Goal: Task Accomplishment & Management: Complete application form

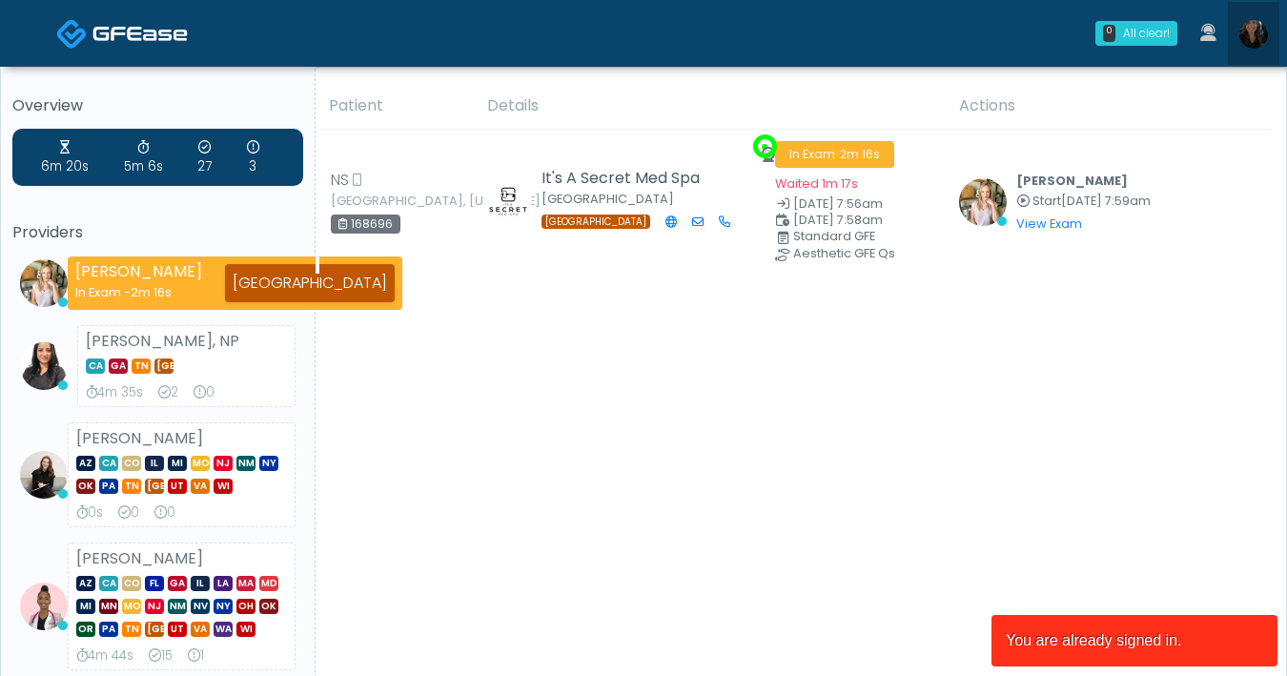
click at [1243, 39] on img at bounding box center [1253, 34] width 29 height 29
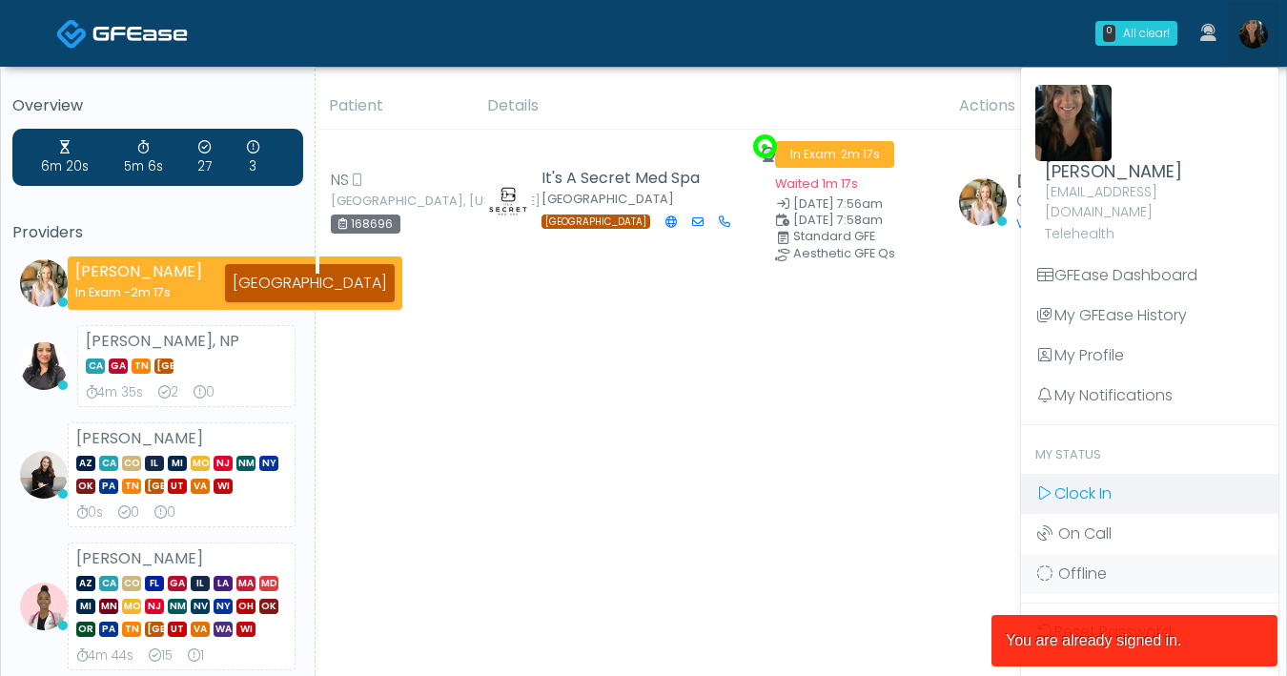
click at [1107, 482] on span "Clock In" at bounding box center [1082, 493] width 57 height 22
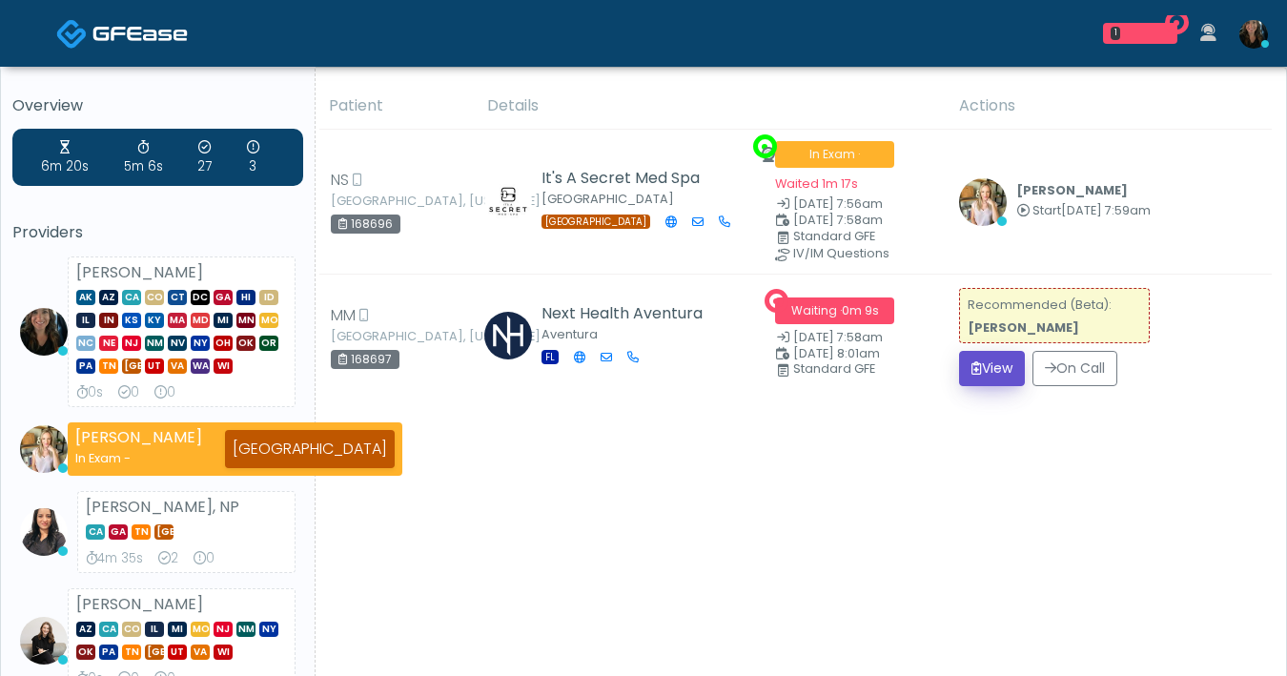
click at [972, 368] on icon "submit" at bounding box center [976, 367] width 10 height 13
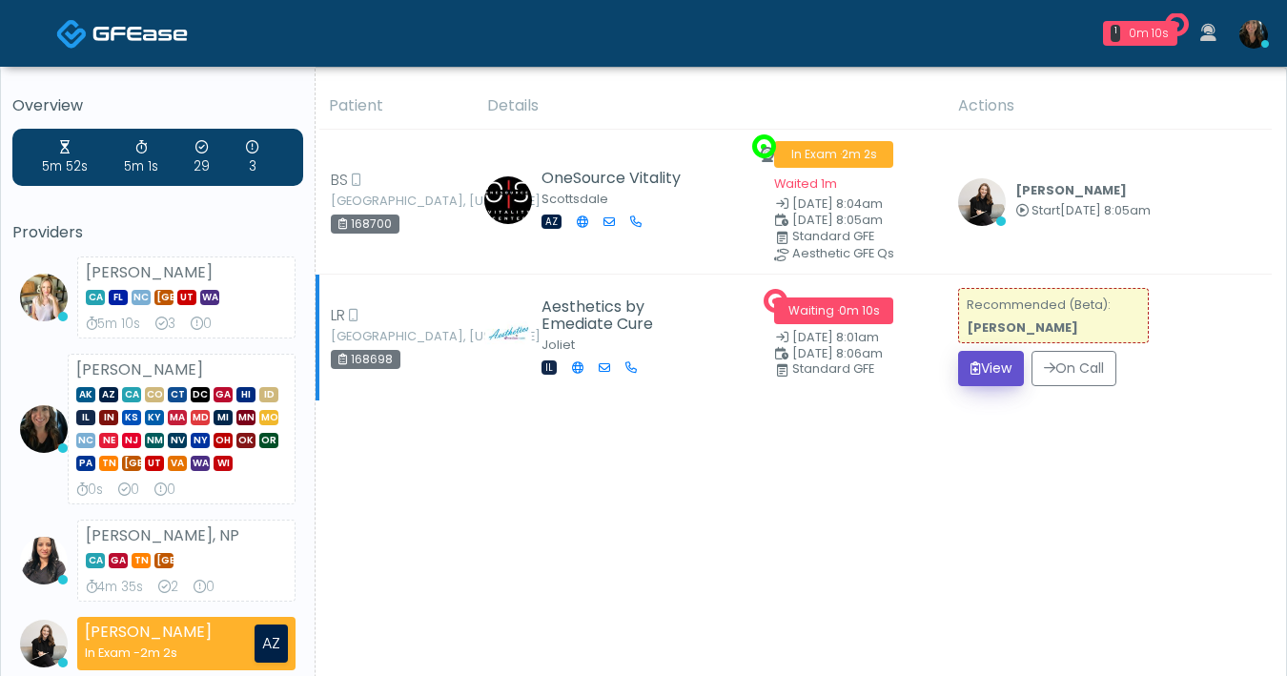
click at [972, 375] on icon "submit" at bounding box center [975, 367] width 10 height 13
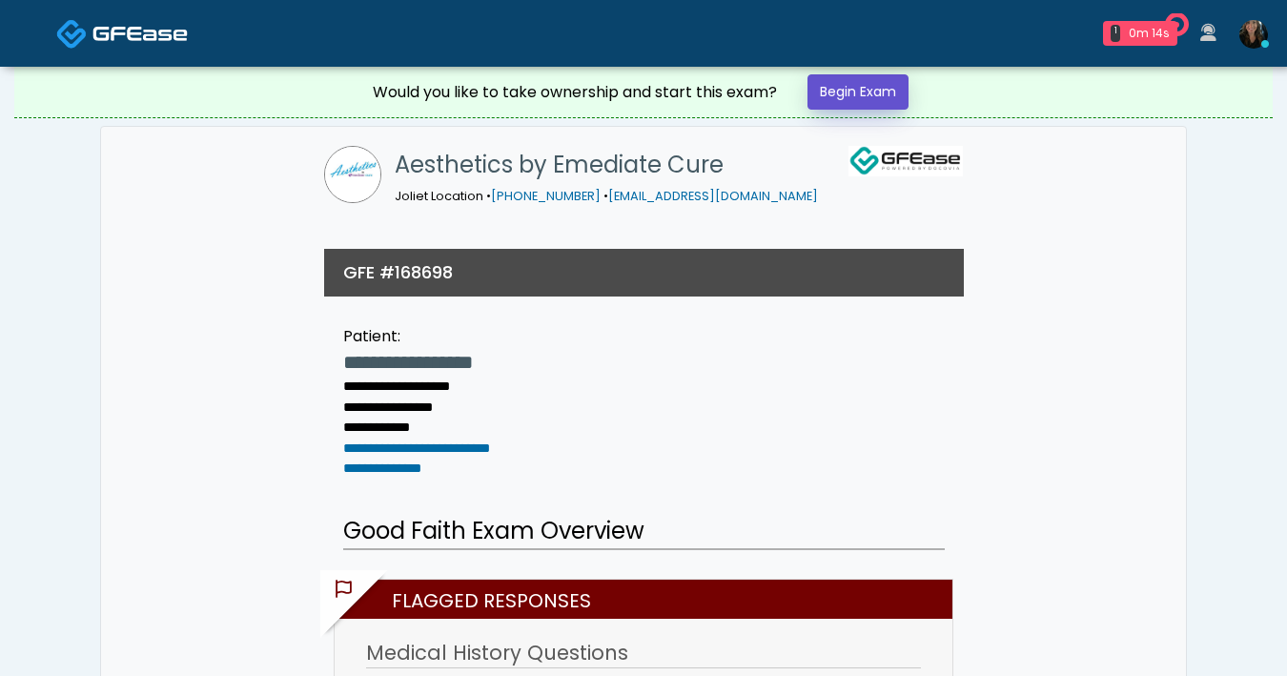
click at [881, 104] on link "Begin Exam" at bounding box center [857, 91] width 101 height 35
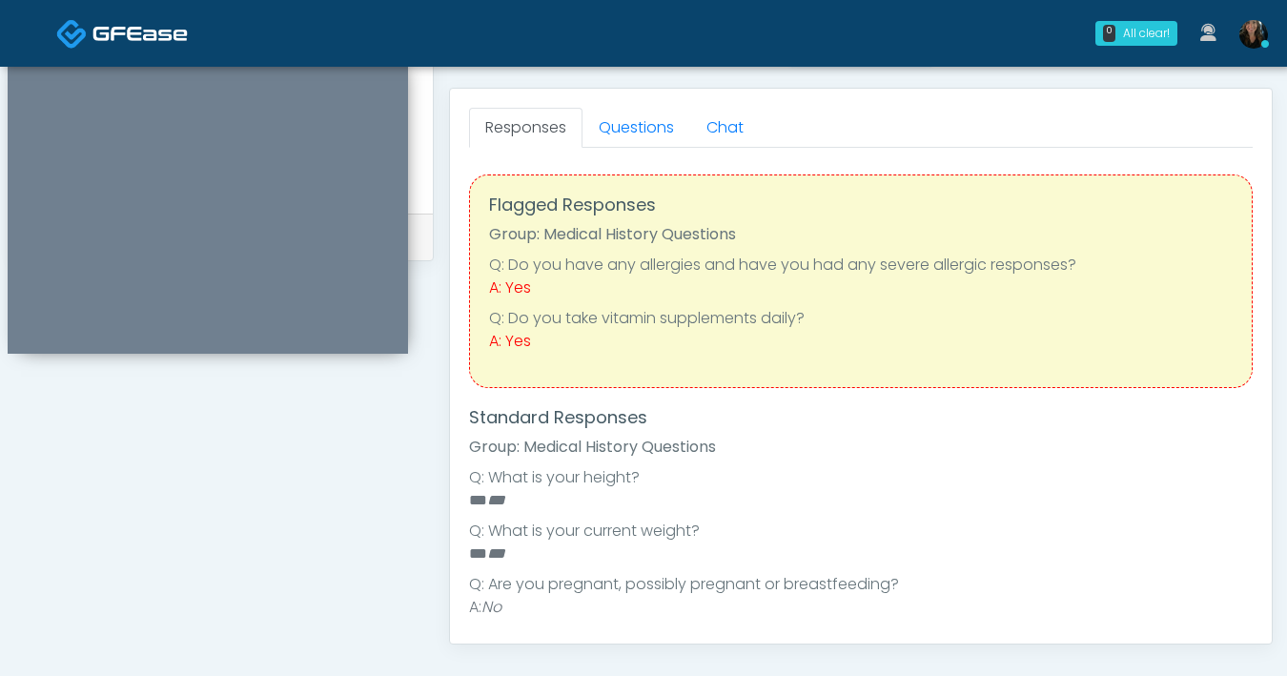
scroll to position [681, 0]
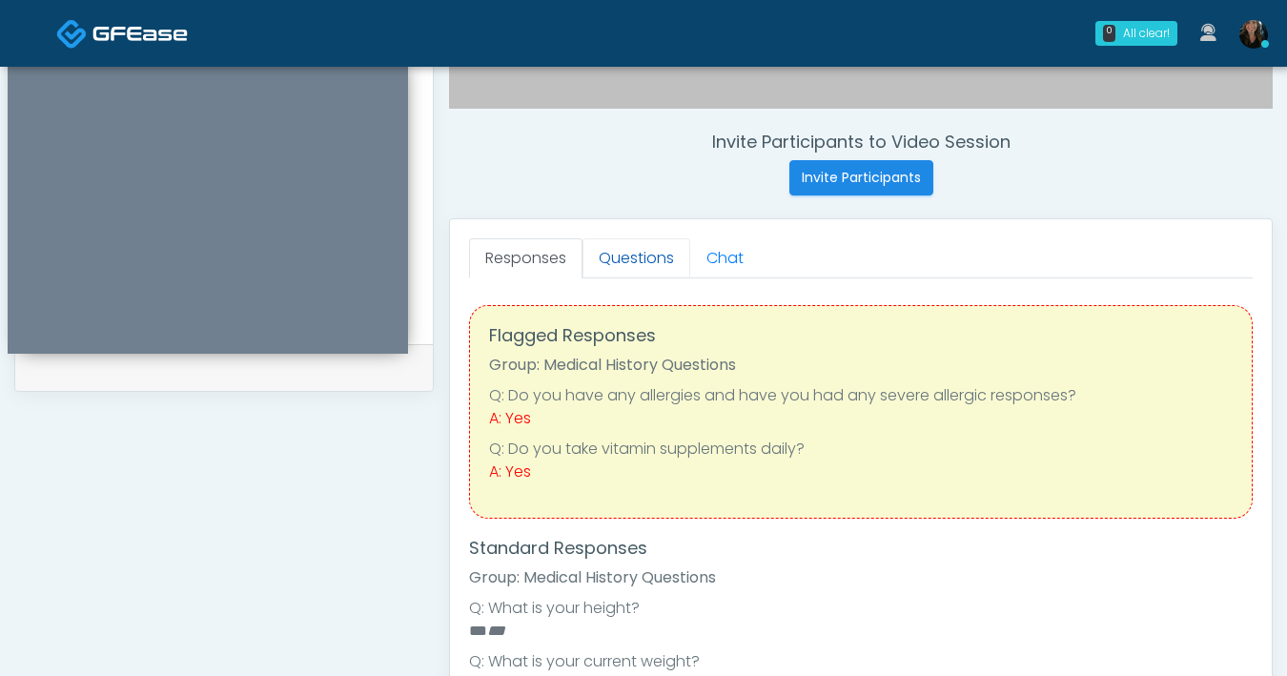
click at [623, 264] on link "Questions" at bounding box center [636, 258] width 108 height 40
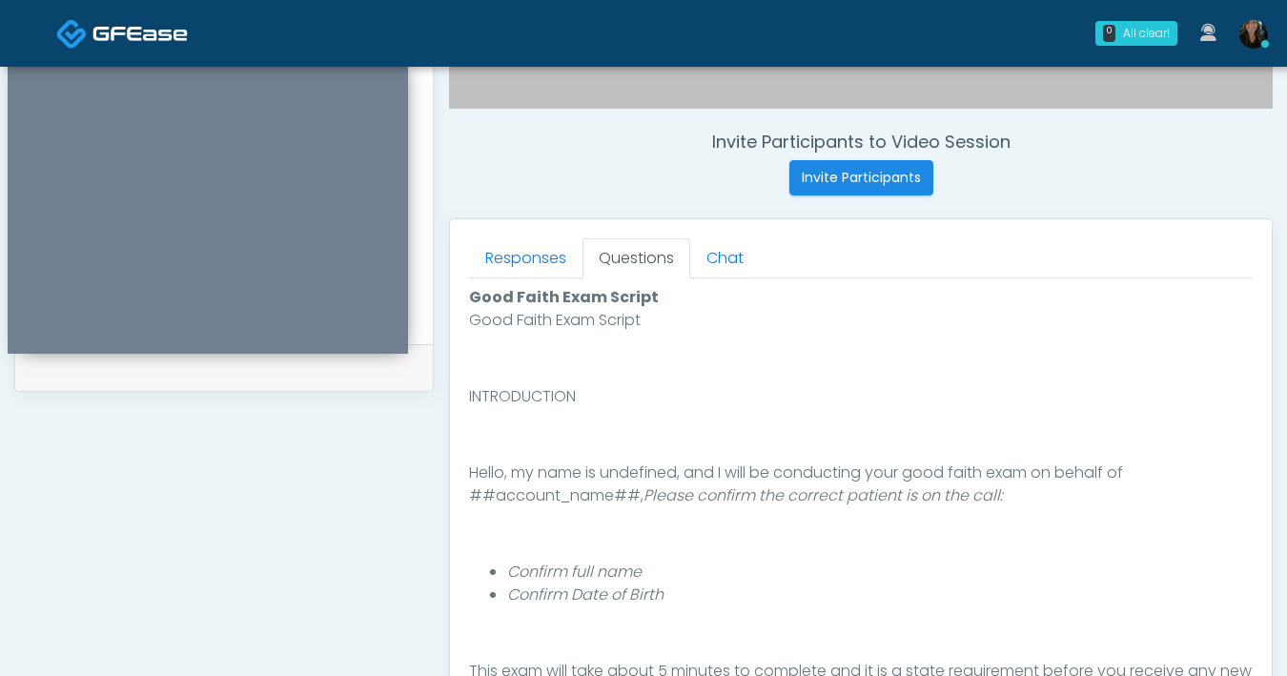
click at [263, 452] on div "**********" at bounding box center [223, 199] width 419 height 1454
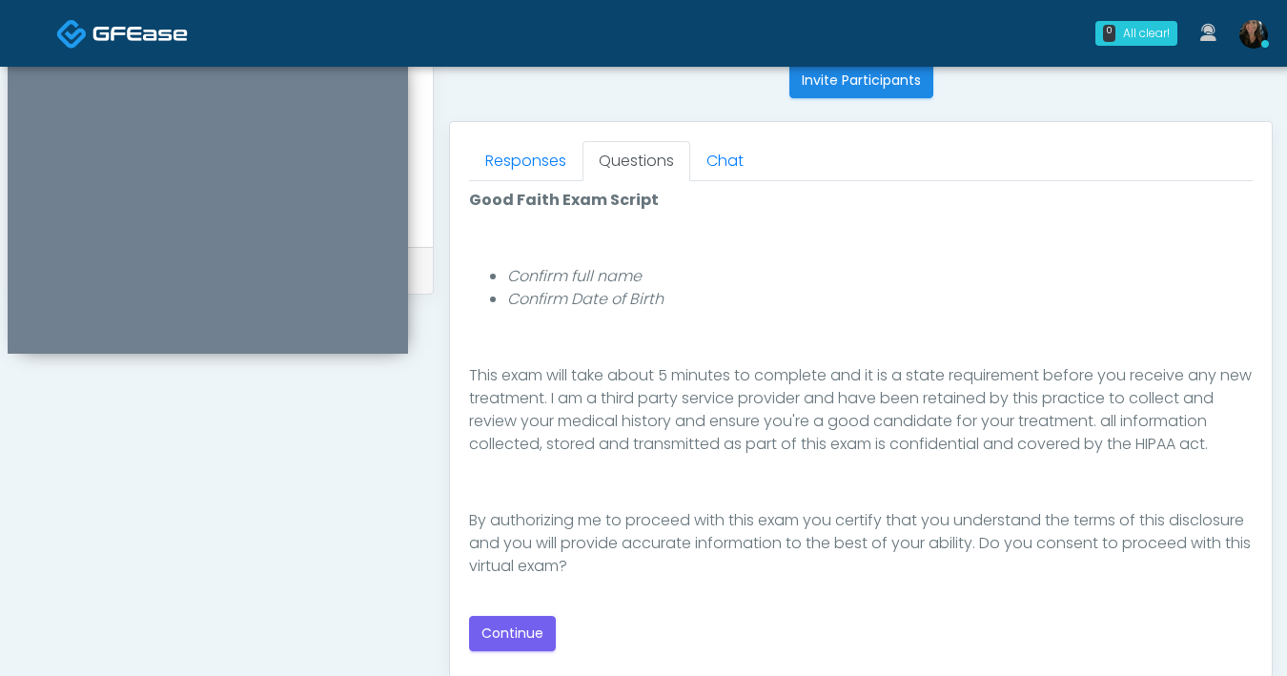
scroll to position [779, 0]
click at [514, 635] on button "Continue" at bounding box center [512, 632] width 87 height 35
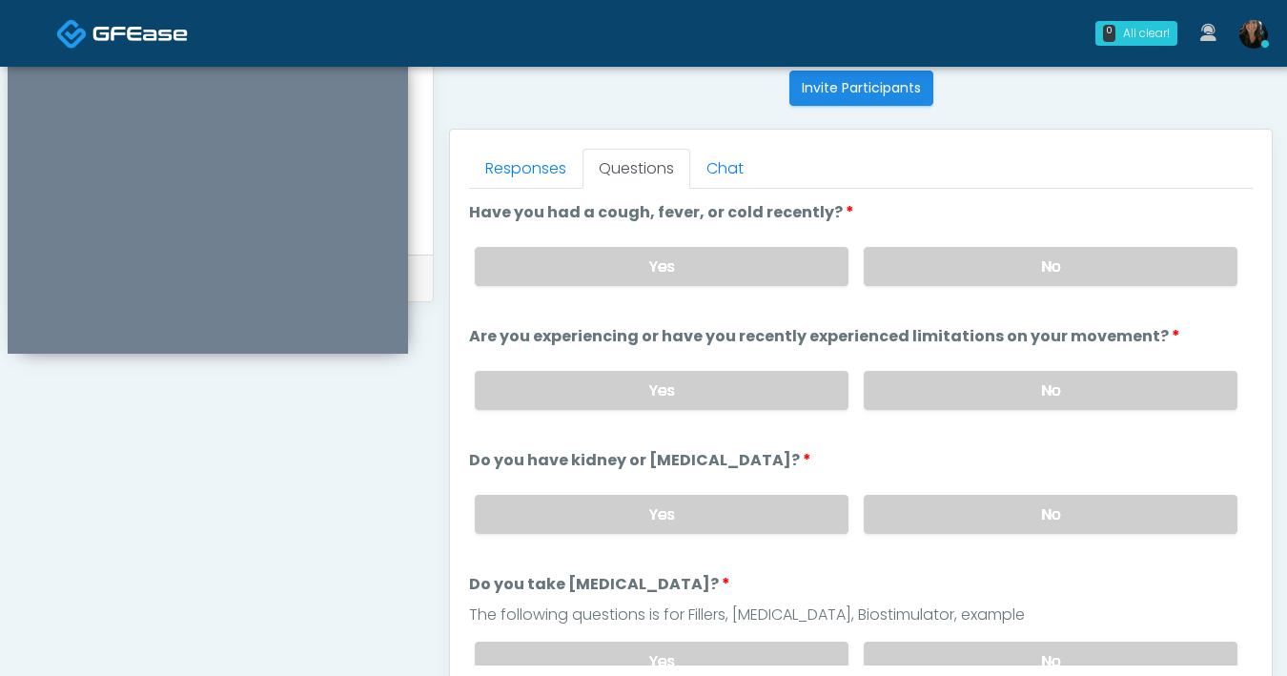
scroll to position [769, 0]
click at [986, 269] on label "No" at bounding box center [1051, 267] width 374 height 39
drag, startPoint x: 975, startPoint y: 385, endPoint x: 962, endPoint y: 418, distance: 35.9
click at [975, 385] on label "No" at bounding box center [1051, 391] width 374 height 39
click at [991, 508] on label "No" at bounding box center [1051, 515] width 374 height 39
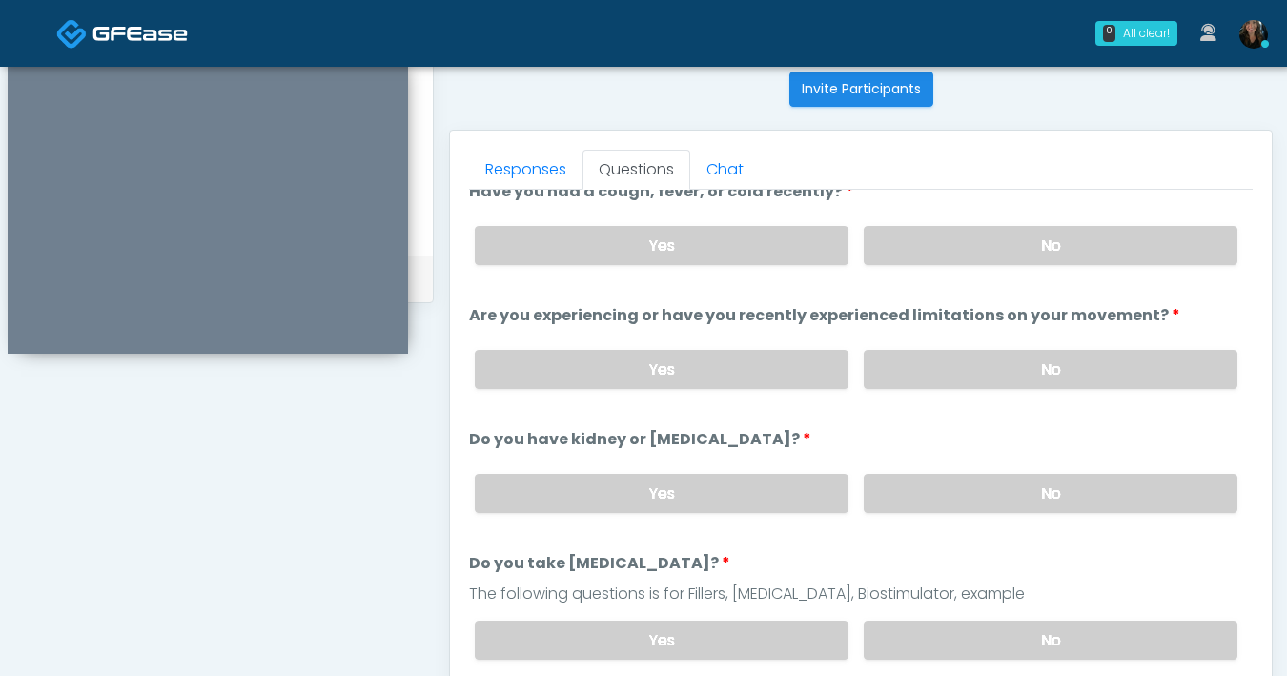
scroll to position [47, 0]
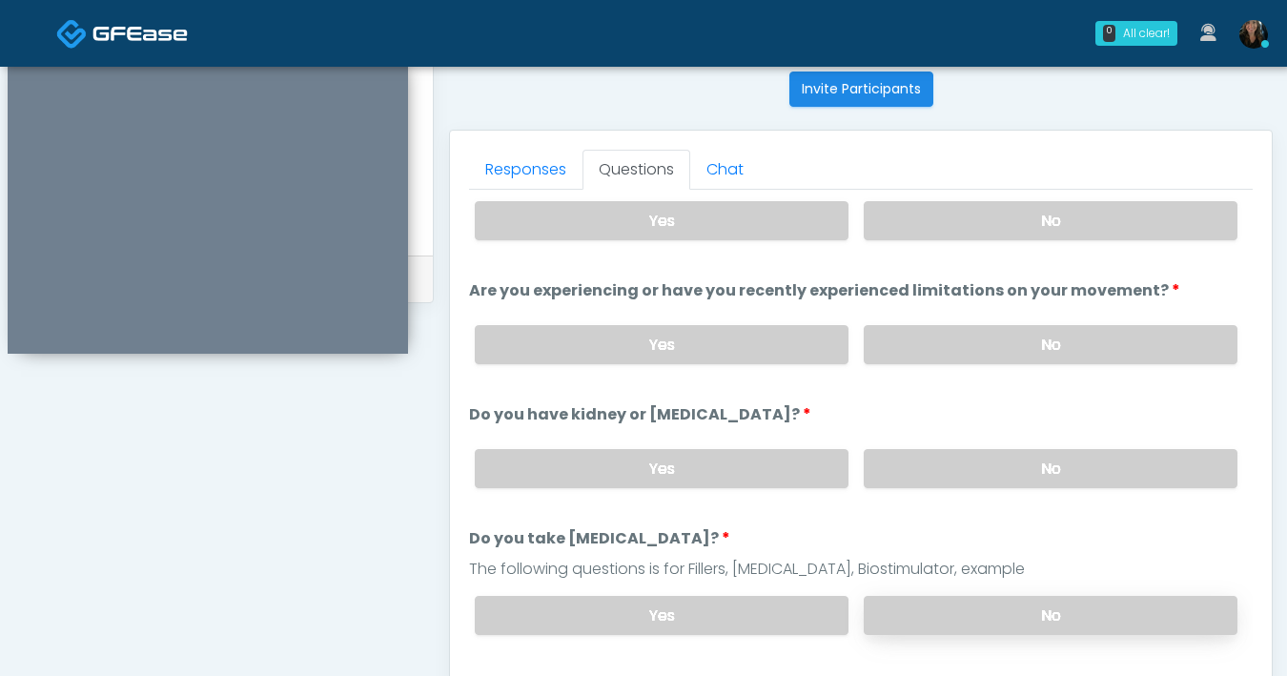
click at [1001, 613] on label "No" at bounding box center [1051, 615] width 374 height 39
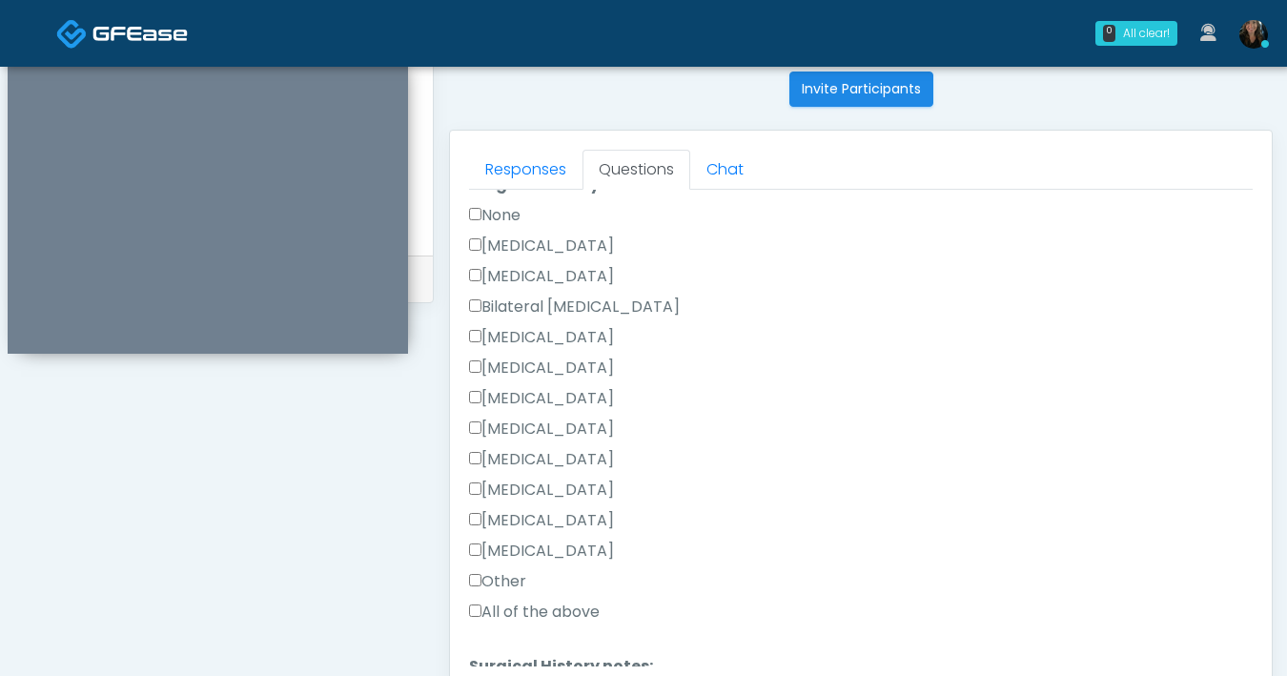
scroll to position [1303, 0]
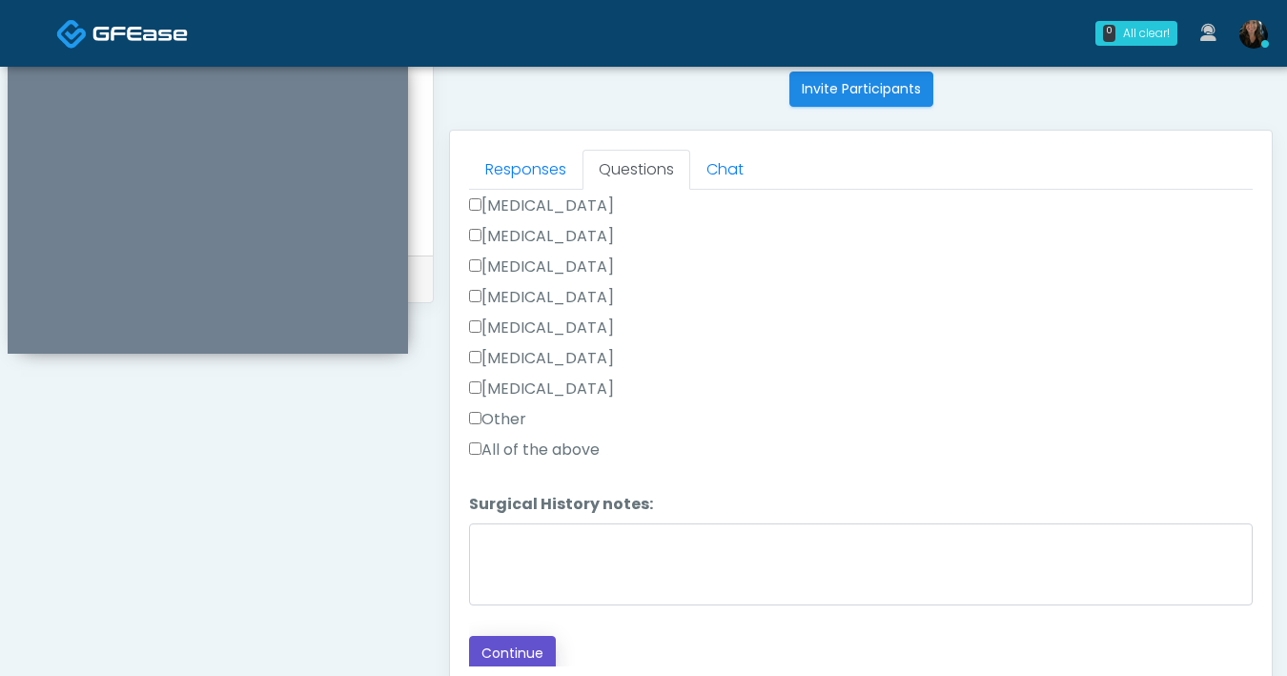
click at [541, 643] on button "Continue" at bounding box center [512, 653] width 87 height 35
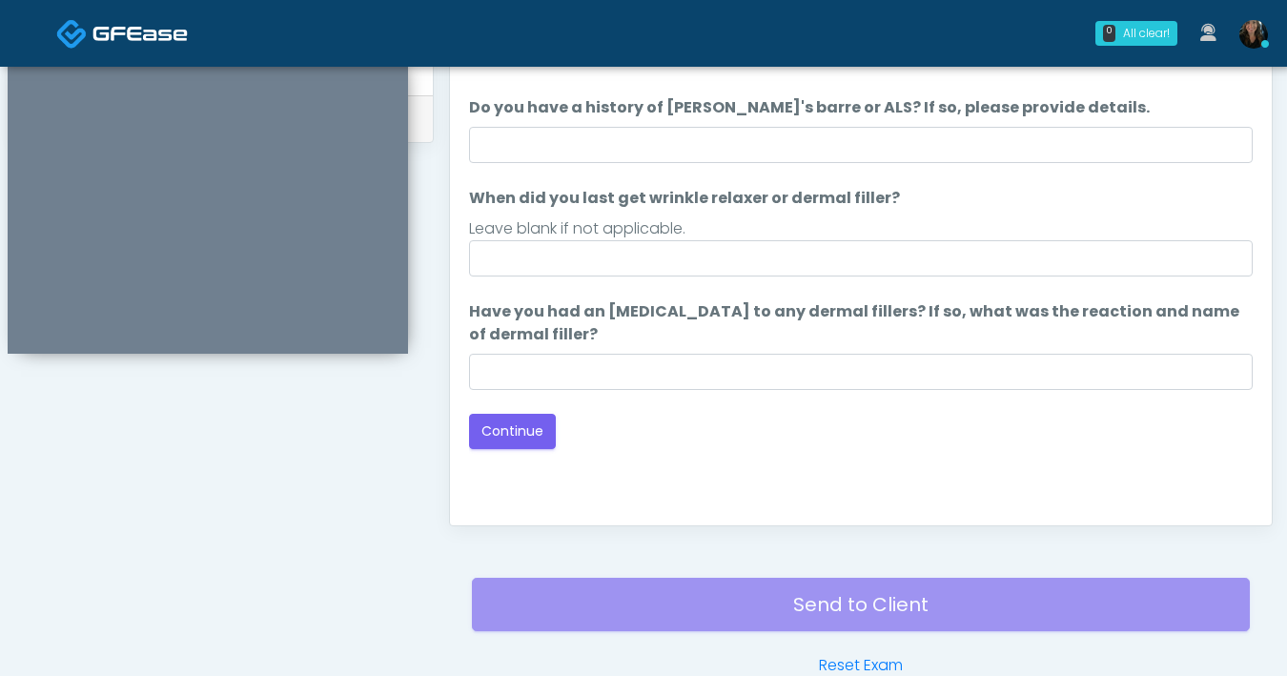
scroll to position [781, 0]
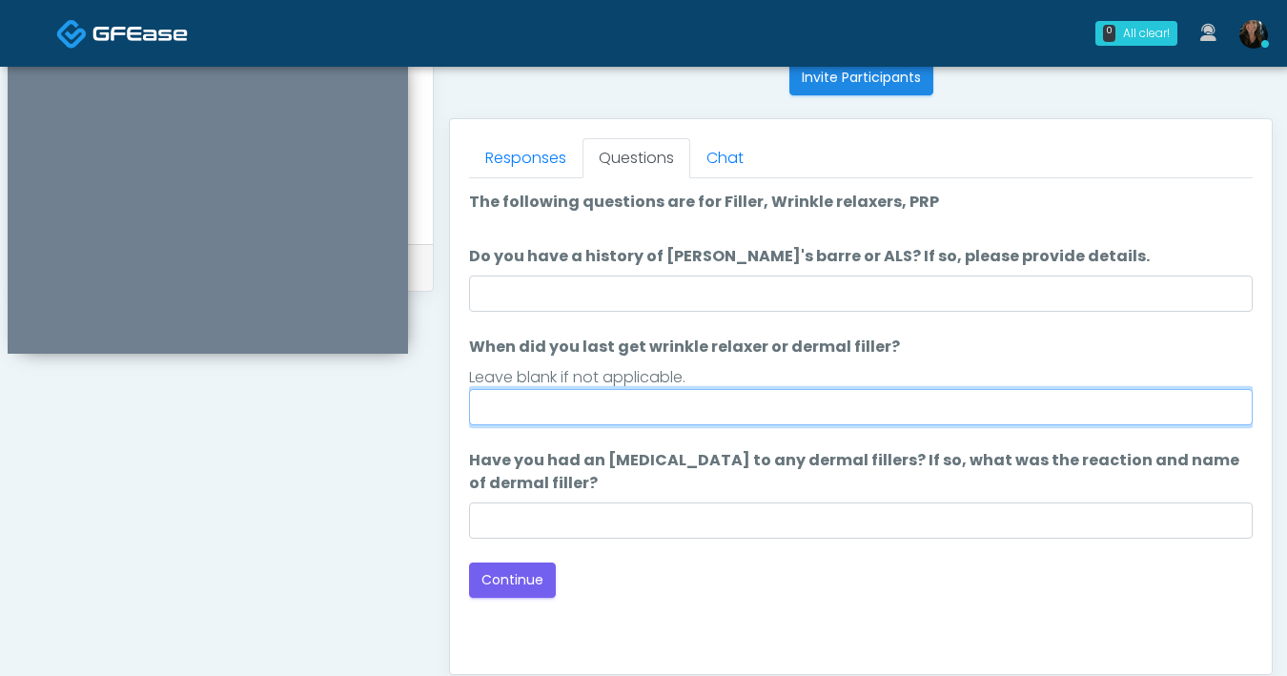
click at [740, 416] on input "When did you last get wrinkle relaxer or dermal filler?" at bounding box center [861, 407] width 784 height 36
type input "**********"
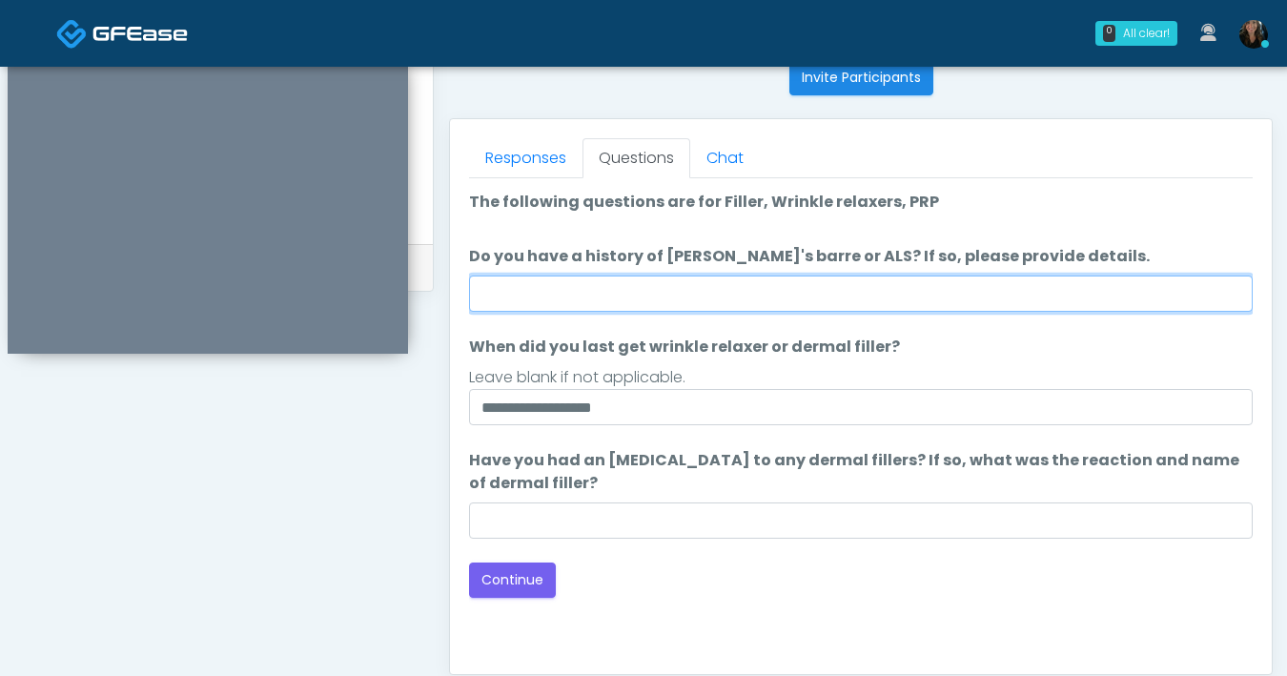
click at [740, 286] on input "Do you have a history of Guillain's barre or ALS? If so, please provide details." at bounding box center [861, 293] width 784 height 36
type input "**"
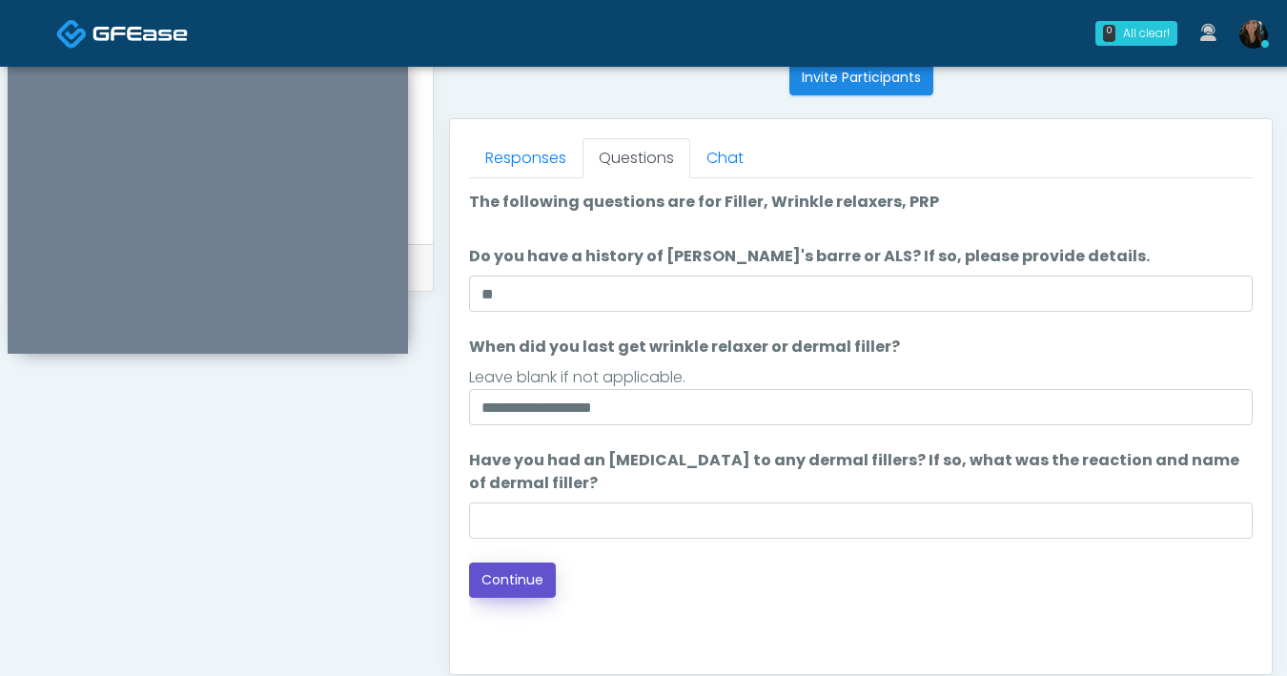
click at [511, 573] on button "Continue" at bounding box center [512, 579] width 87 height 35
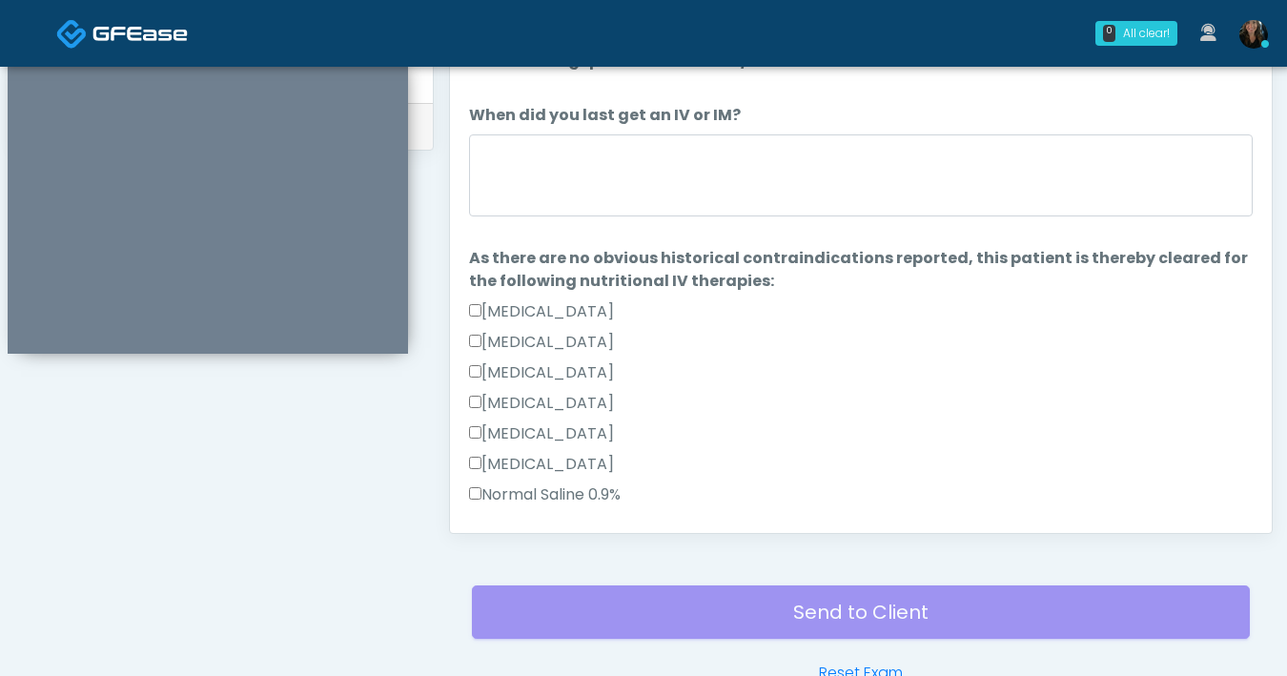
scroll to position [904, 0]
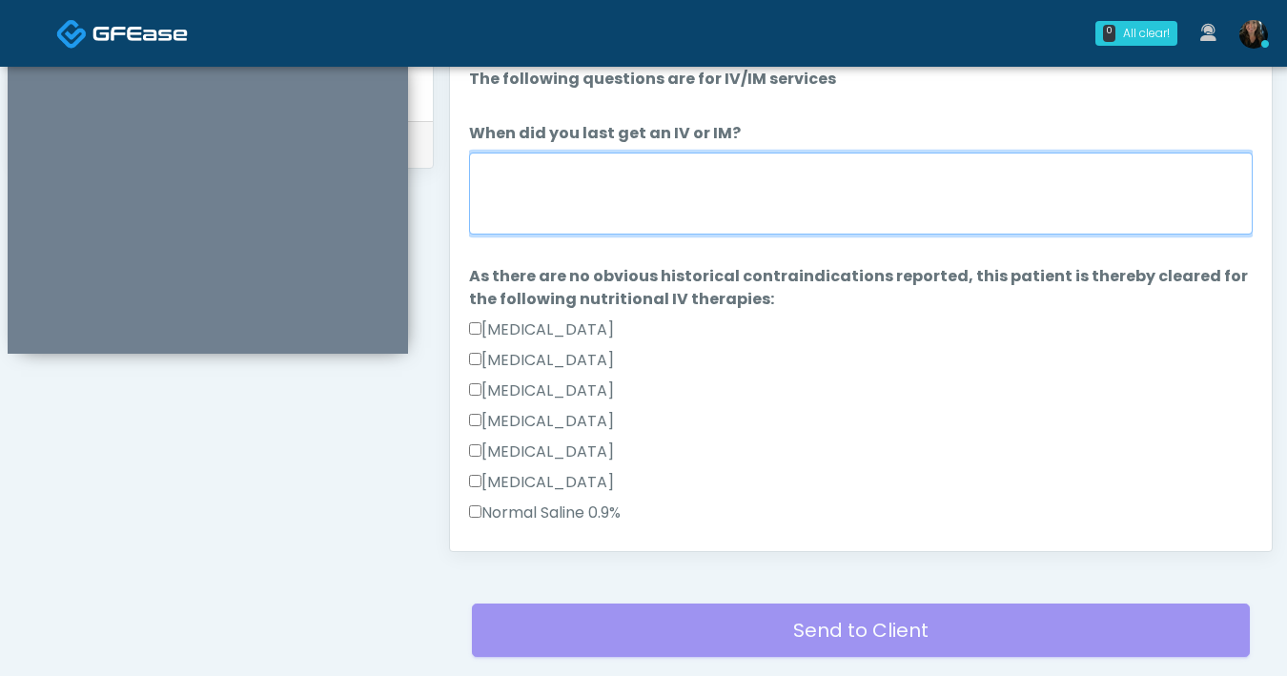
click at [744, 179] on textarea "When did you last get an IV or IM?" at bounding box center [861, 194] width 784 height 82
type textarea "*"
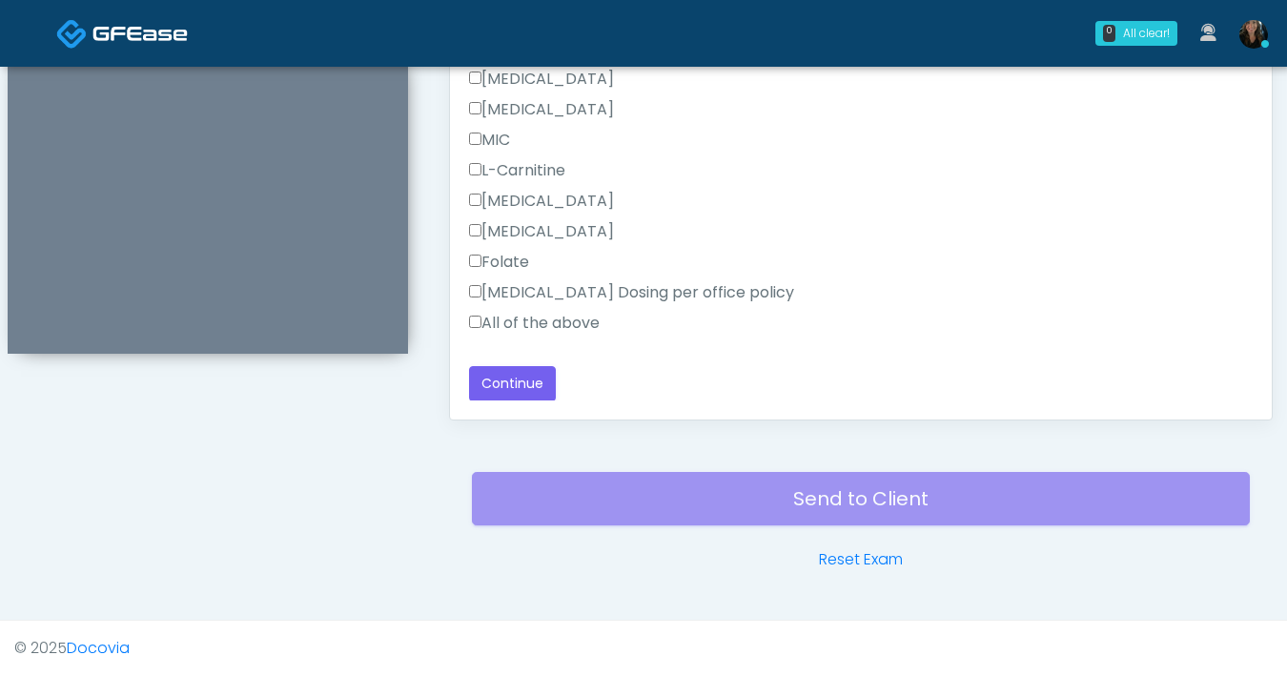
scroll to position [1035, 0]
click at [529, 392] on button "Continue" at bounding box center [512, 383] width 87 height 35
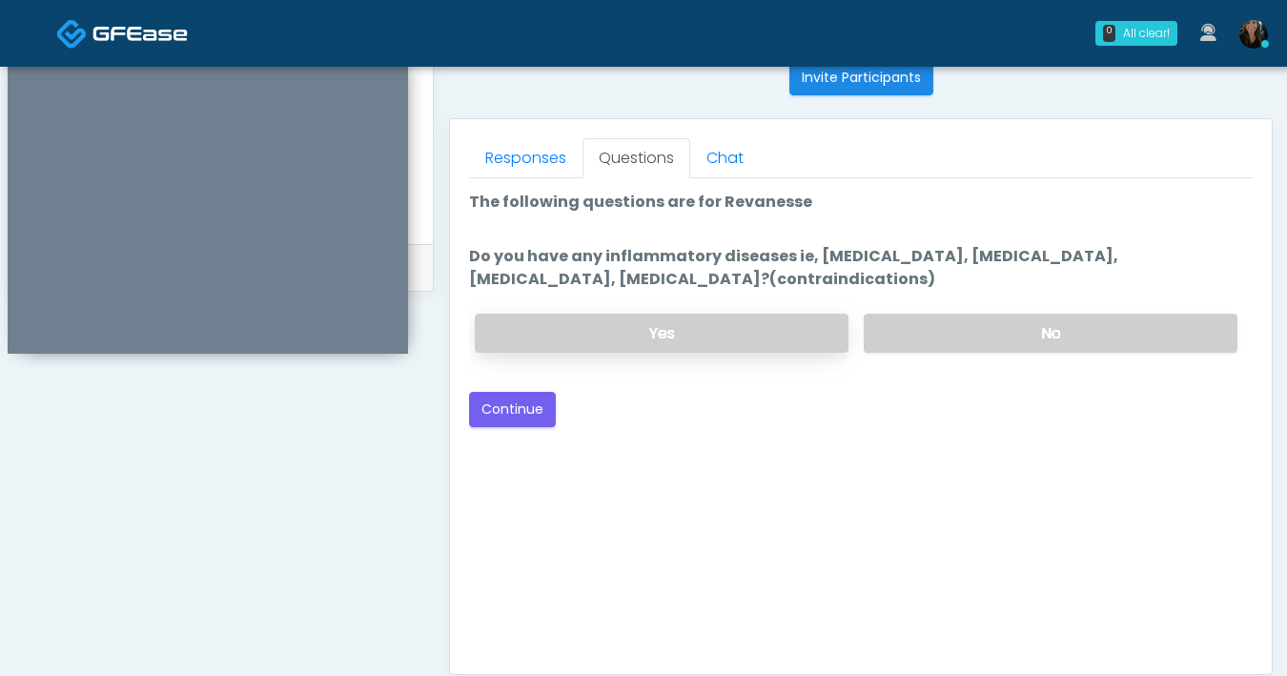
scroll to position [760, 0]
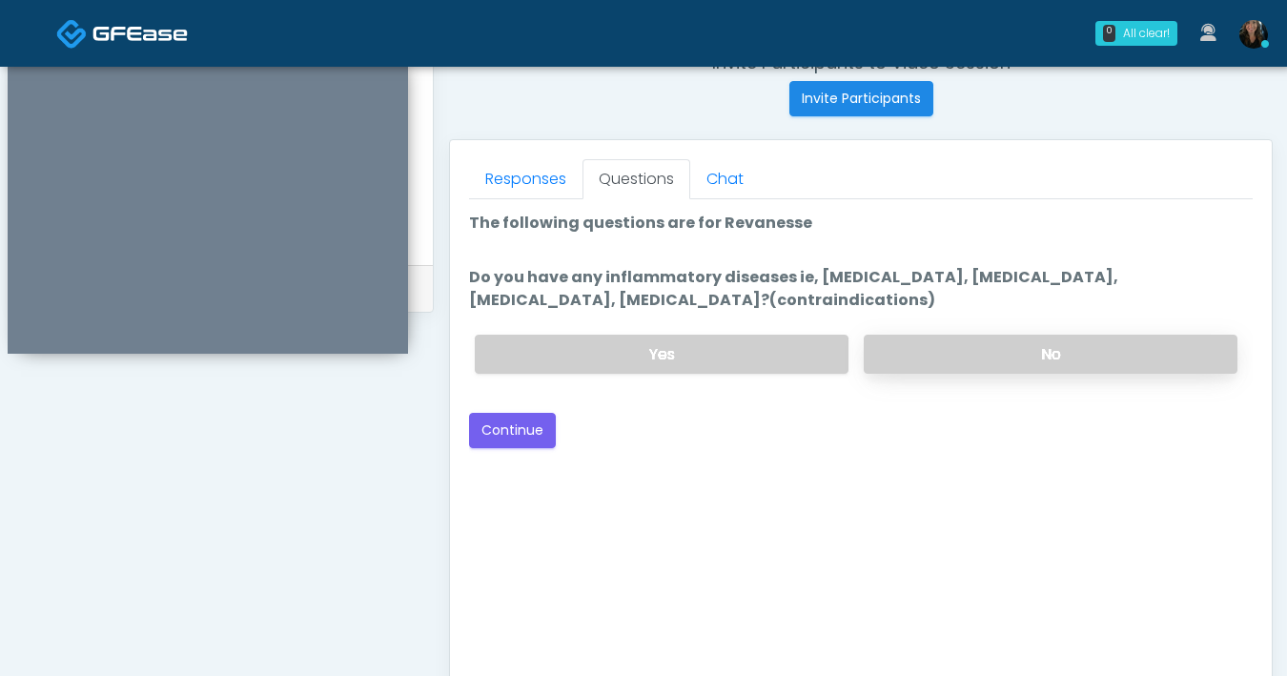
click at [1010, 360] on label "No" at bounding box center [1051, 354] width 374 height 39
click at [529, 435] on button "Continue" at bounding box center [512, 430] width 87 height 35
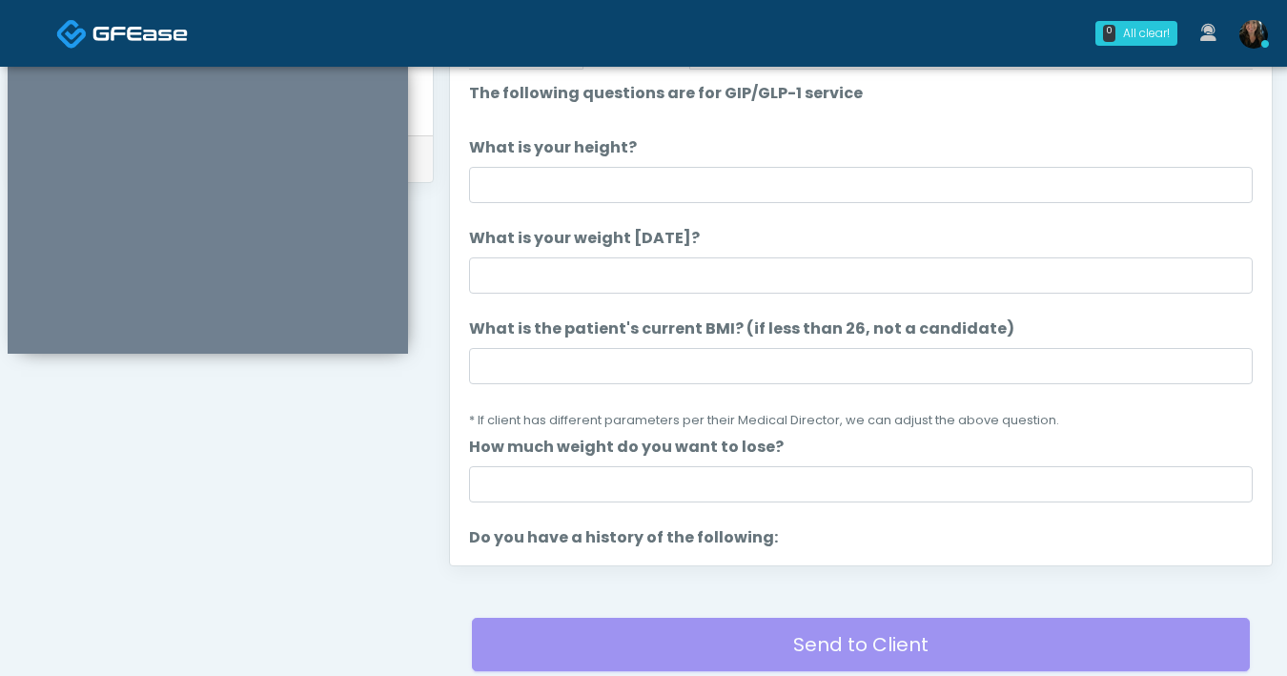
scroll to position [887, 0]
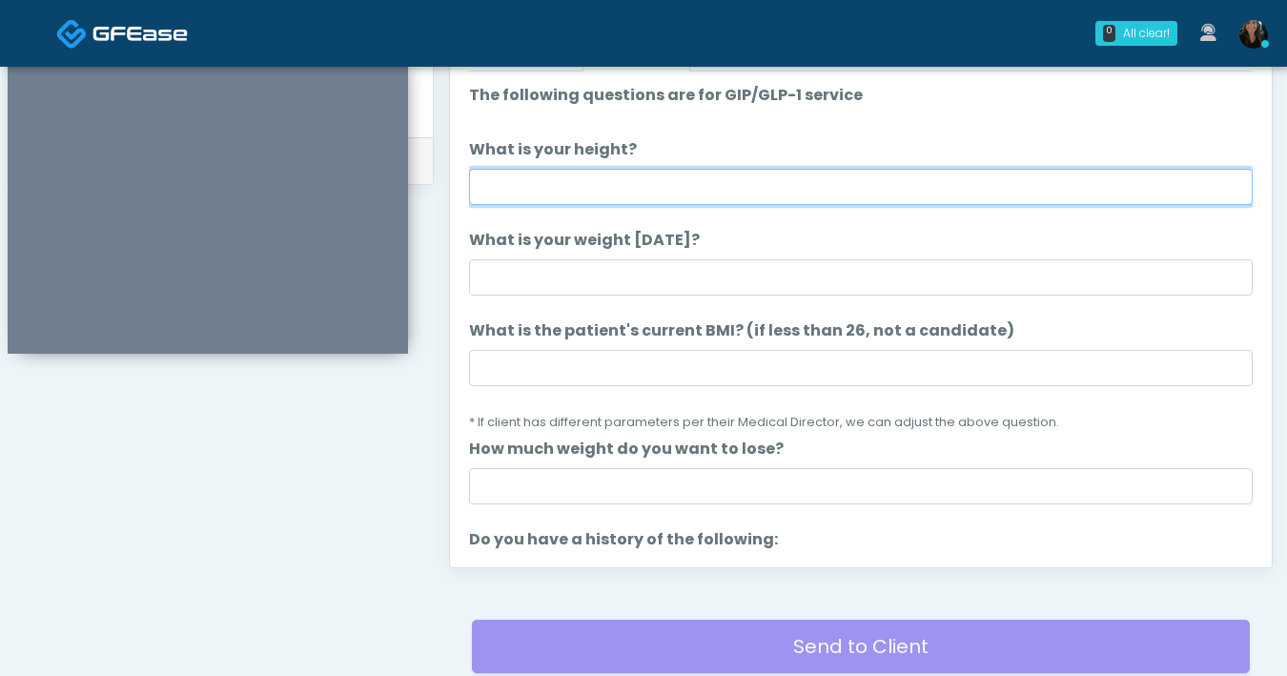
click at [641, 200] on input "What is your height?" at bounding box center [861, 187] width 784 height 36
type input "***"
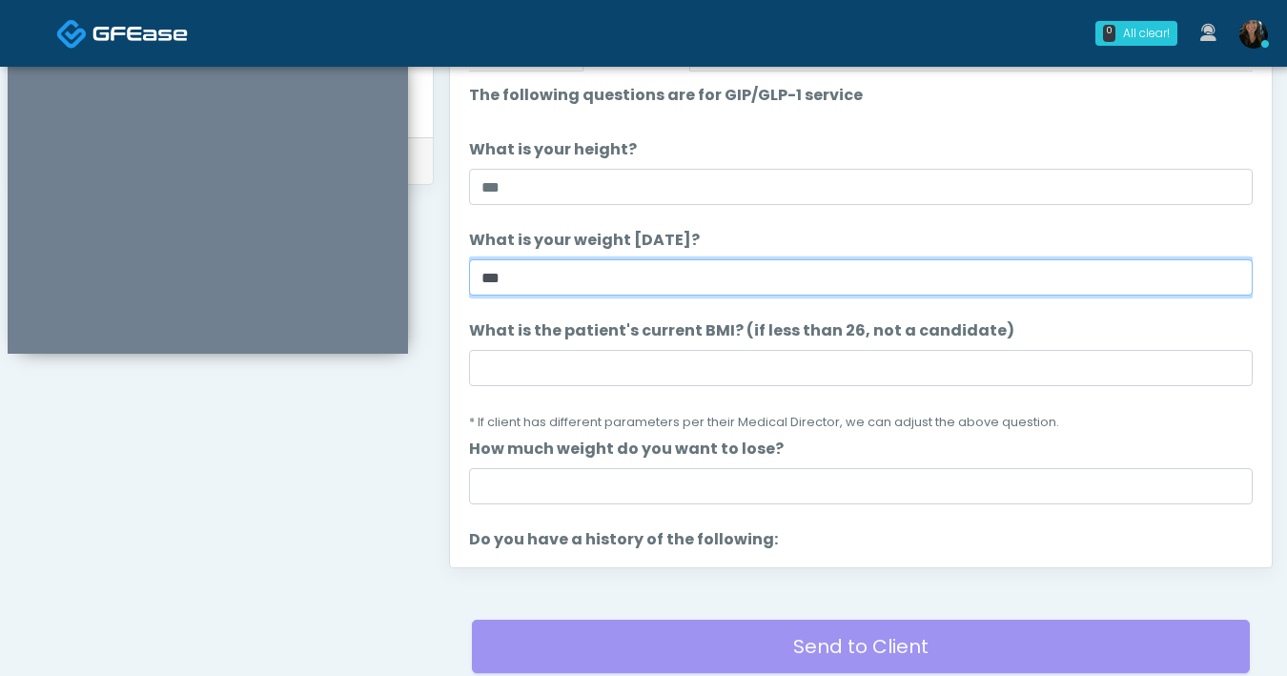
type input "***"
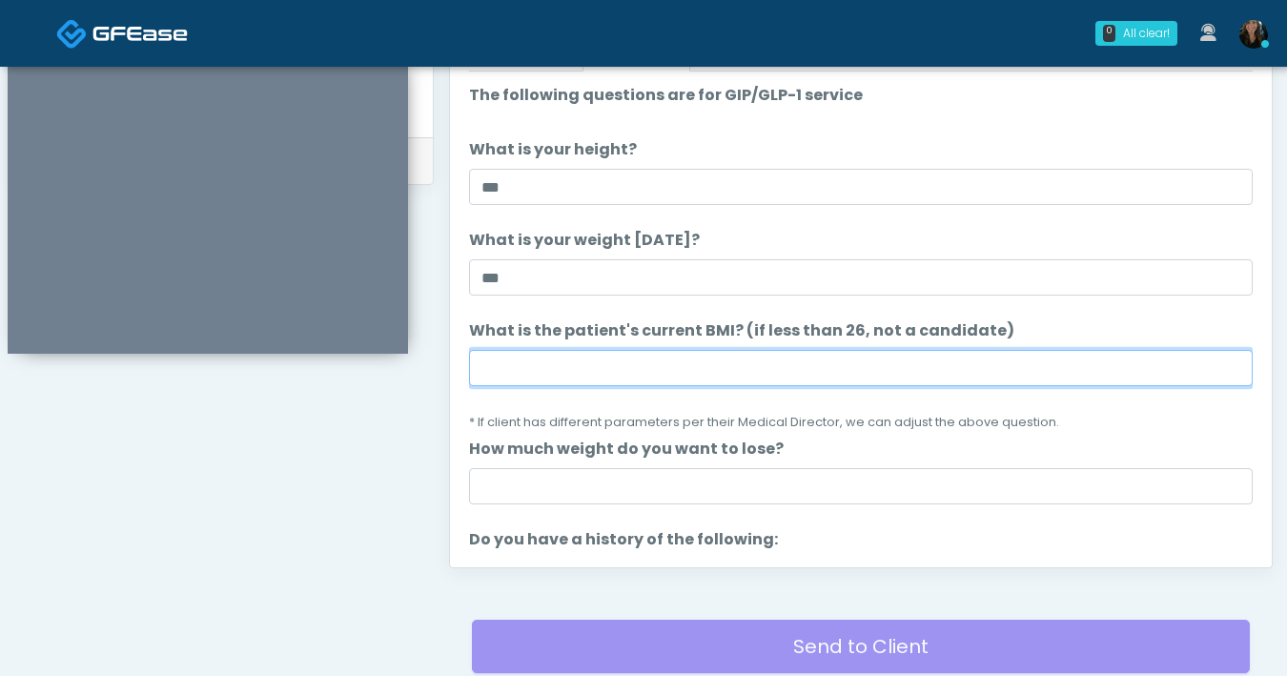
click at [711, 379] on input "What is the patient's current BMI? (if less than 26, not a candidate)" at bounding box center [861, 368] width 784 height 36
type input "****"
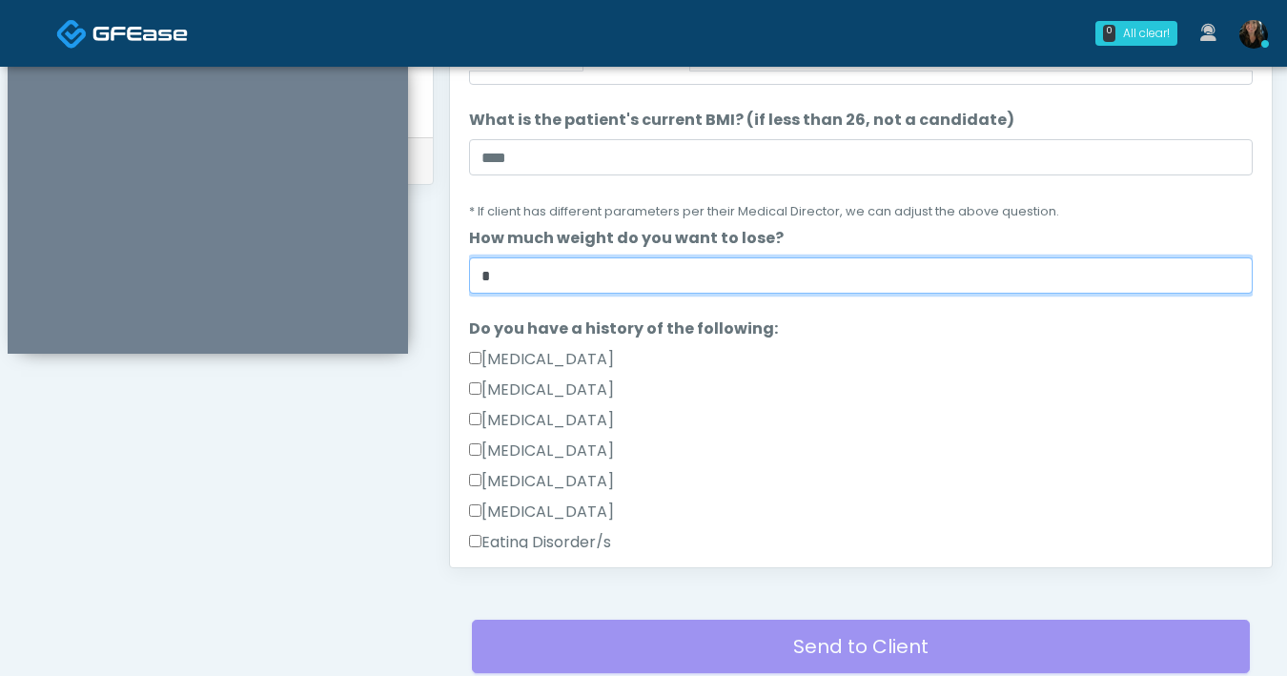
scroll to position [383, 0]
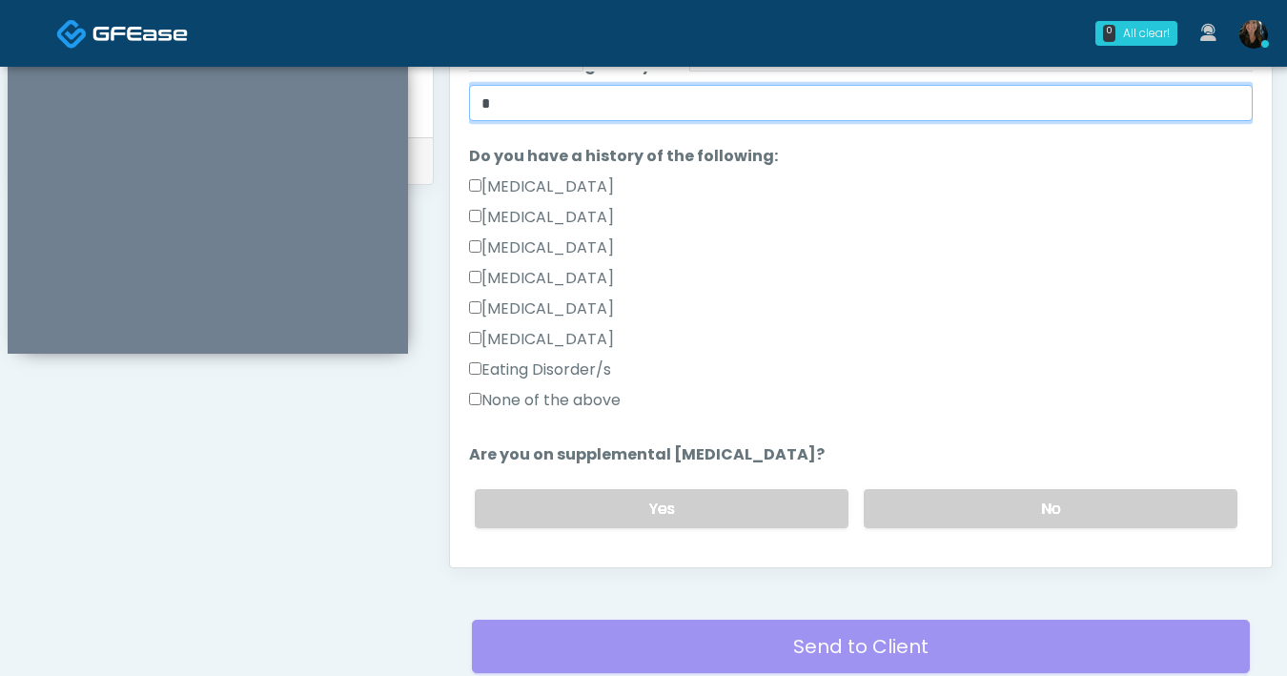
type input "*"
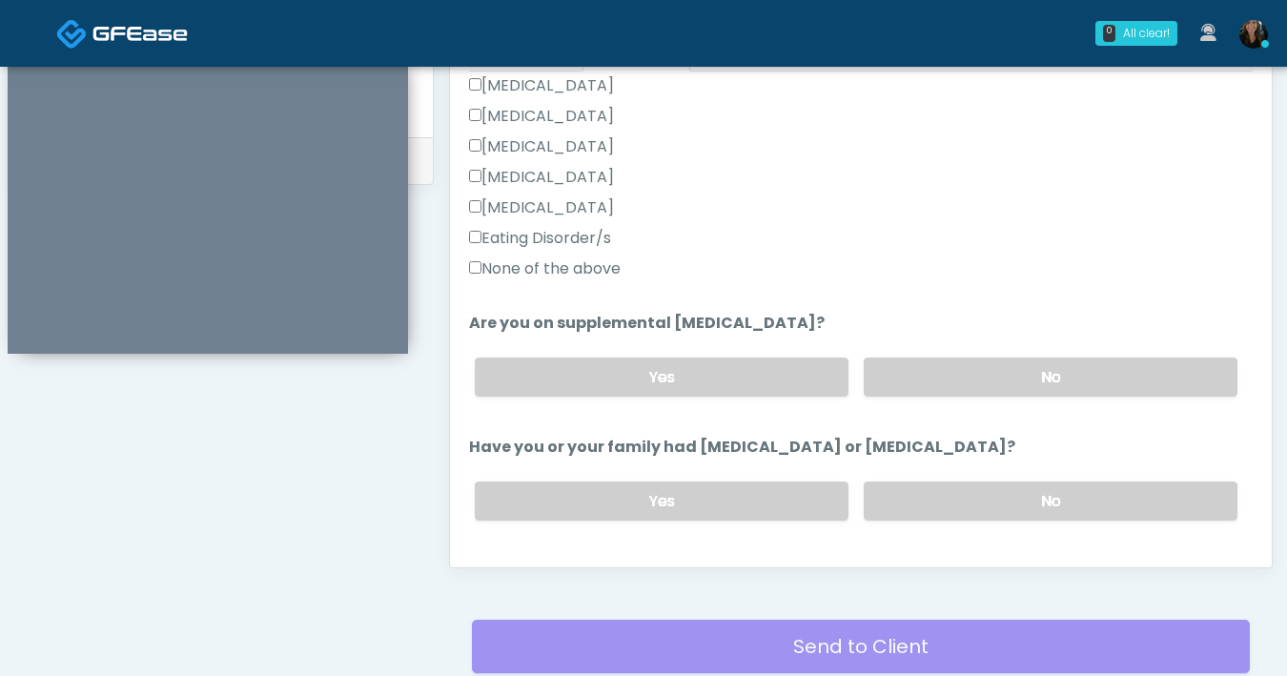
scroll to position [530, 0]
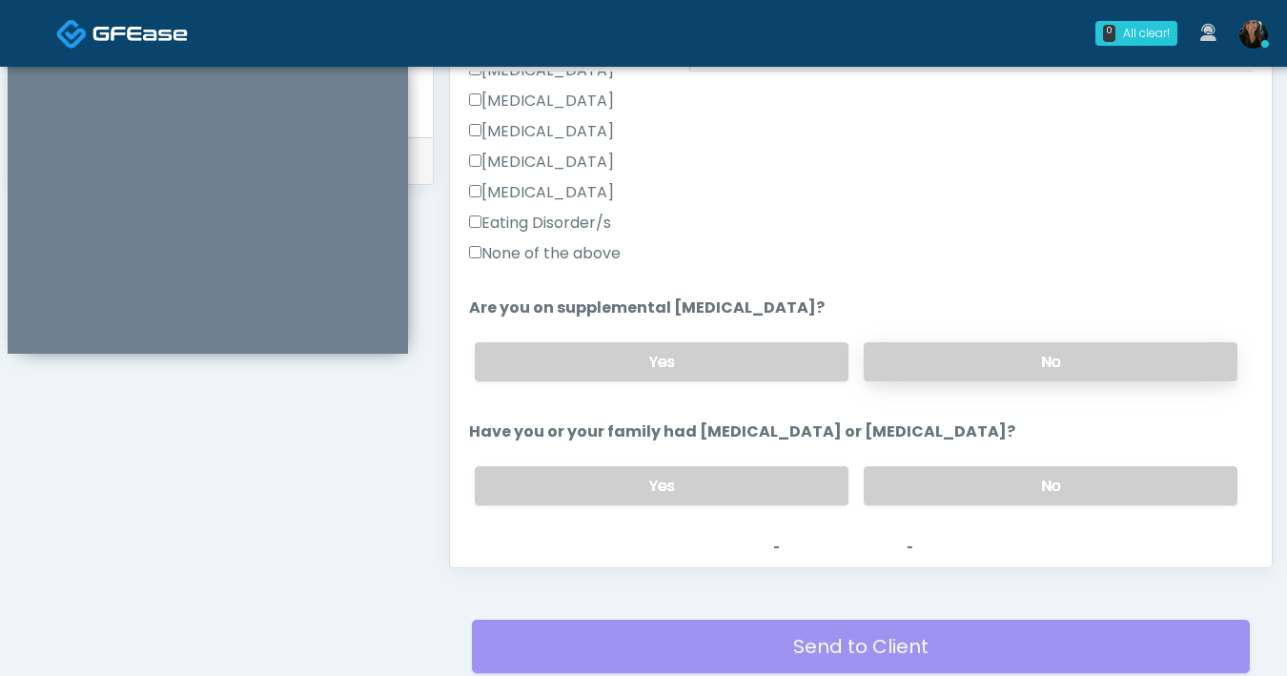
click at [936, 356] on label "No" at bounding box center [1051, 361] width 374 height 39
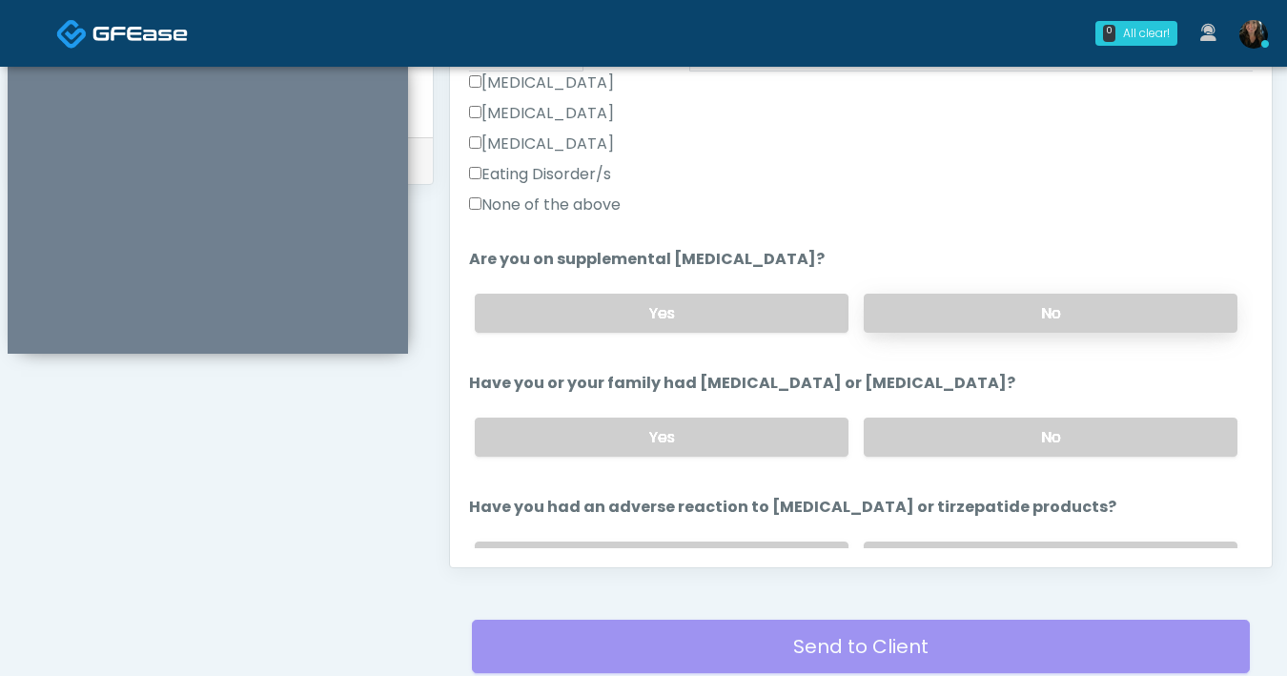
scroll to position [581, 0]
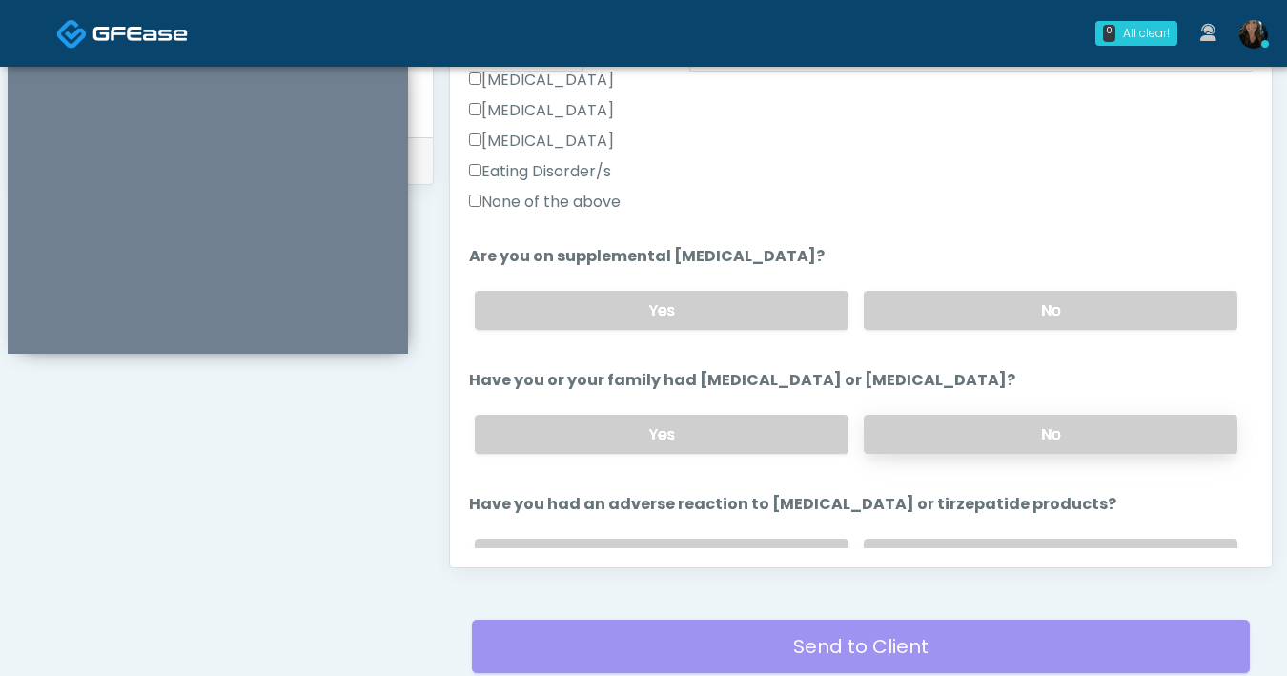
click at [914, 436] on label "No" at bounding box center [1051, 434] width 374 height 39
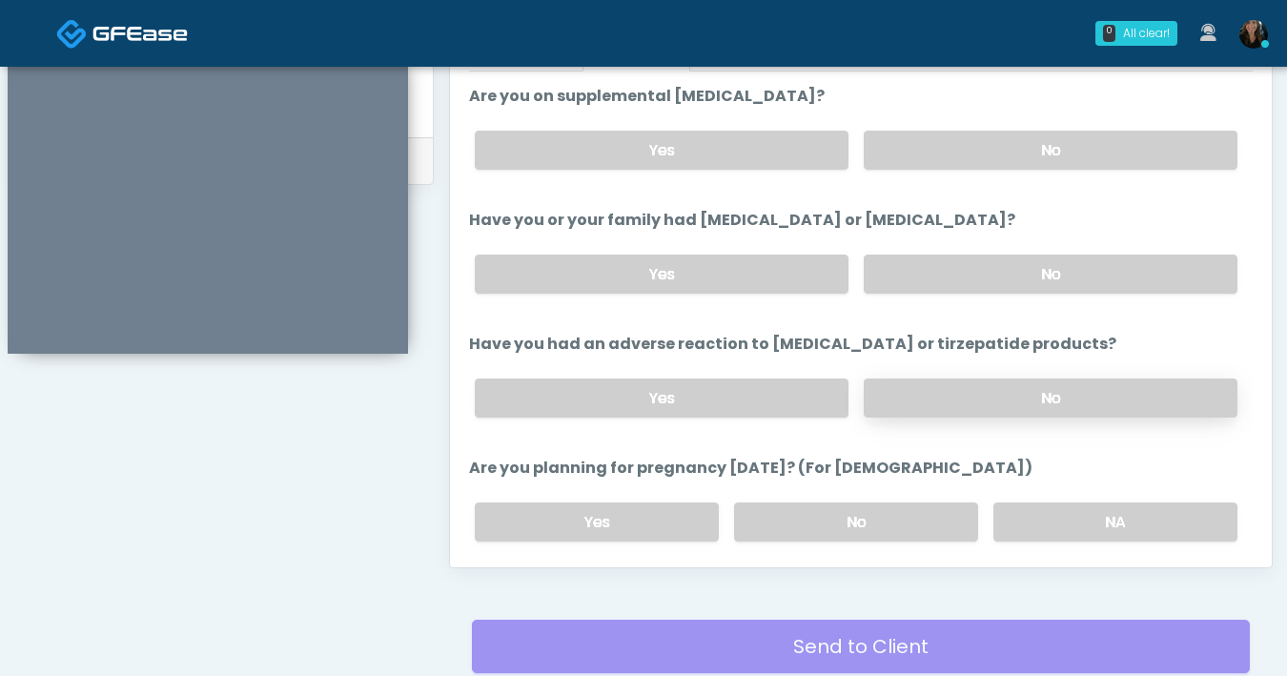
drag, startPoint x: 957, startPoint y: 397, endPoint x: 947, endPoint y: 402, distance: 10.7
click at [957, 397] on label "No" at bounding box center [1051, 397] width 374 height 39
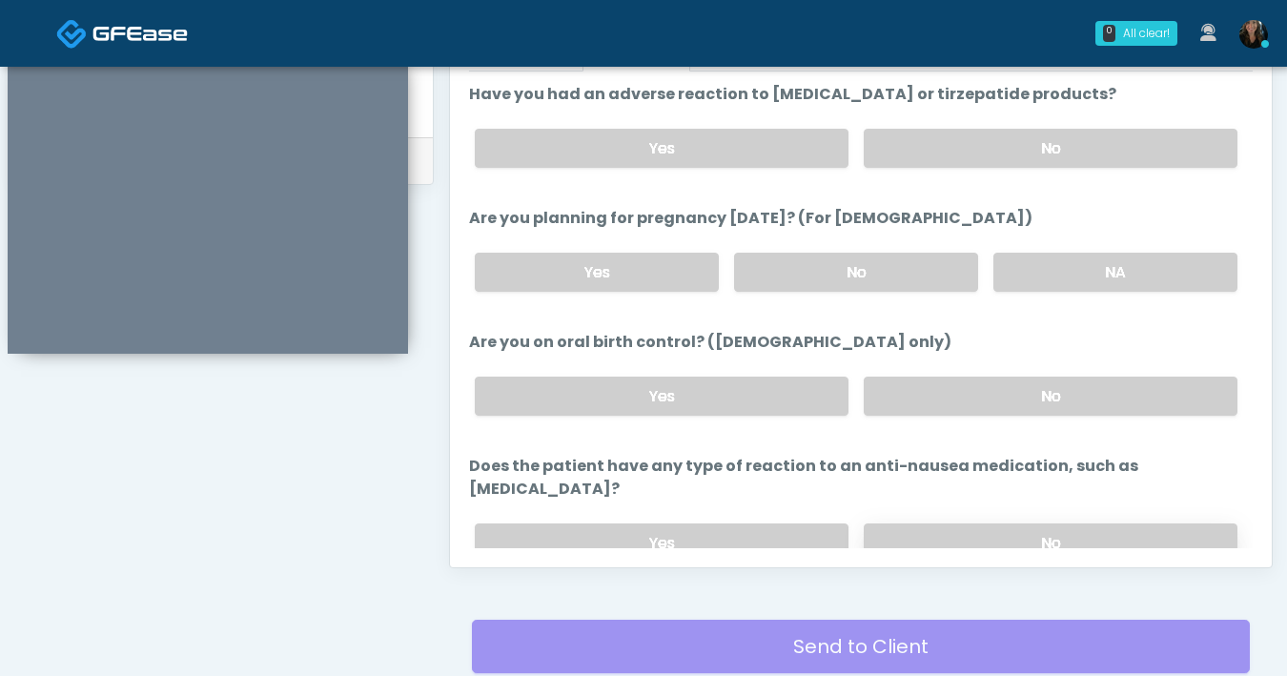
scroll to position [993, 0]
click at [989, 521] on label "No" at bounding box center [1051, 540] width 374 height 39
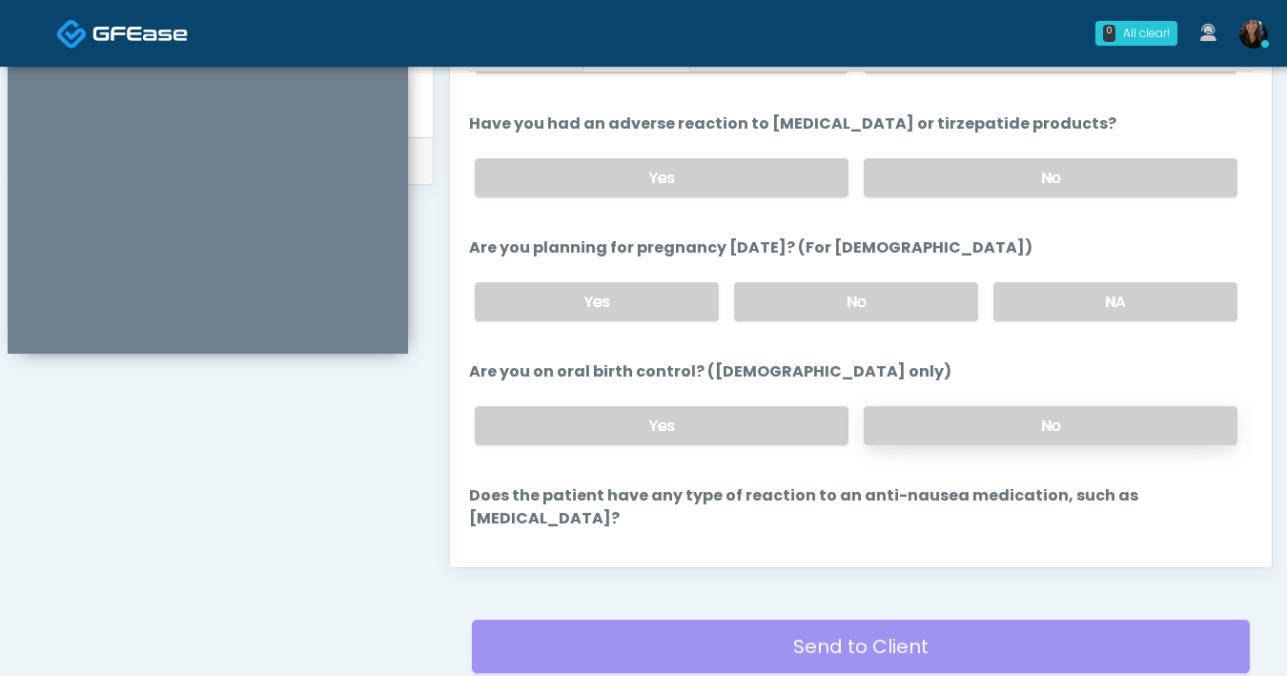
drag, startPoint x: 853, startPoint y: 294, endPoint x: 1038, endPoint y: 406, distance: 216.4
click at [853, 294] on label "No" at bounding box center [856, 301] width 244 height 39
click at [1028, 435] on label "No" at bounding box center [1051, 425] width 374 height 39
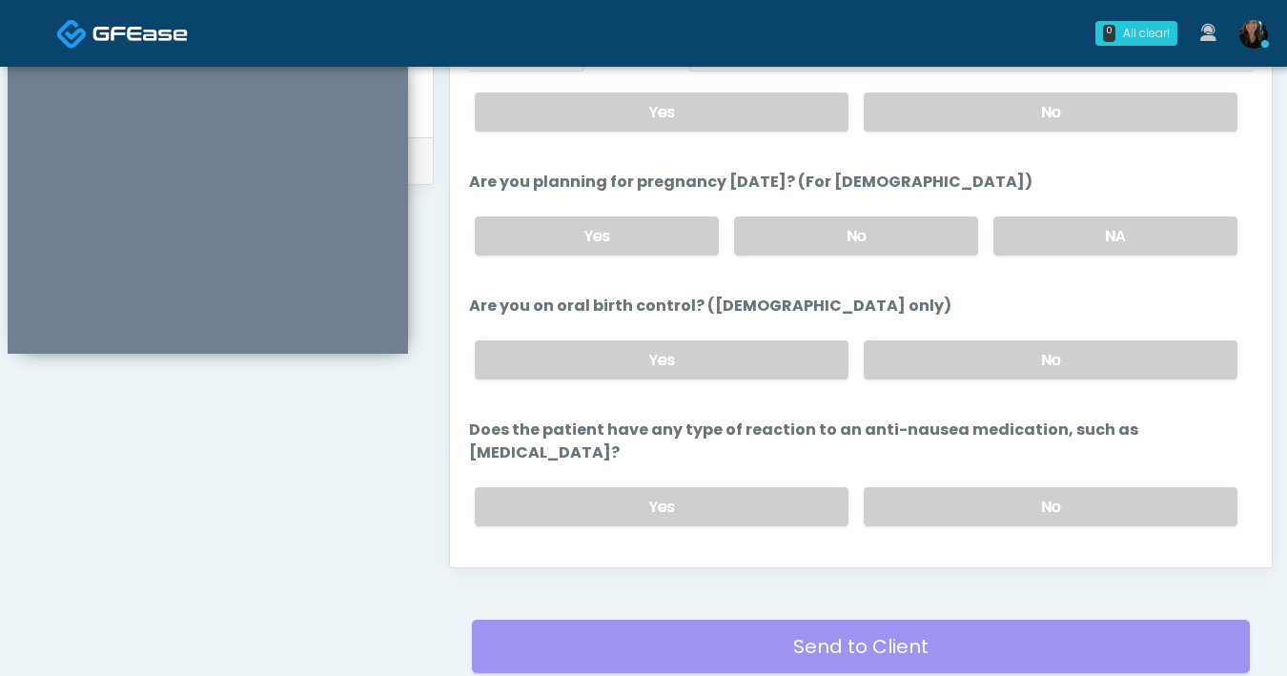
scroll to position [1051, 0]
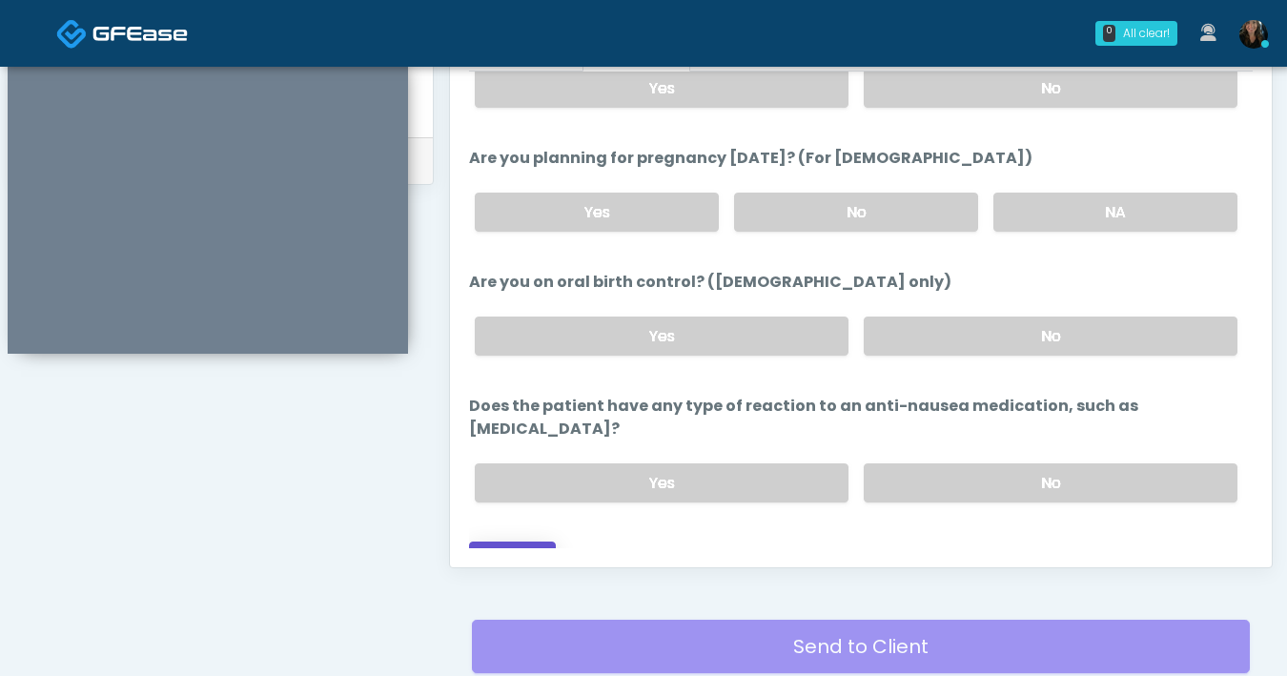
click at [495, 541] on button "Continue" at bounding box center [512, 558] width 87 height 35
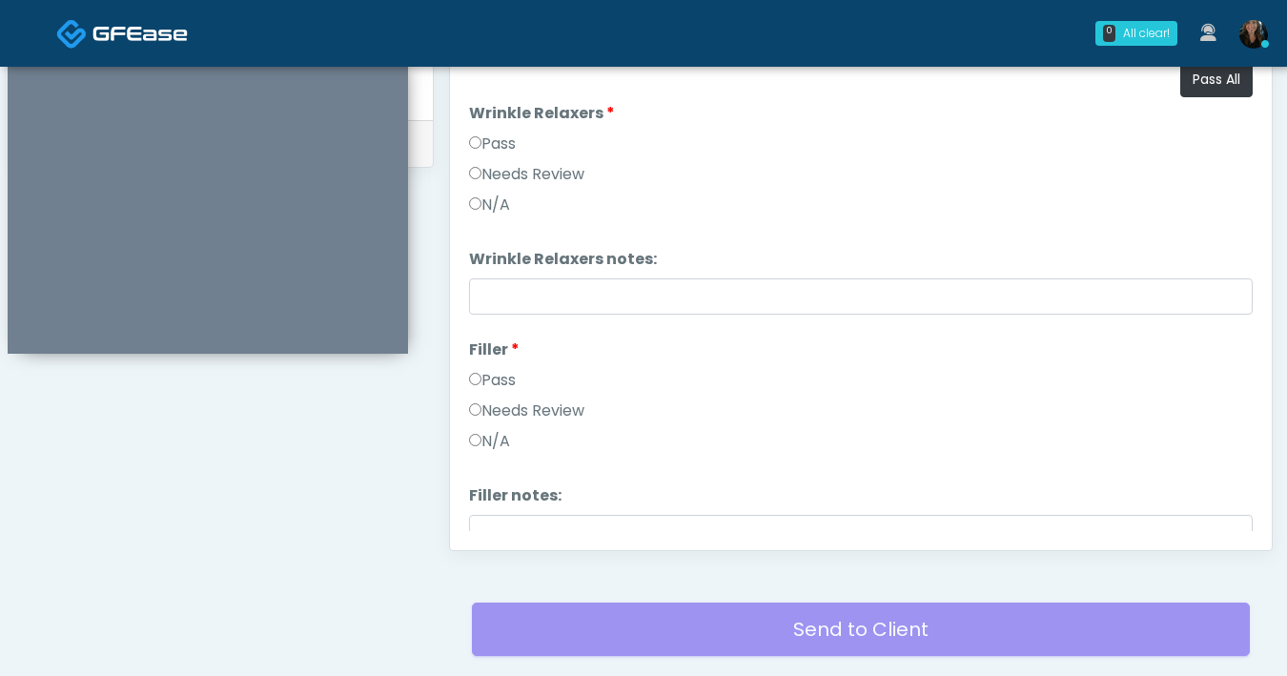
scroll to position [671, 0]
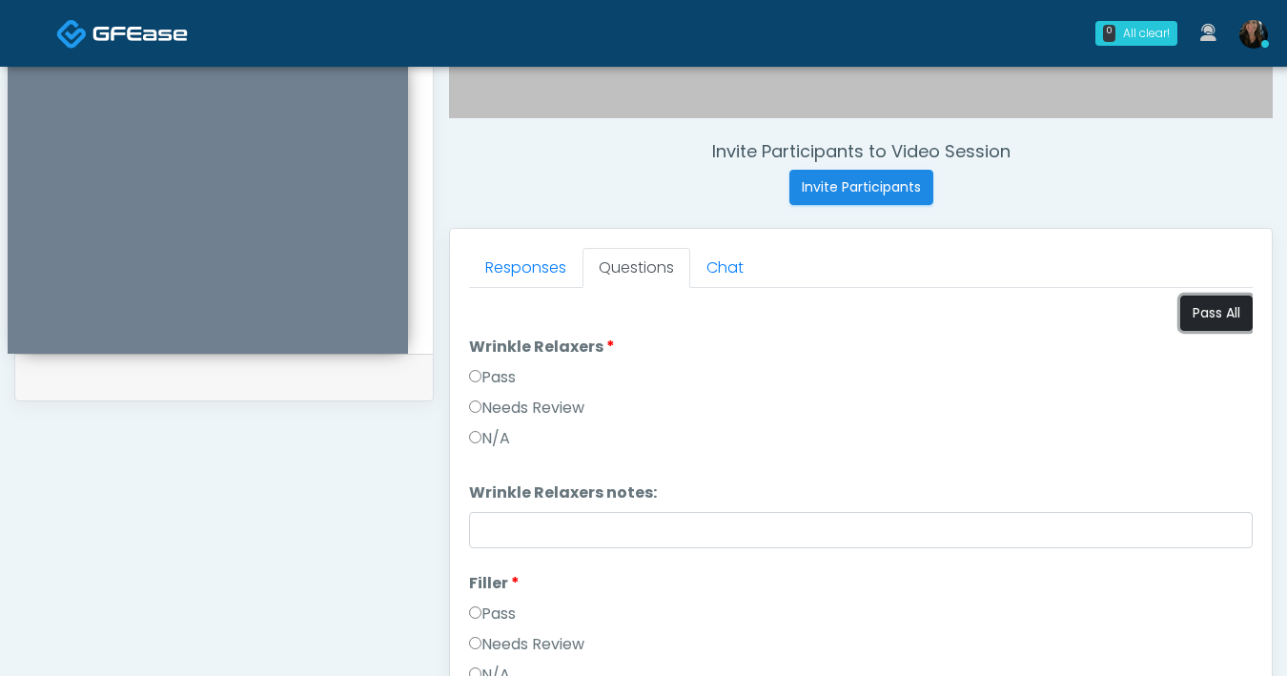
click at [1196, 306] on button "Pass All" at bounding box center [1216, 312] width 72 height 35
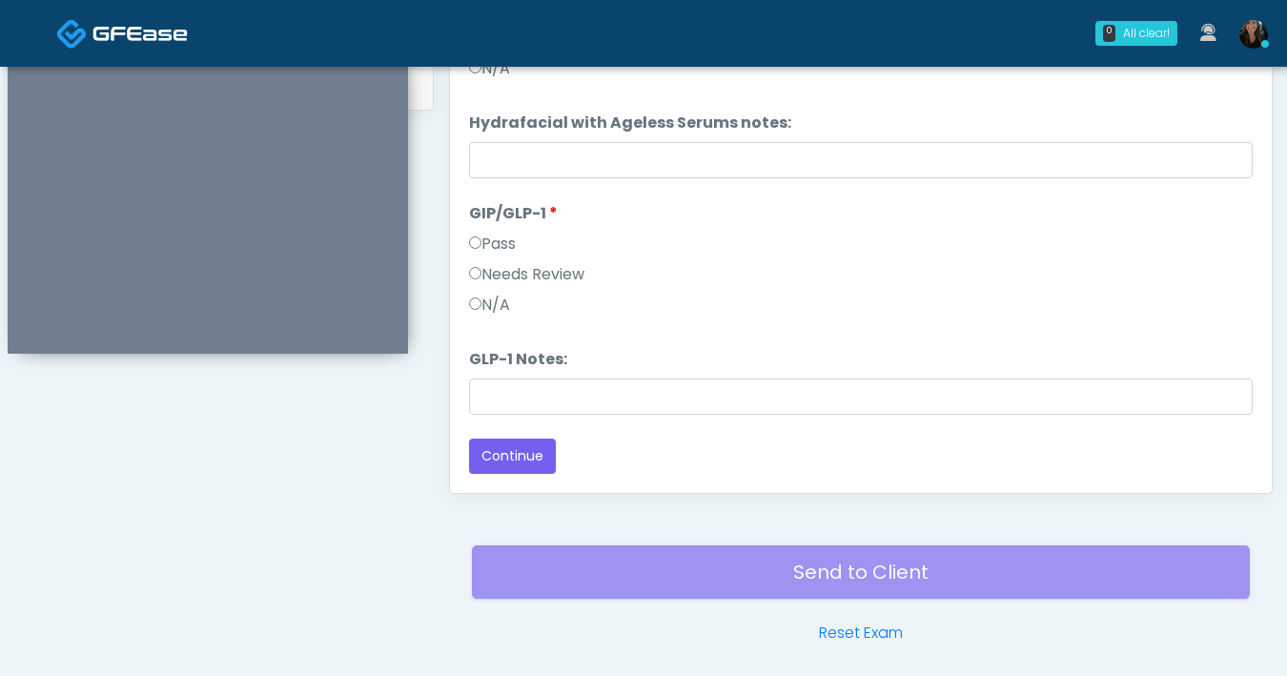
scroll to position [966, 0]
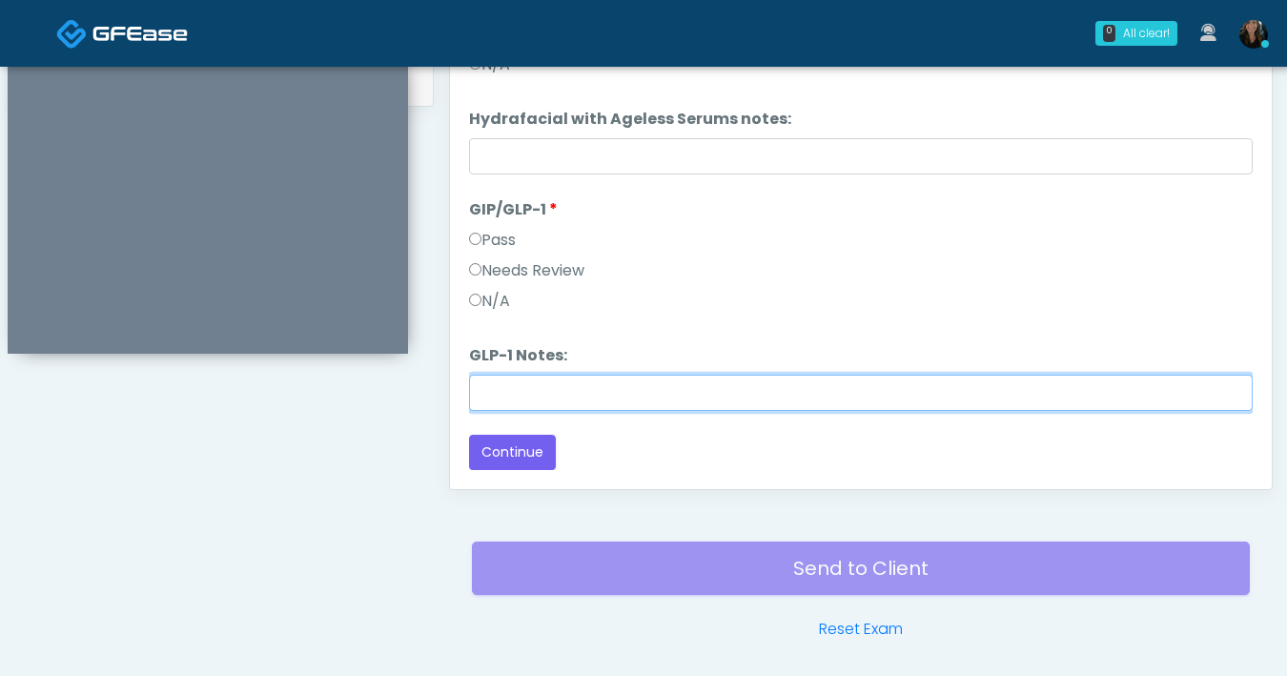
click at [555, 383] on input "GLP-1 Notes:" at bounding box center [861, 393] width 784 height 36
type input "*******"
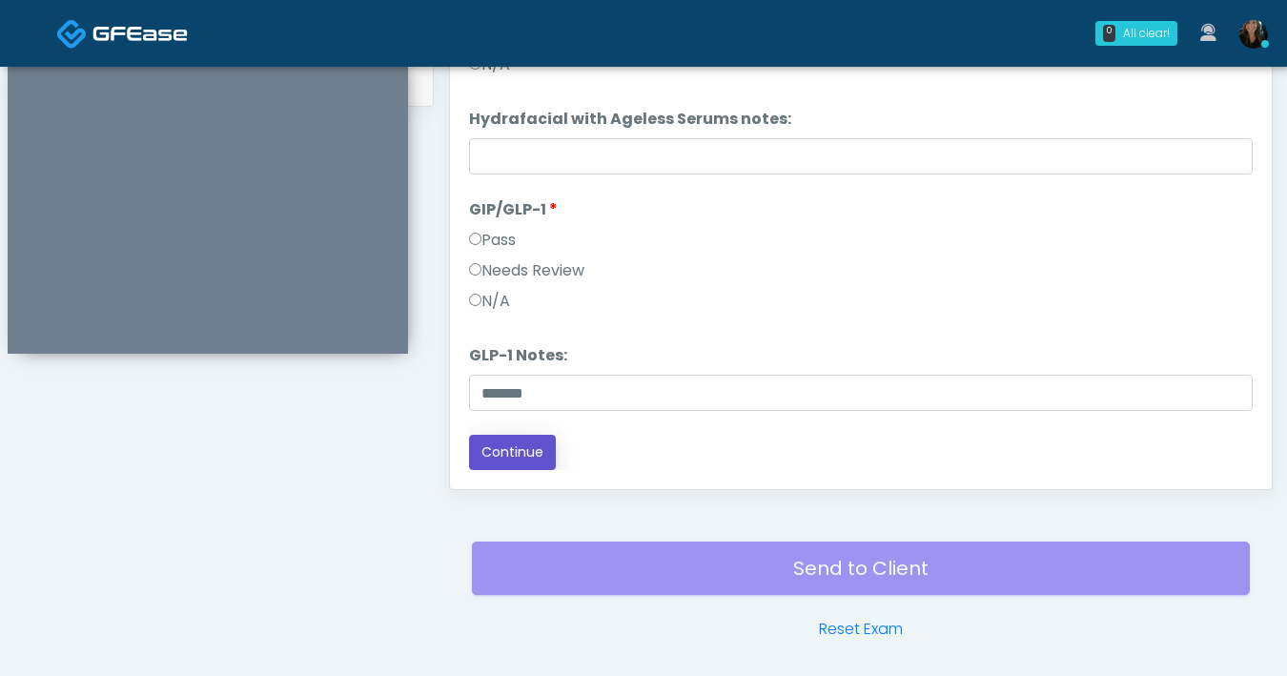
click at [518, 454] on button "Continue" at bounding box center [512, 452] width 87 height 35
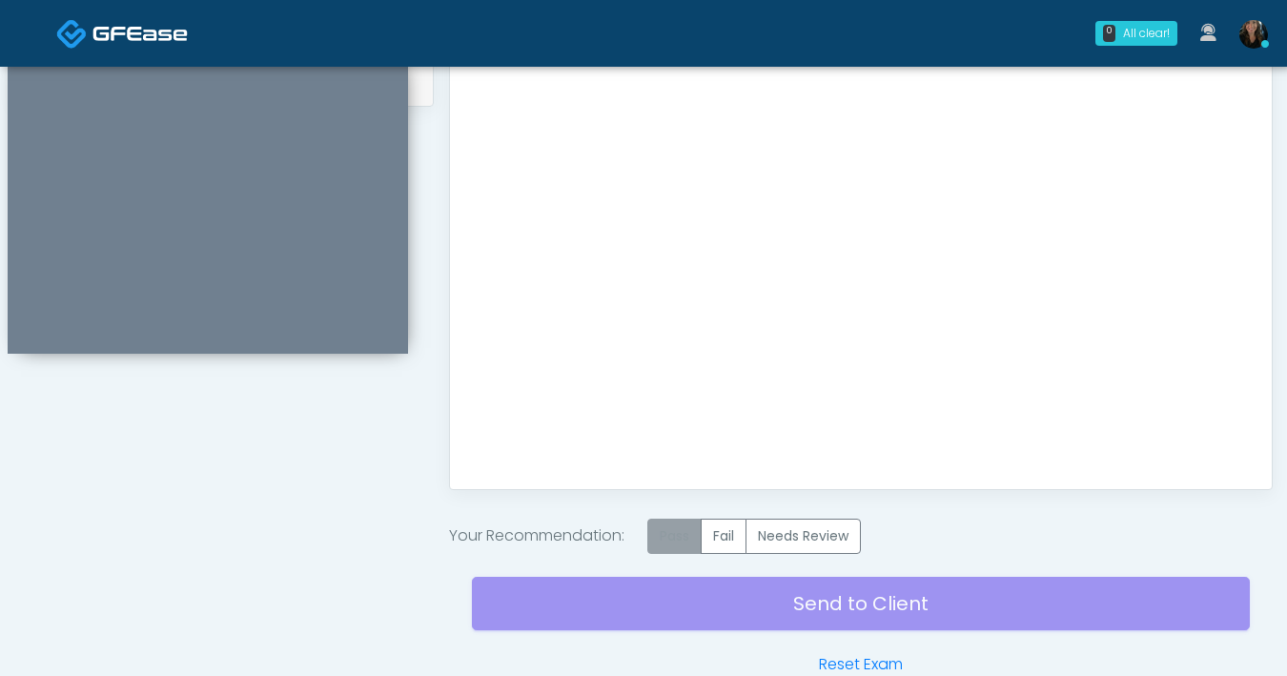
click at [656, 526] on label "Pass" at bounding box center [674, 536] width 54 height 35
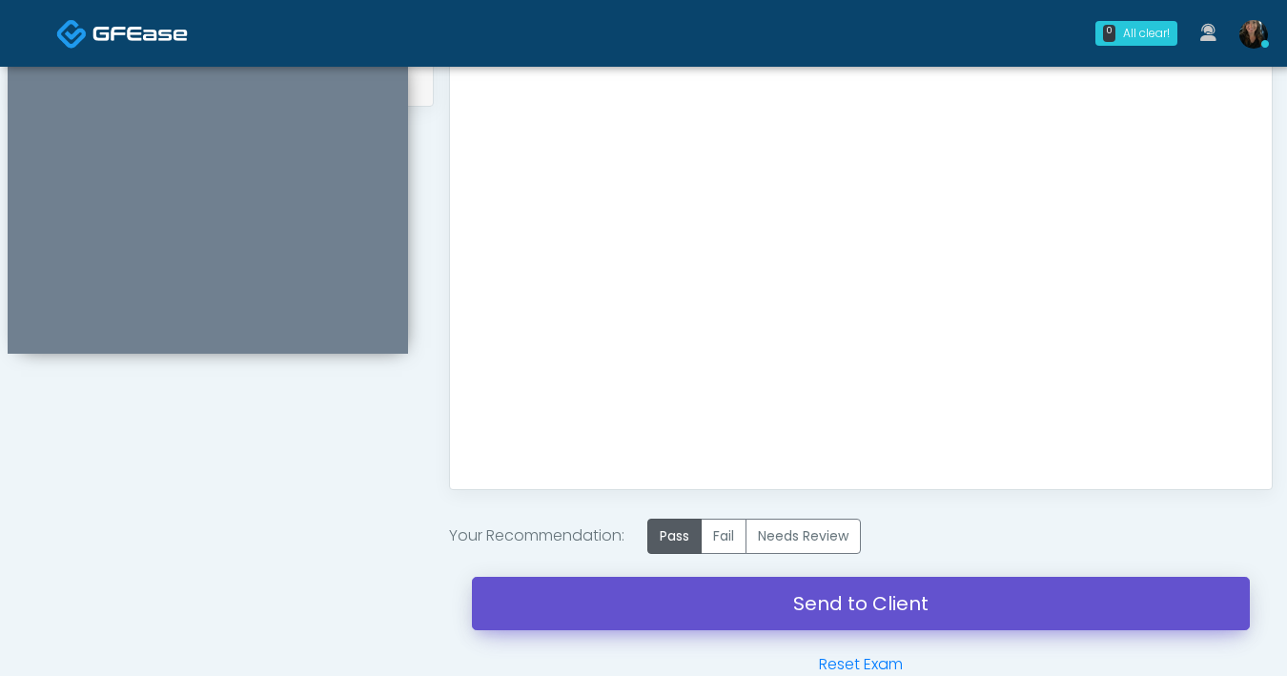
click at [787, 611] on link "Send to Client" at bounding box center [861, 603] width 778 height 53
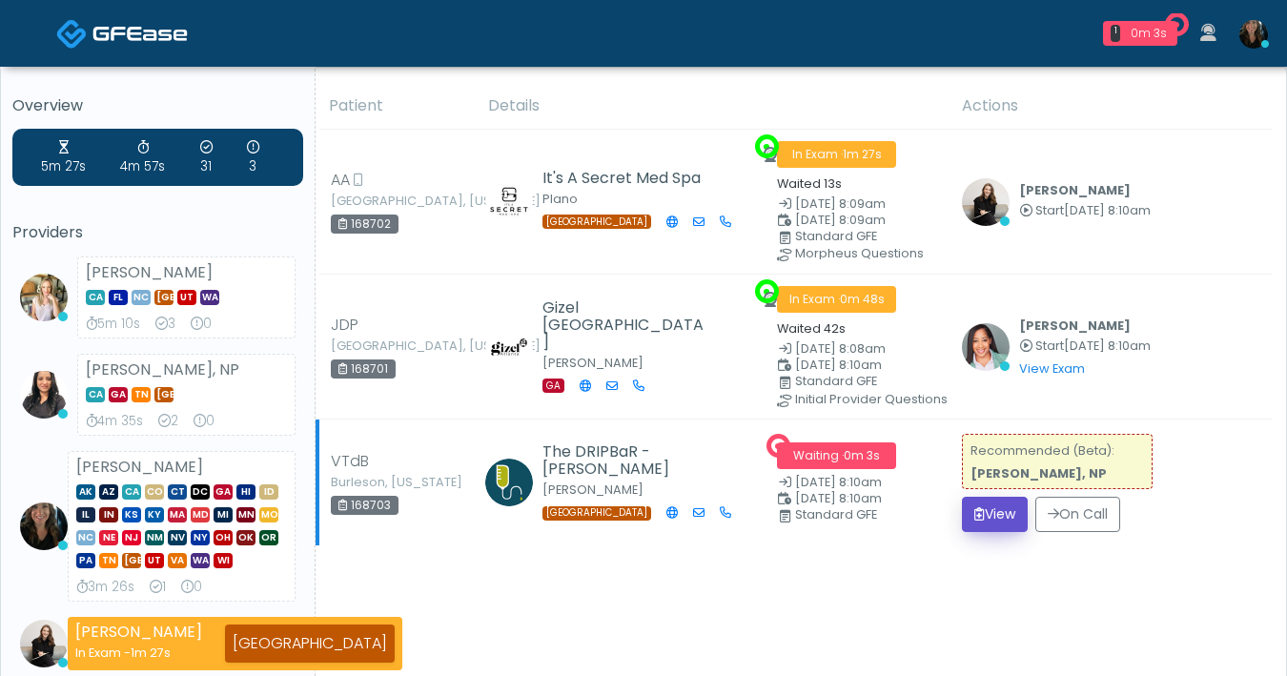
click at [999, 517] on button "View" at bounding box center [995, 514] width 66 height 35
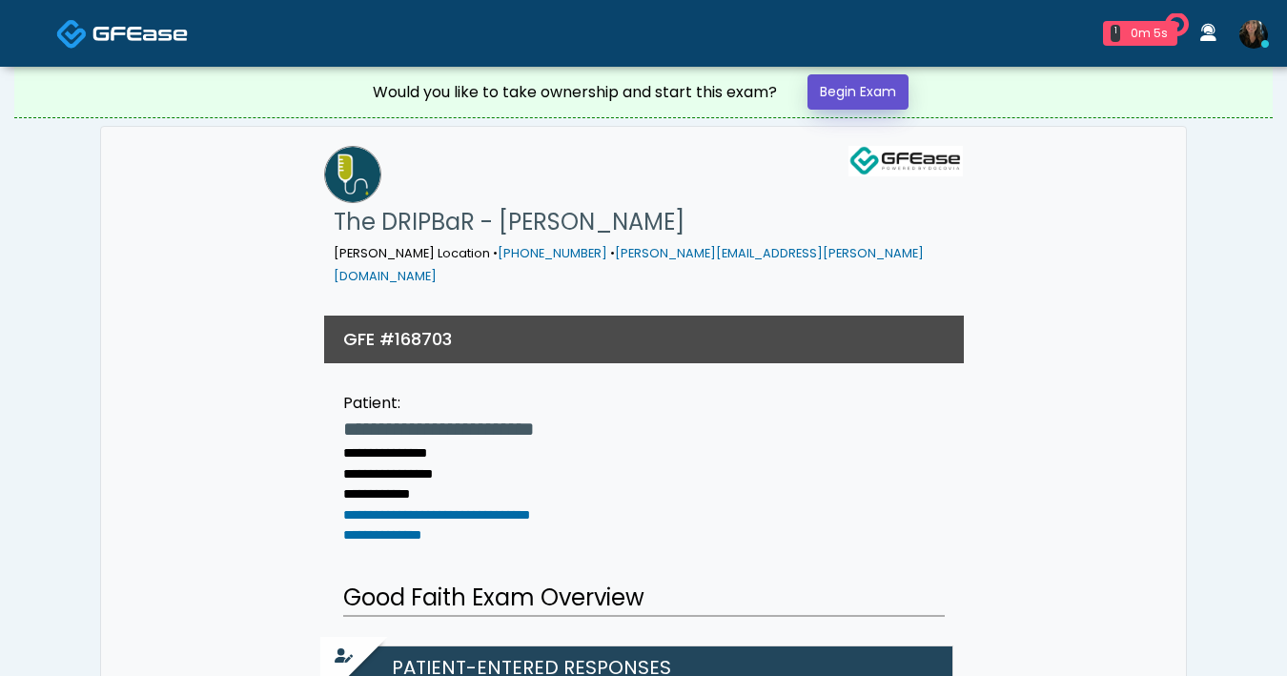
click at [898, 75] on link "Begin Exam" at bounding box center [857, 91] width 101 height 35
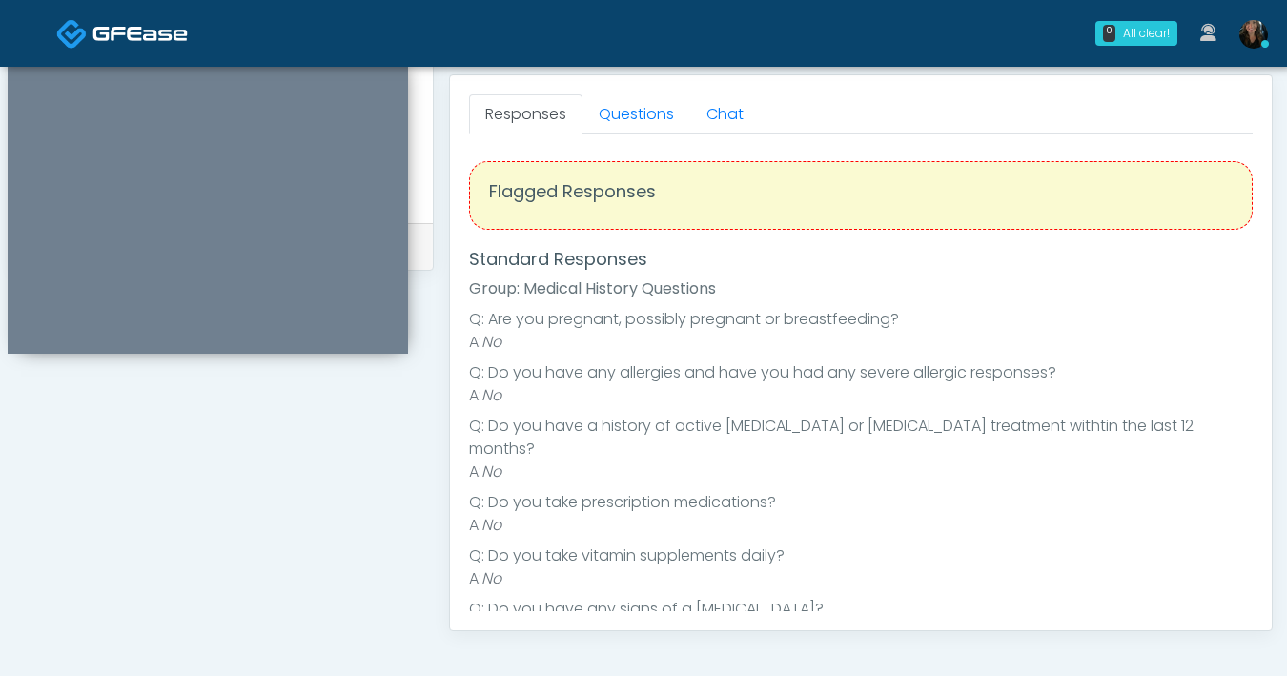
scroll to position [628, 0]
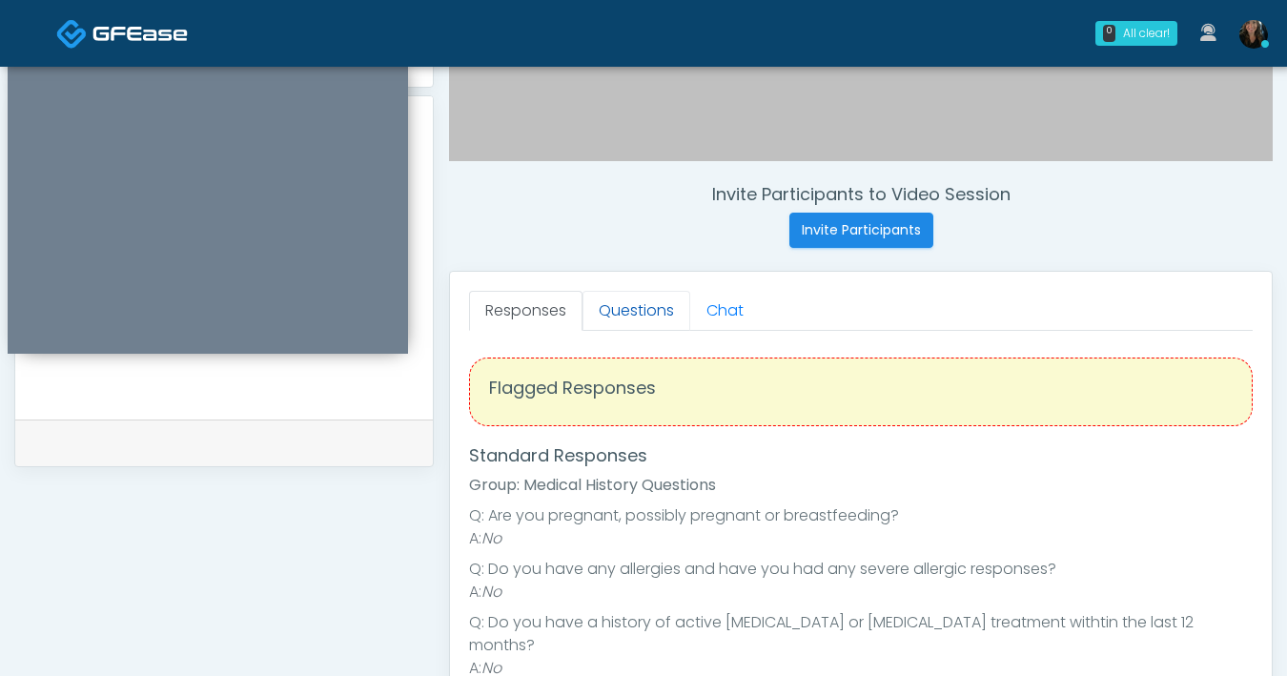
click at [638, 320] on link "Questions" at bounding box center [636, 311] width 108 height 40
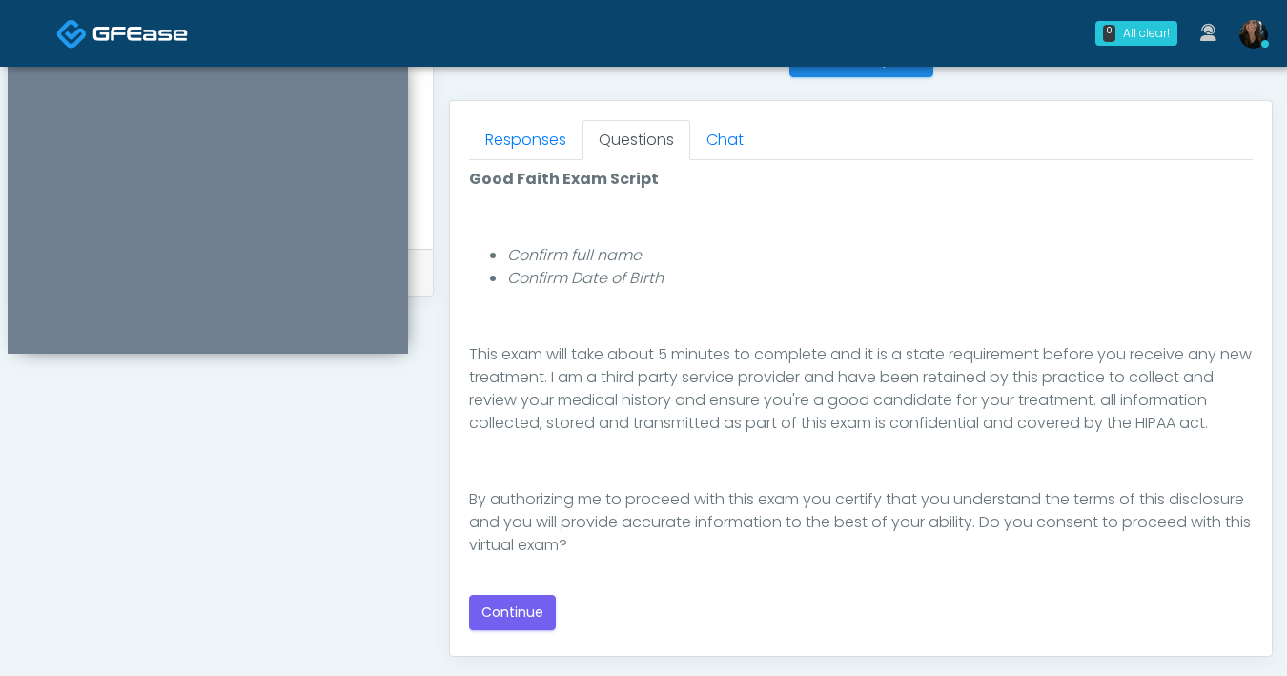
scroll to position [817, 0]
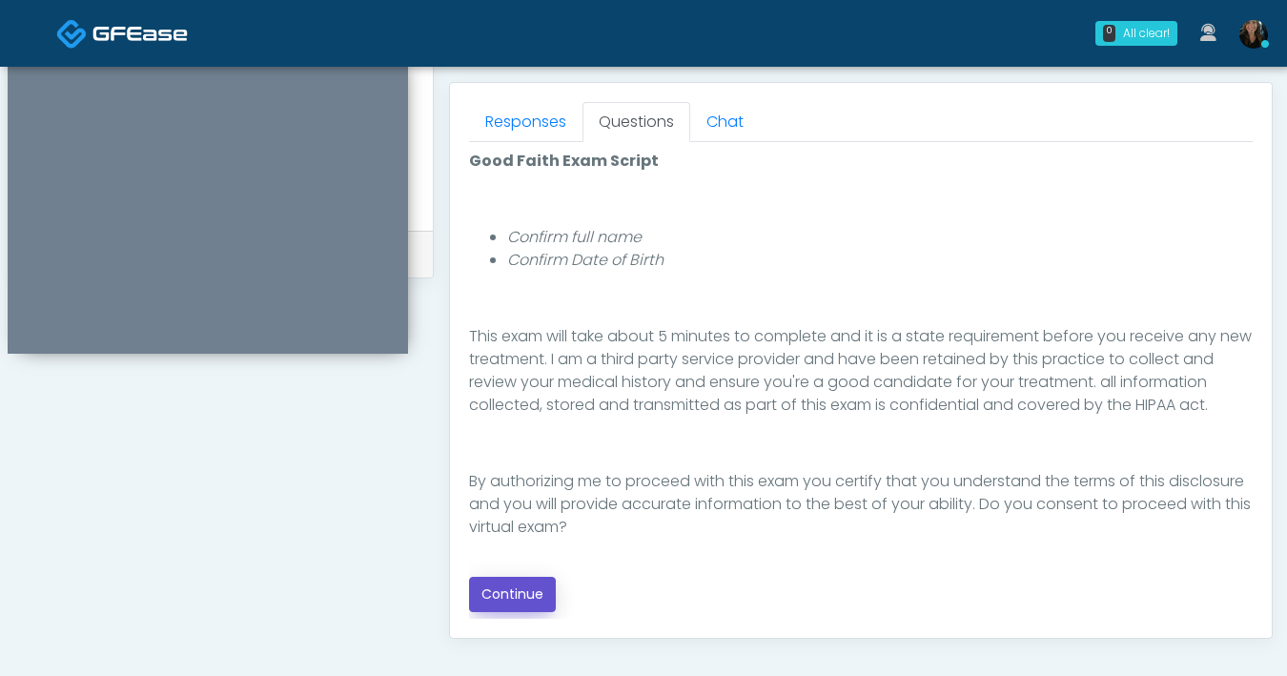
click at [536, 604] on button "Continue" at bounding box center [512, 594] width 87 height 35
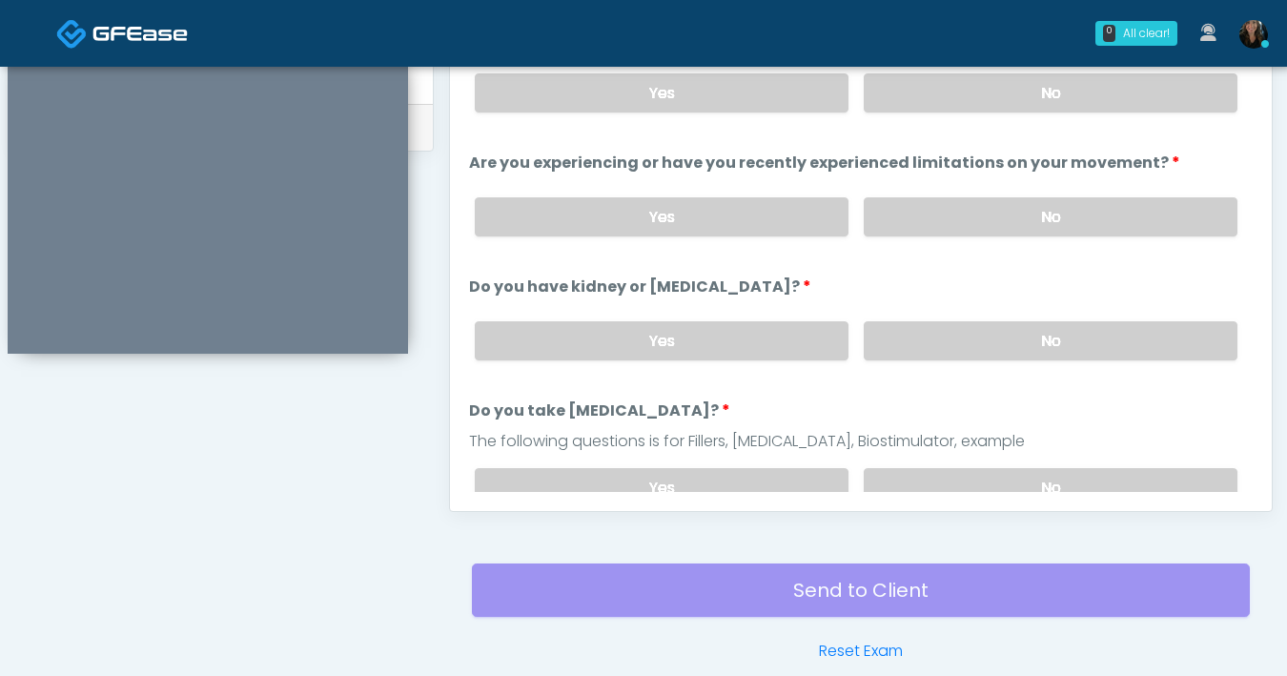
scroll to position [705, 0]
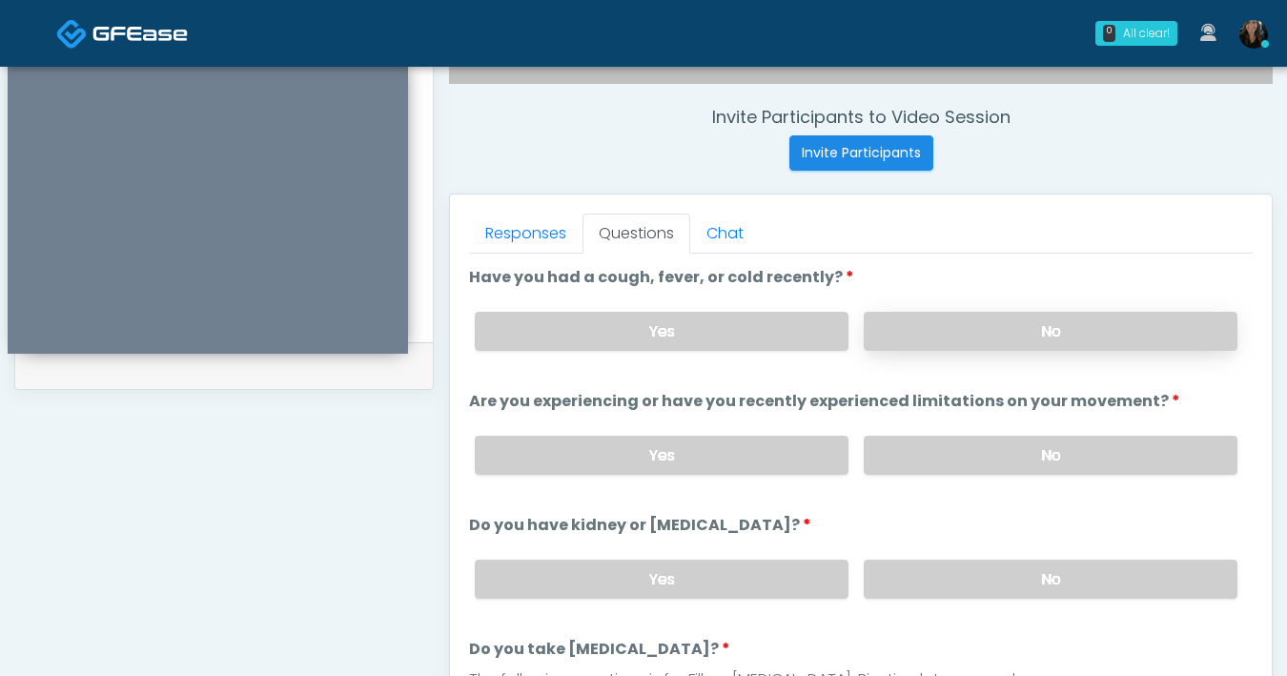
click at [967, 329] on label "No" at bounding box center [1051, 331] width 374 height 39
click at [970, 451] on label "No" at bounding box center [1051, 455] width 374 height 39
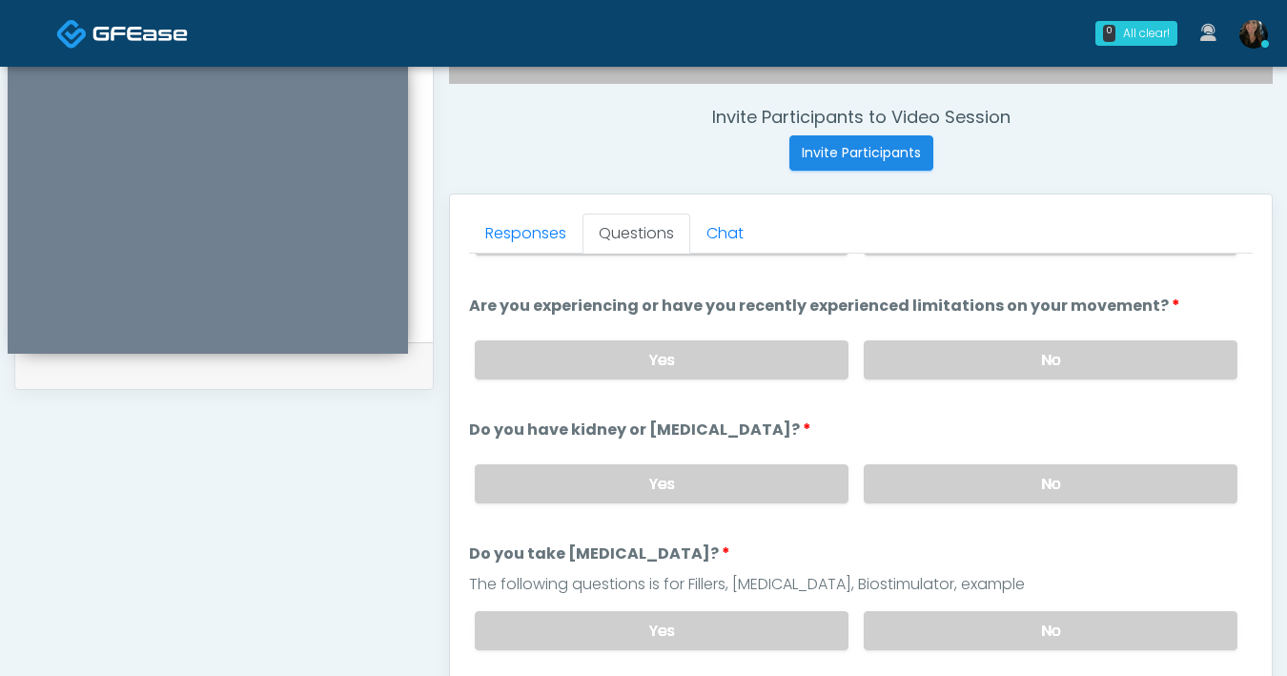
scroll to position [99, 0]
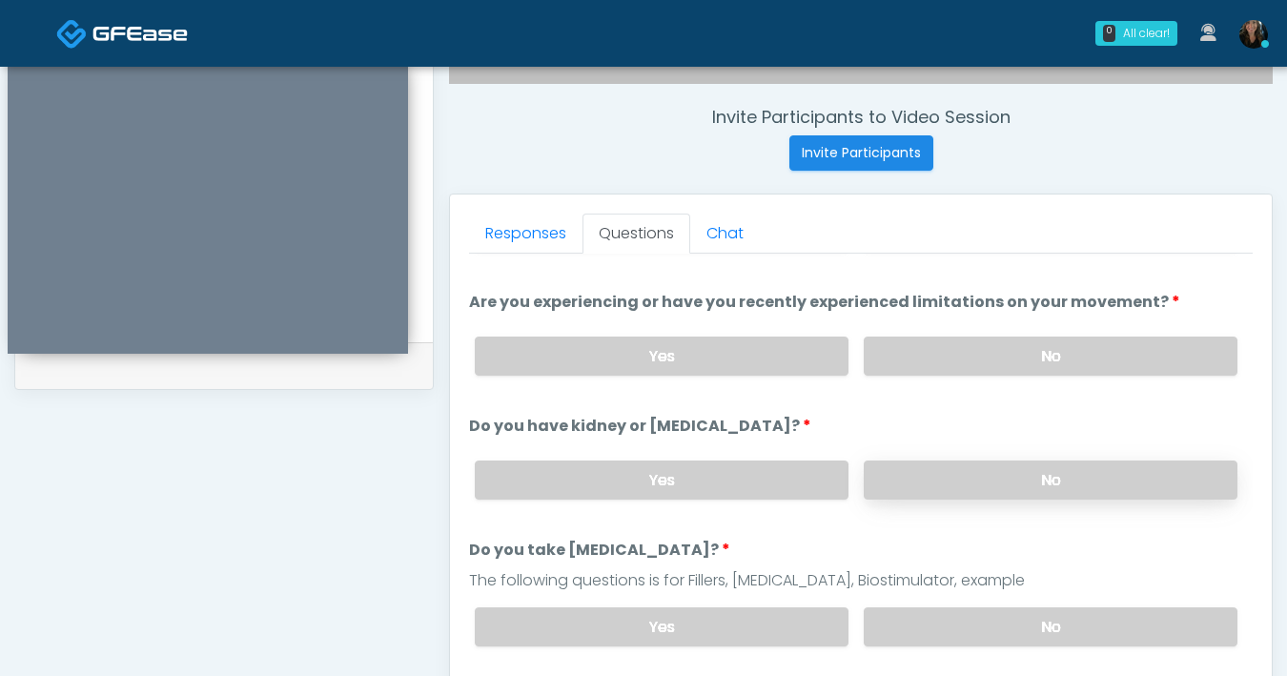
click at [946, 486] on label "No" at bounding box center [1051, 479] width 374 height 39
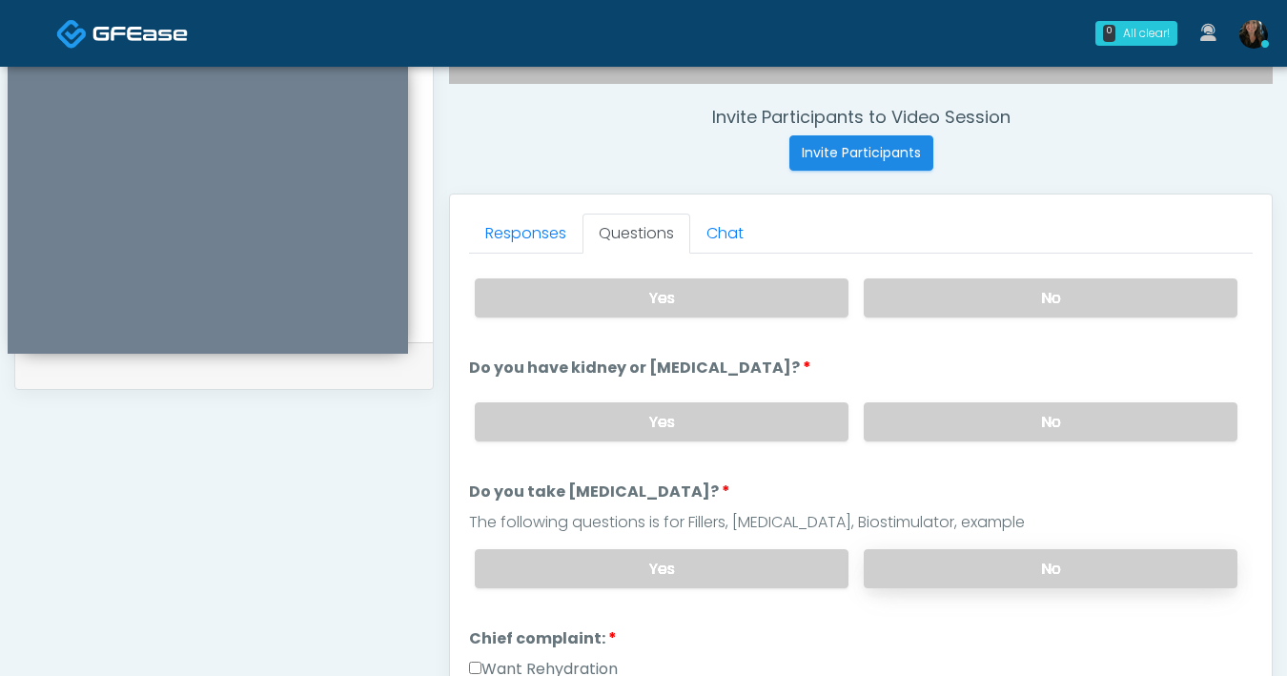
scroll to position [253, 0]
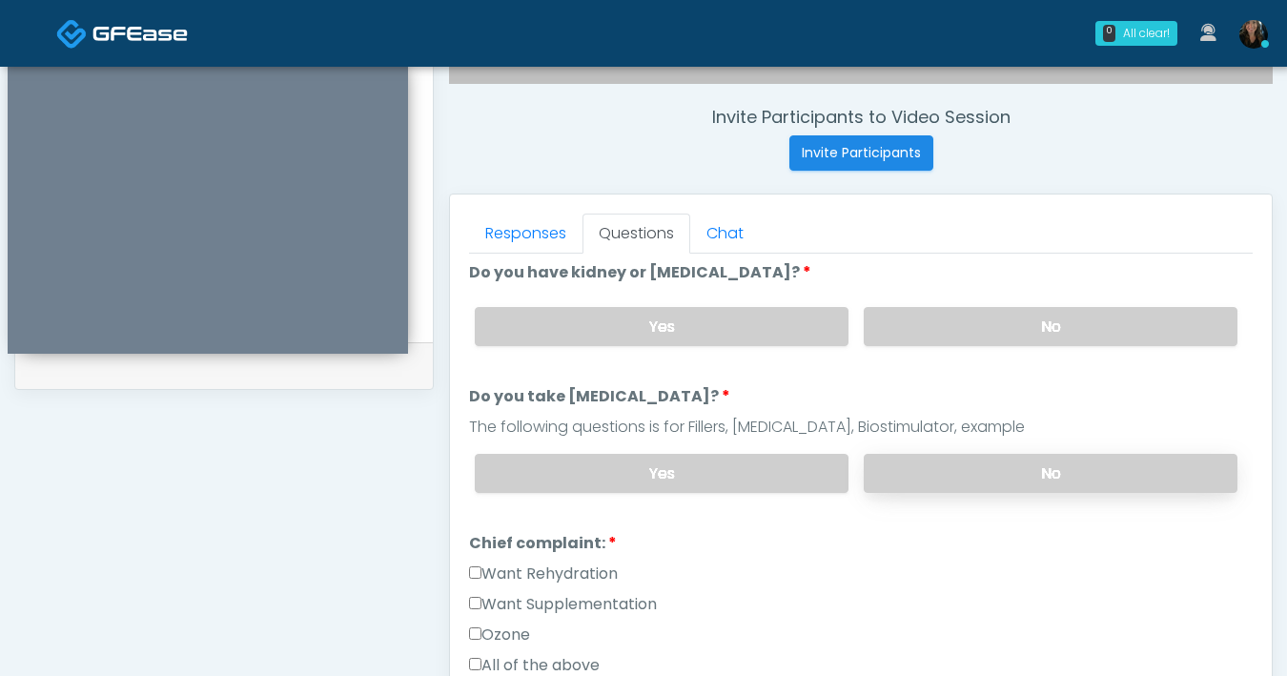
click at [970, 472] on label "No" at bounding box center [1051, 473] width 374 height 39
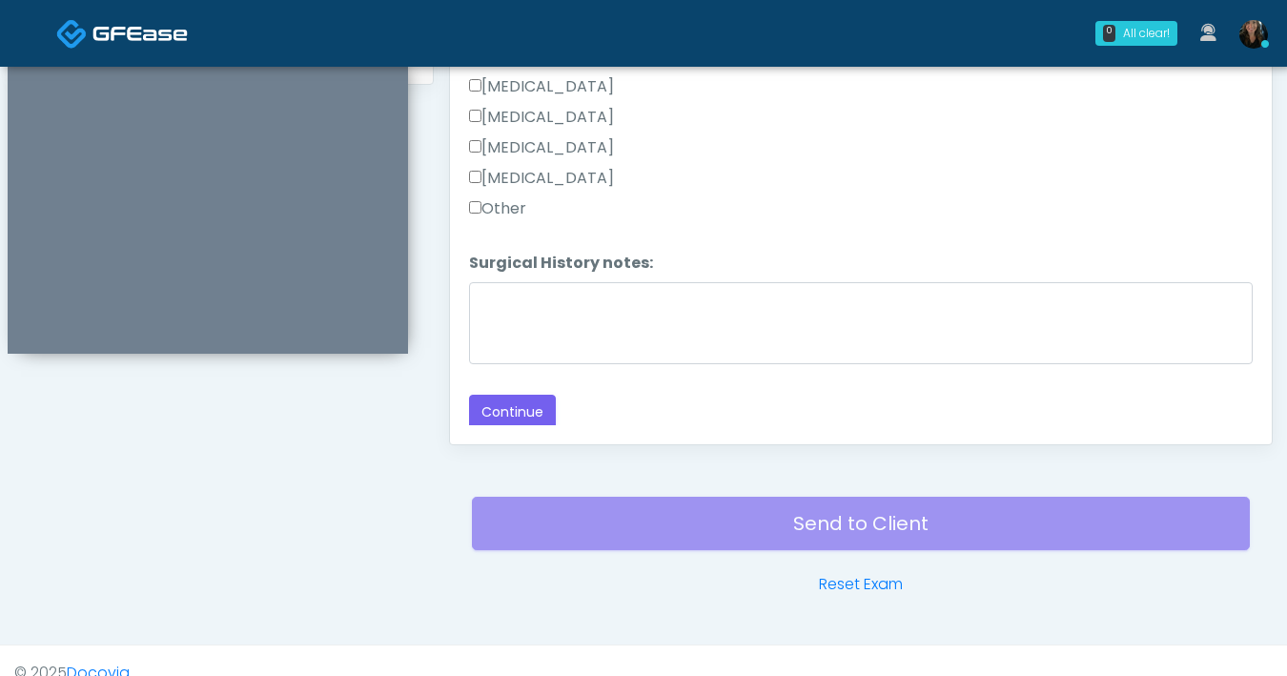
scroll to position [1035, 0]
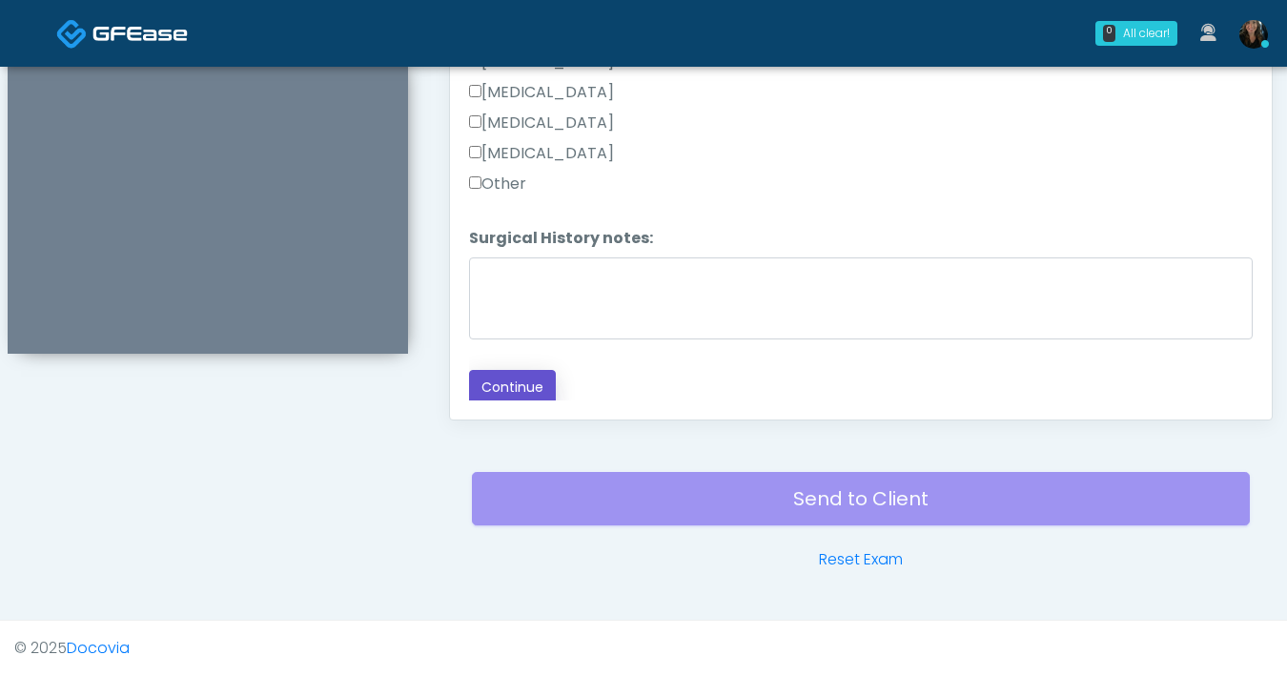
click at [503, 392] on button "Continue" at bounding box center [512, 387] width 87 height 35
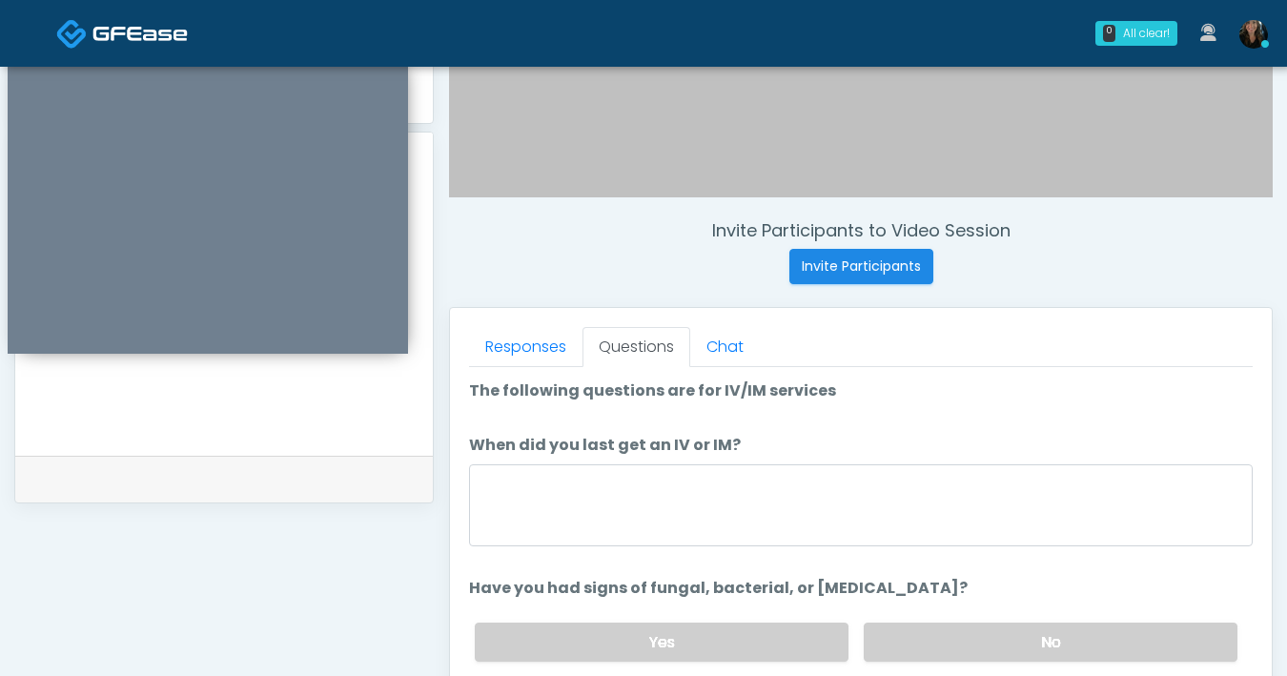
scroll to position [35, 0]
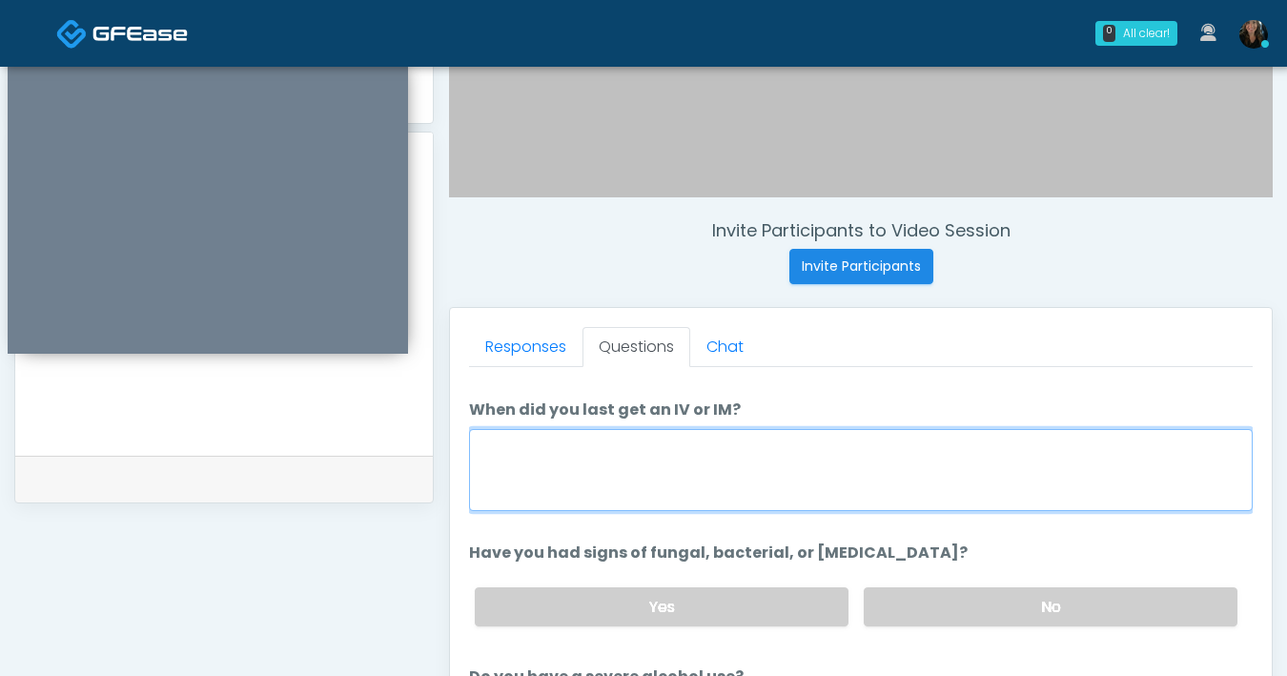
click at [861, 486] on textarea "When did you last get an IV or IM?" at bounding box center [861, 470] width 784 height 82
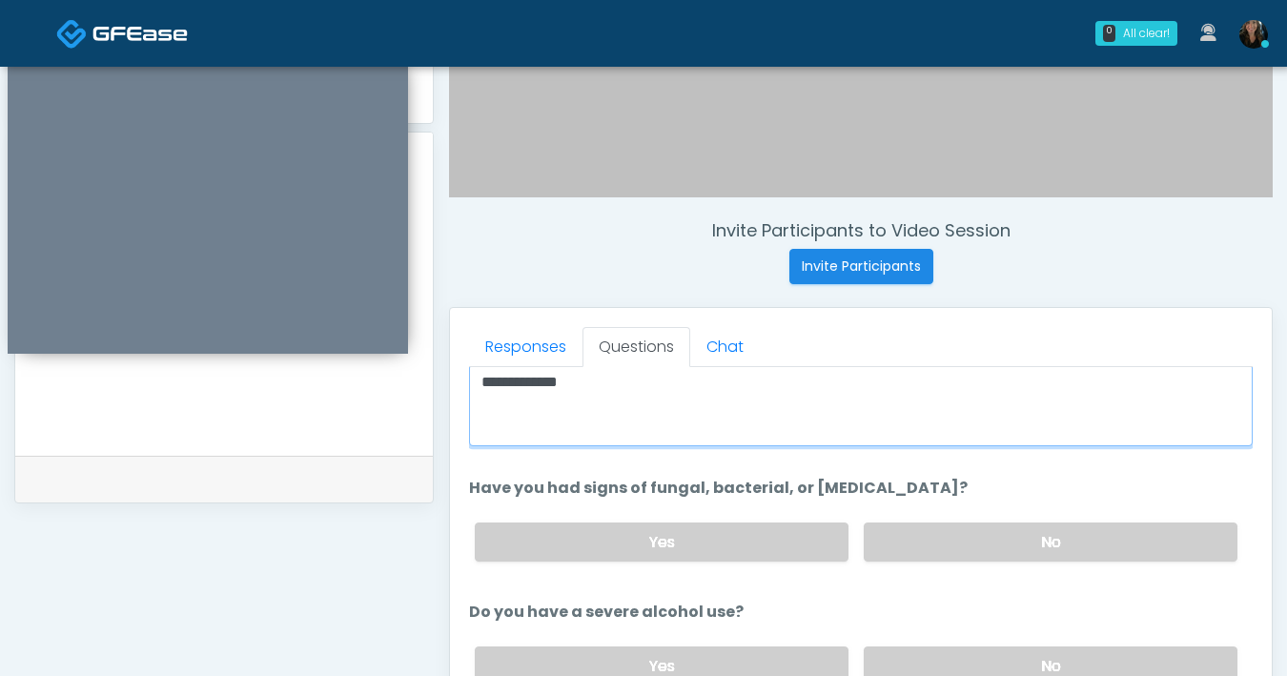
scroll to position [121, 0]
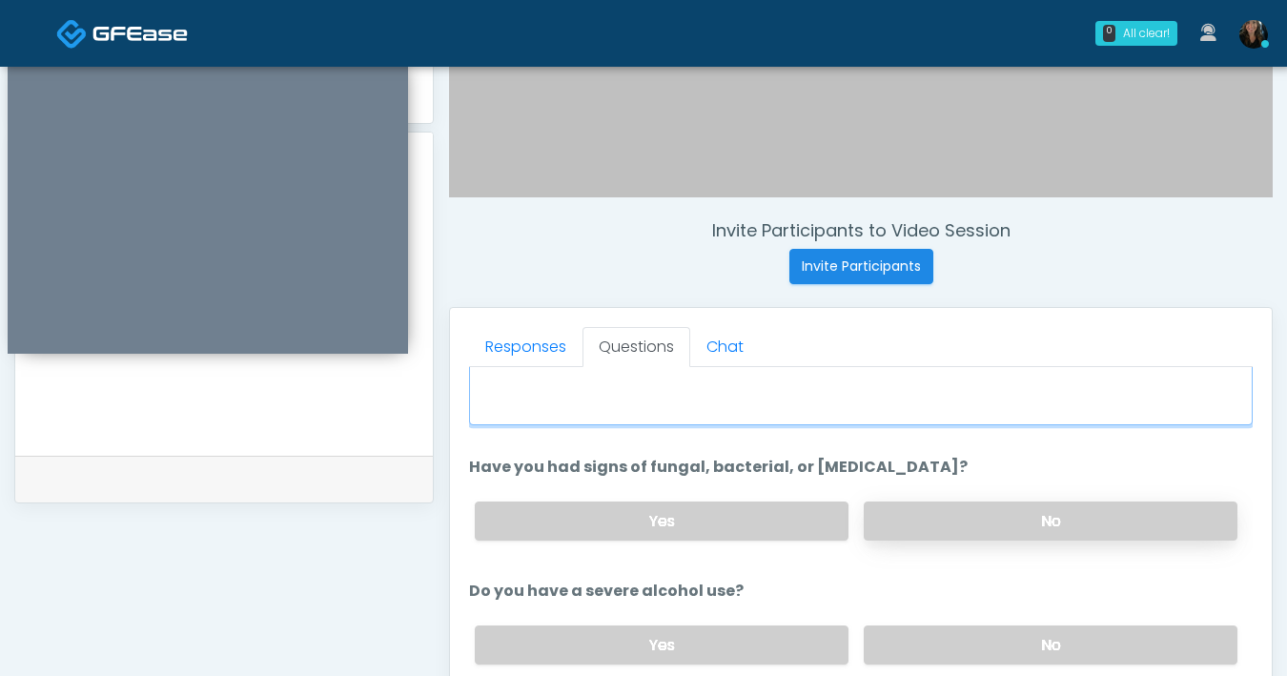
type textarea "**********"
click at [1004, 521] on label "No" at bounding box center [1051, 520] width 374 height 39
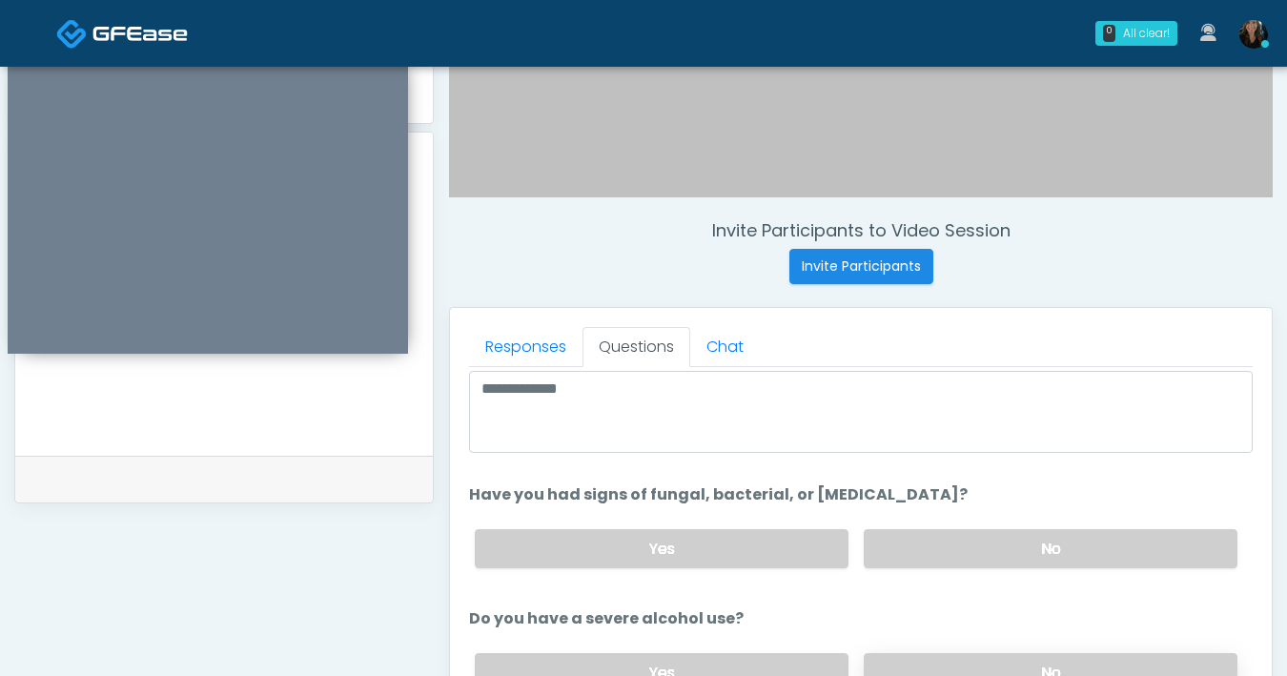
scroll to position [236, 0]
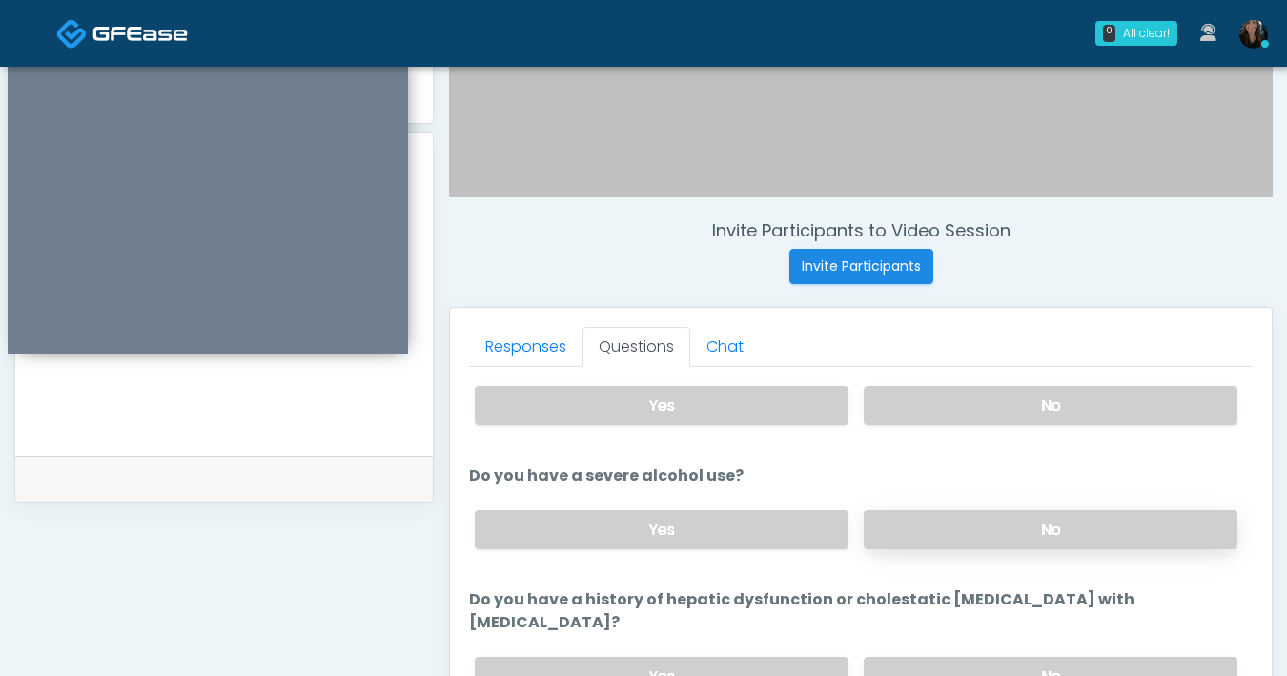
click at [1023, 520] on label "No" at bounding box center [1051, 529] width 374 height 39
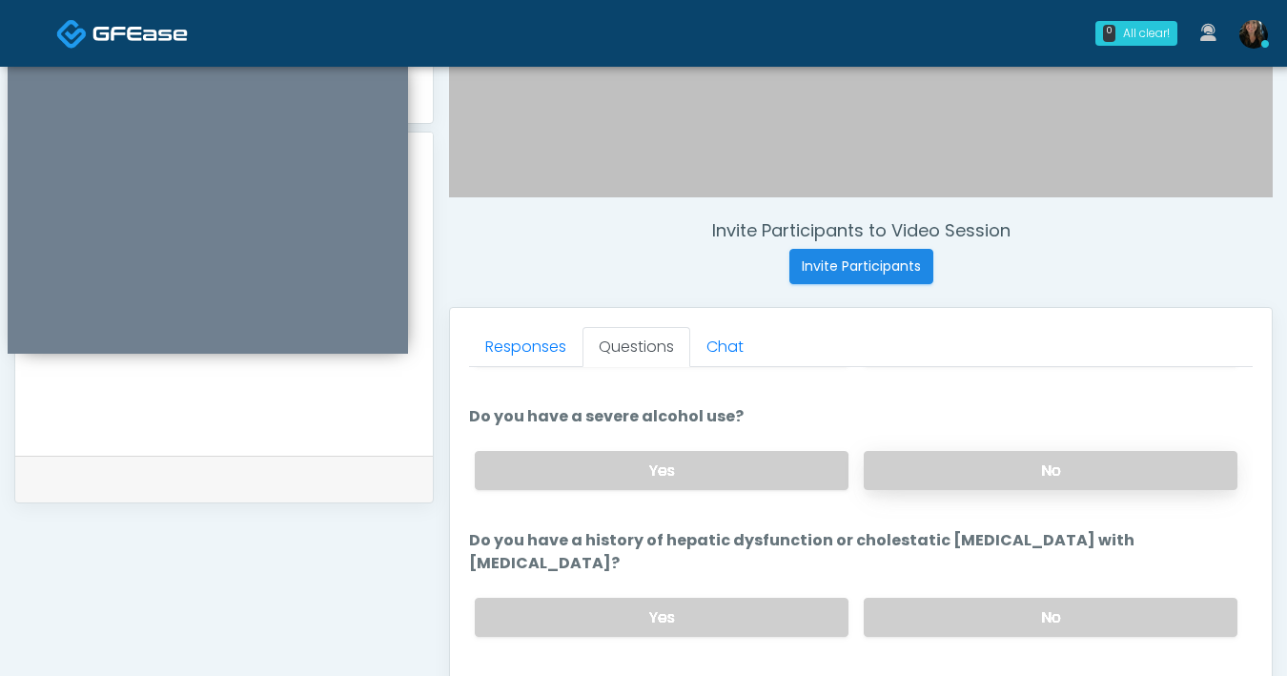
scroll to position [295, 0]
click at [1018, 598] on label "No" at bounding box center [1051, 617] width 374 height 39
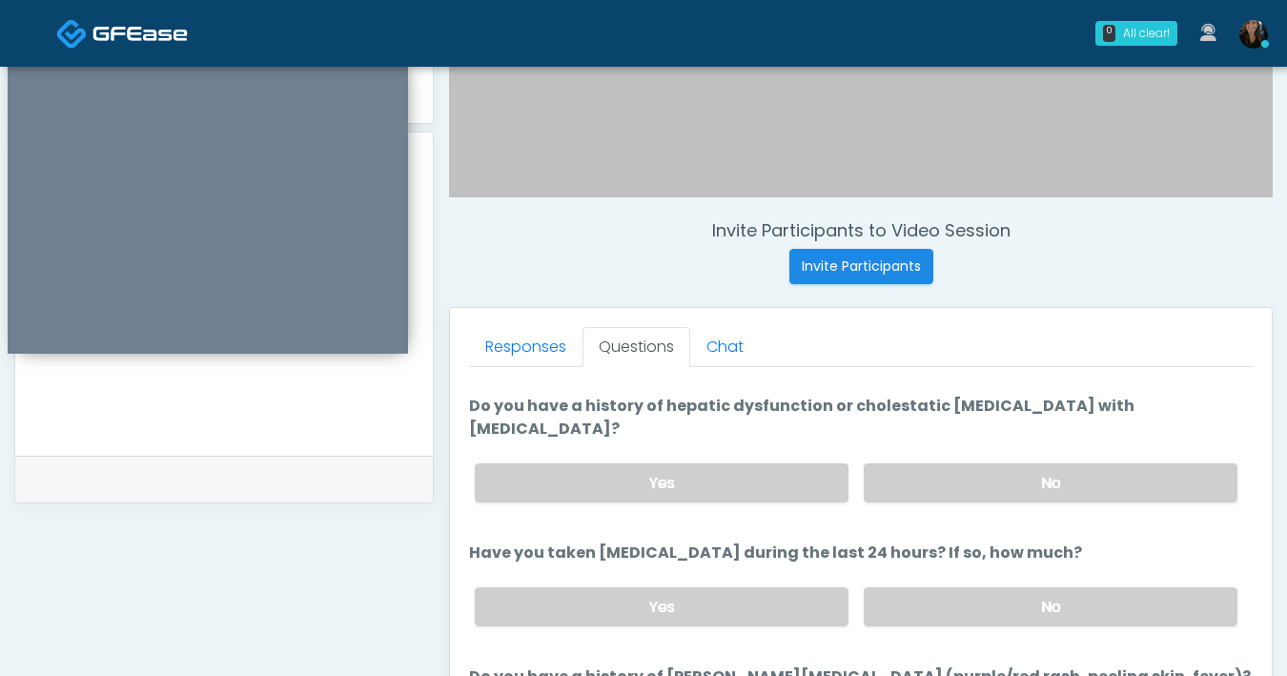
scroll to position [432, 0]
click at [1024, 594] on label "No" at bounding box center [1051, 604] width 374 height 39
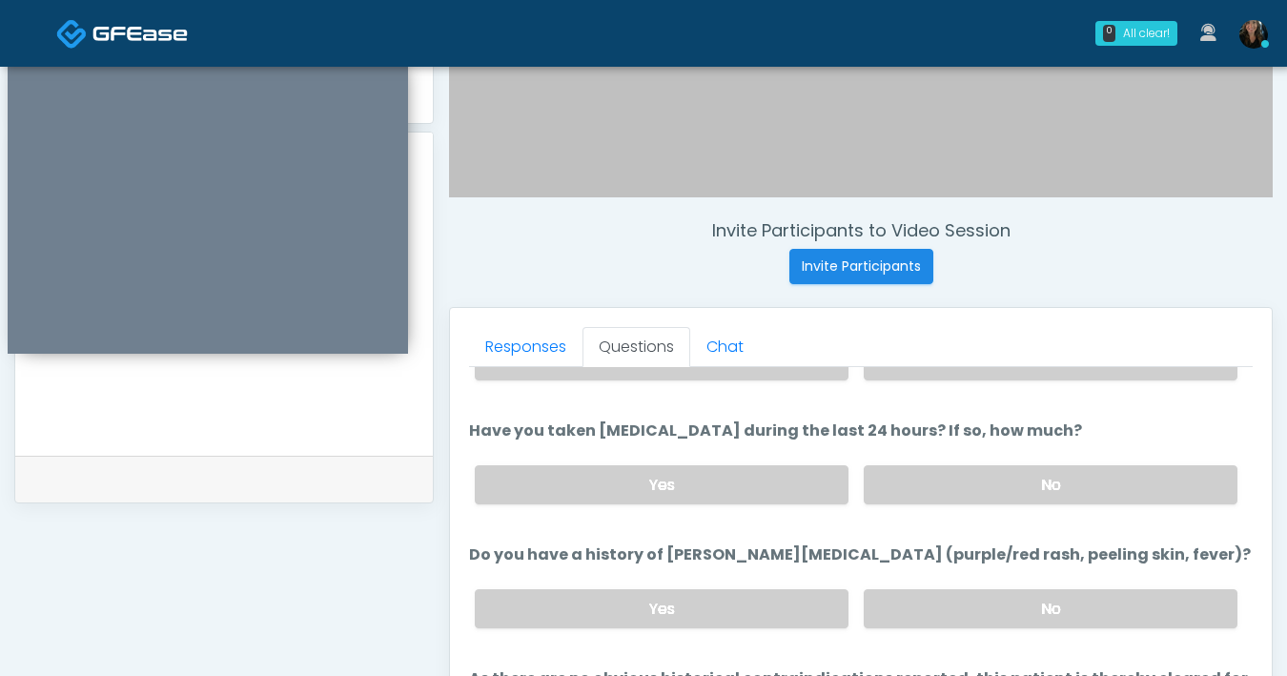
scroll to position [553, 0]
click at [998, 588] on label "No" at bounding box center [1051, 607] width 374 height 39
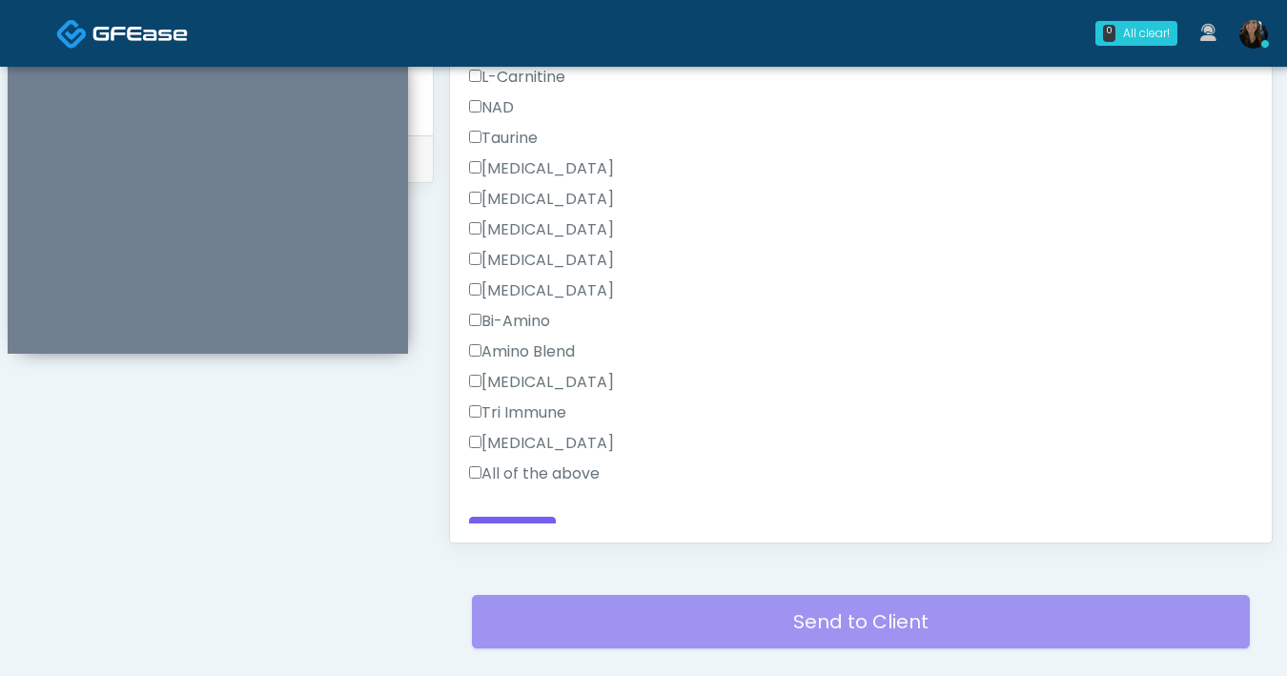
scroll to position [996, 0]
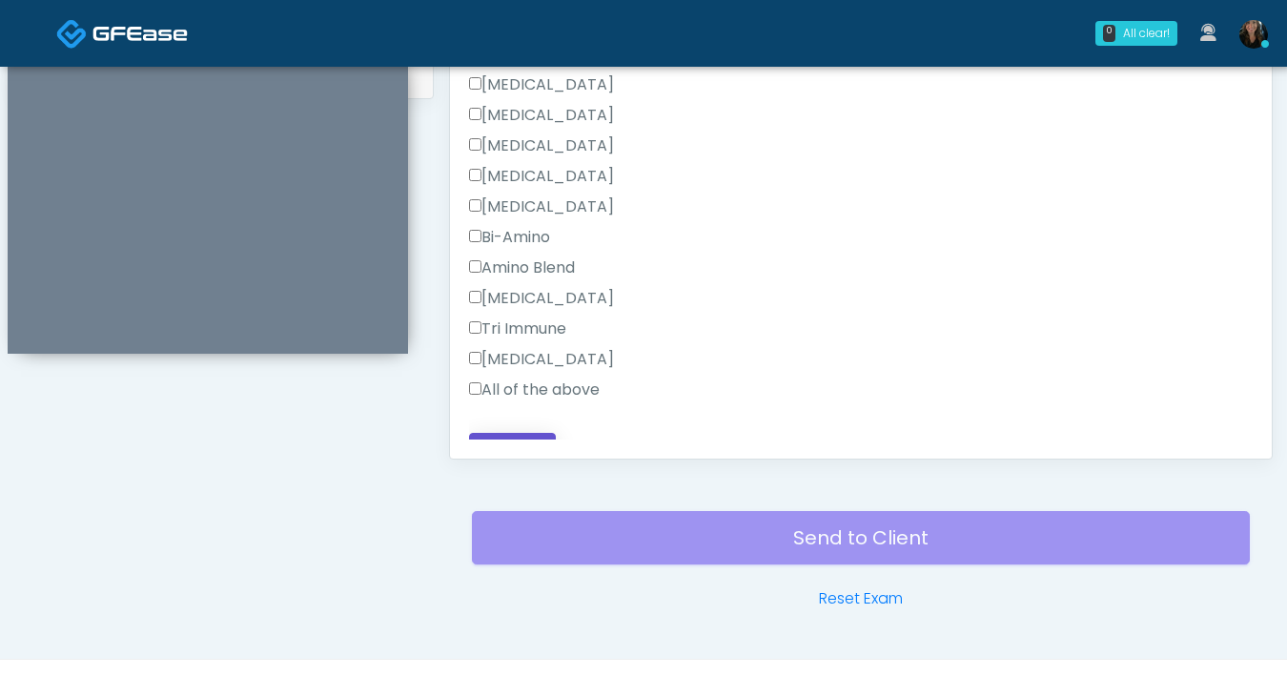
click at [514, 433] on button "Continue" at bounding box center [512, 450] width 87 height 35
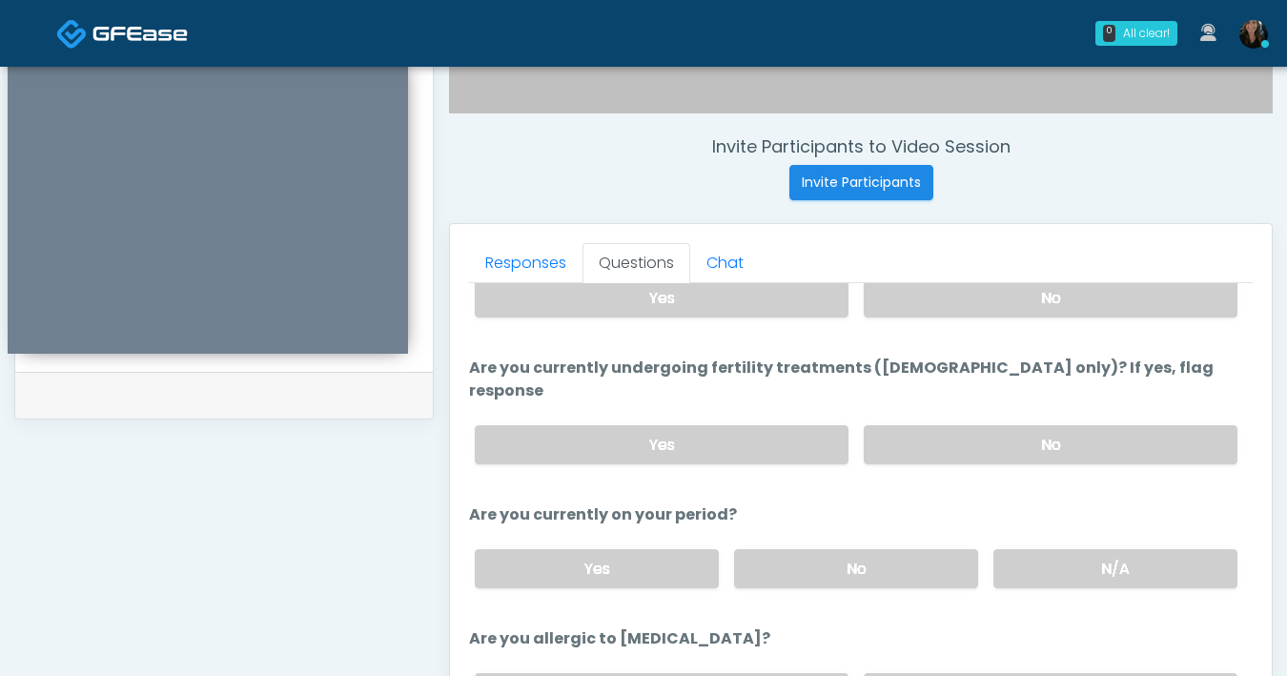
scroll to position [0, 0]
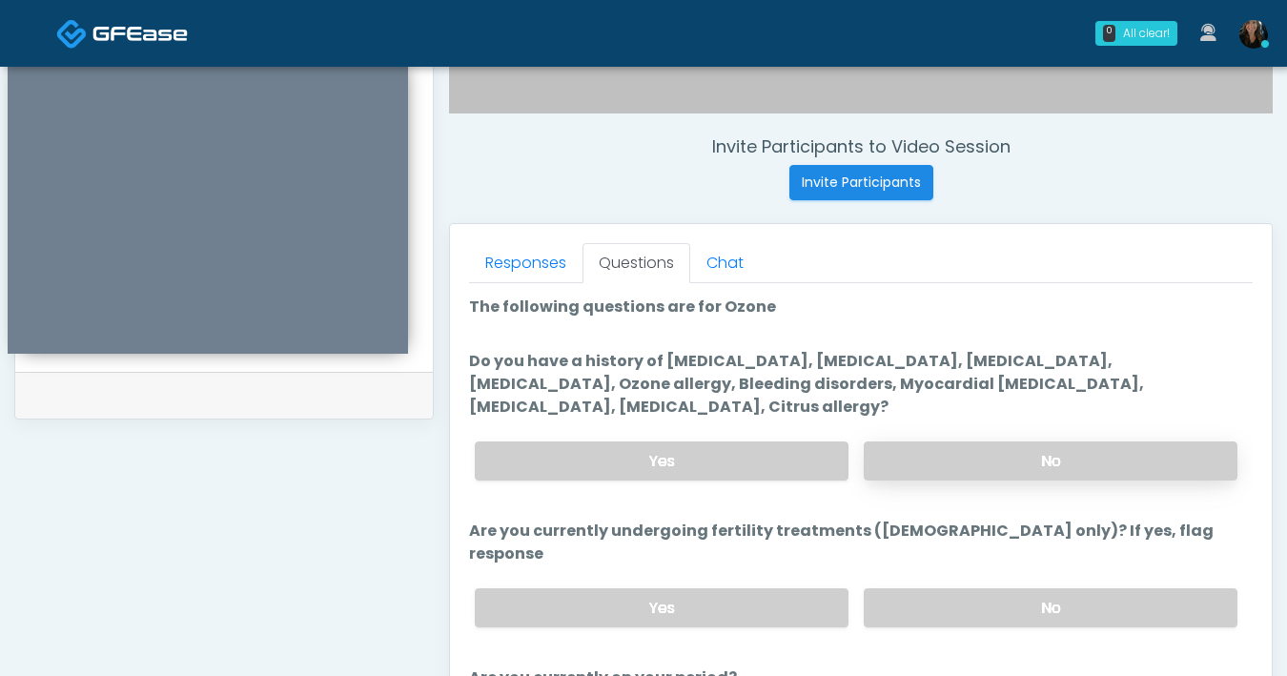
click at [1035, 451] on label "No" at bounding box center [1051, 460] width 374 height 39
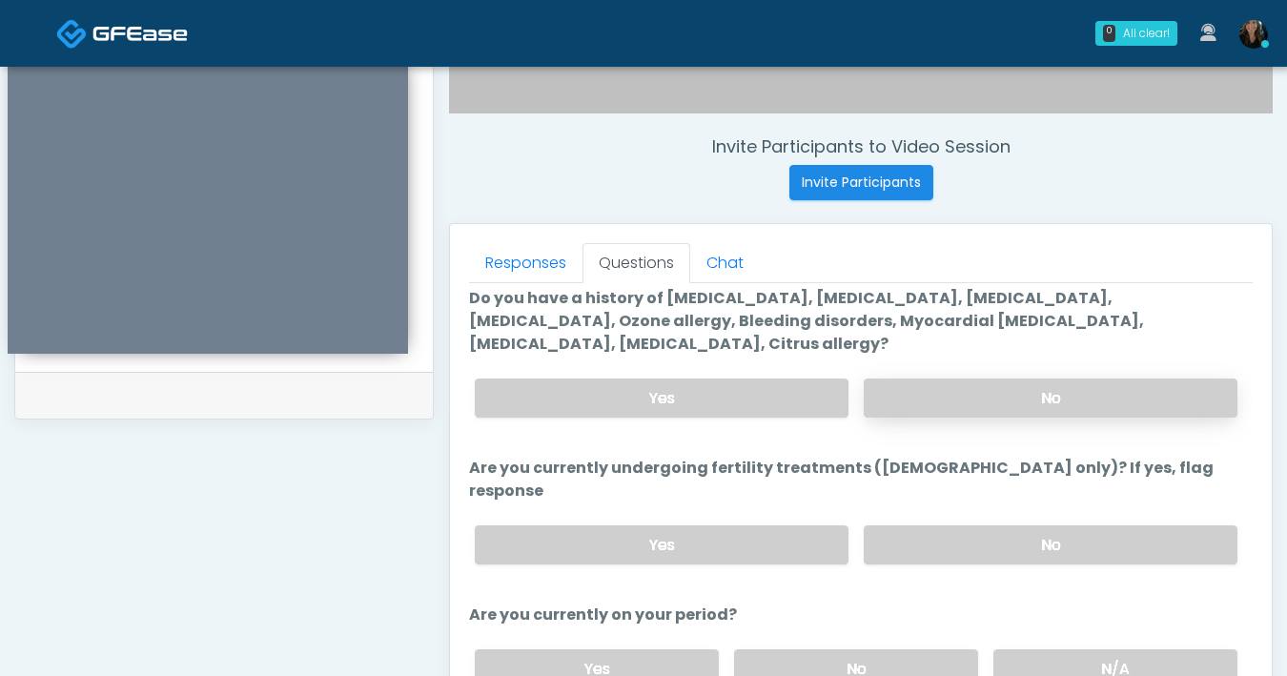
scroll to position [114, 0]
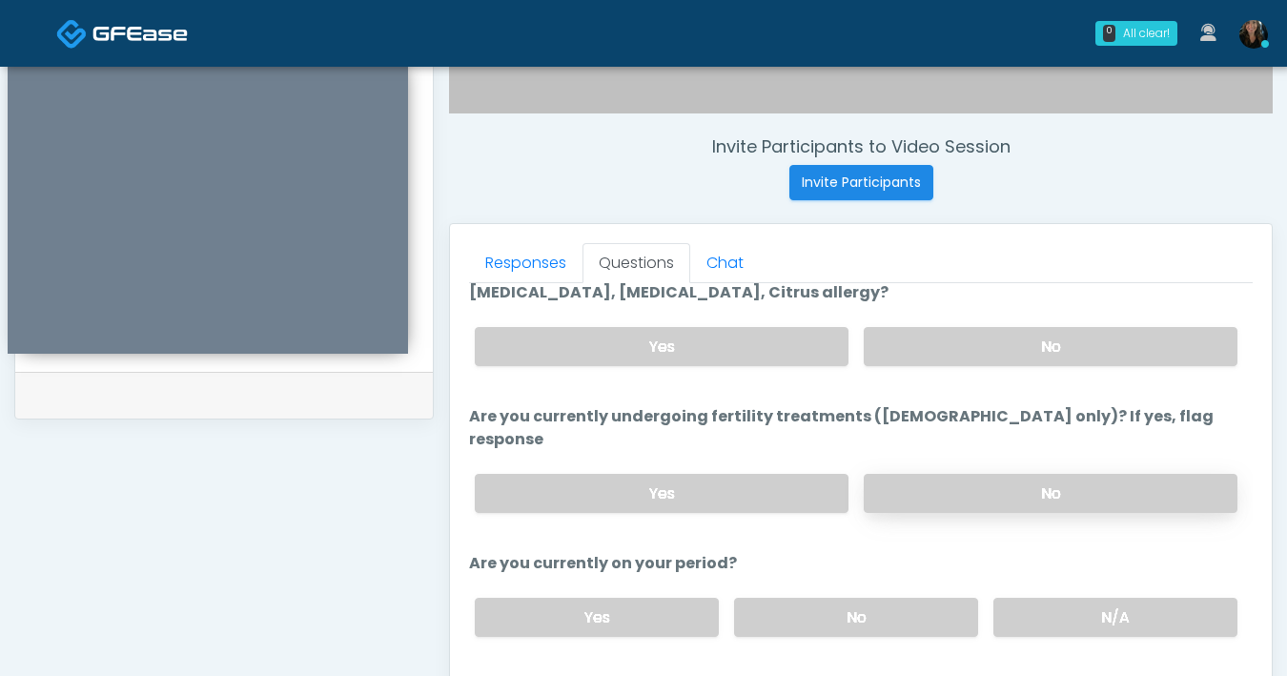
click at [971, 474] on label "No" at bounding box center [1051, 493] width 374 height 39
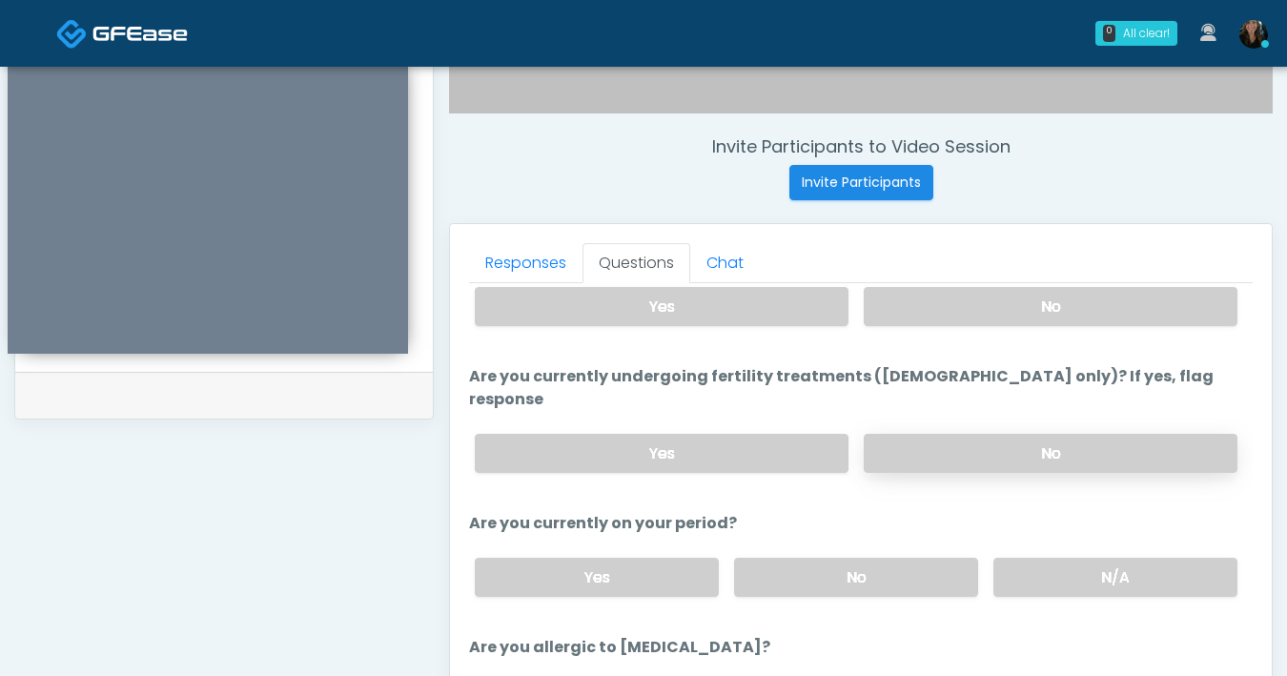
scroll to position [163, 0]
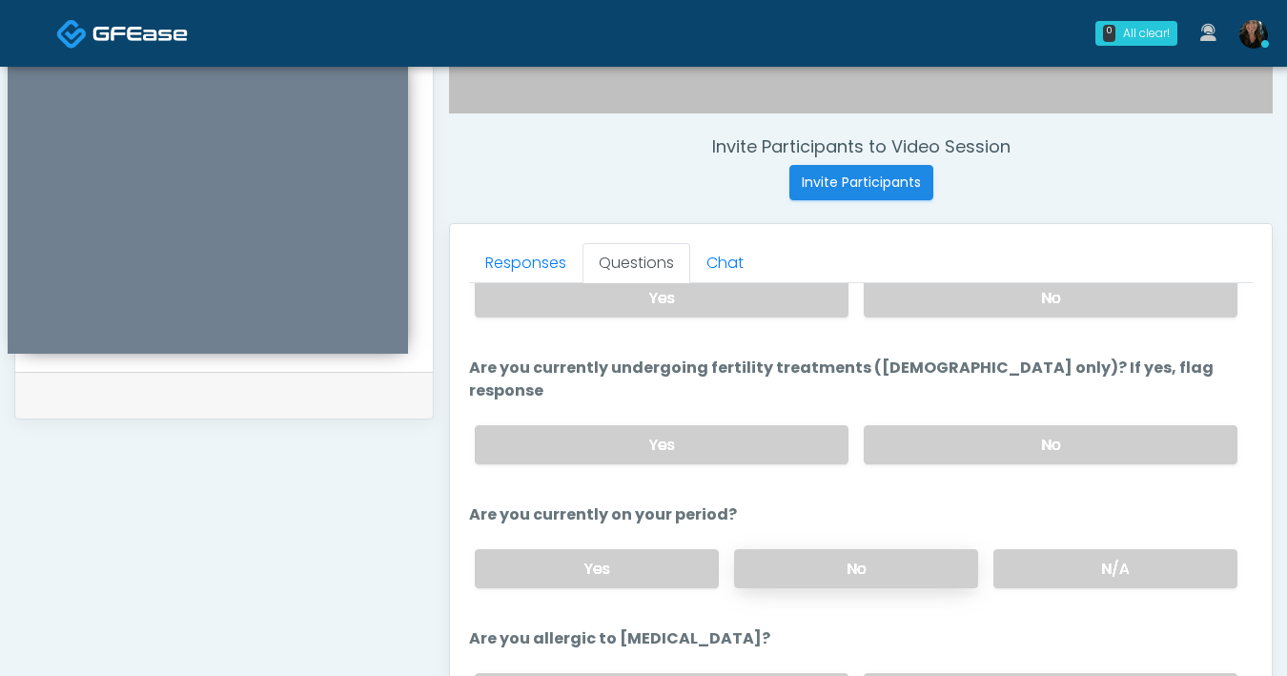
click at [819, 550] on label "No" at bounding box center [856, 568] width 244 height 39
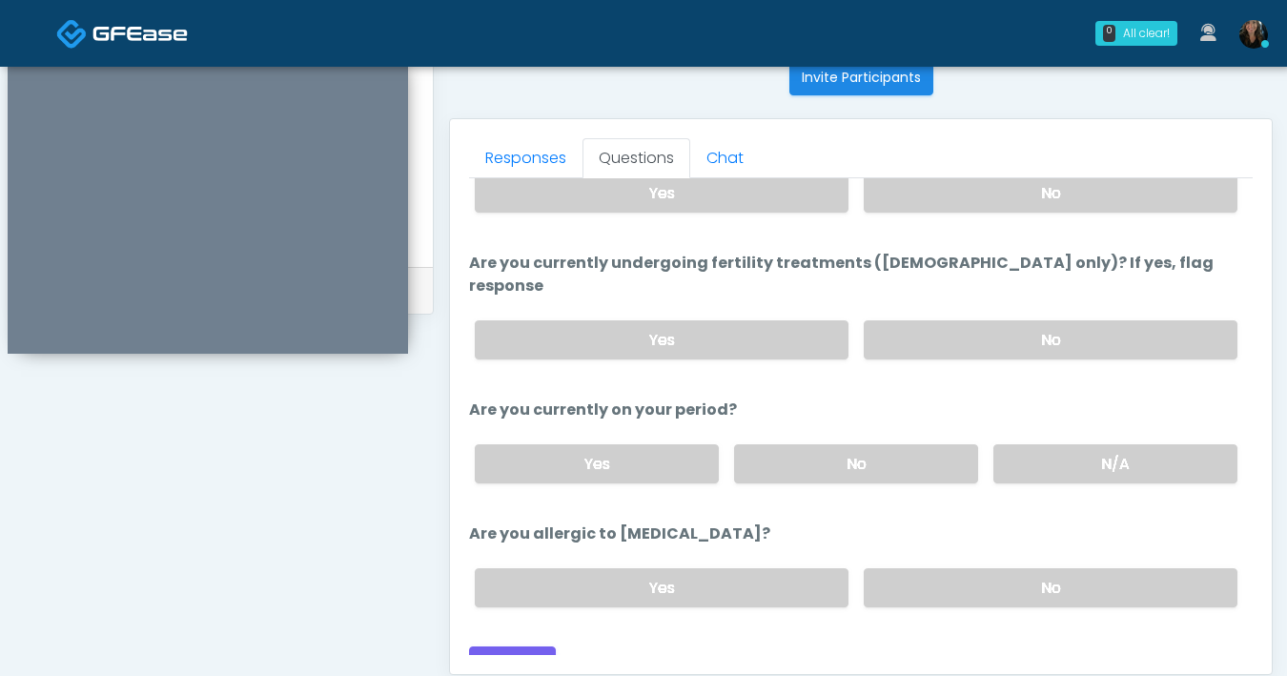
scroll to position [799, 0]
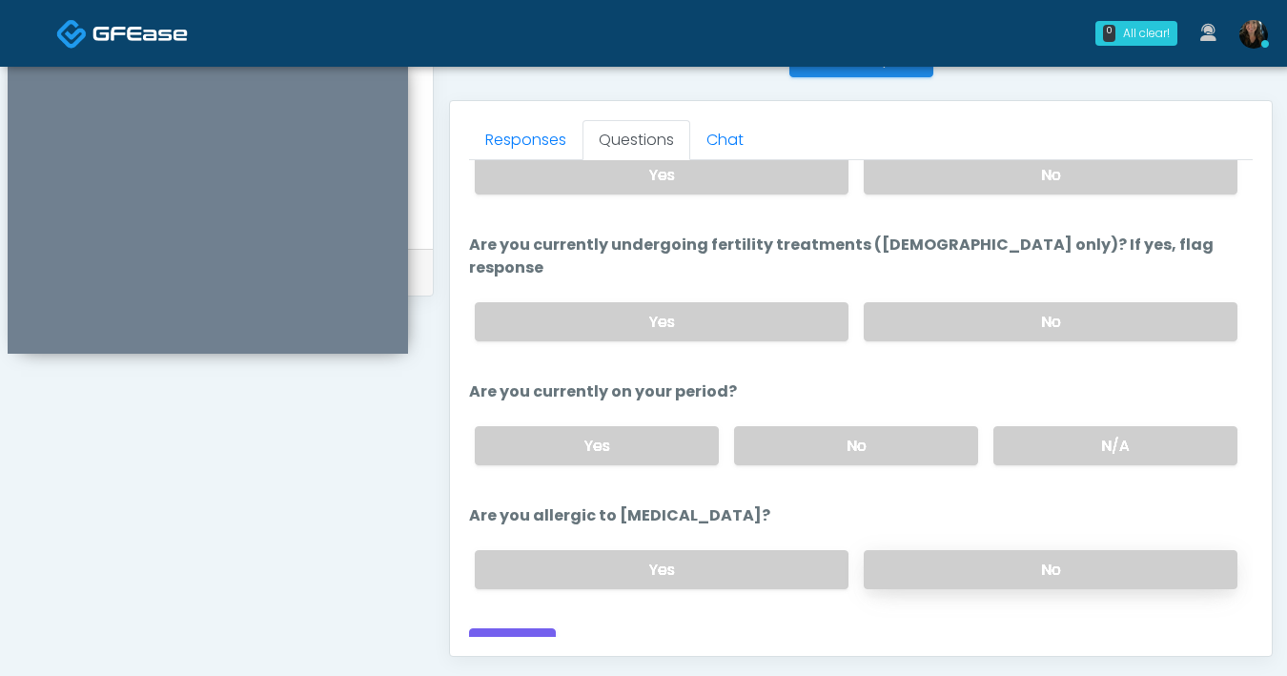
click at [957, 550] on label "No" at bounding box center [1051, 569] width 374 height 39
click at [494, 628] on button "Continue" at bounding box center [512, 645] width 87 height 35
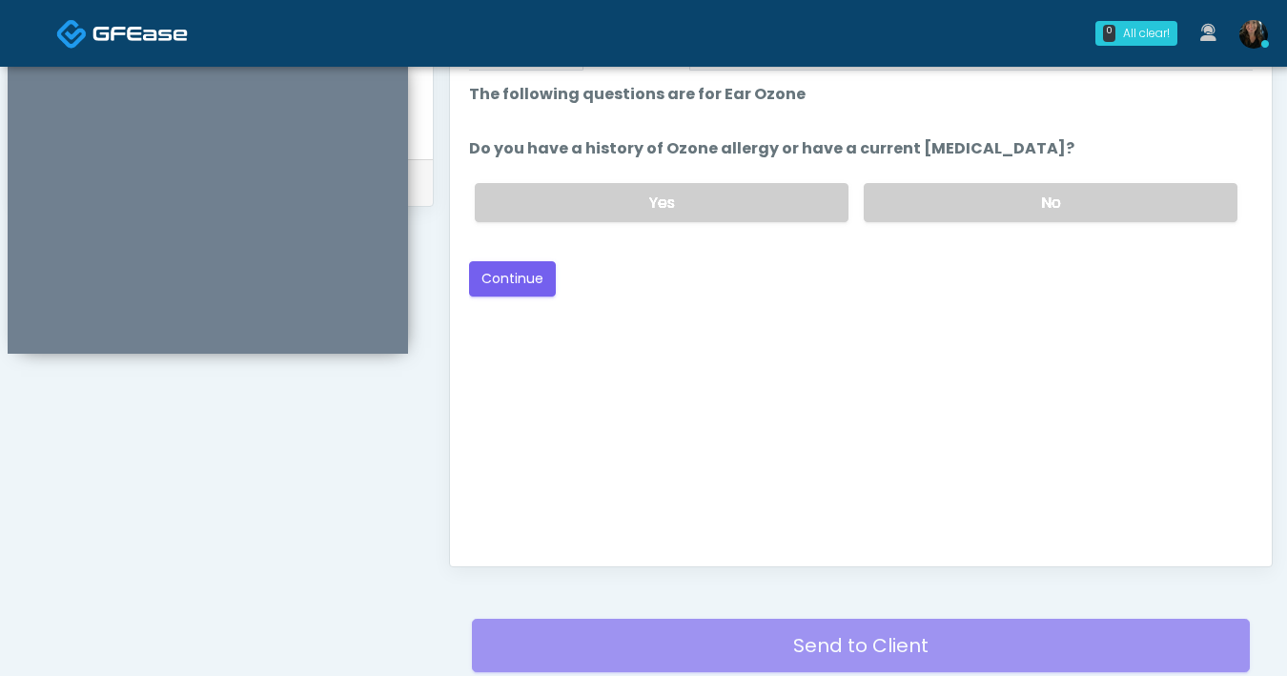
scroll to position [804, 0]
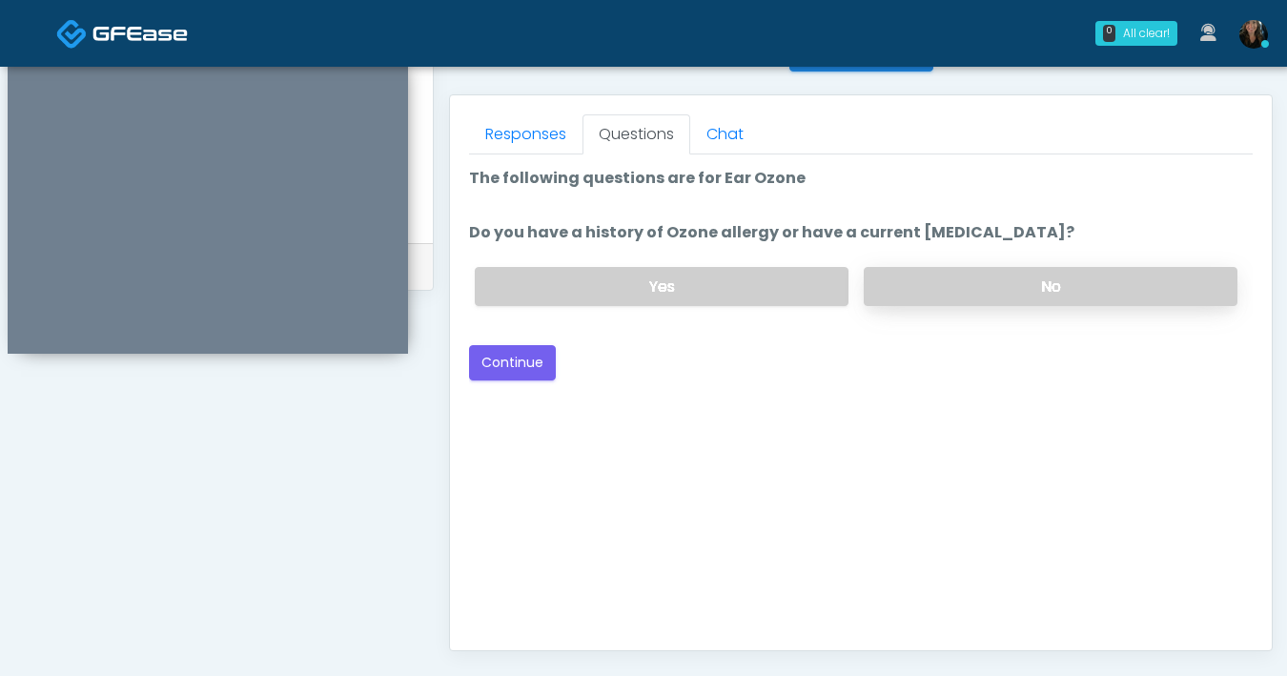
click at [991, 302] on label "No" at bounding box center [1051, 286] width 374 height 39
click at [535, 367] on button "Continue" at bounding box center [512, 362] width 87 height 35
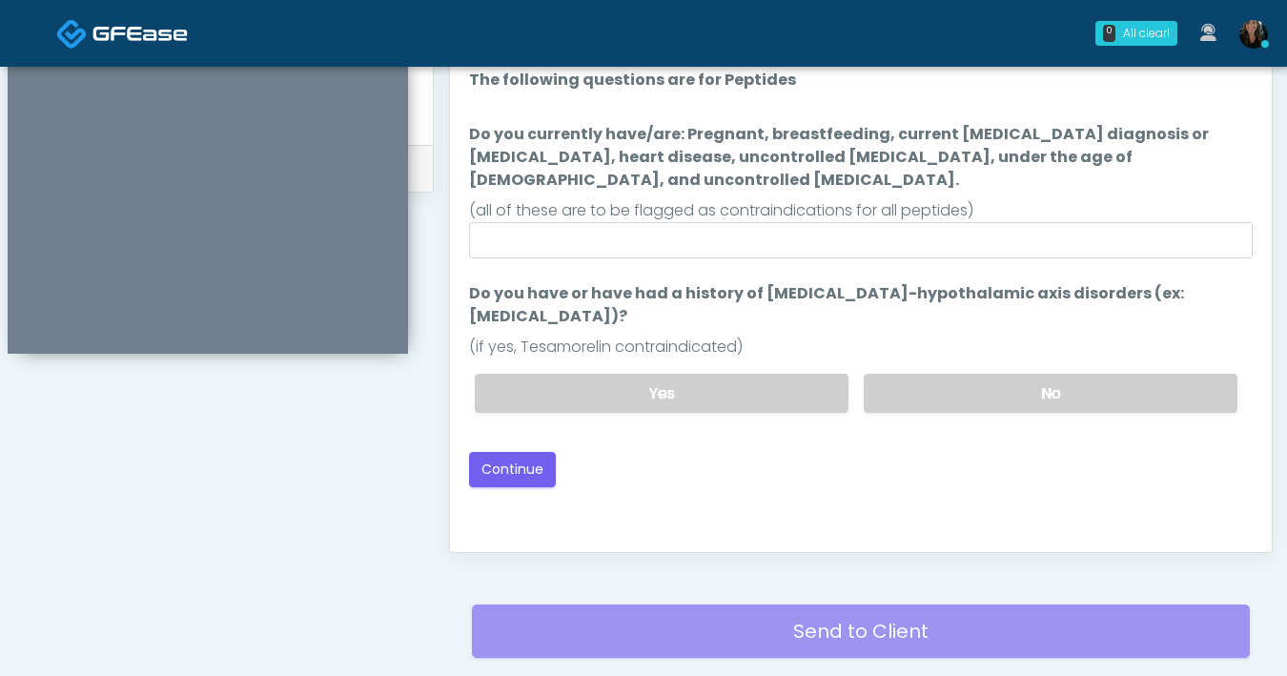
scroll to position [902, 0]
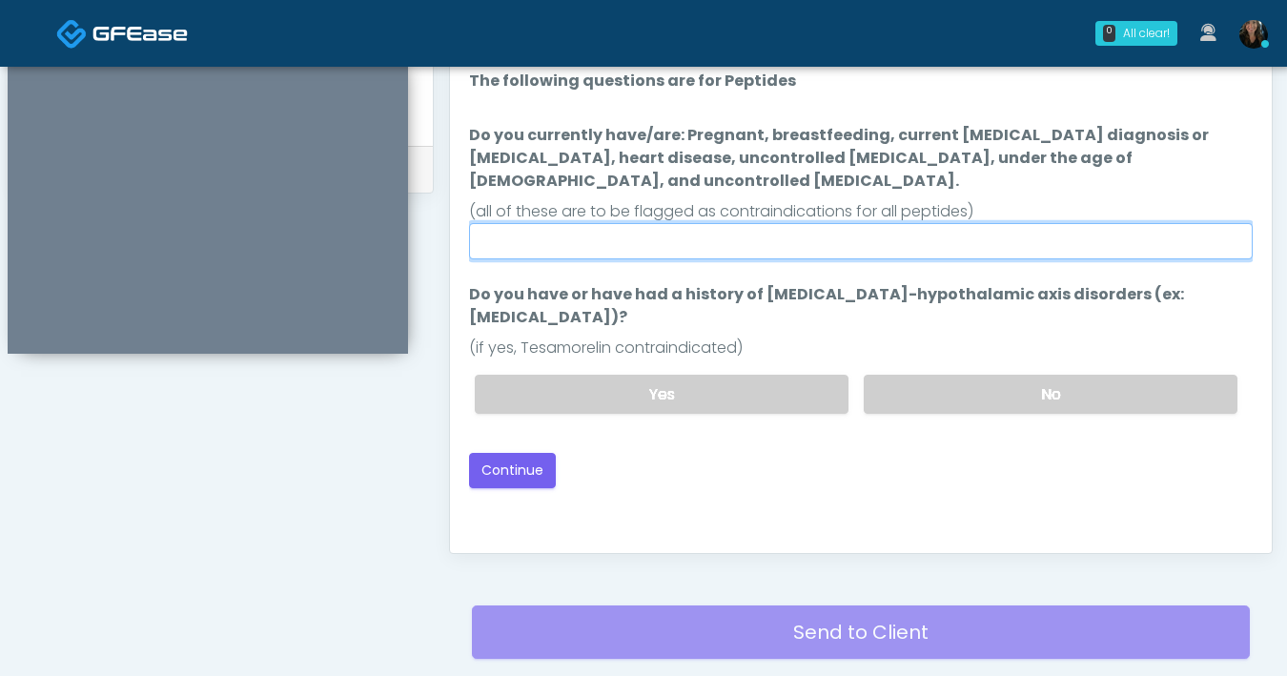
click at [807, 227] on input "Do you currently have/are: Pregnant, breastfeeding, current cancer diagnosis or…" at bounding box center [861, 241] width 784 height 36
type input "**"
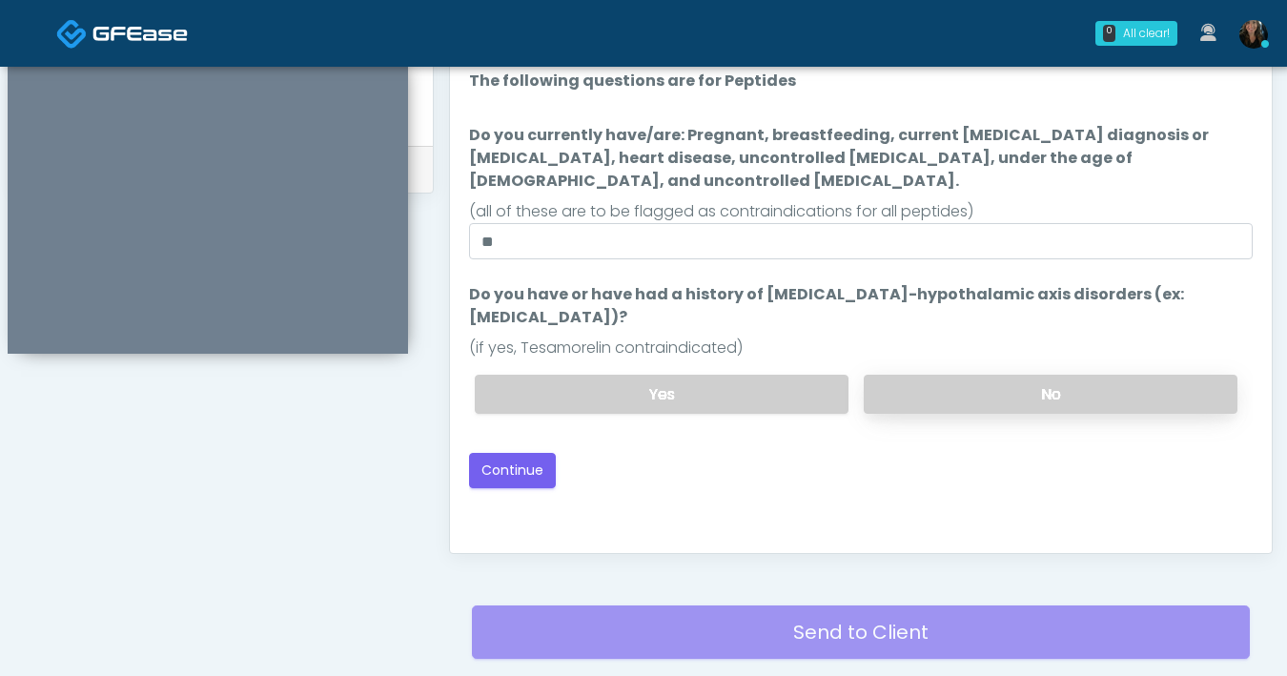
click at [981, 375] on label "No" at bounding box center [1051, 394] width 374 height 39
click at [499, 453] on button "Continue" at bounding box center [512, 470] width 87 height 35
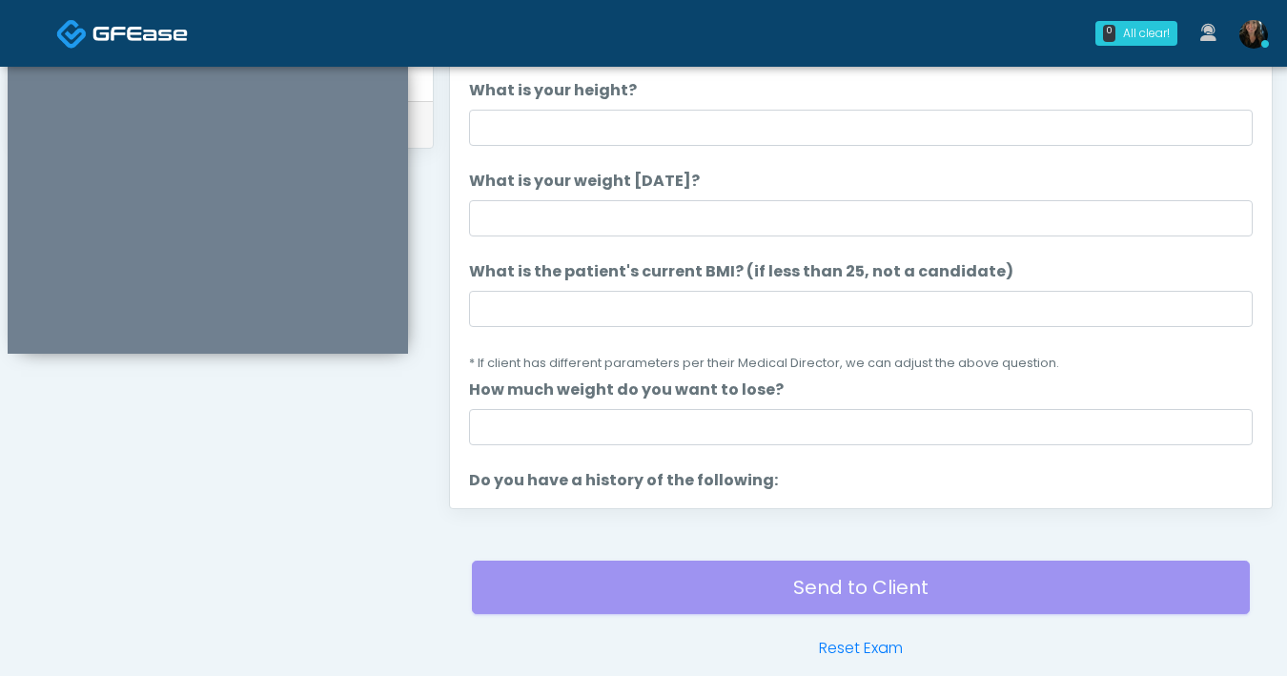
scroll to position [857, 0]
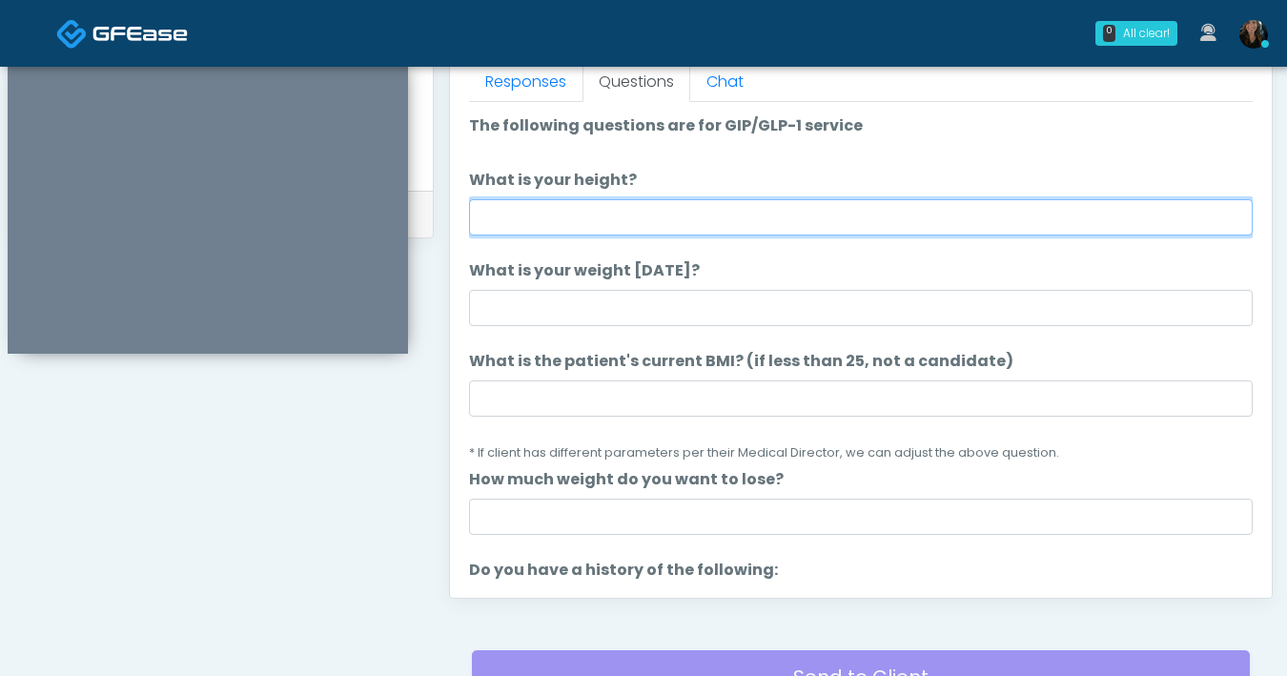
click at [690, 224] on input "What is your height?" at bounding box center [861, 217] width 784 height 36
type input "***"
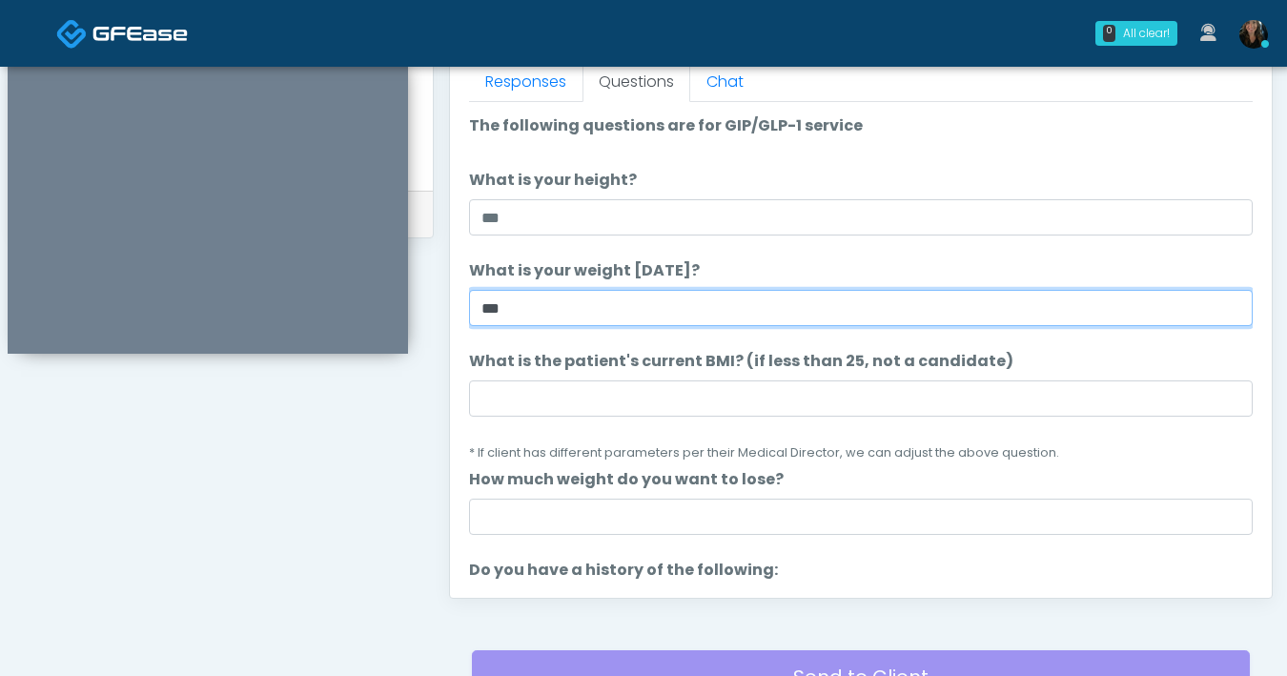
type input "***"
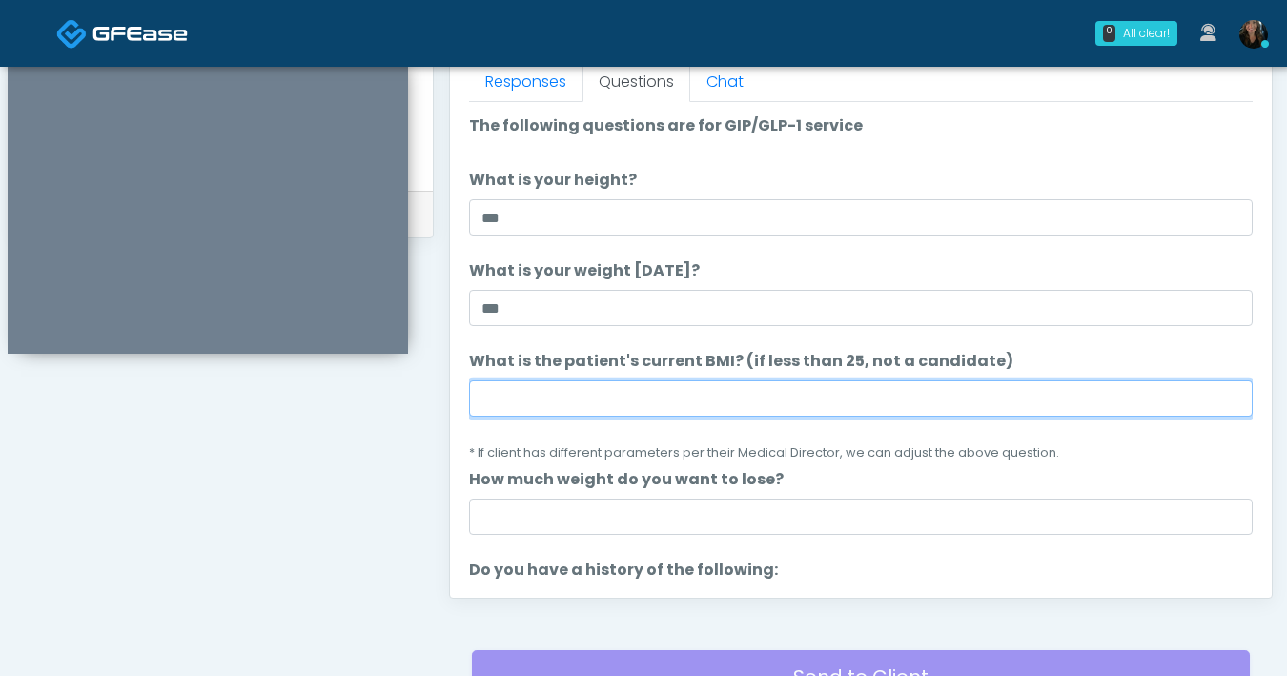
click at [586, 398] on input "What is the patient's current BMI? (if less than 25, not a candidate)" at bounding box center [861, 398] width 784 height 36
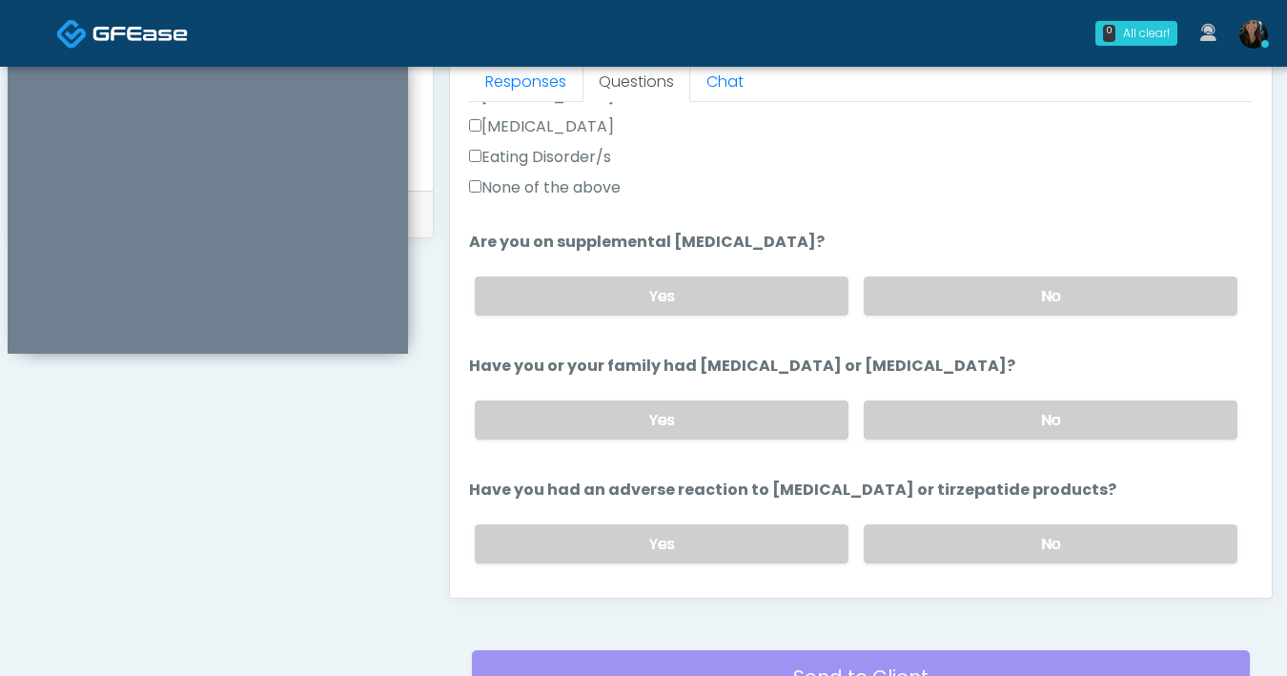
scroll to position [1051, 0]
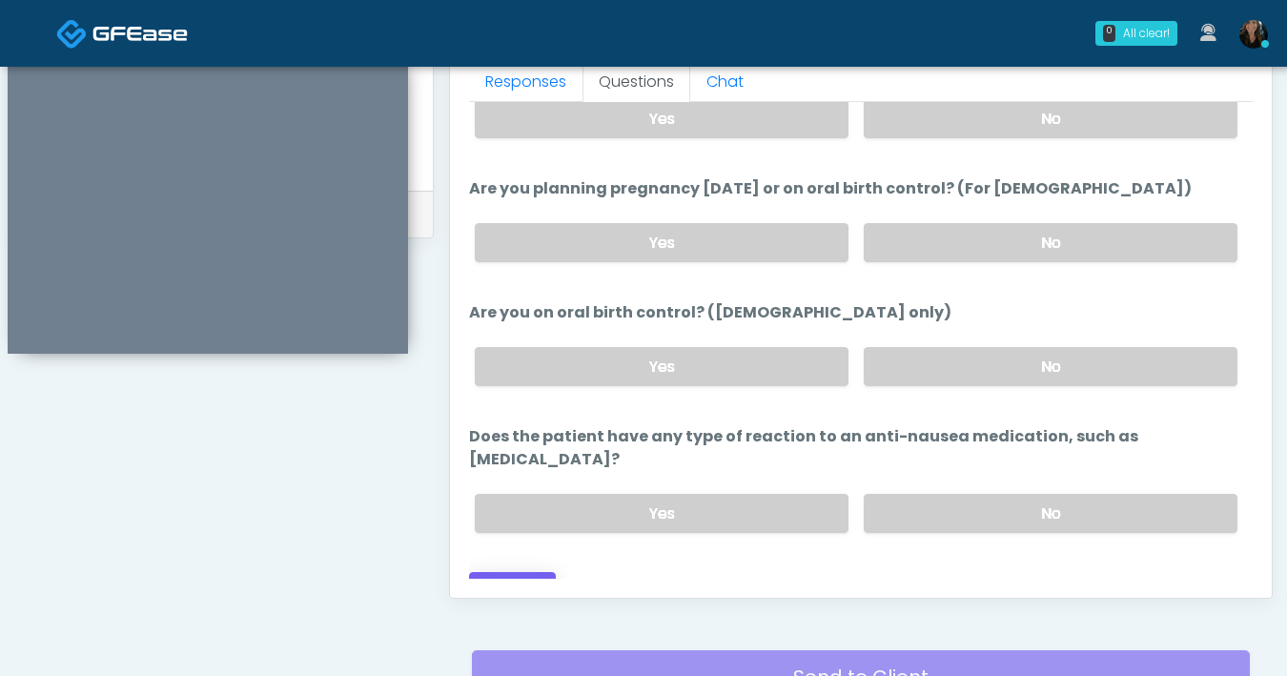
type input "****"
click at [512, 573] on button "Continue" at bounding box center [512, 589] width 87 height 35
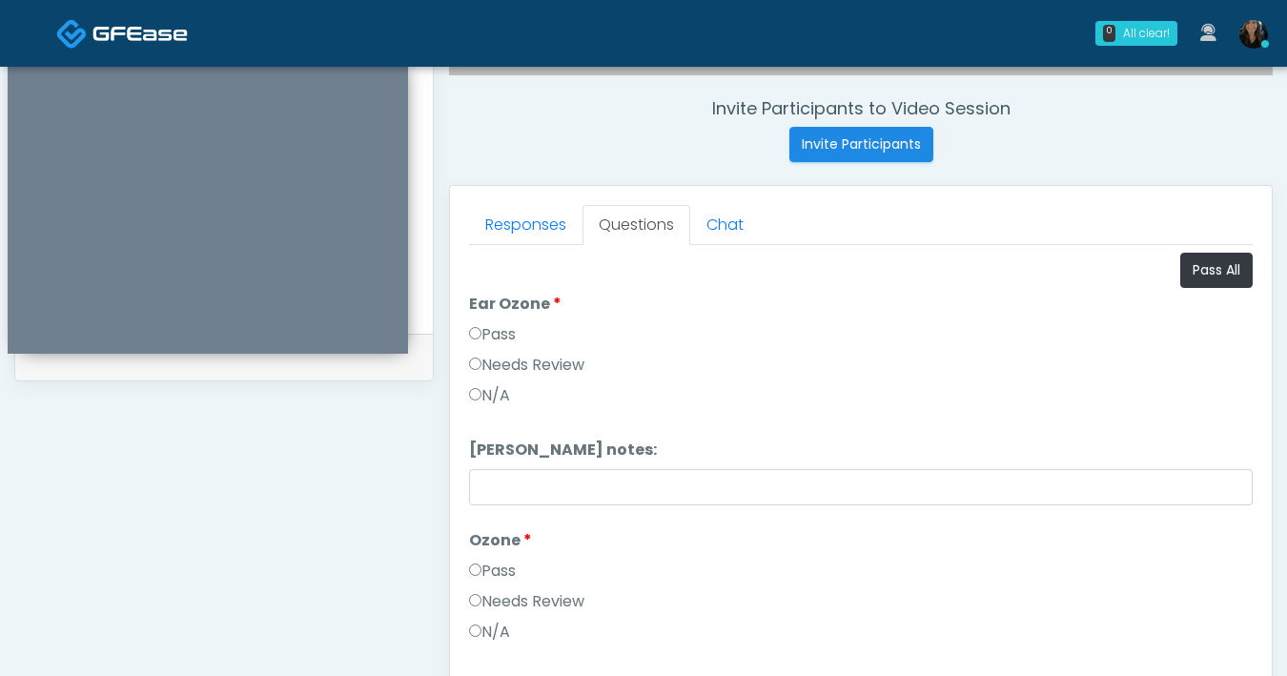
scroll to position [620, 0]
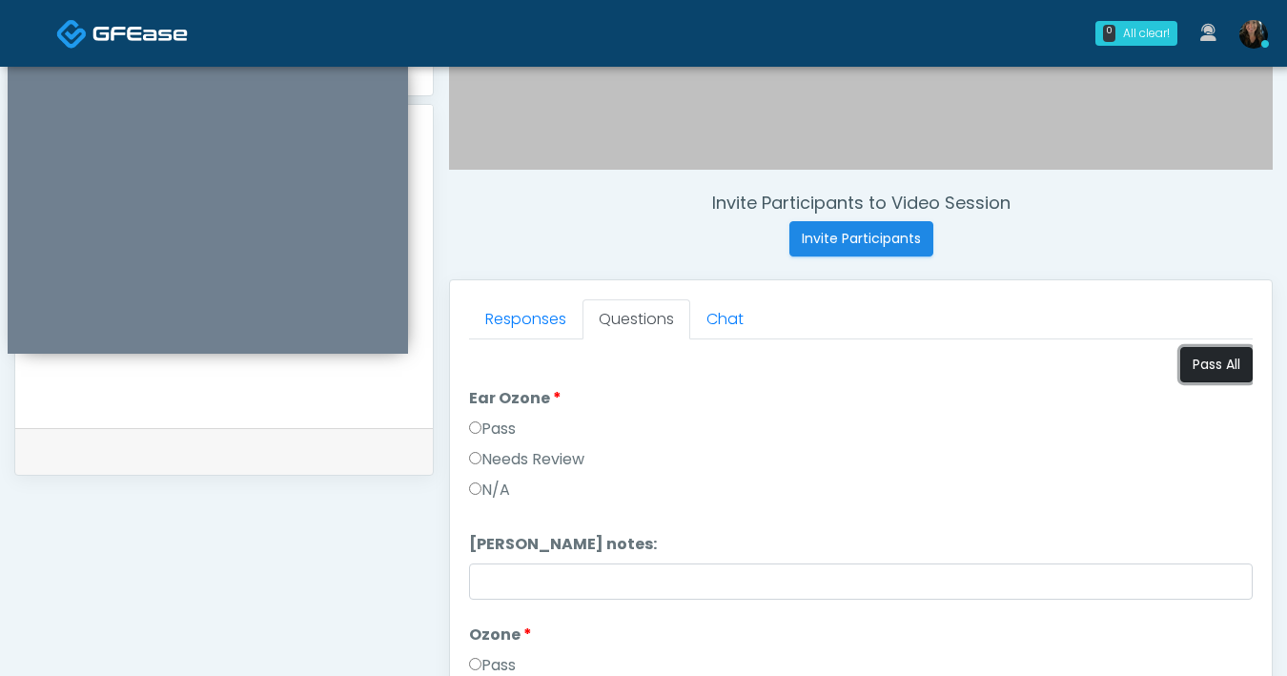
click at [1194, 373] on button "Pass All" at bounding box center [1216, 364] width 72 height 35
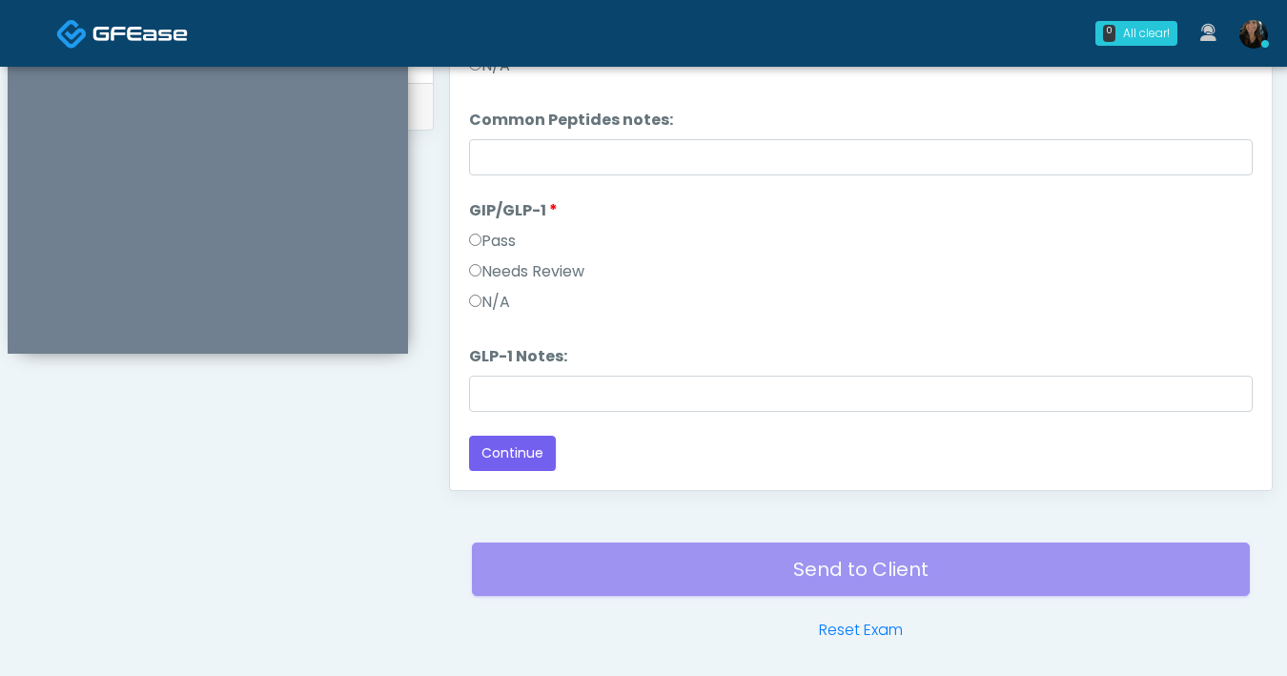
scroll to position [1035, 0]
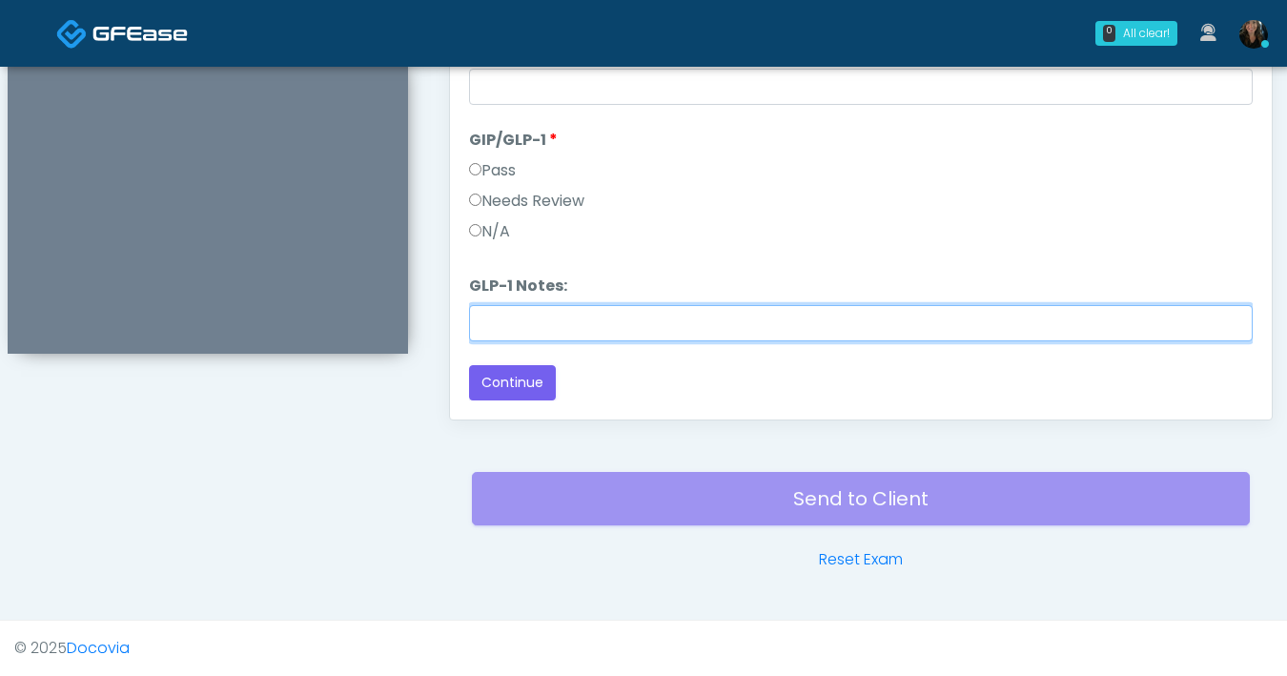
click at [596, 328] on input "GLP-1 Notes:" at bounding box center [861, 323] width 784 height 36
type input "*******"
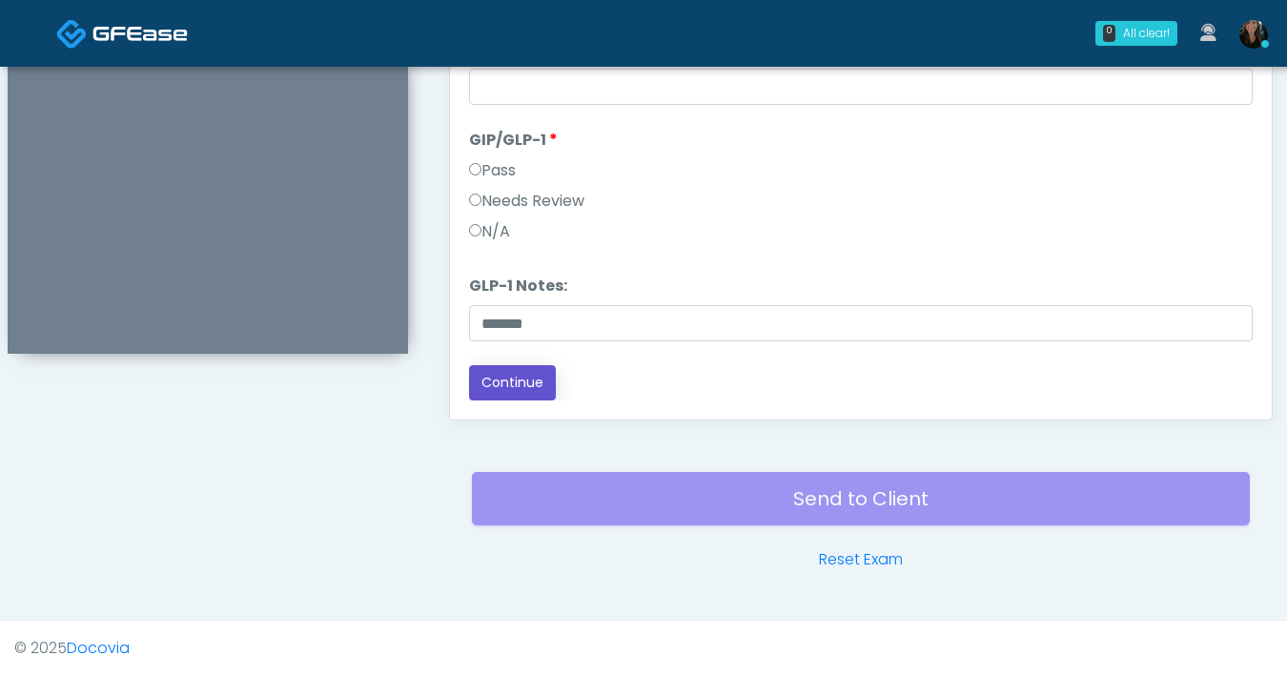
click at [487, 386] on button "Continue" at bounding box center [512, 382] width 87 height 35
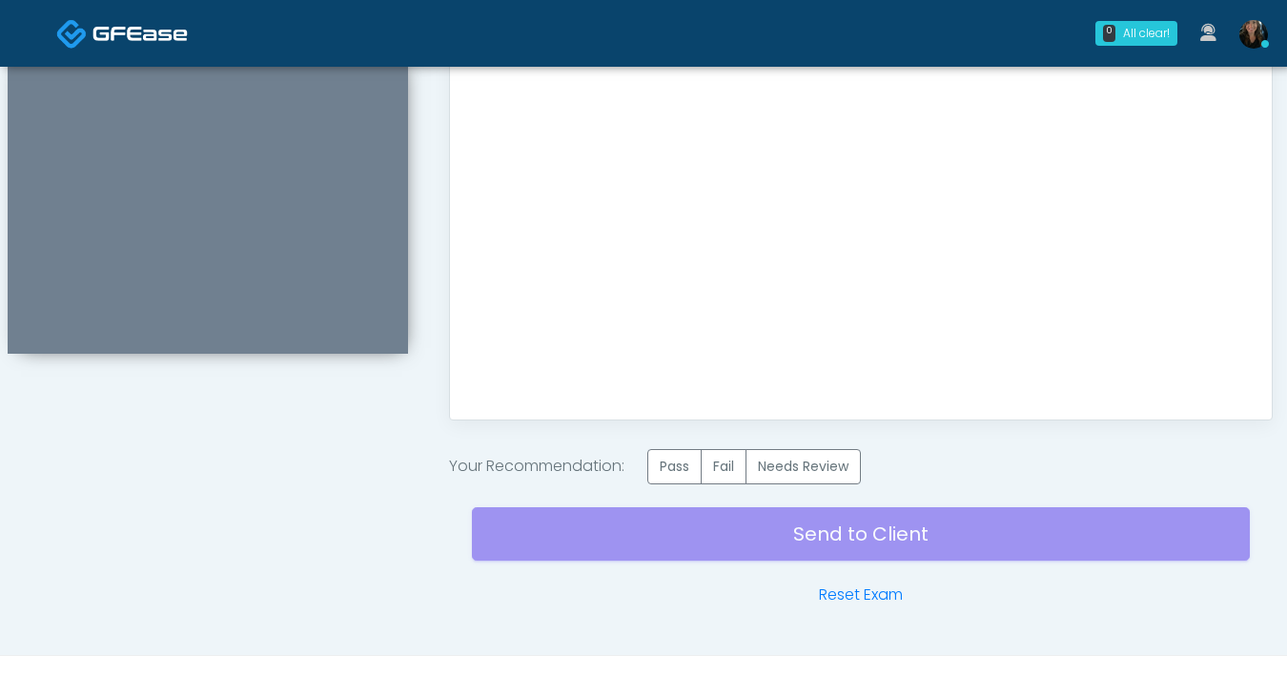
scroll to position [0, 0]
click at [678, 471] on label "Pass" at bounding box center [674, 466] width 54 height 35
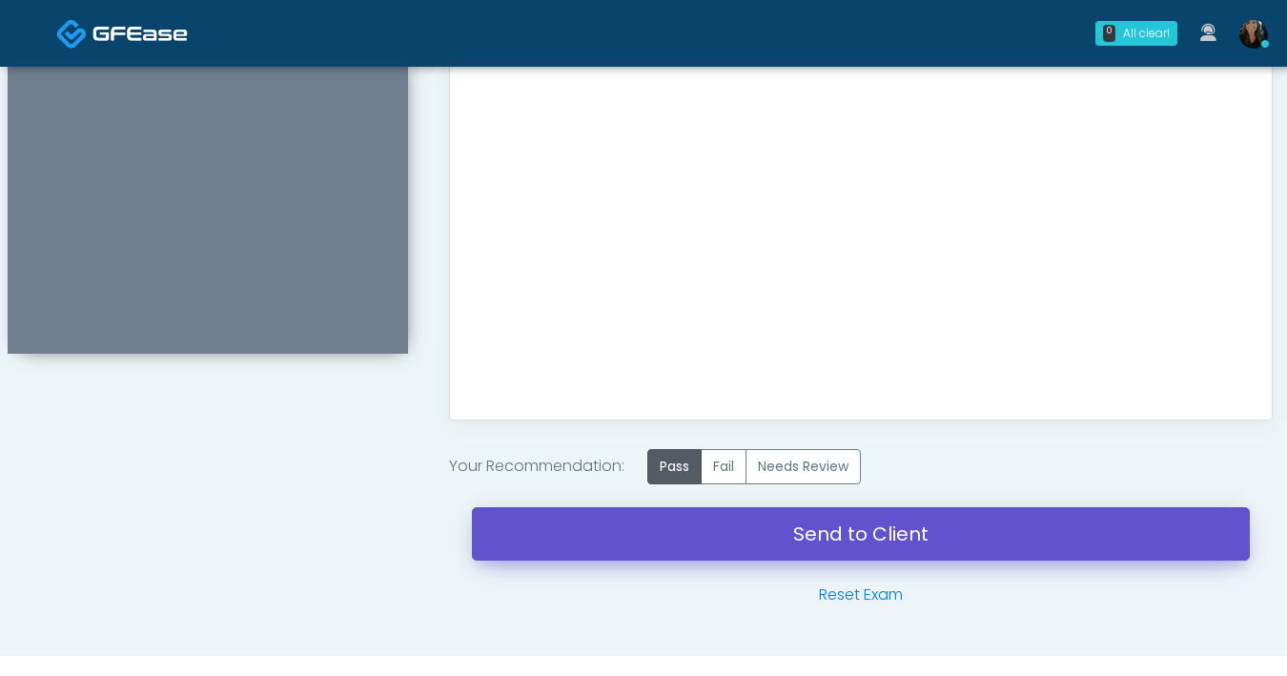
click at [823, 545] on link "Send to Client" at bounding box center [861, 533] width 778 height 53
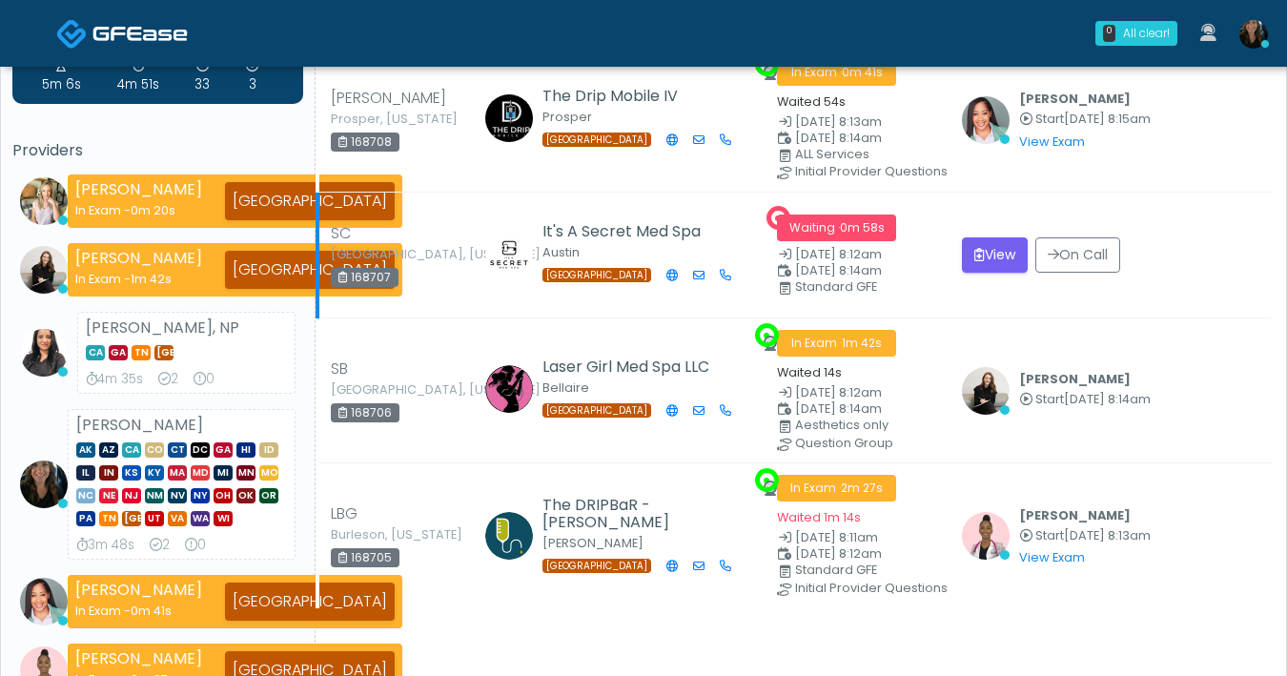
scroll to position [78, 0]
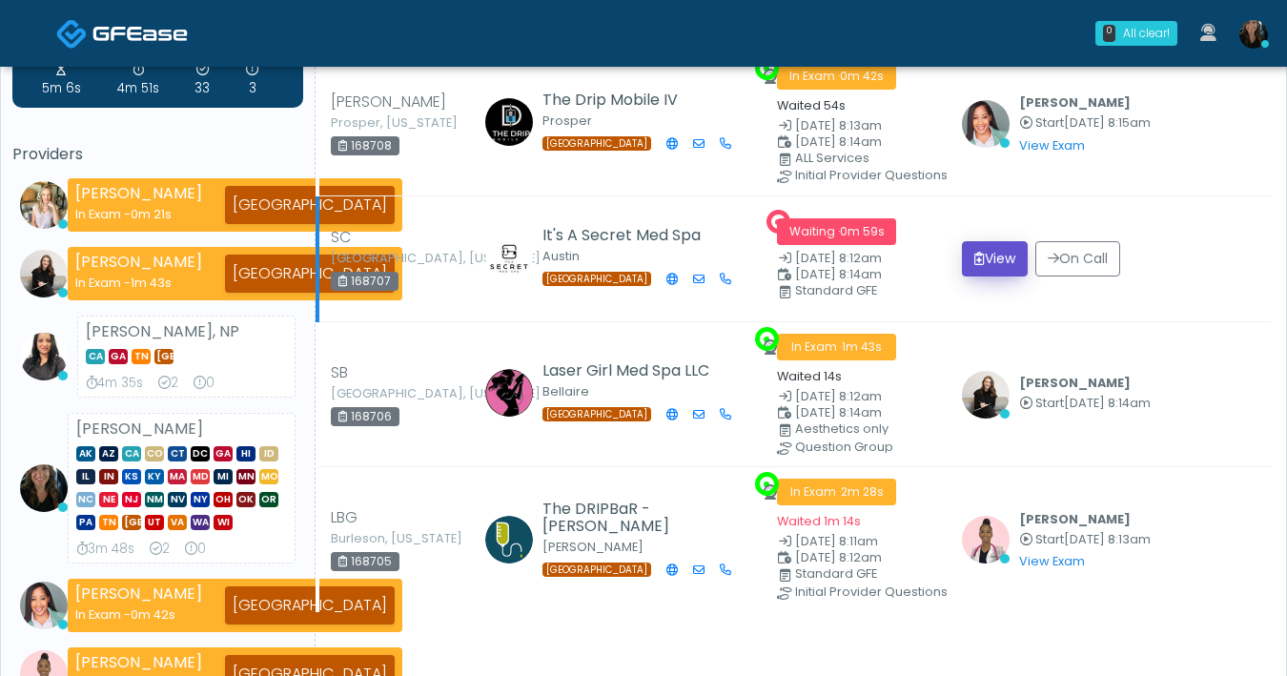
click at [978, 256] on icon "submit" at bounding box center [979, 258] width 10 height 13
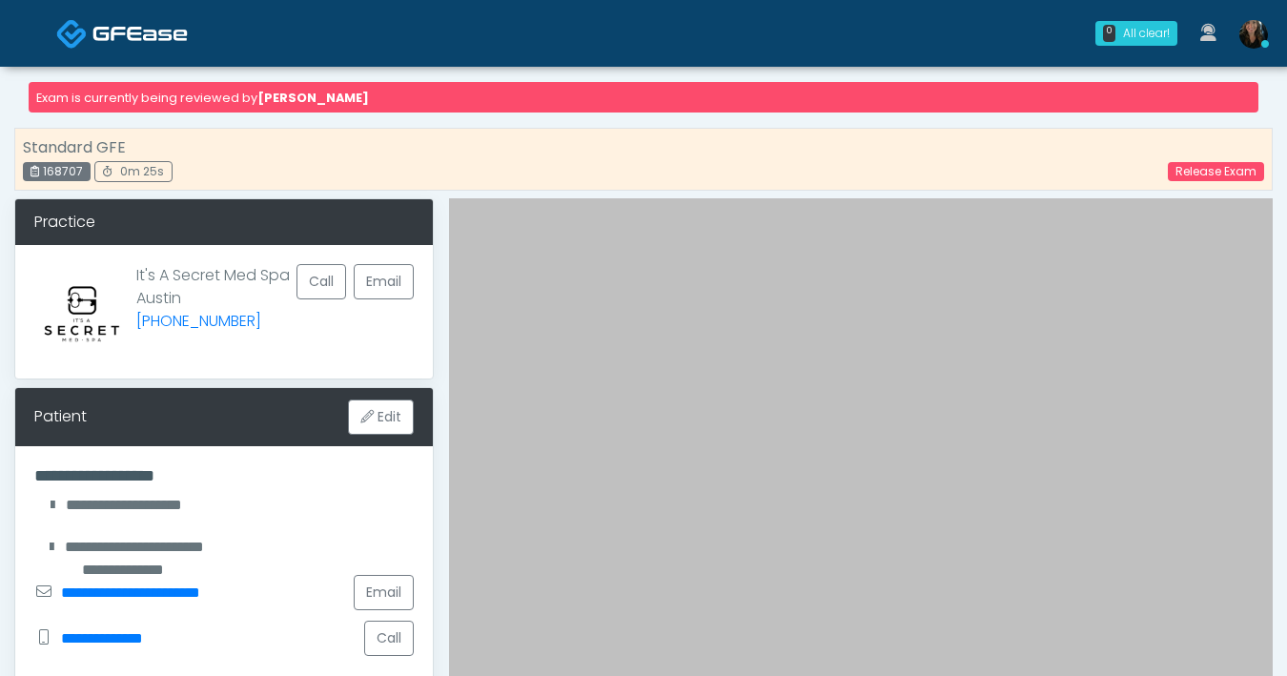
click at [129, 33] on img at bounding box center [139, 33] width 95 height 19
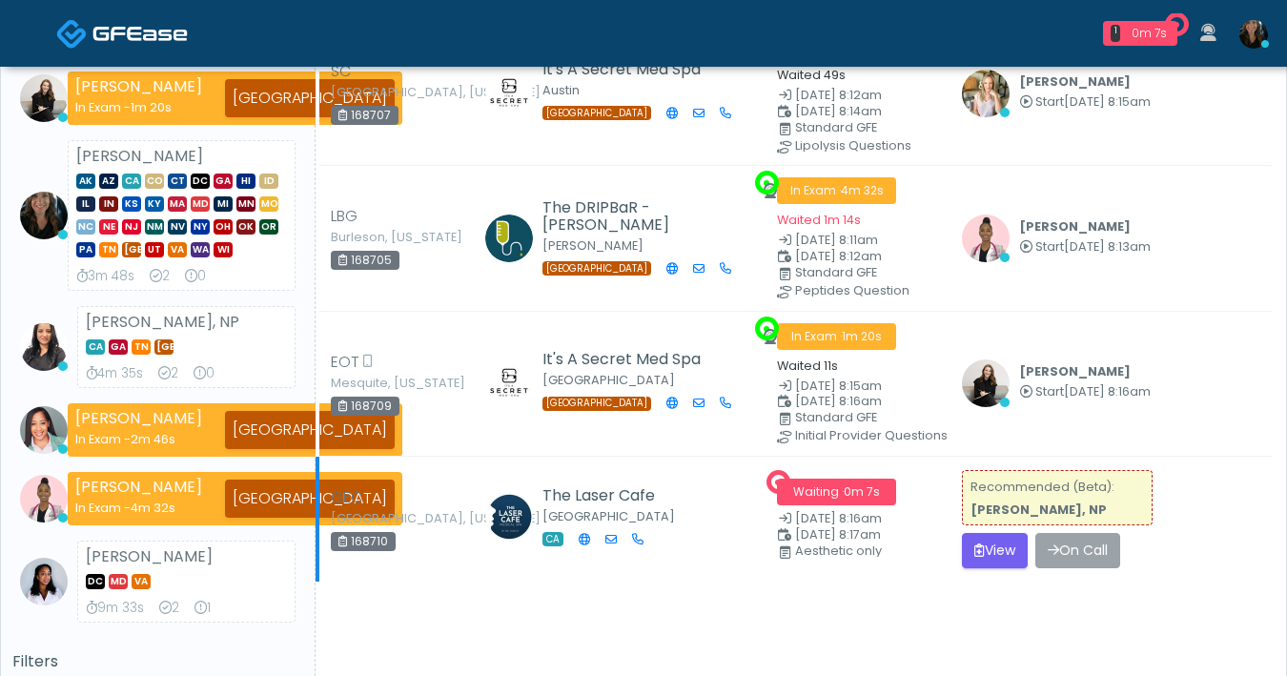
scroll to position [286, 0]
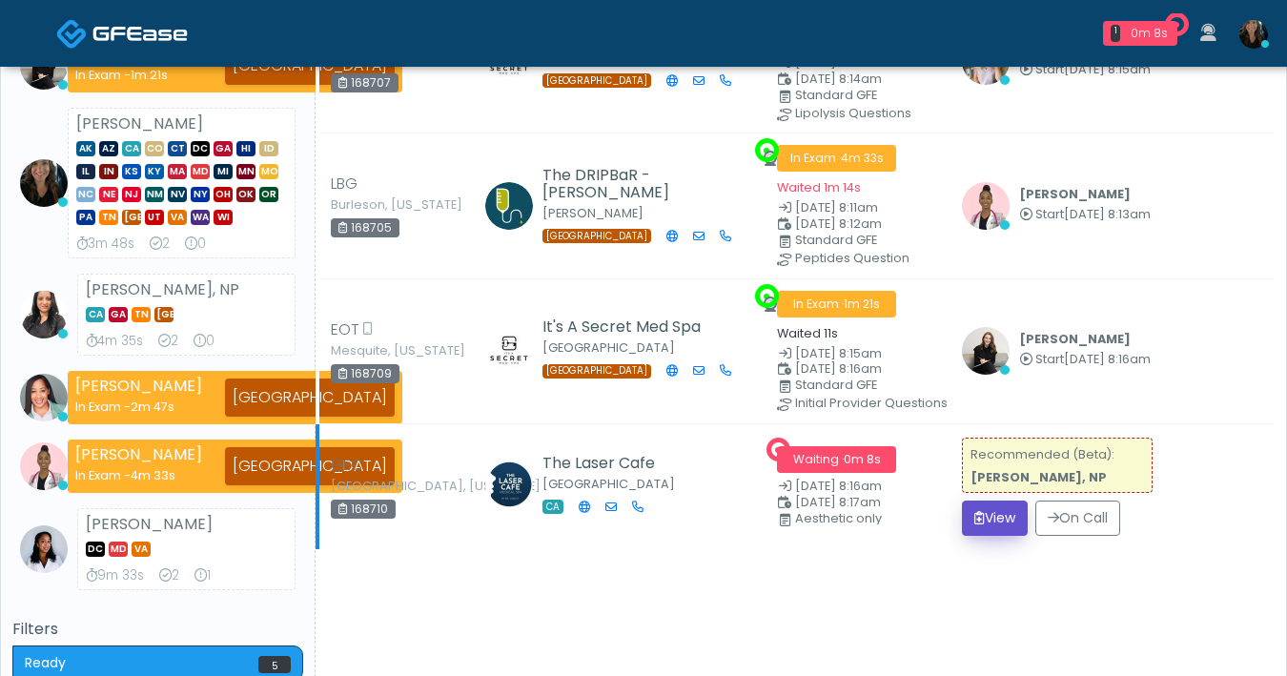
click at [1015, 519] on button "View" at bounding box center [995, 517] width 66 height 35
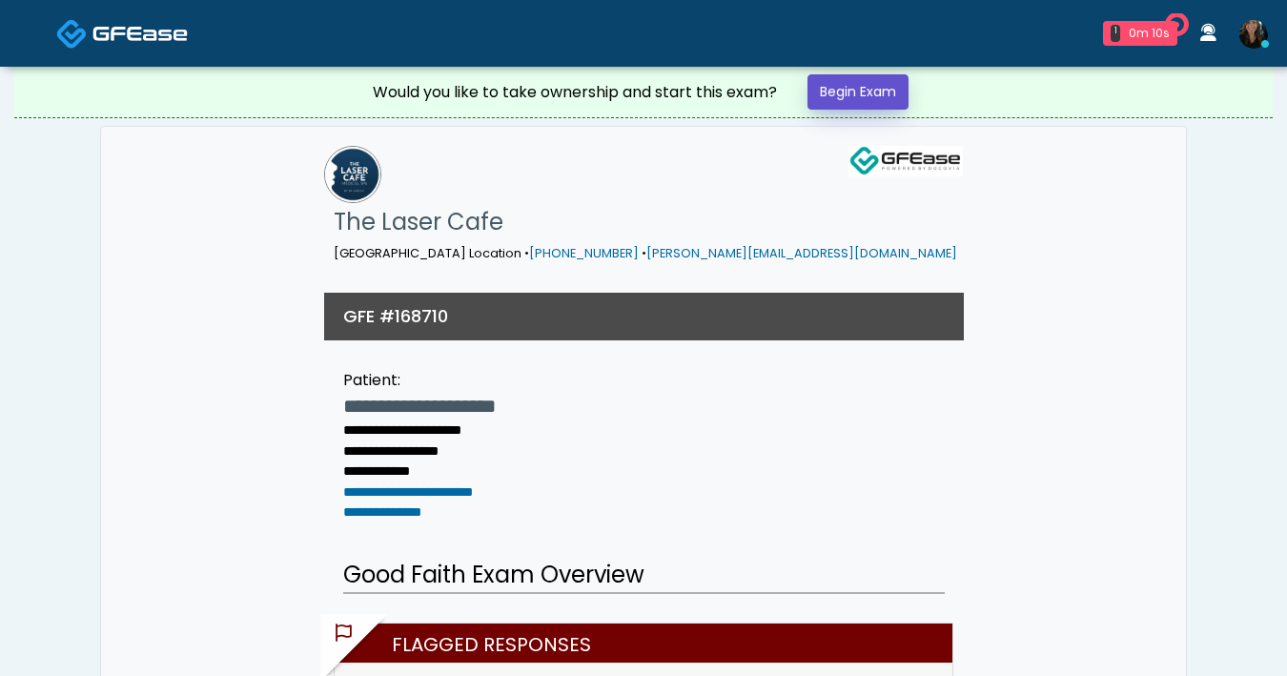
click at [886, 91] on link "Begin Exam" at bounding box center [857, 91] width 101 height 35
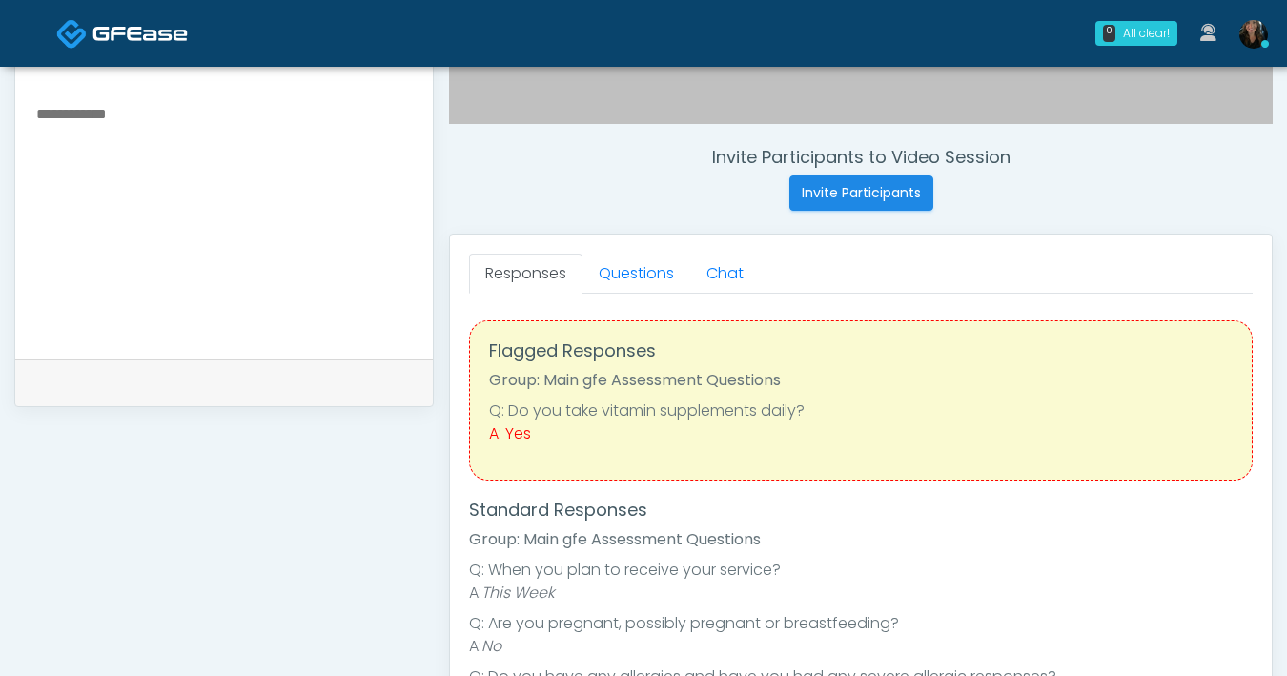
scroll to position [833, 0]
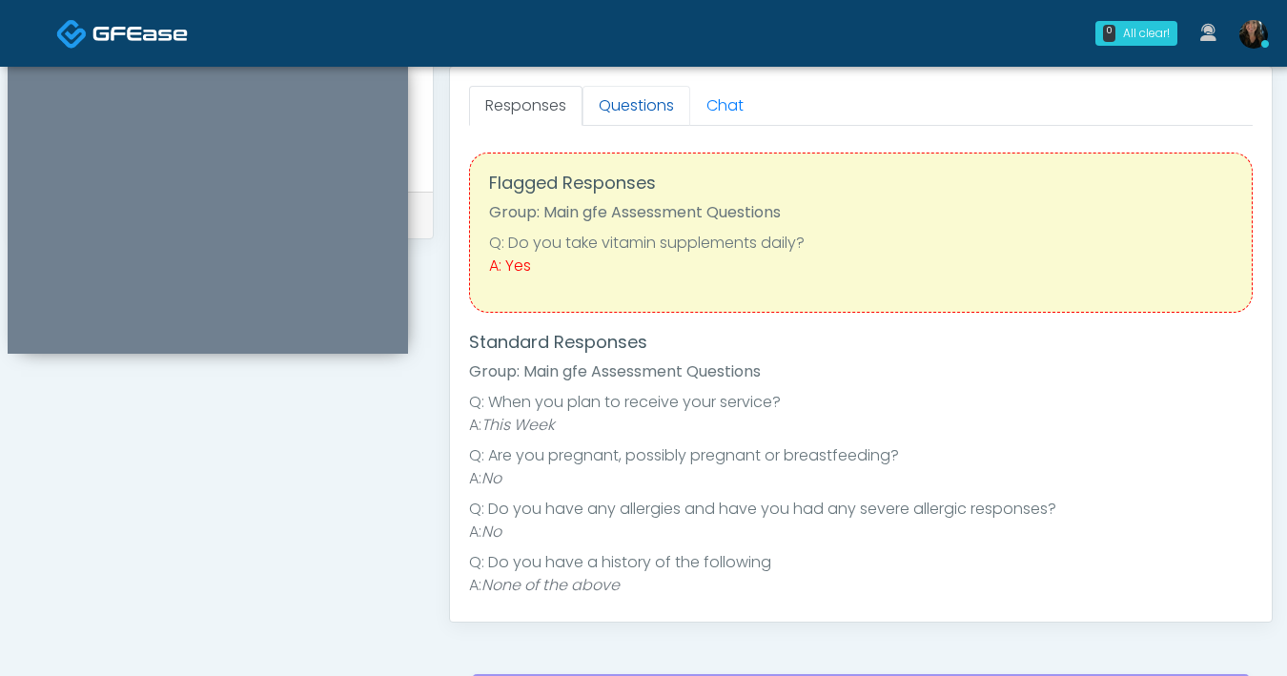
click at [610, 108] on link "Questions" at bounding box center [636, 106] width 108 height 40
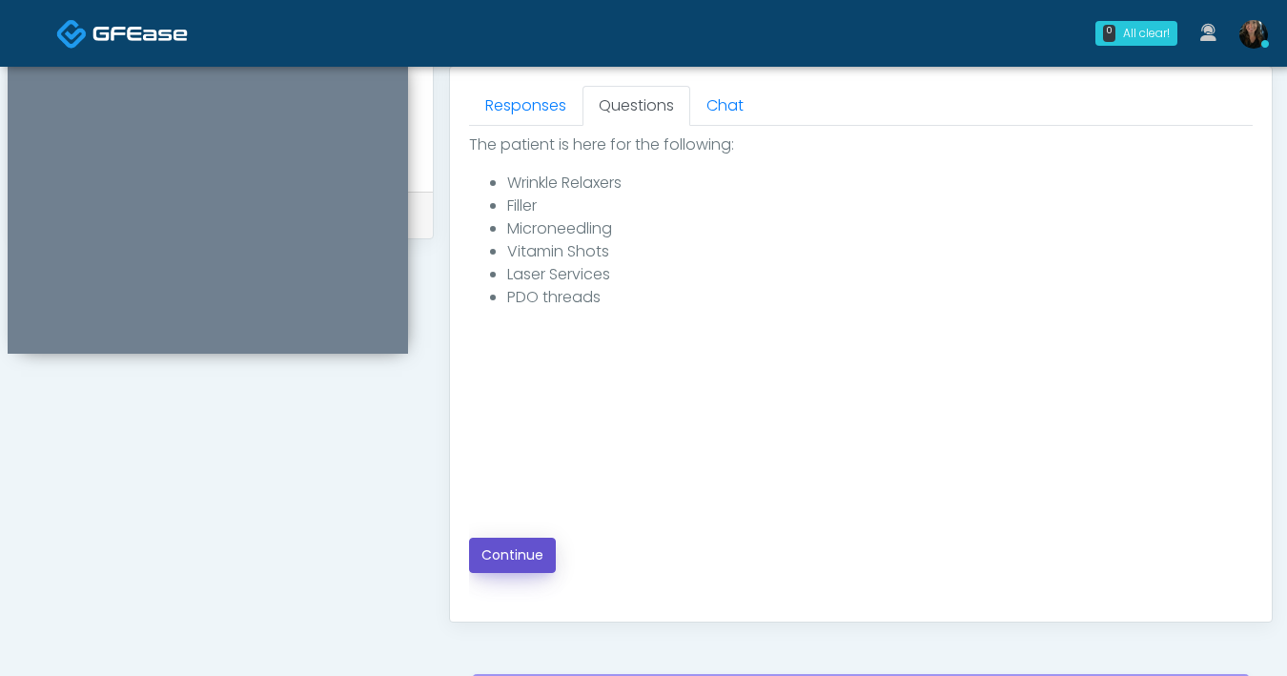
click at [524, 542] on button "Continue" at bounding box center [512, 555] width 87 height 35
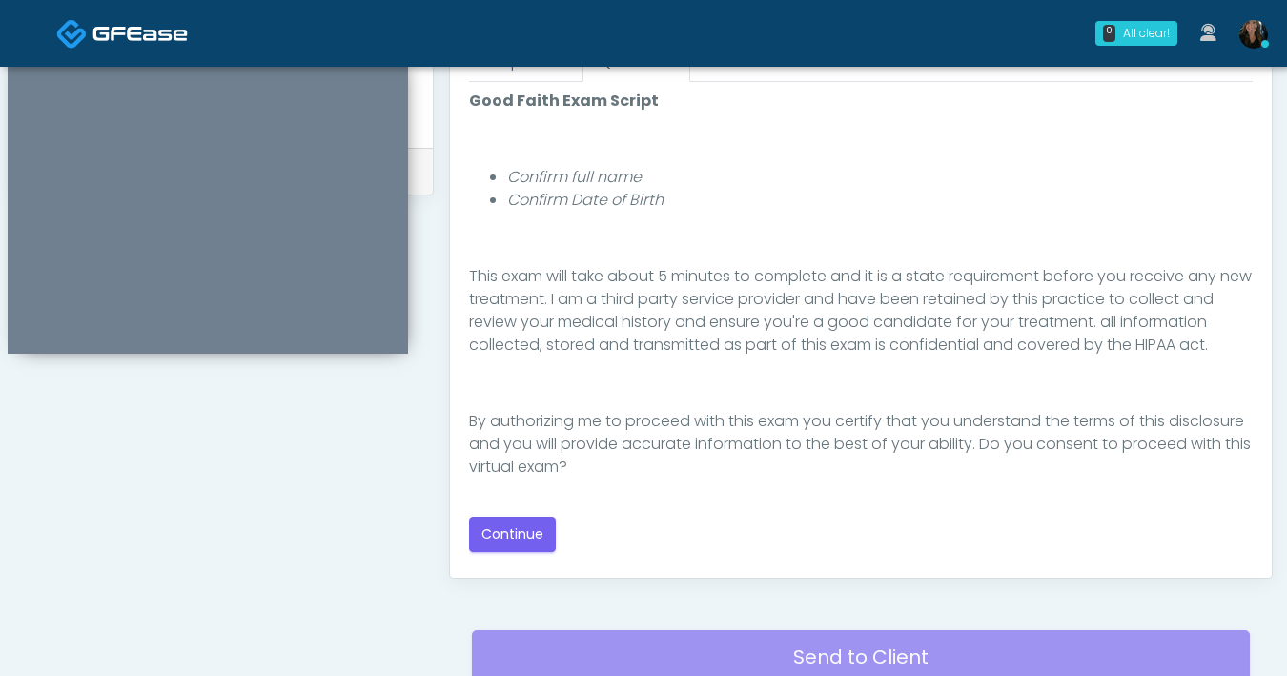
scroll to position [879, 0]
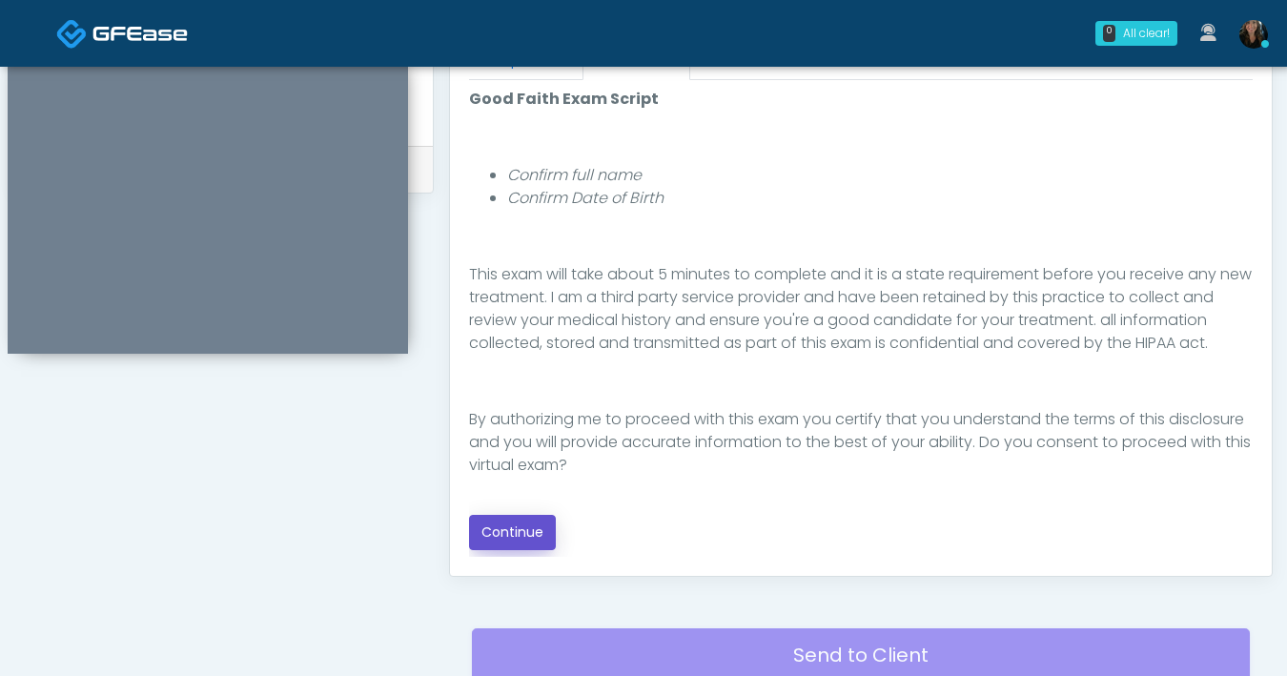
click at [528, 519] on button "Continue" at bounding box center [512, 532] width 87 height 35
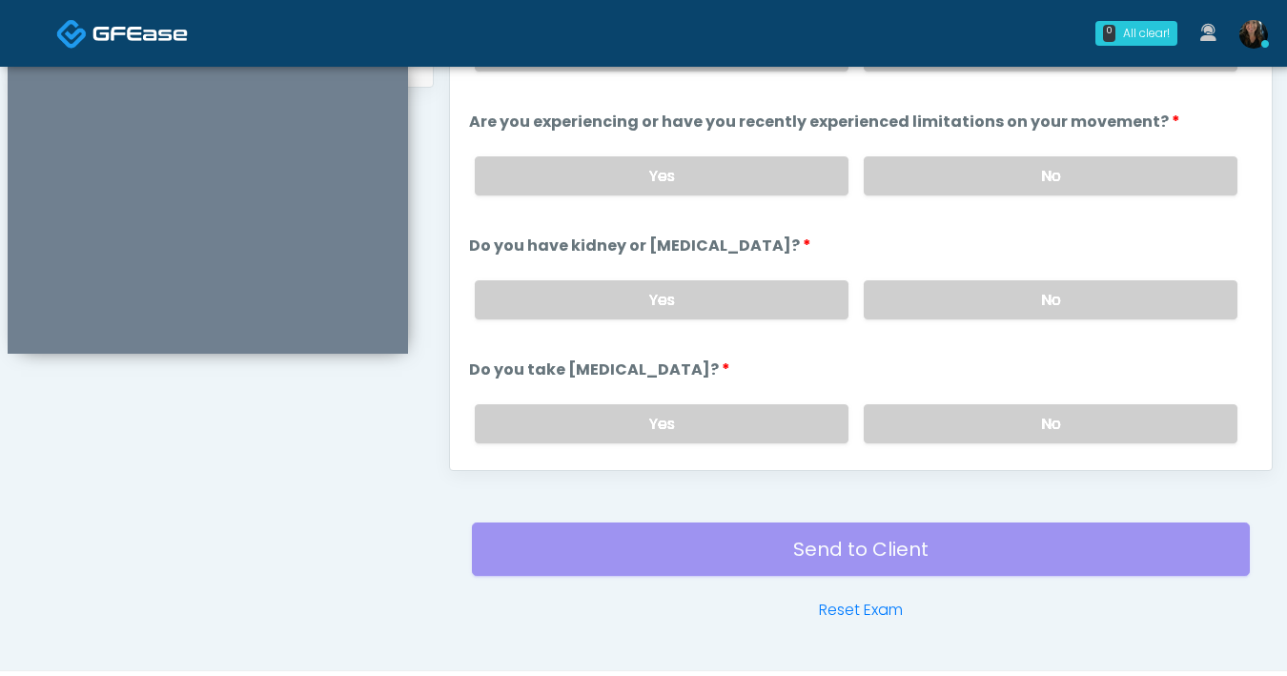
scroll to position [745, 0]
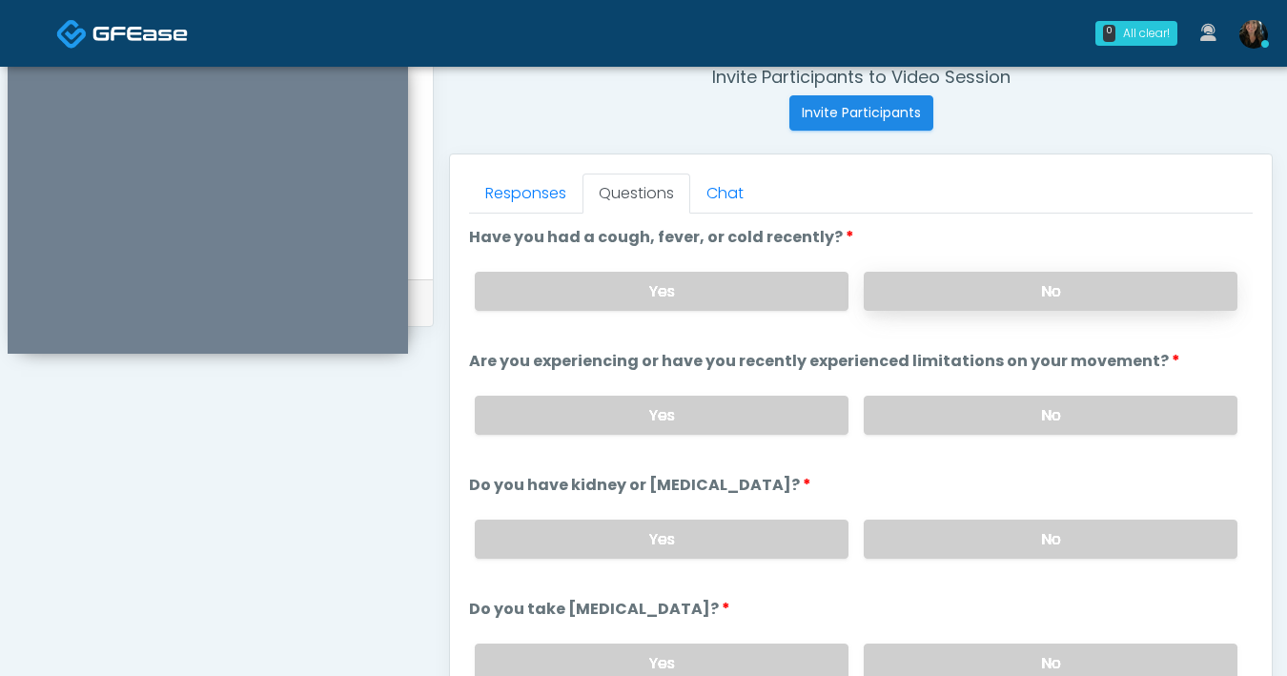
click at [907, 302] on label "No" at bounding box center [1051, 291] width 374 height 39
click at [1019, 400] on label "No" at bounding box center [1051, 415] width 374 height 39
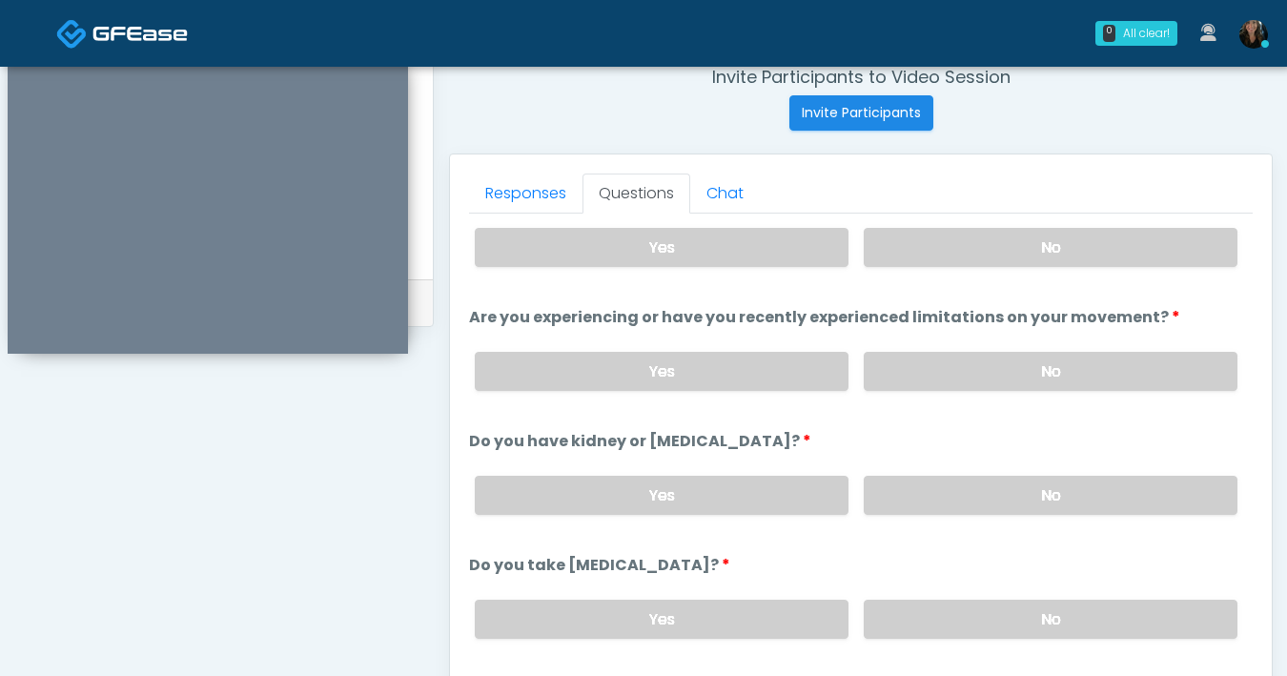
scroll to position [74, 0]
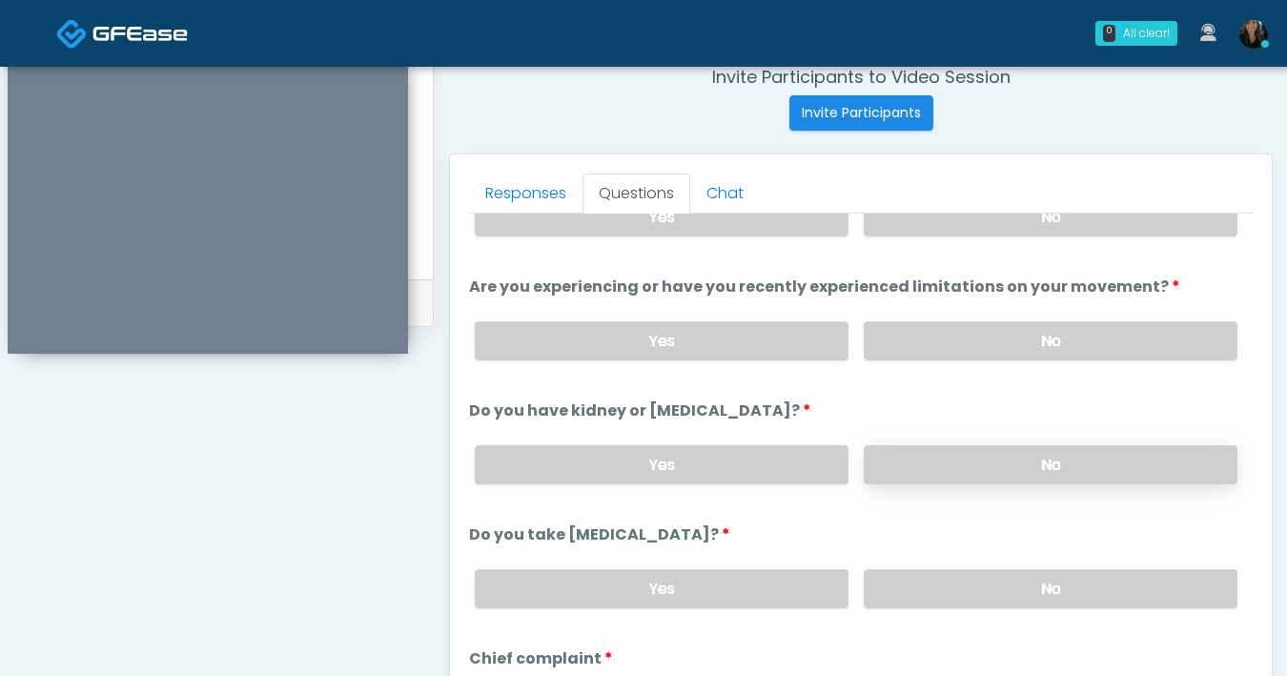
click at [953, 466] on label "No" at bounding box center [1051, 464] width 374 height 39
click at [982, 594] on label "No" at bounding box center [1051, 588] width 374 height 39
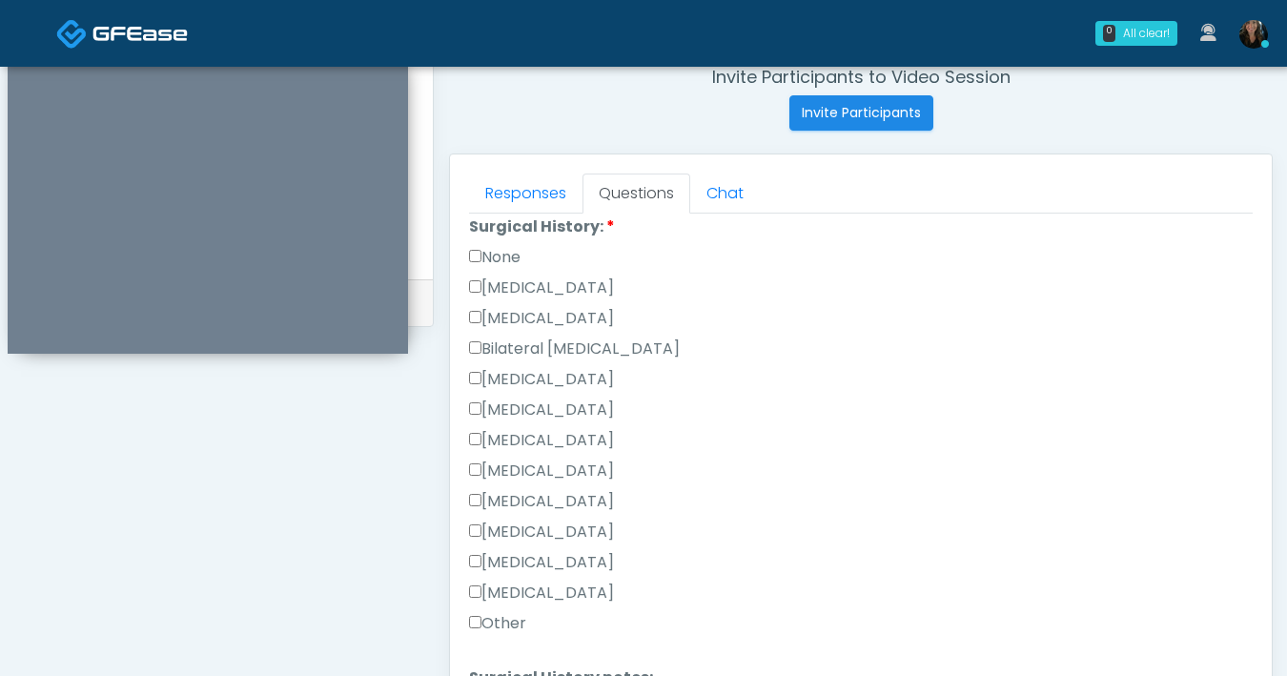
scroll to position [1280, 0]
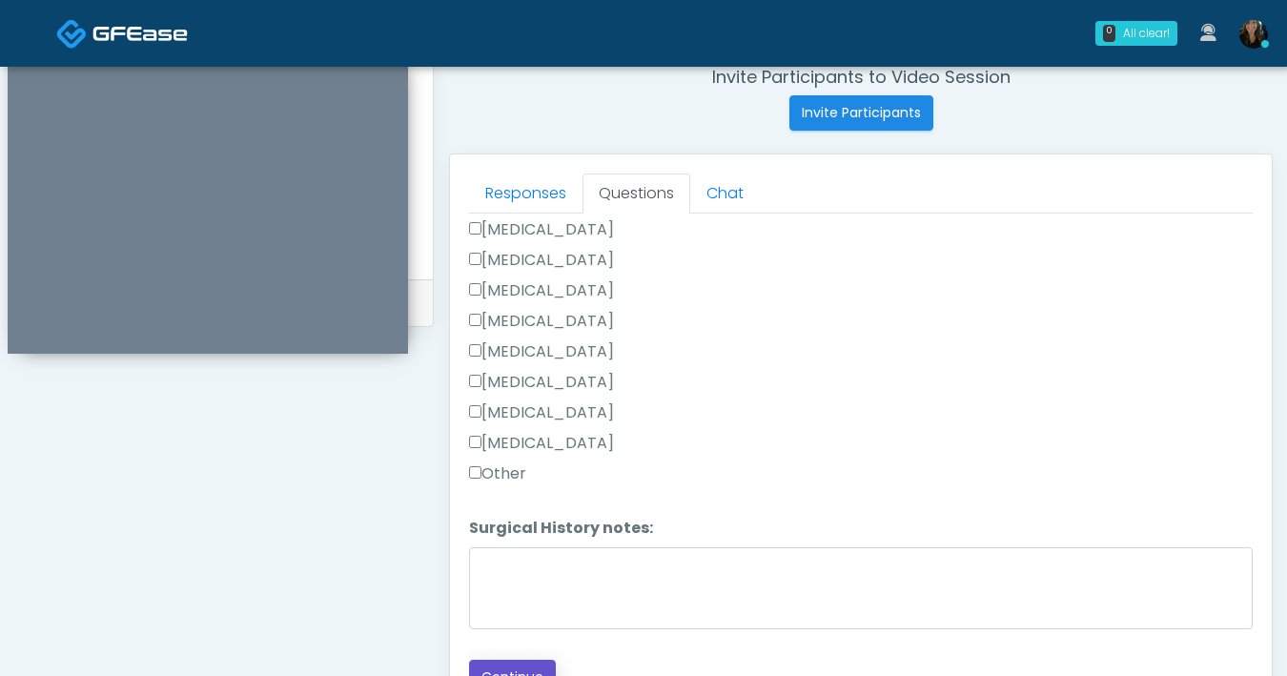
click at [532, 665] on button "Continue" at bounding box center [512, 677] width 87 height 35
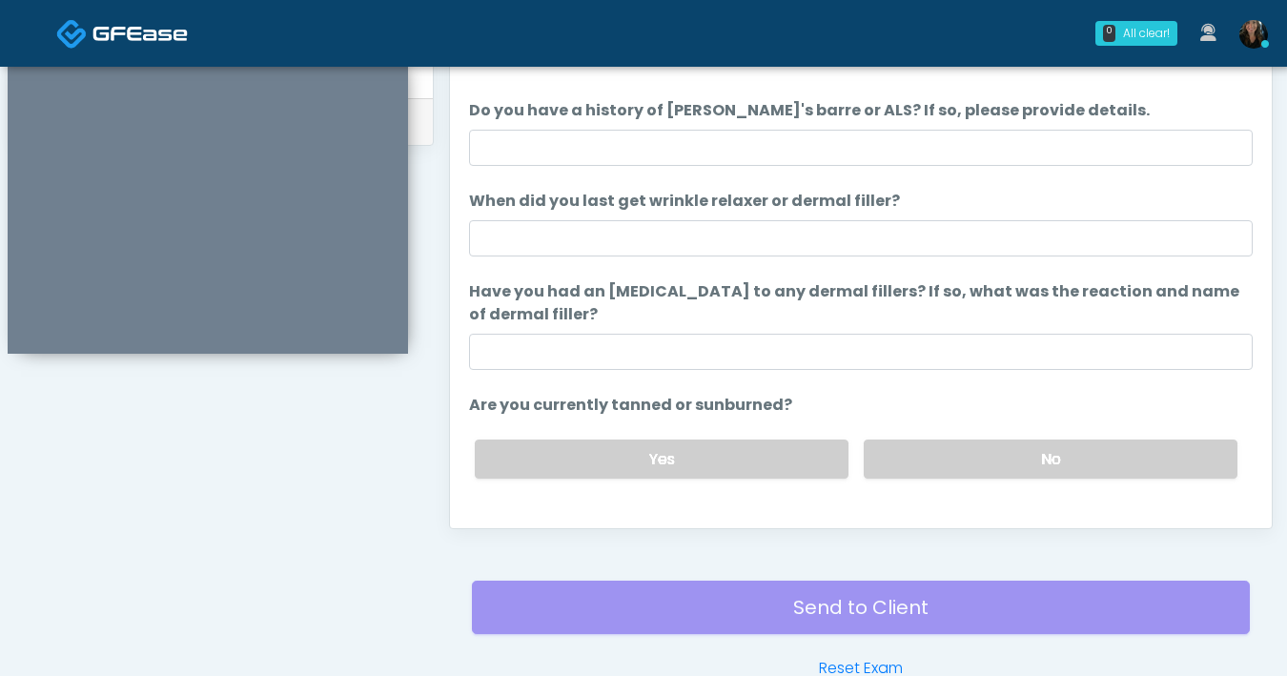
scroll to position [680, 0]
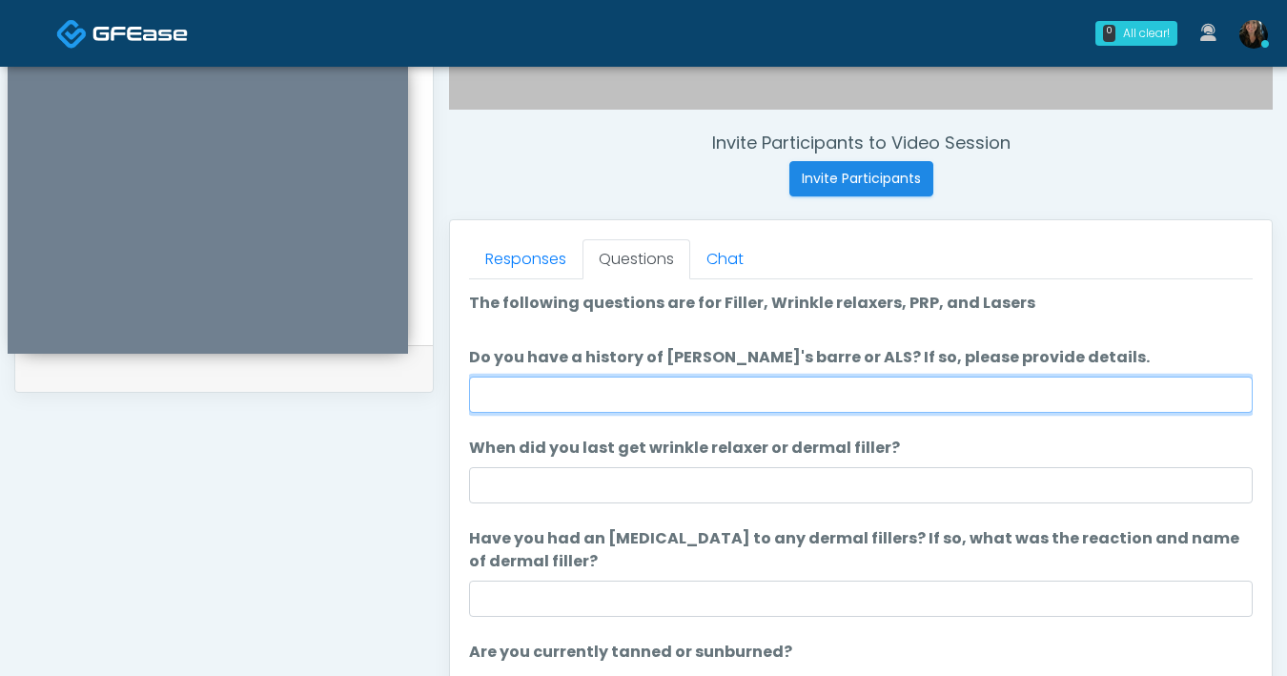
click at [827, 407] on input "Do you have a history of Guillain's barre or ALS? If so, please provide details." at bounding box center [861, 395] width 784 height 36
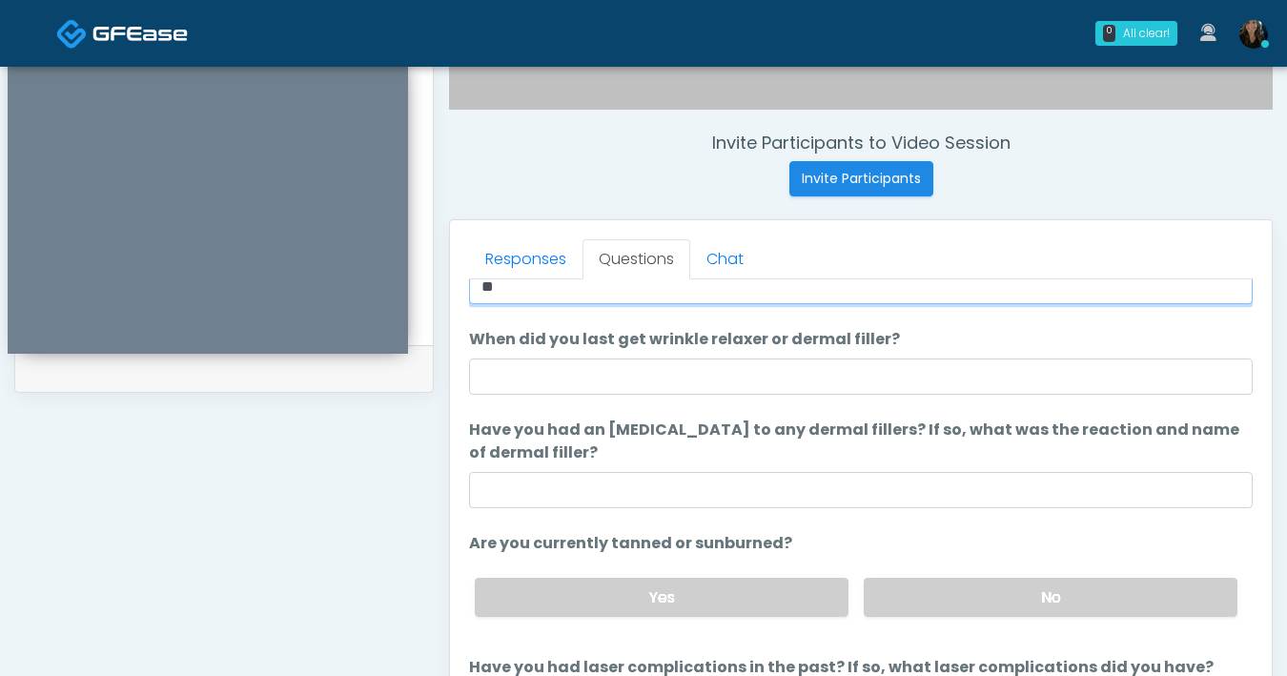
scroll to position [133, 0]
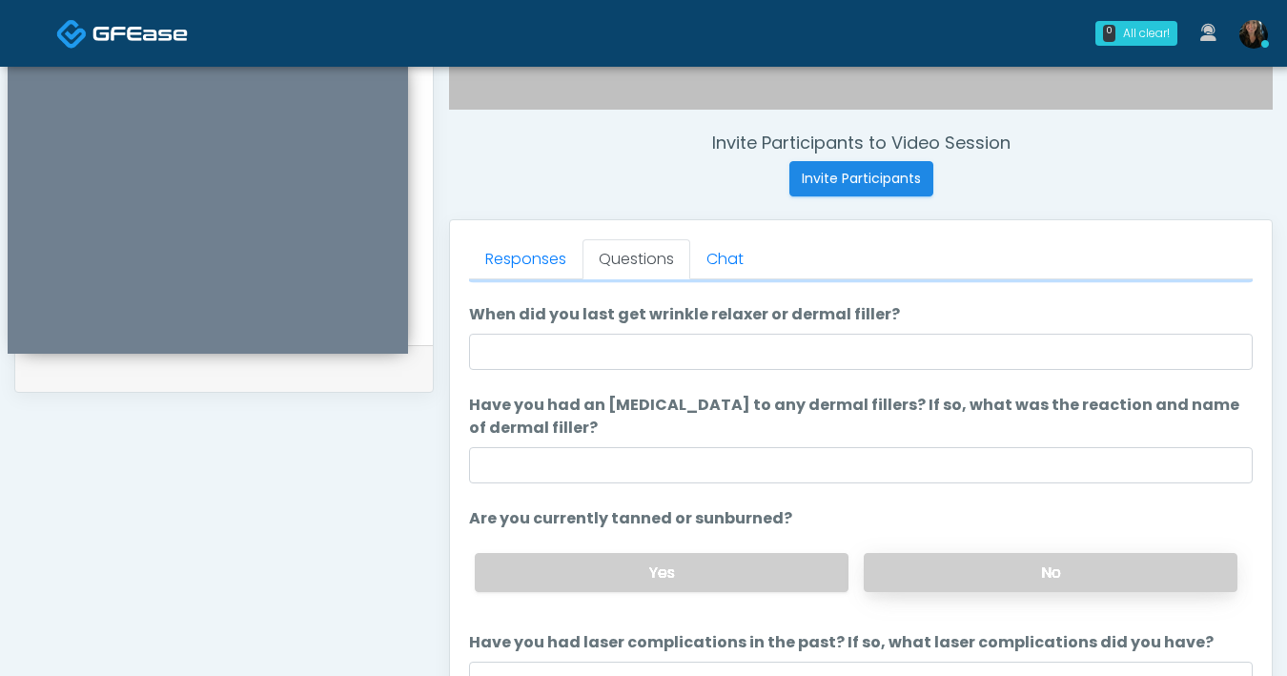
type input "**"
click at [953, 567] on label "No" at bounding box center [1051, 572] width 374 height 39
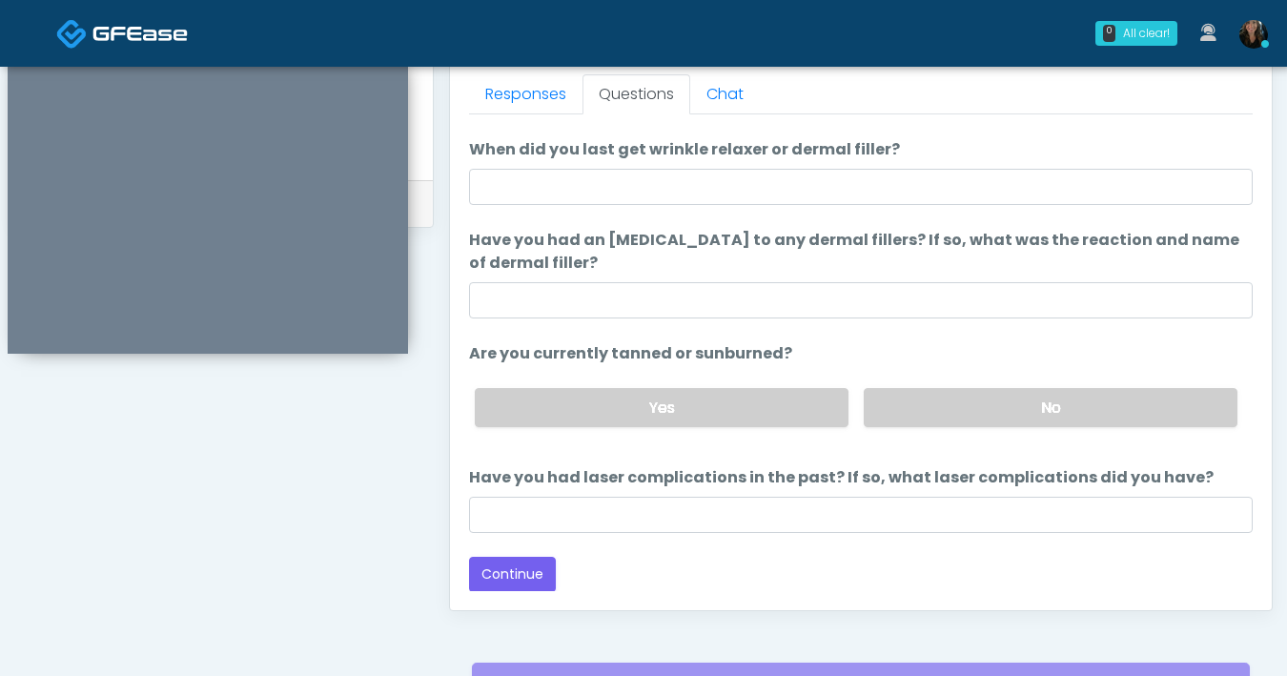
scroll to position [846, 0]
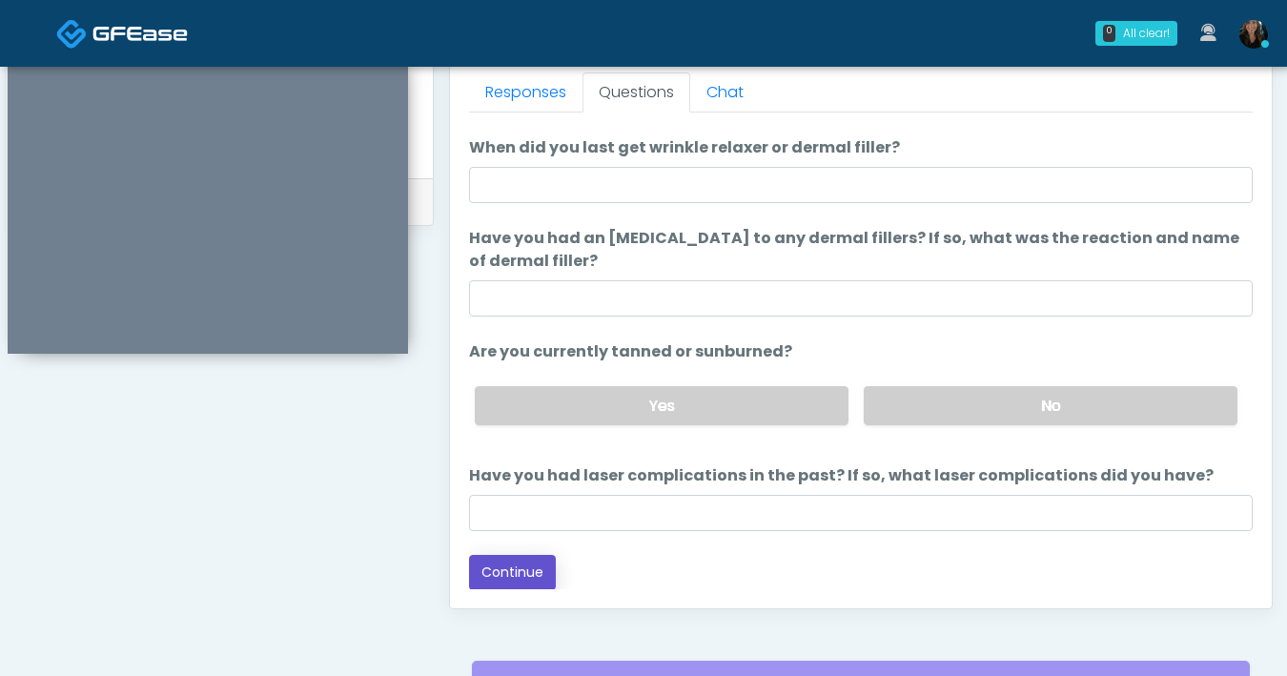
click at [539, 571] on button "Continue" at bounding box center [512, 572] width 87 height 35
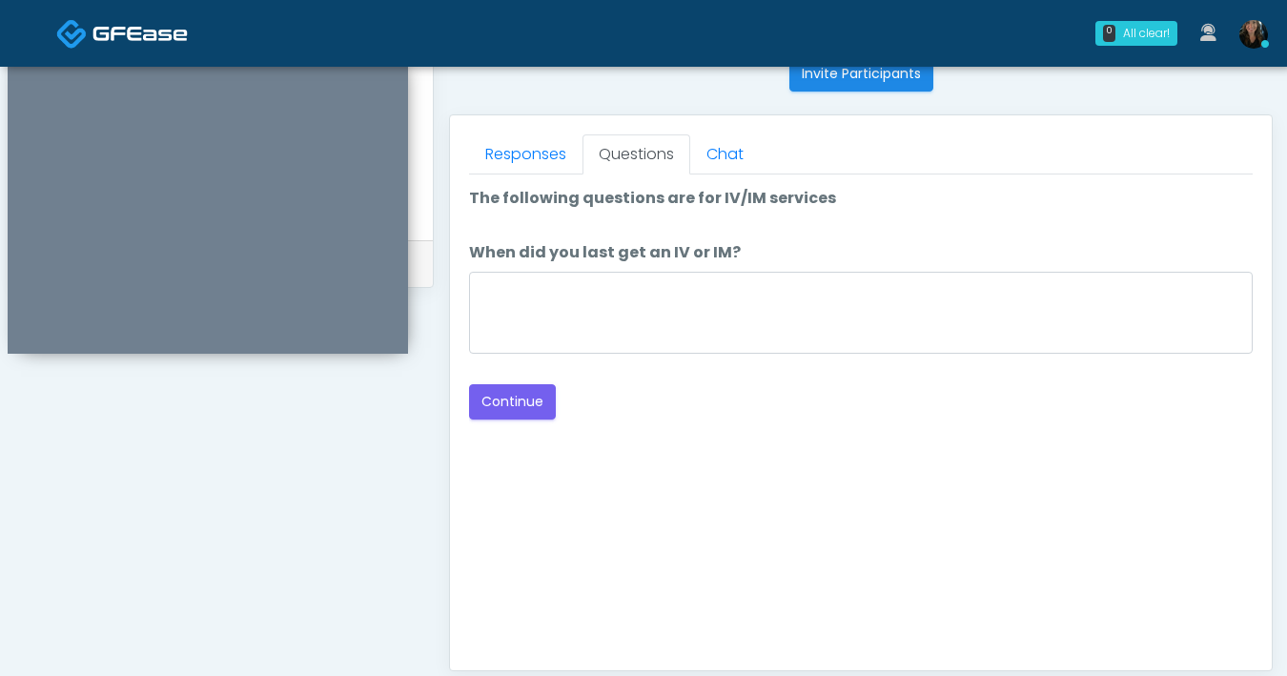
scroll to position [648, 0]
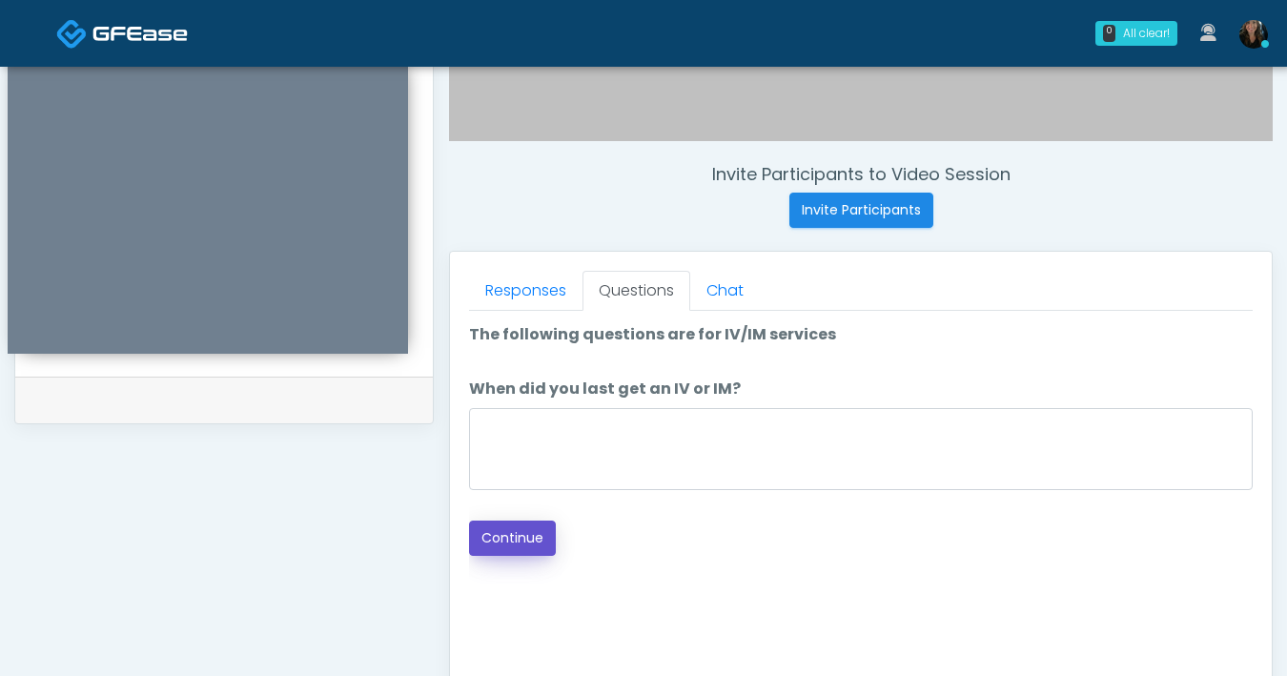
click at [535, 524] on button "Continue" at bounding box center [512, 537] width 87 height 35
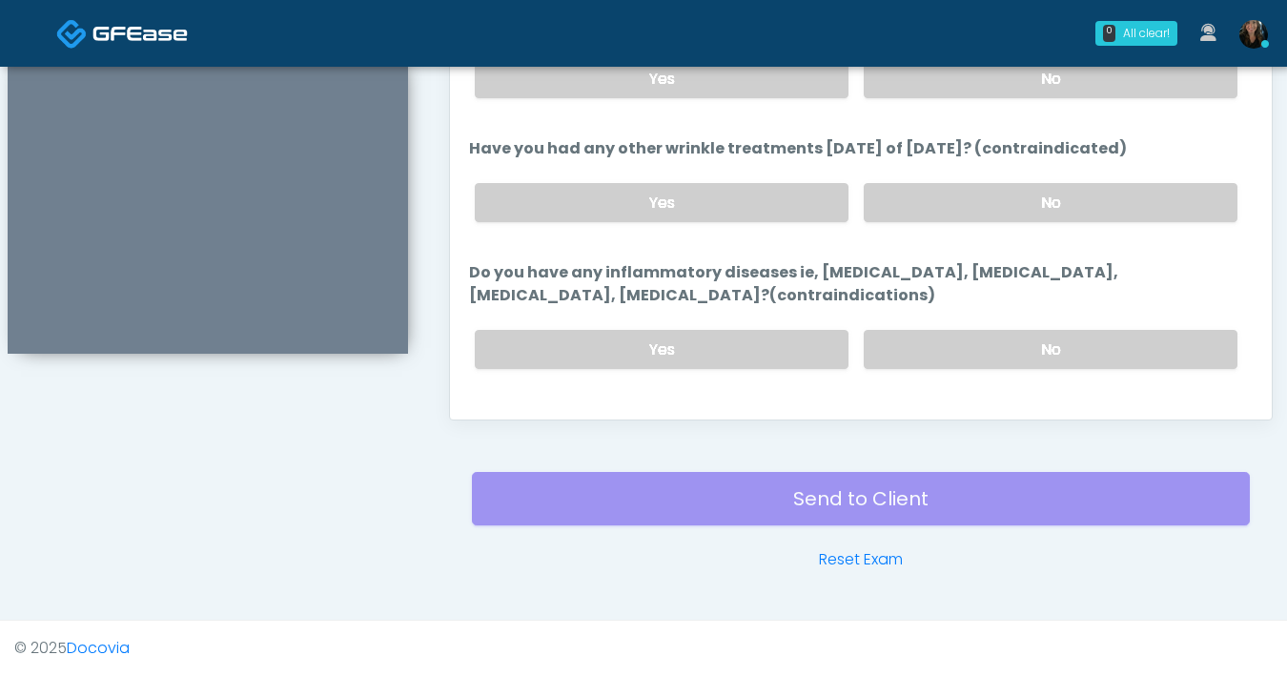
scroll to position [867, 0]
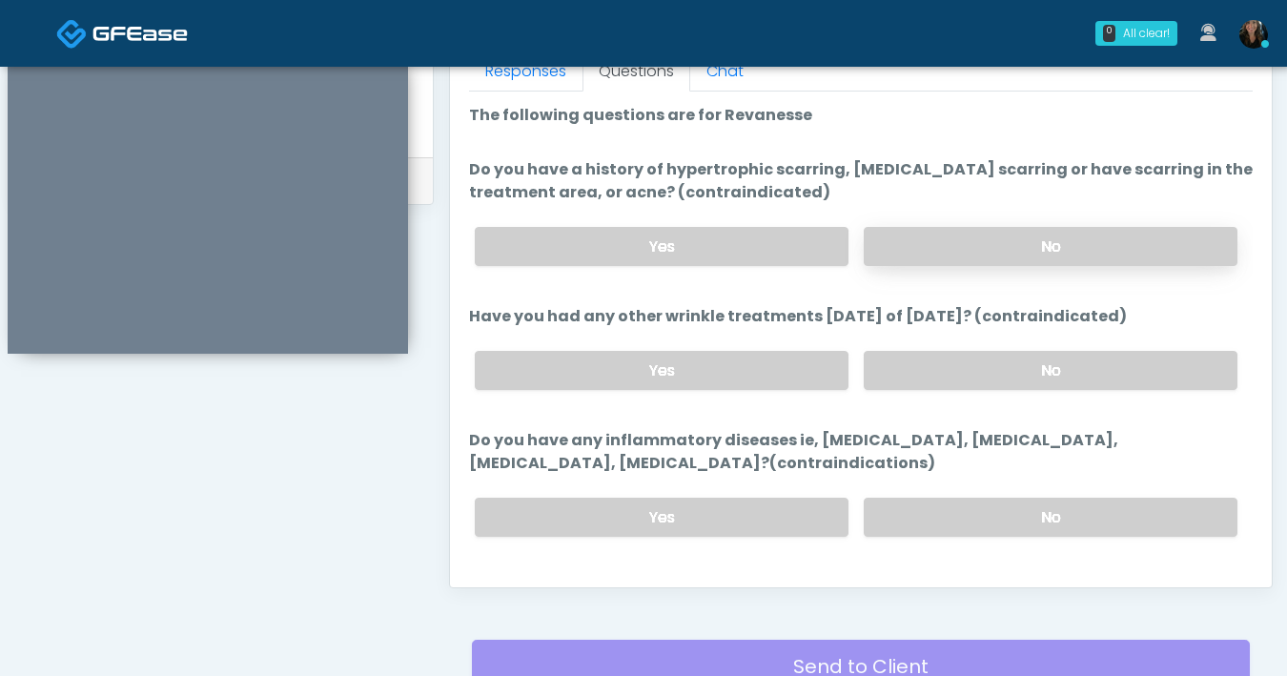
click at [1022, 236] on label "No" at bounding box center [1051, 246] width 374 height 39
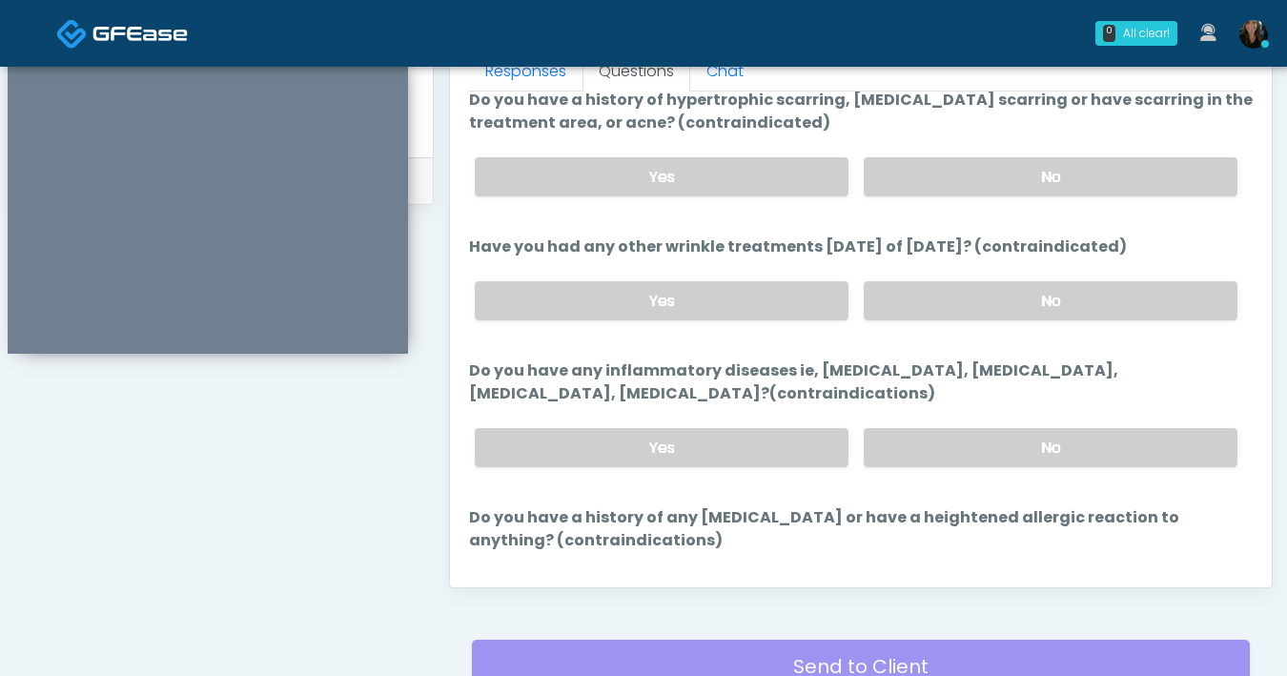
scroll to position [71, 0]
click at [1046, 281] on label "No" at bounding box center [1051, 299] width 374 height 39
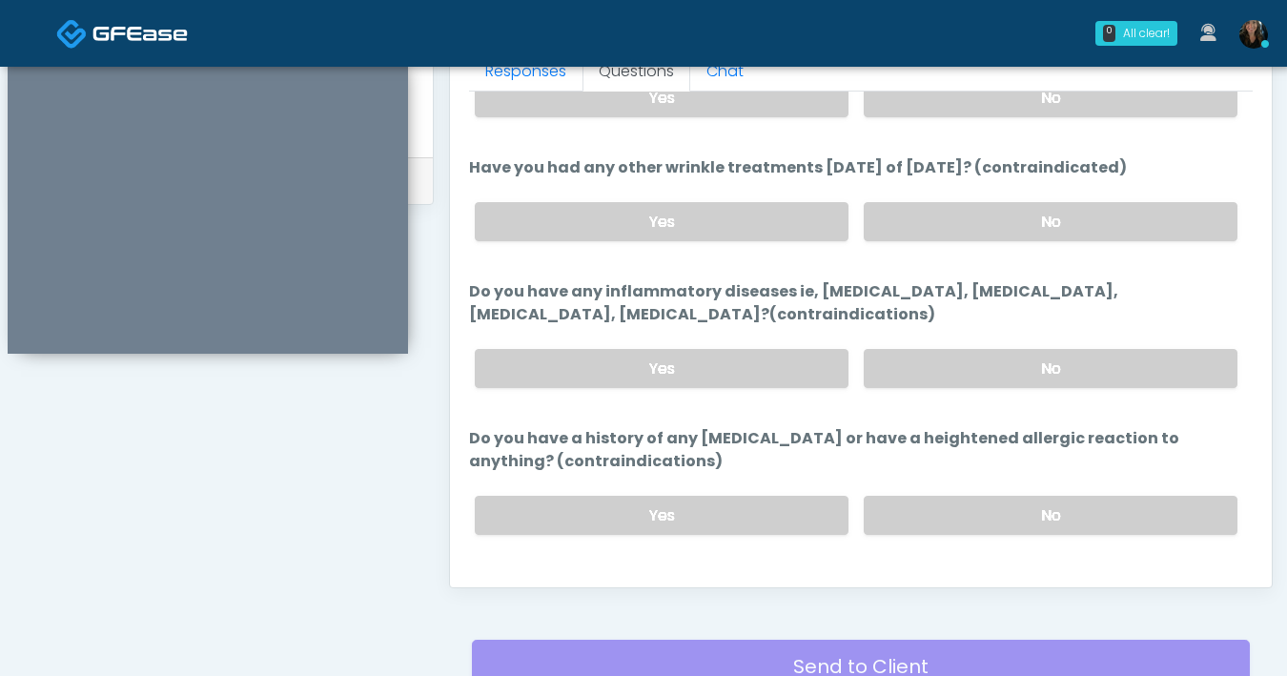
scroll to position [153, 0]
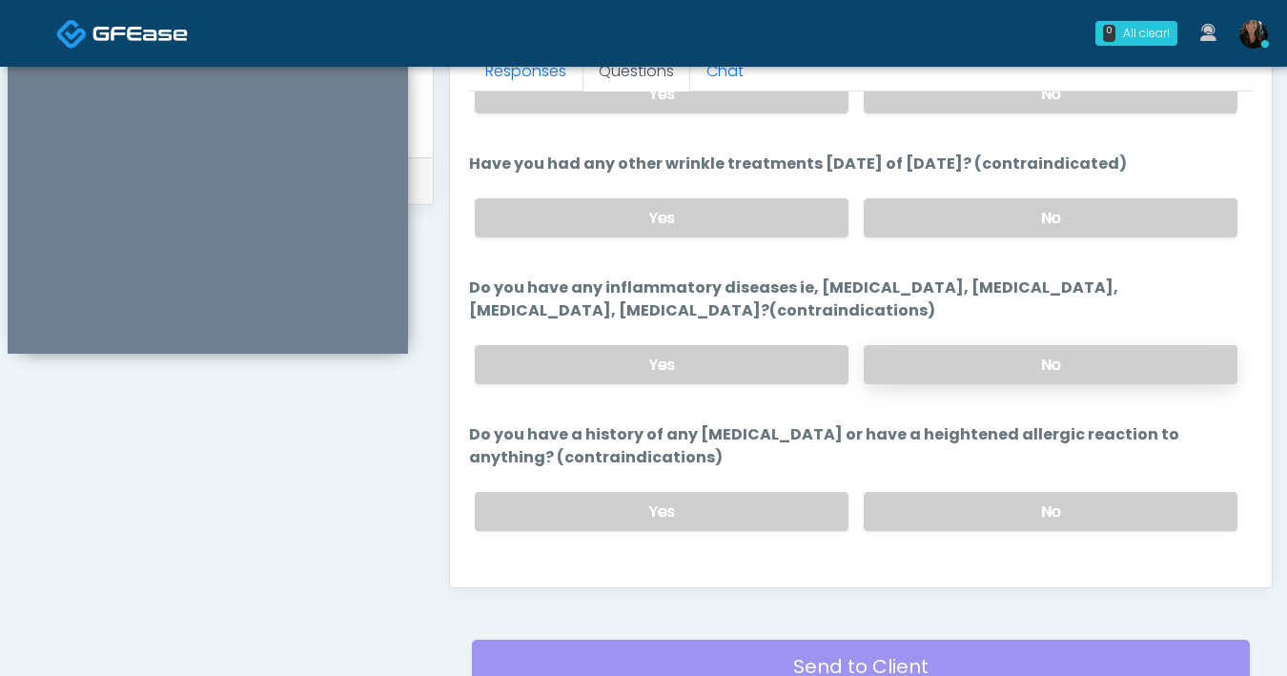
click at [991, 358] on label "No" at bounding box center [1051, 364] width 374 height 39
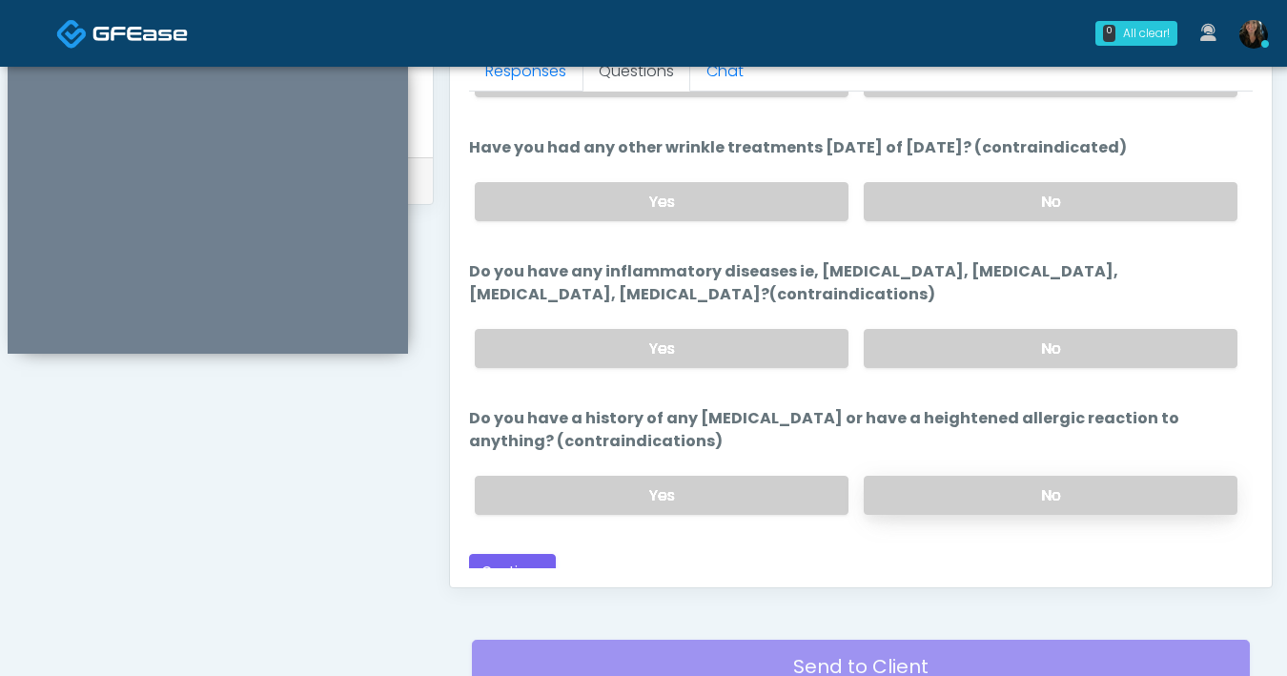
scroll to position [171, 0]
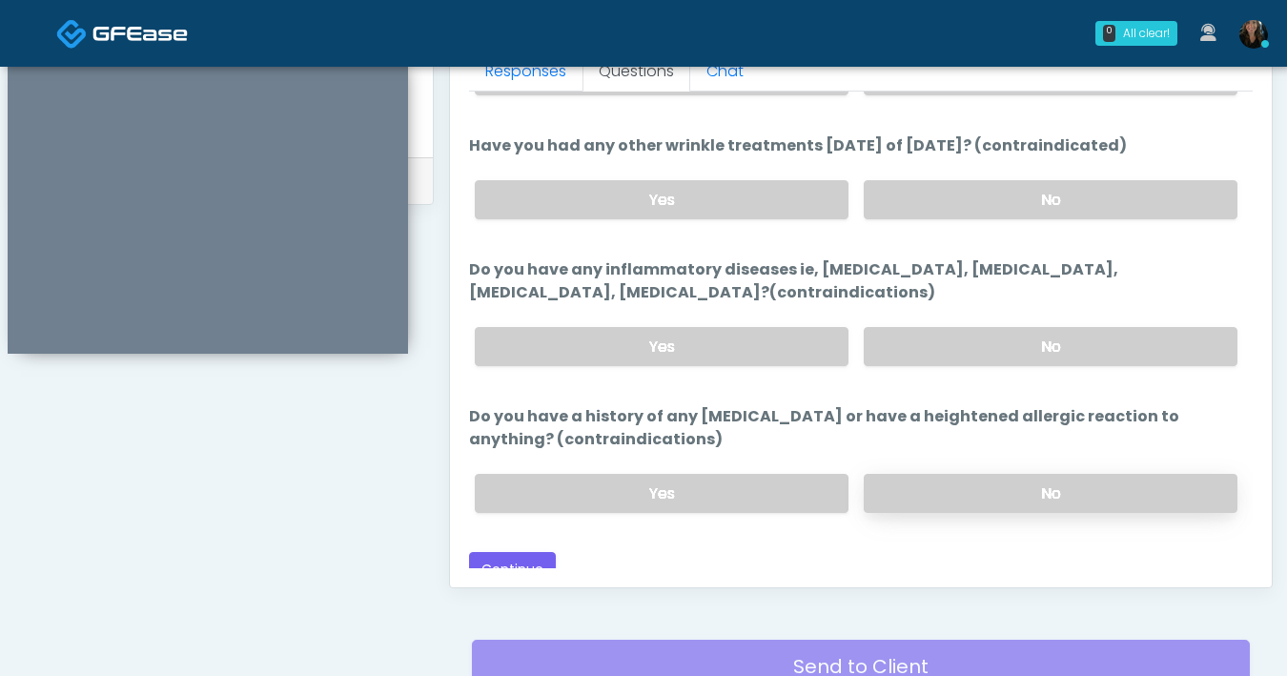
click at [1061, 497] on label "No" at bounding box center [1051, 493] width 374 height 39
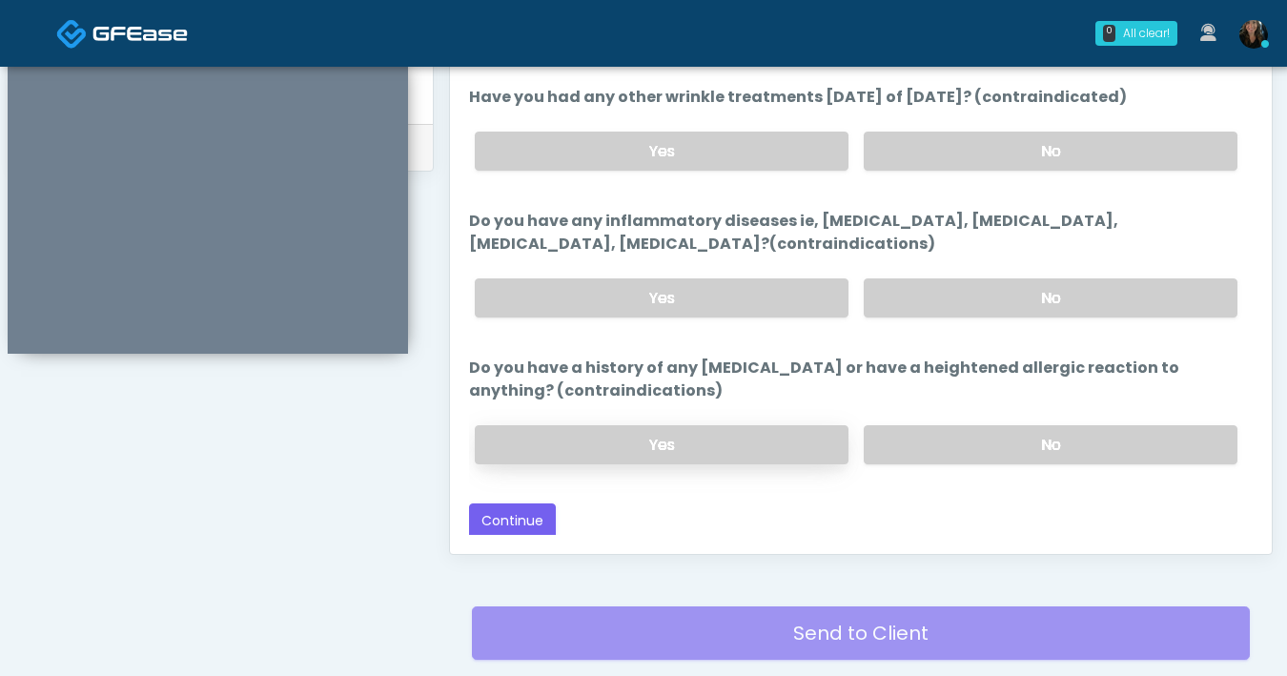
scroll to position [910, 0]
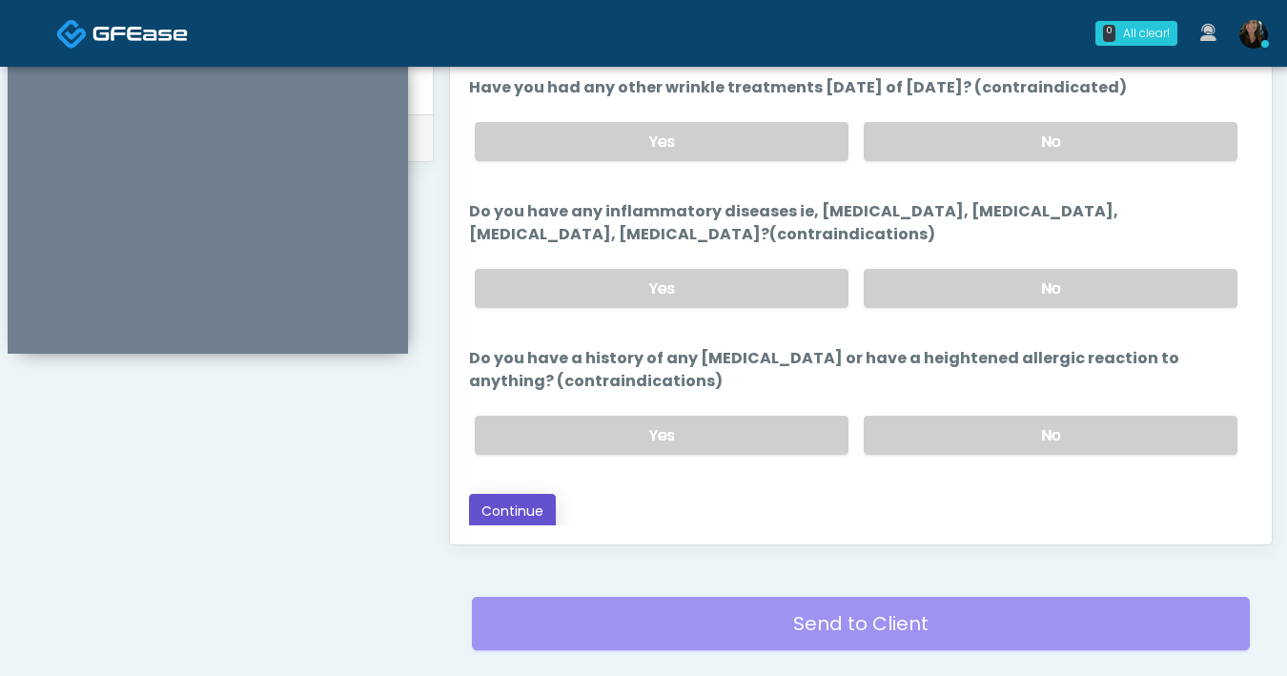
click at [506, 503] on button "Continue" at bounding box center [512, 511] width 87 height 35
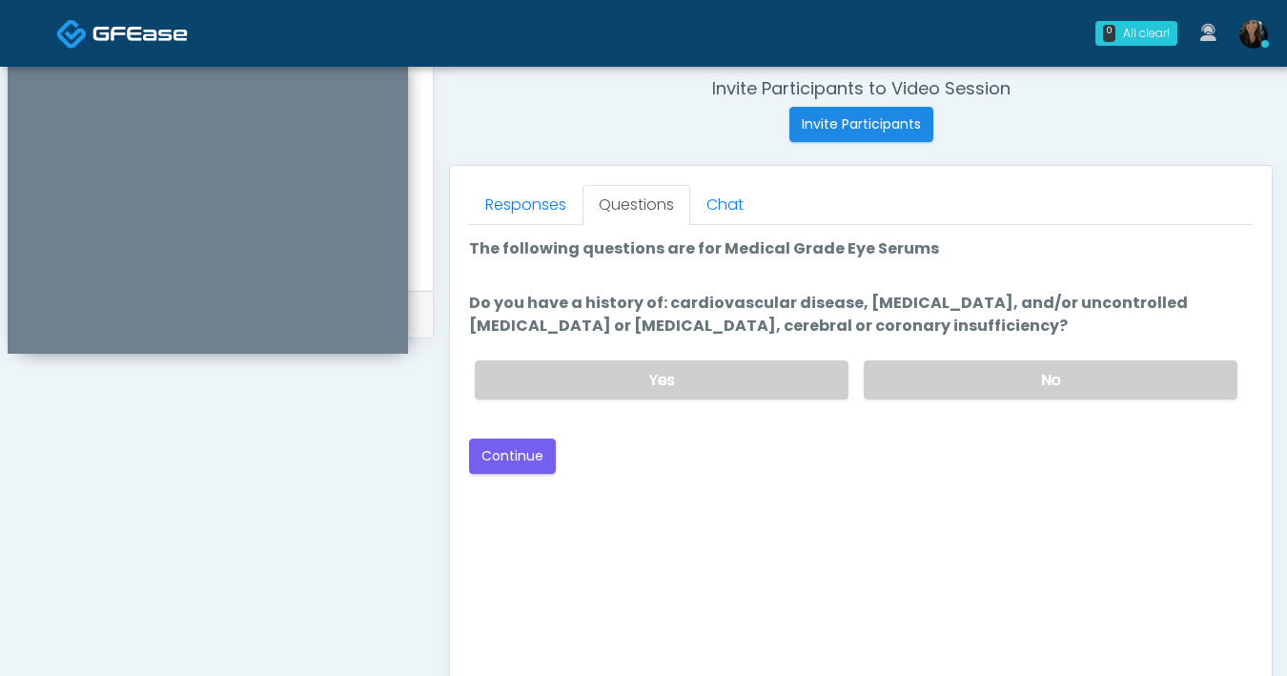
scroll to position [720, 0]
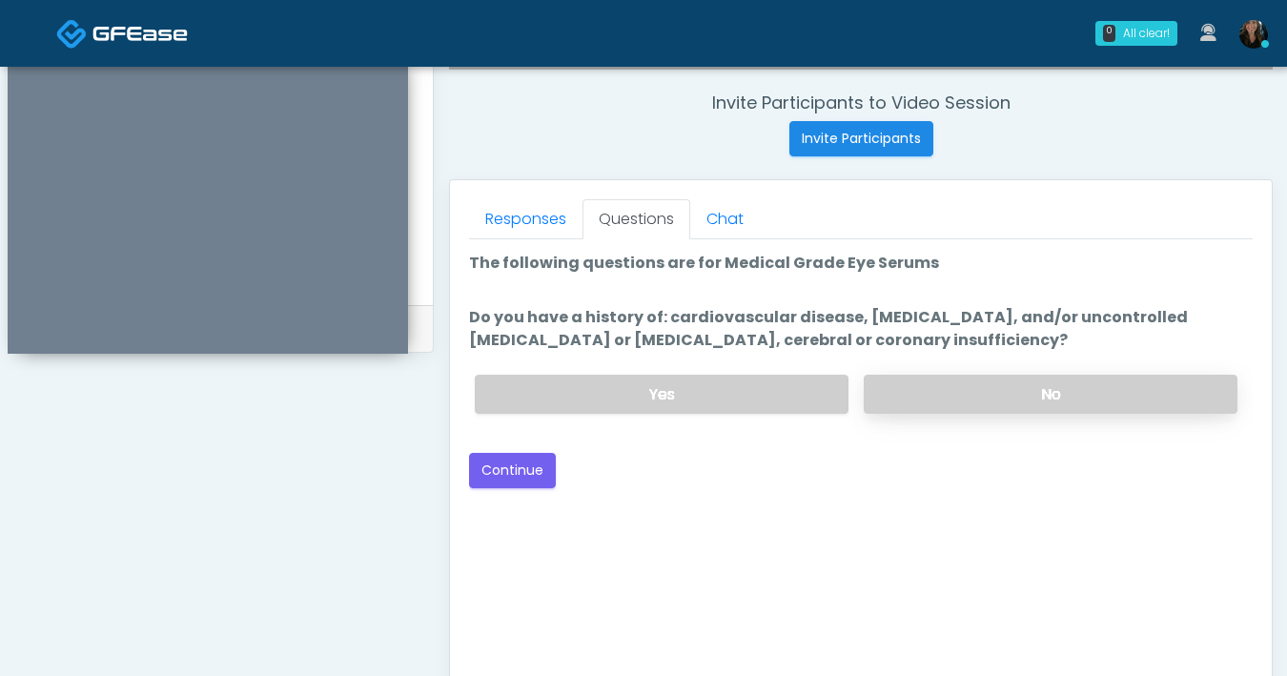
click at [1008, 382] on label "No" at bounding box center [1051, 394] width 374 height 39
click at [505, 463] on button "Continue" at bounding box center [512, 470] width 87 height 35
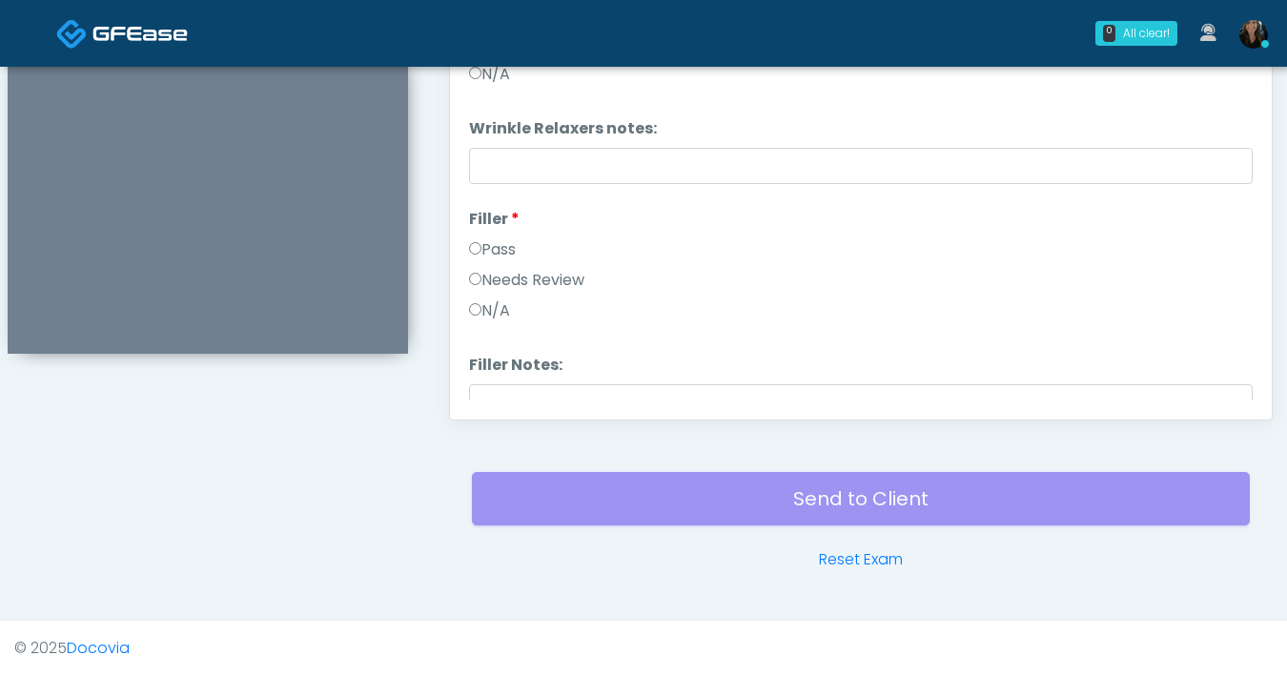
scroll to position [865, 0]
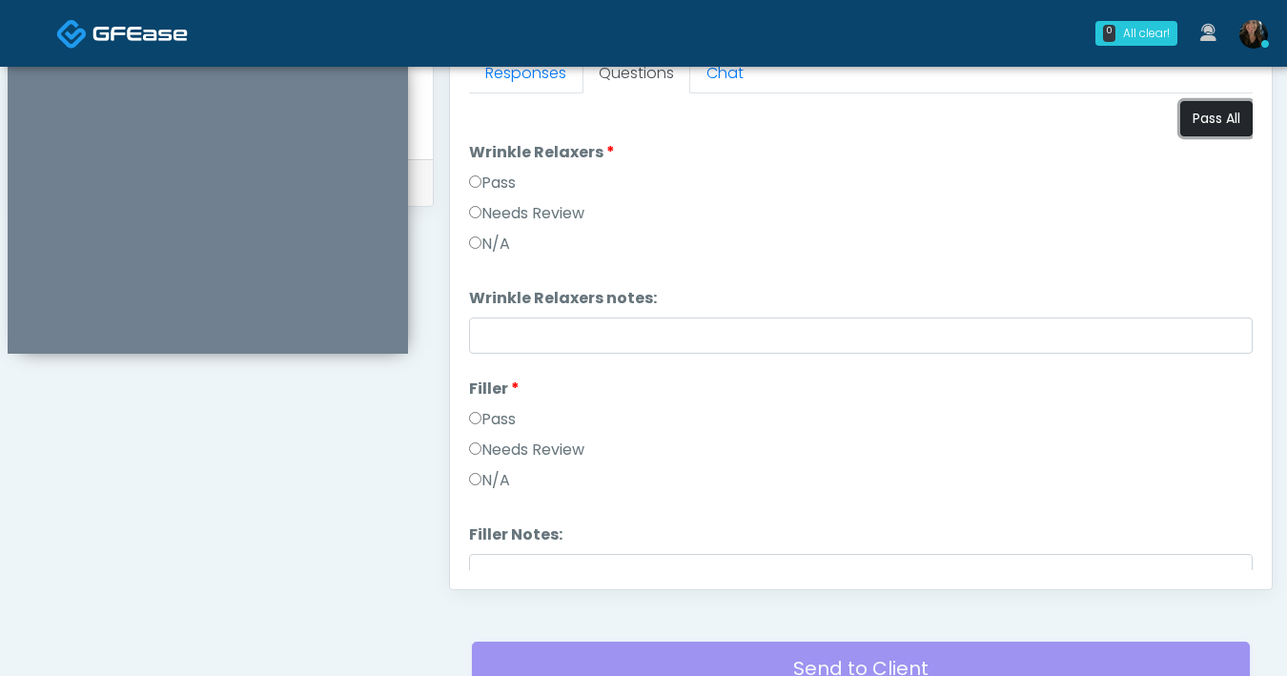
click at [1212, 124] on button "Pass All" at bounding box center [1216, 118] width 72 height 35
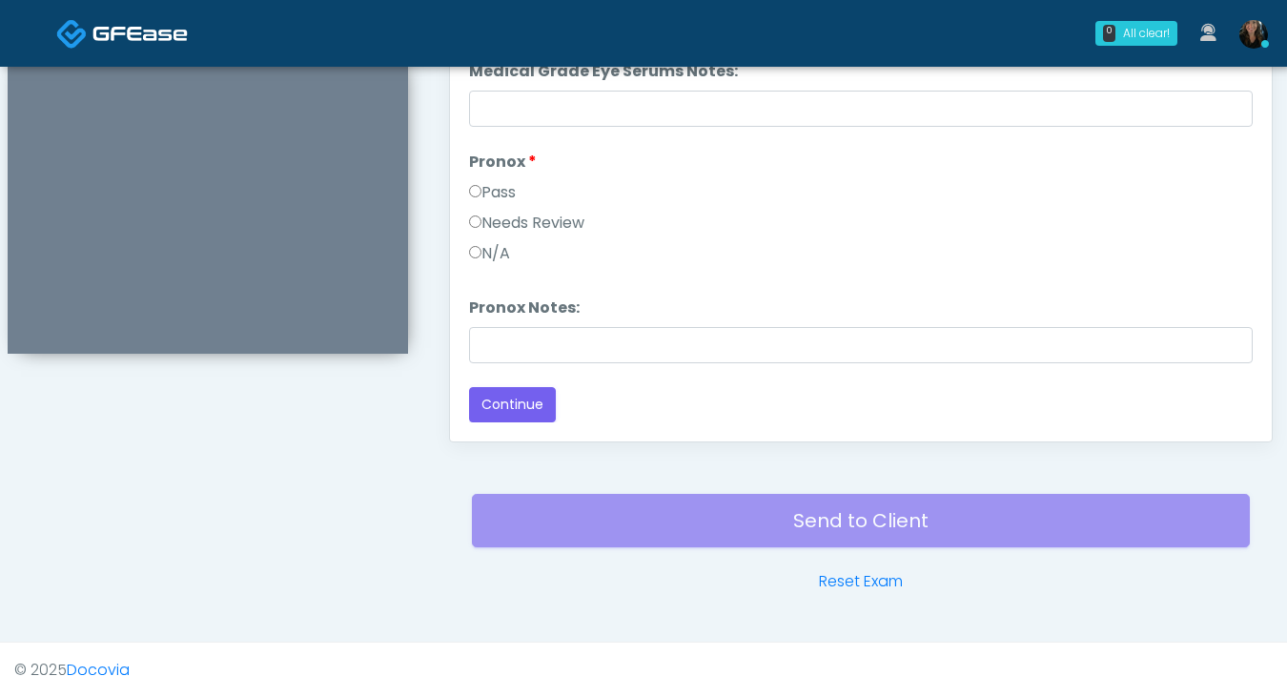
scroll to position [1035, 0]
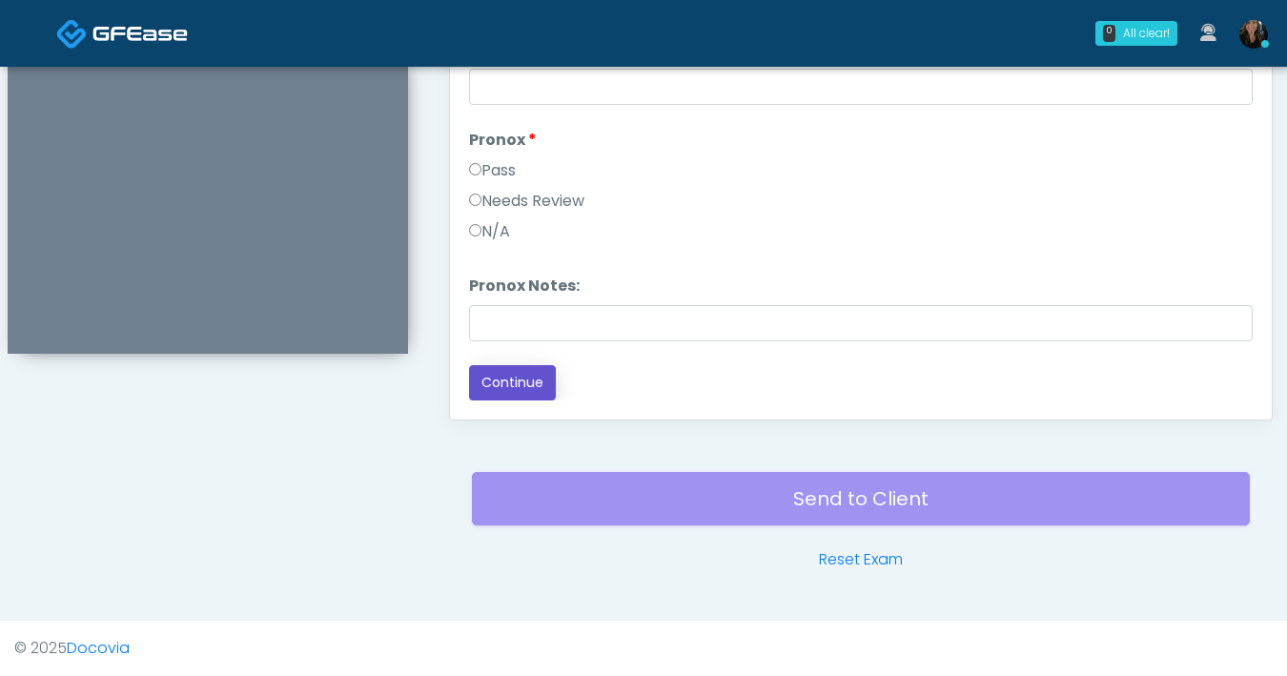
click at [521, 393] on button "Continue" at bounding box center [512, 382] width 87 height 35
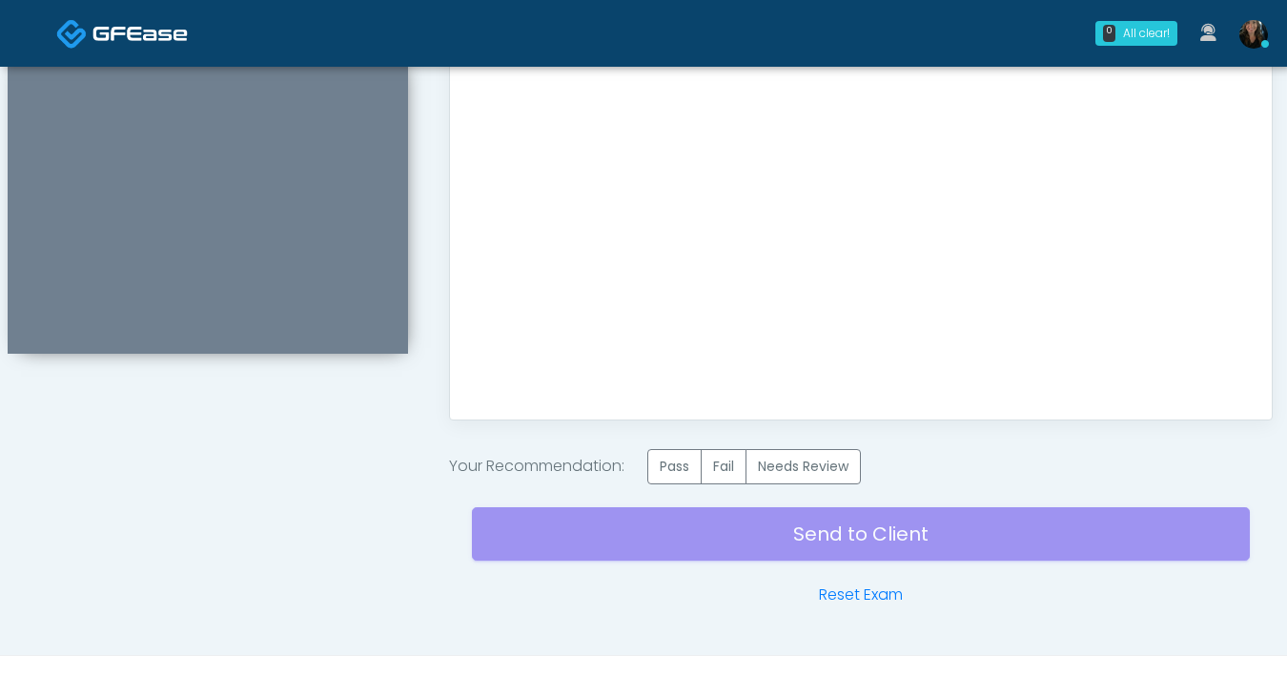
scroll to position [0, 0]
click at [680, 479] on label "Pass" at bounding box center [674, 466] width 54 height 35
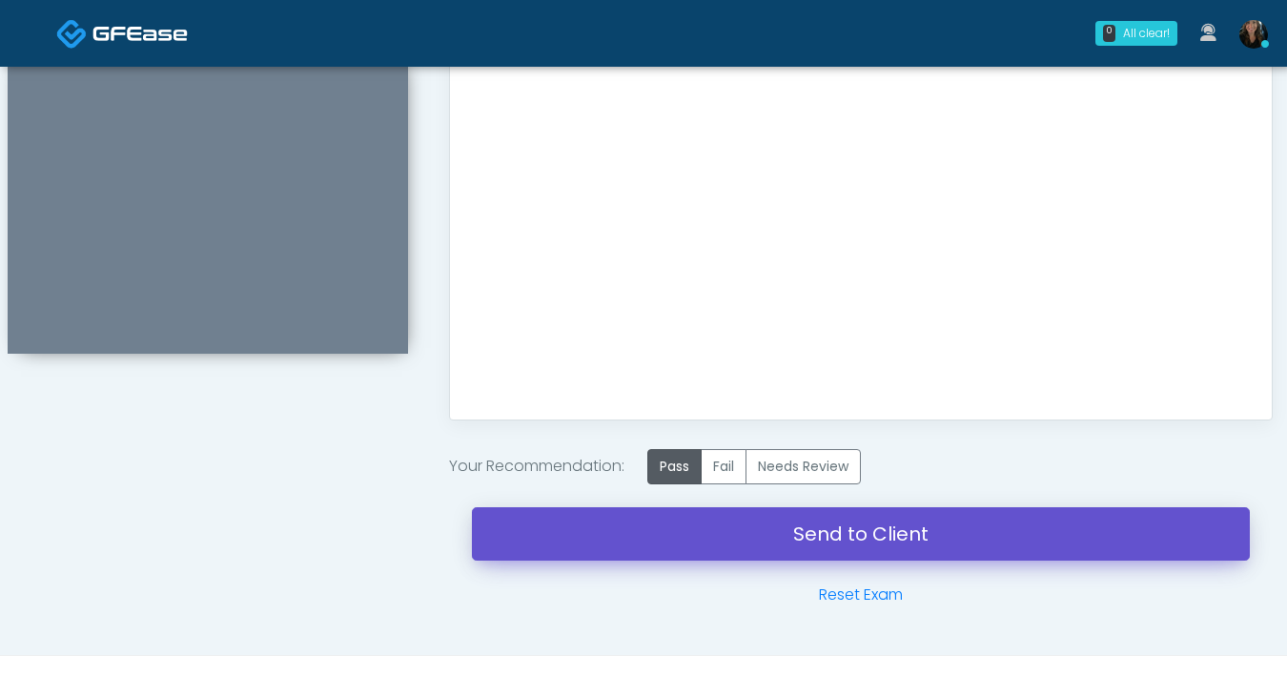
click at [747, 550] on link "Send to Client" at bounding box center [861, 533] width 778 height 53
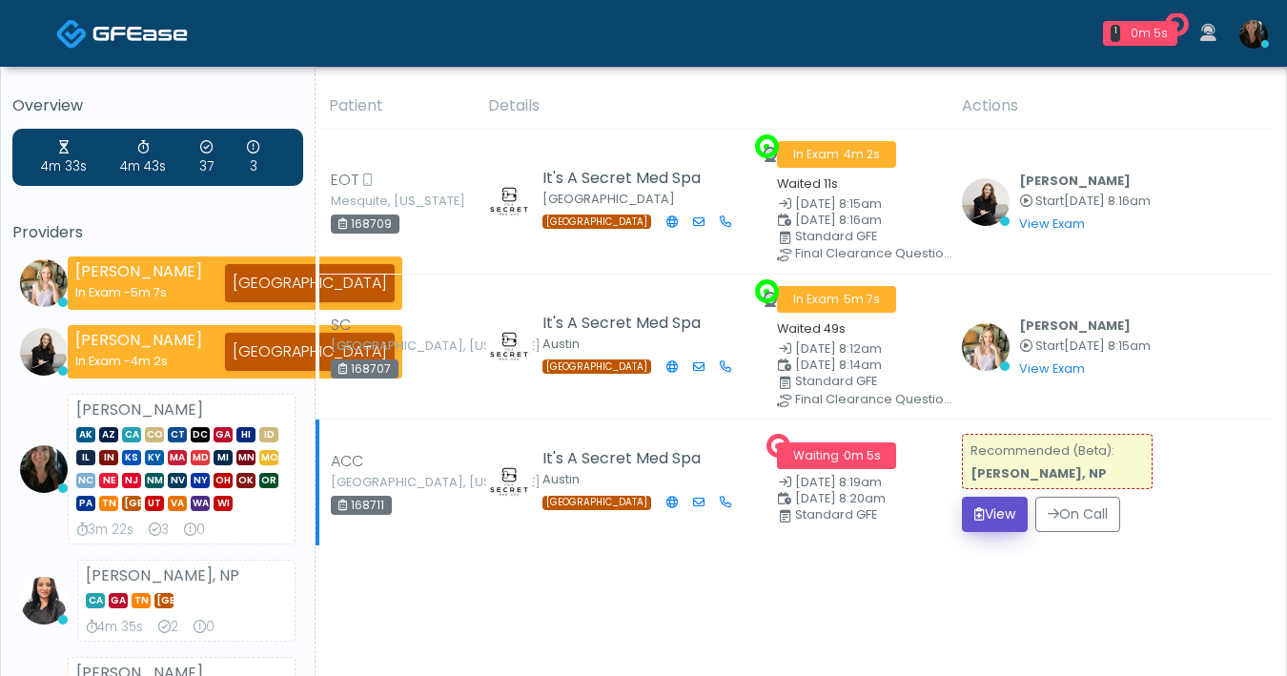
click at [976, 508] on icon "submit" at bounding box center [979, 513] width 10 height 13
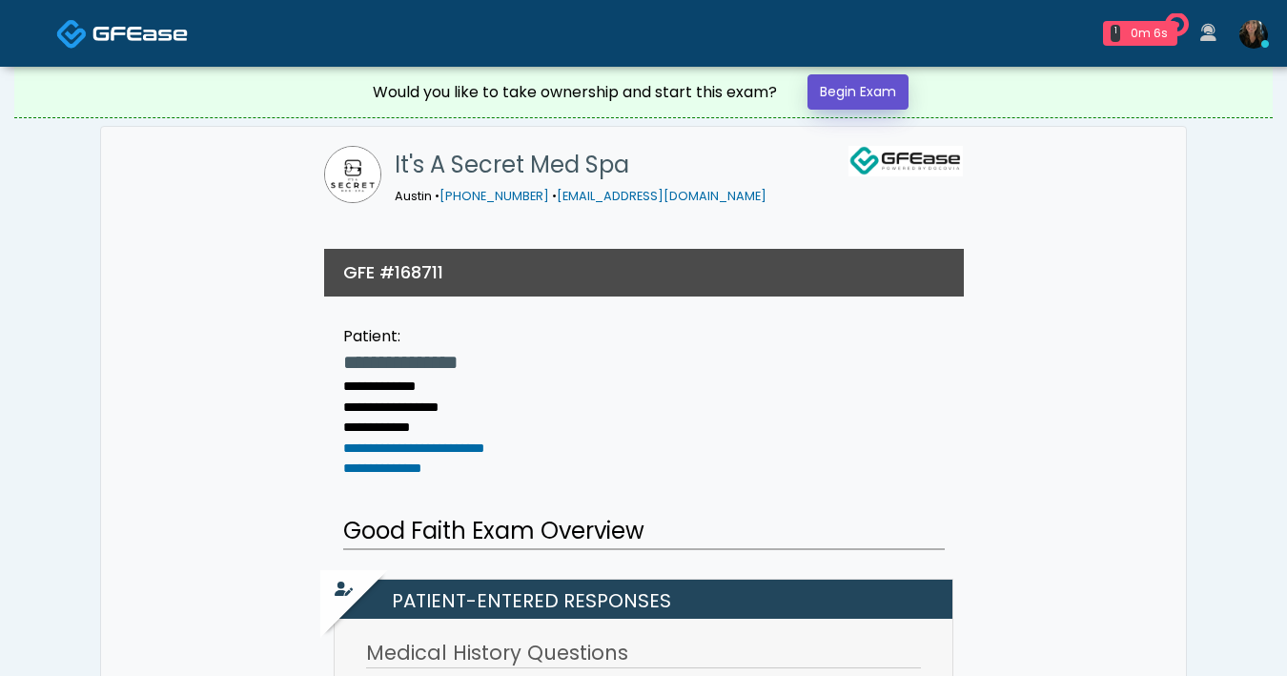
click at [872, 103] on link "Begin Exam" at bounding box center [857, 91] width 101 height 35
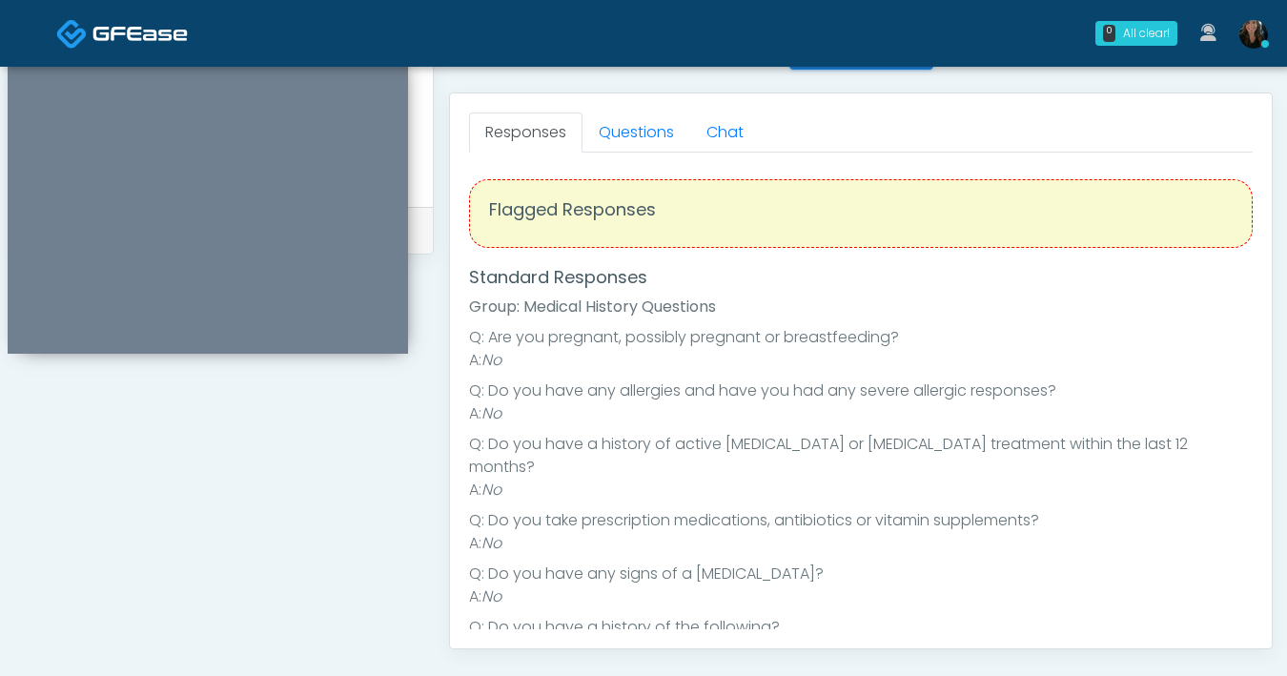
scroll to position [706, 0]
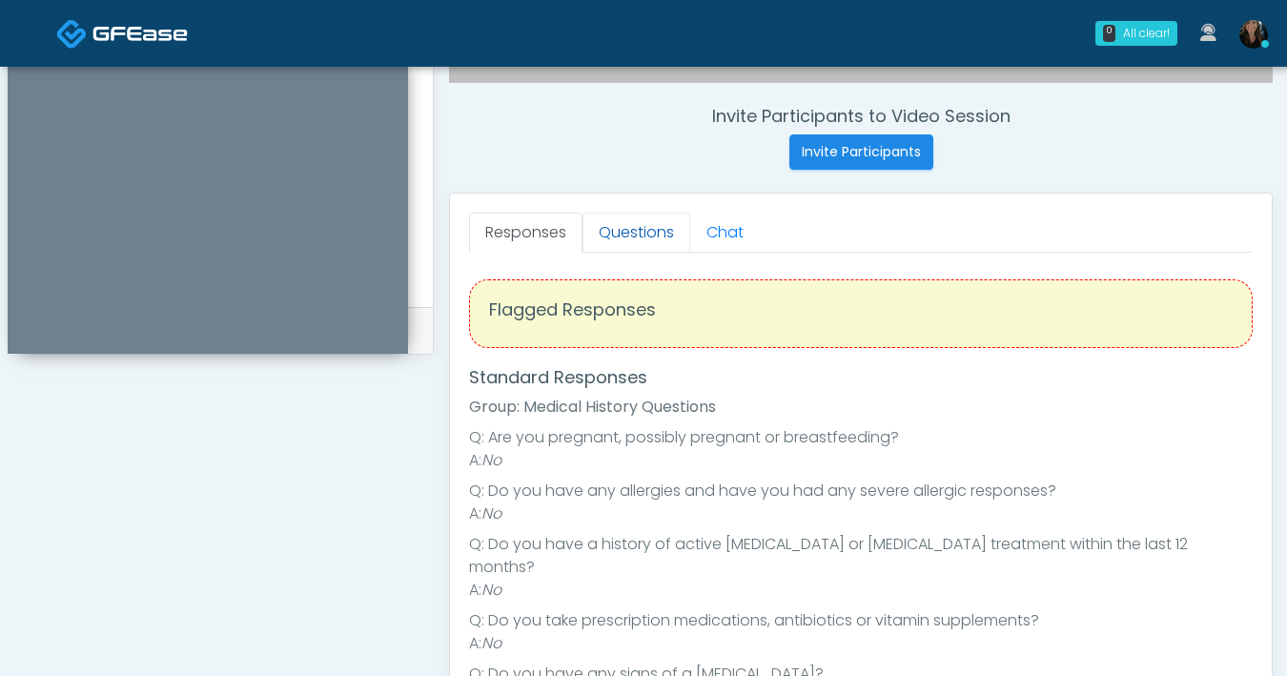
click at [644, 239] on link "Questions" at bounding box center [636, 233] width 108 height 40
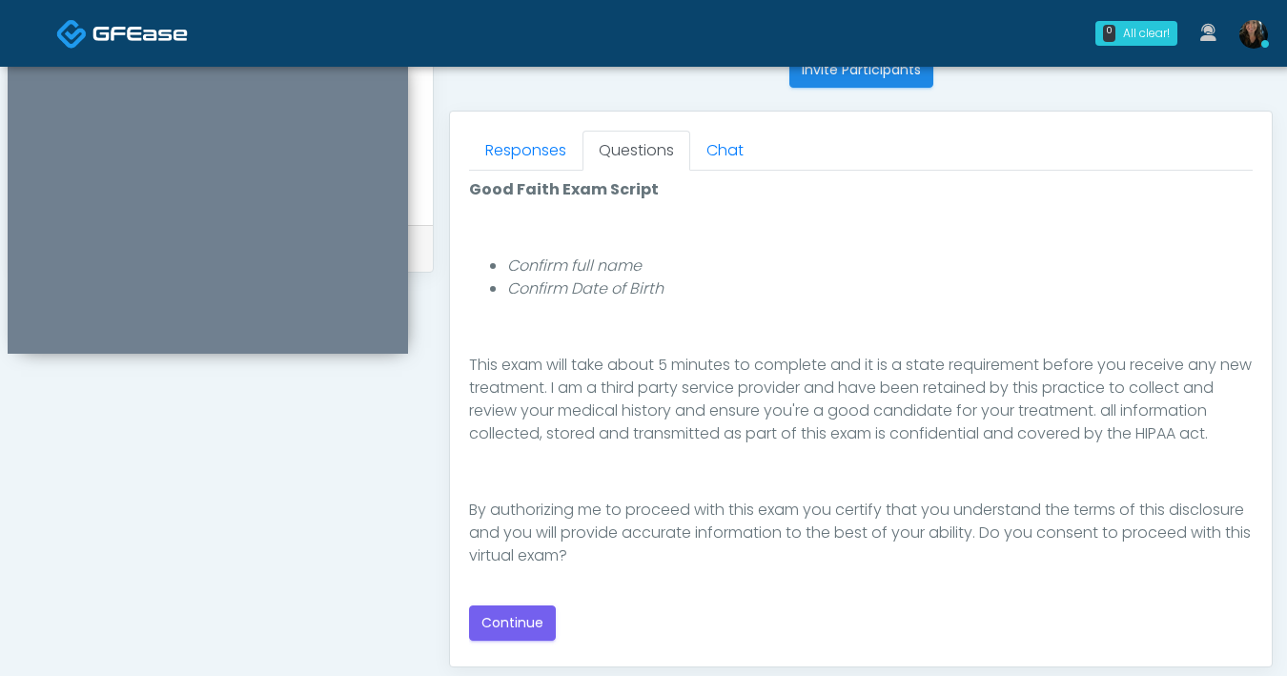
scroll to position [221, 0]
click at [519, 630] on button "Continue" at bounding box center [512, 622] width 87 height 35
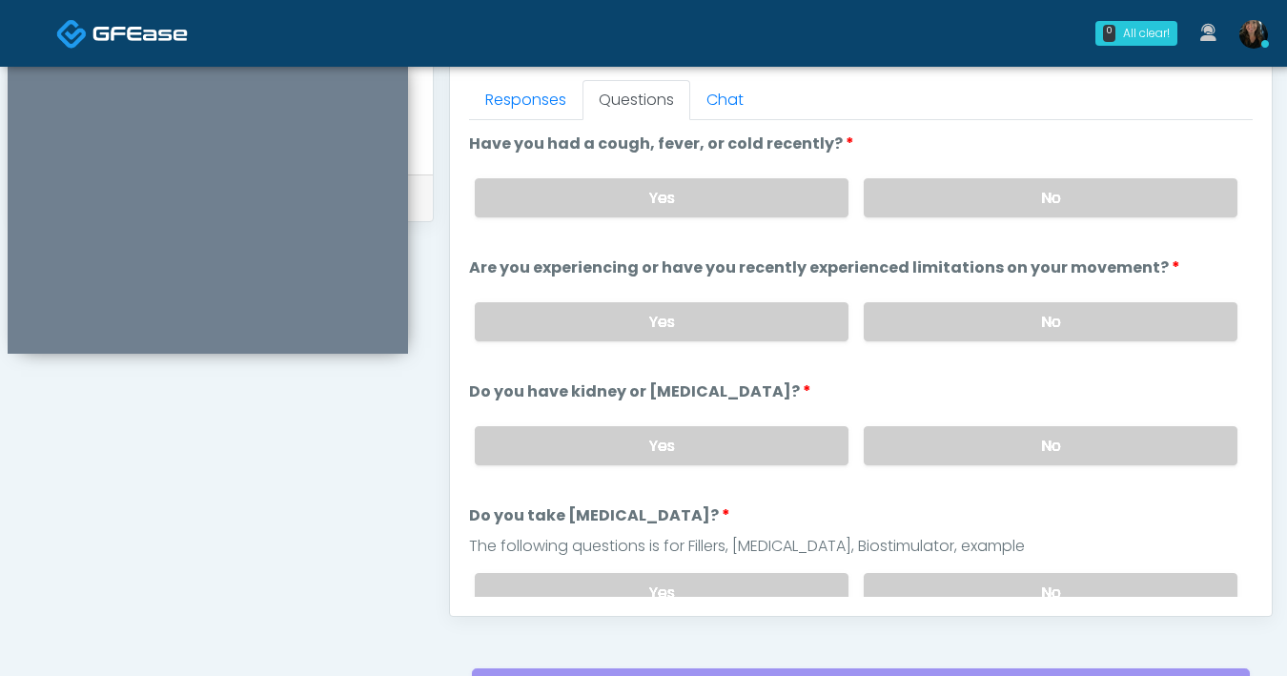
scroll to position [838, 0]
click at [954, 214] on label "No" at bounding box center [1051, 198] width 374 height 39
click at [933, 329] on label "No" at bounding box center [1051, 322] width 374 height 39
click at [967, 451] on label "No" at bounding box center [1051, 446] width 374 height 39
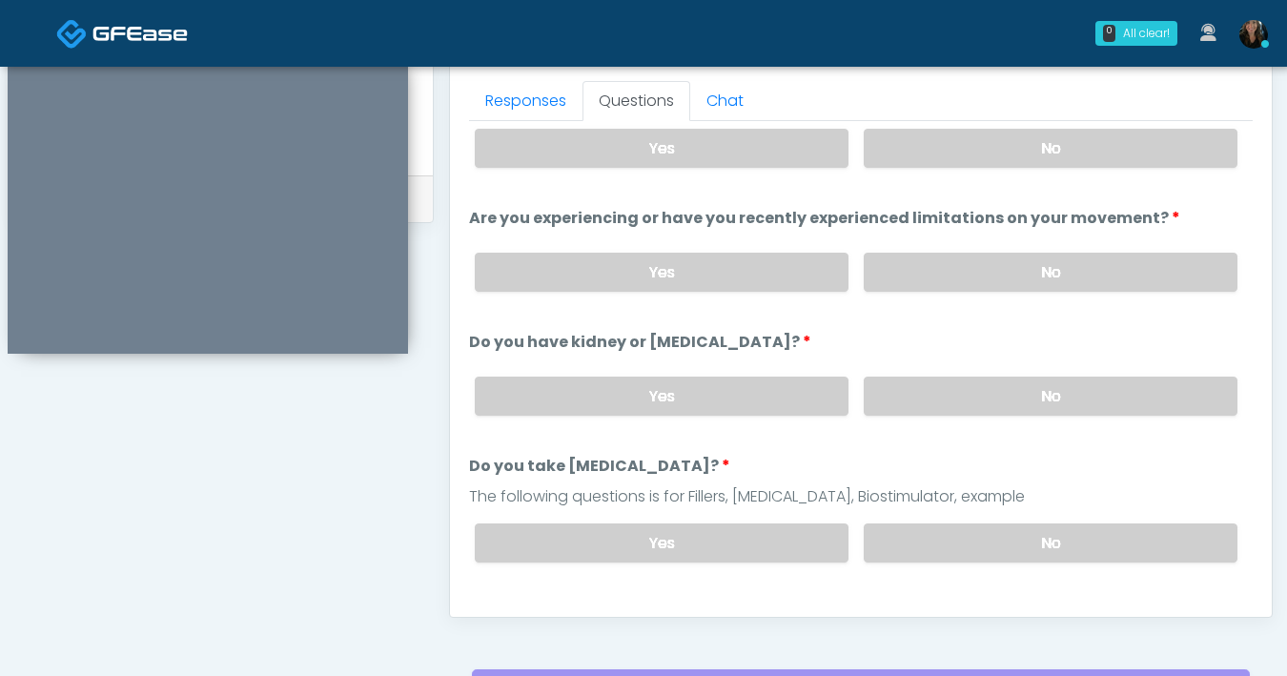
scroll to position [78, 0]
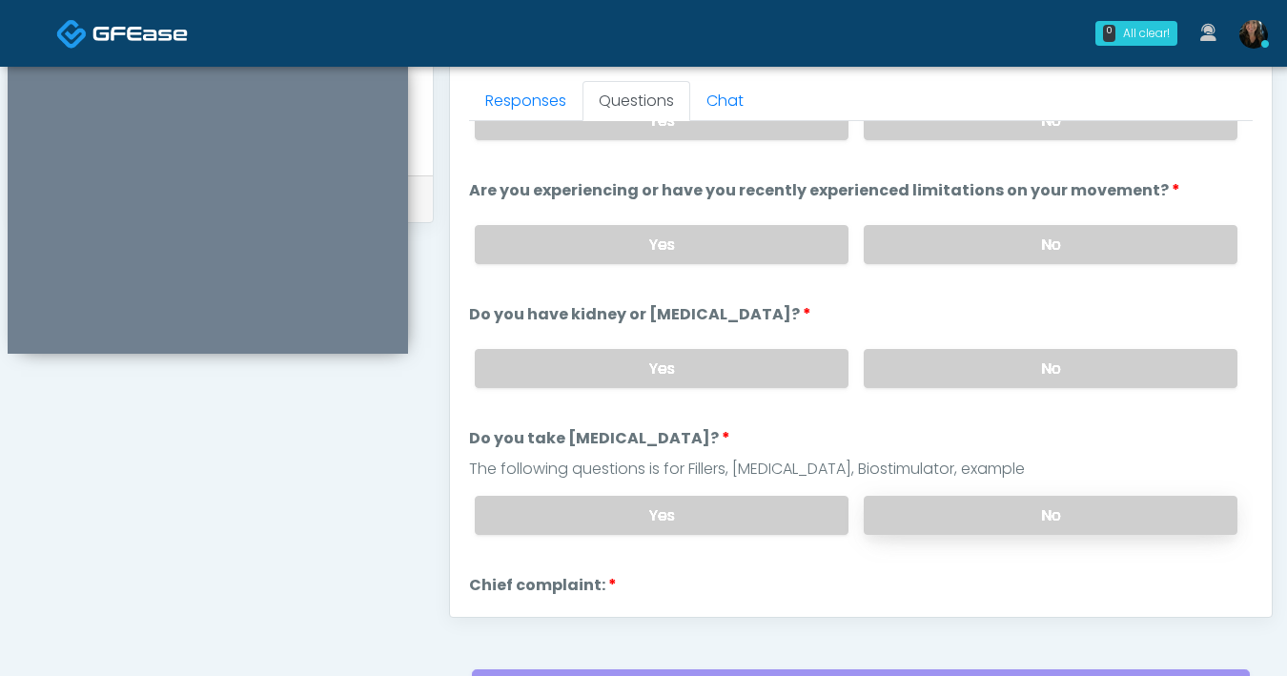
click at [965, 514] on label "No" at bounding box center [1051, 515] width 374 height 39
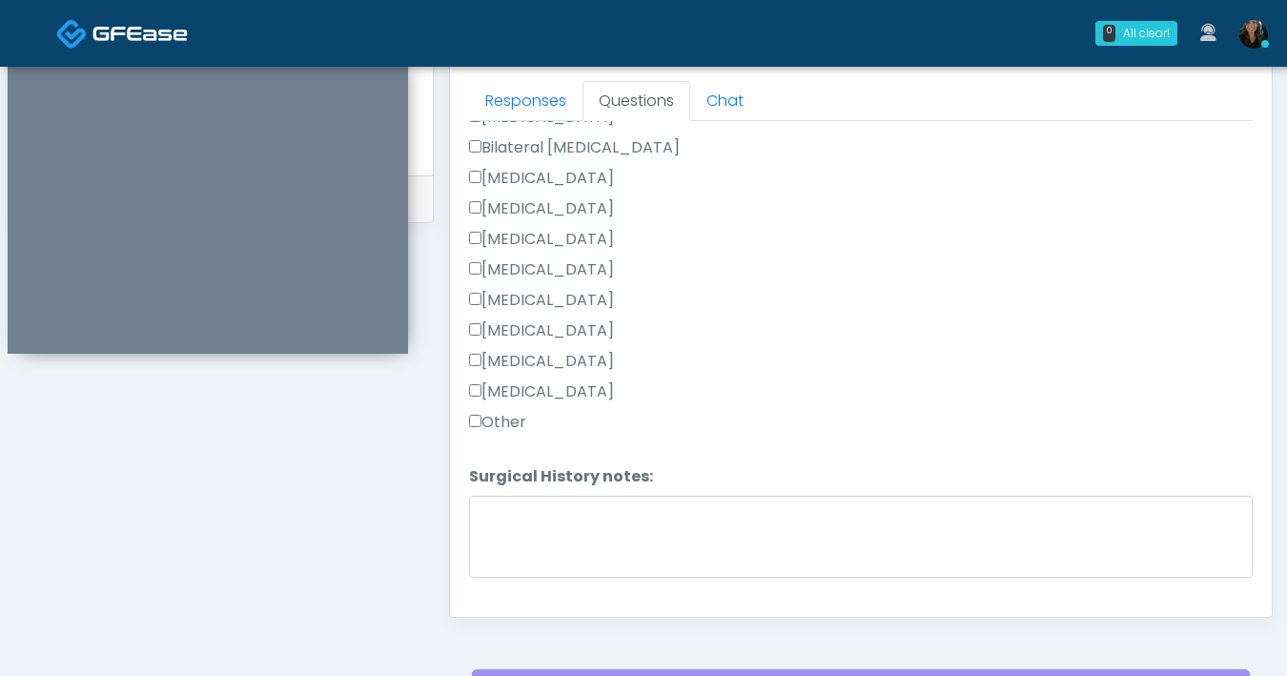
scroll to position [1242, 0]
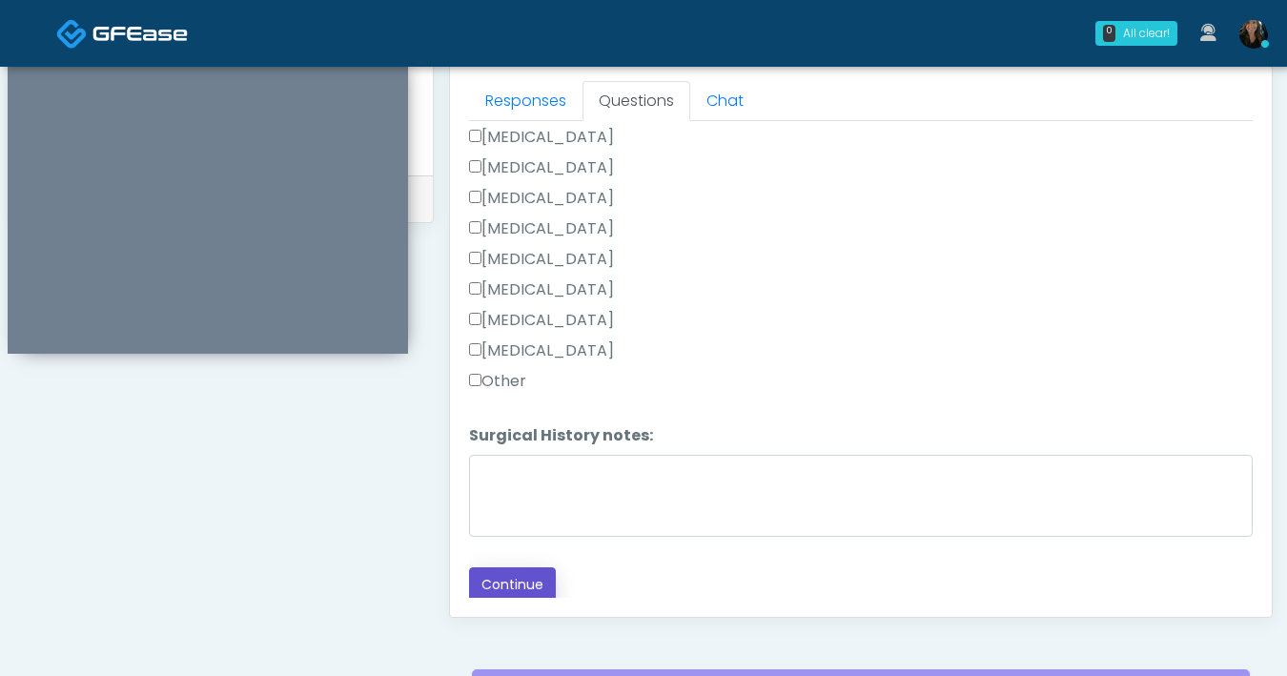
click at [534, 573] on button "Continue" at bounding box center [512, 584] width 87 height 35
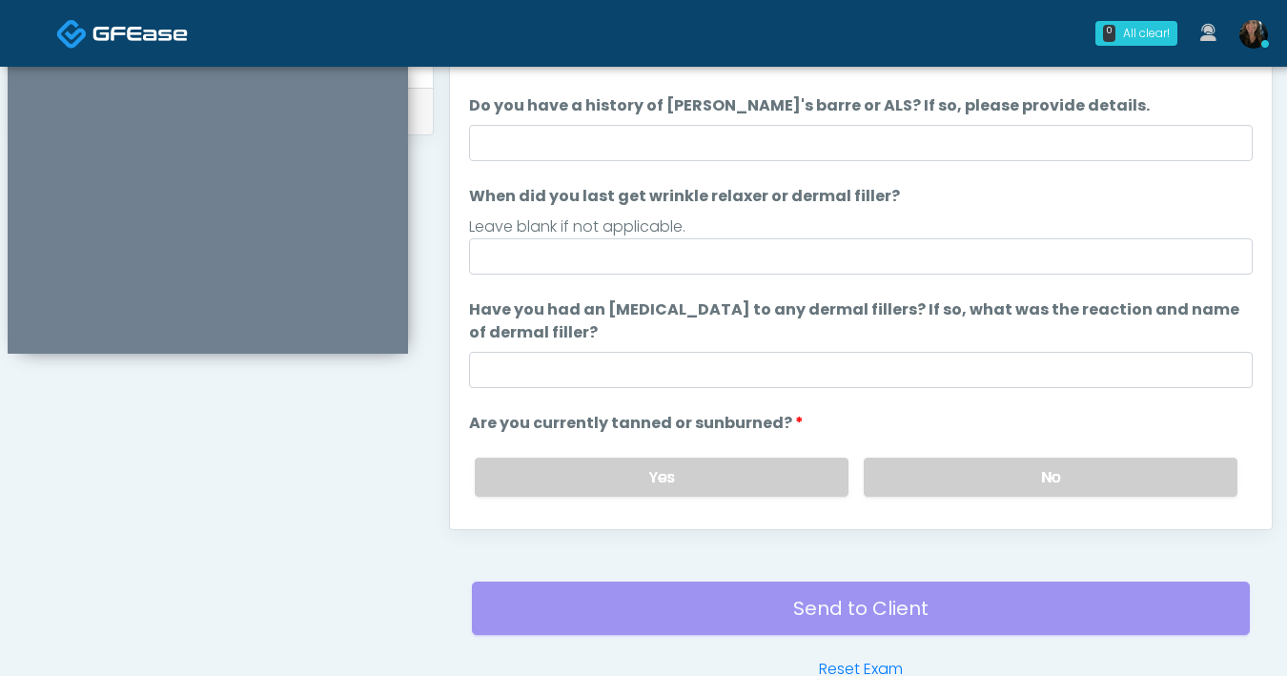
scroll to position [0, 0]
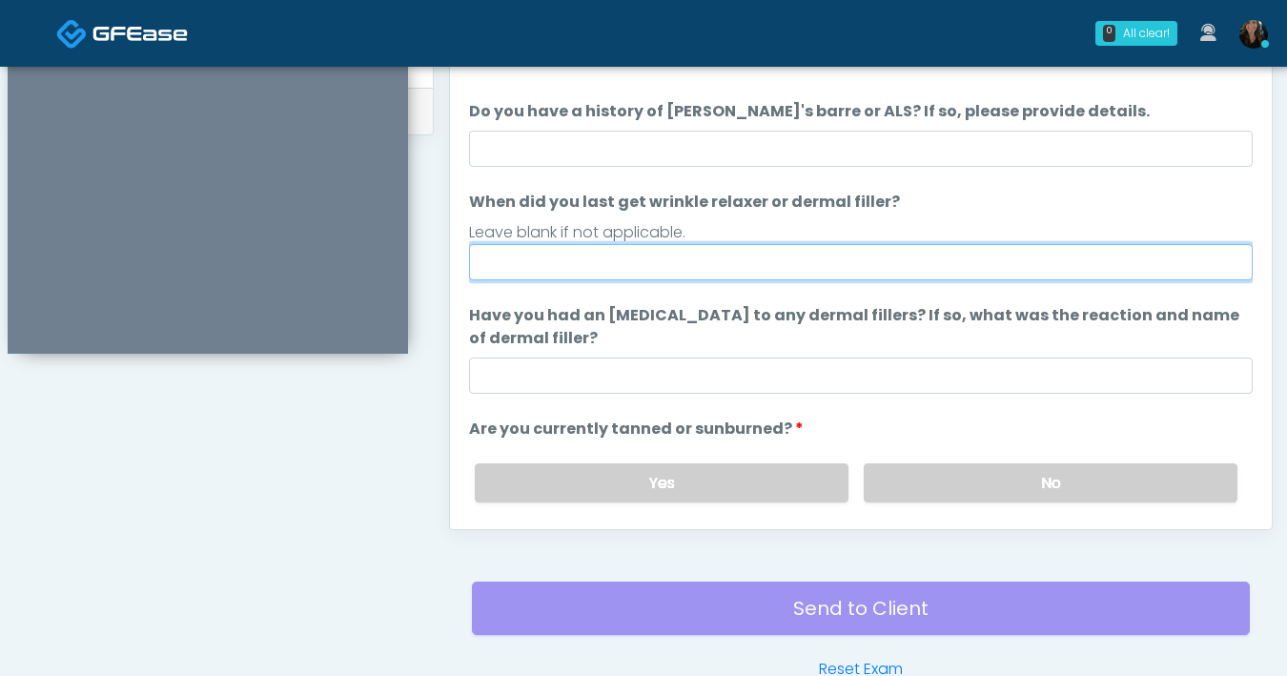
click at [756, 270] on input "When did you last get wrinkle relaxer or dermal filler?" at bounding box center [861, 262] width 784 height 36
type input "**********"
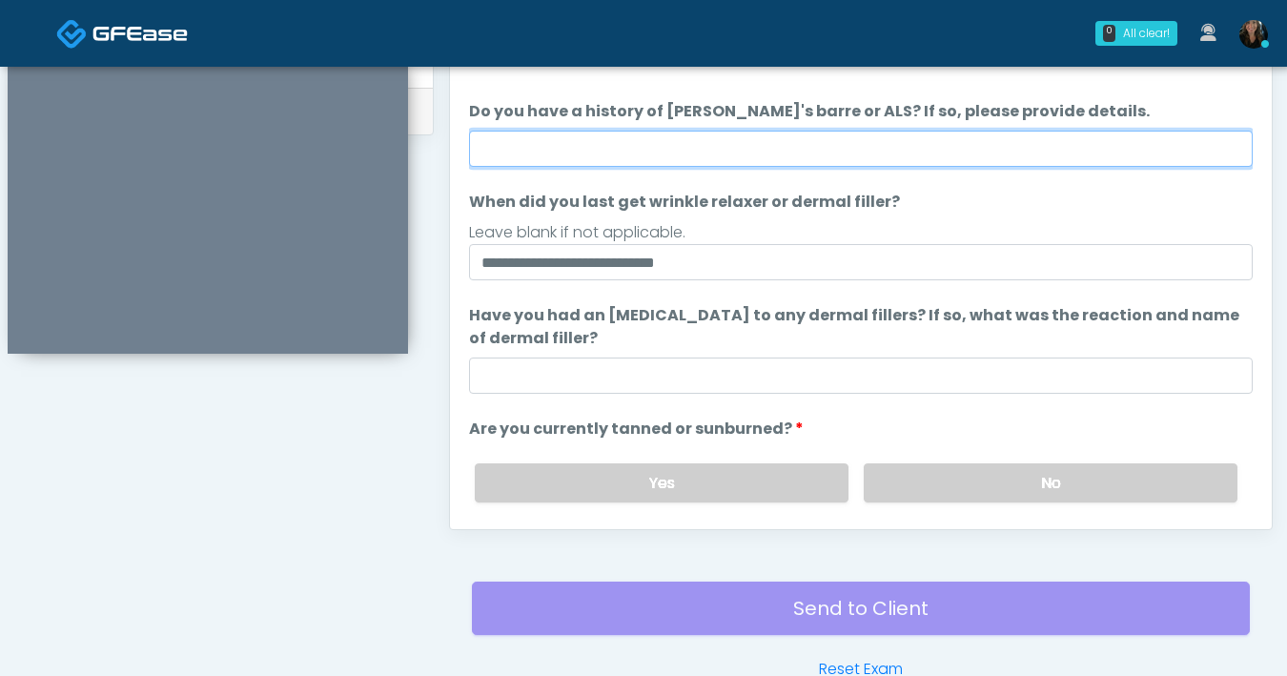
click at [744, 135] on input "Do you have a history of Guillain's barre or ALS? If so, please provide details." at bounding box center [861, 149] width 784 height 36
type input "**"
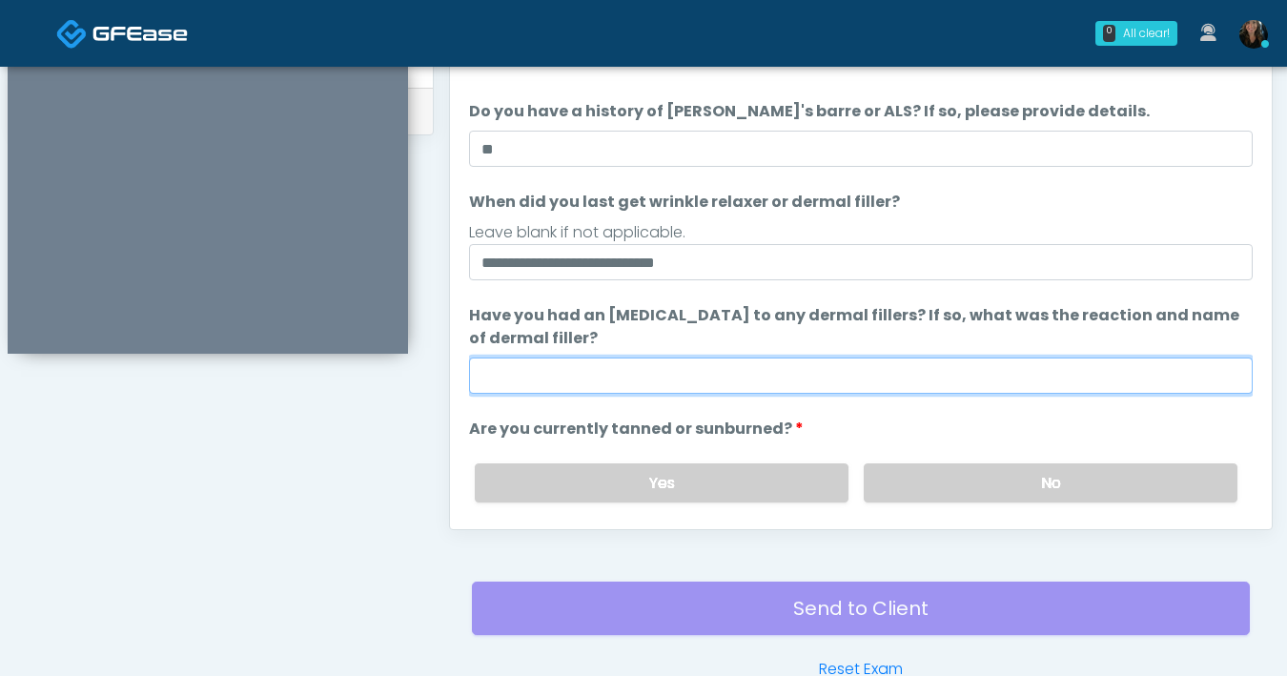
click at [666, 384] on input "Have you had an allergic response to any dermal fillers? If so, what was the re…" at bounding box center [861, 375] width 784 height 36
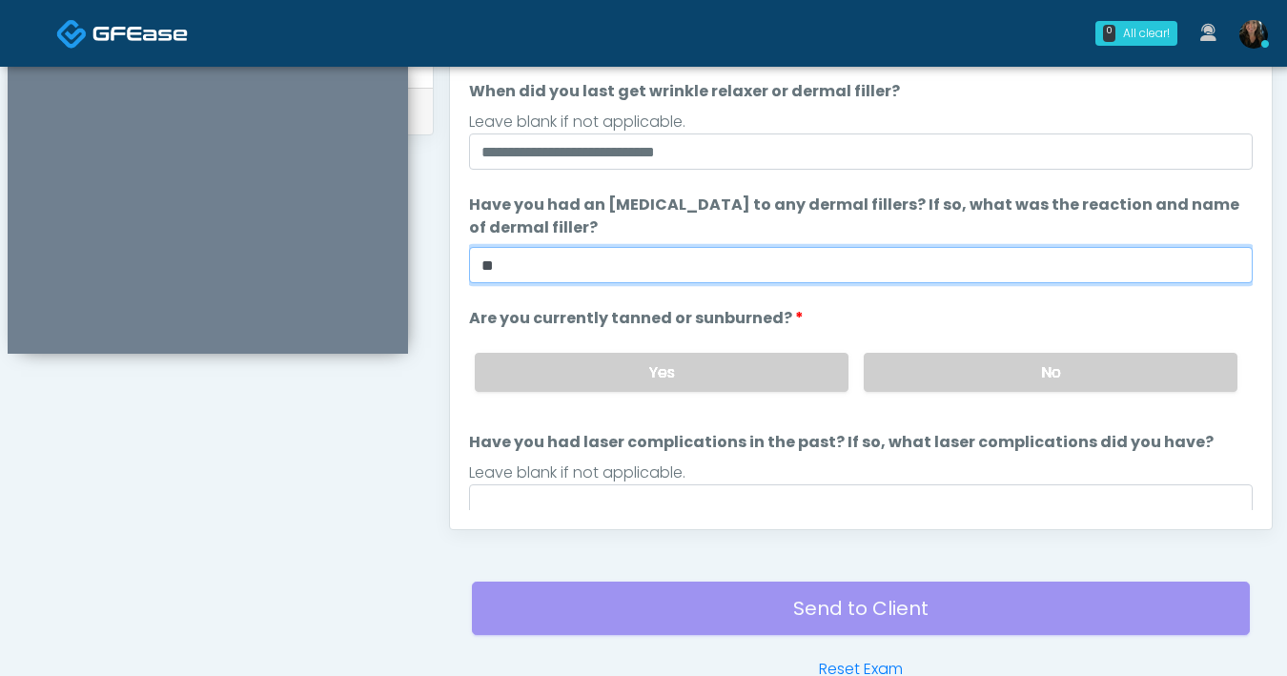
scroll to position [123, 0]
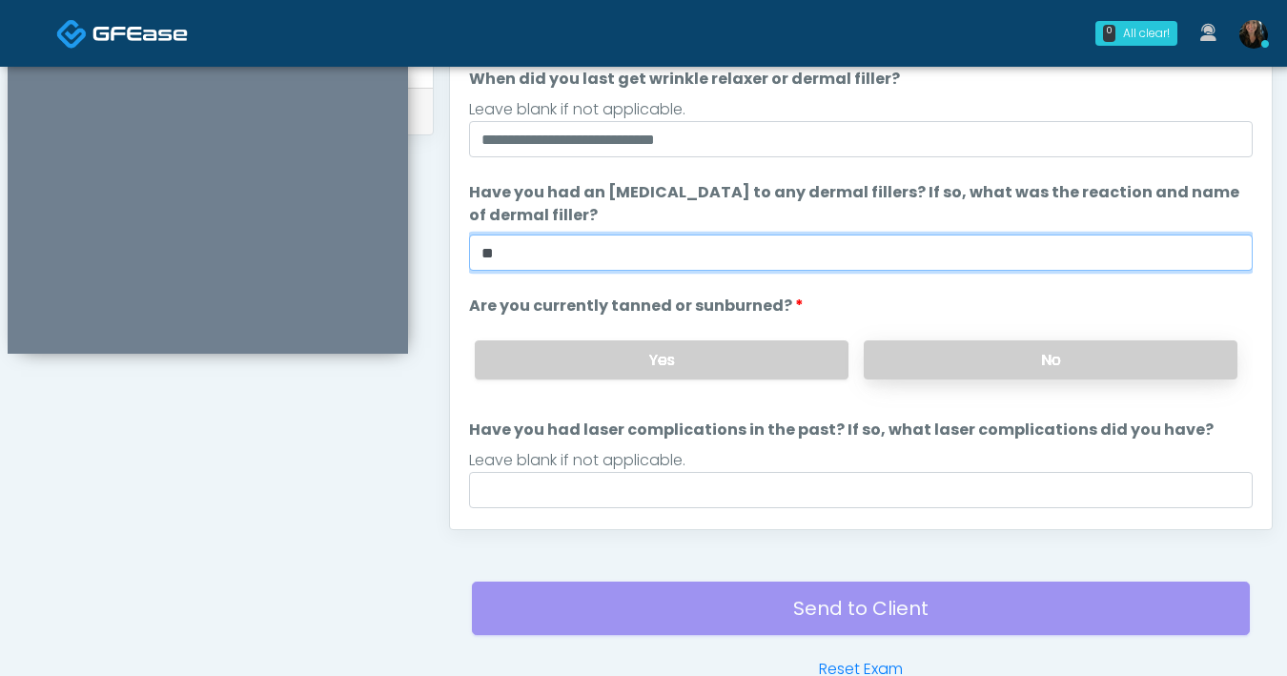
type input "**"
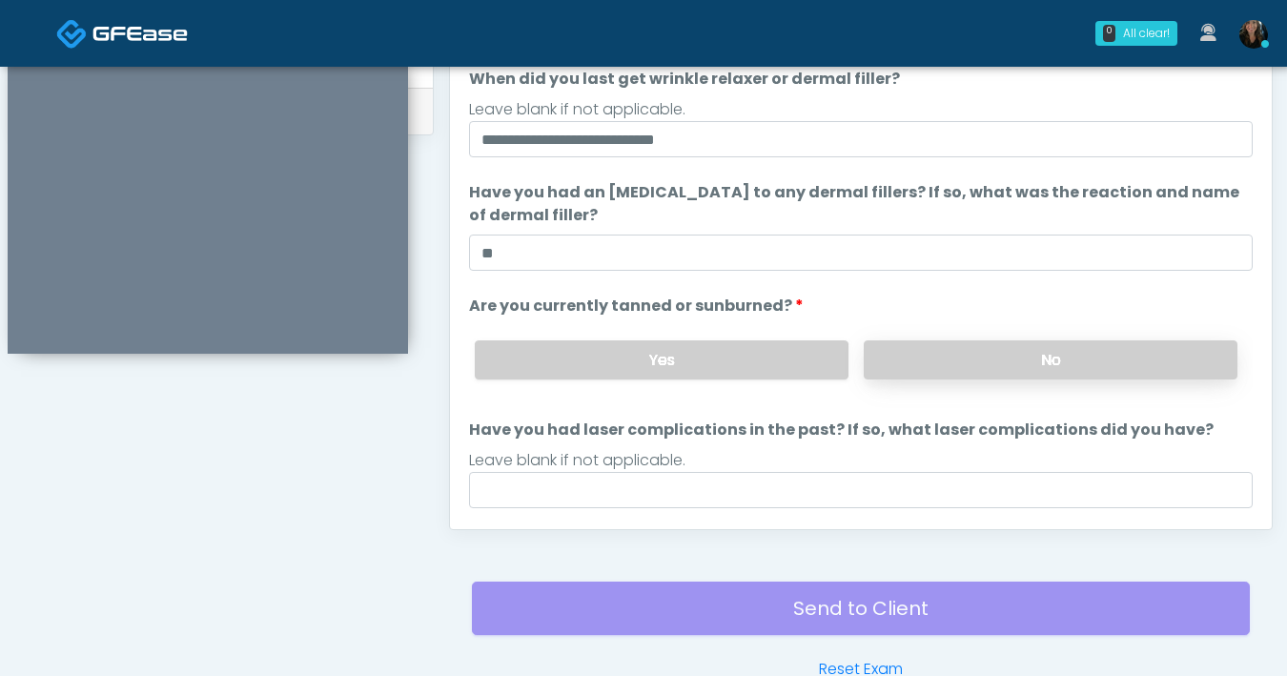
click at [941, 353] on label "No" at bounding box center [1051, 359] width 374 height 39
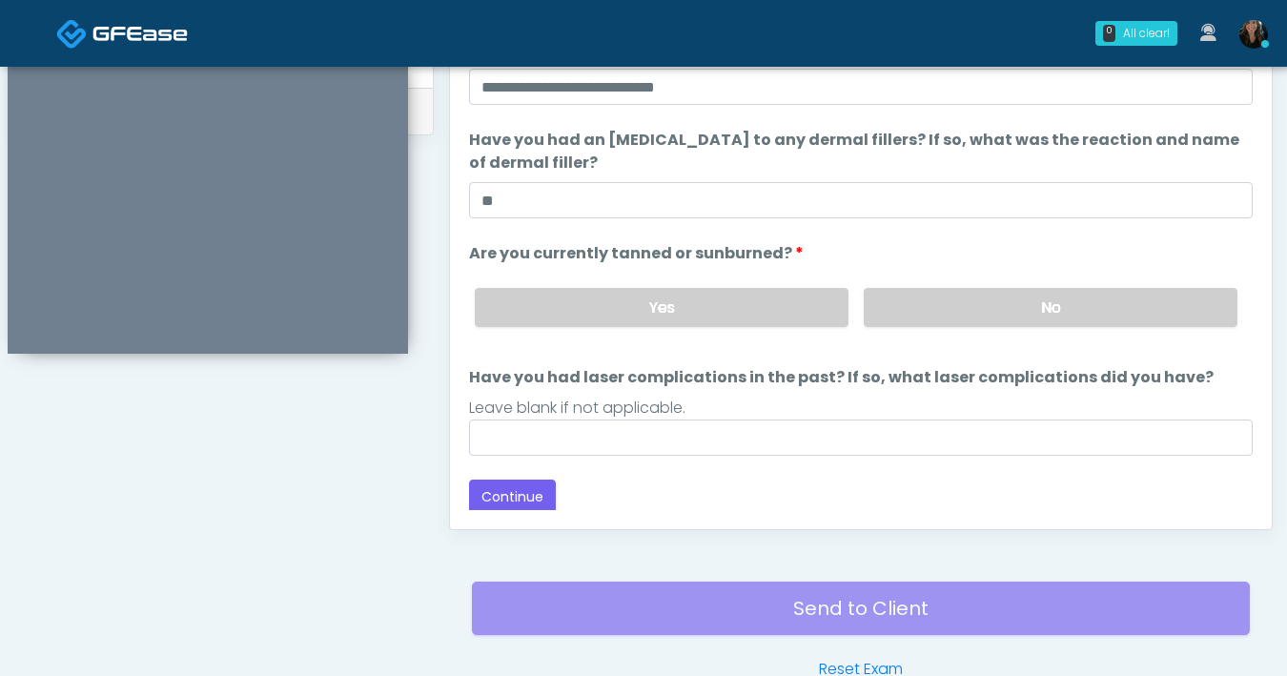
scroll to position [179, 0]
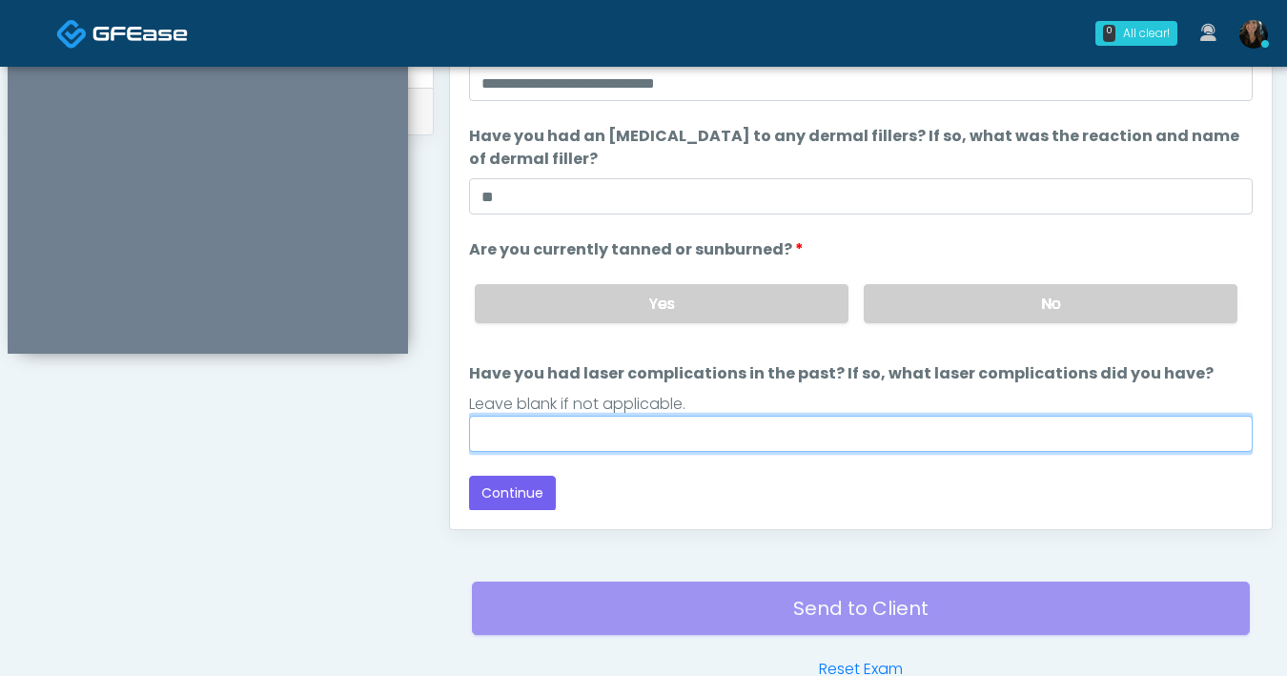
click at [824, 426] on input "Have you had laser complications in the past? If so, what laser complications d…" at bounding box center [861, 434] width 784 height 36
type input "**"
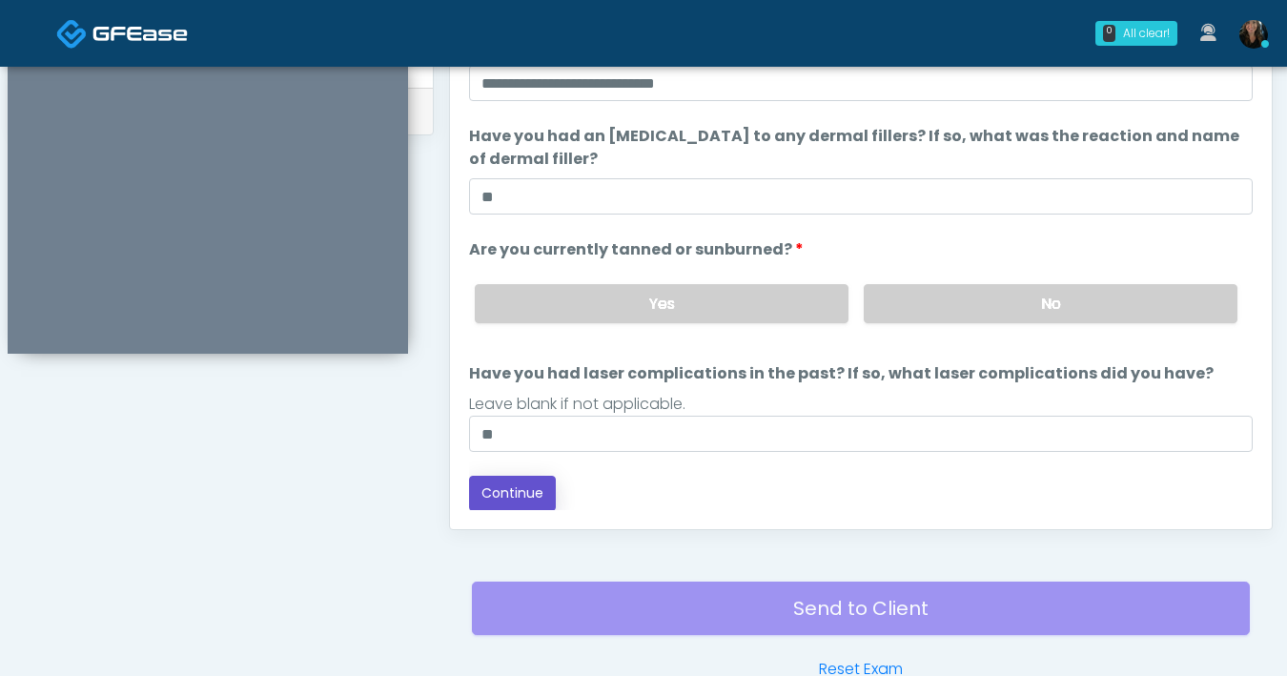
click at [512, 505] on button "Continue" at bounding box center [512, 493] width 87 height 35
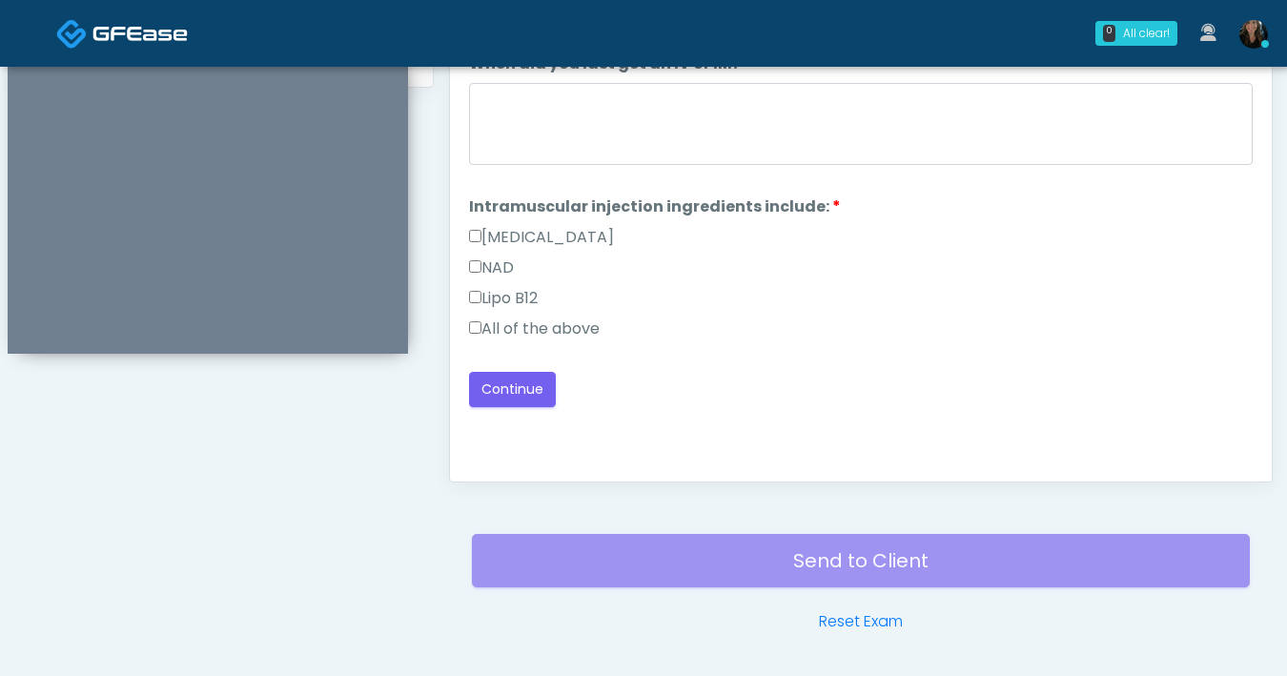
scroll to position [855, 0]
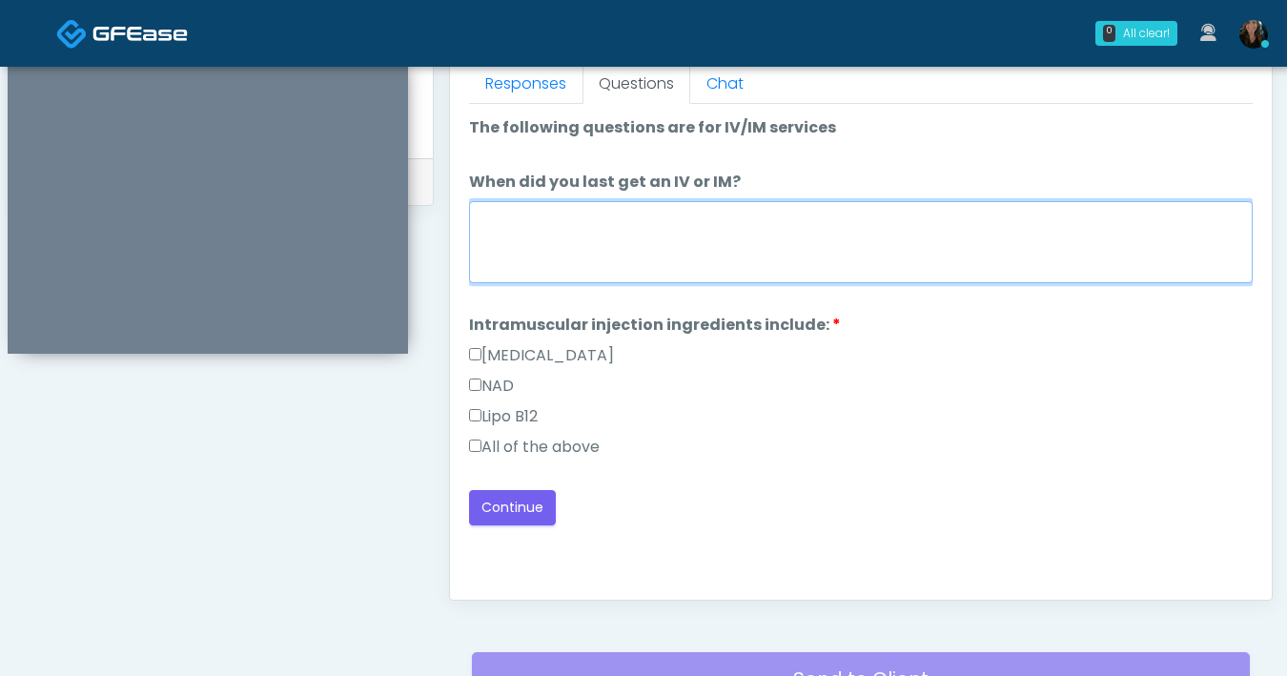
click at [730, 254] on textarea "When did you last get an IV or IM?" at bounding box center [861, 242] width 784 height 82
type textarea "***"
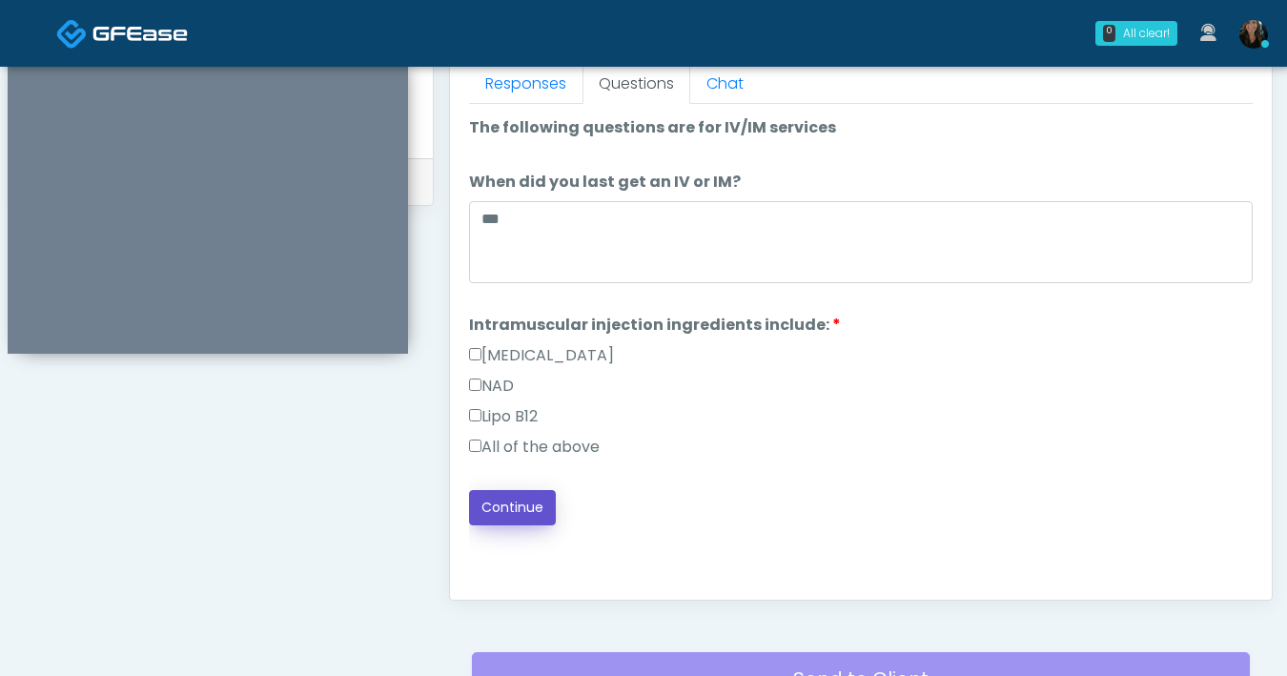
click at [509, 508] on button "Continue" at bounding box center [512, 507] width 87 height 35
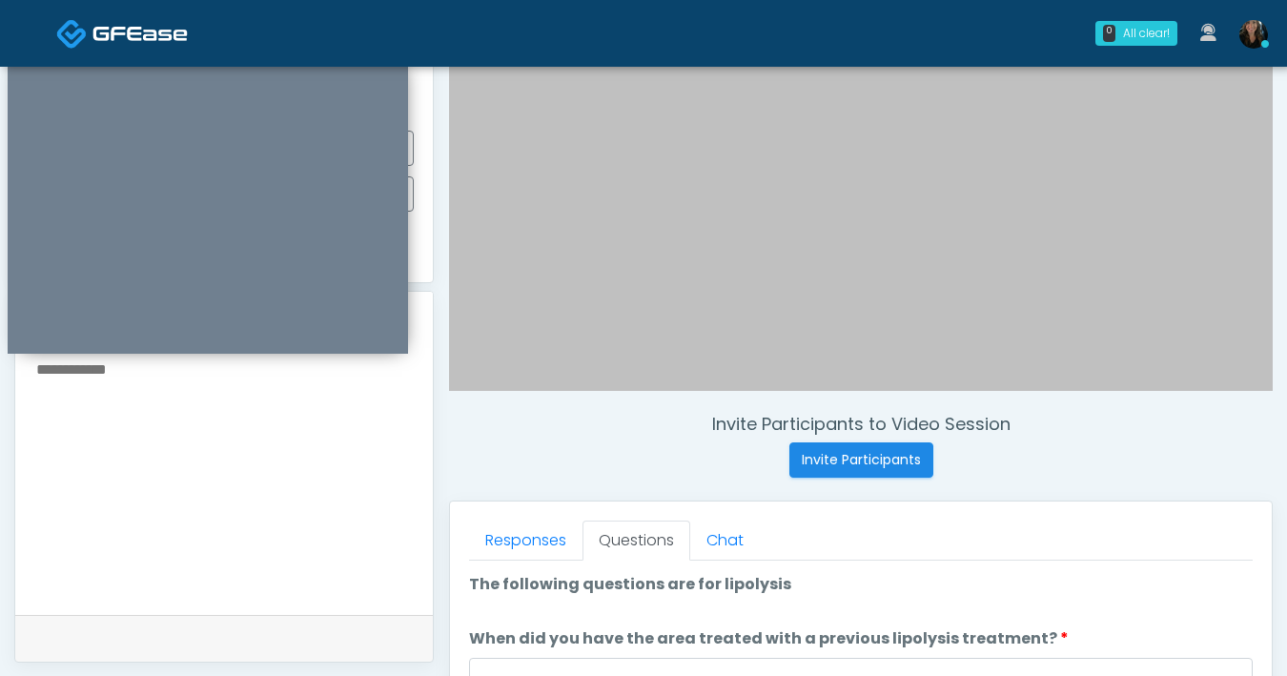
scroll to position [588, 0]
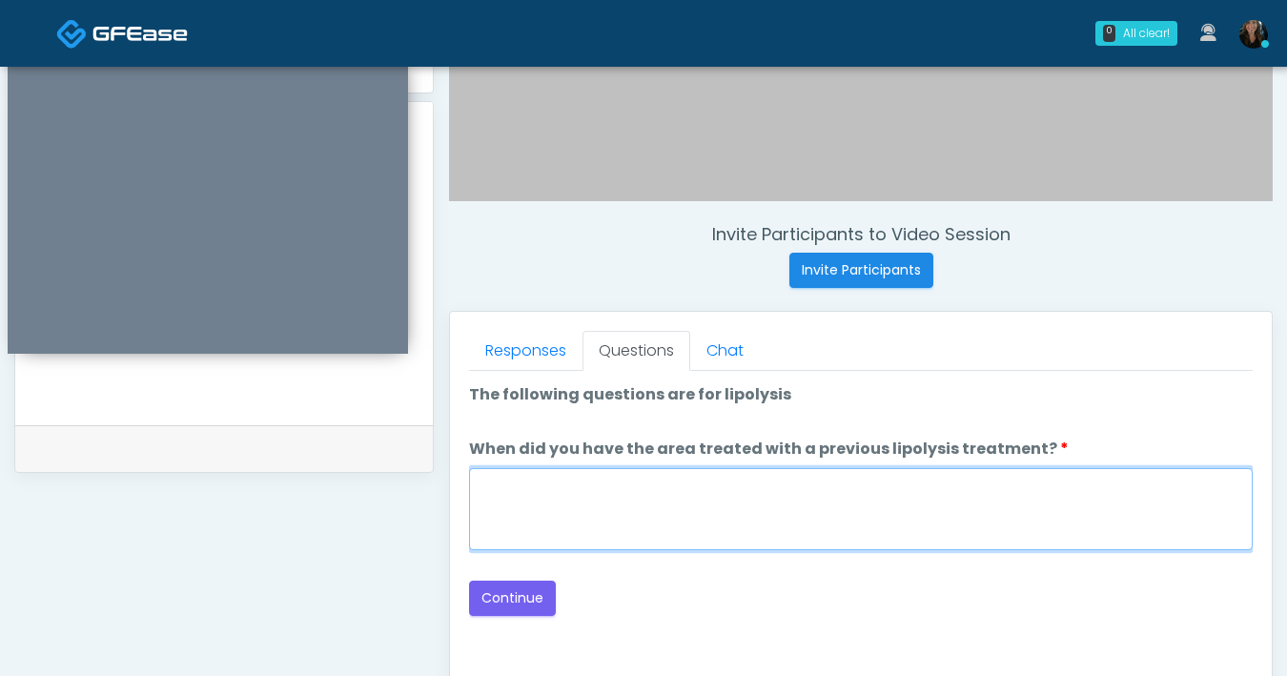
click at [658, 537] on textarea "When did you have the area treated with a previous lipolysis treatment?" at bounding box center [861, 509] width 784 height 82
type textarea "***"
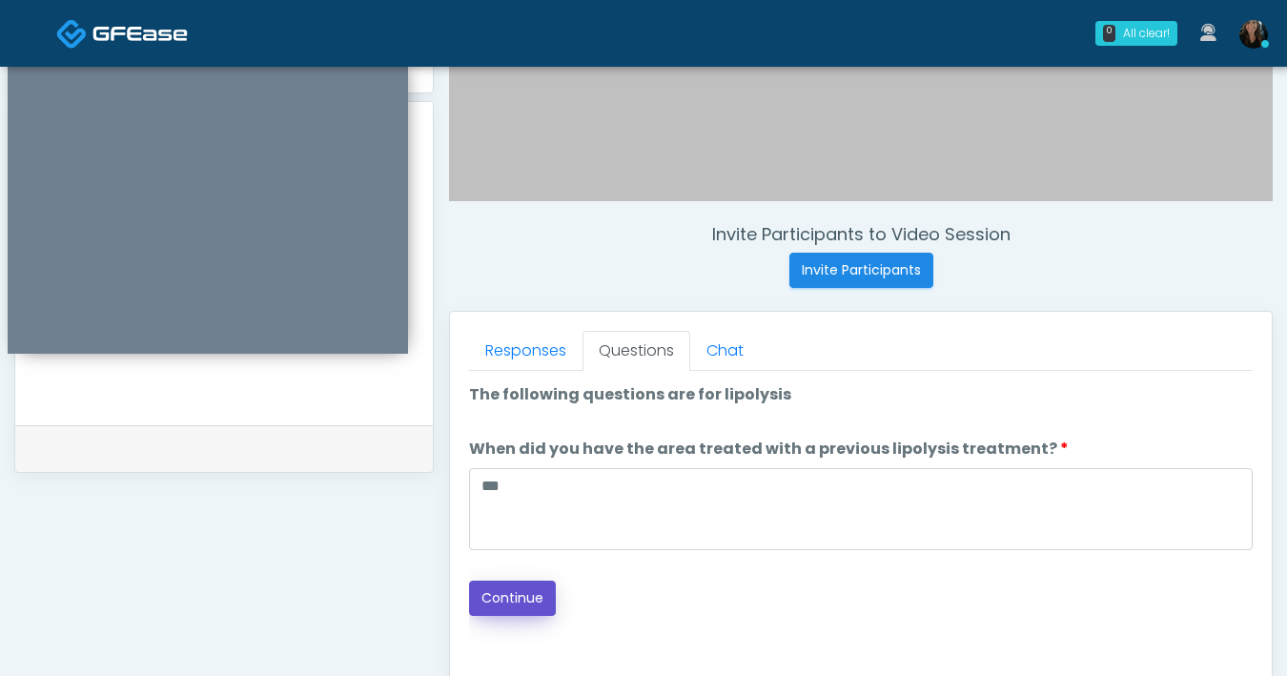
click at [522, 596] on button "Continue" at bounding box center [512, 597] width 87 height 35
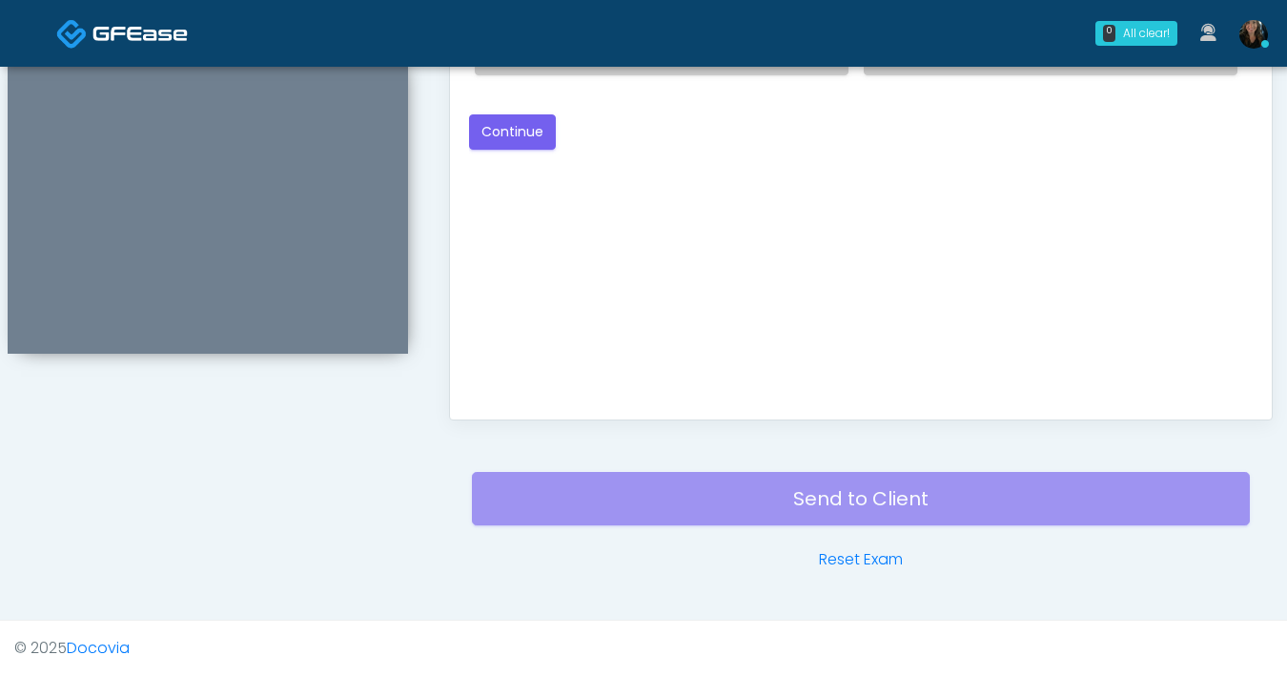
scroll to position [682, 0]
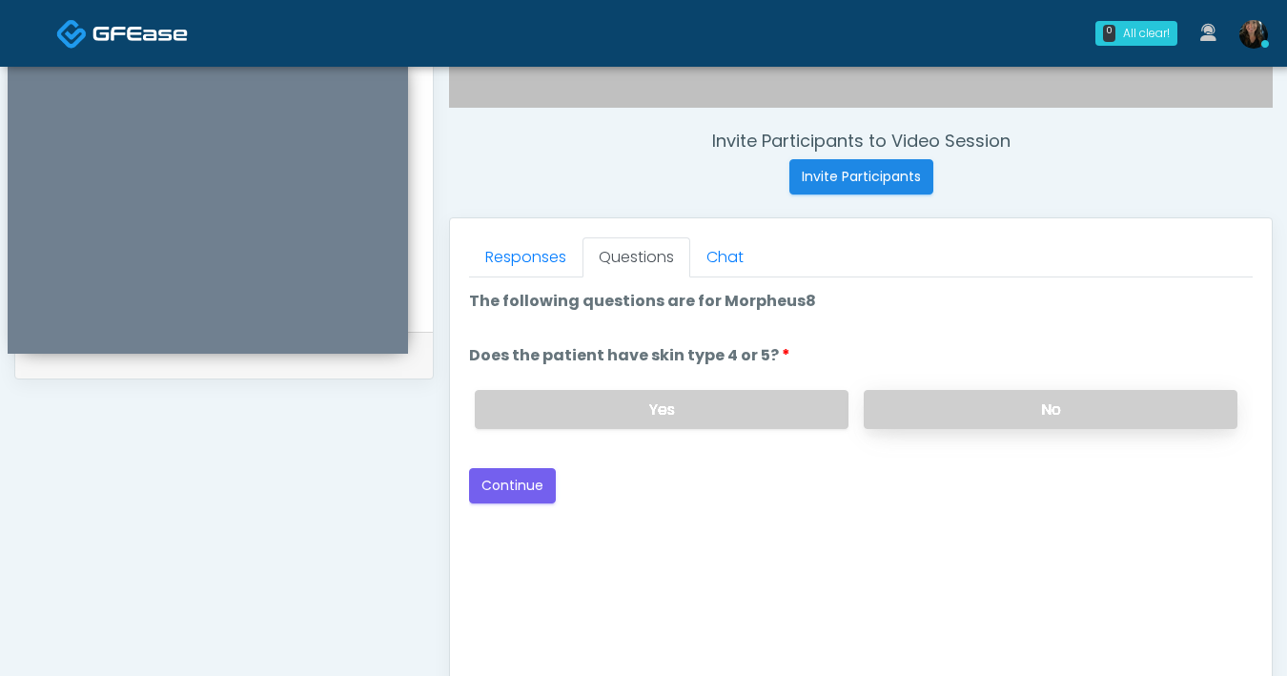
click at [933, 404] on label "No" at bounding box center [1051, 409] width 374 height 39
click at [516, 482] on button "Continue" at bounding box center [512, 485] width 87 height 35
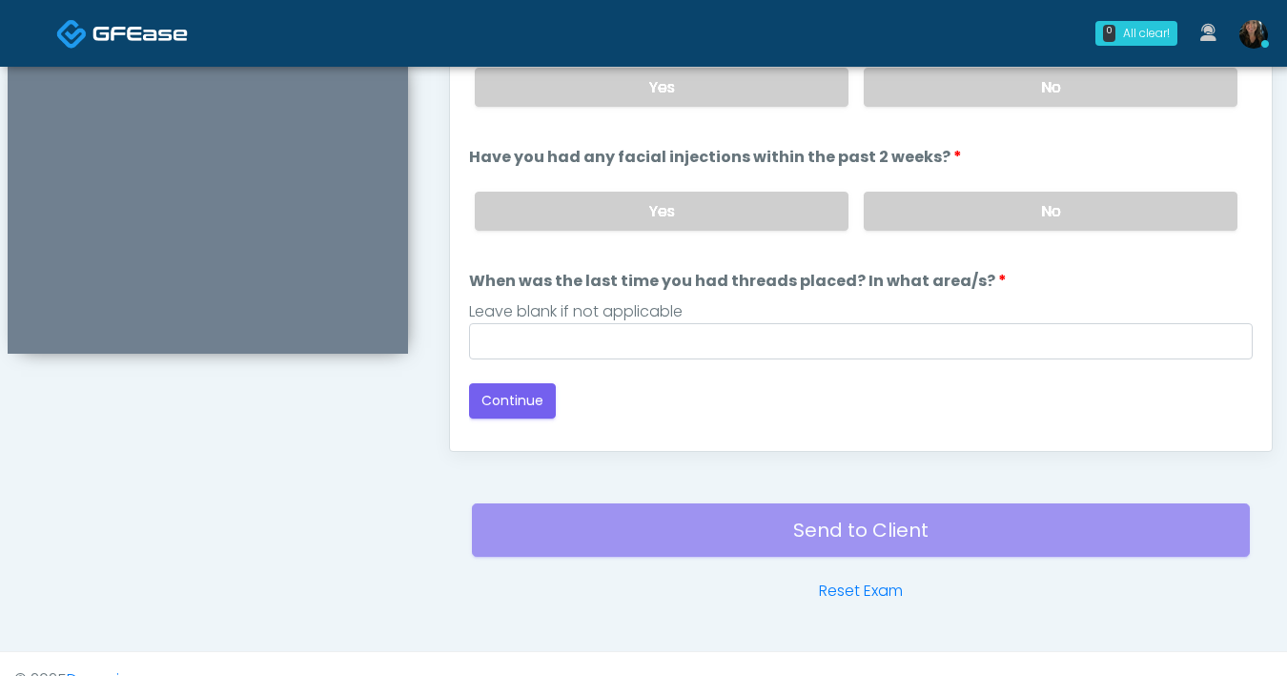
scroll to position [1000, 0]
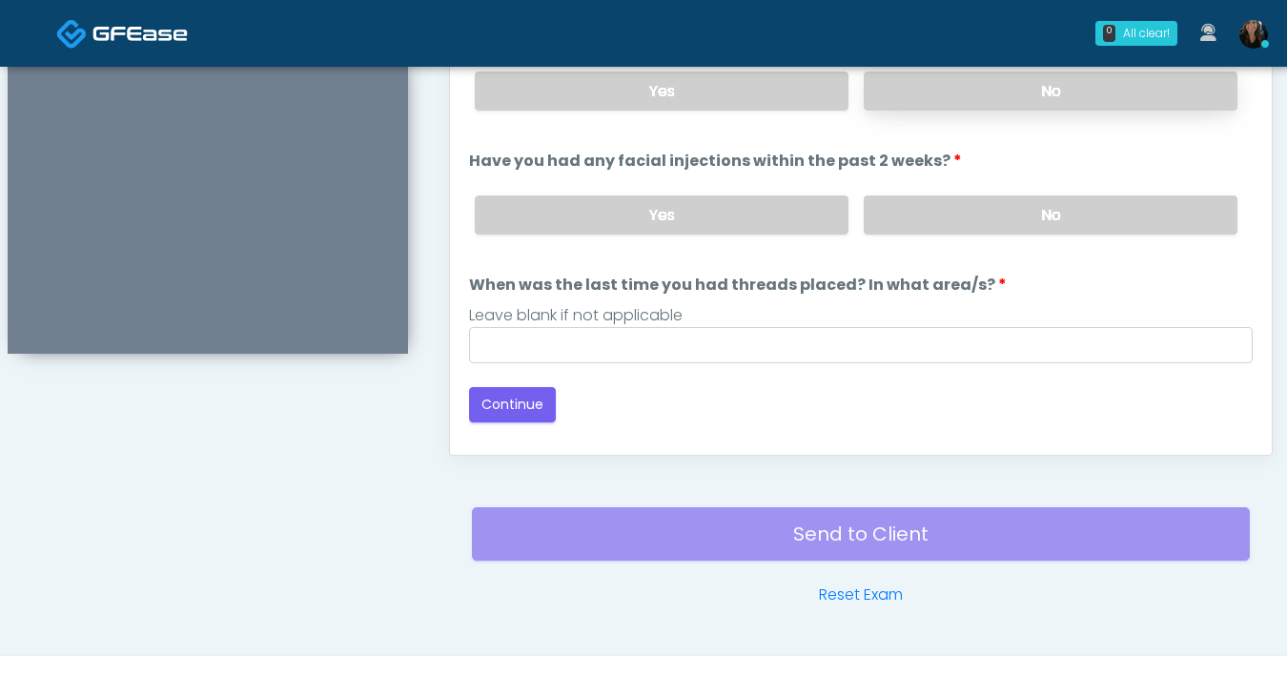
click at [1033, 106] on label "No" at bounding box center [1051, 90] width 374 height 39
click at [1036, 192] on div "Yes No" at bounding box center [855, 215] width 793 height 70
click at [1034, 200] on label "No" at bounding box center [1051, 214] width 374 height 39
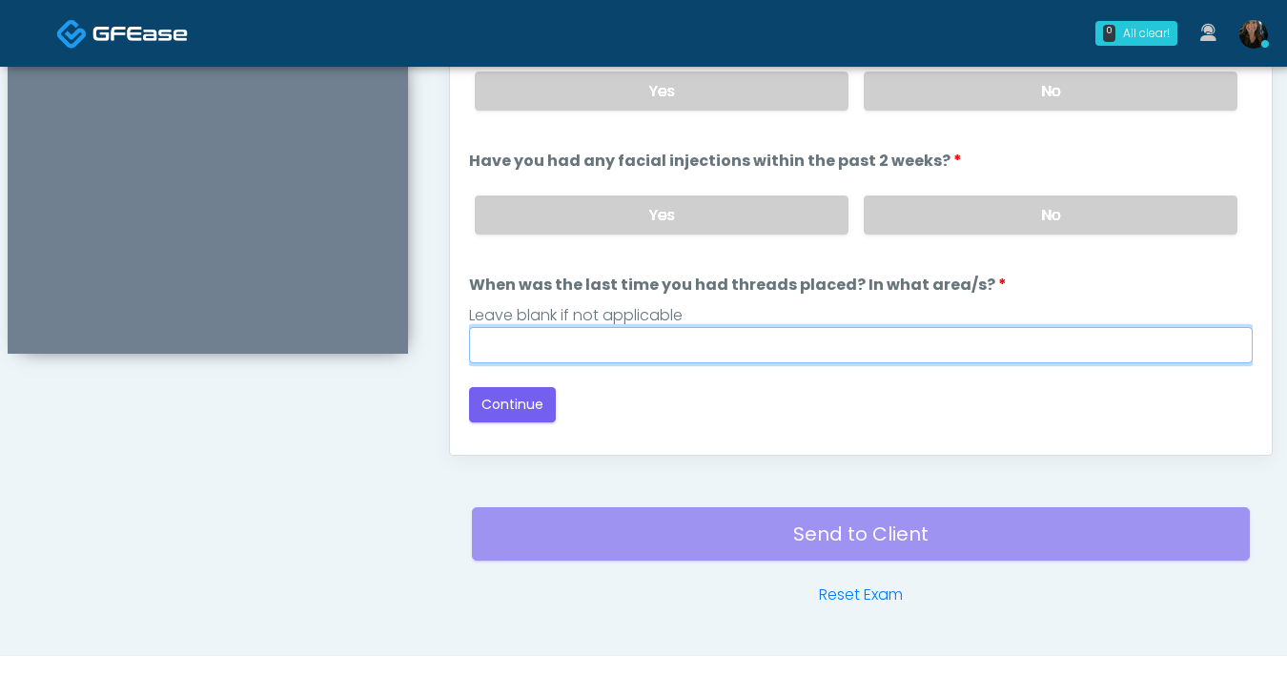
click at [956, 332] on input "When was the last time you had threads placed? In what area/s?" at bounding box center [861, 345] width 784 height 36
type input "***"
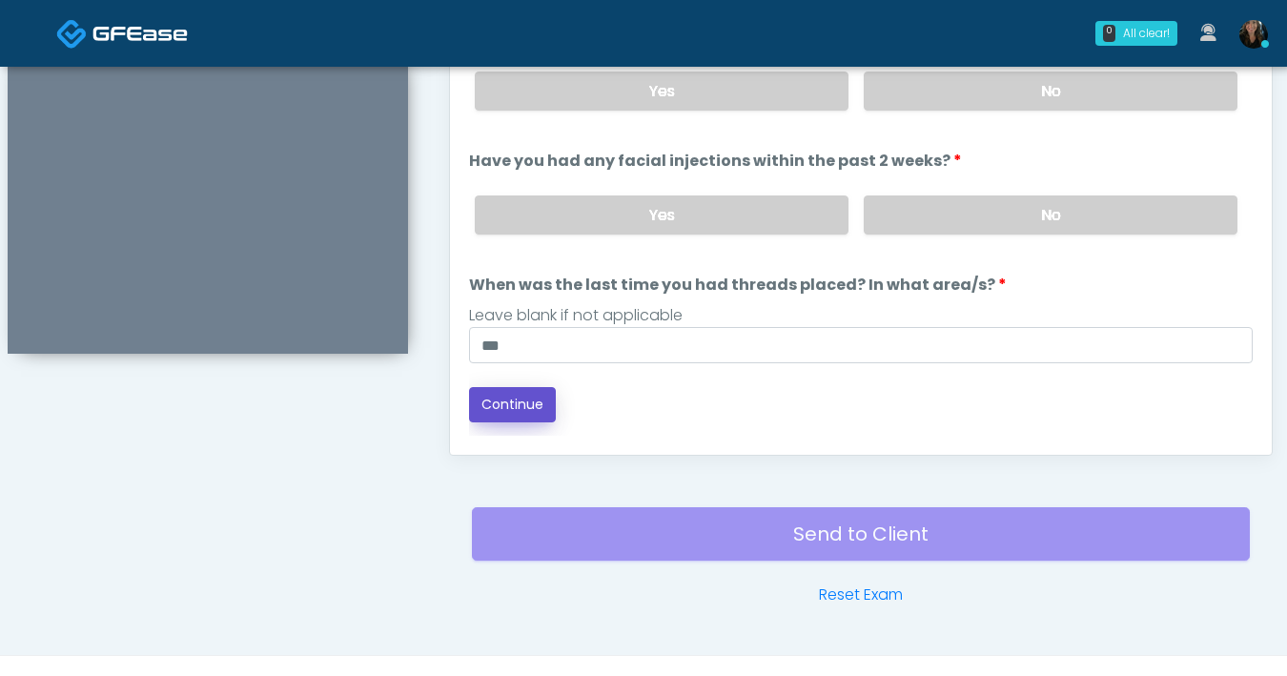
click at [533, 397] on button "Continue" at bounding box center [512, 404] width 87 height 35
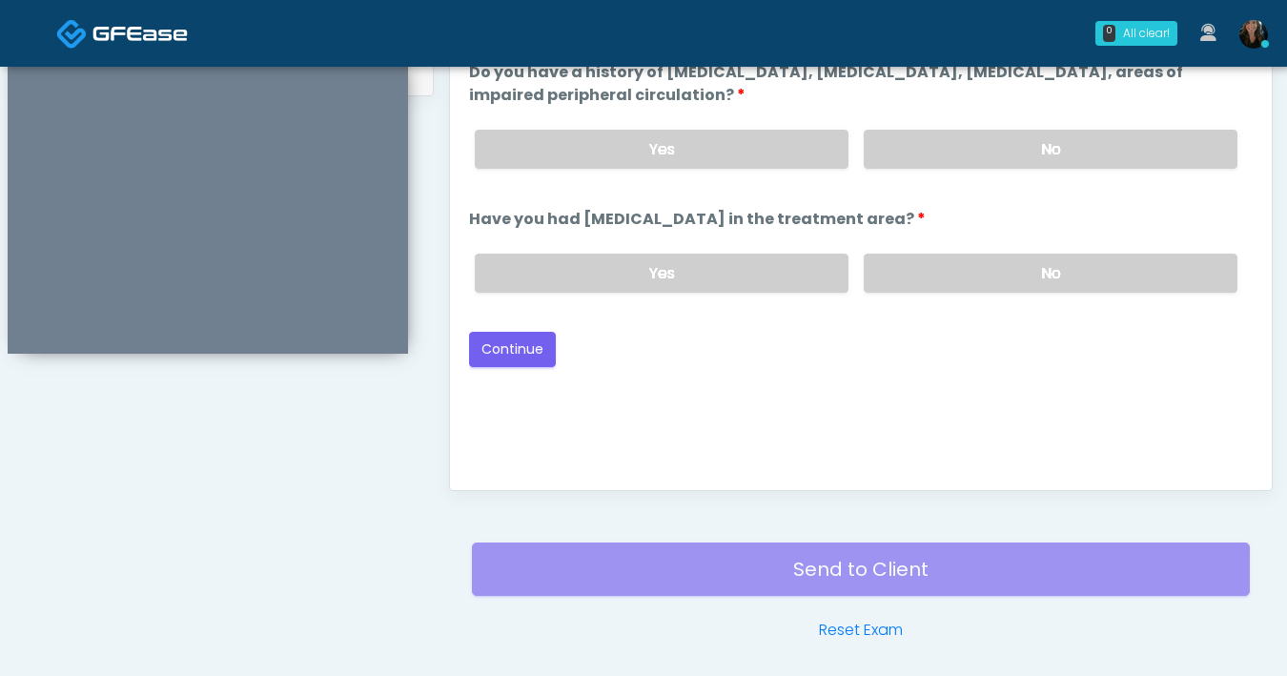
scroll to position [961, 0]
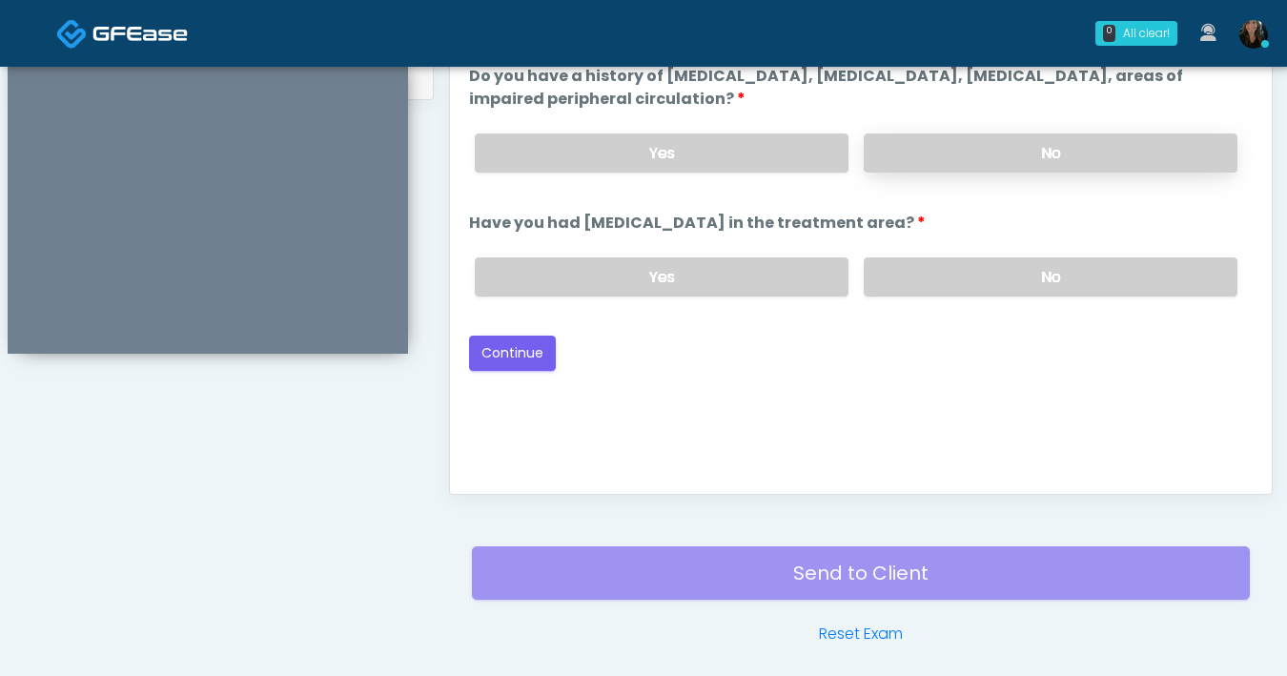
click at [965, 167] on label "No" at bounding box center [1051, 152] width 374 height 39
click at [951, 284] on label "No" at bounding box center [1051, 276] width 374 height 39
click at [515, 353] on button "Continue" at bounding box center [512, 353] width 87 height 35
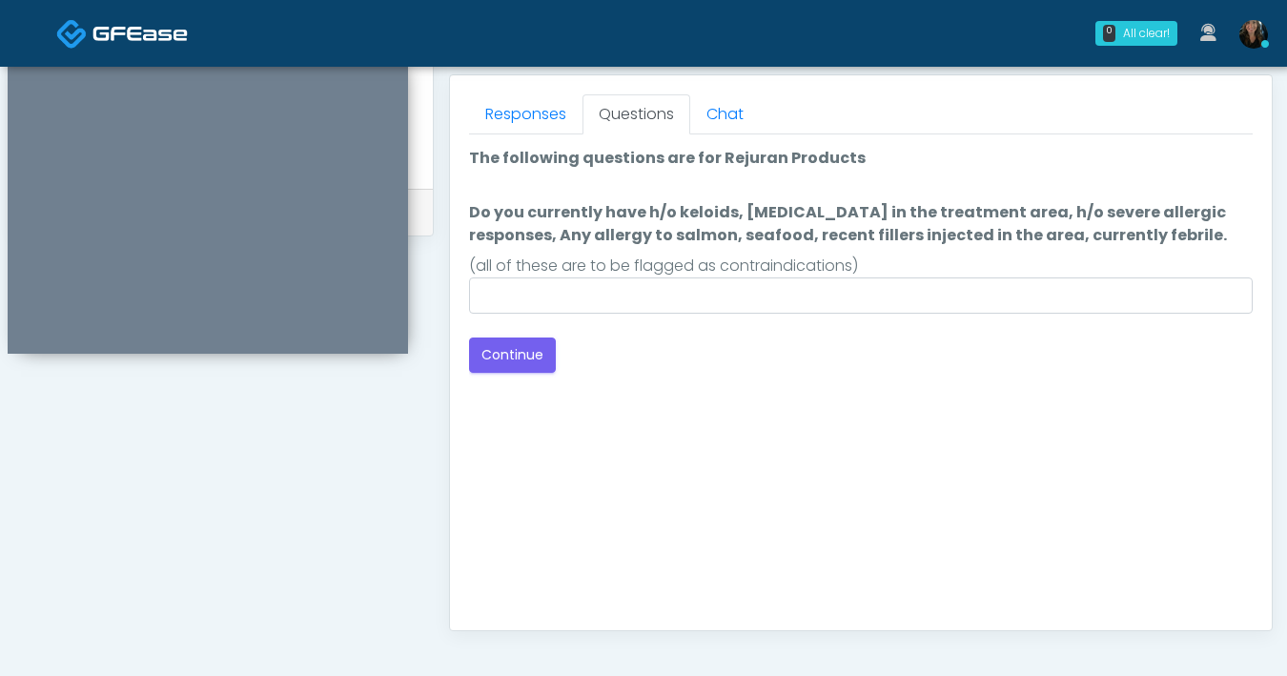
scroll to position [775, 0]
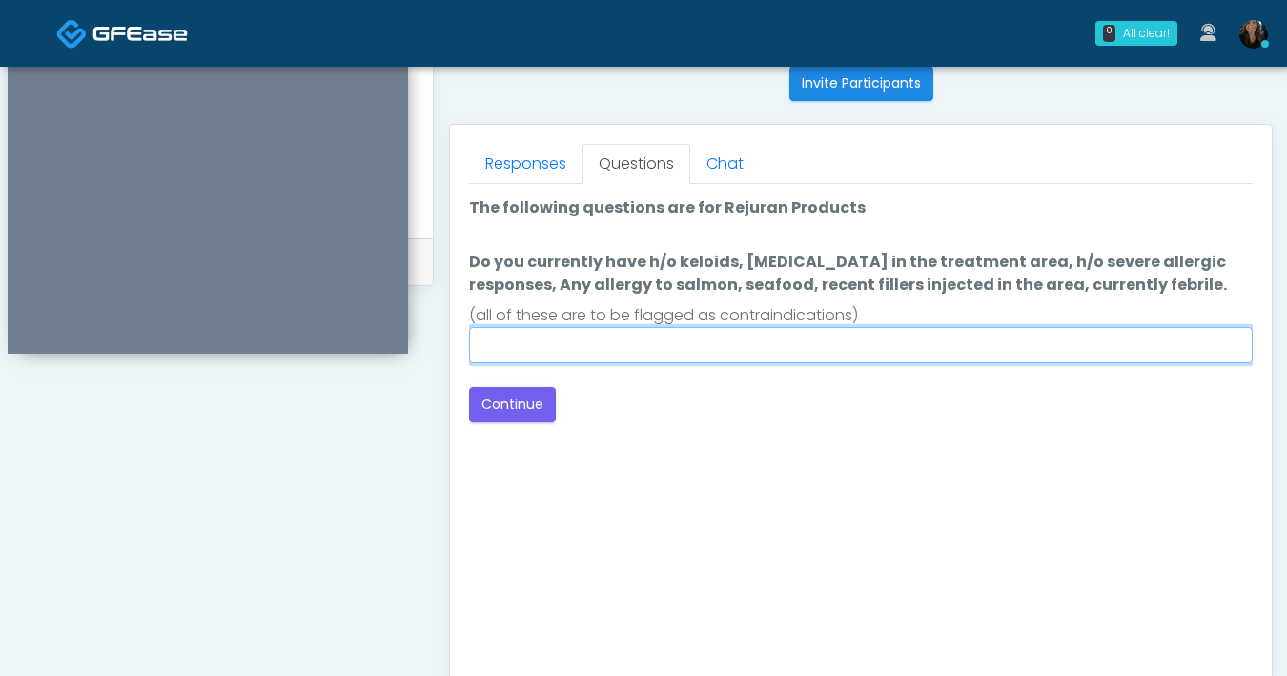
click at [728, 360] on input "Do you currently have h/o keloids, skin infection in the treatment area, h/o se…" at bounding box center [861, 345] width 784 height 36
type input "**"
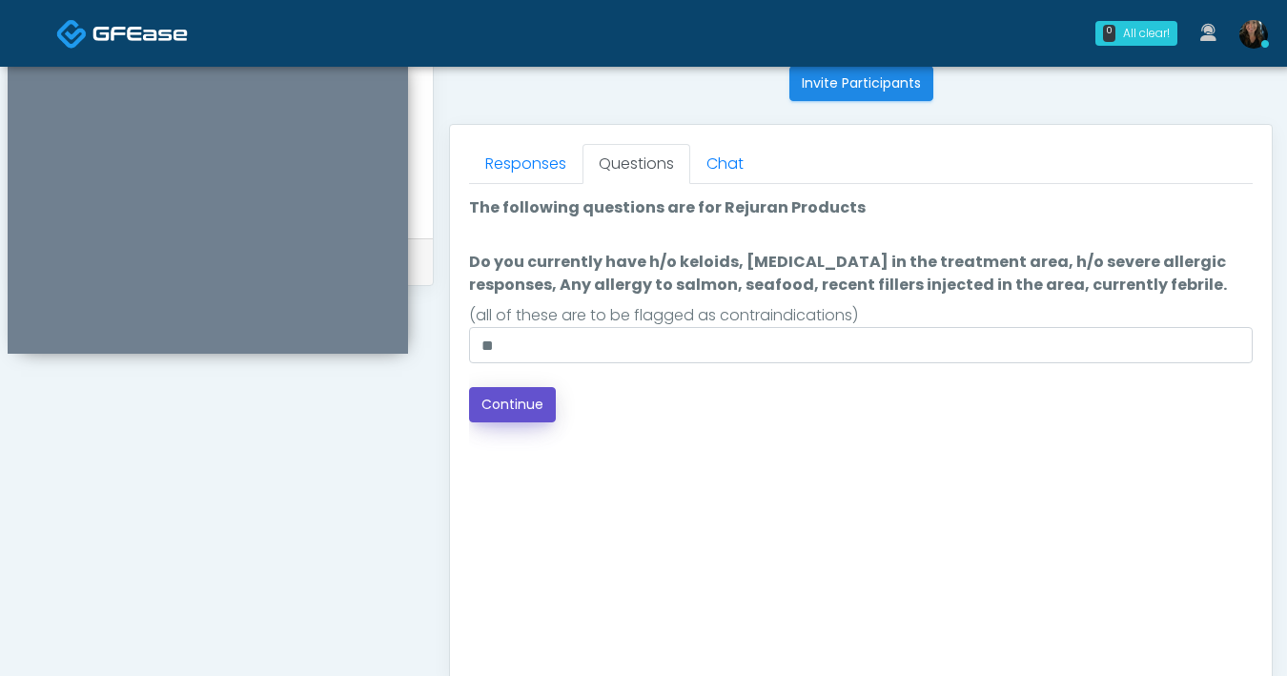
click at [520, 400] on button "Continue" at bounding box center [512, 404] width 87 height 35
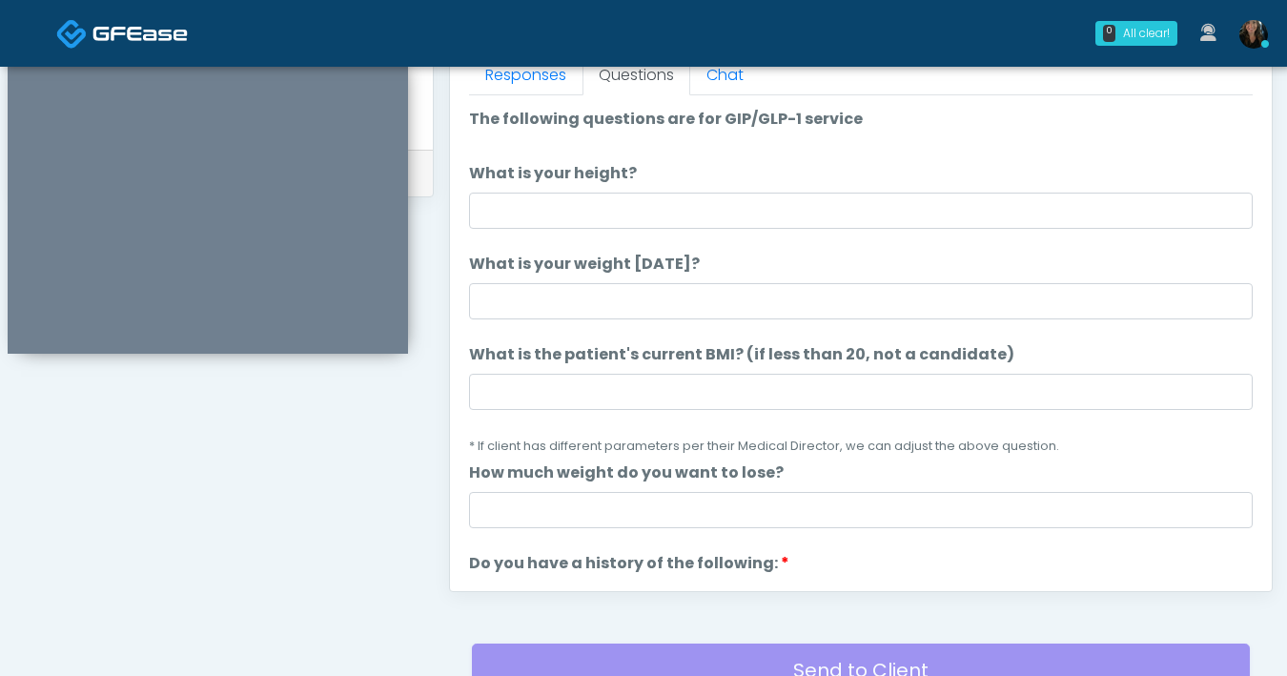
scroll to position [862, 0]
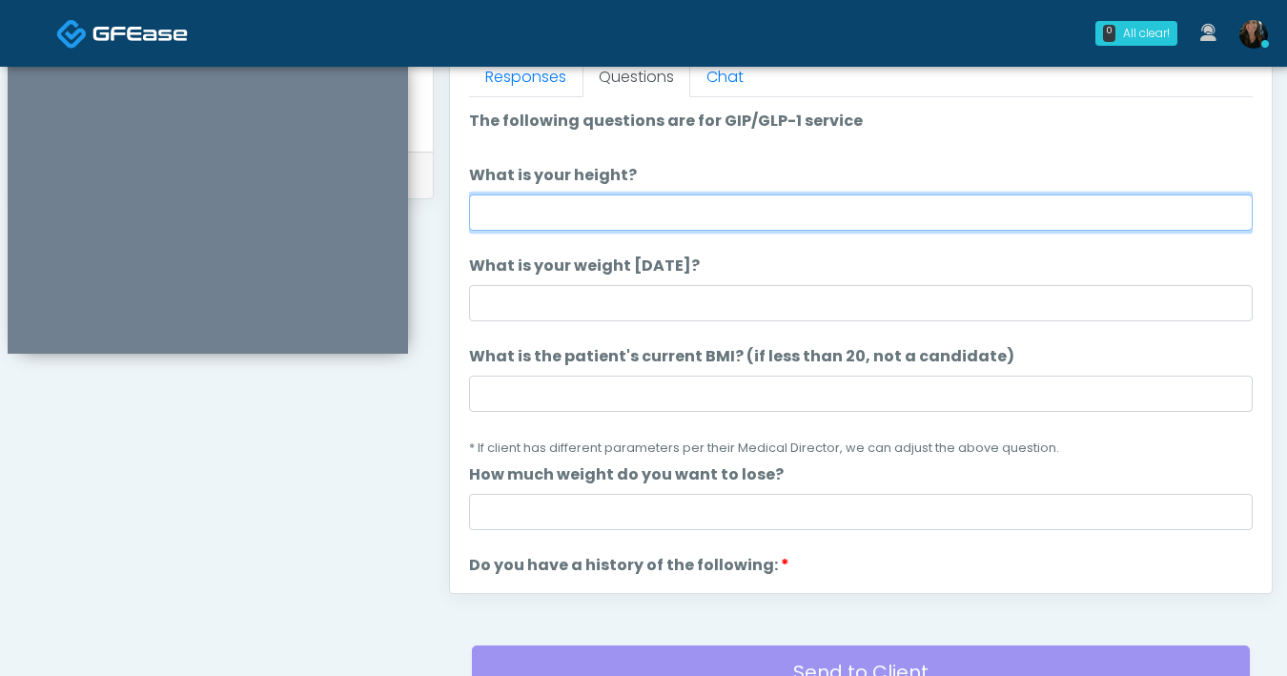
click at [725, 223] on input "What is your height?" at bounding box center [861, 212] width 784 height 36
type input "***"
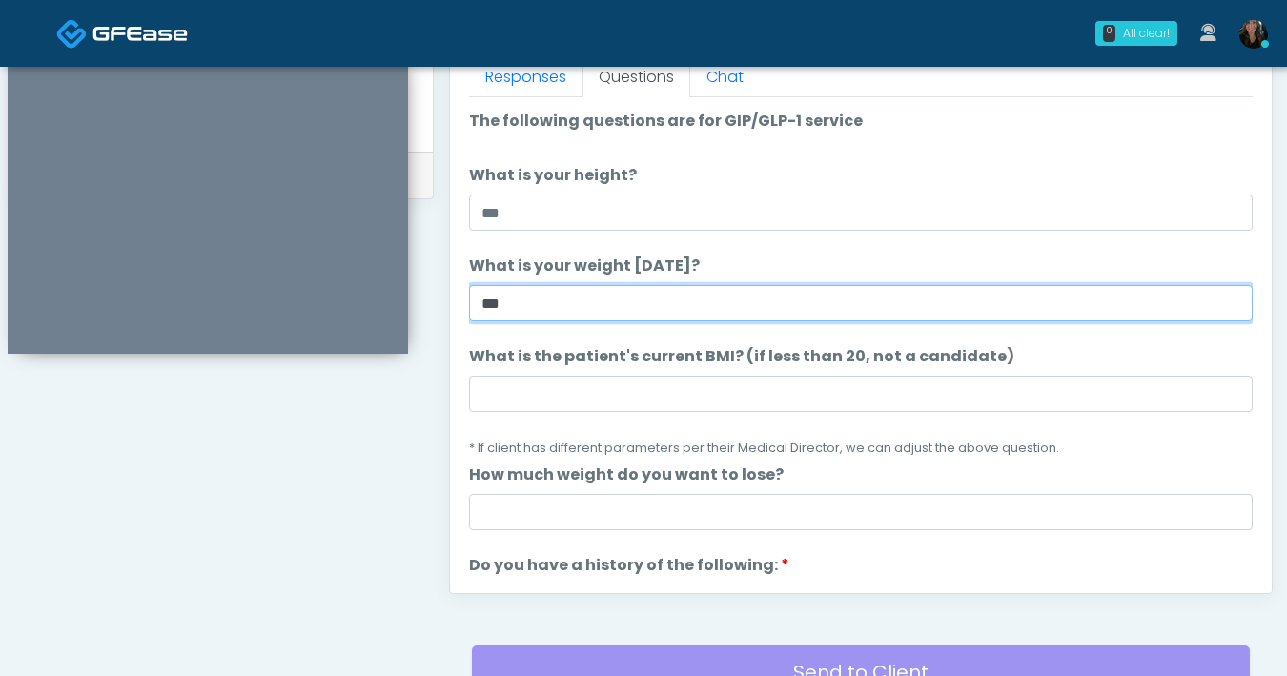
type input "***"
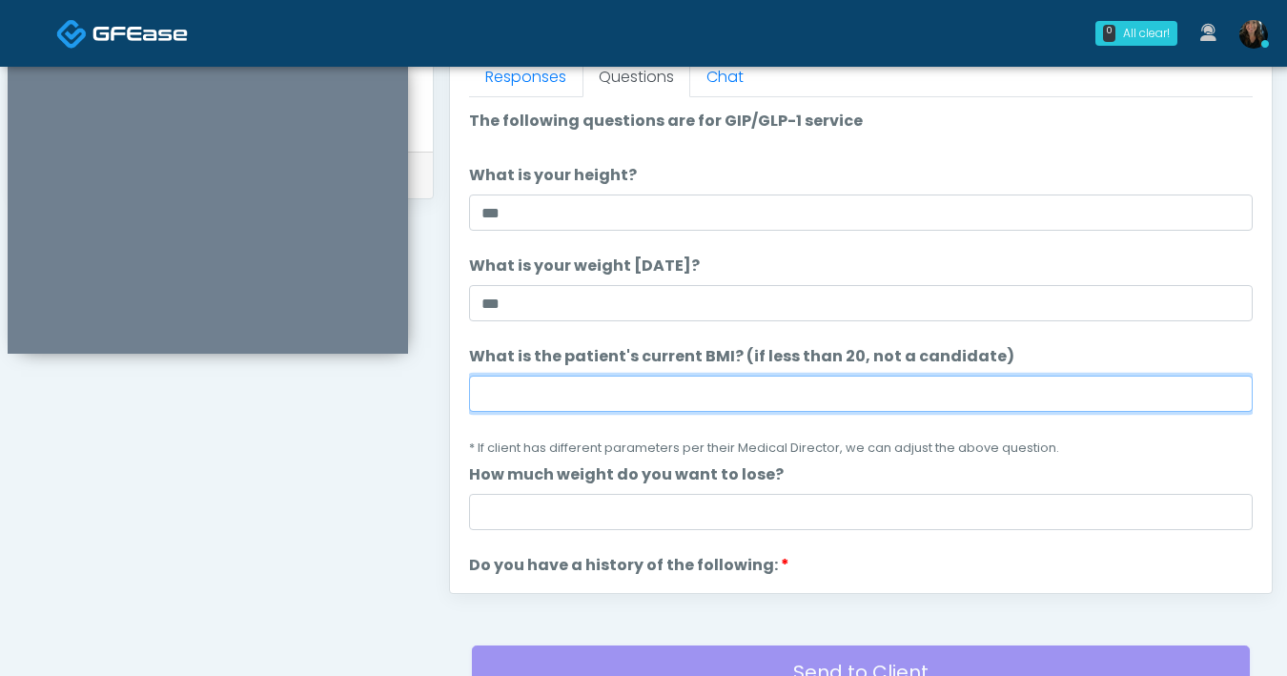
click at [643, 382] on input "What is the patient's current BMI? (if less than 20, not a candidate)" at bounding box center [861, 394] width 784 height 36
type input "**"
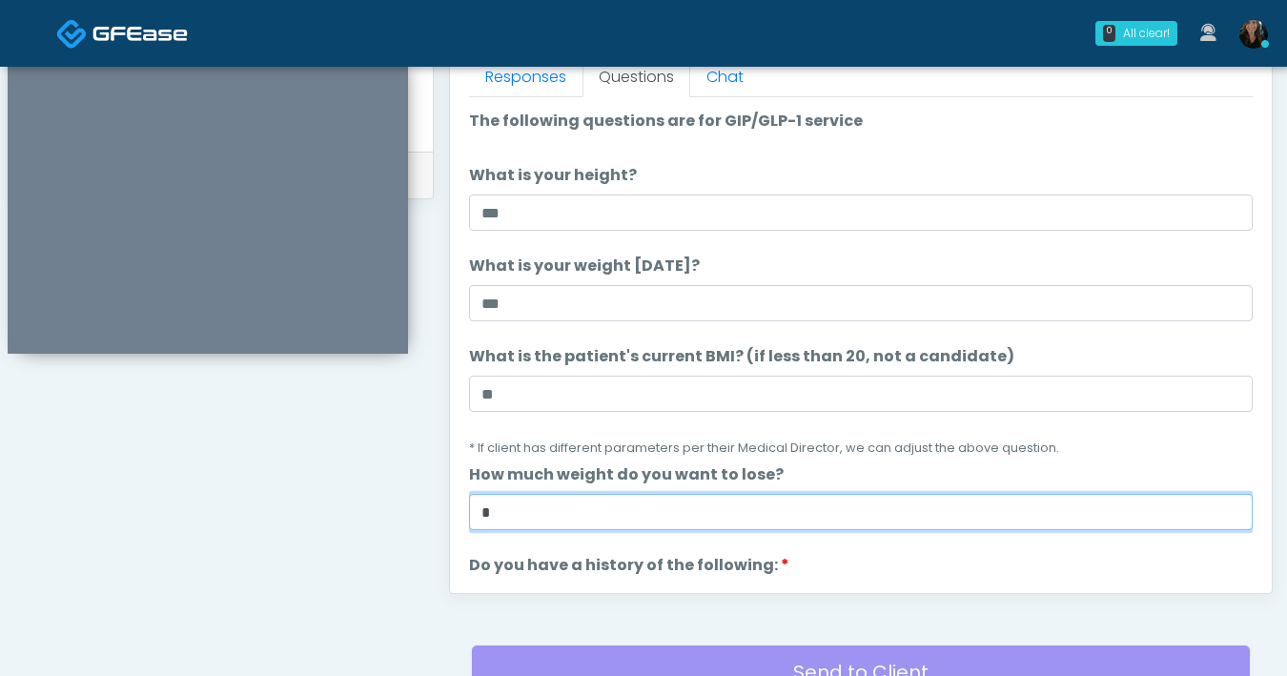
type input "*"
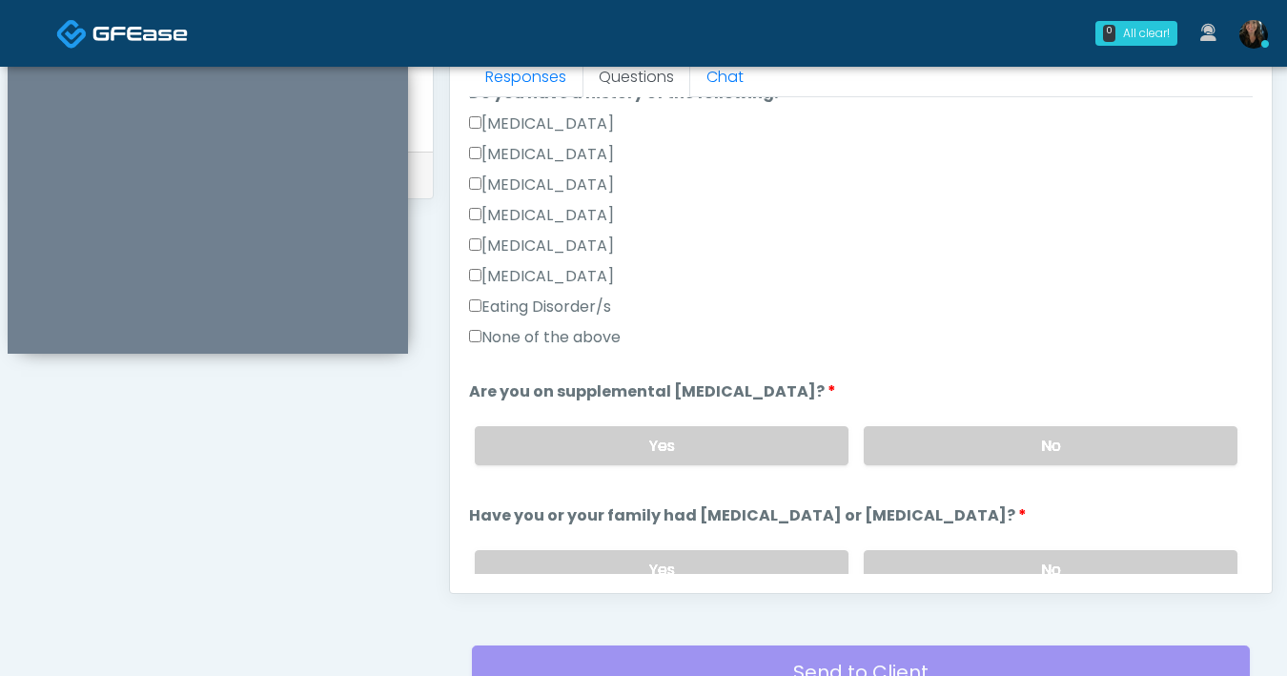
scroll to position [408, 0]
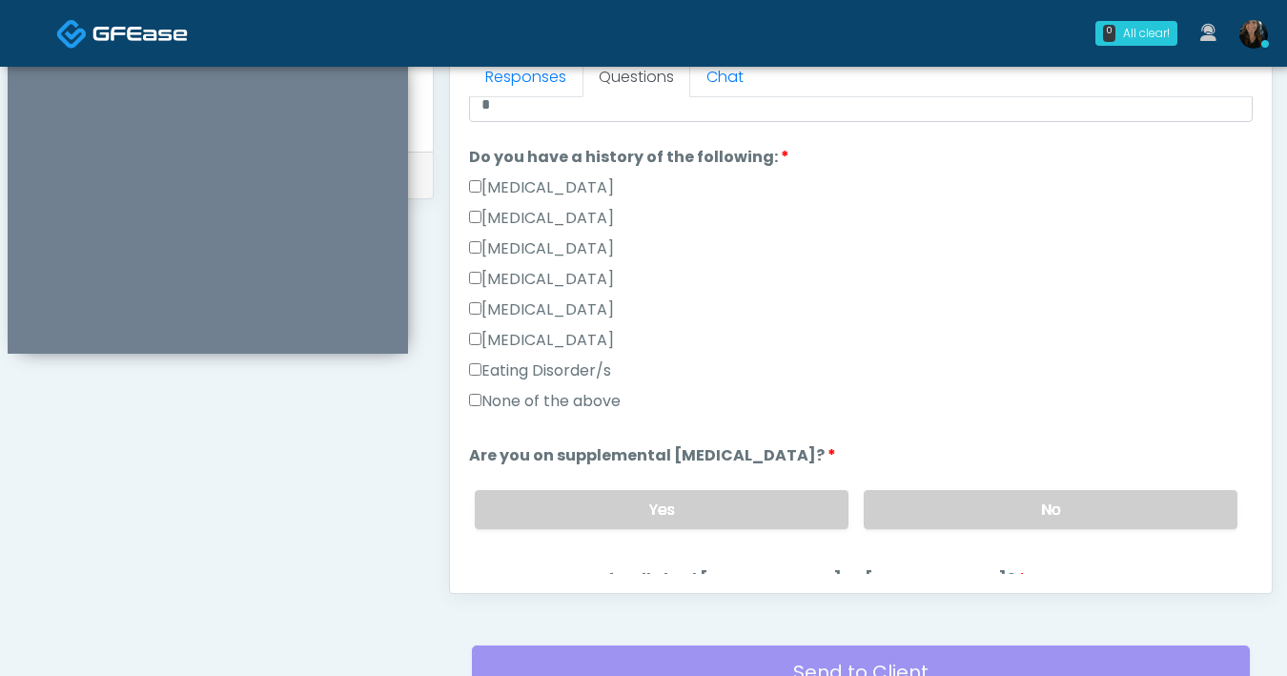
click at [476, 409] on label "None of the above" at bounding box center [545, 401] width 152 height 23
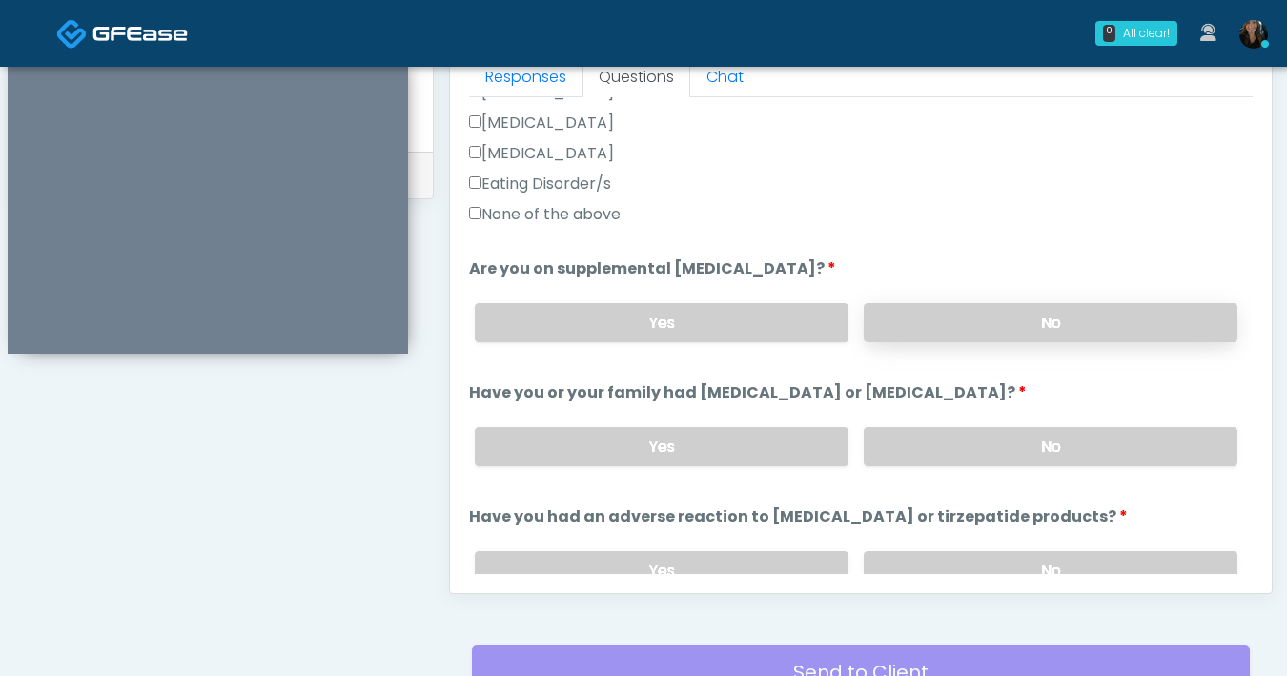
click at [988, 329] on label "No" at bounding box center [1051, 322] width 374 height 39
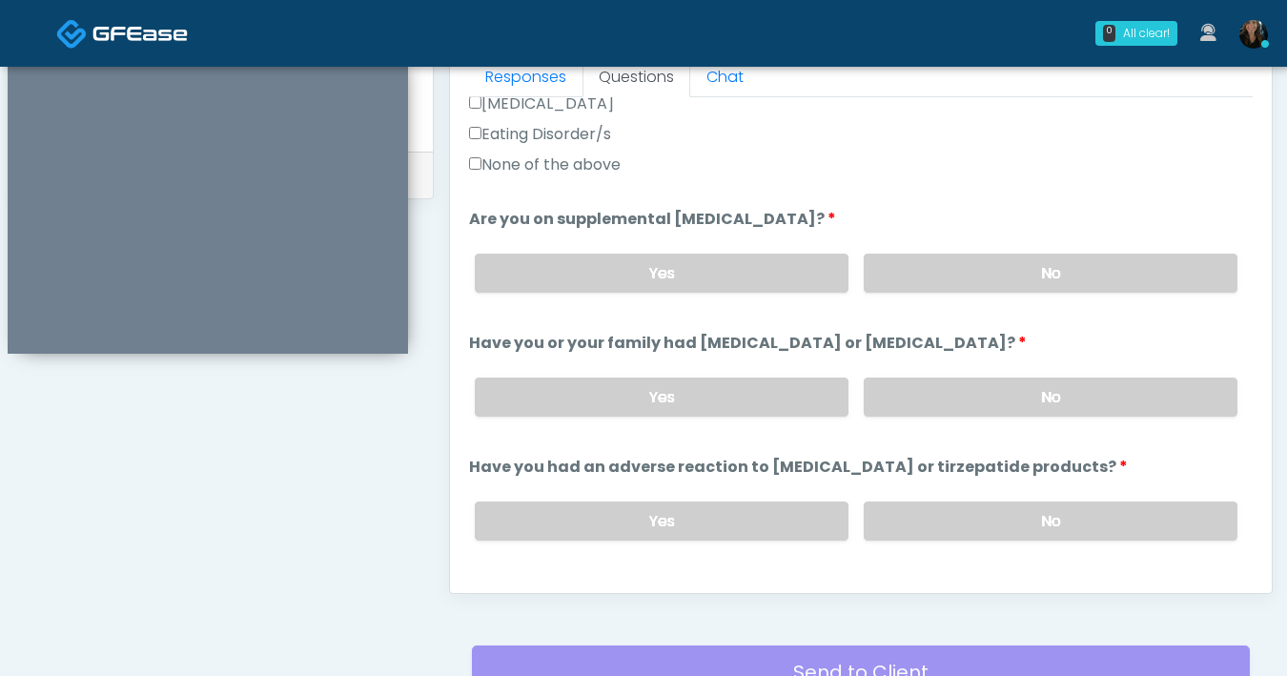
scroll to position [665, 0]
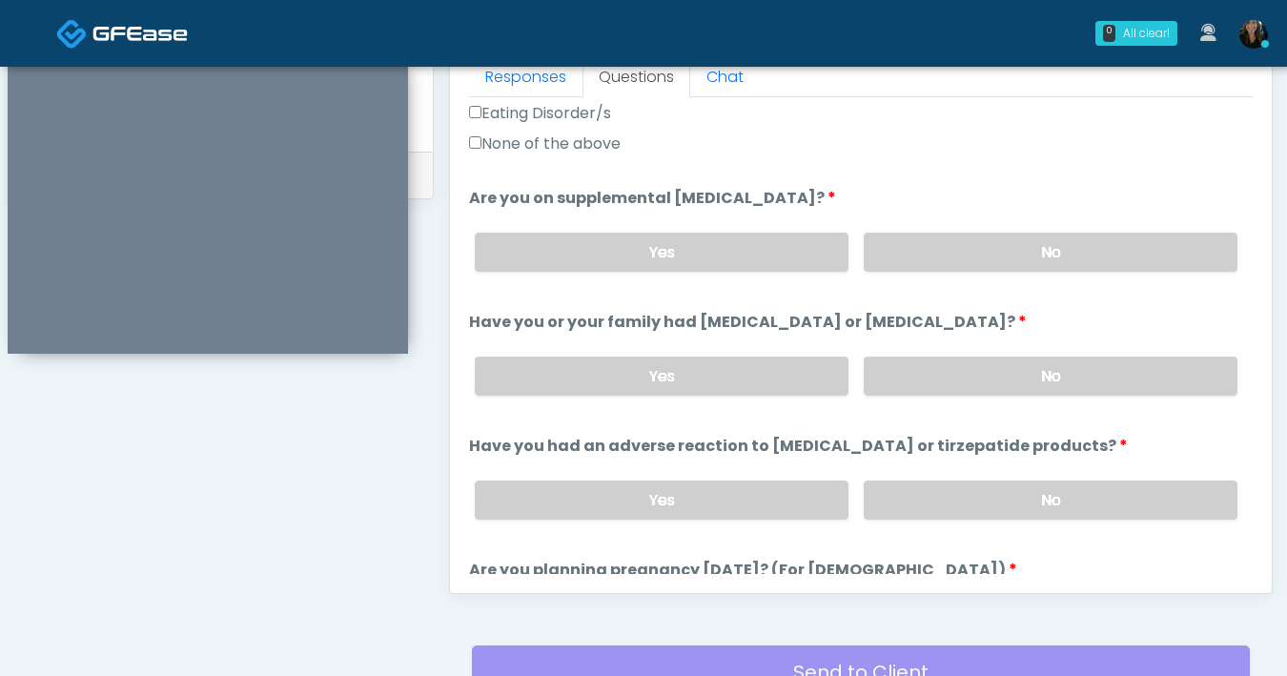
click at [977, 395] on div "Yes No" at bounding box center [855, 376] width 793 height 70
click at [980, 390] on label "No" at bounding box center [1051, 375] width 374 height 39
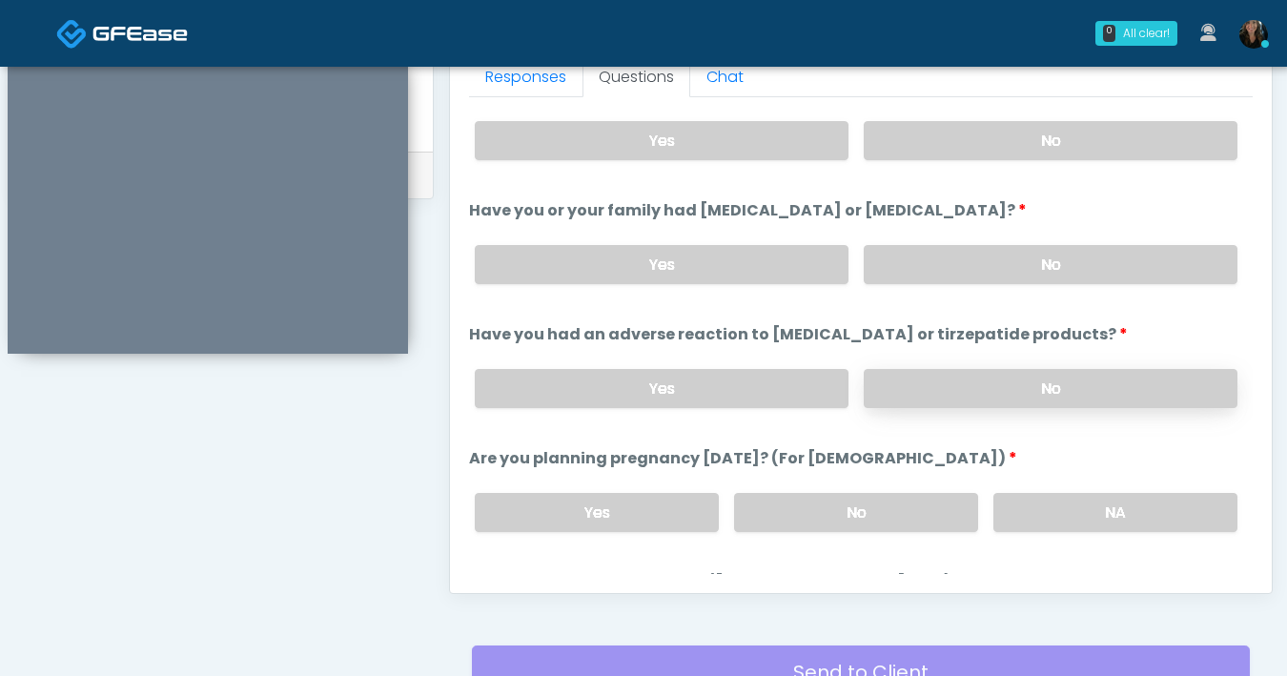
click at [965, 396] on label "No" at bounding box center [1051, 388] width 374 height 39
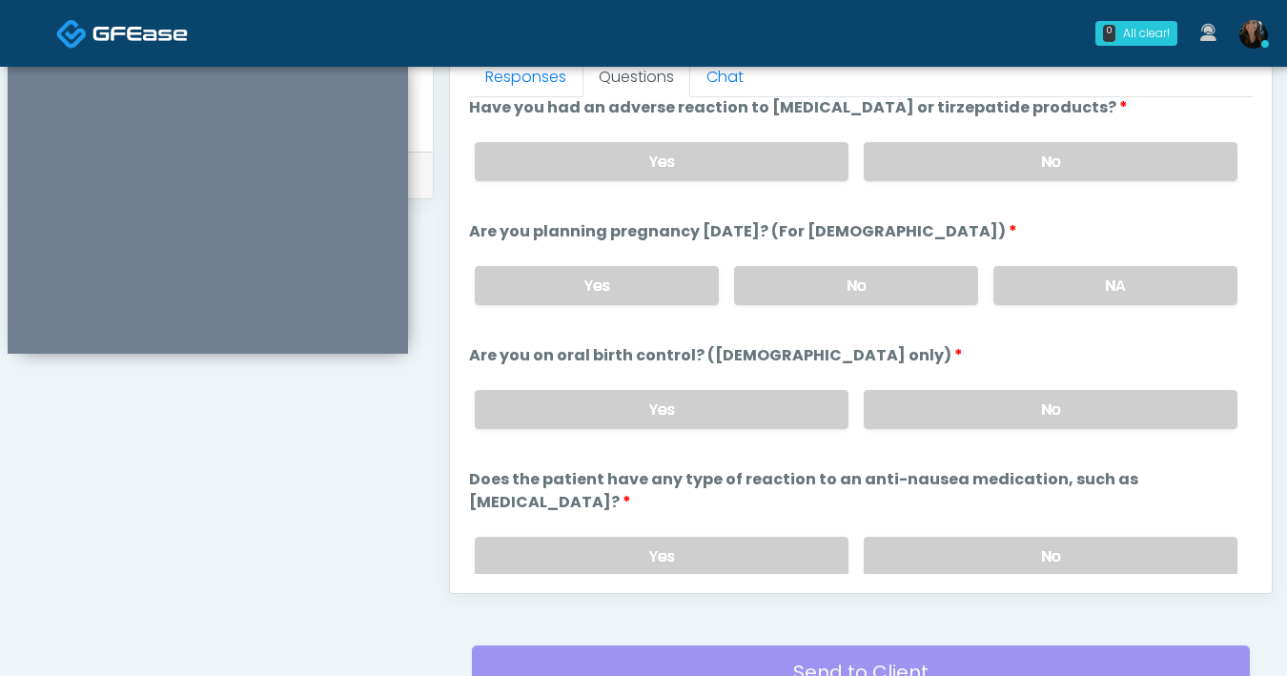
scroll to position [1023, 0]
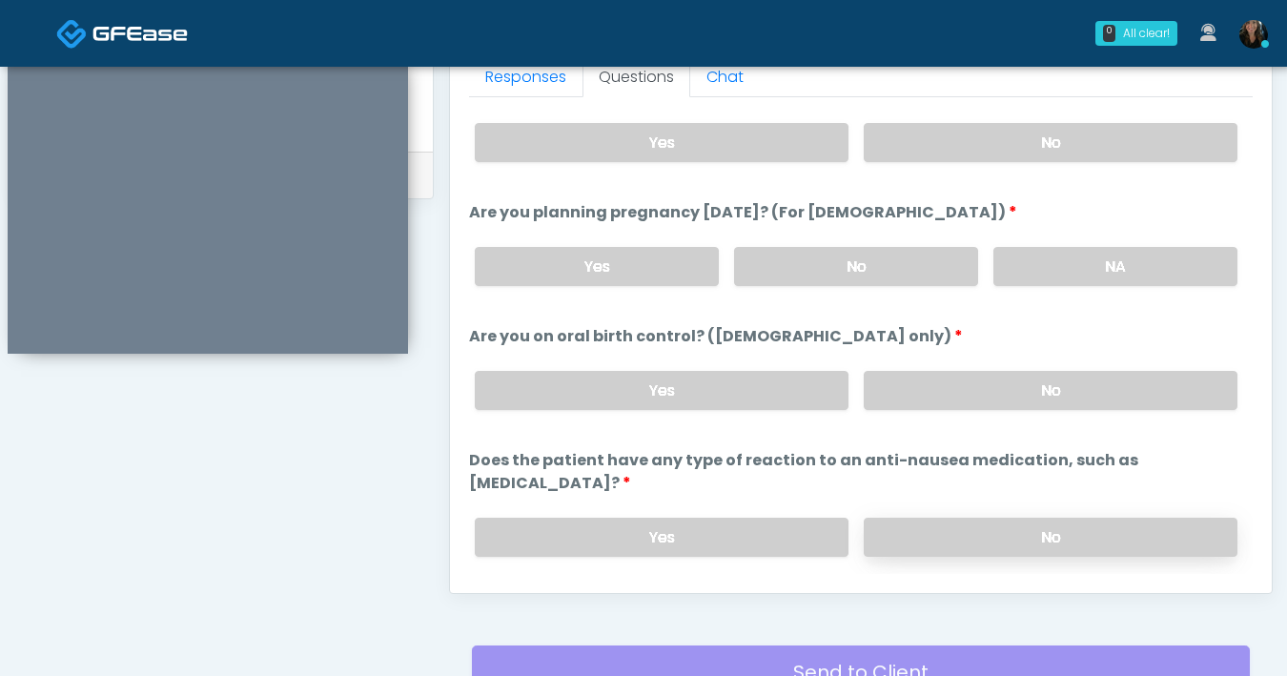
click at [996, 518] on label "No" at bounding box center [1051, 537] width 374 height 39
click at [932, 268] on label "No" at bounding box center [856, 266] width 244 height 39
click at [1049, 391] on label "No" at bounding box center [1051, 390] width 374 height 39
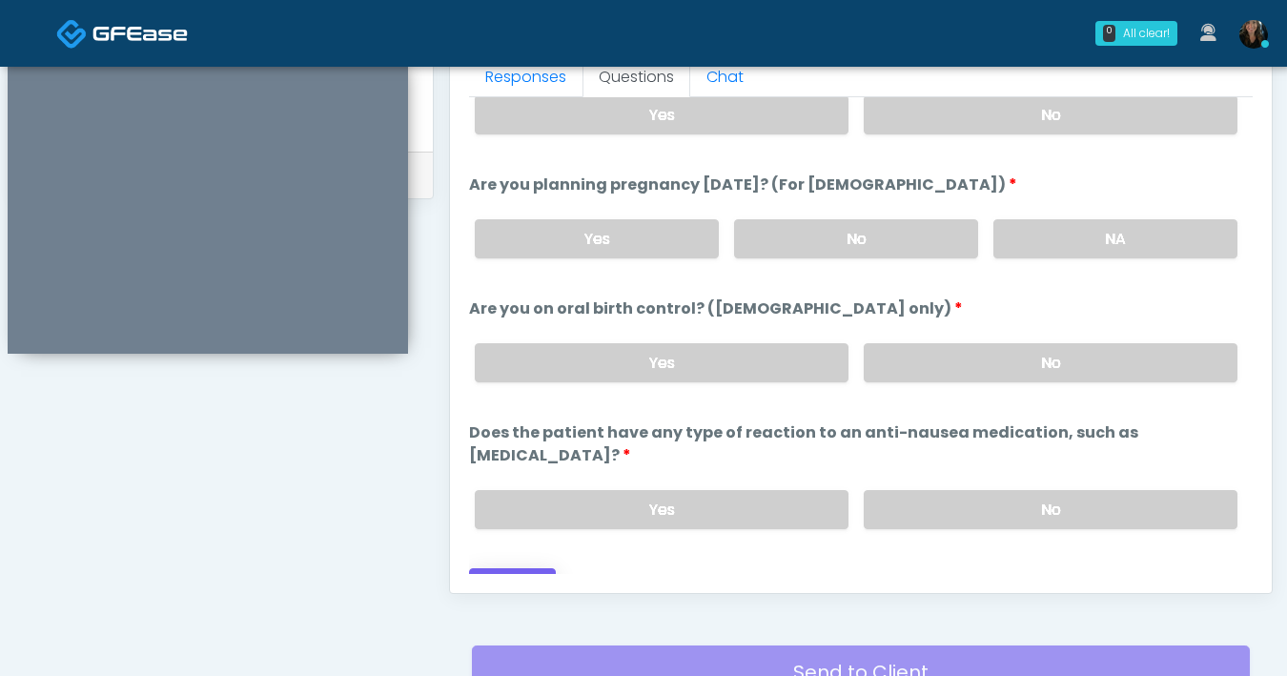
scroll to position [1051, 0]
click at [534, 567] on button "Continue" at bounding box center [512, 584] width 87 height 35
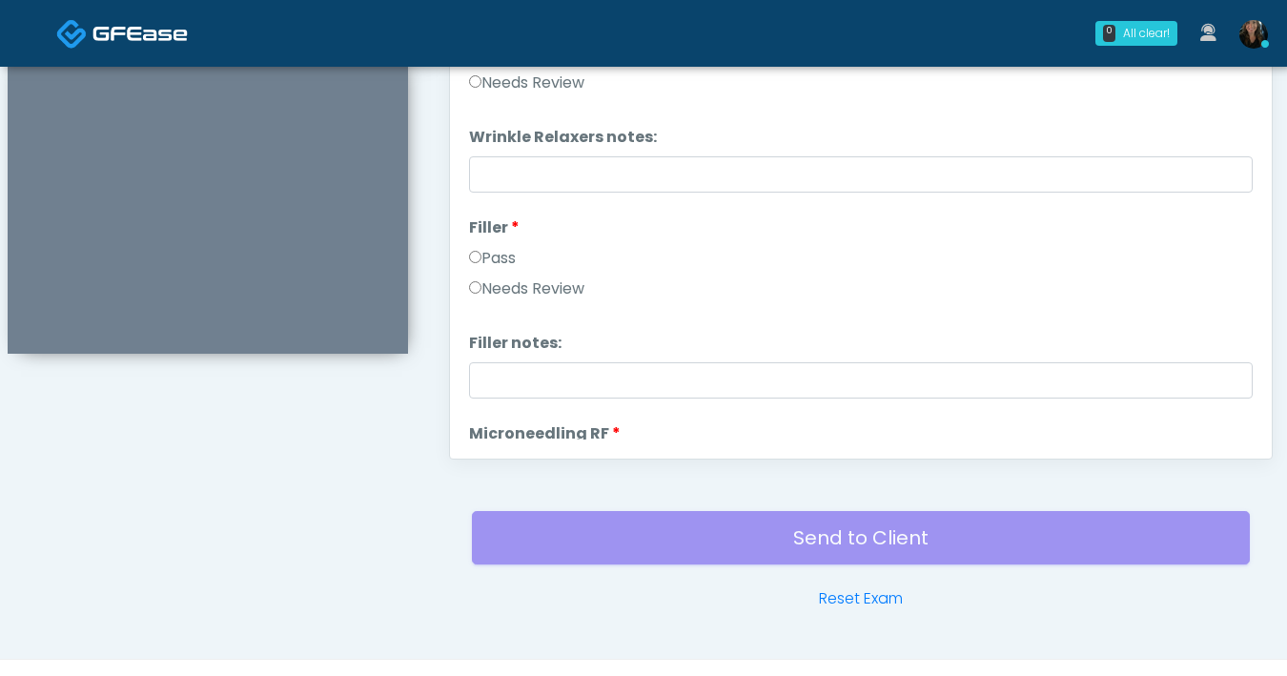
scroll to position [640, 0]
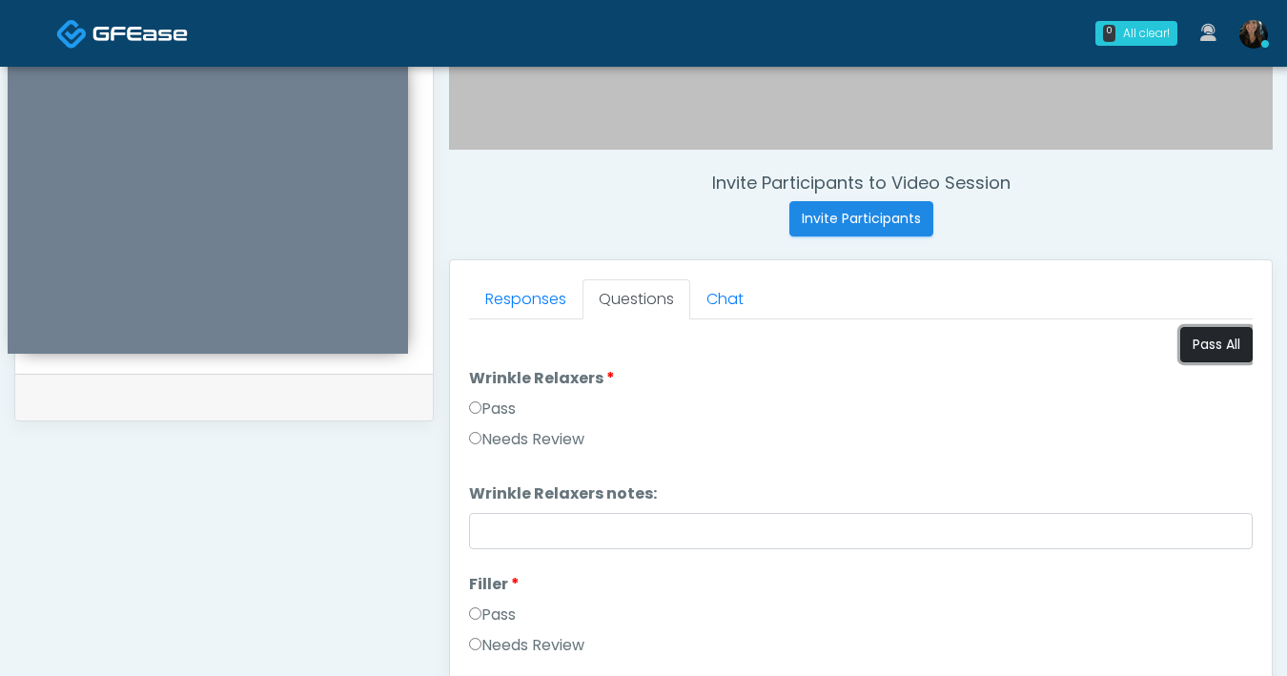
click at [1212, 347] on button "Pass All" at bounding box center [1216, 344] width 72 height 35
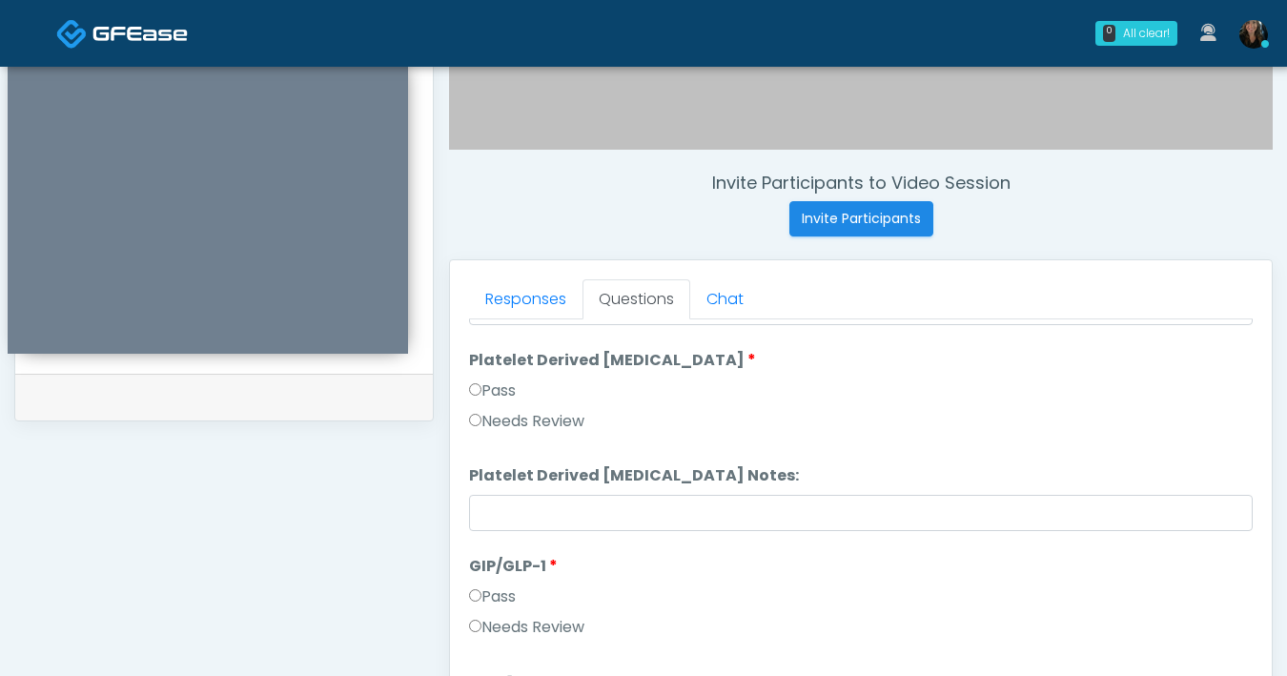
scroll to position [1035, 0]
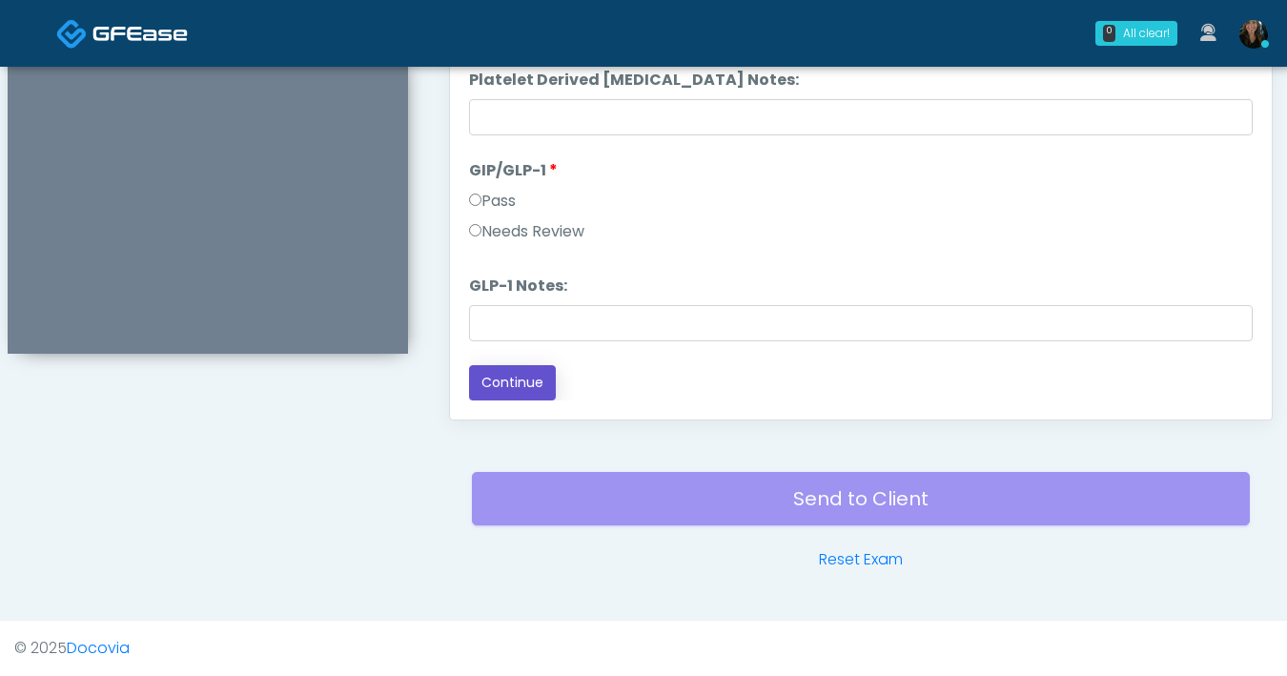
click at [522, 387] on button "Continue" at bounding box center [512, 382] width 87 height 35
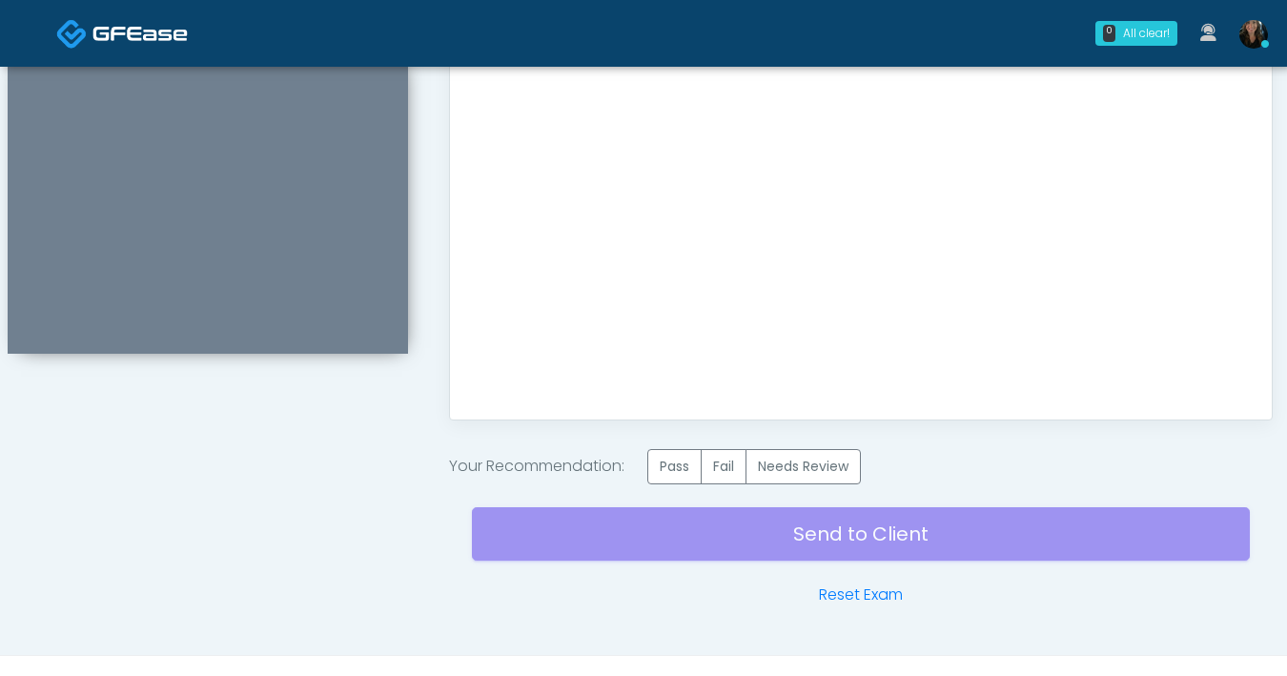
scroll to position [0, 0]
click at [675, 468] on label "Pass" at bounding box center [674, 466] width 54 height 35
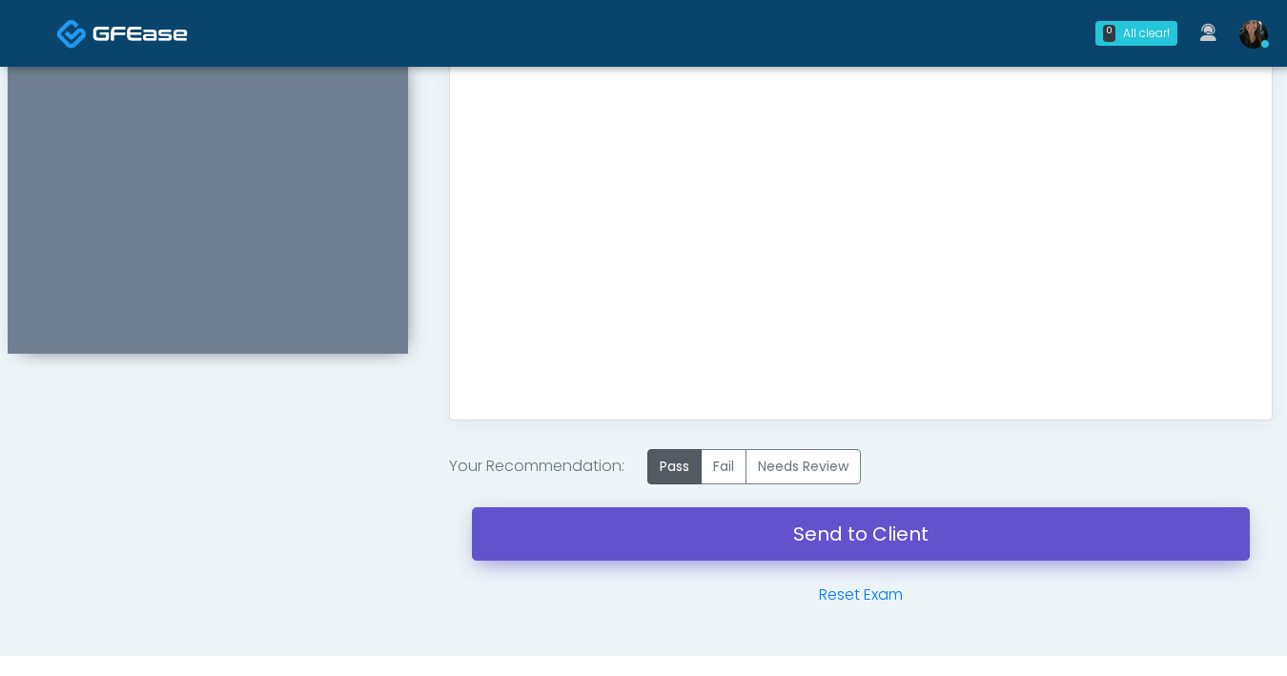
click at [716, 520] on link "Send to Client" at bounding box center [861, 533] width 778 height 53
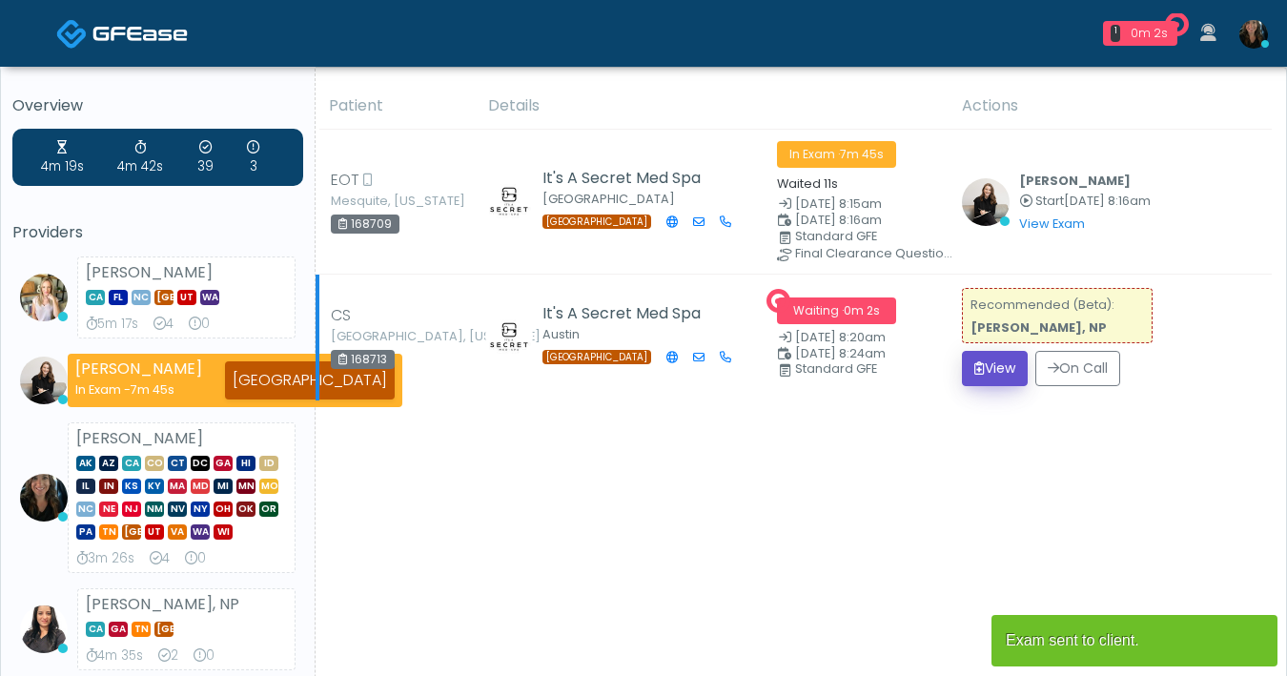
click at [998, 370] on button "View" at bounding box center [995, 368] width 66 height 35
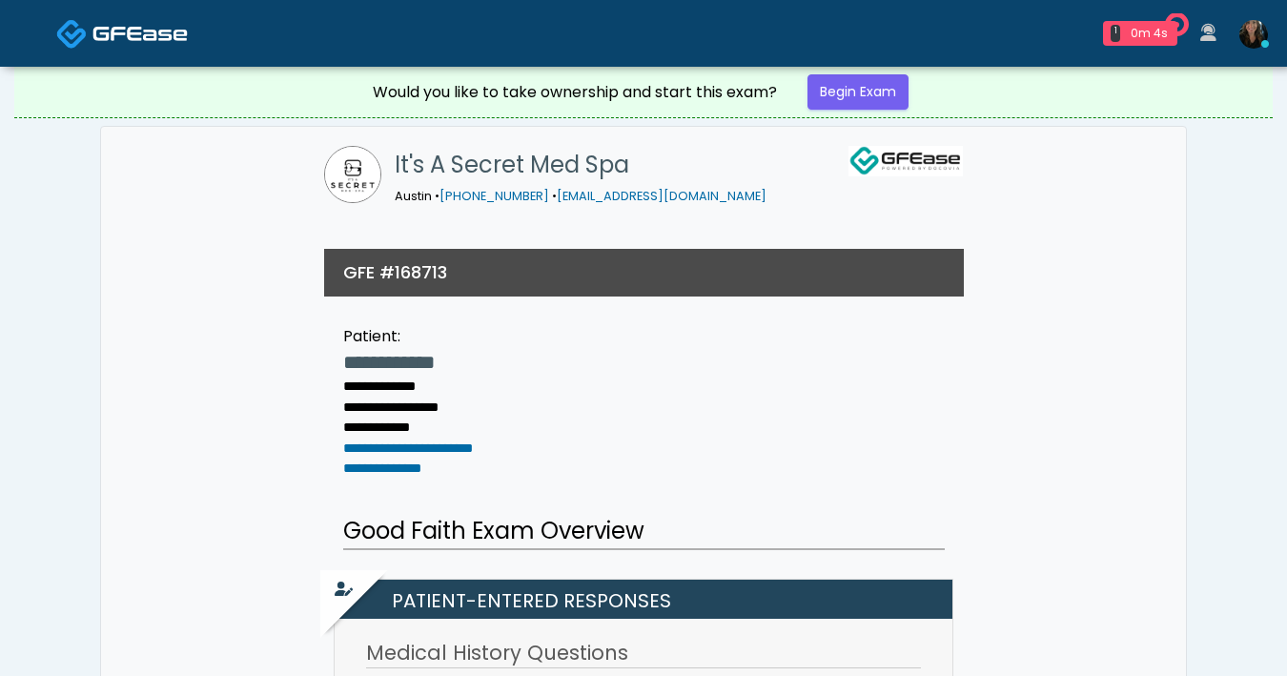
click at [879, 112] on div "Would you like to take ownership and start this exam? Begin Exam" at bounding box center [643, 92] width 572 height 51
click at [881, 107] on link "Begin Exam" at bounding box center [857, 91] width 101 height 35
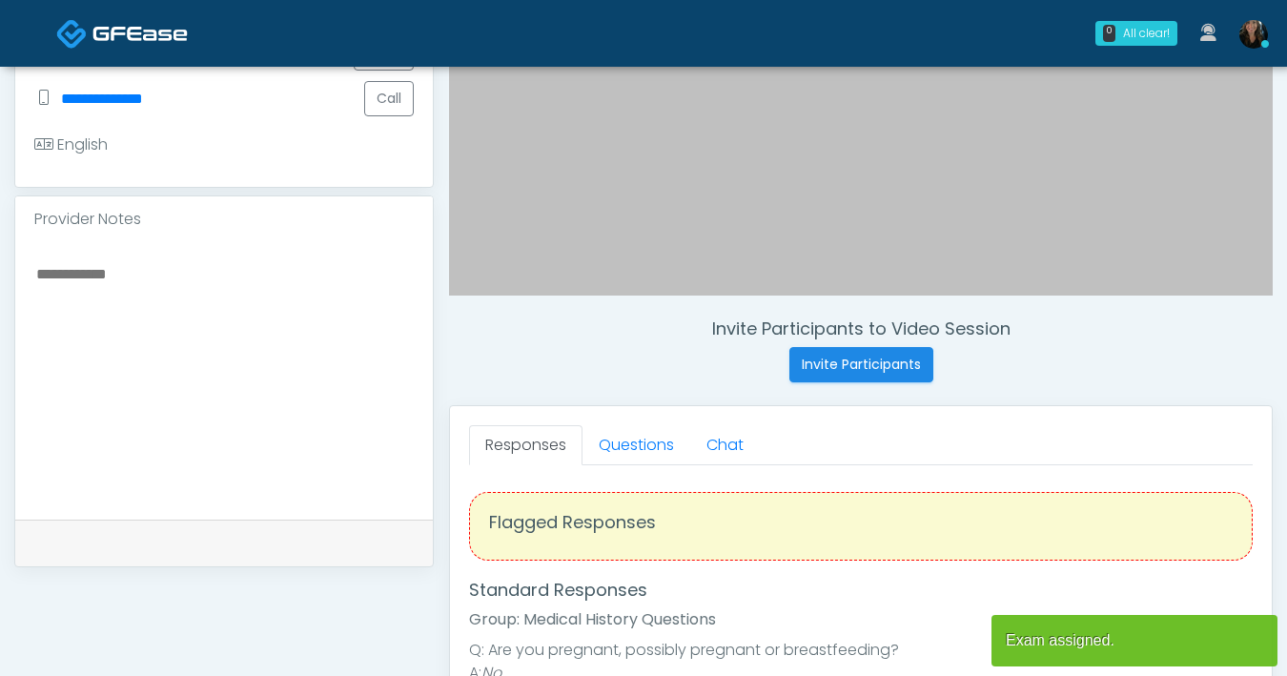
scroll to position [498, 0]
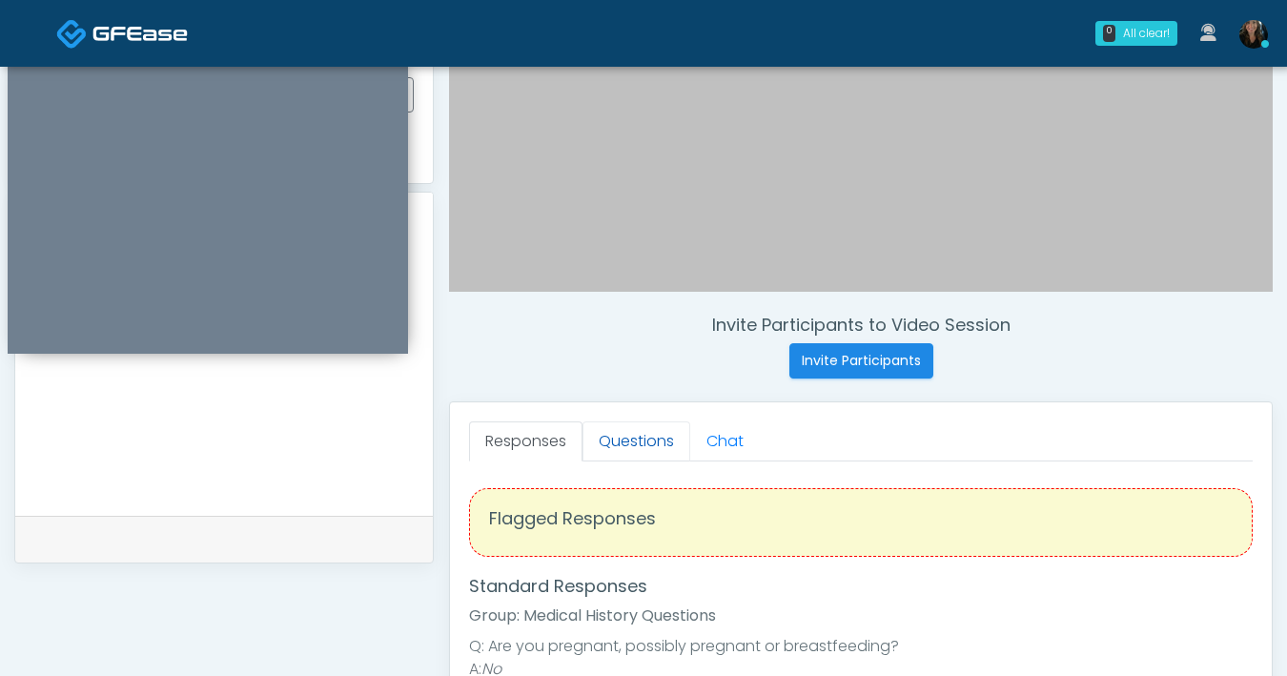
click at [648, 444] on link "Questions" at bounding box center [636, 441] width 108 height 40
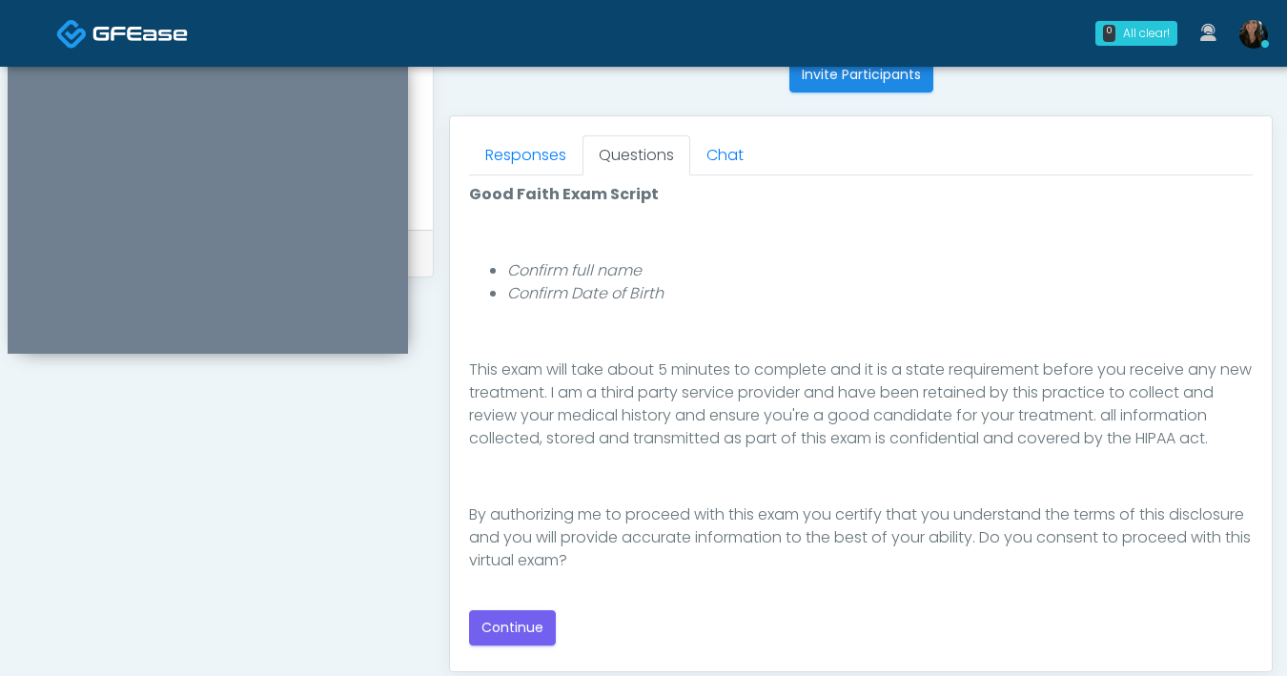
scroll to position [221, 0]
click at [508, 634] on button "Continue" at bounding box center [512, 627] width 87 height 35
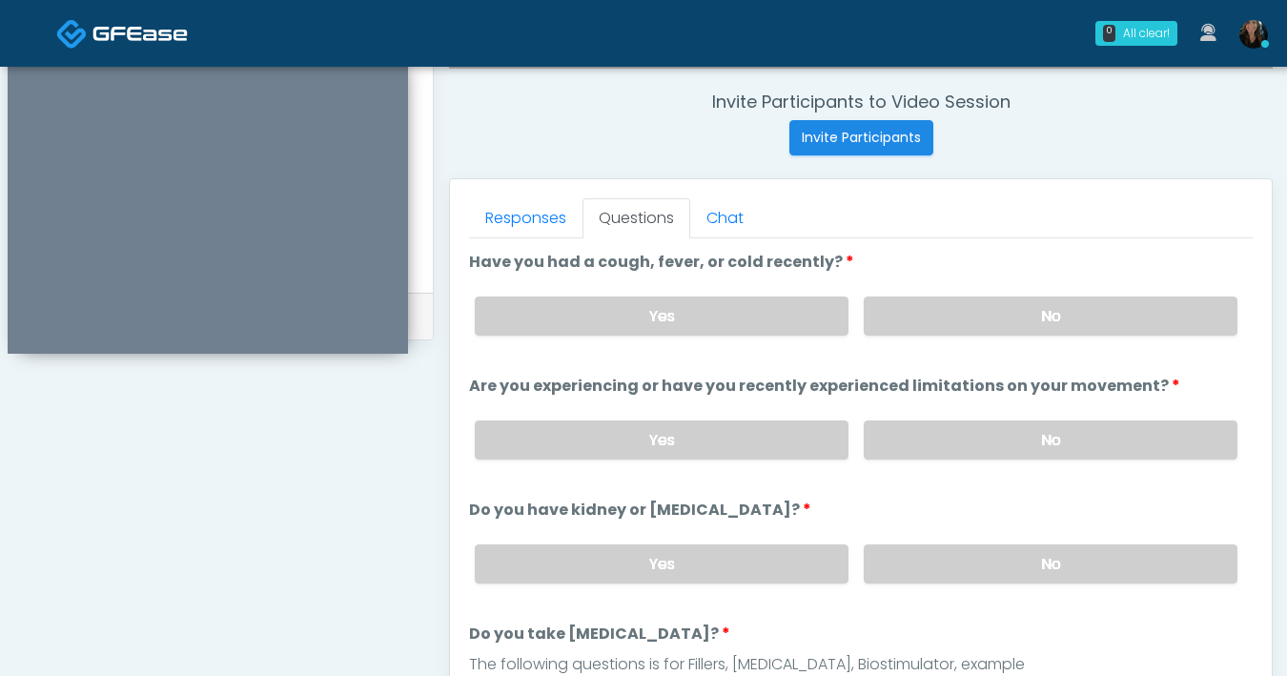
scroll to position [720, 0]
click at [952, 326] on label "No" at bounding box center [1051, 316] width 374 height 39
click at [991, 447] on label "No" at bounding box center [1051, 440] width 374 height 39
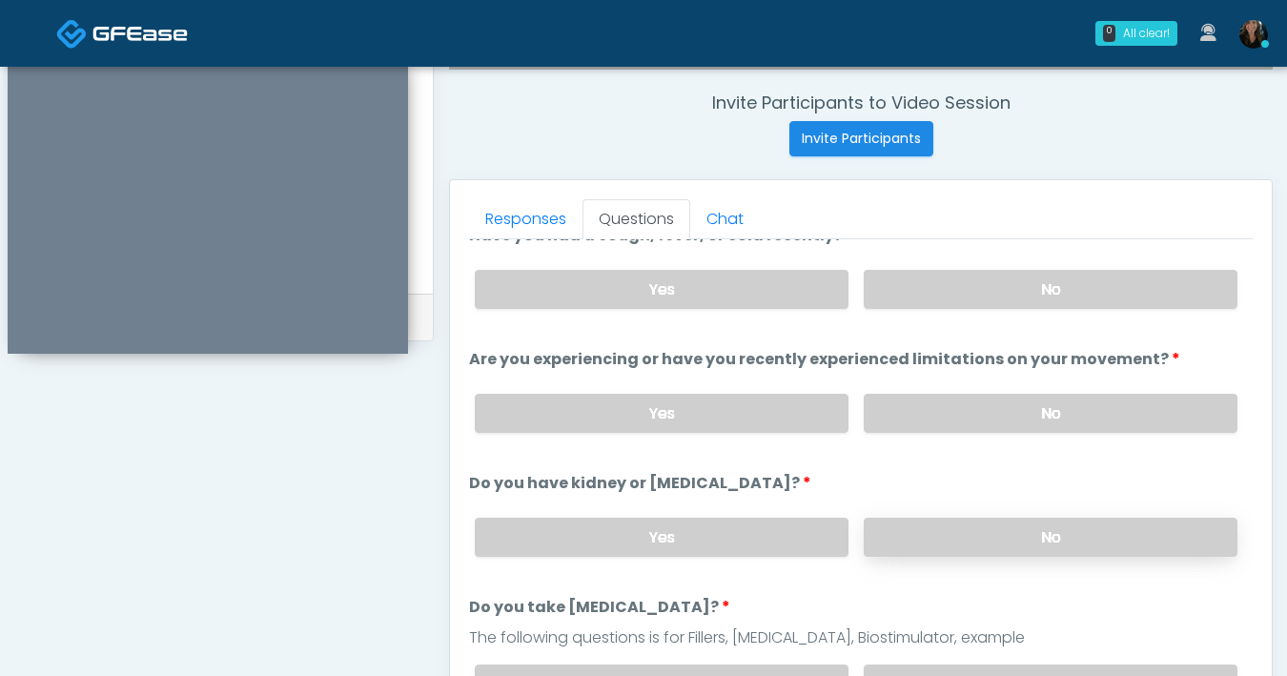
click at [1002, 546] on label "No" at bounding box center [1051, 537] width 374 height 39
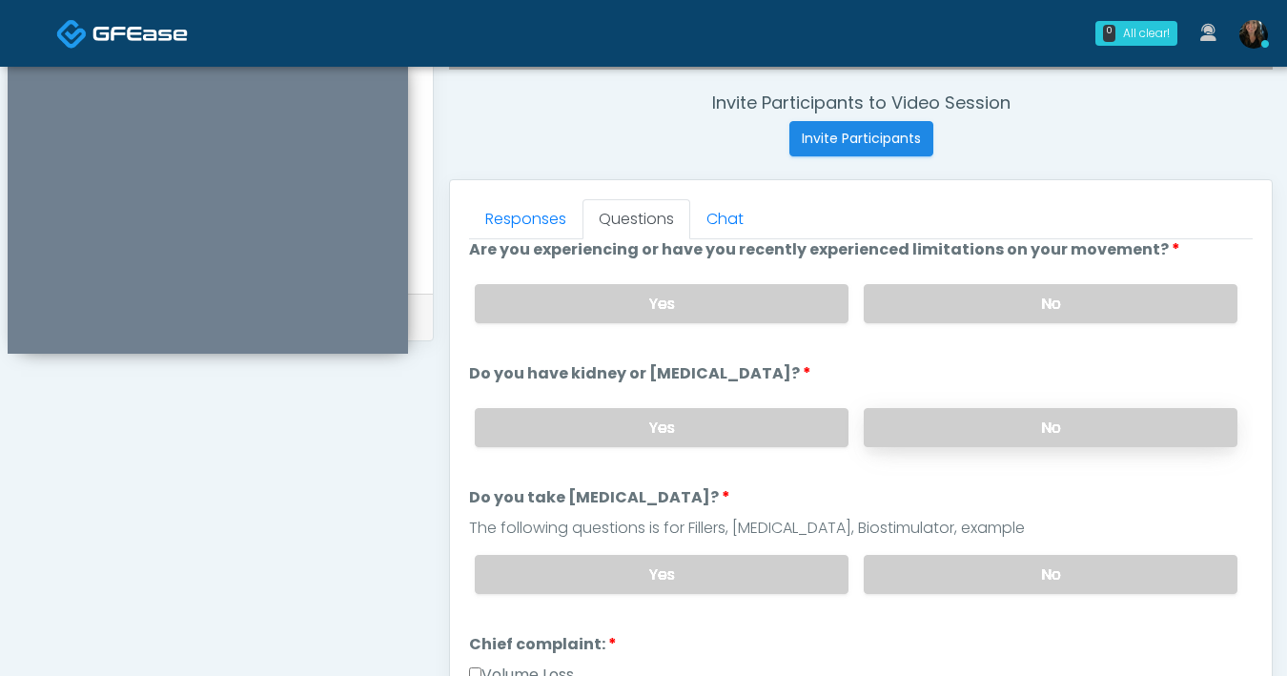
scroll to position [173, 0]
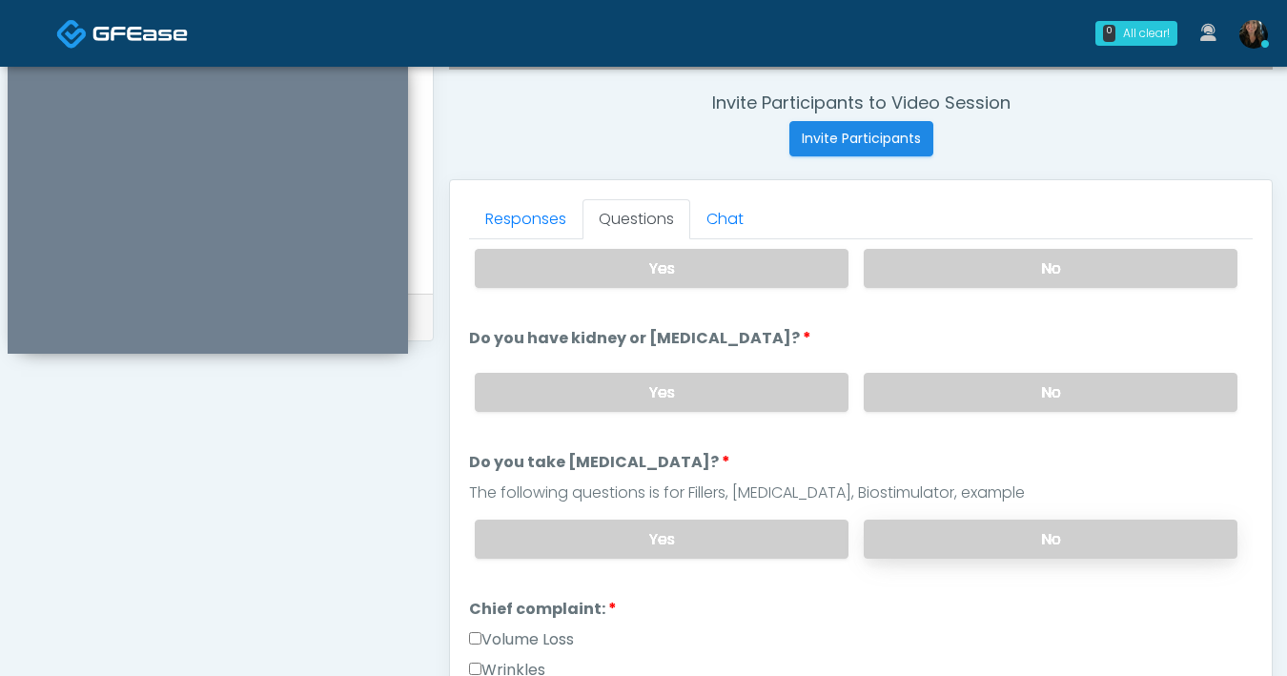
click at [1024, 544] on label "No" at bounding box center [1051, 538] width 374 height 39
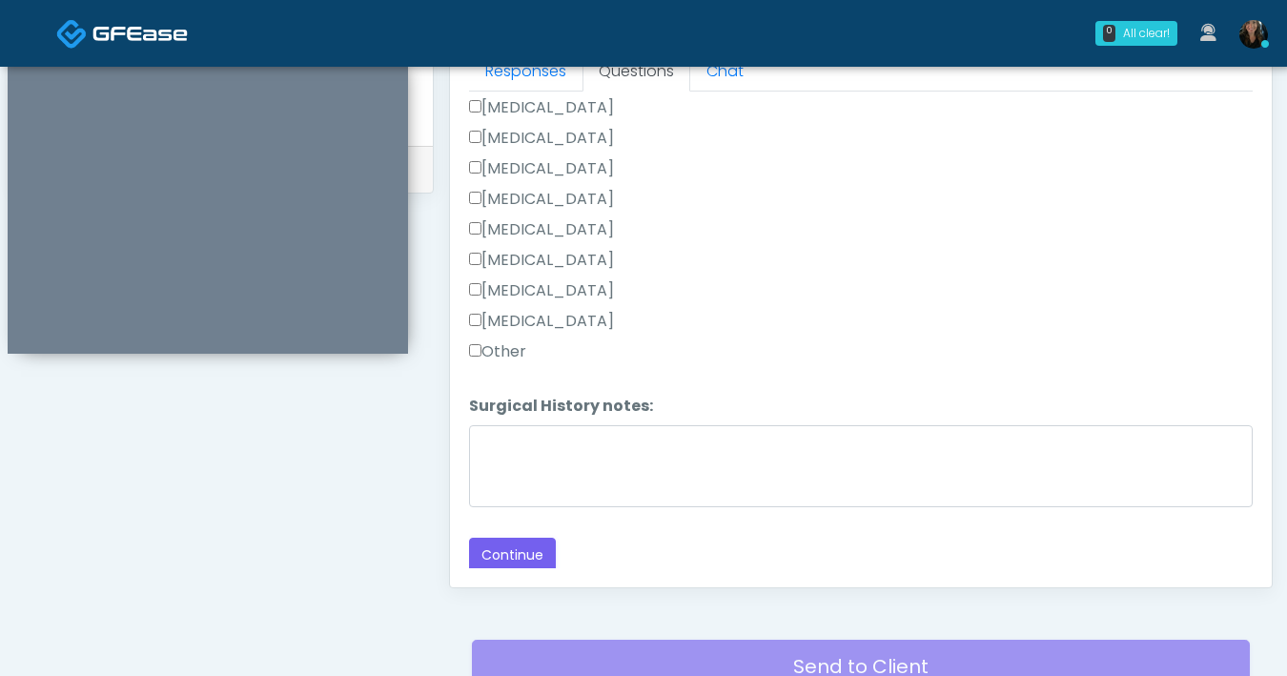
scroll to position [1035, 0]
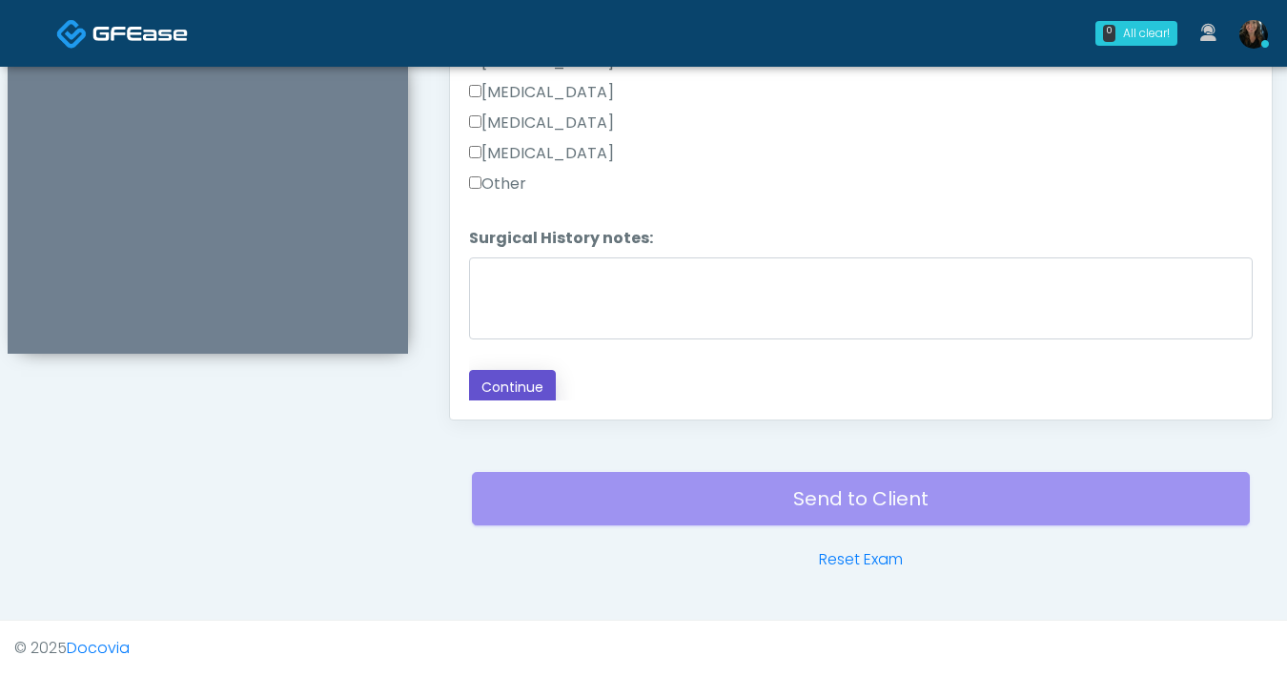
click at [502, 398] on button "Continue" at bounding box center [512, 387] width 87 height 35
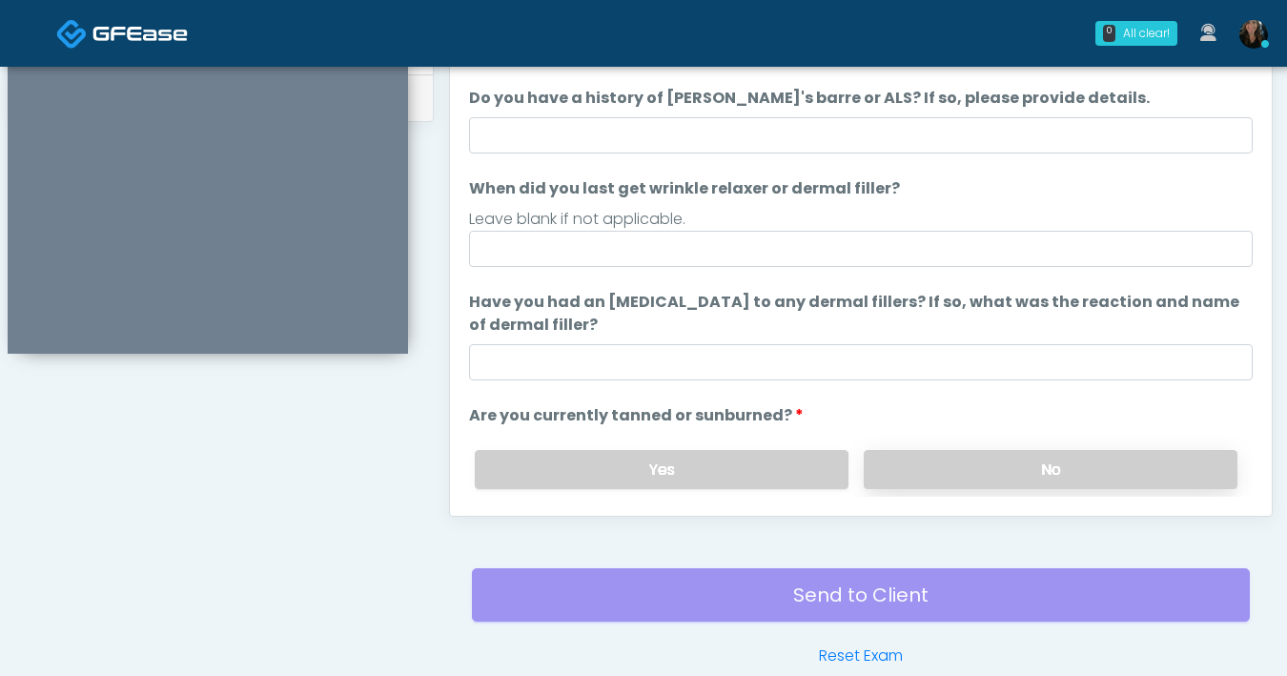
scroll to position [757, 0]
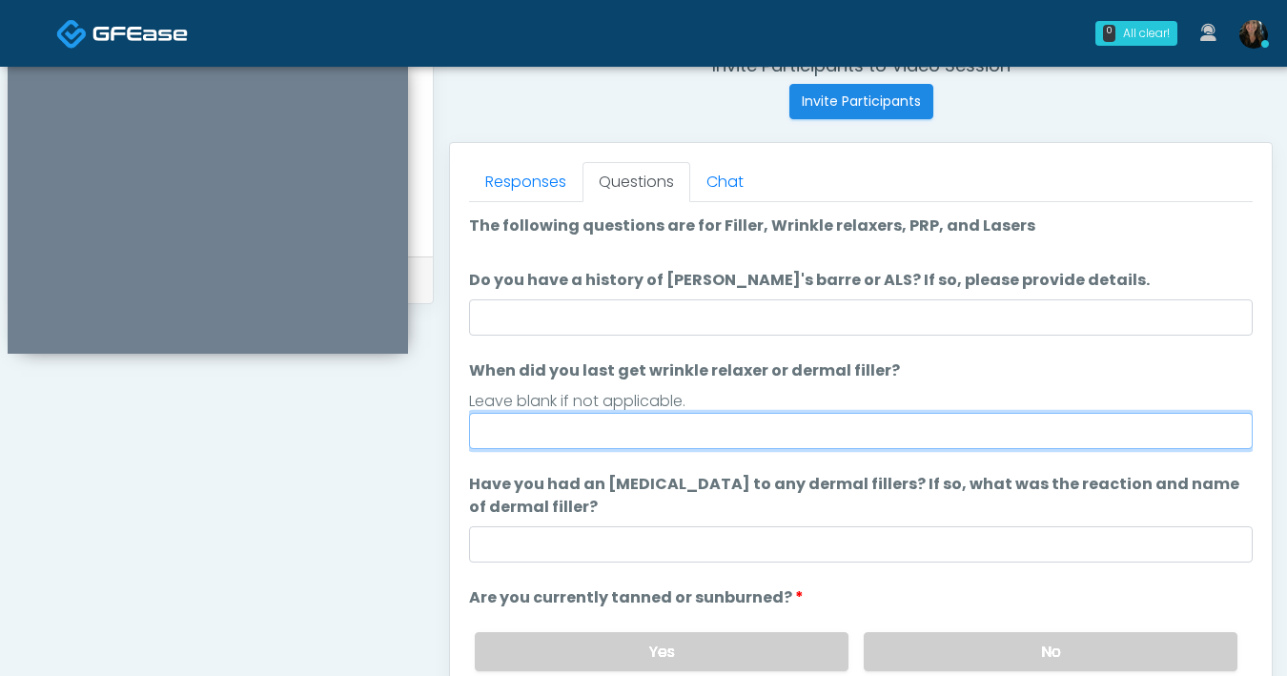
click at [793, 438] on input "When did you last get wrinkle relaxer or dermal filler?" at bounding box center [861, 431] width 784 height 36
type input "**********"
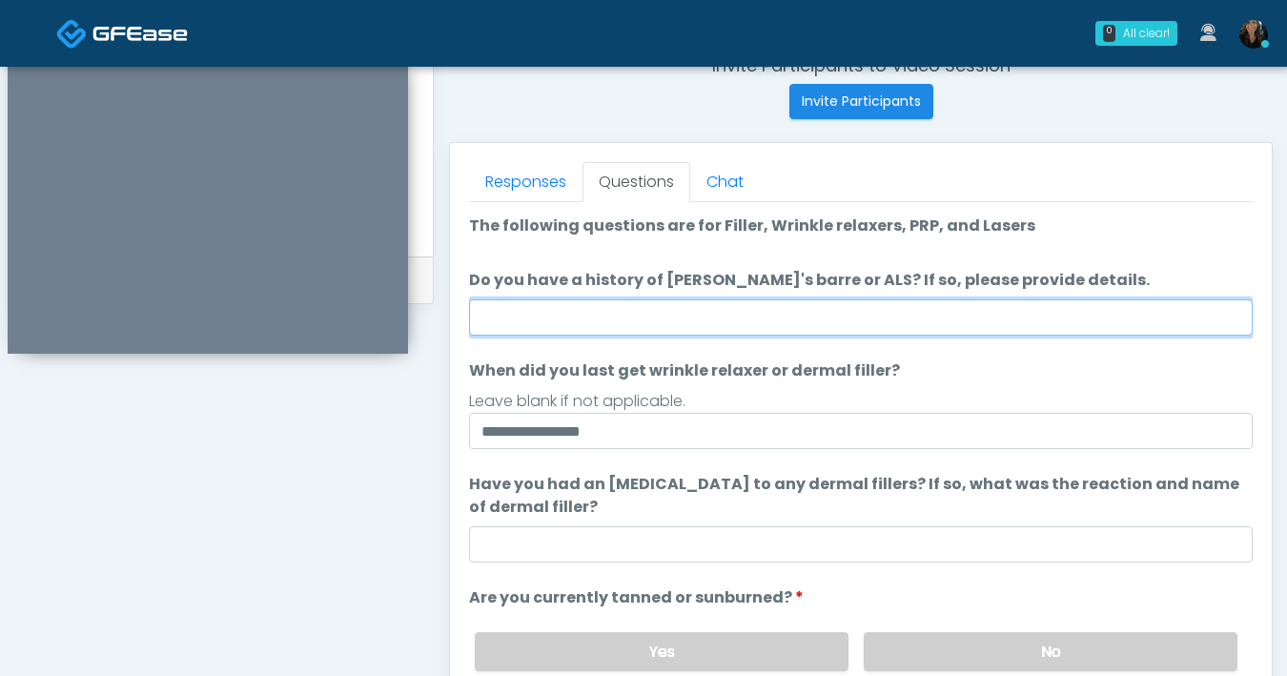
click at [817, 322] on input "Do you have a history of Guillain's barre or ALS? If so, please provide details." at bounding box center [861, 317] width 784 height 36
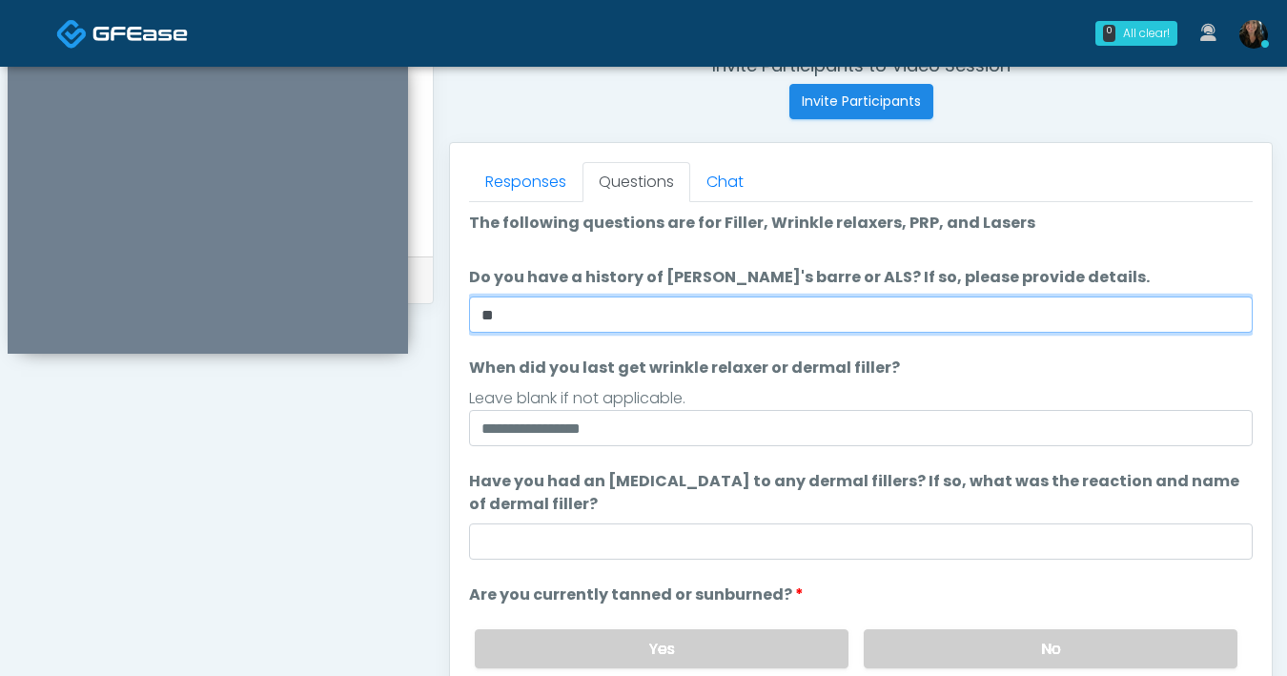
scroll to position [4, 0]
type input "**"
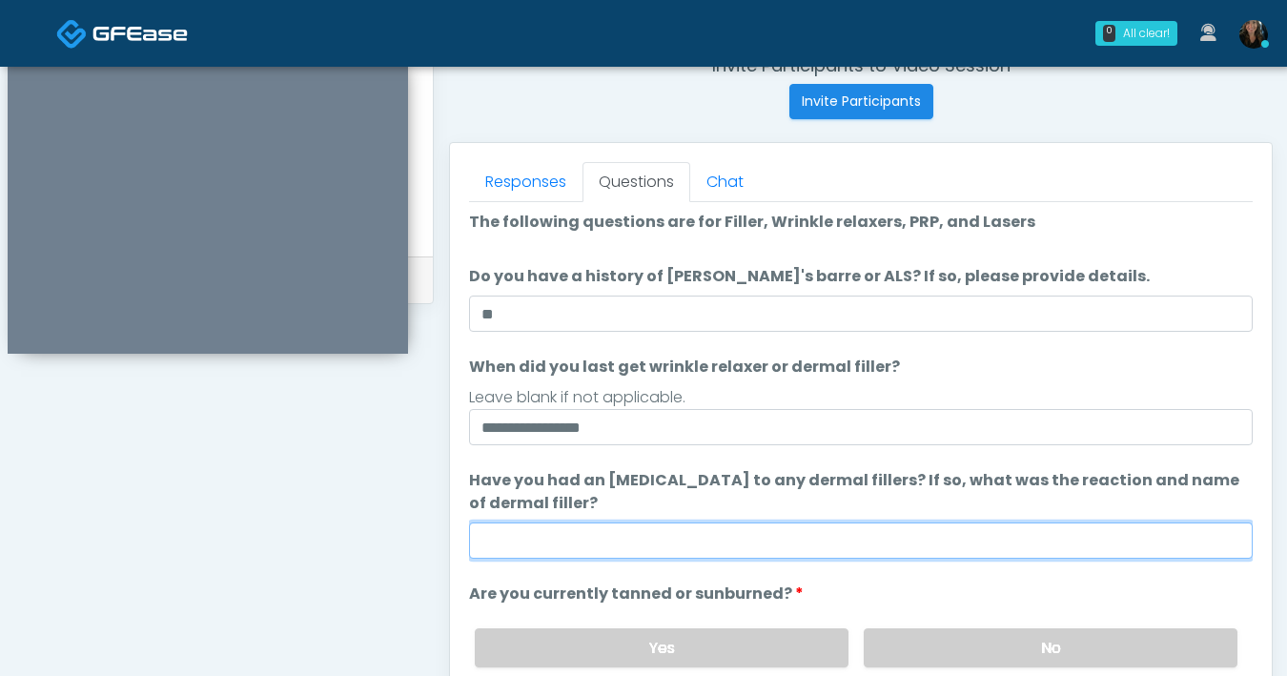
click at [747, 545] on input "Have you had an allergic response to any dermal fillers? If so, what was the re…" at bounding box center [861, 540] width 784 height 36
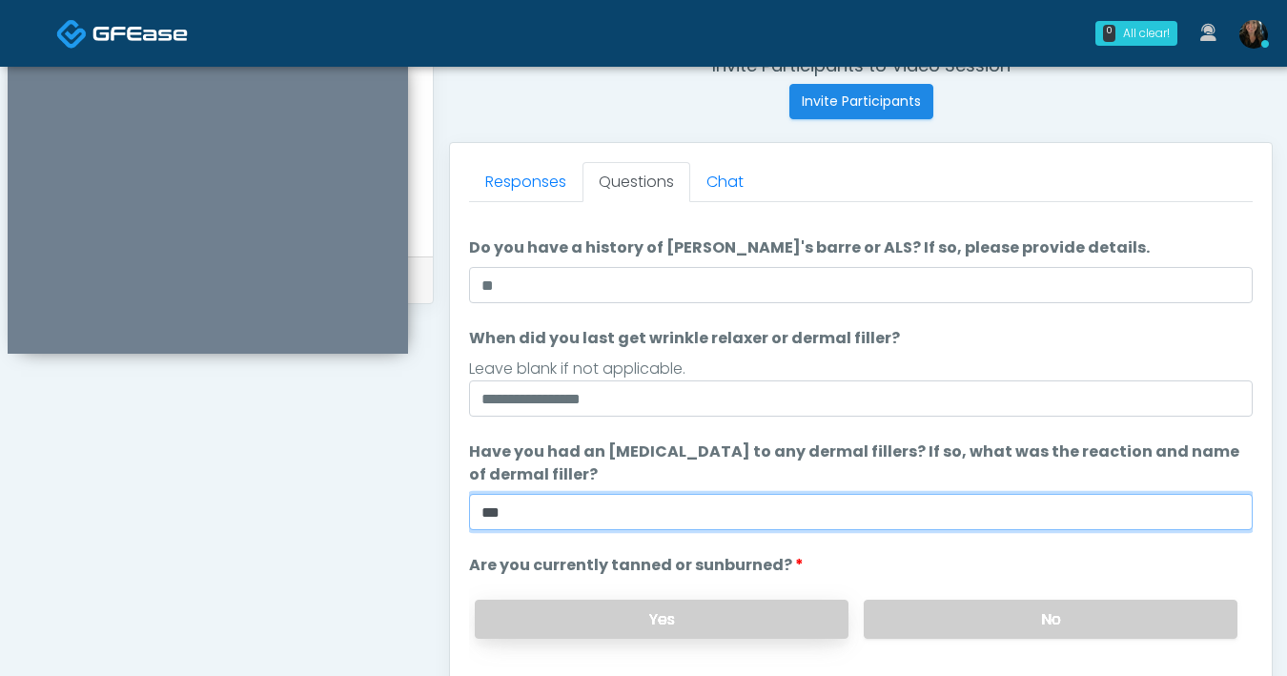
scroll to position [168, 0]
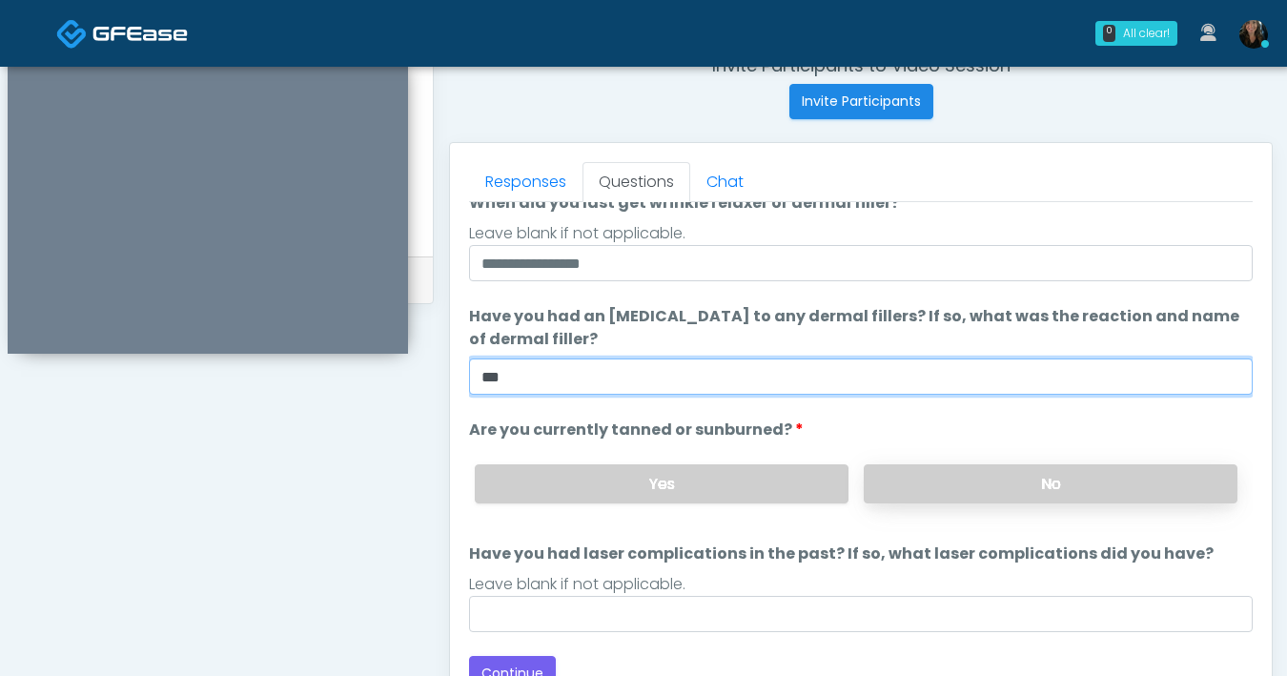
type input "***"
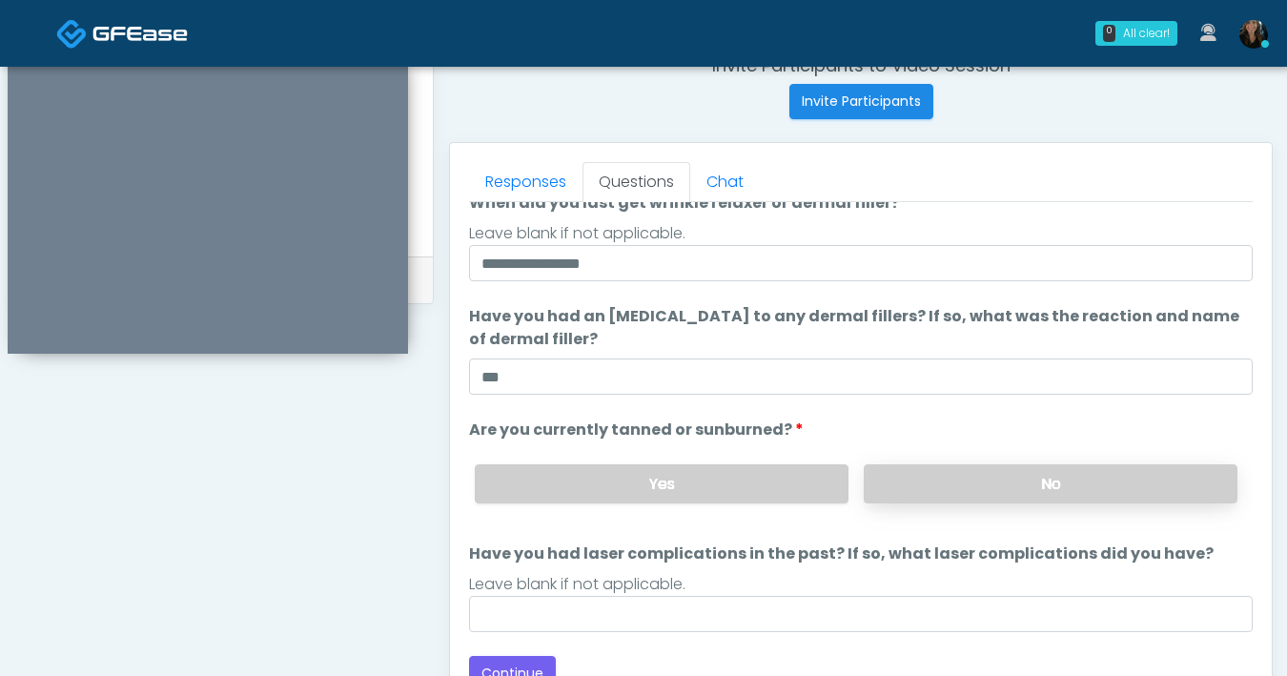
click at [944, 494] on label "No" at bounding box center [1051, 483] width 374 height 39
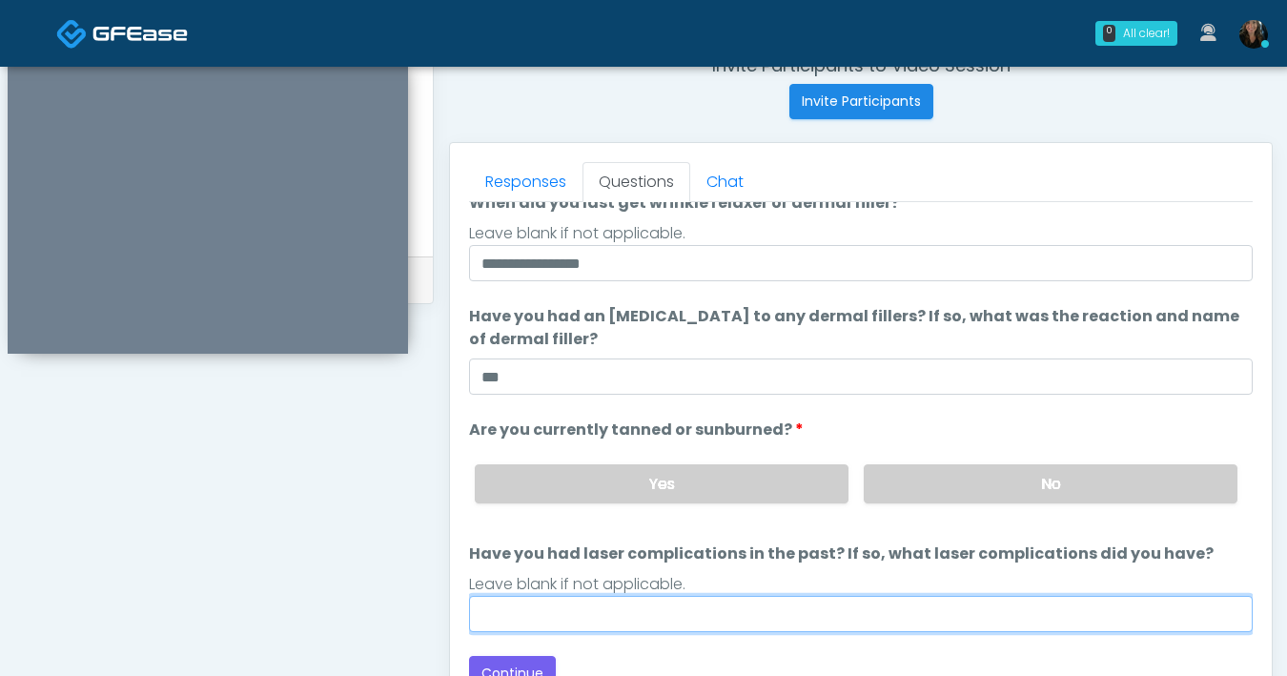
click at [724, 615] on input "Have you had laser complications in the past? If so, what laser complications d…" at bounding box center [861, 614] width 784 height 36
type input "**"
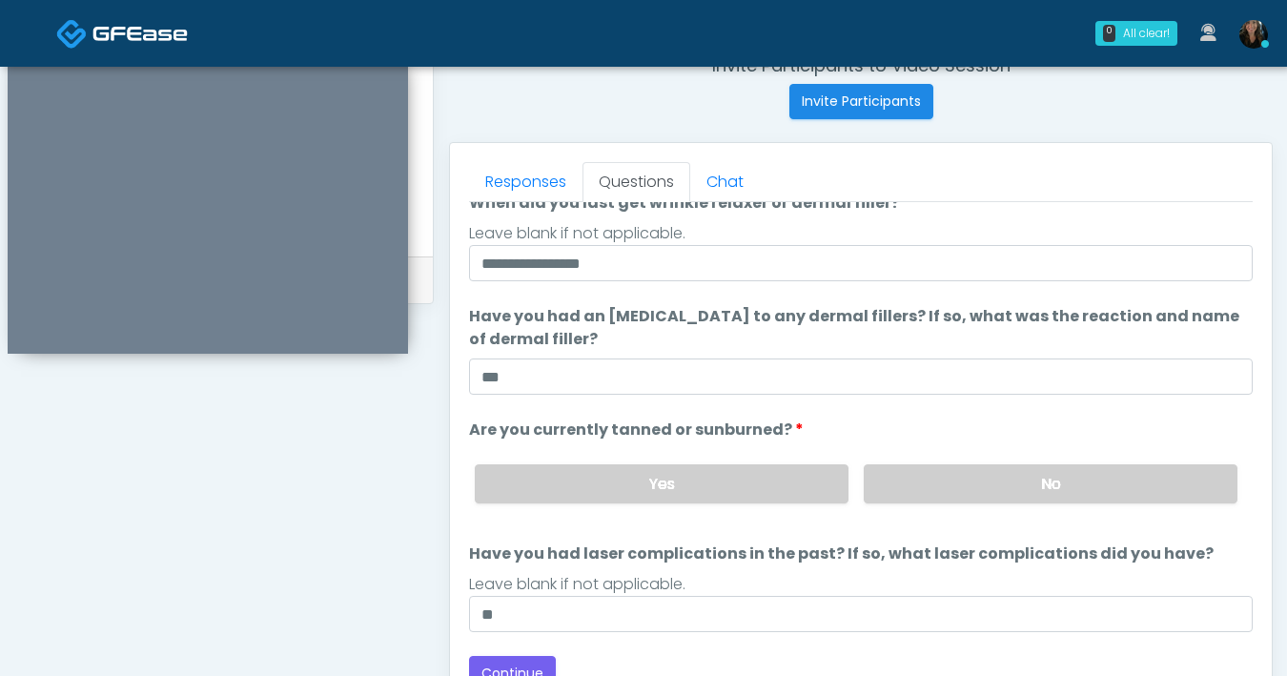
click at [664, 631] on div "Loading... Connecting to your agent... Please wait while we prepare your person…" at bounding box center [861, 369] width 784 height 644
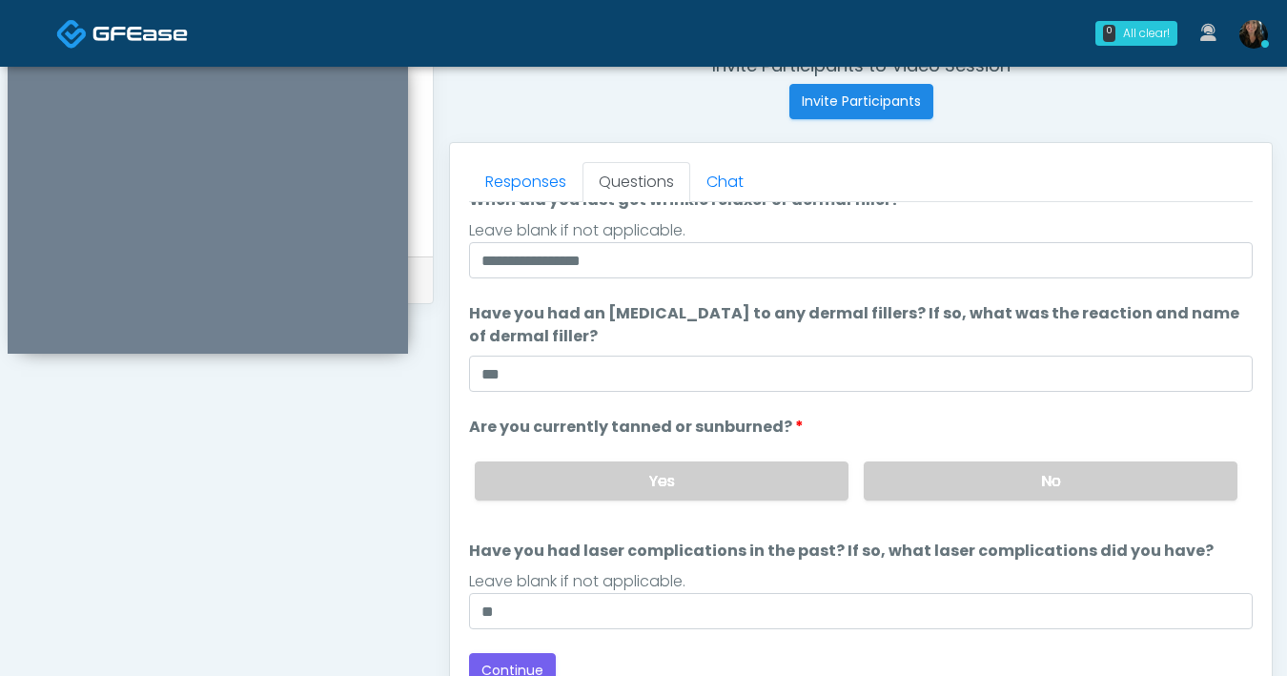
scroll to position [172, 0]
click at [542, 655] on button "Continue" at bounding box center [512, 669] width 87 height 35
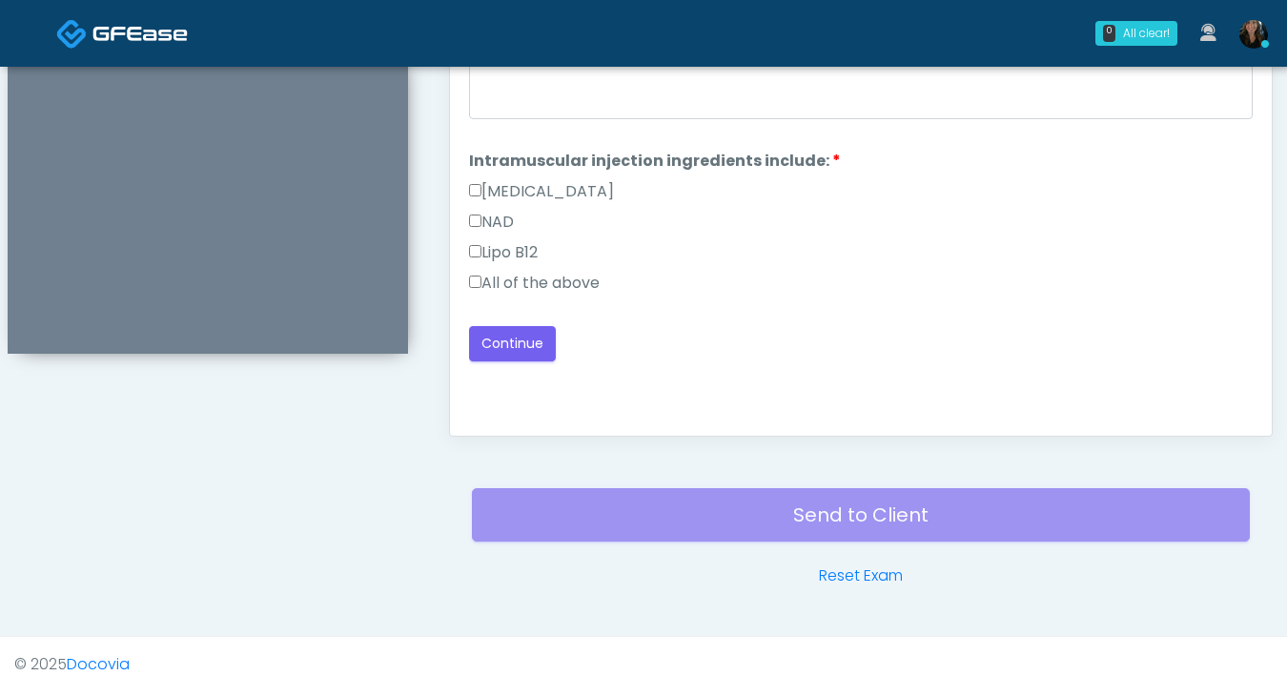
scroll to position [996, 0]
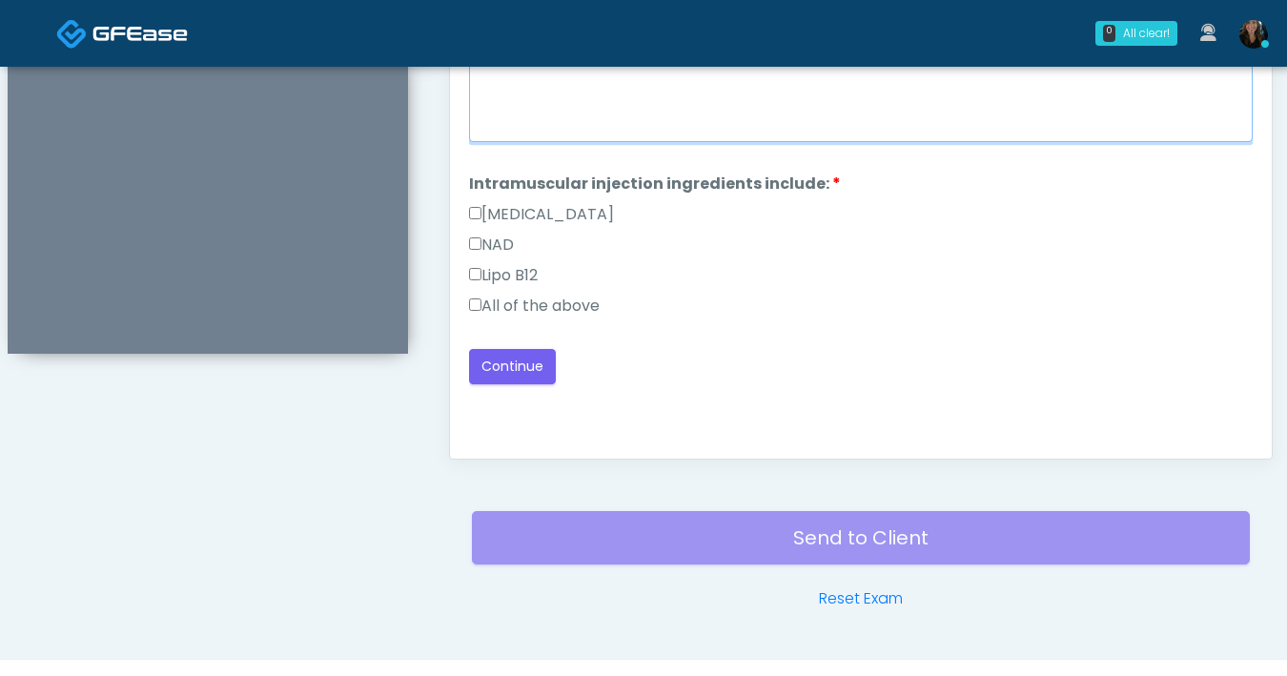
click at [713, 136] on textarea "When did you last get an IV or IM?" at bounding box center [861, 101] width 784 height 82
type textarea "***"
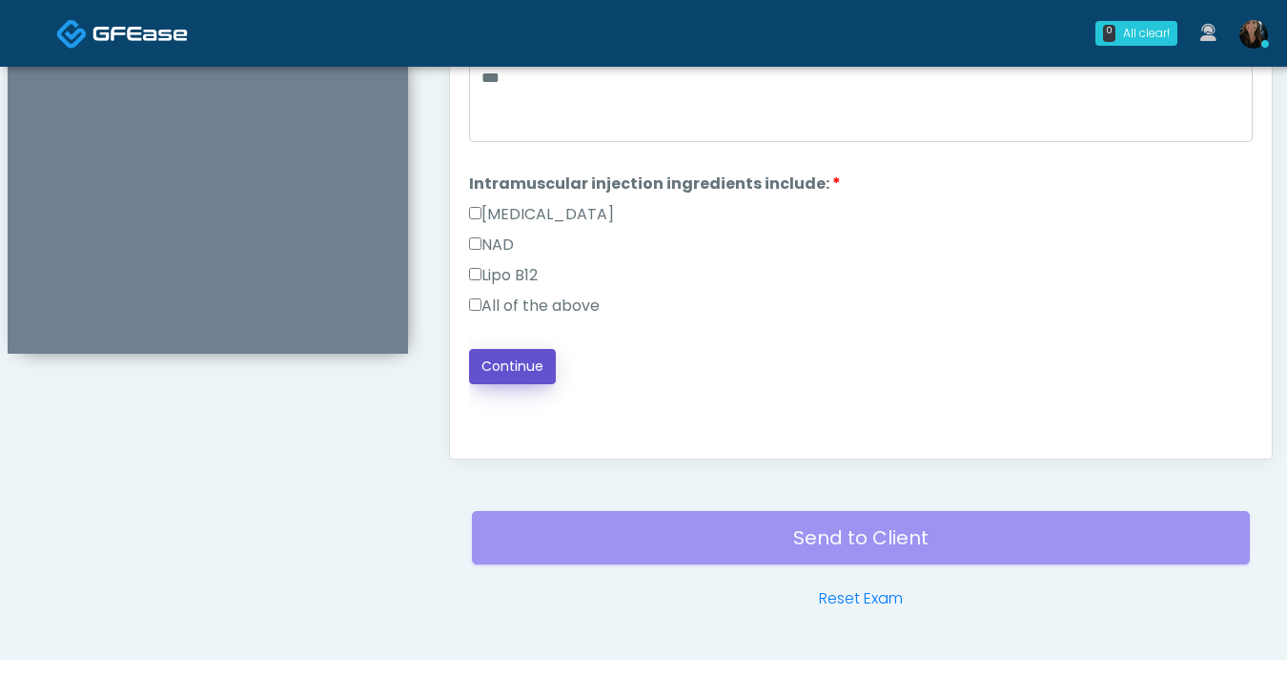
click at [505, 372] on button "Continue" at bounding box center [512, 366] width 87 height 35
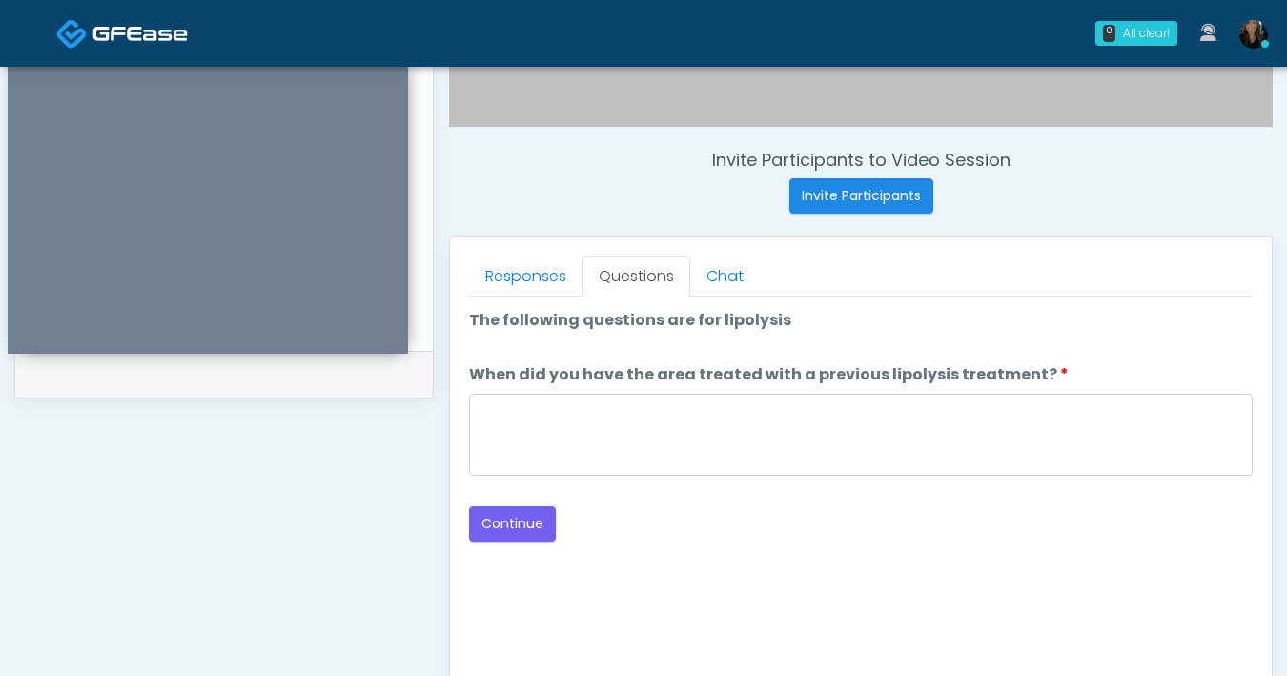
scroll to position [626, 0]
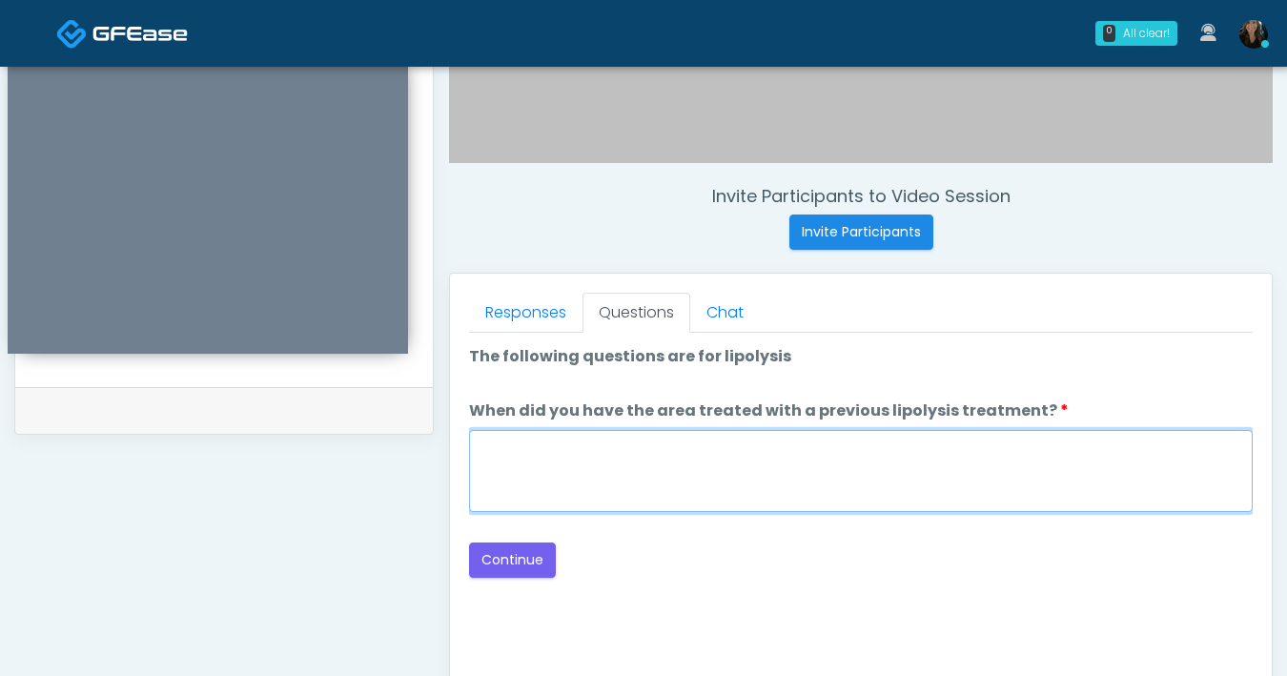
click at [689, 484] on textarea "When did you have the area treated with a previous lipolysis treatment?" at bounding box center [861, 471] width 784 height 82
type textarea "***"
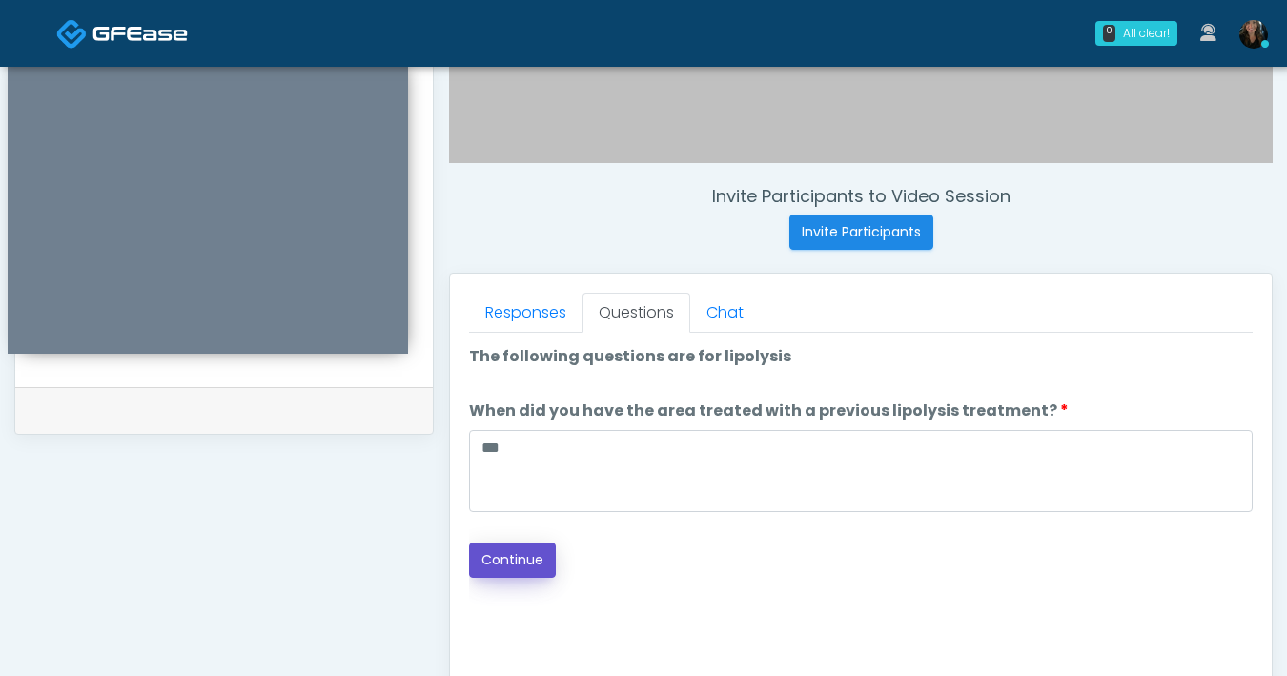
click at [513, 571] on button "Continue" at bounding box center [512, 559] width 87 height 35
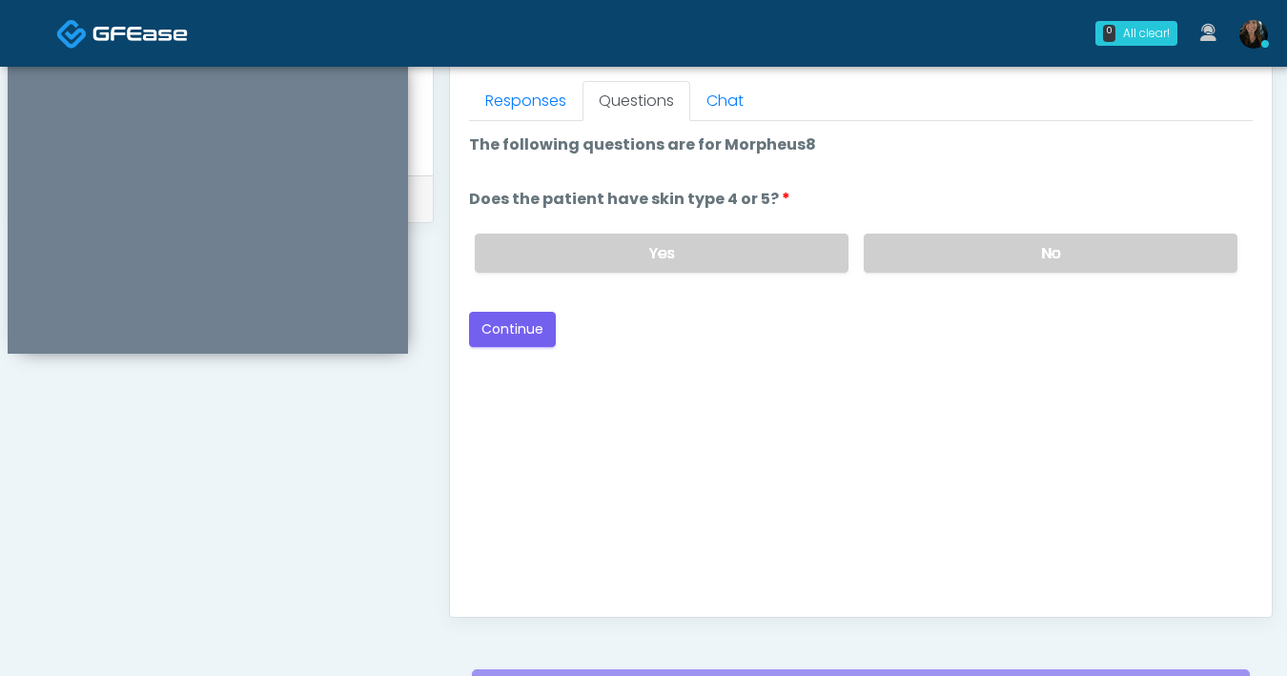
scroll to position [837, 0]
drag, startPoint x: 960, startPoint y: 262, endPoint x: 791, endPoint y: 293, distance: 171.4
click at [960, 262] on label "No" at bounding box center [1051, 253] width 374 height 39
click at [545, 338] on button "Continue" at bounding box center [512, 330] width 87 height 35
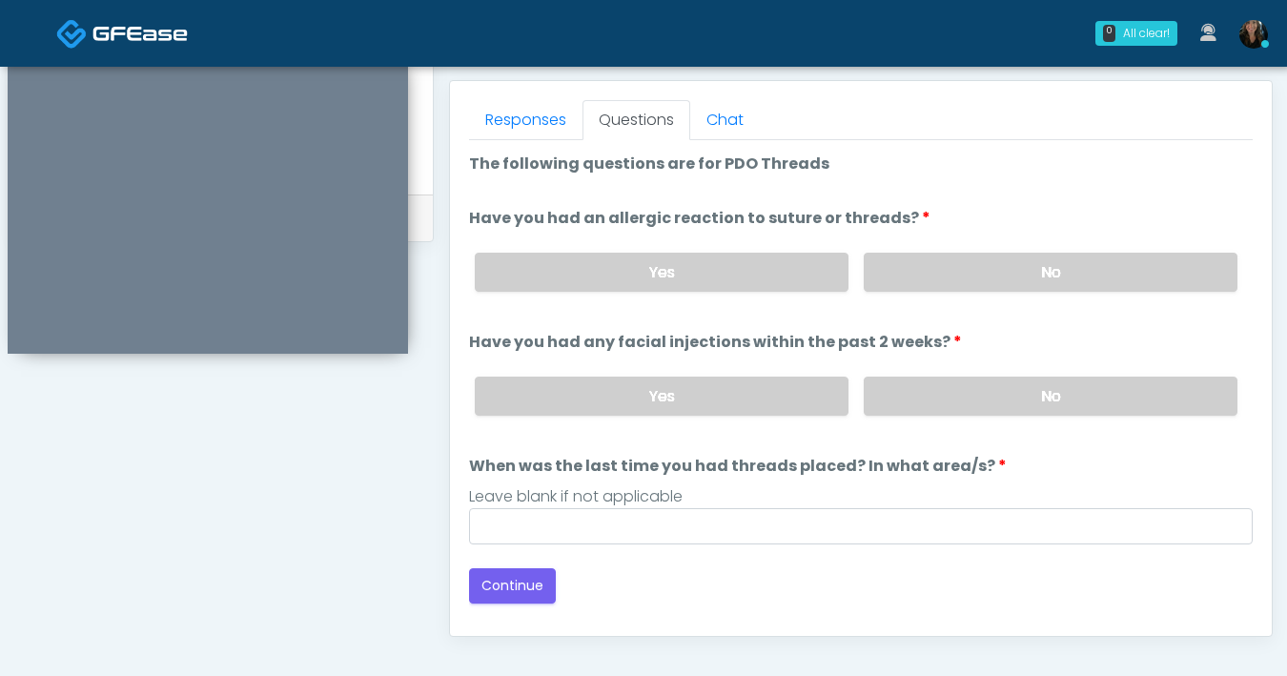
scroll to position [705, 0]
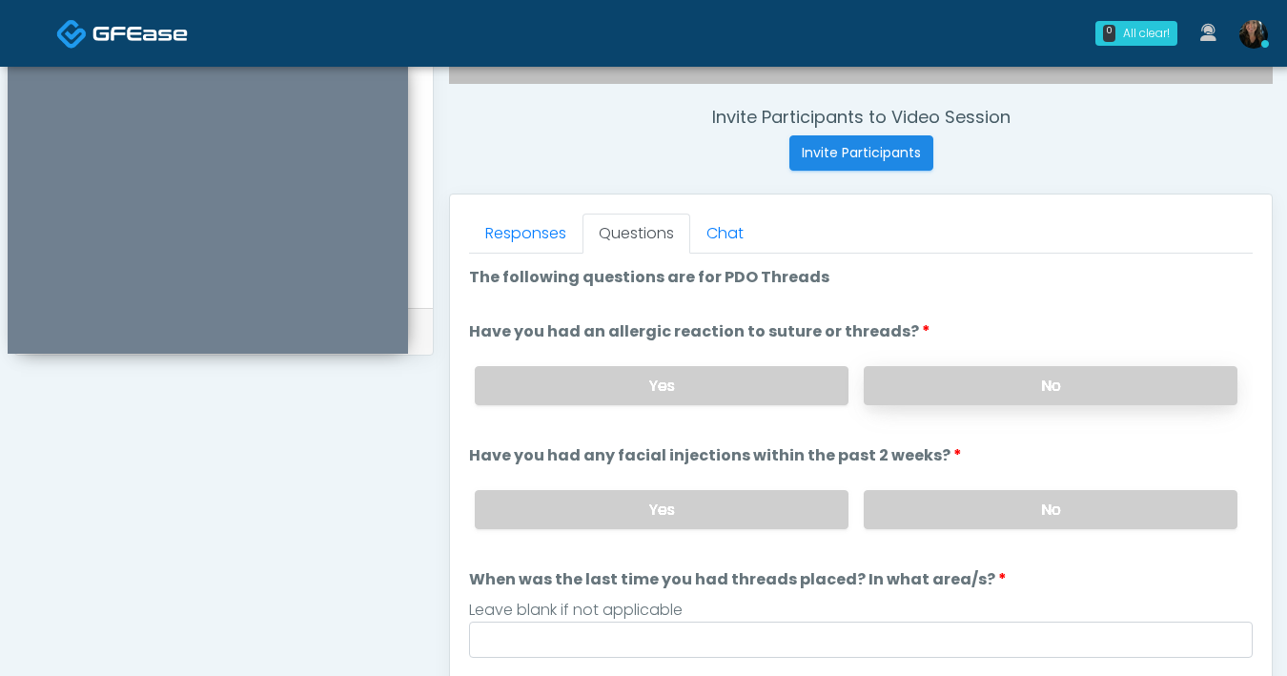
click at [996, 368] on label "No" at bounding box center [1051, 385] width 374 height 39
click at [986, 516] on label "No" at bounding box center [1051, 509] width 374 height 39
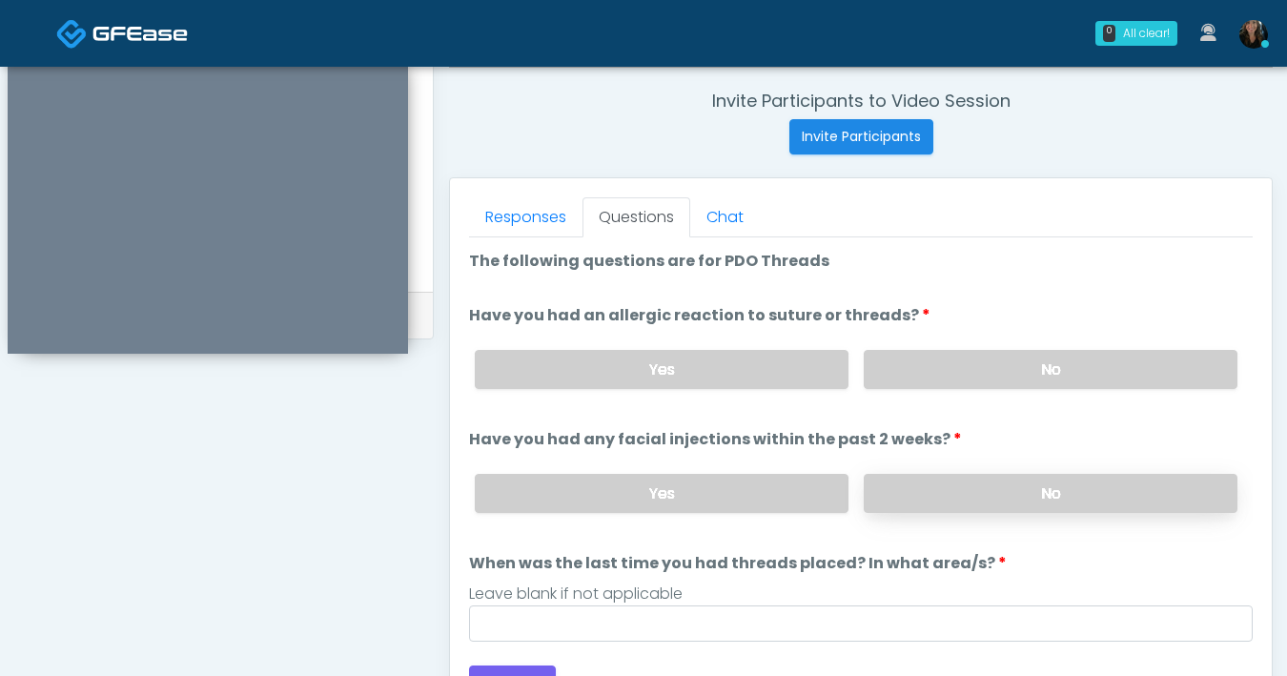
scroll to position [741, 0]
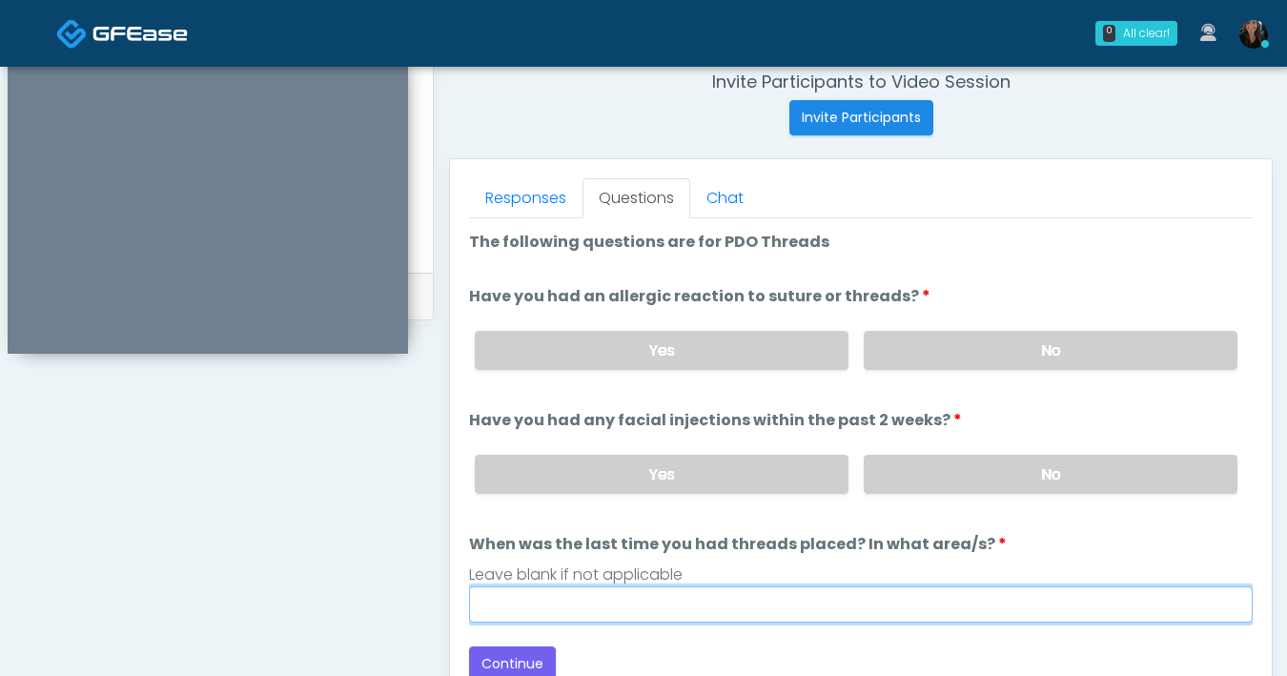
click at [815, 600] on input "When was the last time you had threads placed? In what area/s?" at bounding box center [861, 604] width 784 height 36
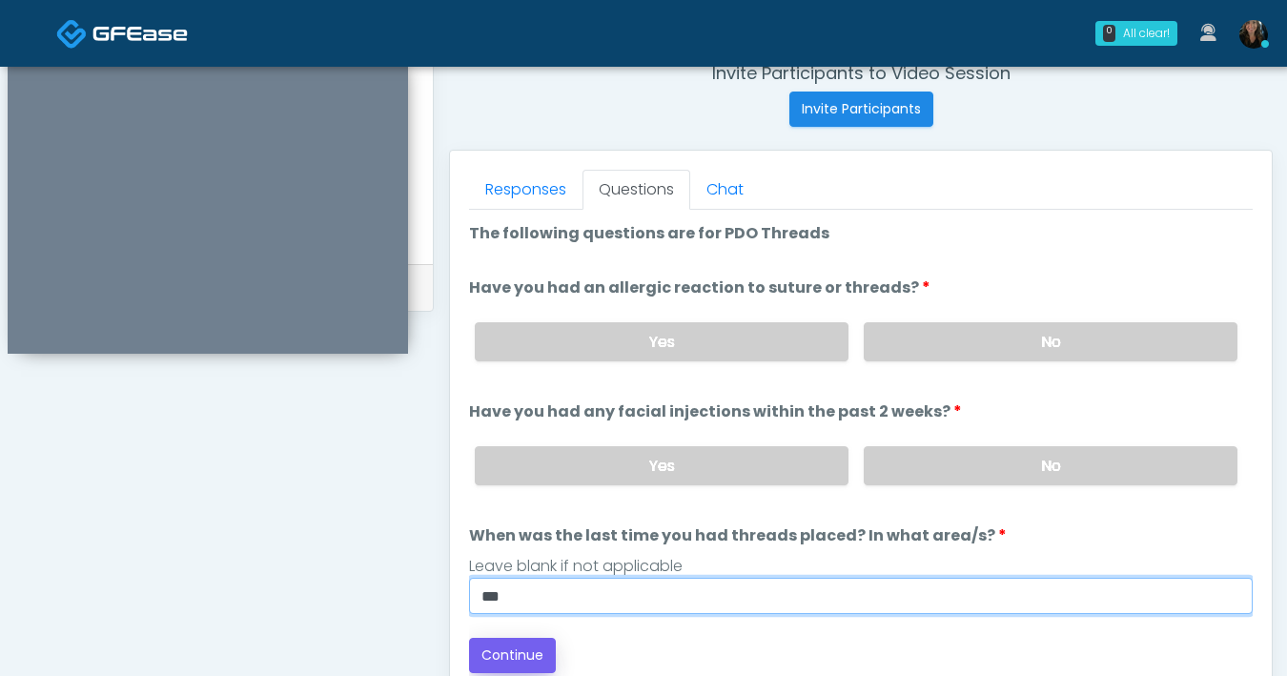
scroll to position [764, 0]
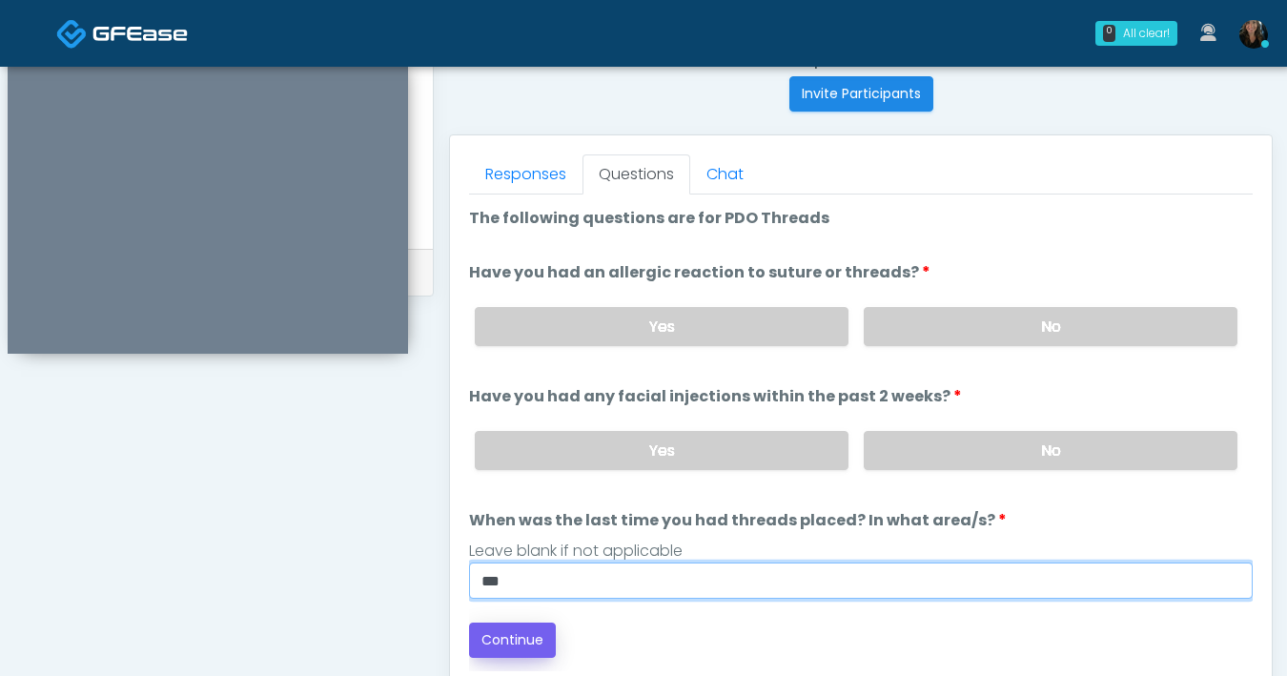
type input "***"
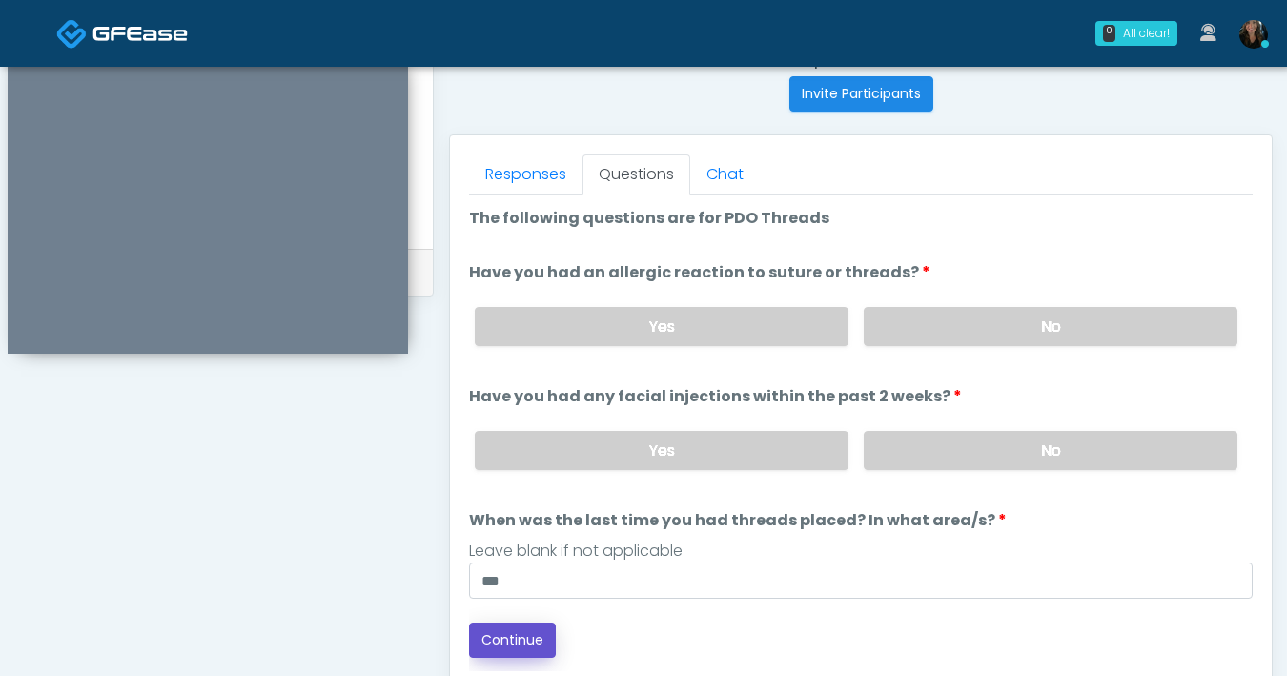
click at [514, 644] on button "Continue" at bounding box center [512, 639] width 87 height 35
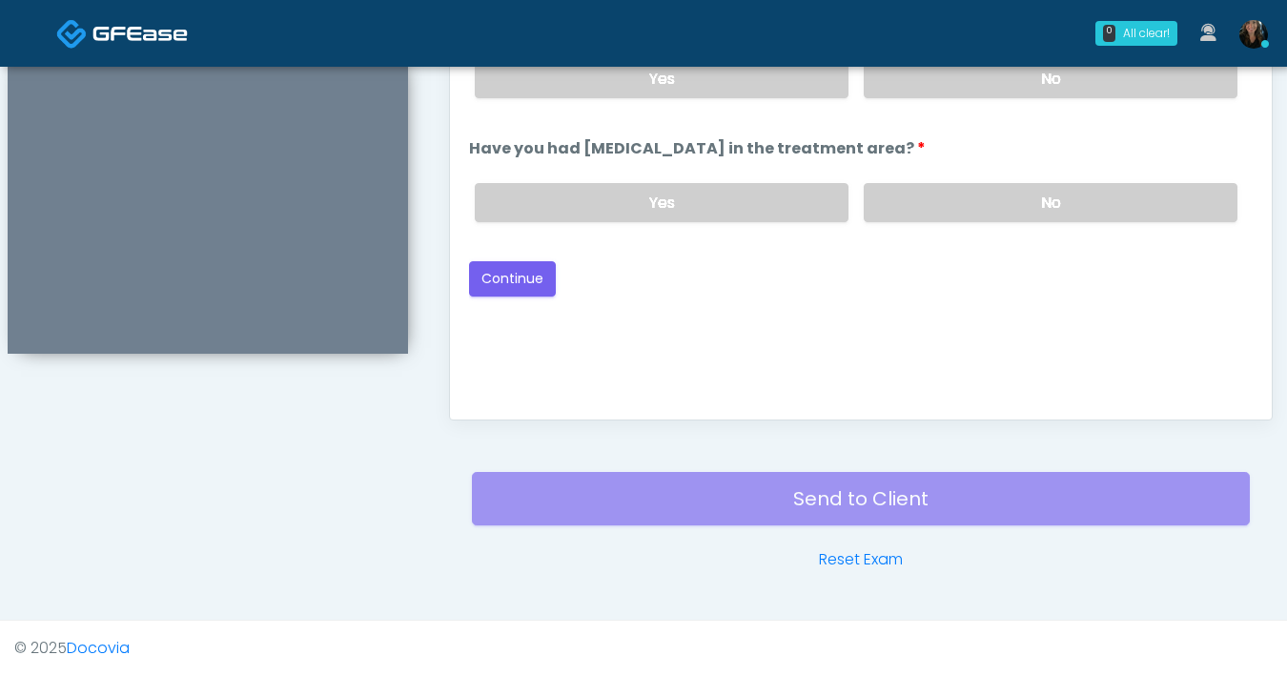
scroll to position [887, 0]
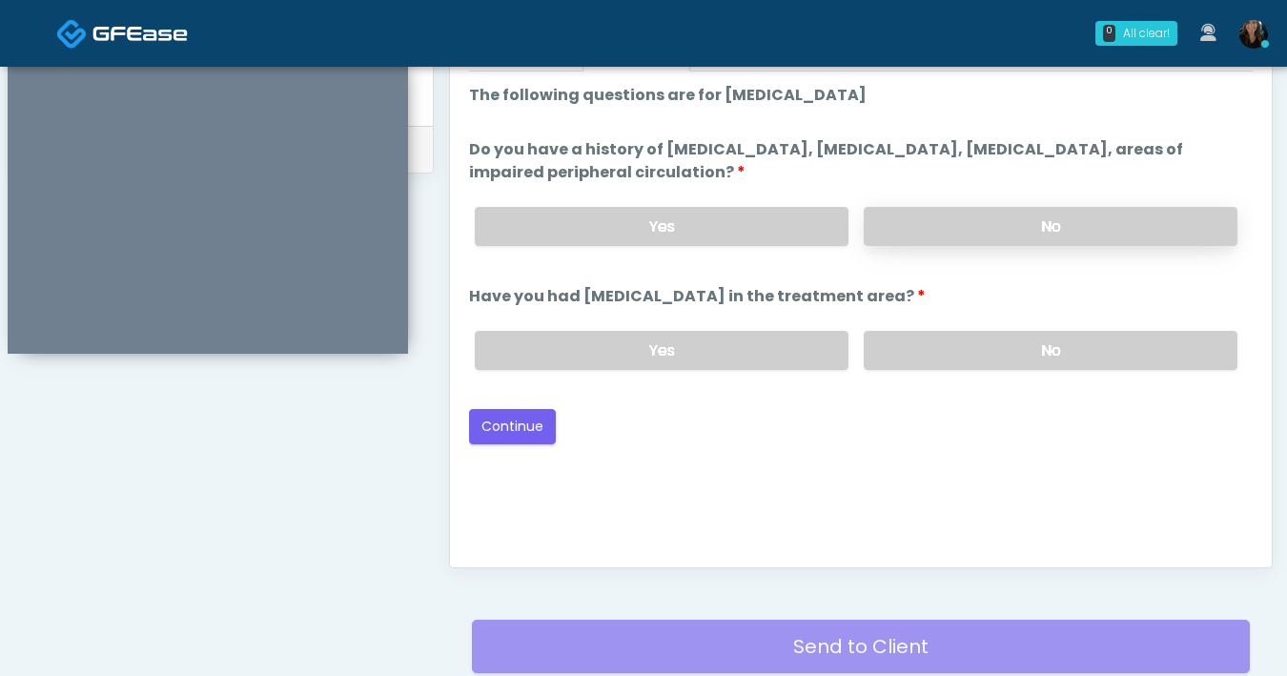
click at [1016, 239] on label "No" at bounding box center [1051, 226] width 374 height 39
click at [1035, 358] on label "No" at bounding box center [1051, 350] width 374 height 39
click at [534, 441] on button "Continue" at bounding box center [512, 426] width 87 height 35
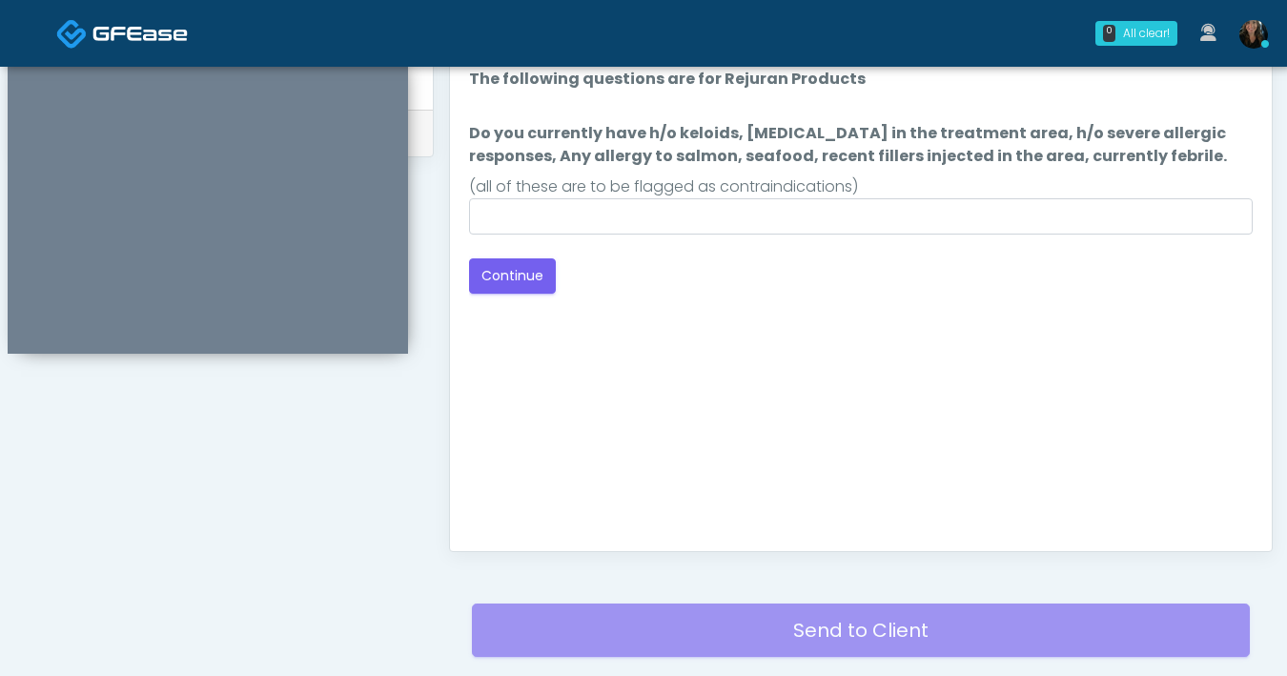
scroll to position [880, 0]
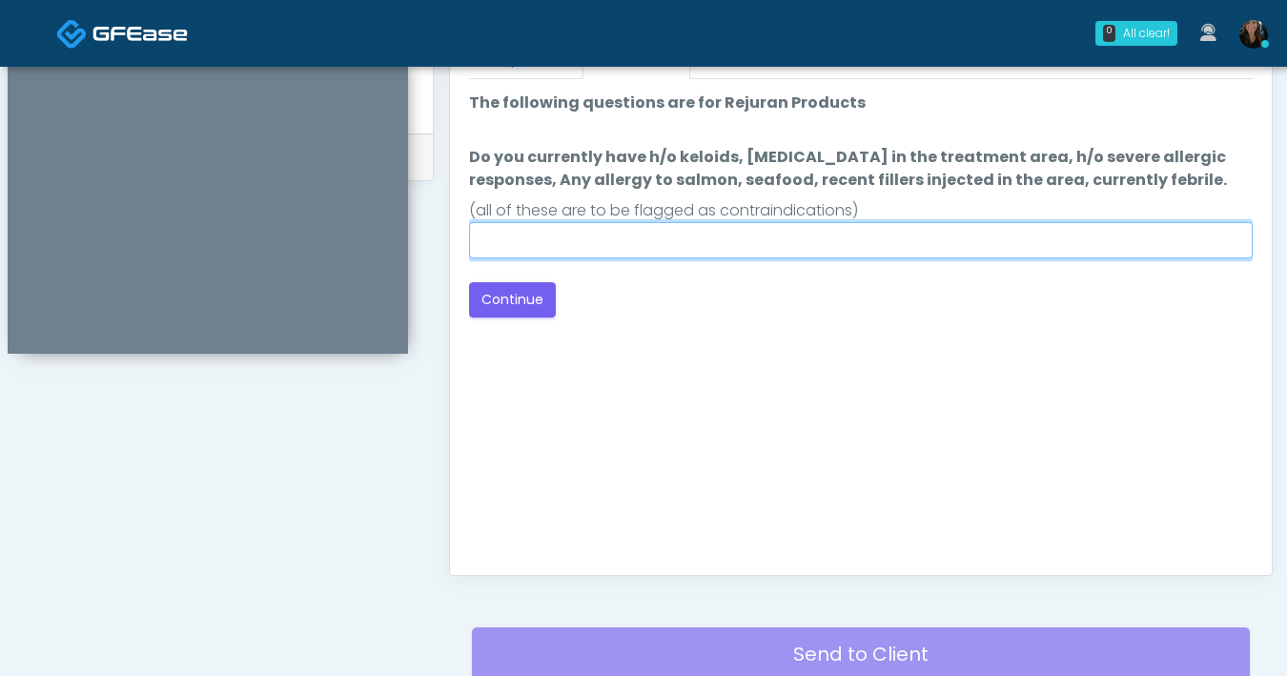
click at [628, 242] on input "Do you currently have h/o keloids, skin infection in the treatment area, h/o se…" at bounding box center [861, 240] width 784 height 36
type input "**"
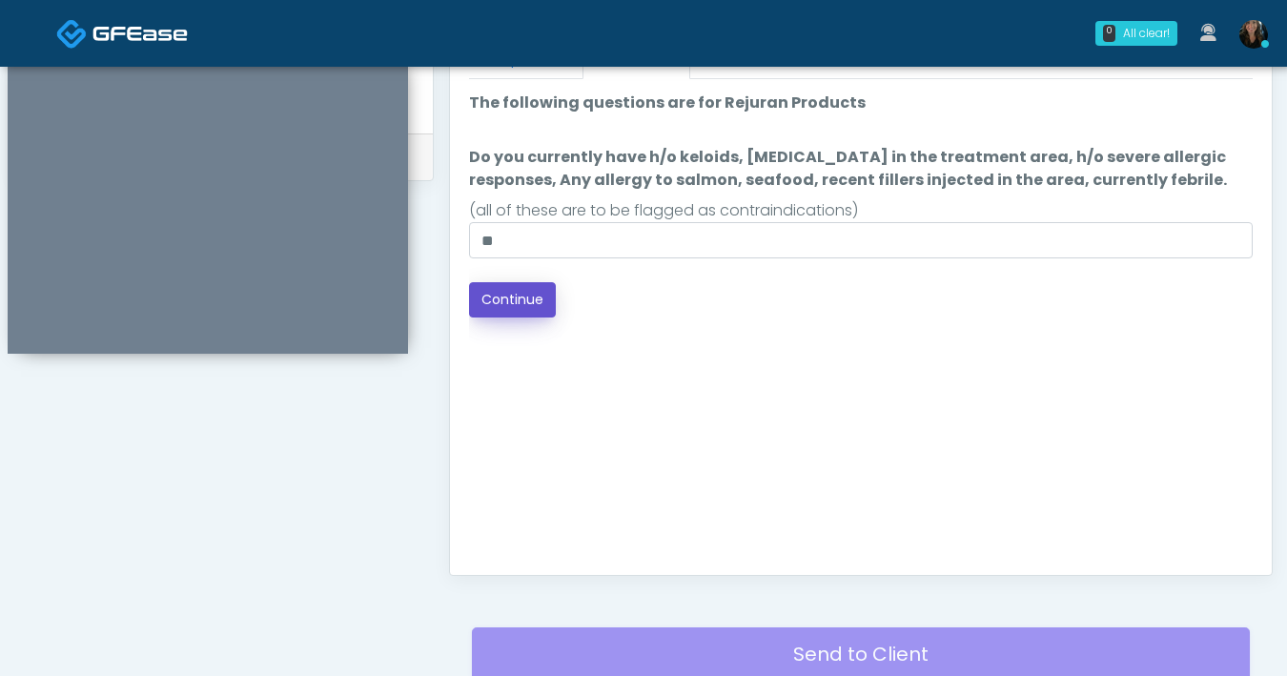
click at [508, 296] on button "Continue" at bounding box center [512, 299] width 87 height 35
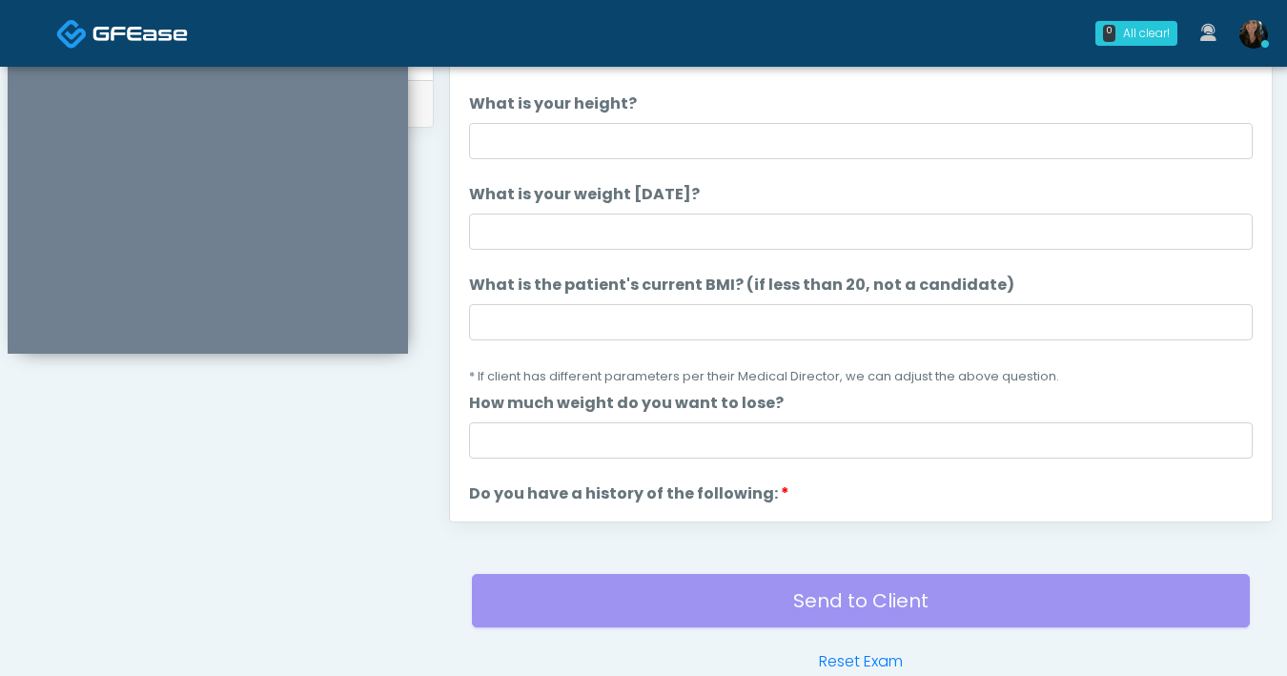
scroll to position [921, 0]
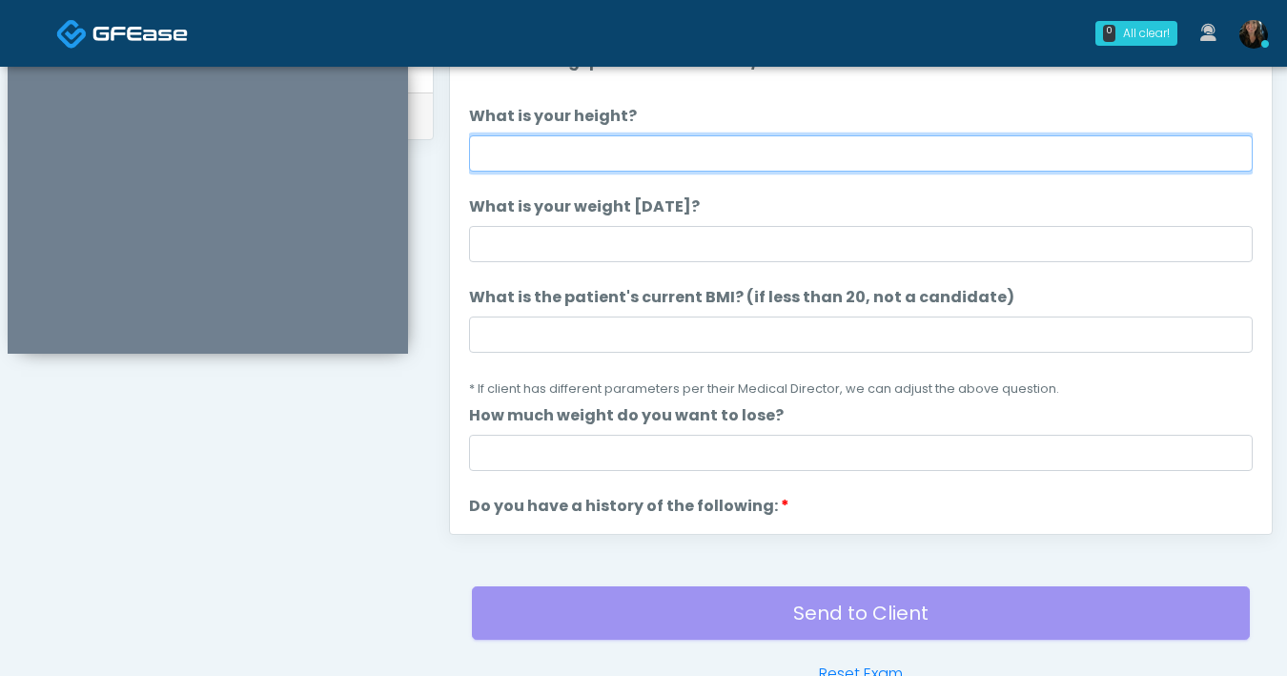
drag, startPoint x: 726, startPoint y: 168, endPoint x: 785, endPoint y: 167, distance: 59.1
click at [727, 167] on input "What is your height?" at bounding box center [861, 153] width 784 height 36
type input "***"
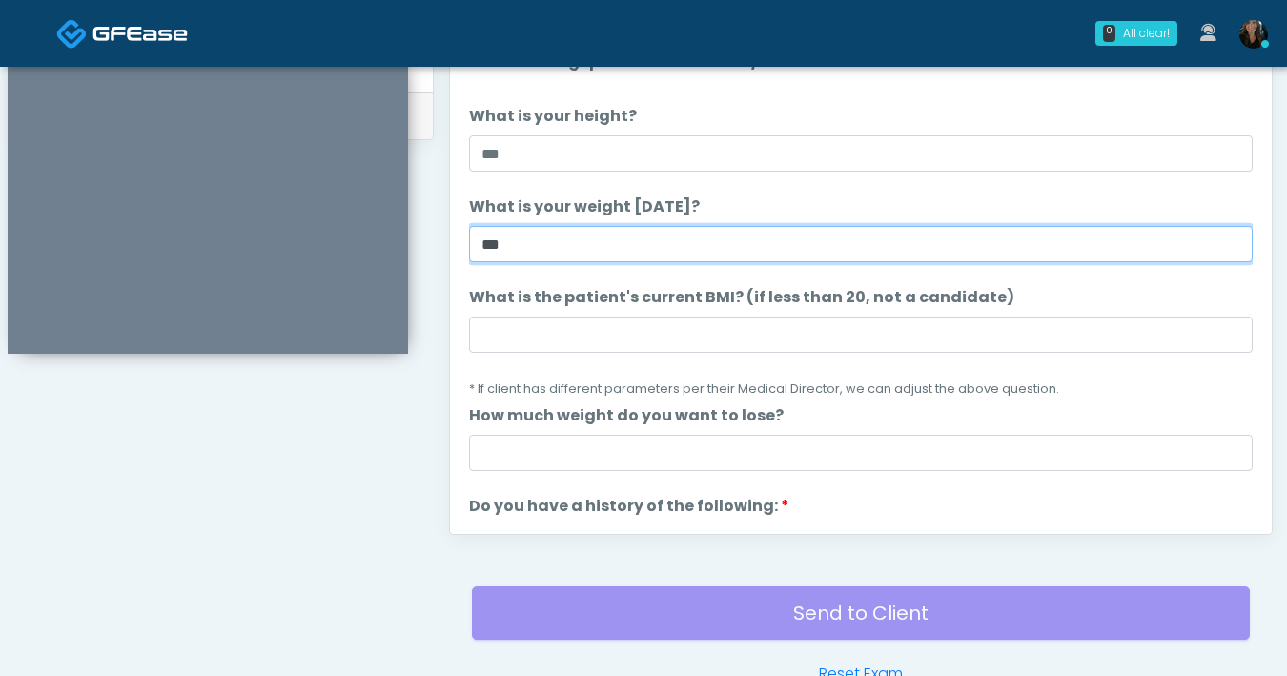
type input "***"
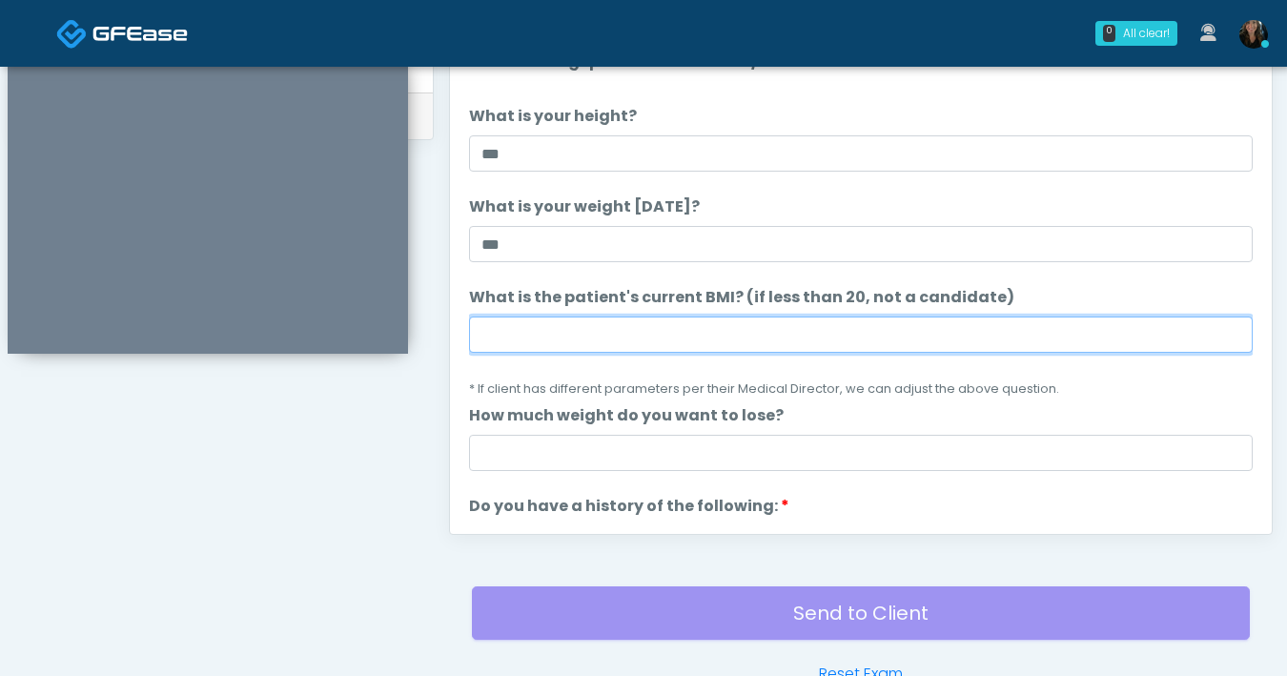
click at [667, 345] on input "What is the patient's current BMI? (if less than 20, not a candidate)" at bounding box center [861, 334] width 784 height 36
type input "****"
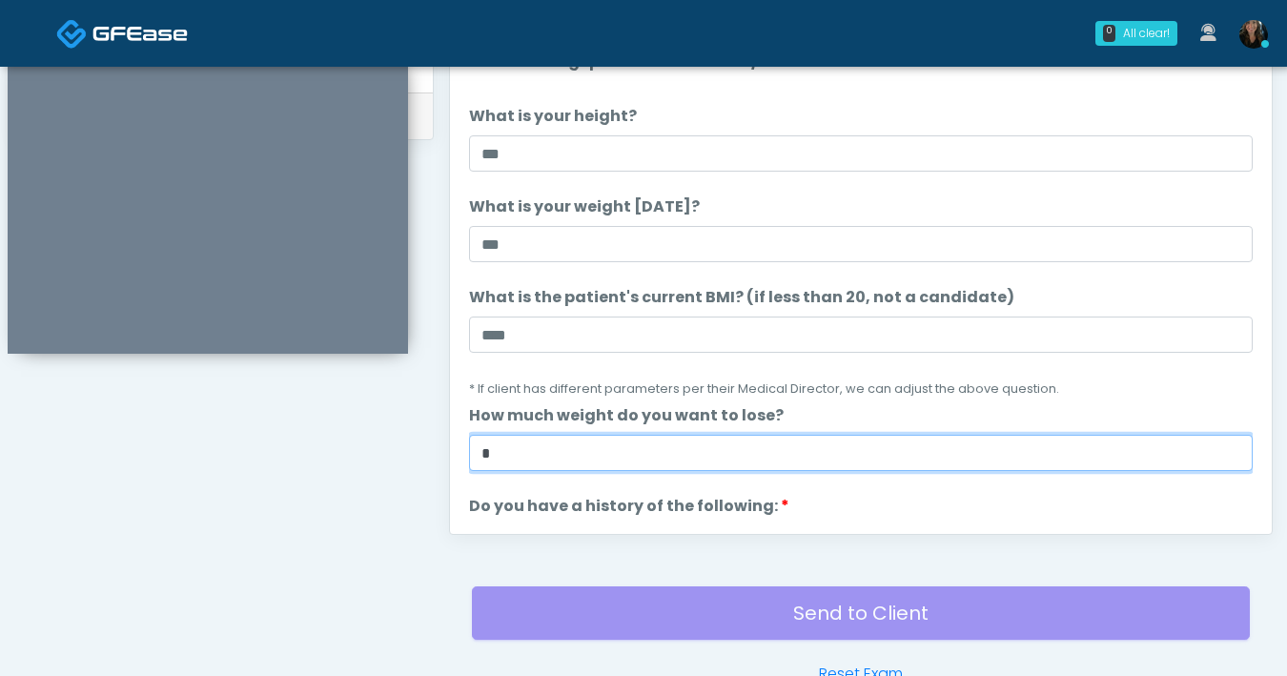
type input "*"
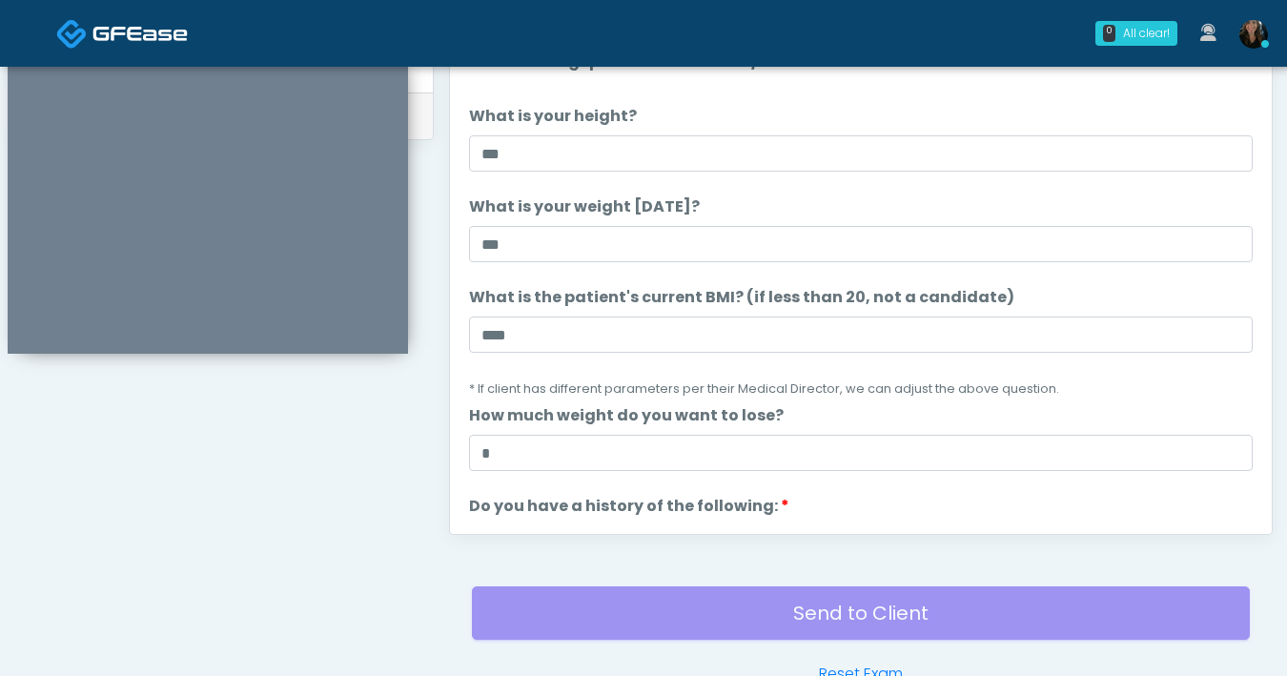
scroll to position [259, 0]
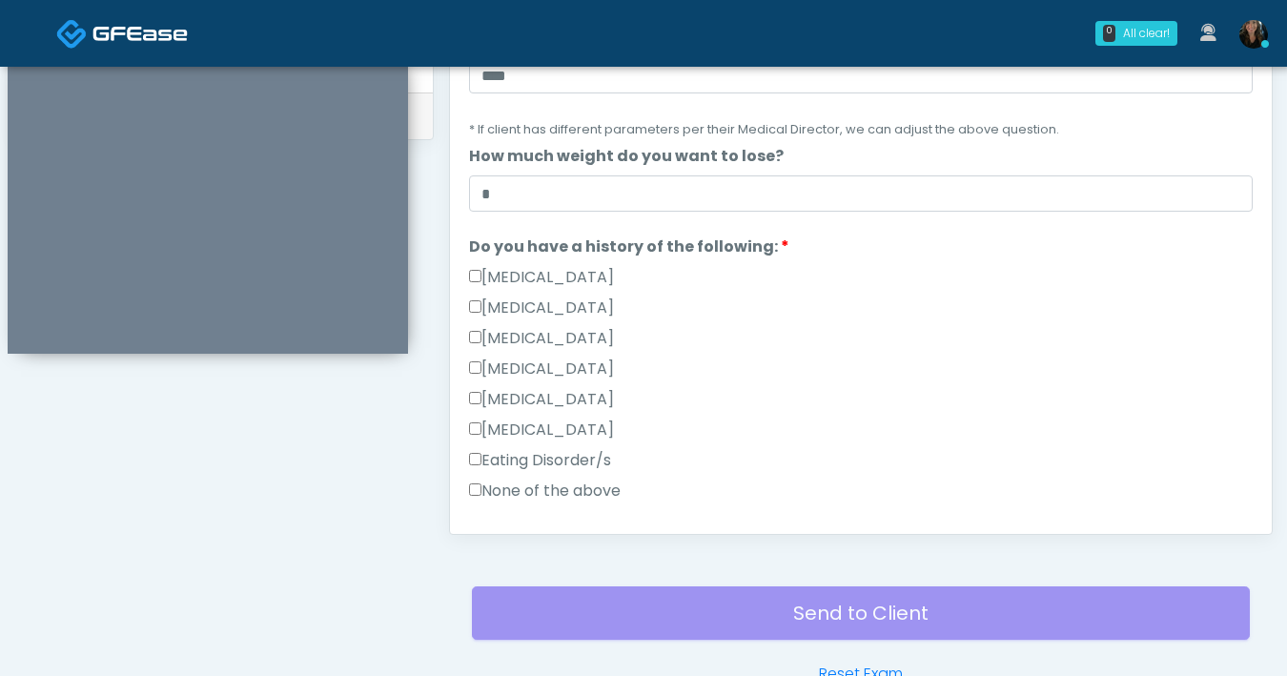
click at [884, 350] on div "[MEDICAL_DATA]" at bounding box center [861, 342] width 784 height 31
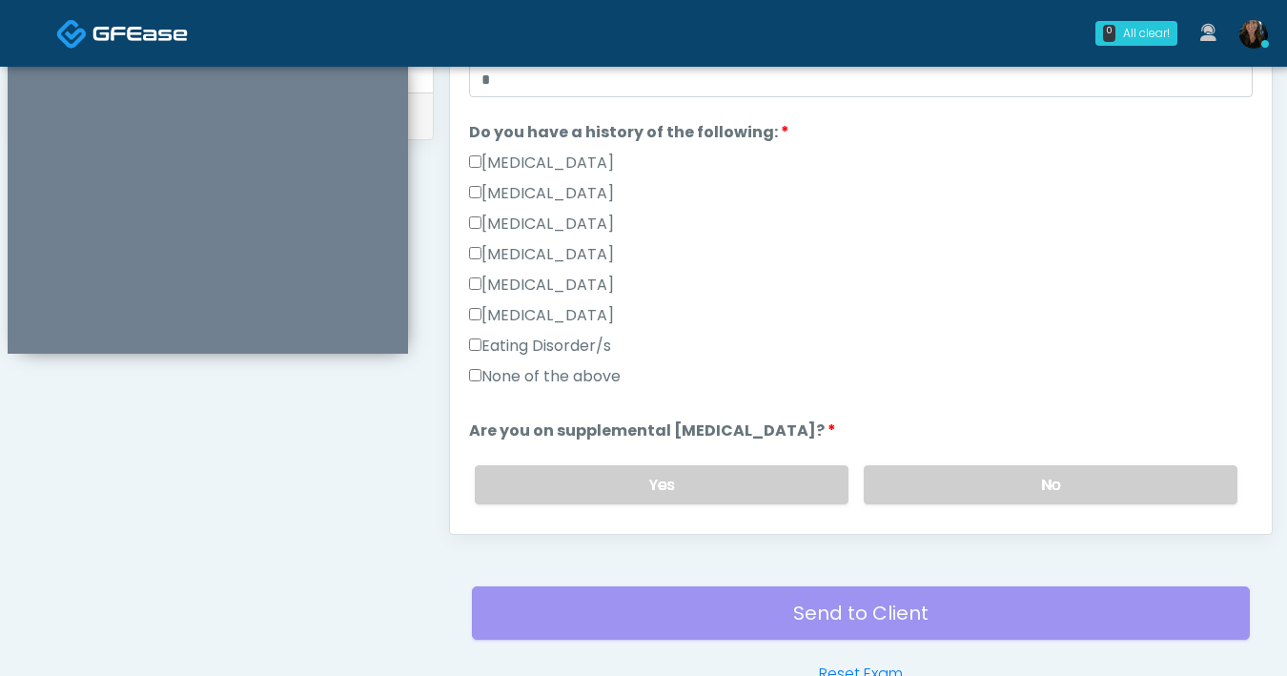
scroll to position [495, 0]
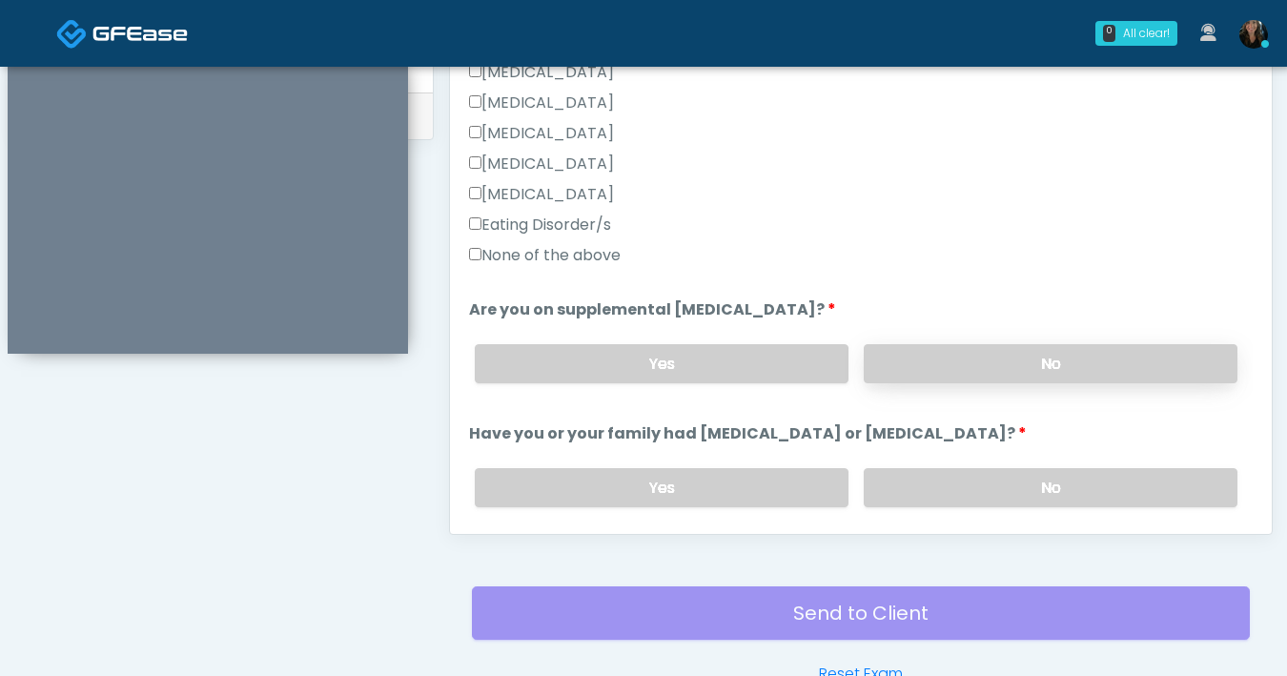
click at [902, 365] on label "No" at bounding box center [1051, 363] width 374 height 39
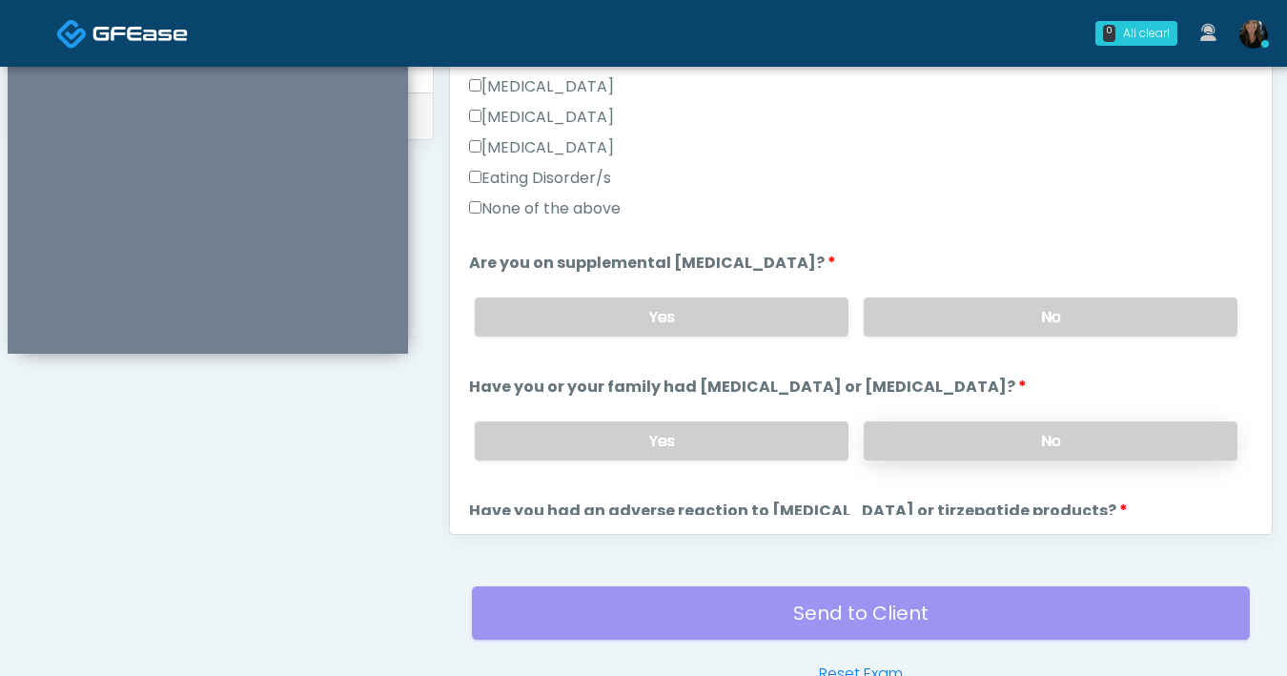
scroll to position [574, 0]
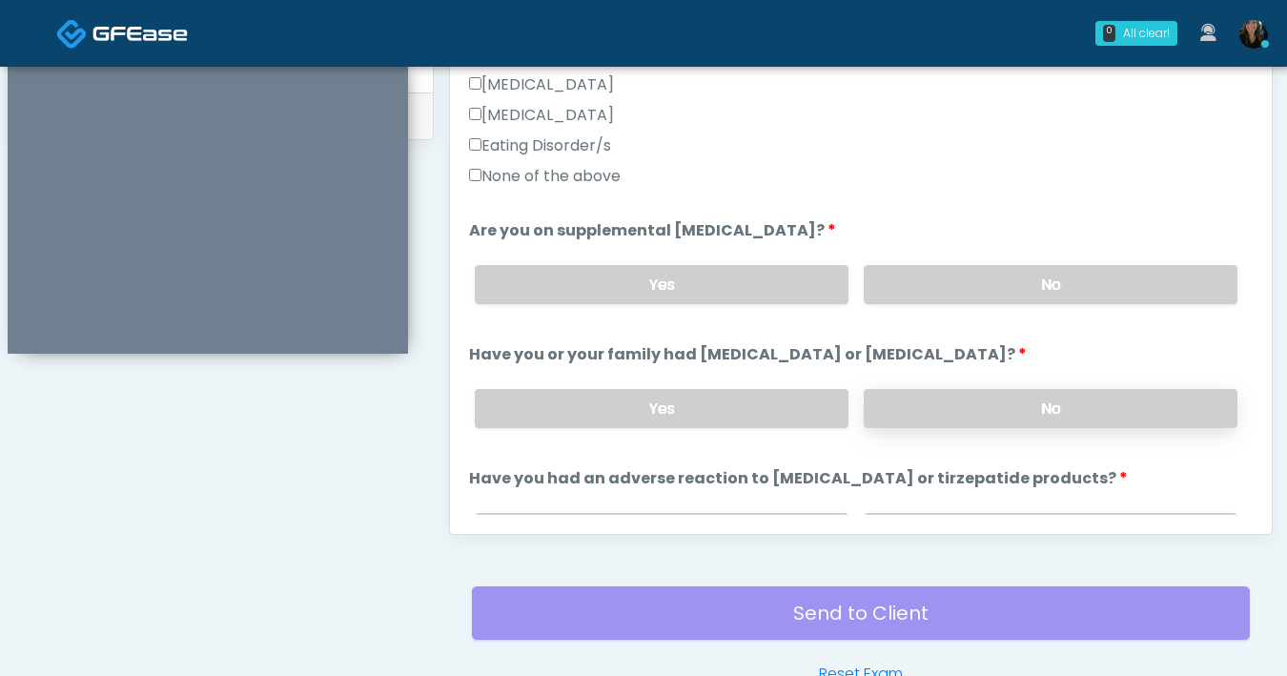
click at [953, 404] on label "No" at bounding box center [1051, 408] width 374 height 39
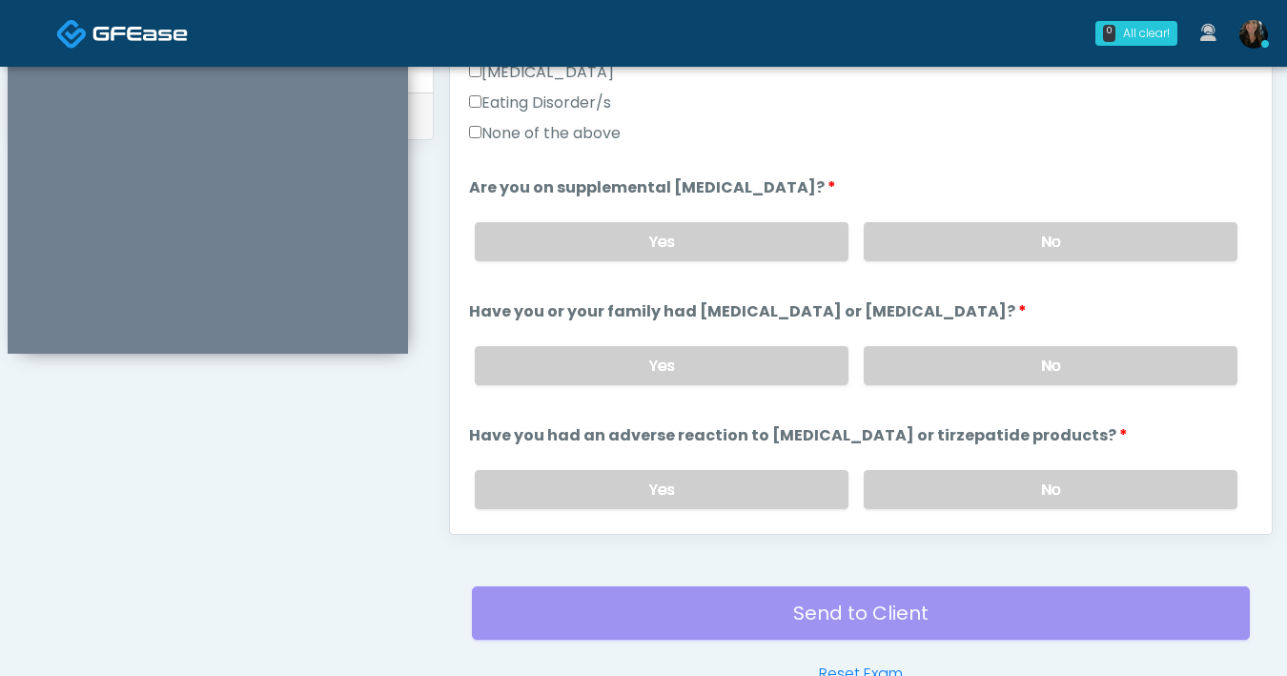
scroll to position [637, 0]
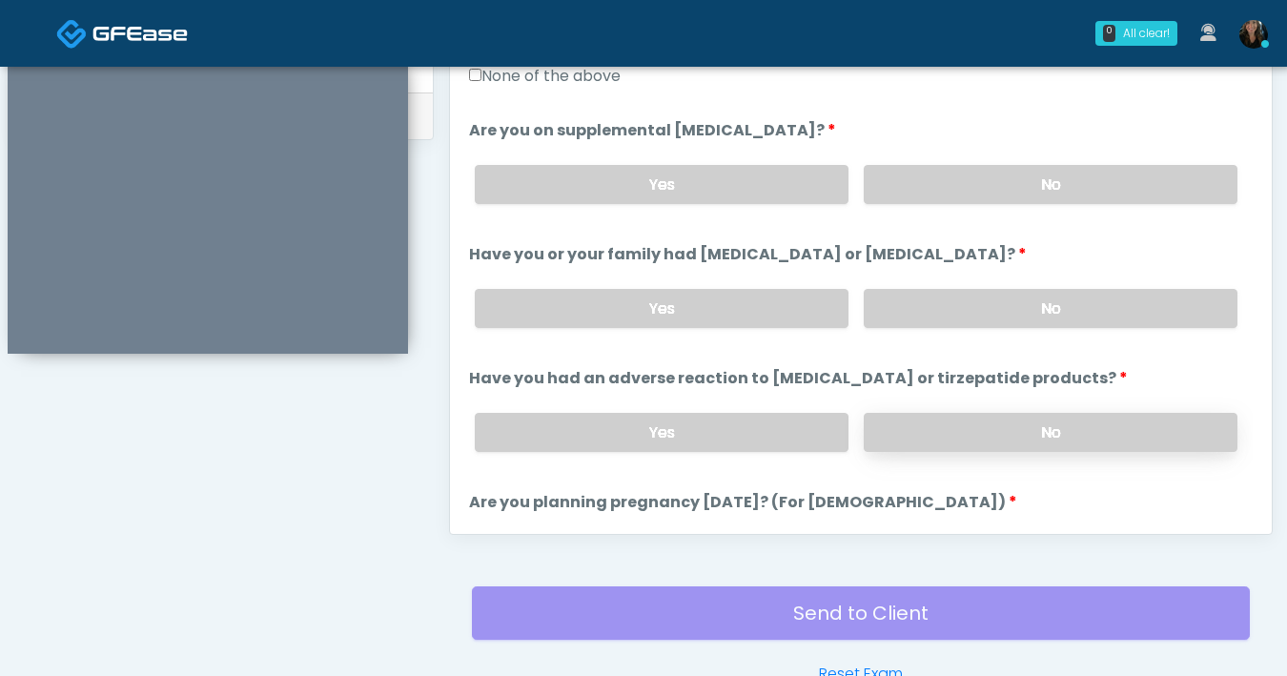
click at [976, 441] on label "No" at bounding box center [1051, 432] width 374 height 39
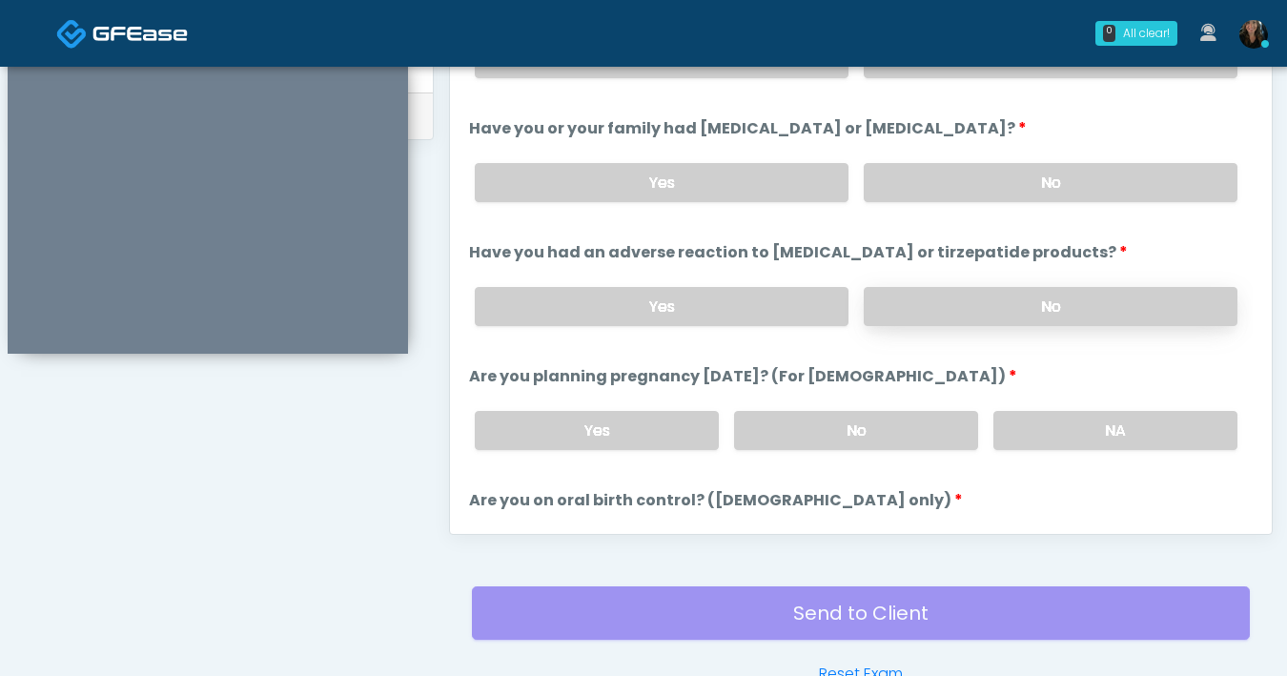
scroll to position [891, 0]
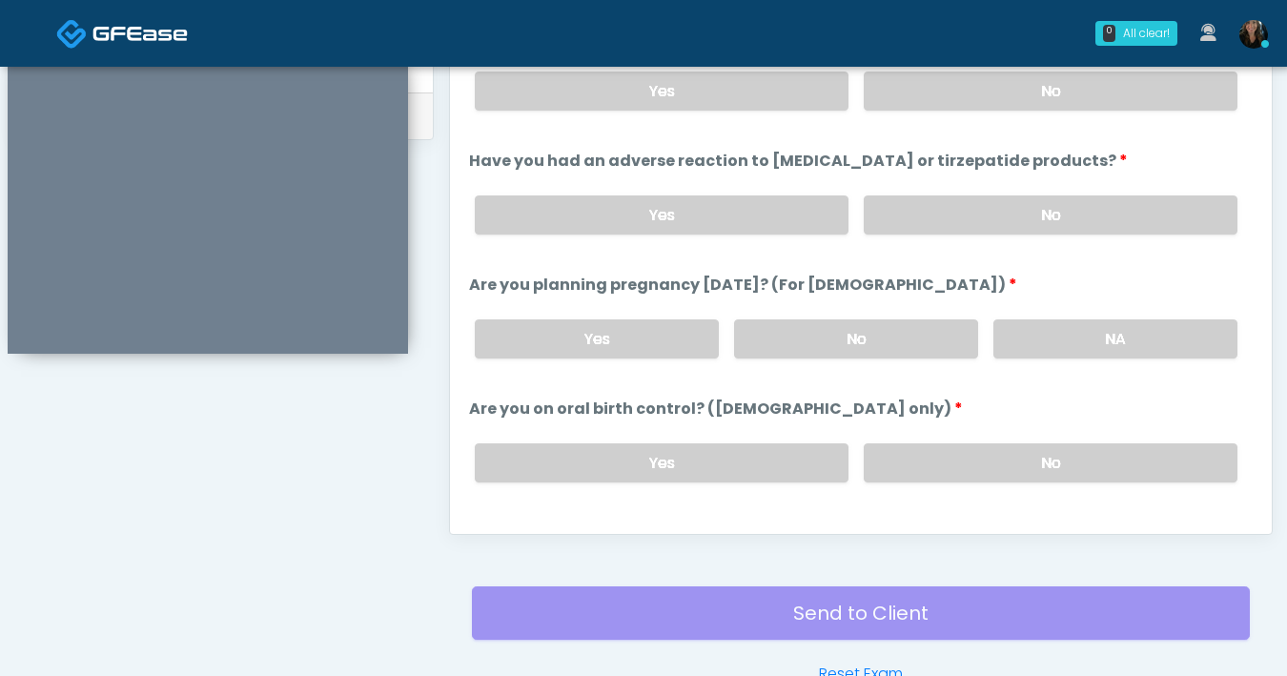
drag, startPoint x: 915, startPoint y: 338, endPoint x: 995, endPoint y: 421, distance: 115.3
click at [915, 338] on label "No" at bounding box center [856, 338] width 244 height 39
click at [995, 457] on label "No" at bounding box center [1051, 462] width 374 height 39
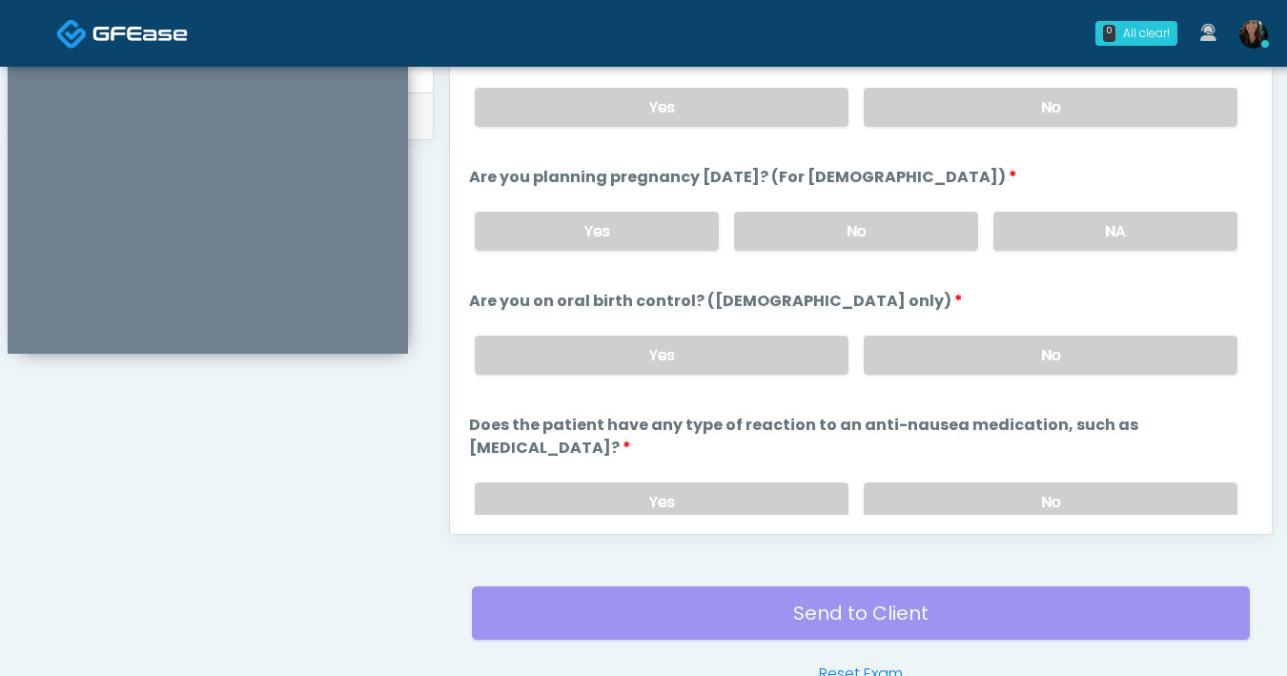
scroll to position [999, 0]
click at [989, 482] on label "No" at bounding box center [1051, 501] width 374 height 39
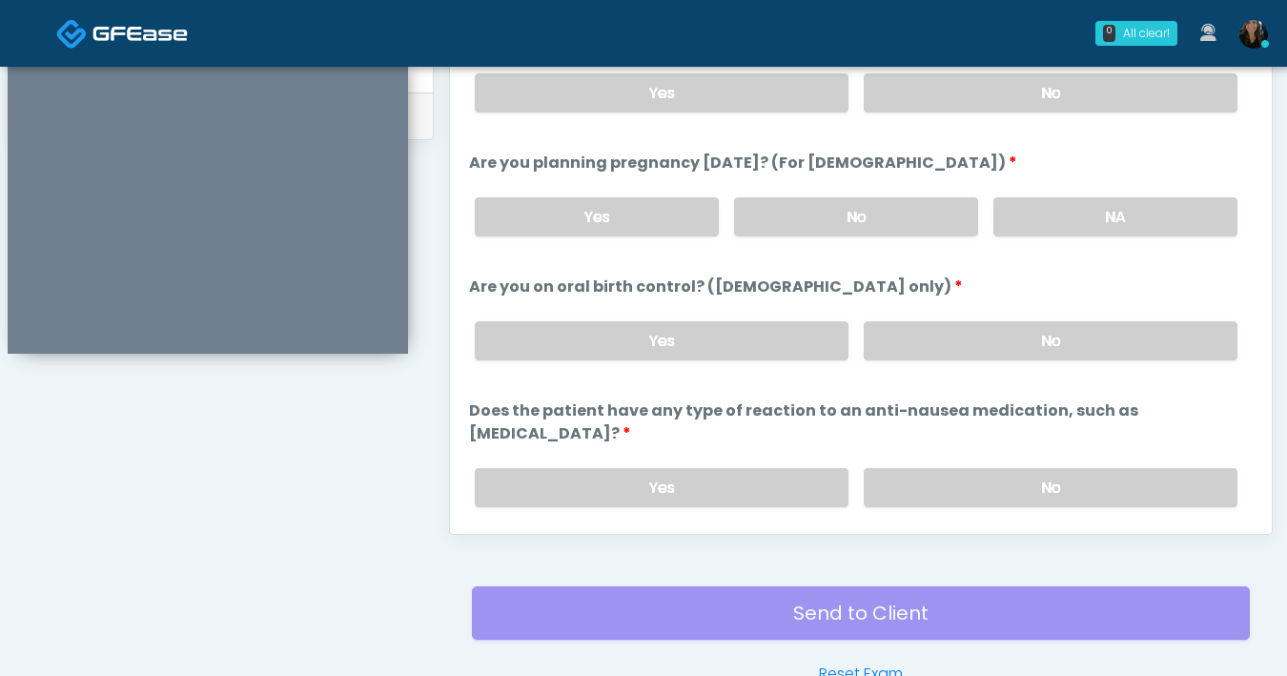
scroll to position [1051, 0]
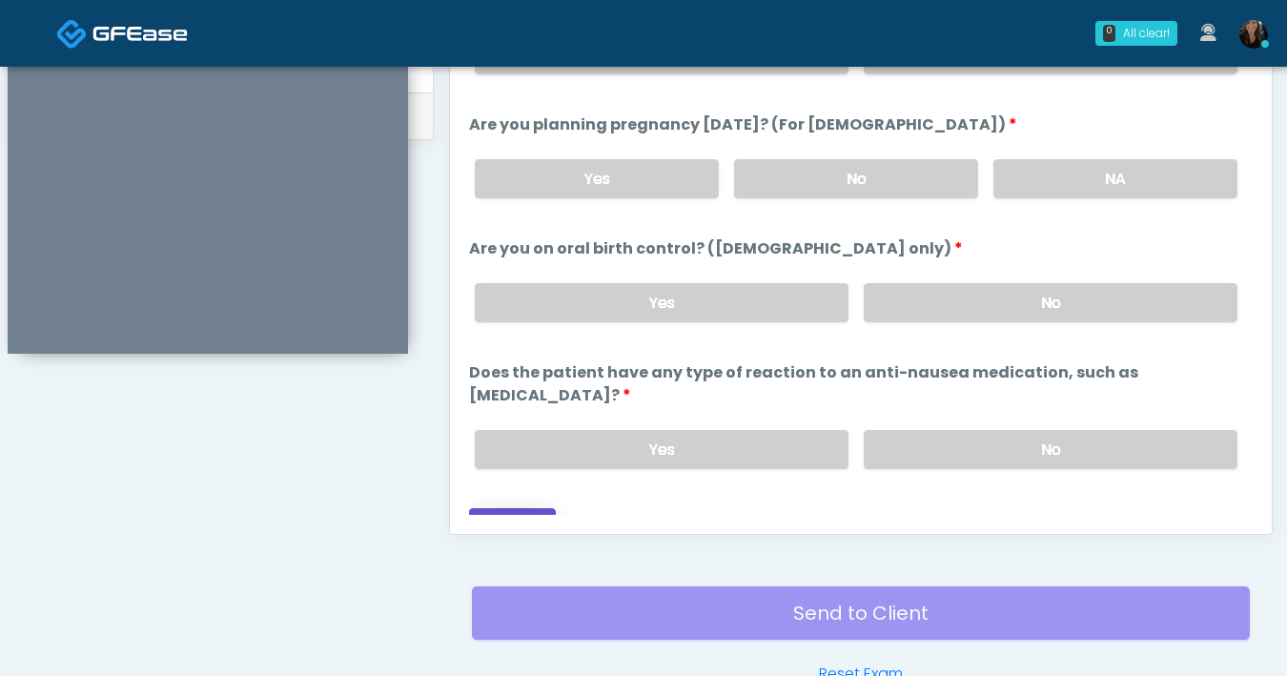
click at [525, 508] on button "Continue" at bounding box center [512, 525] width 87 height 35
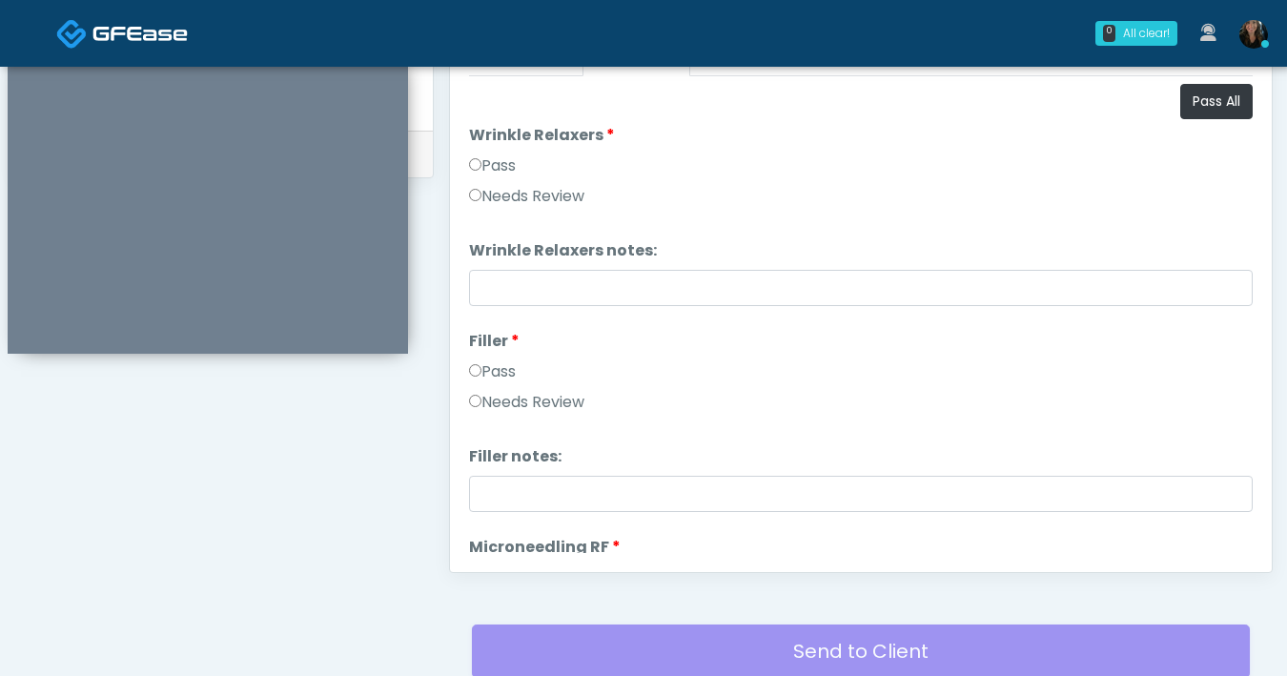
scroll to position [684, 0]
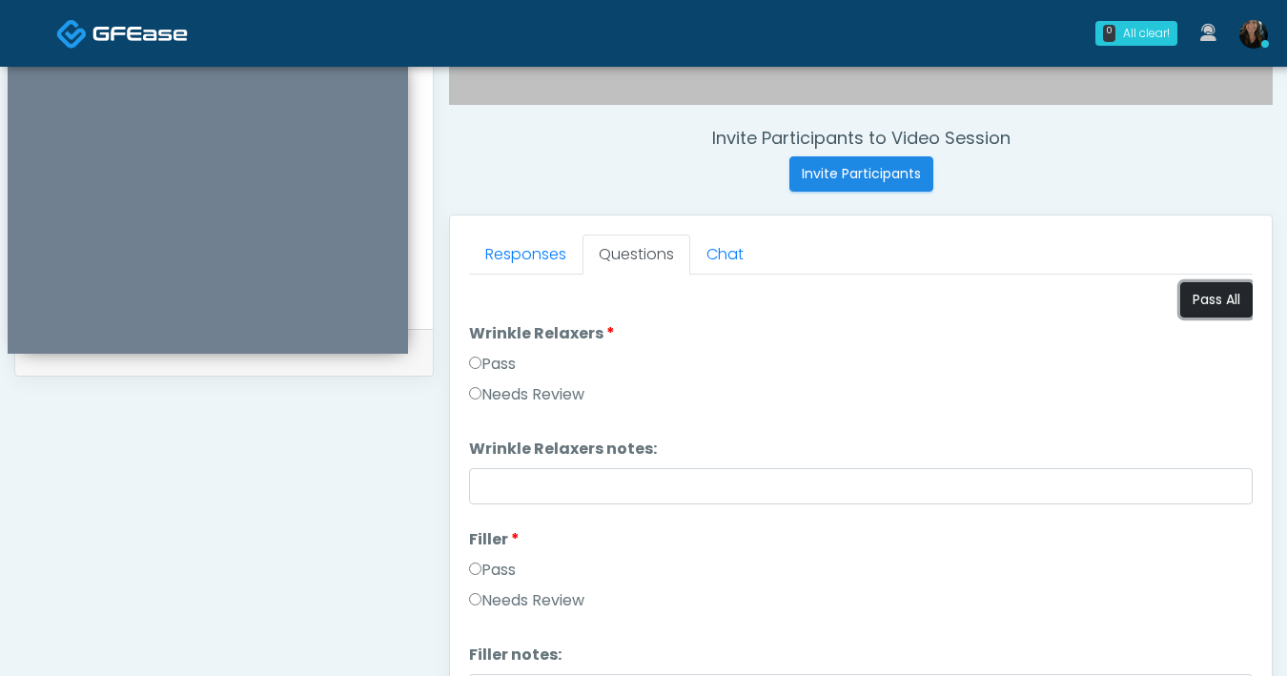
click at [1201, 303] on button "Pass All" at bounding box center [1216, 299] width 72 height 35
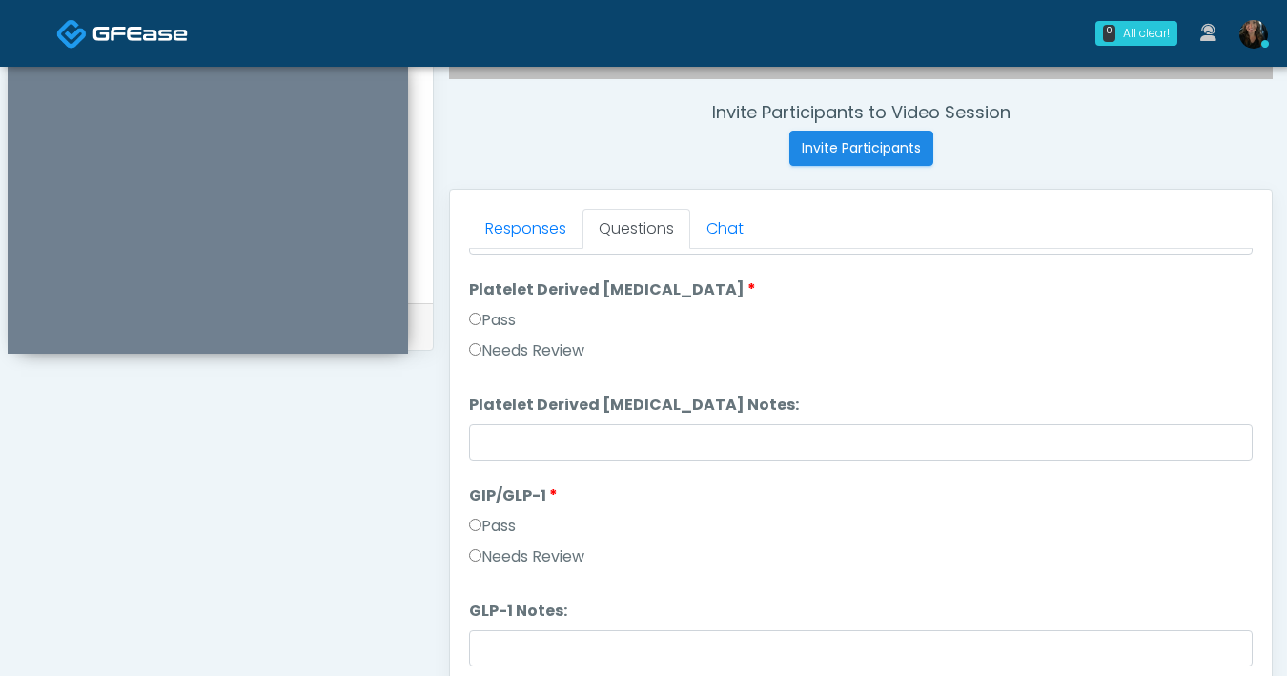
scroll to position [888, 0]
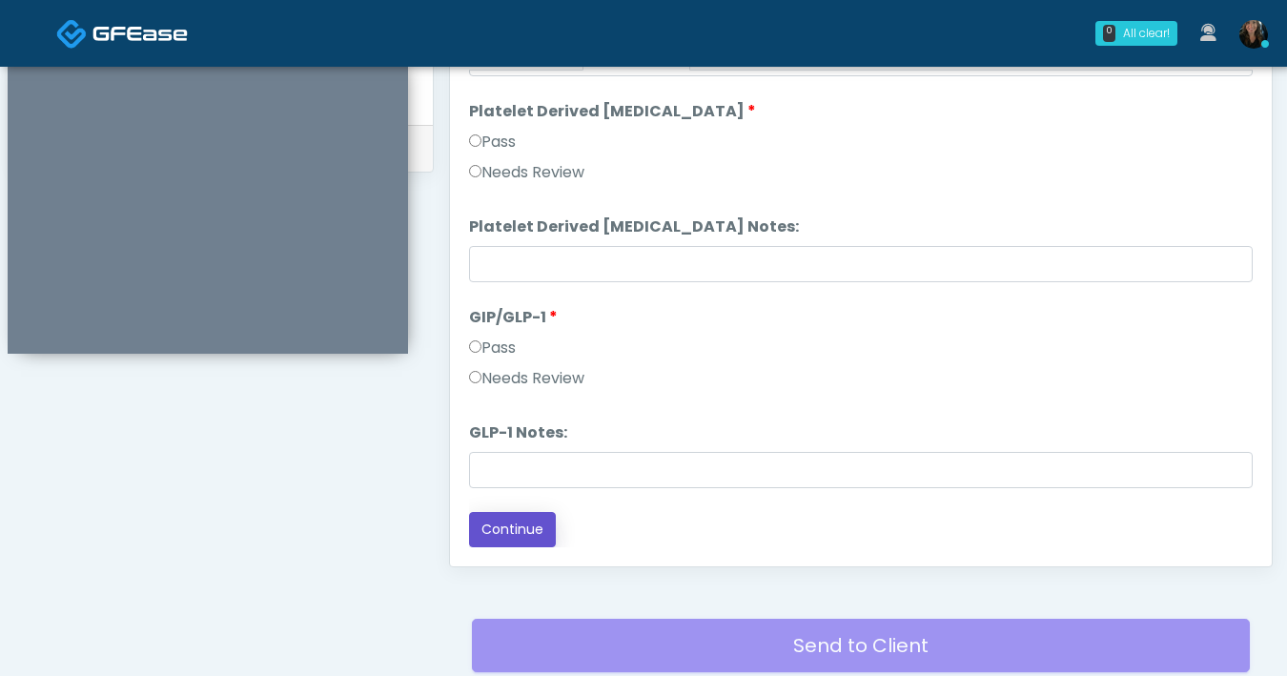
click at [543, 527] on button "Continue" at bounding box center [512, 529] width 87 height 35
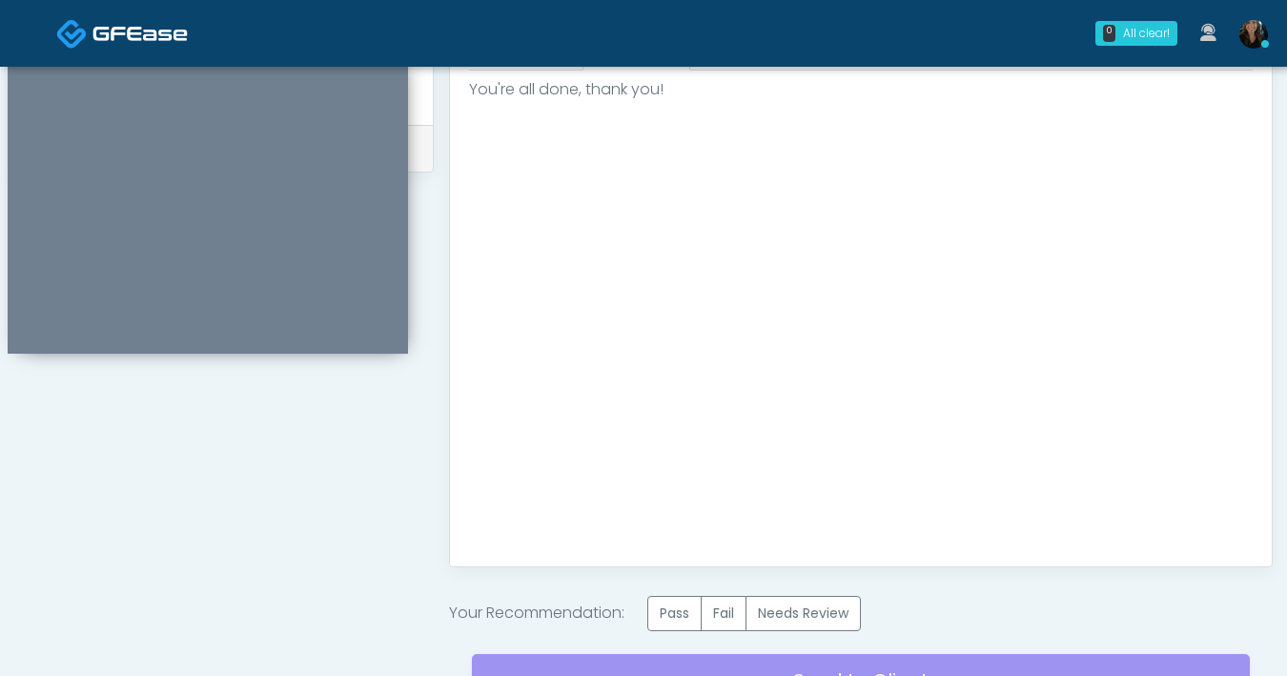
scroll to position [0, 0]
drag, startPoint x: 667, startPoint y: 612, endPoint x: 713, endPoint y: 574, distance: 59.6
click at [667, 612] on label "Pass" at bounding box center [674, 613] width 54 height 35
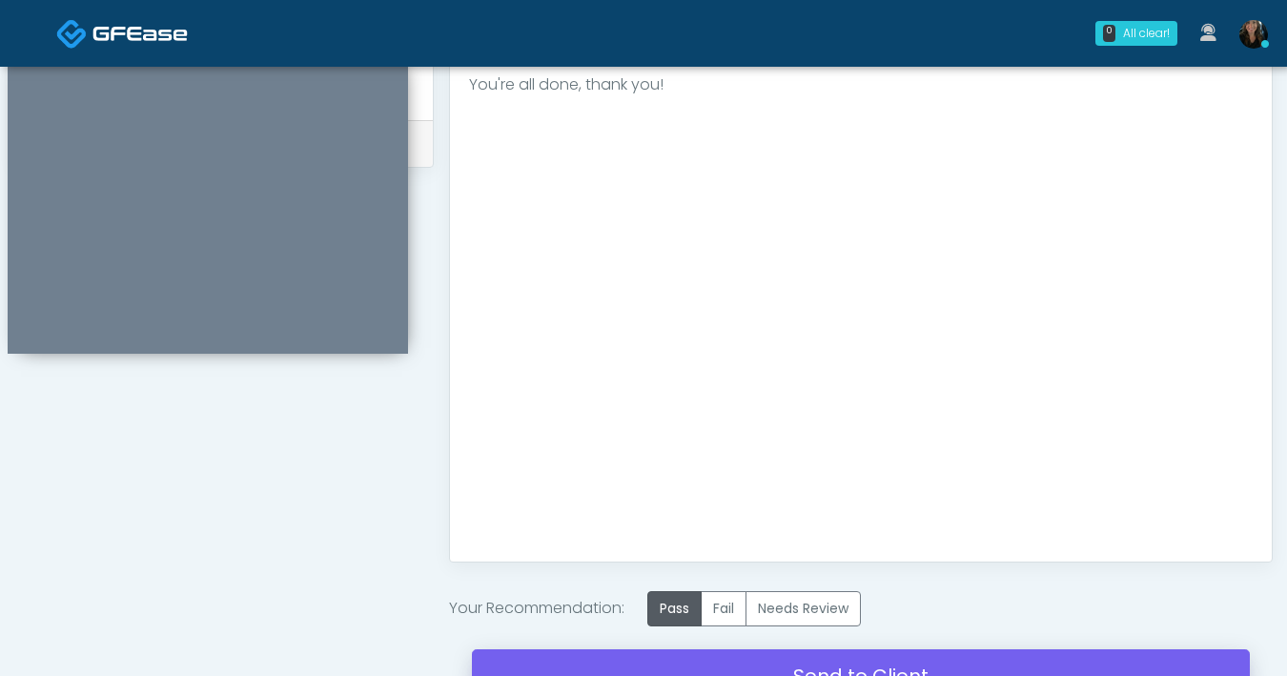
scroll to position [1070, 0]
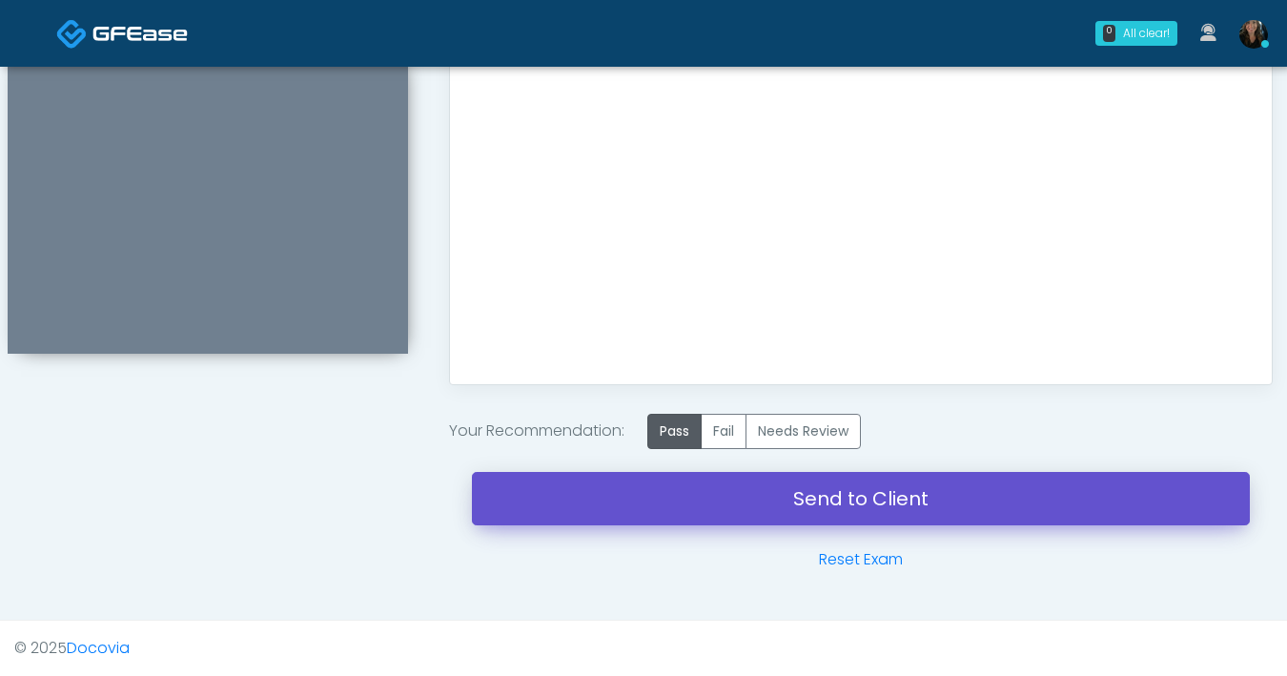
click at [774, 501] on link "Send to Client" at bounding box center [861, 498] width 778 height 53
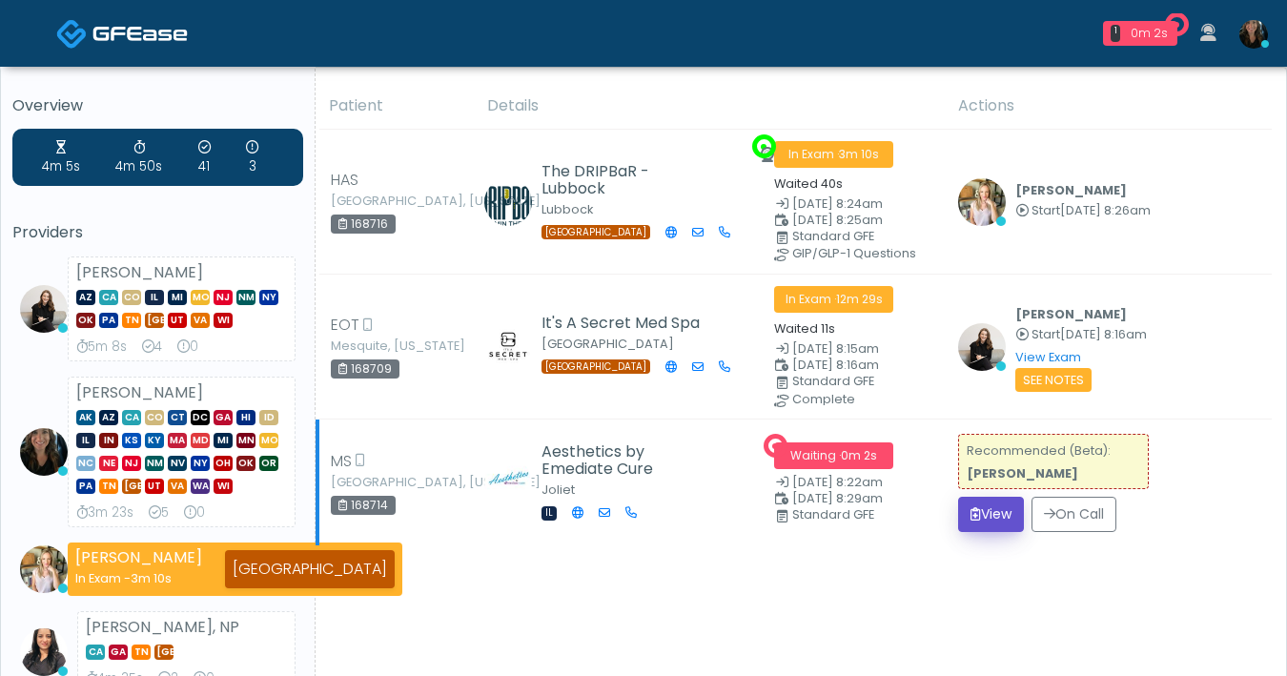
click at [997, 514] on button "View" at bounding box center [991, 514] width 66 height 35
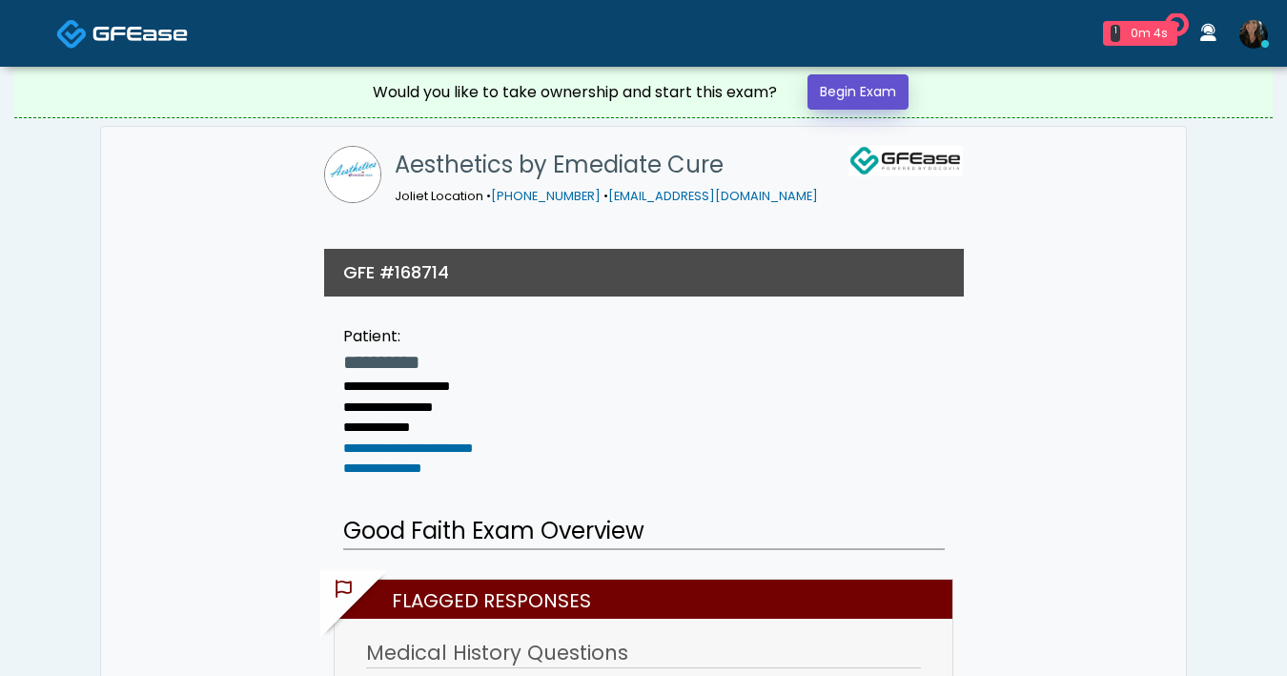
click at [839, 93] on link "Begin Exam" at bounding box center [857, 91] width 101 height 35
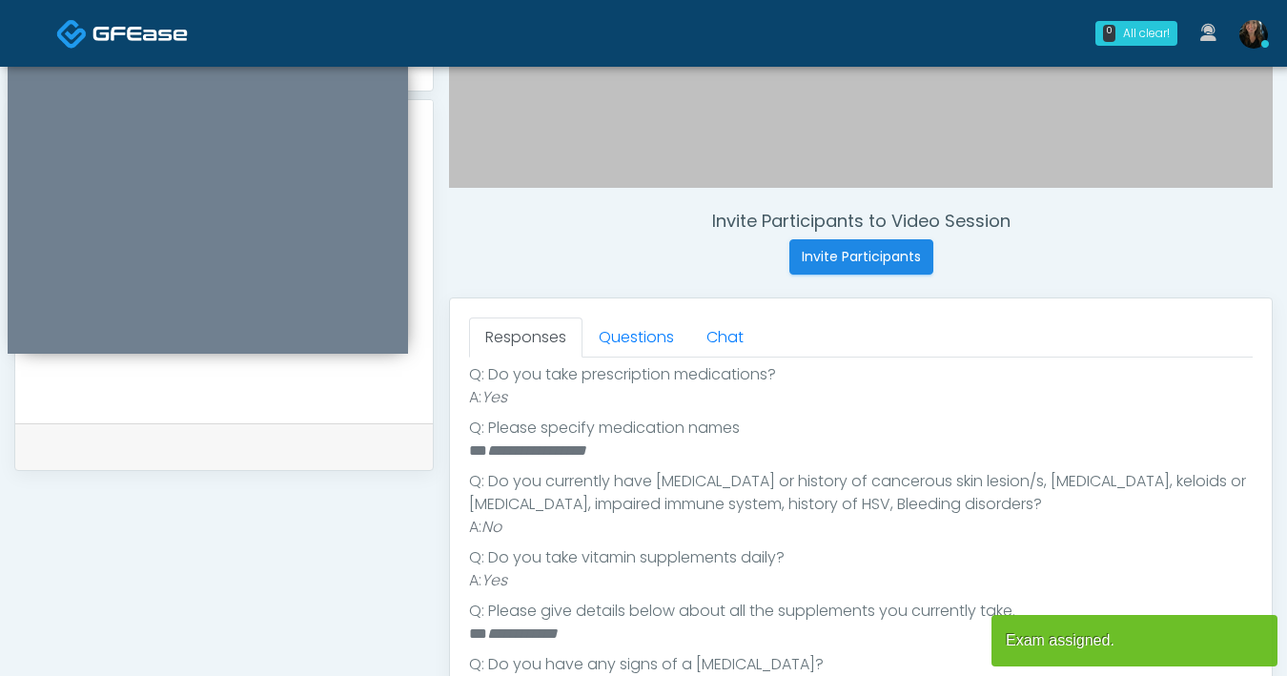
scroll to position [723, 0]
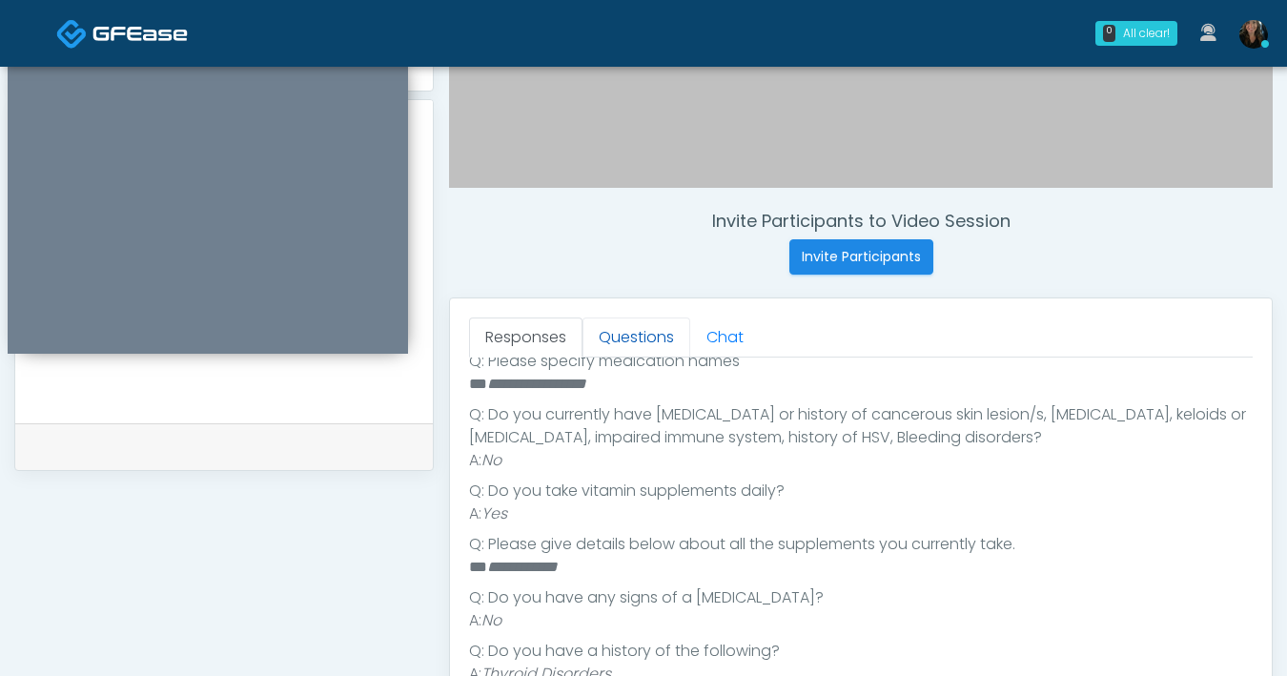
click at [639, 346] on link "Questions" at bounding box center [636, 337] width 108 height 40
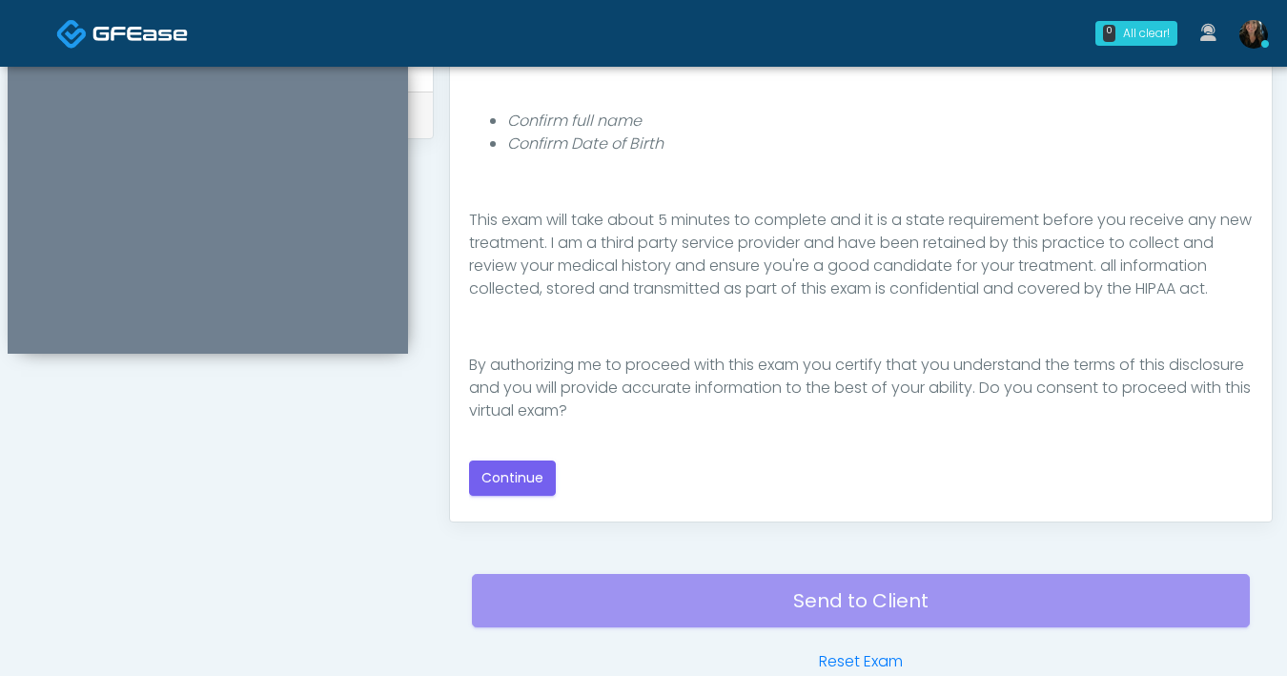
scroll to position [937, 0]
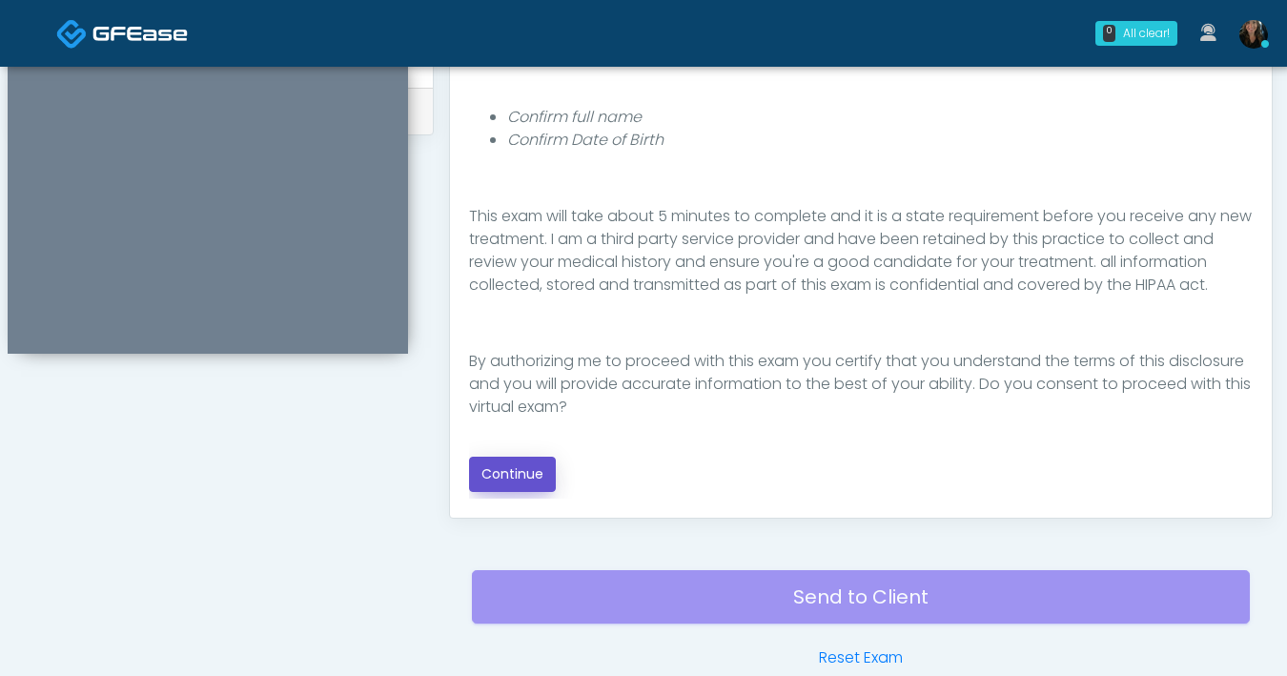
click at [493, 484] on button "Continue" at bounding box center [512, 474] width 87 height 35
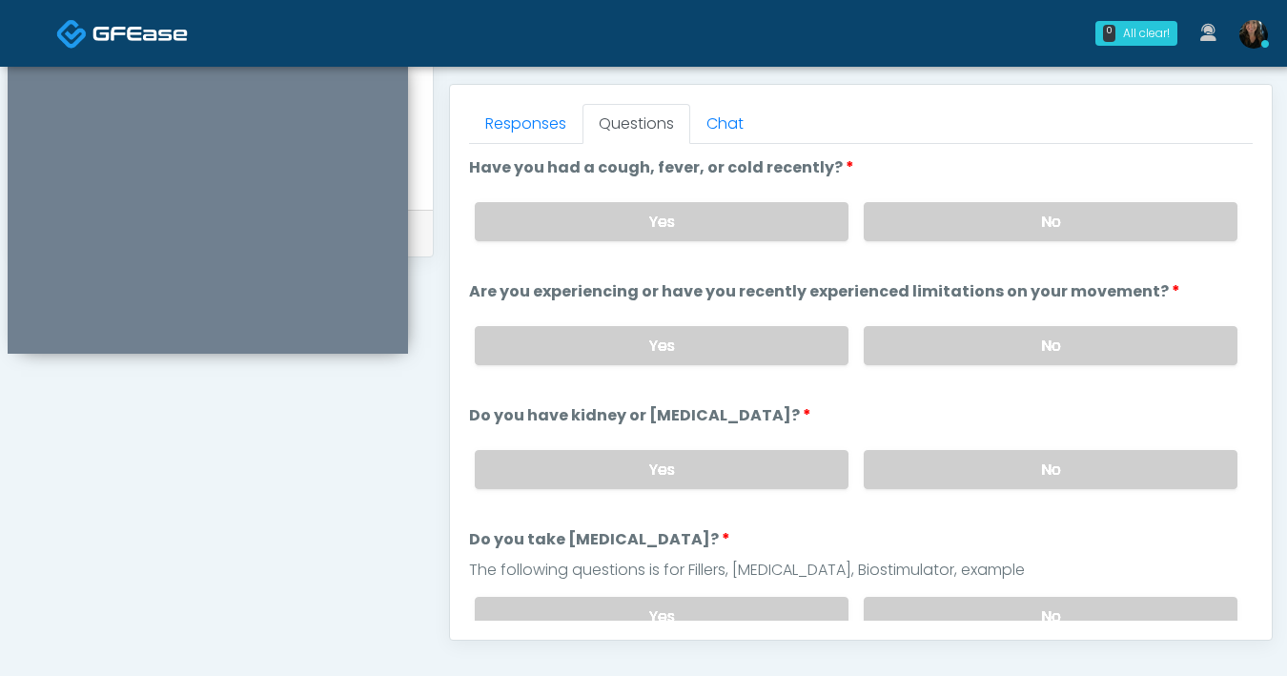
scroll to position [811, 0]
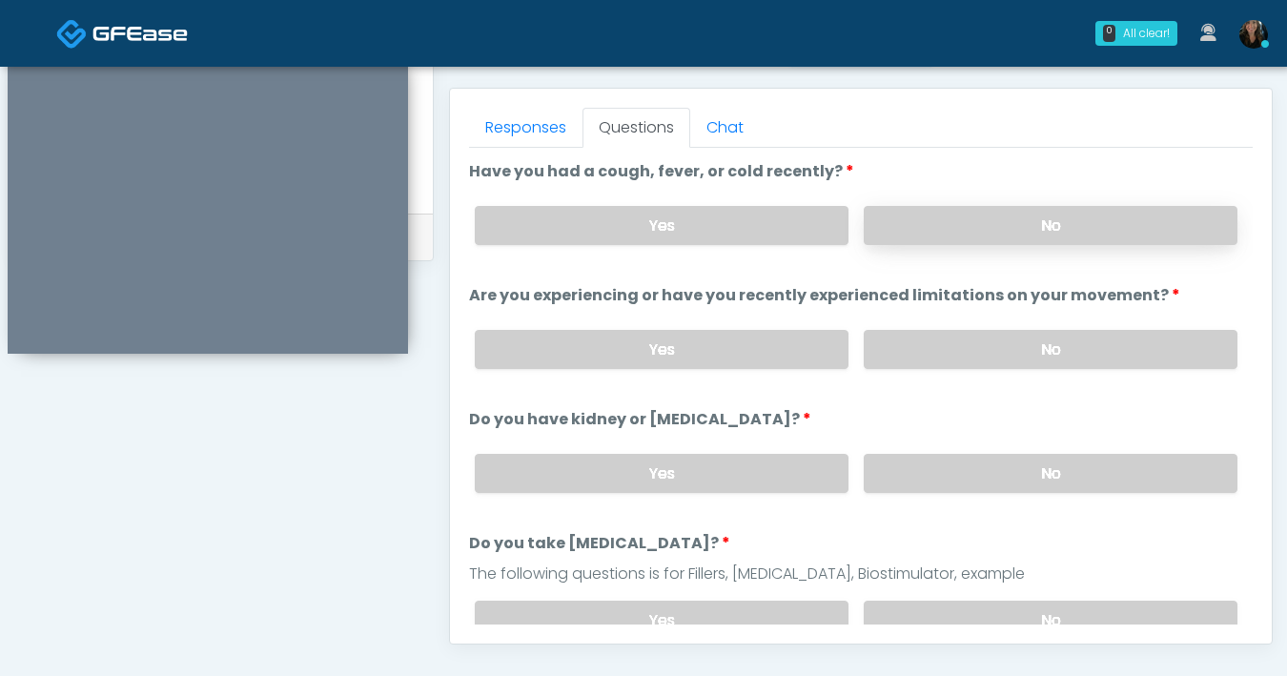
click at [972, 220] on label "No" at bounding box center [1051, 225] width 374 height 39
click at [996, 358] on label "No" at bounding box center [1051, 349] width 374 height 39
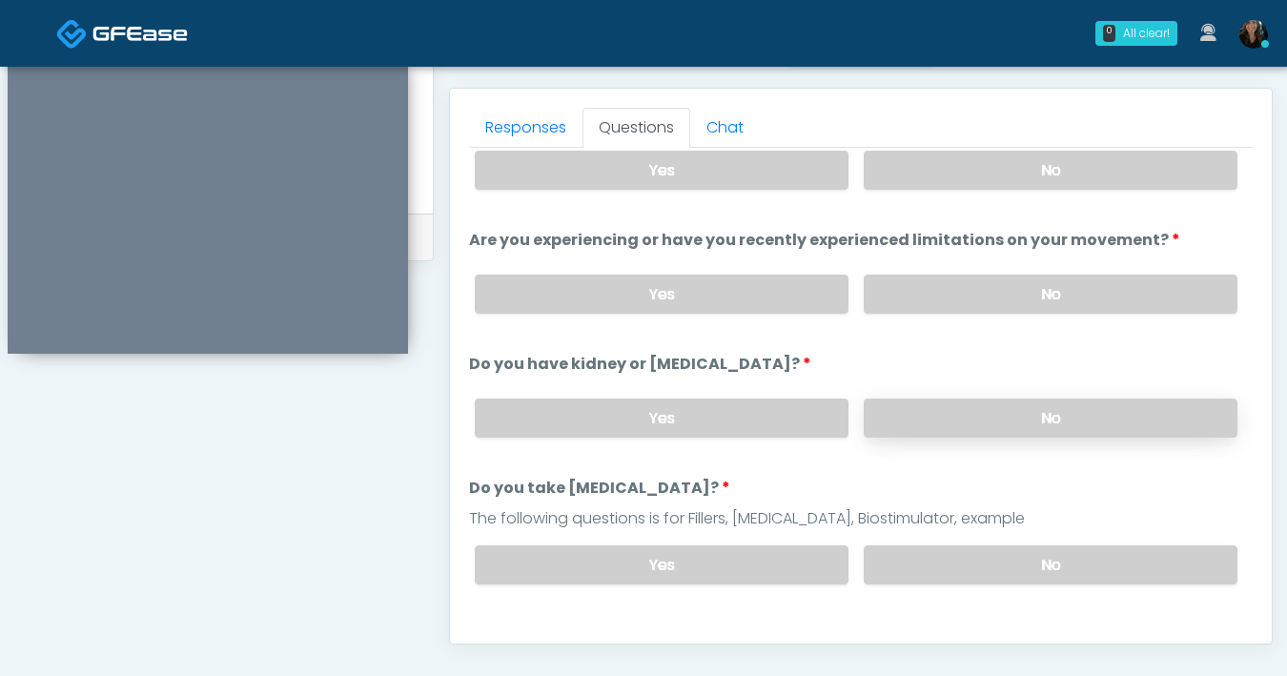
scroll to position [57, 0]
click at [956, 417] on label "No" at bounding box center [1051, 416] width 374 height 39
drag, startPoint x: 972, startPoint y: 550, endPoint x: 963, endPoint y: 496, distance: 55.2
click at [971, 548] on label "No" at bounding box center [1051, 562] width 374 height 39
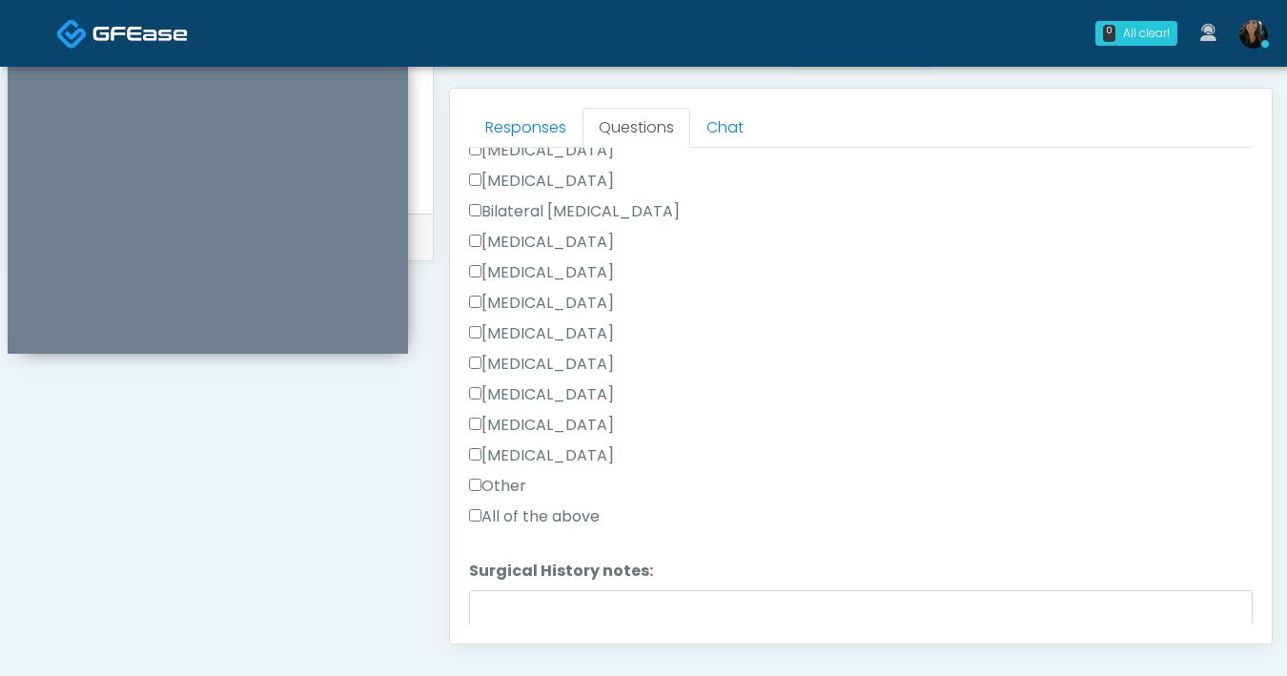
scroll to position [1206, 0]
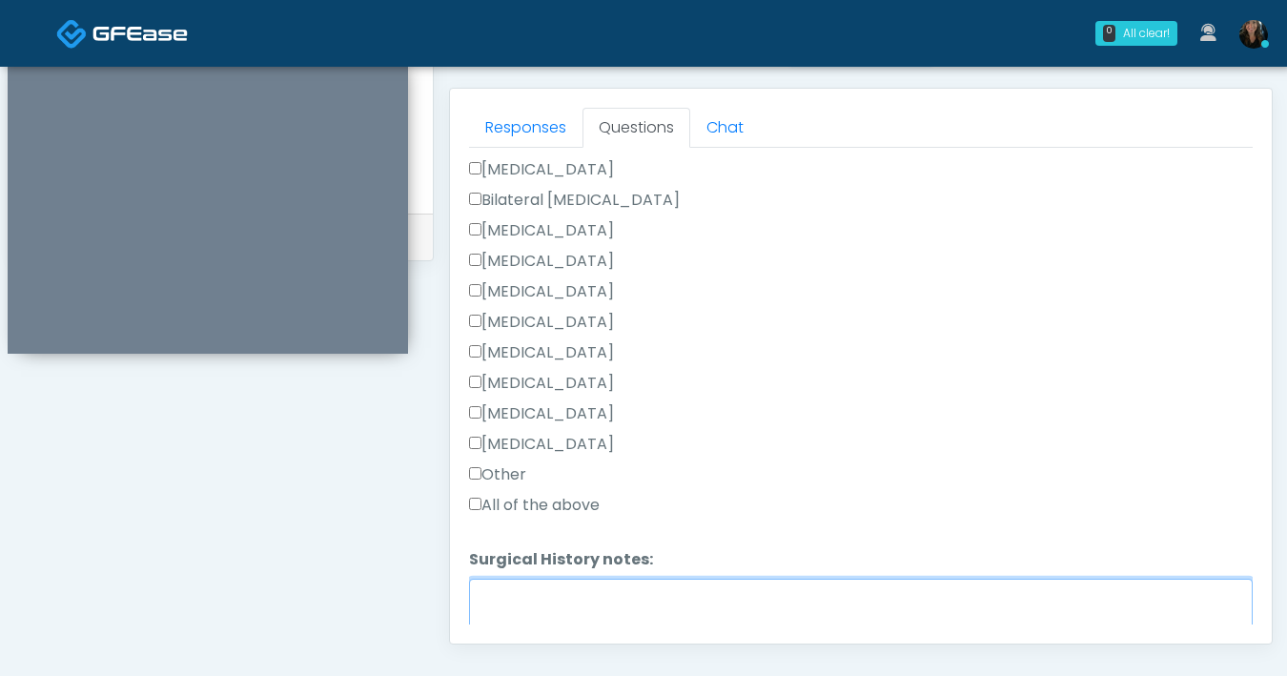
click at [606, 584] on textarea "Surgical History notes:" at bounding box center [861, 620] width 784 height 82
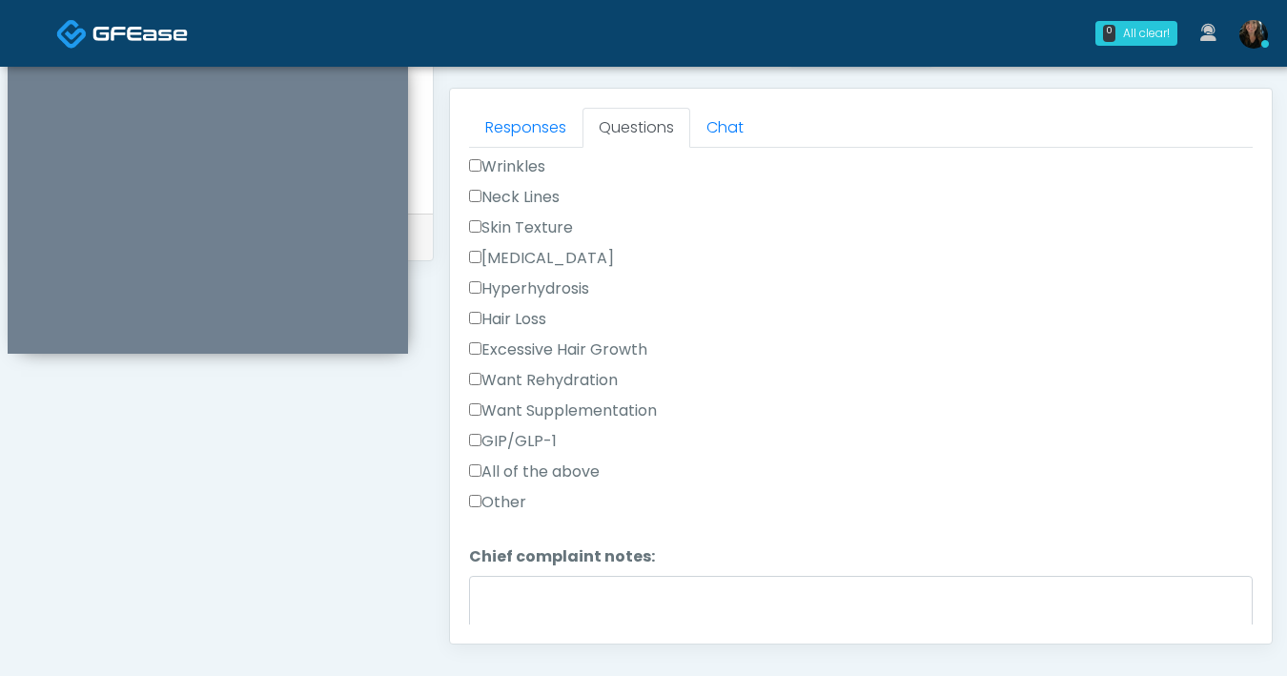
scroll to position [583, 0]
type textarea "*******"
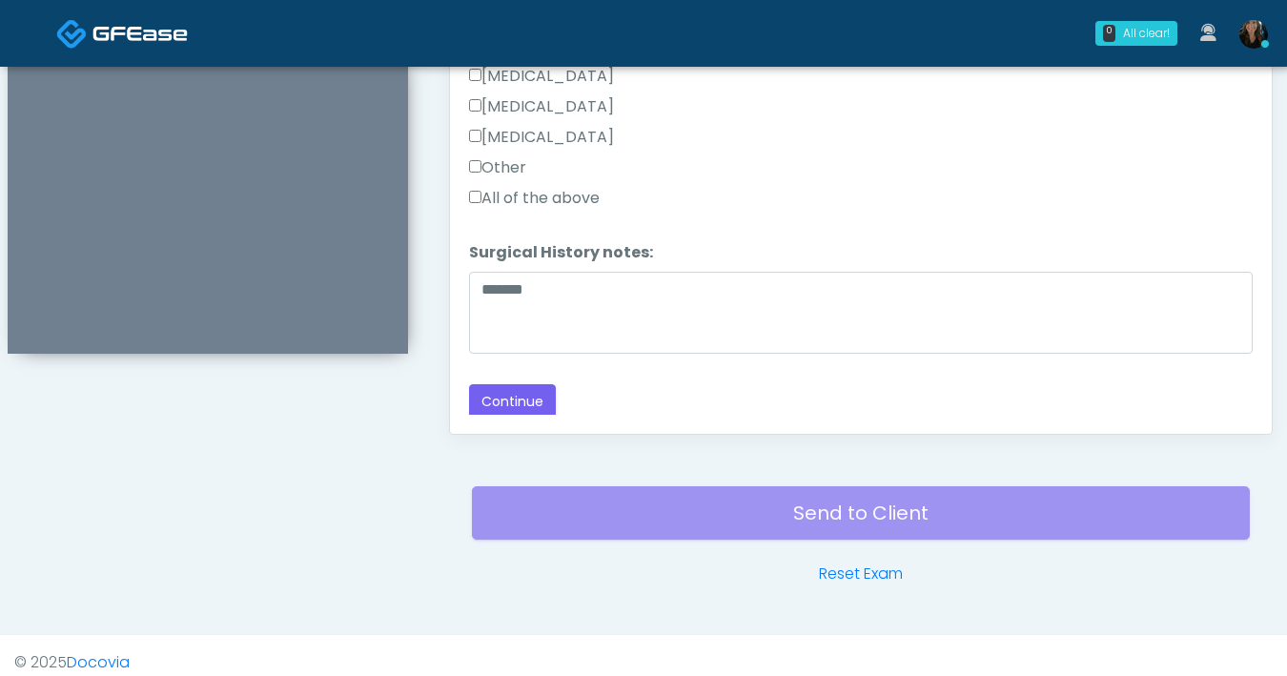
scroll to position [1035, 0]
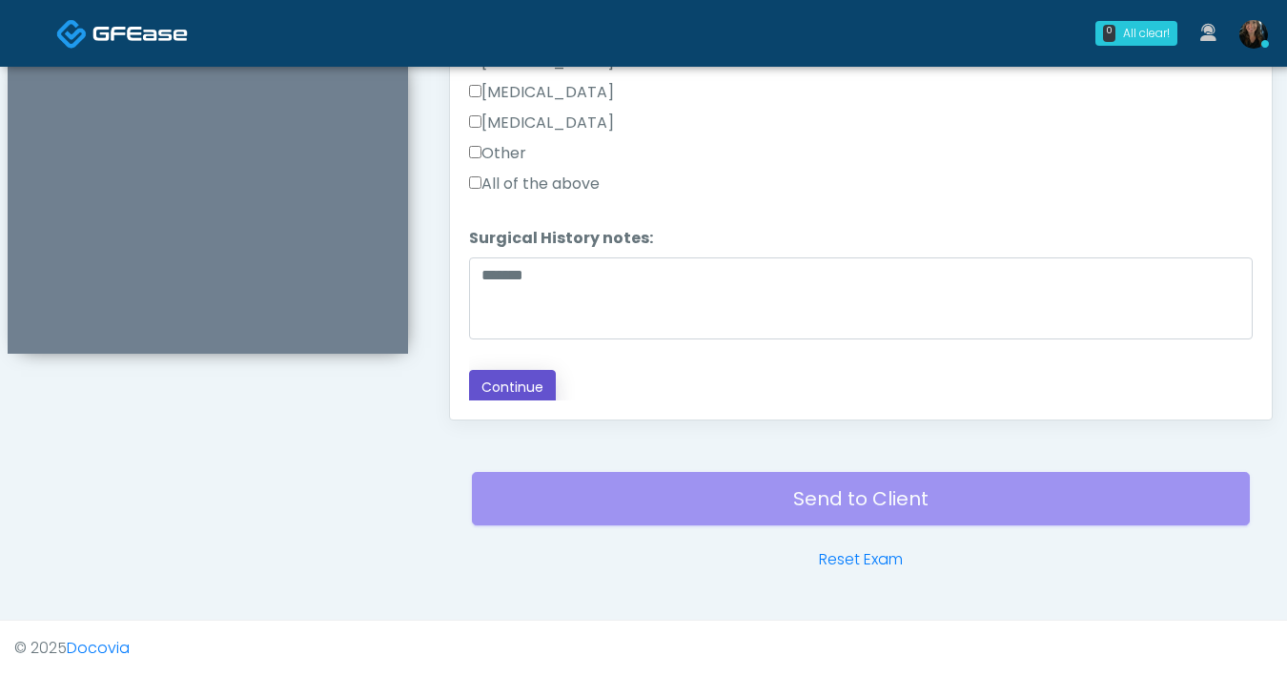
click at [525, 373] on button "Continue" at bounding box center [512, 387] width 87 height 35
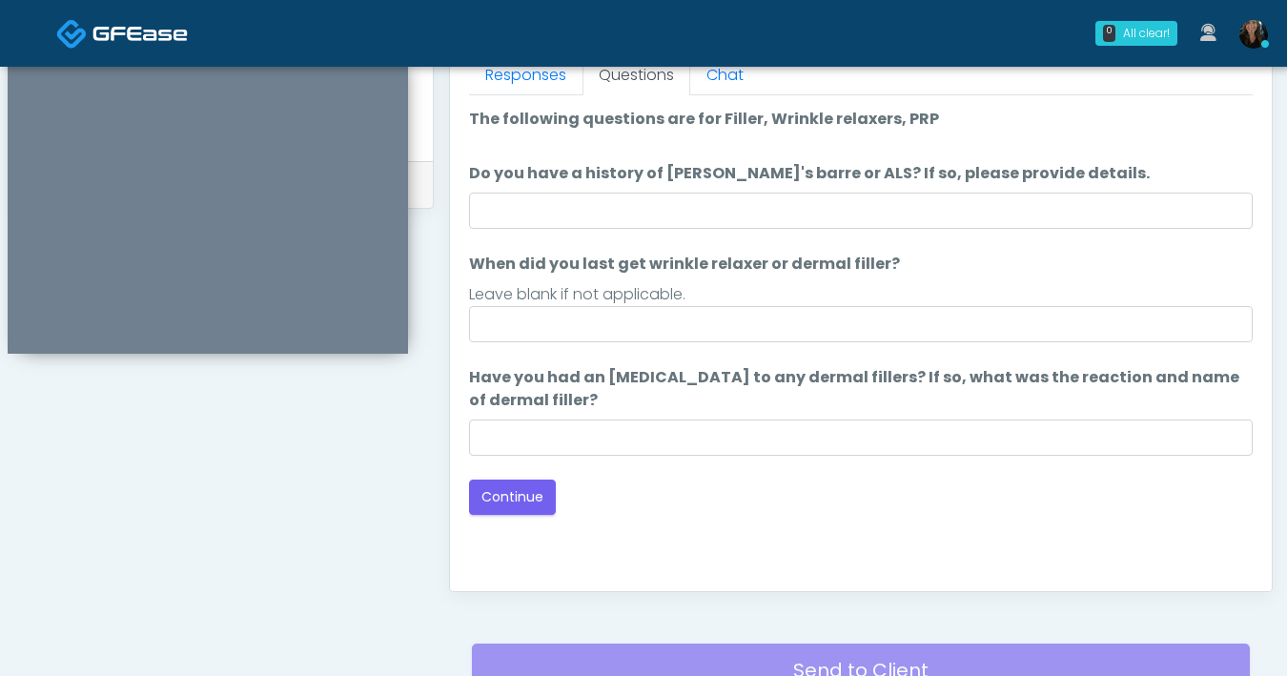
scroll to position [859, 0]
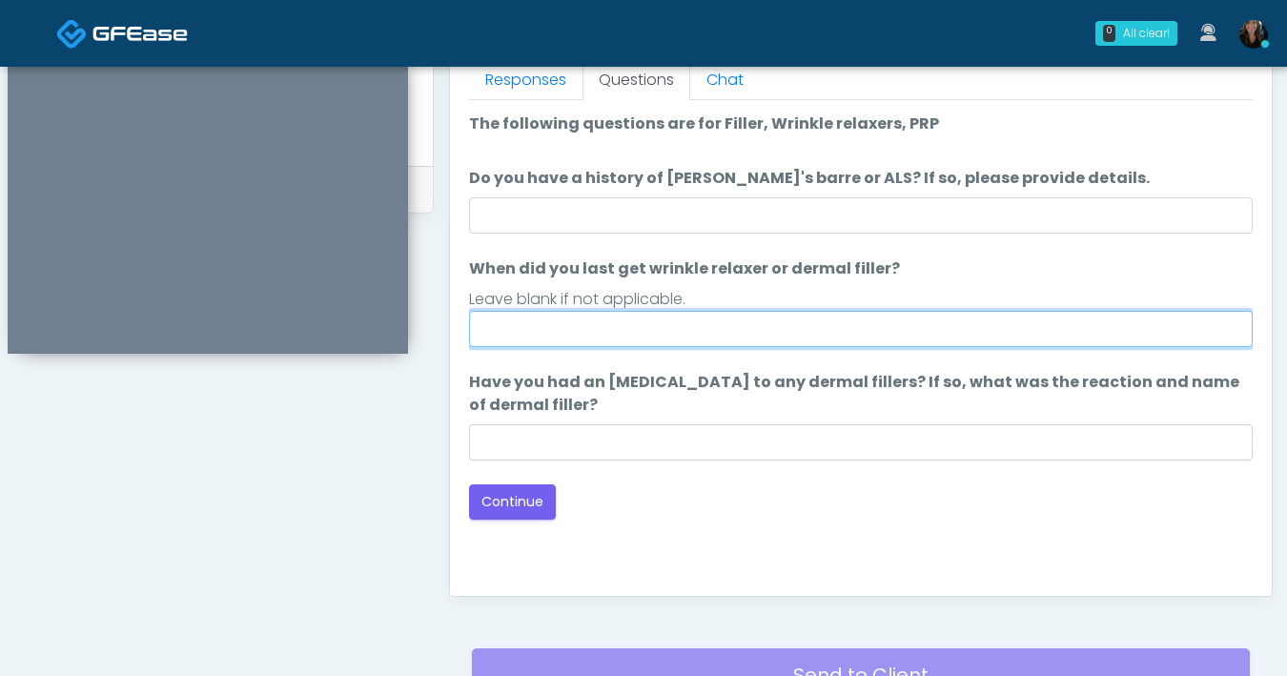
click at [751, 339] on input "When did you last get wrinkle relaxer or dermal filler?" at bounding box center [861, 329] width 784 height 36
type input "**********"
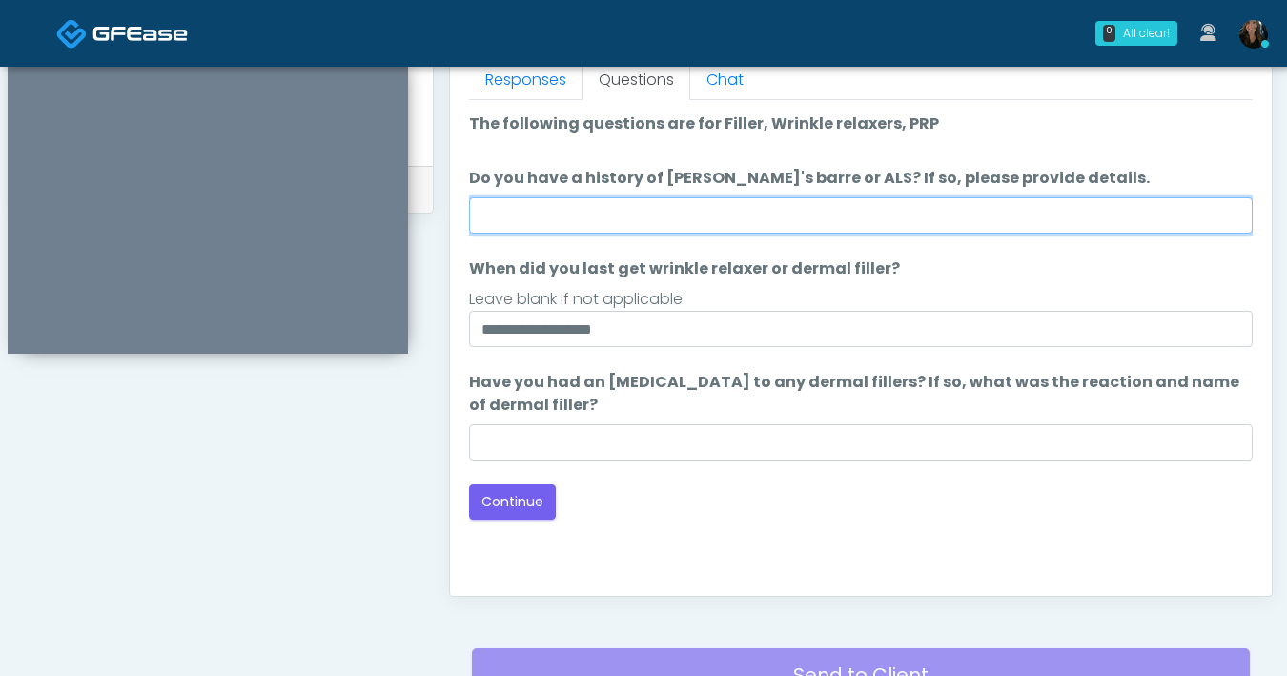
click at [816, 213] on input "Do you have a history of Guillain's barre or ALS? If so, please provide details." at bounding box center [861, 215] width 784 height 36
type input "**"
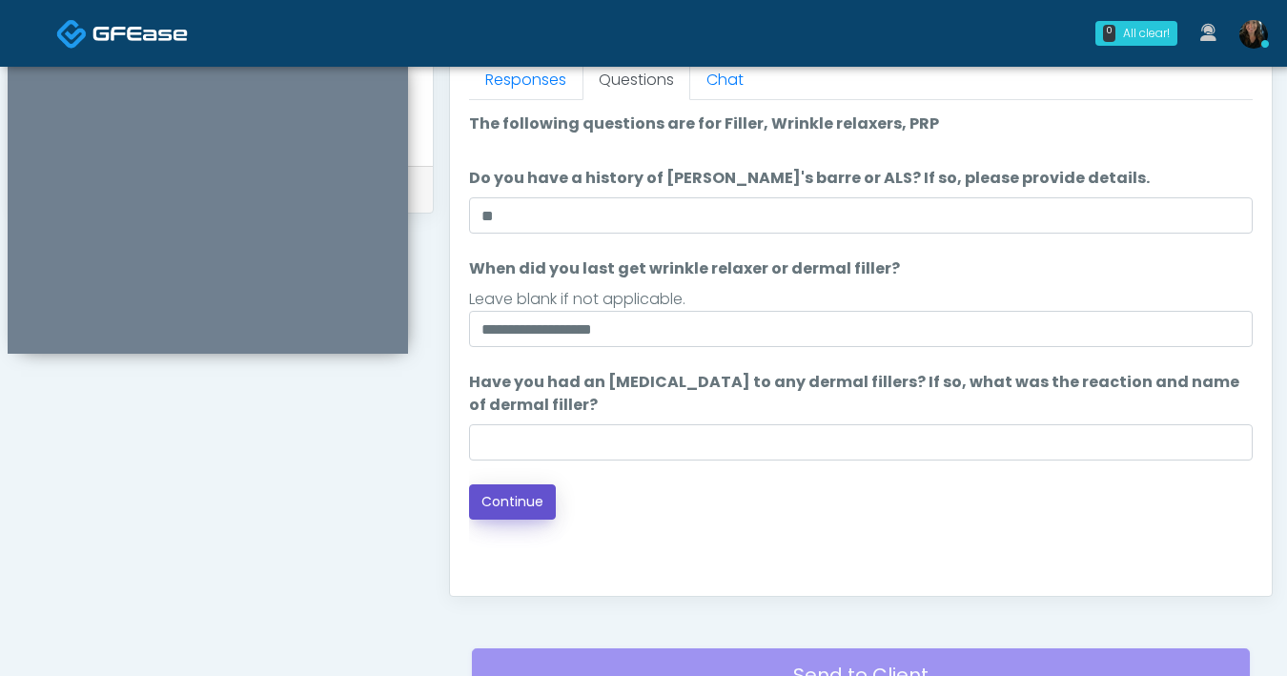
click at [505, 494] on button "Continue" at bounding box center [512, 501] width 87 height 35
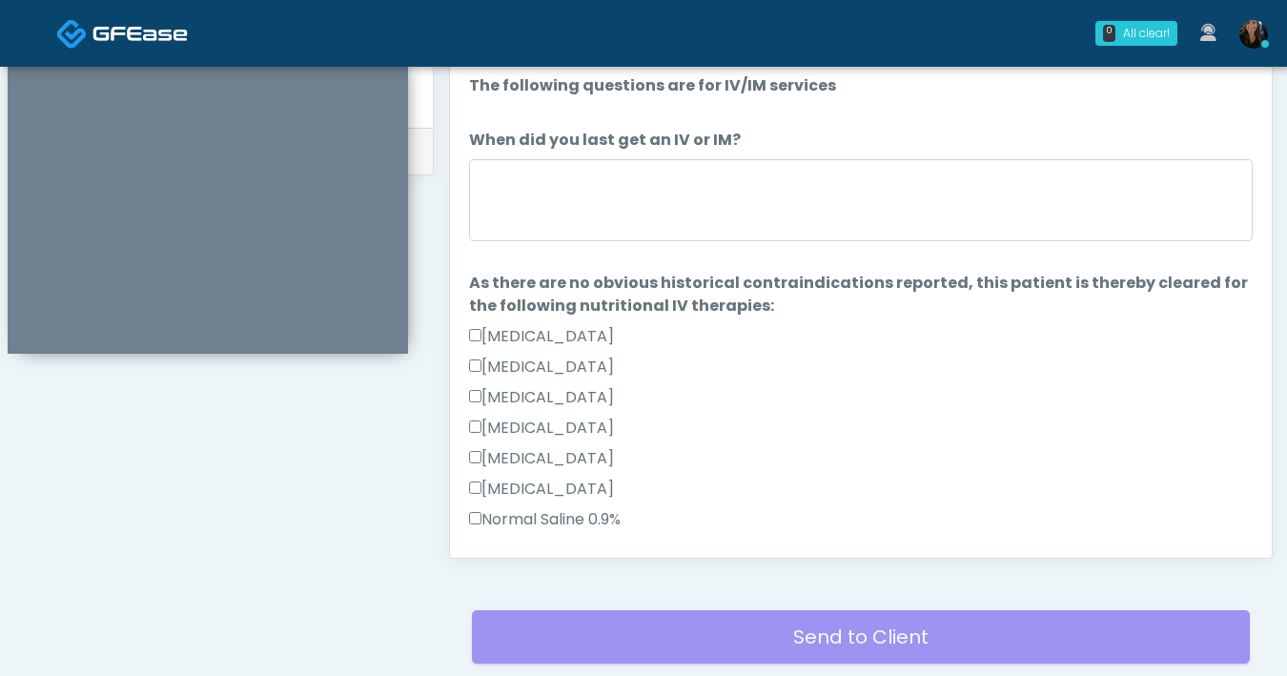
scroll to position [845, 0]
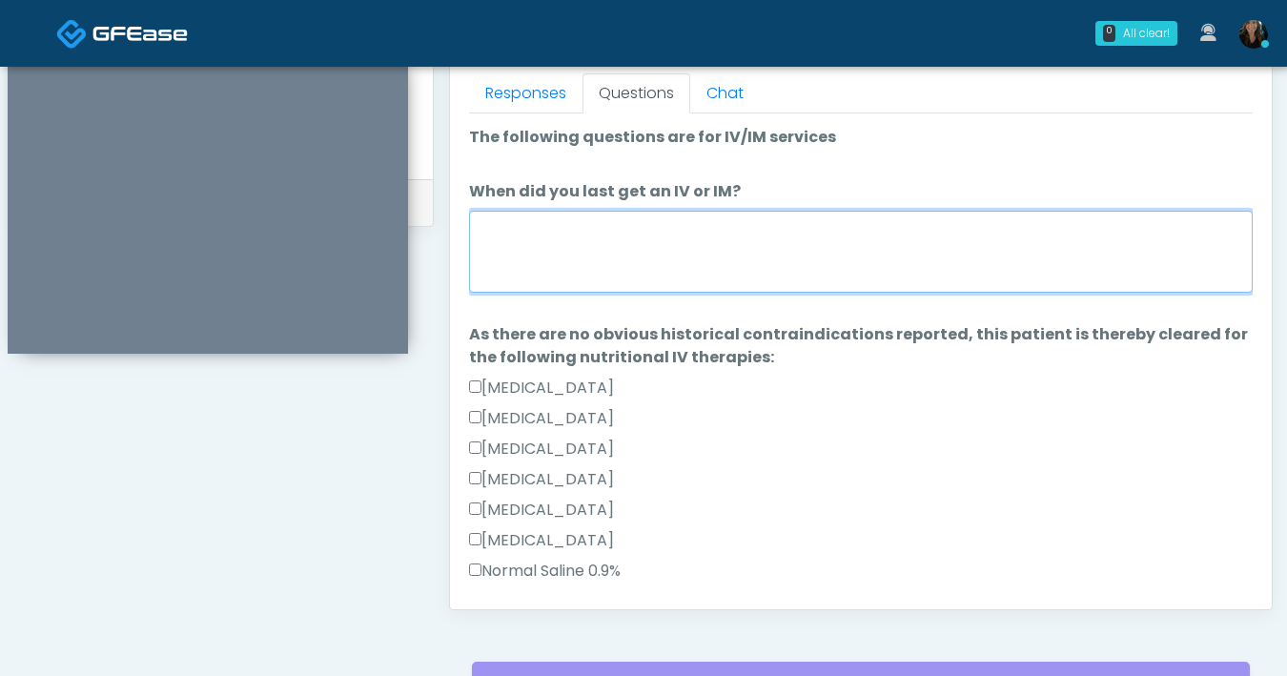
click at [658, 275] on textarea "When did you last get an IV or IM?" at bounding box center [861, 252] width 784 height 82
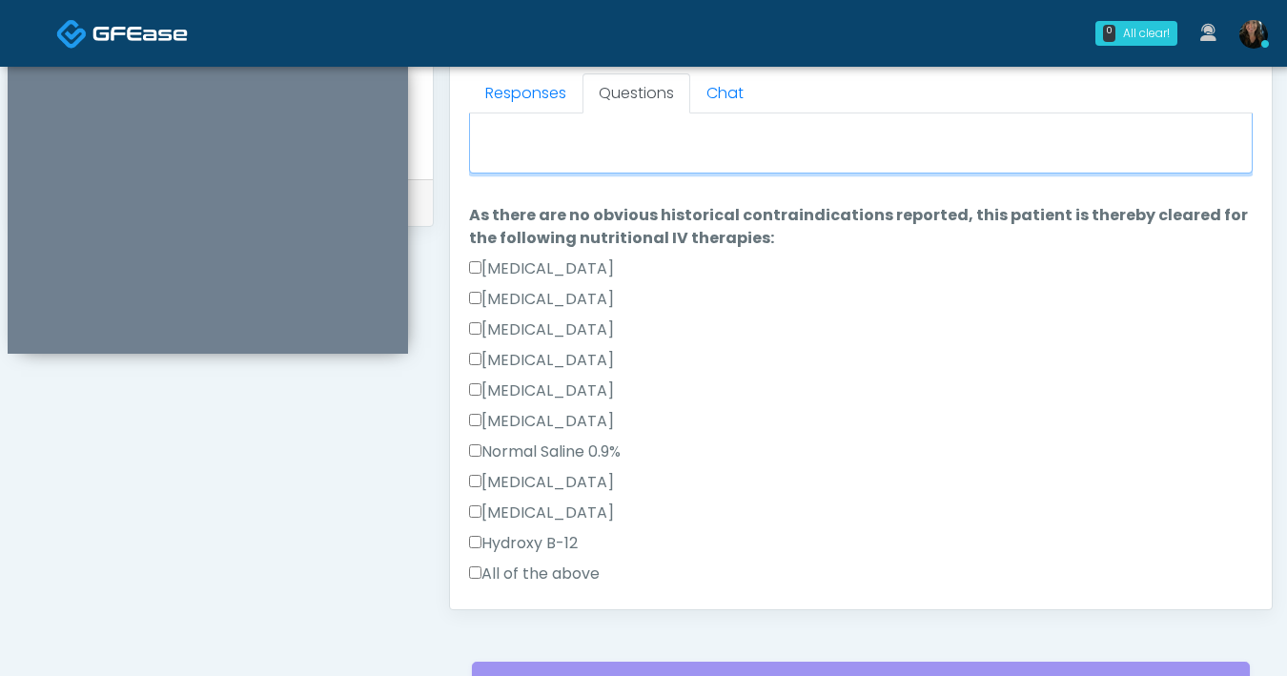
scroll to position [378, 0]
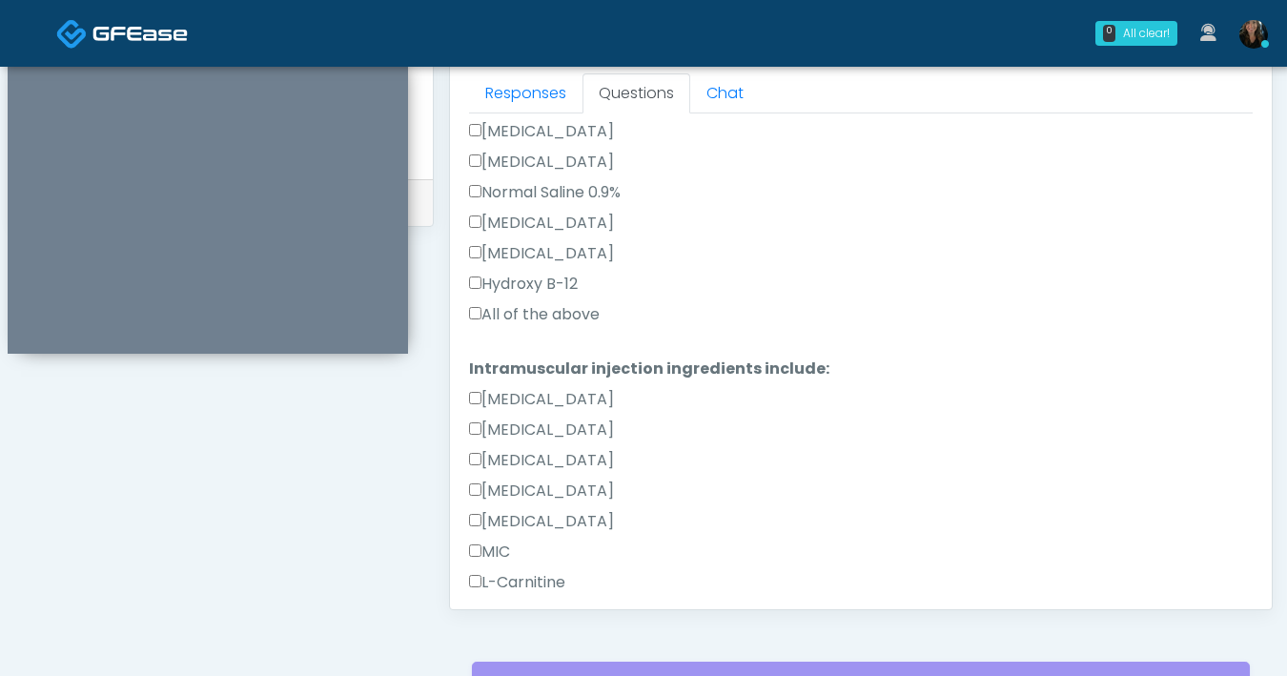
type textarea "***"
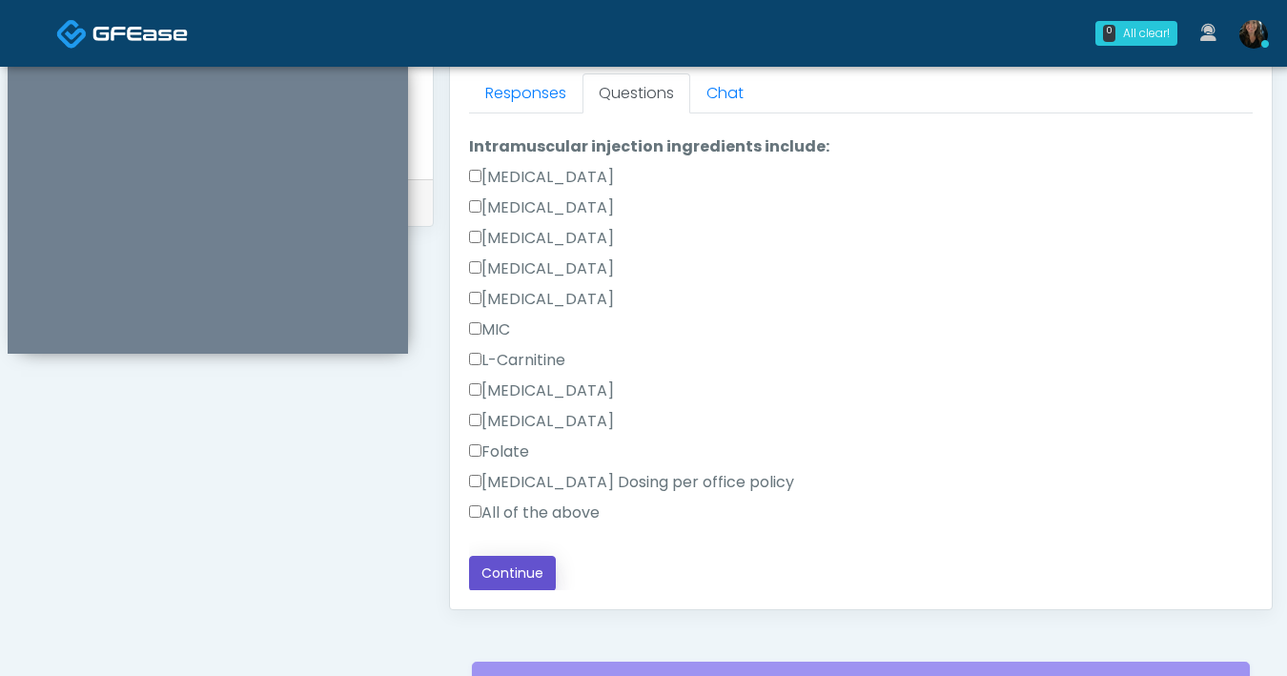
click at [506, 583] on button "Continue" at bounding box center [512, 573] width 87 height 35
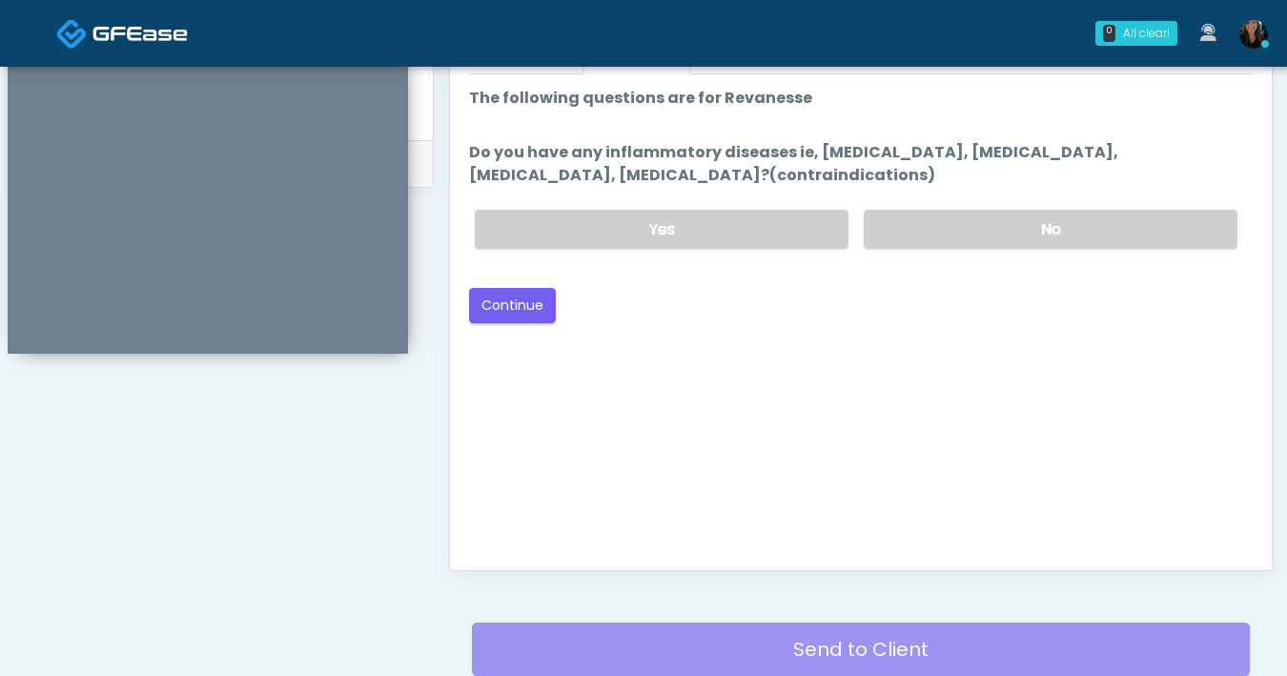
scroll to position [818, 0]
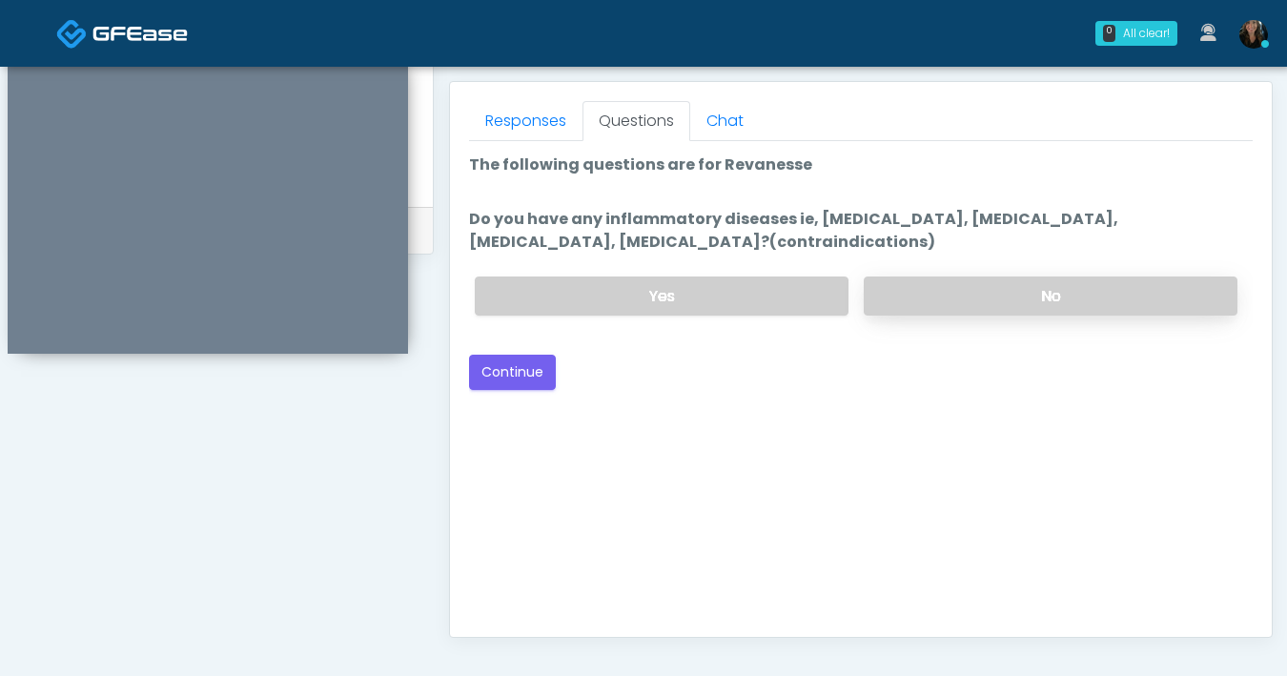
click at [980, 302] on label "No" at bounding box center [1051, 295] width 374 height 39
click at [500, 367] on button "Continue" at bounding box center [512, 372] width 87 height 35
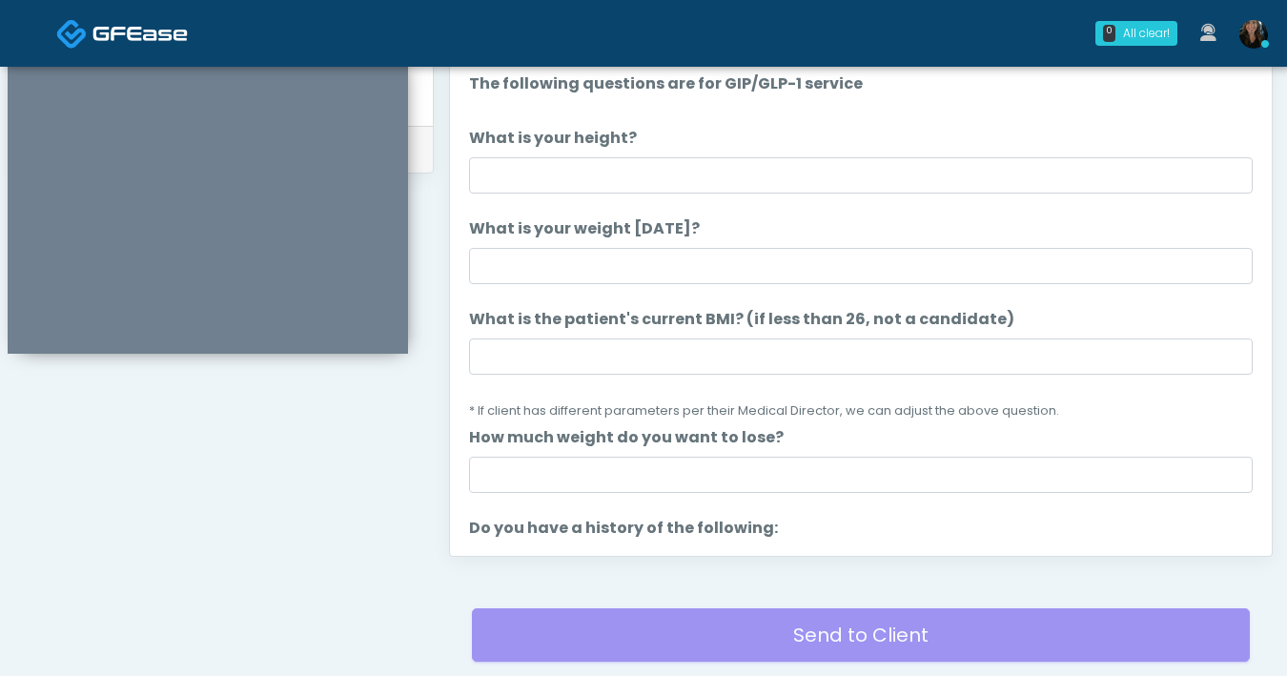
scroll to position [829, 0]
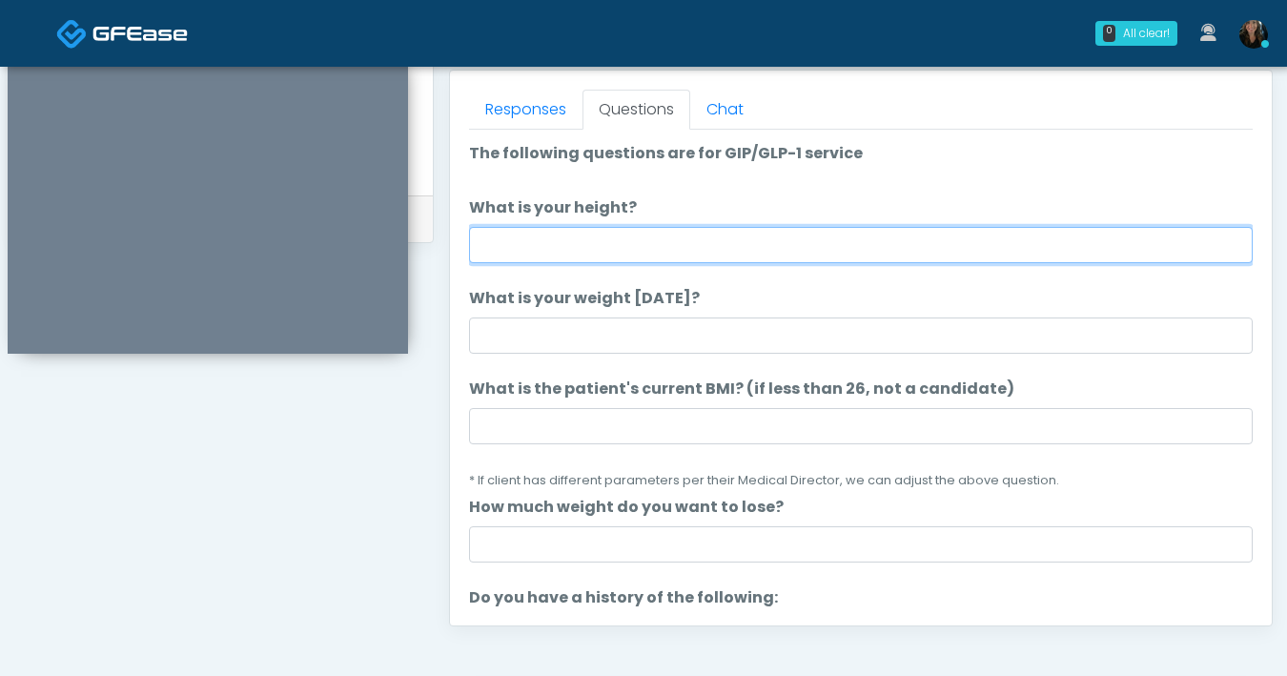
click at [740, 250] on input "What is your height?" at bounding box center [861, 245] width 784 height 36
type input "*"
type input "****"
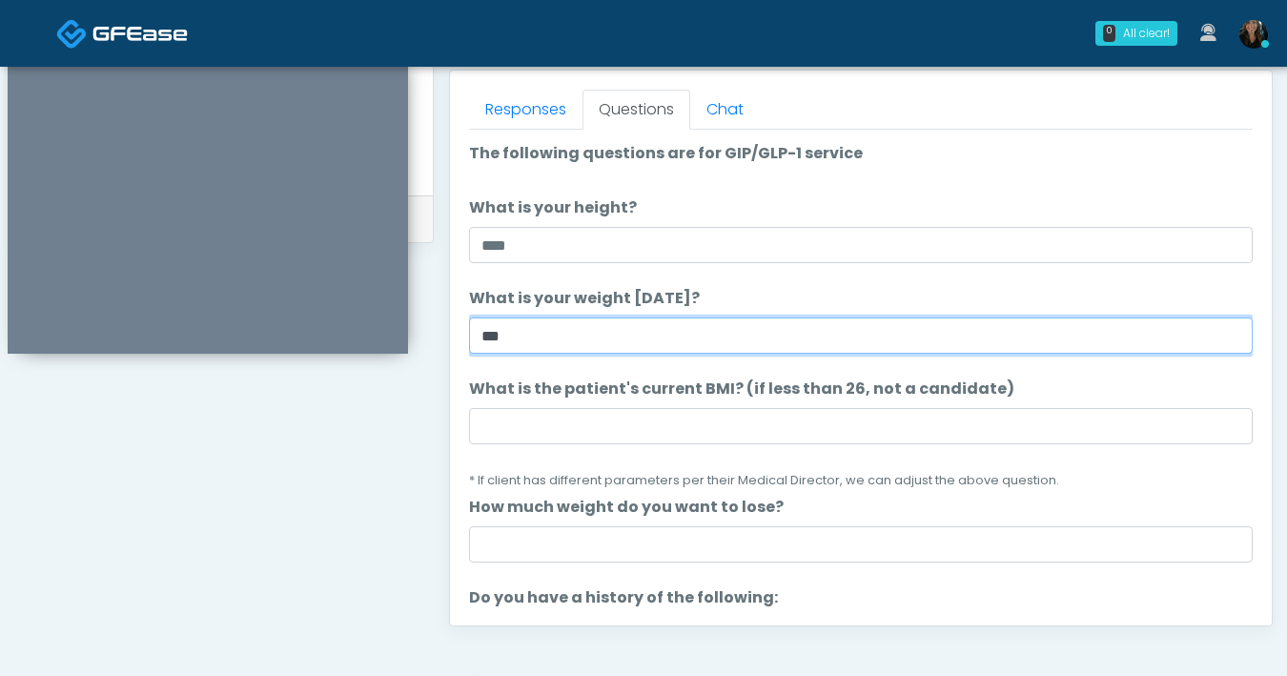
type input "***"
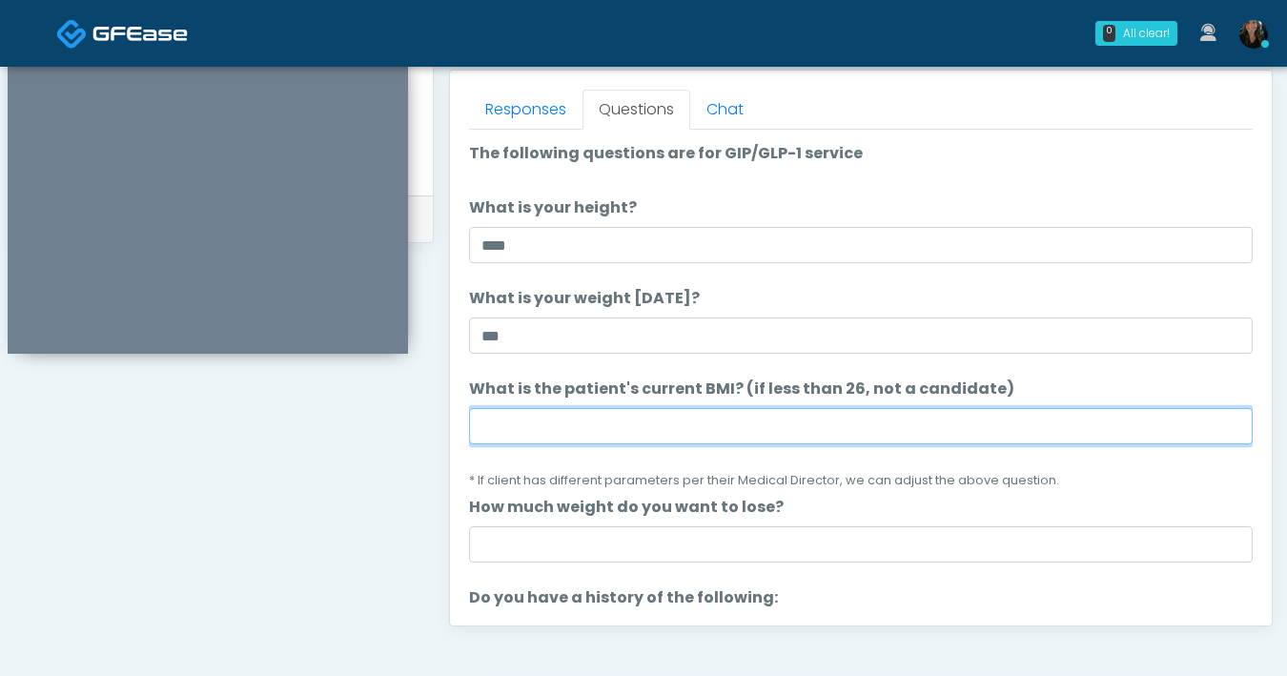
click at [593, 428] on input "What is the patient's current BMI? (if less than 26, not a candidate)" at bounding box center [861, 426] width 784 height 36
type input "****"
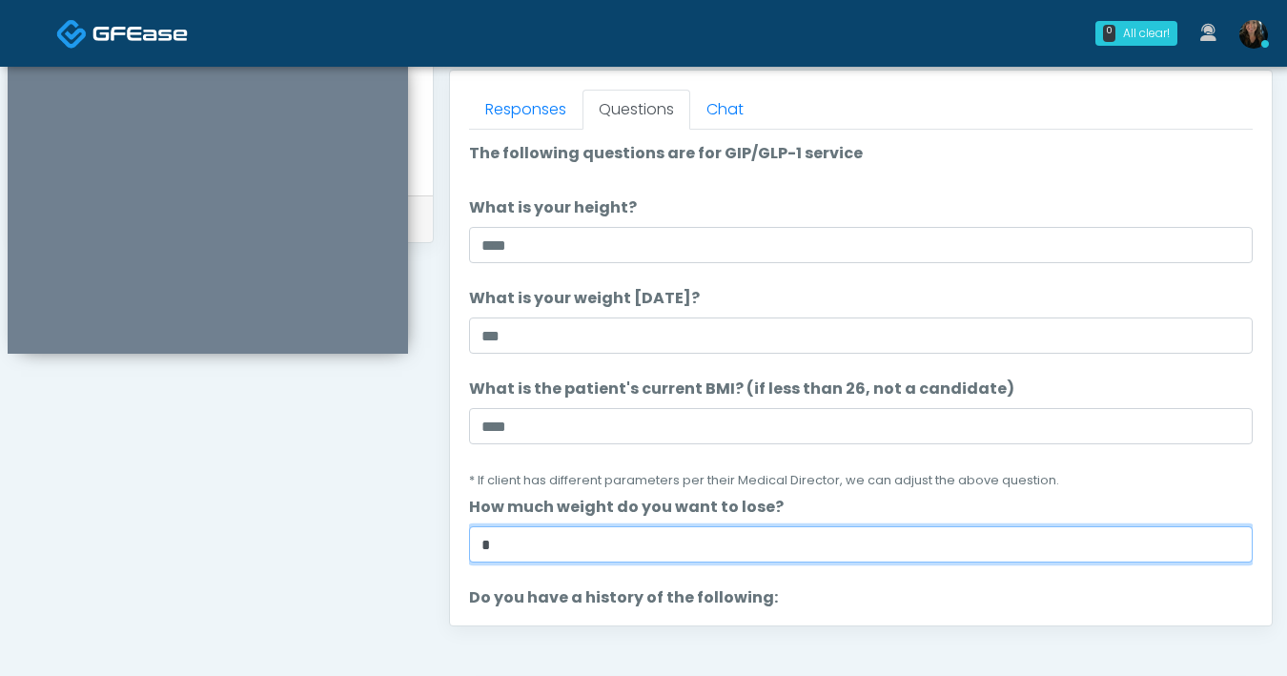
type input "*"
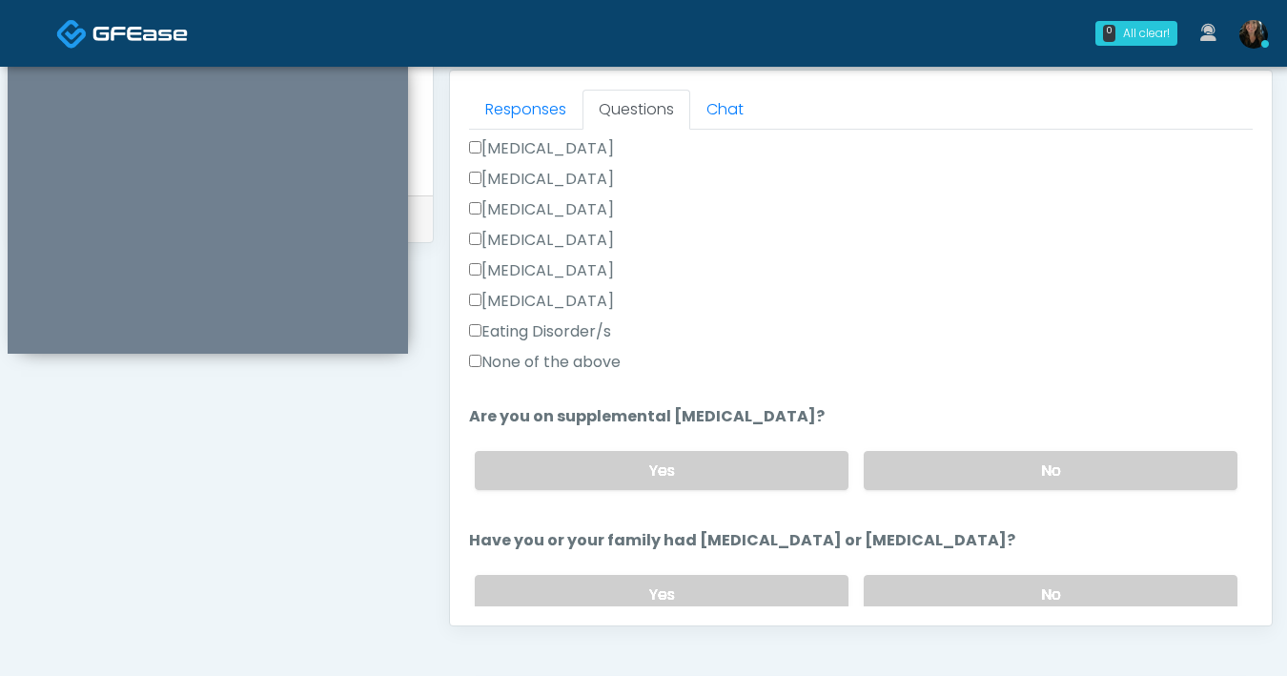
scroll to position [496, 0]
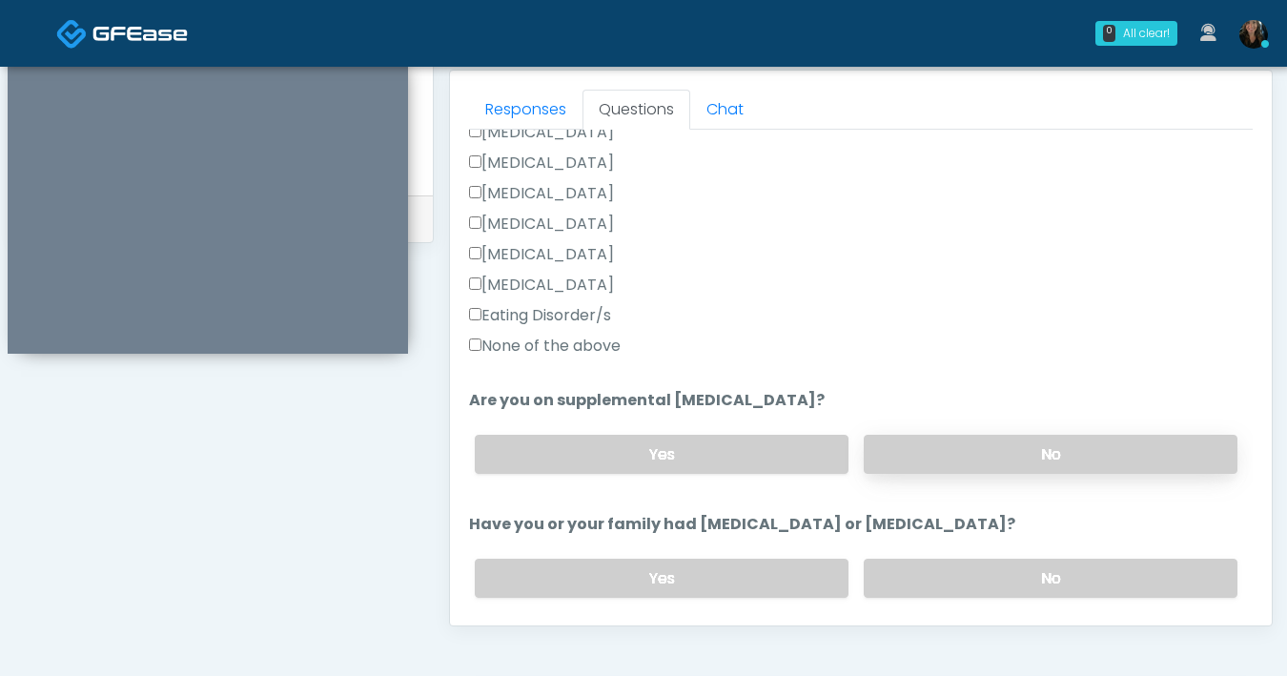
click at [918, 439] on label "No" at bounding box center [1051, 454] width 374 height 39
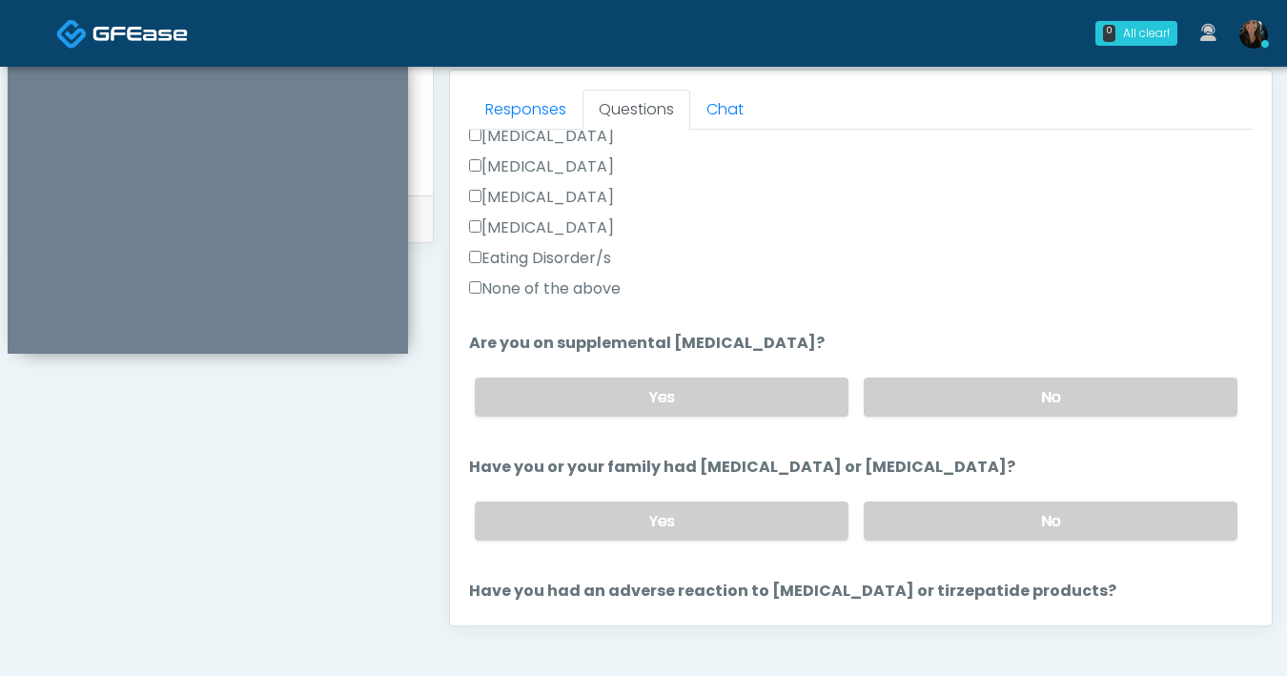
scroll to position [634, 0]
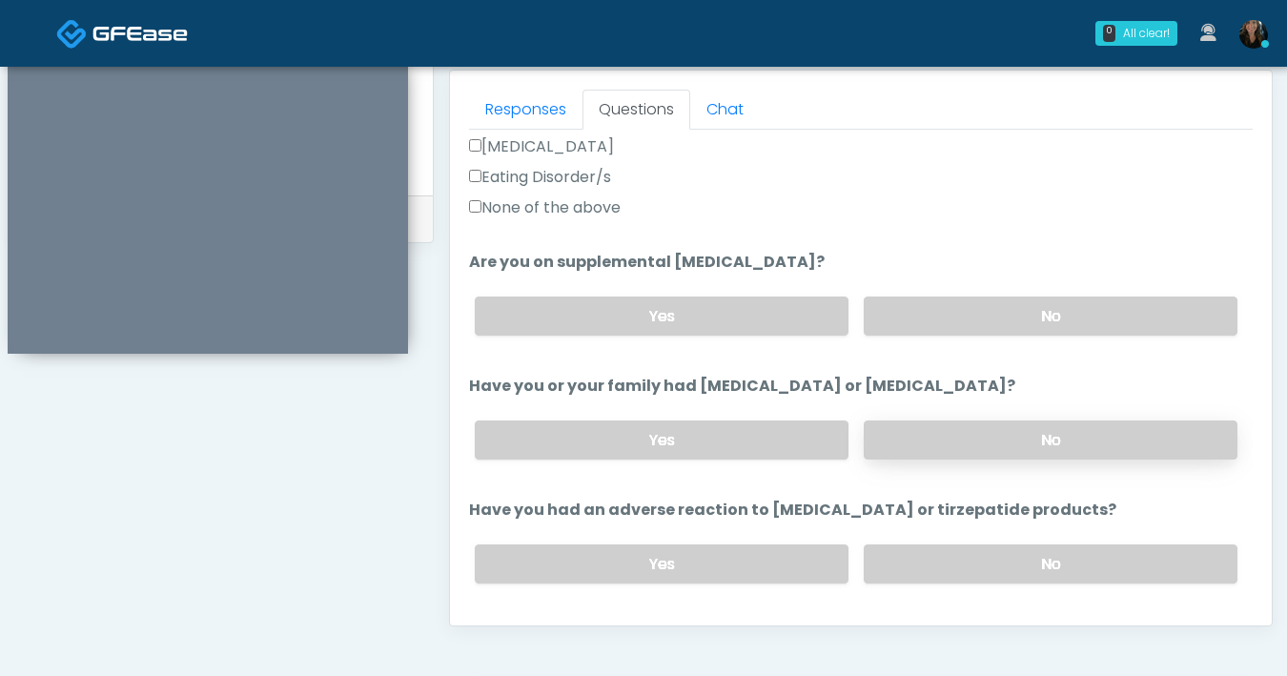
click at [927, 430] on label "No" at bounding box center [1051, 439] width 374 height 39
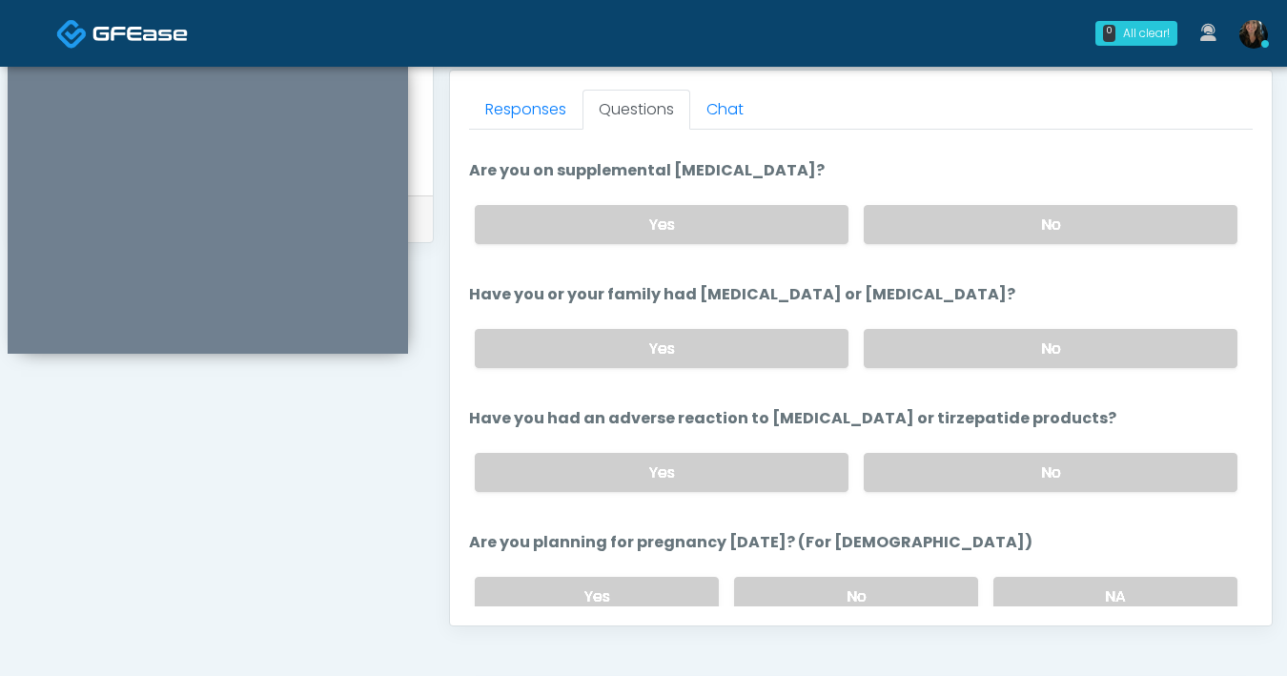
scroll to position [747, 0]
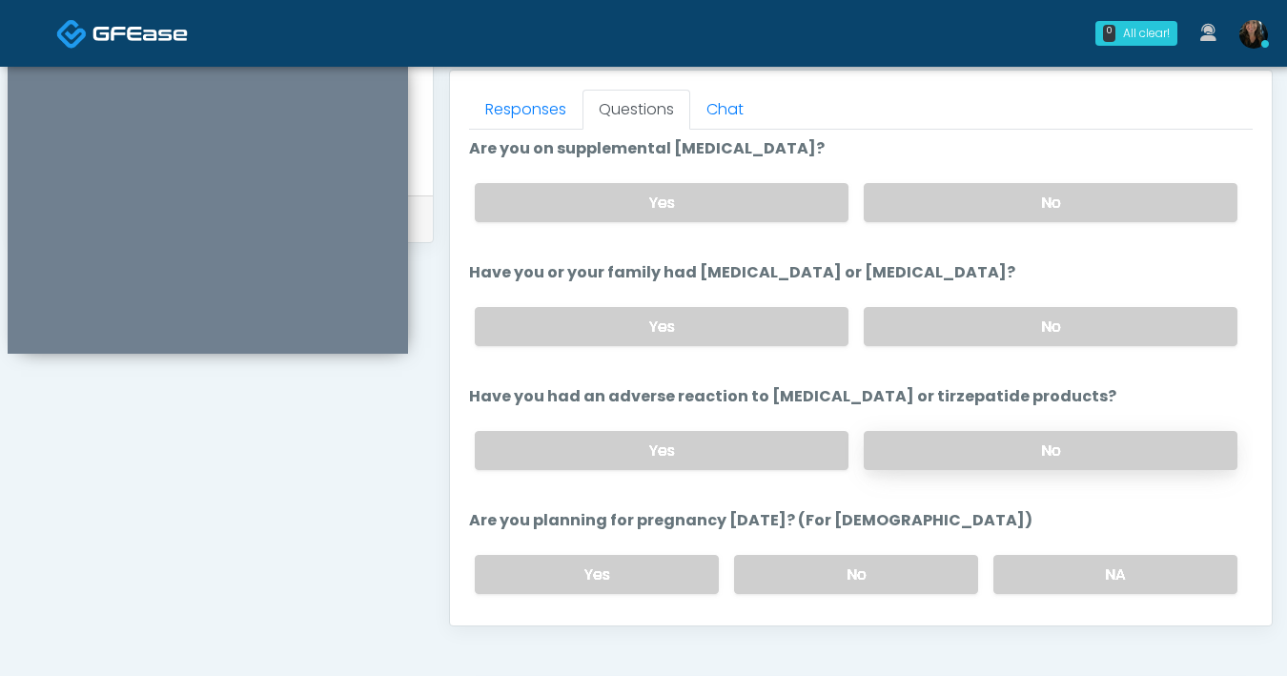
click at [967, 453] on label "No" at bounding box center [1051, 450] width 374 height 39
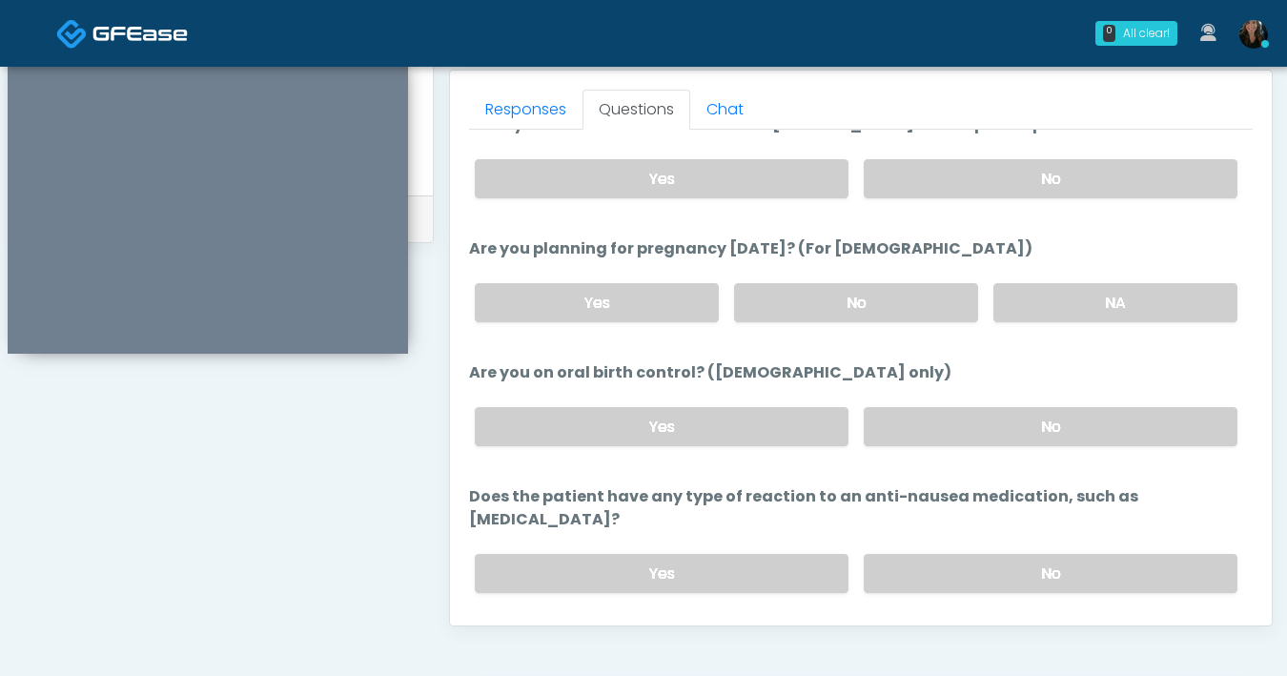
scroll to position [1051, 0]
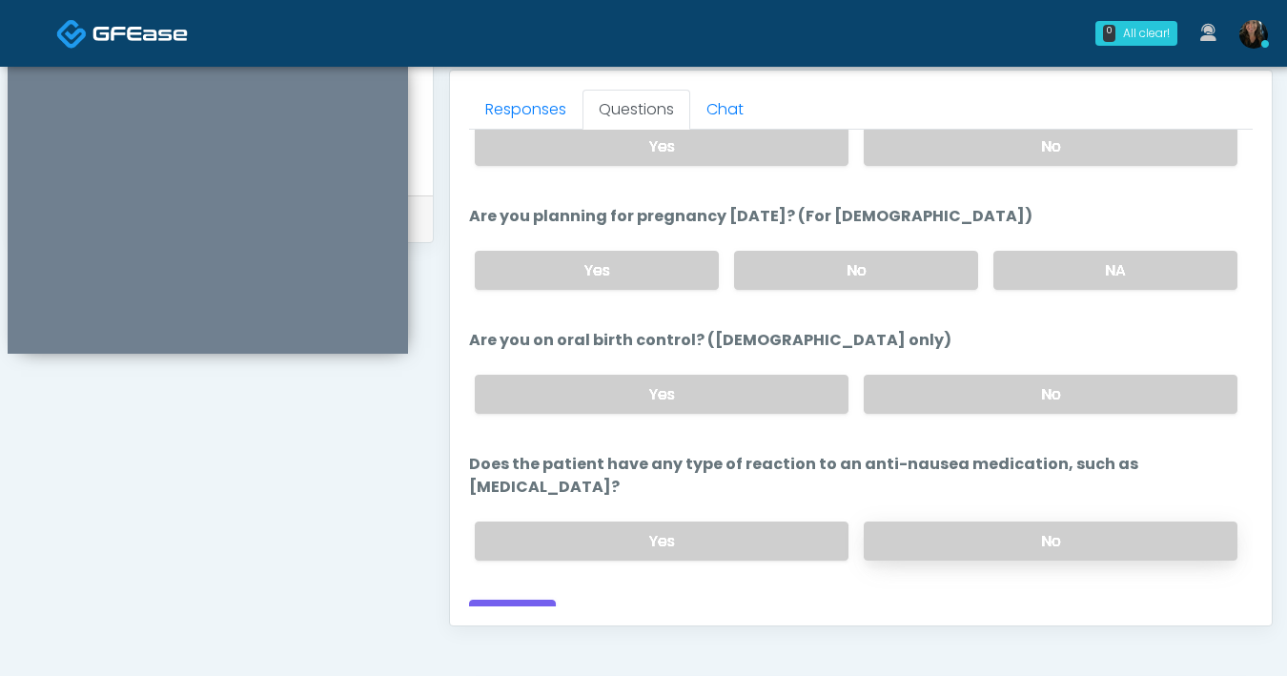
click at [990, 521] on label "No" at bounding box center [1051, 540] width 374 height 39
click at [898, 254] on label "No" at bounding box center [856, 270] width 244 height 39
click at [1043, 381] on label "No" at bounding box center [1051, 394] width 374 height 39
click at [536, 600] on button "Continue" at bounding box center [512, 617] width 87 height 35
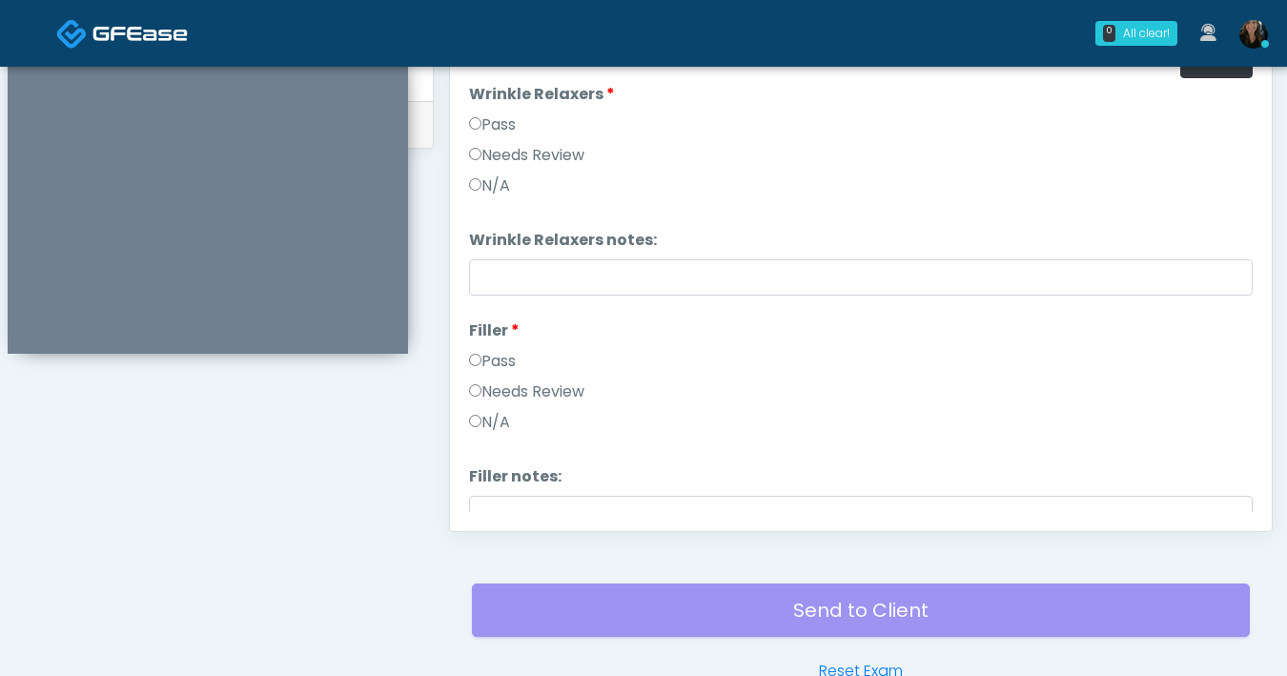
scroll to position [825, 0]
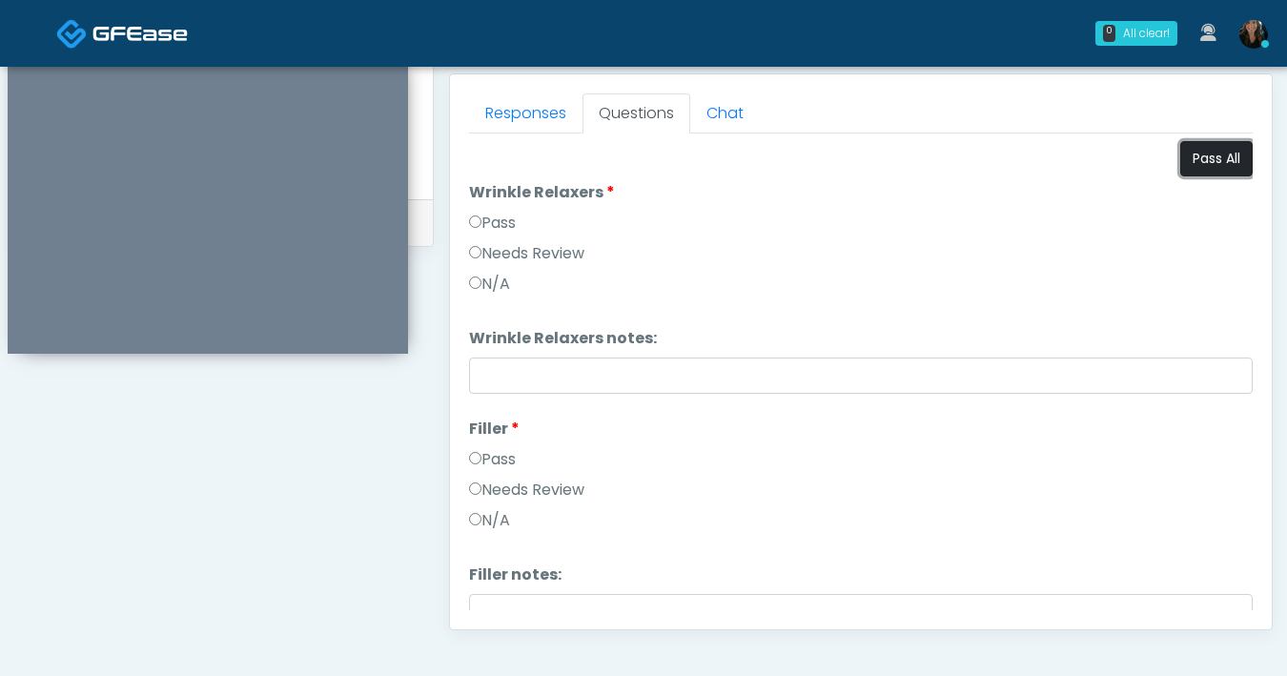
click at [1180, 173] on button "Pass All" at bounding box center [1216, 158] width 72 height 35
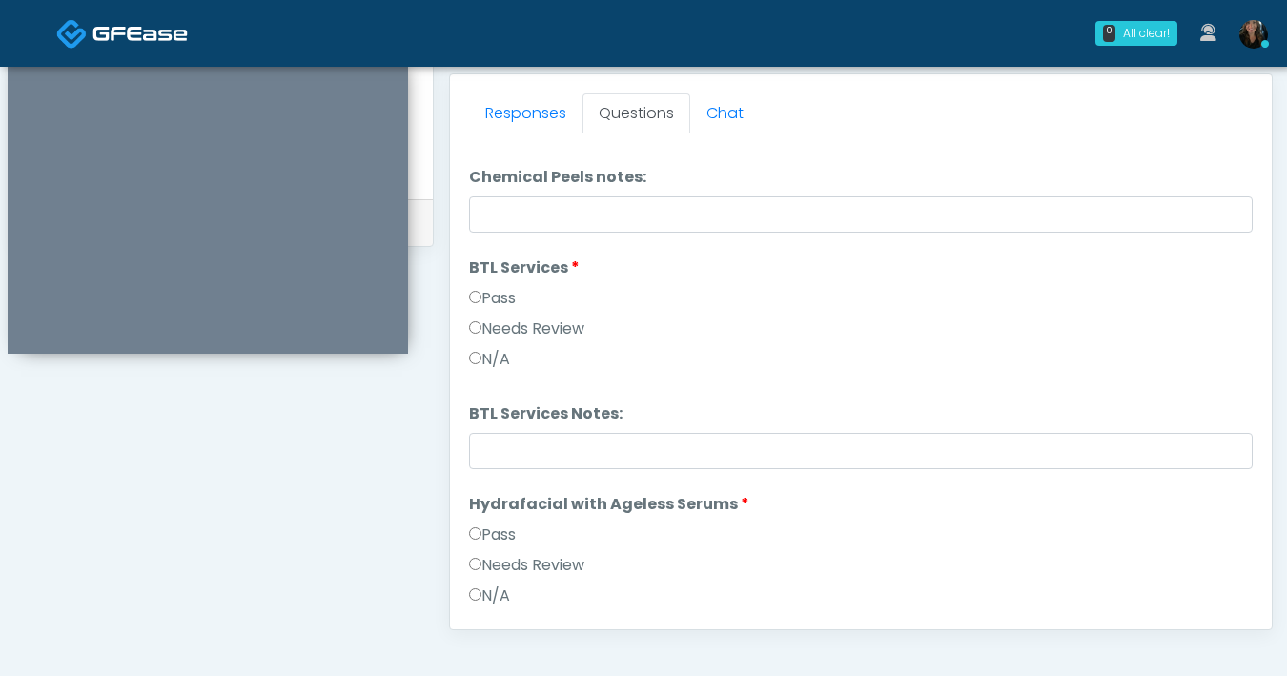
scroll to position [2207, 0]
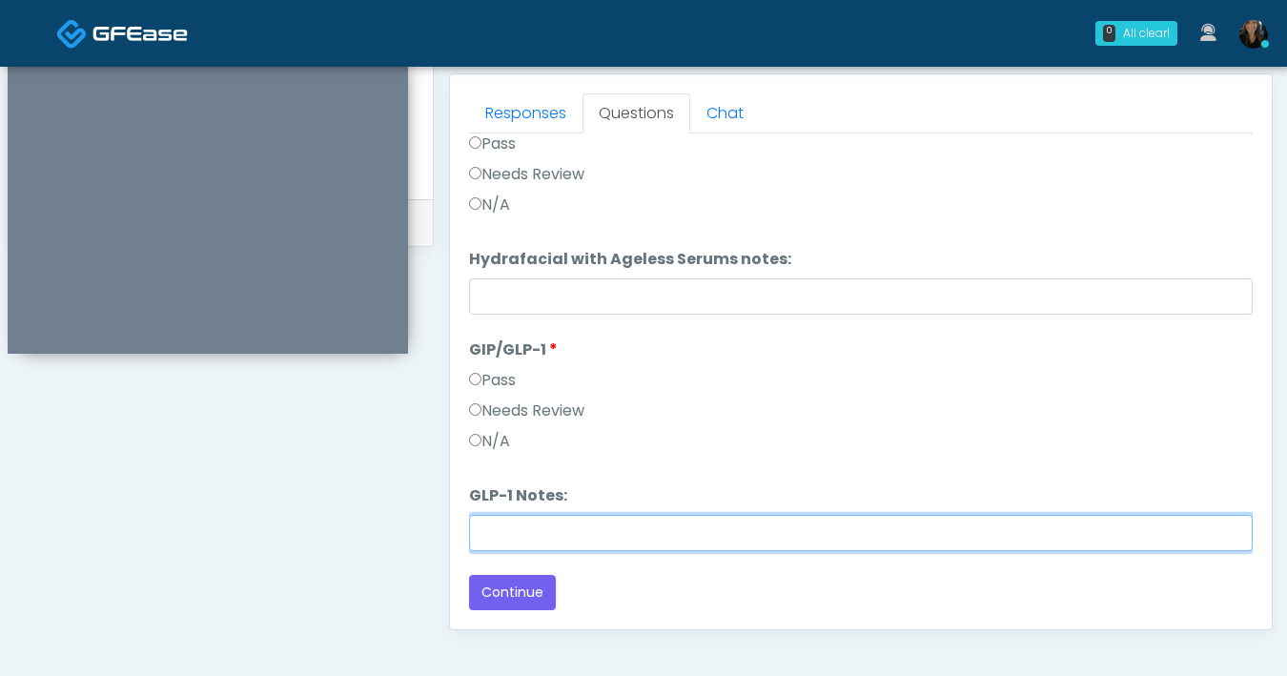
click at [522, 531] on input "GLP-1 Notes:" at bounding box center [861, 533] width 784 height 36
type input "**********"
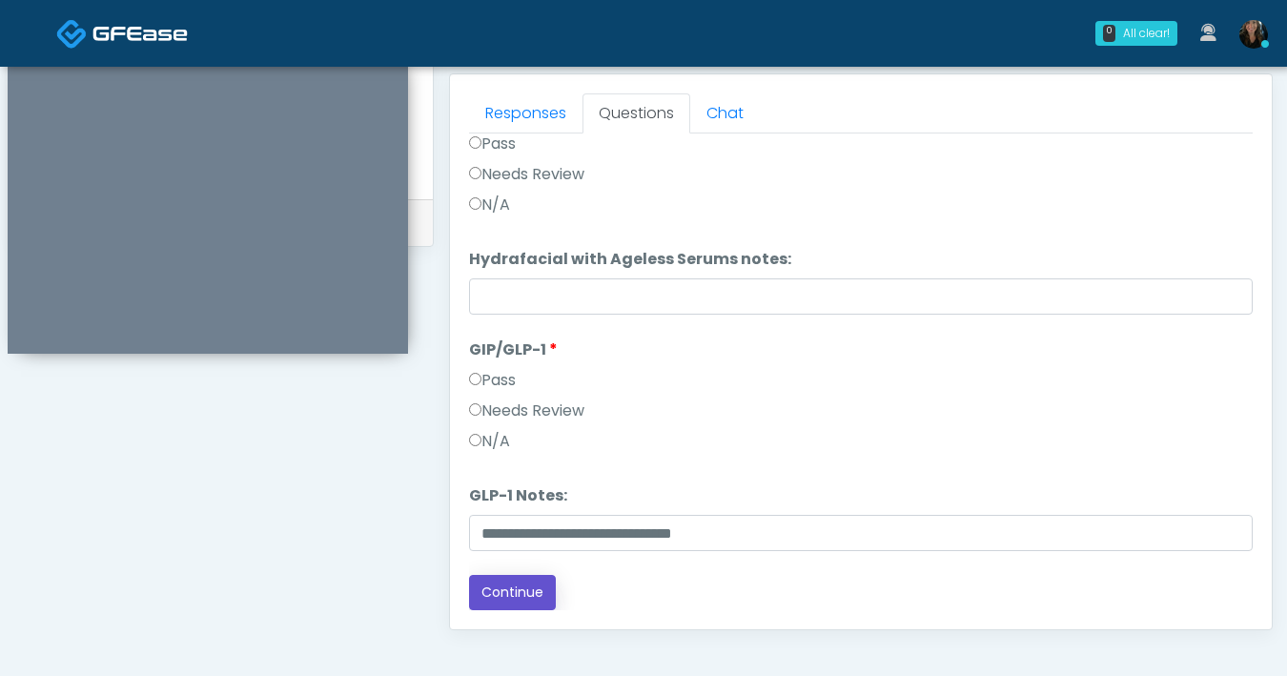
click at [521, 587] on button "Continue" at bounding box center [512, 592] width 87 height 35
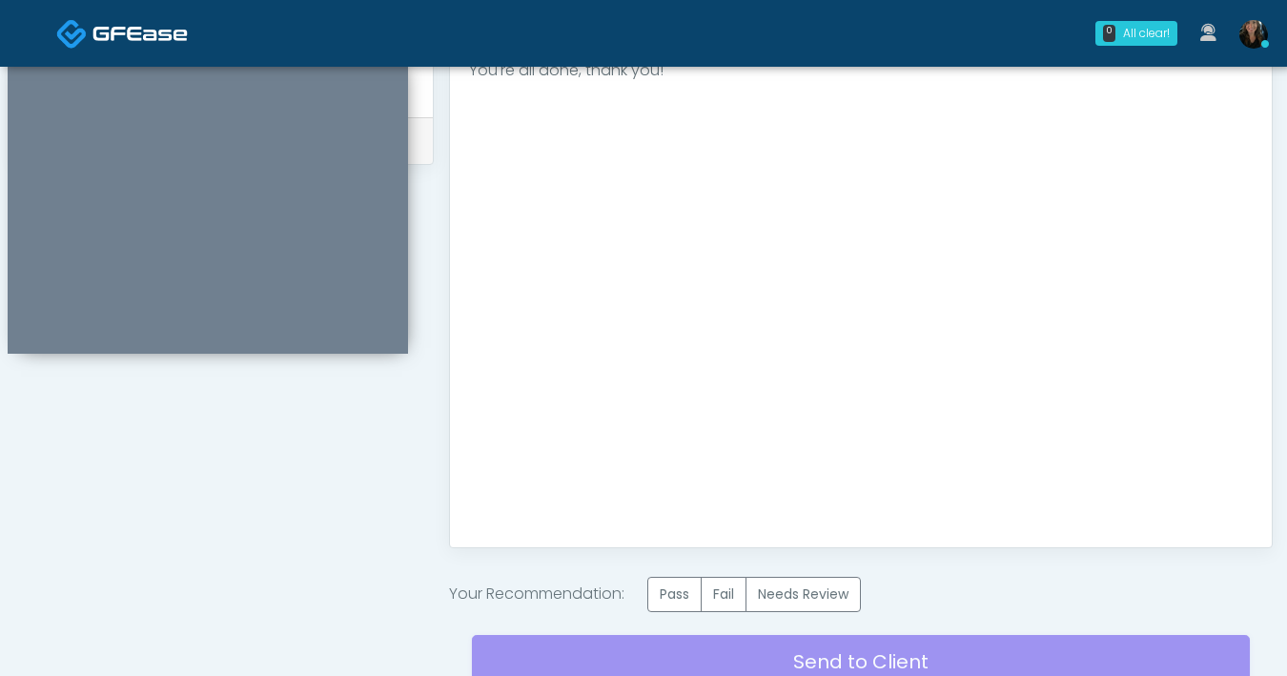
scroll to position [939, 0]
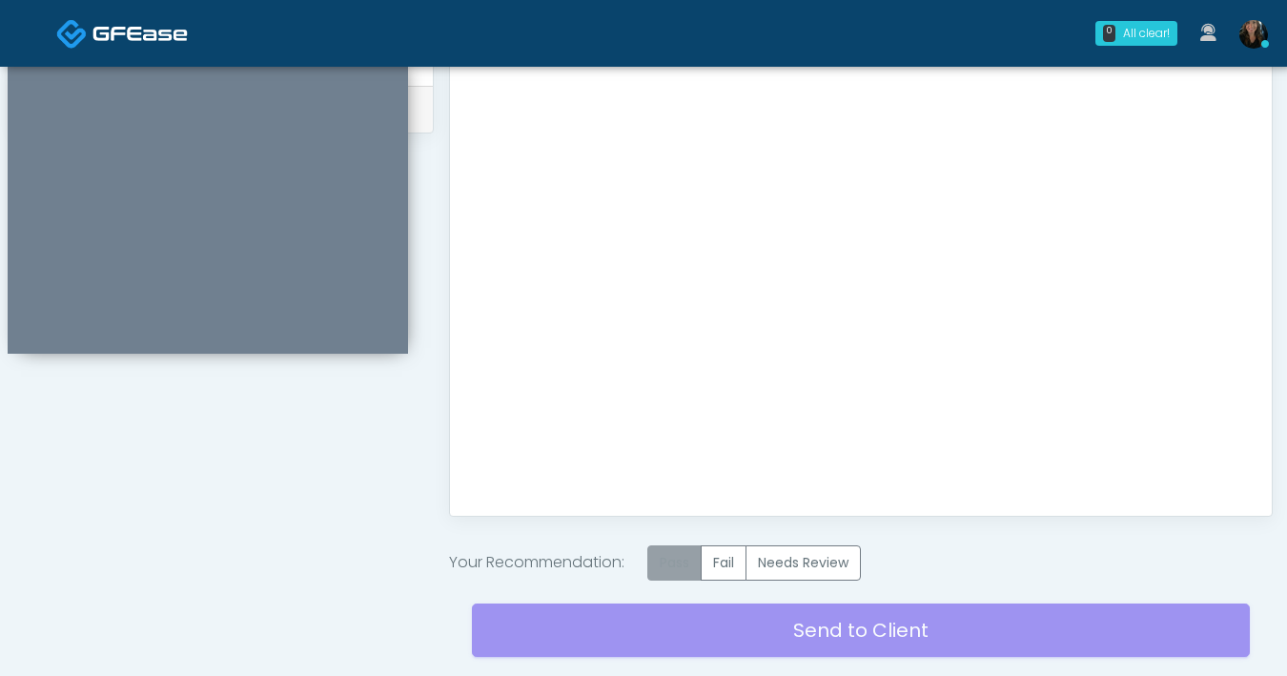
click at [683, 561] on label "Pass" at bounding box center [674, 562] width 54 height 35
click at [821, 629] on div "Send to Client Reset Exam" at bounding box center [861, 641] width 778 height 122
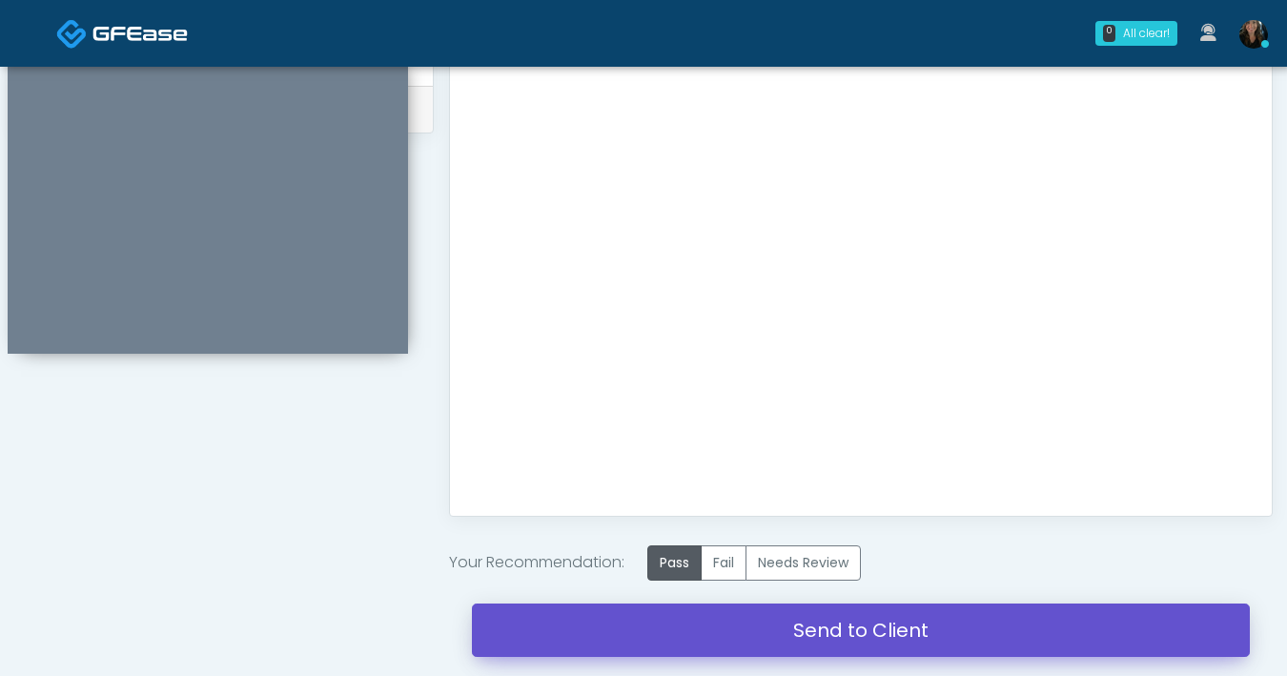
click at [828, 639] on link "Send to Client" at bounding box center [861, 629] width 778 height 53
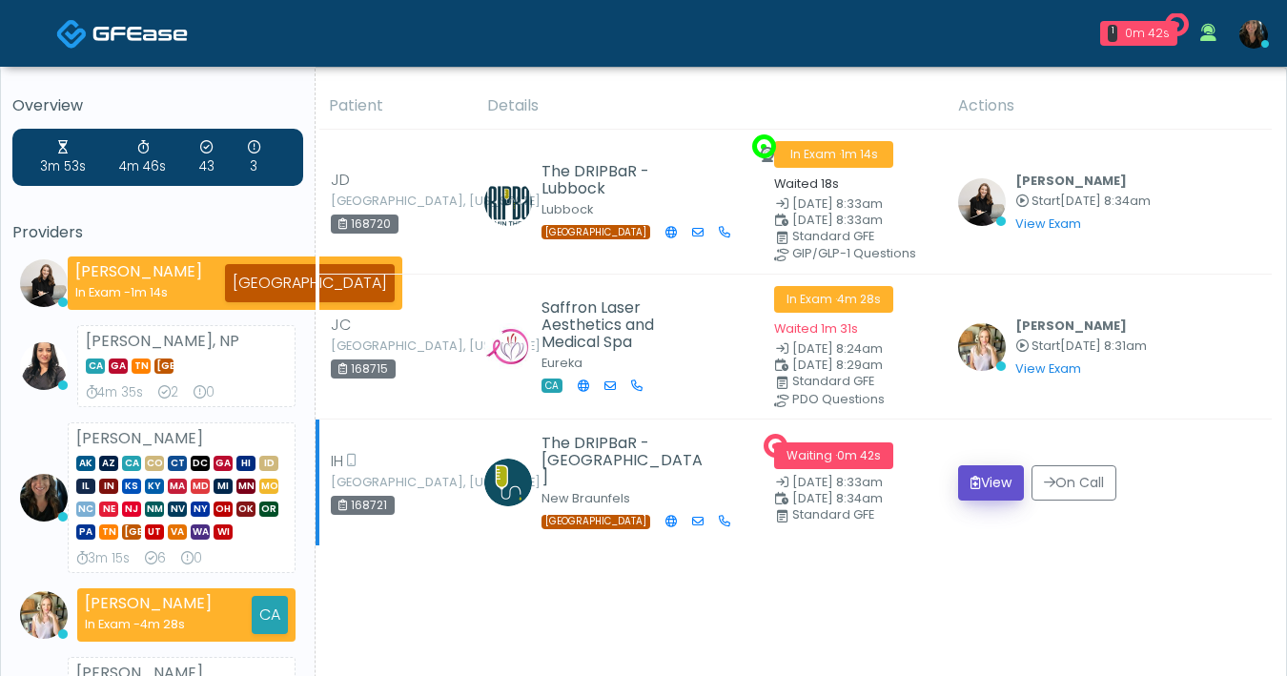
click at [975, 482] on icon "submit" at bounding box center [975, 482] width 10 height 13
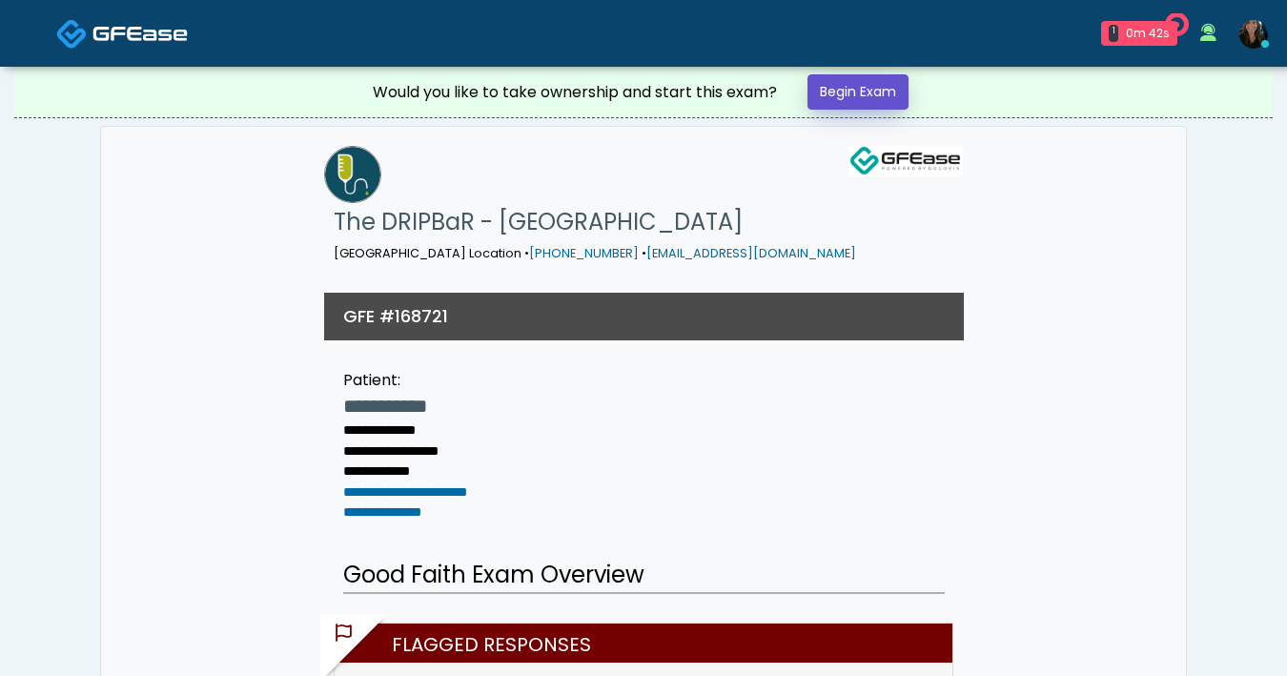
click at [901, 85] on link "Begin Exam" at bounding box center [857, 91] width 101 height 35
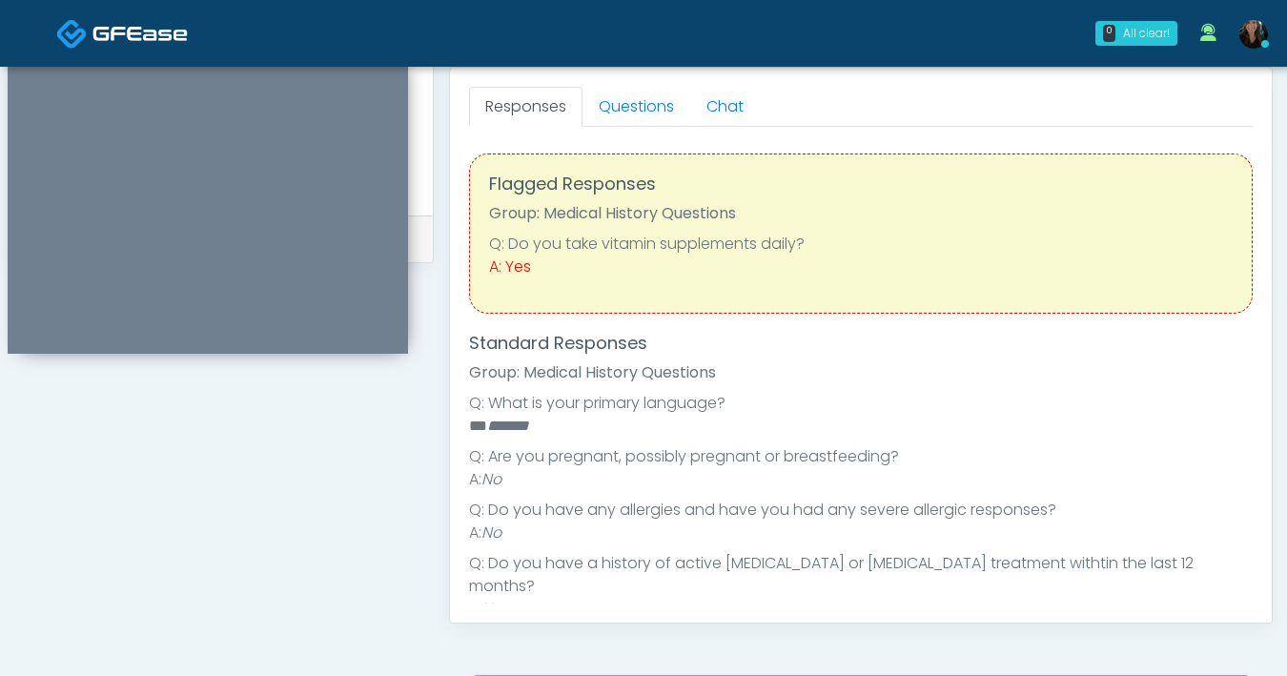
scroll to position [831, 0]
click at [646, 112] on link "Questions" at bounding box center [636, 108] width 108 height 40
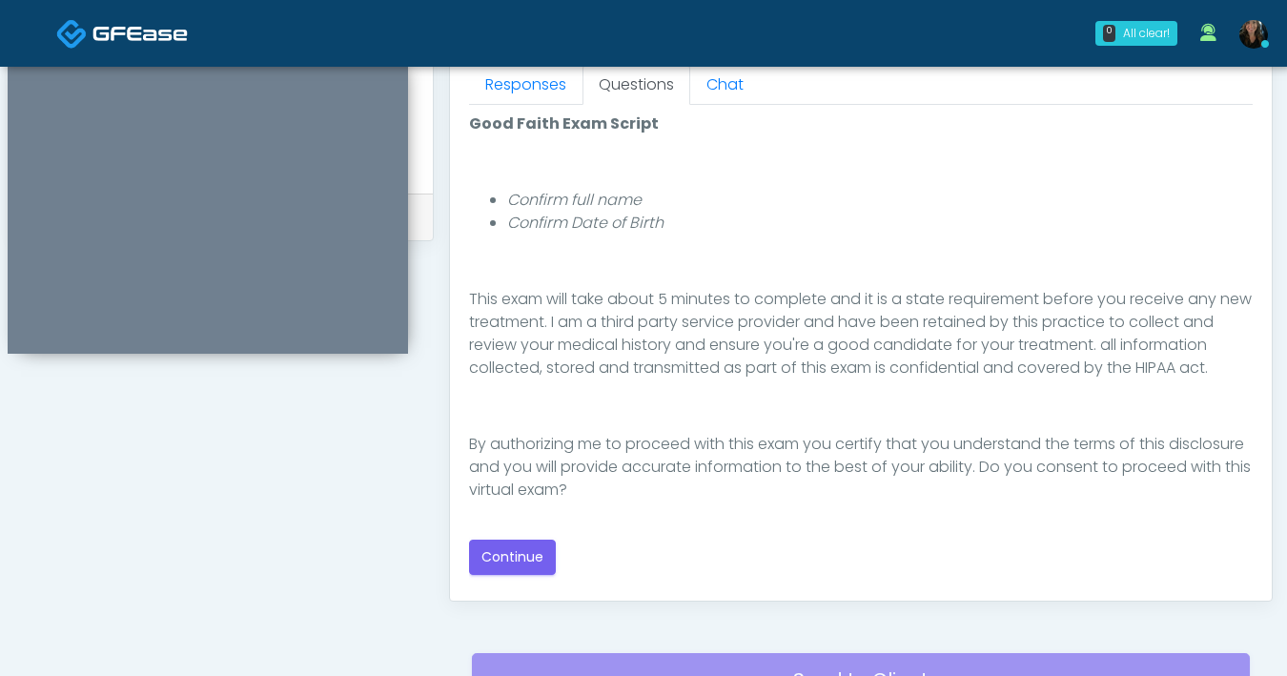
scroll to position [858, 0]
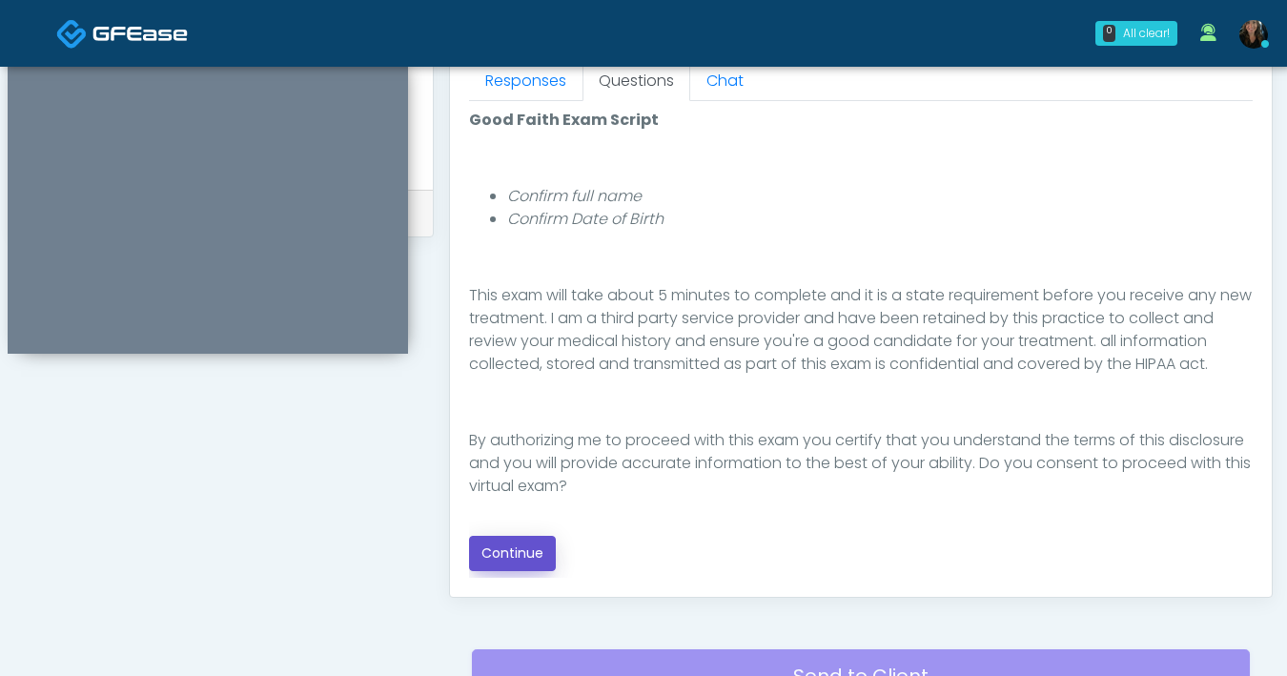
click at [504, 559] on button "Continue" at bounding box center [512, 553] width 87 height 35
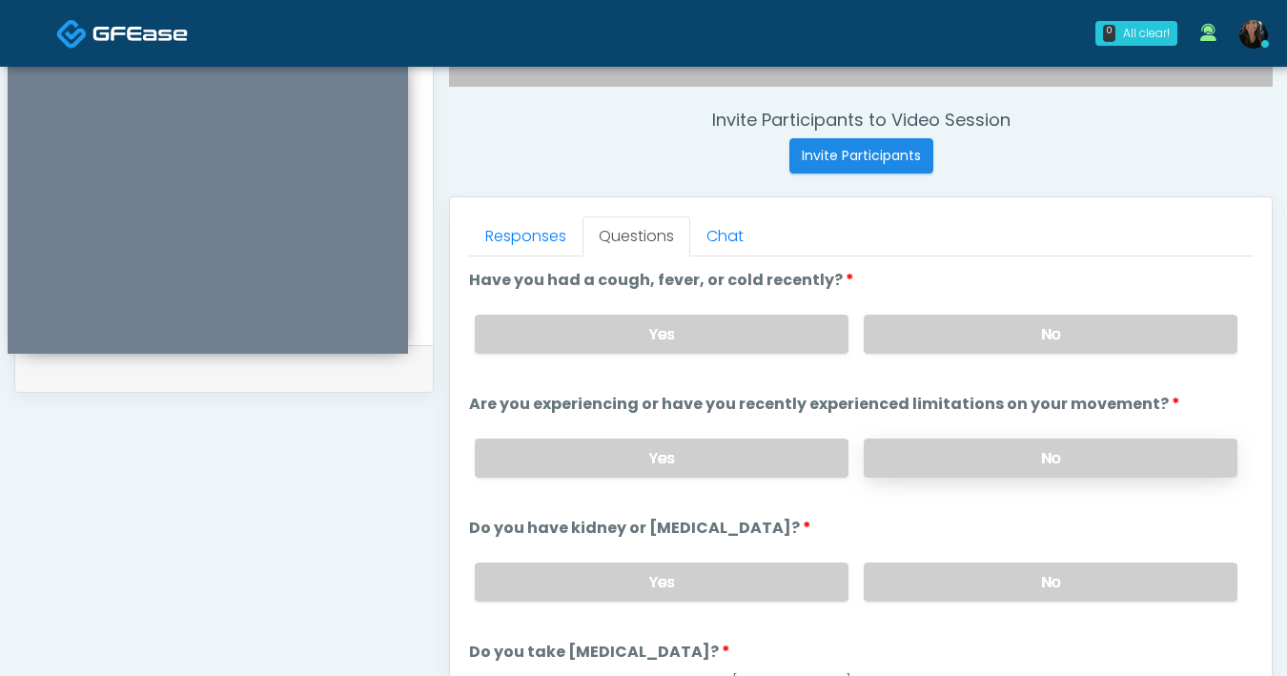
scroll to position [690, 0]
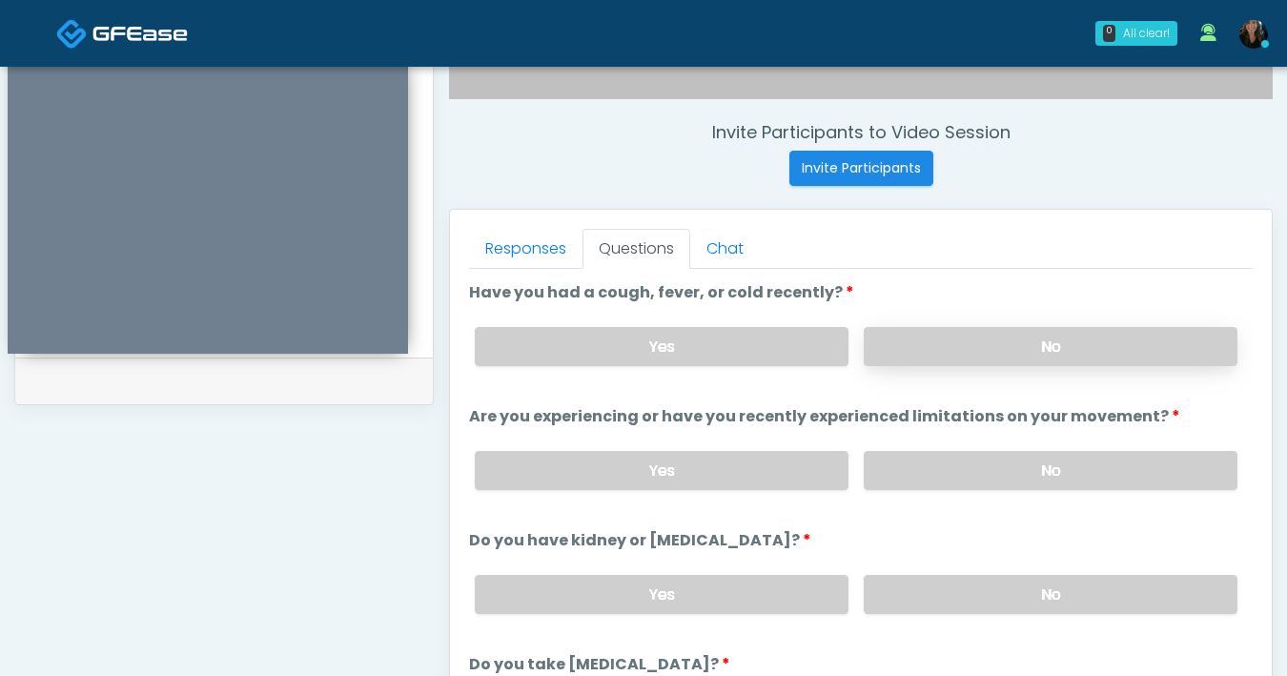
click at [922, 354] on label "No" at bounding box center [1051, 346] width 374 height 39
click at [986, 470] on label "No" at bounding box center [1051, 470] width 374 height 39
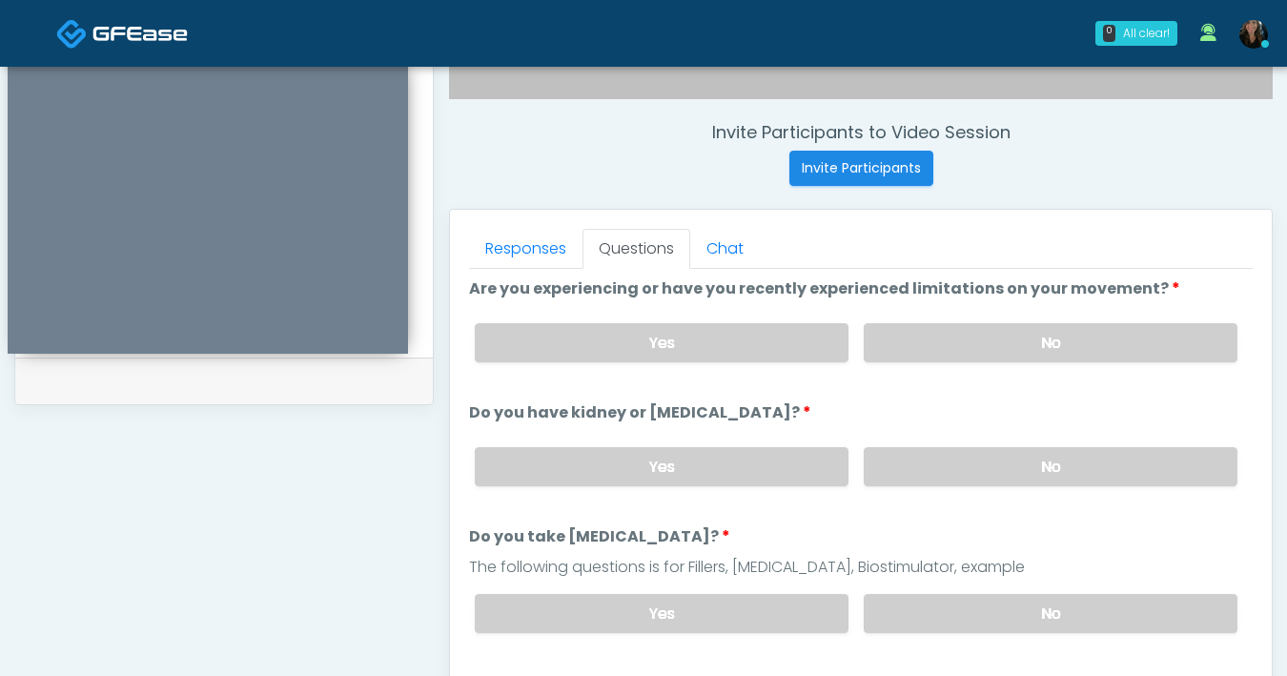
scroll to position [130, 0]
click at [999, 474] on label "No" at bounding box center [1051, 464] width 374 height 39
click at [1001, 613] on label "No" at bounding box center [1051, 611] width 374 height 39
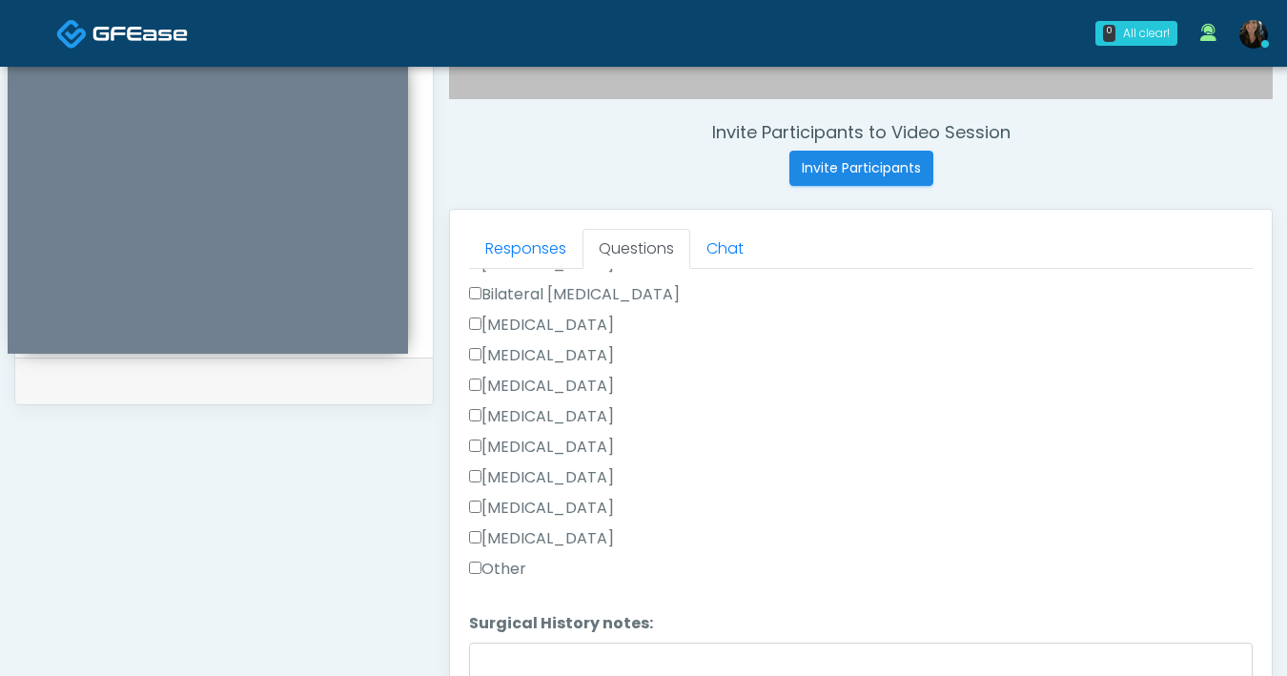
scroll to position [1059, 0]
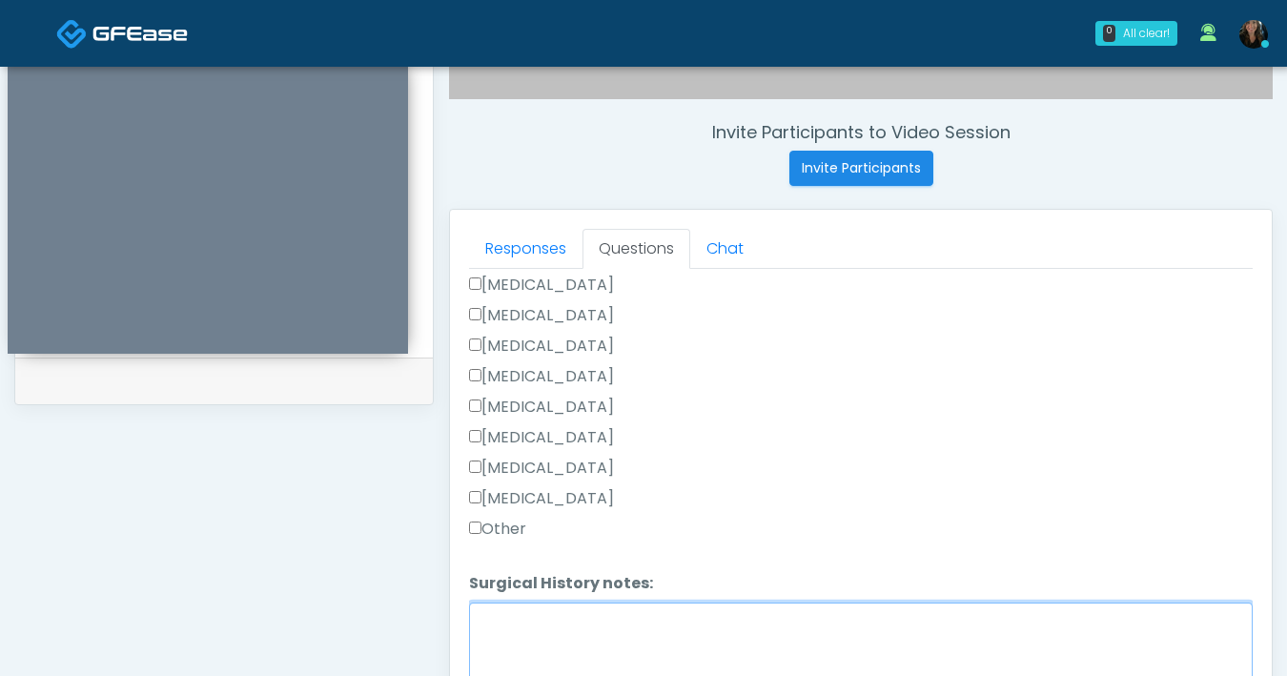
click at [520, 618] on textarea "Surgical History notes:" at bounding box center [861, 643] width 784 height 82
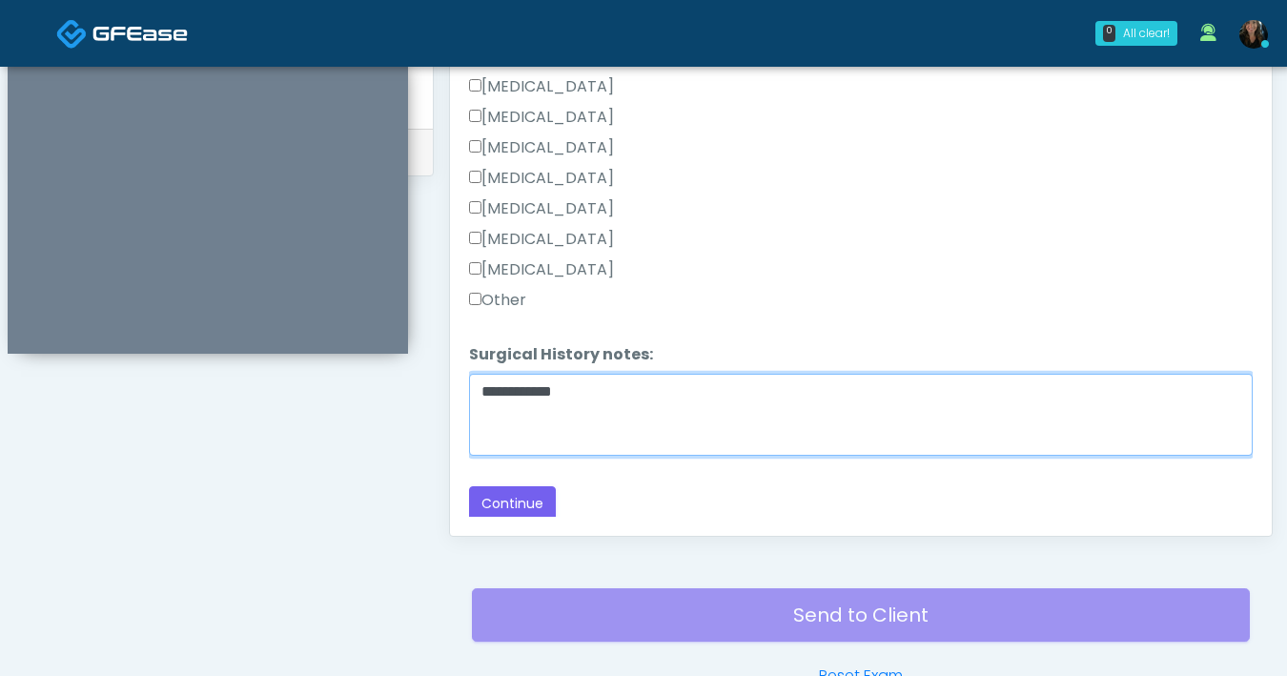
scroll to position [1035, 0]
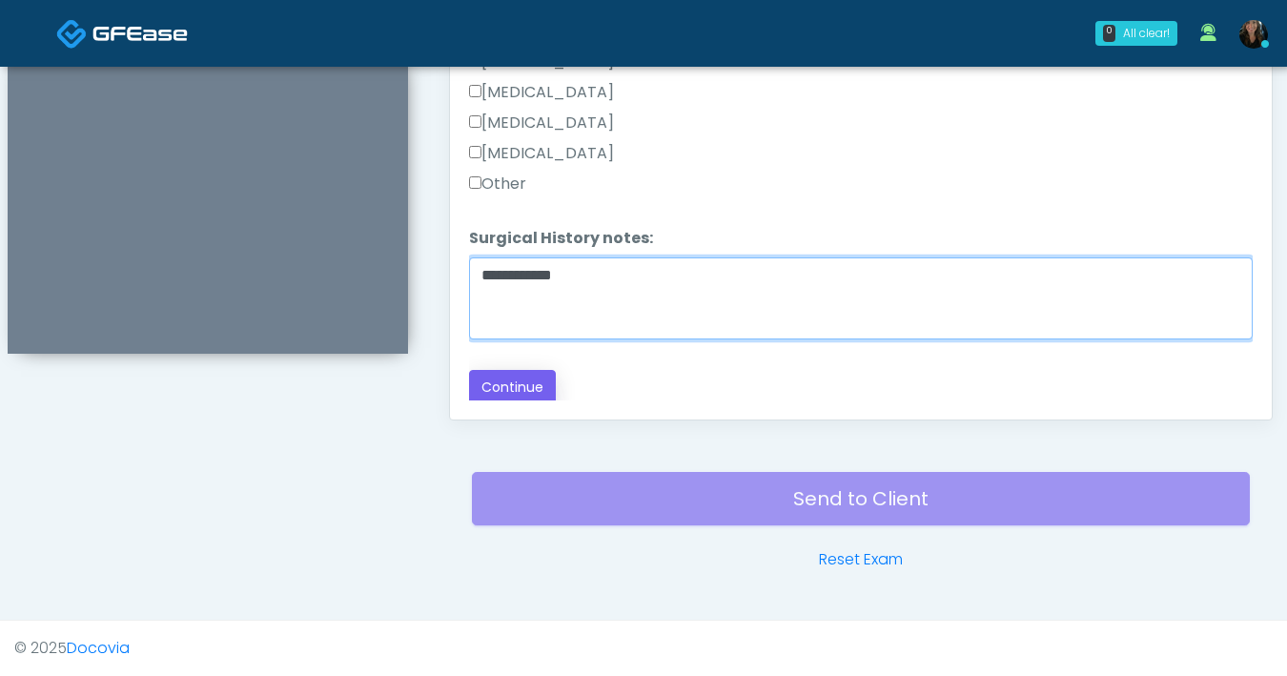
type textarea "**********"
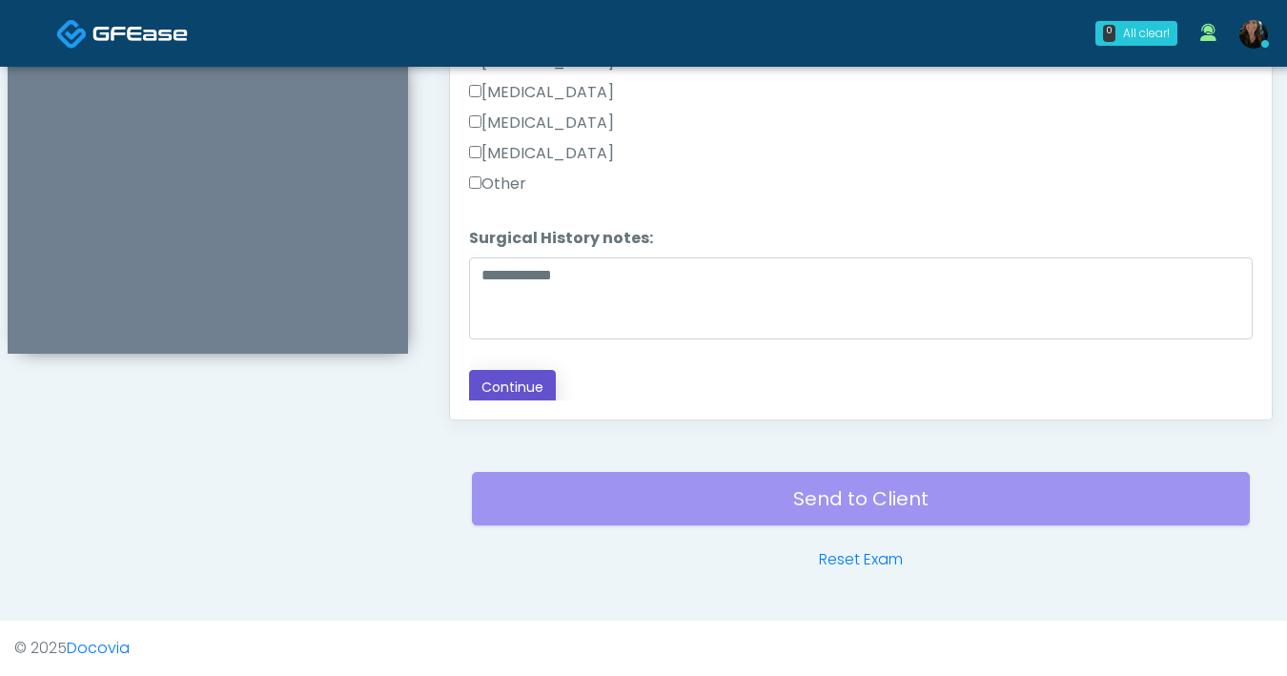
click at [487, 380] on button "Continue" at bounding box center [512, 387] width 87 height 35
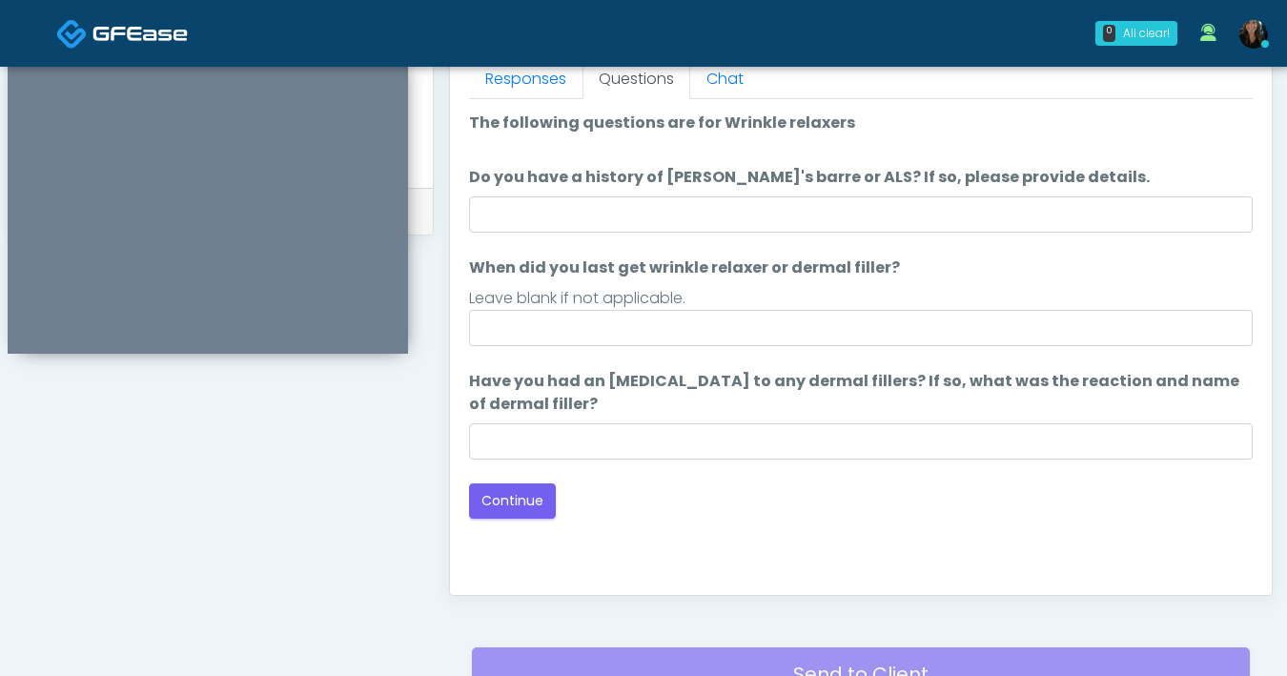
scroll to position [807, 0]
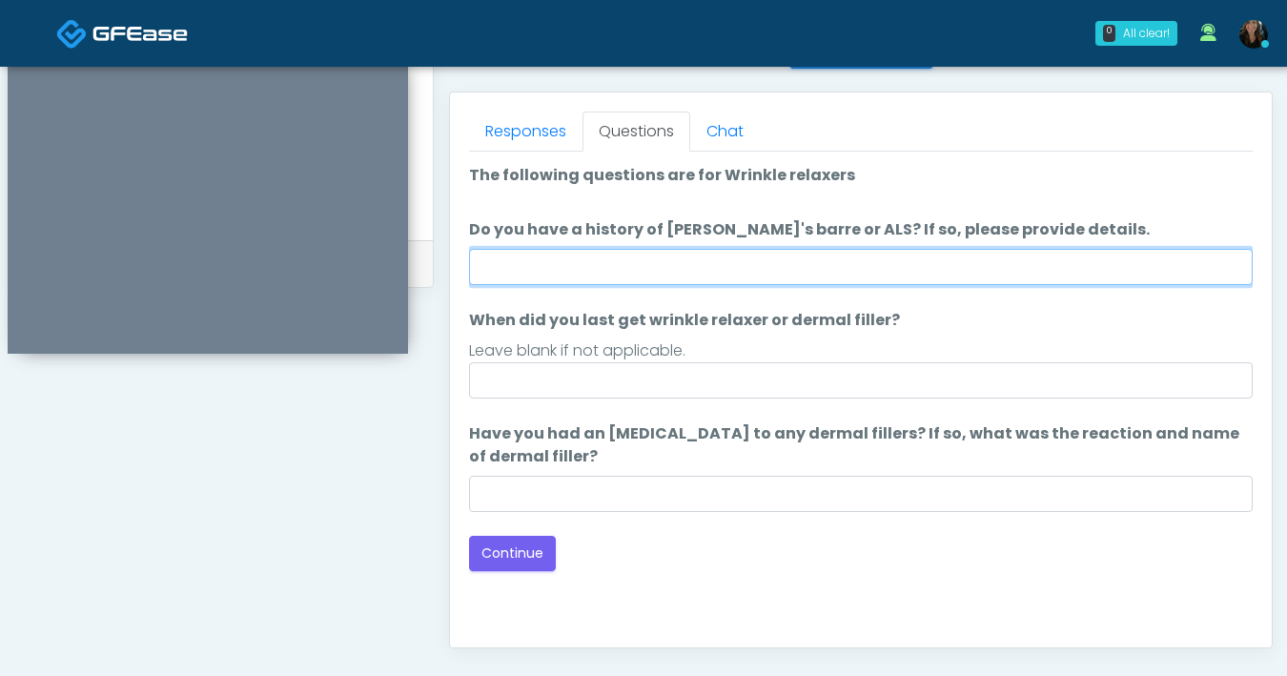
click at [765, 271] on input "Do you have a history of [PERSON_NAME]'s barre or ALS? If so, please provide de…" at bounding box center [861, 267] width 784 height 36
type input "**"
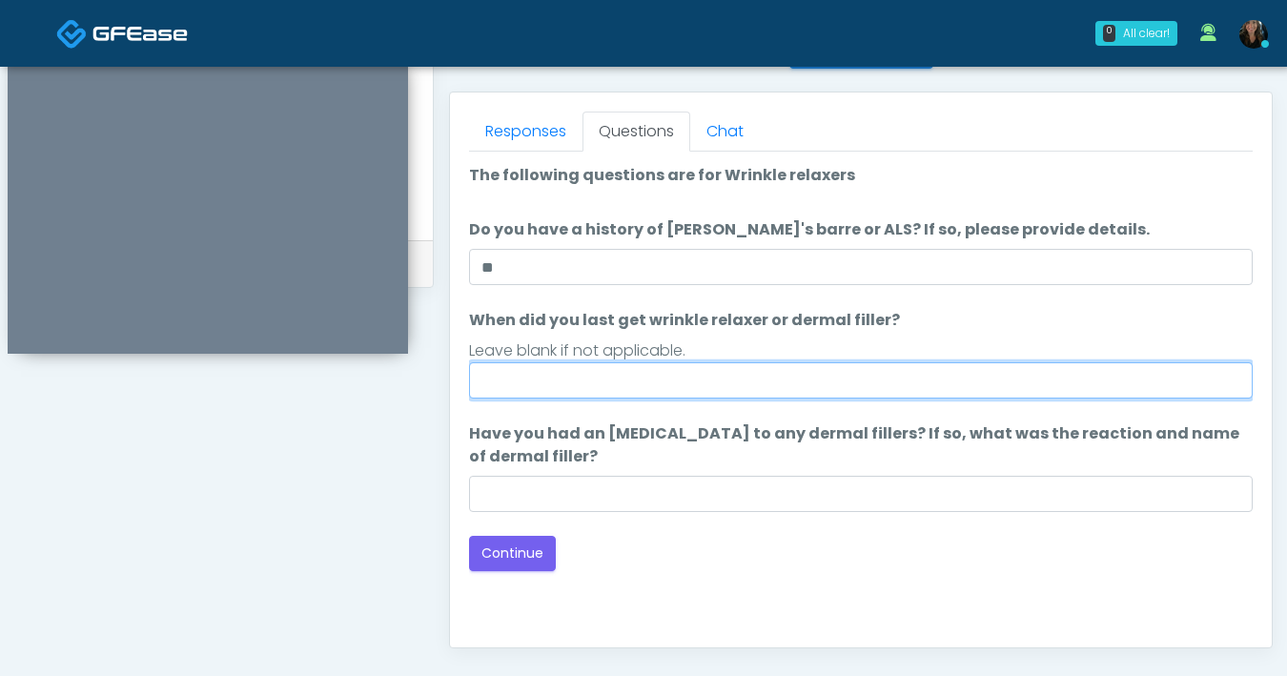
click at [580, 385] on input "When did you last get wrinkle relaxer or dermal filler?" at bounding box center [861, 380] width 784 height 36
type input "**********"
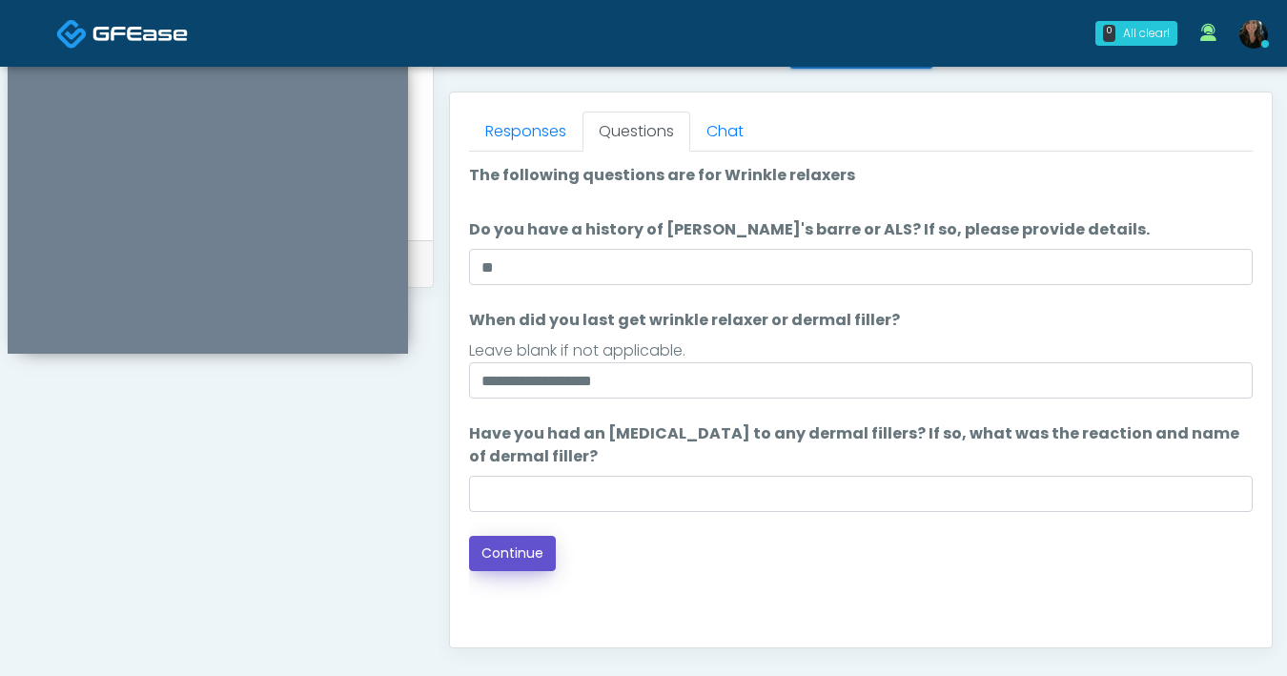
click at [526, 573] on div "Good Faith Exam Script Good Faith Exam Script INTRODUCTION Hello, my name is un…" at bounding box center [861, 390] width 784 height 477
click at [525, 563] on button "Continue" at bounding box center [512, 553] width 87 height 35
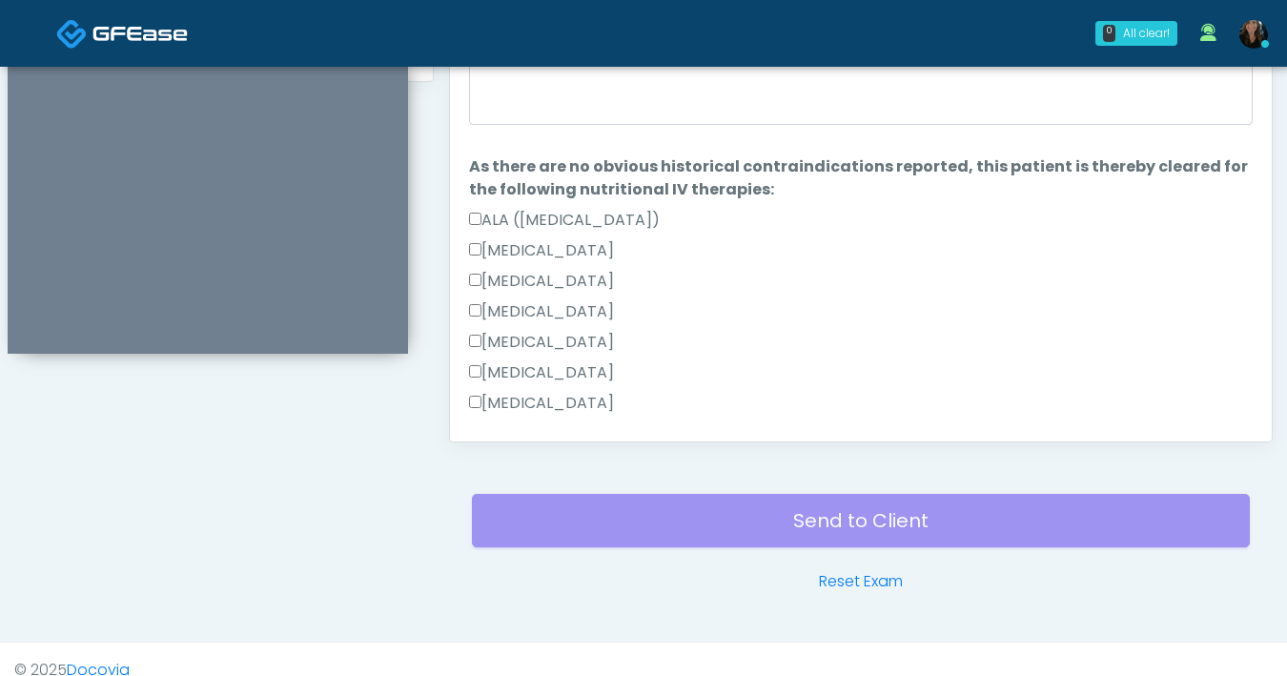
scroll to position [852, 0]
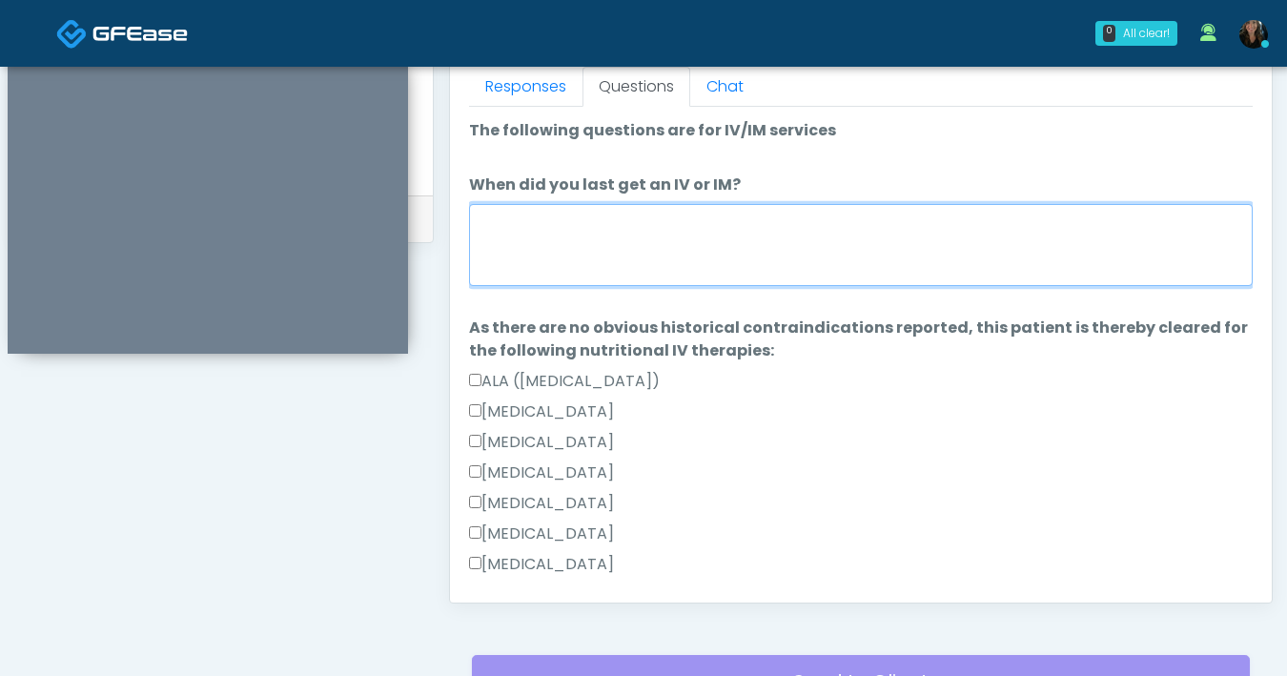
drag, startPoint x: 654, startPoint y: 254, endPoint x: 629, endPoint y: 244, distance: 26.6
click at [654, 254] on textarea "When did you last get an IV or IM?" at bounding box center [861, 245] width 784 height 82
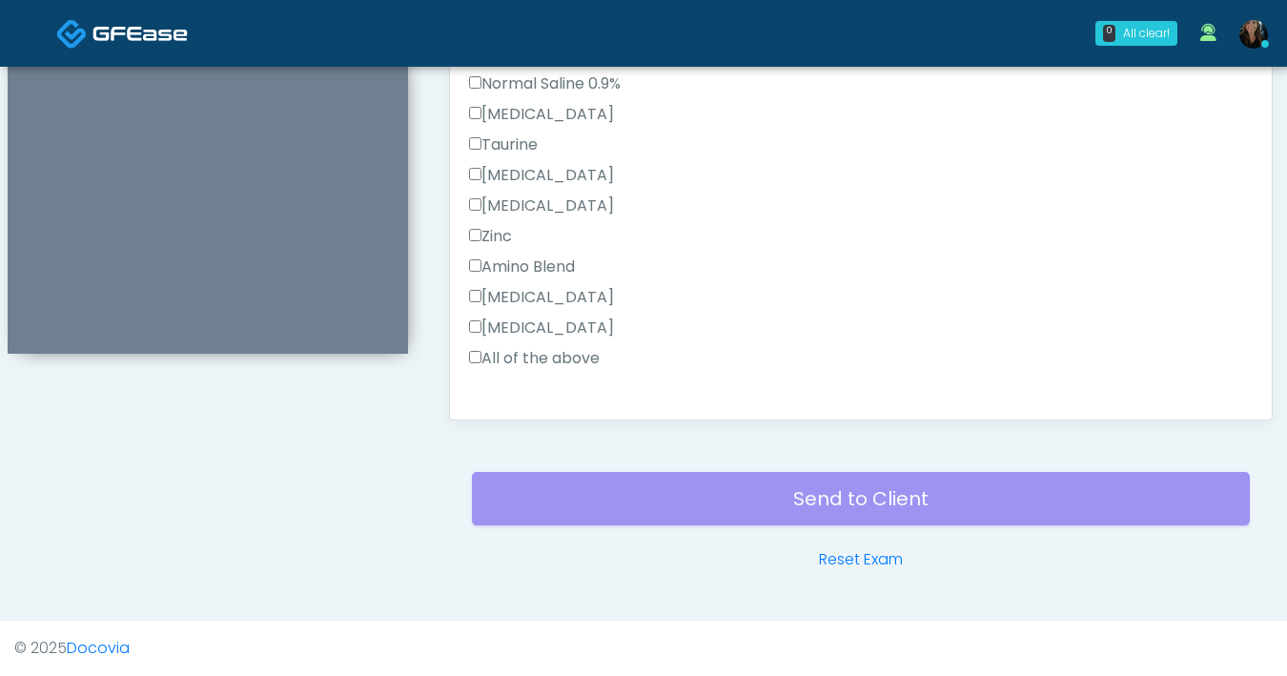
scroll to position [760, 0]
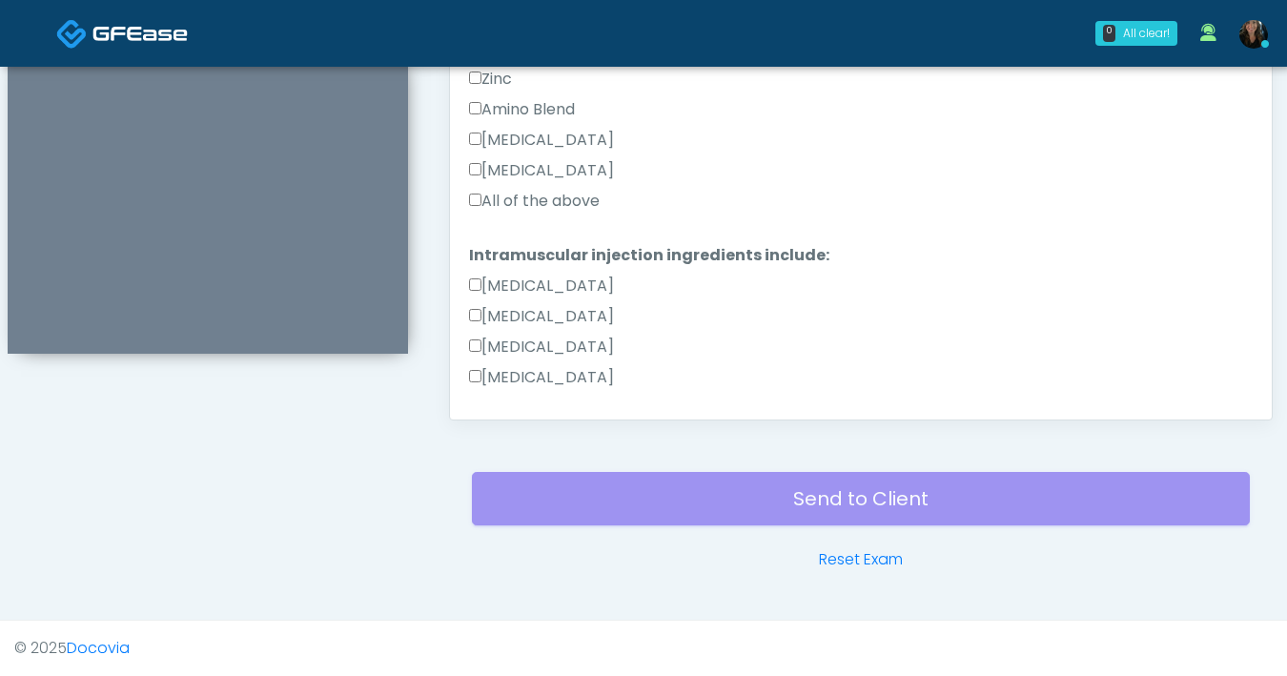
type textarea "***"
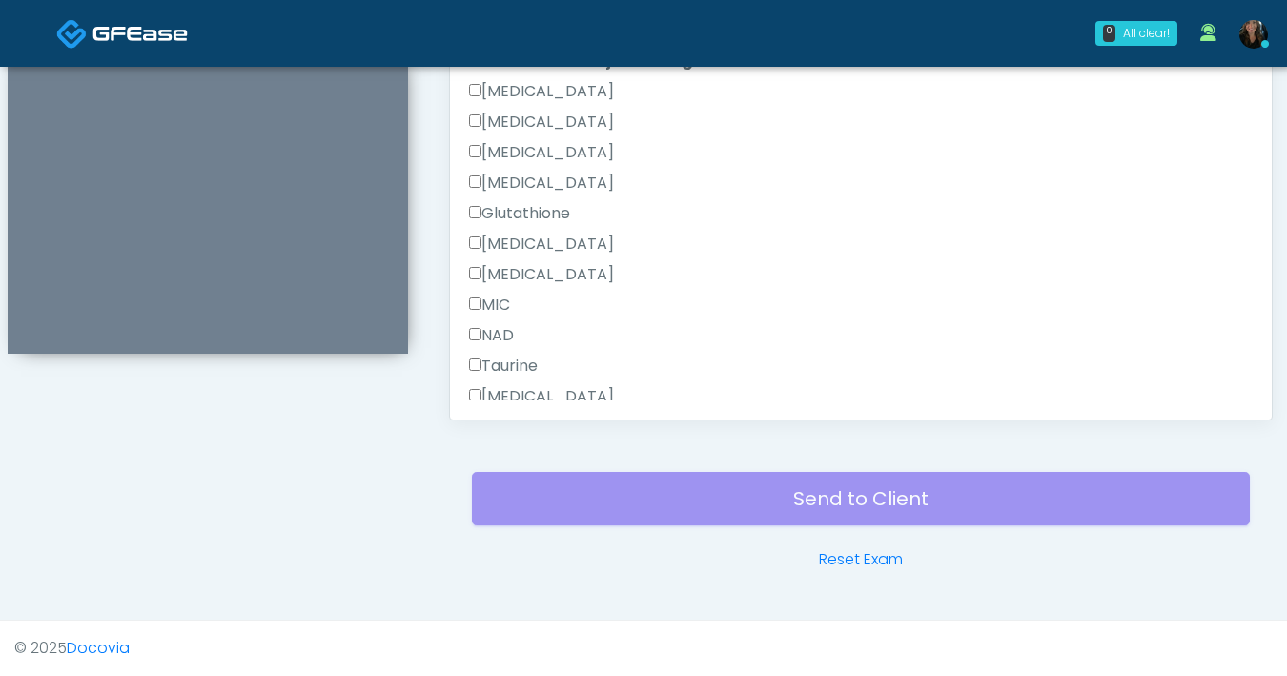
scroll to position [1272, 0]
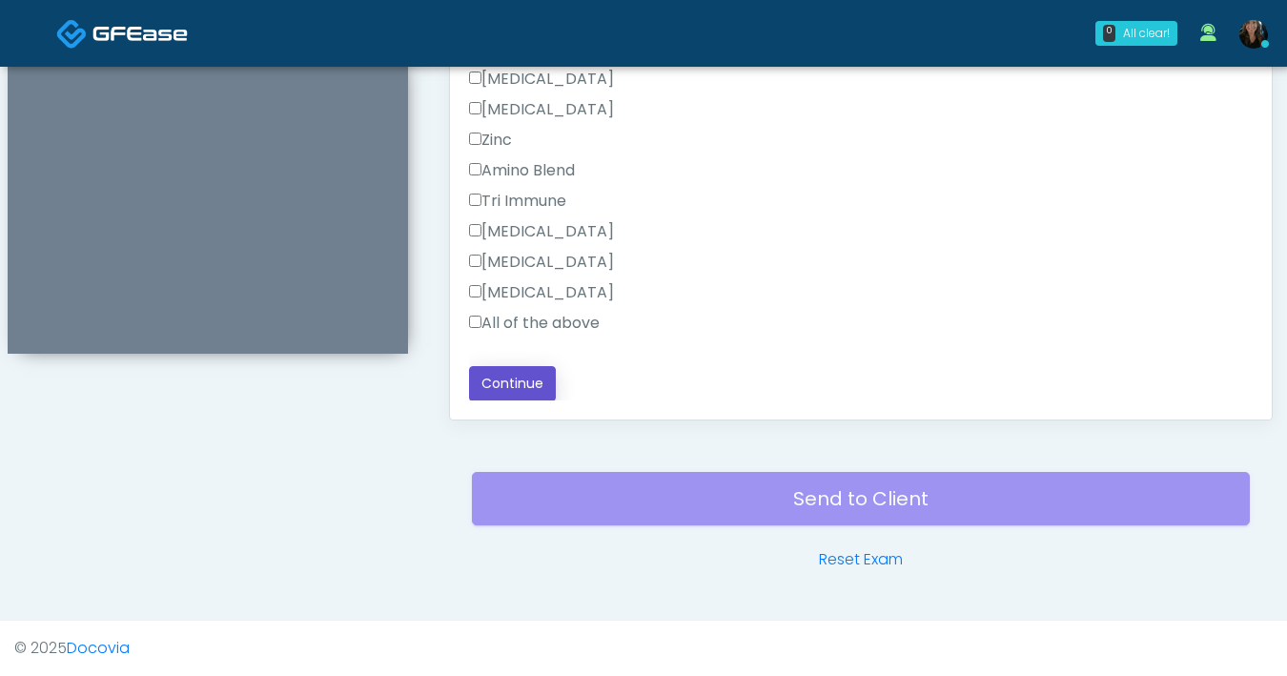
click at [496, 381] on button "Continue" at bounding box center [512, 383] width 87 height 35
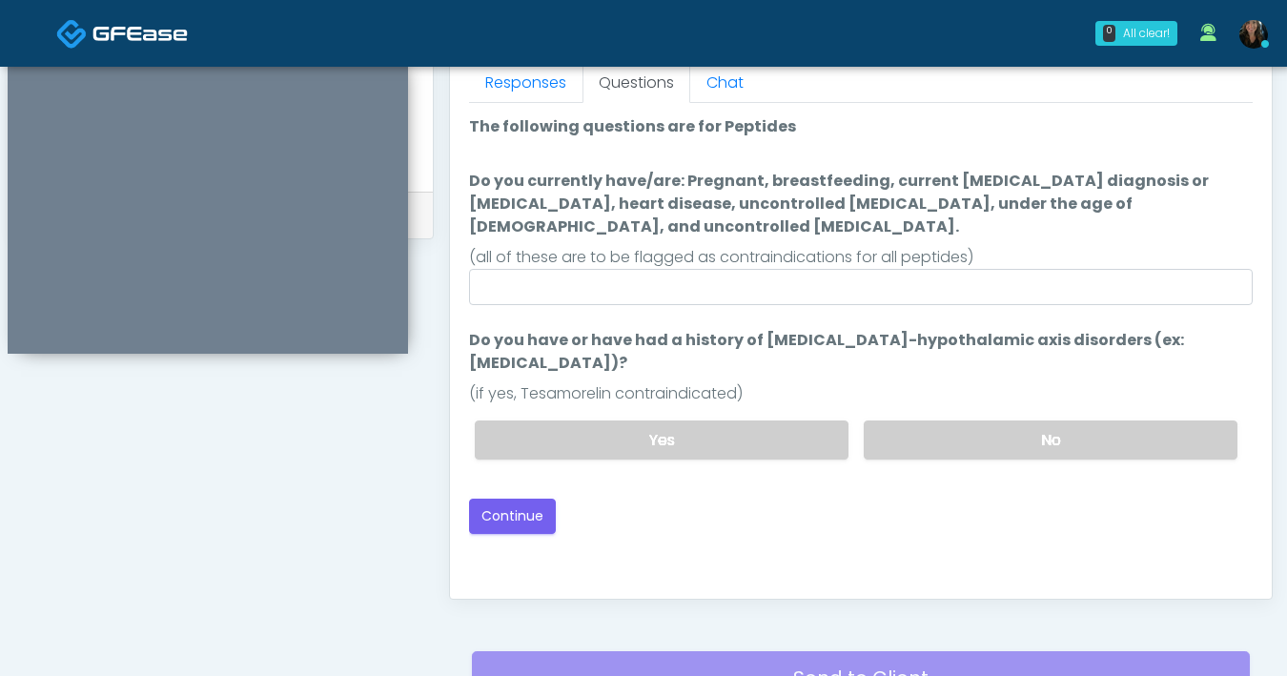
scroll to position [856, 0]
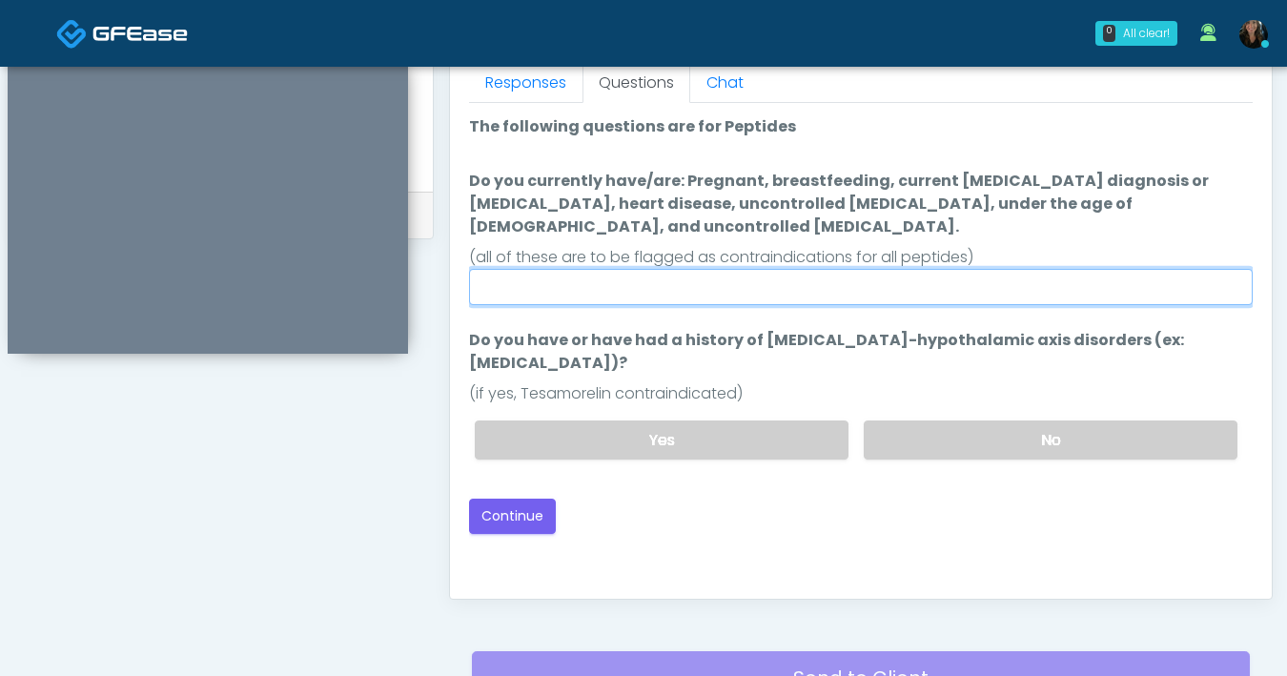
click at [703, 269] on input "Do you currently have/are: Pregnant, breastfeeding, current [MEDICAL_DATA] diag…" at bounding box center [861, 287] width 784 height 36
type input "**"
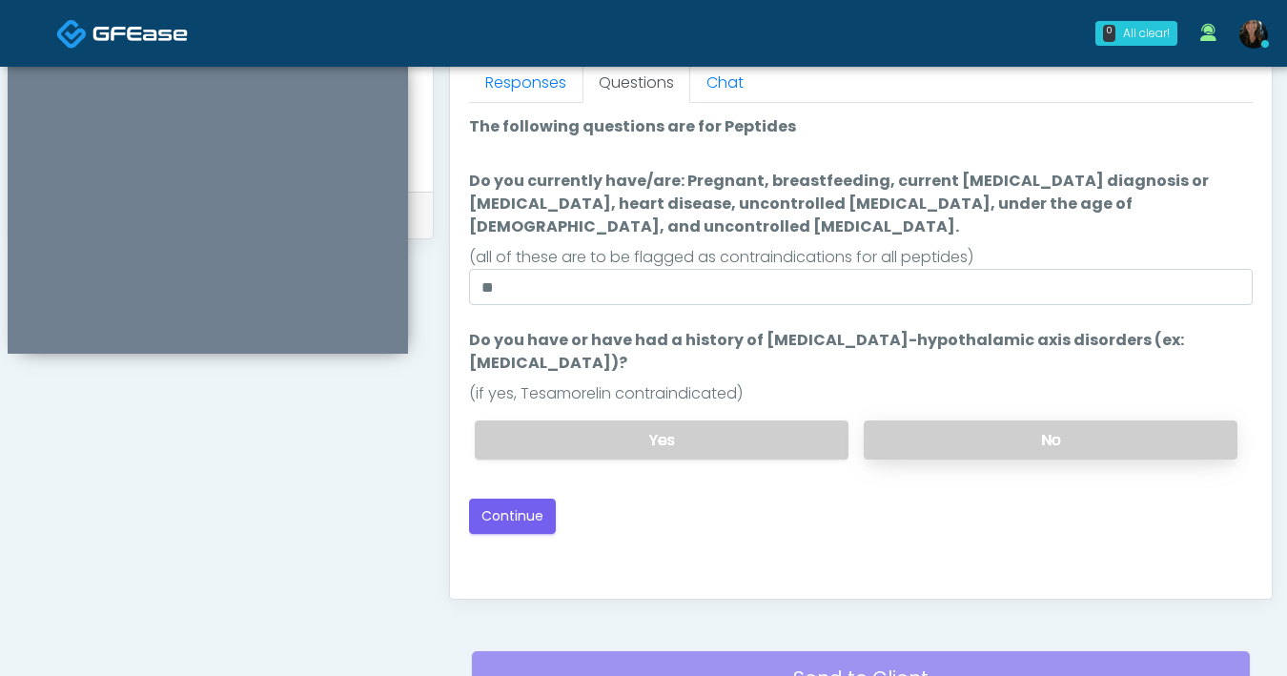
drag, startPoint x: 923, startPoint y: 396, endPoint x: 903, endPoint y: 405, distance: 22.2
click at [923, 420] on label "No" at bounding box center [1051, 439] width 374 height 39
click at [510, 499] on button "Continue" at bounding box center [512, 516] width 87 height 35
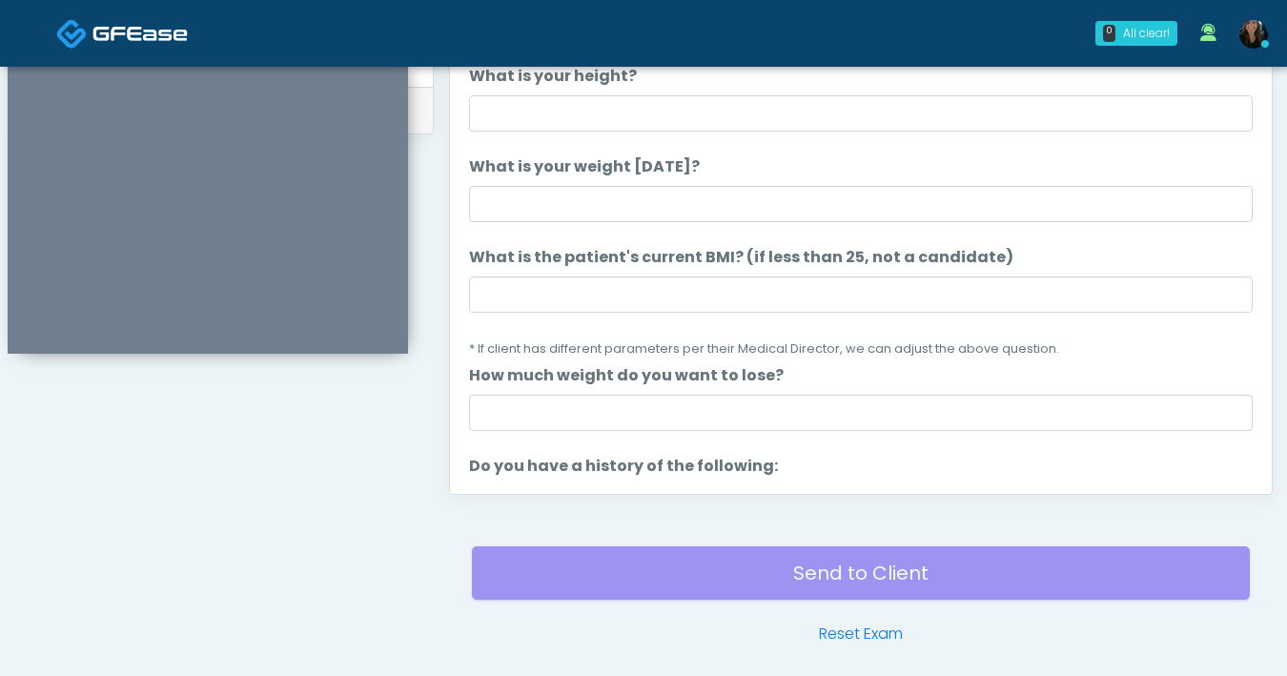
scroll to position [866, 0]
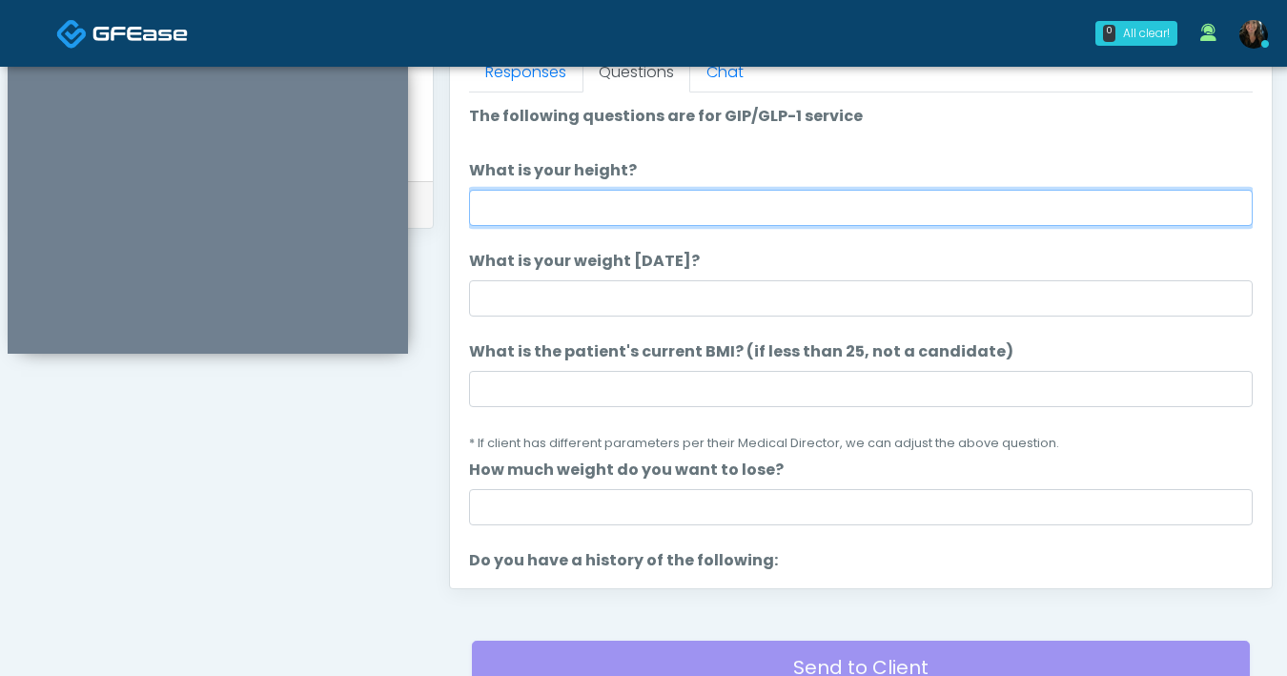
click at [770, 209] on input "What is your height?" at bounding box center [861, 208] width 784 height 36
type input "****"
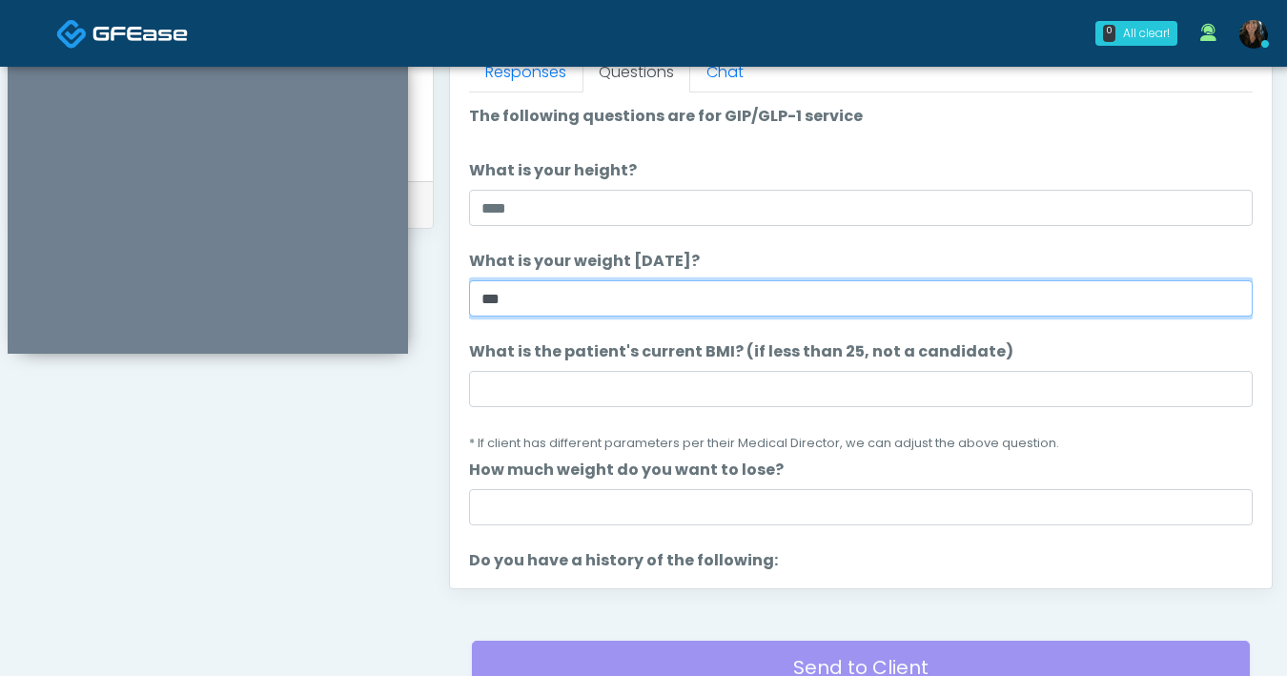
type input "***"
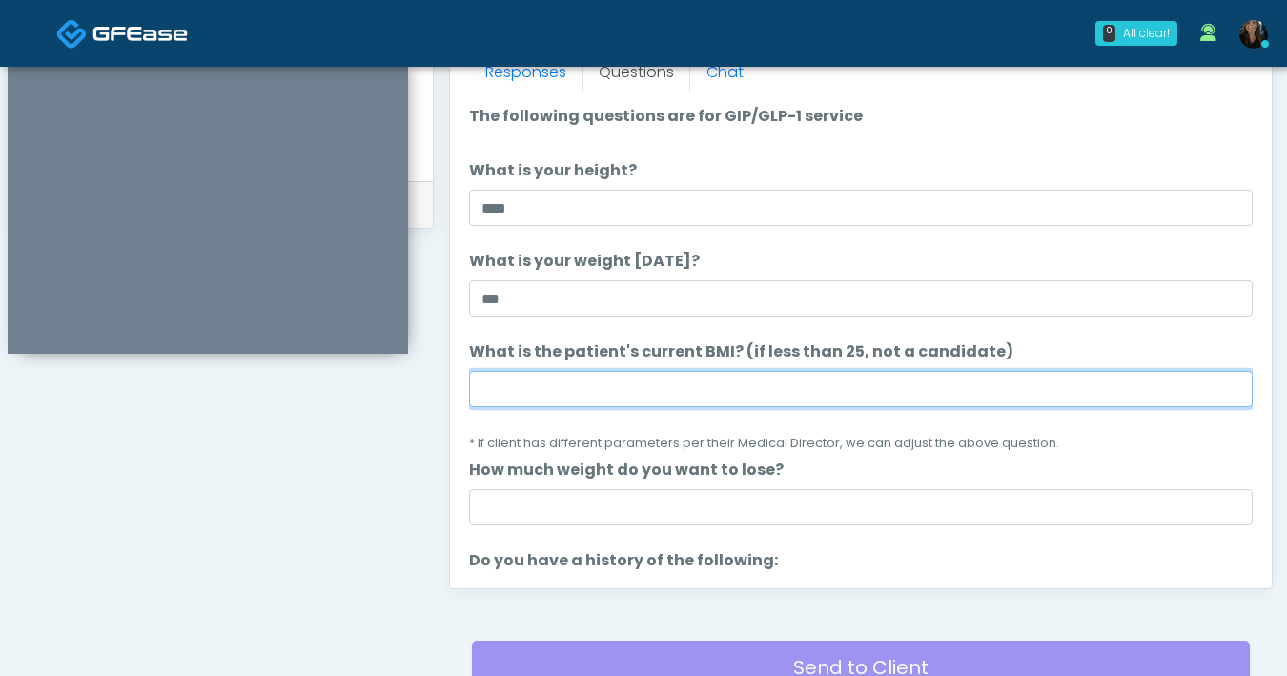
click at [774, 388] on input "What is the patient's current BMI? (if less than 25, not a candidate)" at bounding box center [861, 389] width 784 height 36
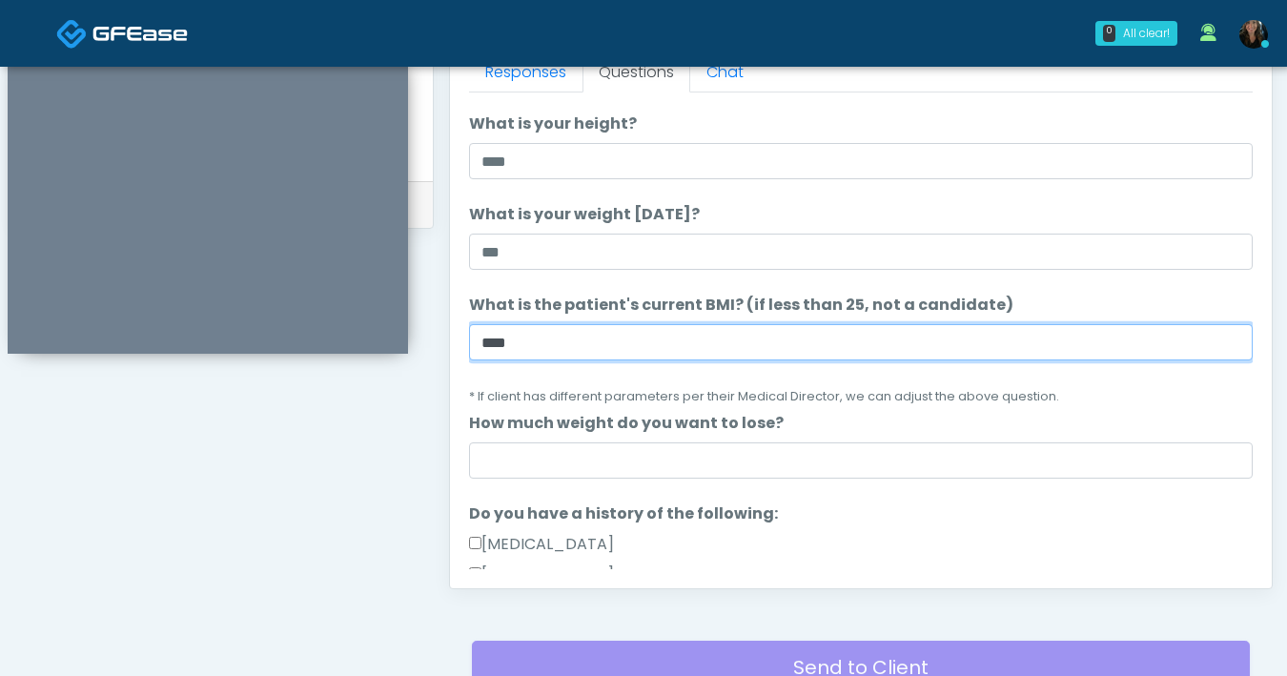
scroll to position [138, 0]
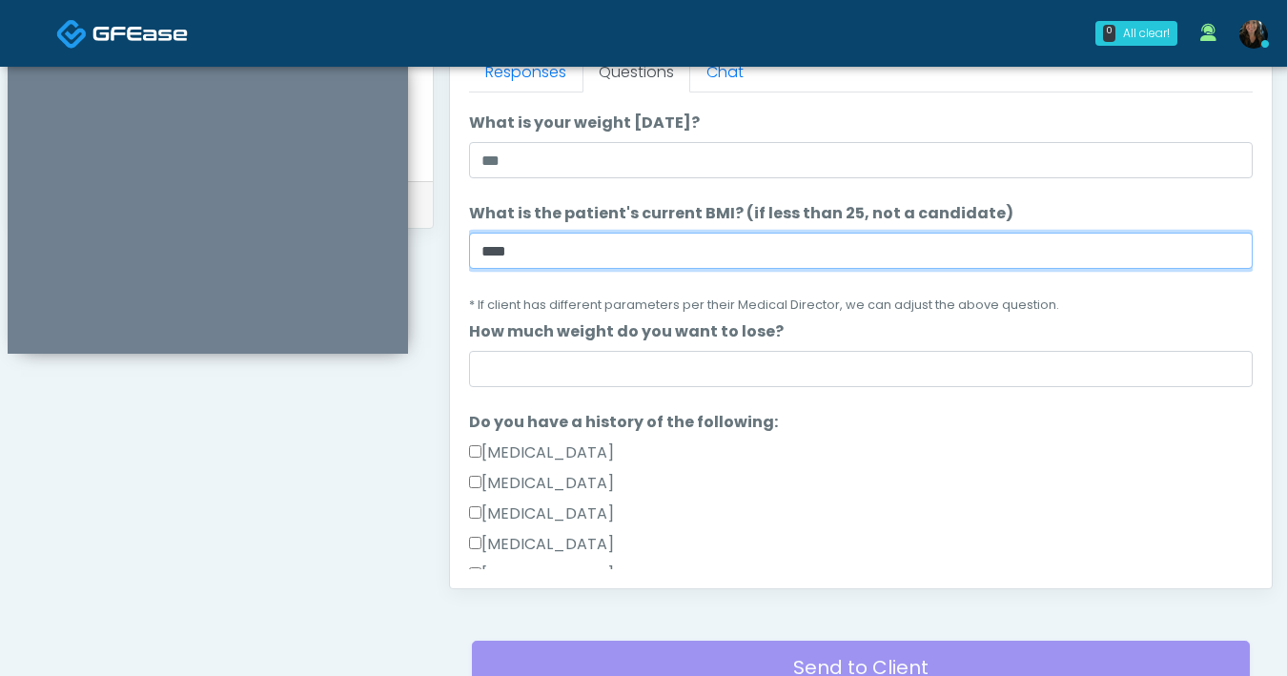
type input "****"
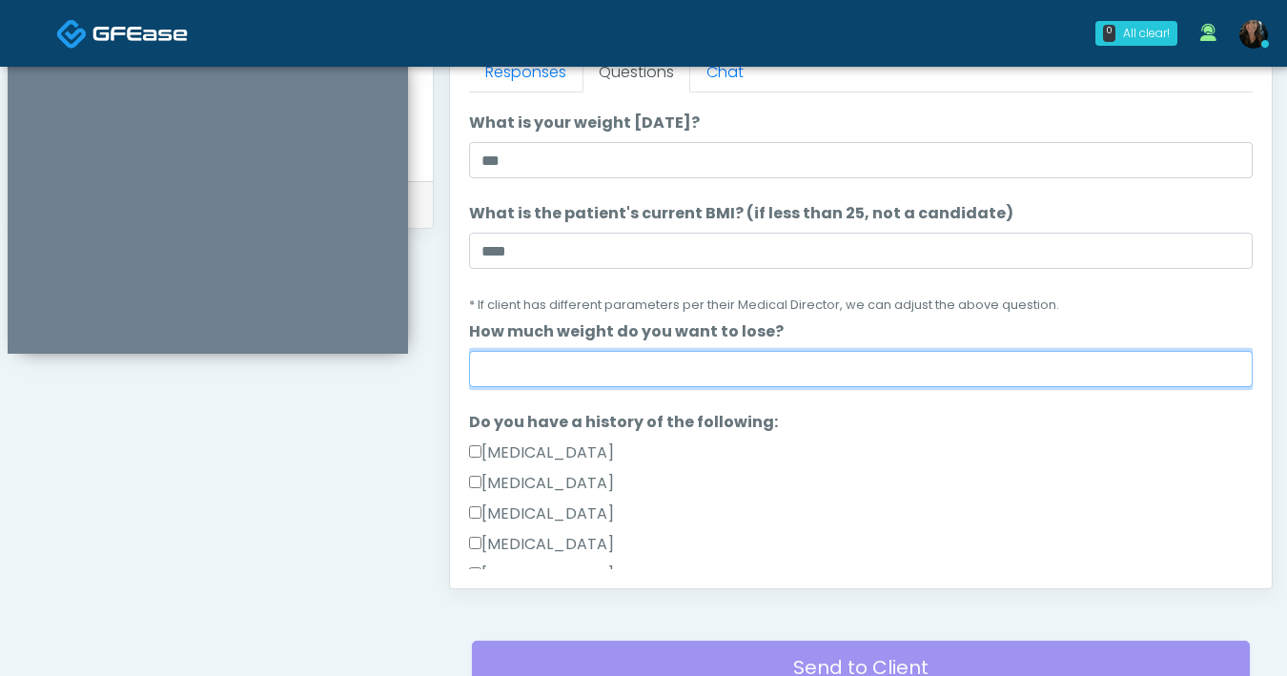
click at [776, 377] on input "How much weight do you want to lose?" at bounding box center [861, 369] width 784 height 36
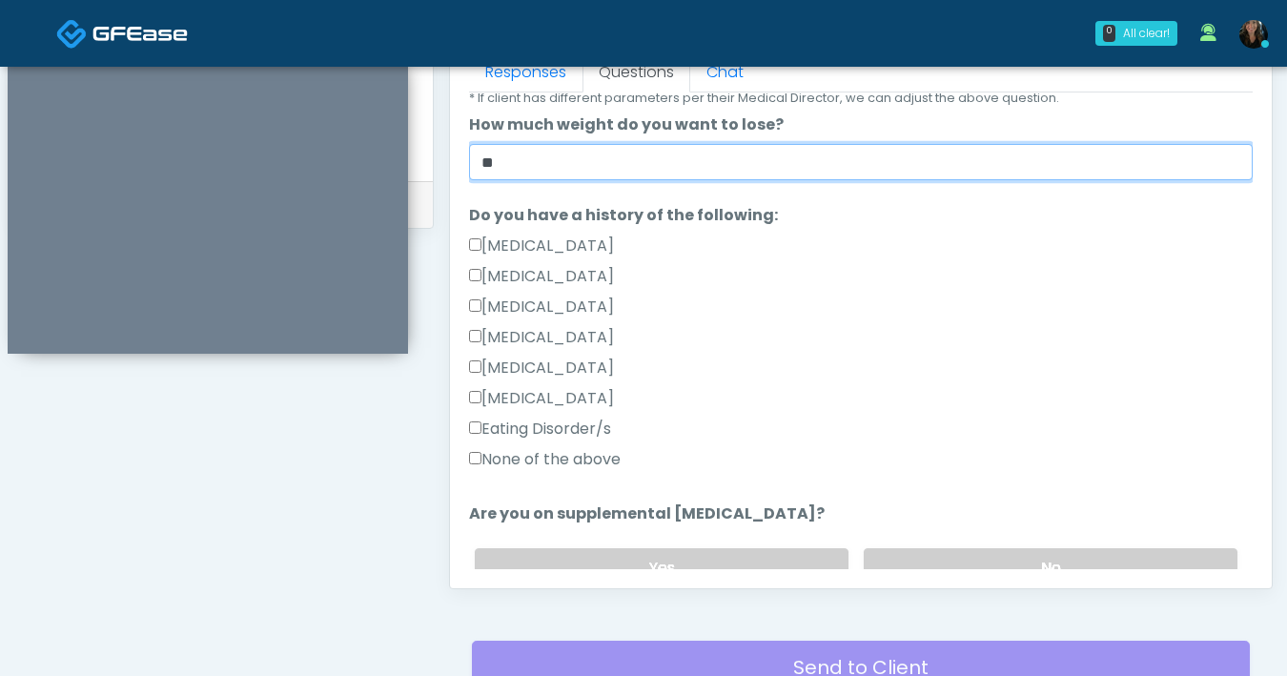
scroll to position [378, 0]
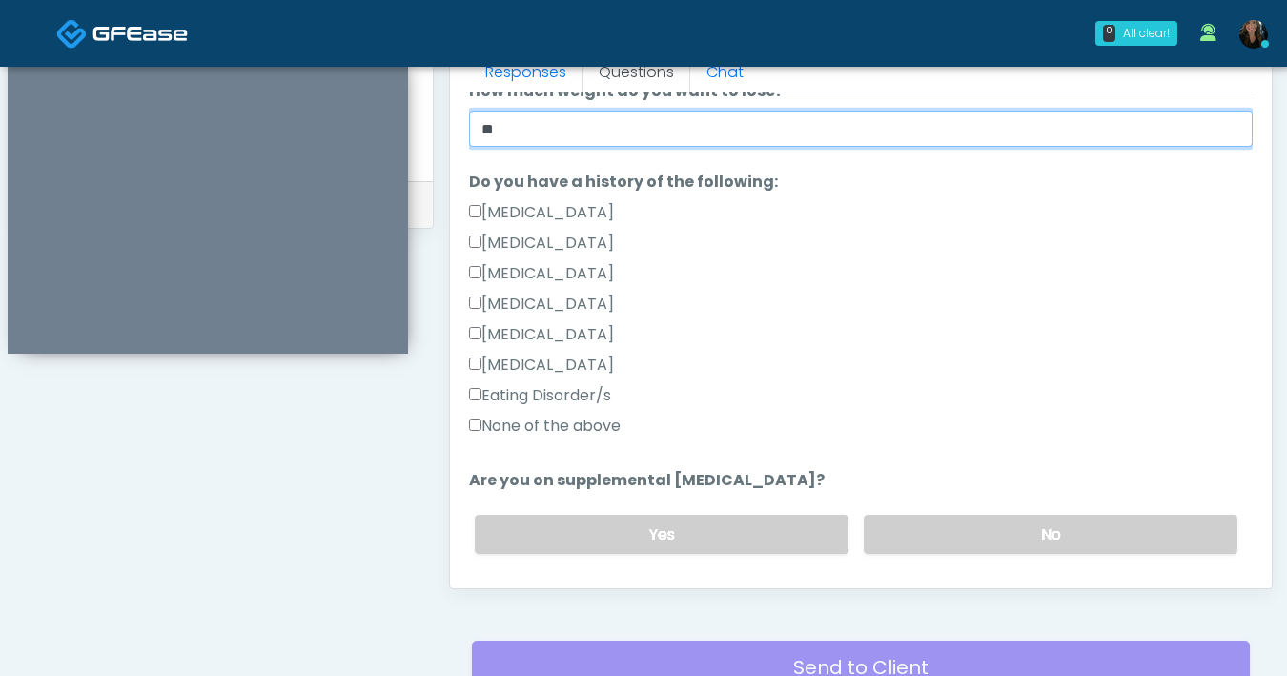
type input "**"
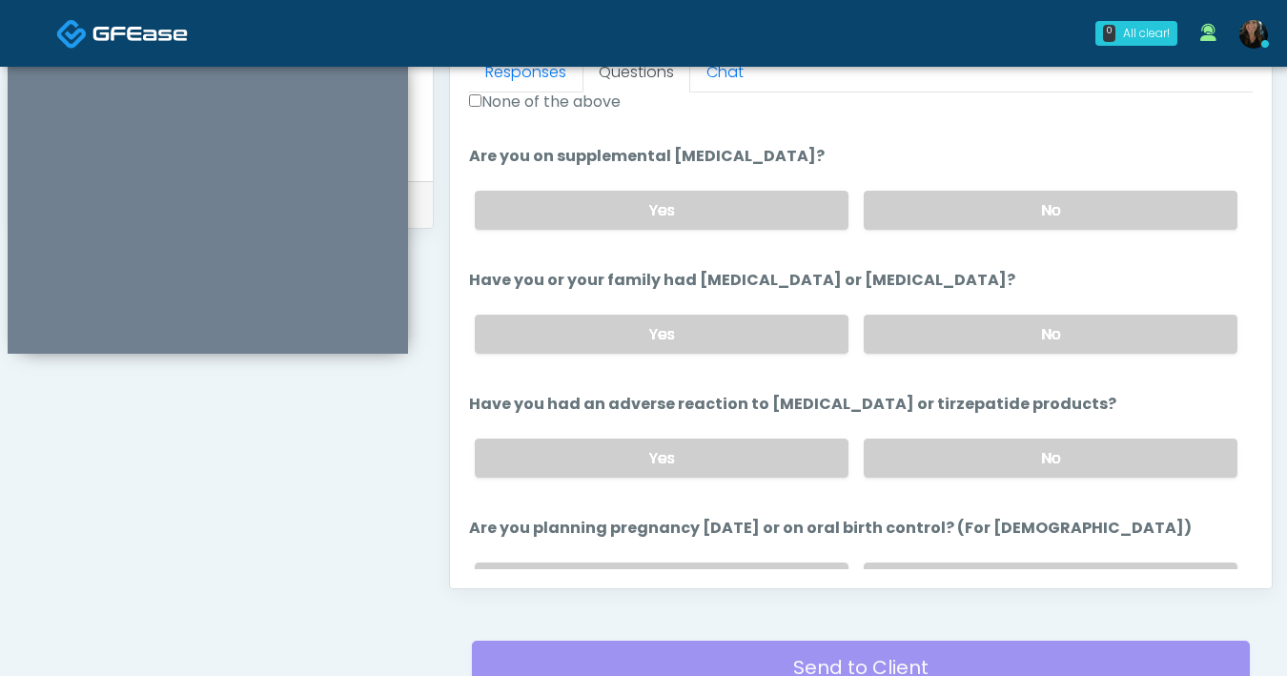
scroll to position [592, 0]
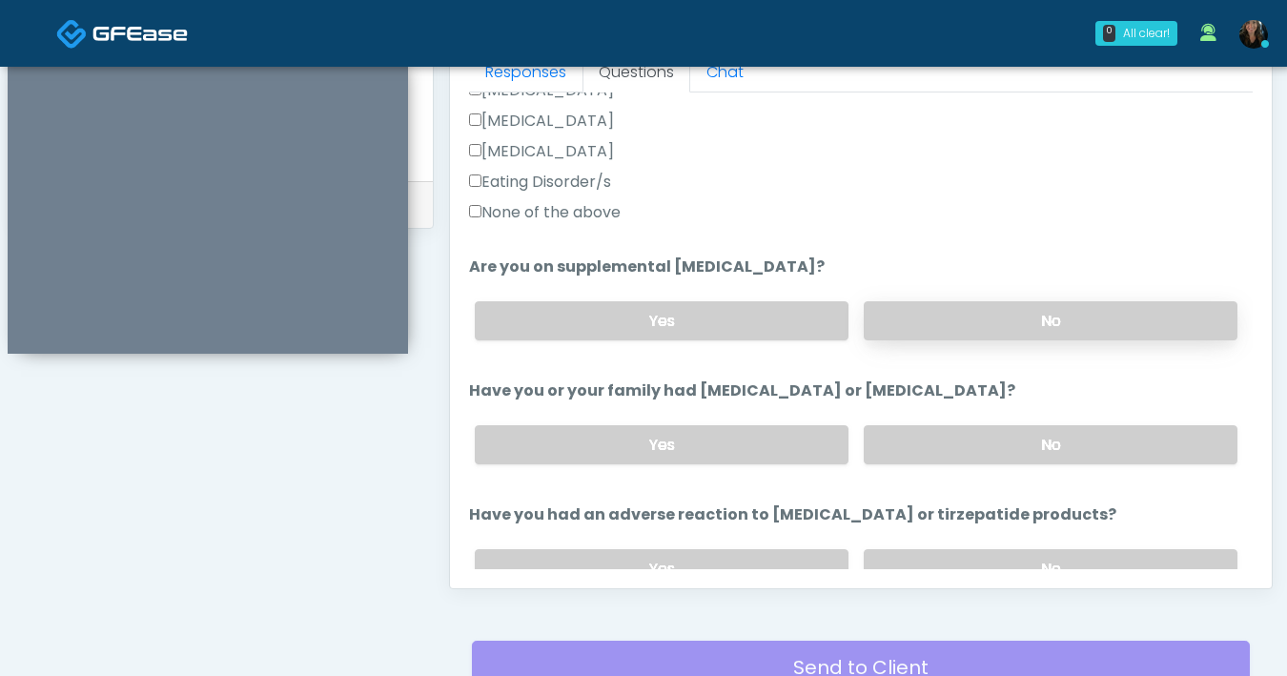
click at [1007, 327] on label "No" at bounding box center [1051, 320] width 374 height 39
click at [1039, 435] on label "No" at bounding box center [1051, 444] width 374 height 39
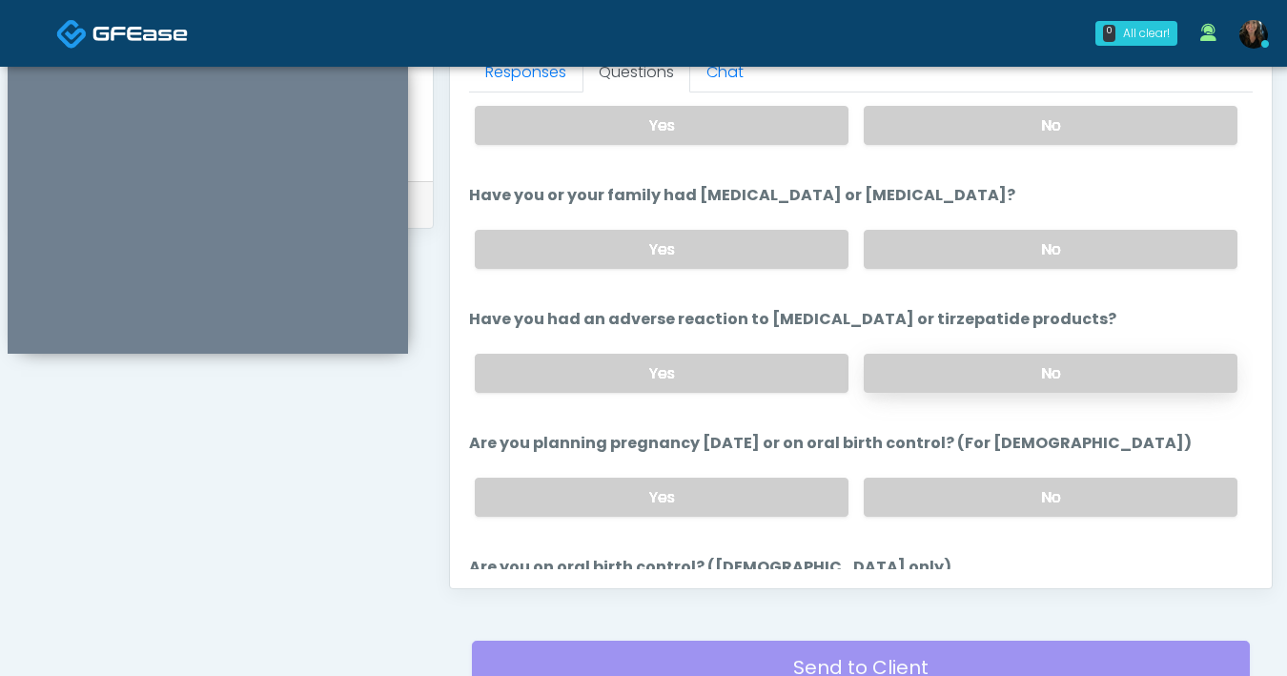
scroll to position [801, 0]
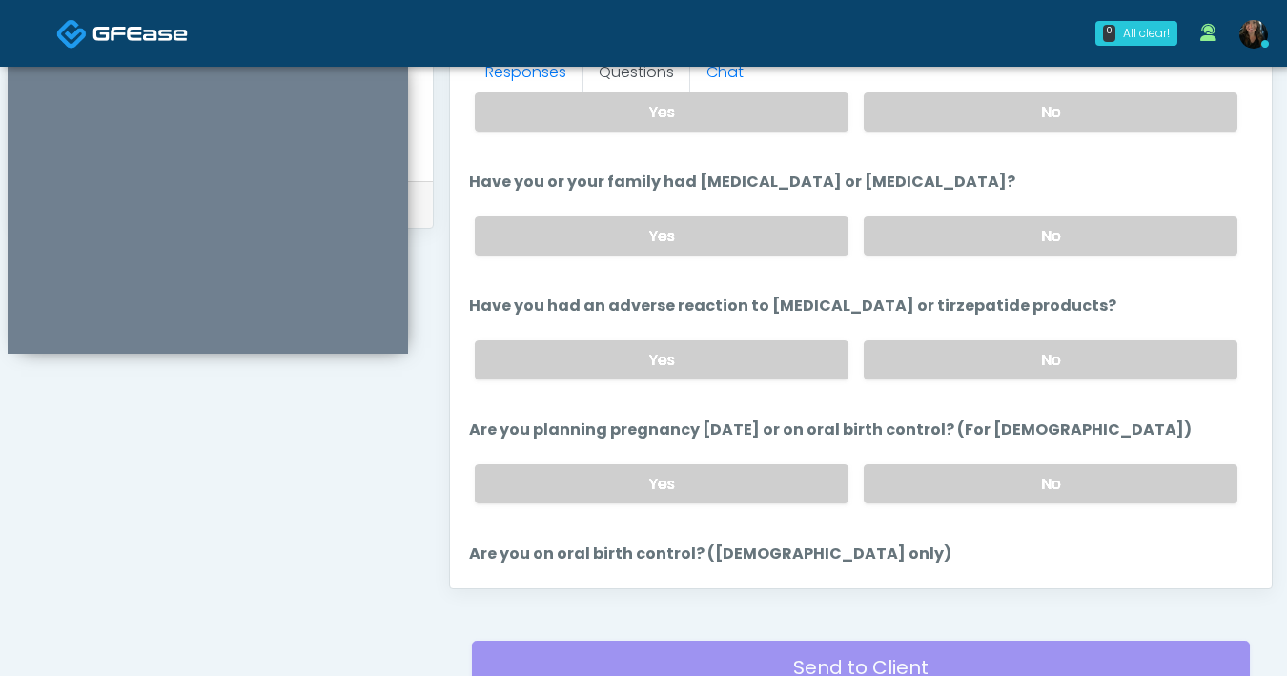
drag, startPoint x: 953, startPoint y: 371, endPoint x: 1005, endPoint y: 406, distance: 62.4
click at [953, 371] on label "No" at bounding box center [1051, 359] width 374 height 39
click at [977, 485] on label "No" at bounding box center [1051, 483] width 374 height 39
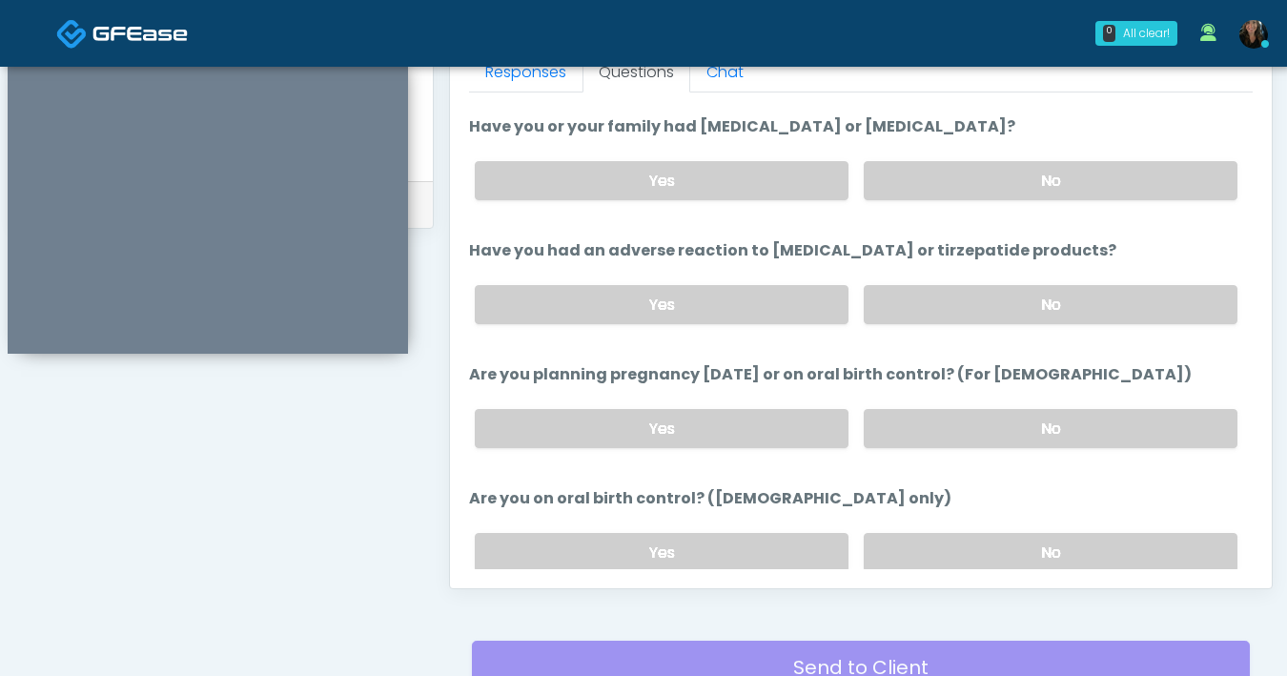
scroll to position [1051, 0]
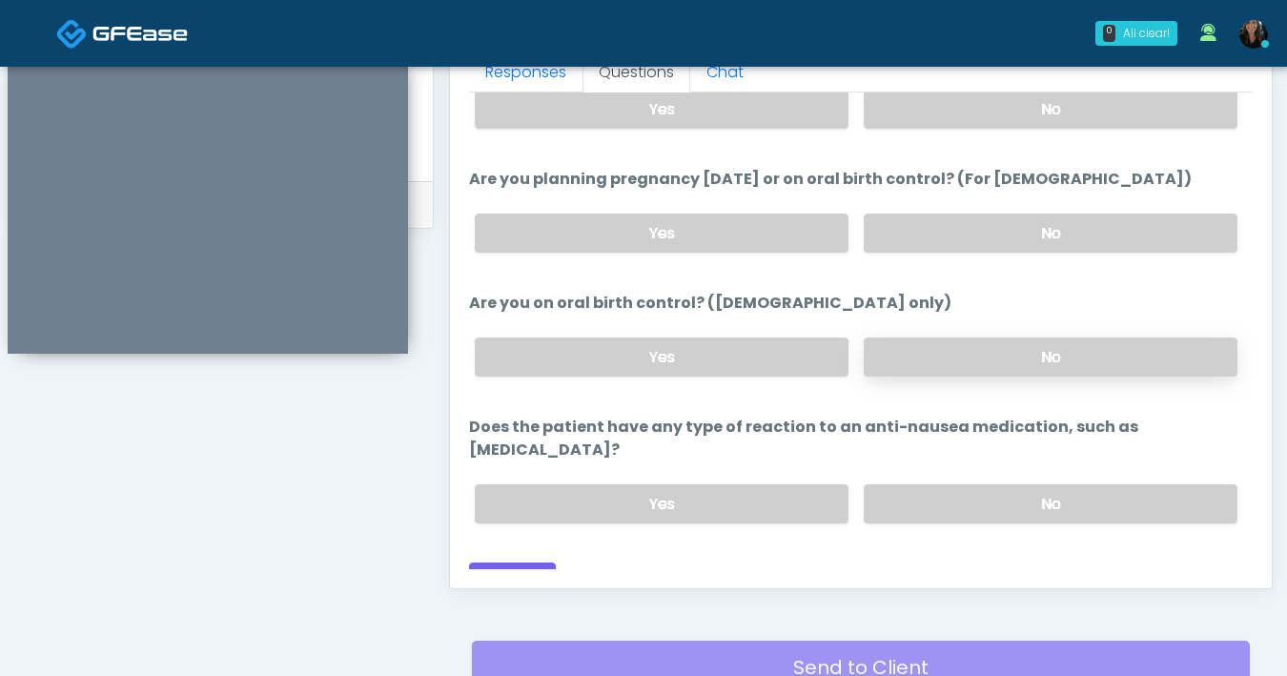
click at [951, 346] on label "No" at bounding box center [1051, 356] width 374 height 39
click at [981, 484] on label "No" at bounding box center [1051, 503] width 374 height 39
click at [496, 562] on button "Continue" at bounding box center [512, 579] width 87 height 35
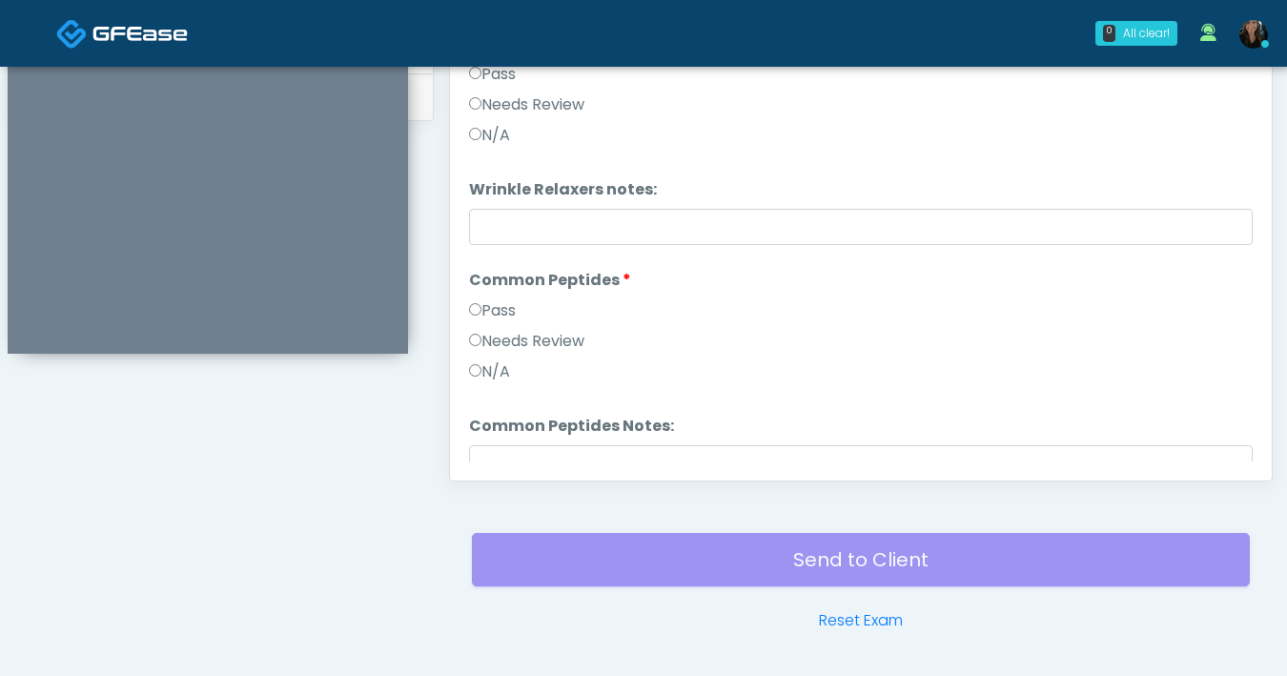
scroll to position [867, 0]
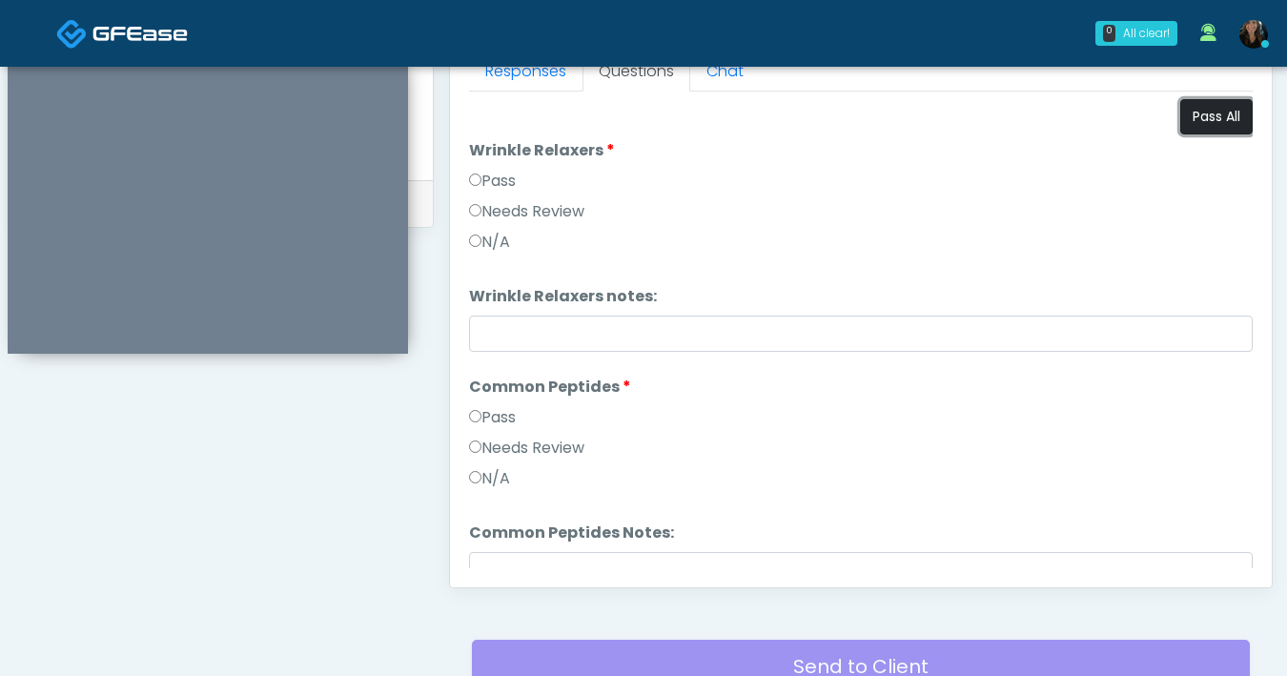
click at [1192, 122] on button "Pass All" at bounding box center [1216, 116] width 72 height 35
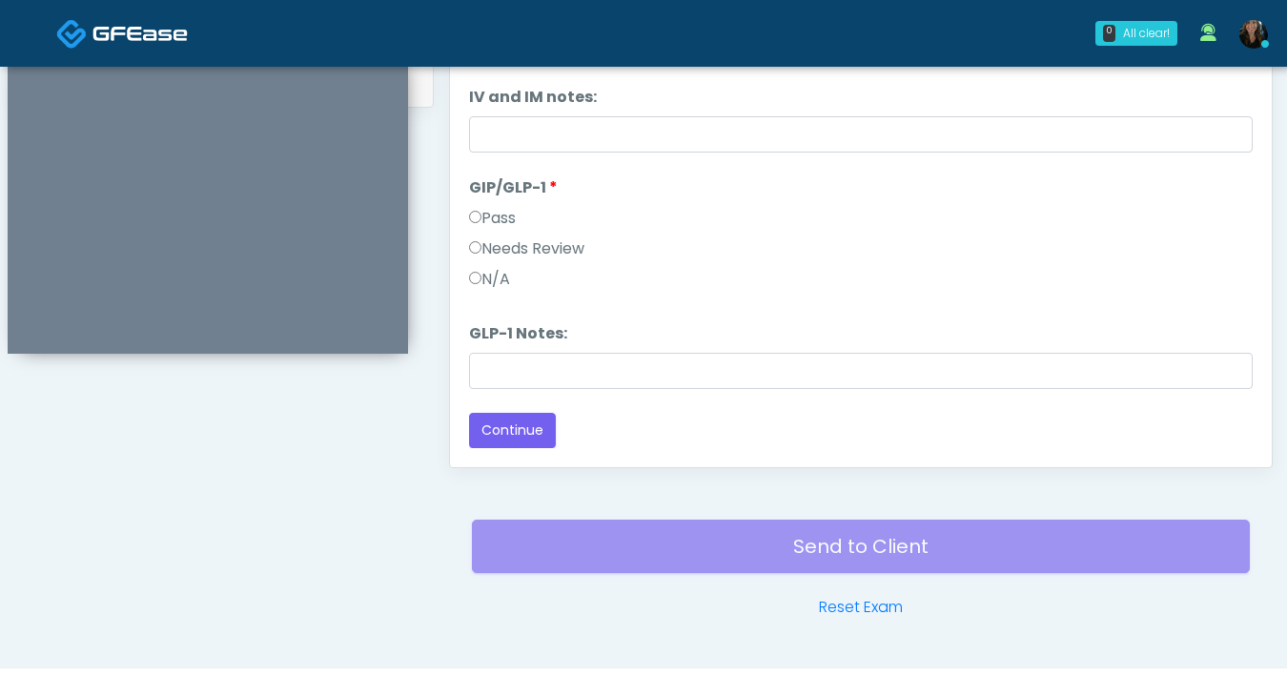
scroll to position [1035, 0]
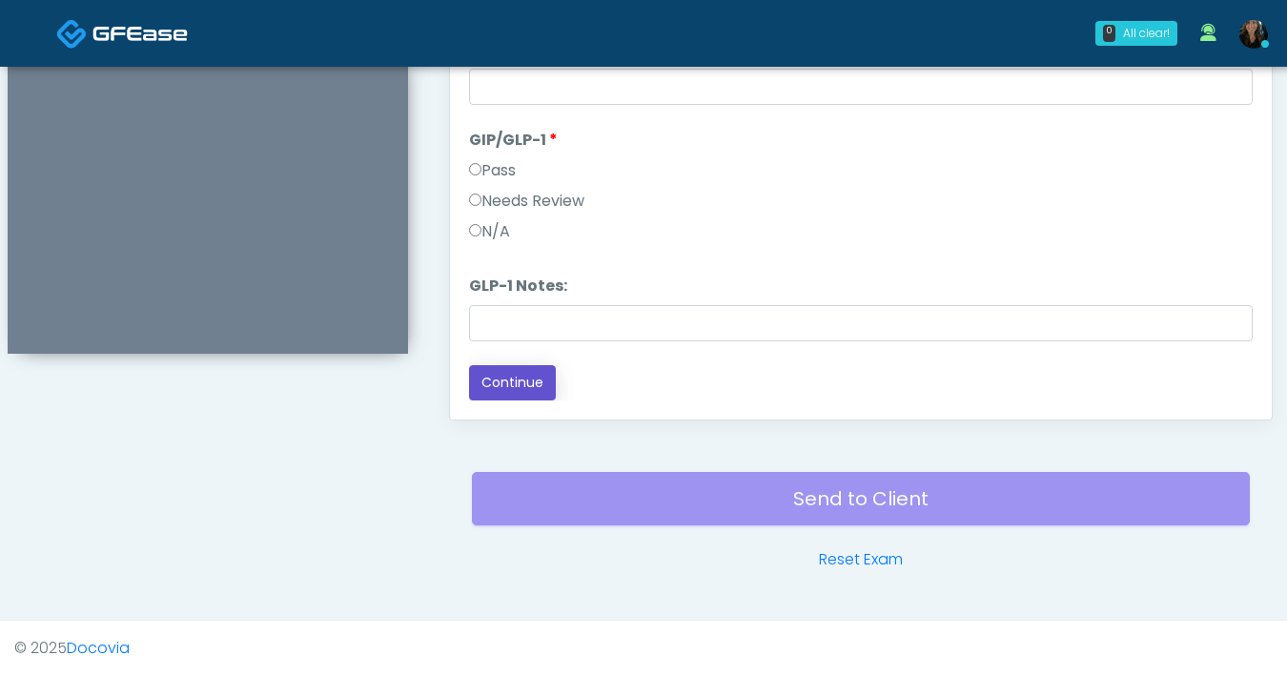
click at [538, 380] on button "Continue" at bounding box center [512, 382] width 87 height 35
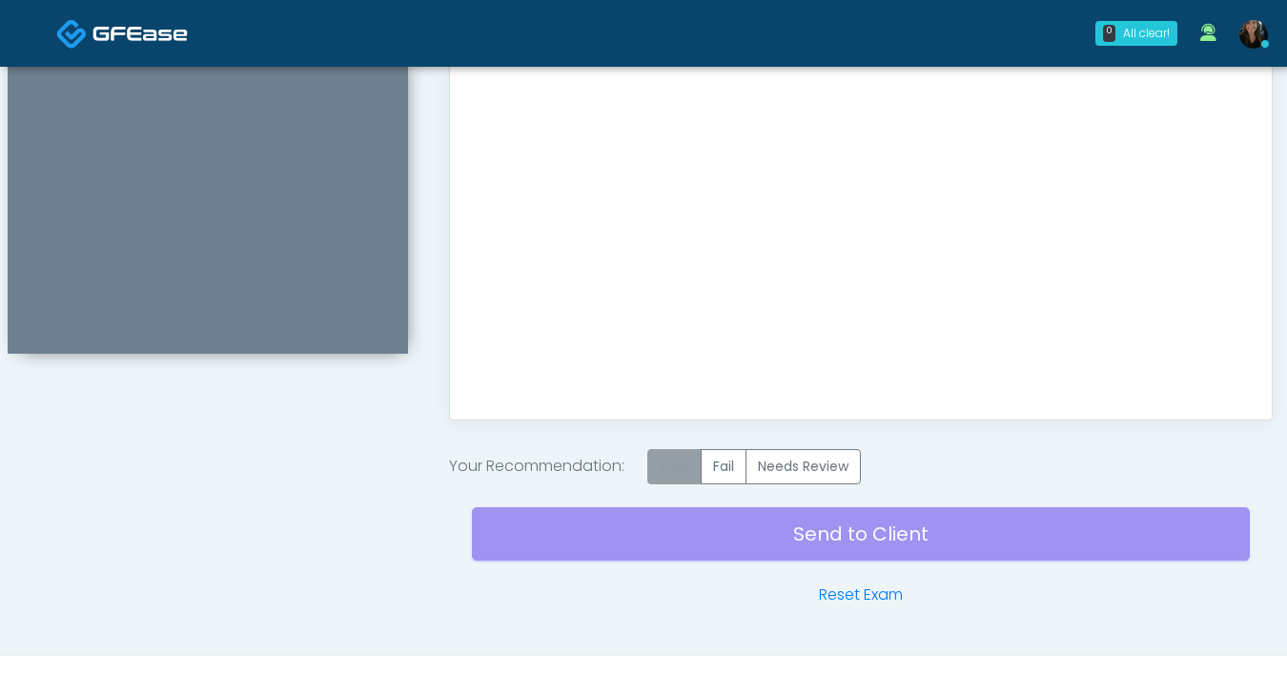
click at [681, 450] on label "Pass" at bounding box center [674, 466] width 54 height 35
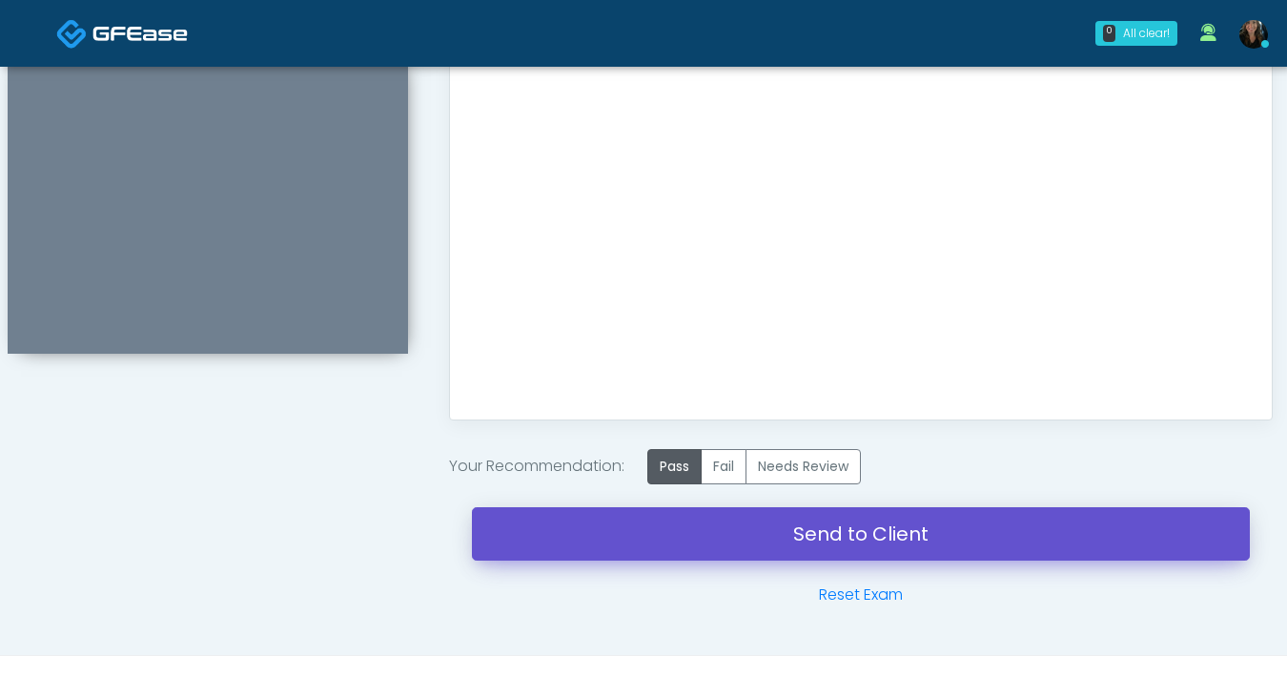
click at [804, 516] on link "Send to Client" at bounding box center [861, 533] width 778 height 53
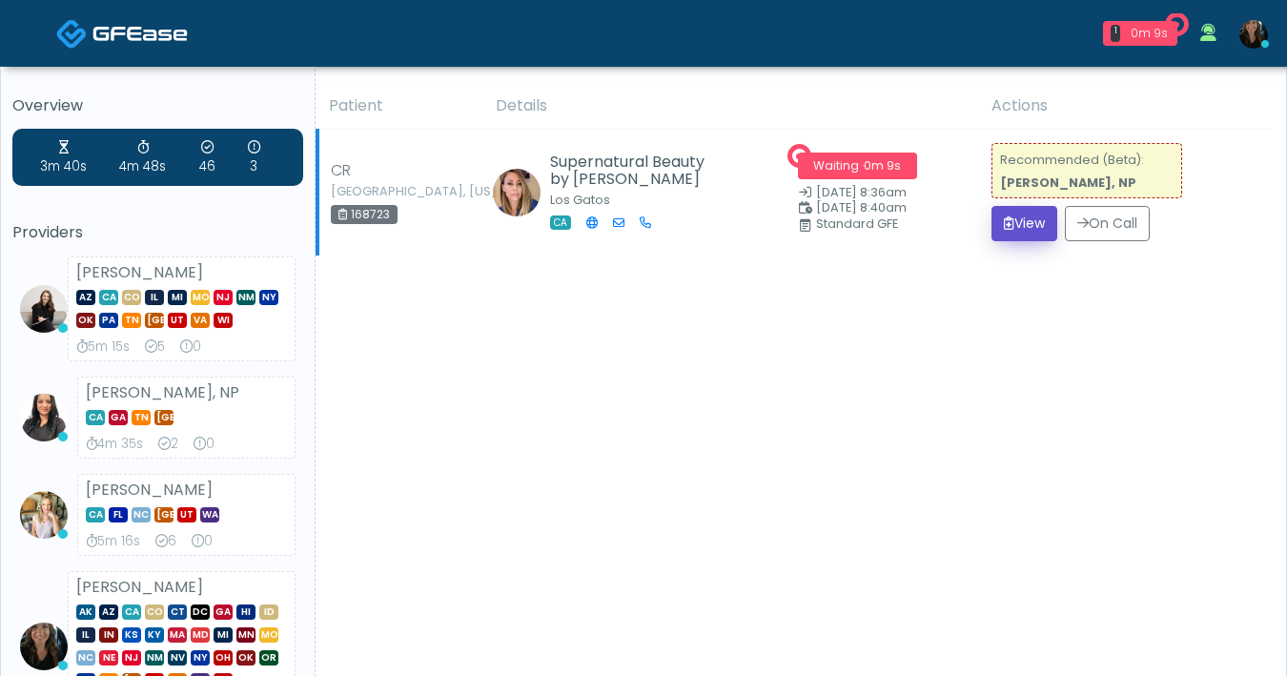
click at [1008, 236] on button "View" at bounding box center [1024, 223] width 66 height 35
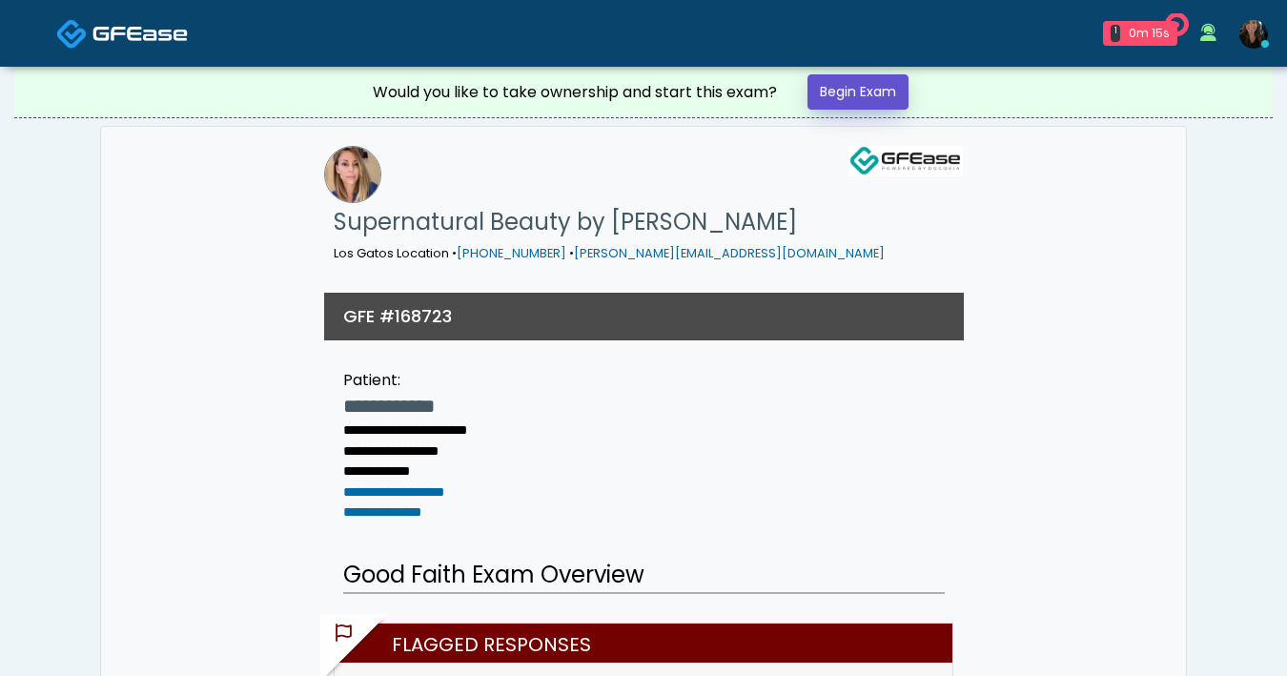
click at [865, 92] on link "Begin Exam" at bounding box center [857, 91] width 101 height 35
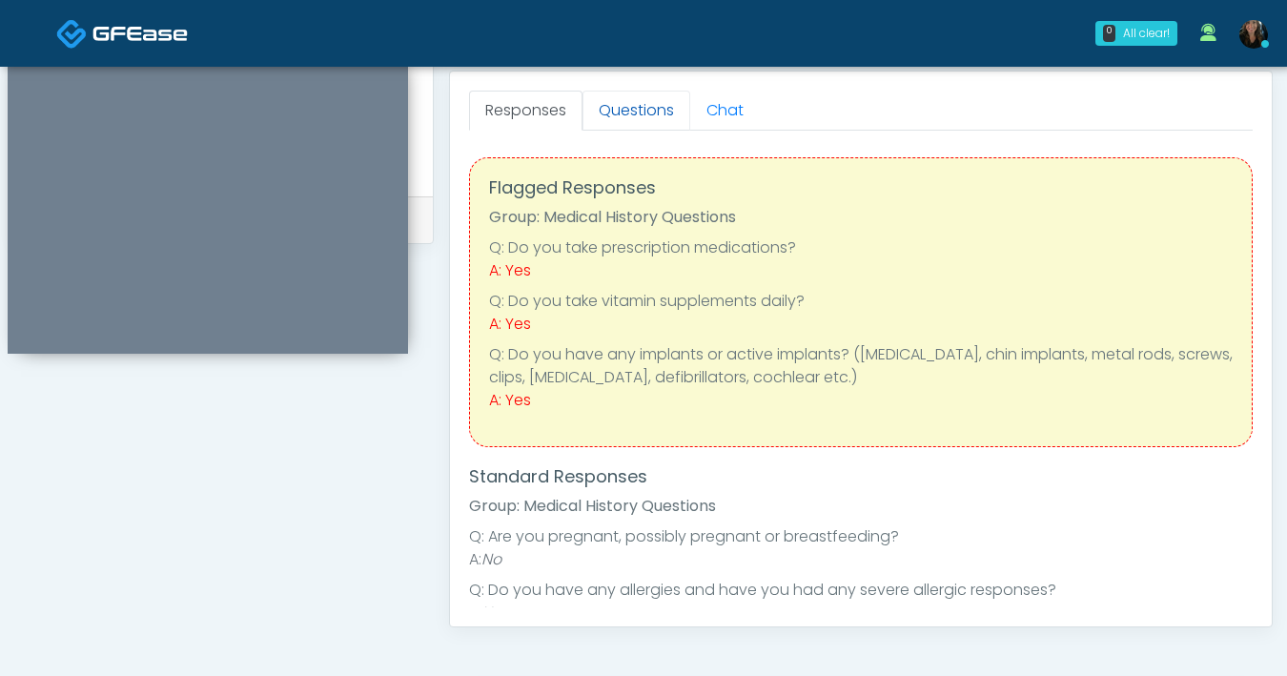
click at [621, 128] on link "Questions" at bounding box center [636, 111] width 108 height 40
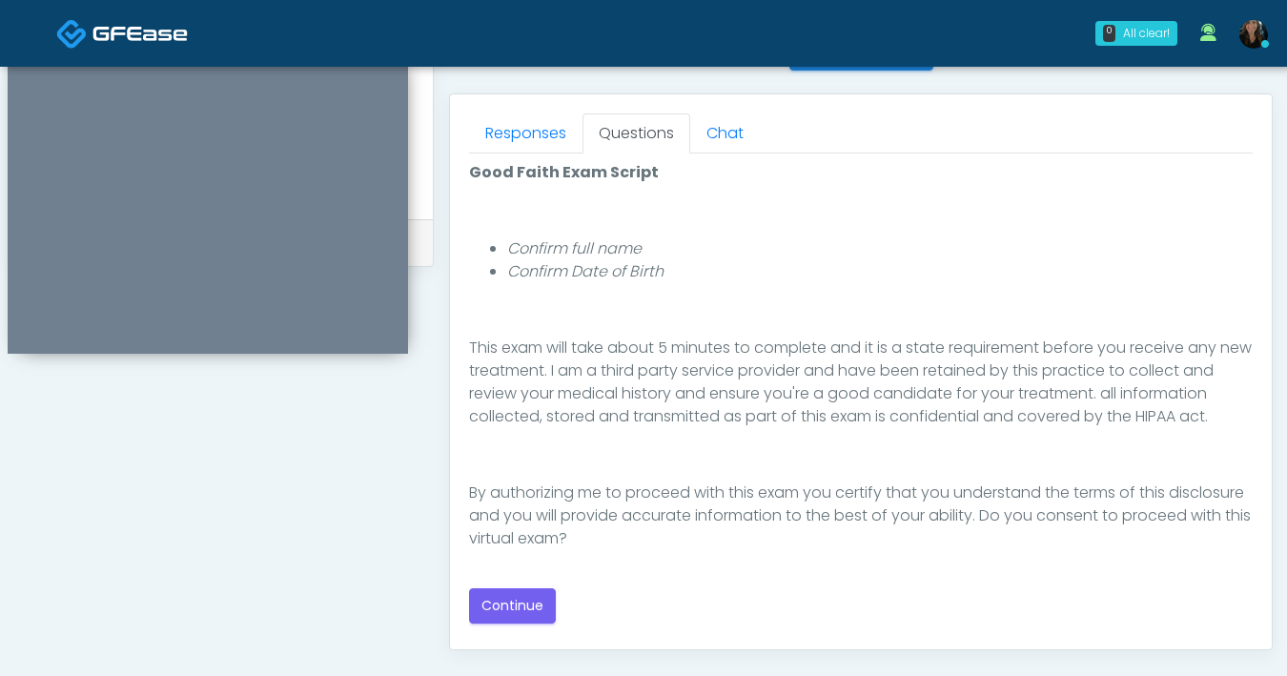
scroll to position [832, 0]
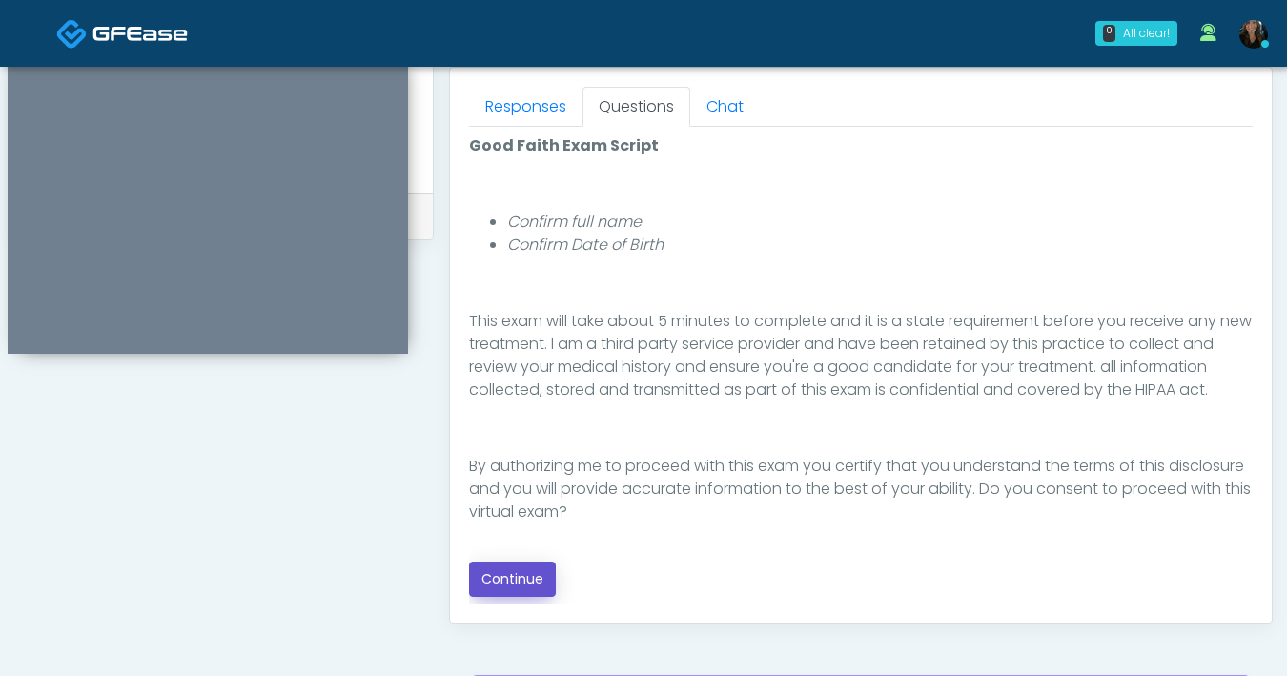
click at [533, 592] on button "Continue" at bounding box center [512, 578] width 87 height 35
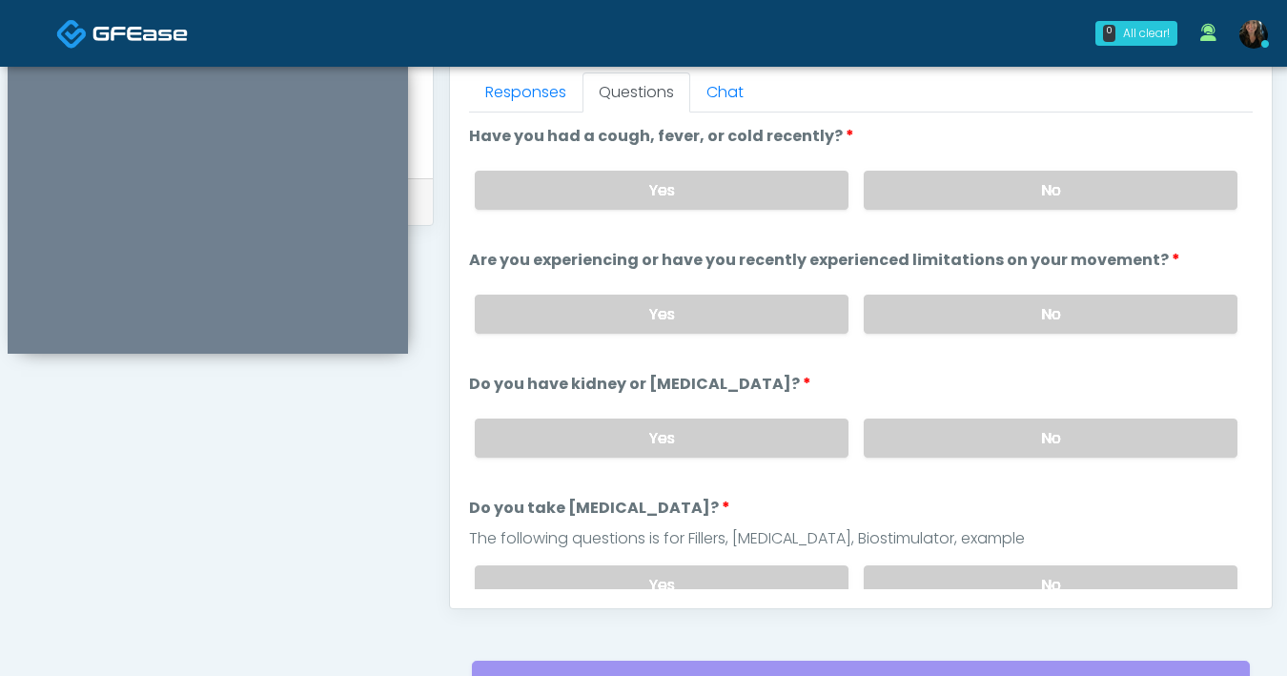
scroll to position [816, 0]
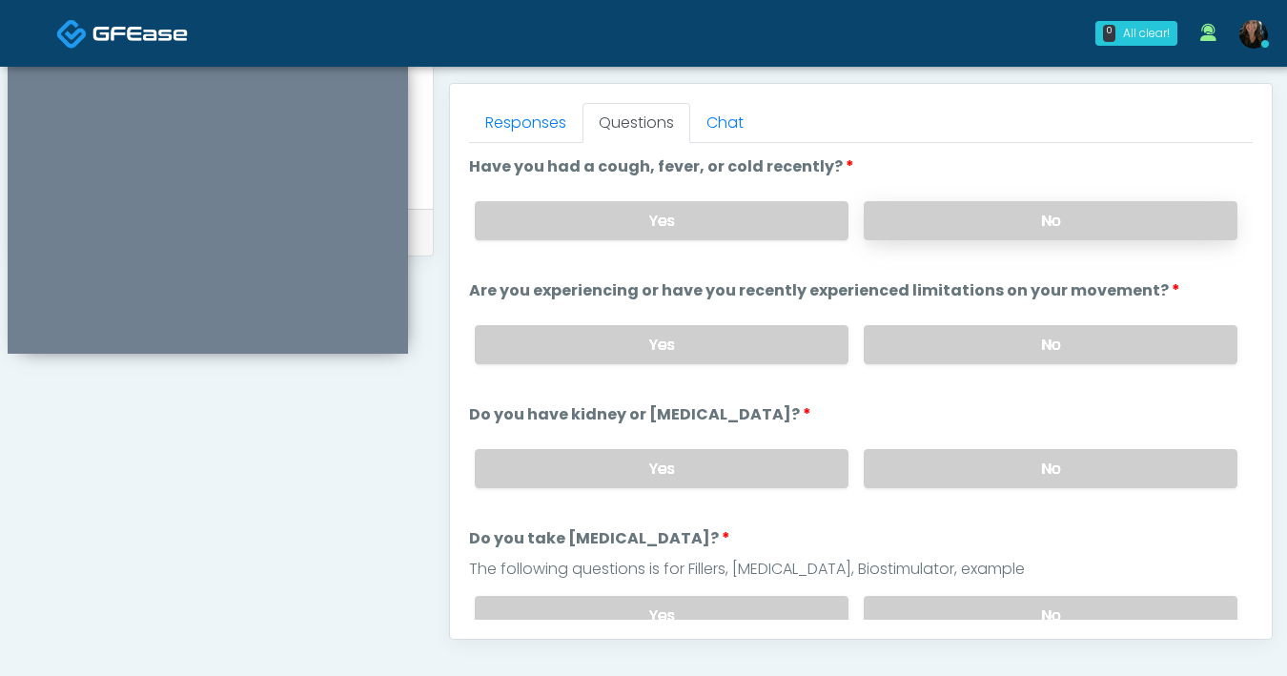
click at [979, 223] on label "No" at bounding box center [1051, 220] width 374 height 39
click at [955, 351] on label "No" at bounding box center [1051, 344] width 374 height 39
click at [1000, 467] on label "No" at bounding box center [1051, 468] width 374 height 39
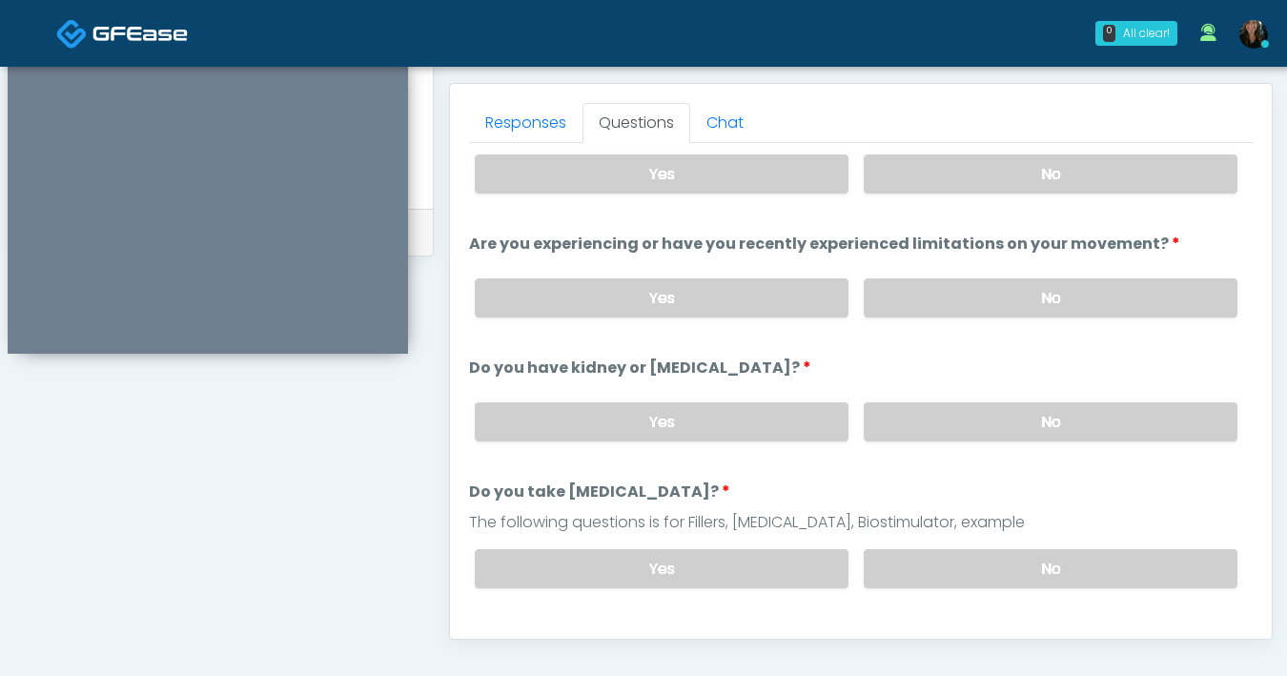
scroll to position [72, 0]
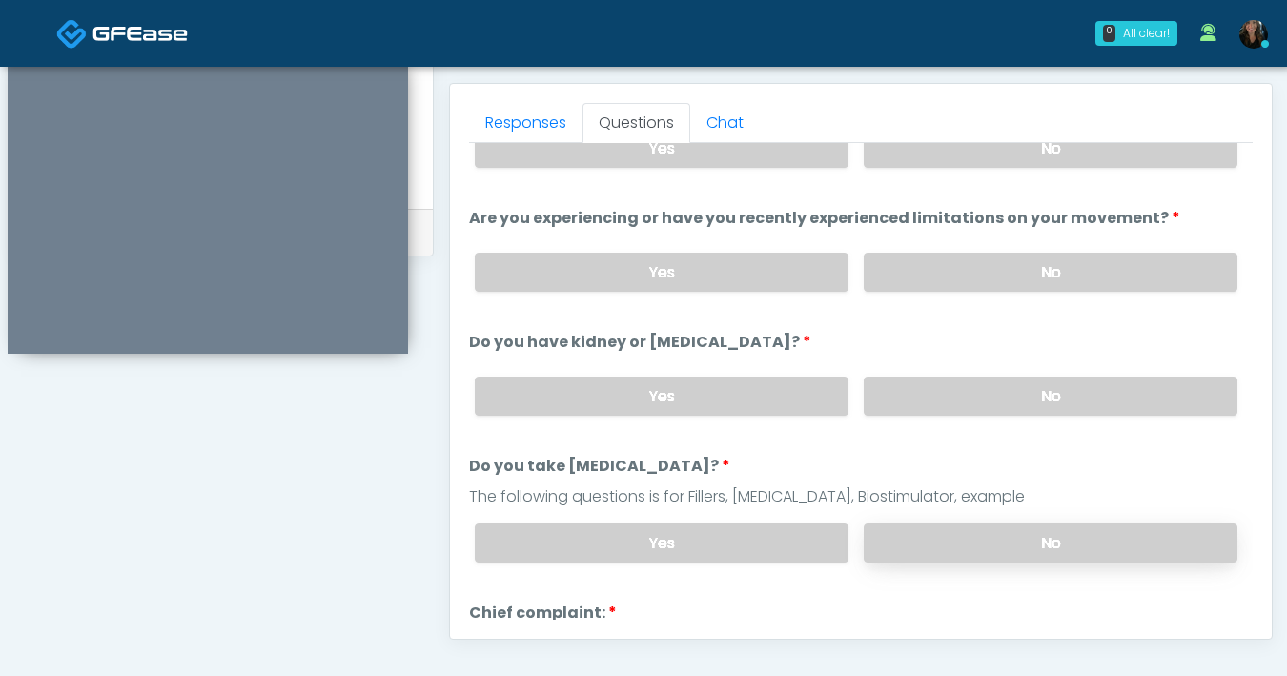
click at [1000, 542] on label "No" at bounding box center [1051, 542] width 374 height 39
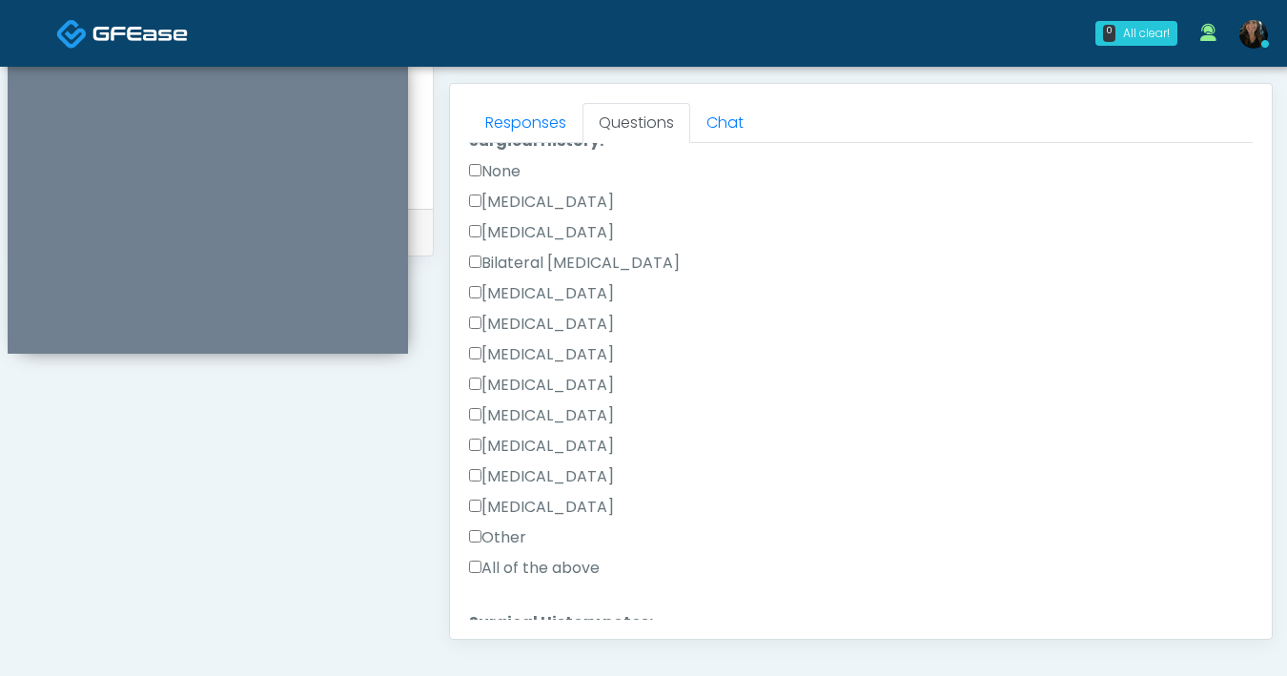
scroll to position [1181, 0]
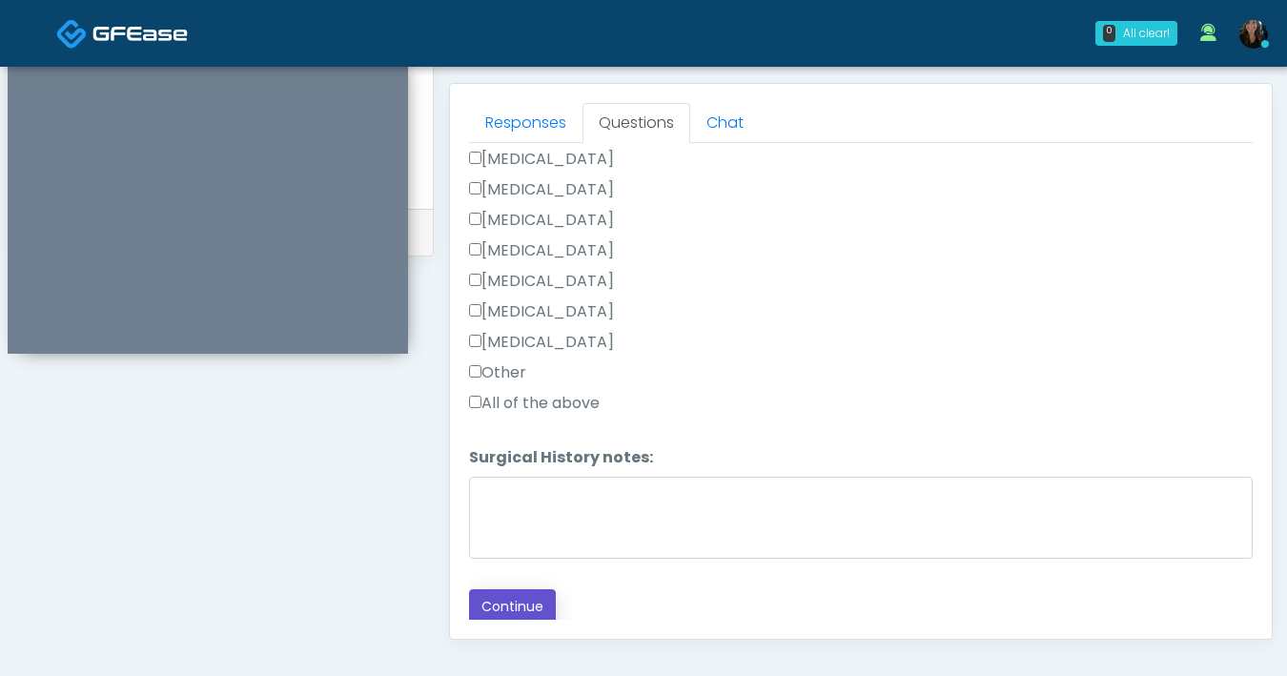
click at [513, 607] on button "Continue" at bounding box center [512, 606] width 87 height 35
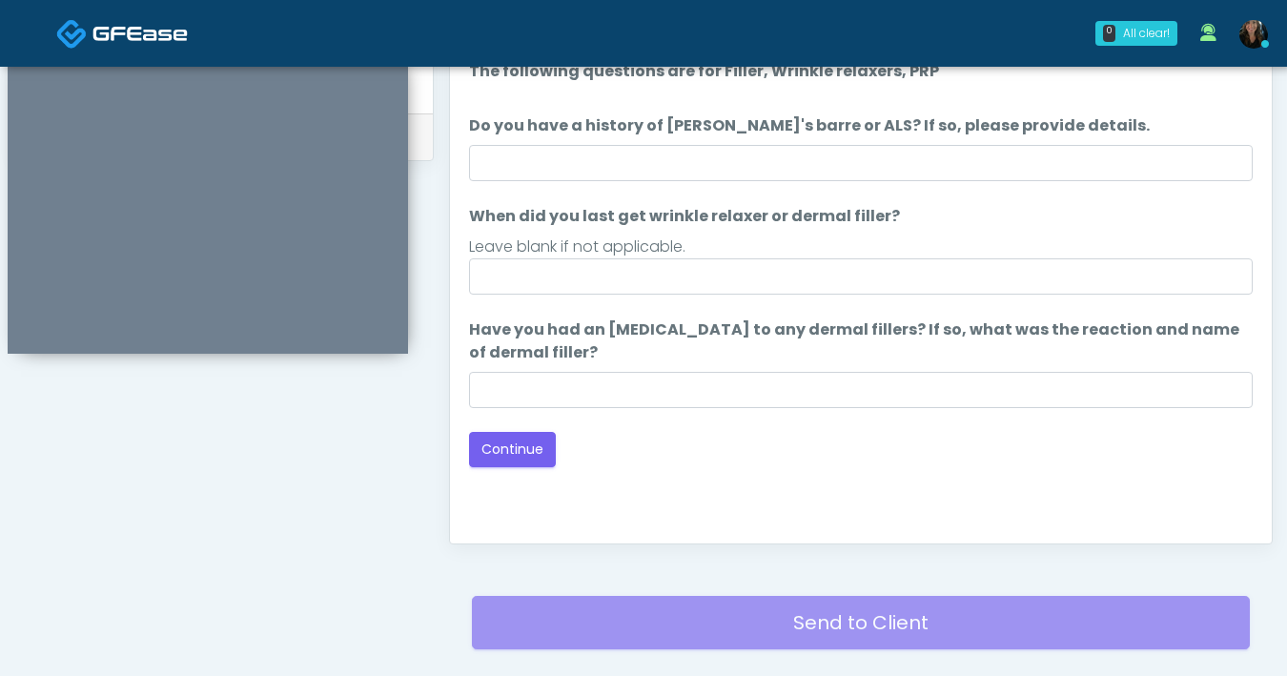
scroll to position [708, 0]
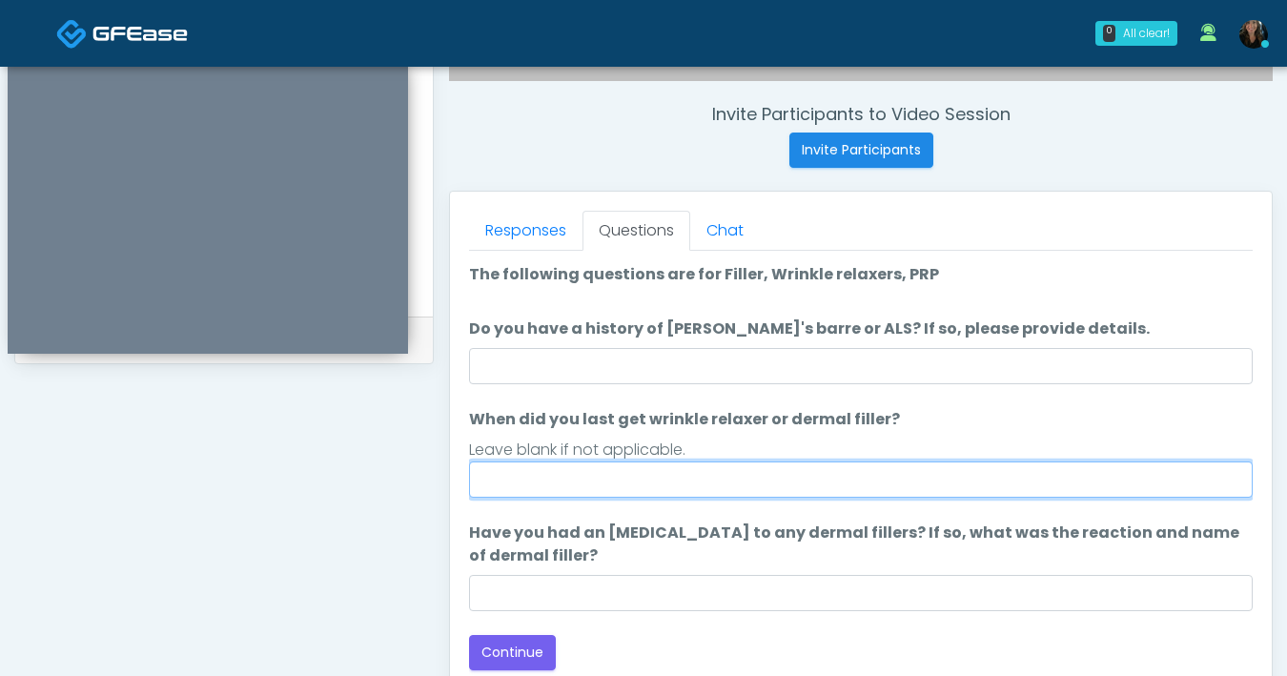
click at [784, 477] on input "When did you last get wrinkle relaxer or dermal filler?" at bounding box center [861, 479] width 784 height 36
type input "**********"
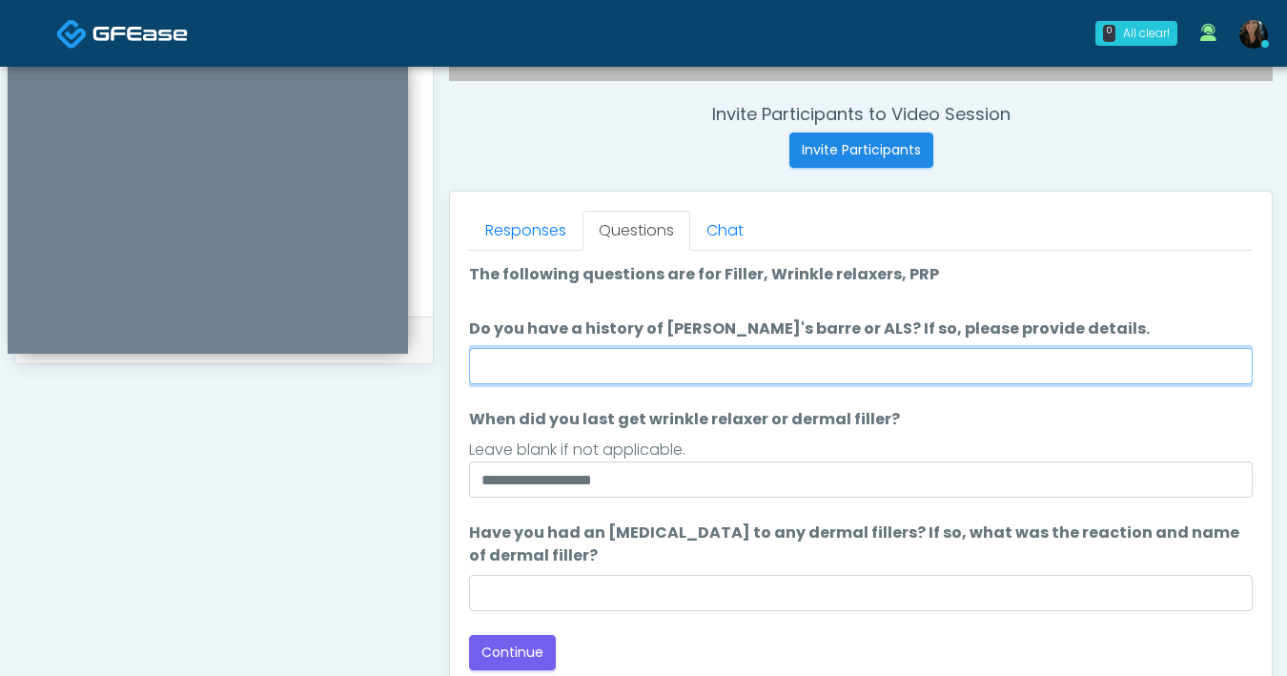
click at [944, 375] on input "Do you have a history of Guillain's barre or ALS? If so, please provide details." at bounding box center [861, 366] width 784 height 36
type input "**"
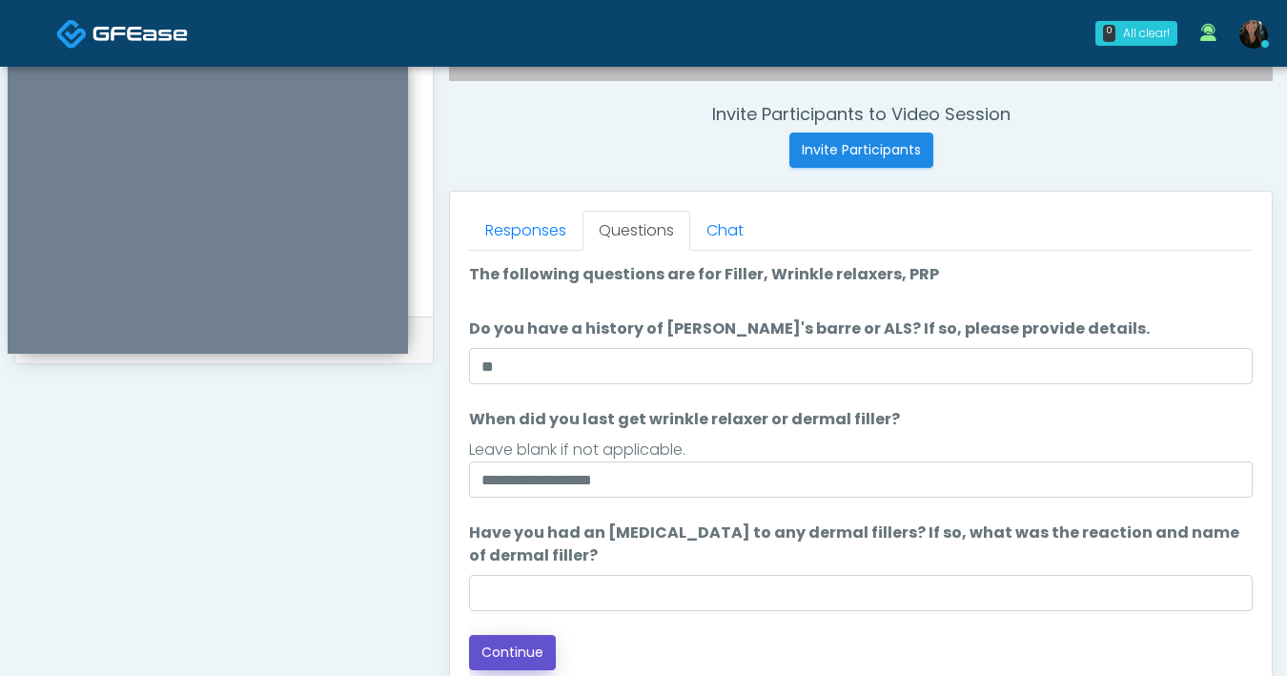
click at [520, 641] on button "Continue" at bounding box center [512, 652] width 87 height 35
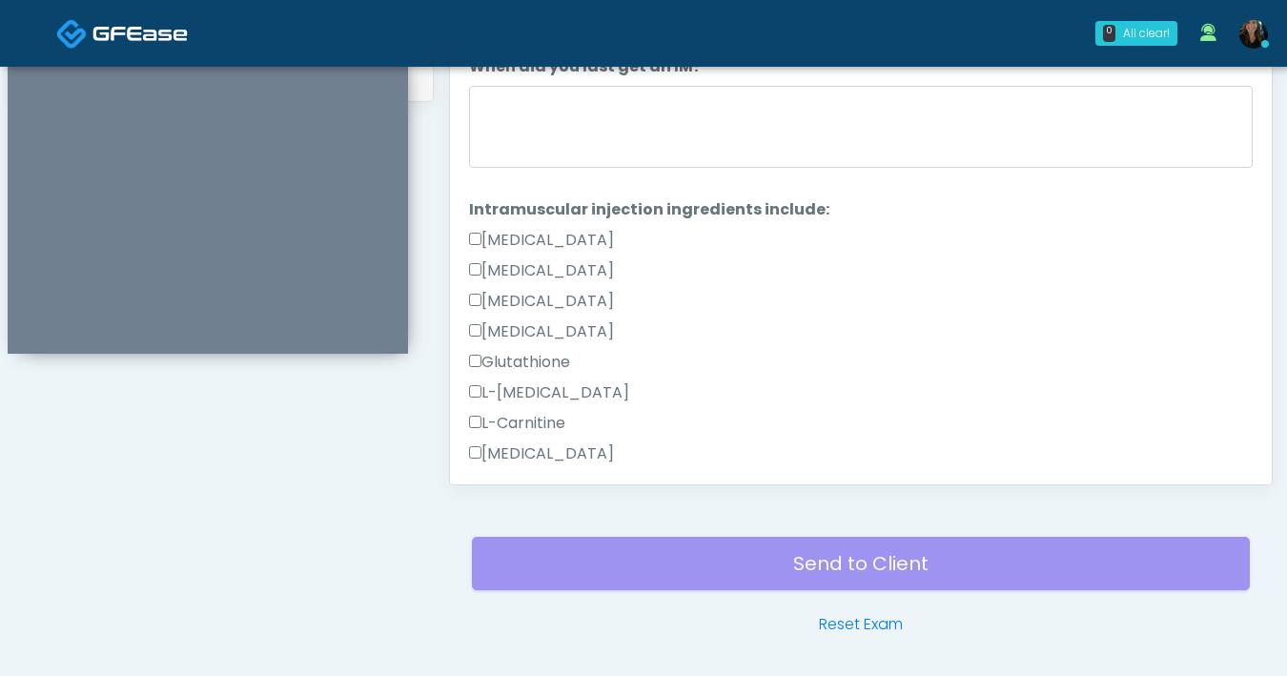
scroll to position [877, 0]
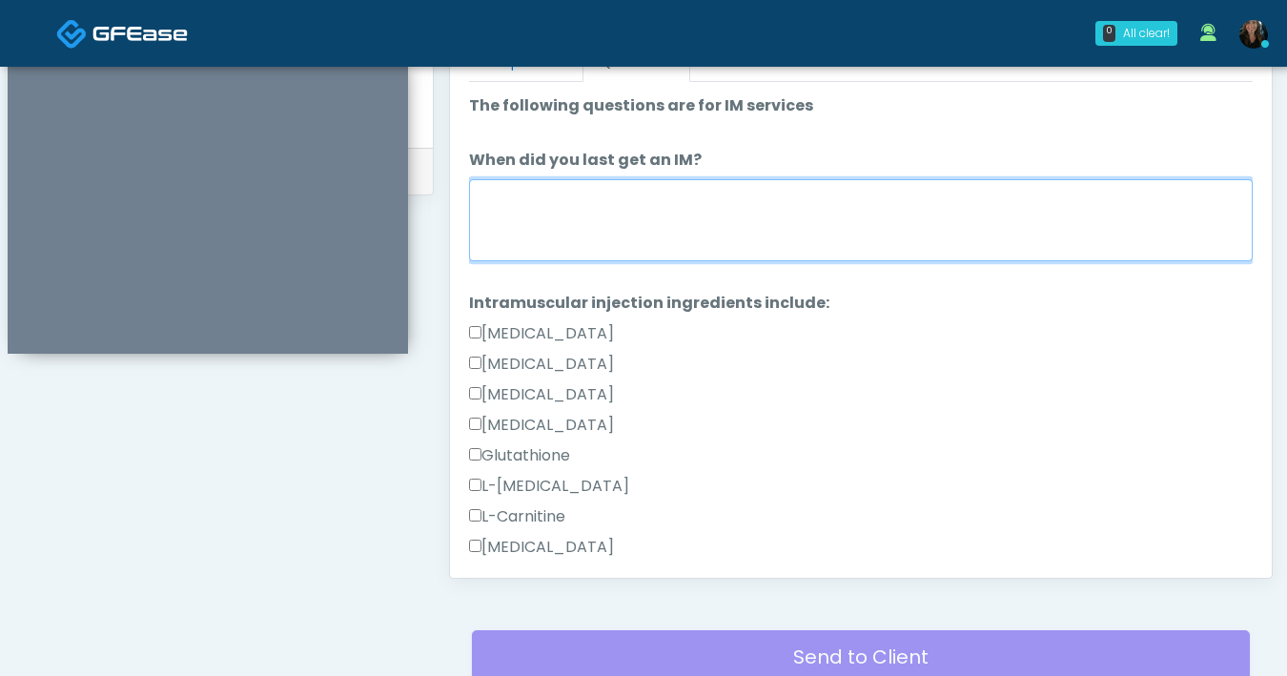
click at [703, 253] on textarea "When did you last get an IM?" at bounding box center [861, 220] width 784 height 82
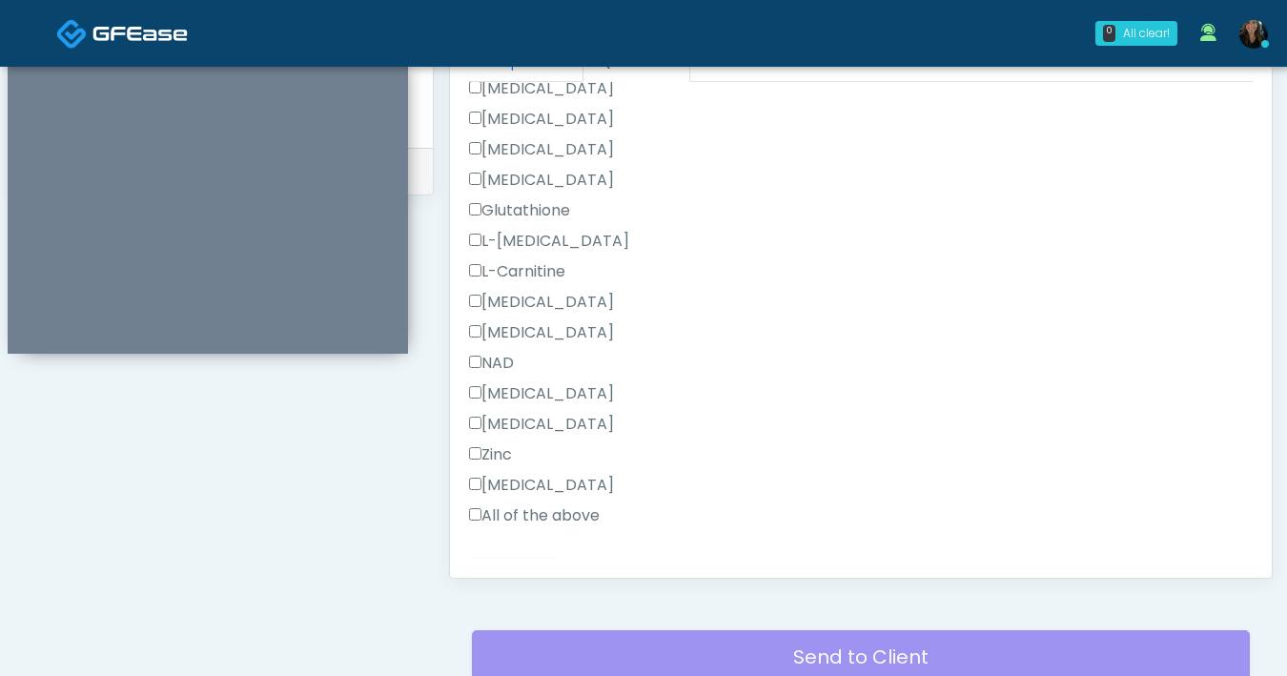
scroll to position [279, 0]
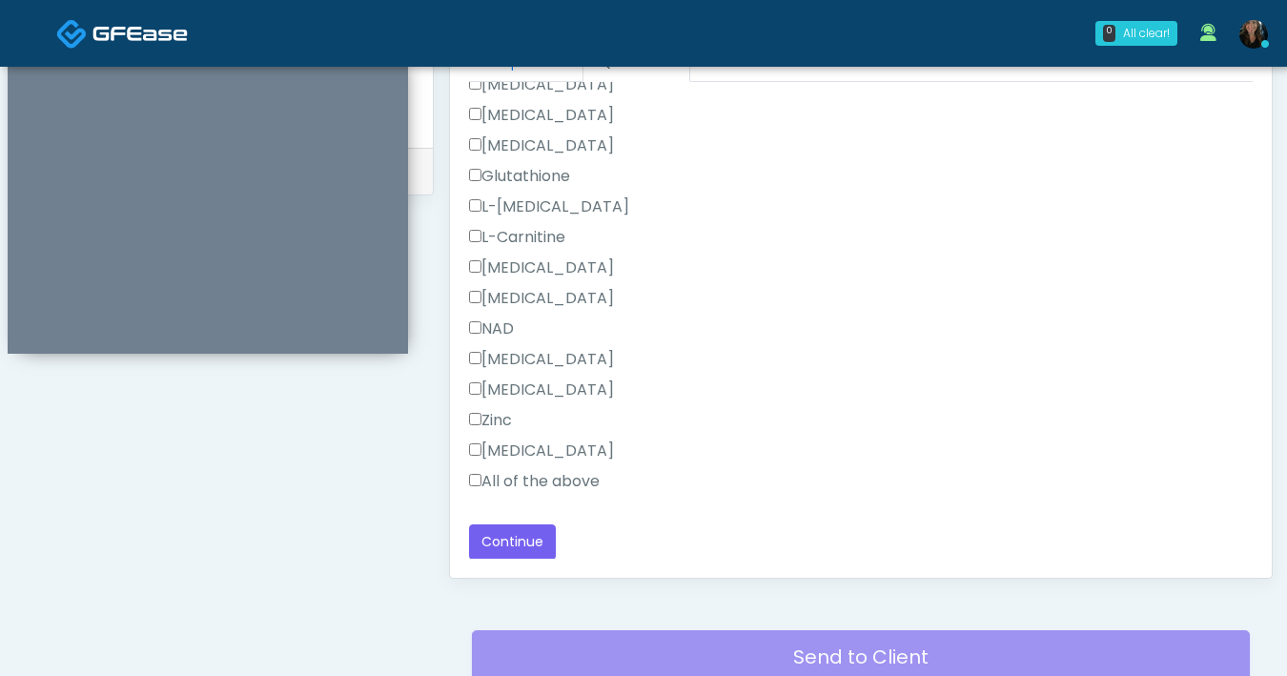
type textarea "***"
click at [512, 534] on button "Continue" at bounding box center [512, 541] width 87 height 35
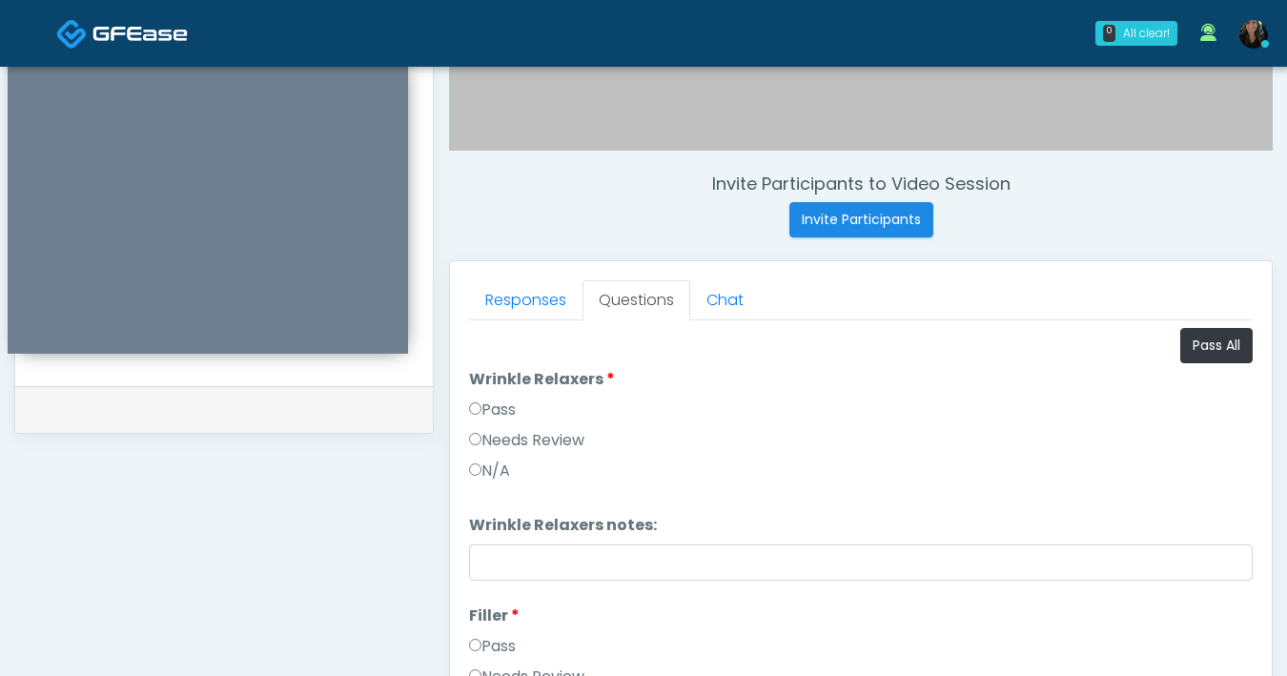
scroll to position [603, 0]
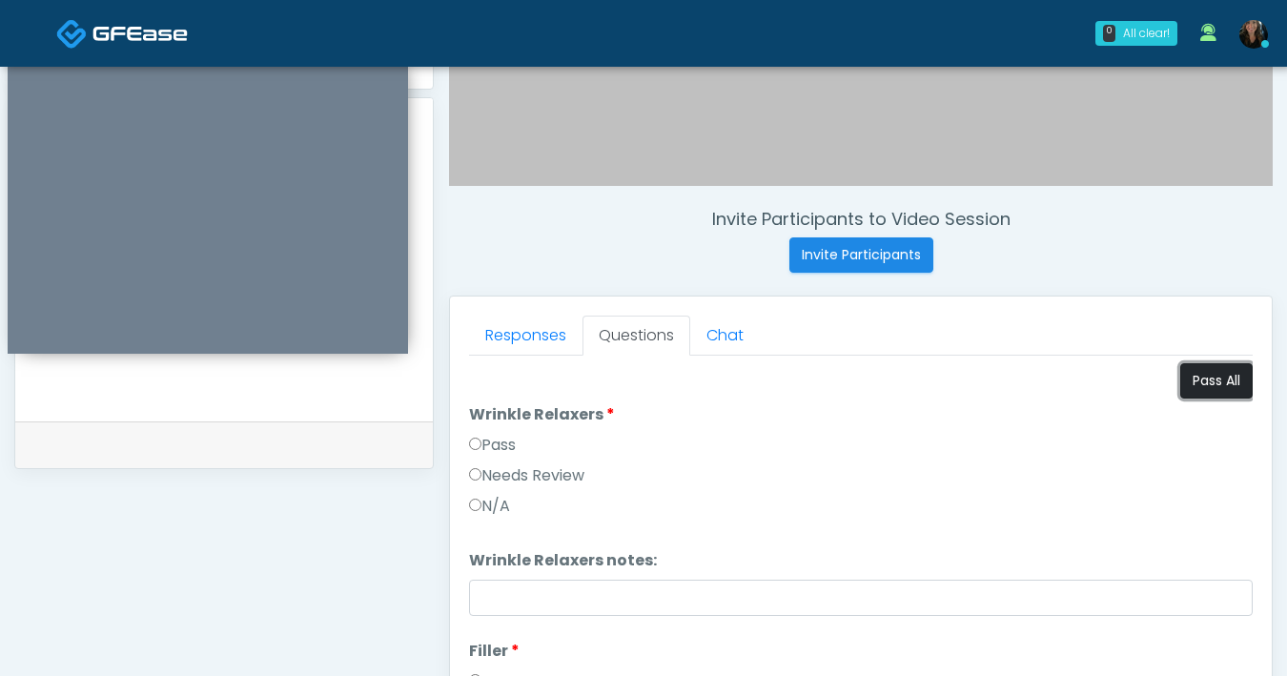
click at [1184, 388] on button "Pass All" at bounding box center [1216, 380] width 72 height 35
click at [1195, 389] on button "Pass All" at bounding box center [1216, 380] width 72 height 35
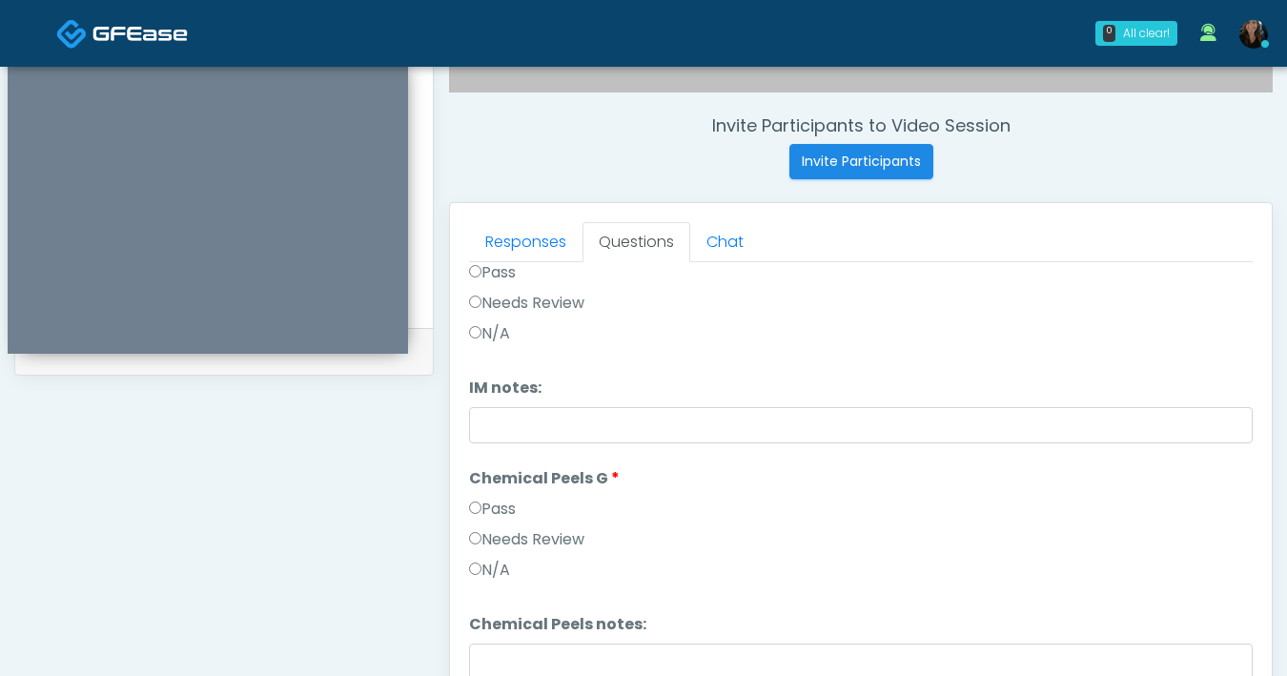
scroll to position [787, 0]
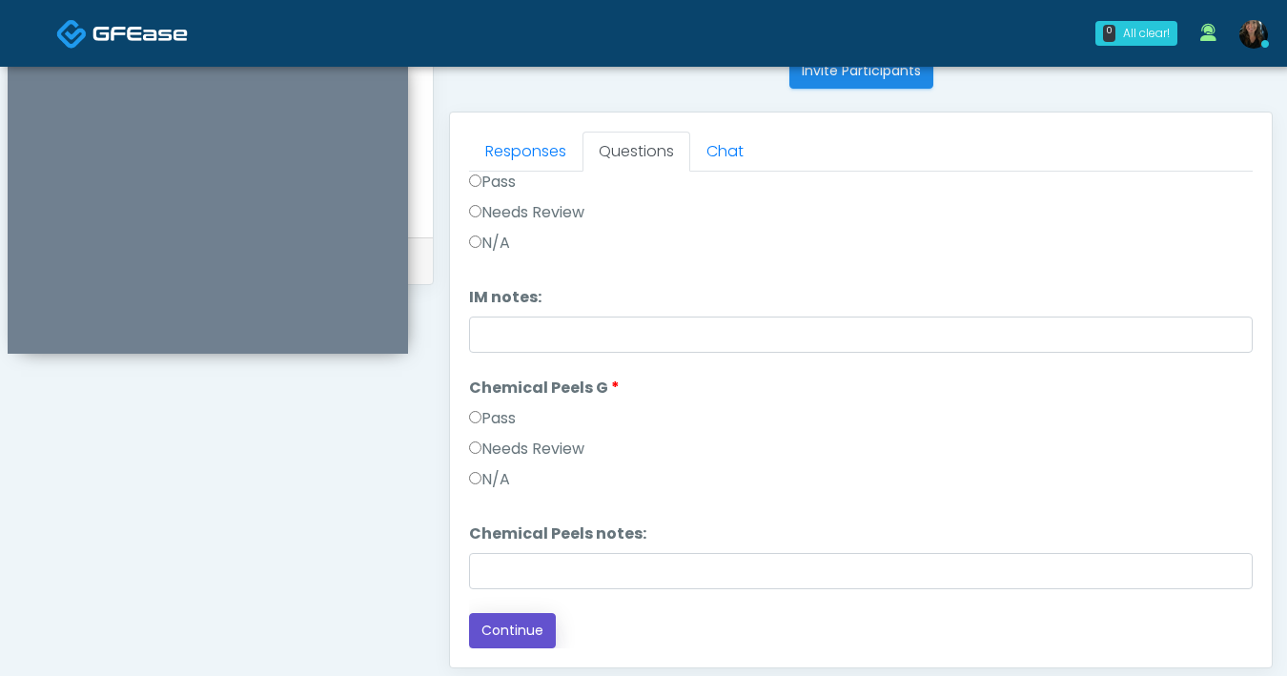
click at [512, 633] on button "Continue" at bounding box center [512, 630] width 87 height 35
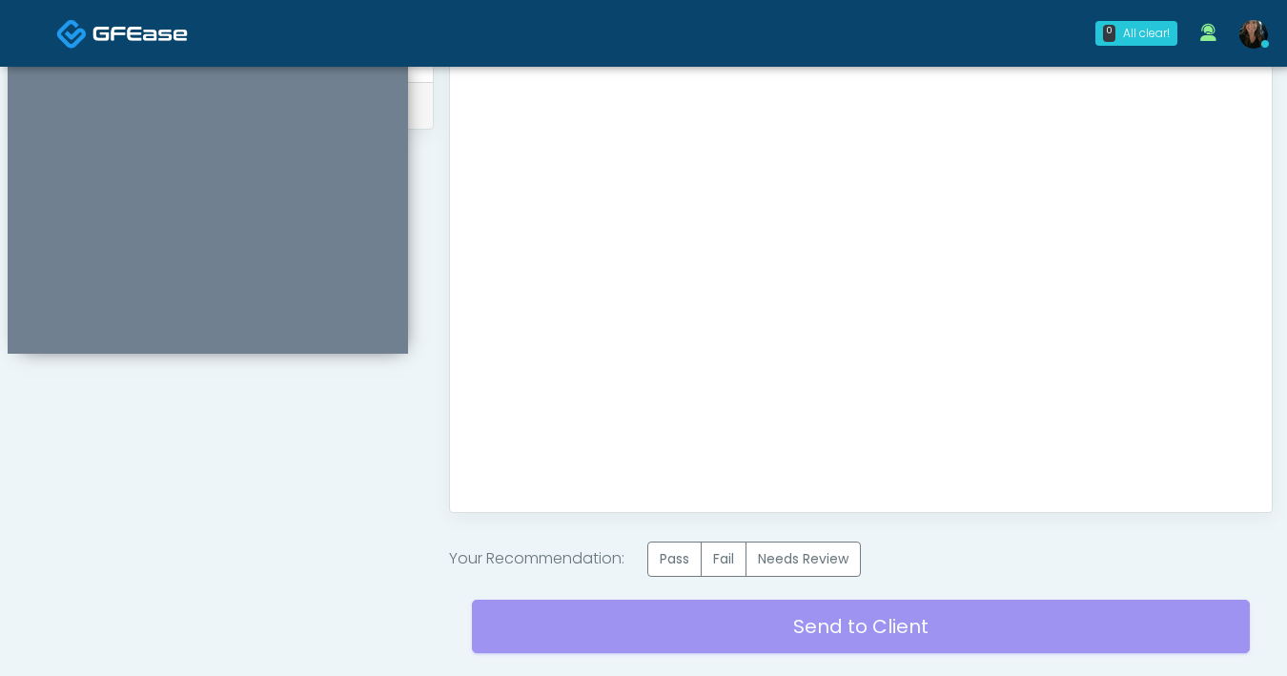
scroll to position [1070, 0]
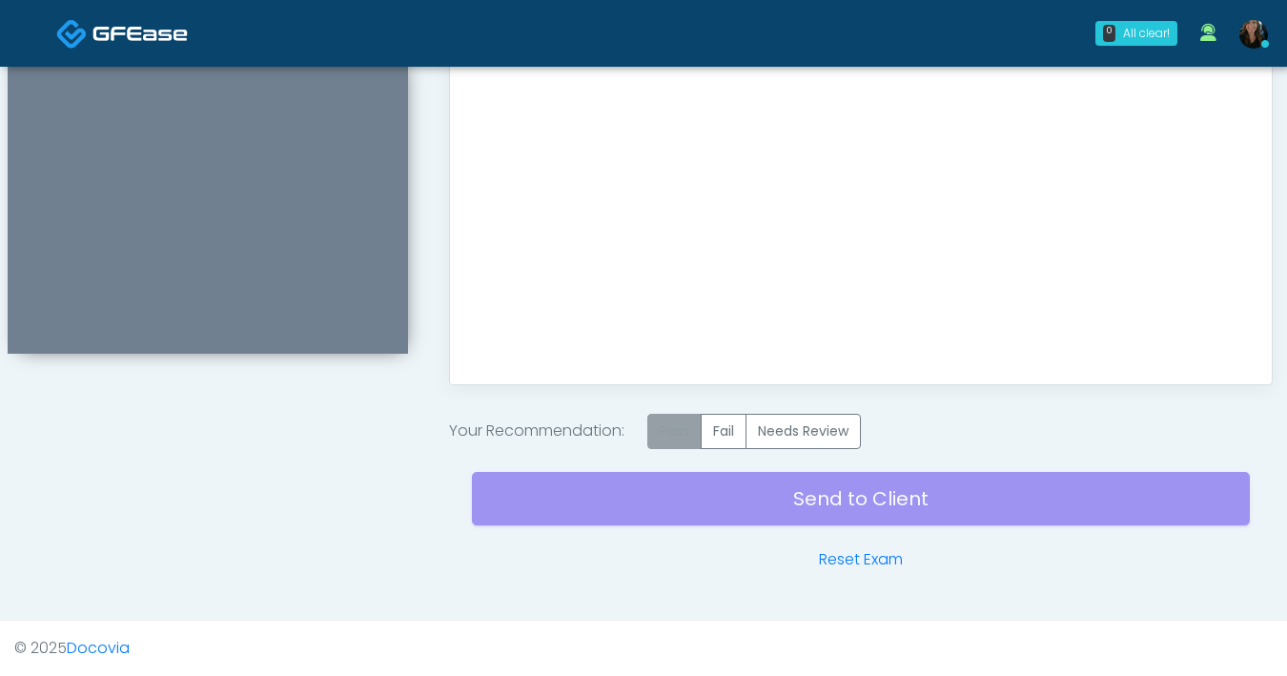
click at [688, 438] on label "Pass" at bounding box center [674, 431] width 54 height 35
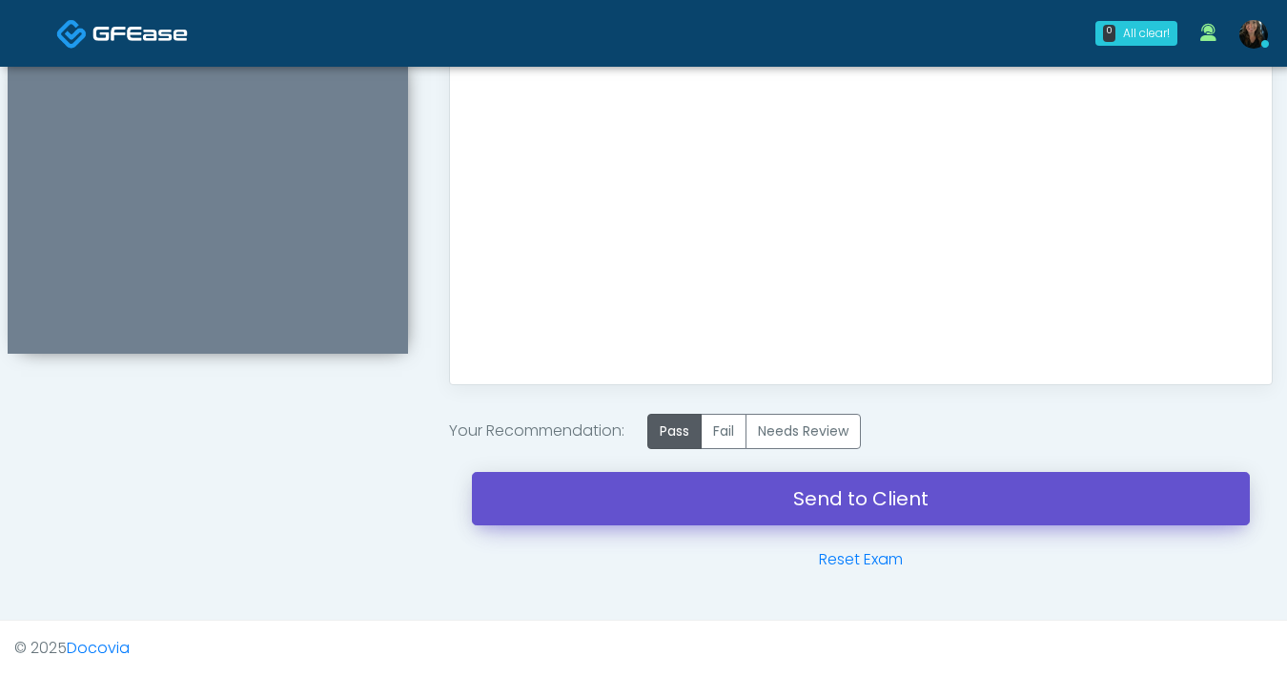
click at [791, 513] on link "Send to Client" at bounding box center [861, 498] width 778 height 53
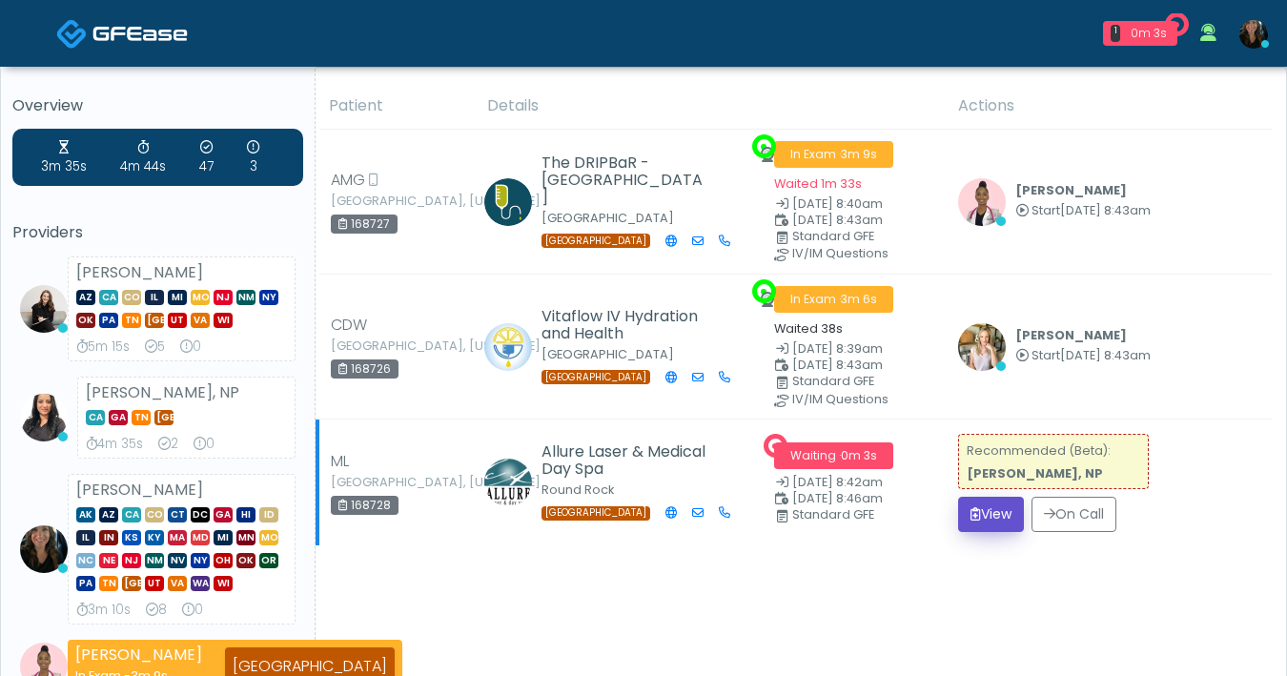
click at [982, 512] on button "View" at bounding box center [991, 514] width 66 height 35
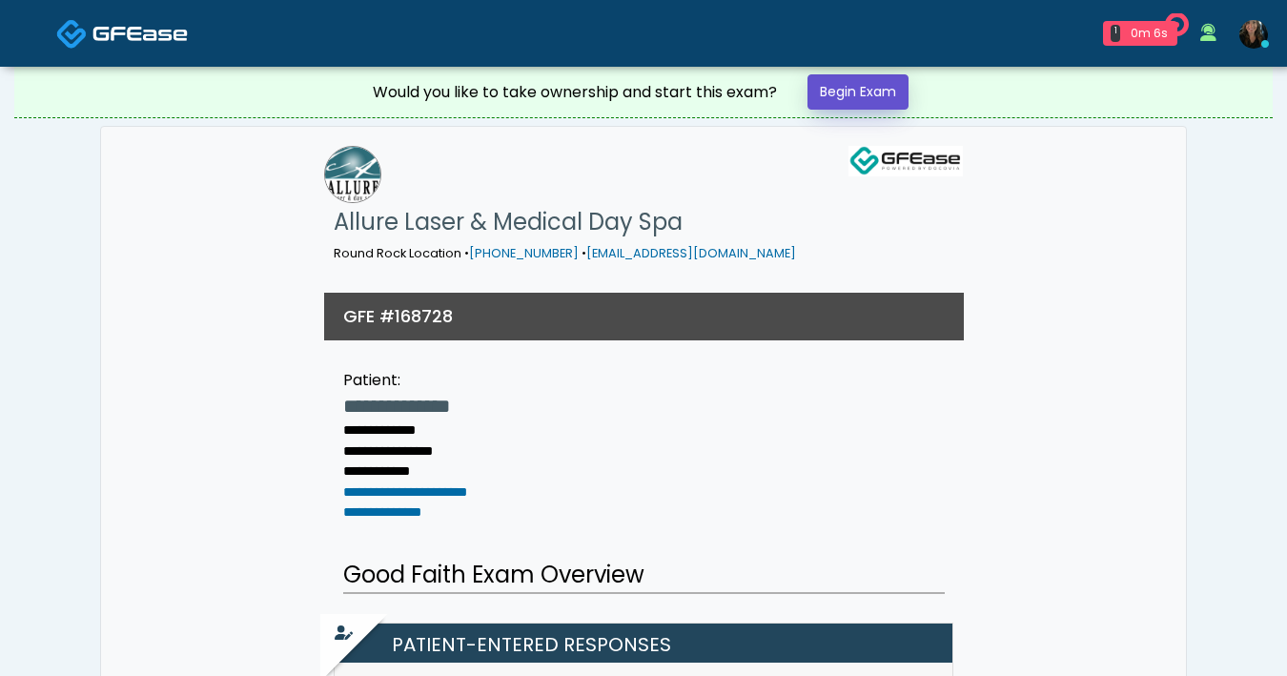
click at [844, 74] on link "Begin Exam" at bounding box center [857, 91] width 101 height 35
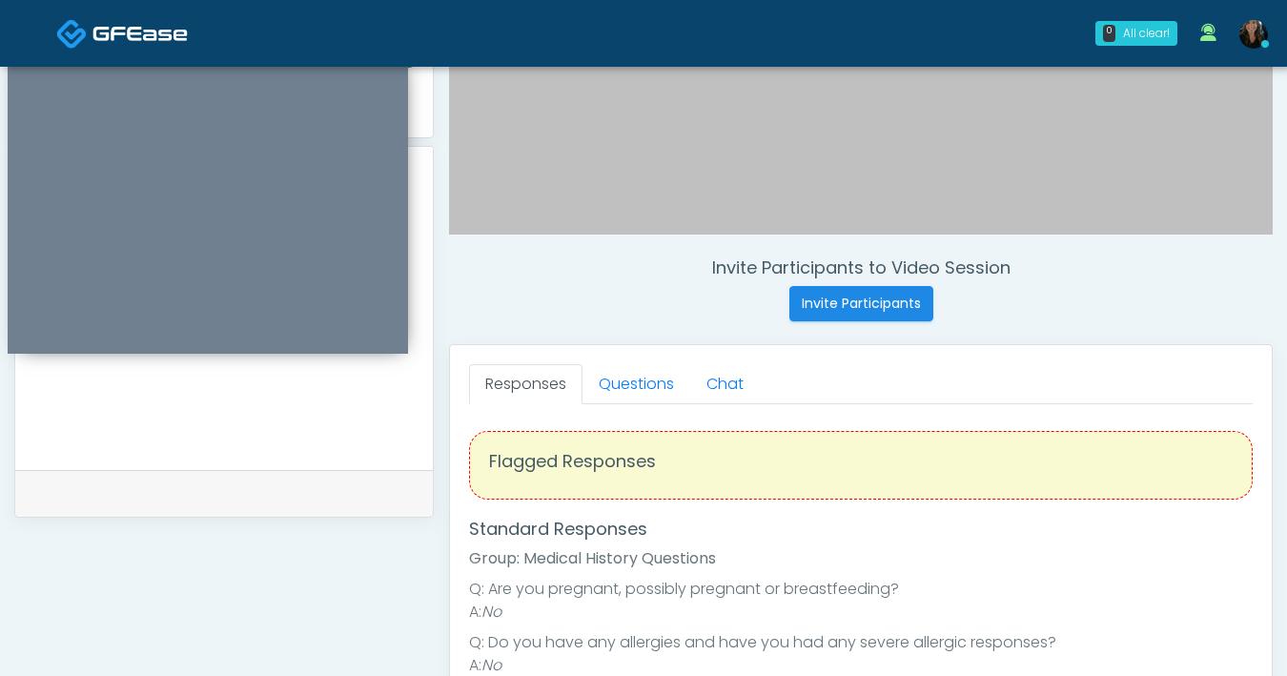
scroll to position [607, 0]
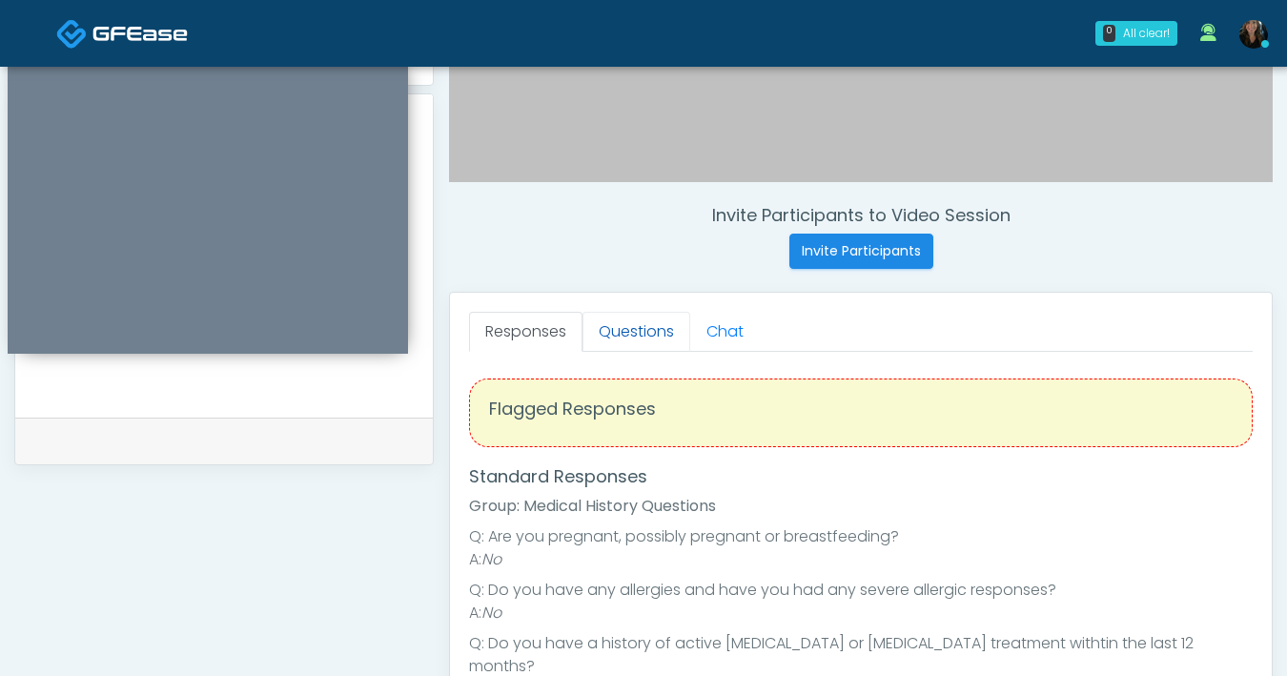
click at [626, 329] on link "Questions" at bounding box center [636, 332] width 108 height 40
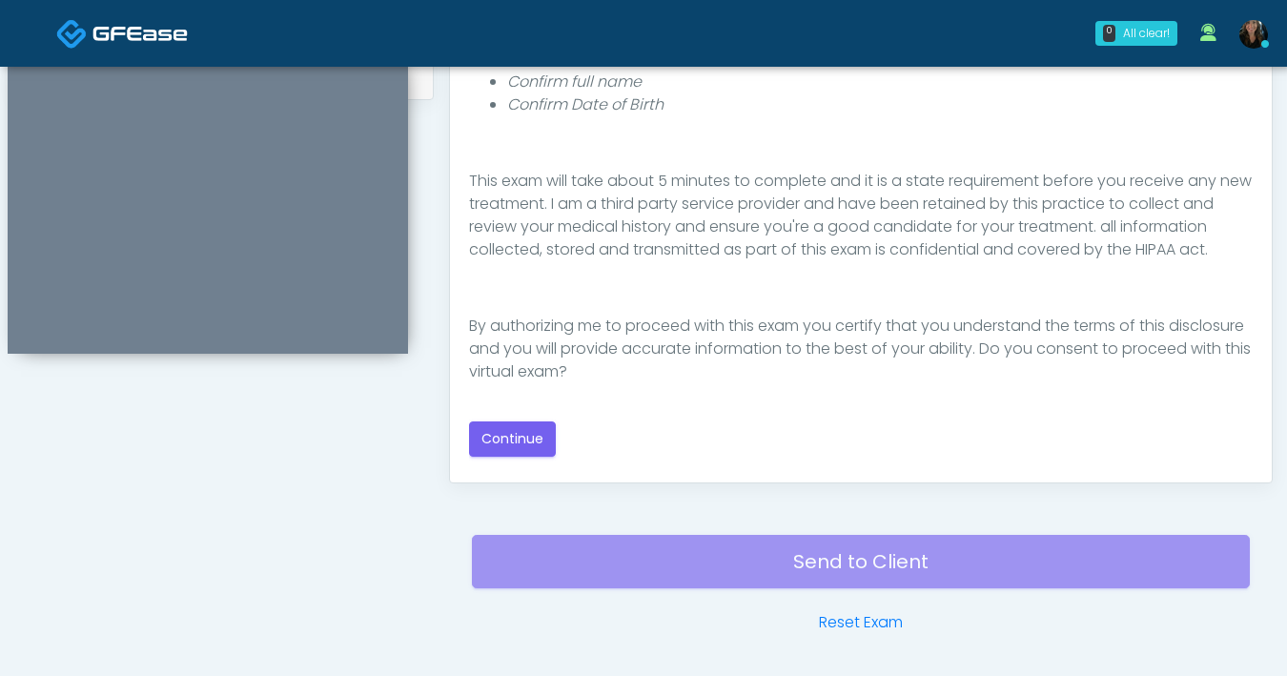
scroll to position [975, 0]
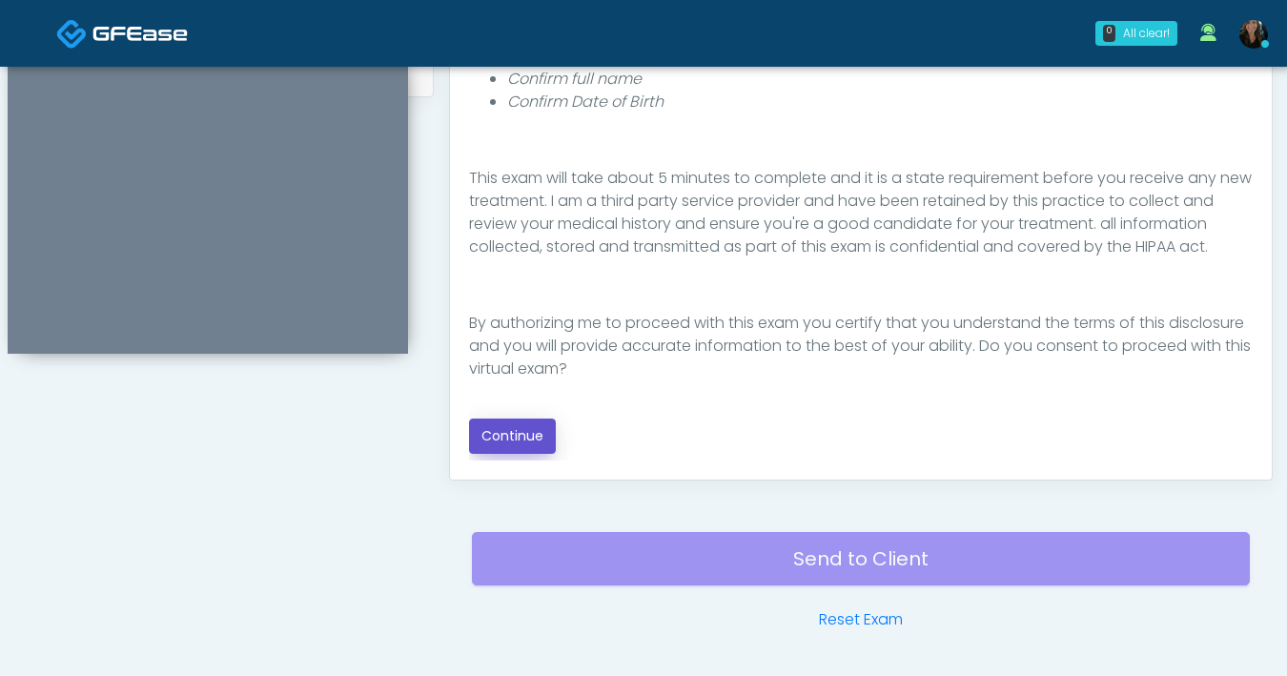
click at [531, 438] on button "Continue" at bounding box center [512, 435] width 87 height 35
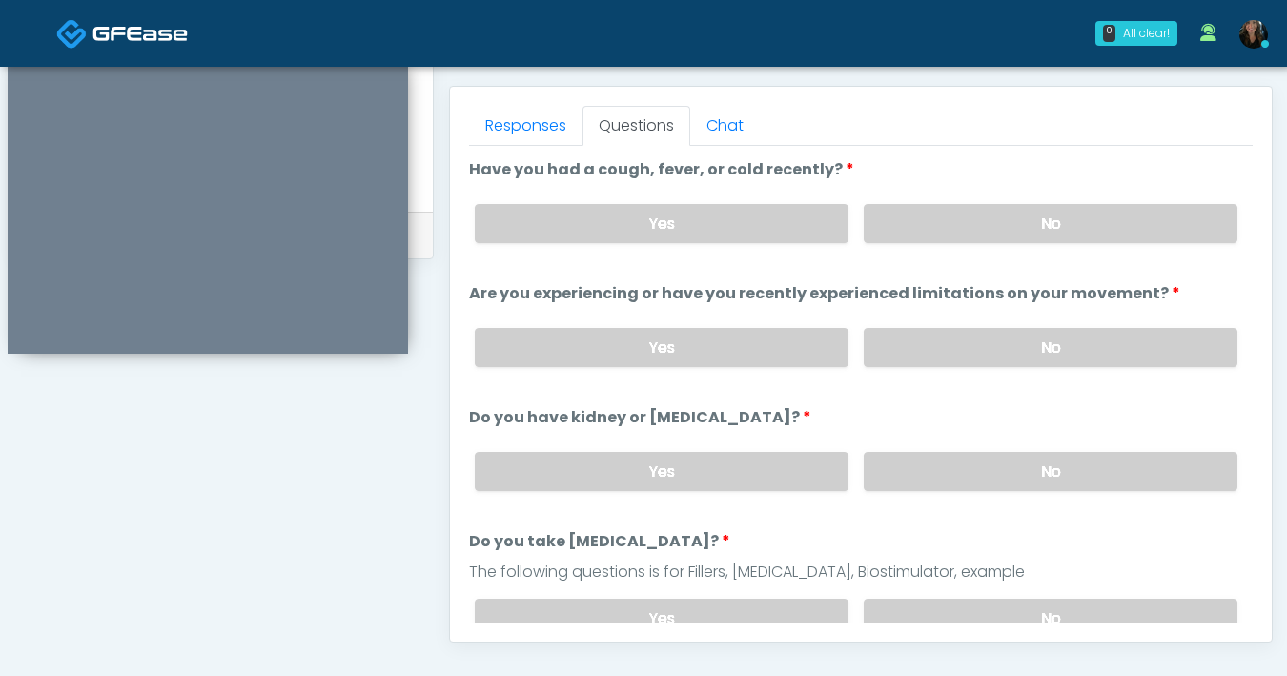
scroll to position [791, 0]
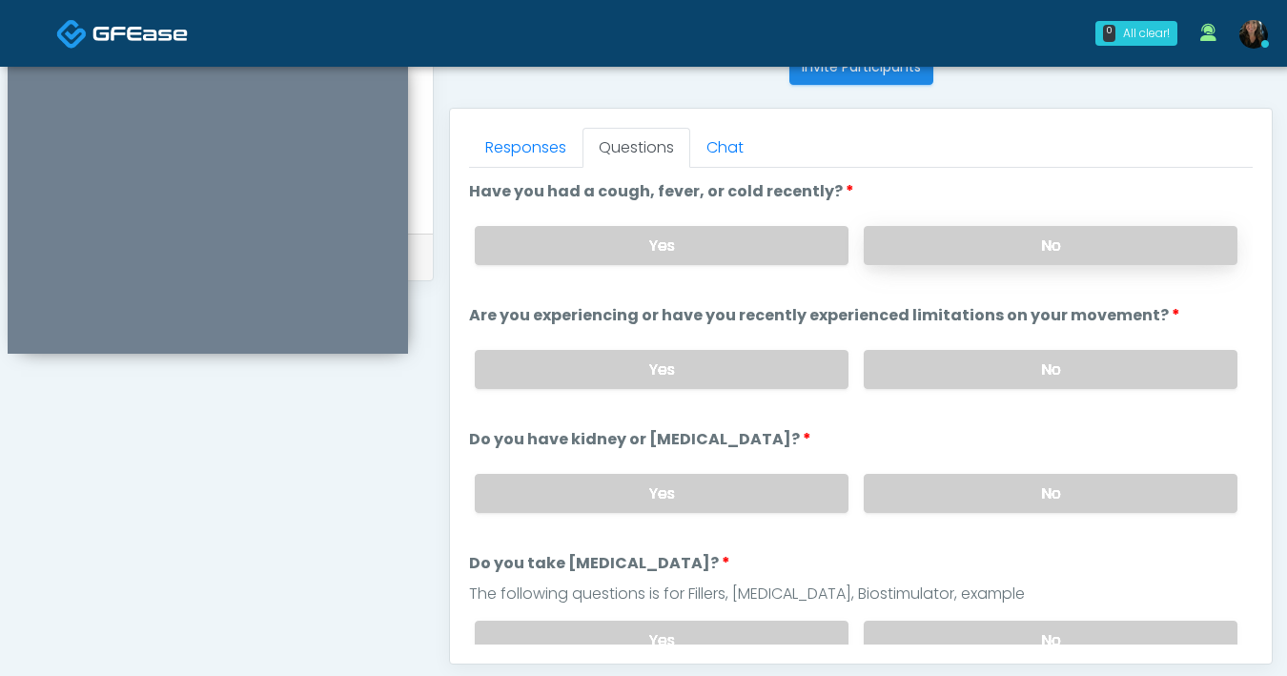
click at [967, 254] on label "No" at bounding box center [1051, 245] width 374 height 39
click at [959, 375] on label "No" at bounding box center [1051, 369] width 374 height 39
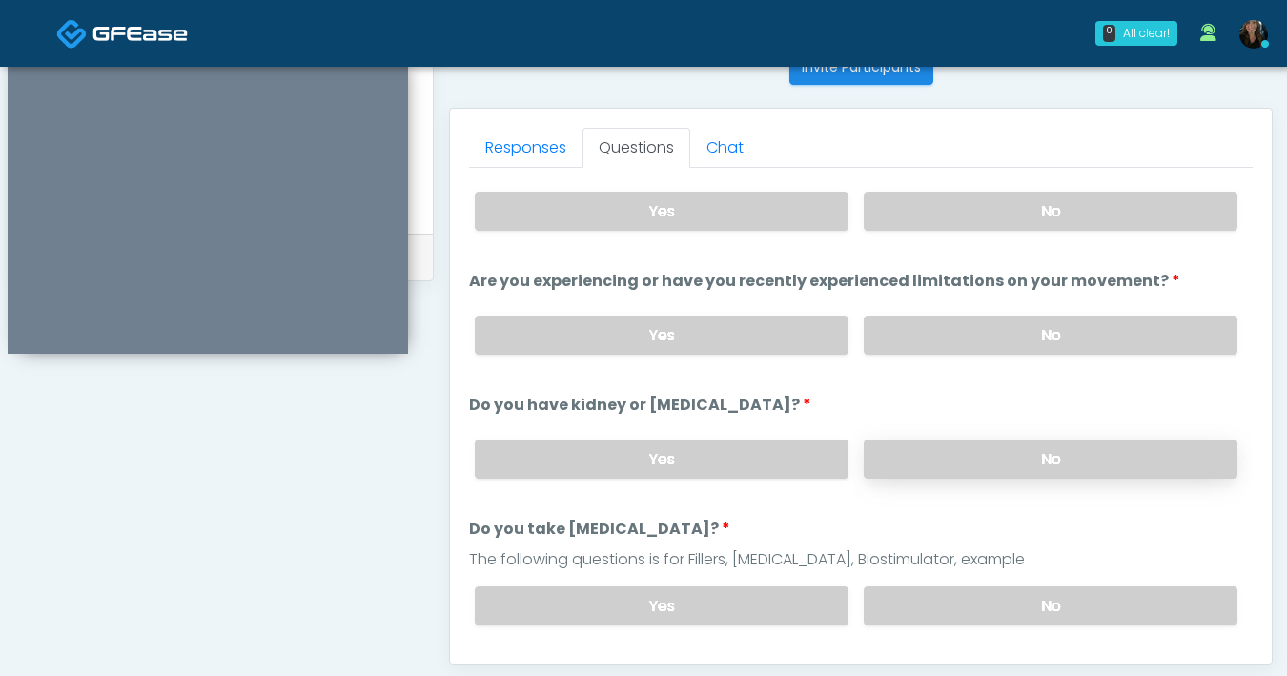
scroll to position [34, 0]
click at [944, 468] on label "No" at bounding box center [1051, 458] width 374 height 39
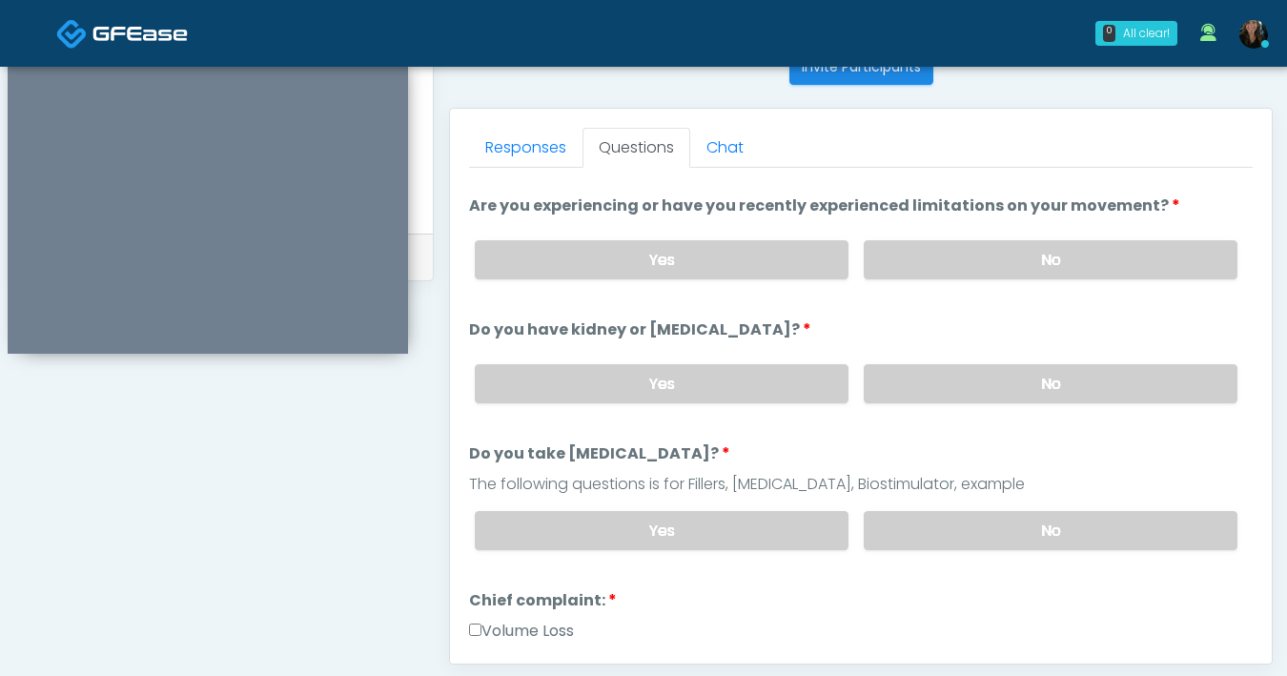
scroll to position [203, 0]
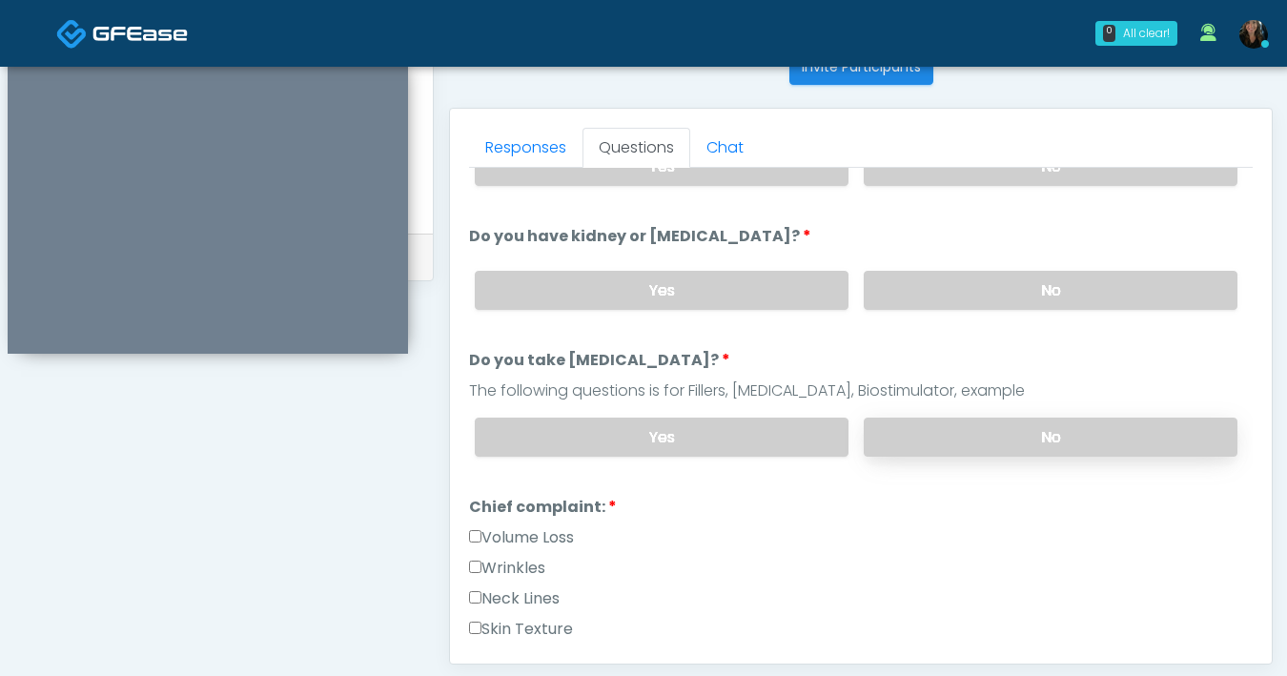
click at [960, 447] on label "No" at bounding box center [1051, 436] width 374 height 39
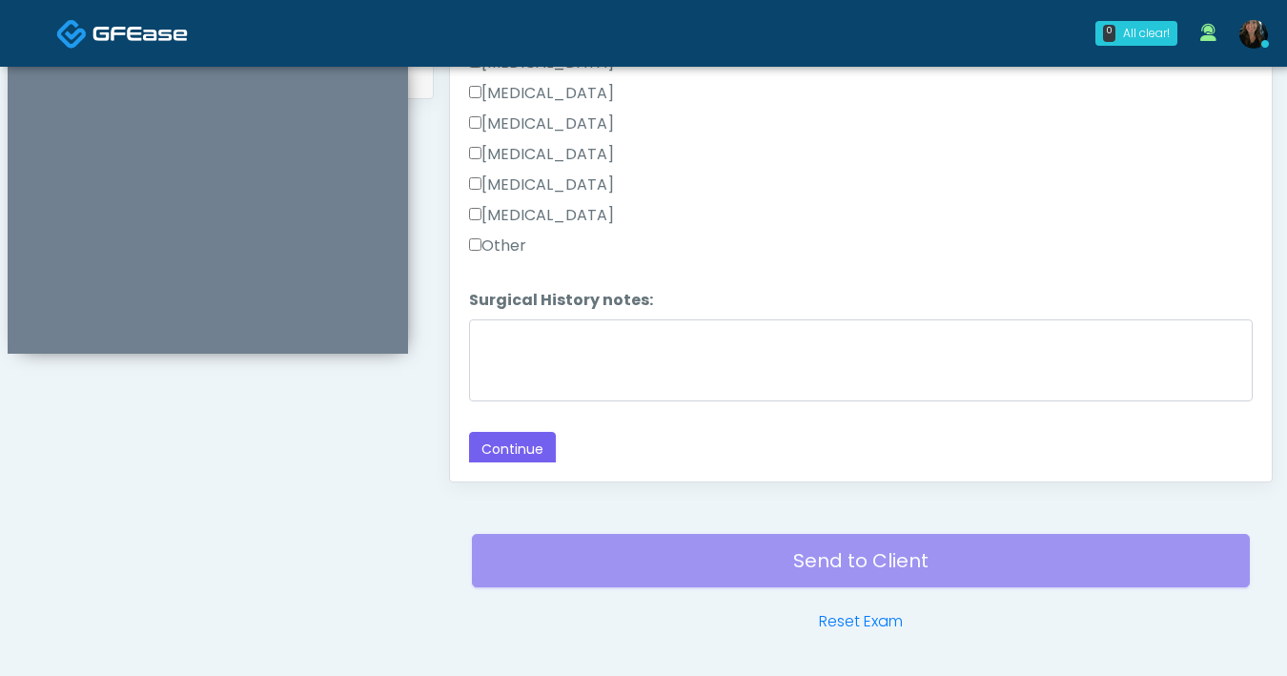
scroll to position [1035, 0]
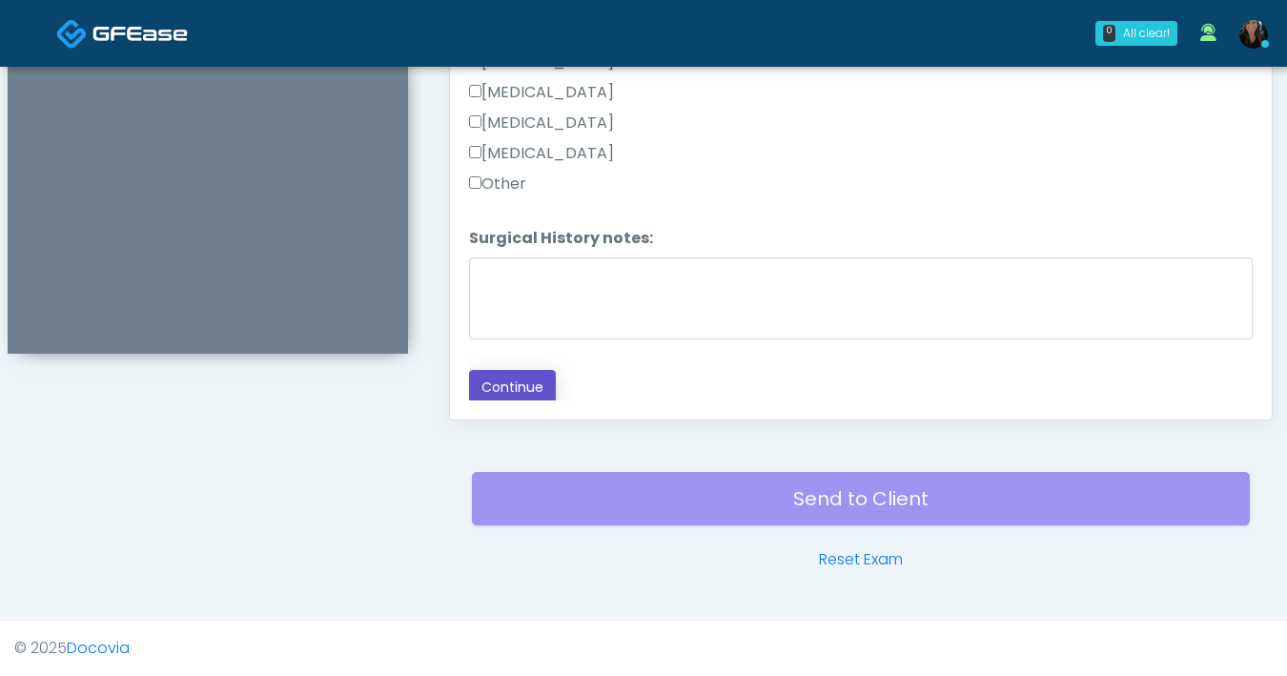
click at [529, 379] on button "Continue" at bounding box center [512, 387] width 87 height 35
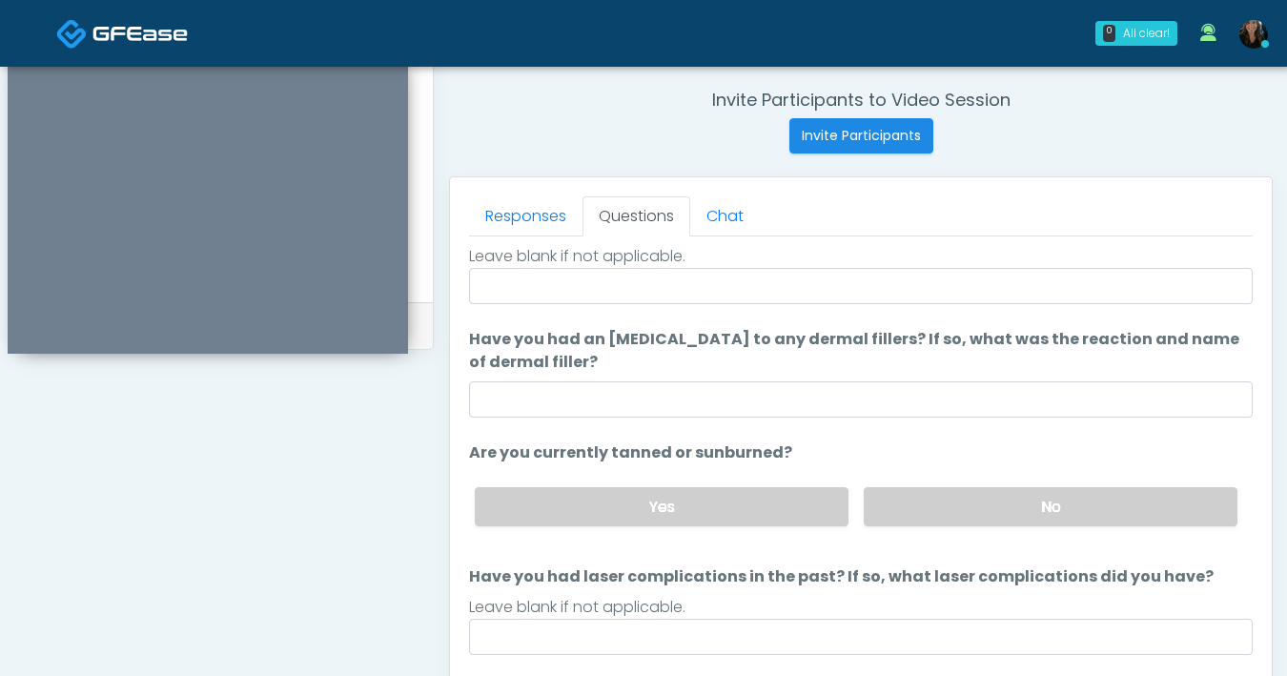
scroll to position [0, 0]
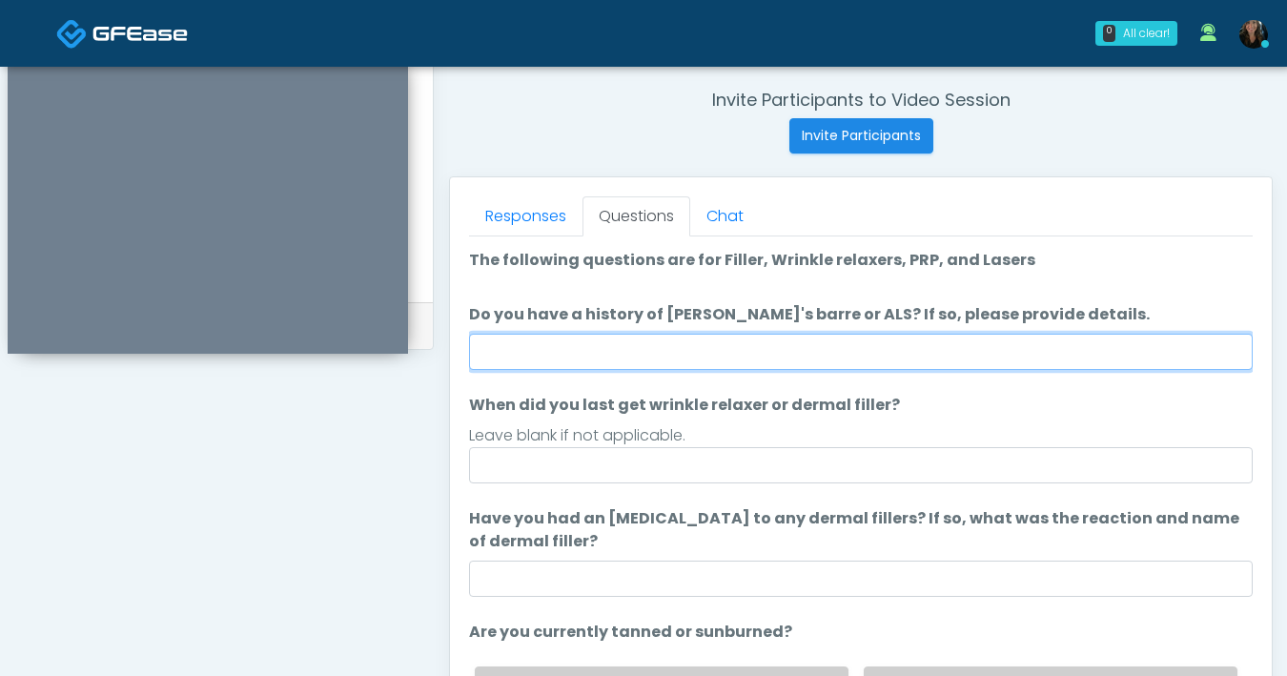
click at [785, 361] on input "Do you have a history of [PERSON_NAME]'s barre or ALS? If so, please provide de…" at bounding box center [861, 352] width 784 height 36
type input "**"
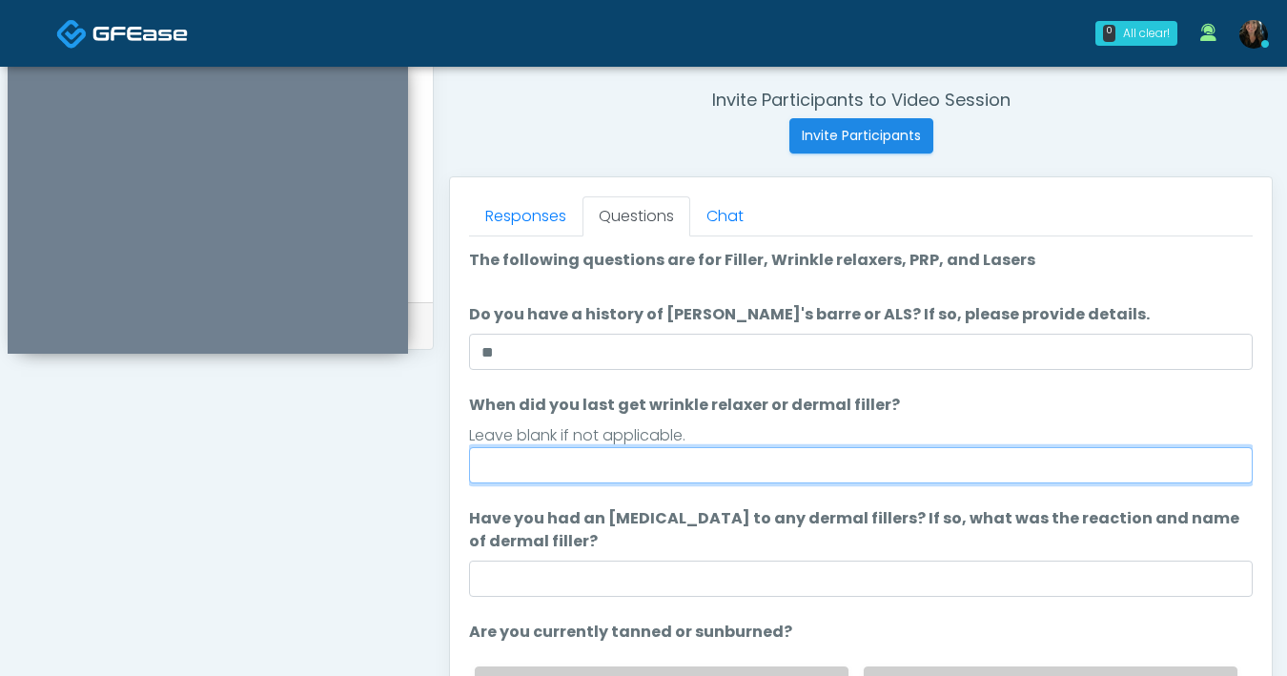
type input "*"
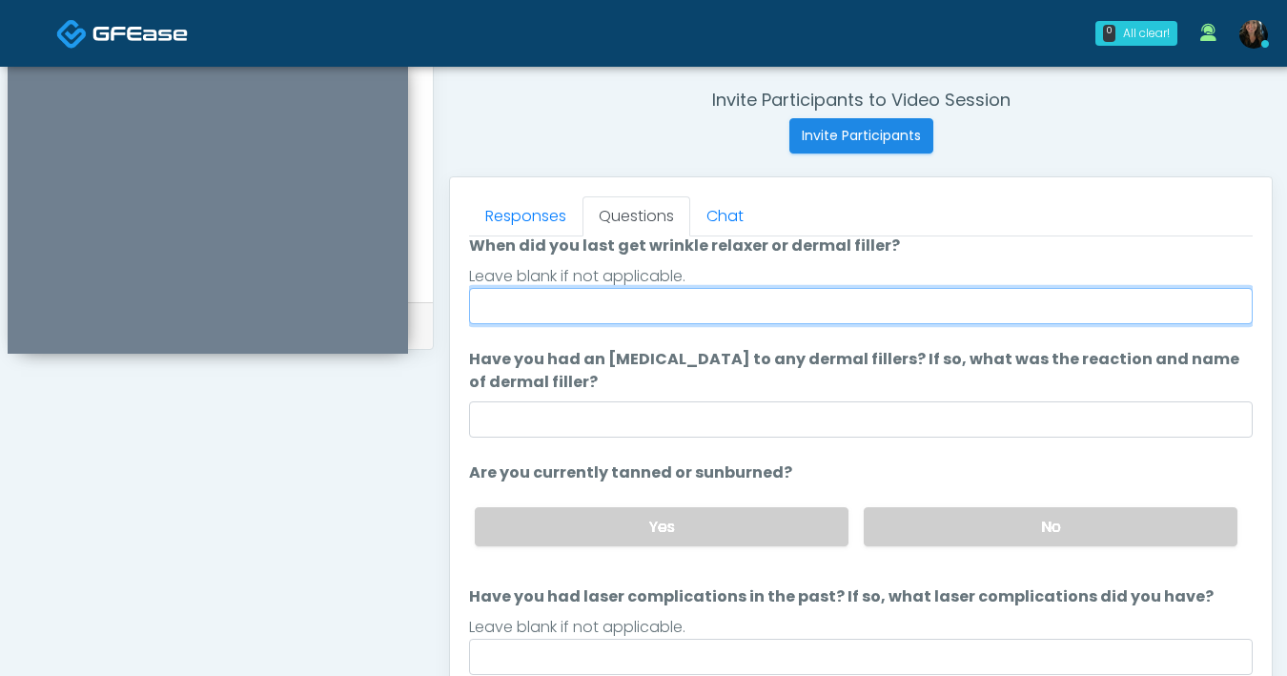
scroll to position [179, 0]
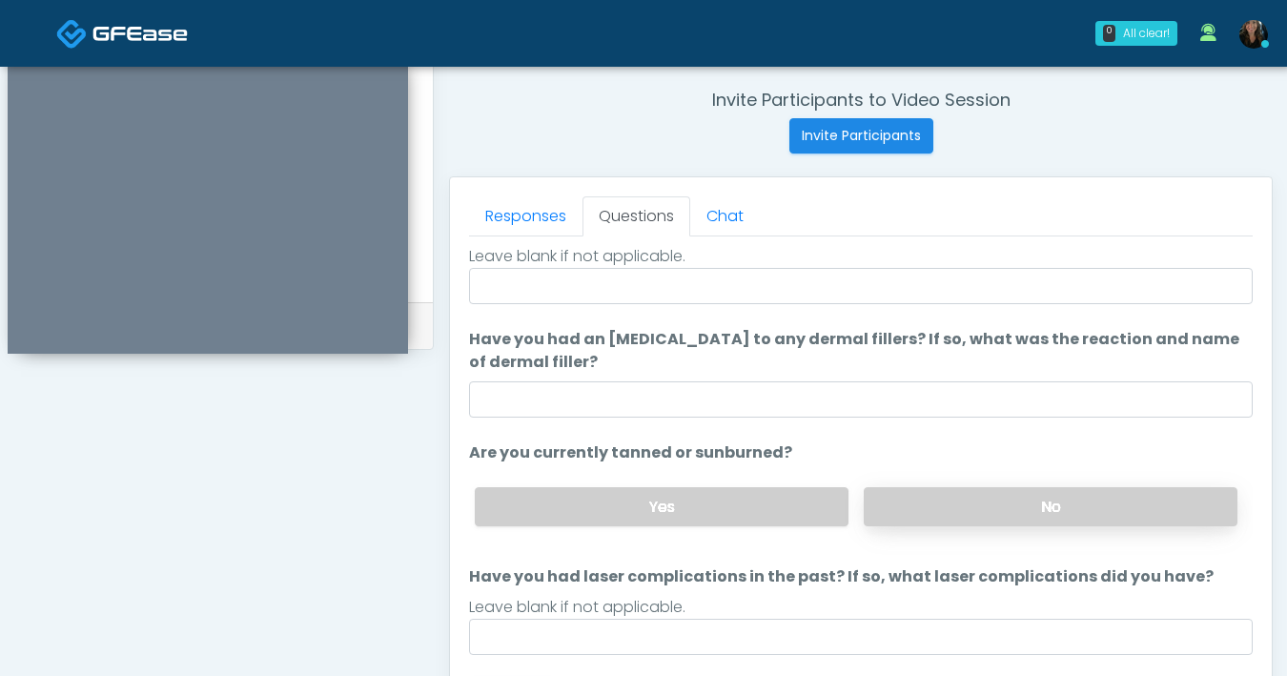
click at [906, 499] on label "No" at bounding box center [1051, 506] width 374 height 39
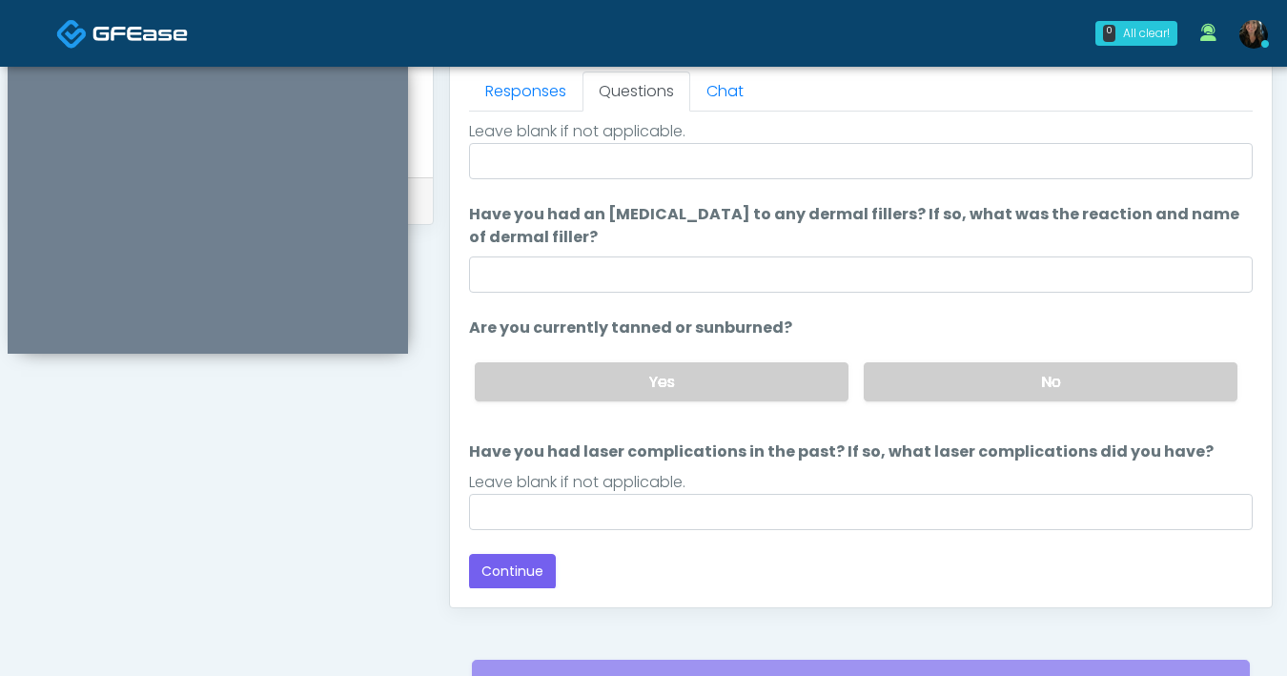
scroll to position [850, 0]
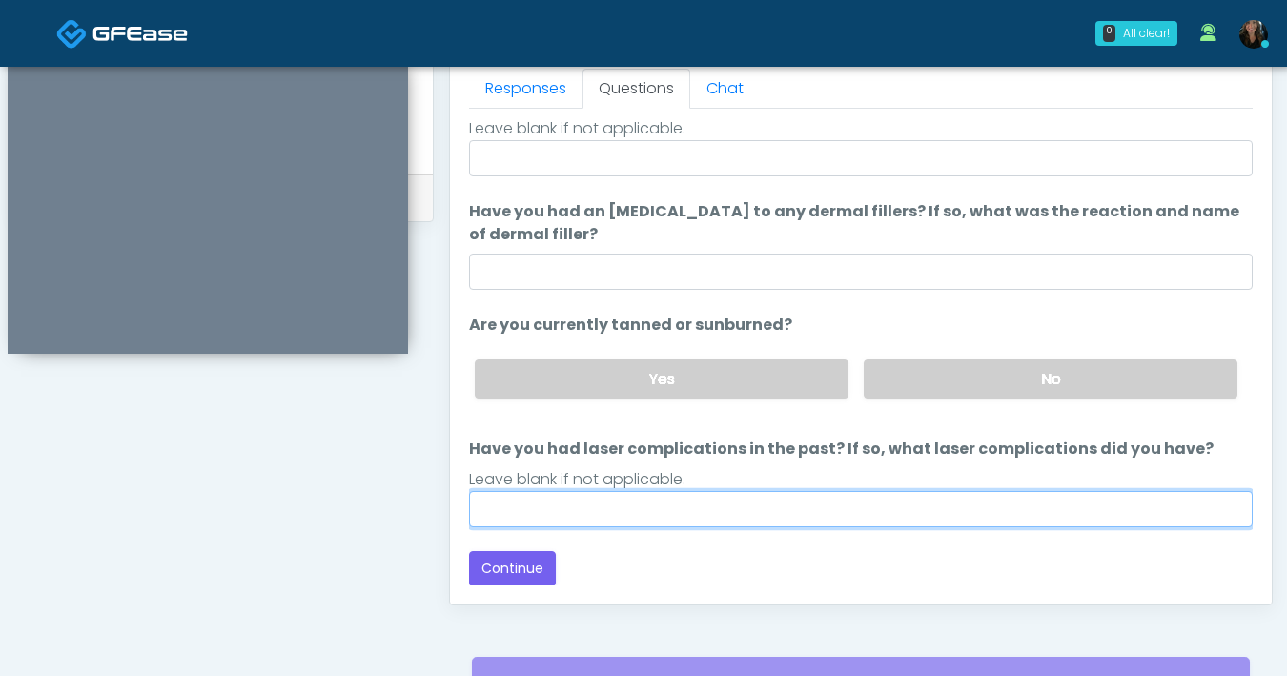
click at [798, 519] on input "Have you had laser complications in the past? If so, what laser complications d…" at bounding box center [861, 509] width 784 height 36
type input "**"
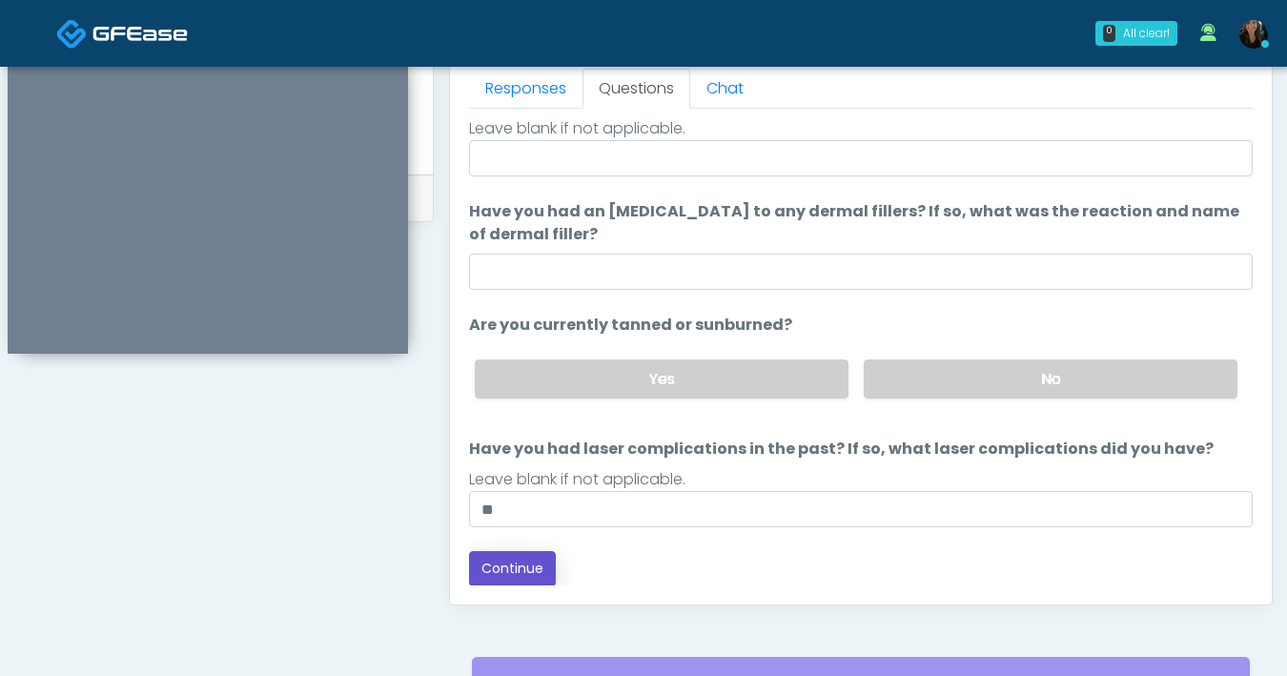
click at [522, 578] on button "Continue" at bounding box center [512, 568] width 87 height 35
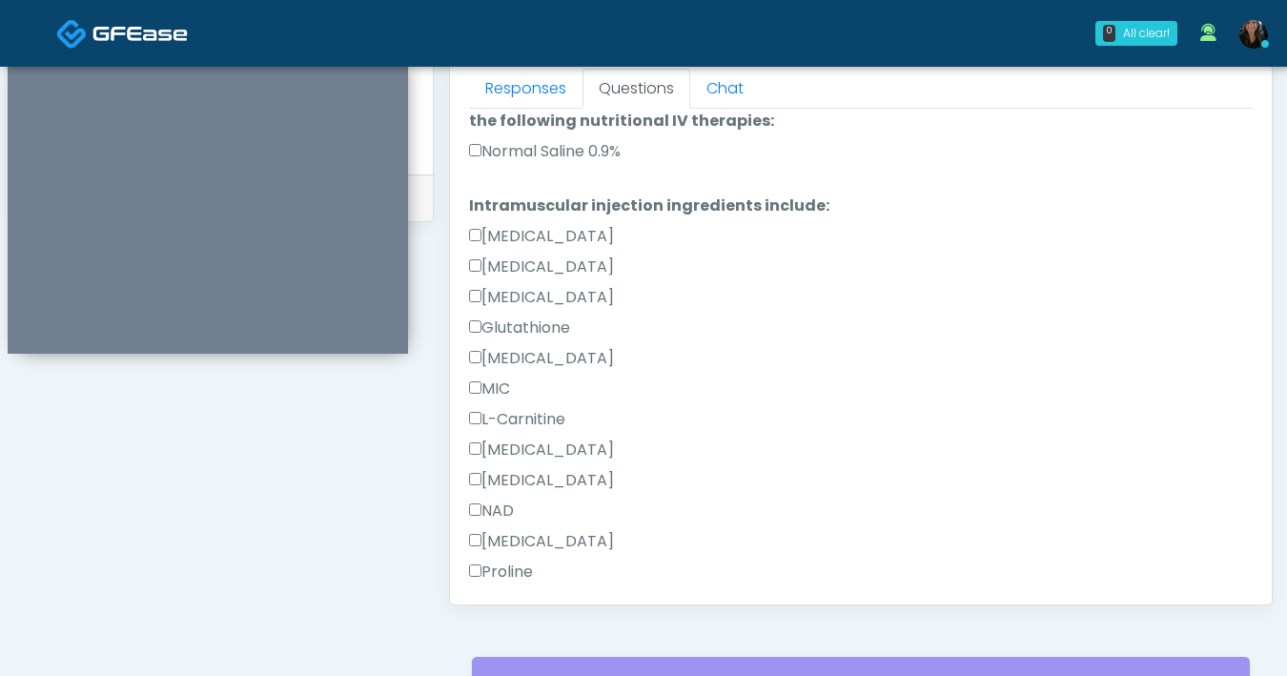
scroll to position [0, 0]
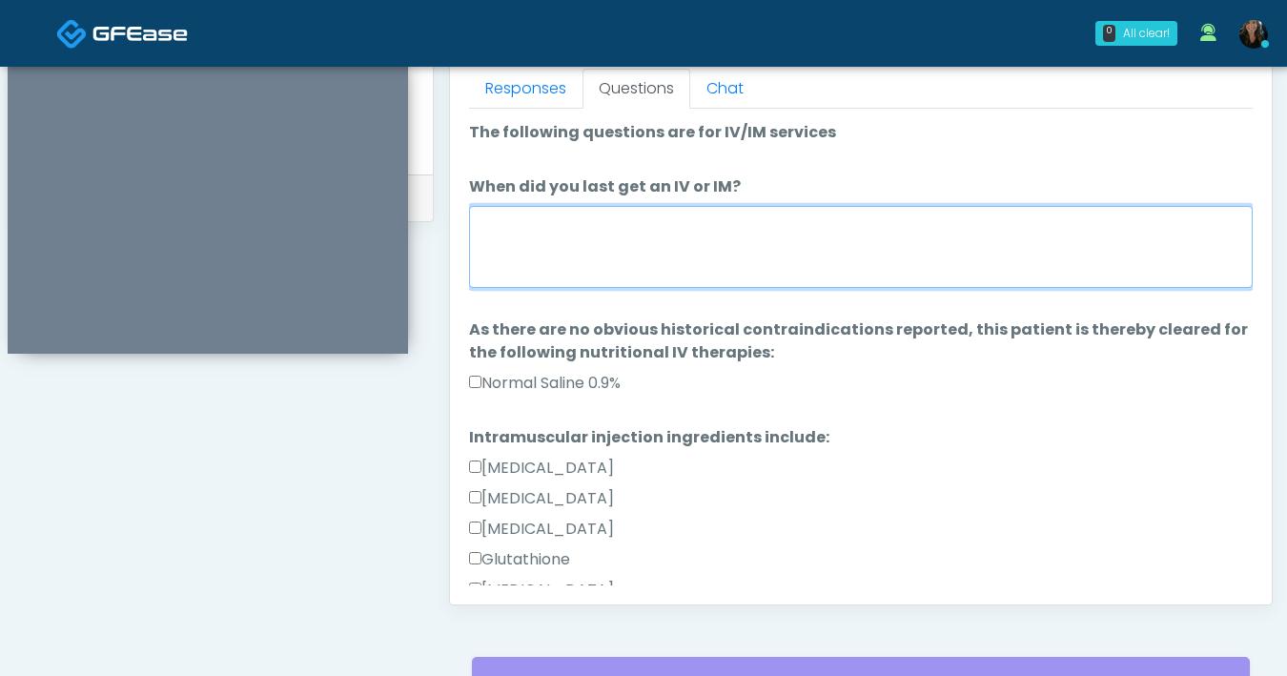
click at [606, 251] on textarea "When did you last get an IV or IM?" at bounding box center [861, 247] width 784 height 82
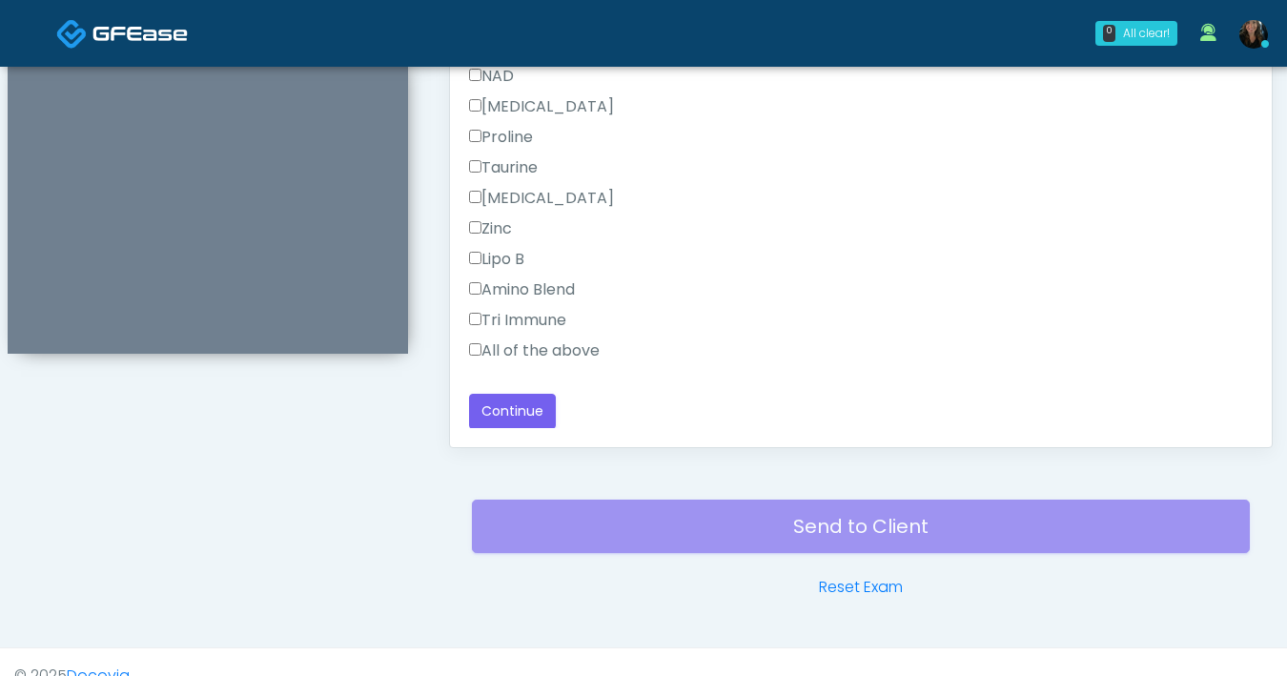
scroll to position [1008, 0]
type textarea "***"
click at [522, 410] on button "Continue" at bounding box center [512, 410] width 87 height 35
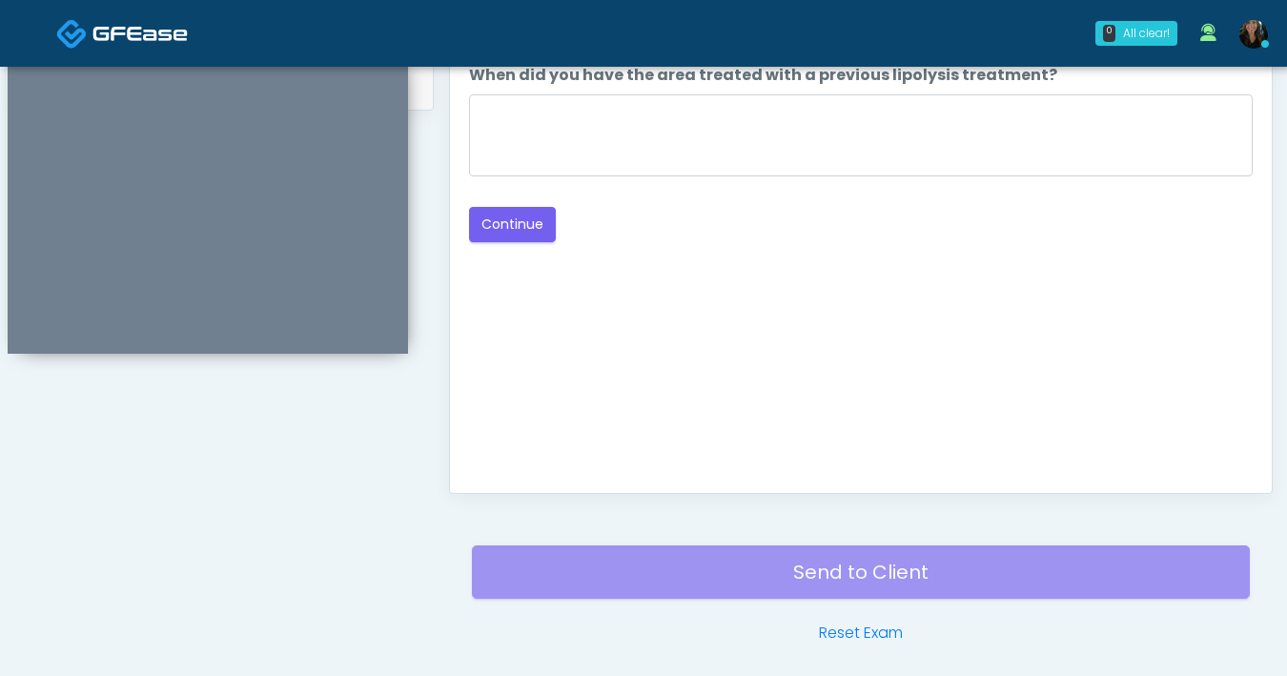
scroll to position [689, 0]
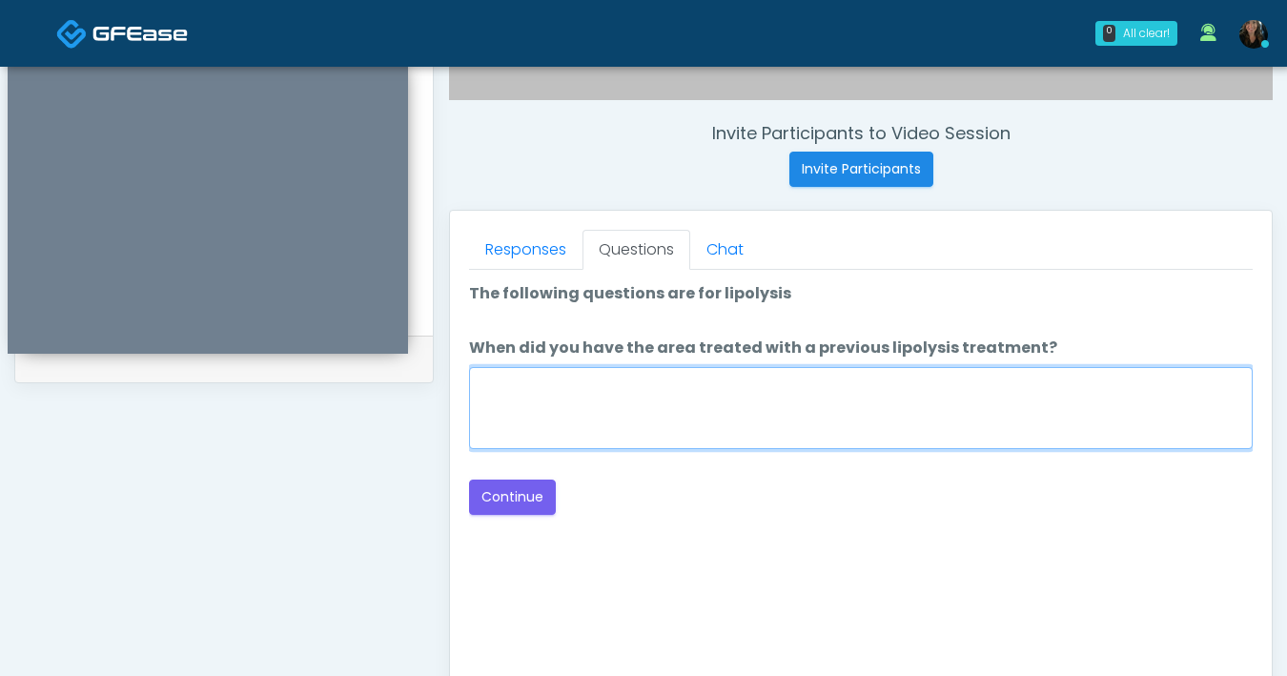
drag, startPoint x: 824, startPoint y: 392, endPoint x: 845, endPoint y: 374, distance: 28.4
click at [824, 392] on textarea "When did you have the area treated with a previous lipolysis treatment?" at bounding box center [861, 408] width 784 height 82
type textarea "***"
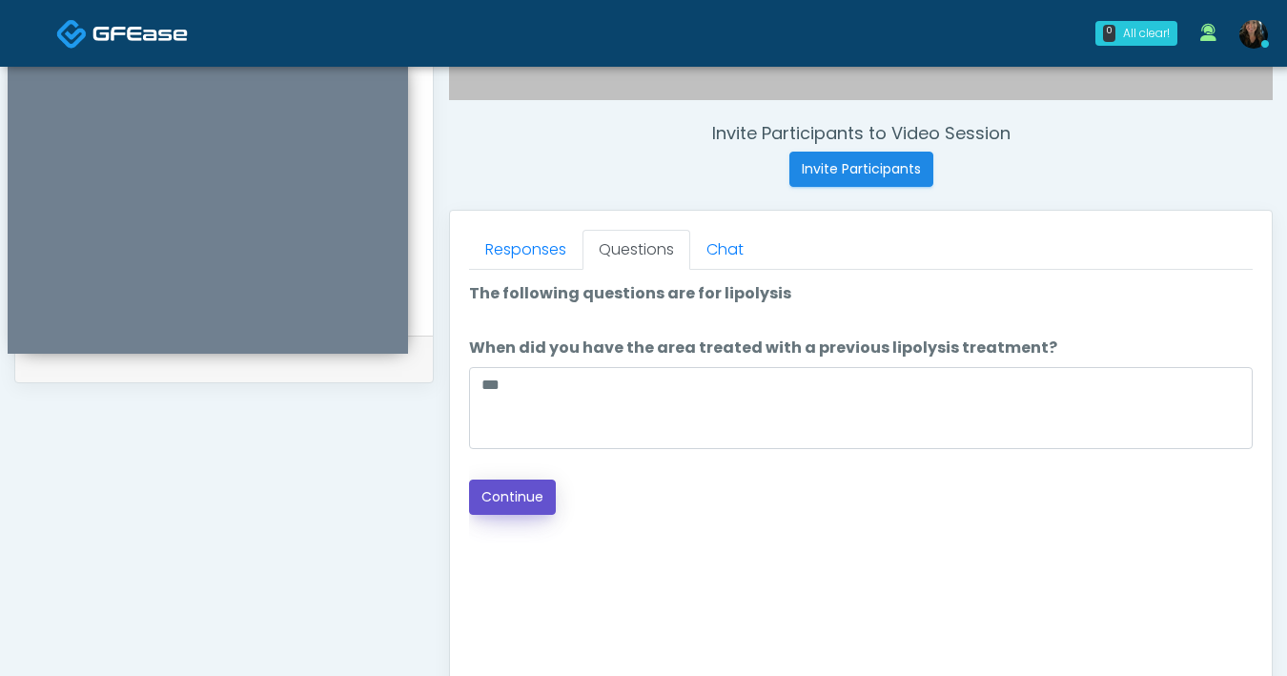
click at [524, 486] on button "Continue" at bounding box center [512, 496] width 87 height 35
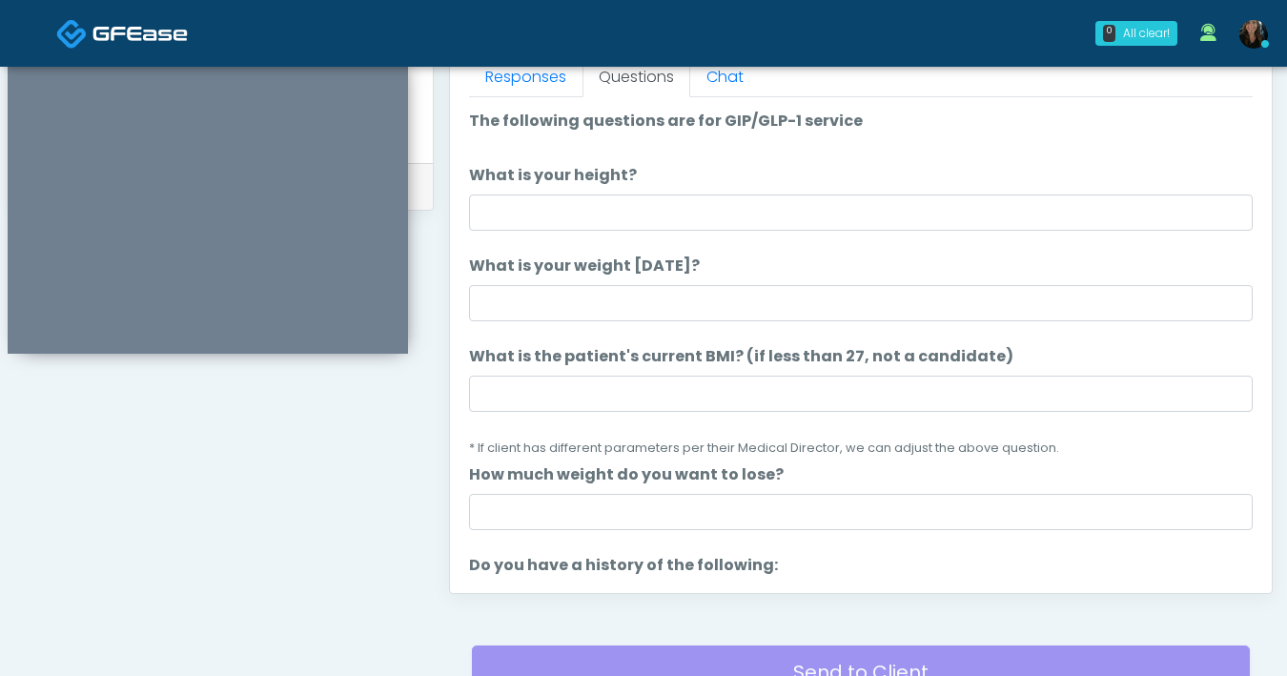
scroll to position [862, 0]
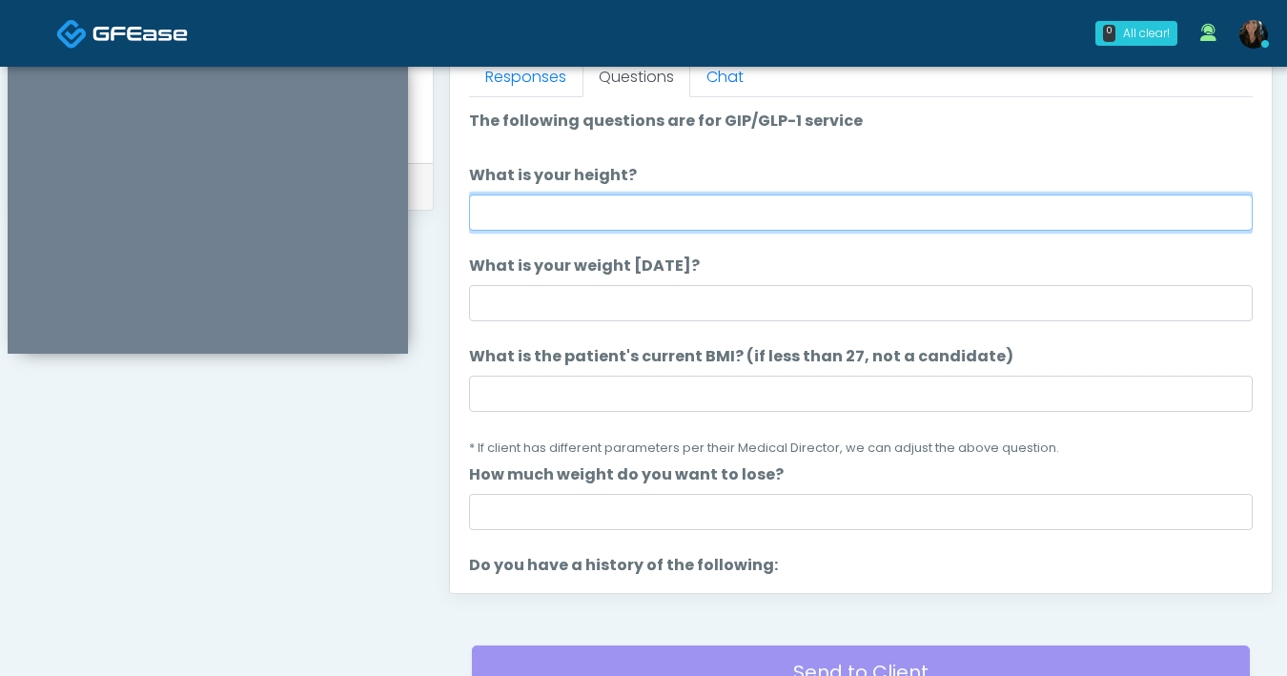
click at [685, 206] on input "What is your height?" at bounding box center [861, 212] width 784 height 36
type input "***"
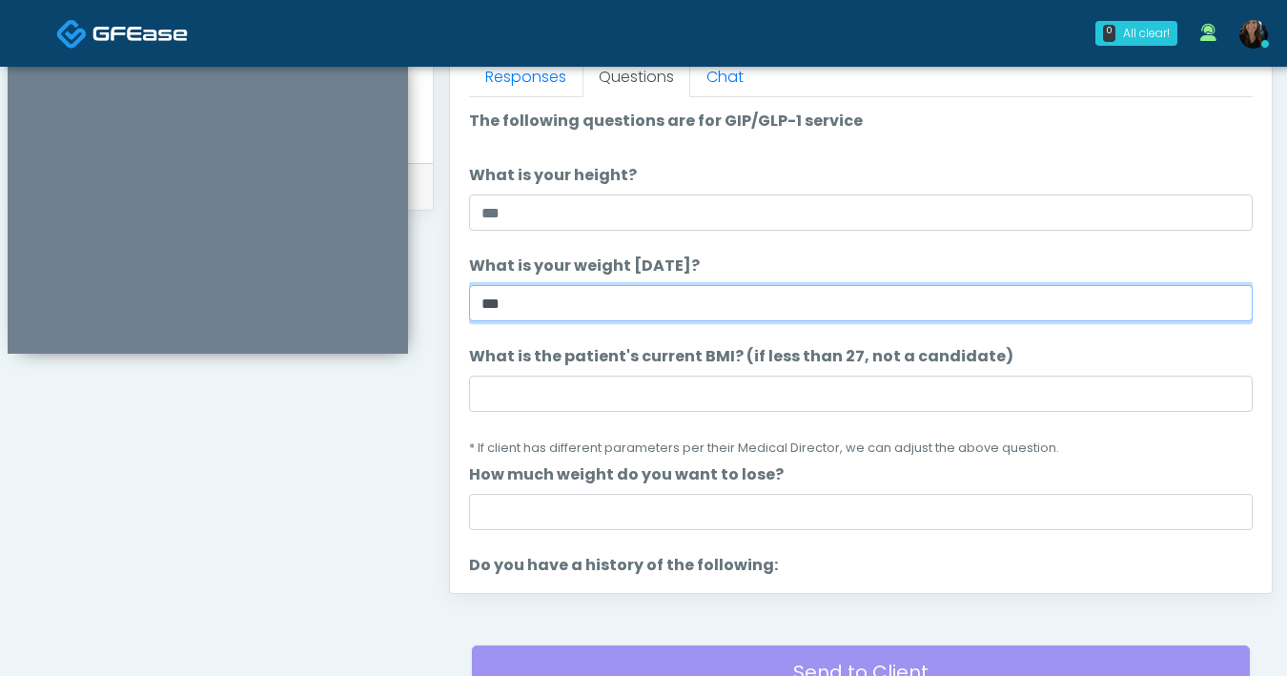
type input "***"
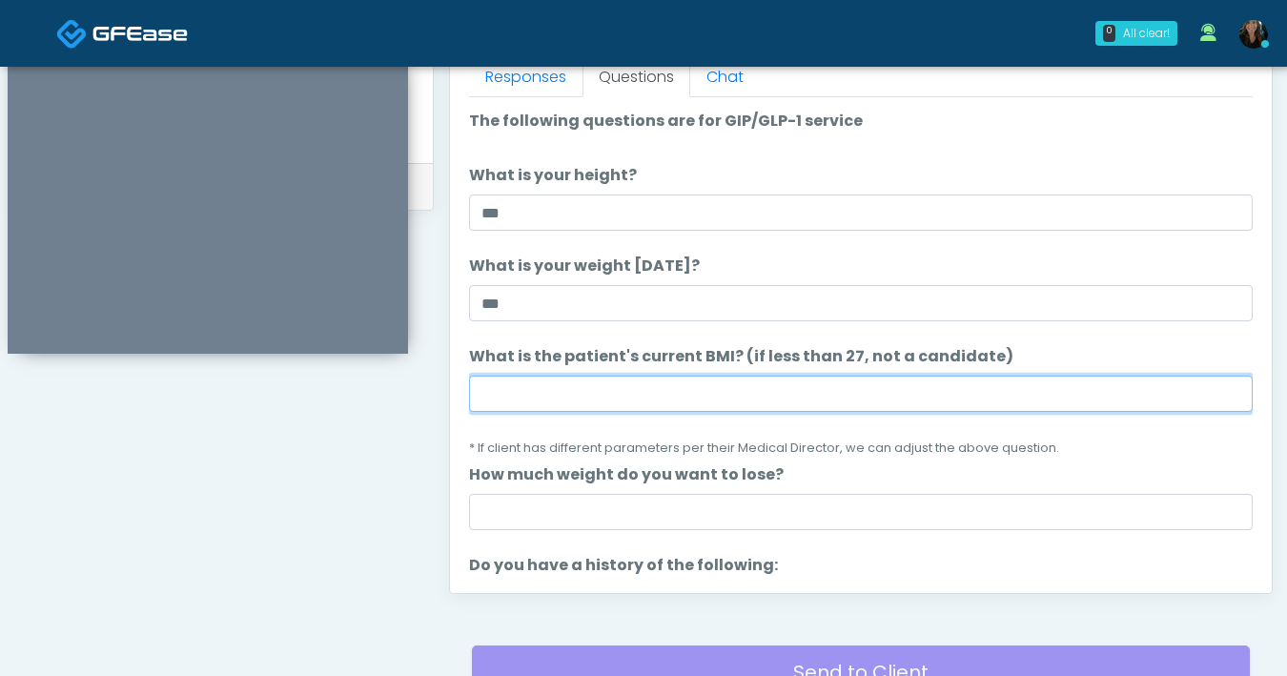
click at [694, 404] on input "What is the patient's current BMI? (if less than 27, not a candidate)" at bounding box center [861, 394] width 784 height 36
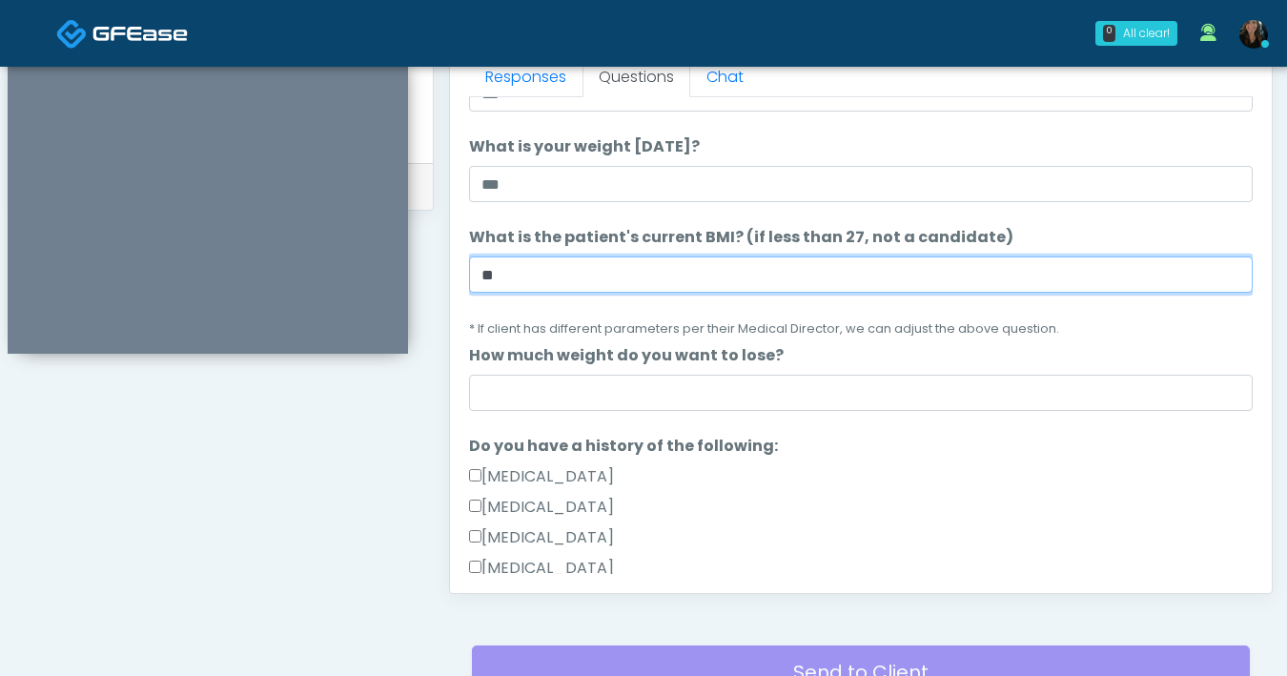
scroll to position [220, 0]
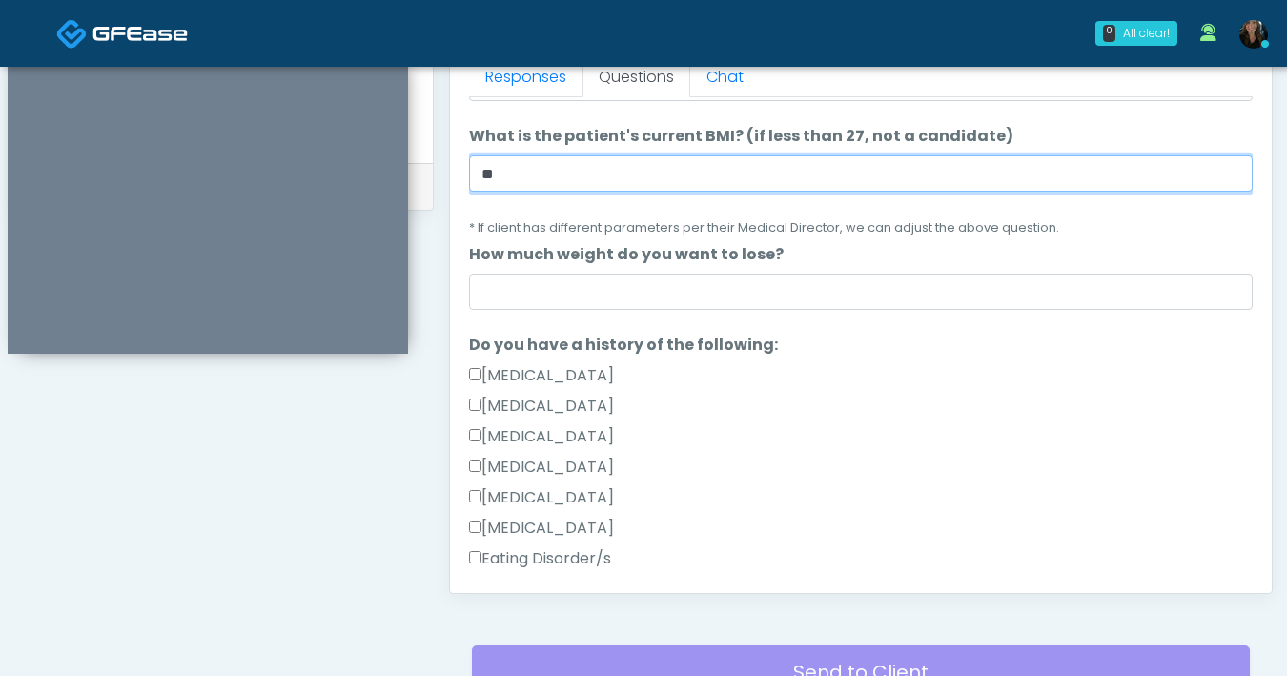
type input "**"
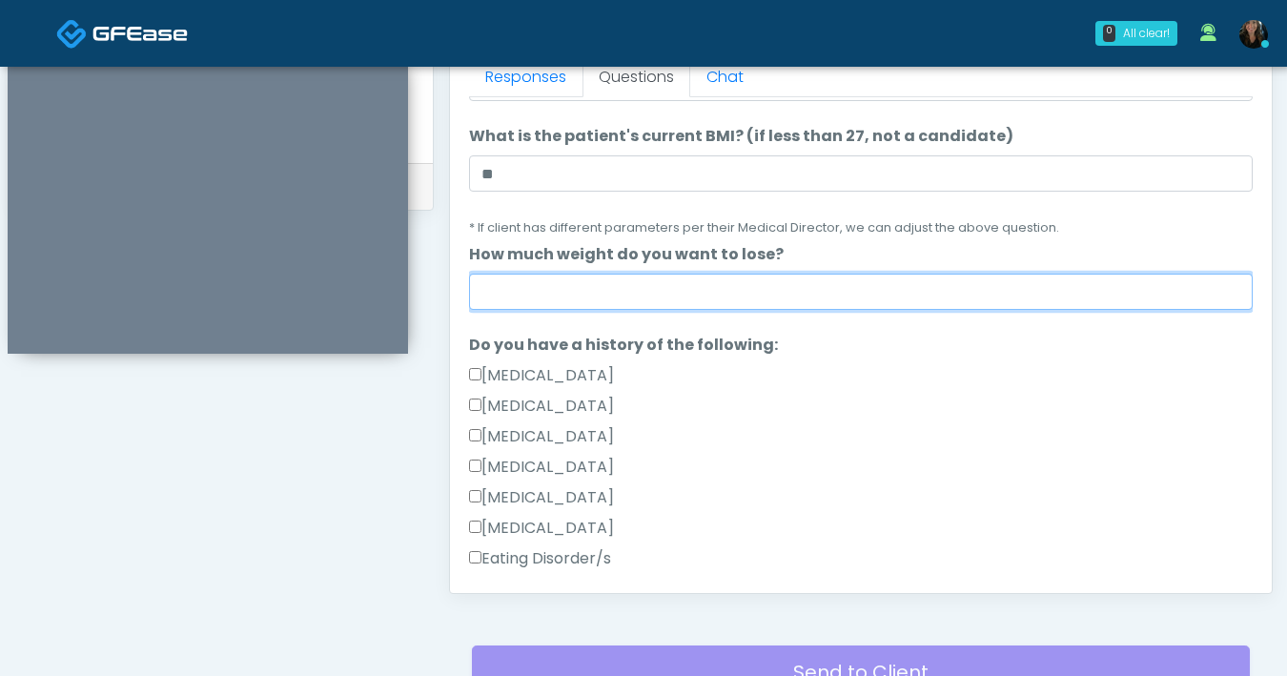
click at [624, 305] on input "How much weight do you want to lose?" at bounding box center [861, 292] width 784 height 36
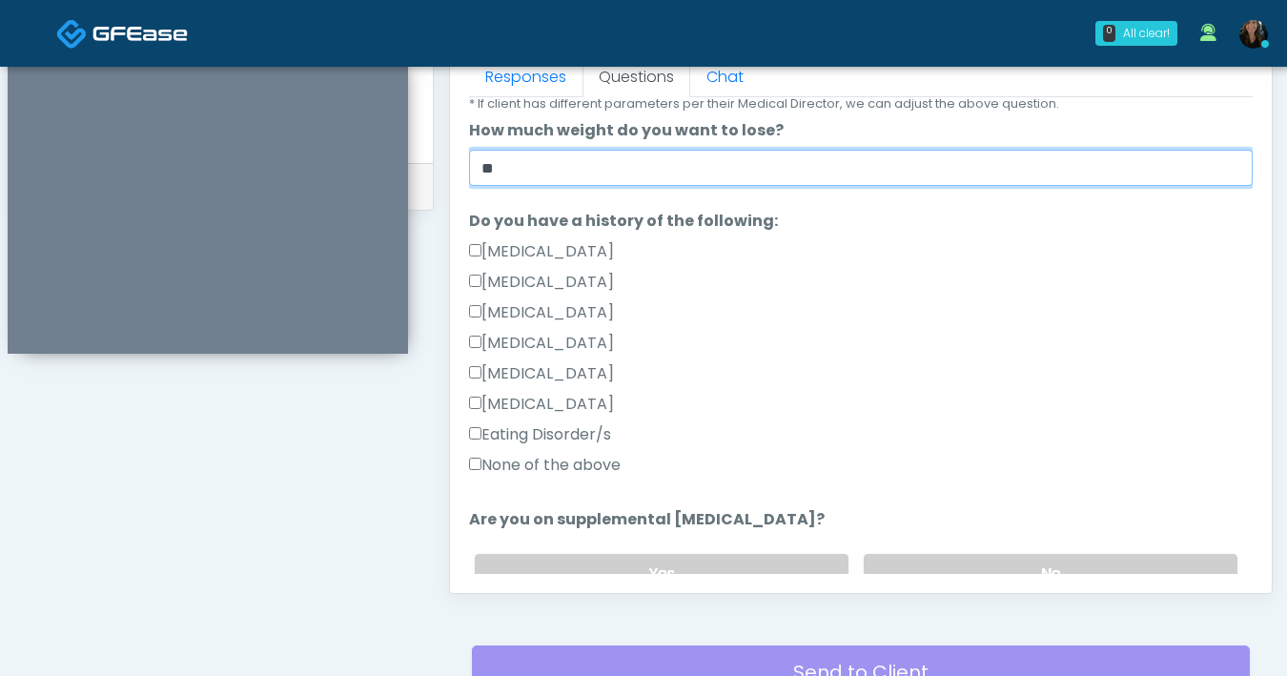
scroll to position [345, 0]
type input "**"
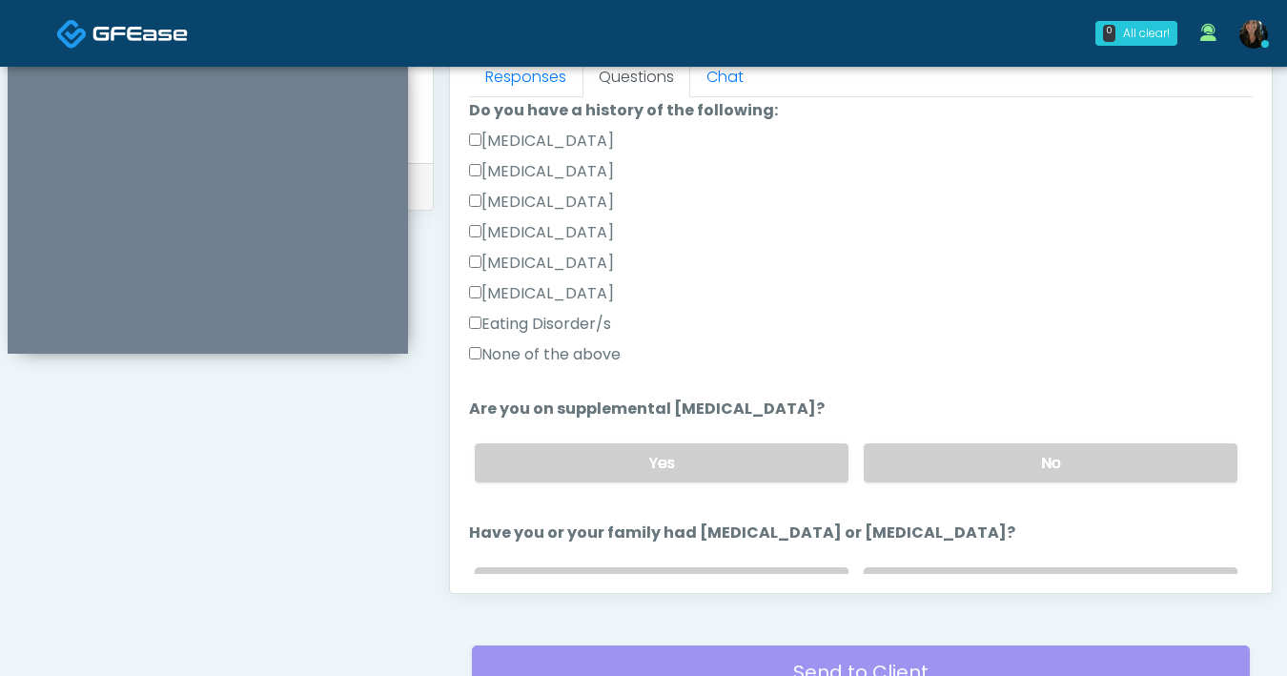
scroll to position [456, 0]
click at [934, 460] on label "No" at bounding box center [1051, 461] width 374 height 39
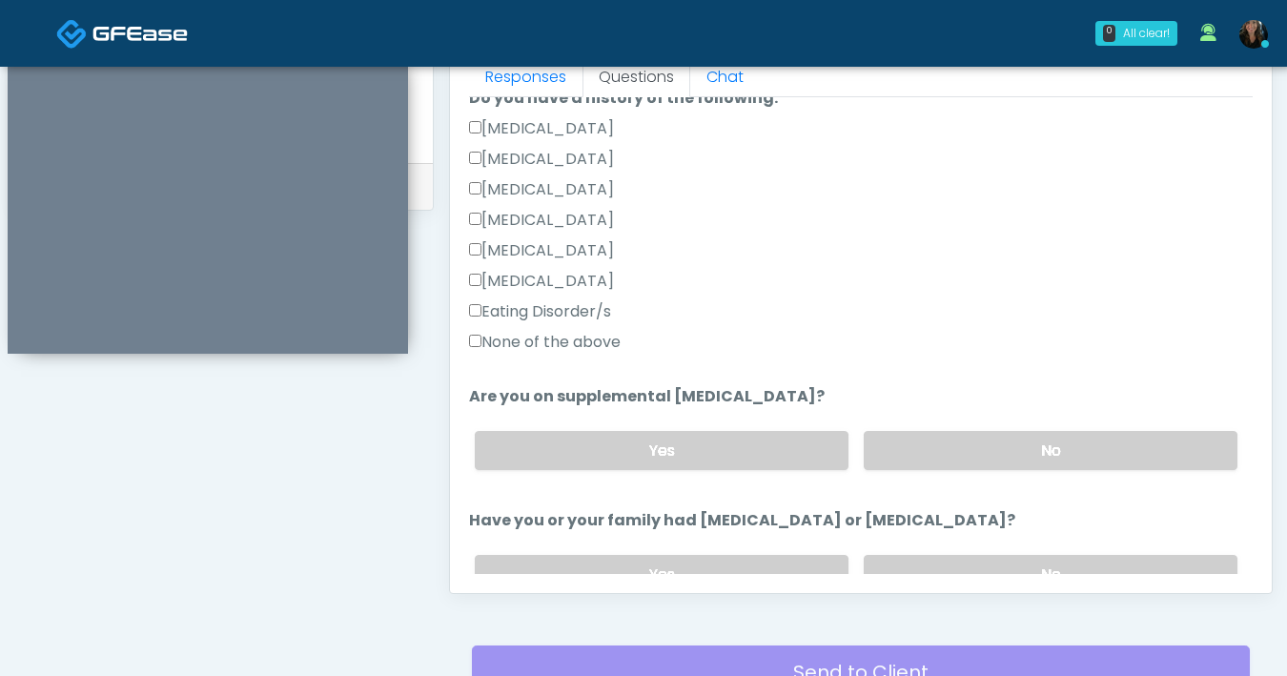
scroll to position [638, 0]
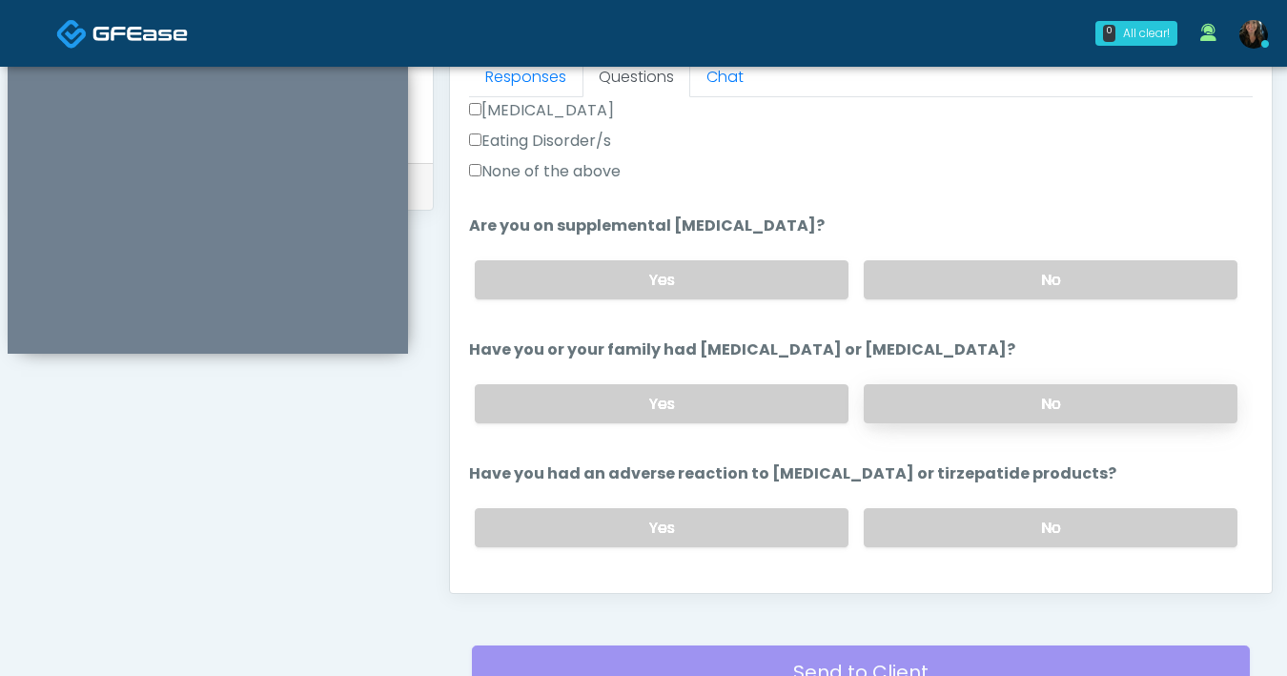
click at [954, 400] on label "No" at bounding box center [1051, 403] width 374 height 39
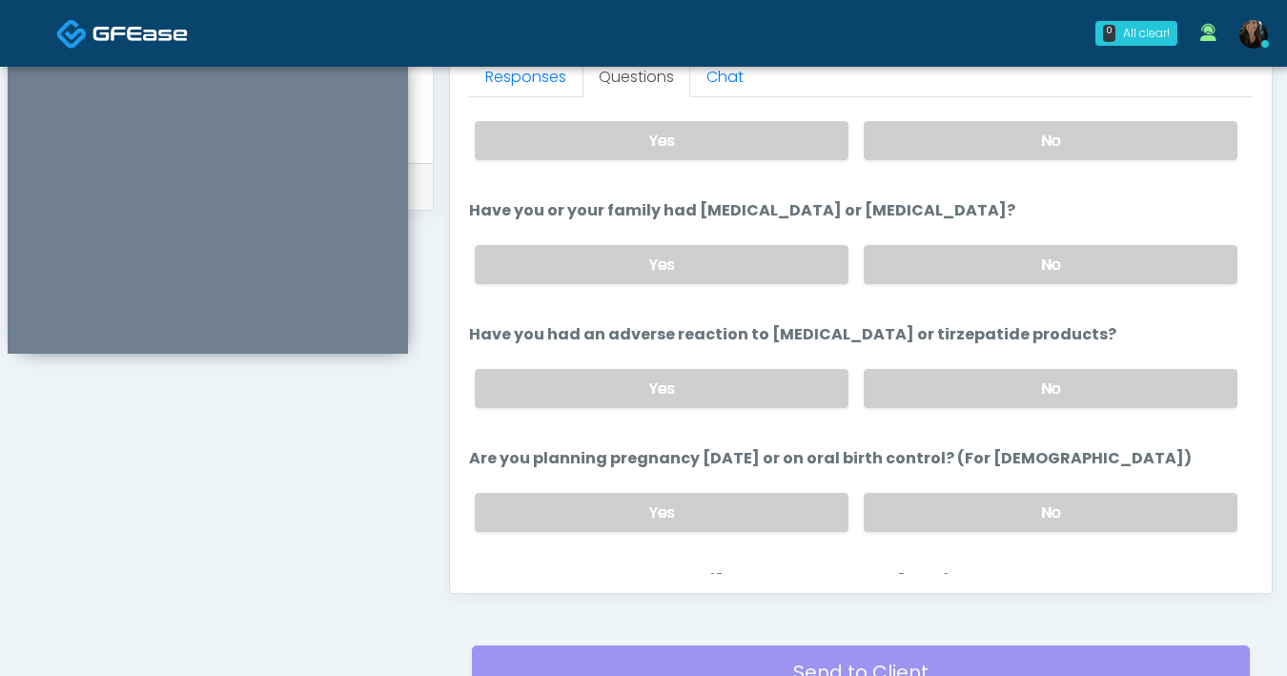
scroll to position [786, 0]
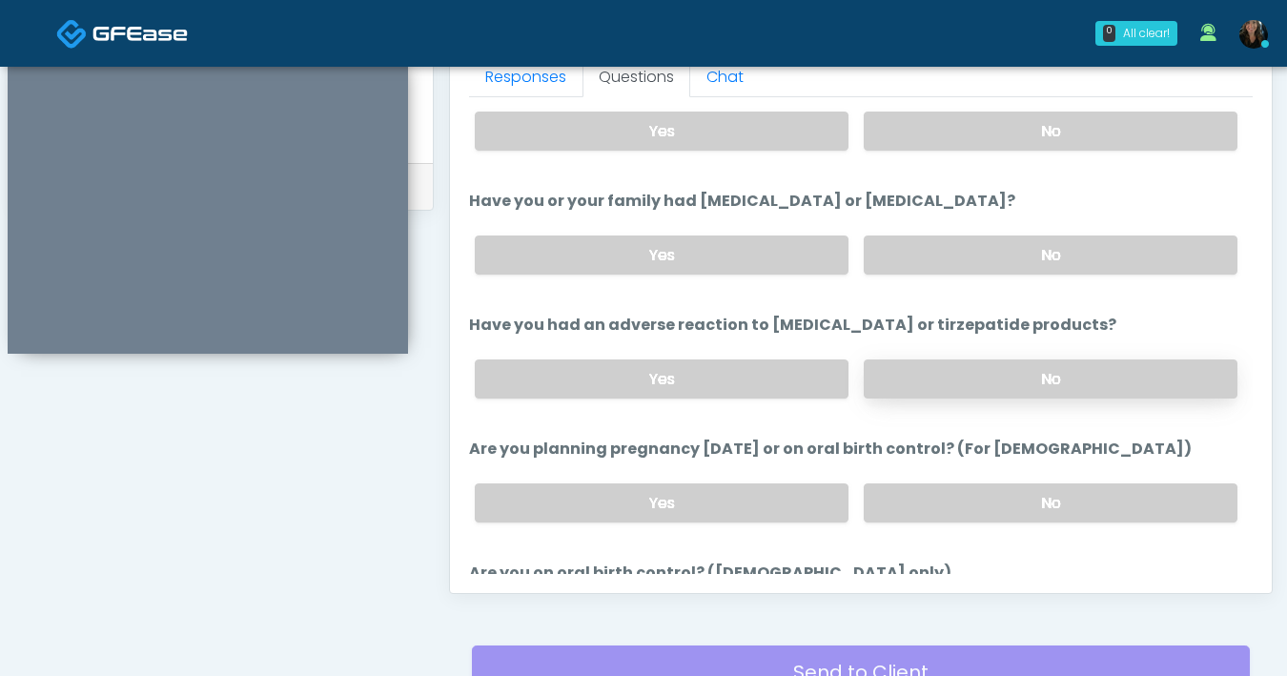
click at [976, 381] on label "No" at bounding box center [1051, 378] width 374 height 39
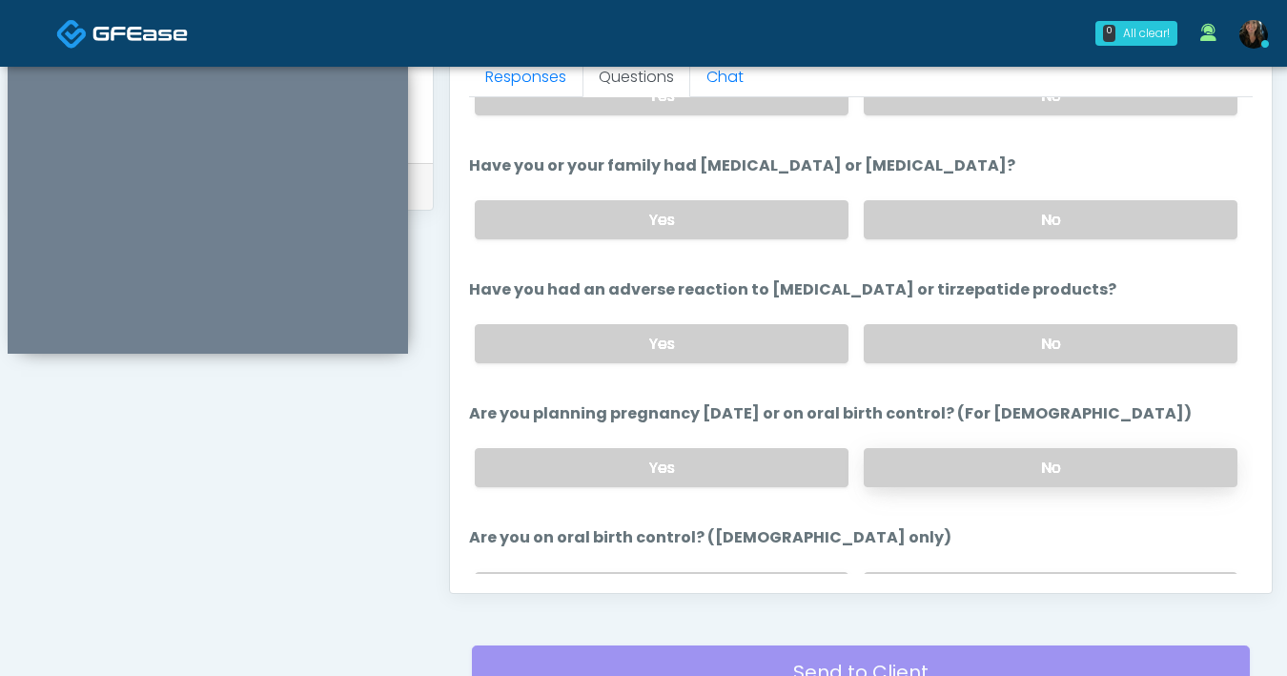
click at [989, 455] on label "No" at bounding box center [1051, 467] width 374 height 39
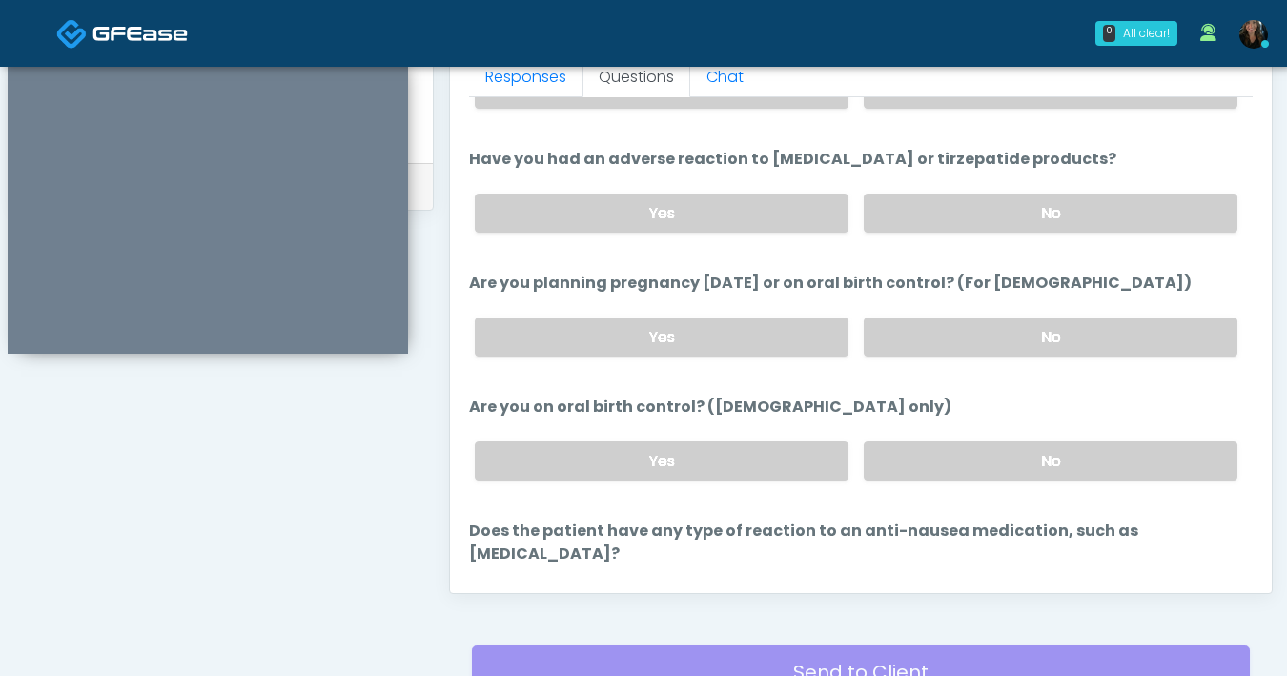
scroll to position [953, 0]
click at [979, 467] on label "No" at bounding box center [1051, 459] width 374 height 39
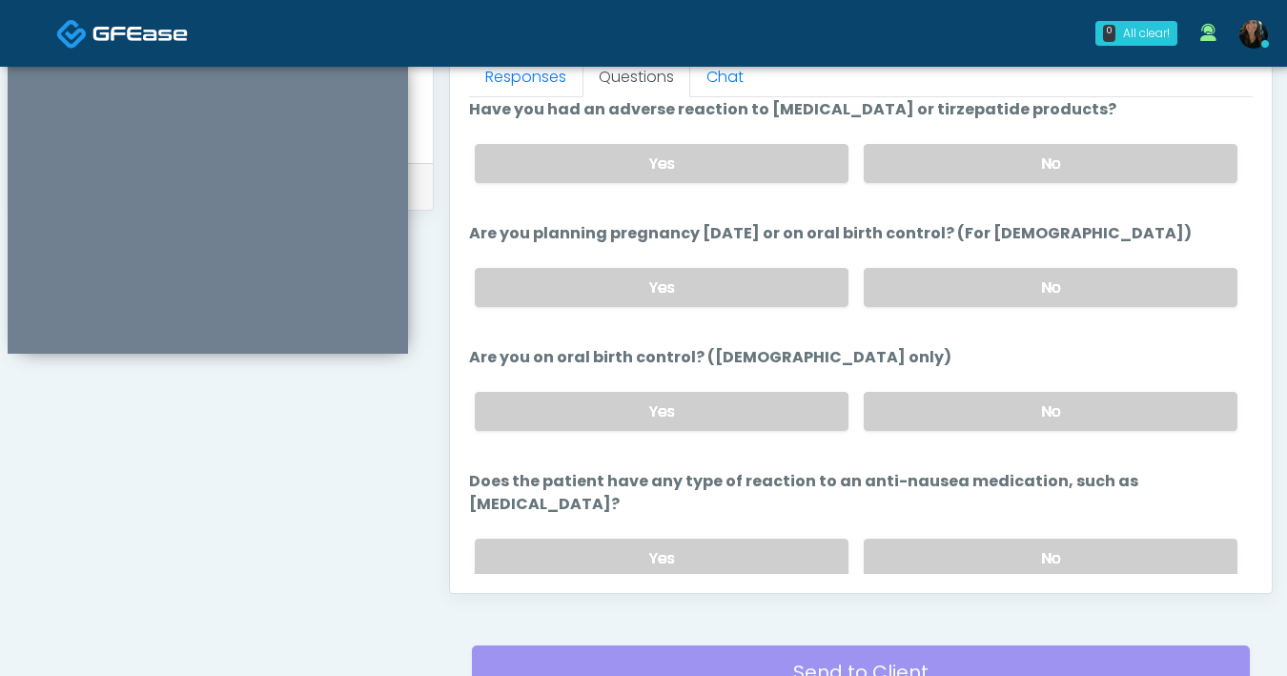
scroll to position [1051, 0]
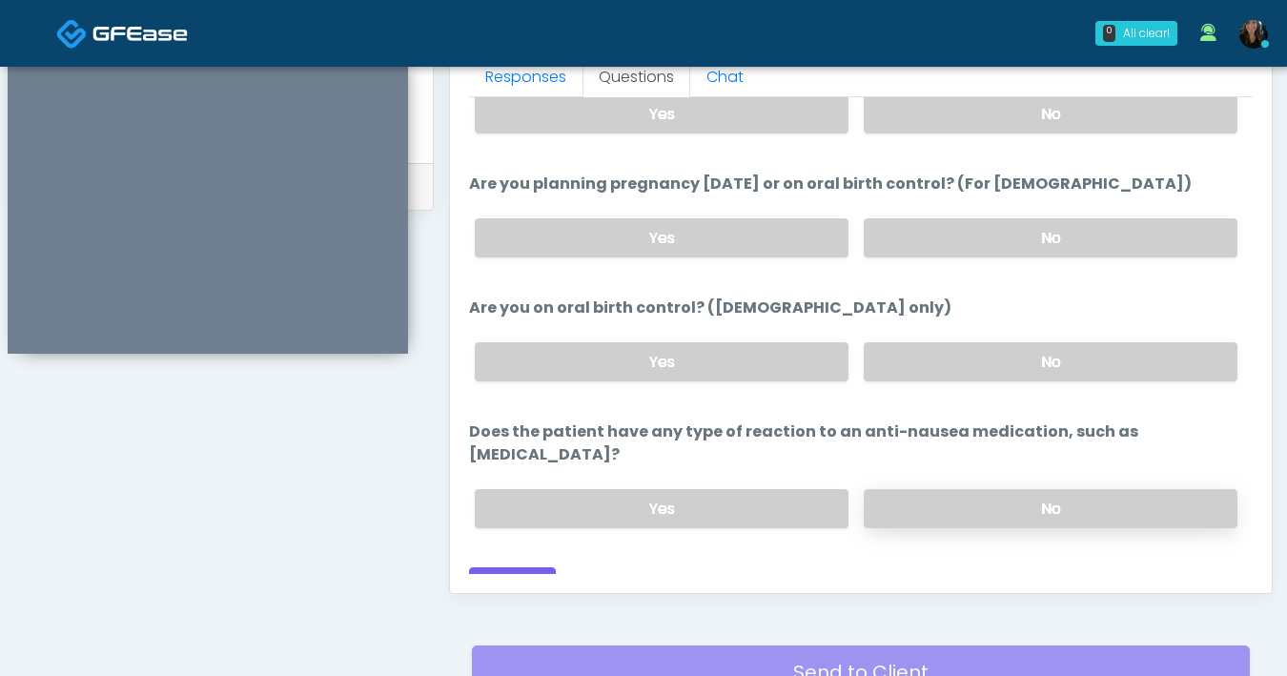
click at [1009, 489] on label "No" at bounding box center [1051, 508] width 374 height 39
click at [494, 567] on button "Continue" at bounding box center [512, 584] width 87 height 35
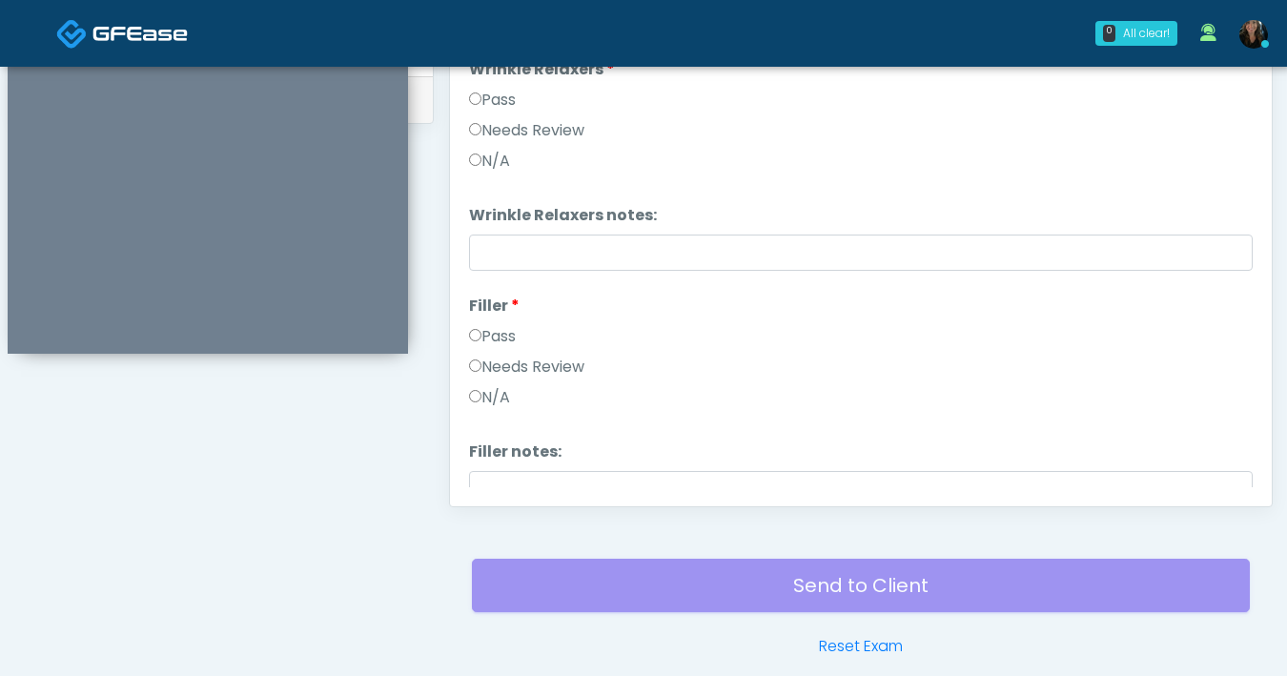
scroll to position [877, 0]
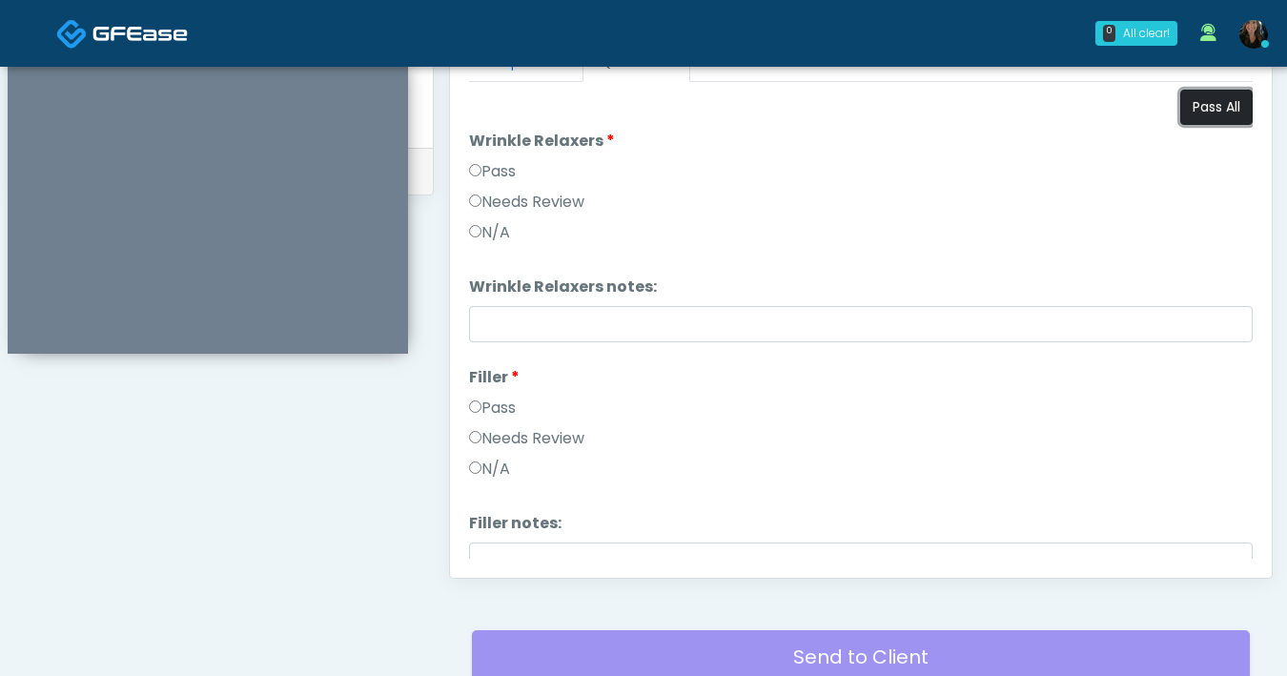
click at [1187, 104] on button "Pass All" at bounding box center [1216, 107] width 72 height 35
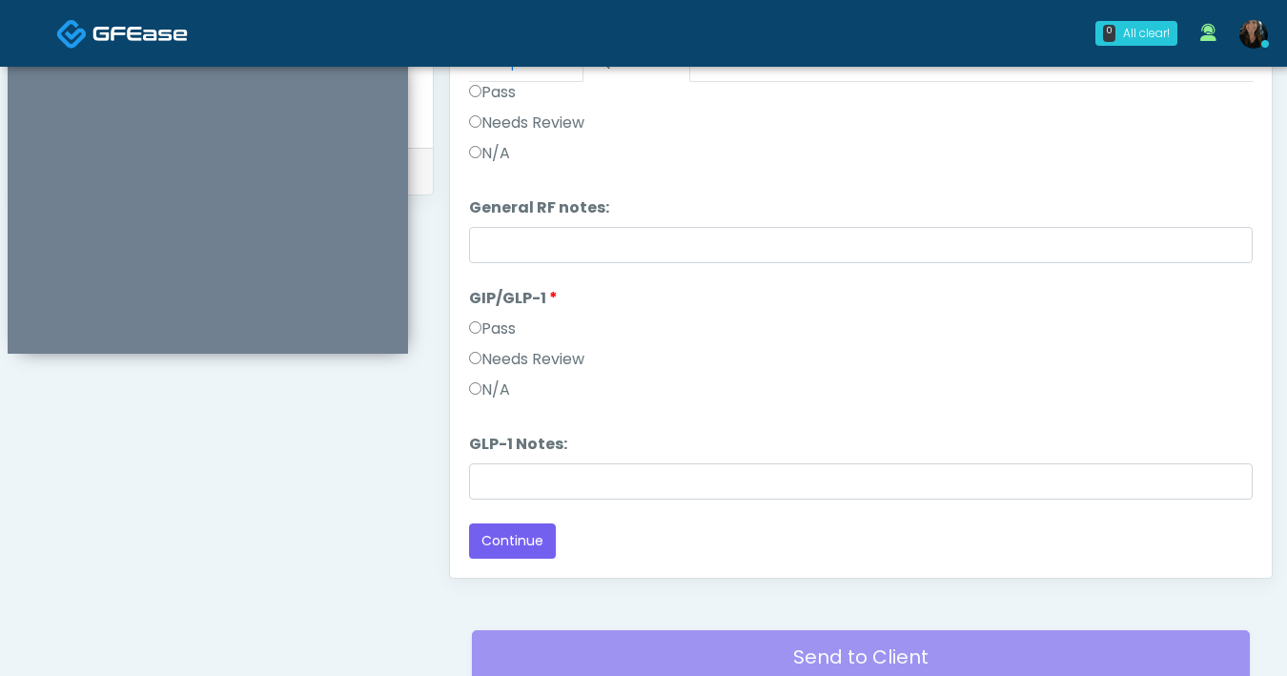
scroll to position [1035, 0]
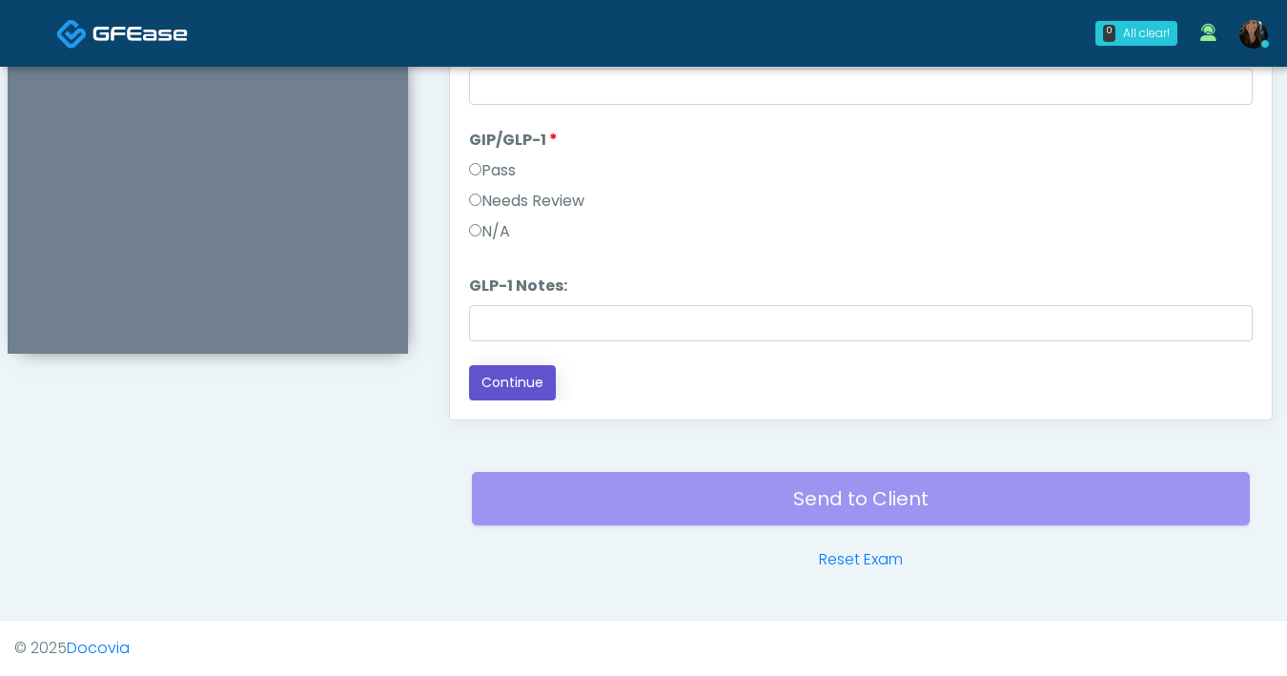
click at [525, 377] on button "Continue" at bounding box center [512, 382] width 87 height 35
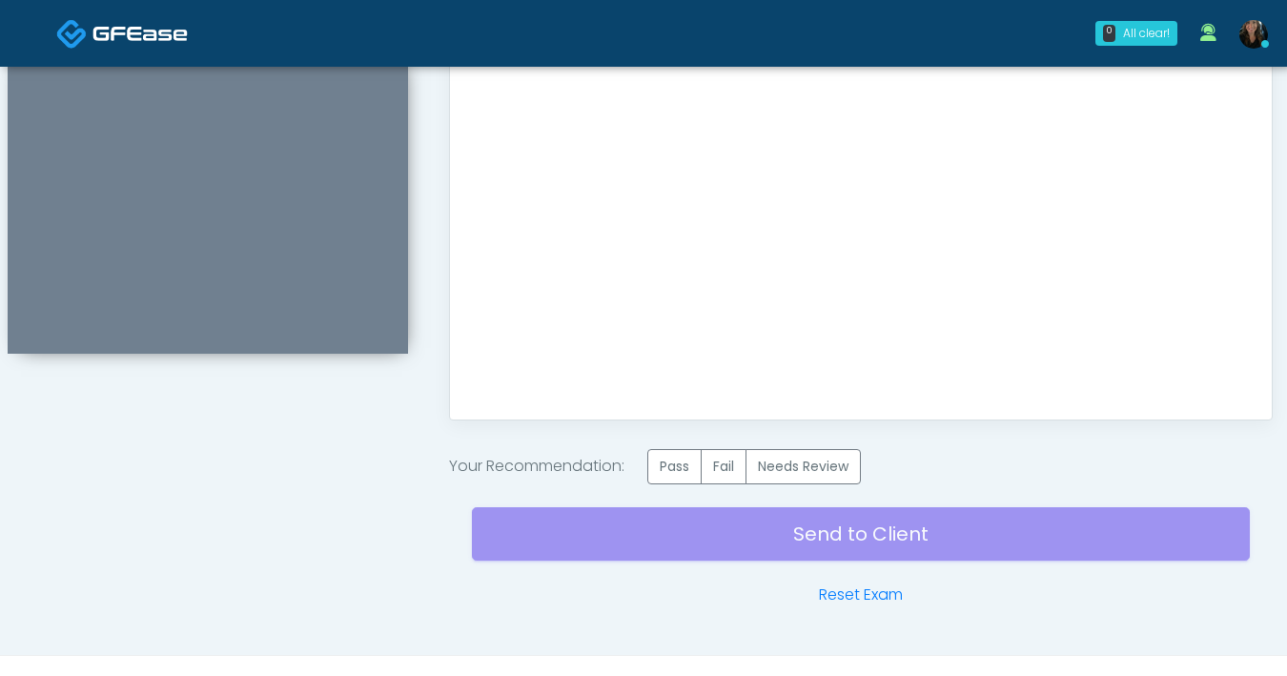
scroll to position [0, 0]
click at [670, 466] on label "Pass" at bounding box center [674, 466] width 54 height 35
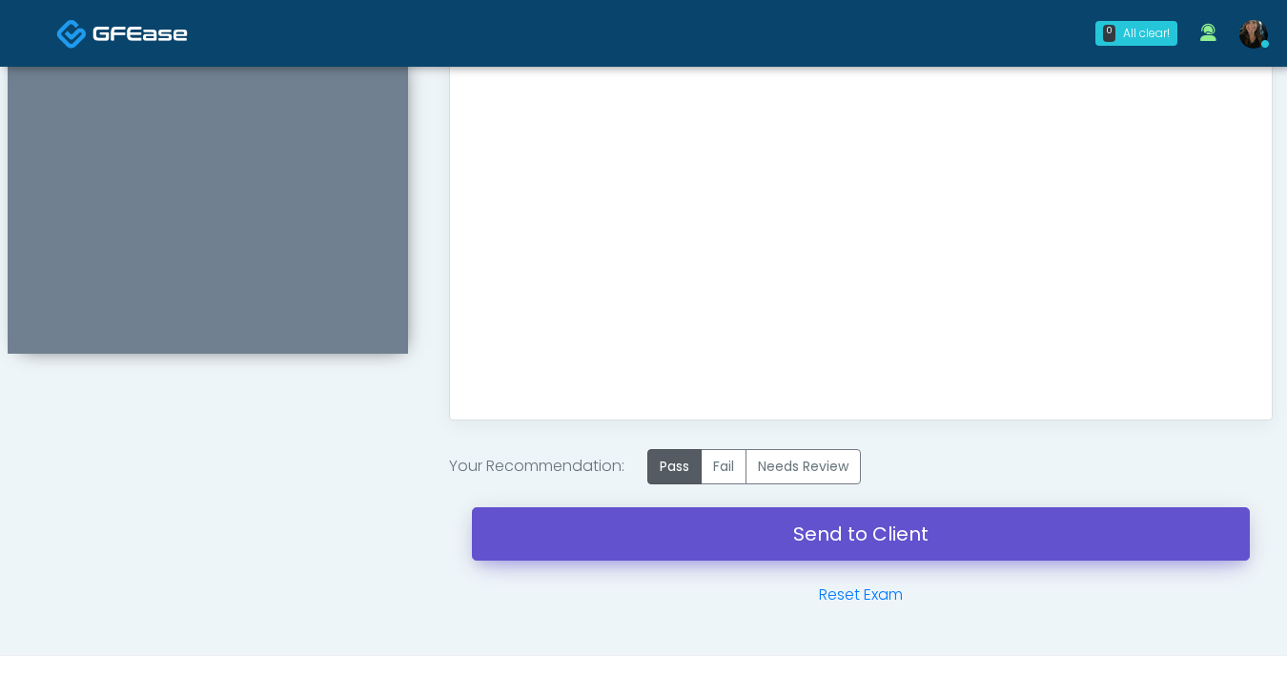
click at [787, 540] on link "Send to Client" at bounding box center [861, 533] width 778 height 53
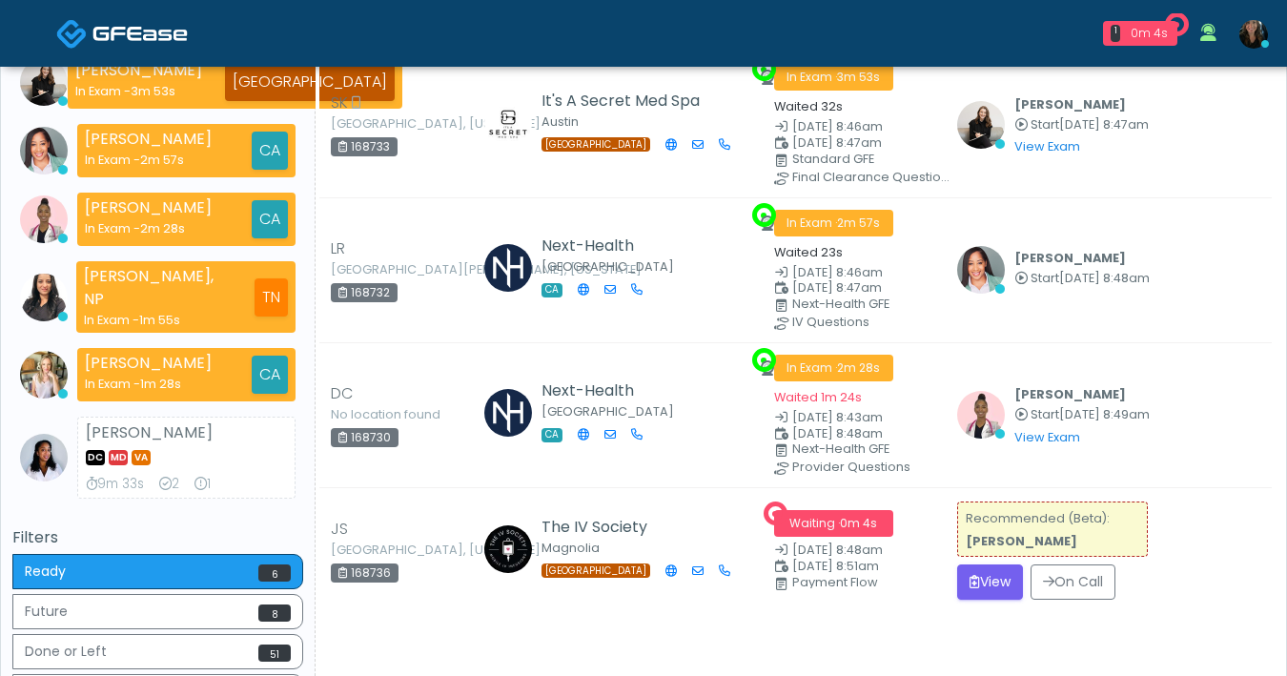
scroll to position [369, 0]
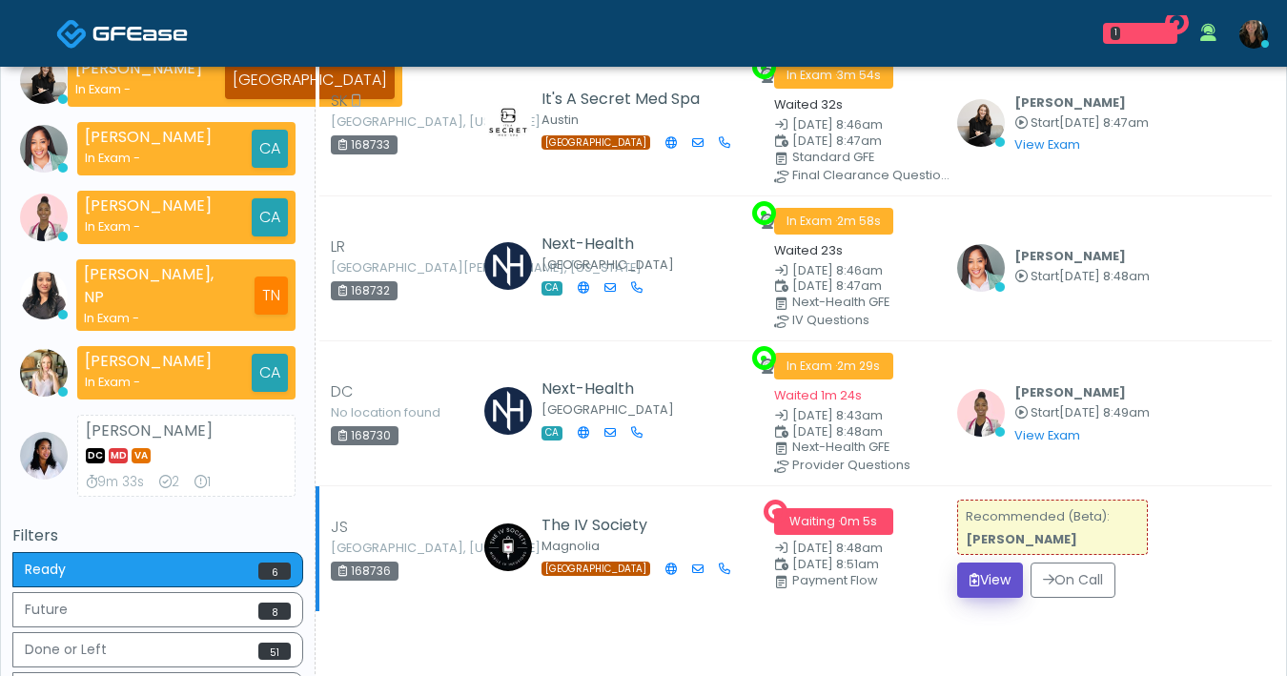
click at [981, 580] on button "View" at bounding box center [990, 579] width 66 height 35
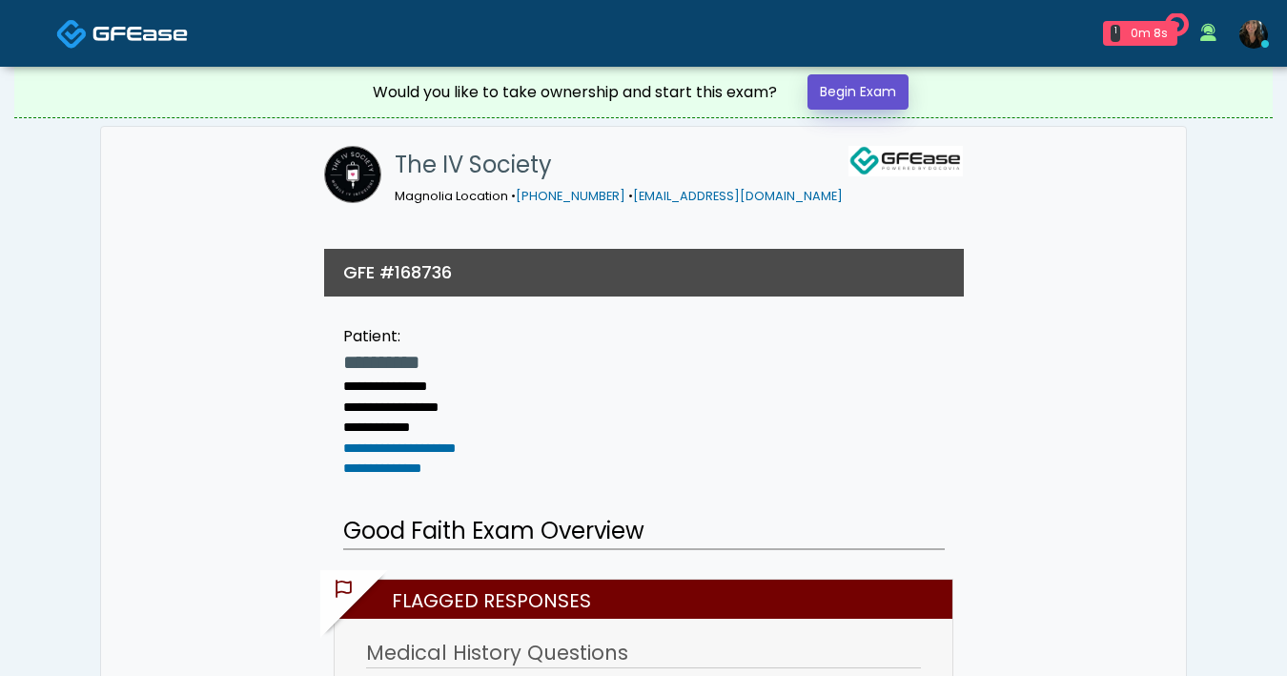
click at [828, 92] on link "Begin Exam" at bounding box center [857, 91] width 101 height 35
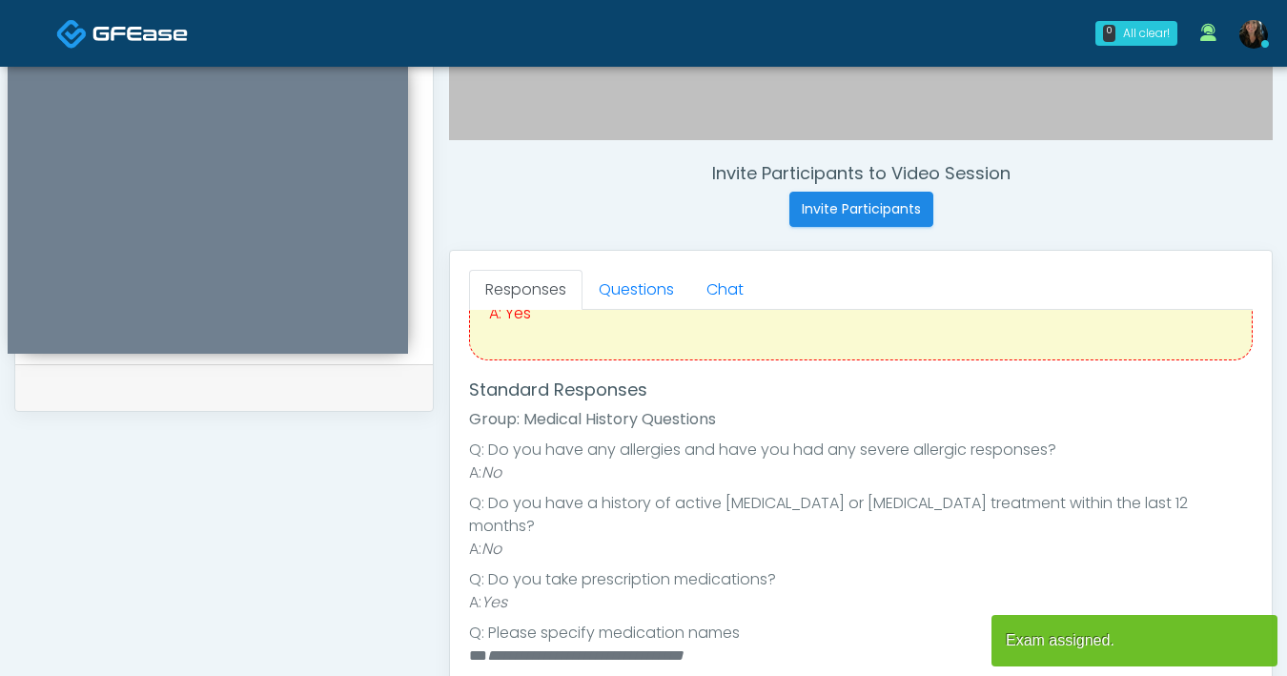
scroll to position [191, 0]
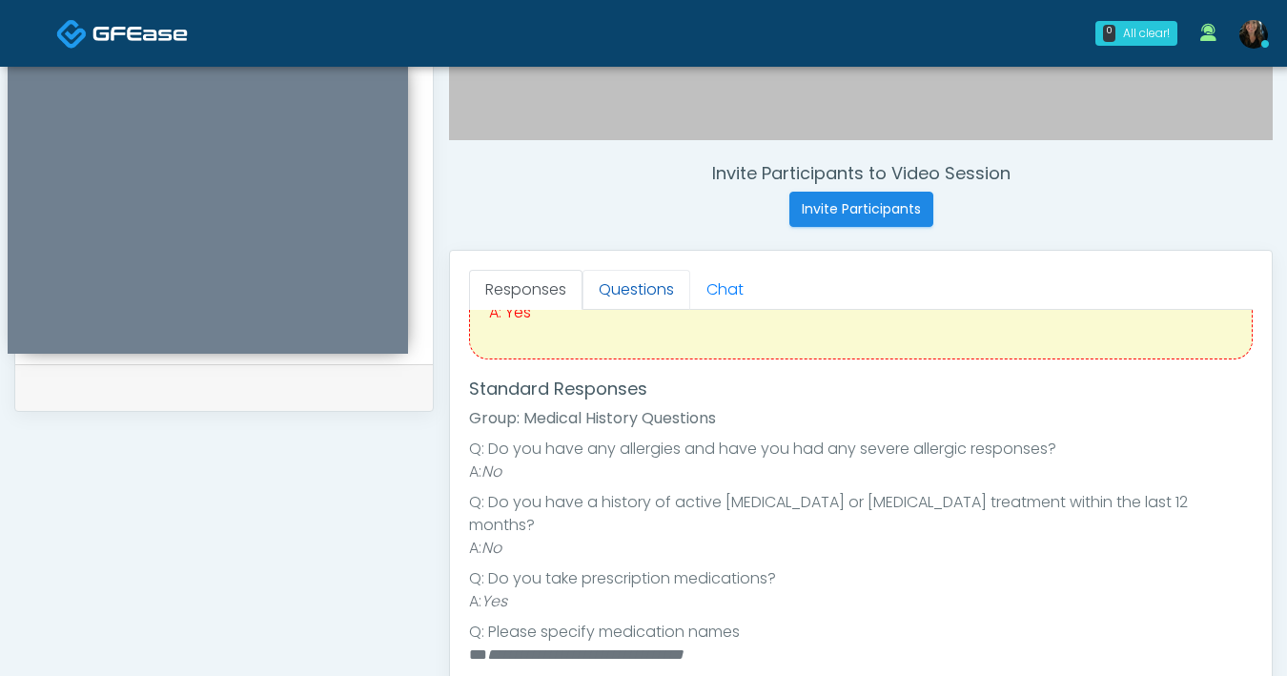
click at [637, 290] on link "Questions" at bounding box center [636, 290] width 108 height 40
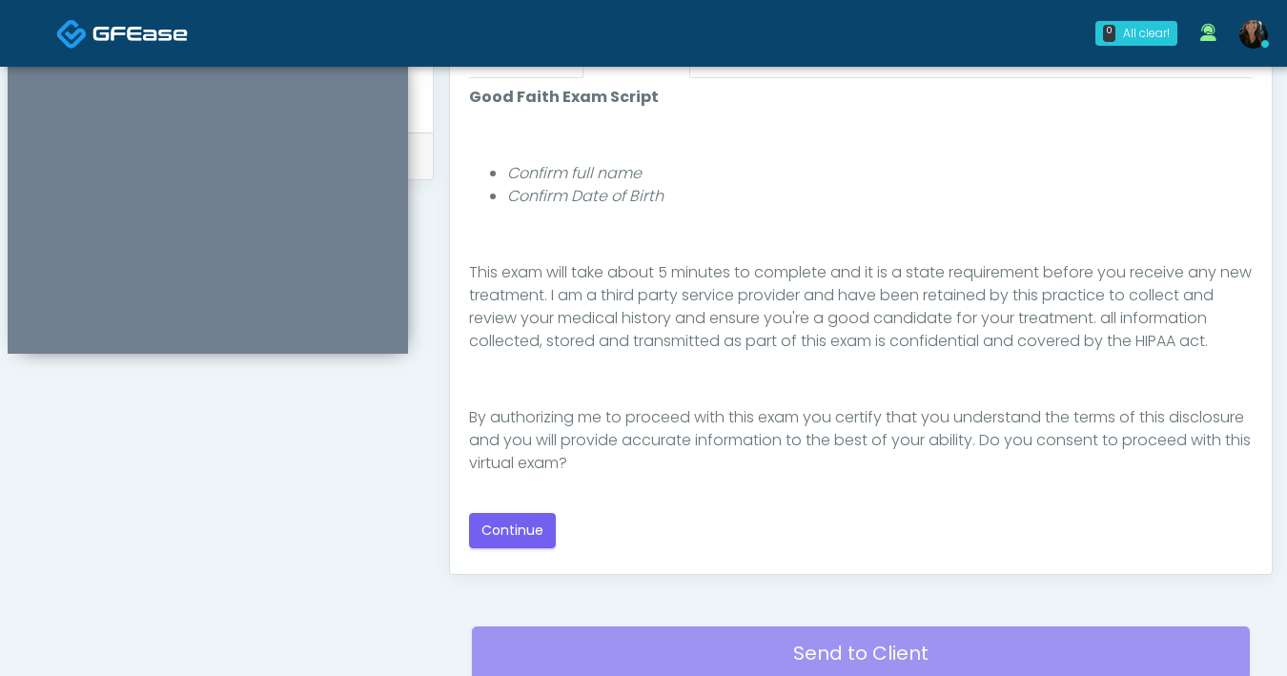
scroll to position [882, 0]
click at [506, 540] on button "Continue" at bounding box center [512, 529] width 87 height 35
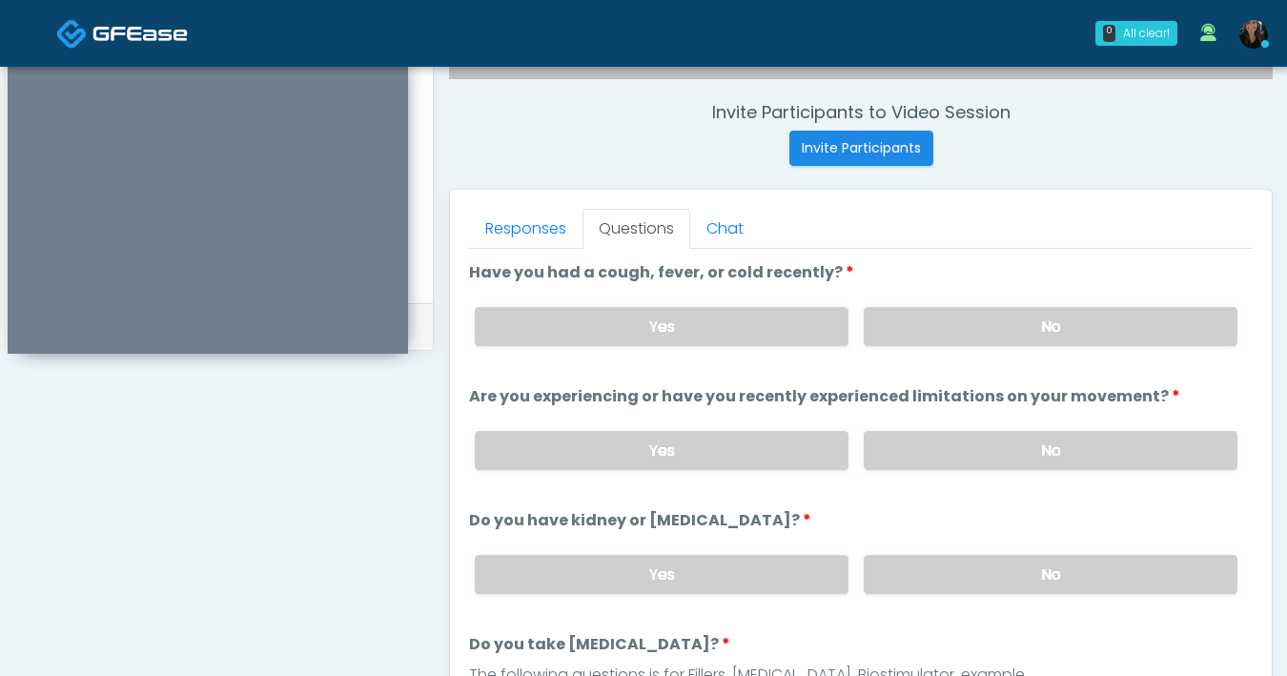
scroll to position [704, 0]
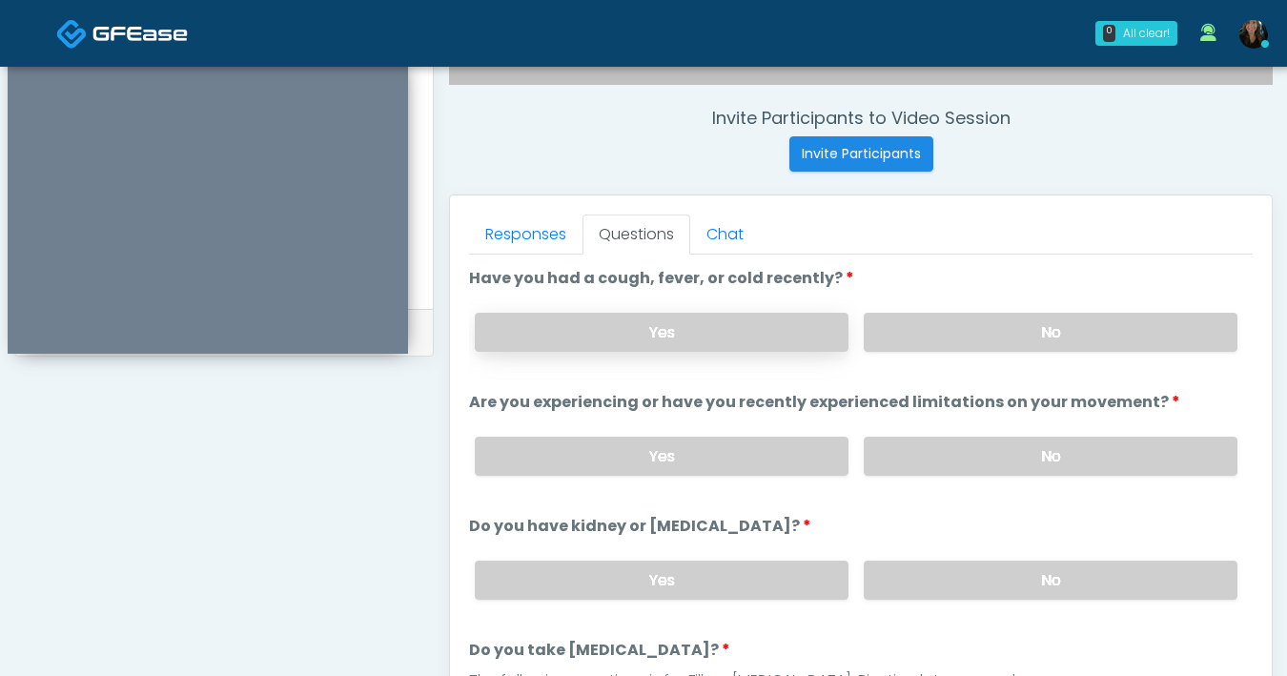
click at [715, 338] on label "Yes" at bounding box center [662, 332] width 374 height 39
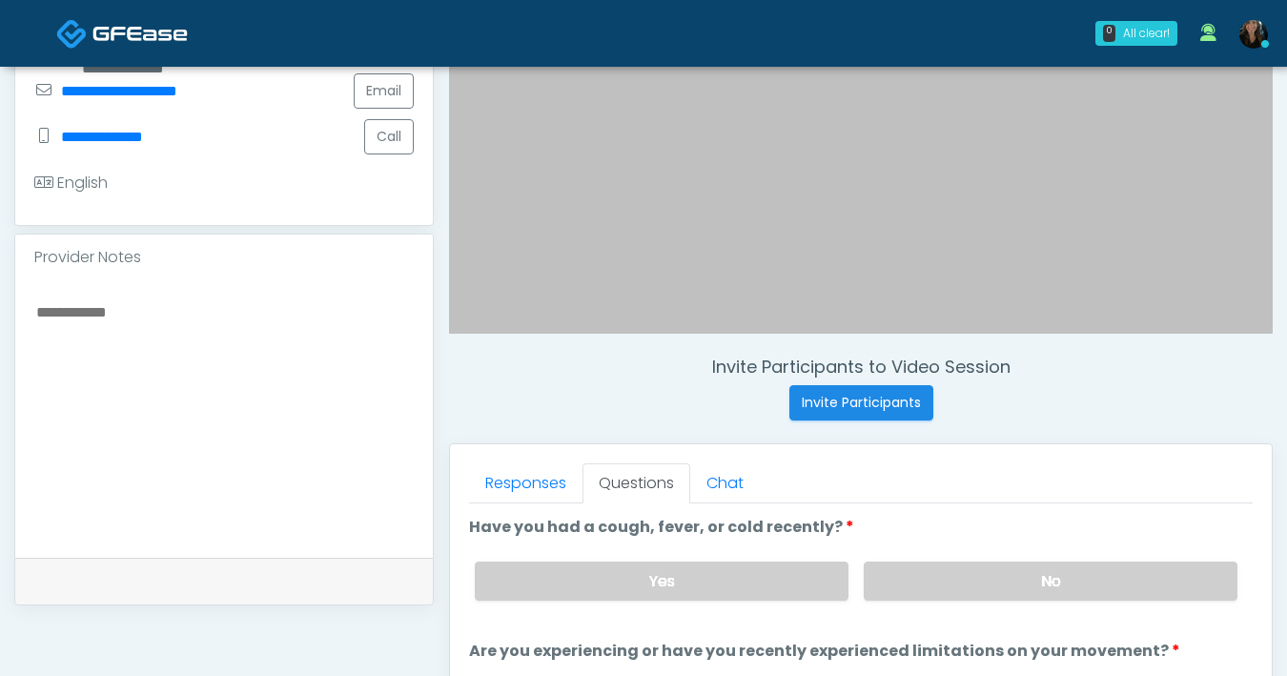
scroll to position [567, 0]
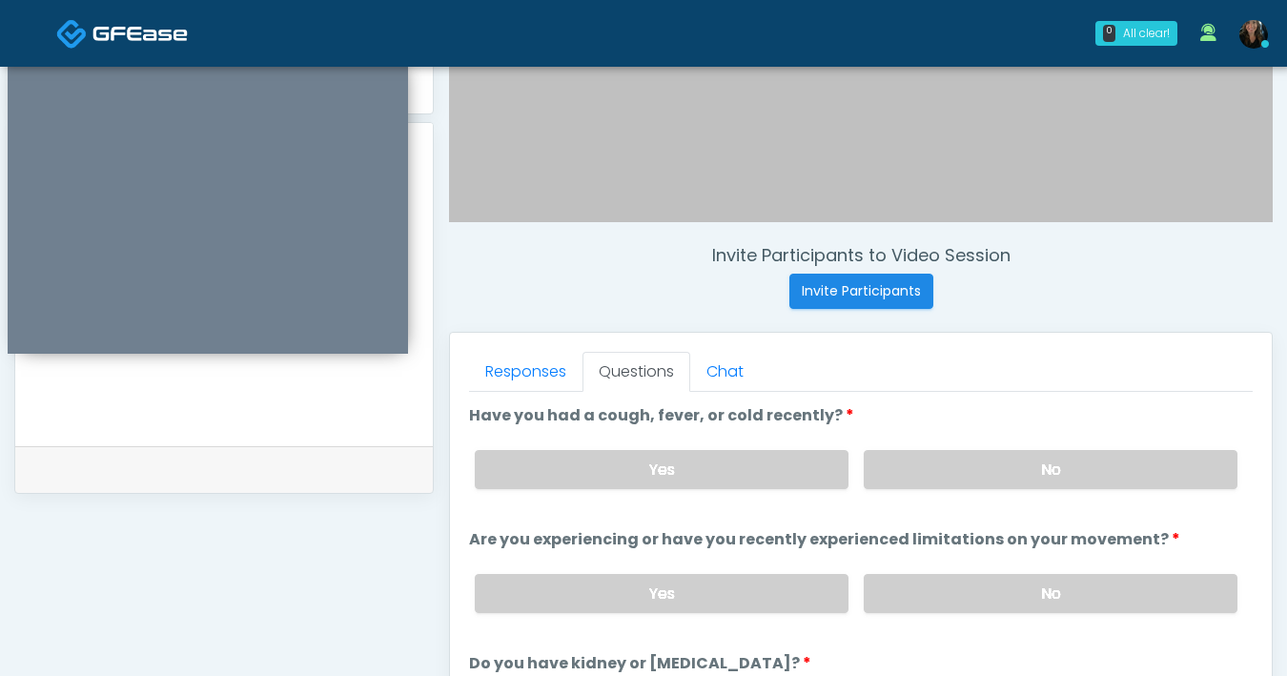
click at [191, 360] on textarea at bounding box center [223, 304] width 379 height 233
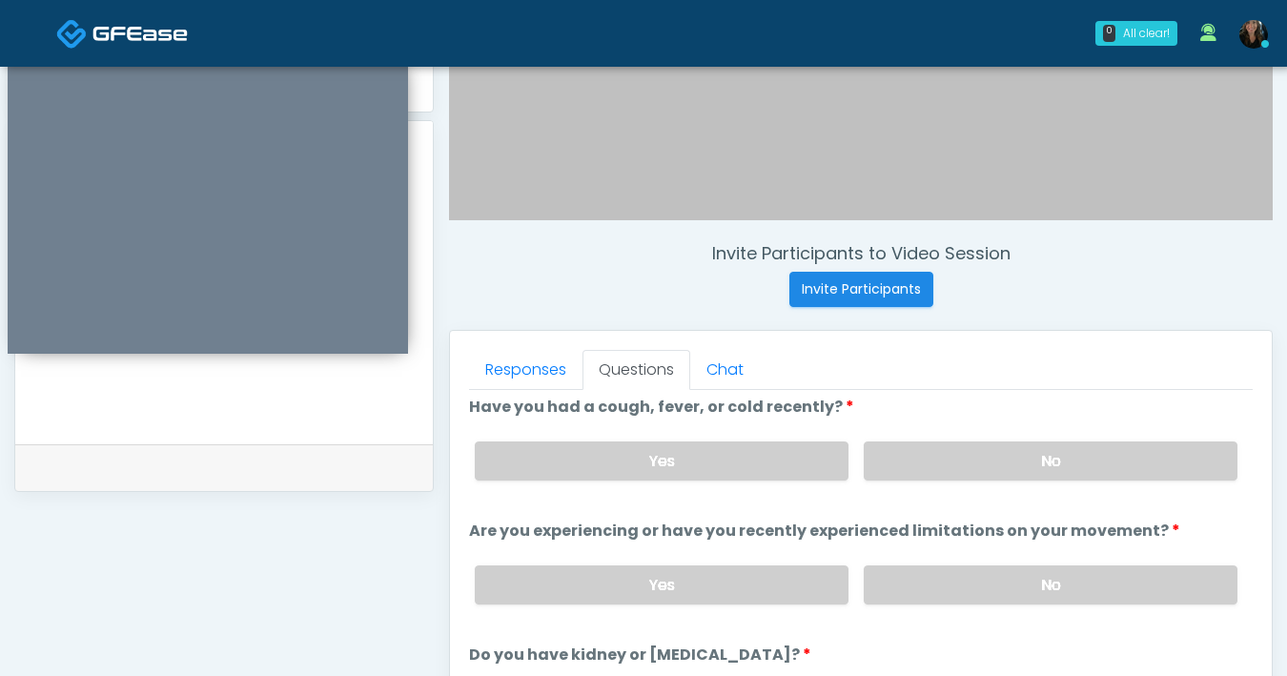
scroll to position [20, 0]
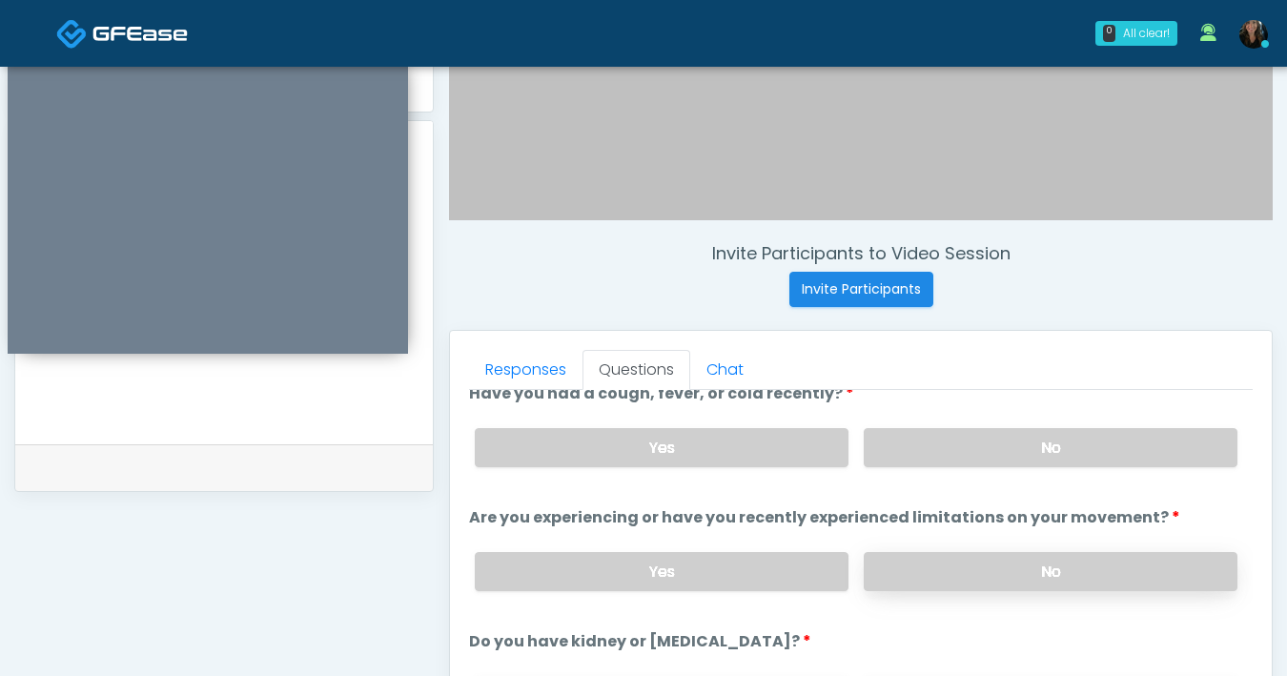
type textarea "**********"
click at [973, 580] on label "No" at bounding box center [1051, 571] width 374 height 39
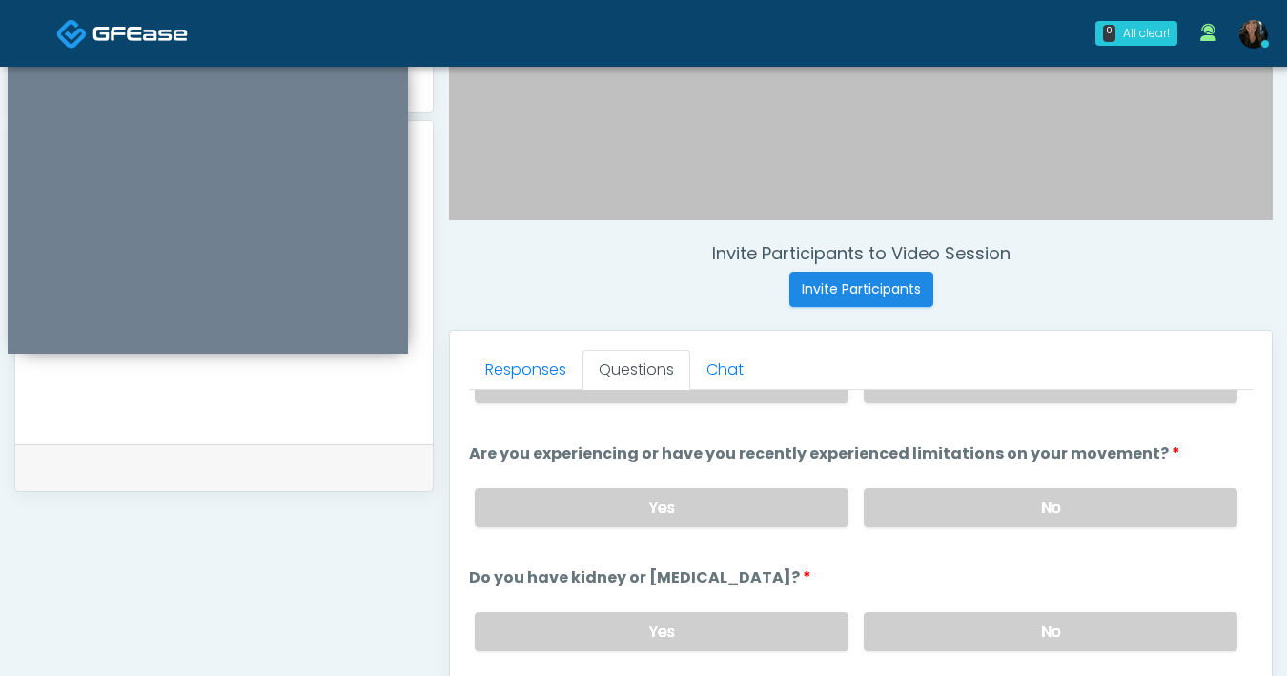
scroll to position [188, 0]
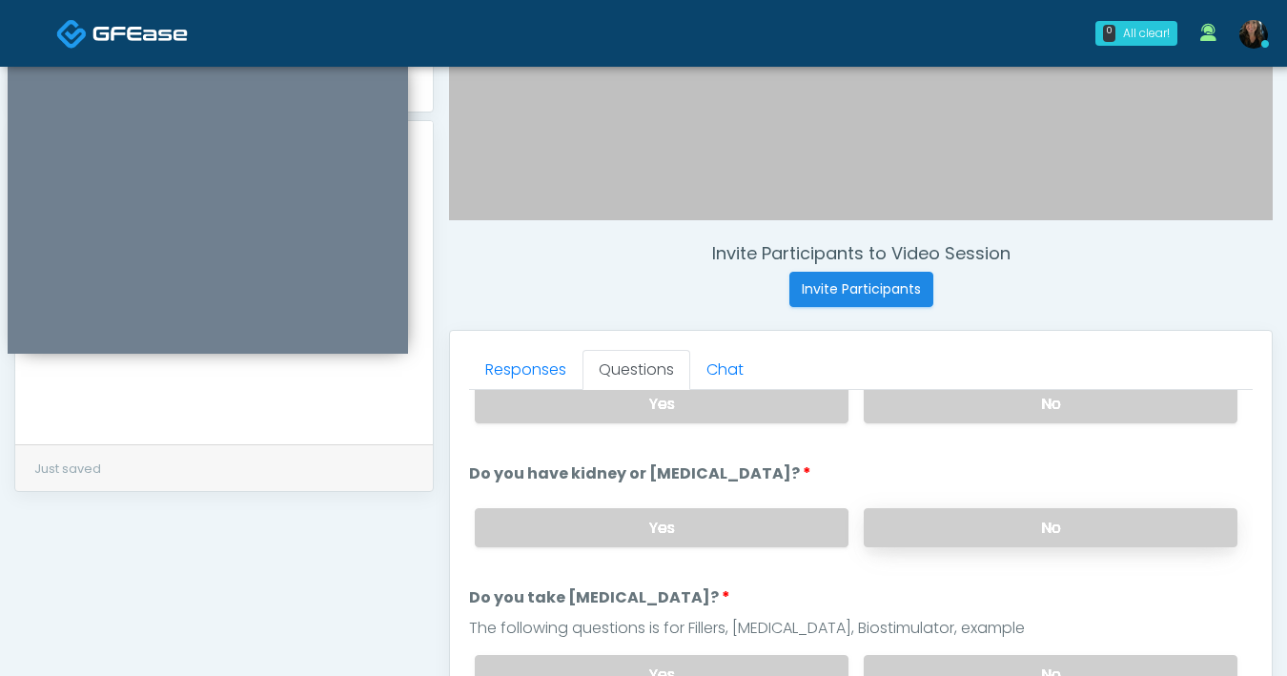
click at [907, 534] on label "No" at bounding box center [1051, 527] width 374 height 39
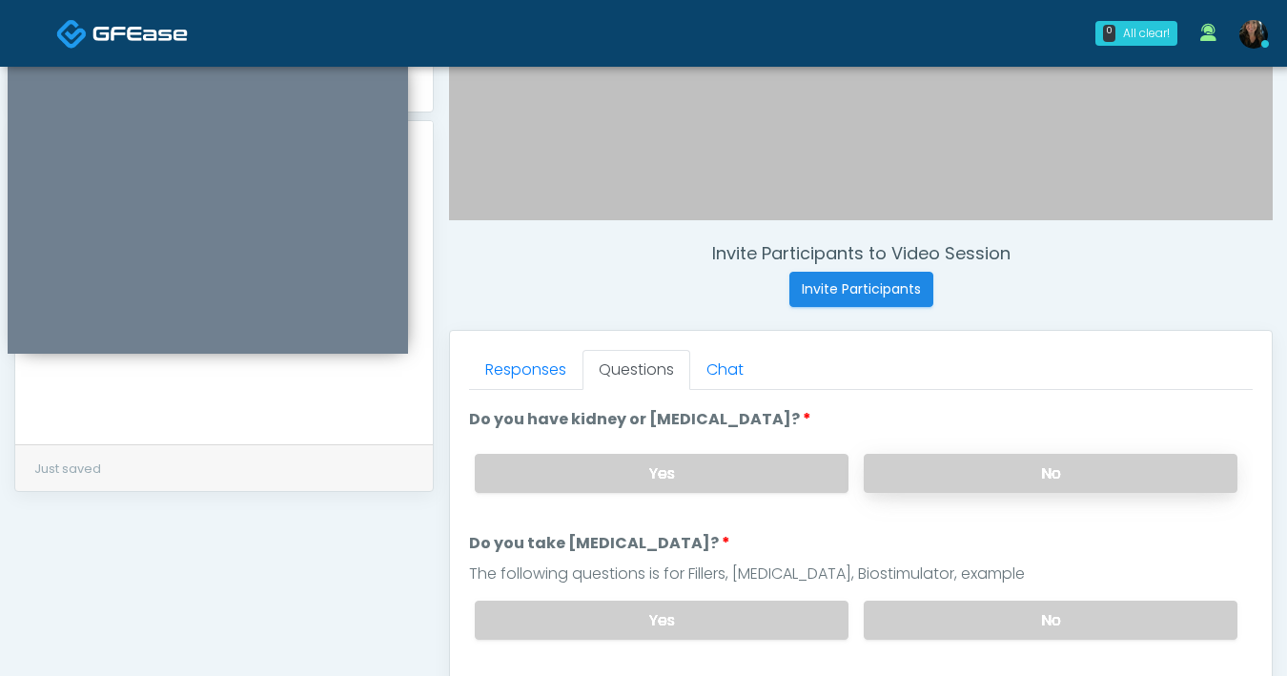
scroll to position [272, 0]
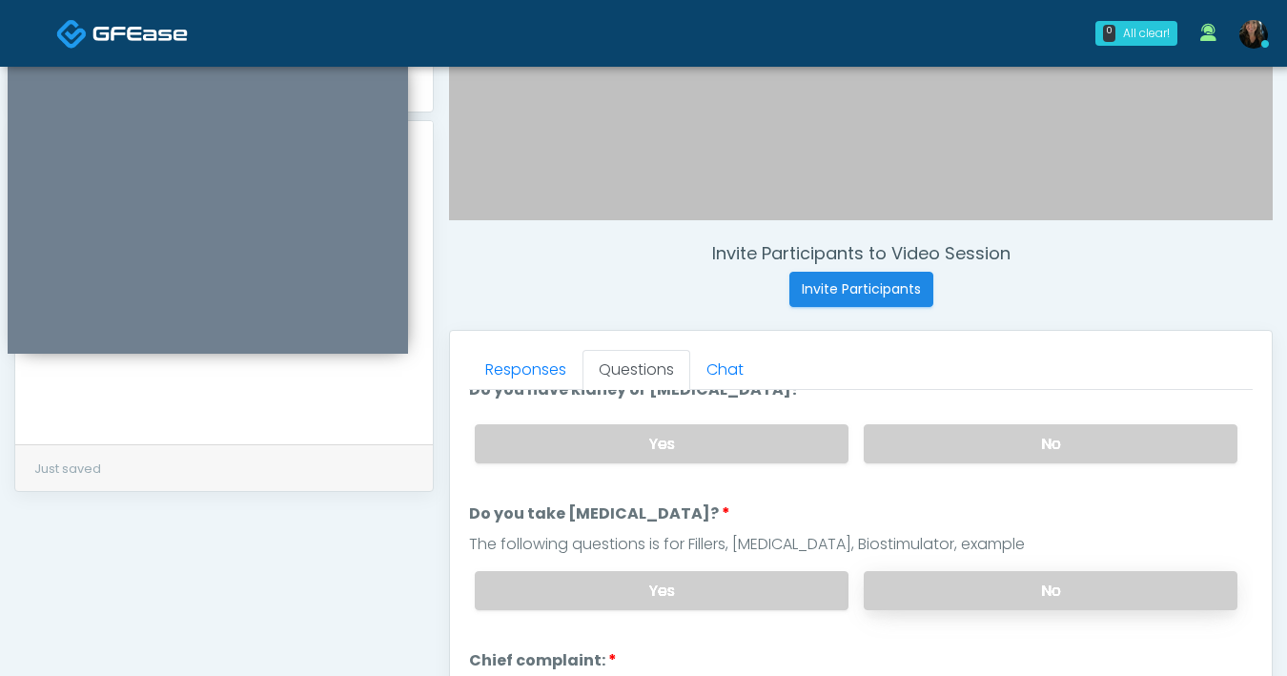
click at [938, 588] on label "No" at bounding box center [1051, 590] width 374 height 39
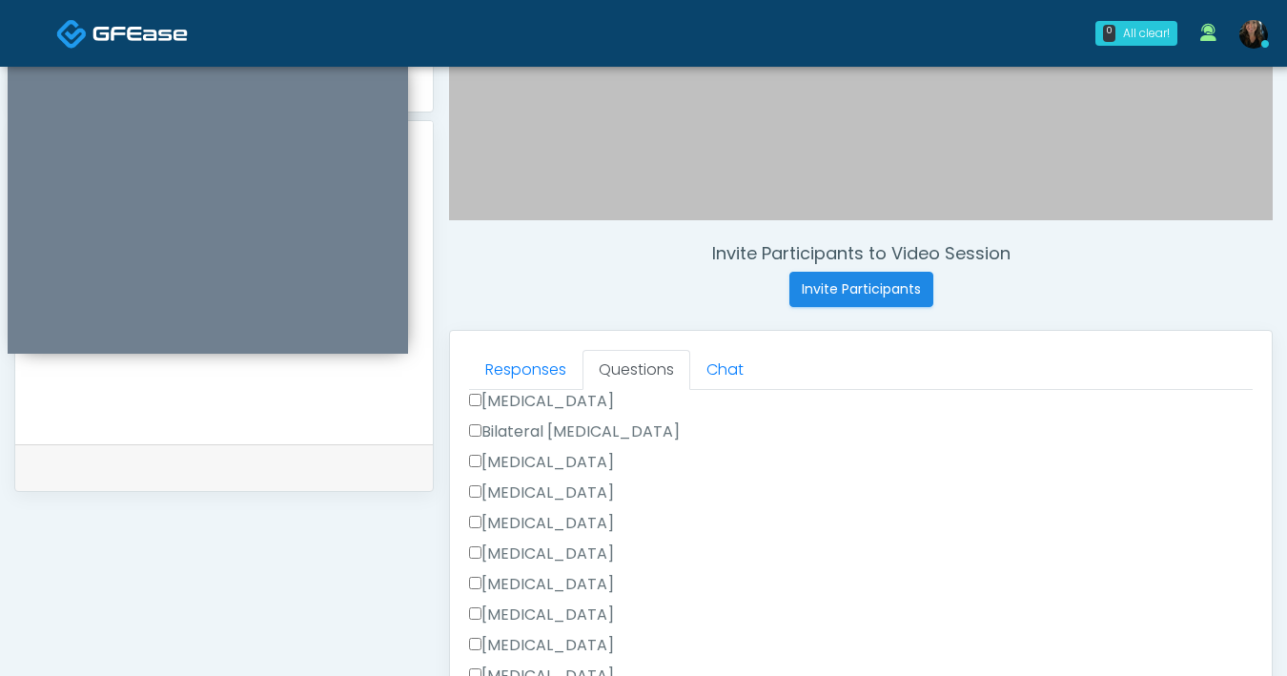
scroll to position [964, 0]
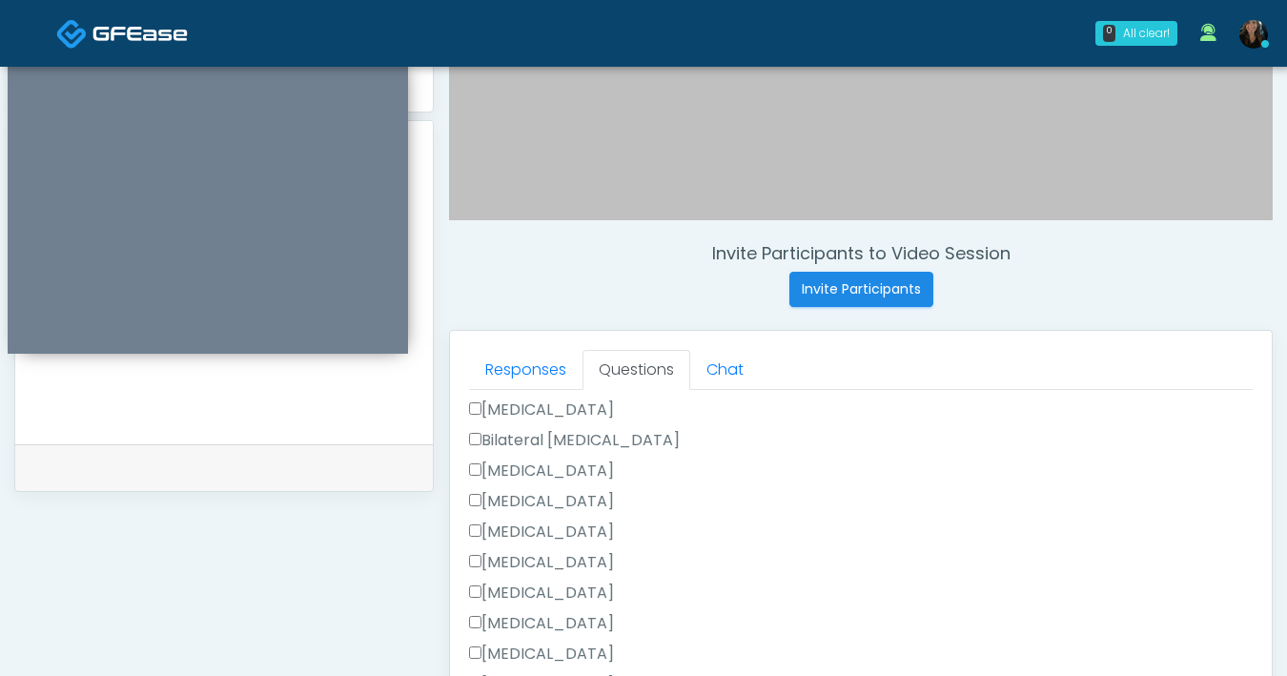
click at [480, 406] on label "[MEDICAL_DATA]" at bounding box center [541, 409] width 145 height 23
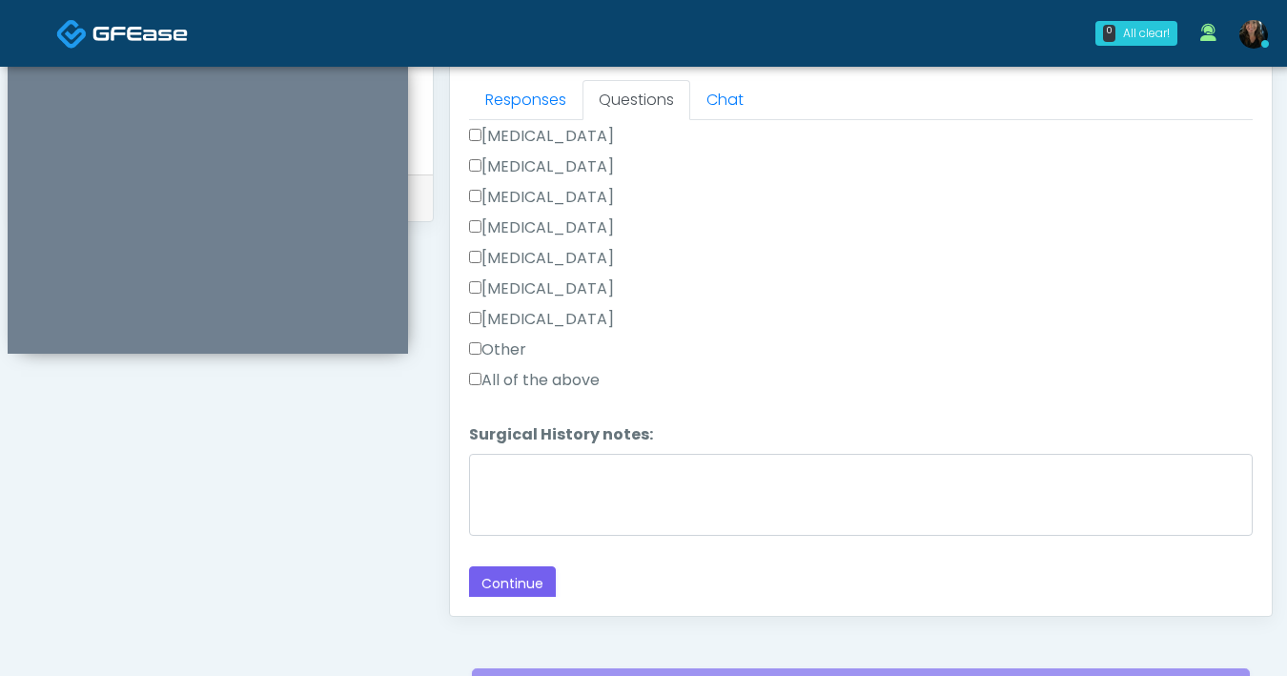
scroll to position [1035, 0]
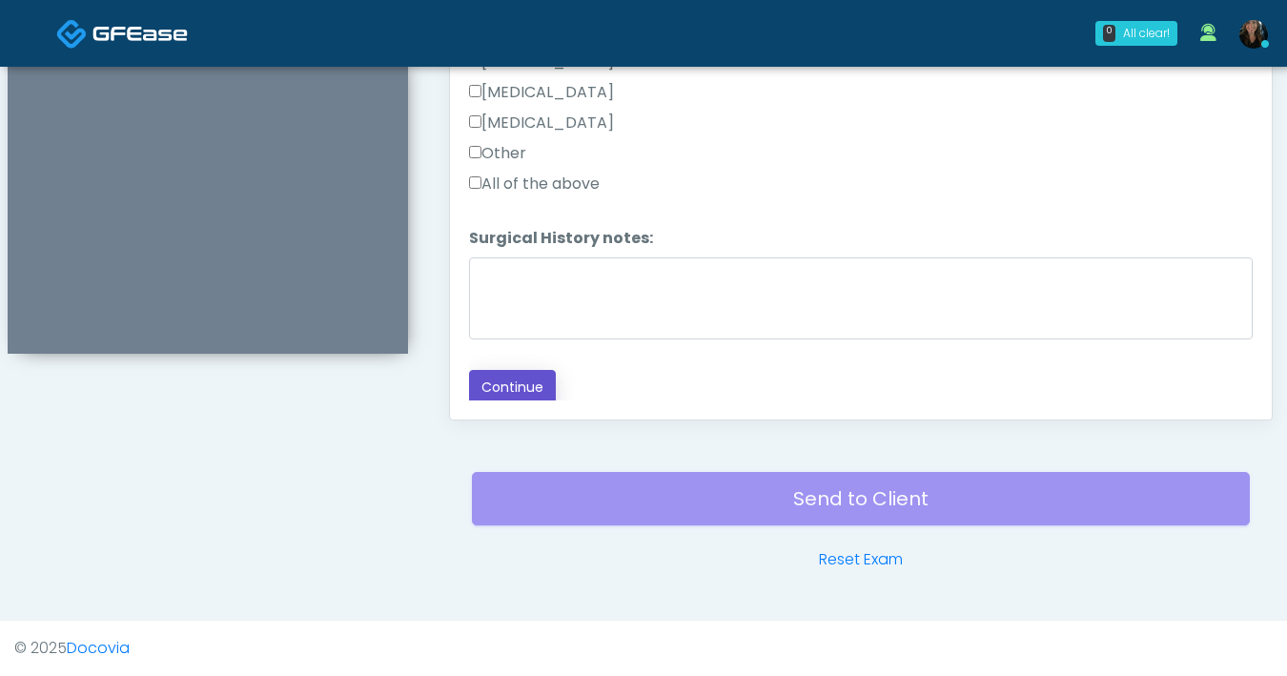
click at [519, 388] on button "Continue" at bounding box center [512, 387] width 87 height 35
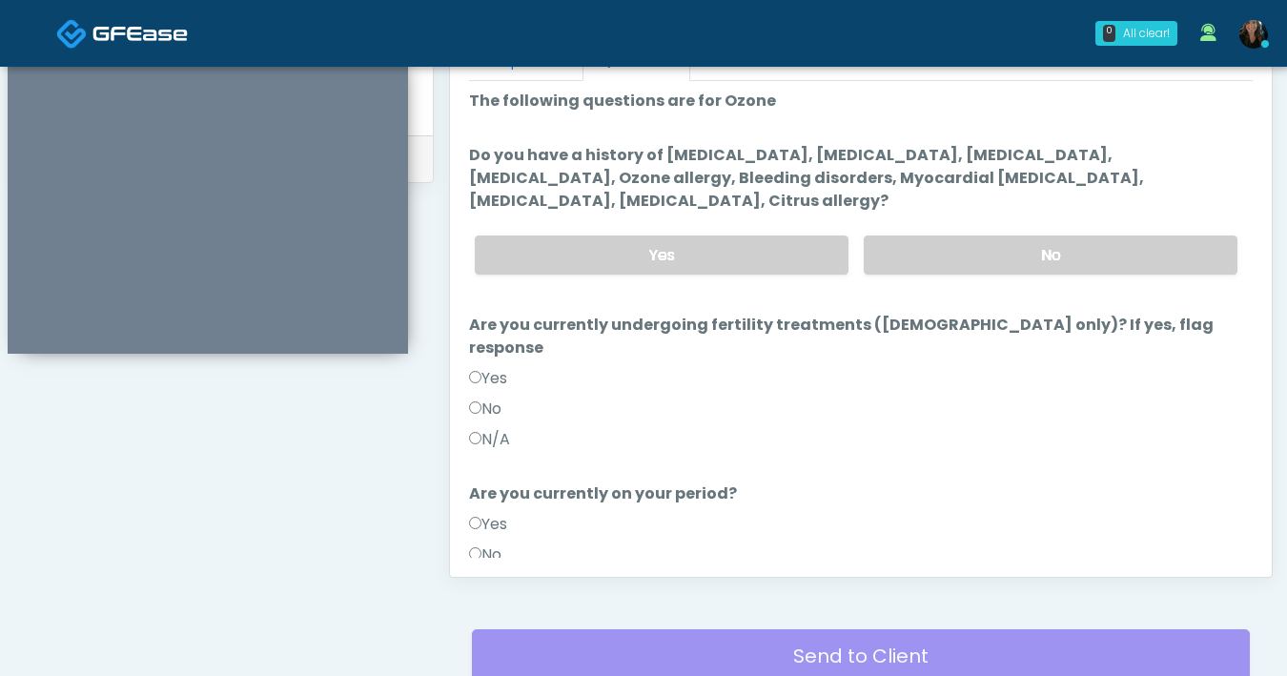
scroll to position [0, 0]
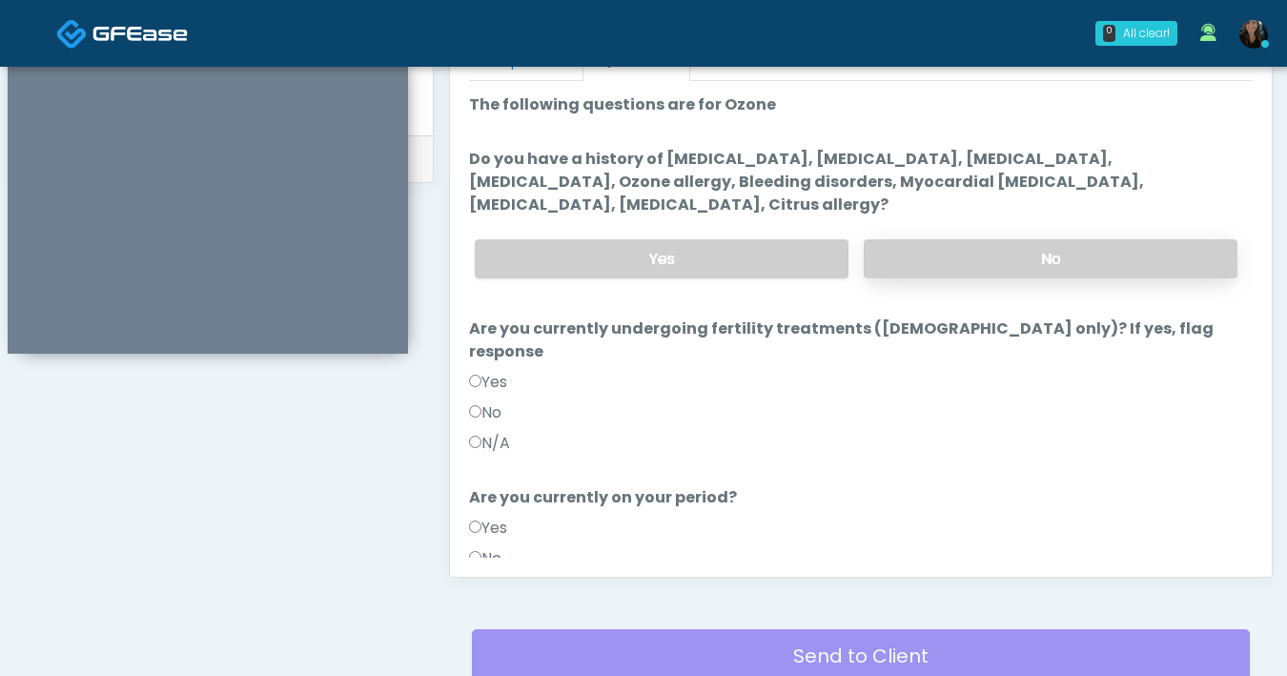
click at [1040, 259] on label "No" at bounding box center [1051, 258] width 374 height 39
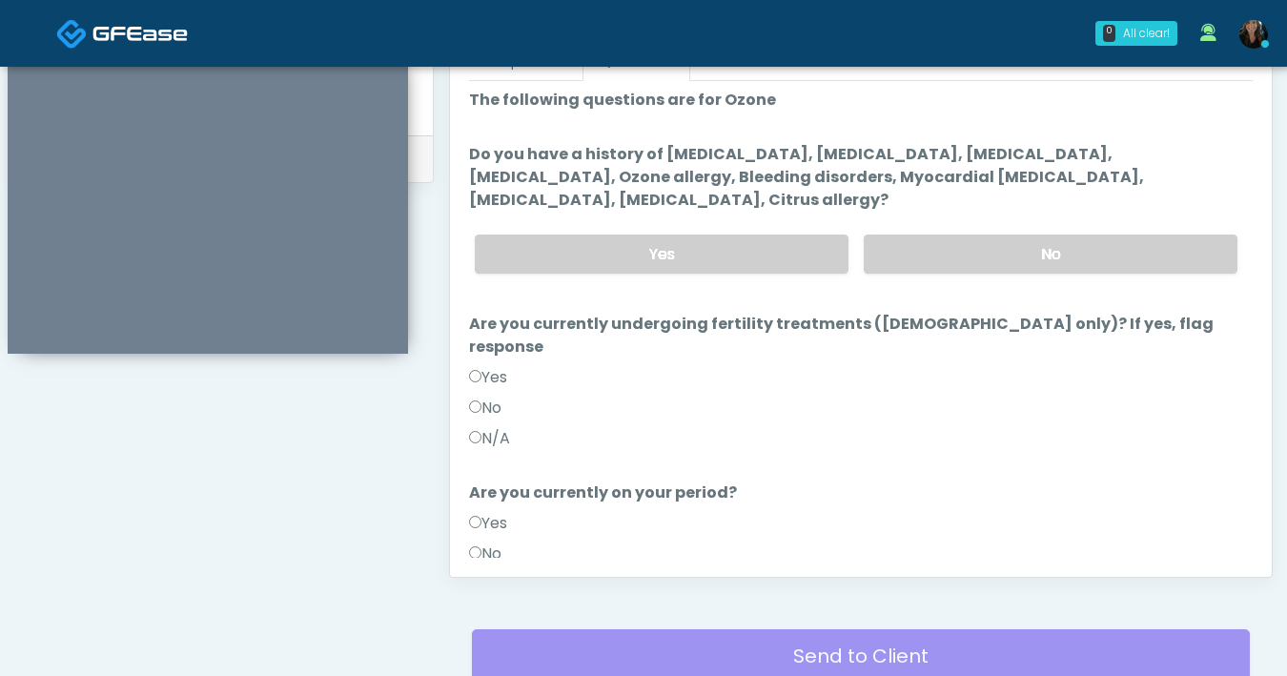
scroll to position [75, 0]
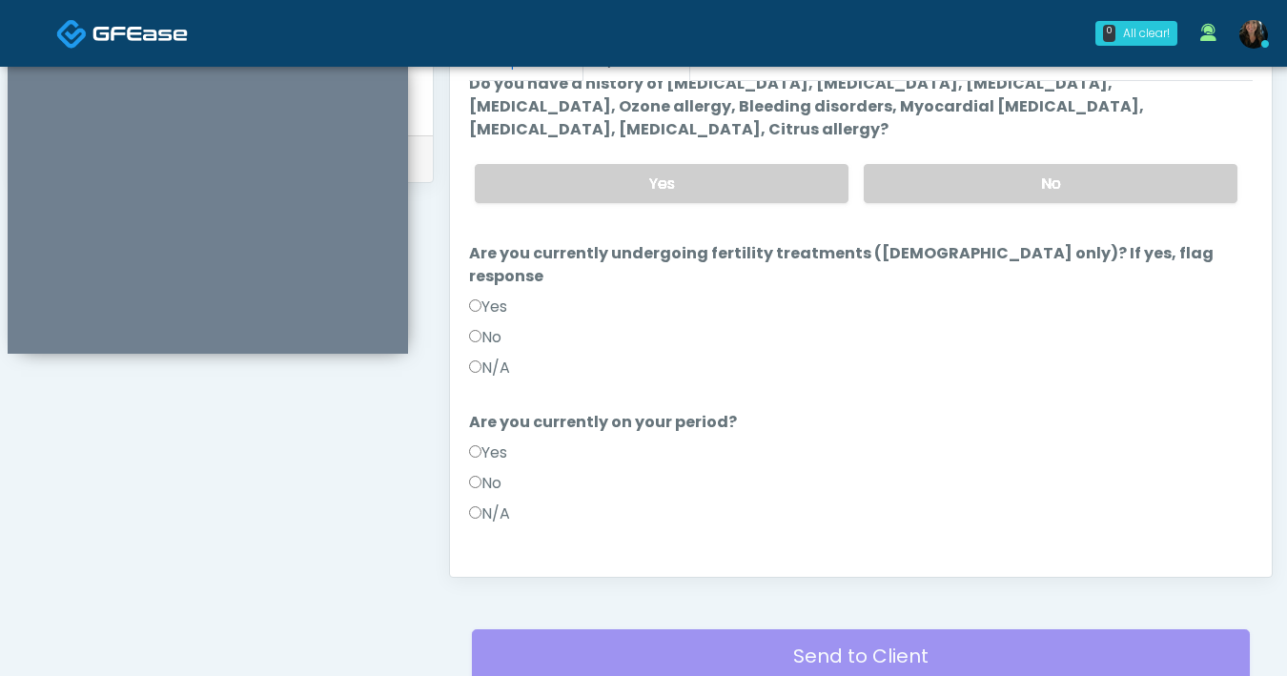
click at [481, 326] on label "No" at bounding box center [485, 337] width 32 height 23
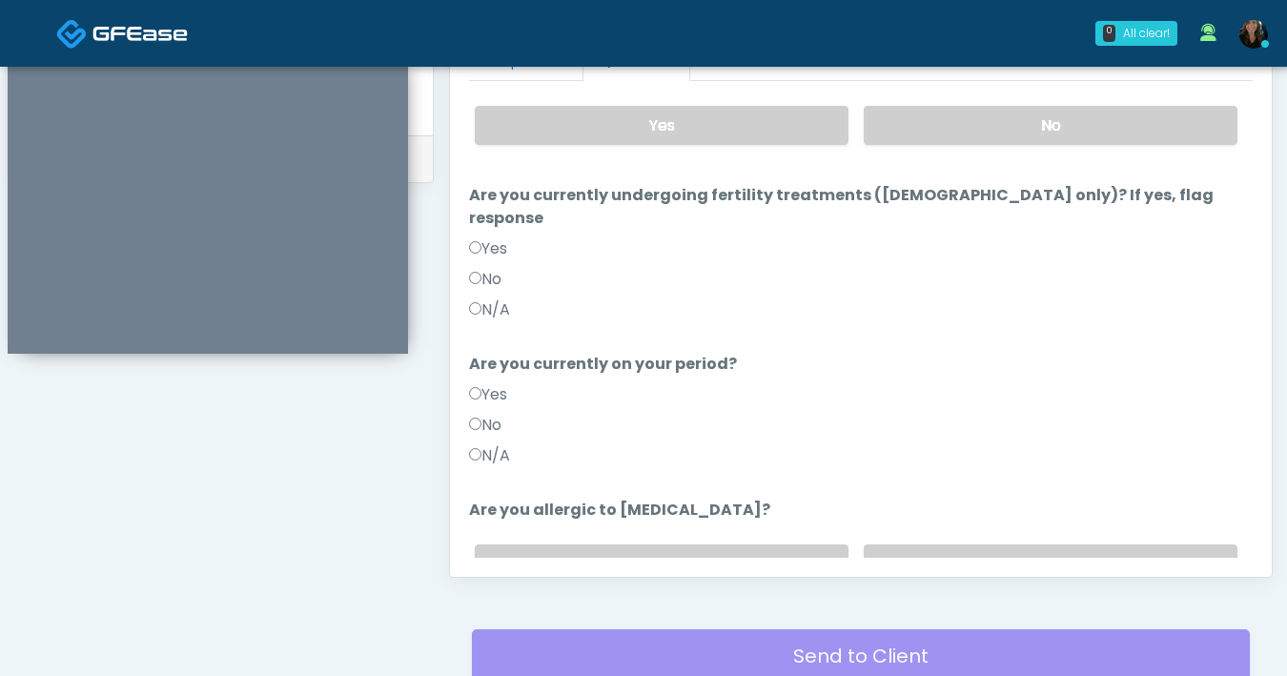
scroll to position [209, 0]
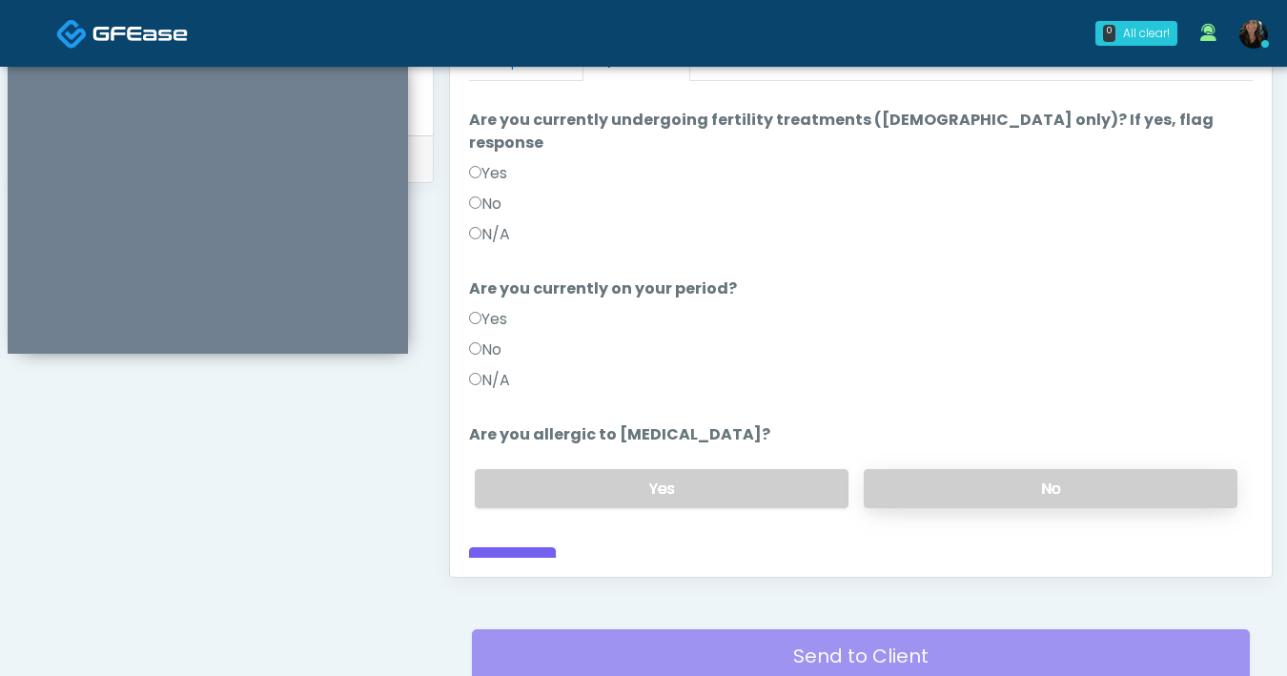
click at [1093, 478] on label "No" at bounding box center [1051, 488] width 374 height 39
click at [518, 548] on button "Continue" at bounding box center [512, 564] width 87 height 35
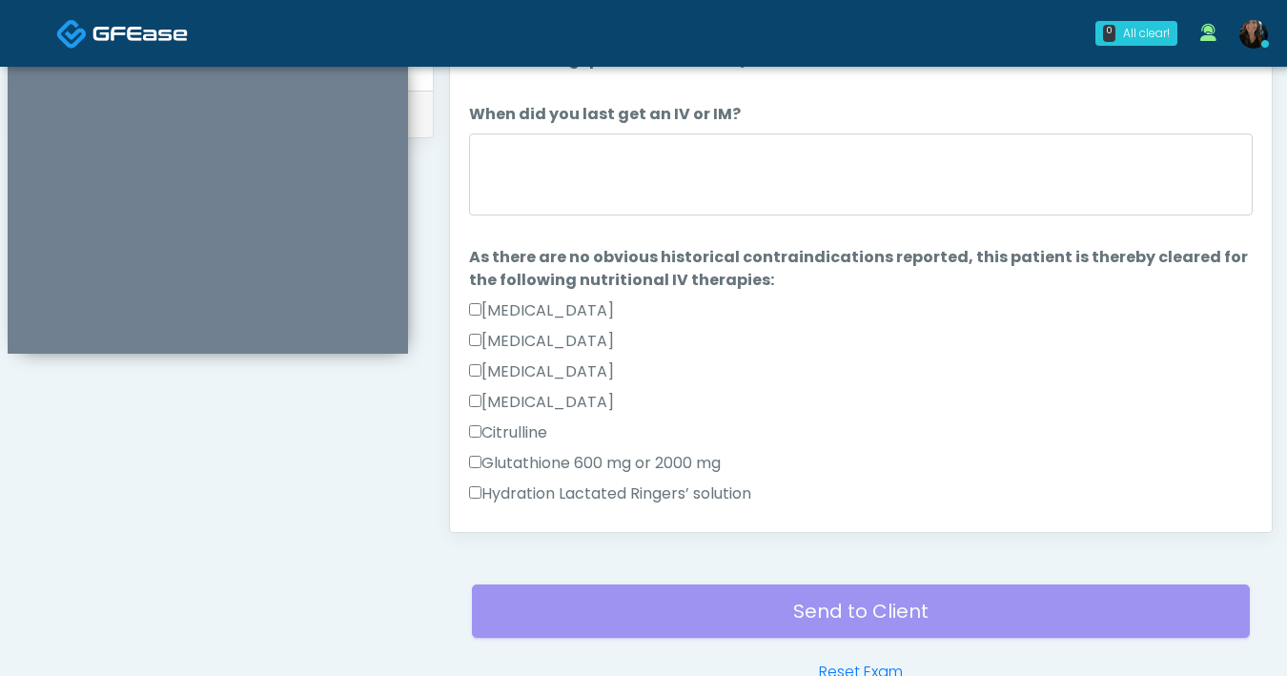
scroll to position [896, 0]
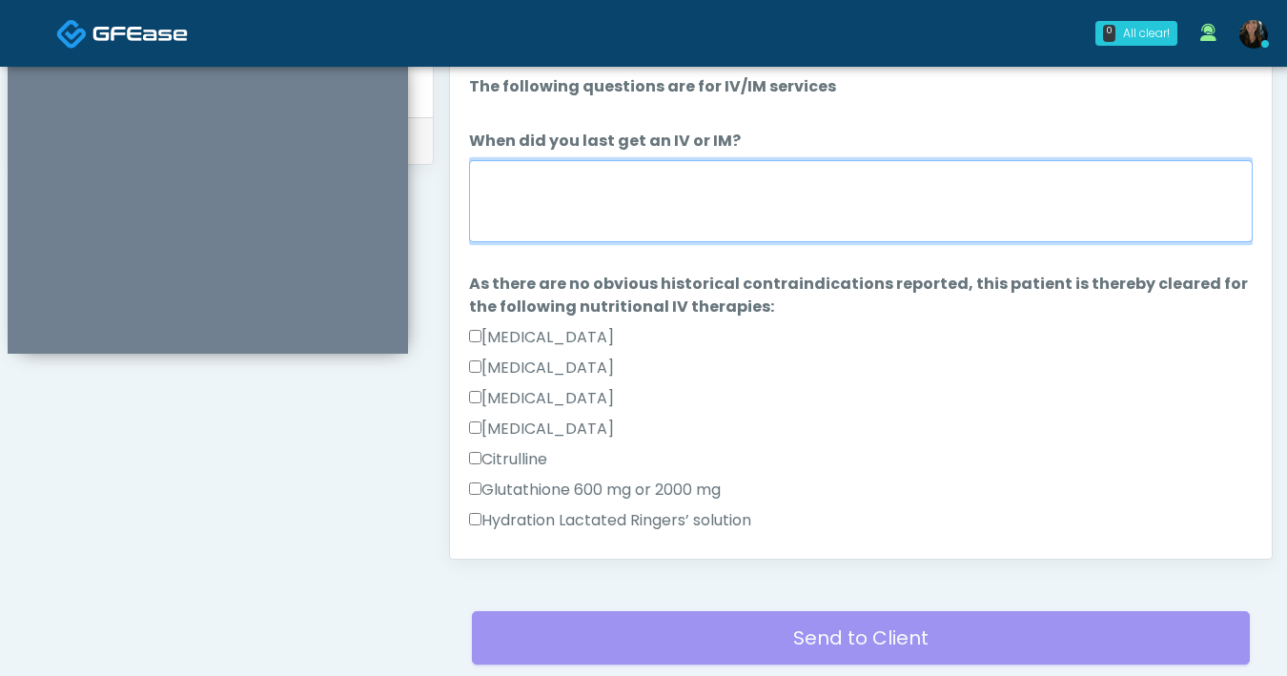
click at [759, 210] on textarea "When did you last get an IV or IM?" at bounding box center [861, 201] width 784 height 82
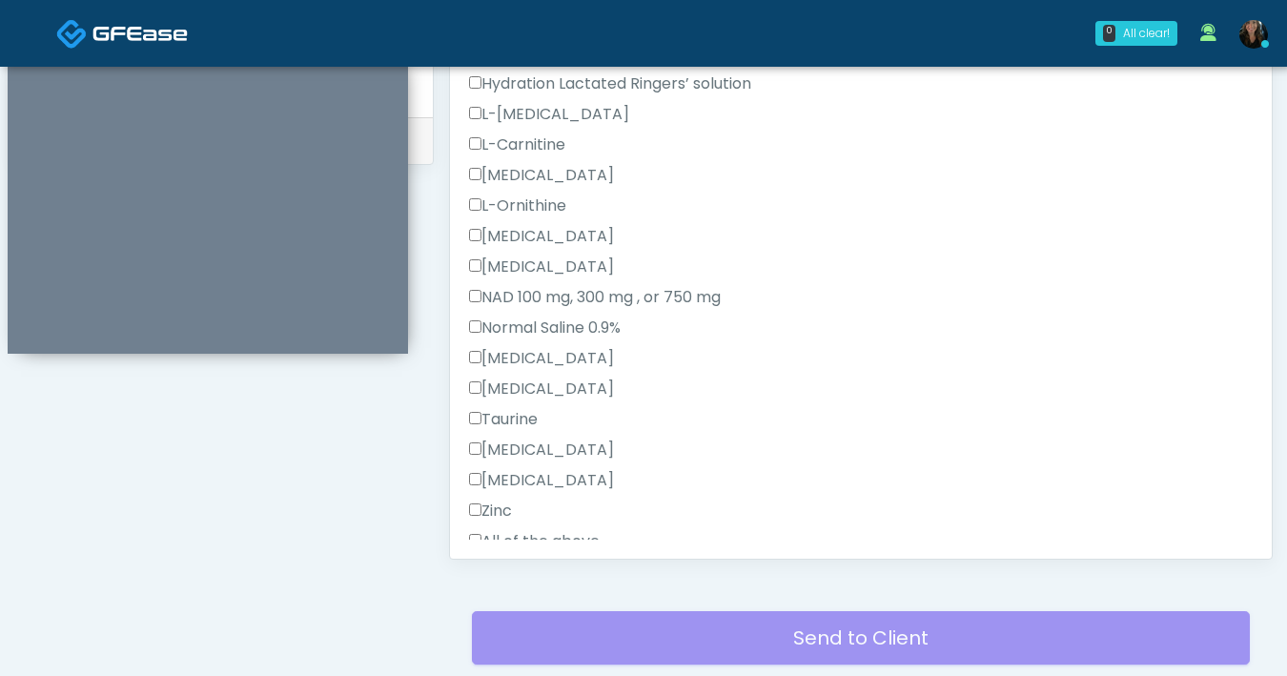
scroll to position [519, 0]
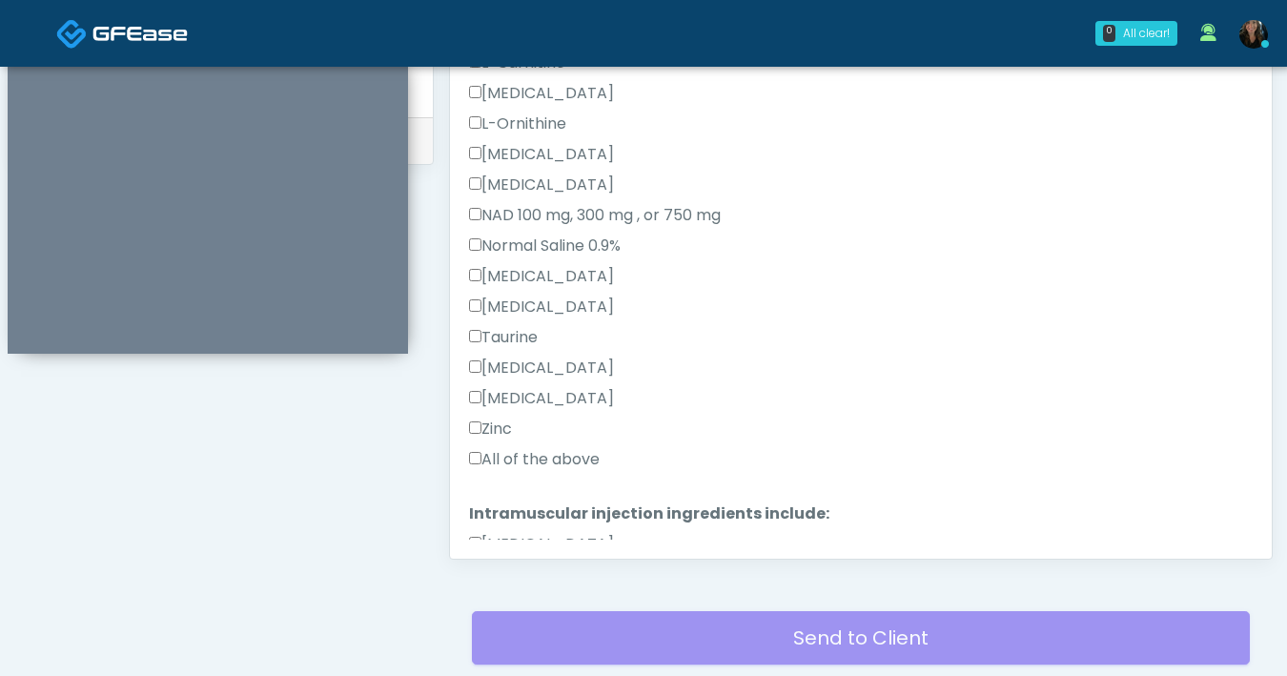
type textarea "**********"
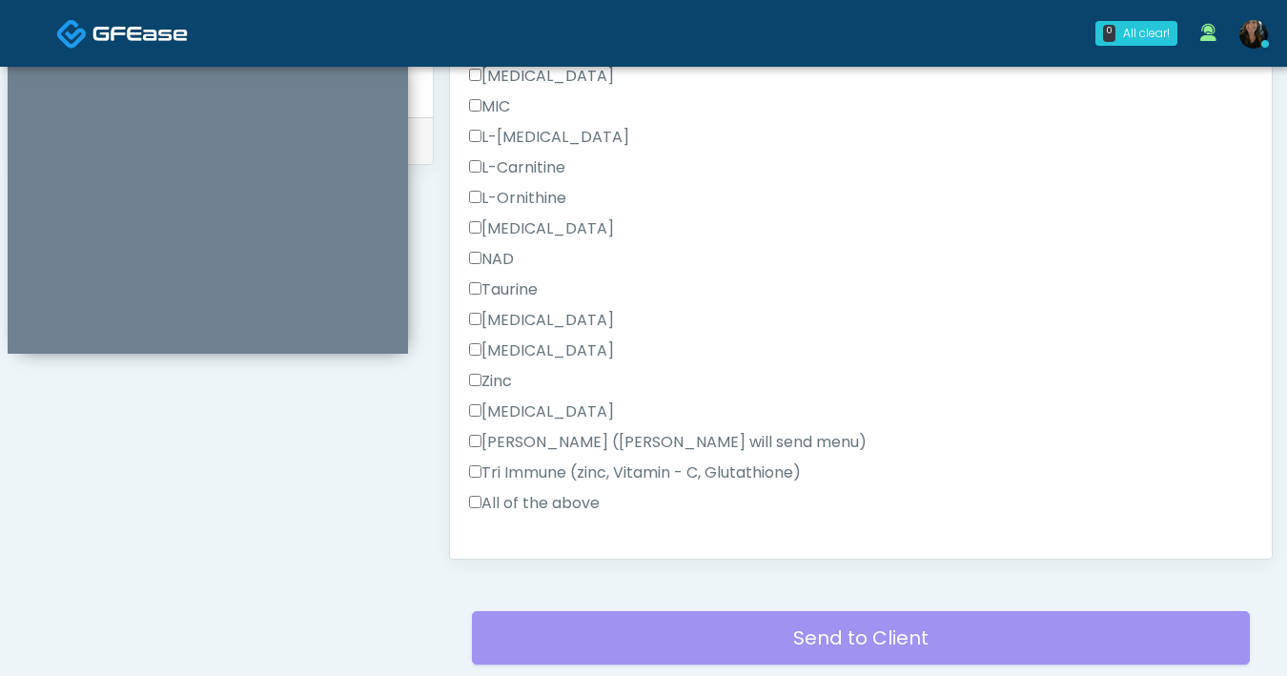
scroll to position [1211, 0]
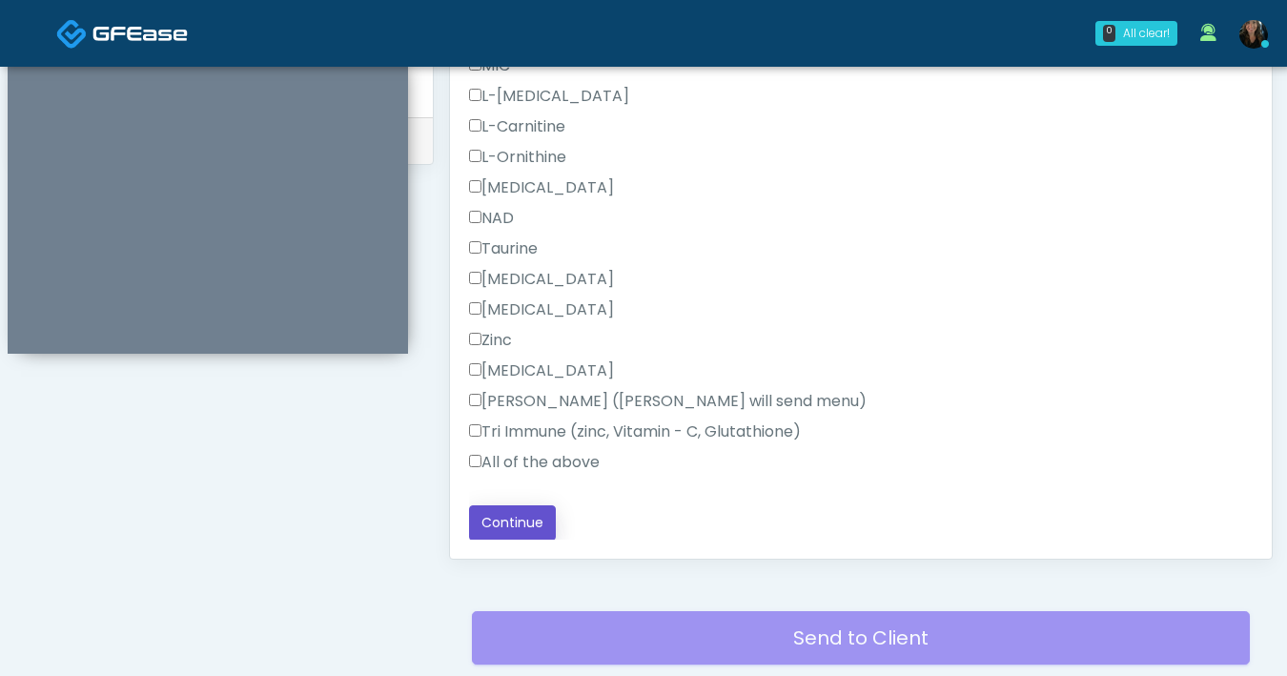
click at [513, 518] on button "Continue" at bounding box center [512, 522] width 87 height 35
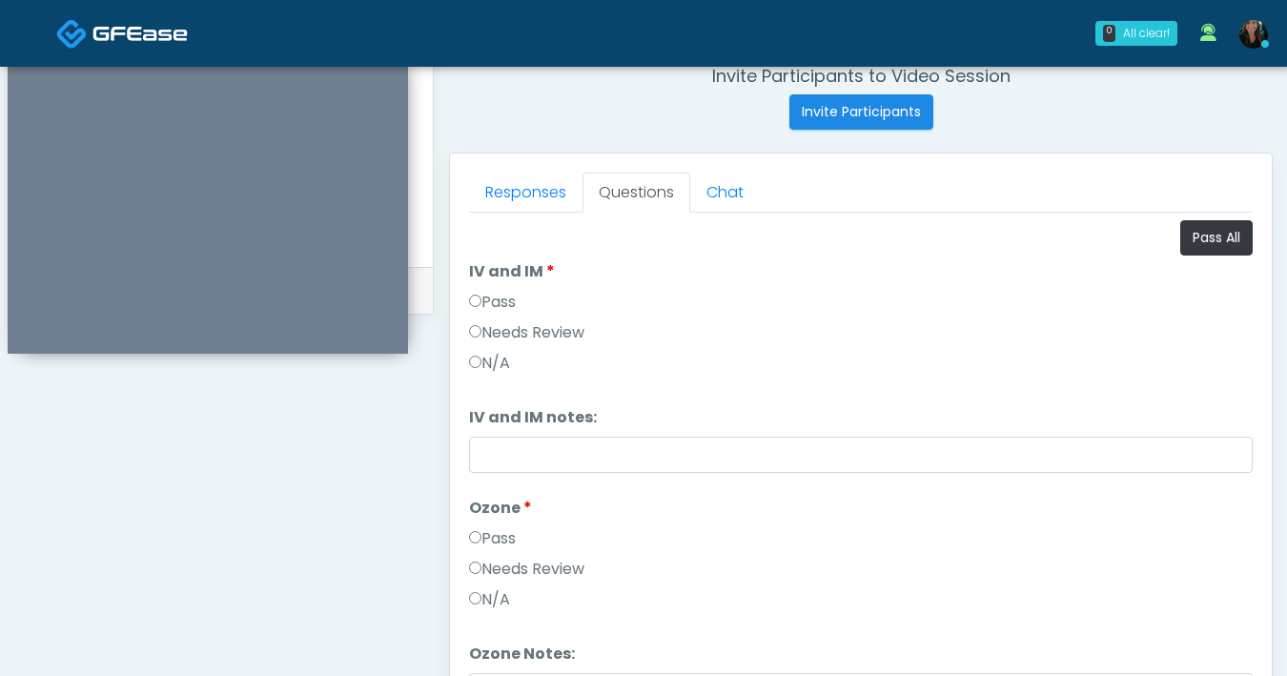
scroll to position [643, 0]
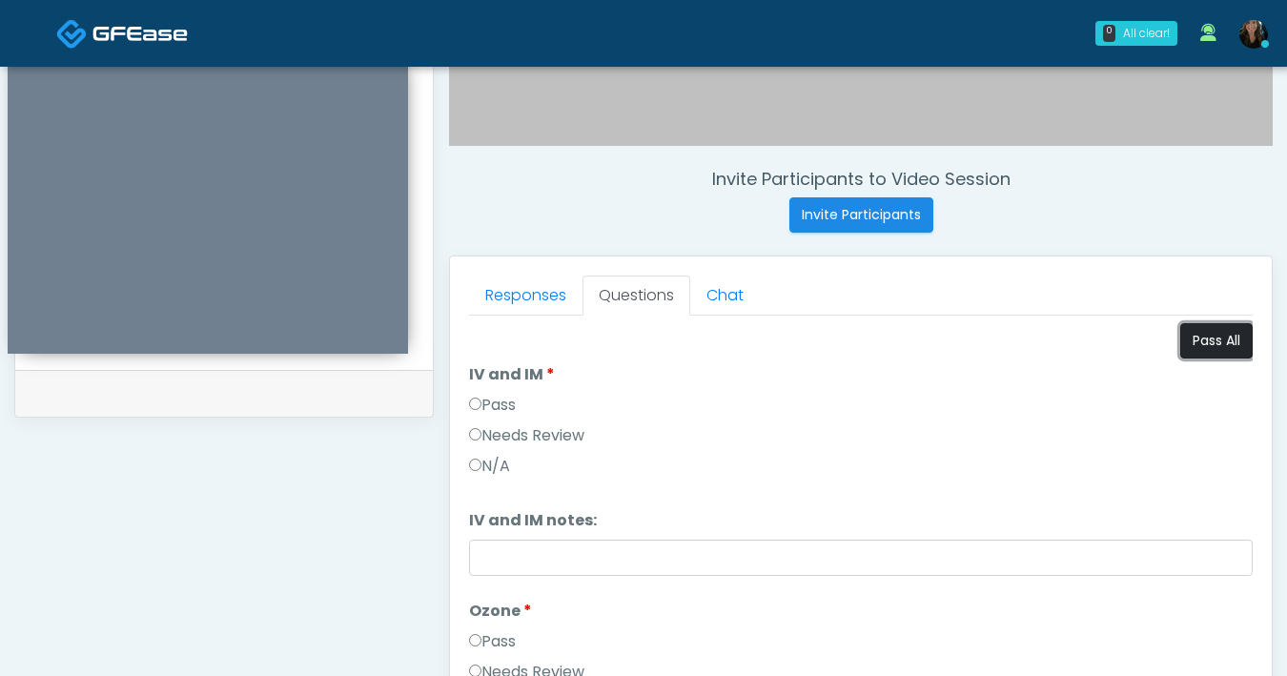
click at [1193, 351] on button "Pass All" at bounding box center [1216, 340] width 72 height 35
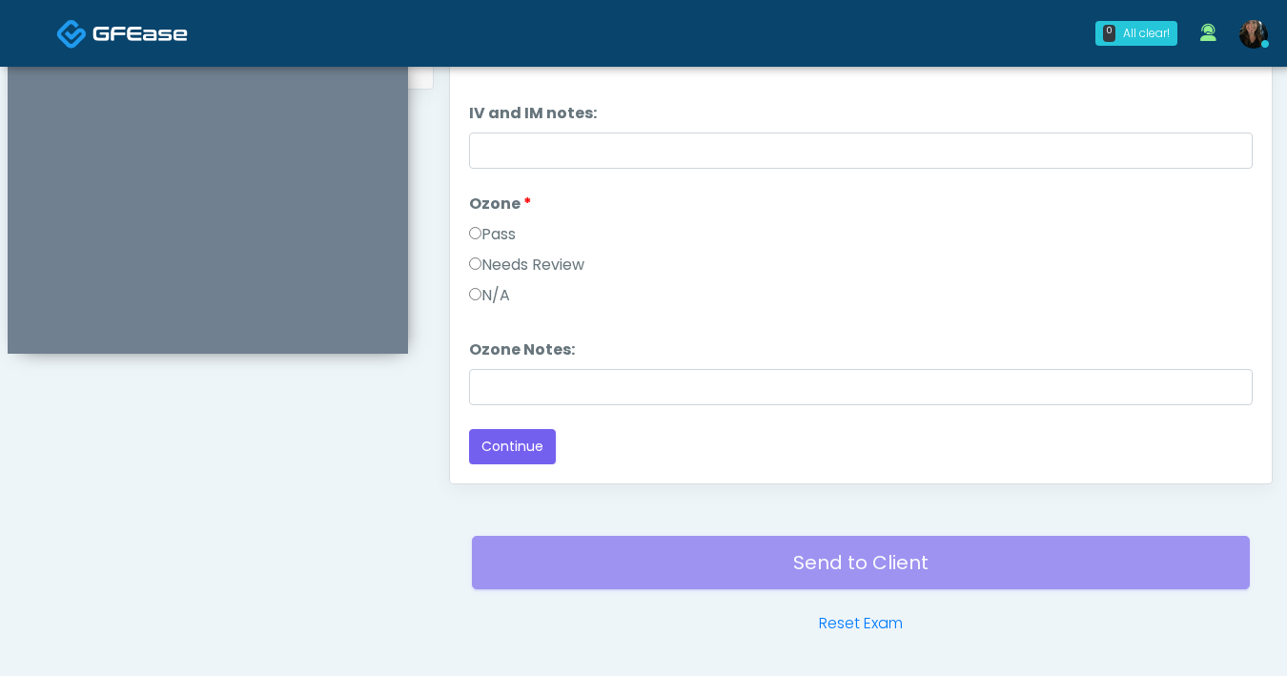
scroll to position [1035, 0]
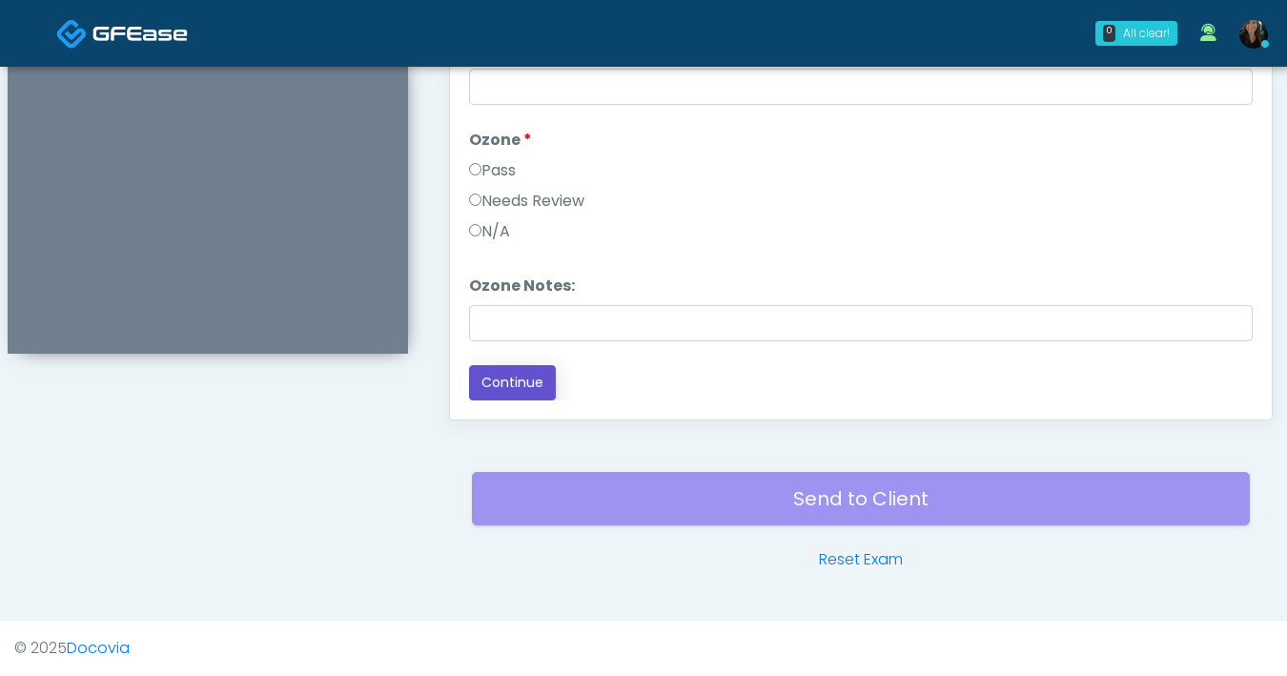
click at [497, 375] on button "Continue" at bounding box center [512, 382] width 87 height 35
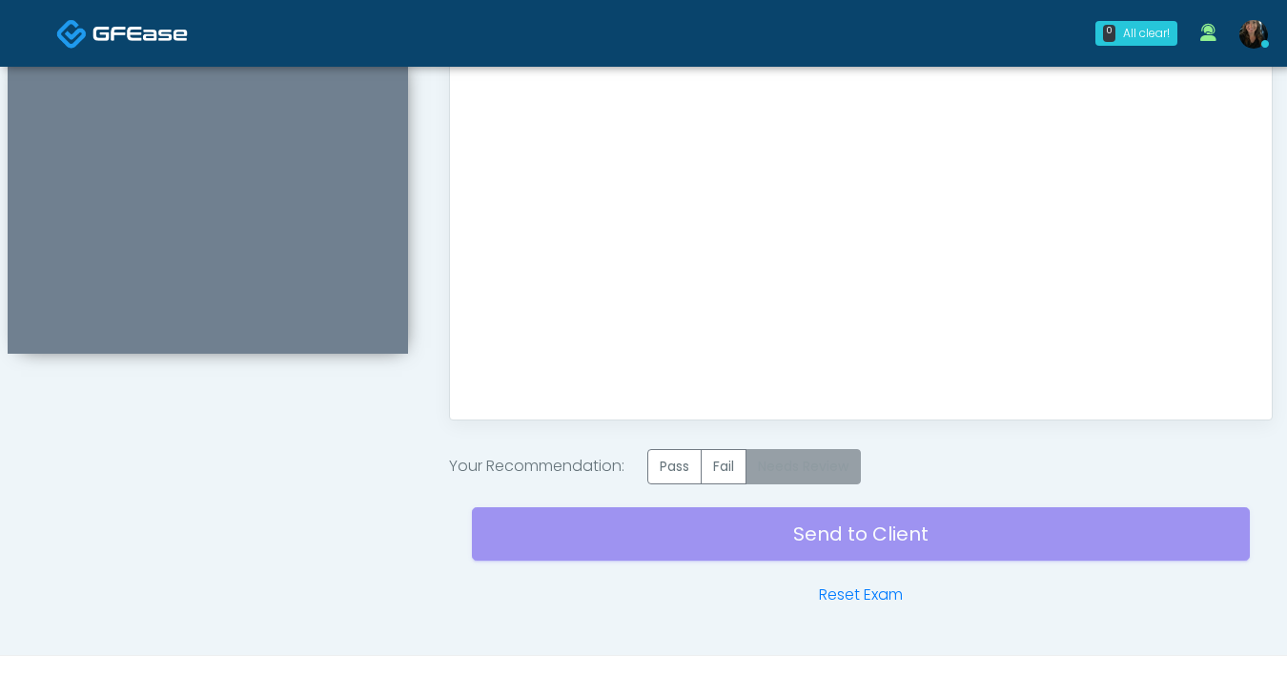
scroll to position [0, 0]
click at [694, 469] on label "Pass" at bounding box center [674, 466] width 54 height 35
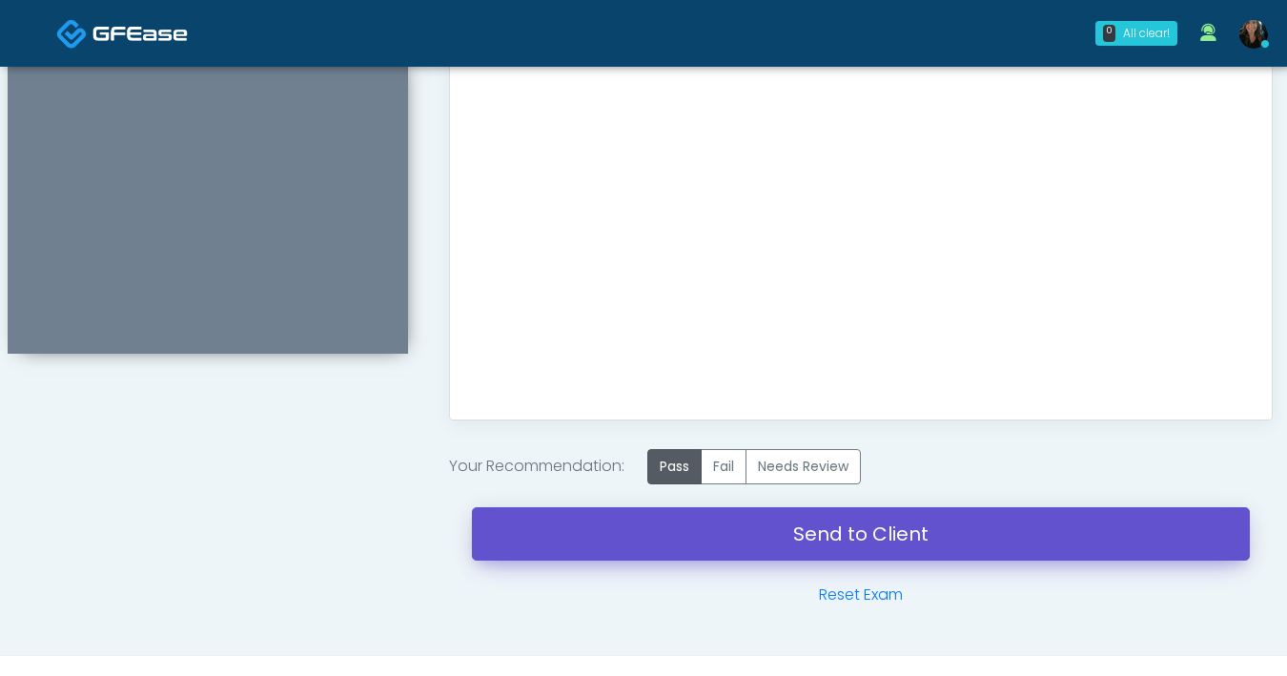
click at [851, 544] on link "Send to Client" at bounding box center [861, 533] width 778 height 53
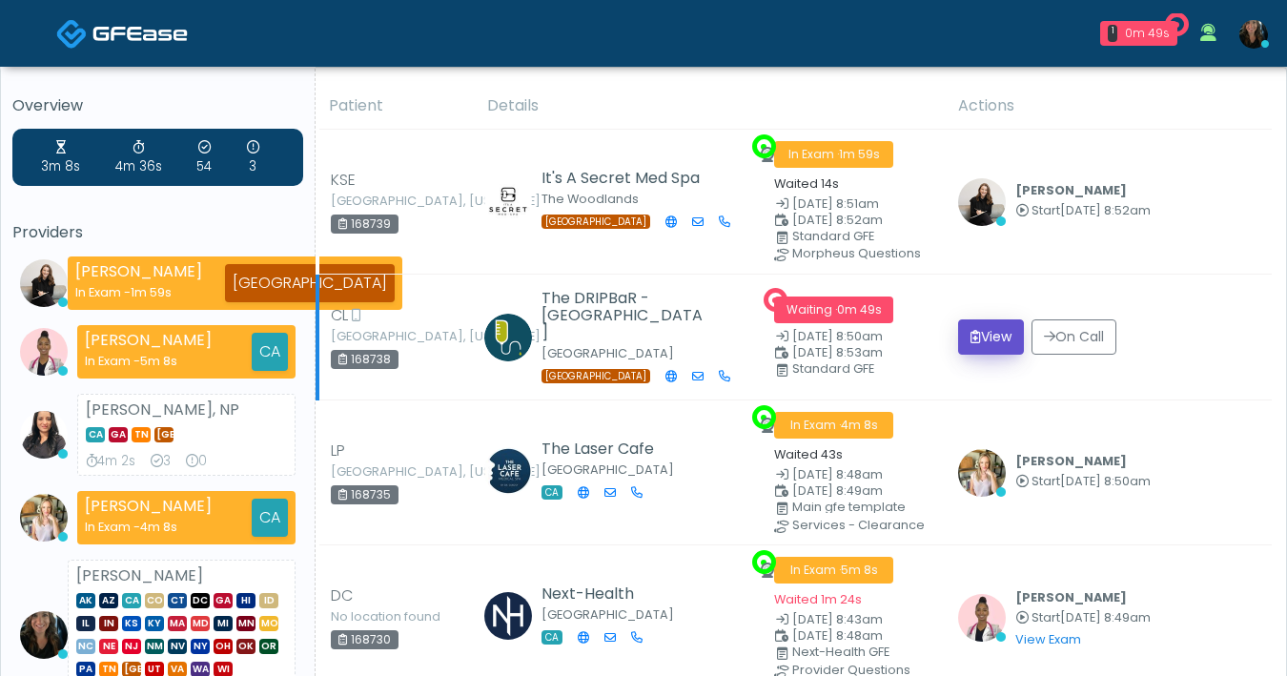
click at [983, 341] on button "View" at bounding box center [991, 336] width 66 height 35
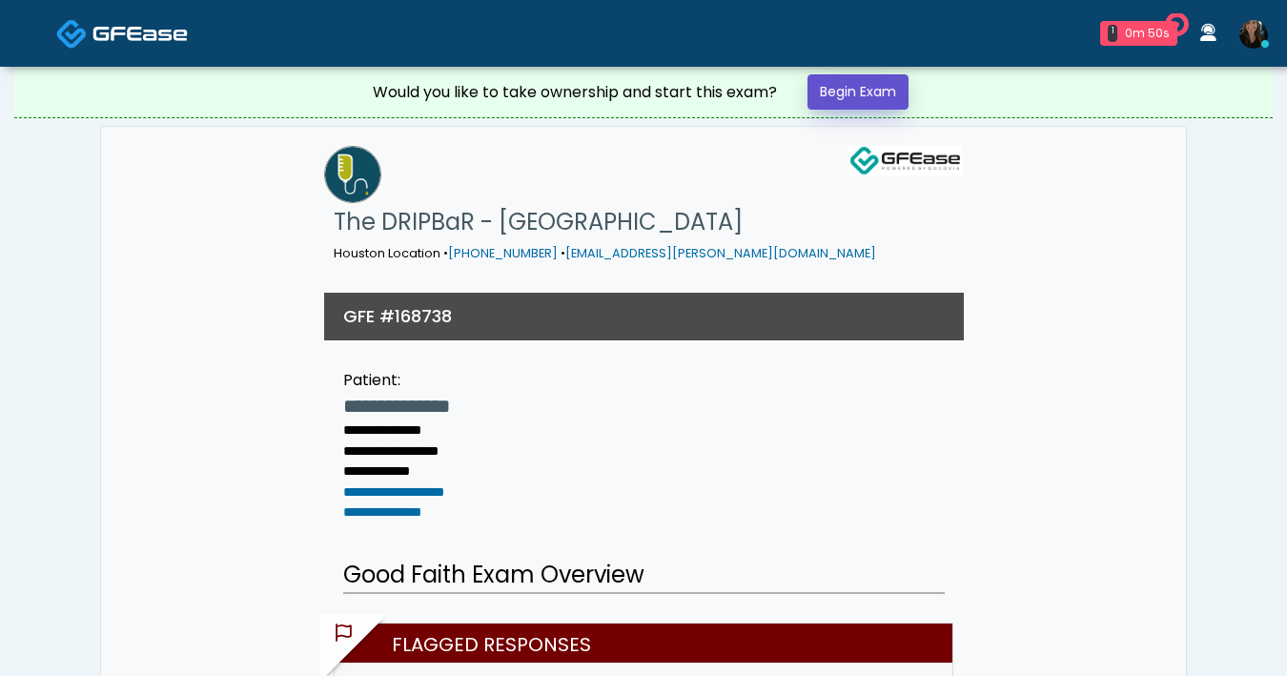
click at [837, 94] on link "Begin Exam" at bounding box center [857, 91] width 101 height 35
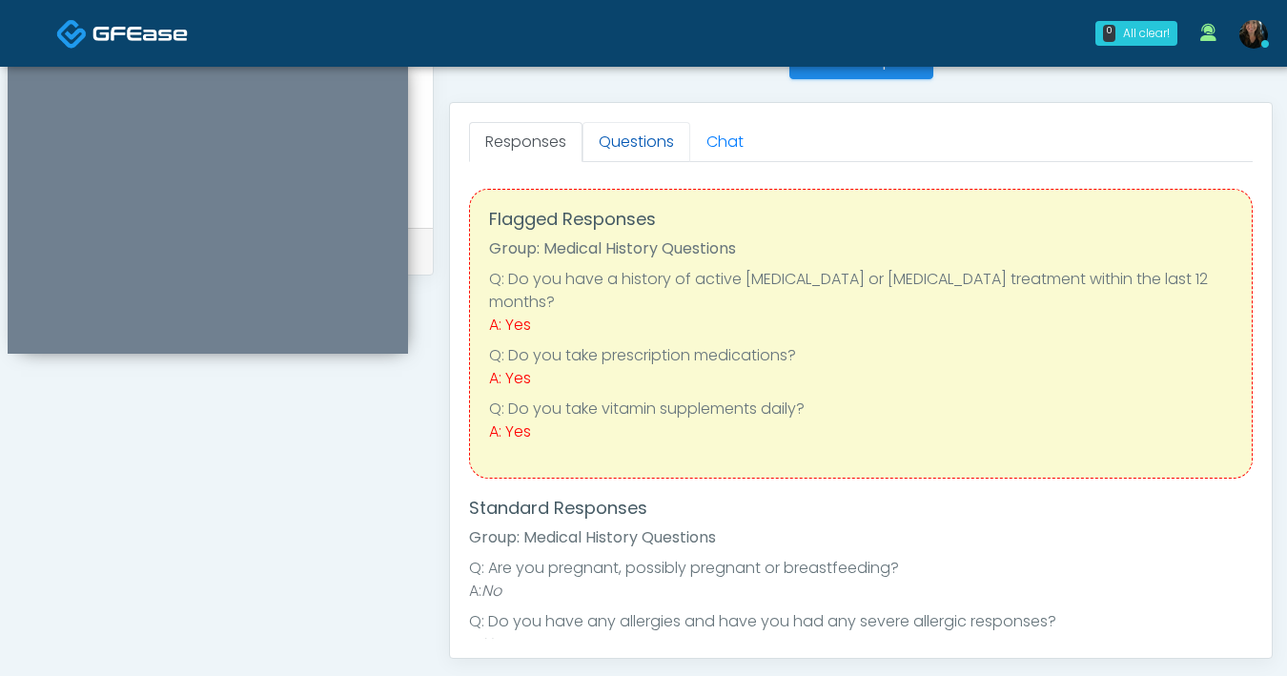
click at [619, 147] on link "Questions" at bounding box center [636, 142] width 108 height 40
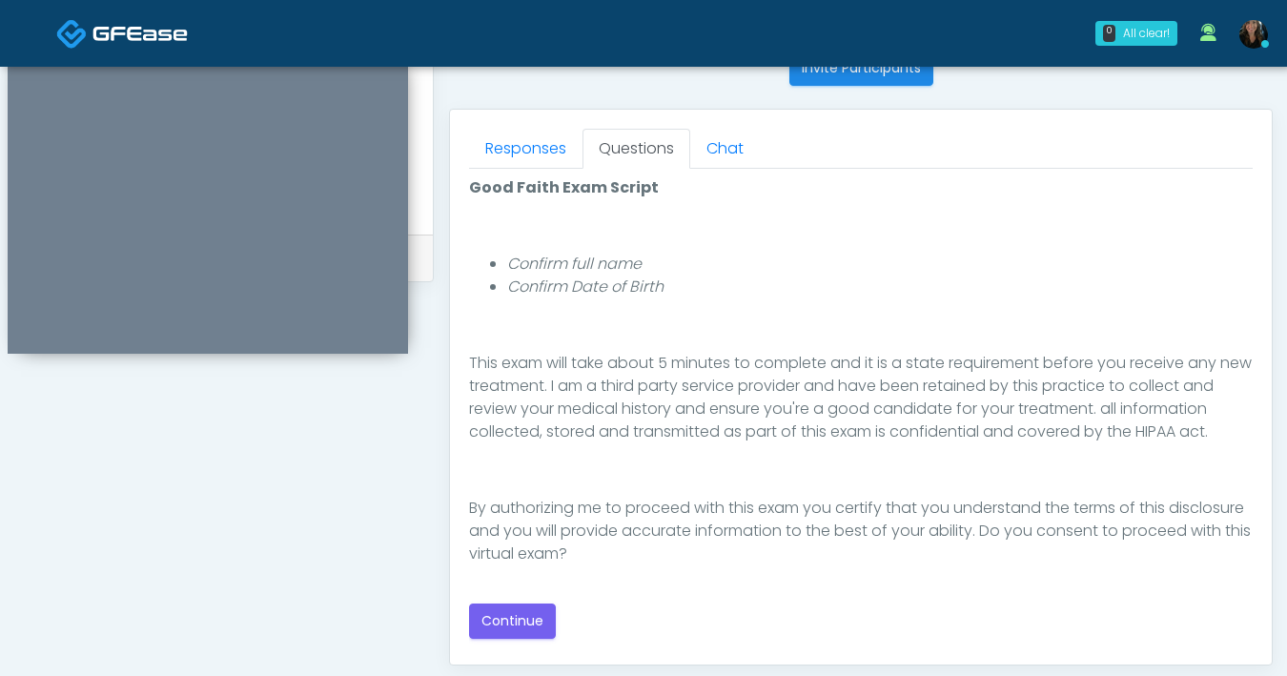
scroll to position [818, 0]
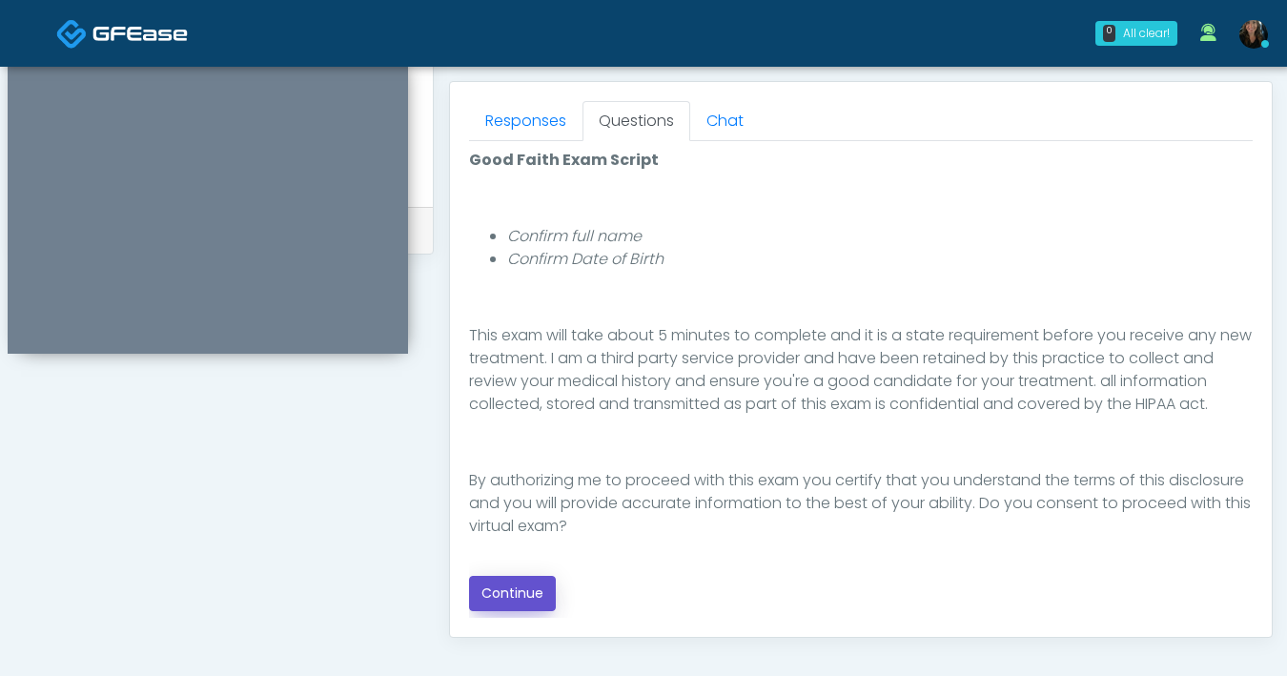
click at [509, 591] on button "Continue" at bounding box center [512, 593] width 87 height 35
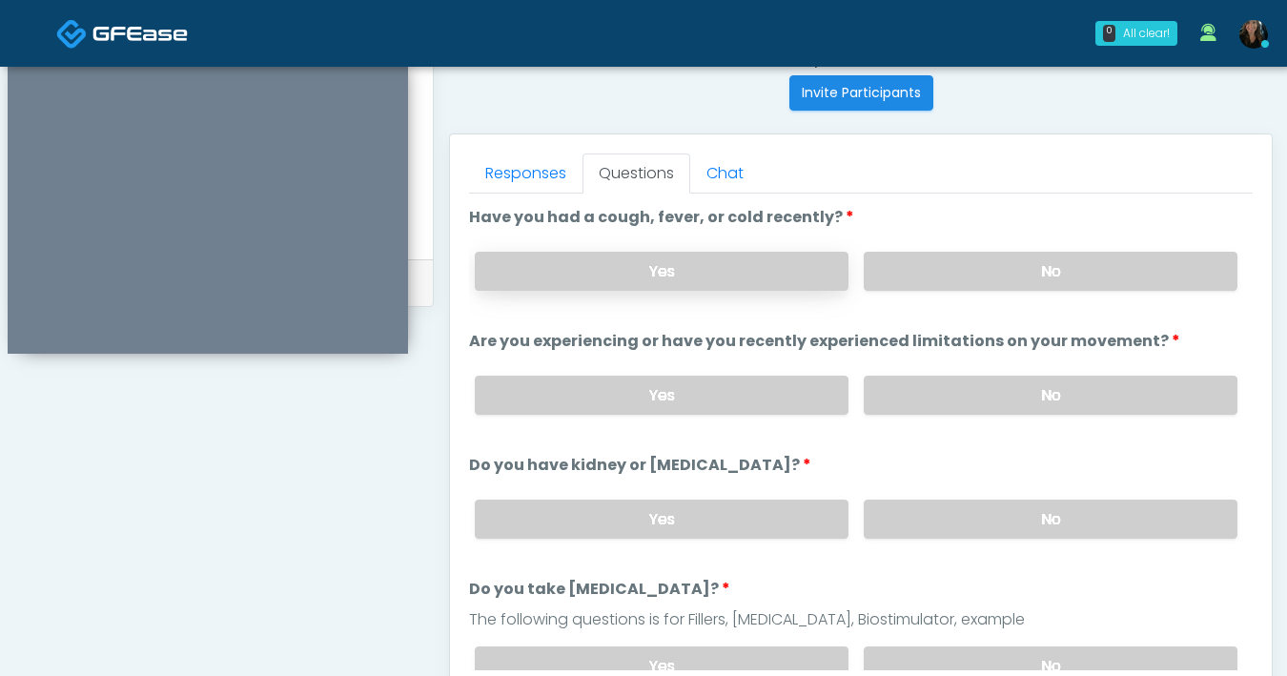
scroll to position [587, 0]
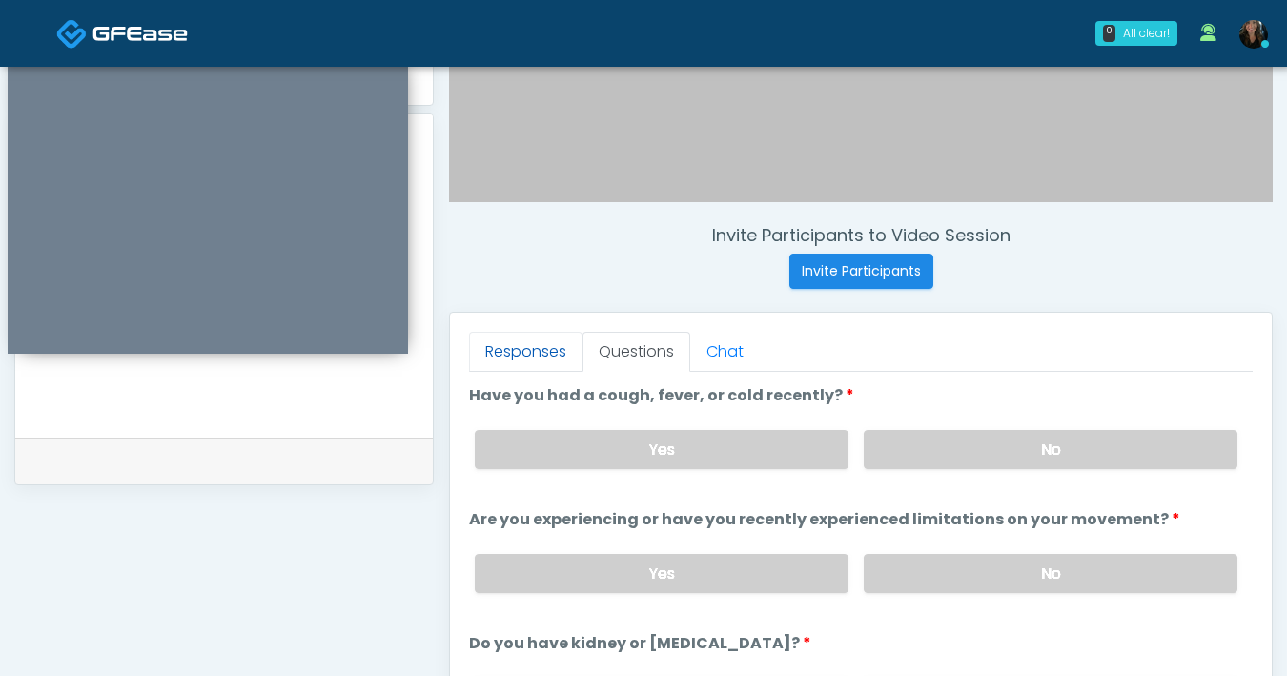
click at [530, 356] on link "Responses" at bounding box center [525, 352] width 113 height 40
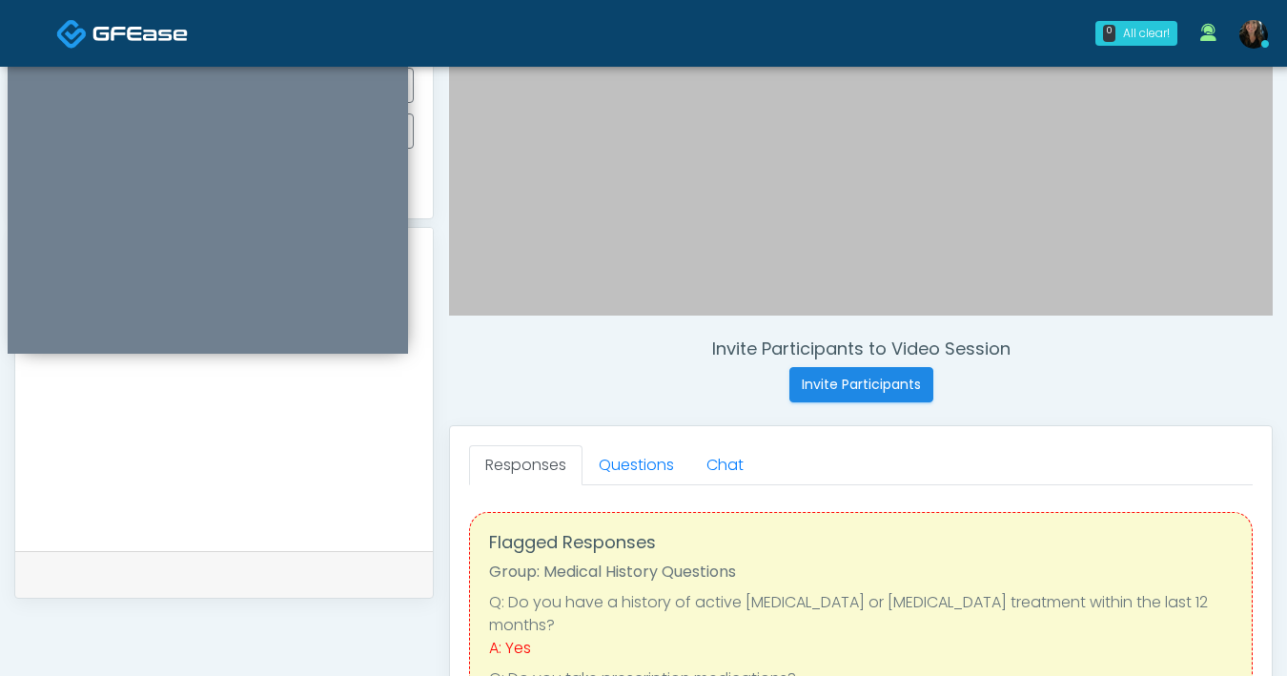
scroll to position [391, 0]
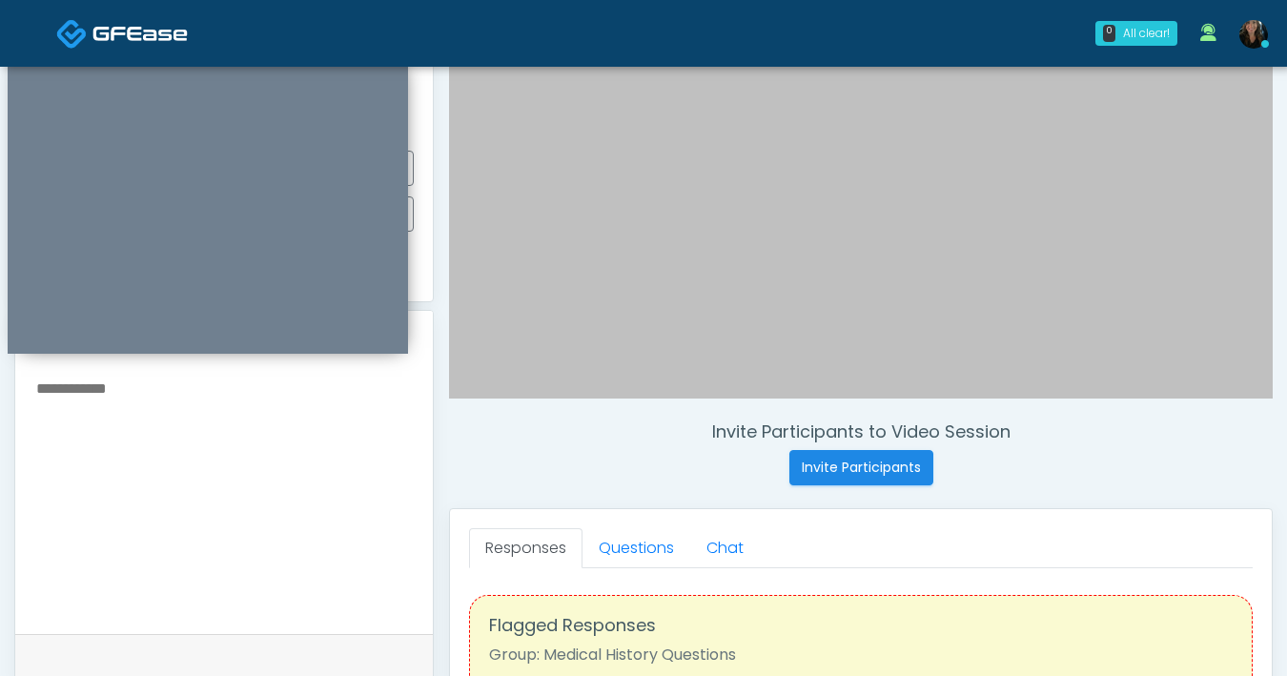
click at [282, 483] on textarea at bounding box center [223, 492] width 379 height 233
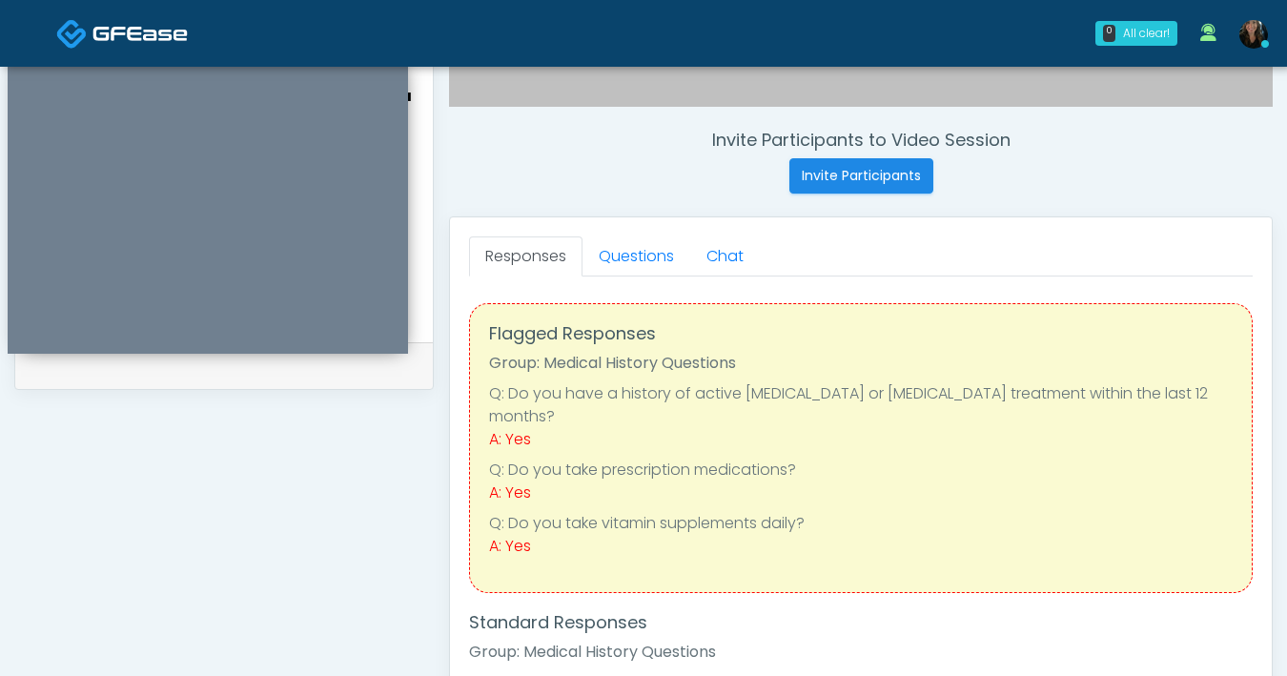
scroll to position [748, 0]
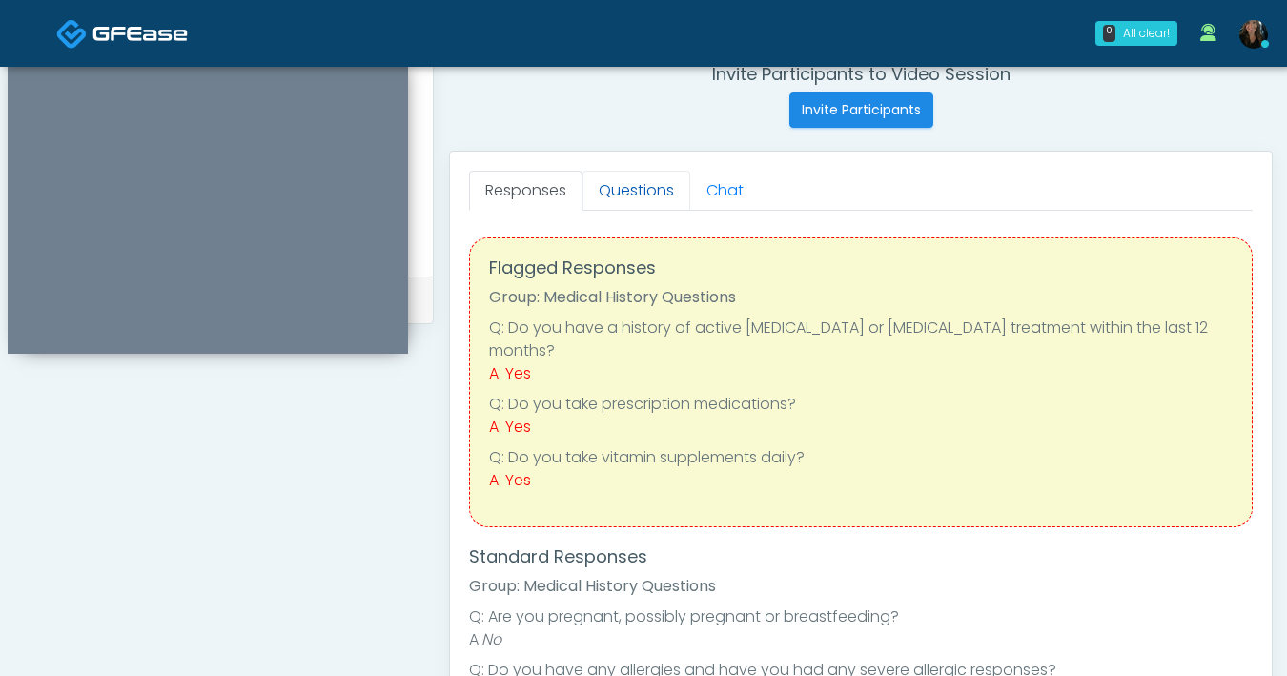
type textarea "**********"
click at [634, 191] on link "Questions" at bounding box center [636, 191] width 108 height 40
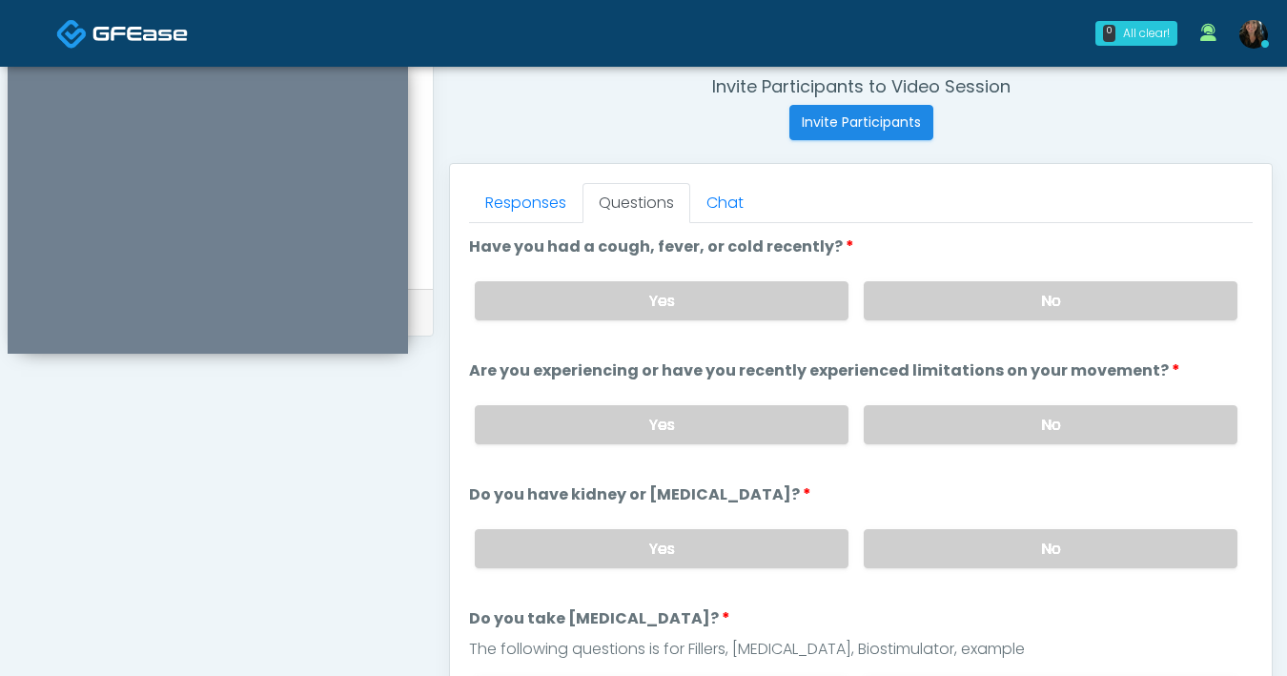
scroll to position [718, 0]
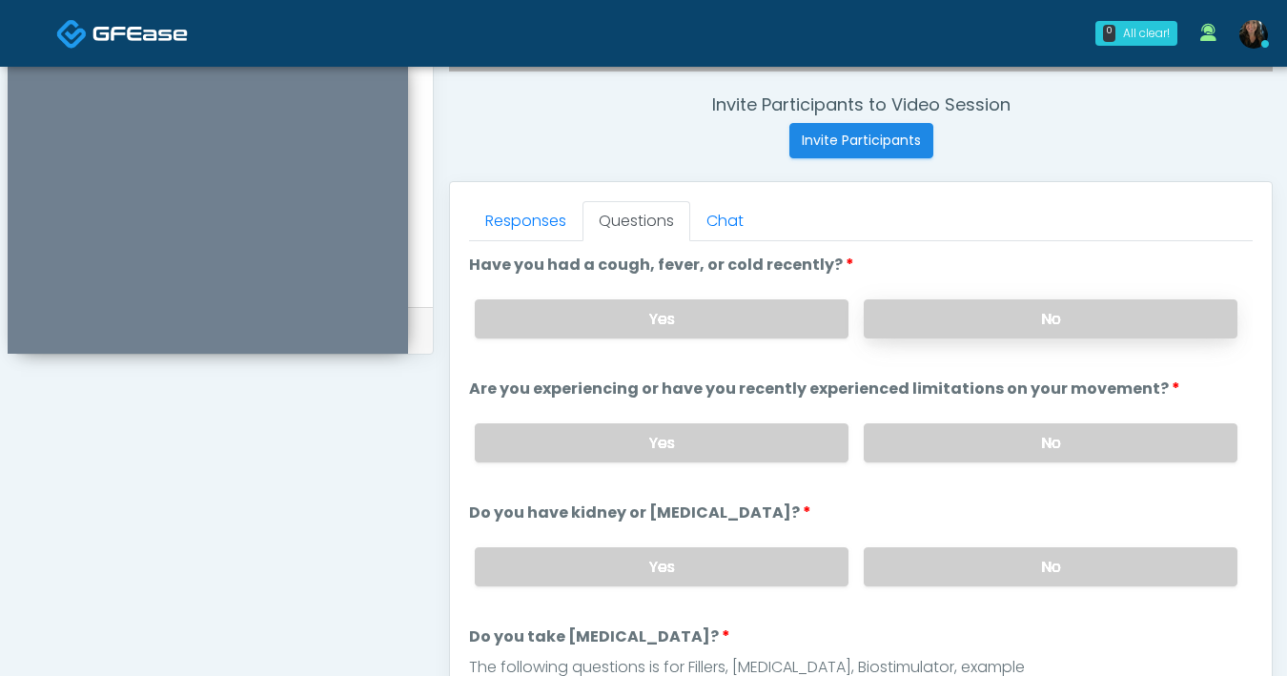
click at [902, 322] on label "No" at bounding box center [1051, 318] width 374 height 39
click at [915, 450] on label "No" at bounding box center [1051, 442] width 374 height 39
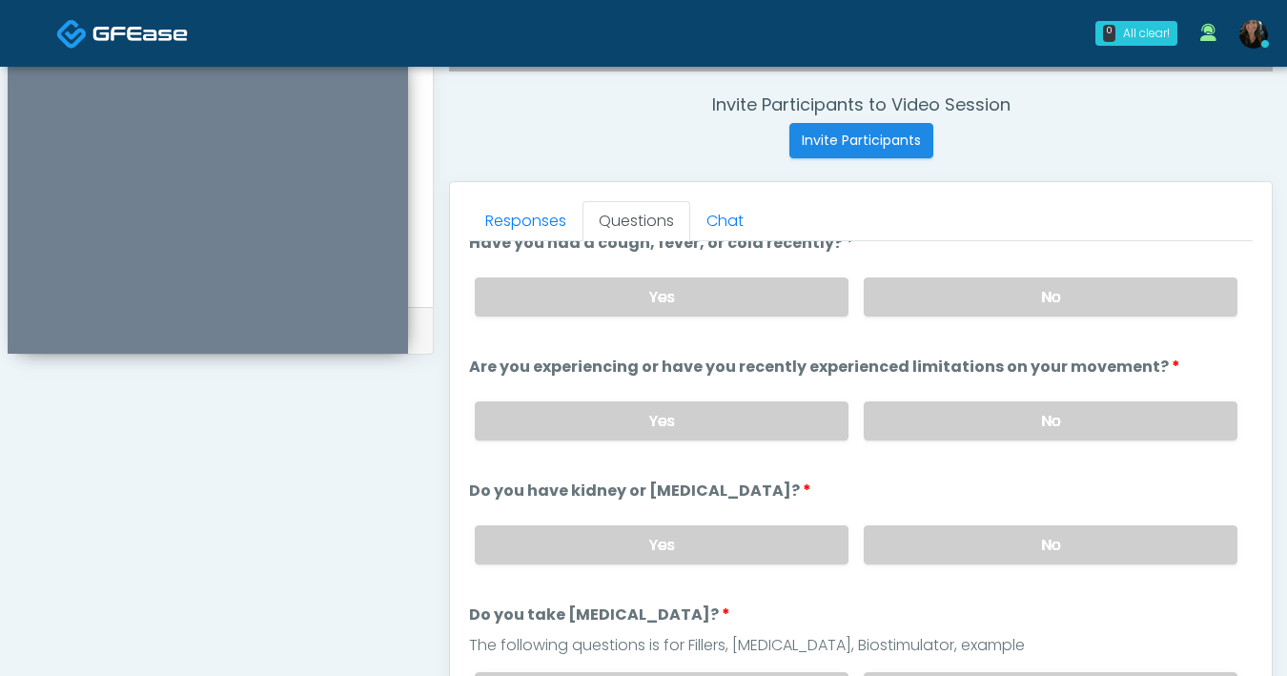
scroll to position [24, 0]
click at [934, 551] on label "No" at bounding box center [1051, 542] width 374 height 39
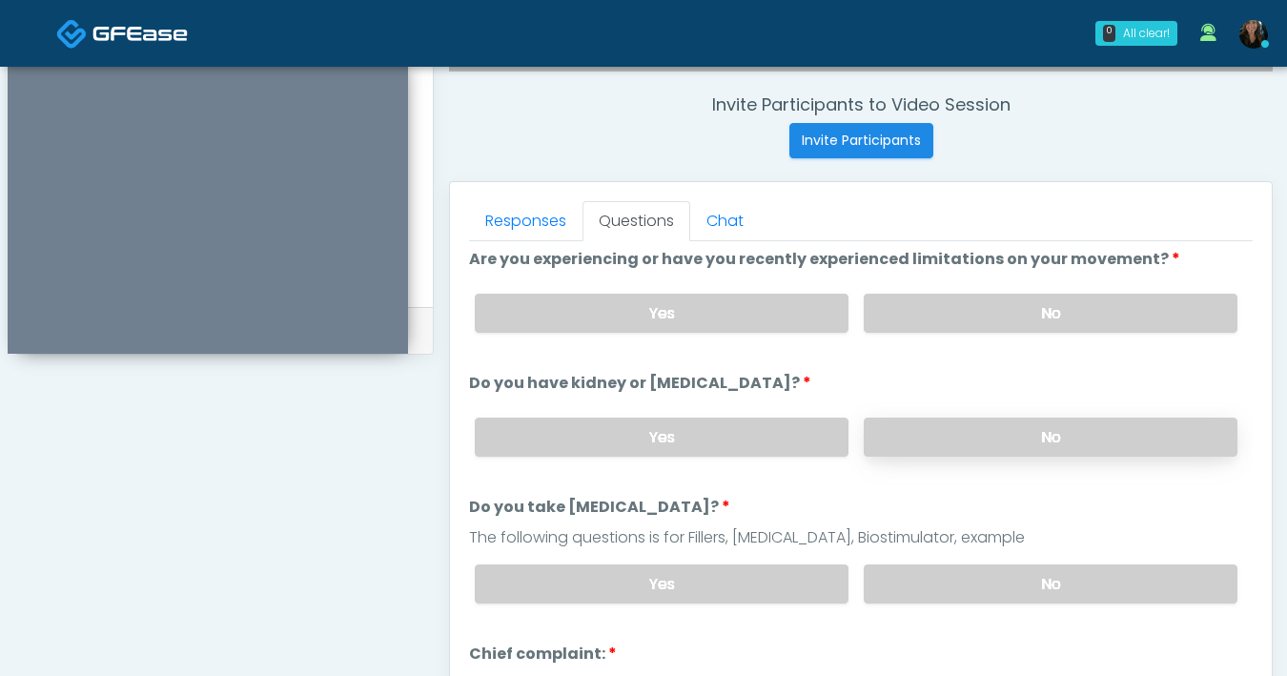
scroll to position [168, 0]
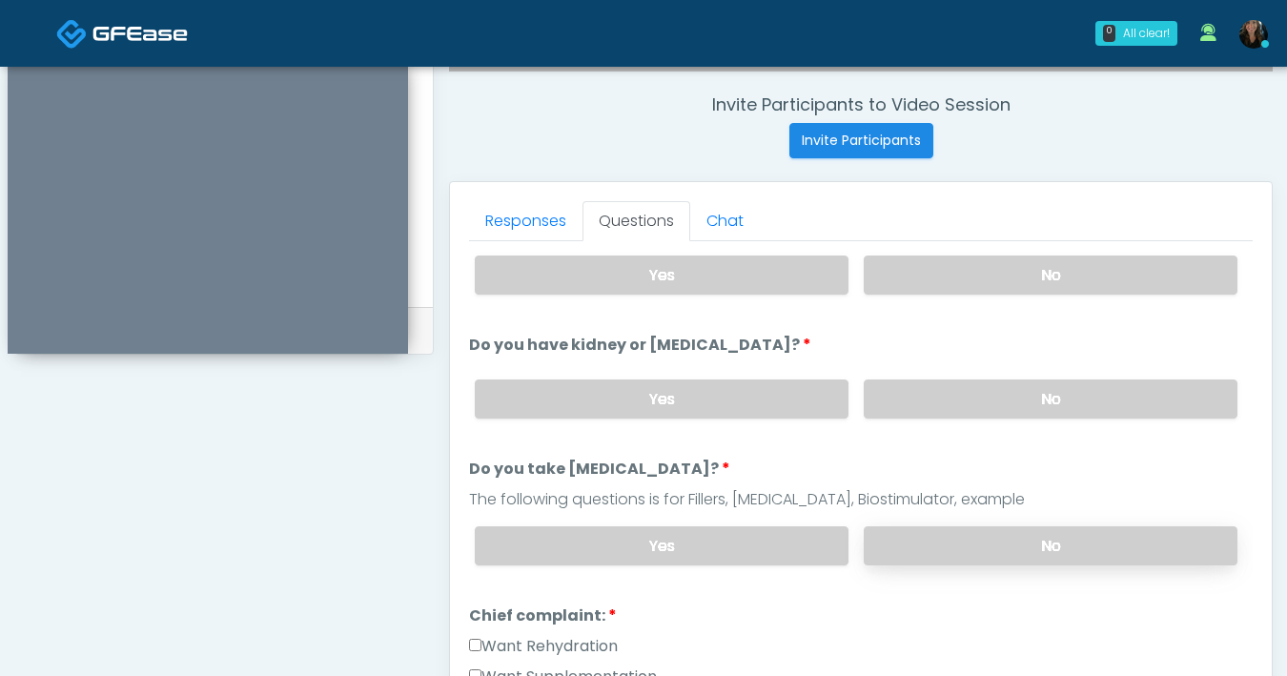
click at [927, 539] on label "No" at bounding box center [1051, 545] width 374 height 39
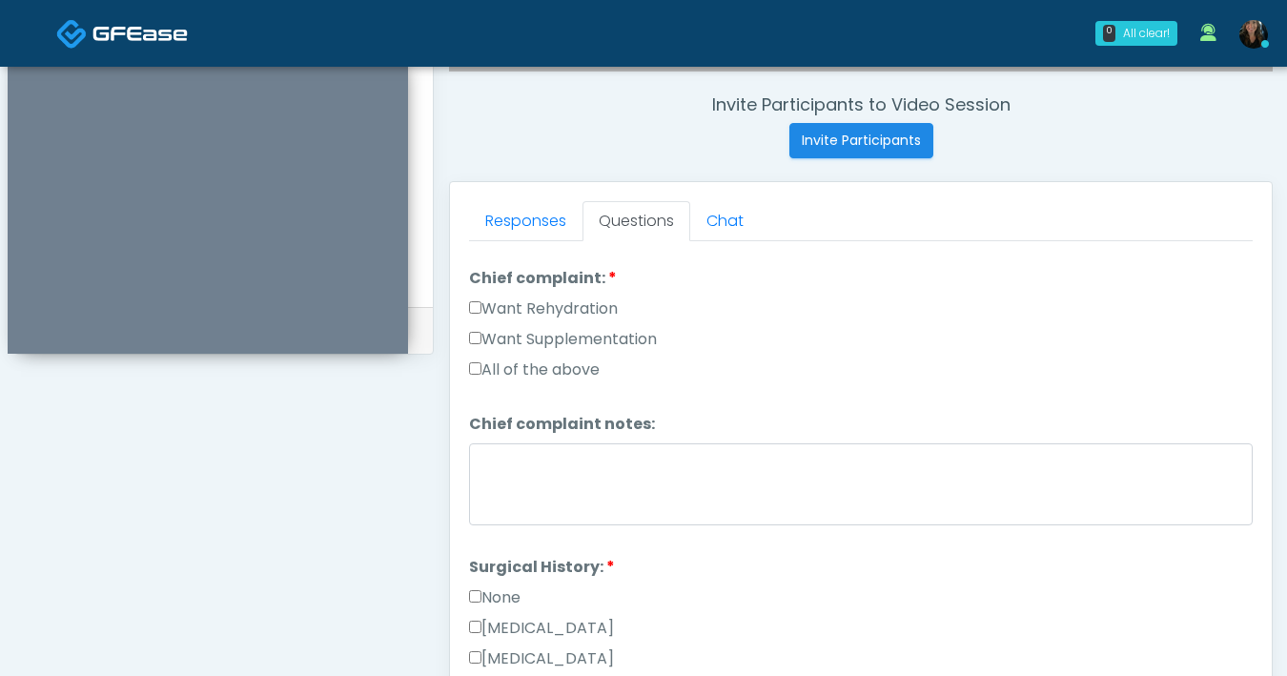
scroll to position [484, 0]
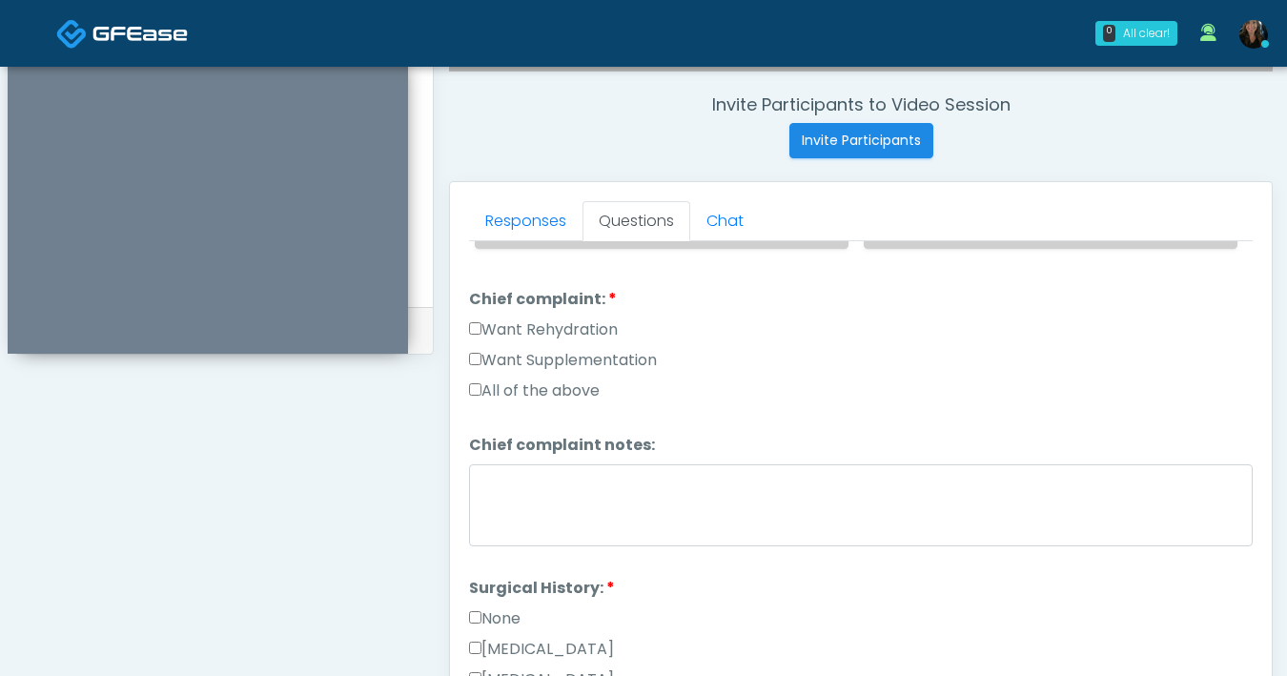
click at [484, 361] on label "Want Supplementation" at bounding box center [563, 360] width 188 height 23
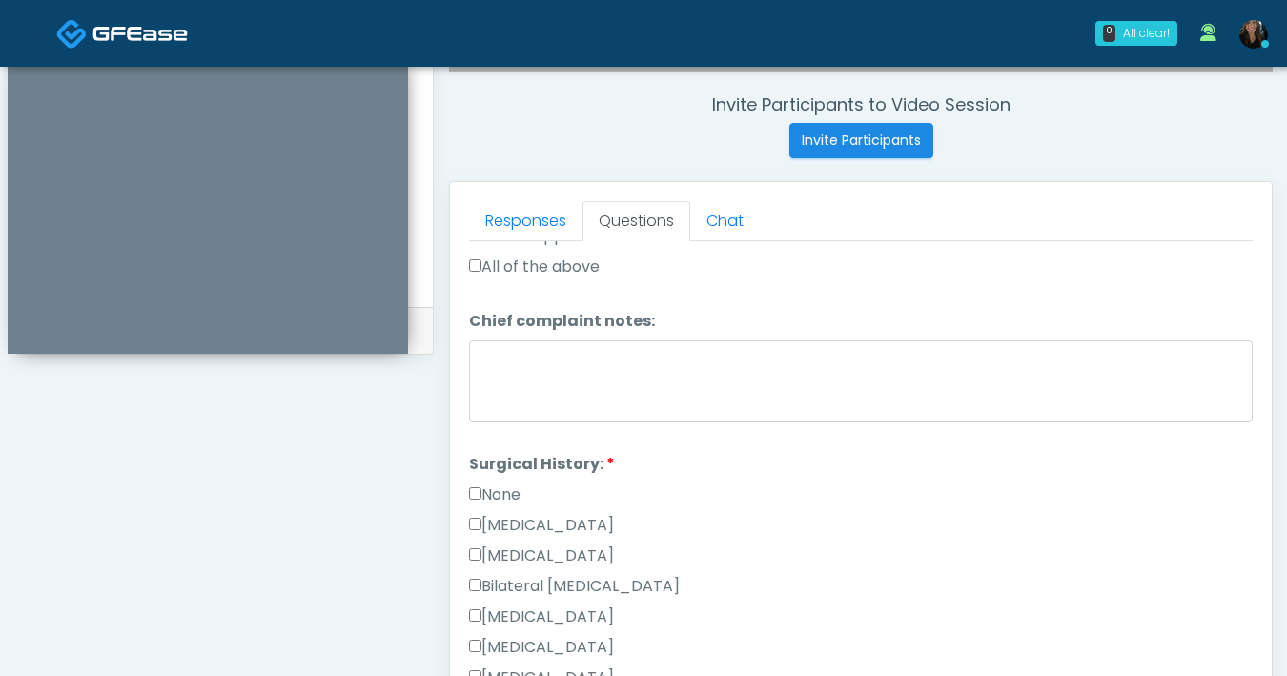
scroll to position [771, 0]
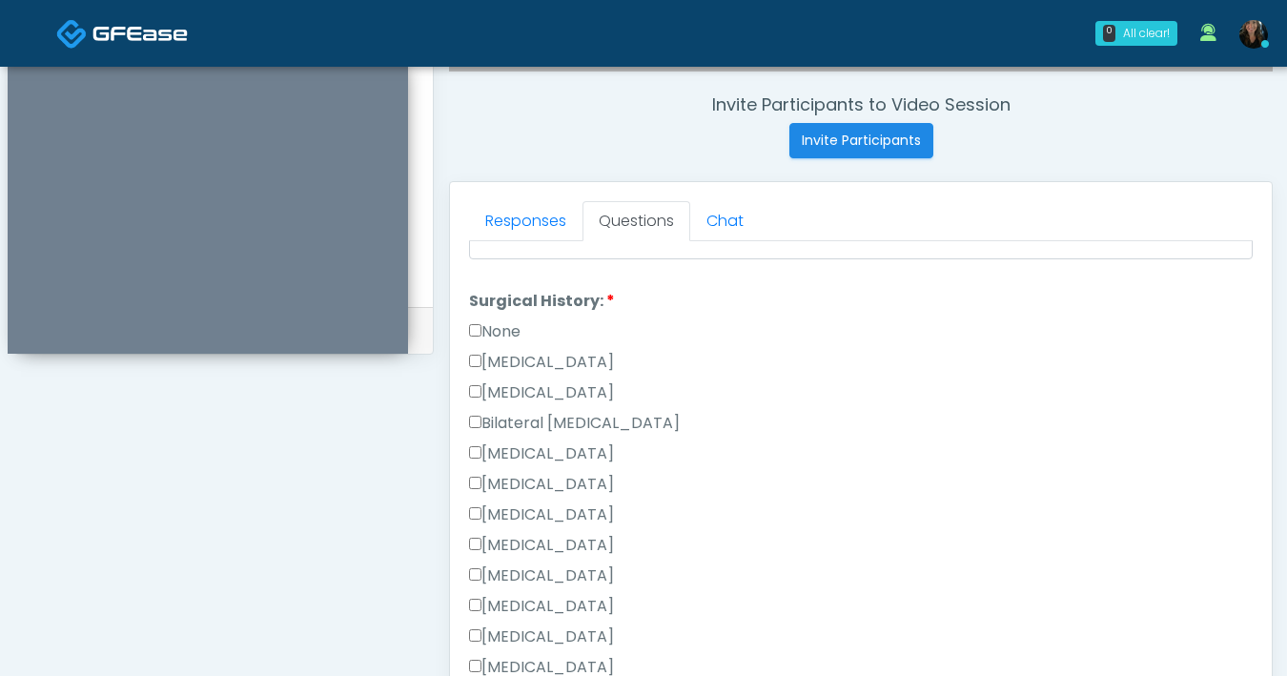
click at [857, 480] on div "Liposuction" at bounding box center [861, 488] width 784 height 31
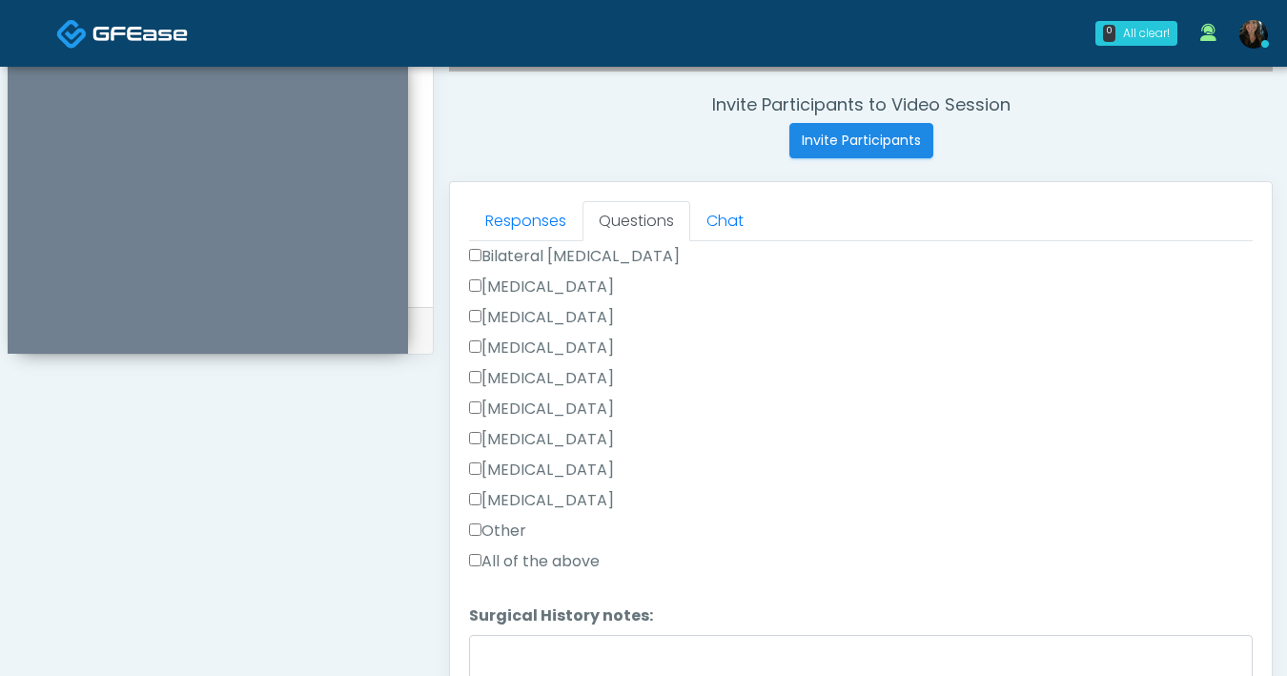
scroll to position [939, 0]
click at [580, 655] on textarea "Surgical History notes:" at bounding box center [861, 675] width 784 height 82
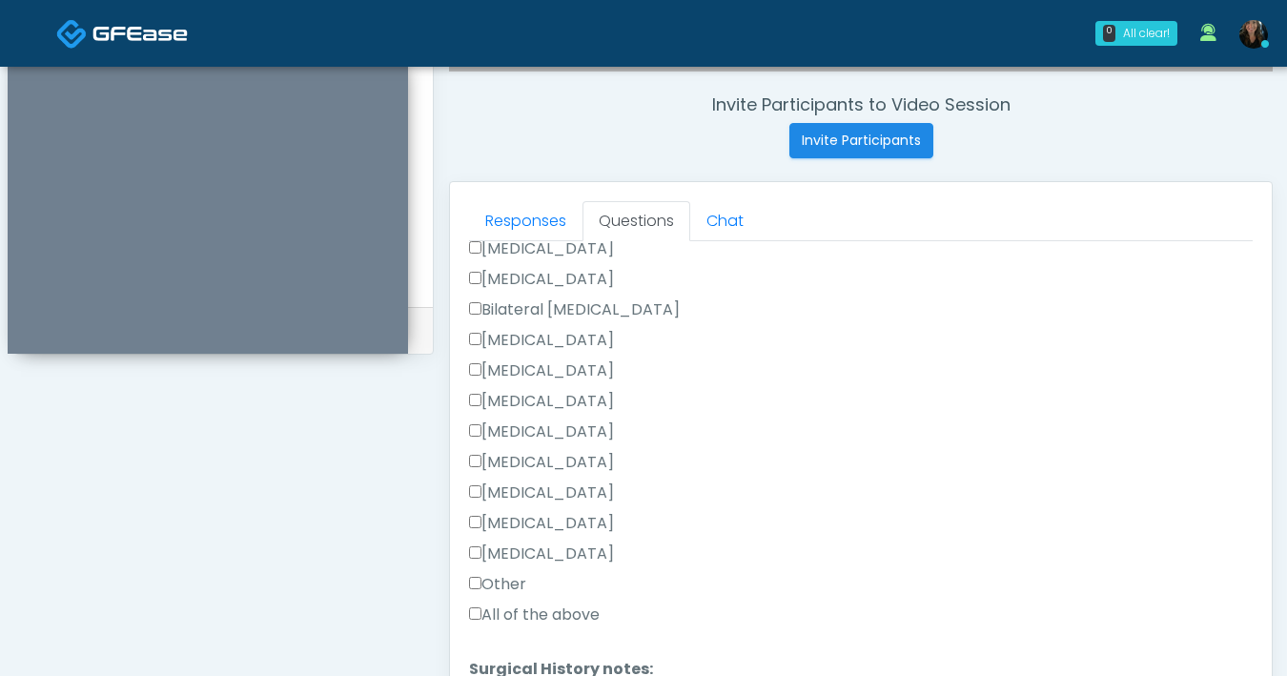
scroll to position [860, 0]
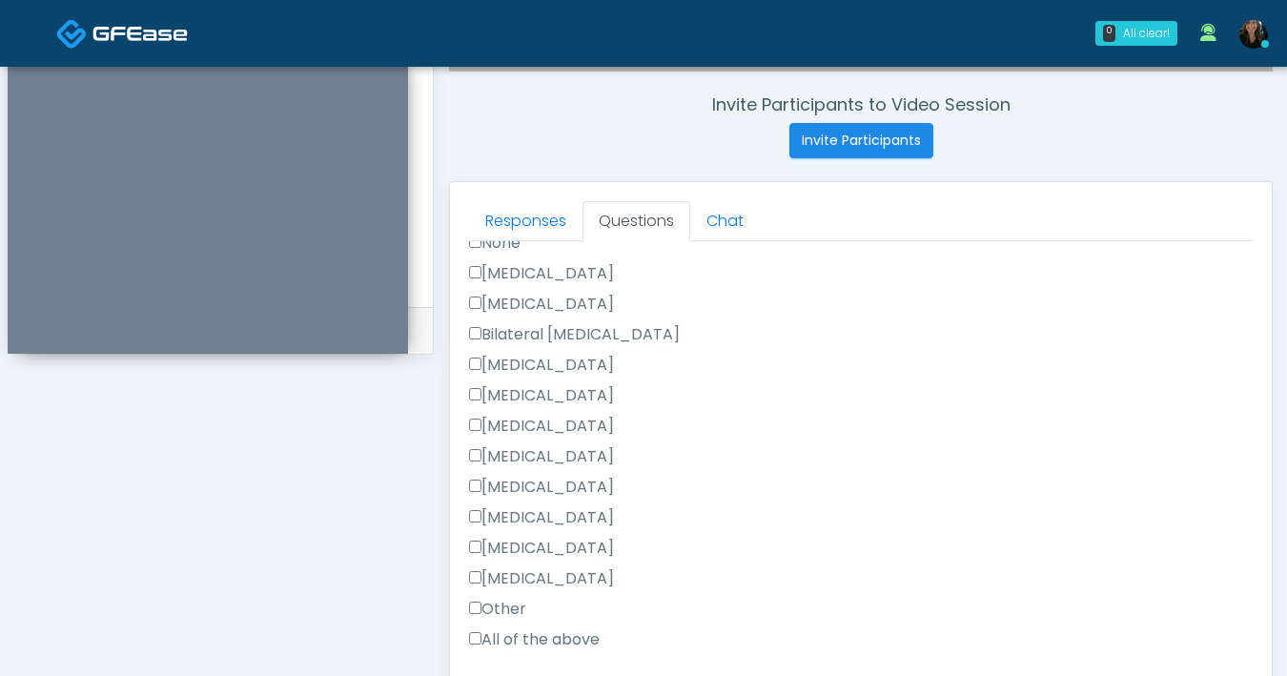
click at [480, 268] on label "Cesarean Section" at bounding box center [541, 273] width 145 height 23
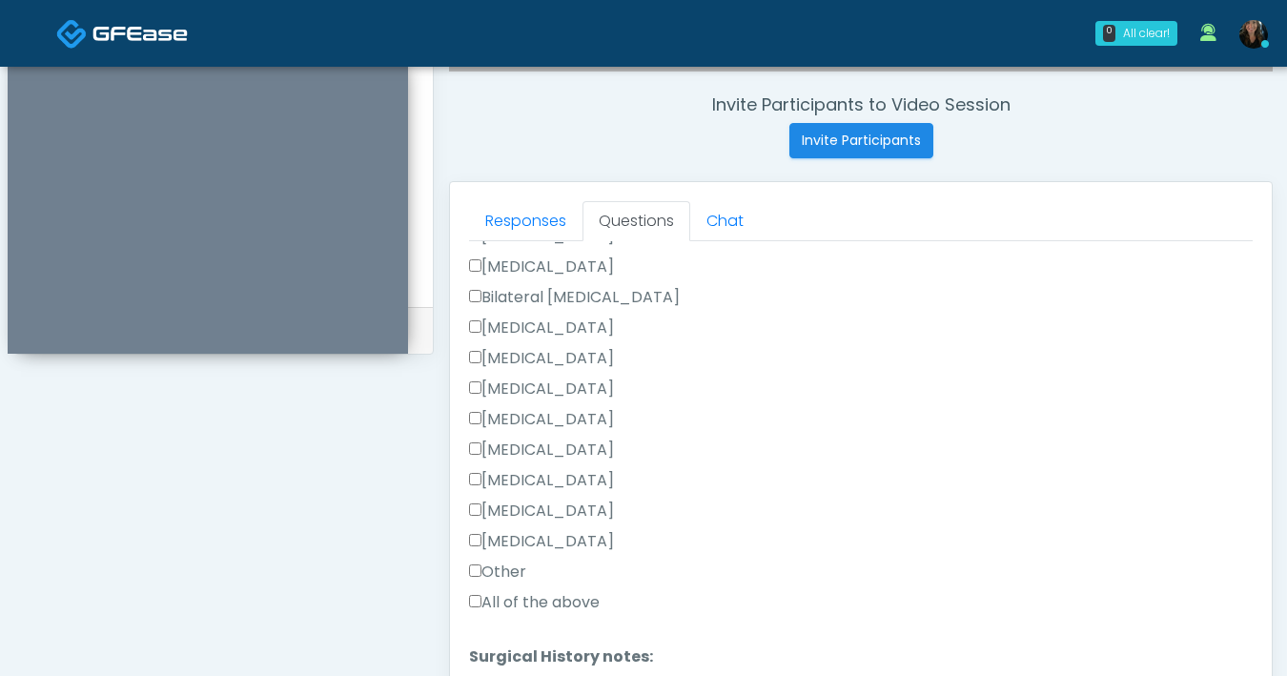
scroll to position [998, 0]
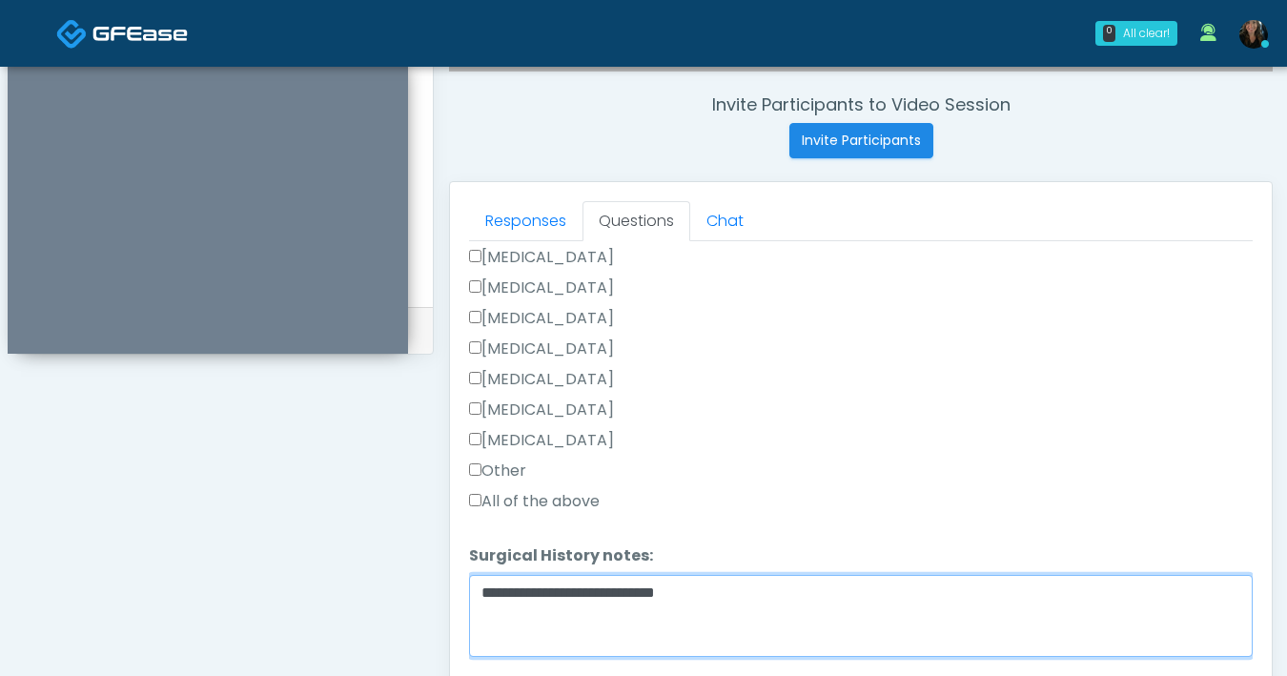
click at [711, 591] on textarea "**********" at bounding box center [861, 616] width 784 height 82
type textarea "**********"
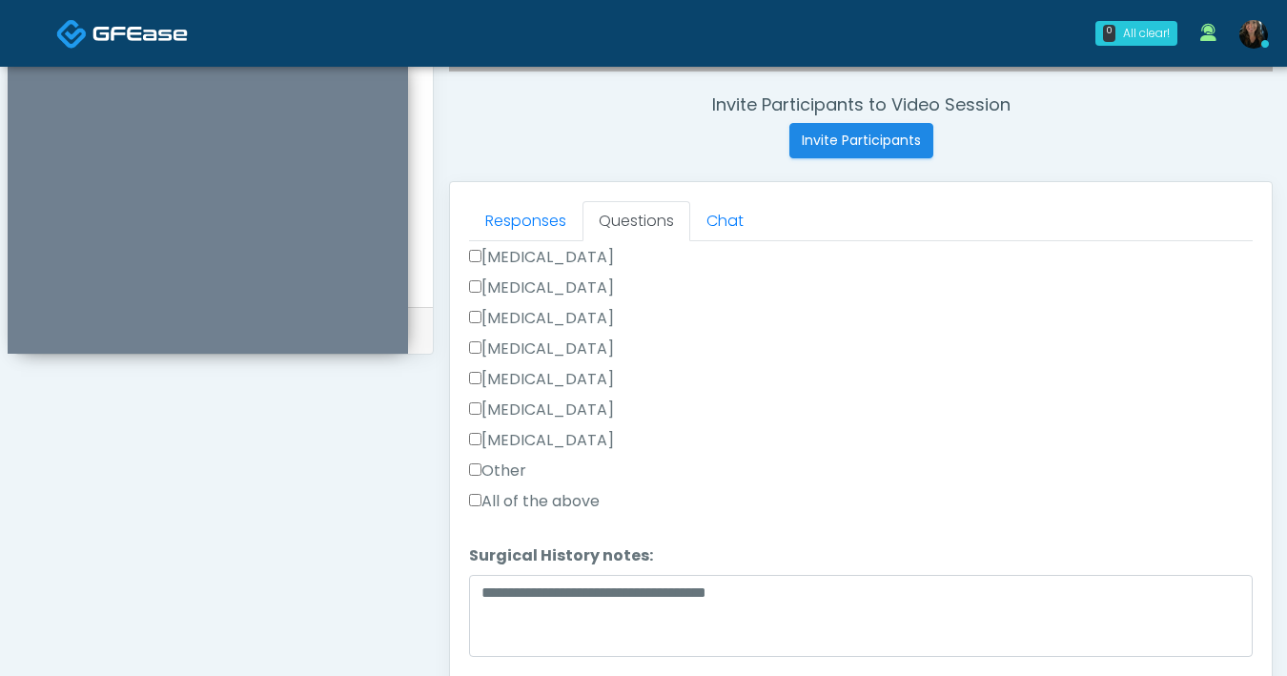
scroll to position [887, 0]
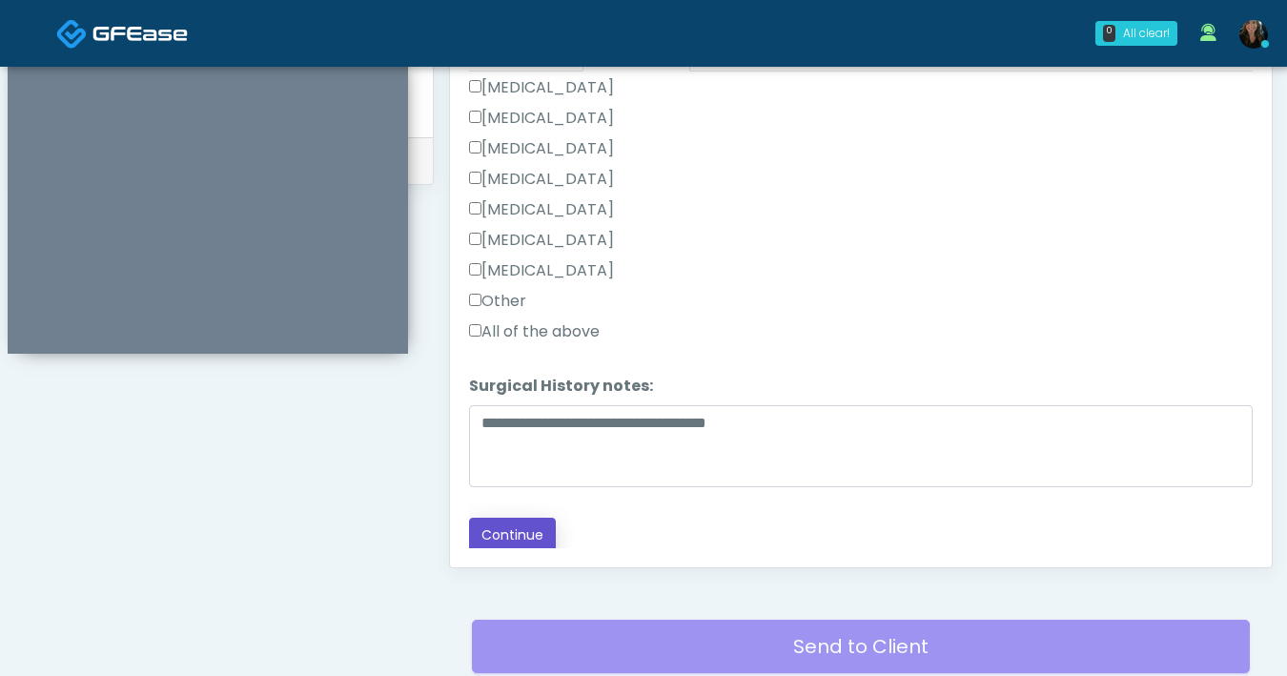
click at [540, 539] on button "Continue" at bounding box center [512, 535] width 87 height 35
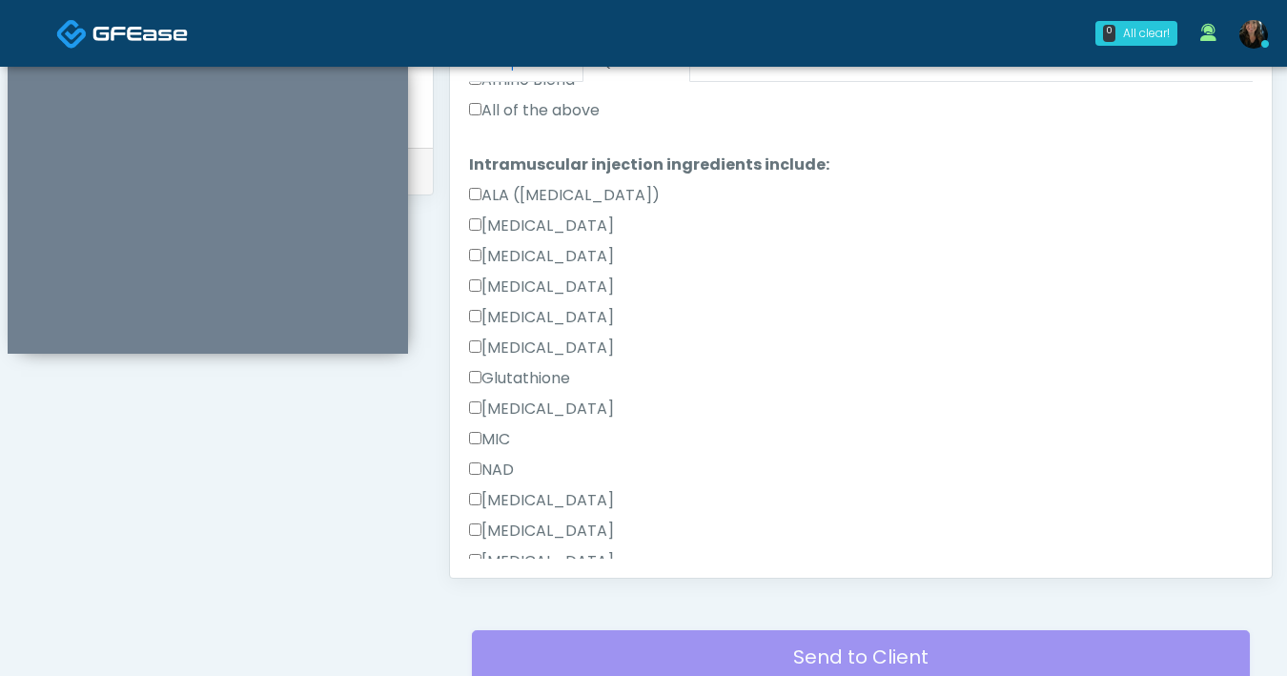
scroll to position [865, 0]
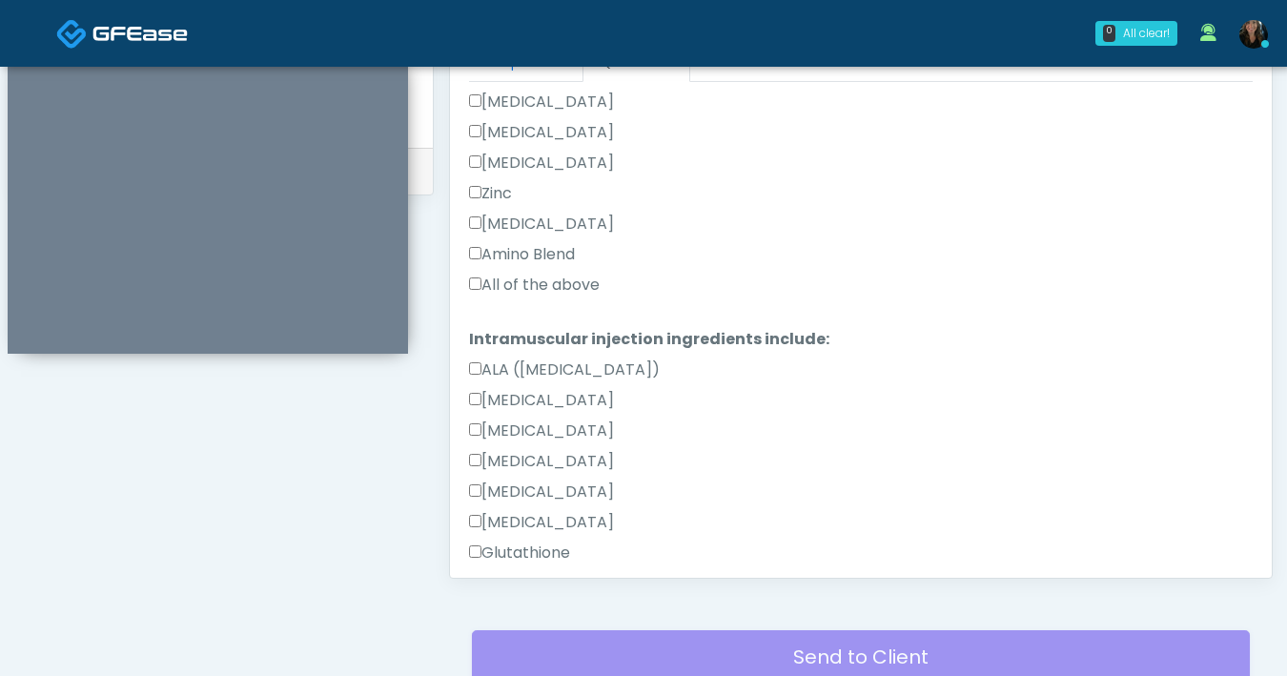
click at [482, 285] on label "All of the above" at bounding box center [534, 285] width 131 height 23
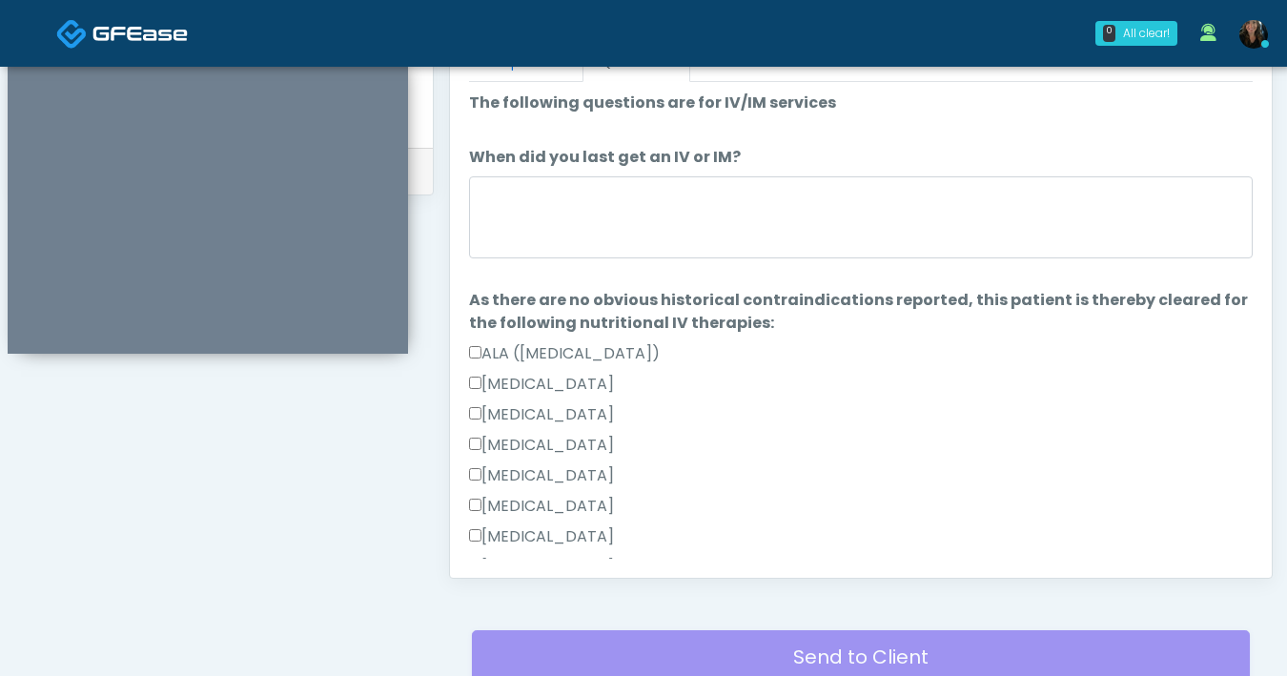
scroll to position [0, 0]
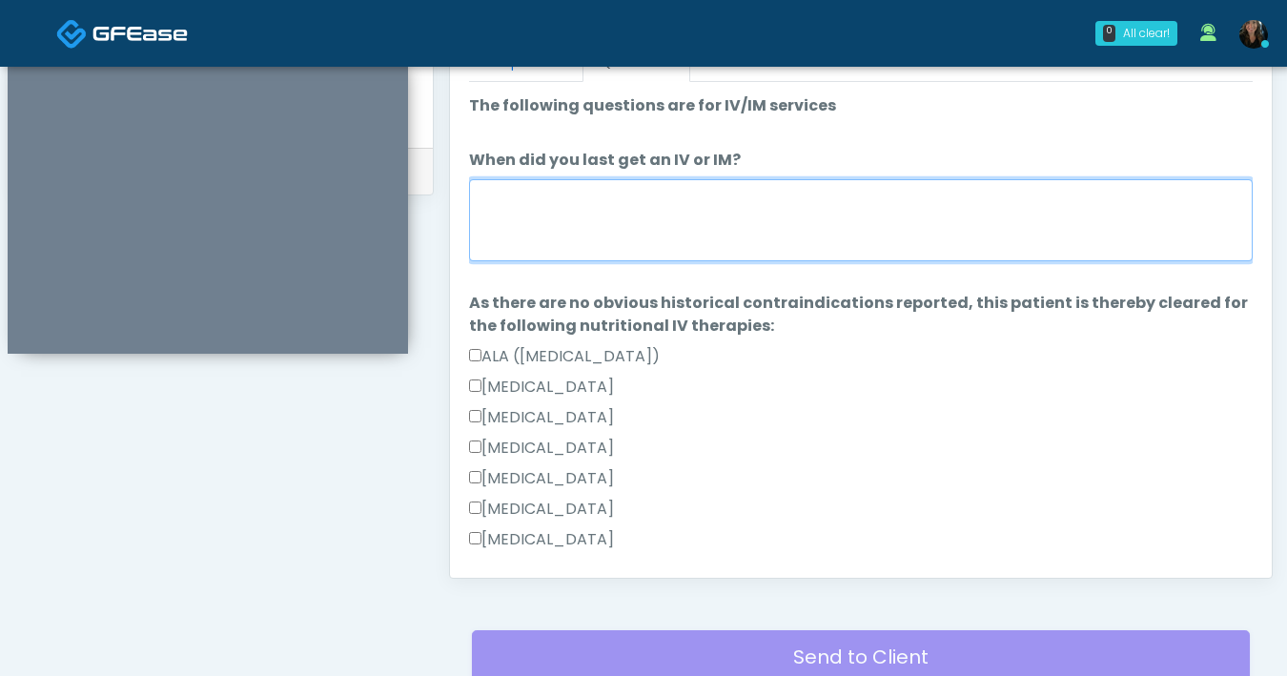
click at [810, 241] on textarea "When did you last get an IV or IM?" at bounding box center [861, 220] width 784 height 82
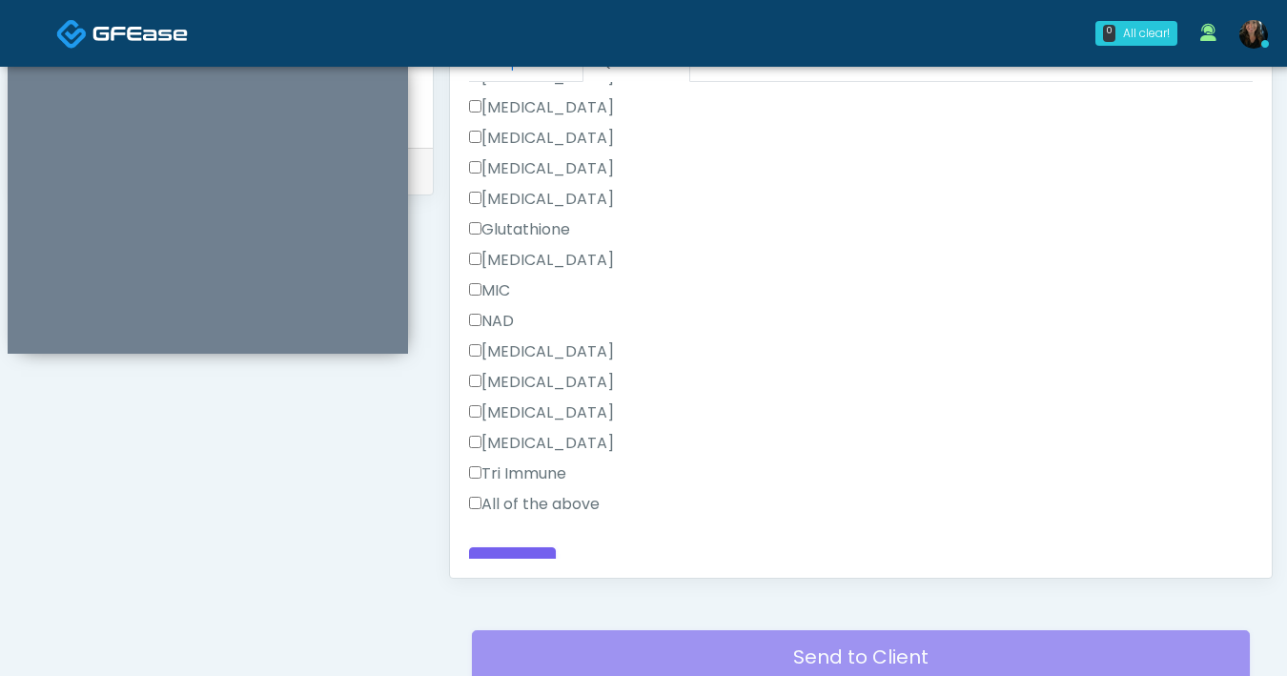
scroll to position [1211, 0]
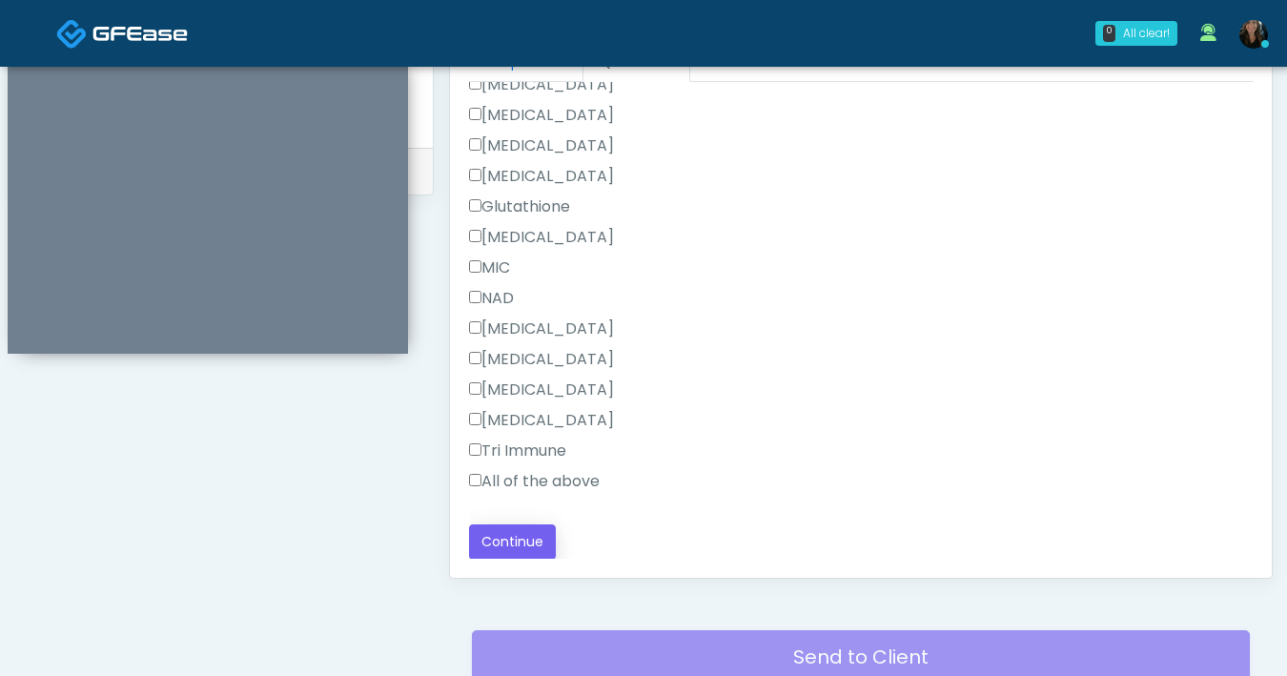
type textarea "******"
click at [541, 531] on button "Continue" at bounding box center [512, 541] width 87 height 35
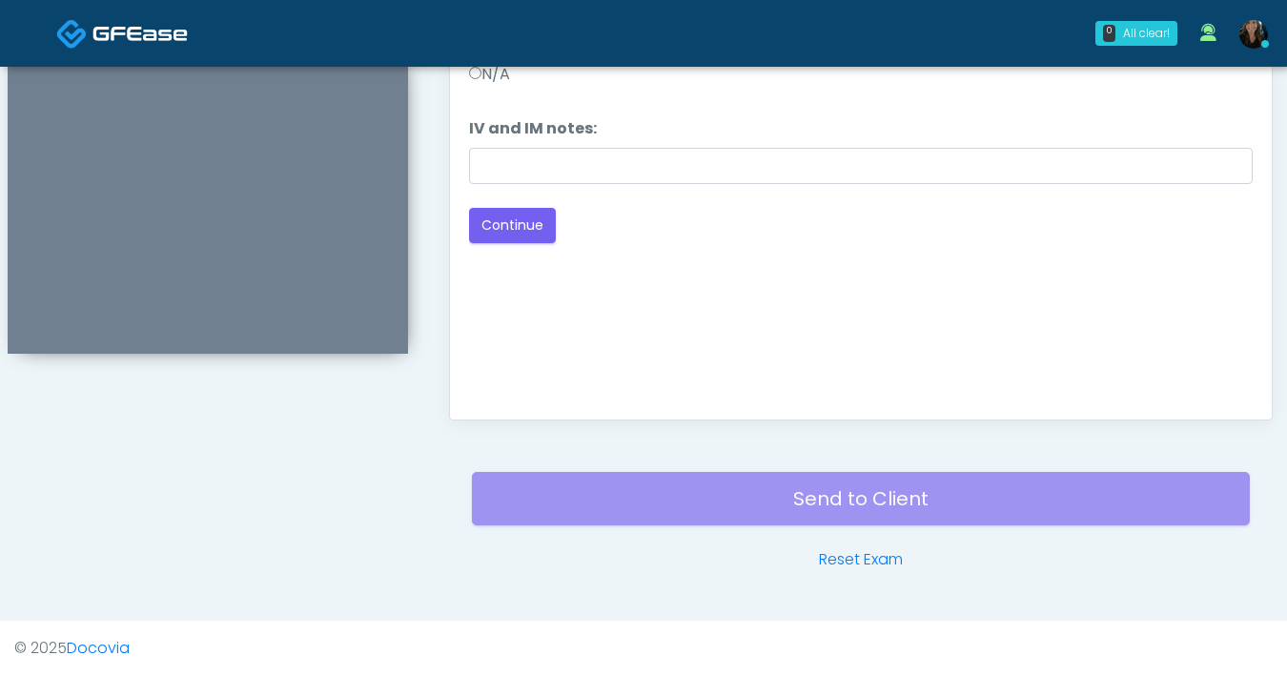
scroll to position [661, 0]
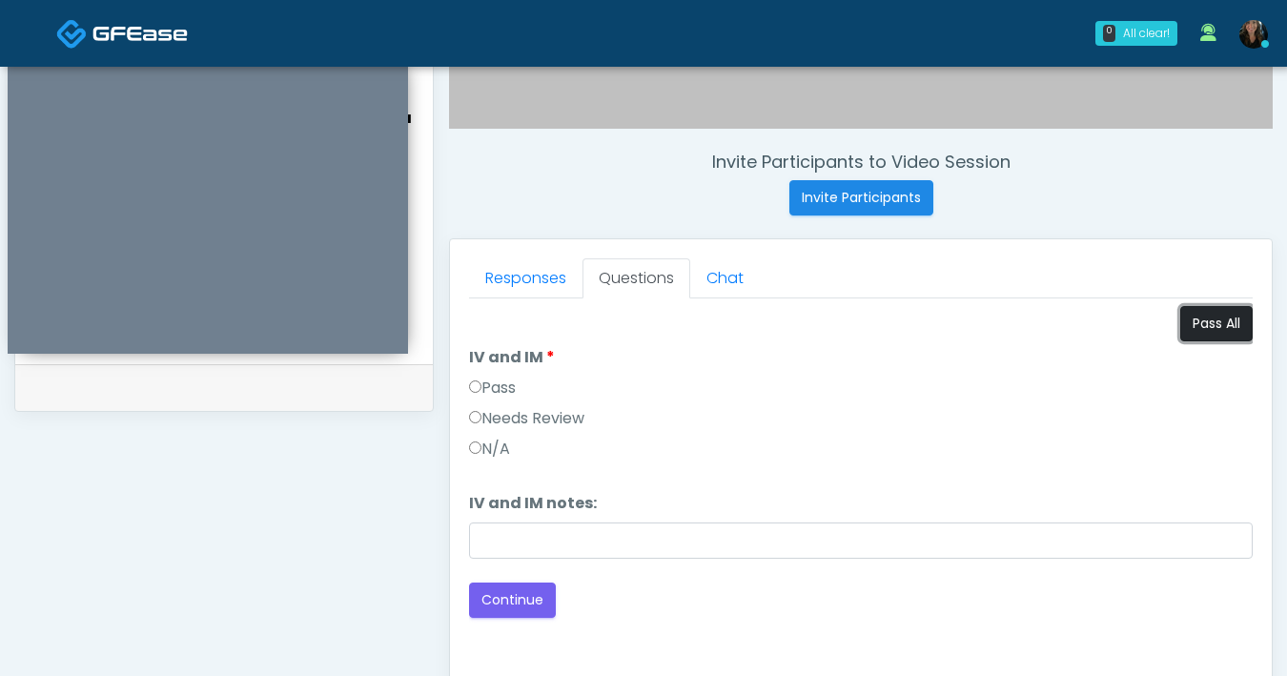
click at [1194, 323] on button "Pass All" at bounding box center [1216, 323] width 72 height 35
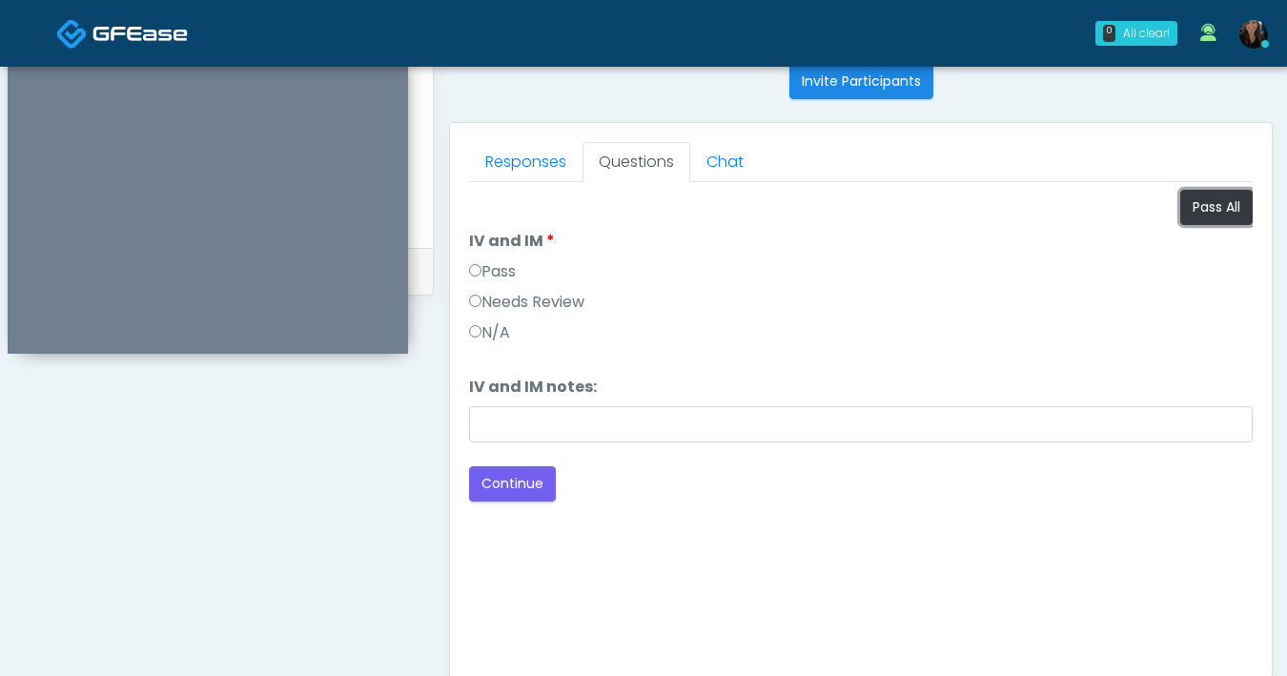
scroll to position [854, 0]
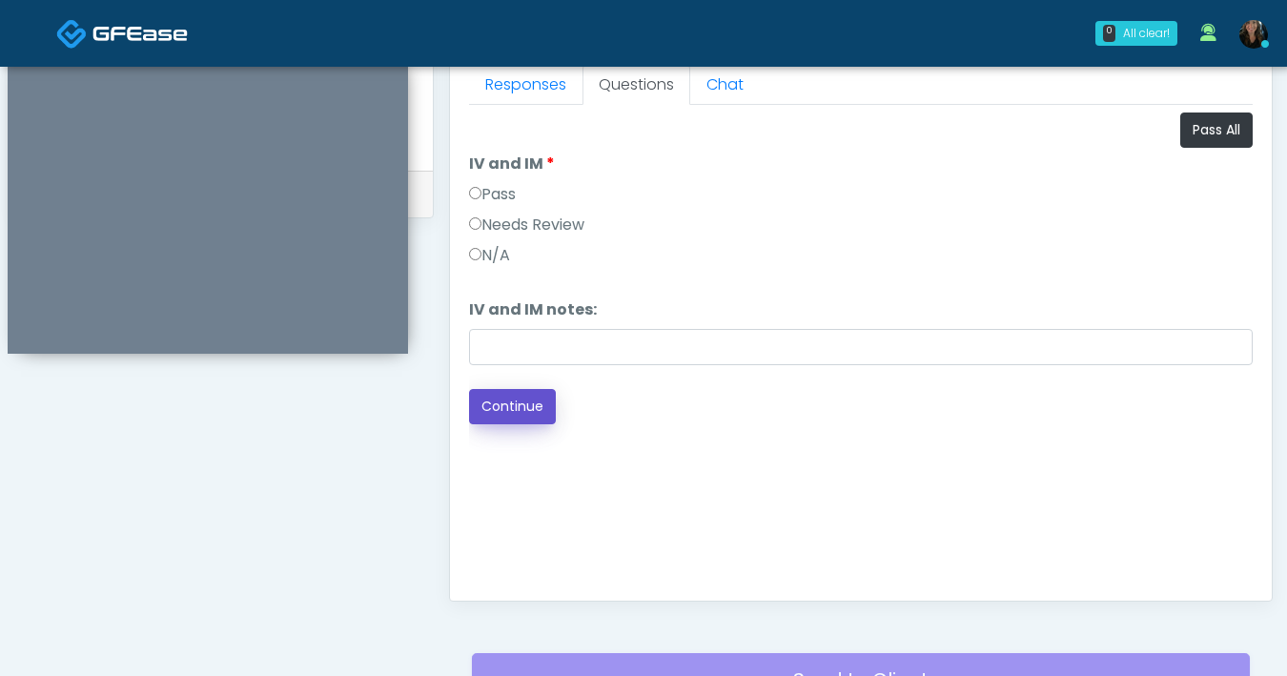
click at [518, 417] on button "Continue" at bounding box center [512, 406] width 87 height 35
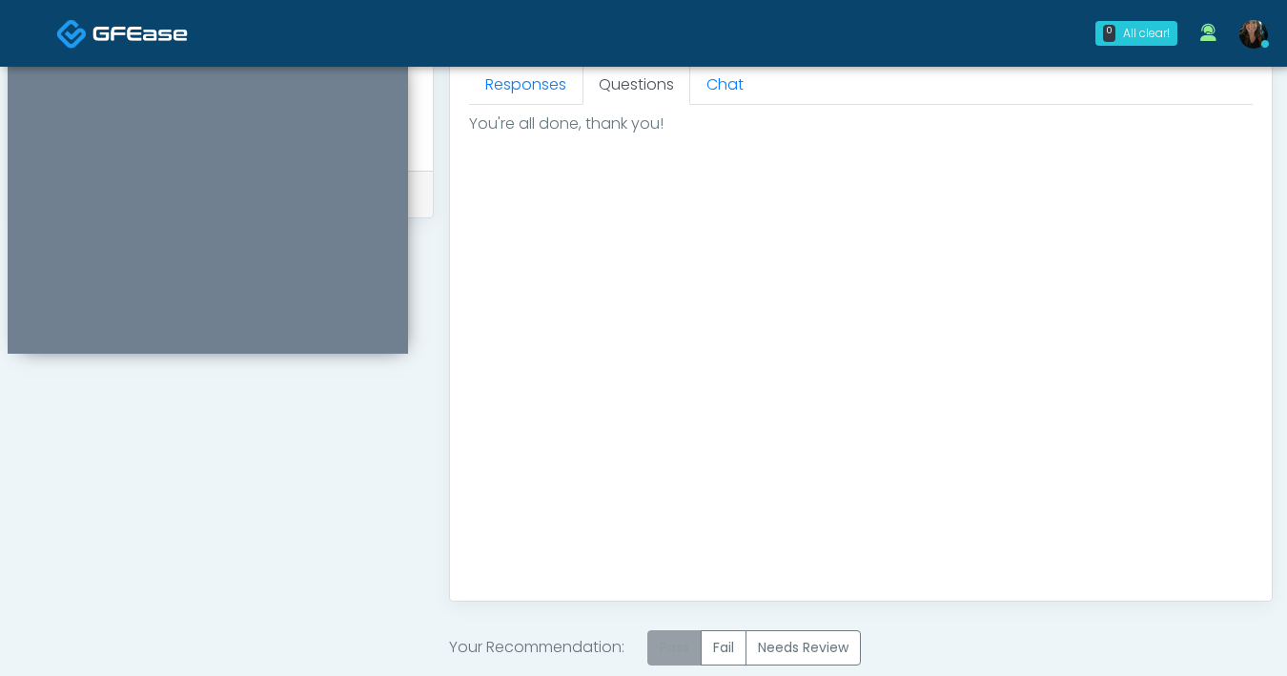
click at [665, 633] on label "Pass" at bounding box center [674, 647] width 54 height 35
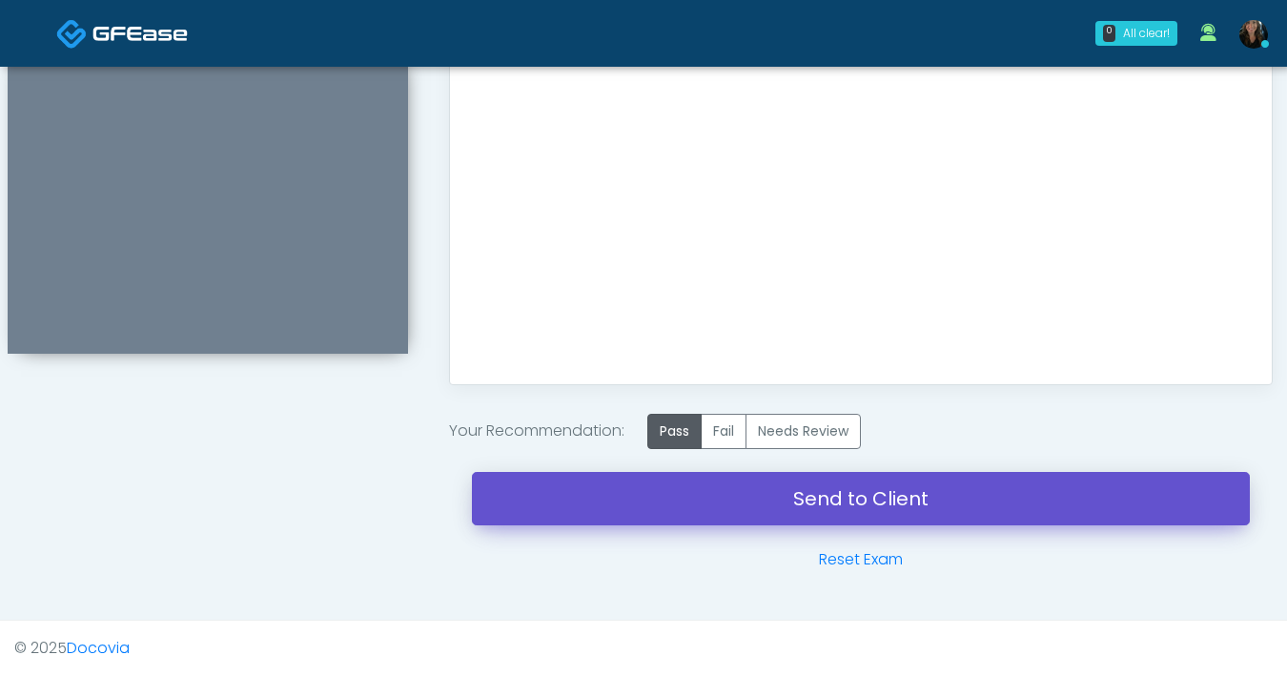
click at [740, 504] on link "Send to Client" at bounding box center [861, 498] width 778 height 53
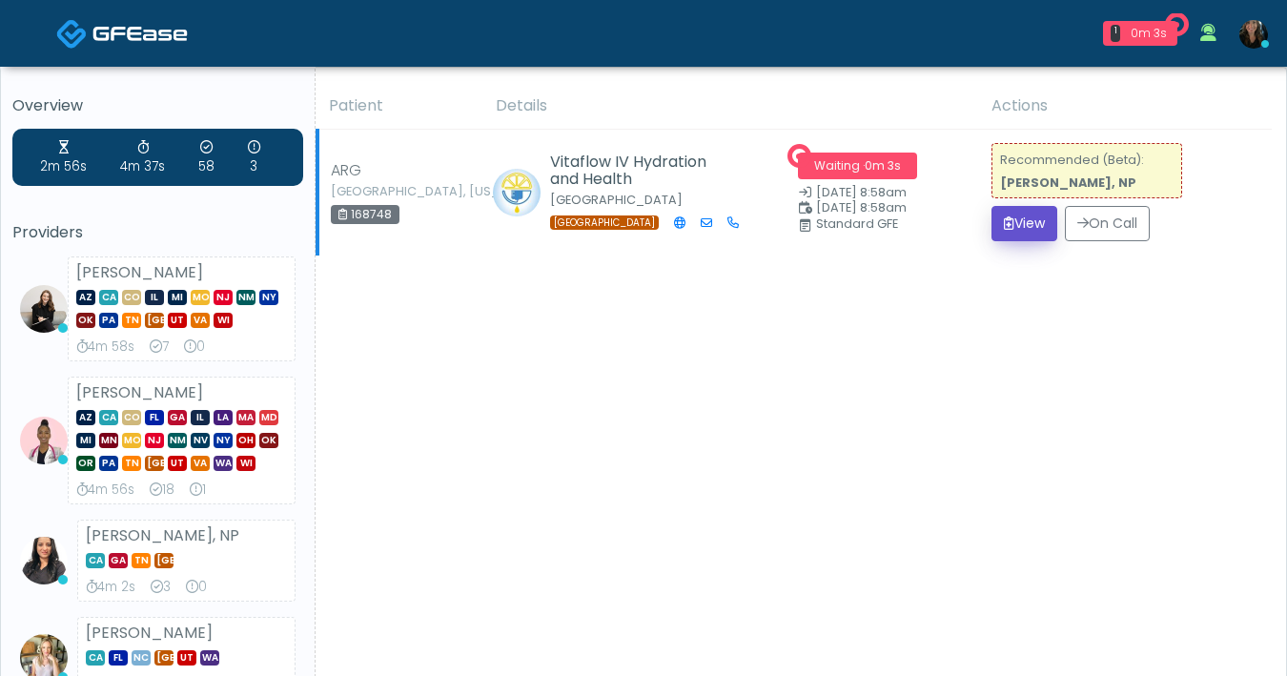
click at [1006, 230] on icon "submit" at bounding box center [1009, 222] width 10 height 13
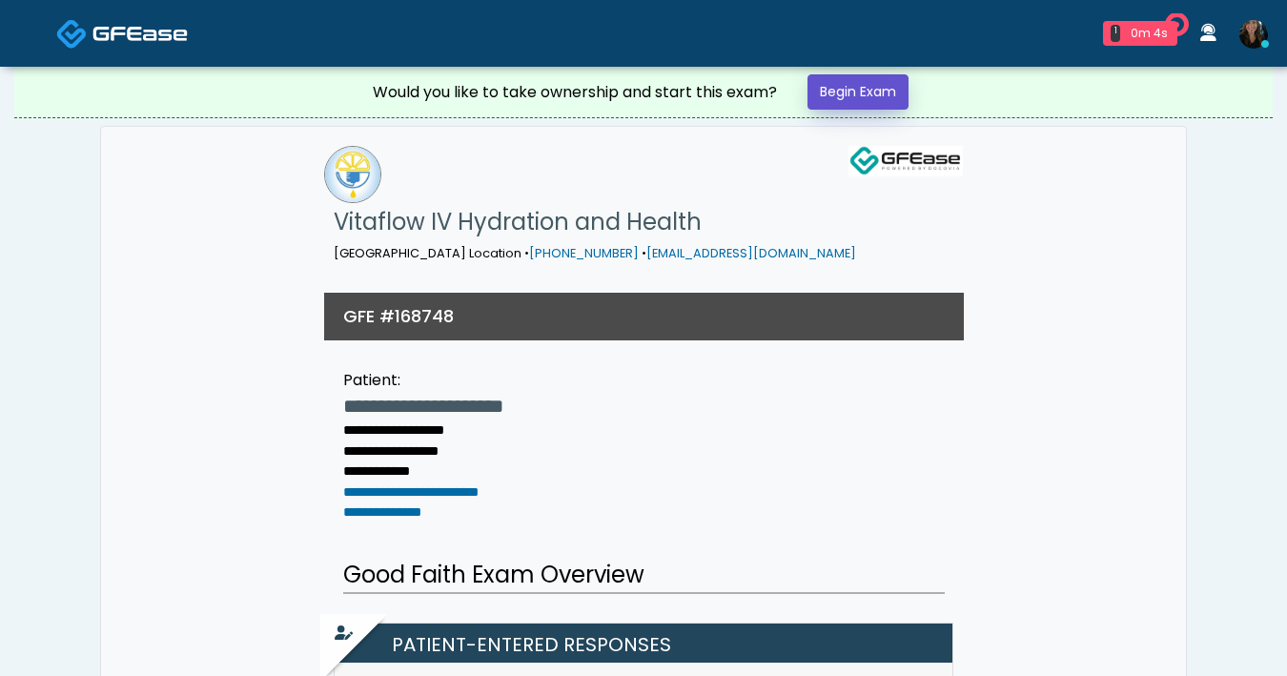
click at [867, 92] on link "Begin Exam" at bounding box center [857, 91] width 101 height 35
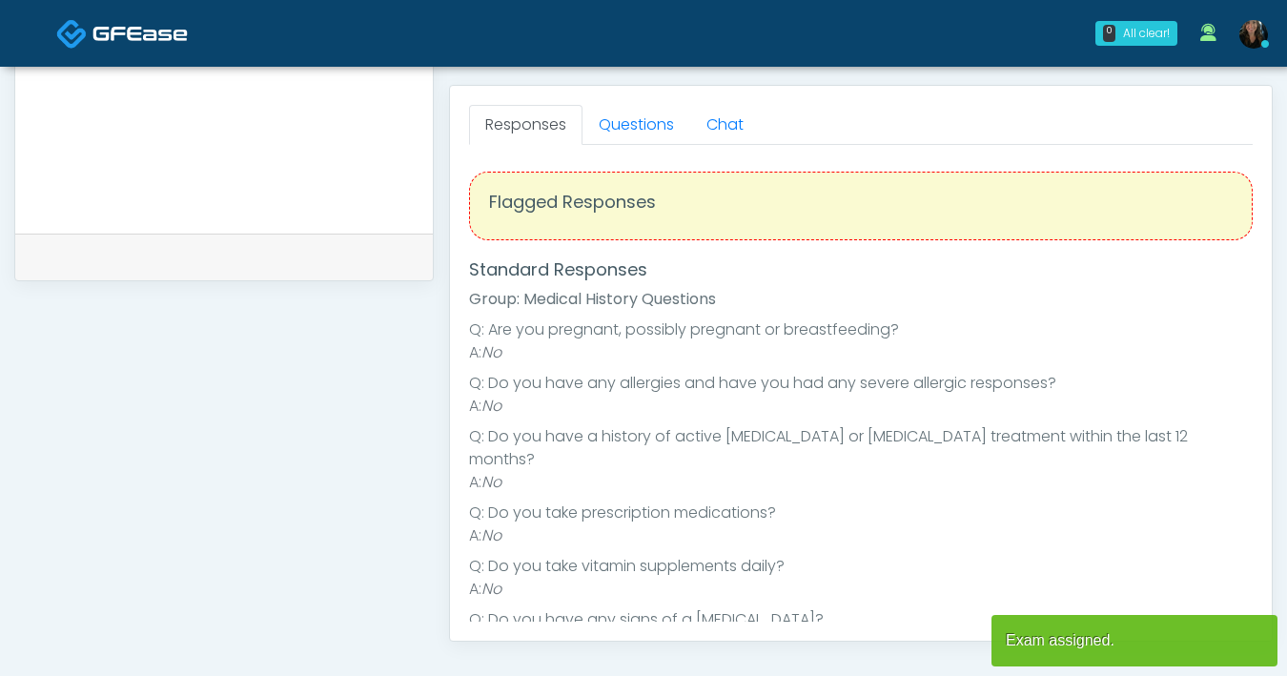
scroll to position [824, 0]
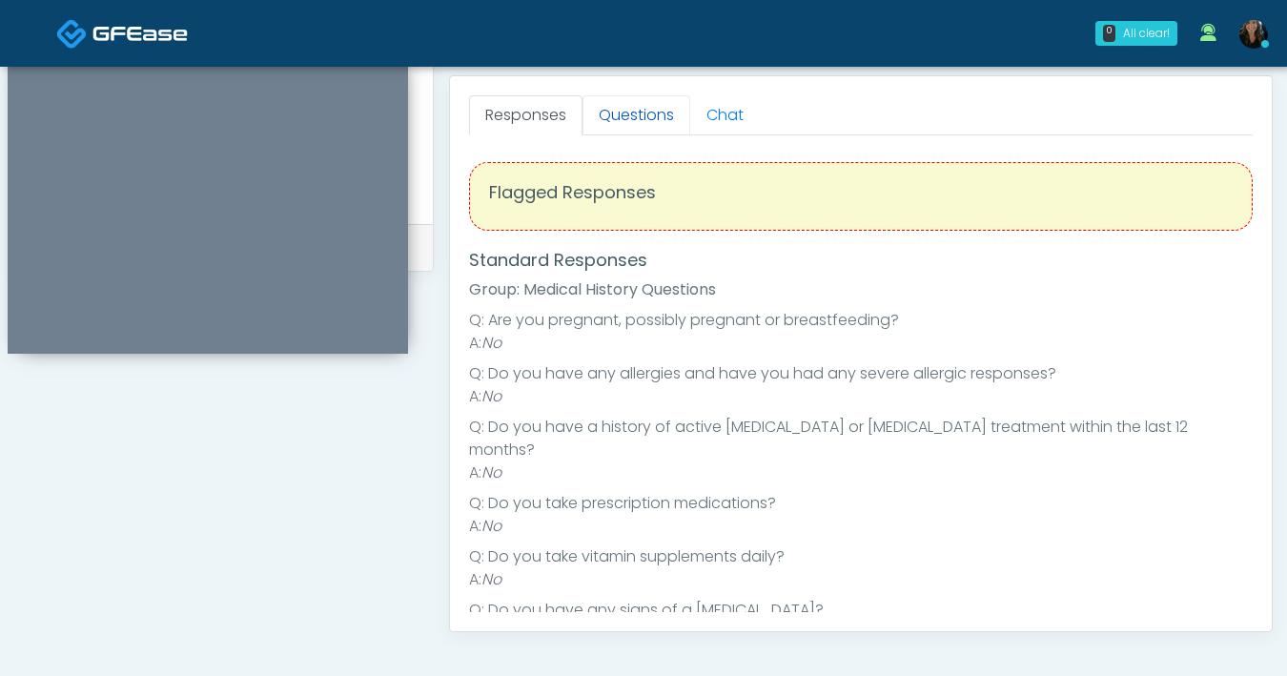
click at [636, 127] on link "Questions" at bounding box center [636, 115] width 108 height 40
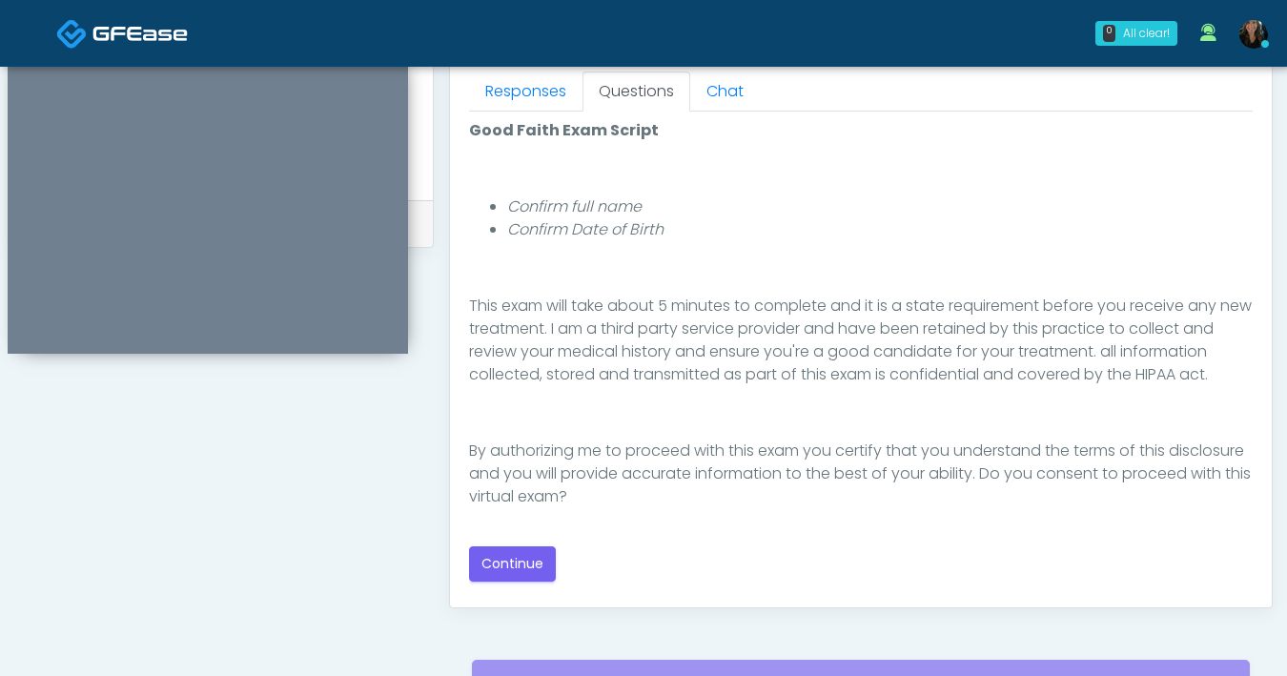
scroll to position [849, 0]
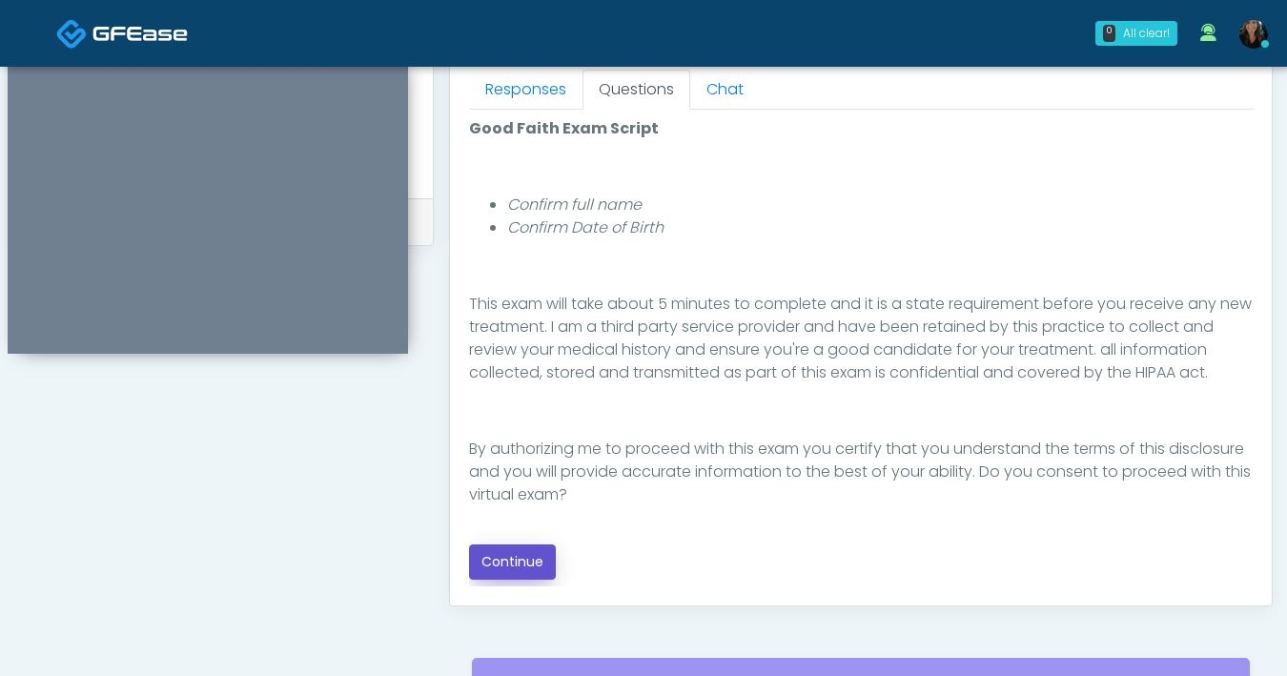
click at [513, 560] on button "Continue" at bounding box center [512, 561] width 87 height 35
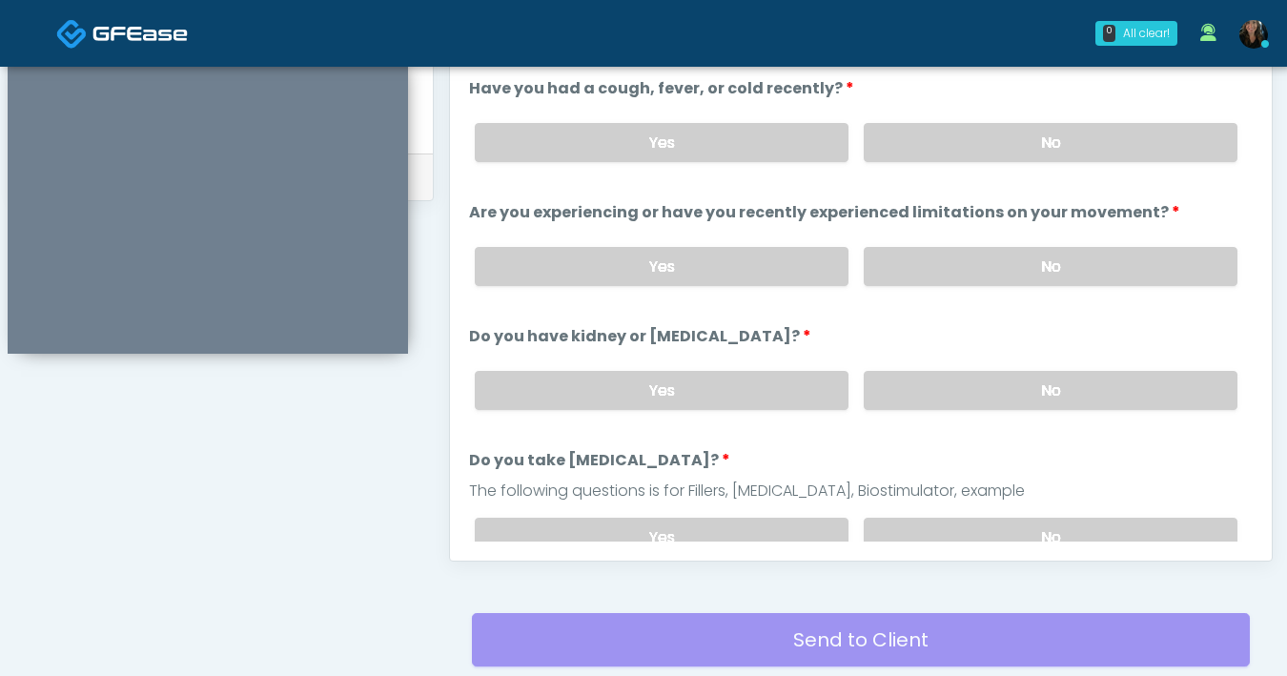
scroll to position [701, 0]
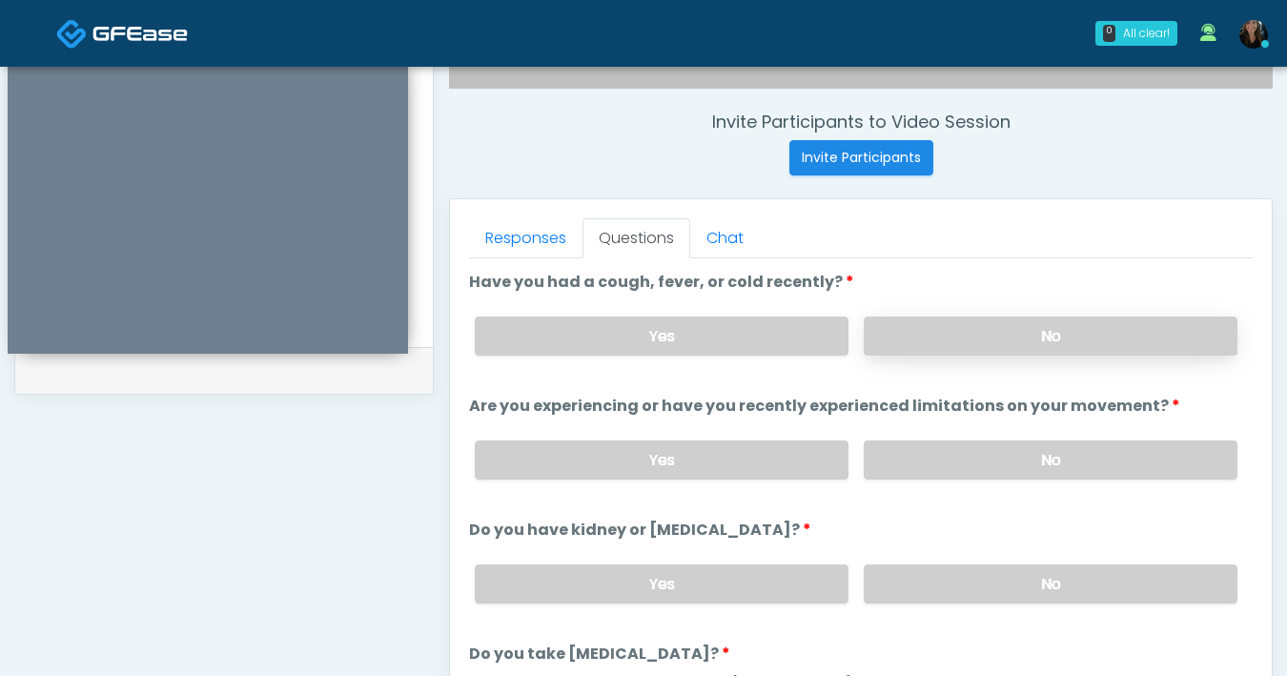
click at [1026, 344] on label "No" at bounding box center [1051, 335] width 374 height 39
click at [982, 452] on label "No" at bounding box center [1051, 459] width 374 height 39
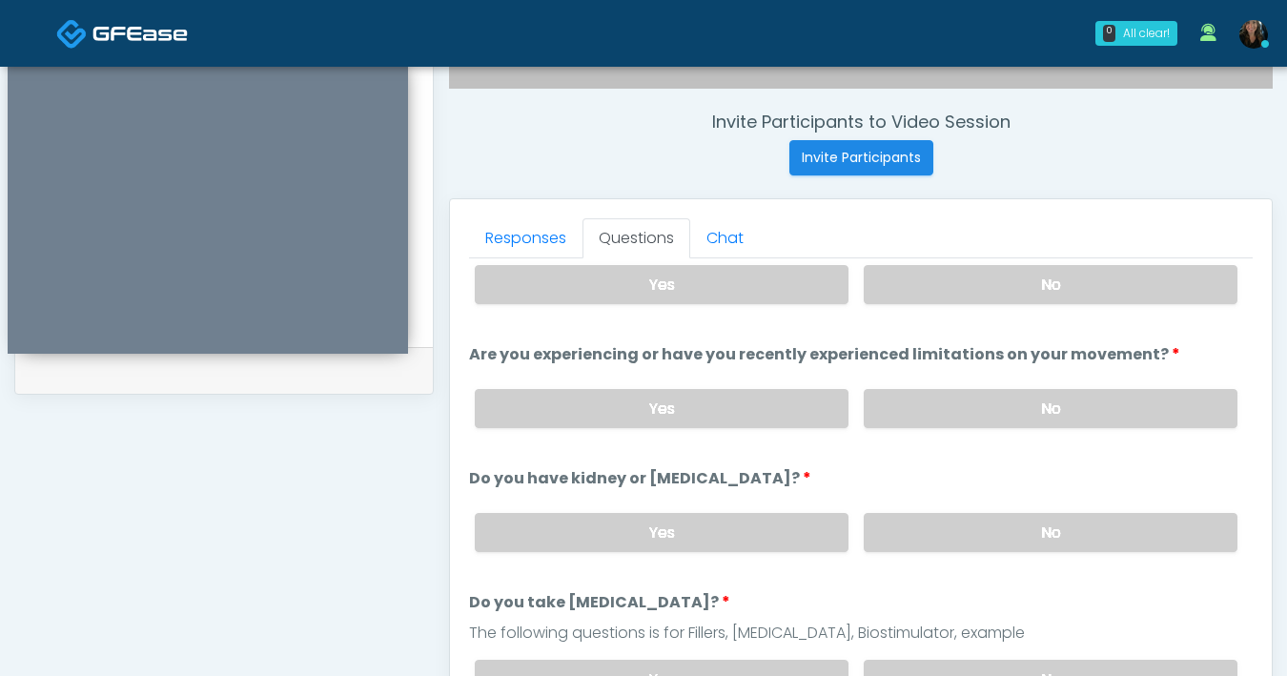
scroll to position [52, 0]
click at [971, 523] on label "No" at bounding box center [1051, 531] width 374 height 39
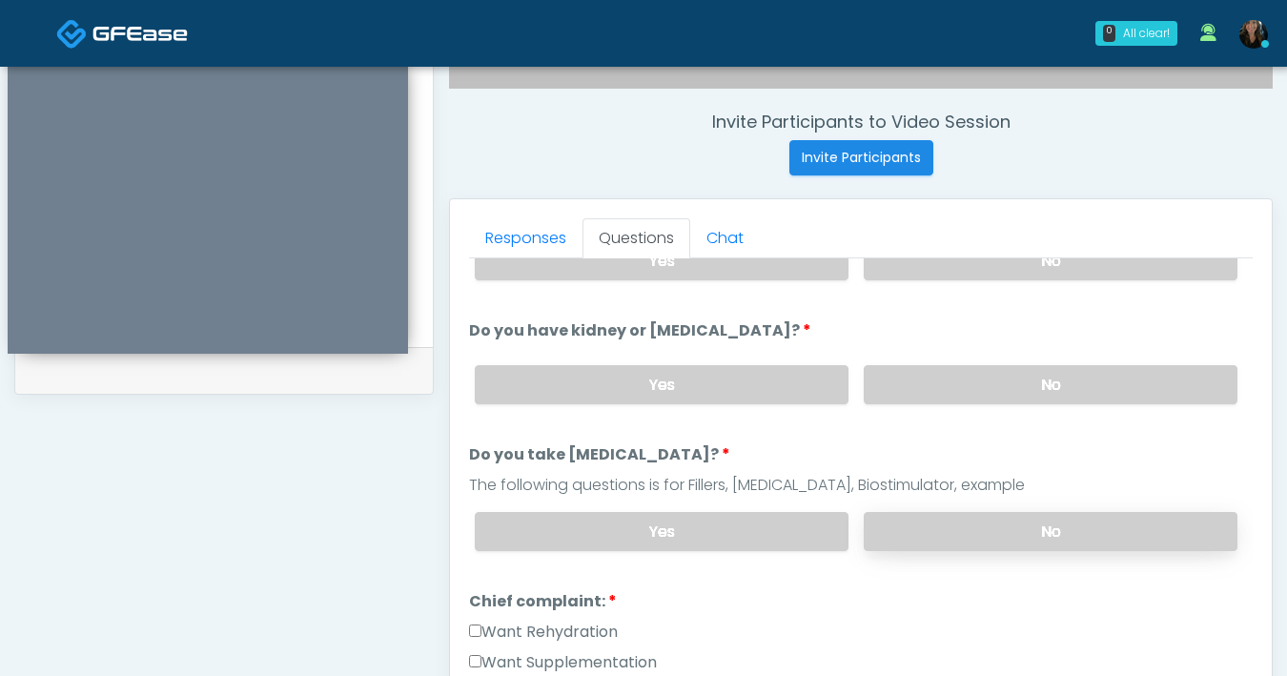
click at [1029, 520] on label "No" at bounding box center [1051, 531] width 374 height 39
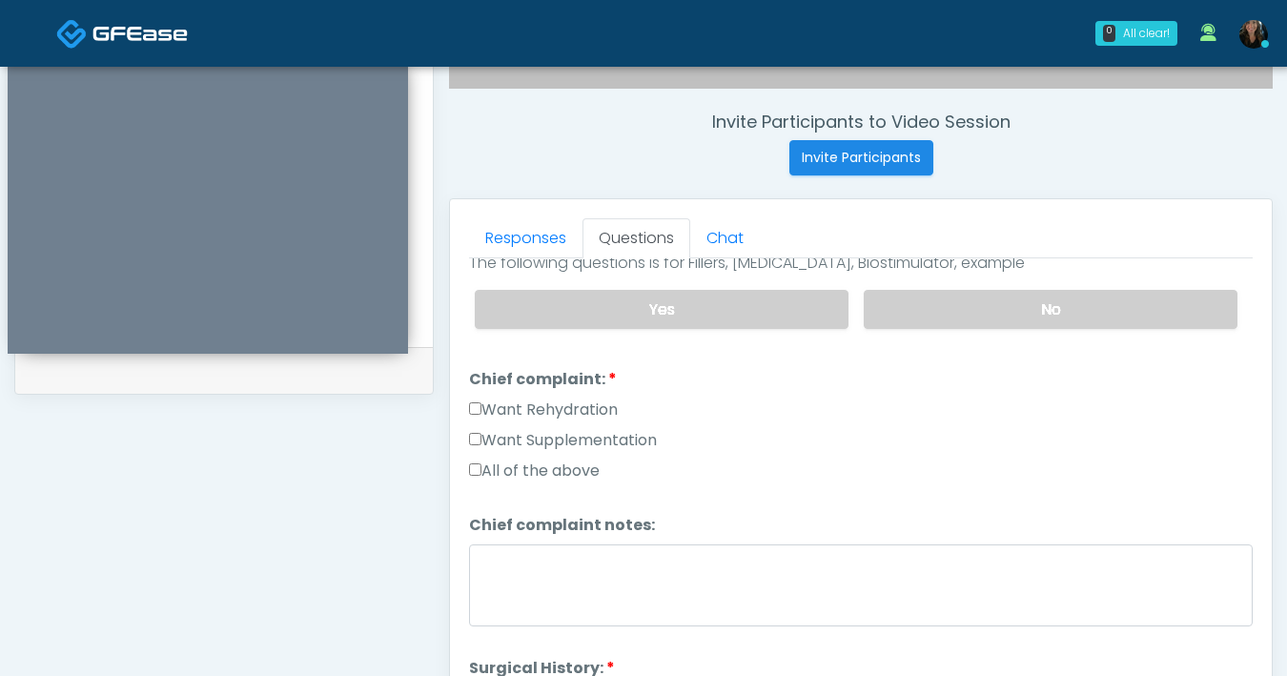
scroll to position [422, 0]
click at [482, 470] on label "All of the above" at bounding box center [534, 469] width 131 height 23
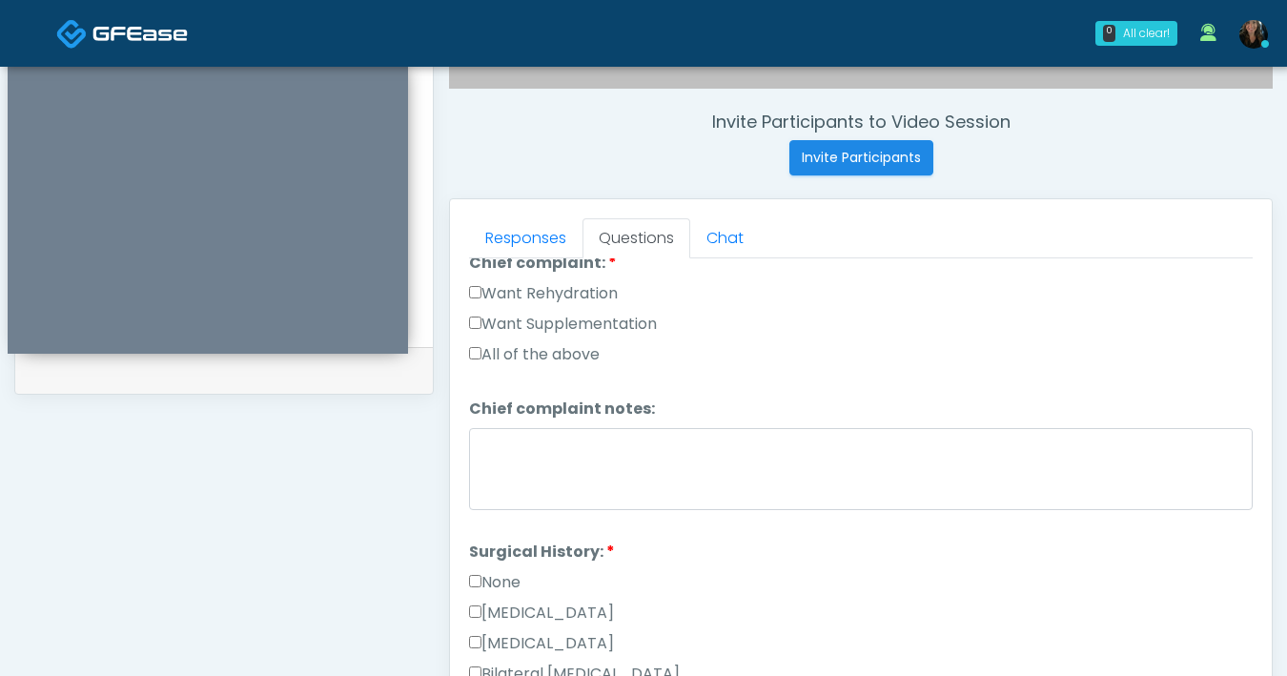
scroll to position [628, 0]
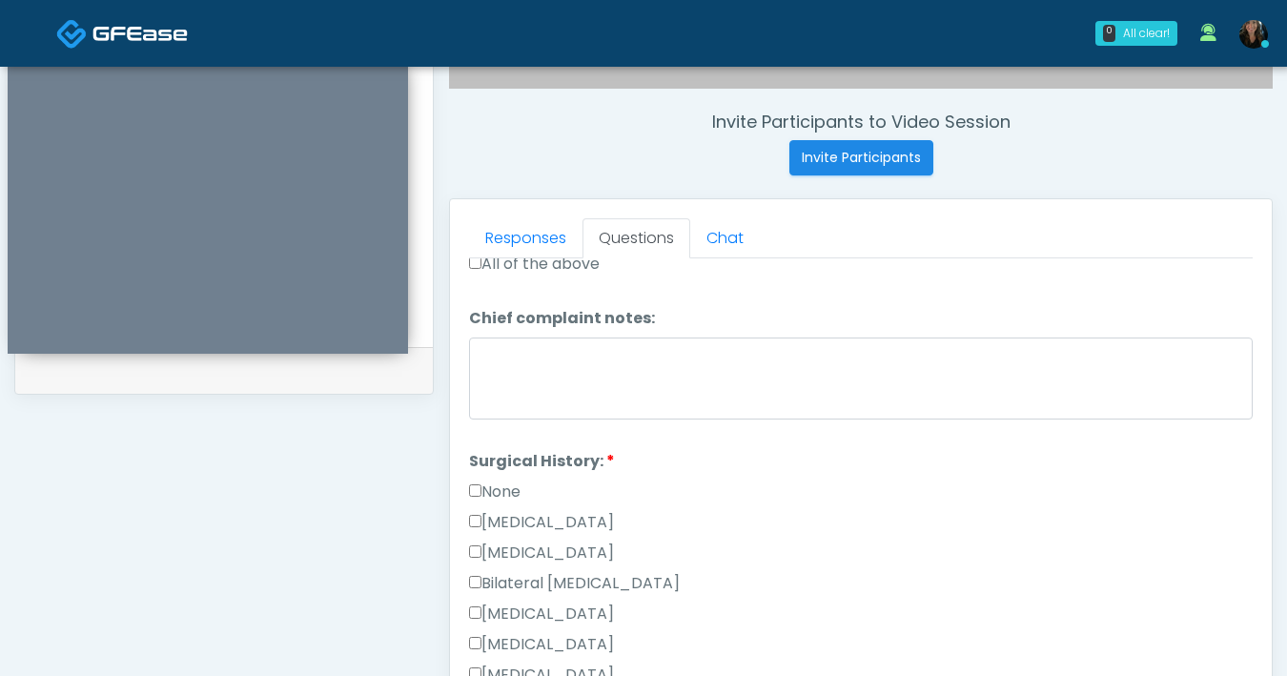
click at [481, 486] on label "None" at bounding box center [494, 491] width 51 height 23
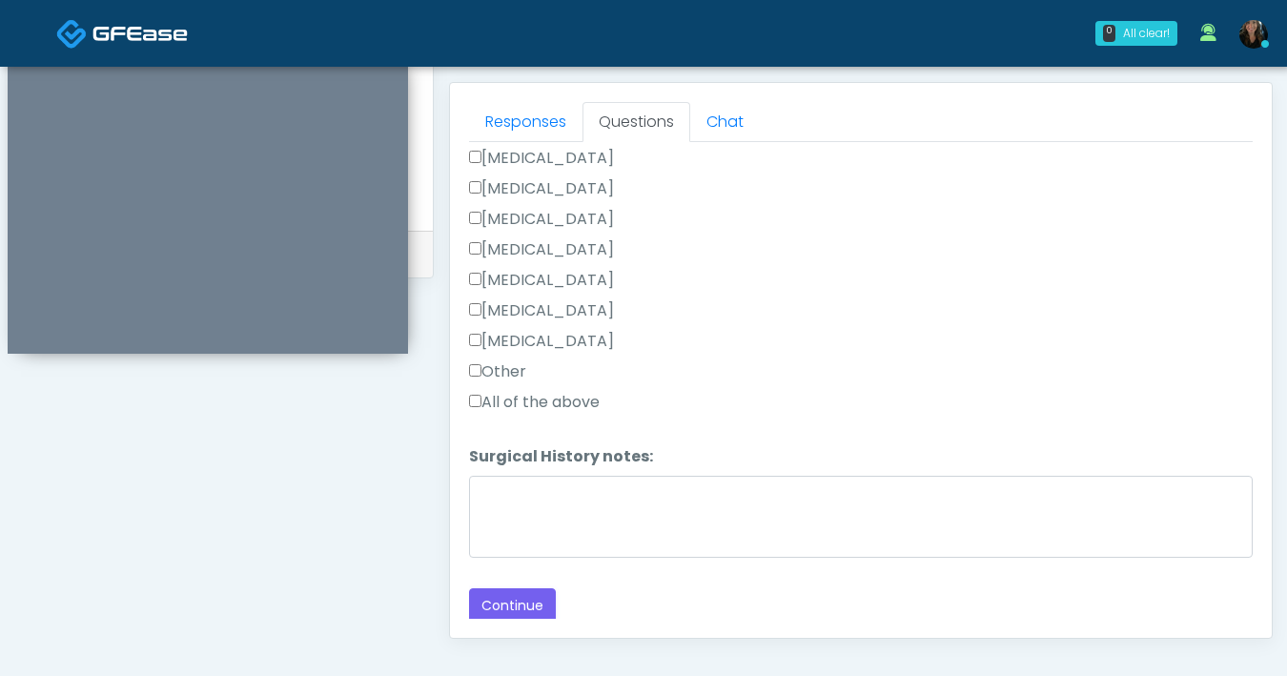
scroll to position [893, 0]
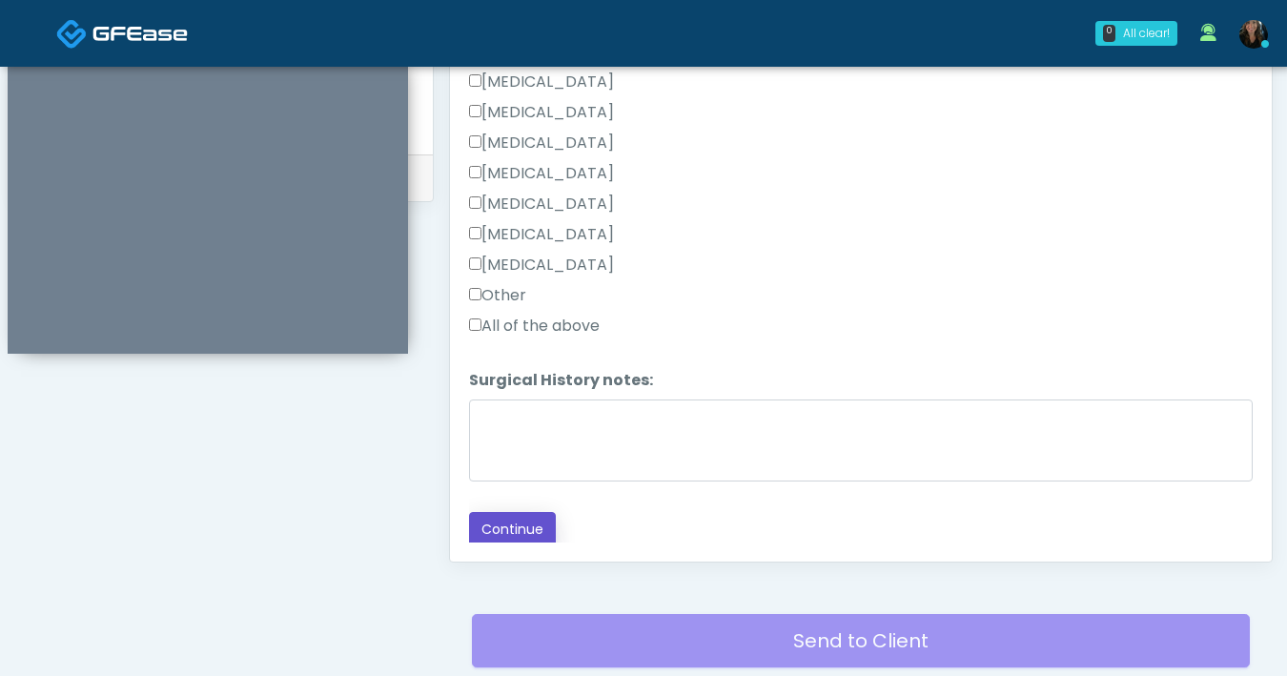
click at [537, 518] on button "Continue" at bounding box center [512, 529] width 87 height 35
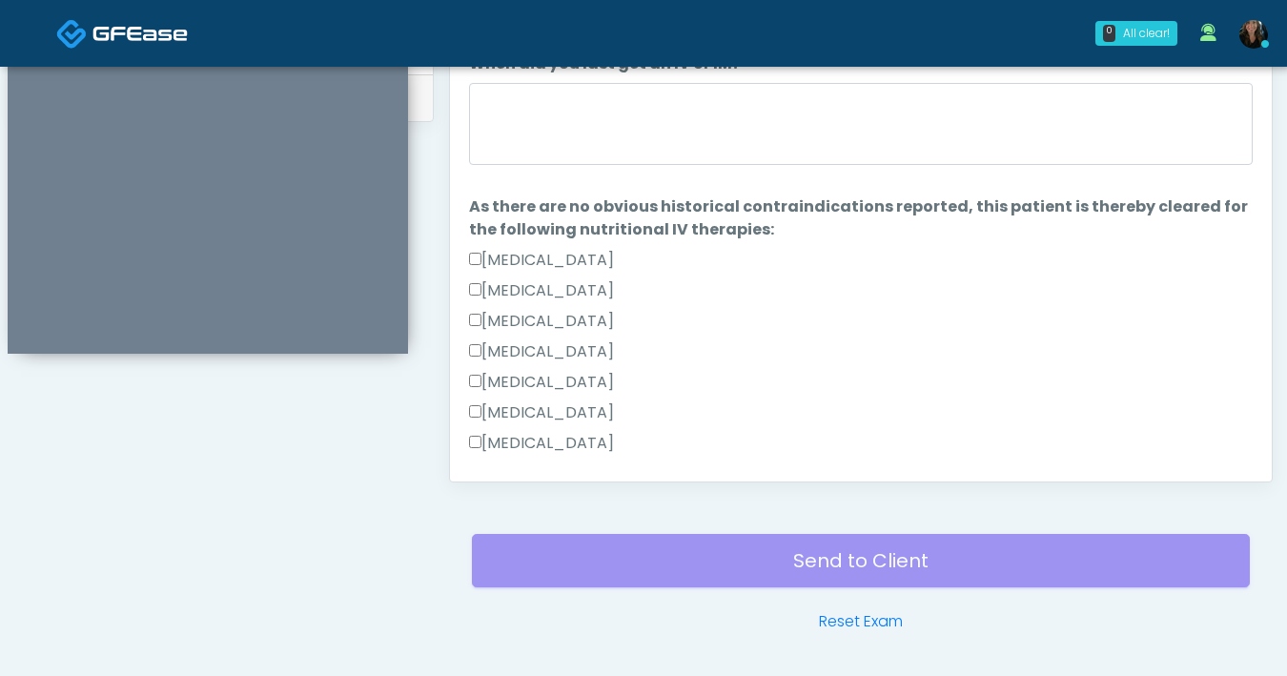
scroll to position [867, 0]
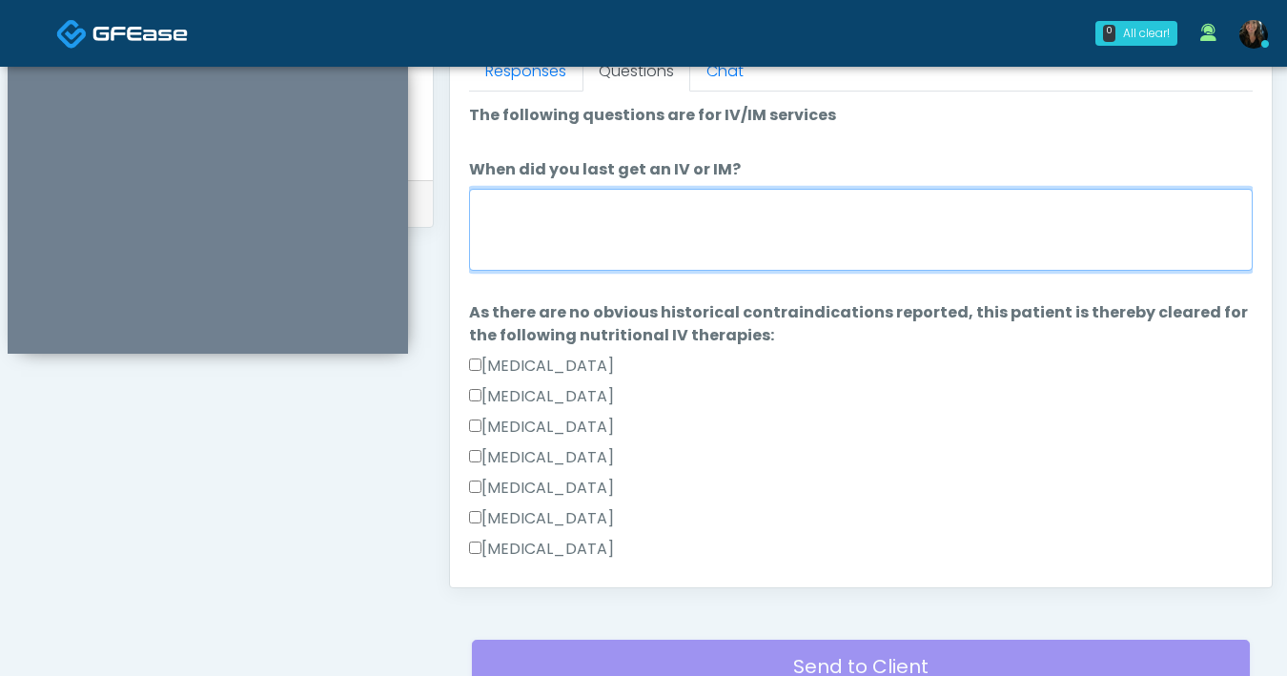
click at [833, 232] on textarea "When did you last get an IV or IM?" at bounding box center [861, 230] width 784 height 82
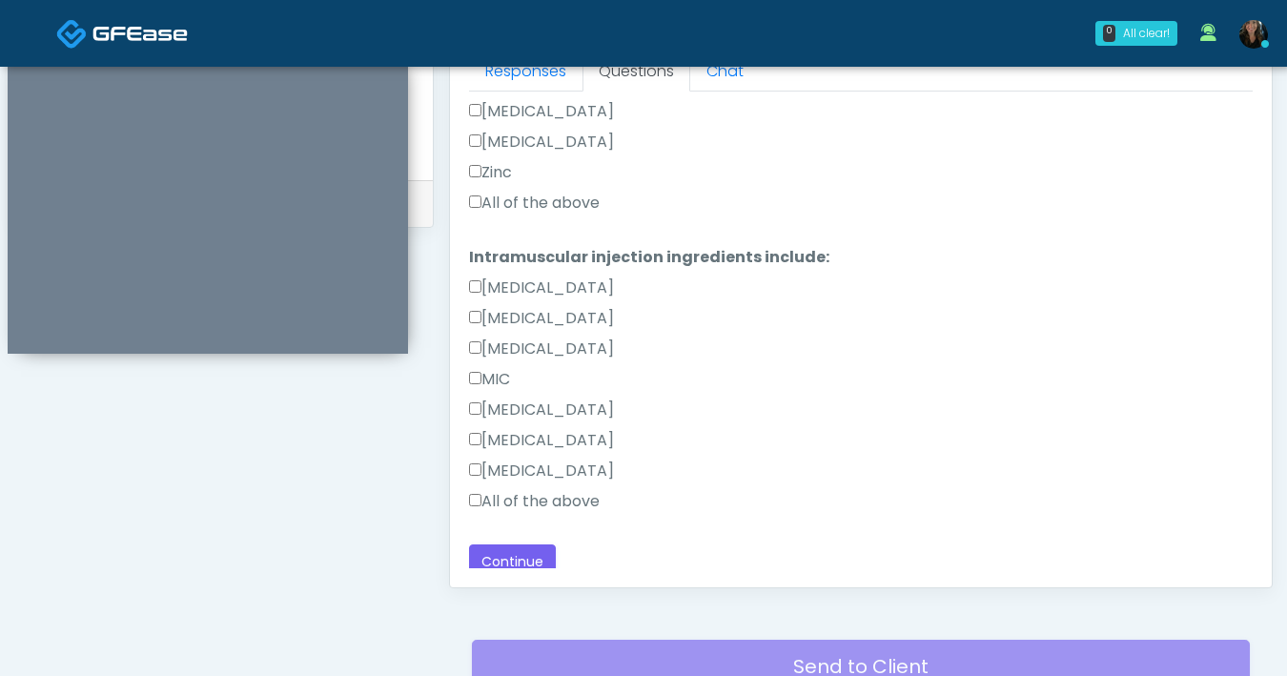
scroll to position [814, 0]
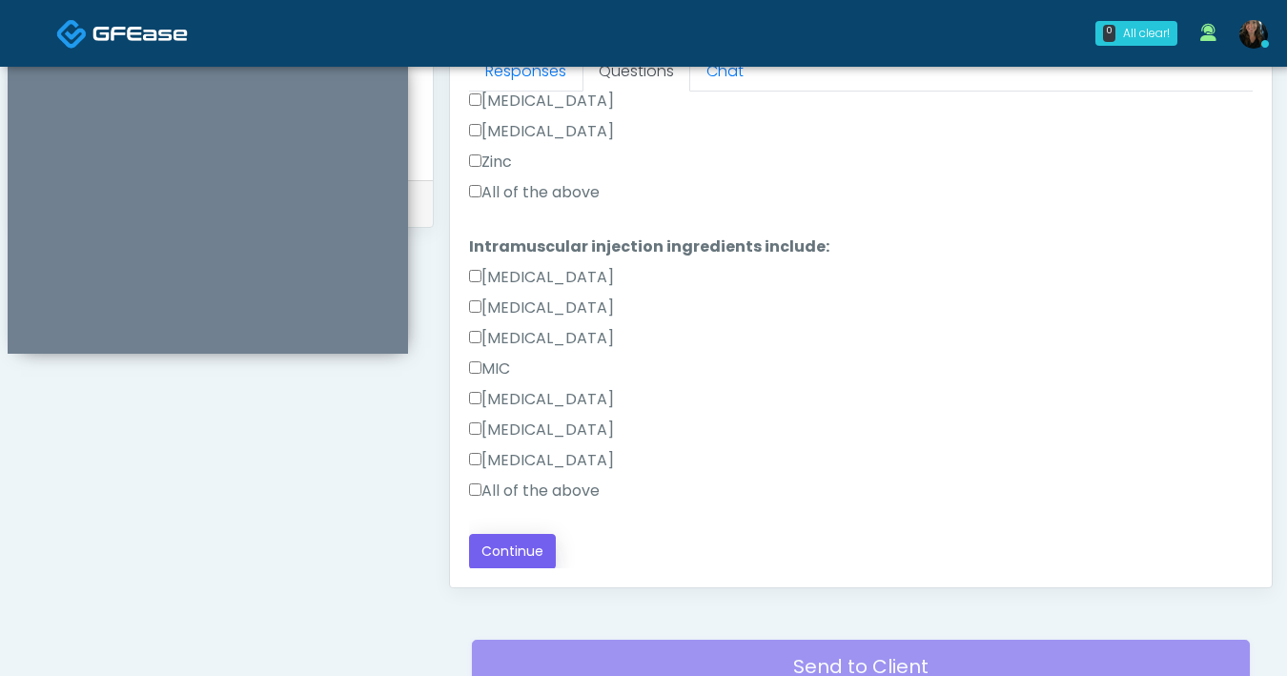
type textarea "***"
click at [502, 553] on button "Continue" at bounding box center [512, 551] width 87 height 35
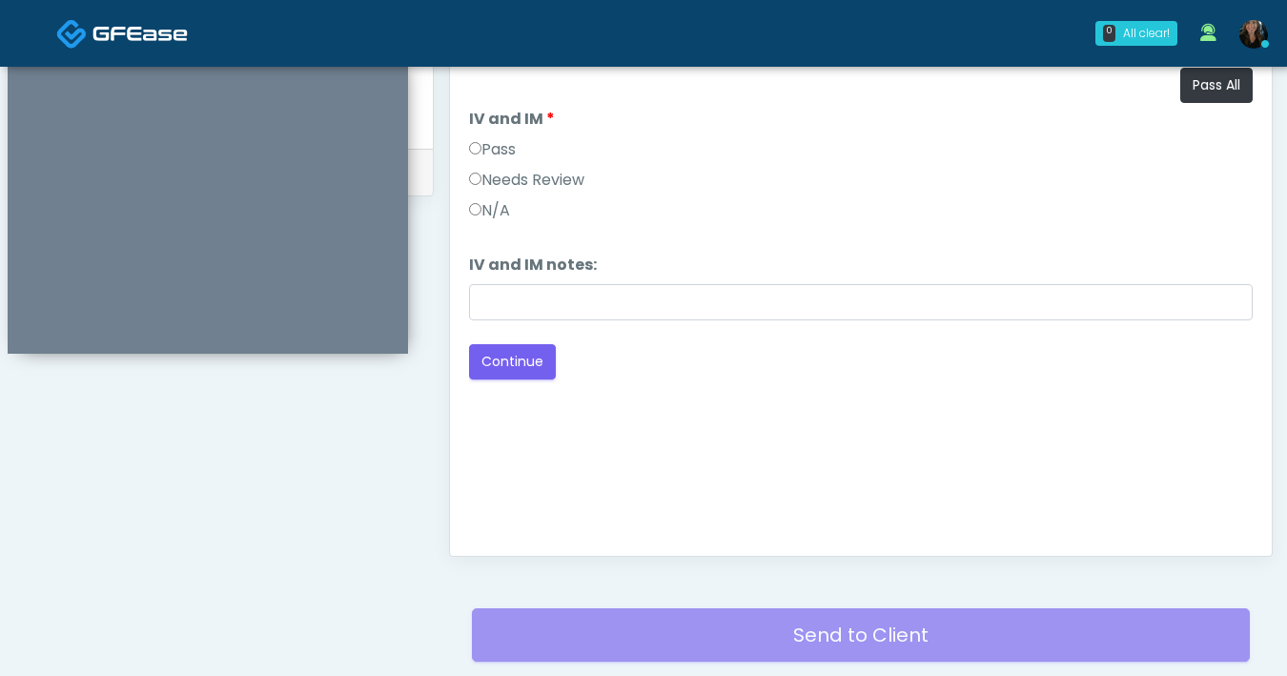
scroll to position [656, 0]
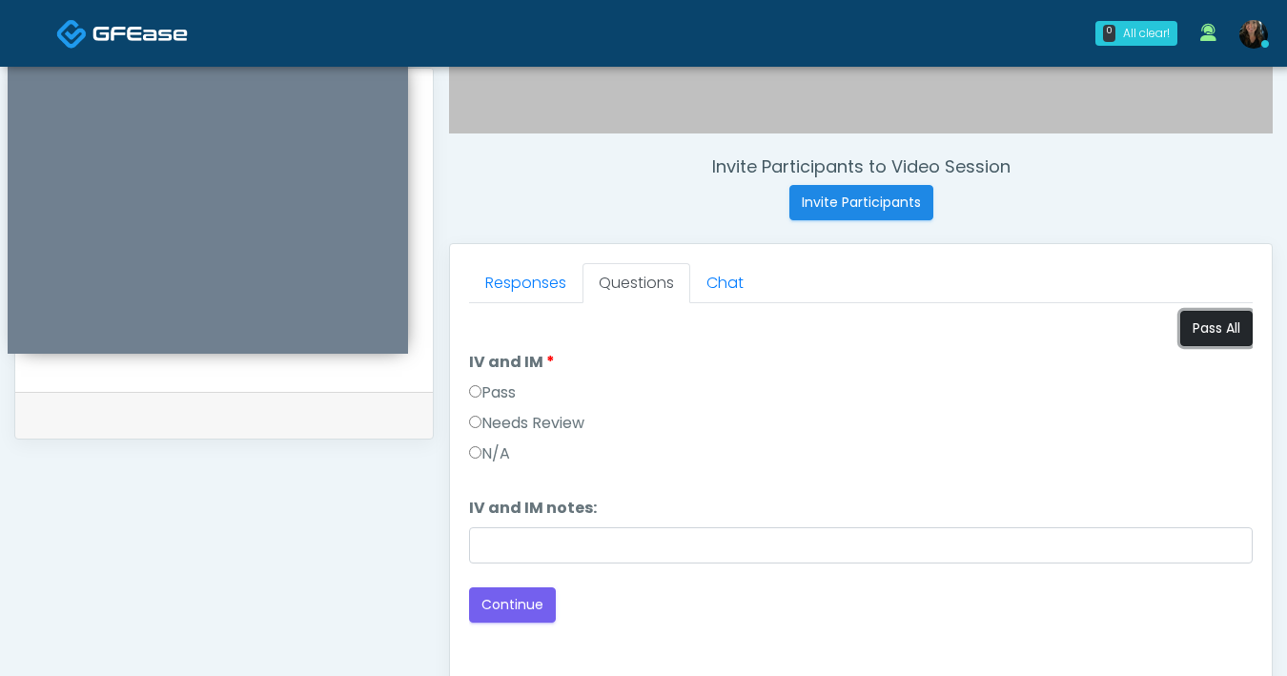
click at [1223, 325] on button "Pass All" at bounding box center [1216, 328] width 72 height 35
click at [496, 601] on button "Continue" at bounding box center [512, 604] width 87 height 35
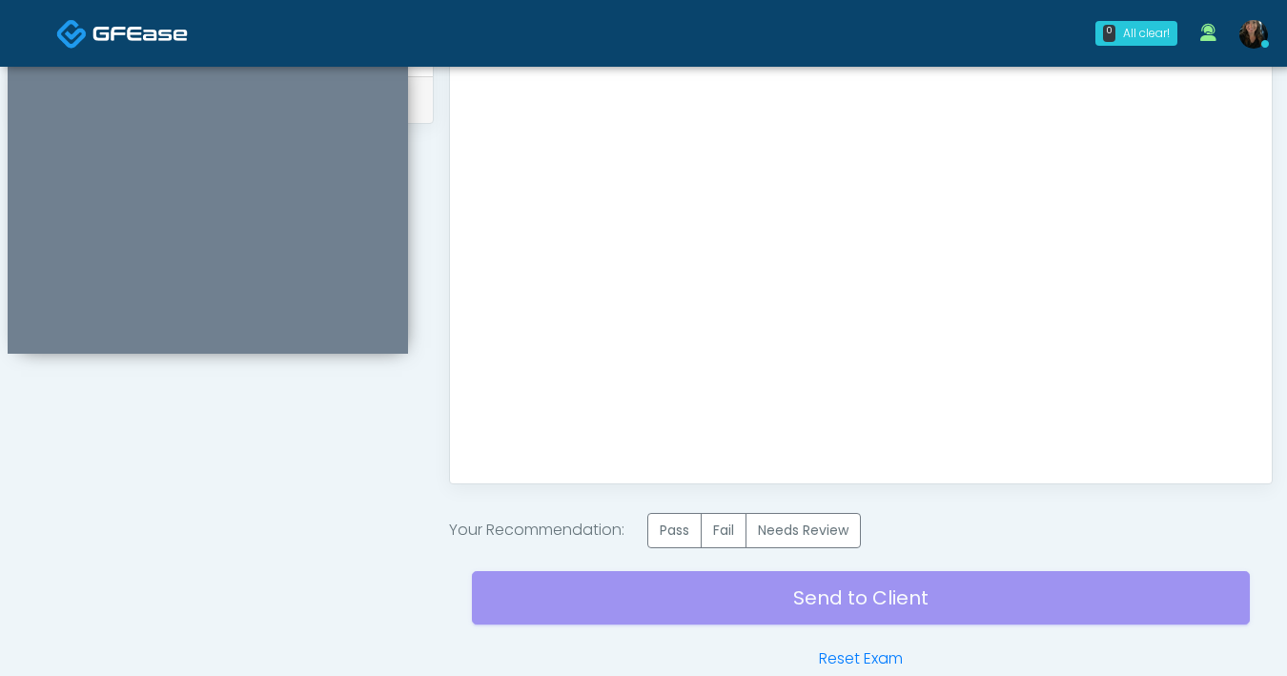
scroll to position [1001, 0]
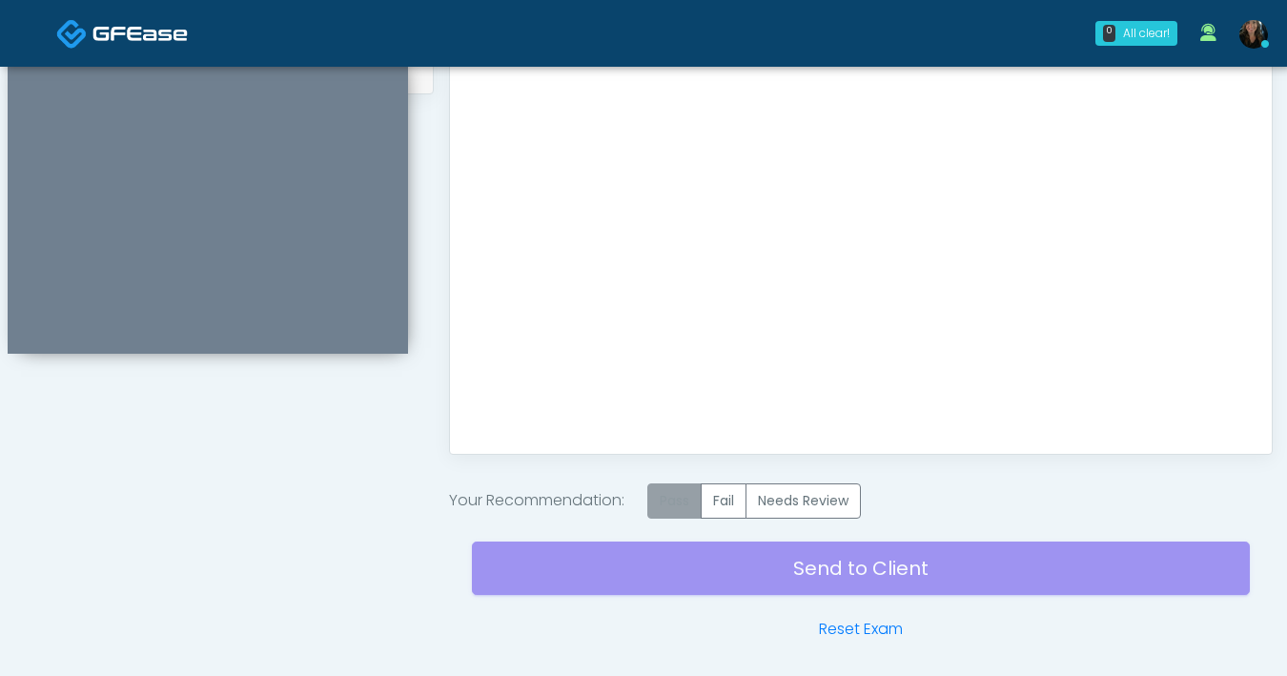
click at [674, 509] on label "Pass" at bounding box center [674, 500] width 54 height 35
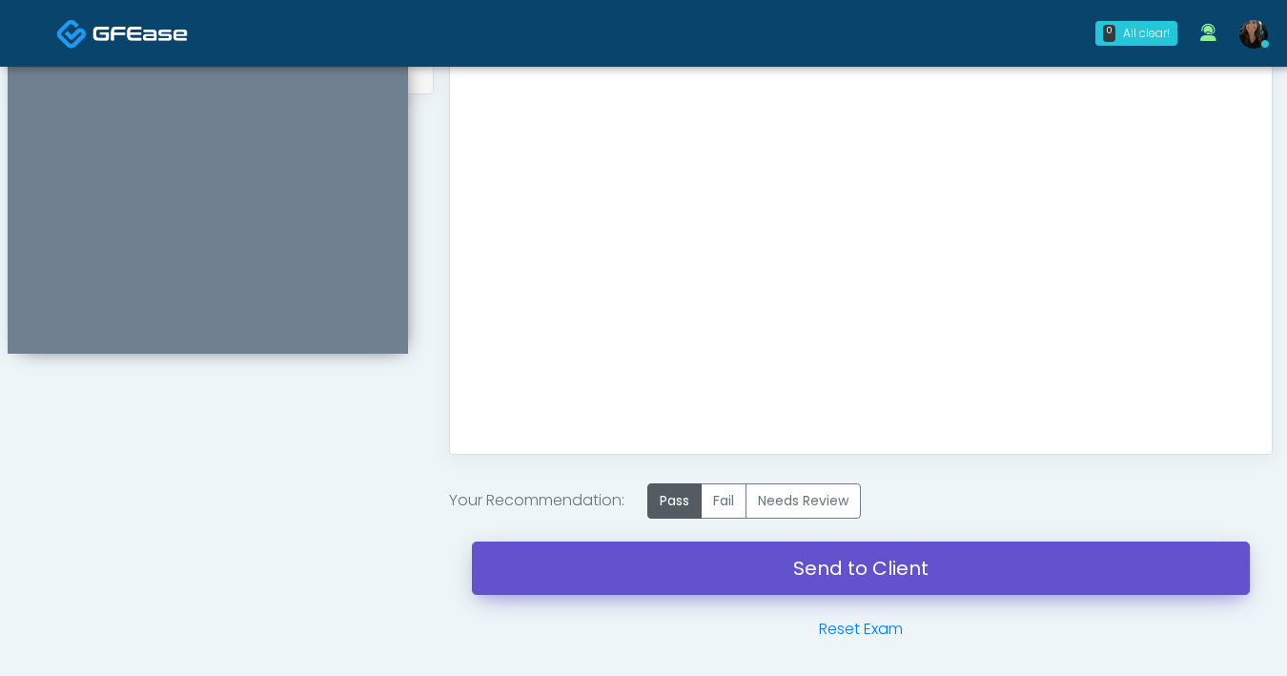
click at [724, 560] on link "Send to Client" at bounding box center [861, 567] width 778 height 53
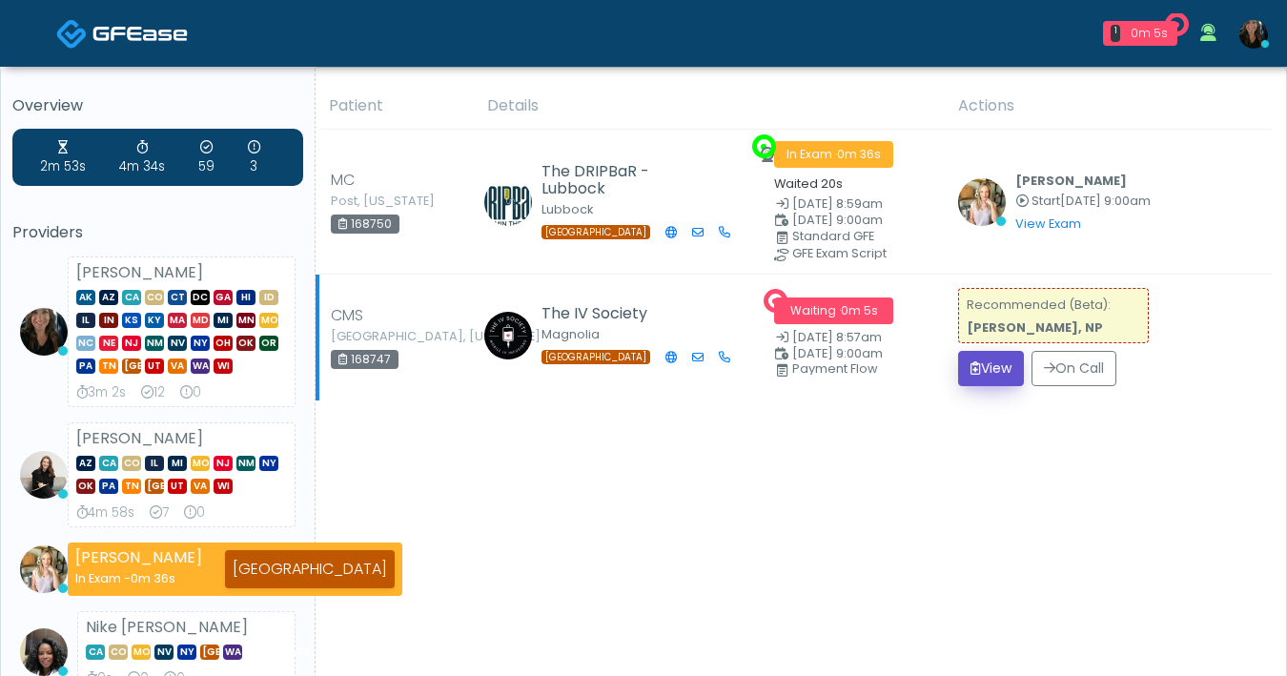
click at [997, 375] on button "View" at bounding box center [991, 368] width 66 height 35
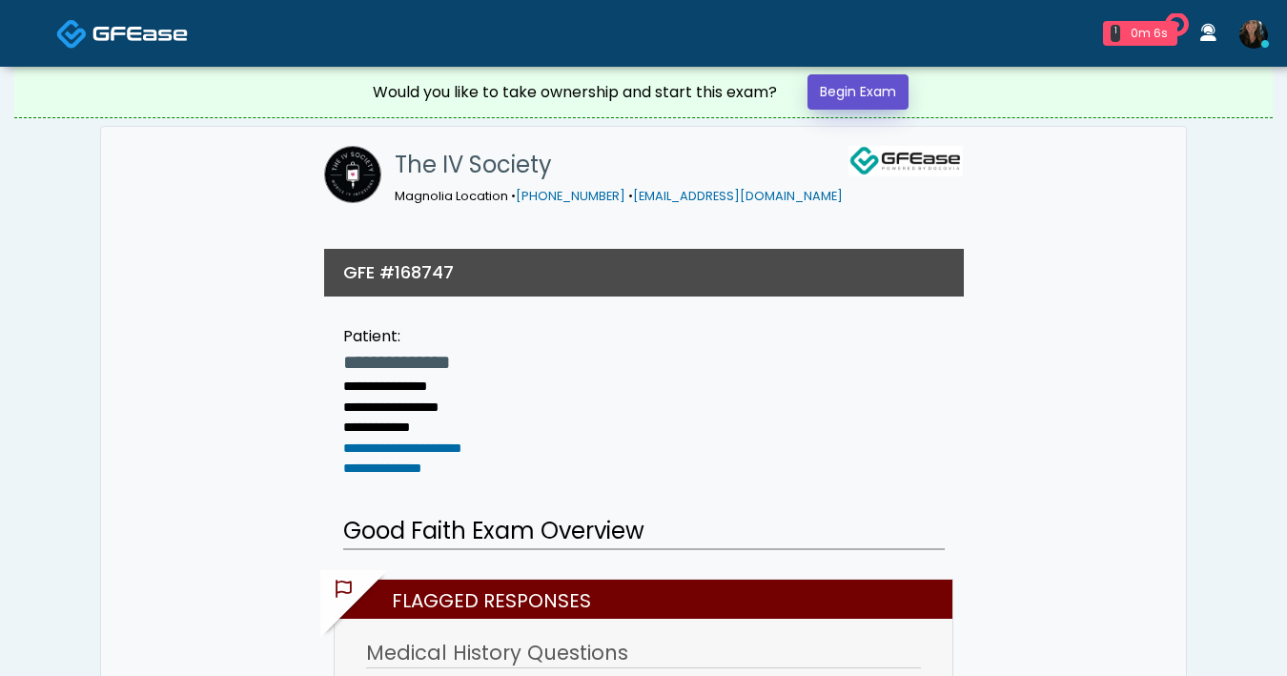
click at [878, 106] on link "Begin Exam" at bounding box center [857, 91] width 101 height 35
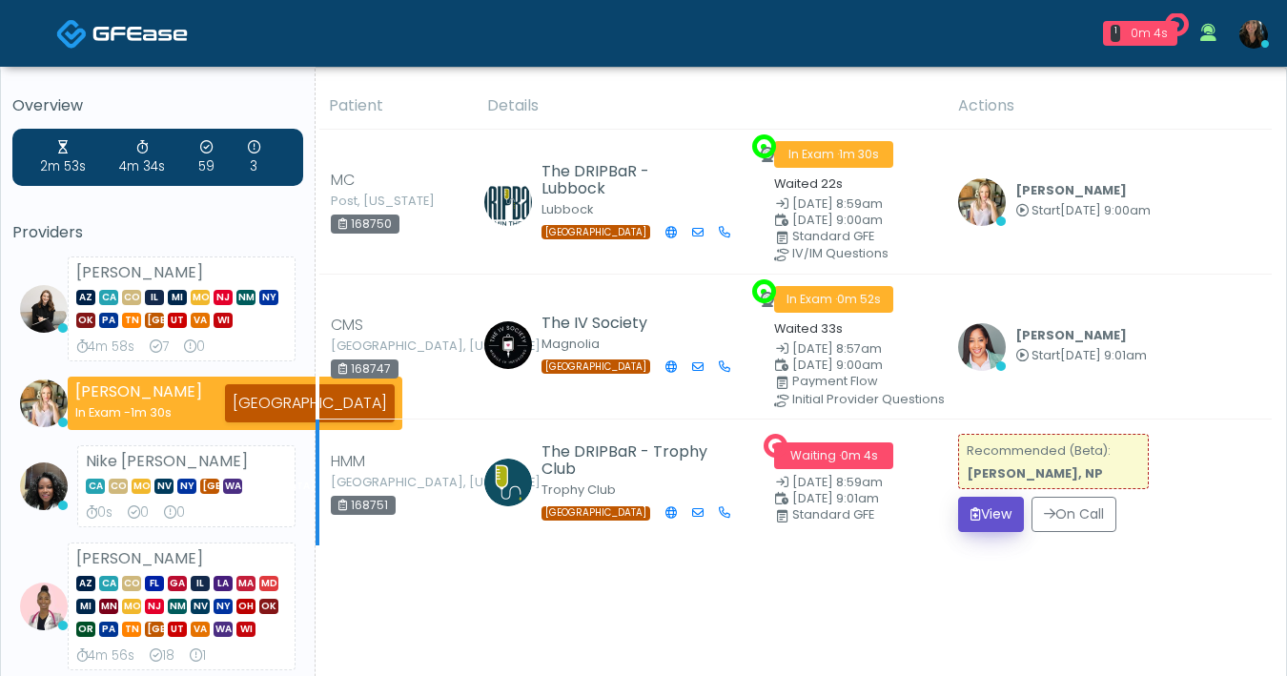
click at [989, 517] on button "View" at bounding box center [991, 514] width 66 height 35
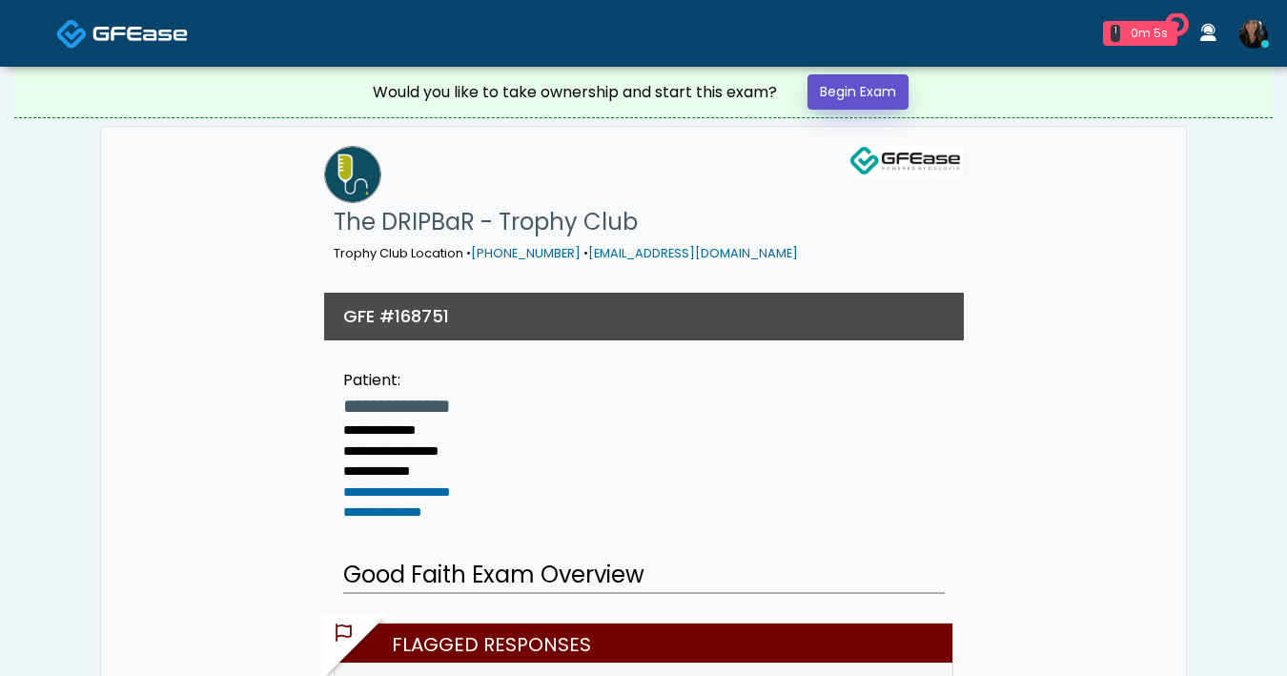
click at [875, 102] on link "Begin Exam" at bounding box center [857, 91] width 101 height 35
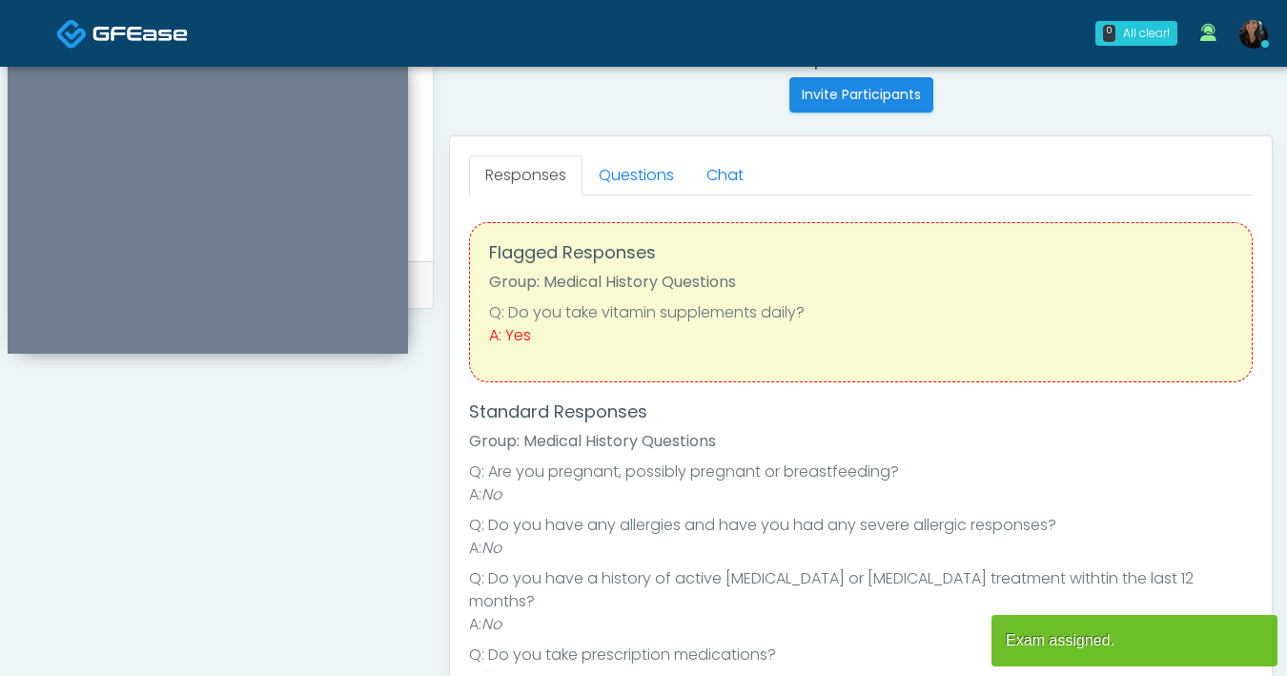
scroll to position [760, 0]
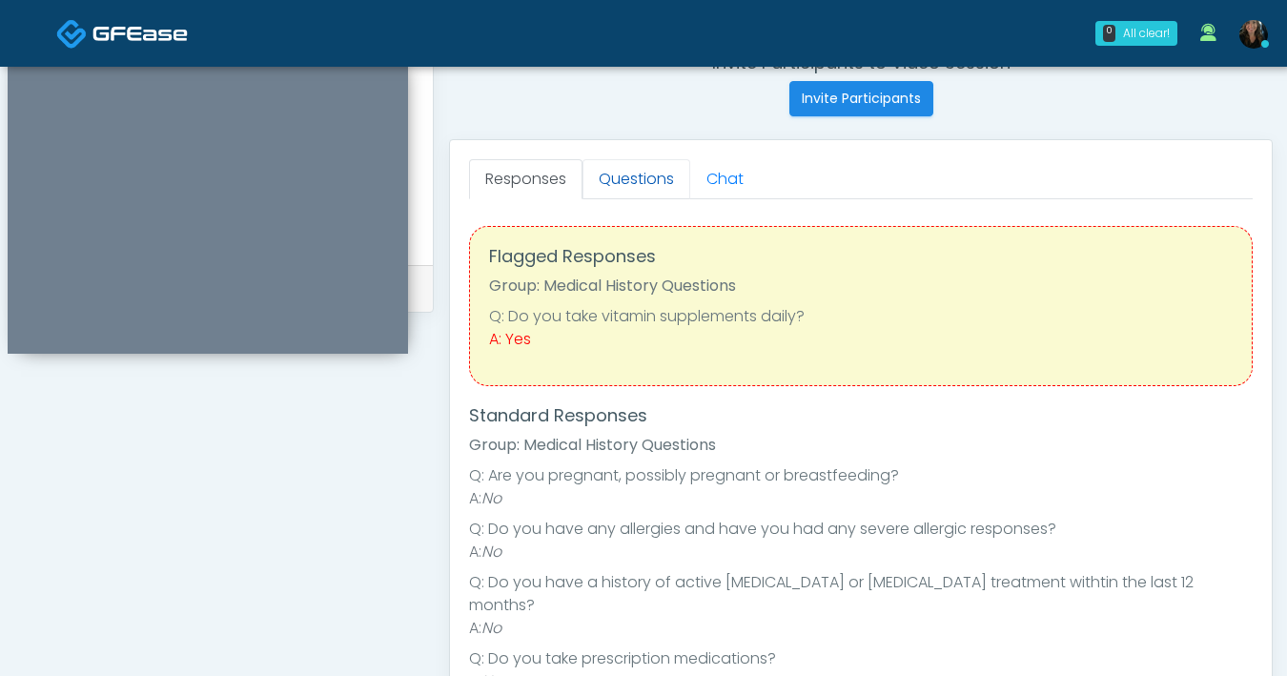
click at [624, 179] on link "Questions" at bounding box center [636, 179] width 108 height 40
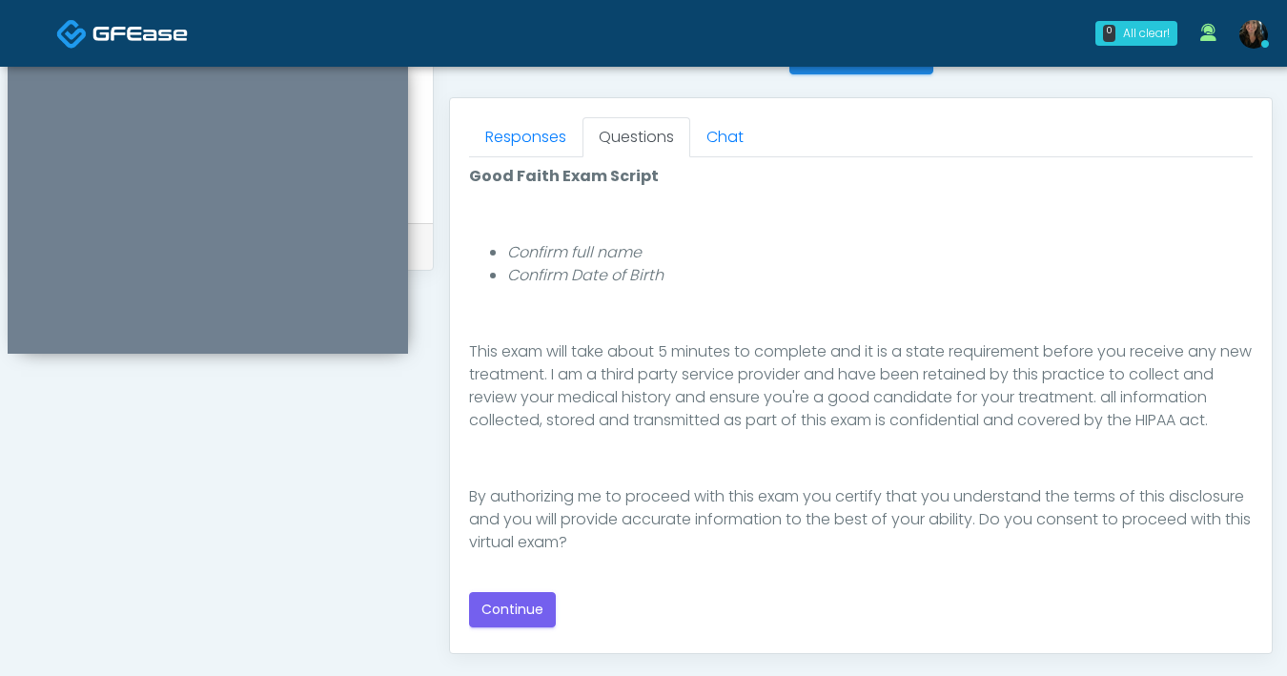
scroll to position [805, 0]
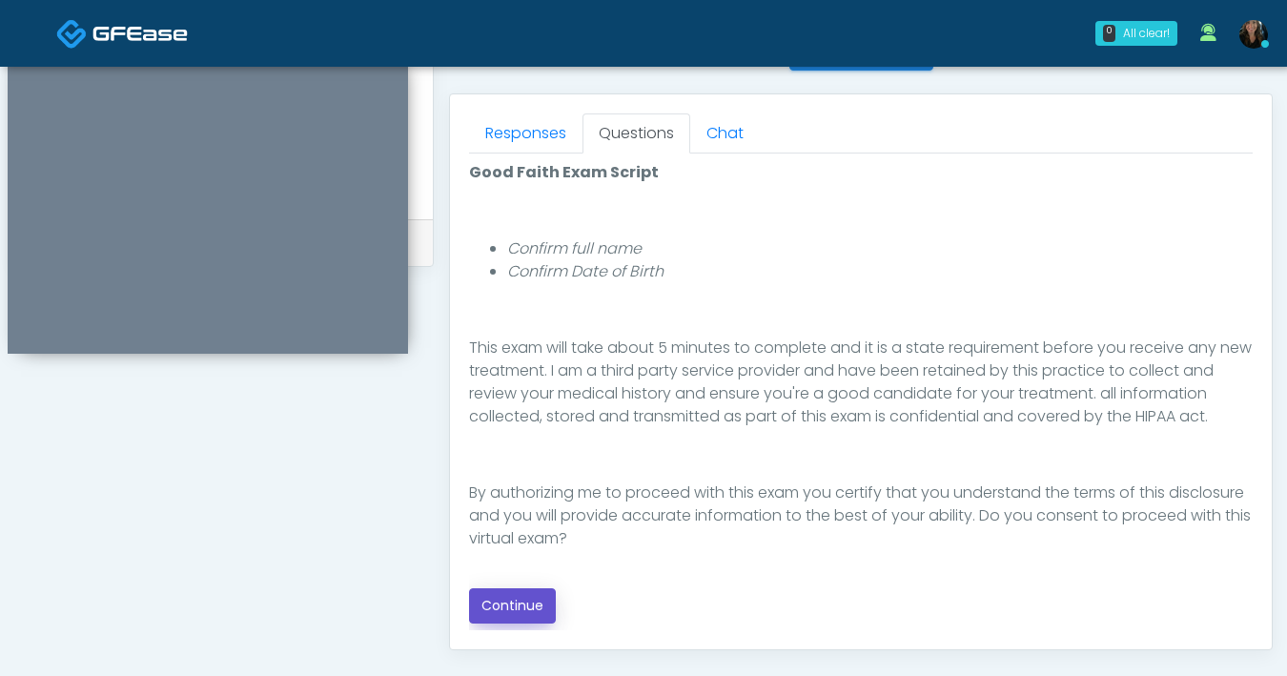
click at [541, 609] on button "Continue" at bounding box center [512, 605] width 87 height 35
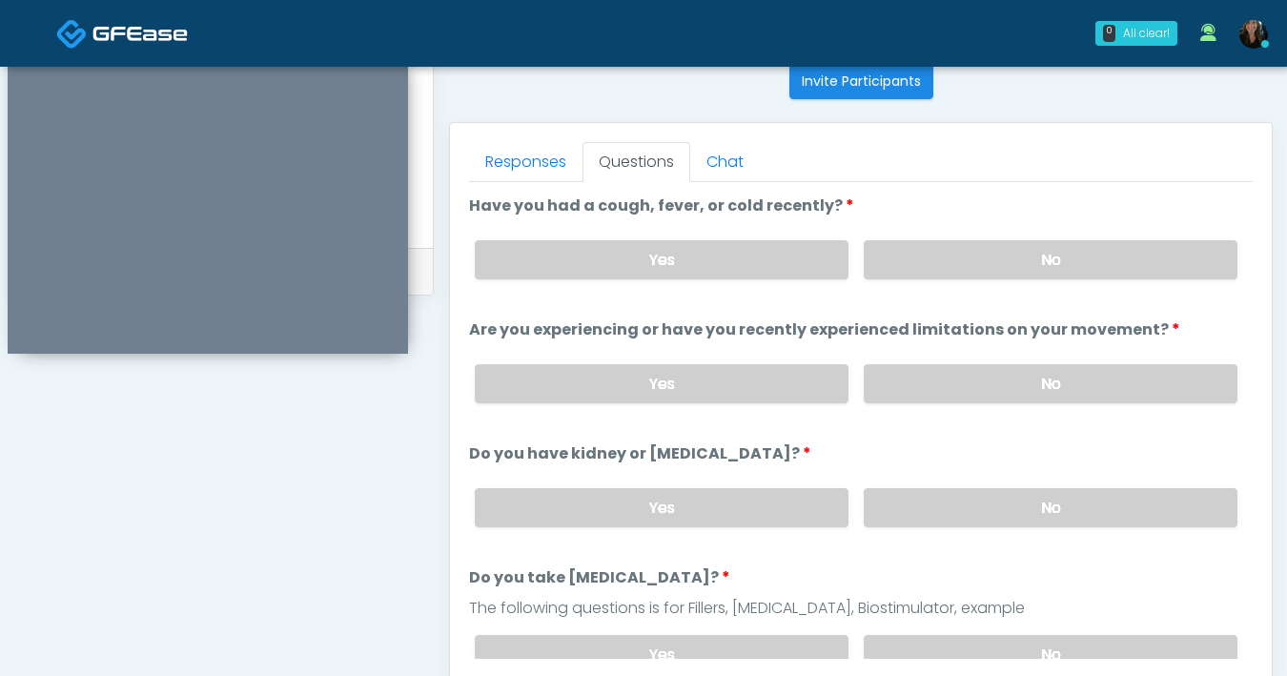
scroll to position [777, 0]
click at [1011, 276] on label "No" at bounding box center [1051, 259] width 374 height 39
click at [1002, 389] on label "No" at bounding box center [1051, 383] width 374 height 39
click at [996, 512] on label "No" at bounding box center [1051, 507] width 374 height 39
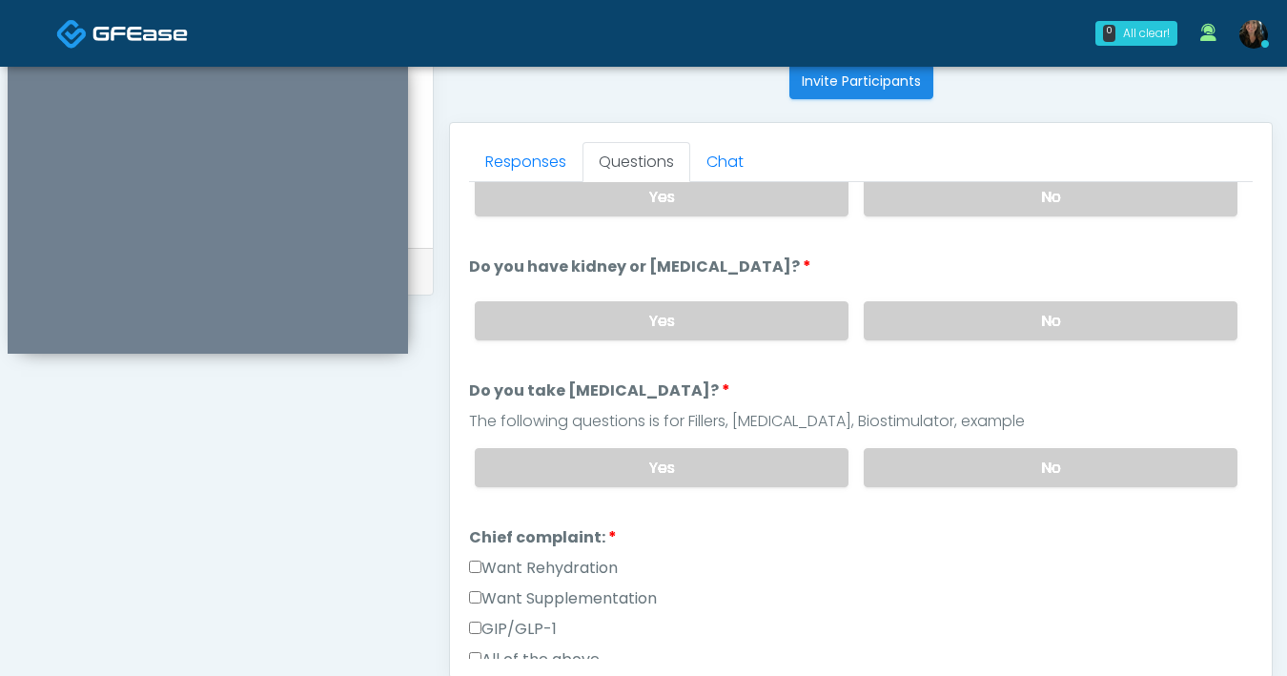
scroll to position [188, 0]
click at [1001, 461] on label "No" at bounding box center [1051, 466] width 374 height 39
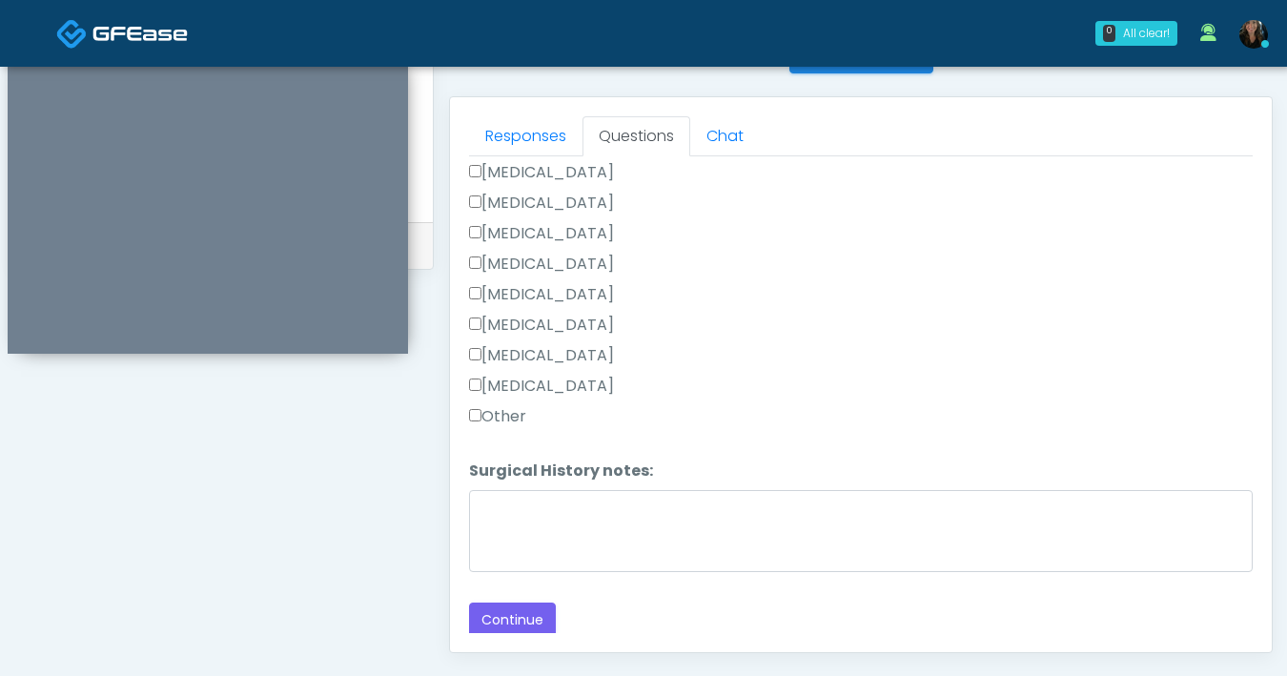
scroll to position [816, 0]
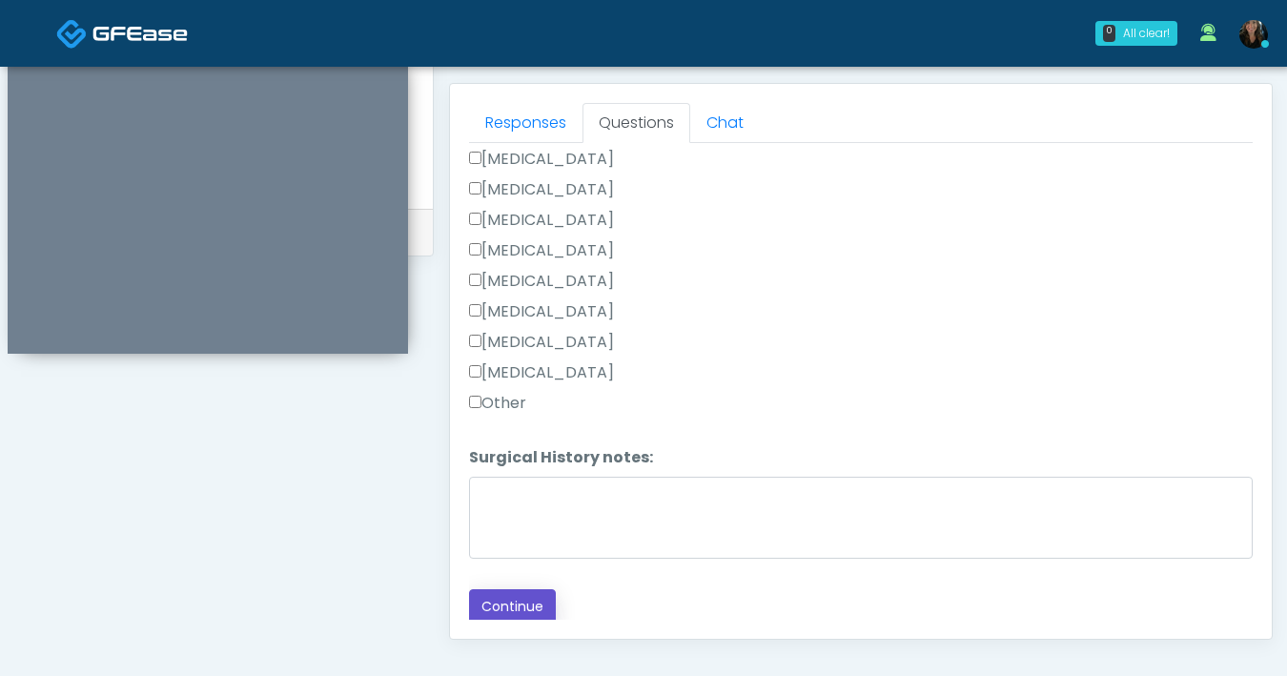
click at [527, 599] on button "Continue" at bounding box center [512, 606] width 87 height 35
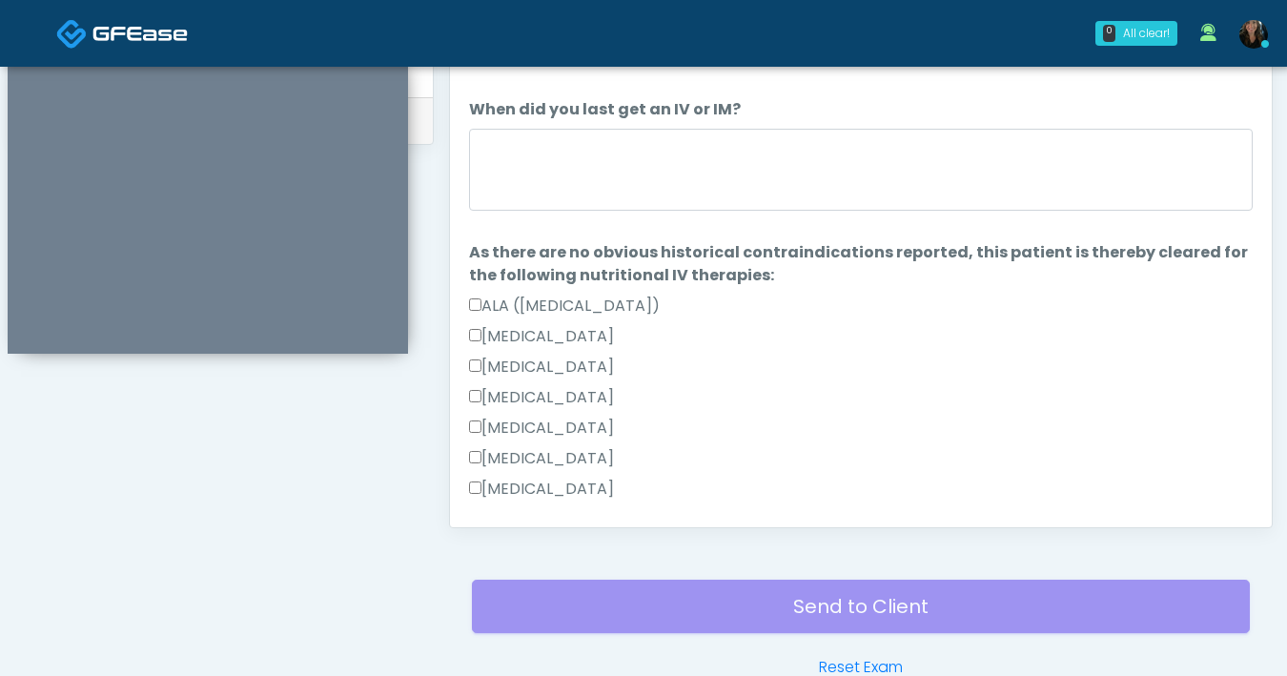
scroll to position [911, 0]
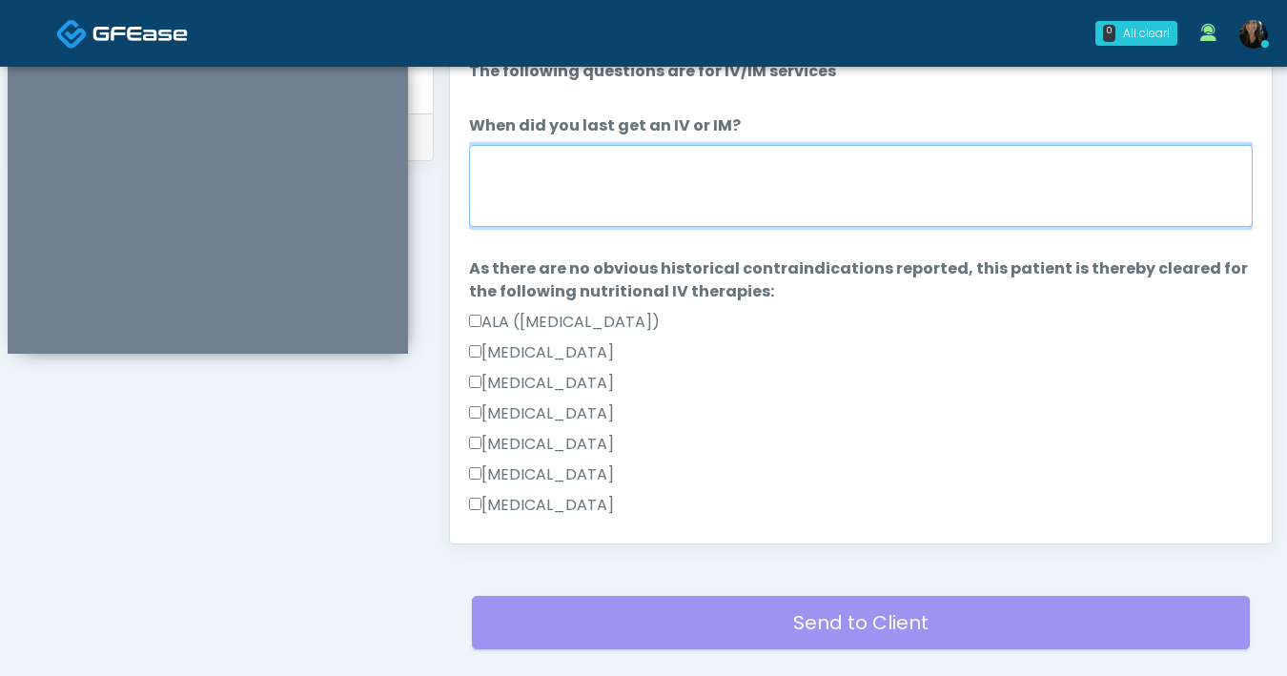
click at [876, 198] on textarea "When did you last get an IV or IM?" at bounding box center [861, 186] width 784 height 82
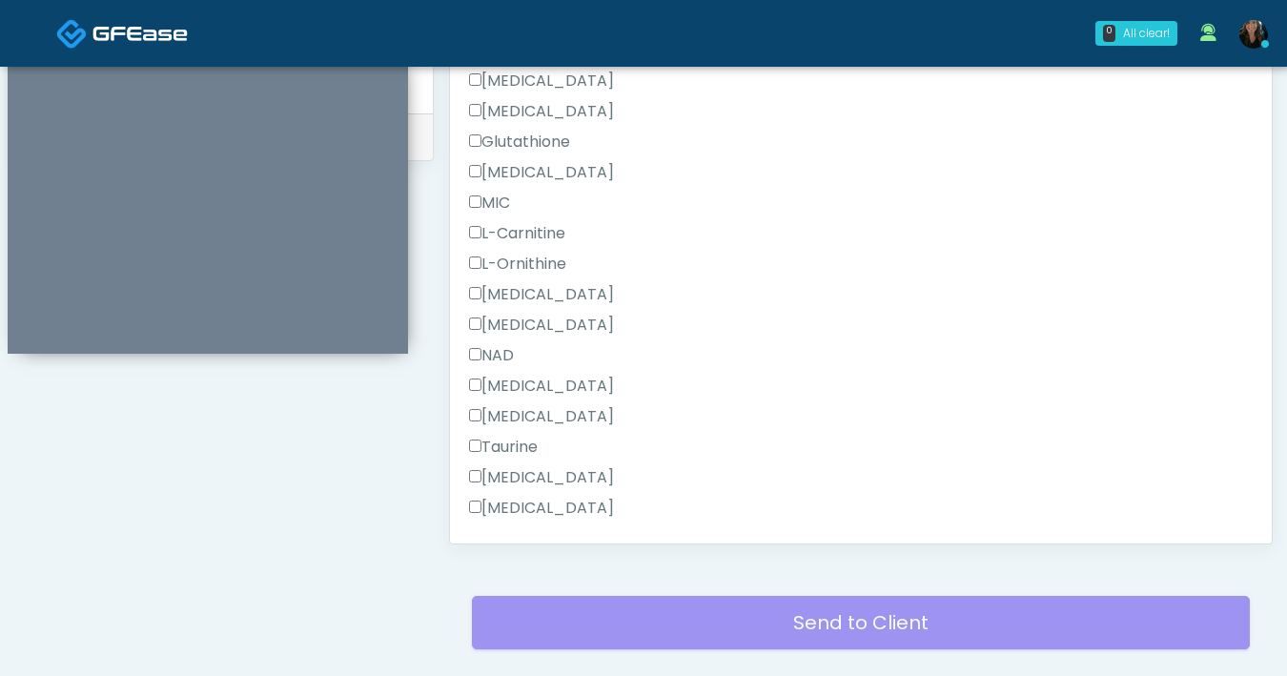
scroll to position [1790, 0]
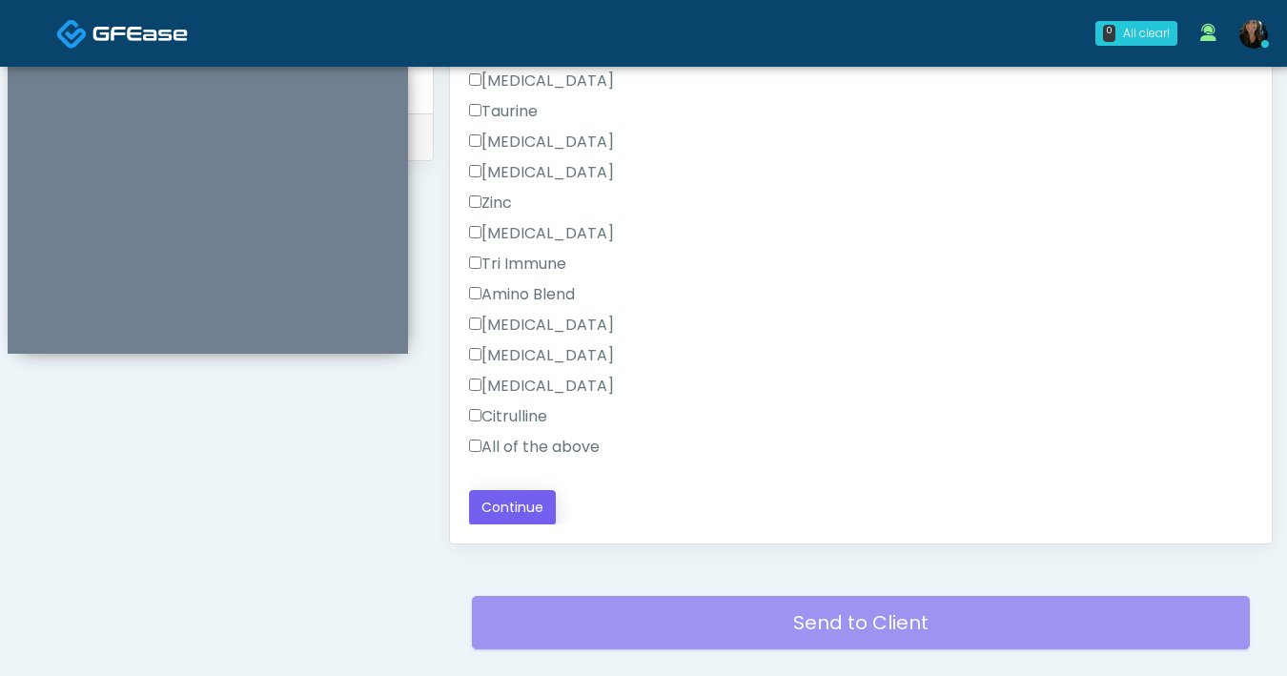
type textarea "******"
click at [521, 514] on button "Continue" at bounding box center [512, 507] width 87 height 35
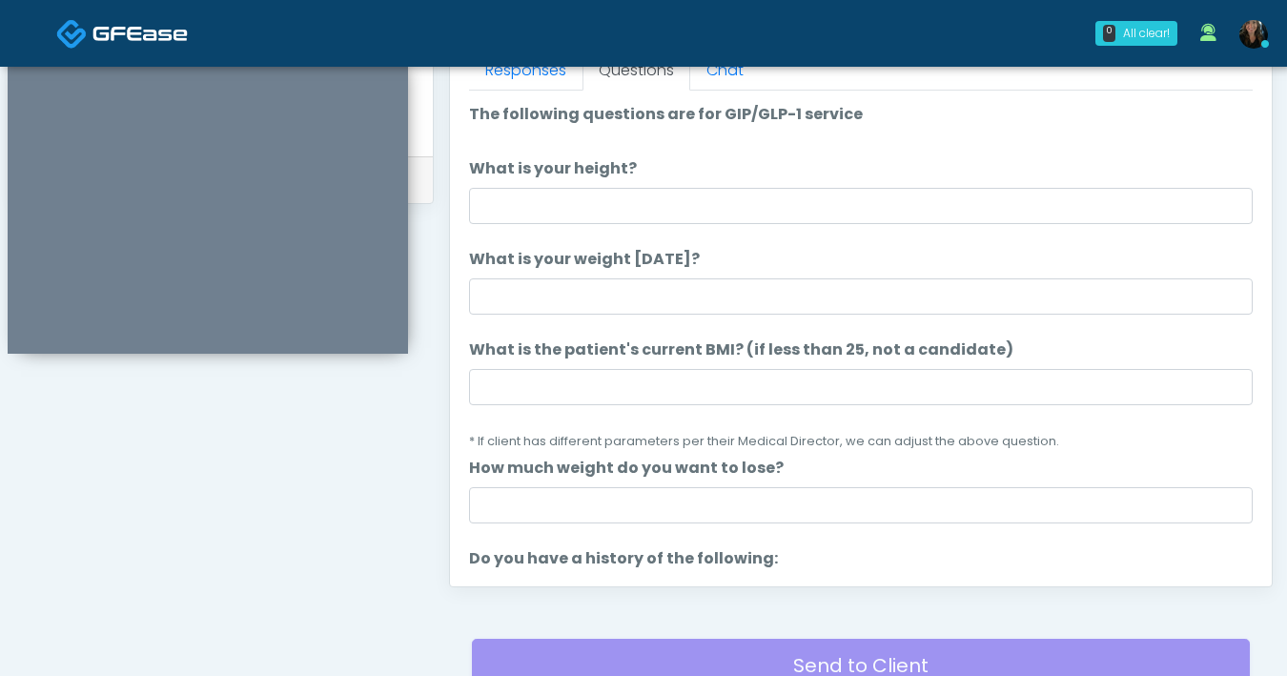
scroll to position [788, 0]
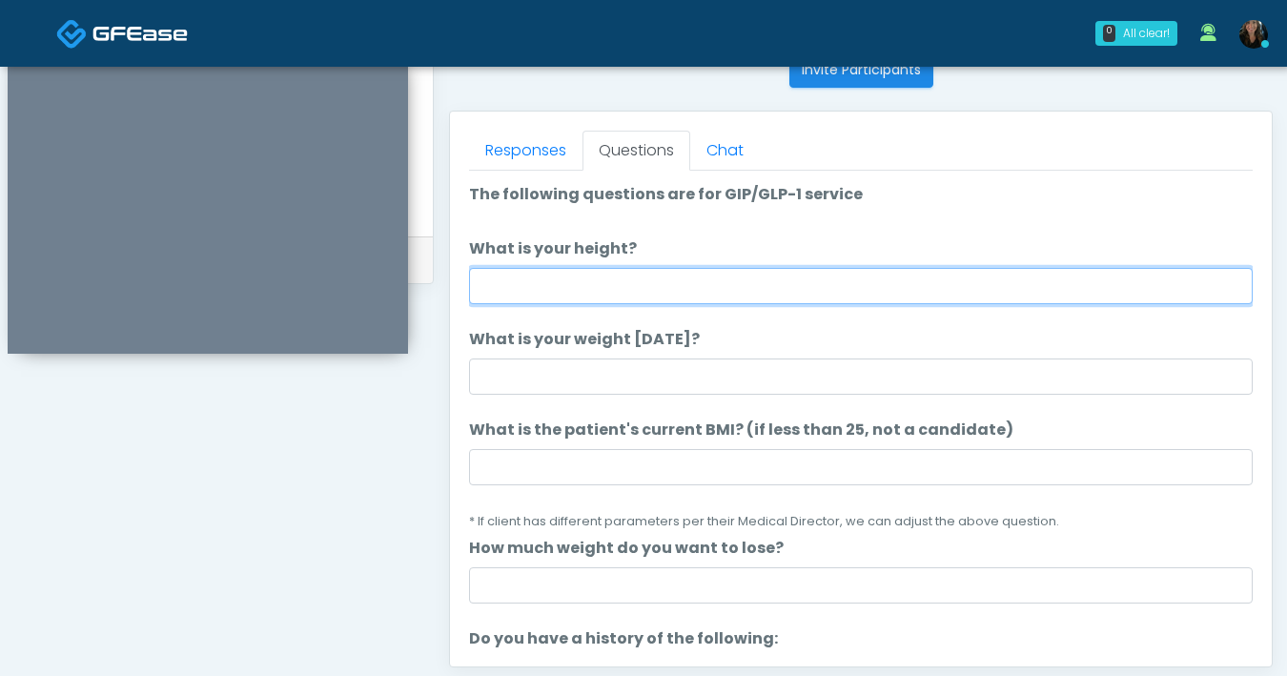
click at [847, 294] on input "What is your height?" at bounding box center [861, 286] width 784 height 36
type input "****"
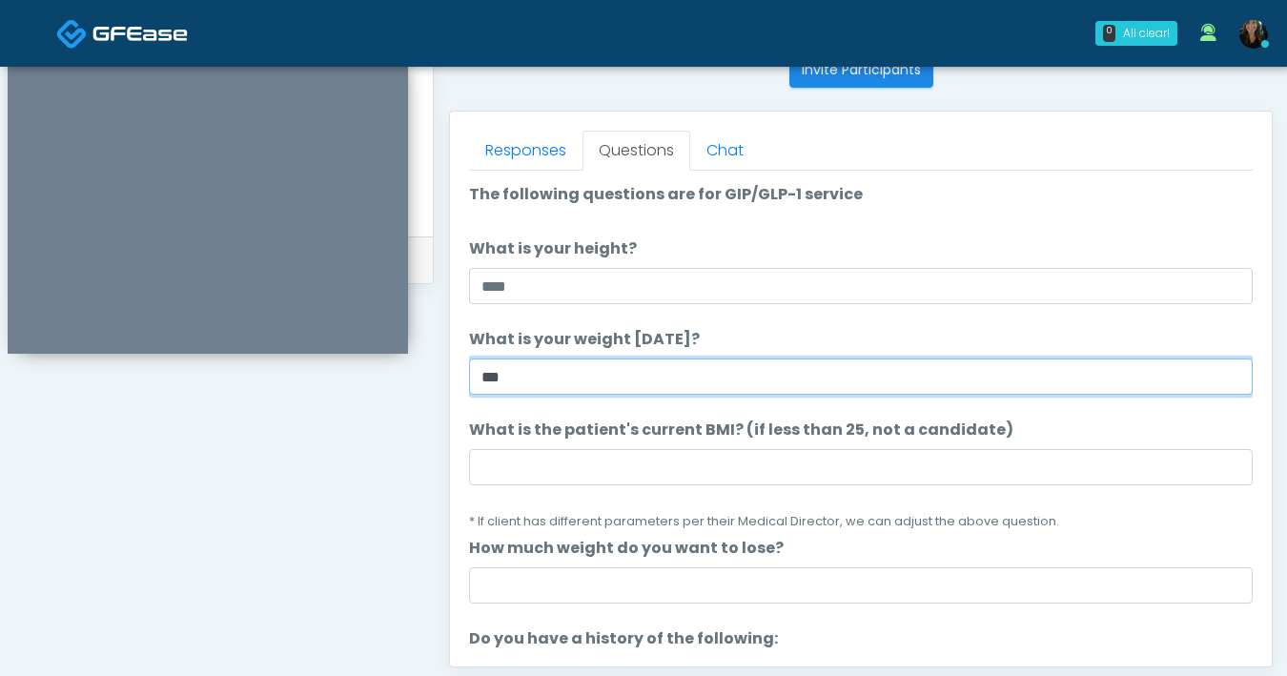
type input "***"
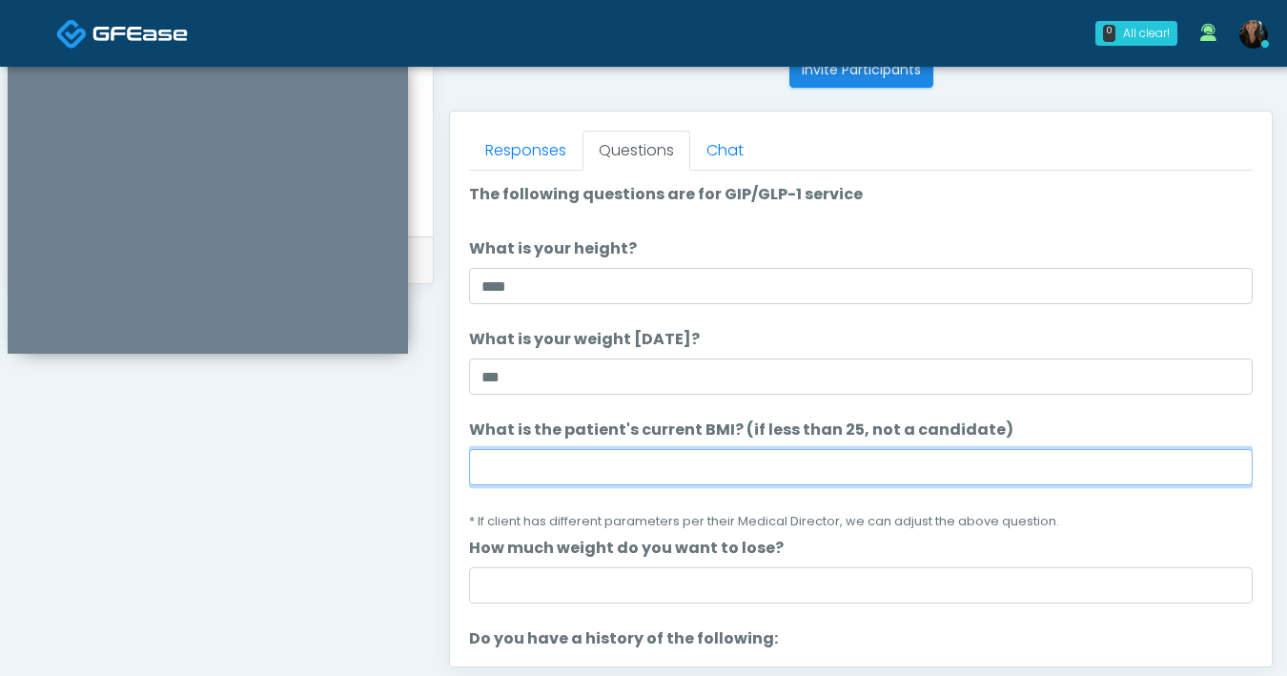
click at [578, 462] on input "What is the patient's current BMI? (if less than 25, not a candidate)" at bounding box center [861, 467] width 784 height 36
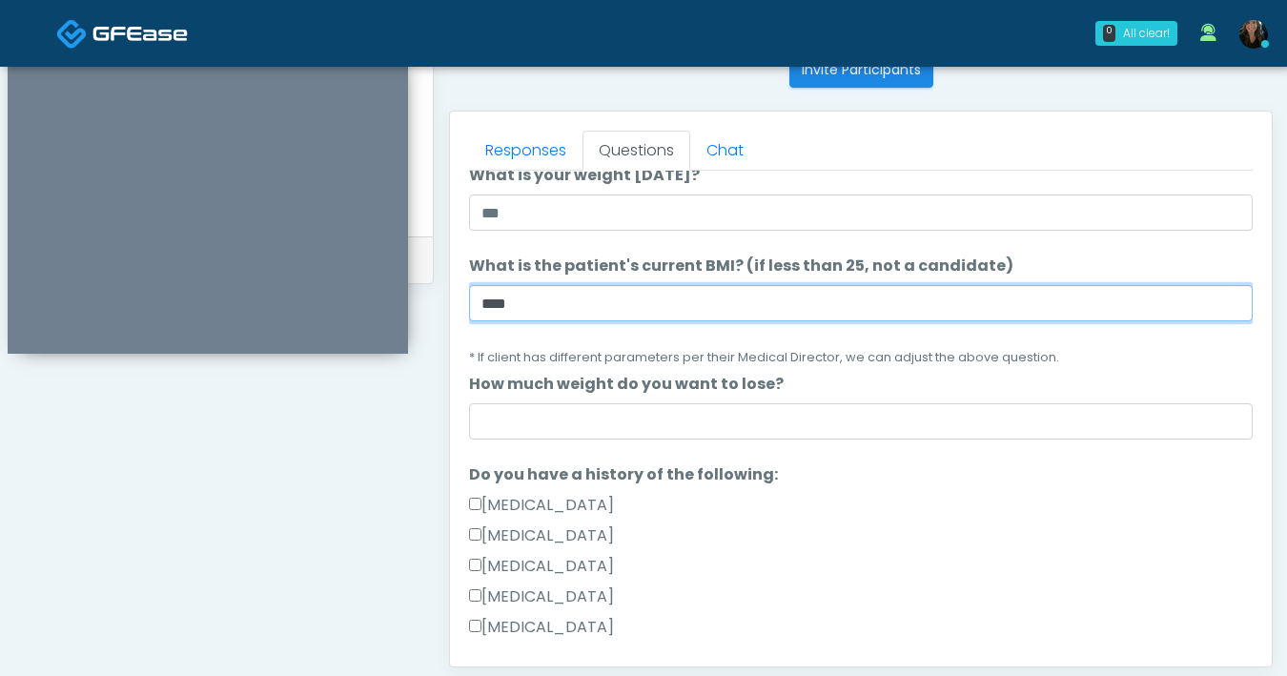
type input "****"
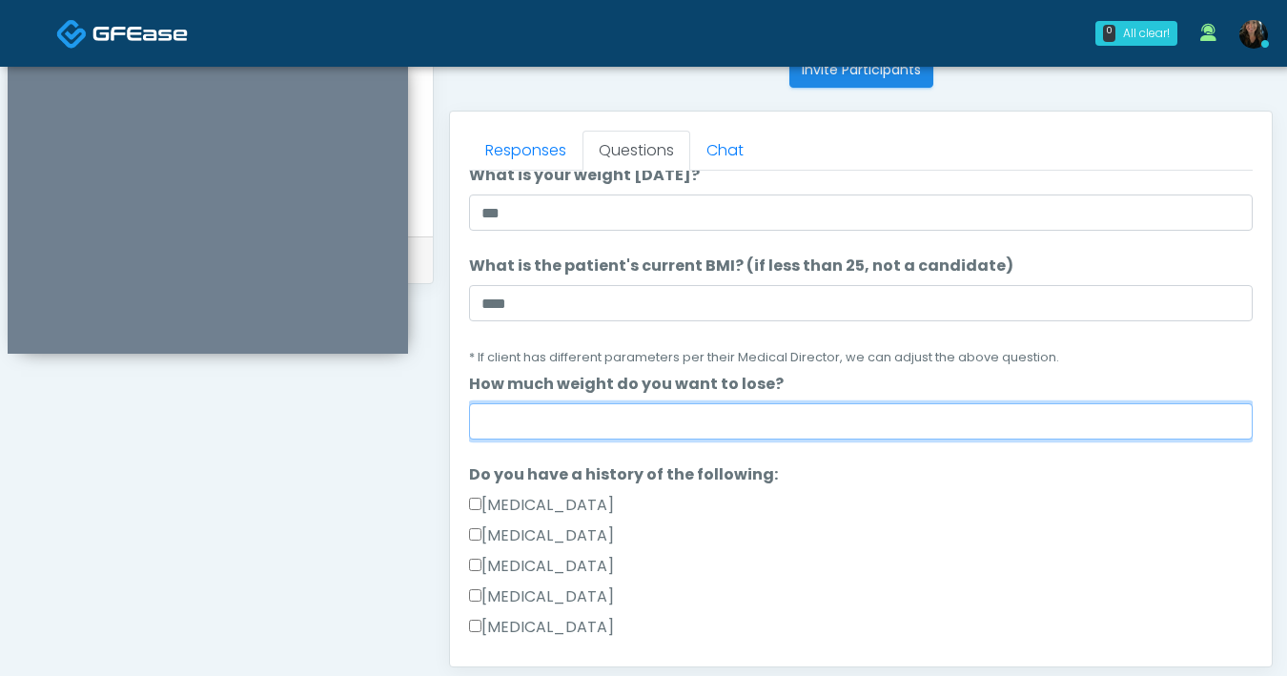
click at [589, 426] on input "How much weight do you want to lose?" at bounding box center [861, 421] width 784 height 36
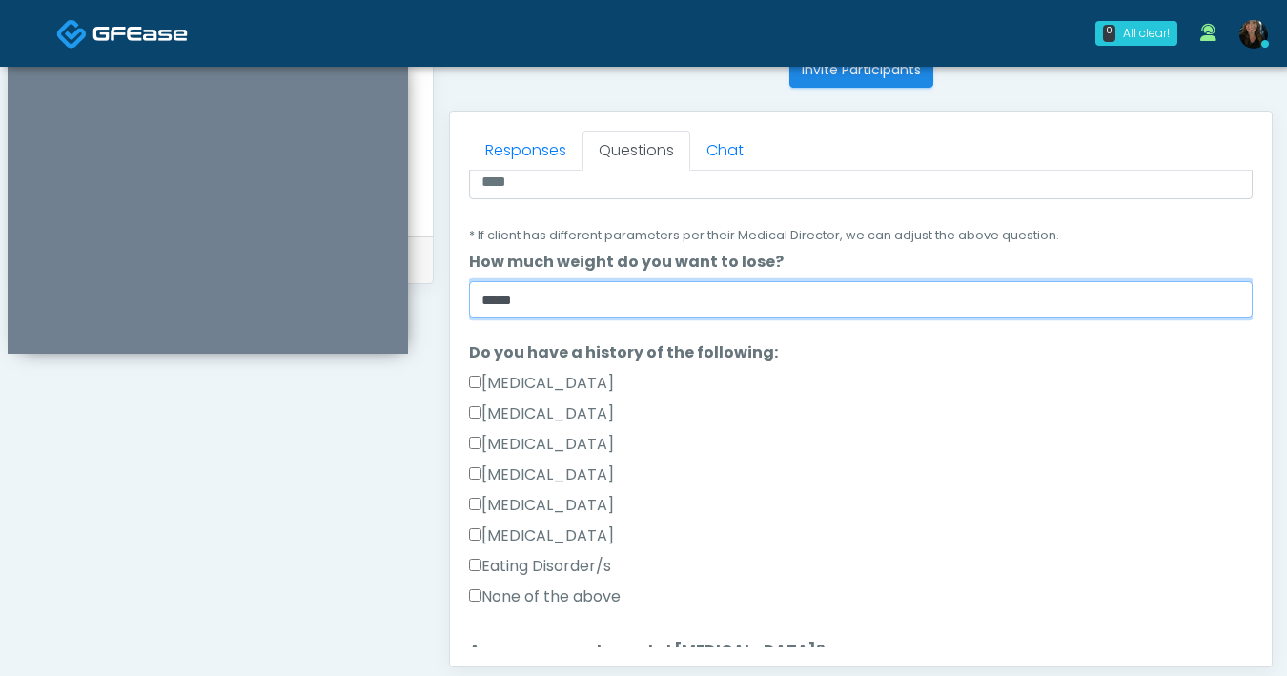
scroll to position [291, 0]
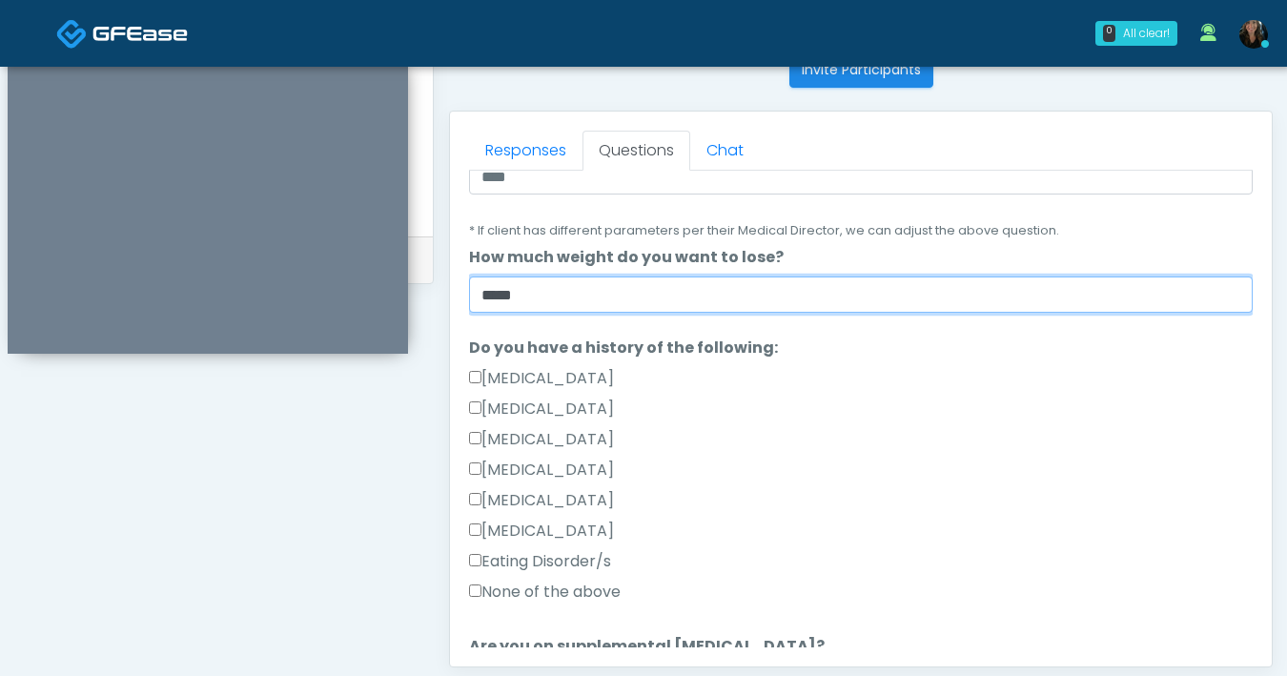
type input "*****"
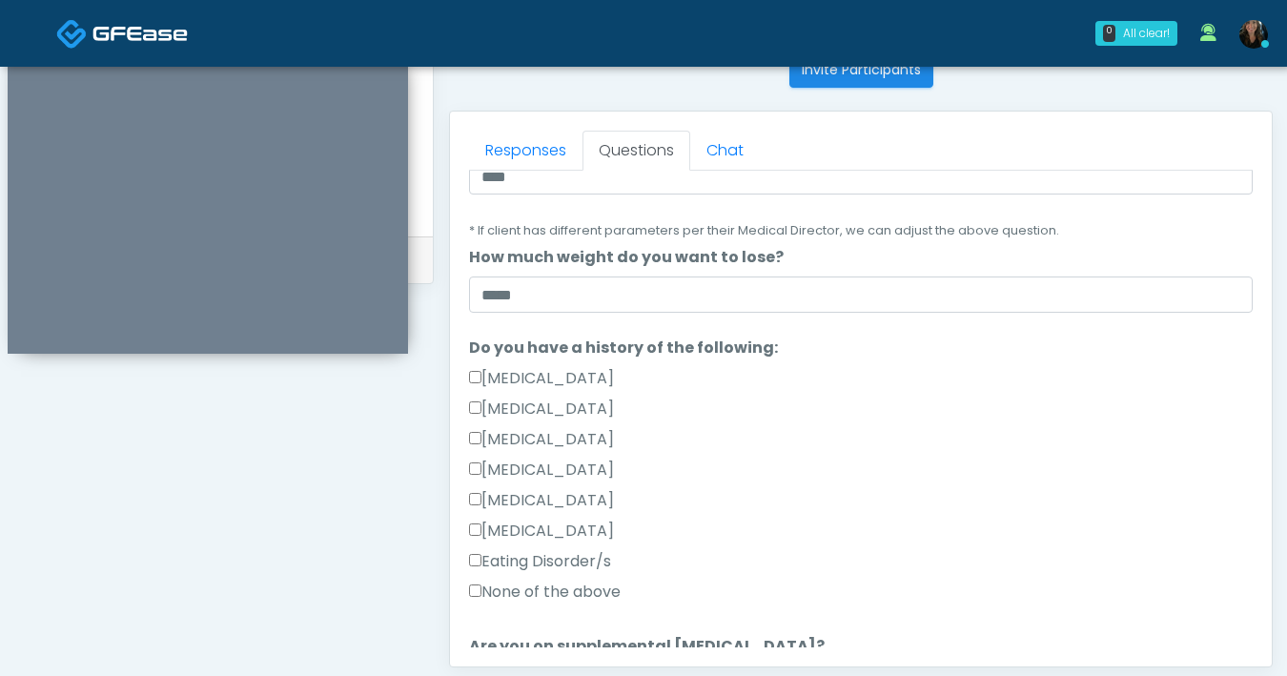
click at [476, 581] on label "None of the above" at bounding box center [545, 591] width 152 height 23
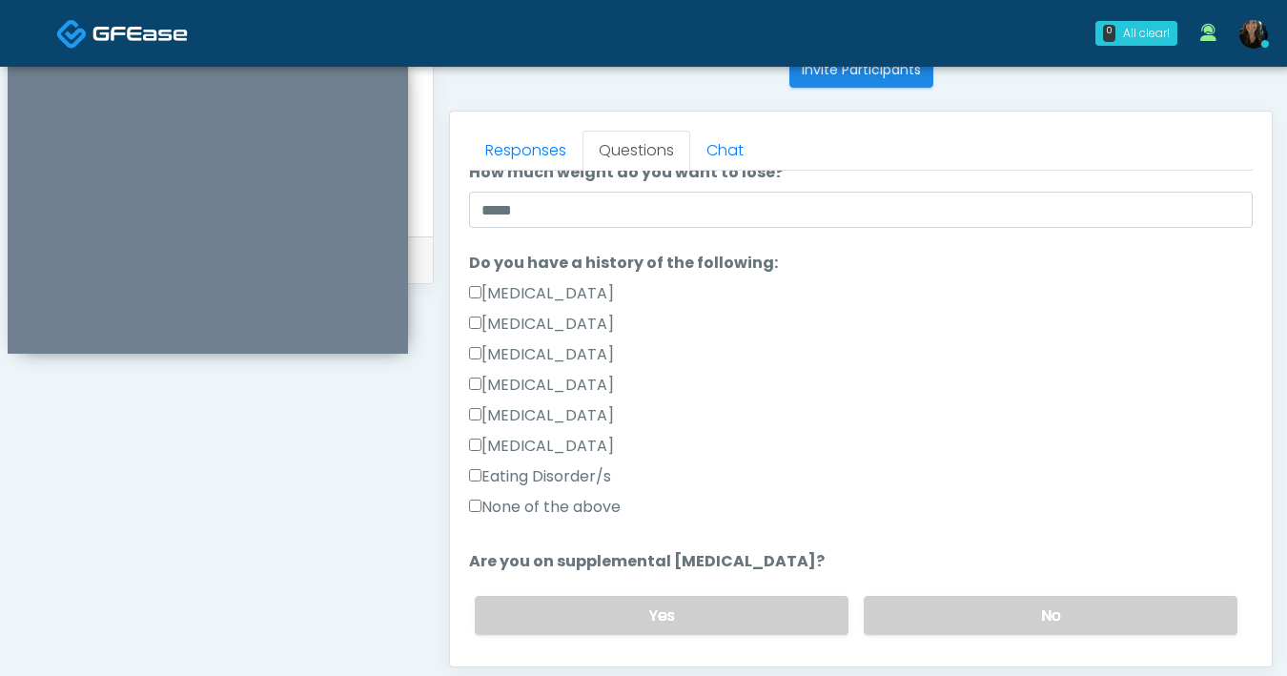
scroll to position [467, 0]
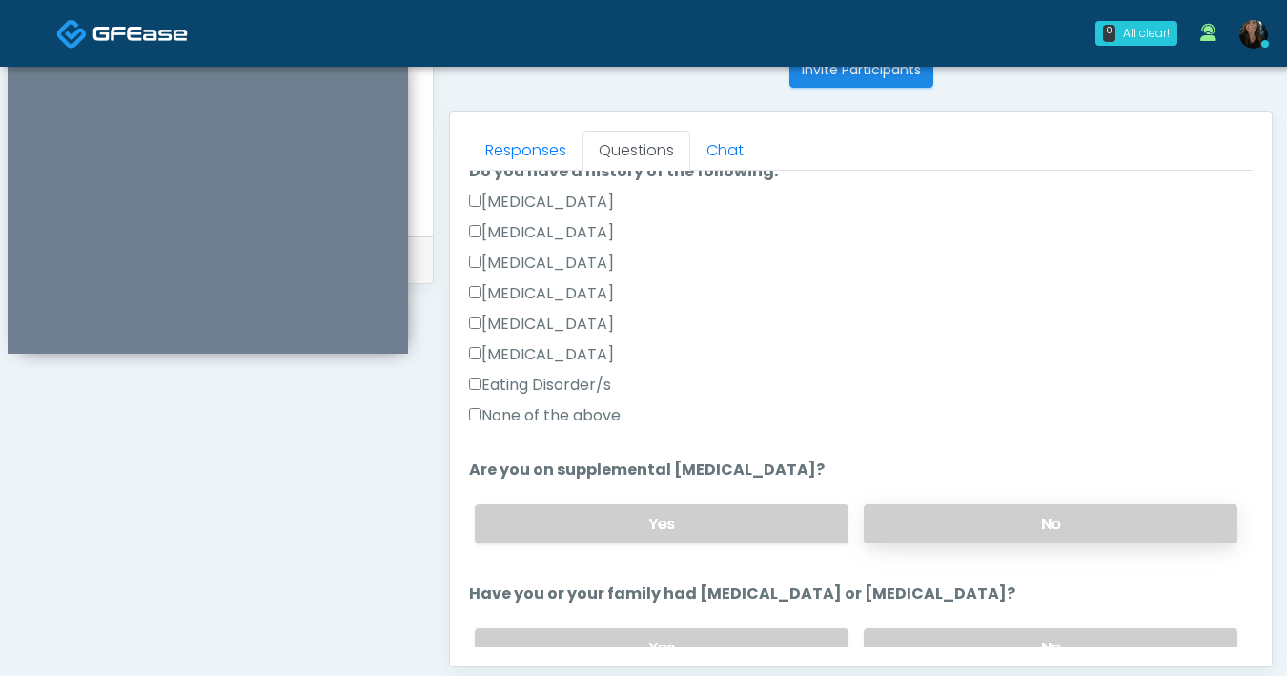
click at [924, 532] on label "No" at bounding box center [1051, 523] width 374 height 39
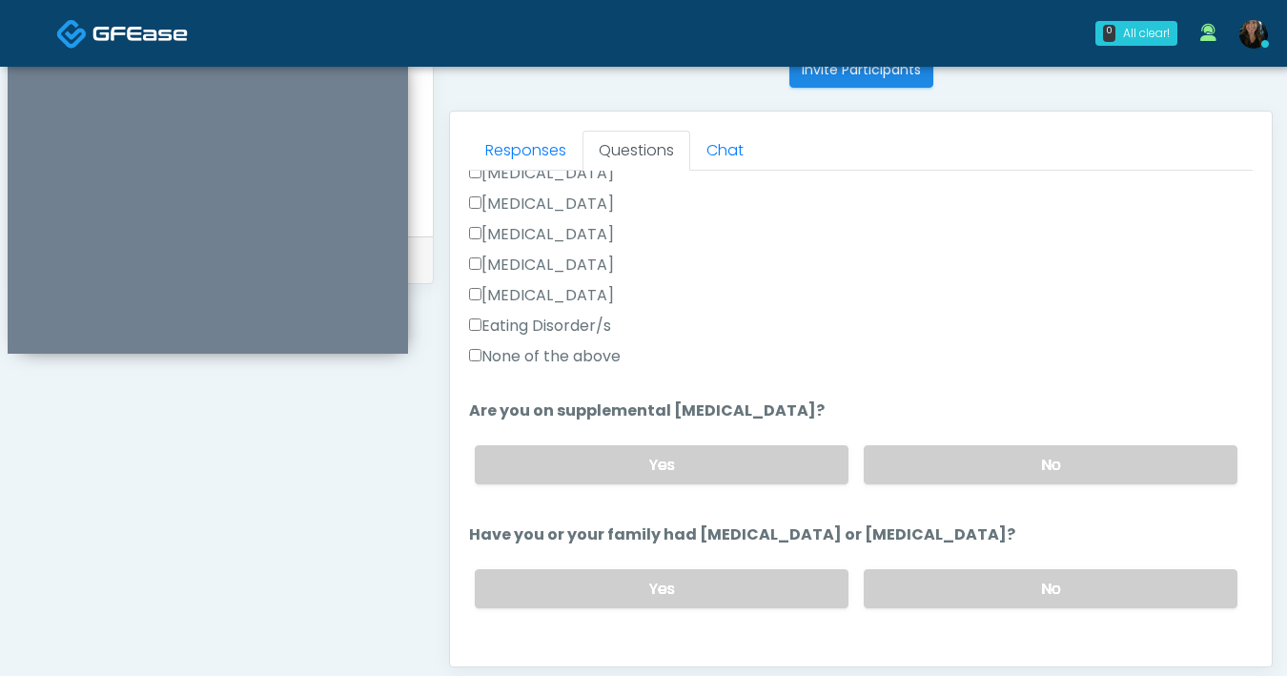
scroll to position [559, 0]
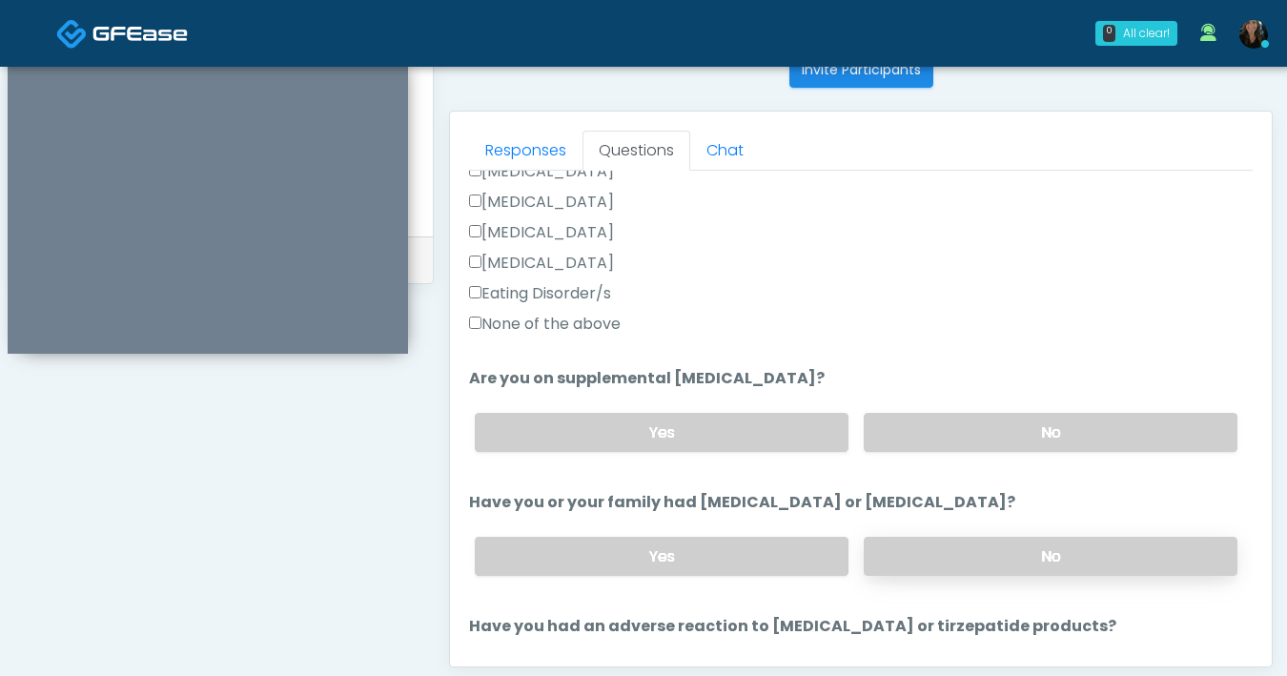
click at [944, 552] on label "No" at bounding box center [1051, 556] width 374 height 39
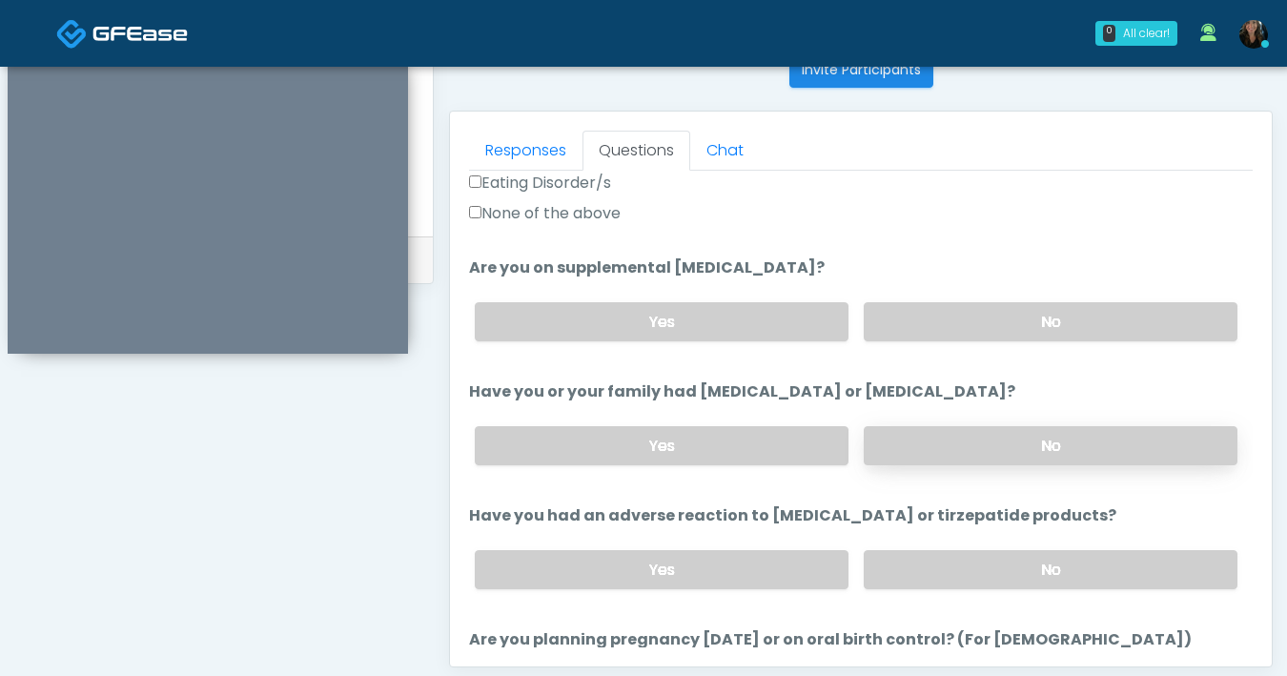
scroll to position [671, 0]
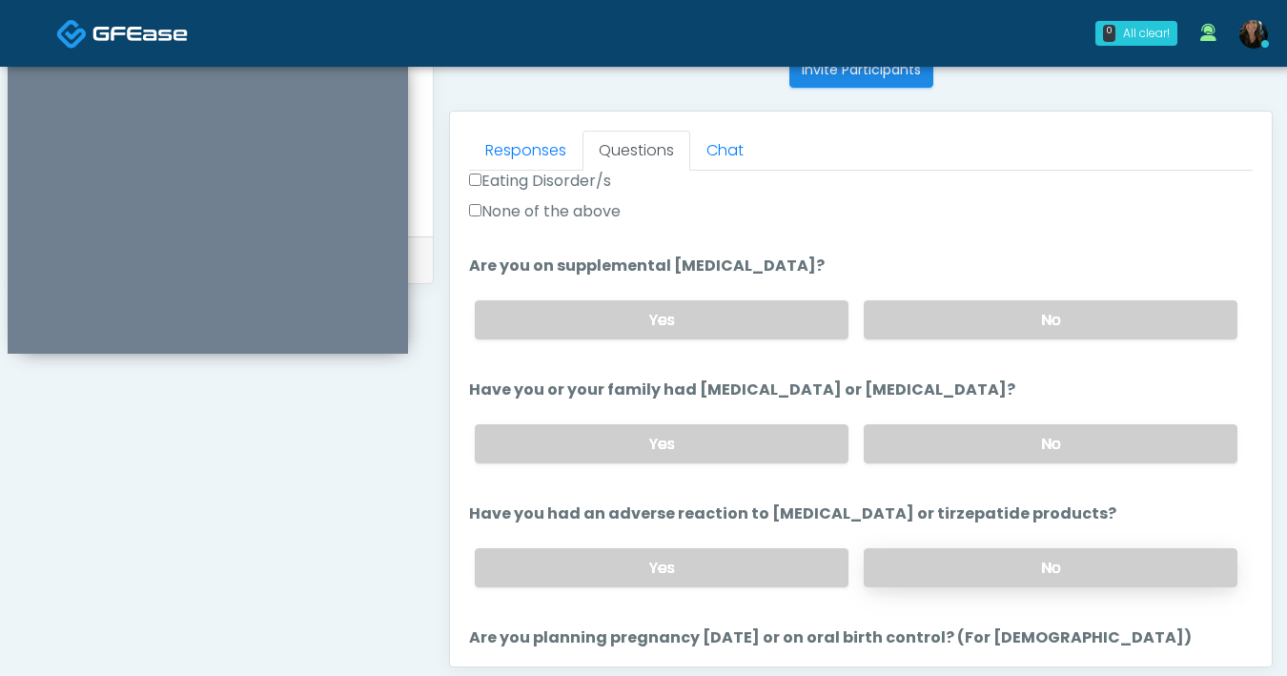
click at [945, 555] on label "No" at bounding box center [1051, 567] width 374 height 39
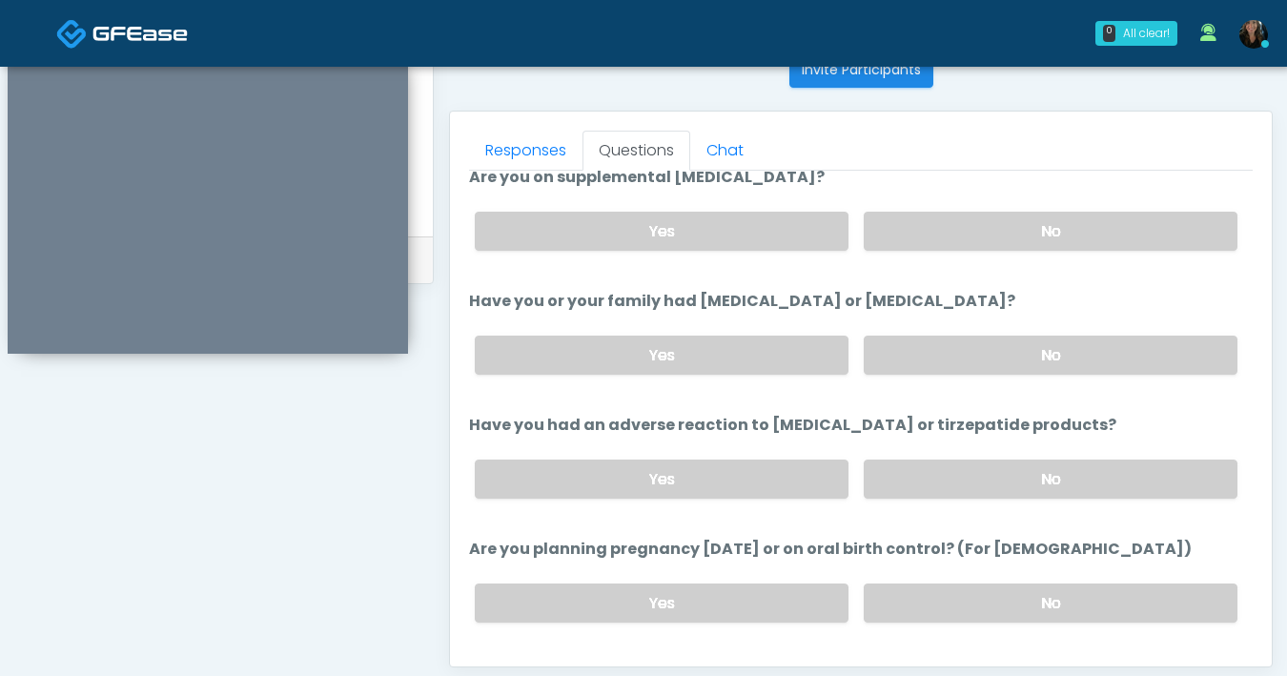
scroll to position [783, 0]
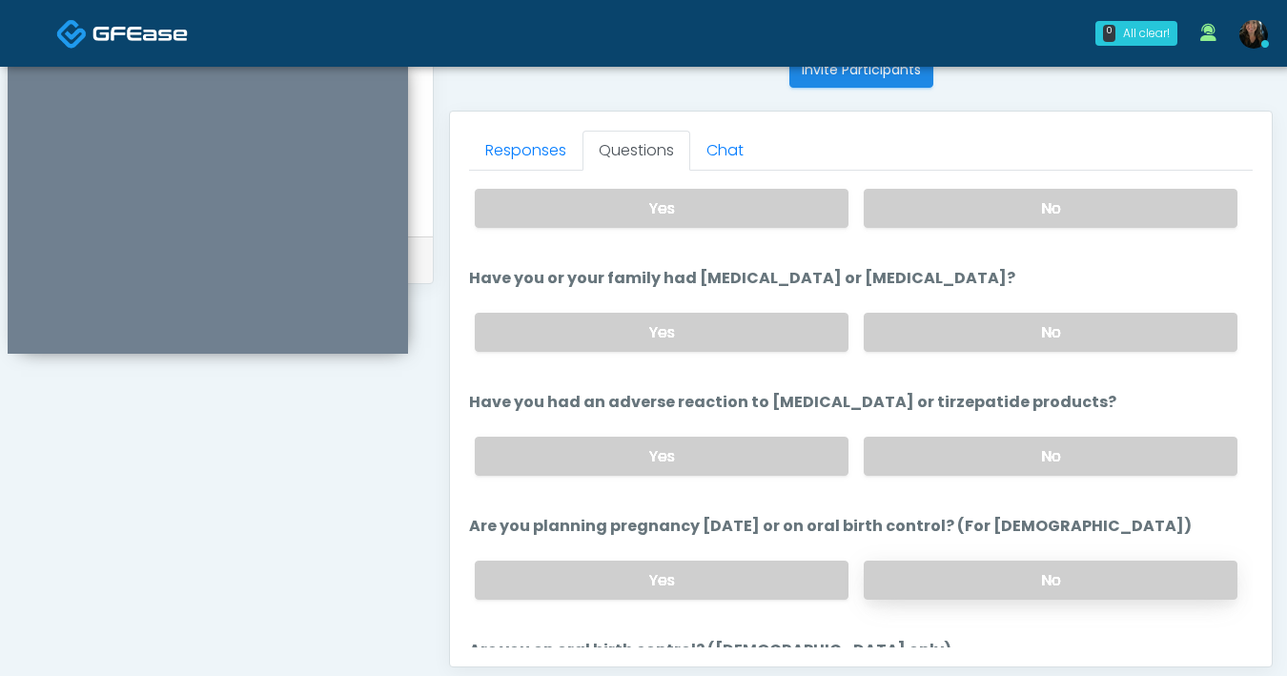
click at [950, 562] on label "No" at bounding box center [1051, 579] width 374 height 39
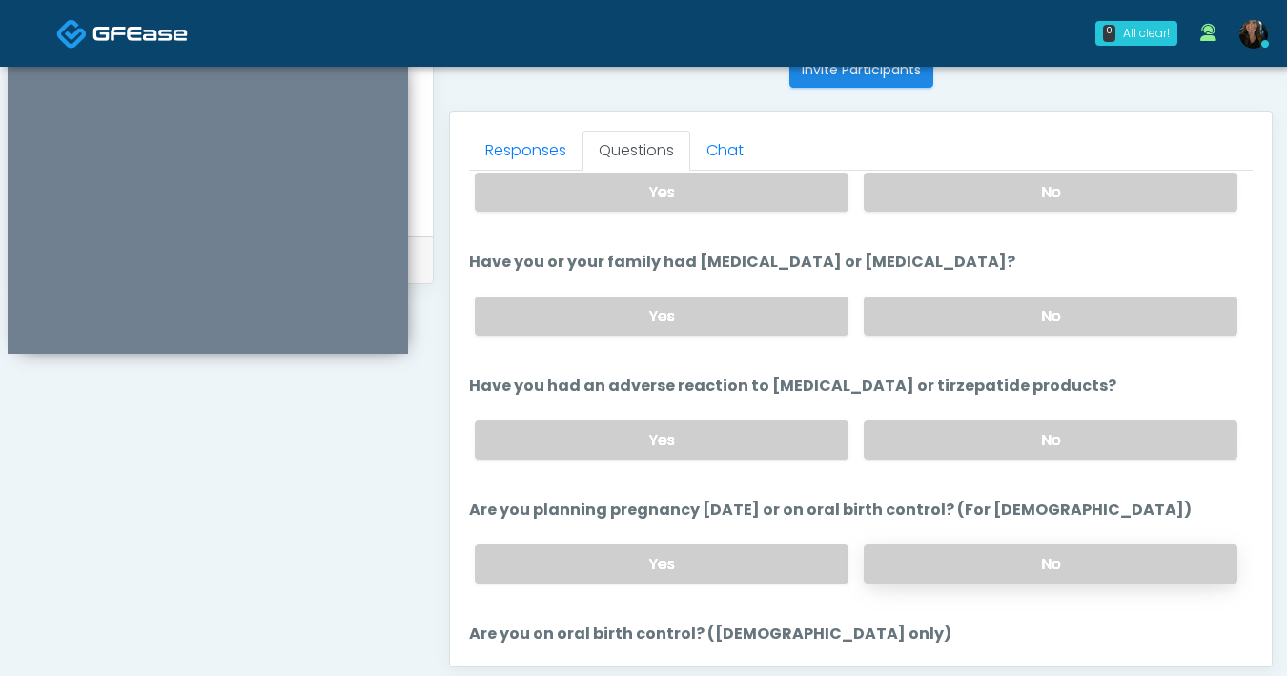
scroll to position [888, 0]
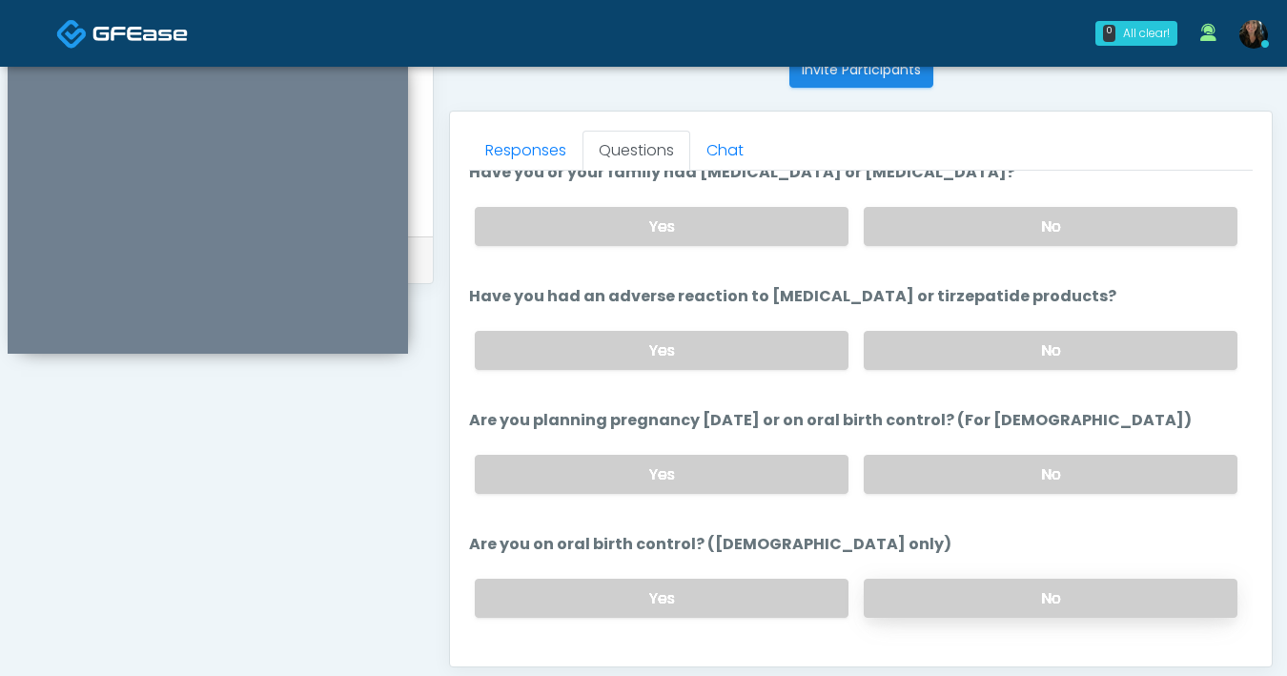
click at [952, 583] on label "No" at bounding box center [1051, 598] width 374 height 39
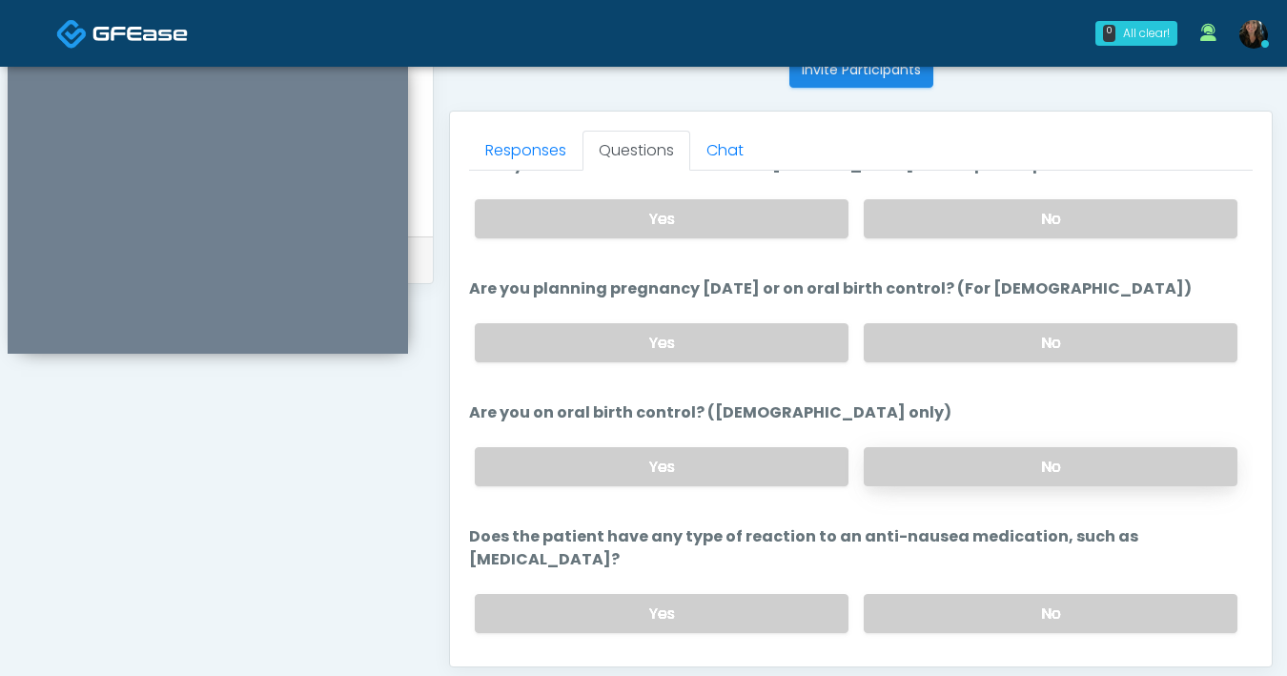
scroll to position [1051, 0]
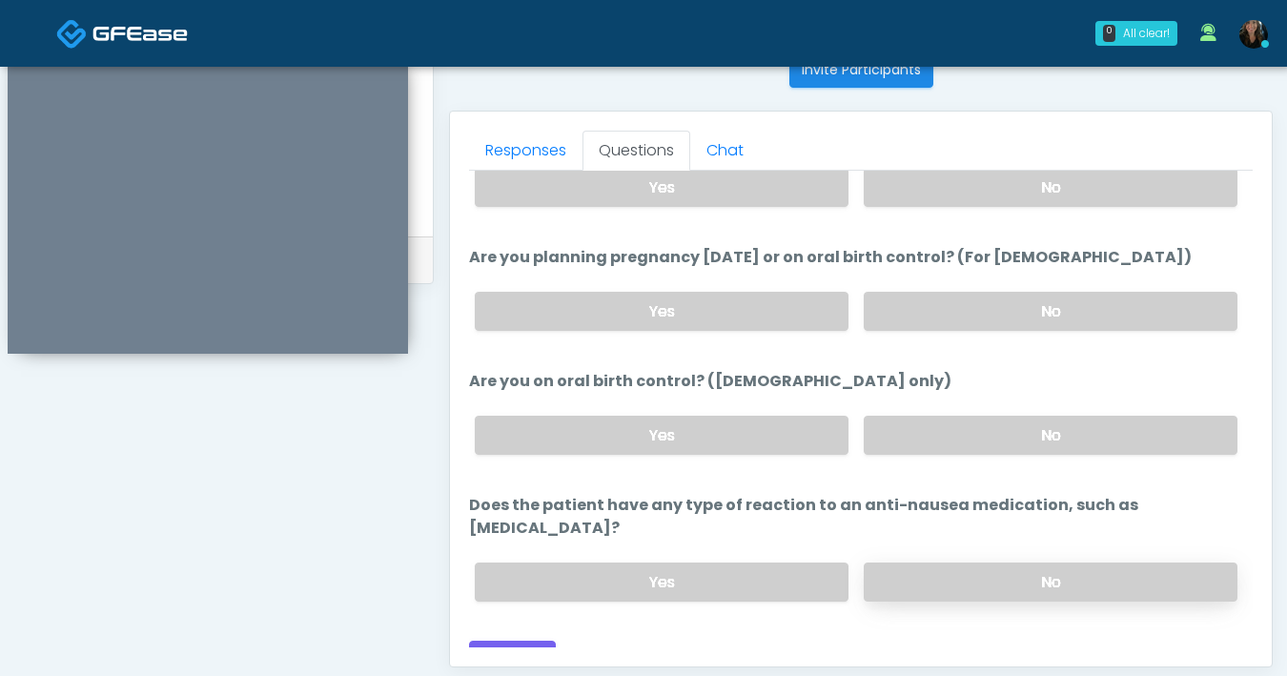
click at [956, 562] on label "No" at bounding box center [1051, 581] width 374 height 39
click at [534, 641] on button "Continue" at bounding box center [512, 658] width 87 height 35
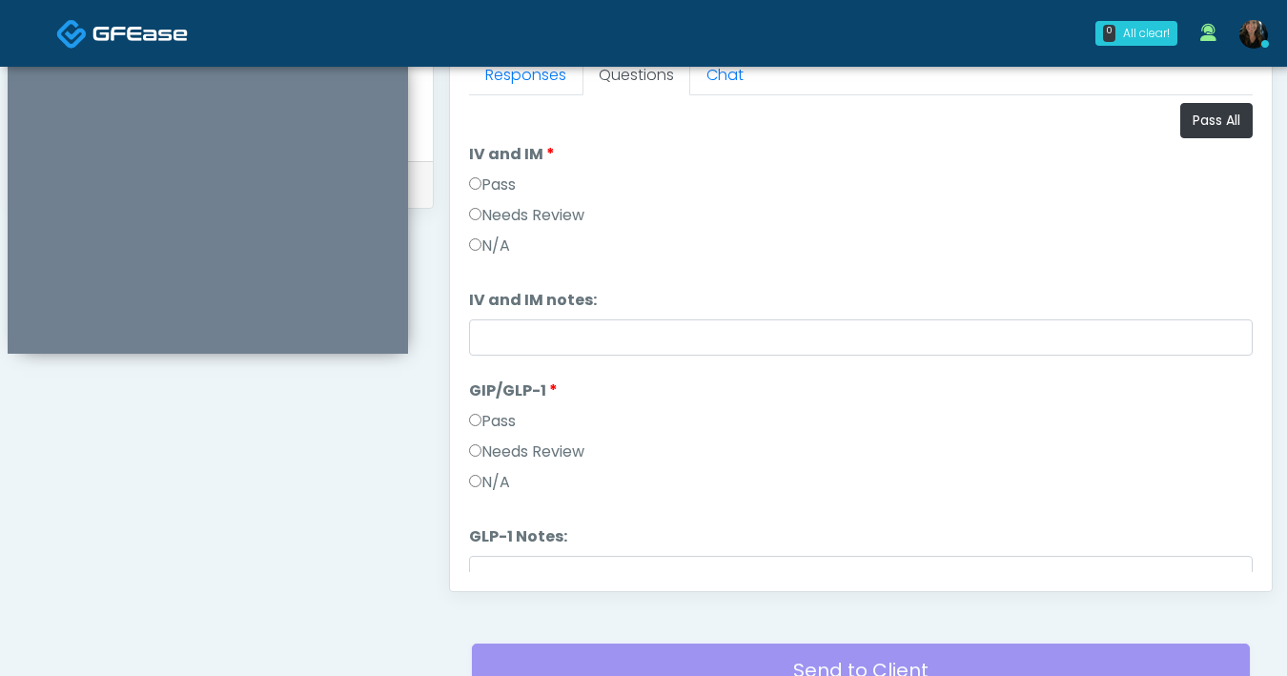
scroll to position [864, 0]
click at [1190, 134] on button "Pass All" at bounding box center [1216, 120] width 72 height 35
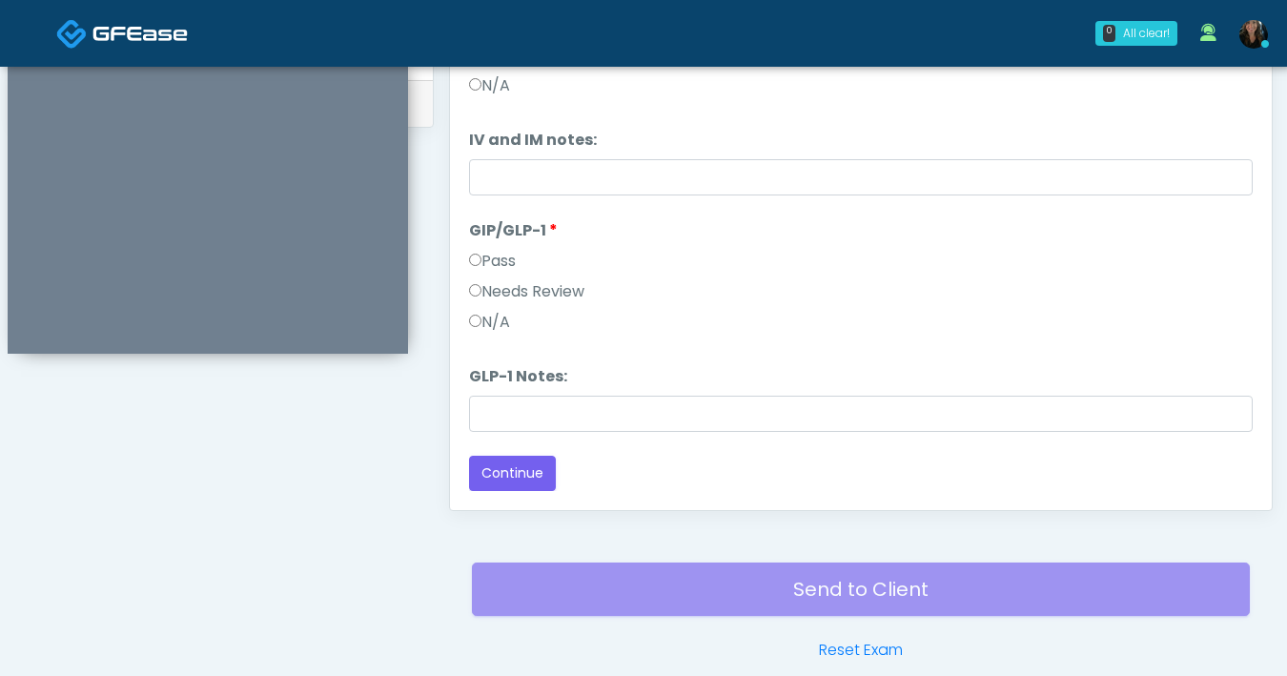
scroll to position [1002, 0]
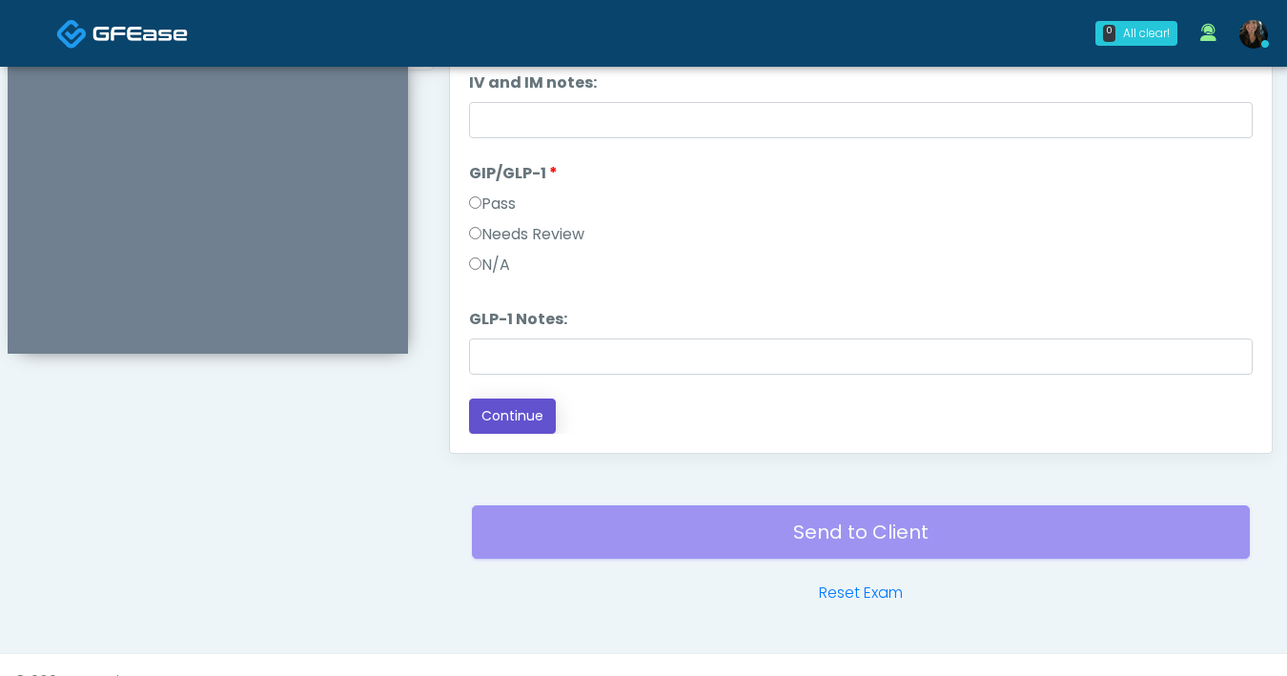
click at [501, 417] on button "Continue" at bounding box center [512, 415] width 87 height 35
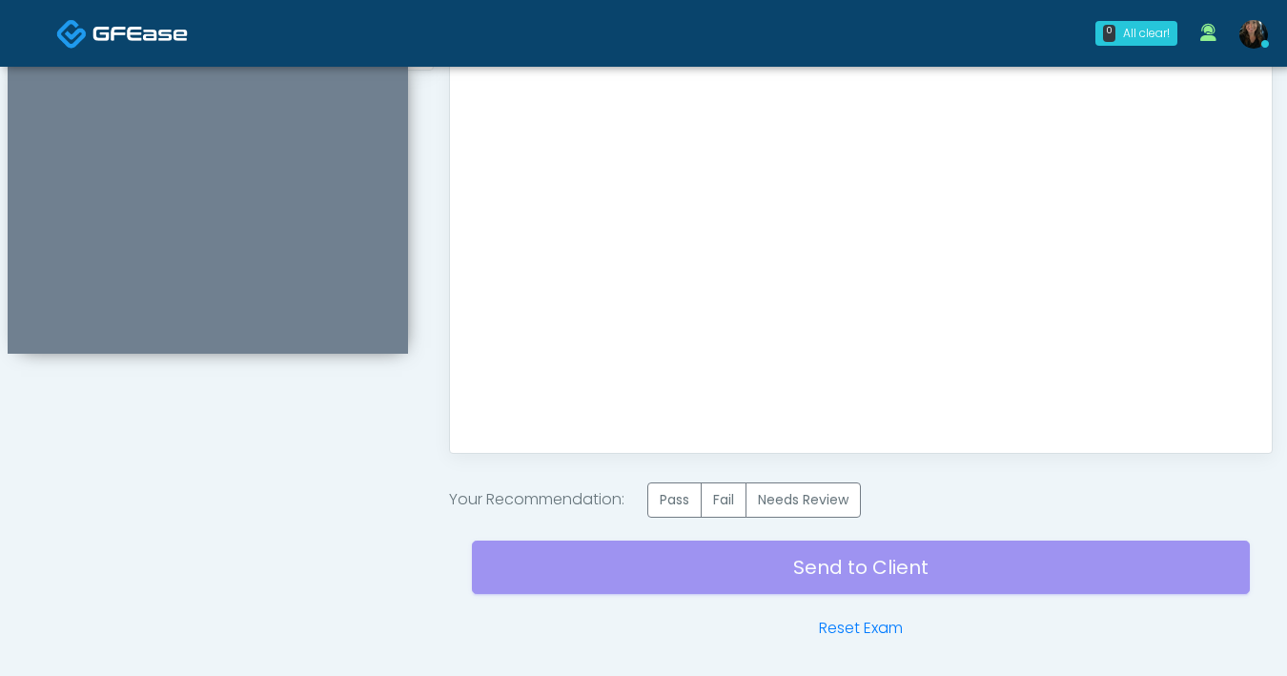
scroll to position [0, 0]
click at [677, 490] on label "Pass" at bounding box center [674, 499] width 54 height 35
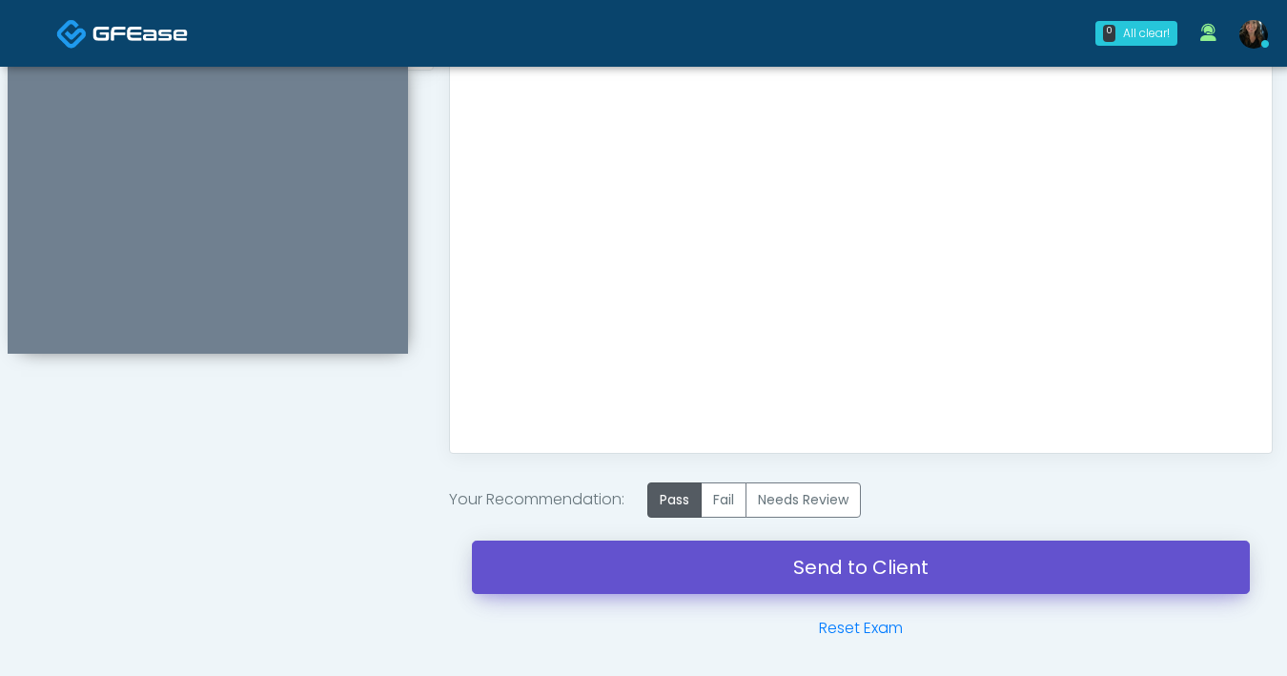
click at [808, 572] on link "Send to Client" at bounding box center [861, 566] width 778 height 53
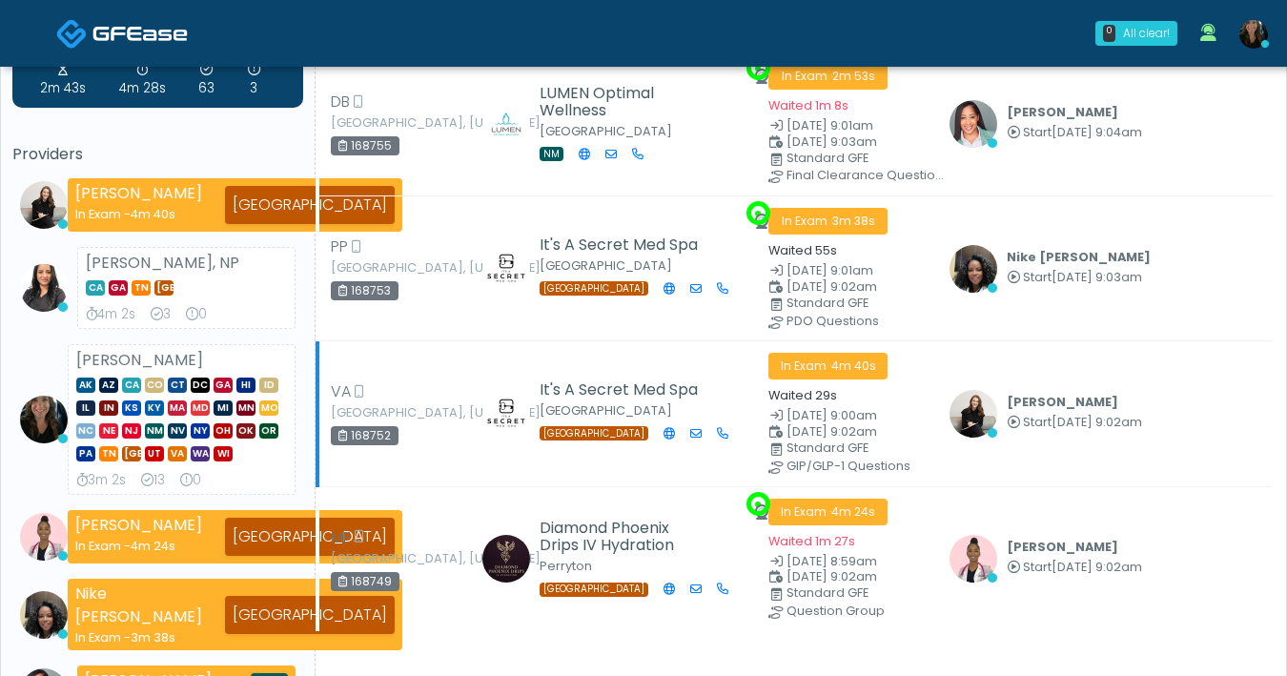
scroll to position [142, 0]
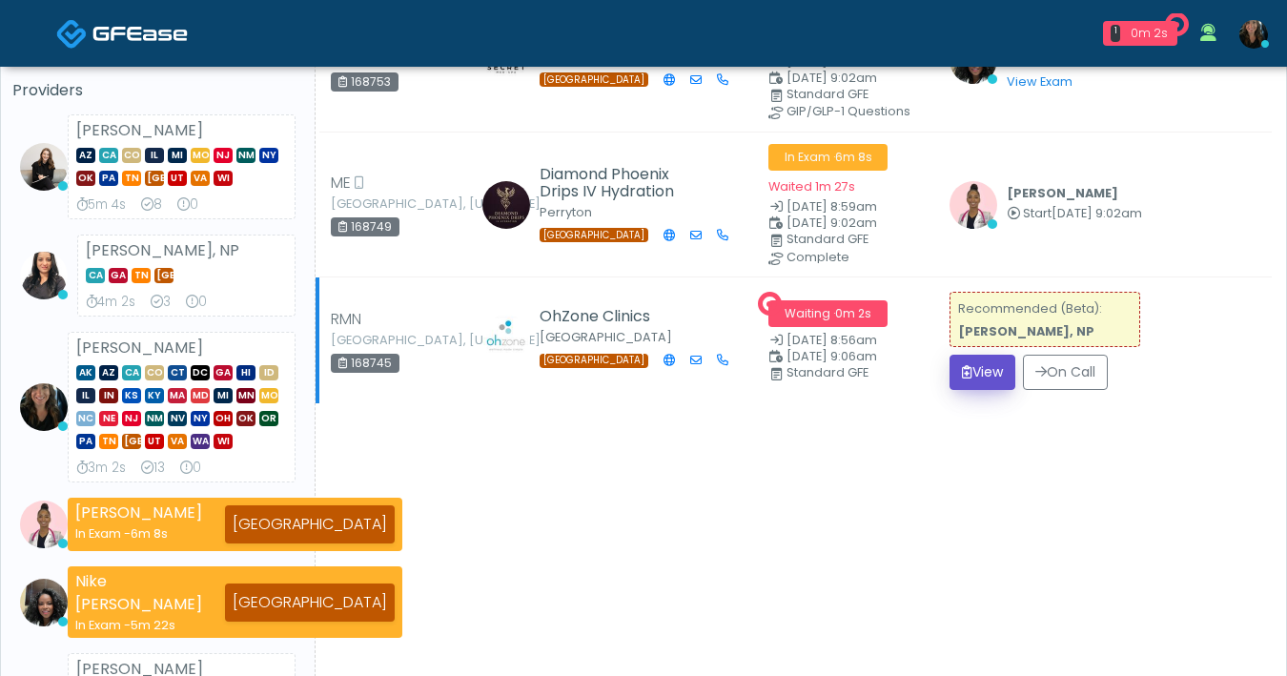
click at [974, 371] on button "View" at bounding box center [982, 372] width 66 height 35
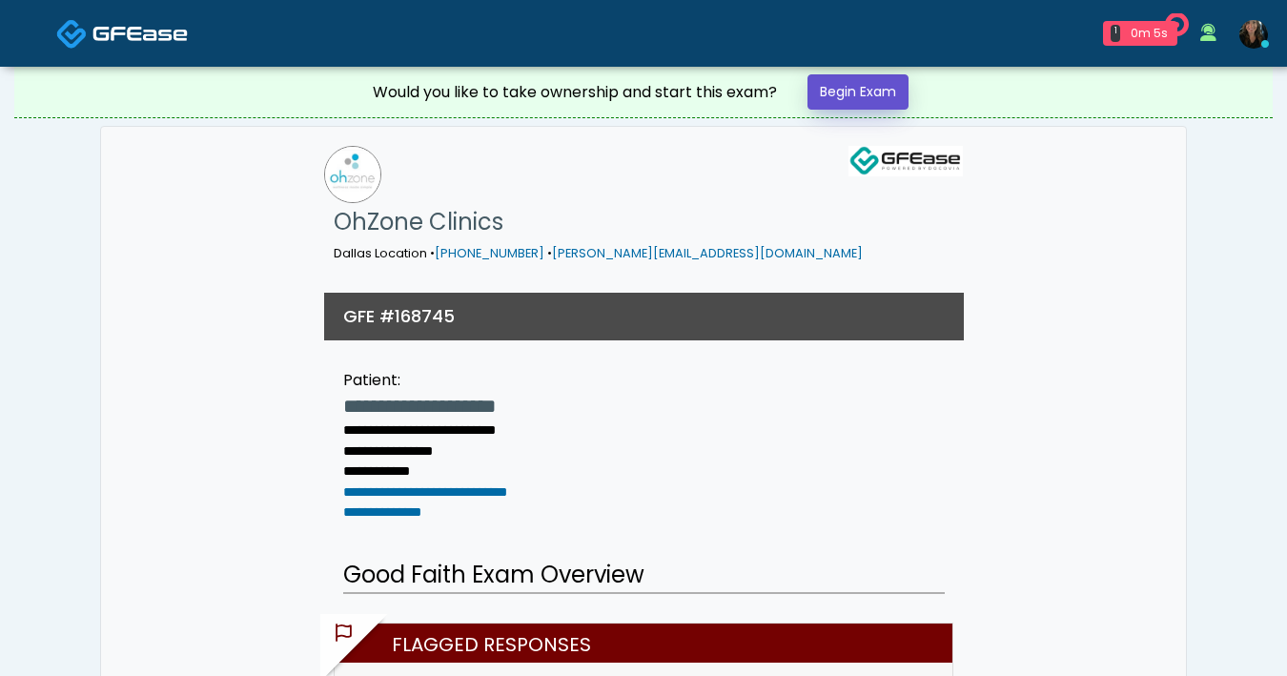
click at [892, 101] on link "Begin Exam" at bounding box center [857, 91] width 101 height 35
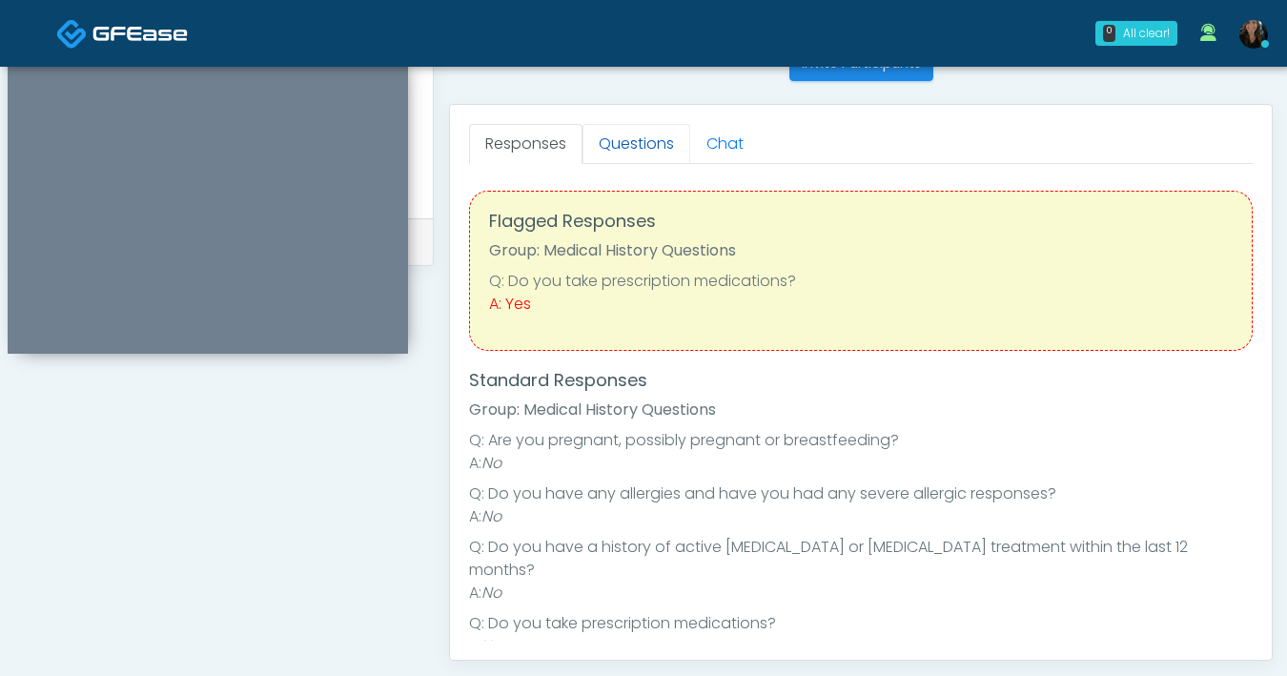
click at [610, 144] on link "Questions" at bounding box center [636, 144] width 108 height 40
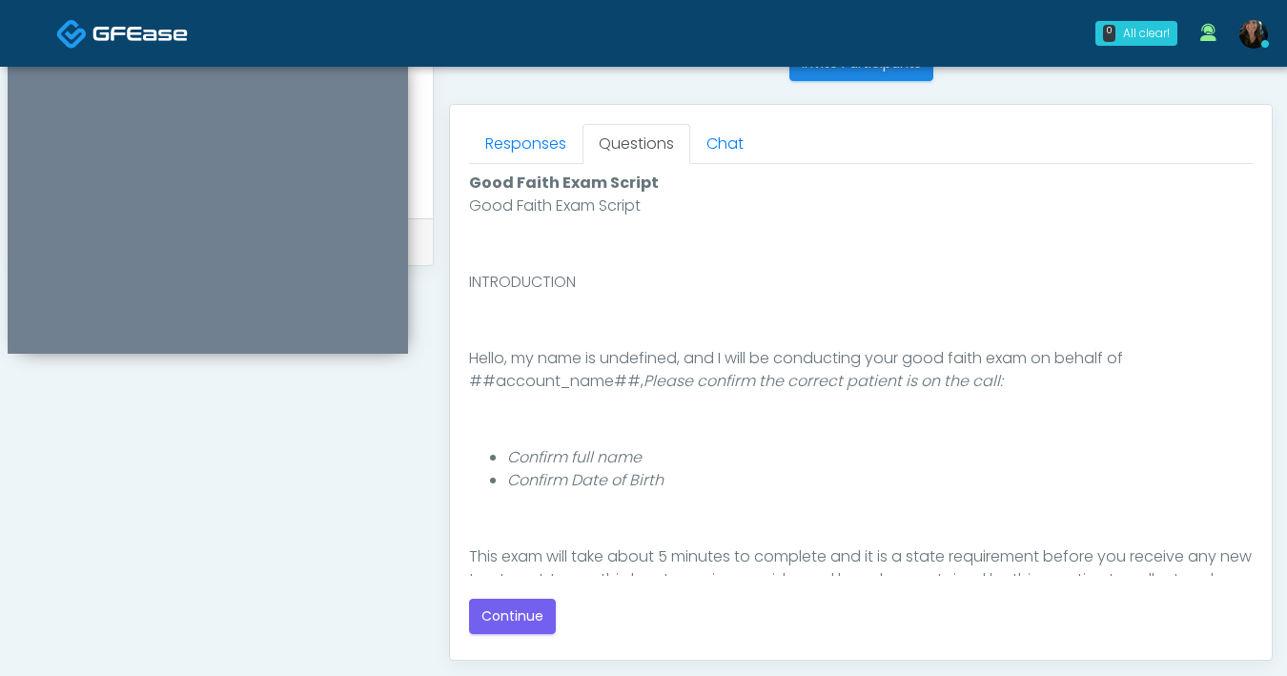
click at [706, 405] on div "Good Faith Exam Script INTRODUCTION Hello, my name is undefined, and I will be …" at bounding box center [861, 384] width 784 height 381
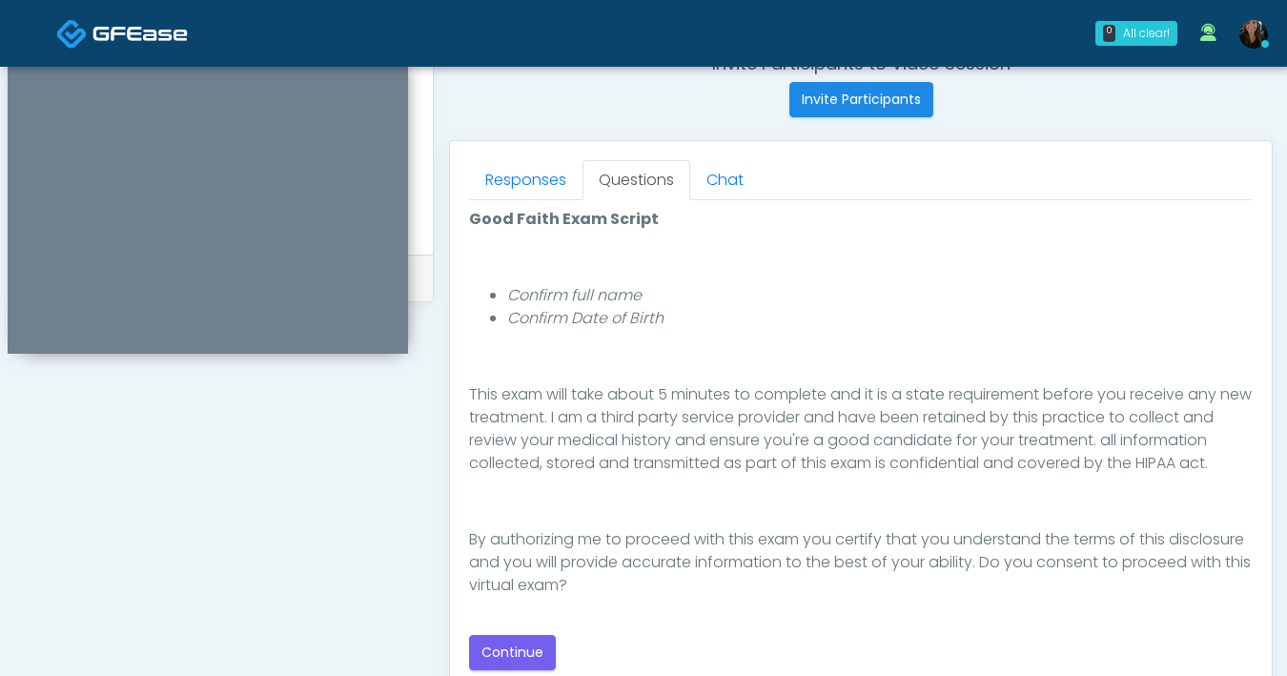
scroll to position [780, 0]
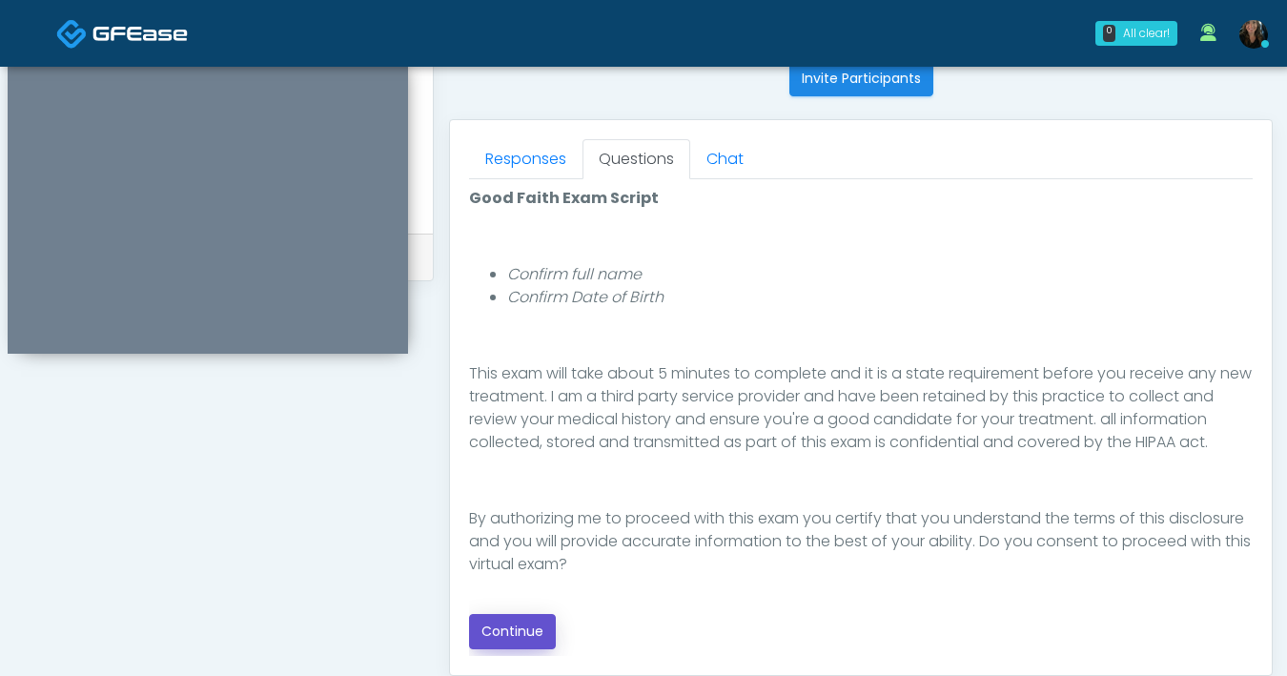
click at [540, 621] on button "Continue" at bounding box center [512, 631] width 87 height 35
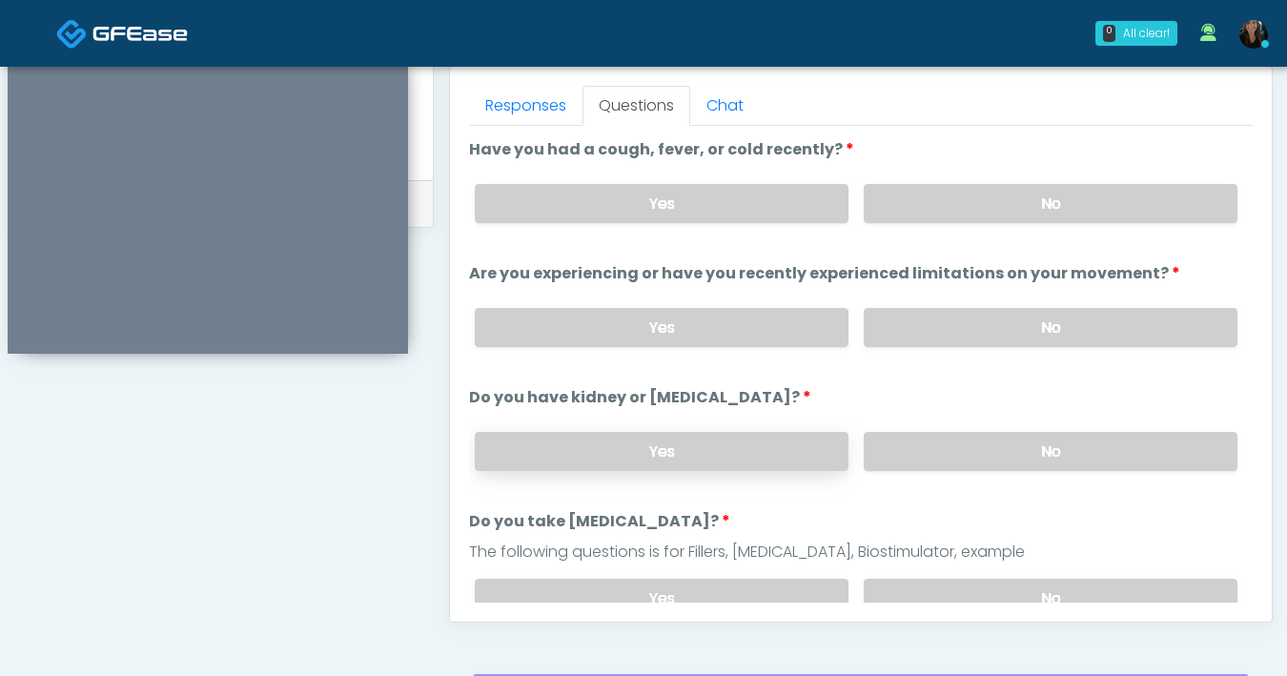
scroll to position [830, 0]
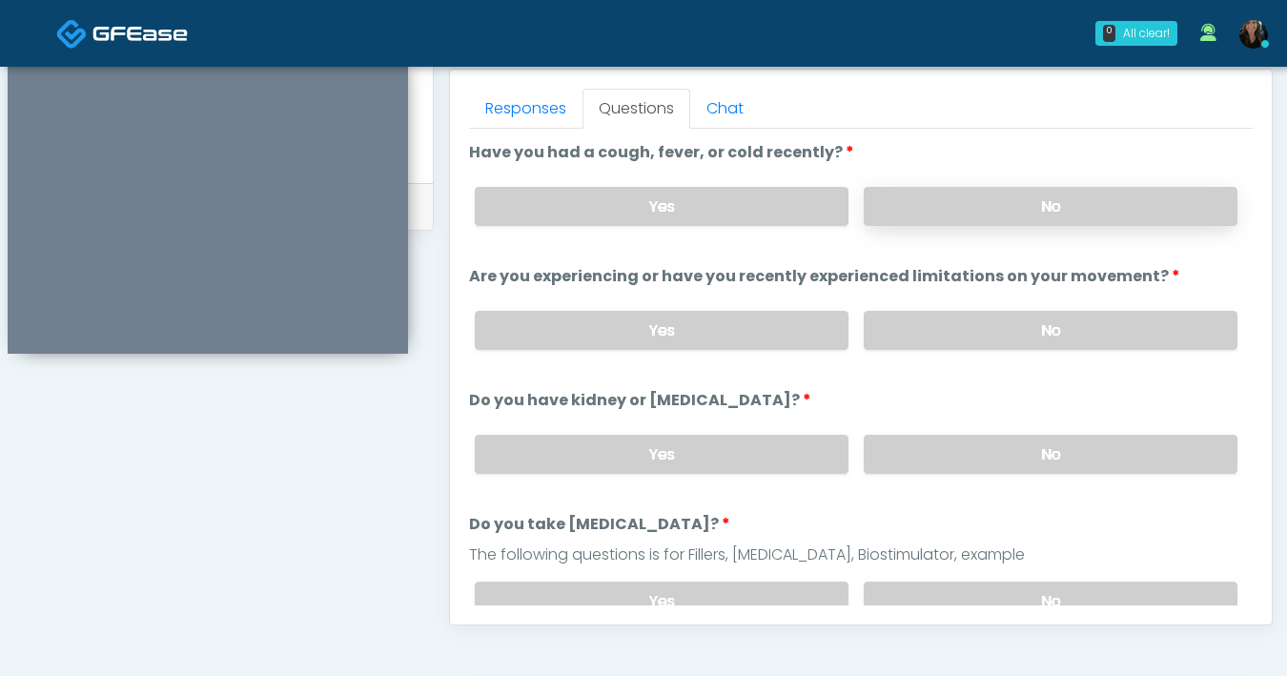
click at [999, 214] on label "No" at bounding box center [1051, 206] width 374 height 39
click at [976, 319] on label "No" at bounding box center [1051, 330] width 374 height 39
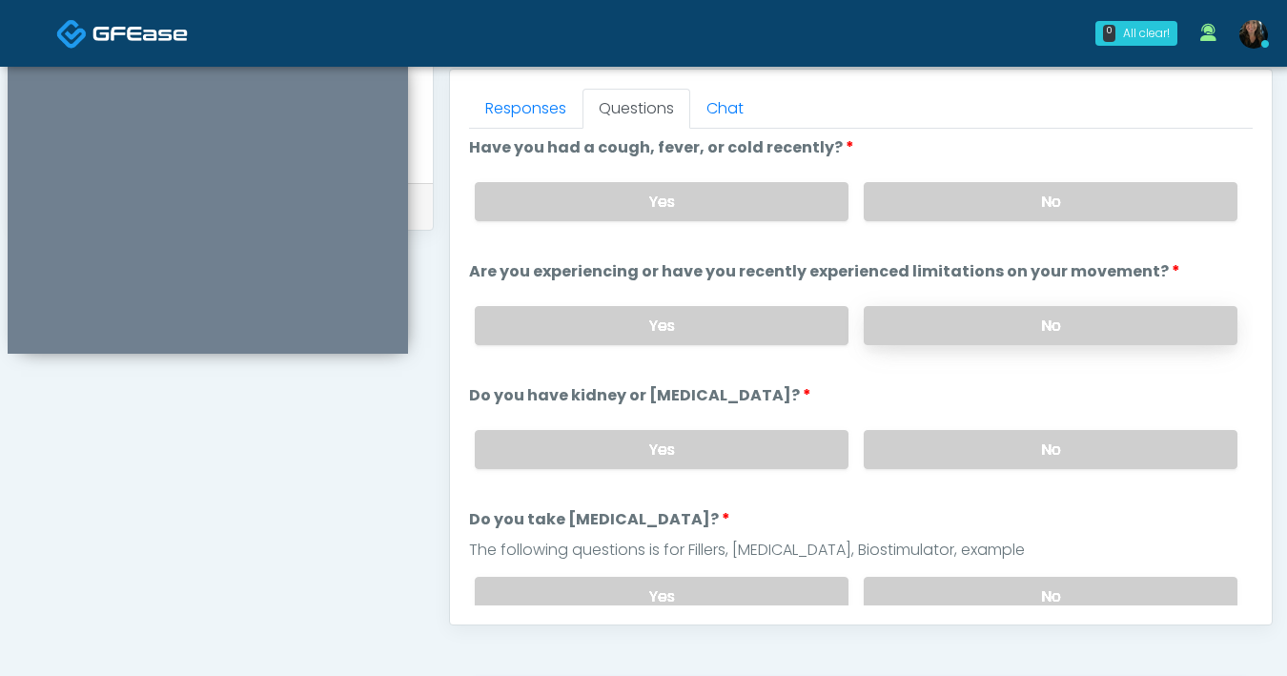
scroll to position [8, 0]
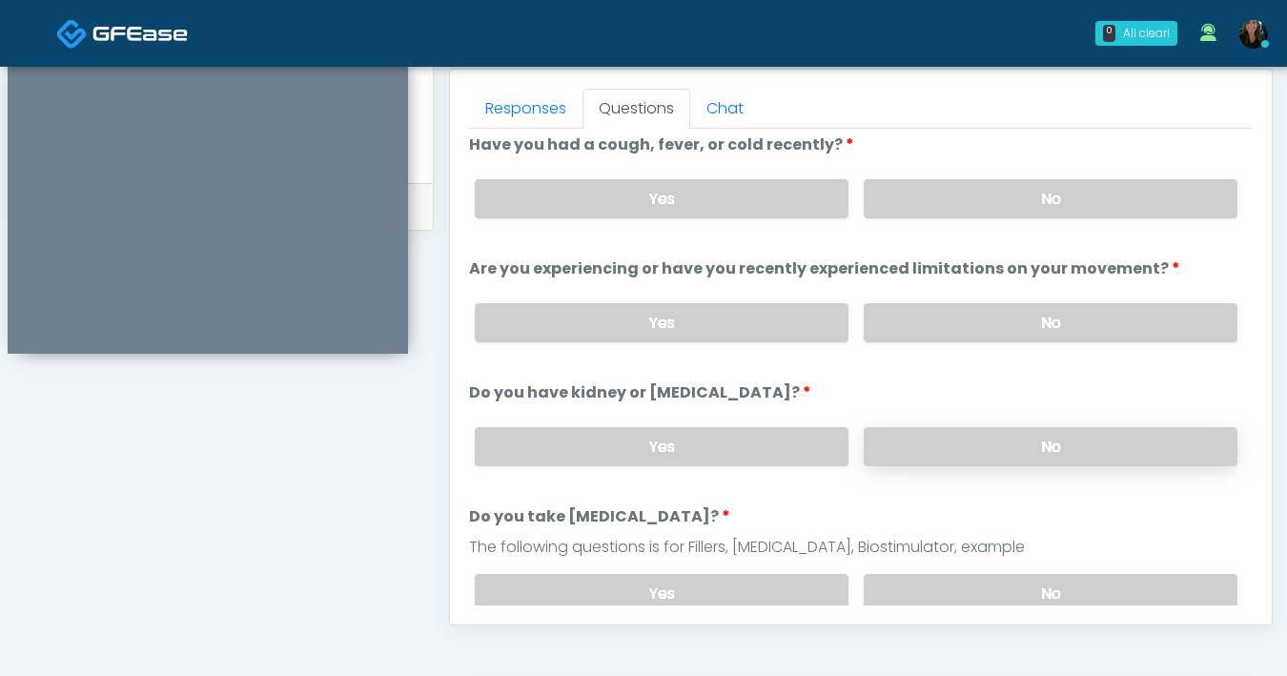
click at [959, 438] on label "No" at bounding box center [1051, 446] width 374 height 39
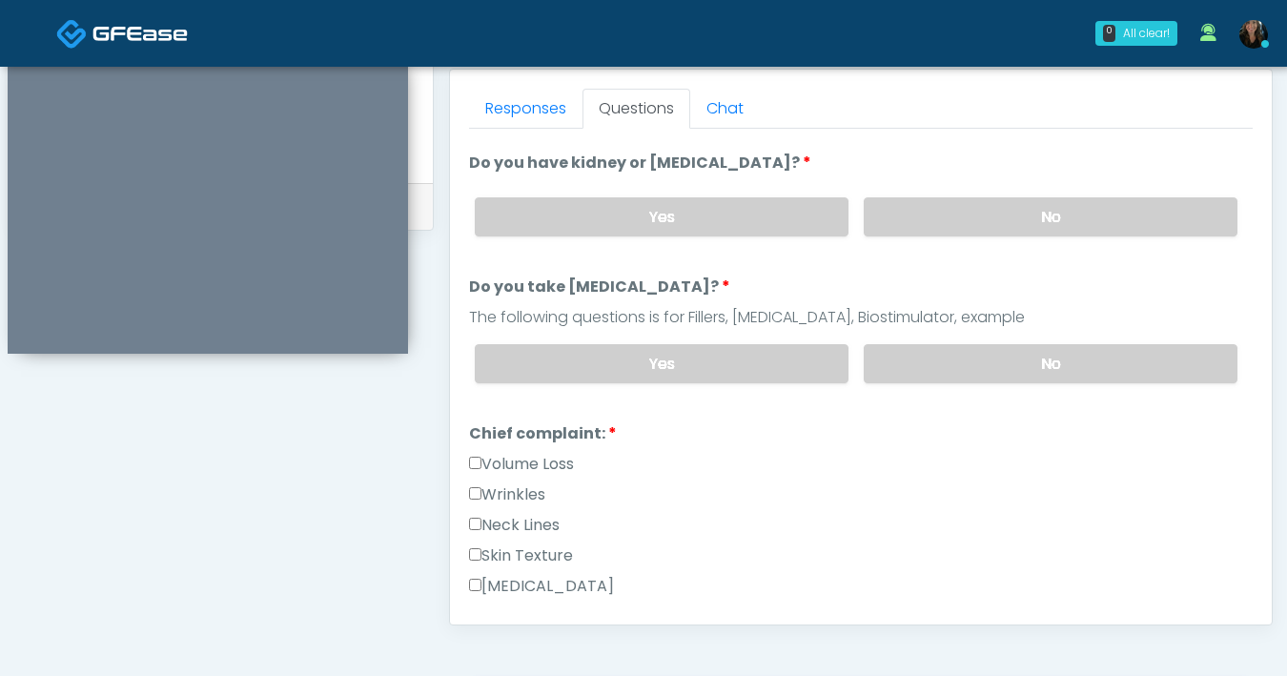
scroll to position [255, 0]
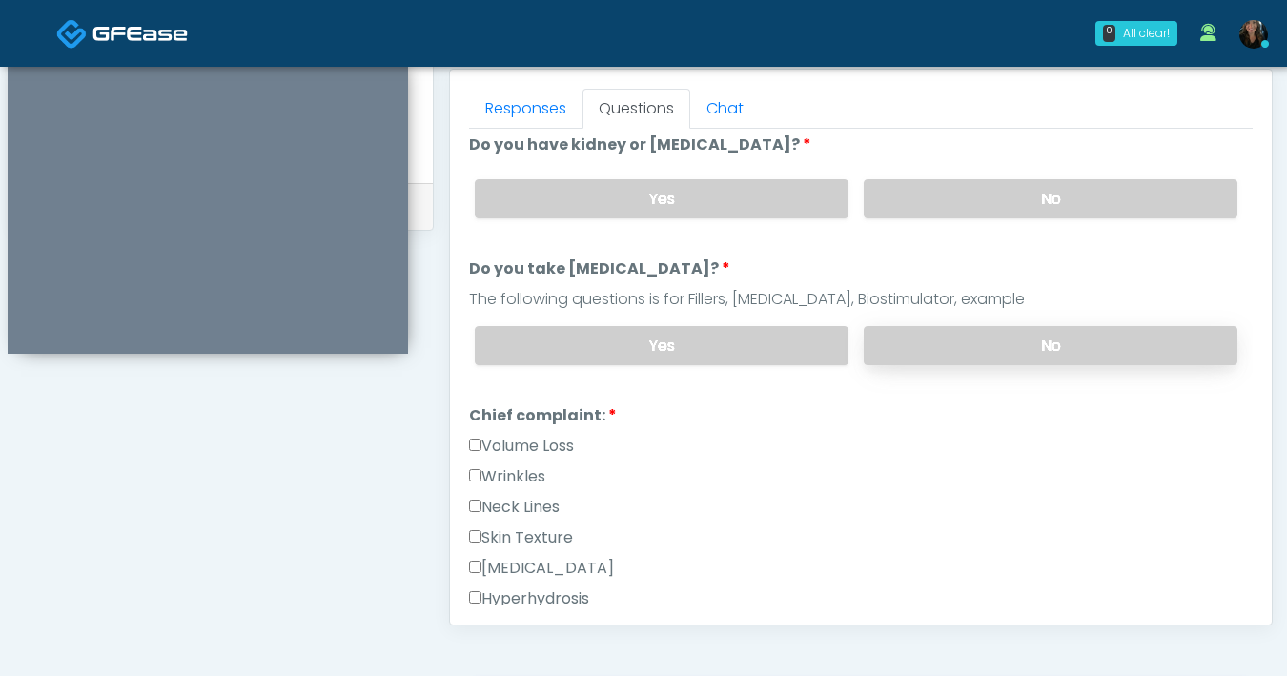
click at [927, 352] on label "No" at bounding box center [1051, 345] width 374 height 39
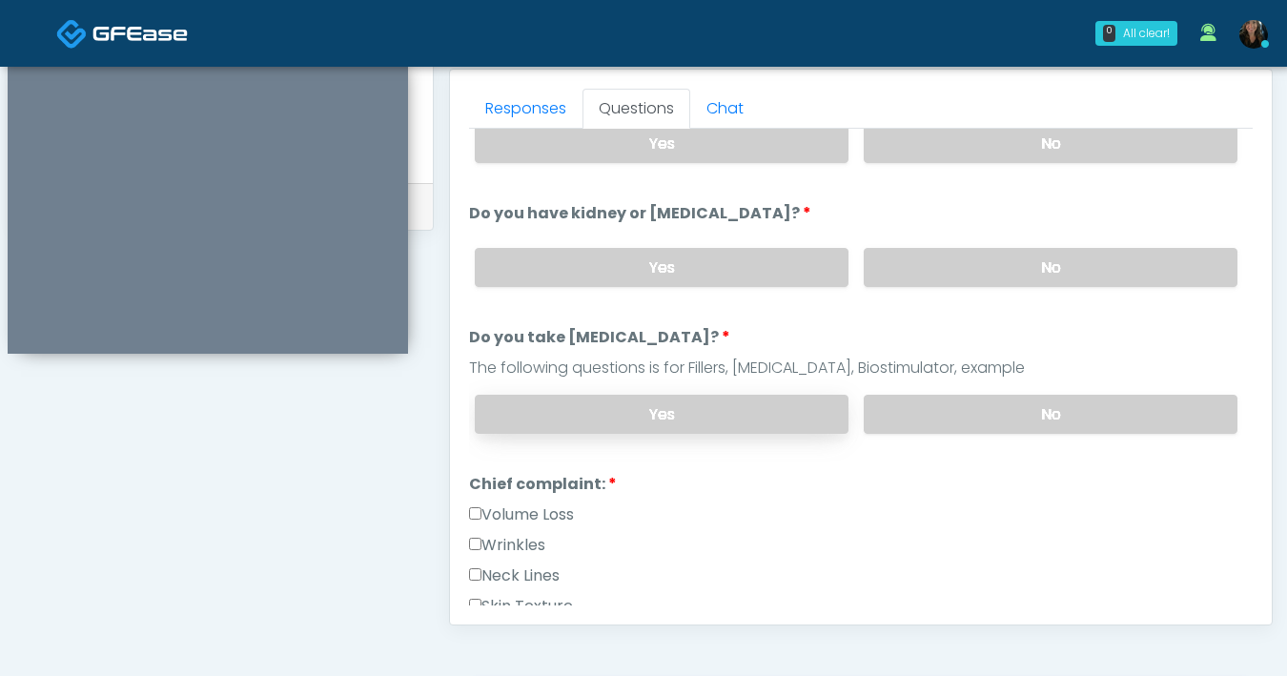
scroll to position [186, 0]
click at [715, 403] on label "Yes" at bounding box center [662, 415] width 374 height 39
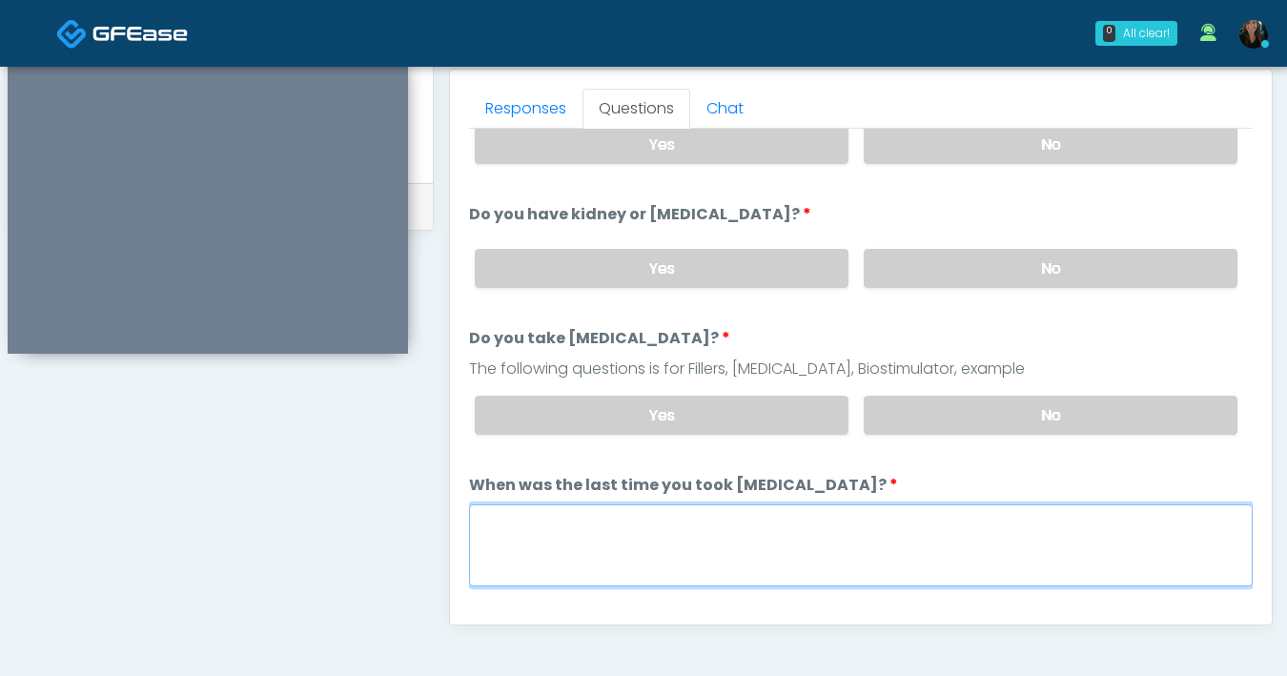
click at [680, 551] on textarea "When was the last time you took blood thinners?" at bounding box center [861, 545] width 784 height 82
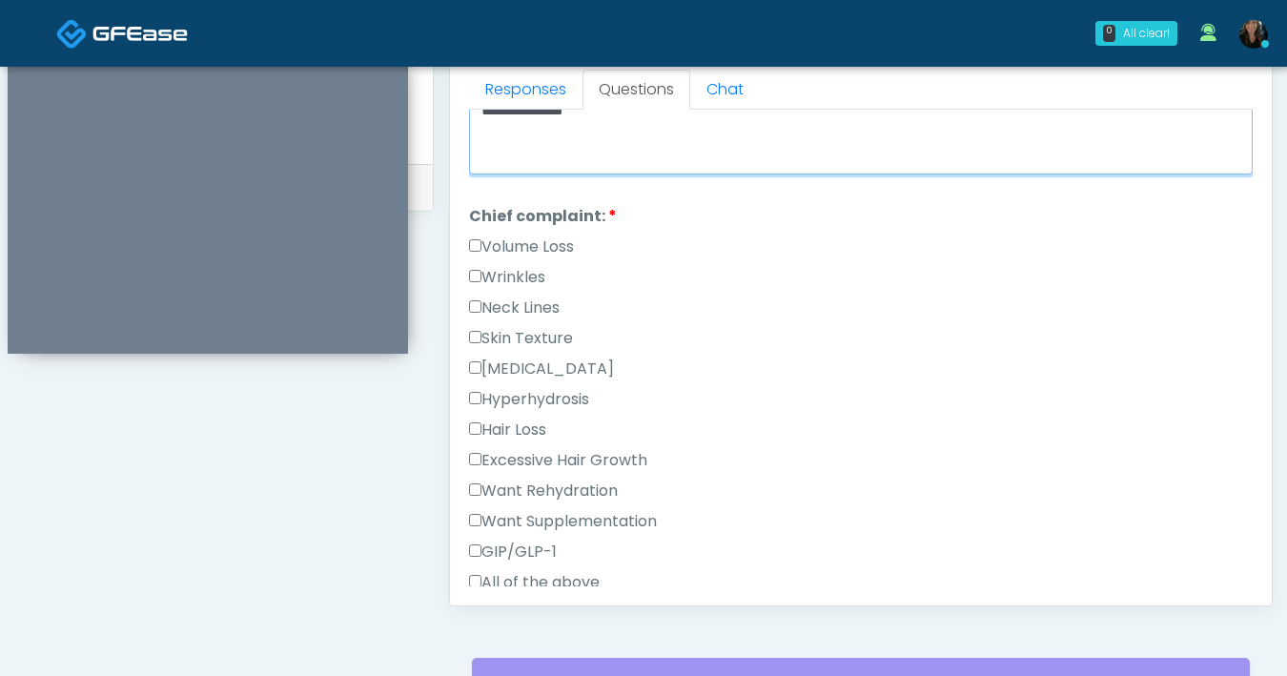
scroll to position [854, 0]
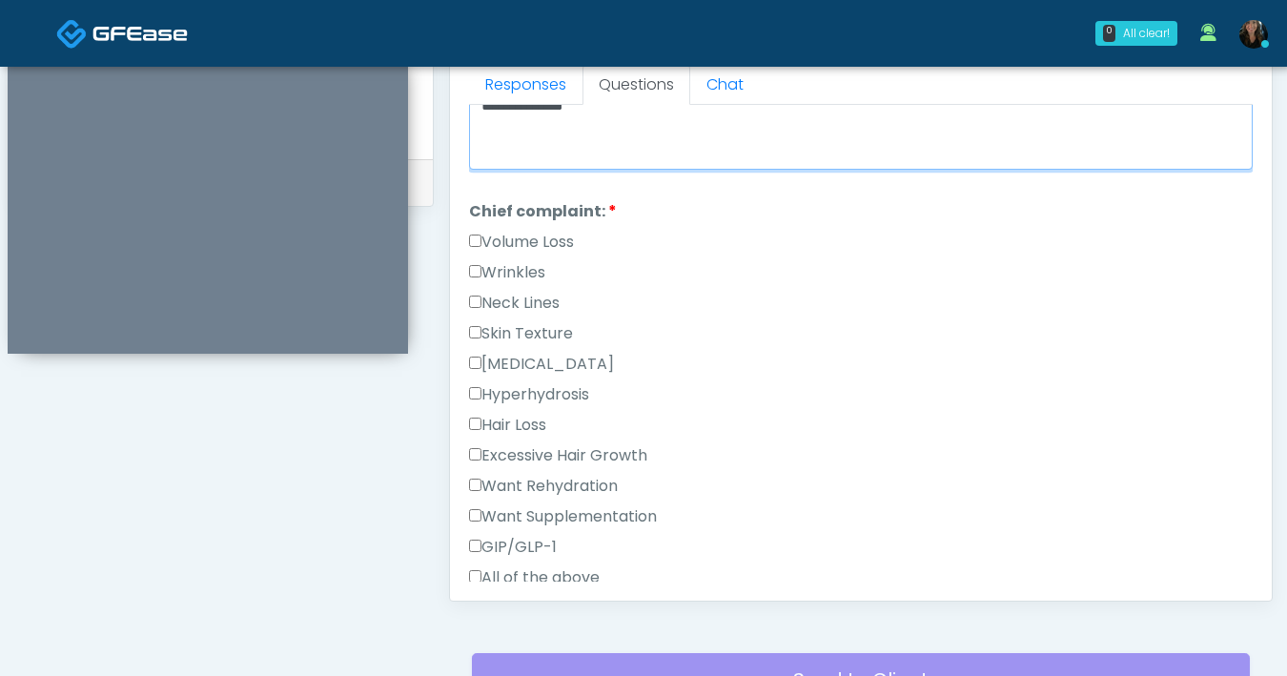
type textarea "**********"
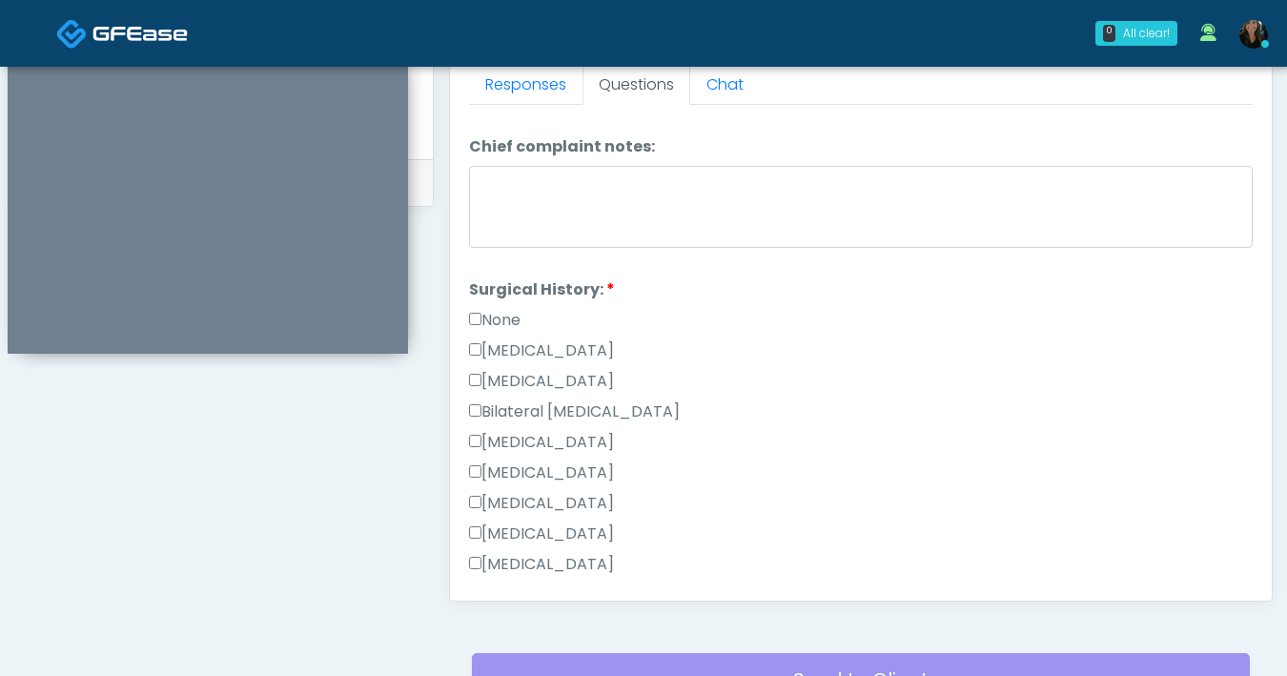
scroll to position [1095, 0]
click at [475, 308] on label "None" at bounding box center [494, 319] width 51 height 23
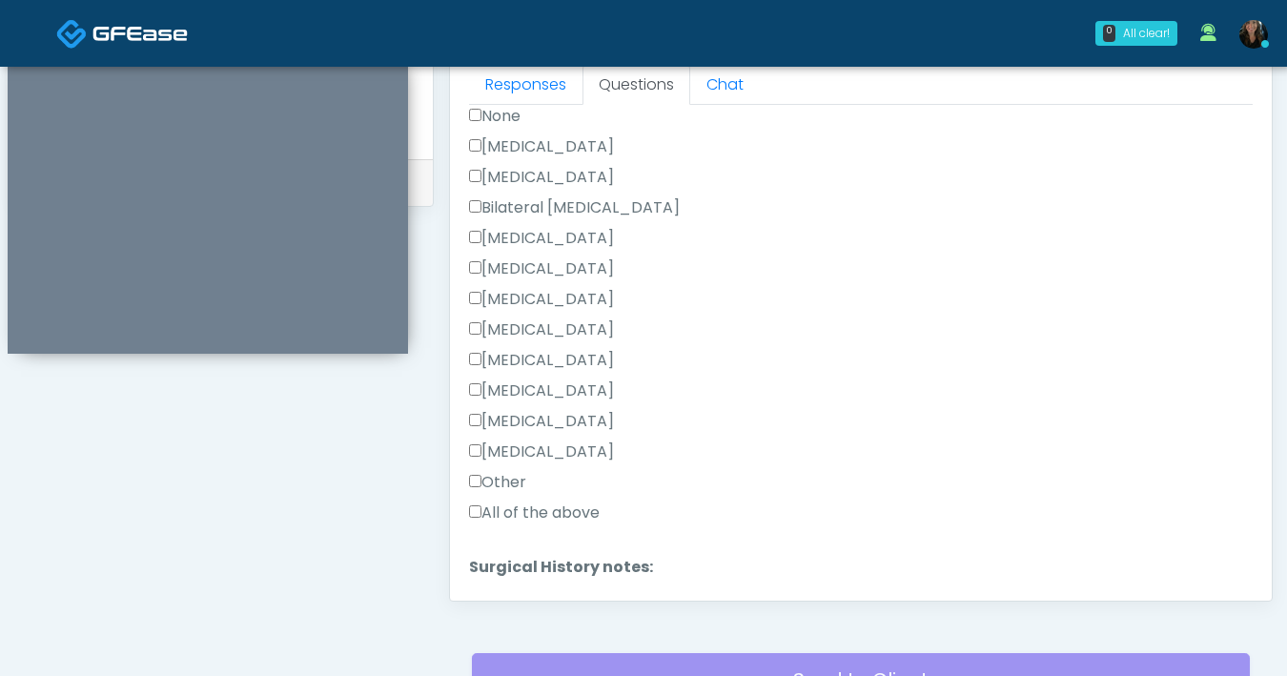
scroll to position [1445, 0]
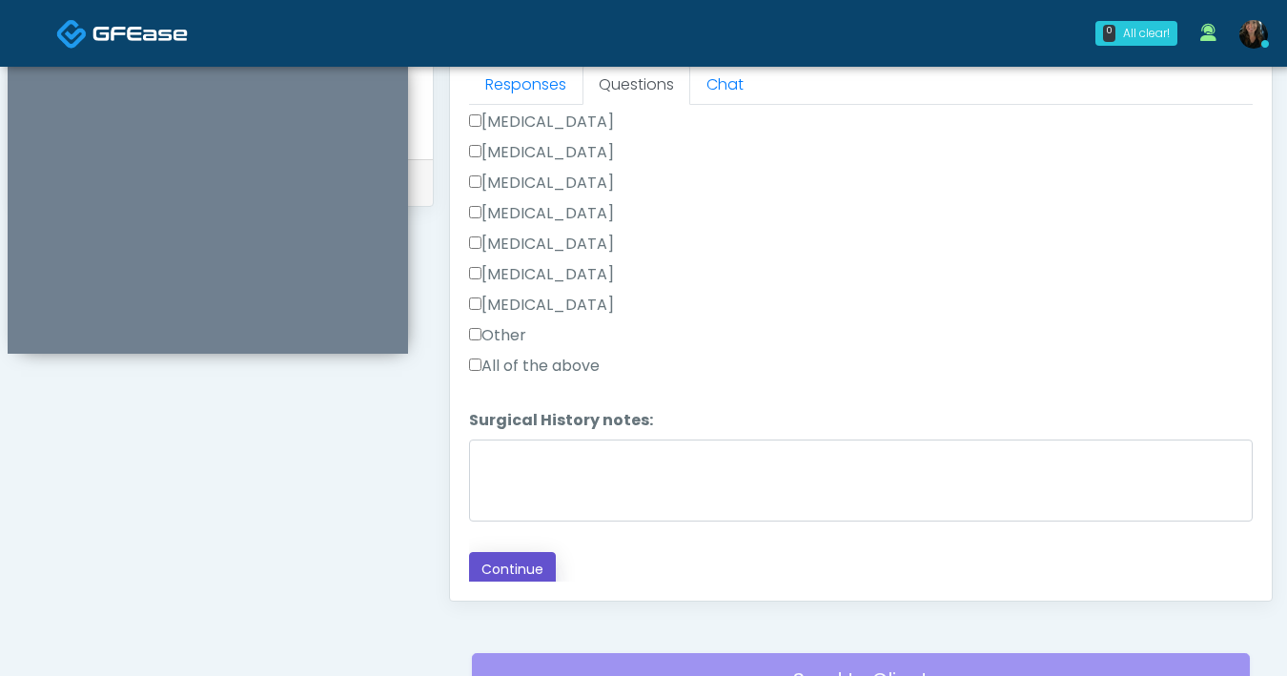
click at [514, 560] on button "Continue" at bounding box center [512, 569] width 87 height 35
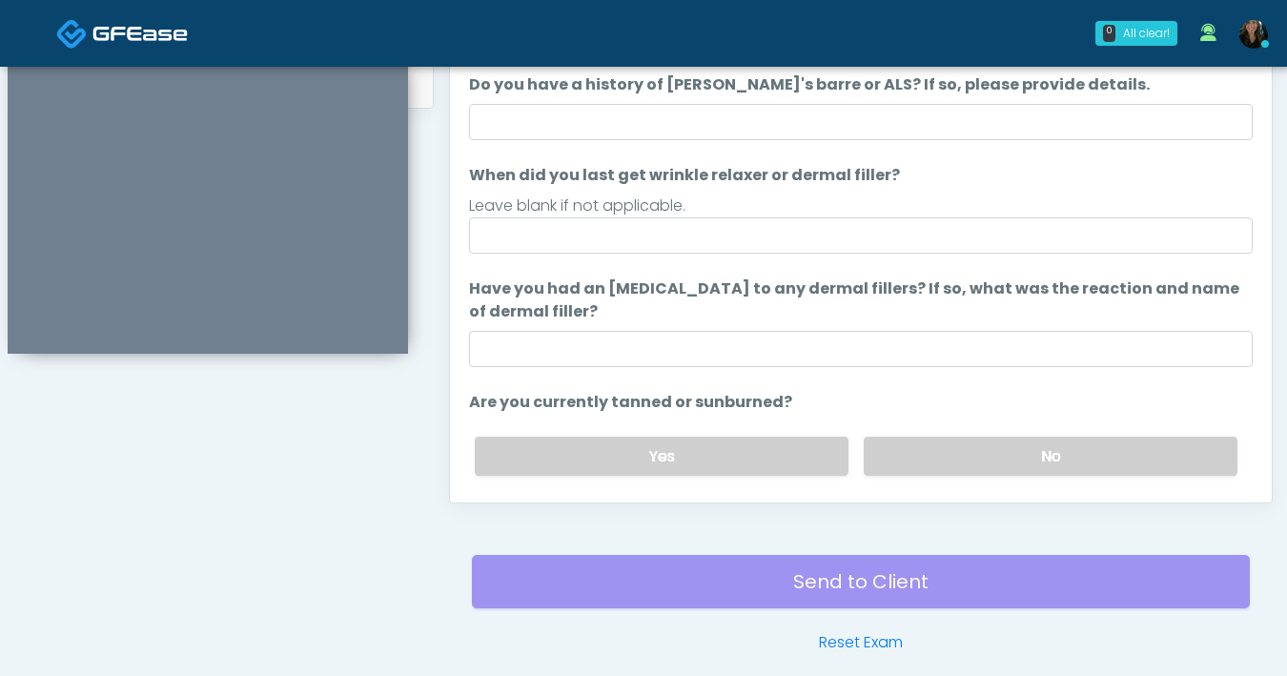
scroll to position [872, 0]
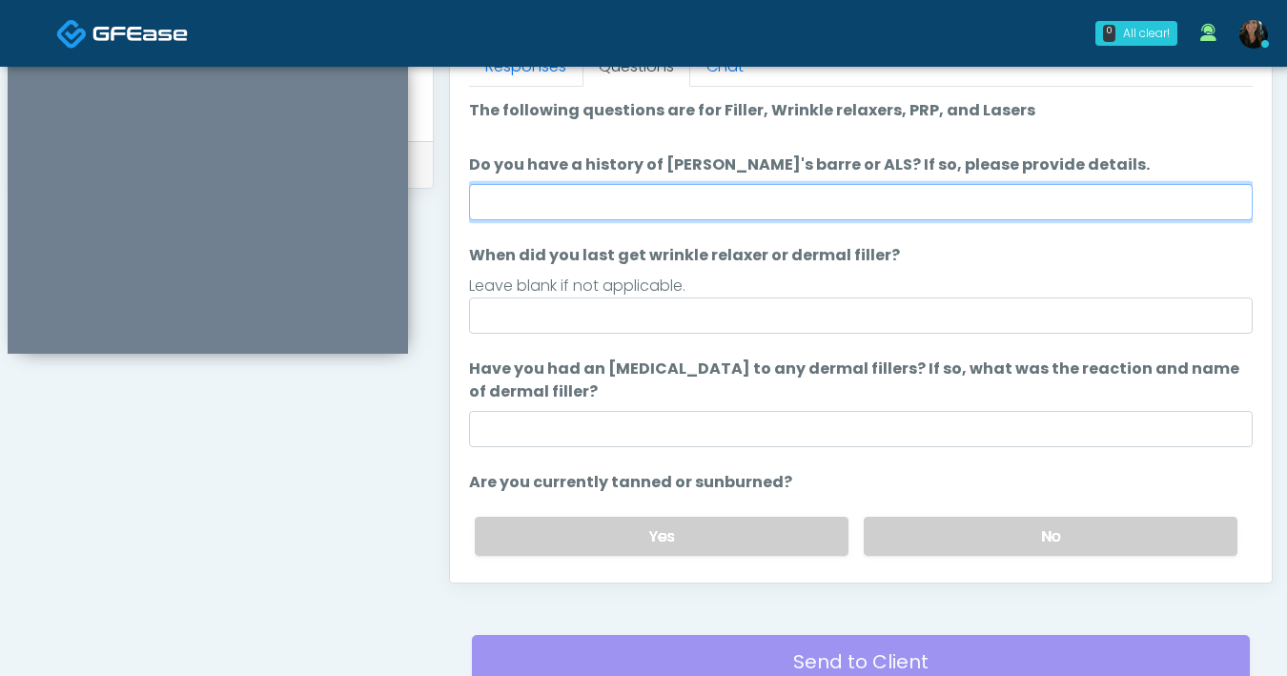
click at [834, 198] on input "Do you have a history of Guillain's barre or ALS? If so, please provide details." at bounding box center [861, 202] width 784 height 36
type input "**"
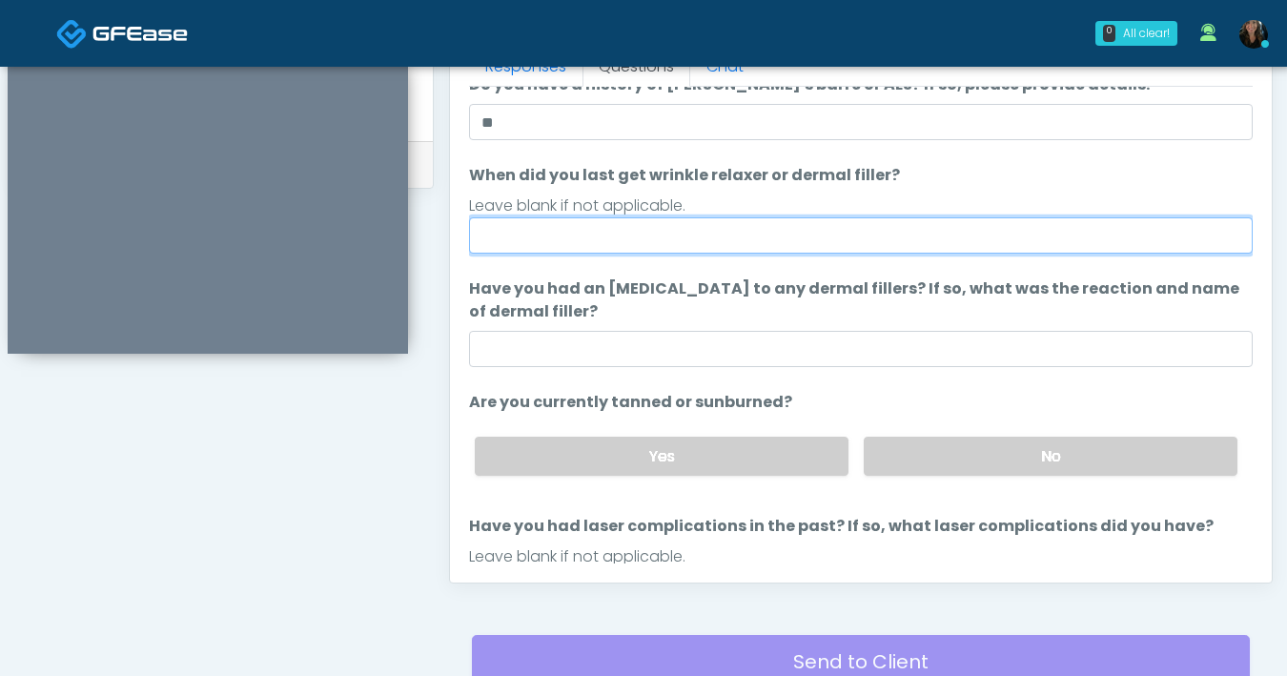
scroll to position [75, 0]
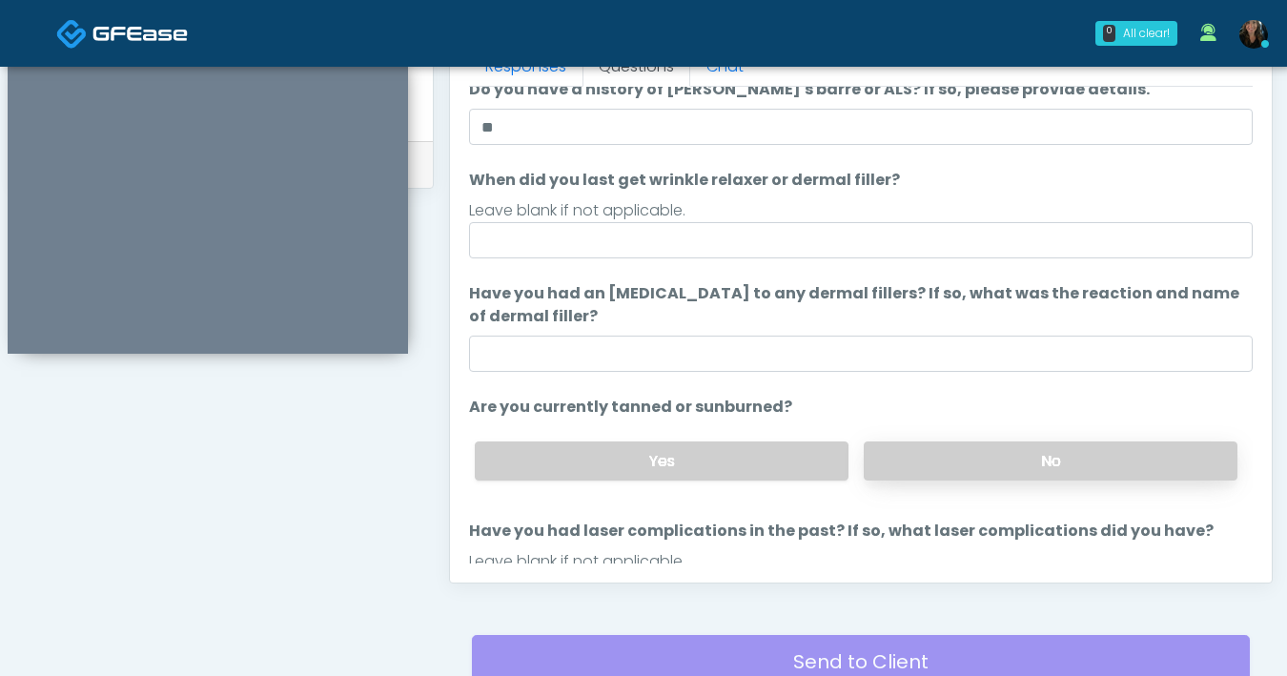
click at [971, 474] on label "No" at bounding box center [1051, 460] width 374 height 39
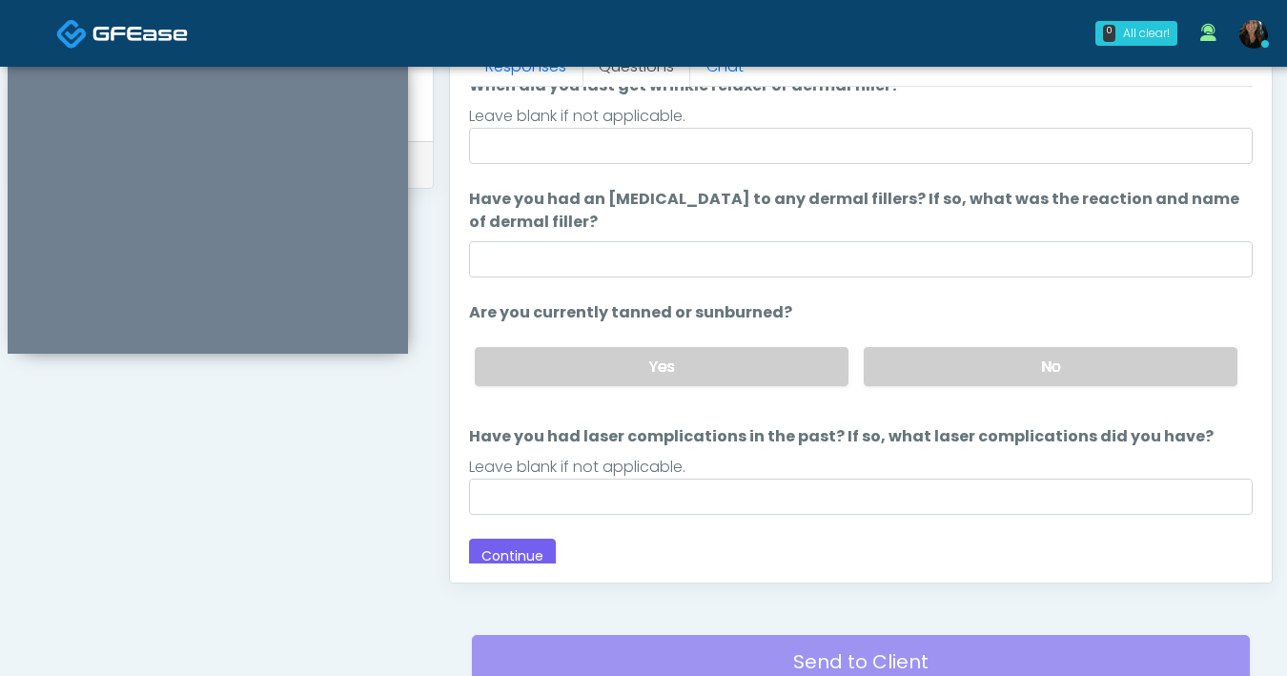
scroll to position [179, 0]
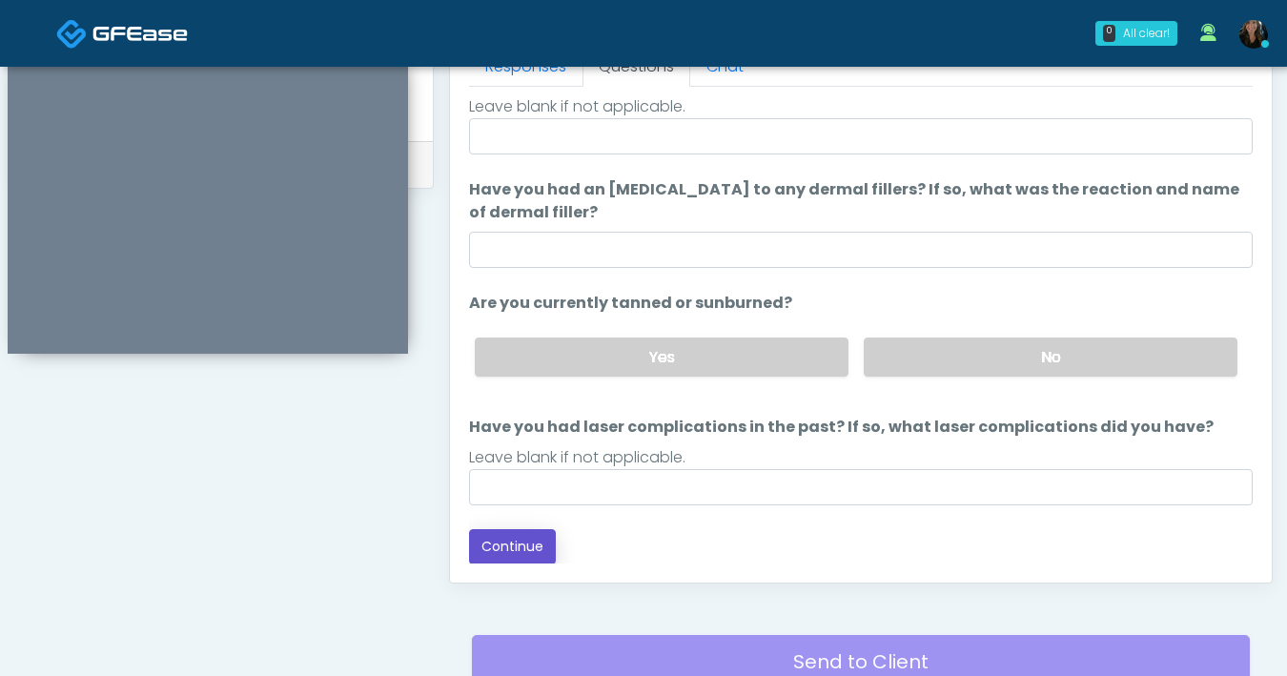
click at [493, 557] on button "Continue" at bounding box center [512, 546] width 87 height 35
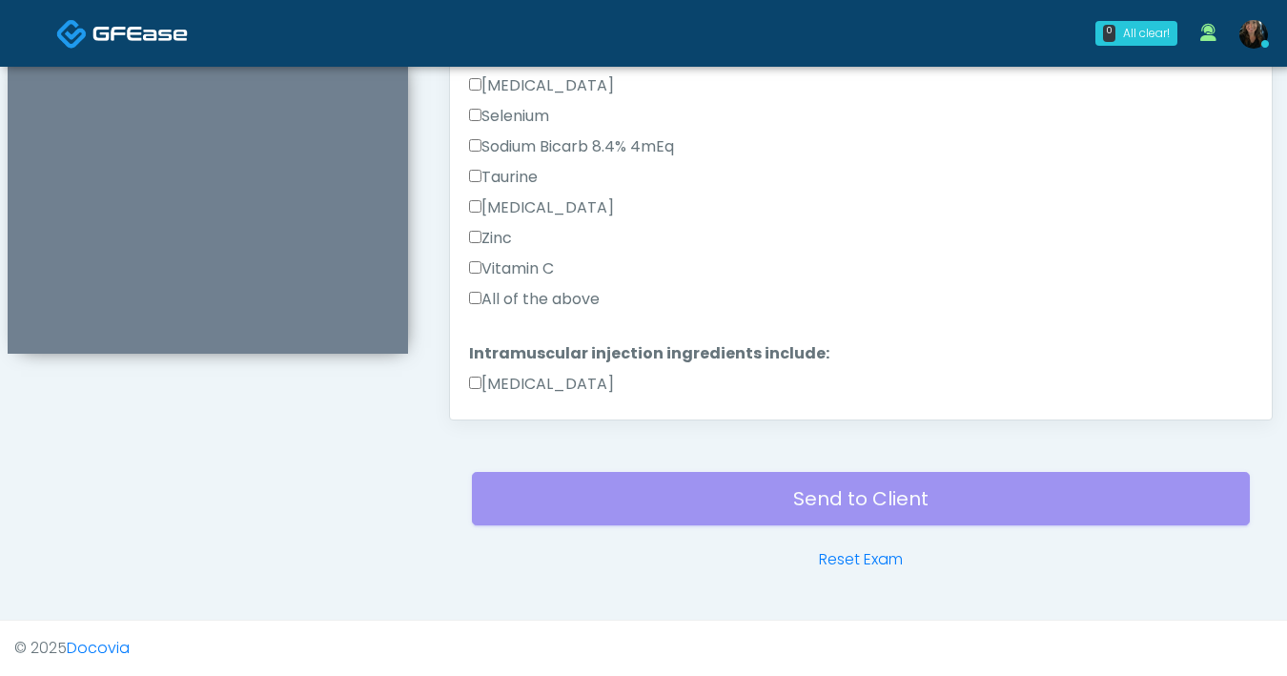
scroll to position [594, 0]
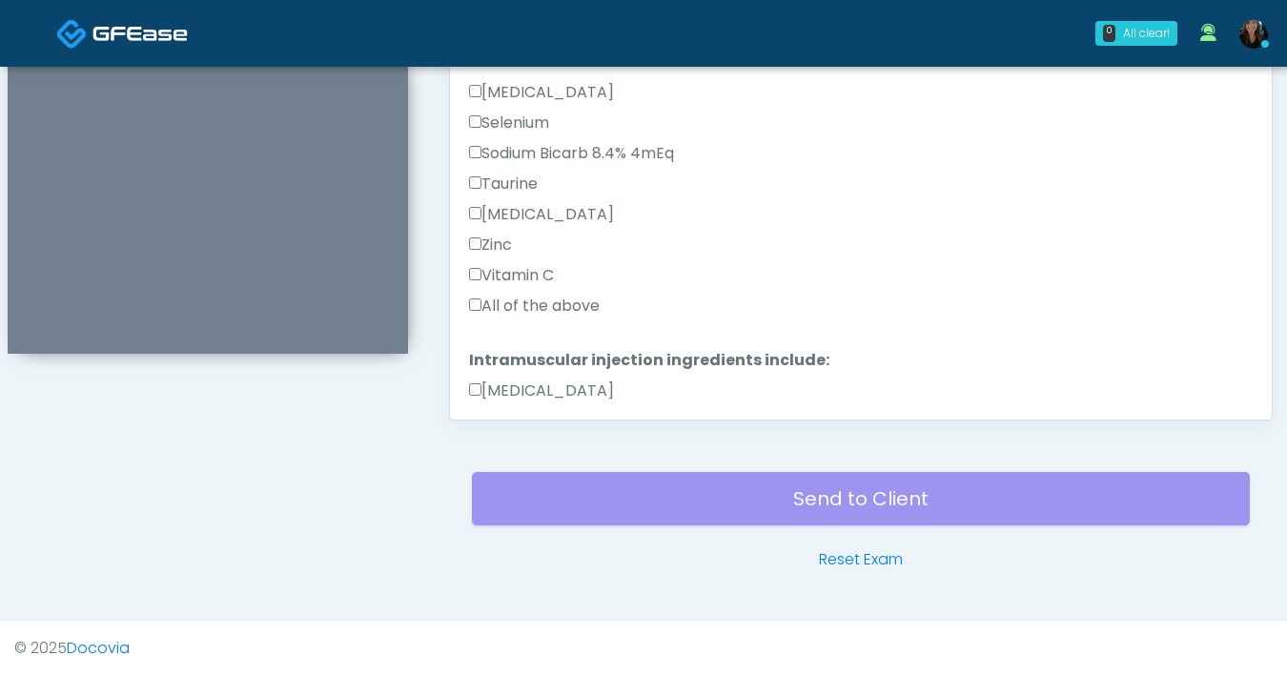
click at [480, 303] on label "All of the above" at bounding box center [534, 306] width 131 height 23
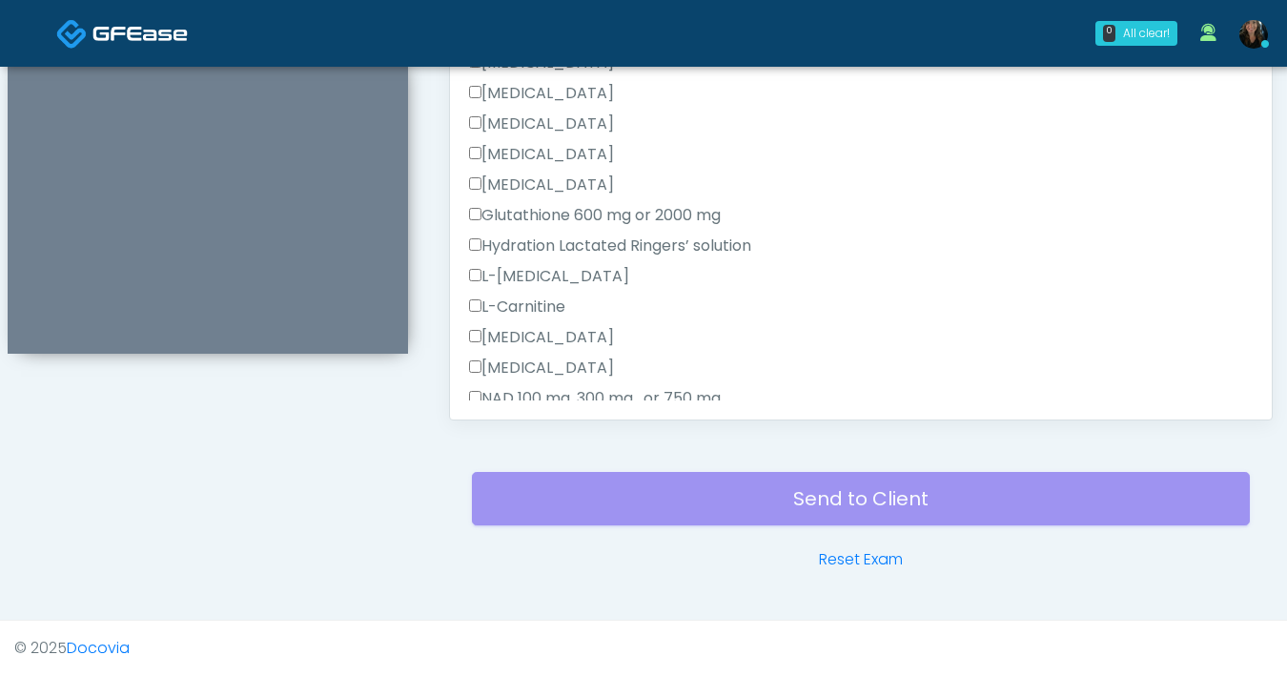
scroll to position [0, 0]
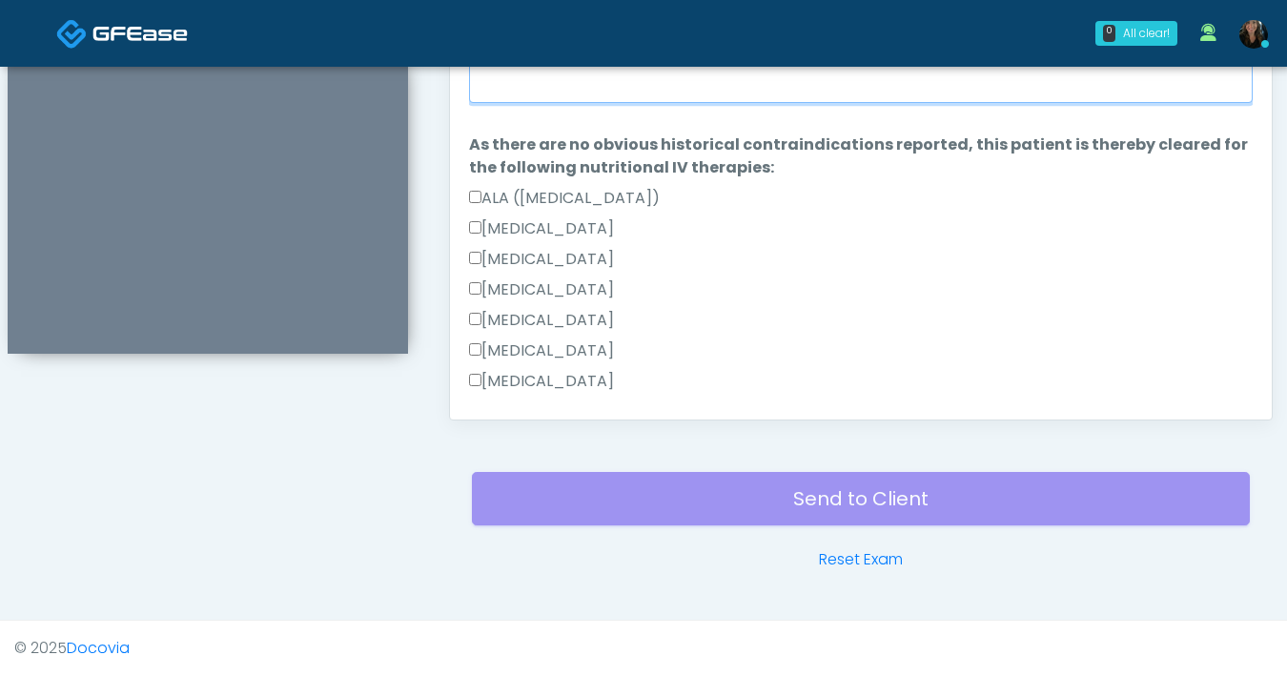
click at [676, 95] on textarea "When did you last get an IV or IM?" at bounding box center [861, 62] width 784 height 82
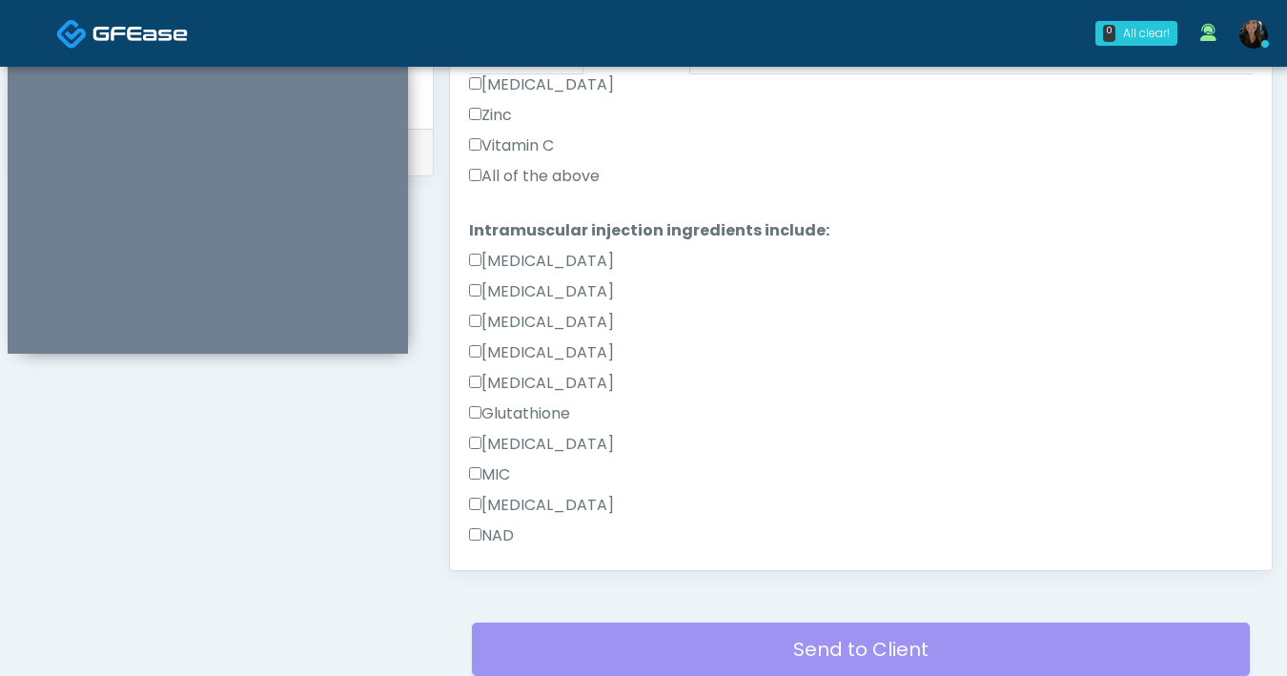
scroll to position [1028, 0]
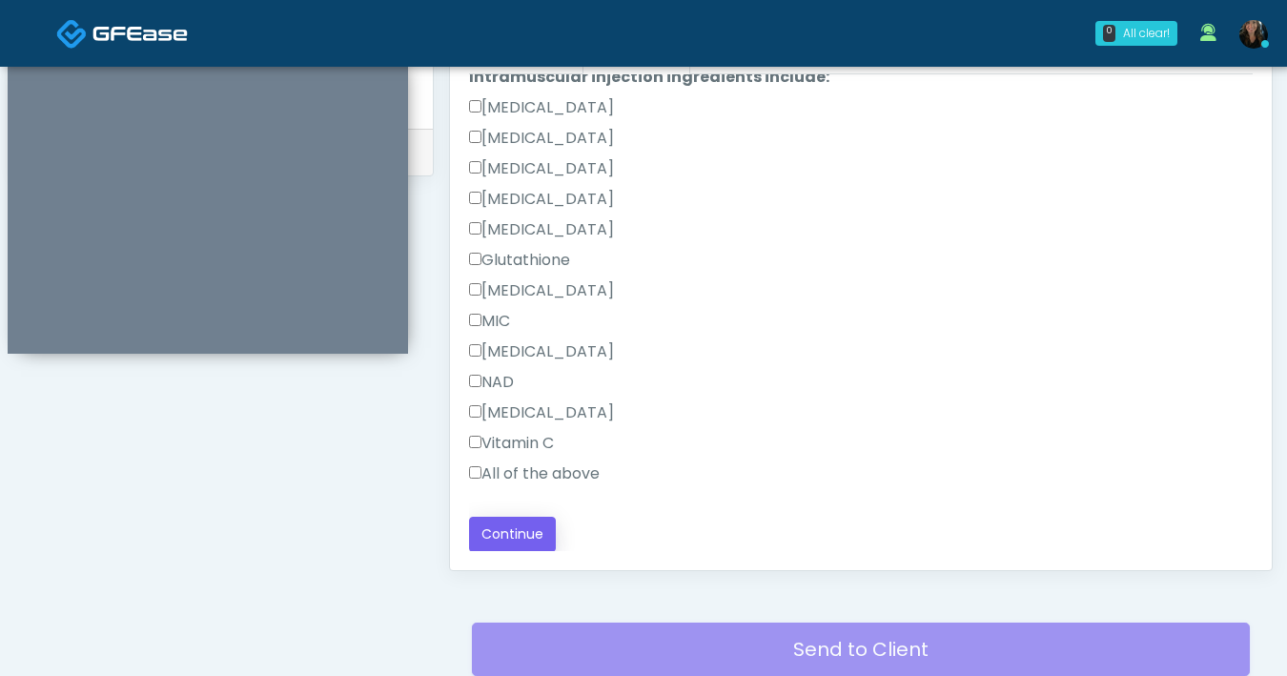
type textarea "***"
click at [528, 526] on button "Continue" at bounding box center [512, 534] width 87 height 35
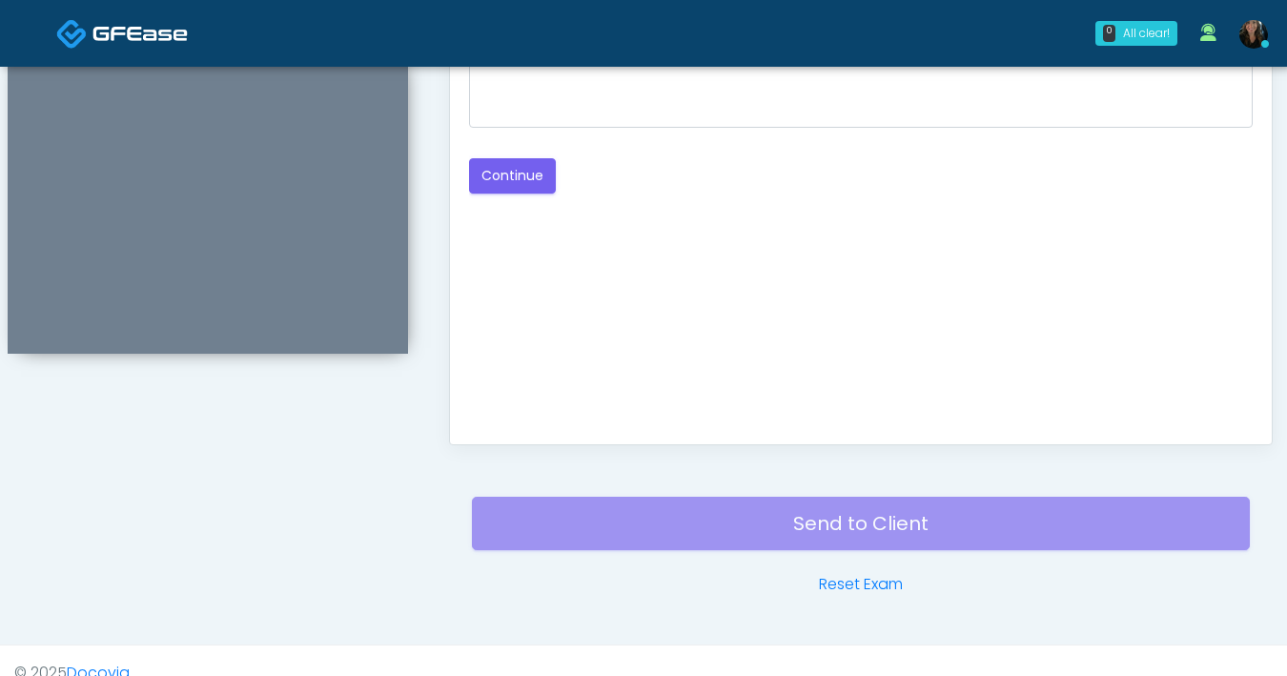
scroll to position [709, 0]
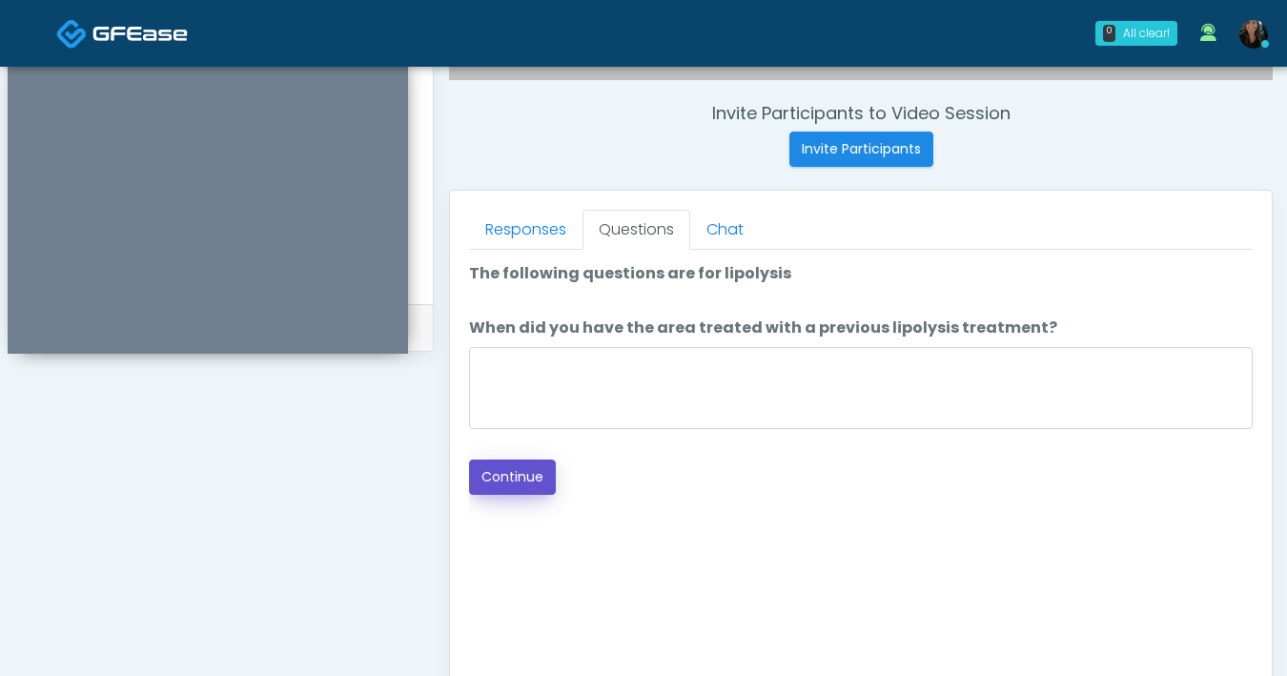
click at [505, 486] on button "Continue" at bounding box center [512, 476] width 87 height 35
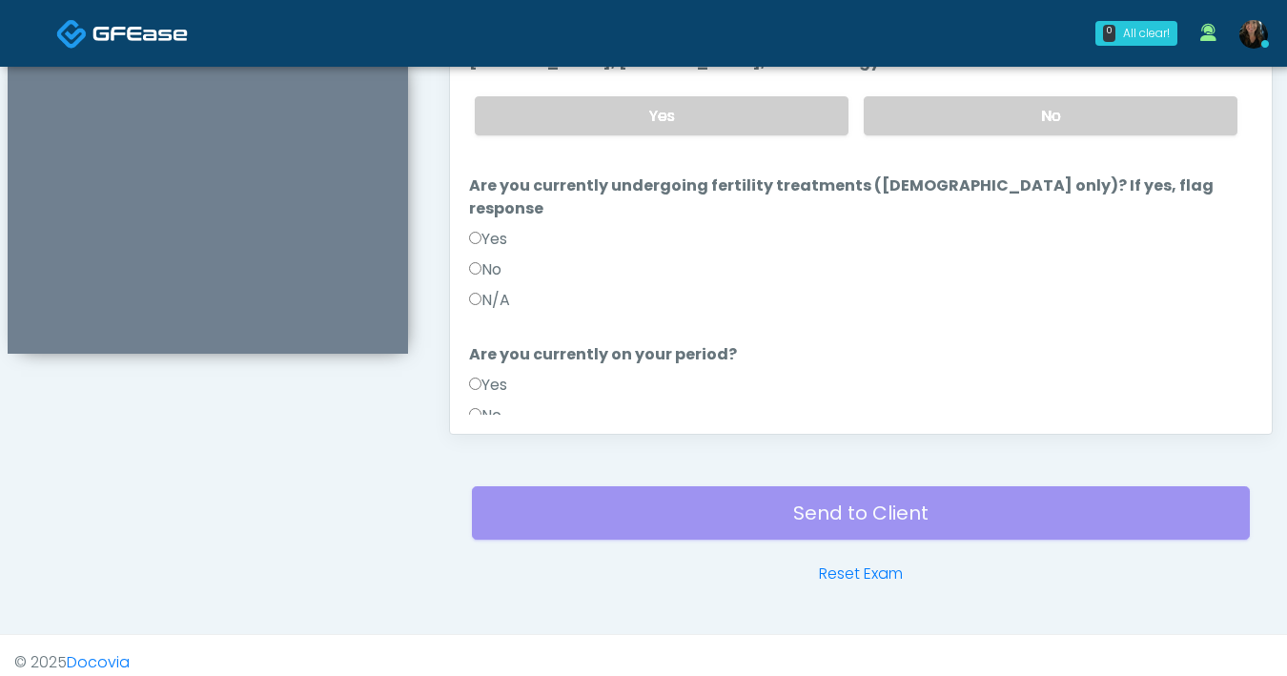
scroll to position [856, 0]
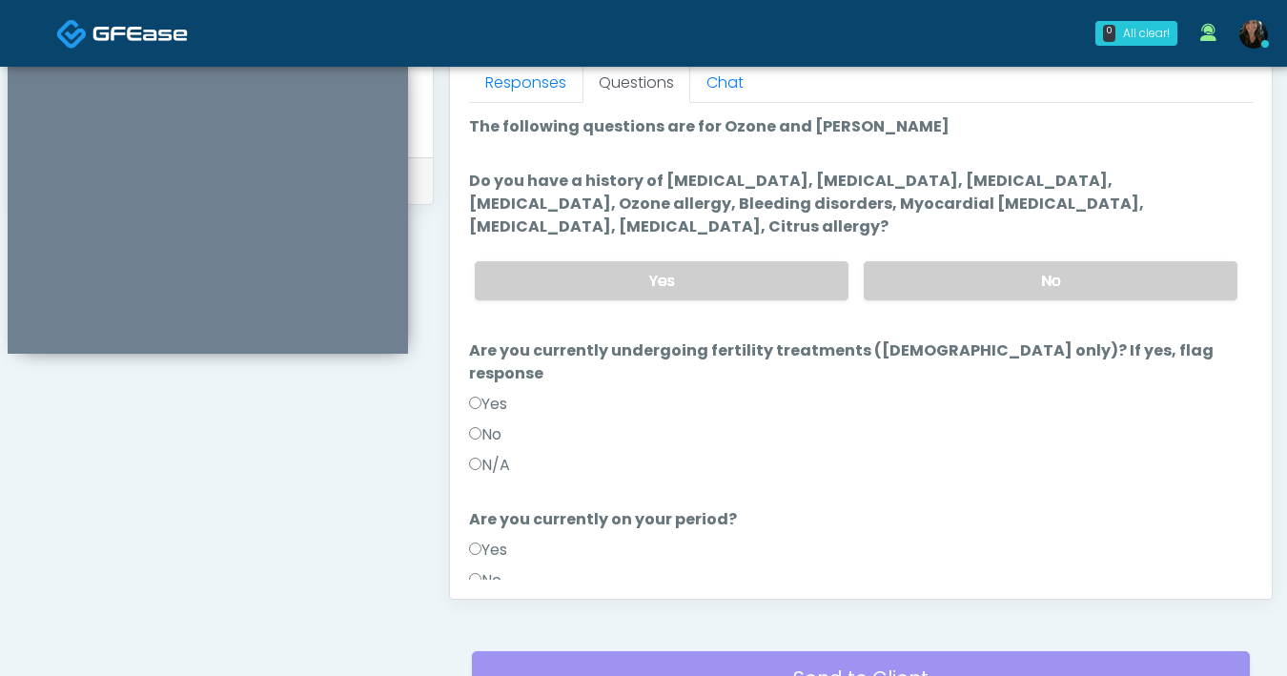
click at [670, 217] on label "Do you have a history of [MEDICAL_DATA], [MEDICAL_DATA], [MEDICAL_DATA], [MEDIC…" at bounding box center [861, 204] width 784 height 69
click at [986, 295] on label "No" at bounding box center [1051, 280] width 374 height 39
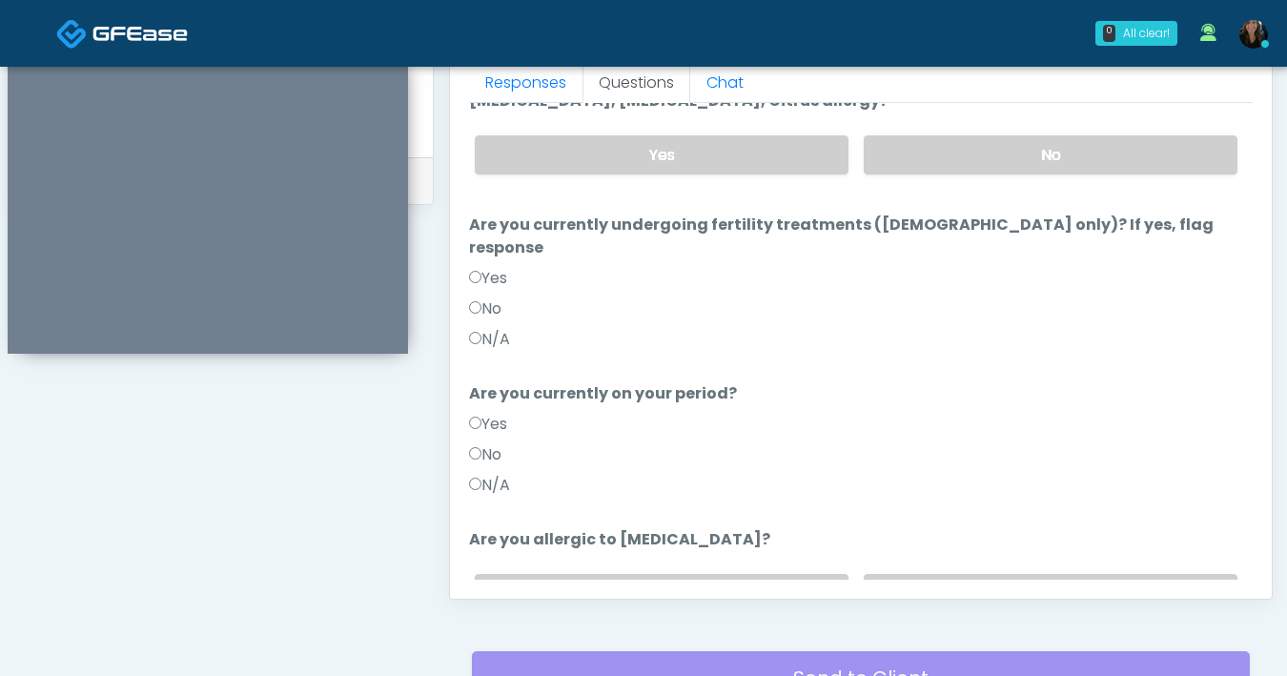
scroll to position [209, 0]
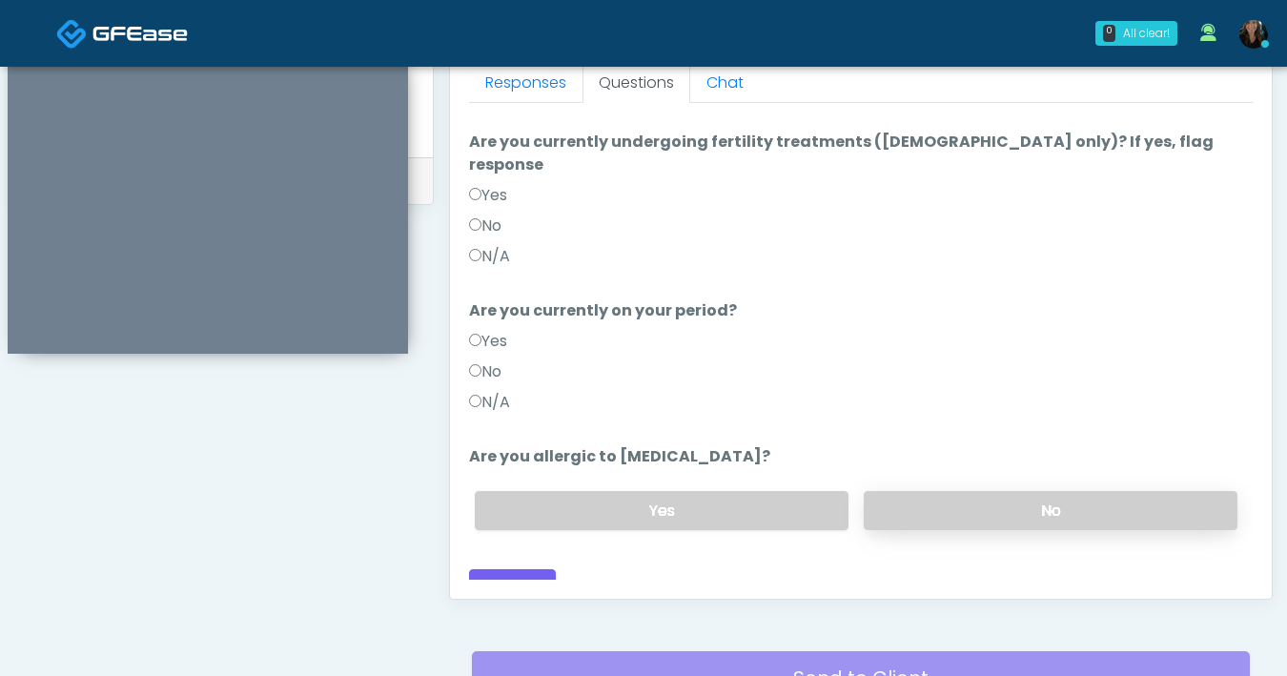
click at [1061, 491] on label "No" at bounding box center [1051, 510] width 374 height 39
click at [518, 569] on button "Continue" at bounding box center [512, 586] width 87 height 35
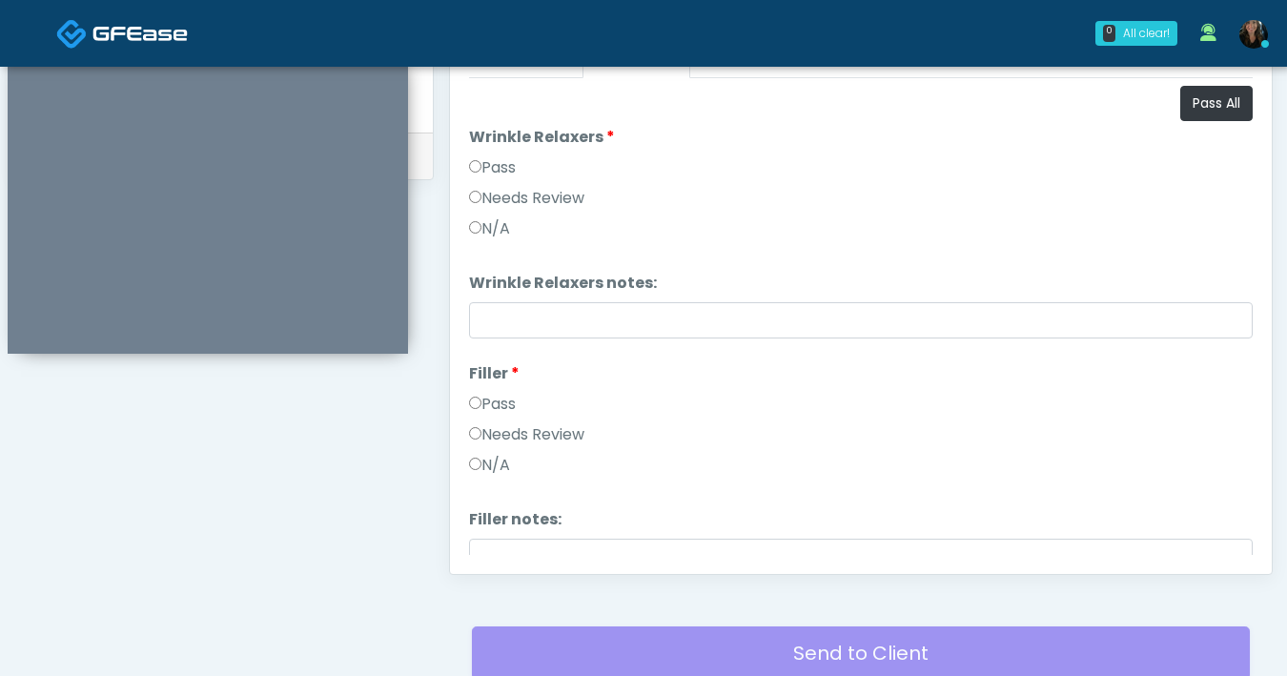
scroll to position [794, 0]
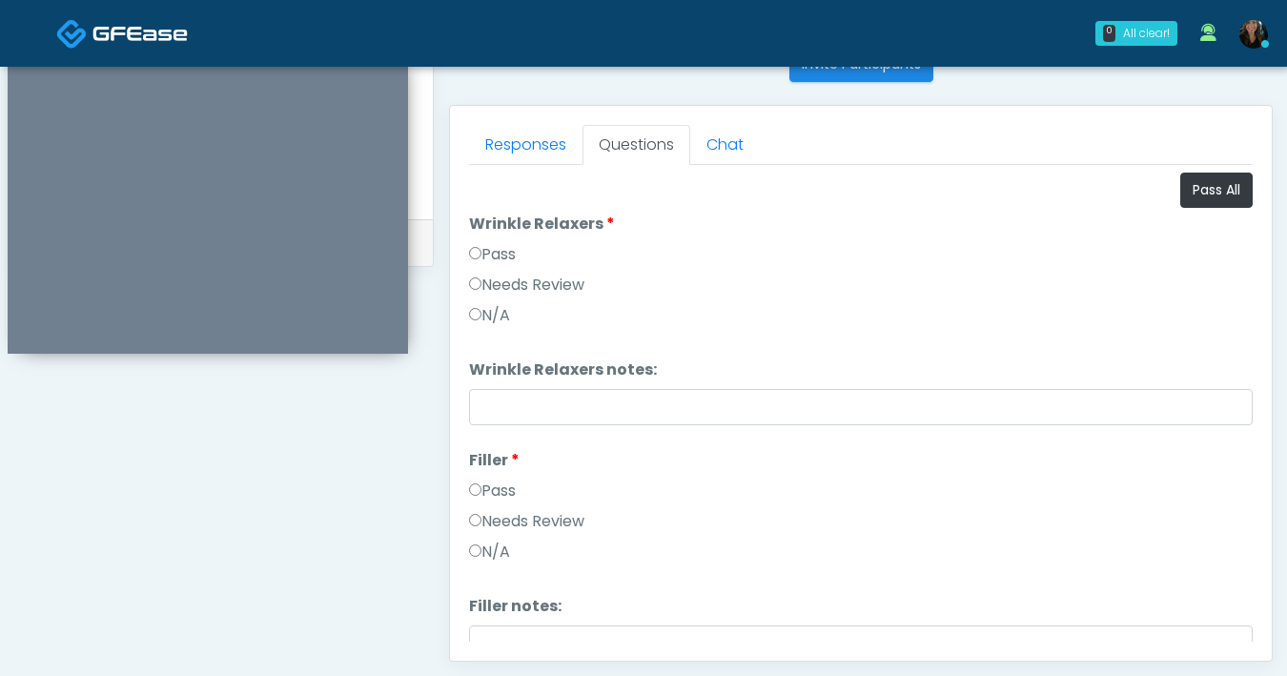
drag, startPoint x: 1191, startPoint y: 197, endPoint x: 1185, endPoint y: 226, distance: 29.4
click at [1191, 197] on button "Pass All" at bounding box center [1216, 190] width 72 height 35
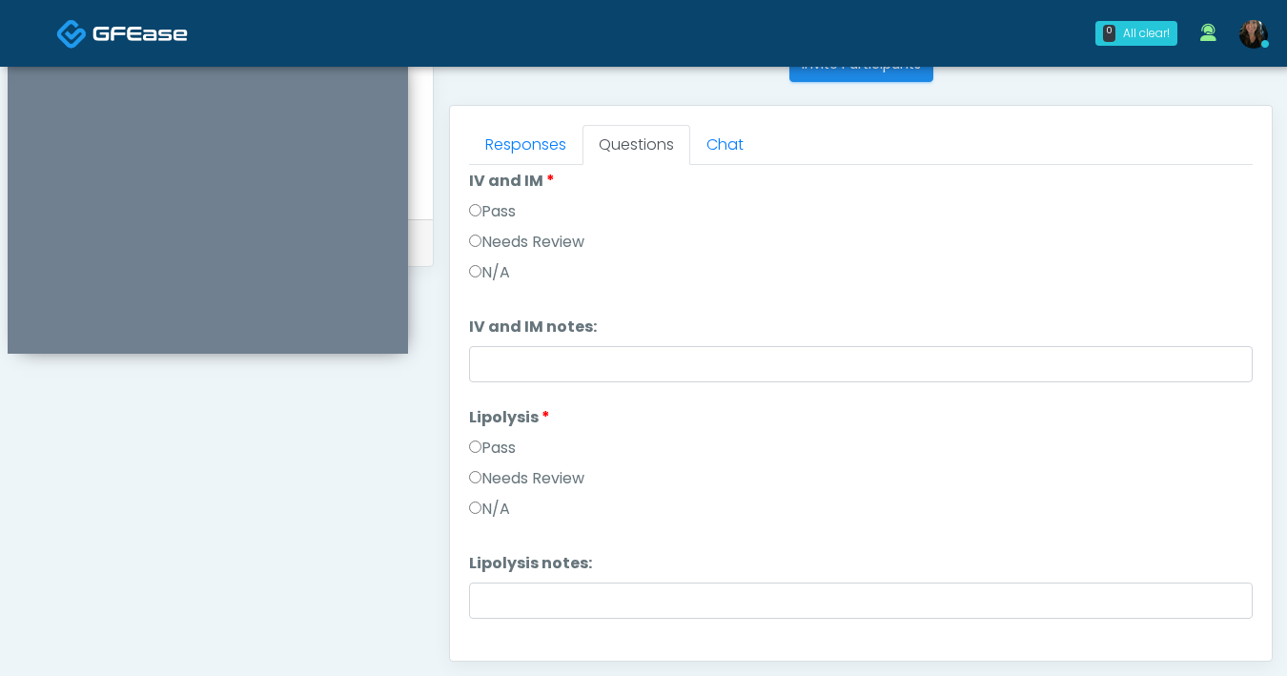
scroll to position [1734, 0]
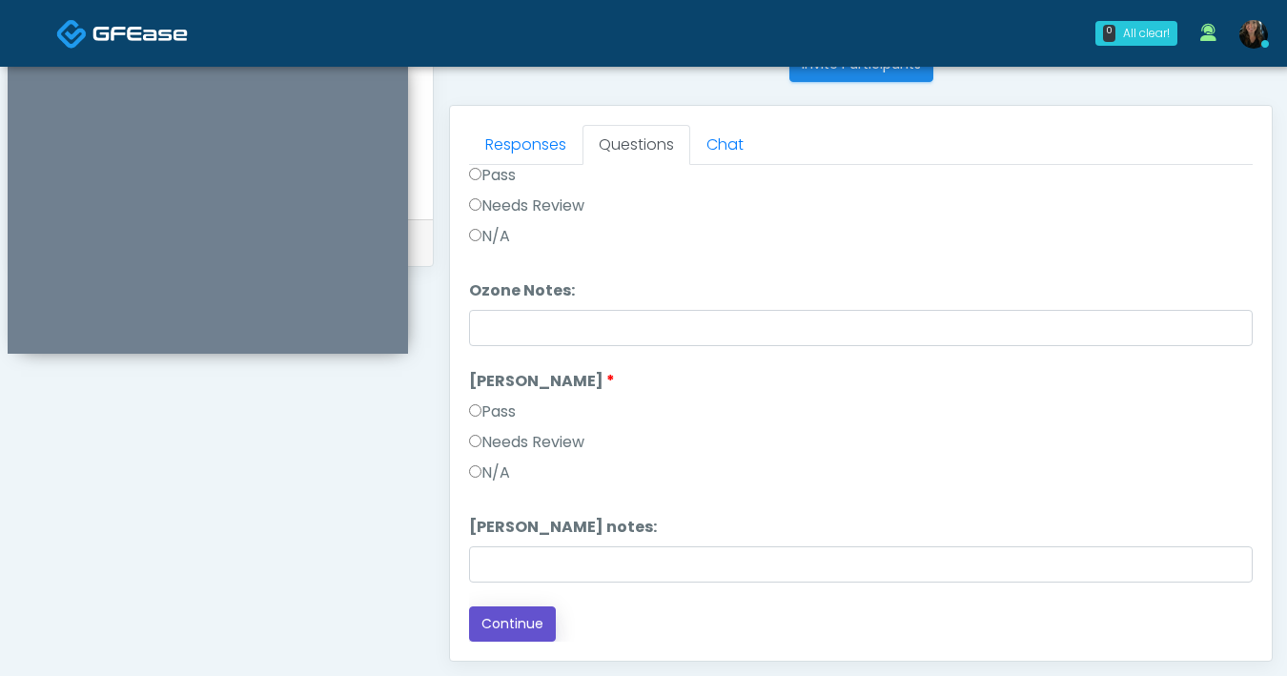
click at [498, 614] on button "Continue" at bounding box center [512, 623] width 87 height 35
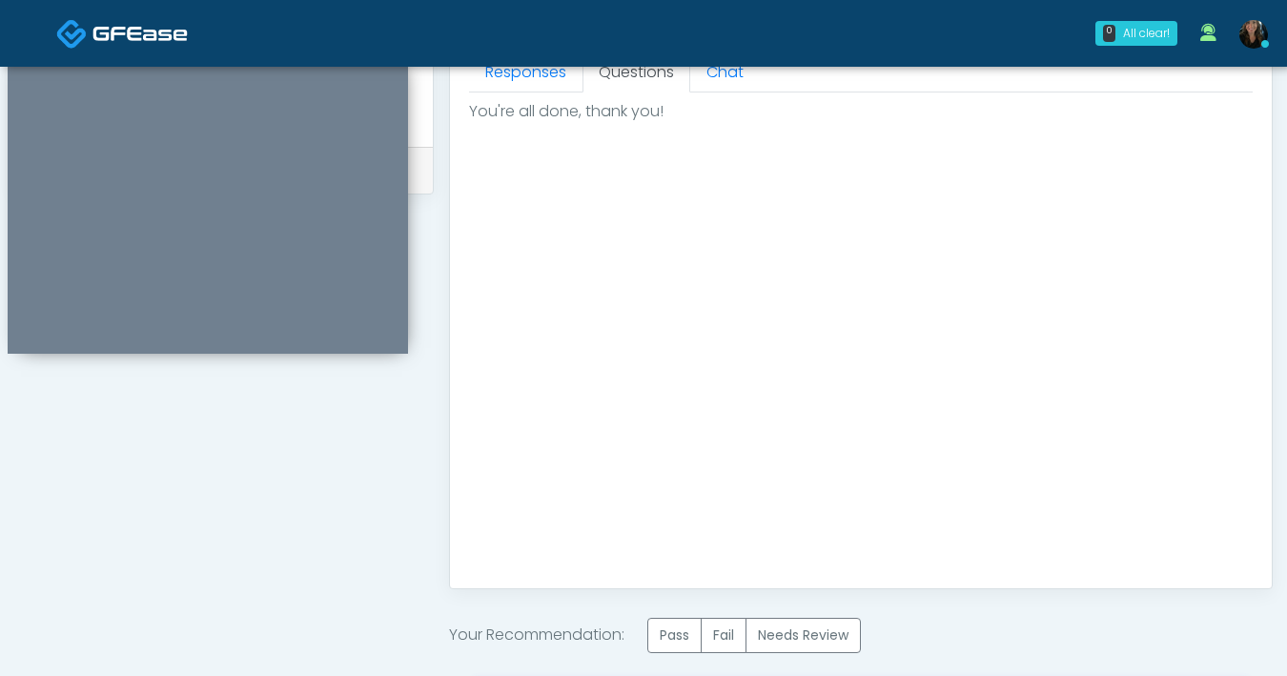
scroll to position [978, 0]
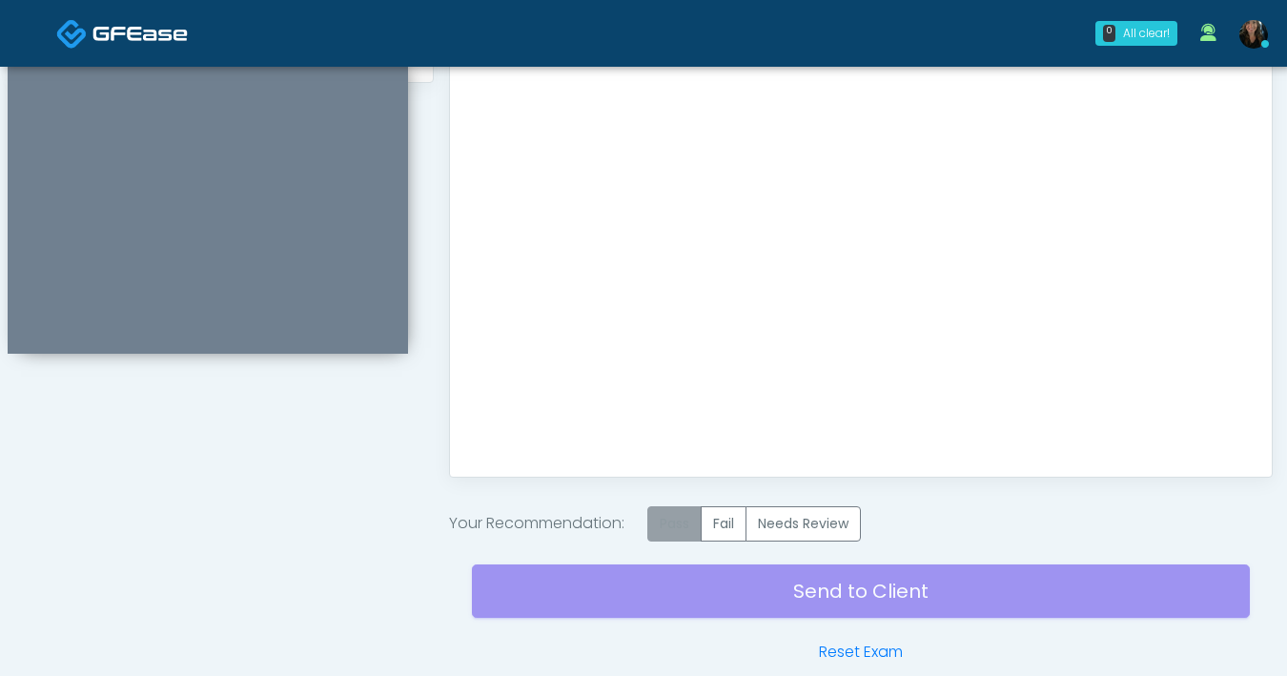
click at [681, 527] on label "Pass" at bounding box center [674, 523] width 54 height 35
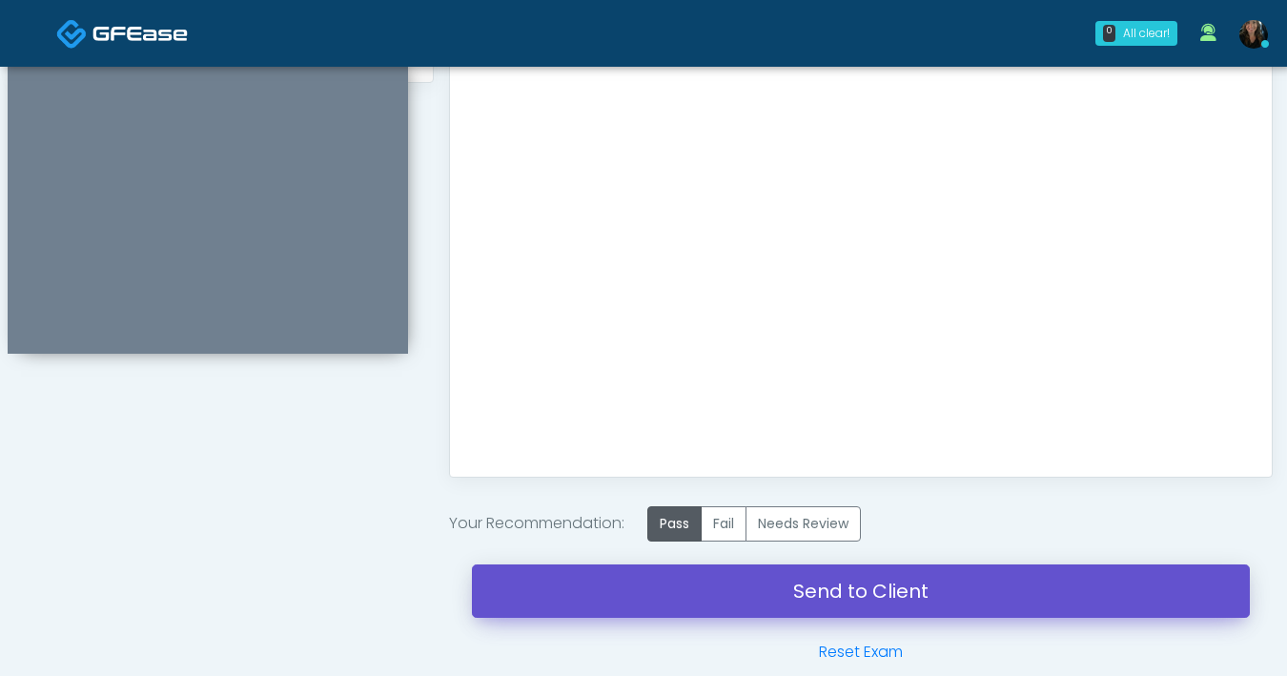
click at [775, 579] on link "Send to Client" at bounding box center [861, 590] width 778 height 53
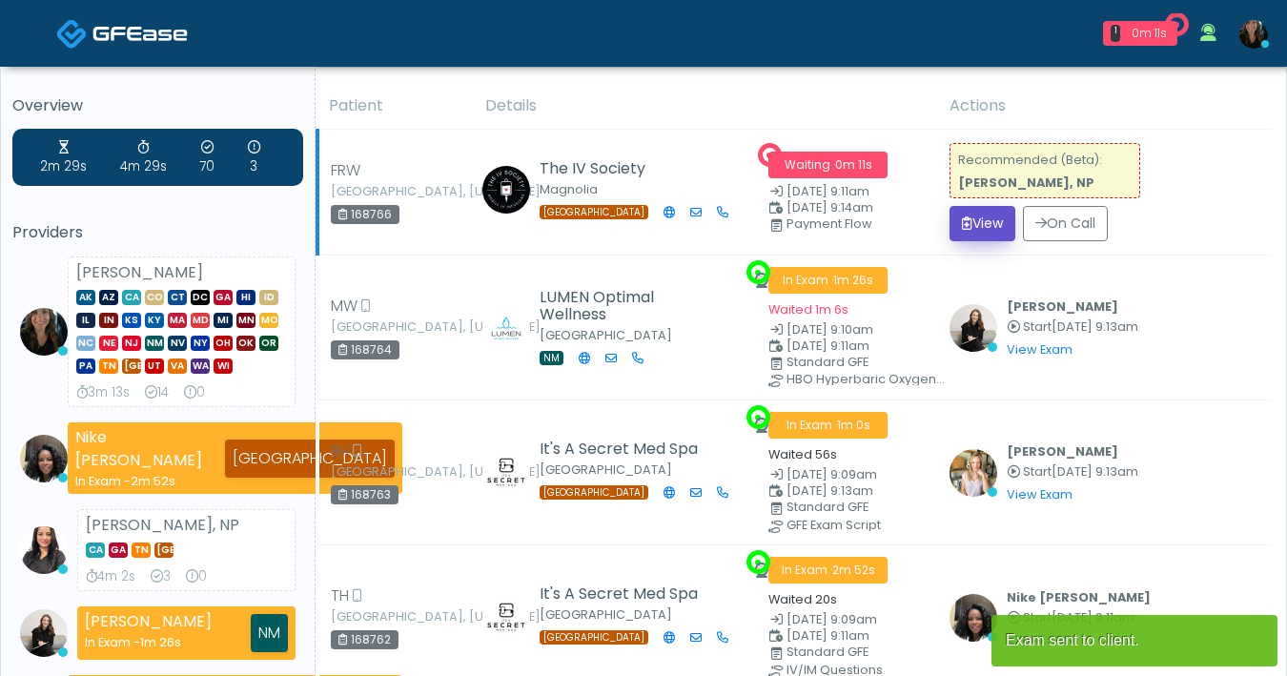
click at [985, 225] on button "View" at bounding box center [982, 223] width 66 height 35
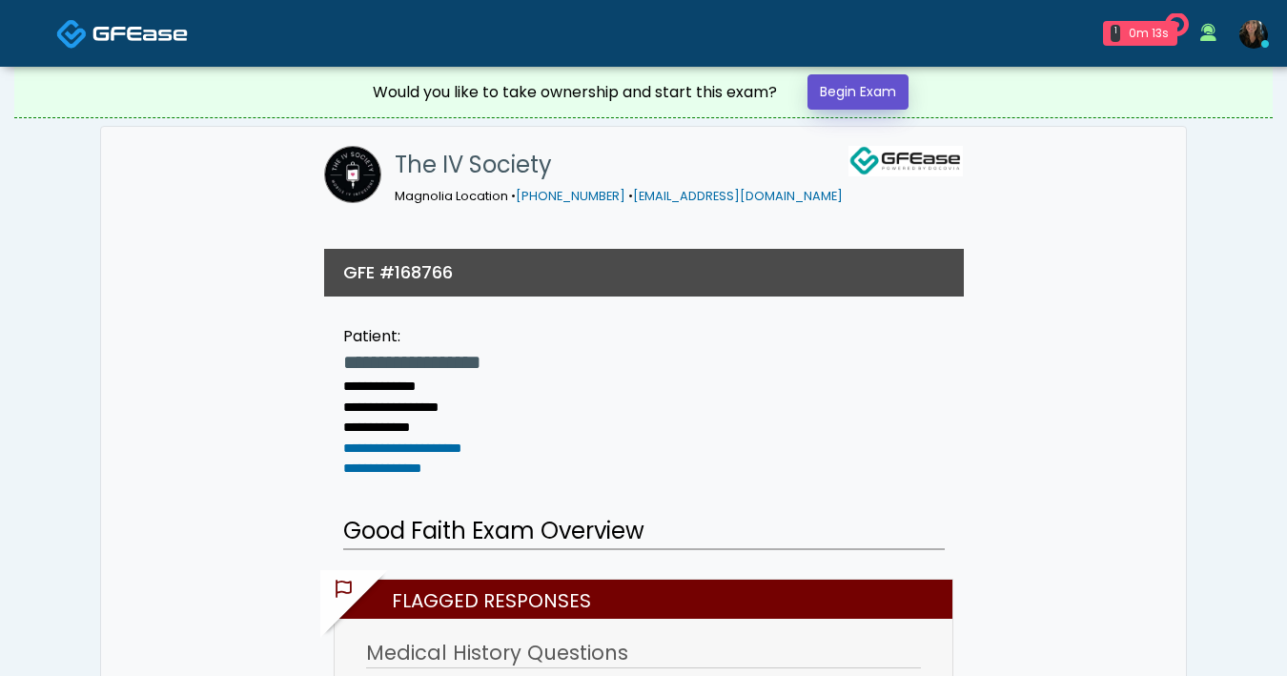
click at [845, 81] on link "Begin Exam" at bounding box center [857, 91] width 101 height 35
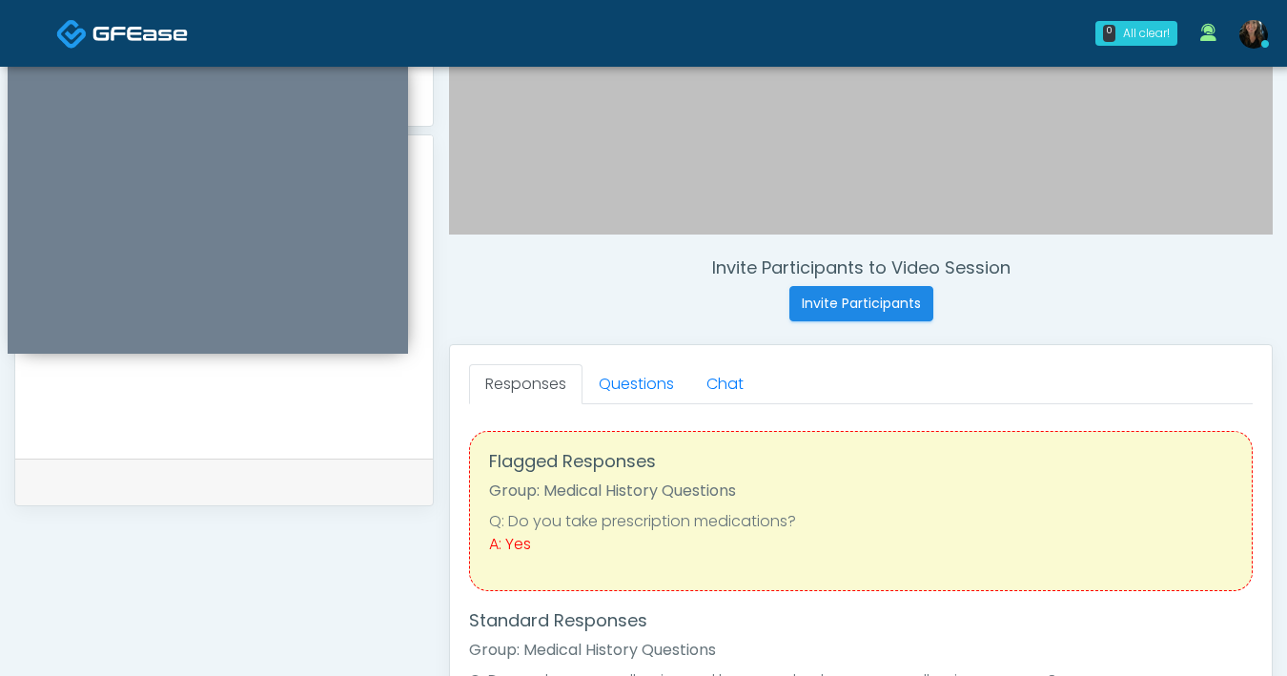
scroll to position [547, 0]
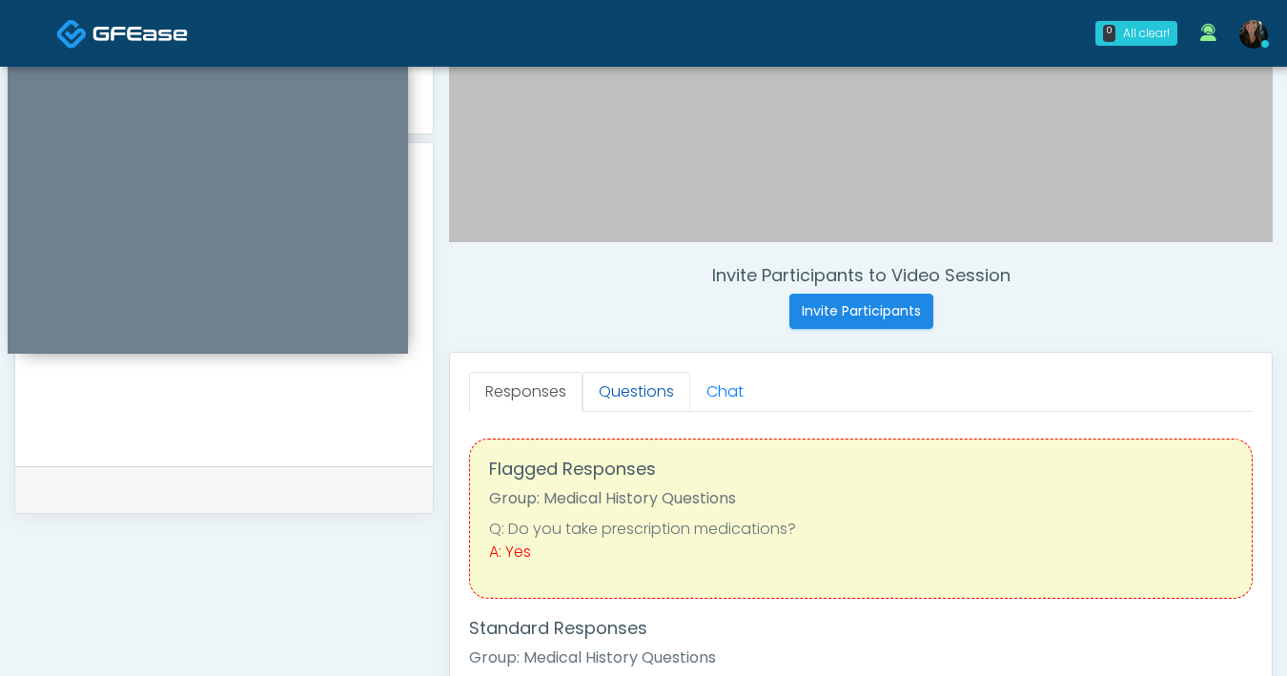
click at [626, 395] on link "Questions" at bounding box center [636, 392] width 108 height 40
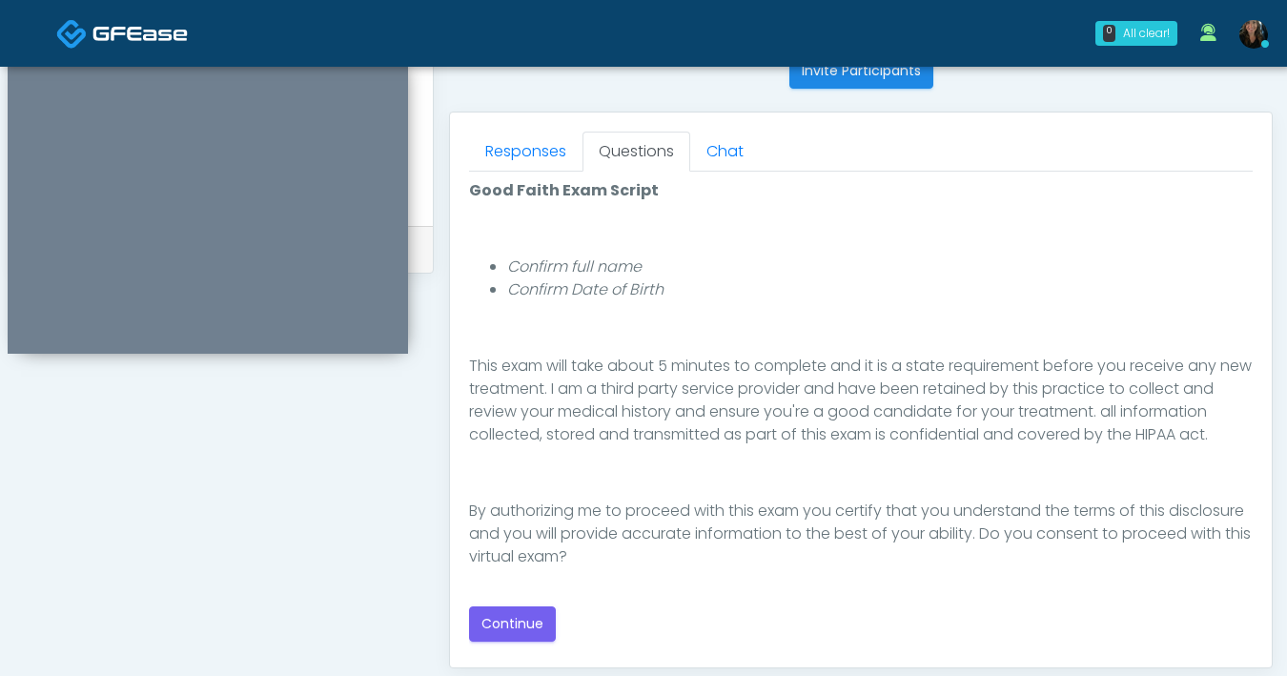
scroll to position [818, 0]
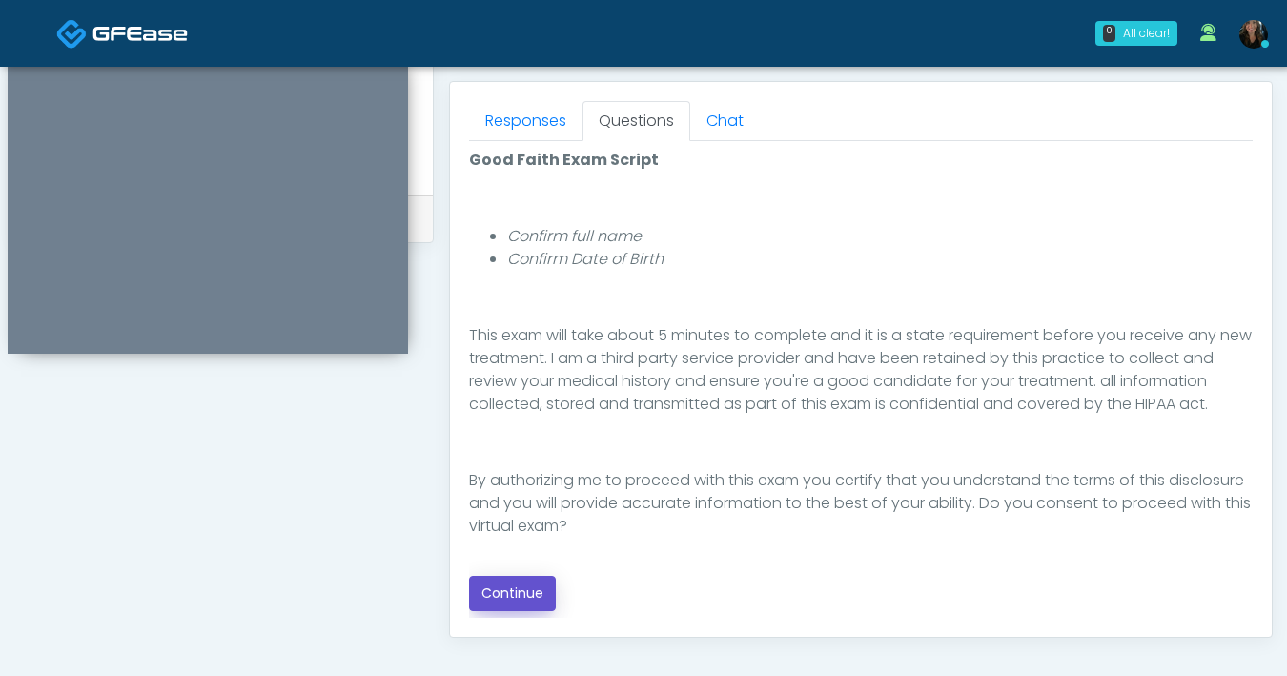
click at [515, 606] on button "Continue" at bounding box center [512, 593] width 87 height 35
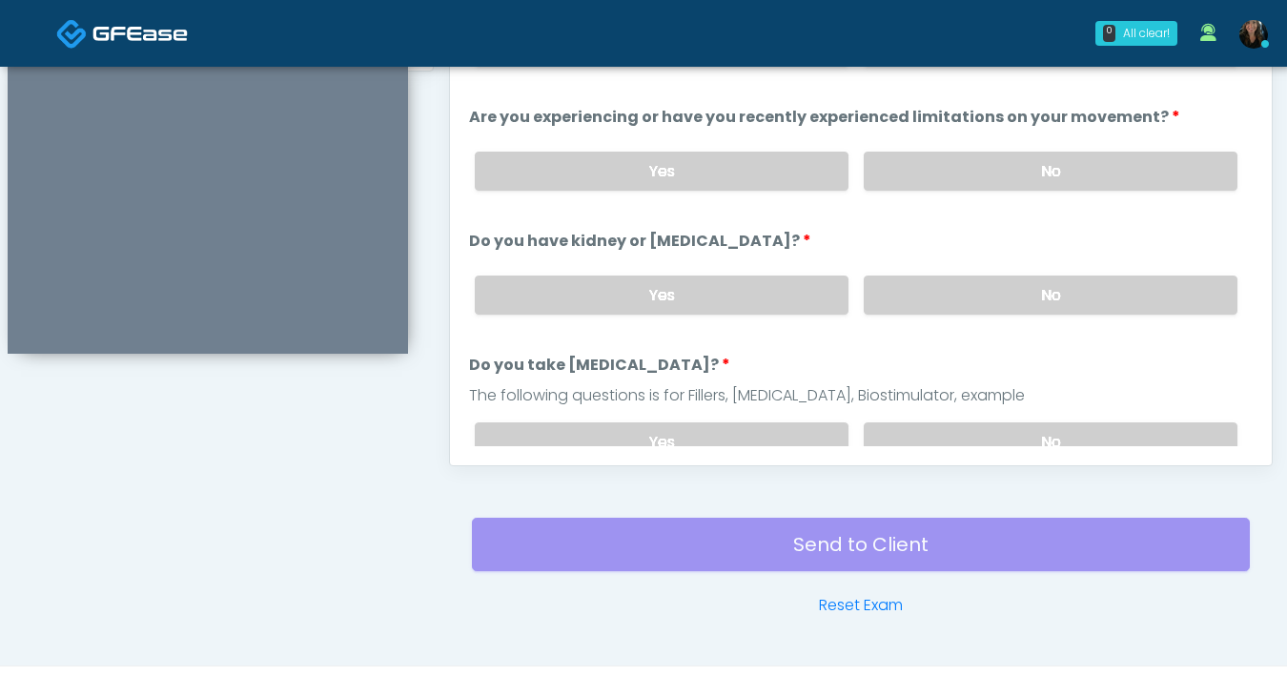
scroll to position [732, 0]
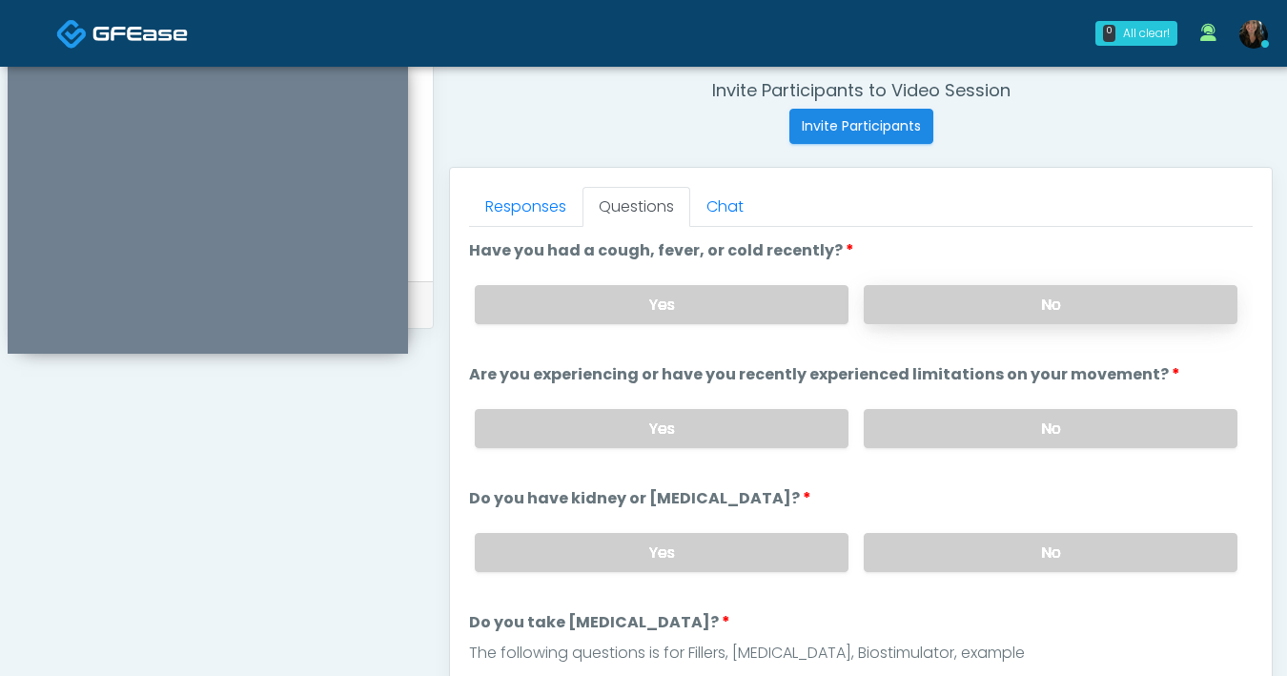
click at [985, 314] on label "No" at bounding box center [1051, 304] width 374 height 39
click at [967, 443] on label "No" at bounding box center [1051, 428] width 374 height 39
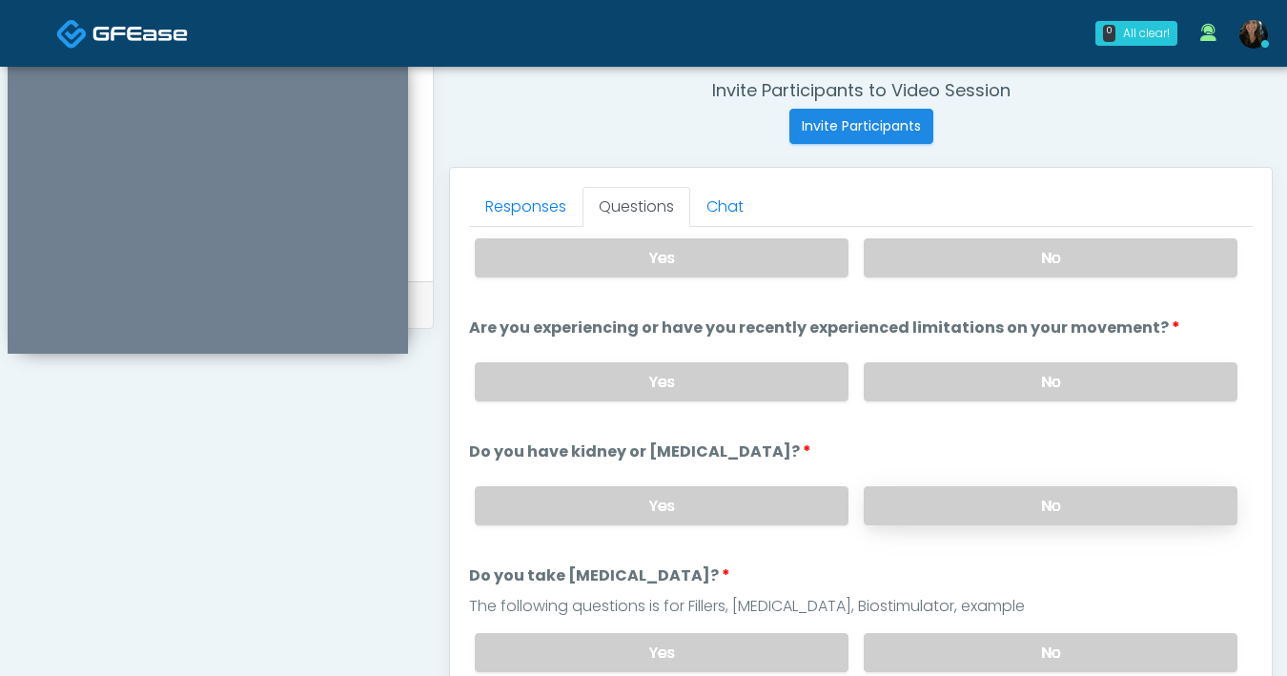
scroll to position [48, 0]
click at [988, 508] on label "No" at bounding box center [1051, 504] width 374 height 39
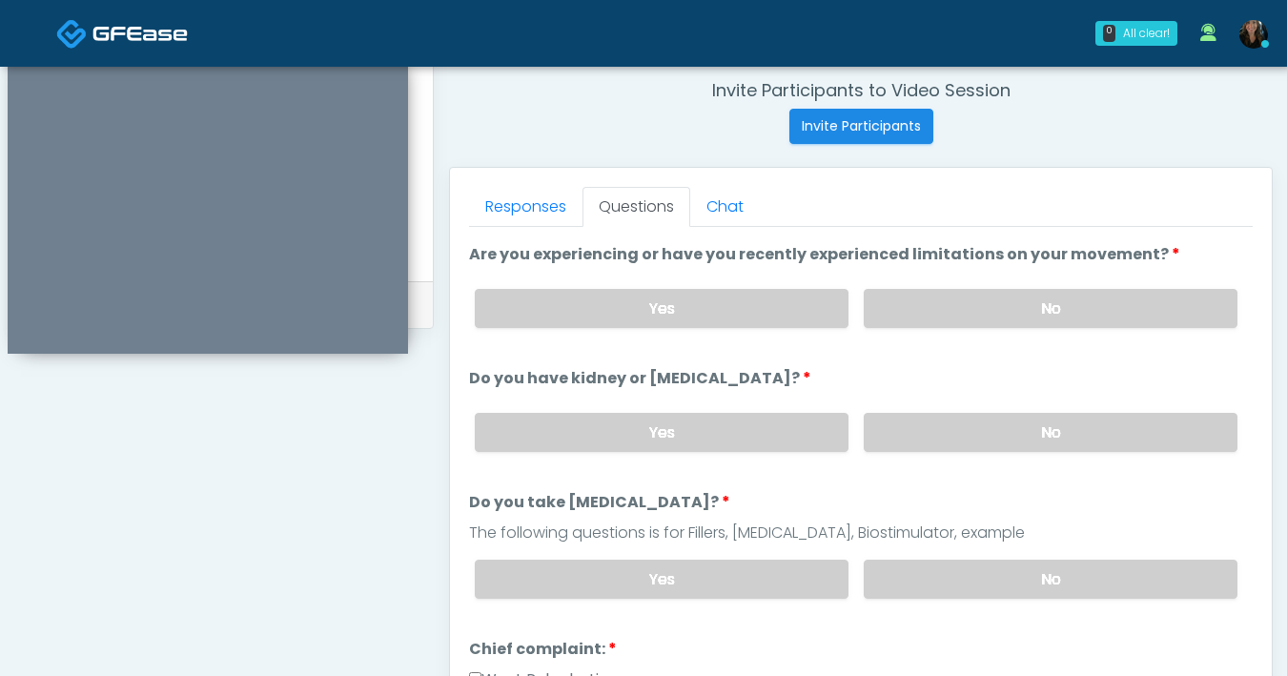
scroll to position [211, 0]
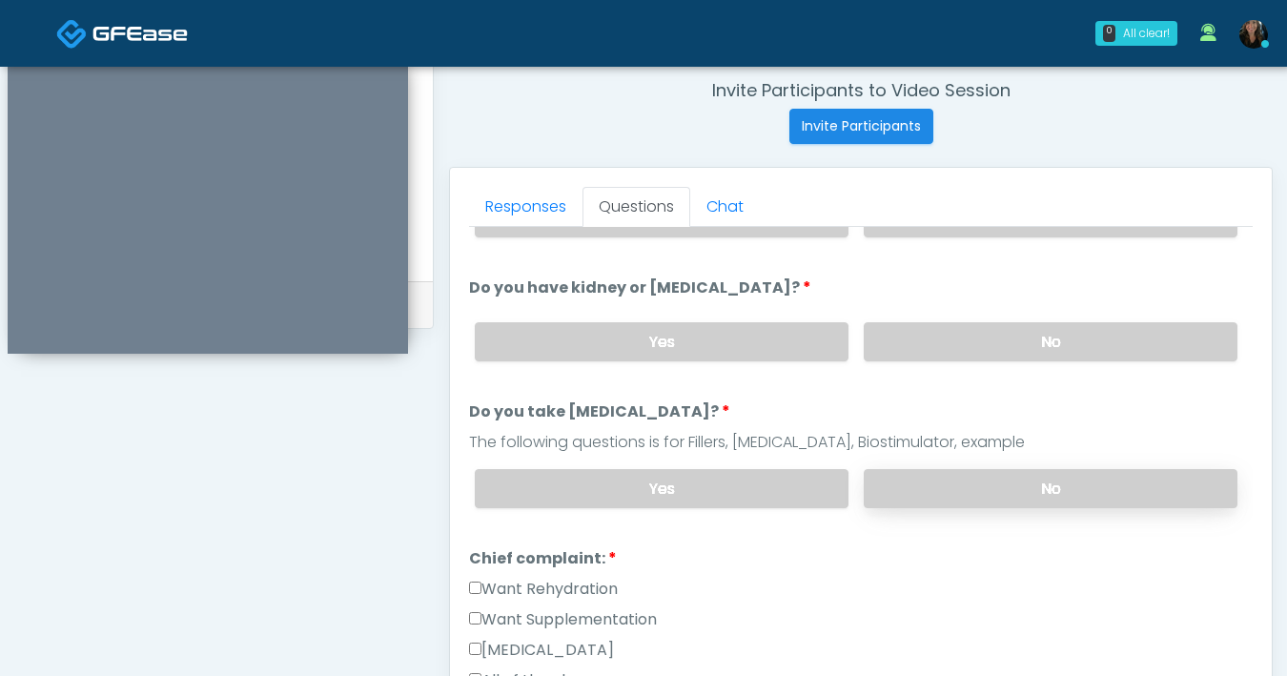
click at [955, 501] on label "No" at bounding box center [1051, 488] width 374 height 39
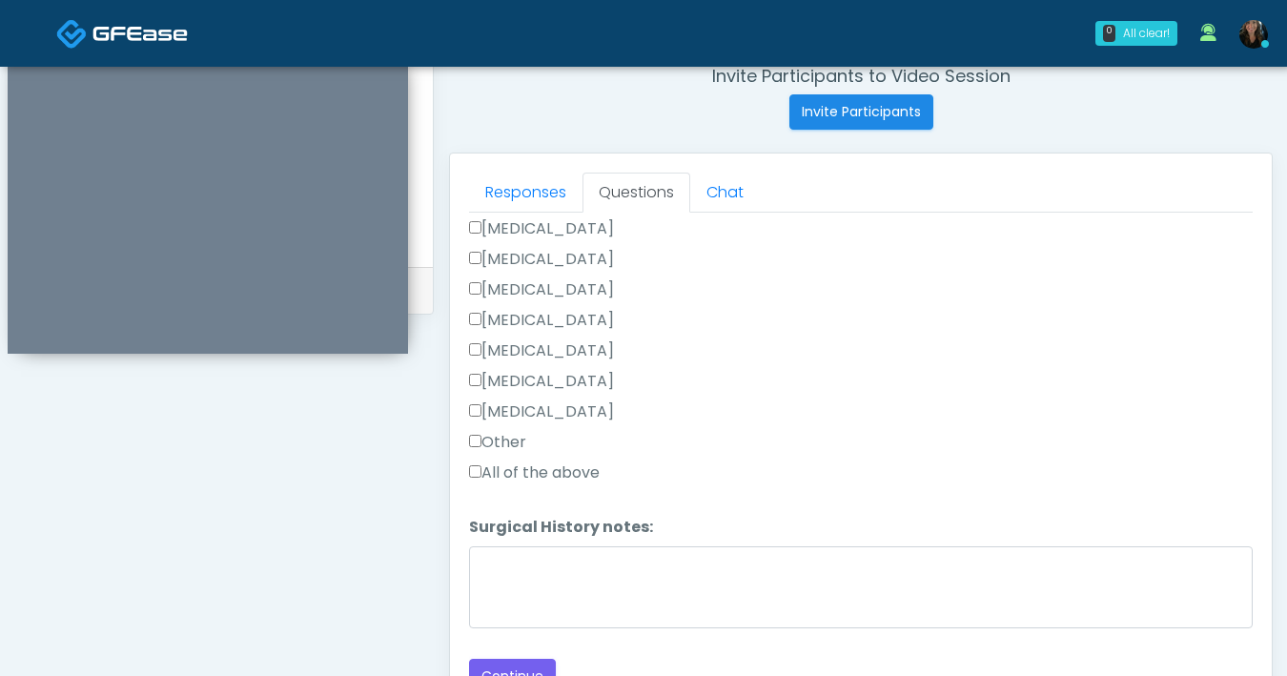
scroll to position [767, 0]
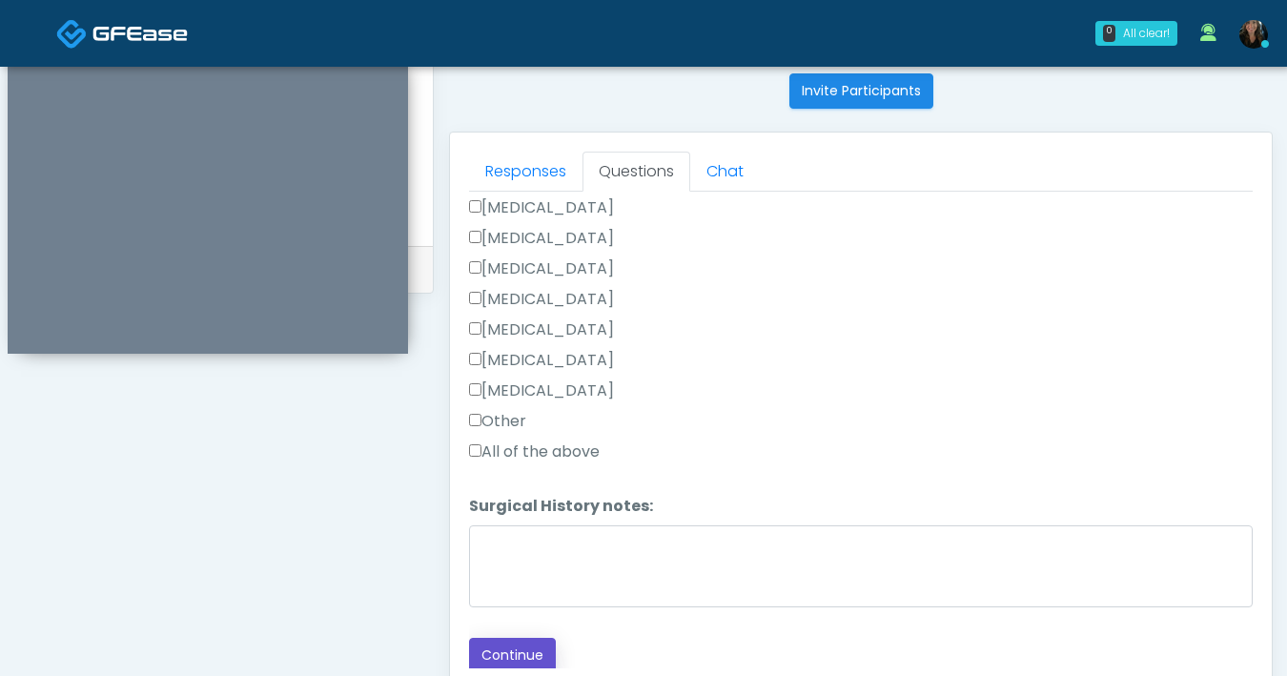
click at [529, 641] on button "Continue" at bounding box center [512, 655] width 87 height 35
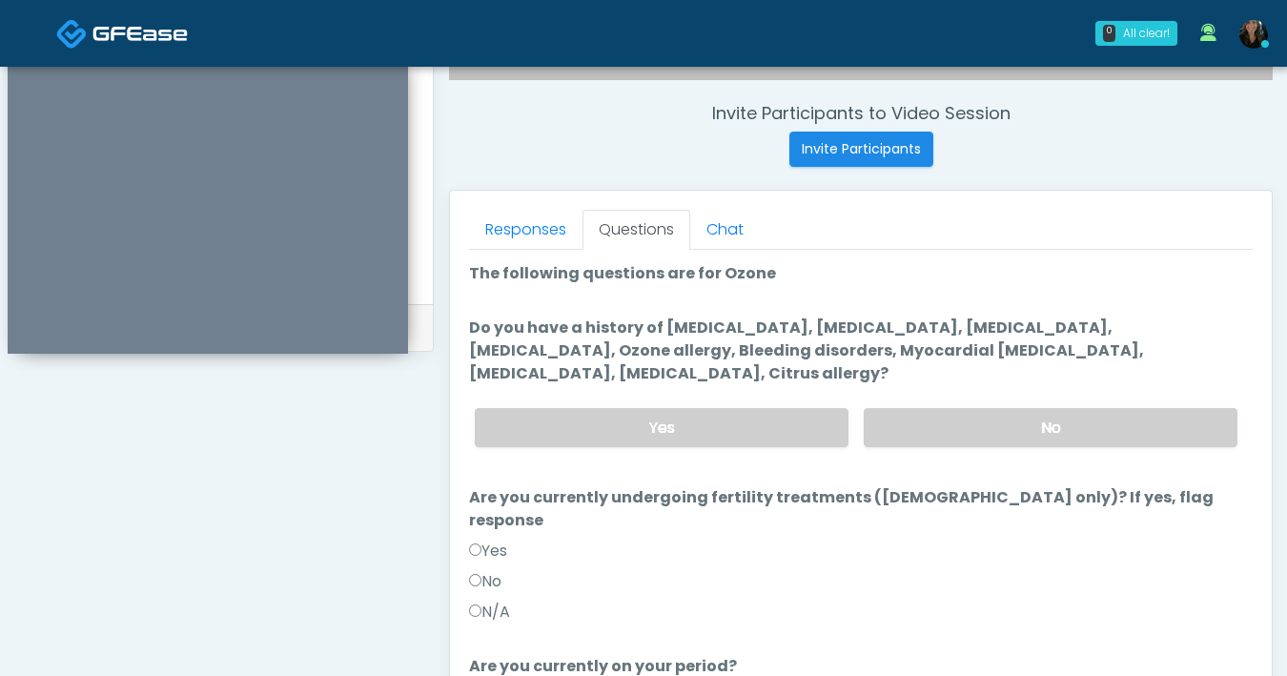
scroll to position [671, 0]
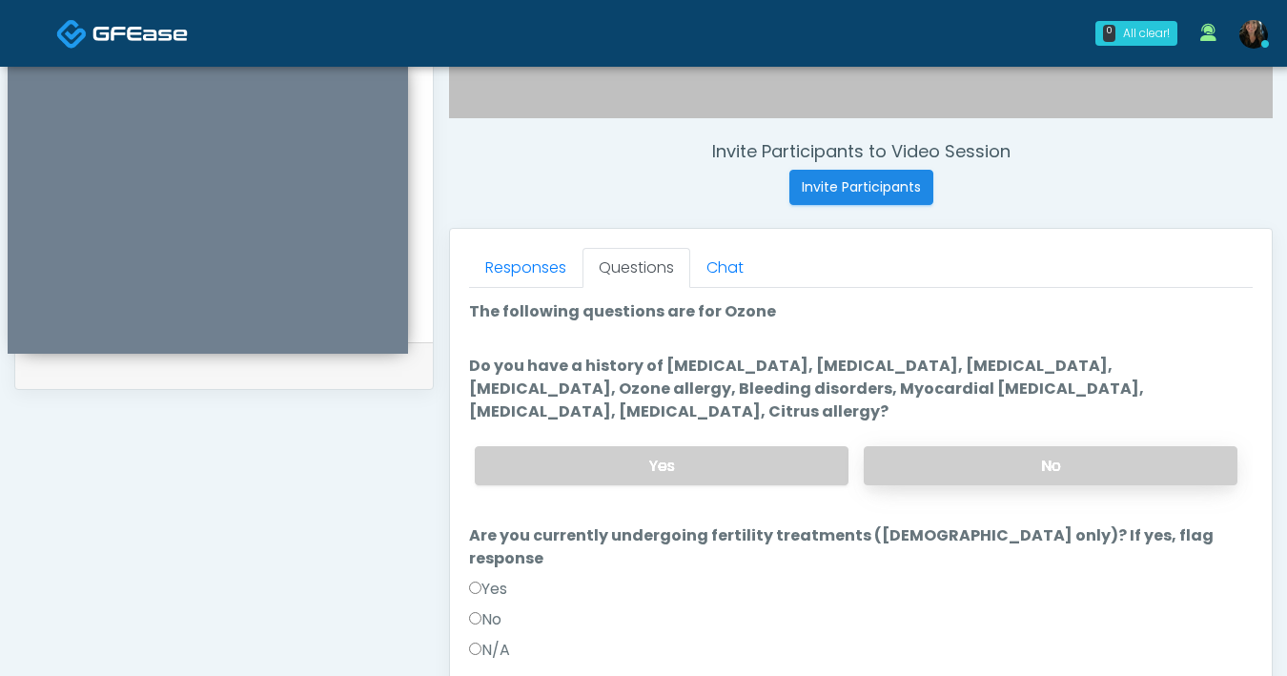
click at [966, 464] on label "No" at bounding box center [1051, 465] width 374 height 39
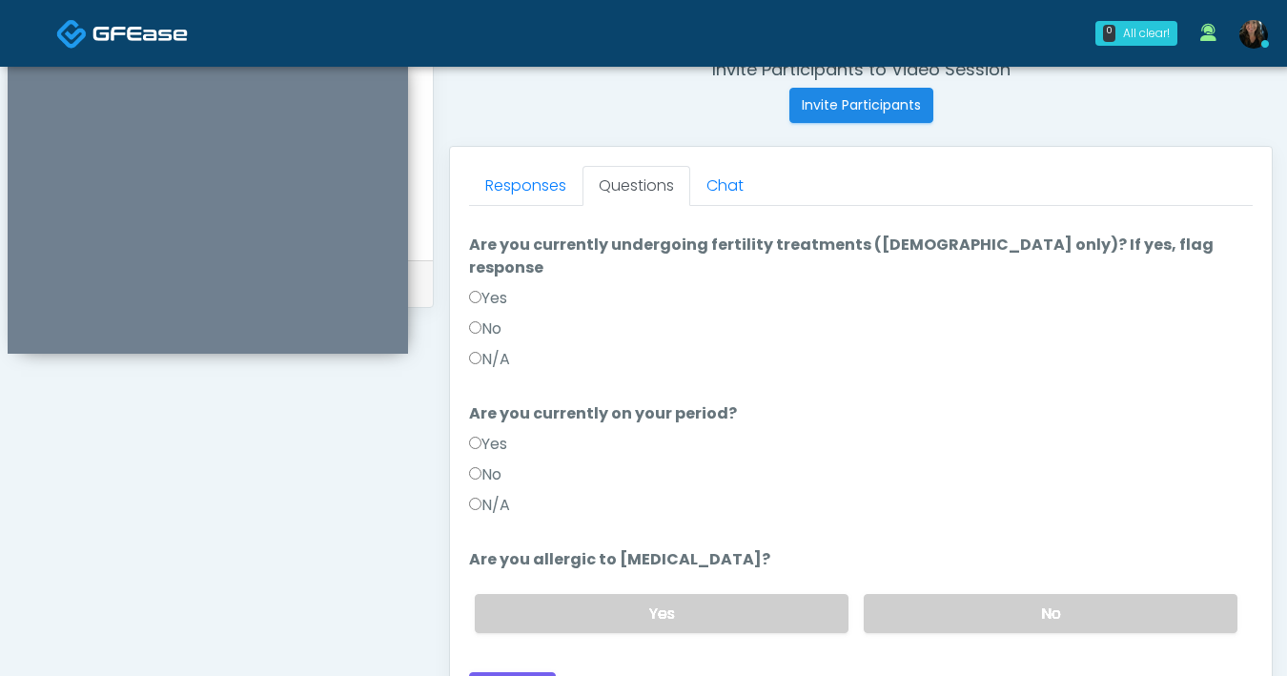
scroll to position [772, 0]
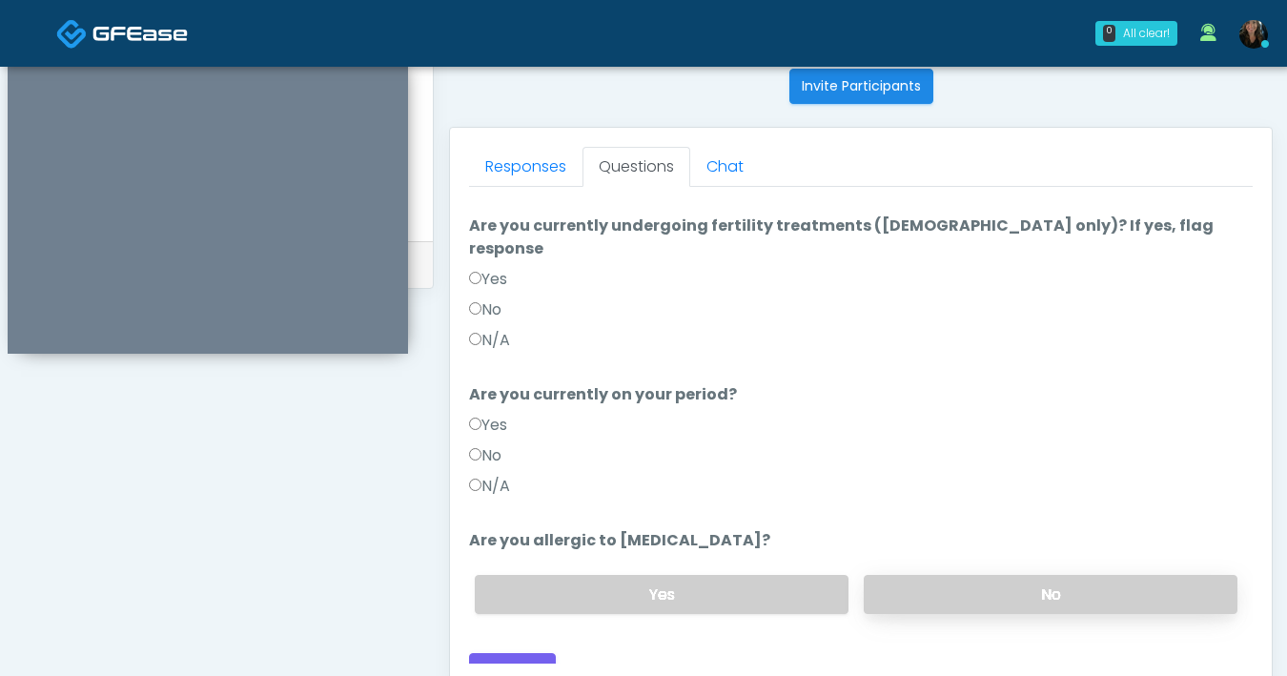
click at [951, 575] on label "No" at bounding box center [1051, 594] width 374 height 39
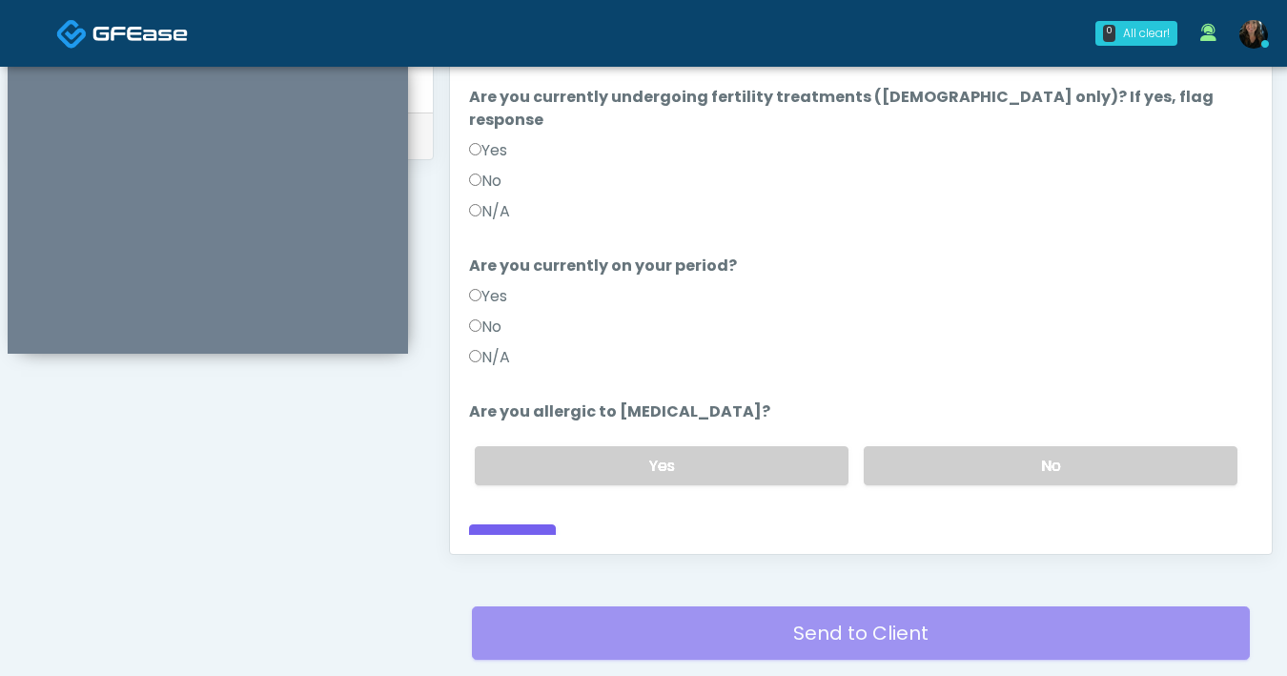
scroll to position [901, 0]
click at [534, 524] on button "Continue" at bounding box center [512, 541] width 87 height 35
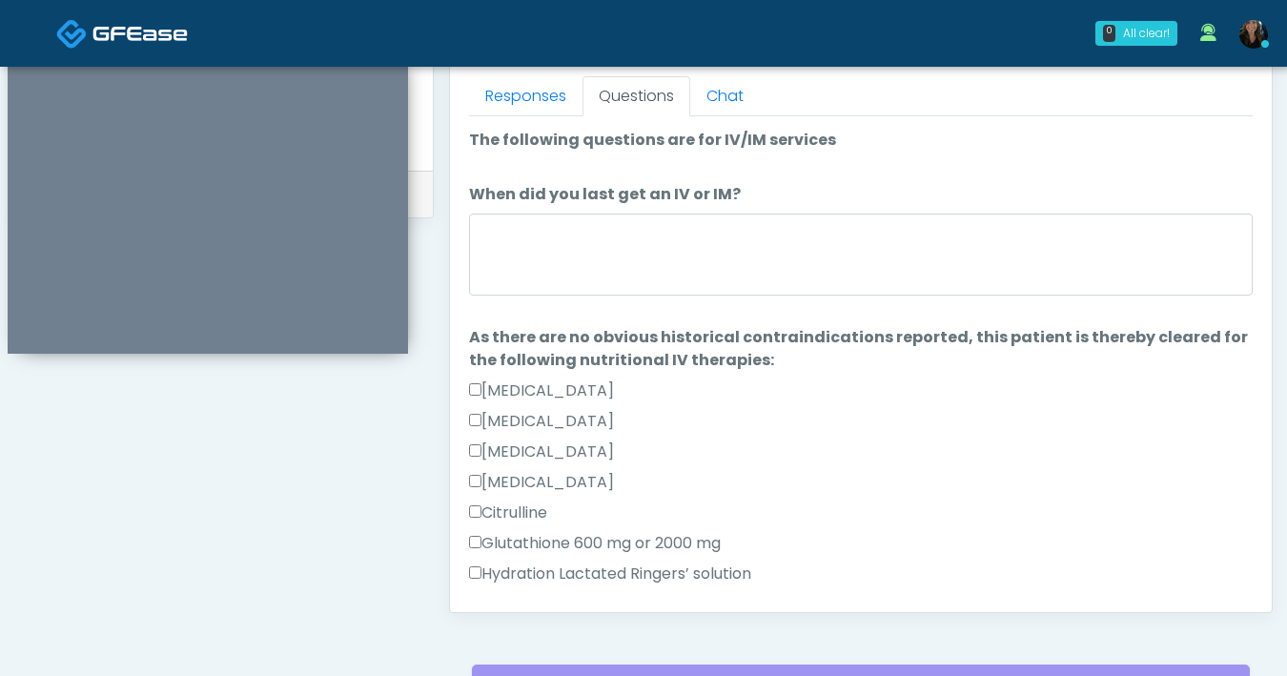
scroll to position [818, 0]
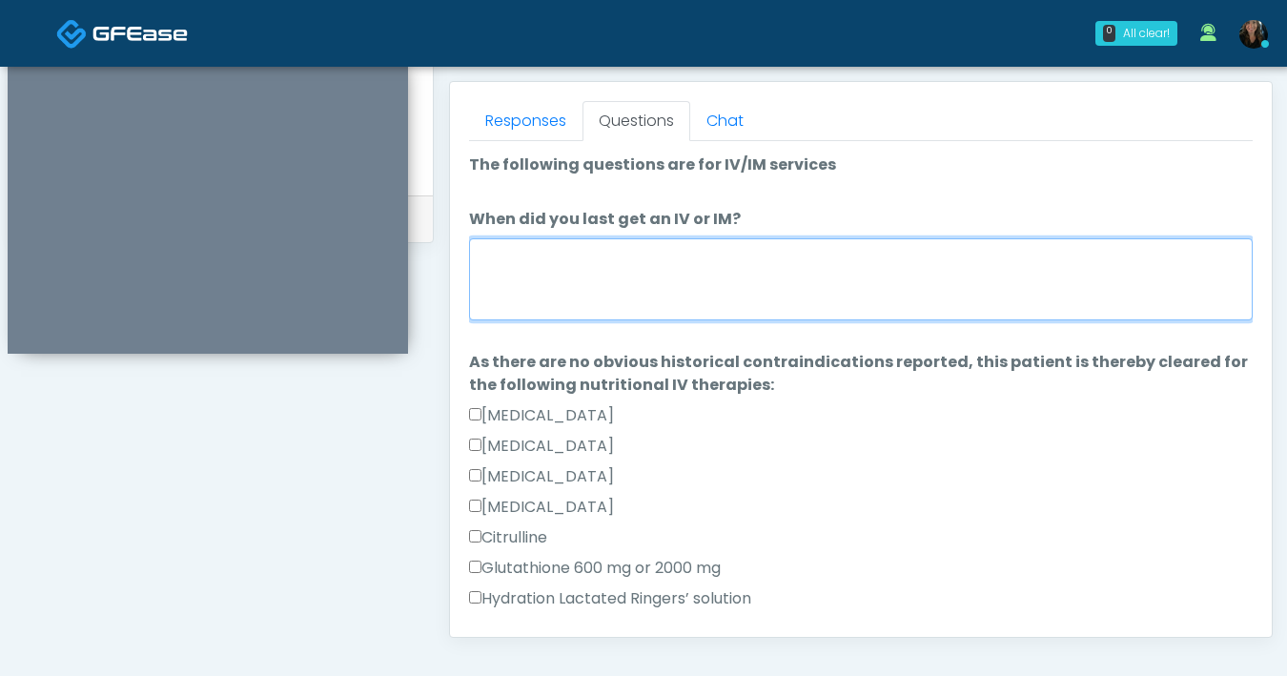
click at [833, 273] on textarea "When did you last get an IV or IM?" at bounding box center [861, 279] width 784 height 82
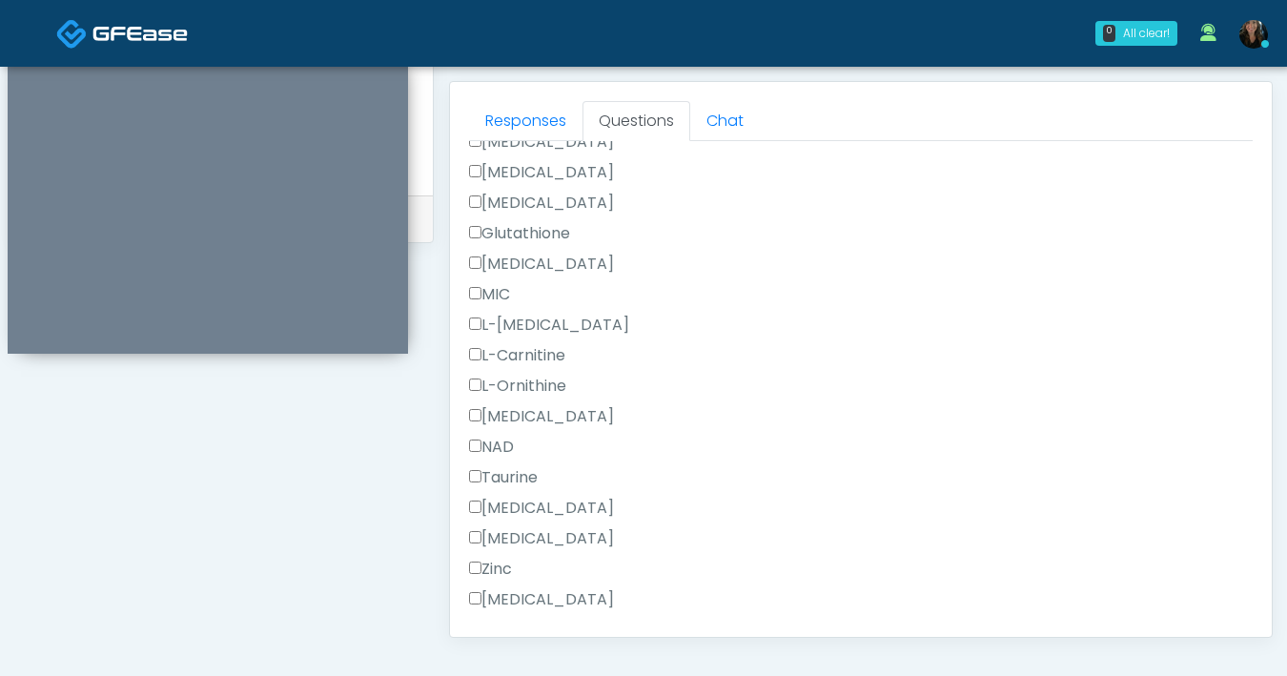
scroll to position [1211, 0]
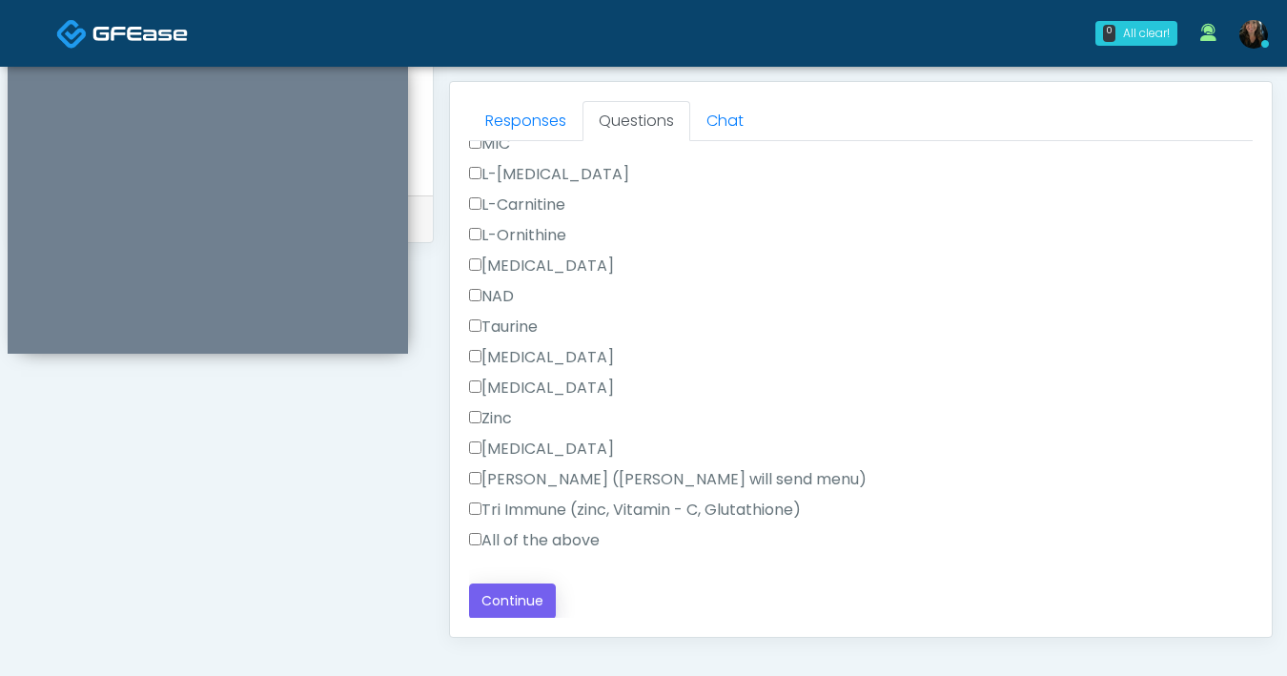
type textarea "********"
click at [536, 608] on button "Continue" at bounding box center [512, 600] width 87 height 35
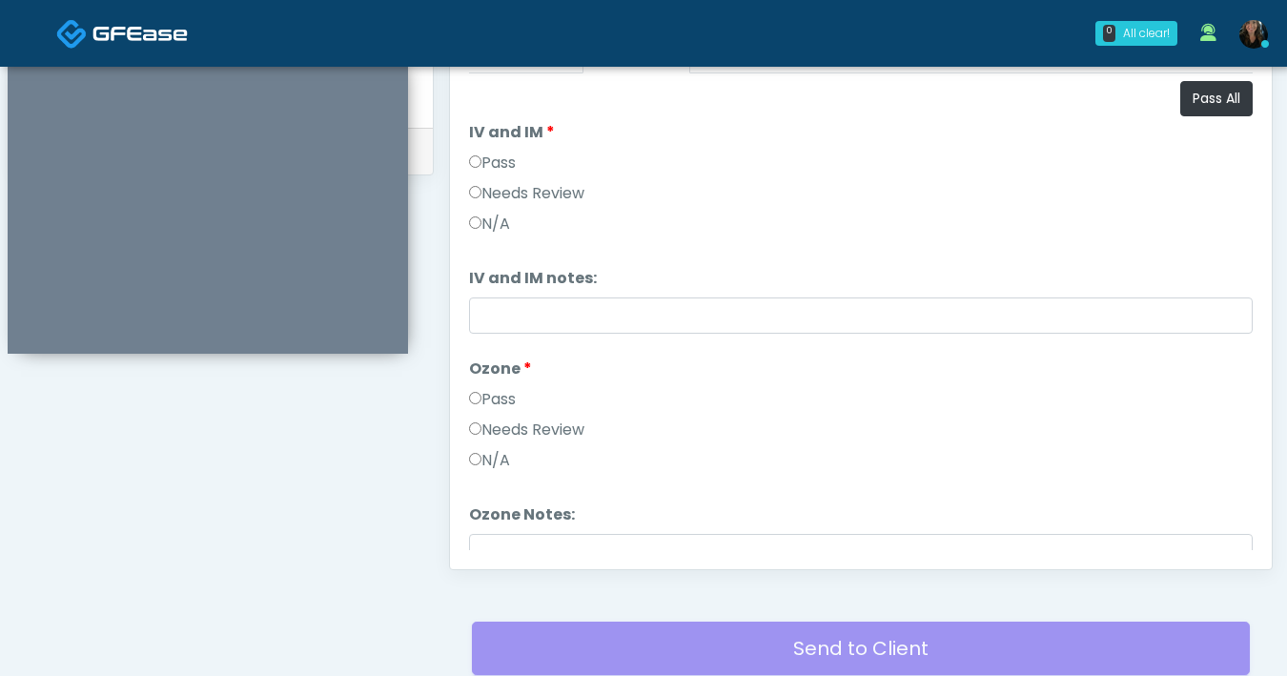
scroll to position [858, 0]
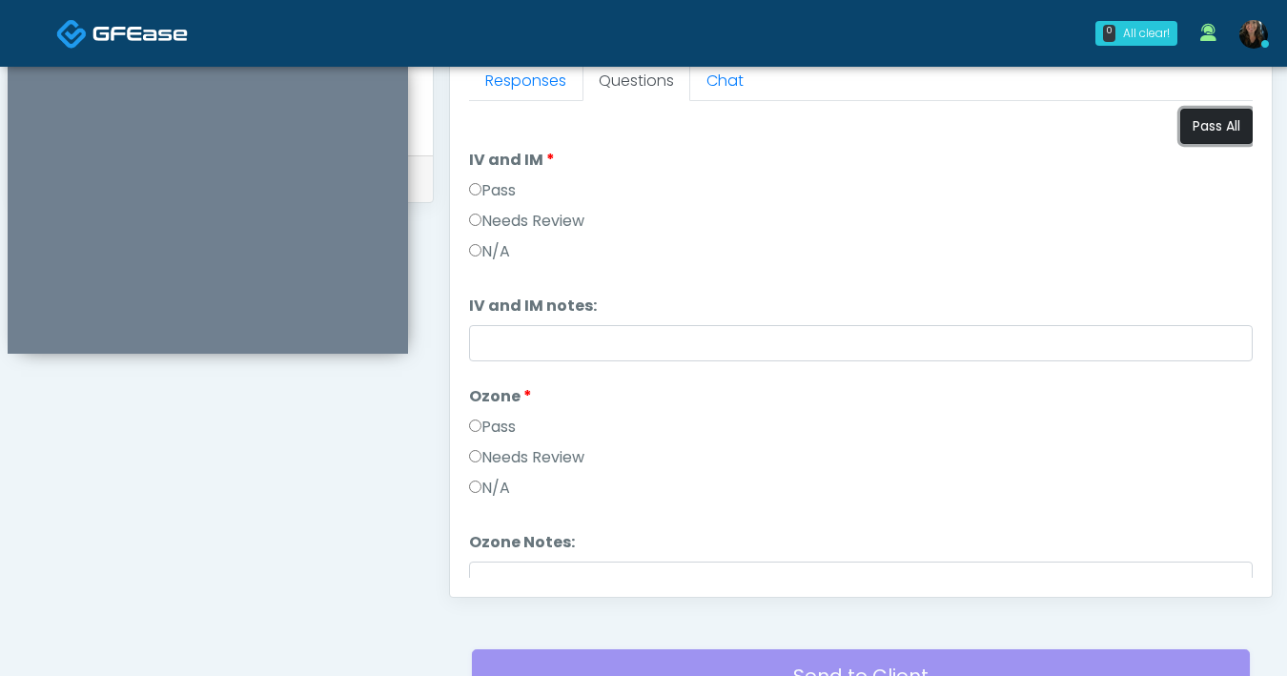
click at [1217, 127] on button "Pass All" at bounding box center [1216, 126] width 72 height 35
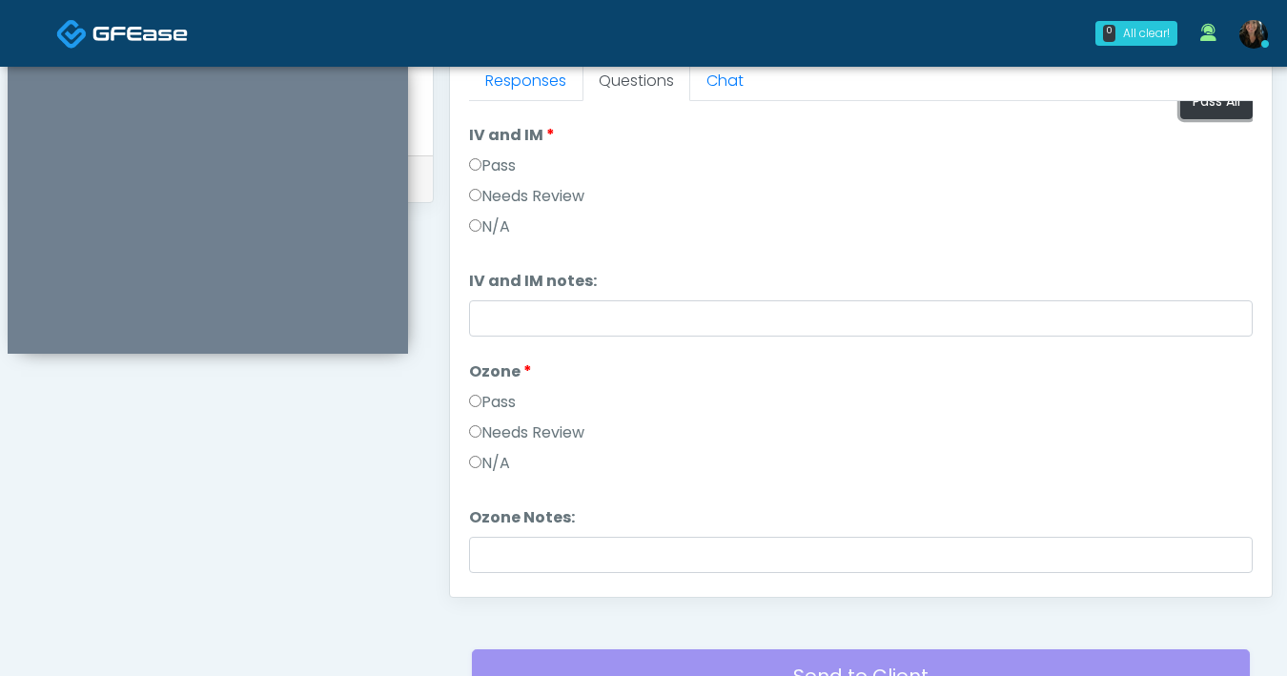
scroll to position [79, 0]
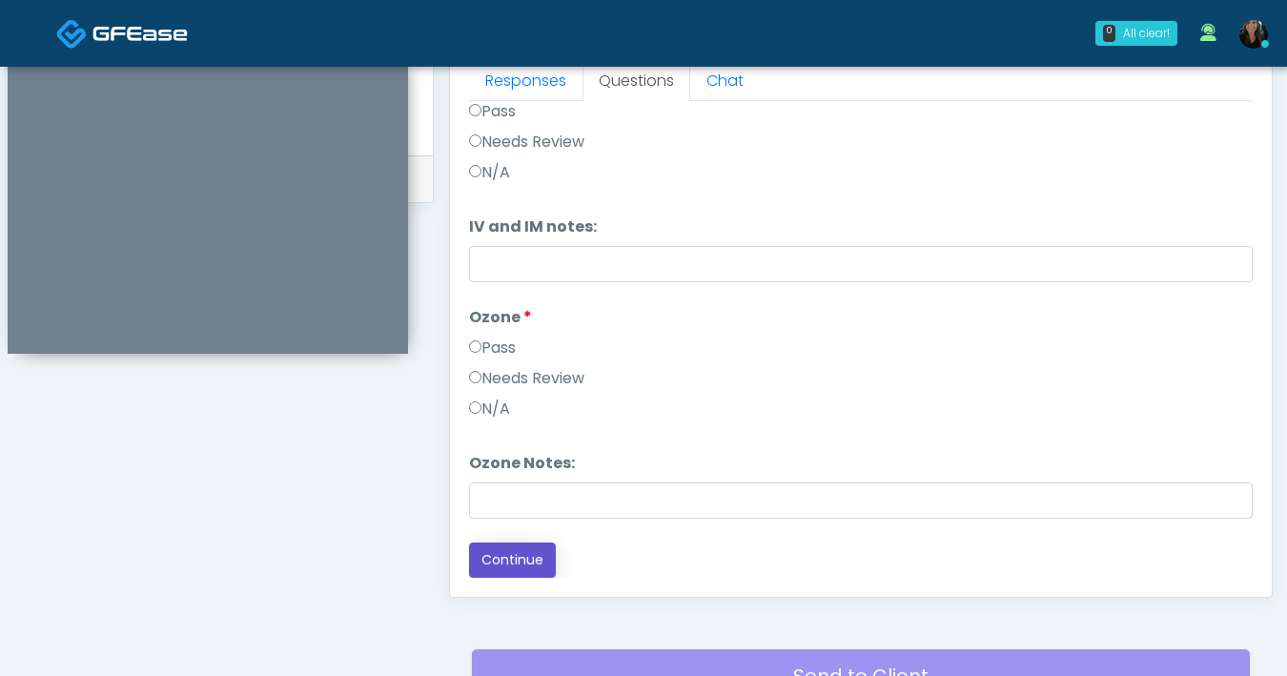
click at [530, 568] on button "Continue" at bounding box center [512, 559] width 87 height 35
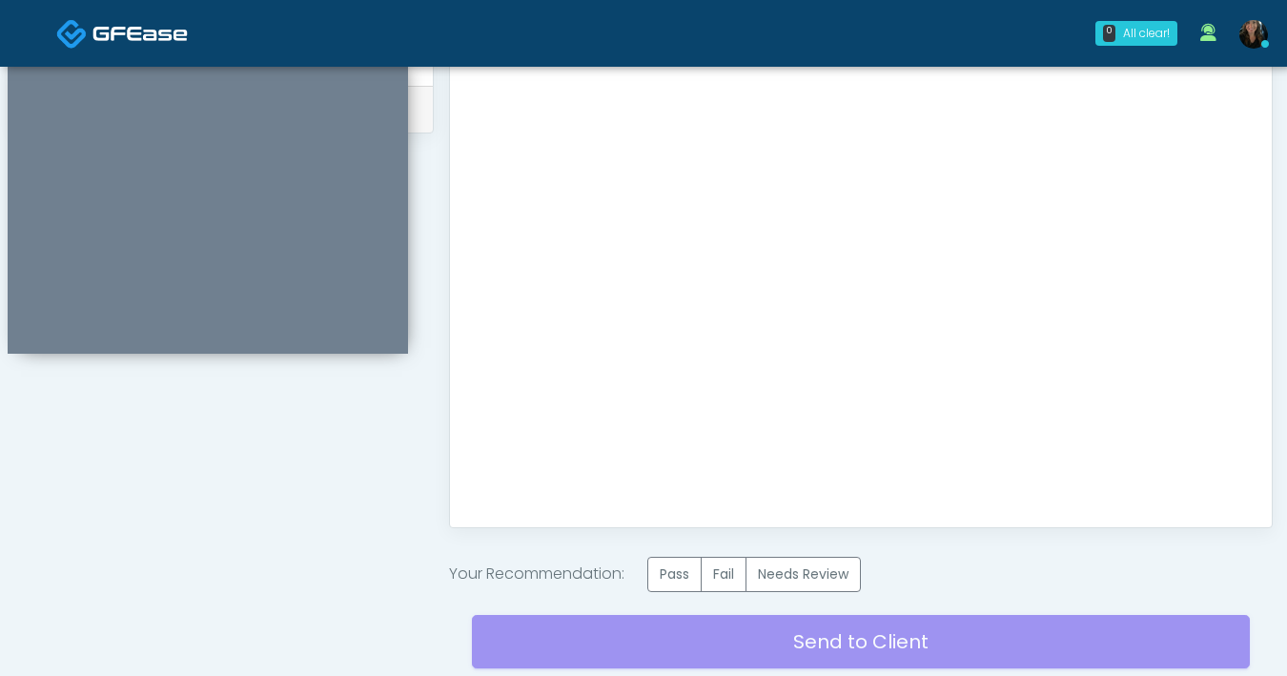
scroll to position [928, 0]
click at [684, 580] on label "Pass" at bounding box center [674, 573] width 54 height 35
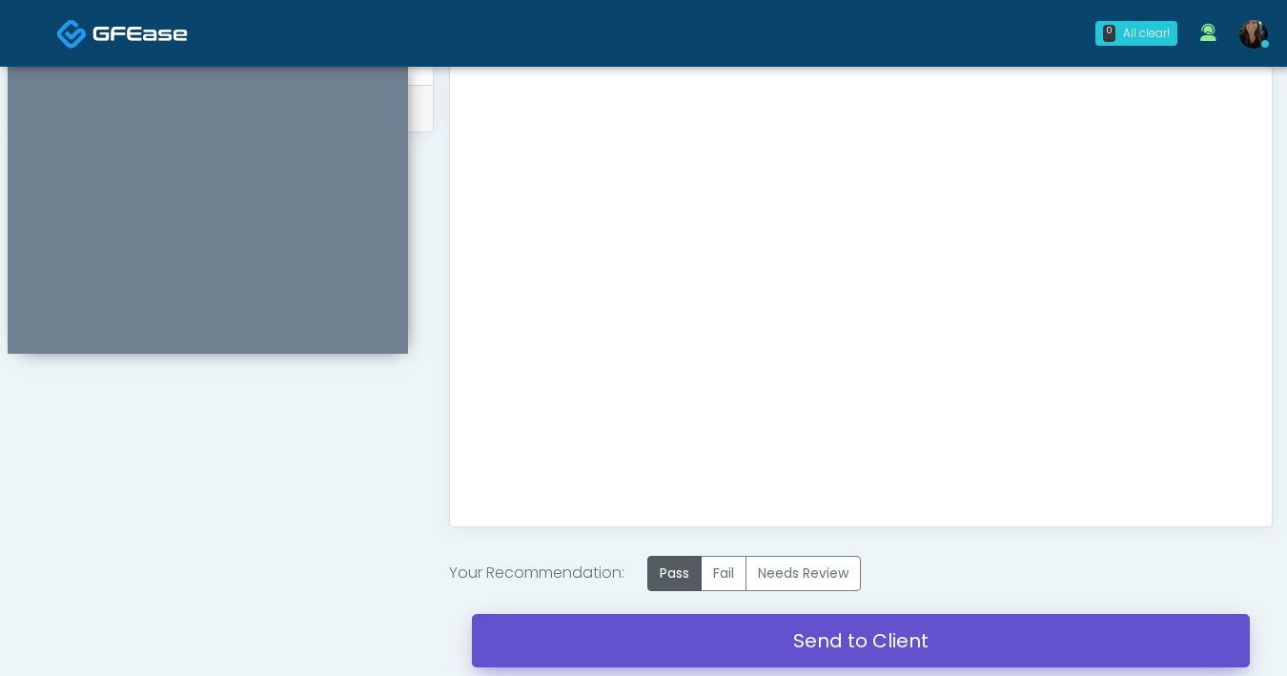
click at [813, 653] on link "Send to Client" at bounding box center [861, 640] width 778 height 53
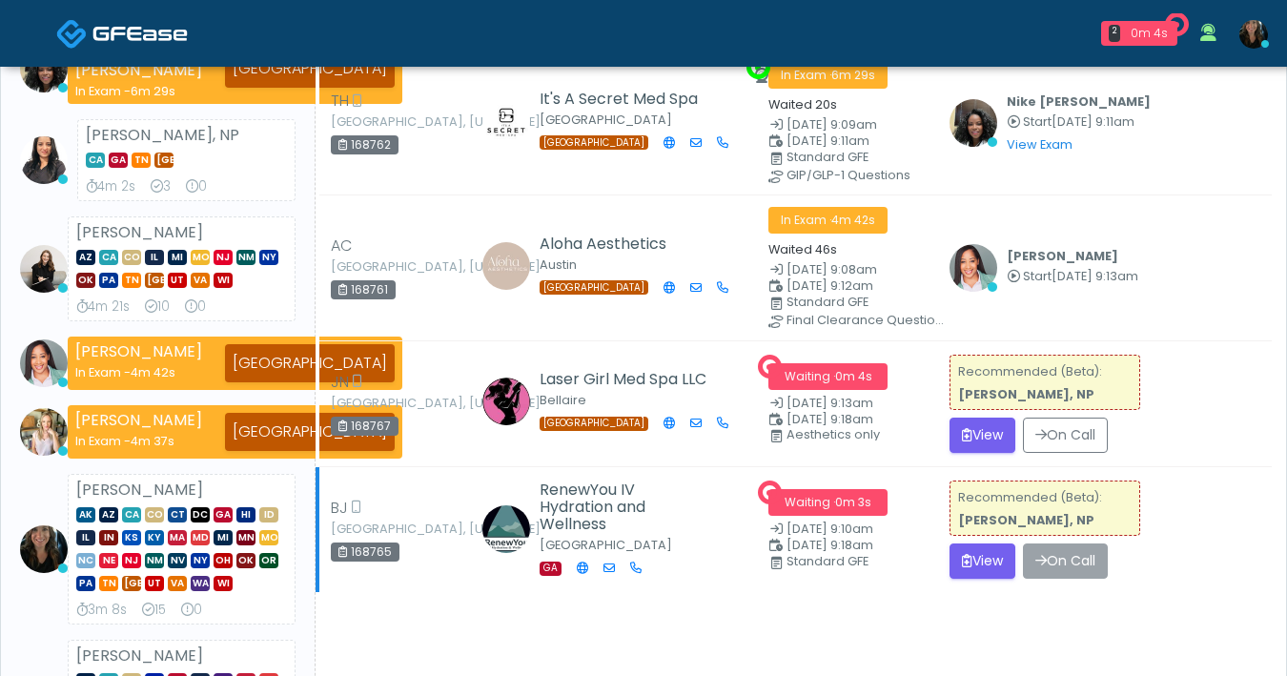
scroll to position [379, 0]
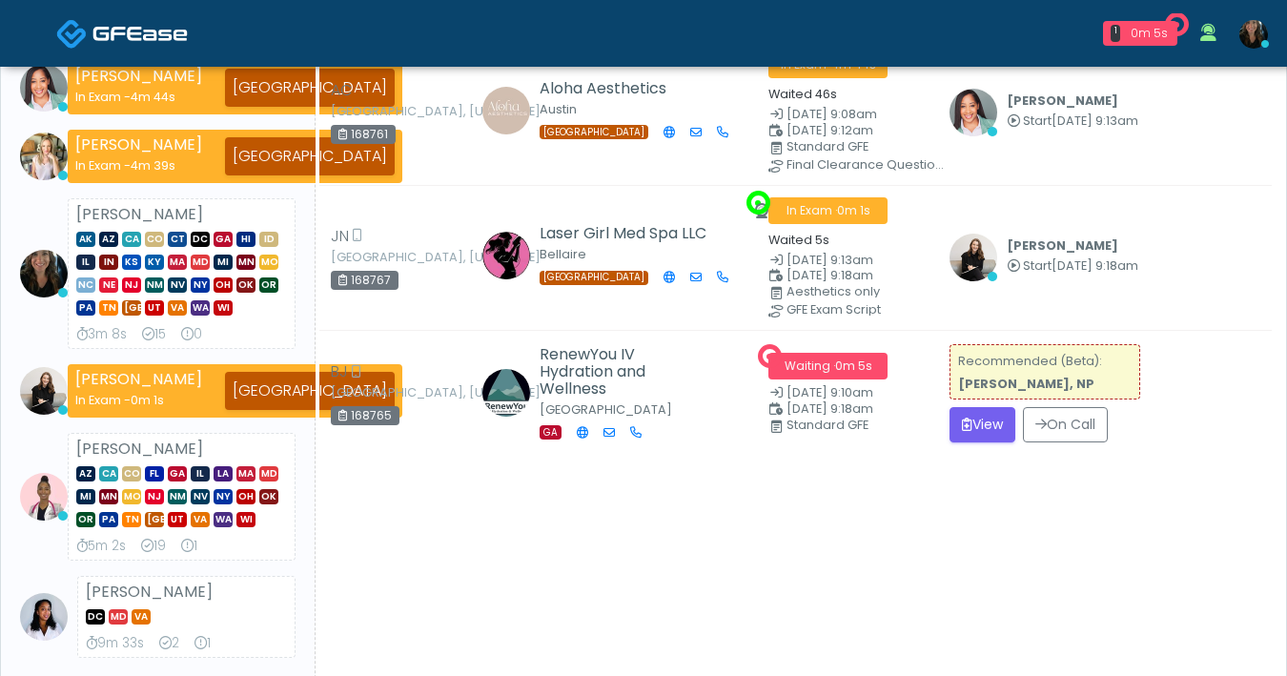
click at [982, 263] on img at bounding box center [973, 258] width 48 height 48
click at [982, 442] on button "View" at bounding box center [982, 424] width 66 height 35
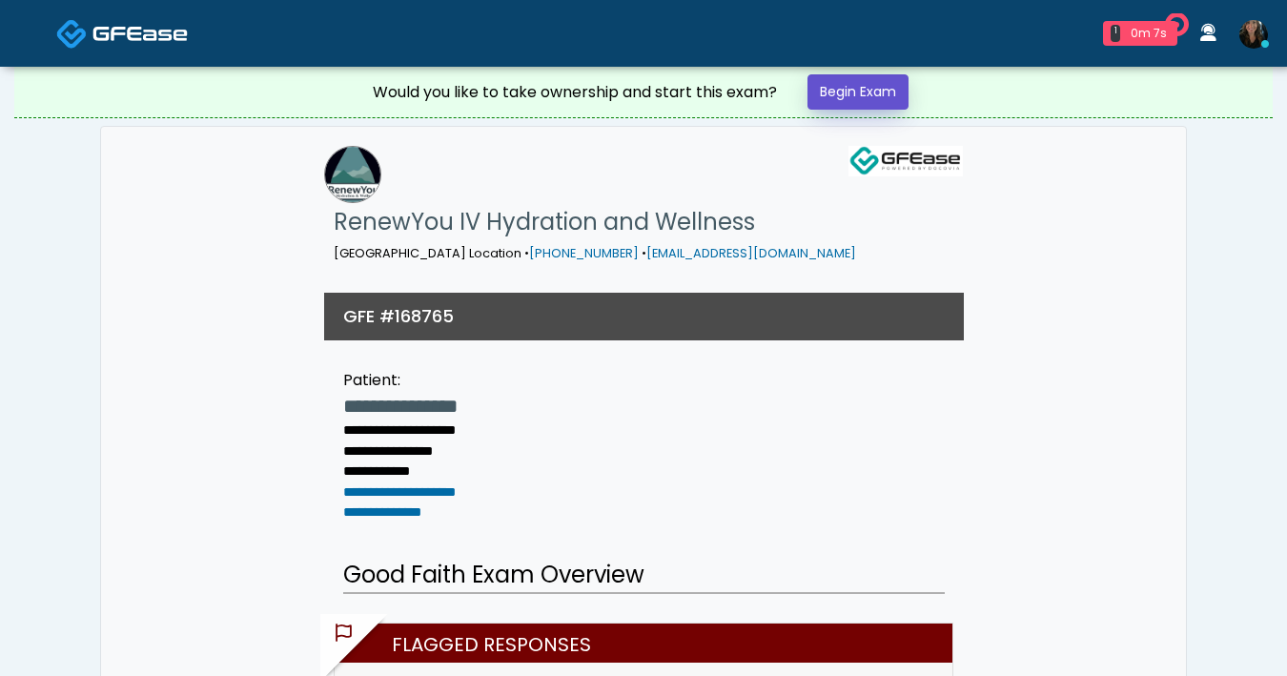
click at [887, 97] on link "Begin Exam" at bounding box center [857, 91] width 101 height 35
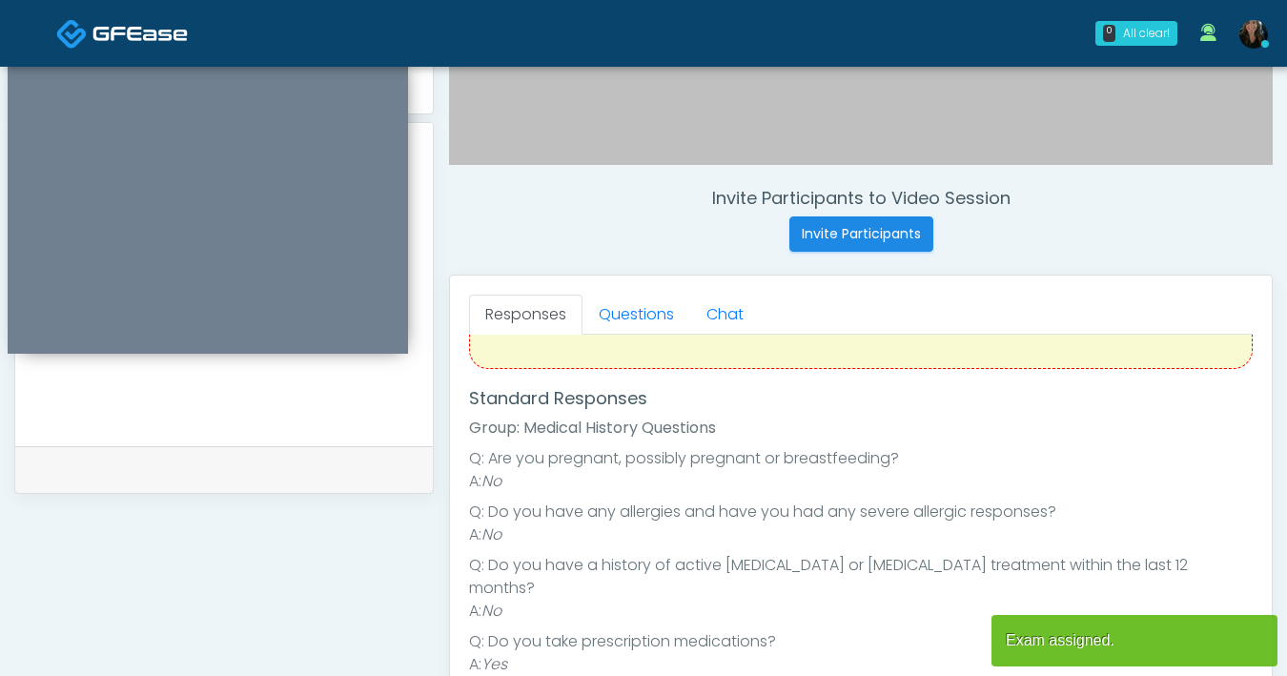
scroll to position [360, 0]
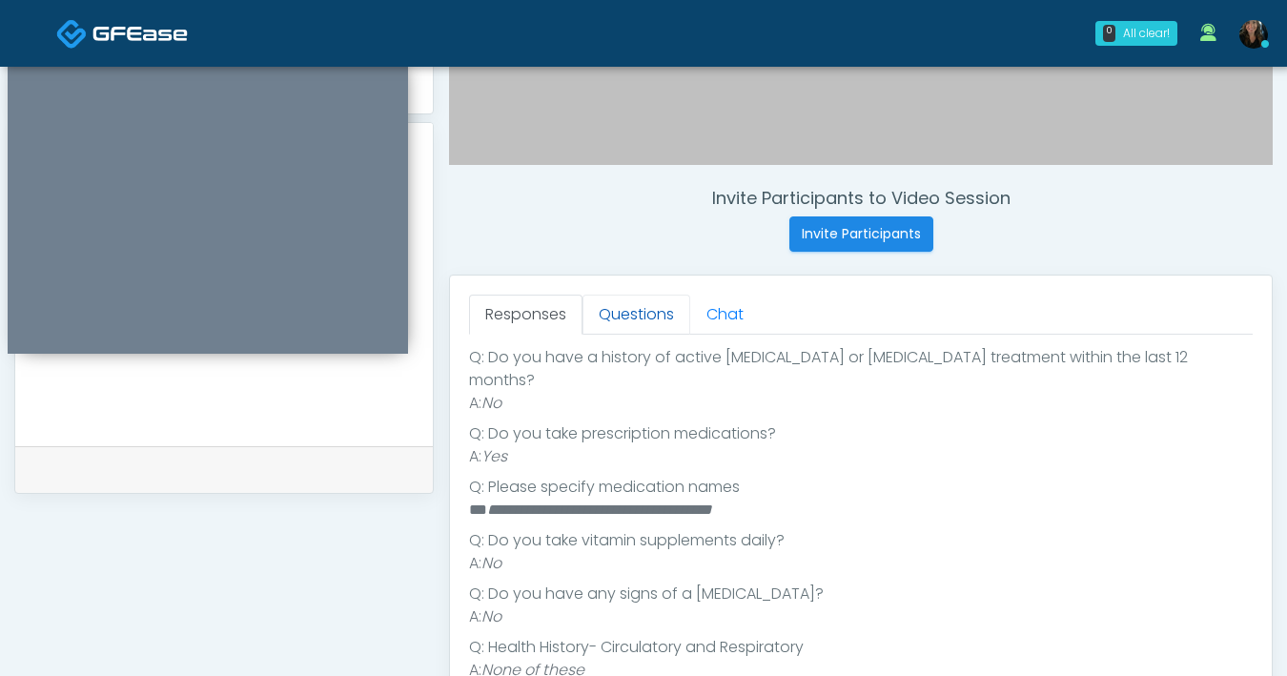
click at [636, 330] on link "Questions" at bounding box center [636, 315] width 108 height 40
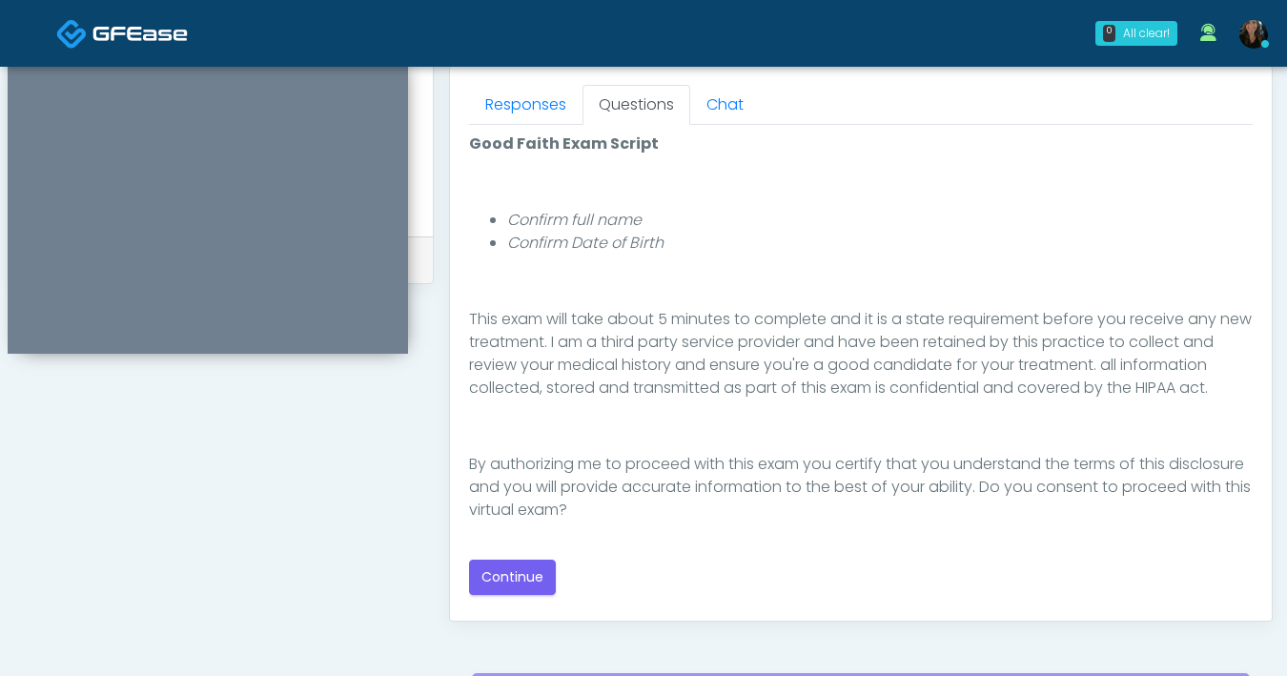
scroll to position [851, 0]
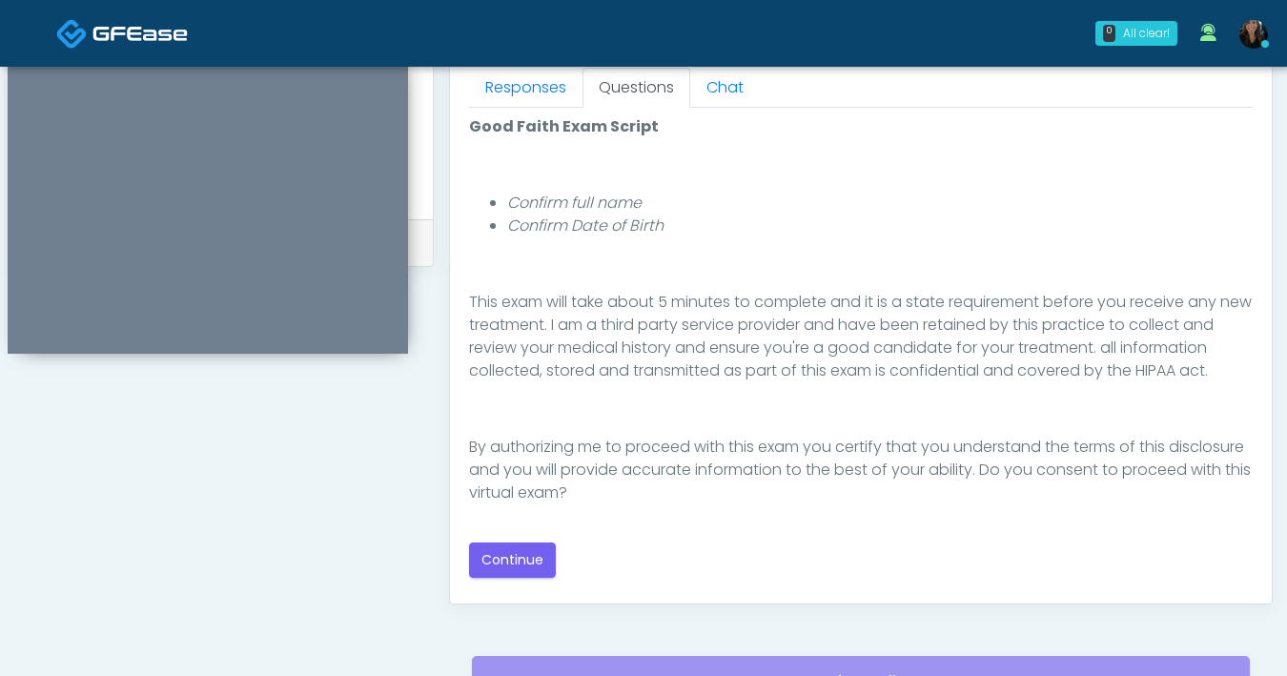
click at [800, 501] on p "By authorizing me to proceed with this exam you certify that you understand the…" at bounding box center [861, 470] width 784 height 69
click at [511, 552] on button "Continue" at bounding box center [512, 559] width 87 height 35
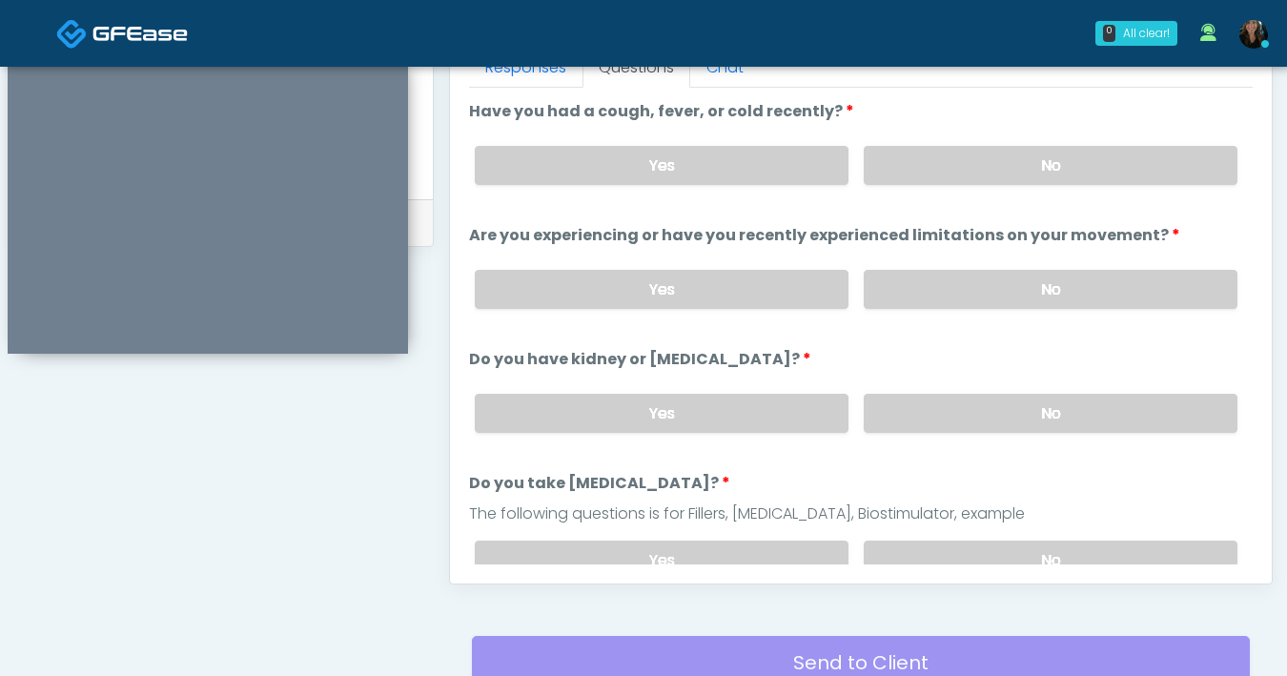
scroll to position [708, 0]
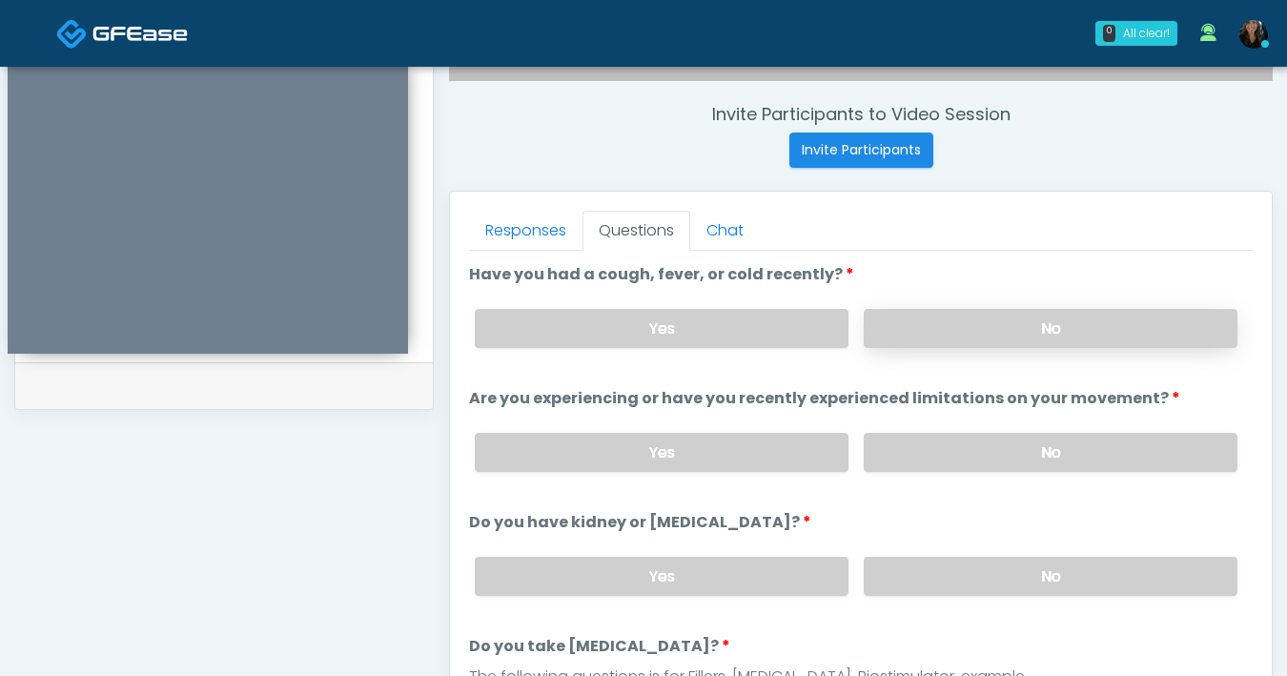
click at [937, 337] on label "No" at bounding box center [1051, 328] width 374 height 39
click at [945, 445] on label "No" at bounding box center [1051, 452] width 374 height 39
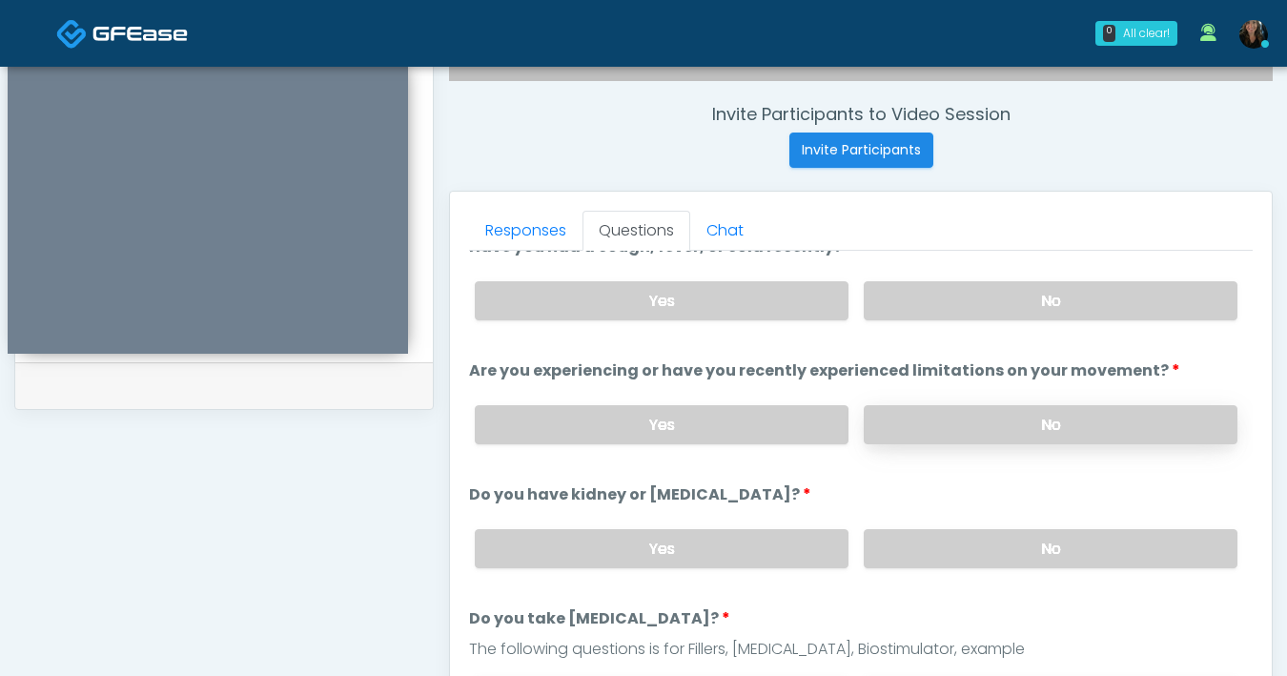
scroll to position [63, 0]
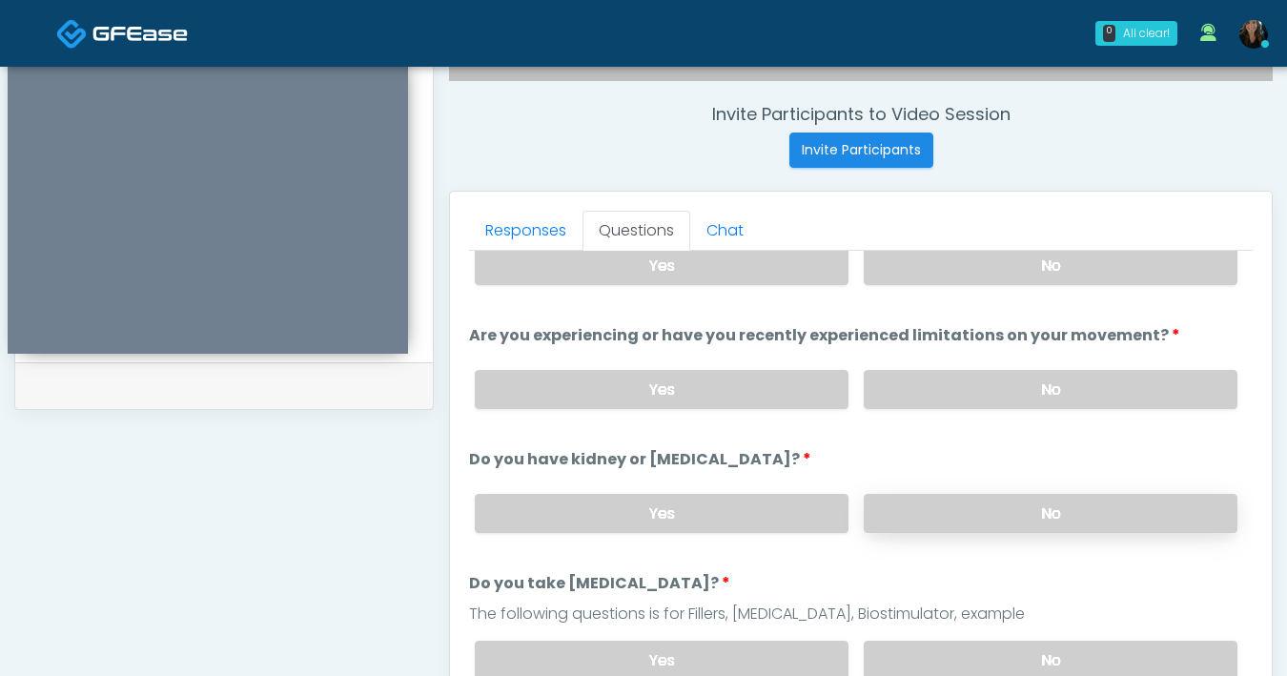
click at [969, 508] on label "No" at bounding box center [1051, 513] width 374 height 39
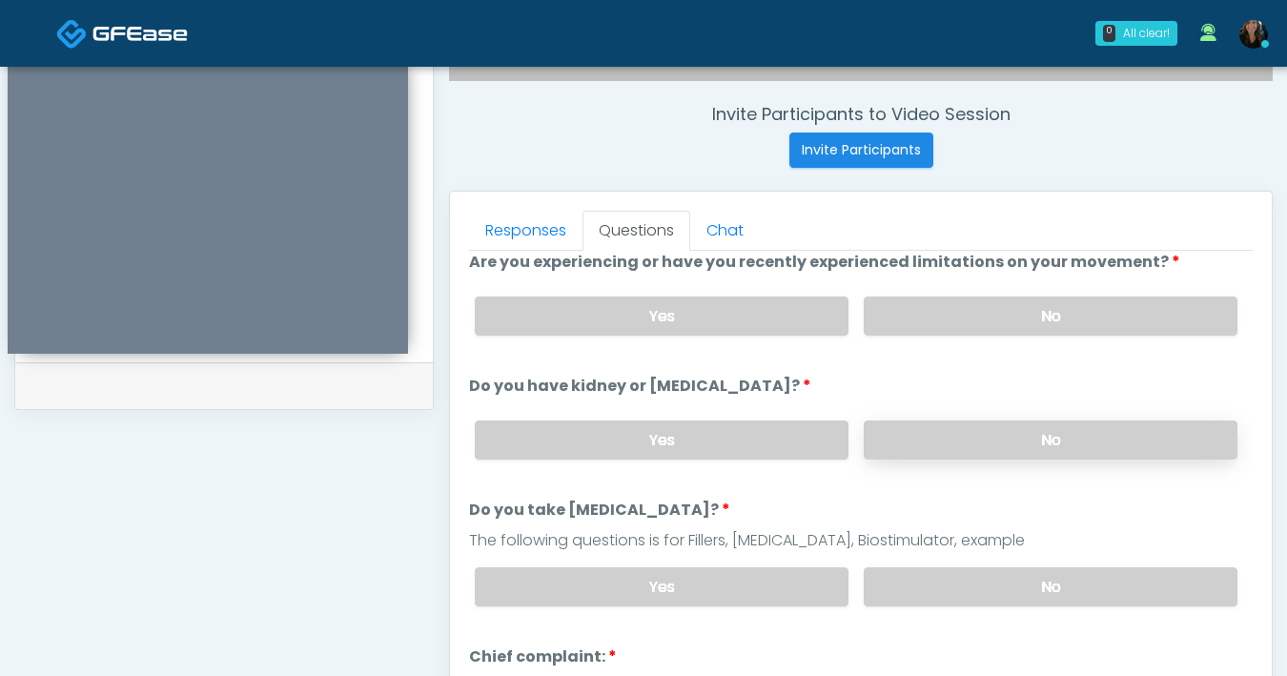
scroll to position [159, 0]
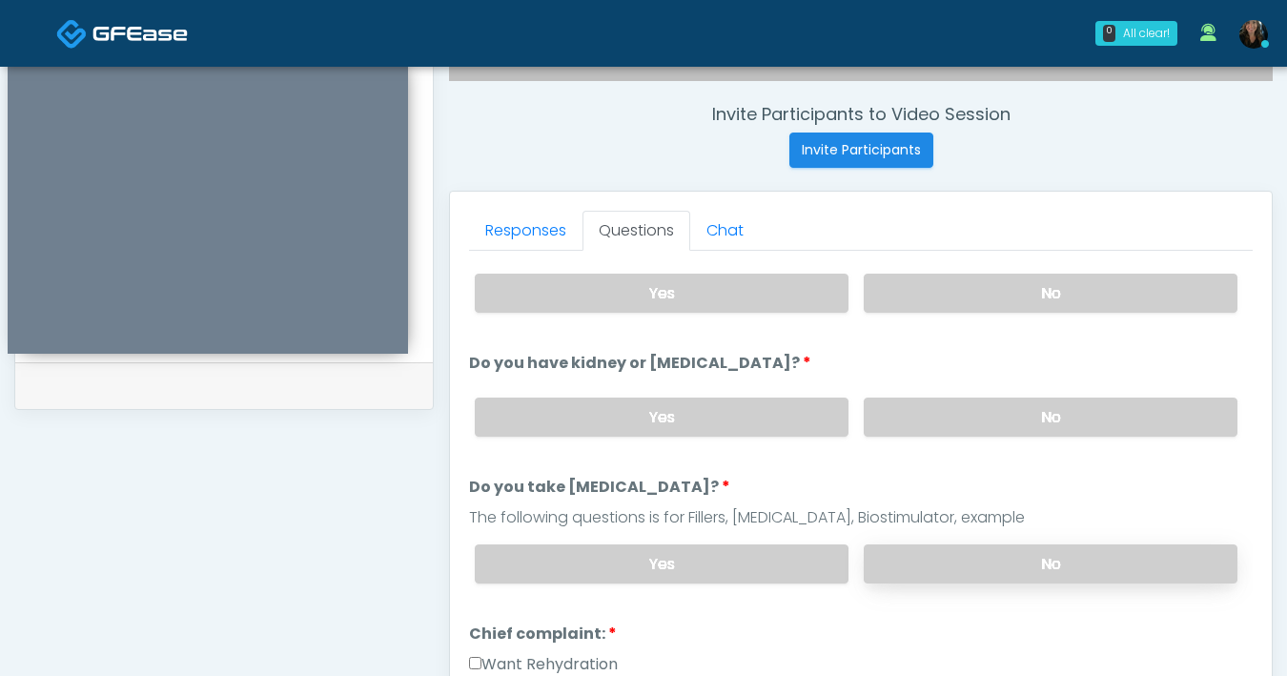
click at [962, 568] on label "No" at bounding box center [1051, 563] width 374 height 39
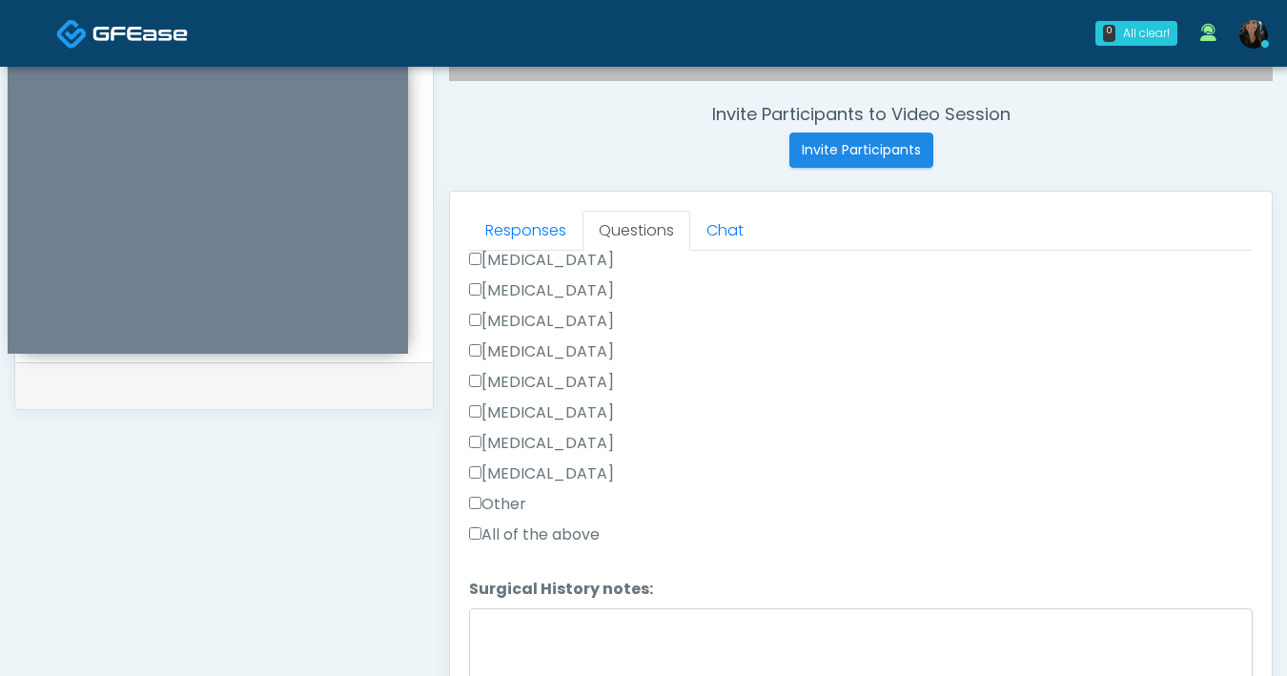
scroll to position [1020, 0]
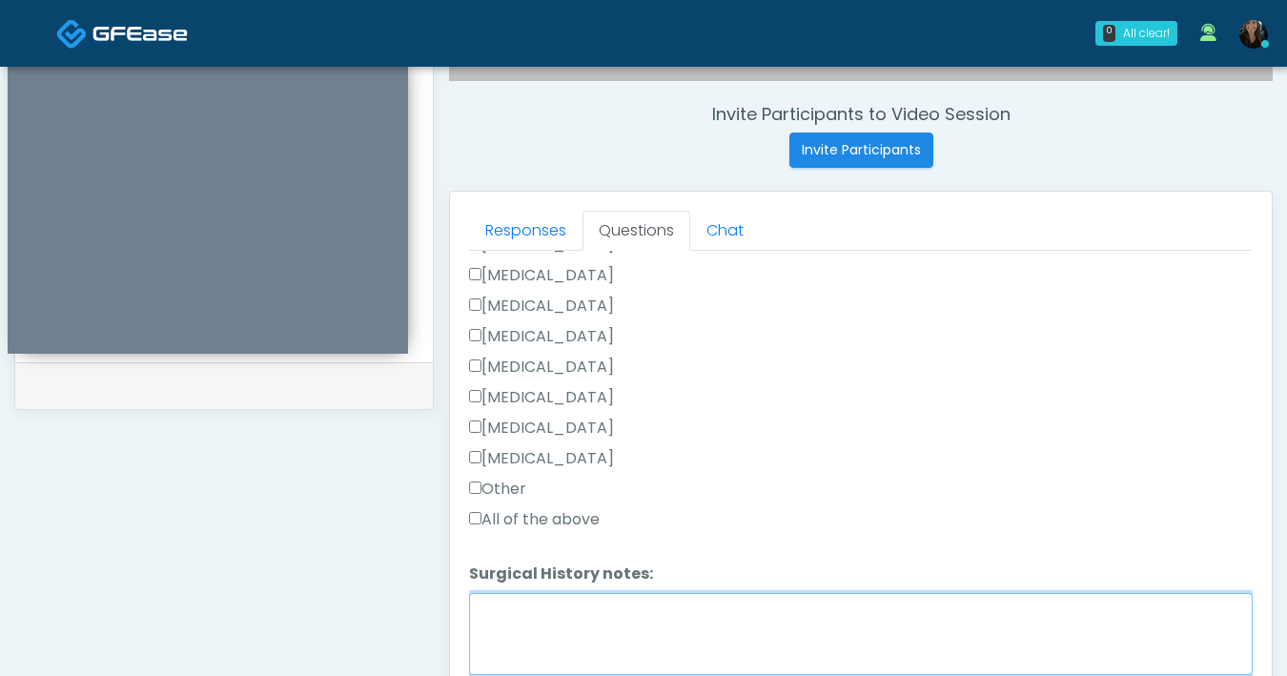
click at [503, 613] on textarea "Surgical History notes:" at bounding box center [861, 634] width 784 height 82
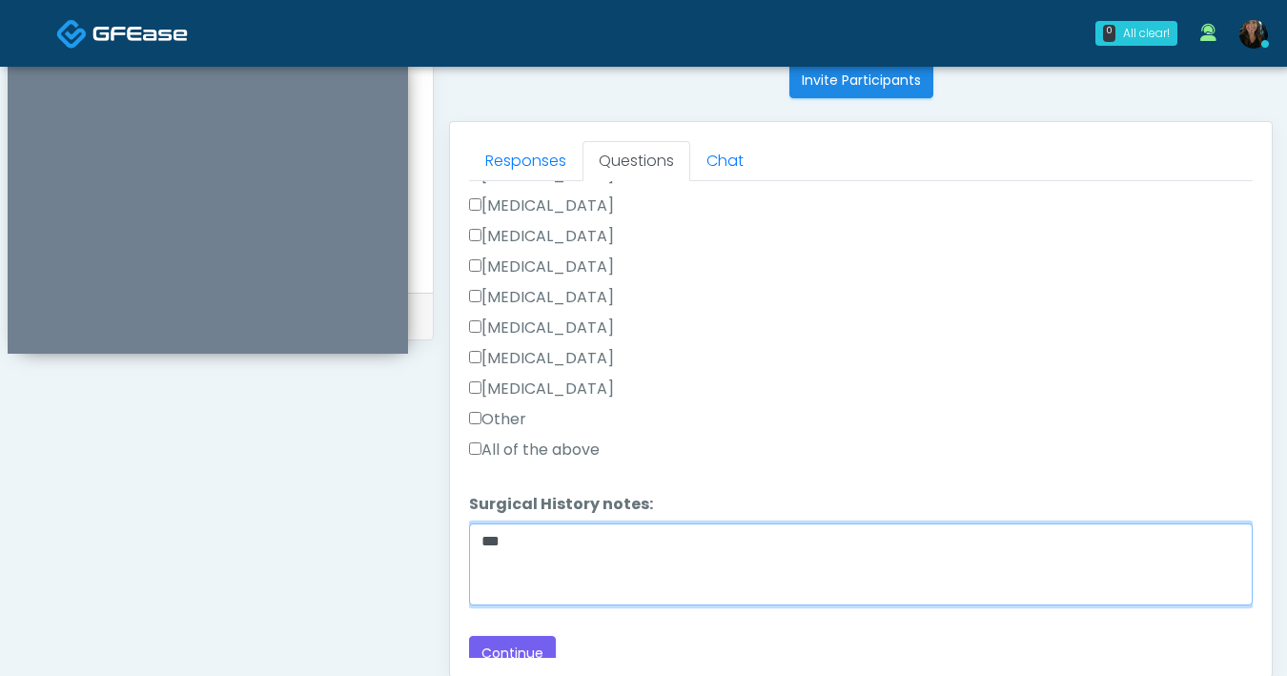
scroll to position [899, 0]
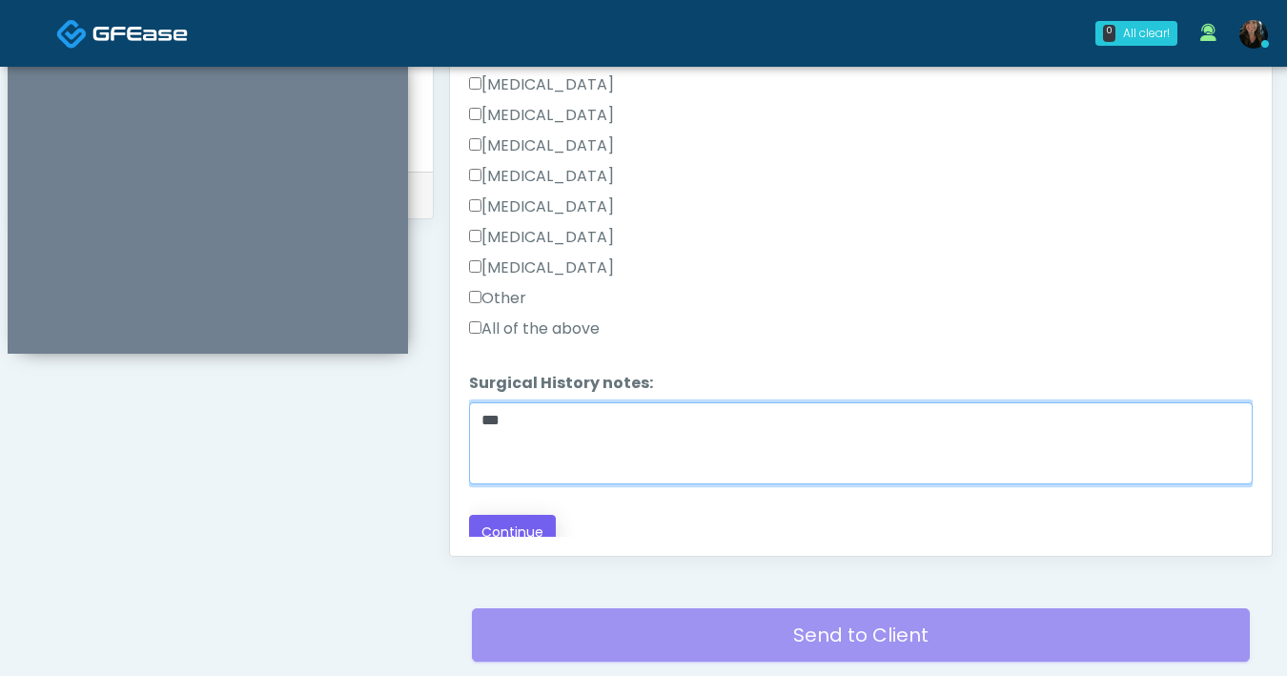
type textarea "***"
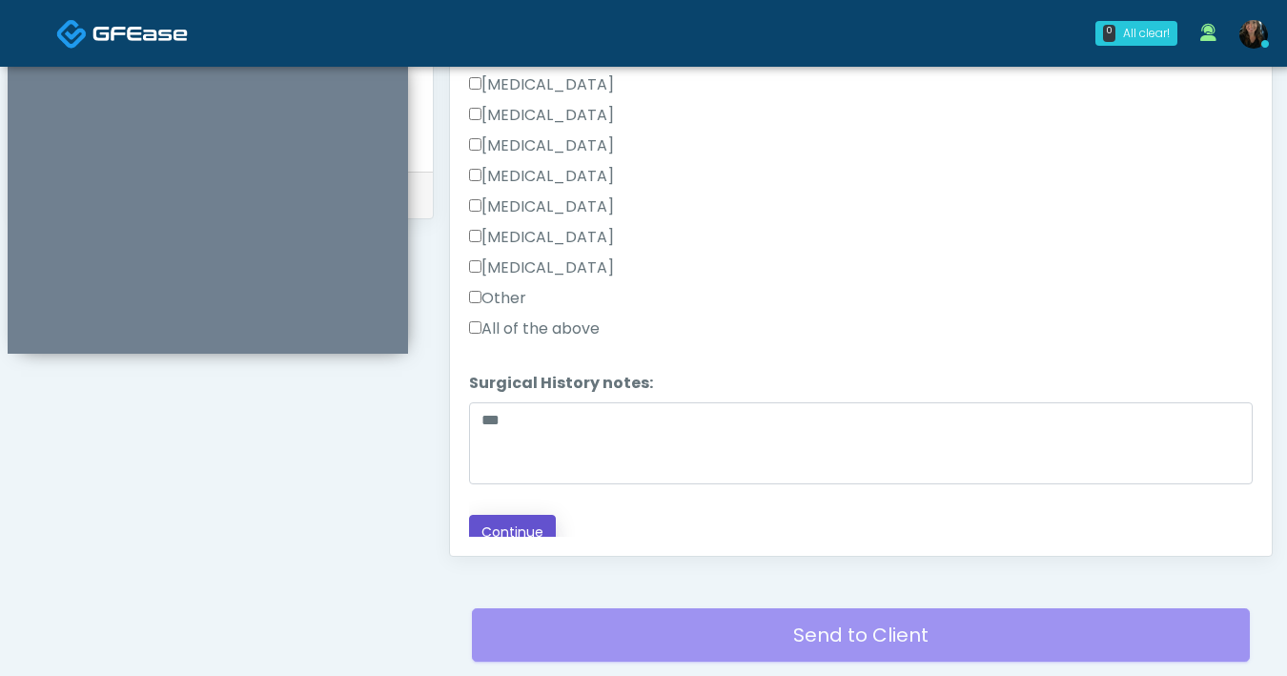
click at [531, 519] on button "Continue" at bounding box center [512, 532] width 87 height 35
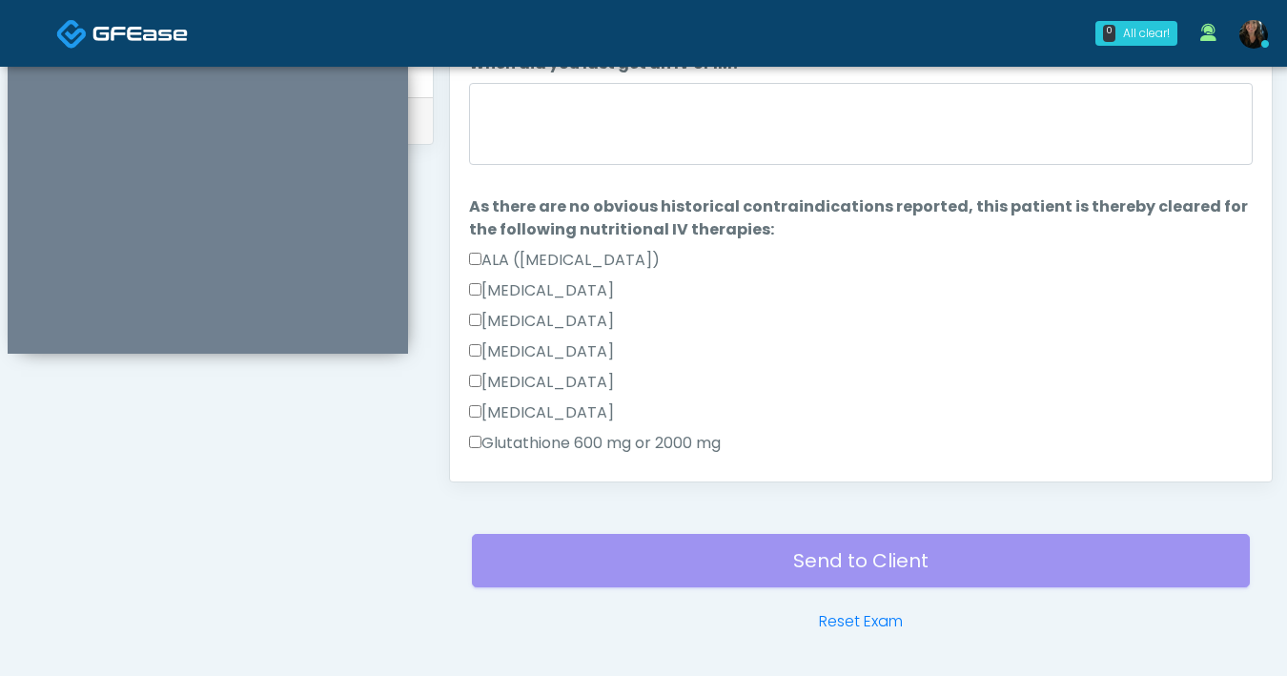
scroll to position [866, 0]
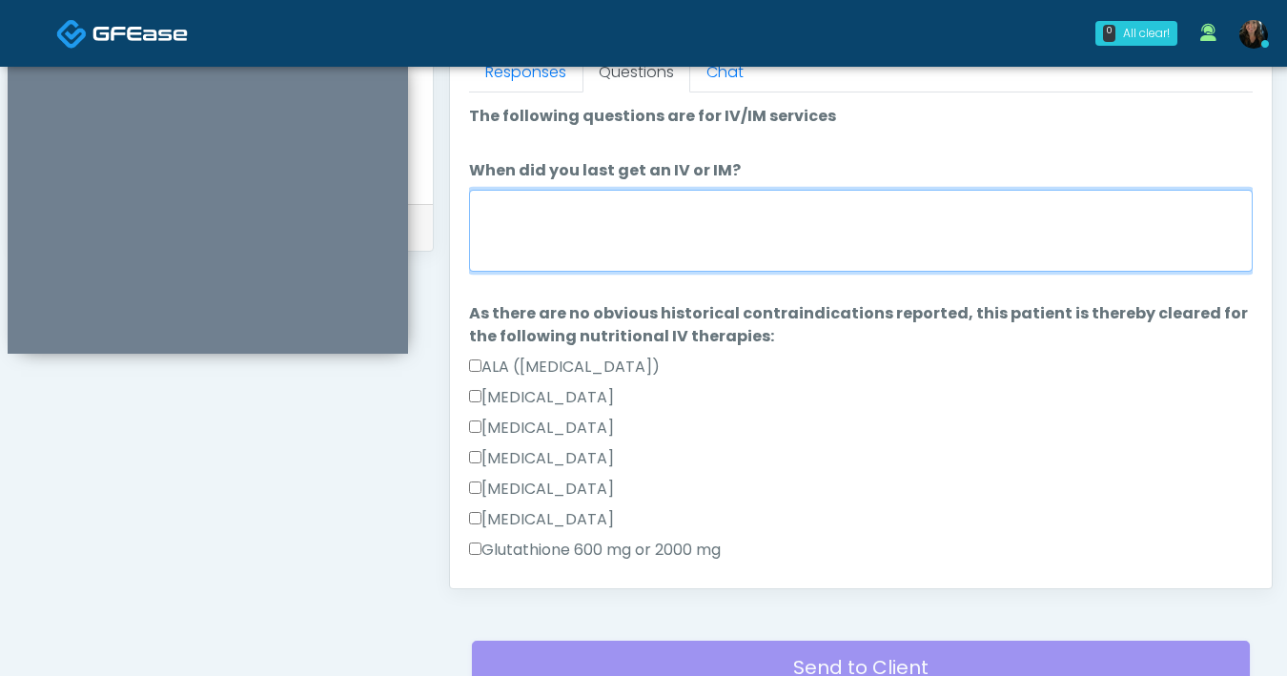
click at [766, 261] on textarea "When did you last get an IV or IM?" at bounding box center [861, 231] width 784 height 82
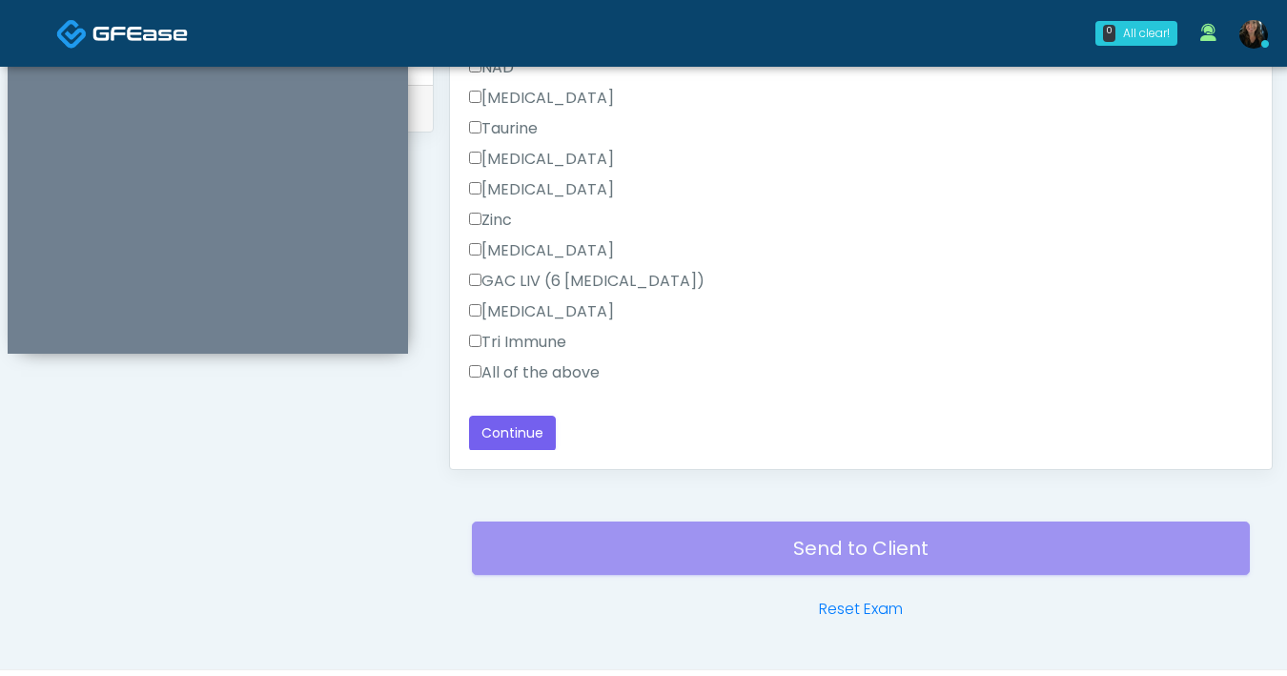
scroll to position [1035, 0]
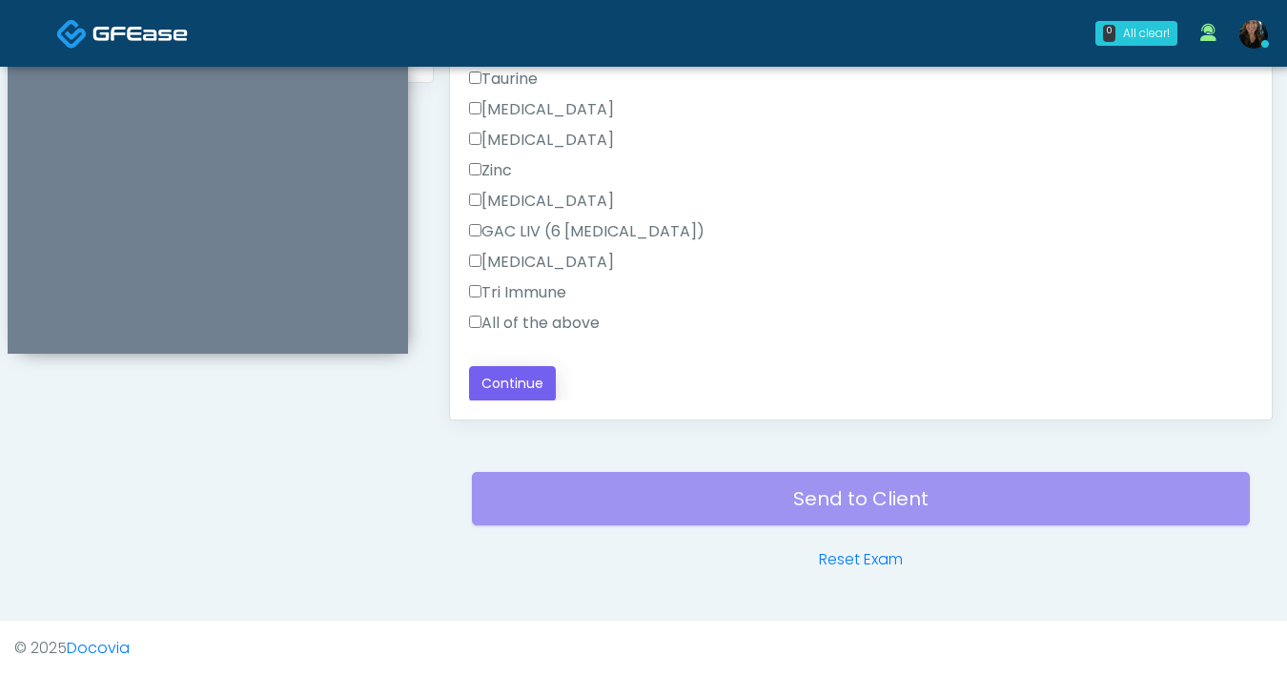
type textarea "***"
click at [535, 371] on button "Continue" at bounding box center [512, 383] width 87 height 35
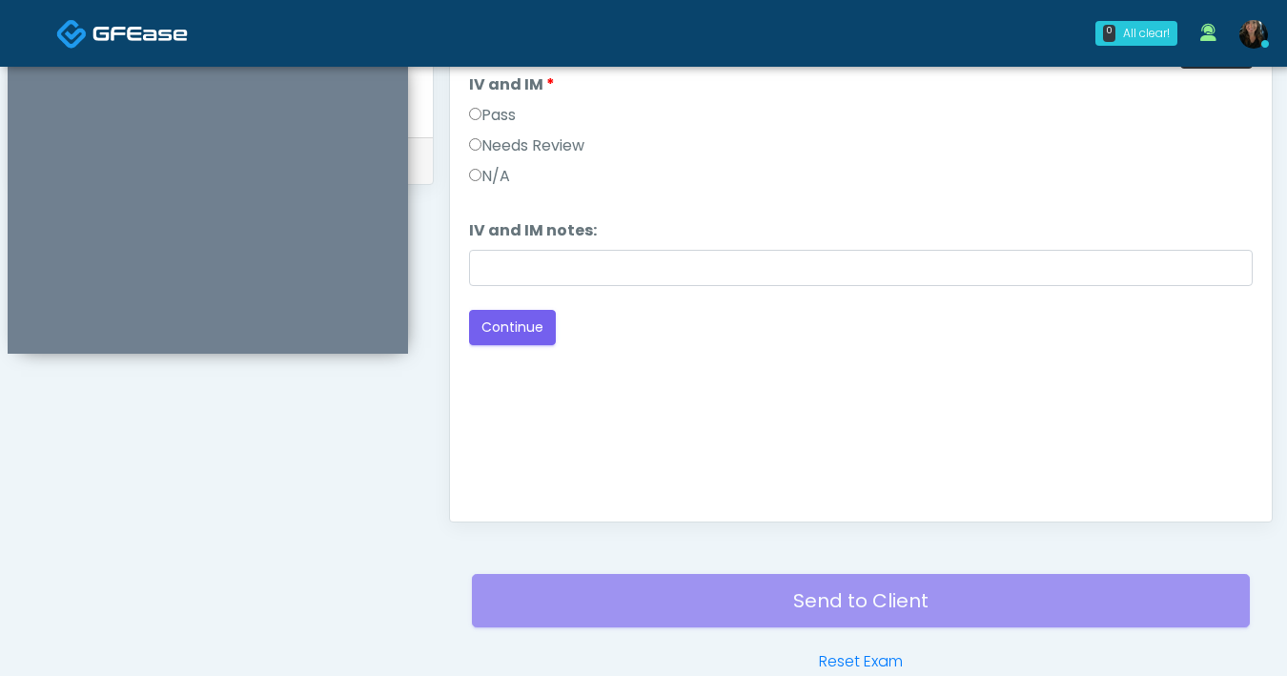
scroll to position [858, 0]
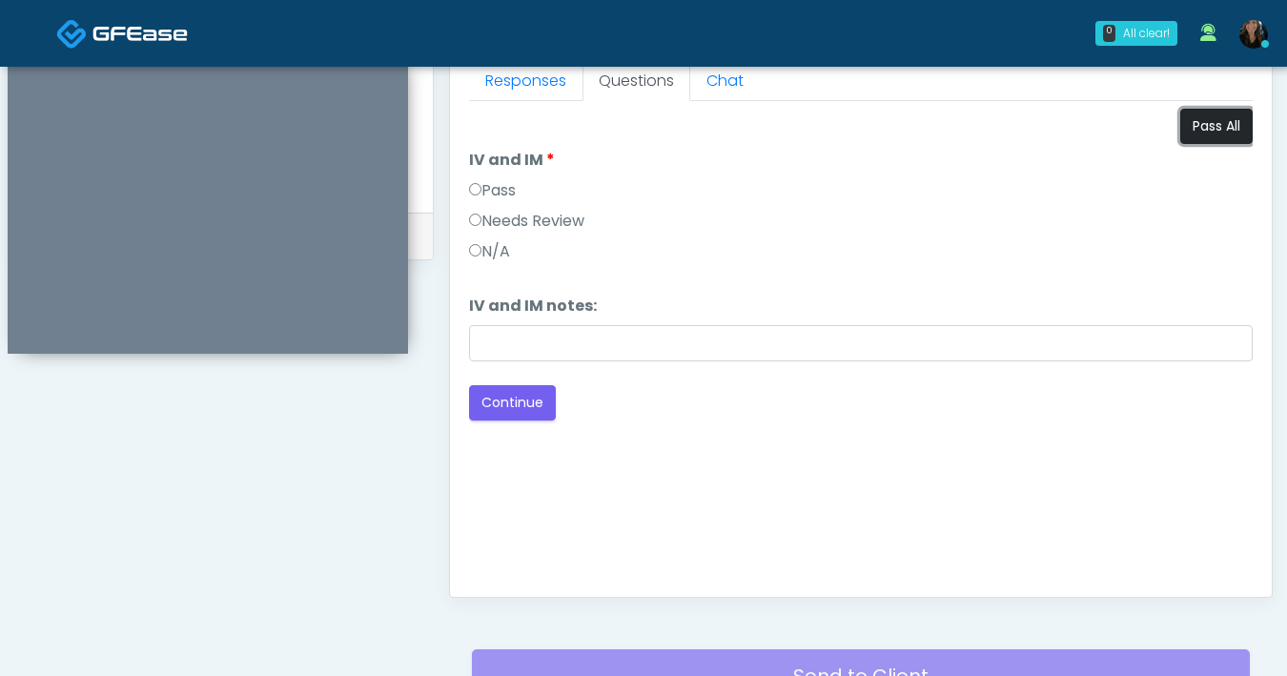
click at [1237, 134] on button "Pass All" at bounding box center [1216, 126] width 72 height 35
click at [681, 462] on div "Good Faith Exam Script Good Faith Exam Script INTRODUCTION Hello, my name is un…" at bounding box center [861, 339] width 784 height 477
click at [519, 415] on button "Continue" at bounding box center [512, 402] width 87 height 35
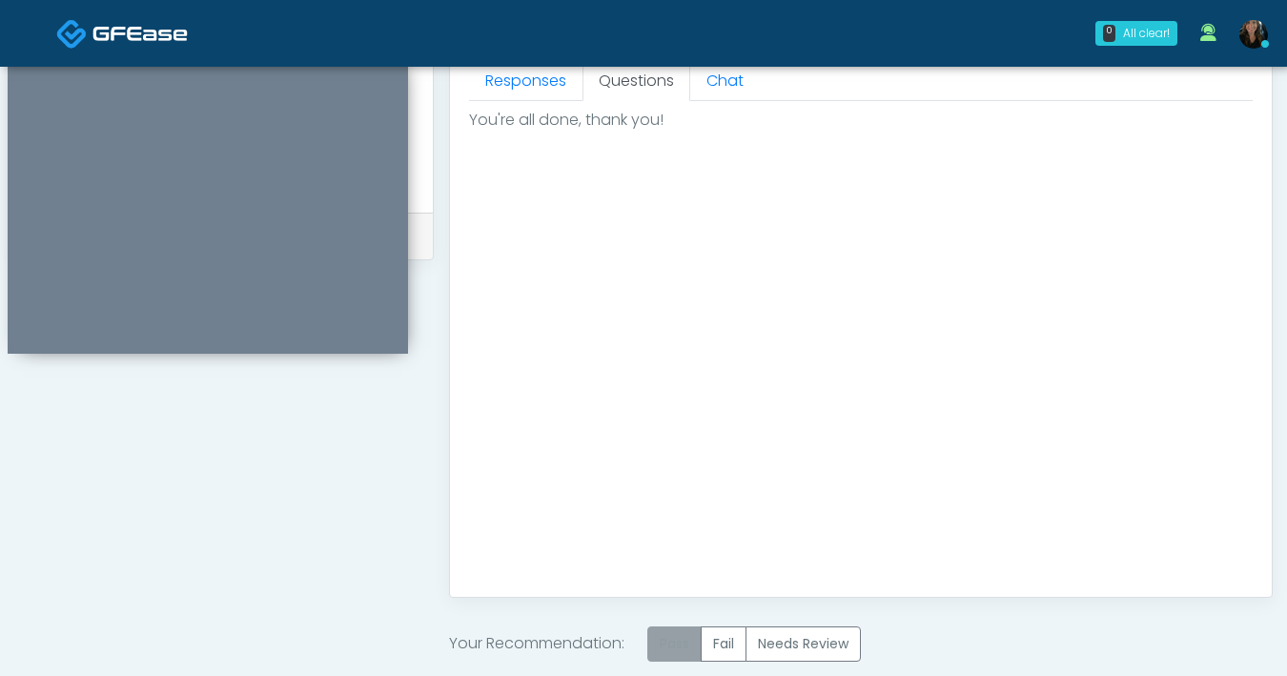
click at [680, 644] on label "Pass" at bounding box center [674, 643] width 54 height 35
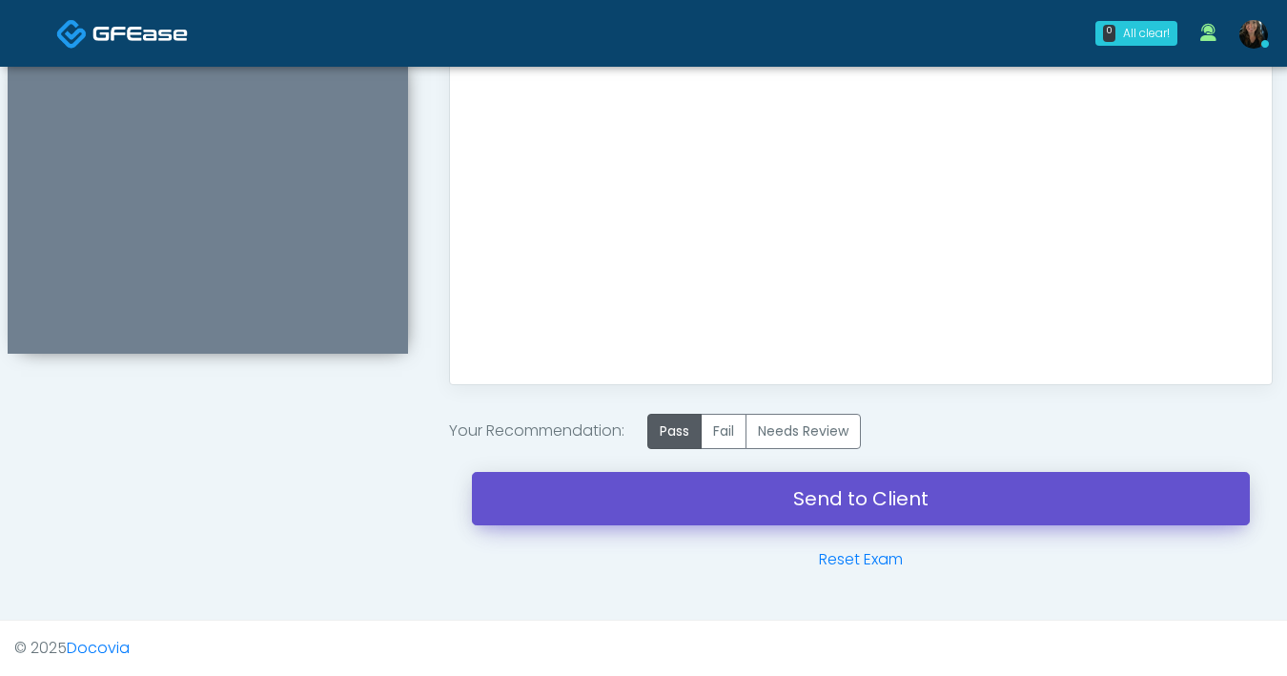
click at [802, 518] on link "Send to Client" at bounding box center [861, 498] width 778 height 53
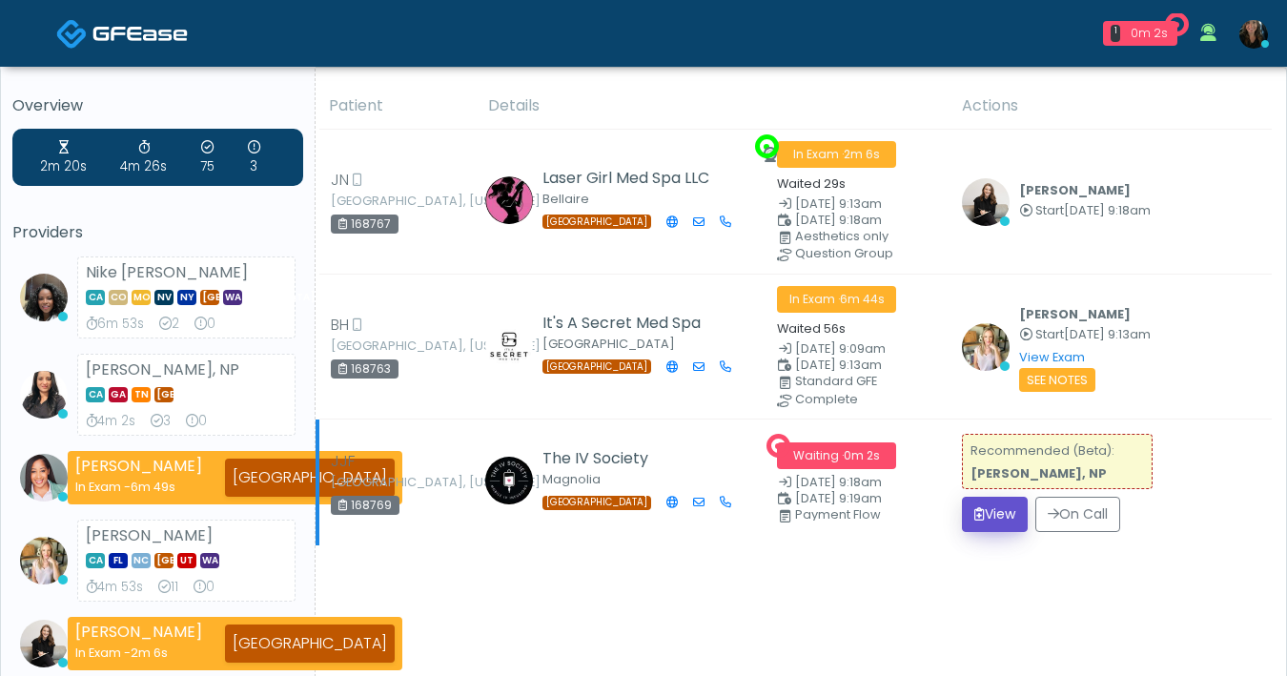
click at [988, 510] on button "View" at bounding box center [995, 514] width 66 height 35
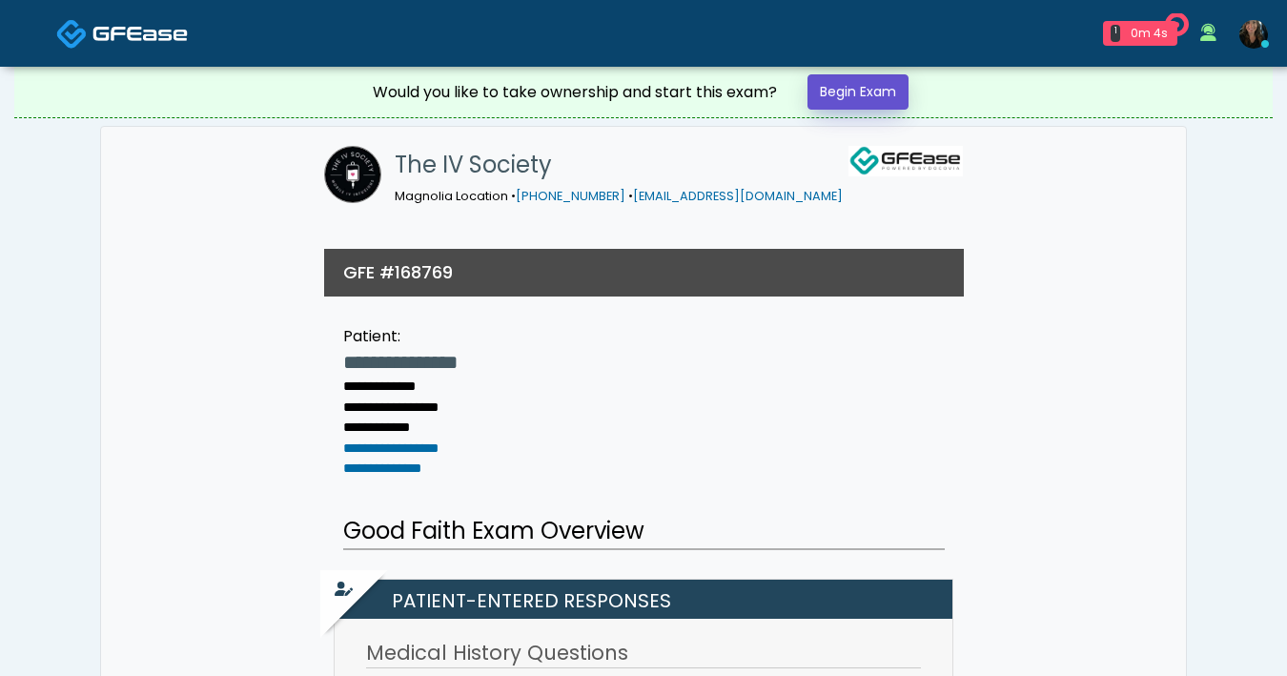
click at [871, 105] on link "Begin Exam" at bounding box center [857, 91] width 101 height 35
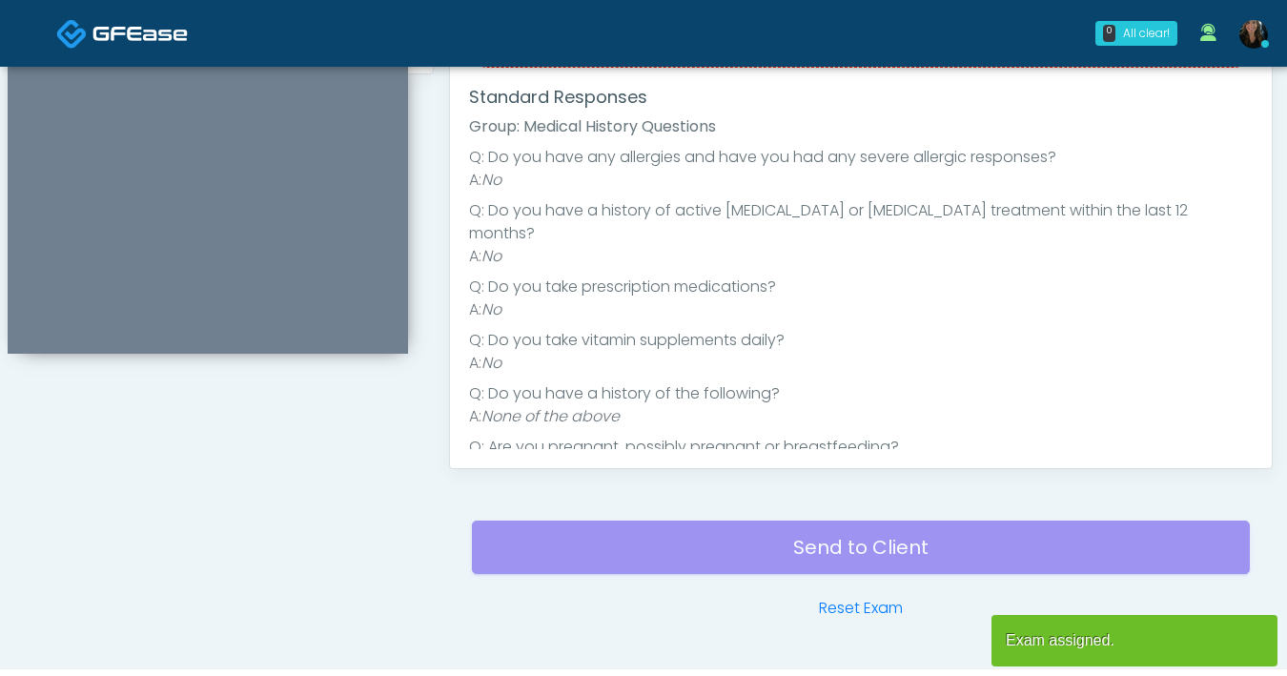
scroll to position [656, 0]
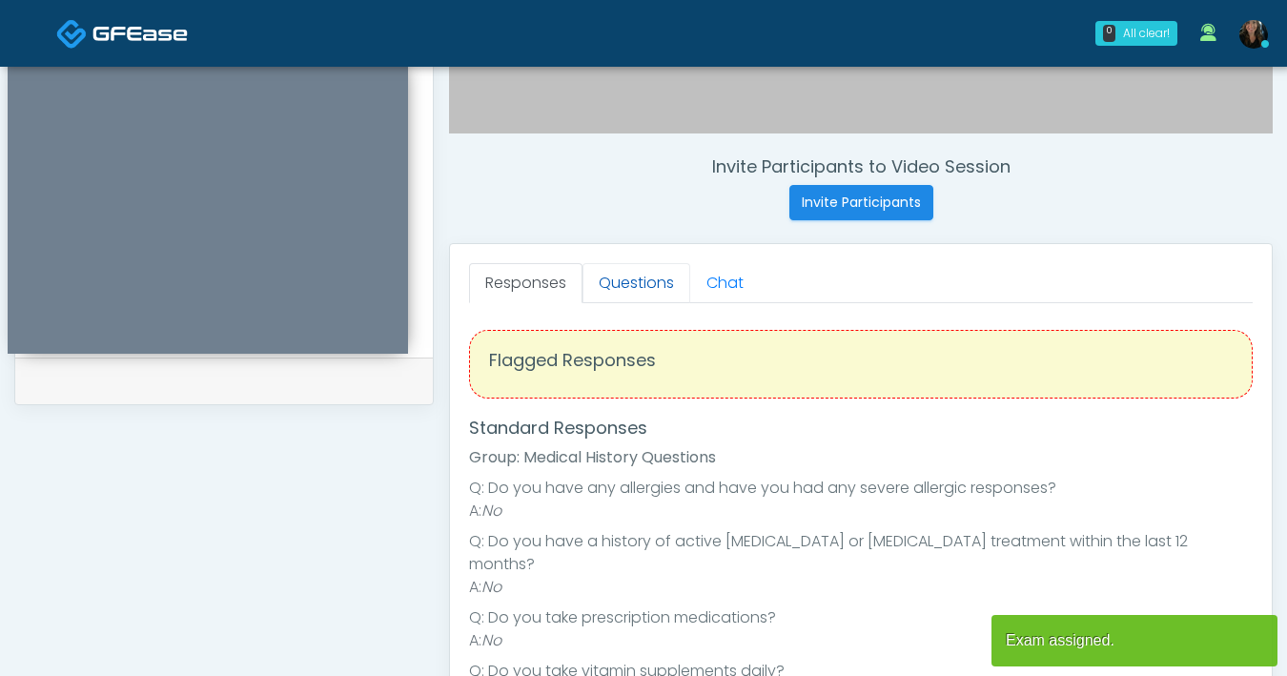
click at [633, 285] on link "Questions" at bounding box center [636, 283] width 108 height 40
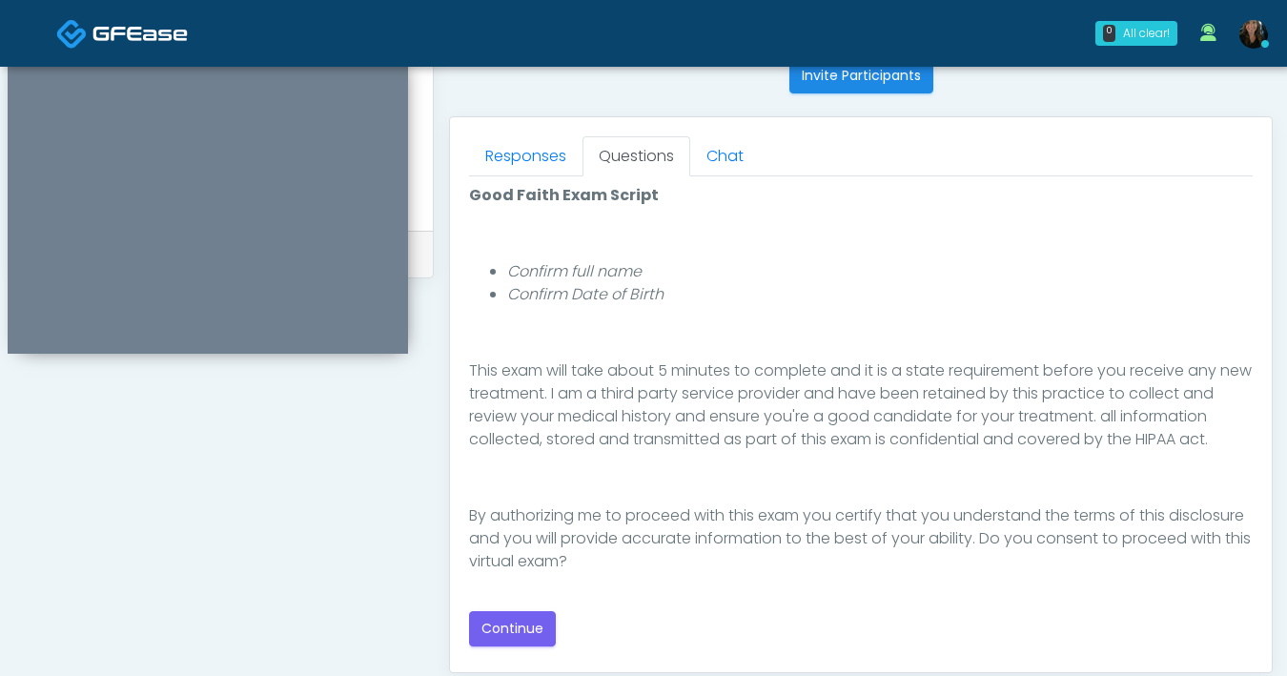
scroll to position [784, 0]
click at [519, 630] on button "Continue" at bounding box center [512, 627] width 87 height 35
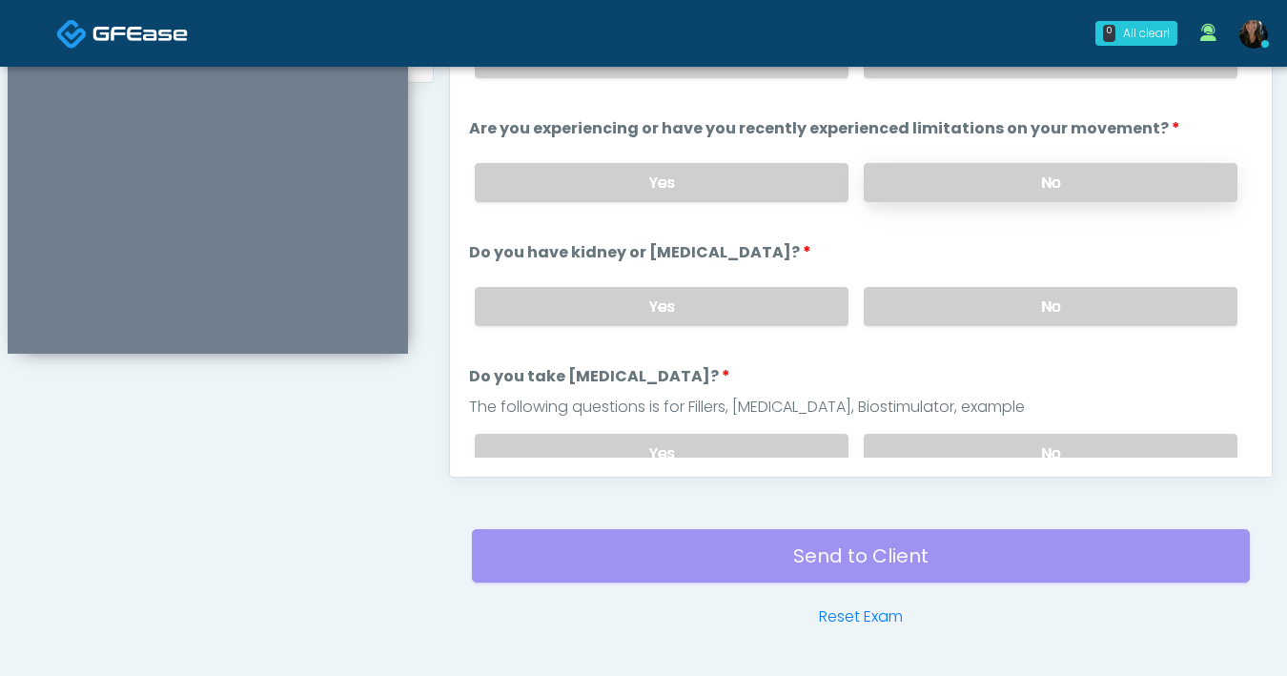
scroll to position [705, 0]
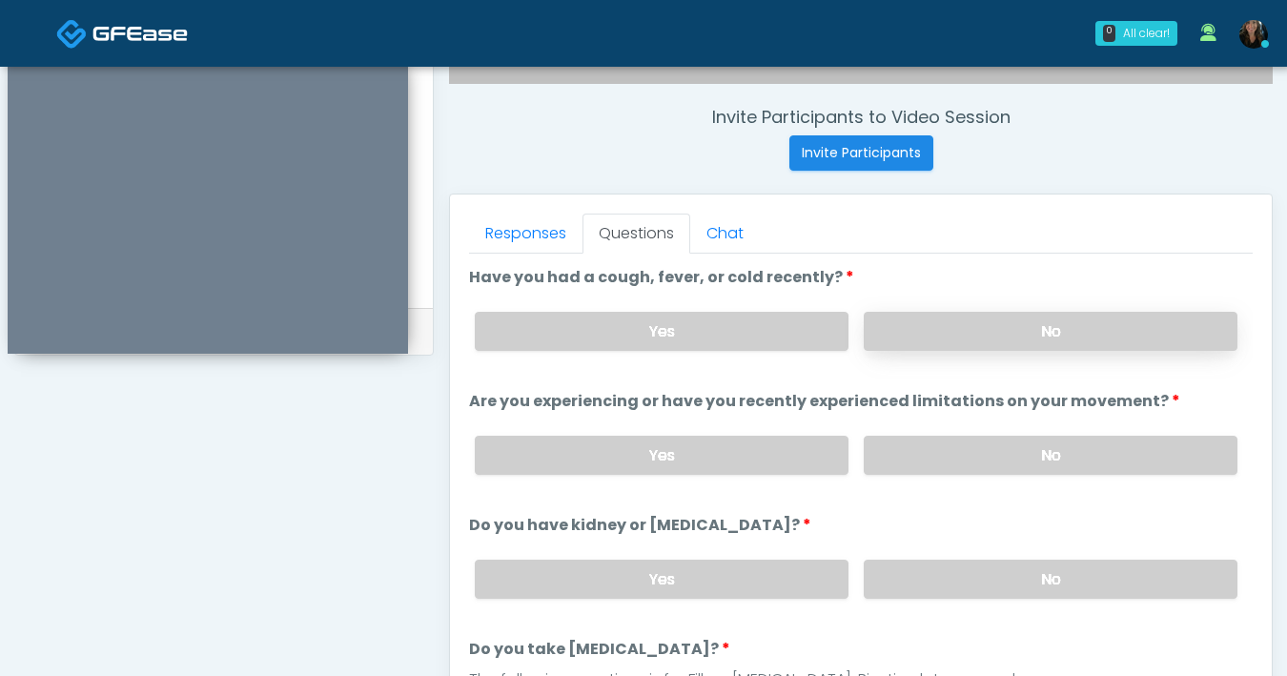
click at [990, 337] on label "No" at bounding box center [1051, 331] width 374 height 39
click at [1019, 464] on label "No" at bounding box center [1051, 455] width 374 height 39
click at [996, 581] on label "No" at bounding box center [1051, 579] width 374 height 39
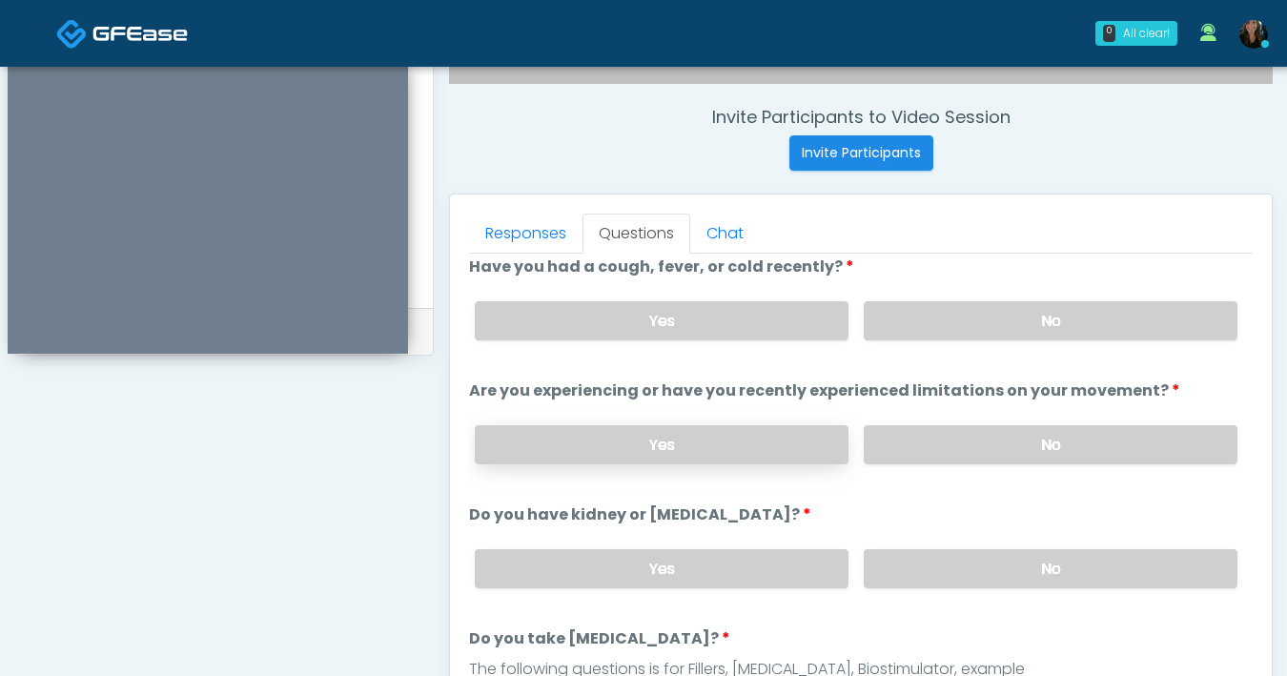
scroll to position [11, 0]
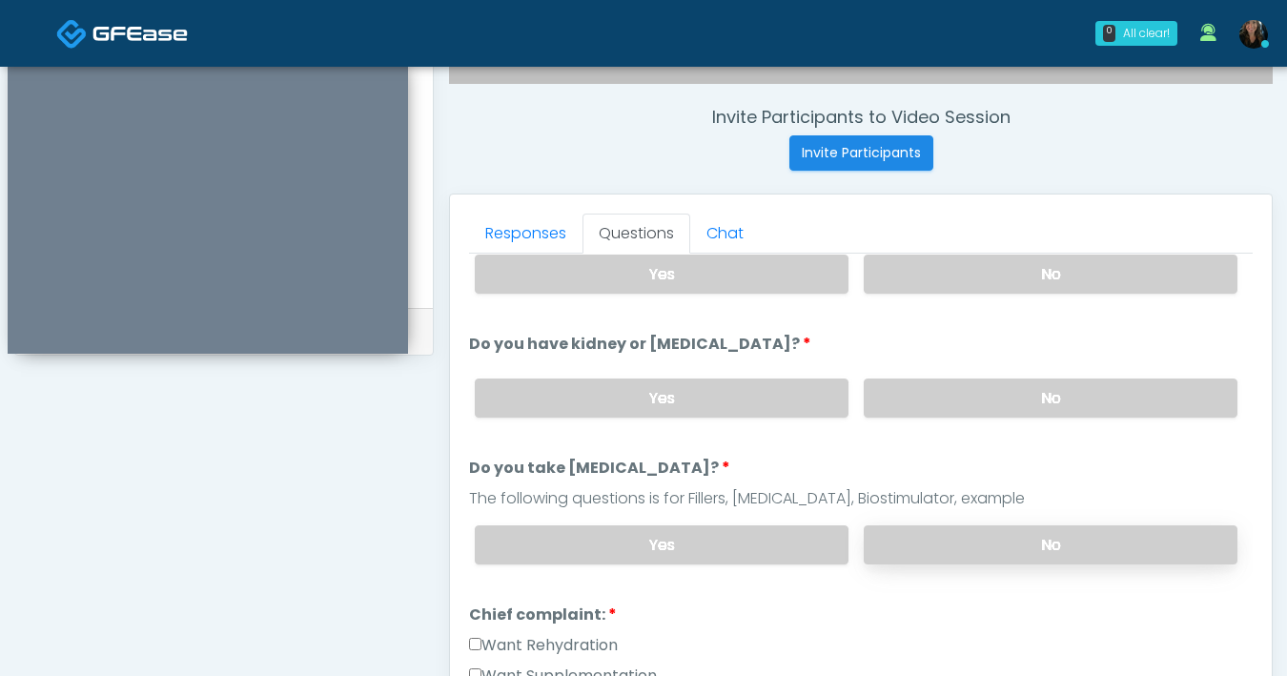
click at [959, 550] on label "No" at bounding box center [1051, 544] width 374 height 39
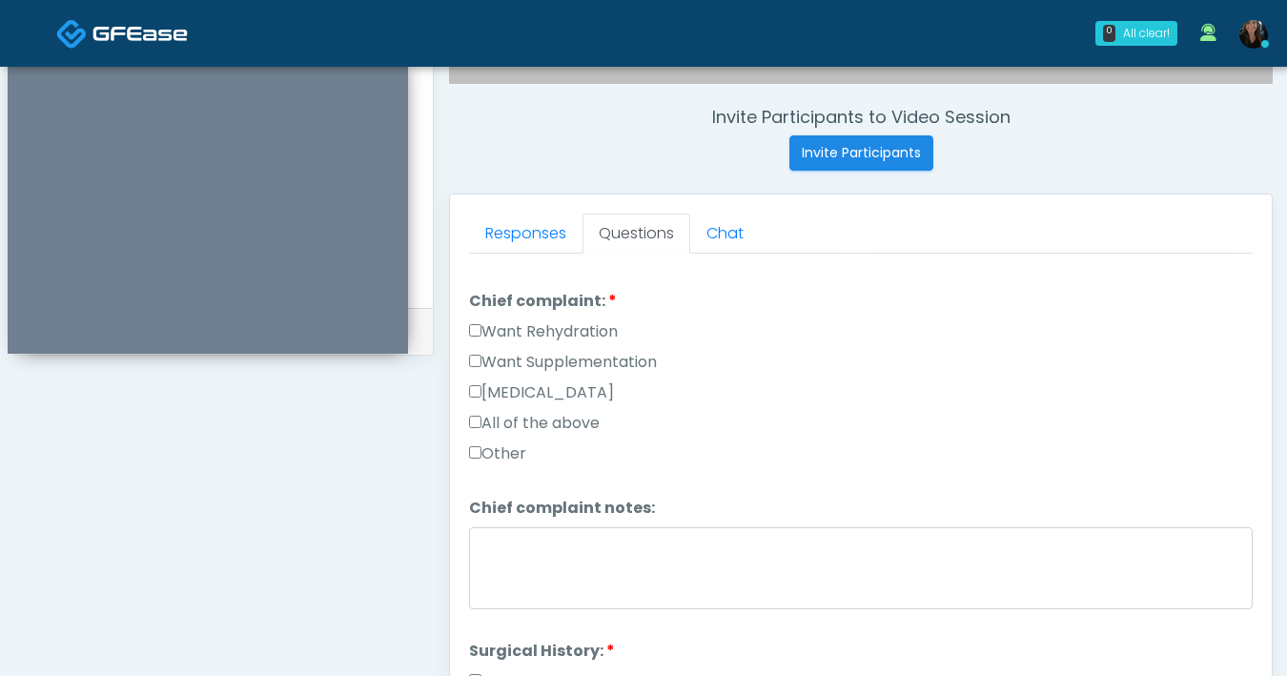
scroll to position [495, 0]
click at [482, 355] on label "Want Supplementation" at bounding box center [563, 362] width 188 height 23
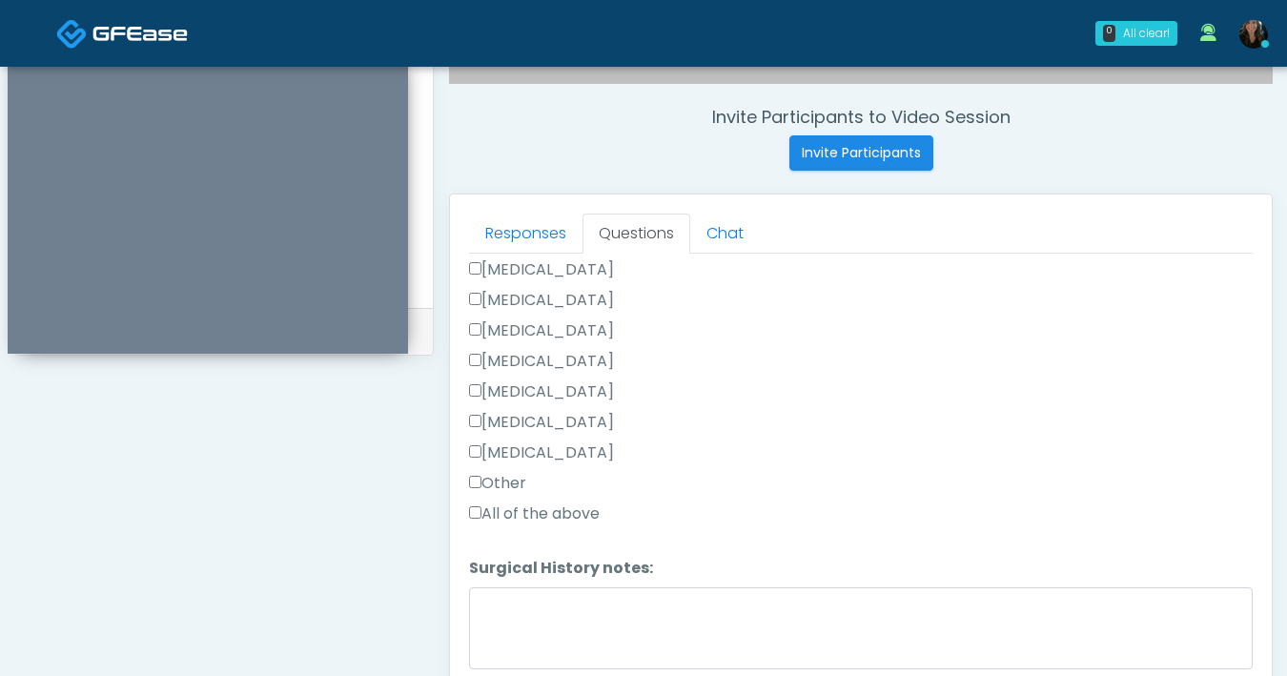
scroll to position [1035, 0]
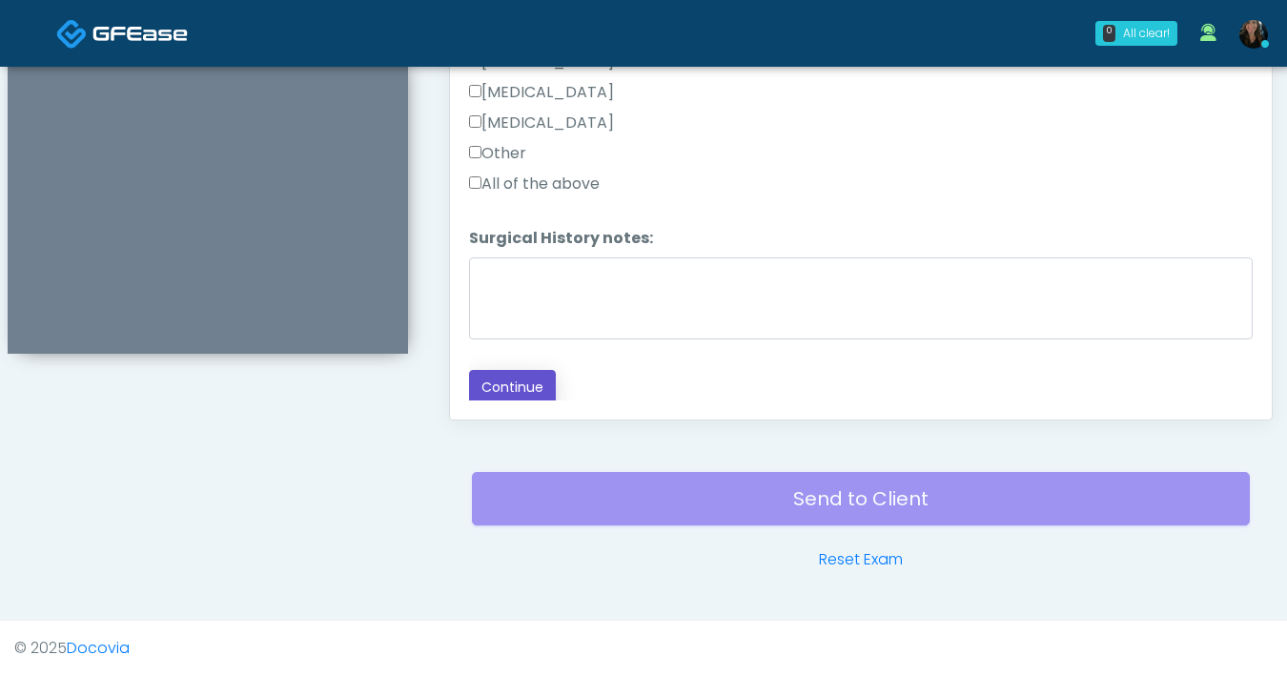
click at [514, 399] on button "Continue" at bounding box center [512, 387] width 87 height 35
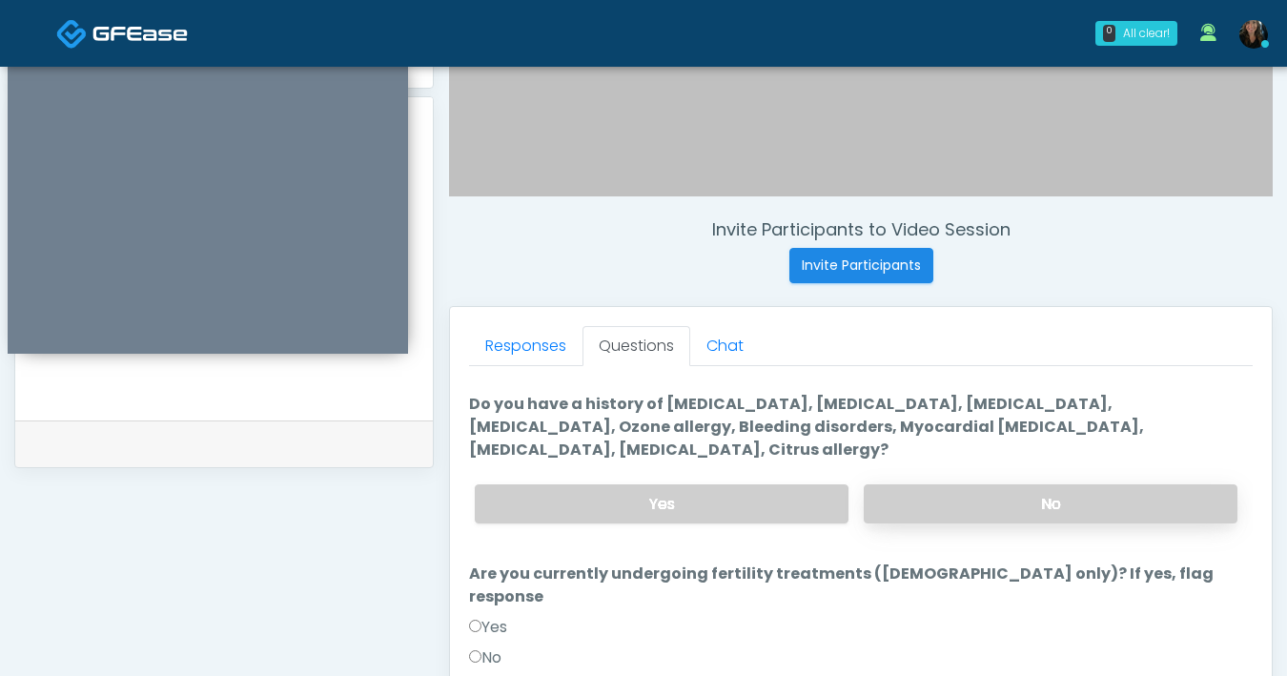
scroll to position [113, 0]
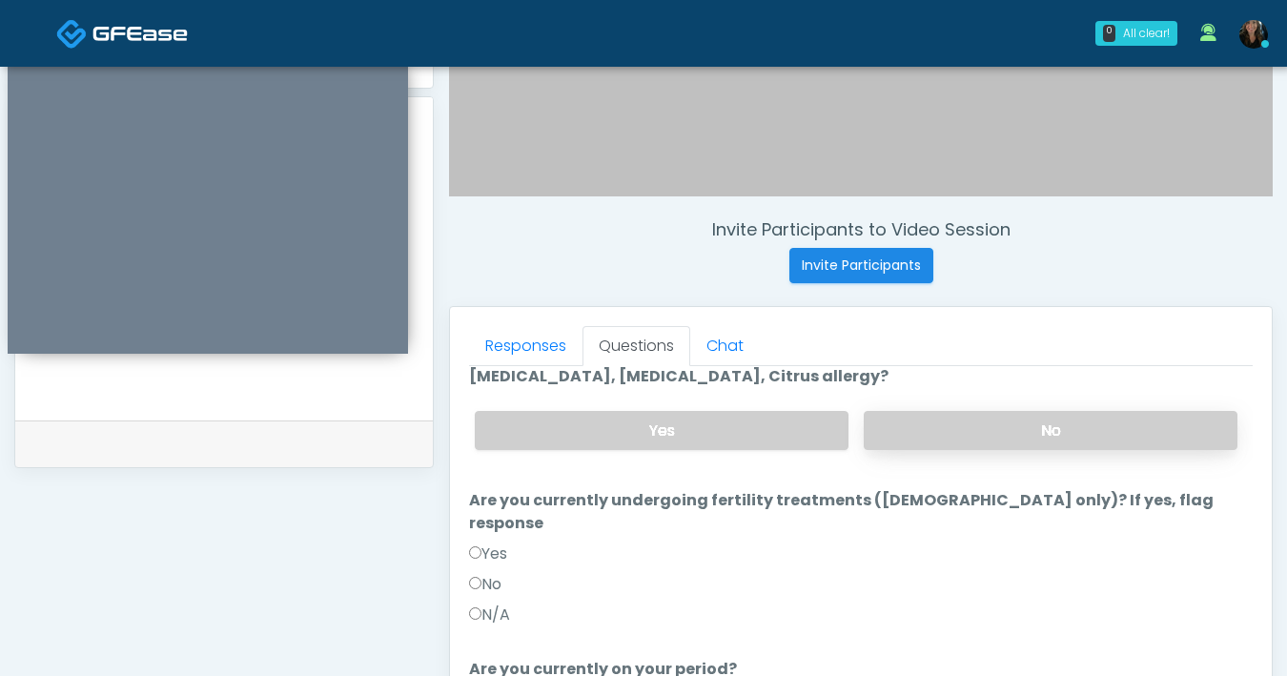
click at [973, 440] on label "No" at bounding box center [1051, 430] width 374 height 39
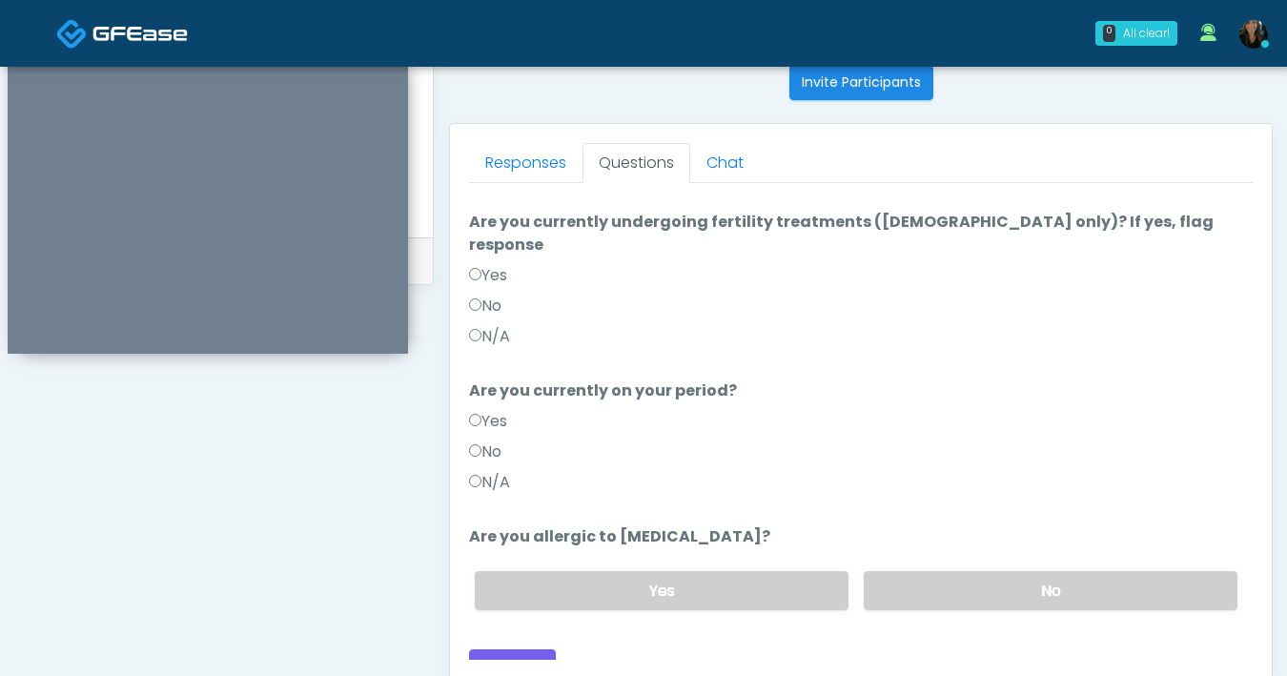
scroll to position [790, 0]
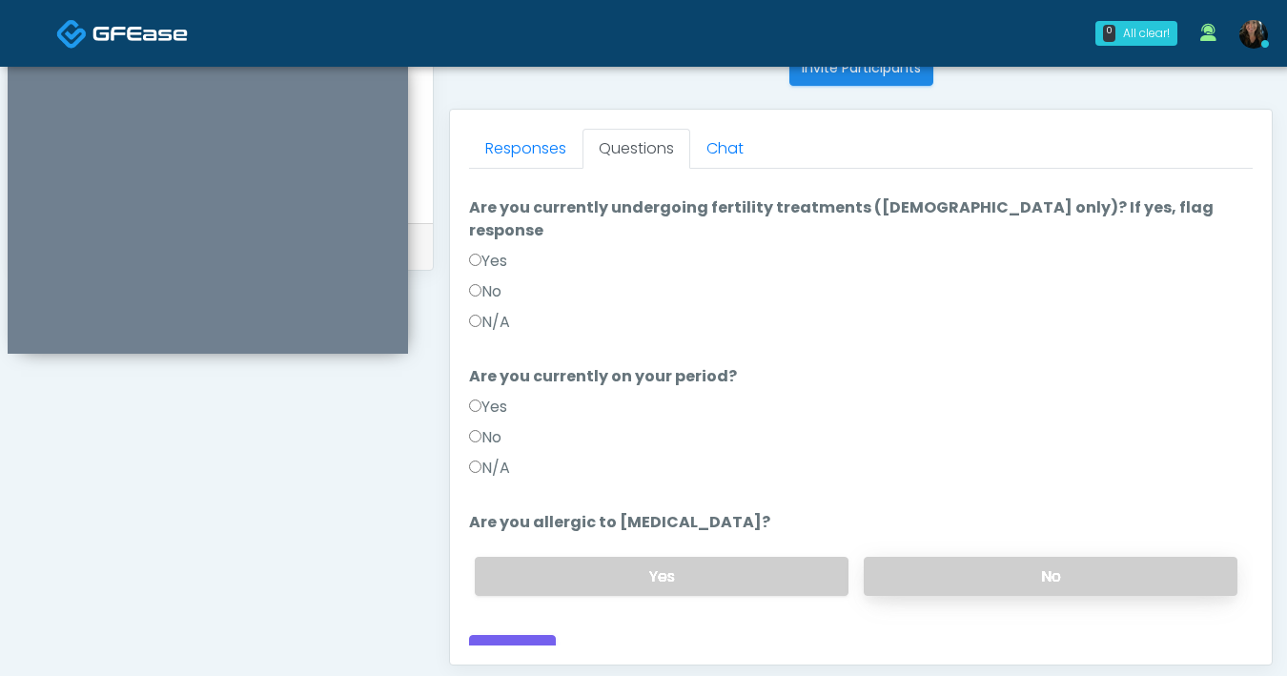
click at [982, 557] on label "No" at bounding box center [1051, 576] width 374 height 39
click at [541, 635] on button "Continue" at bounding box center [512, 652] width 87 height 35
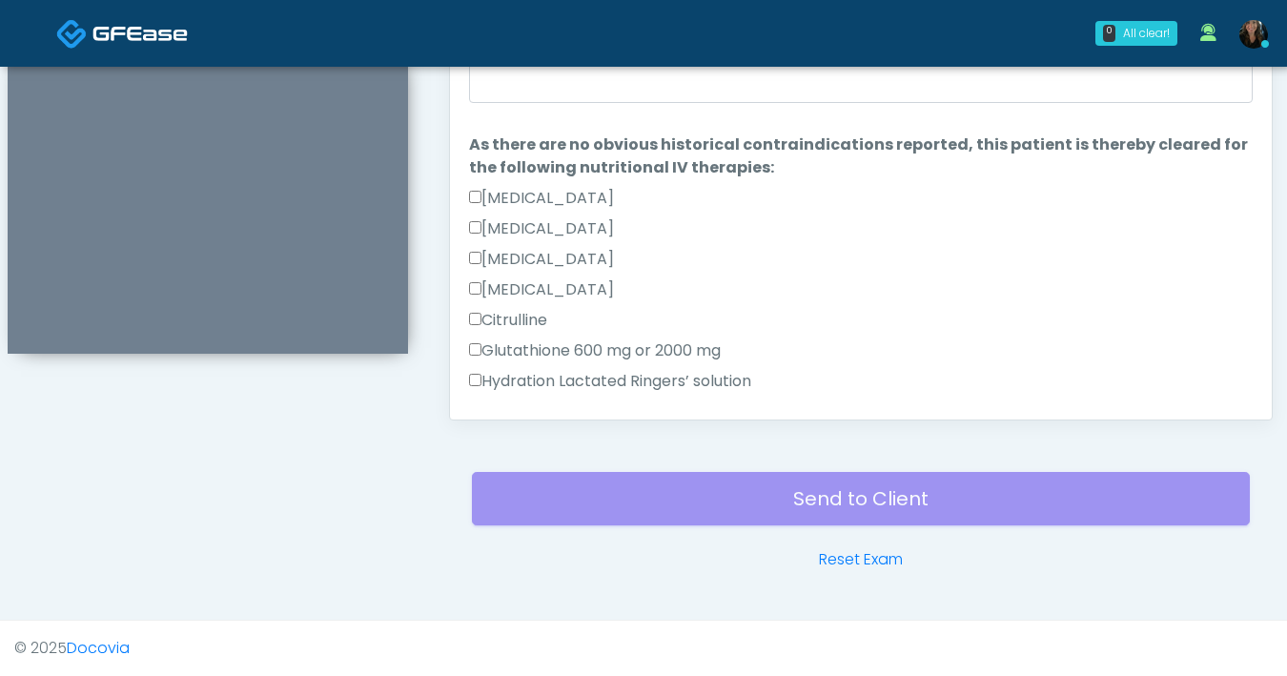
scroll to position [682, 0]
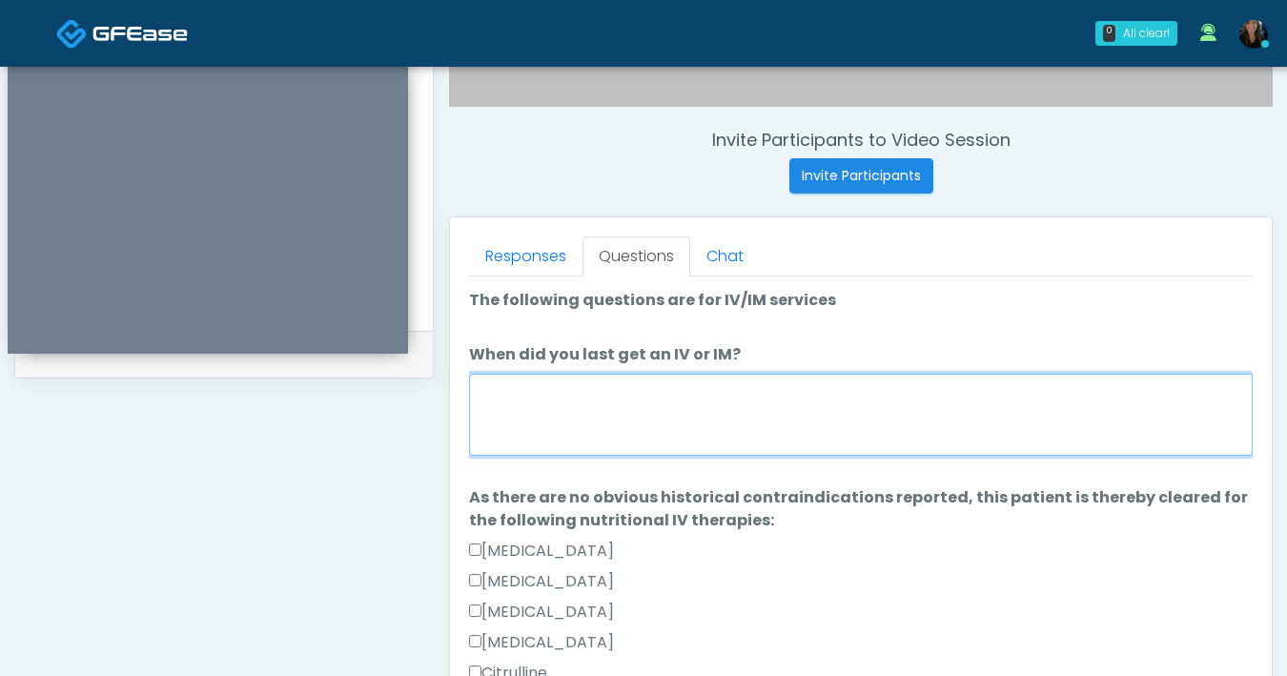
click at [698, 409] on textarea "When did you last get an IV or IM?" at bounding box center [861, 415] width 784 height 82
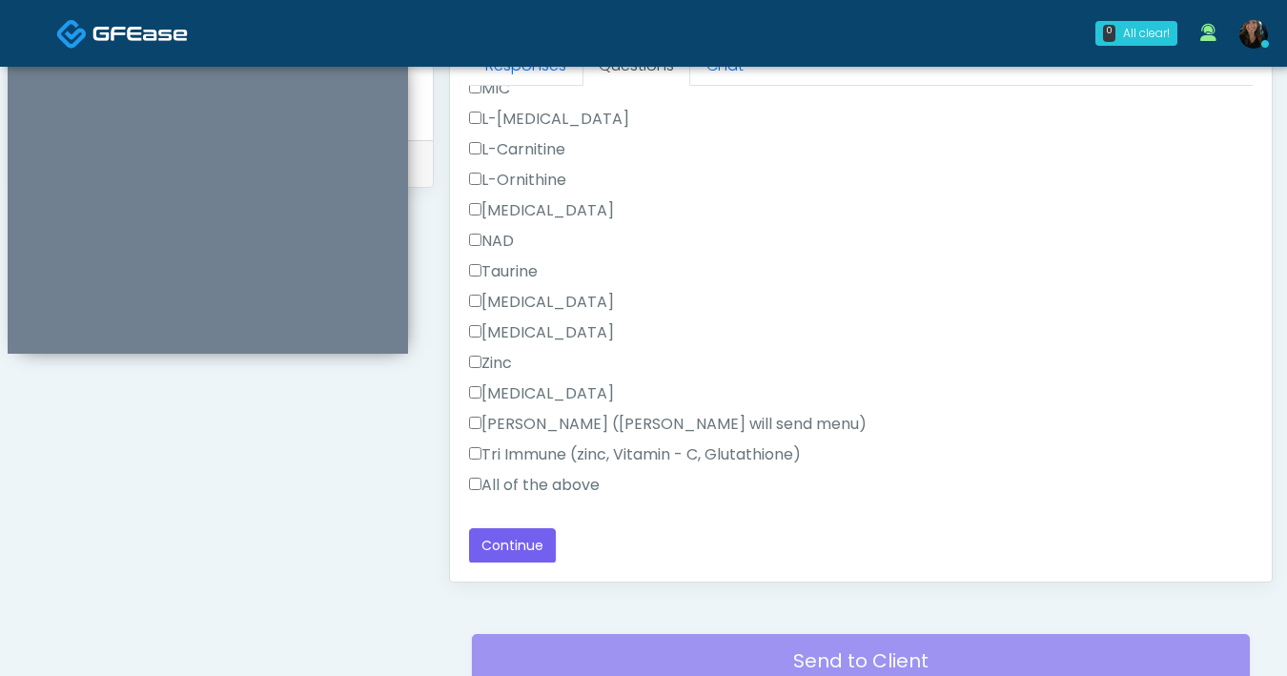
scroll to position [1035, 0]
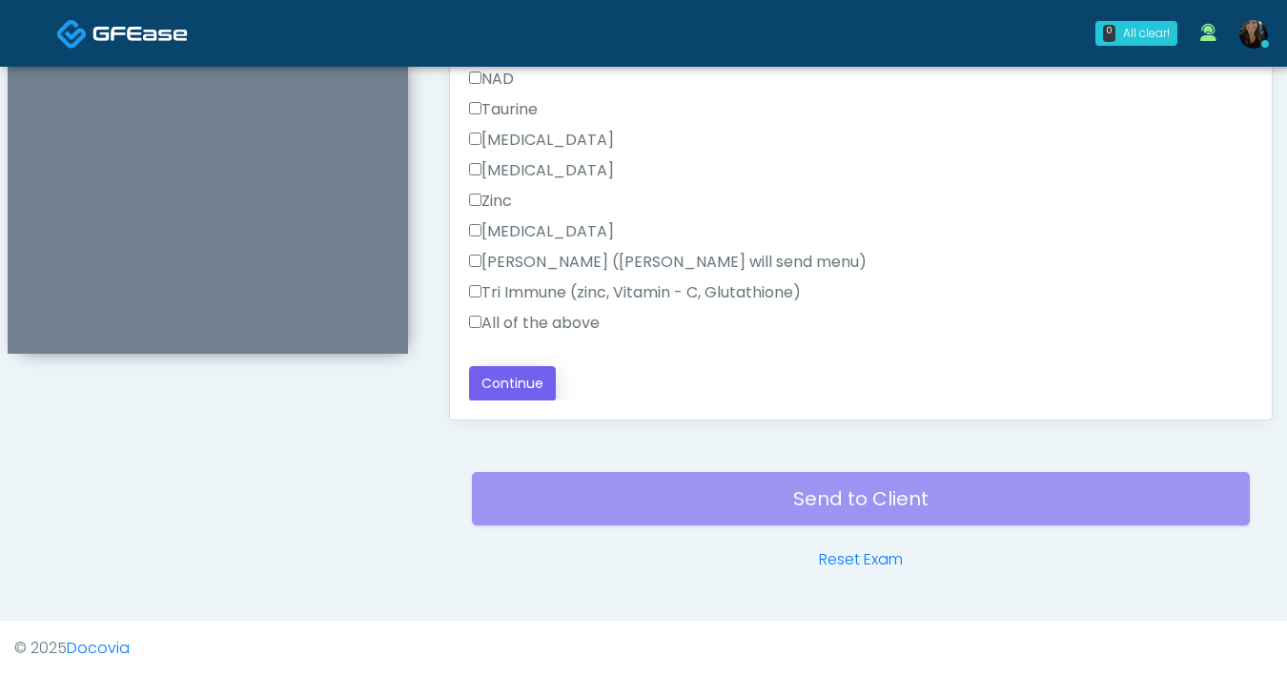
type textarea "**********"
click at [529, 389] on button "Continue" at bounding box center [512, 383] width 87 height 35
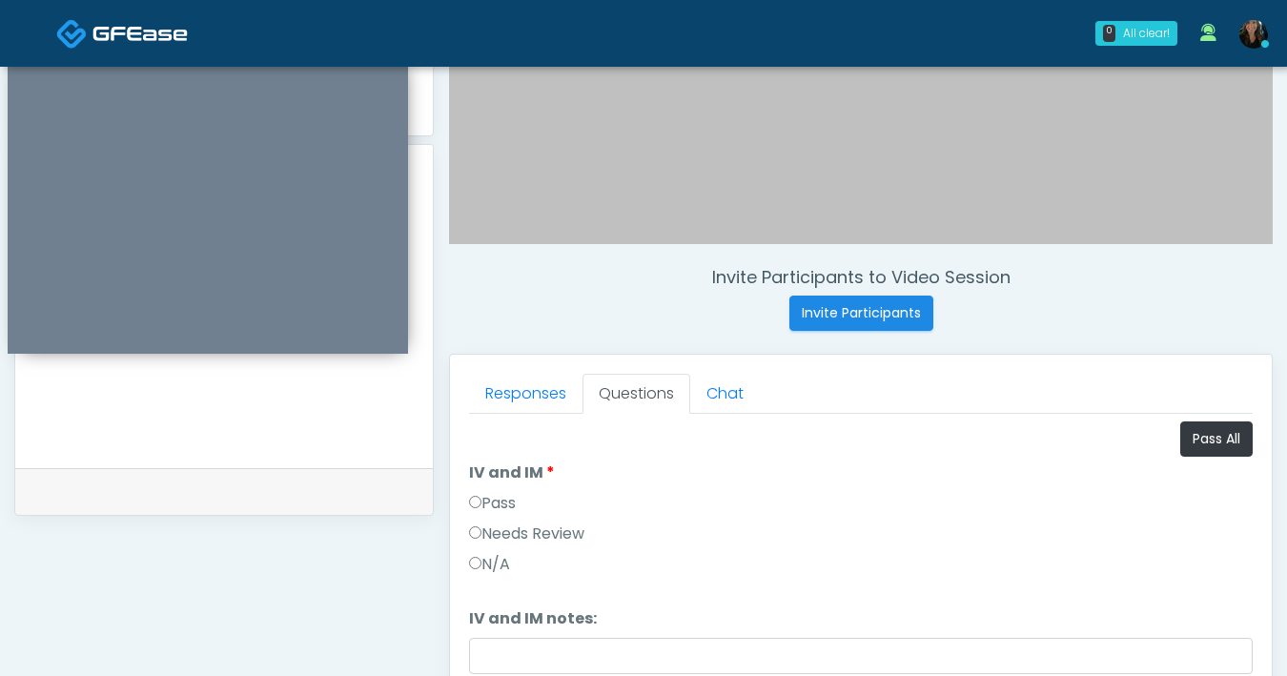
scroll to position [0, 0]
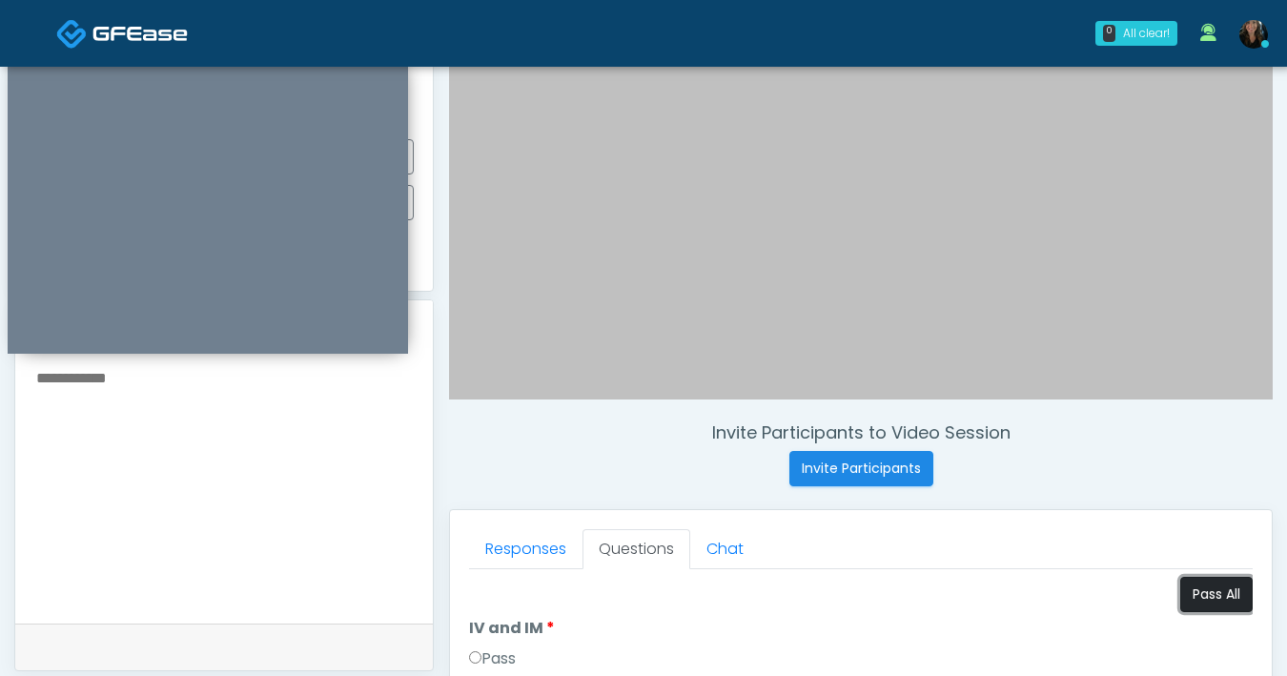
click at [1205, 587] on button "Pass All" at bounding box center [1216, 594] width 72 height 35
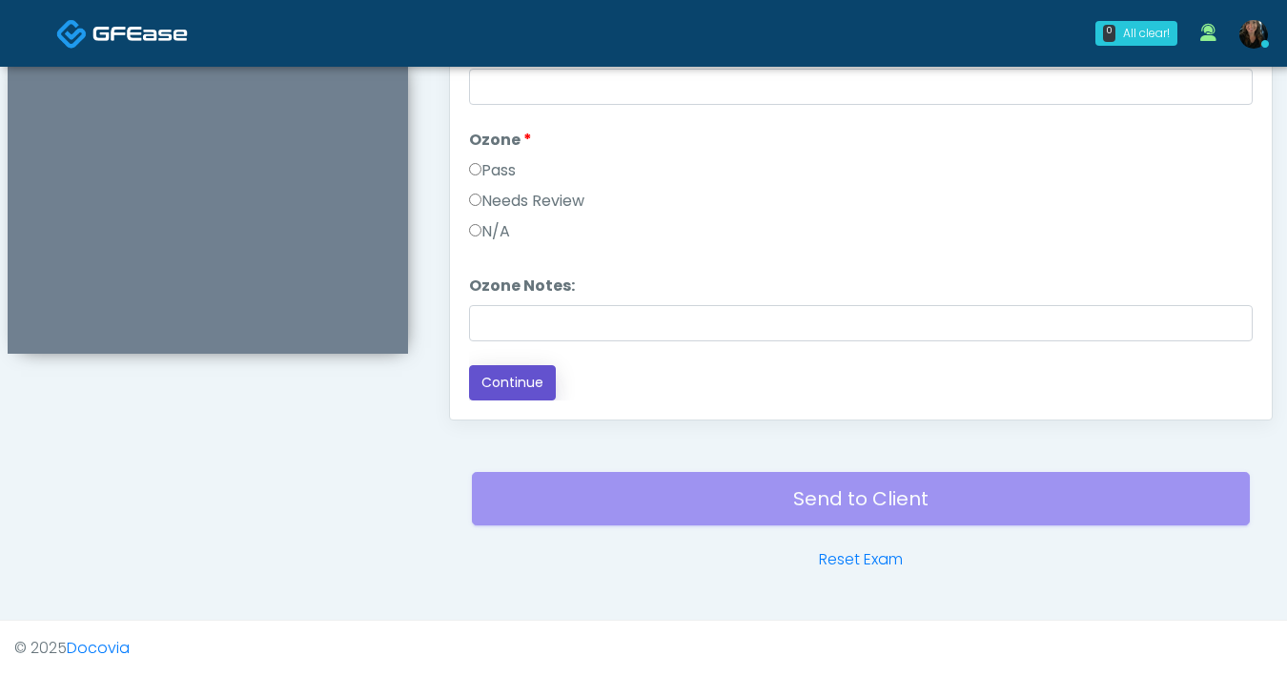
click at [522, 384] on button "Continue" at bounding box center [512, 382] width 87 height 35
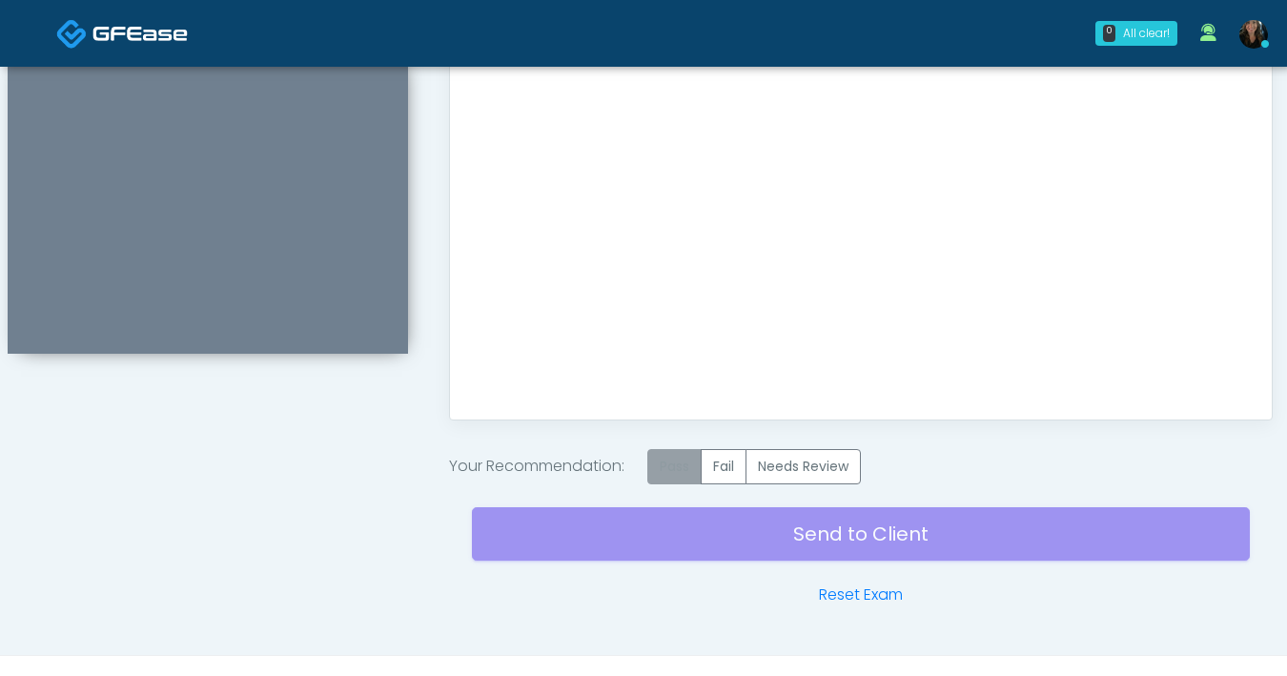
click at [685, 474] on label "Pass" at bounding box center [674, 466] width 54 height 35
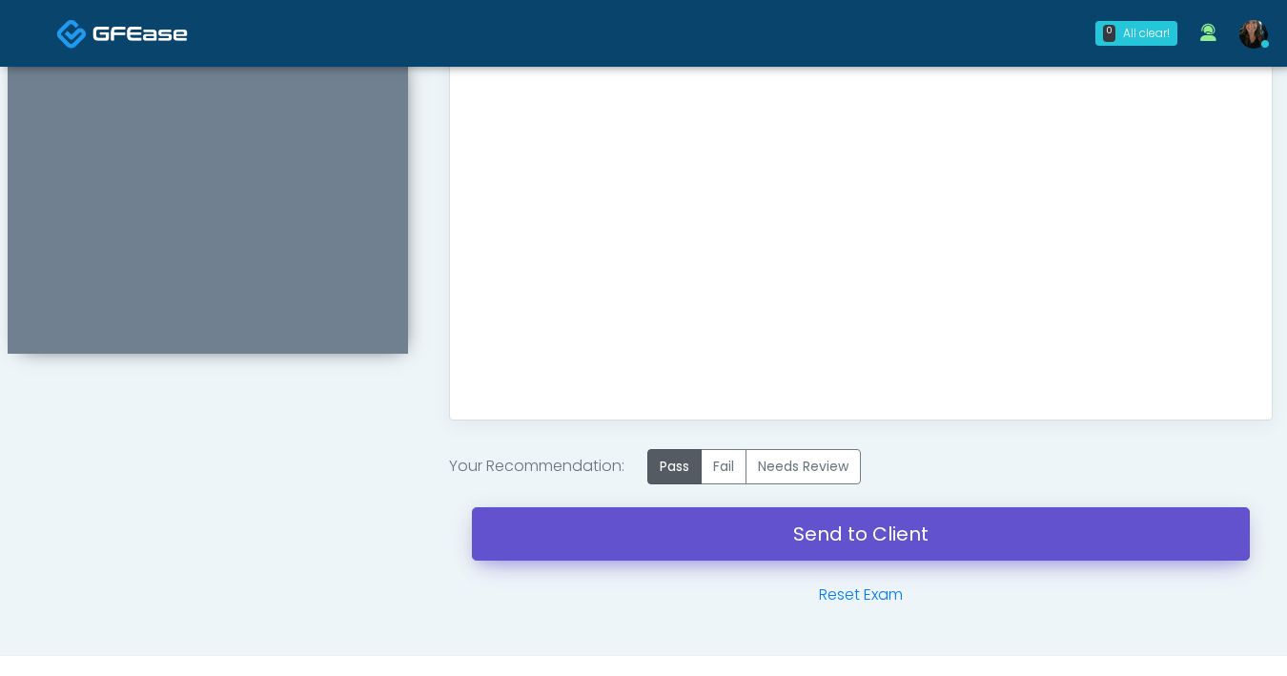
click at [775, 533] on link "Send to Client" at bounding box center [861, 533] width 778 height 53
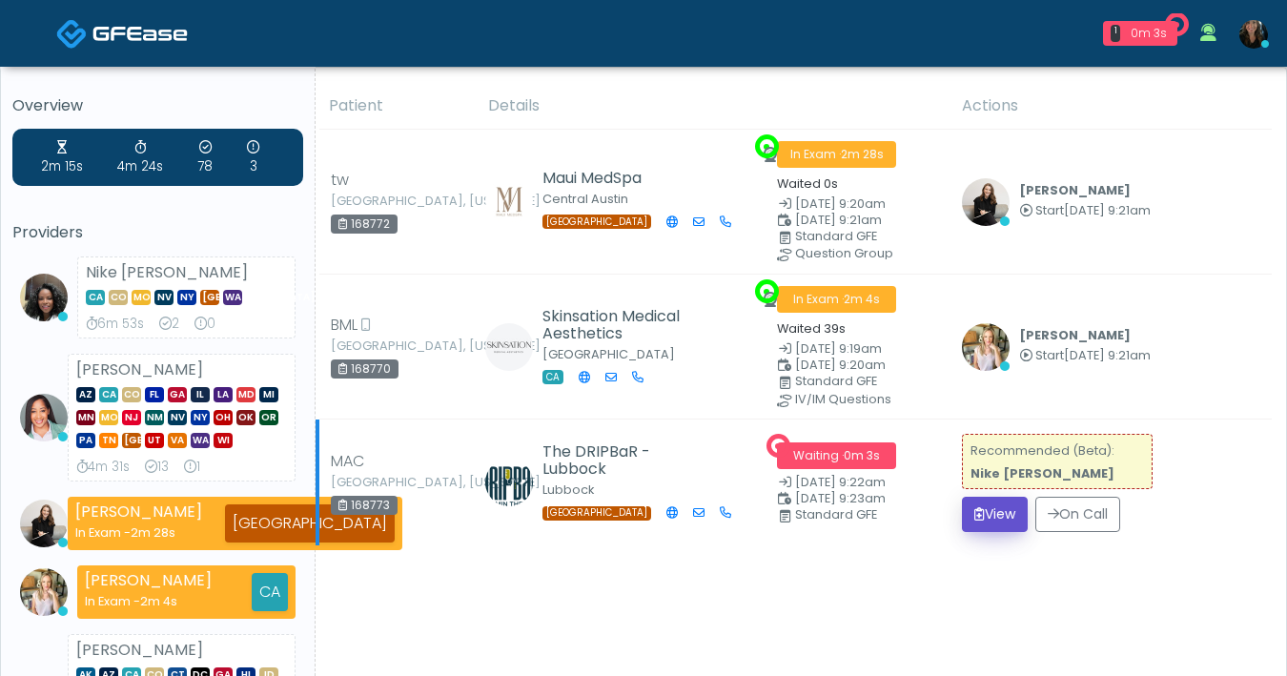
click at [982, 504] on button "View" at bounding box center [995, 514] width 66 height 35
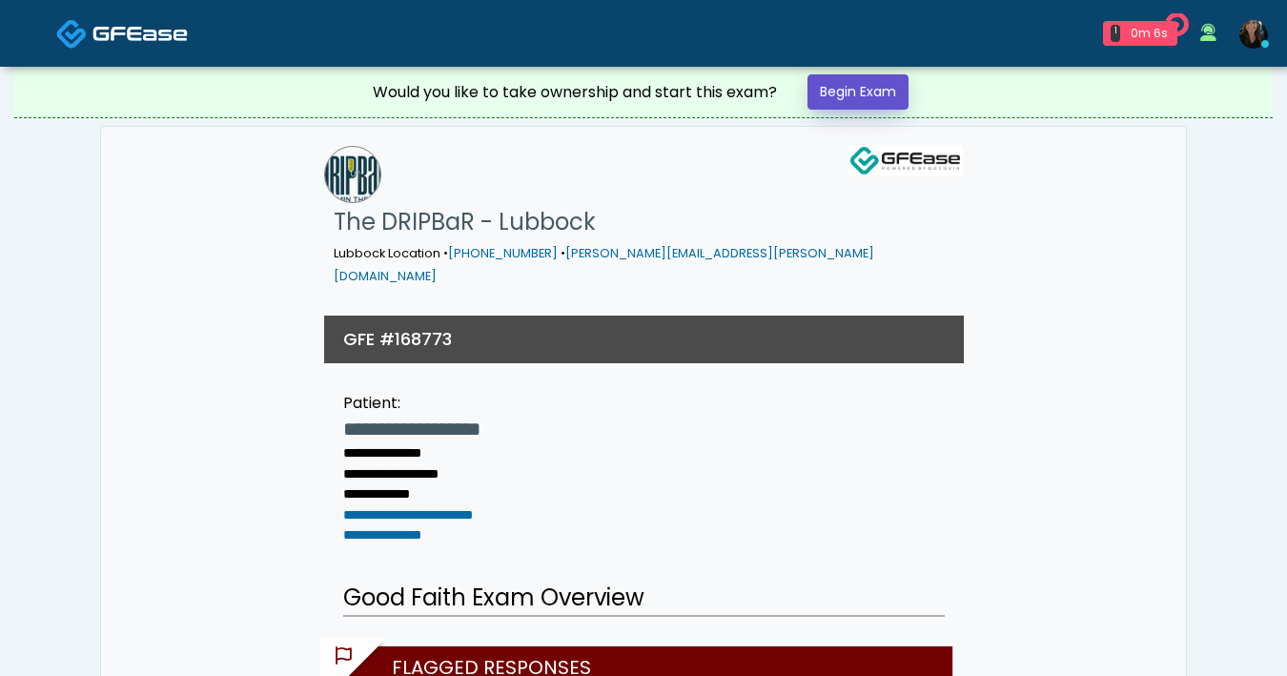
click at [888, 100] on link "Begin Exam" at bounding box center [857, 91] width 101 height 35
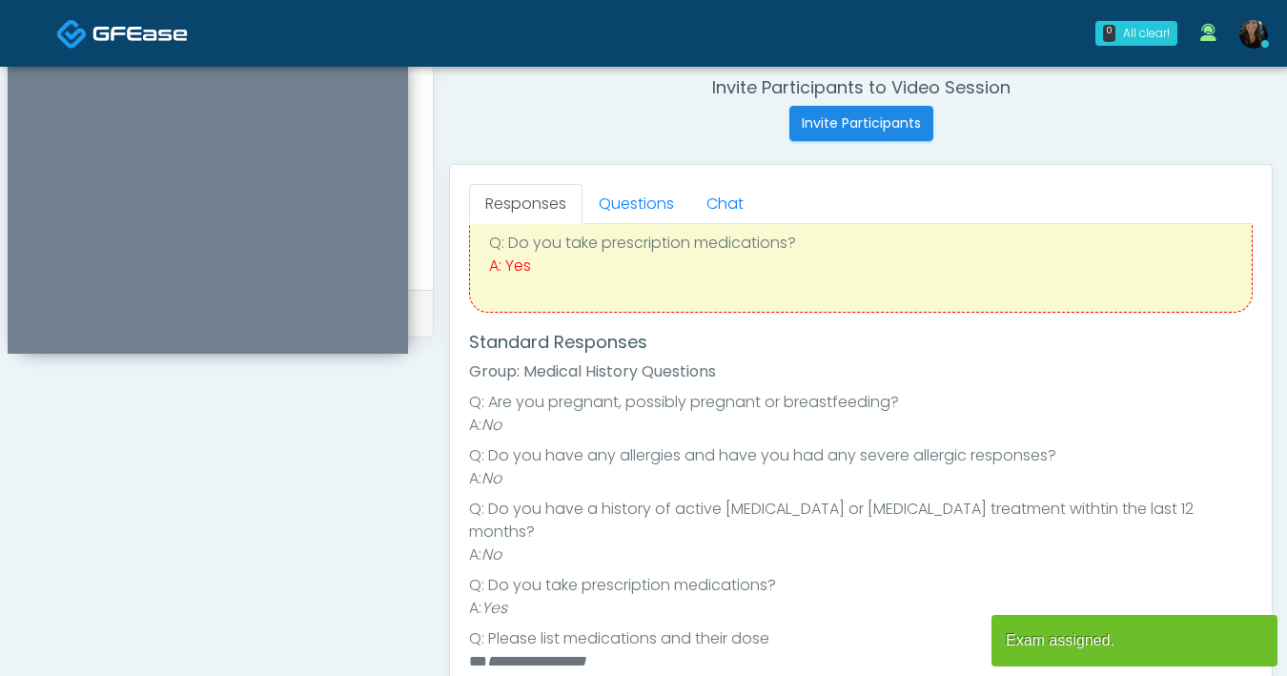
scroll to position [177, 0]
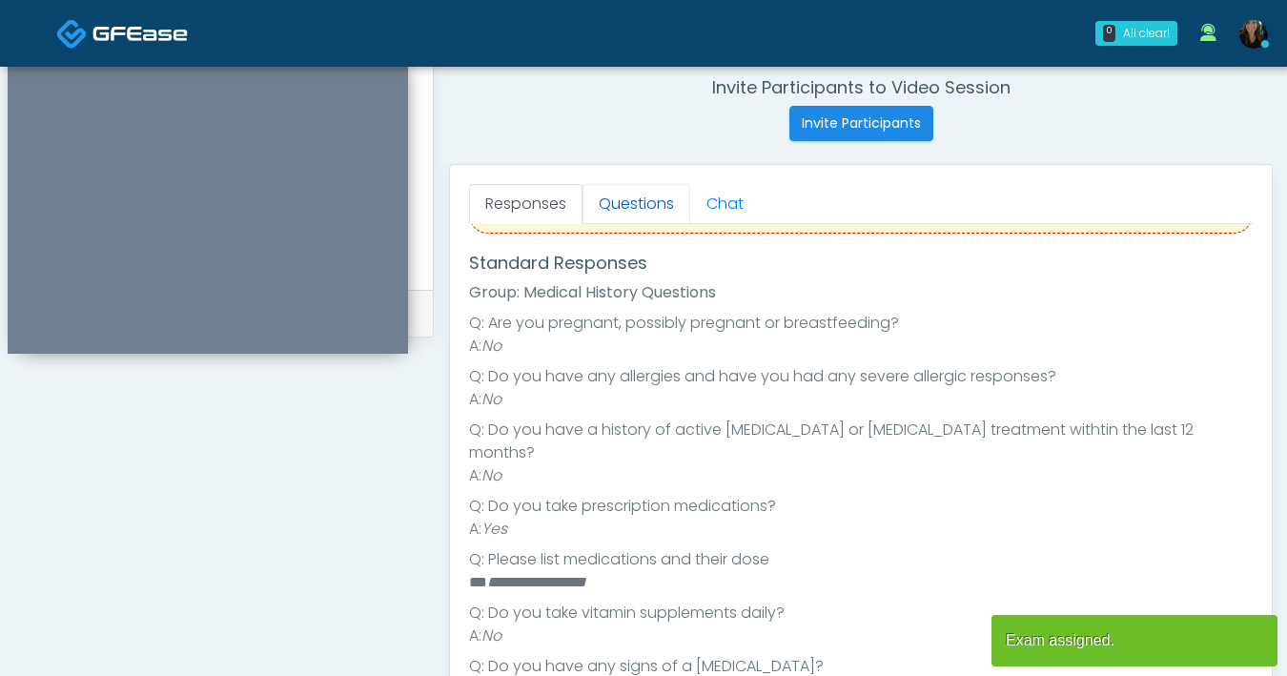
click at [633, 213] on link "Questions" at bounding box center [636, 204] width 108 height 40
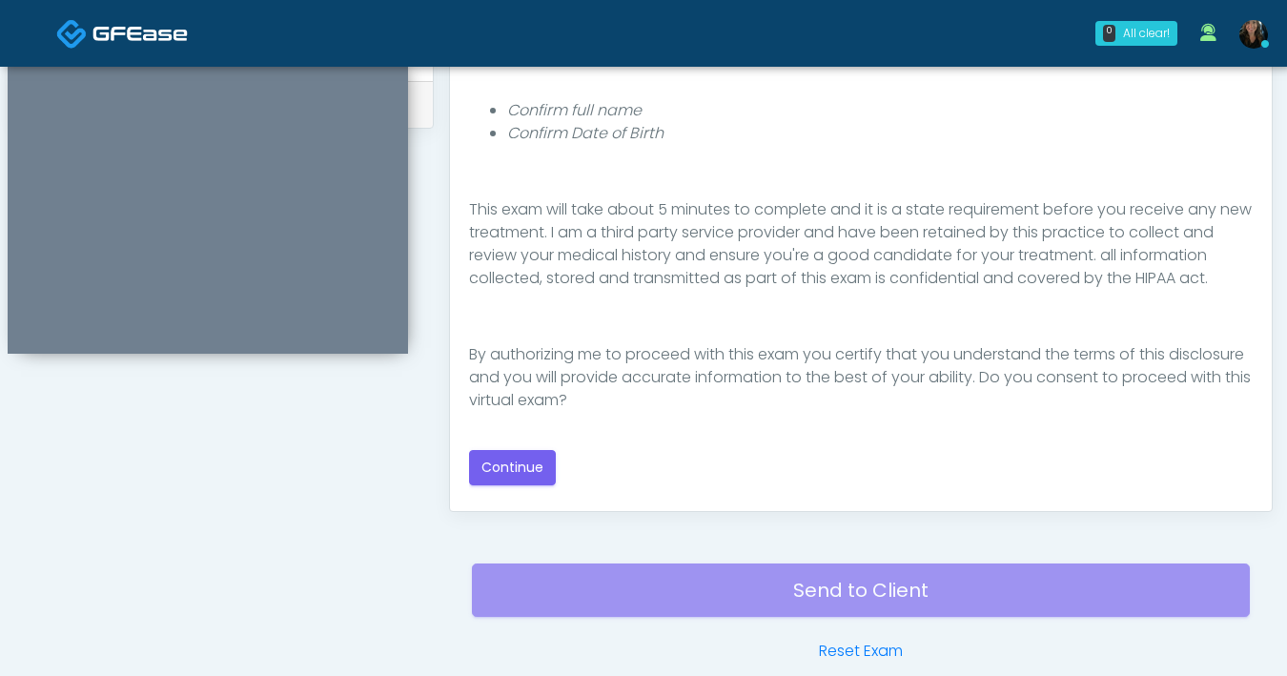
scroll to position [221, 0]
click at [508, 474] on button "Continue" at bounding box center [512, 467] width 87 height 35
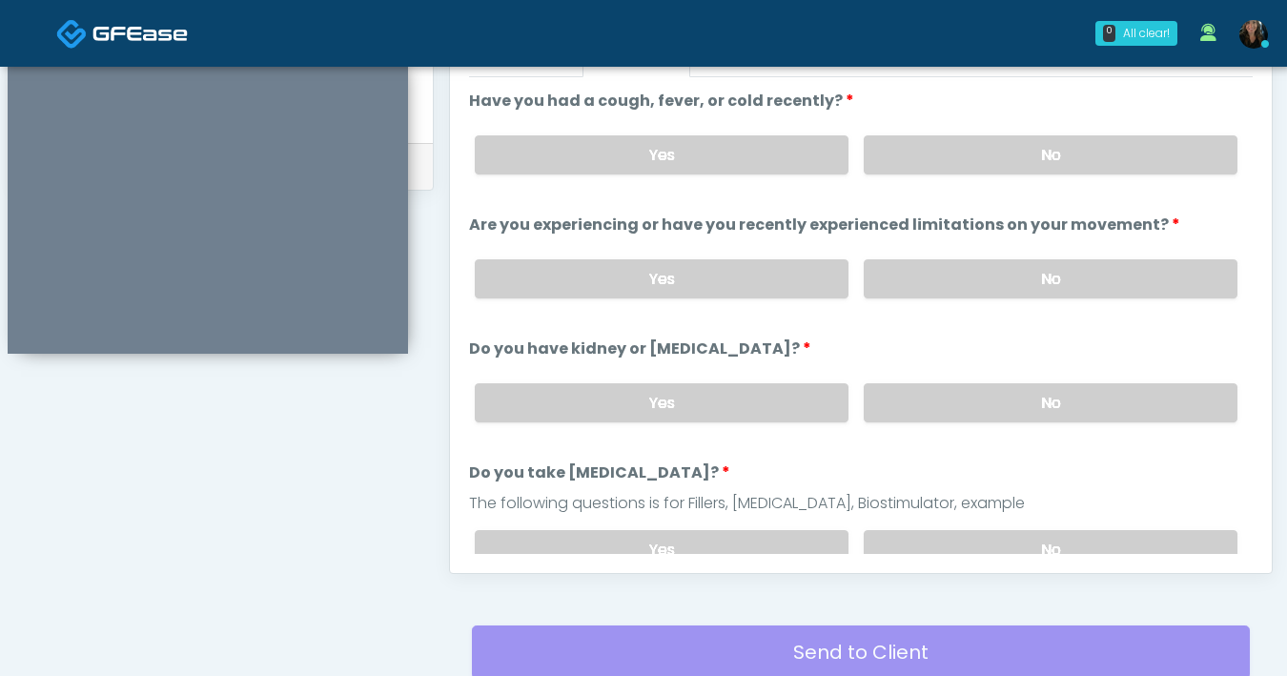
scroll to position [751, 0]
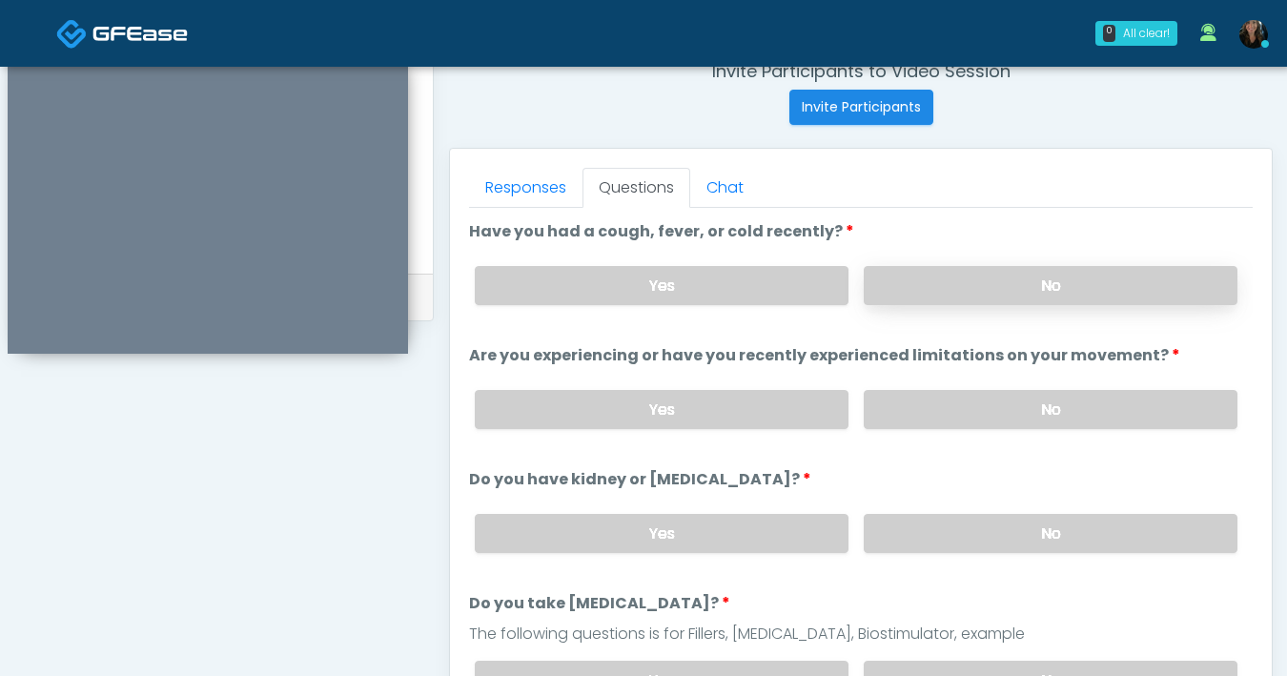
click at [927, 291] on label "No" at bounding box center [1051, 285] width 374 height 39
click at [946, 406] on label "No" at bounding box center [1051, 409] width 374 height 39
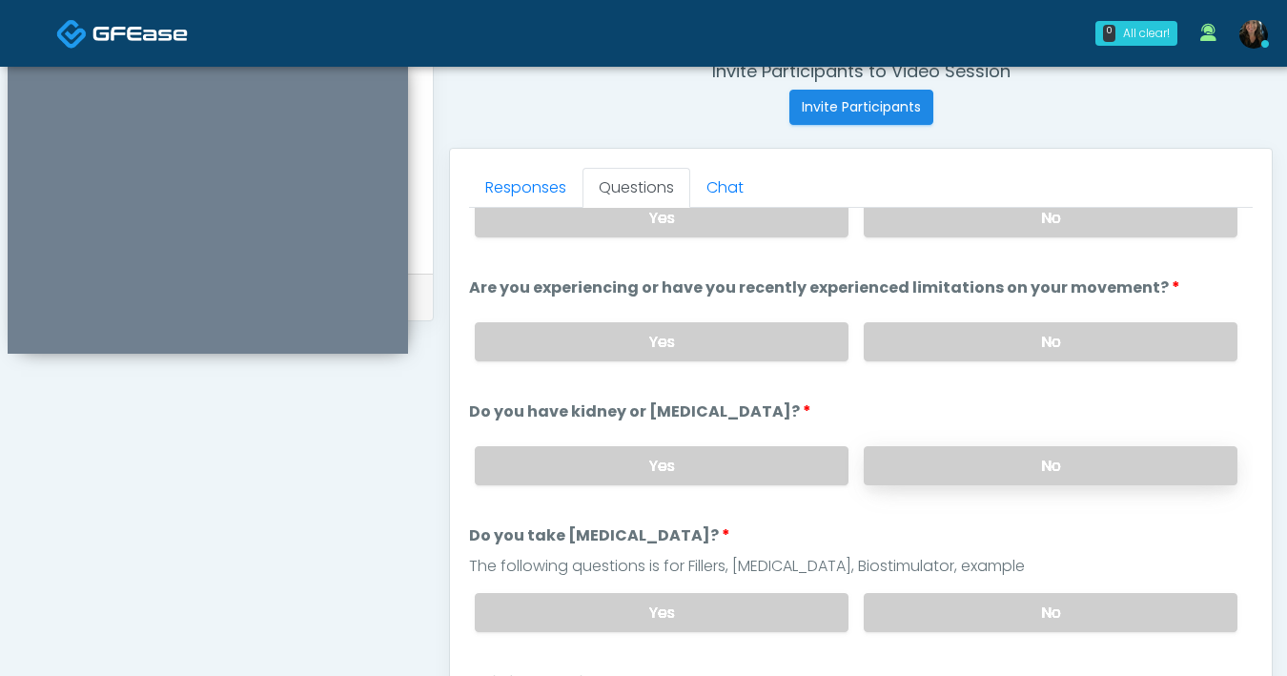
scroll to position [71, 0]
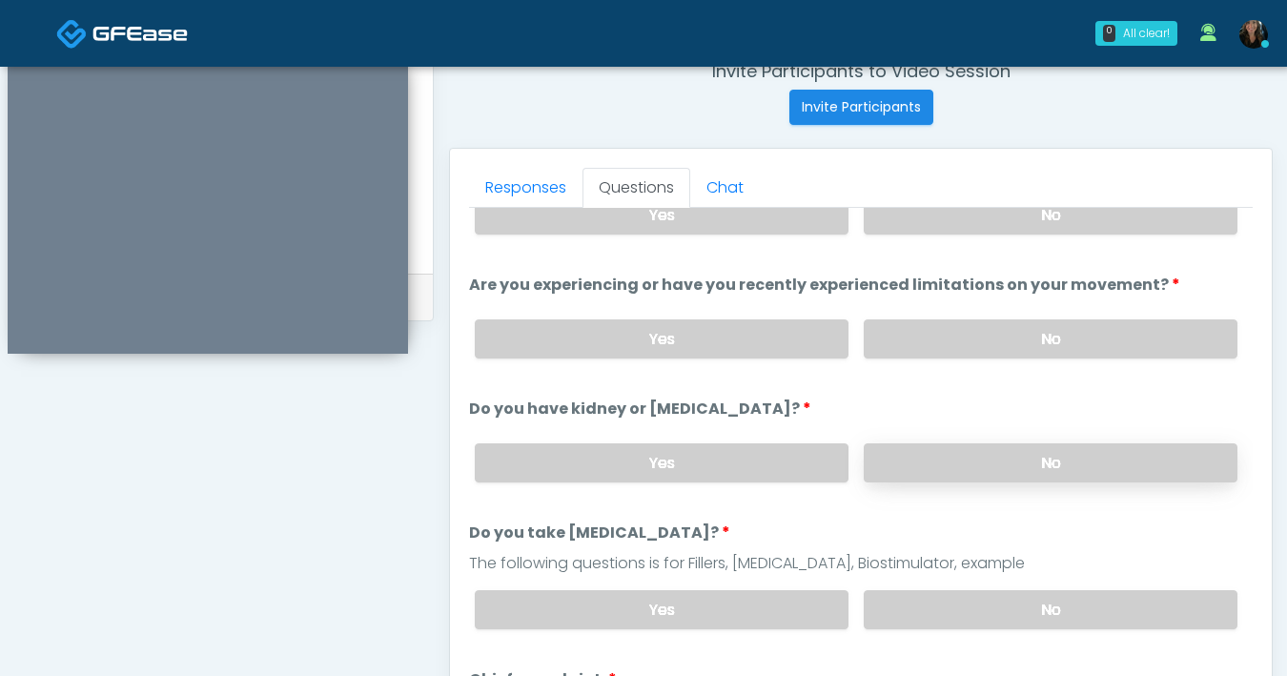
click at [933, 471] on label "No" at bounding box center [1051, 462] width 374 height 39
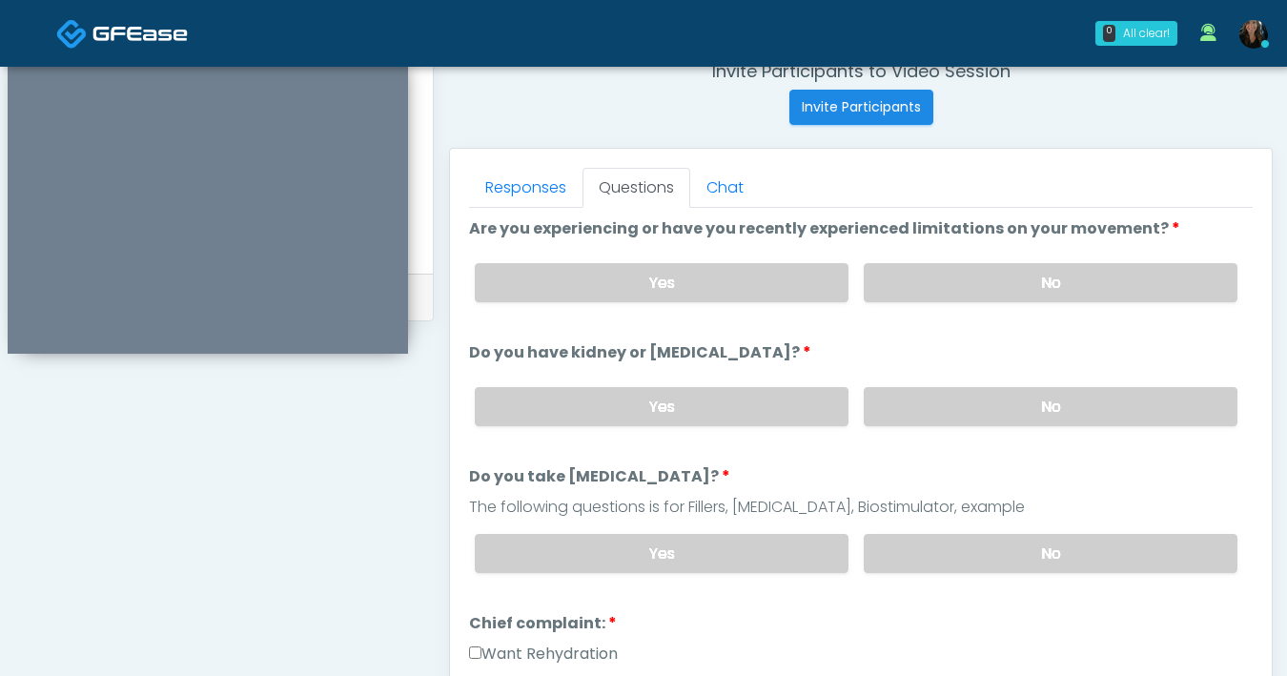
scroll to position [132, 0]
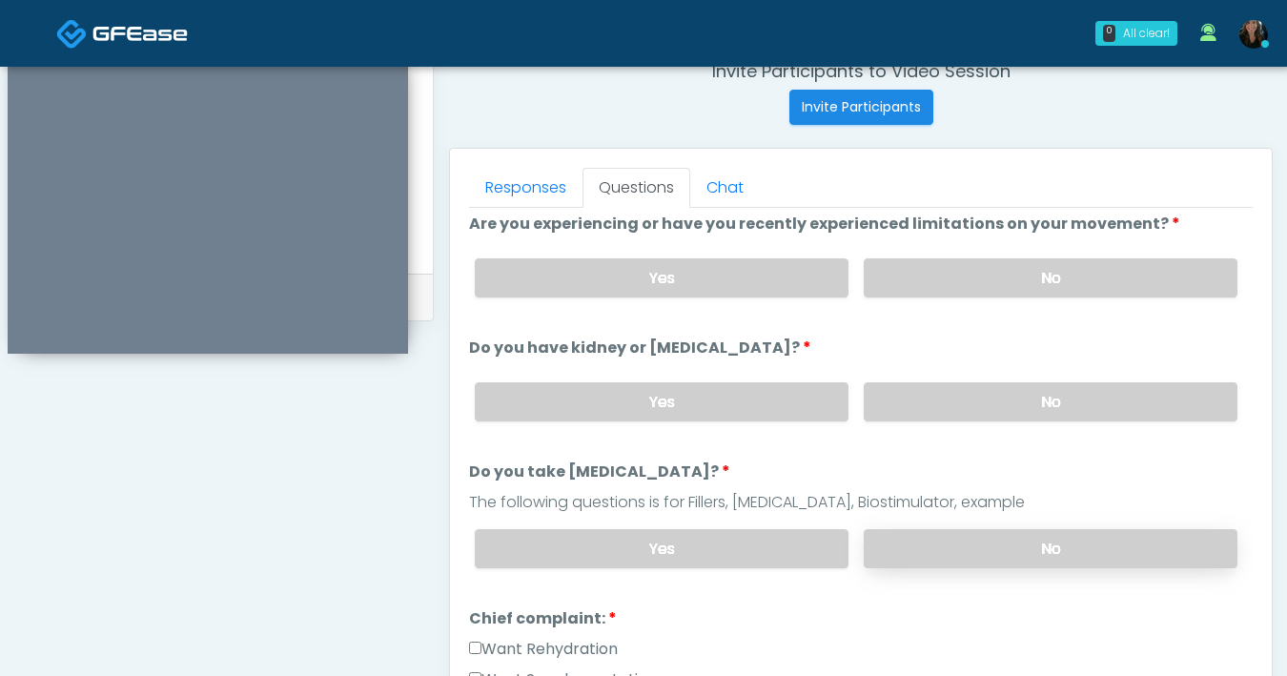
click at [947, 538] on label "No" at bounding box center [1051, 548] width 374 height 39
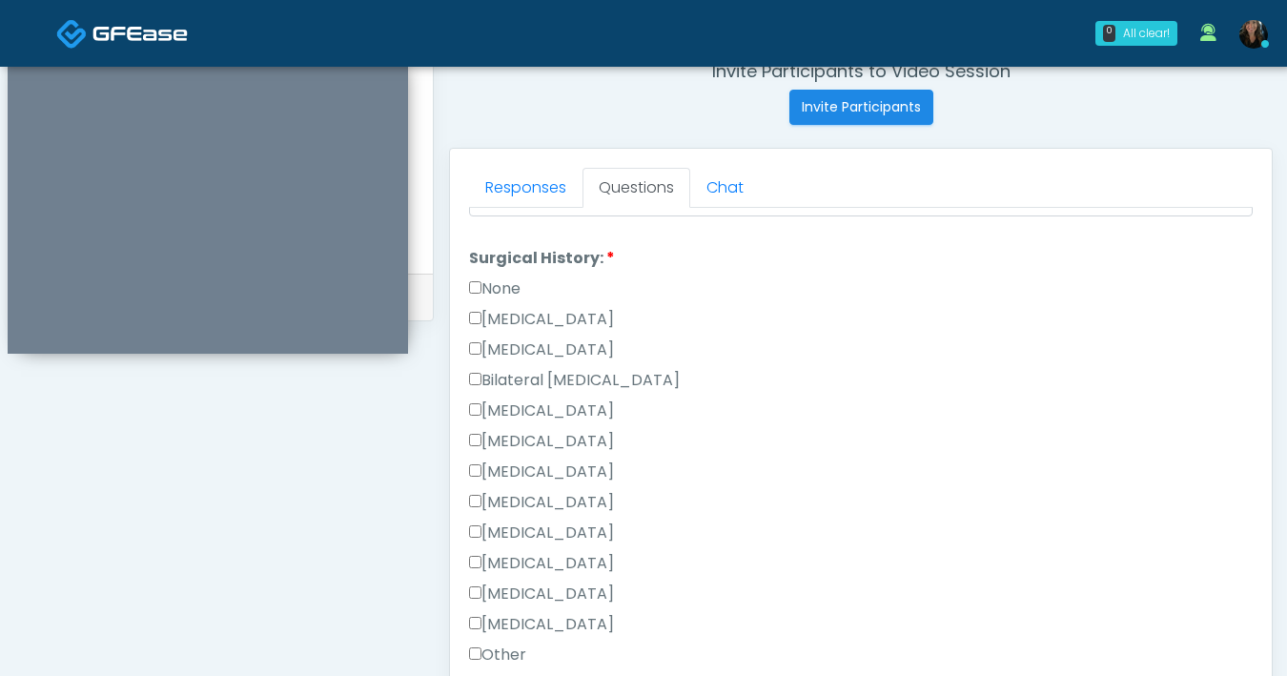
scroll to position [998, 0]
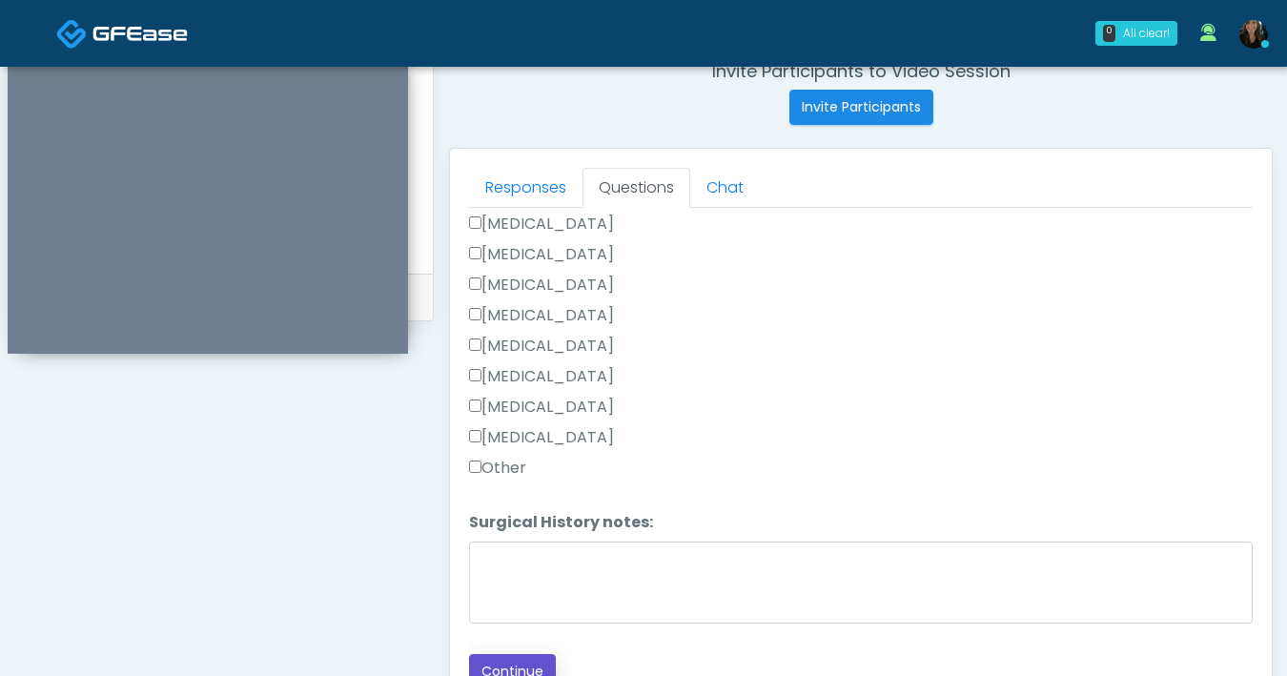
click at [533, 668] on button "Continue" at bounding box center [512, 671] width 87 height 35
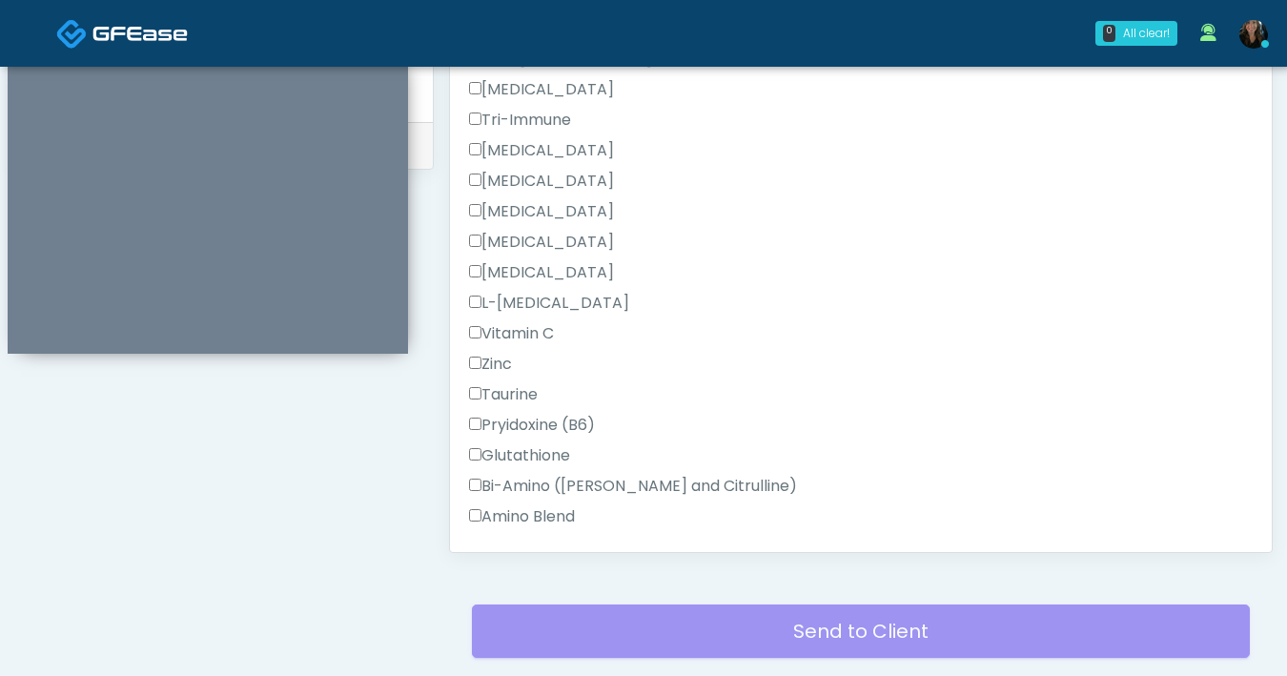
scroll to position [1668, 0]
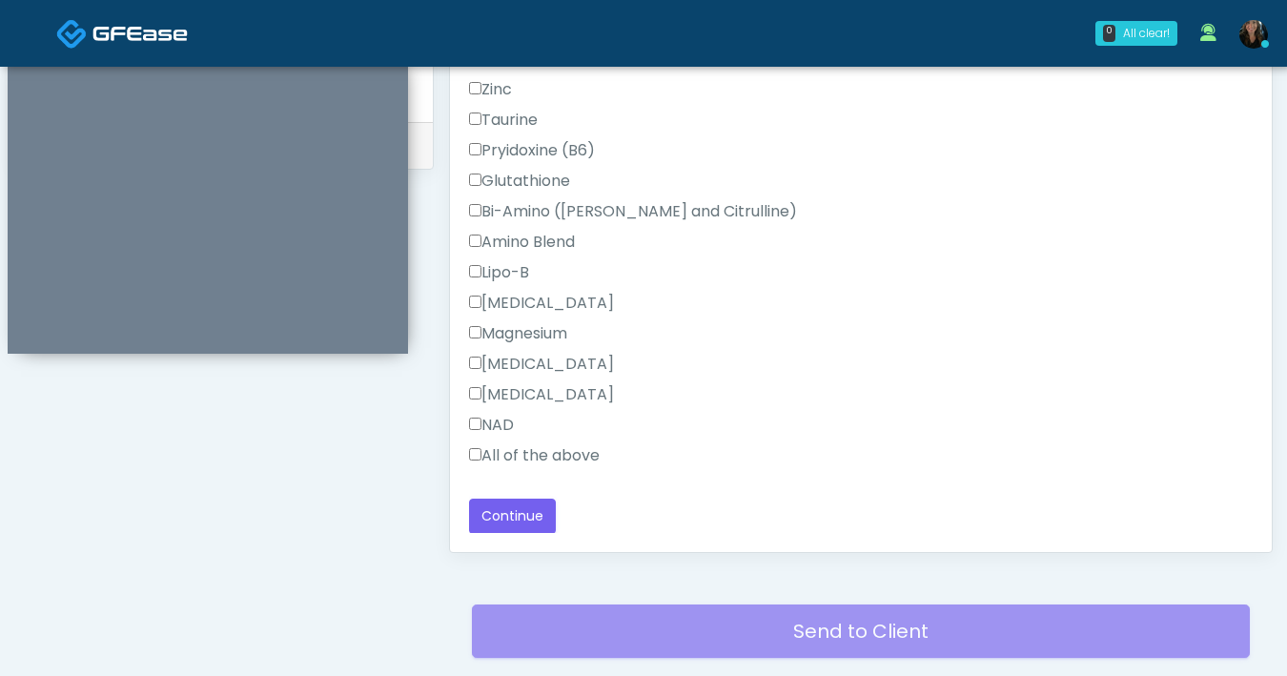
click at [481, 457] on label "All of the above" at bounding box center [534, 455] width 131 height 23
click at [532, 514] on button "Continue" at bounding box center [512, 516] width 87 height 35
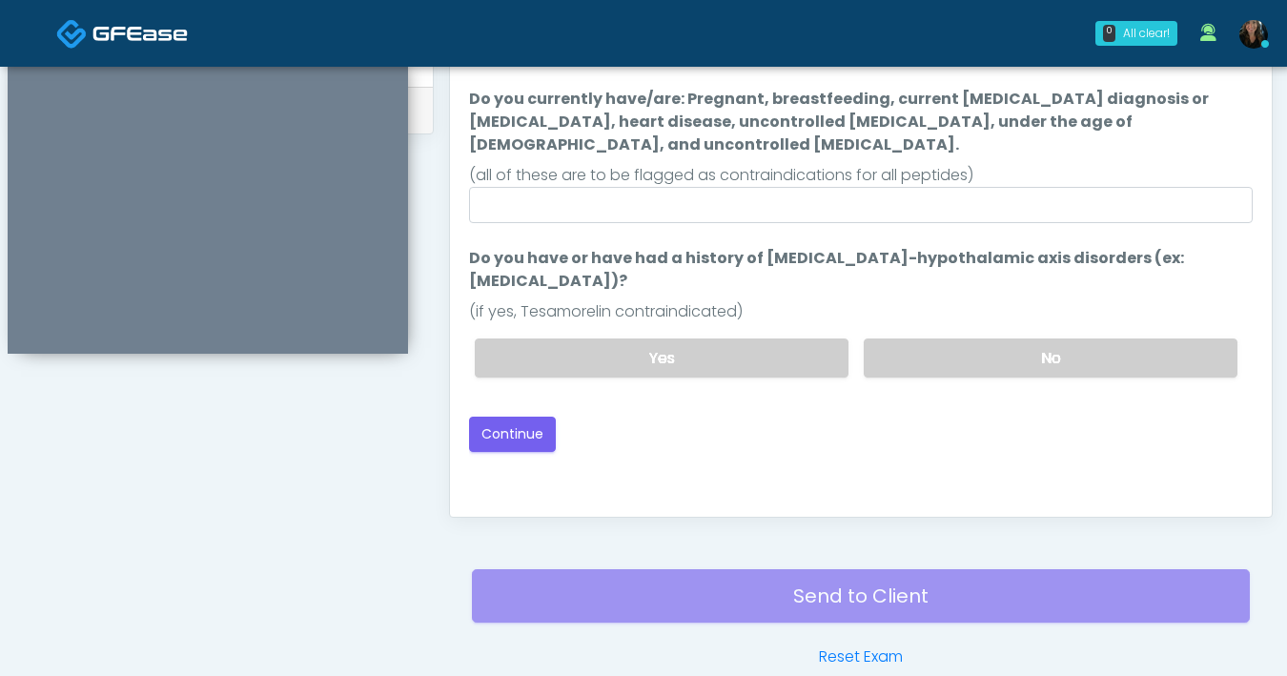
scroll to position [856, 0]
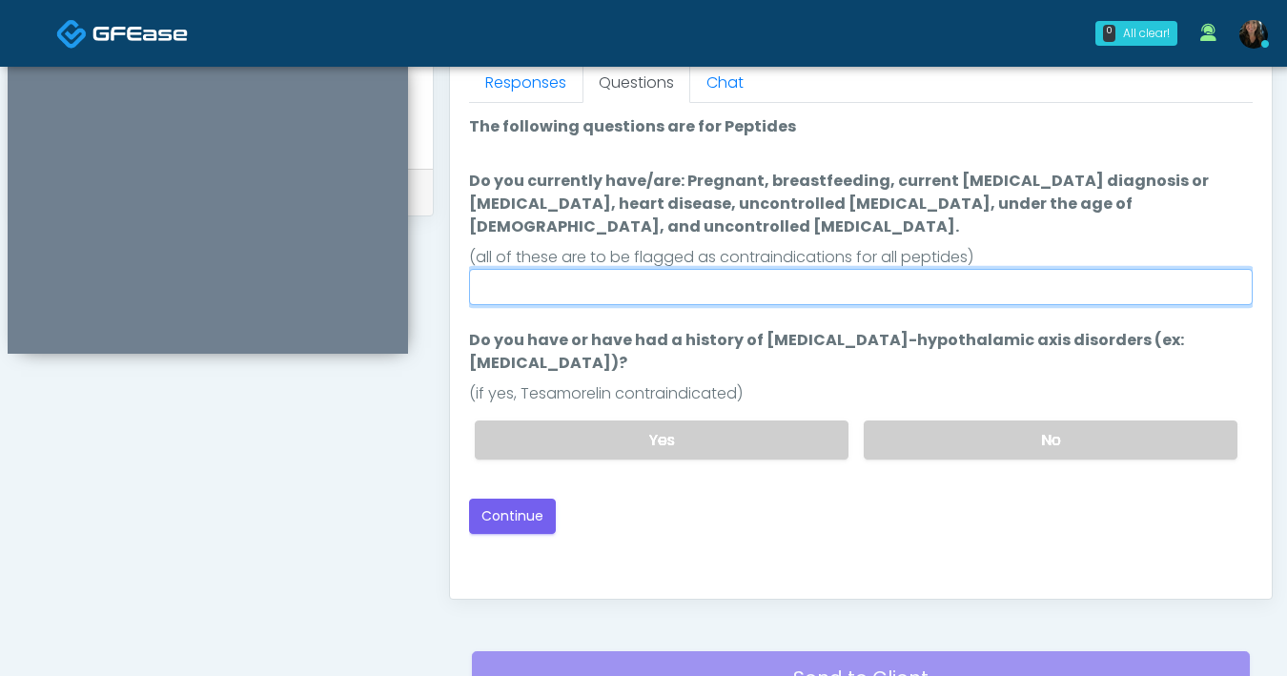
click at [673, 269] on input "Do you currently have/are: Pregnant, breastfeeding, current [MEDICAL_DATA] diag…" at bounding box center [861, 287] width 784 height 36
type input "**"
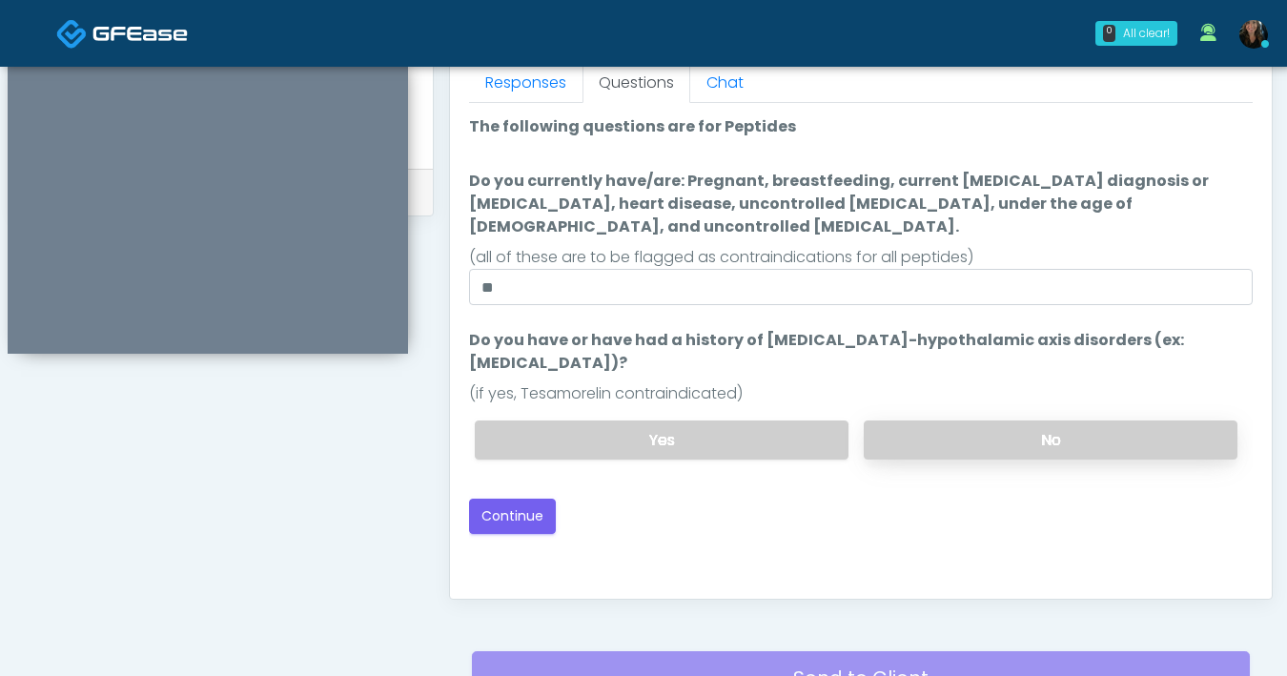
click at [949, 420] on label "No" at bounding box center [1051, 439] width 374 height 39
click at [510, 499] on button "Continue" at bounding box center [512, 516] width 87 height 35
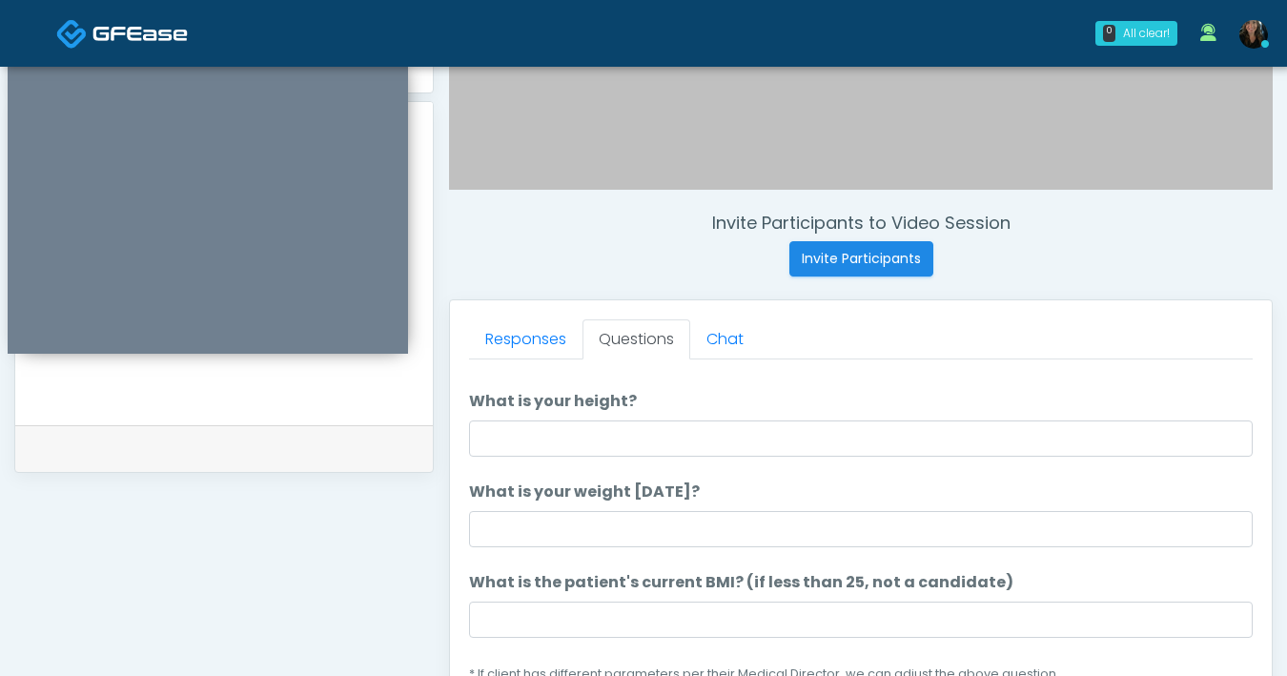
scroll to position [44, 0]
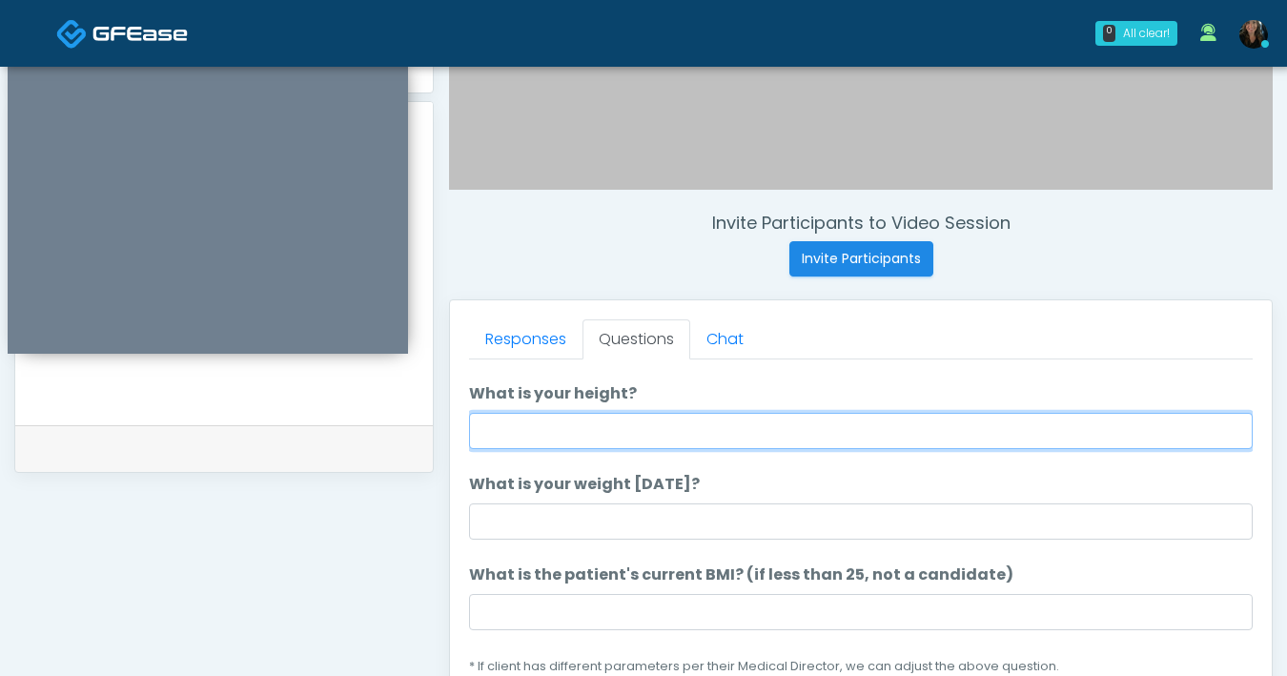
click at [685, 421] on input "What is your height?" at bounding box center [861, 431] width 784 height 36
type input "***"
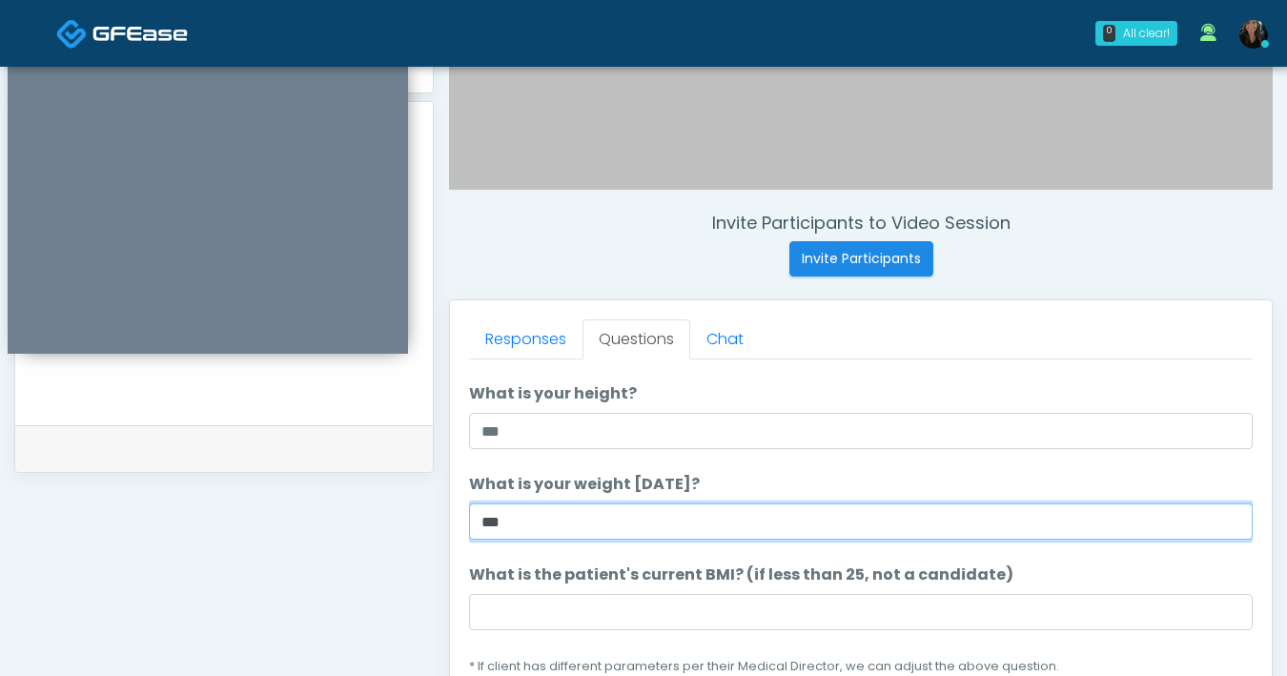
type input "***"
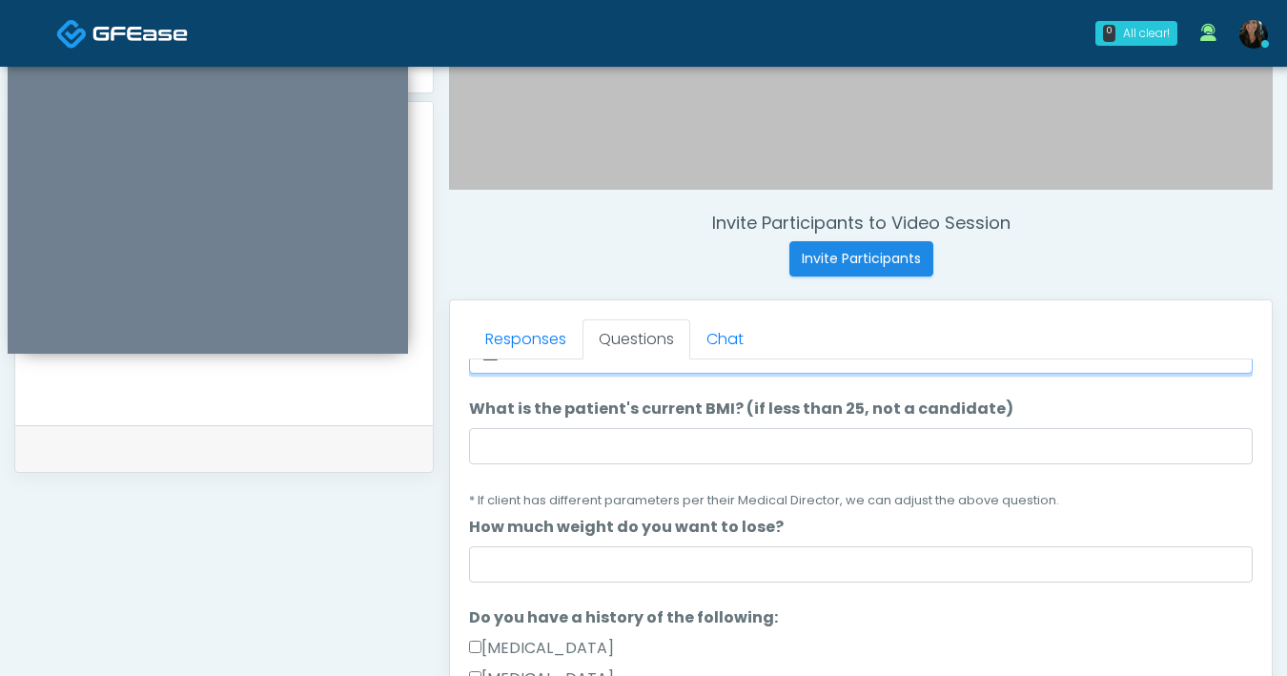
scroll to position [214, 0]
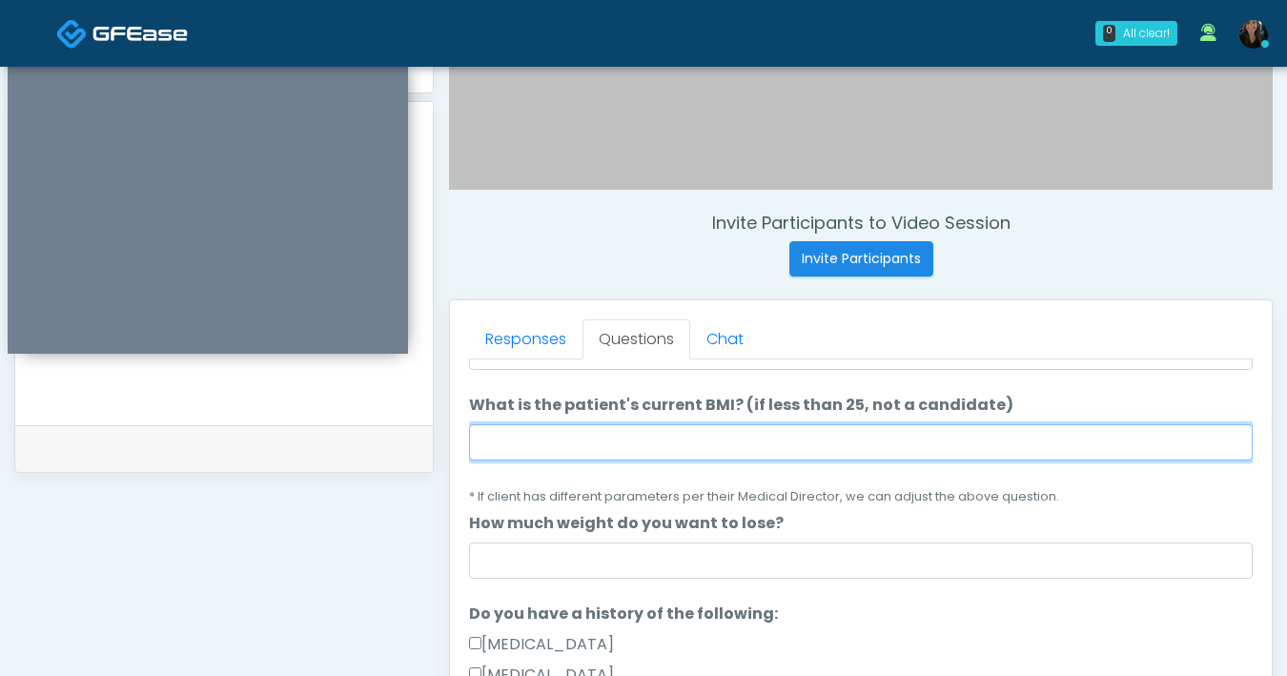
click at [705, 451] on input "What is the patient's current BMI? (if less than 25, not a candidate)" at bounding box center [861, 442] width 784 height 36
type input "****"
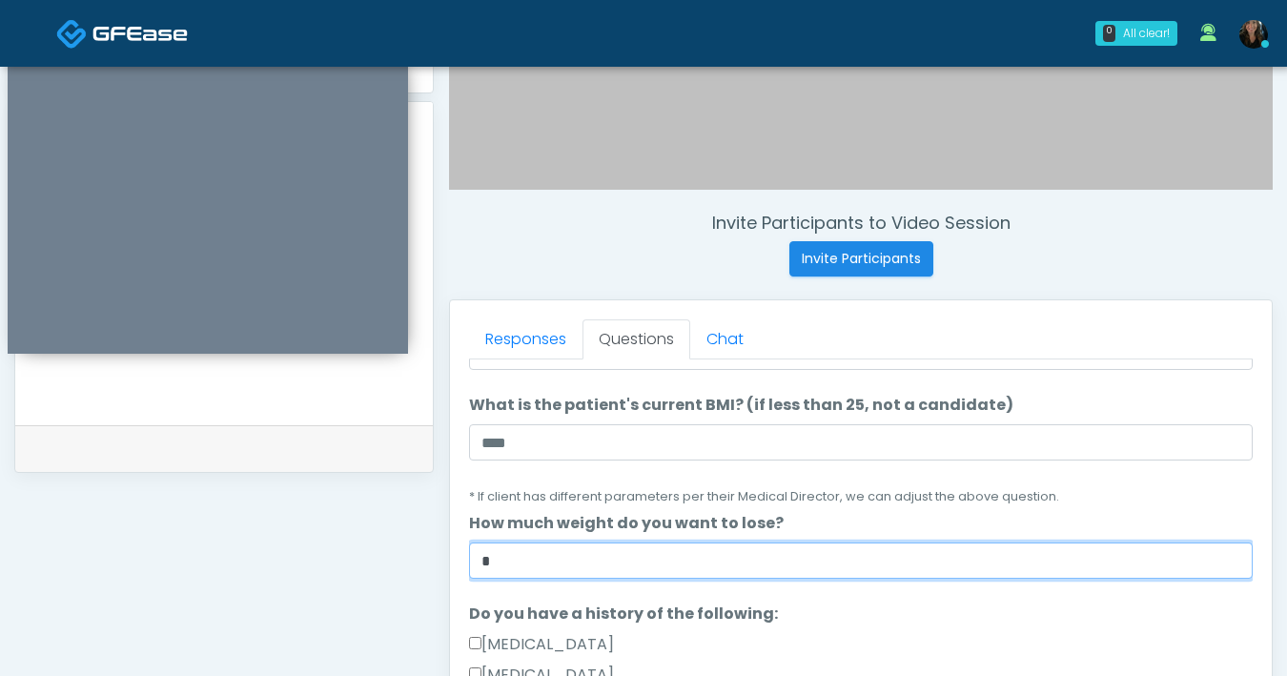
type input "*"
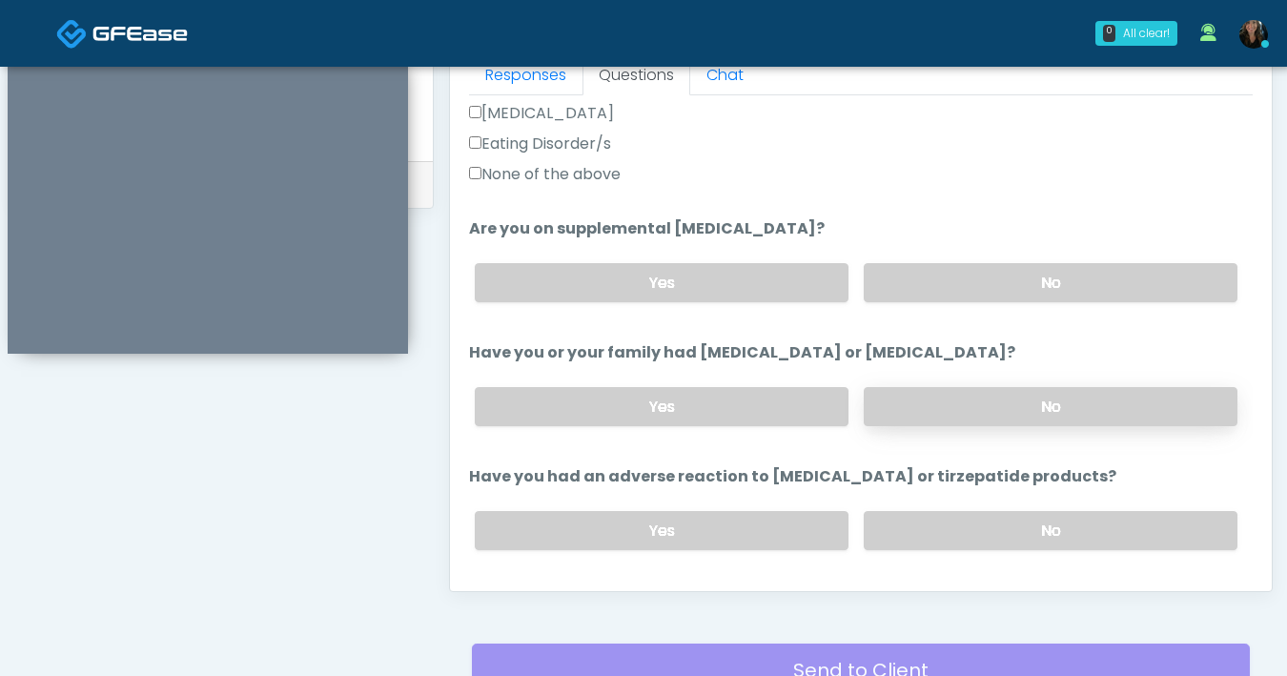
scroll to position [629, 0]
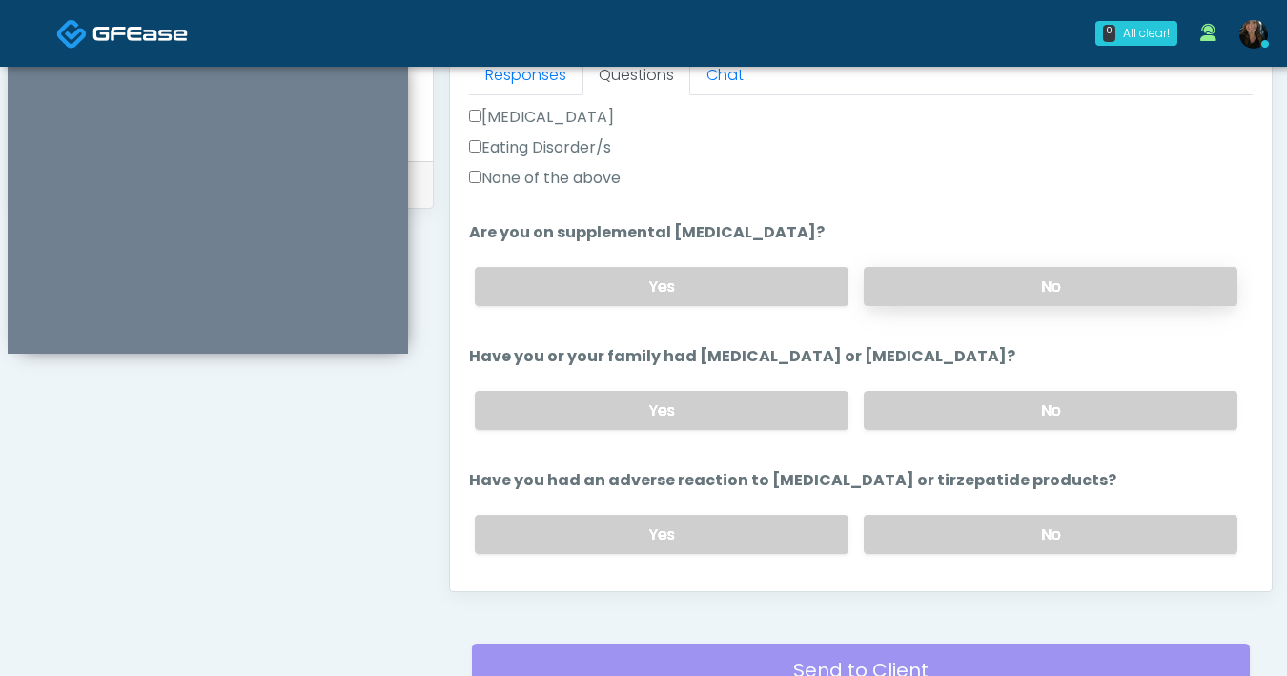
click at [915, 283] on label "No" at bounding box center [1051, 286] width 374 height 39
click at [959, 417] on label "No" at bounding box center [1051, 410] width 374 height 39
click at [944, 543] on label "No" at bounding box center [1051, 534] width 374 height 39
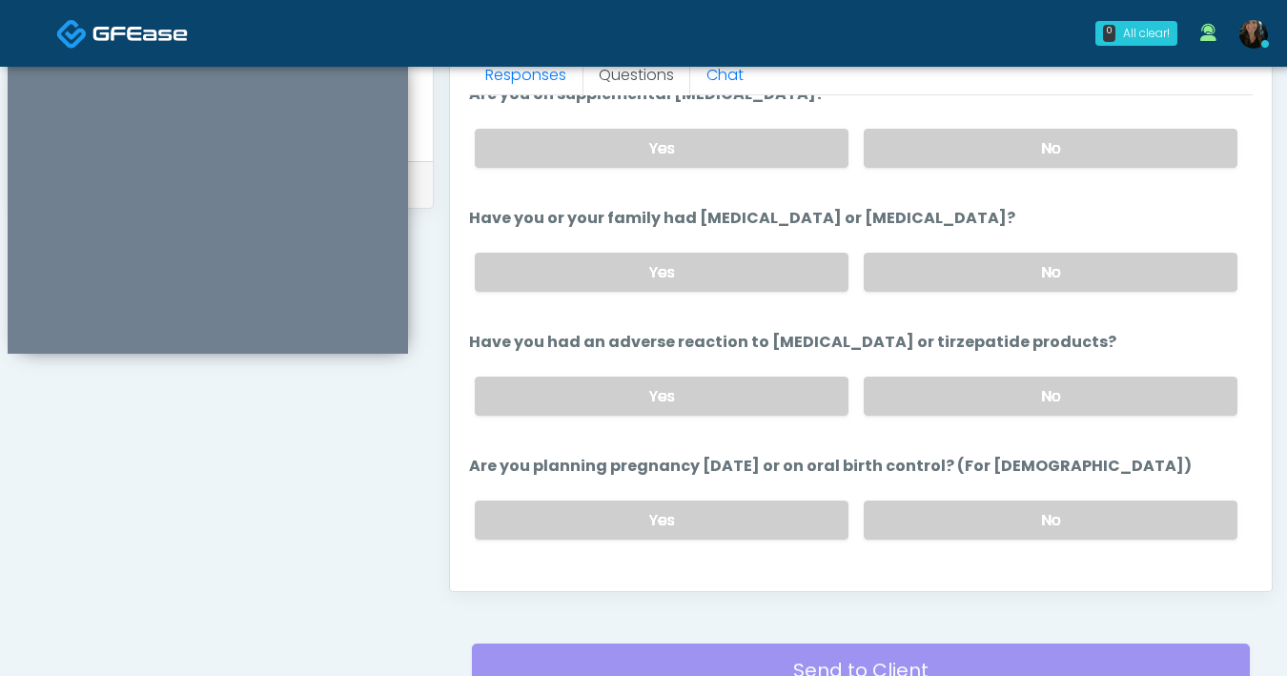
scroll to position [768, 0]
click at [906, 507] on label "No" at bounding box center [1051, 518] width 374 height 39
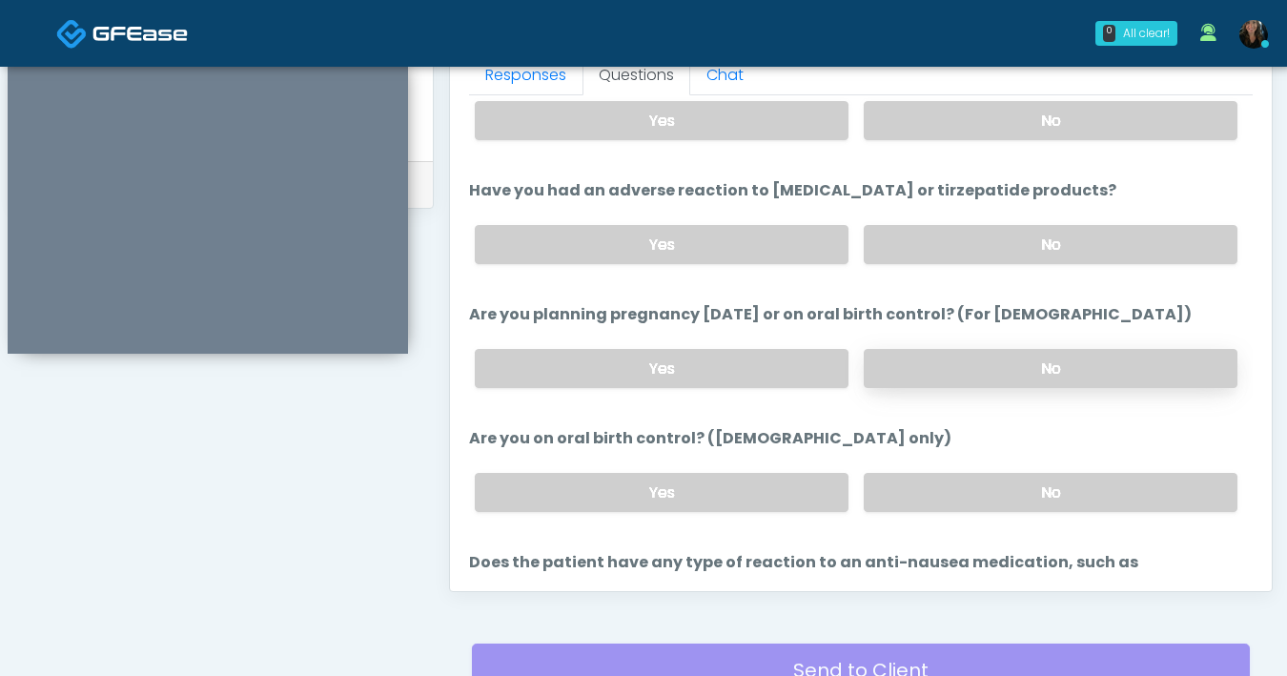
scroll to position [965, 0]
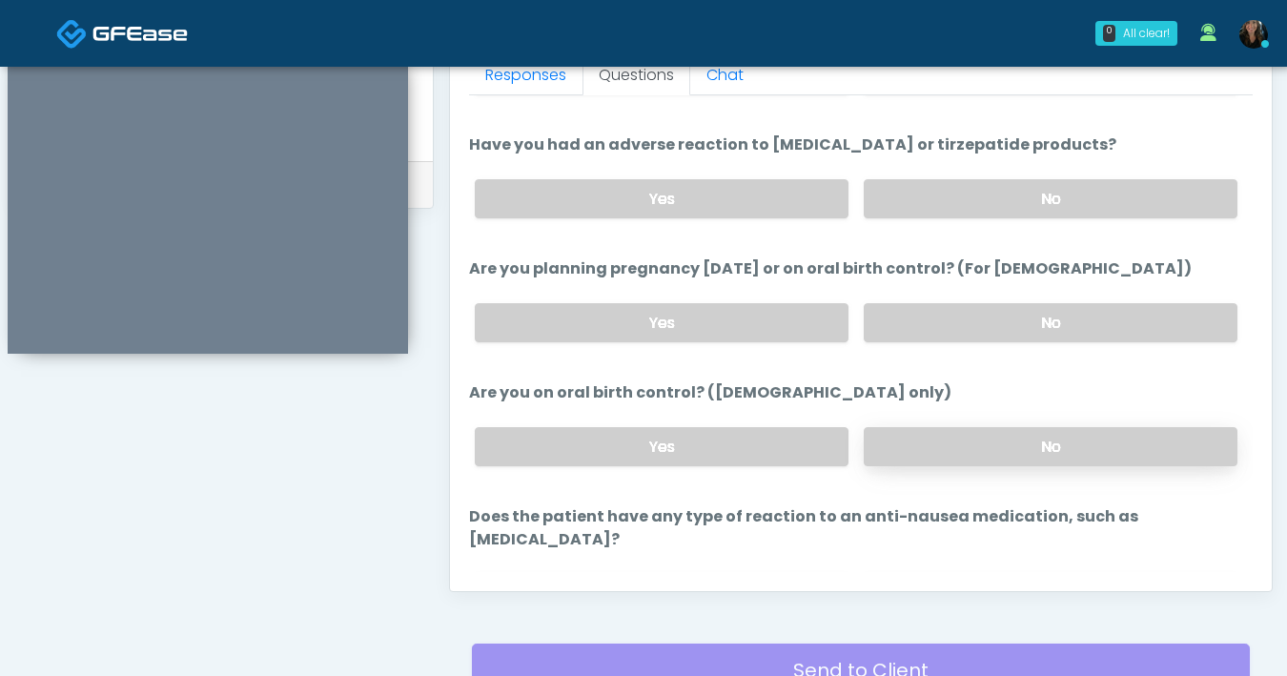
click at [972, 454] on label "No" at bounding box center [1051, 446] width 374 height 39
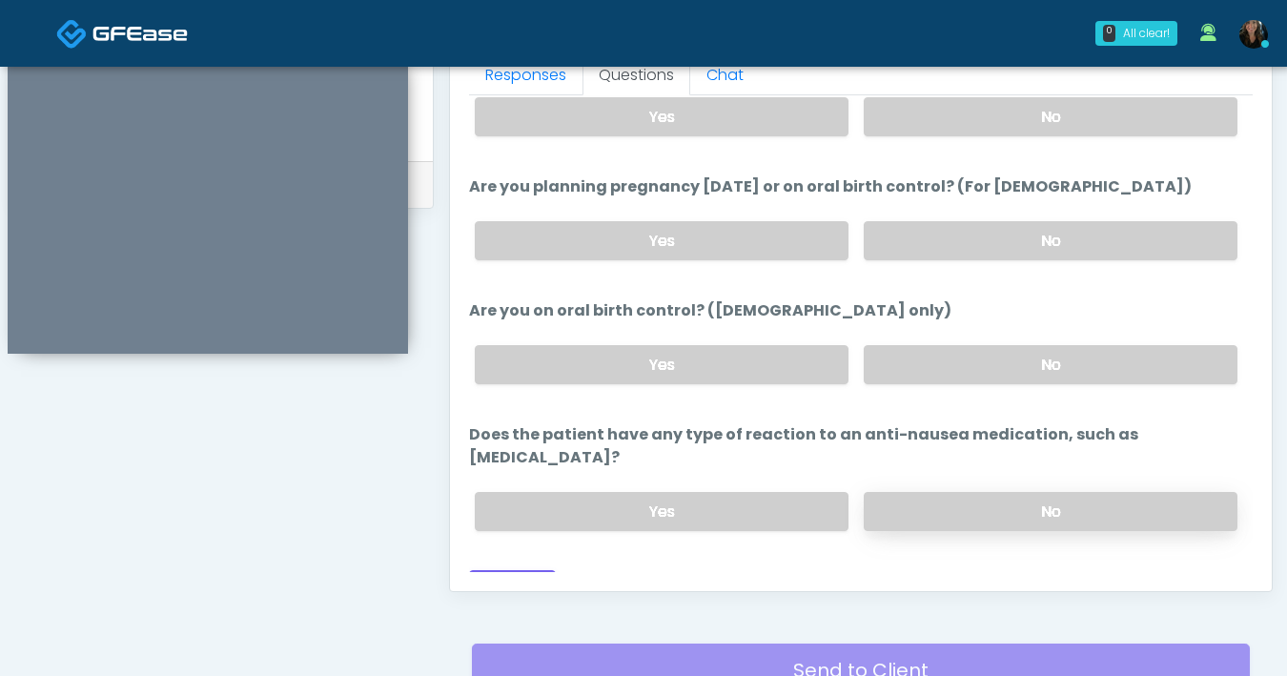
scroll to position [1051, 0]
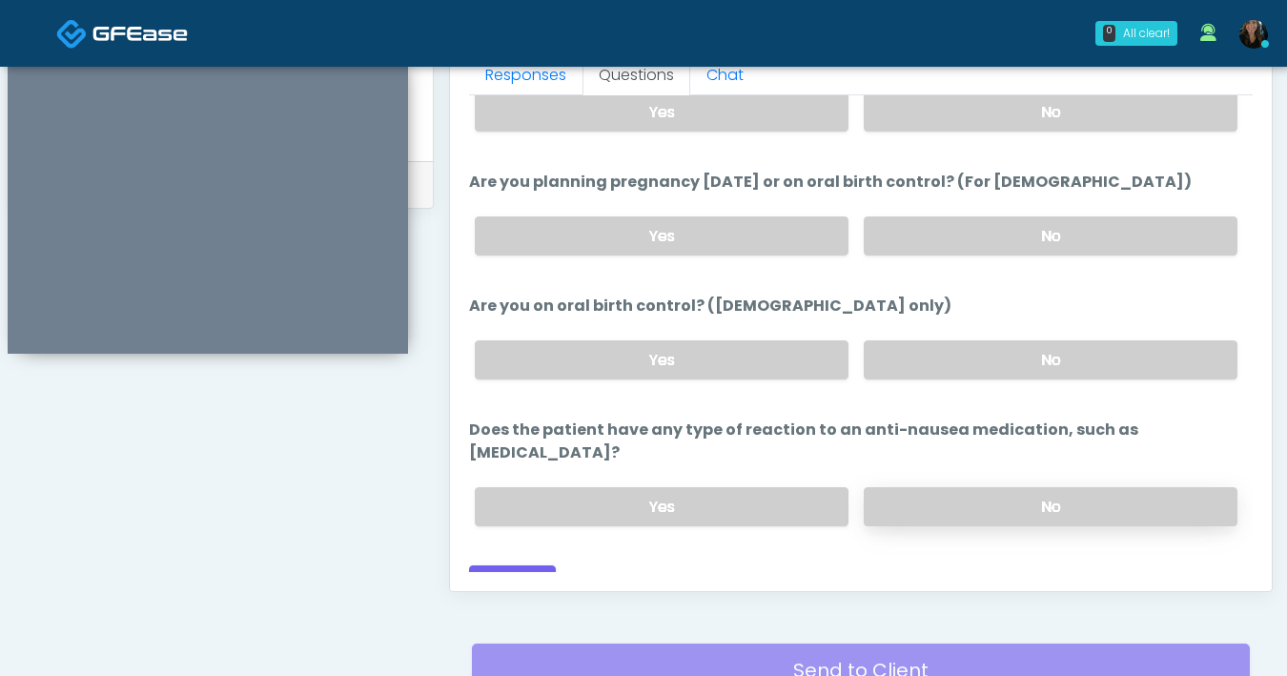
click at [976, 487] on label "No" at bounding box center [1051, 506] width 374 height 39
click at [522, 565] on button "Continue" at bounding box center [512, 582] width 87 height 35
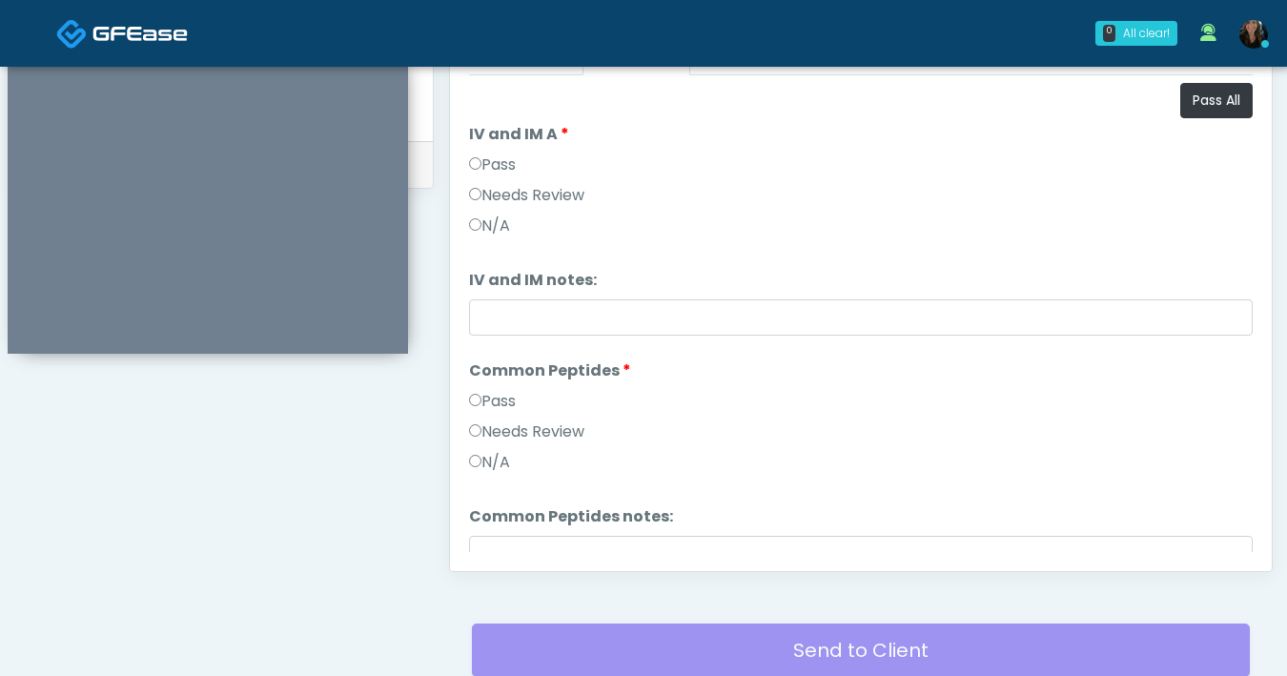
scroll to position [841, 0]
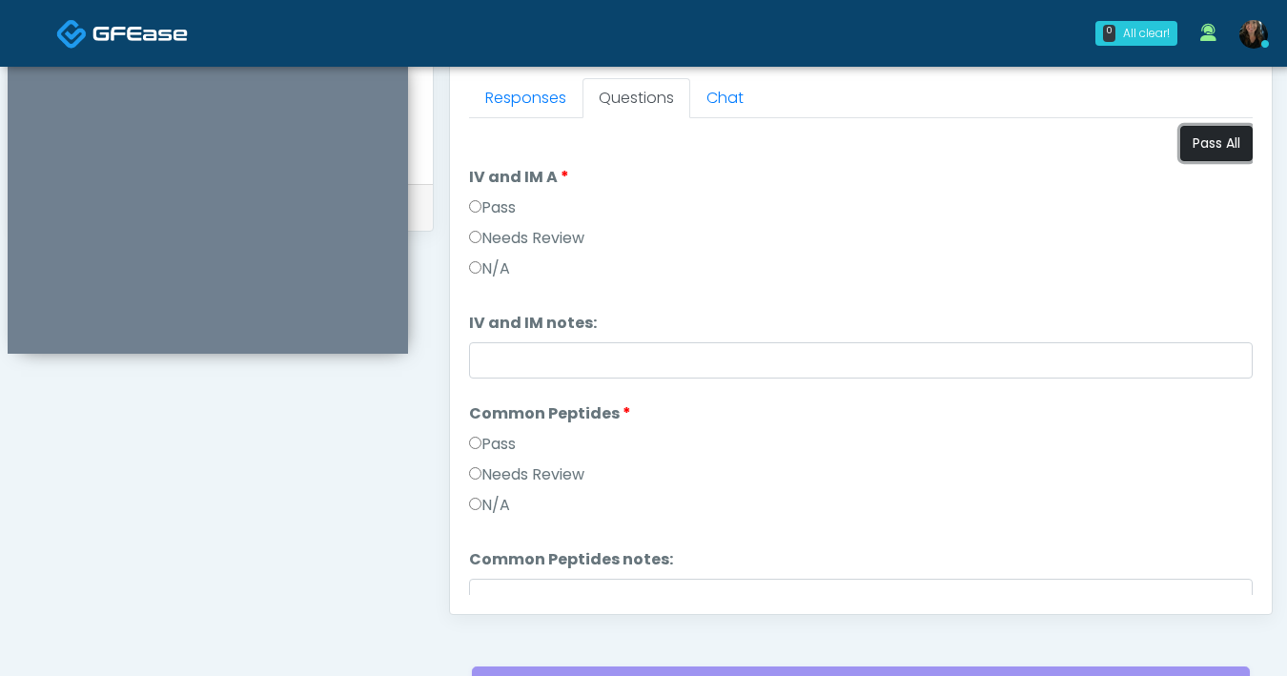
click at [1201, 150] on button "Pass All" at bounding box center [1216, 143] width 72 height 35
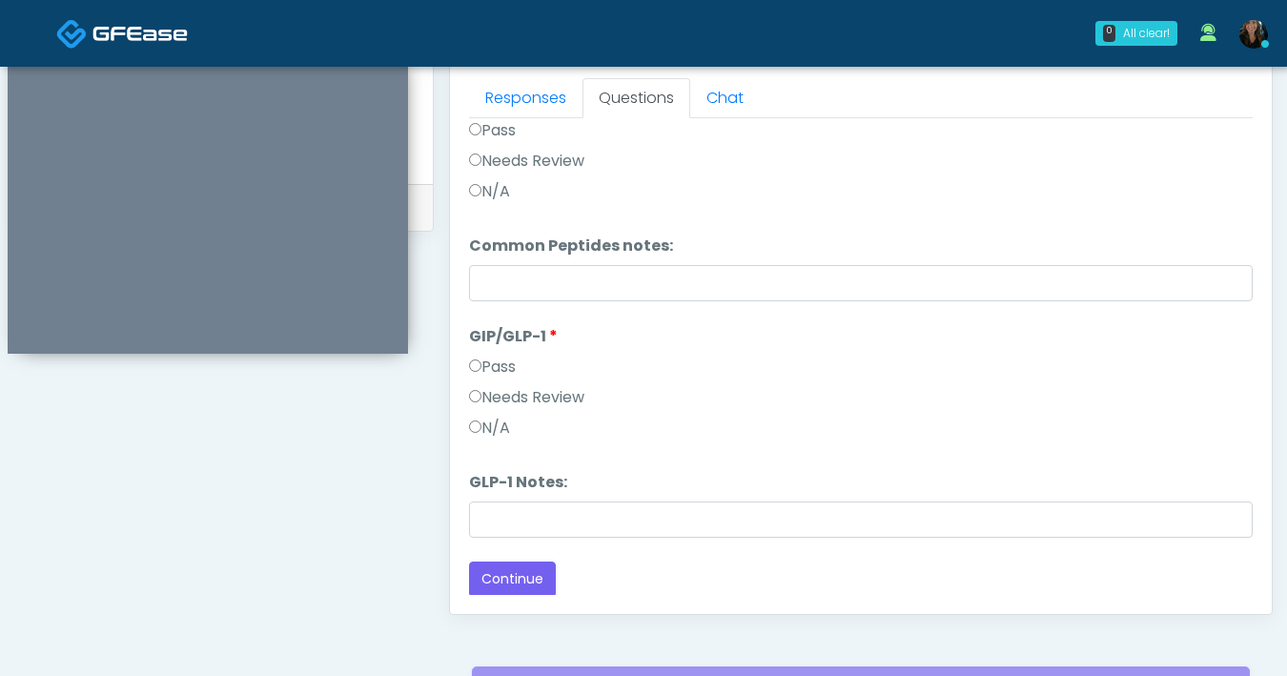
scroll to position [316, 0]
click at [527, 579] on button "Continue" at bounding box center [512, 577] width 87 height 35
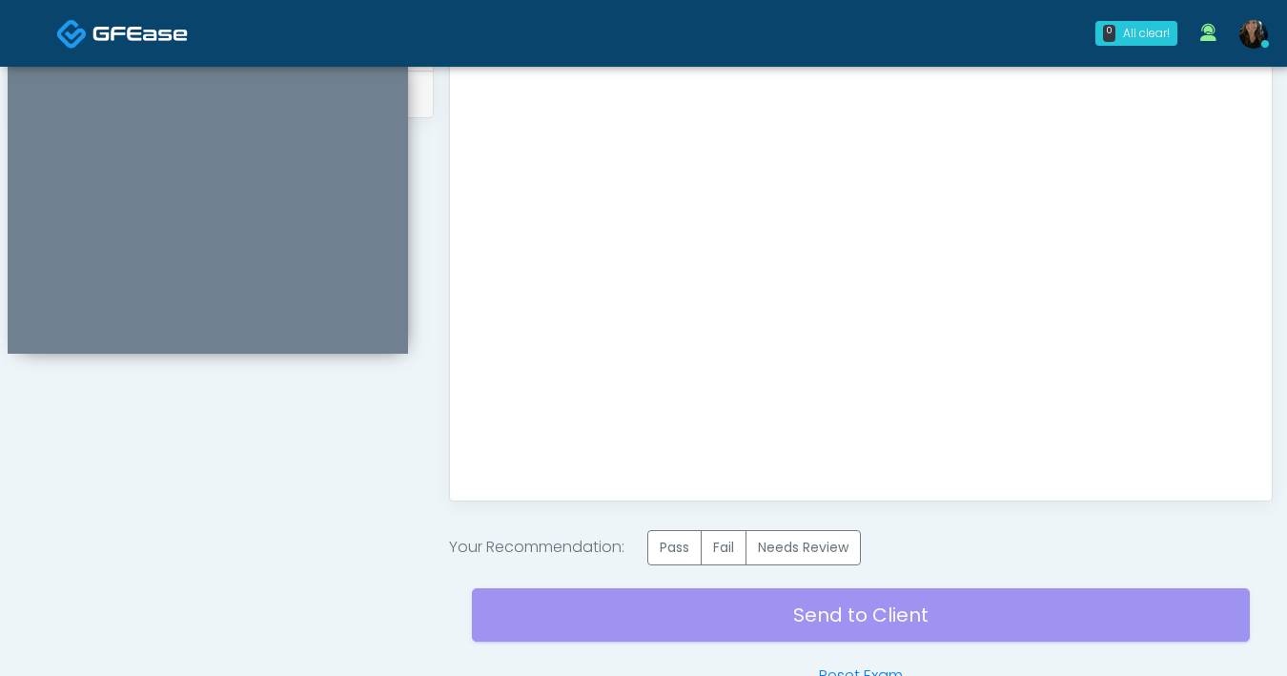
scroll to position [956, 0]
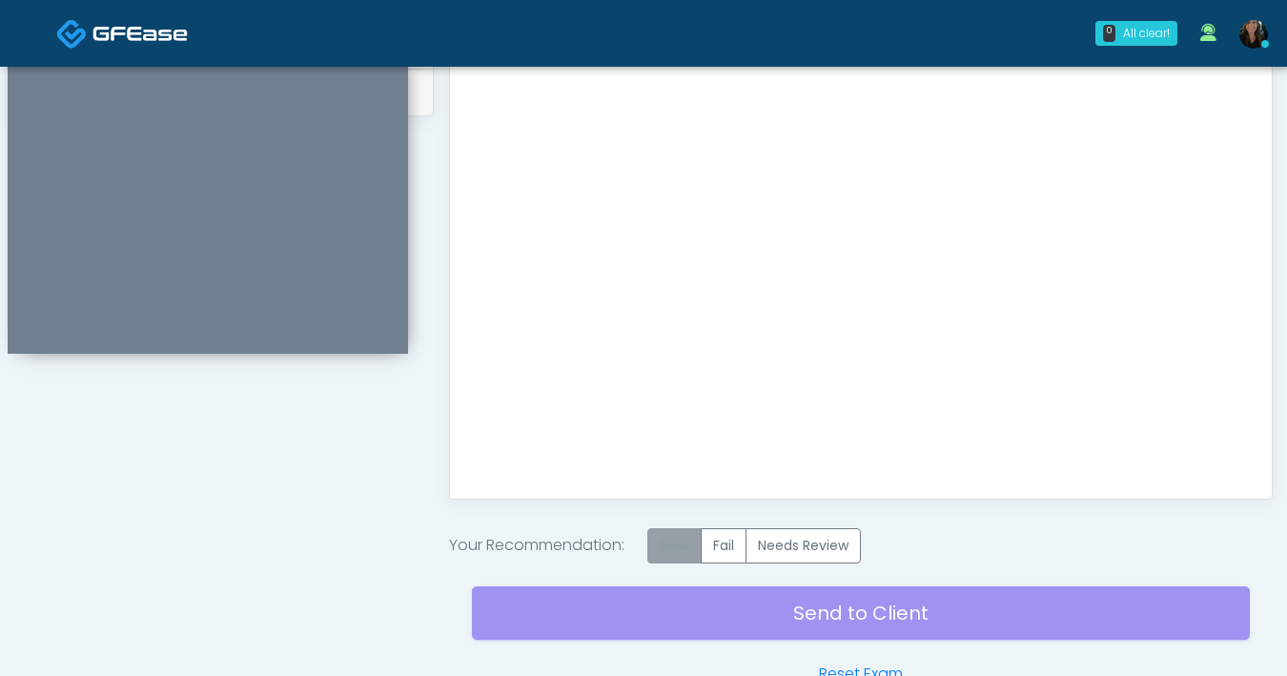
click at [691, 553] on label "Pass" at bounding box center [674, 545] width 54 height 35
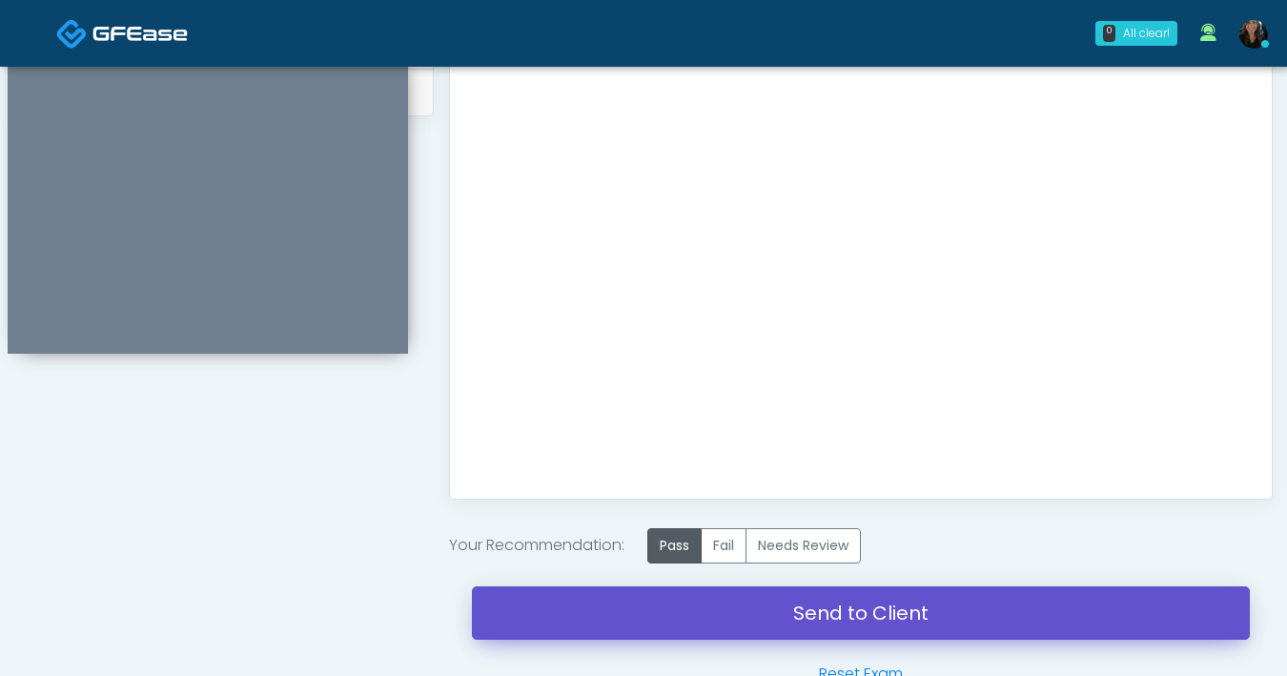
click at [812, 617] on link "Send to Client" at bounding box center [861, 612] width 778 height 53
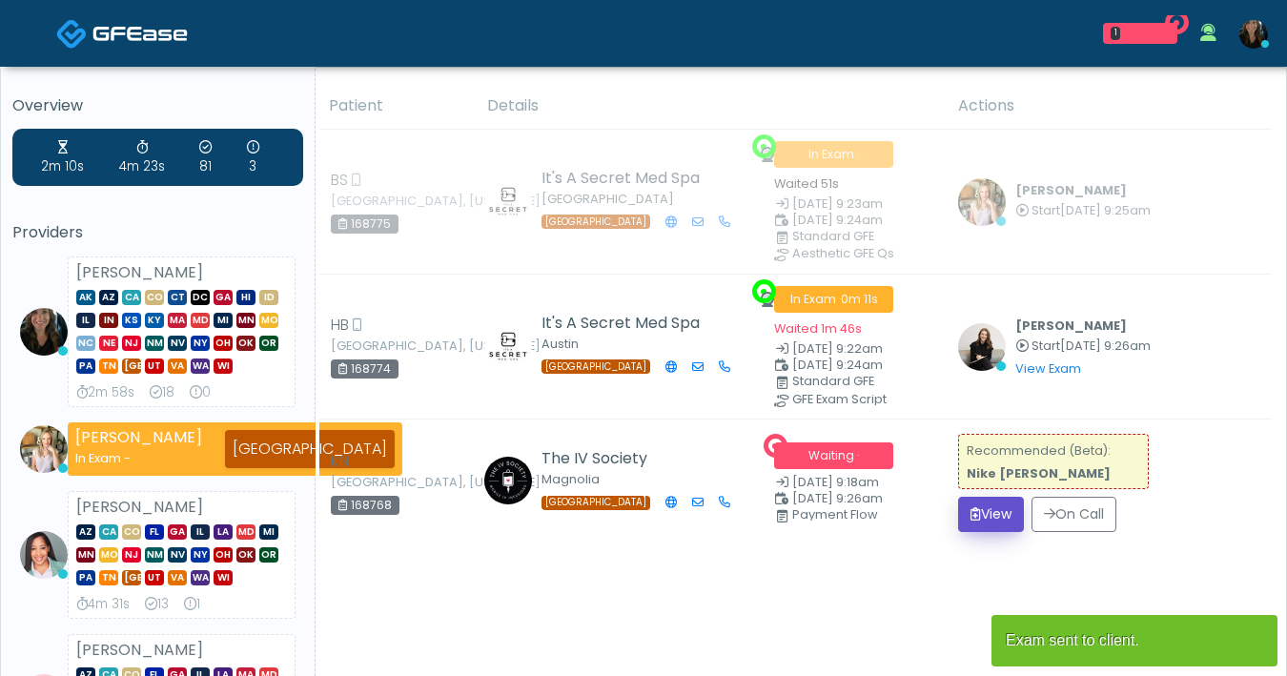
click at [973, 515] on icon "submit" at bounding box center [975, 513] width 10 height 13
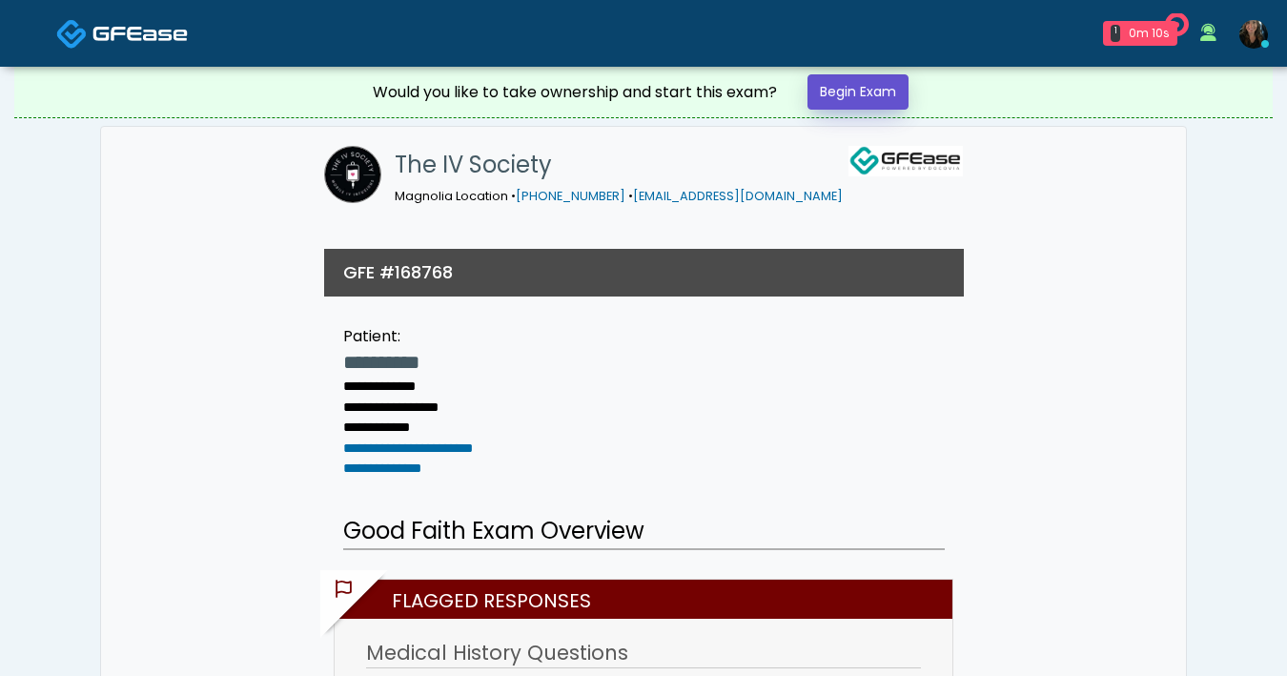
click at [873, 88] on link "Begin Exam" at bounding box center [857, 91] width 101 height 35
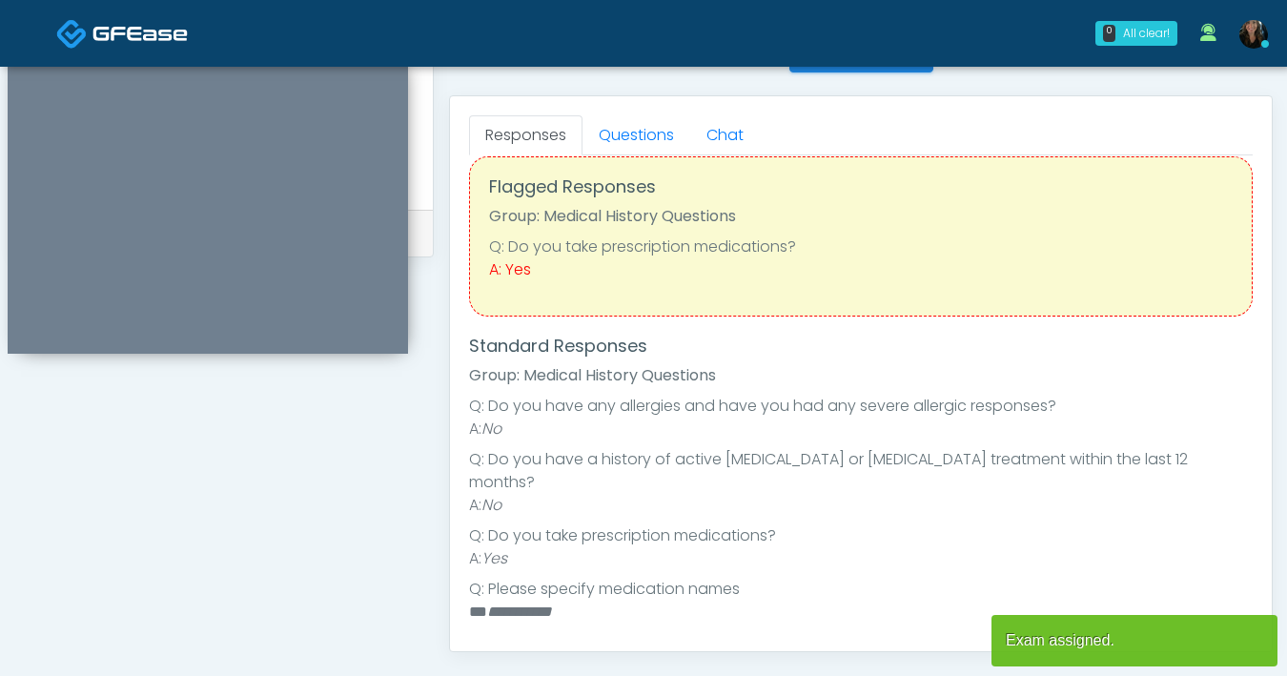
scroll to position [39, 0]
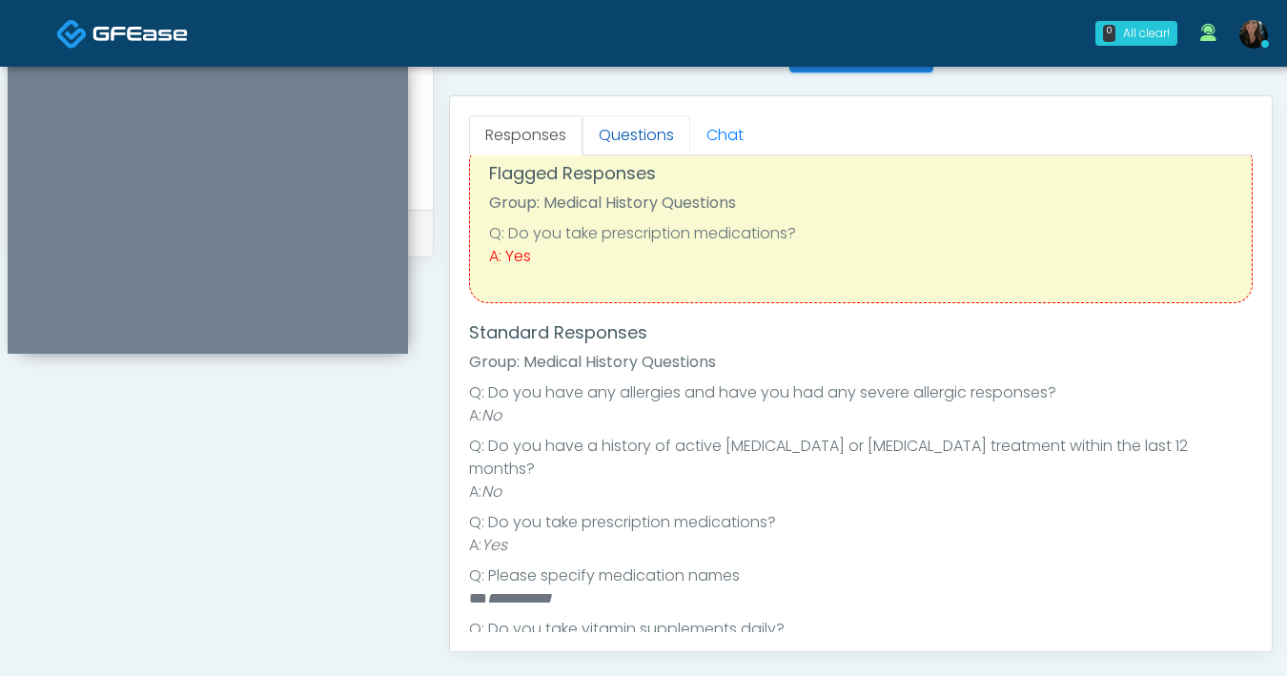
click at [622, 136] on link "Questions" at bounding box center [636, 135] width 108 height 40
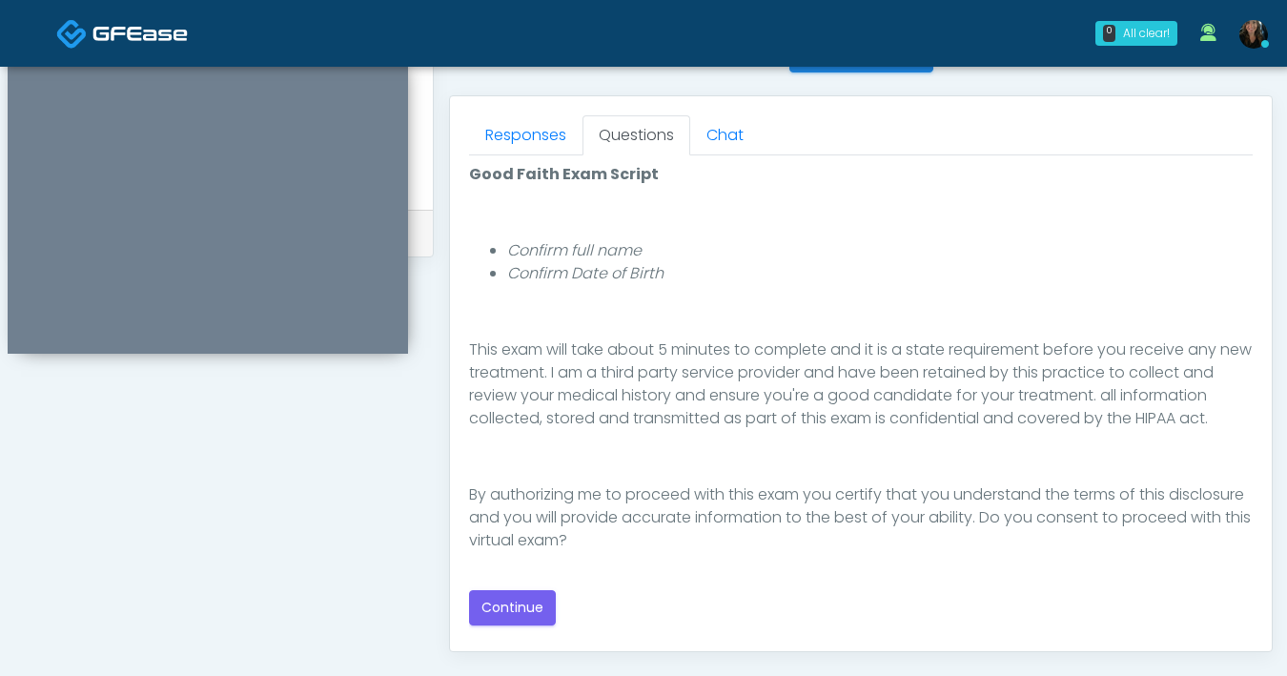
scroll to position [834, 0]
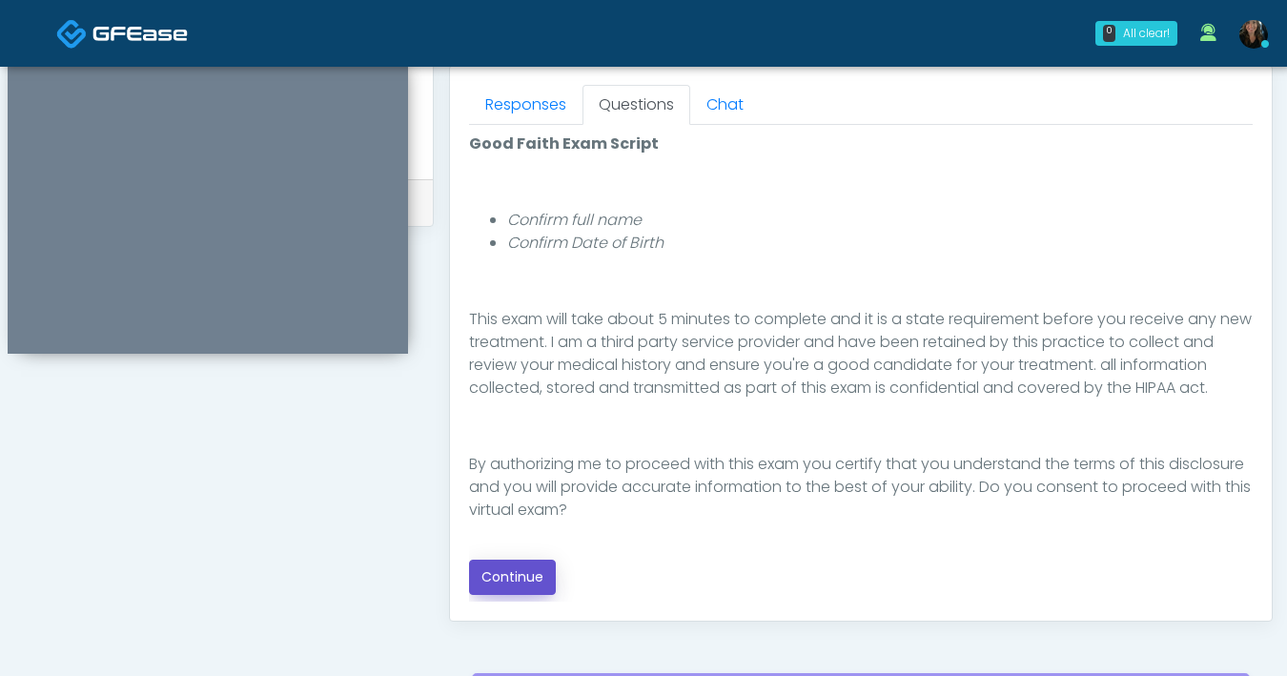
click at [531, 581] on button "Continue" at bounding box center [512, 577] width 87 height 35
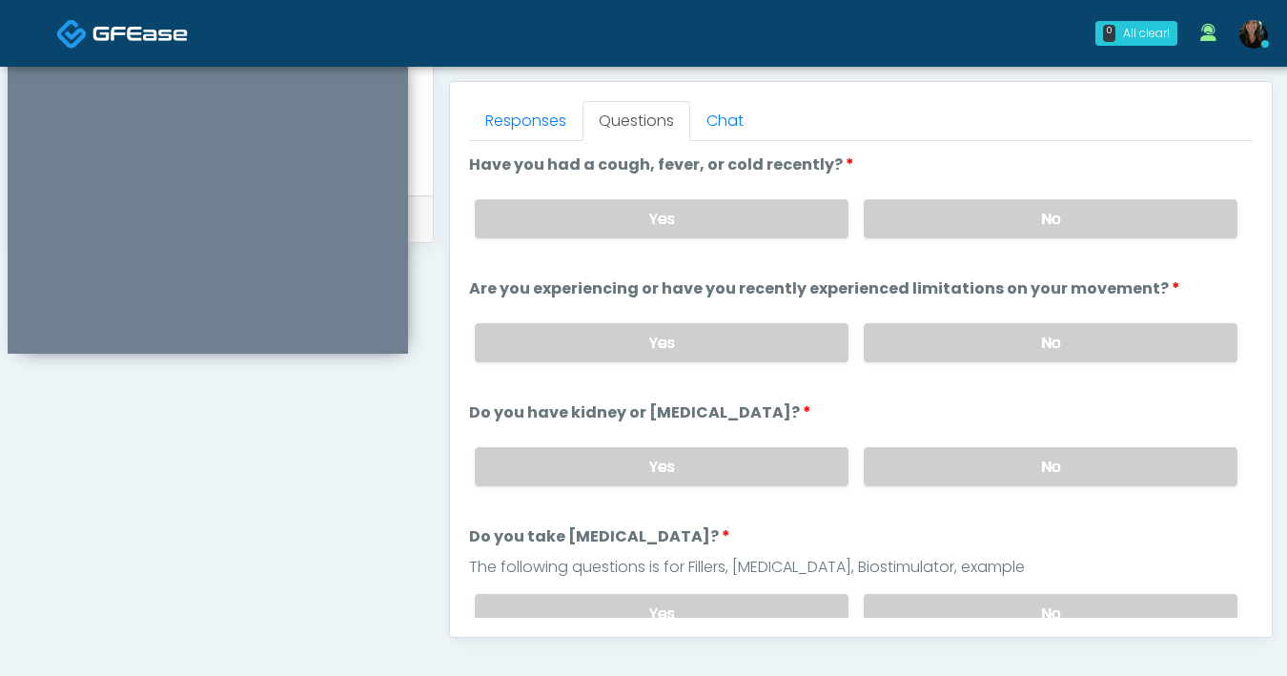
scroll to position [783, 0]
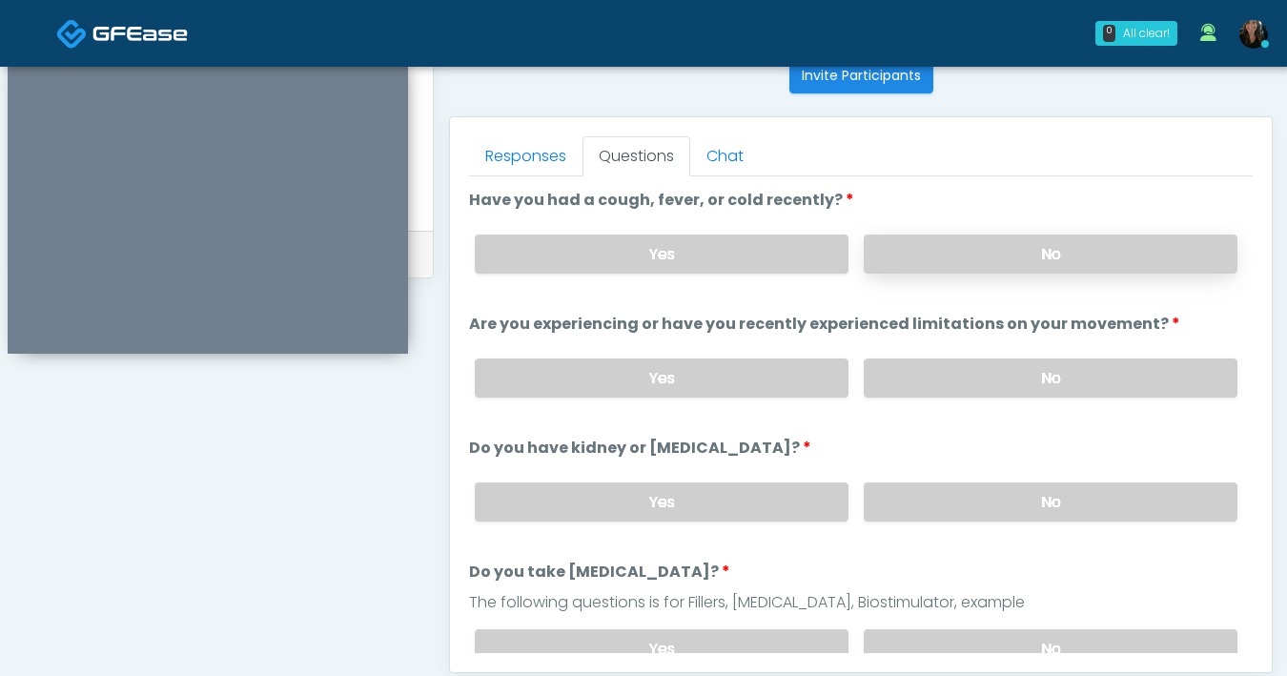
click at [958, 269] on label "No" at bounding box center [1051, 253] width 374 height 39
click at [950, 369] on label "No" at bounding box center [1051, 377] width 374 height 39
click at [953, 508] on label "No" at bounding box center [1051, 501] width 374 height 39
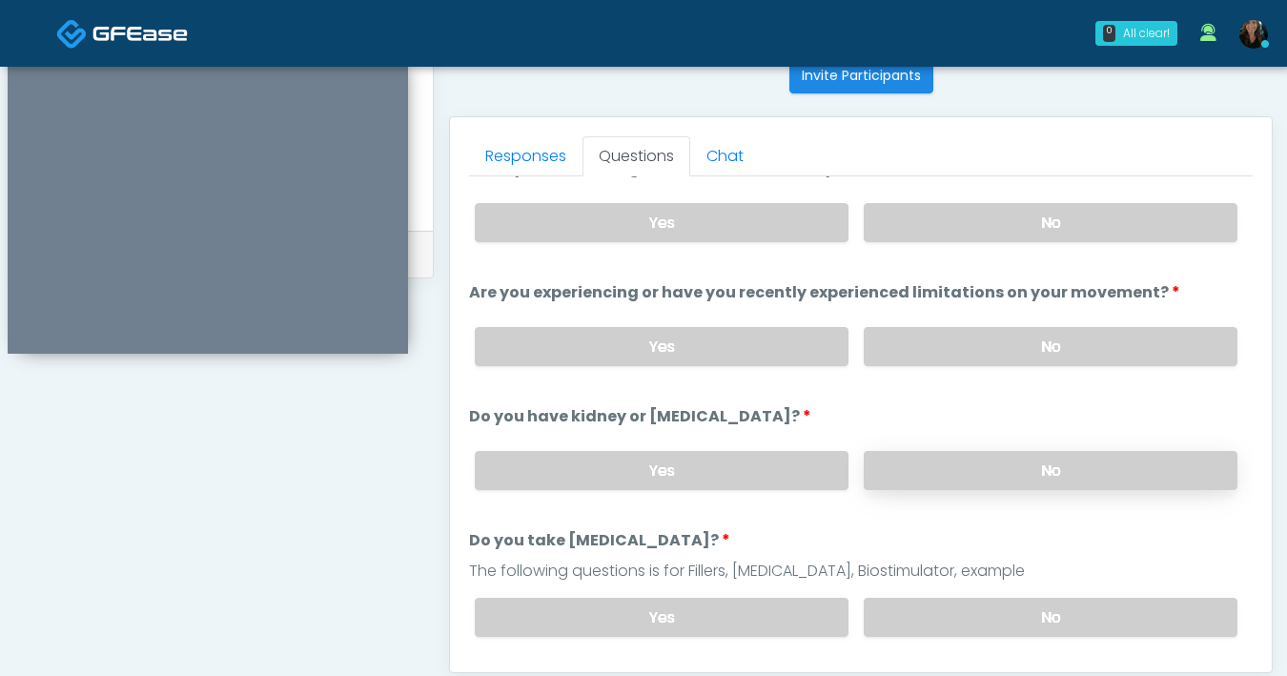
scroll to position [57, 0]
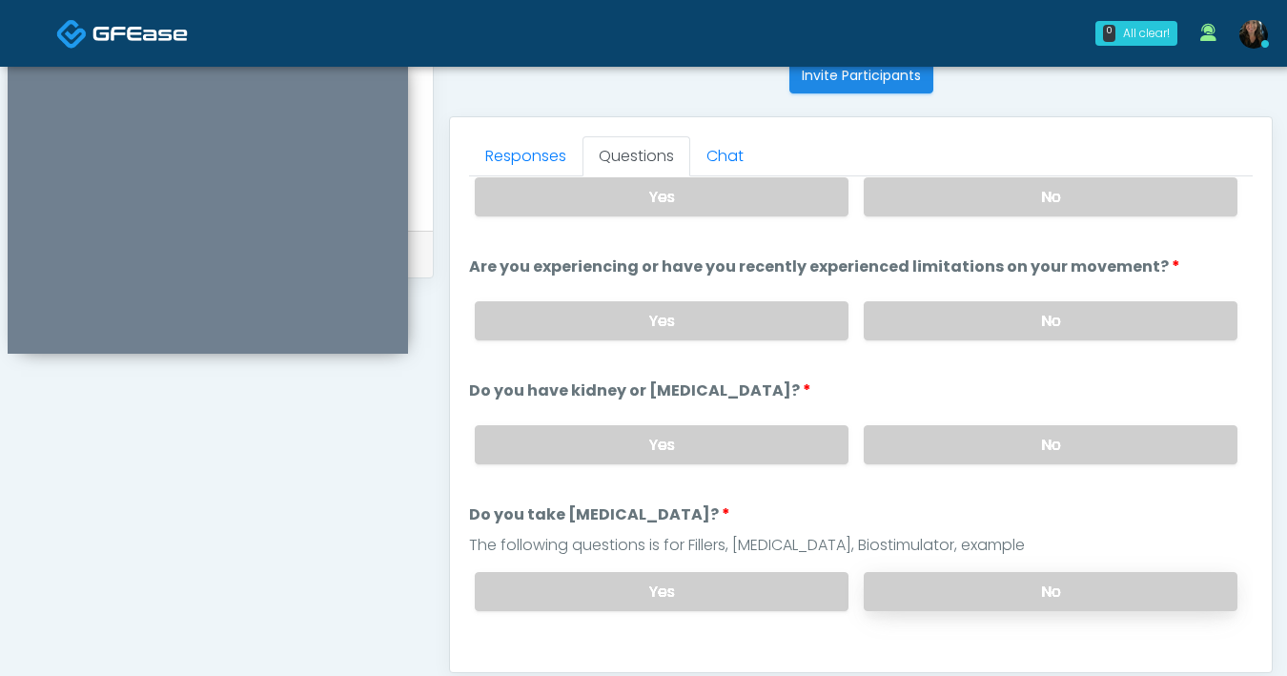
click at [929, 588] on label "No" at bounding box center [1051, 591] width 374 height 39
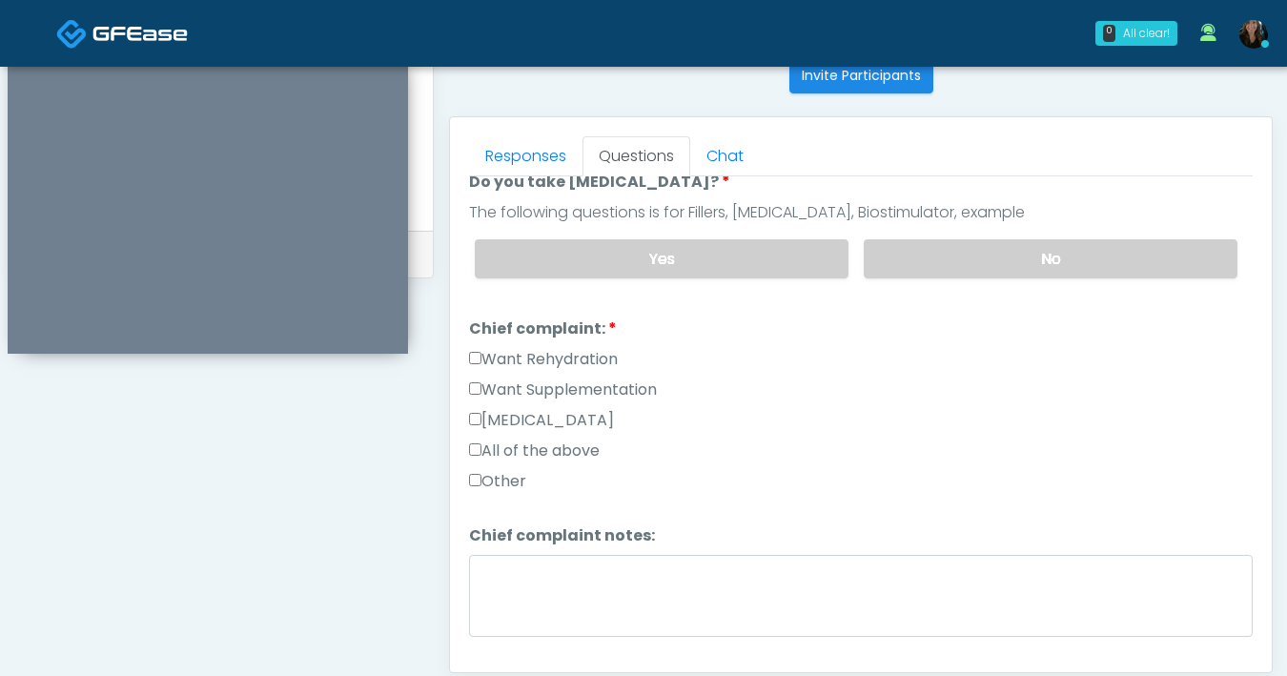
scroll to position [404, 0]
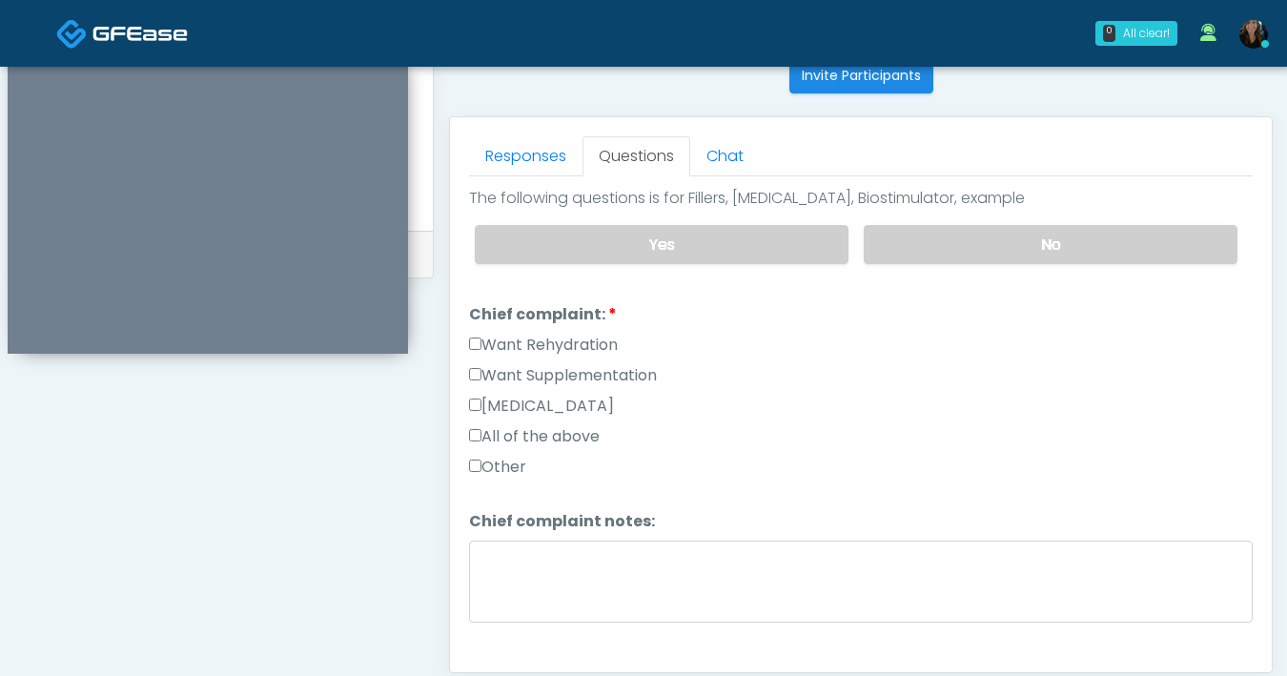
click at [479, 377] on label "Want Supplementation" at bounding box center [563, 375] width 188 height 23
click at [472, 346] on label "Want Rehydration" at bounding box center [543, 345] width 149 height 23
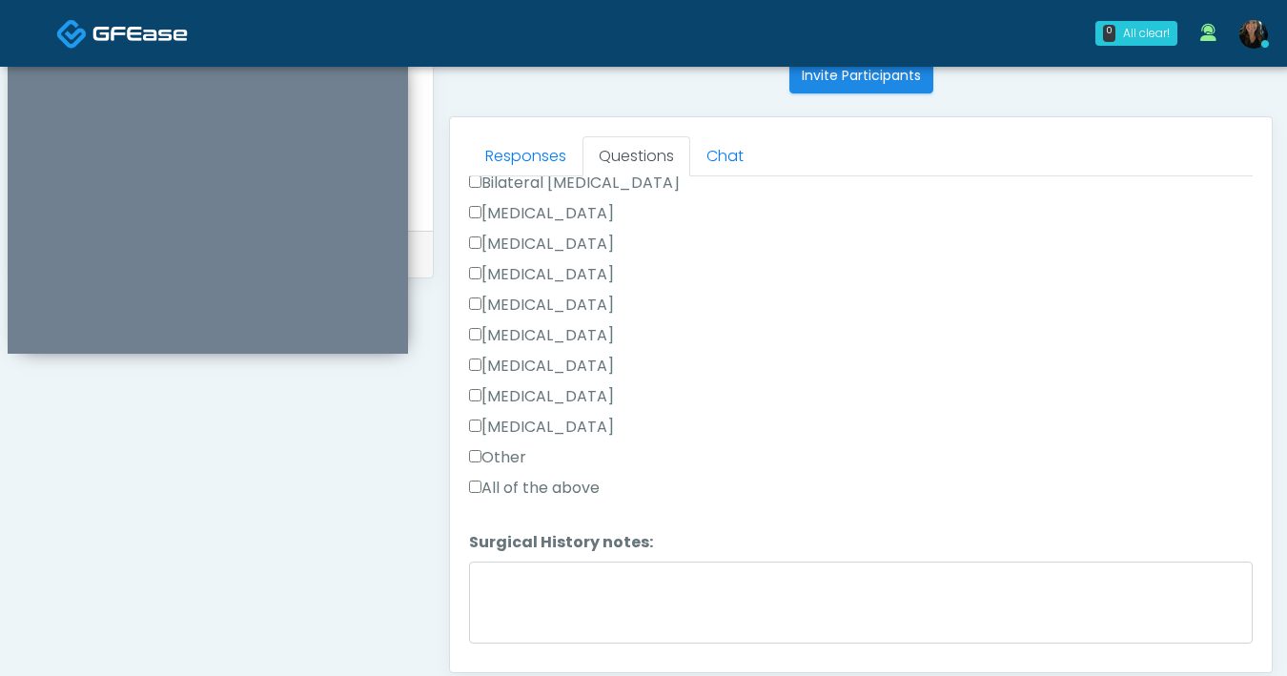
scroll to position [1059, 0]
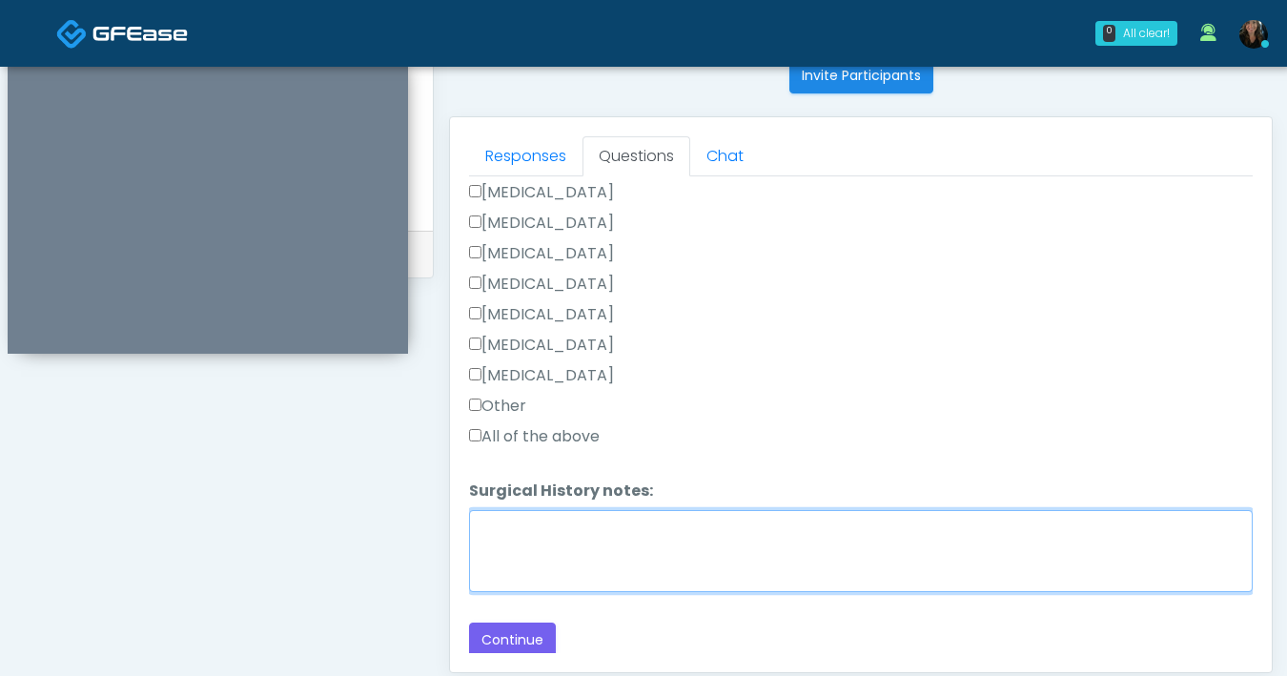
click at [610, 533] on textarea "Surgical History notes:" at bounding box center [861, 551] width 784 height 82
type textarea "********"
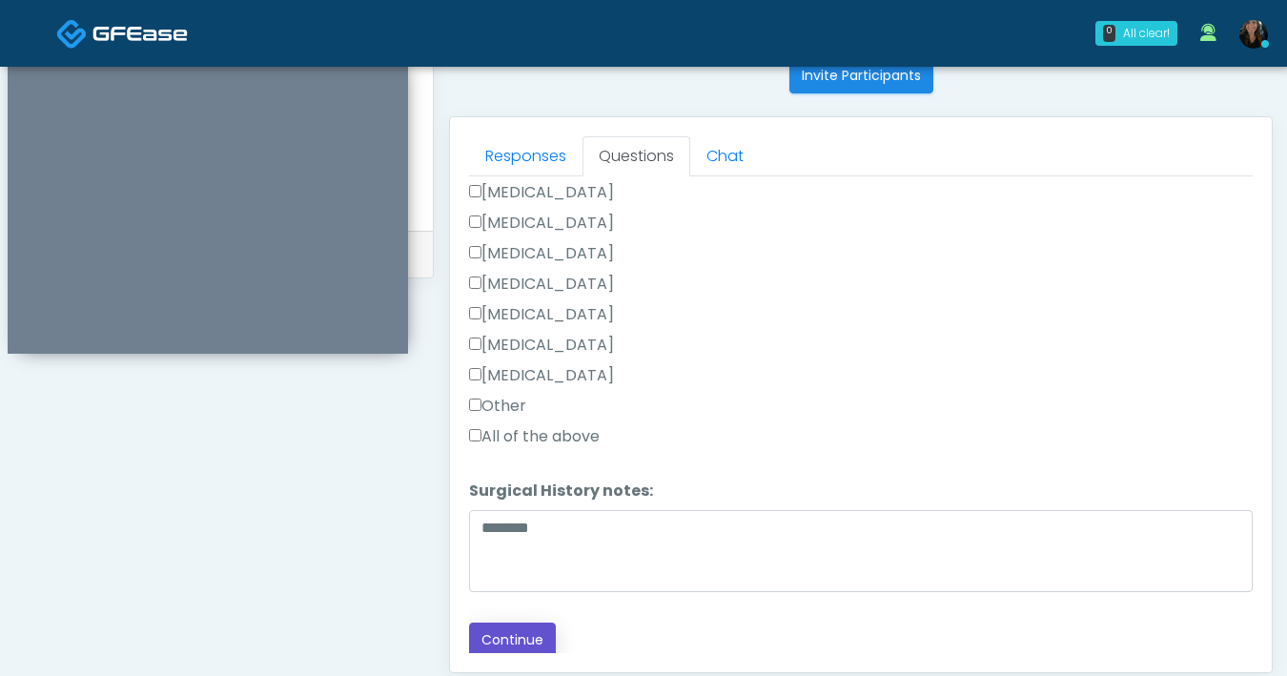
click at [528, 629] on button "Continue" at bounding box center [512, 639] width 87 height 35
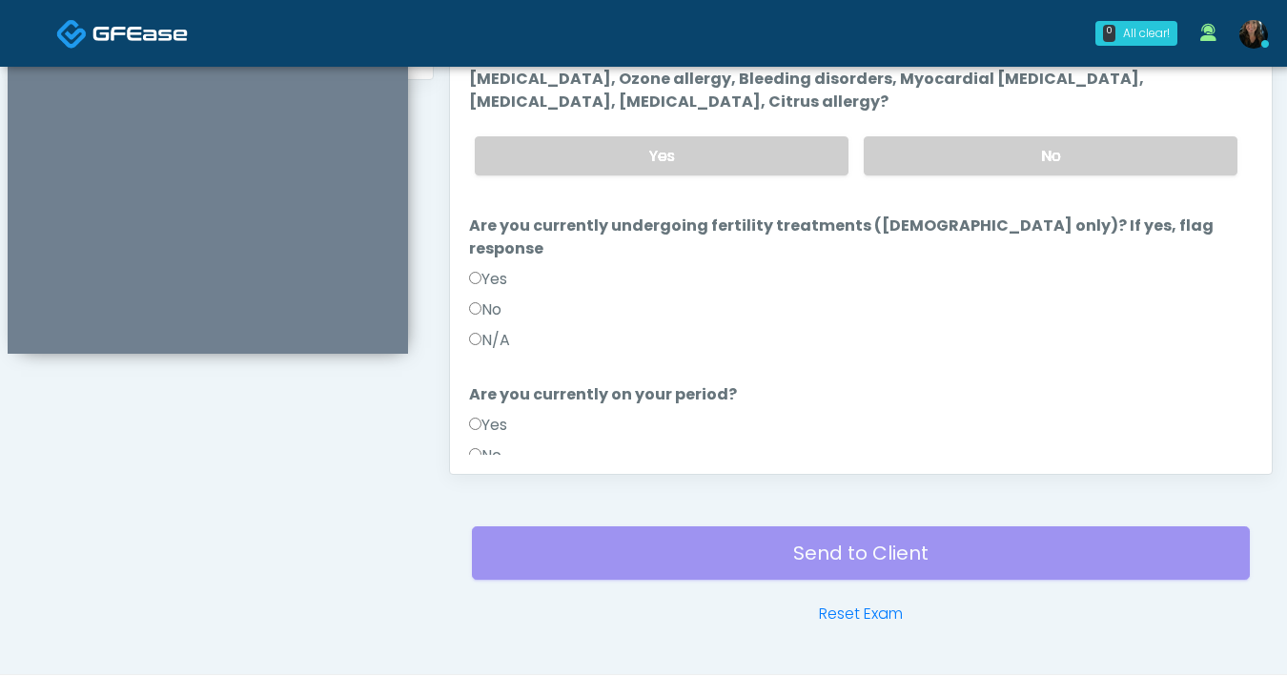
scroll to position [797, 0]
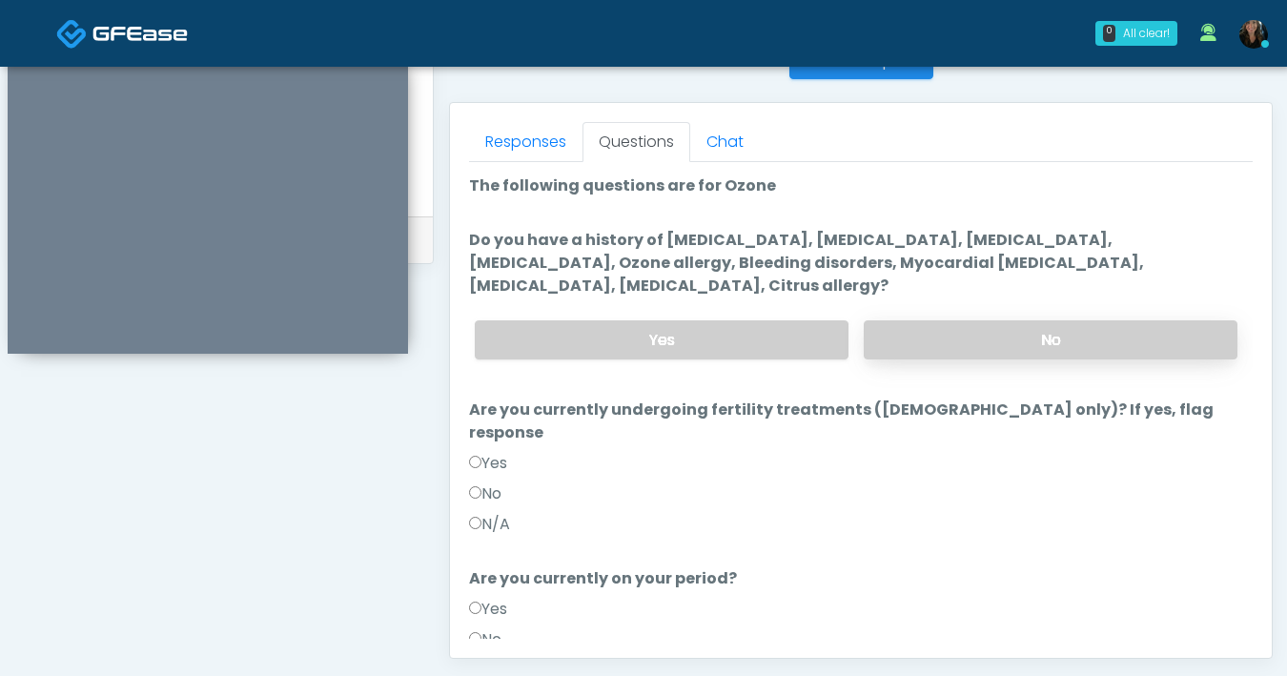
click at [1100, 338] on label "No" at bounding box center [1051, 339] width 374 height 39
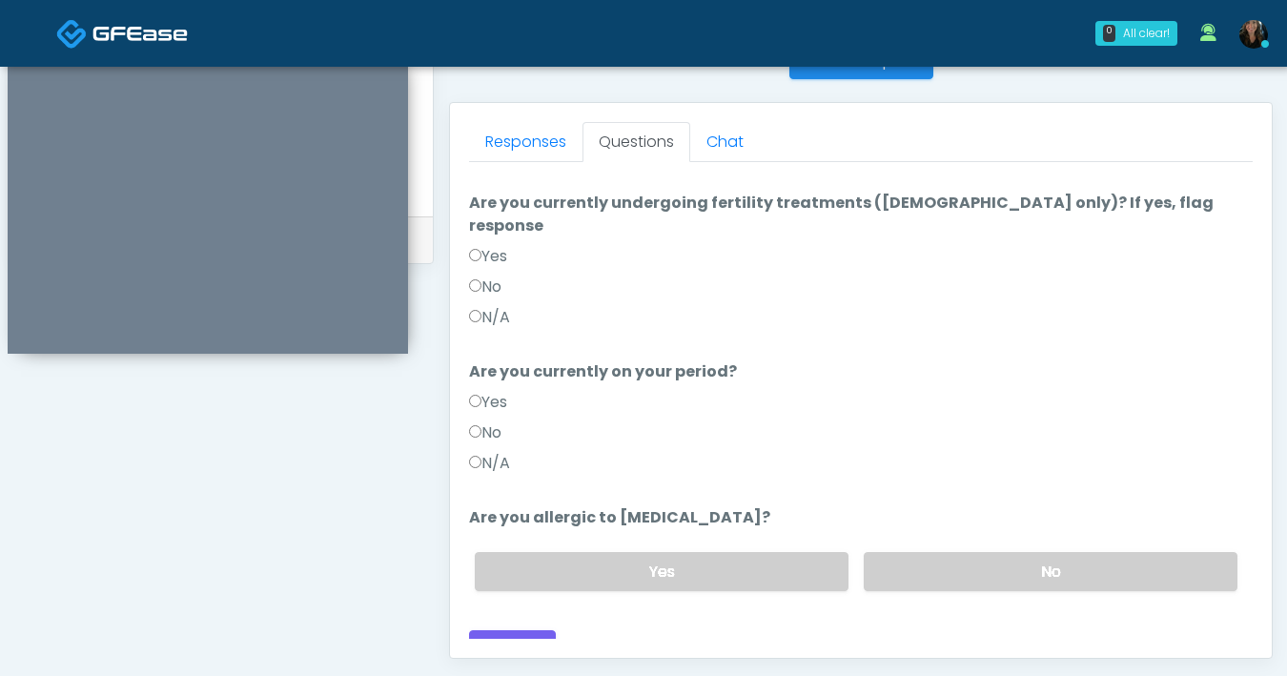
scroll to position [209, 0]
click at [1046, 550] on label "No" at bounding box center [1051, 569] width 374 height 39
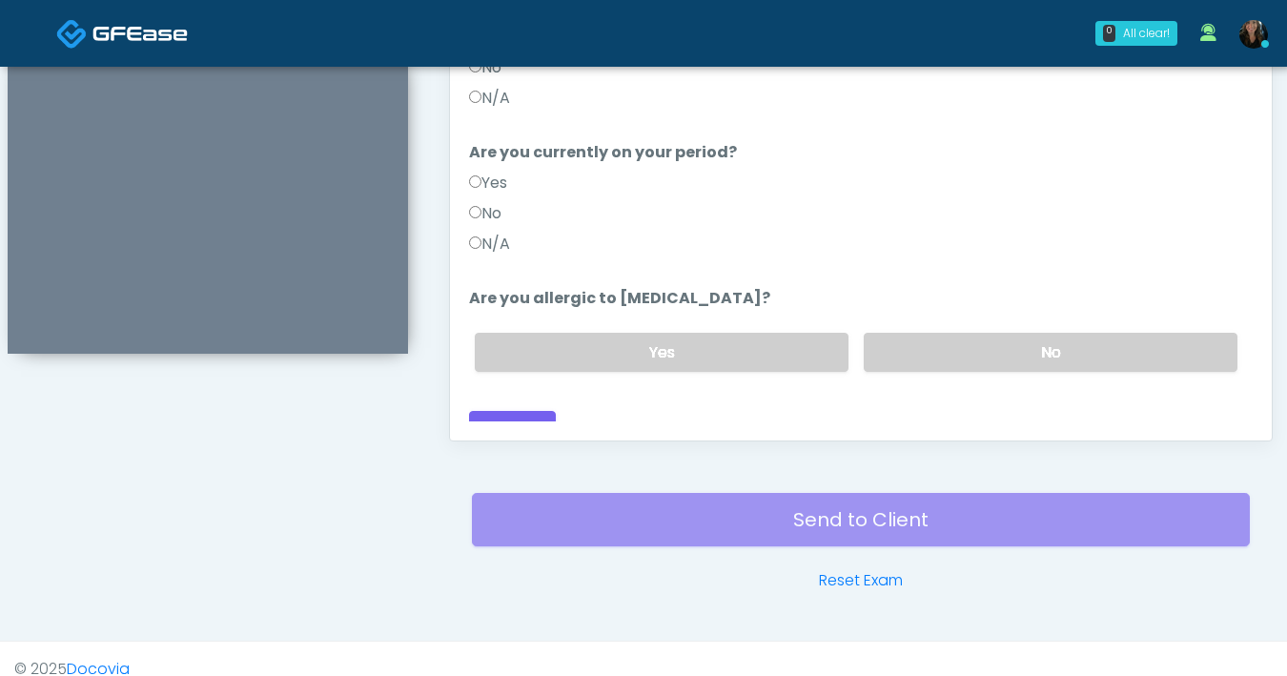
scroll to position [1035, 0]
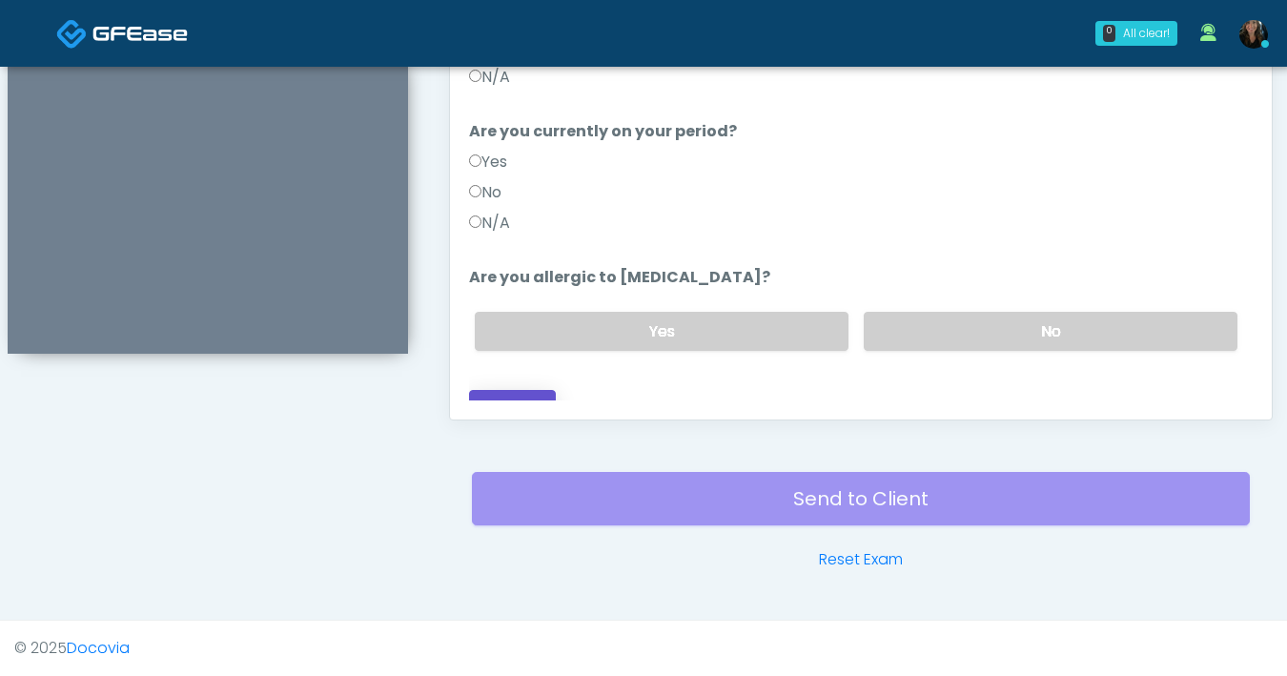
click at [530, 390] on button "Continue" at bounding box center [512, 407] width 87 height 35
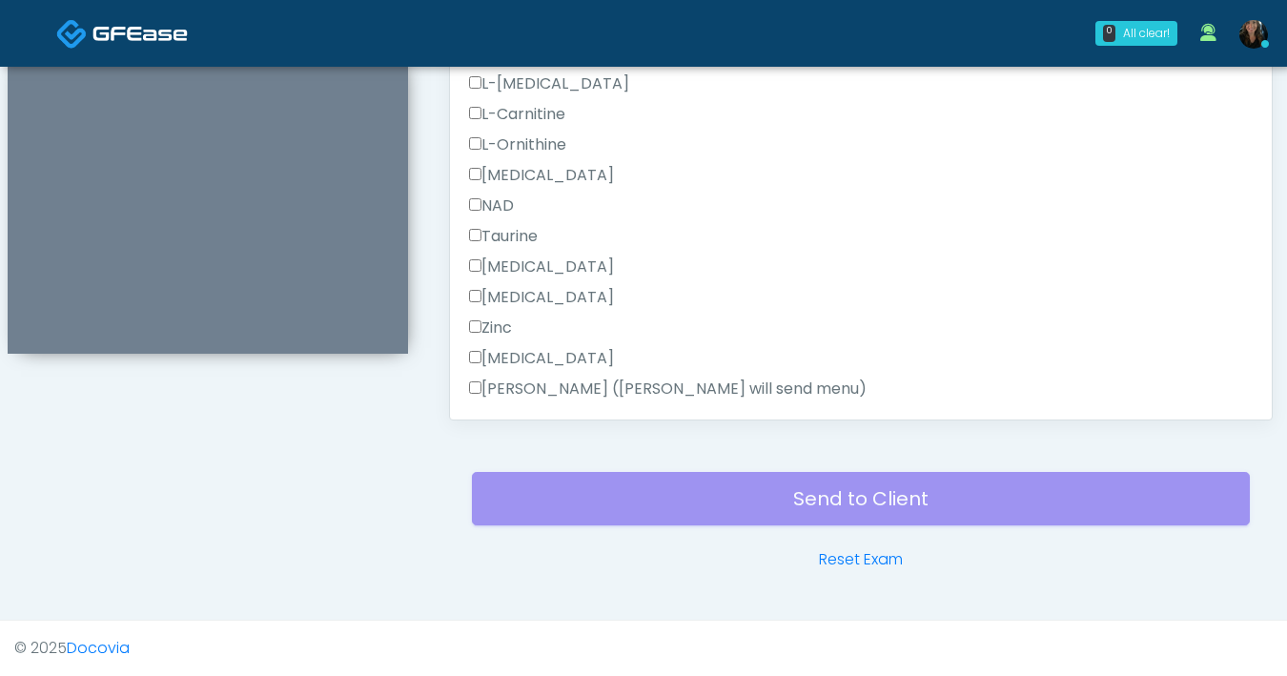
scroll to position [1211, 0]
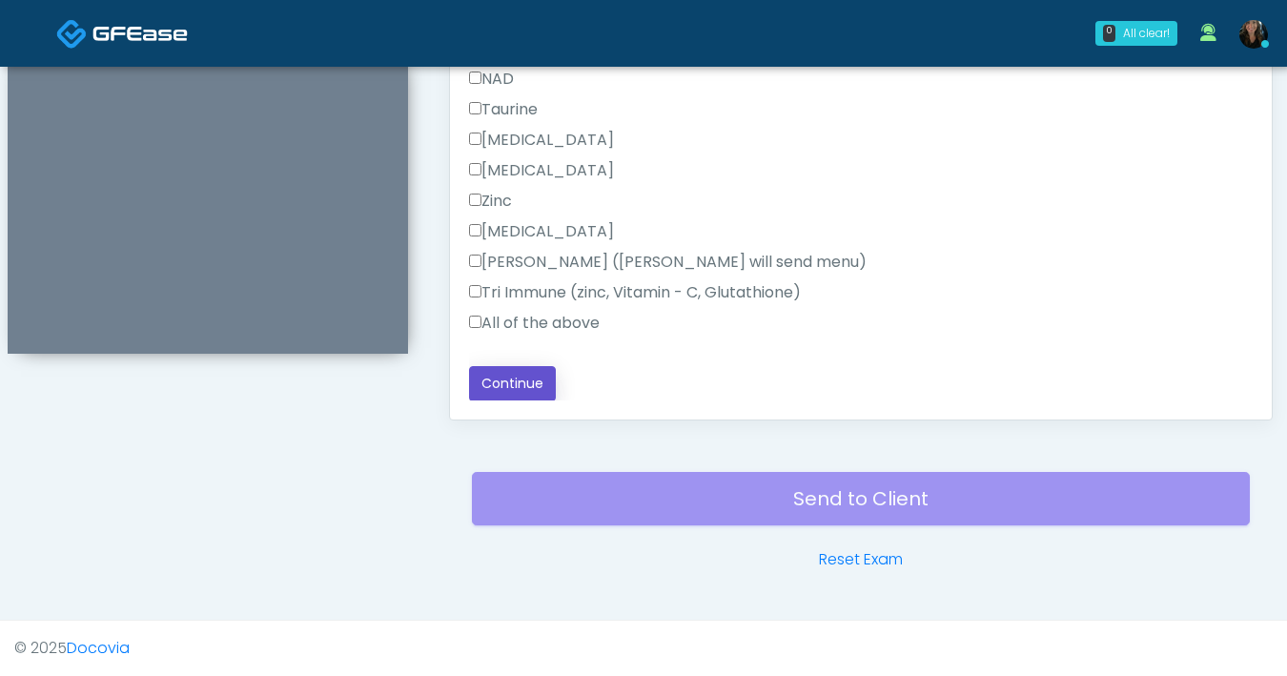
click at [519, 378] on button "Continue" at bounding box center [512, 383] width 87 height 35
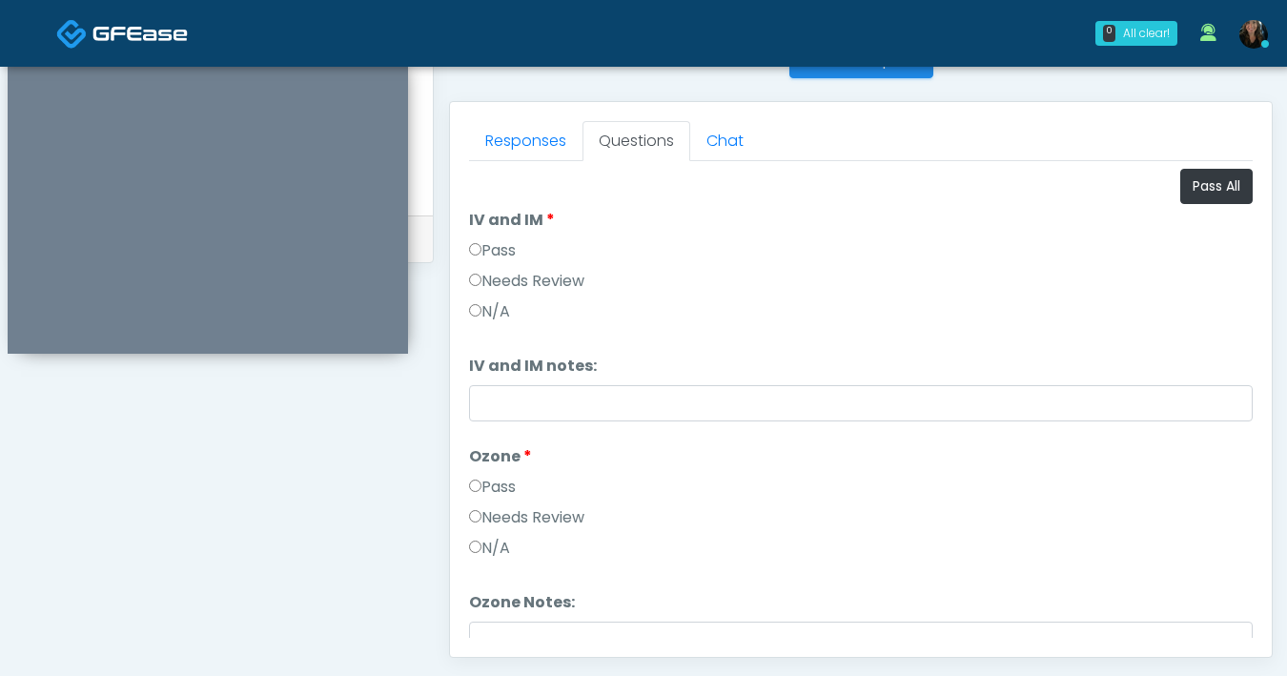
scroll to position [726, 0]
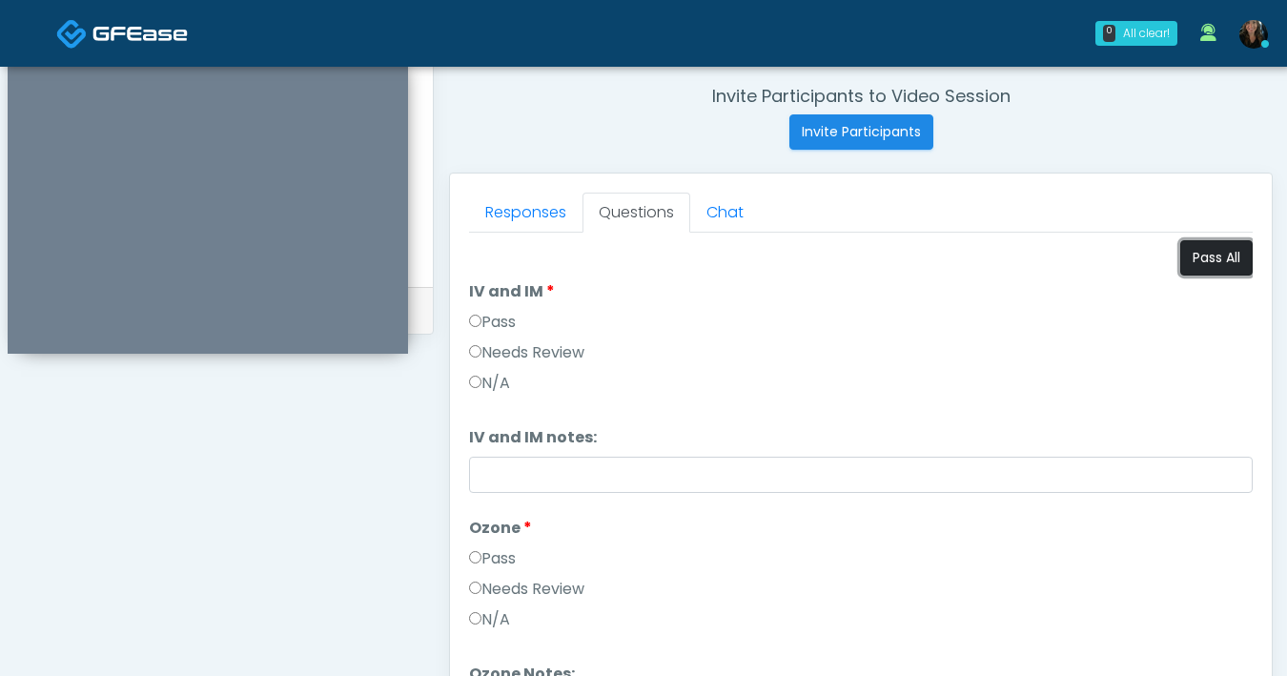
click at [1205, 261] on button "Pass All" at bounding box center [1216, 257] width 72 height 35
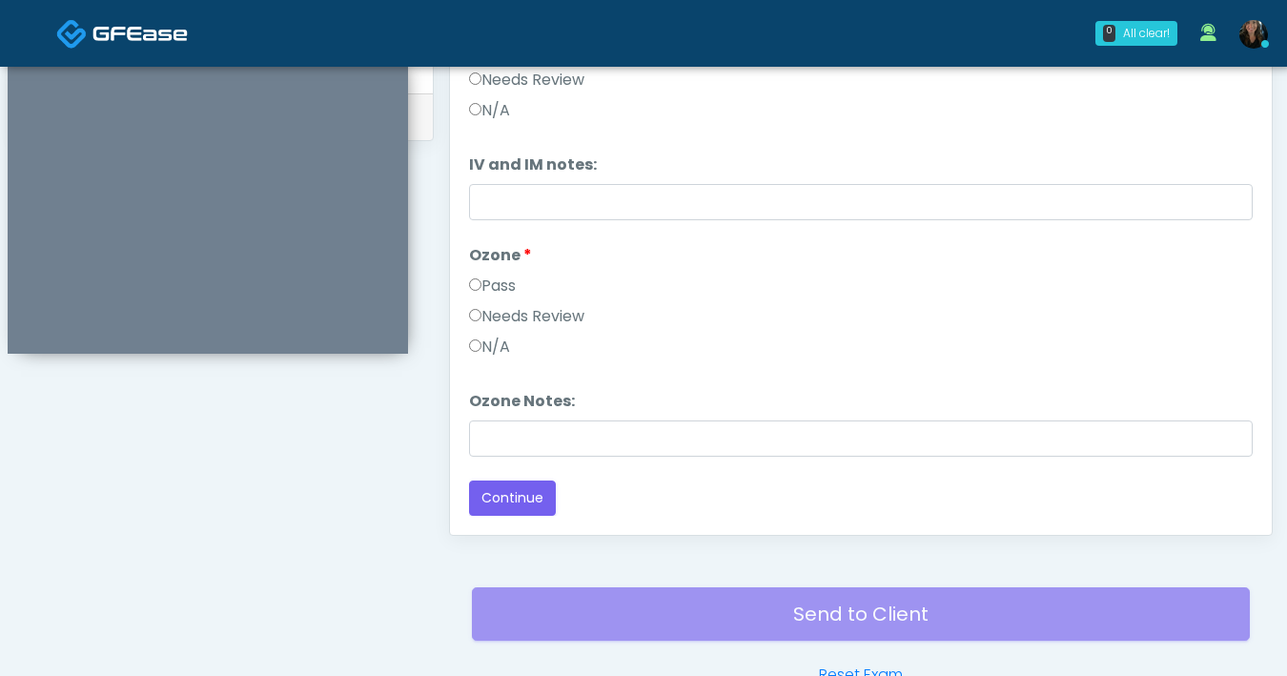
scroll to position [1035, 0]
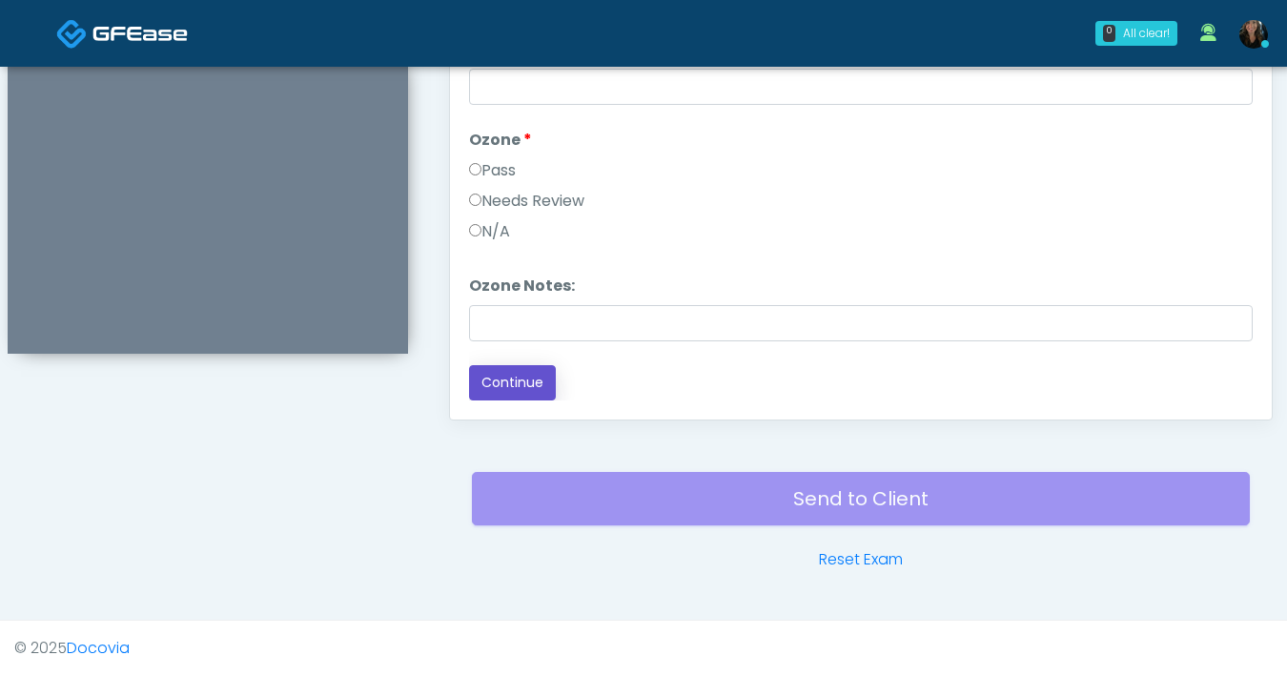
click at [520, 390] on button "Continue" at bounding box center [512, 382] width 87 height 35
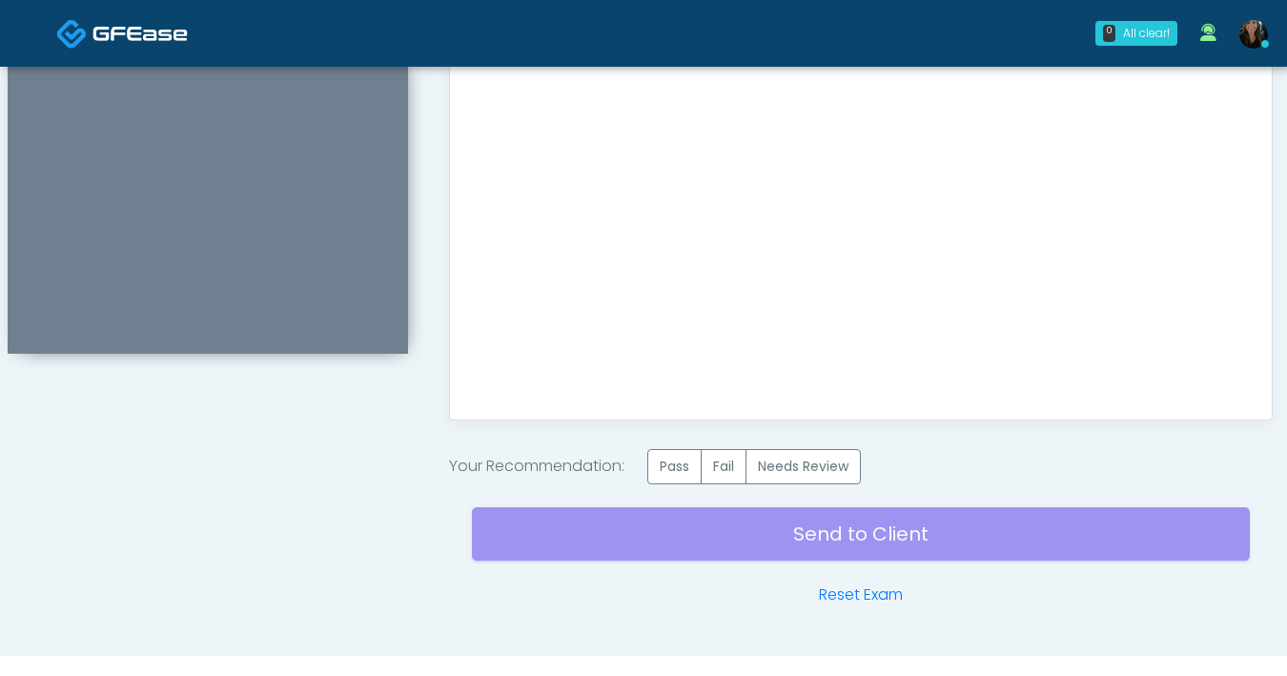
scroll to position [0, 0]
click at [672, 470] on label "Pass" at bounding box center [674, 466] width 54 height 35
click at [784, 537] on div "Send to Client Reset Exam" at bounding box center [861, 545] width 778 height 122
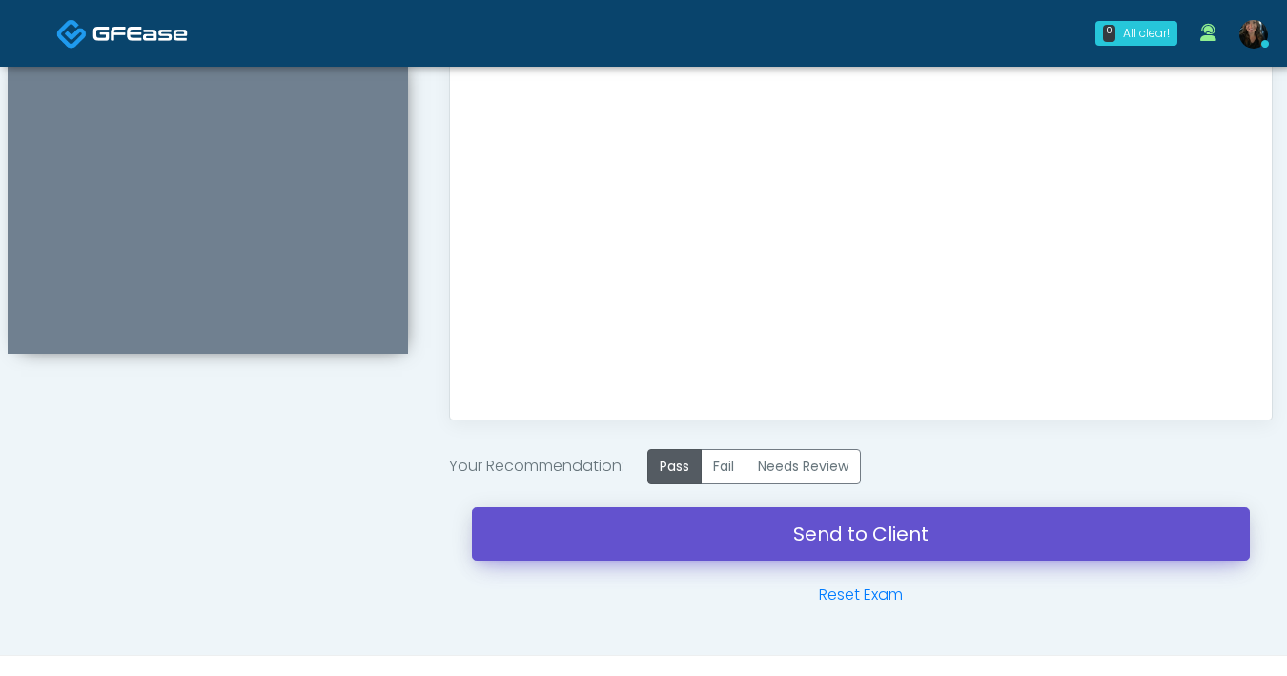
click at [826, 525] on link "Send to Client" at bounding box center [861, 533] width 778 height 53
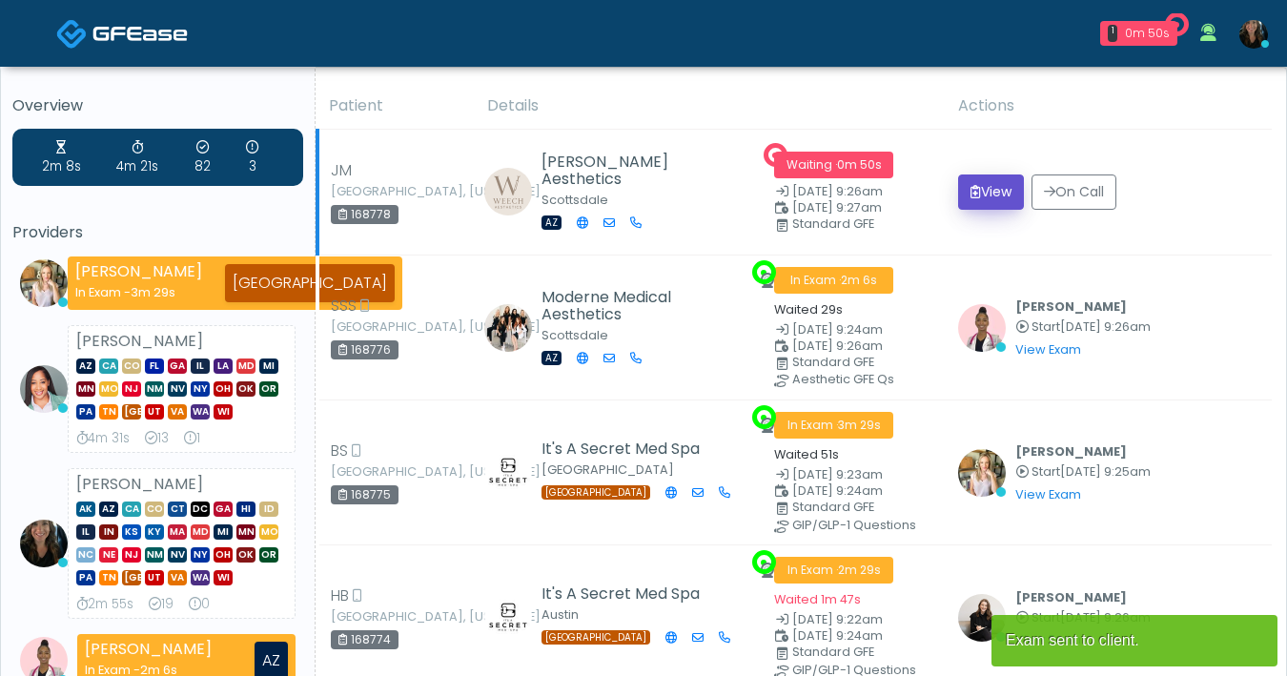
click button "View"
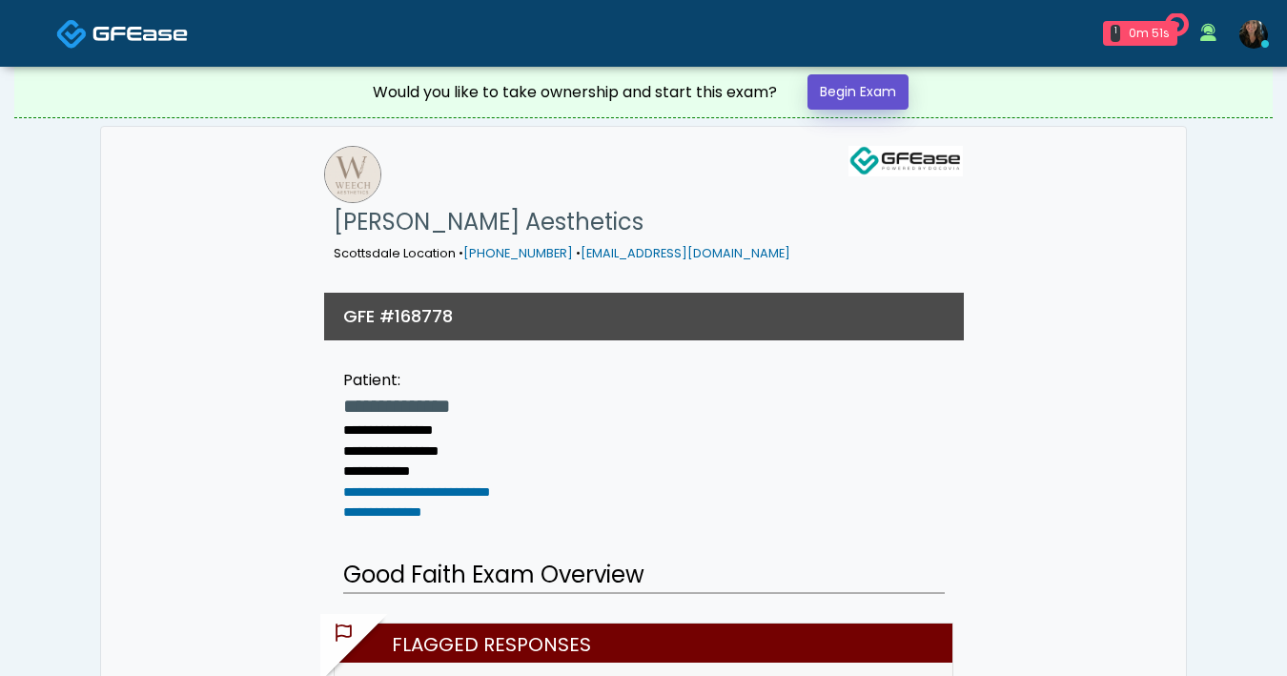
click at [877, 105] on link "Begin Exam" at bounding box center [857, 91] width 101 height 35
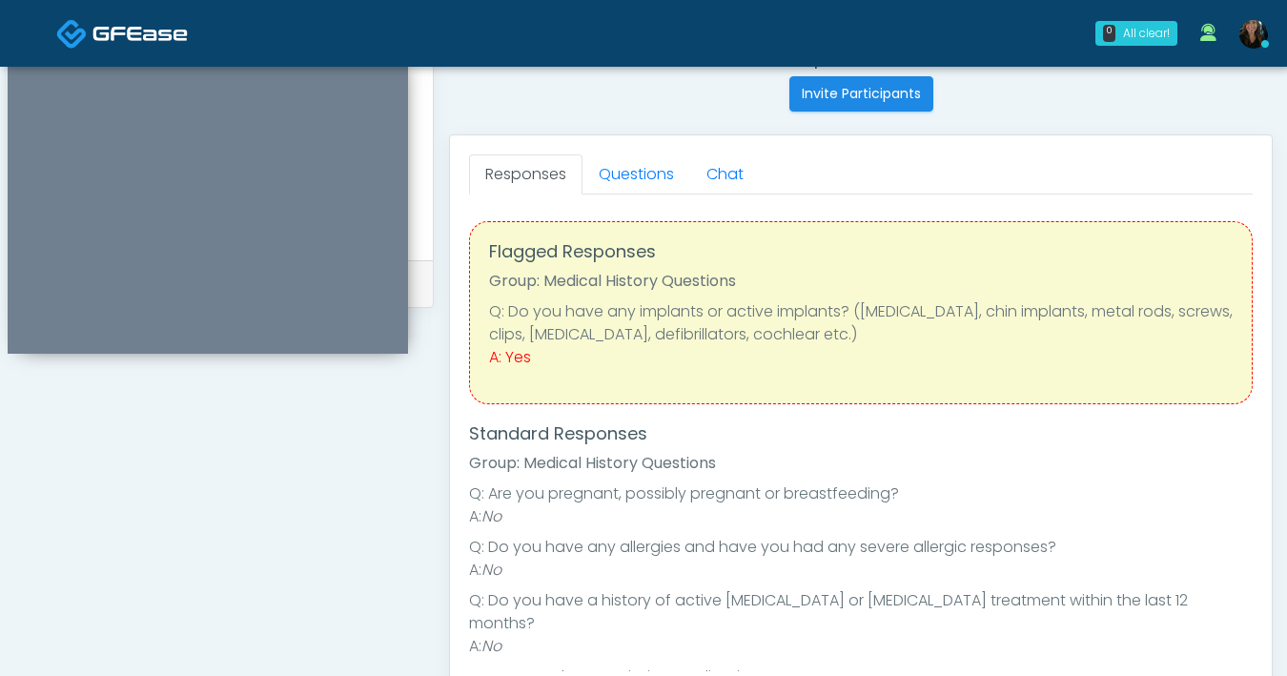
scroll to position [764, 0]
click at [608, 180] on link "Questions" at bounding box center [636, 175] width 108 height 40
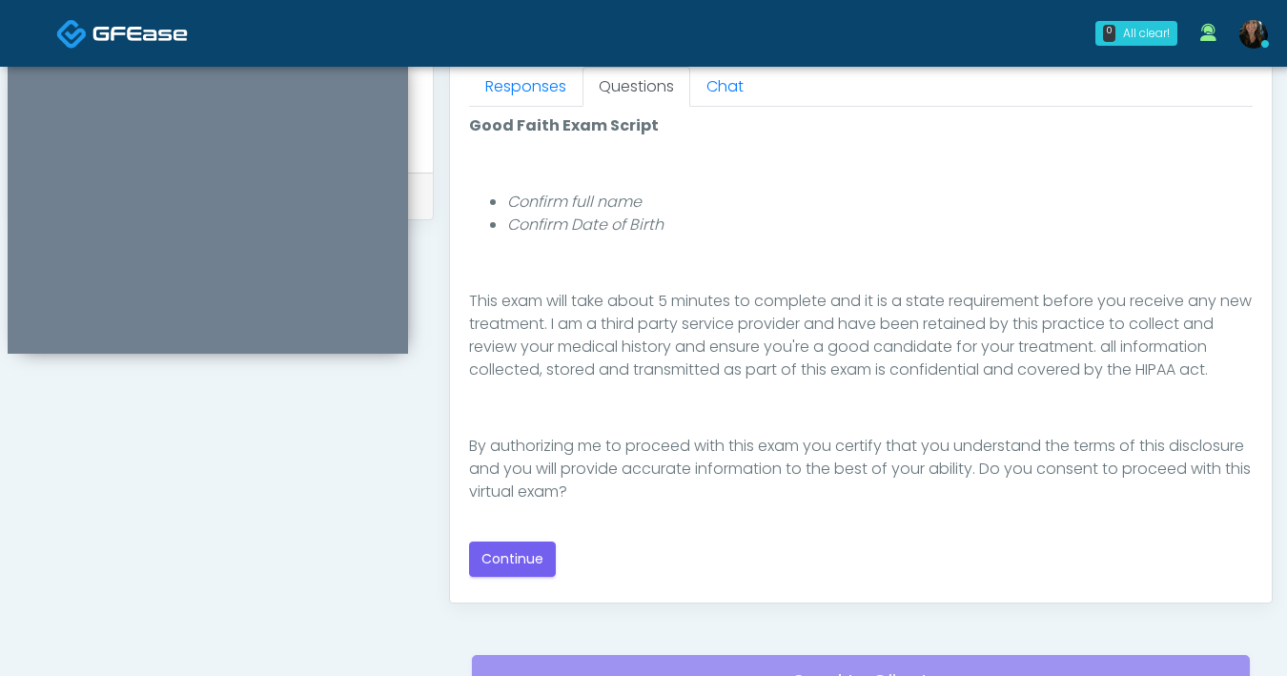
scroll to position [867, 0]
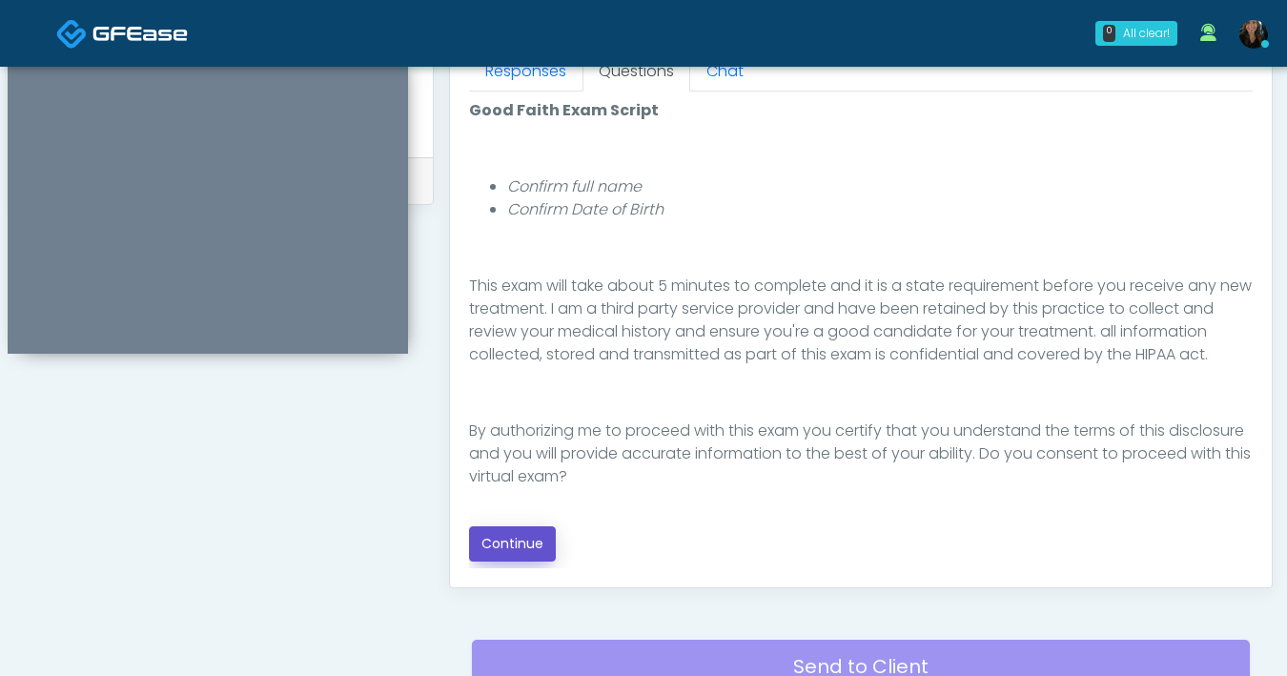
click at [491, 554] on button "Continue" at bounding box center [512, 543] width 87 height 35
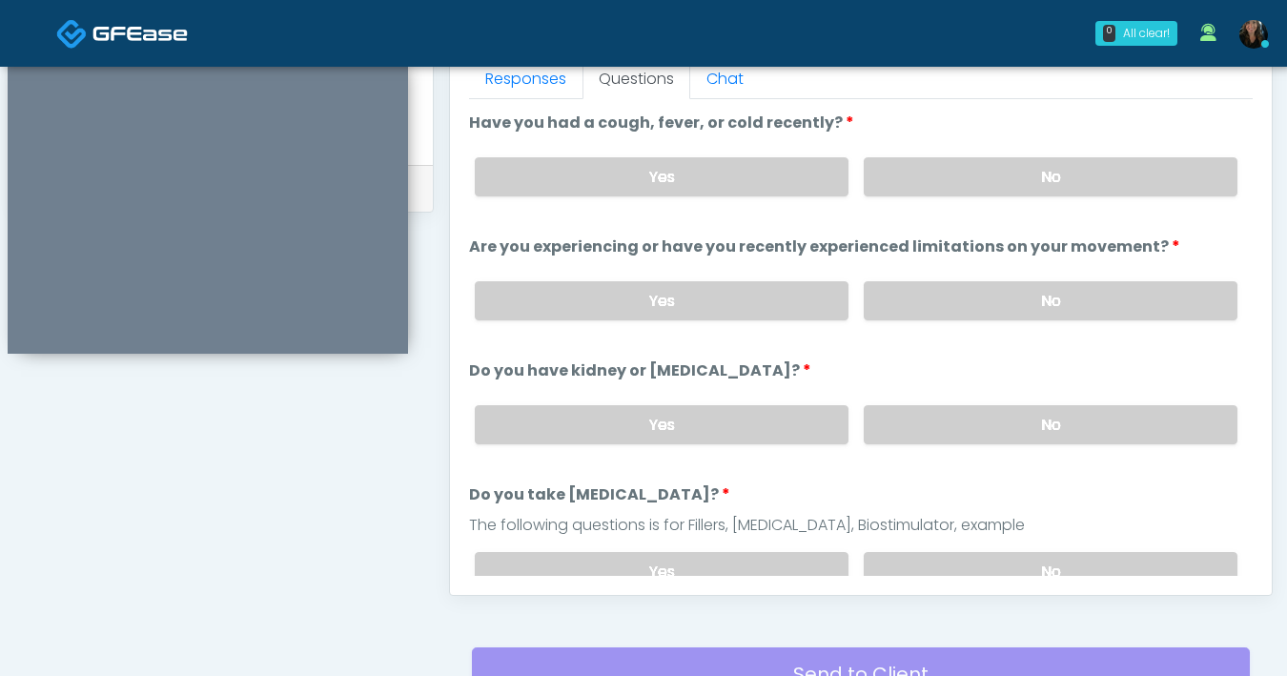
scroll to position [801, 0]
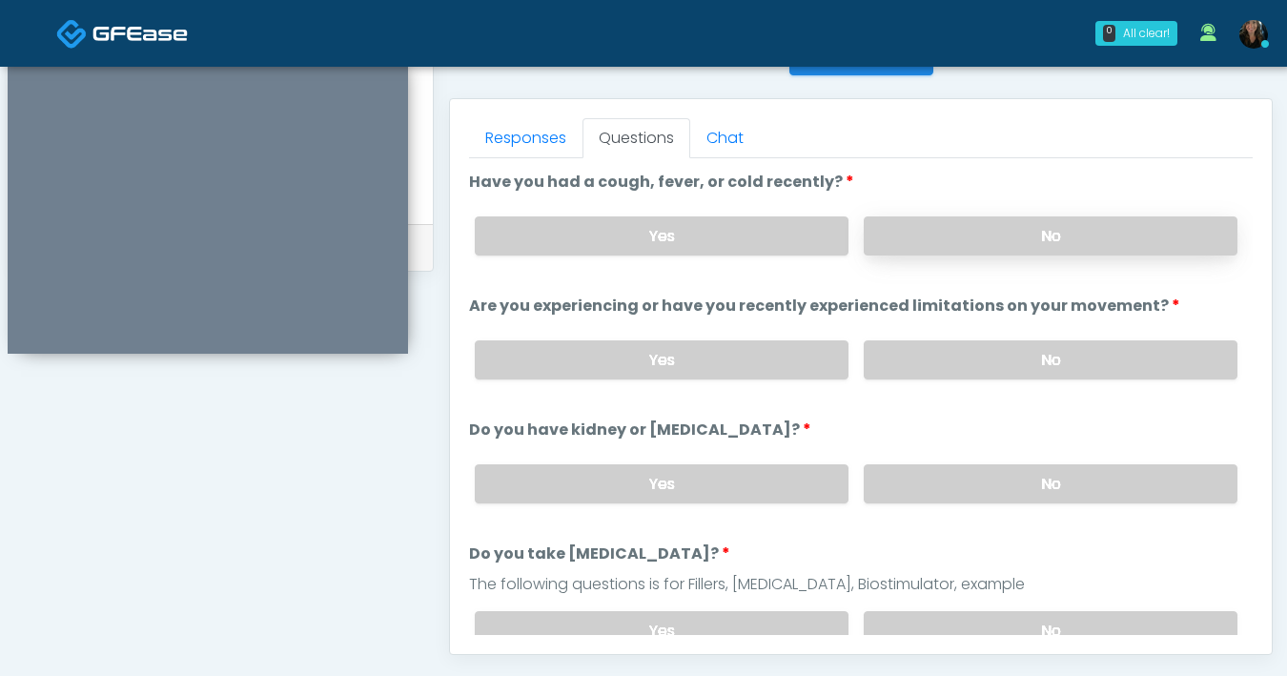
click at [976, 237] on label "No" at bounding box center [1051, 235] width 374 height 39
click at [999, 363] on label "No" at bounding box center [1051, 359] width 374 height 39
click at [966, 479] on label "No" at bounding box center [1051, 483] width 374 height 39
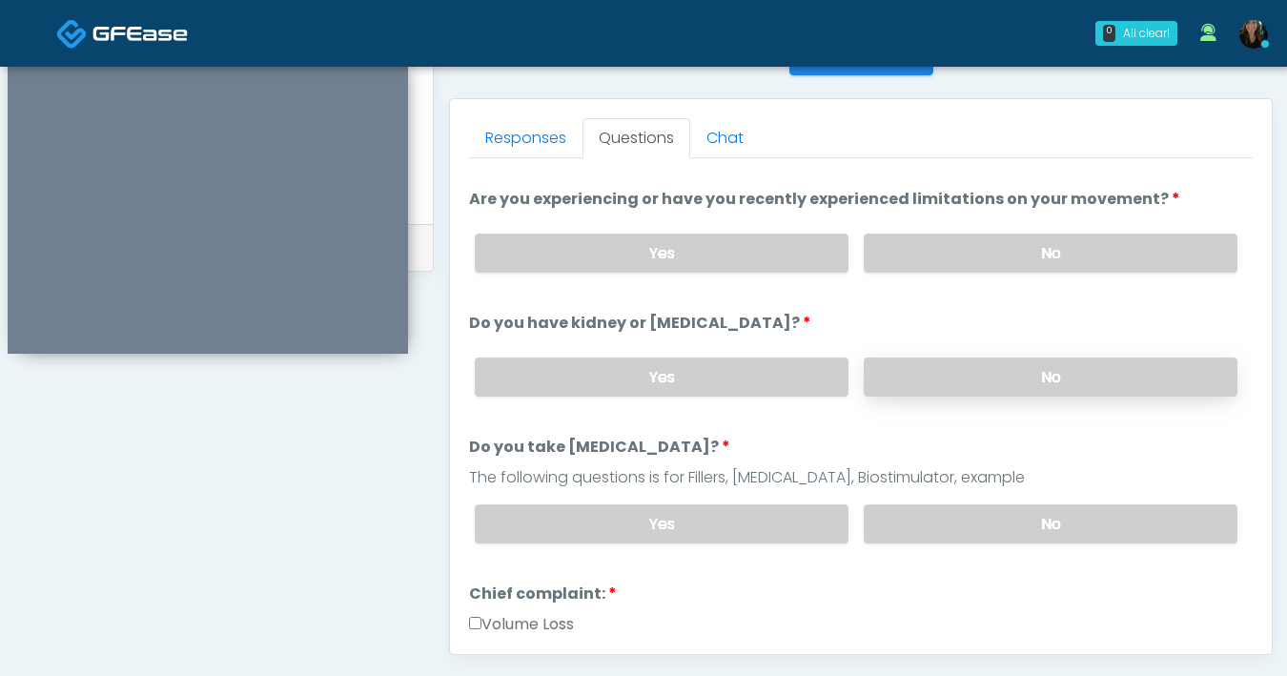
scroll to position [110, 0]
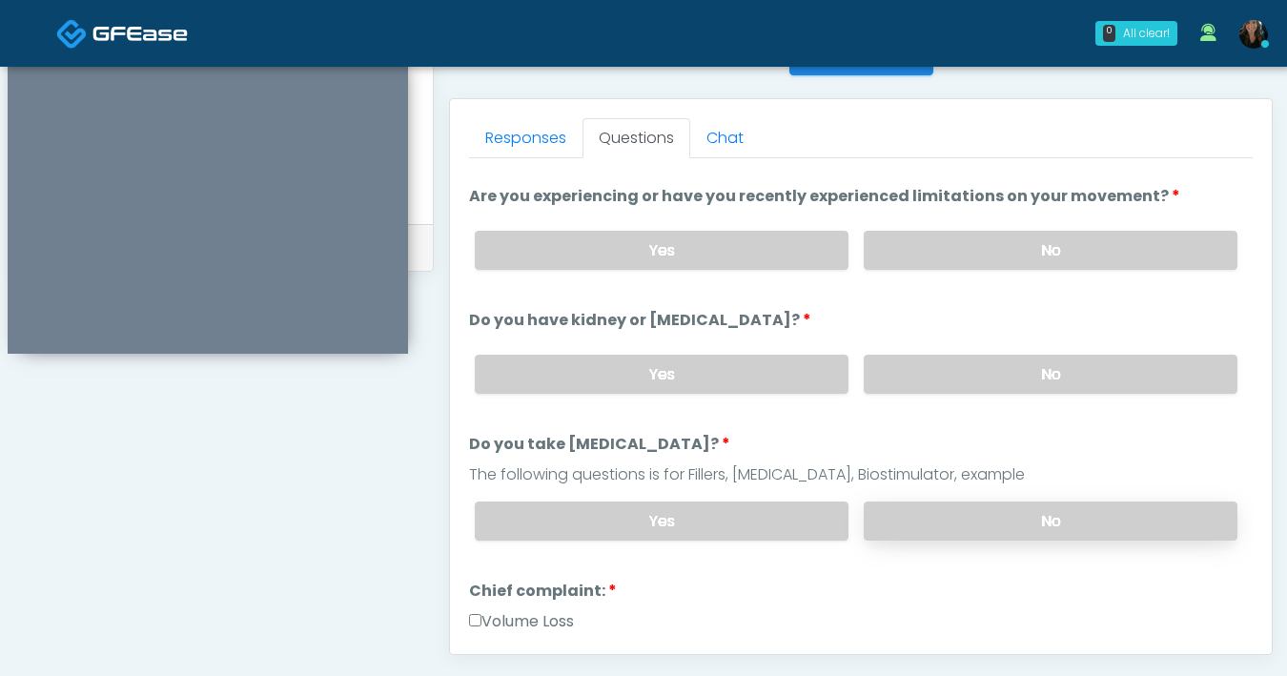
click at [997, 507] on label "No" at bounding box center [1051, 520] width 374 height 39
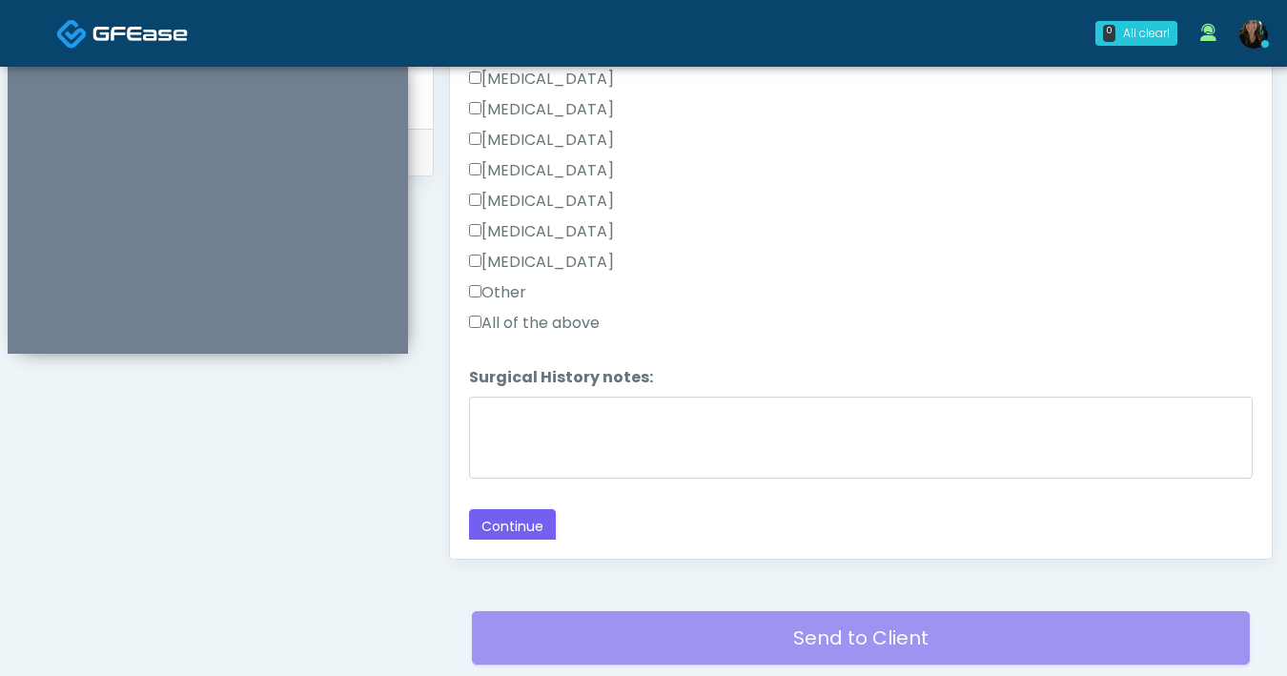
scroll to position [1035, 0]
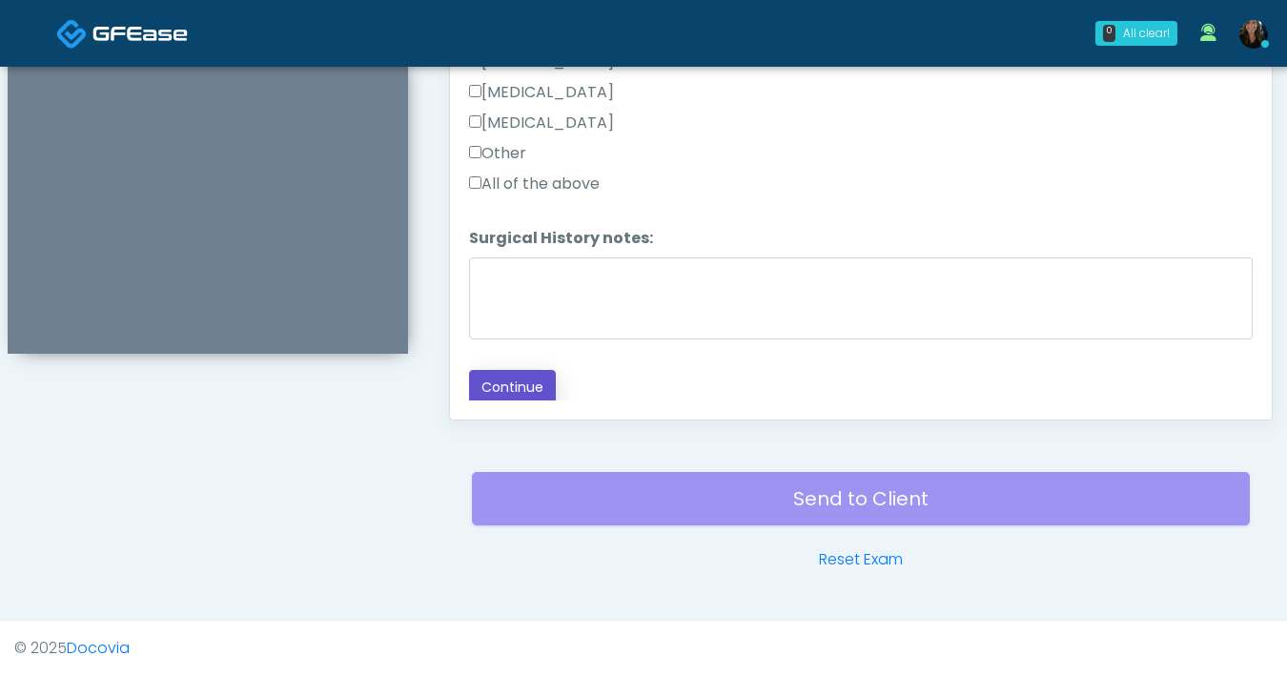
click at [546, 377] on button "Continue" at bounding box center [512, 387] width 87 height 35
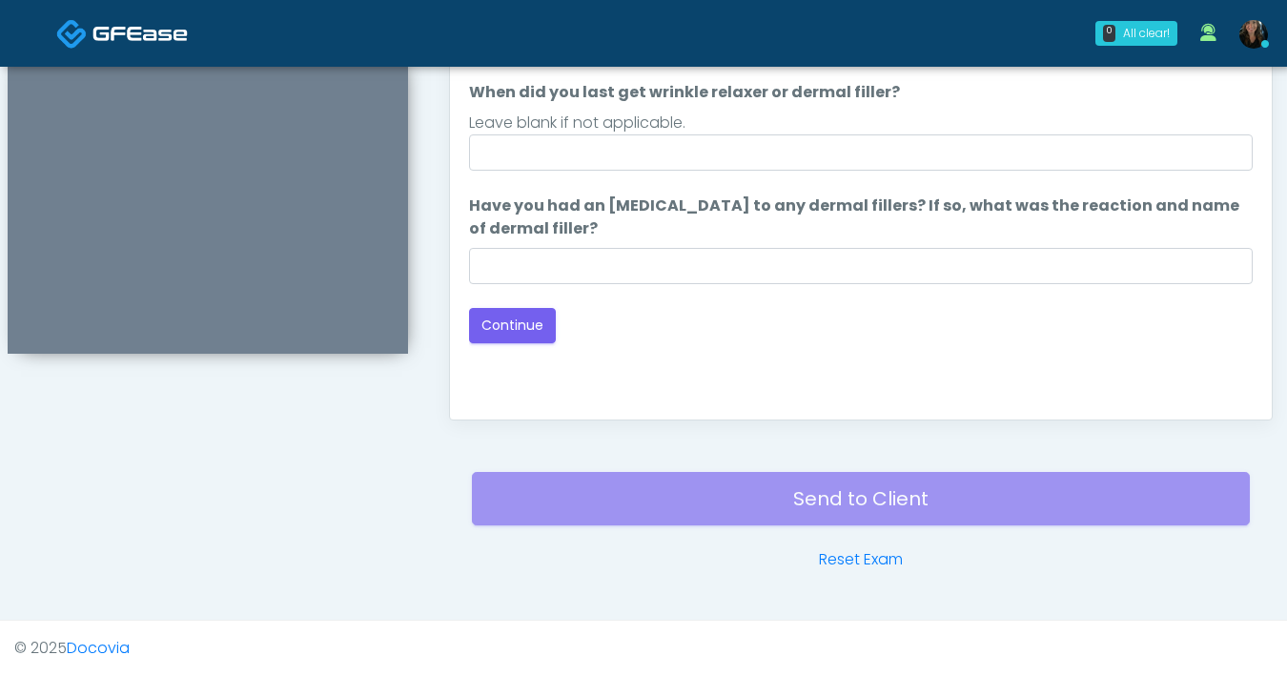
scroll to position [630, 0]
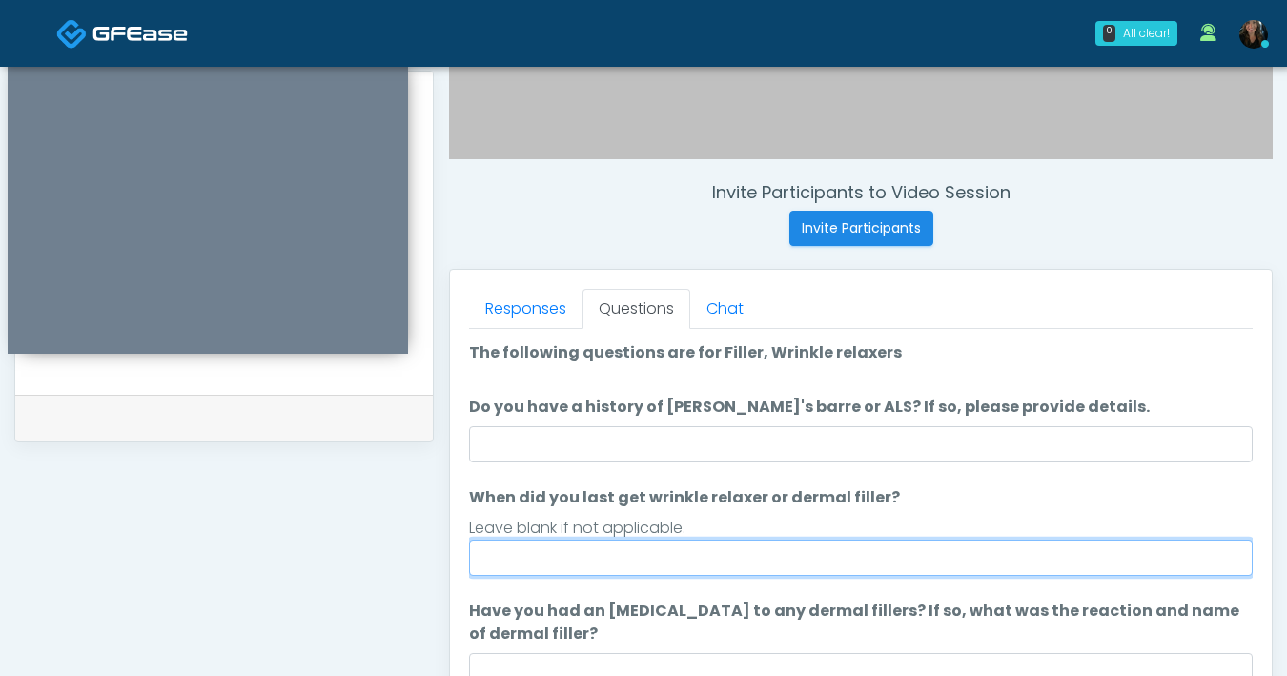
click at [740, 568] on input "When did you last get wrinkle relaxer or dermal filler?" at bounding box center [861, 558] width 784 height 36
type input "**********"
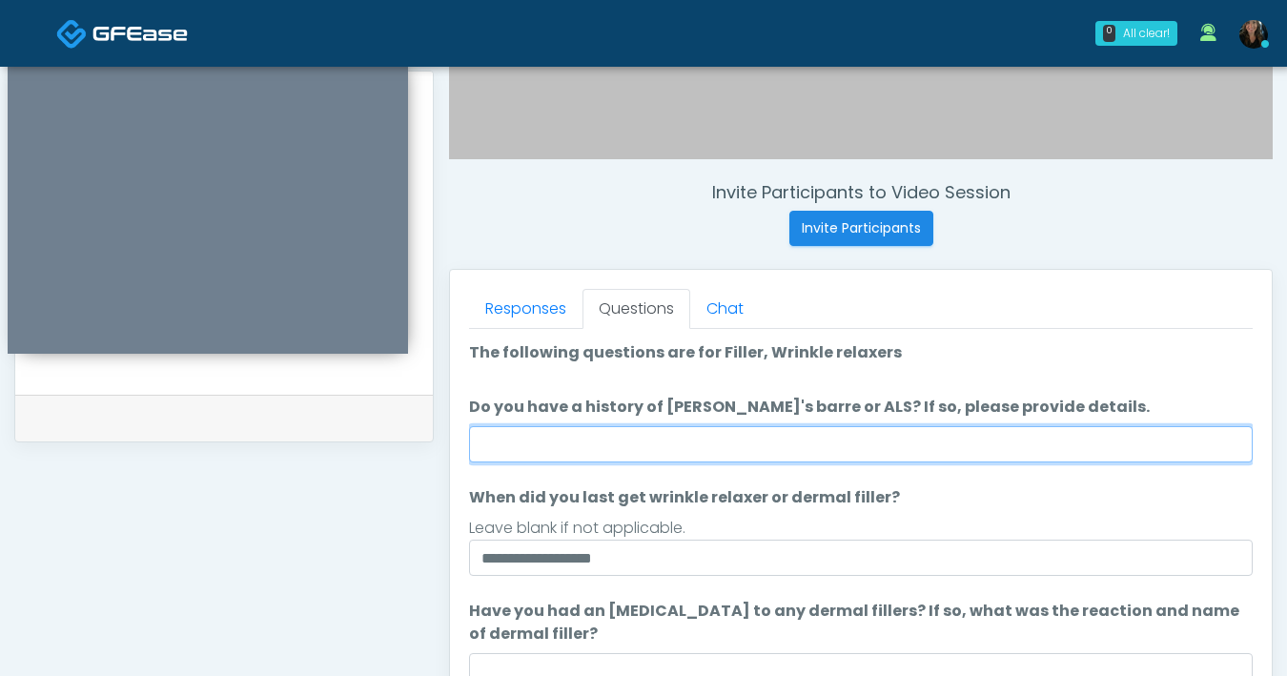
click at [798, 444] on input "Do you have a history of Guillain's barre or ALS? If so, please provide details." at bounding box center [861, 444] width 784 height 36
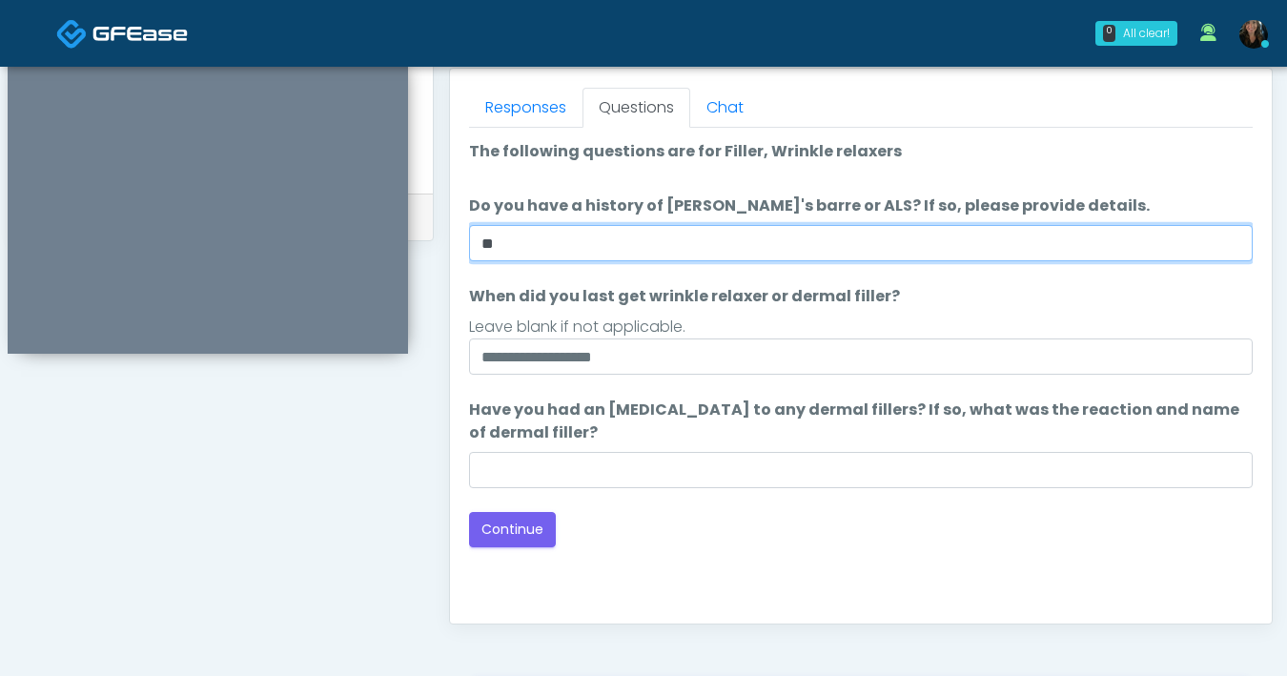
scroll to position [814, 0]
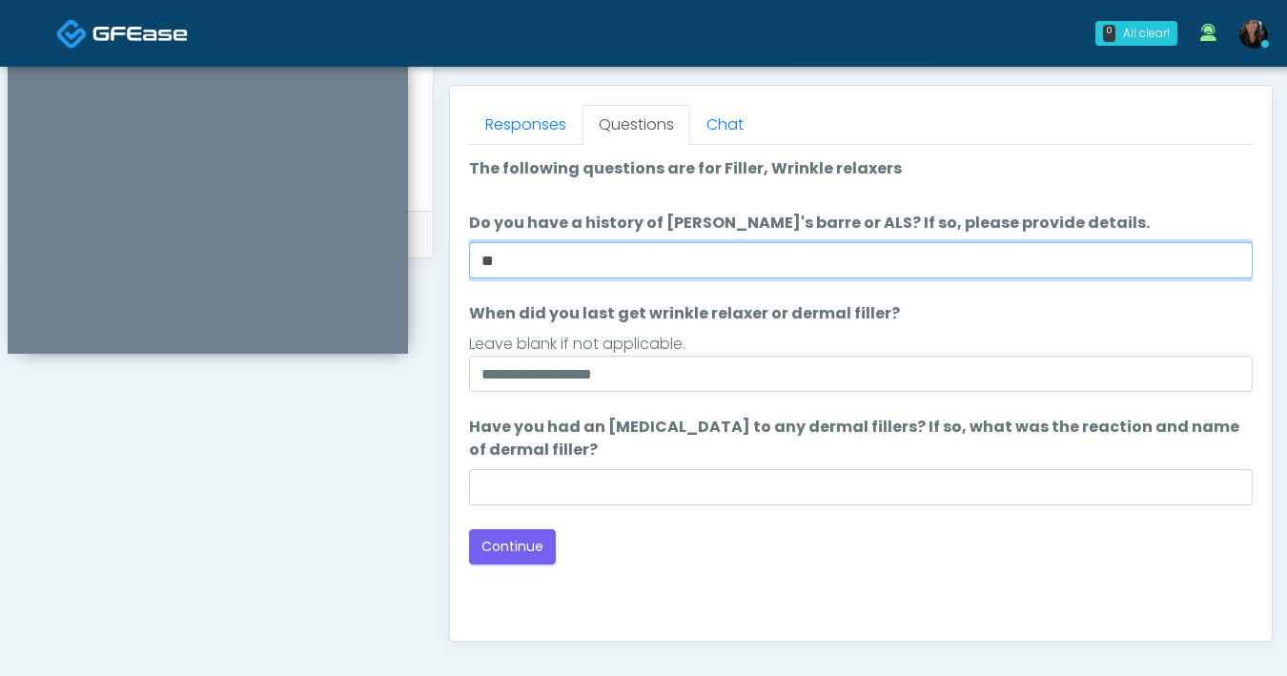
type input "**"
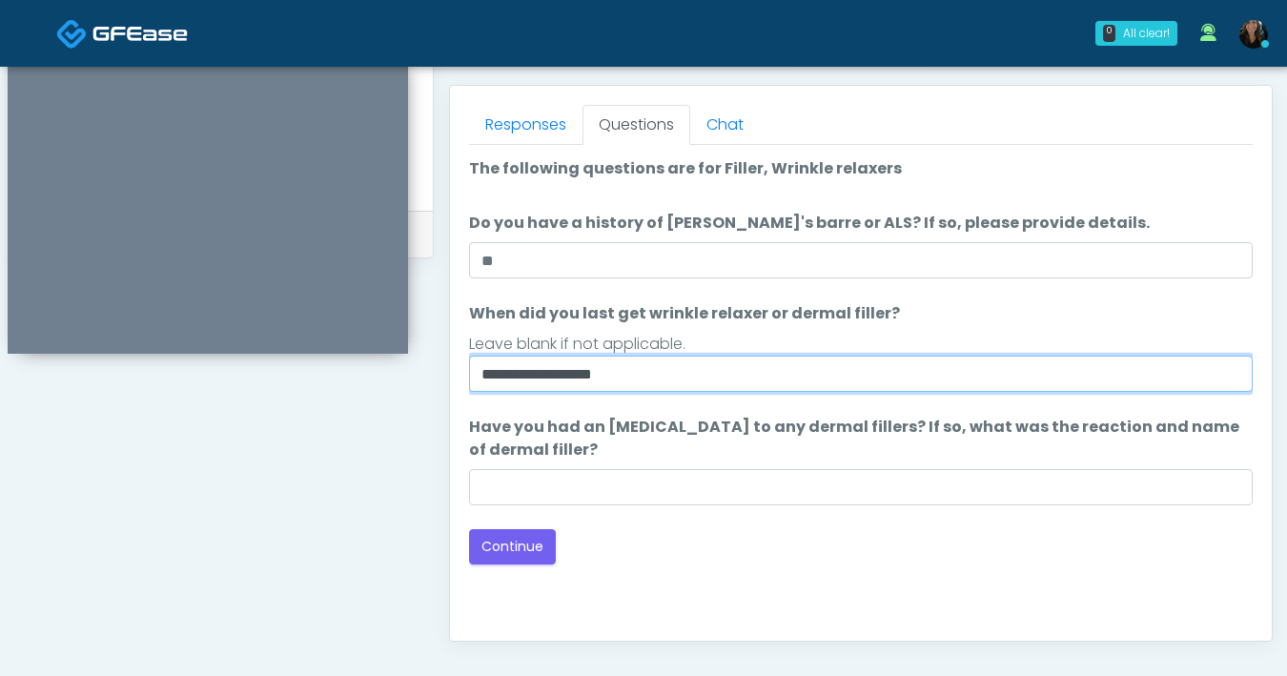
click at [723, 371] on input "**********" at bounding box center [861, 374] width 784 height 36
type input "**********"
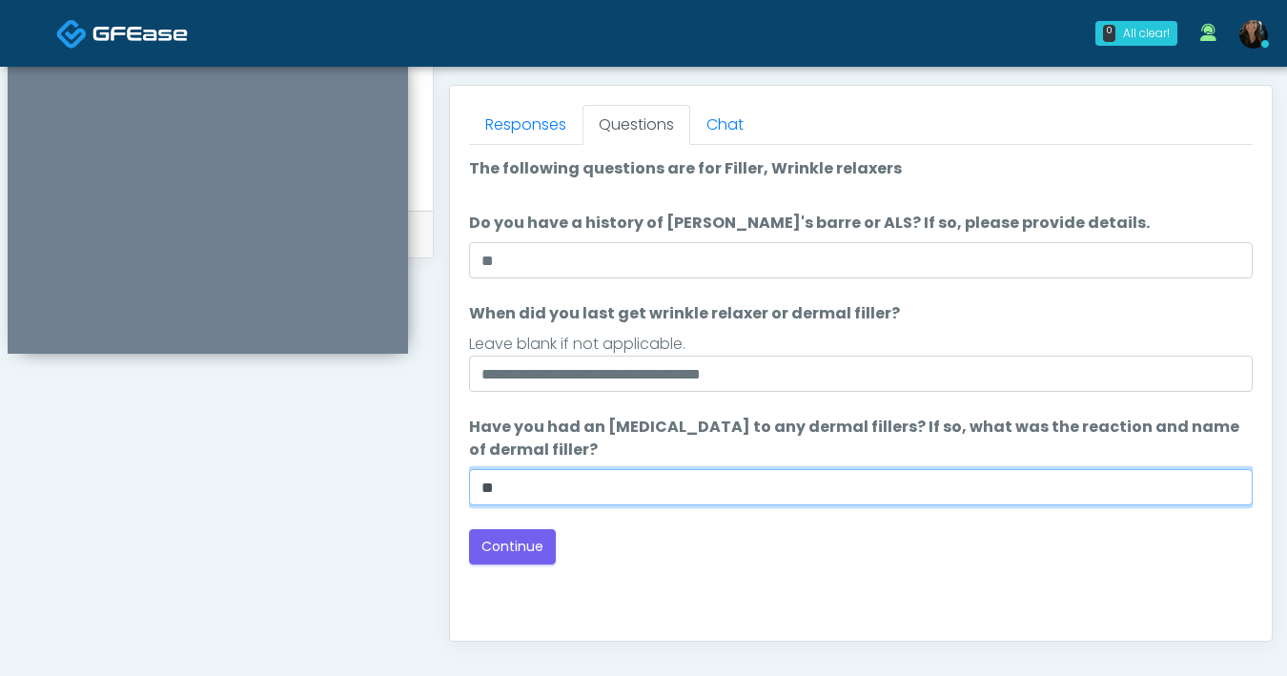
type input "**"
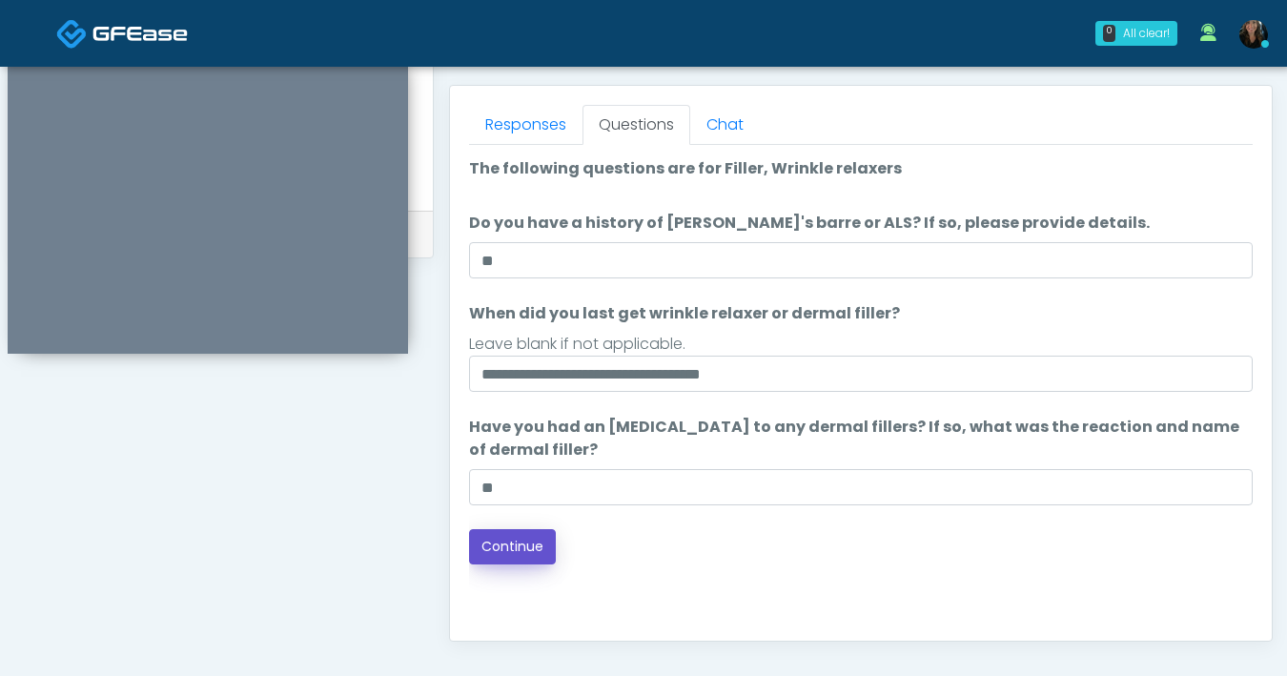
click at [507, 558] on button "Continue" at bounding box center [512, 546] width 87 height 35
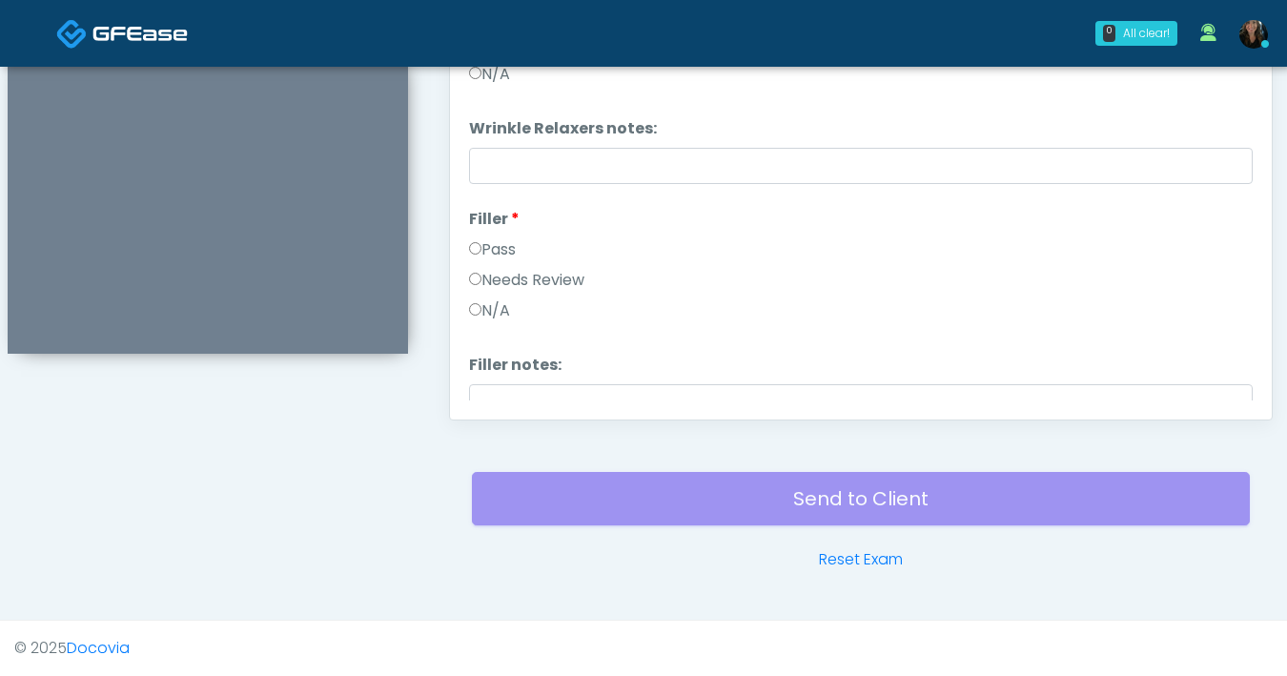
scroll to position [867, 0]
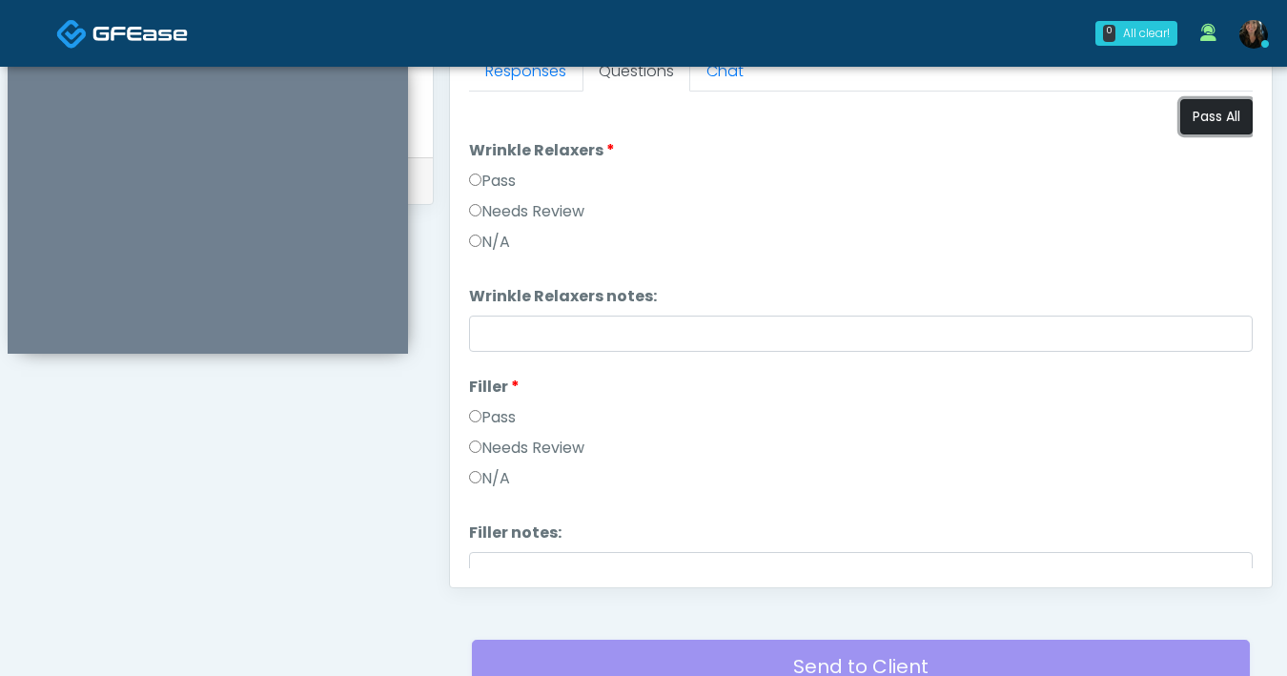
click at [1214, 121] on button "Pass All" at bounding box center [1216, 116] width 72 height 35
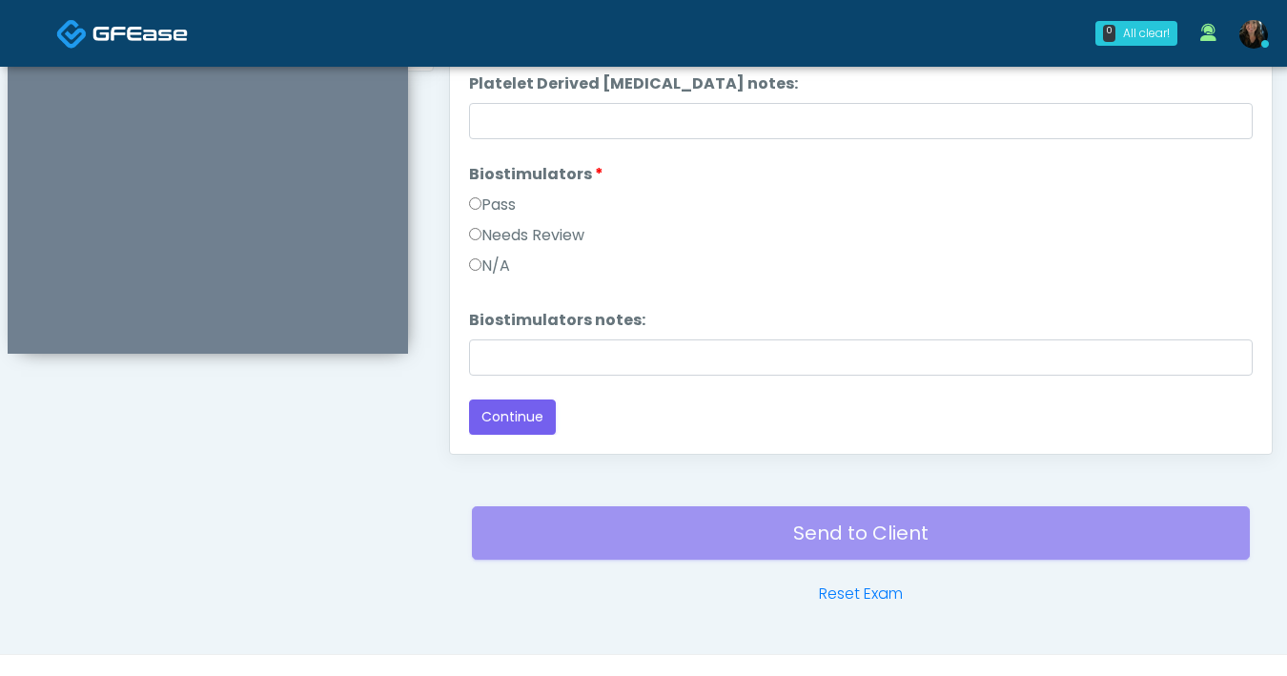
scroll to position [1035, 0]
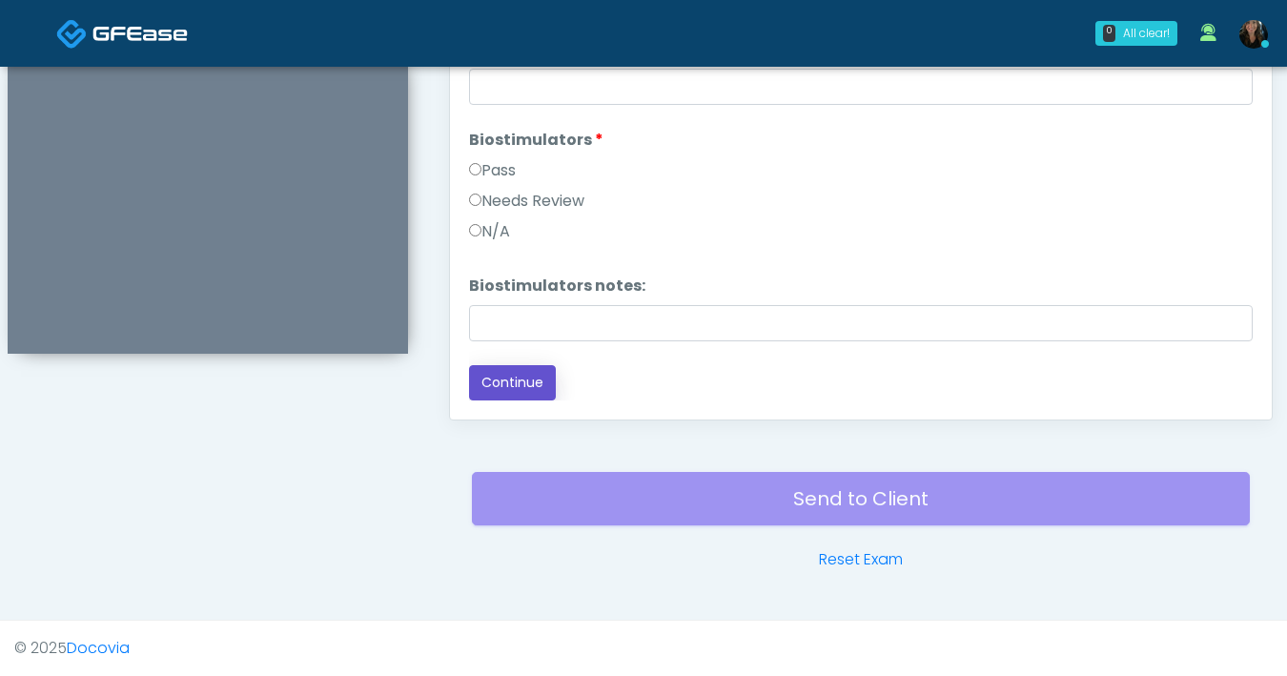
click at [533, 388] on button "Continue" at bounding box center [512, 382] width 87 height 35
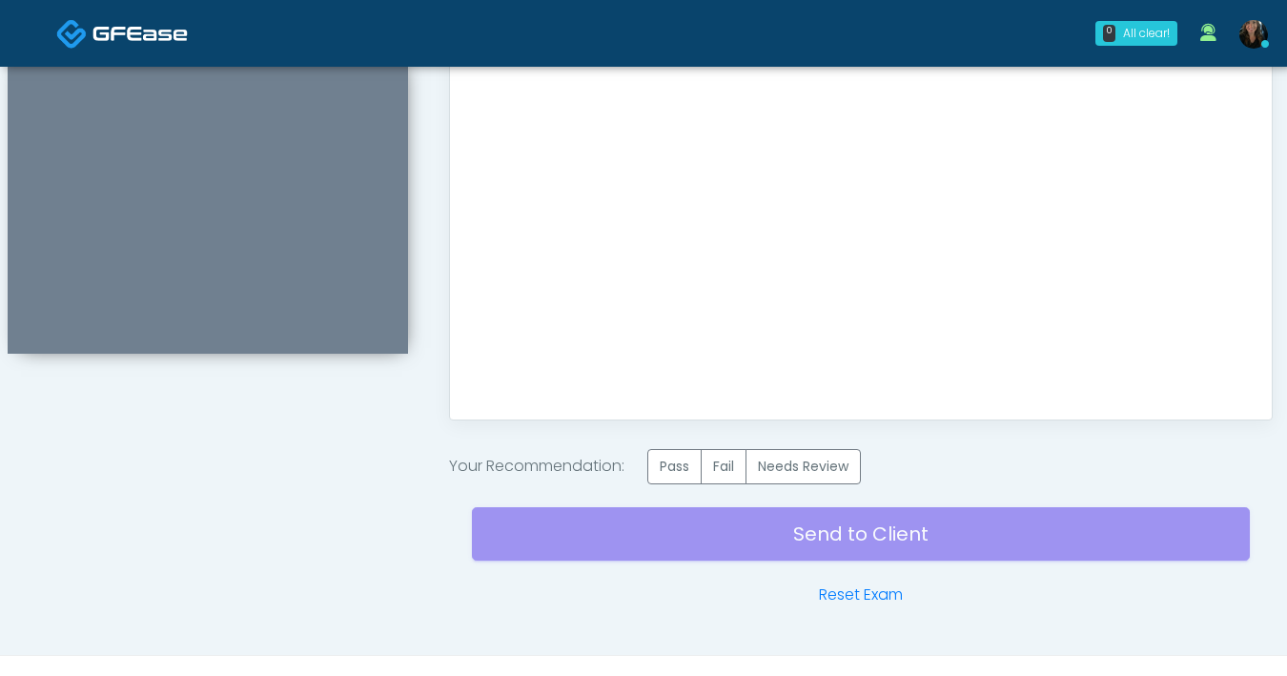
scroll to position [0, 0]
click at [684, 472] on label "Pass" at bounding box center [674, 466] width 54 height 35
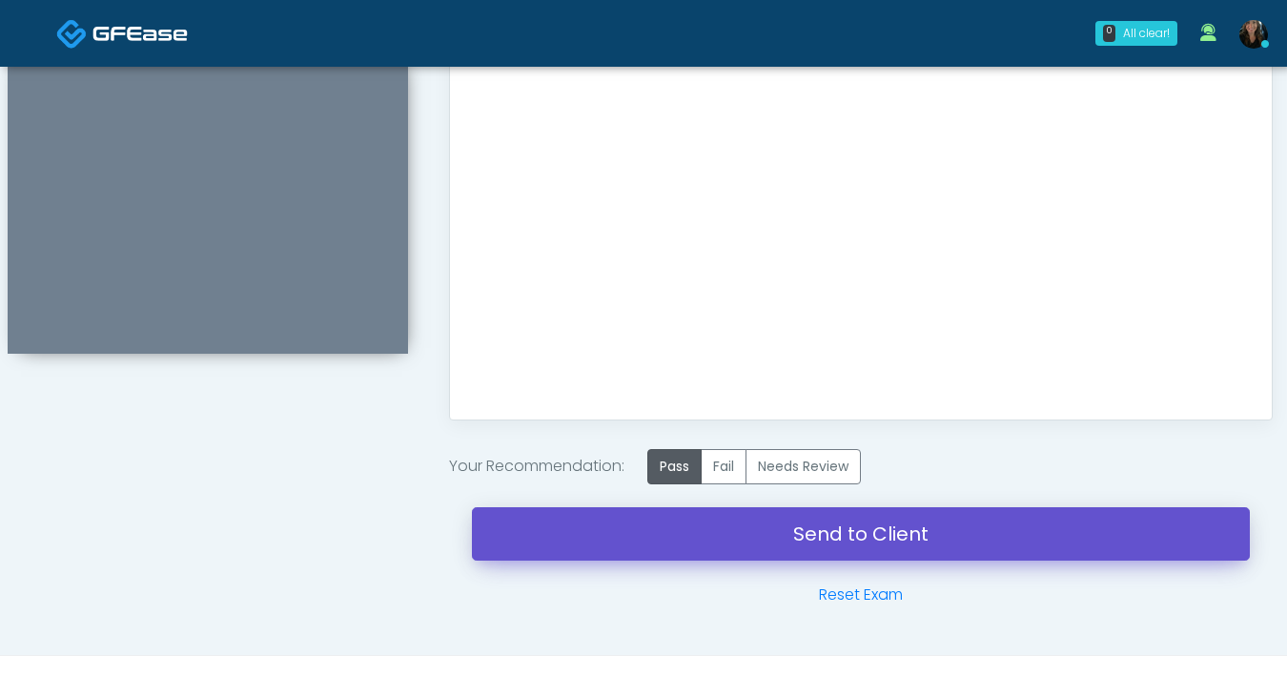
click at [815, 536] on link "Send to Client" at bounding box center [861, 533] width 778 height 53
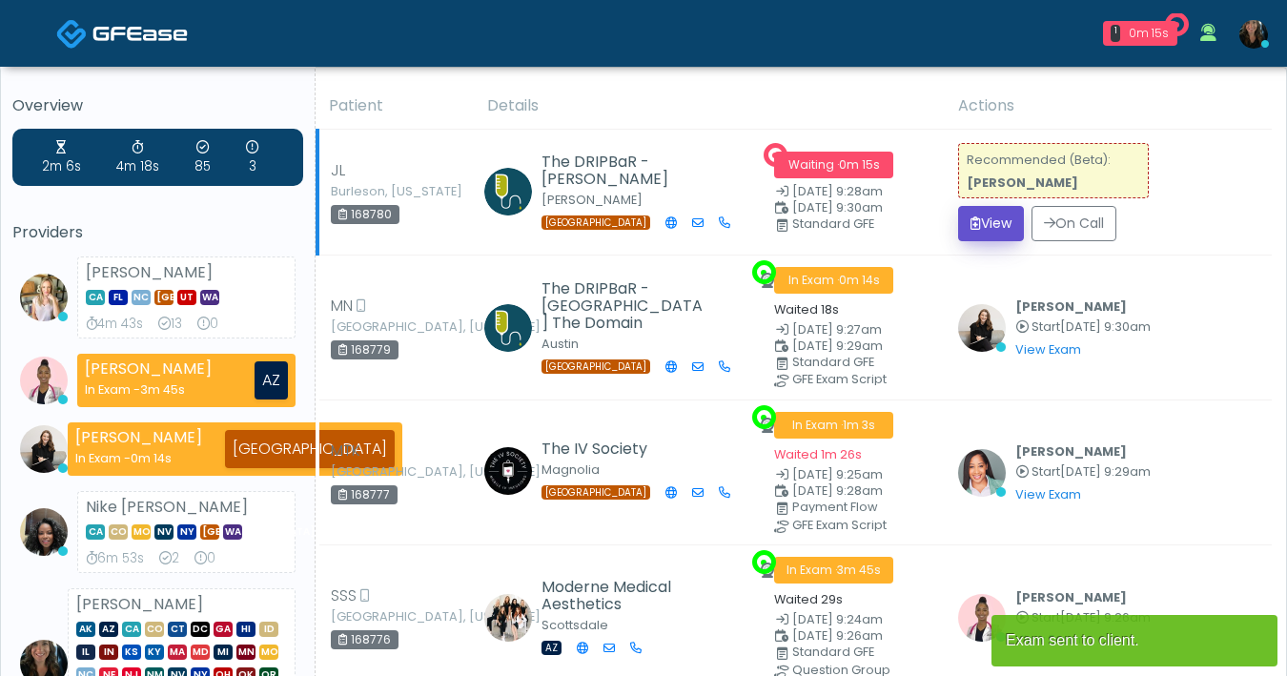
click at [1010, 227] on button "View" at bounding box center [991, 223] width 66 height 35
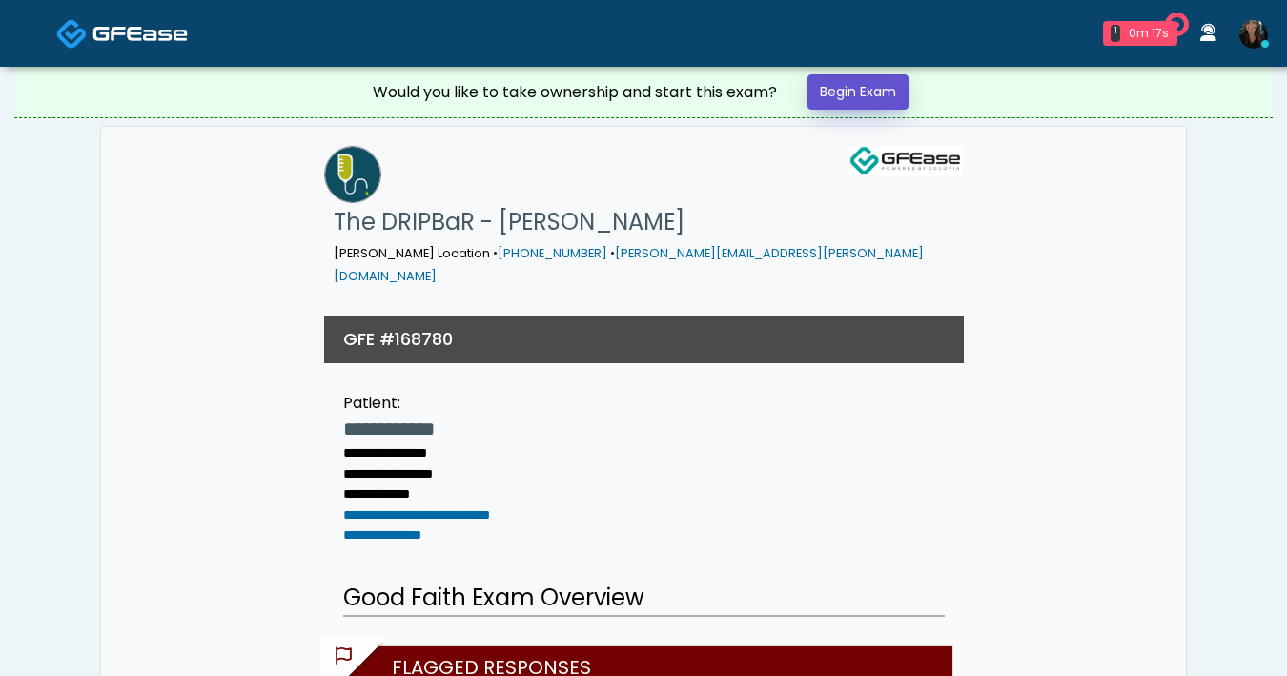
click at [874, 90] on link "Begin Exam" at bounding box center [857, 91] width 101 height 35
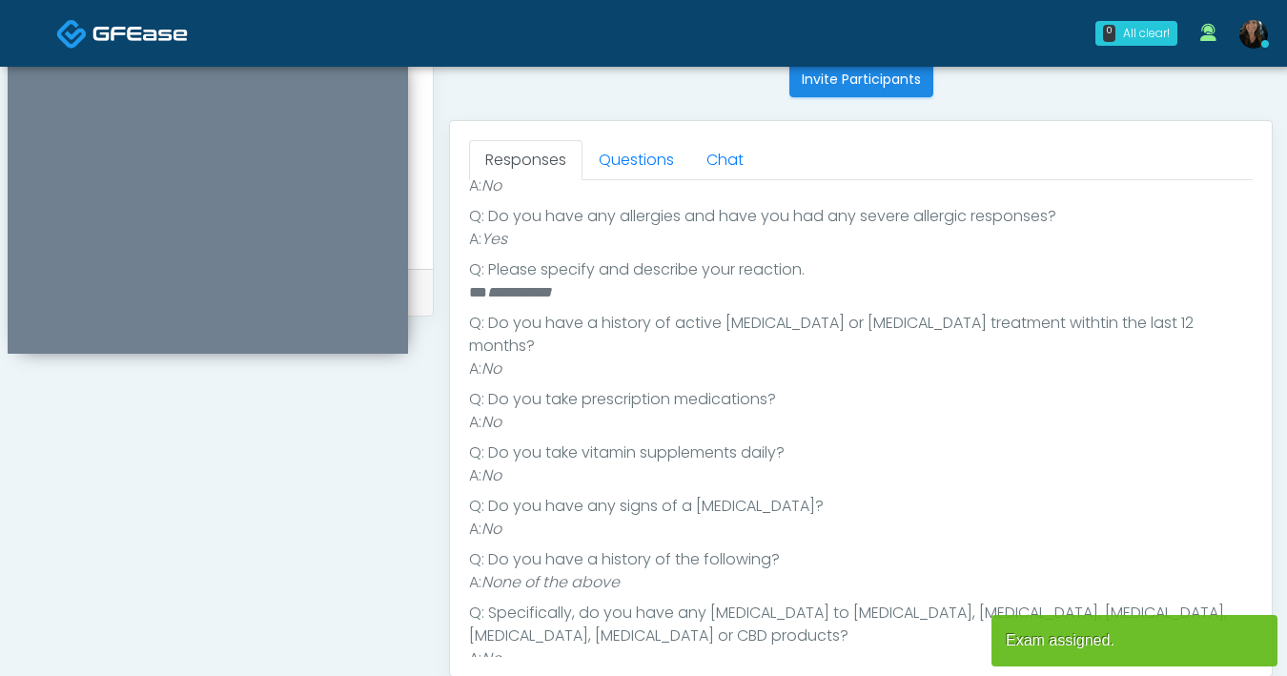
scroll to position [299, 0]
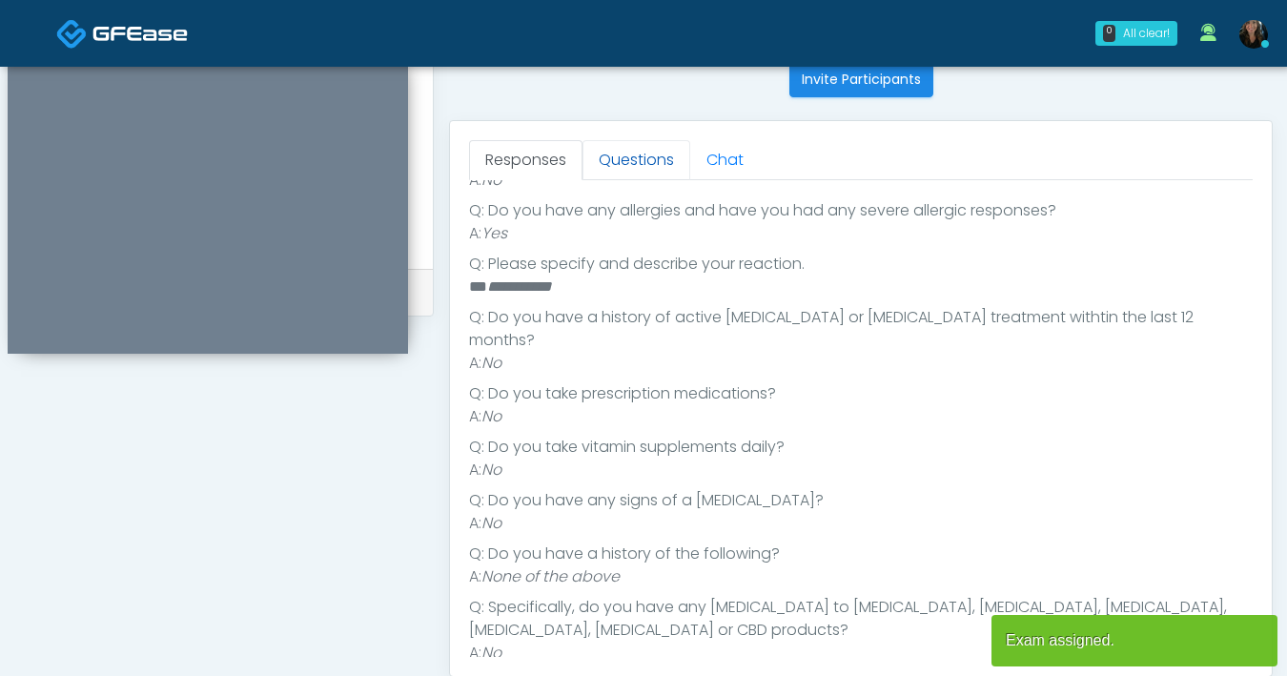
click at [639, 159] on link "Questions" at bounding box center [636, 160] width 108 height 40
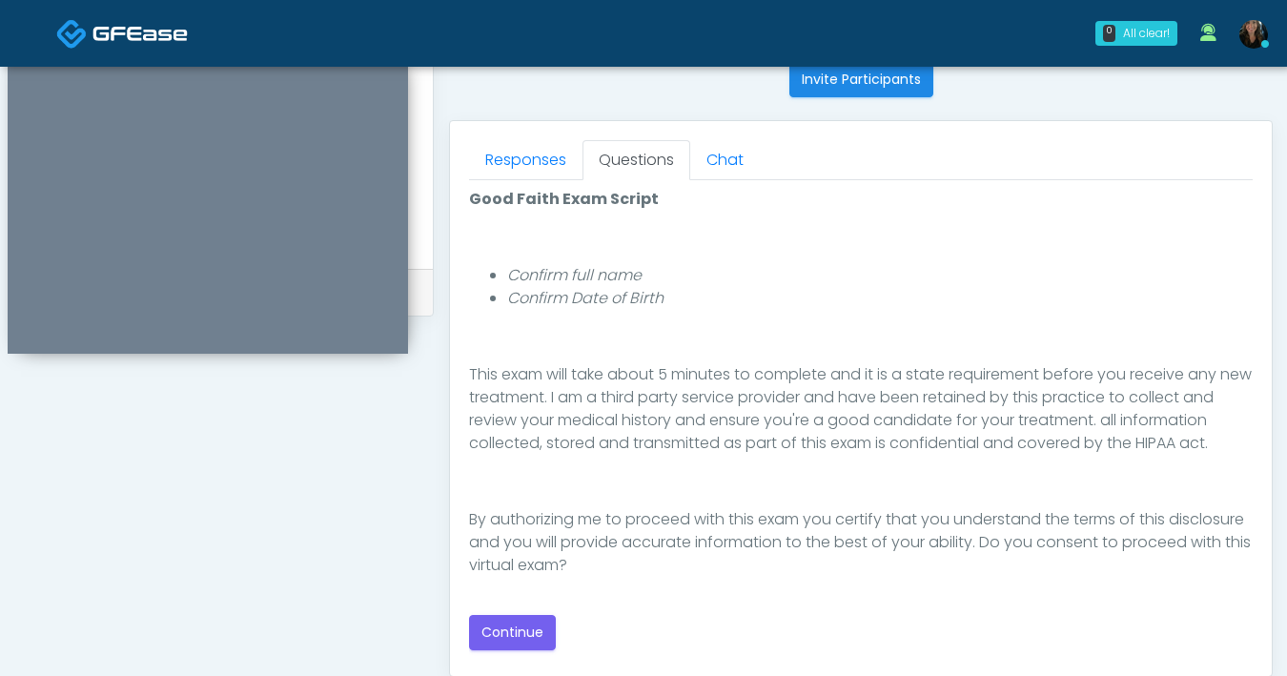
scroll to position [221, 0]
click at [516, 639] on button "Continue" at bounding box center [512, 632] width 87 height 35
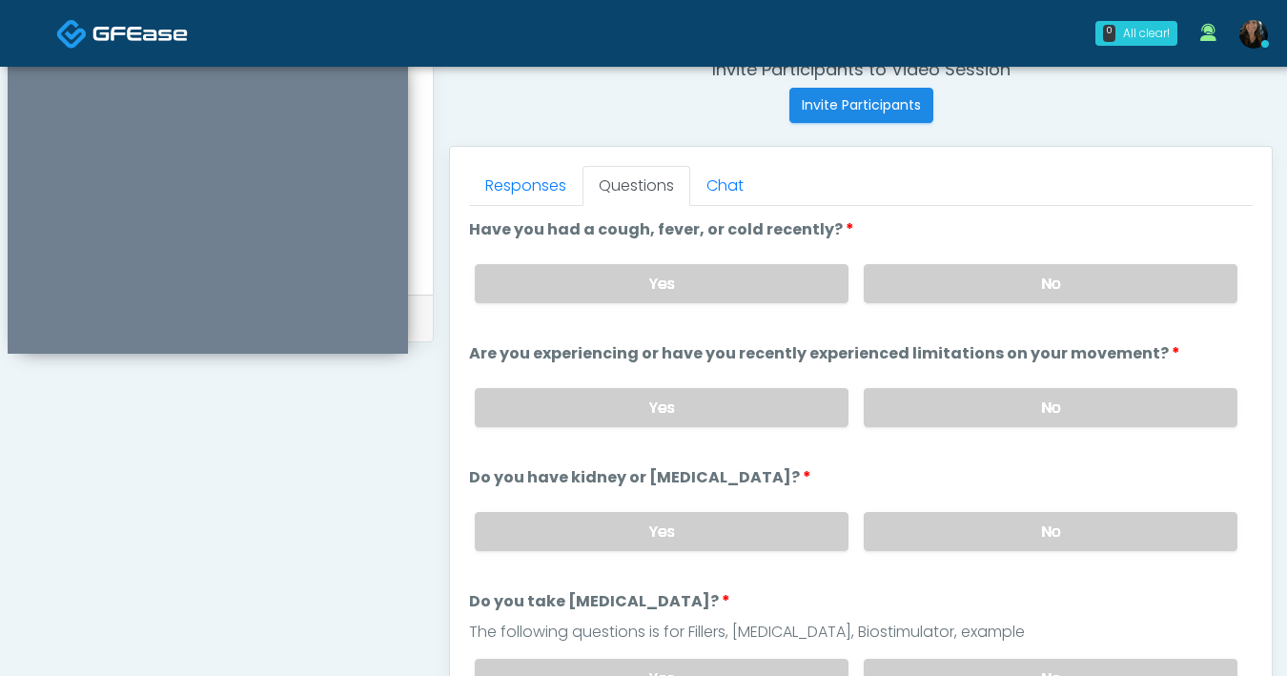
scroll to position [706, 0]
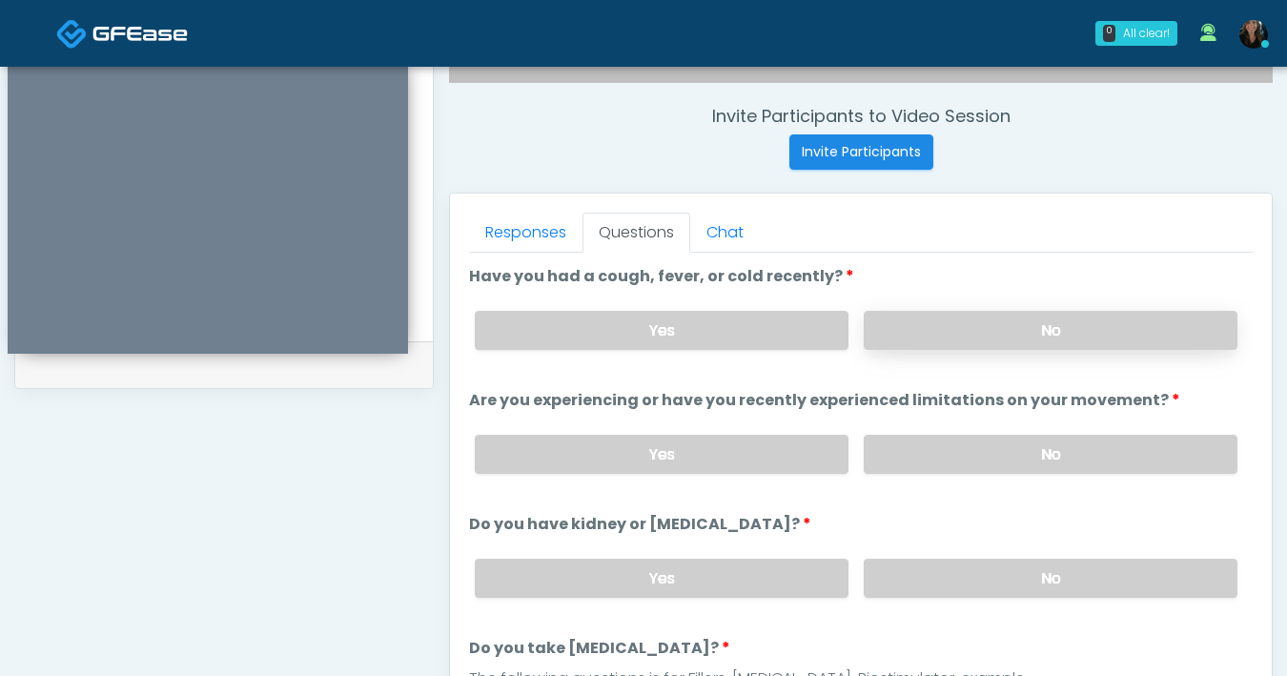
click at [1051, 324] on label "No" at bounding box center [1051, 330] width 374 height 39
click at [807, 336] on label "Yes" at bounding box center [662, 330] width 374 height 39
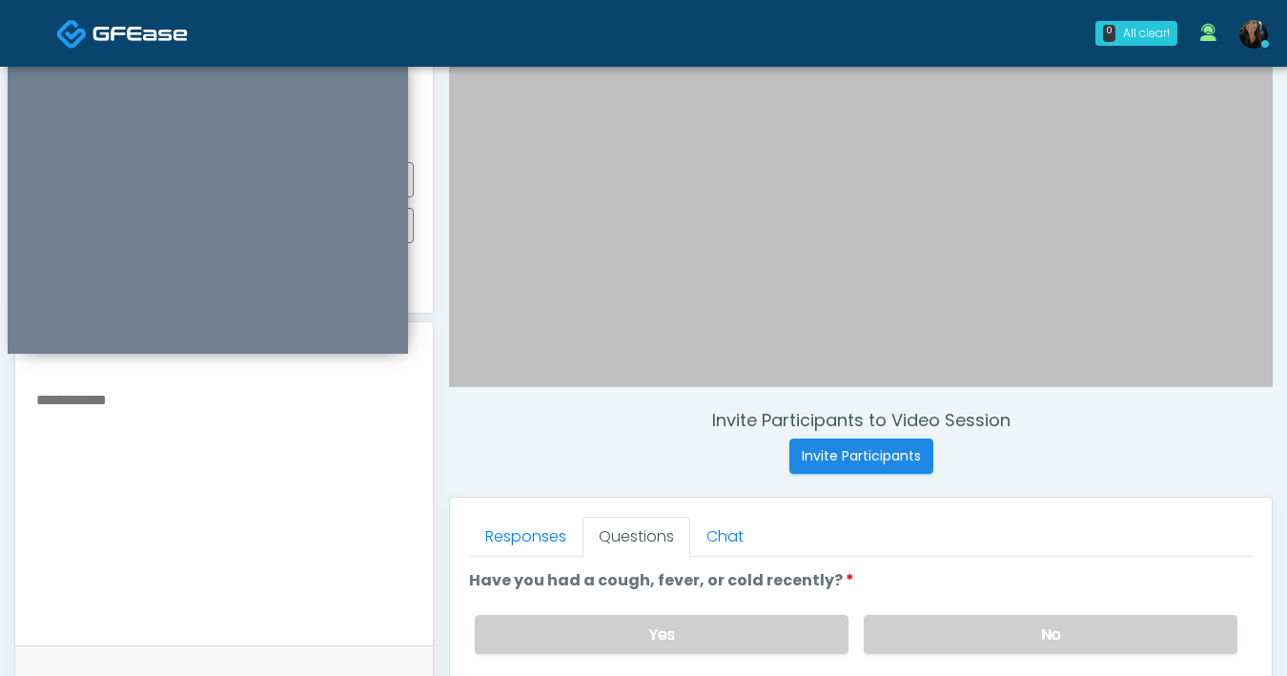
scroll to position [325, 0]
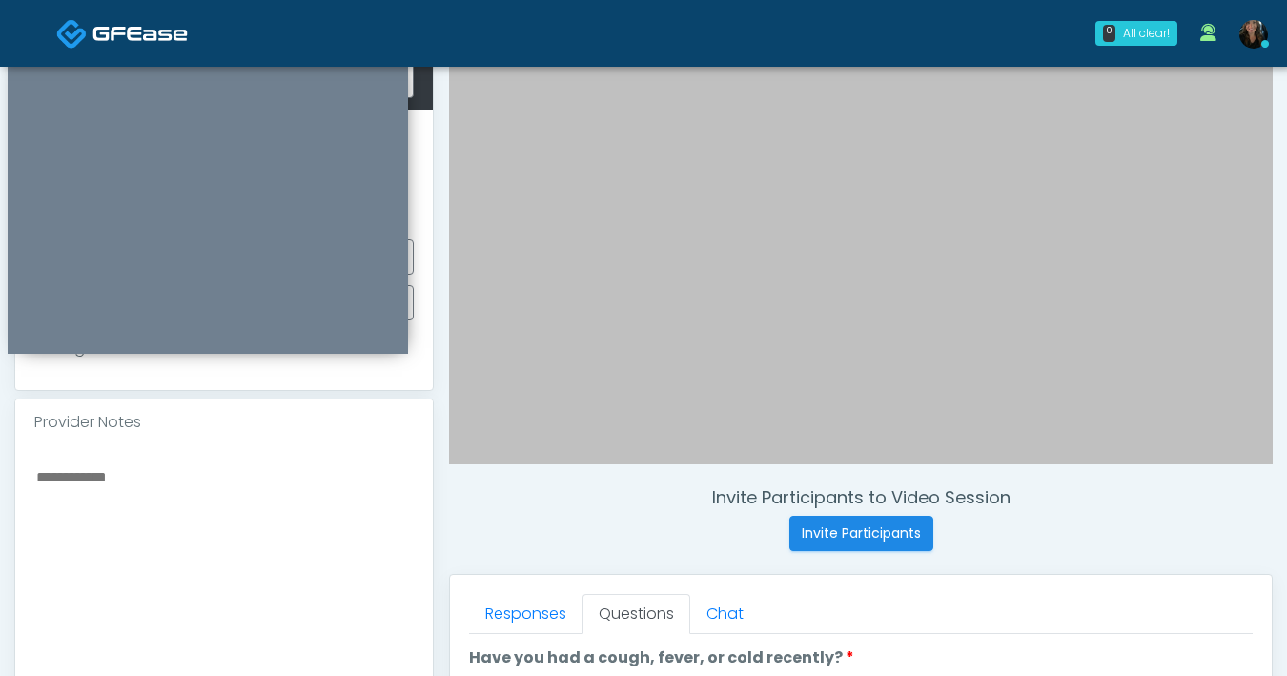
click at [336, 481] on textarea at bounding box center [223, 580] width 379 height 233
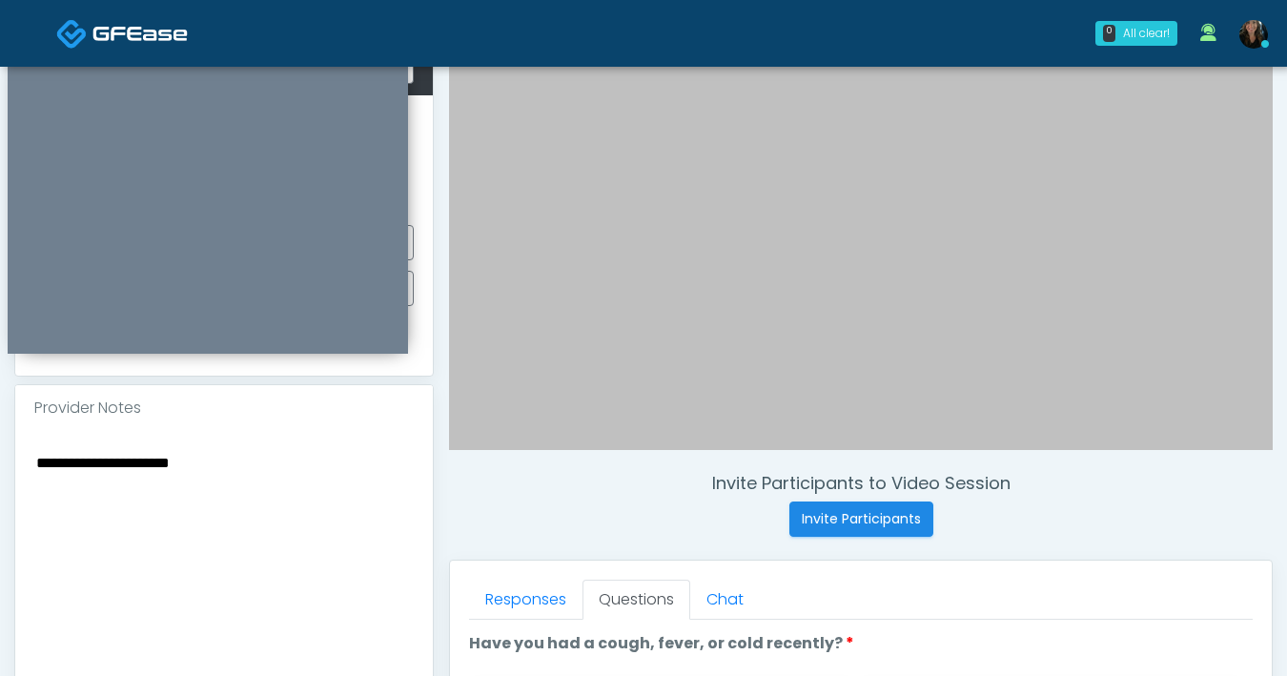
scroll to position [724, 0]
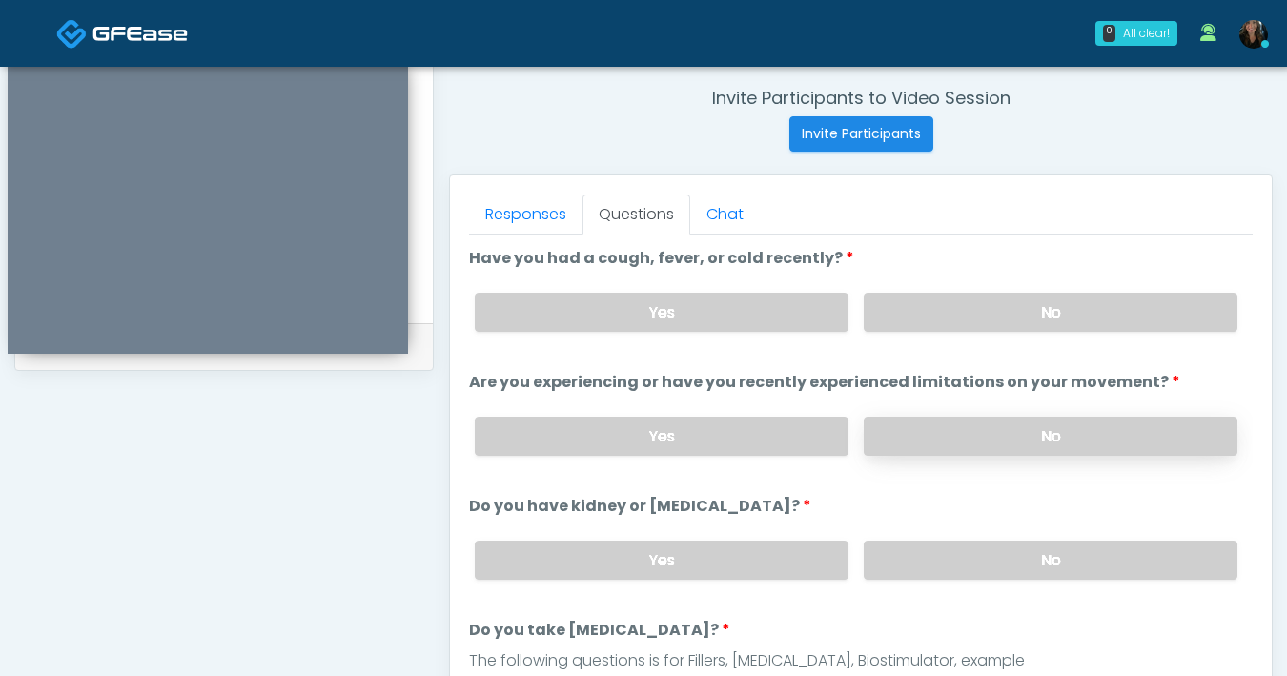
type textarea "**********"
click at [953, 433] on label "No" at bounding box center [1051, 436] width 374 height 39
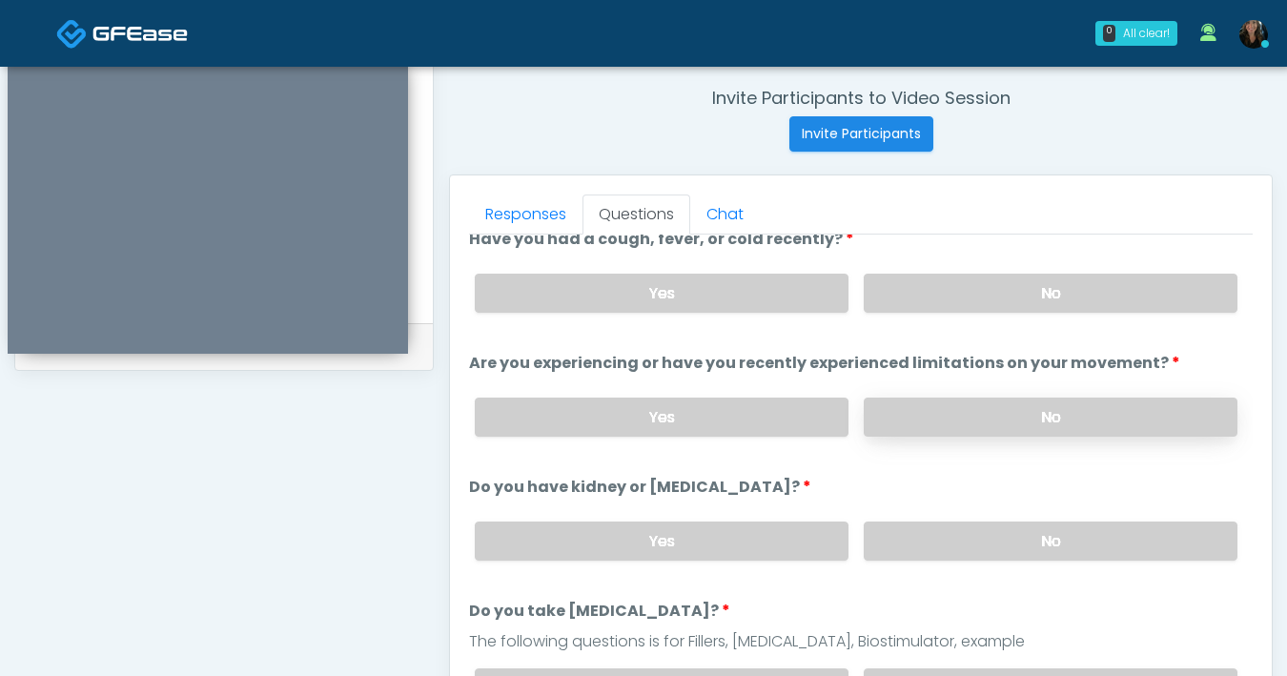
scroll to position [43, 0]
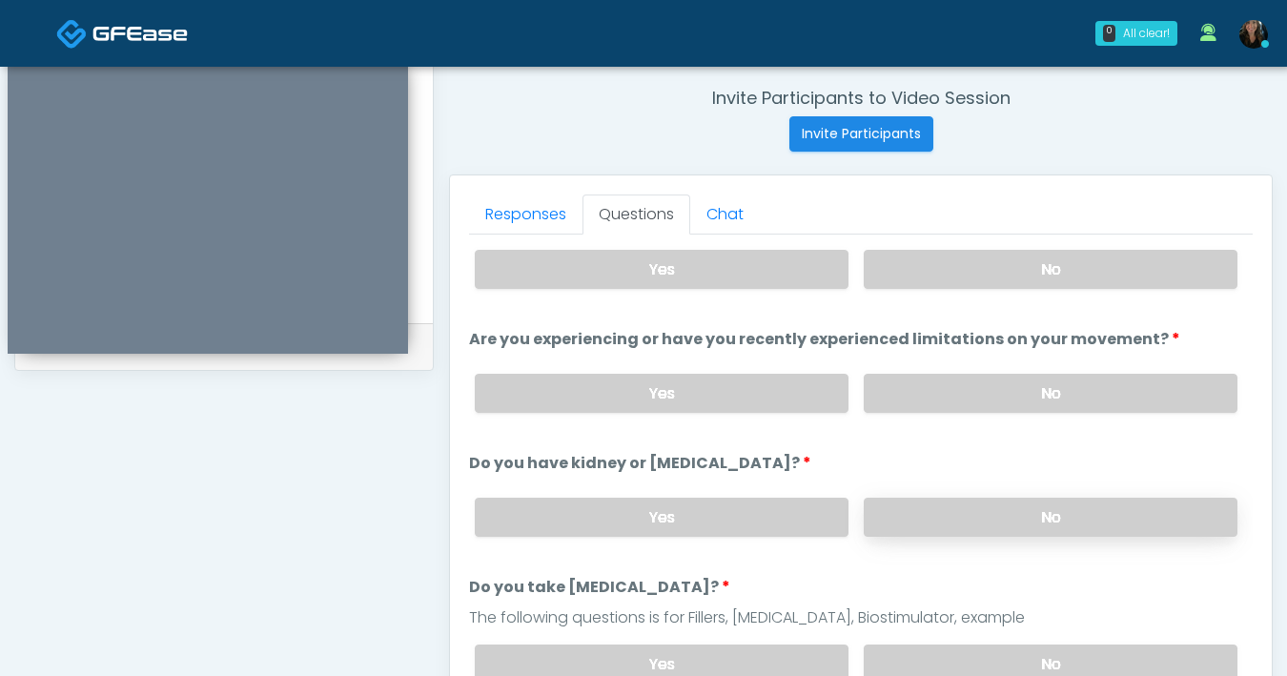
click at [1001, 520] on label "No" at bounding box center [1051, 517] width 374 height 39
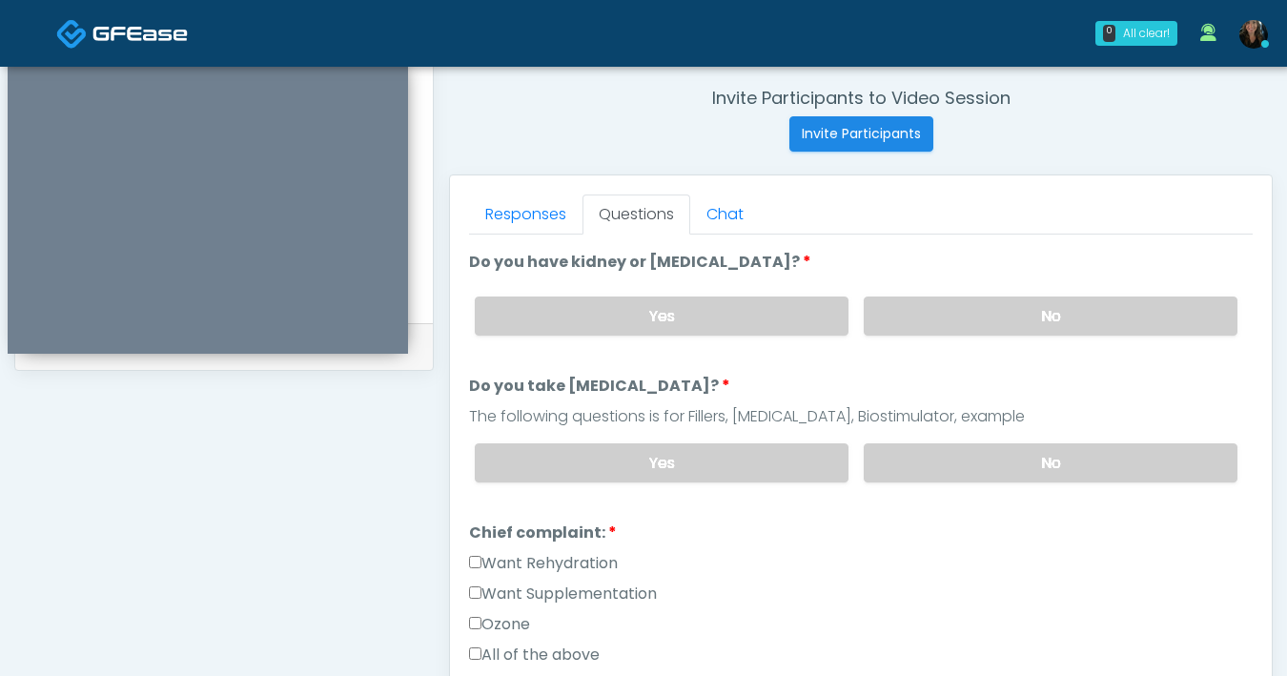
scroll to position [244, 0]
click at [998, 449] on label "No" at bounding box center [1051, 462] width 374 height 39
click at [481, 584] on label "Want Supplementation" at bounding box center [563, 593] width 188 height 23
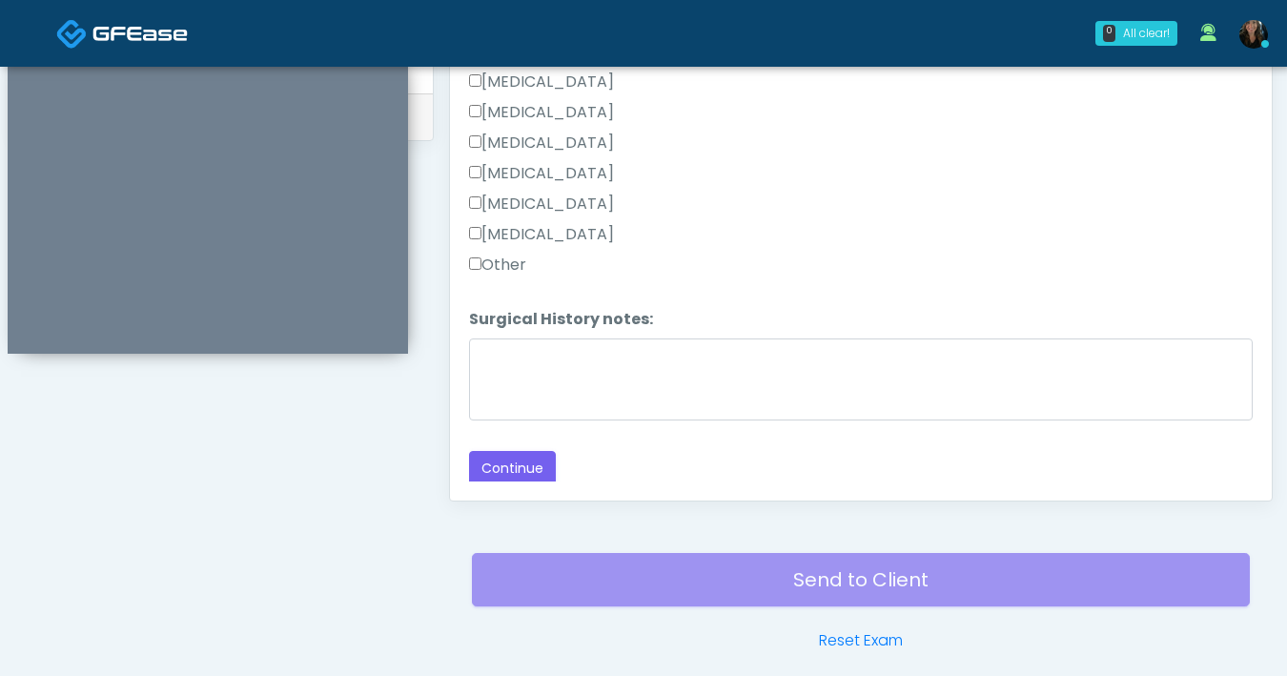
scroll to position [984, 0]
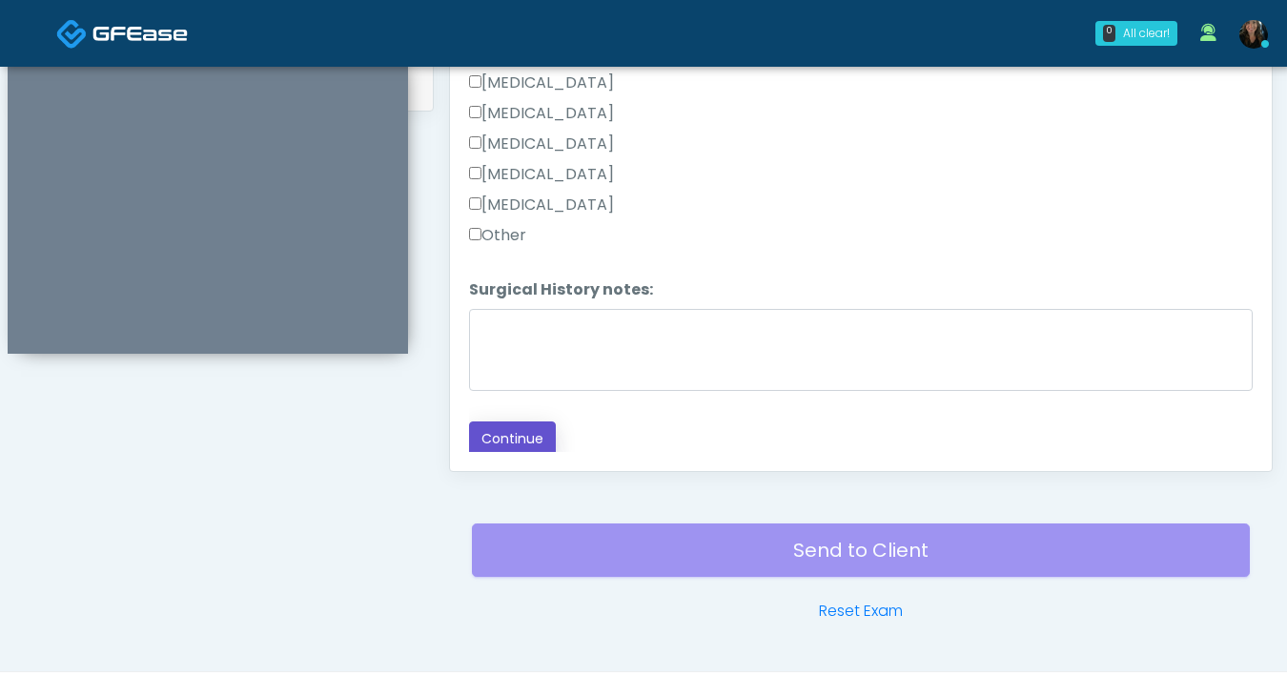
click at [516, 440] on button "Continue" at bounding box center [512, 438] width 87 height 35
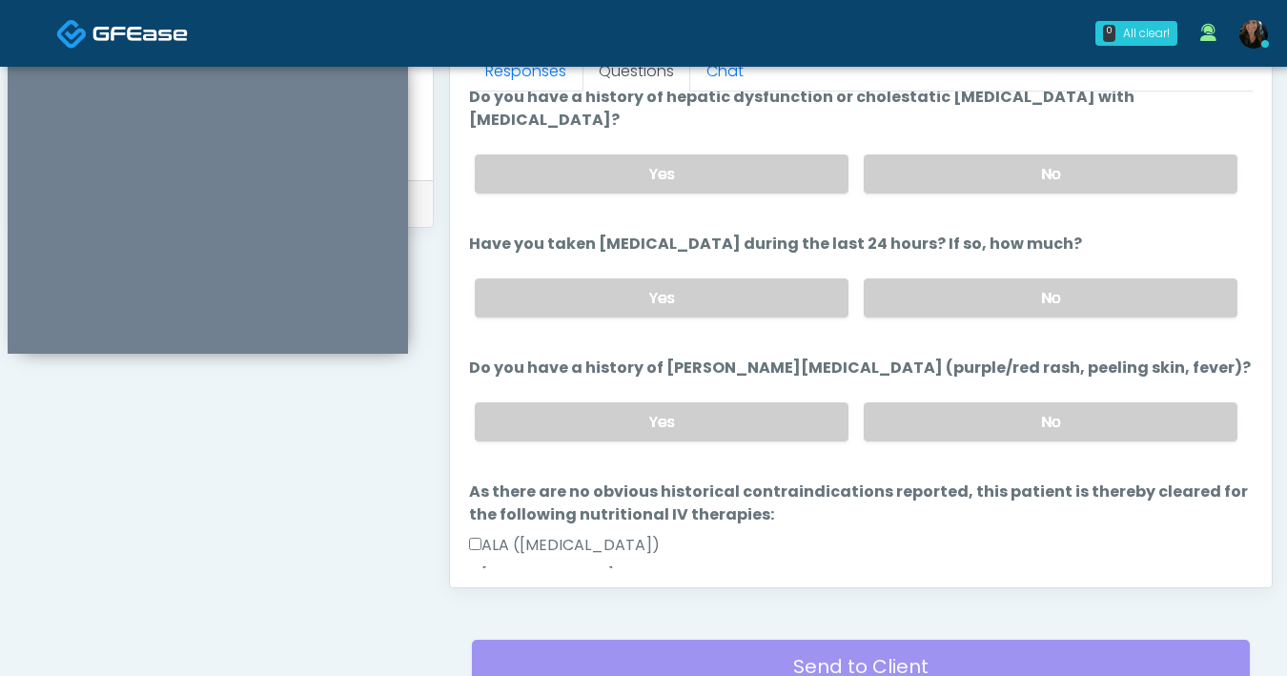
scroll to position [0, 0]
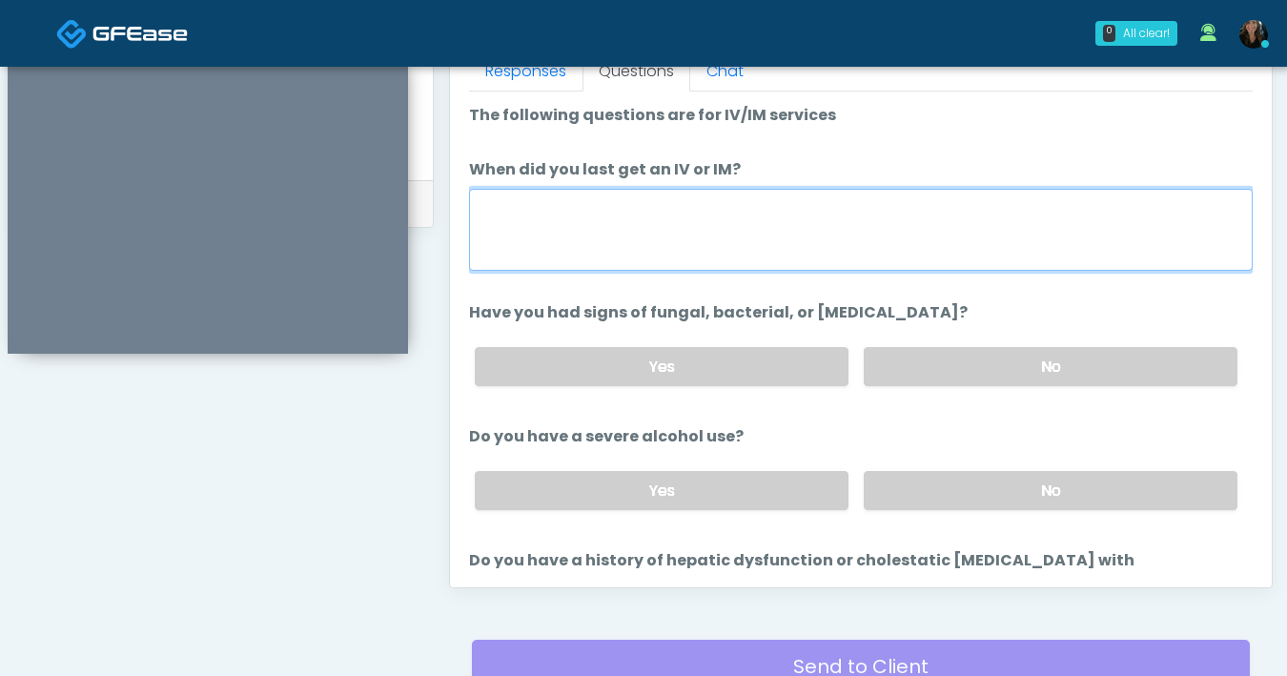
click at [708, 234] on textarea "When did you last get an IV or IM?" at bounding box center [861, 230] width 784 height 82
type textarea "**********"
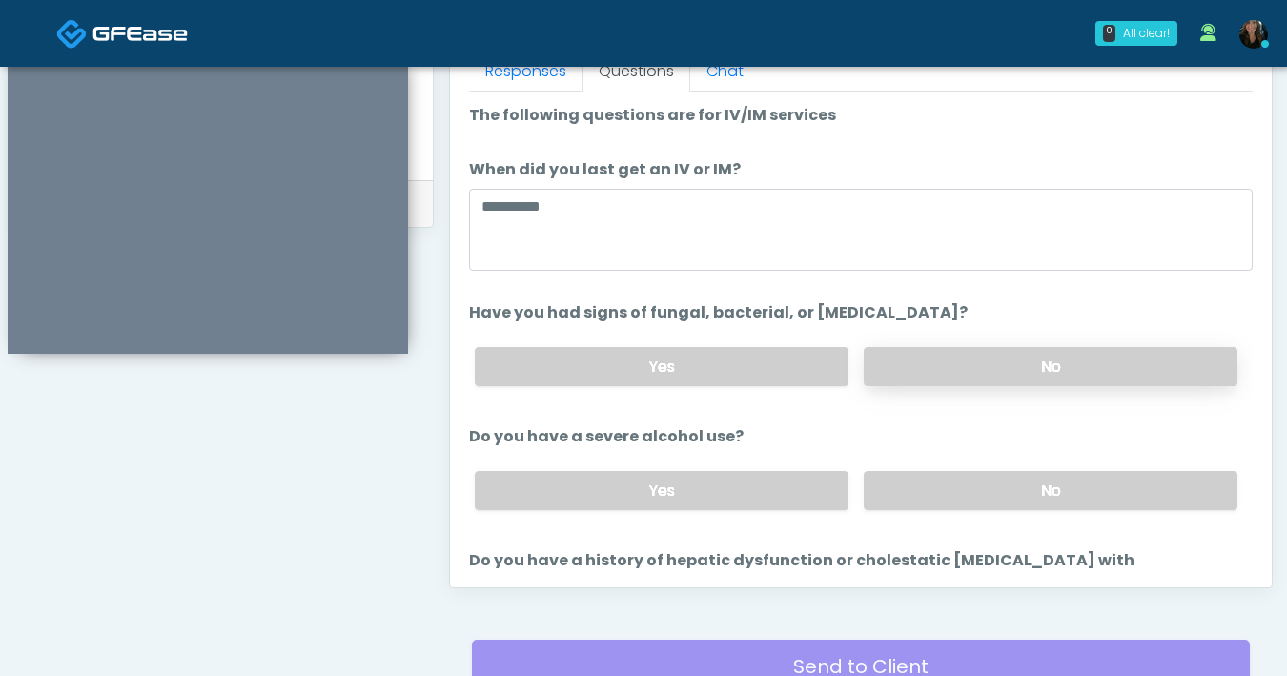
click at [931, 379] on label "No" at bounding box center [1051, 366] width 374 height 39
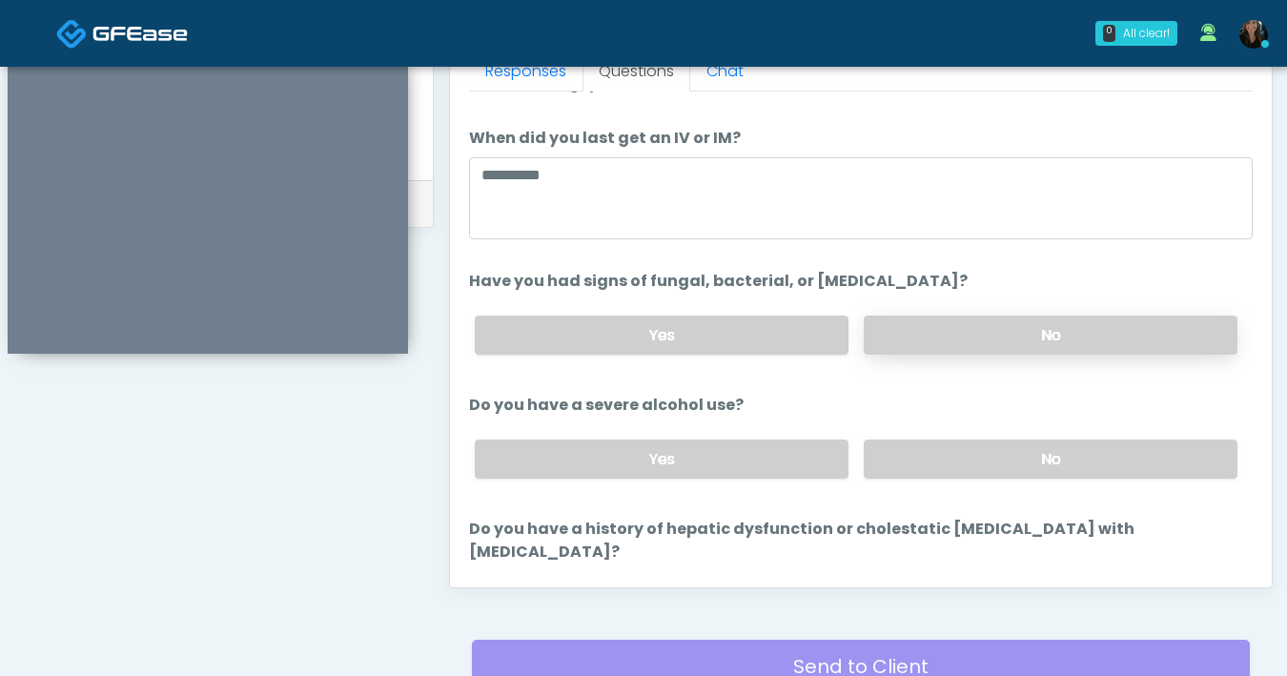
scroll to position [70, 0]
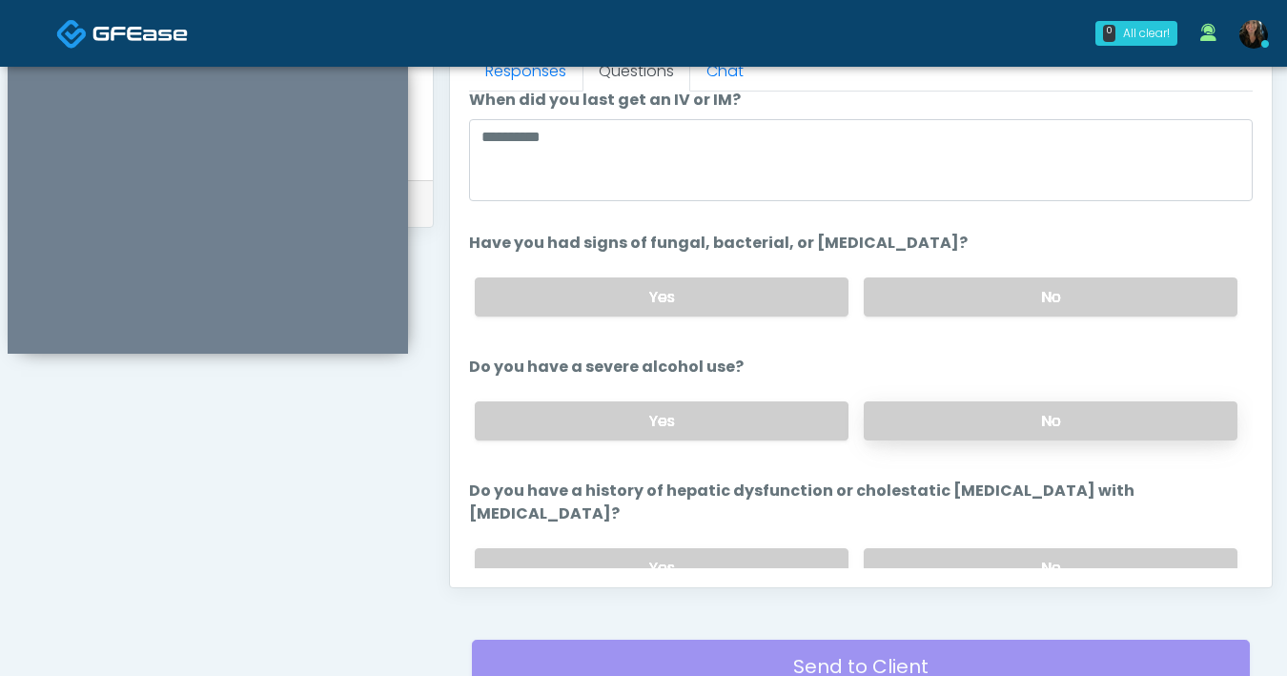
click at [946, 417] on label "No" at bounding box center [1051, 420] width 374 height 39
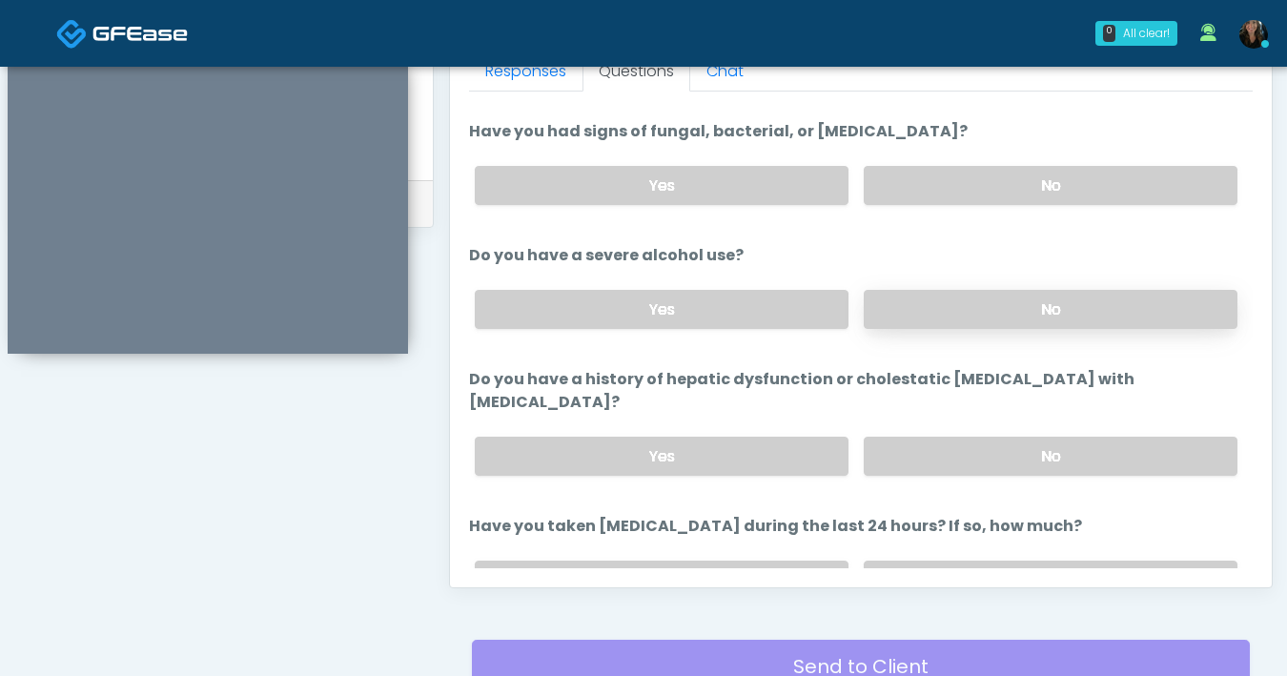
scroll to position [295, 0]
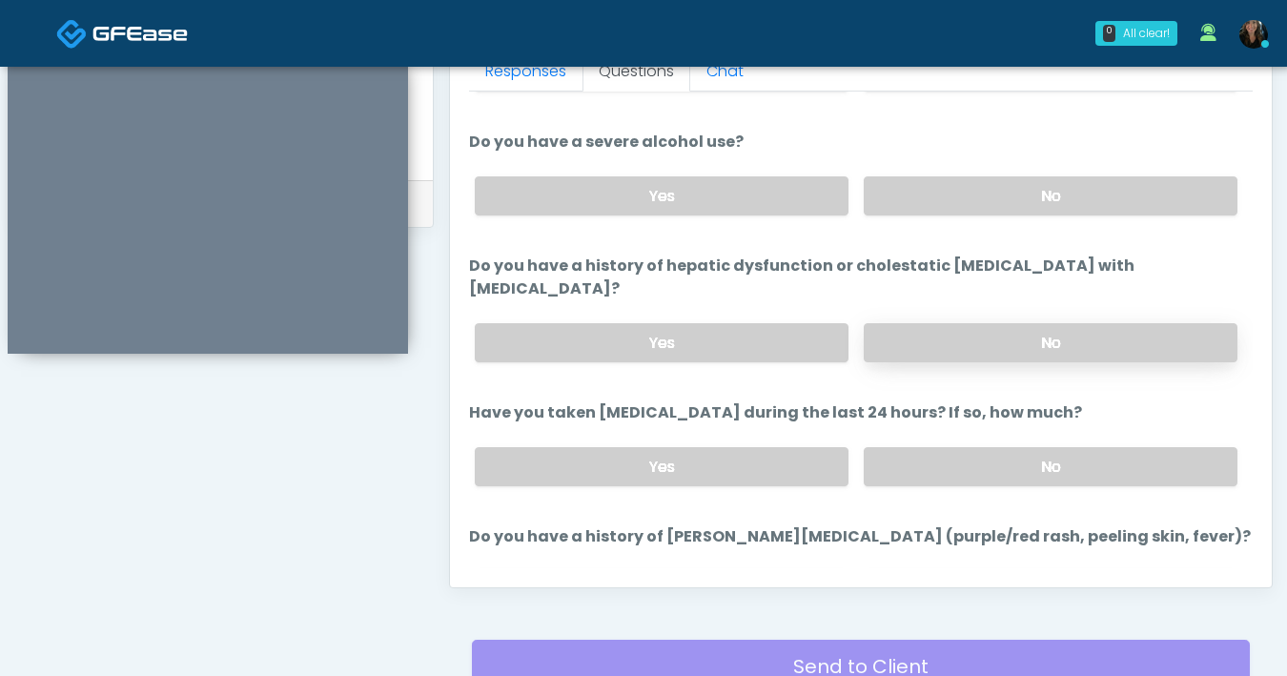
click at [951, 323] on label "No" at bounding box center [1051, 342] width 374 height 39
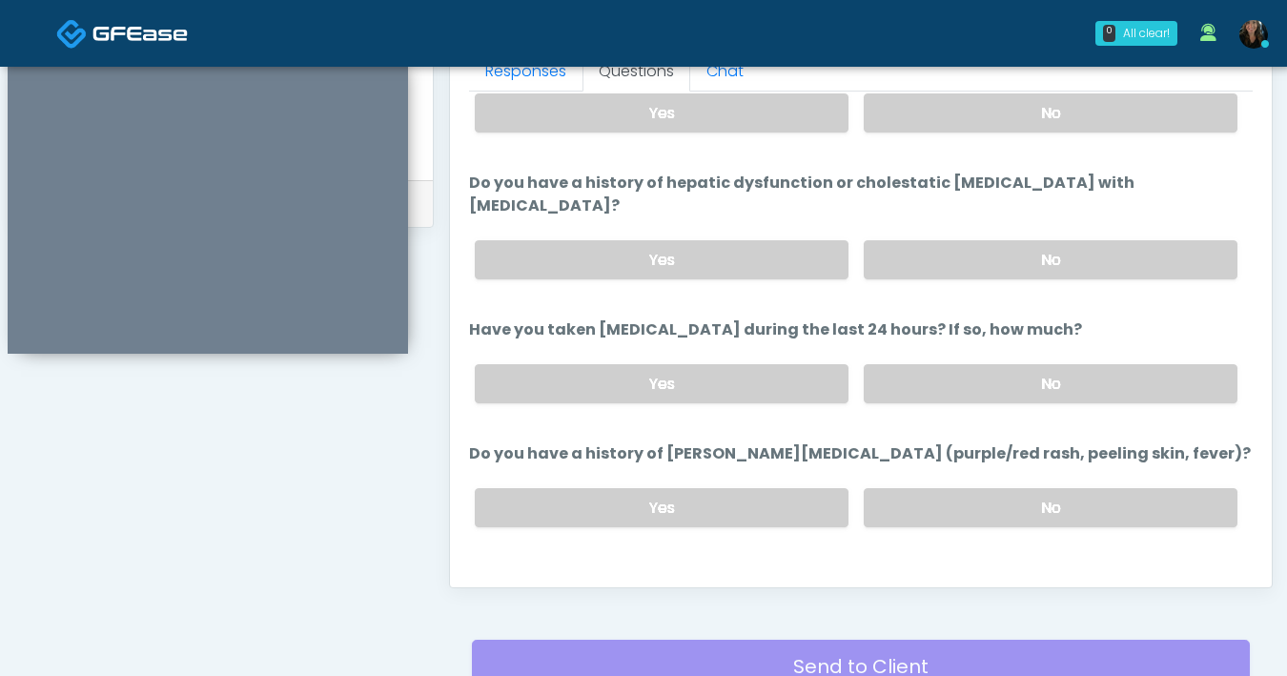
scroll to position [396, 0]
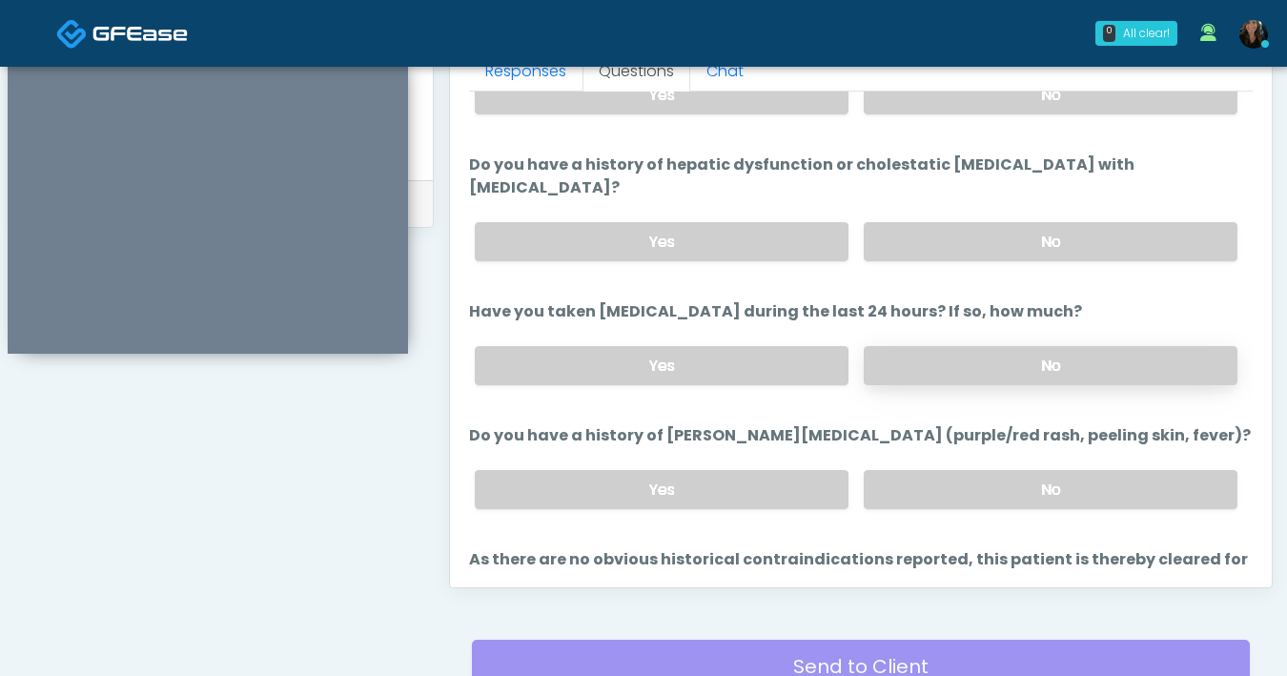
click at [1006, 353] on label "No" at bounding box center [1051, 365] width 374 height 39
click at [1020, 470] on label "No" at bounding box center [1051, 489] width 374 height 39
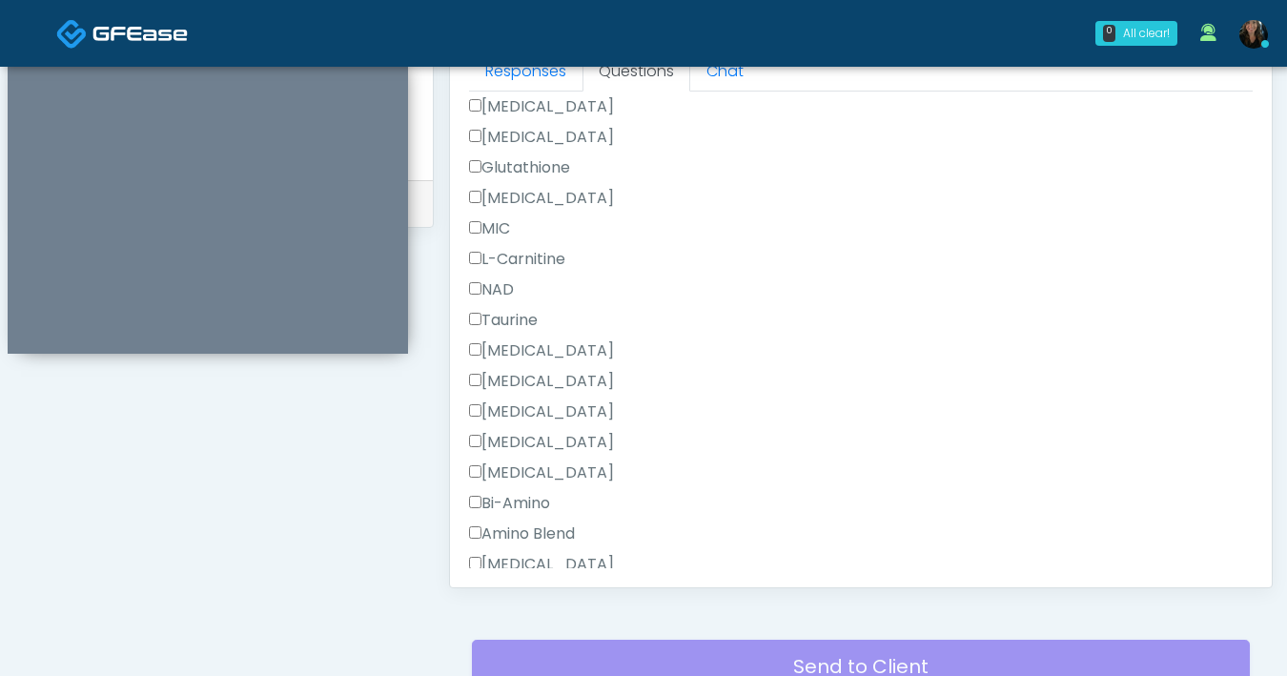
scroll to position [2069, 0]
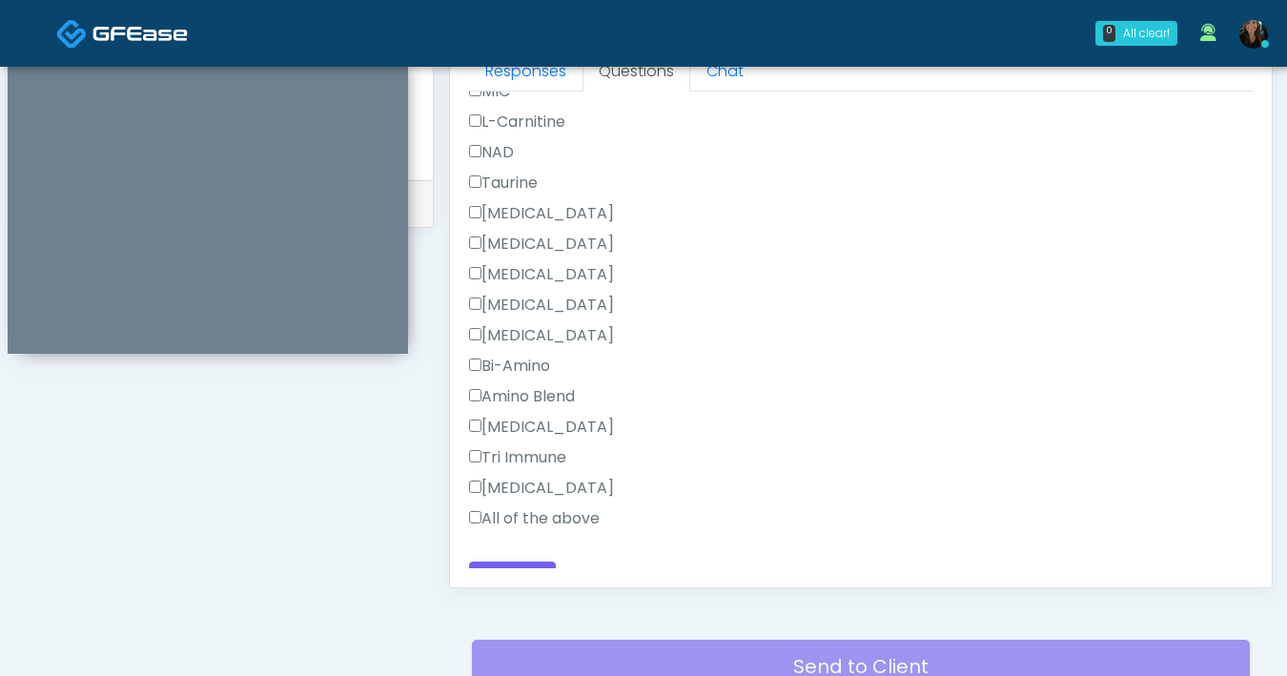
click at [521, 569] on div "Responses Questions Chat Good Faith Exam Script Good Faith Exam Script INTRODUC…" at bounding box center [861, 309] width 822 height 555
click at [526, 563] on button "Continue" at bounding box center [512, 578] width 87 height 35
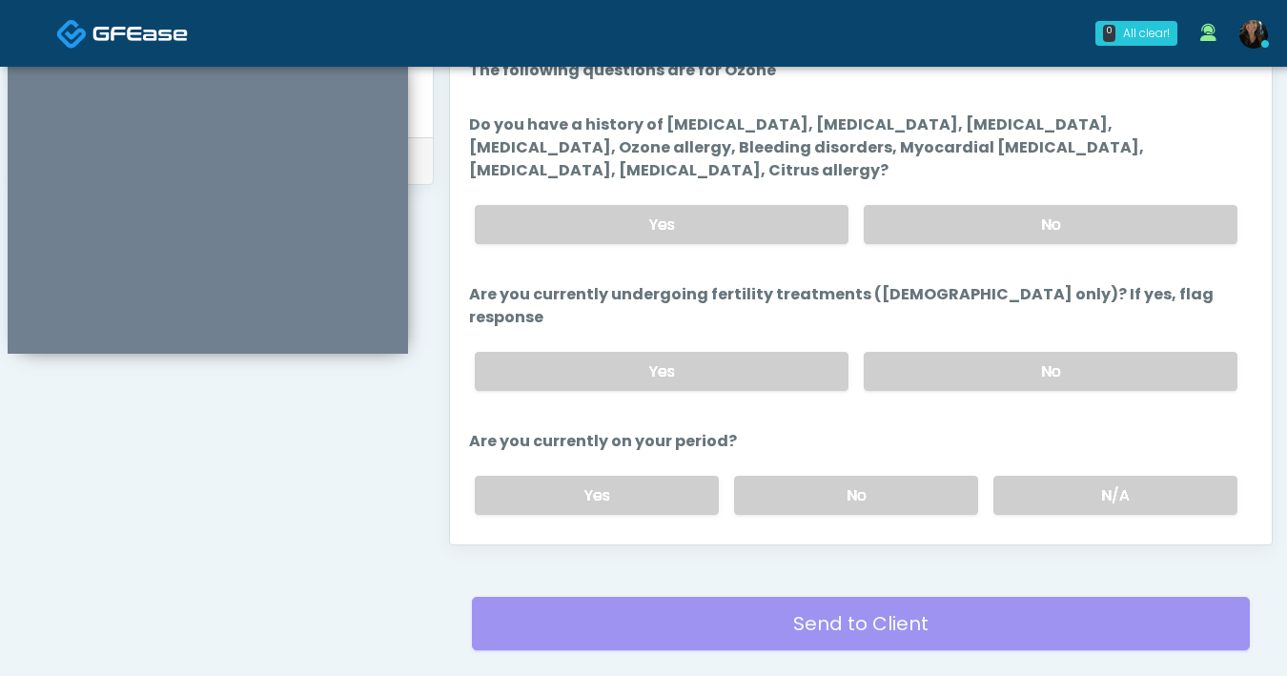
scroll to position [0, 0]
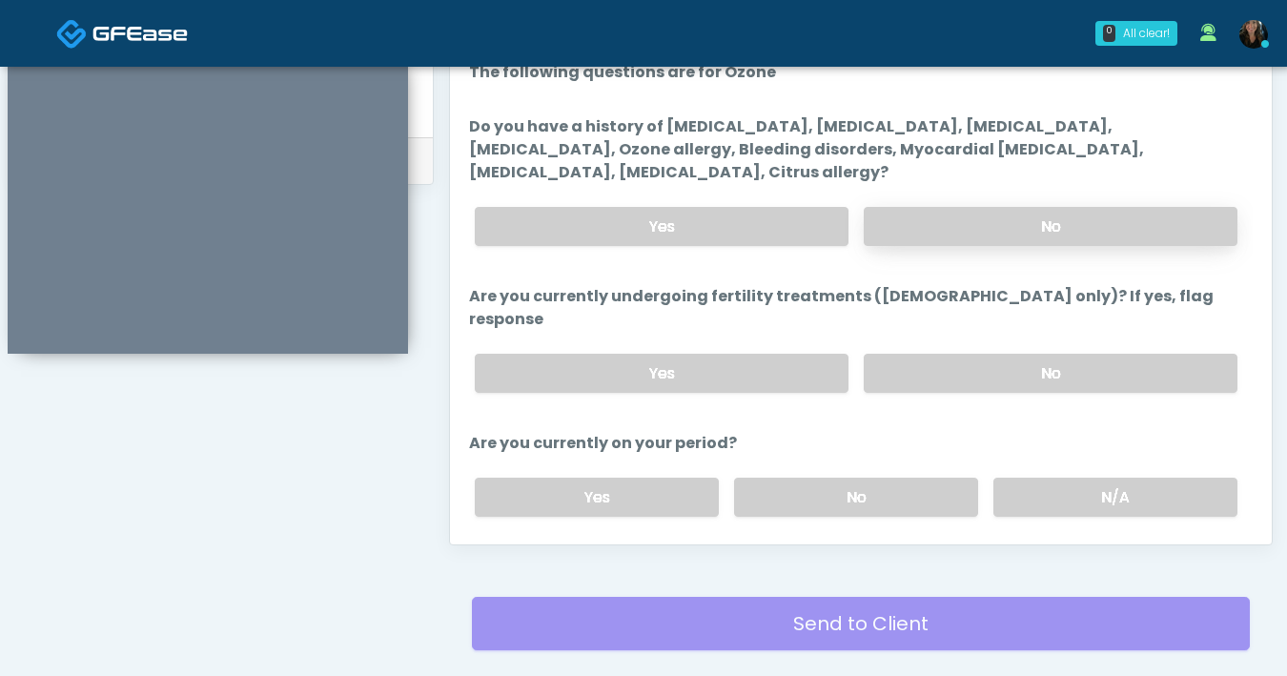
click at [944, 214] on label "No" at bounding box center [1051, 226] width 374 height 39
click at [946, 354] on label "No" at bounding box center [1051, 373] width 374 height 39
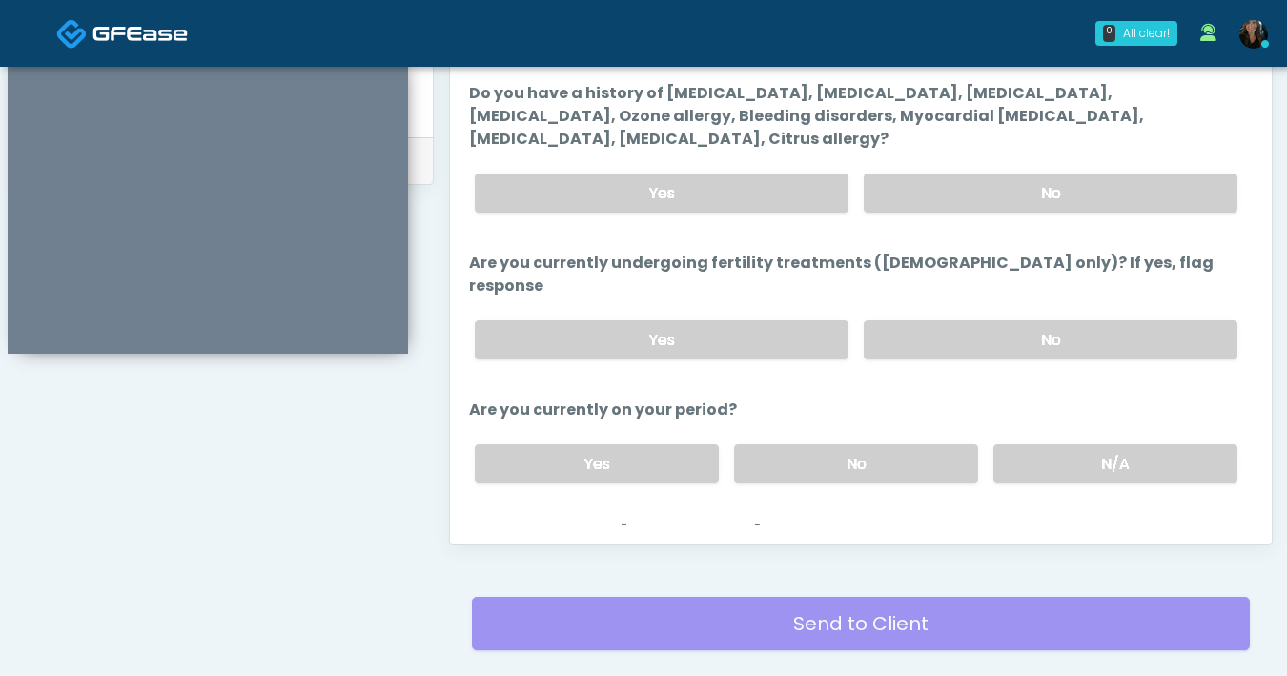
scroll to position [34, 0]
click at [828, 443] on label "No" at bounding box center [856, 462] width 244 height 39
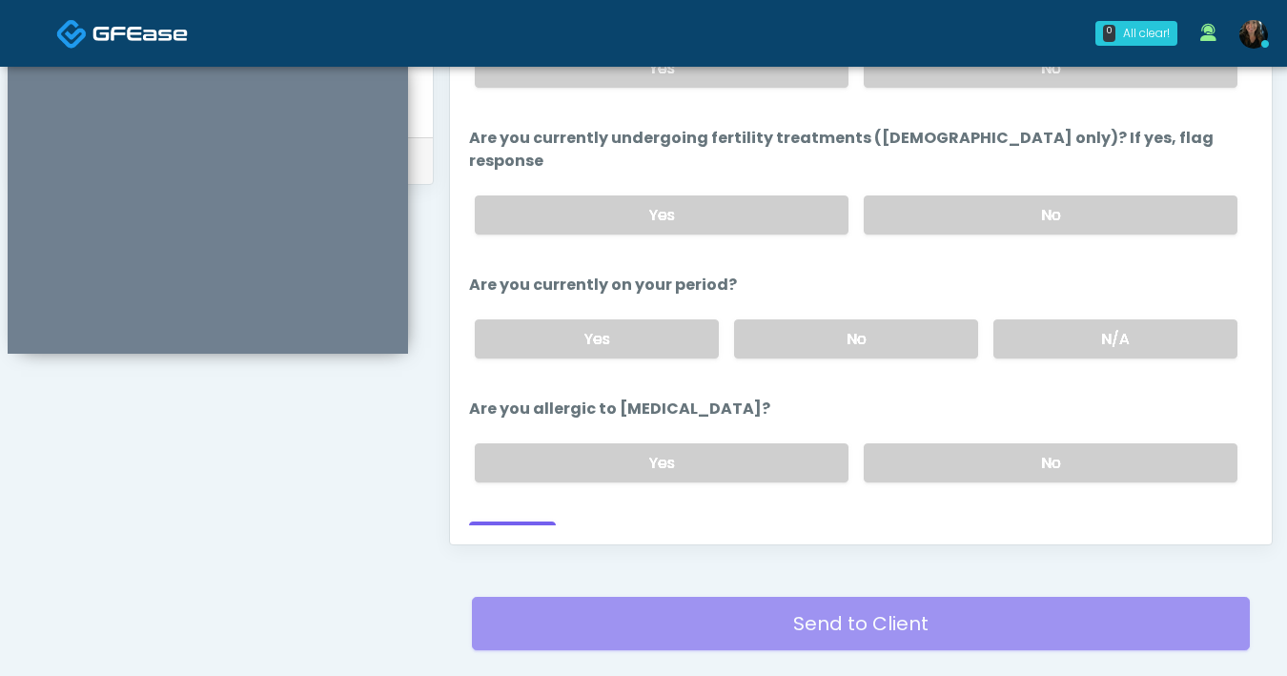
scroll to position [163, 0]
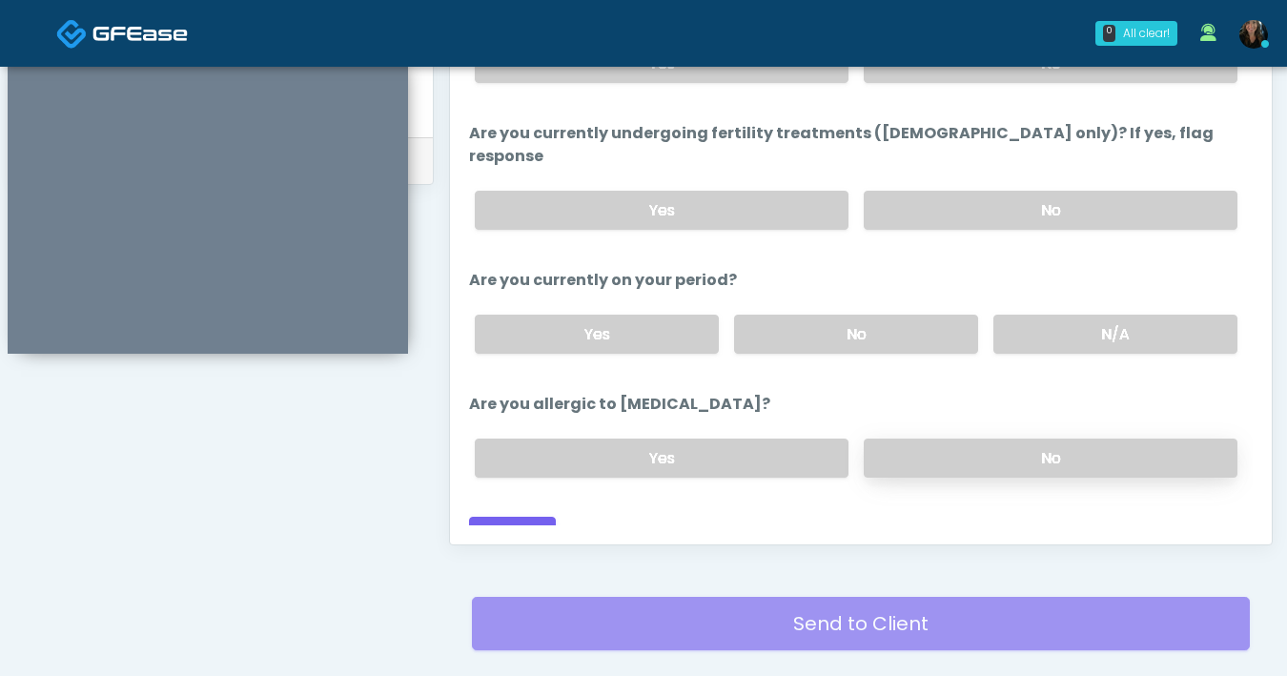
click at [967, 438] on label "No" at bounding box center [1051, 457] width 374 height 39
click at [502, 517] on button "Continue" at bounding box center [512, 534] width 87 height 35
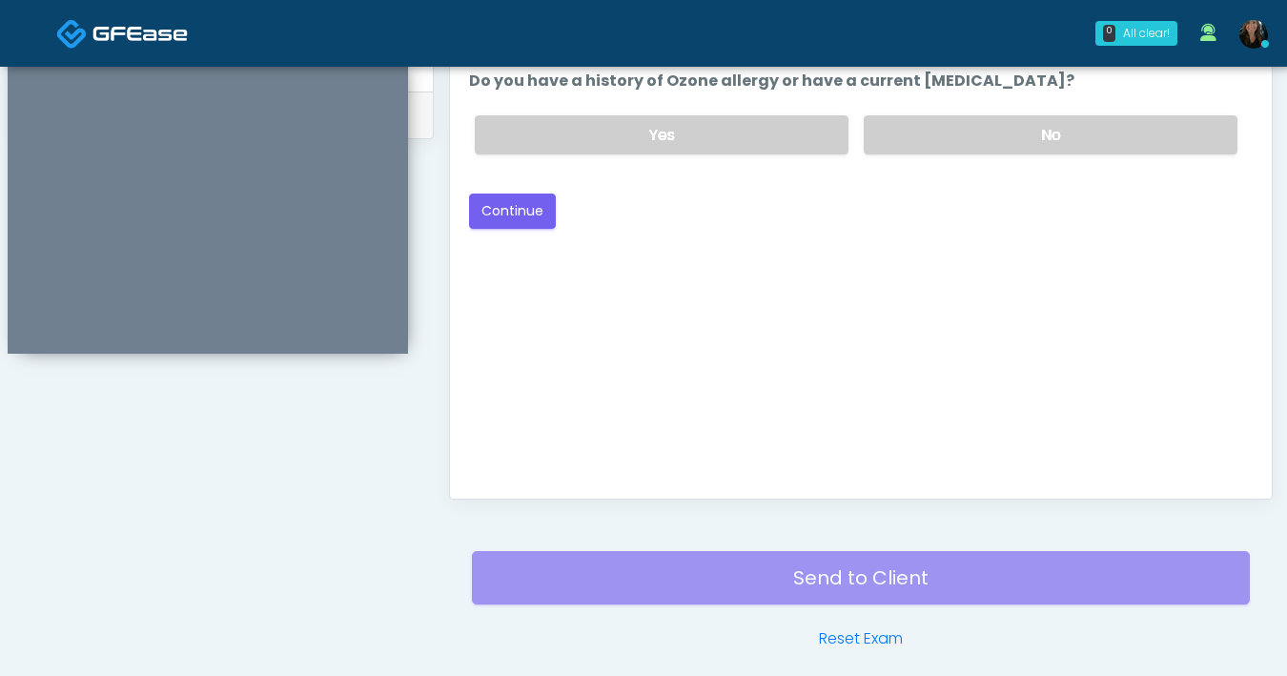
scroll to position [619, 0]
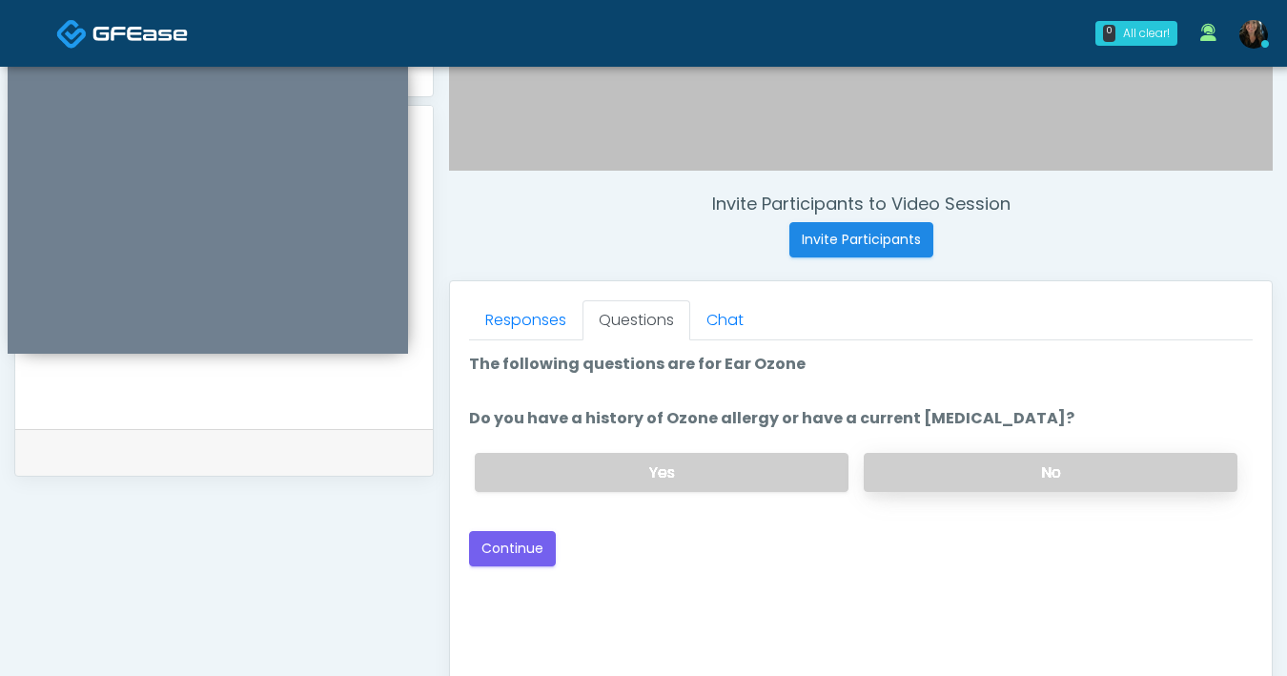
click at [979, 454] on label "No" at bounding box center [1051, 472] width 374 height 39
click at [498, 543] on button "Continue" at bounding box center [512, 548] width 87 height 35
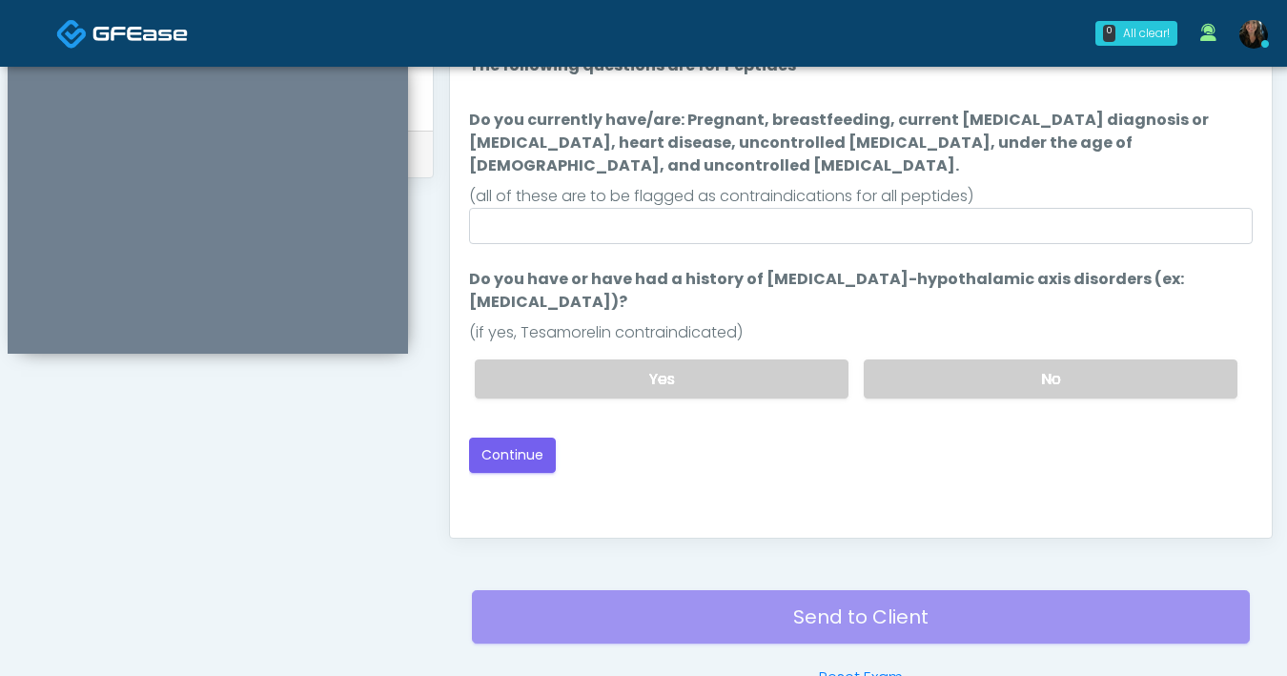
scroll to position [893, 0]
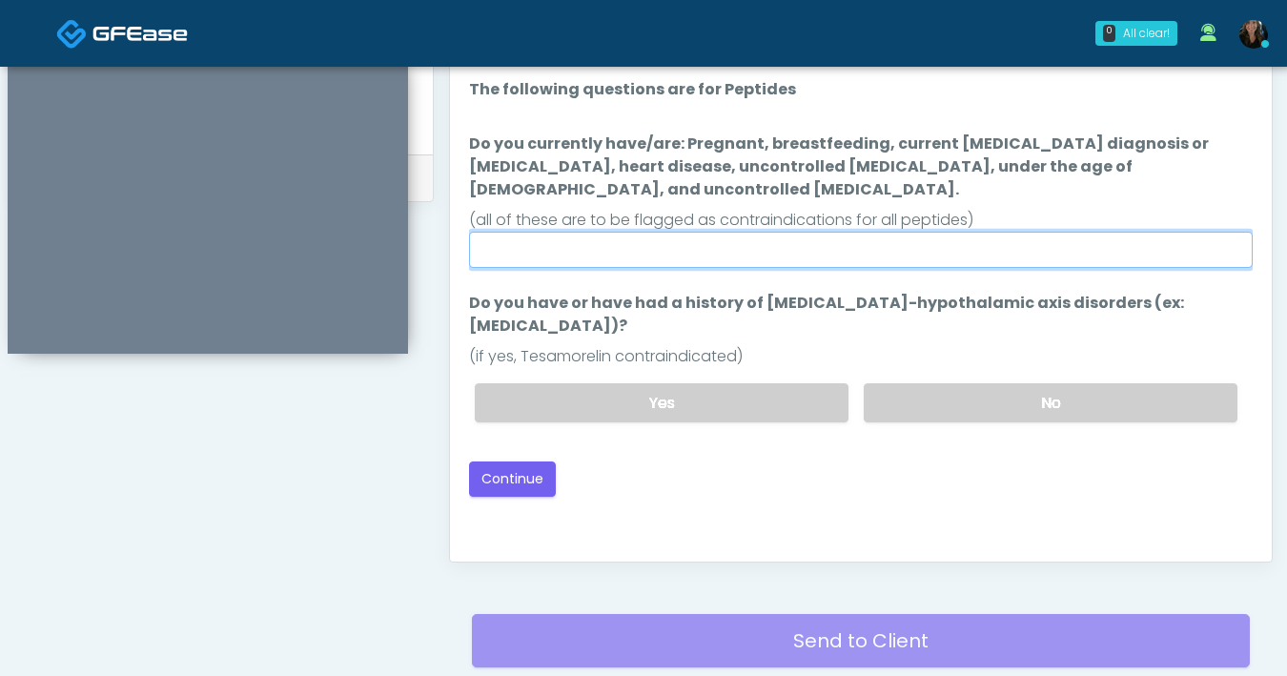
click at [697, 239] on input "Do you currently have/are: Pregnant, breastfeeding, current cancer diagnosis or…" at bounding box center [861, 250] width 784 height 36
type input "**"
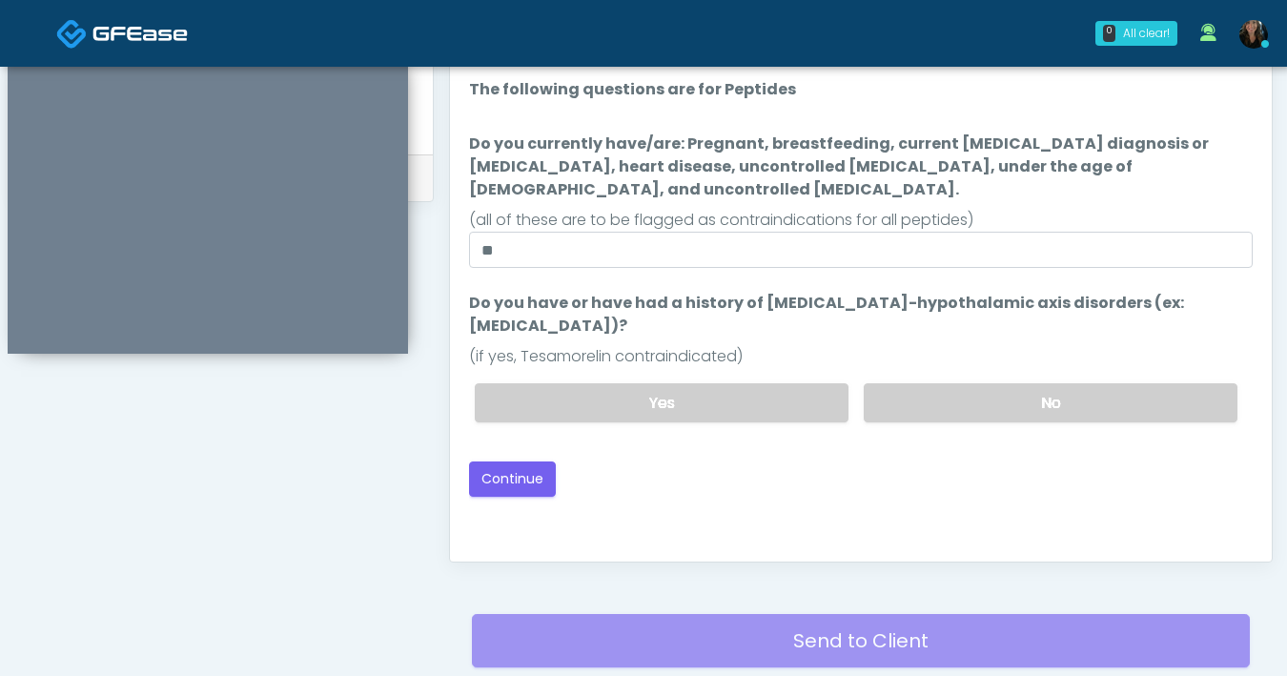
click at [797, 457] on div "Good Faith Exam Script Good Faith Exam Script INTRODUCTION Hello, my name is un…" at bounding box center [861, 304] width 784 height 477
click at [973, 383] on label "No" at bounding box center [1051, 402] width 374 height 39
click at [510, 461] on button "Continue" at bounding box center [512, 478] width 87 height 35
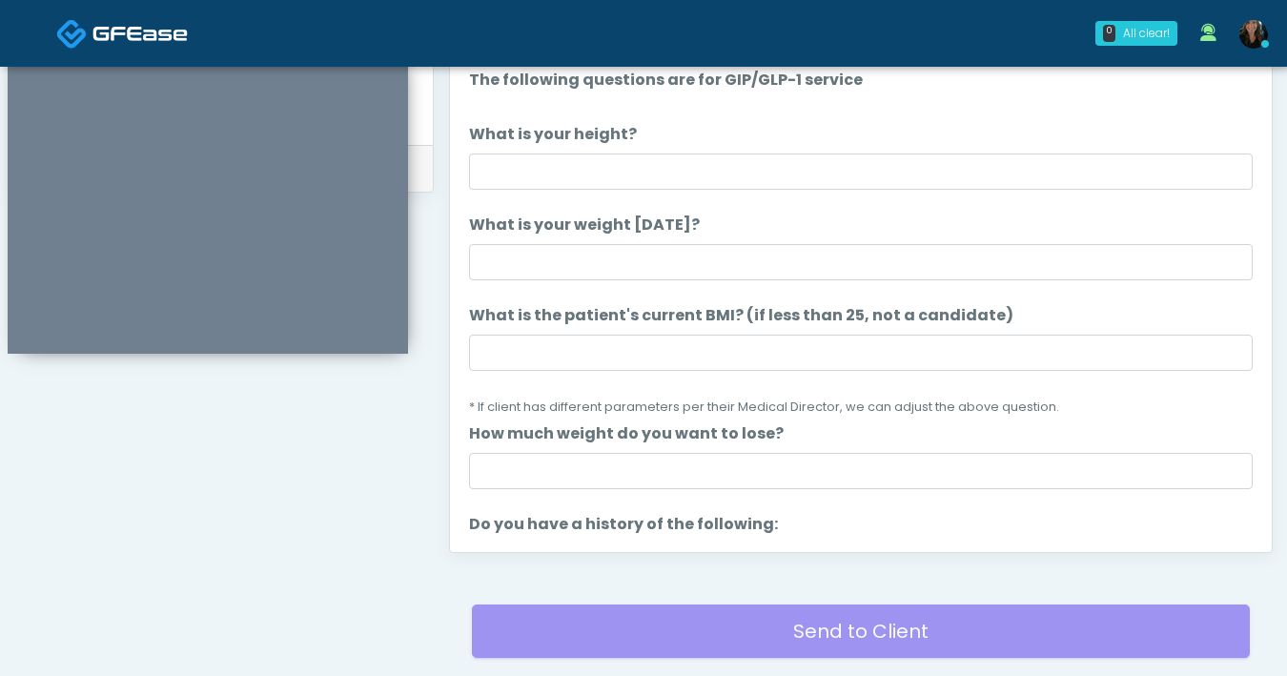
scroll to position [894, 0]
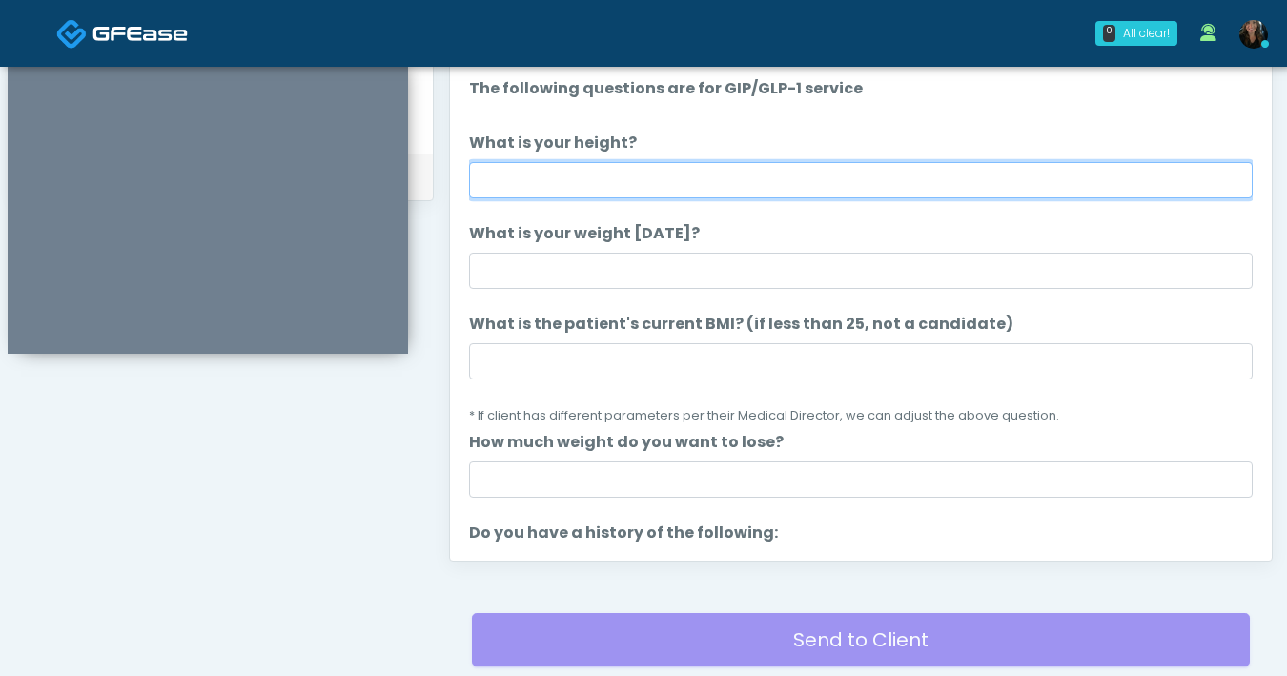
click at [762, 194] on input "What is your height?" at bounding box center [861, 180] width 784 height 36
type input "***"
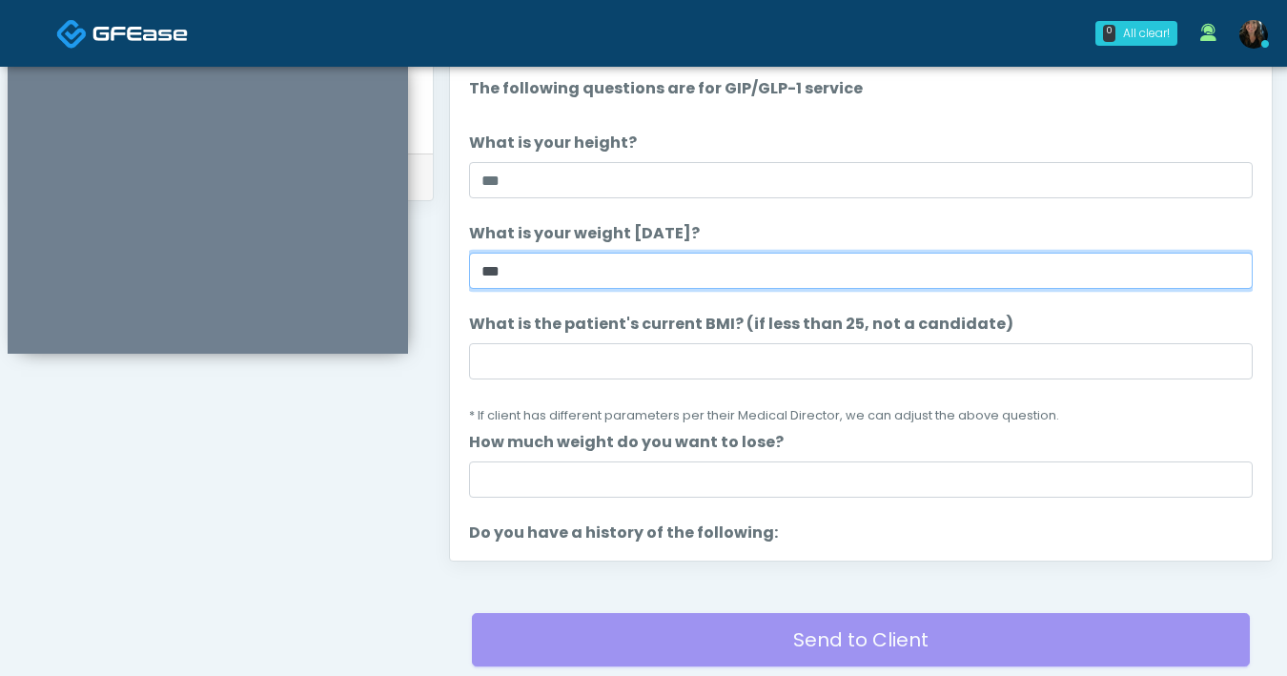
type input "***"
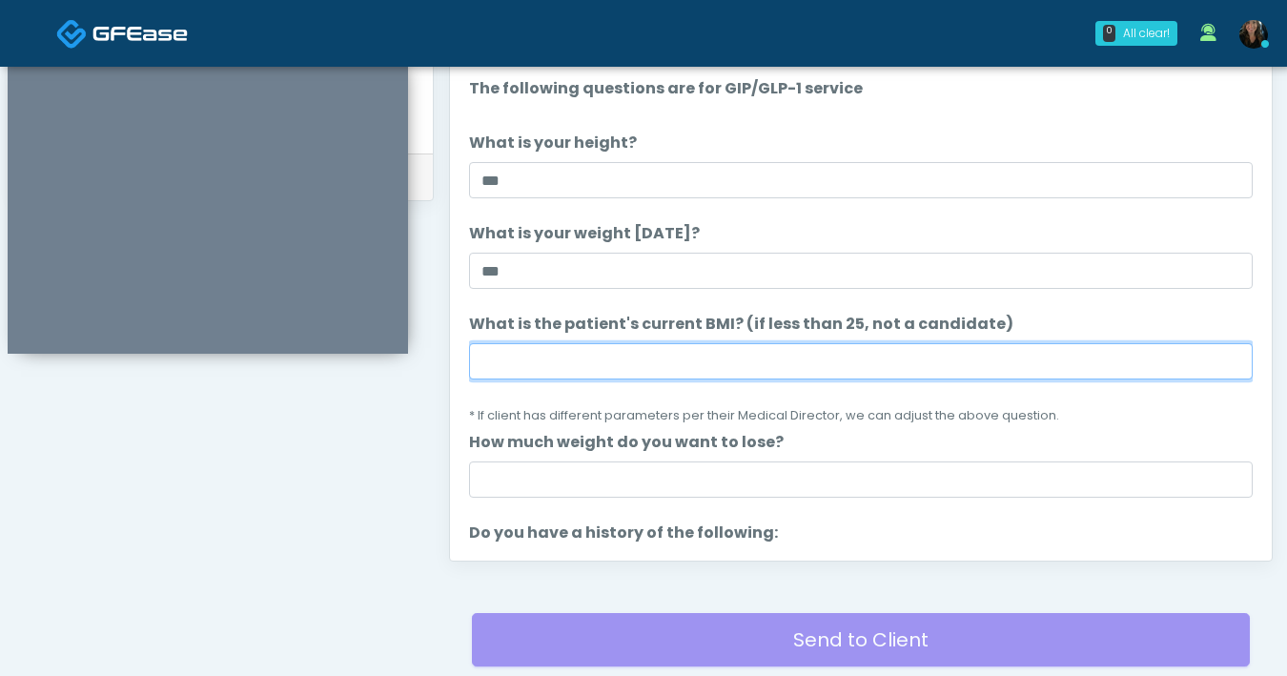
click at [713, 370] on input "What is the patient's current BMI? (if less than 25, not a candidate)" at bounding box center [861, 361] width 784 height 36
type input "*"
type input "****"
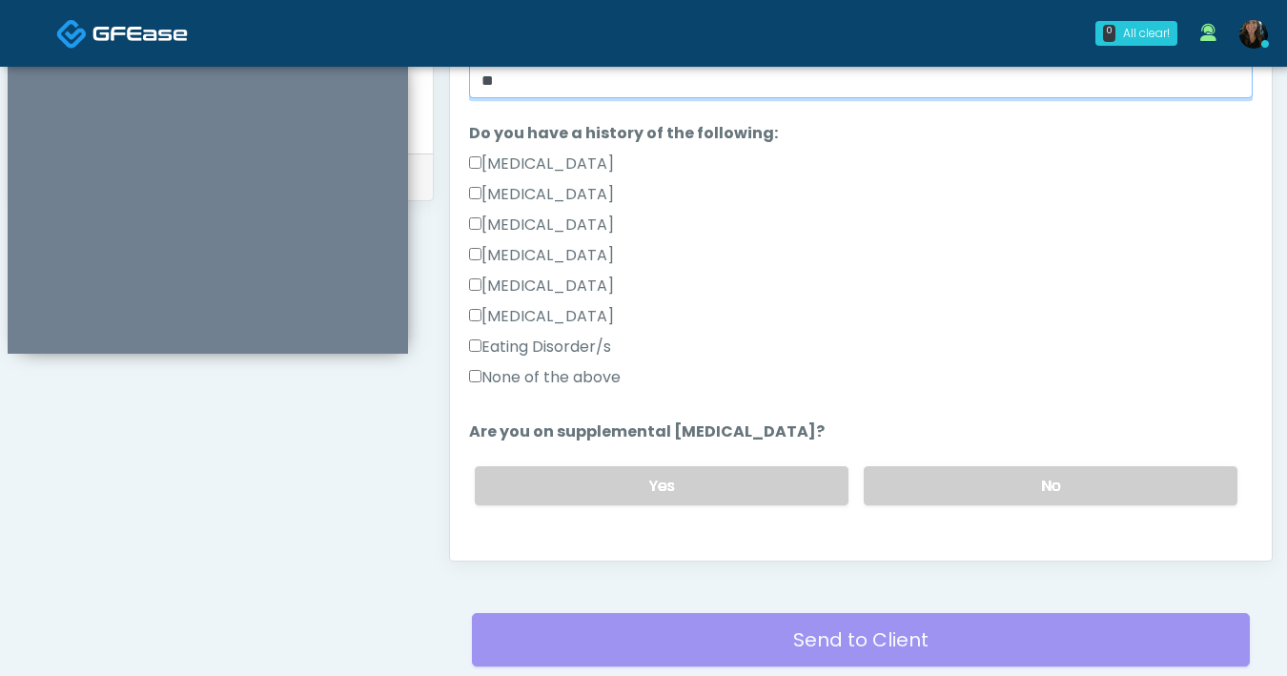
scroll to position [402, 0]
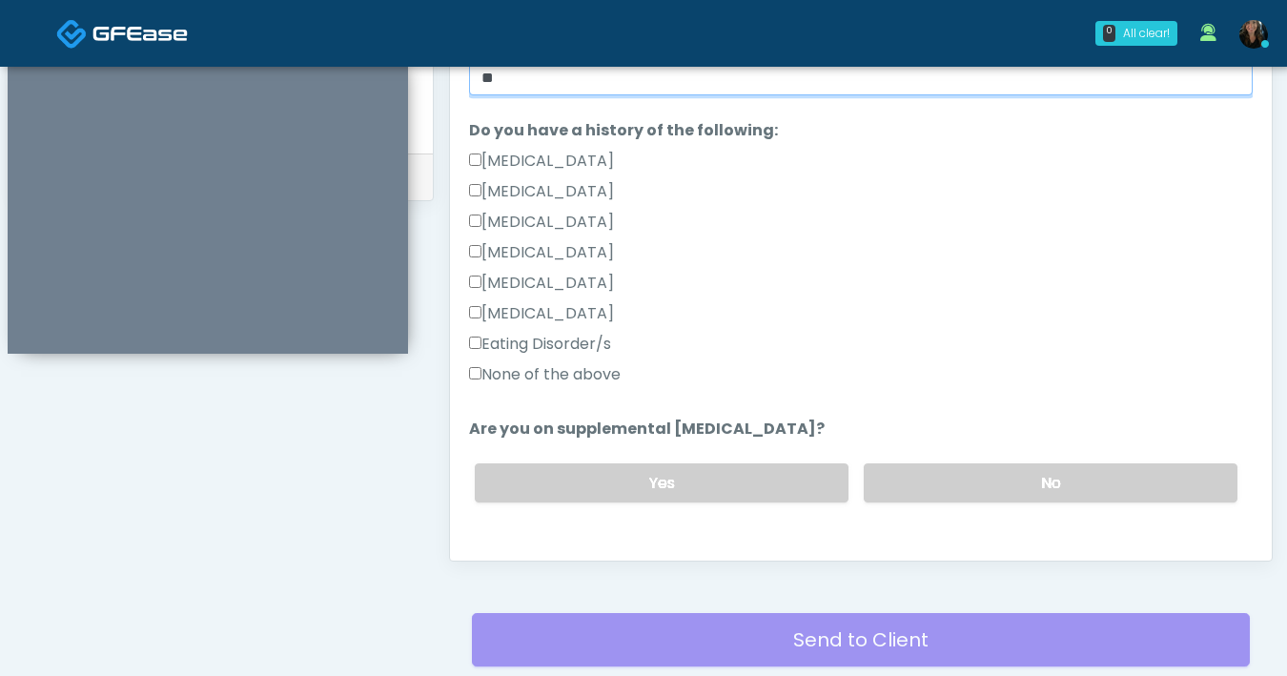
type input "**"
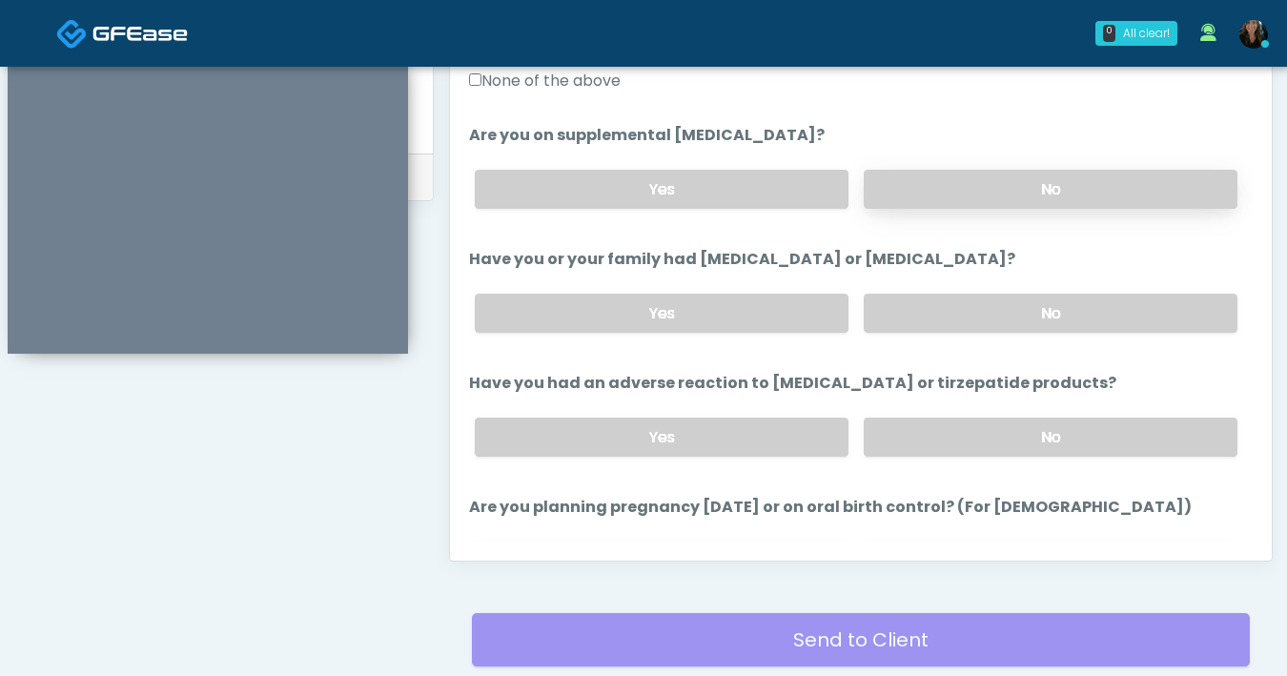
click at [928, 200] on label "No" at bounding box center [1051, 189] width 374 height 39
click at [997, 332] on div "Yes No" at bounding box center [855, 313] width 793 height 70
click at [1019, 323] on label "No" at bounding box center [1051, 313] width 374 height 39
click at [1037, 439] on label "No" at bounding box center [1051, 436] width 374 height 39
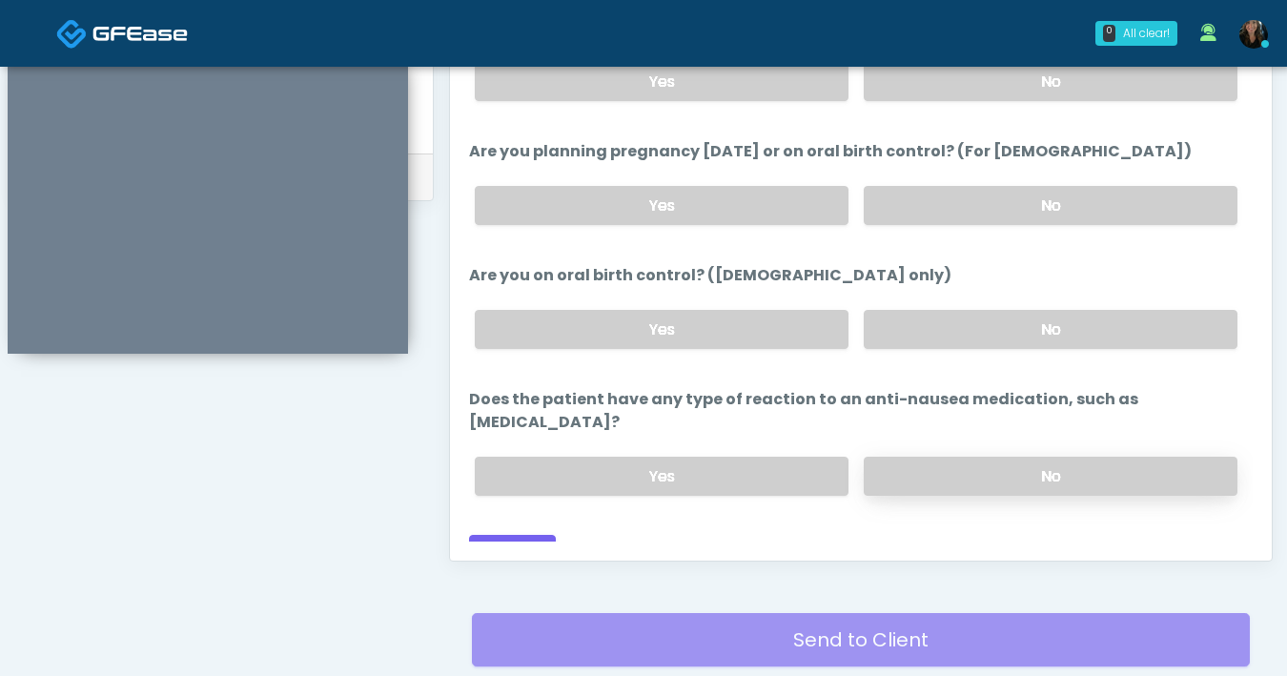
scroll to position [908, 0]
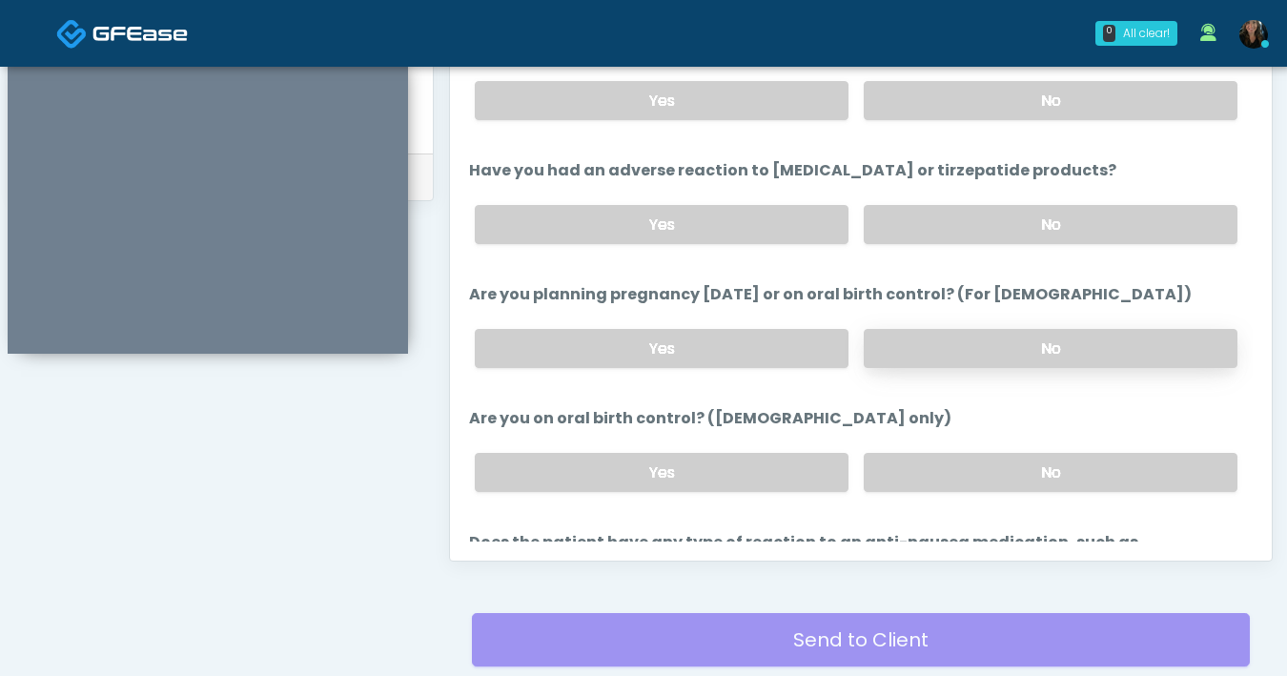
click at [965, 350] on label "No" at bounding box center [1051, 348] width 374 height 39
click at [952, 491] on div "Yes No" at bounding box center [855, 473] width 793 height 70
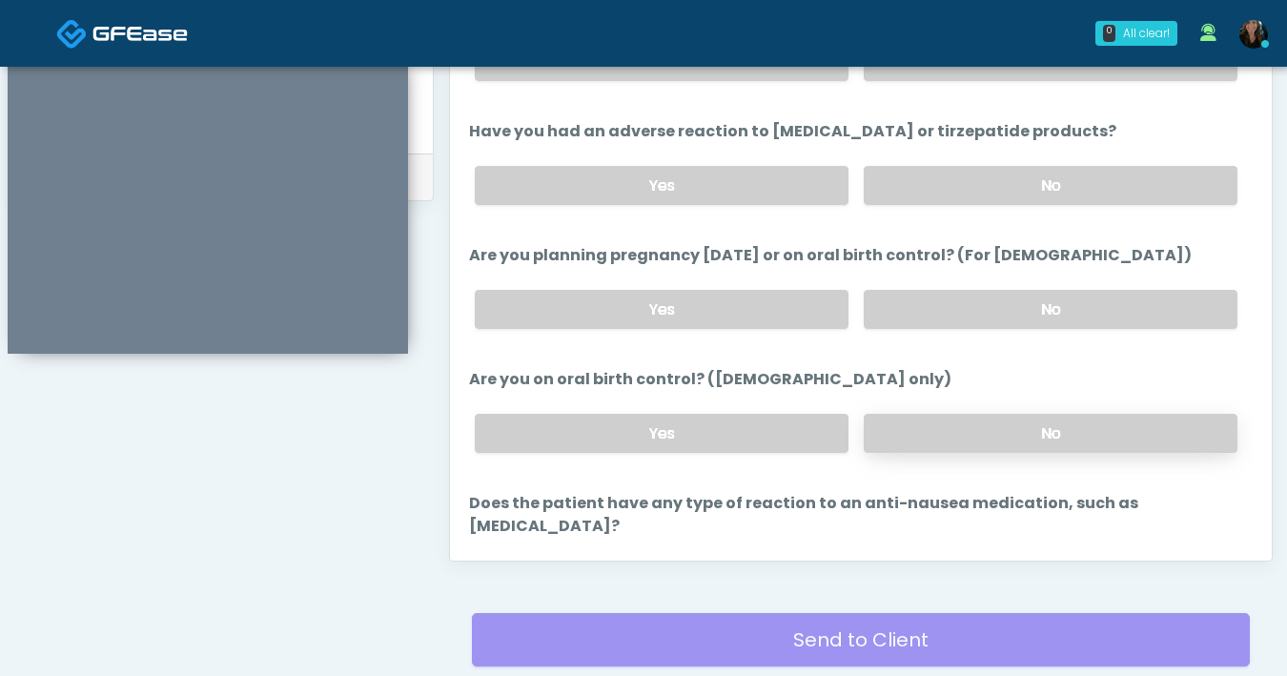
click at [956, 426] on label "No" at bounding box center [1051, 433] width 374 height 39
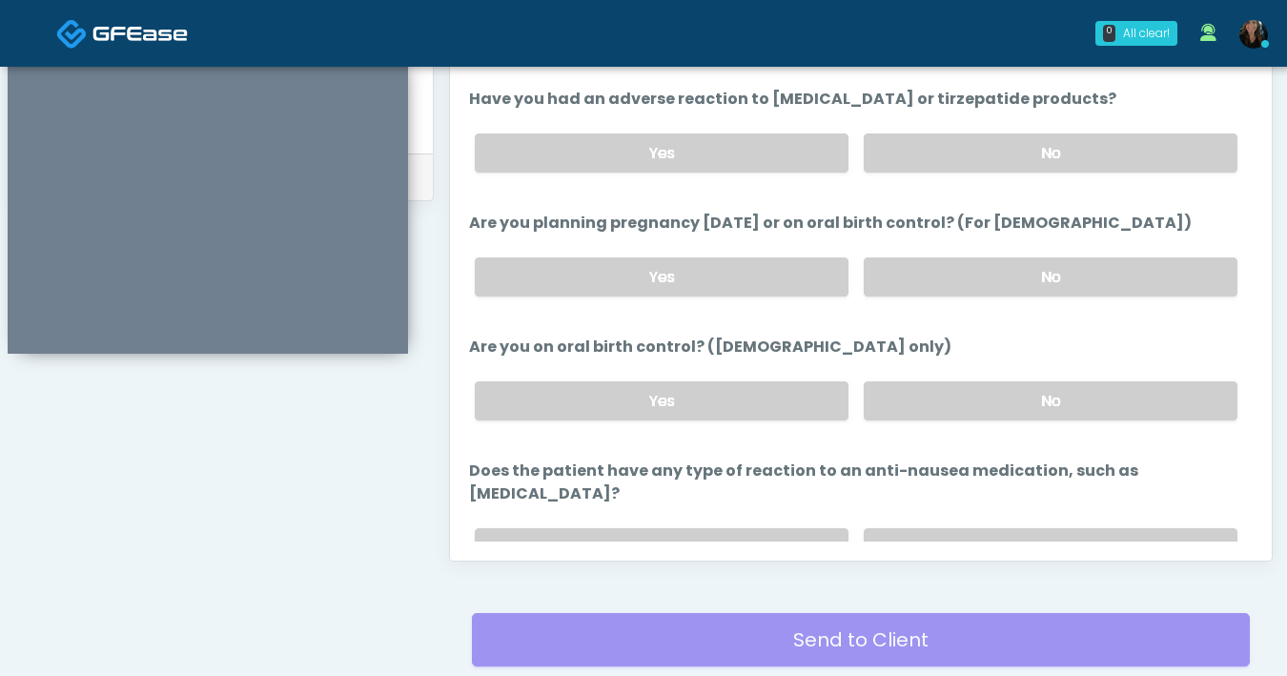
scroll to position [1051, 0]
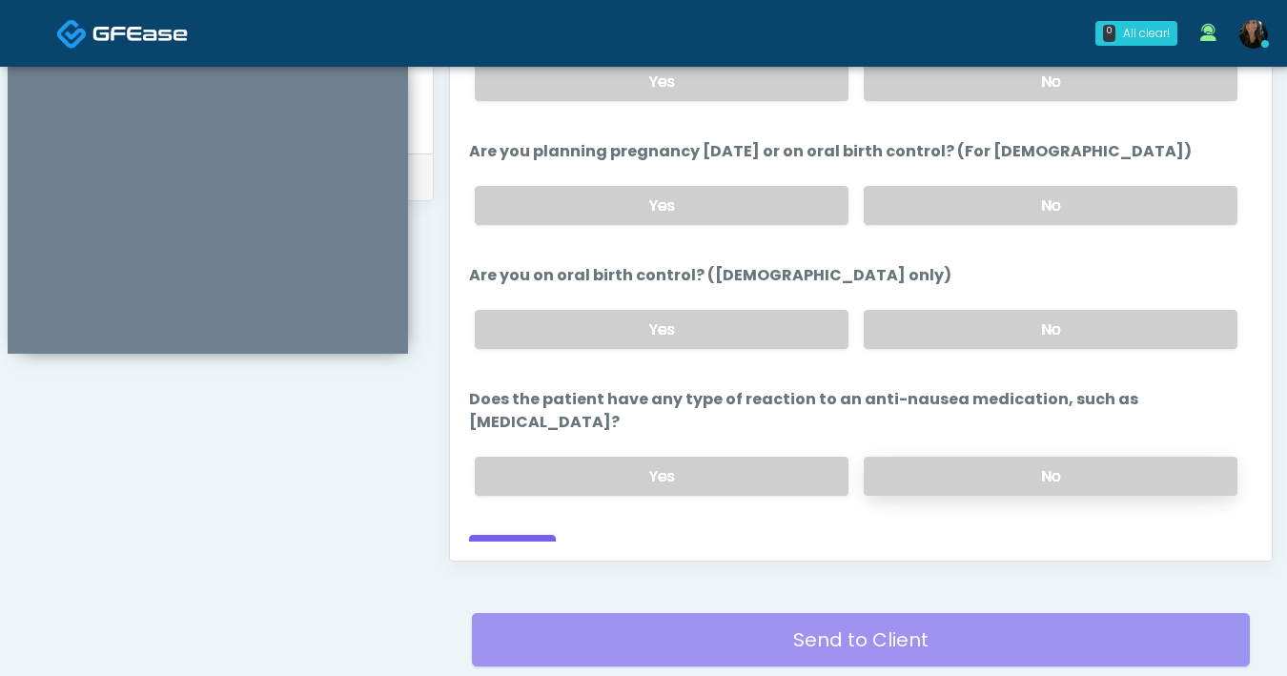
click at [969, 457] on label "No" at bounding box center [1051, 476] width 374 height 39
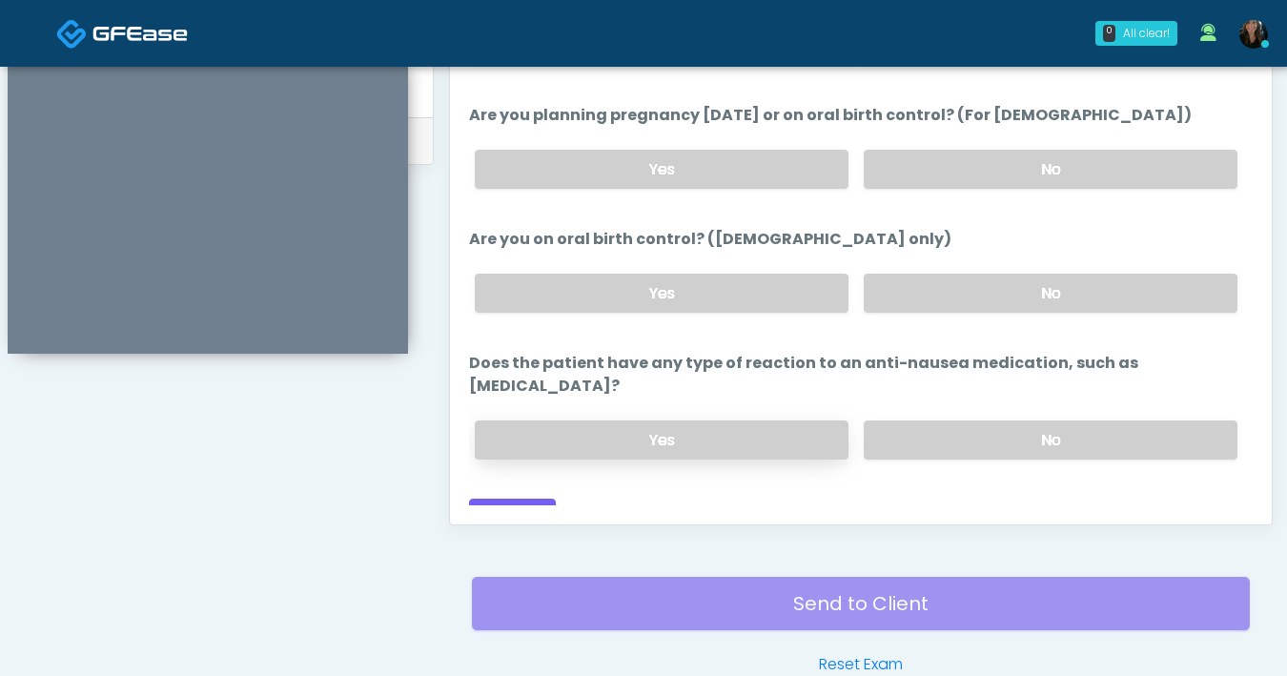
scroll to position [999, 0]
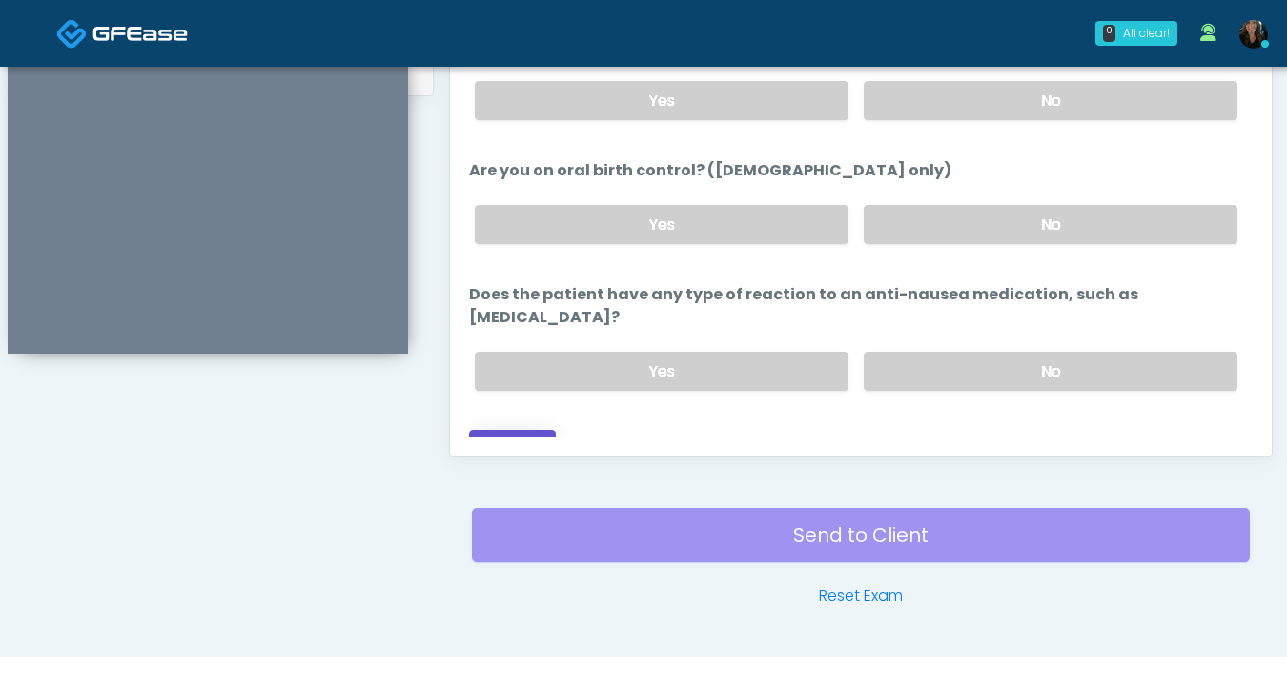
click at [544, 430] on button "Continue" at bounding box center [512, 447] width 87 height 35
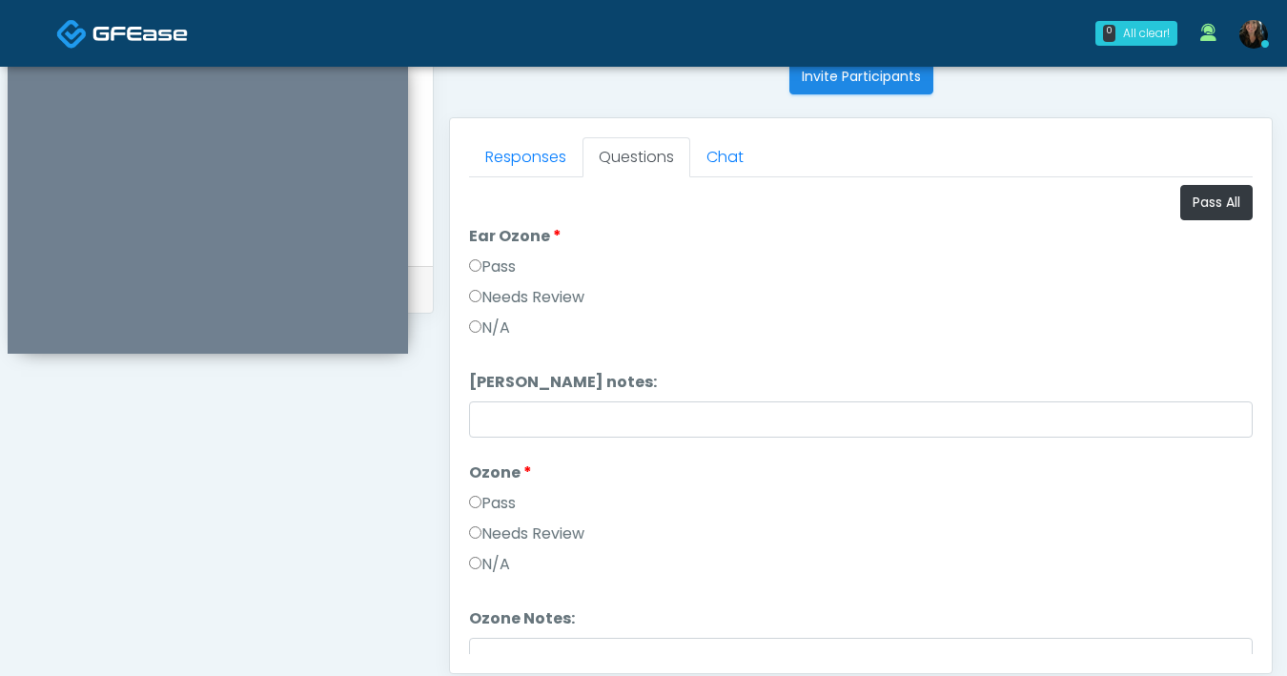
scroll to position [434, 0]
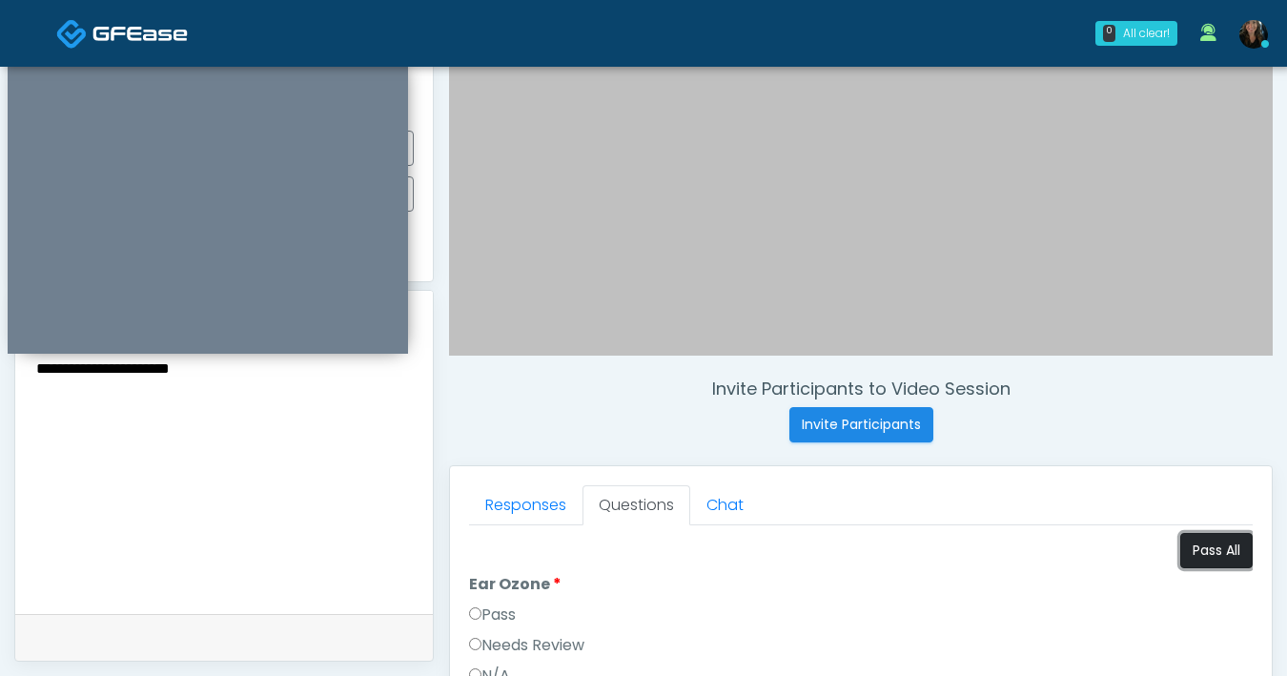
click at [1209, 539] on button "Pass All" at bounding box center [1216, 550] width 72 height 35
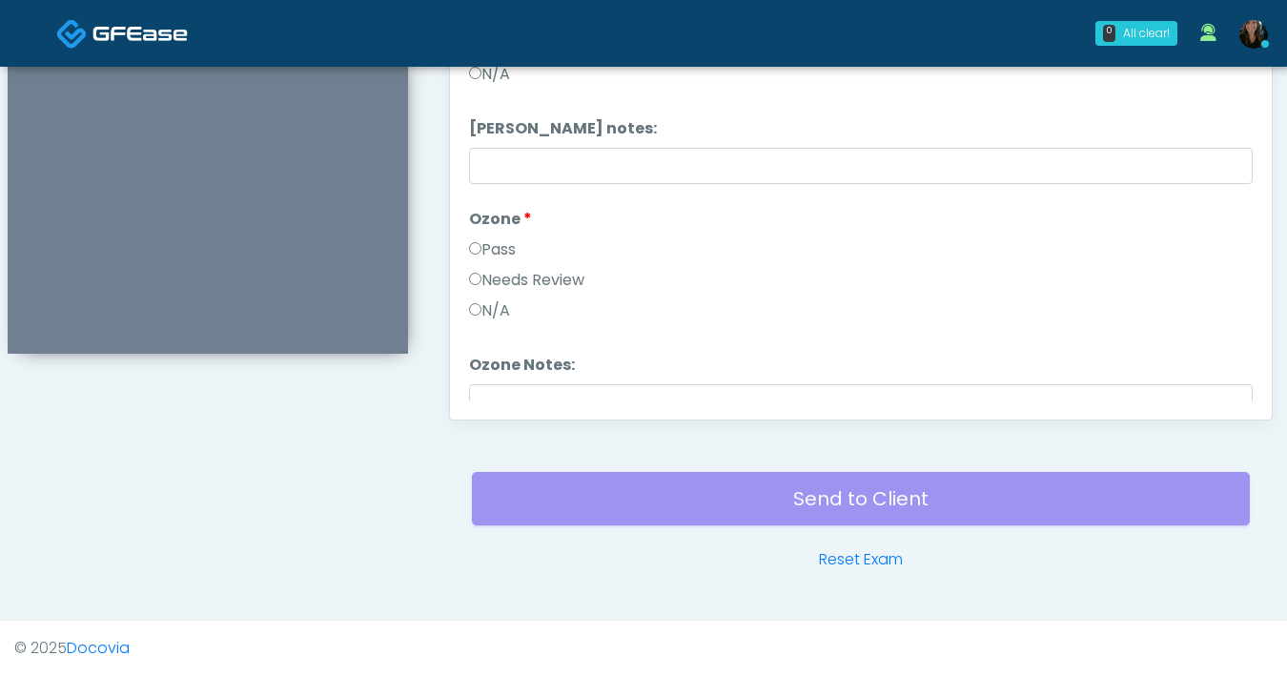
scroll to position [788, 0]
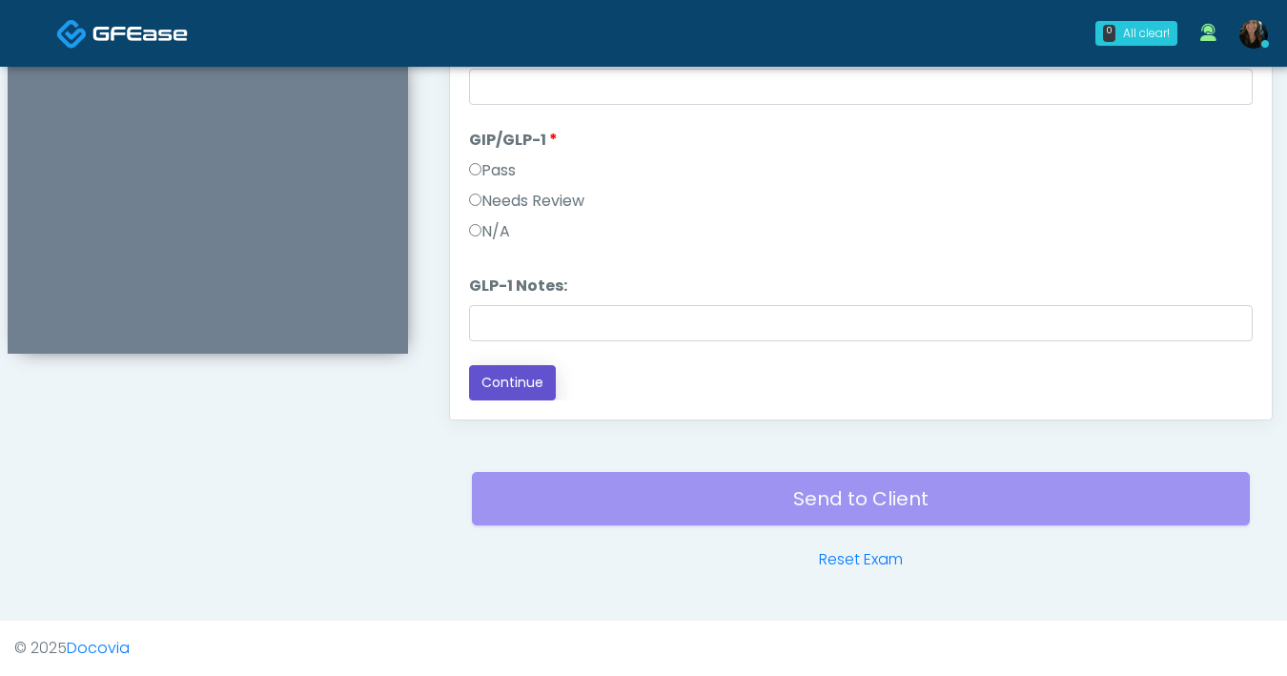
click at [534, 371] on button "Continue" at bounding box center [512, 382] width 87 height 35
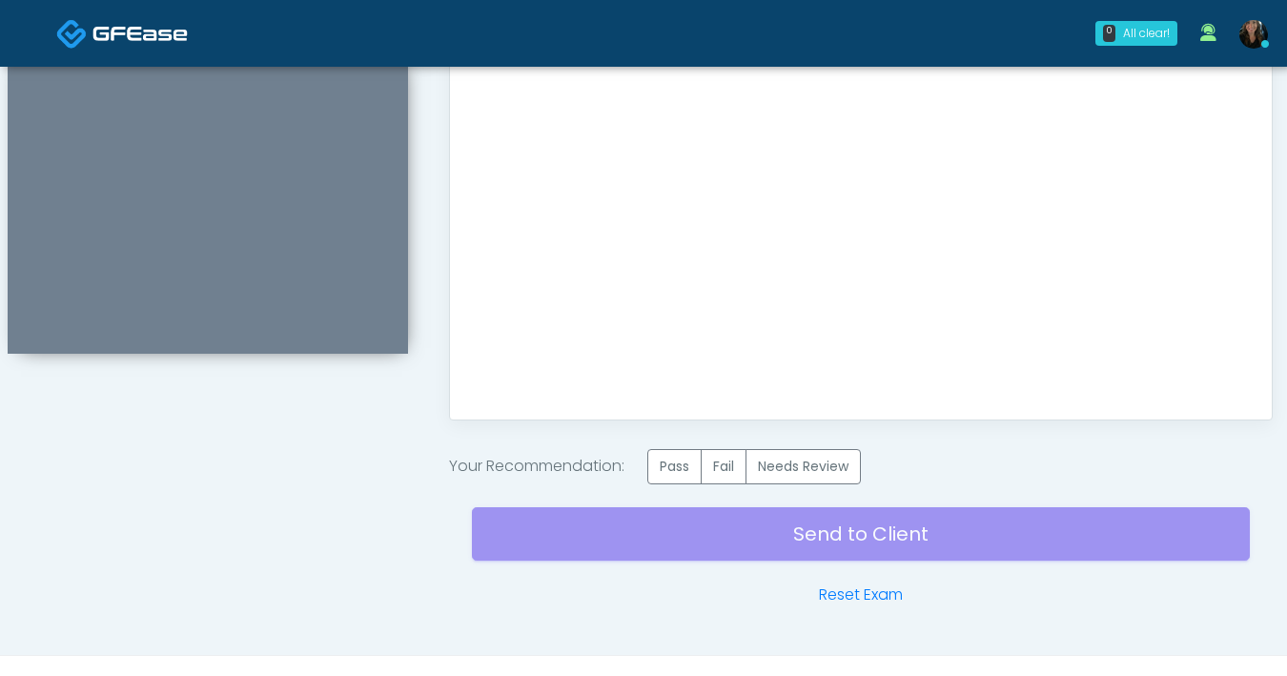
scroll to position [0, 0]
click at [688, 471] on label "Pass" at bounding box center [674, 466] width 54 height 35
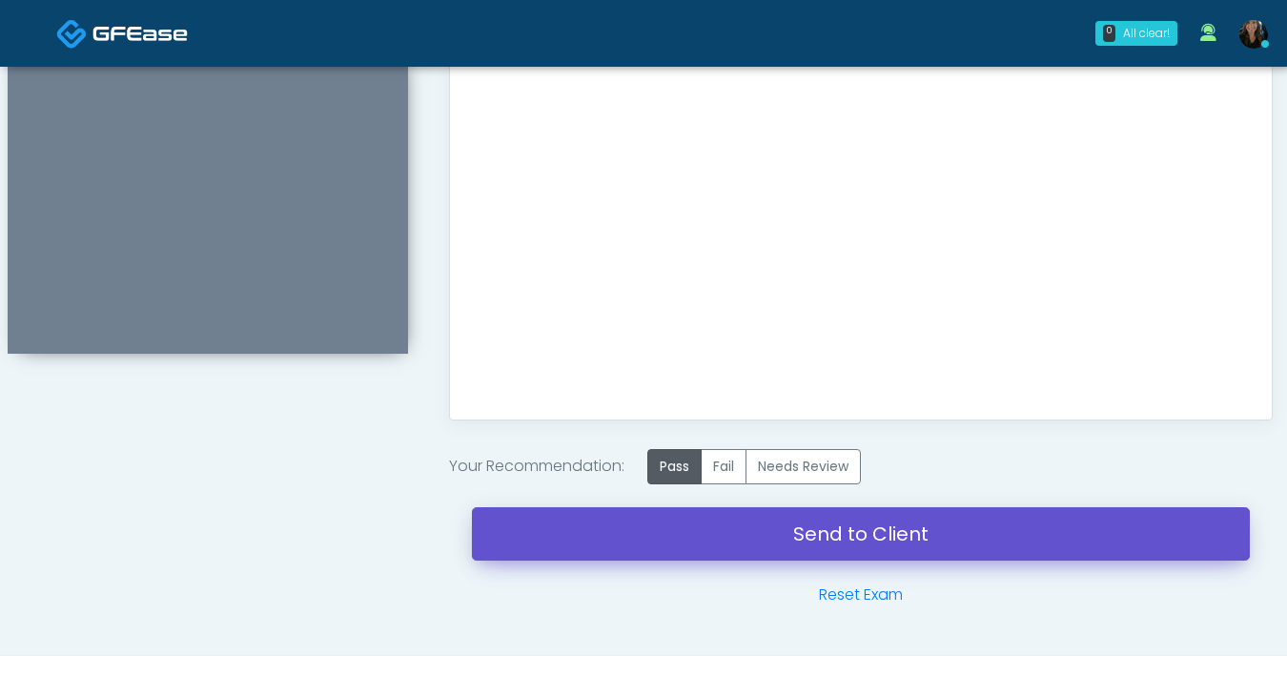
click at [797, 544] on link "Send to Client" at bounding box center [861, 533] width 778 height 53
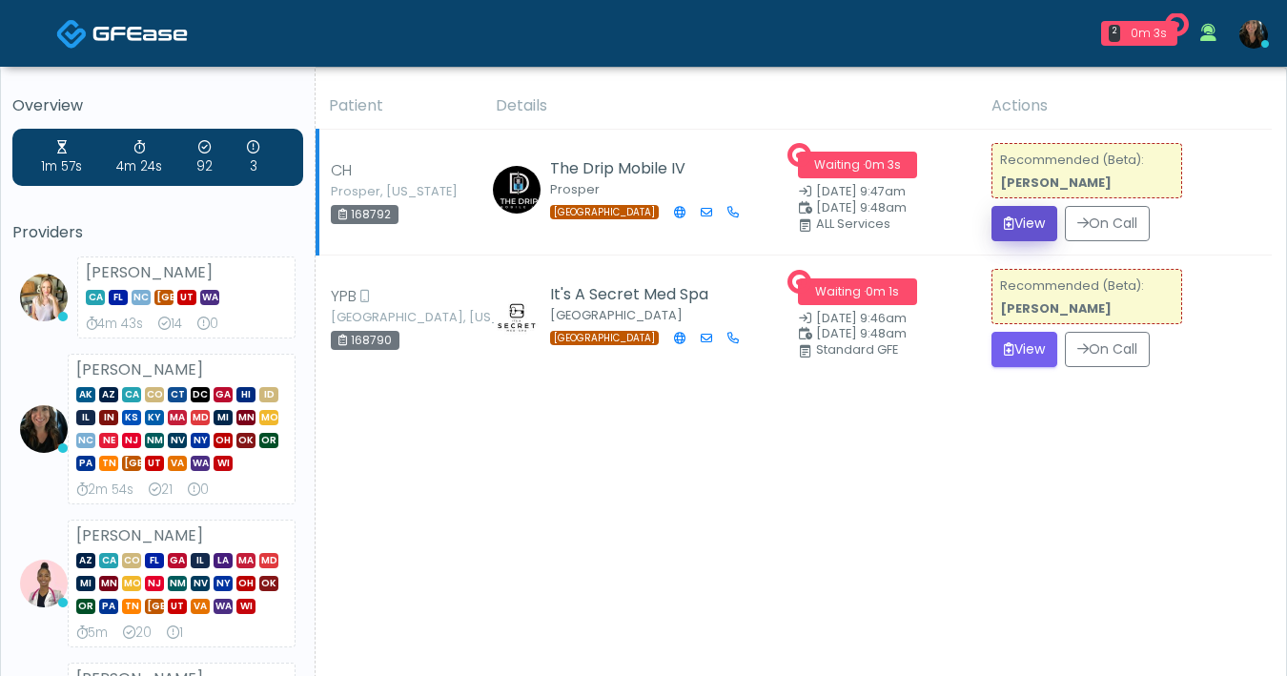
click at [999, 214] on button "View" at bounding box center [1024, 223] width 66 height 35
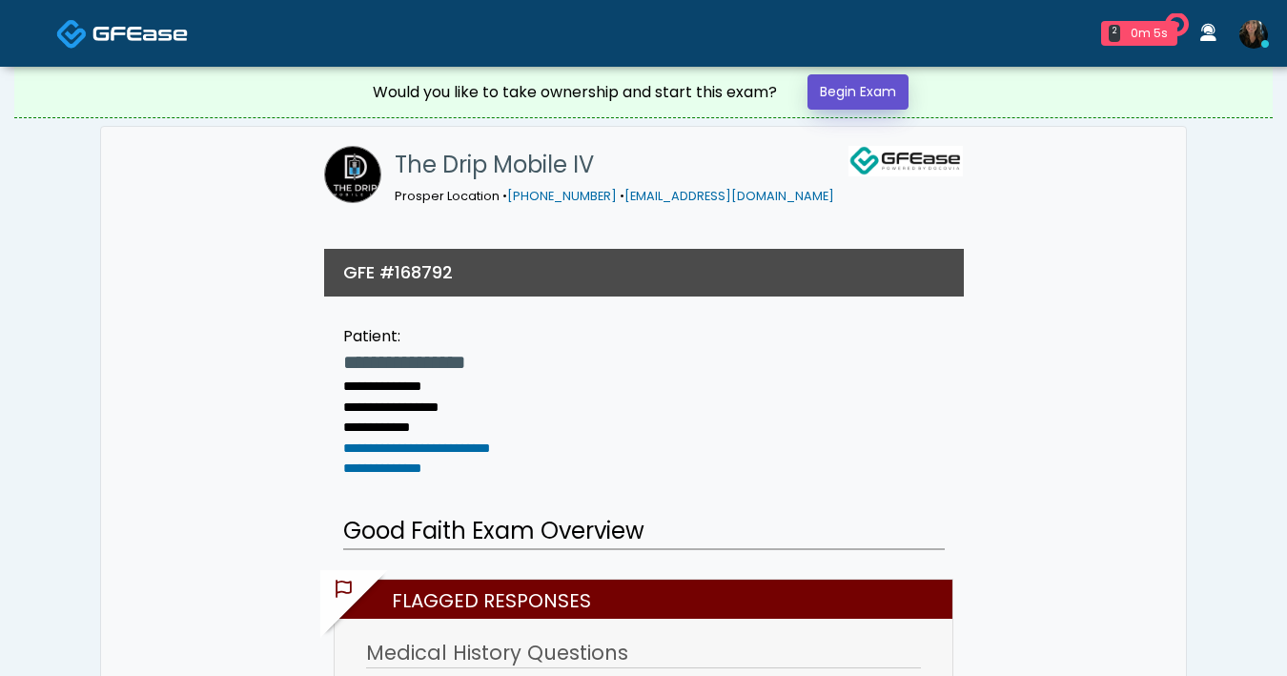
click at [870, 86] on link "Begin Exam" at bounding box center [857, 91] width 101 height 35
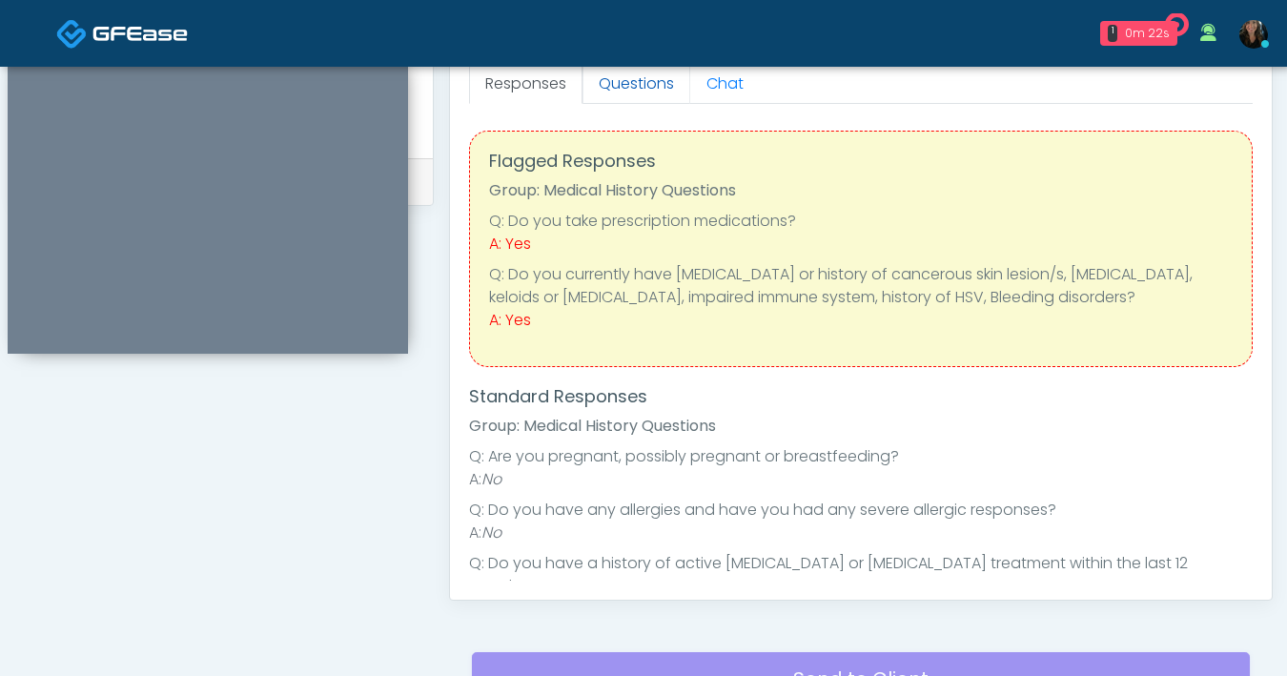
click at [621, 90] on link "Questions" at bounding box center [636, 84] width 108 height 40
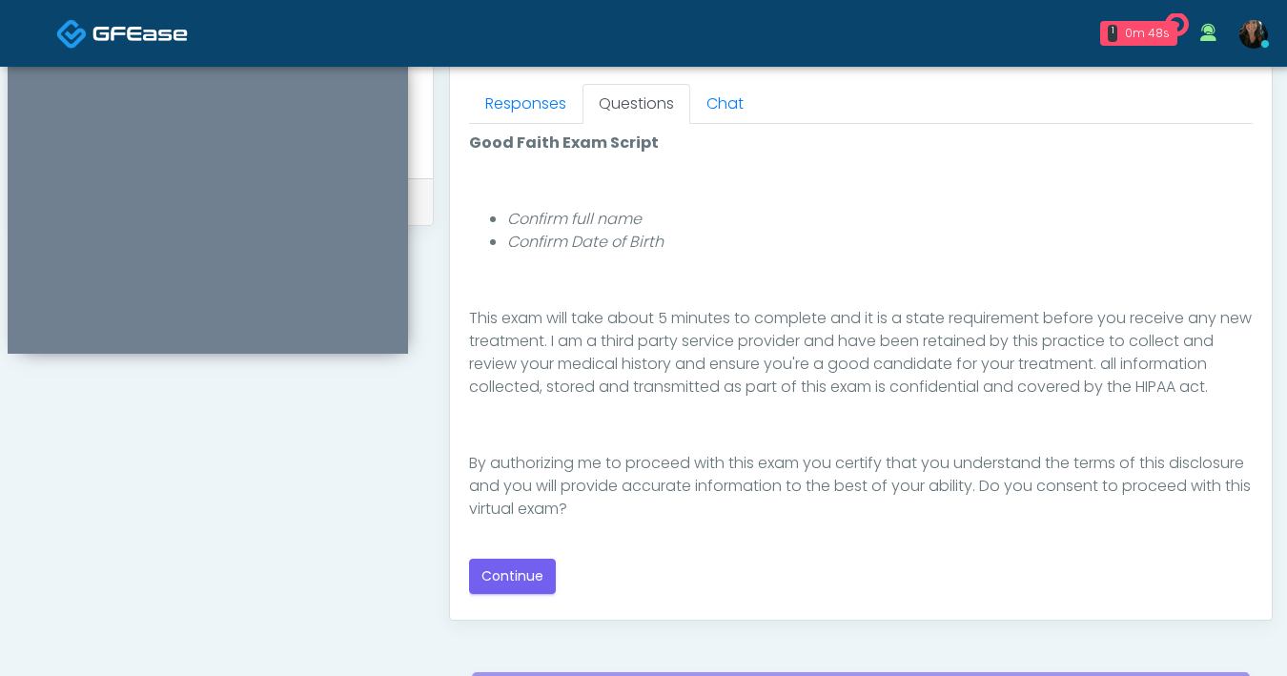
scroll to position [857, 0]
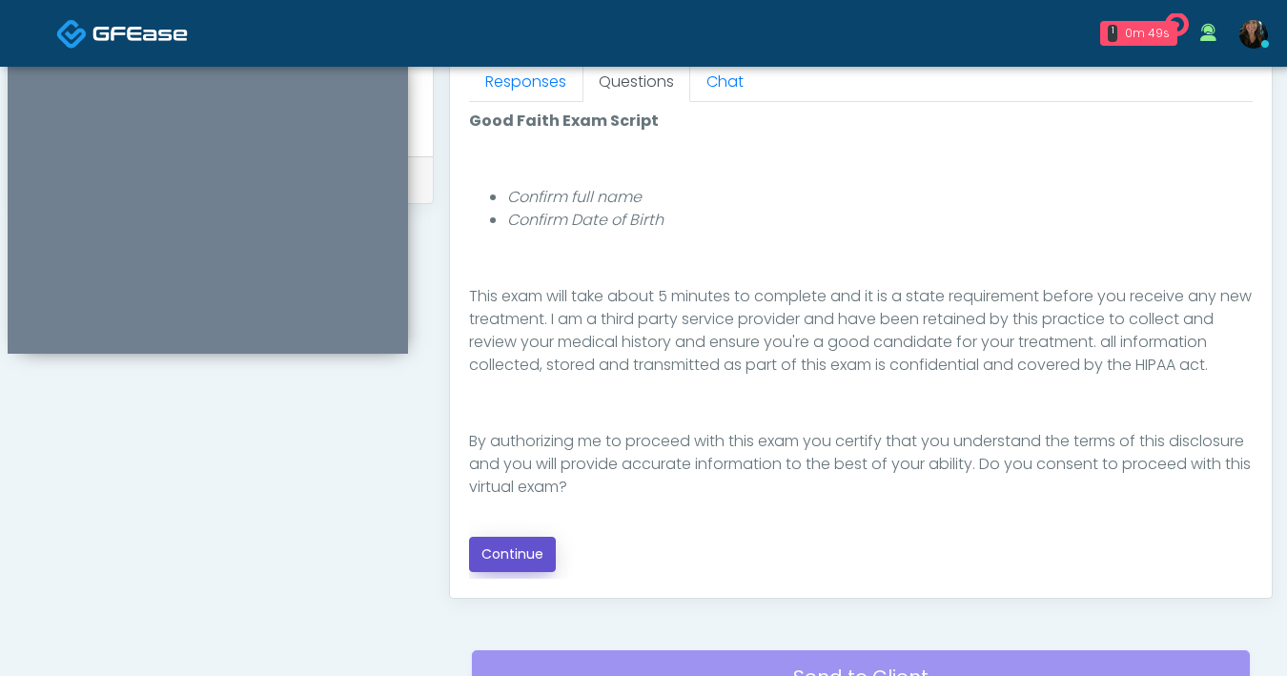
click at [518, 556] on button "Continue" at bounding box center [512, 554] width 87 height 35
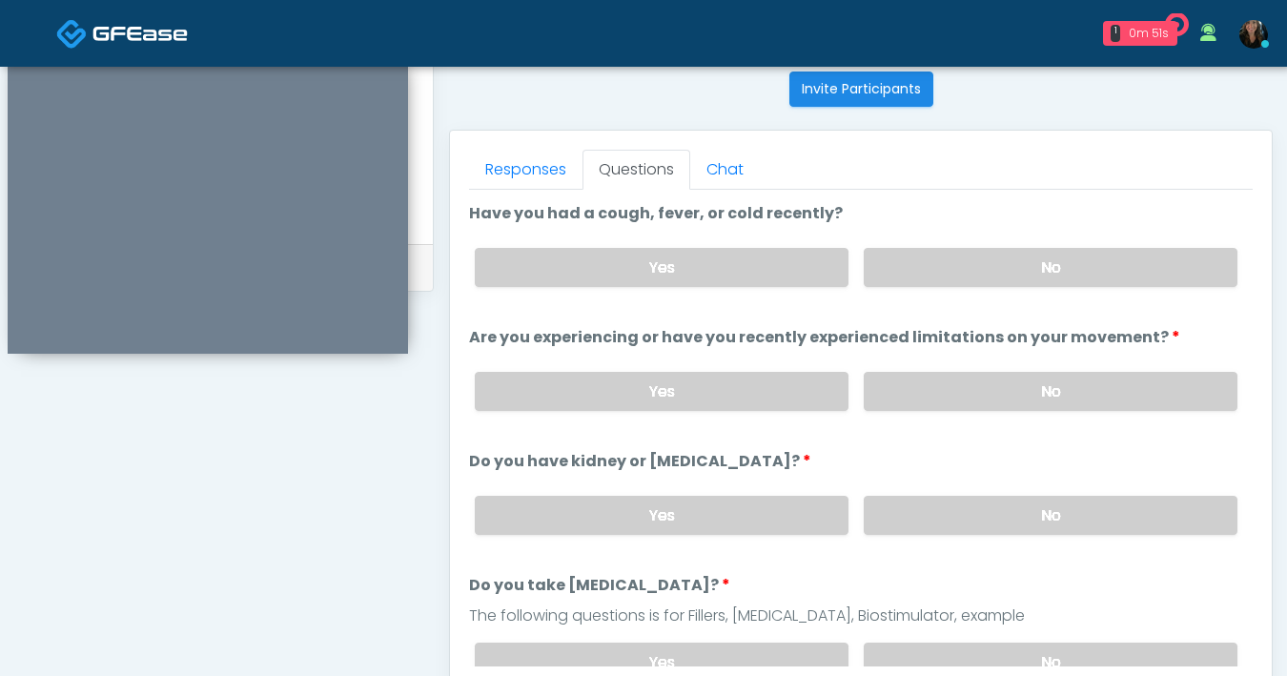
scroll to position [750, 0]
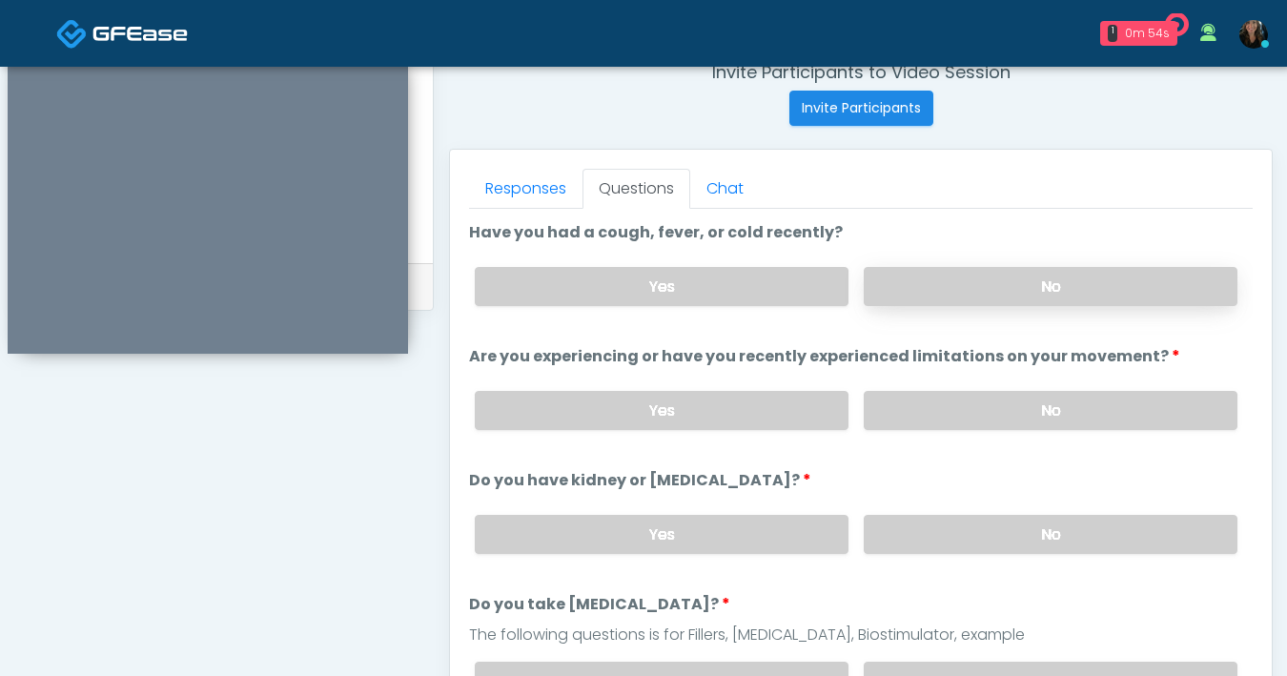
click at [1000, 298] on label "No" at bounding box center [1051, 286] width 374 height 39
click at [958, 407] on label "No" at bounding box center [1051, 410] width 374 height 39
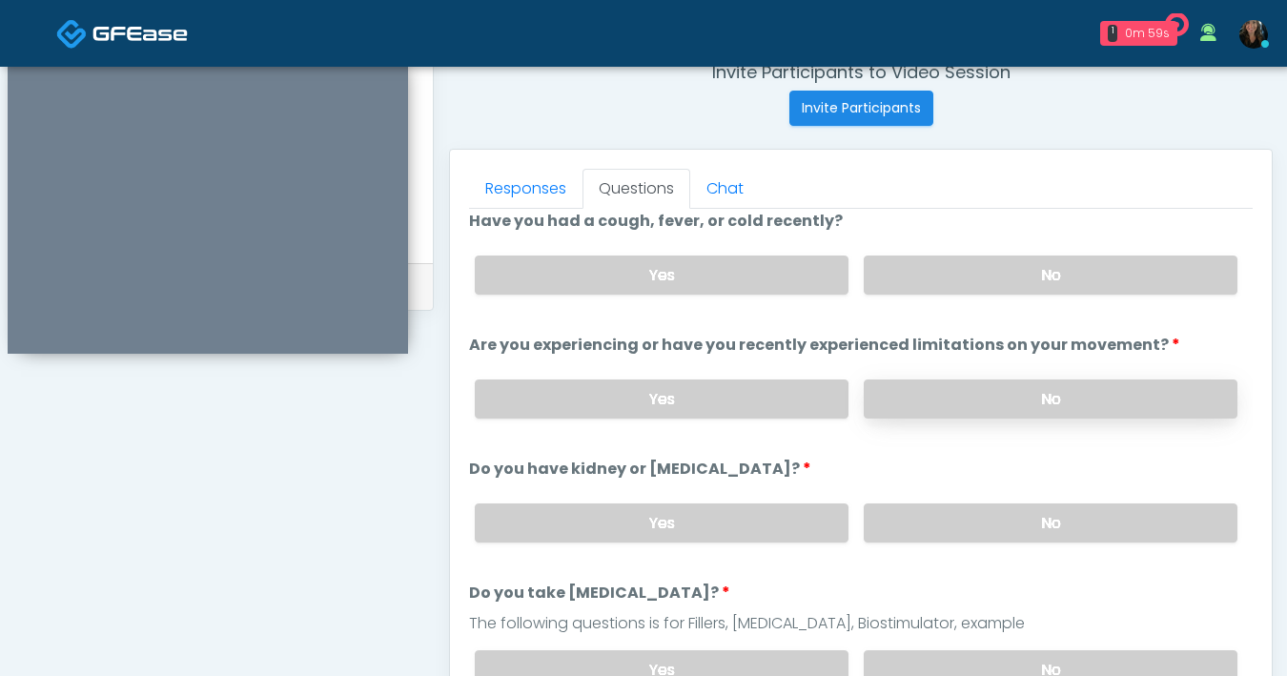
scroll to position [30, 0]
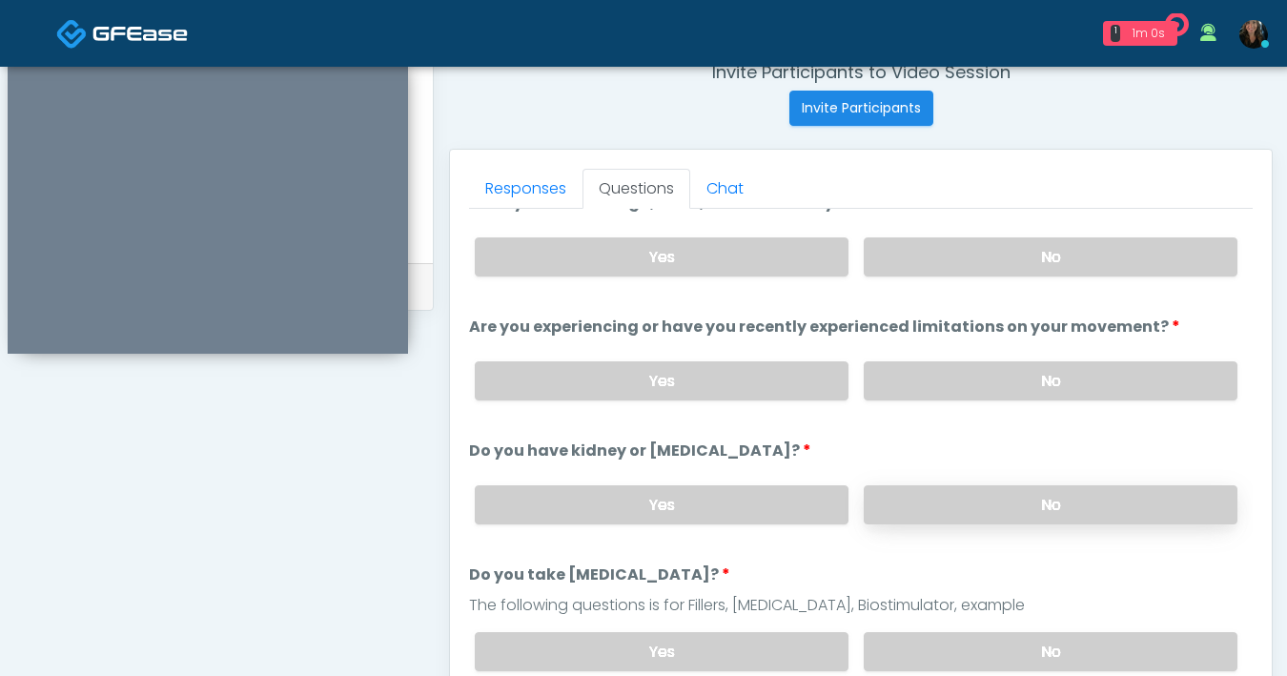
click at [971, 499] on label "No" at bounding box center [1051, 504] width 374 height 39
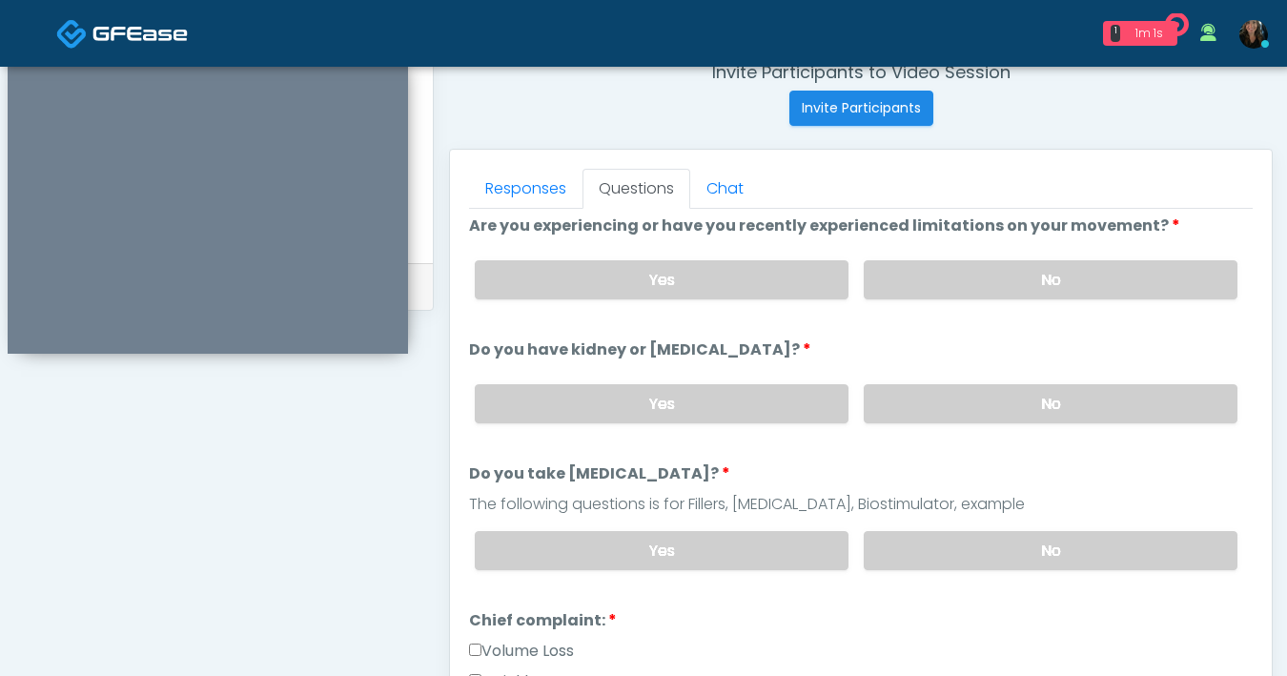
scroll to position [132, 0]
click at [946, 545] on label "No" at bounding box center [1051, 548] width 374 height 39
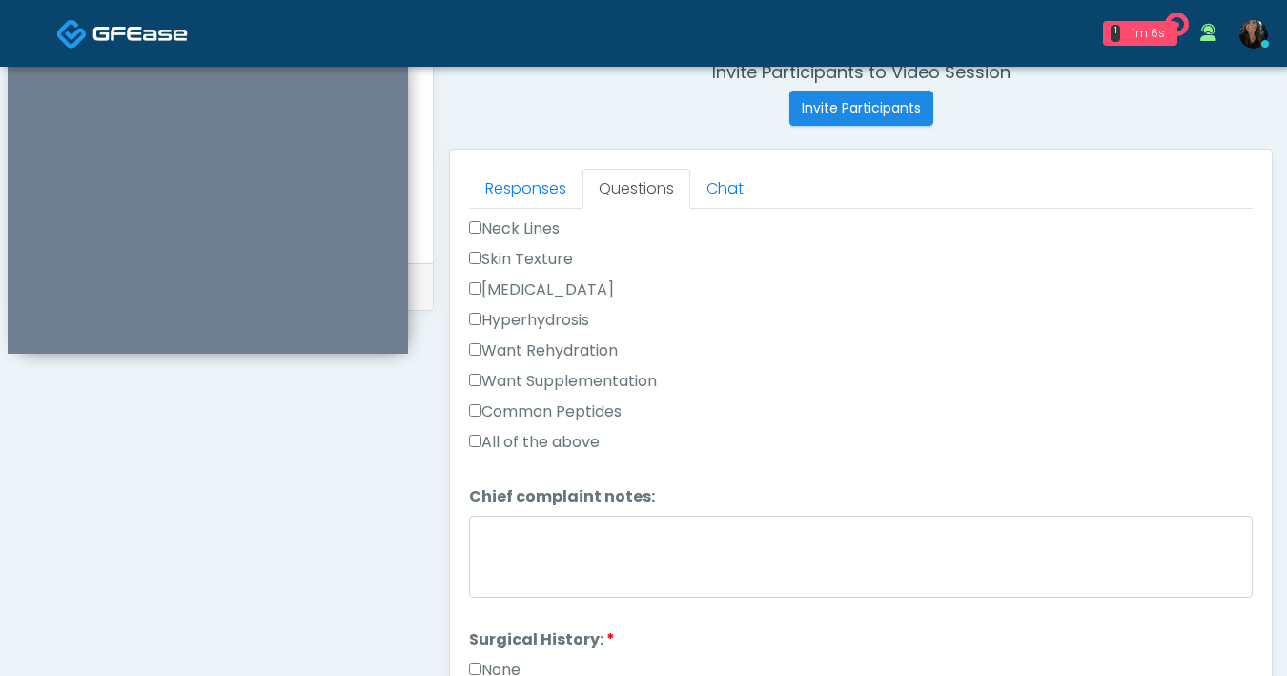
scroll to position [841, 0]
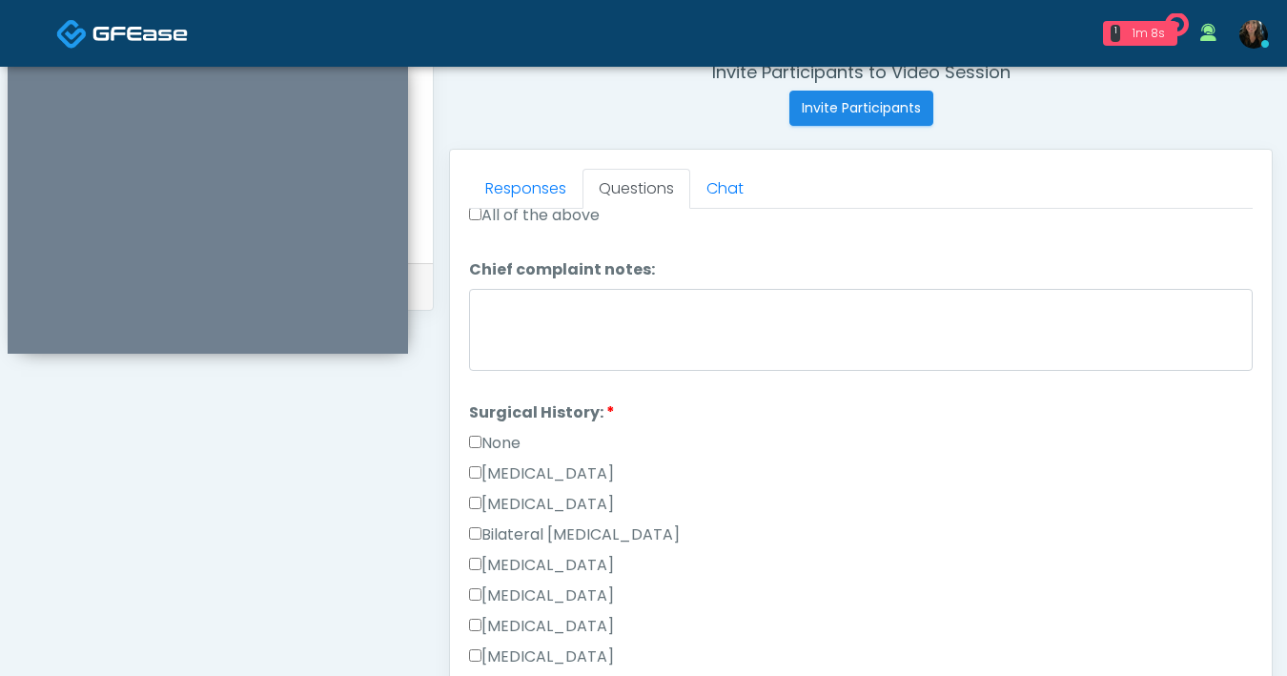
click at [481, 437] on label "None" at bounding box center [494, 443] width 51 height 23
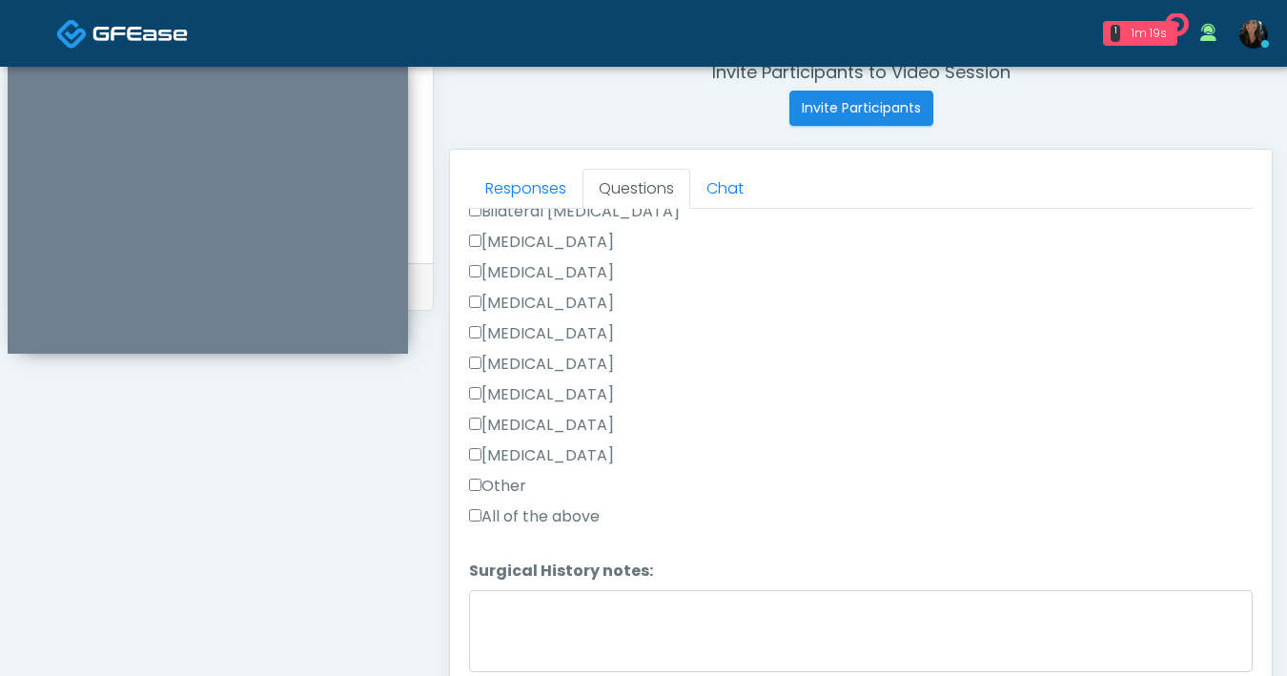
scroll to position [1212, 0]
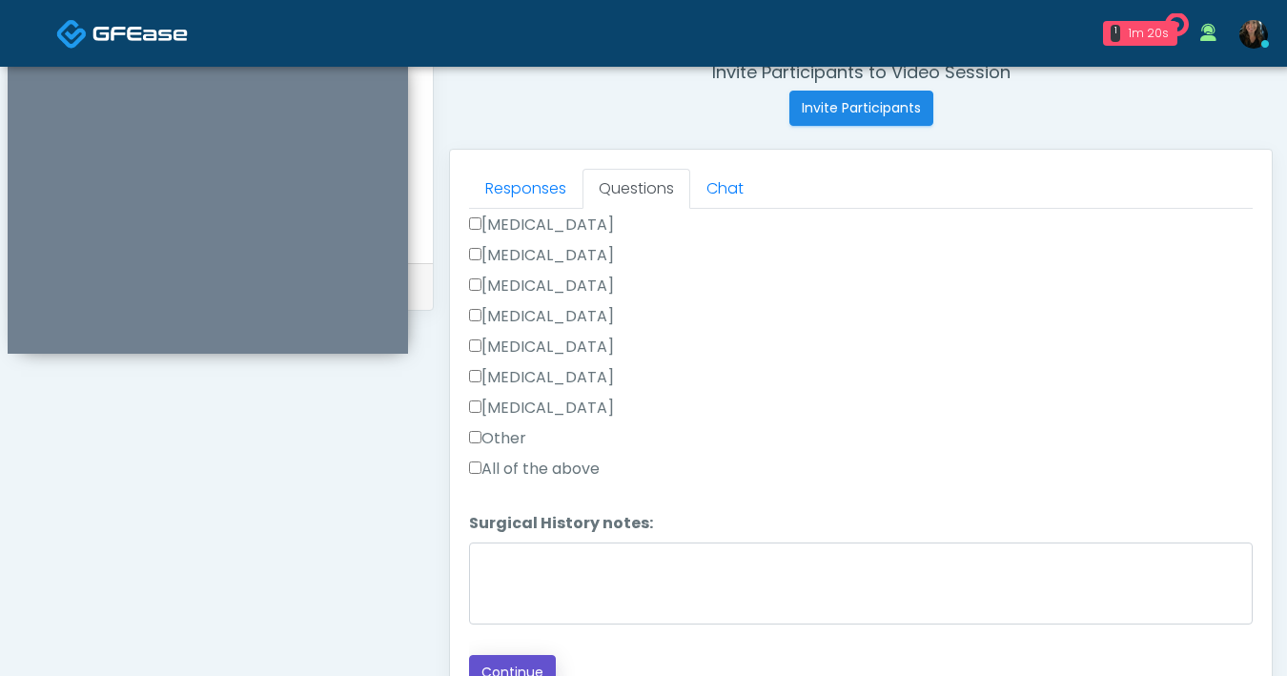
click at [521, 655] on button "Continue" at bounding box center [512, 672] width 87 height 35
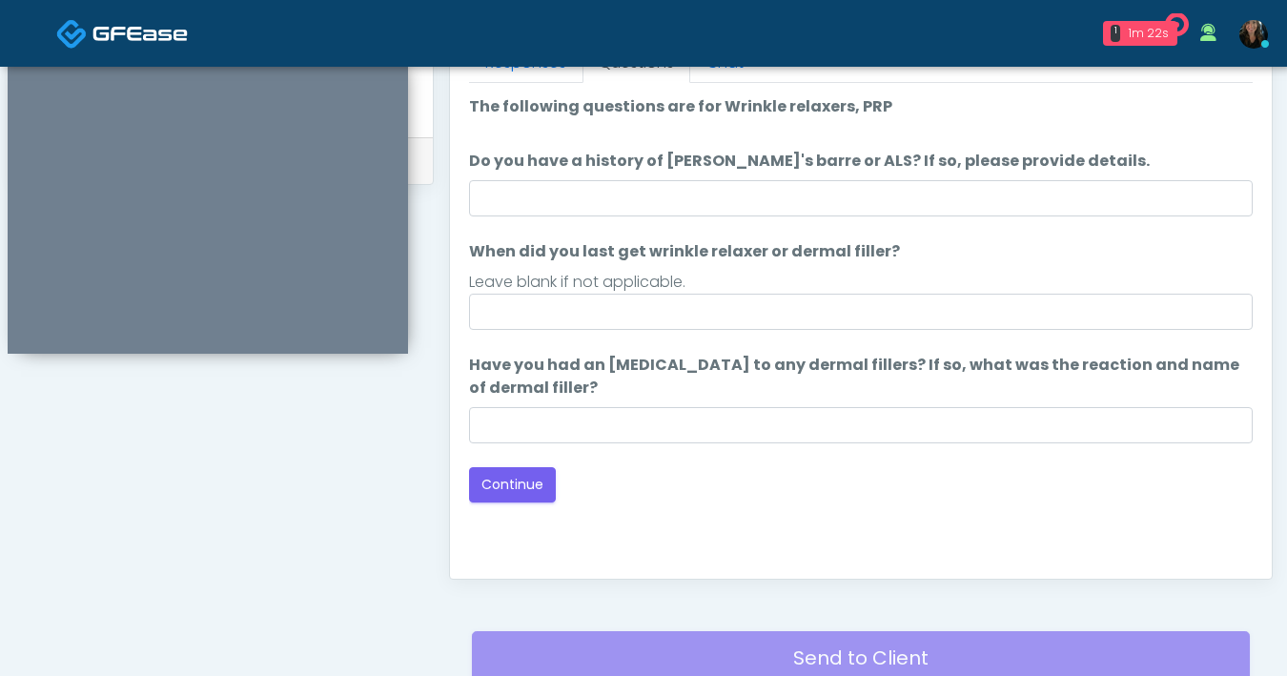
scroll to position [874, 0]
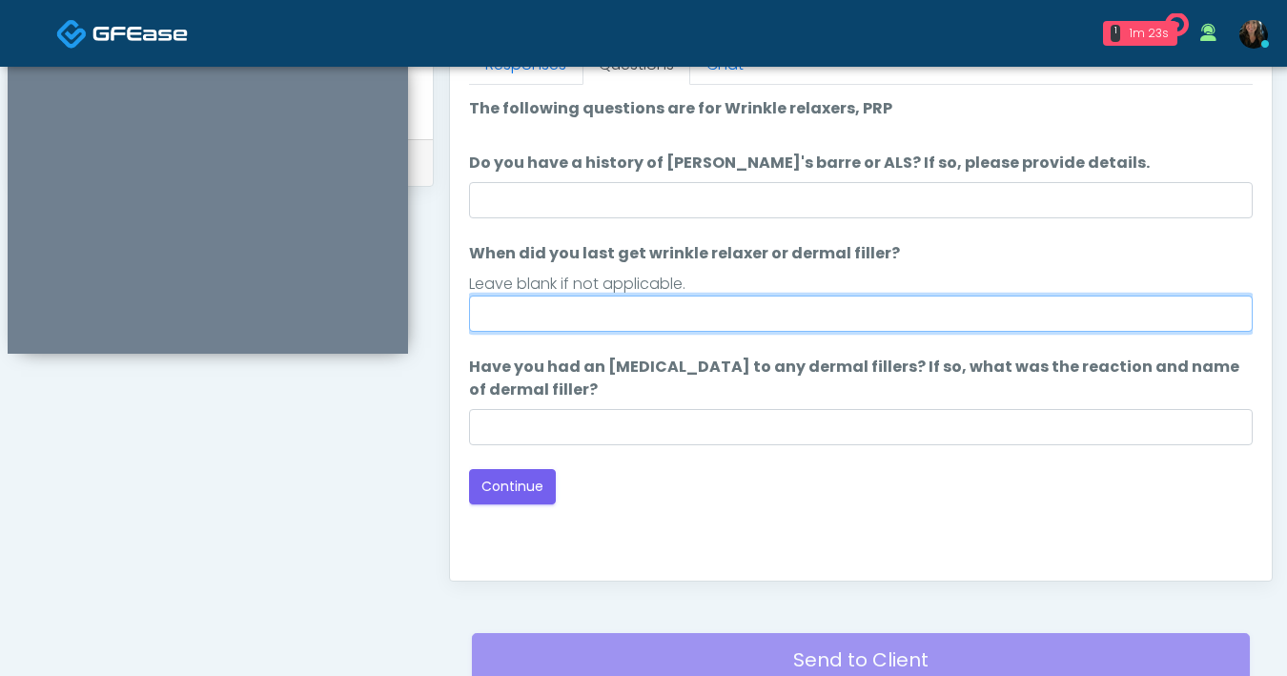
click at [721, 321] on input "When did you last get wrinkle relaxer or dermal filler?" at bounding box center [861, 313] width 784 height 36
type input "**********"
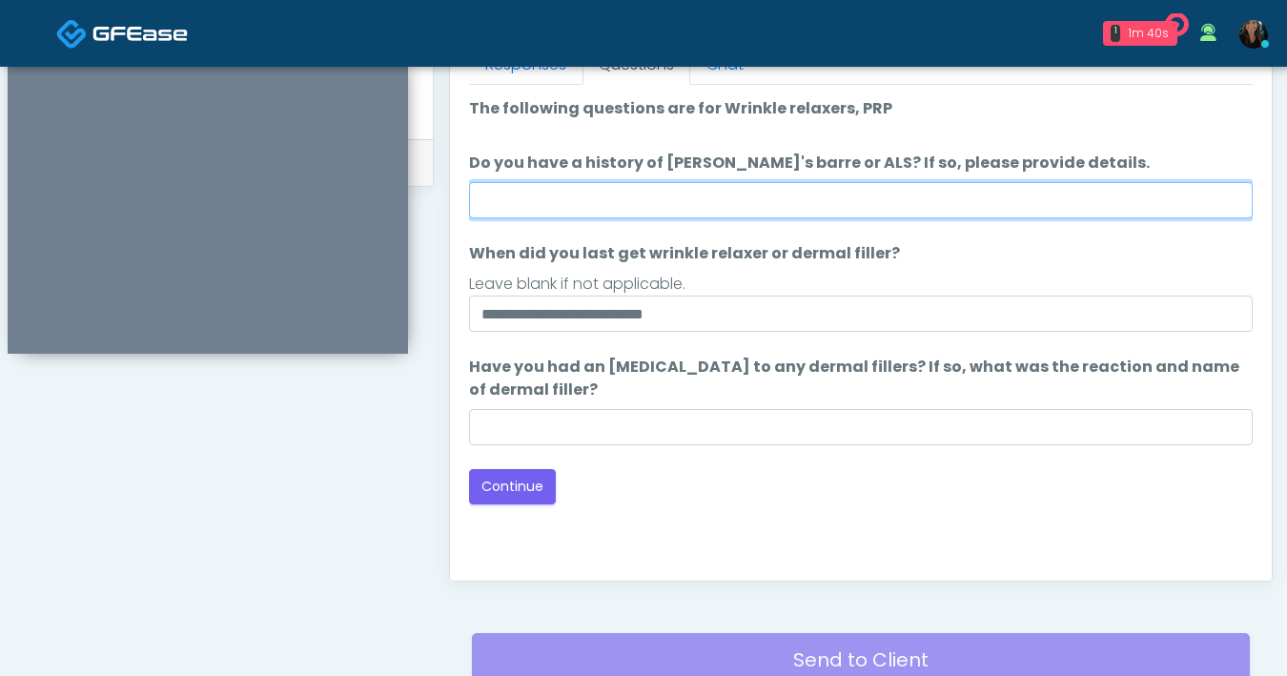
click at [778, 196] on input "Do you have a history of Guillain's barre or ALS? If so, please provide details." at bounding box center [861, 200] width 784 height 36
type input "**"
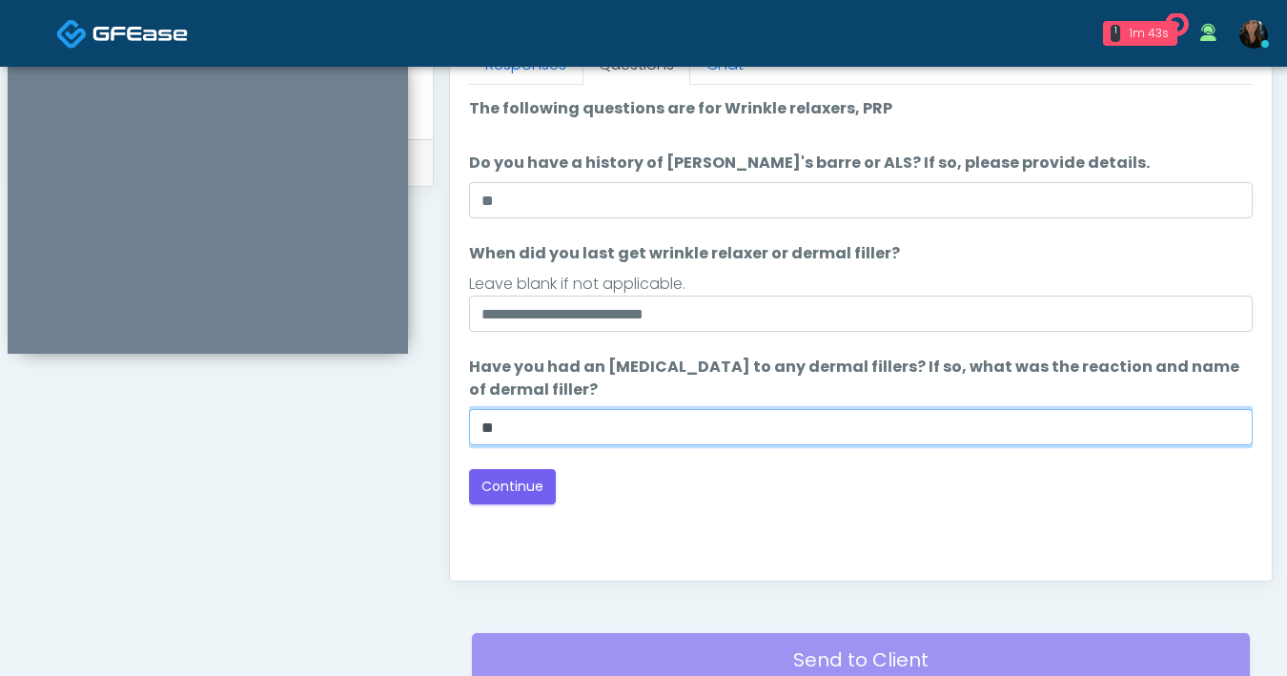
type input "*"
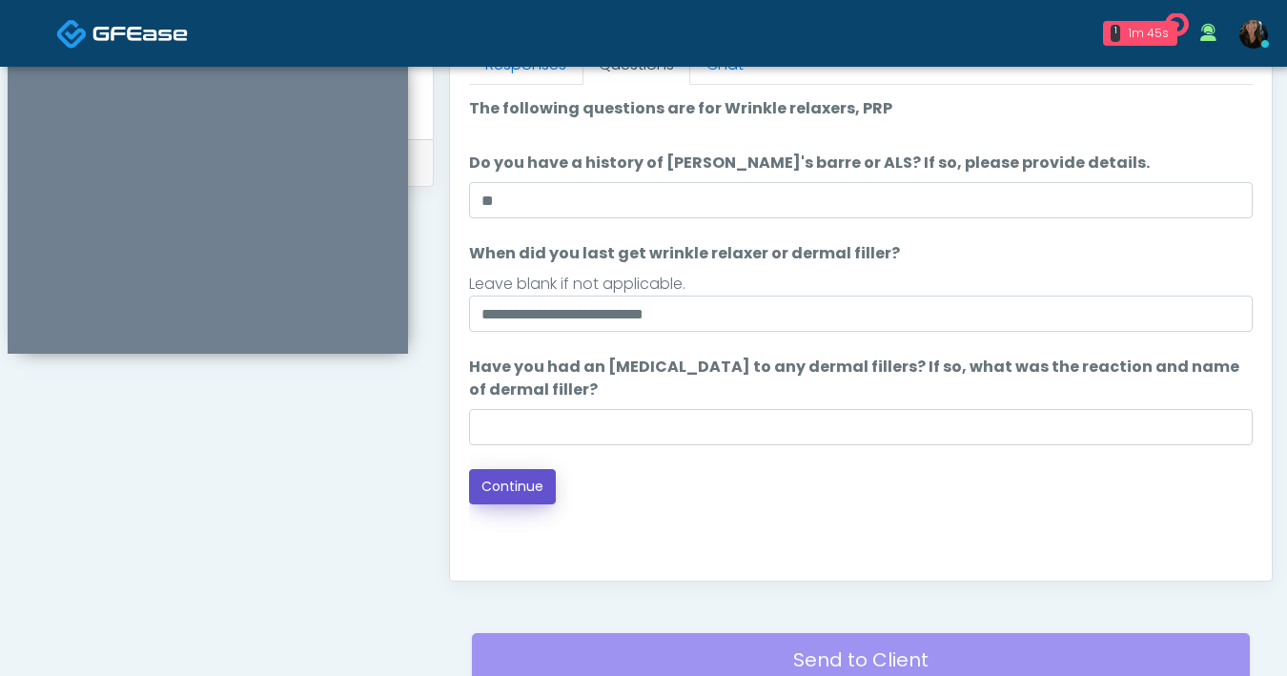
click at [516, 476] on button "Continue" at bounding box center [512, 486] width 87 height 35
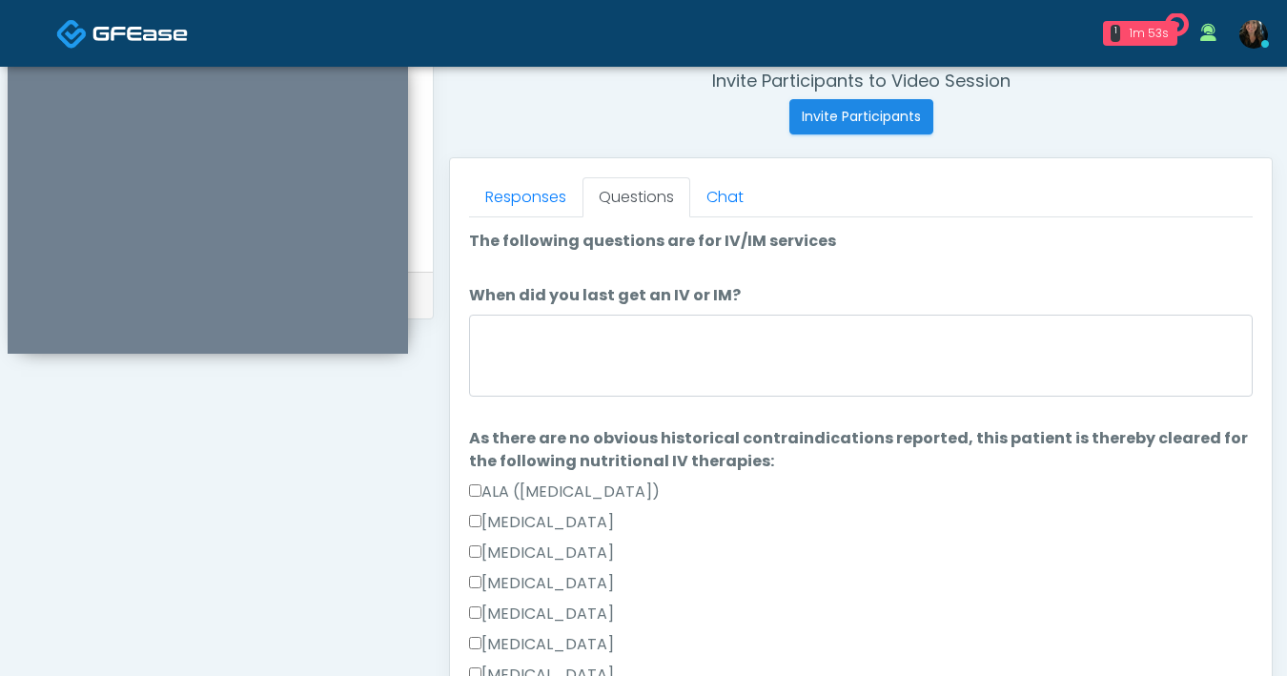
scroll to position [620, 0]
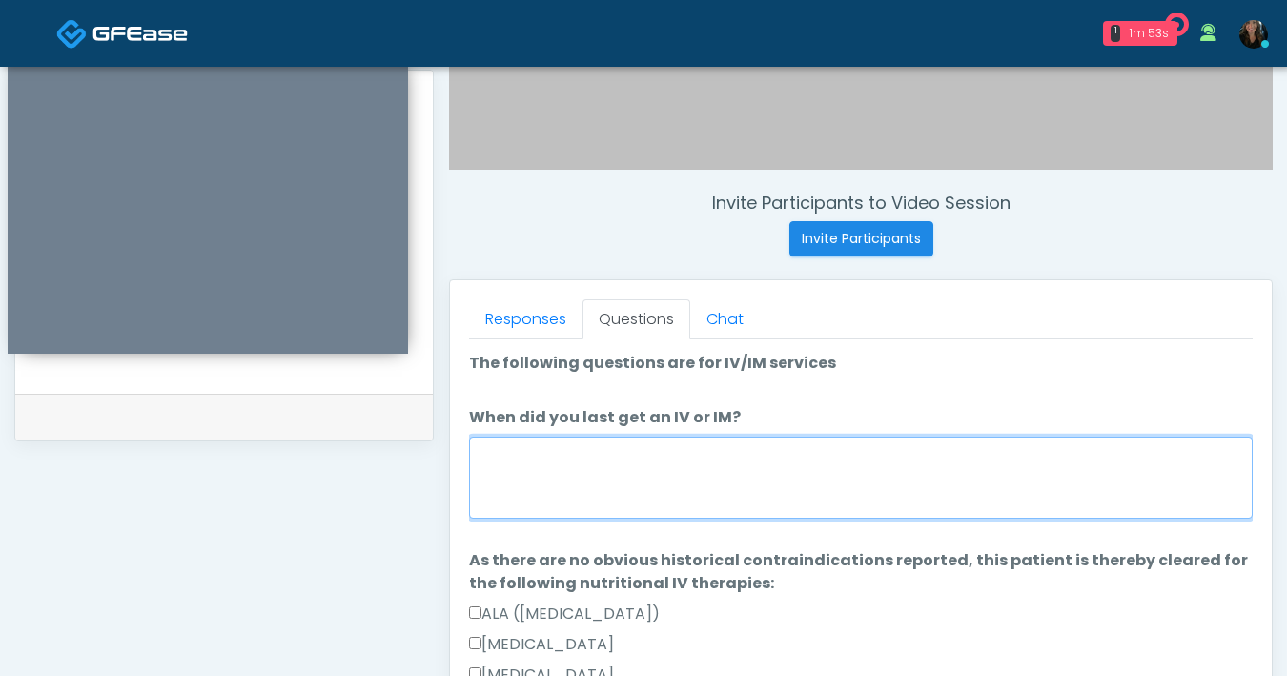
drag, startPoint x: 712, startPoint y: 476, endPoint x: 807, endPoint y: 471, distance: 95.4
click at [712, 476] on textarea "When did you last get an IV or IM?" at bounding box center [861, 478] width 784 height 82
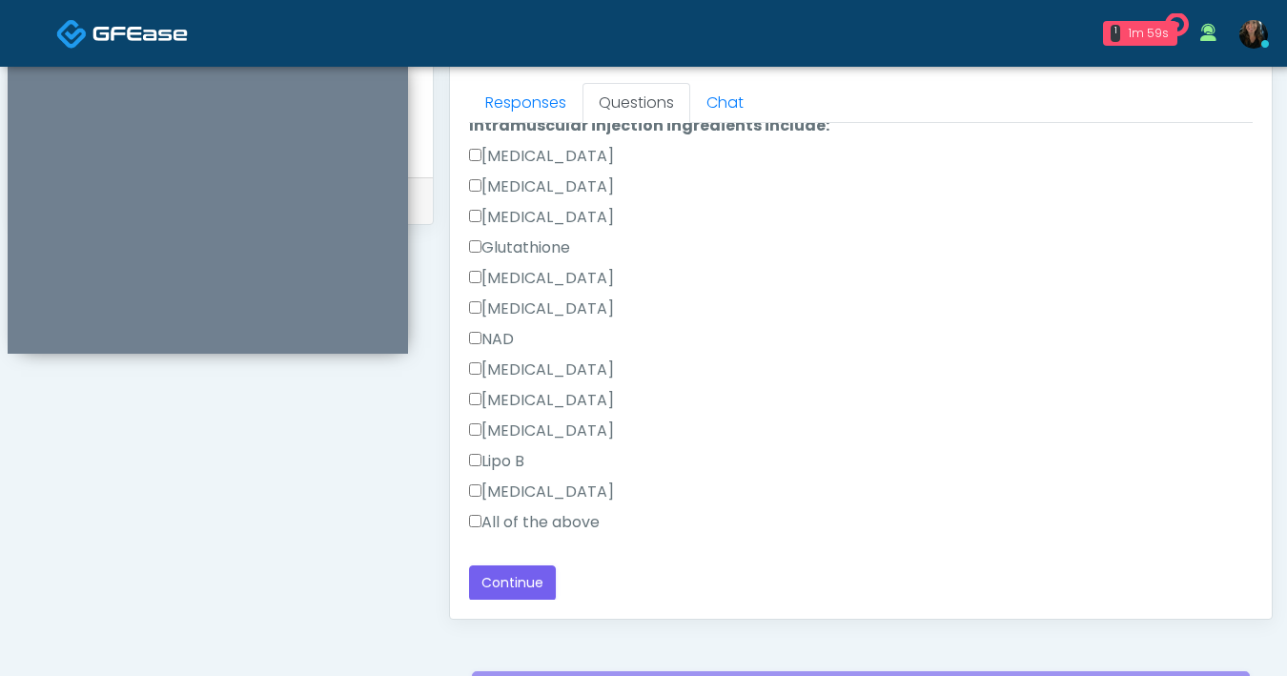
scroll to position [1035, 0]
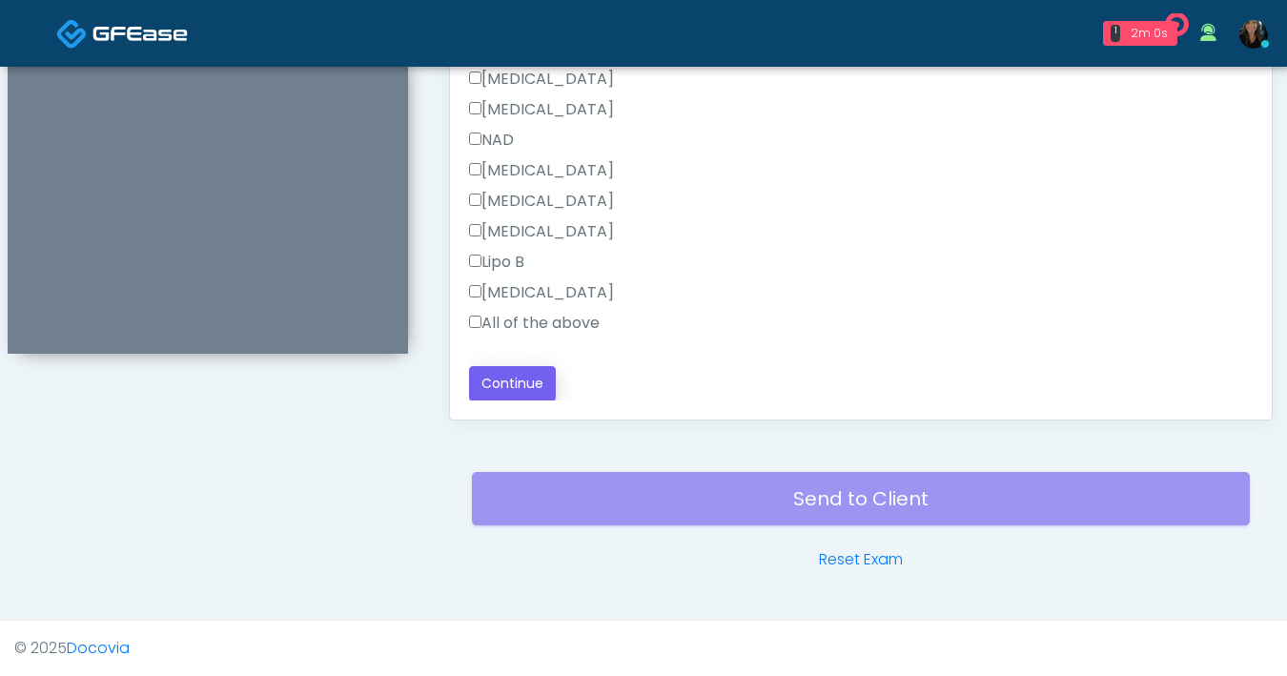
type textarea "******"
click at [547, 387] on button "Continue" at bounding box center [512, 383] width 87 height 35
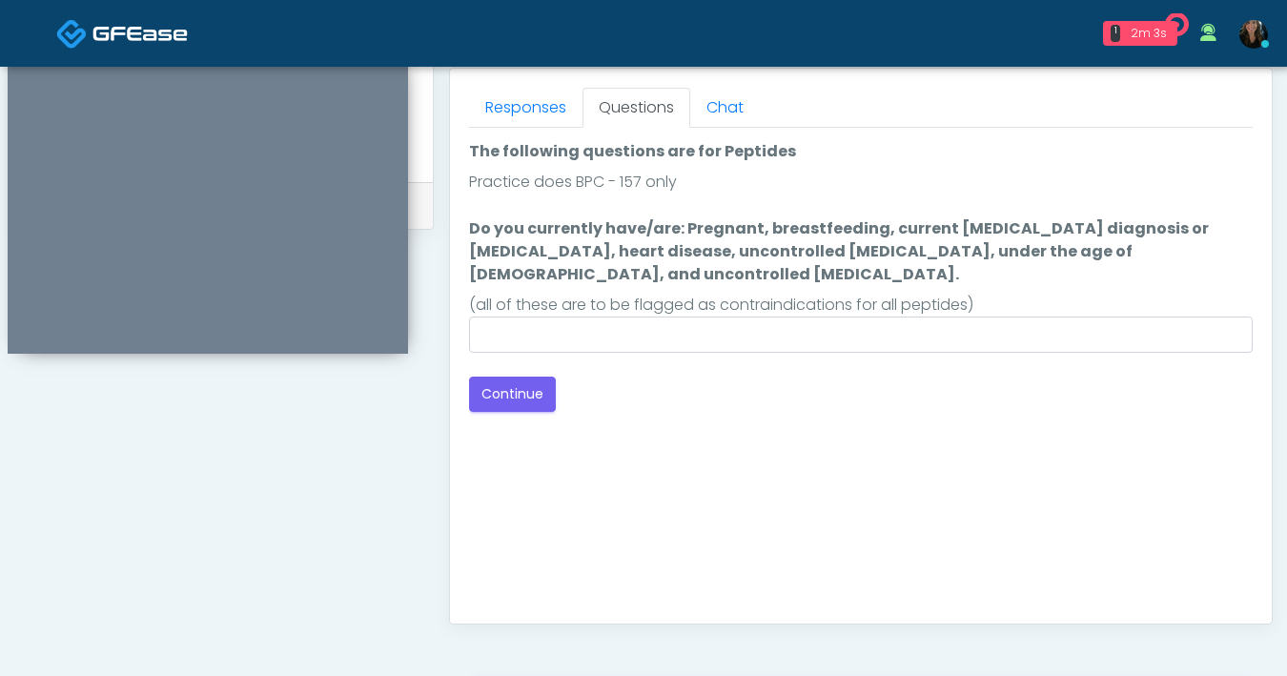
scroll to position [796, 0]
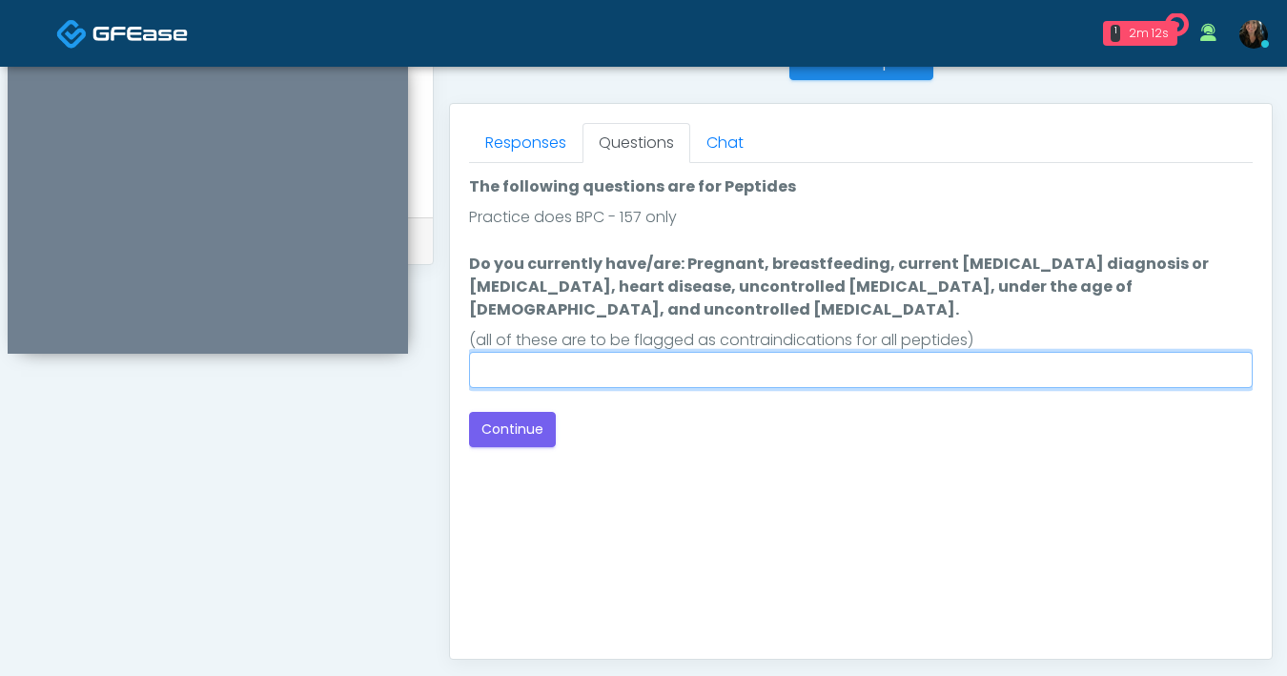
click at [660, 352] on input "Do you currently have/are: Pregnant, breastfeeding, current cancer diagnosis or…" at bounding box center [861, 370] width 784 height 36
type input "**"
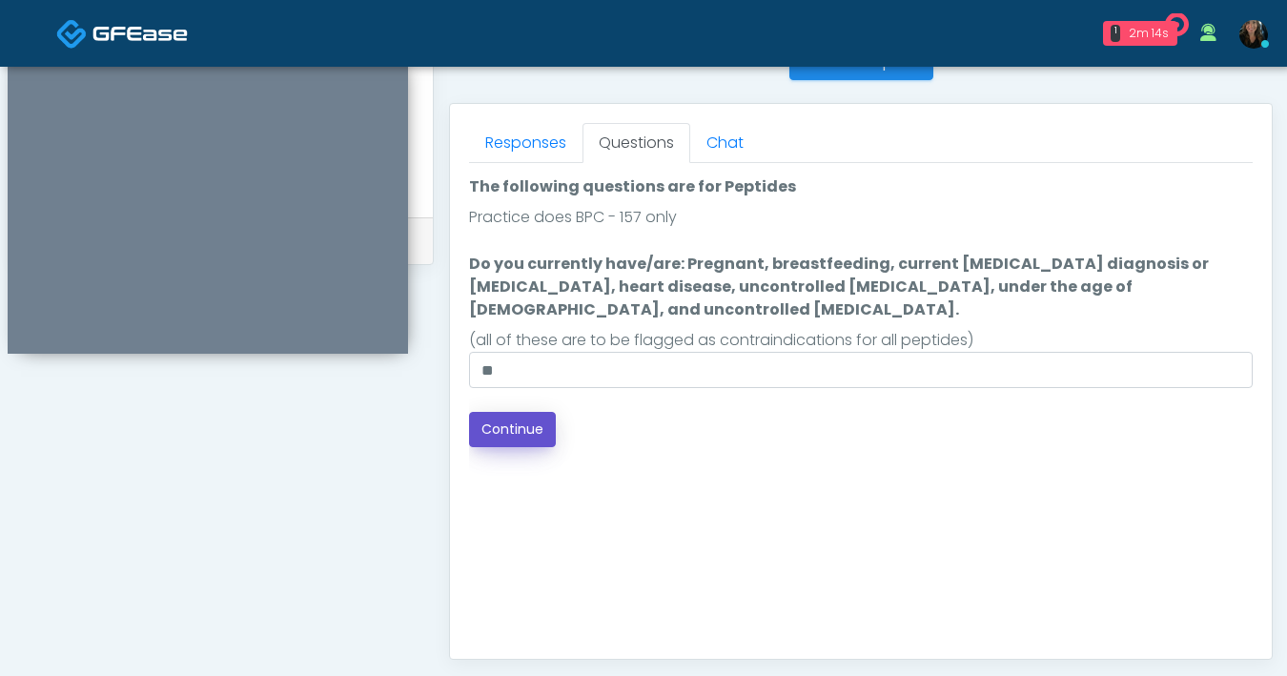
click at [550, 421] on button "Continue" at bounding box center [512, 429] width 87 height 35
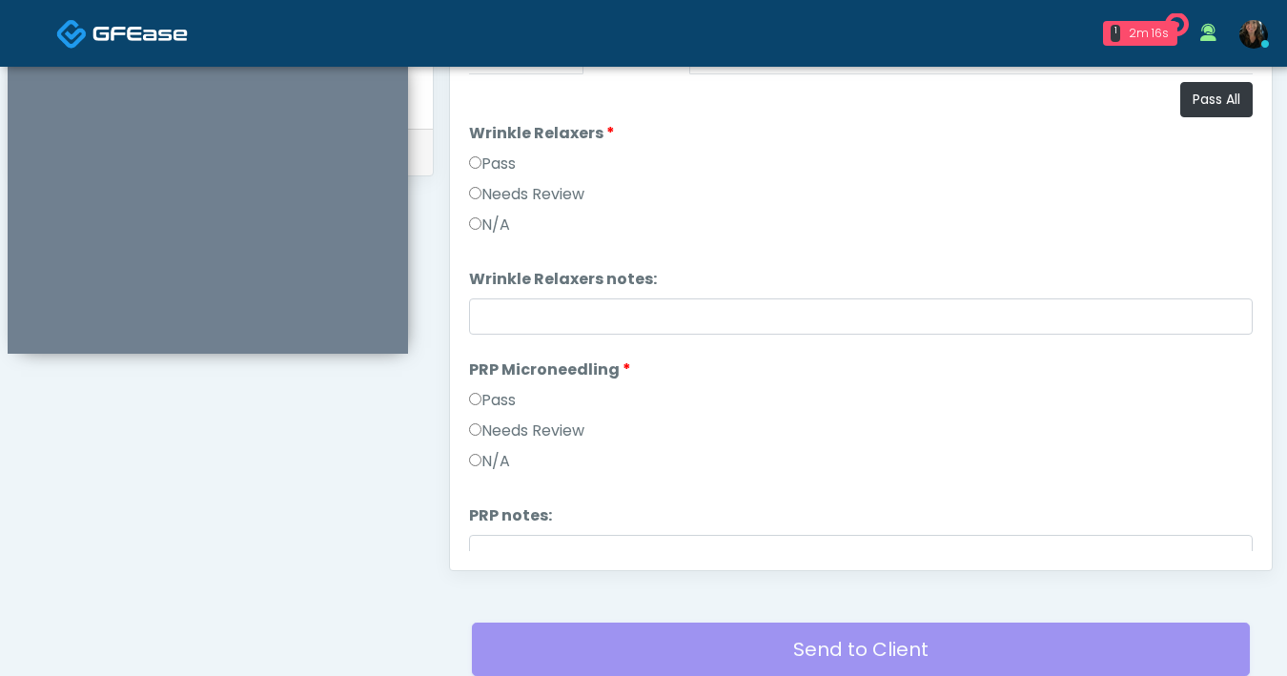
scroll to position [700, 0]
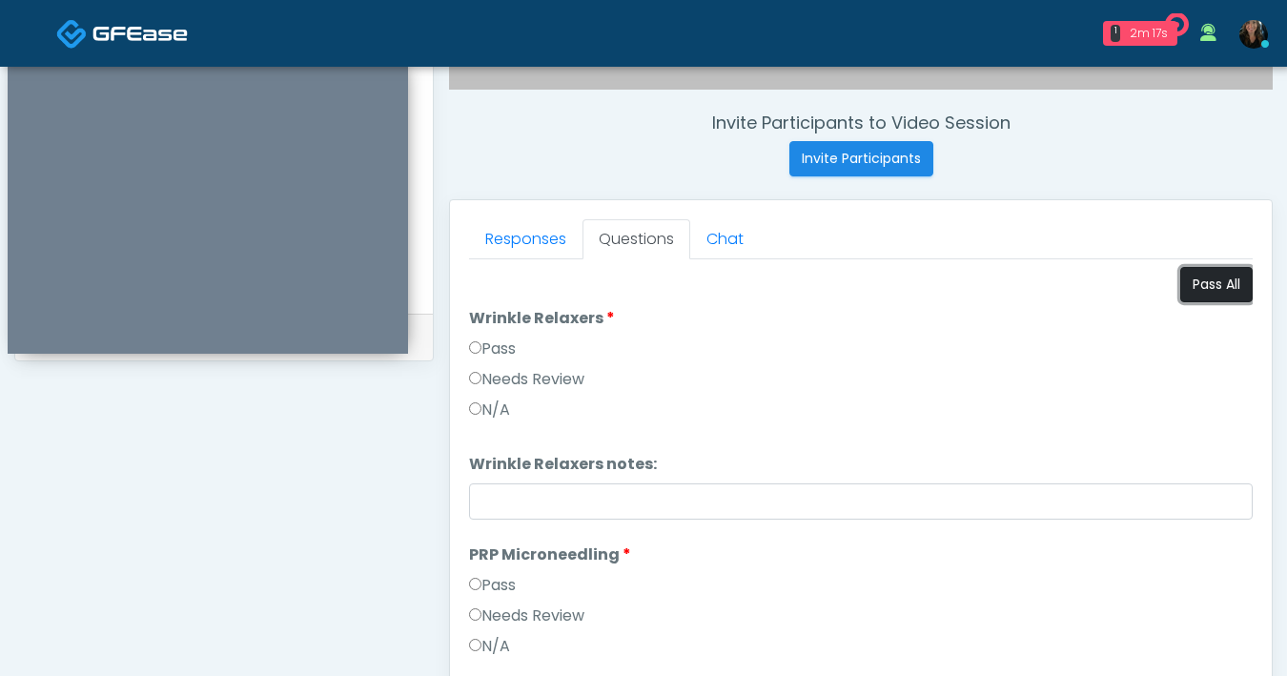
click at [1217, 291] on button "Pass All" at bounding box center [1216, 284] width 72 height 35
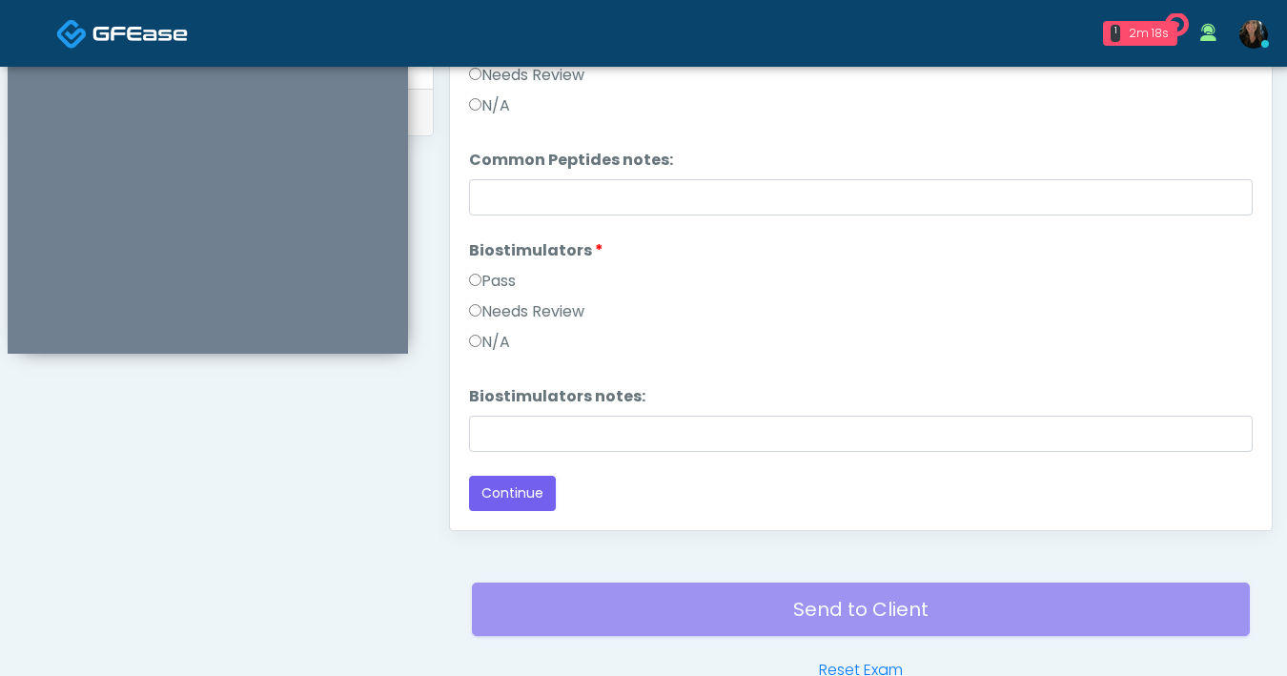
scroll to position [1035, 0]
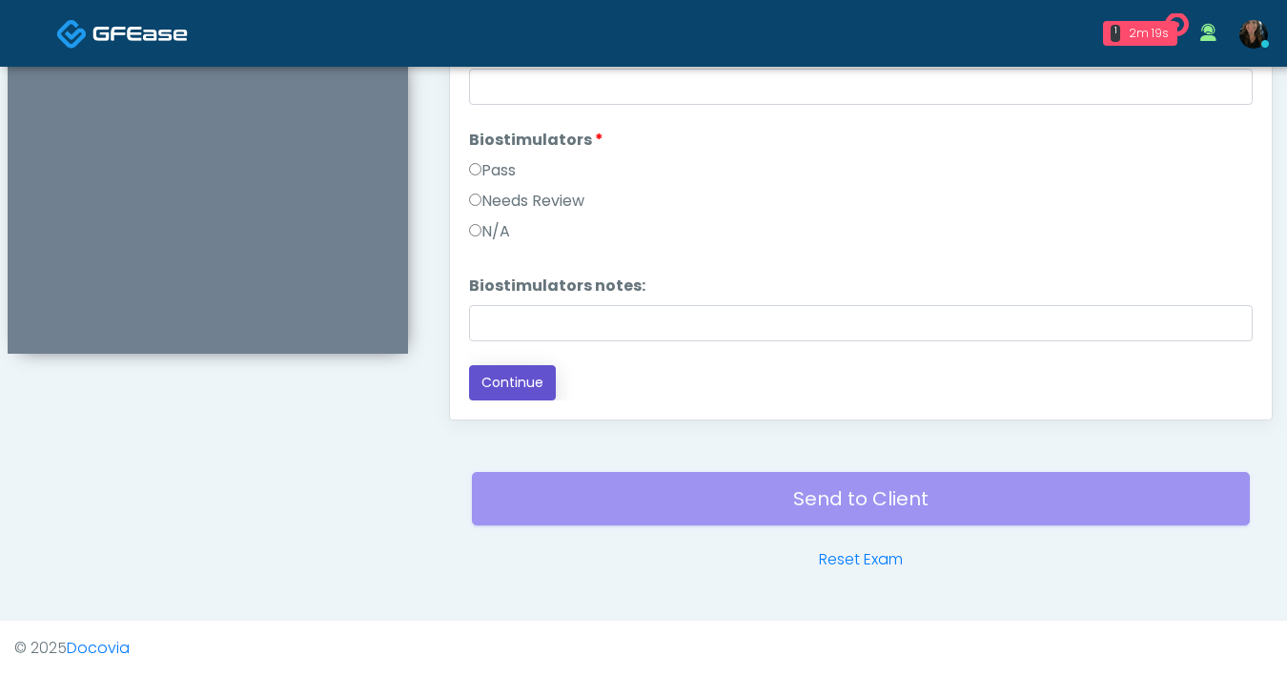
click at [486, 384] on button "Continue" at bounding box center [512, 382] width 87 height 35
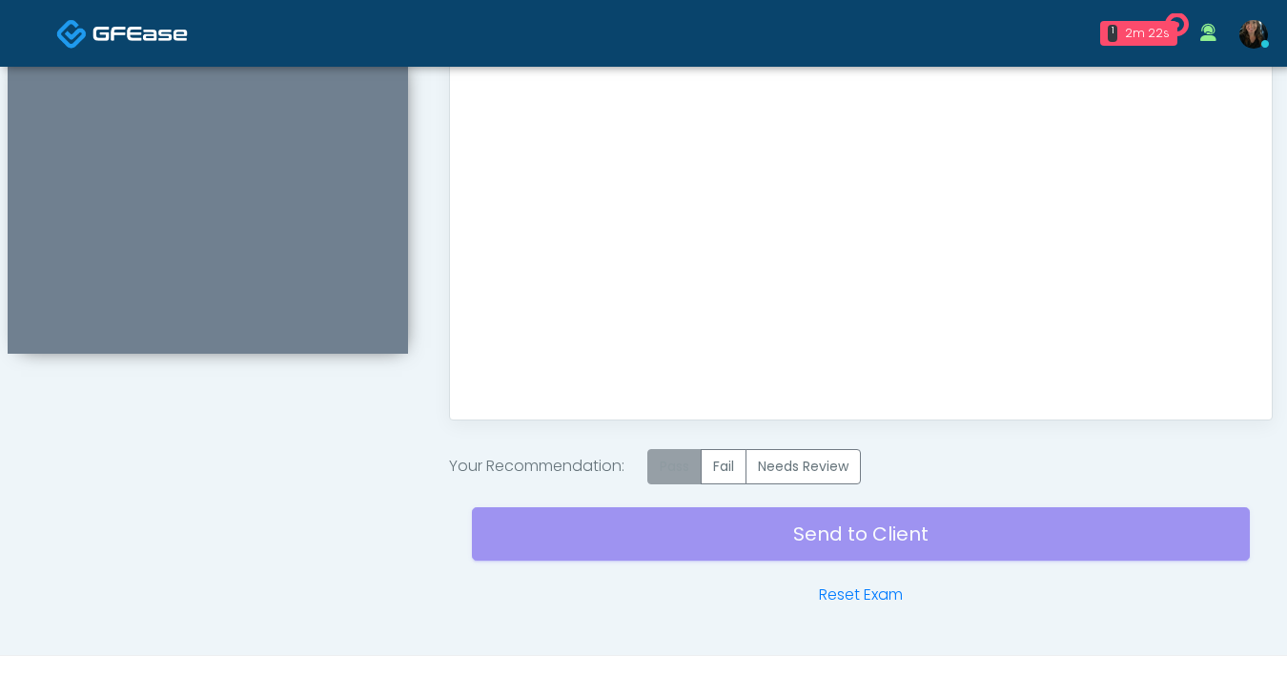
click at [679, 473] on label "Pass" at bounding box center [674, 466] width 54 height 35
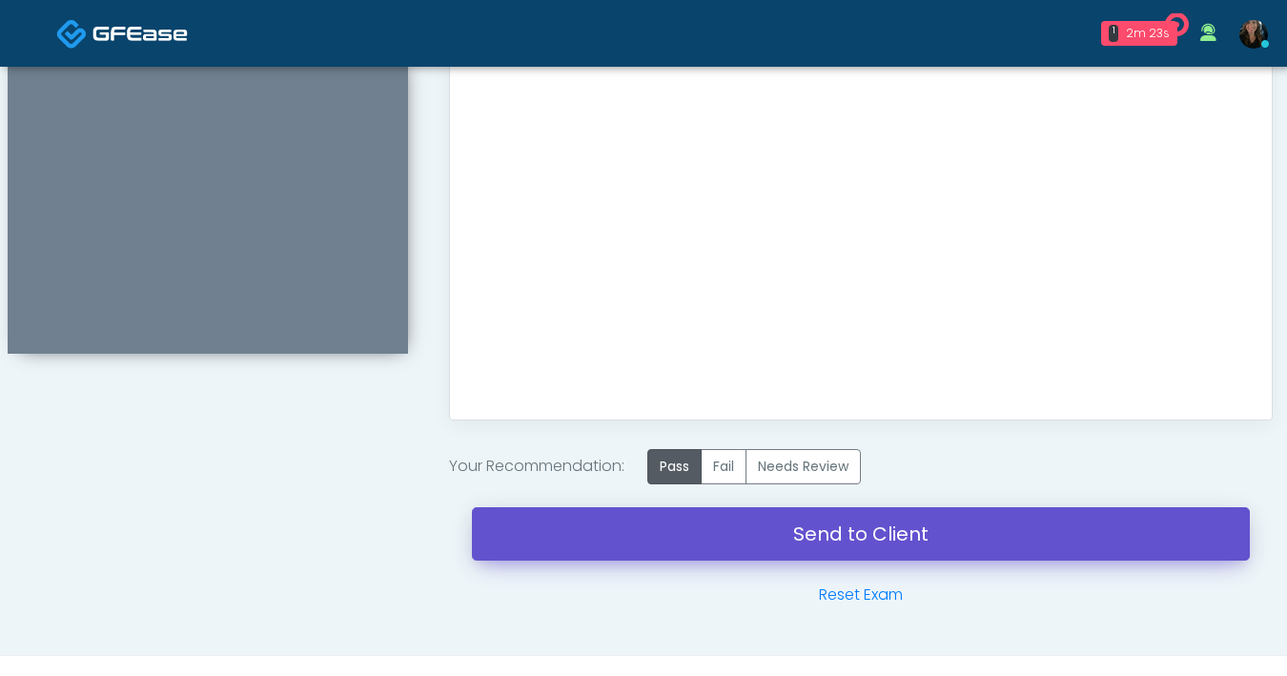
click at [811, 550] on link "Send to Client" at bounding box center [861, 533] width 778 height 53
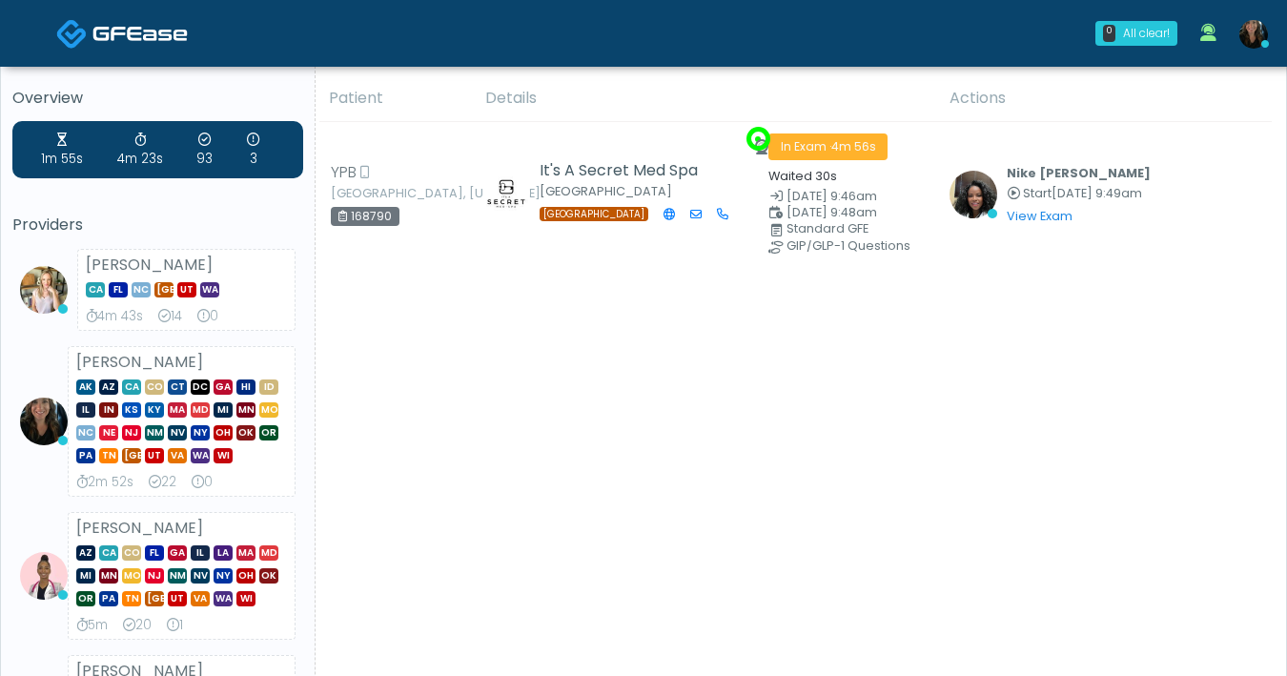
scroll to position [11, 0]
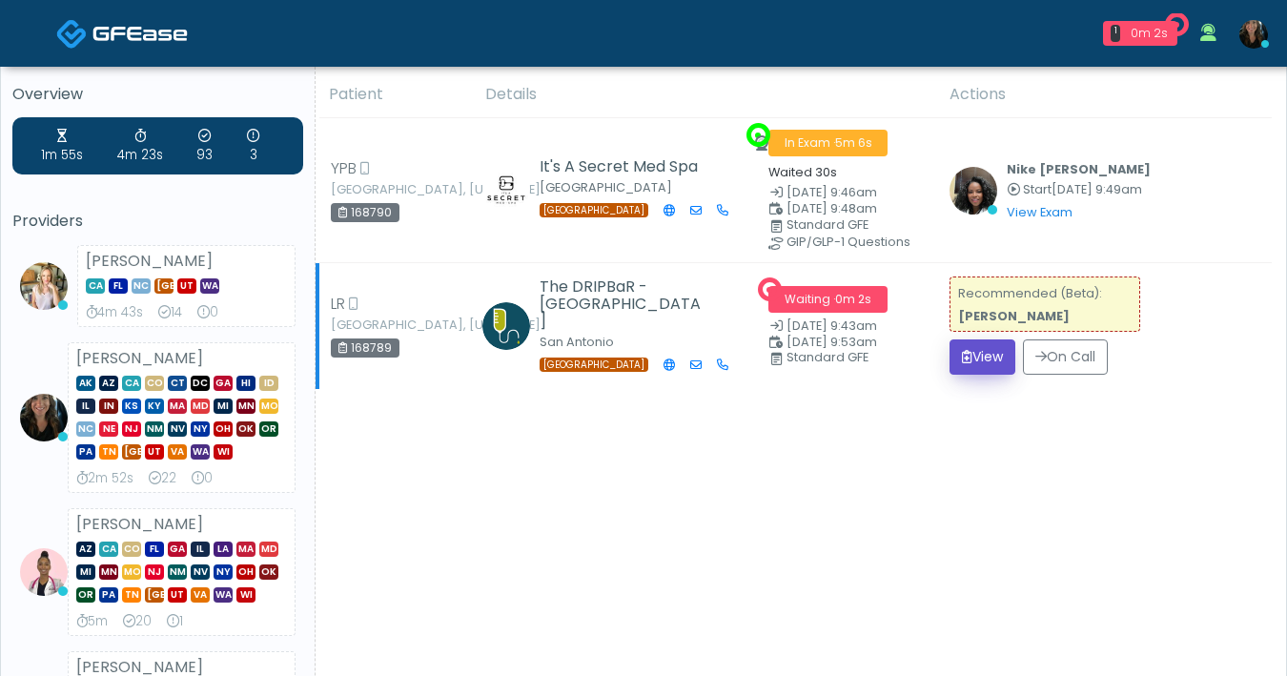
click at [999, 363] on button "View" at bounding box center [982, 356] width 66 height 35
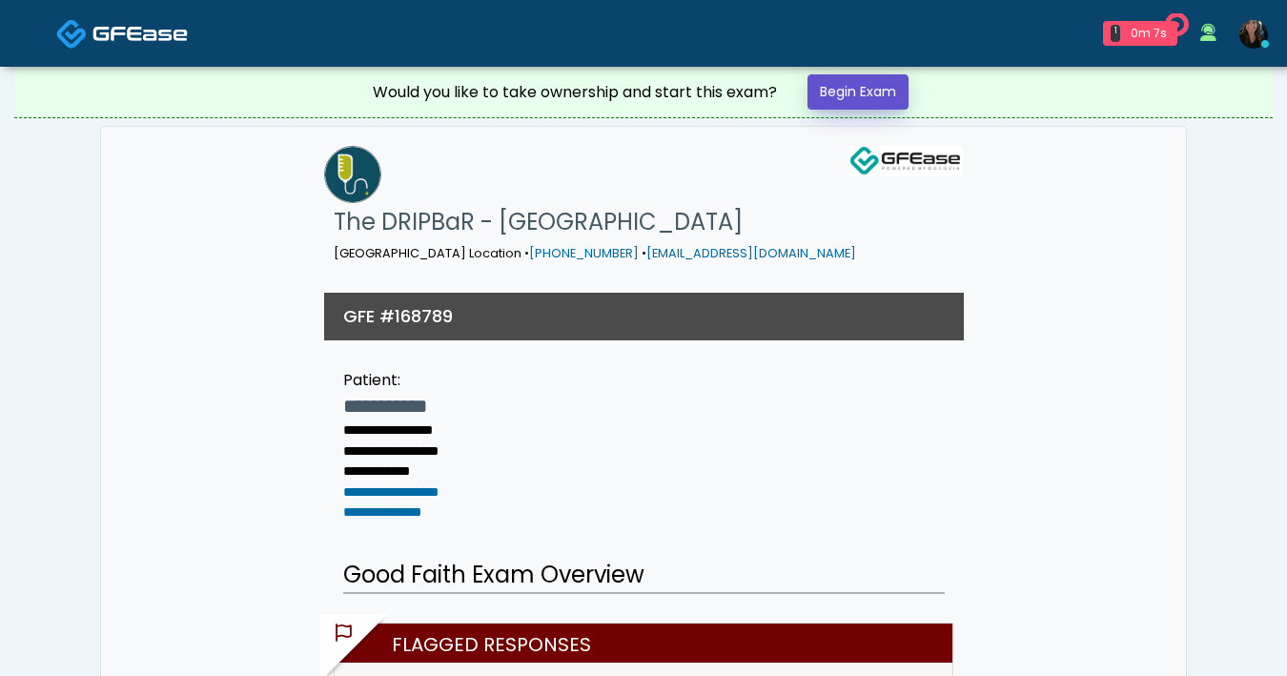
click at [892, 88] on link "Begin Exam" at bounding box center [857, 91] width 101 height 35
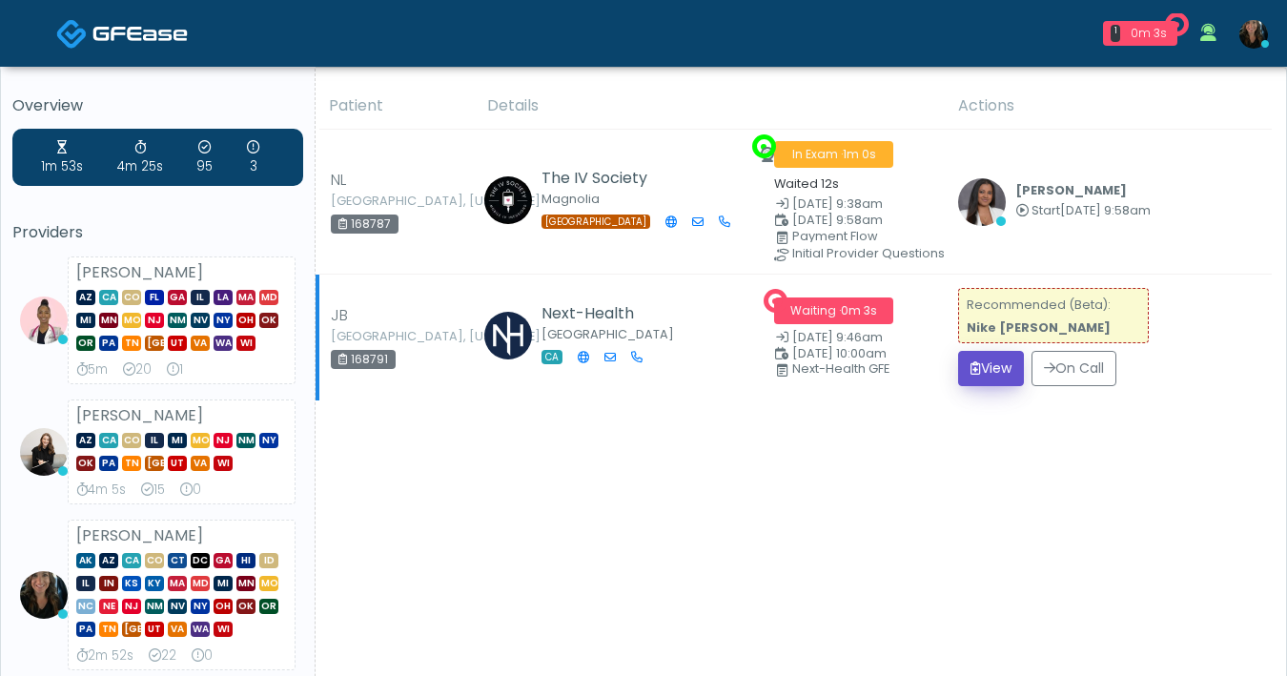
click at [995, 376] on button "View" at bounding box center [991, 368] width 66 height 35
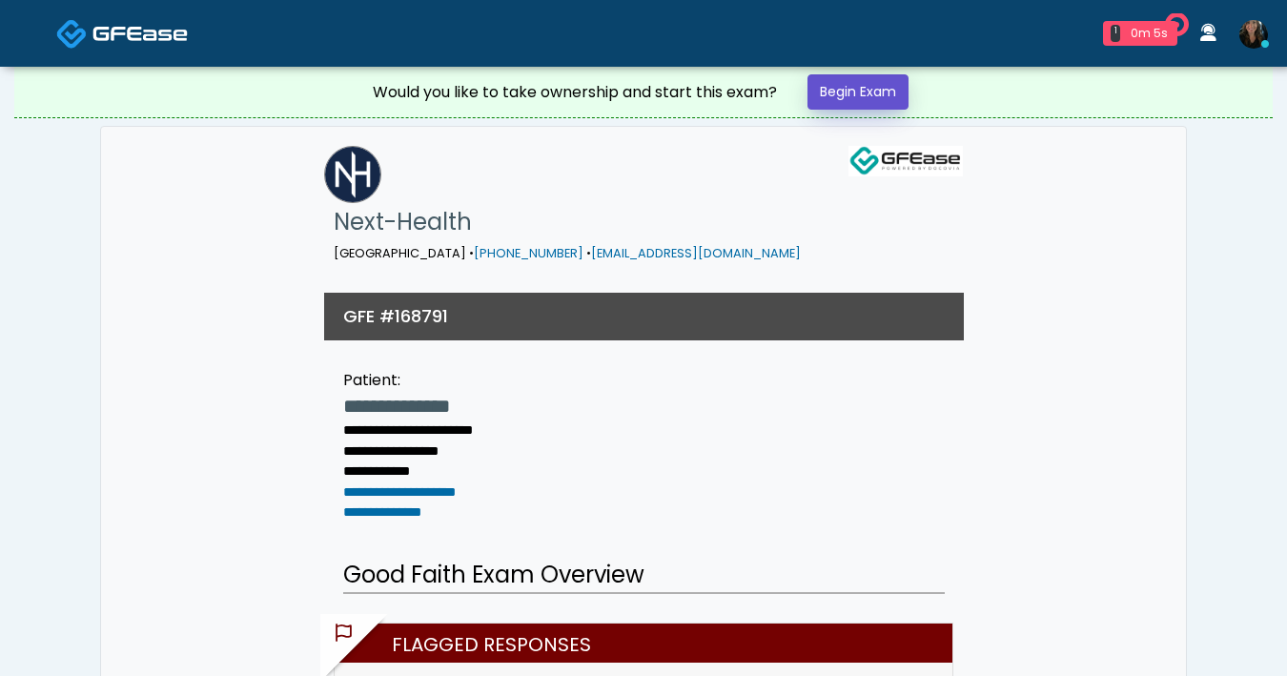
click at [851, 107] on link "Begin Exam" at bounding box center [857, 91] width 101 height 35
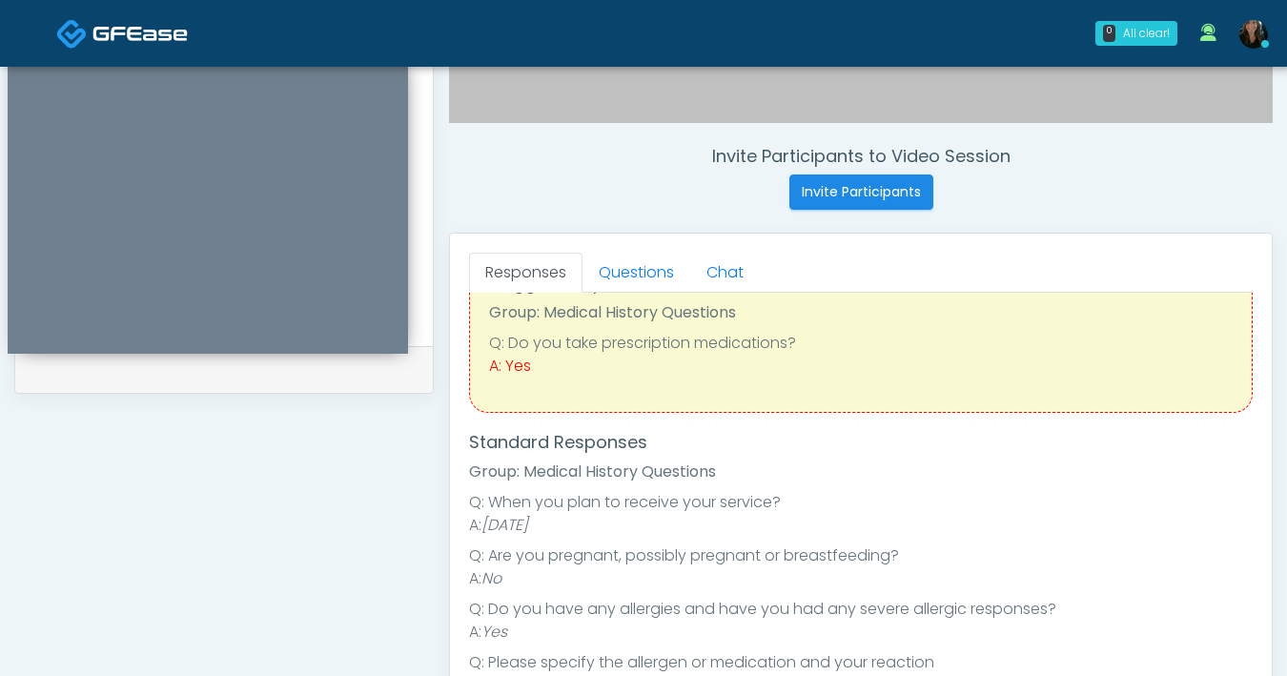
scroll to position [174, 0]
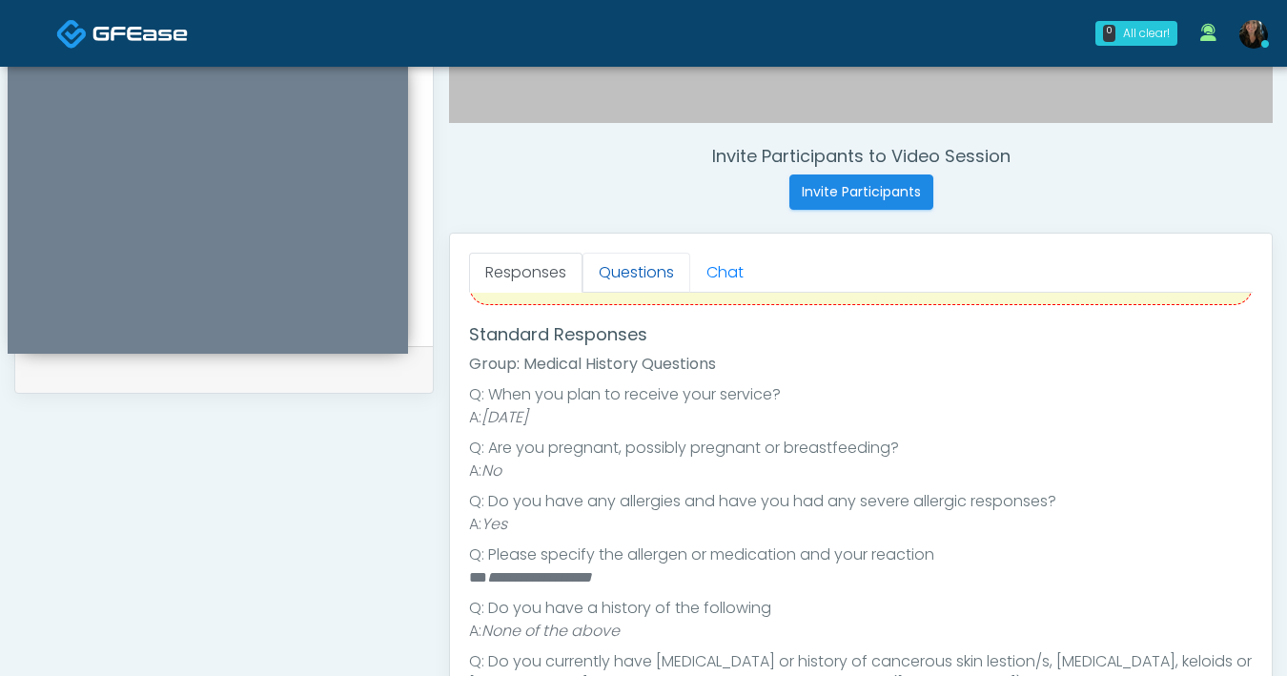
click at [619, 278] on link "Questions" at bounding box center [636, 273] width 108 height 40
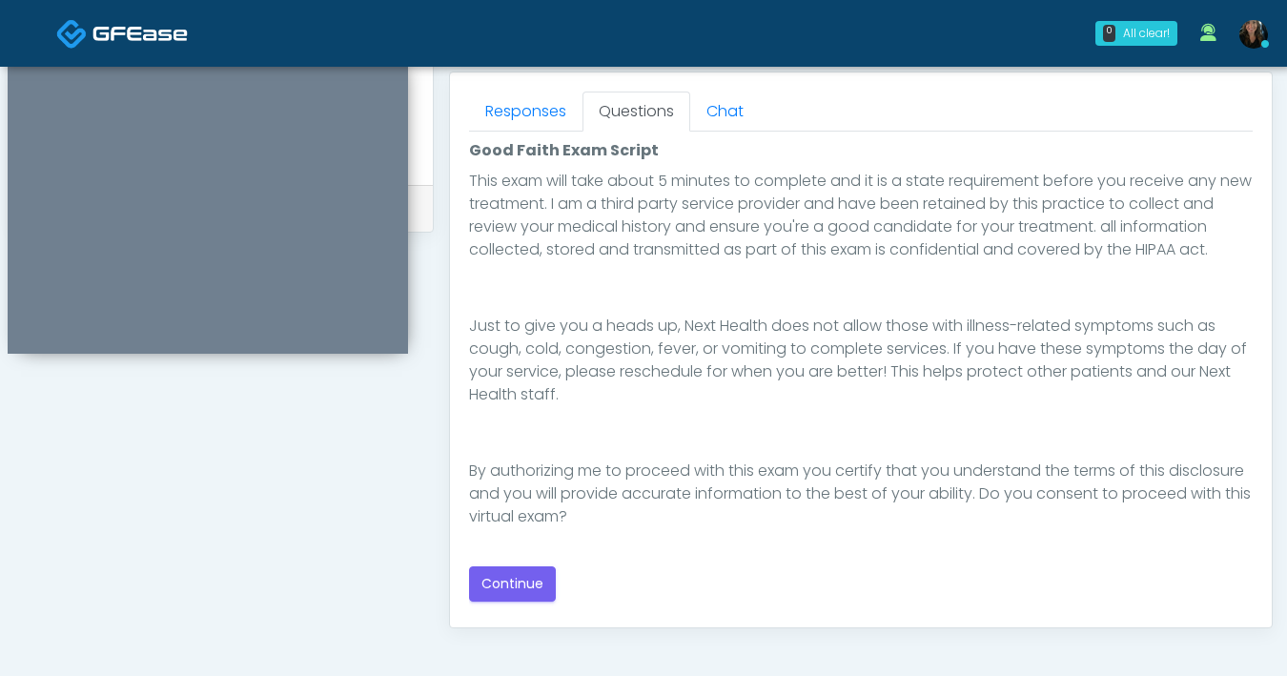
scroll to position [873, 0]
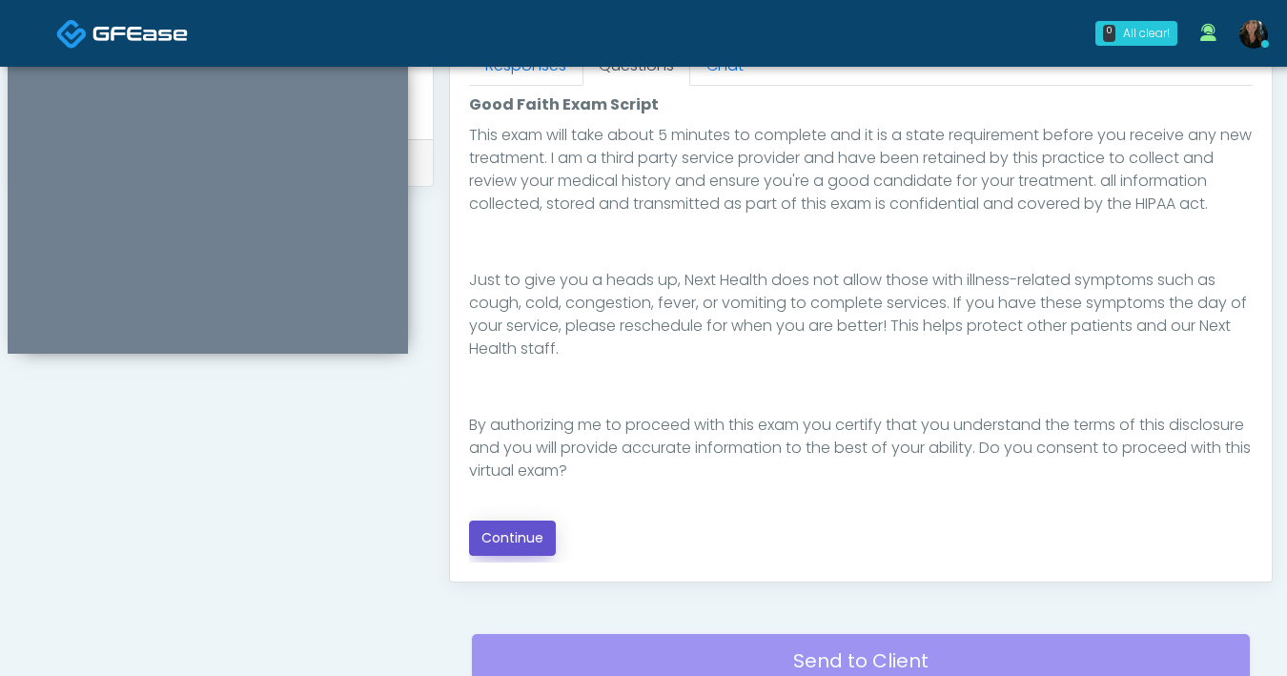
click at [512, 537] on button "Continue" at bounding box center [512, 537] width 87 height 35
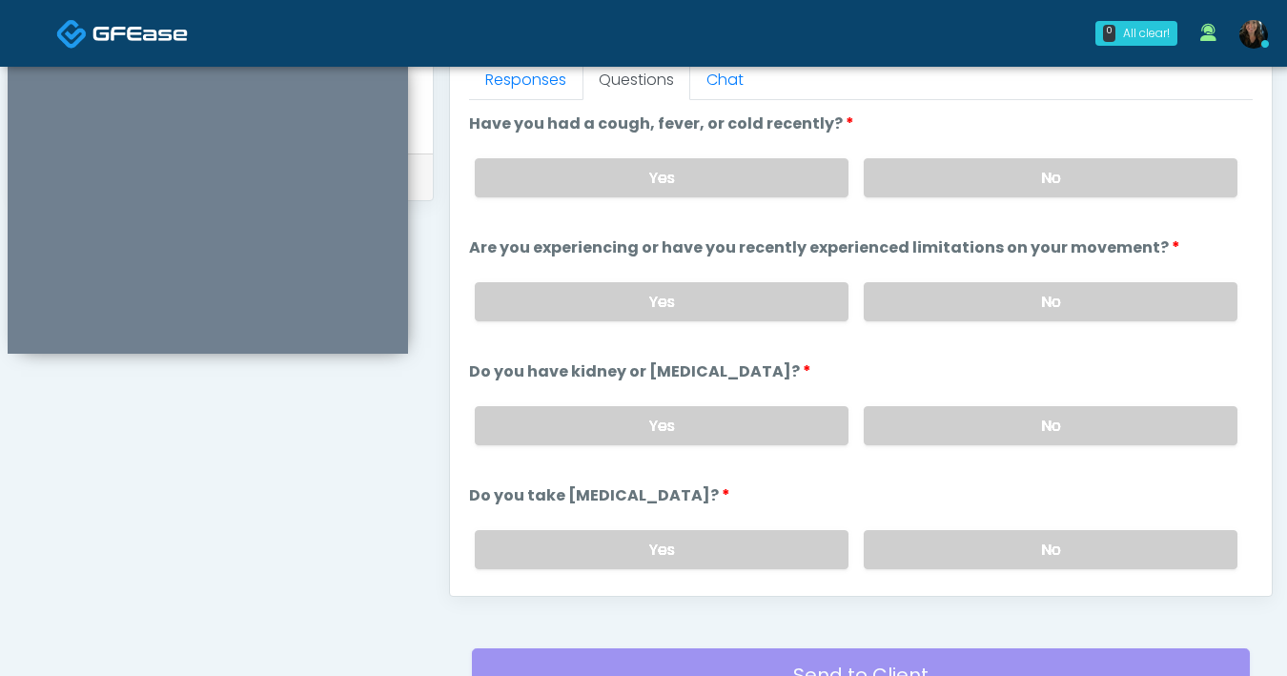
scroll to position [830, 0]
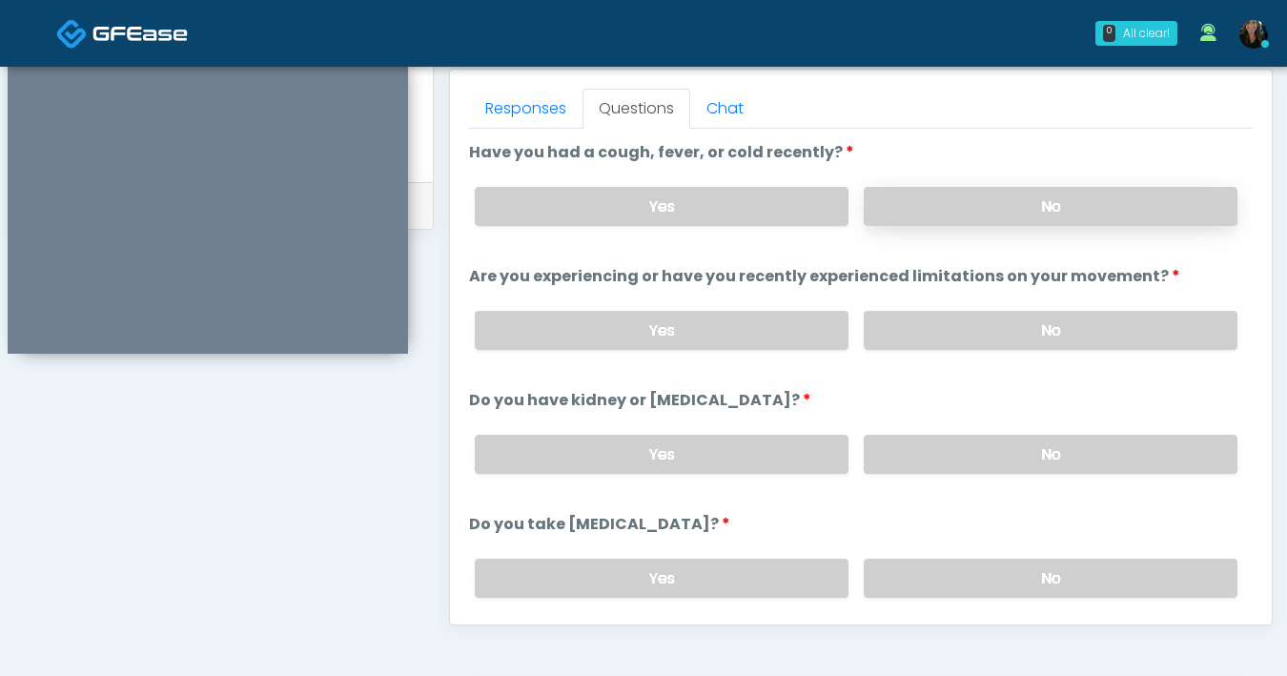
click at [941, 209] on label "No" at bounding box center [1051, 206] width 374 height 39
click at [901, 330] on label "No" at bounding box center [1051, 330] width 374 height 39
click at [931, 465] on label "No" at bounding box center [1051, 454] width 374 height 39
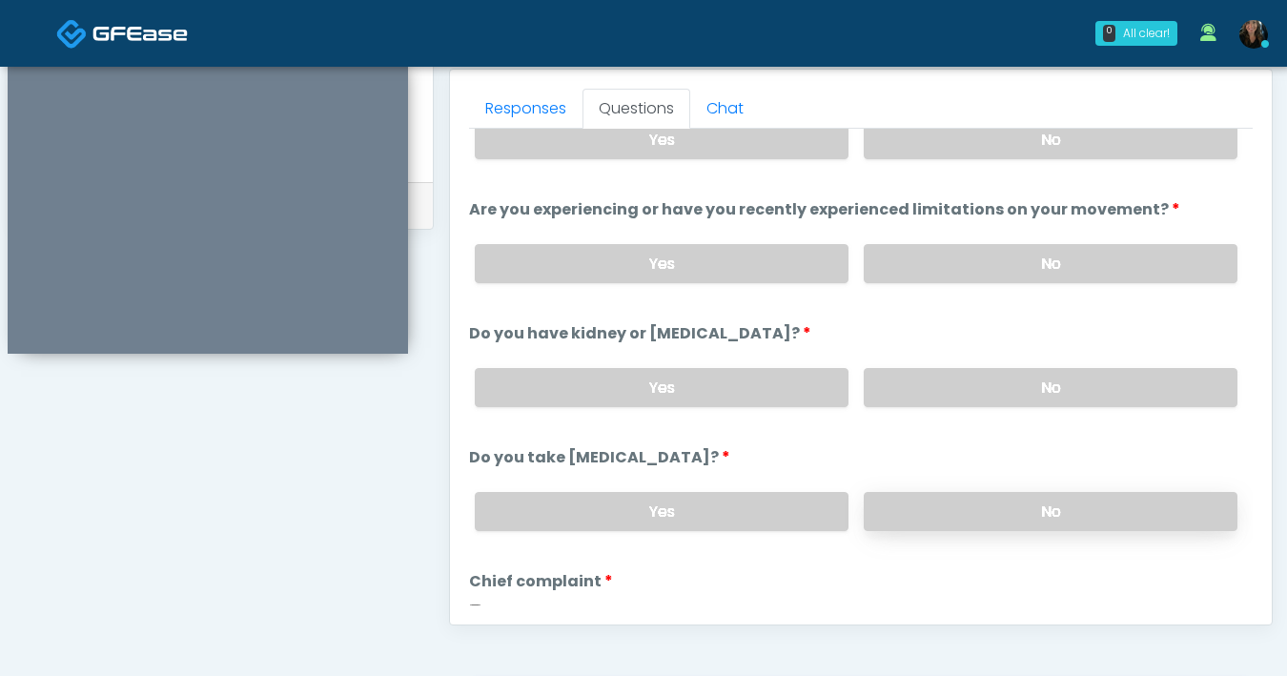
scroll to position [67, 0]
click at [929, 499] on label "No" at bounding box center [1051, 511] width 374 height 39
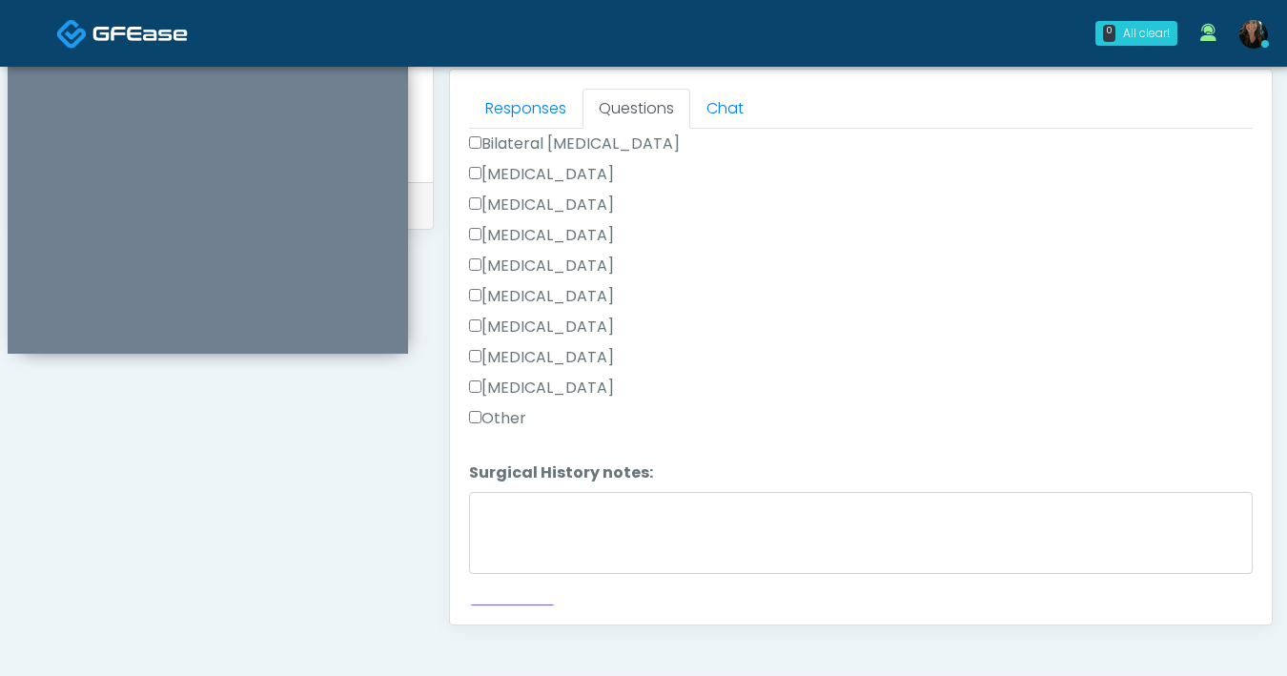
scroll to position [1189, 0]
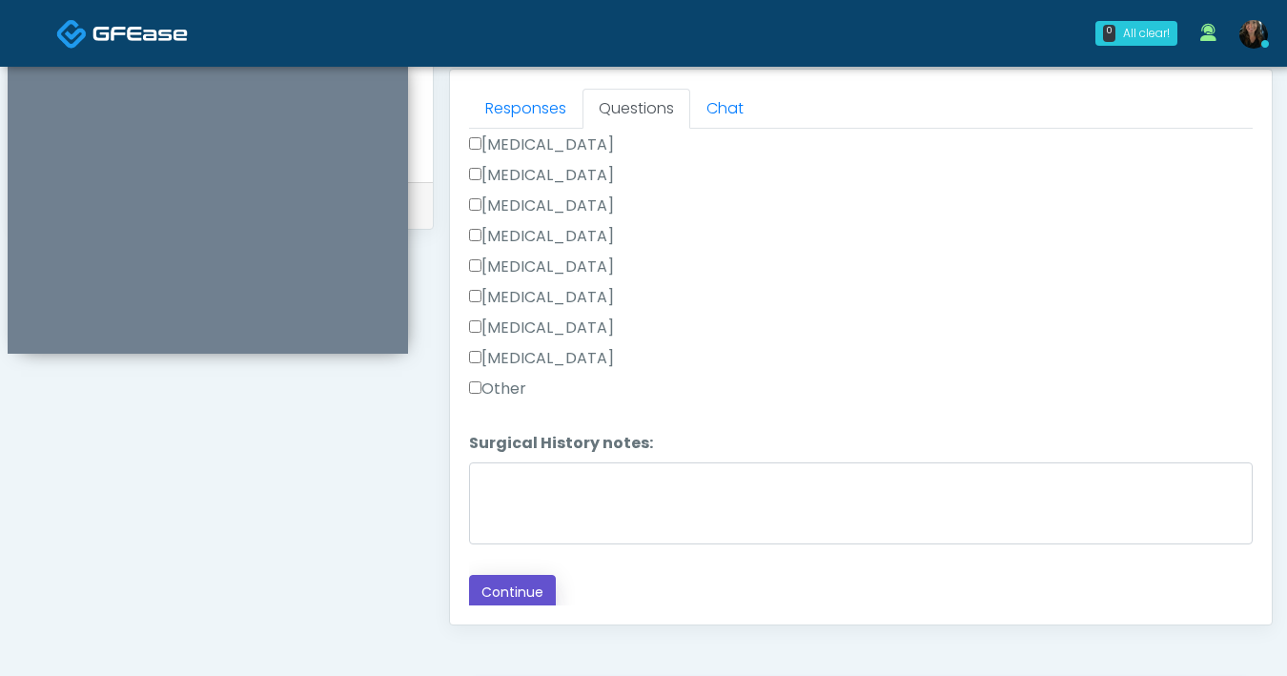
click at [499, 590] on button "Continue" at bounding box center [512, 592] width 87 height 35
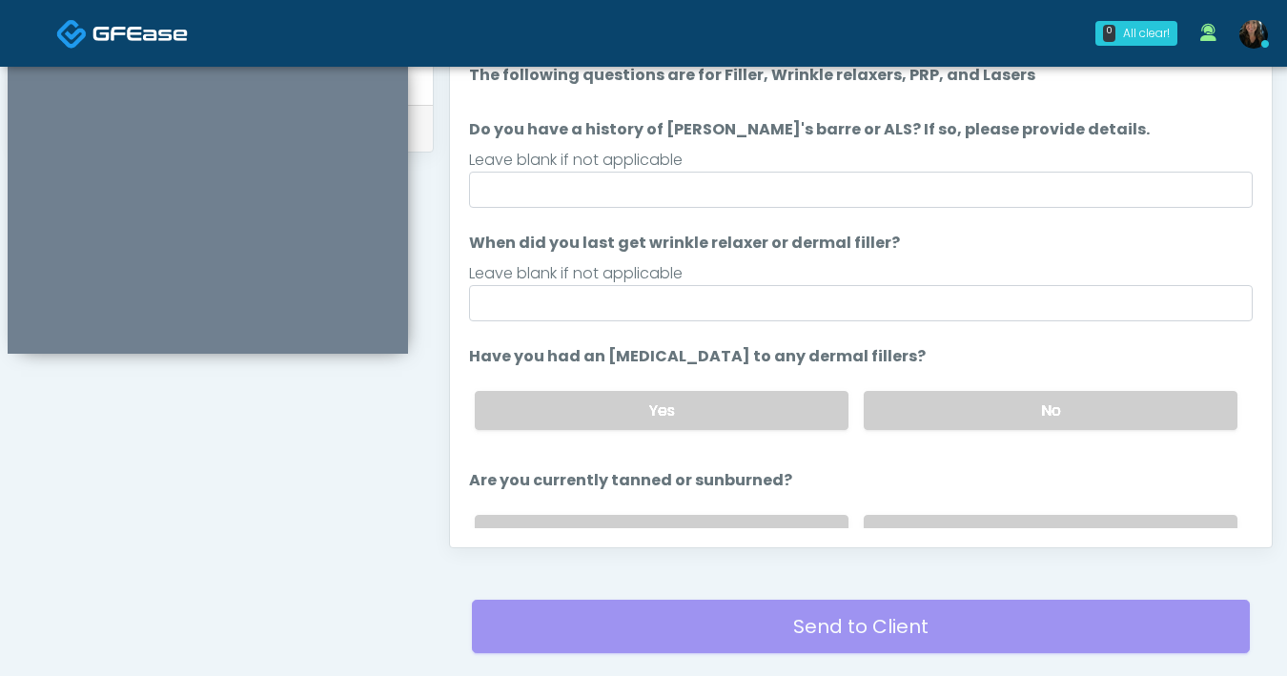
scroll to position [906, 0]
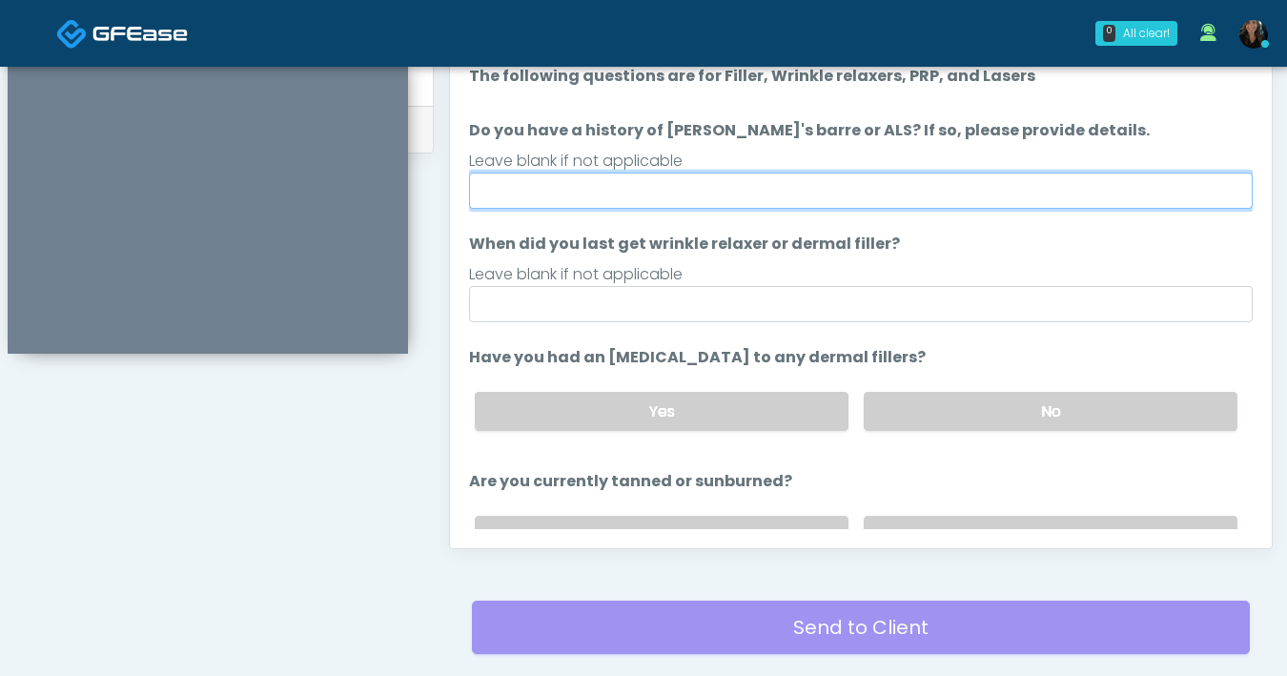
click at [975, 199] on input "Do you have a history of Guillain's barre or ALS? If so, please provide details." at bounding box center [861, 191] width 784 height 36
type input "**"
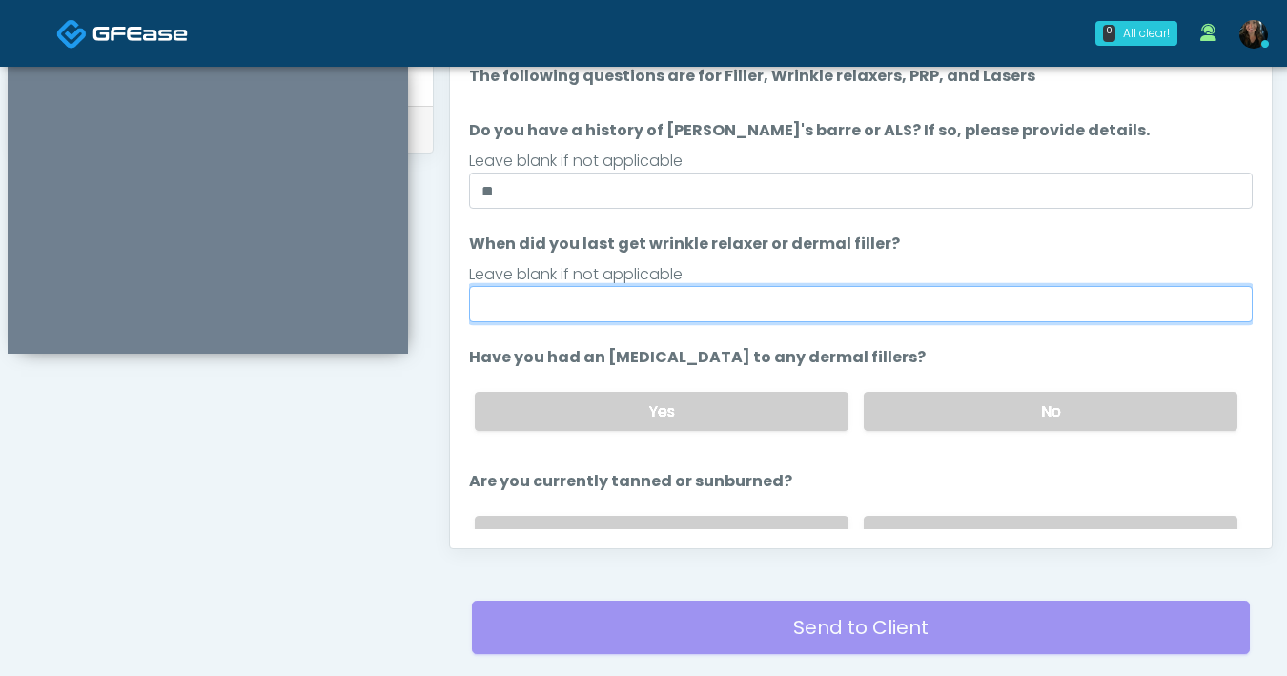
click at [577, 316] on input "When did you last get wrinkle relaxer or dermal filler?" at bounding box center [861, 304] width 784 height 36
type input "**********"
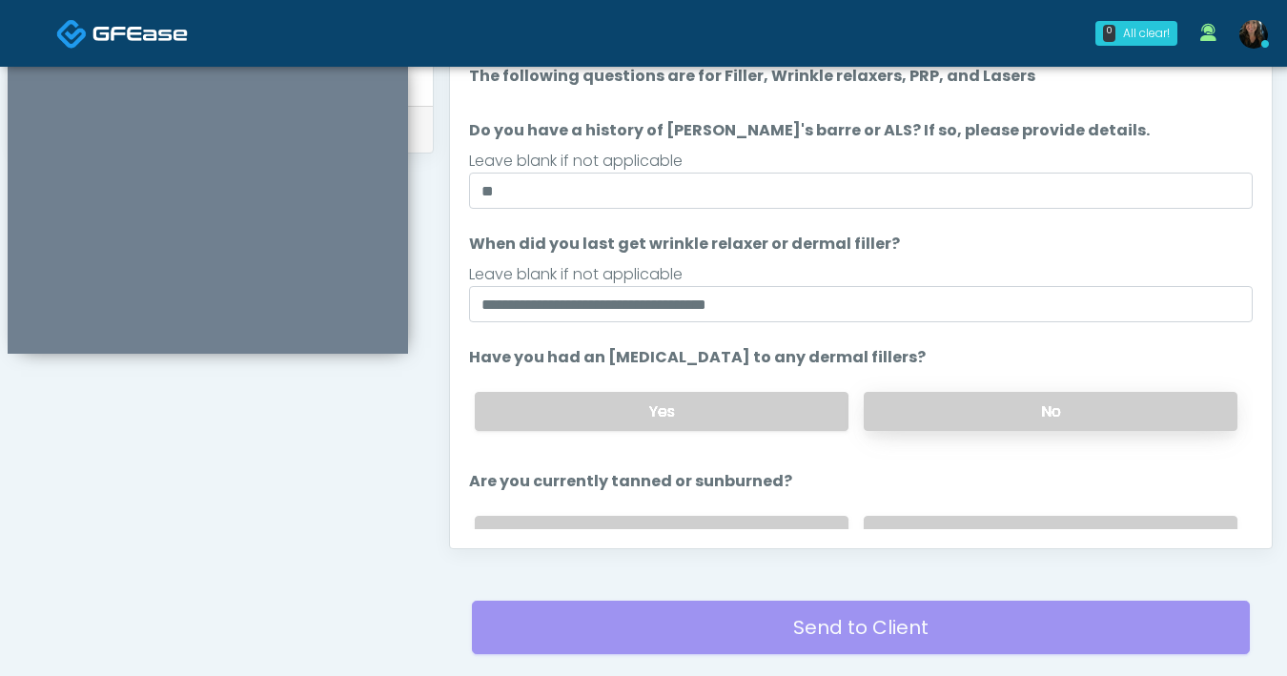
click at [942, 394] on label "No" at bounding box center [1051, 411] width 374 height 39
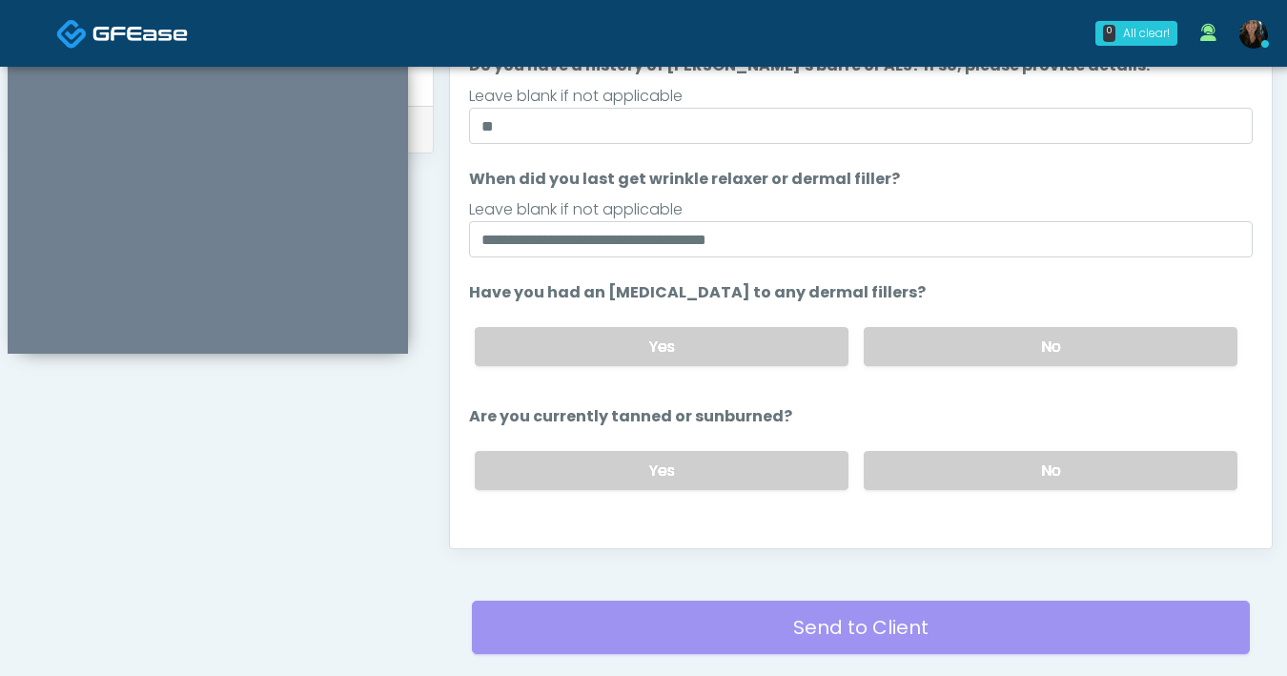
scroll to position [173, 0]
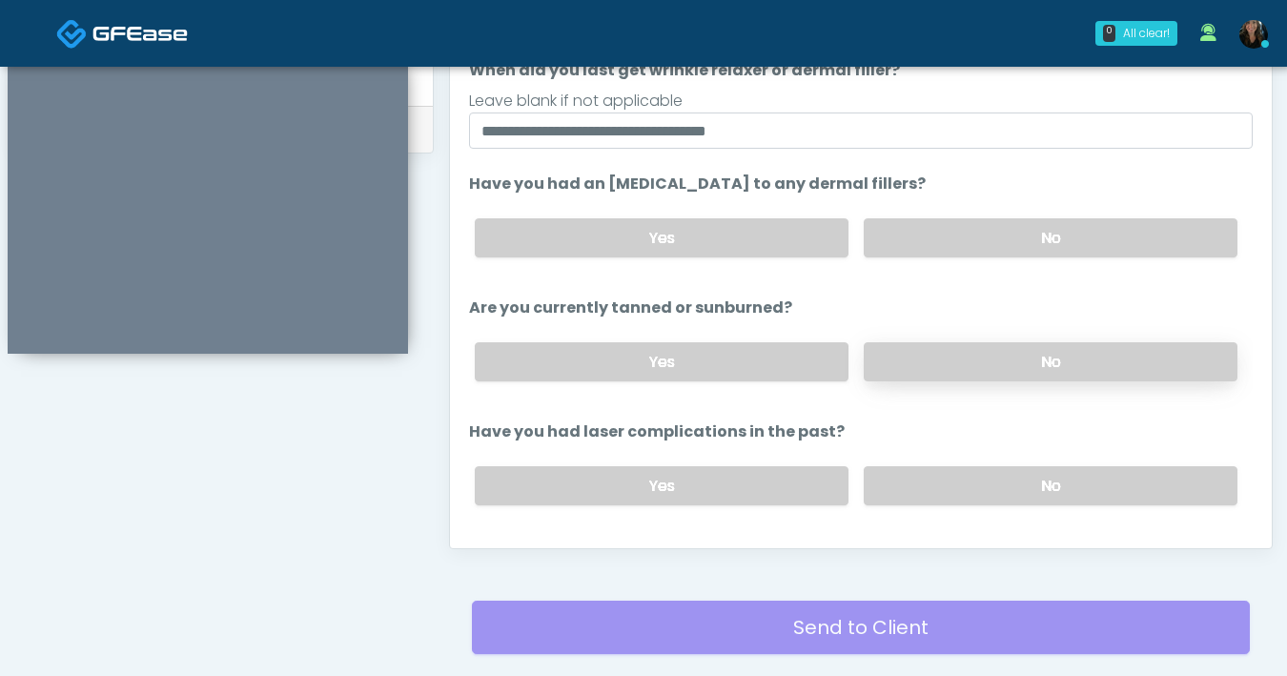
click at [991, 357] on label "No" at bounding box center [1051, 361] width 374 height 39
click at [1022, 485] on label "No" at bounding box center [1051, 485] width 374 height 39
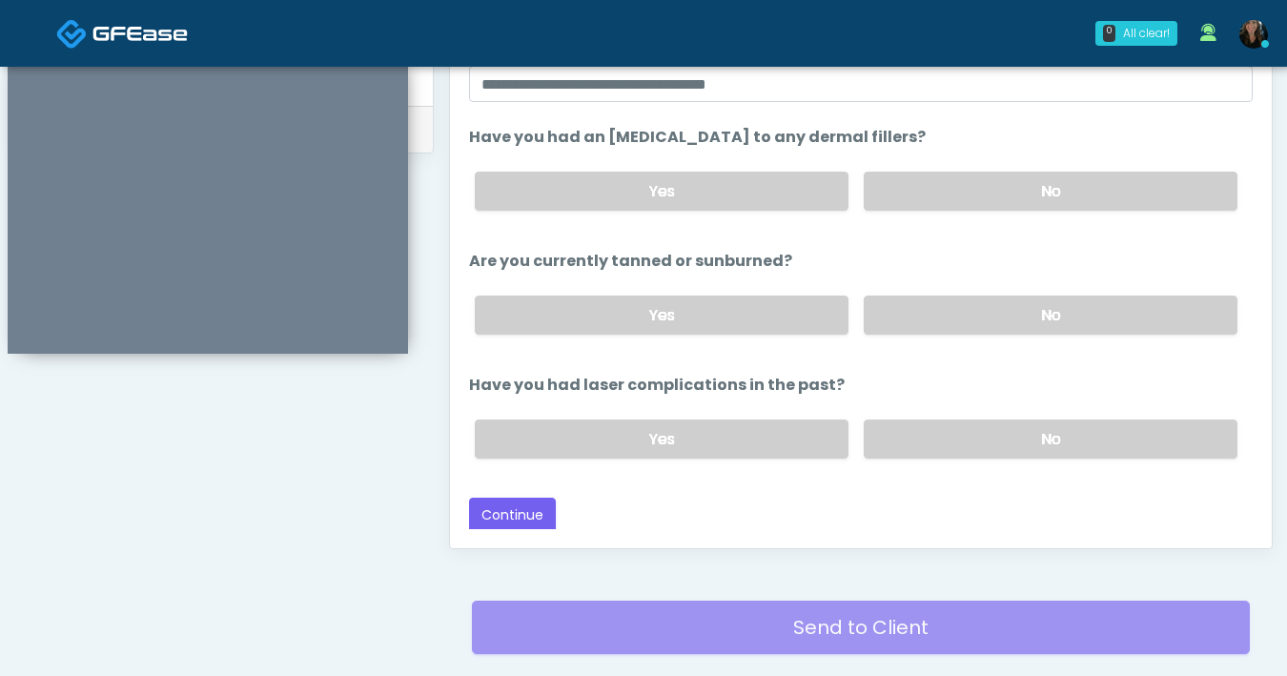
scroll to position [221, 0]
click at [520, 509] on button "Continue" at bounding box center [512, 514] width 87 height 35
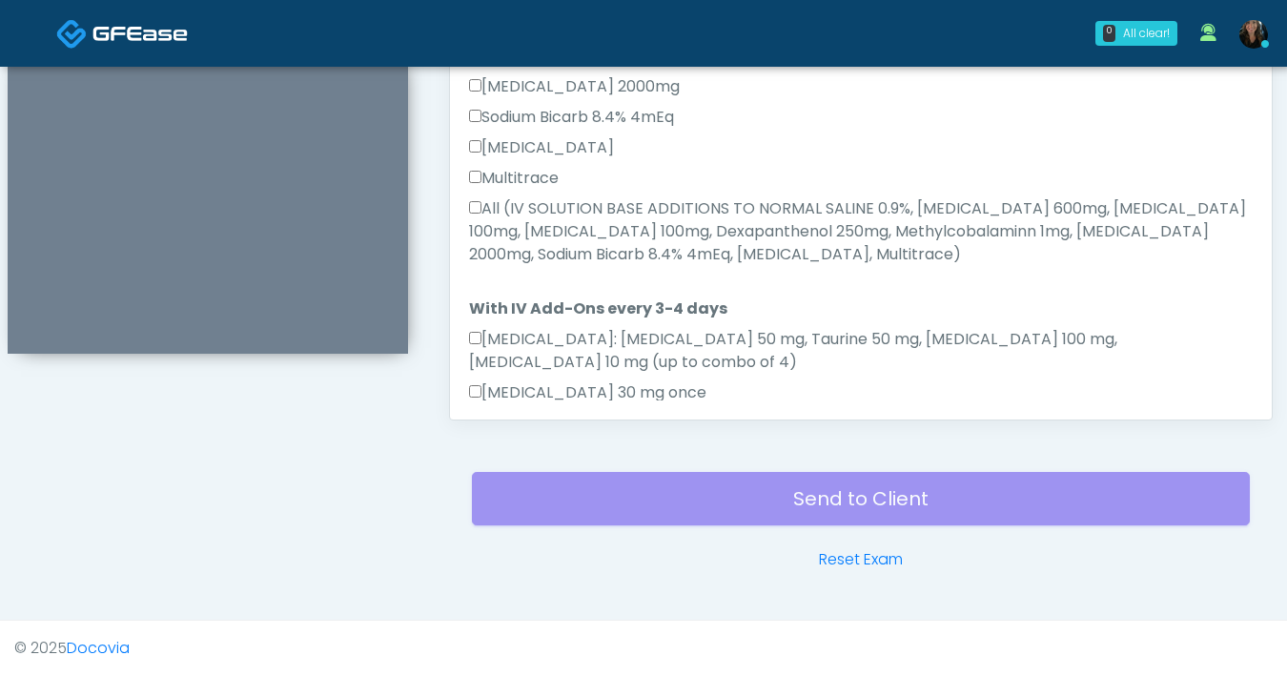
scroll to position [680, 0]
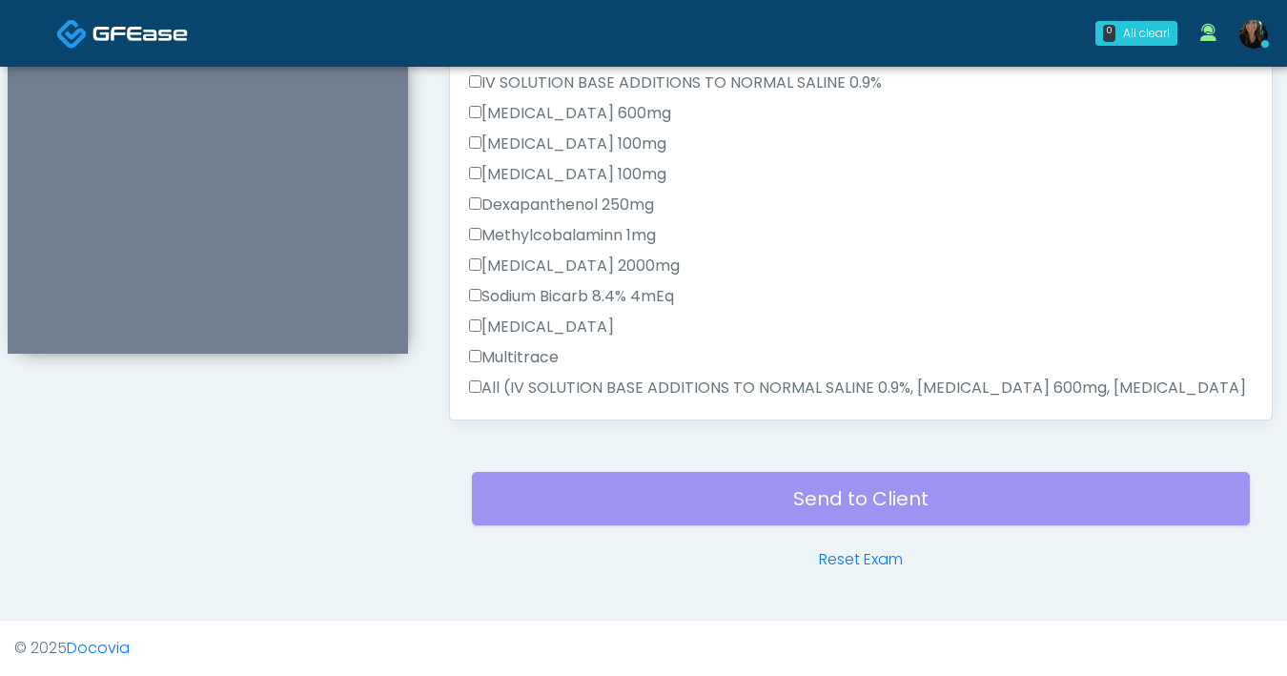
click at [487, 377] on label "All (IV SOLUTION BASE ADDITIONS TO NORMAL SALINE 0.9%, Magnesium Chloride 600mg…" at bounding box center [861, 411] width 784 height 69
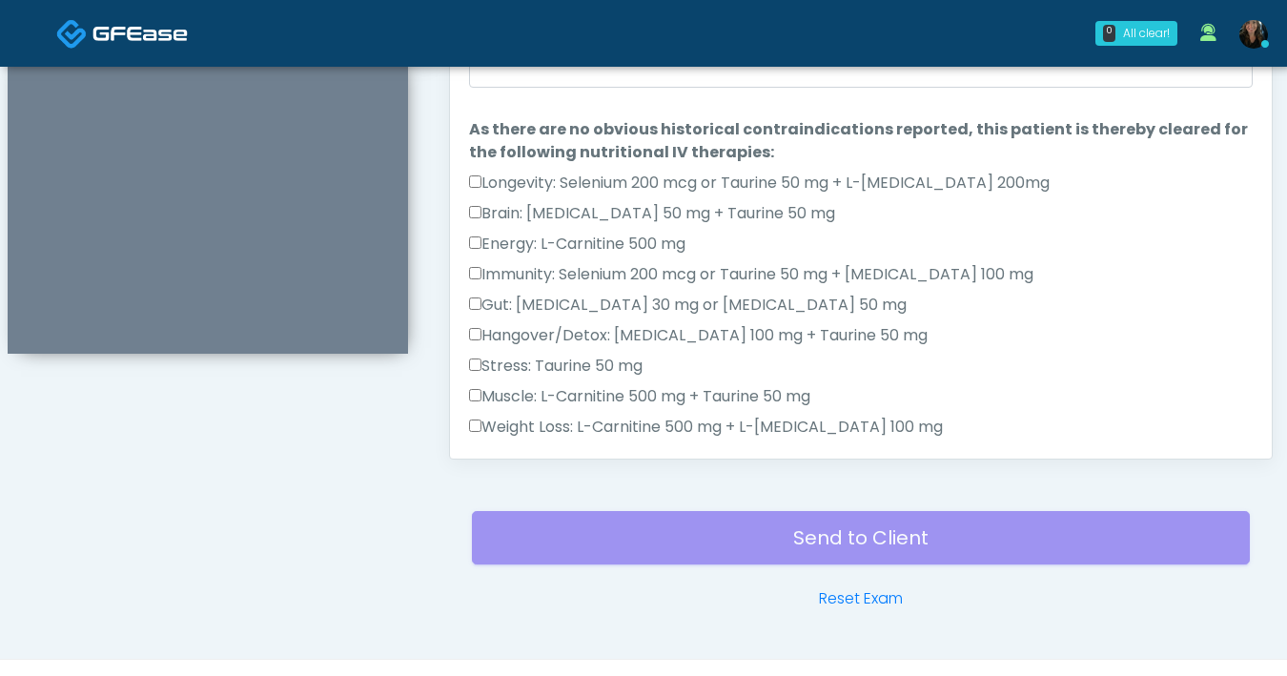
scroll to position [772, 0]
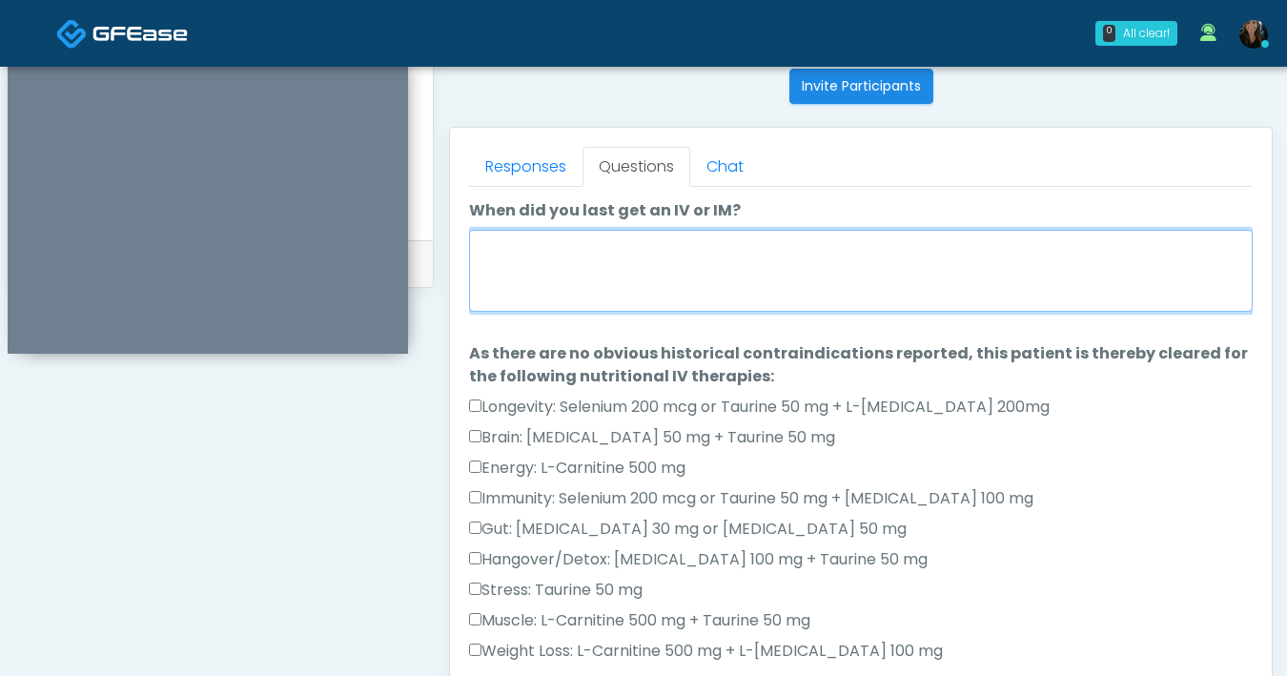
click at [801, 277] on textarea "When did you last get an IV or IM?" at bounding box center [861, 271] width 784 height 82
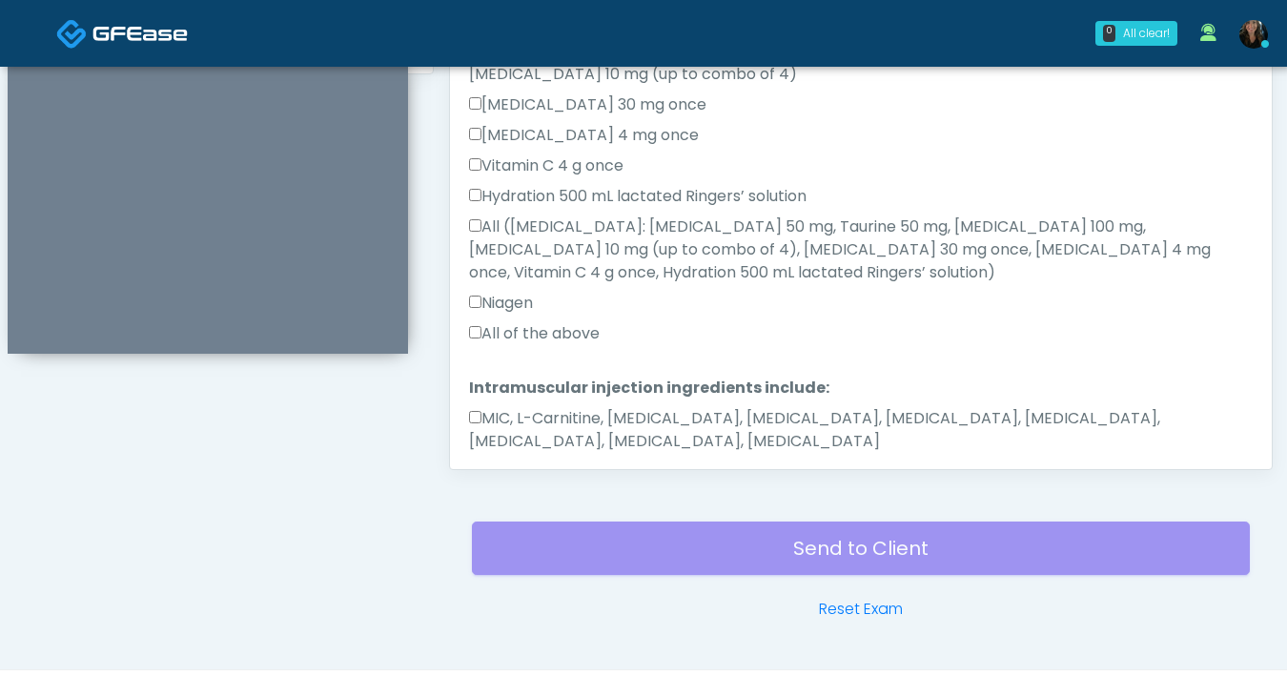
scroll to position [1035, 0]
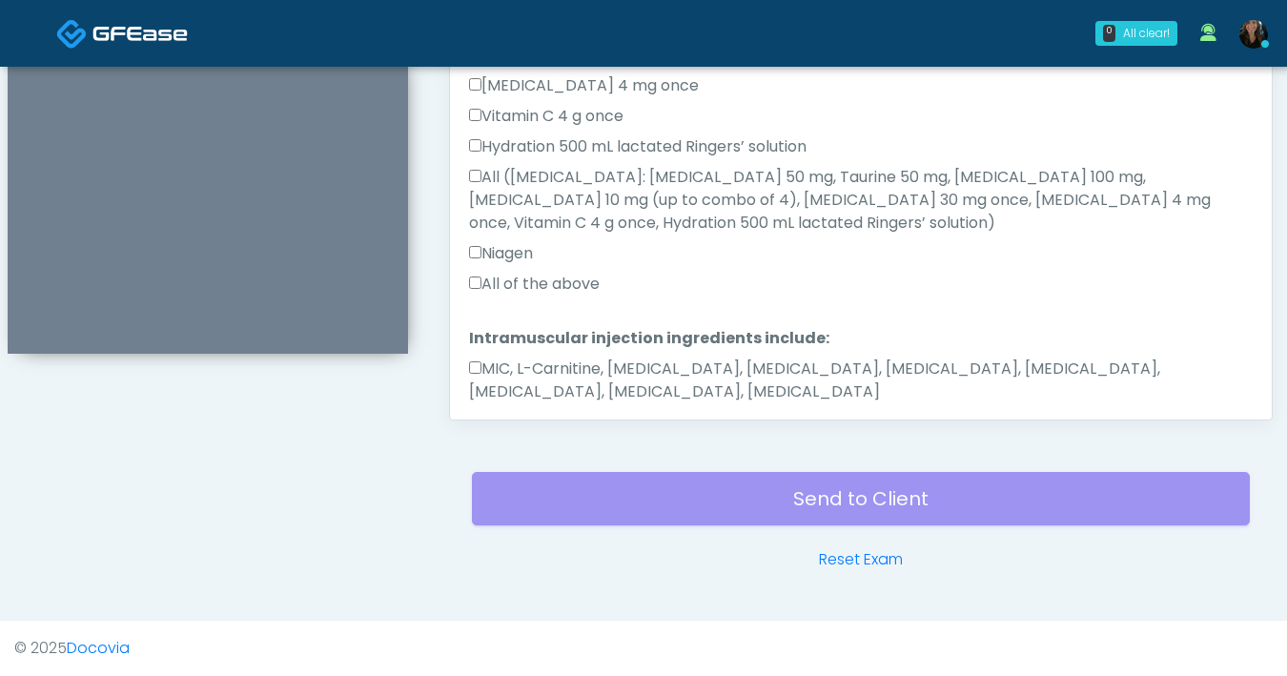
type textarea "**********"
click at [508, 435] on button "Continue" at bounding box center [512, 452] width 87 height 35
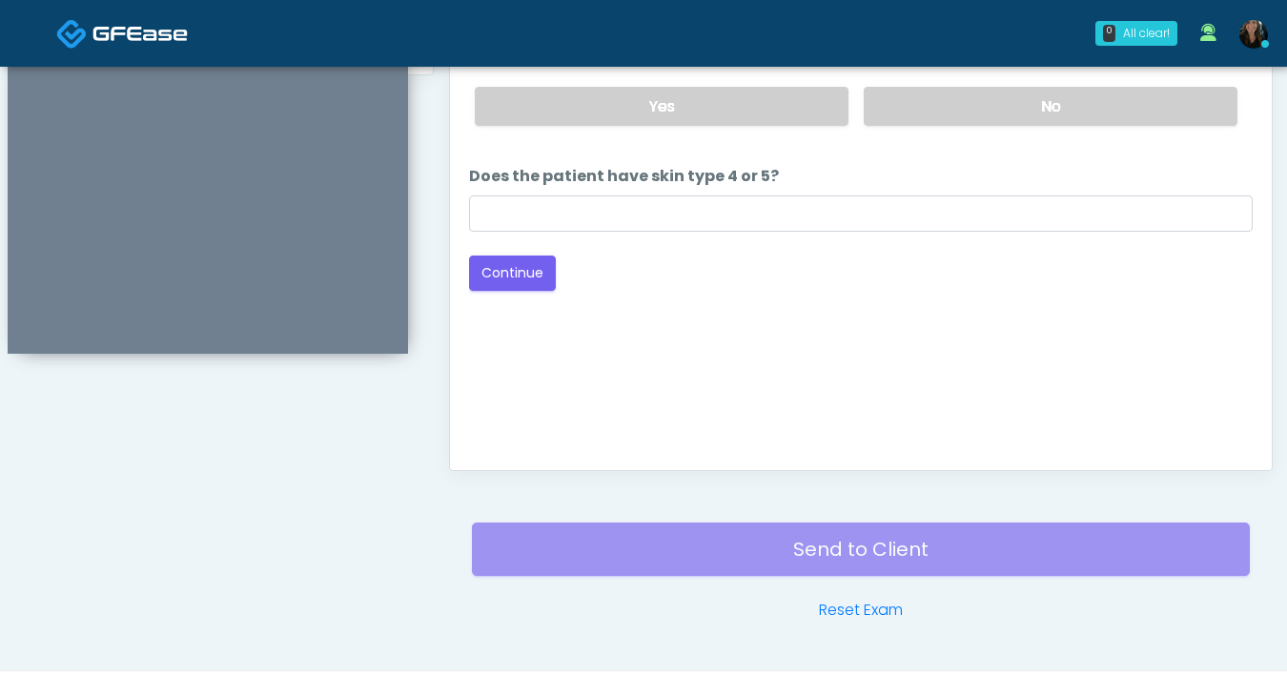
scroll to position [728, 0]
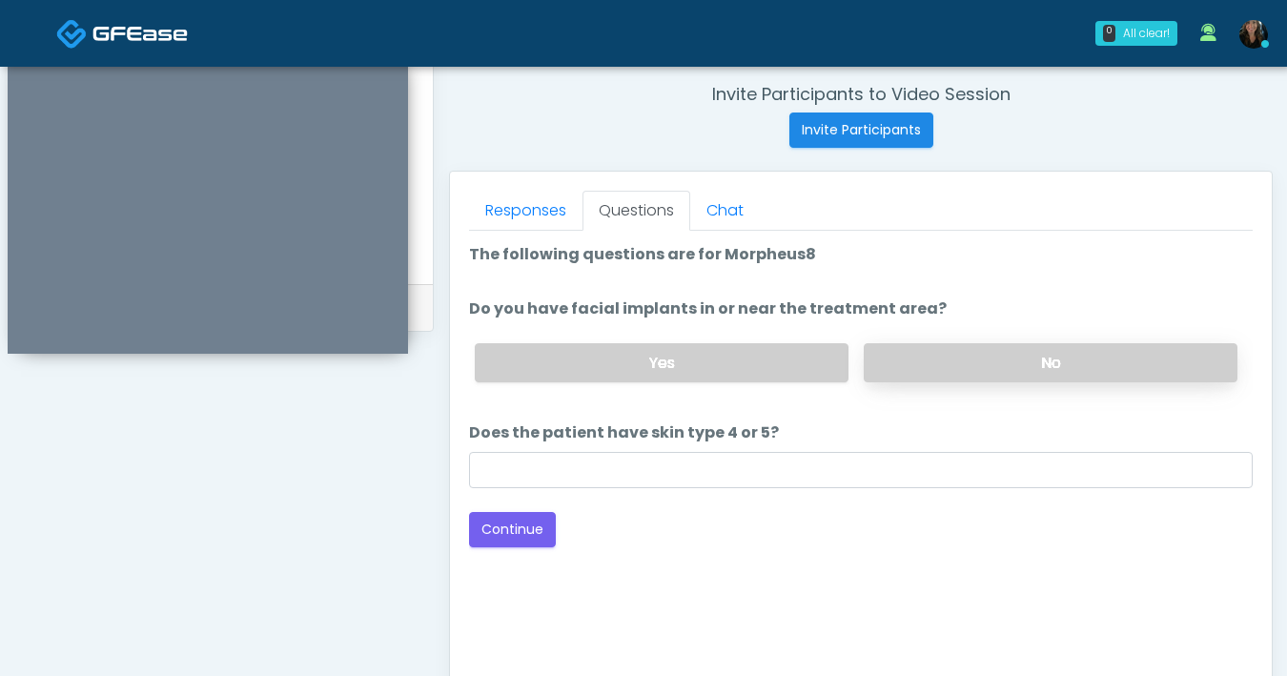
click at [914, 363] on label "No" at bounding box center [1051, 362] width 374 height 39
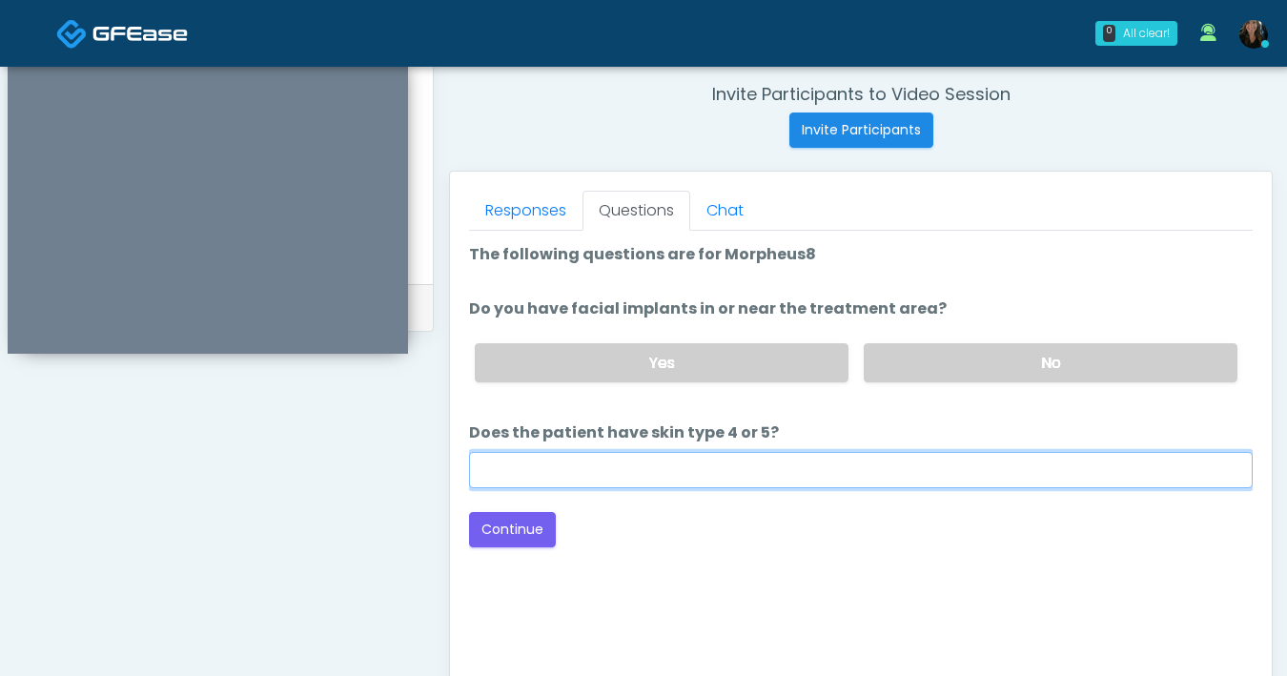
click at [843, 458] on input "Does the patient have skin type 4 or 5?" at bounding box center [861, 470] width 784 height 36
type input "**"
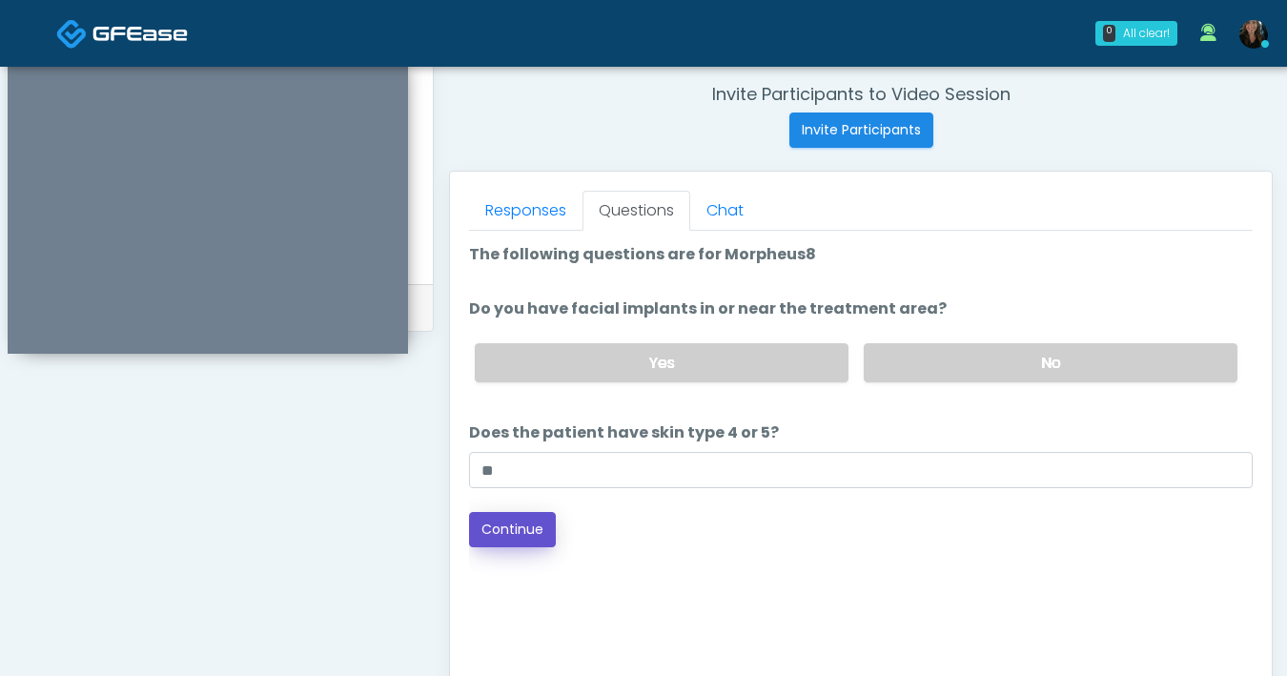
click at [507, 541] on button "Continue" at bounding box center [512, 529] width 87 height 35
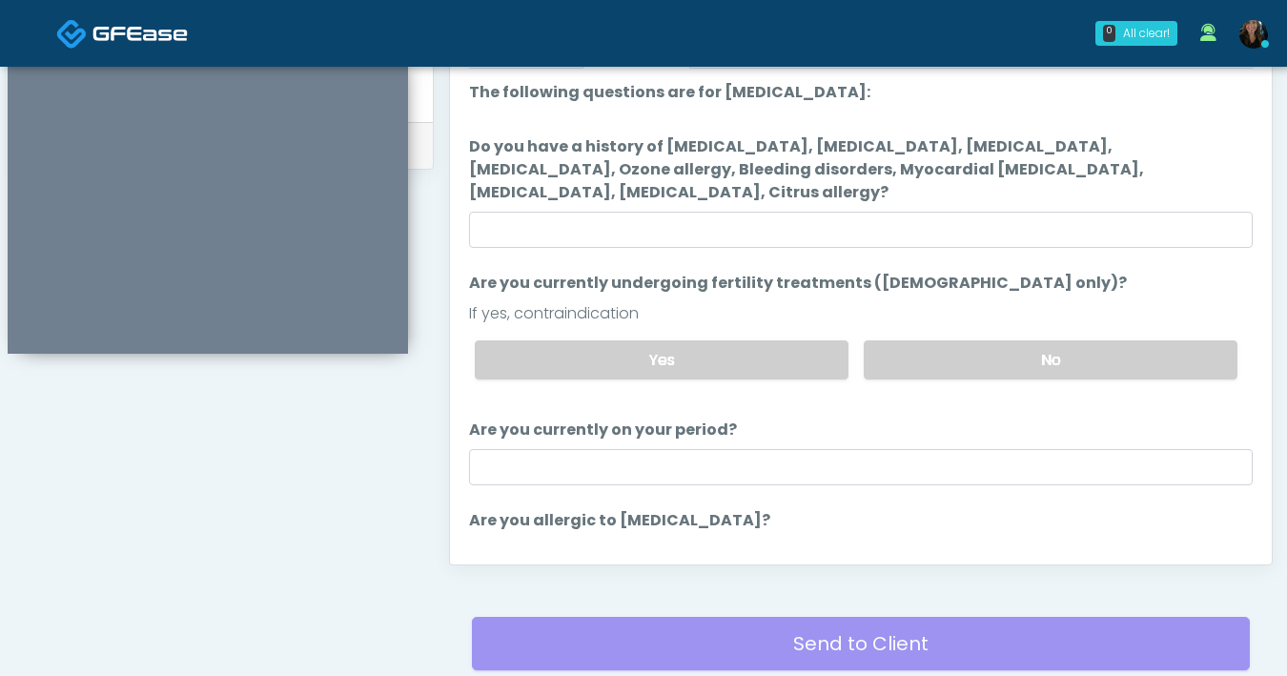
scroll to position [808, 0]
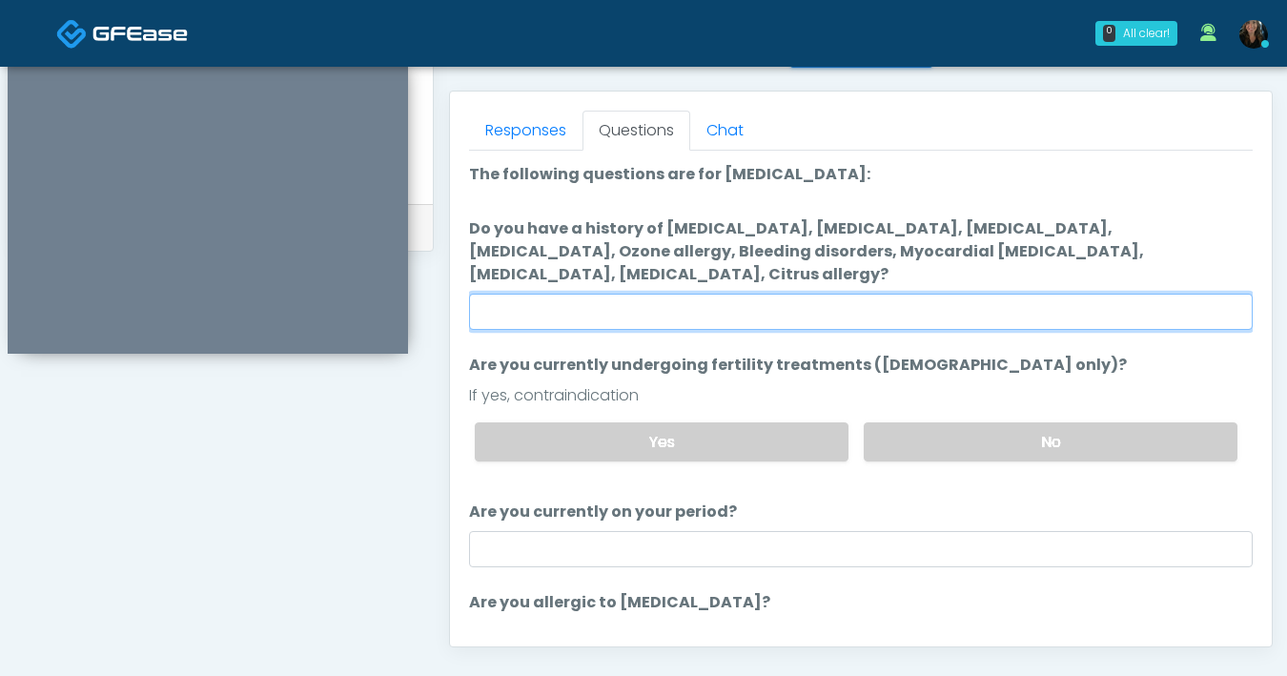
click at [955, 308] on input "Do you have a history of Hyperthyroidism, Hypotension, Hypocalcemia, Hypoglycem…" at bounding box center [861, 312] width 784 height 36
type input "**"
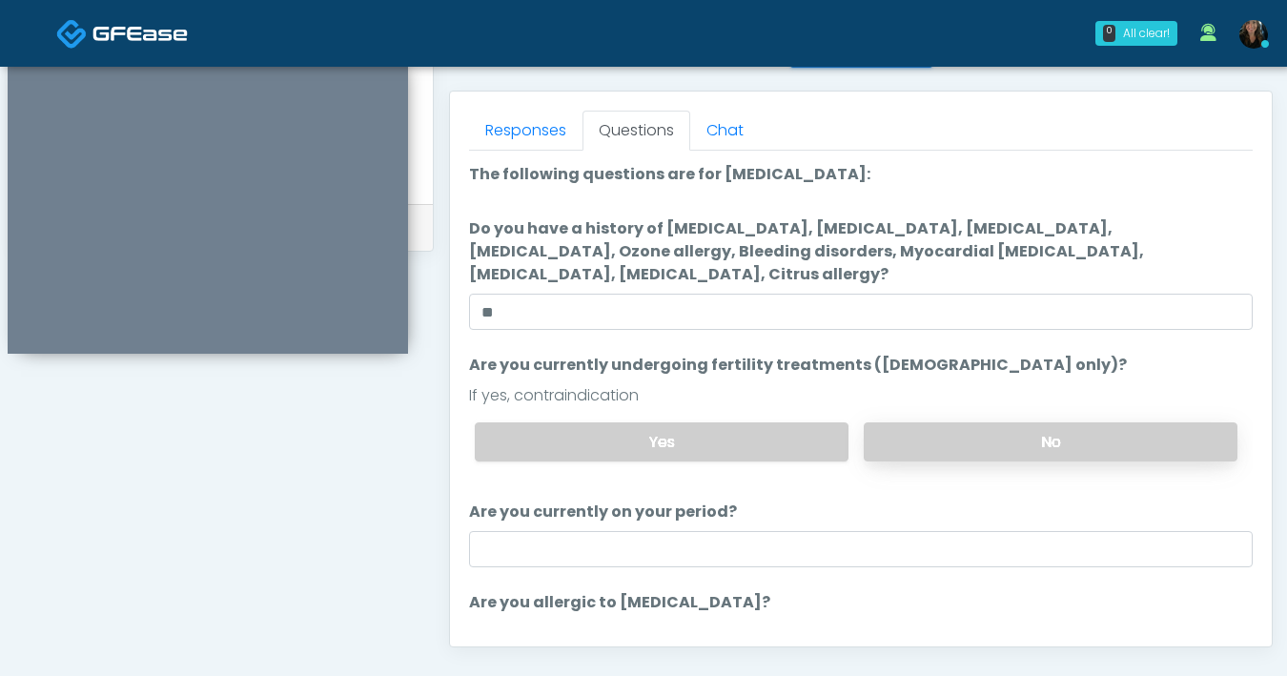
click at [990, 448] on label "No" at bounding box center [1051, 441] width 374 height 39
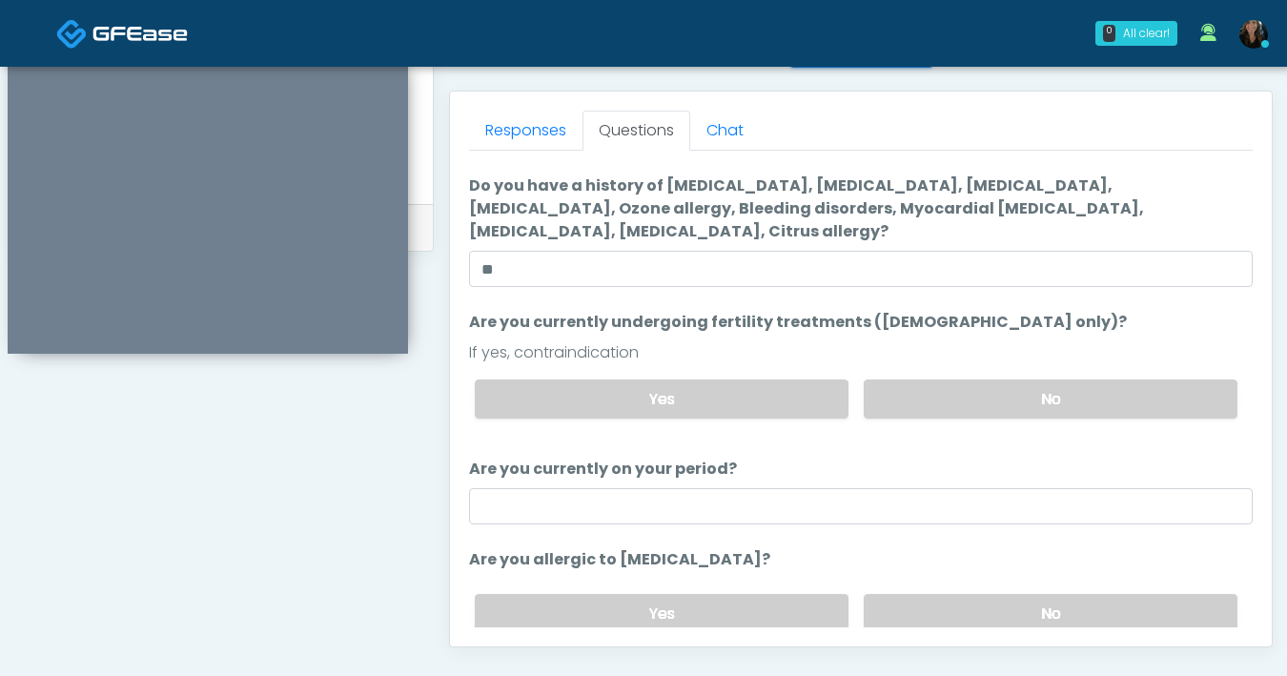
scroll to position [75, 0]
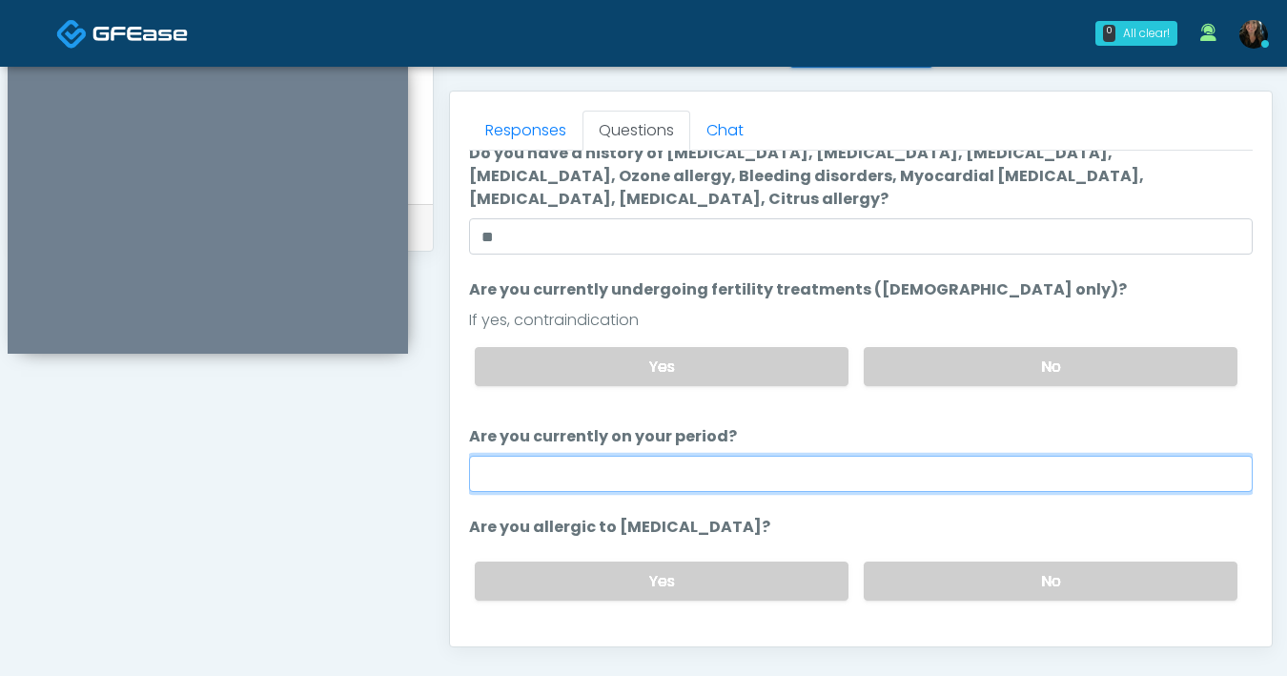
click at [722, 484] on input "Are you currently on your period?" at bounding box center [861, 474] width 784 height 36
type input "**"
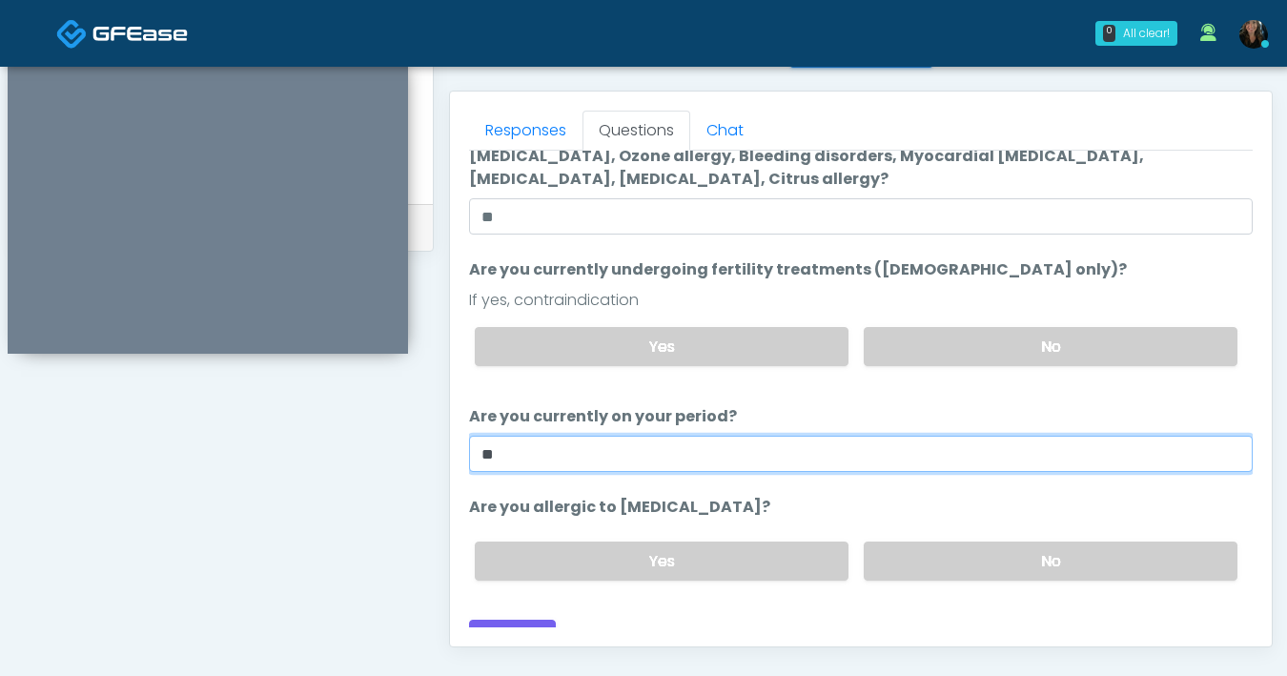
scroll to position [121, 0]
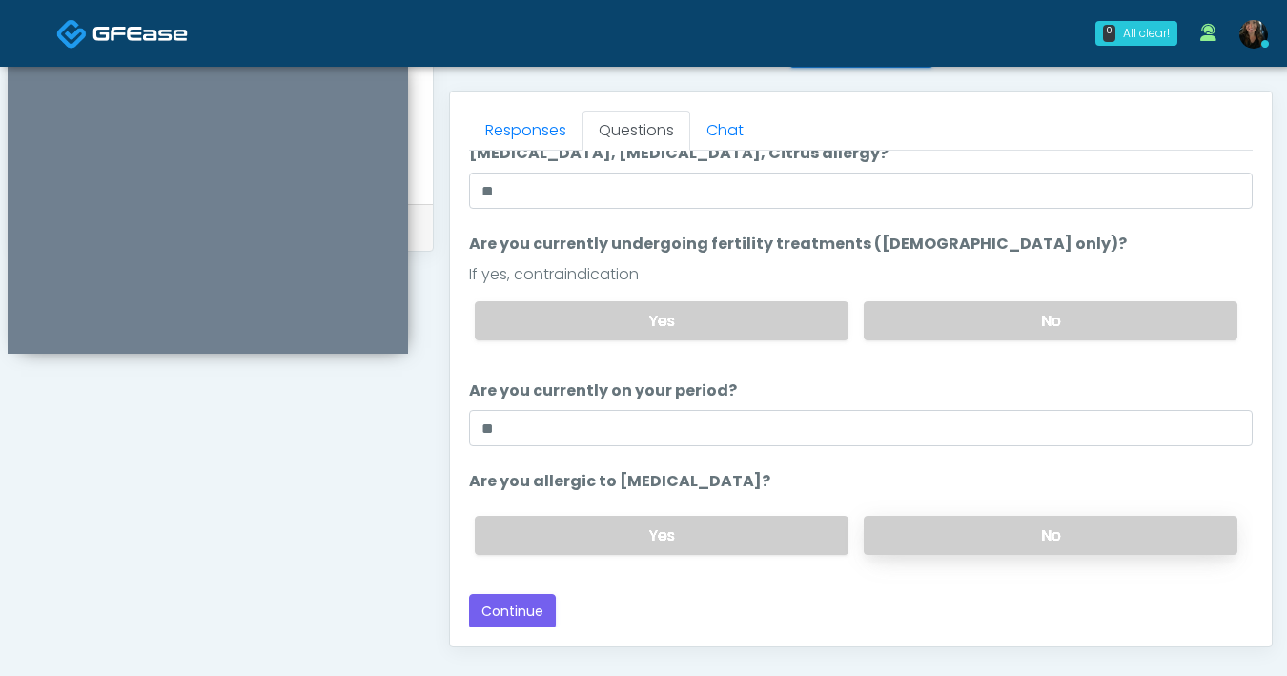
click at [973, 529] on label "No" at bounding box center [1051, 535] width 374 height 39
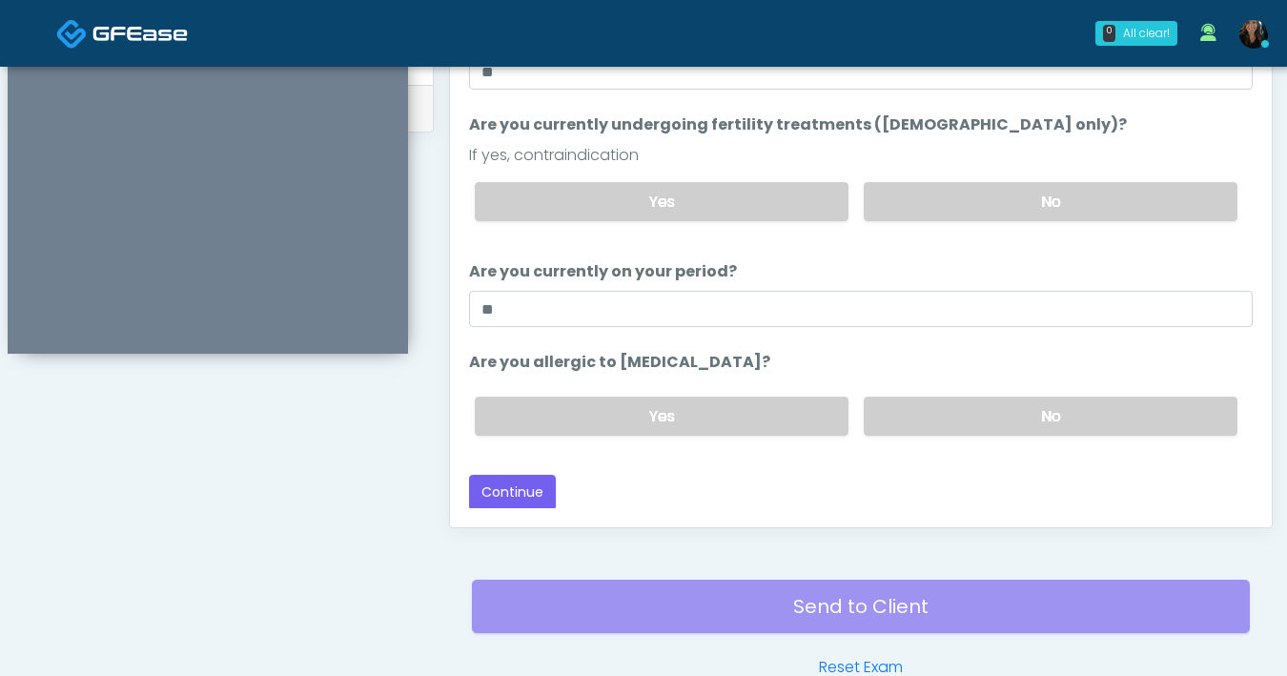
scroll to position [944, 0]
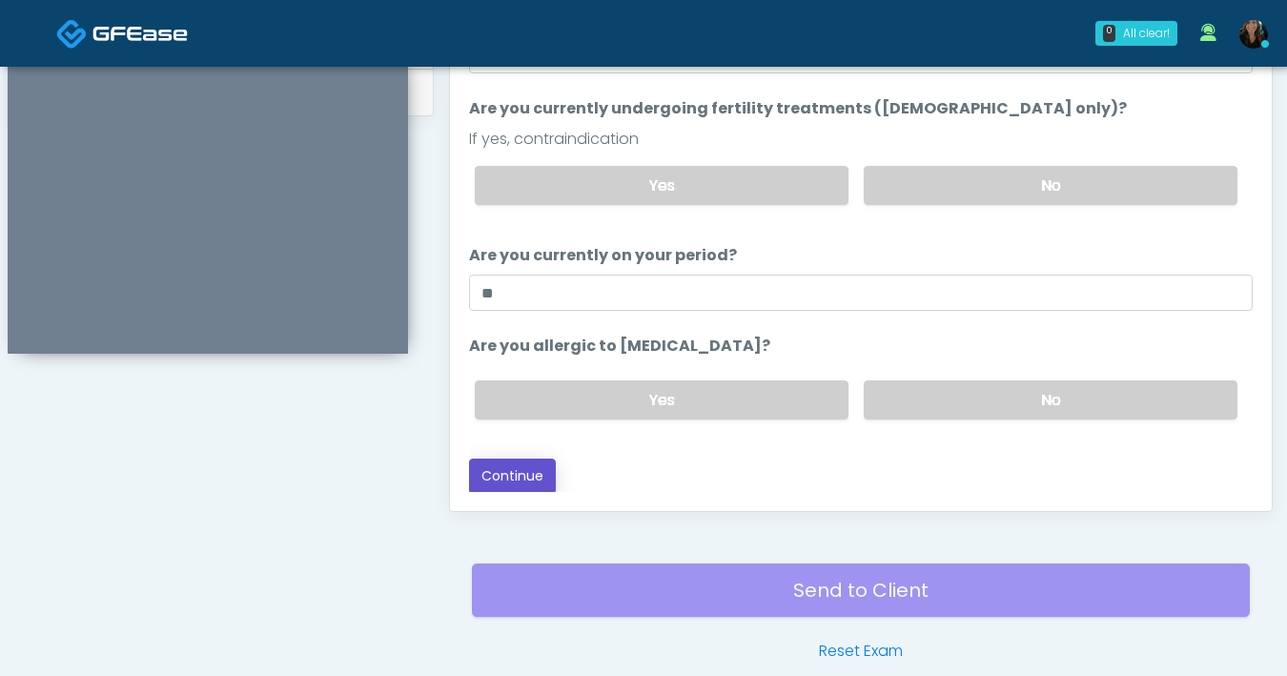
click at [528, 484] on button "Continue" at bounding box center [512, 475] width 87 height 35
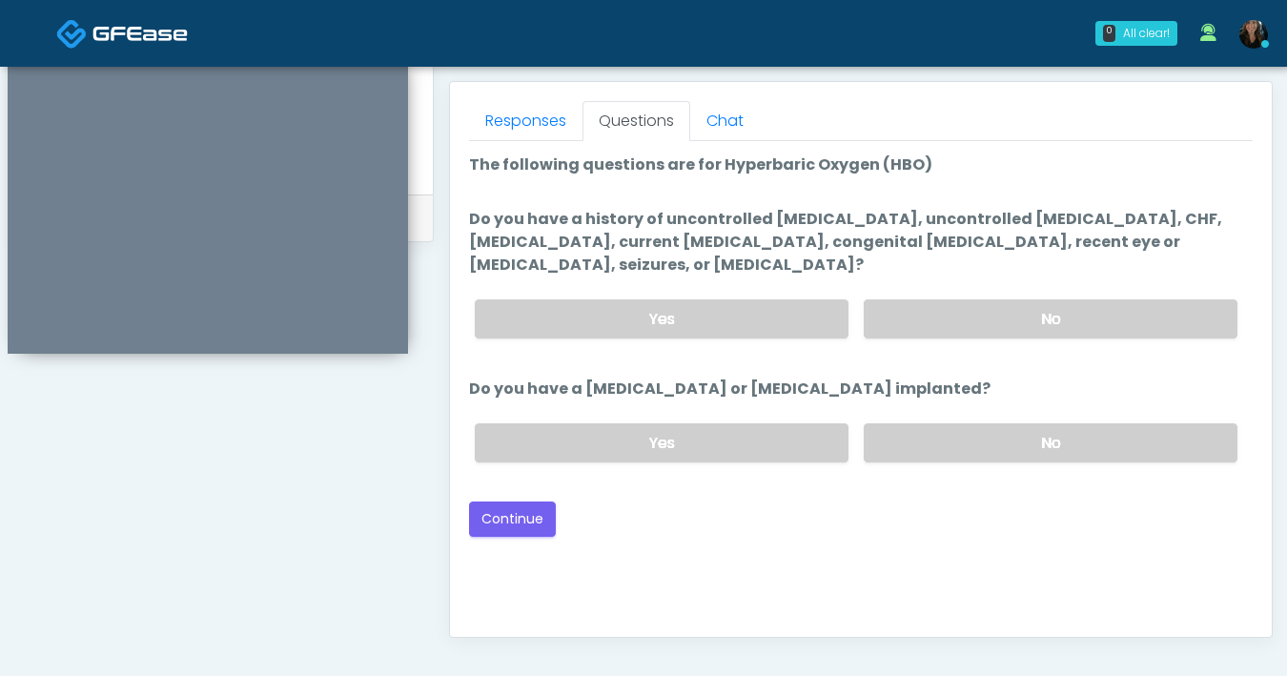
scroll to position [806, 0]
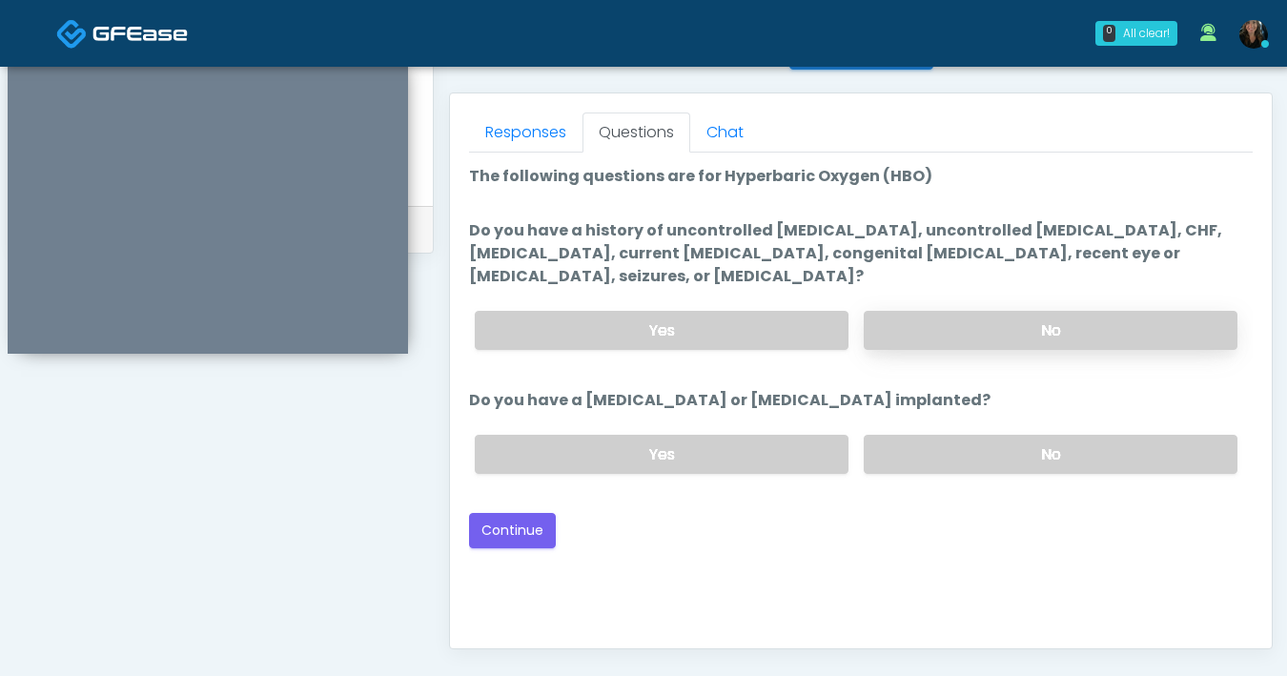
click at [1017, 324] on label "No" at bounding box center [1051, 330] width 374 height 39
click at [959, 443] on label "No" at bounding box center [1051, 454] width 374 height 39
click at [512, 524] on button "Continue" at bounding box center [512, 530] width 87 height 35
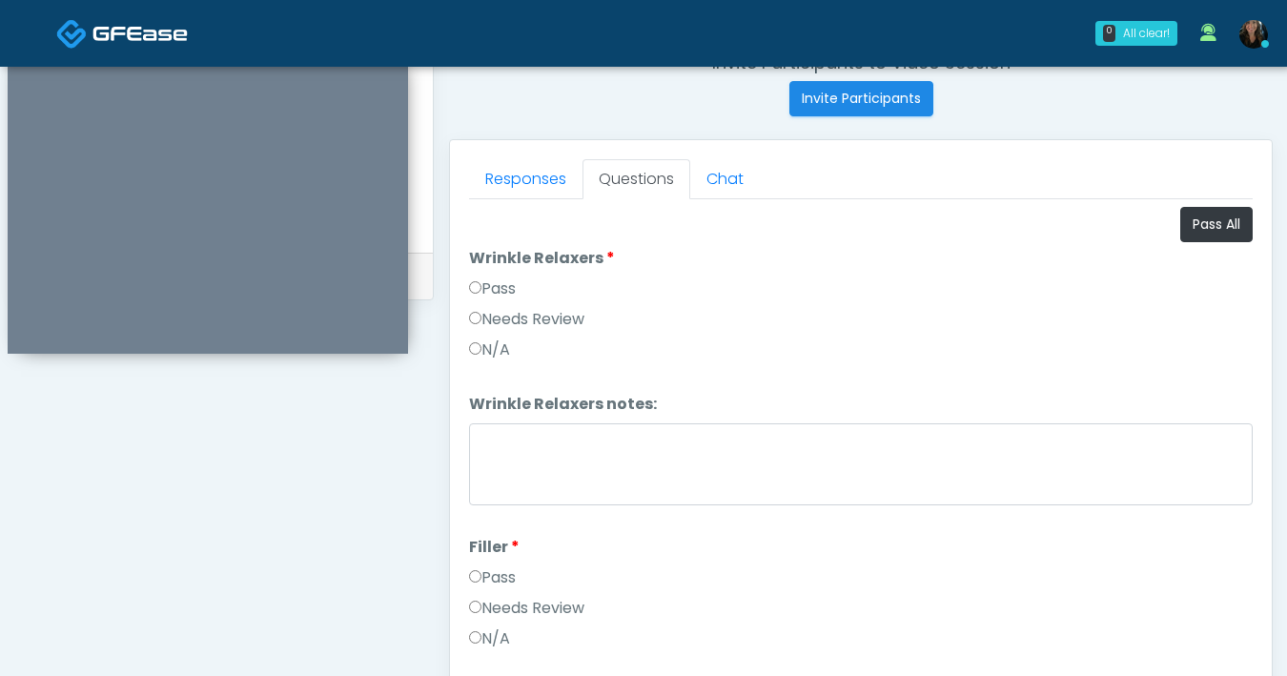
scroll to position [652, 0]
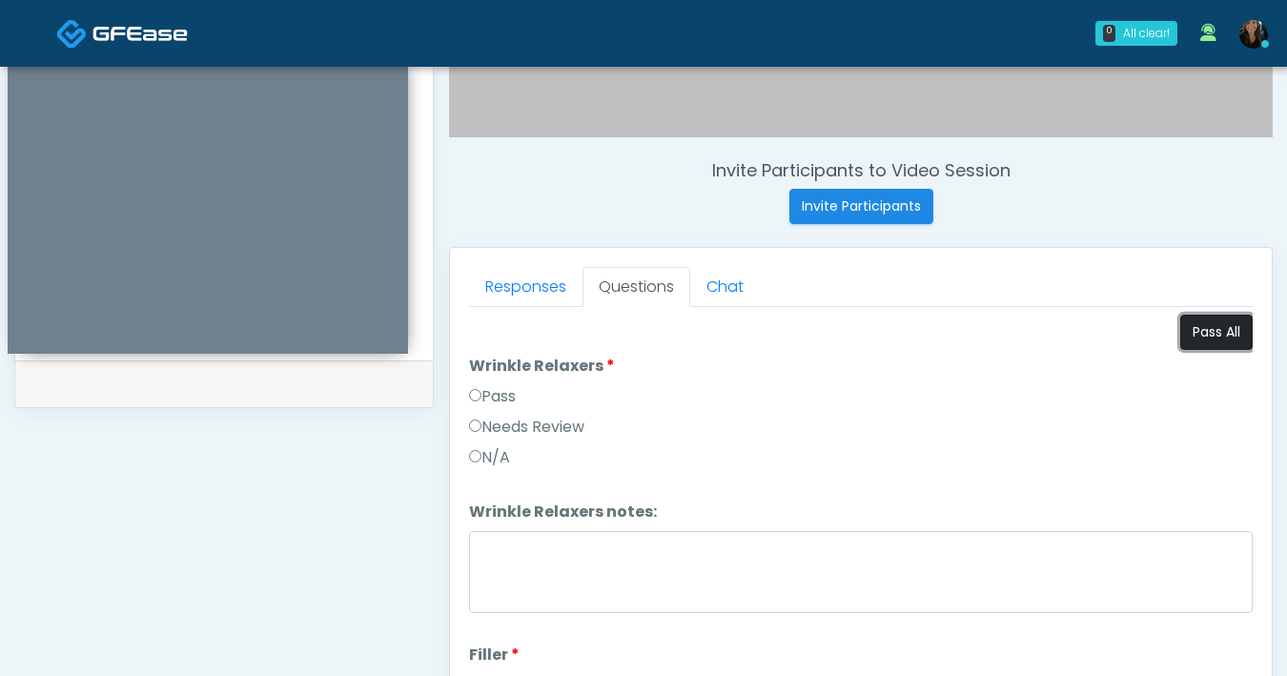
click at [1180, 339] on button "Pass All" at bounding box center [1216, 332] width 72 height 35
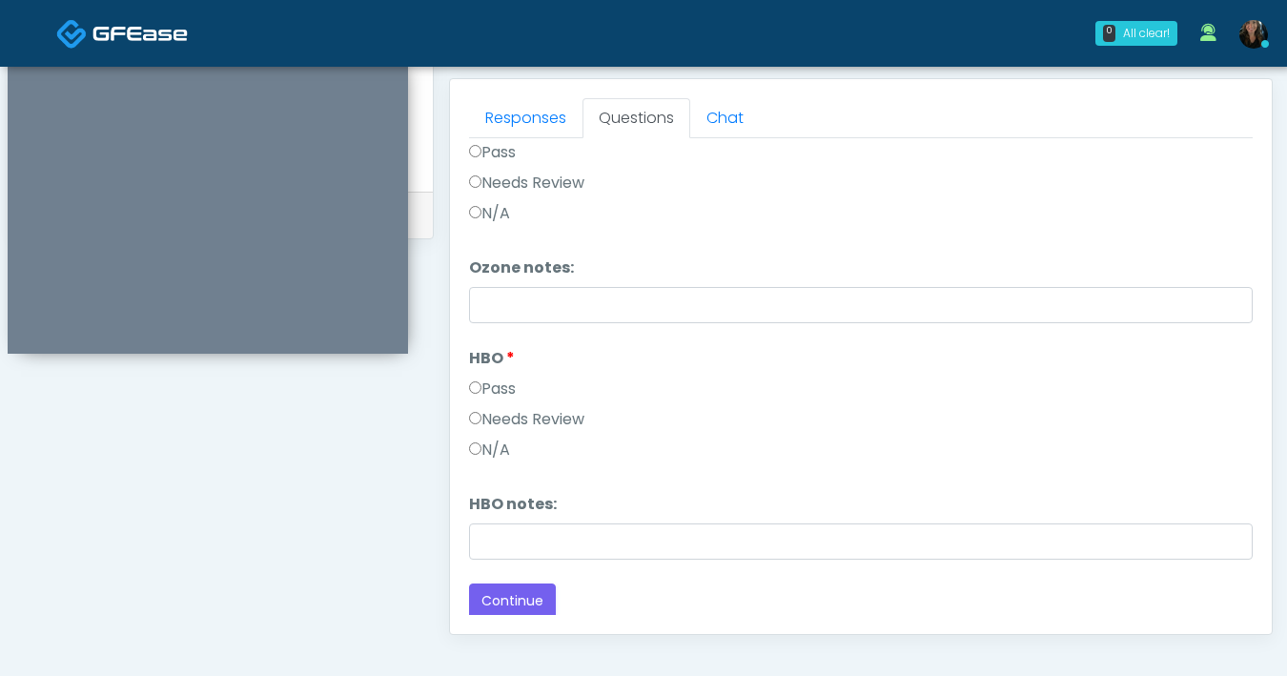
scroll to position [960, 0]
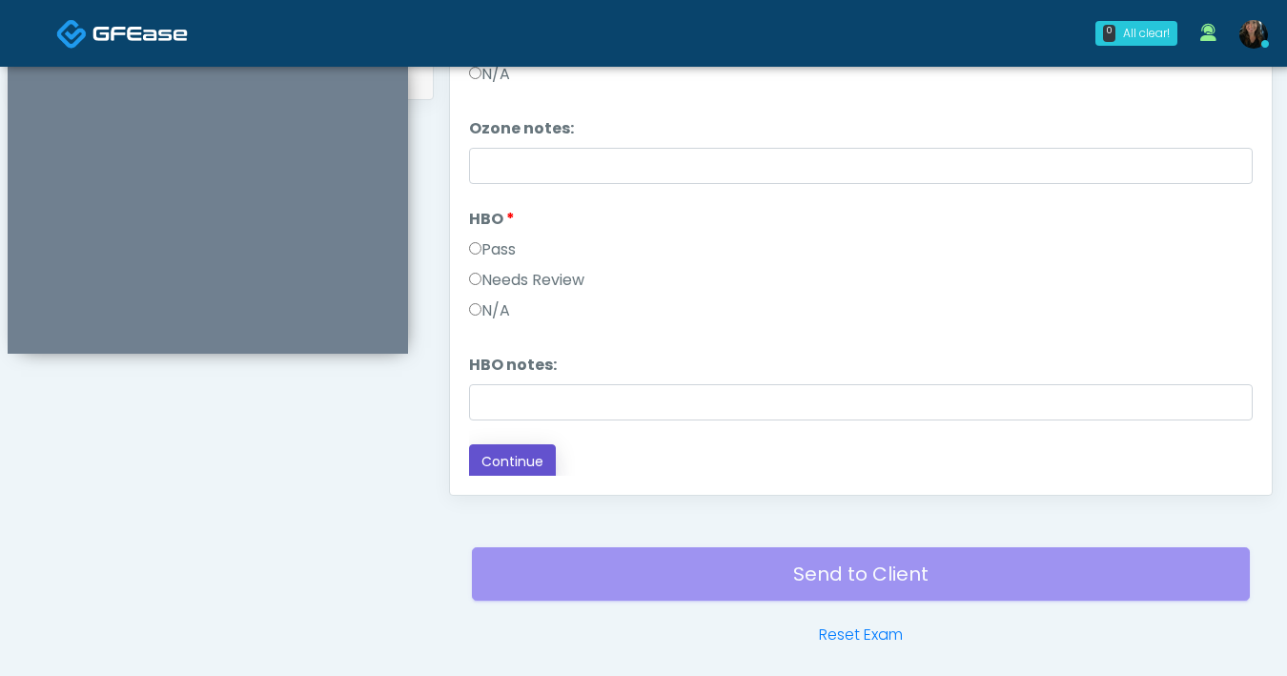
click at [519, 461] on button "Continue" at bounding box center [512, 461] width 87 height 35
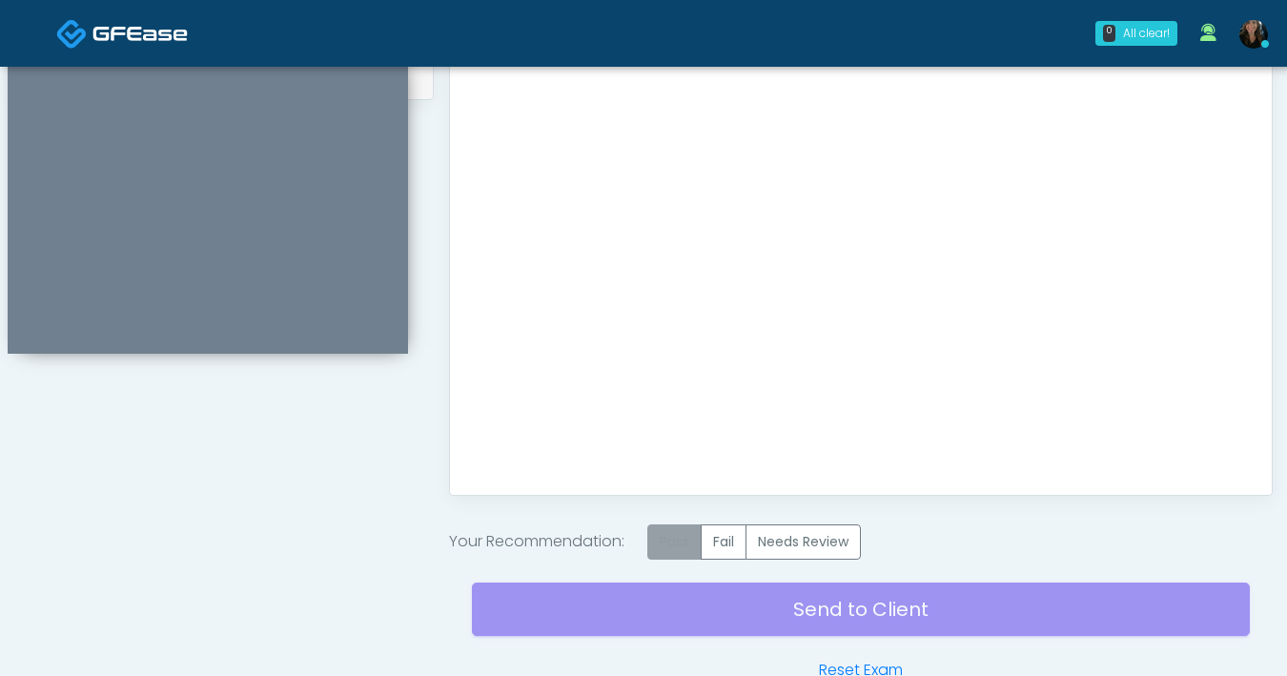
click at [670, 549] on label "Pass" at bounding box center [674, 541] width 54 height 35
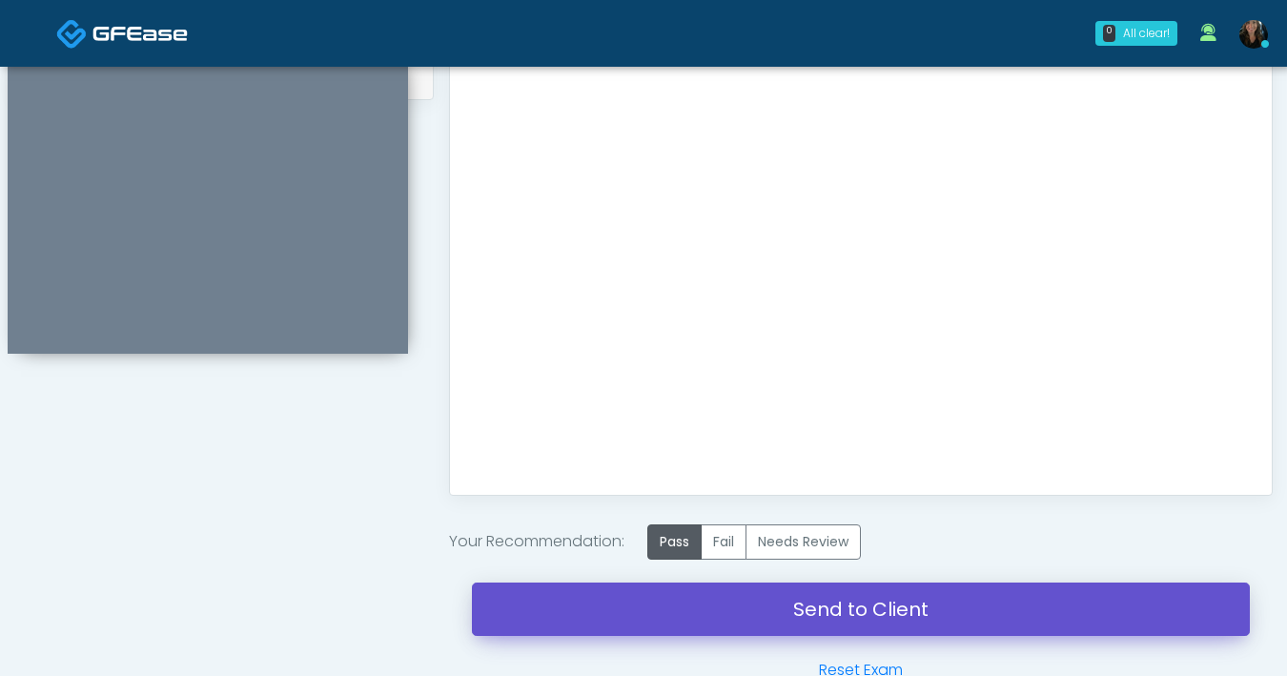
click at [789, 606] on link "Send to Client" at bounding box center [861, 608] width 778 height 53
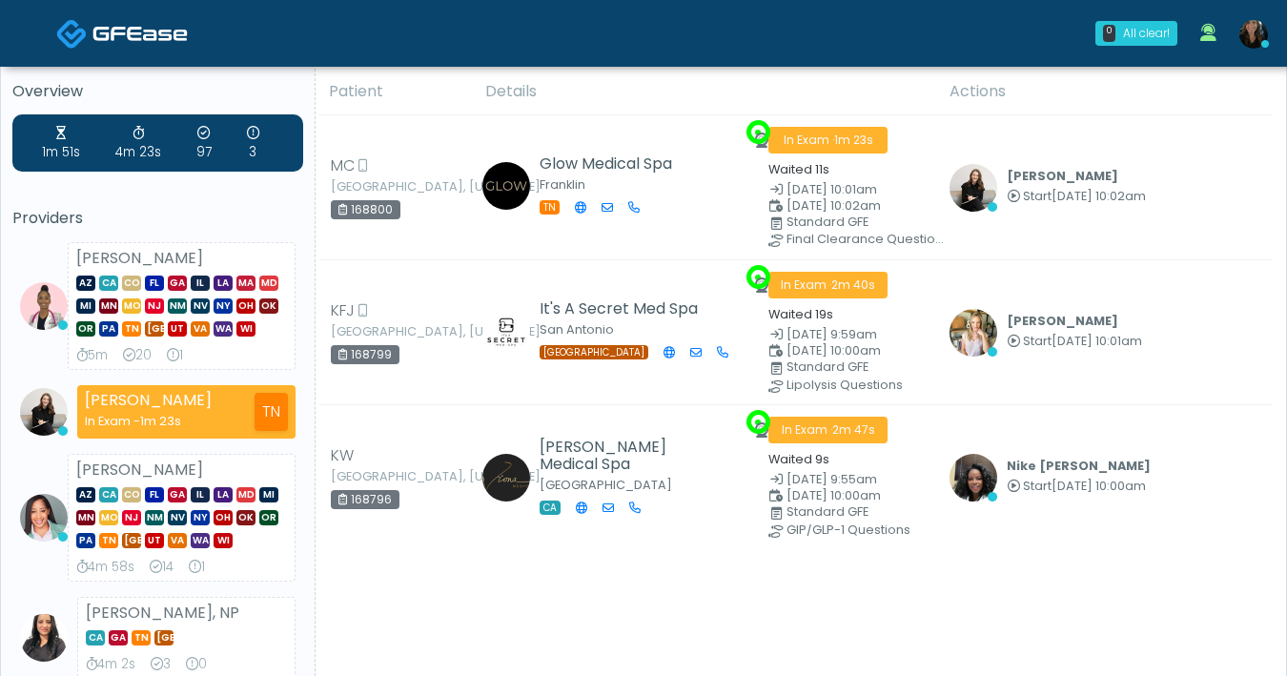
scroll to position [15, 0]
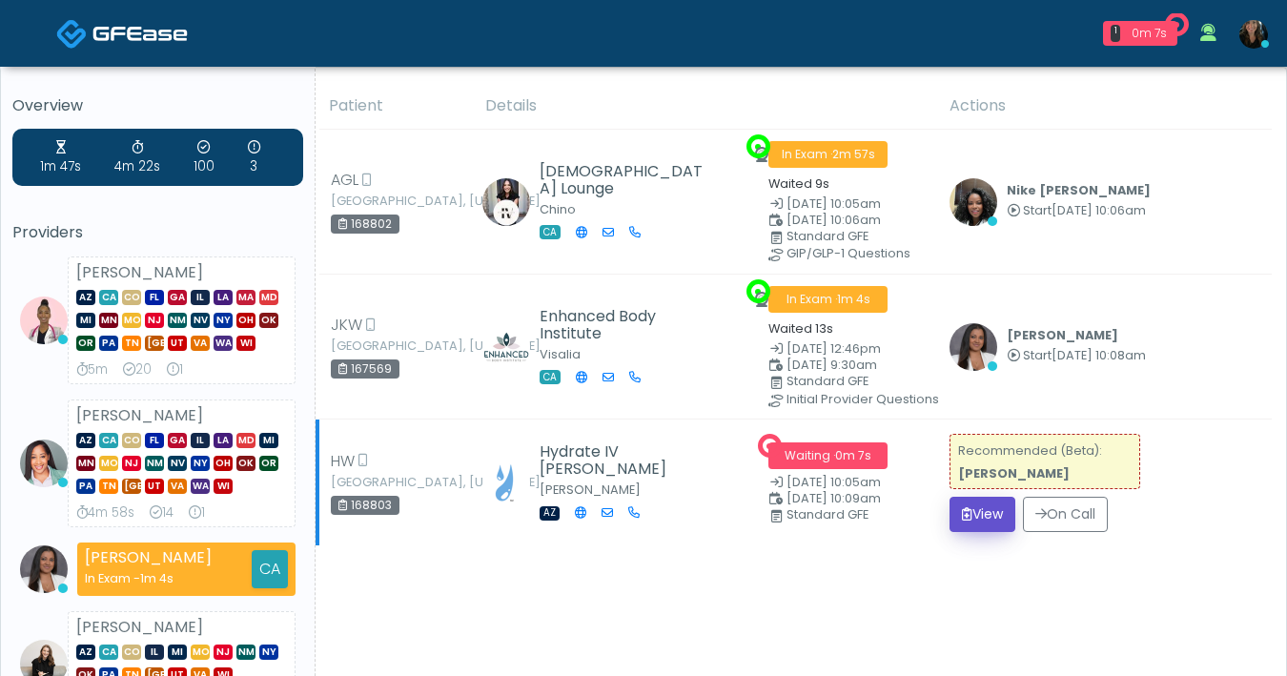
click at [988, 514] on button "View" at bounding box center [982, 514] width 66 height 35
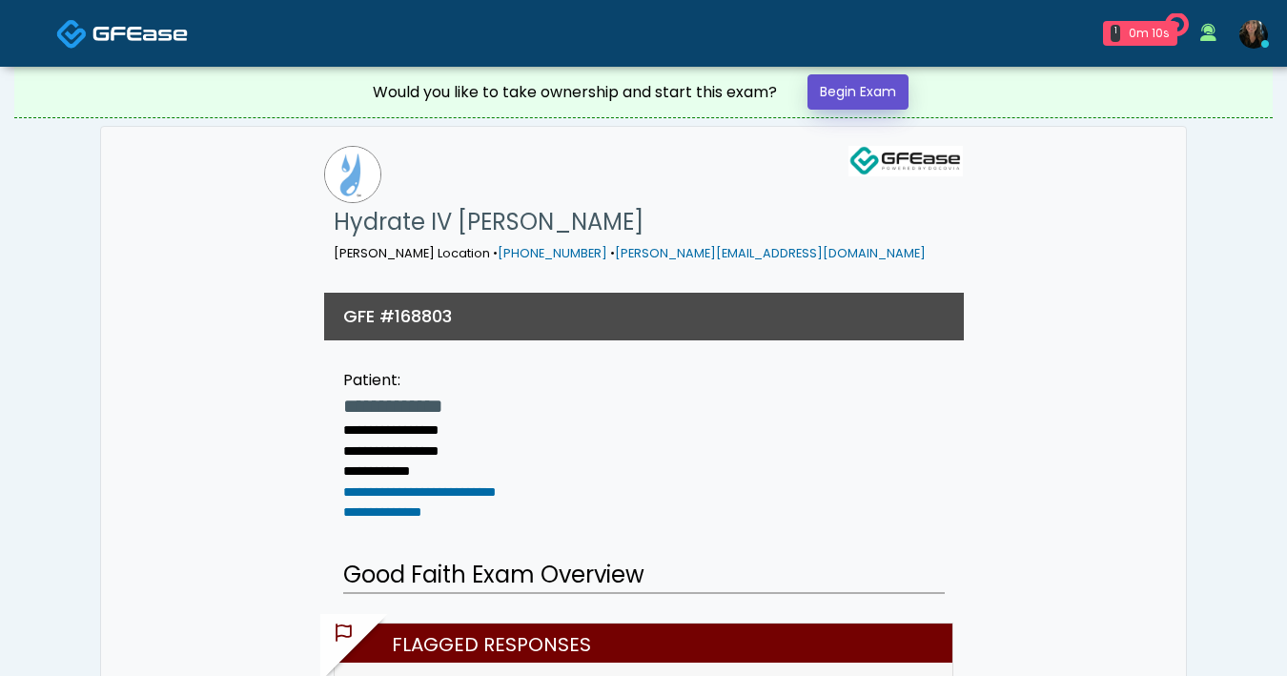
click at [879, 101] on link "Begin Exam" at bounding box center [857, 91] width 101 height 35
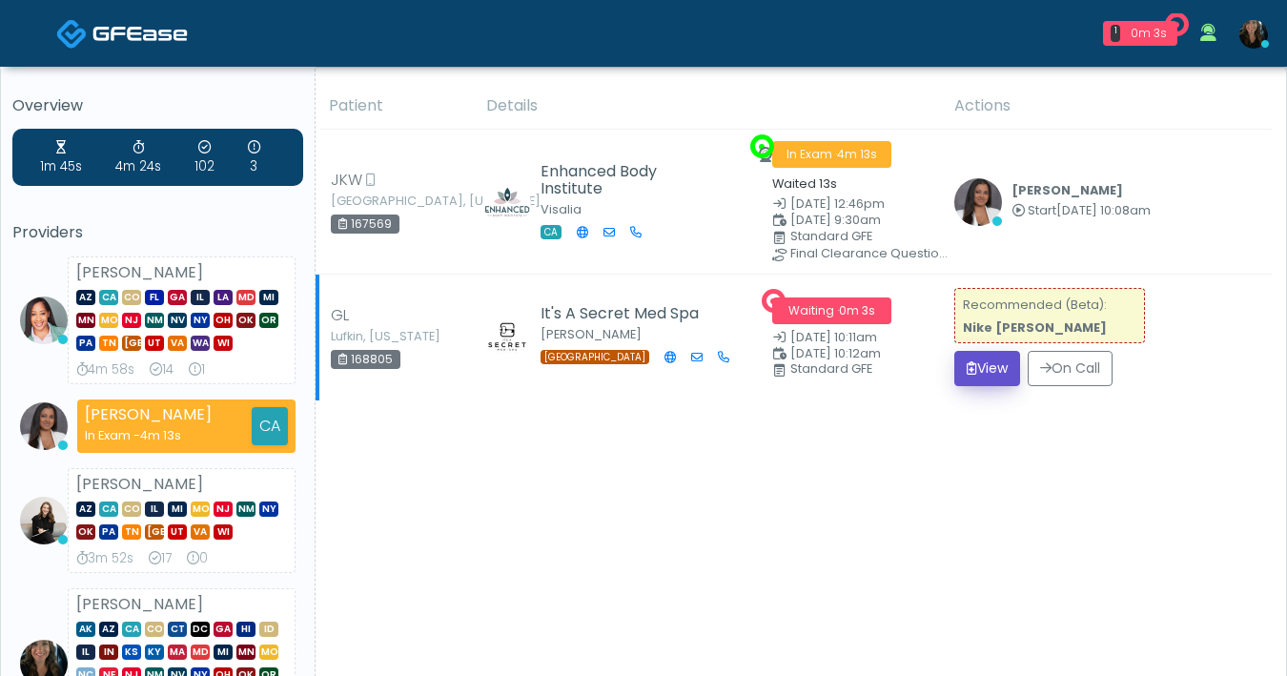
click at [977, 379] on button "View" at bounding box center [987, 368] width 66 height 35
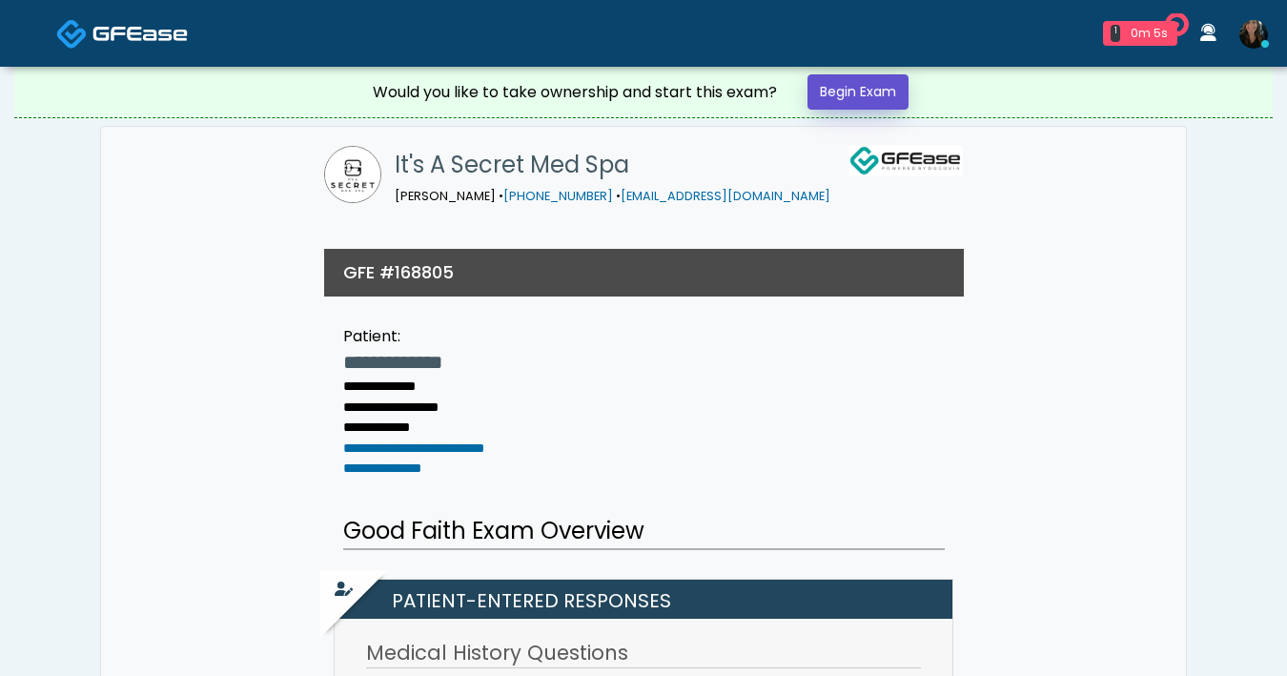
click at [861, 90] on link "Begin Exam" at bounding box center [857, 91] width 101 height 35
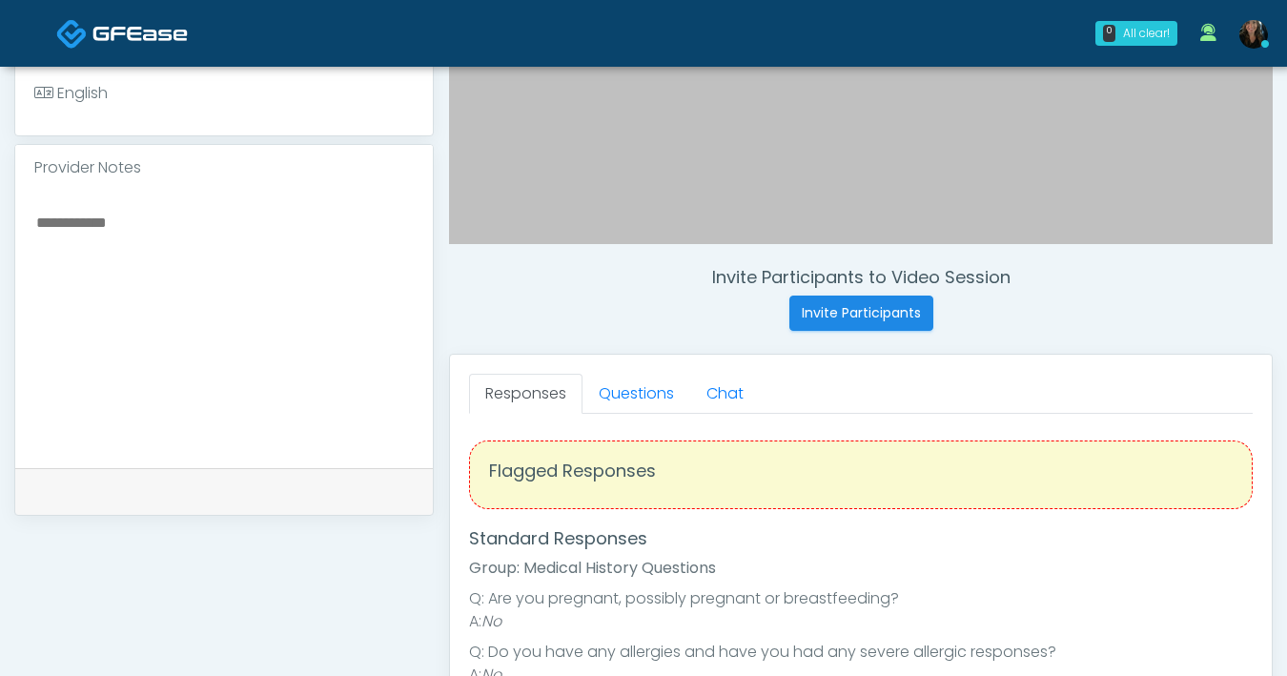
scroll to position [685, 0]
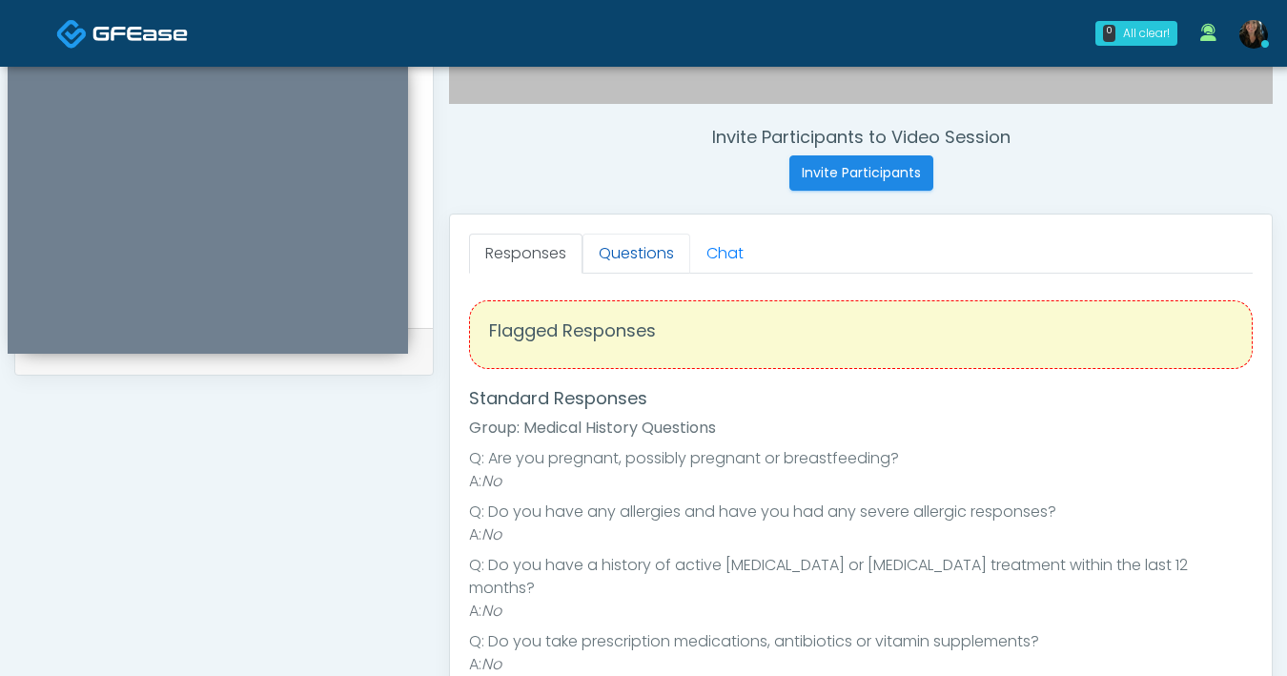
click at [626, 264] on link "Questions" at bounding box center [636, 254] width 108 height 40
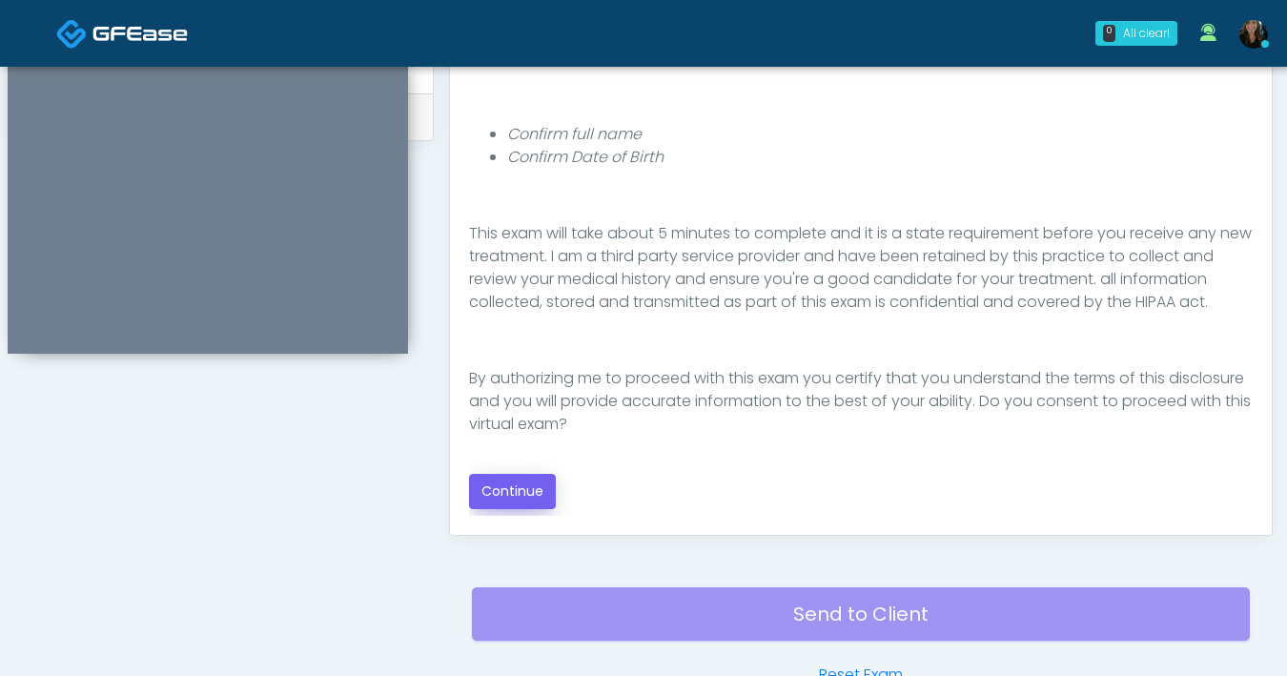
scroll to position [921, 0]
click at [489, 493] on button "Continue" at bounding box center [512, 490] width 87 height 35
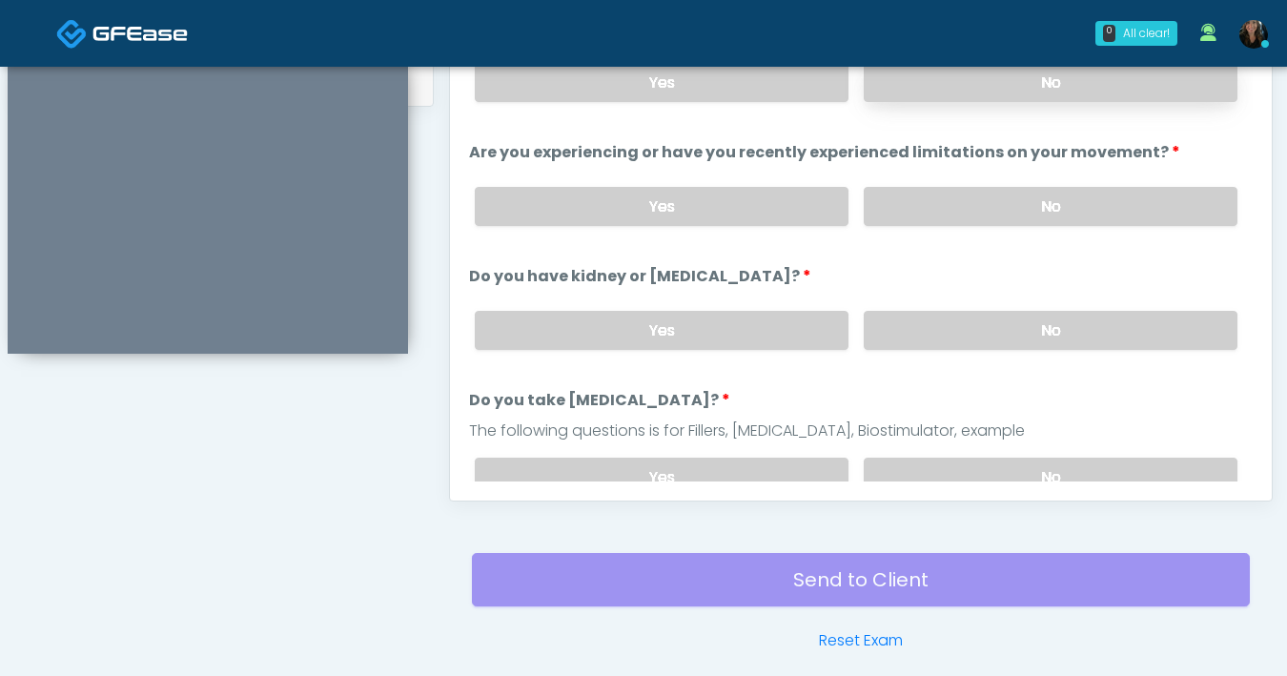
scroll to position [704, 0]
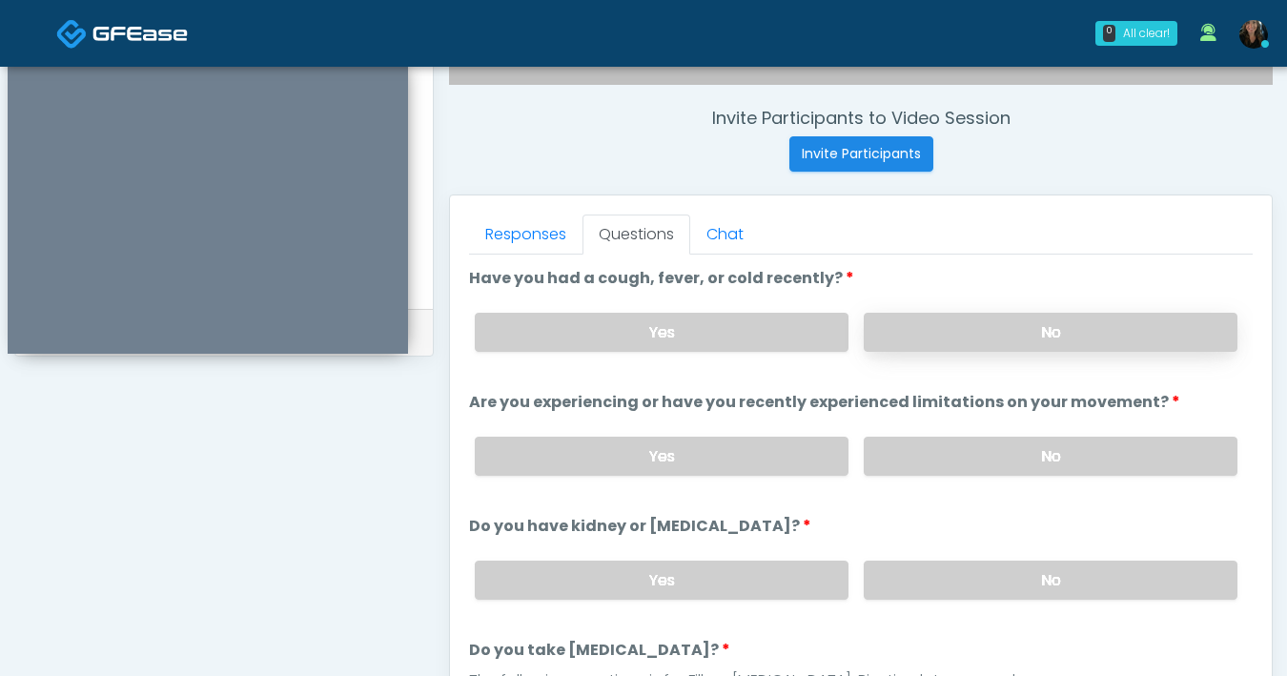
click at [907, 329] on label "No" at bounding box center [1051, 332] width 374 height 39
click at [1019, 448] on label "No" at bounding box center [1051, 456] width 374 height 39
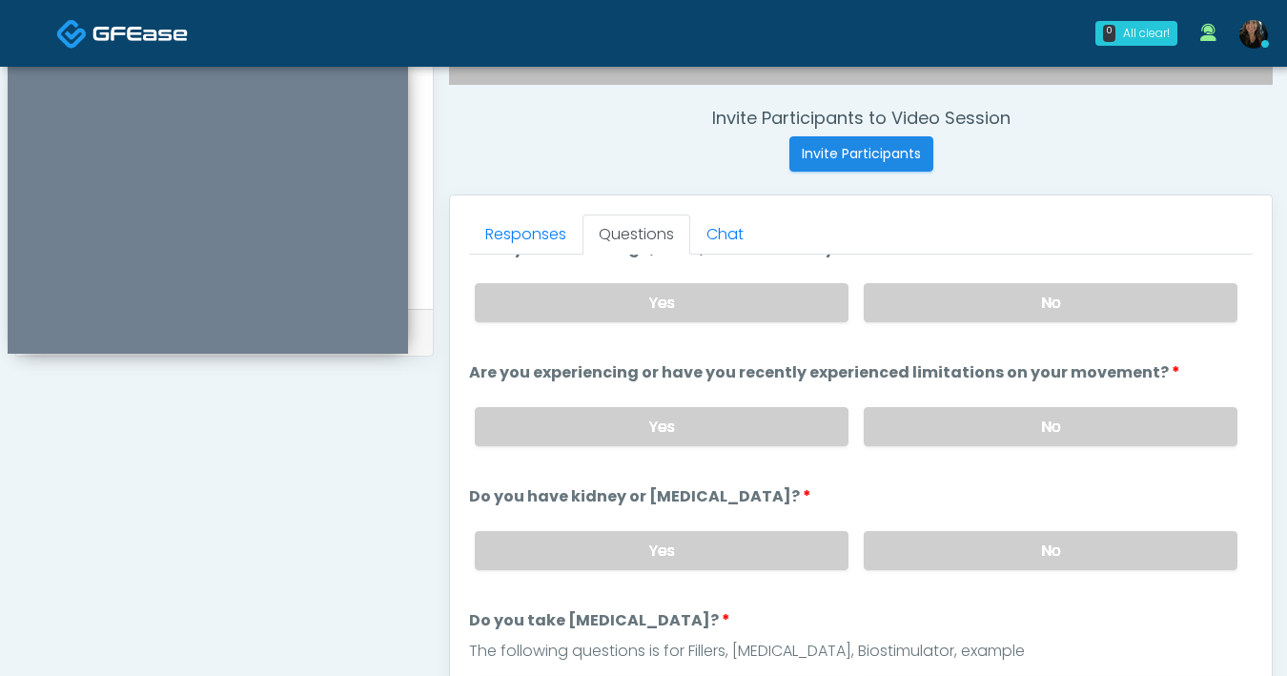
scroll to position [33, 0]
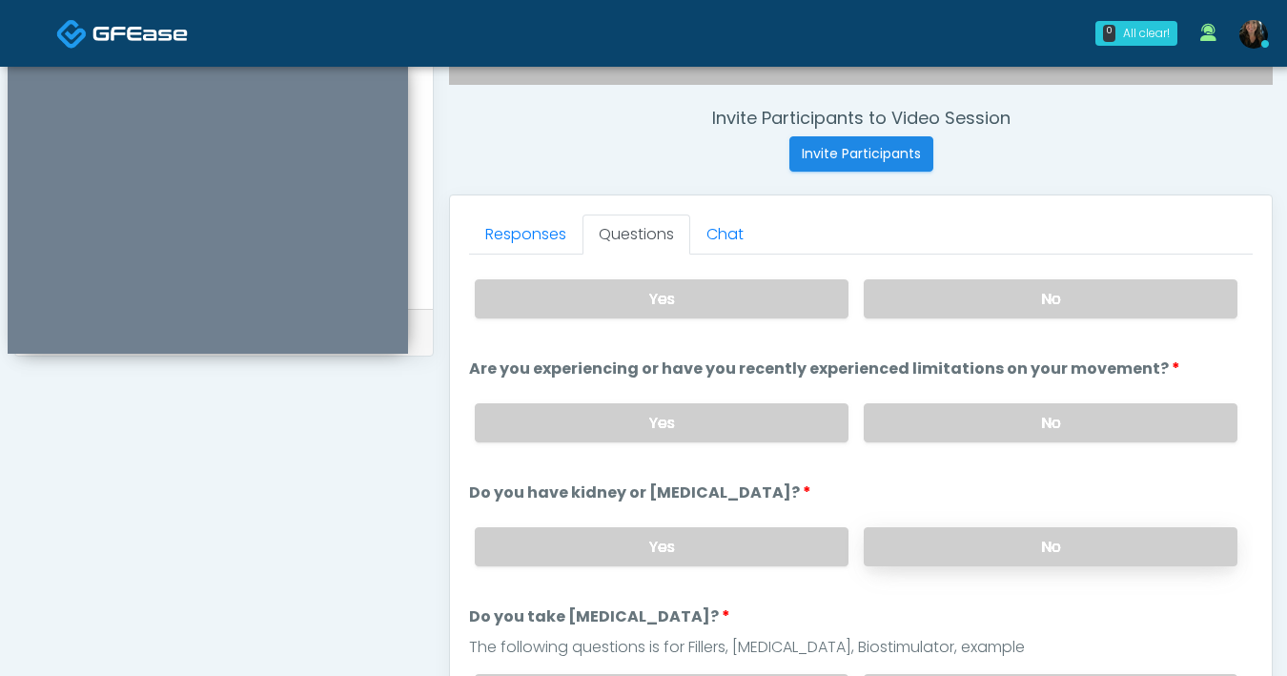
click at [974, 535] on label "No" at bounding box center [1051, 546] width 374 height 39
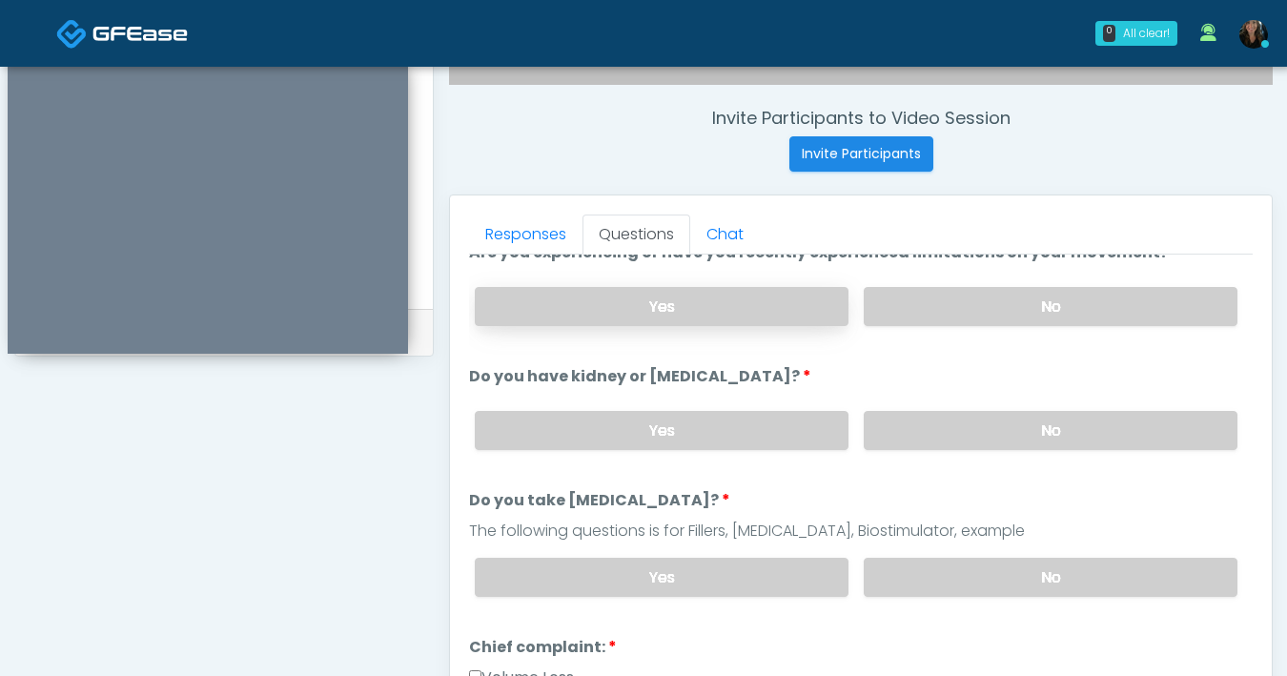
scroll to position [248, 0]
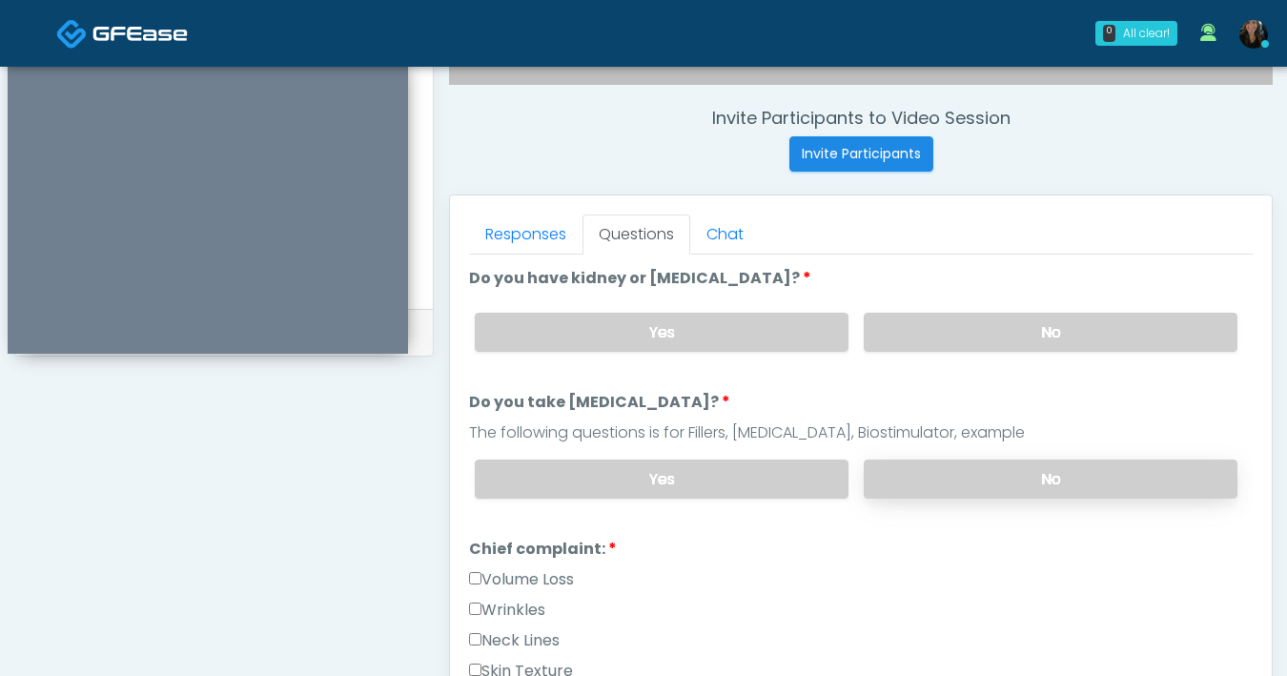
click at [971, 478] on label "No" at bounding box center [1051, 478] width 374 height 39
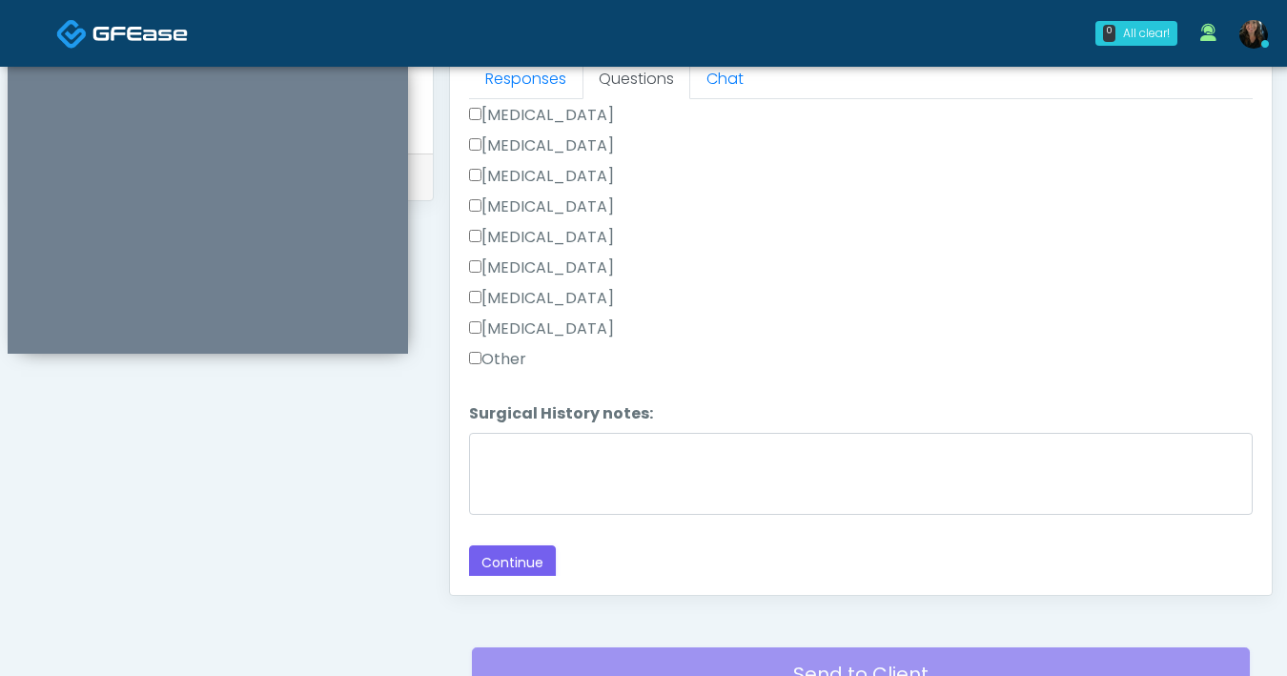
scroll to position [867, 0]
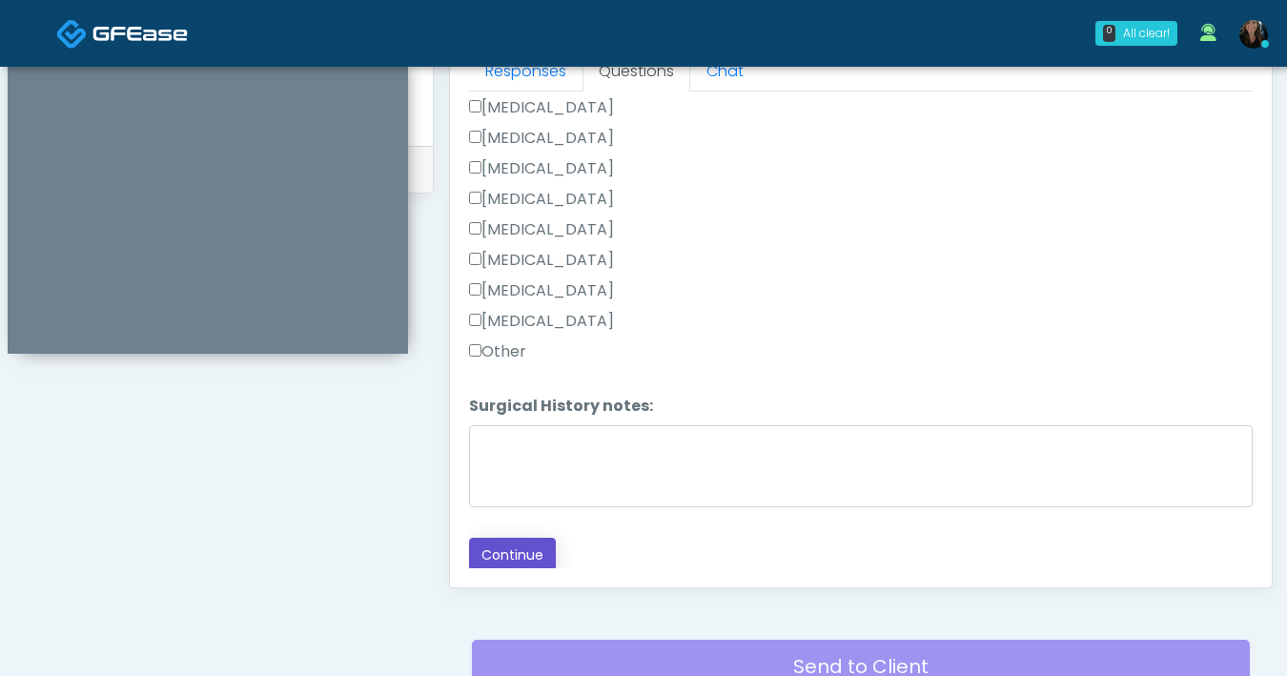
click at [479, 549] on button "Continue" at bounding box center [512, 555] width 87 height 35
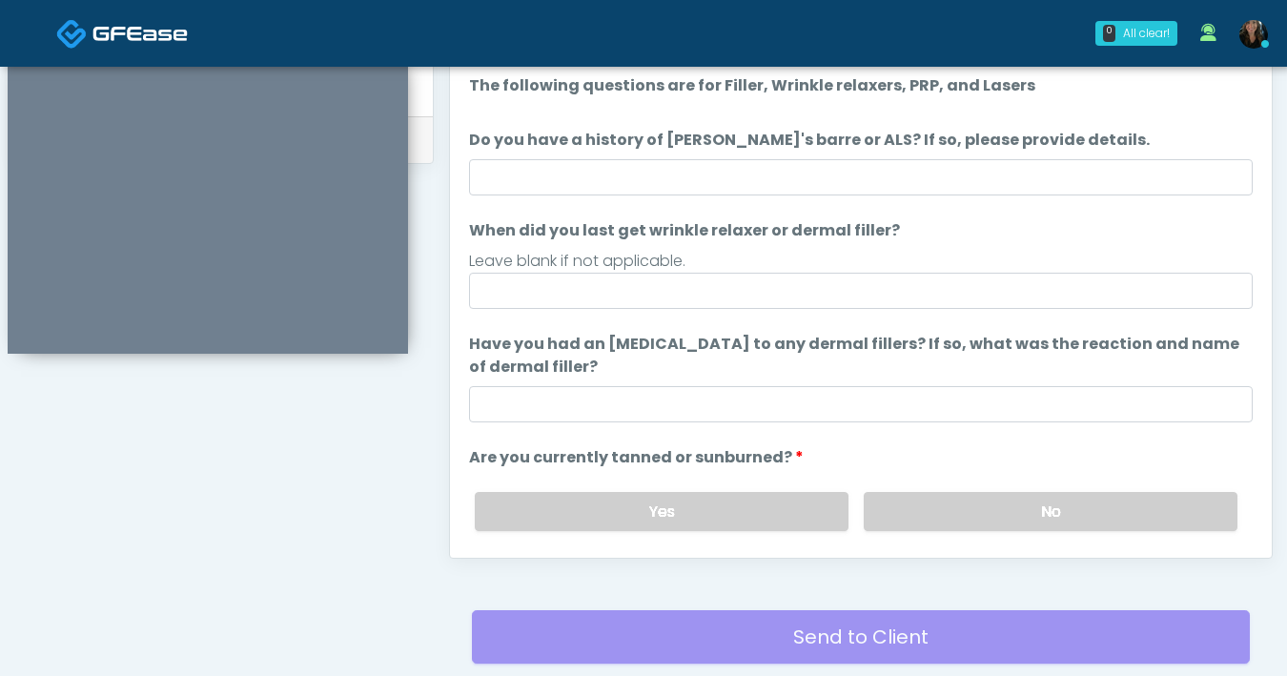
scroll to position [871, 0]
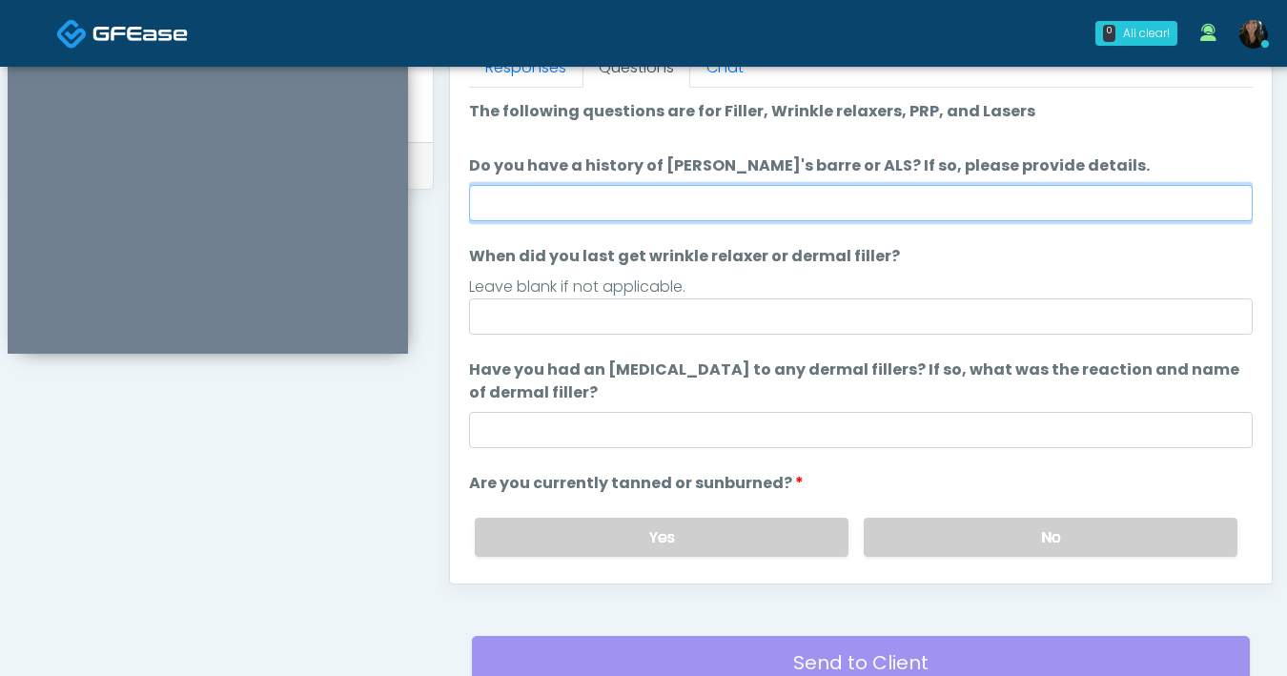
click at [867, 212] on input "Do you have a history of Guillain's barre or ALS? If so, please provide details." at bounding box center [861, 203] width 784 height 36
type input "**"
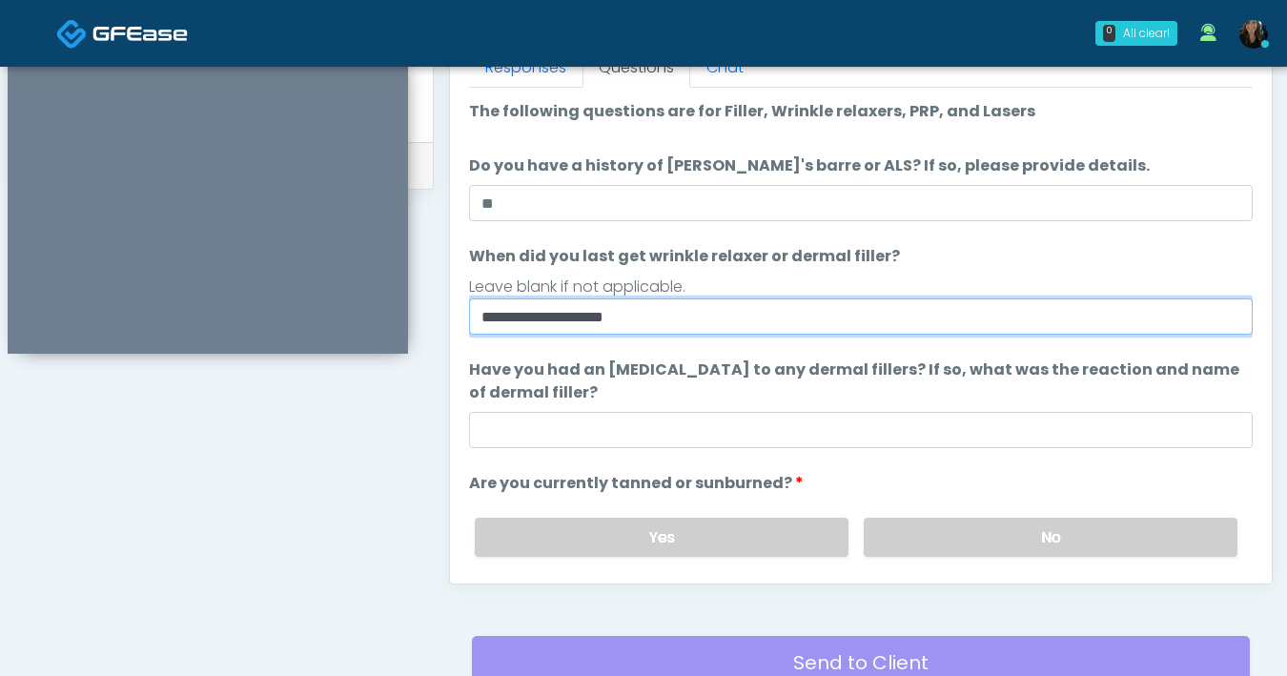
type input "**********"
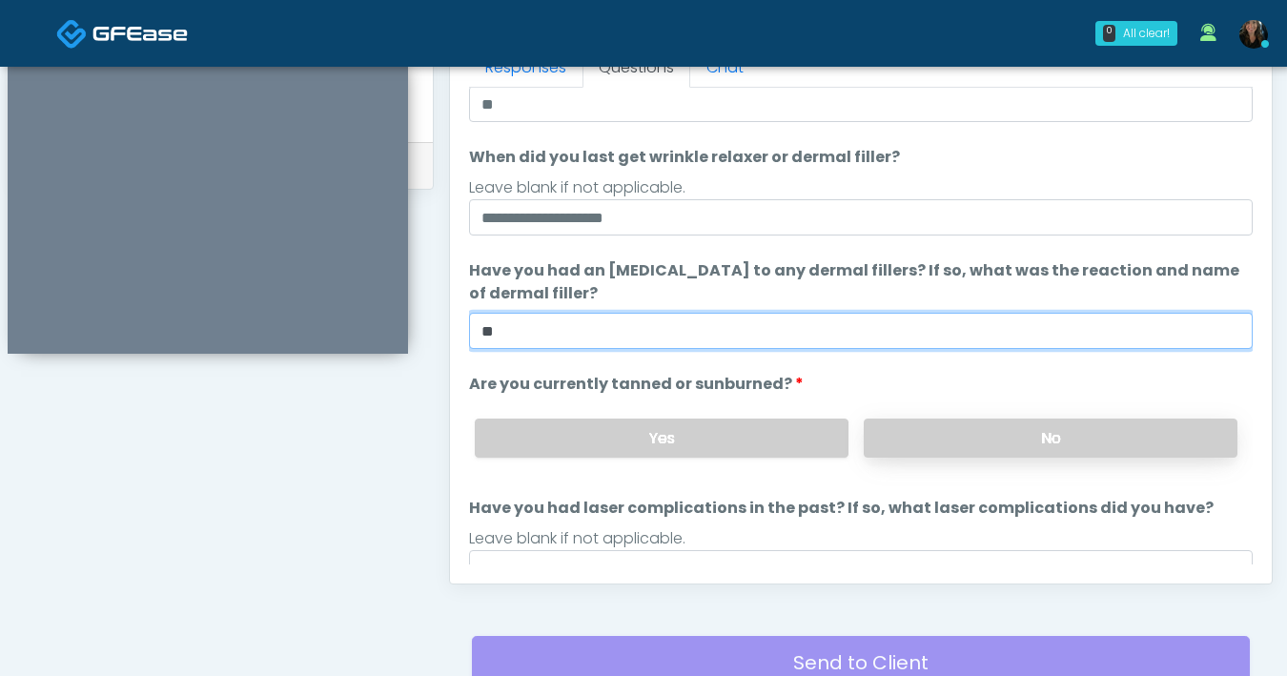
type input "**"
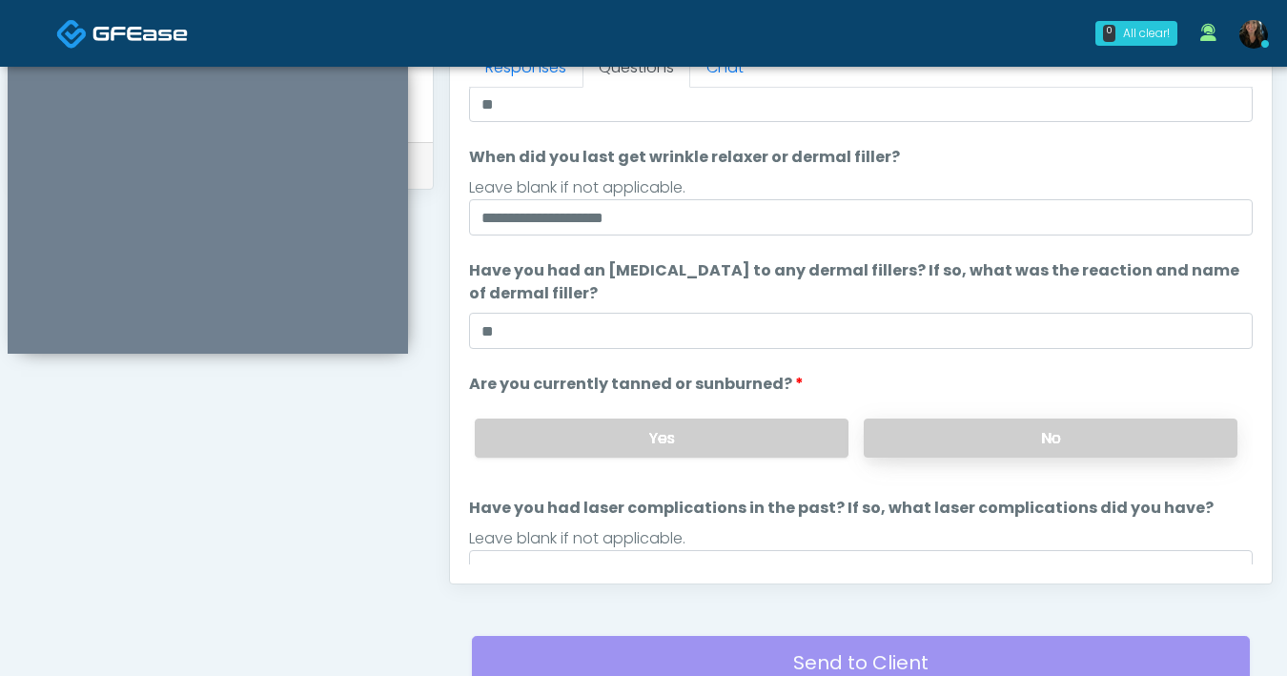
click at [967, 453] on label "No" at bounding box center [1051, 437] width 374 height 39
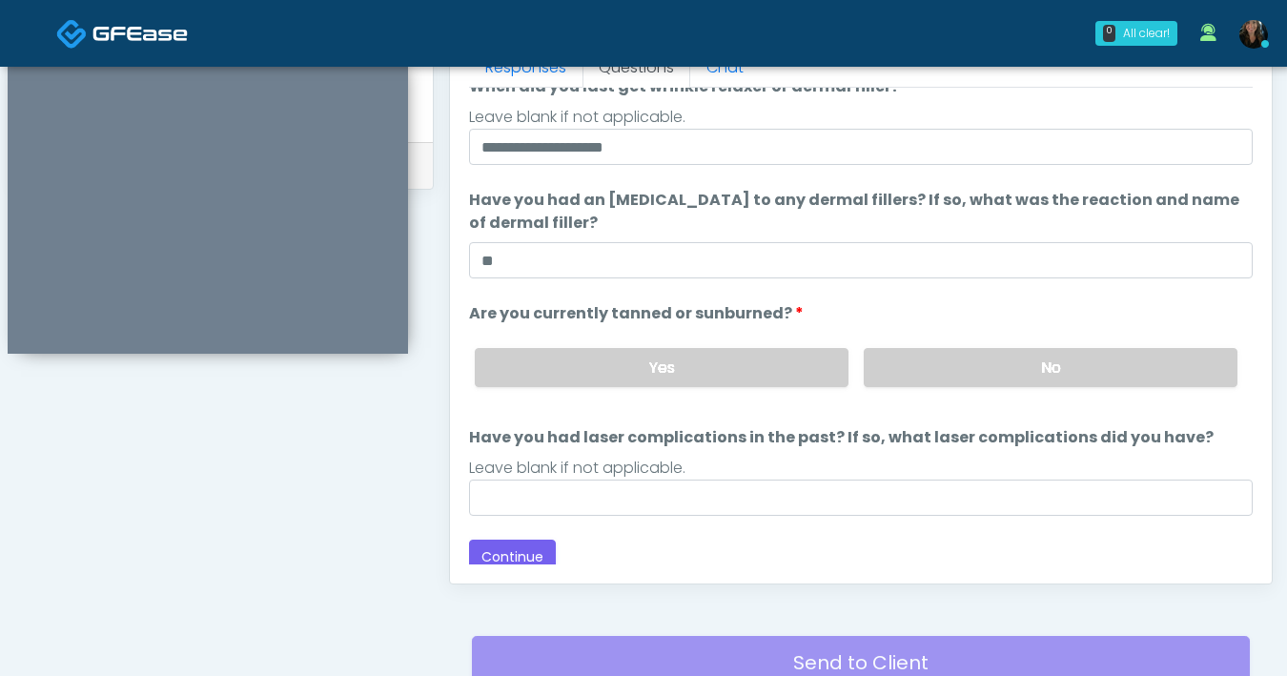
scroll to position [170, 0]
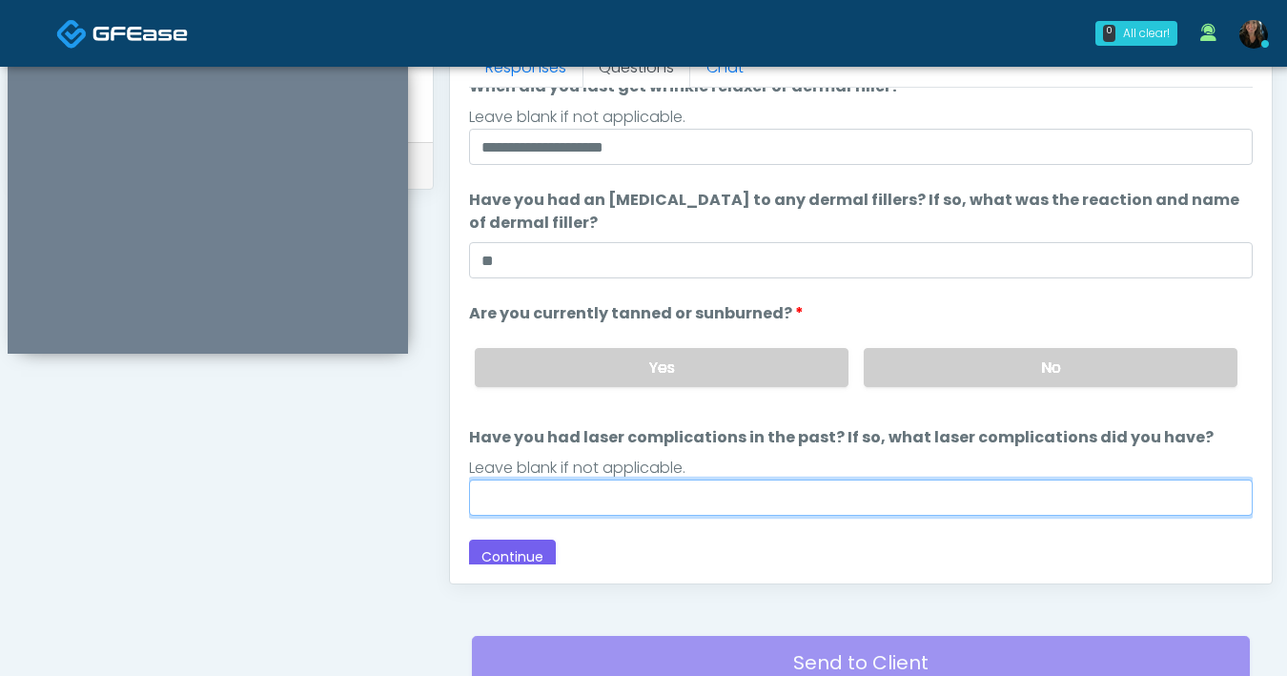
click at [920, 489] on input "Have you had laser complications in the past? If so, what laser complications d…" at bounding box center [861, 497] width 784 height 36
type input "**"
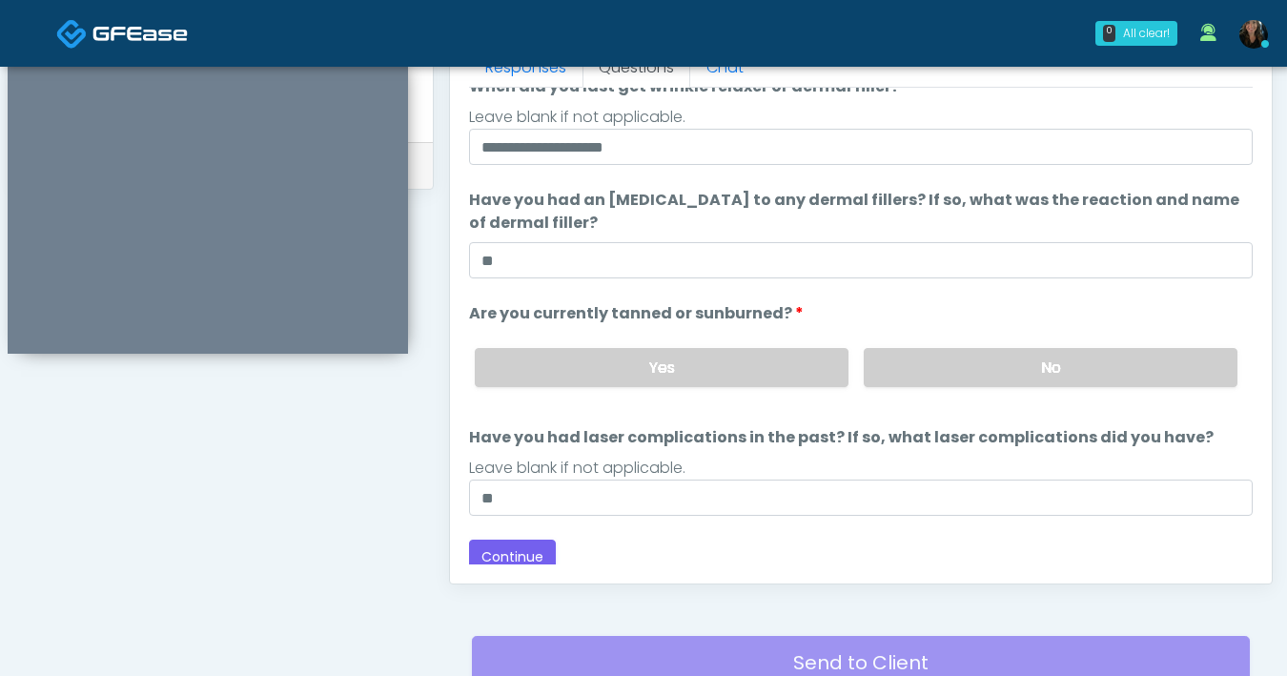
click at [849, 560] on div "Back Continue" at bounding box center [861, 557] width 784 height 35
click at [530, 547] on button "Continue" at bounding box center [512, 557] width 87 height 35
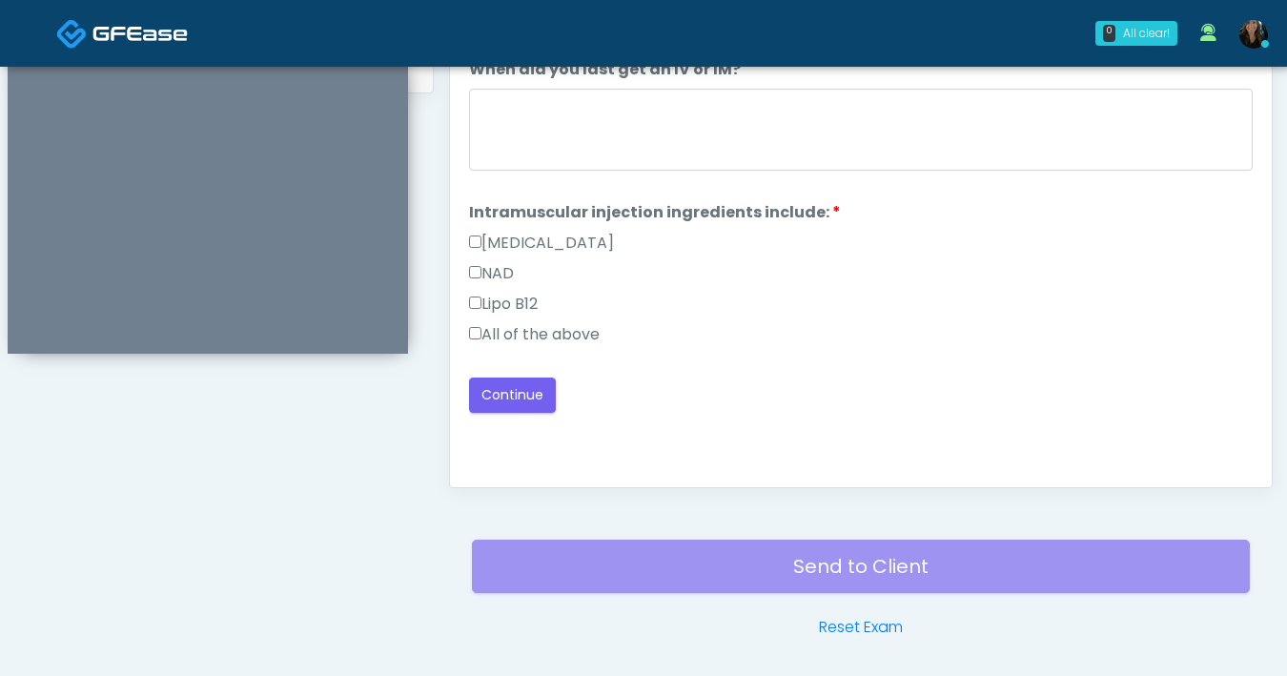
scroll to position [931, 0]
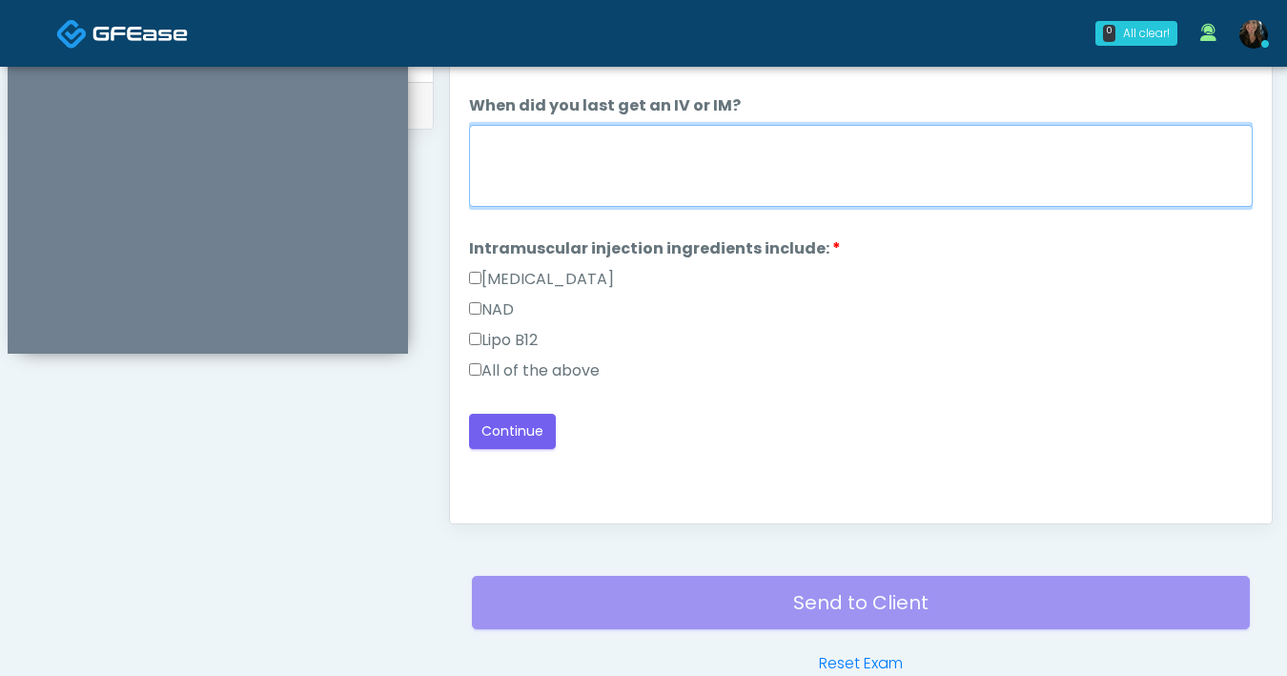
click at [638, 168] on textarea "When did you last get an IV or IM?" at bounding box center [861, 166] width 784 height 82
type textarea "***"
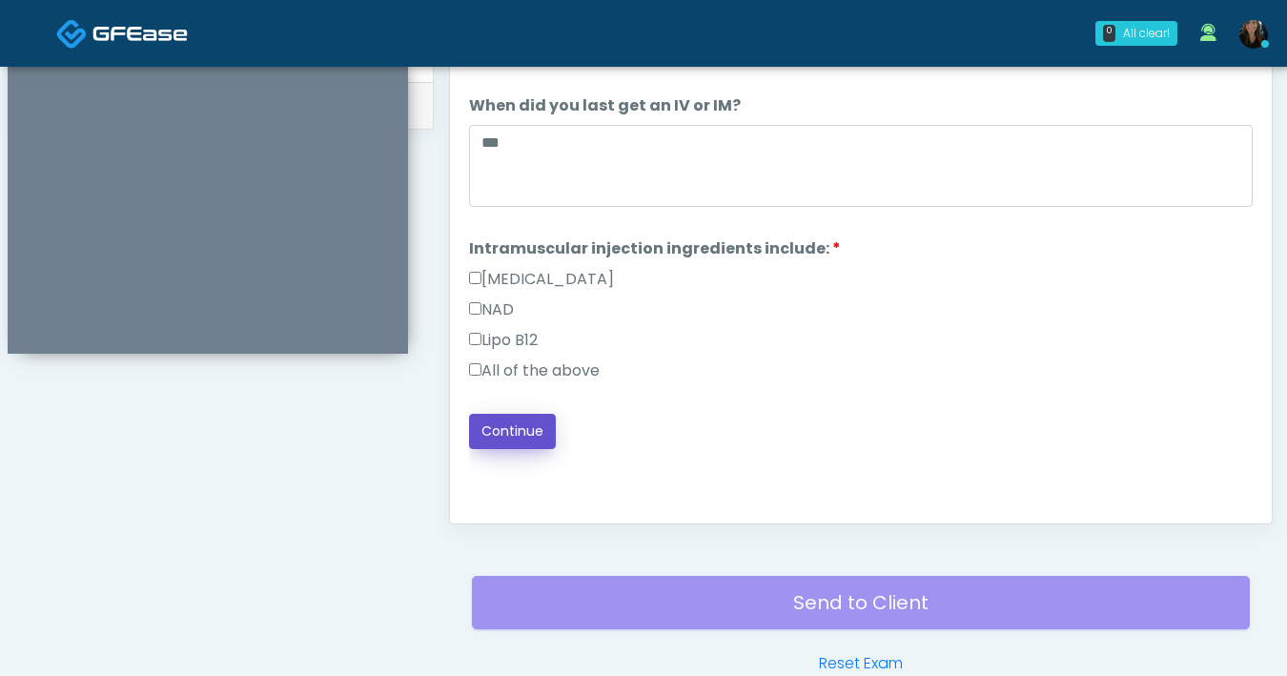
click at [524, 423] on button "Continue" at bounding box center [512, 431] width 87 height 35
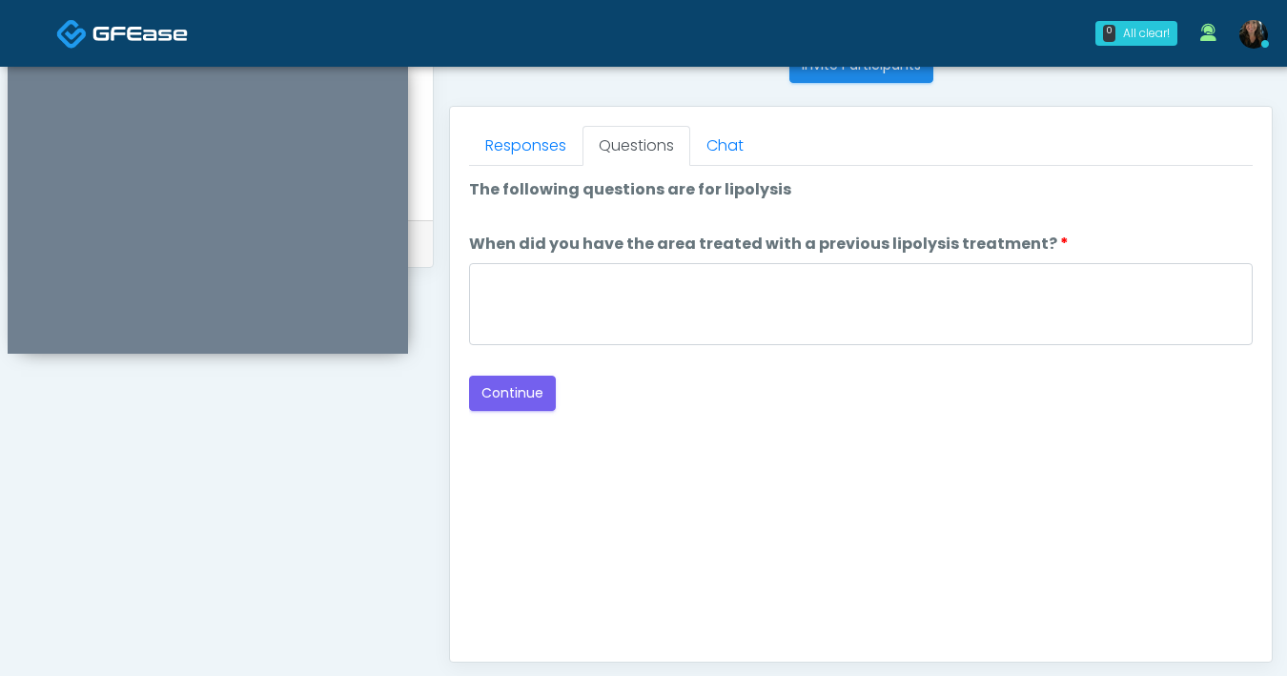
scroll to position [787, 0]
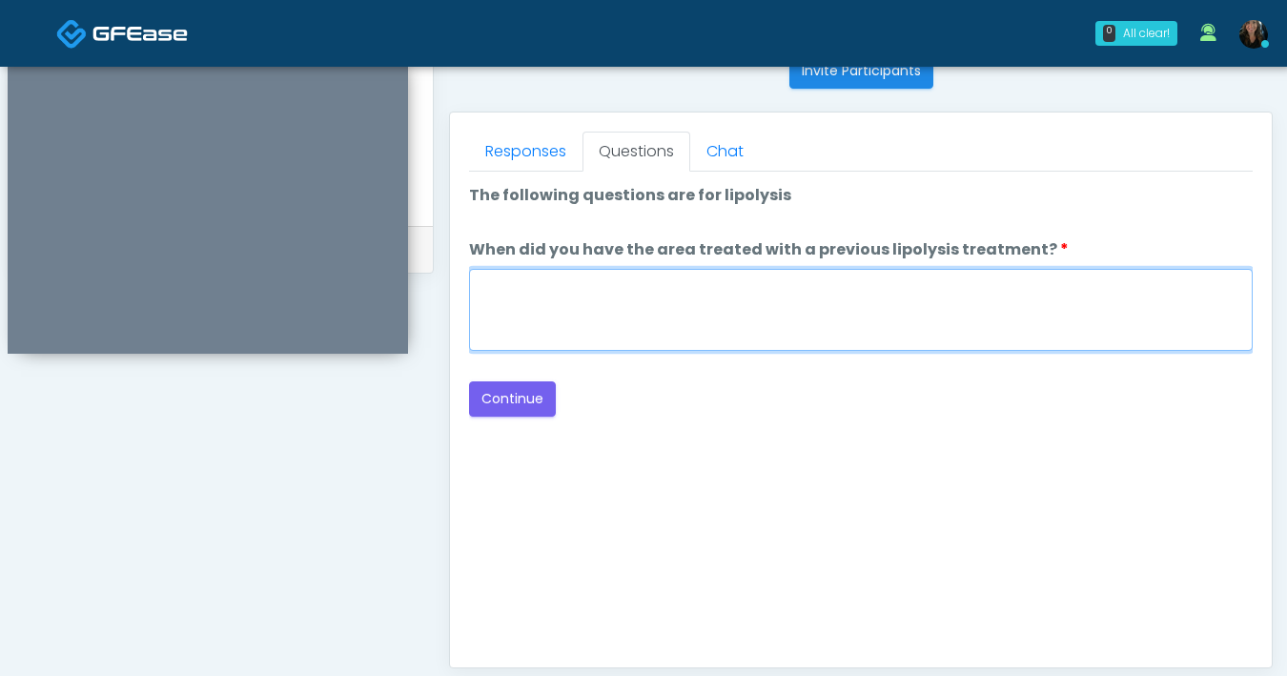
click at [743, 301] on textarea "When did you have the area treated with a previous lipolysis treatment?" at bounding box center [861, 310] width 784 height 82
type textarea "***"
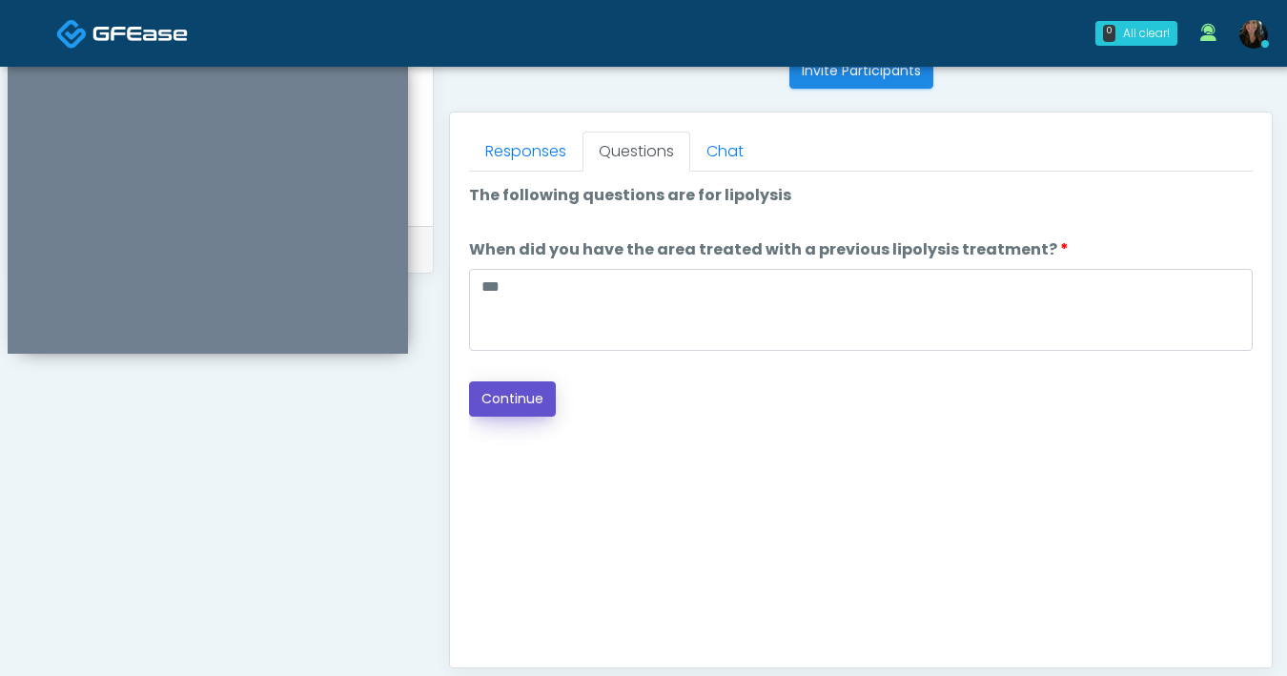
click at [527, 385] on button "Continue" at bounding box center [512, 398] width 87 height 35
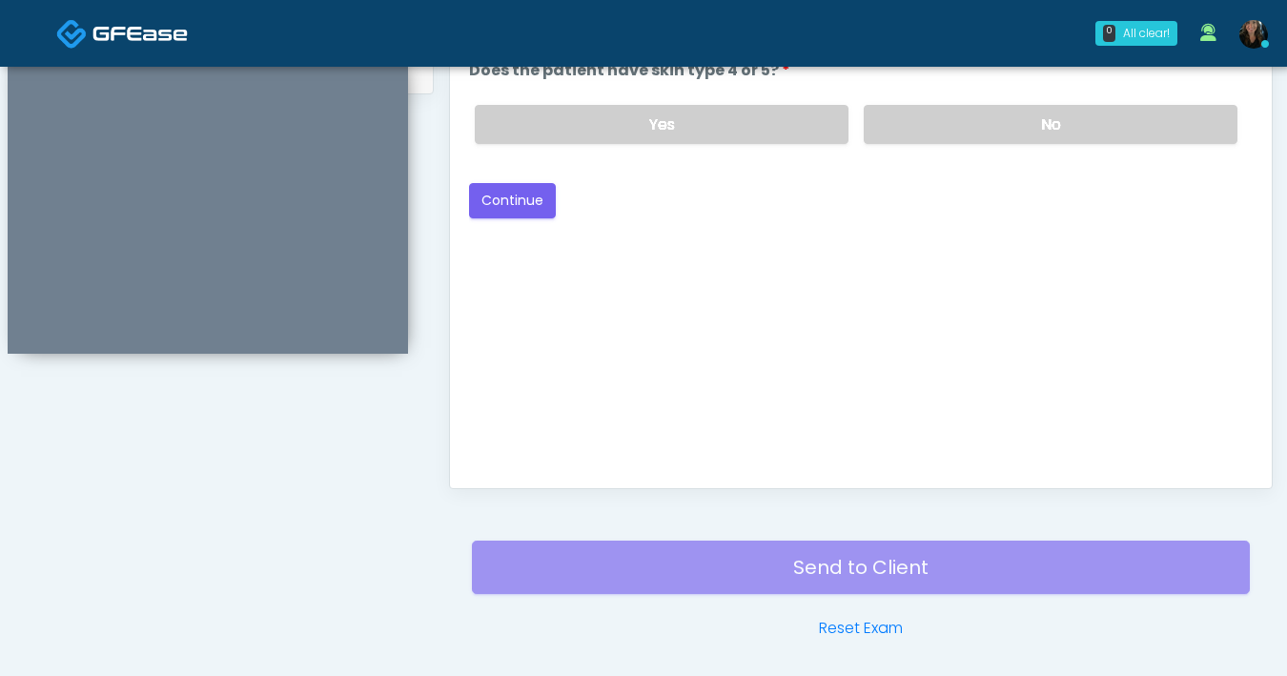
scroll to position [676, 0]
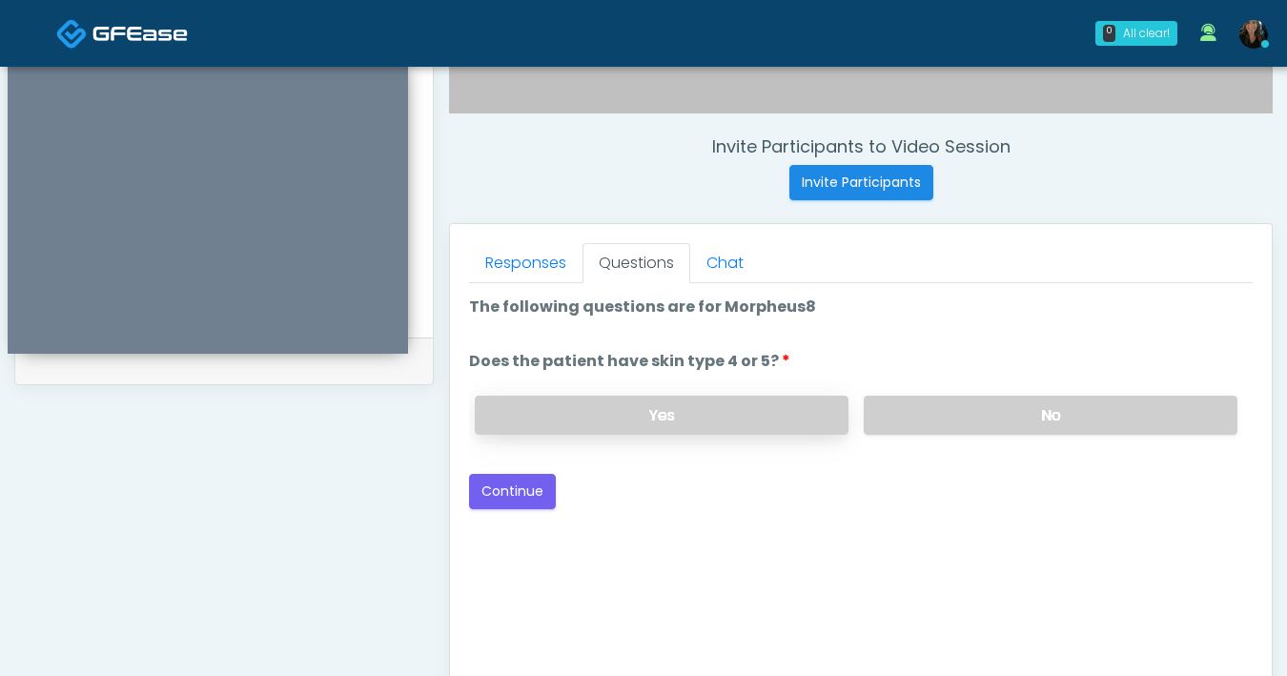
click at [750, 407] on label "Yes" at bounding box center [662, 415] width 374 height 39
click at [505, 498] on button "Continue" at bounding box center [512, 491] width 87 height 35
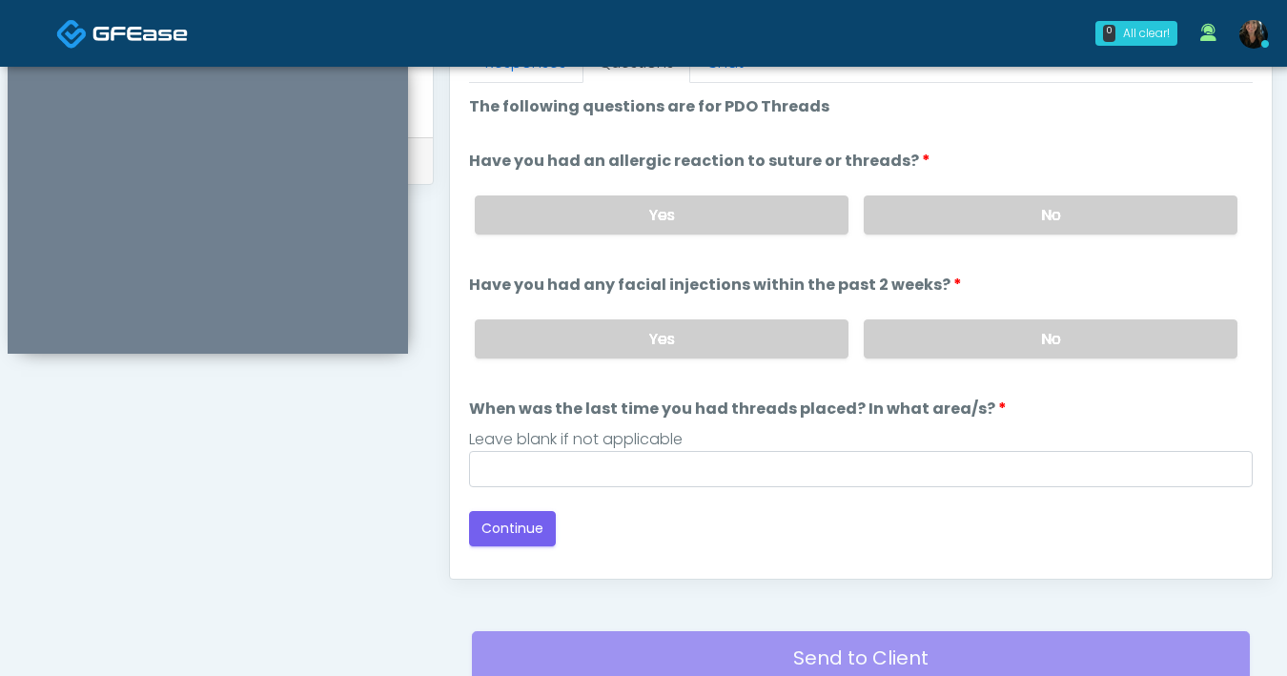
scroll to position [873, 0]
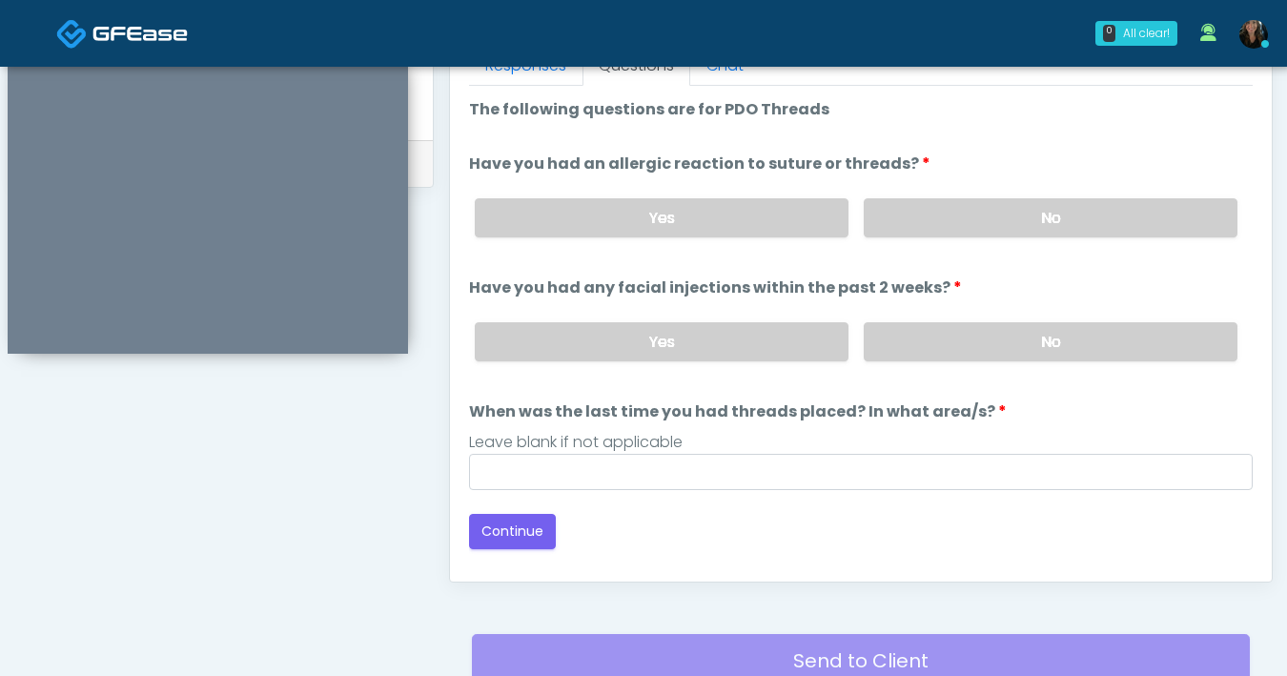
drag, startPoint x: 1015, startPoint y: 223, endPoint x: 1015, endPoint y: 265, distance: 41.9
click at [1015, 224] on label "No" at bounding box center [1051, 217] width 374 height 39
click at [1026, 329] on label "No" at bounding box center [1051, 341] width 374 height 39
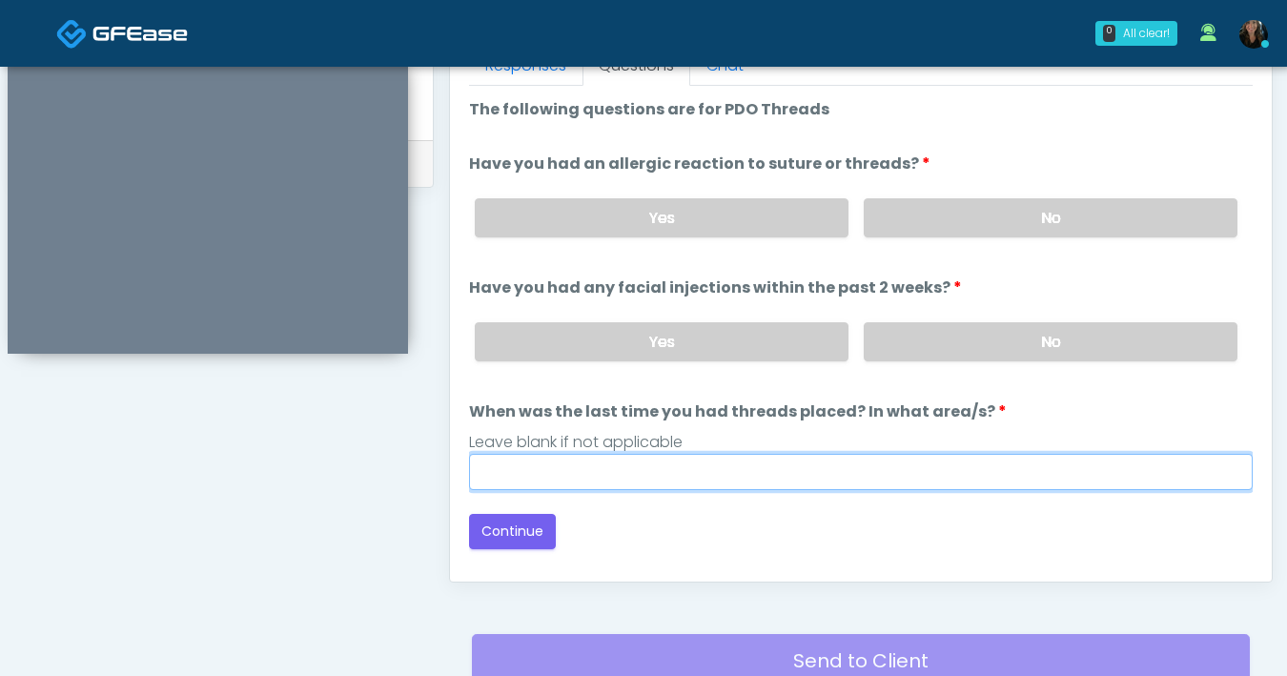
click at [878, 476] on input "When was the last time you had threads placed? In what area/s?" at bounding box center [861, 472] width 784 height 36
type input "***"
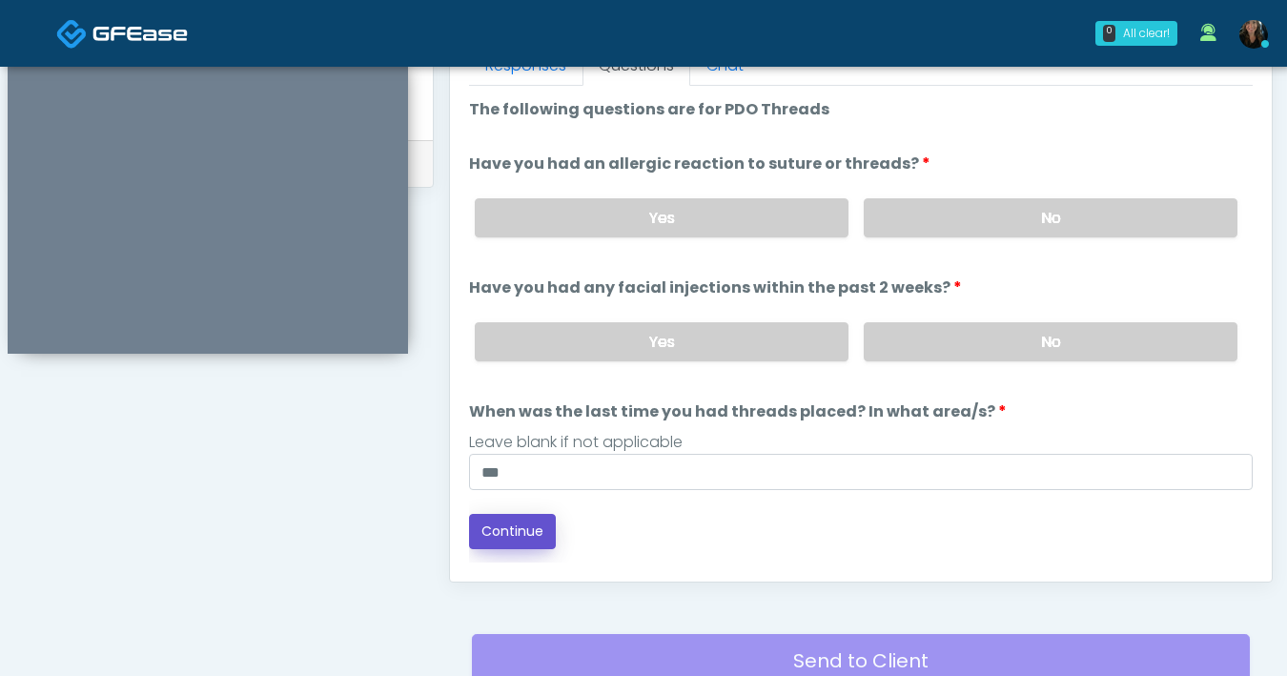
click at [496, 535] on button "Continue" at bounding box center [512, 531] width 87 height 35
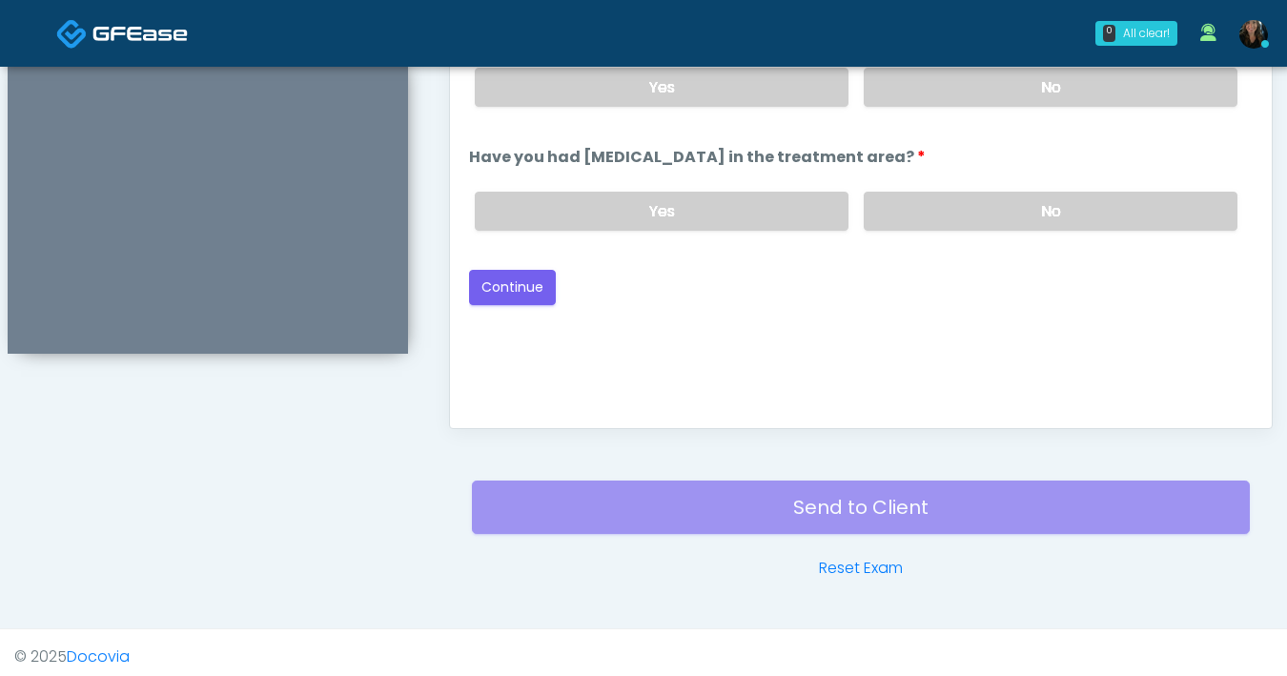
scroll to position [945, 0]
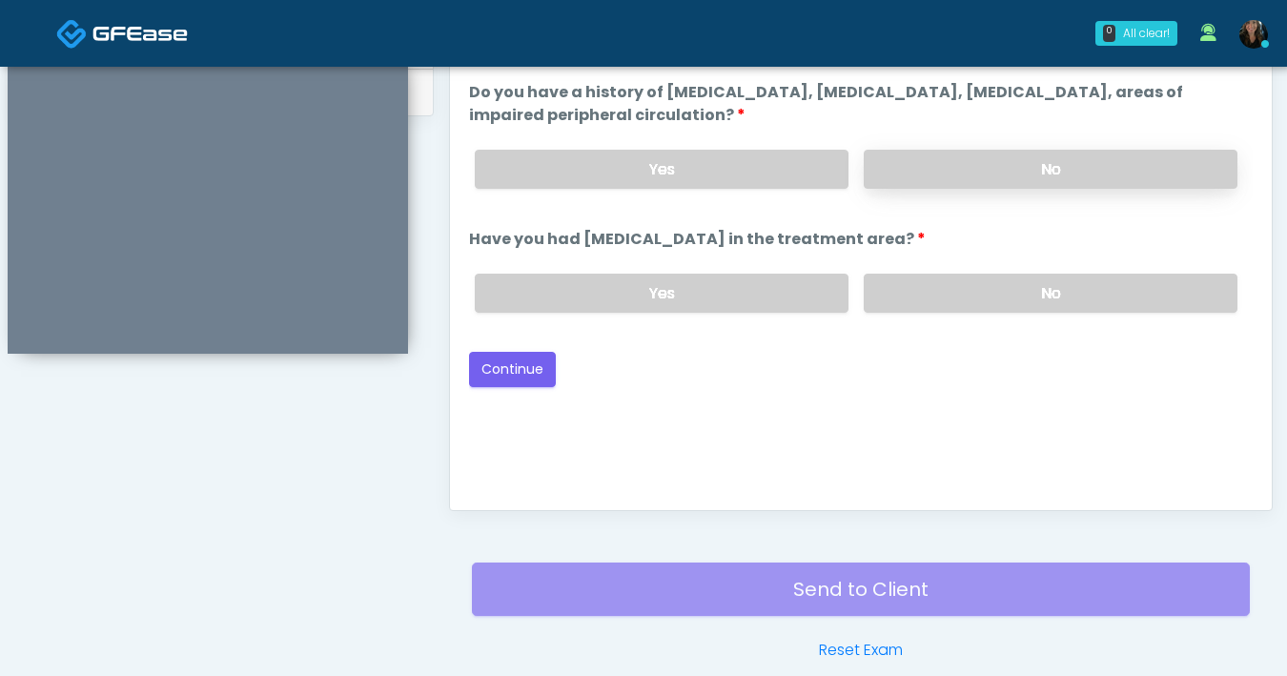
click at [1030, 181] on label "No" at bounding box center [1051, 169] width 374 height 39
click at [1018, 307] on label "No" at bounding box center [1051, 293] width 374 height 39
click at [526, 375] on button "Continue" at bounding box center [512, 369] width 87 height 35
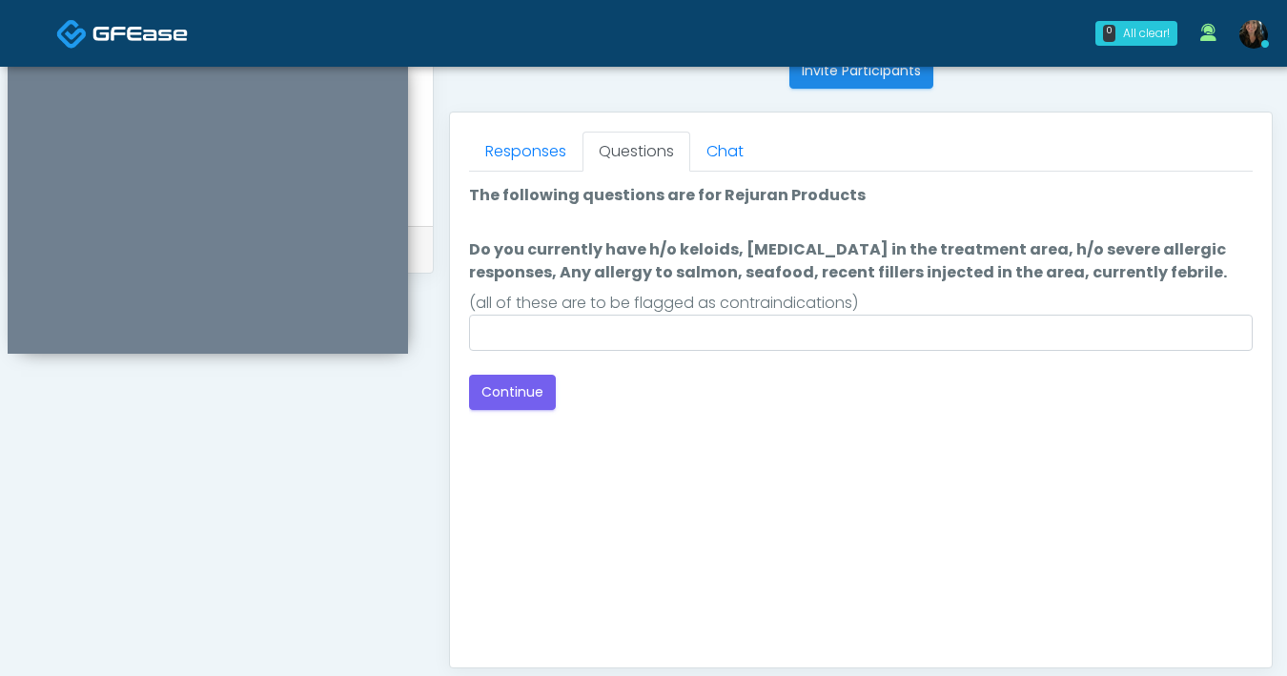
scroll to position [652, 0]
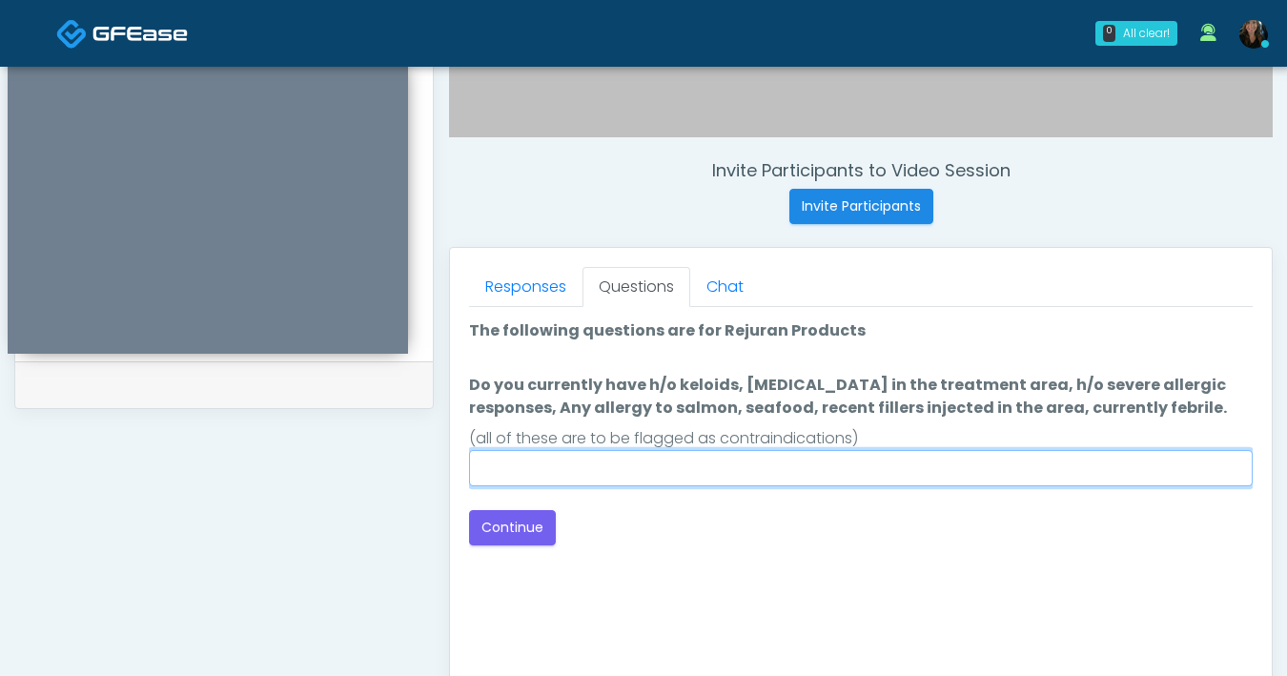
click at [755, 474] on input "Do you currently have h/o keloids, skin infection in the treatment area, h/o se…" at bounding box center [861, 468] width 784 height 36
type input "**"
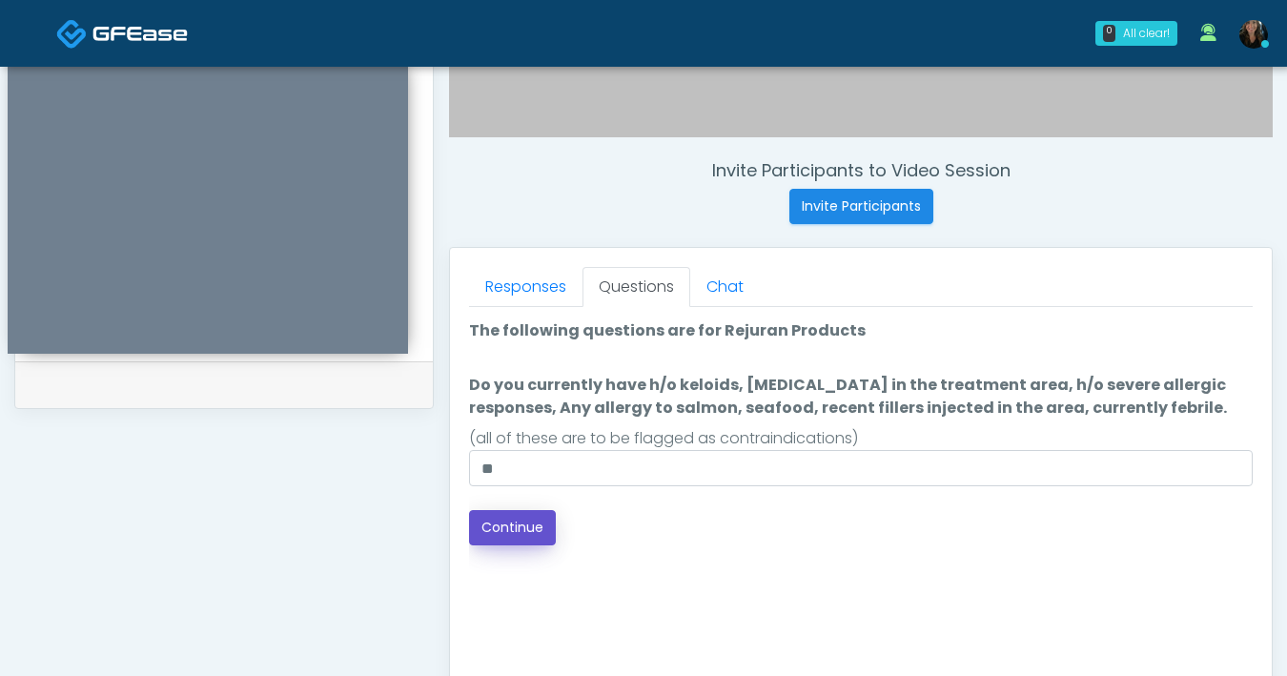
click at [527, 539] on button "Continue" at bounding box center [512, 527] width 87 height 35
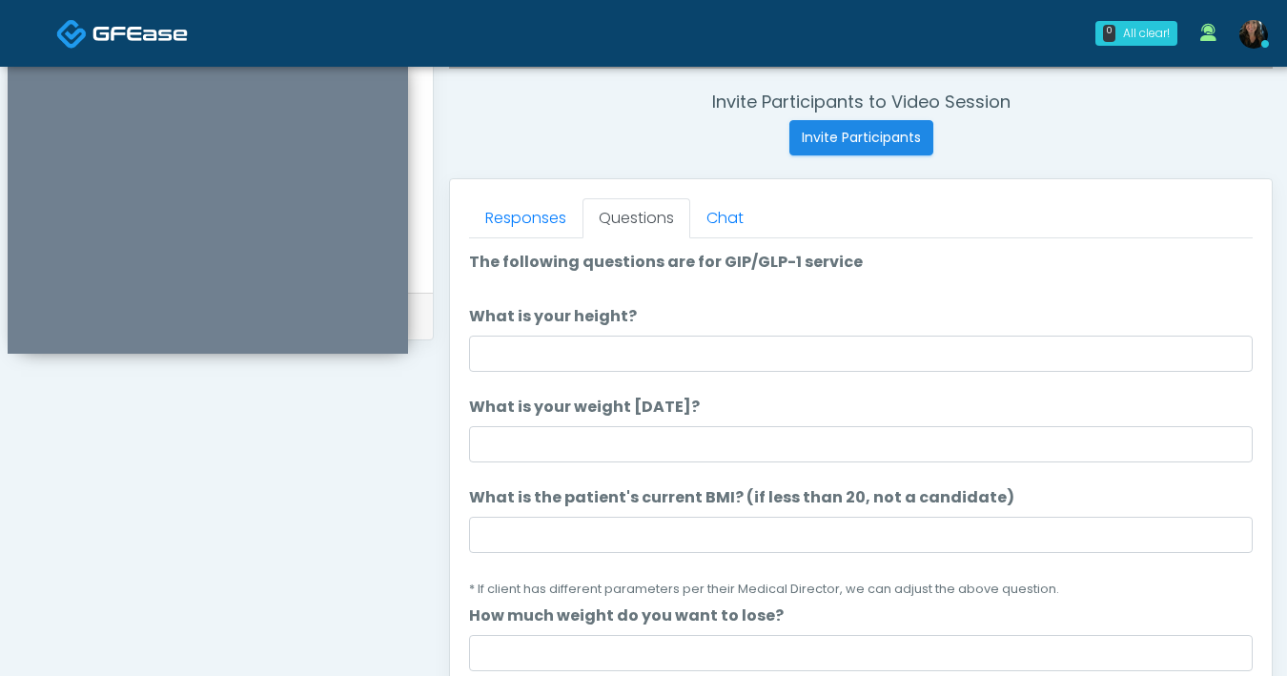
scroll to position [724, 0]
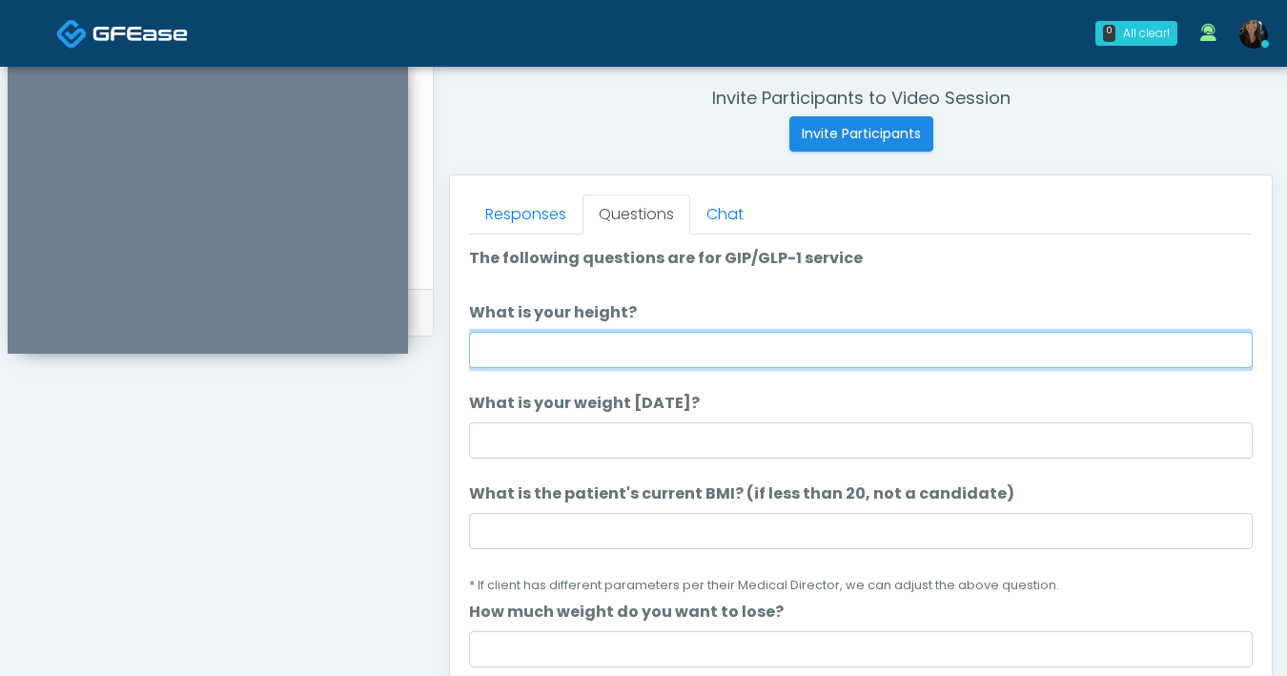
click at [772, 349] on input "What is your height?" at bounding box center [861, 350] width 784 height 36
type input "***"
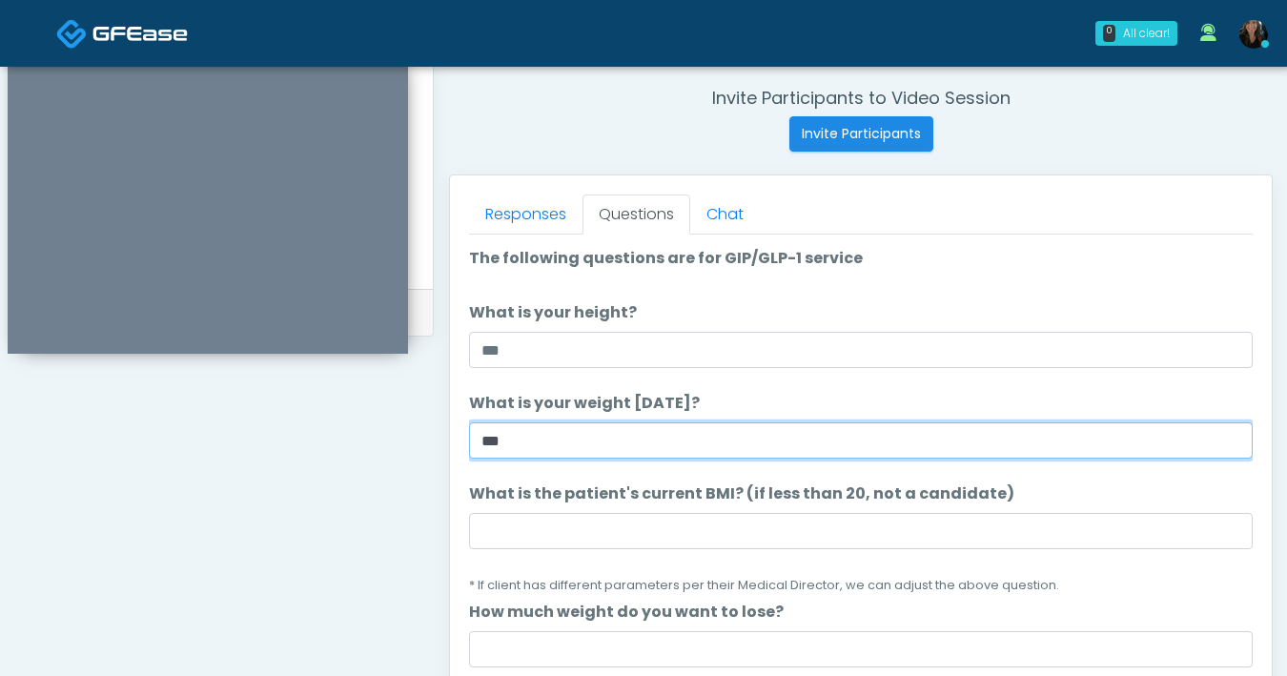
type input "***"
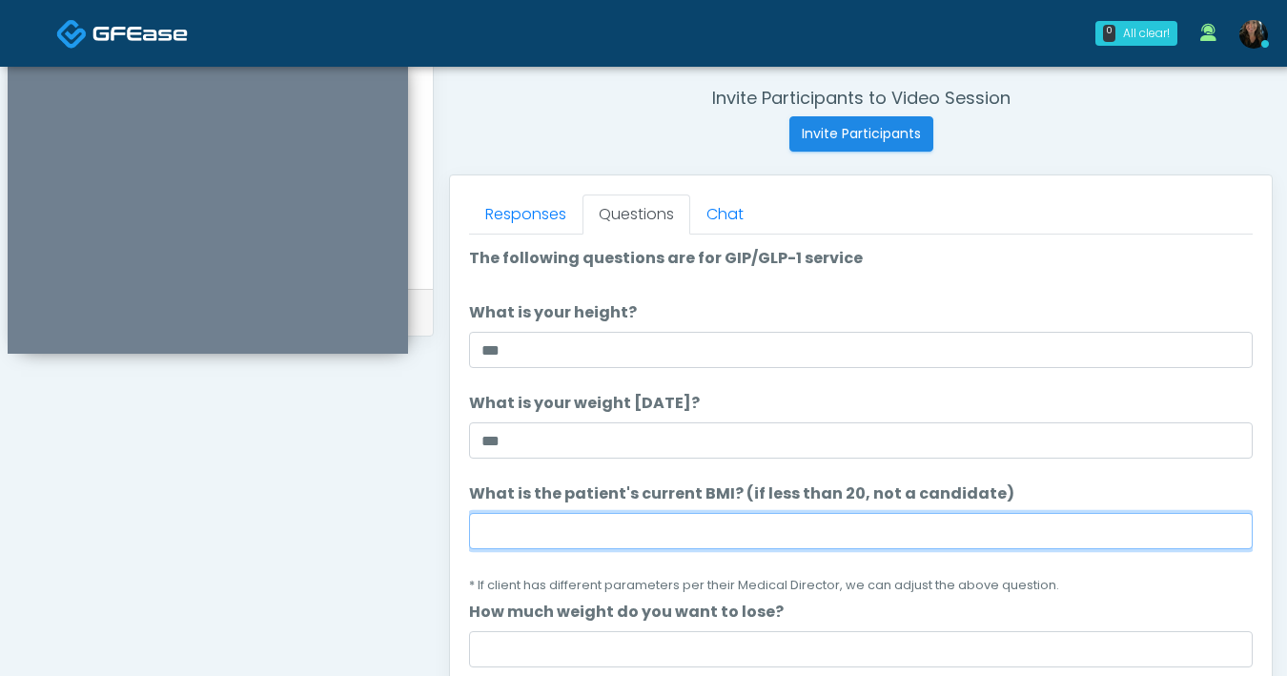
click at [750, 540] on input "What is the patient's current BMI? (if less than 20, not a candidate)" at bounding box center [861, 531] width 784 height 36
type input "****"
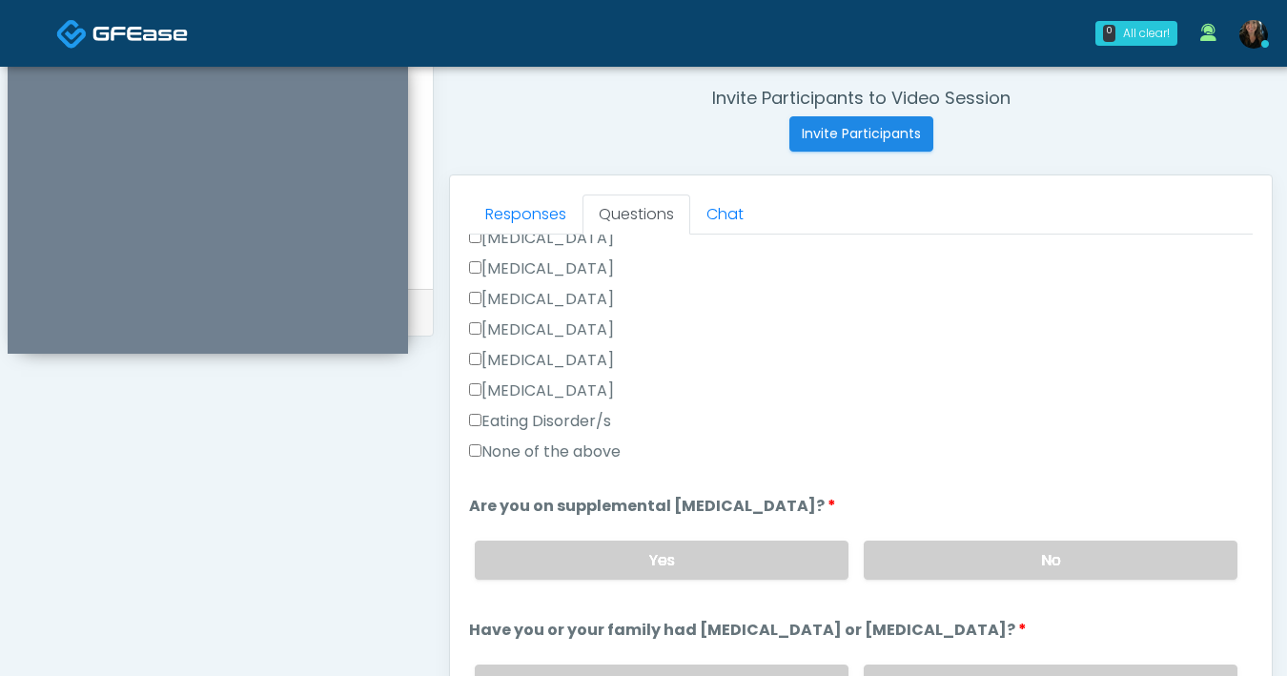
scroll to position [613, 0]
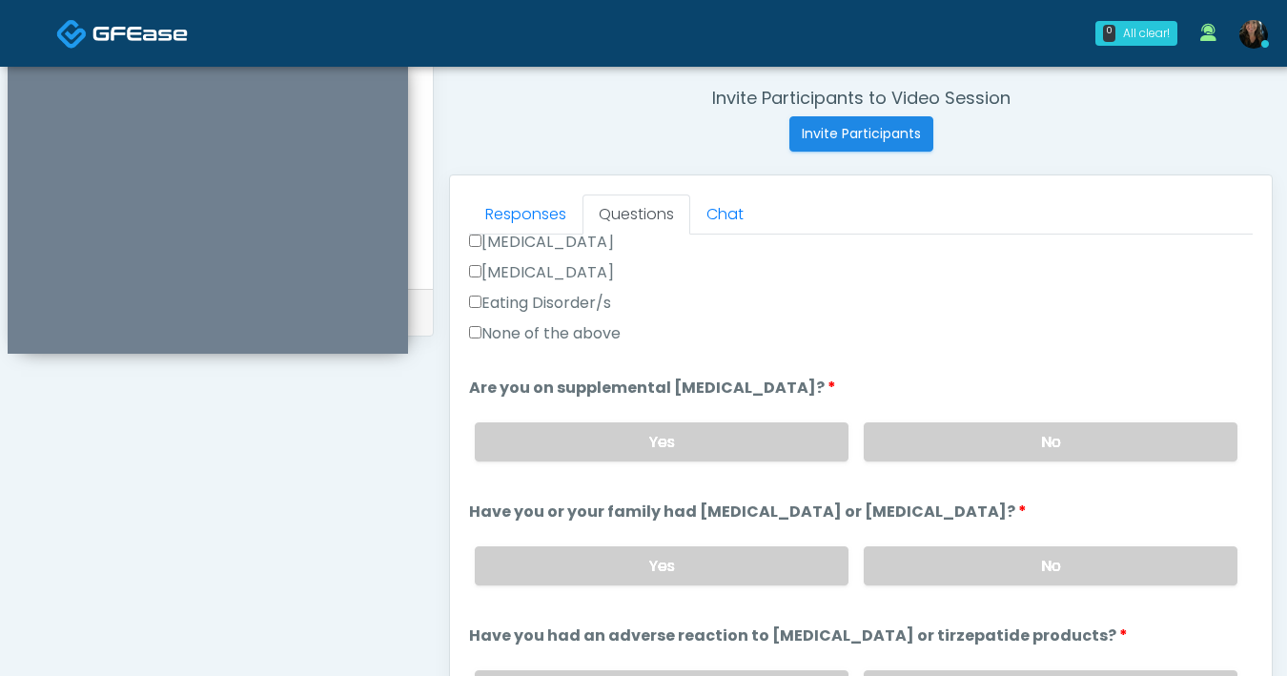
type input "*"
click at [958, 444] on label "No" at bounding box center [1051, 441] width 374 height 39
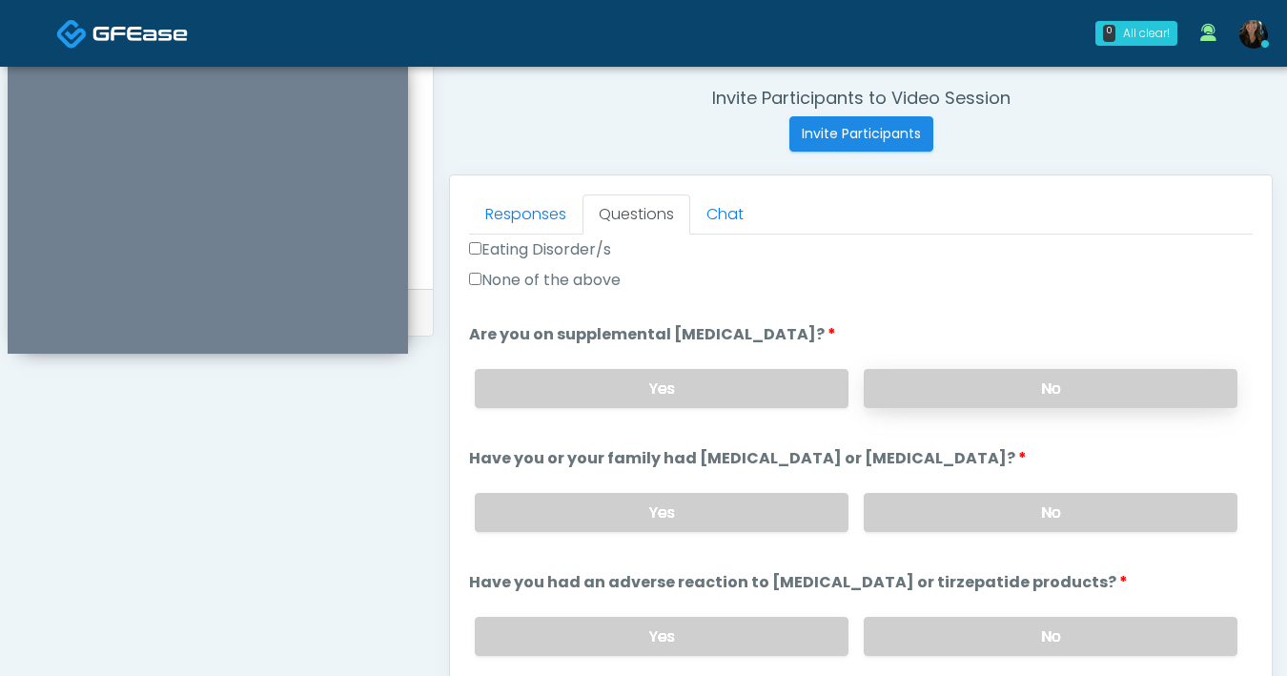
scroll to position [696, 0]
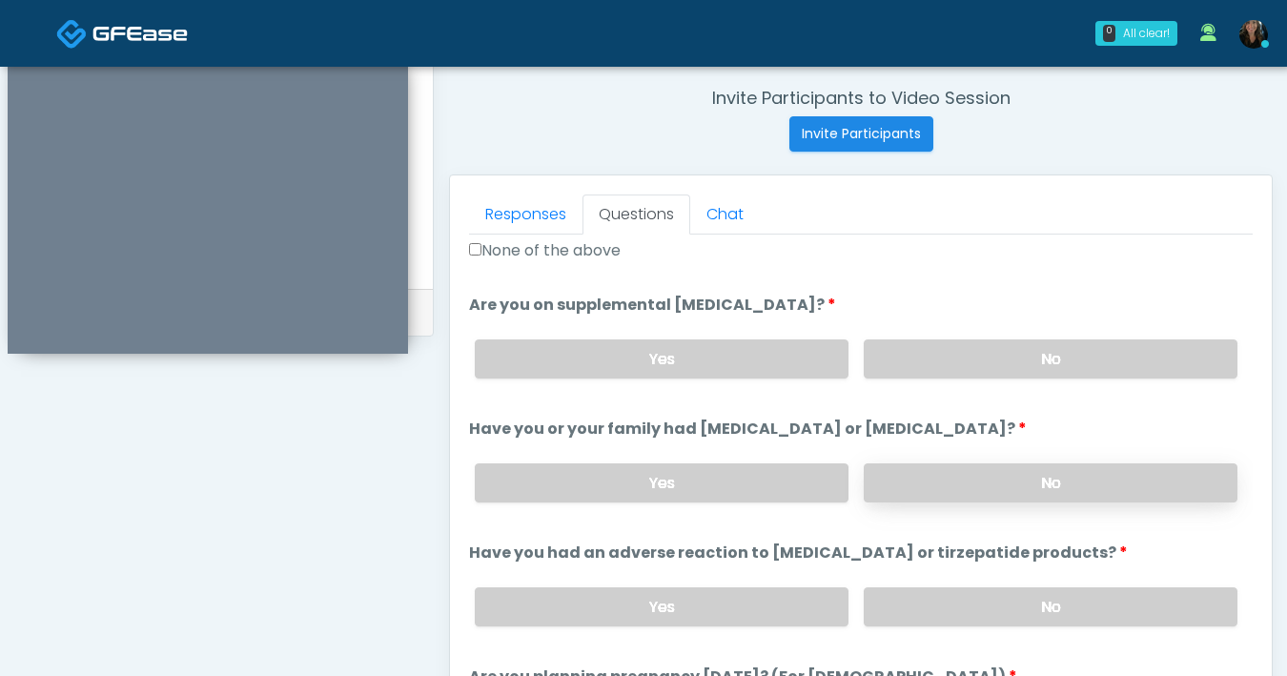
click at [941, 480] on label "No" at bounding box center [1051, 482] width 374 height 39
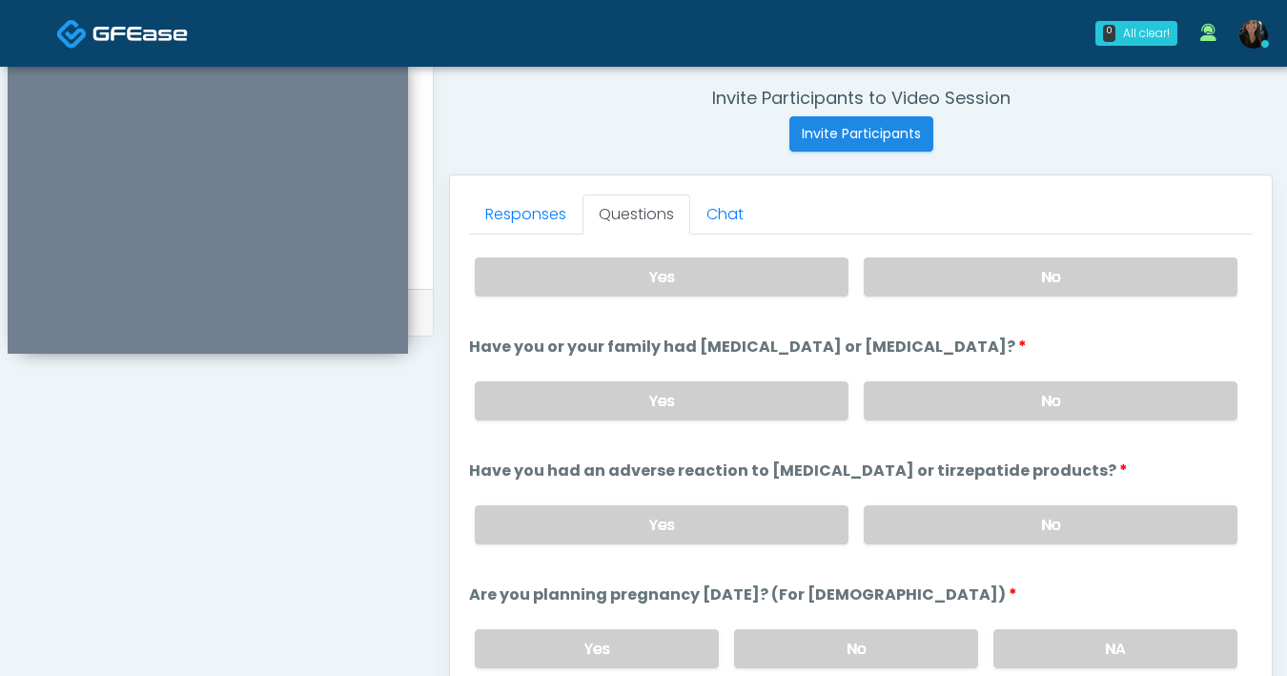
scroll to position [811, 0]
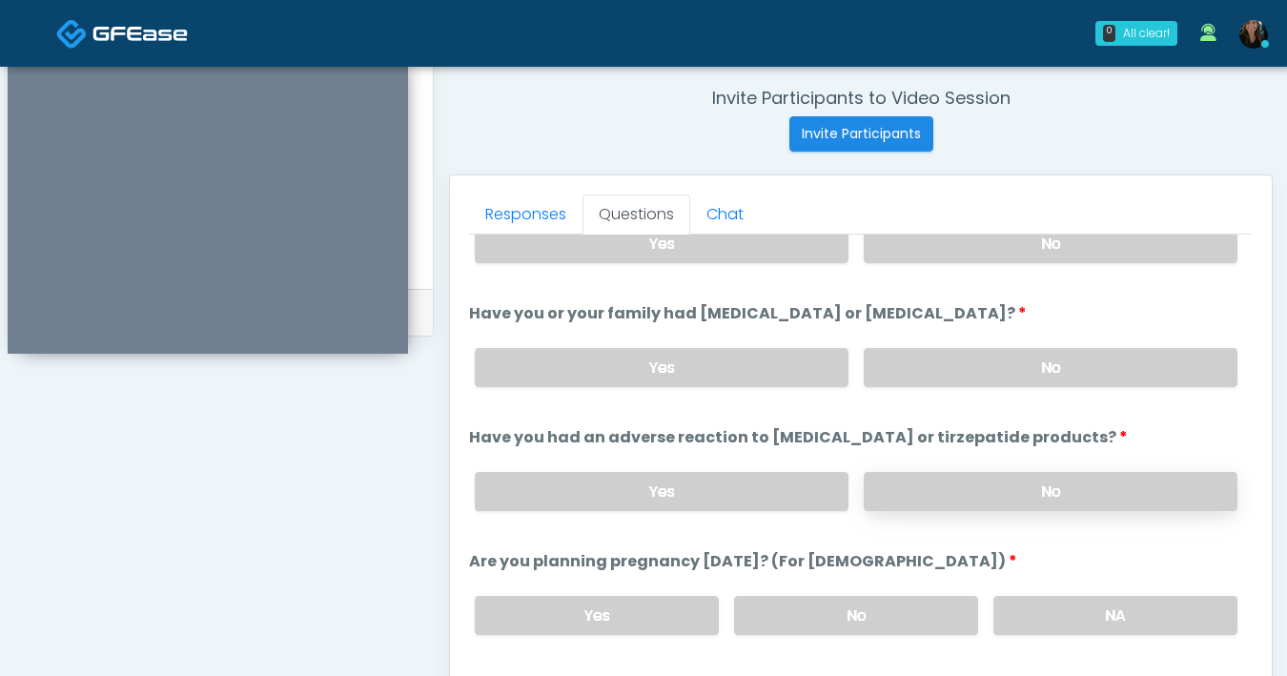
click at [954, 491] on label "No" at bounding box center [1051, 491] width 374 height 39
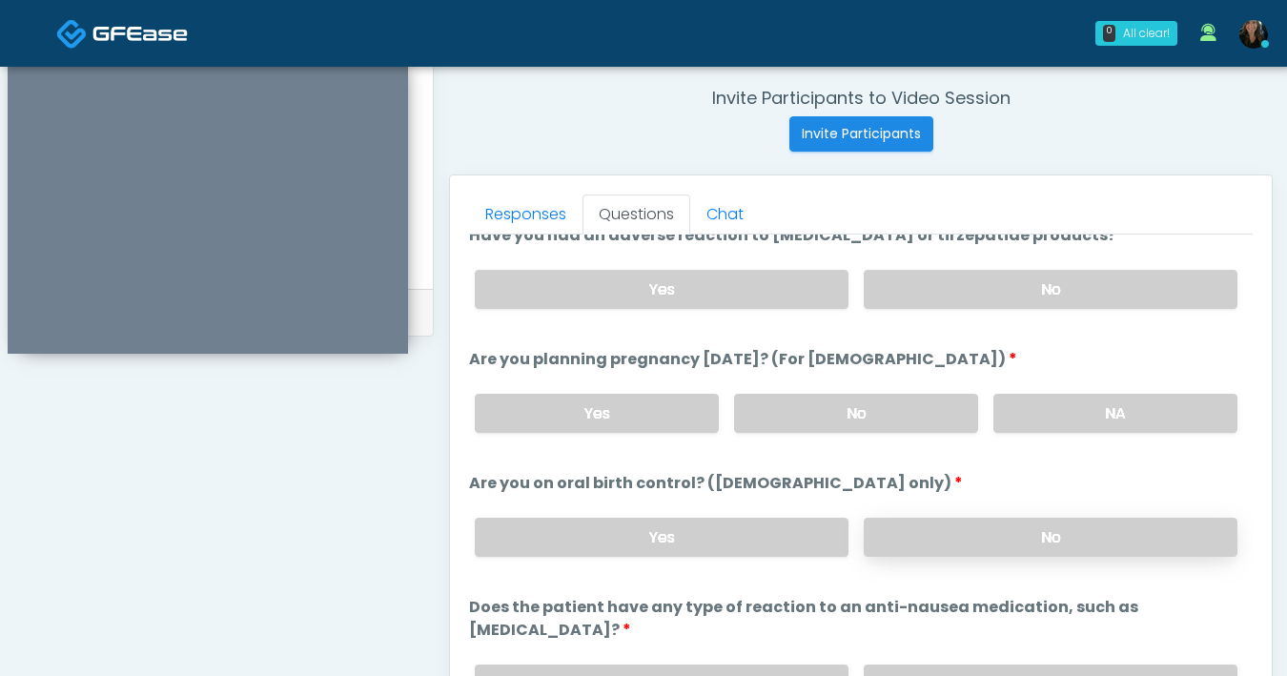
scroll to position [1051, 0]
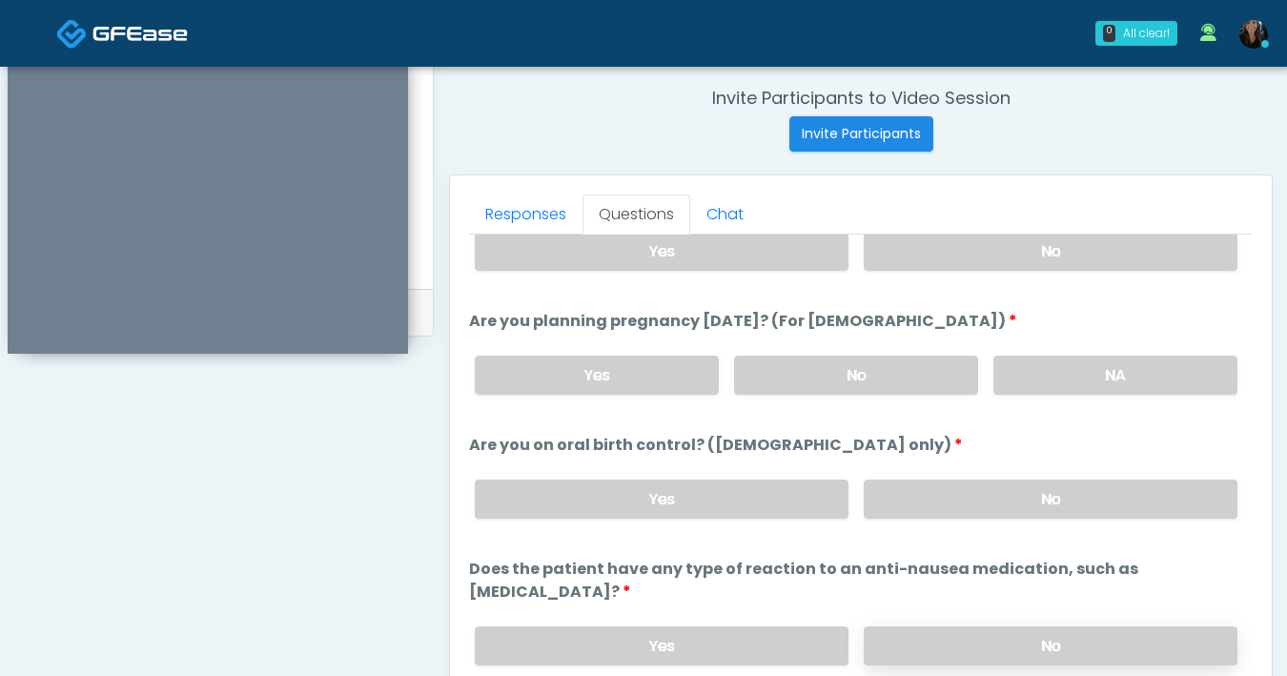
click at [990, 626] on label "No" at bounding box center [1051, 645] width 374 height 39
click at [883, 396] on div "Yes No NA" at bounding box center [855, 375] width 793 height 70
click at [882, 382] on label "No" at bounding box center [856, 375] width 244 height 39
click at [1053, 498] on label "No" at bounding box center [1051, 498] width 374 height 39
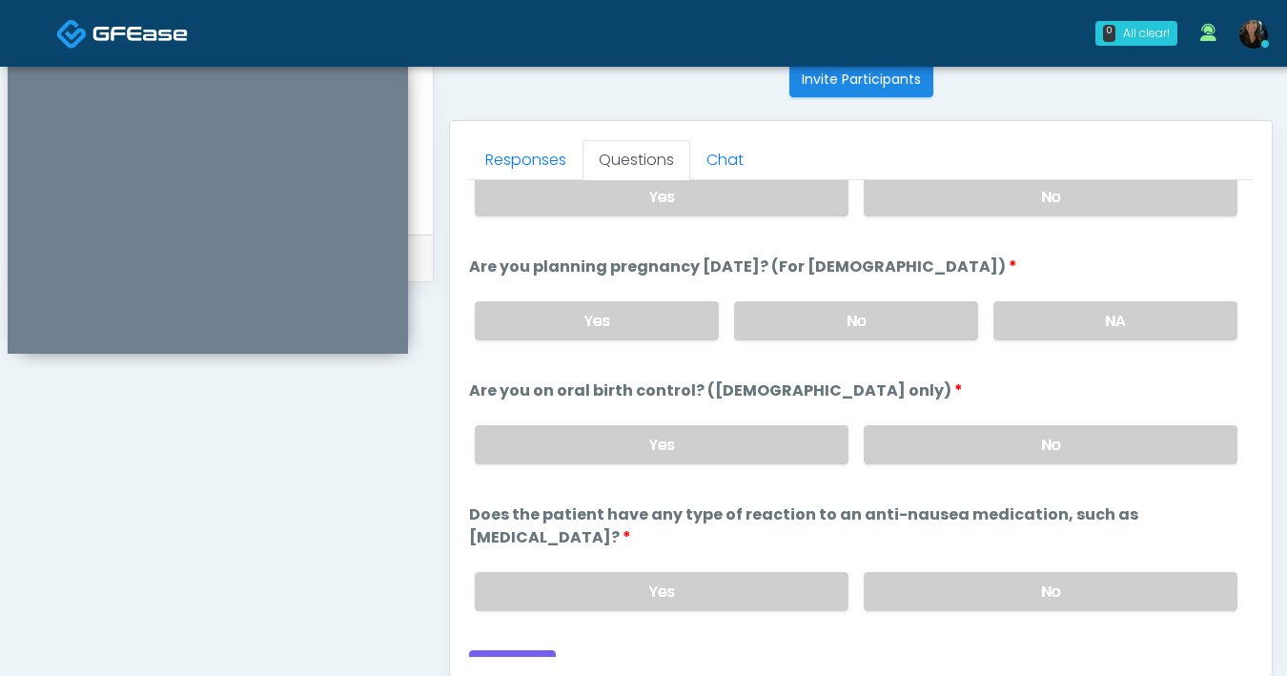
scroll to position [894, 0]
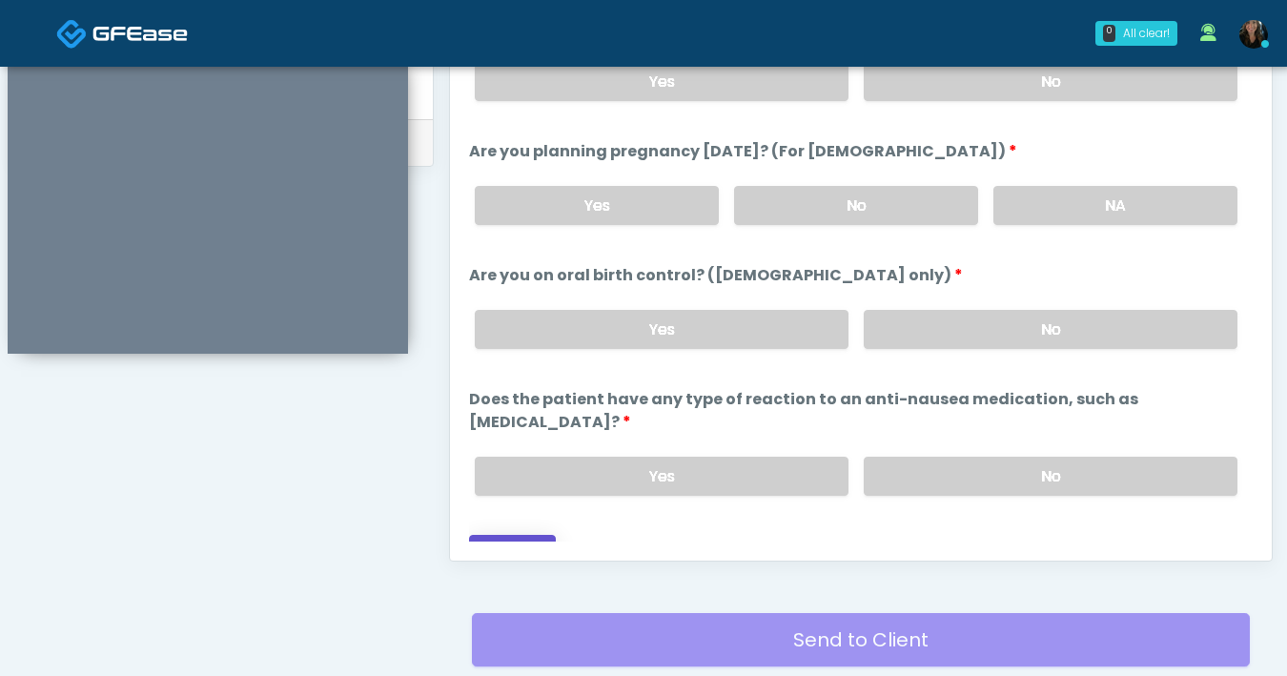
click at [526, 535] on button "Continue" at bounding box center [512, 552] width 87 height 35
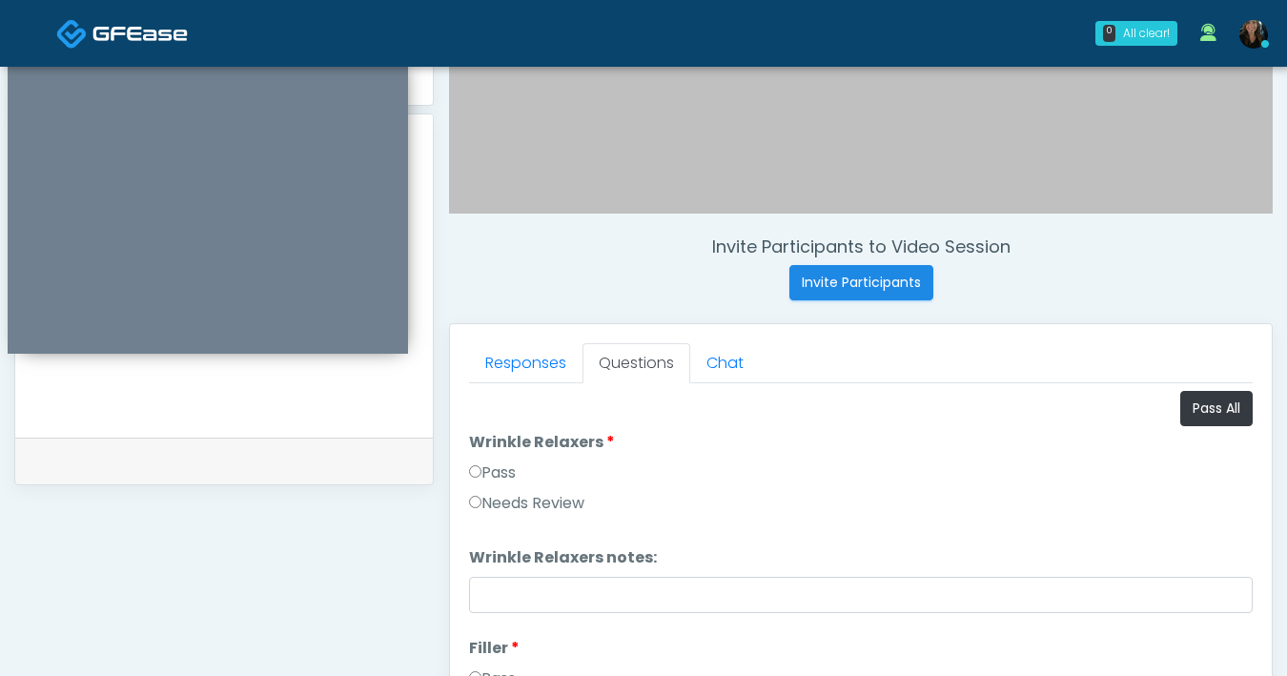
scroll to position [780, 0]
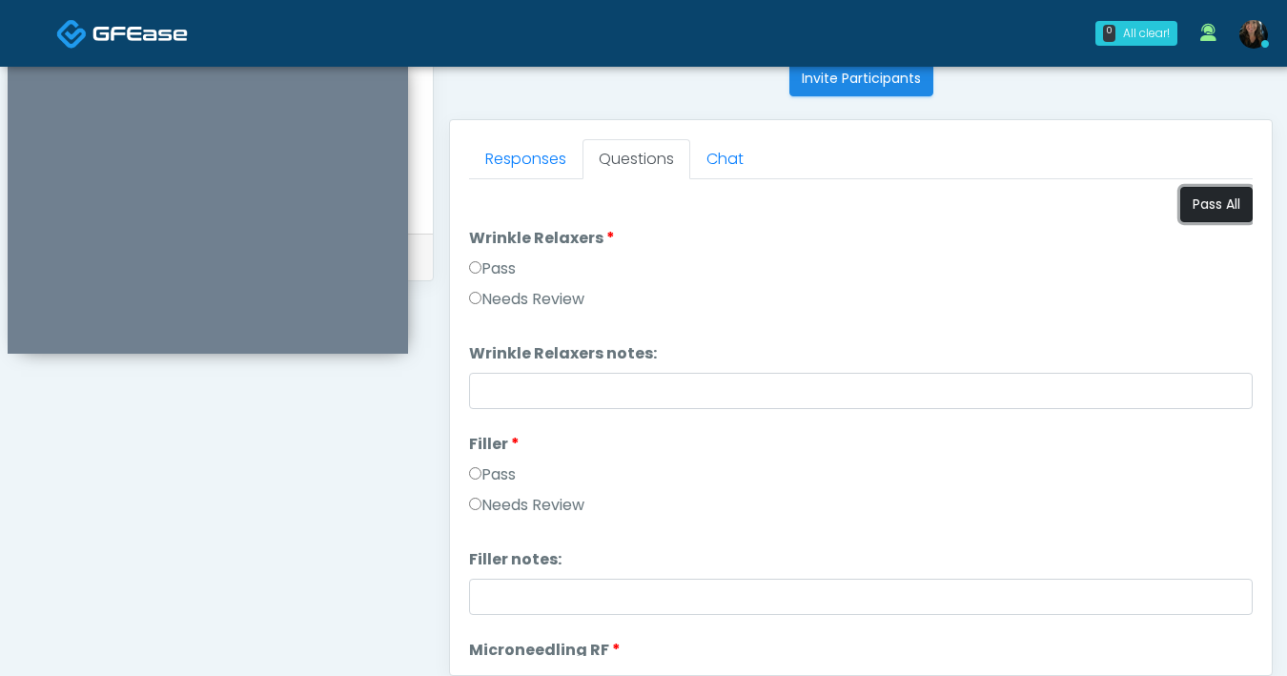
click at [1196, 219] on button "Pass All" at bounding box center [1216, 204] width 72 height 35
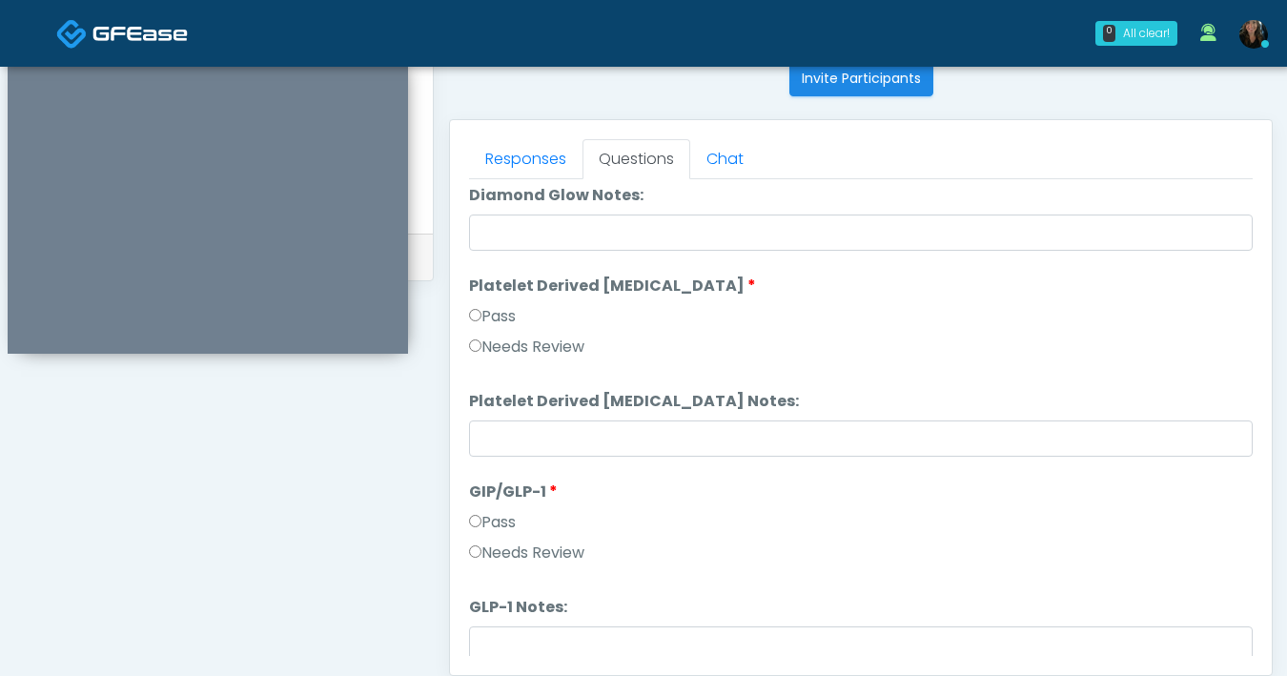
scroll to position [3755, 0]
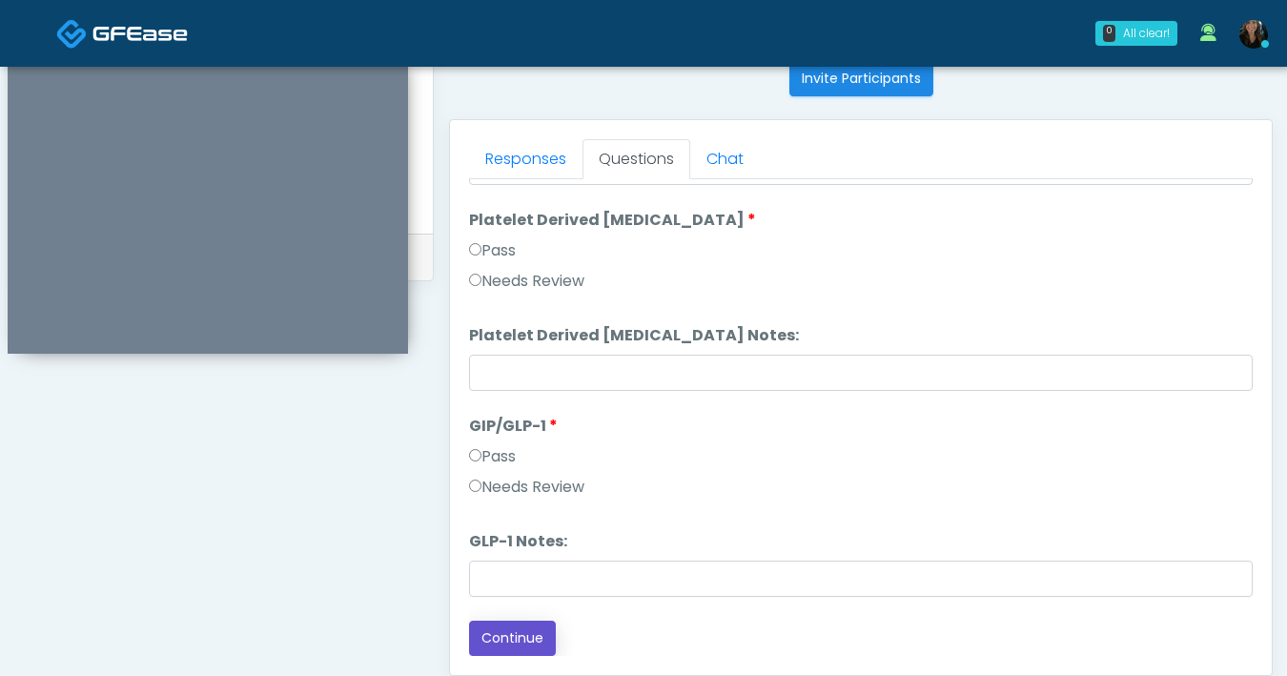
click at [511, 635] on button "Continue" at bounding box center [512, 638] width 87 height 35
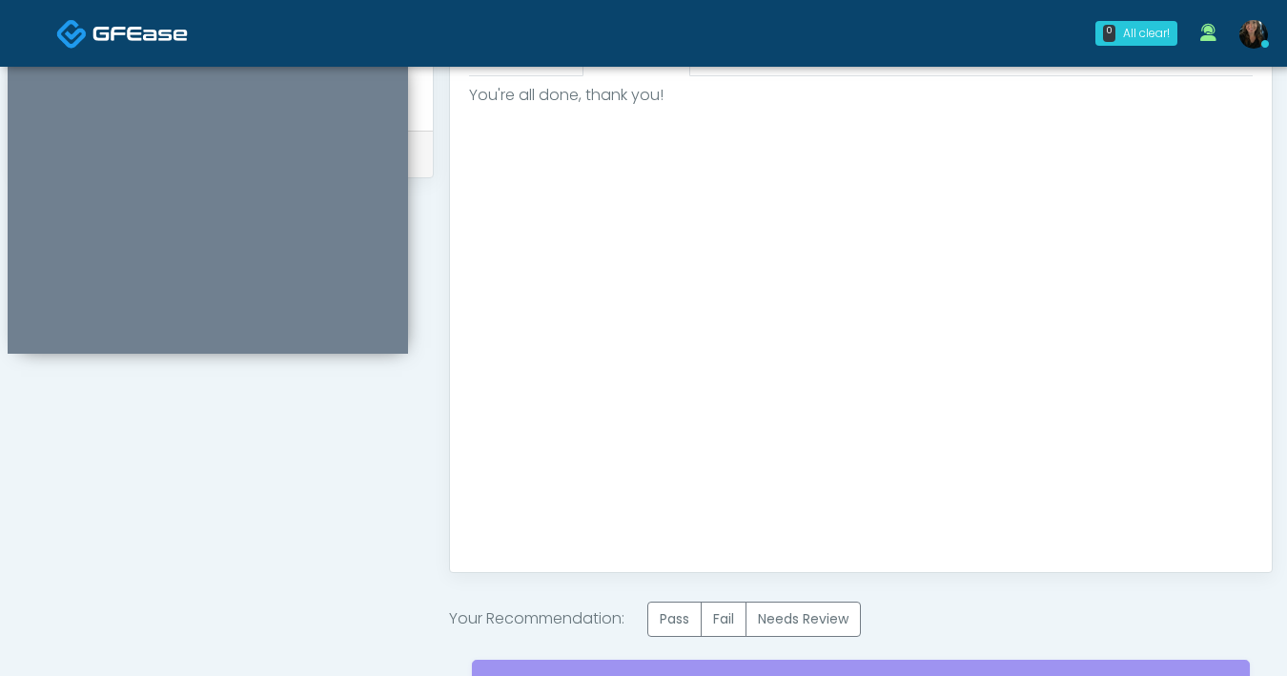
scroll to position [1070, 0]
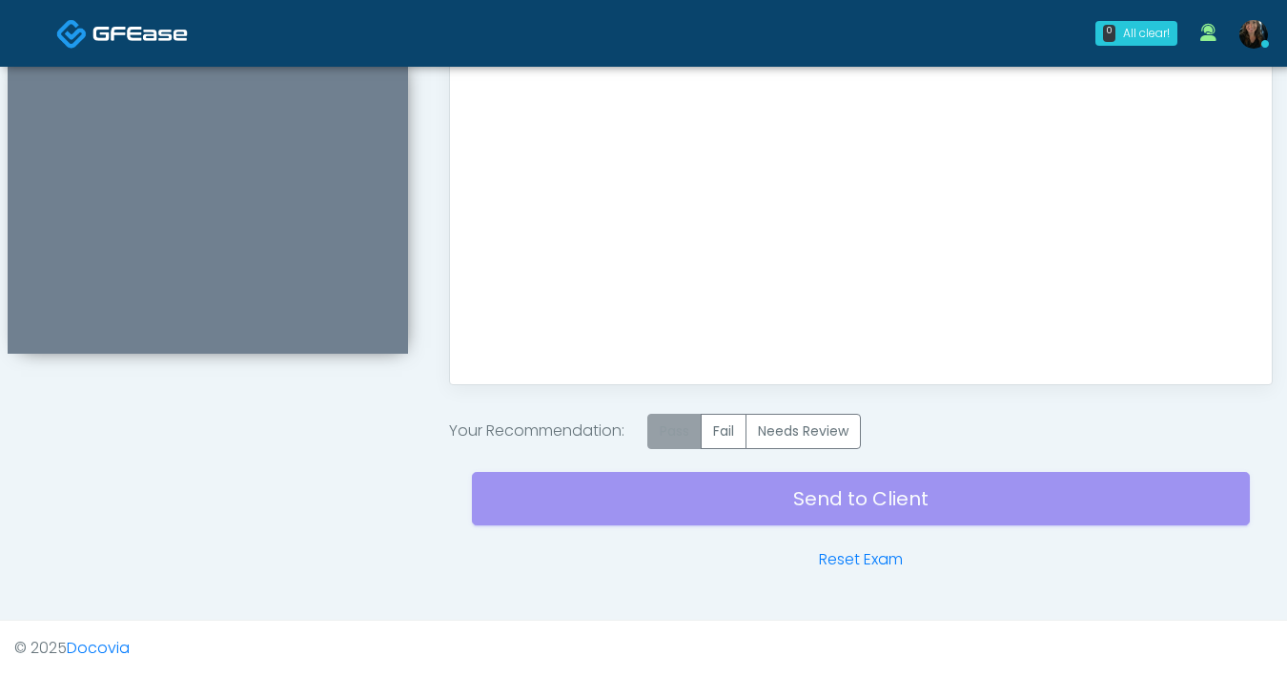
click at [667, 432] on label "Pass" at bounding box center [674, 431] width 54 height 35
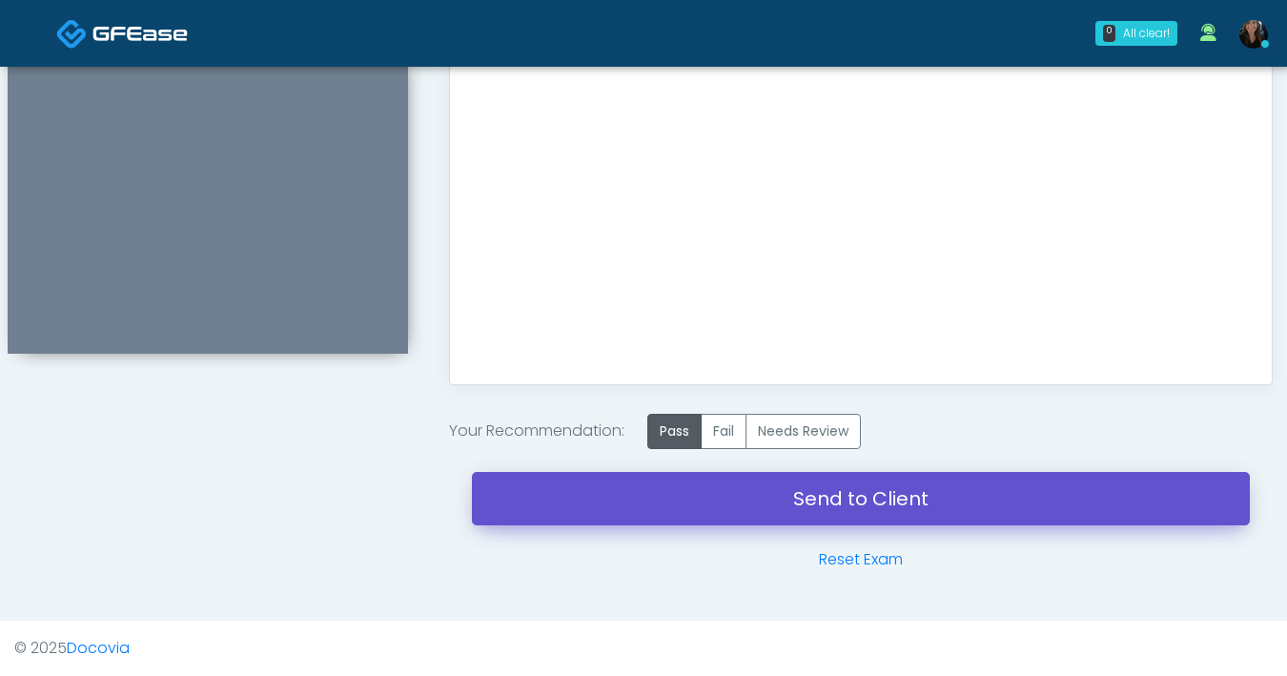
click at [864, 497] on link "Send to Client" at bounding box center [861, 498] width 778 height 53
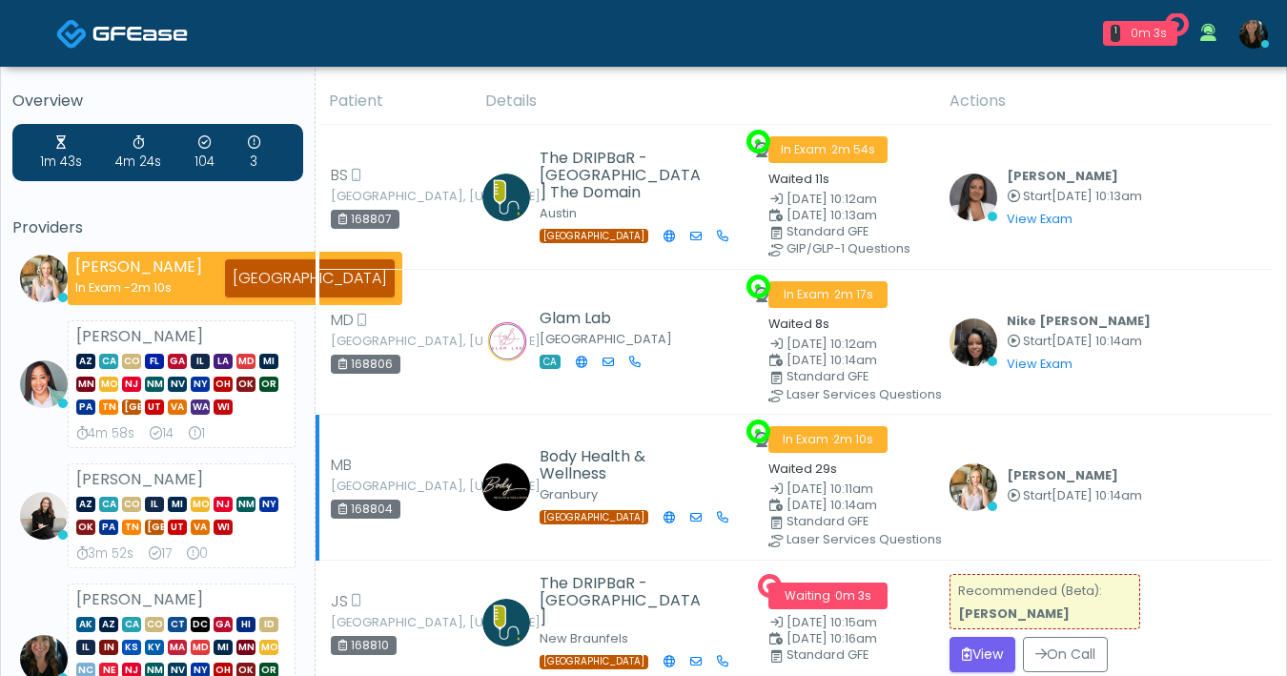
scroll to position [345, 0]
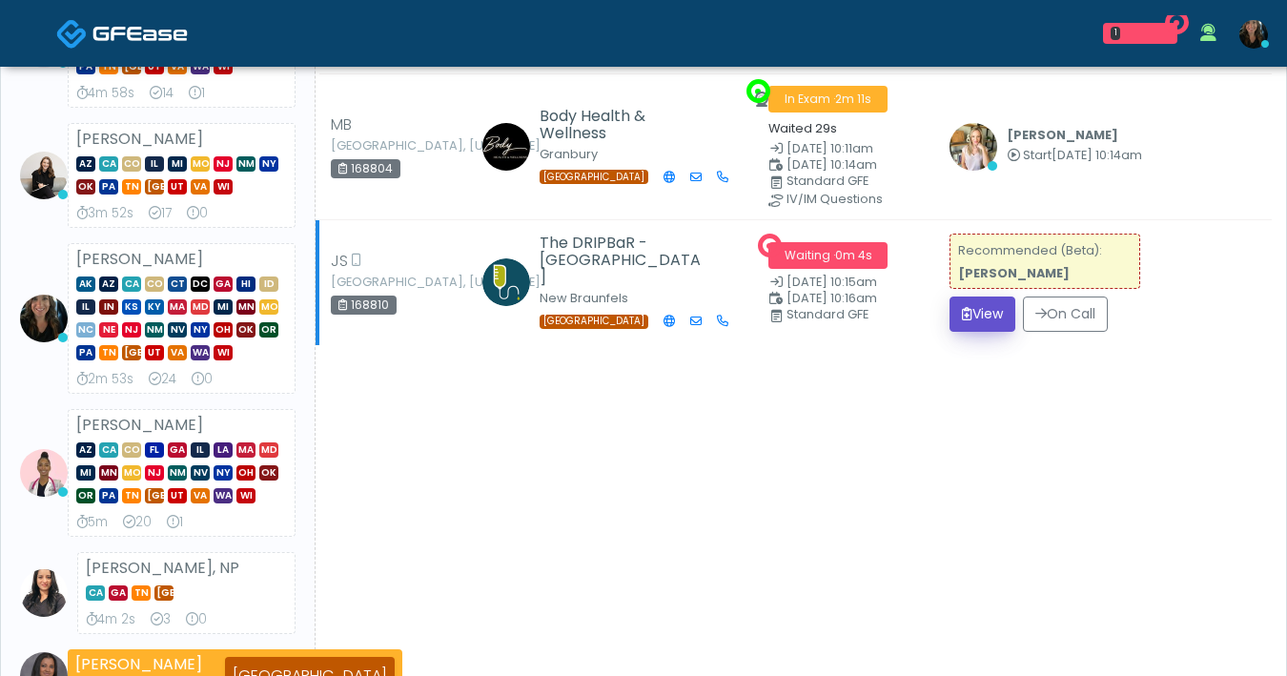
click at [985, 324] on button "View" at bounding box center [982, 313] width 66 height 35
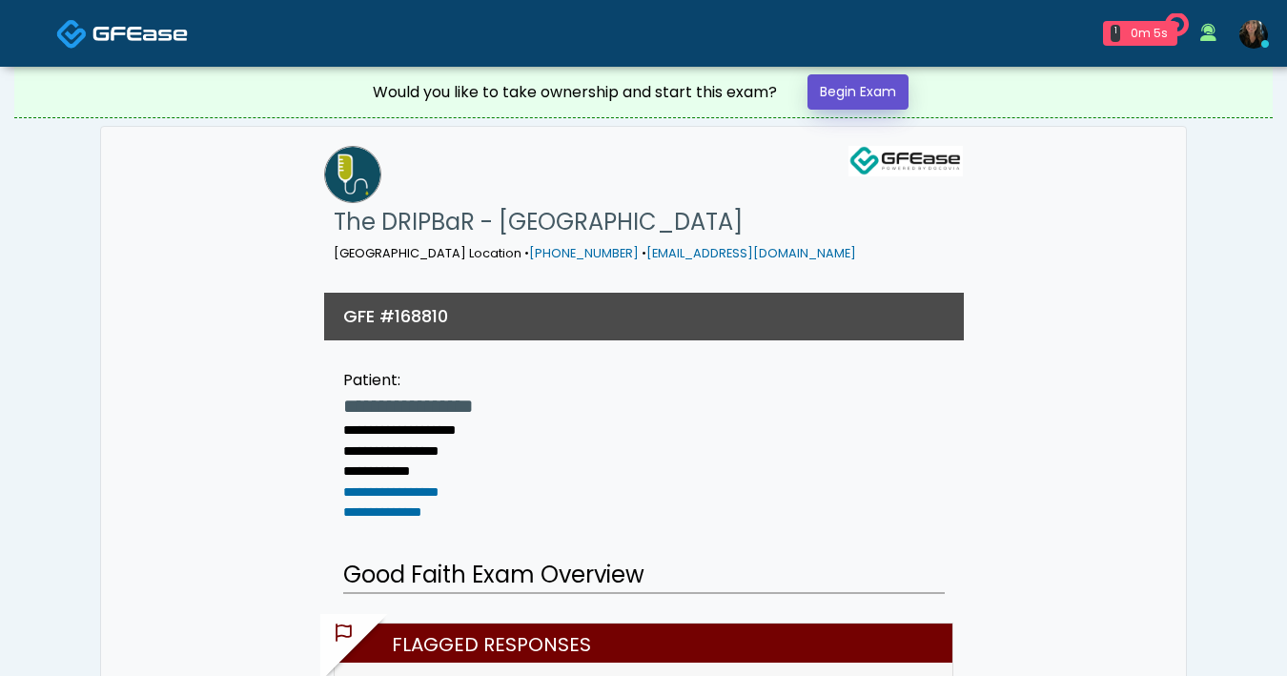
click at [855, 95] on link "Begin Exam" at bounding box center [857, 91] width 101 height 35
drag, startPoint x: 855, startPoint y: 95, endPoint x: 854, endPoint y: 86, distance: 9.6
click at [854, 96] on link "Begin Exam" at bounding box center [857, 91] width 101 height 35
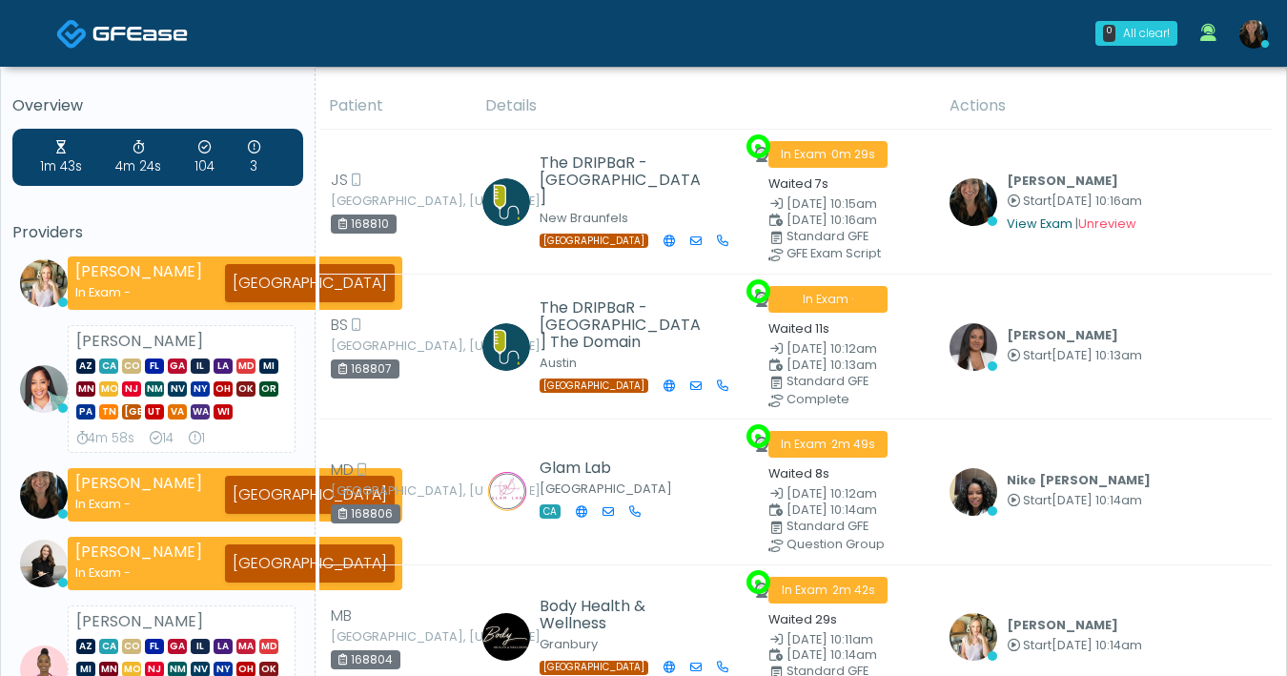
click at [1037, 219] on link "View Exam" at bounding box center [1040, 223] width 66 height 16
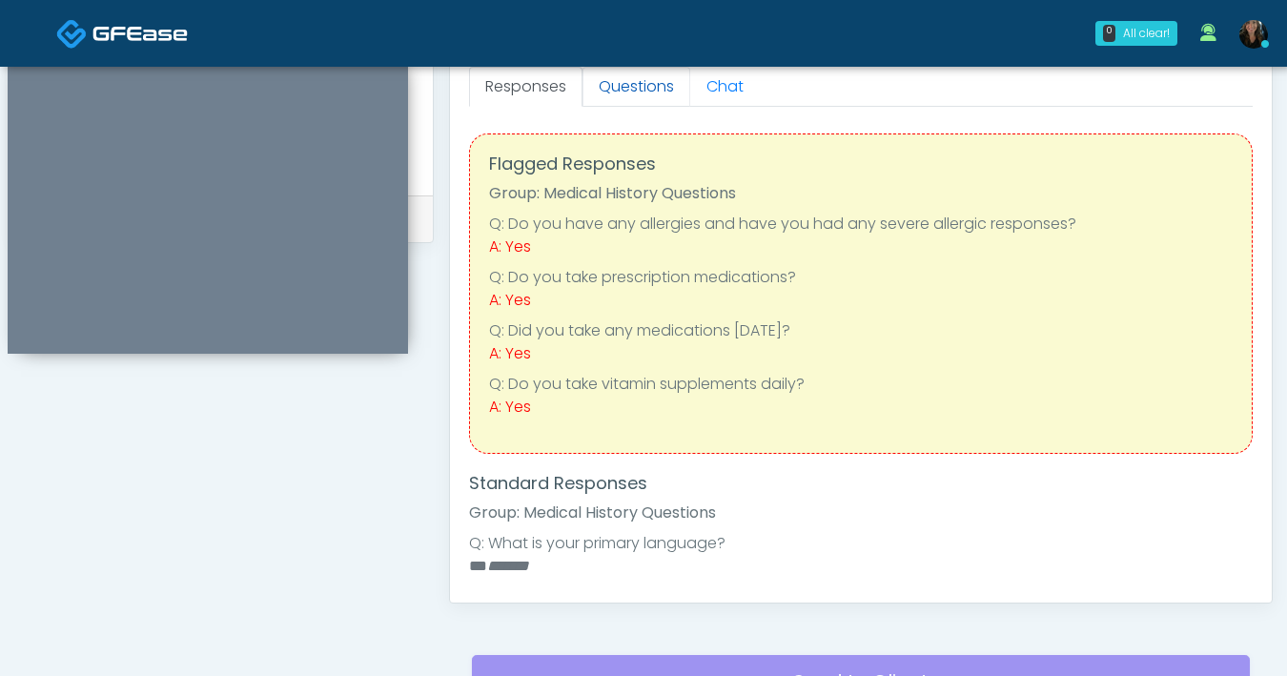
drag, startPoint x: 638, startPoint y: 88, endPoint x: 646, endPoint y: 97, distance: 12.8
click at [638, 89] on link "Questions" at bounding box center [636, 87] width 108 height 40
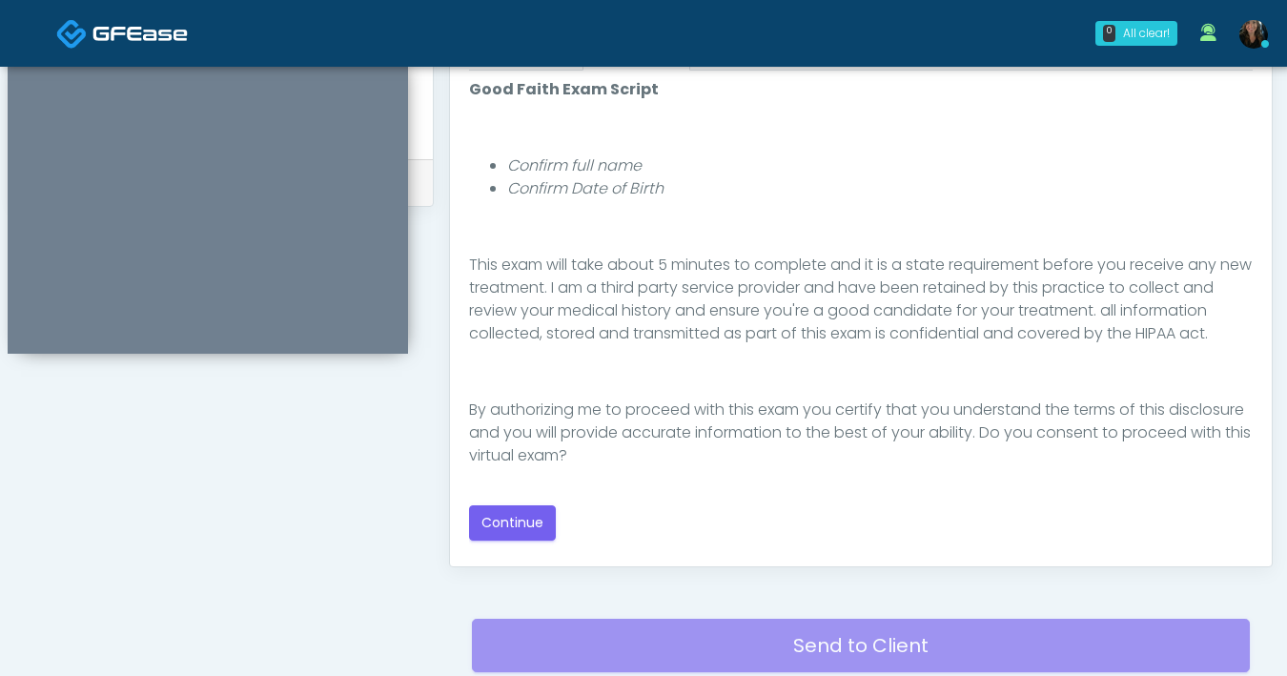
scroll to position [894, 0]
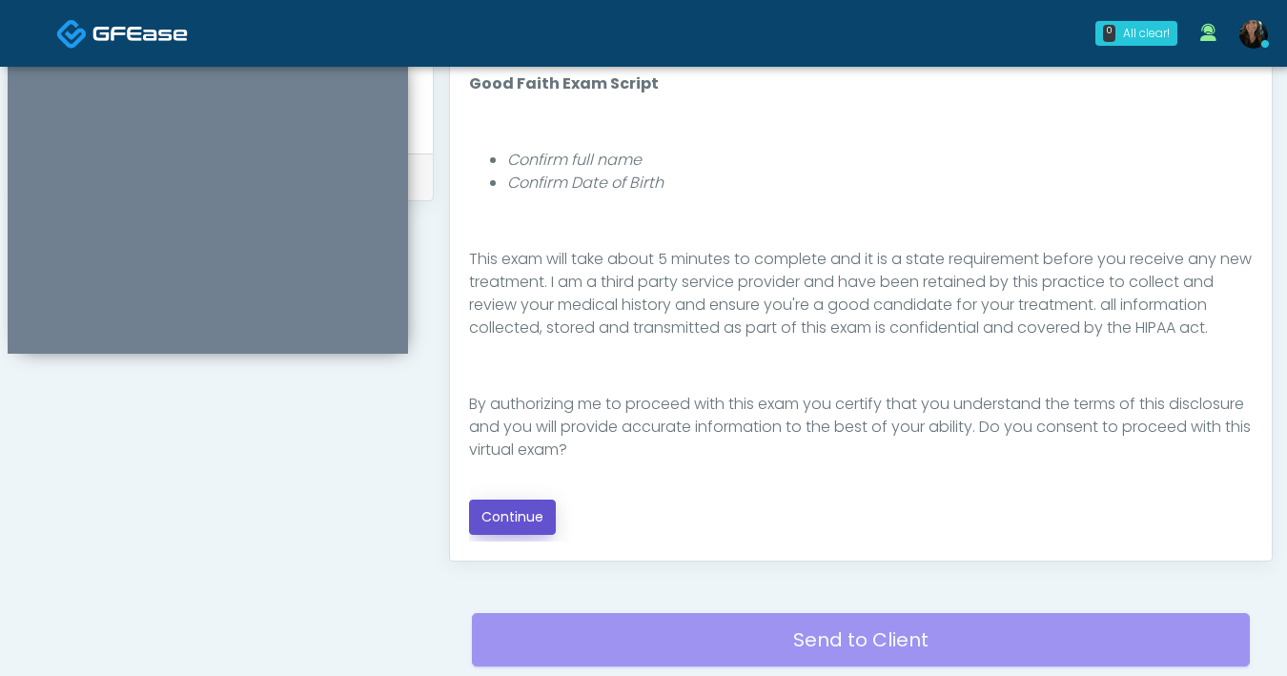
click at [516, 515] on button "Continue" at bounding box center [512, 516] width 87 height 35
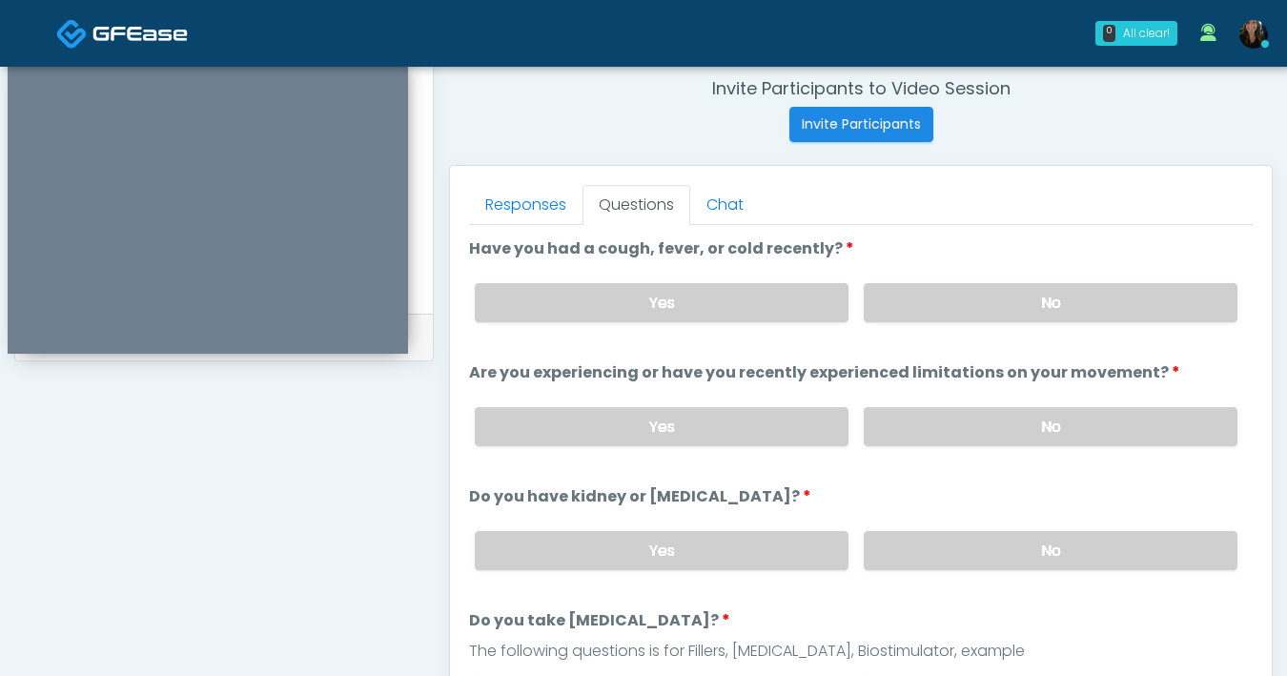
scroll to position [732, 0]
click at [975, 305] on label "No" at bounding box center [1051, 304] width 374 height 39
click at [983, 429] on label "No" at bounding box center [1051, 428] width 374 height 39
click at [982, 545] on label "No" at bounding box center [1051, 552] width 374 height 39
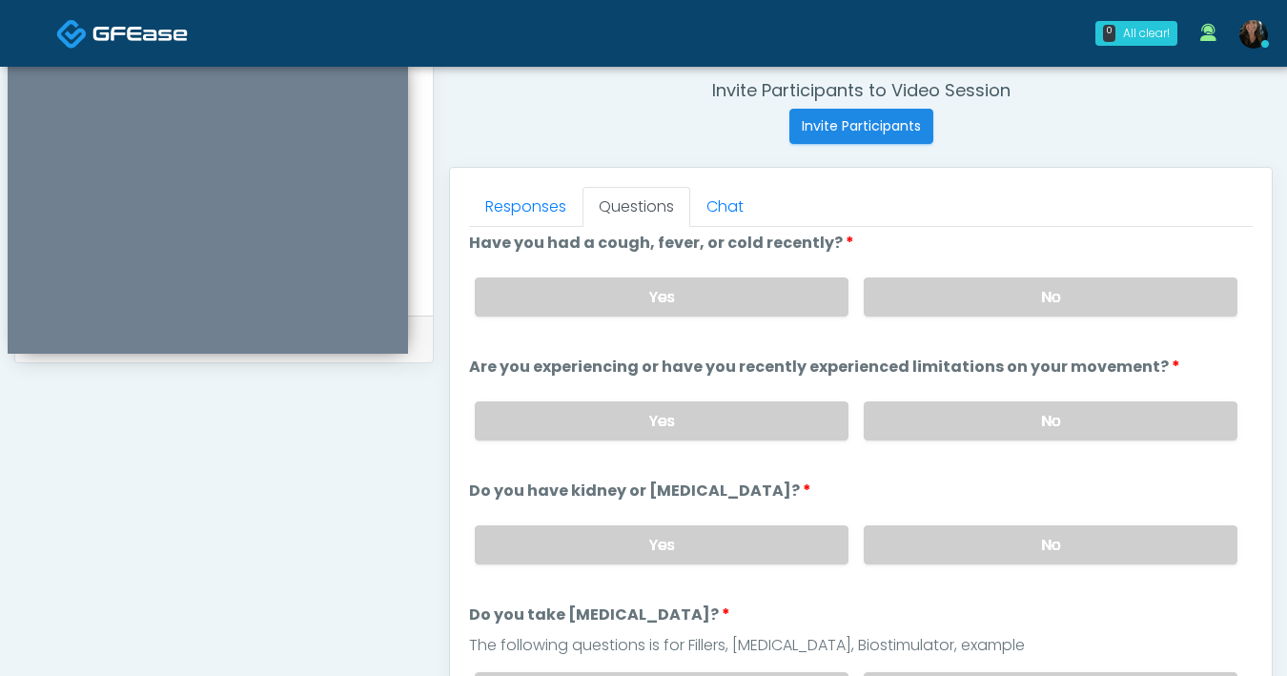
scroll to position [0, 0]
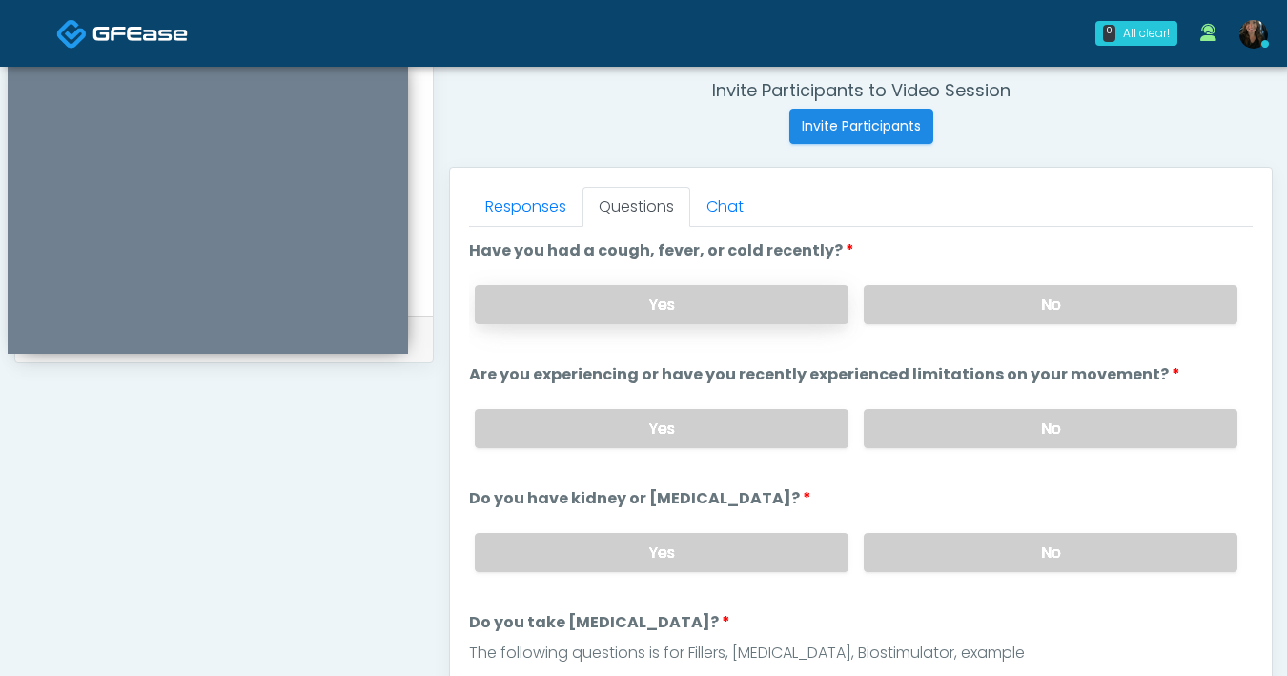
click at [687, 320] on label "Yes" at bounding box center [662, 304] width 374 height 39
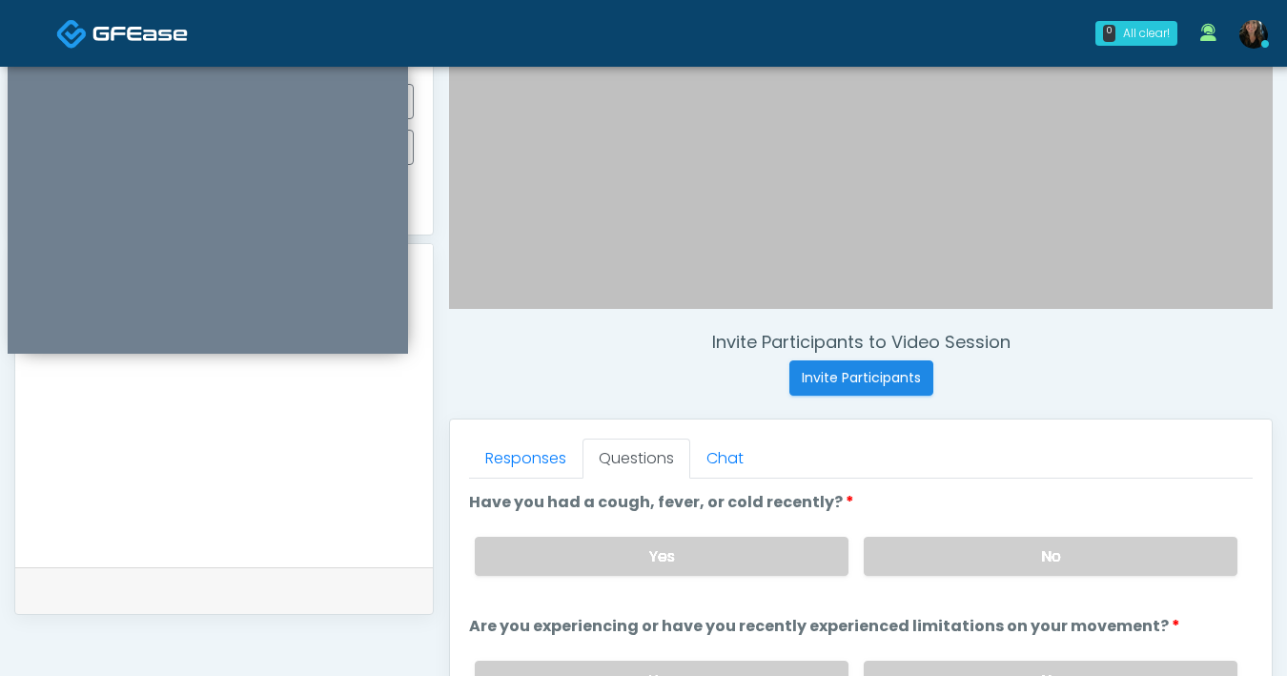
scroll to position [357, 0]
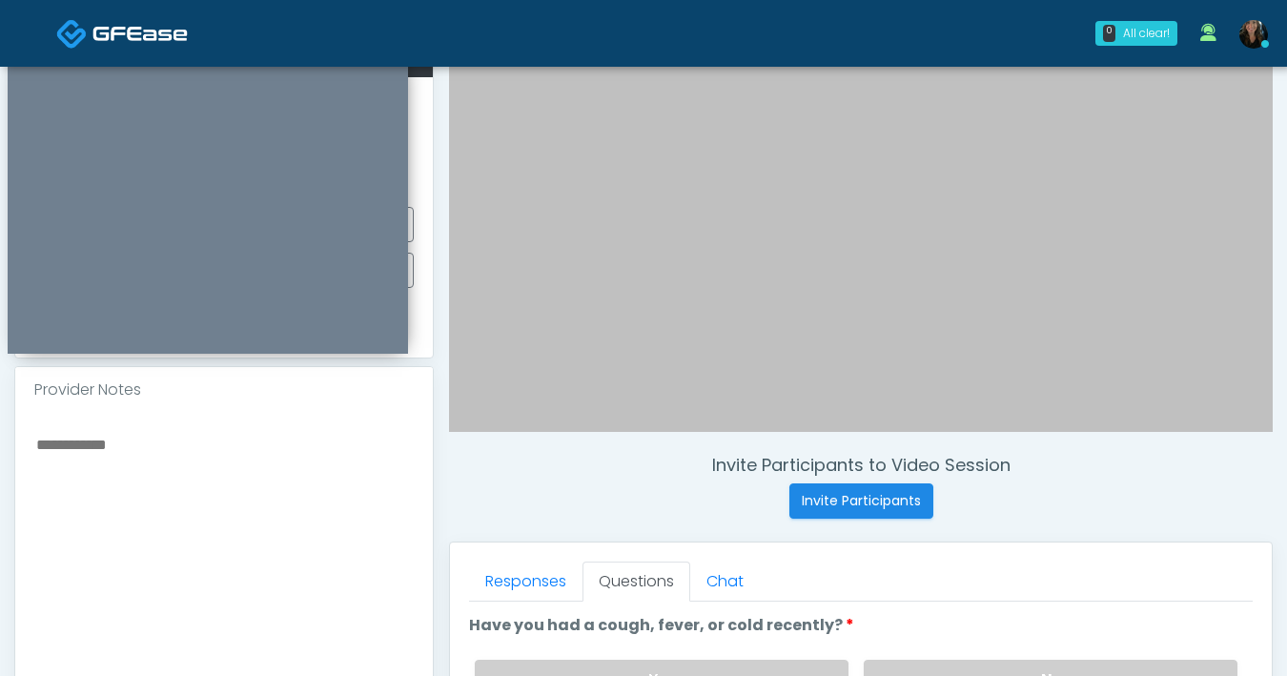
click at [240, 462] on textarea at bounding box center [223, 548] width 379 height 233
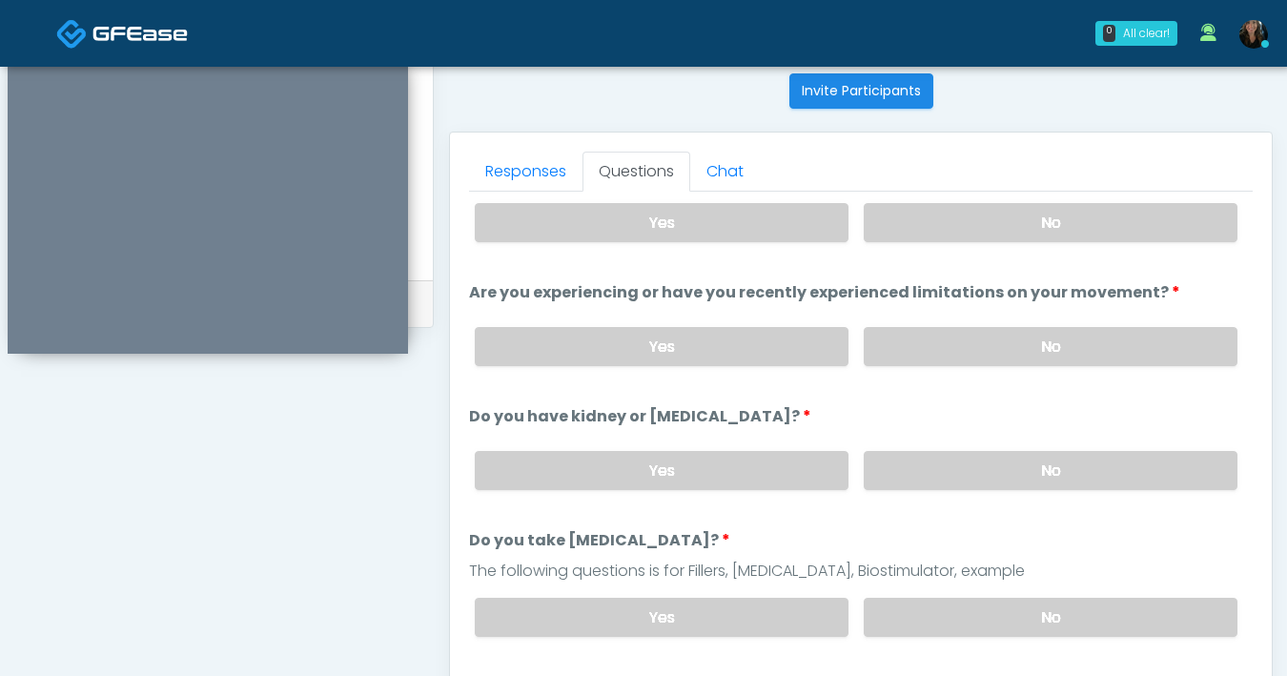
scroll to position [82, 0]
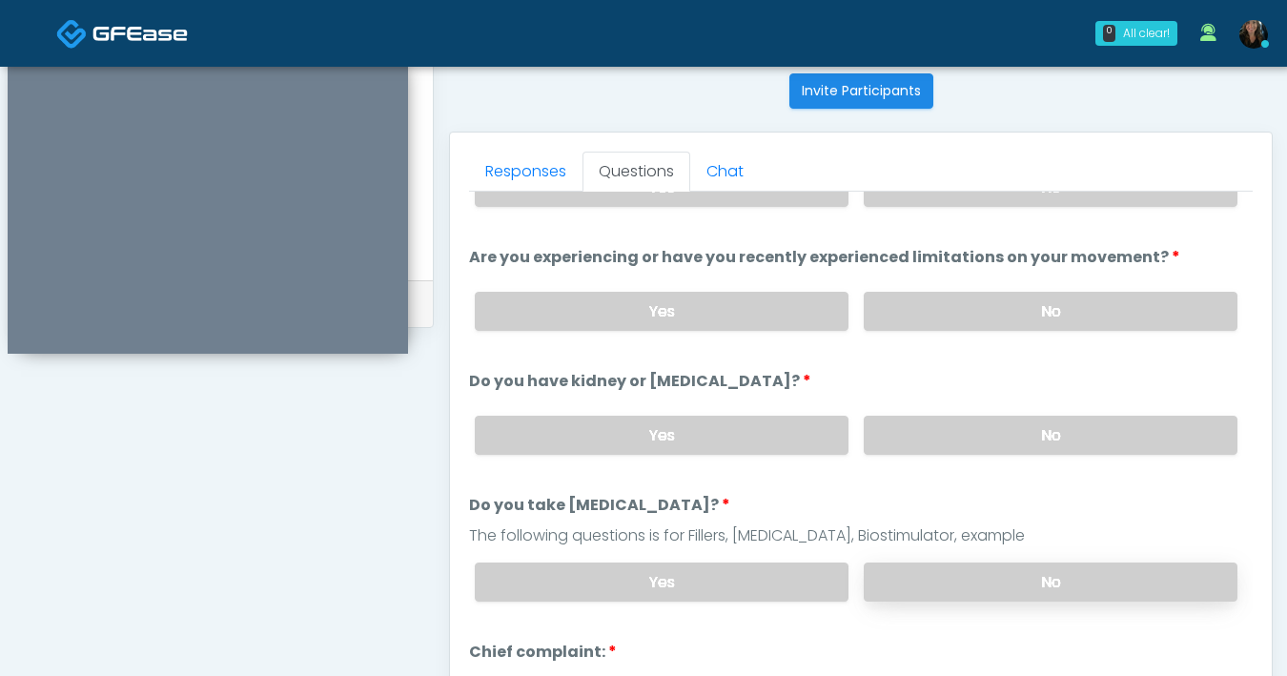
type textarea "**********"
click at [916, 567] on label "No" at bounding box center [1051, 581] width 374 height 39
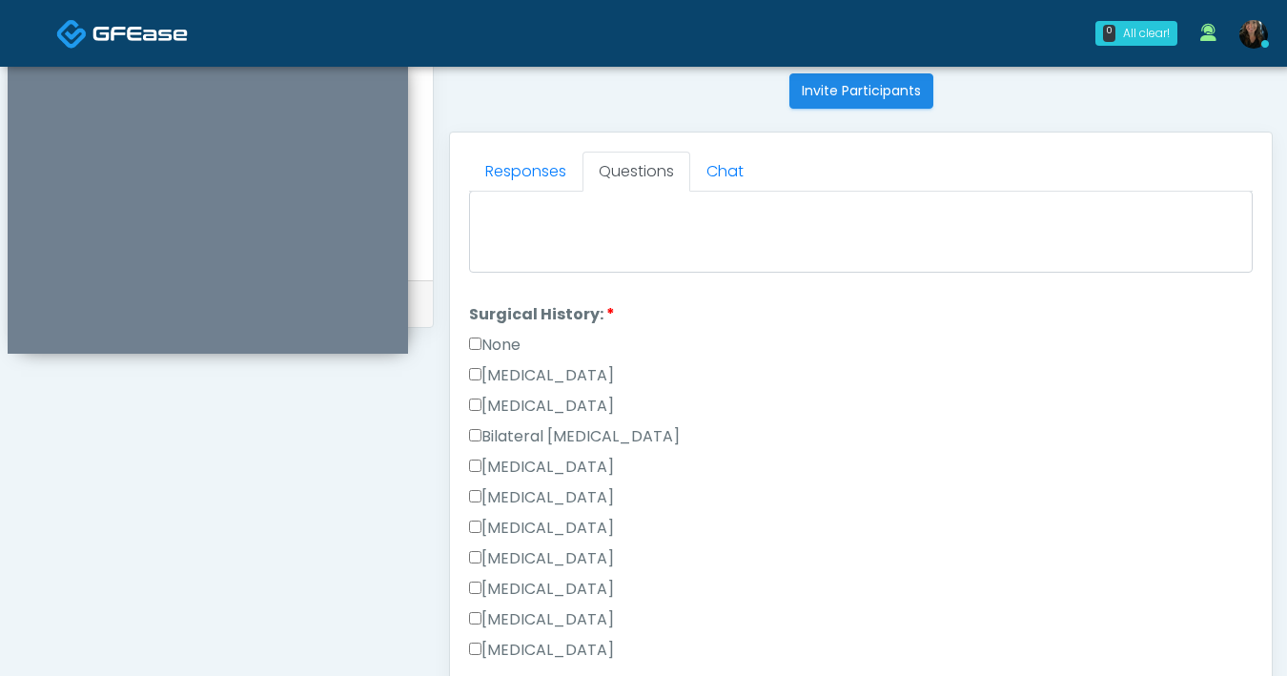
scroll to position [1059, 0]
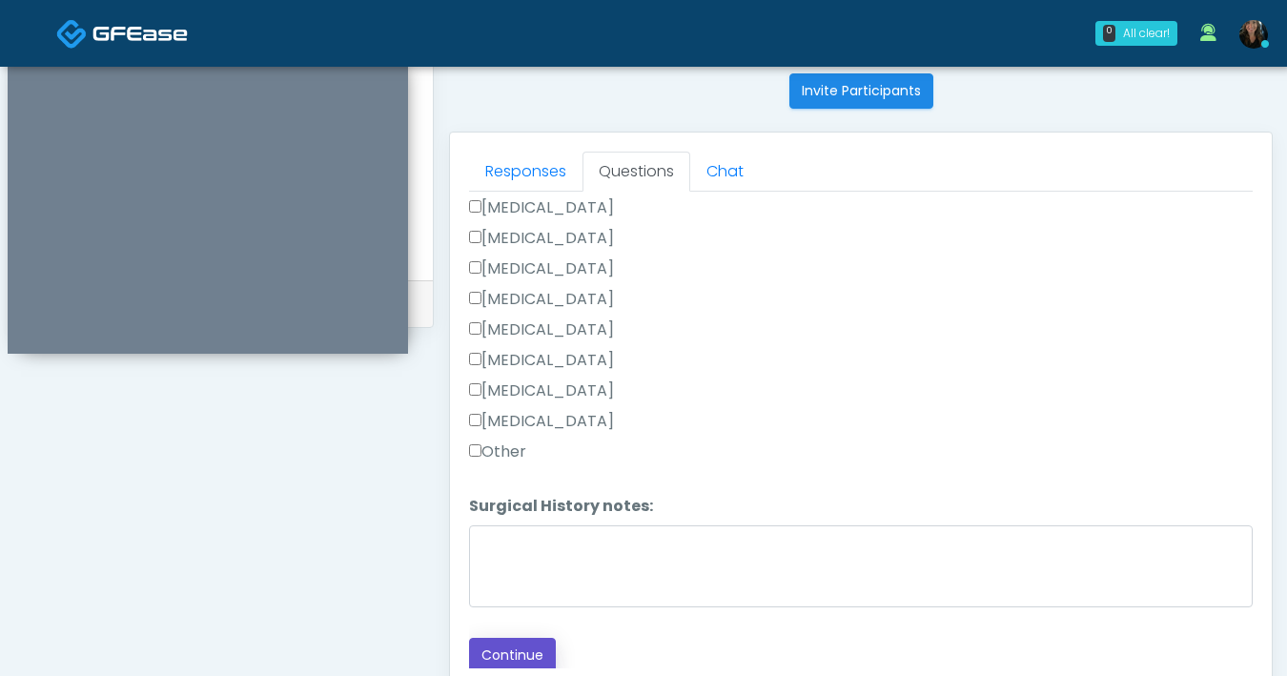
drag, startPoint x: 507, startPoint y: 643, endPoint x: 621, endPoint y: 600, distance: 122.5
click at [507, 643] on button "Continue" at bounding box center [512, 655] width 87 height 35
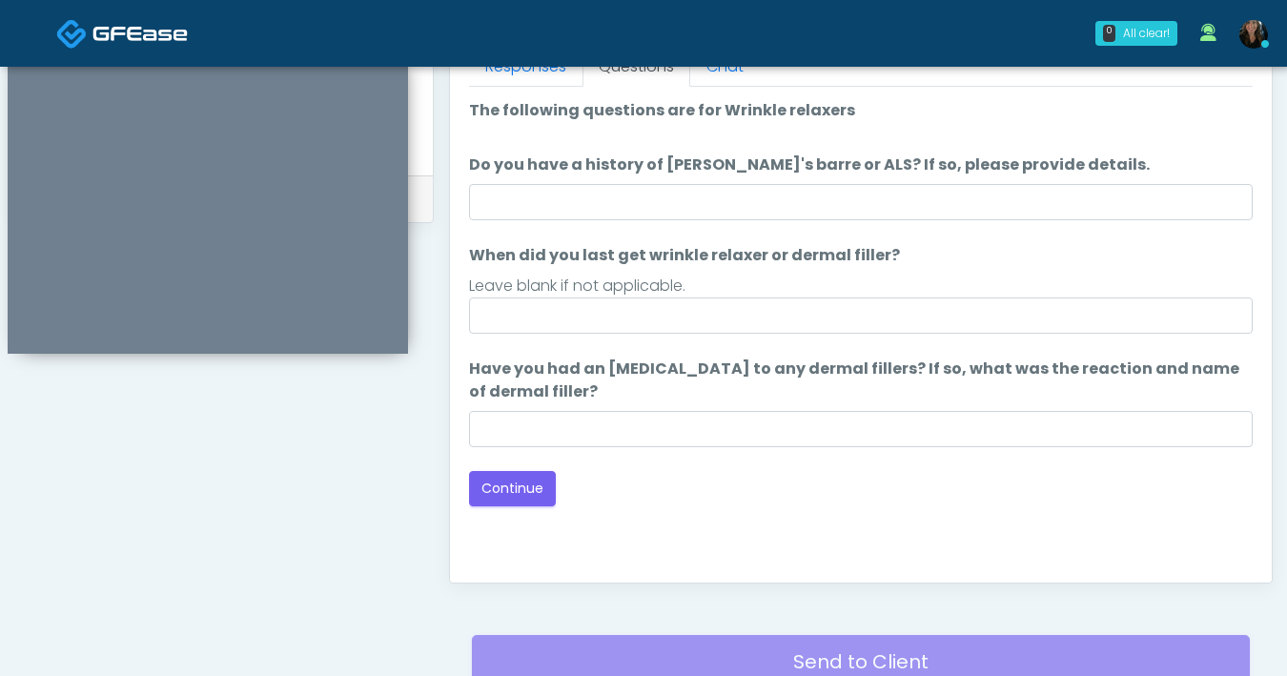
scroll to position [872, 0]
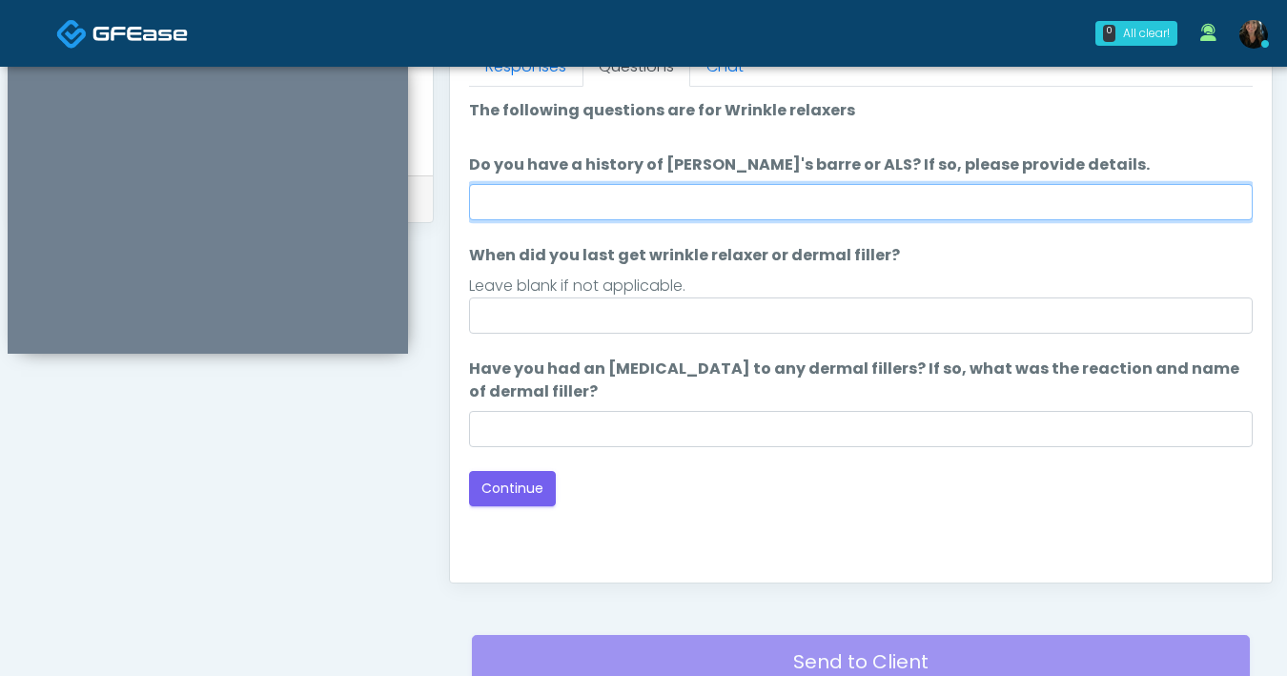
click at [711, 211] on input "Do you have a history of Guillain's barre or ALS? If so, please provide details." at bounding box center [861, 202] width 784 height 36
type input "**"
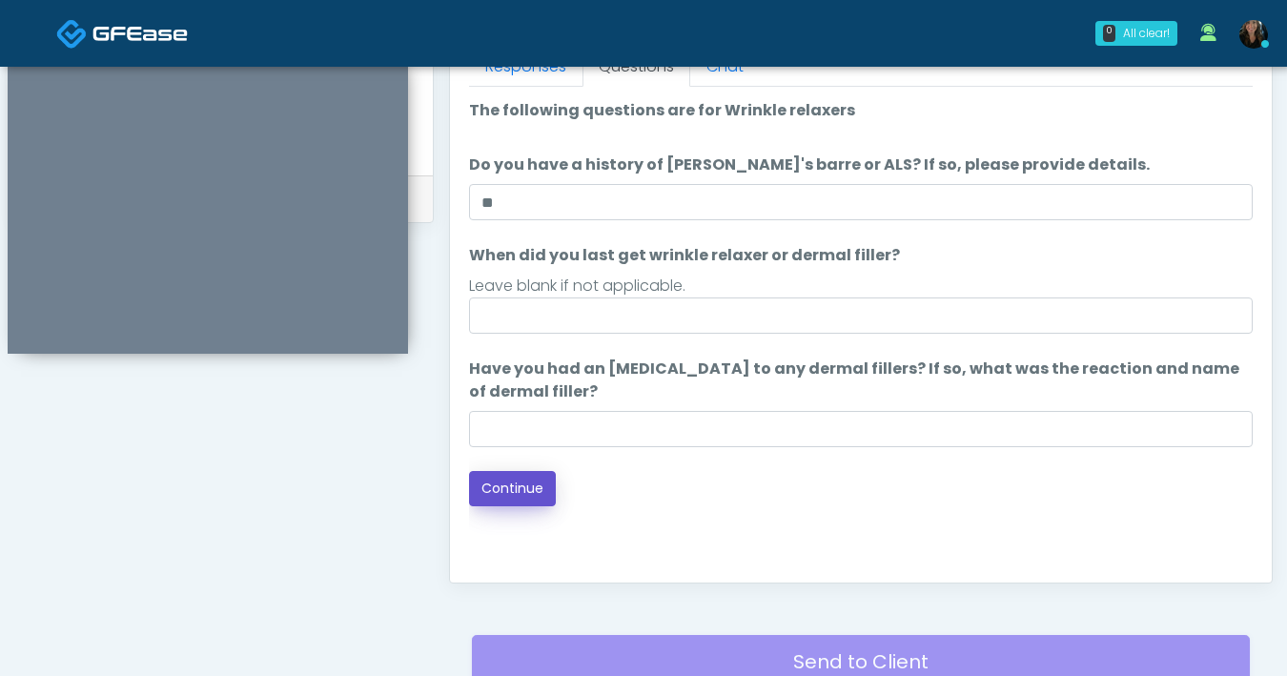
click at [522, 486] on button "Continue" at bounding box center [512, 488] width 87 height 35
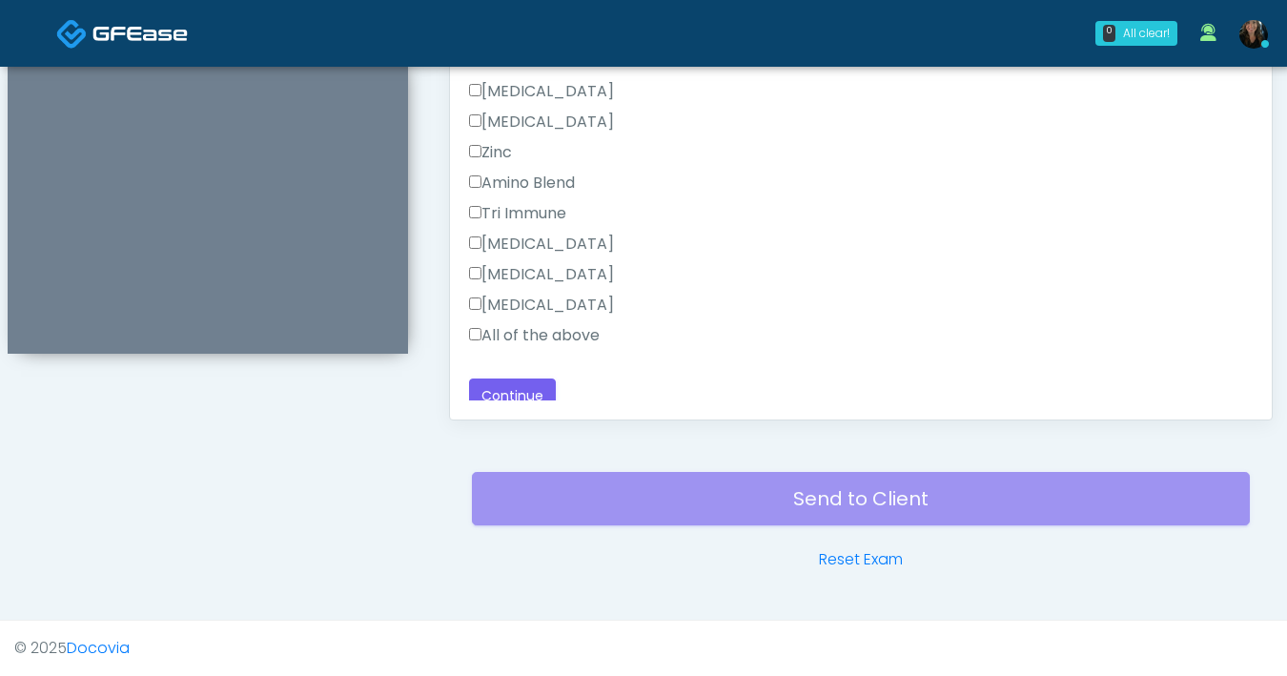
scroll to position [1272, 0]
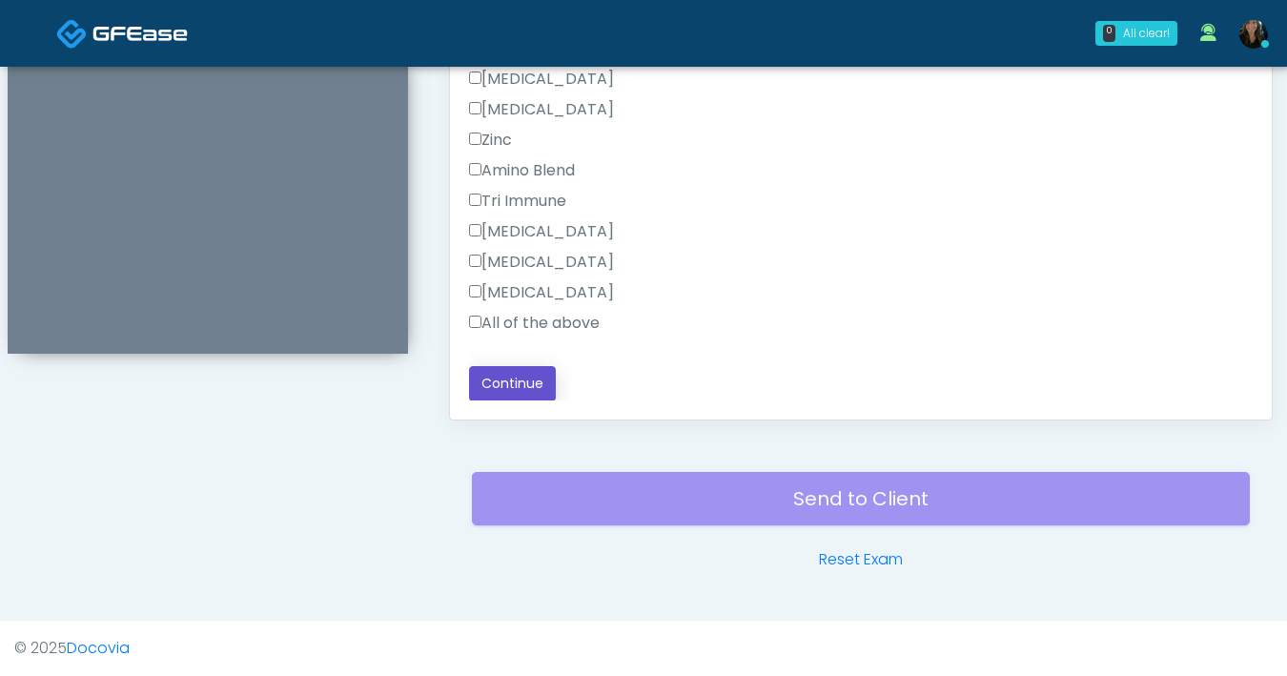
click at [514, 387] on button "Continue" at bounding box center [512, 383] width 87 height 35
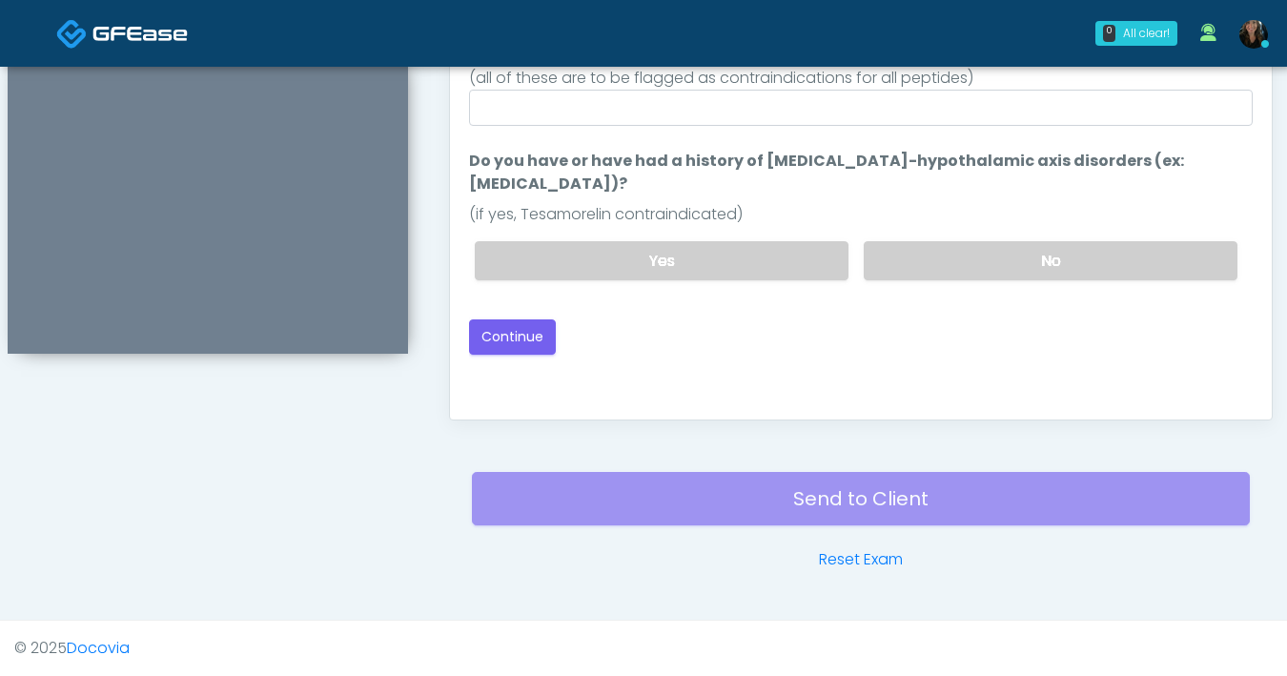
scroll to position [868, 0]
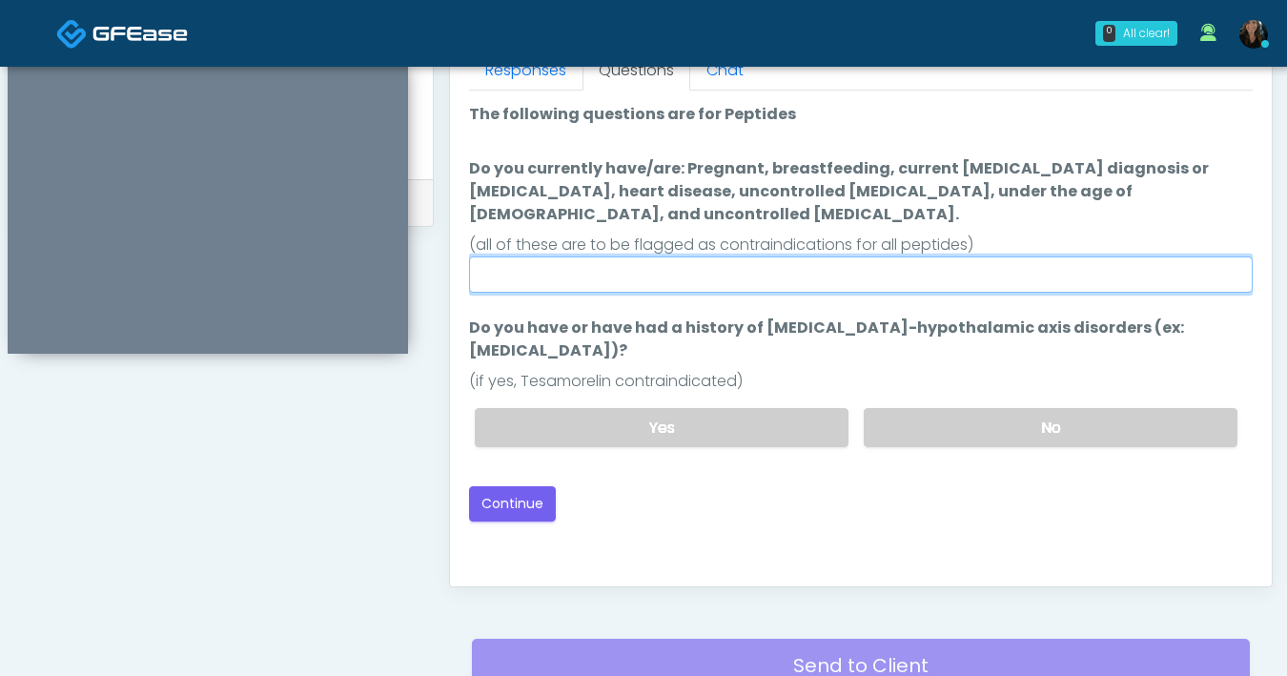
click at [772, 266] on input "Do you currently have/are: Pregnant, breastfeeding, current cancer diagnosis or…" at bounding box center [861, 274] width 784 height 36
type input "**"
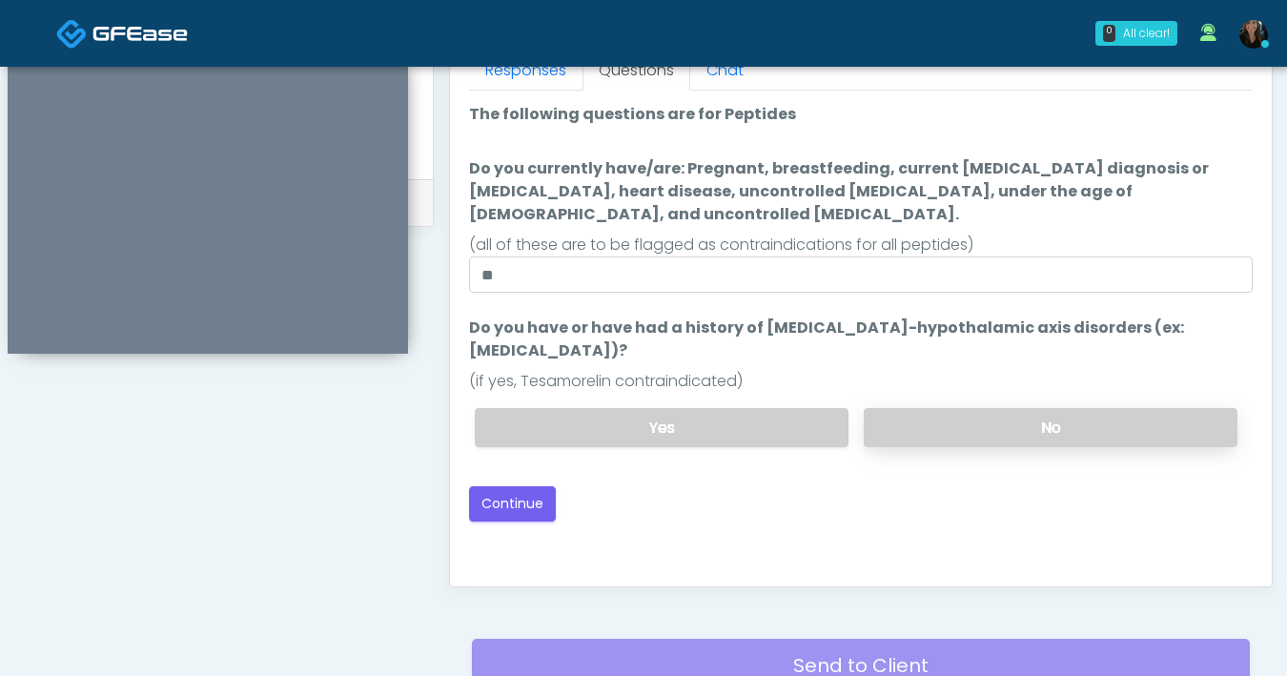
click at [998, 408] on label "No" at bounding box center [1051, 427] width 374 height 39
click at [508, 486] on button "Continue" at bounding box center [512, 503] width 87 height 35
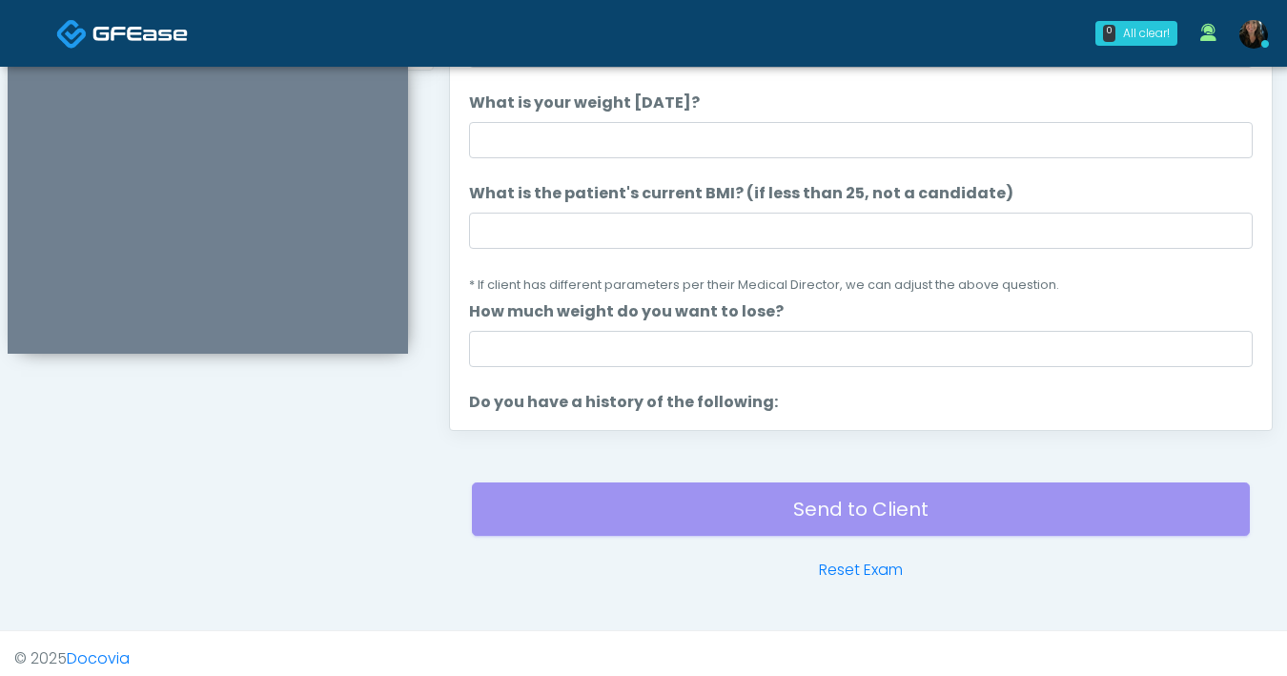
scroll to position [867, 0]
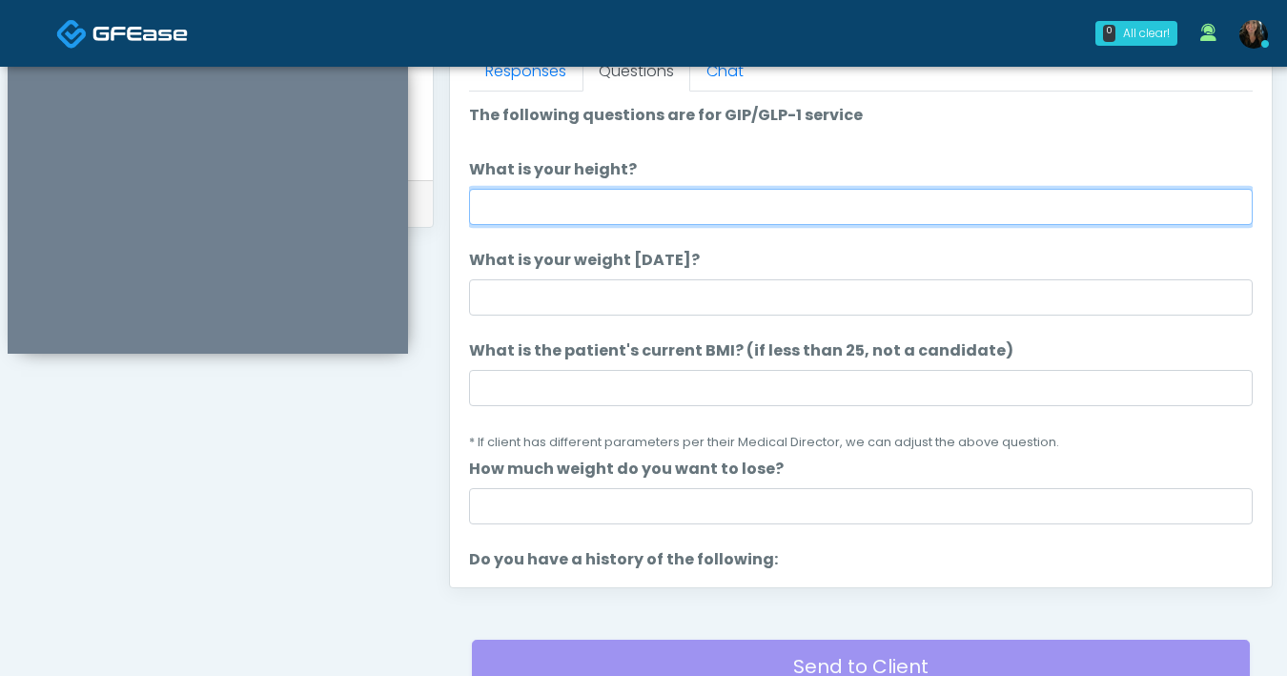
click at [699, 206] on input "What is your height?" at bounding box center [861, 207] width 784 height 36
type input "***"
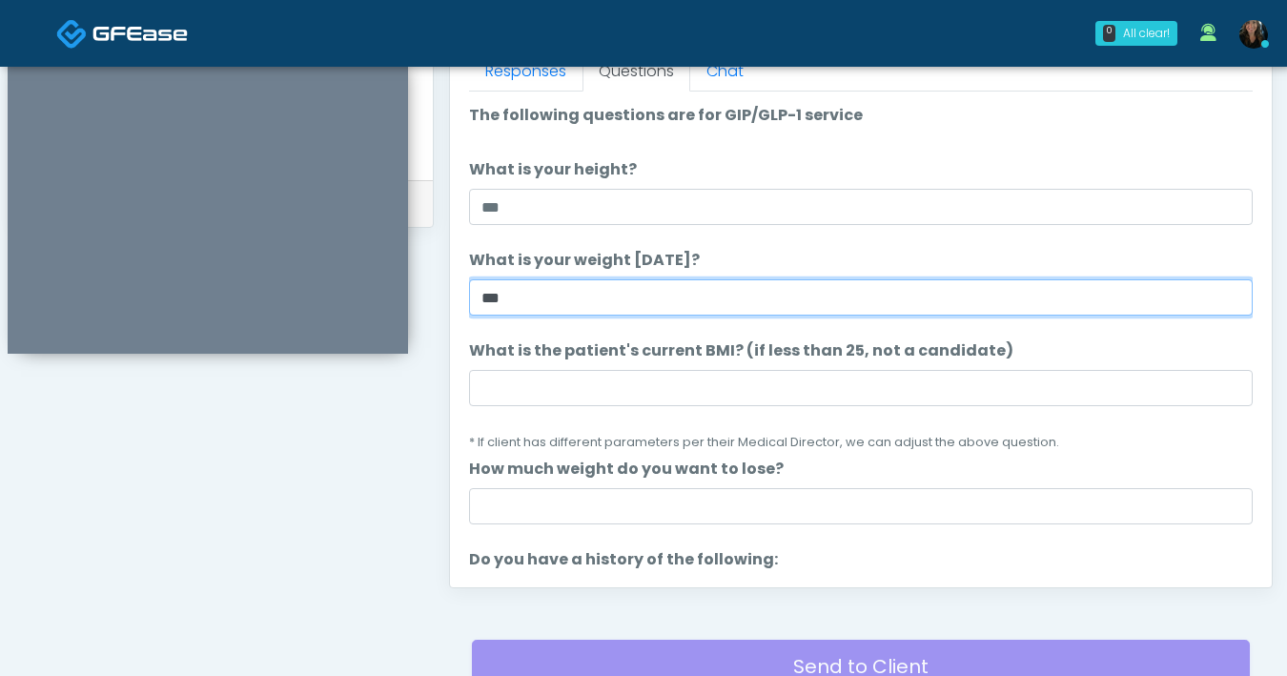
type input "***"
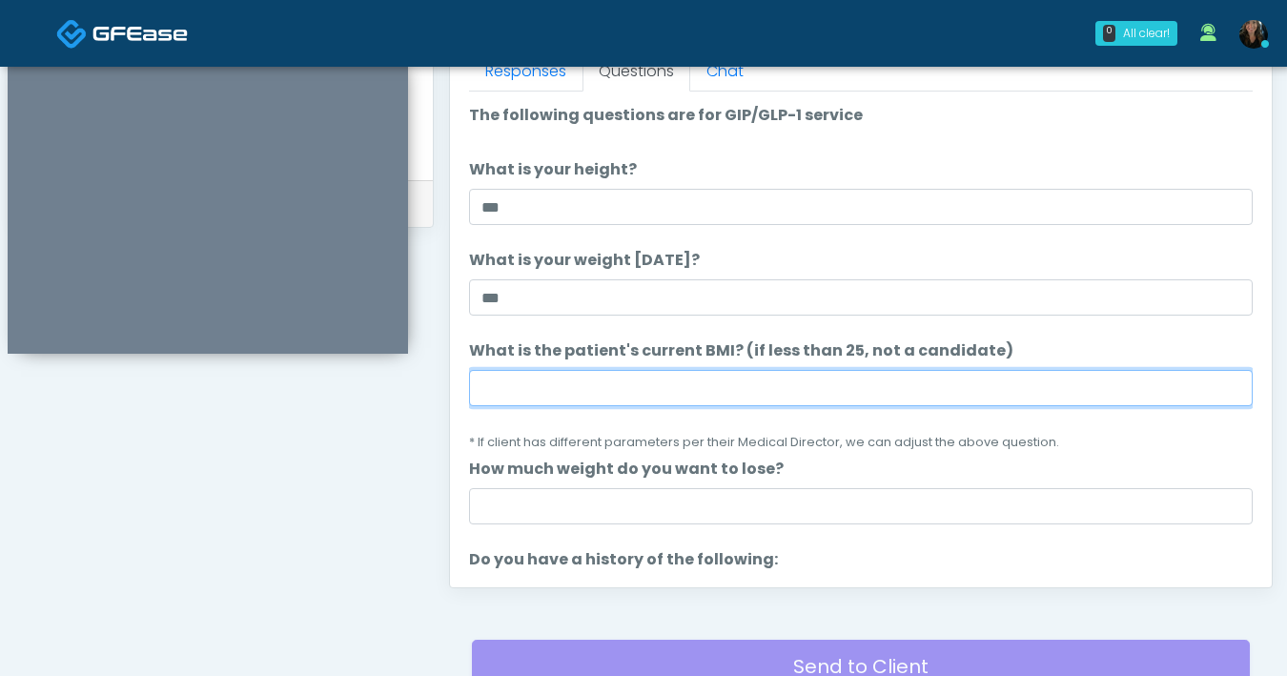
click at [722, 397] on input "What is the patient's current BMI? (if less than 25, not a candidate)" at bounding box center [861, 388] width 784 height 36
type input "****"
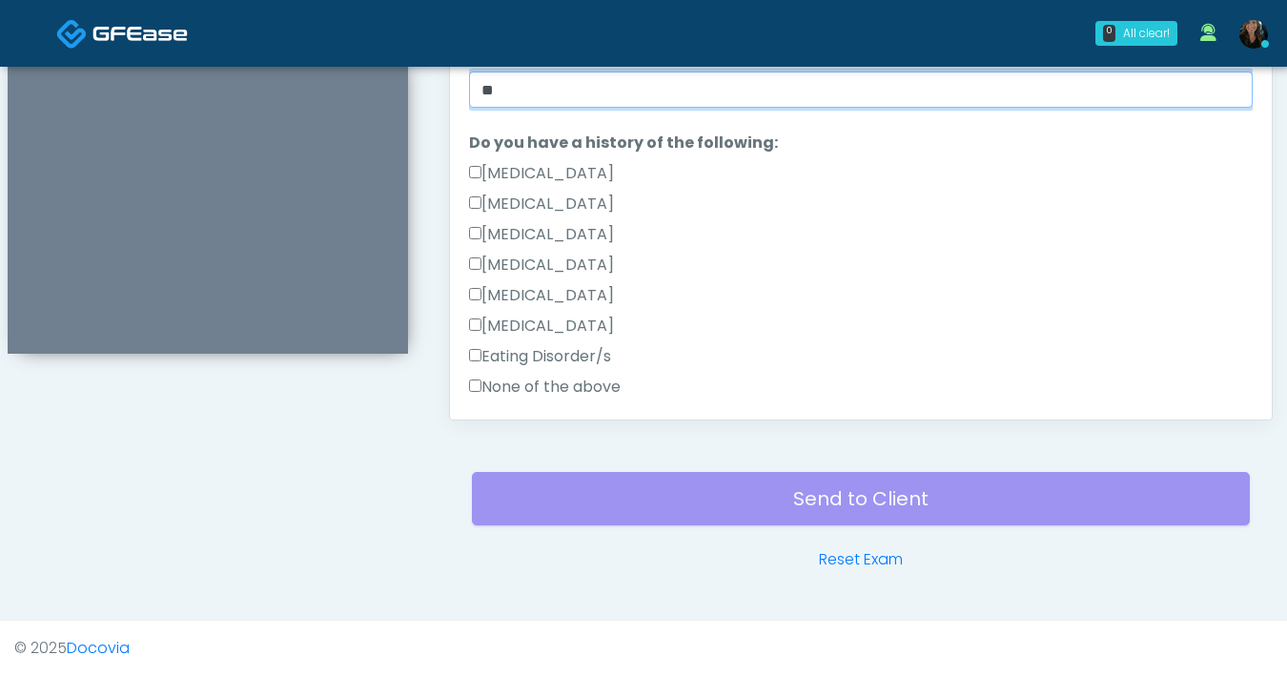
scroll to position [269, 0]
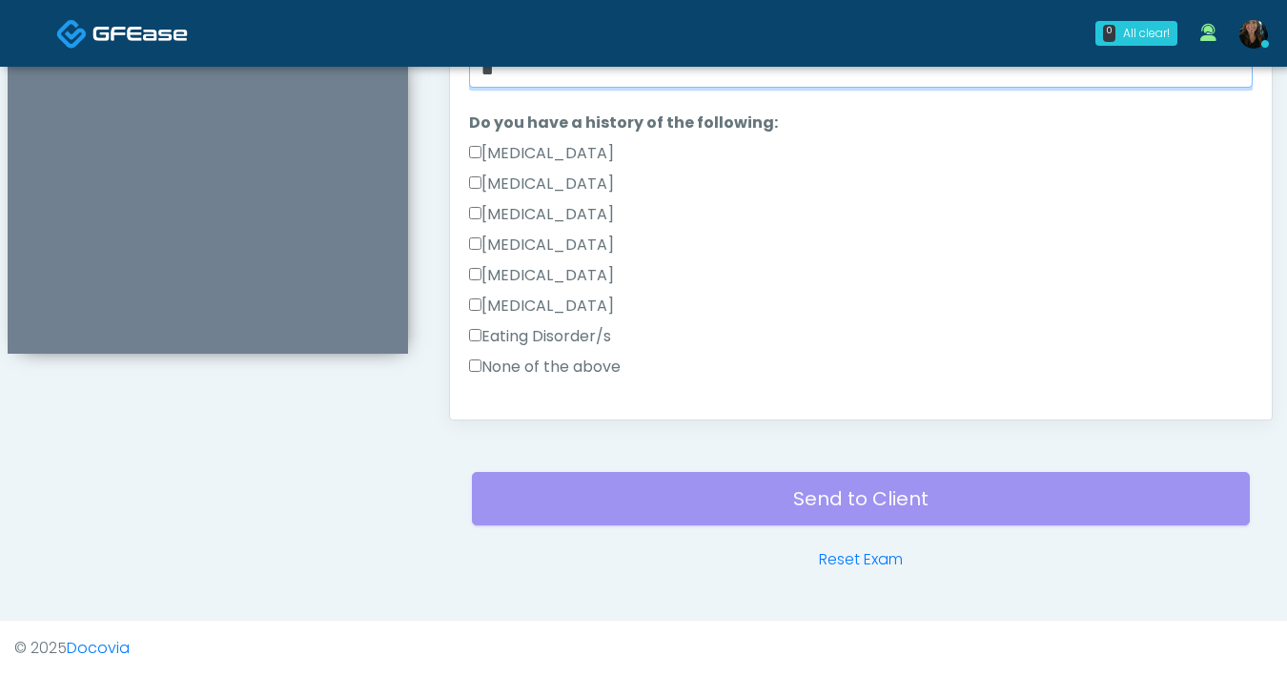
type input "**"
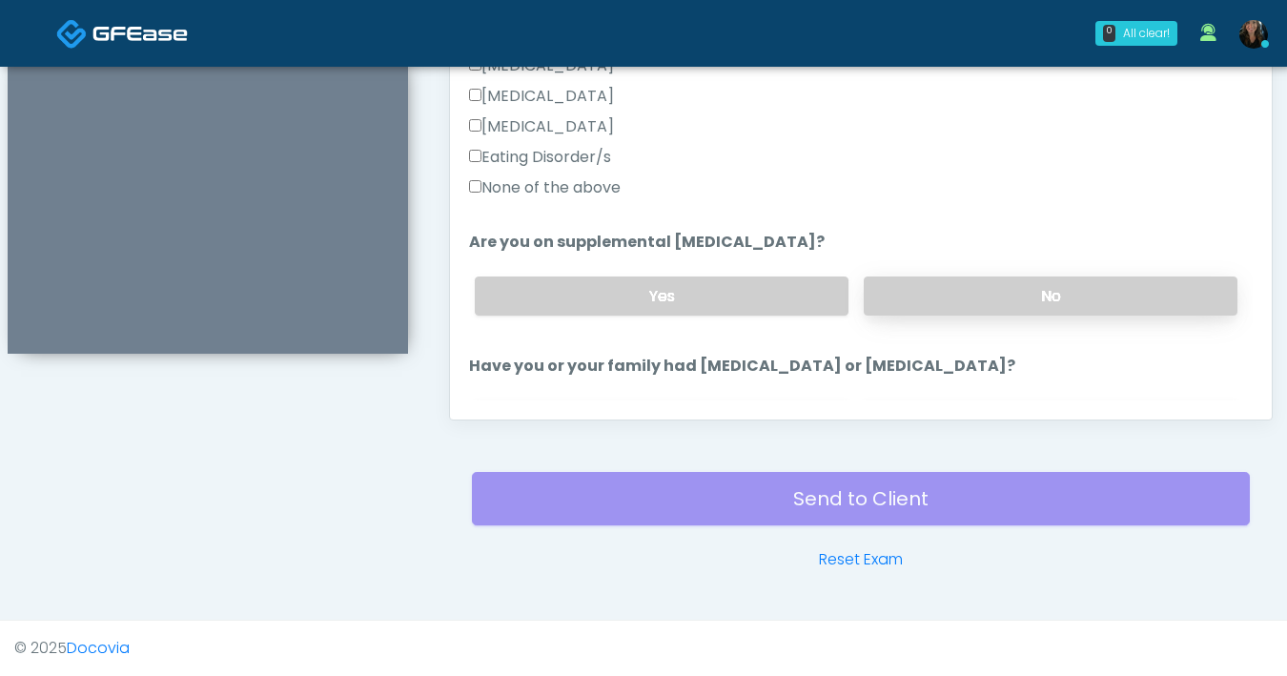
click at [1027, 311] on label "No" at bounding box center [1051, 295] width 374 height 39
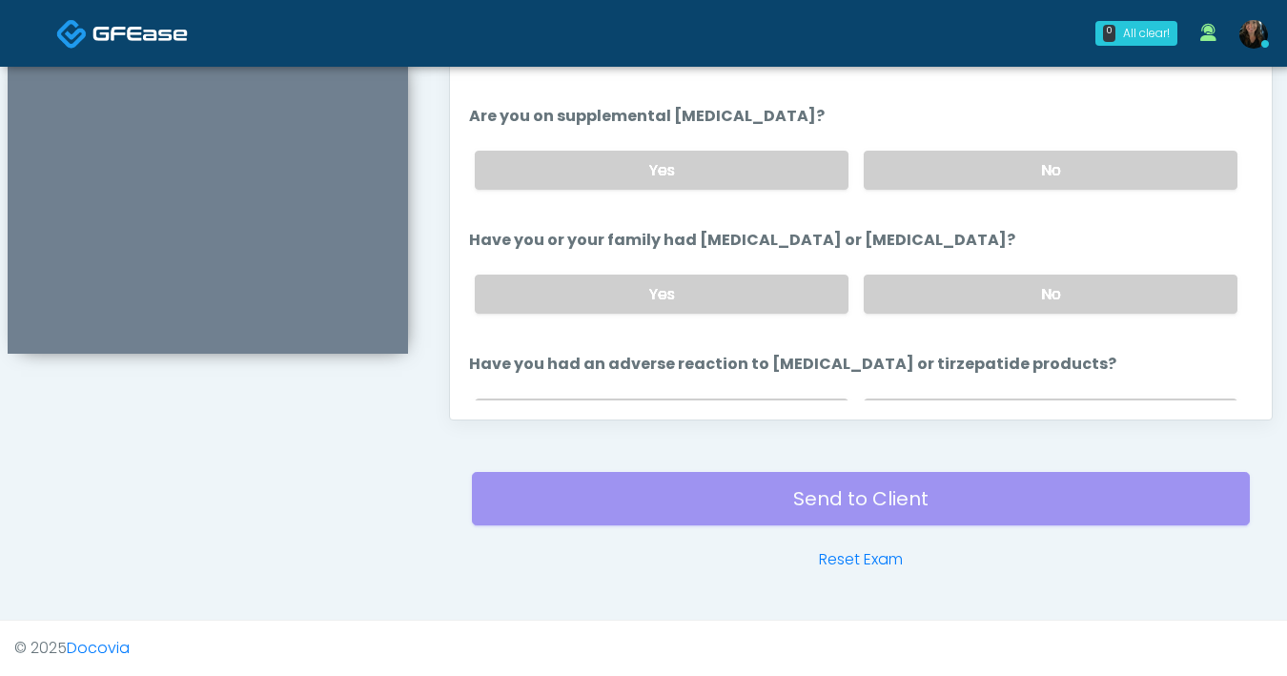
scroll to position [575, 0]
click at [932, 298] on label "No" at bounding box center [1051, 293] width 374 height 39
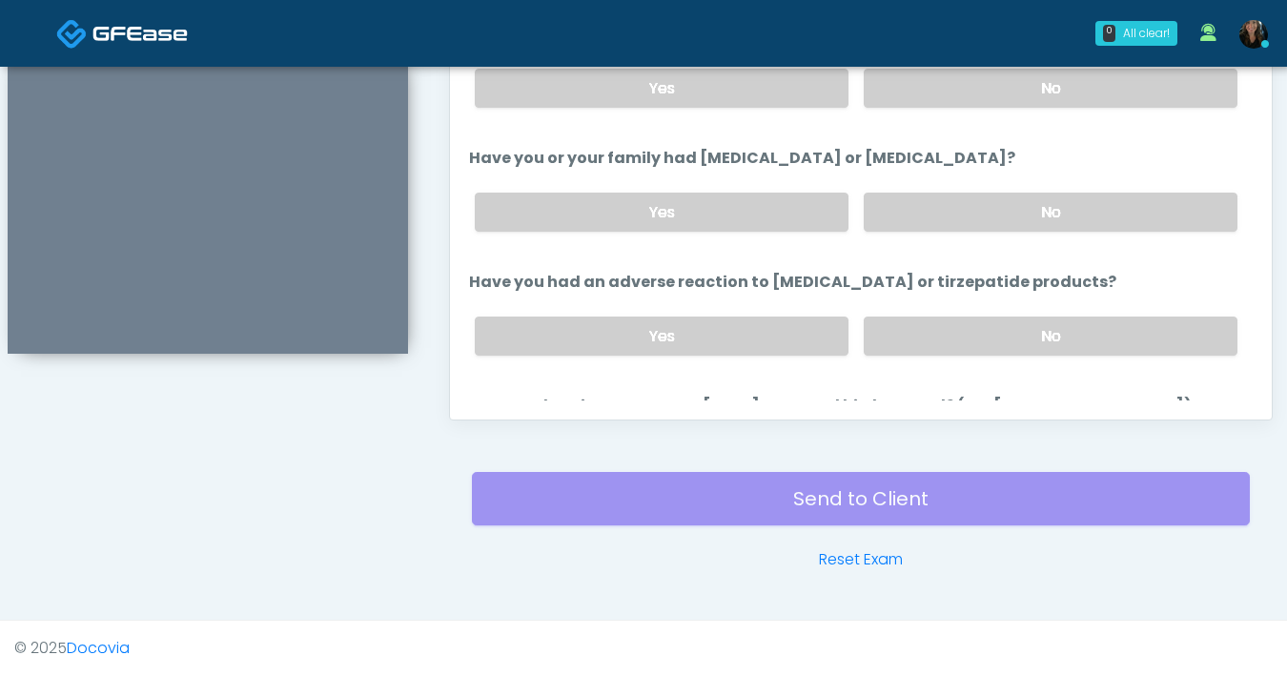
scroll to position [678, 0]
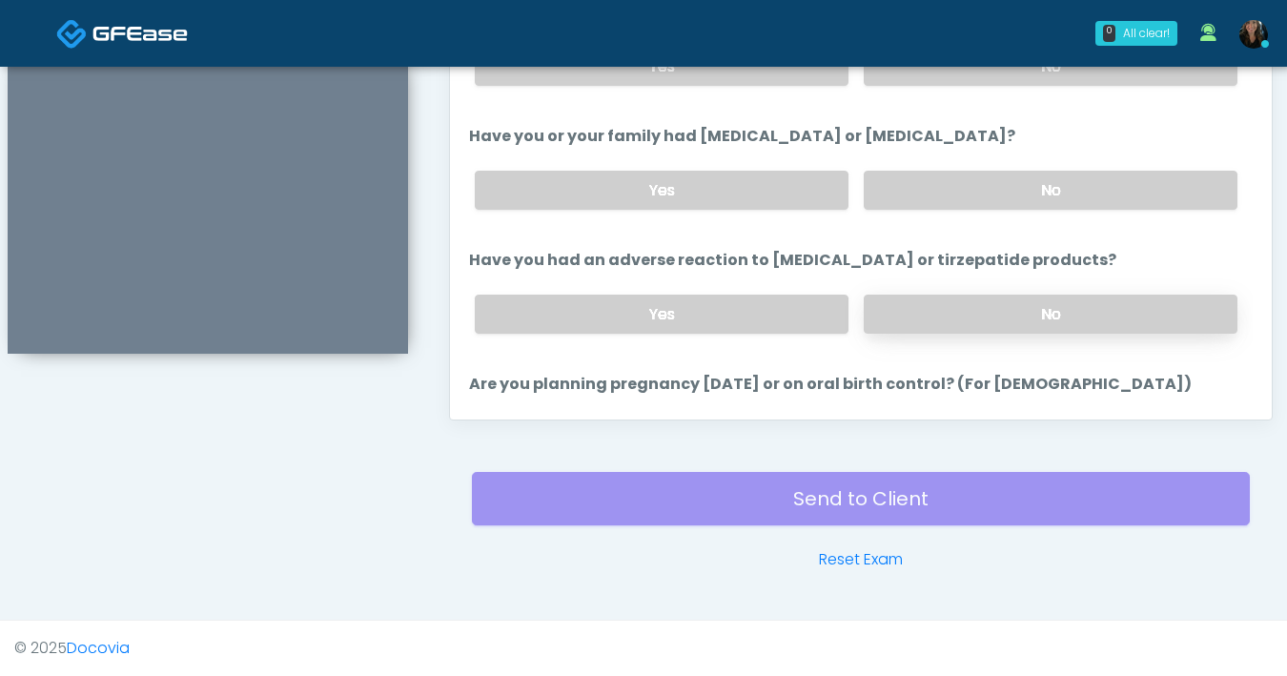
click at [954, 302] on label "No" at bounding box center [1051, 314] width 374 height 39
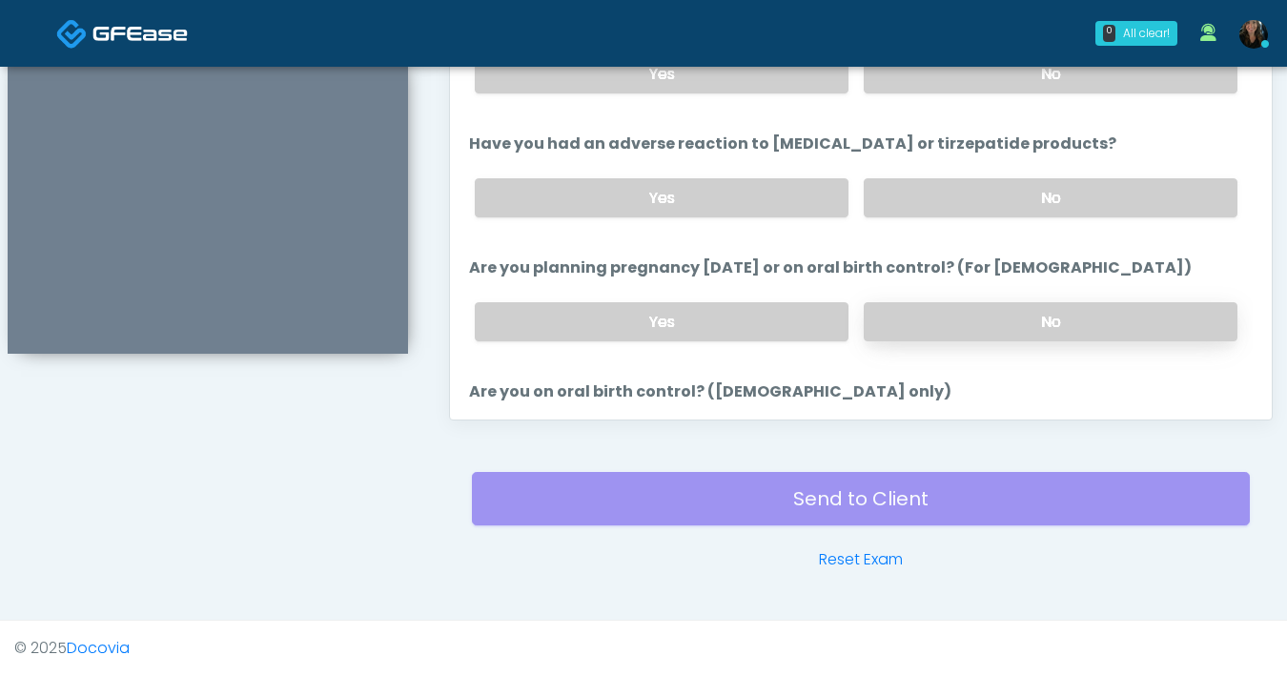
scroll to position [794, 0]
click at [961, 314] on label "No" at bounding box center [1051, 321] width 374 height 39
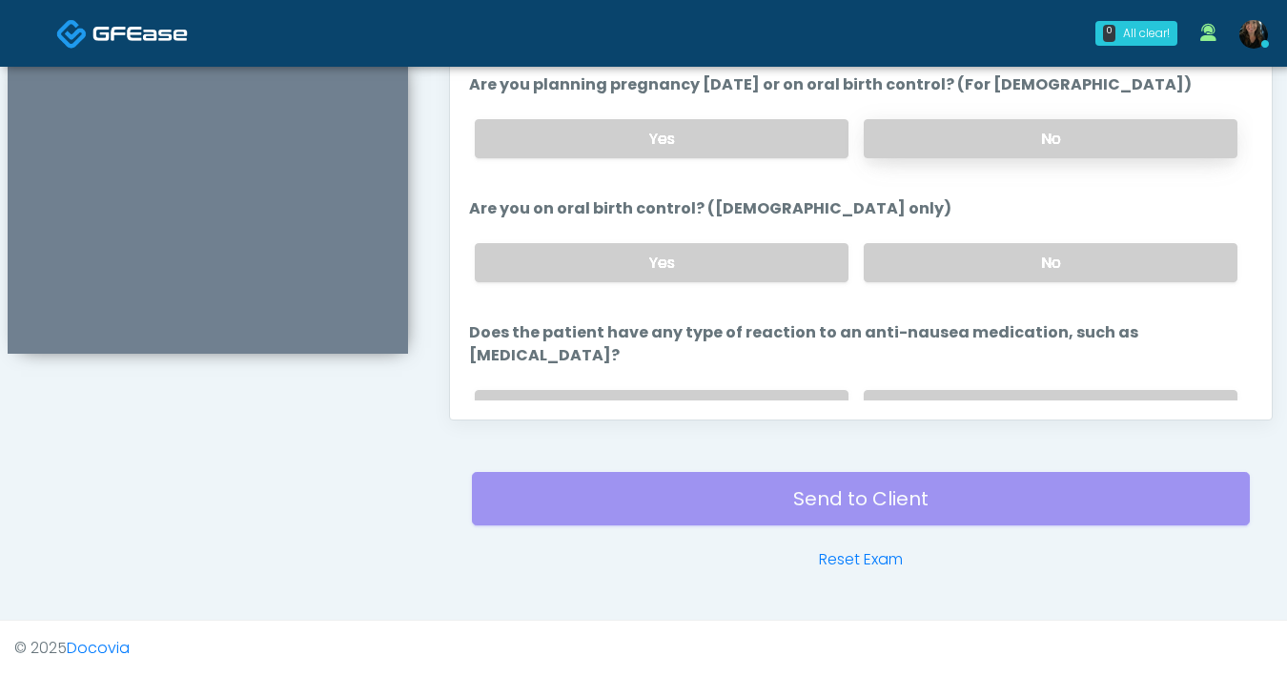
scroll to position [1003, 0]
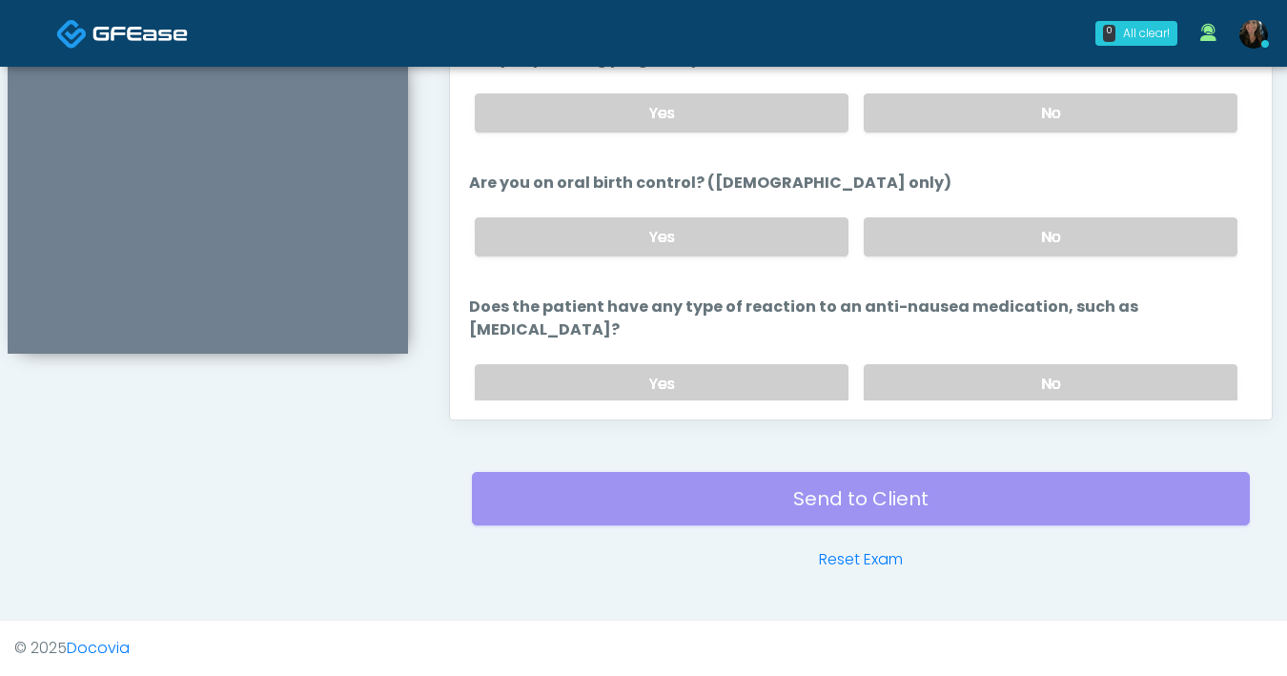
click at [976, 251] on div "Yes No" at bounding box center [855, 237] width 793 height 70
click at [993, 364] on label "No" at bounding box center [1051, 383] width 374 height 39
click at [997, 245] on label "No" at bounding box center [1051, 236] width 374 height 39
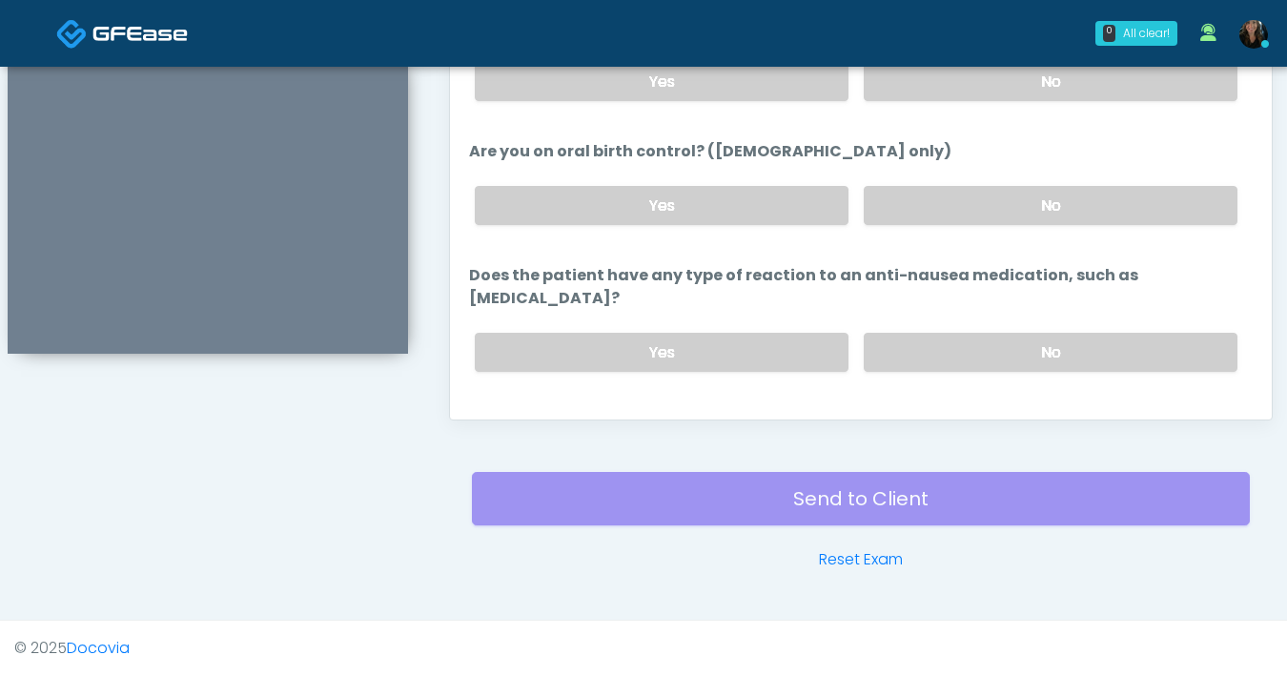
scroll to position [1051, 0]
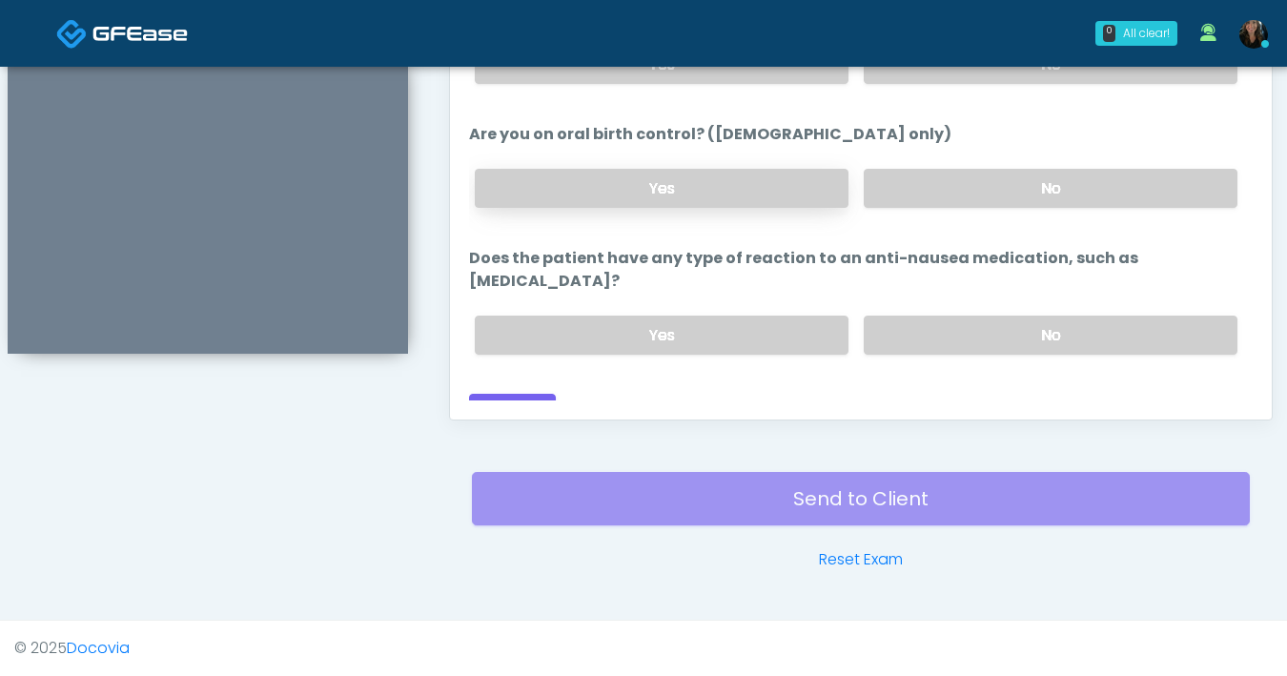
click at [754, 190] on label "Yes" at bounding box center [662, 188] width 374 height 39
click at [532, 394] on button "Continue" at bounding box center [512, 411] width 87 height 35
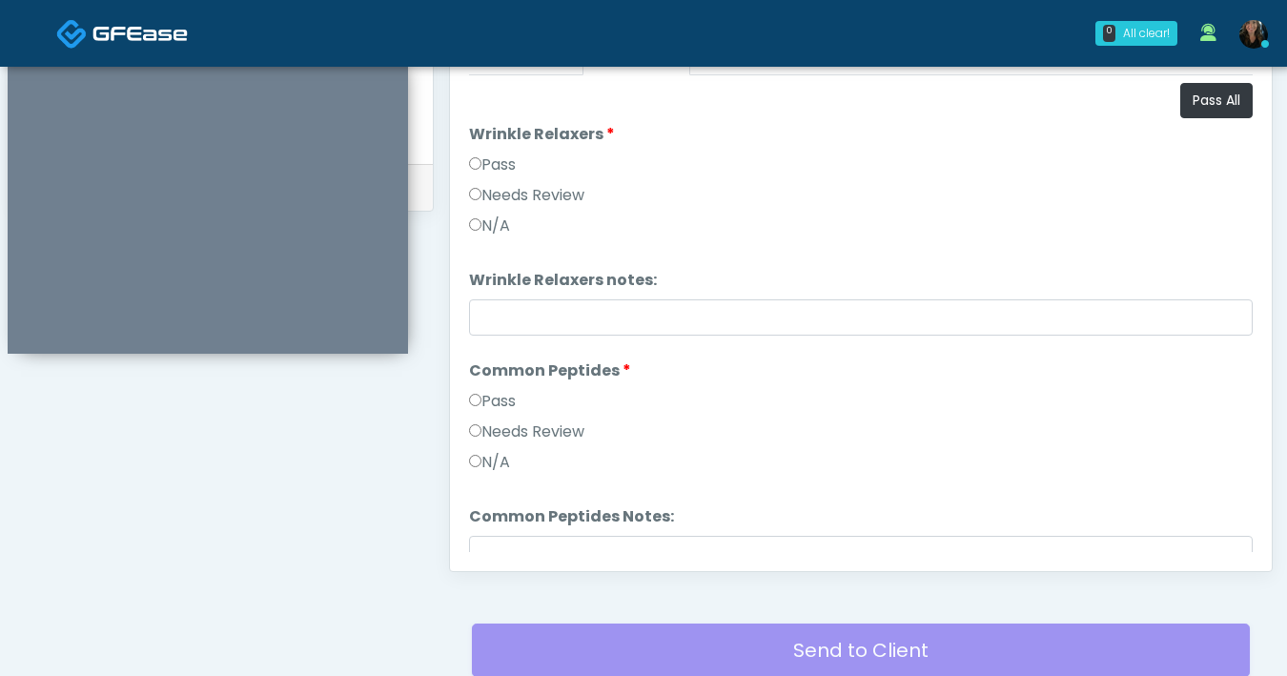
scroll to position [856, 0]
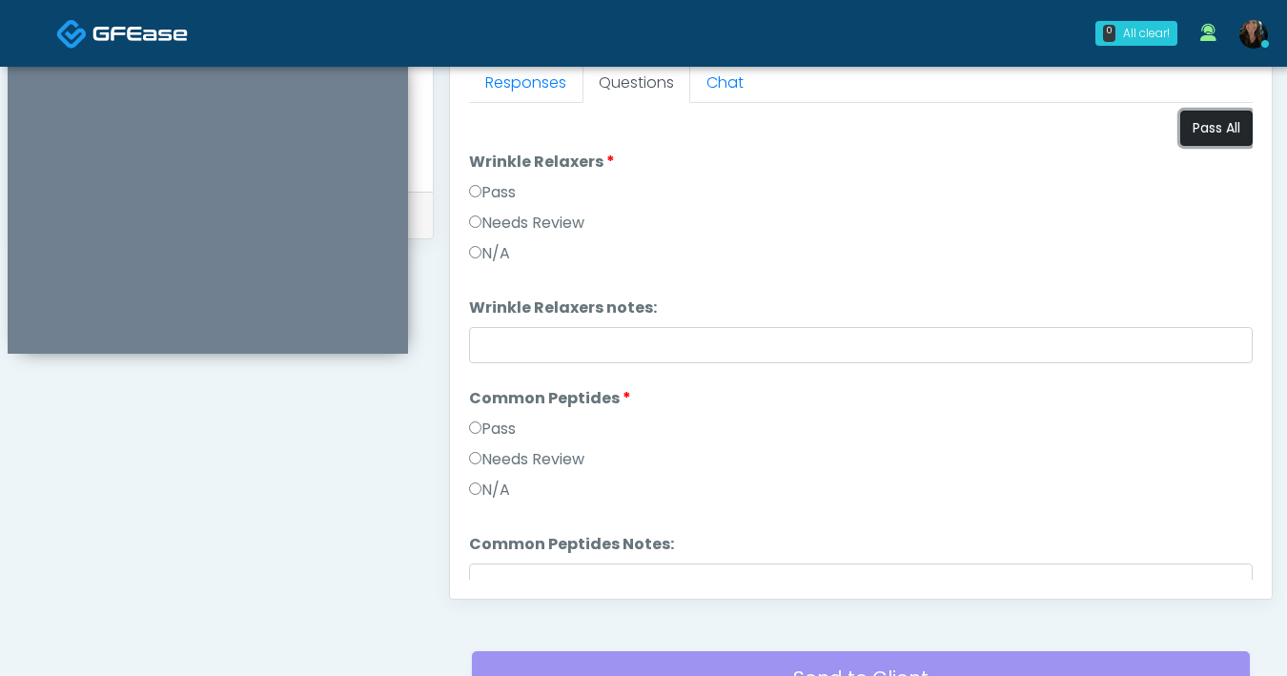
click at [1207, 125] on button "Pass All" at bounding box center [1216, 128] width 72 height 35
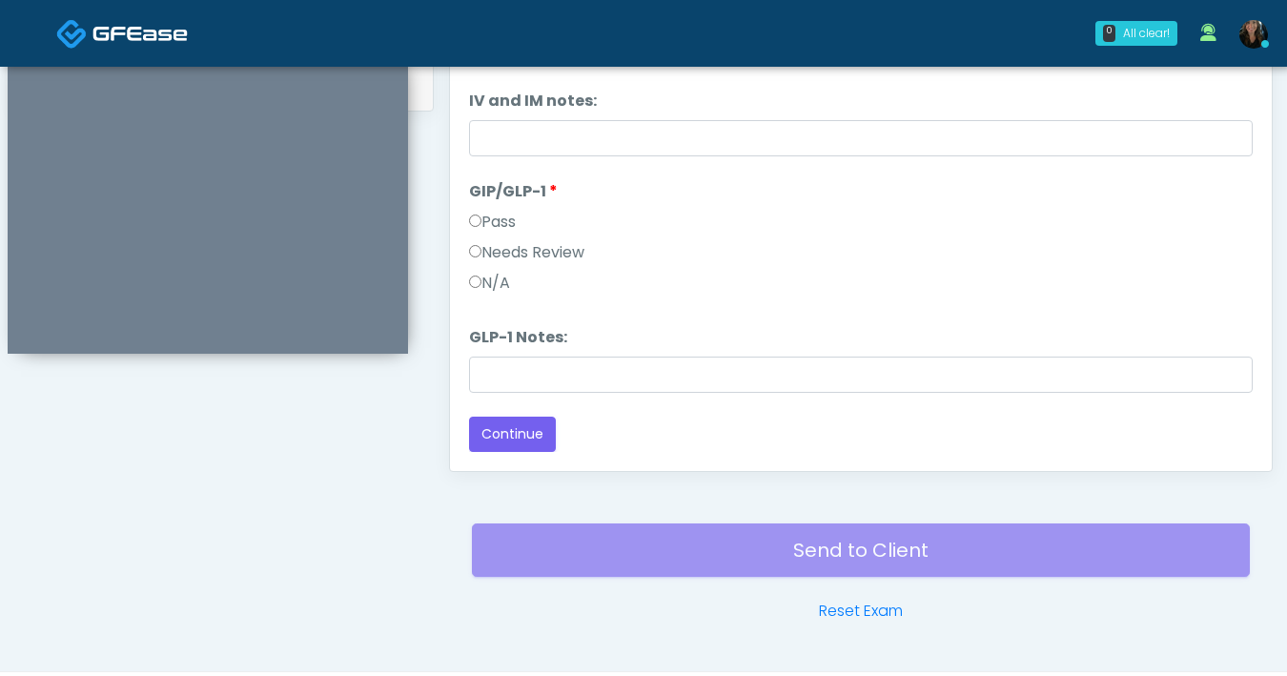
scroll to position [1035, 0]
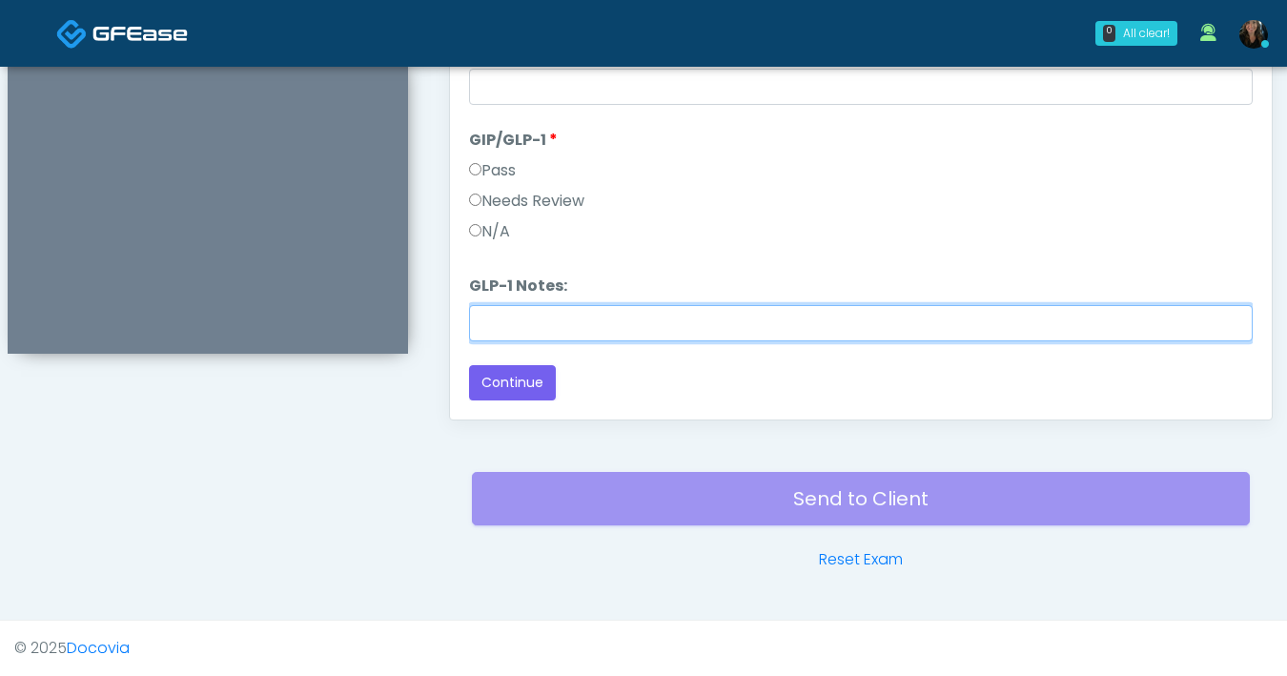
click at [662, 325] on input "GLP-1 Notes:" at bounding box center [861, 323] width 784 height 36
click at [730, 322] on input "GLP-1 Notes:" at bounding box center [861, 323] width 784 height 36
click at [669, 320] on input "GLP-1 Notes:" at bounding box center [861, 323] width 784 height 36
click at [548, 332] on input "GLP-1 Notes:" at bounding box center [861, 323] width 784 height 36
type input "**********"
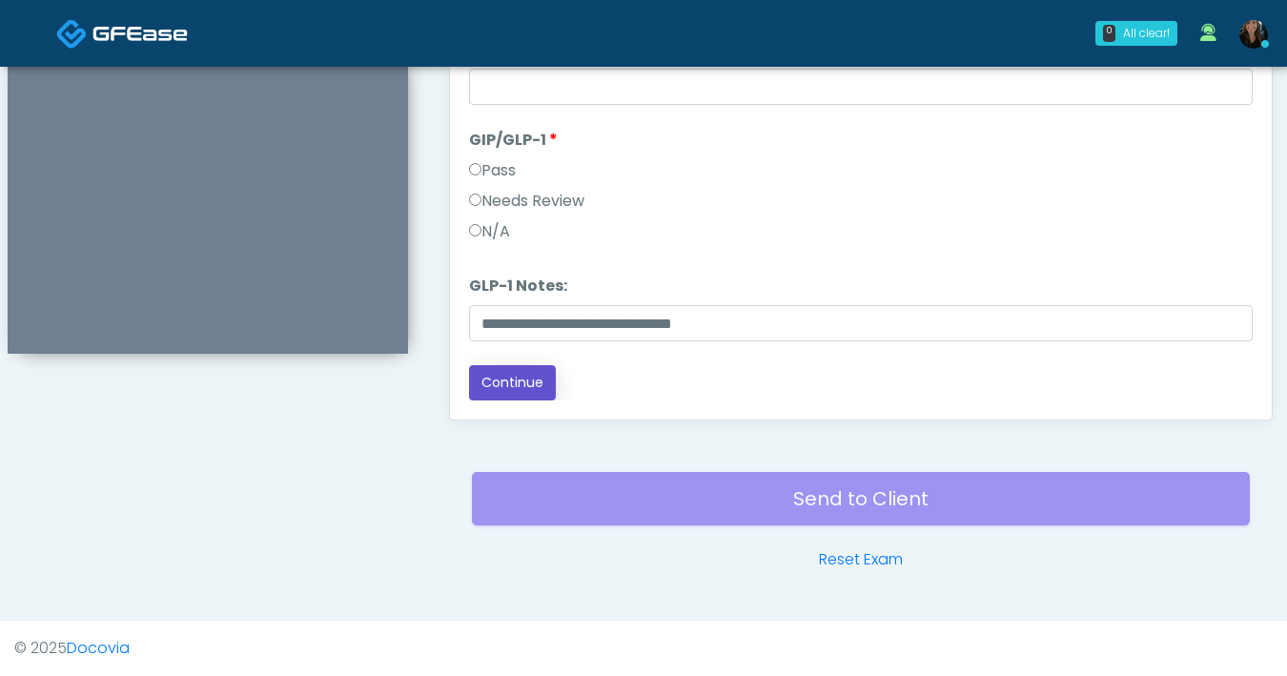
click at [524, 376] on button "Continue" at bounding box center [512, 382] width 87 height 35
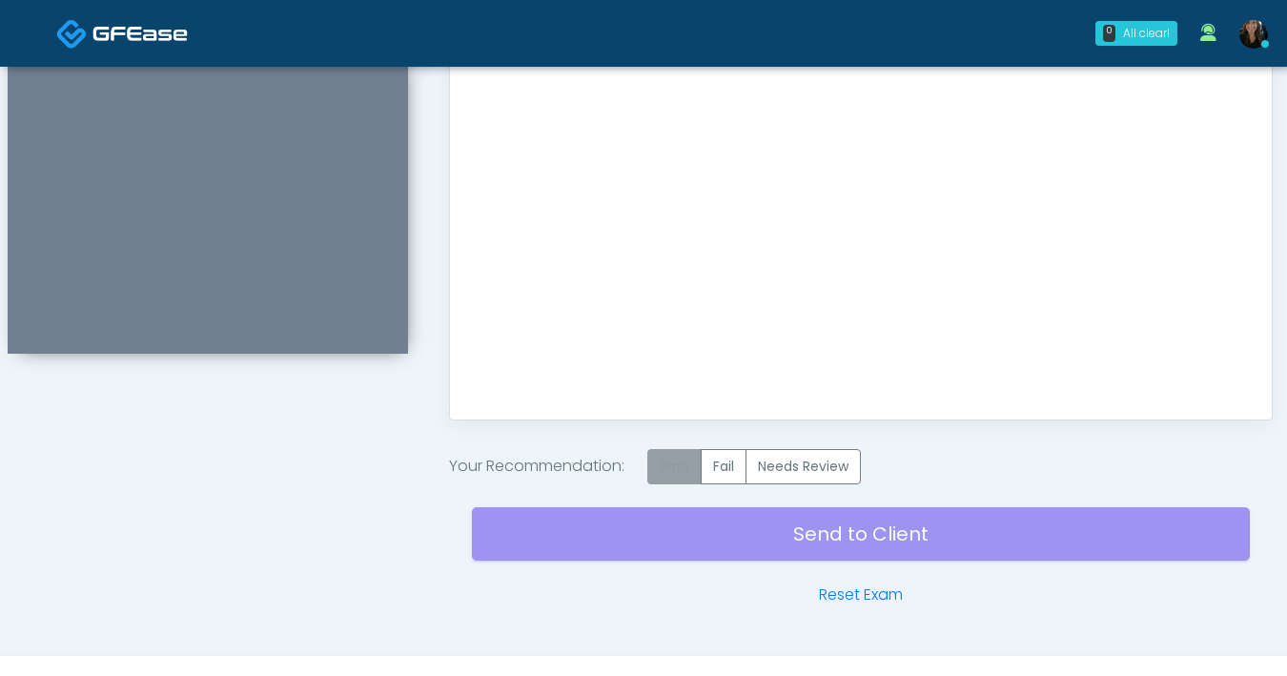
click at [692, 477] on label "Pass" at bounding box center [674, 466] width 54 height 35
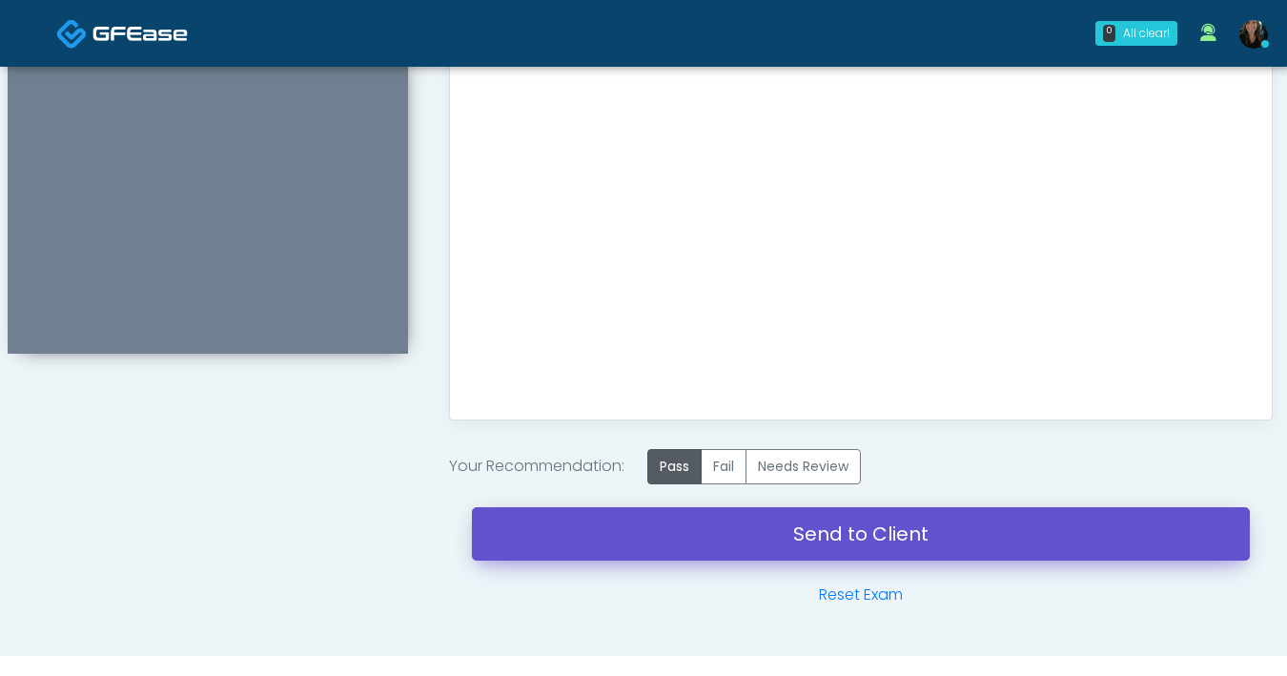
click at [799, 545] on link "Send to Client" at bounding box center [861, 533] width 778 height 53
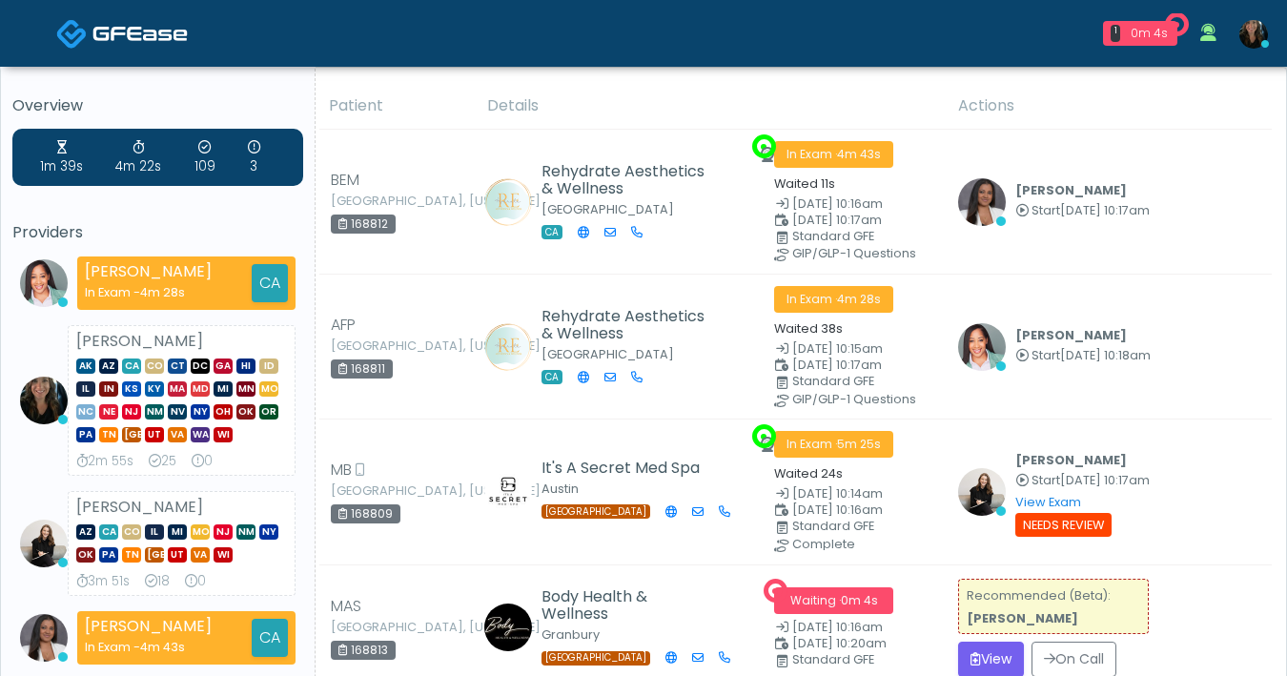
scroll to position [409, 0]
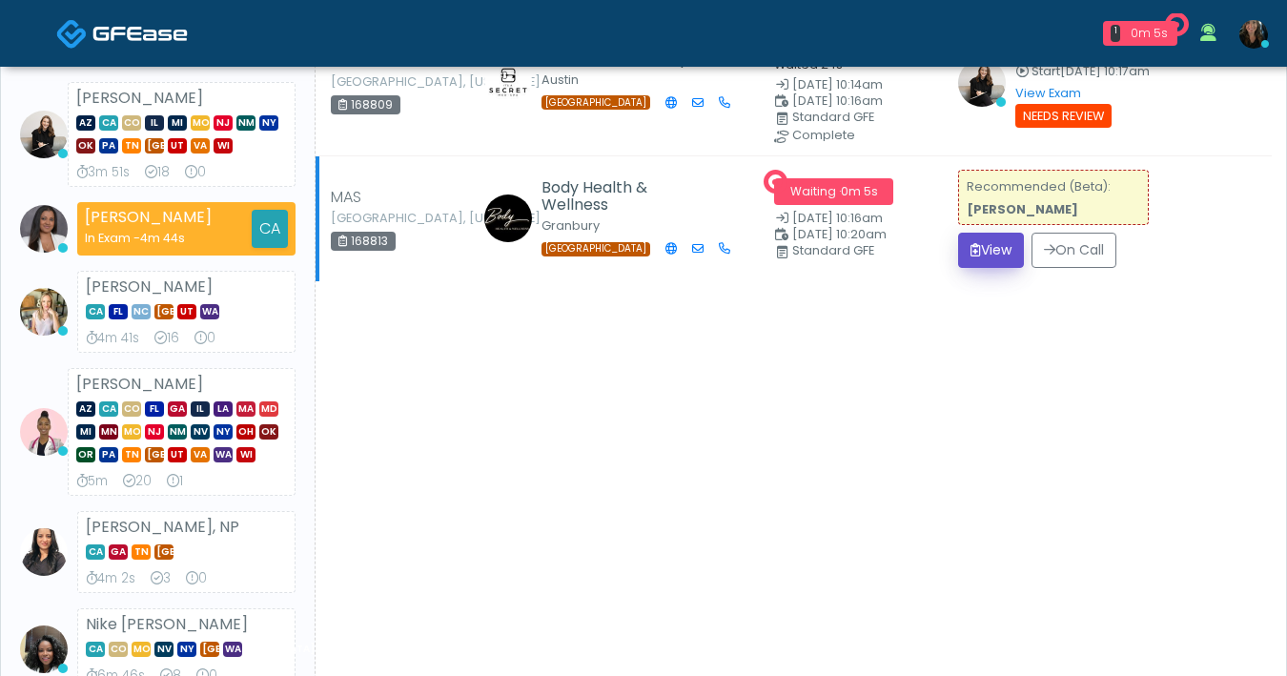
click at [988, 258] on button "View" at bounding box center [991, 250] width 66 height 35
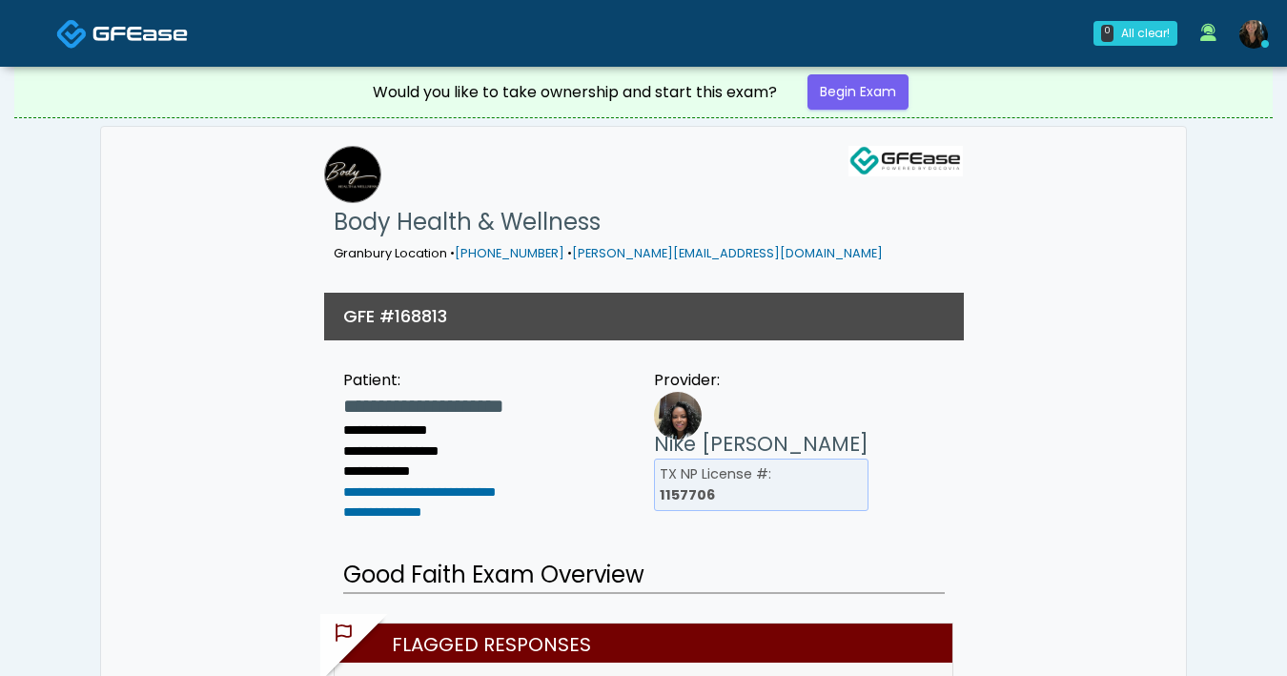
click at [153, 32] on img at bounding box center [139, 33] width 95 height 19
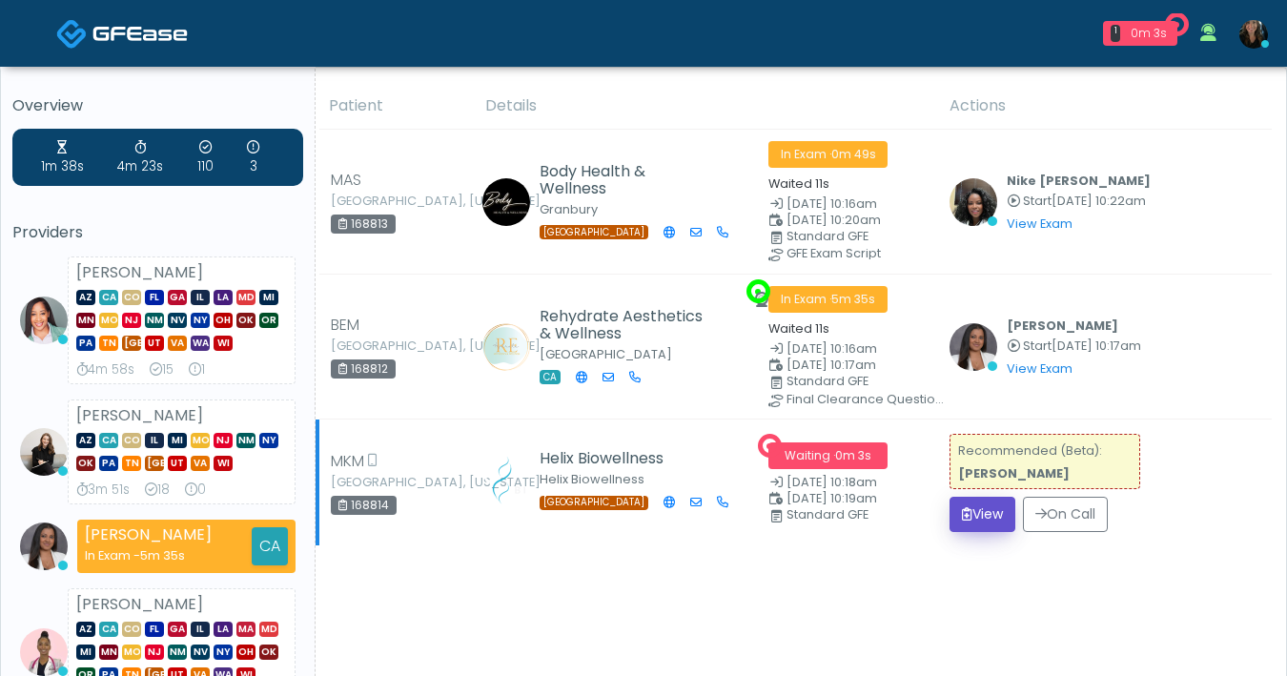
click at [965, 520] on button "View" at bounding box center [982, 514] width 66 height 35
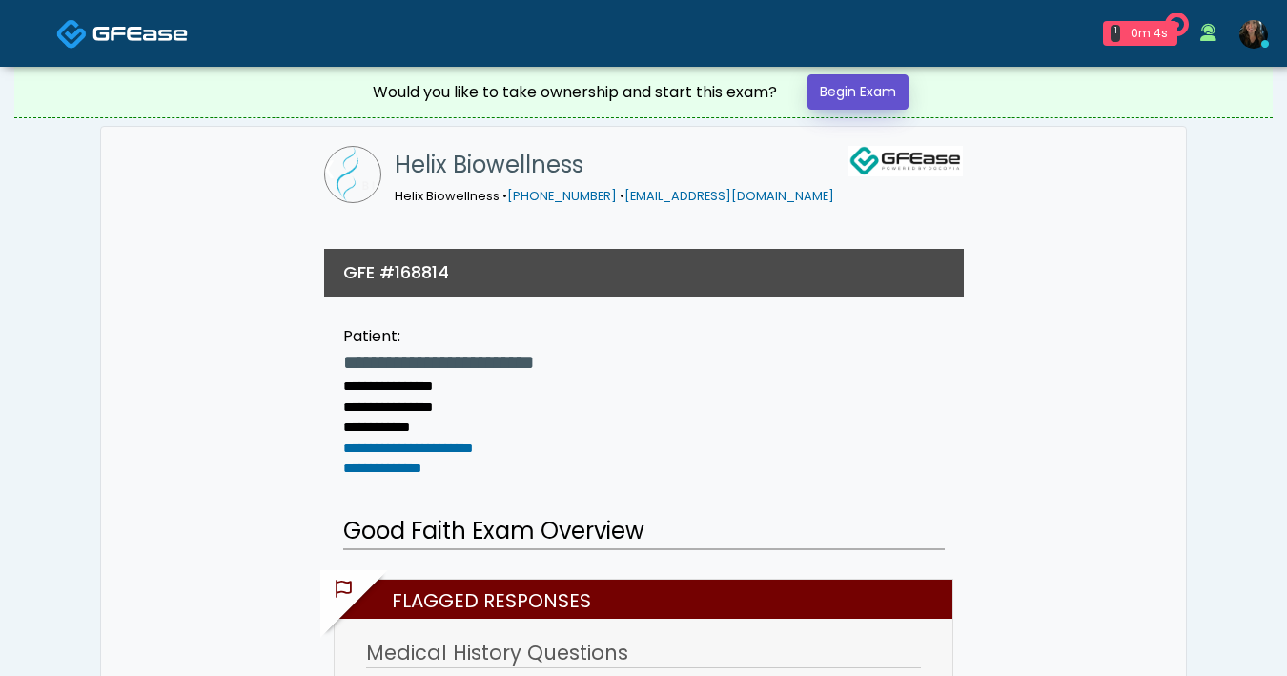
click at [858, 106] on link "Begin Exam" at bounding box center [857, 91] width 101 height 35
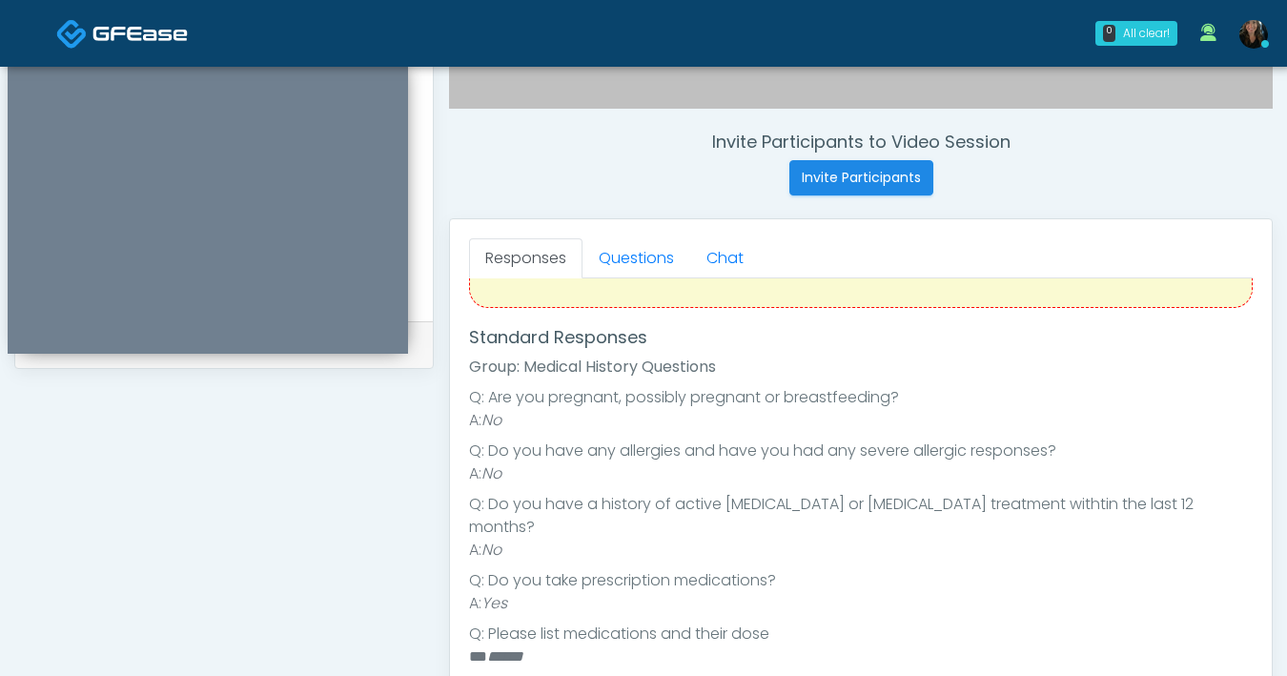
scroll to position [233, 0]
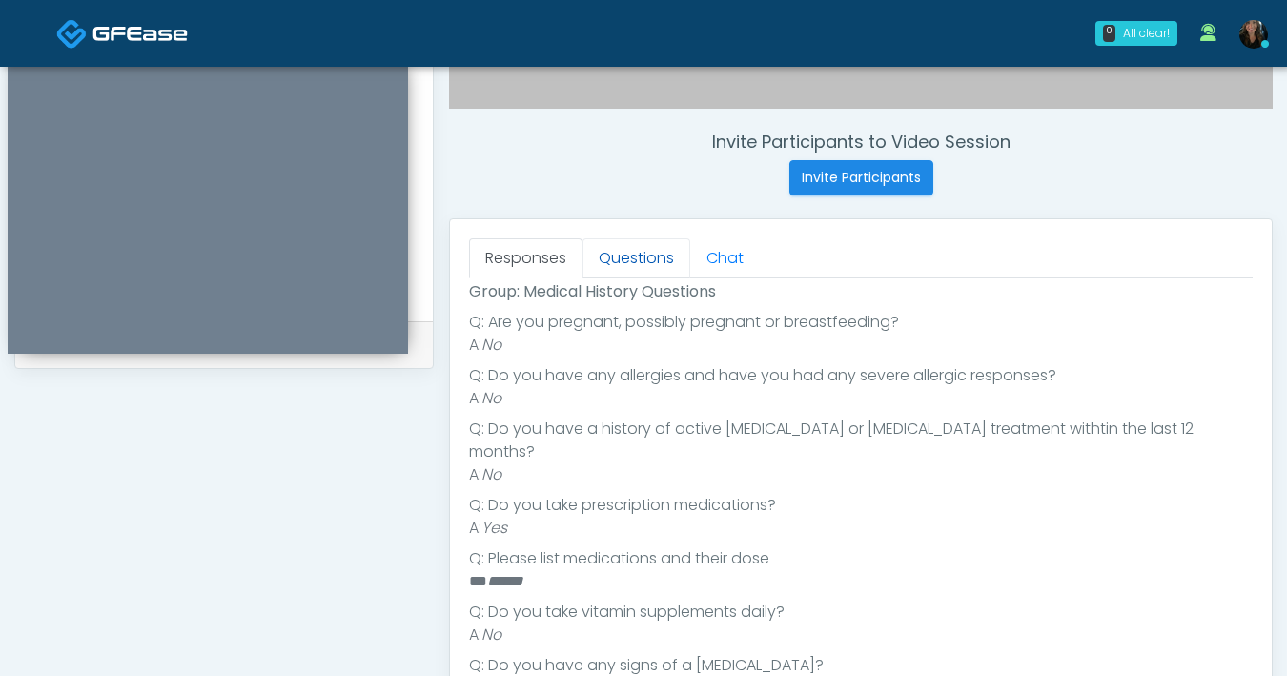
click at [623, 269] on link "Questions" at bounding box center [636, 258] width 108 height 40
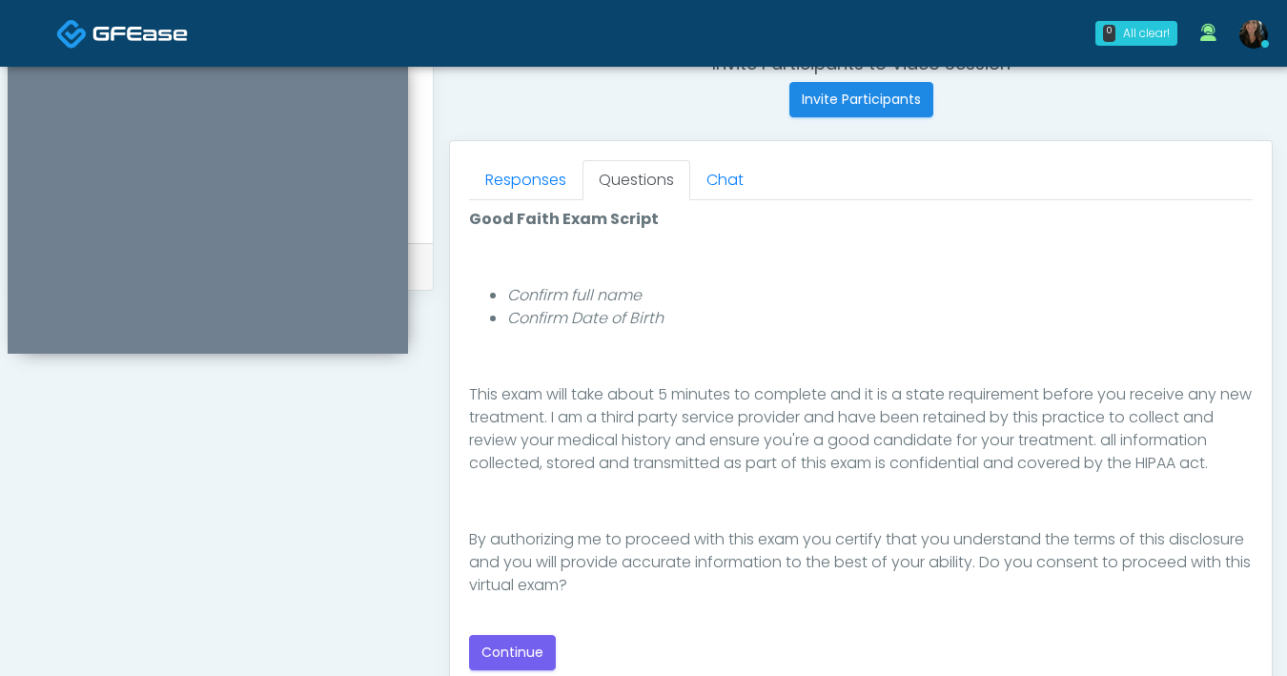
scroll to position [763, 0]
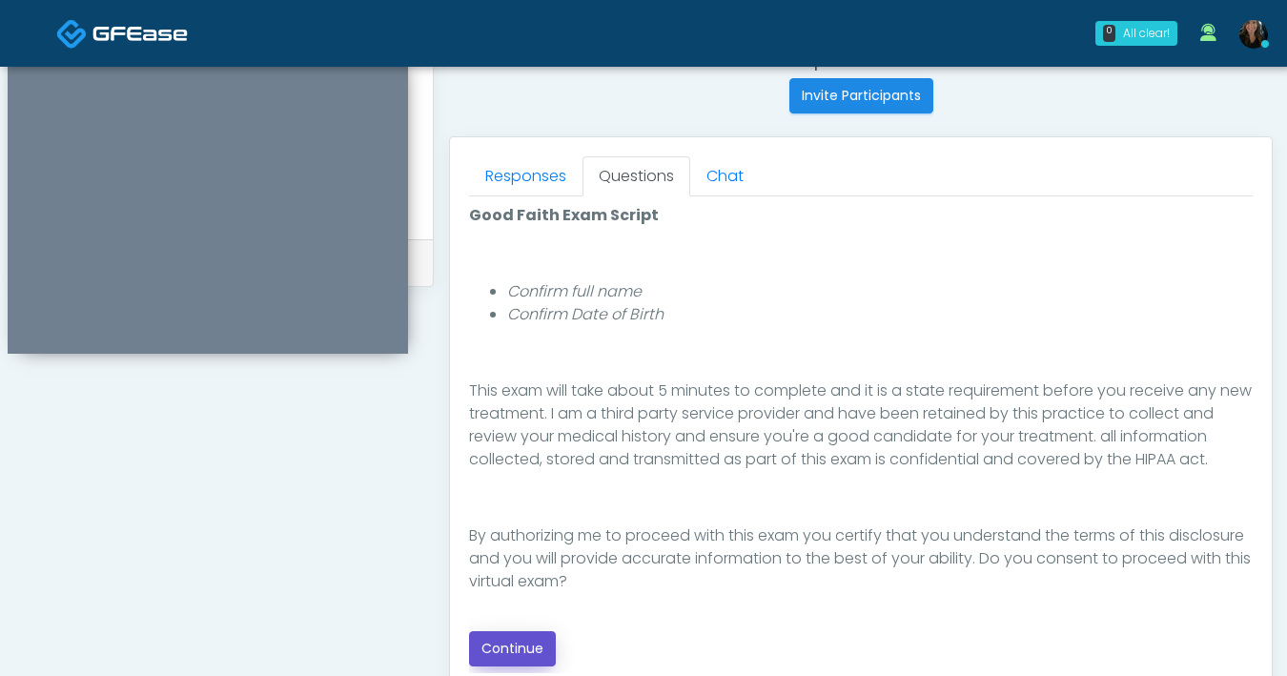
click at [520, 637] on button "Continue" at bounding box center [512, 648] width 87 height 35
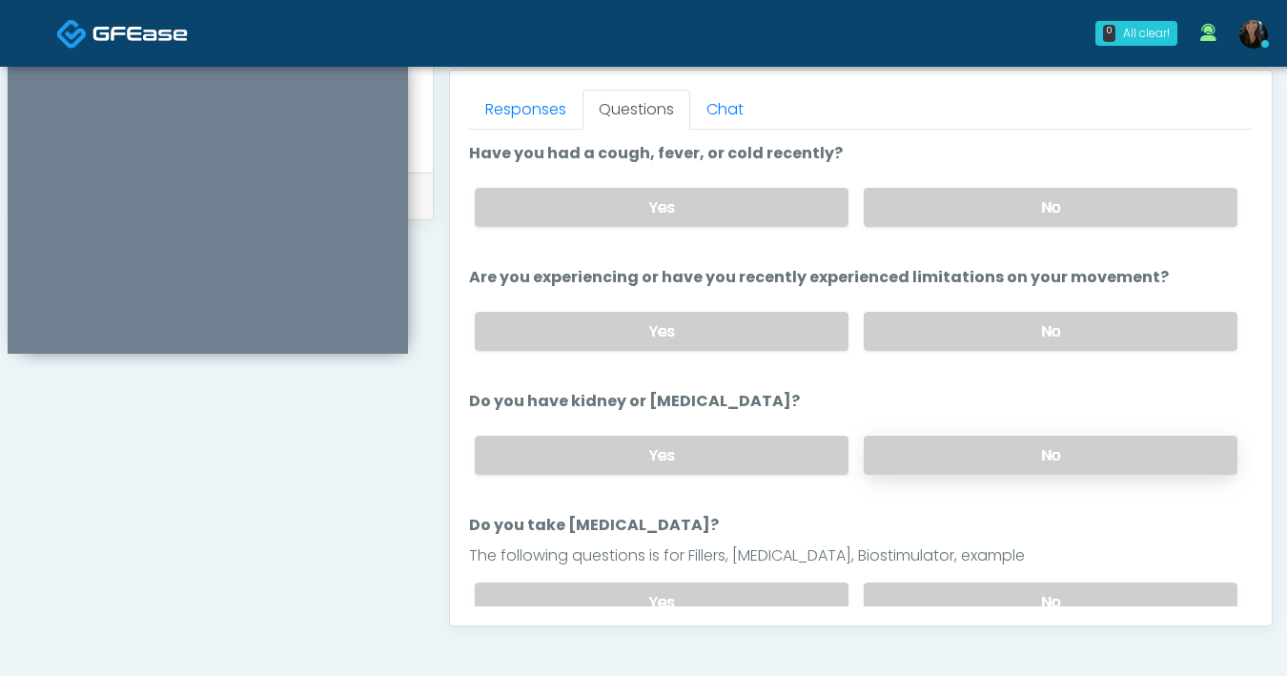
scroll to position [810, 0]
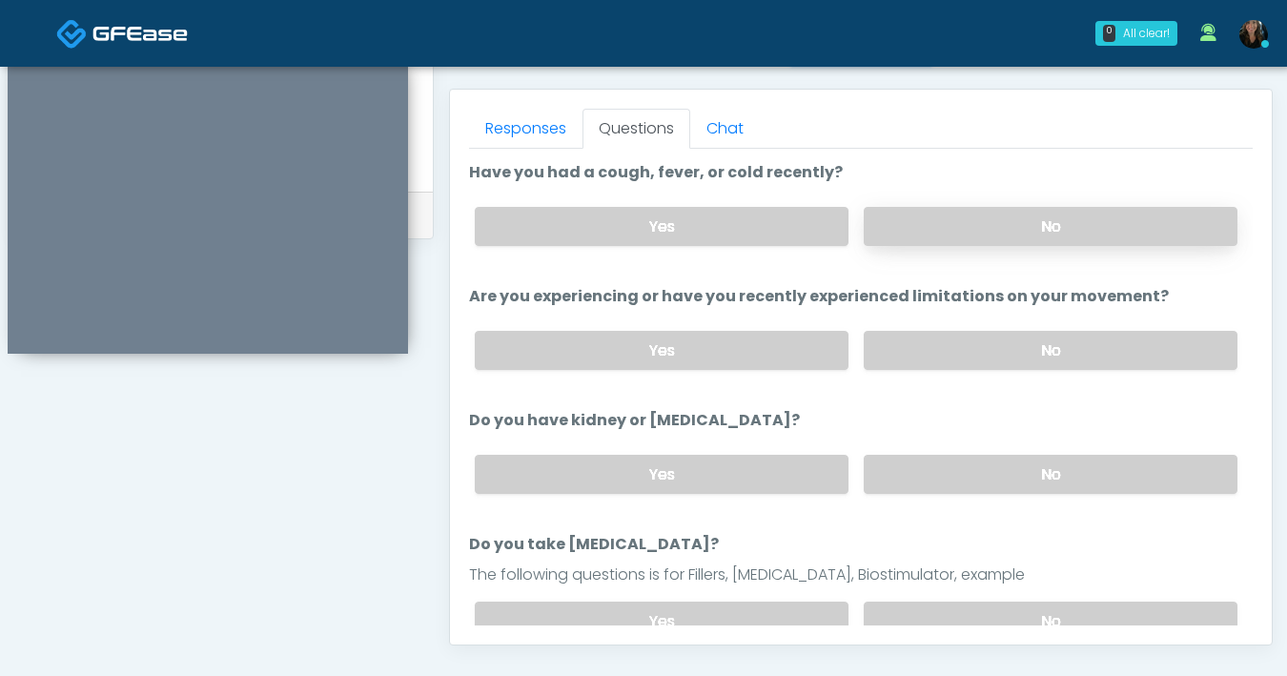
click at [960, 232] on label "No" at bounding box center [1051, 226] width 374 height 39
click at [956, 345] on label "No" at bounding box center [1051, 350] width 374 height 39
click at [976, 461] on label "No" at bounding box center [1051, 474] width 374 height 39
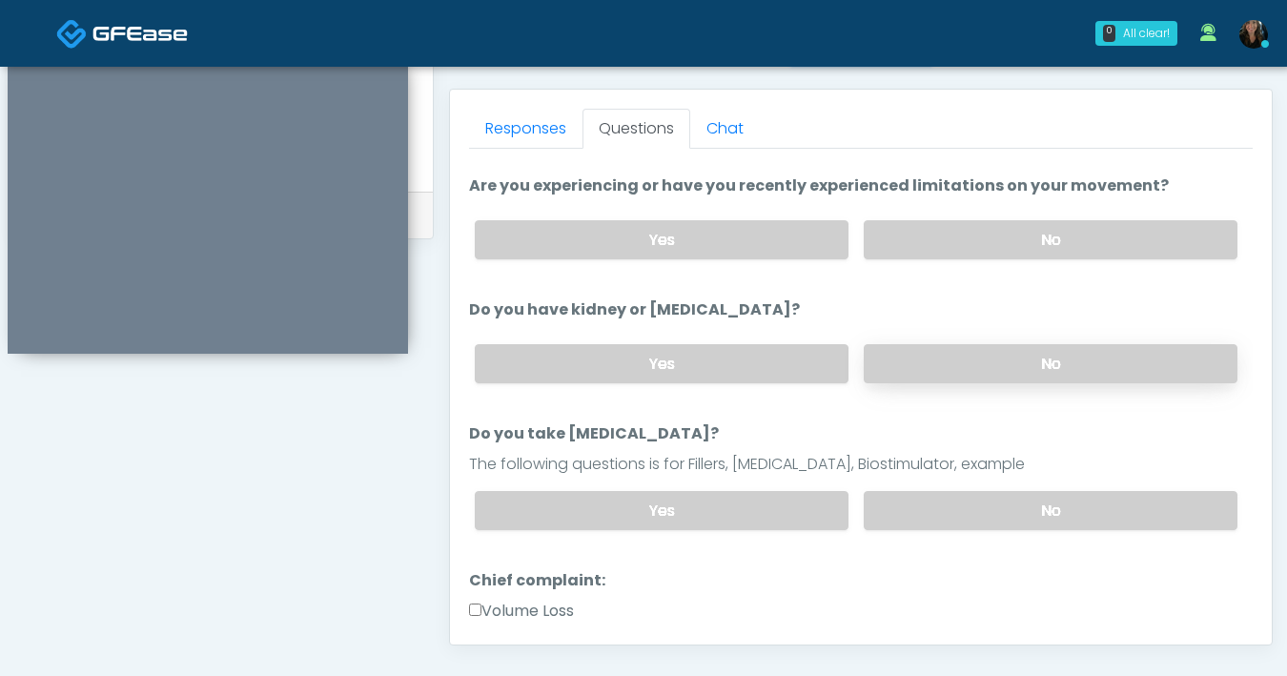
scroll to position [153, 0]
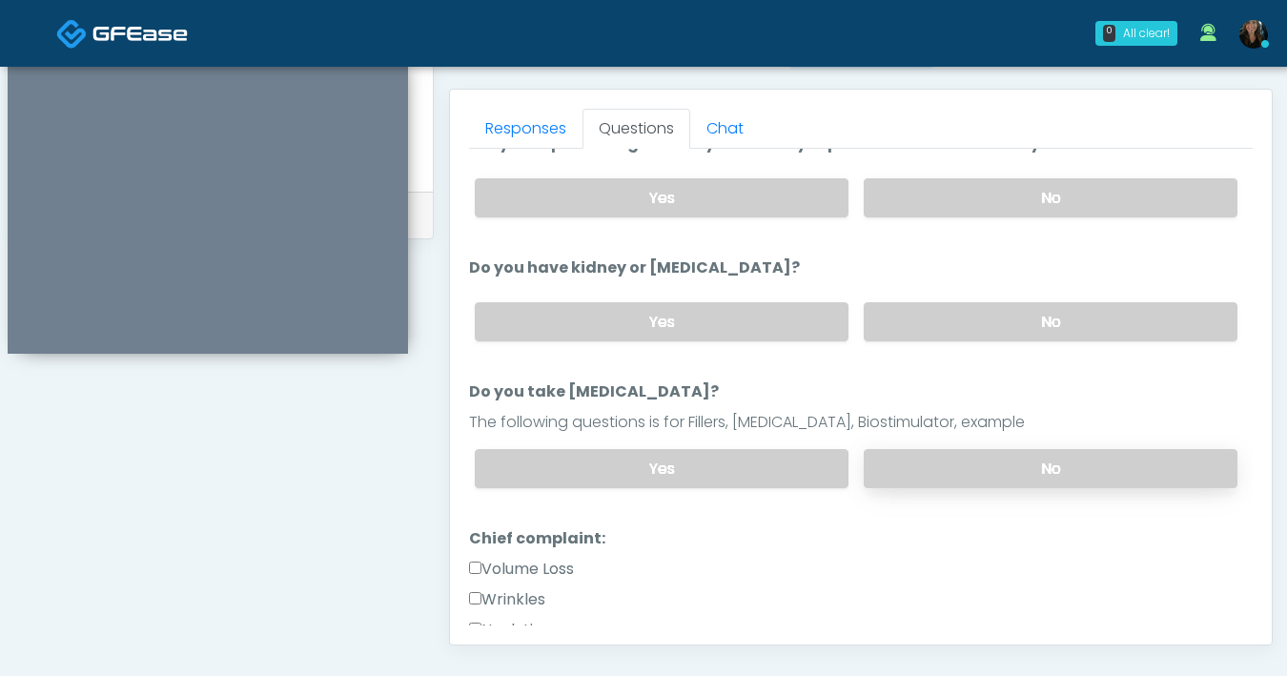
click at [963, 463] on label "No" at bounding box center [1051, 468] width 374 height 39
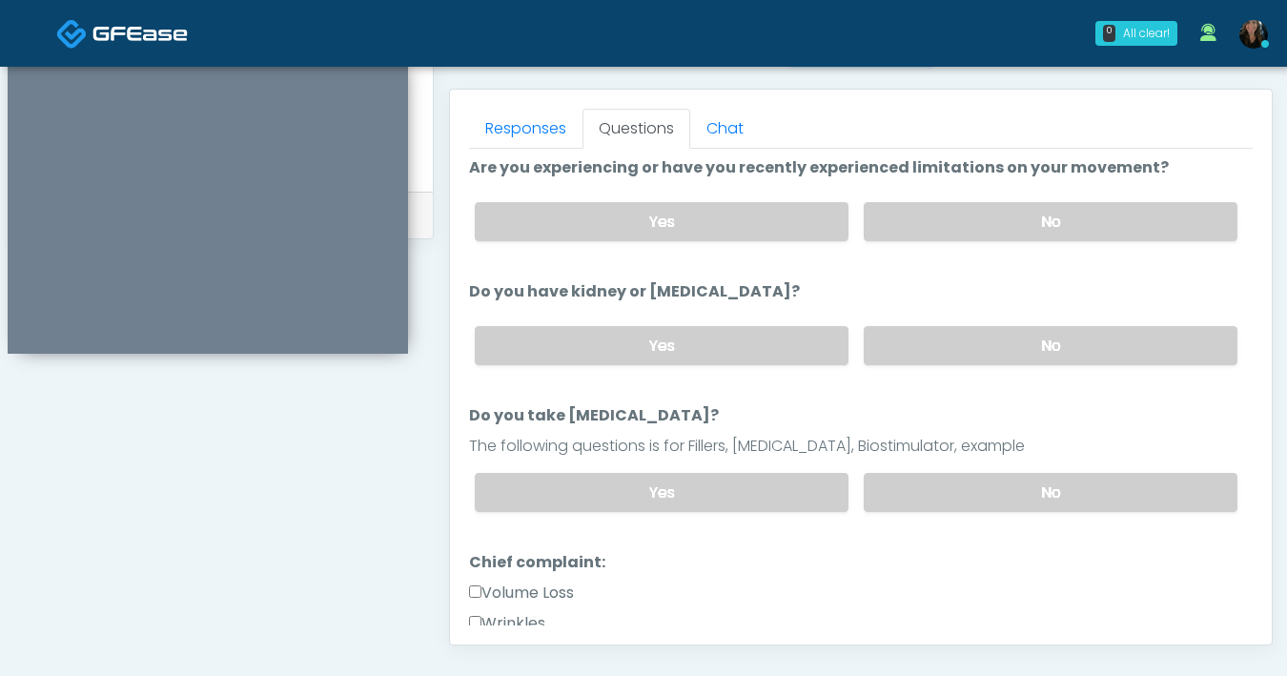
scroll to position [129, 0]
click at [688, 224] on label "Yes" at bounding box center [662, 221] width 374 height 39
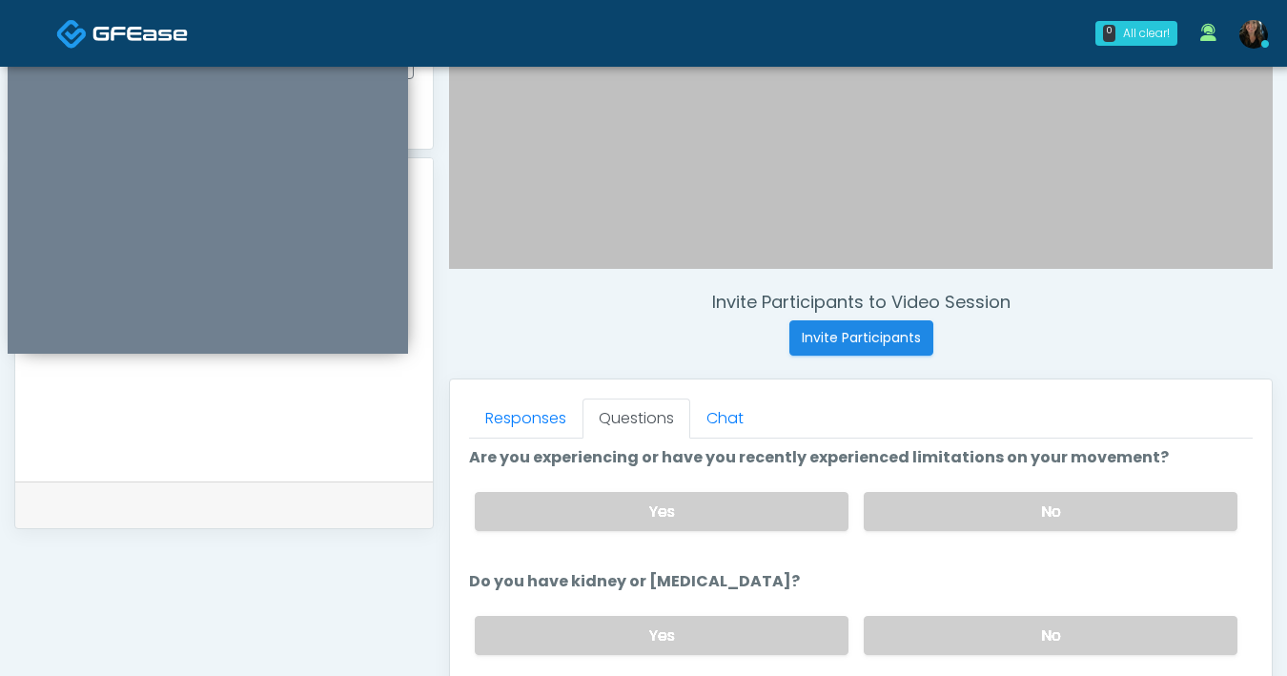
scroll to position [490, 0]
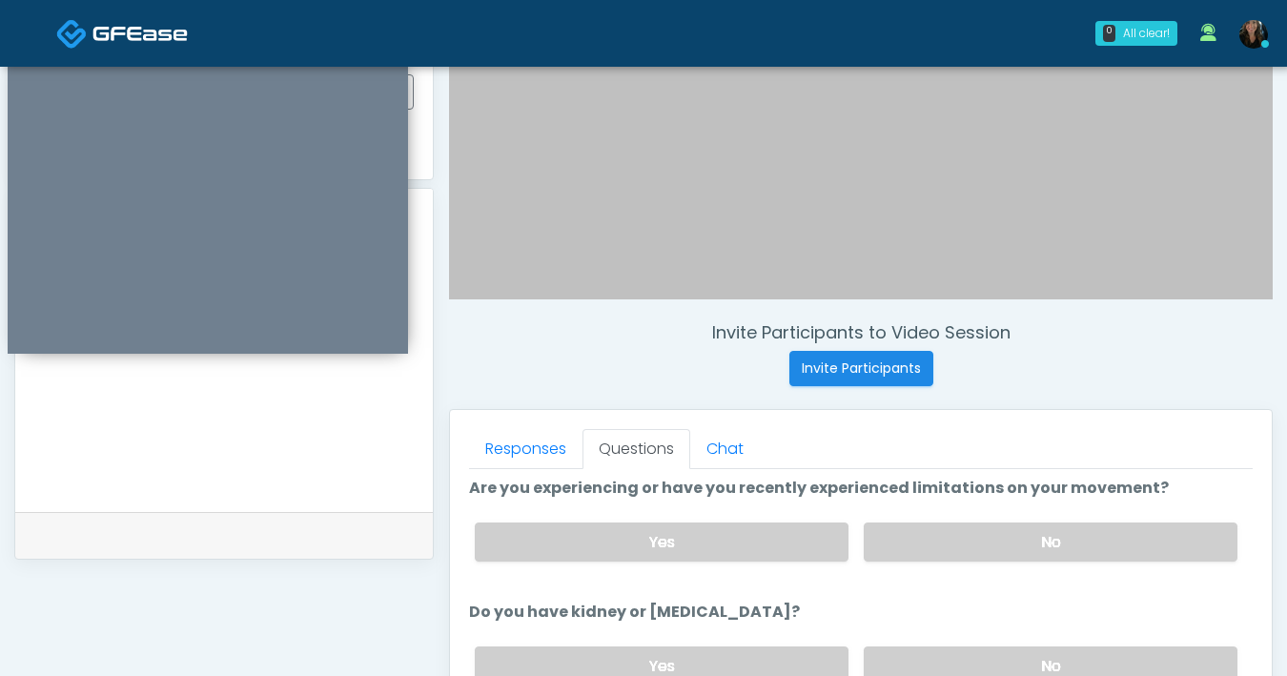
click at [275, 431] on textarea at bounding box center [223, 370] width 379 height 233
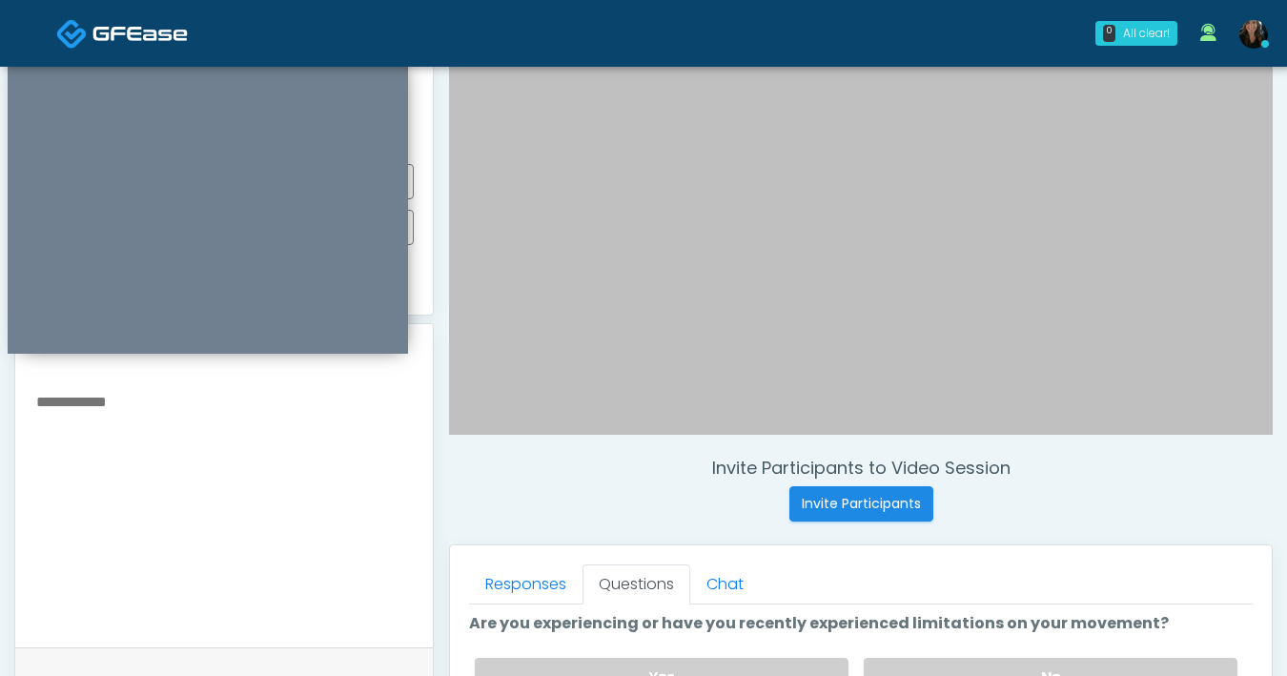
scroll to position [354, 0]
type textarea "*"
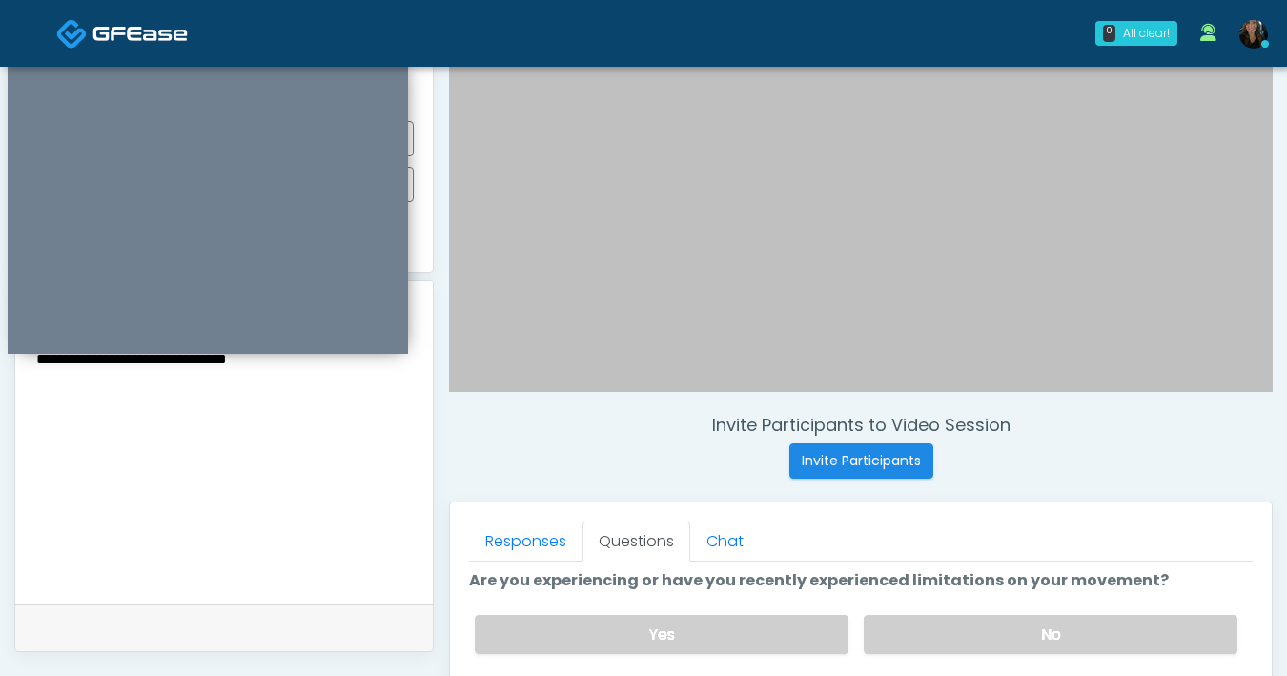
scroll to position [636, 0]
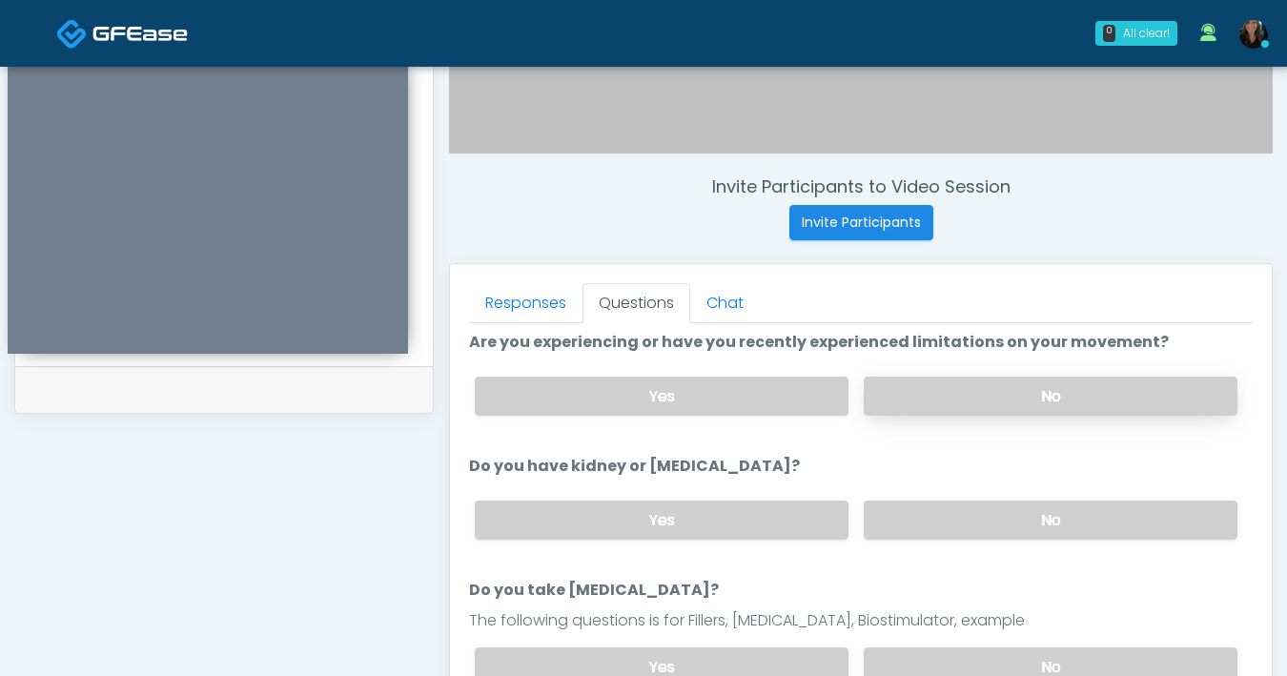
type textarea "**********"
click at [934, 400] on label "No" at bounding box center [1051, 396] width 374 height 39
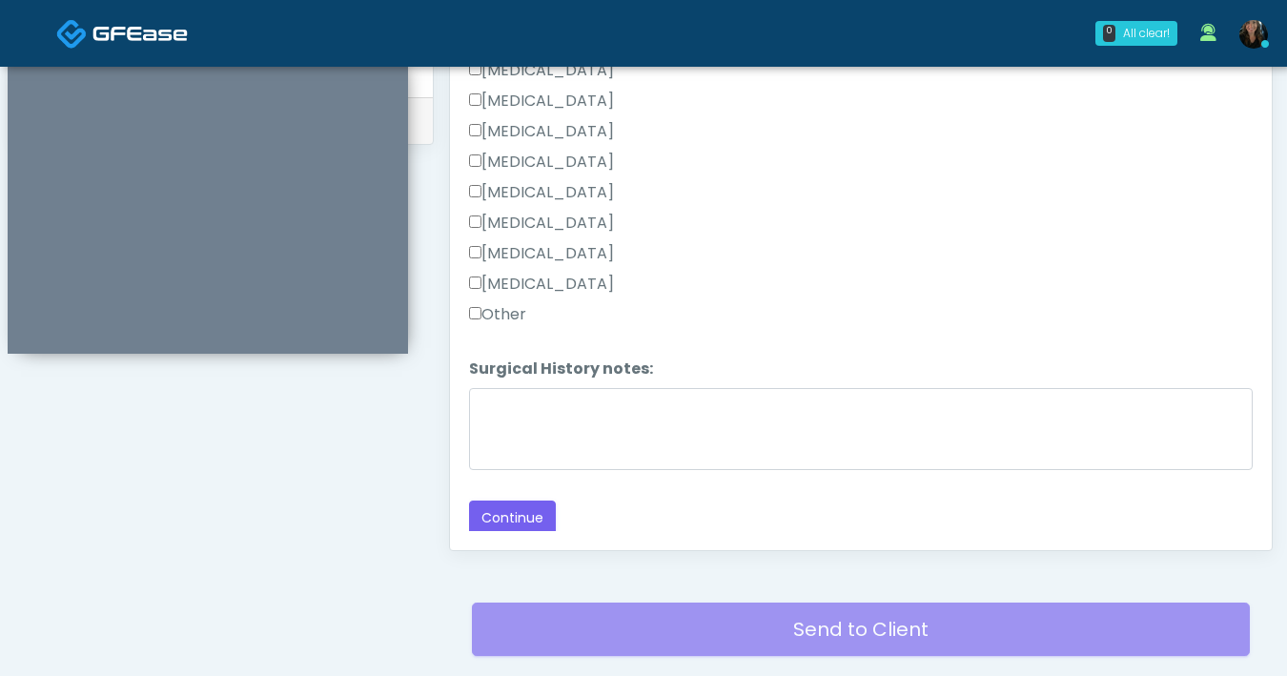
scroll to position [1028, 0]
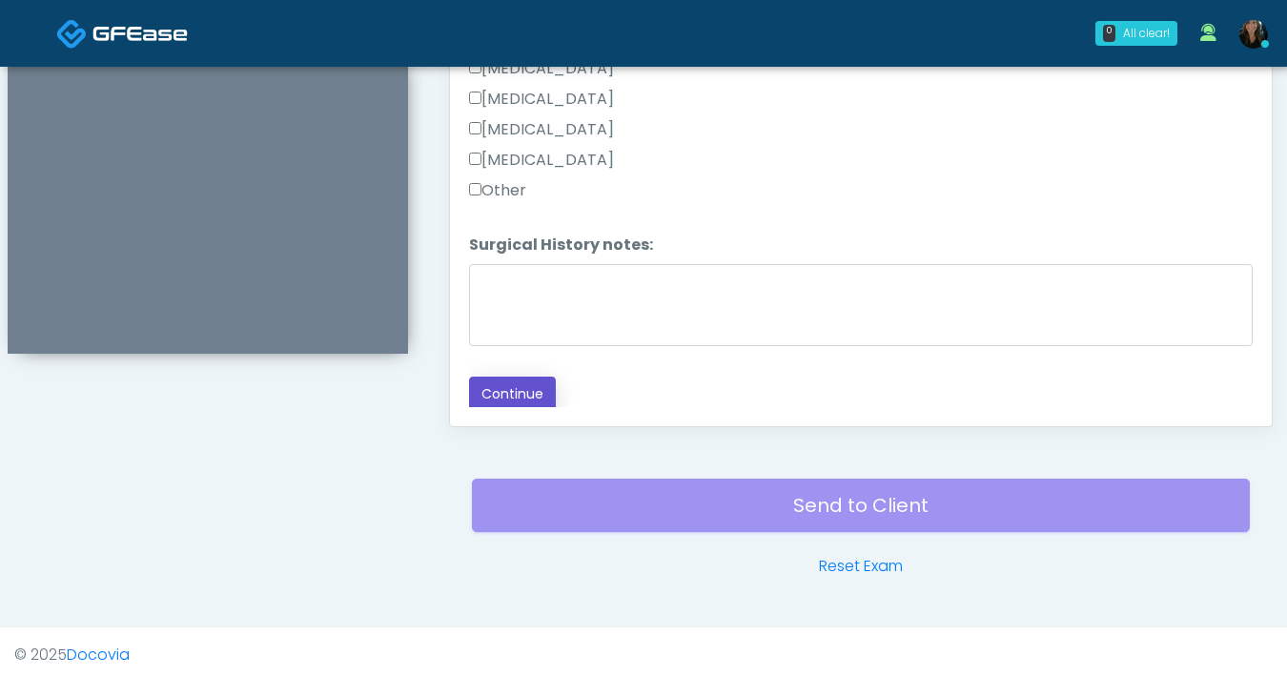
click at [526, 382] on button "Continue" at bounding box center [512, 394] width 87 height 35
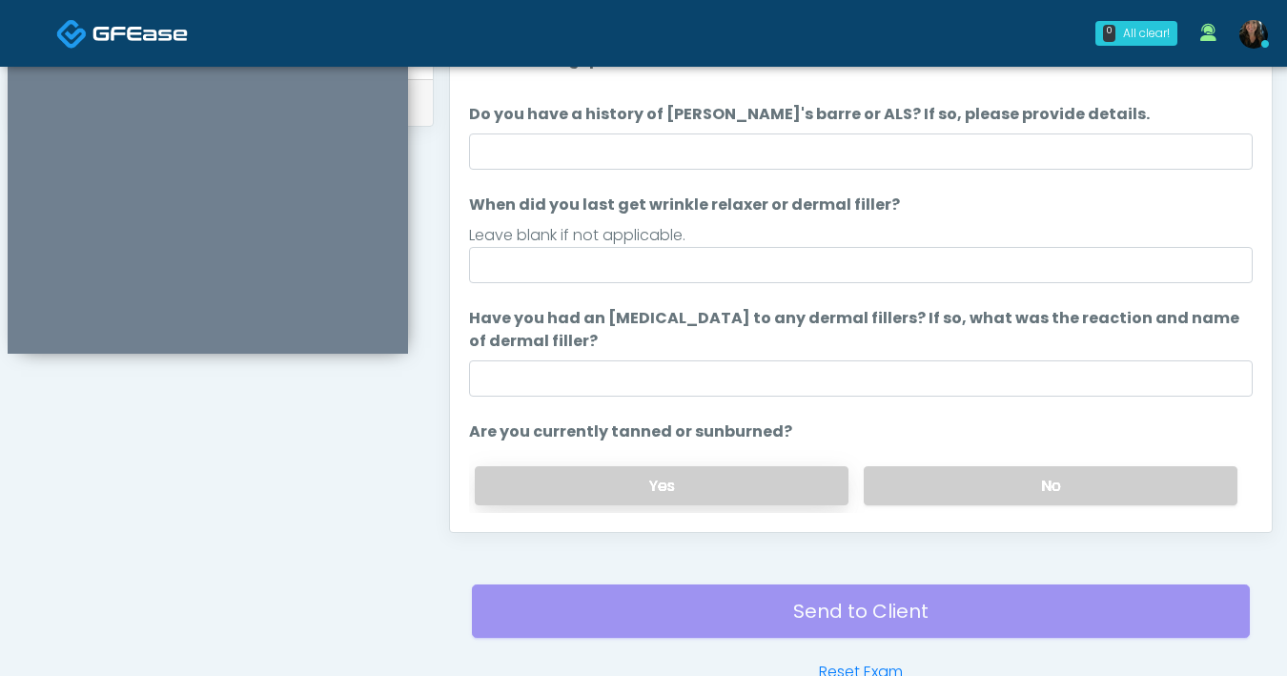
scroll to position [682, 0]
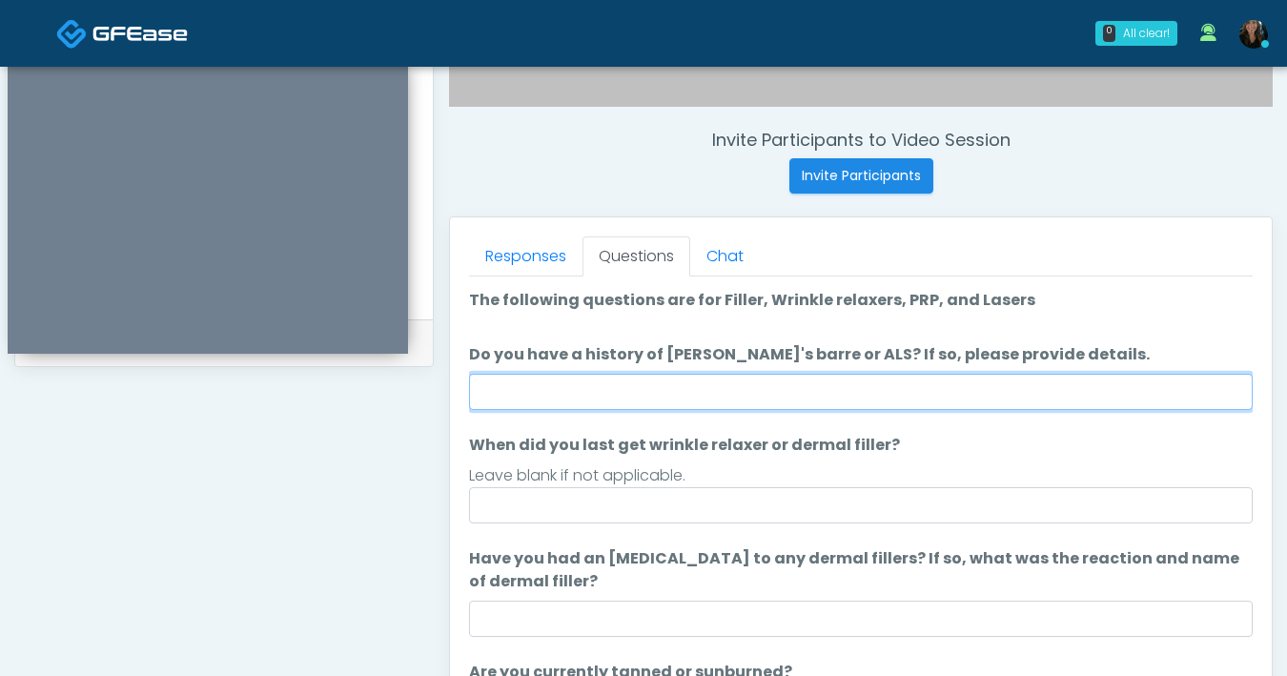
click at [737, 390] on input "Do you have a history of Guillain's barre or ALS? If so, please provide details." at bounding box center [861, 392] width 784 height 36
type input "**"
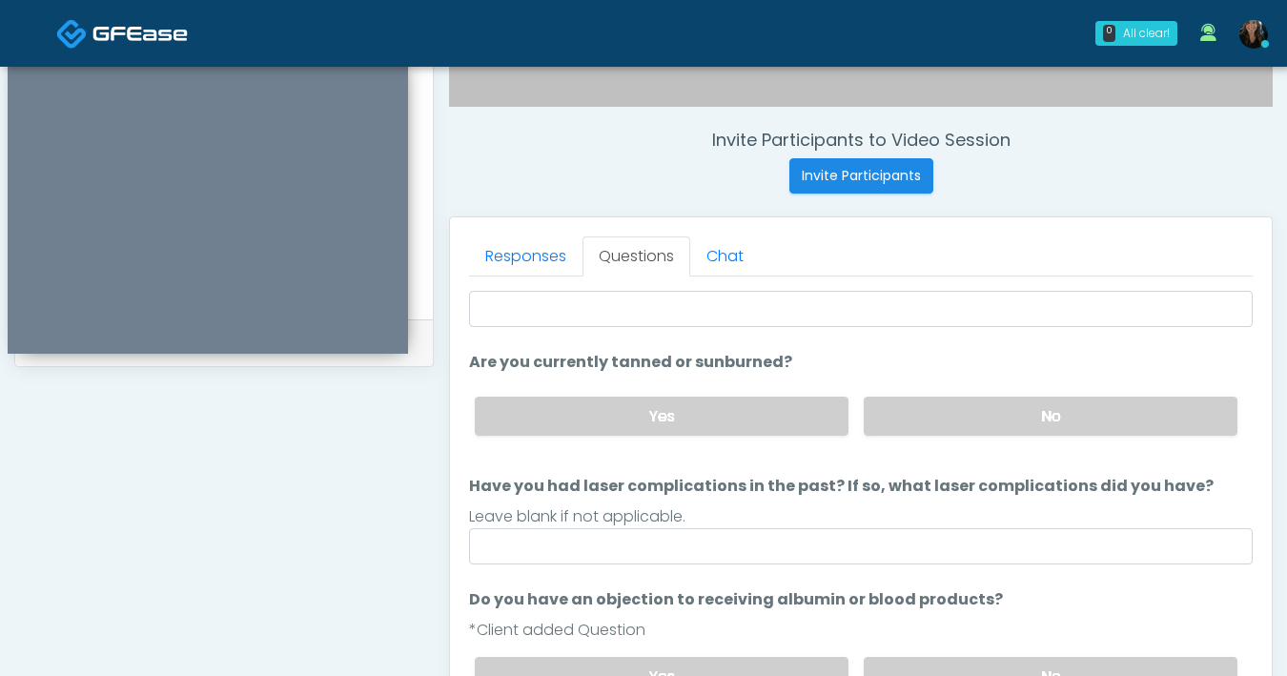
scroll to position [316, 0]
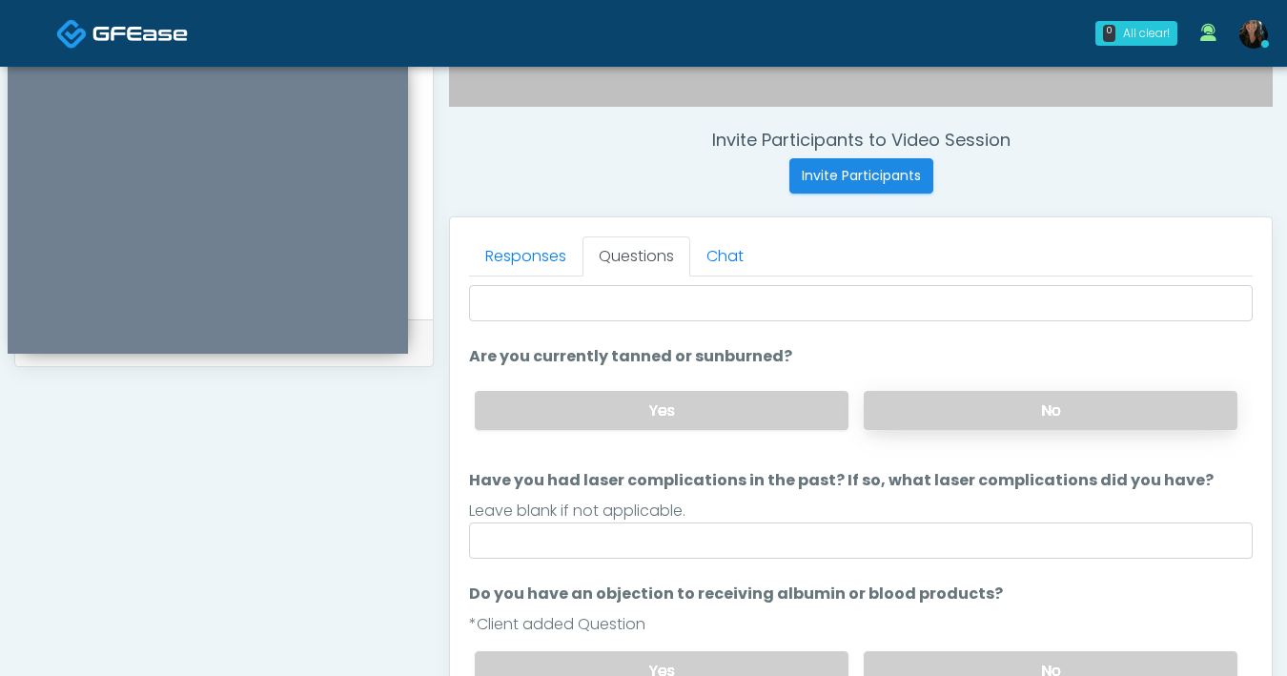
click at [967, 417] on label "No" at bounding box center [1051, 410] width 374 height 39
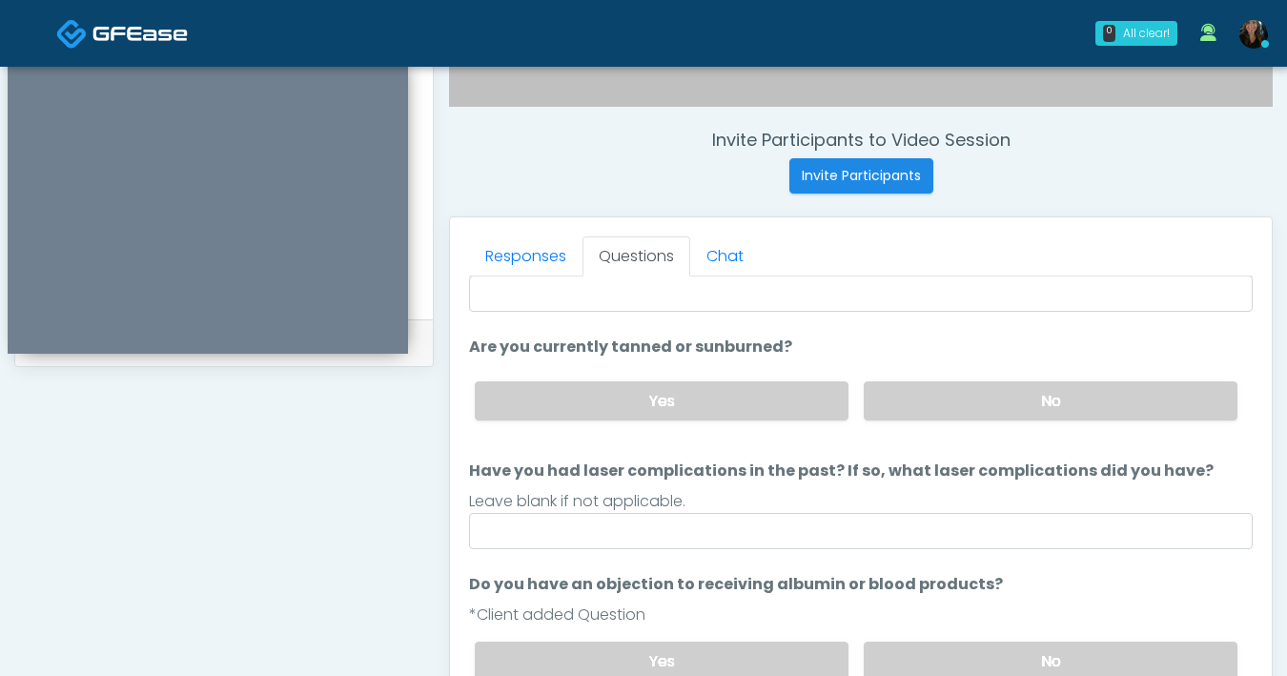
scroll to position [710, 0]
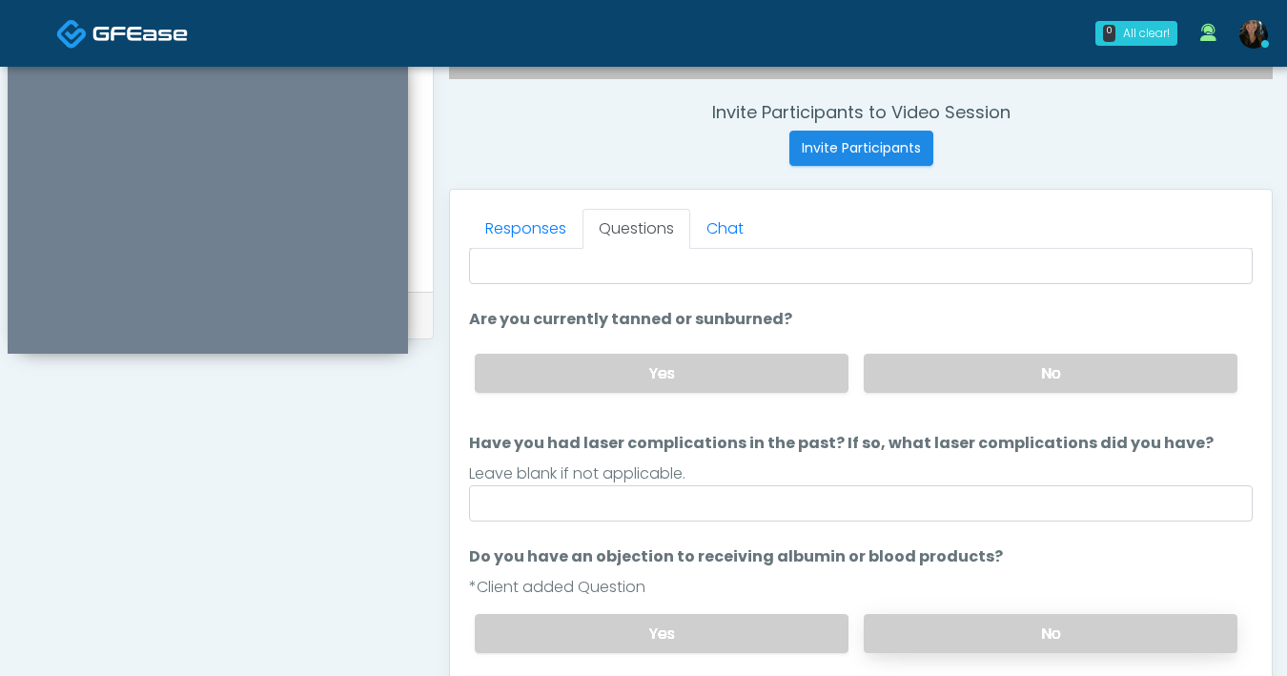
click at [977, 628] on label "No" at bounding box center [1051, 633] width 374 height 39
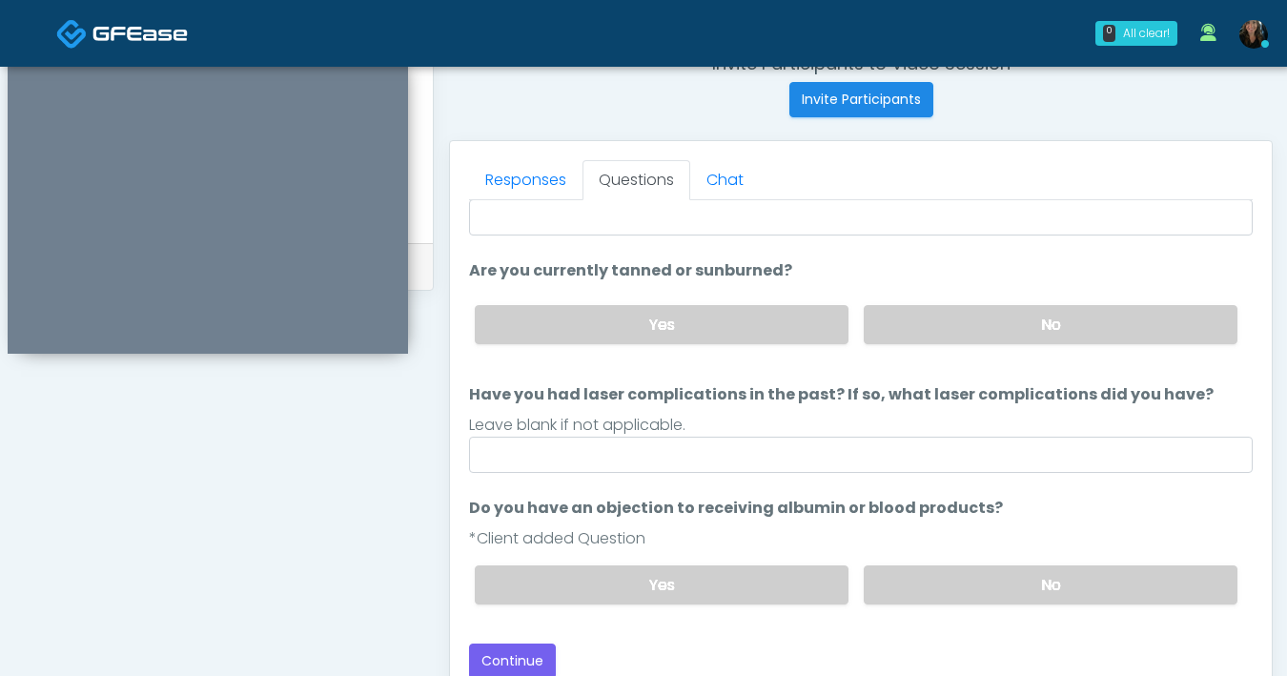
scroll to position [773, 0]
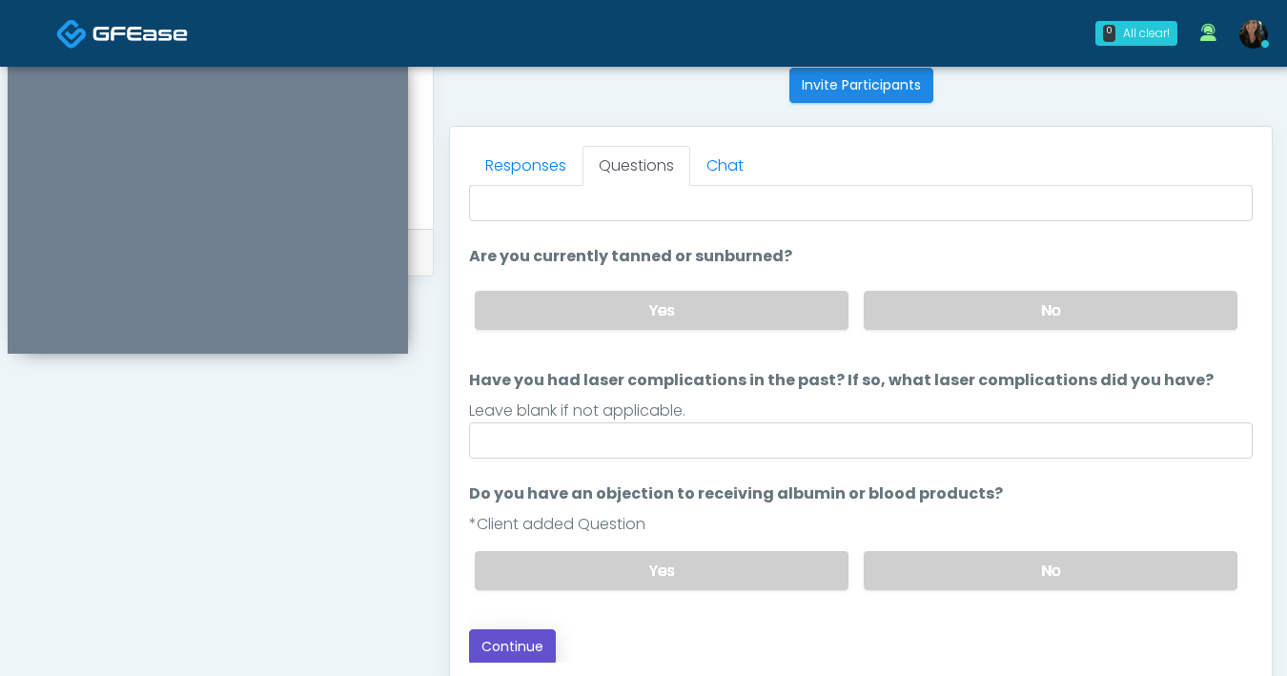
click at [511, 641] on button "Continue" at bounding box center [512, 646] width 87 height 35
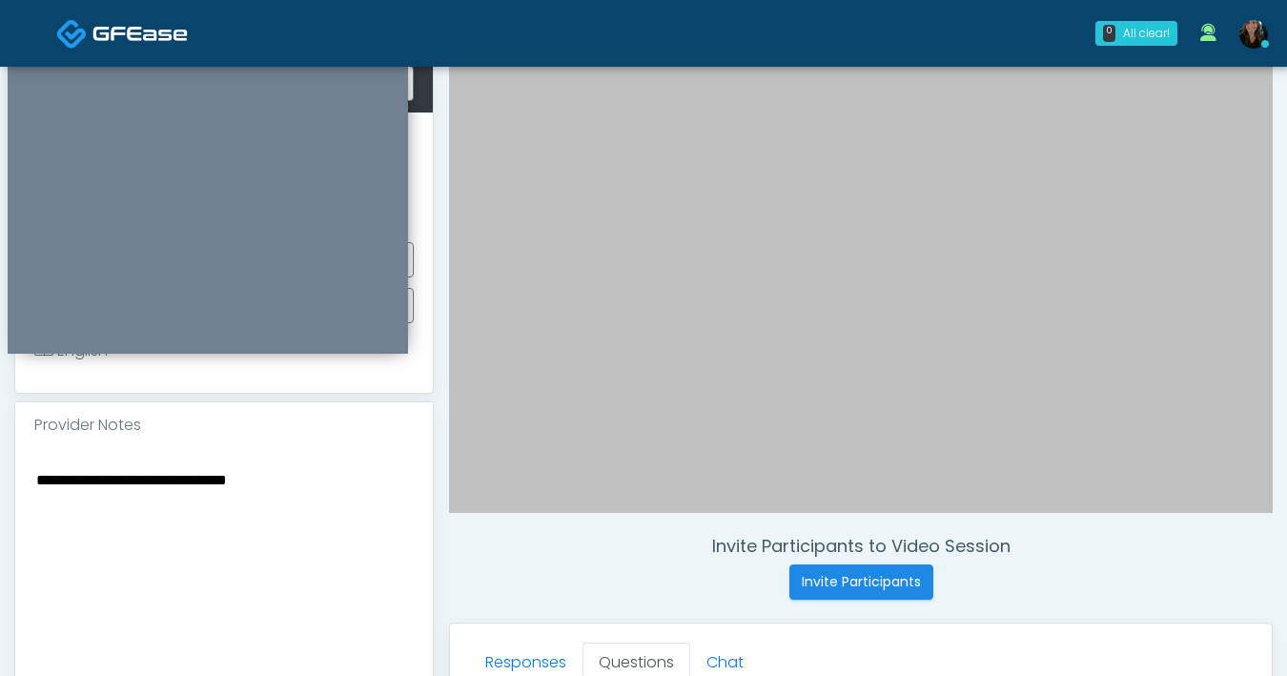
scroll to position [275, 0]
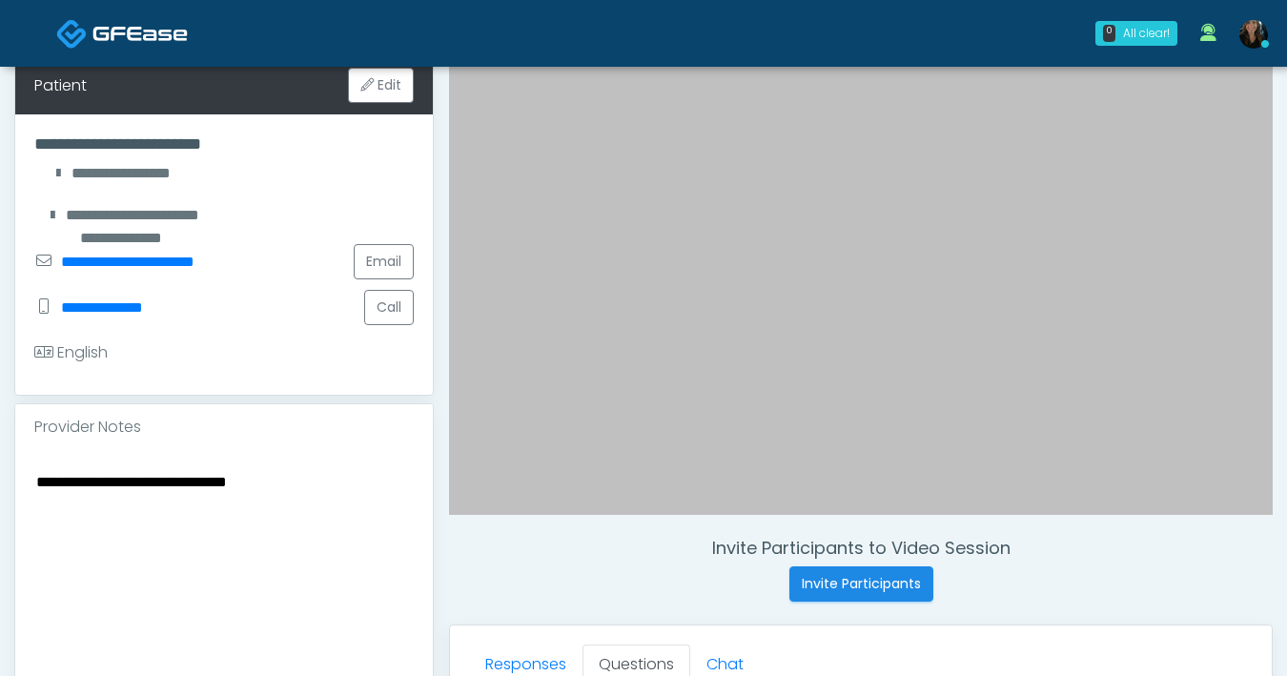
click at [339, 490] on textarea "**********" at bounding box center [223, 585] width 379 height 233
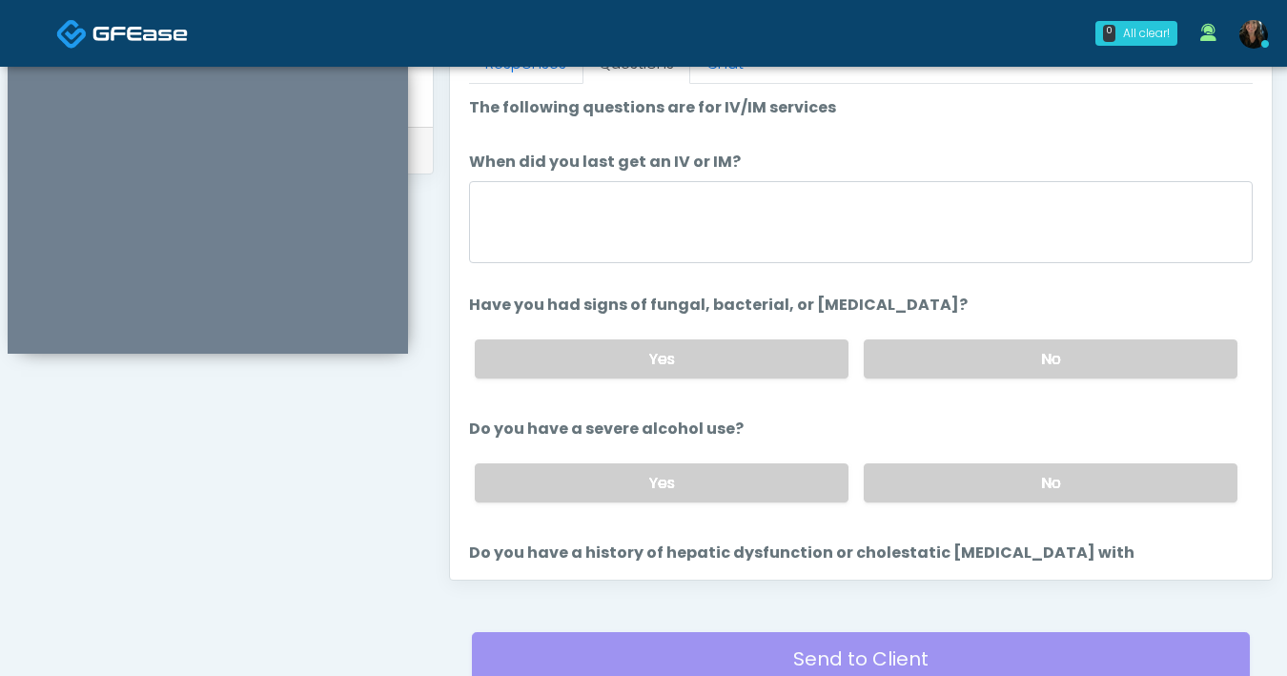
scroll to position [859, 0]
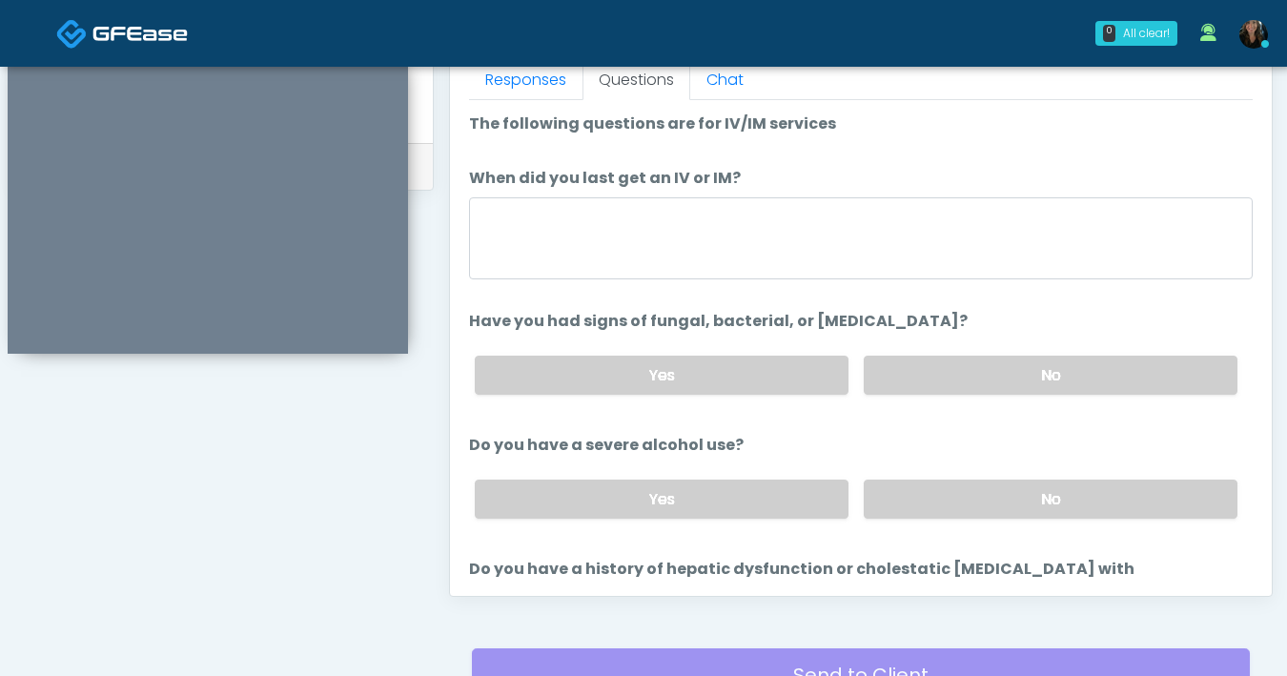
type textarea "**********"
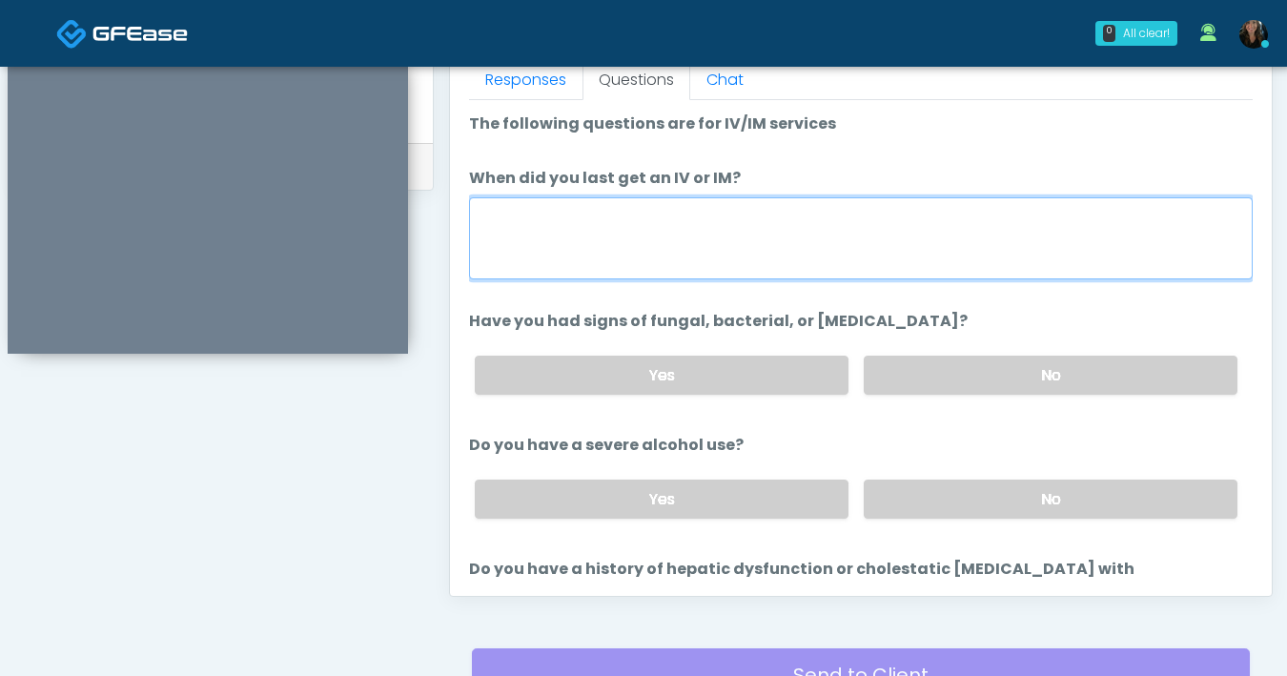
click at [621, 255] on textarea "When did you last get an IV or IM?" at bounding box center [861, 238] width 784 height 82
click at [889, 253] on textarea "When did you last get an IV or IM?" at bounding box center [861, 238] width 784 height 82
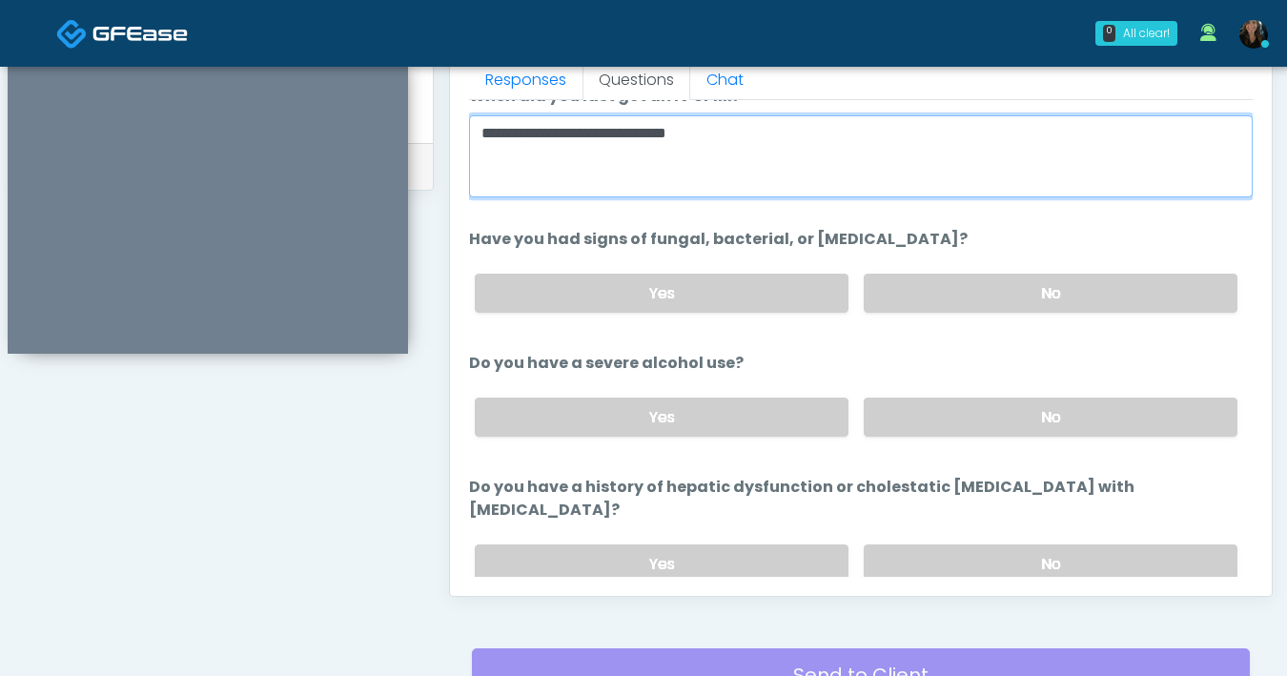
scroll to position [86, 0]
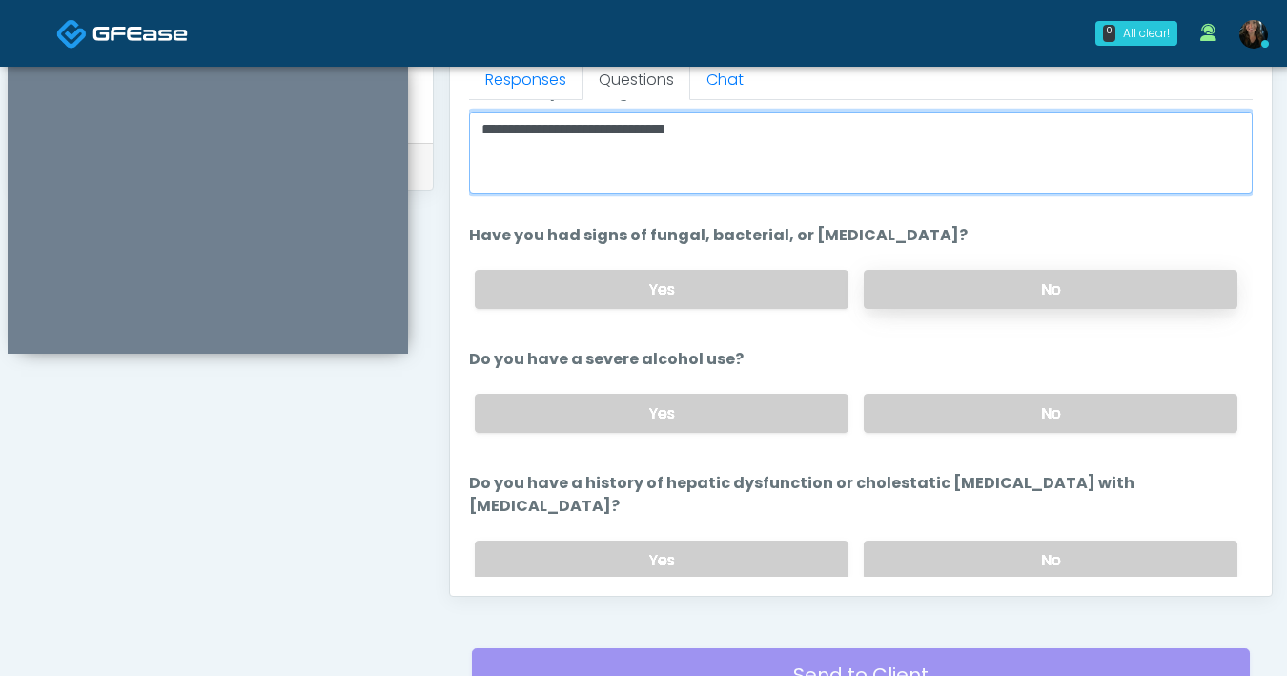
type textarea "**********"
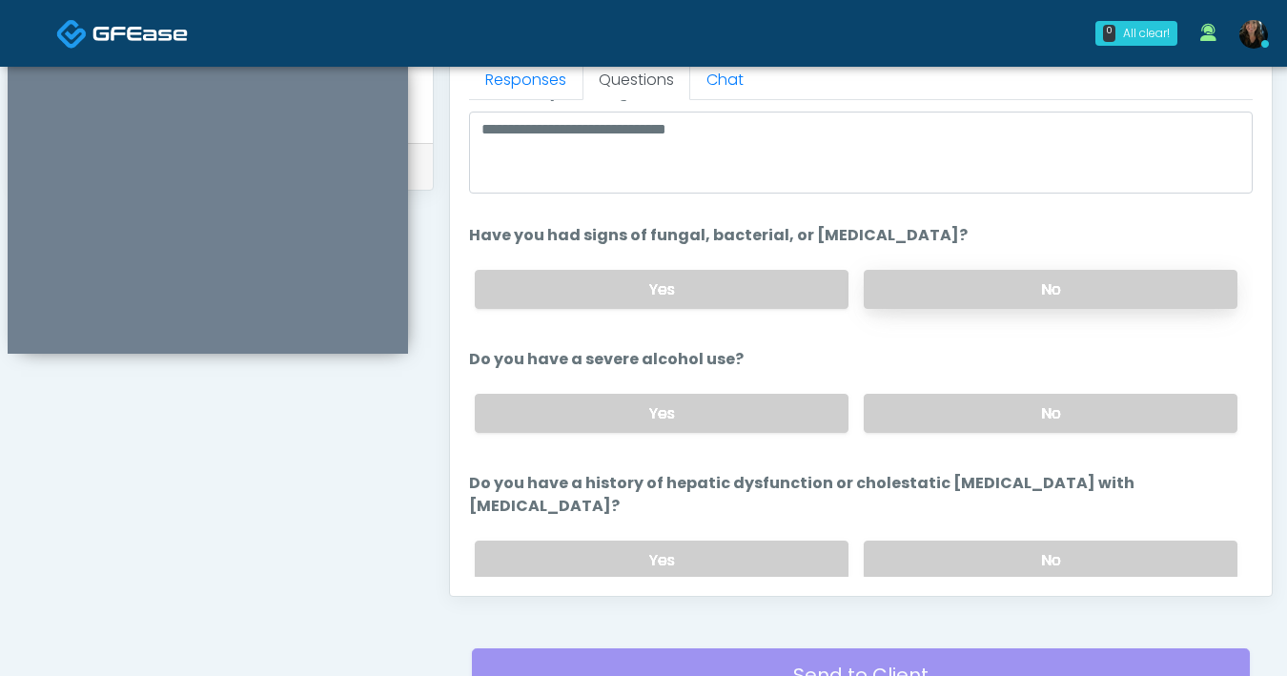
click at [994, 288] on label "No" at bounding box center [1051, 289] width 374 height 39
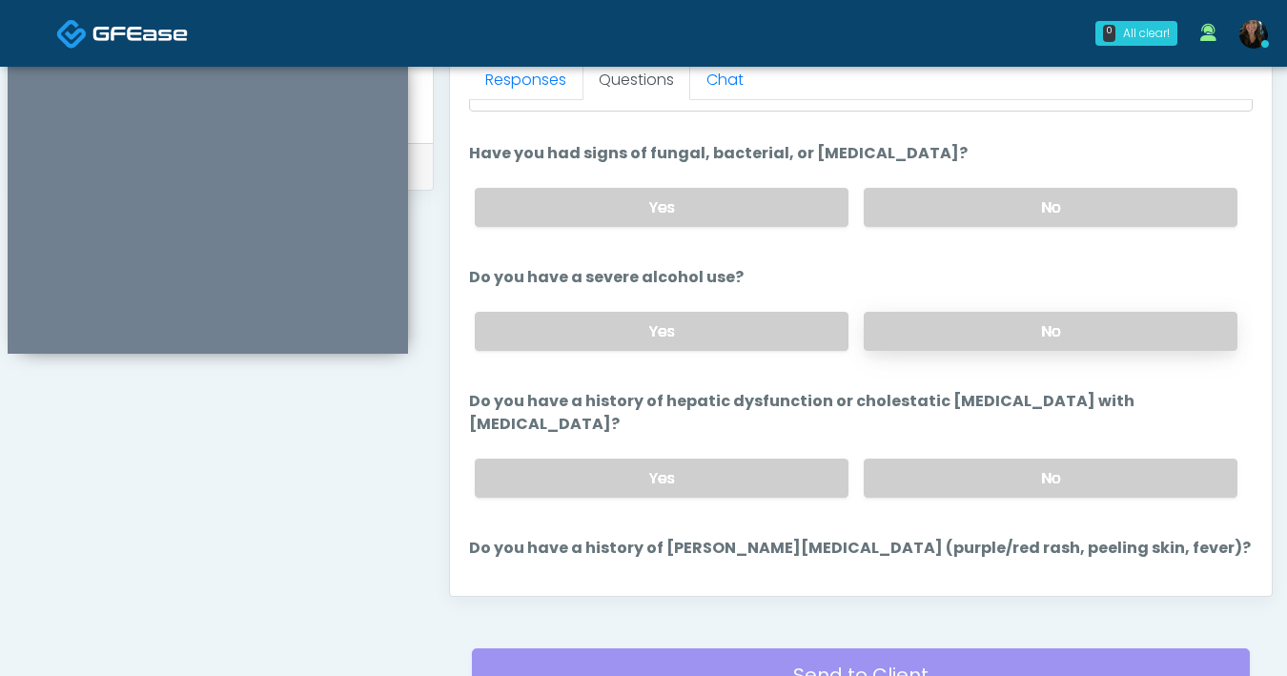
scroll to position [170, 0]
click at [981, 332] on label "No" at bounding box center [1051, 329] width 374 height 39
click at [1021, 457] on label "No" at bounding box center [1051, 476] width 374 height 39
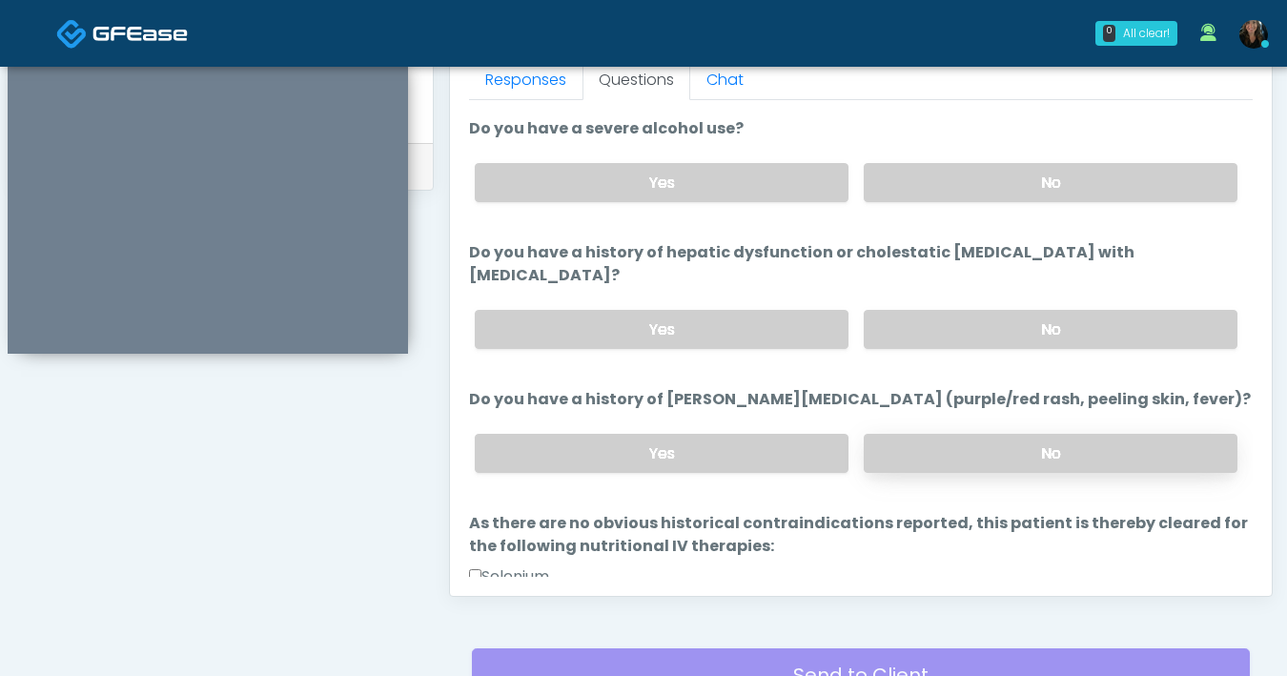
scroll to position [351, 0]
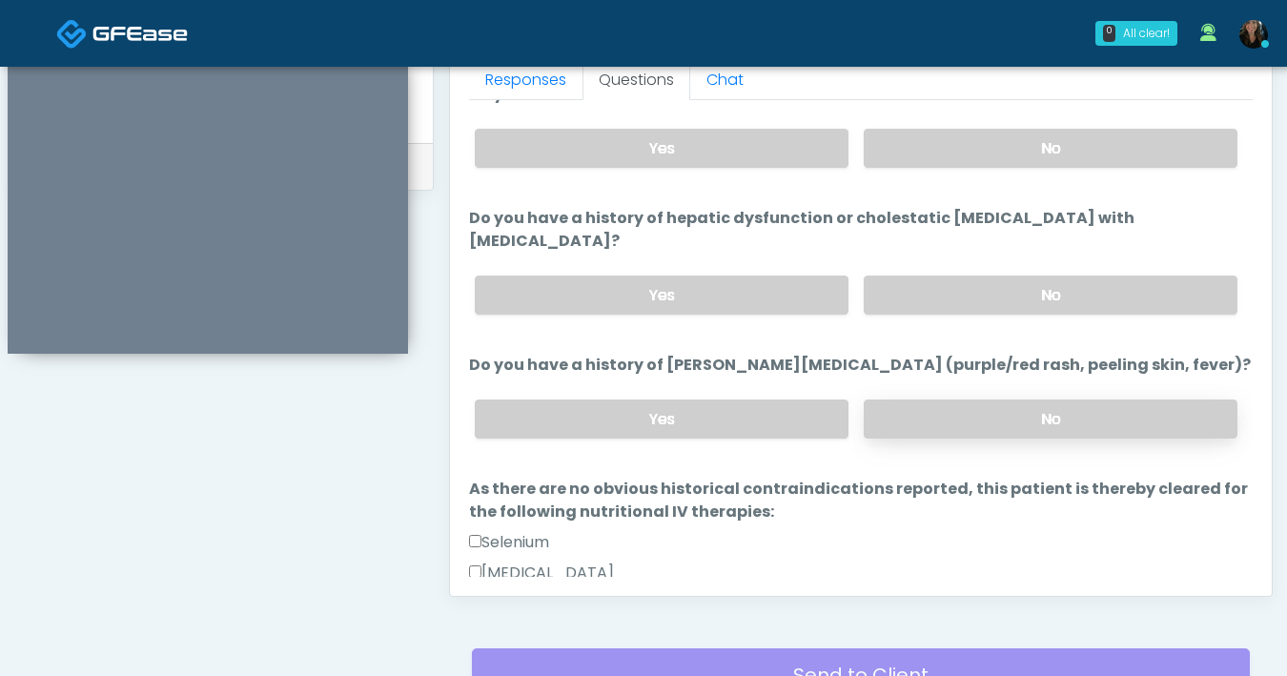
click at [1024, 399] on label "No" at bounding box center [1051, 418] width 374 height 39
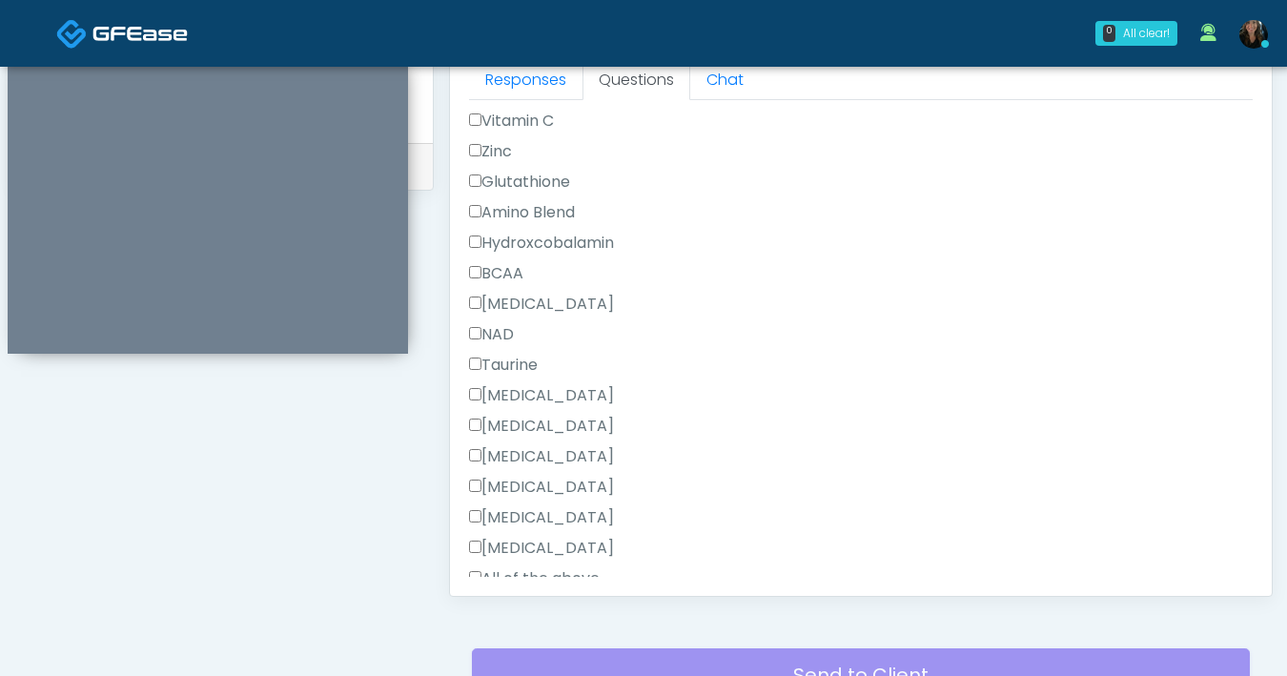
scroll to position [2221, 0]
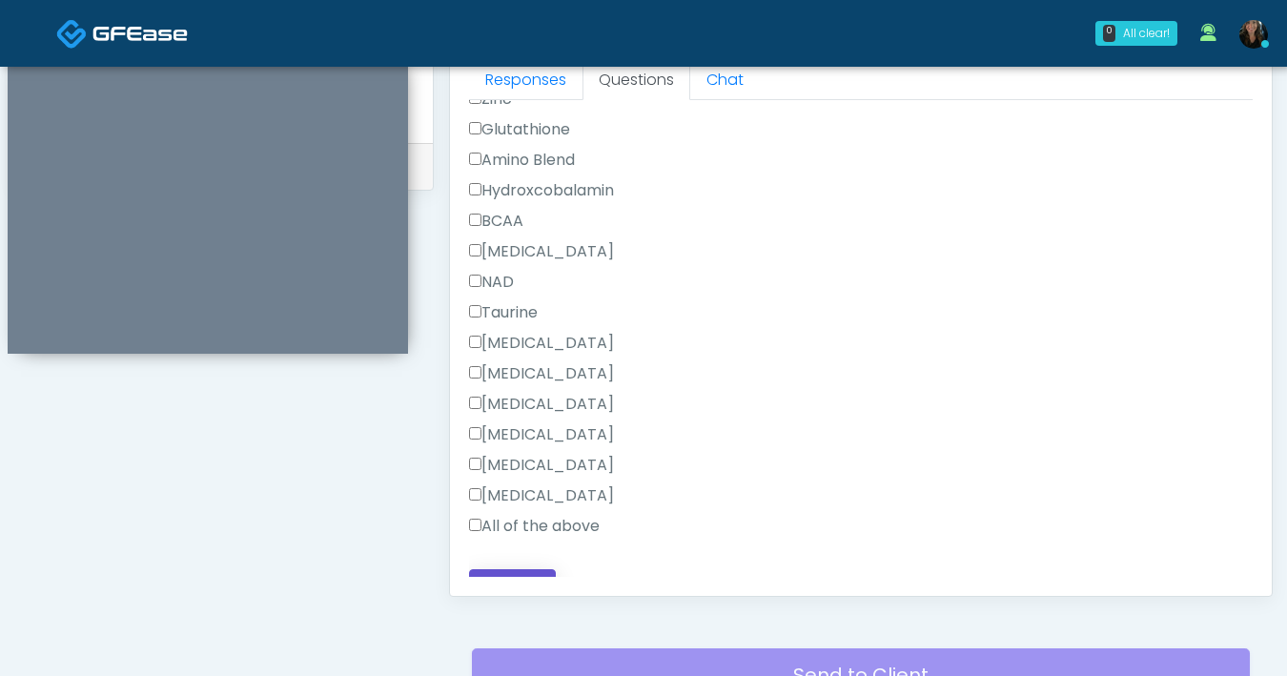
click at [525, 569] on button "Continue" at bounding box center [512, 586] width 87 height 35
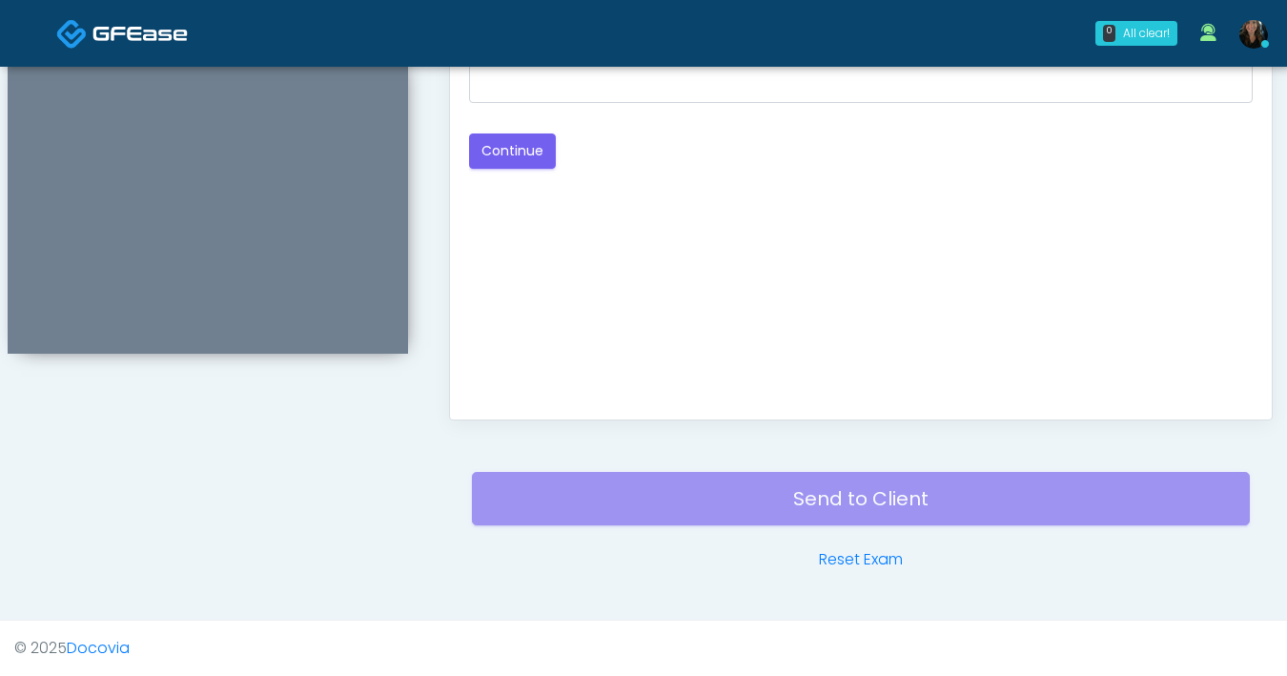
scroll to position [662, 0]
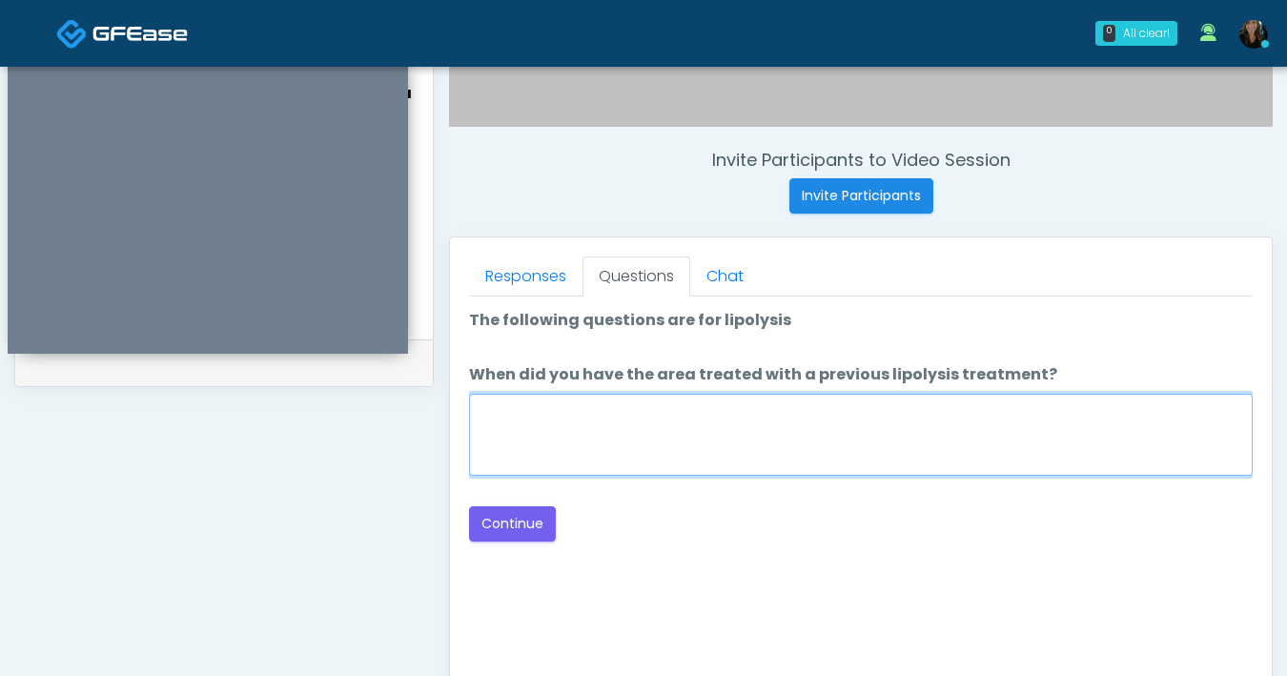
click at [879, 446] on textarea "When did you have the area treated with a previous lipolysis treatment?" at bounding box center [861, 435] width 784 height 82
type textarea "***"
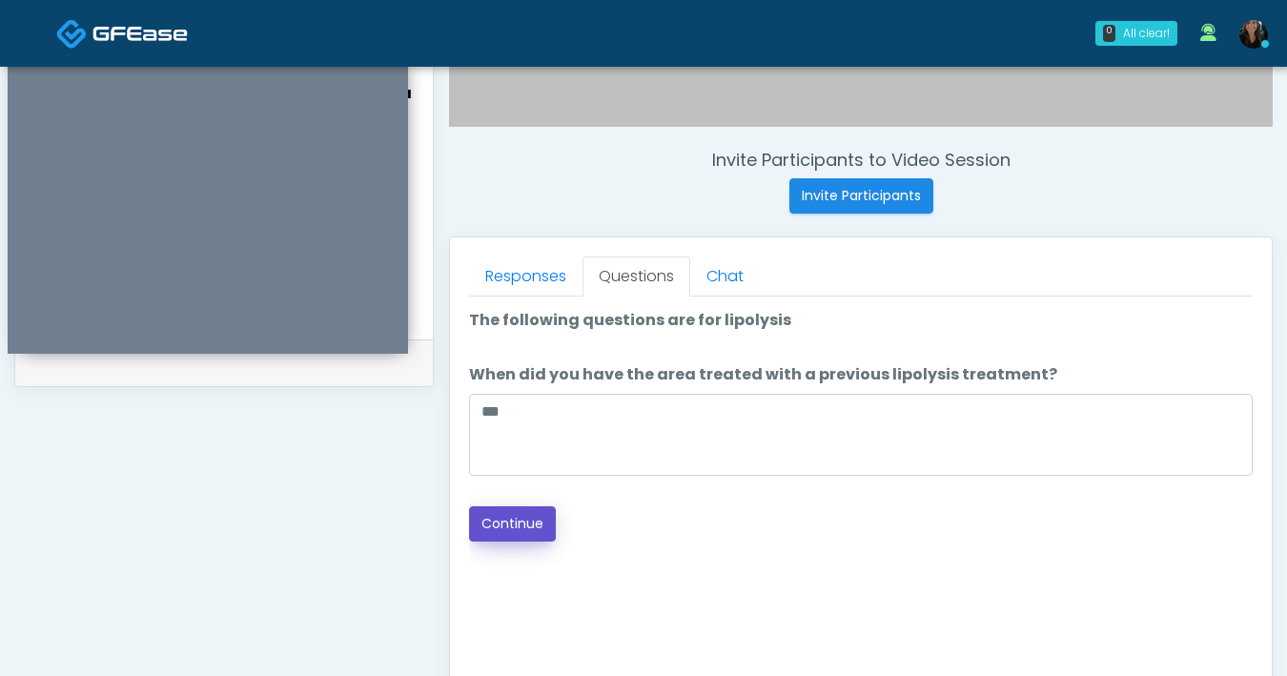
click at [521, 515] on button "Continue" at bounding box center [512, 523] width 87 height 35
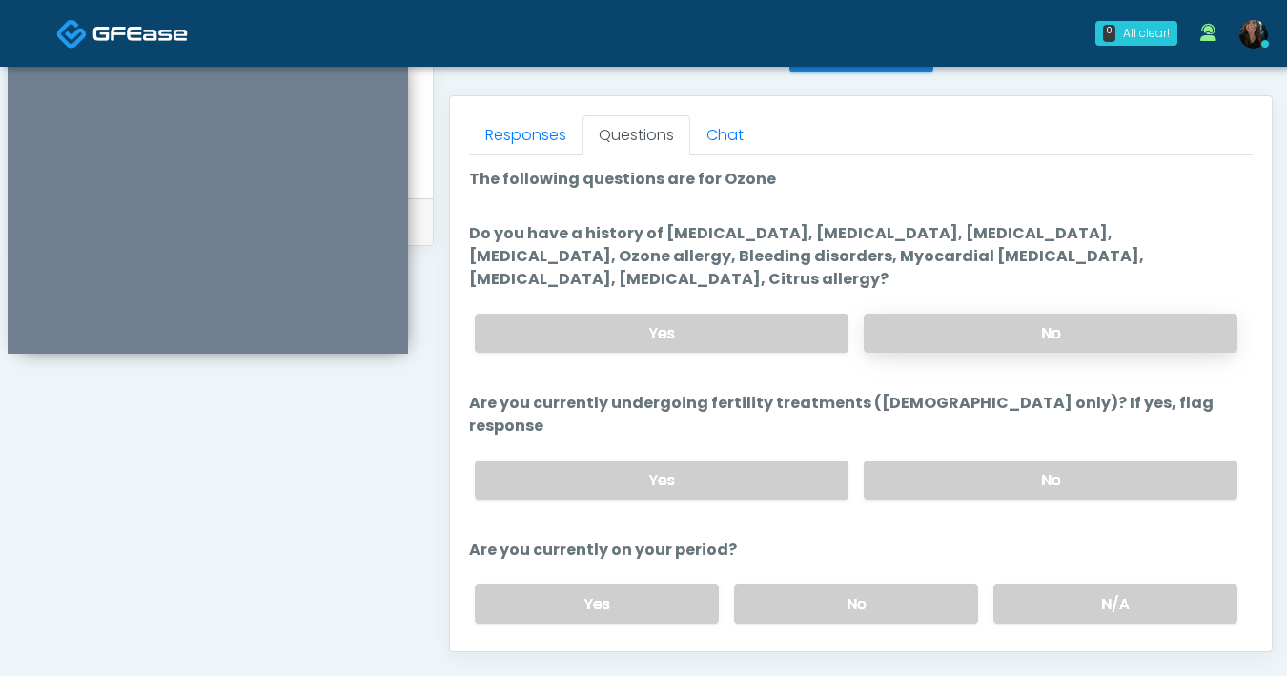
scroll to position [804, 0]
click at [1015, 337] on label "No" at bounding box center [1051, 333] width 374 height 39
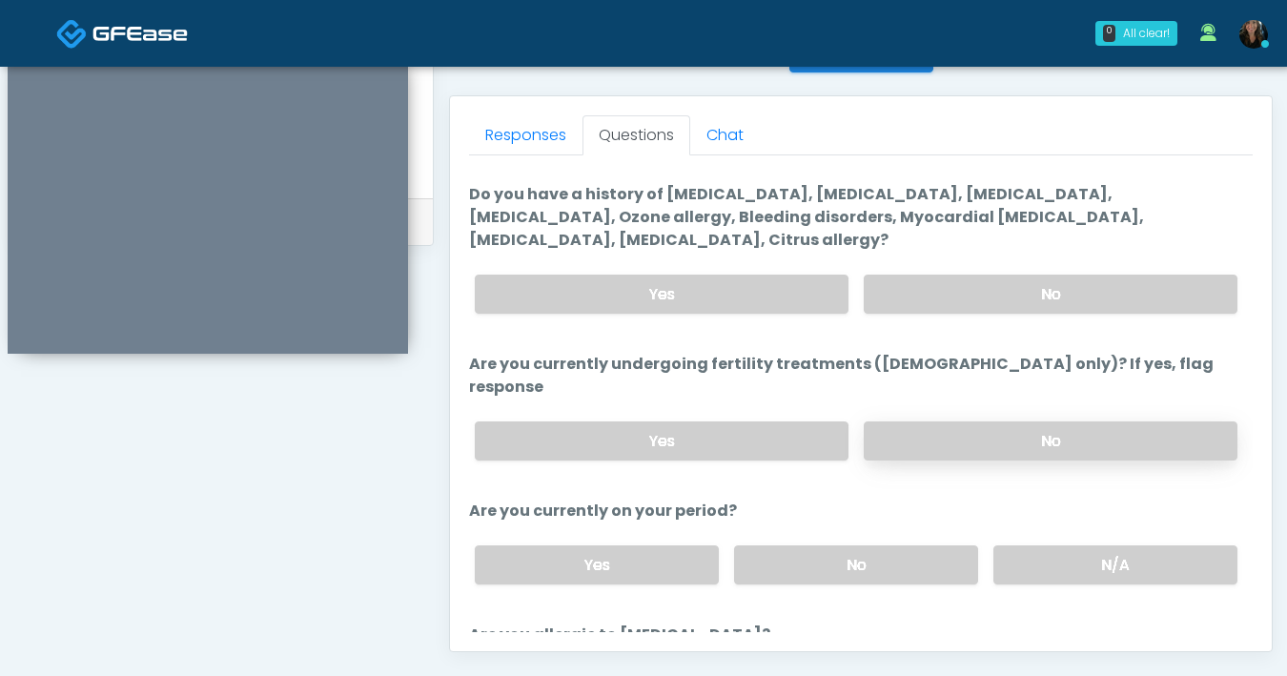
click at [911, 421] on label "No" at bounding box center [1051, 440] width 374 height 39
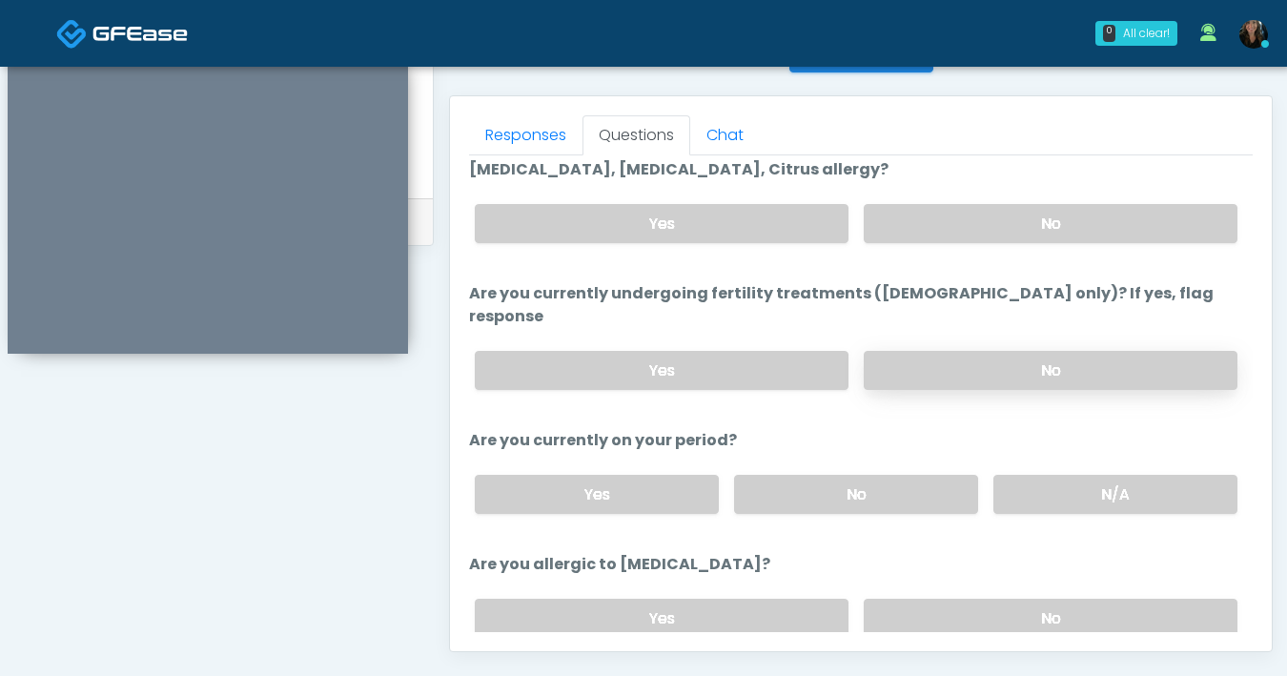
scroll to position [111, 0]
click at [798, 474] on label "No" at bounding box center [856, 493] width 244 height 39
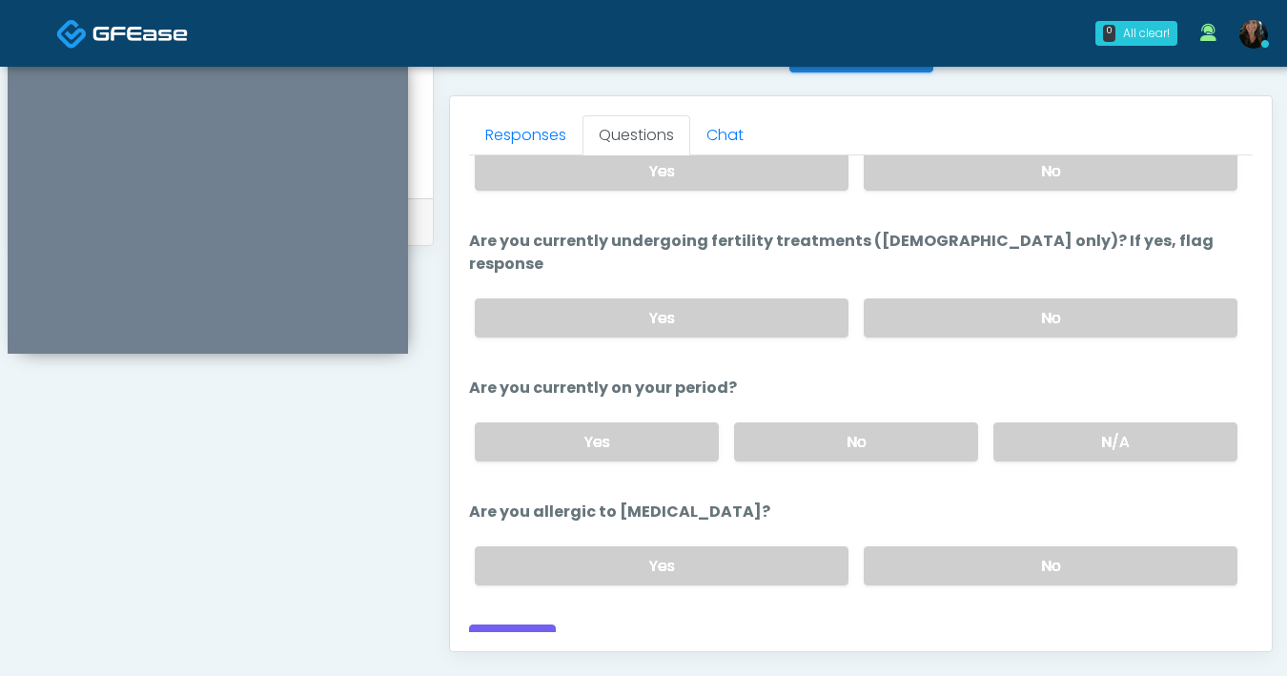
scroll to position [163, 0]
click at [982, 545] on label "No" at bounding box center [1051, 564] width 374 height 39
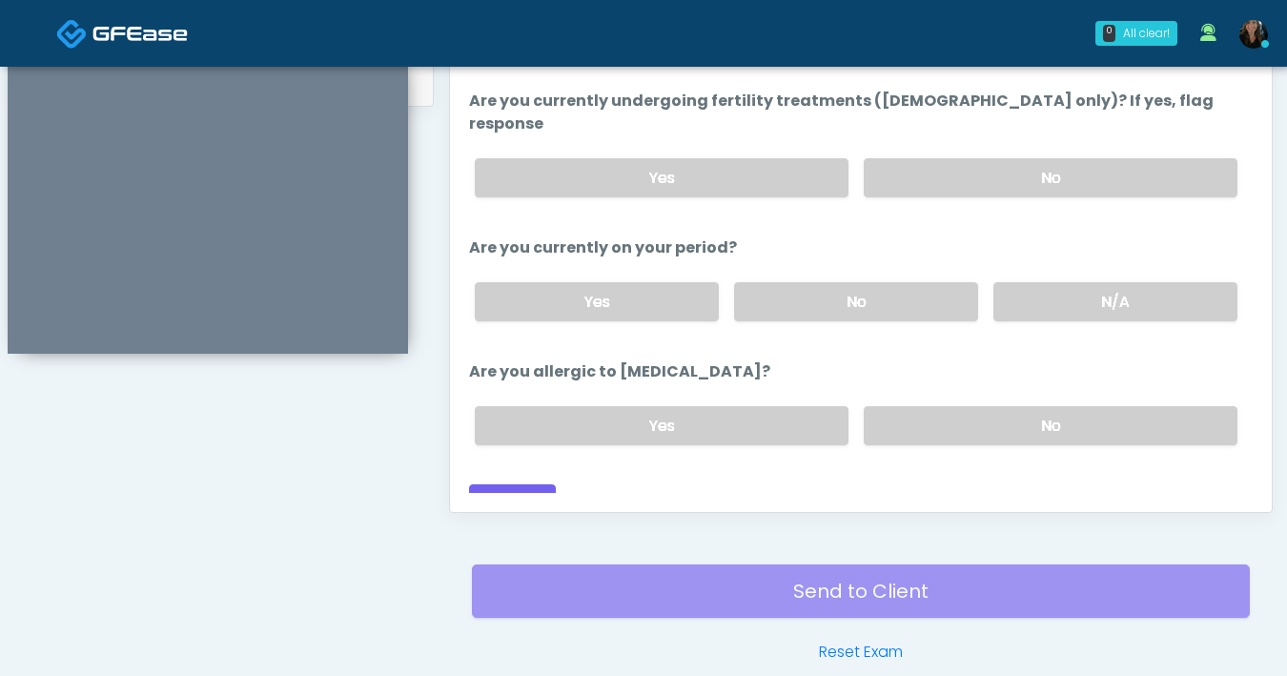
scroll to position [947, 0]
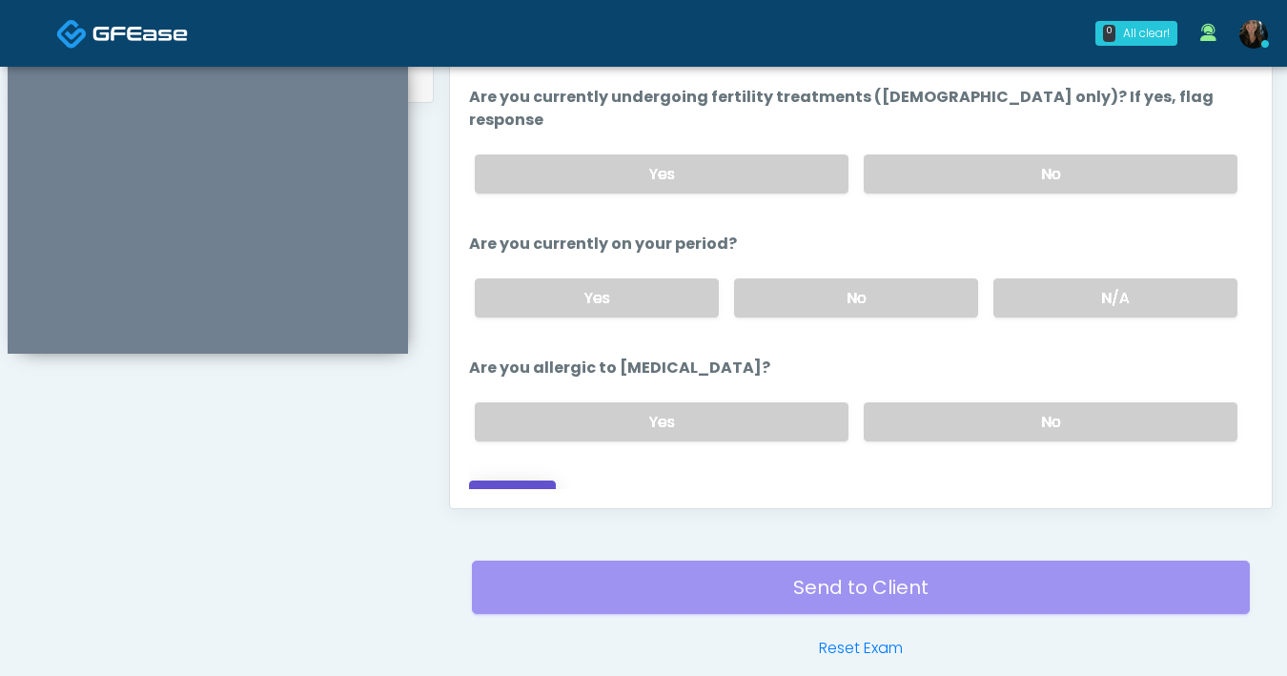
click at [522, 480] on button "Continue" at bounding box center [512, 497] width 87 height 35
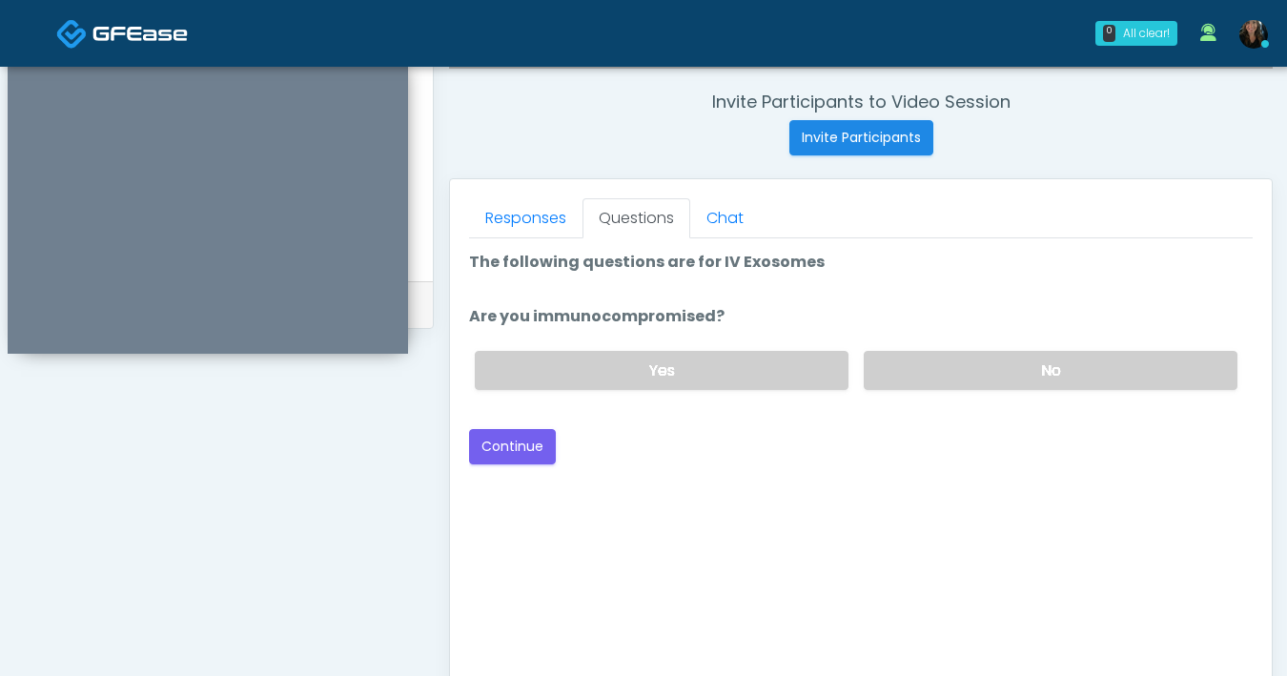
scroll to position [716, 0]
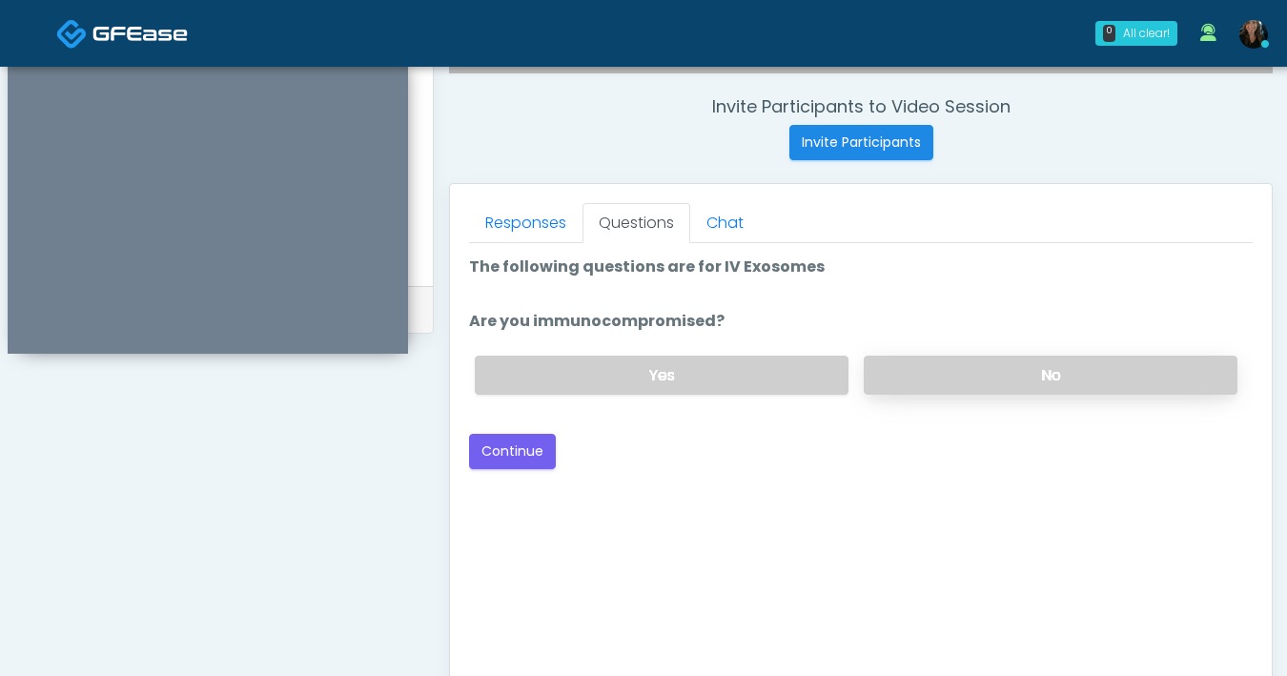
click at [1011, 393] on label "No" at bounding box center [1051, 375] width 374 height 39
click at [531, 448] on button "Continue" at bounding box center [512, 451] width 87 height 35
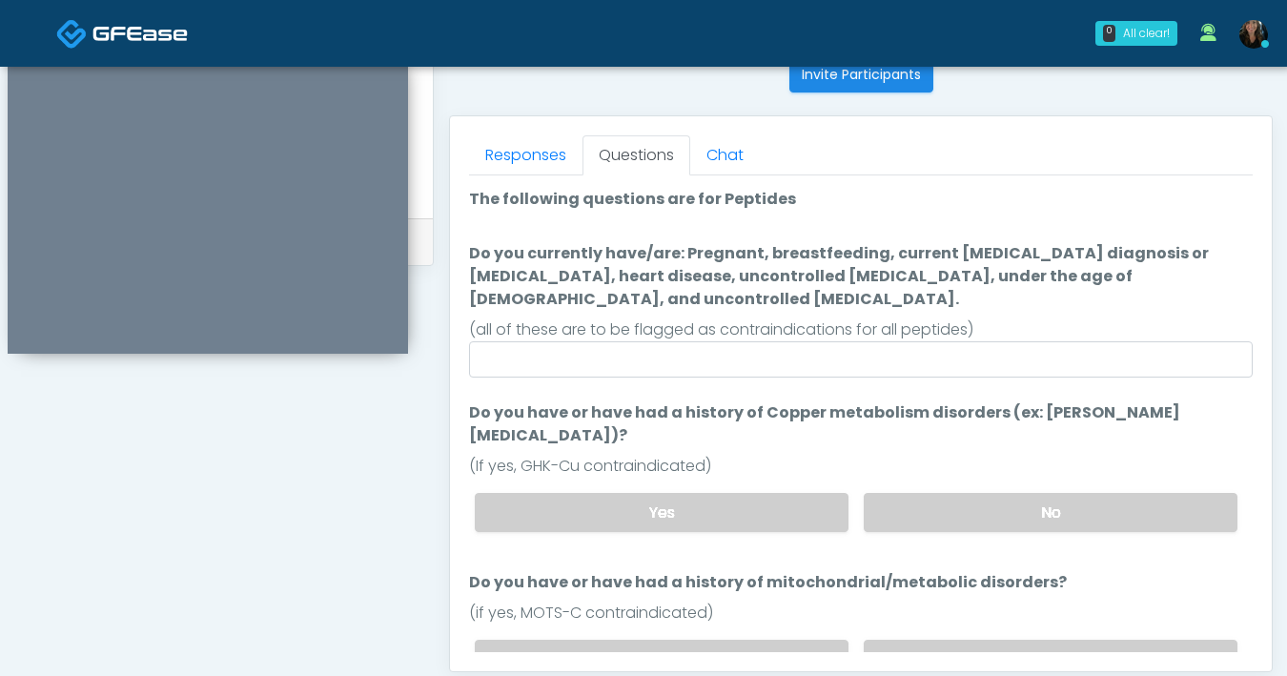
scroll to position [752, 0]
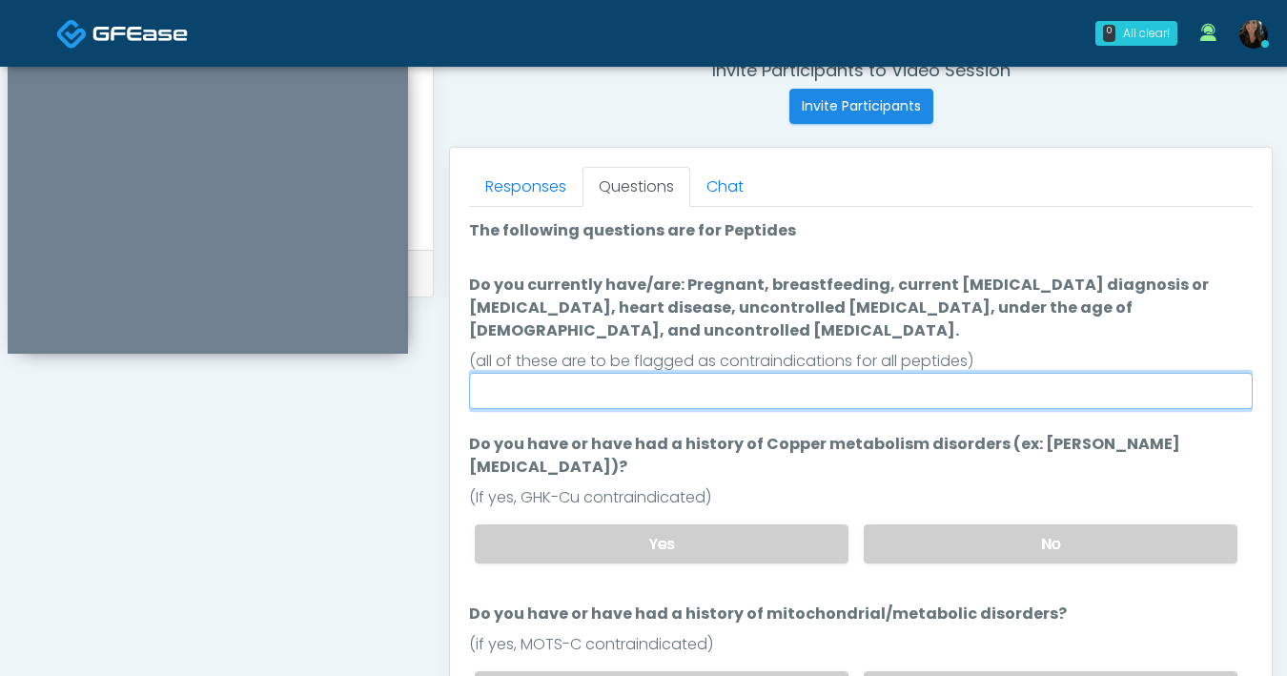
click at [738, 380] on input "Do you currently have/are: Pregnant, breastfeeding, current cancer diagnosis or…" at bounding box center [861, 391] width 784 height 36
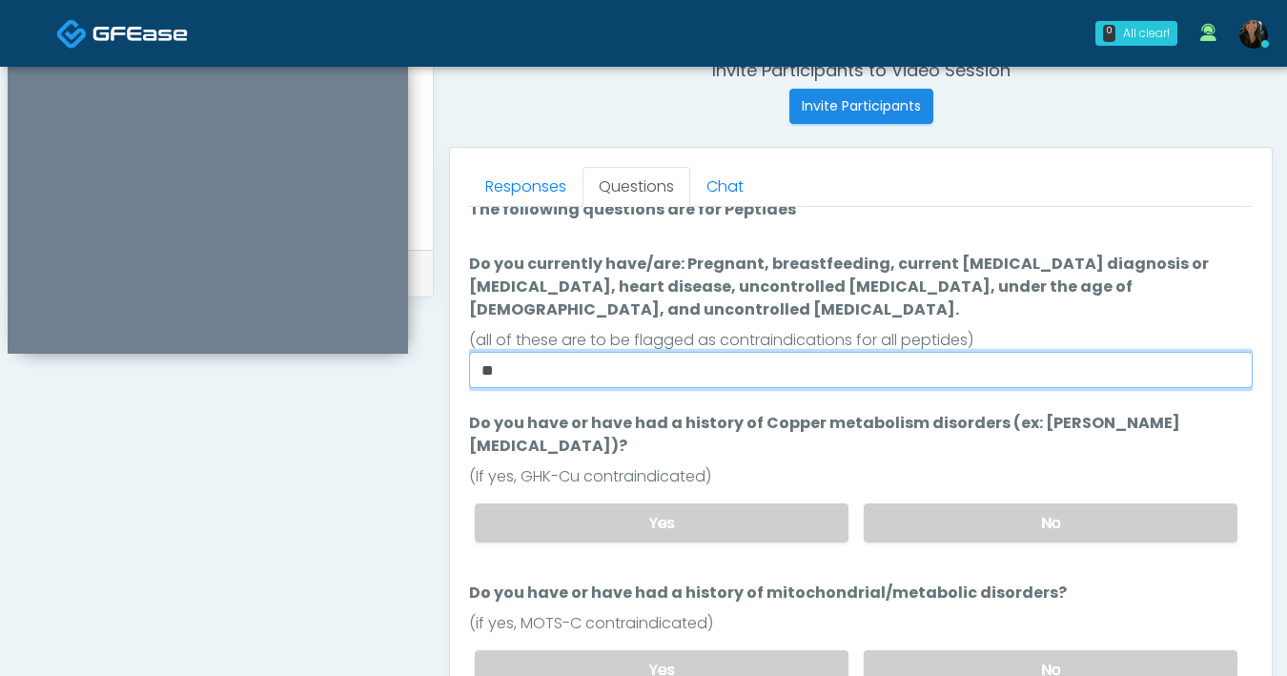
scroll to position [24, 0]
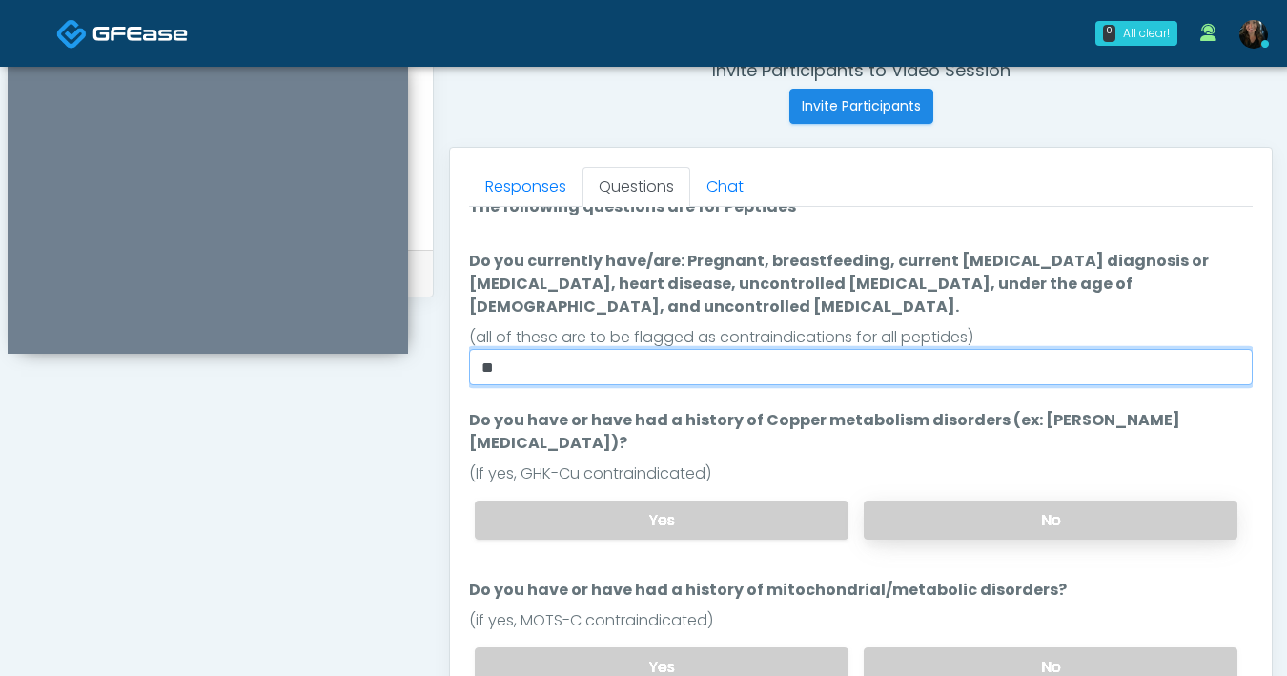
type input "**"
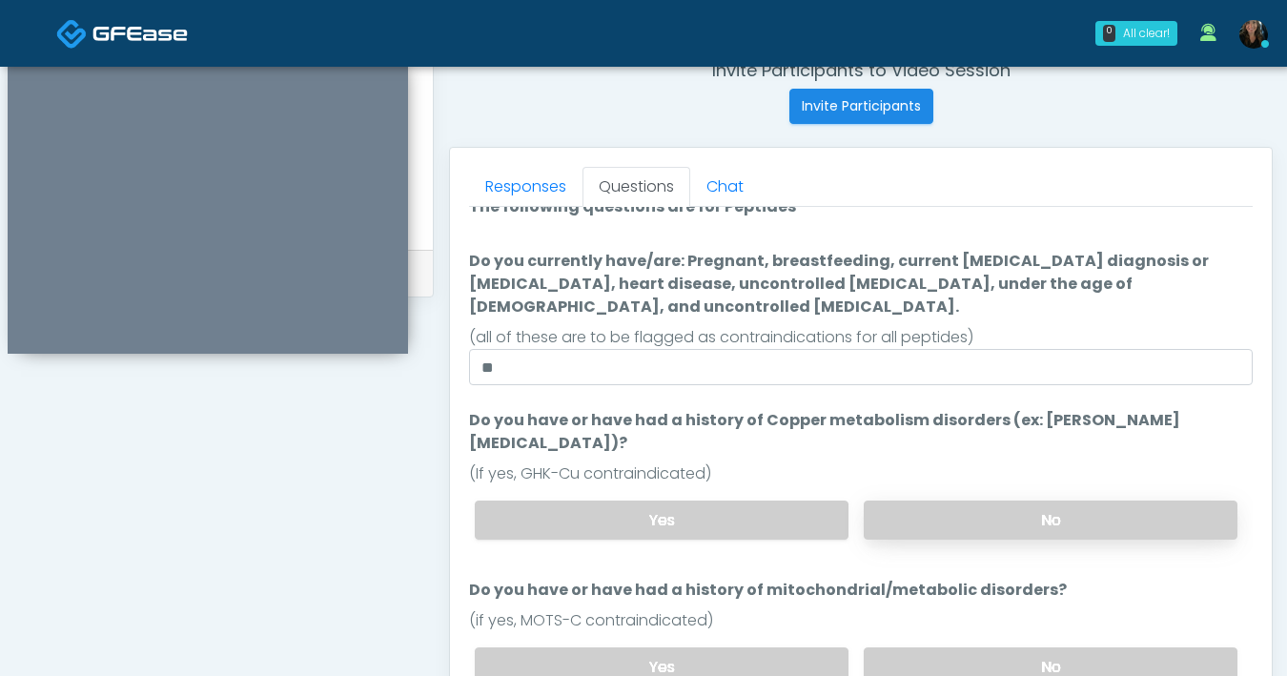
click at [939, 500] on label "No" at bounding box center [1051, 519] width 374 height 39
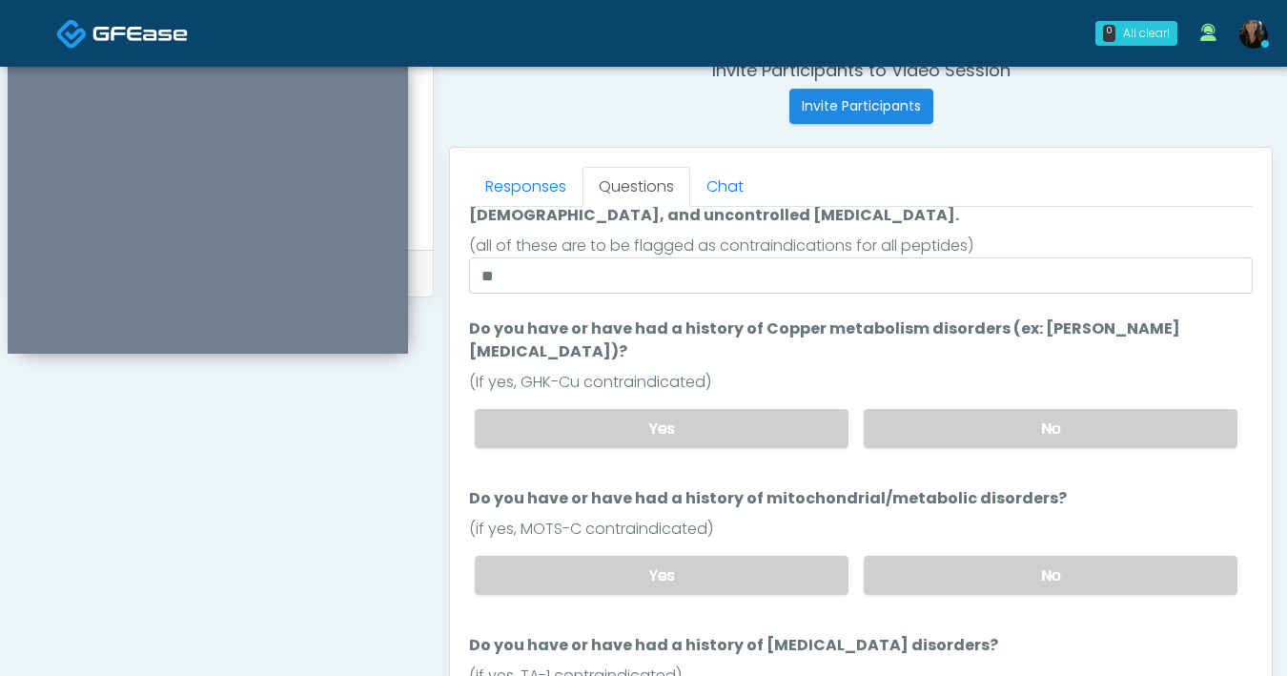
scroll to position [143, 0]
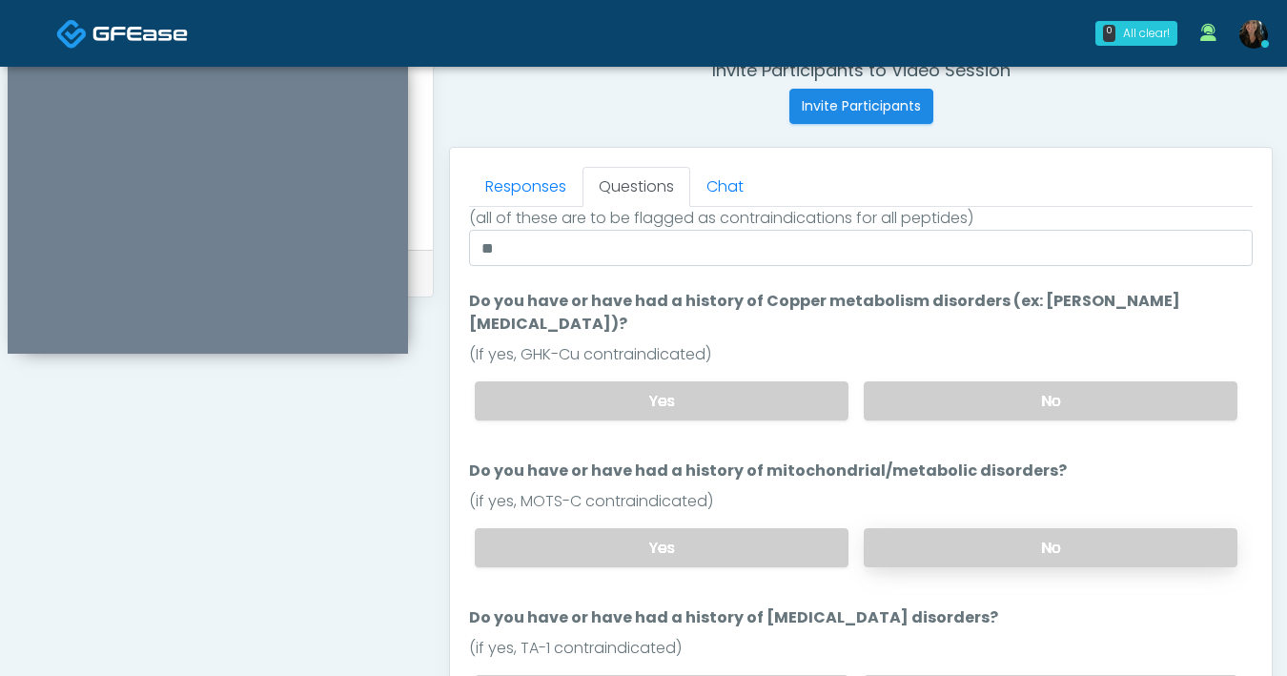
click at [964, 528] on label "No" at bounding box center [1051, 547] width 374 height 39
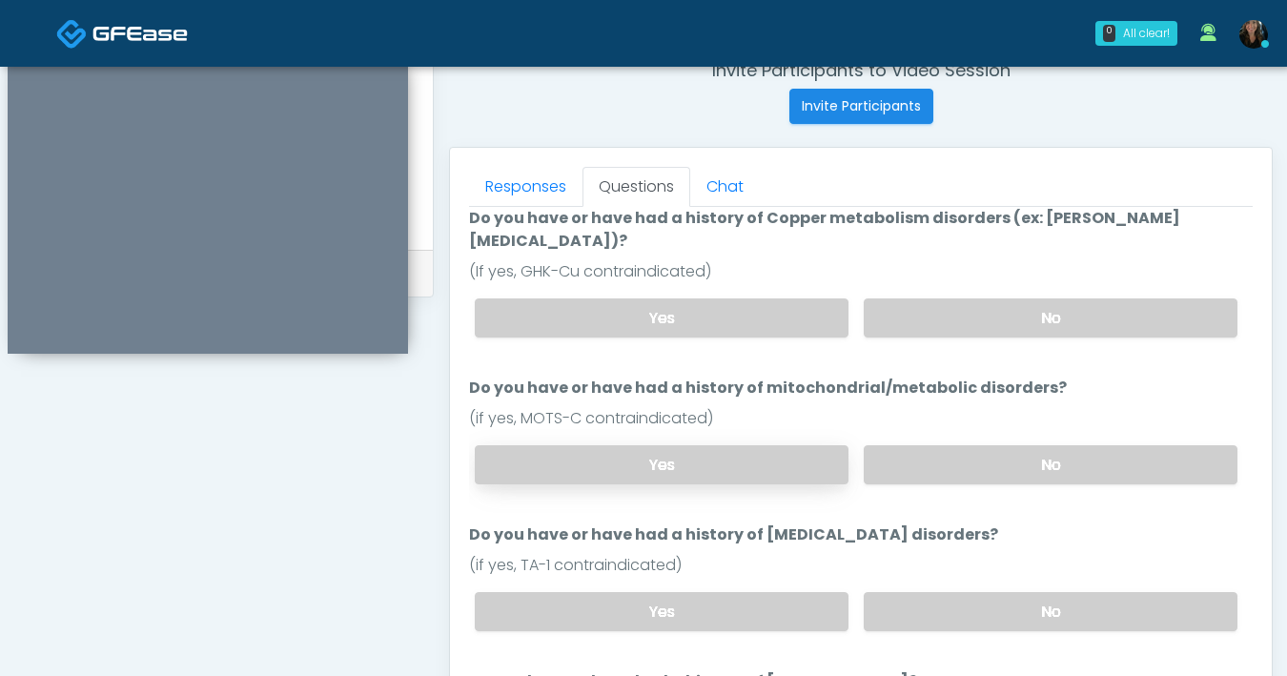
scroll to position [243, 0]
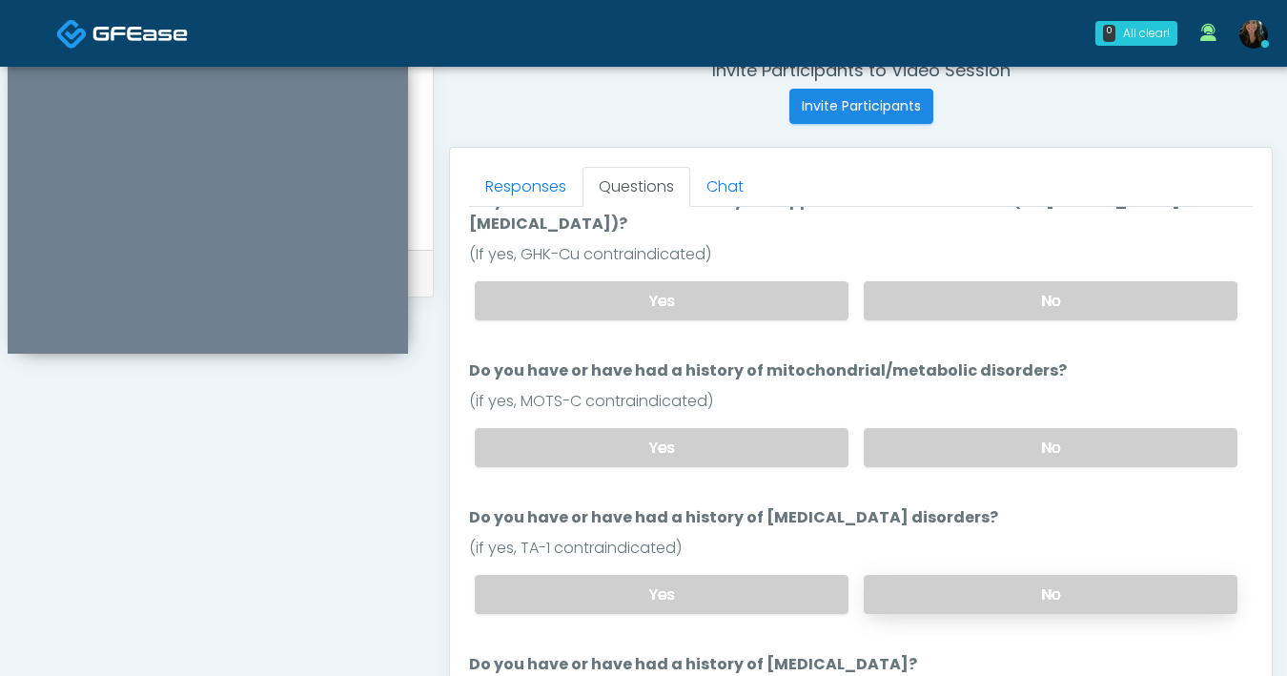
click at [933, 575] on label "No" at bounding box center [1051, 594] width 374 height 39
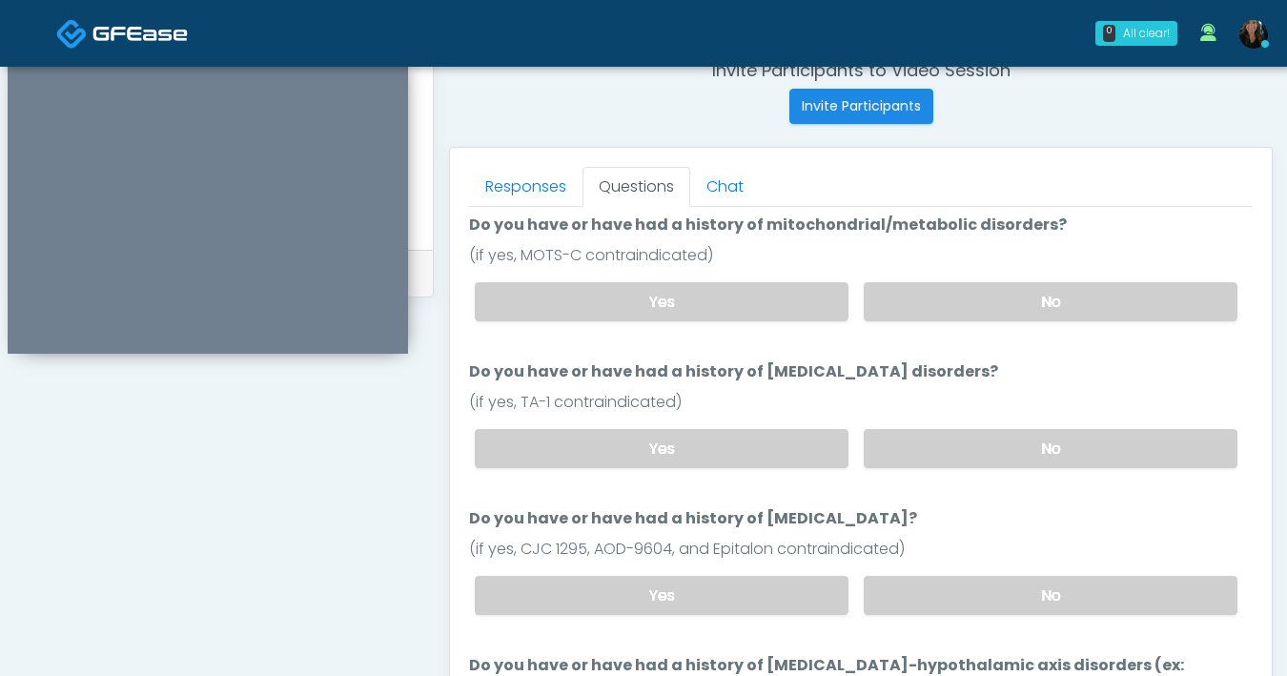
scroll to position [487, 0]
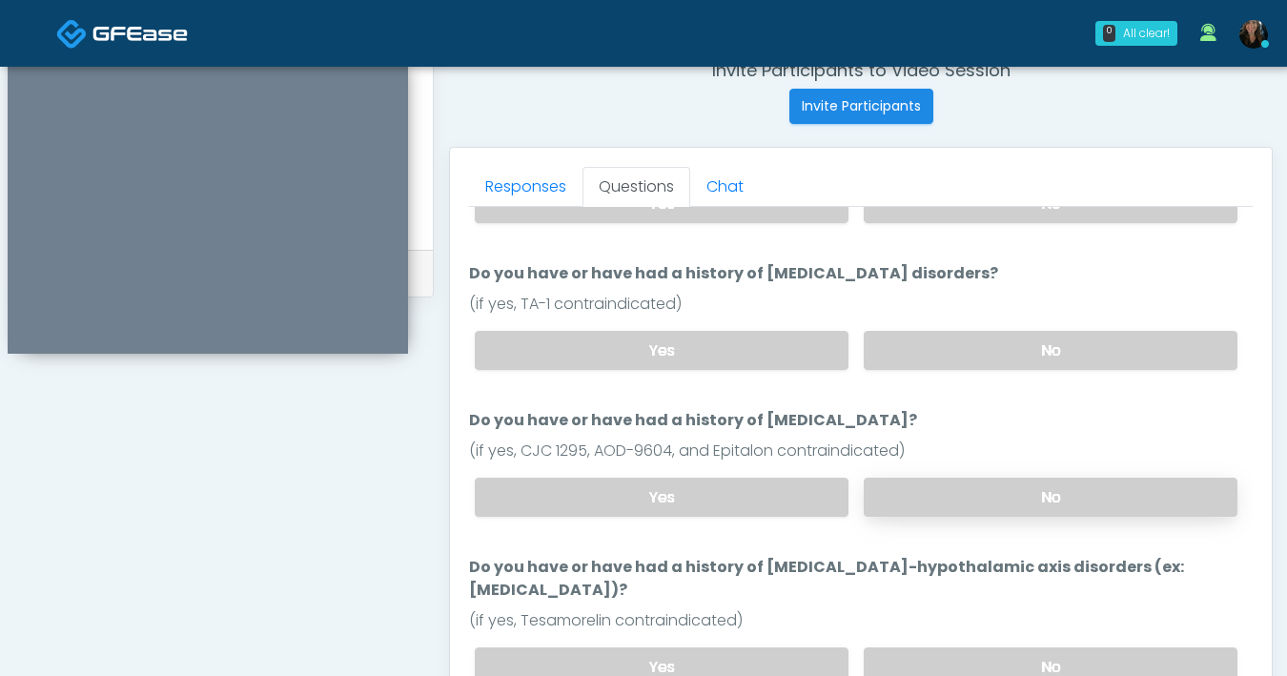
click at [980, 478] on label "No" at bounding box center [1051, 497] width 374 height 39
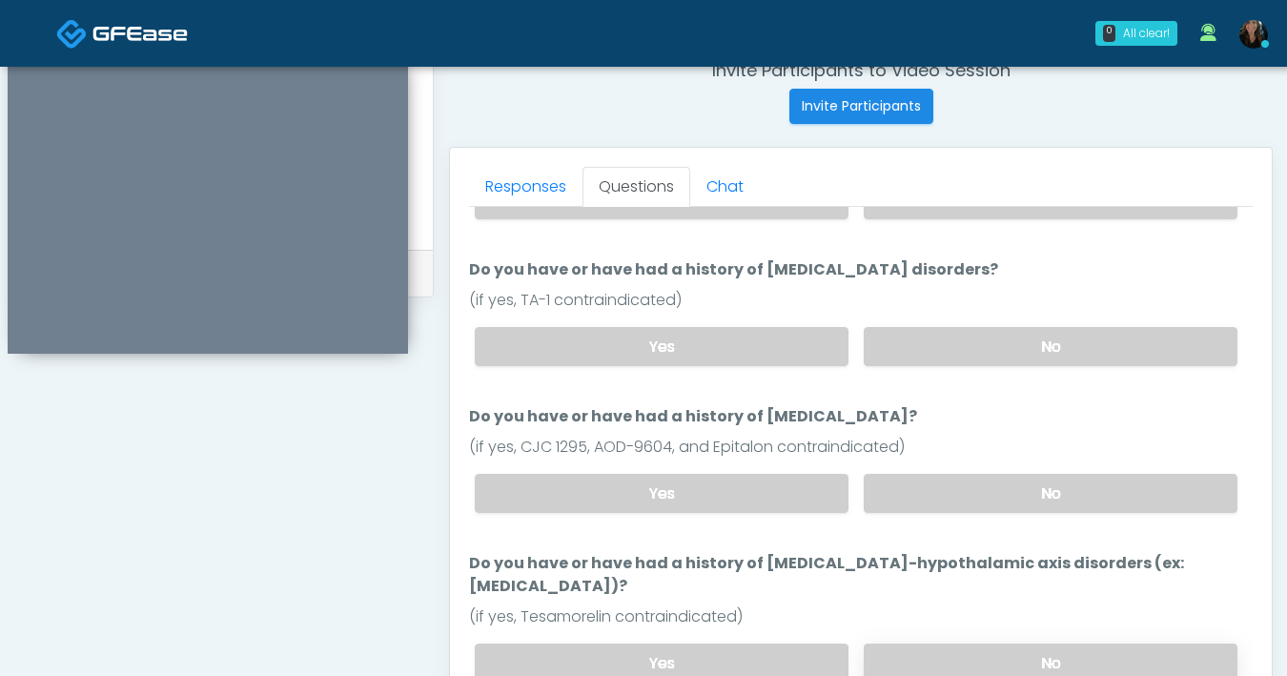
click at [947, 643] on label "No" at bounding box center [1051, 662] width 374 height 39
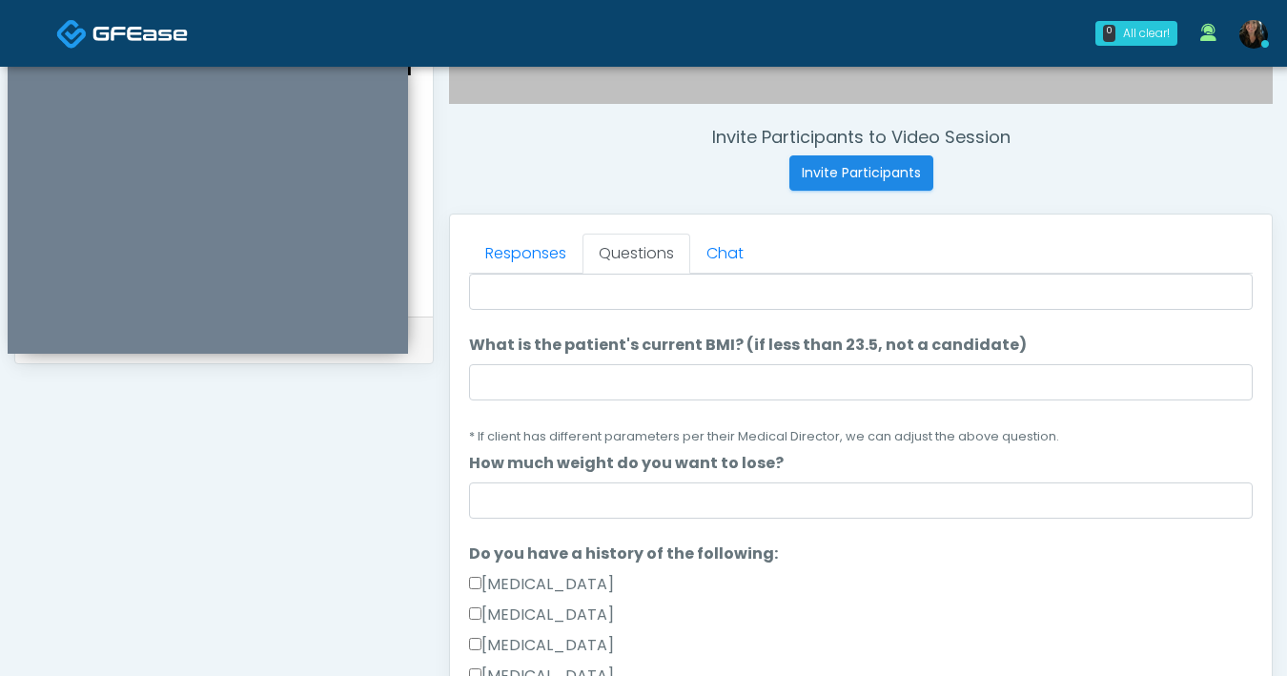
scroll to position [0, 0]
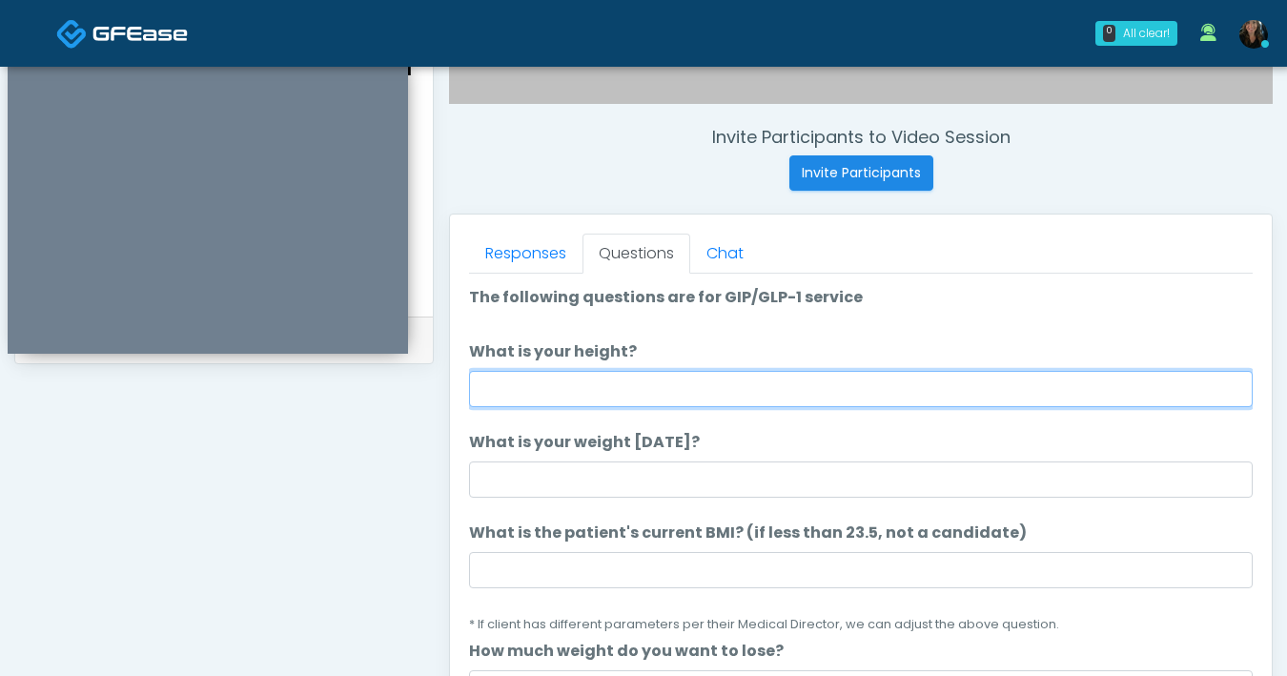
click at [796, 394] on input "What is your height?" at bounding box center [861, 389] width 784 height 36
type input "***"
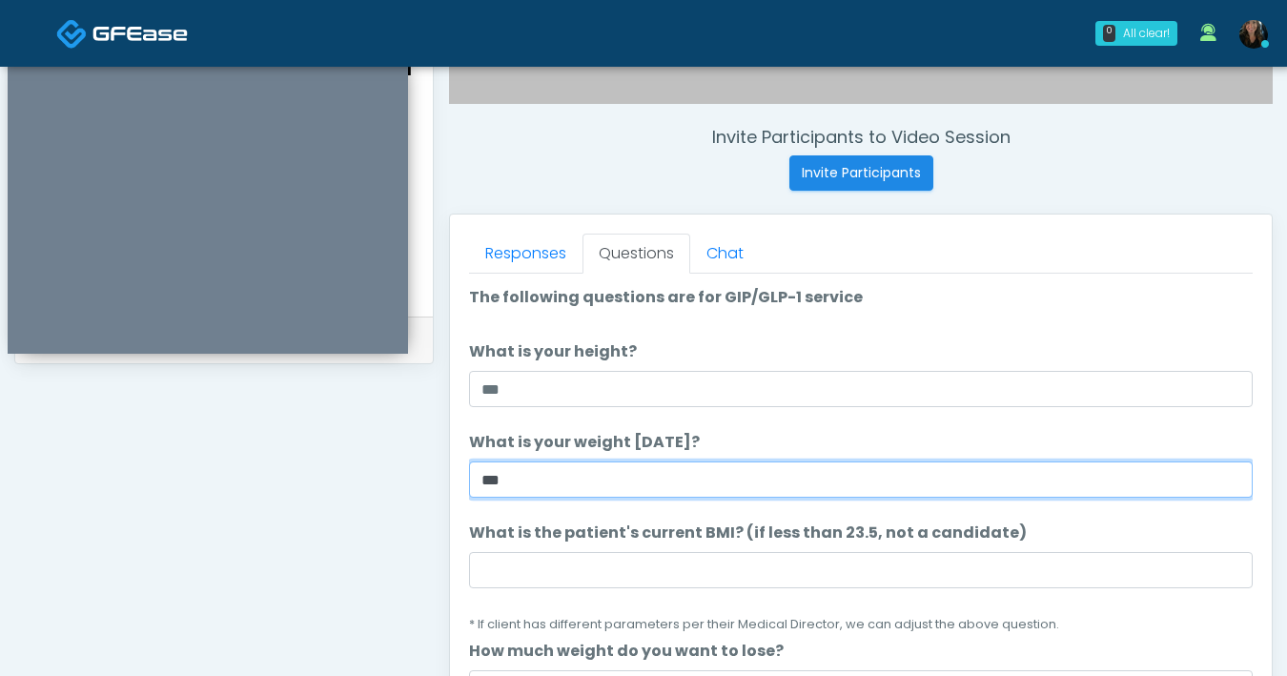
type input "***"
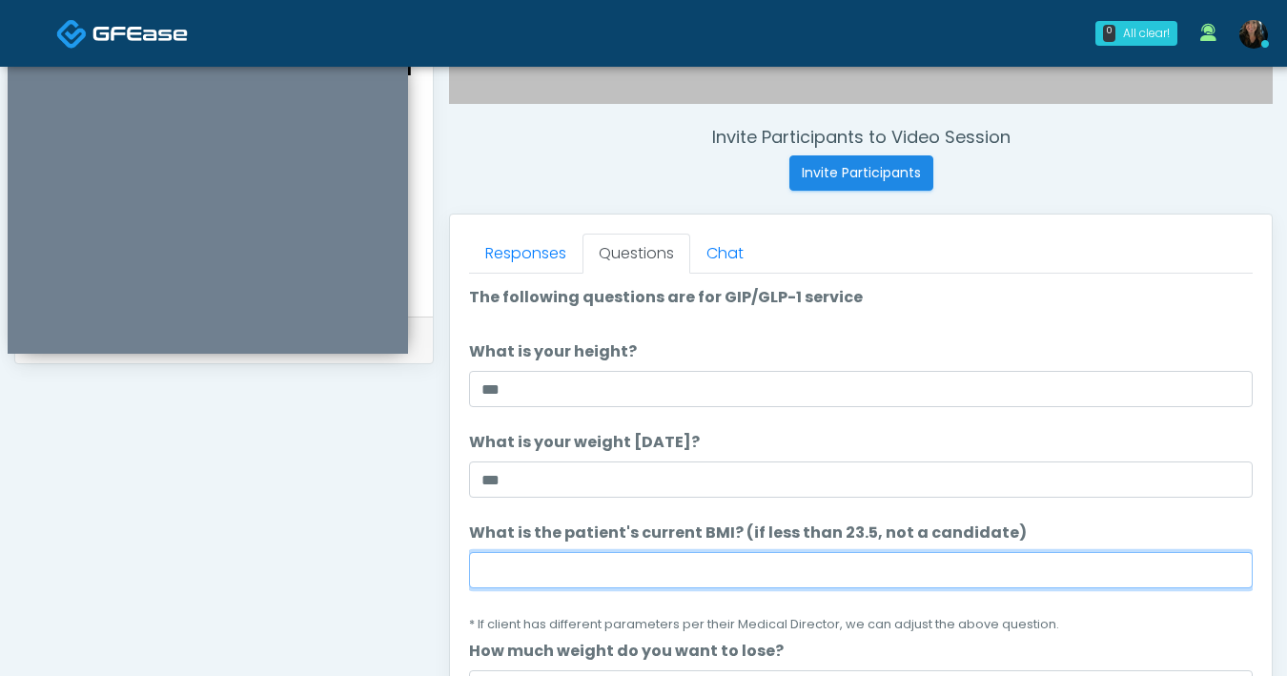
type input "*"
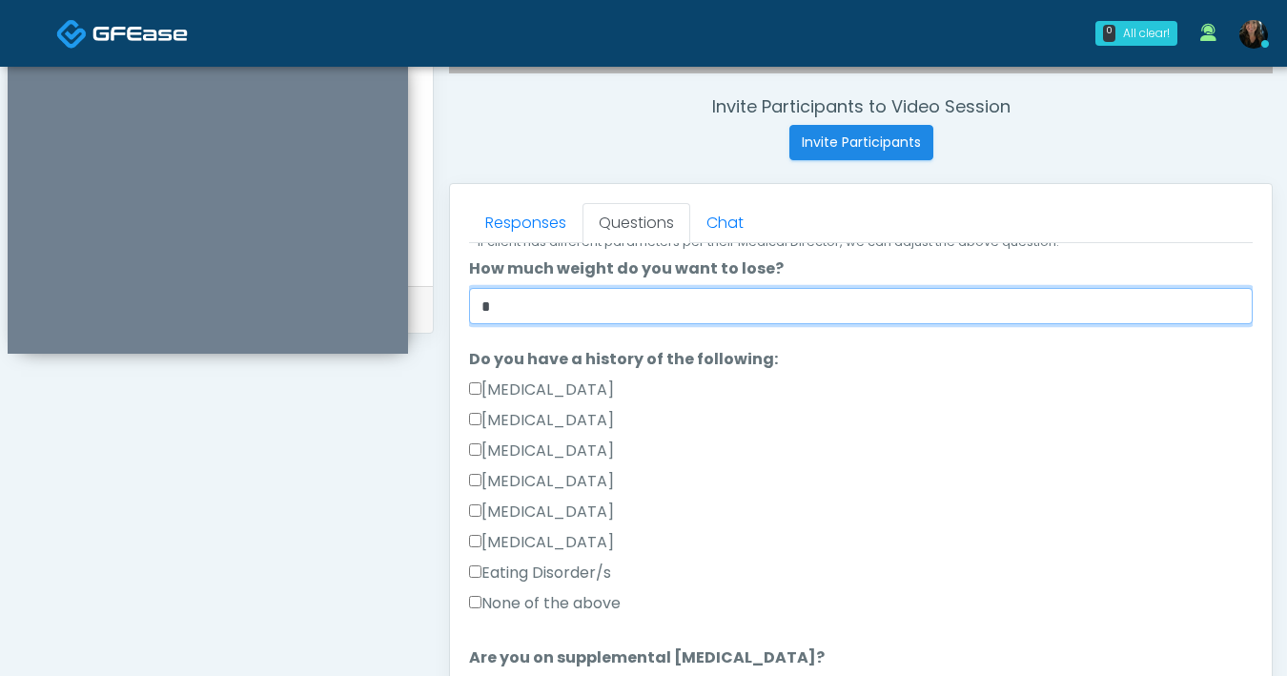
scroll to position [381, 0]
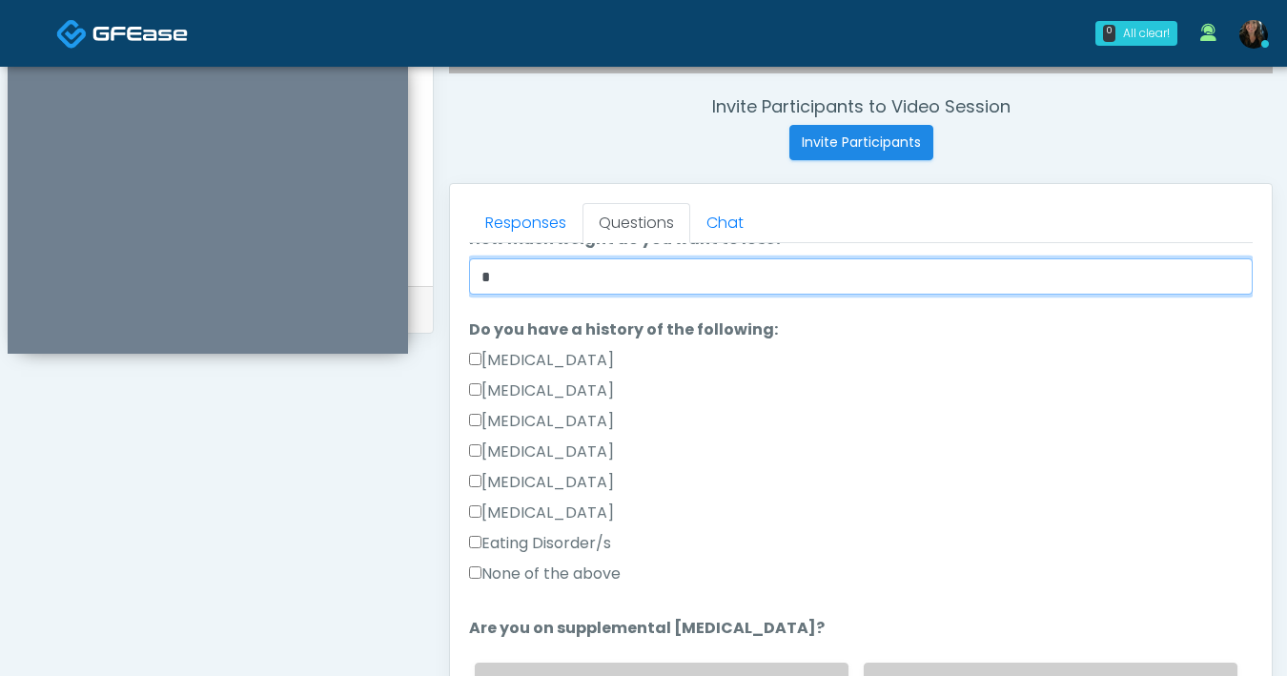
type input "*"
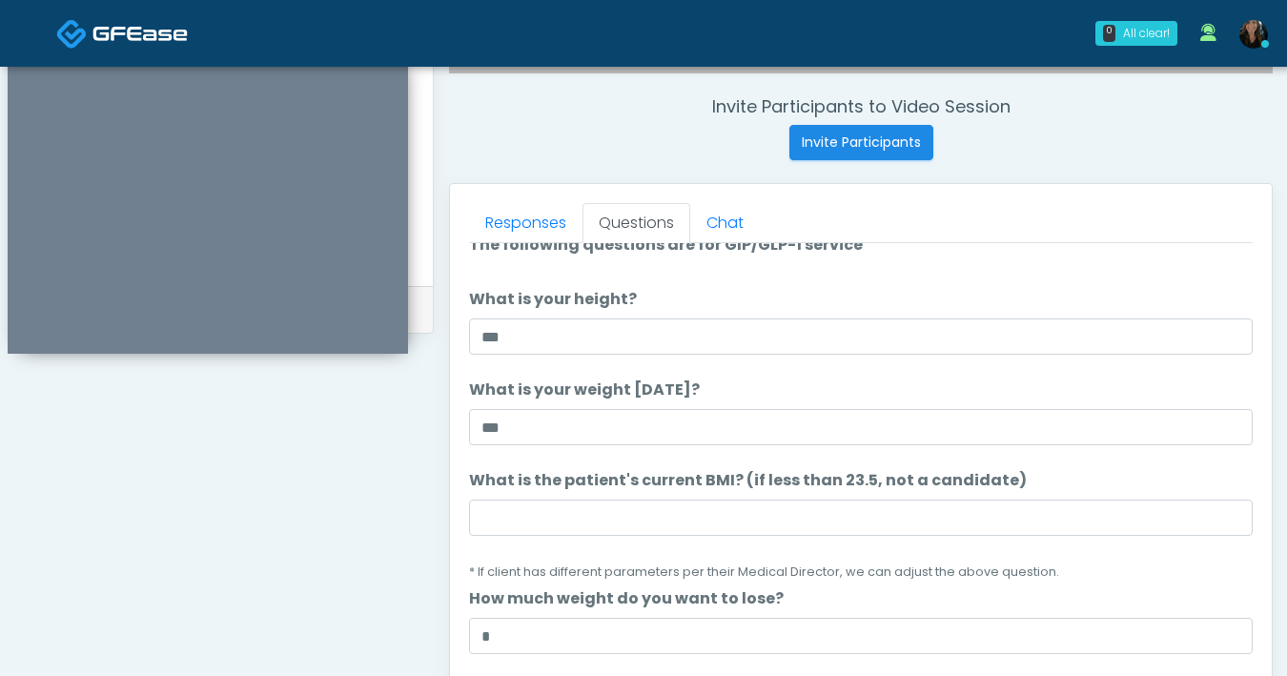
scroll to position [0, 0]
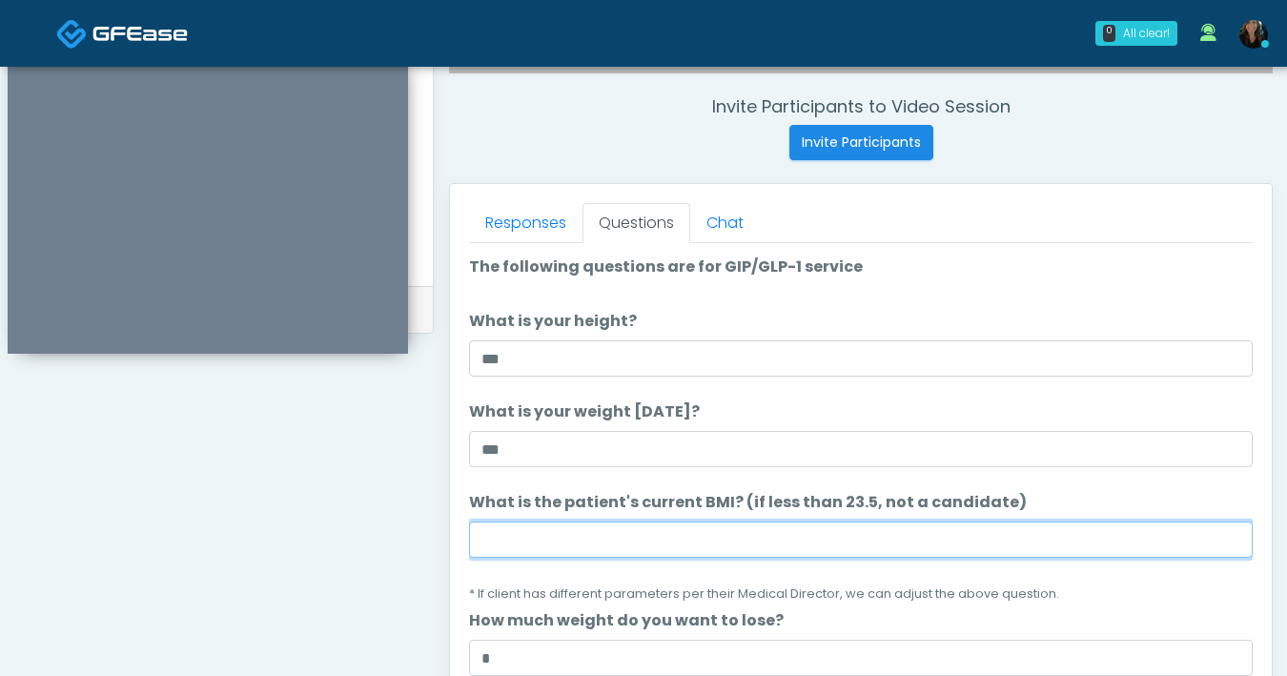
click at [657, 540] on input "What is the patient's current BMI? (if less than 23.5, not a candidate)" at bounding box center [861, 539] width 784 height 36
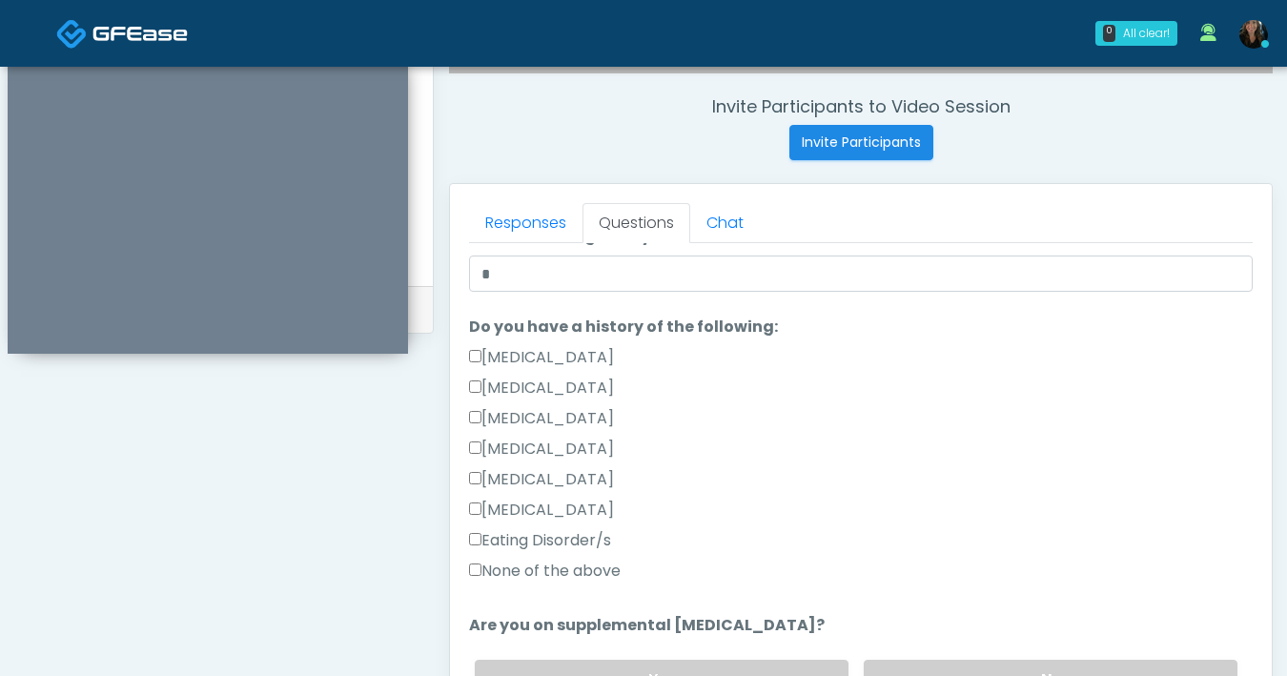
scroll to position [552, 0]
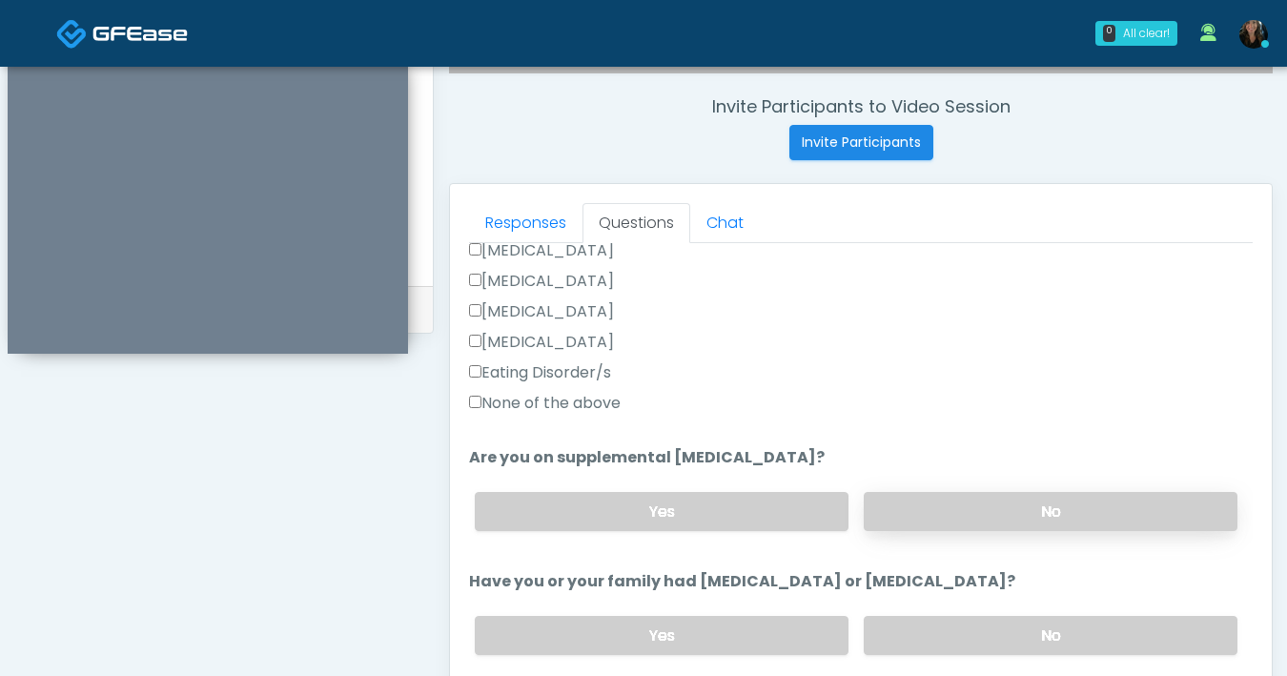
type input "****"
click at [950, 516] on label "No" at bounding box center [1051, 511] width 374 height 39
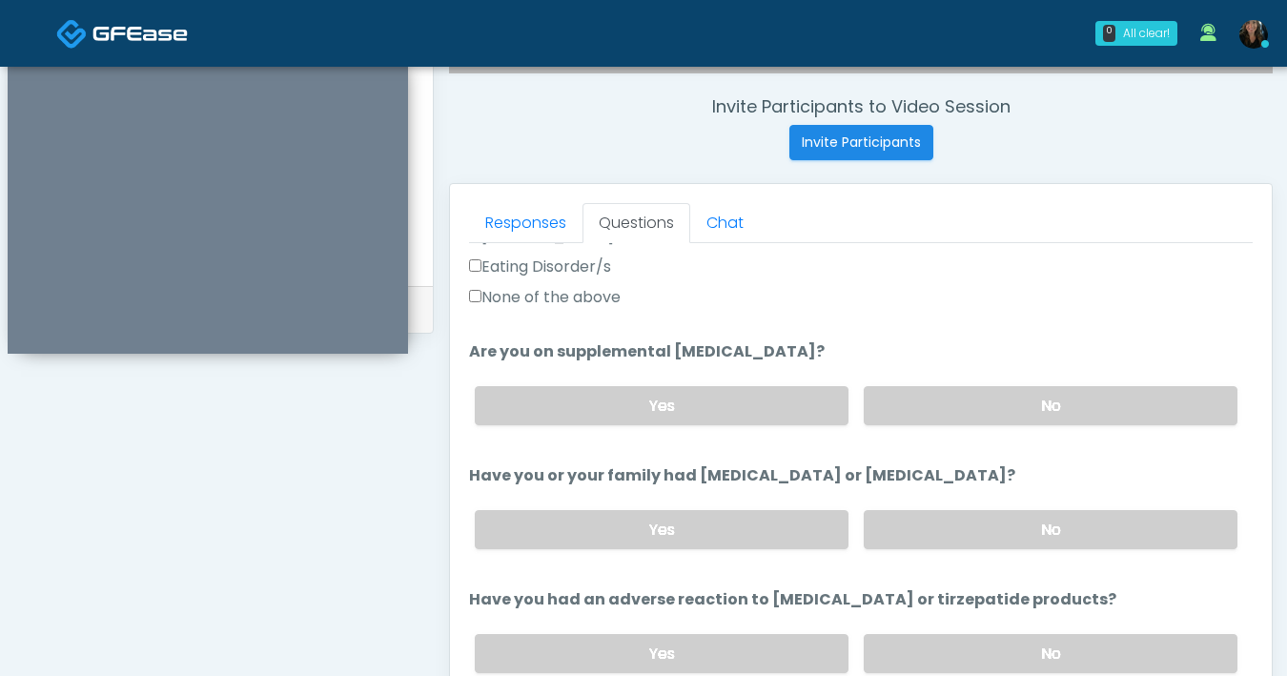
scroll to position [699, 0]
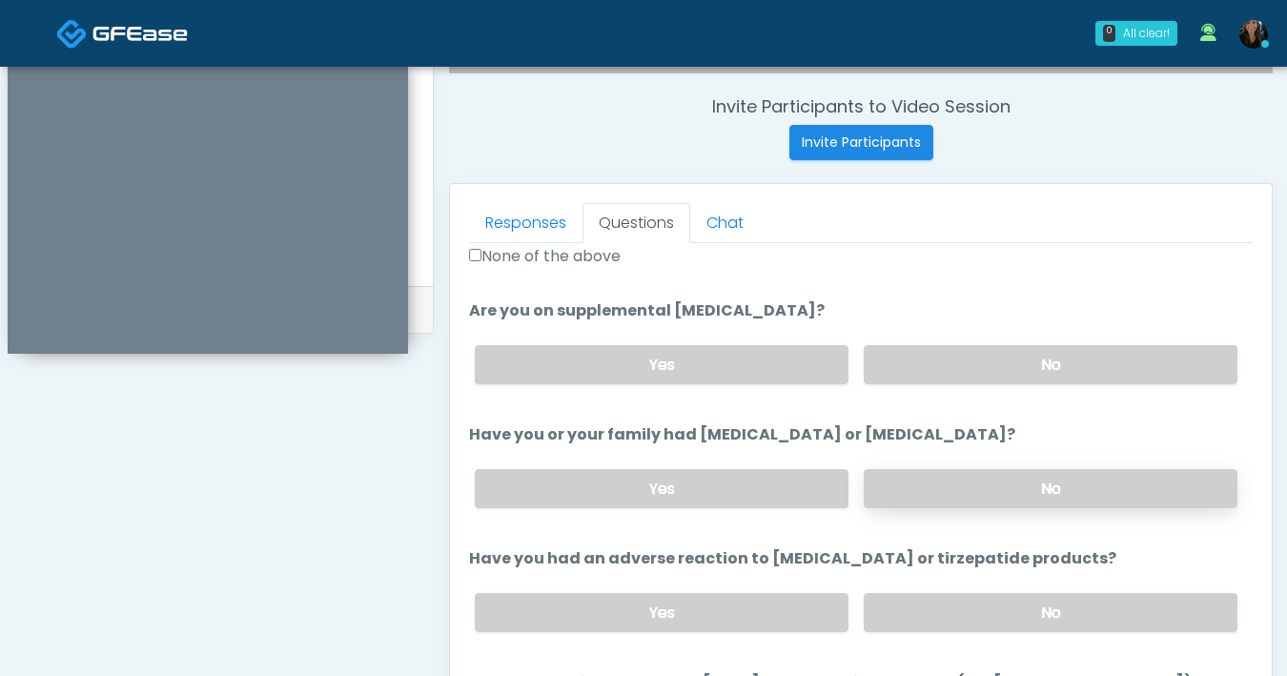
click at [973, 496] on label "No" at bounding box center [1051, 488] width 374 height 39
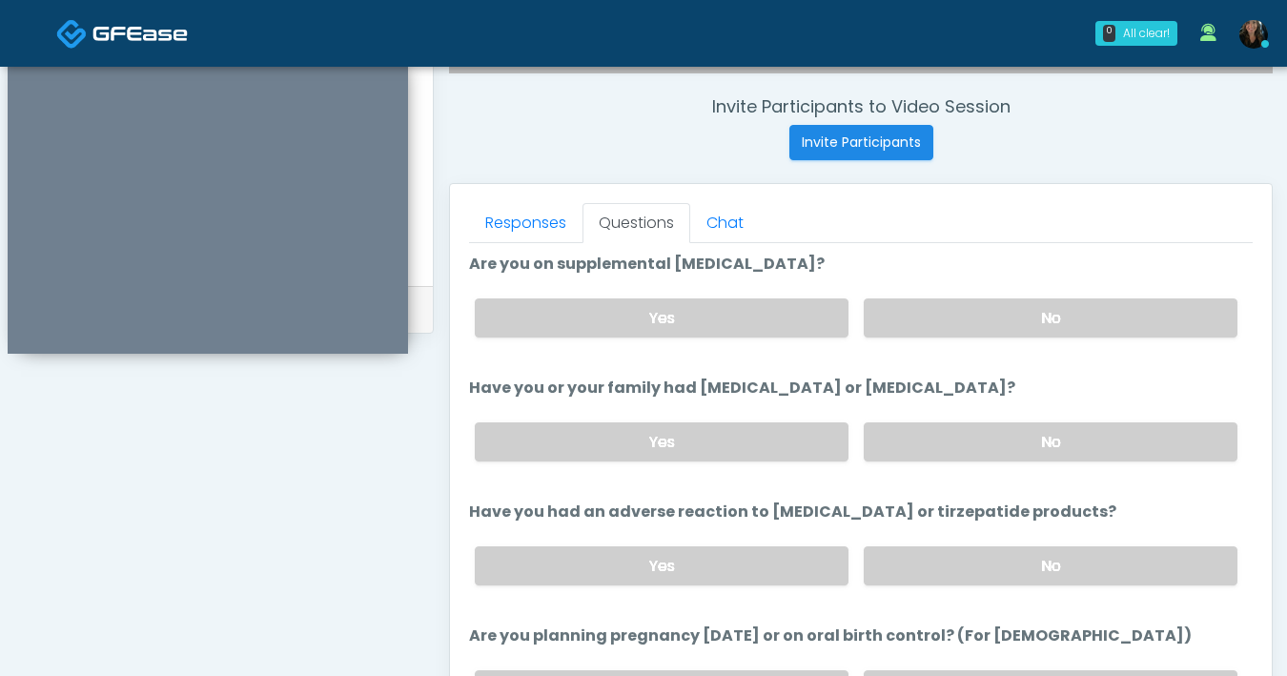
scroll to position [746, 0]
click at [948, 568] on label "No" at bounding box center [1051, 564] width 374 height 39
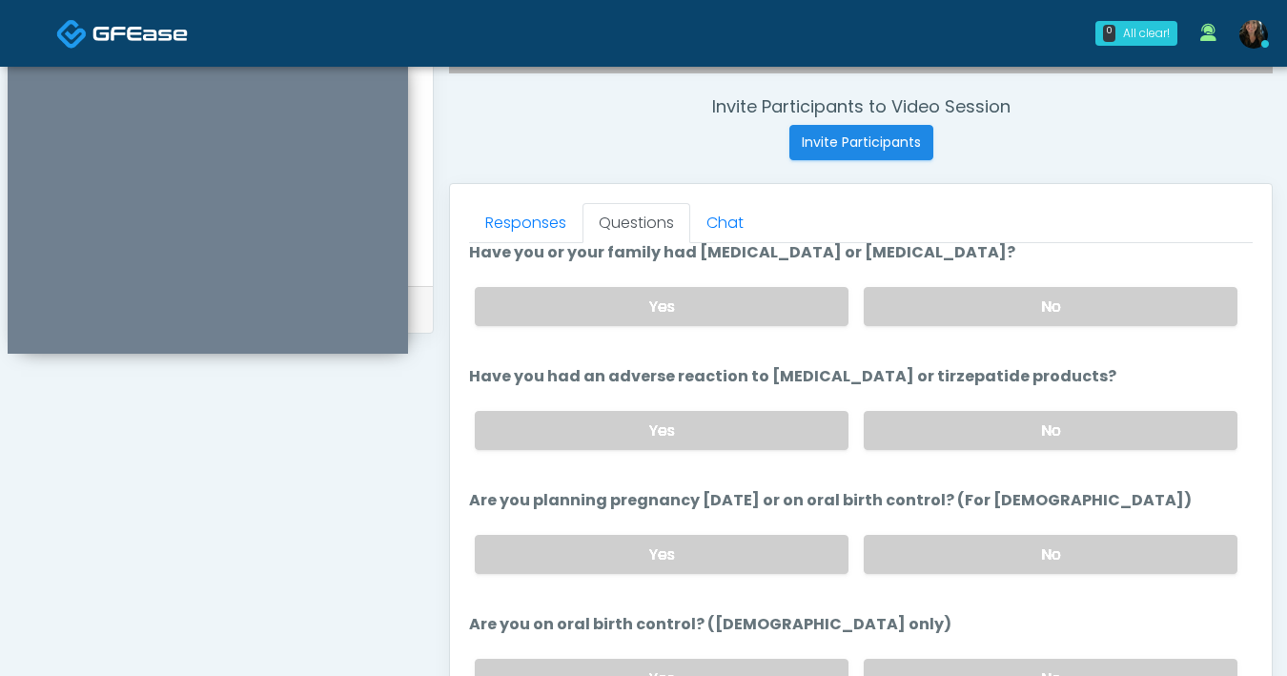
scroll to position [885, 0]
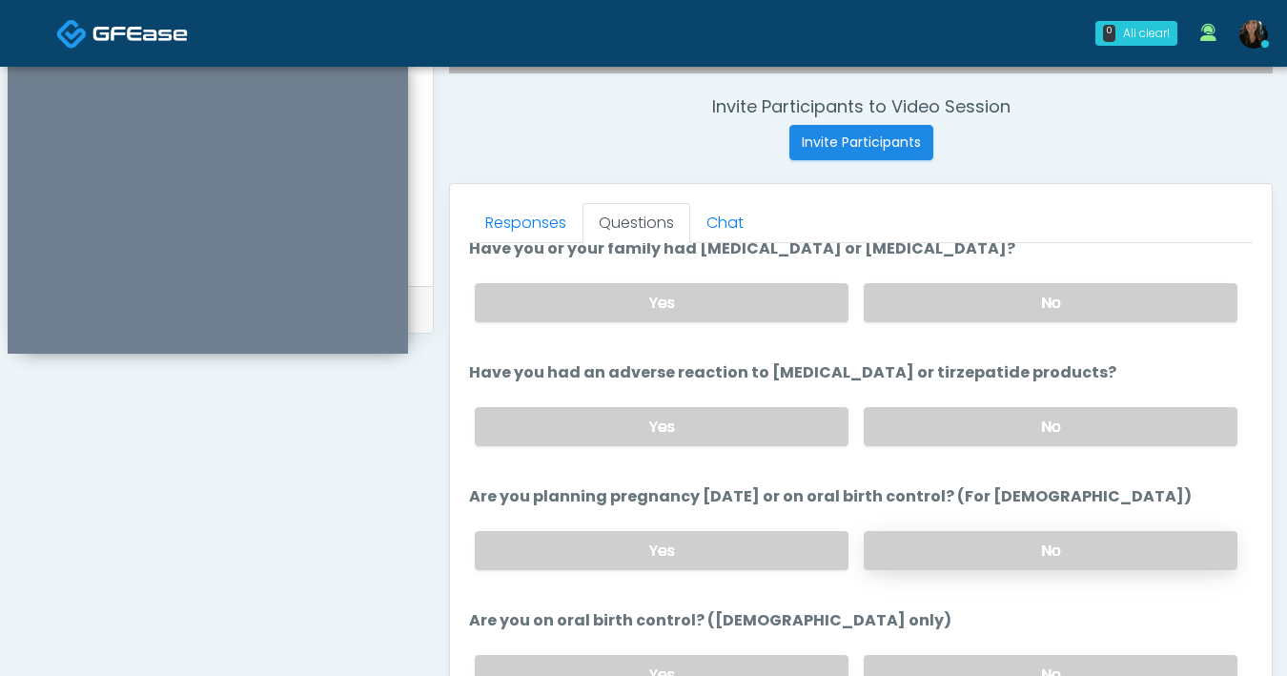
click at [987, 543] on label "No" at bounding box center [1051, 550] width 374 height 39
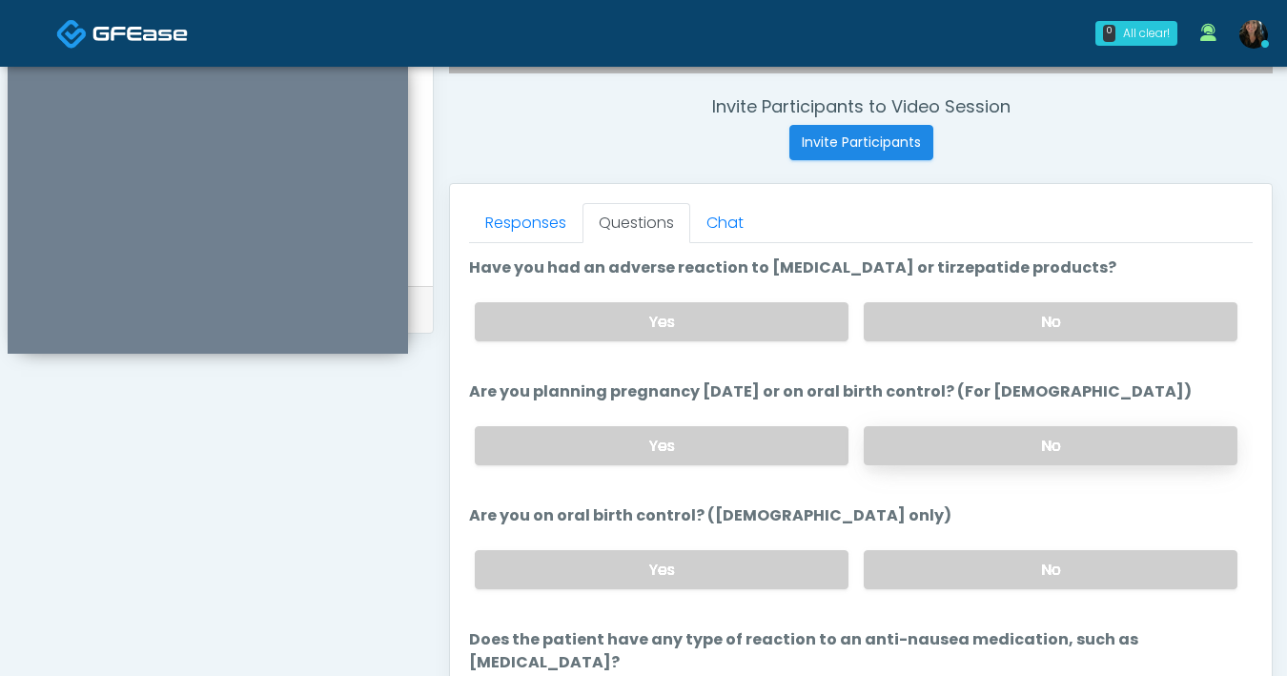
scroll to position [1051, 0]
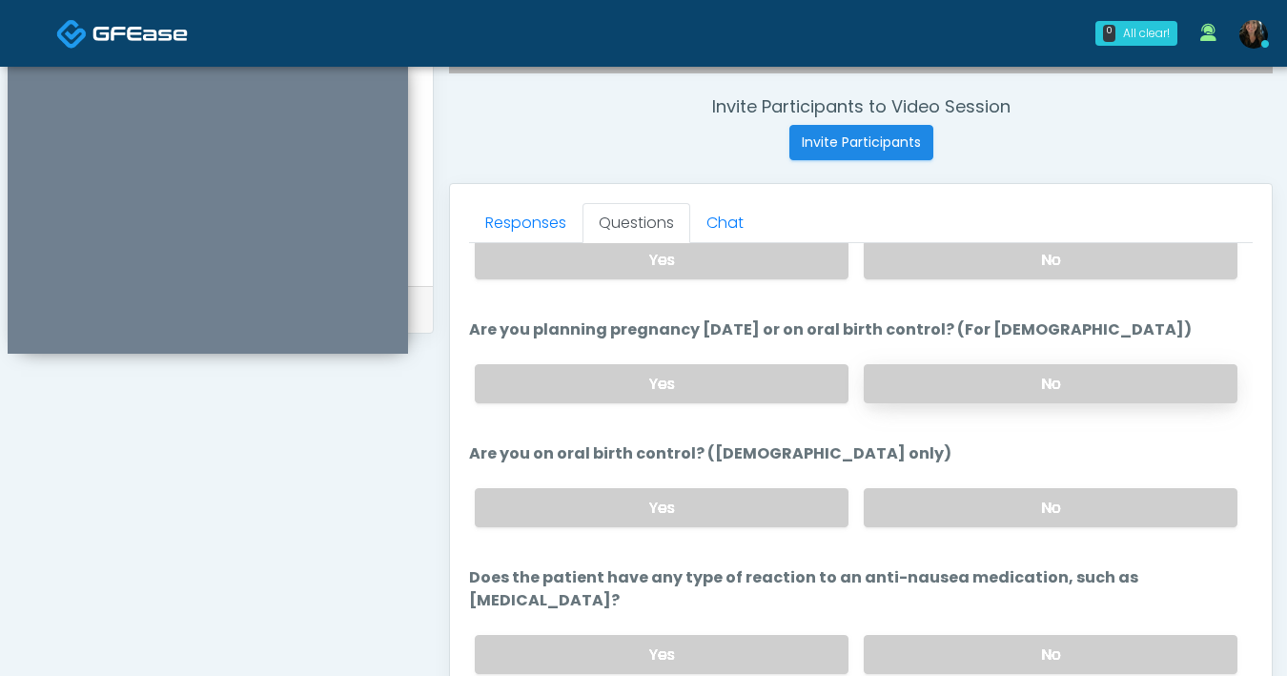
click at [984, 516] on label "No" at bounding box center [1051, 507] width 374 height 39
click at [987, 635] on label "No" at bounding box center [1051, 654] width 374 height 39
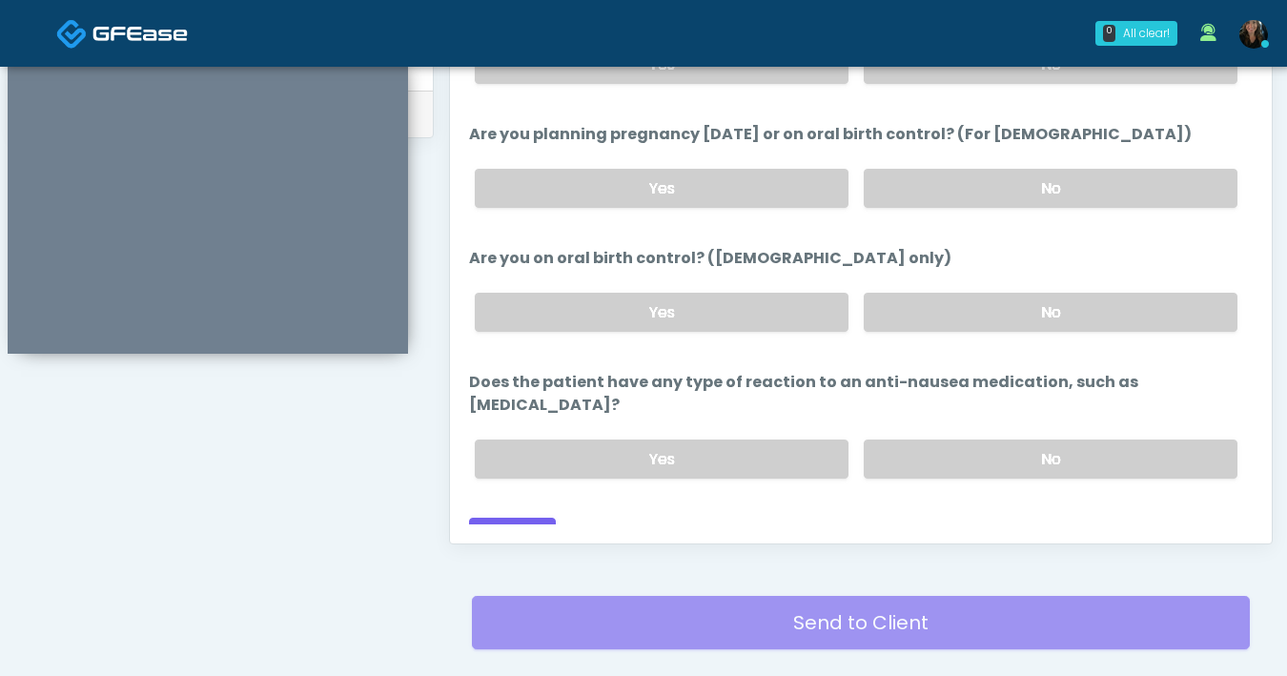
scroll to position [914, 0]
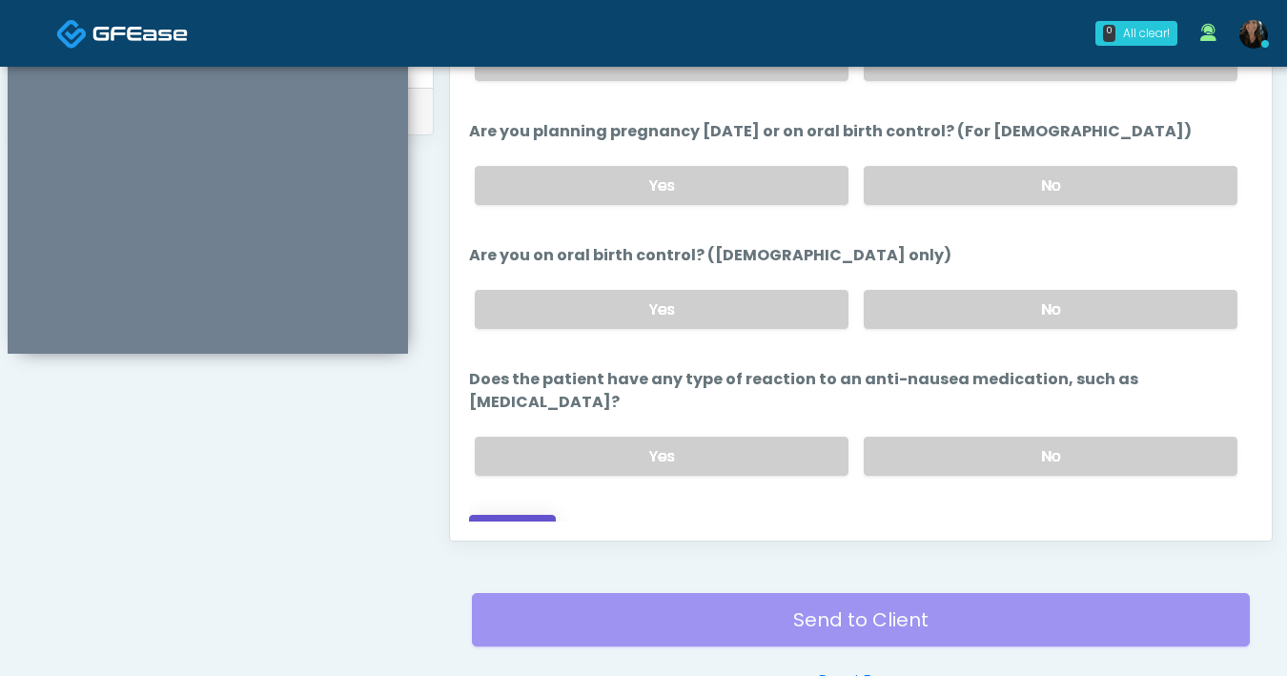
click at [519, 515] on button "Continue" at bounding box center [512, 532] width 87 height 35
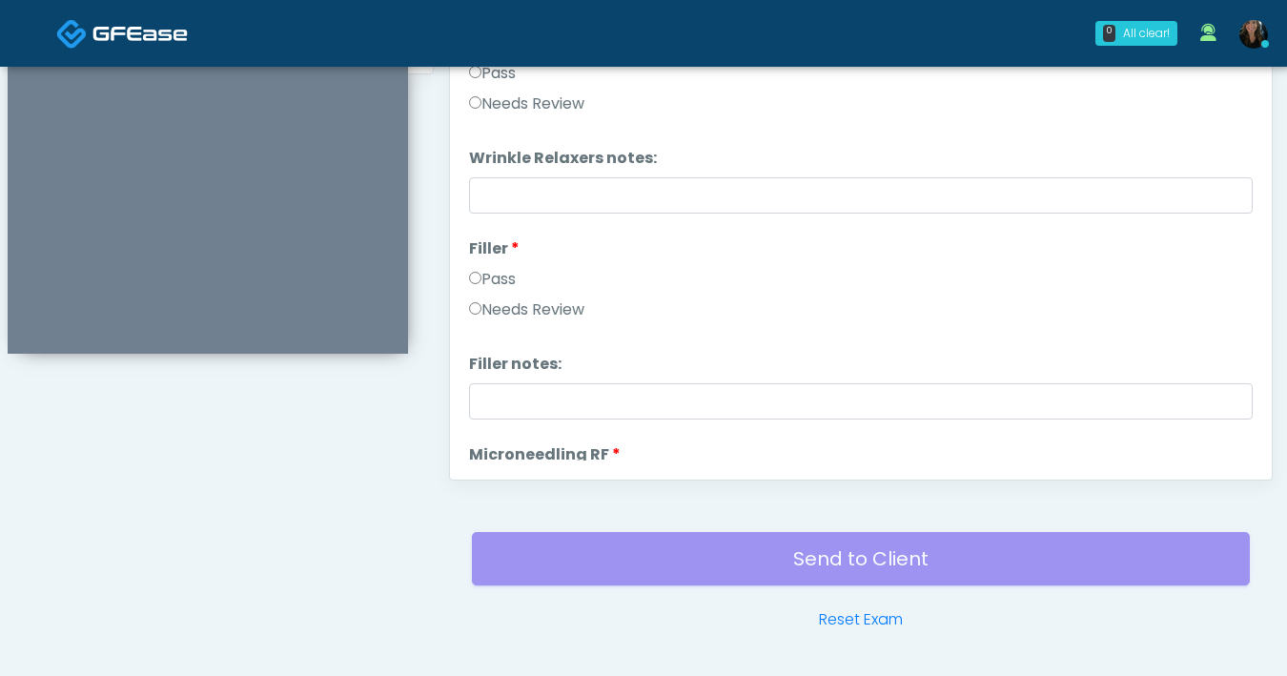
scroll to position [865, 0]
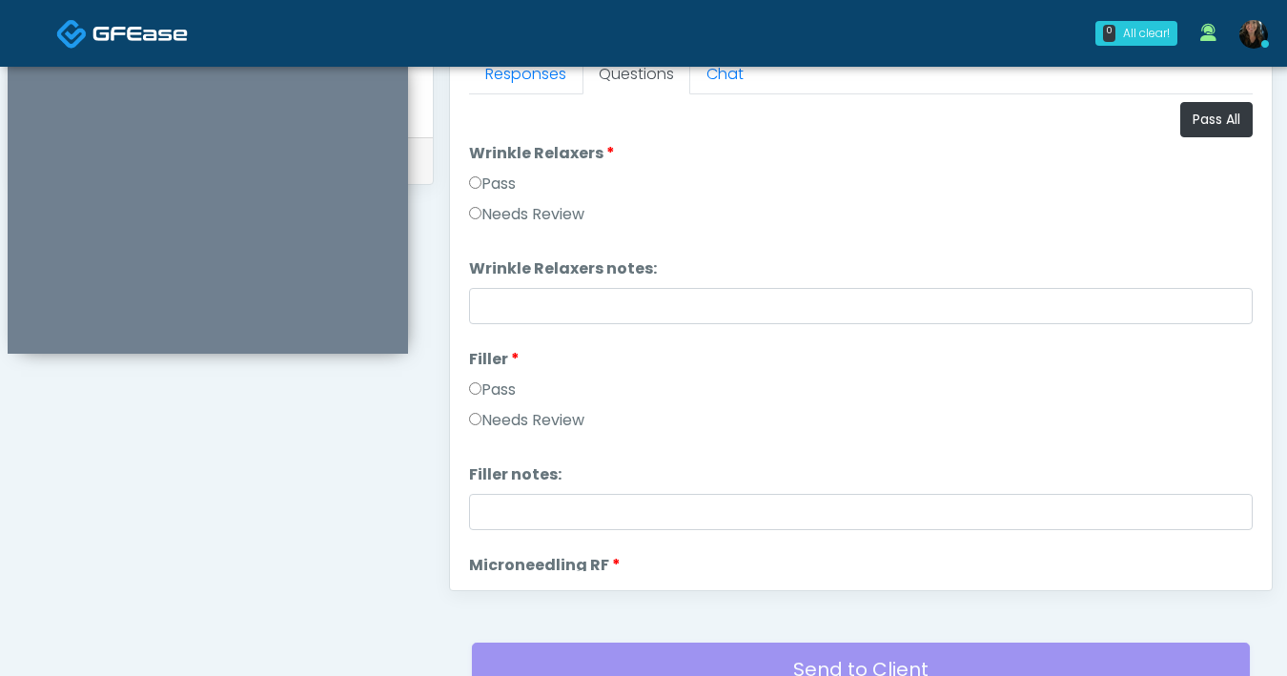
click at [1188, 118] on button "Pass All" at bounding box center [1216, 119] width 72 height 35
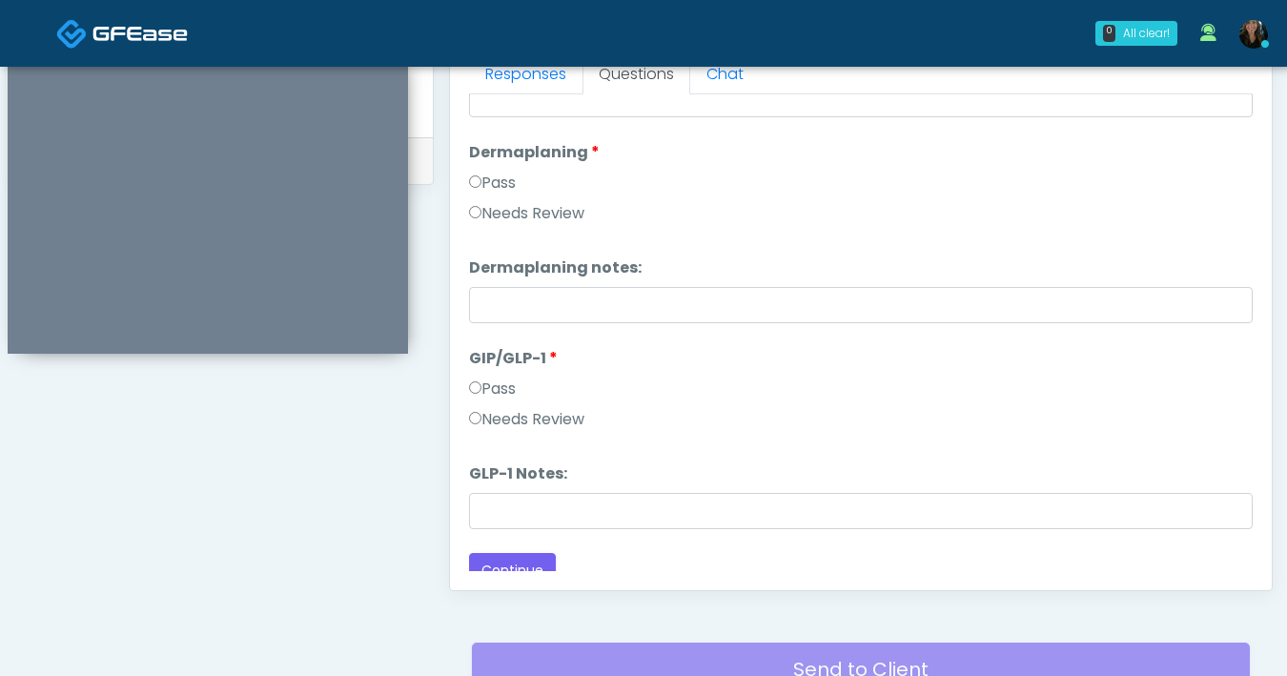
scroll to position [2901, 0]
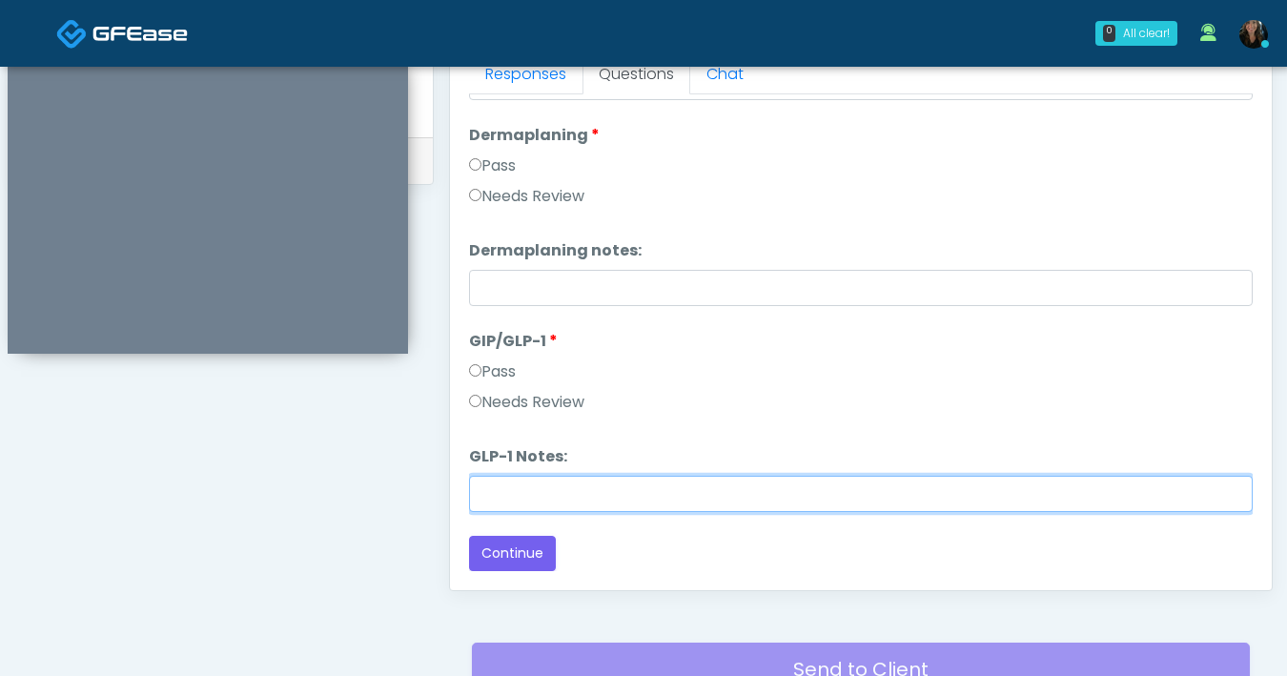
click at [723, 508] on input "GLP-1 Notes:" at bounding box center [861, 494] width 784 height 36
type input "*******"
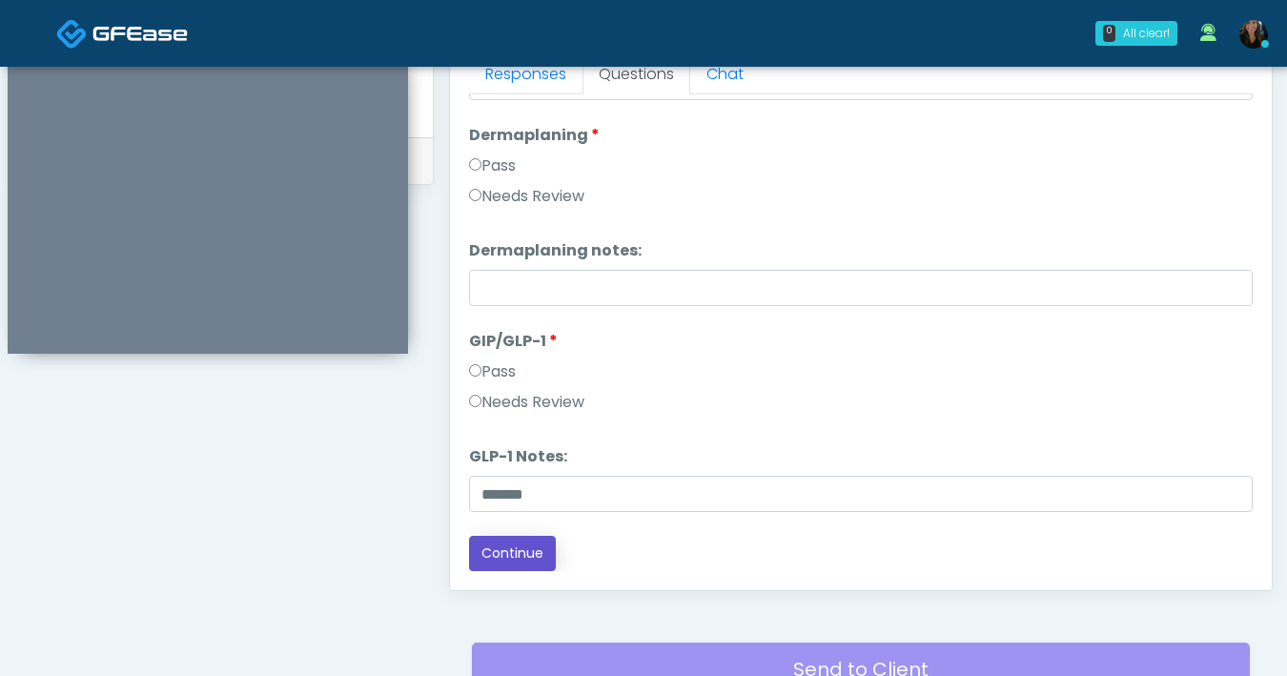
click at [519, 551] on button "Continue" at bounding box center [512, 553] width 87 height 35
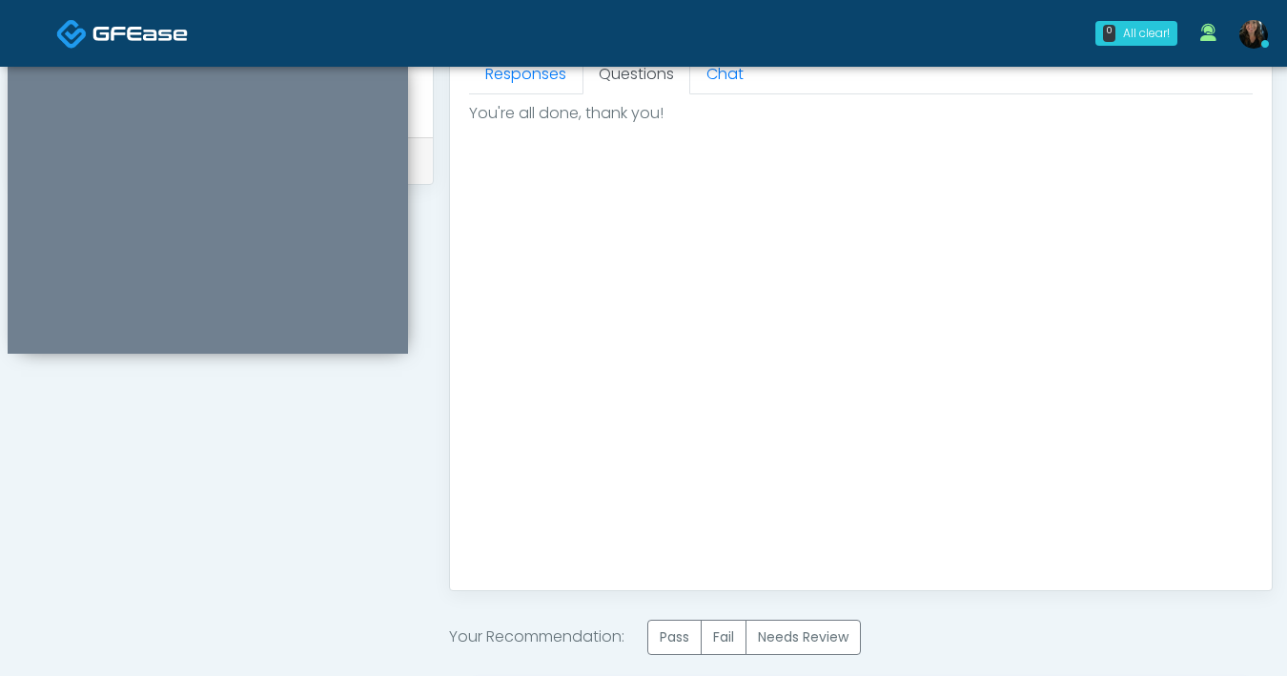
scroll to position [1008, 0]
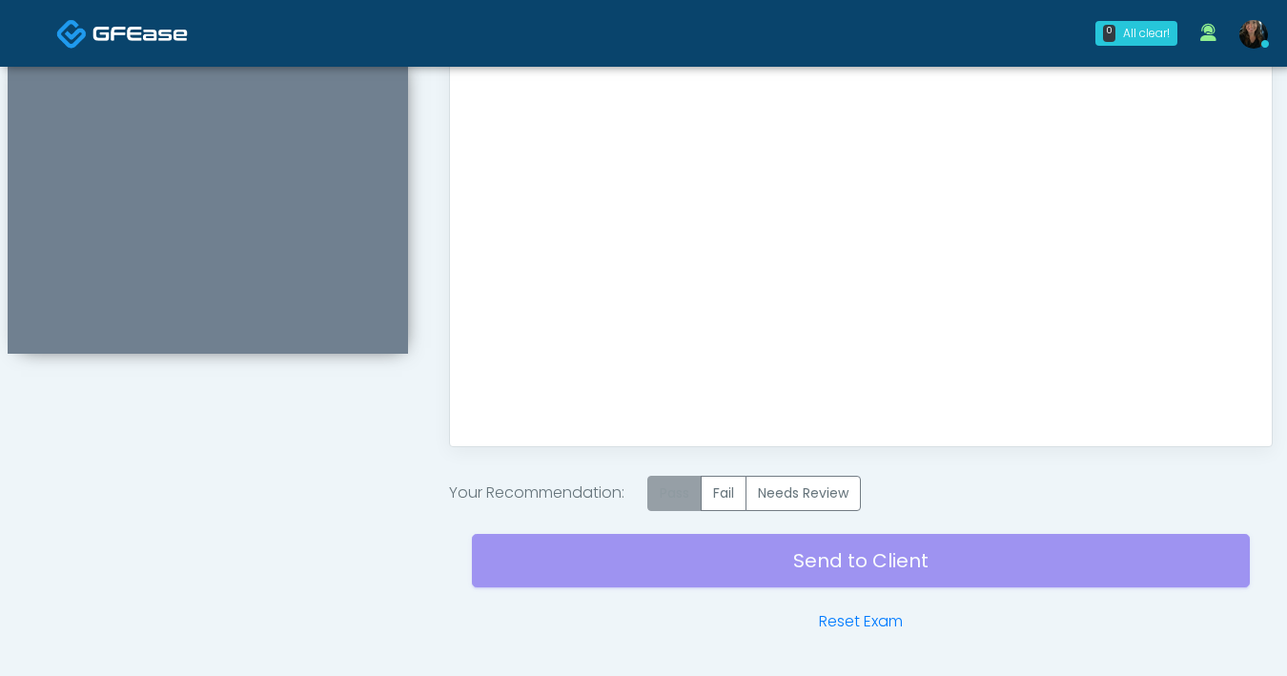
click at [684, 494] on label "Pass" at bounding box center [674, 493] width 54 height 35
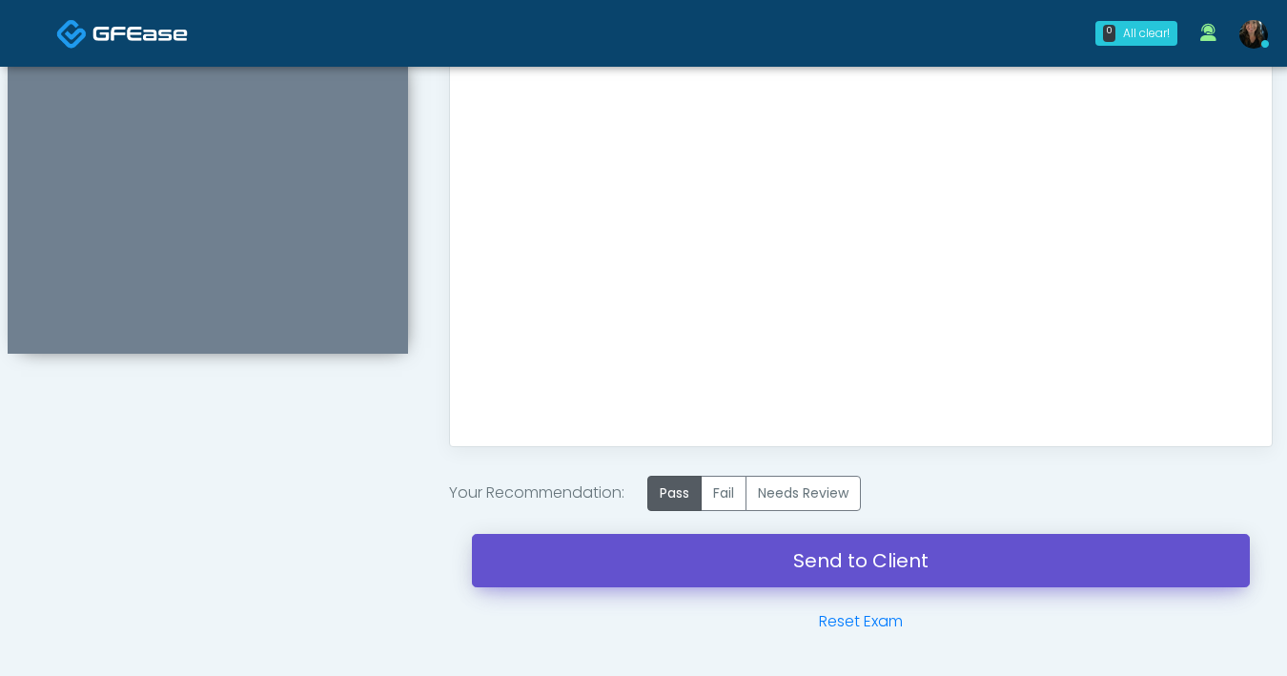
click at [841, 572] on link "Send to Client" at bounding box center [861, 560] width 778 height 53
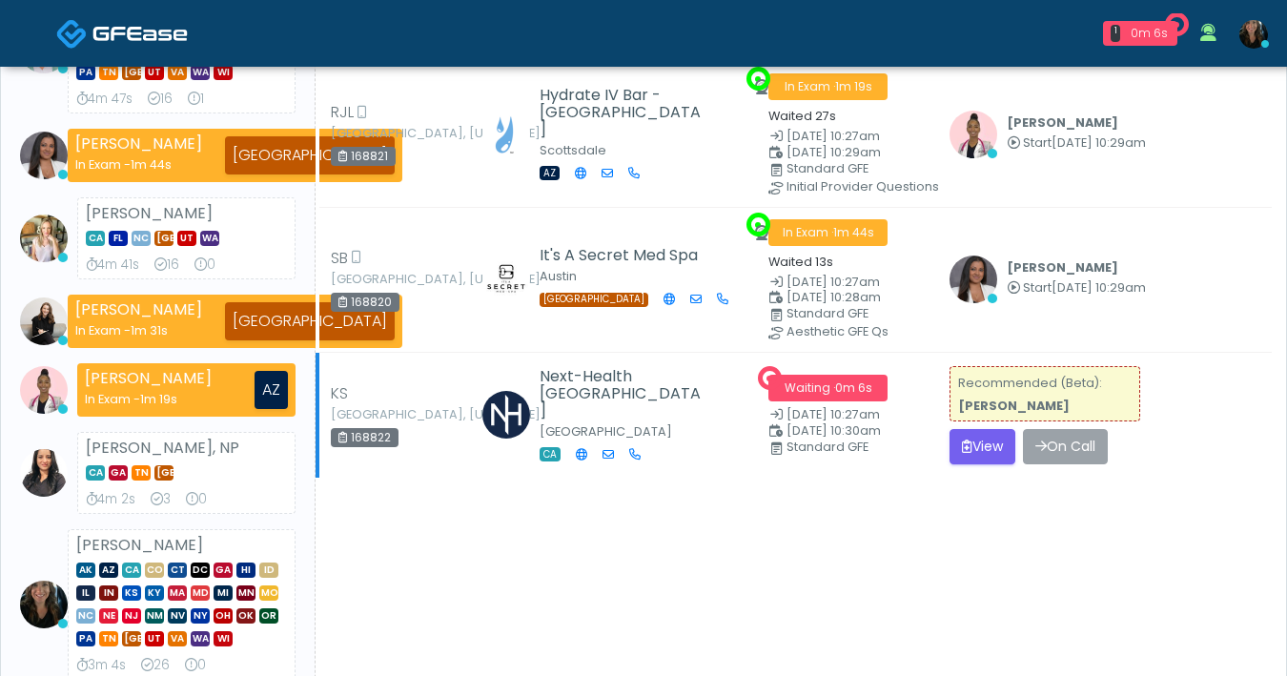
scroll to position [412, 0]
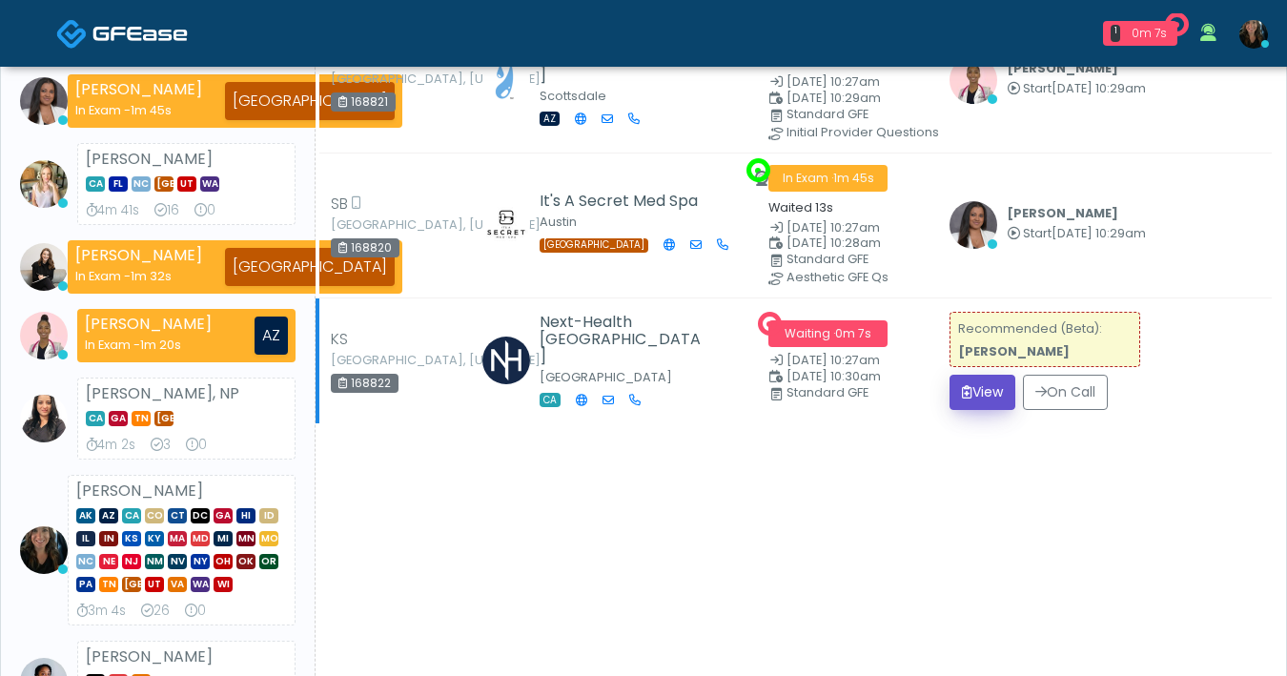
click at [985, 398] on button "View" at bounding box center [982, 392] width 66 height 35
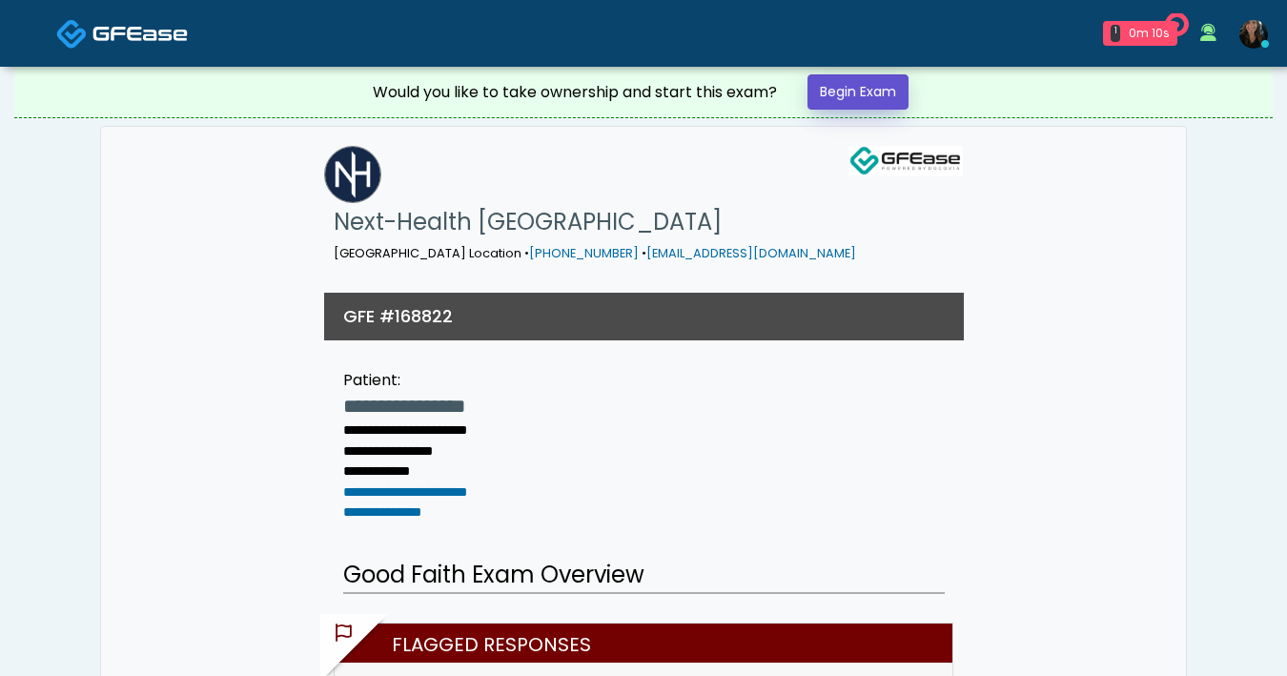
click at [871, 86] on link "Begin Exam" at bounding box center [857, 91] width 101 height 35
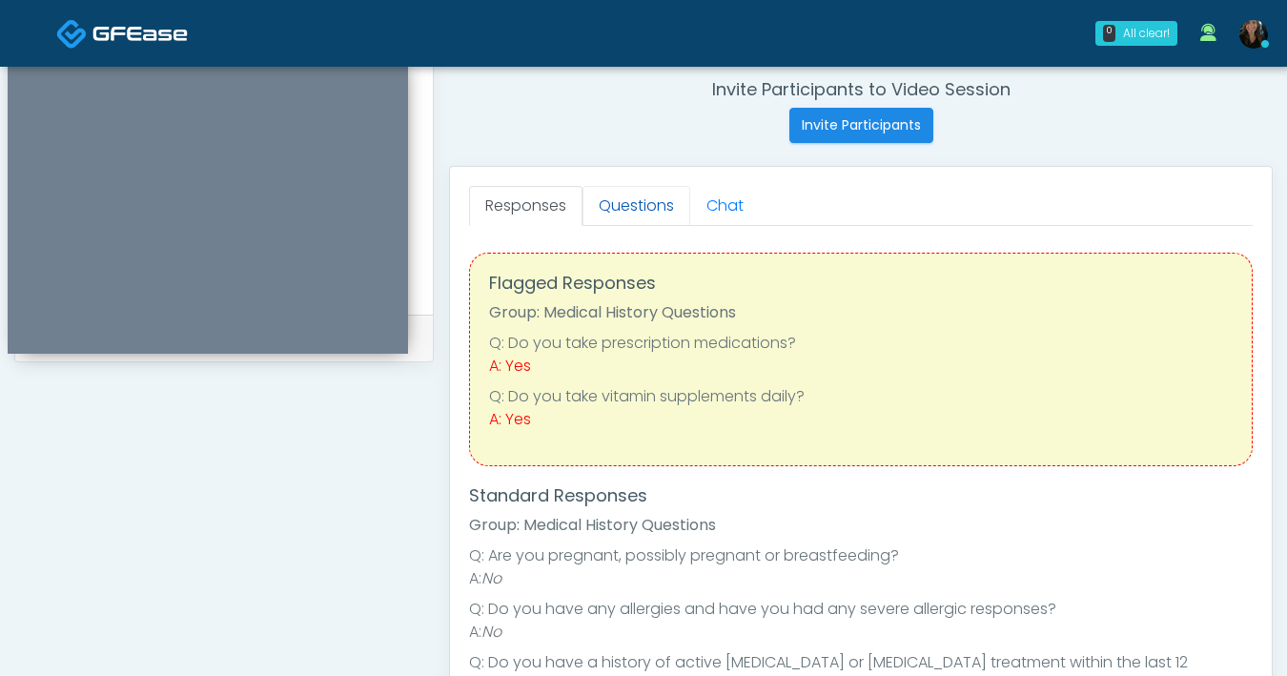
click at [630, 214] on link "Questions" at bounding box center [636, 206] width 108 height 40
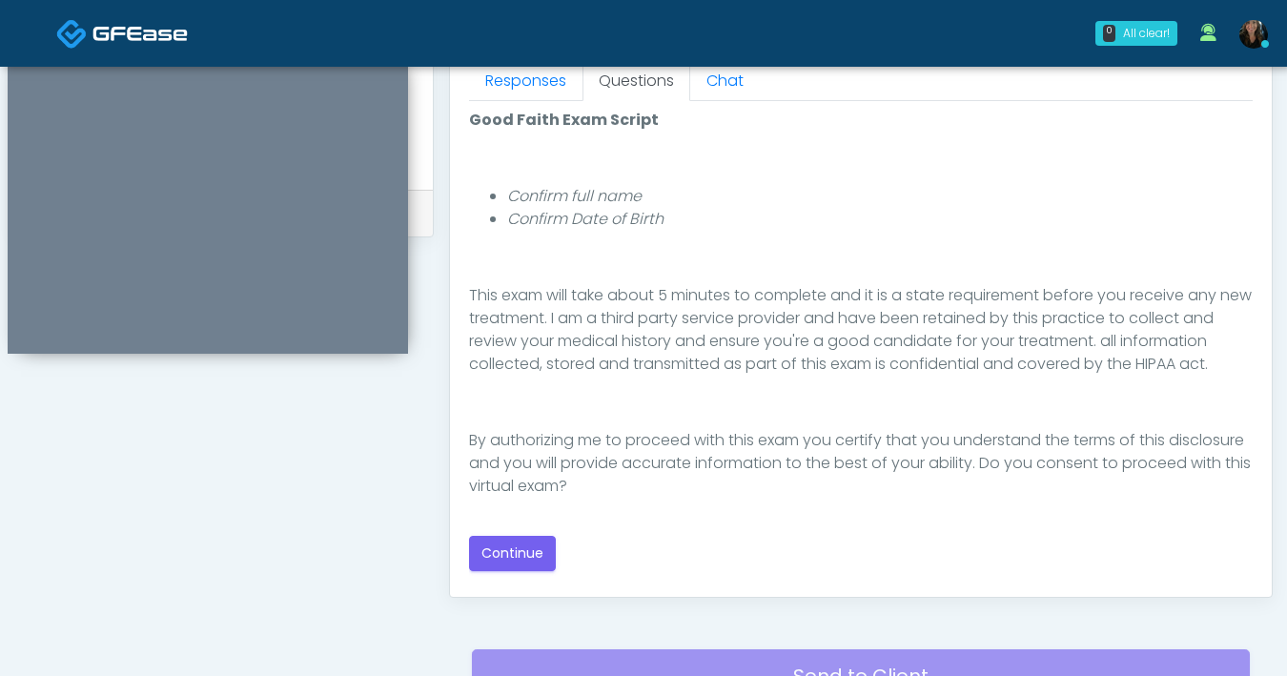
scroll to position [872, 0]
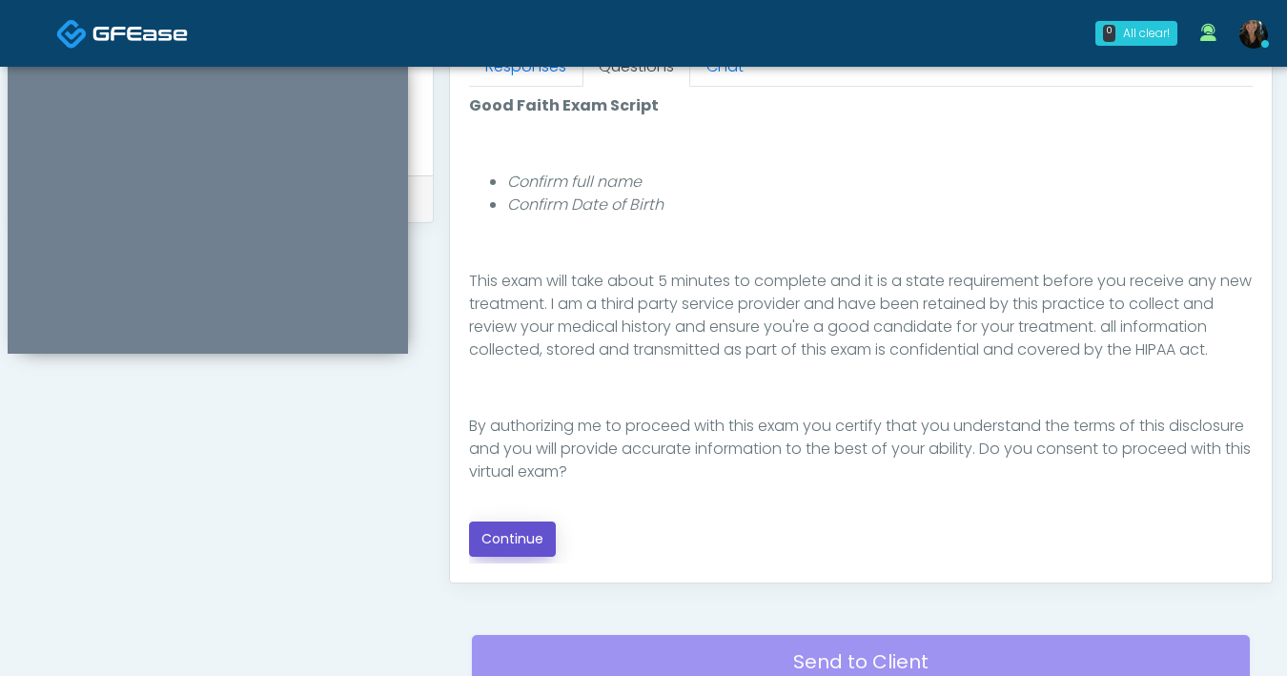
click at [515, 538] on button "Continue" at bounding box center [512, 538] width 87 height 35
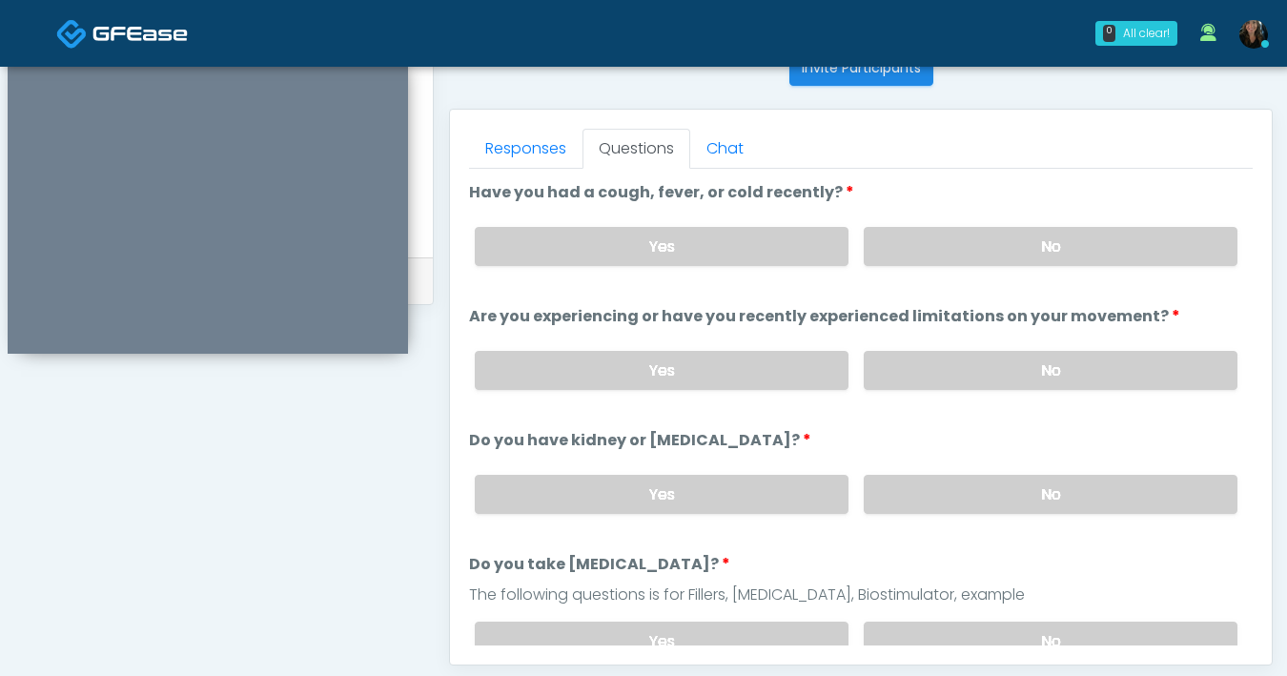
scroll to position [662, 0]
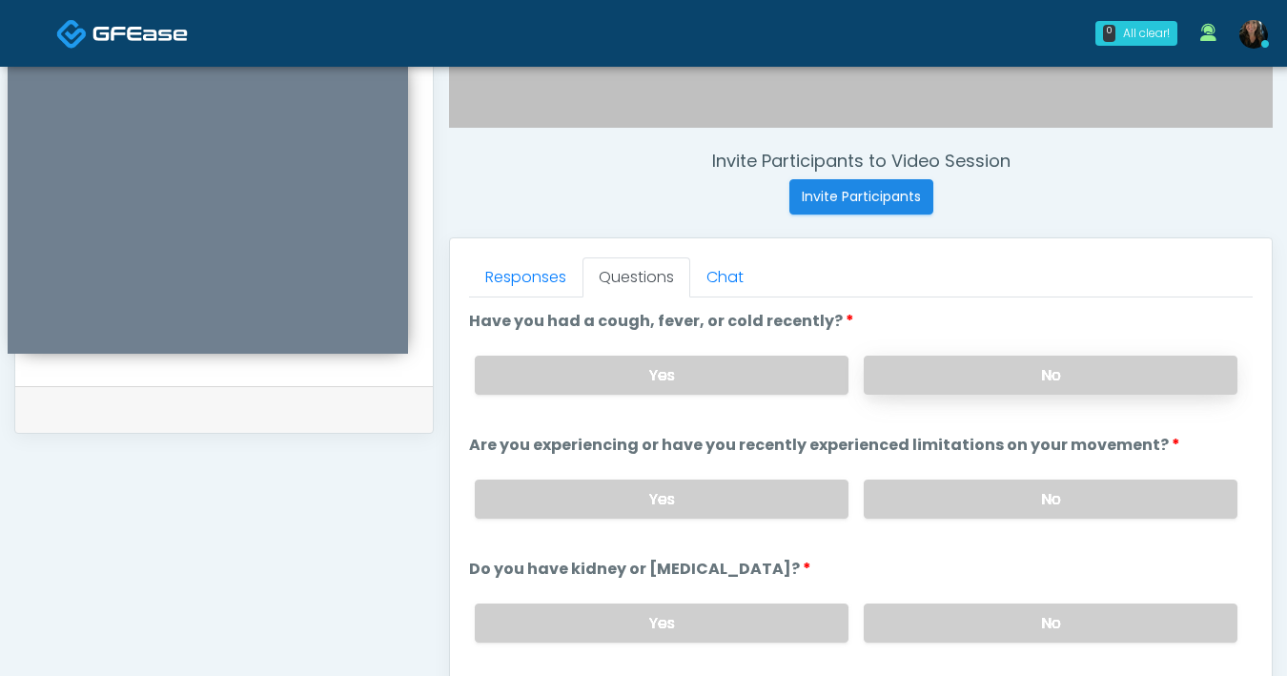
click at [936, 380] on label "No" at bounding box center [1051, 375] width 374 height 39
click at [967, 509] on label "No" at bounding box center [1051, 498] width 374 height 39
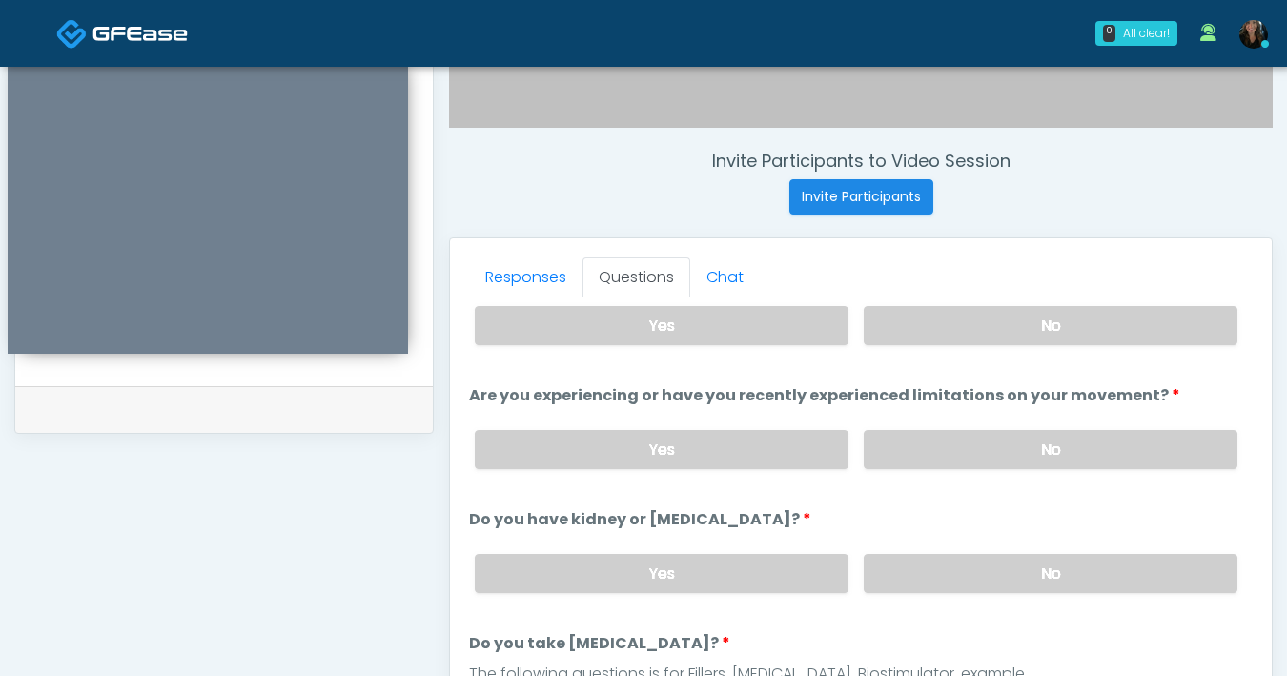
scroll to position [63, 0]
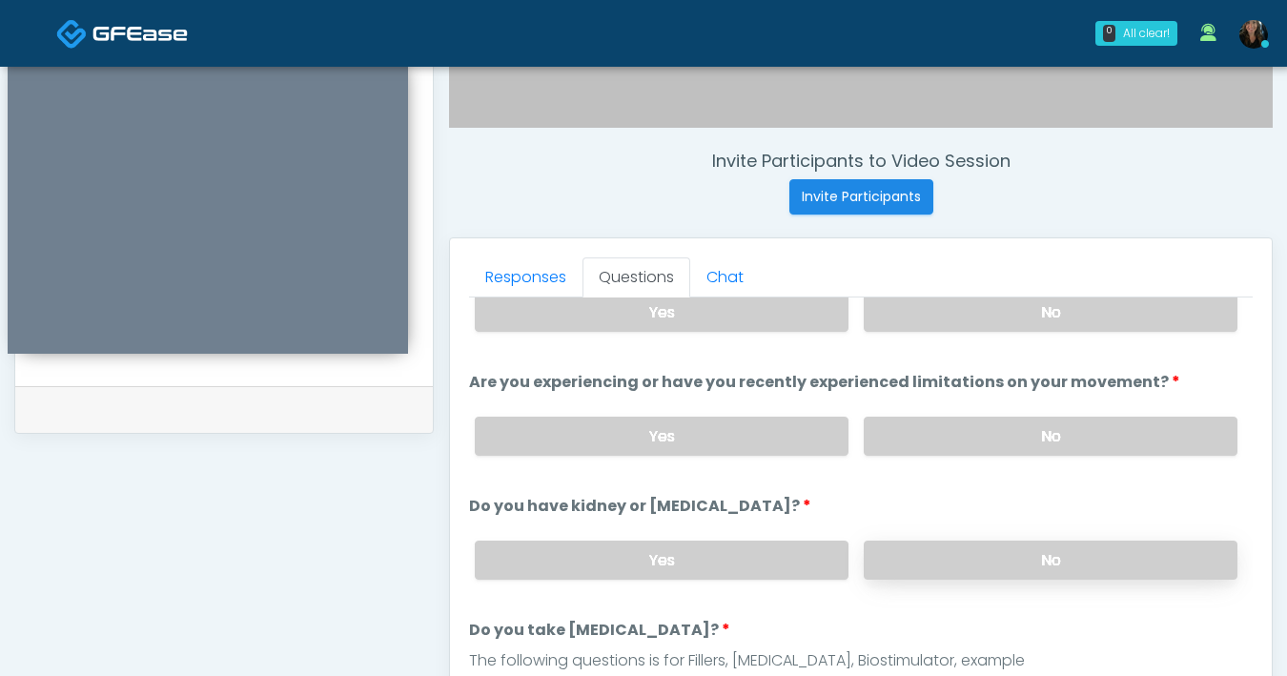
click at [966, 567] on label "No" at bounding box center [1051, 559] width 374 height 39
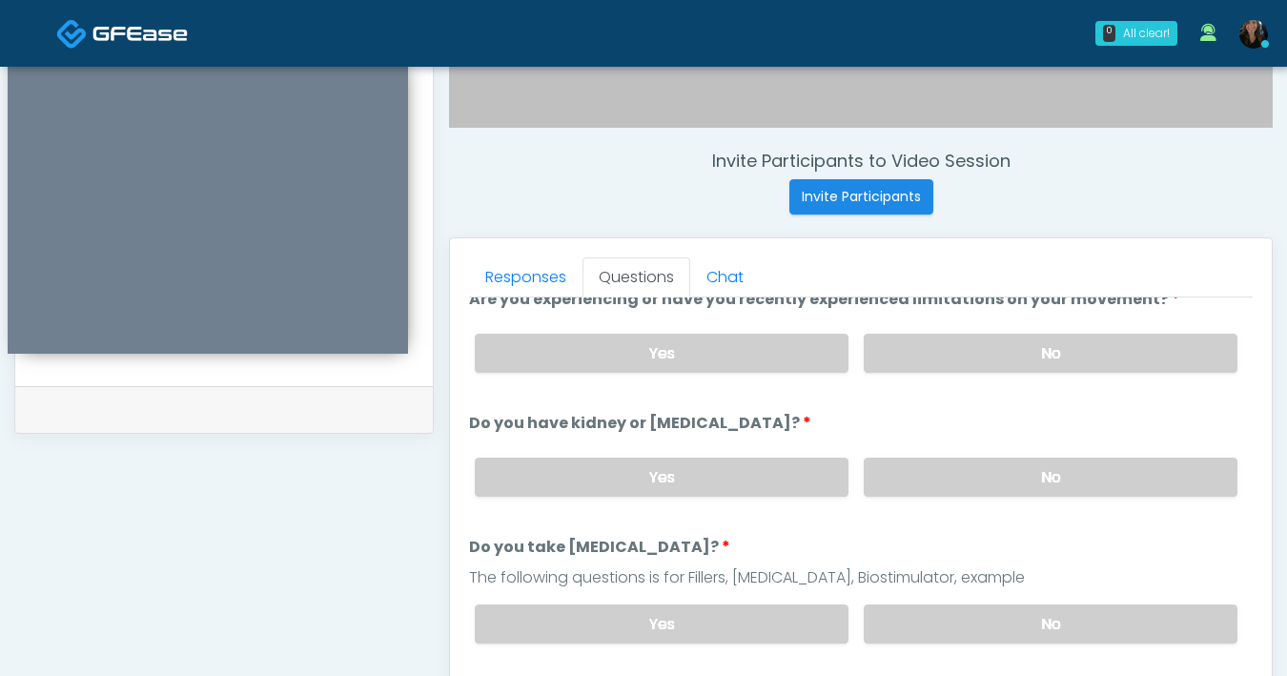
scroll to position [263, 0]
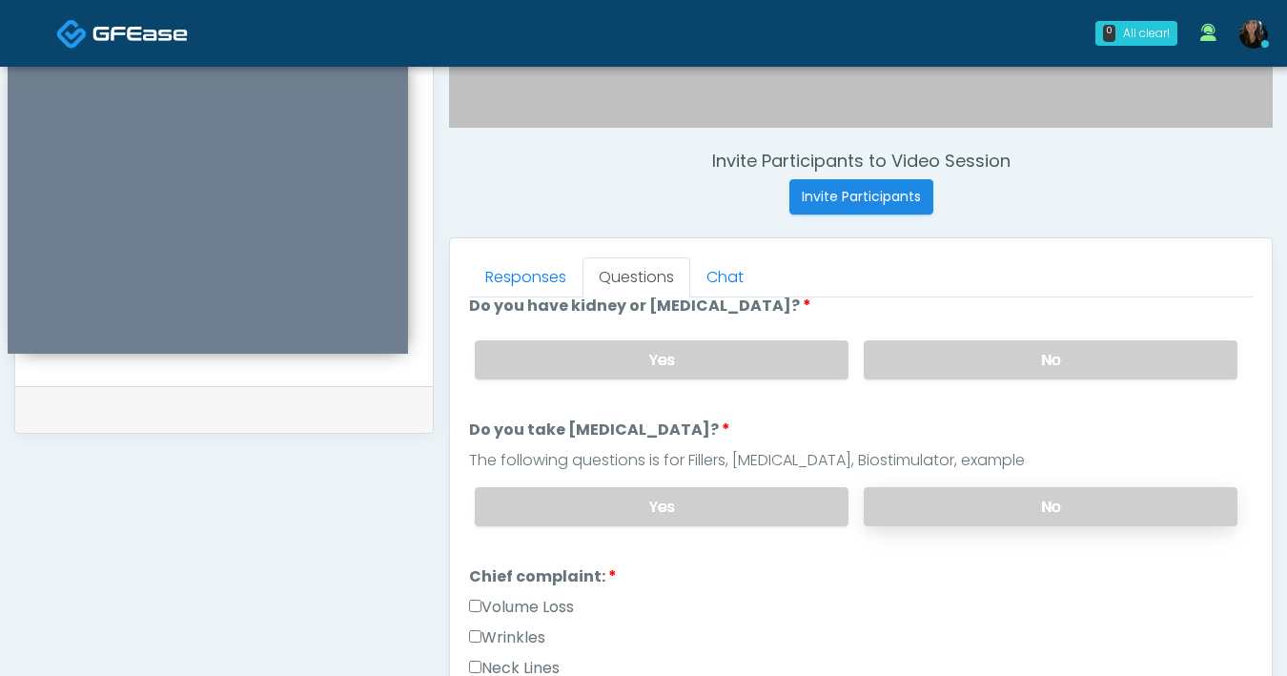
click at [931, 519] on label "No" at bounding box center [1051, 506] width 374 height 39
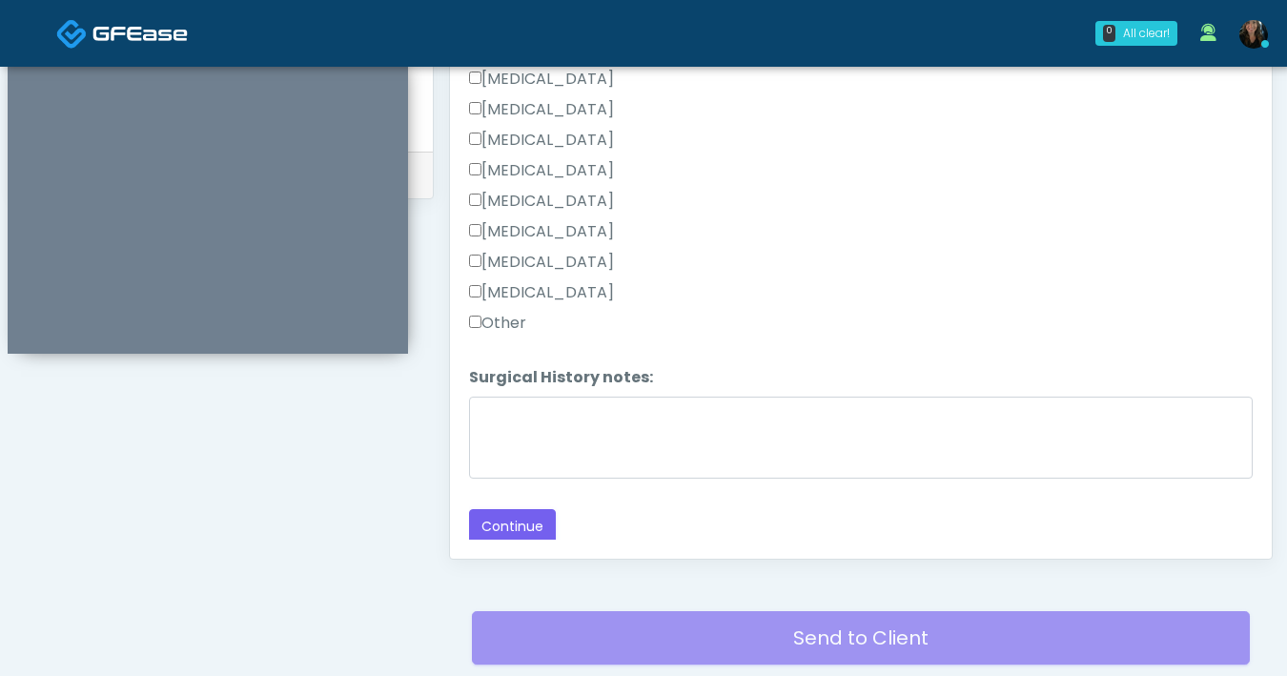
scroll to position [962, 0]
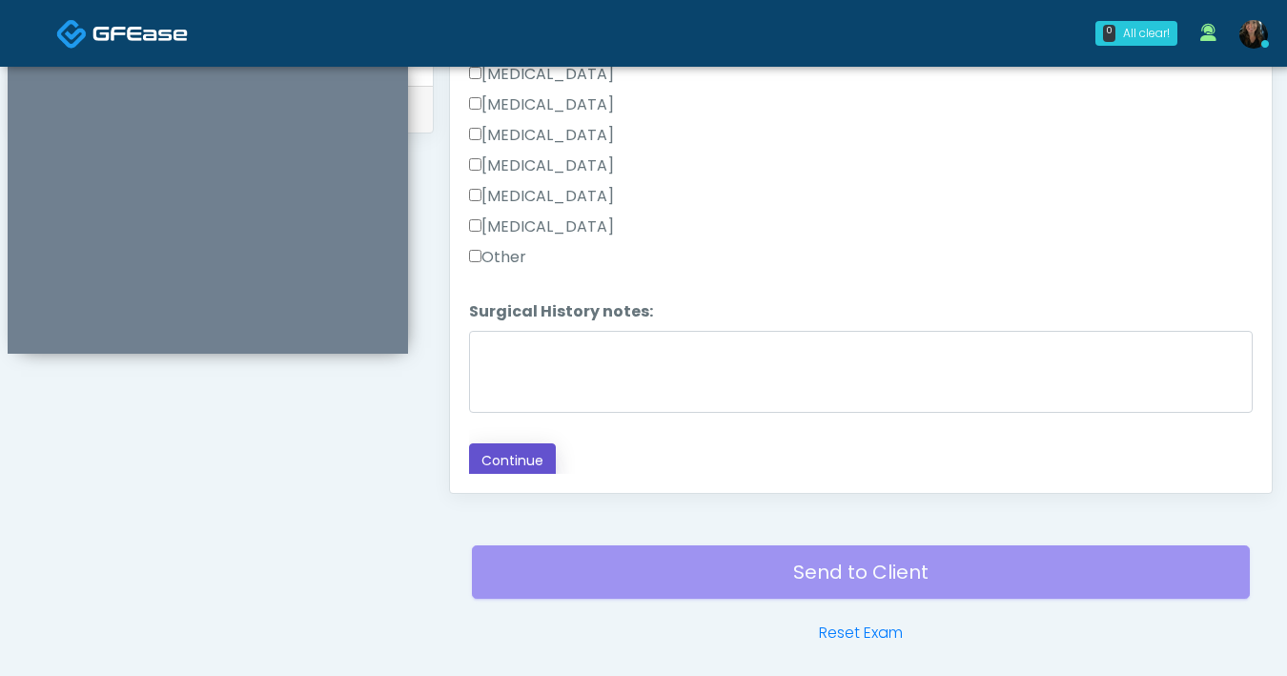
click at [538, 461] on button "Continue" at bounding box center [512, 460] width 87 height 35
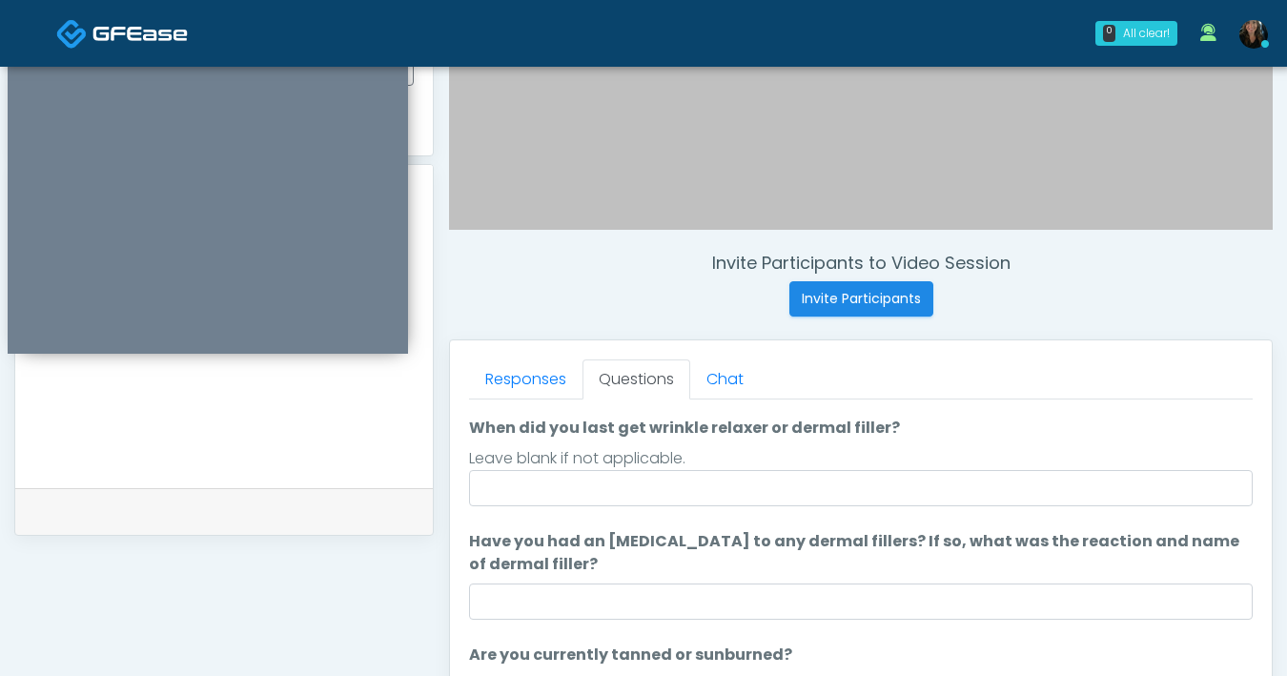
scroll to position [140, 0]
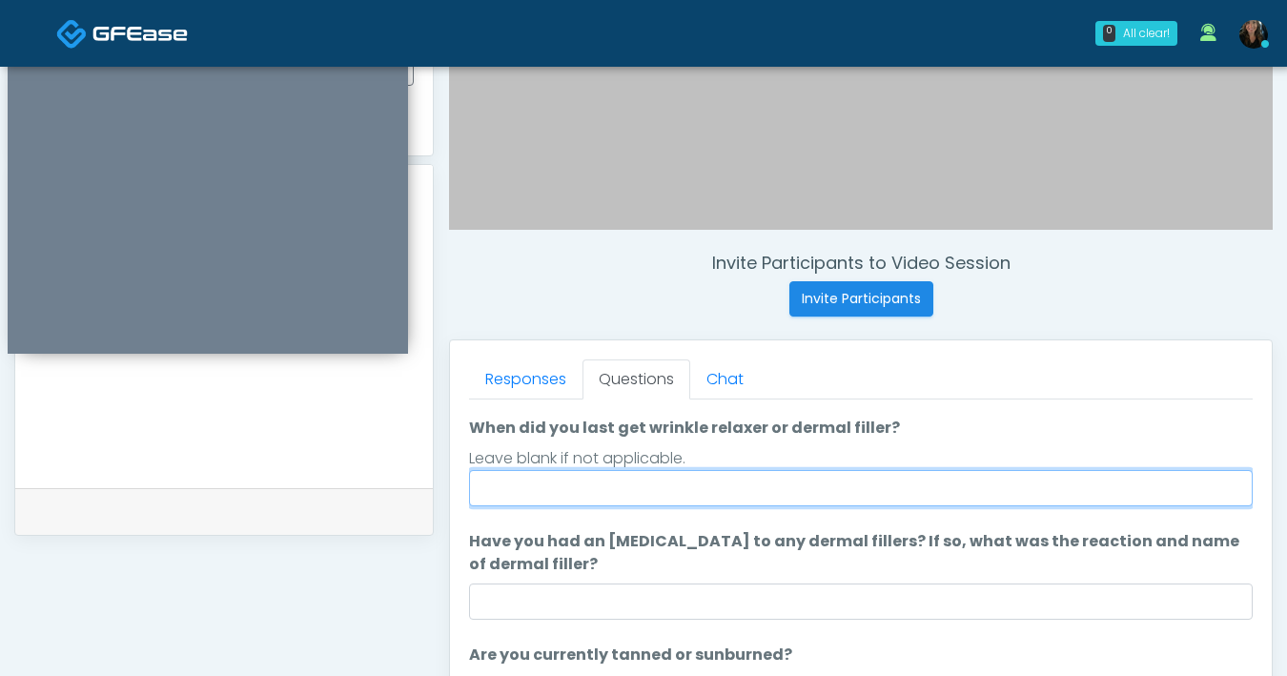
click at [814, 484] on input "When did you last get wrinkle relaxer or dermal filler?" at bounding box center [861, 488] width 784 height 36
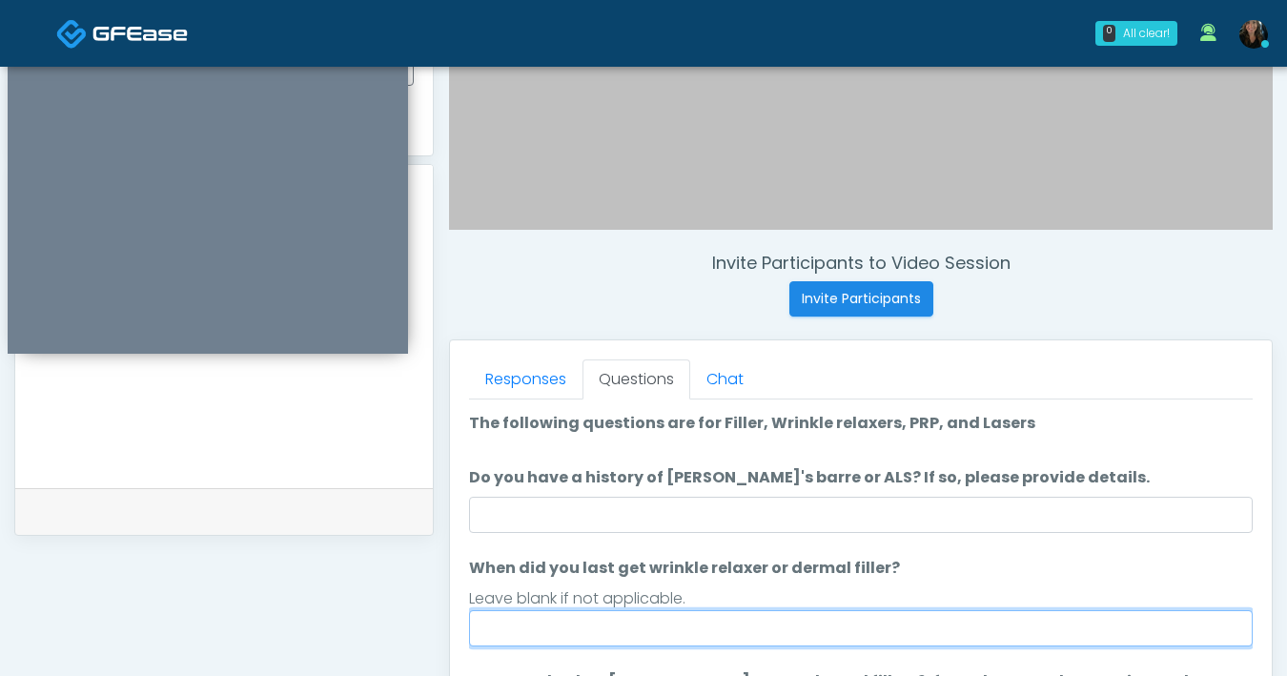
scroll to position [591, 0]
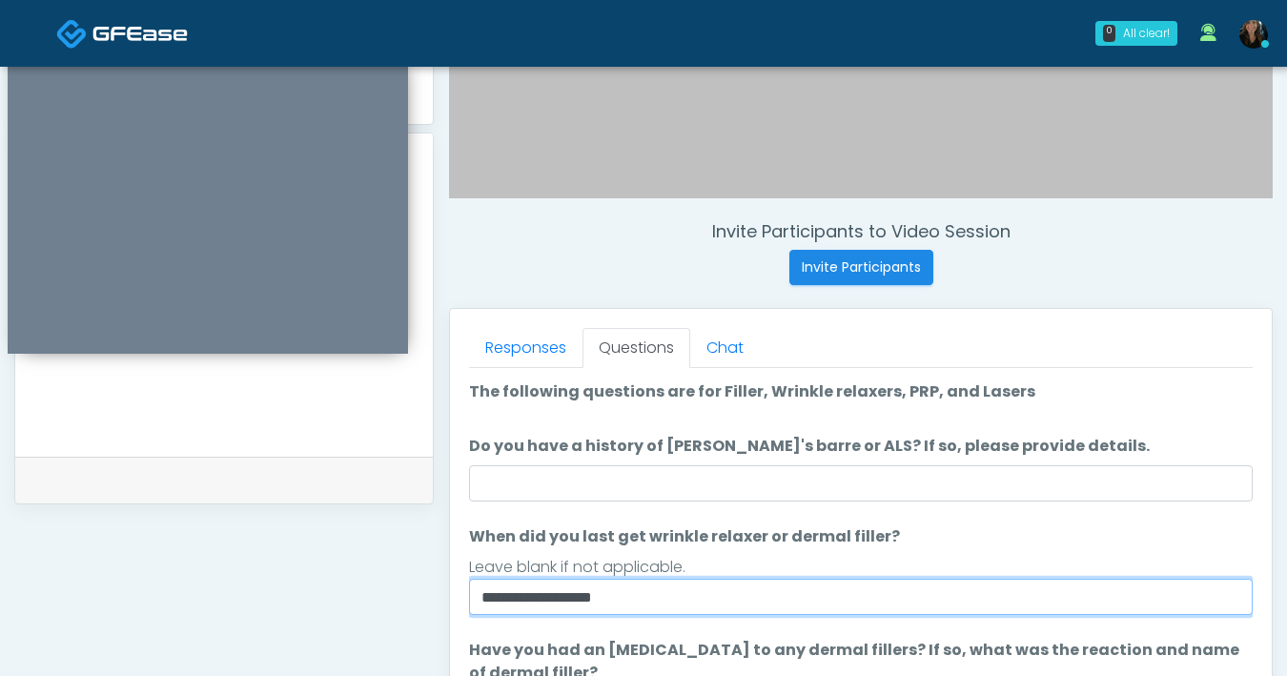
type input "**********"
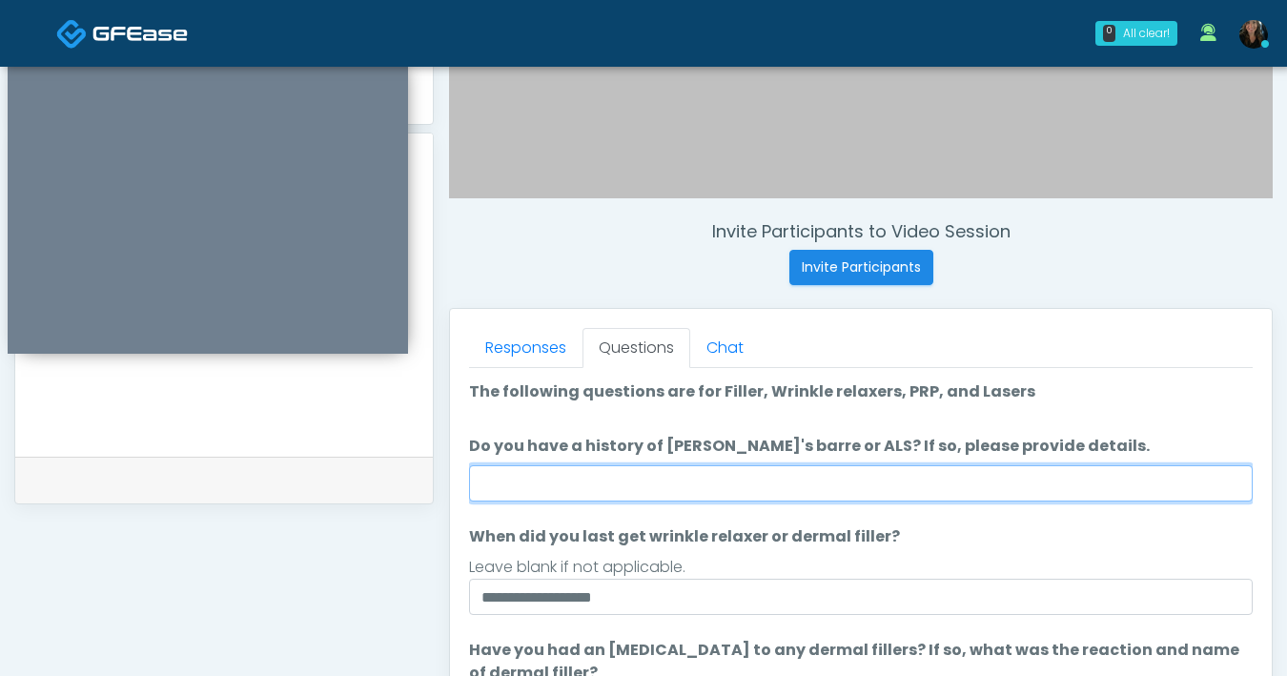
click at [869, 490] on input "Do you have a history of Guillain's barre or ALS? If so, please provide details." at bounding box center [861, 483] width 784 height 36
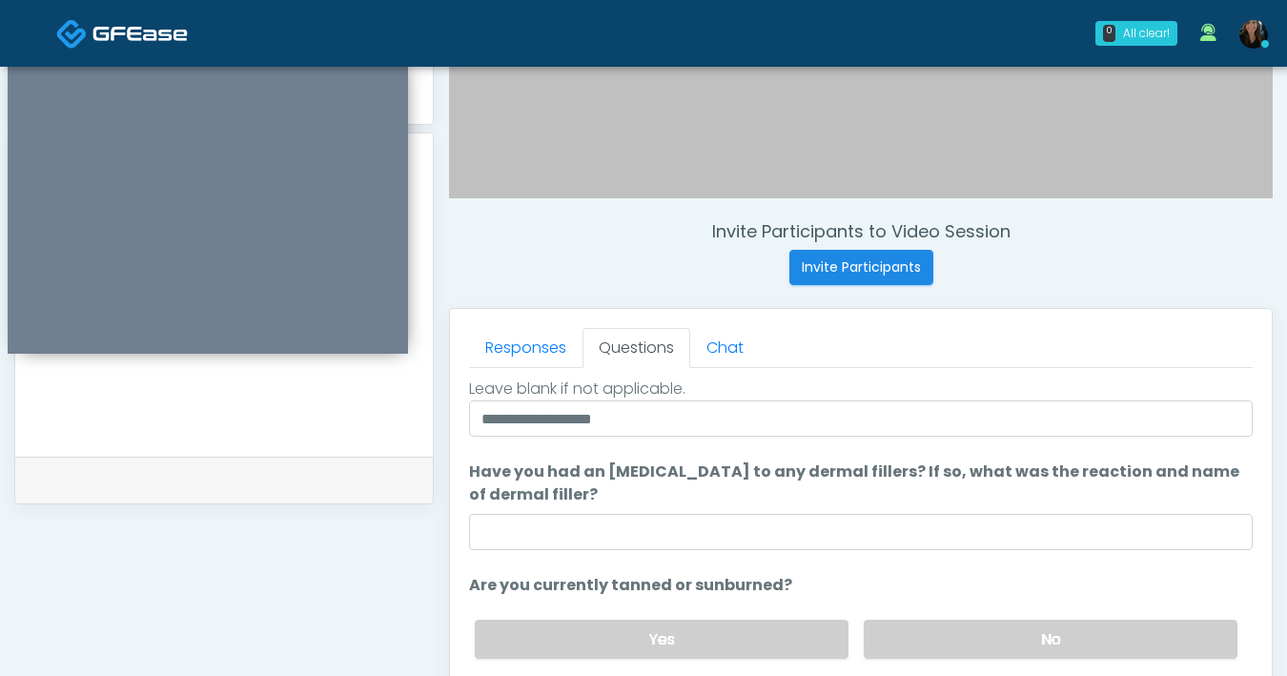
scroll to position [179, 0]
type input "**"
click at [973, 627] on label "No" at bounding box center [1051, 638] width 374 height 39
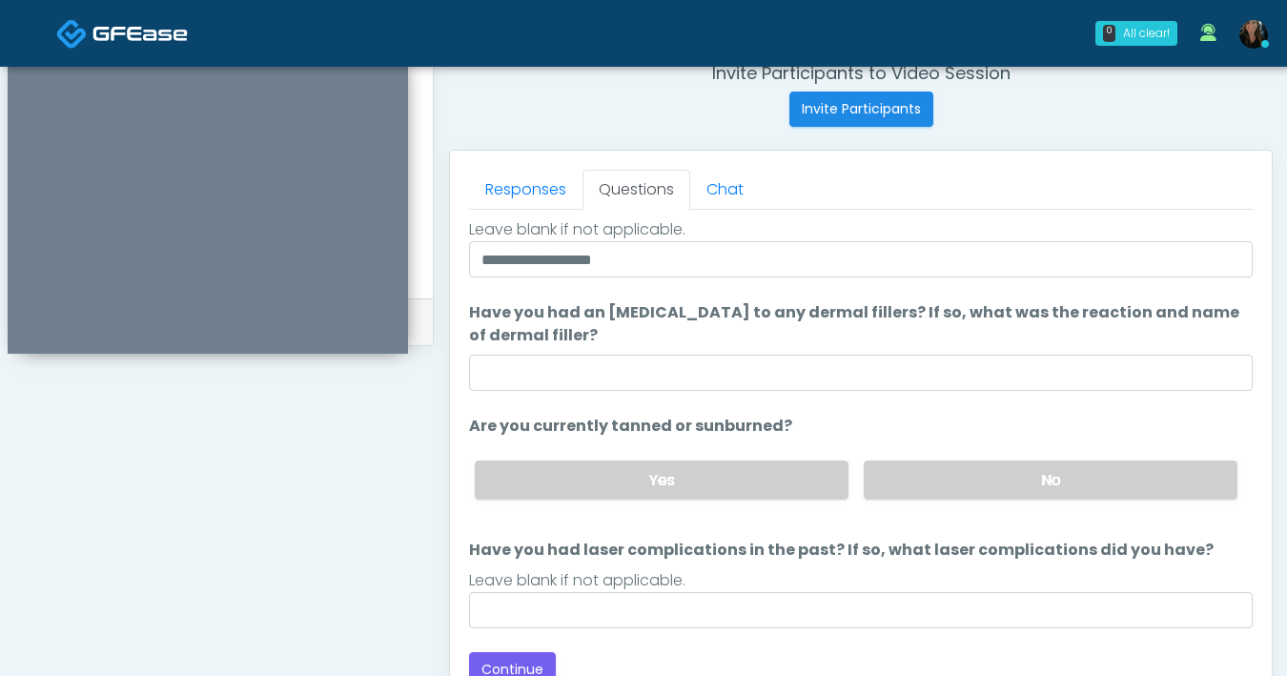
scroll to position [749, 0]
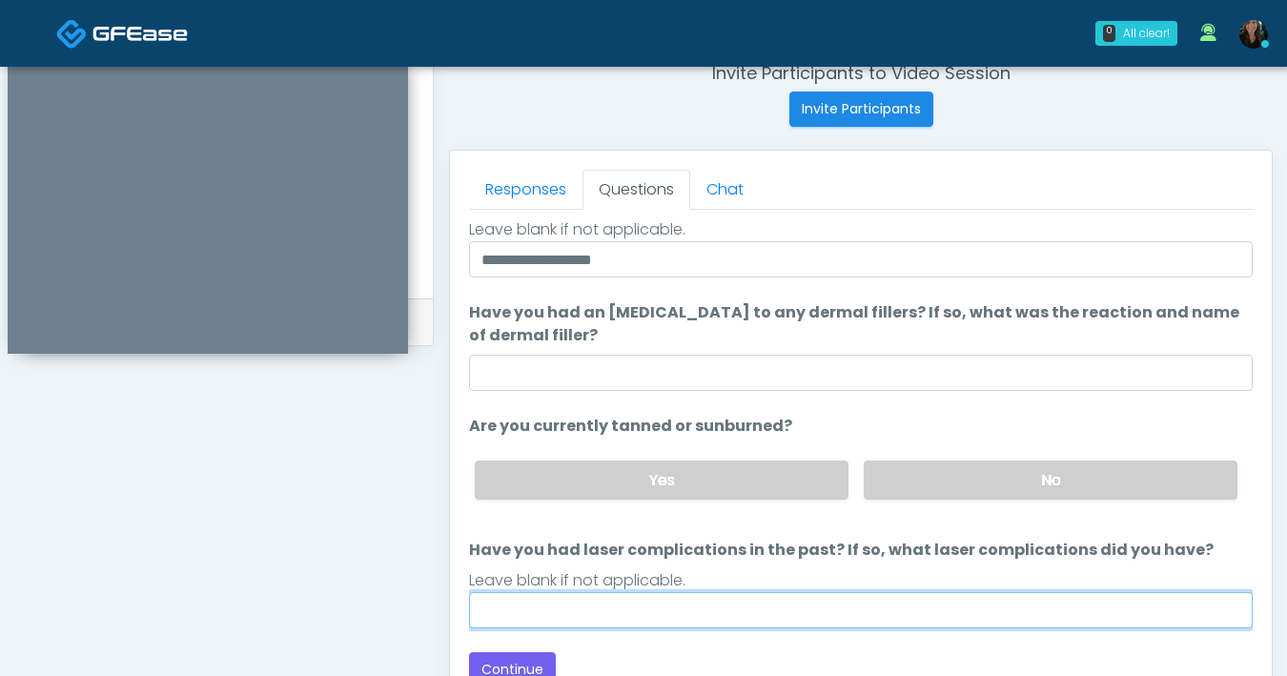
click at [852, 613] on input "Have you had laser complications in the past? If so, what laser complications d…" at bounding box center [861, 610] width 784 height 36
type input "**"
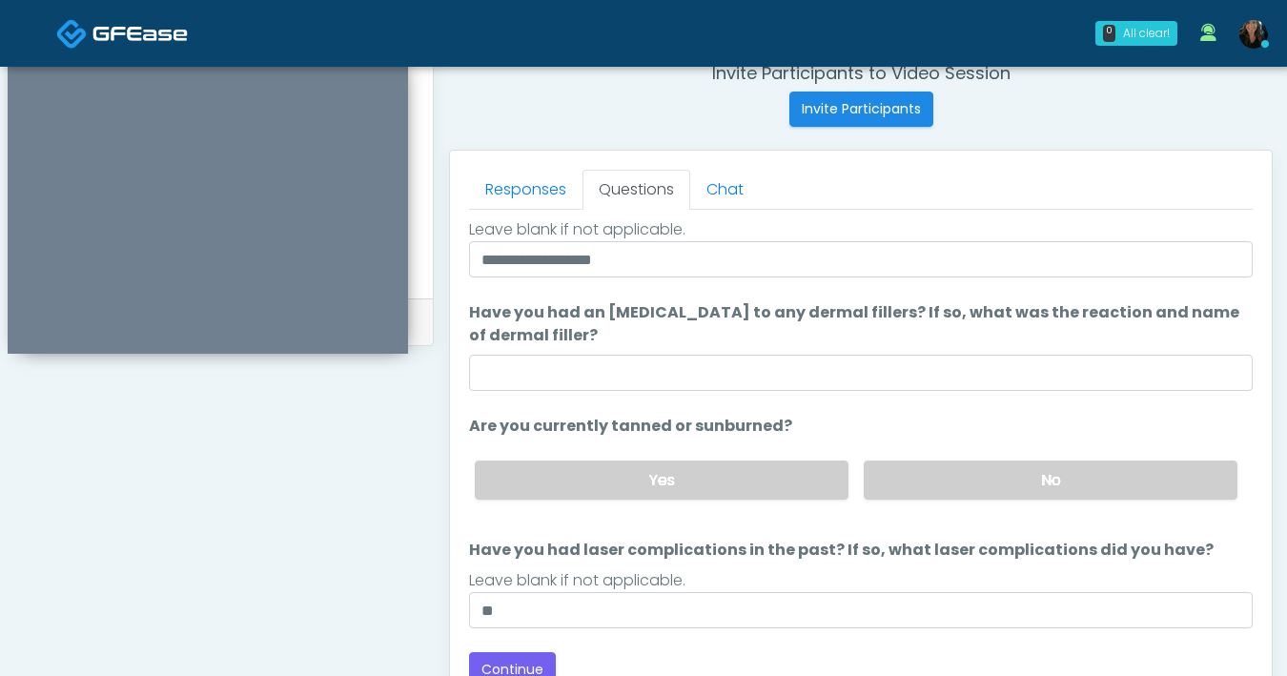
click at [735, 631] on div "Loading... Connecting to your agent... Please wait while we prepare your person…" at bounding box center [861, 365] width 784 height 644
click at [538, 656] on button "Continue" at bounding box center [512, 669] width 87 height 35
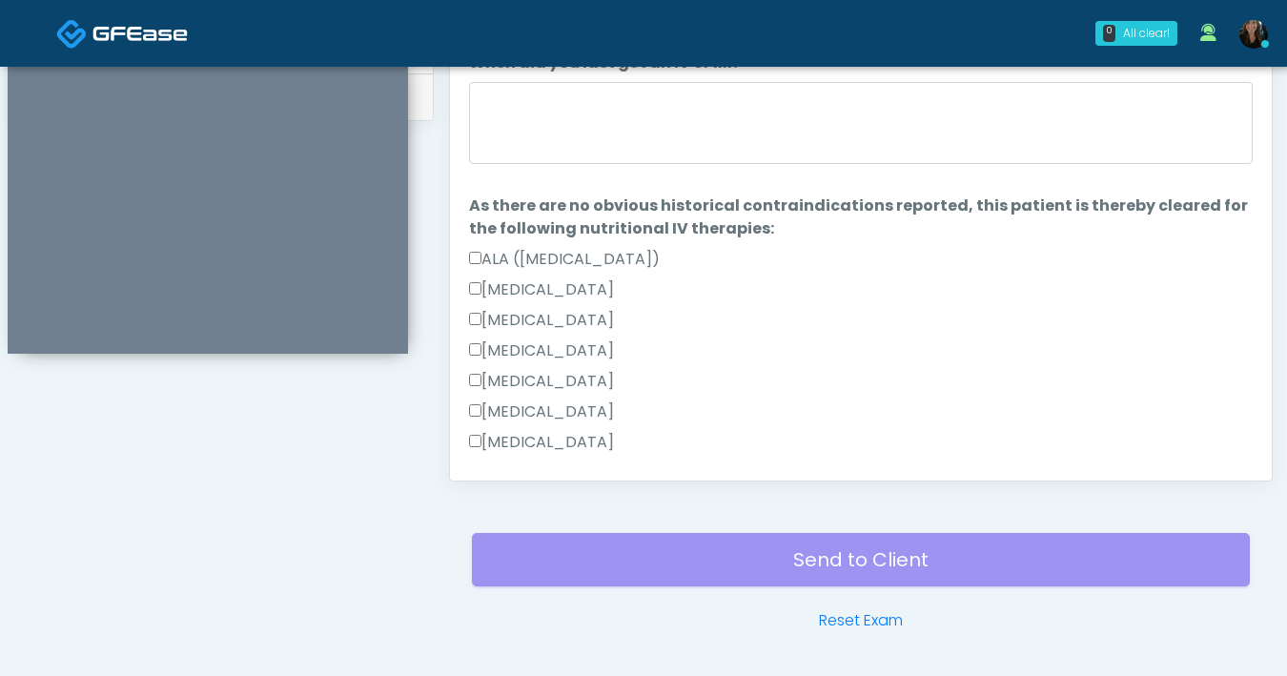
scroll to position [881, 0]
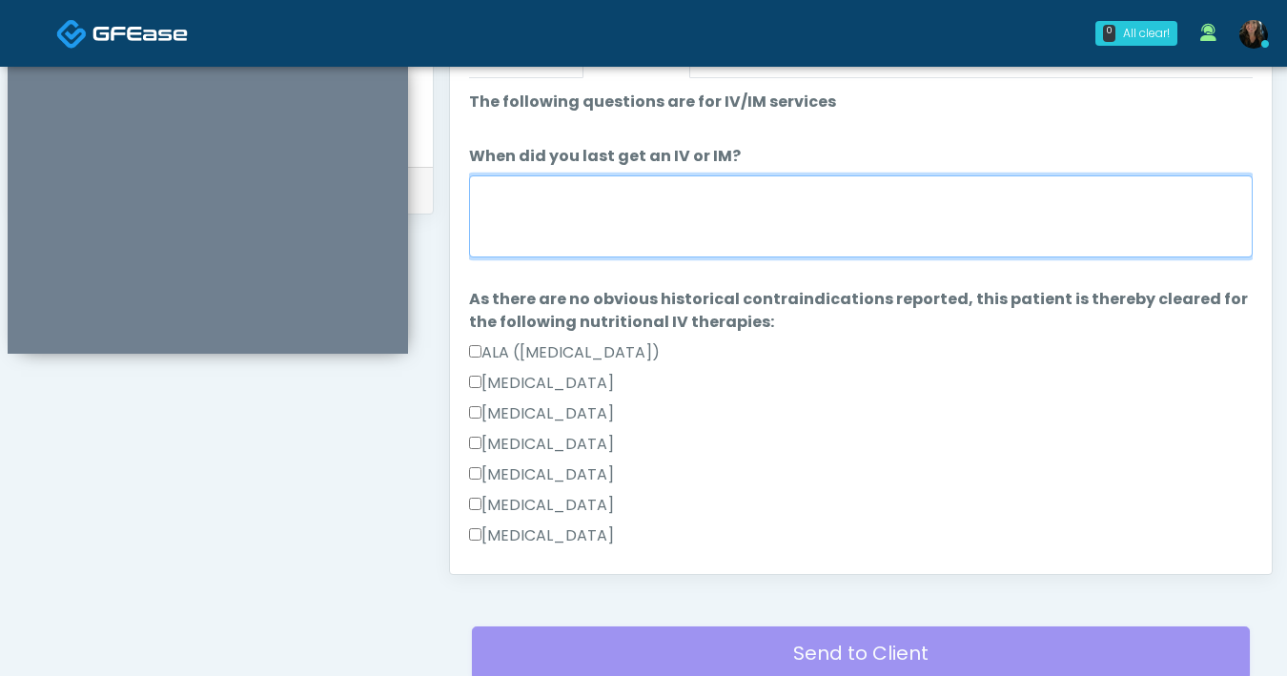
click at [661, 220] on textarea "When did you last get an IV or IM?" at bounding box center [861, 216] width 784 height 82
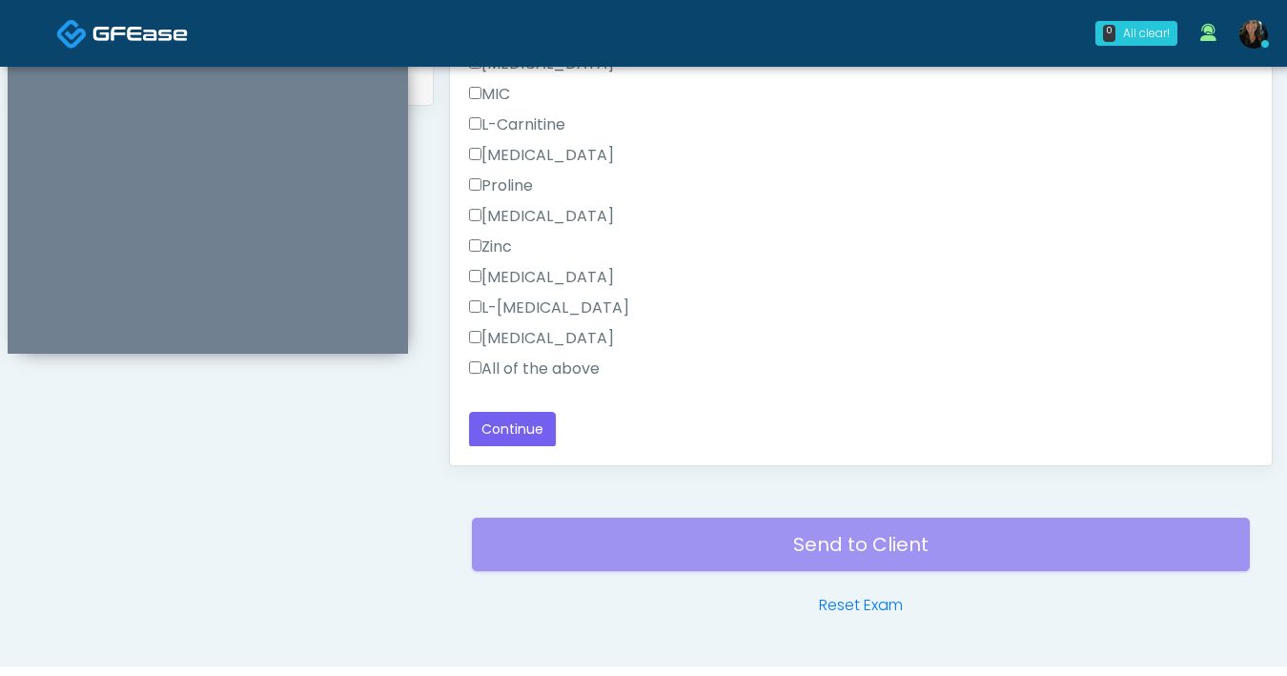
scroll to position [1035, 0]
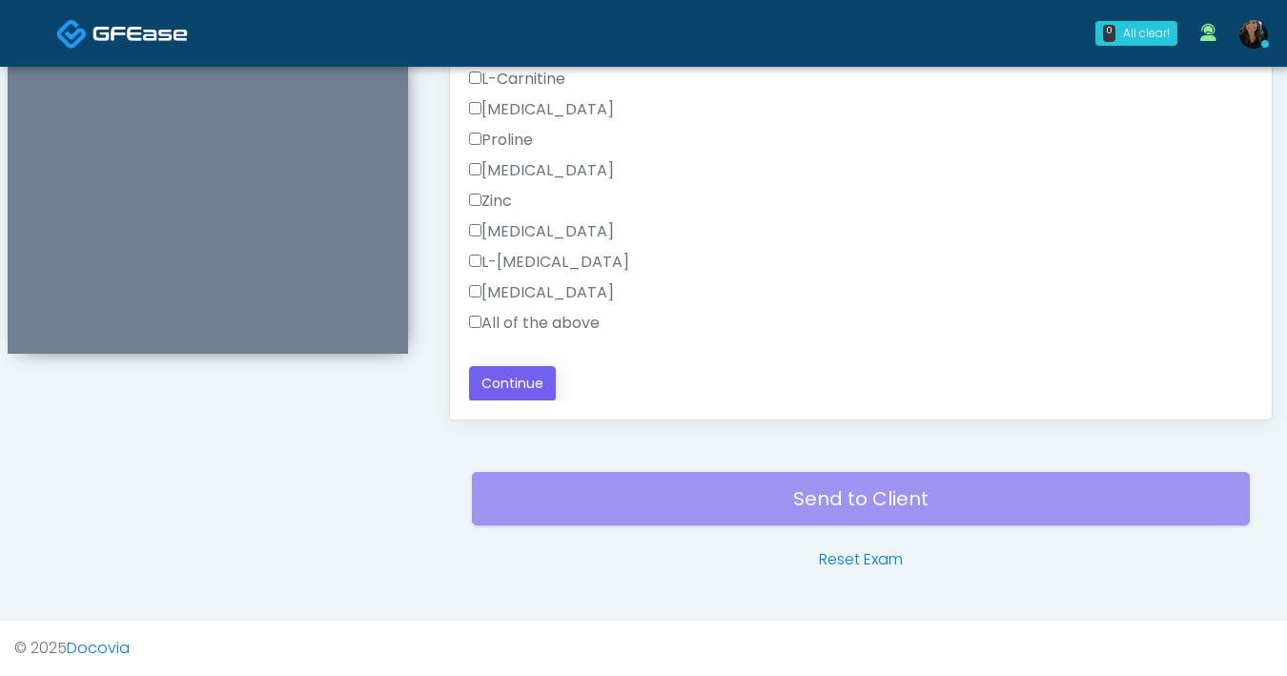
type textarea "**********"
click at [510, 378] on button "Continue" at bounding box center [512, 383] width 87 height 35
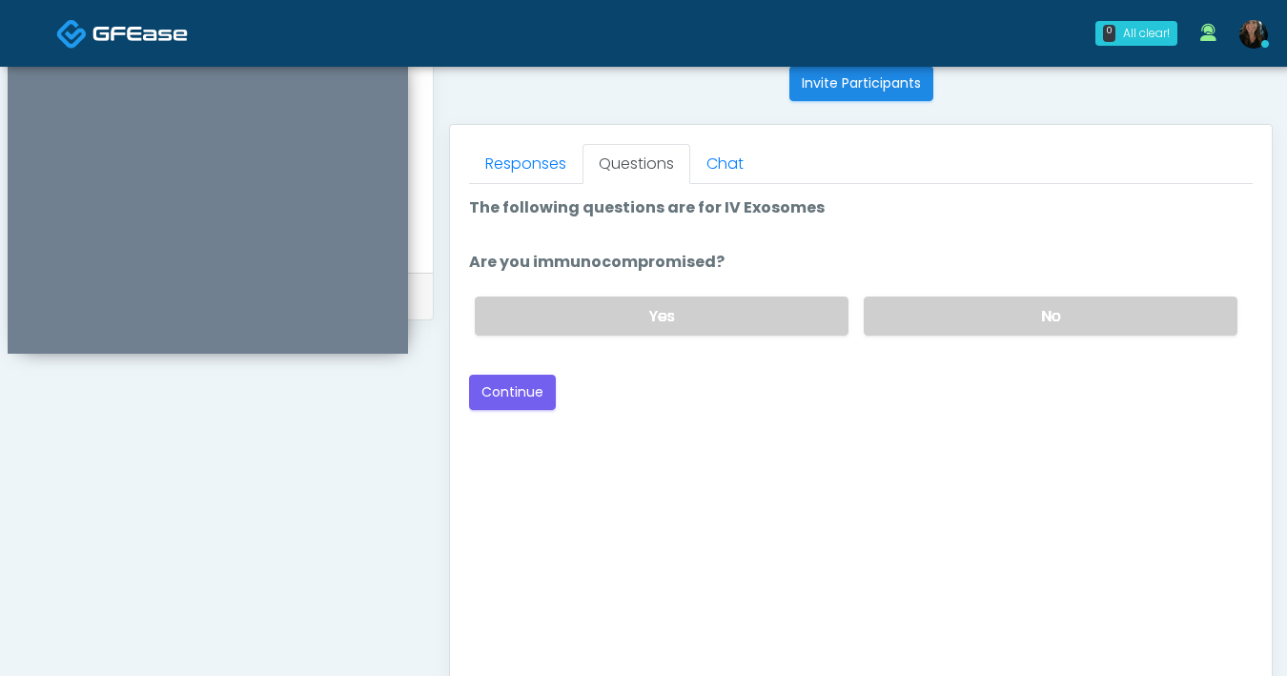
scroll to position [704, 0]
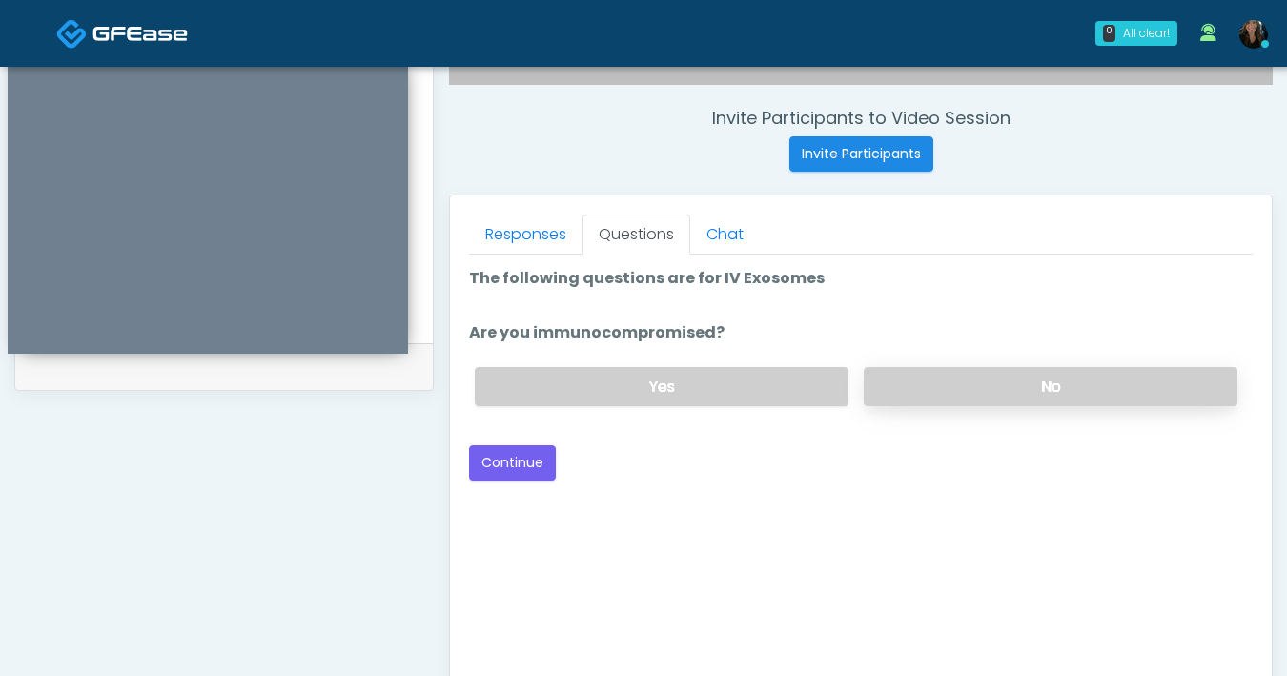
click at [997, 397] on label "No" at bounding box center [1051, 386] width 374 height 39
click at [515, 474] on button "Continue" at bounding box center [512, 462] width 87 height 35
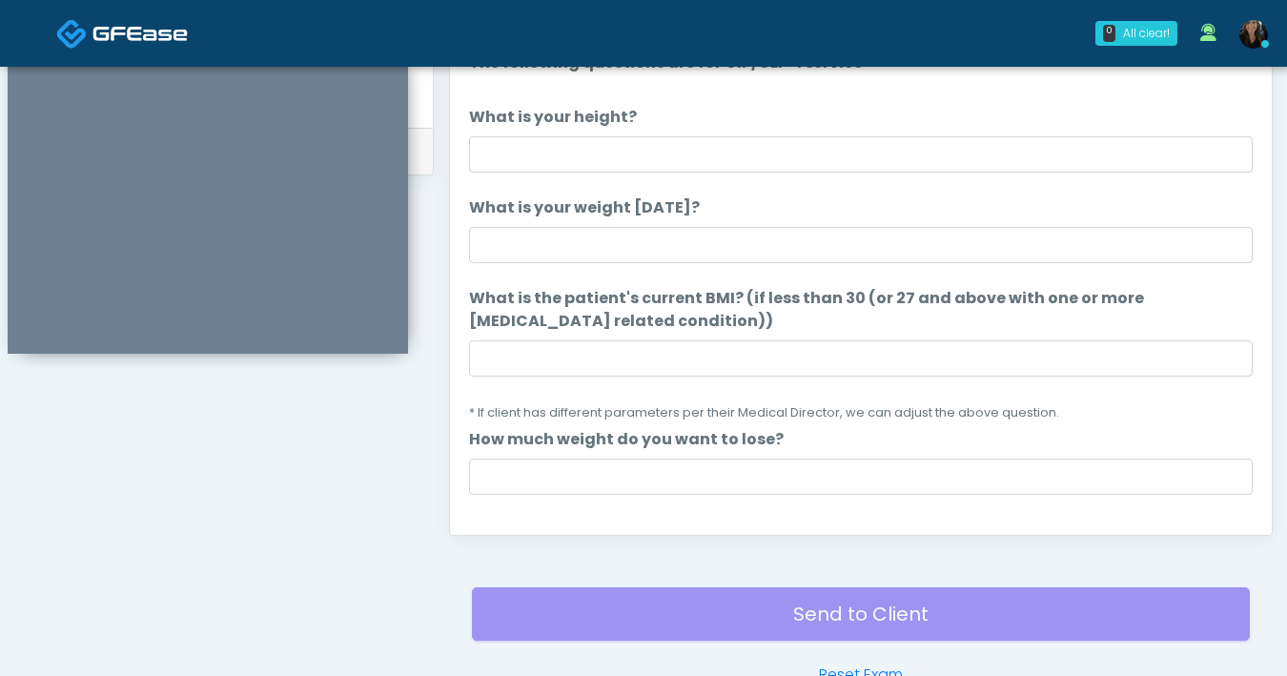
scroll to position [710, 0]
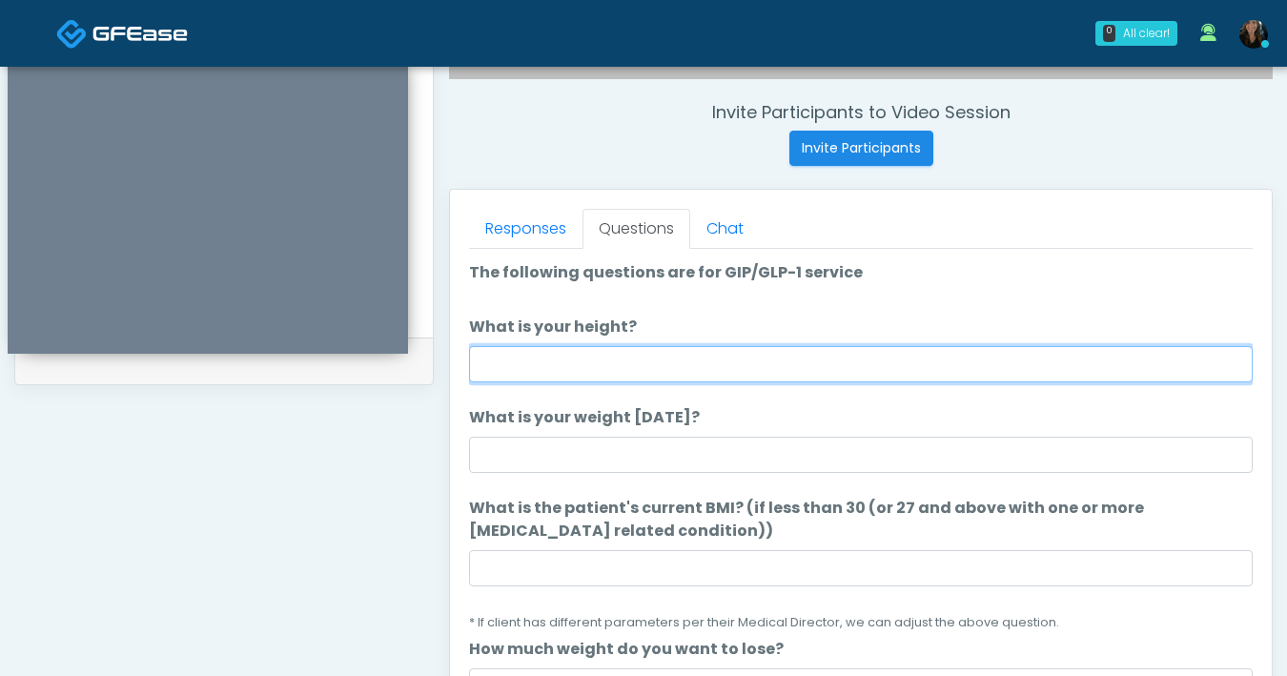
click at [805, 378] on input "What is your height?" at bounding box center [861, 364] width 784 height 36
type input "***"
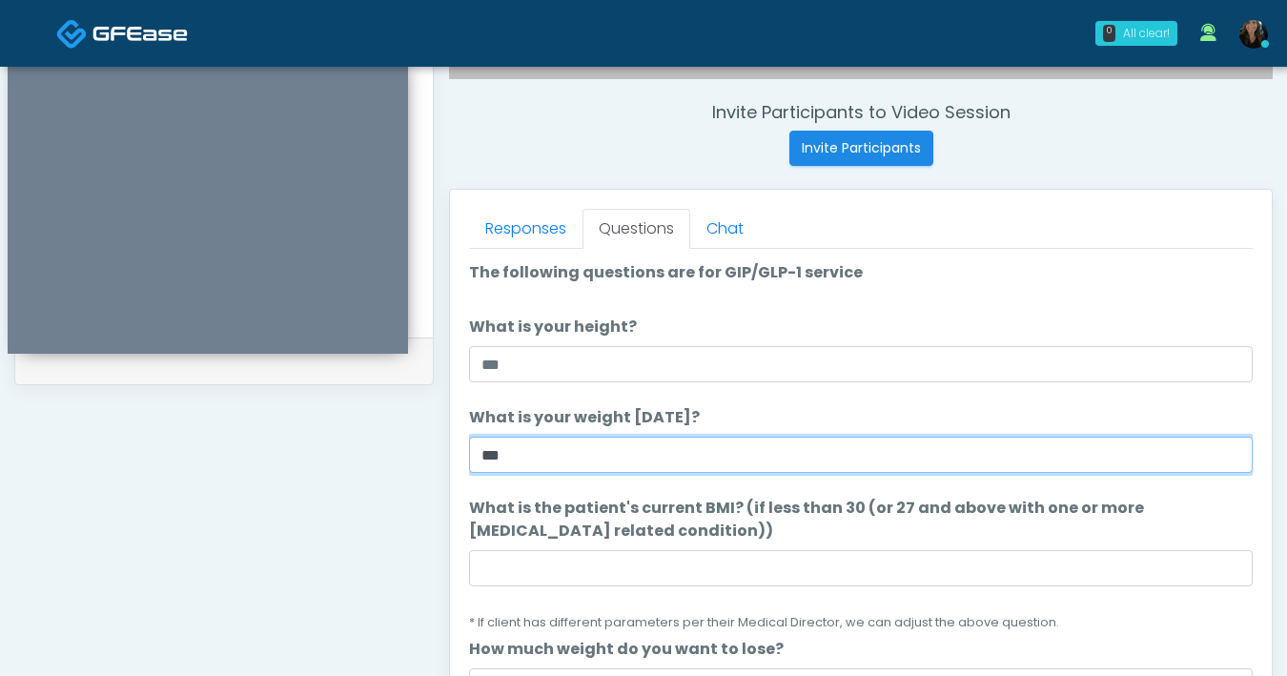
type input "***"
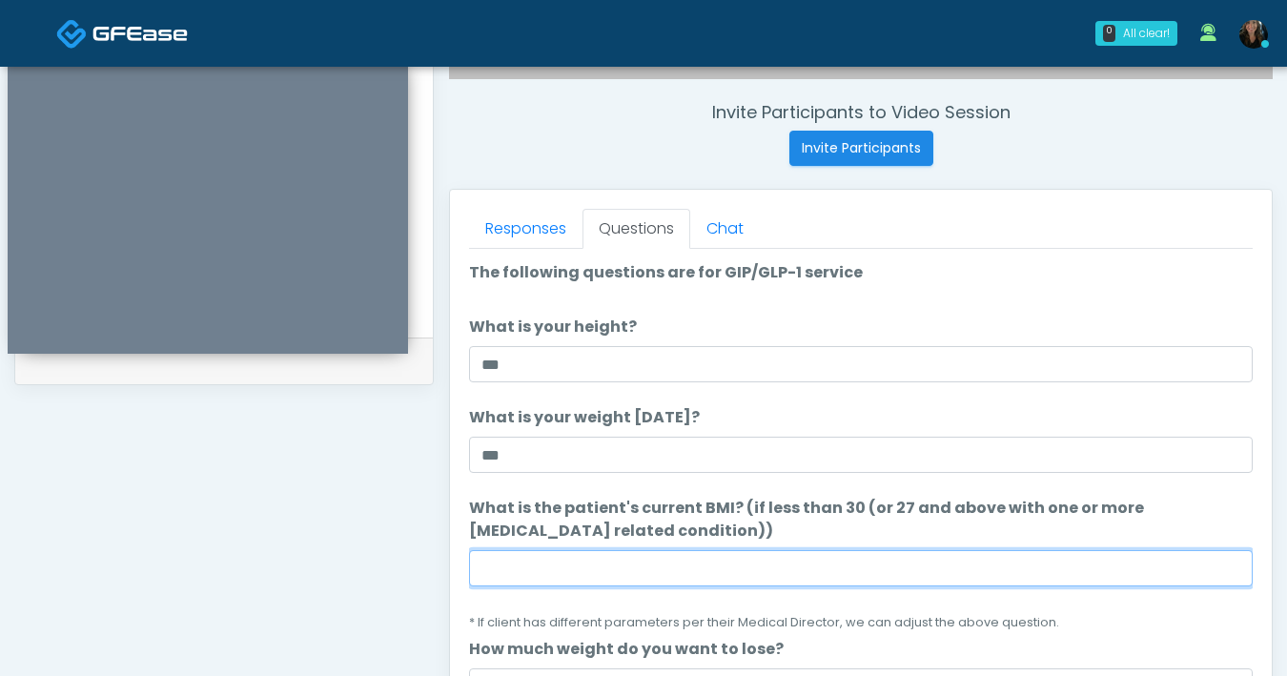
click at [685, 561] on input "What is the patient's current BMI? (if less than 30 (or 27 and above with one o…" at bounding box center [861, 568] width 784 height 36
type input "****"
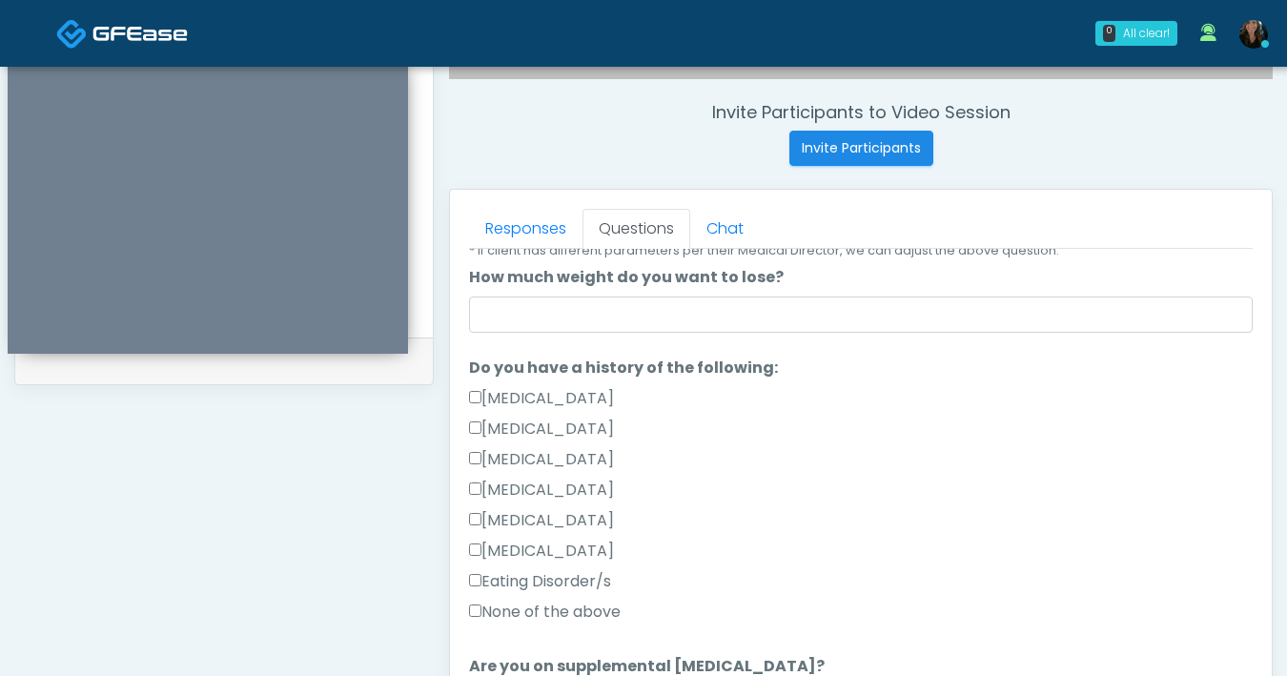
scroll to position [367, 0]
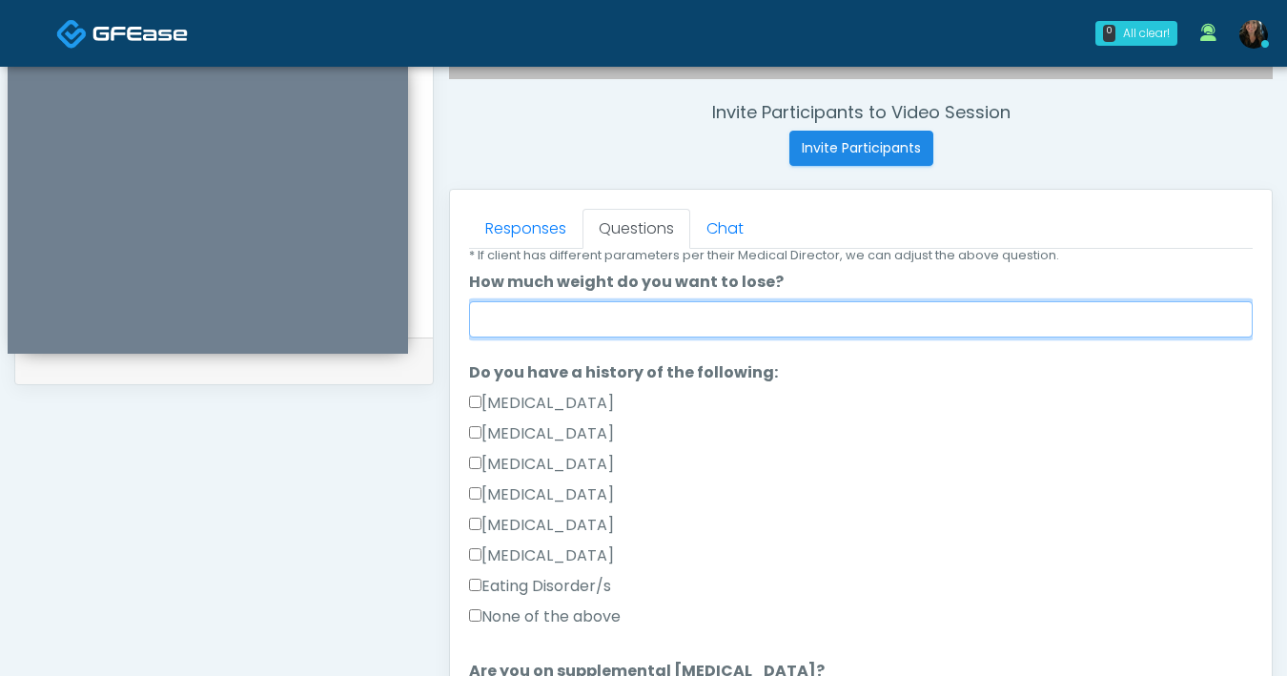
click at [743, 312] on input "How much weight do you want to lose?" at bounding box center [861, 319] width 784 height 36
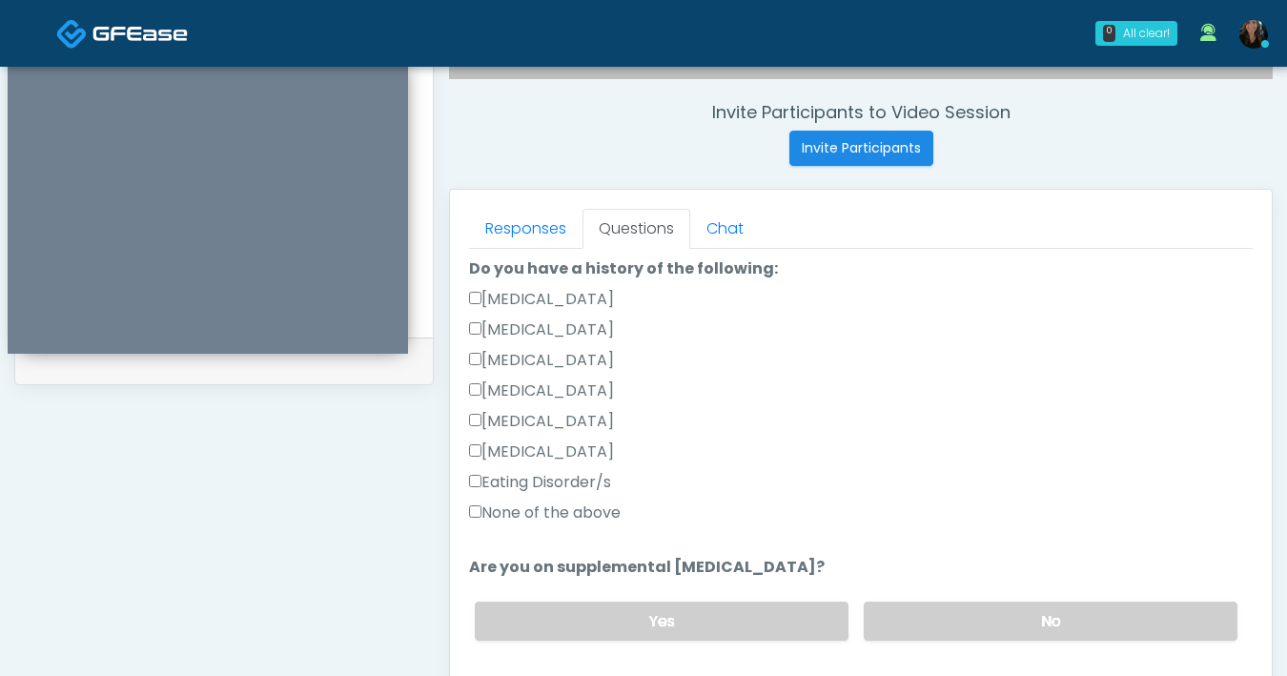
scroll to position [547, 0]
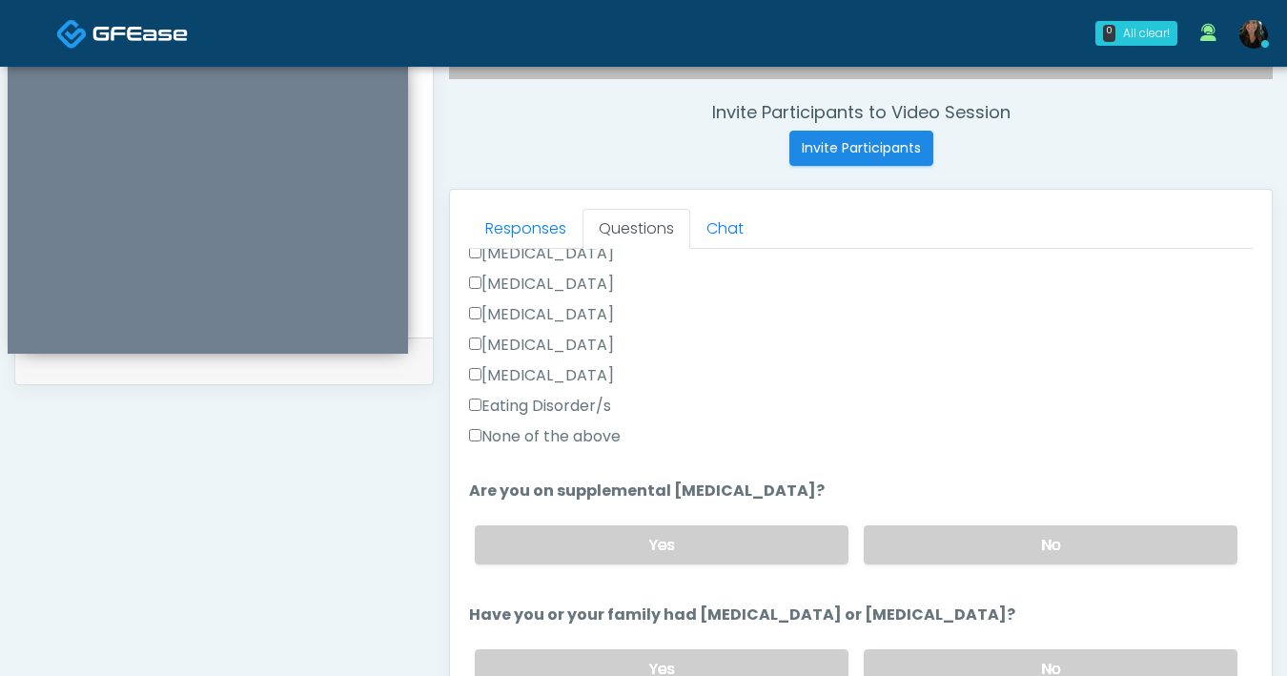
type input "*"
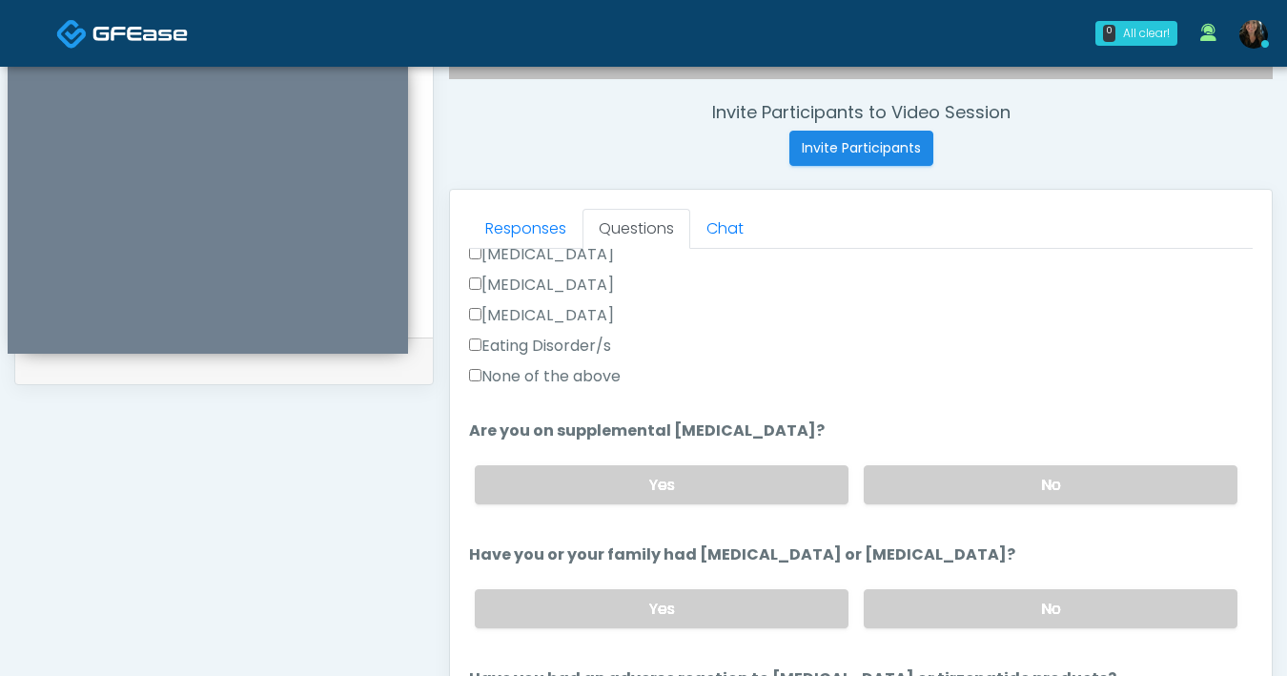
scroll to position [610, 0]
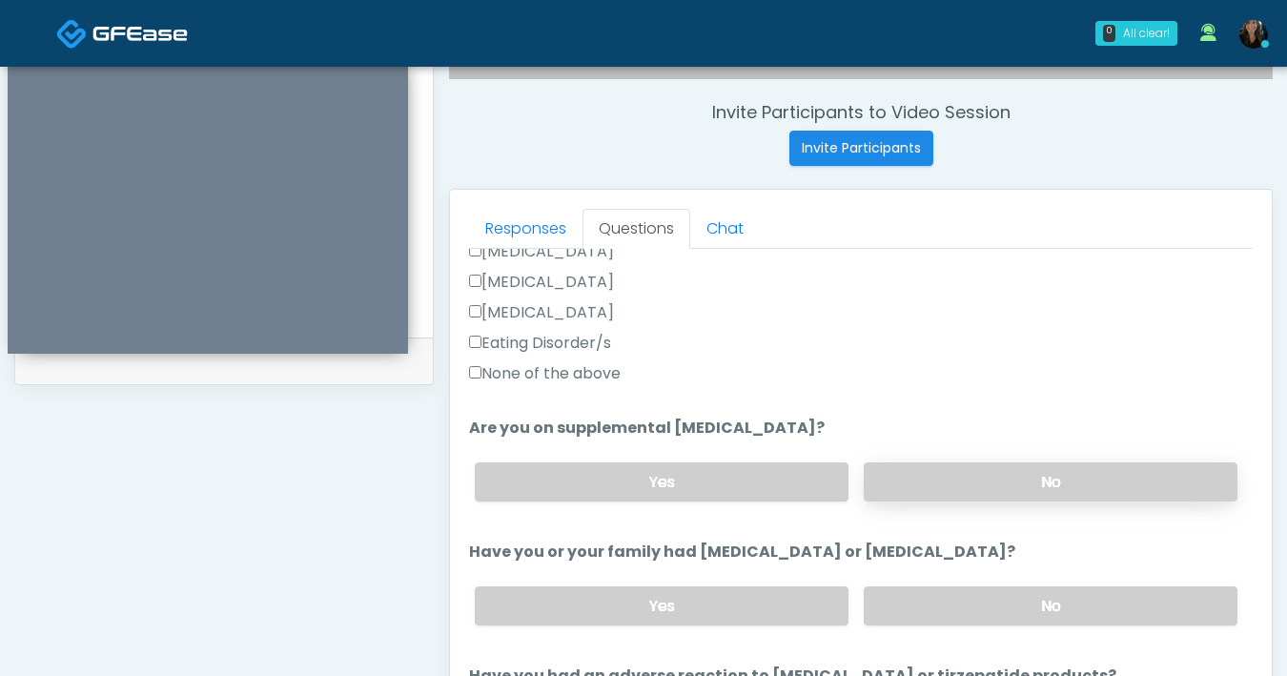
click at [1015, 489] on label "No" at bounding box center [1051, 481] width 374 height 39
click at [1005, 615] on label "No" at bounding box center [1051, 605] width 374 height 39
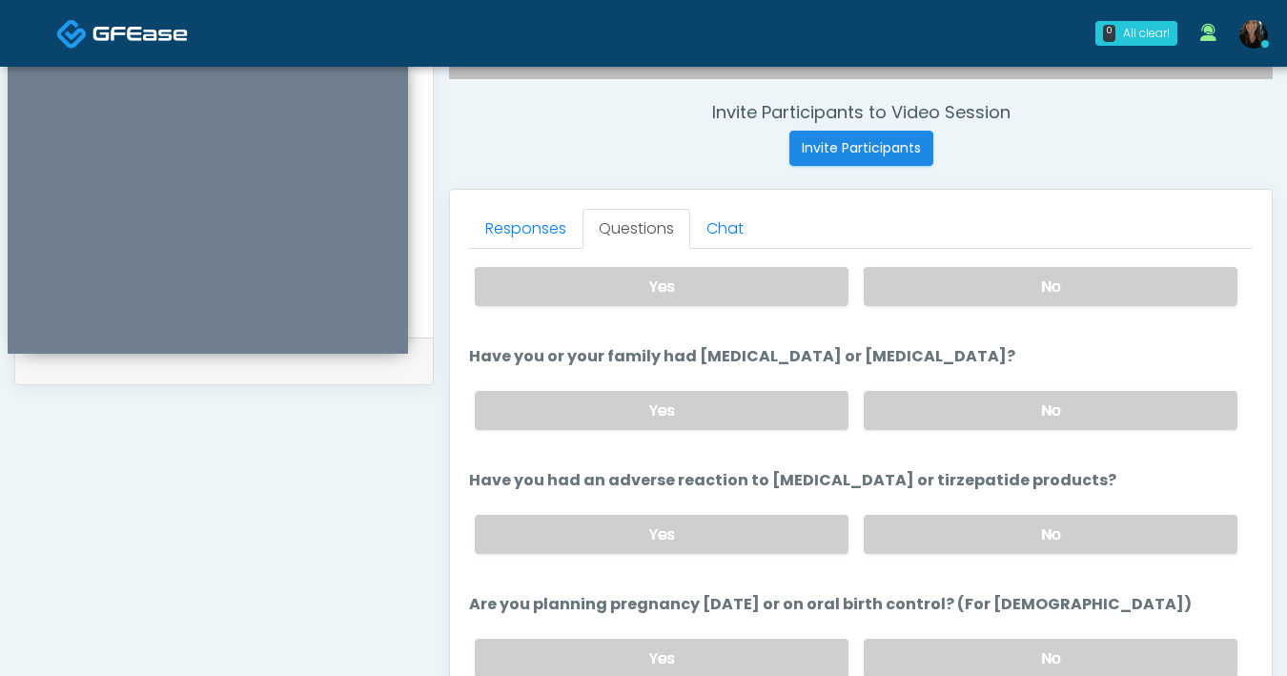
scroll to position [809, 0]
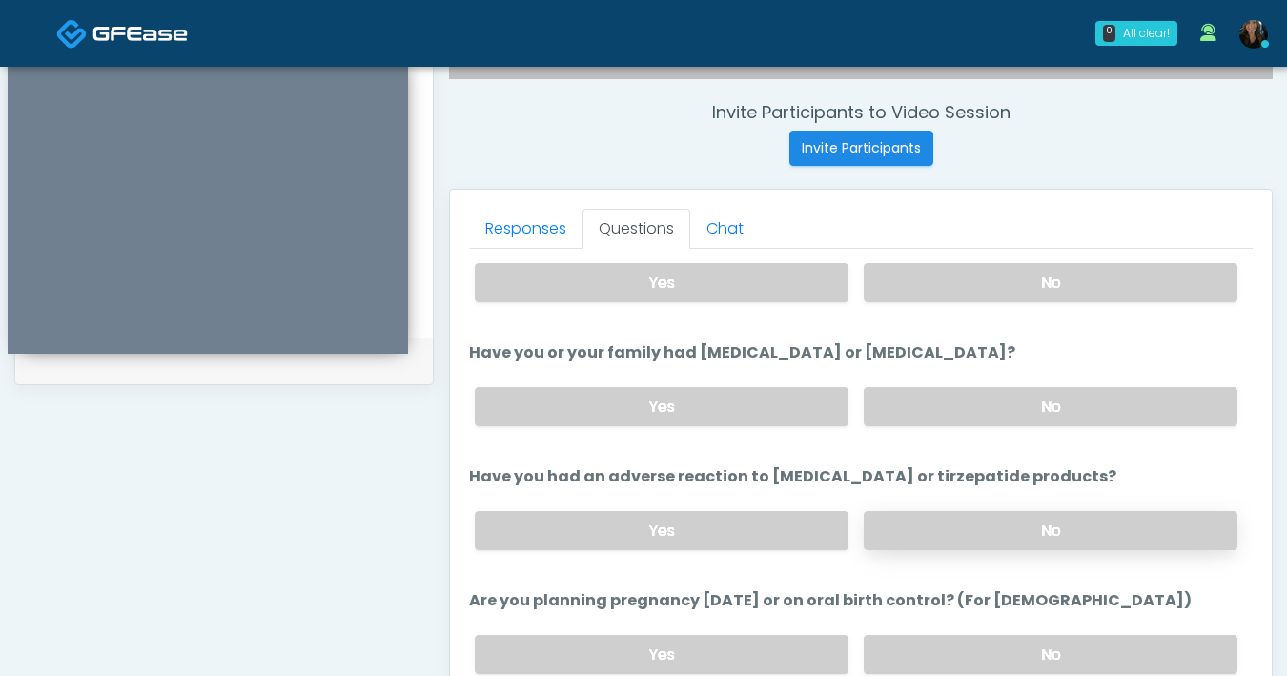
click at [995, 533] on label "No" at bounding box center [1051, 530] width 374 height 39
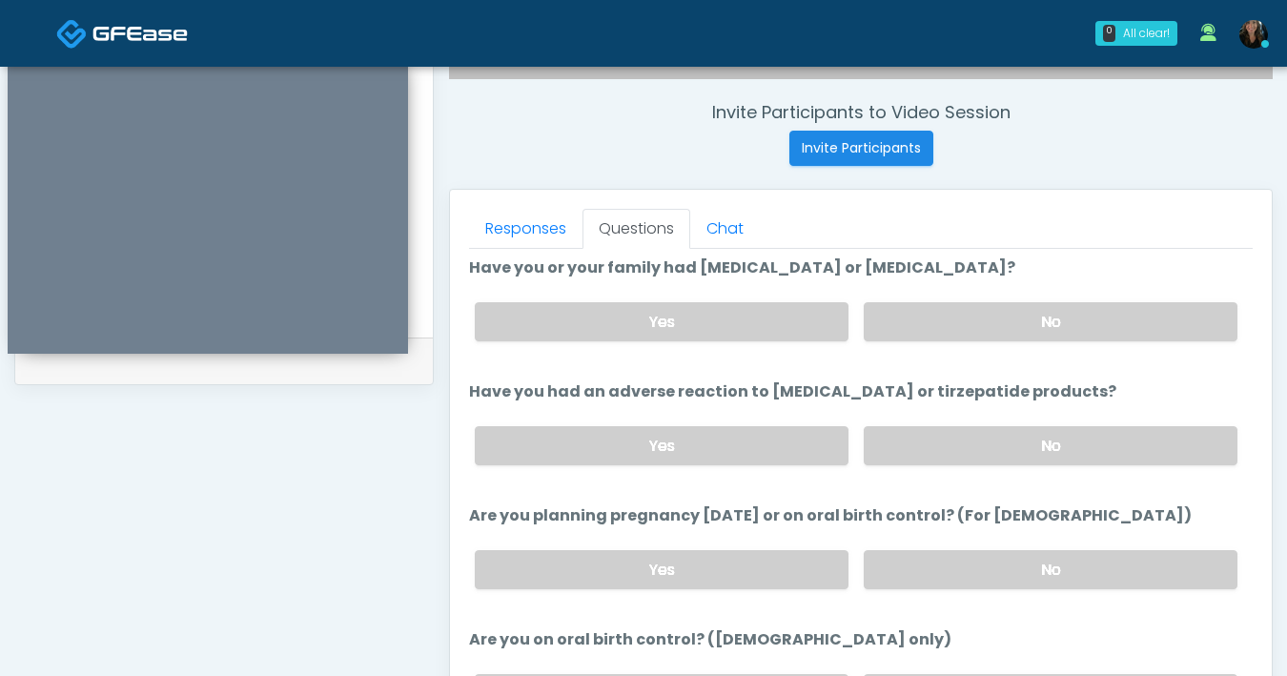
scroll to position [903, 0]
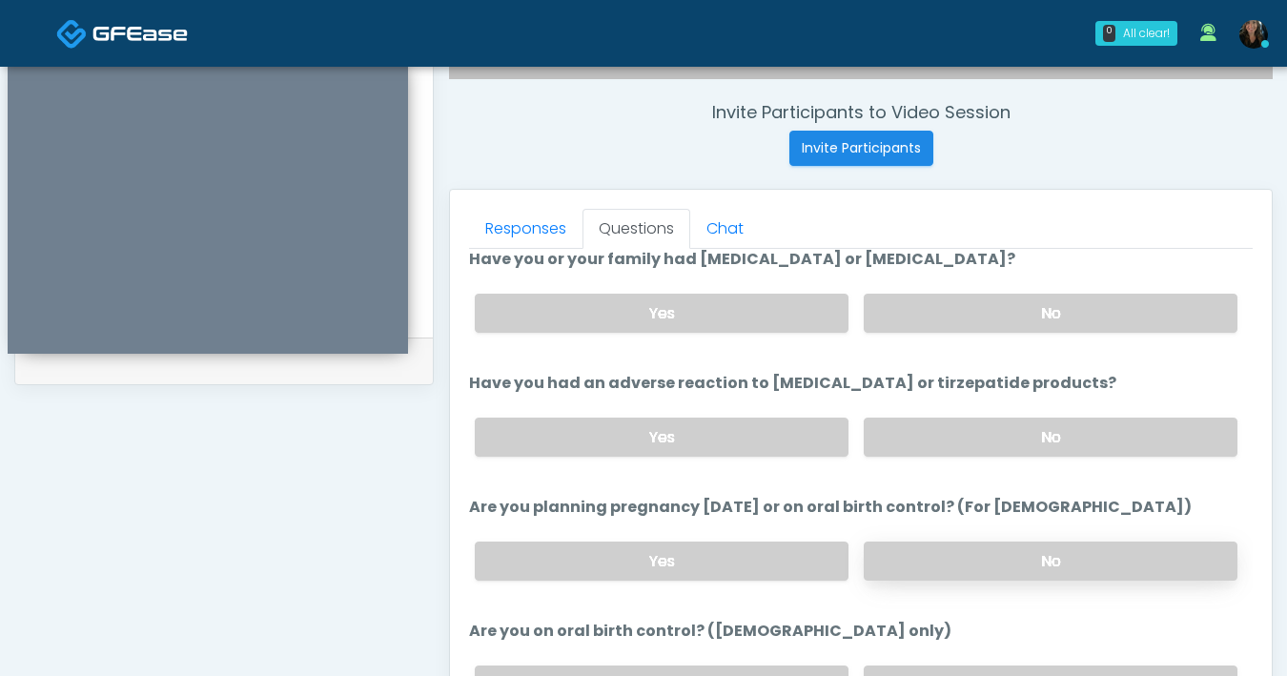
click at [1024, 557] on label "No" at bounding box center [1051, 560] width 374 height 39
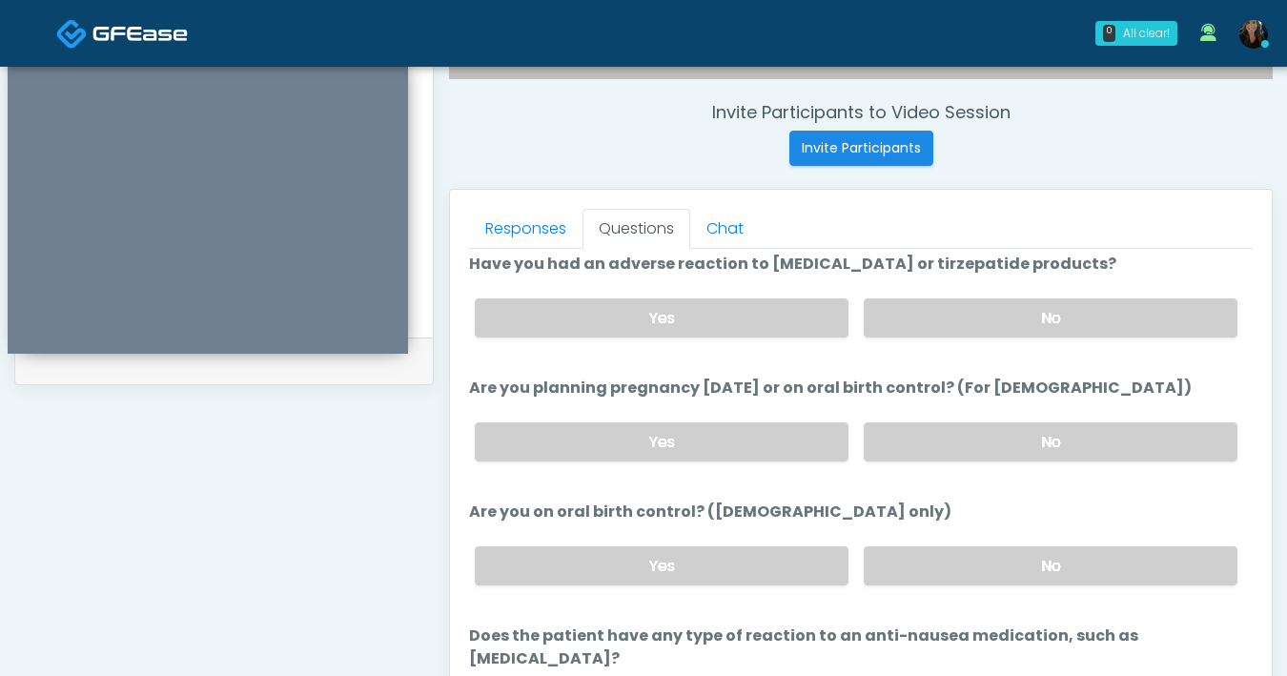
scroll to position [1049, 0]
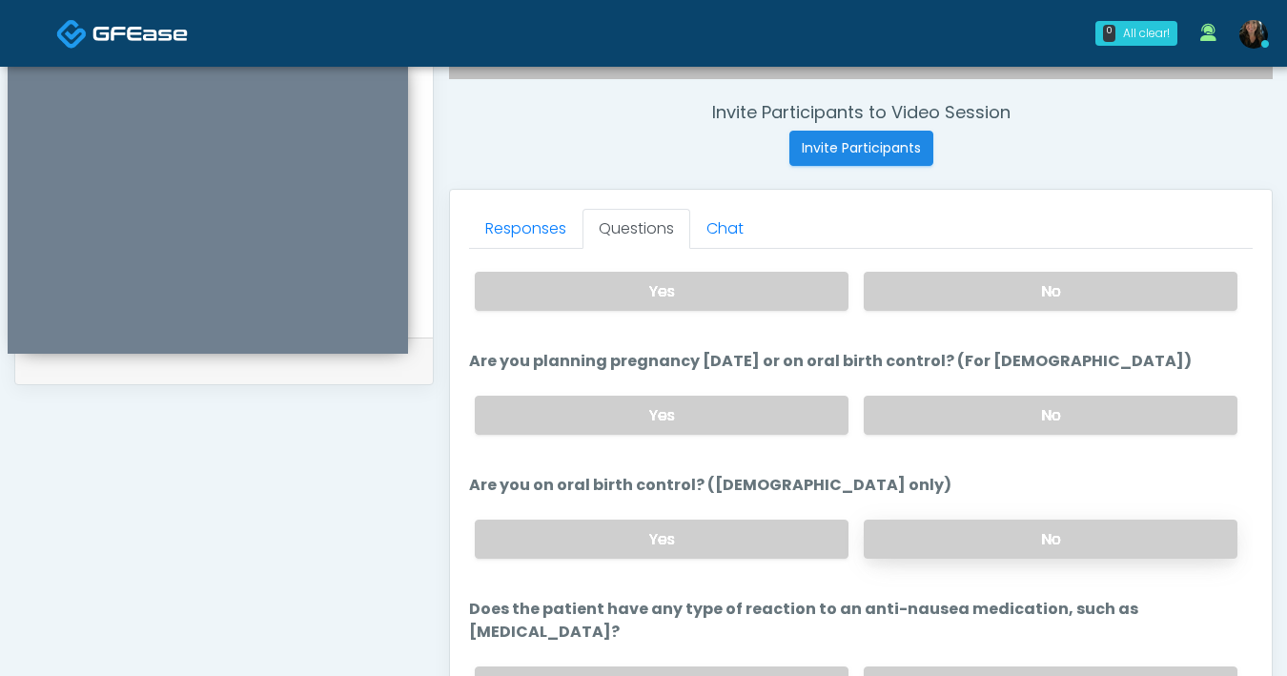
click at [1047, 544] on label "No" at bounding box center [1051, 538] width 374 height 39
click at [1006, 666] on label "No" at bounding box center [1051, 685] width 374 height 39
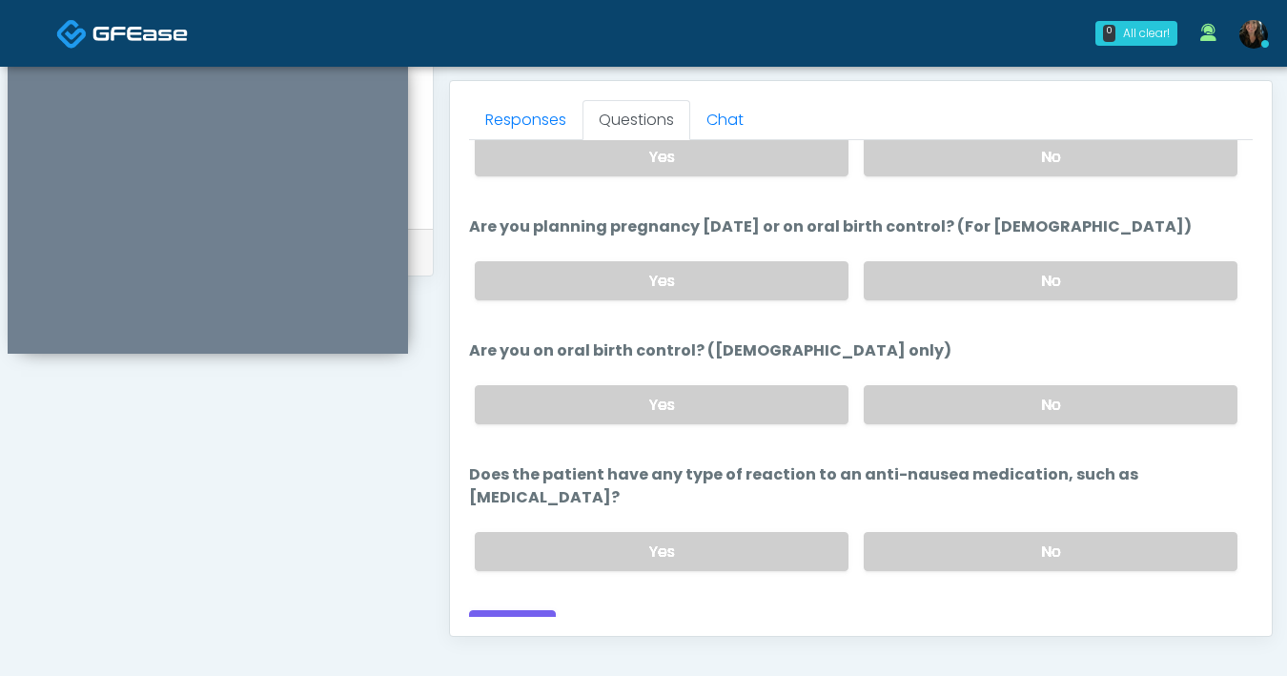
scroll to position [821, 0]
click at [532, 608] on button "Continue" at bounding box center [512, 625] width 87 height 35
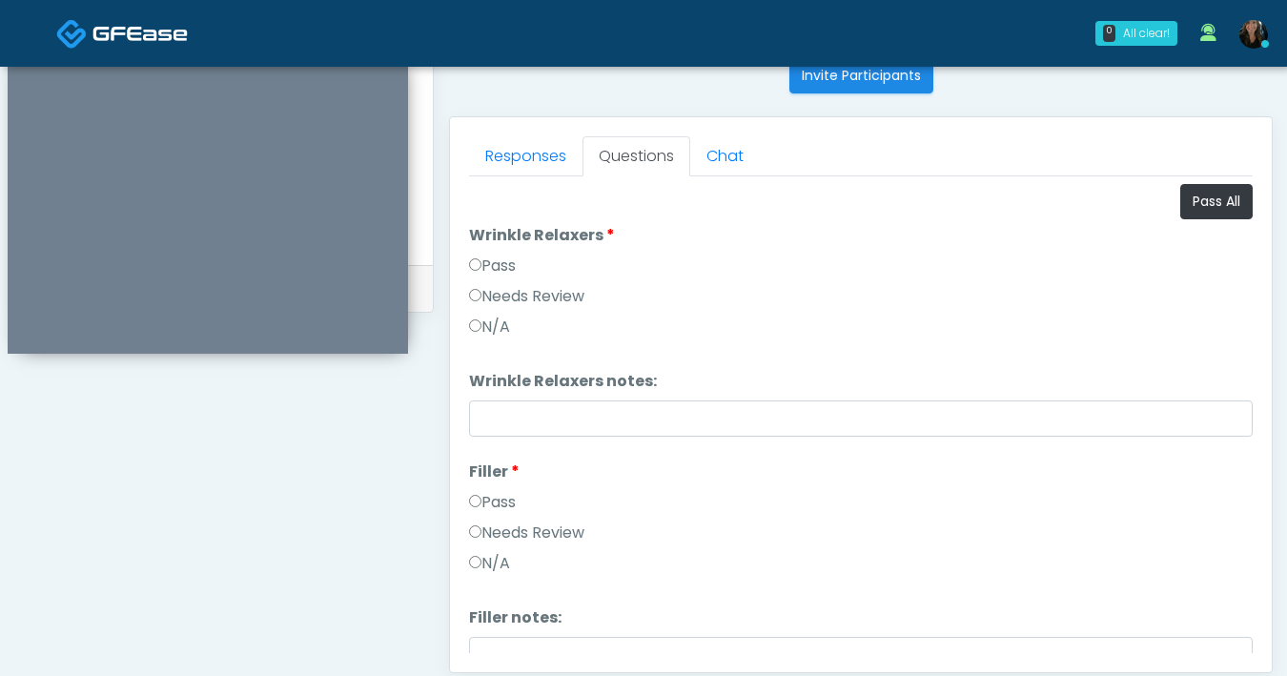
scroll to position [636, 0]
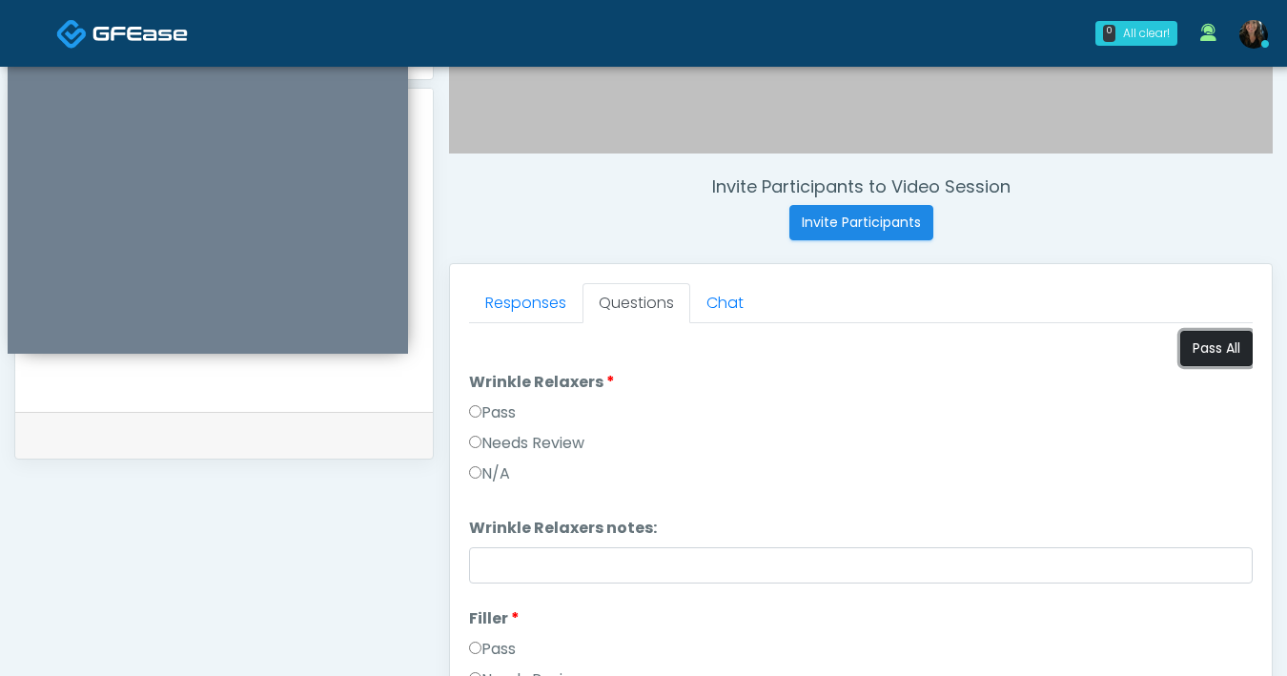
click at [1203, 346] on button "Pass All" at bounding box center [1216, 348] width 72 height 35
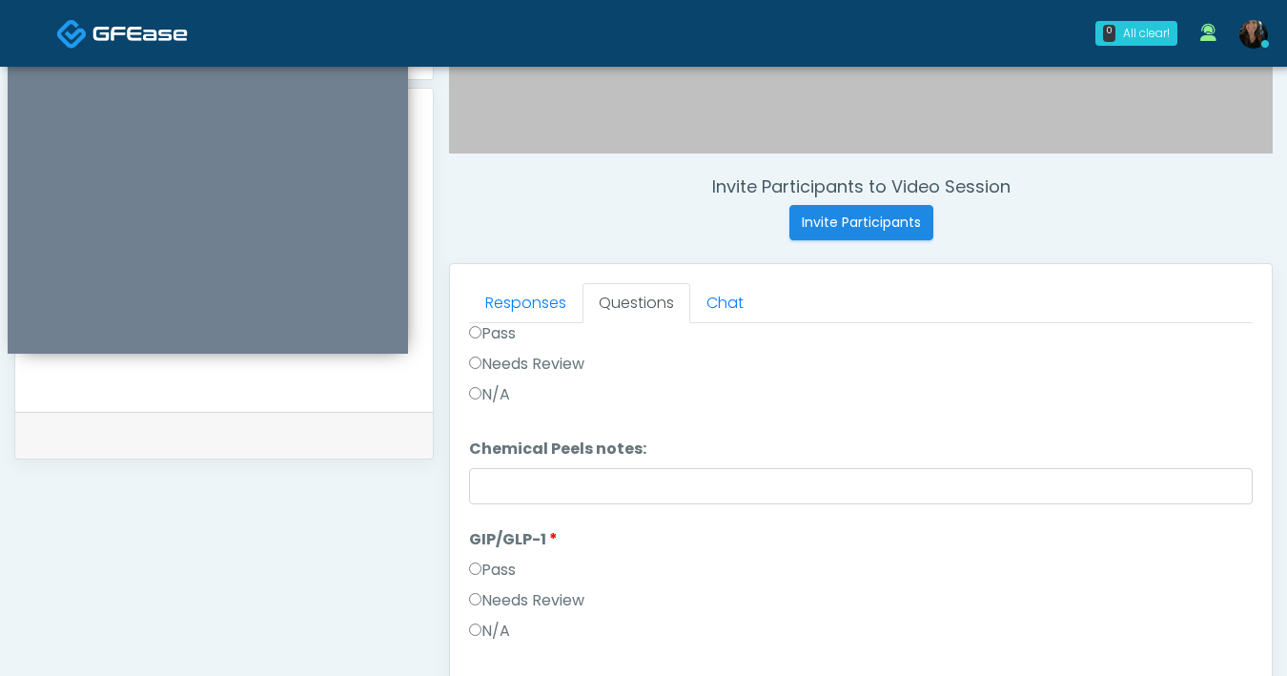
scroll to position [1019, 0]
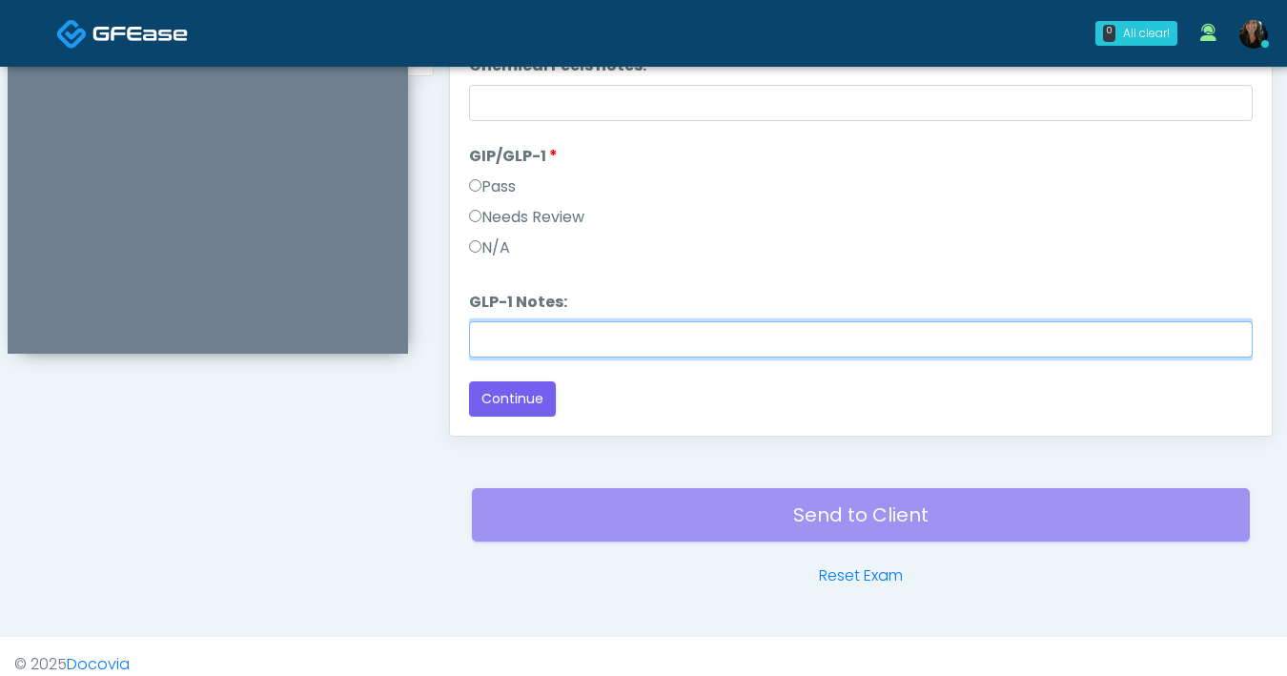
click at [589, 347] on input "GLP-1 Notes:" at bounding box center [861, 339] width 784 height 36
type input "*******"
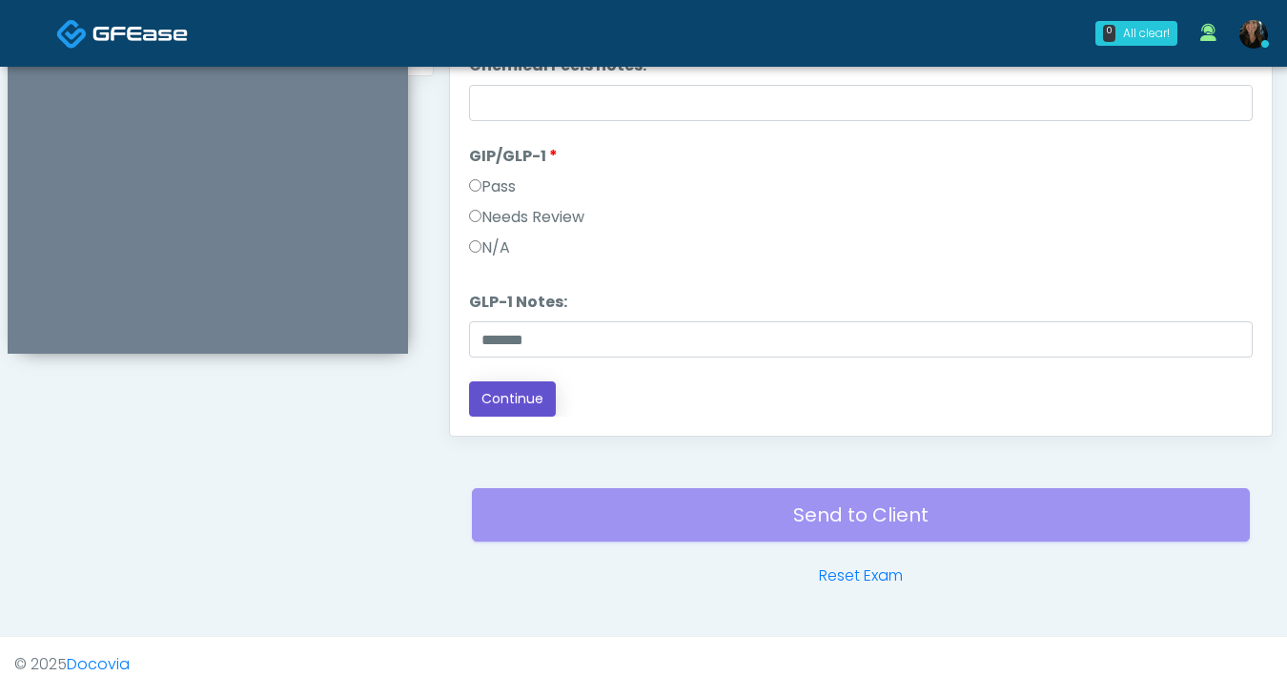
click at [498, 412] on button "Continue" at bounding box center [512, 398] width 87 height 35
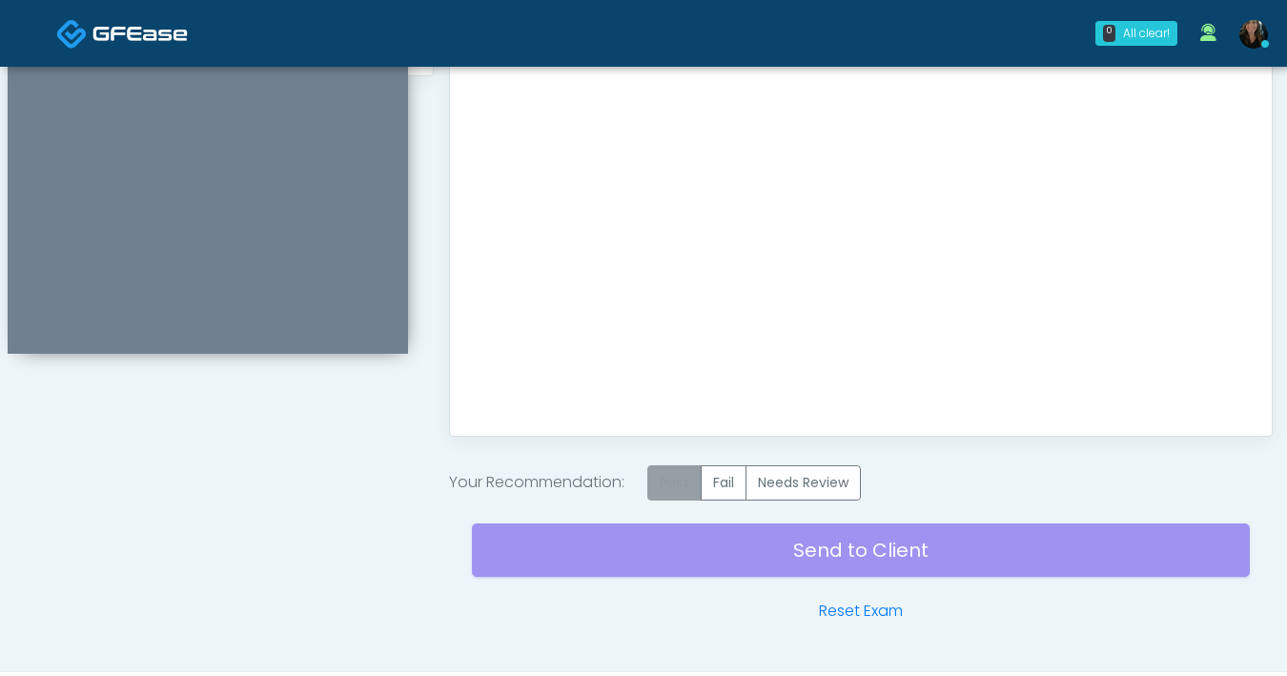
click at [662, 479] on label "Pass" at bounding box center [674, 482] width 54 height 35
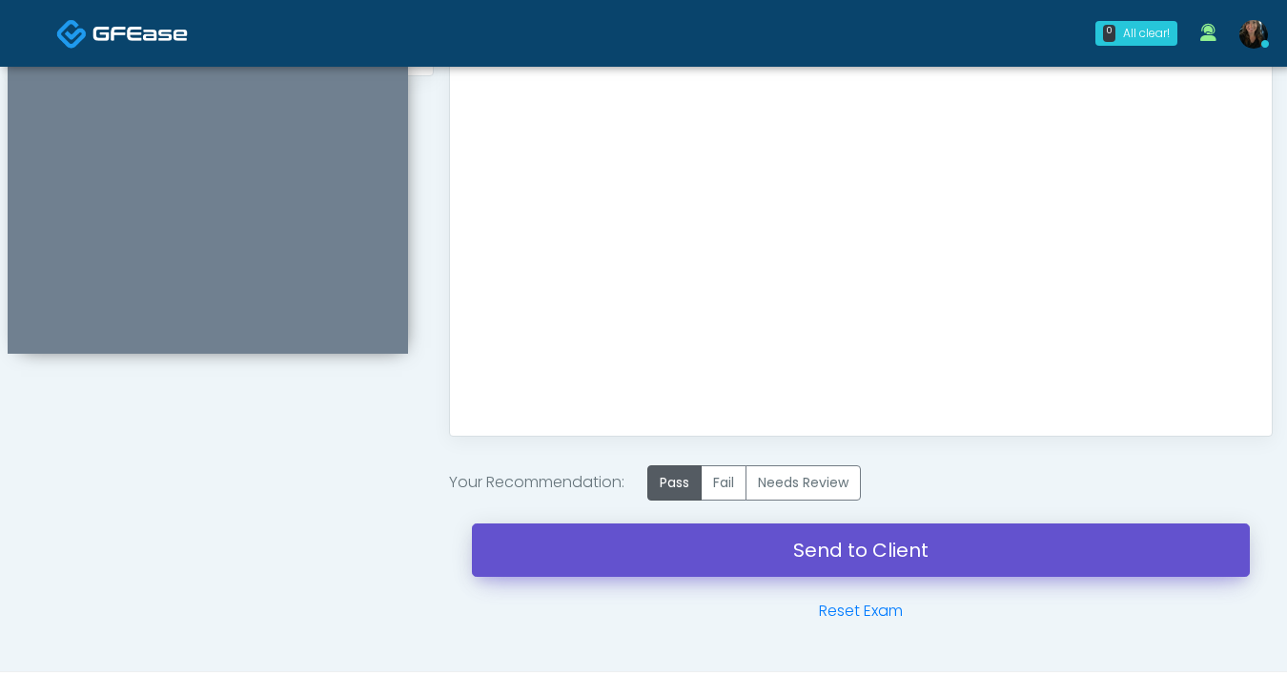
click at [766, 564] on link "Send to Client" at bounding box center [861, 549] width 778 height 53
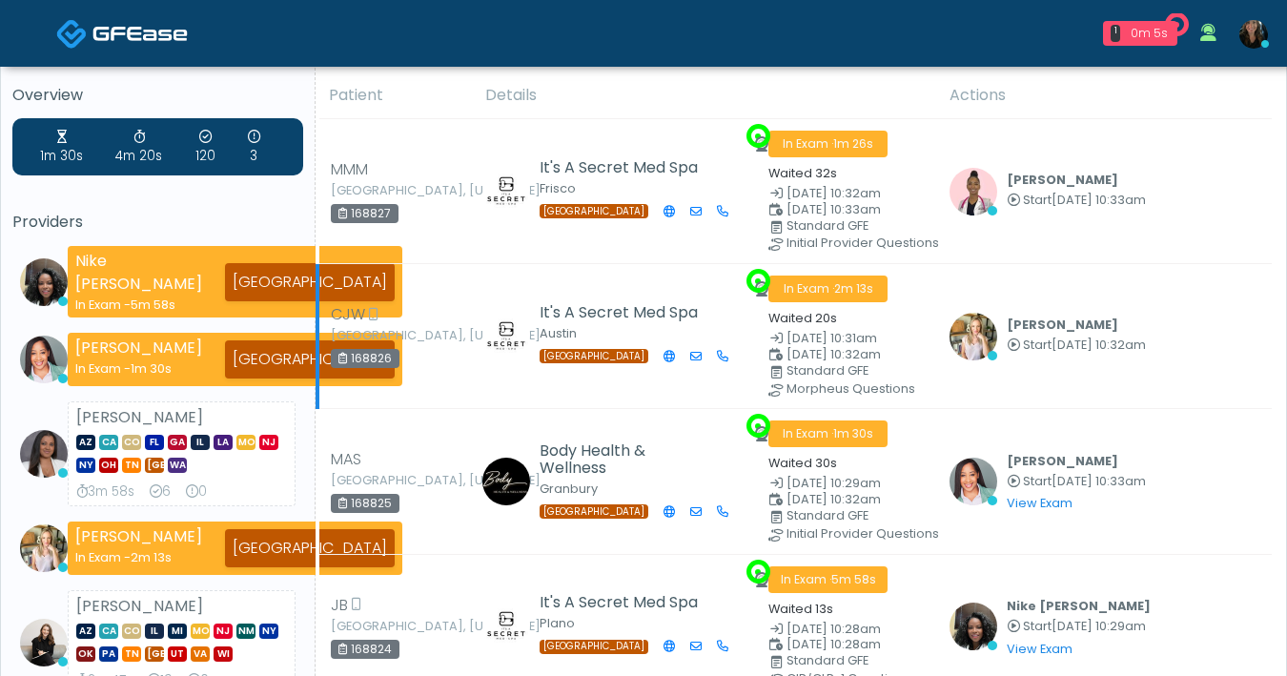
scroll to position [185, 0]
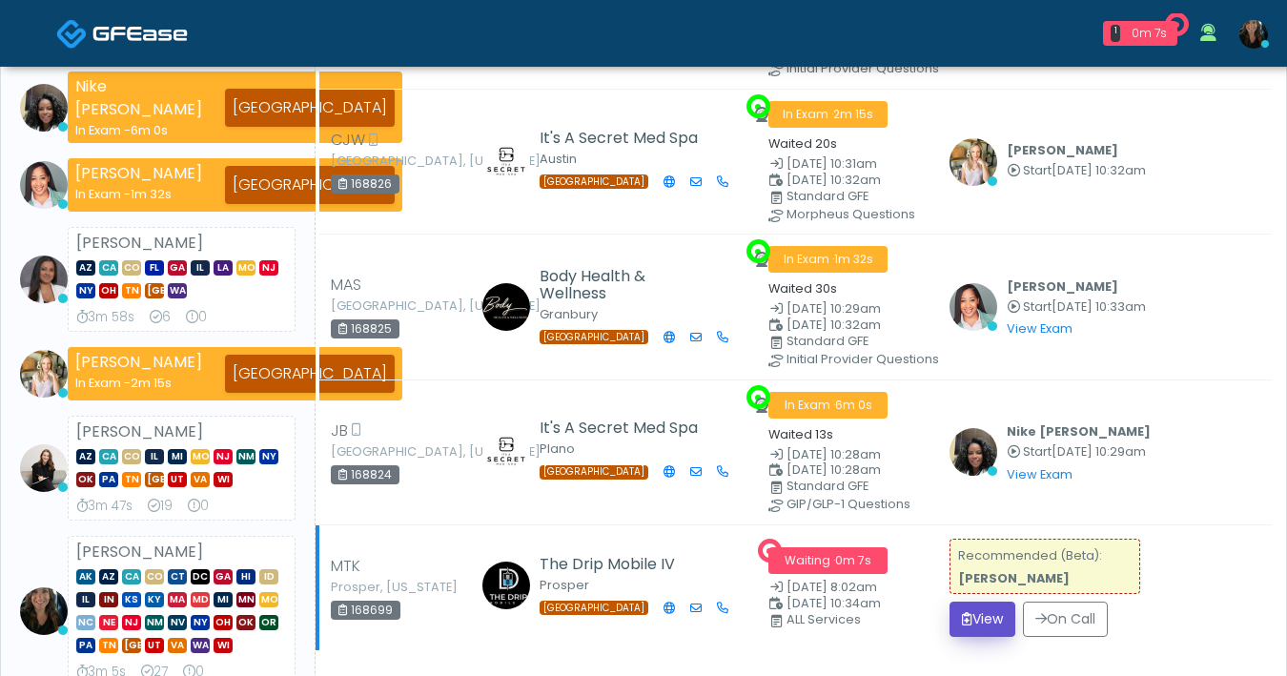
click at [991, 616] on button "View" at bounding box center [982, 618] width 66 height 35
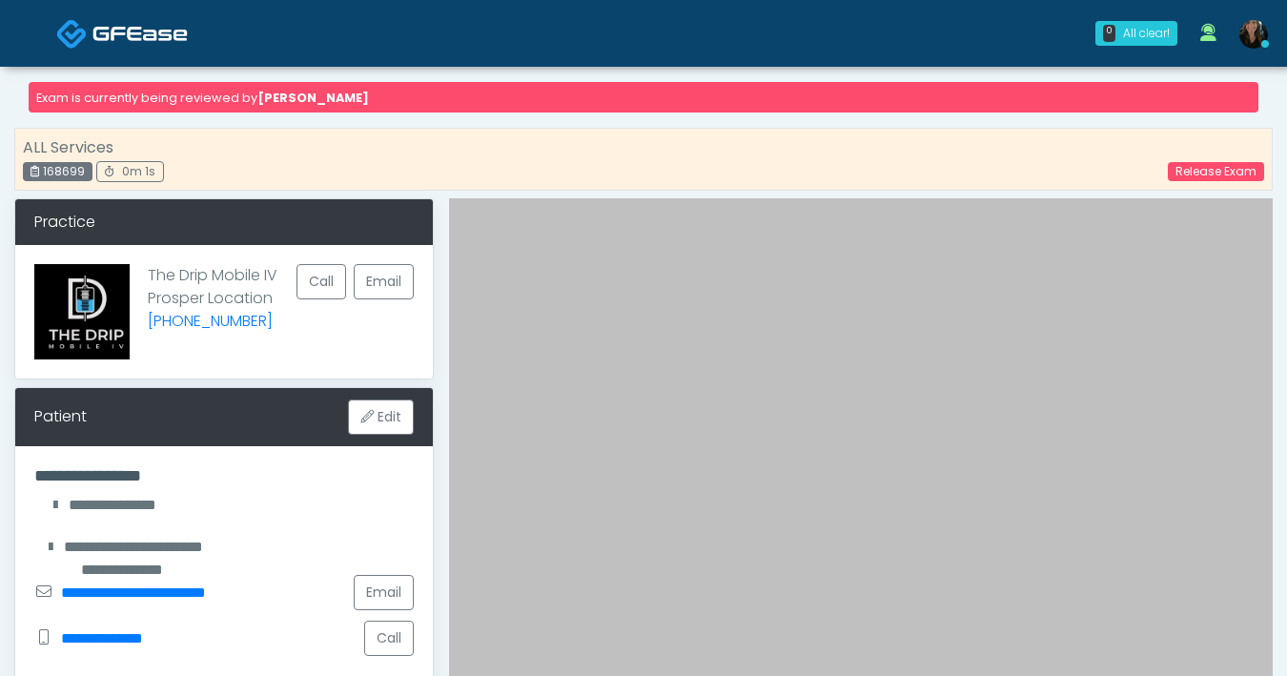
click at [116, 42] on img at bounding box center [139, 33] width 95 height 19
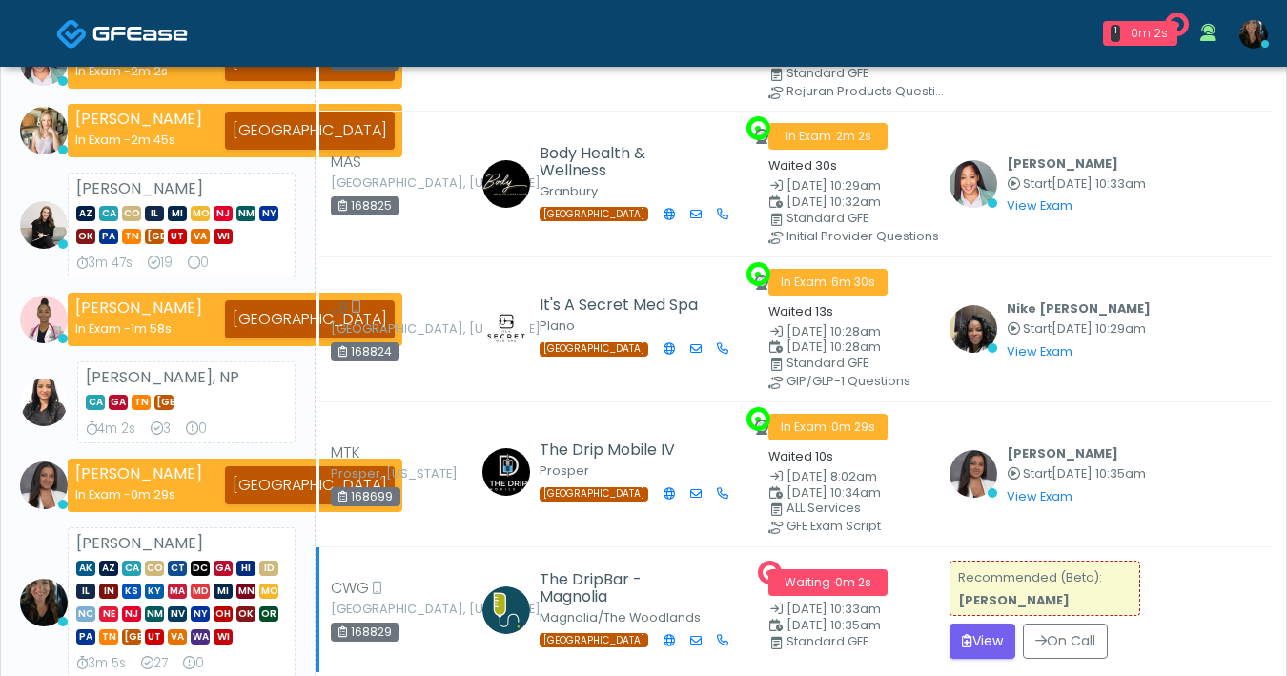
scroll to position [311, 0]
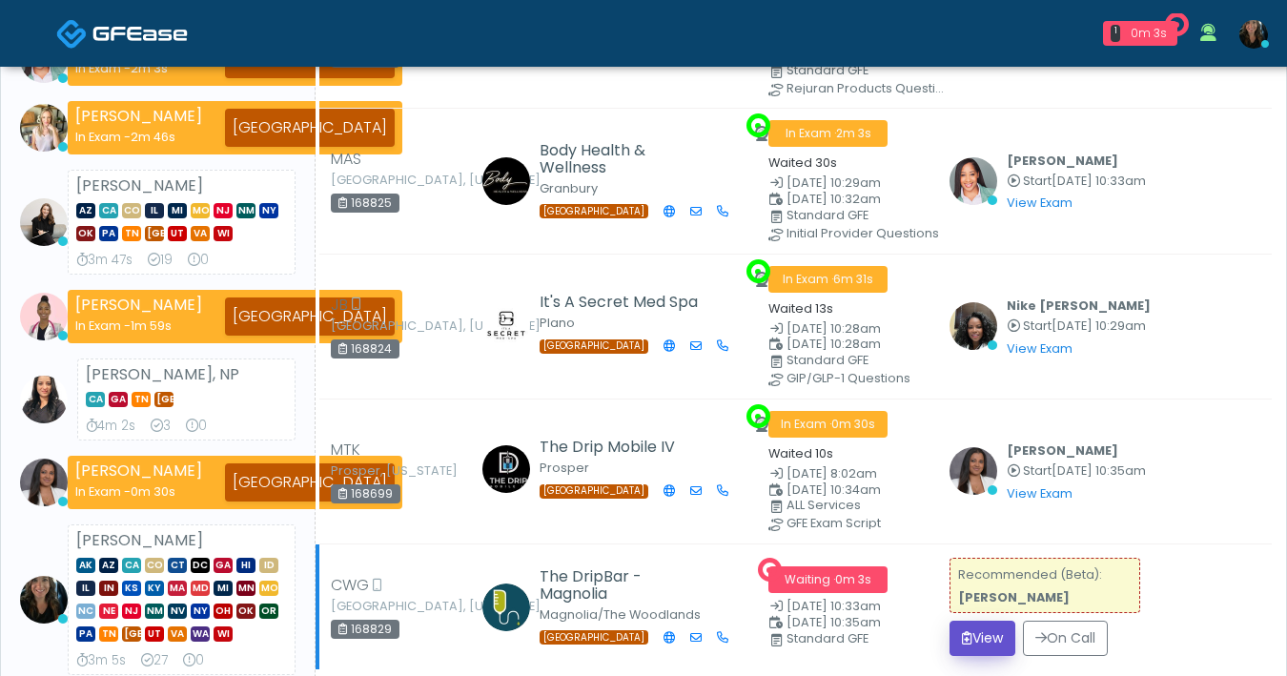
click at [990, 623] on button "View" at bounding box center [982, 638] width 66 height 35
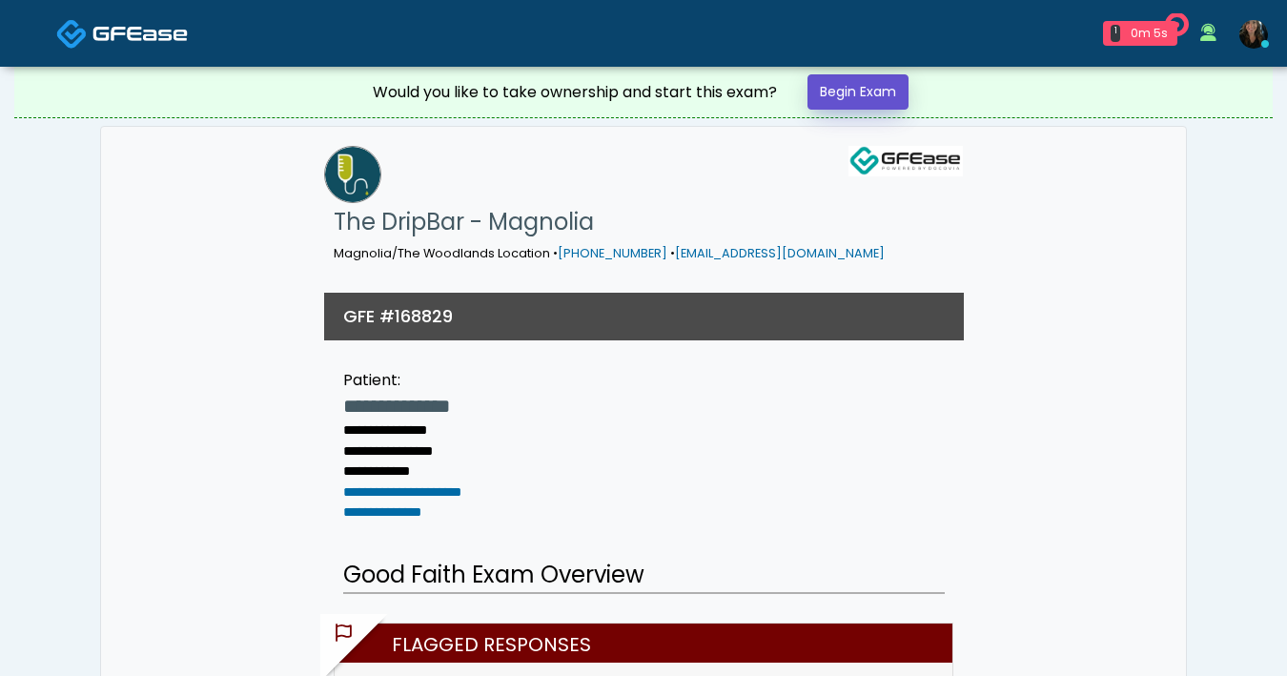
click at [857, 103] on link "Begin Exam" at bounding box center [857, 91] width 101 height 35
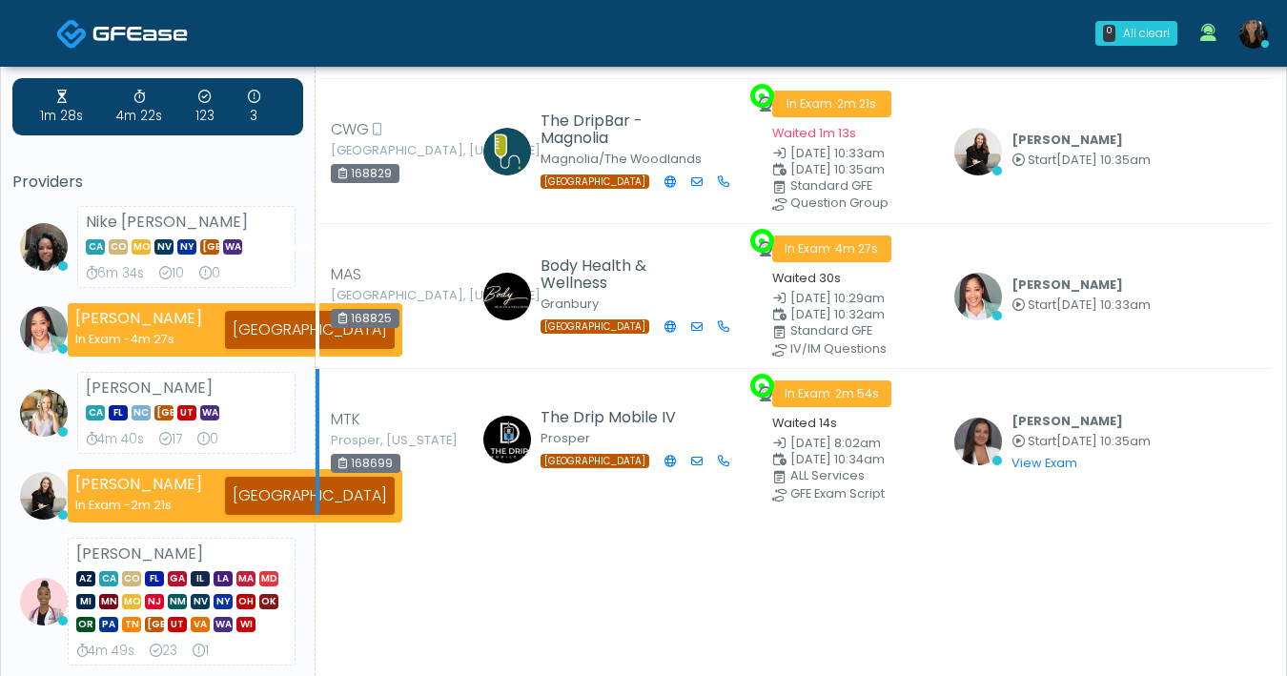
scroll to position [32, 0]
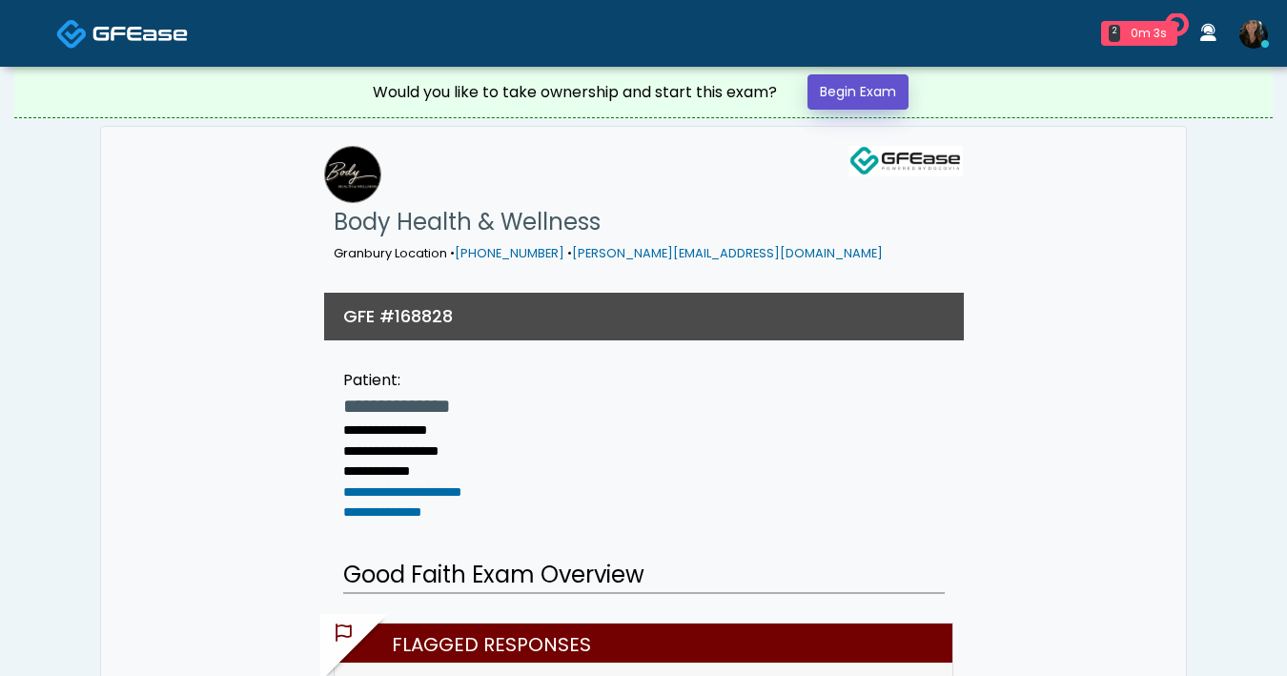
click at [899, 84] on link "Begin Exam" at bounding box center [857, 91] width 101 height 35
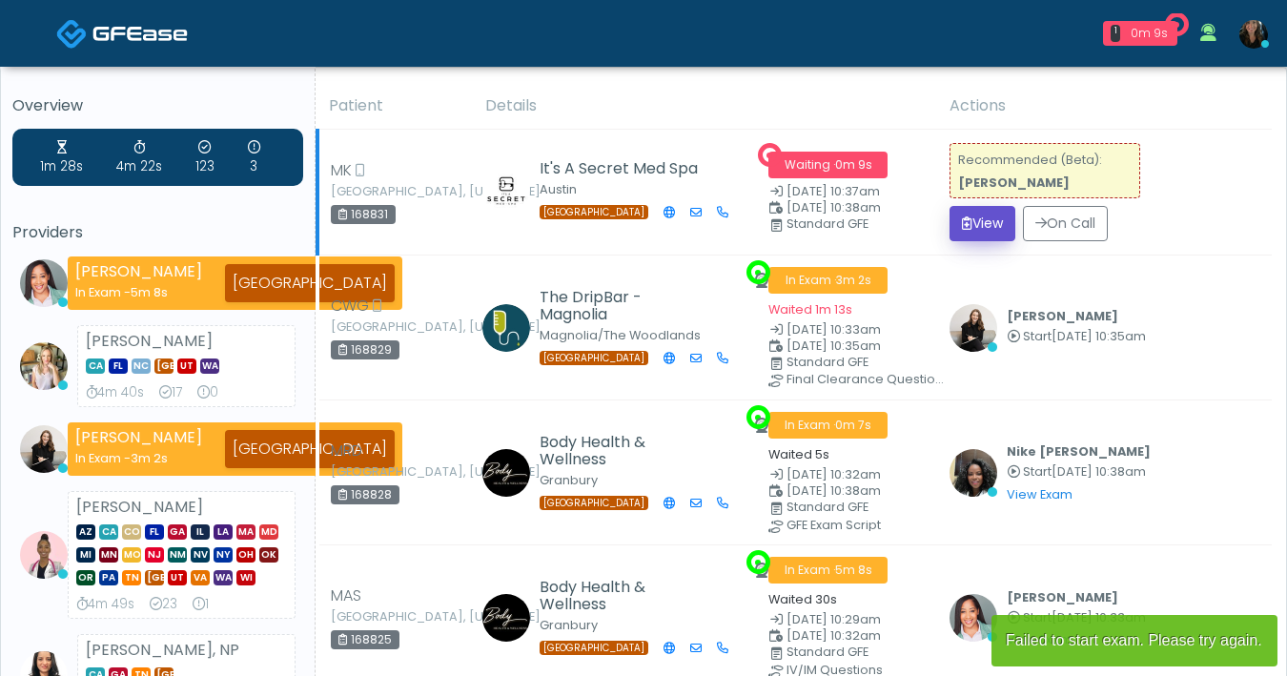
click at [975, 219] on button "View" at bounding box center [982, 223] width 66 height 35
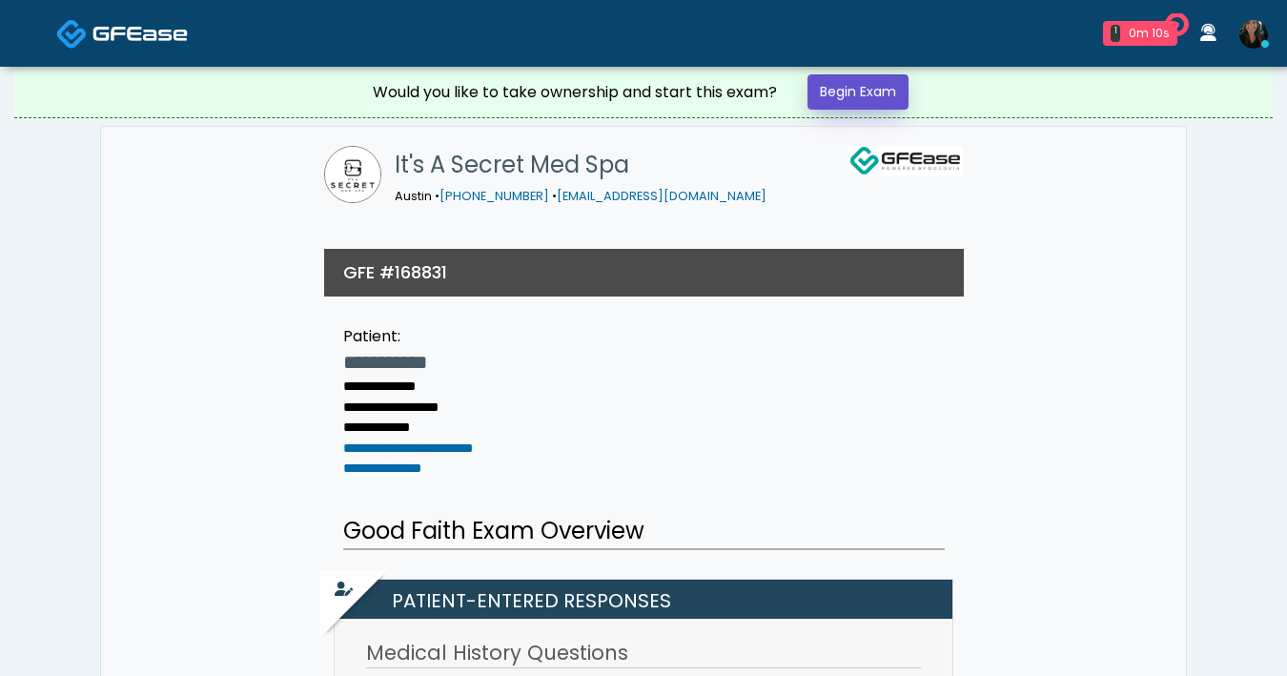
click at [847, 80] on link "Begin Exam" at bounding box center [857, 91] width 101 height 35
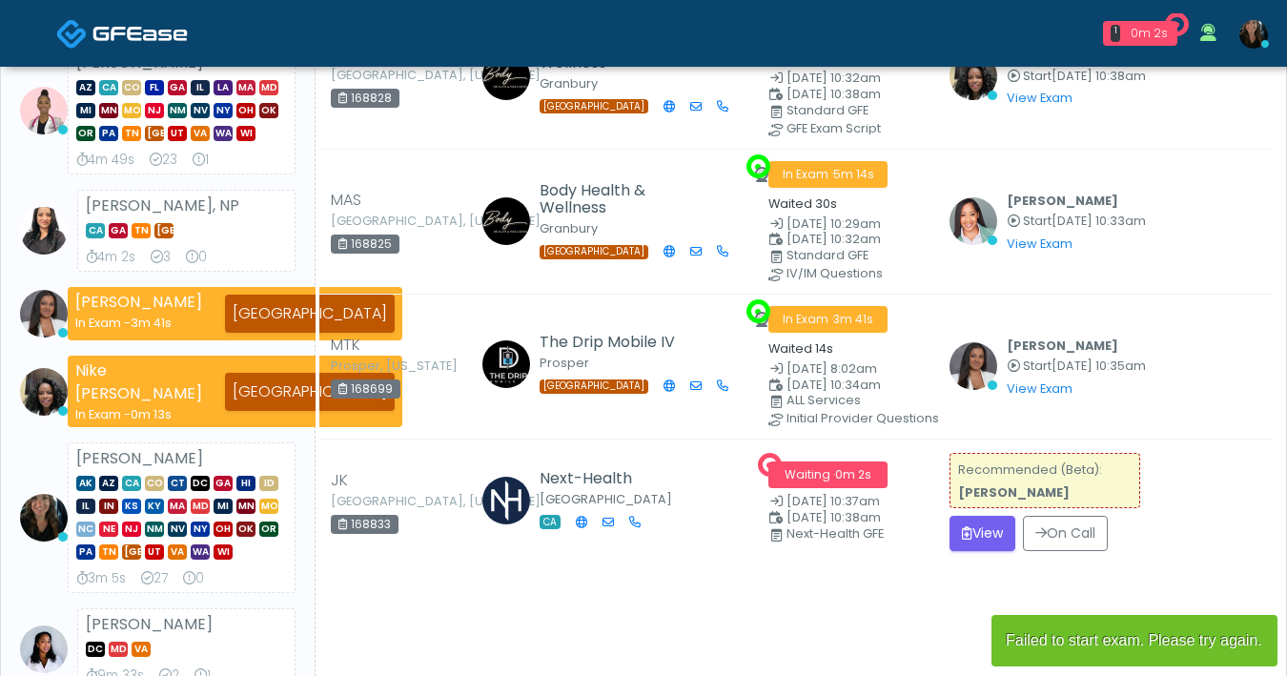
scroll to position [417, 0]
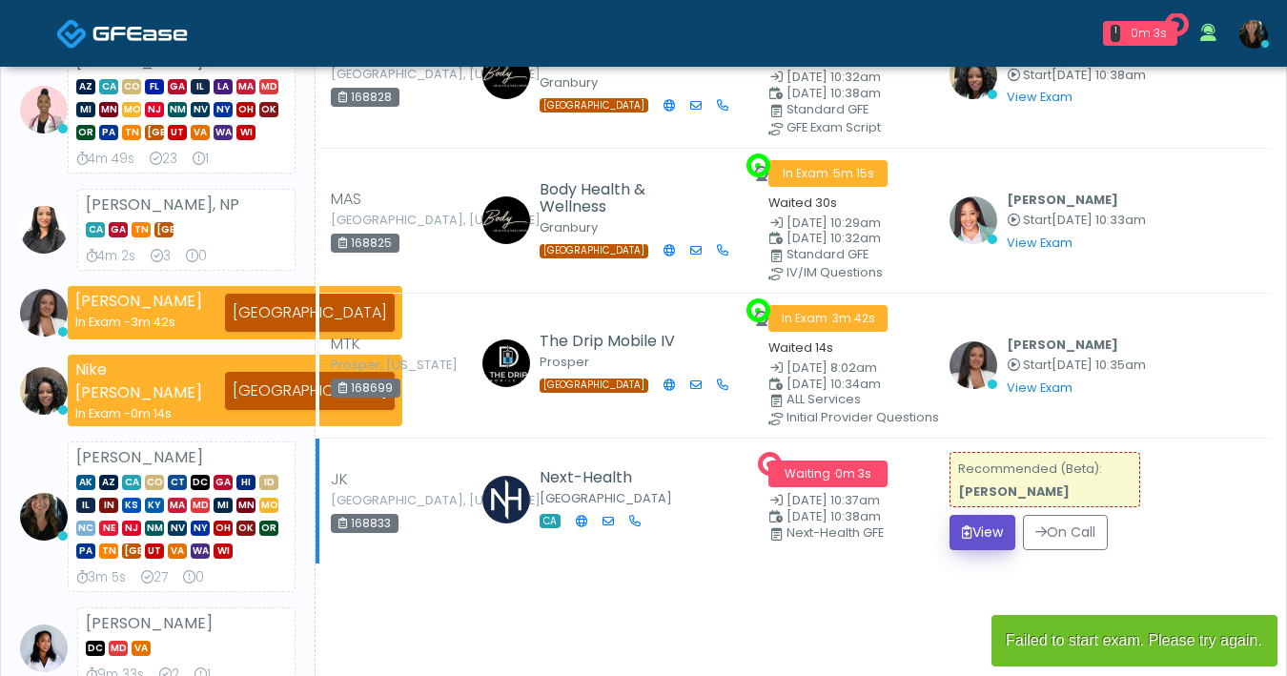
click at [977, 523] on button "View" at bounding box center [982, 532] width 66 height 35
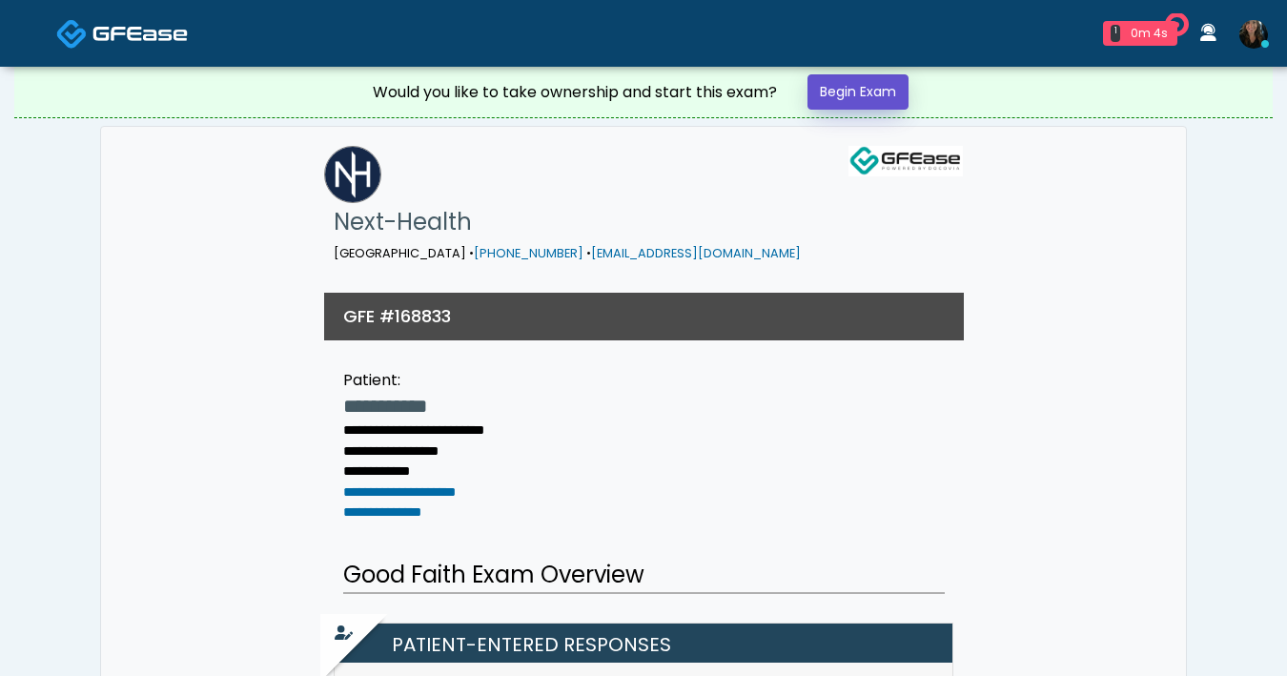
click at [846, 94] on link "Begin Exam" at bounding box center [857, 91] width 101 height 35
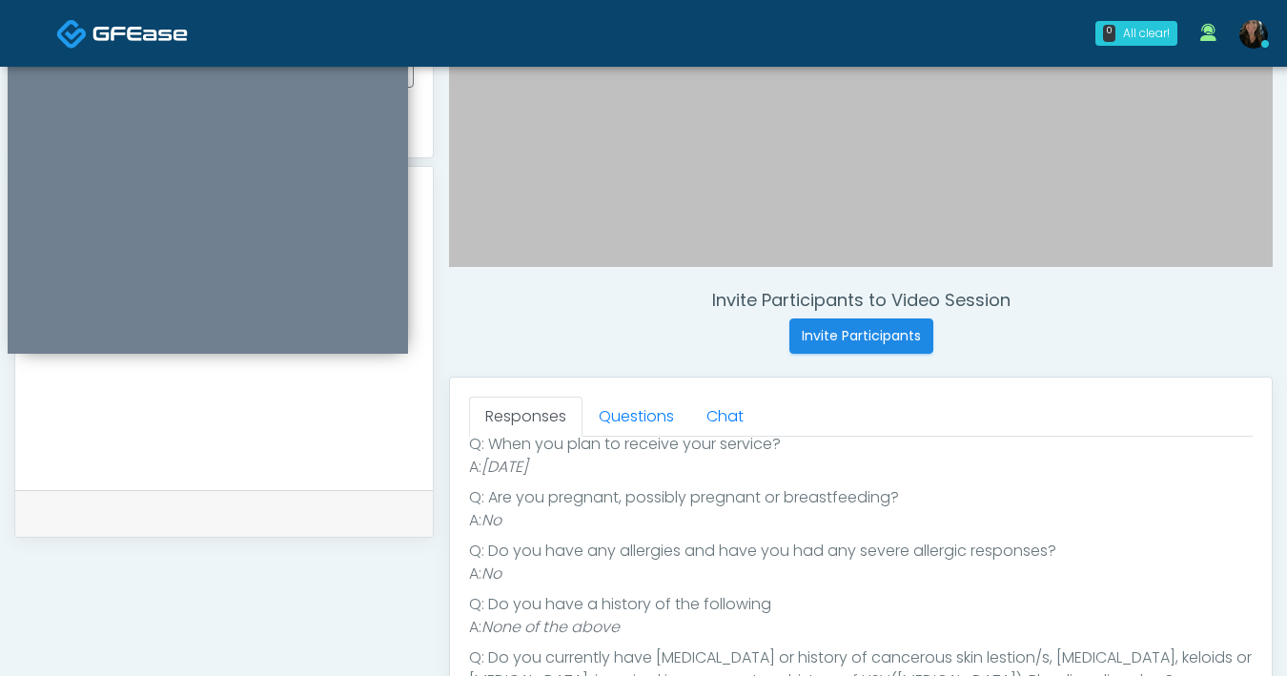
scroll to position [191, 0]
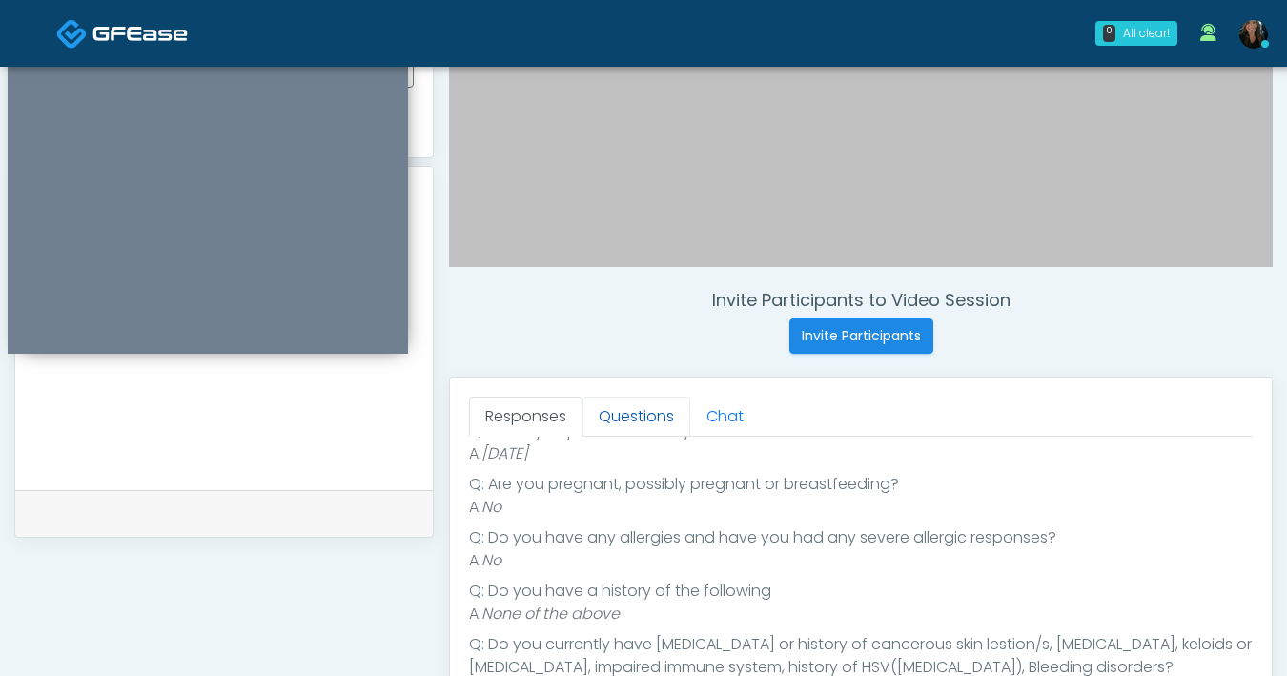
click at [629, 416] on link "Questions" at bounding box center [636, 417] width 108 height 40
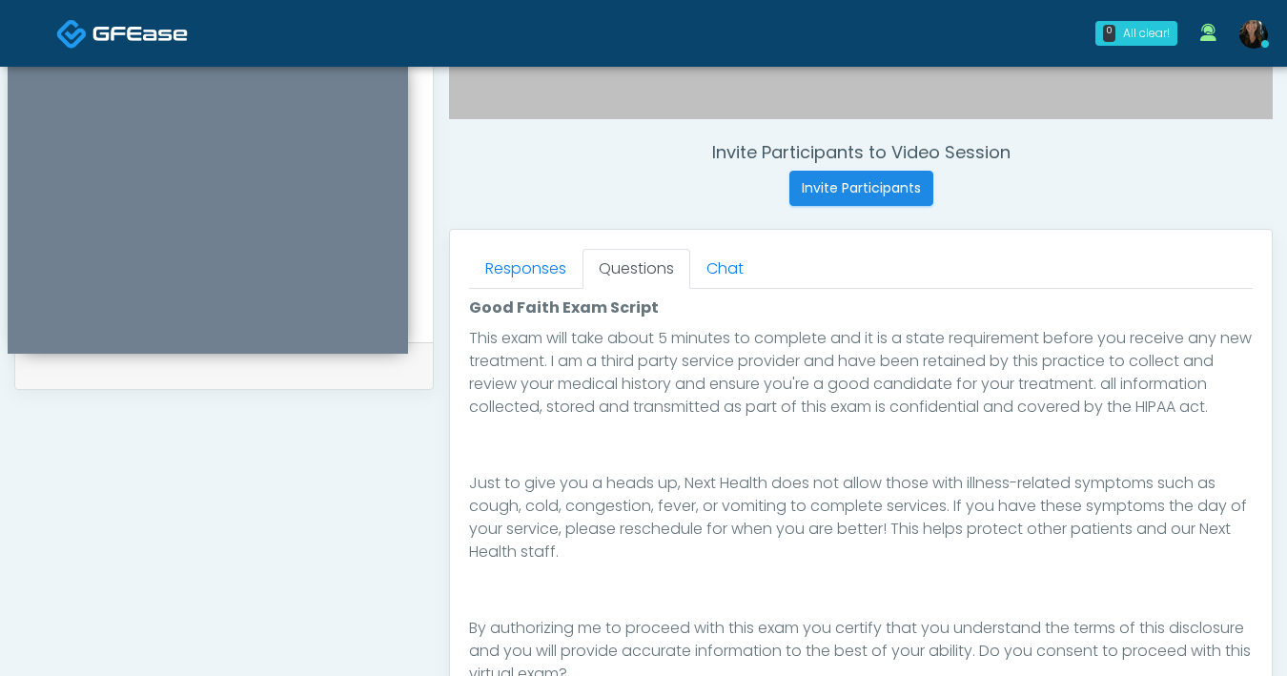
scroll to position [839, 0]
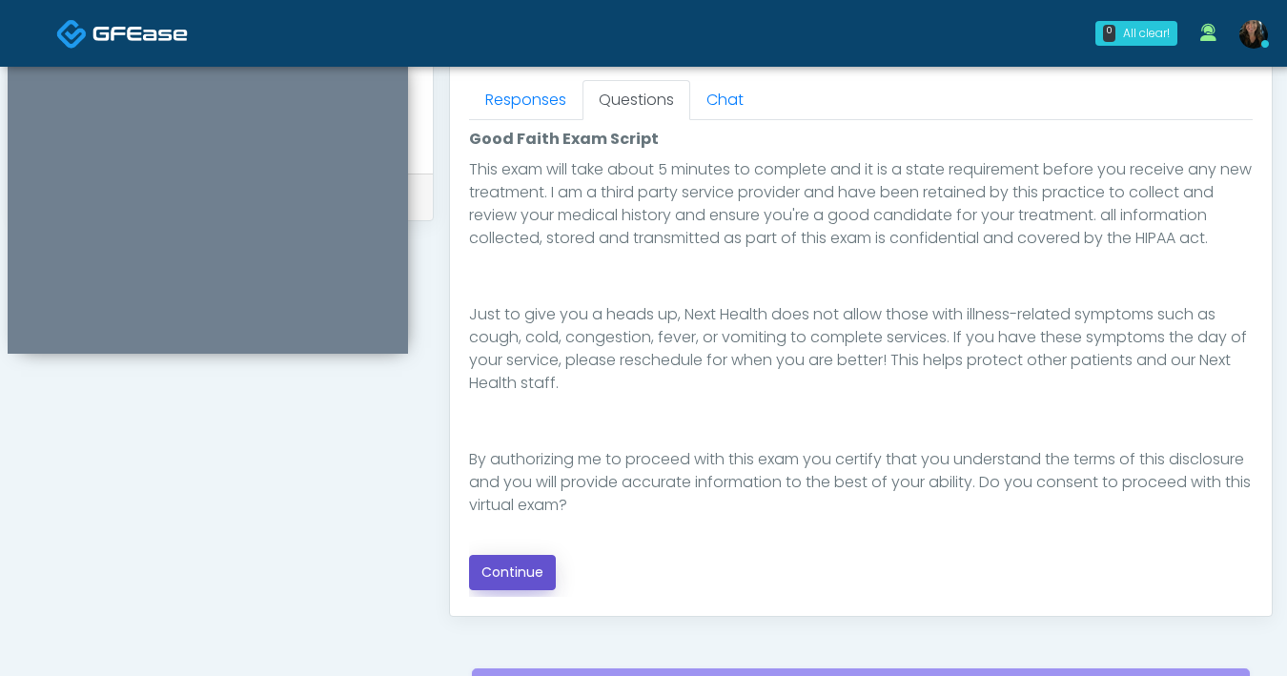
click at [500, 563] on button "Continue" at bounding box center [512, 572] width 87 height 35
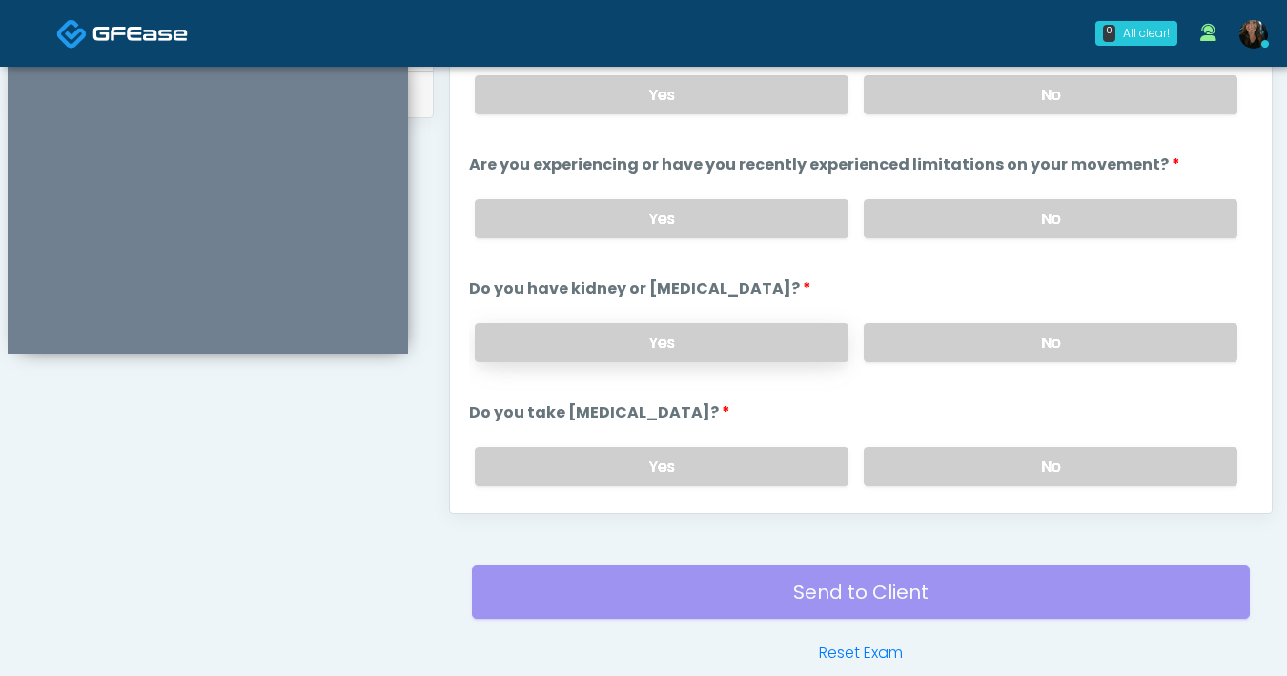
scroll to position [851, 0]
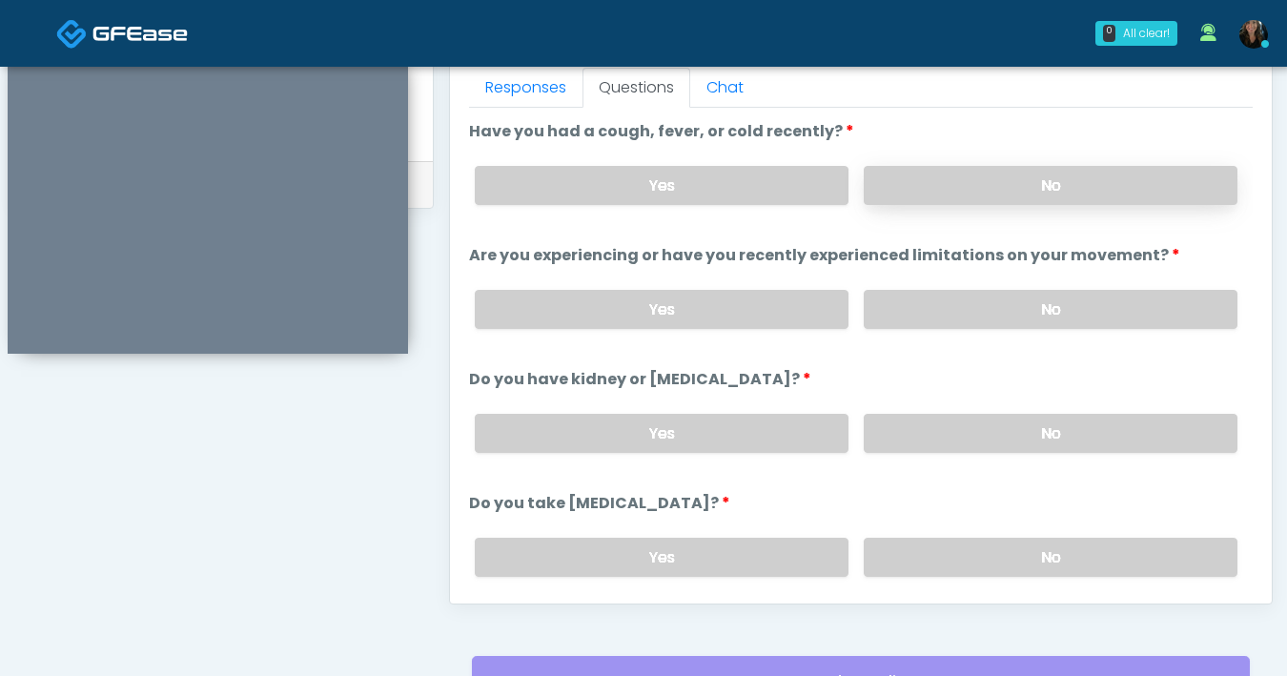
click at [922, 193] on label "No" at bounding box center [1051, 185] width 374 height 39
click at [943, 312] on label "No" at bounding box center [1051, 309] width 374 height 39
drag, startPoint x: 909, startPoint y: 433, endPoint x: 927, endPoint y: 430, distance: 18.3
click at [909, 433] on label "No" at bounding box center [1051, 433] width 374 height 39
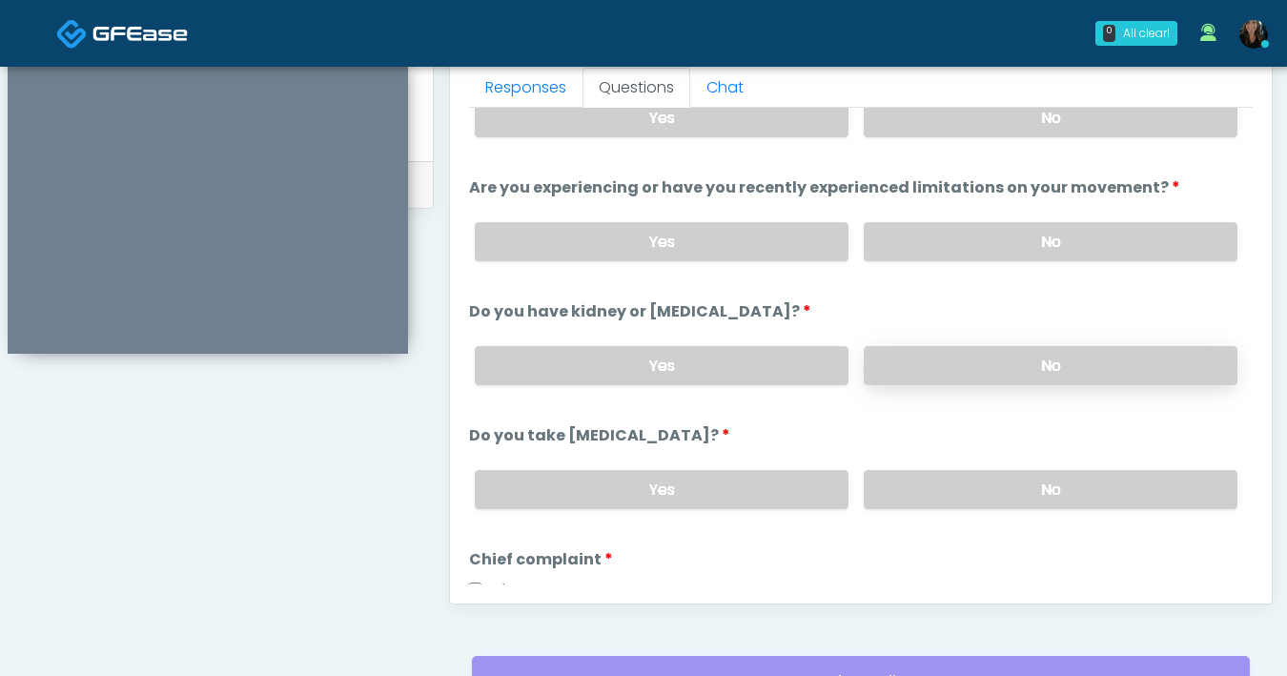
scroll to position [69, 0]
click at [968, 487] on label "No" at bounding box center [1051, 488] width 374 height 39
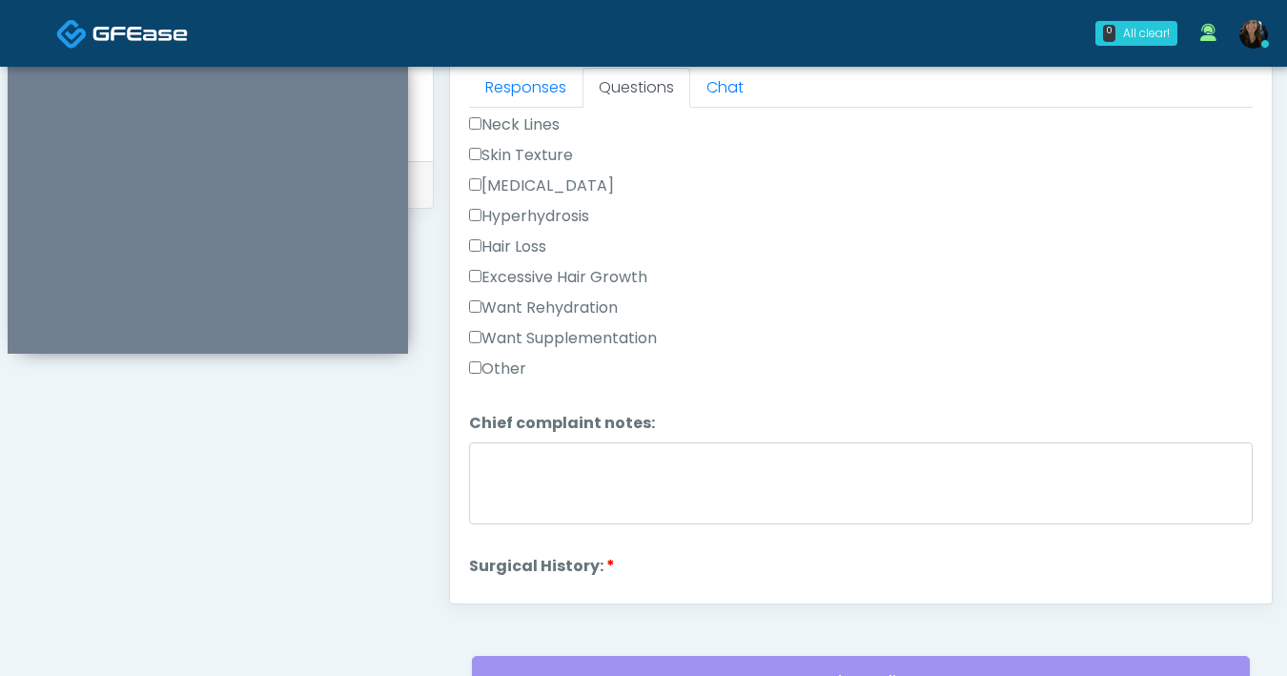
scroll to position [451, 0]
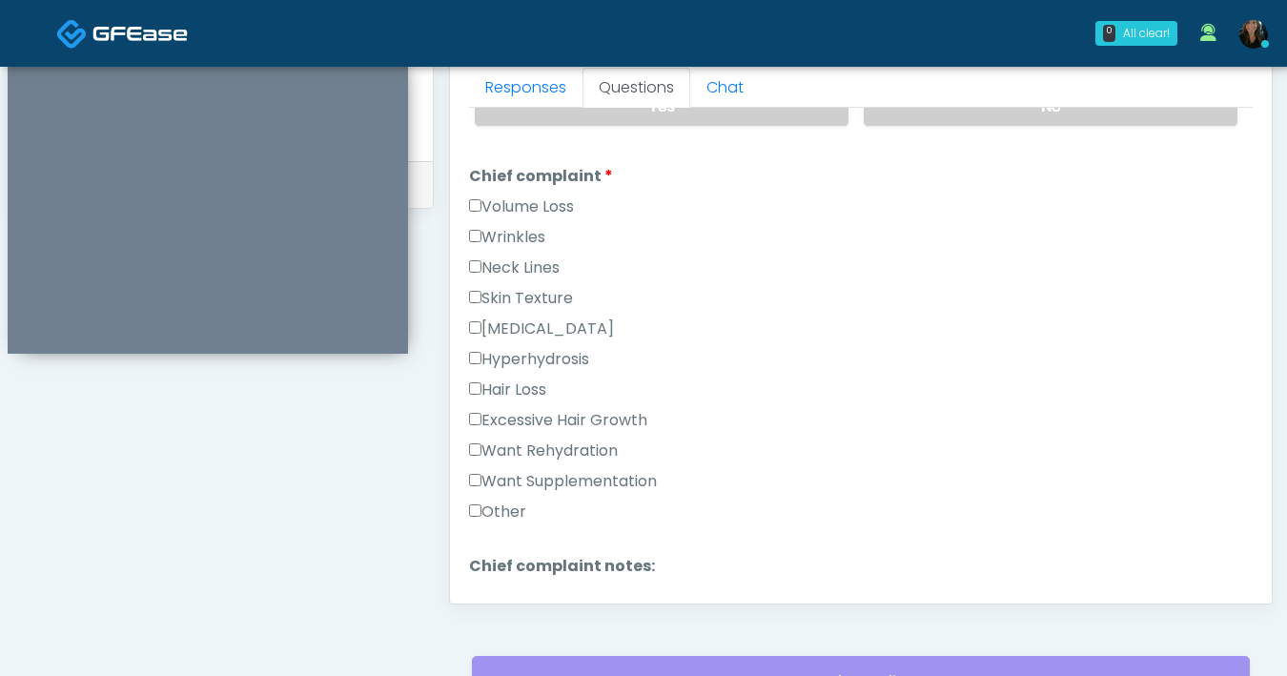
click at [475, 470] on label "Want Supplementation" at bounding box center [563, 481] width 188 height 23
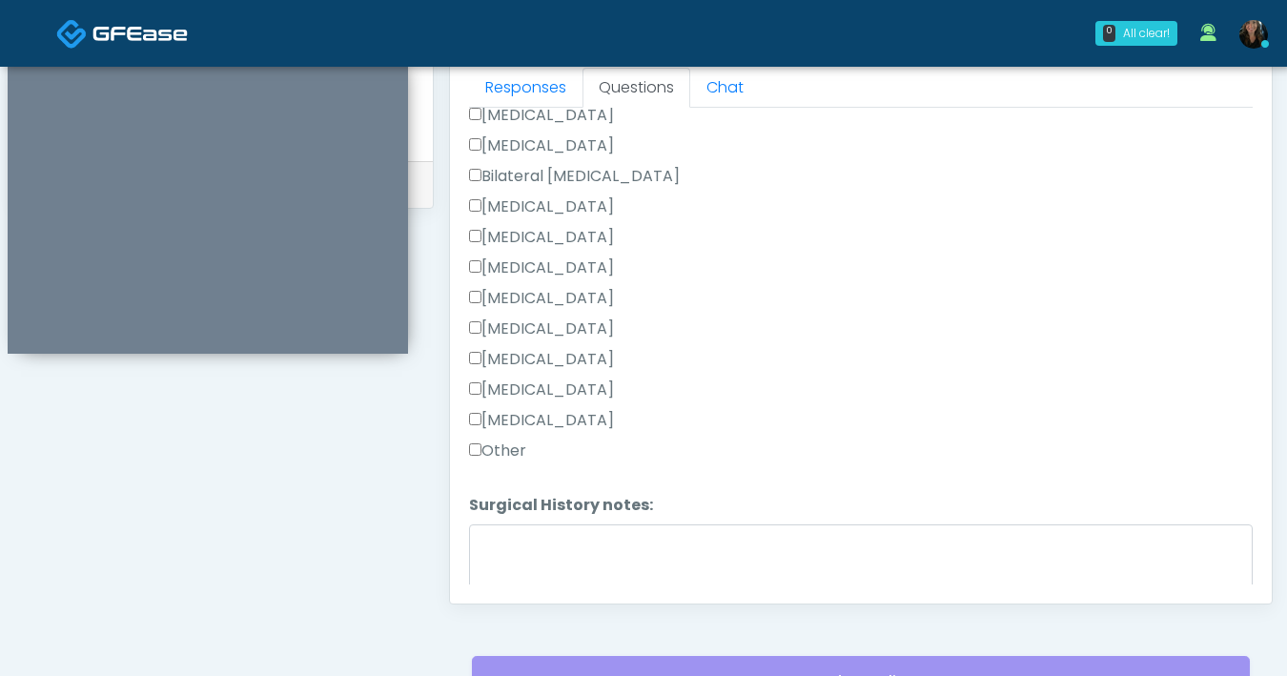
scroll to position [1189, 0]
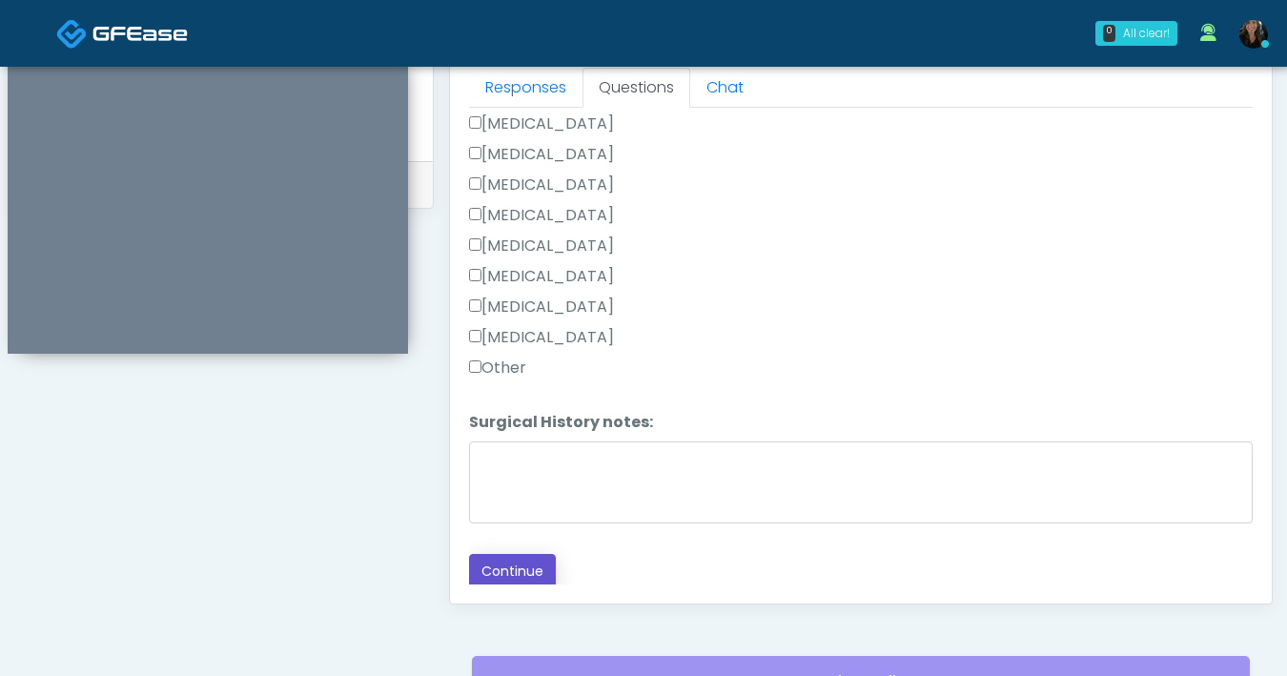
click at [539, 577] on button "Continue" at bounding box center [512, 571] width 87 height 35
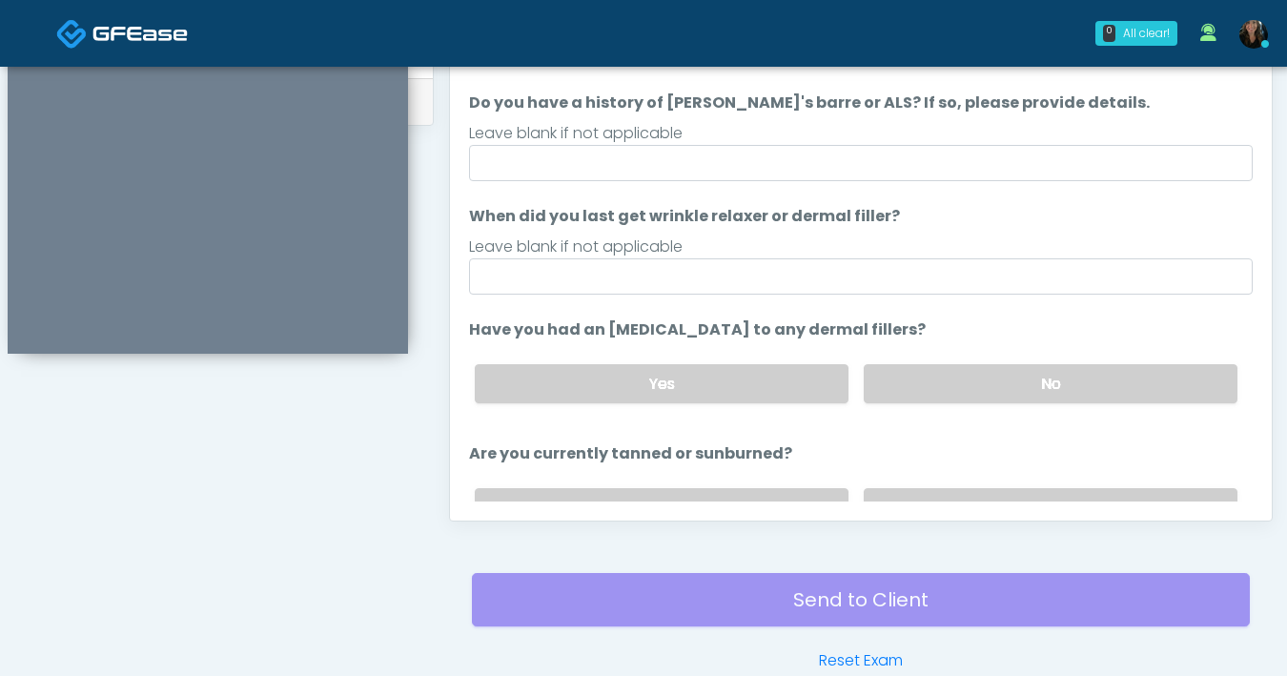
scroll to position [933, 0]
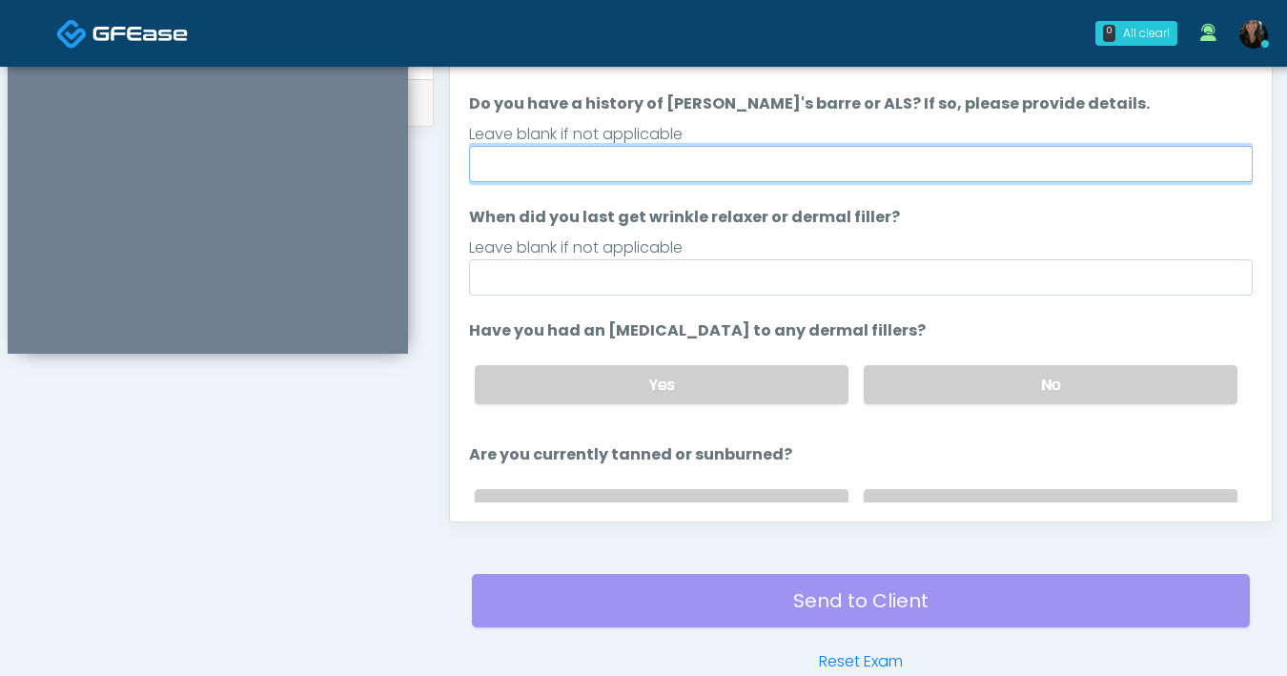
click at [828, 173] on input "Do you have a history of Guillain's barre or ALS? If so, please provide details." at bounding box center [861, 164] width 784 height 36
type input "**"
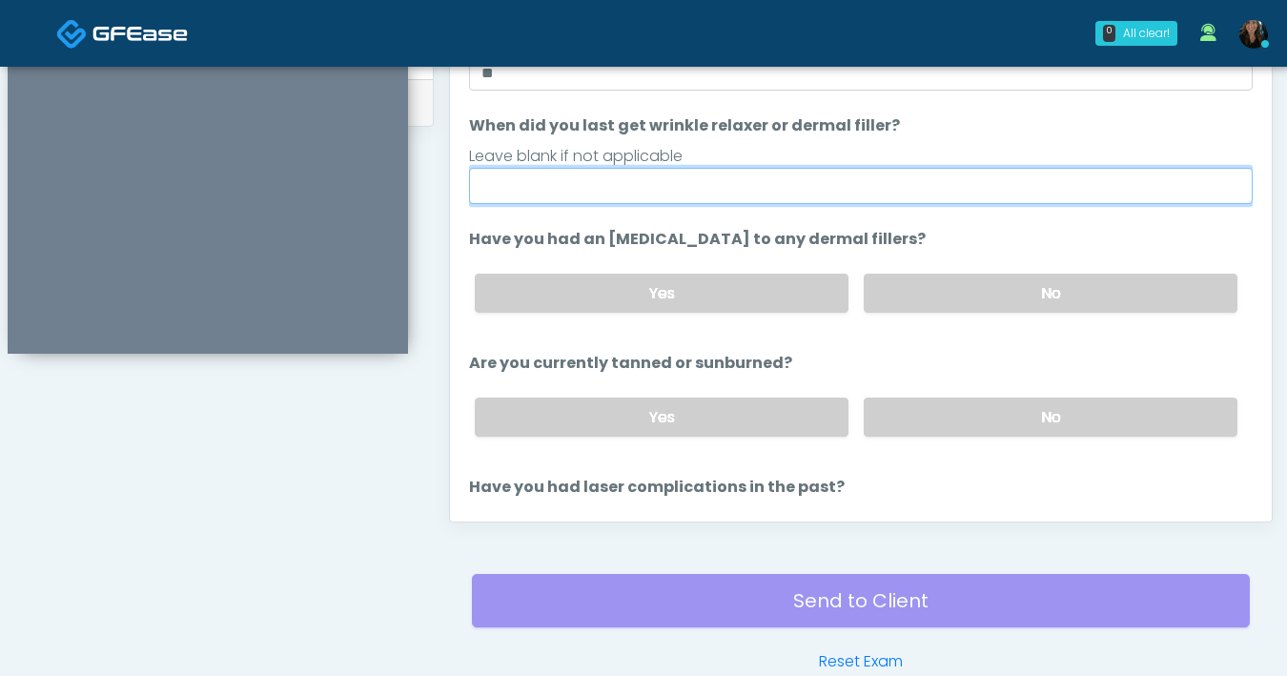
scroll to position [186, 0]
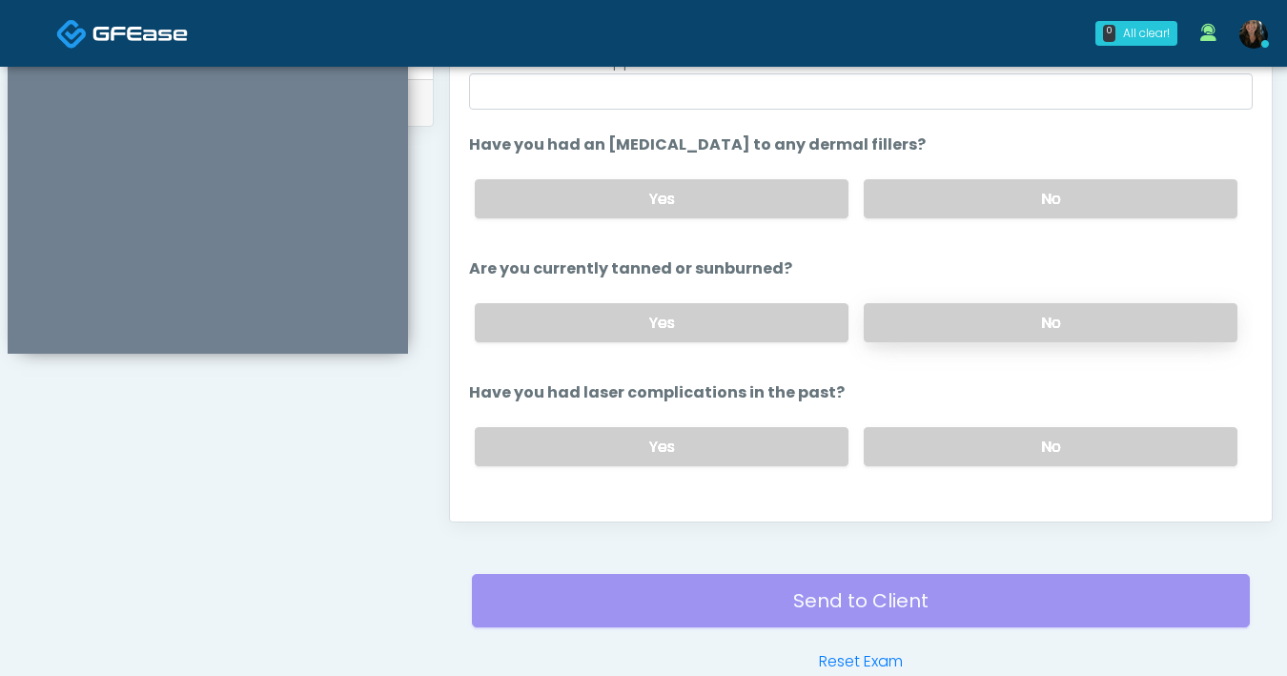
click at [950, 328] on label "No" at bounding box center [1051, 322] width 374 height 39
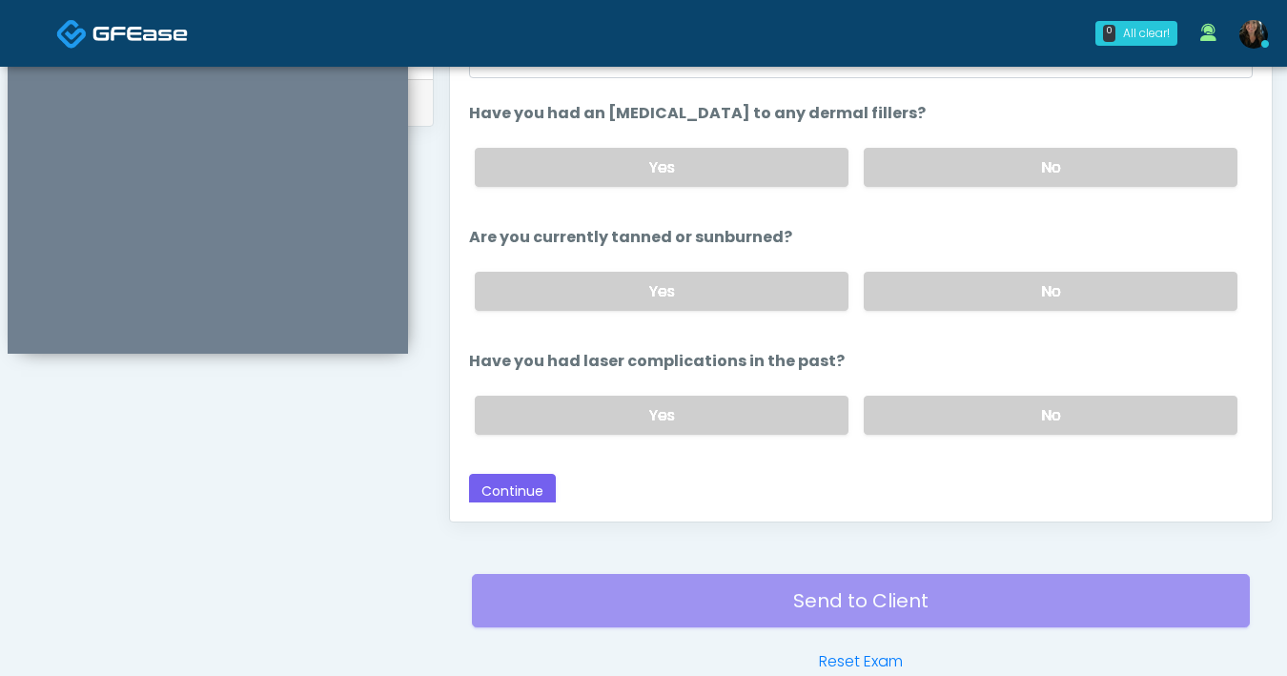
scroll to position [221, 0]
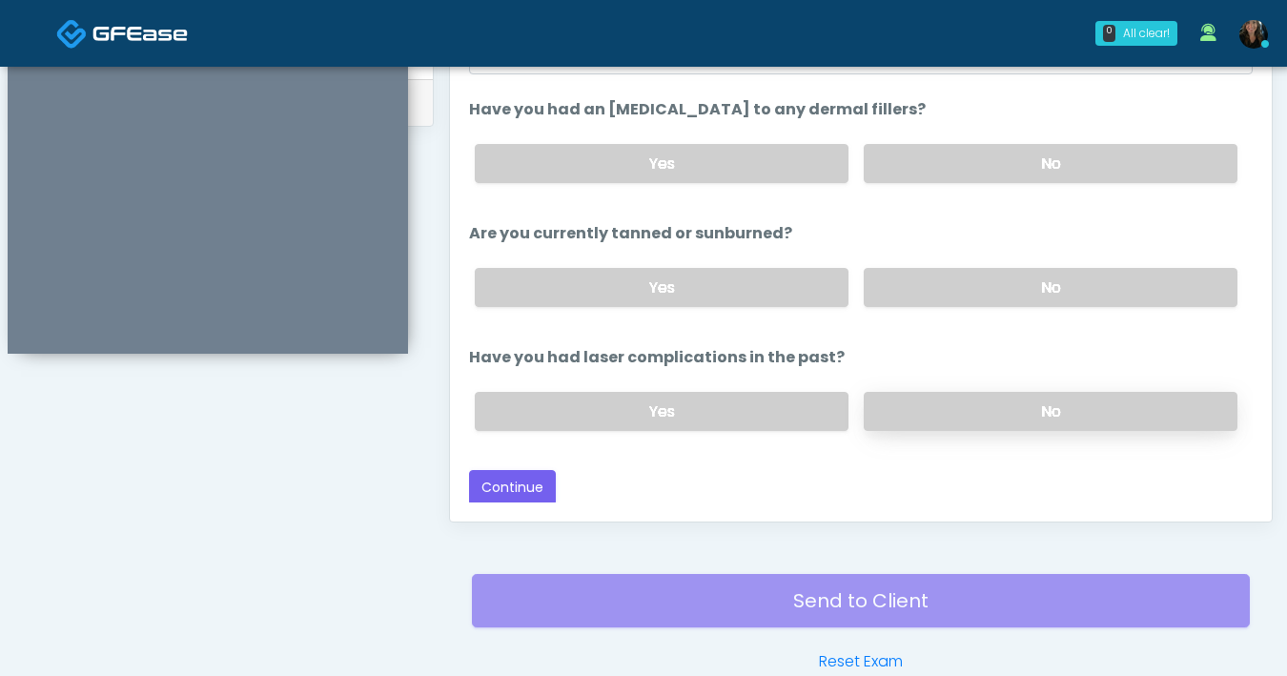
click at [941, 413] on label "No" at bounding box center [1051, 411] width 374 height 39
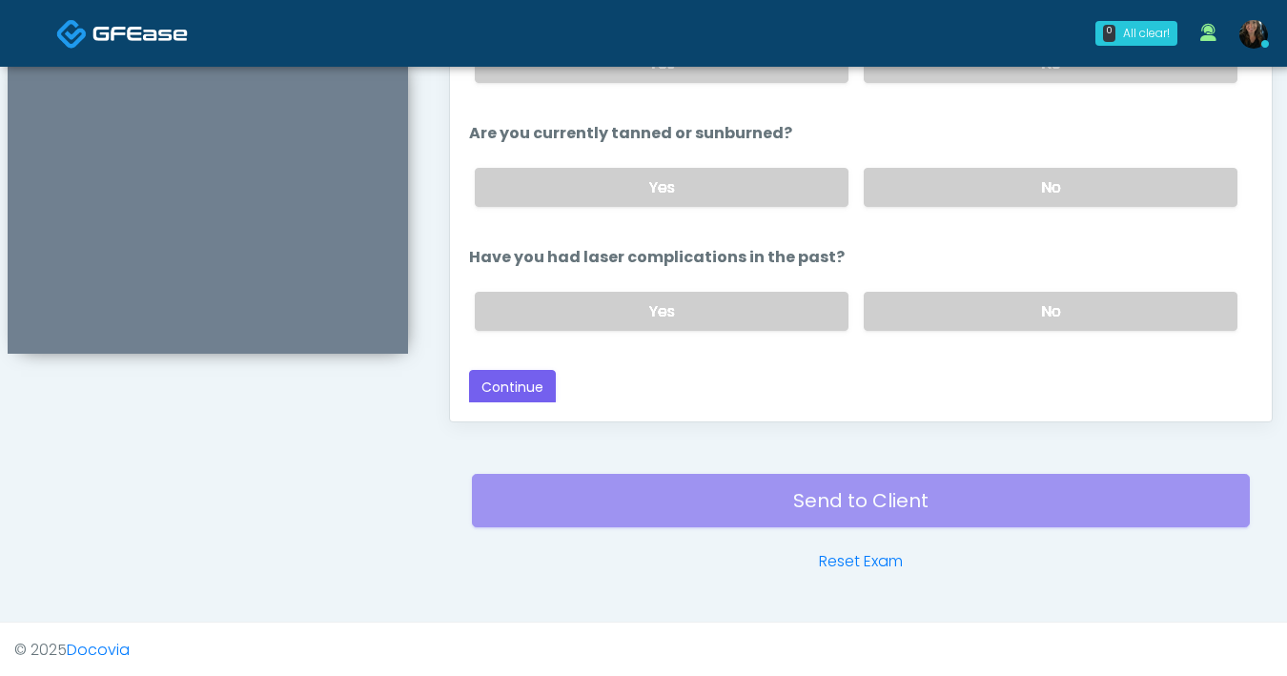
scroll to position [1035, 0]
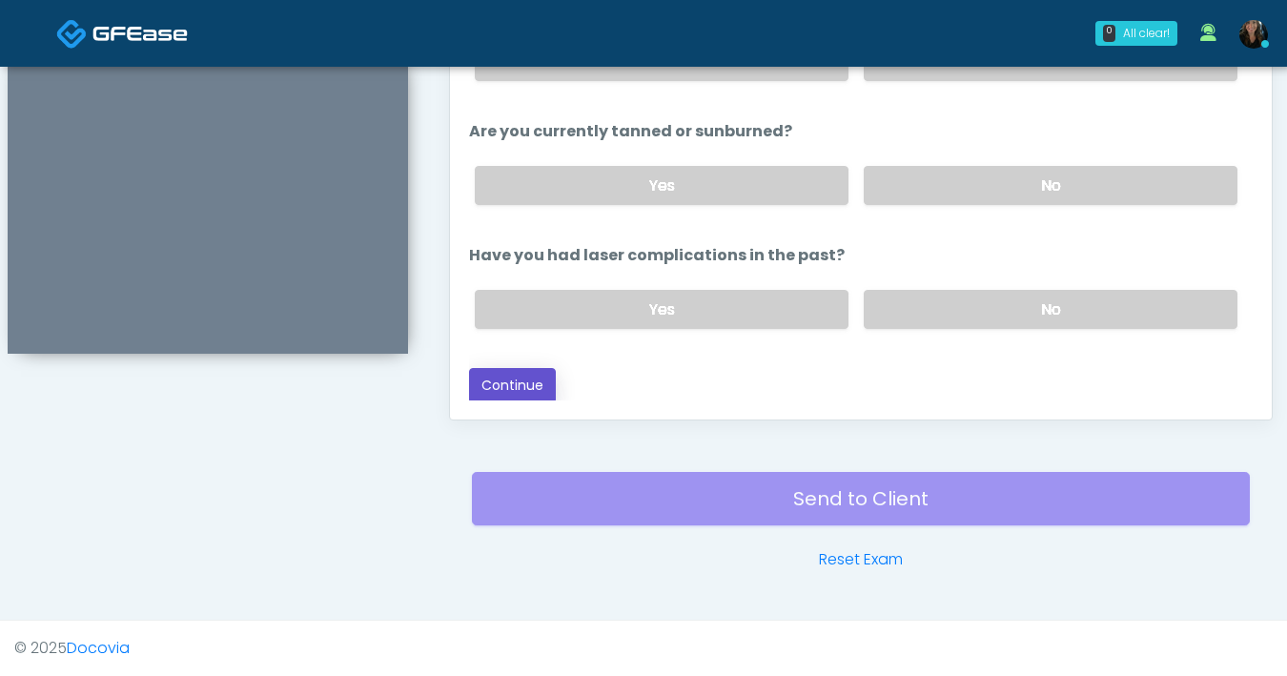
click at [548, 382] on button "Continue" at bounding box center [512, 385] width 87 height 35
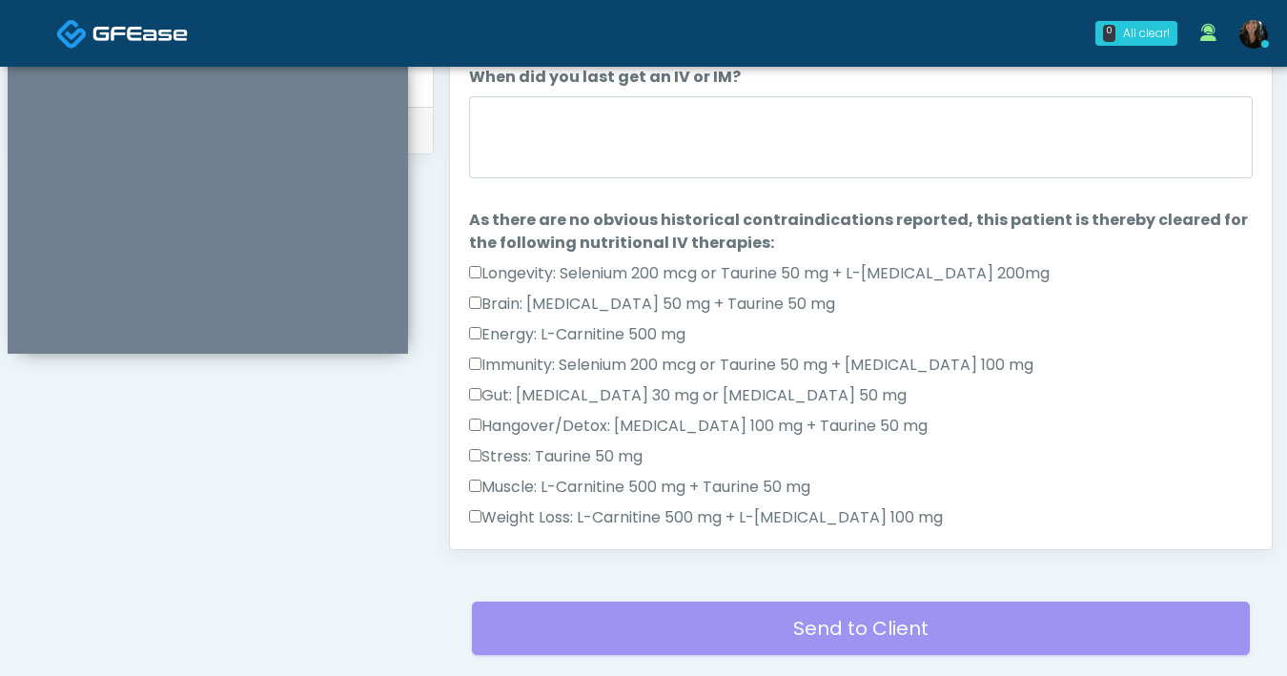
scroll to position [688, 0]
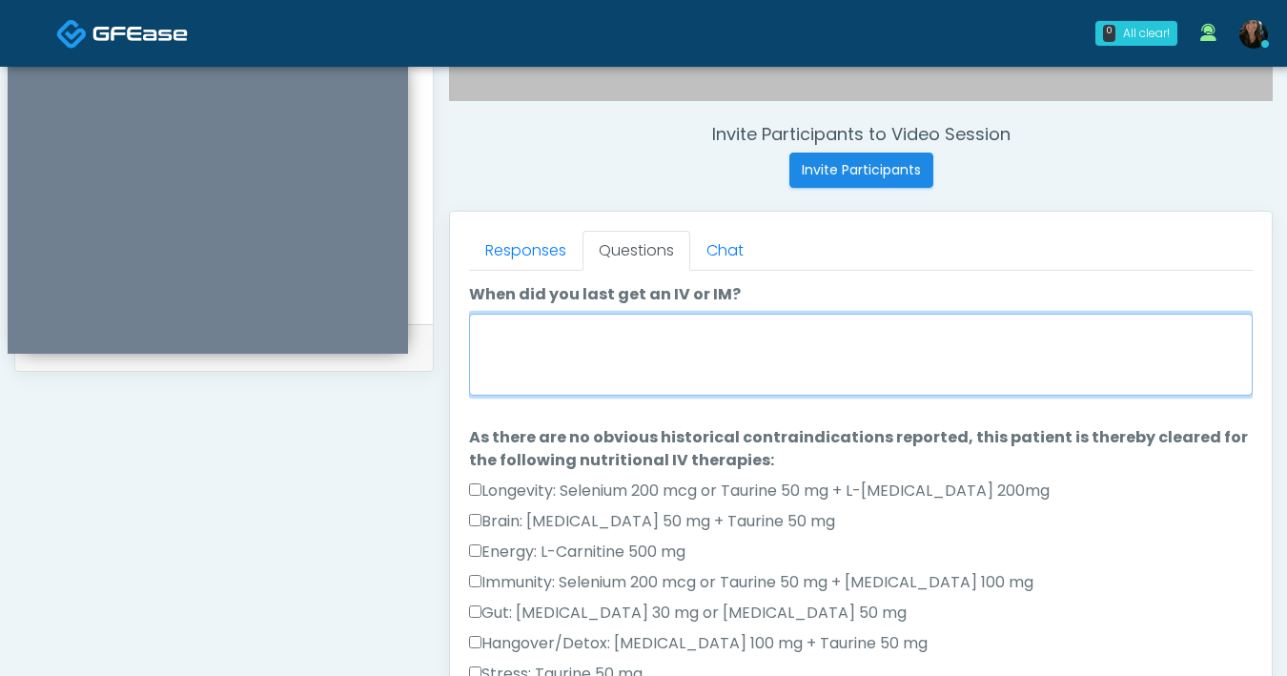
click at [642, 370] on textarea "When did you last get an IV or IM?" at bounding box center [861, 355] width 784 height 82
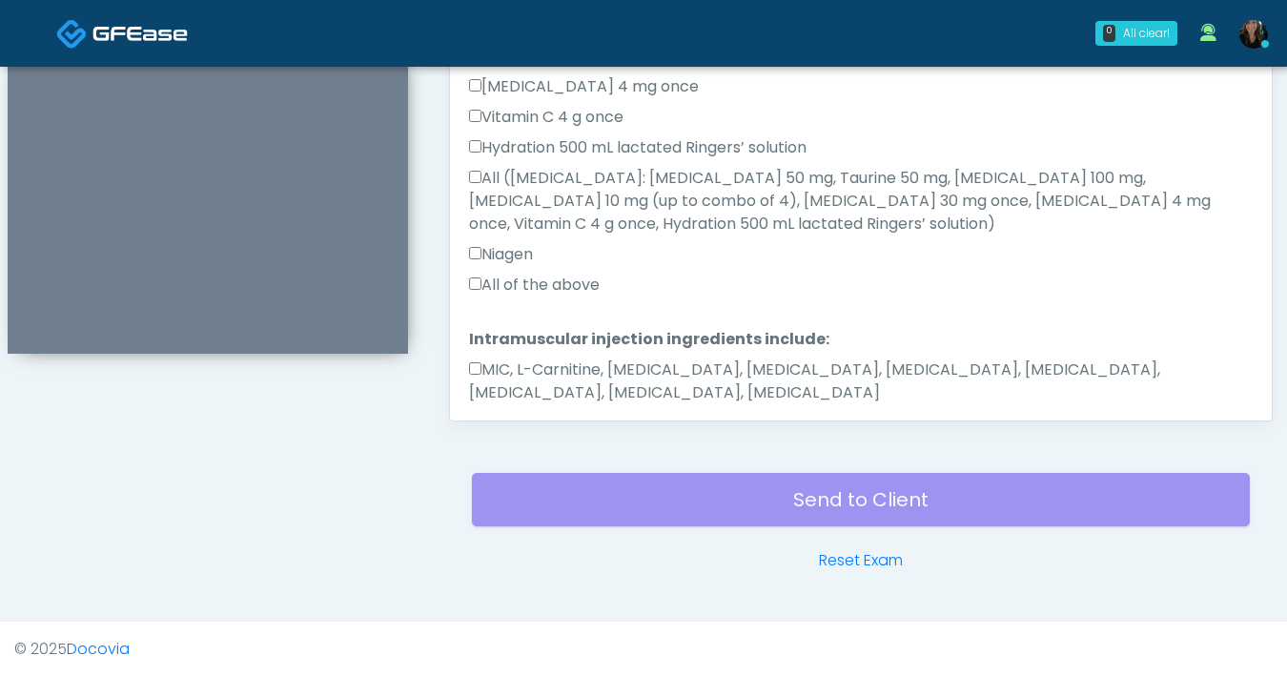
scroll to position [1035, 0]
type textarea "**********"
click at [541, 435] on button "Continue" at bounding box center [512, 452] width 87 height 35
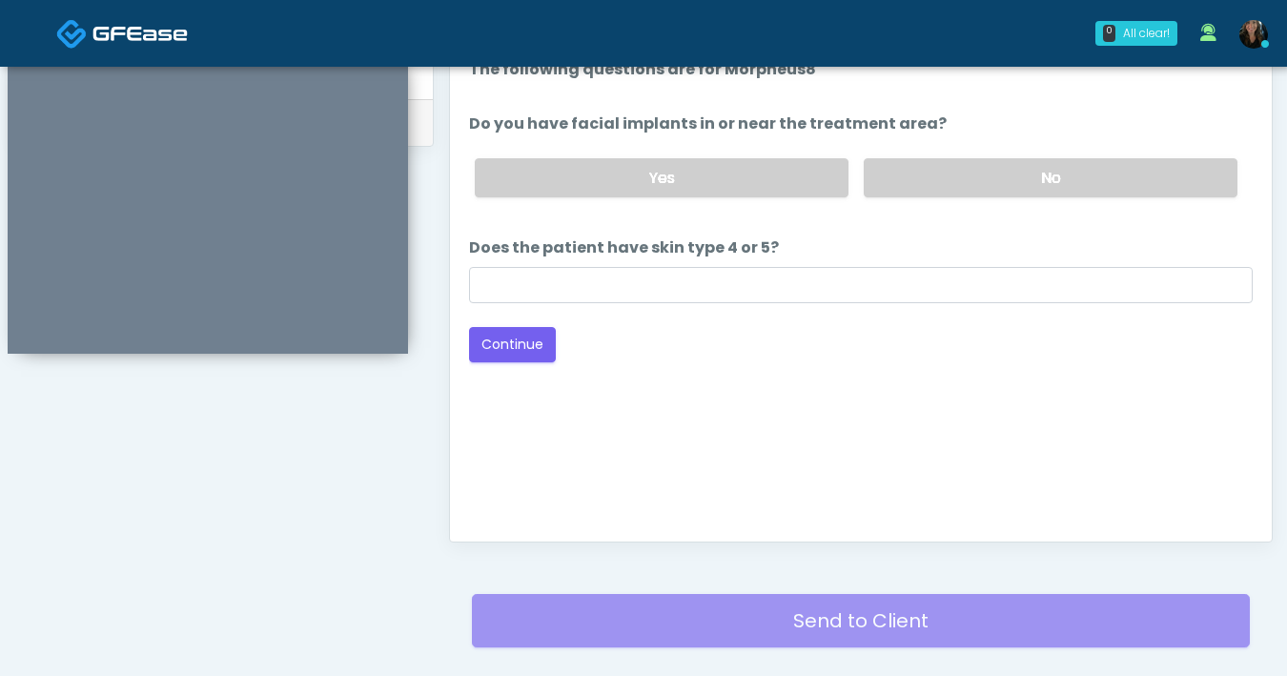
scroll to position [911, 0]
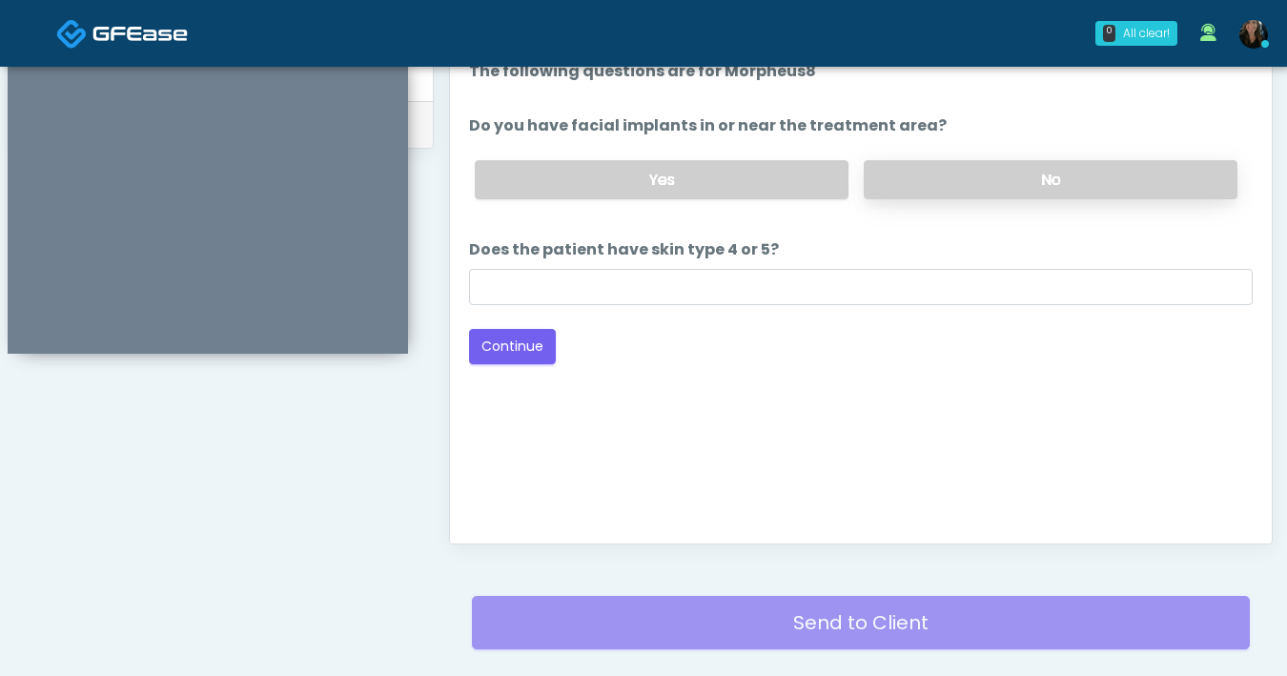
click at [963, 164] on label "No" at bounding box center [1051, 179] width 374 height 39
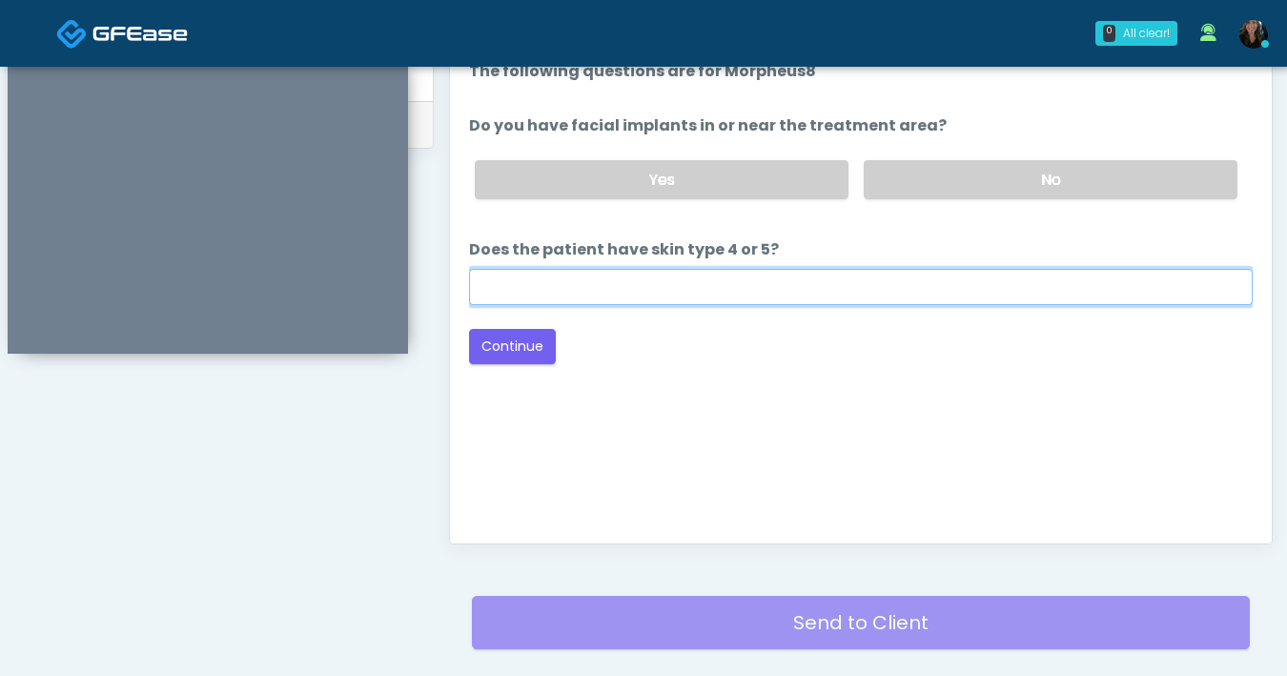
click at [859, 281] on input "Does the patient have skin type 4 or 5?" at bounding box center [861, 287] width 784 height 36
type input "**"
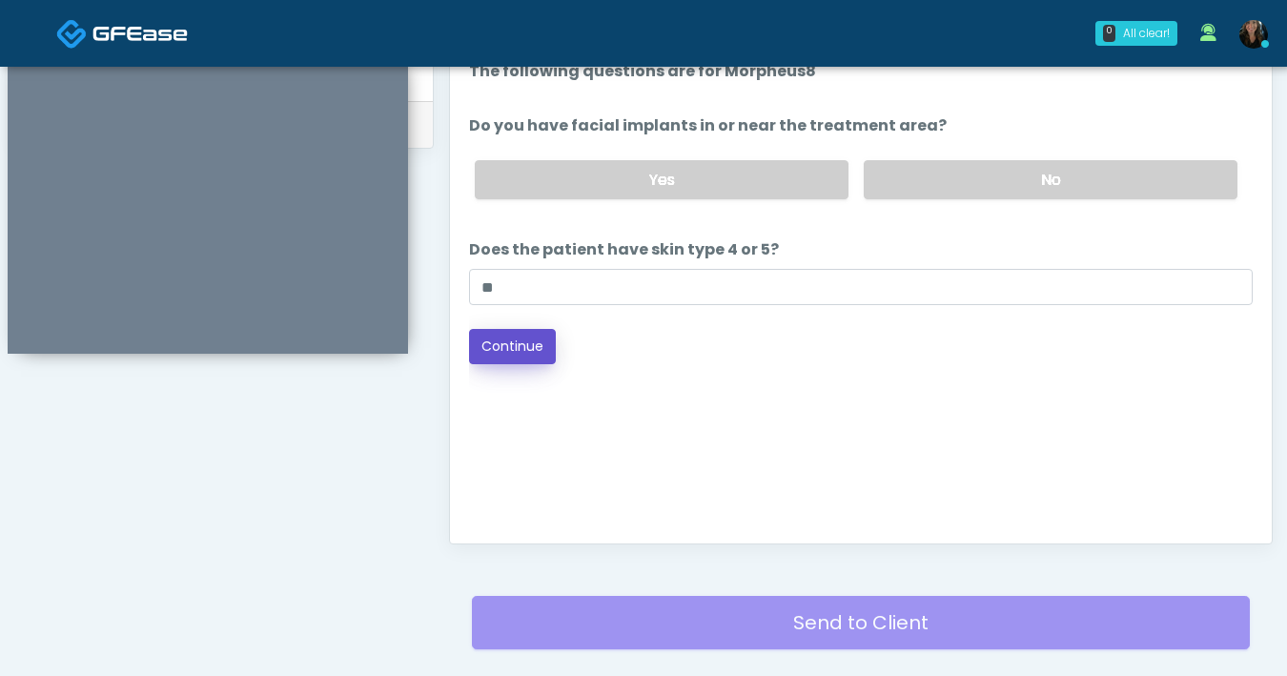
click at [526, 357] on button "Continue" at bounding box center [512, 346] width 87 height 35
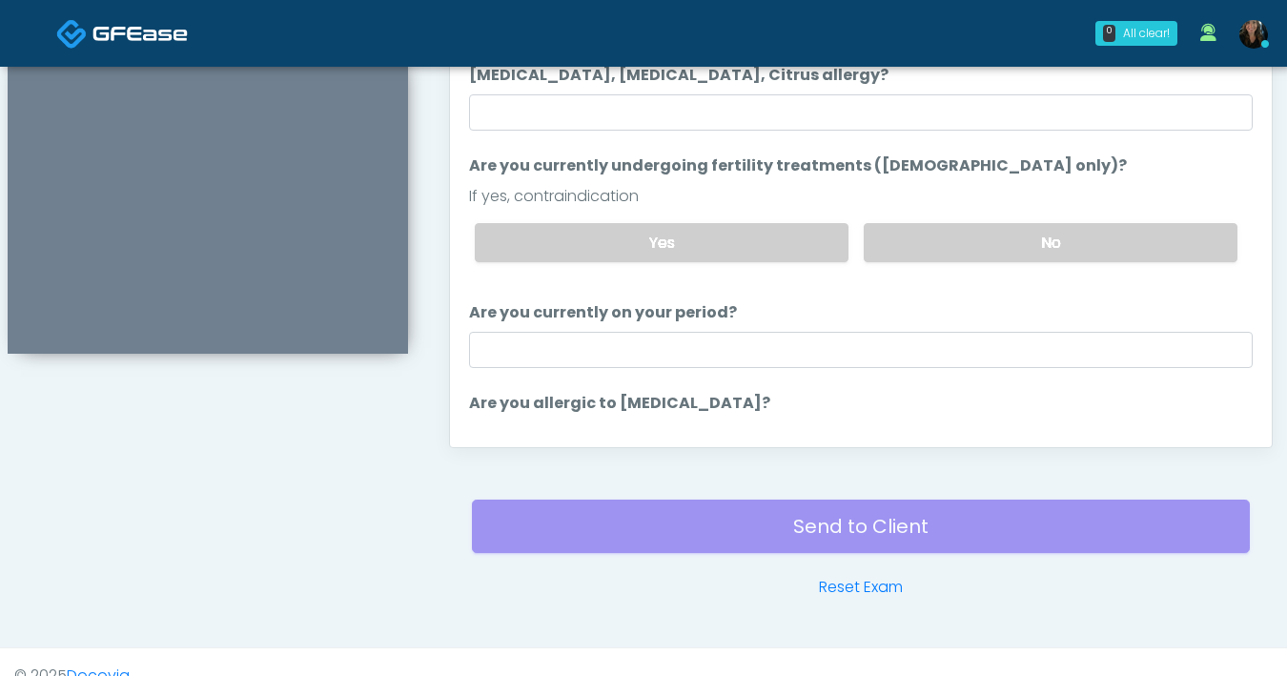
scroll to position [848, 0]
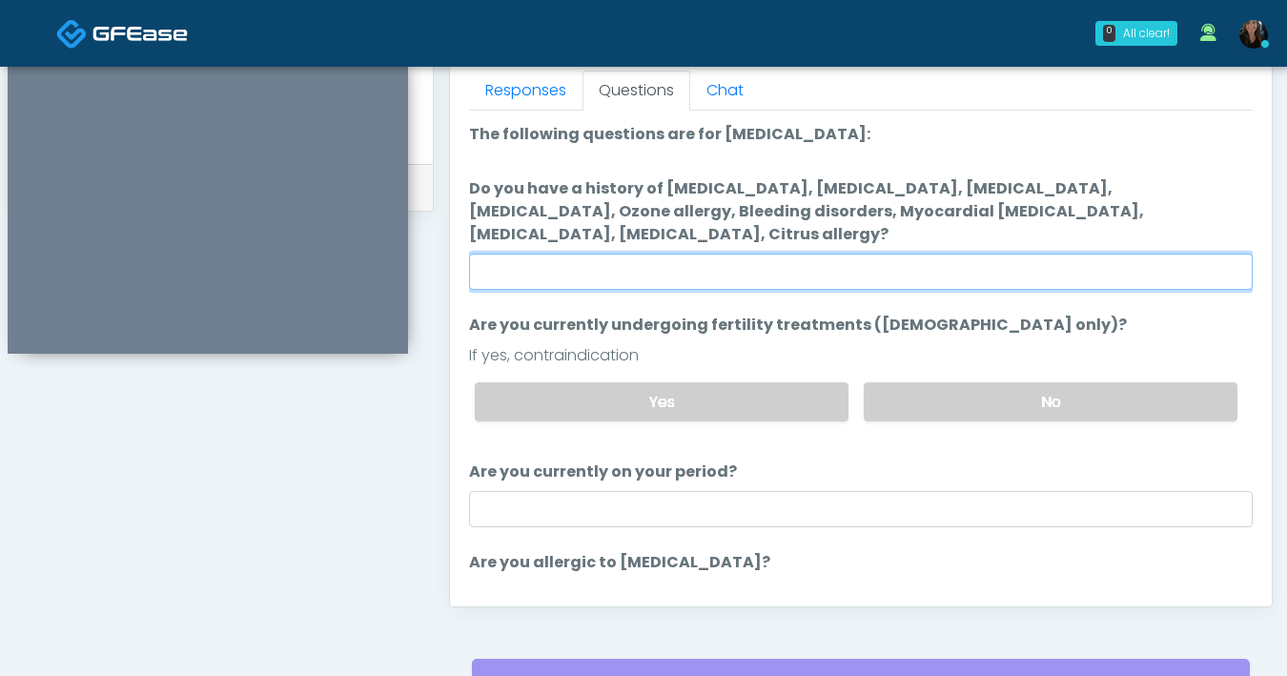
click at [740, 275] on input "Do you have a history of Hyperthyroidism, Hypotension, Hypocalcemia, Hypoglycem…" at bounding box center [861, 272] width 784 height 36
type input "**"
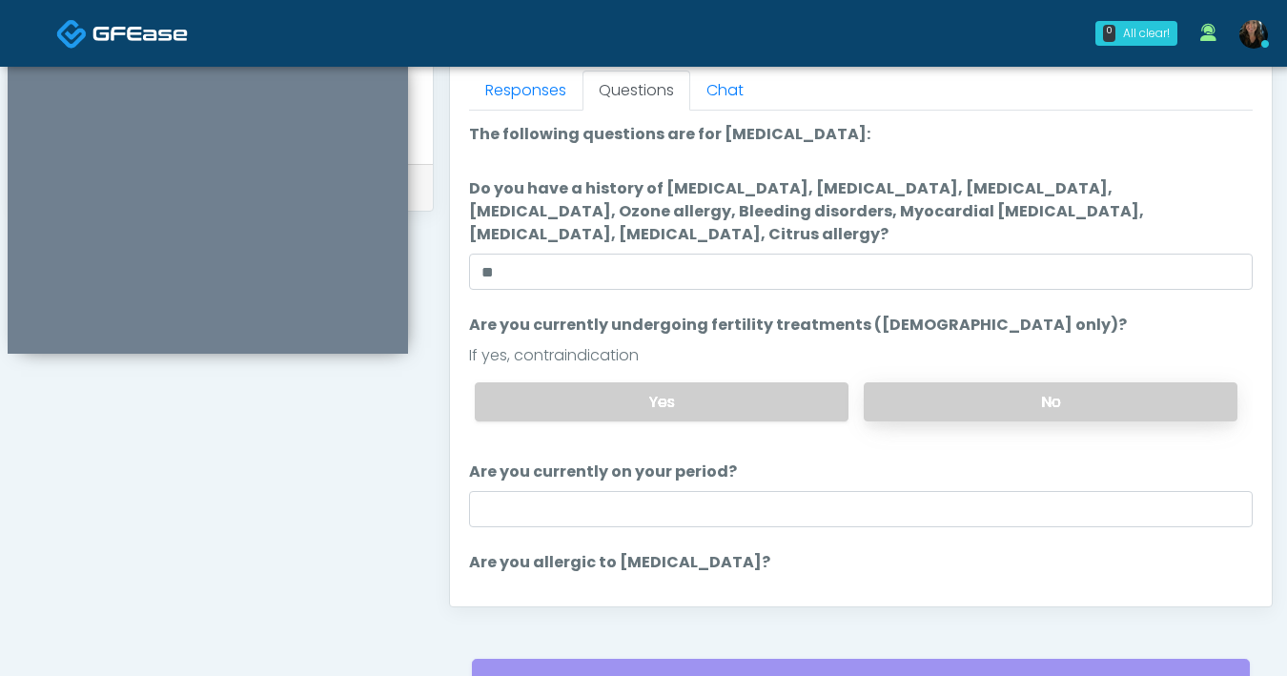
click at [933, 407] on label "No" at bounding box center [1051, 401] width 374 height 39
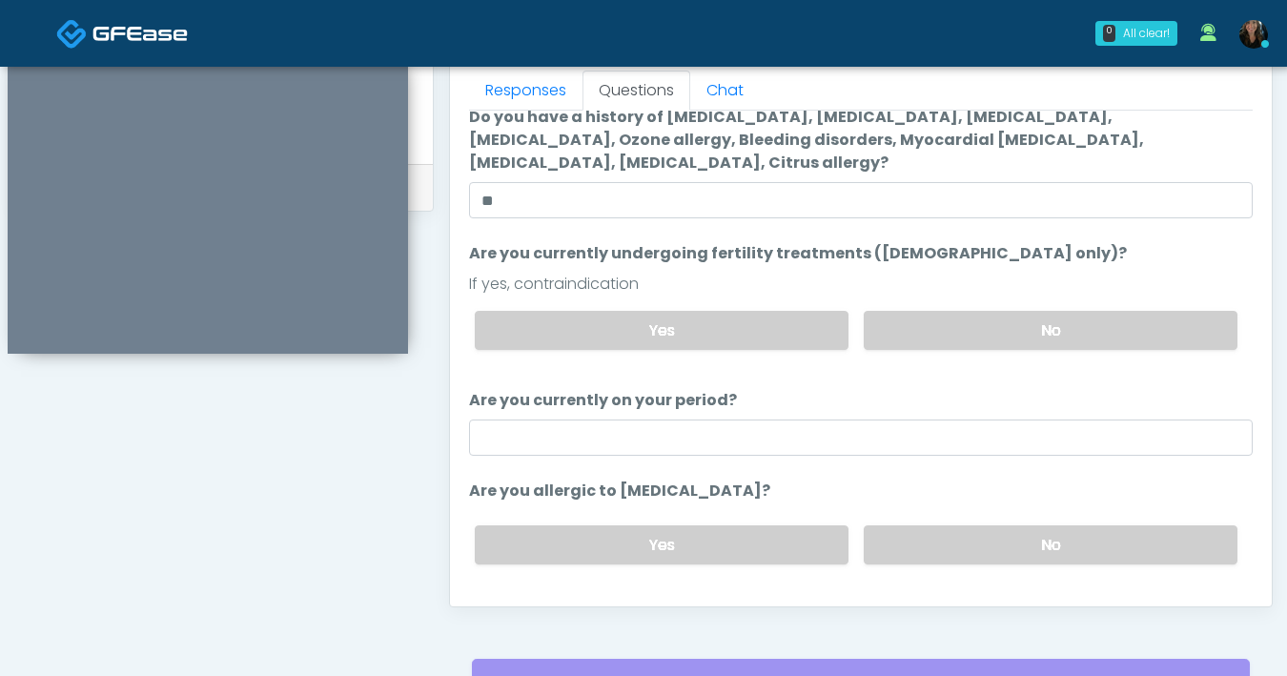
scroll to position [107, 0]
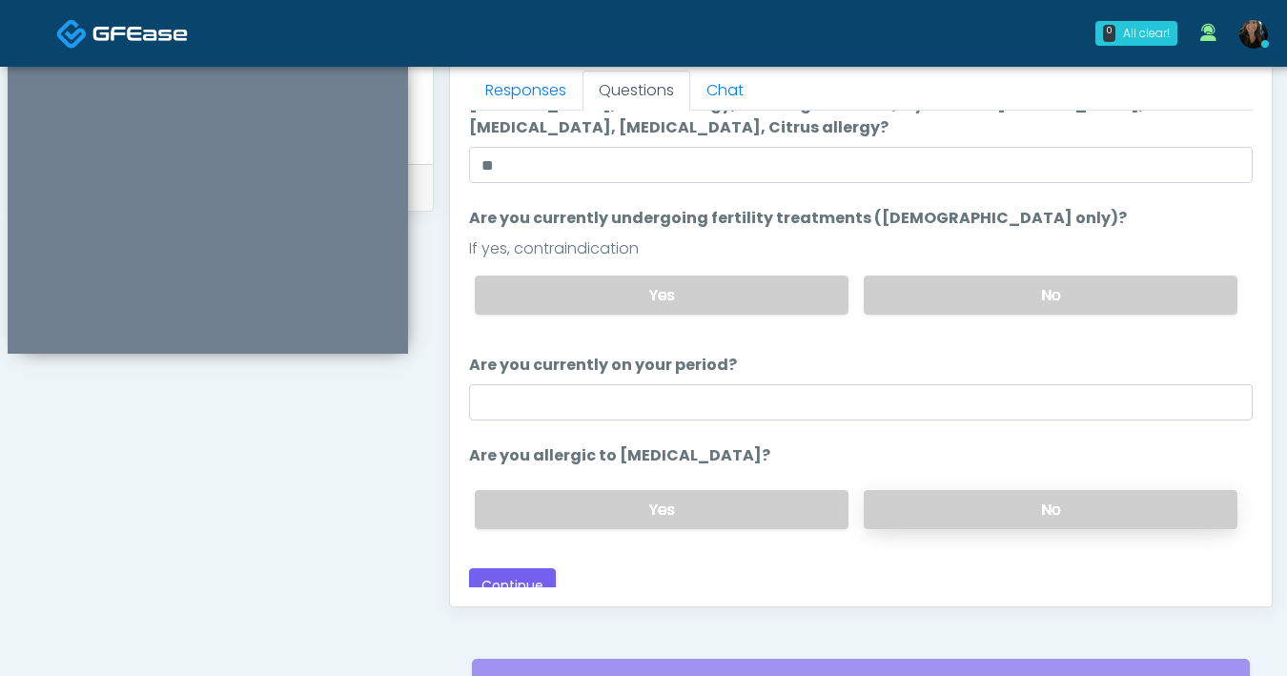
click at [920, 504] on label "No" at bounding box center [1051, 509] width 374 height 39
click at [538, 579] on button "Continue" at bounding box center [512, 585] width 87 height 35
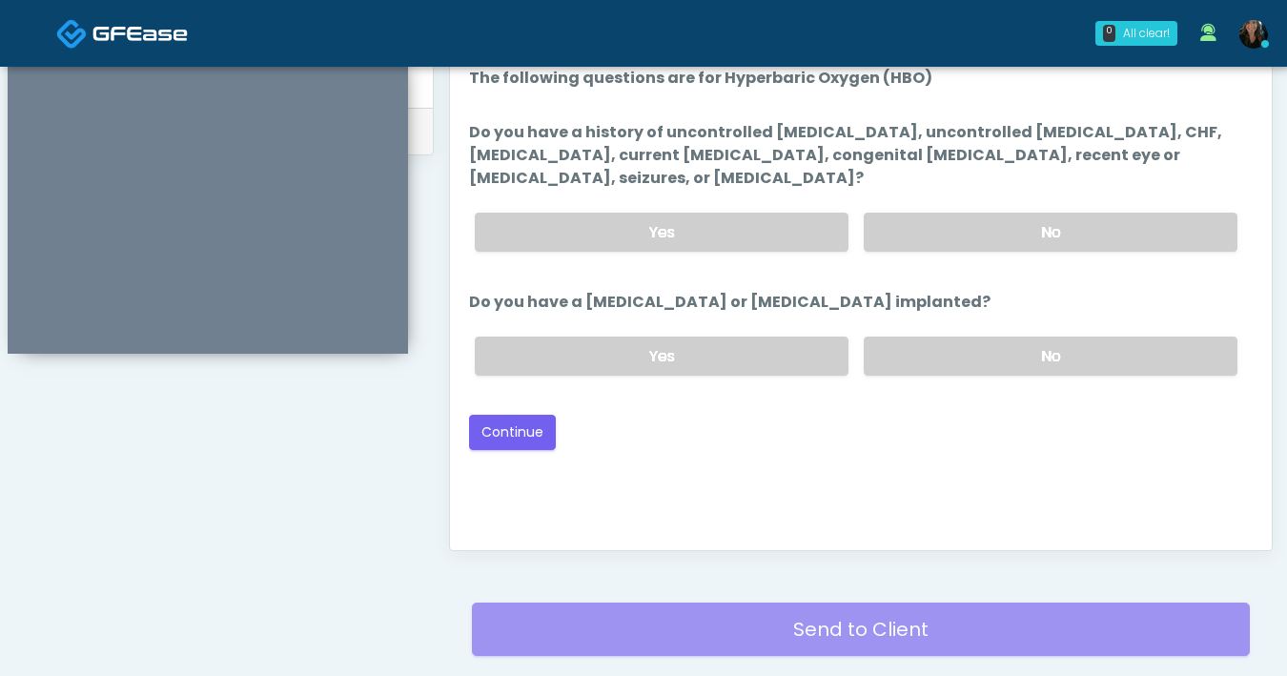
scroll to position [904, 0]
click at [981, 232] on label "No" at bounding box center [1051, 233] width 374 height 39
click at [956, 356] on label "No" at bounding box center [1051, 356] width 374 height 39
click at [492, 434] on button "Continue" at bounding box center [512, 433] width 87 height 35
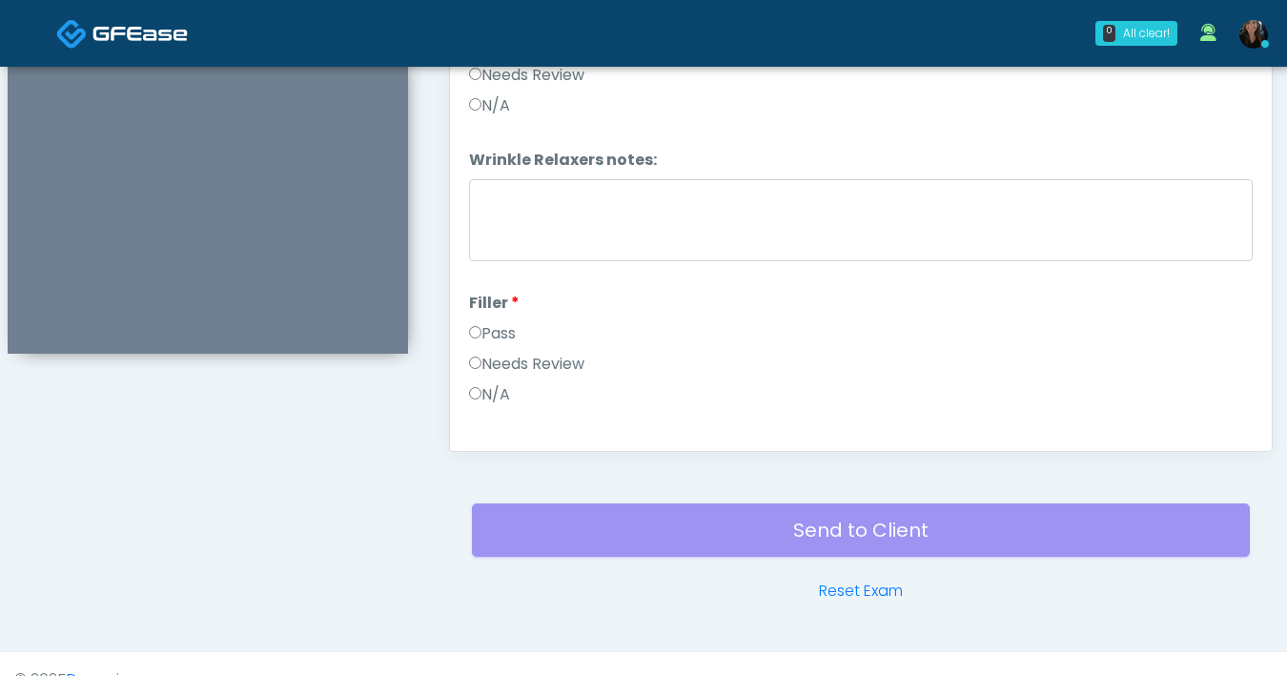
scroll to position [859, 0]
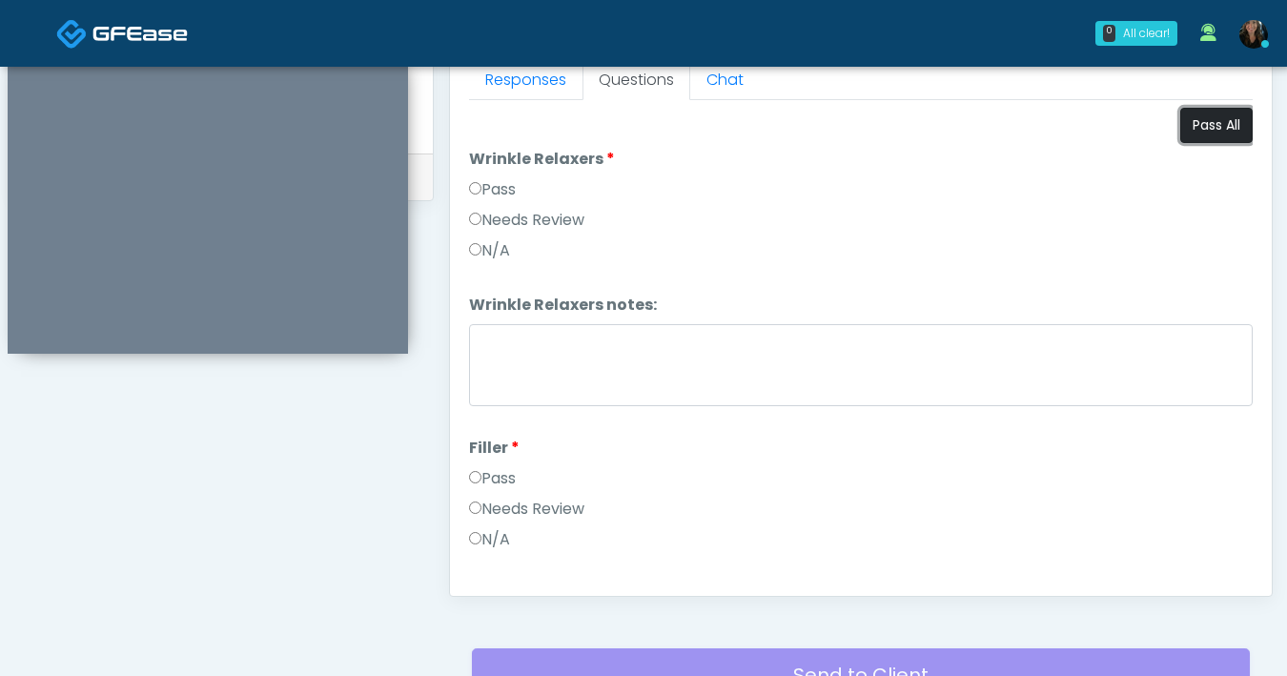
click at [1198, 126] on button "Pass All" at bounding box center [1216, 125] width 72 height 35
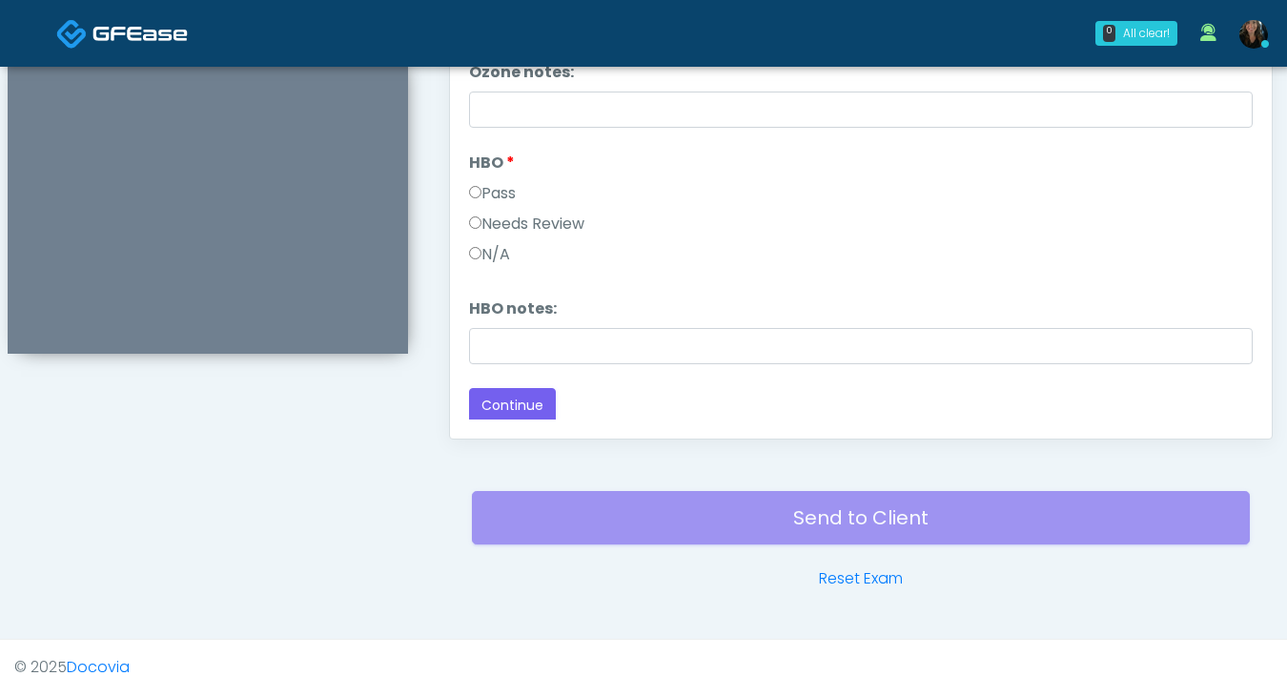
scroll to position [1035, 0]
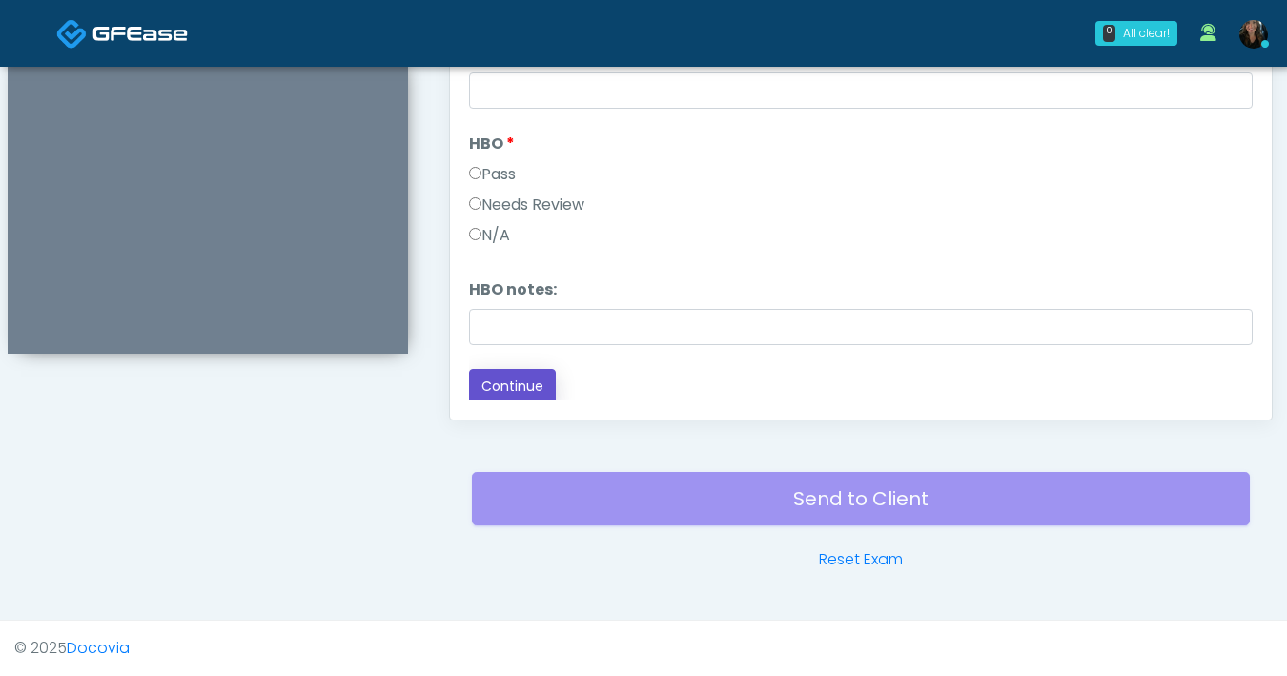
click at [475, 383] on button "Continue" at bounding box center [512, 386] width 87 height 35
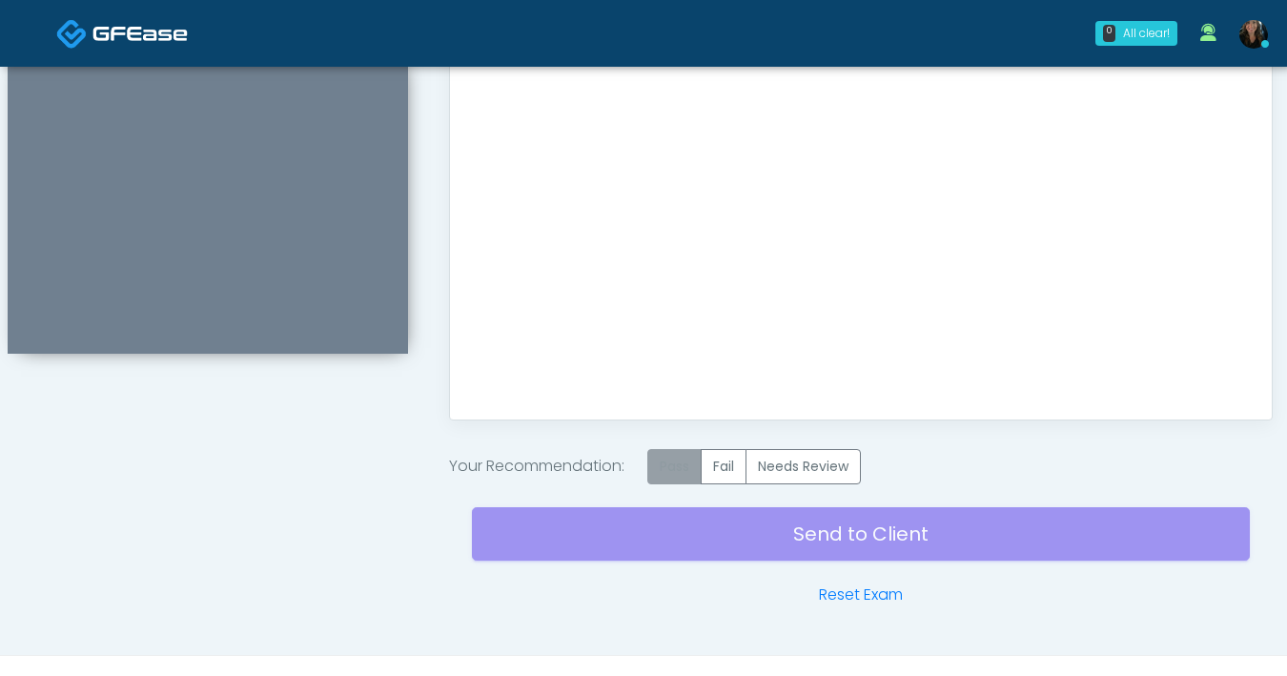
click at [678, 481] on label "Pass" at bounding box center [674, 466] width 54 height 35
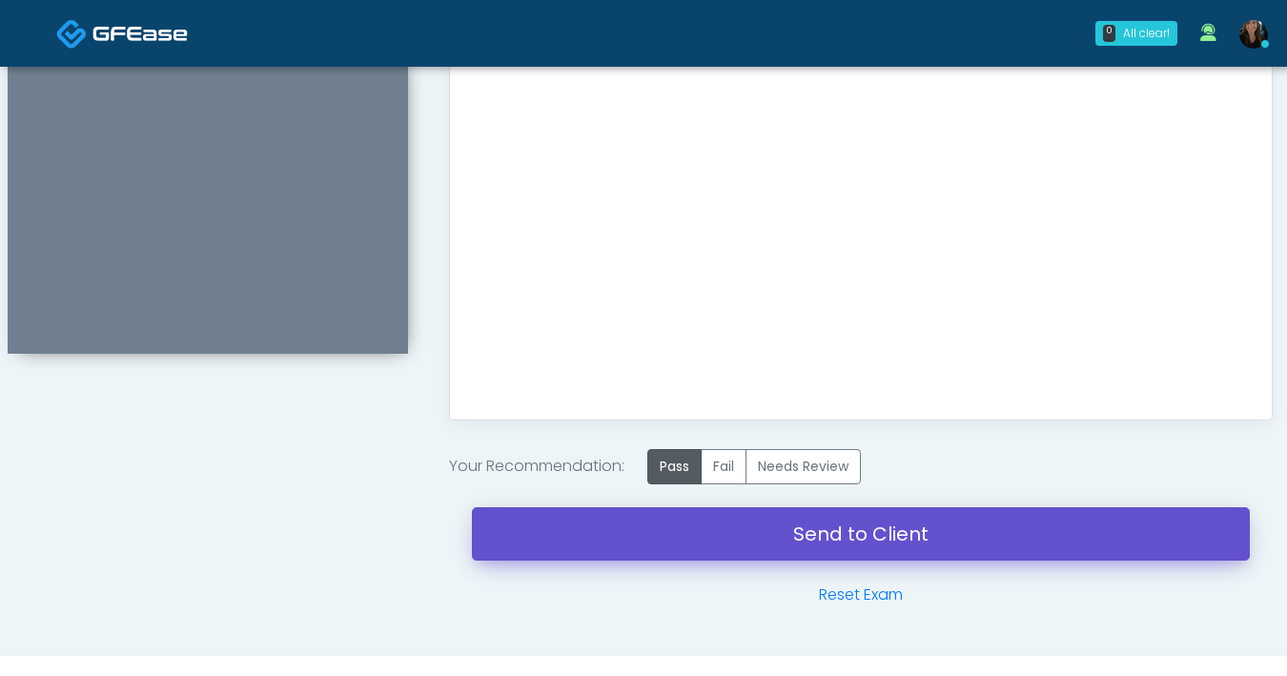
click at [829, 526] on link "Send to Client" at bounding box center [861, 533] width 778 height 53
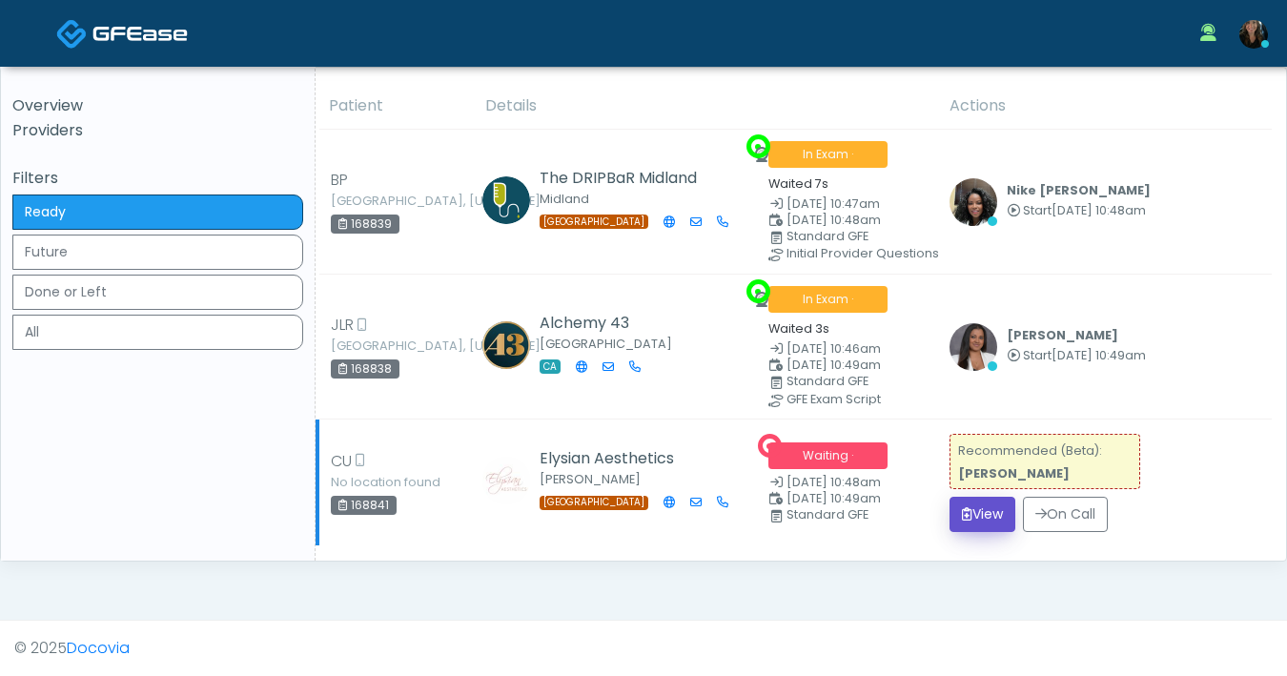
click at [997, 517] on button "View" at bounding box center [982, 514] width 66 height 35
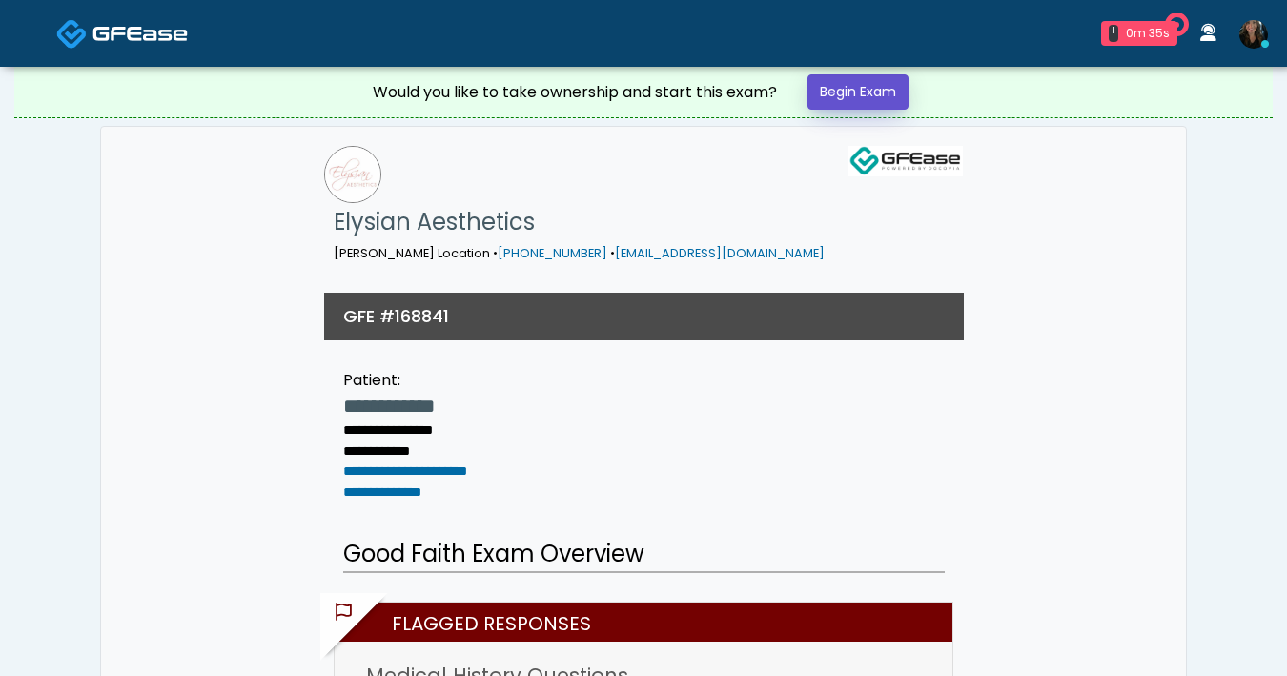
click at [845, 98] on link "Begin Exam" at bounding box center [857, 91] width 101 height 35
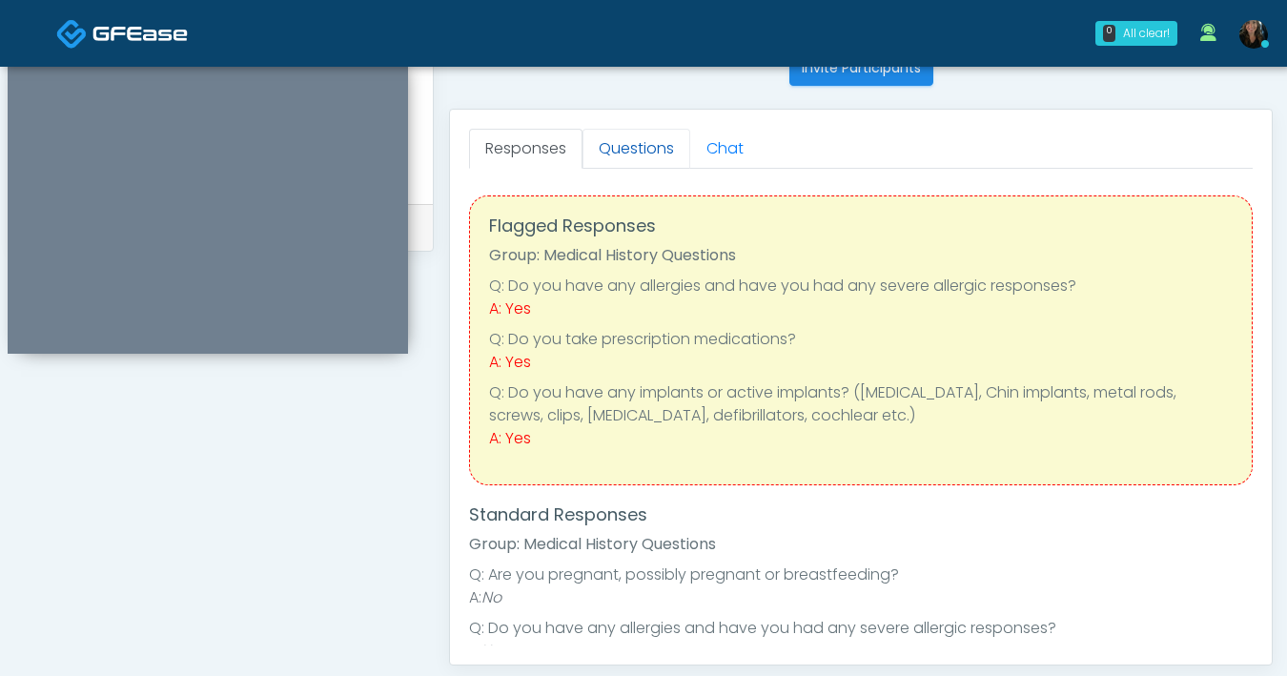
click at [623, 156] on link "Questions" at bounding box center [636, 149] width 108 height 40
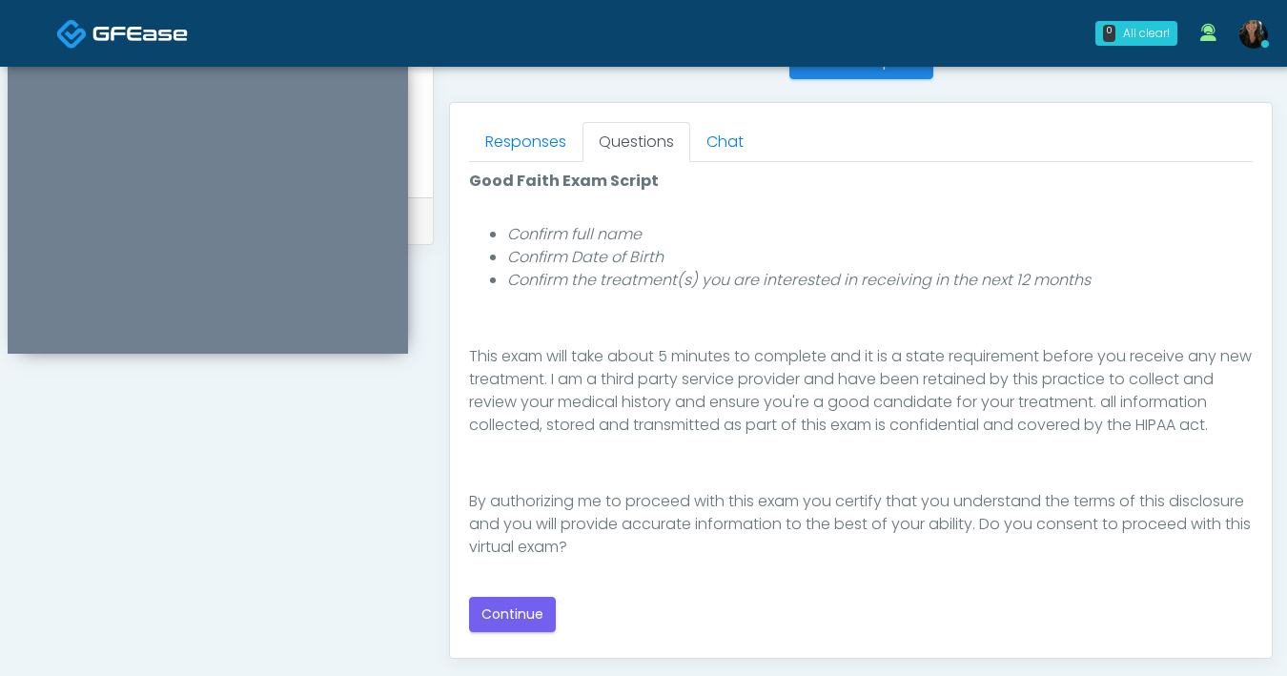
scroll to position [894, 0]
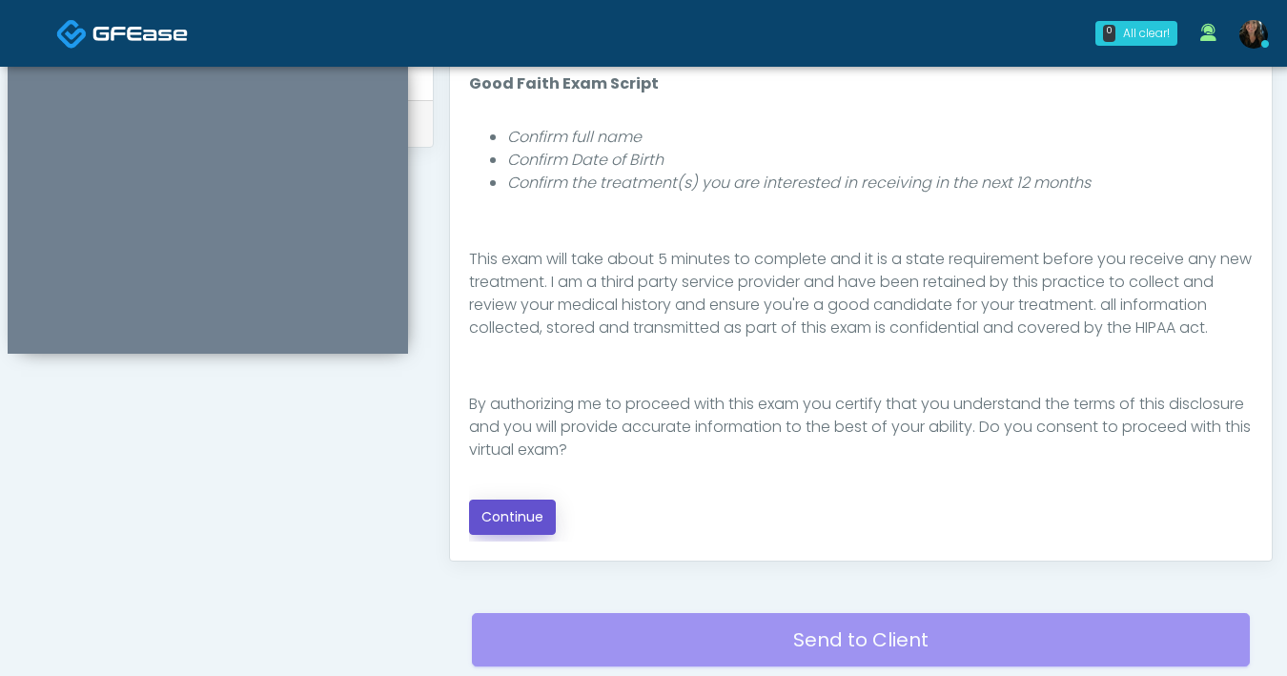
click at [523, 519] on button "Continue" at bounding box center [512, 516] width 87 height 35
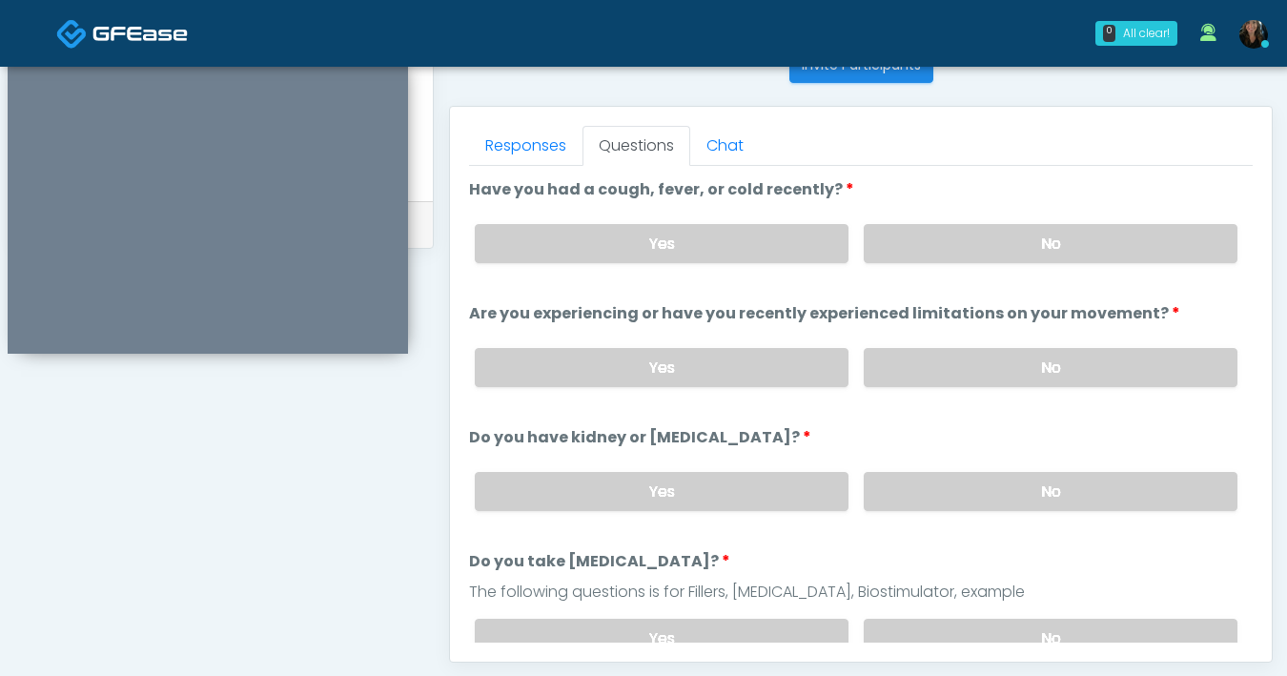
scroll to position [763, 0]
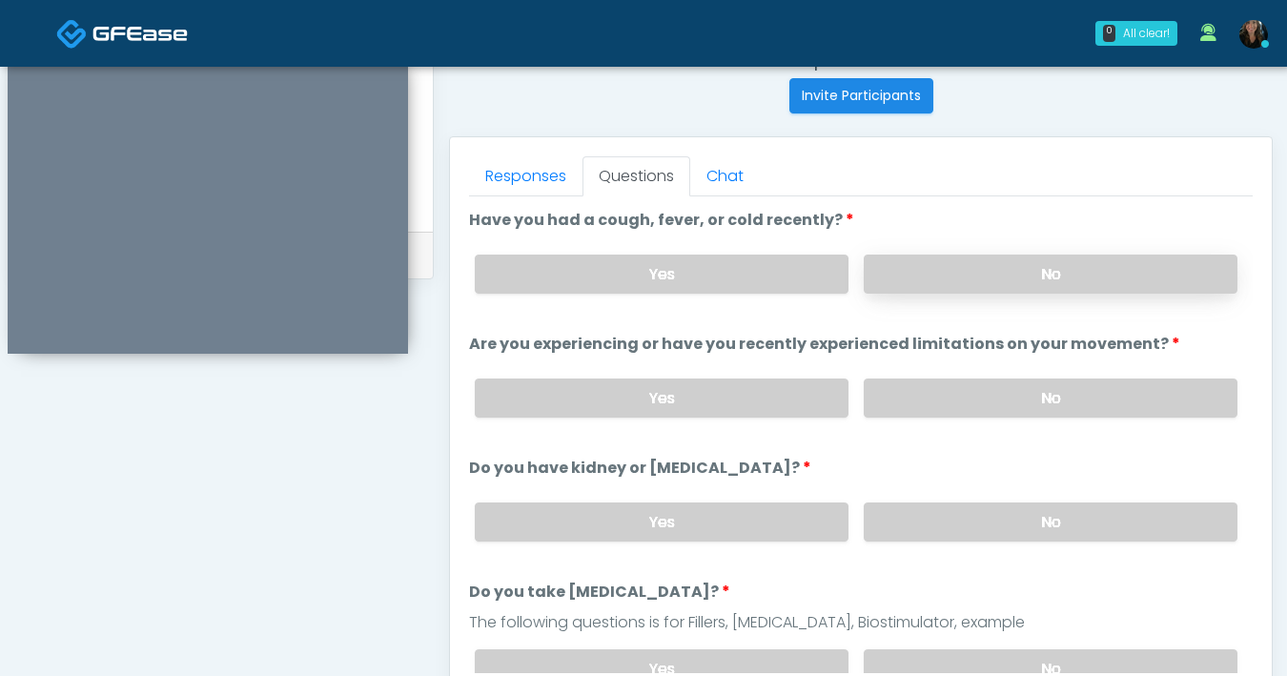
click at [975, 276] on label "No" at bounding box center [1051, 274] width 374 height 39
click at [1000, 409] on label "No" at bounding box center [1051, 397] width 374 height 39
click at [939, 529] on label "No" at bounding box center [1051, 521] width 374 height 39
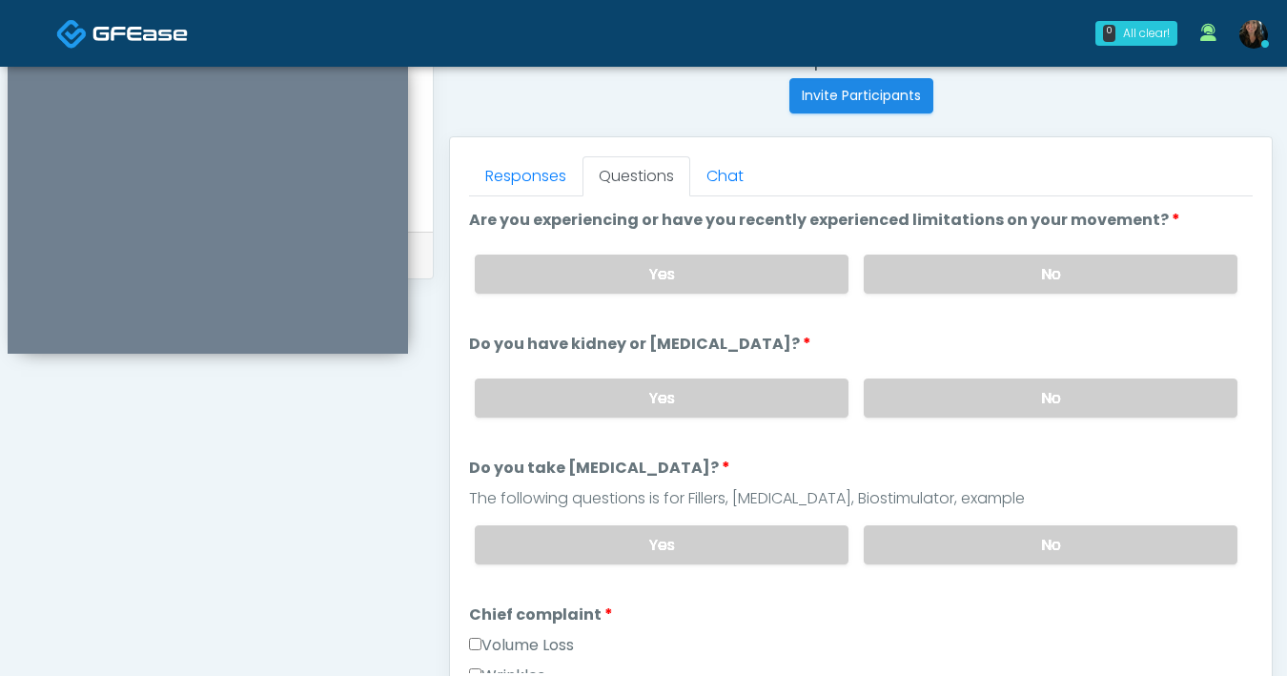
scroll to position [125, 0]
click at [990, 556] on label "No" at bounding box center [1051, 543] width 374 height 39
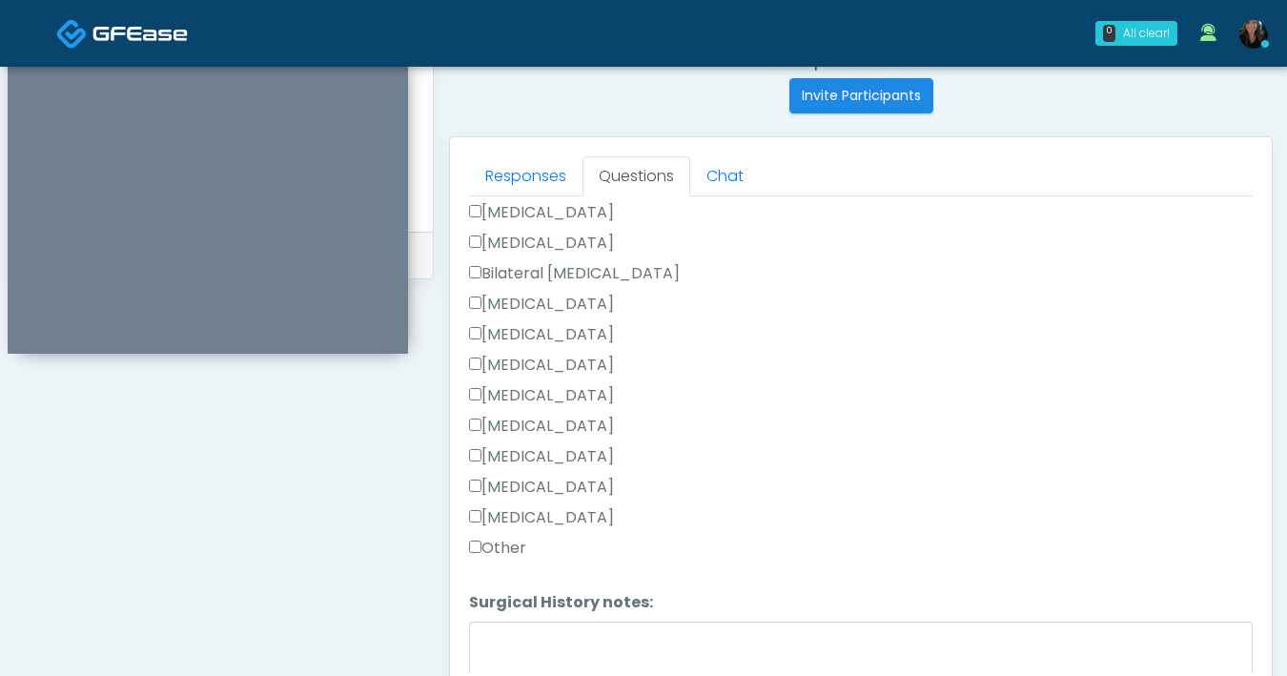
scroll to position [1227, 0]
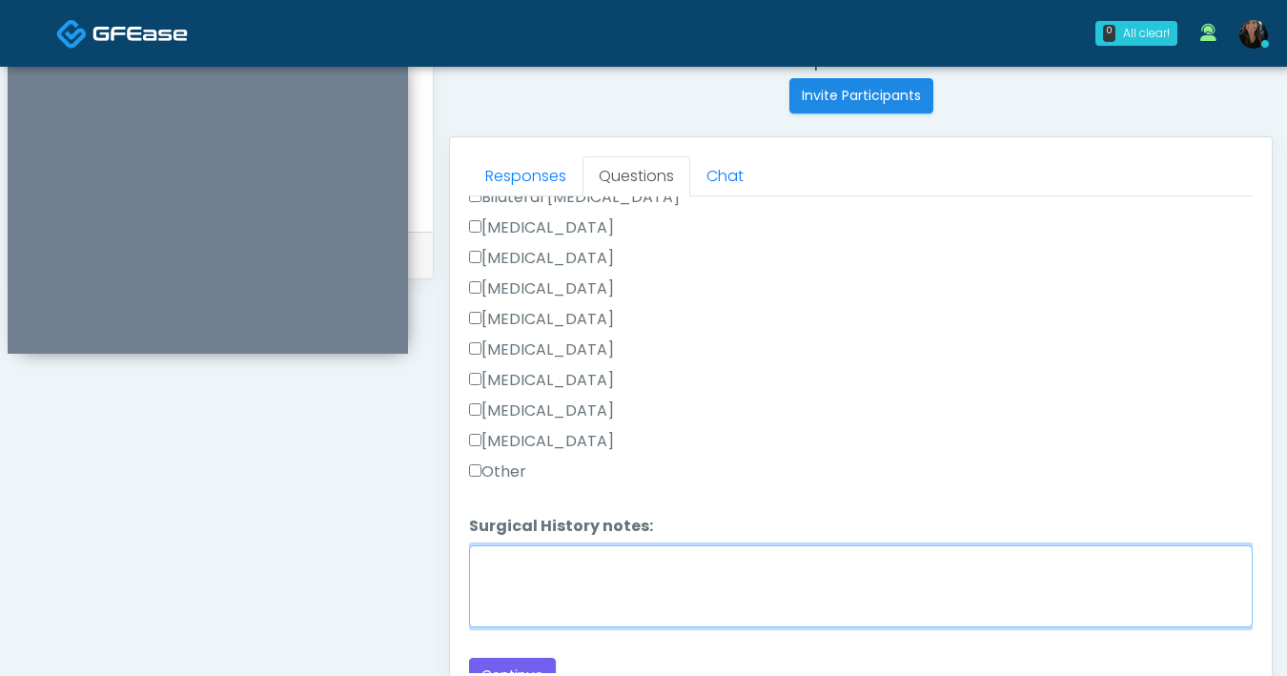
click at [566, 559] on textarea "Surgical History notes:" at bounding box center [861, 586] width 784 height 82
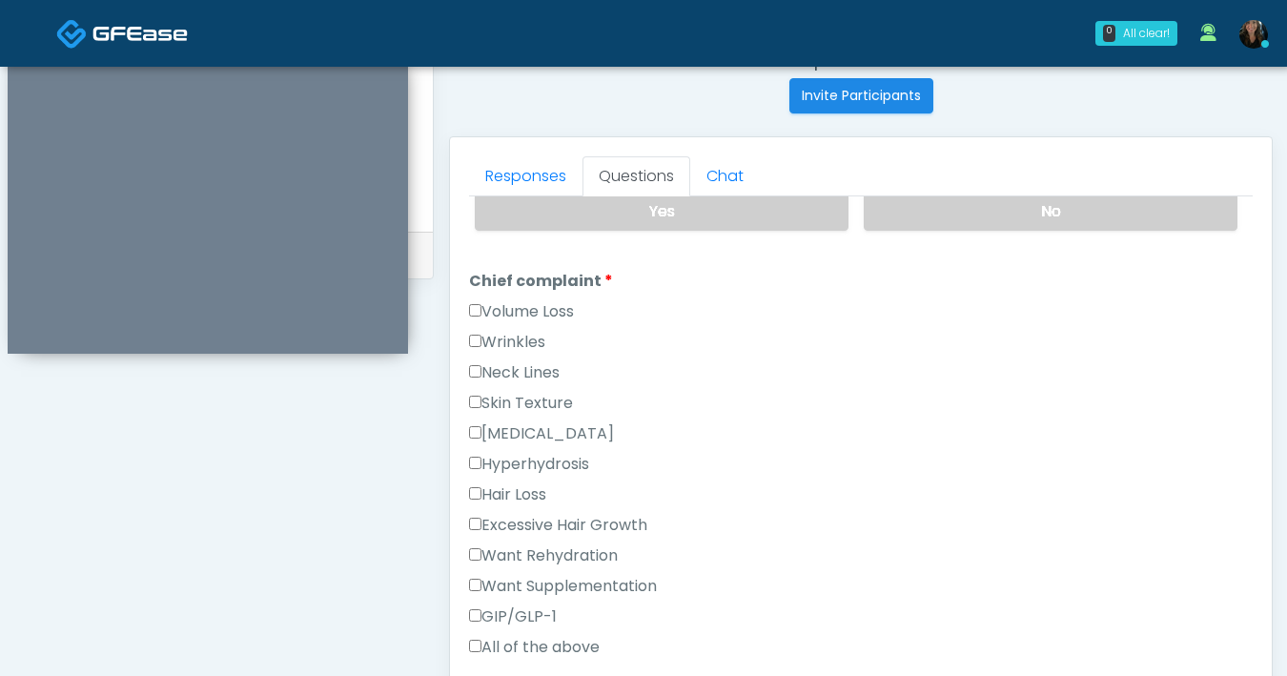
scroll to position [479, 0]
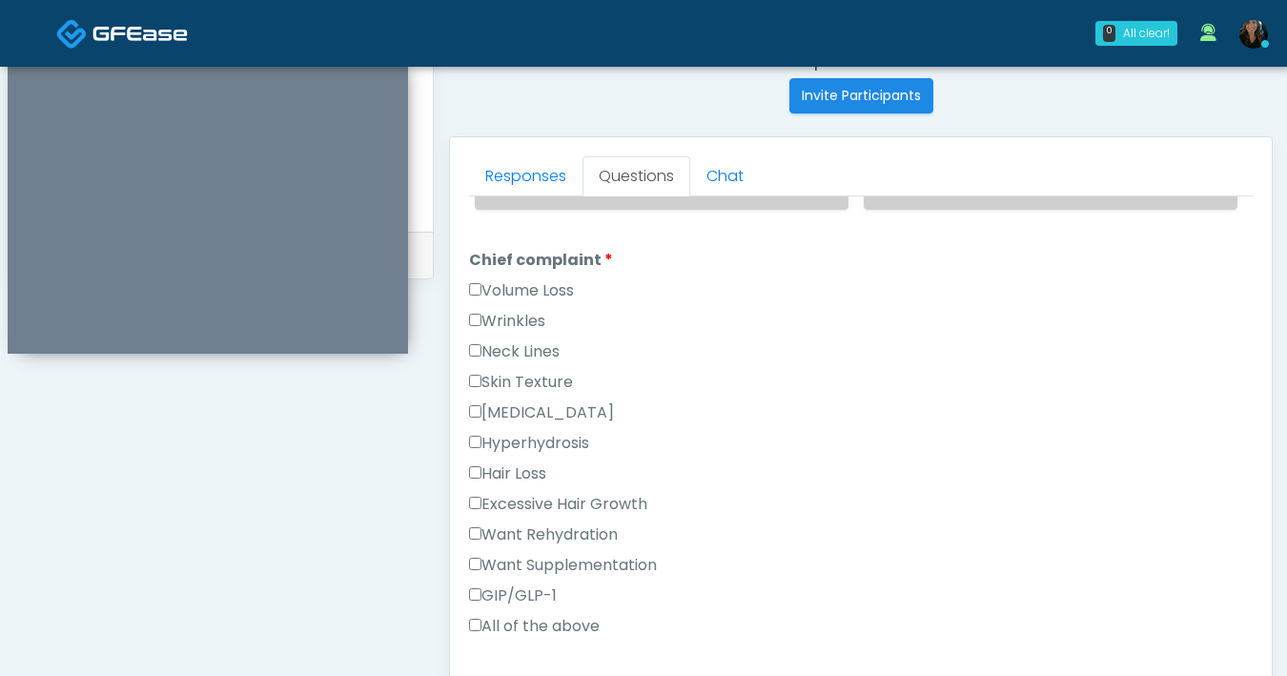
type textarea "**********"
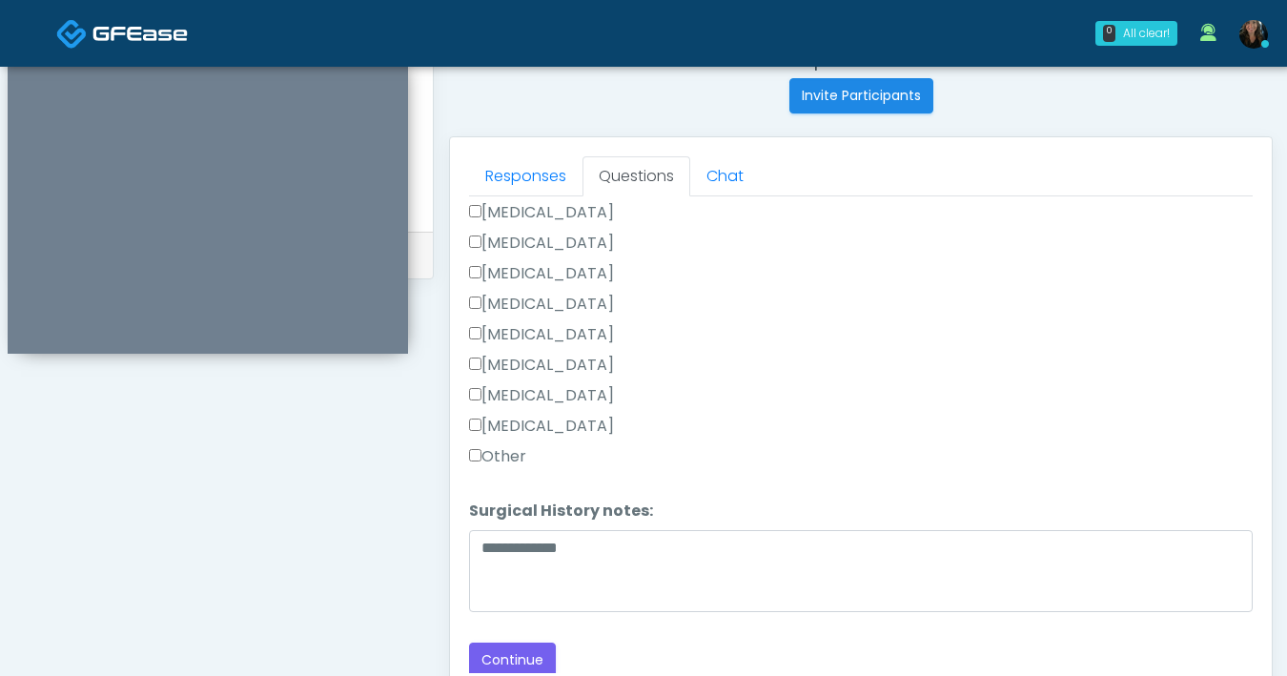
scroll to position [1035, 0]
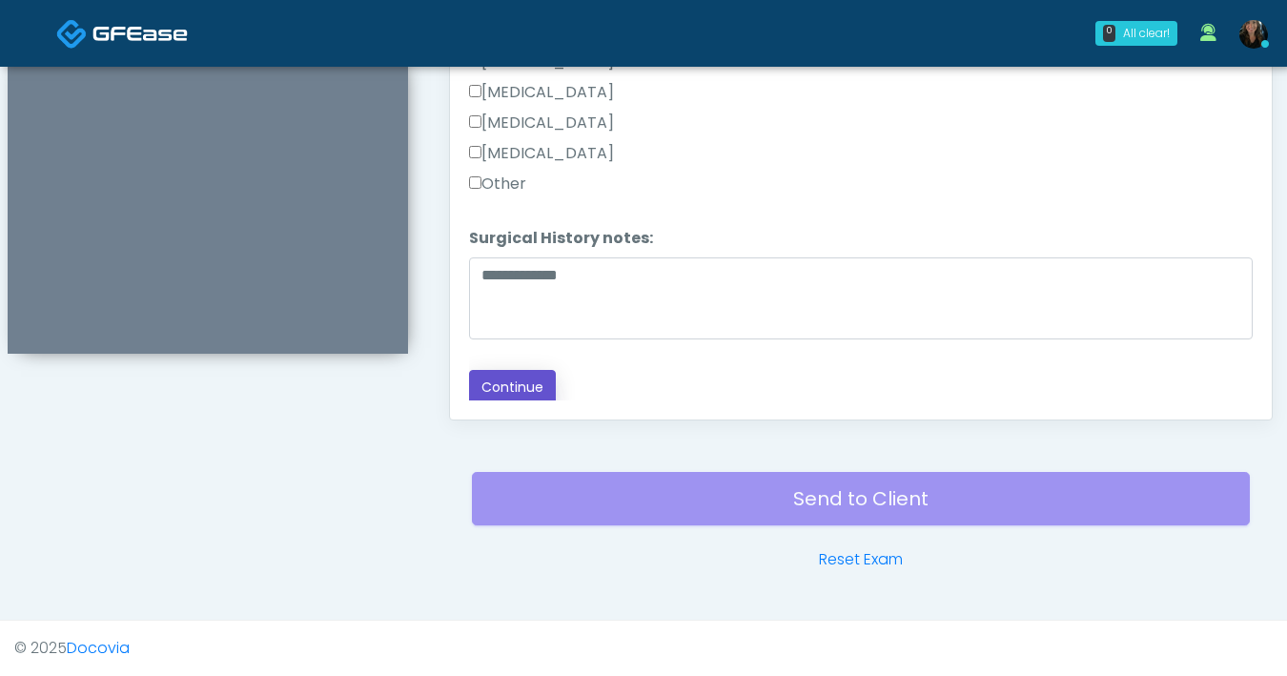
click at [536, 378] on button "Continue" at bounding box center [512, 387] width 87 height 35
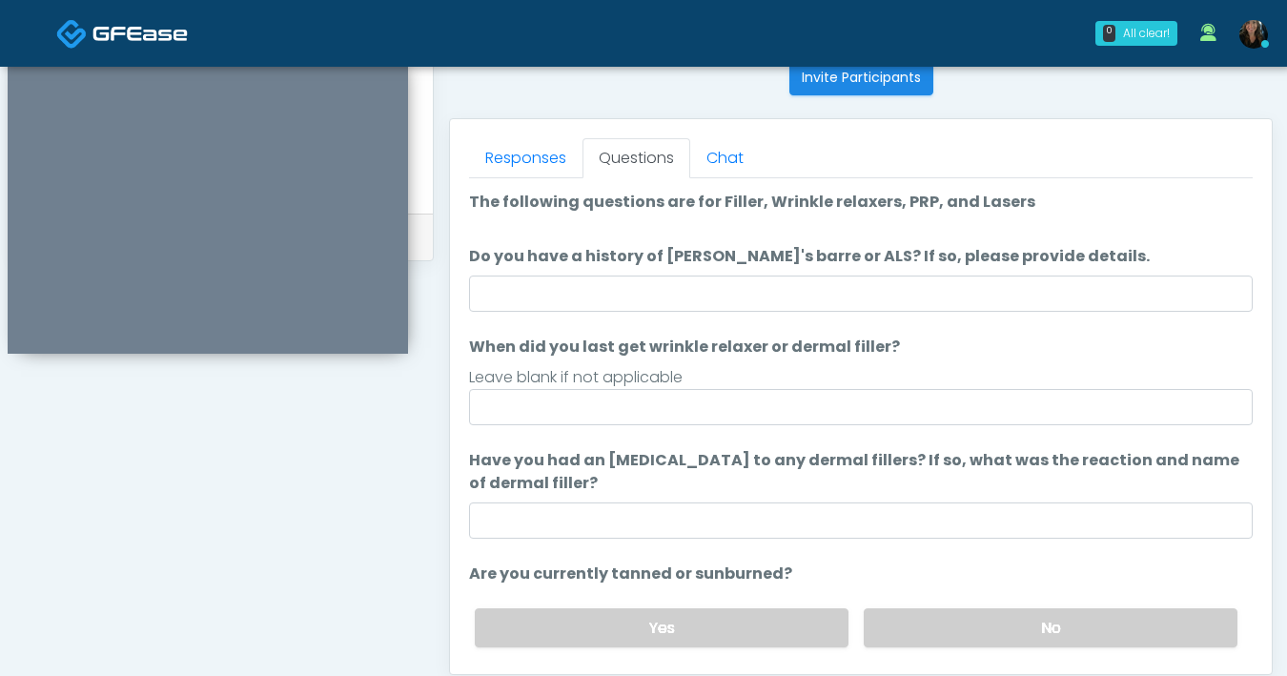
scroll to position [711, 0]
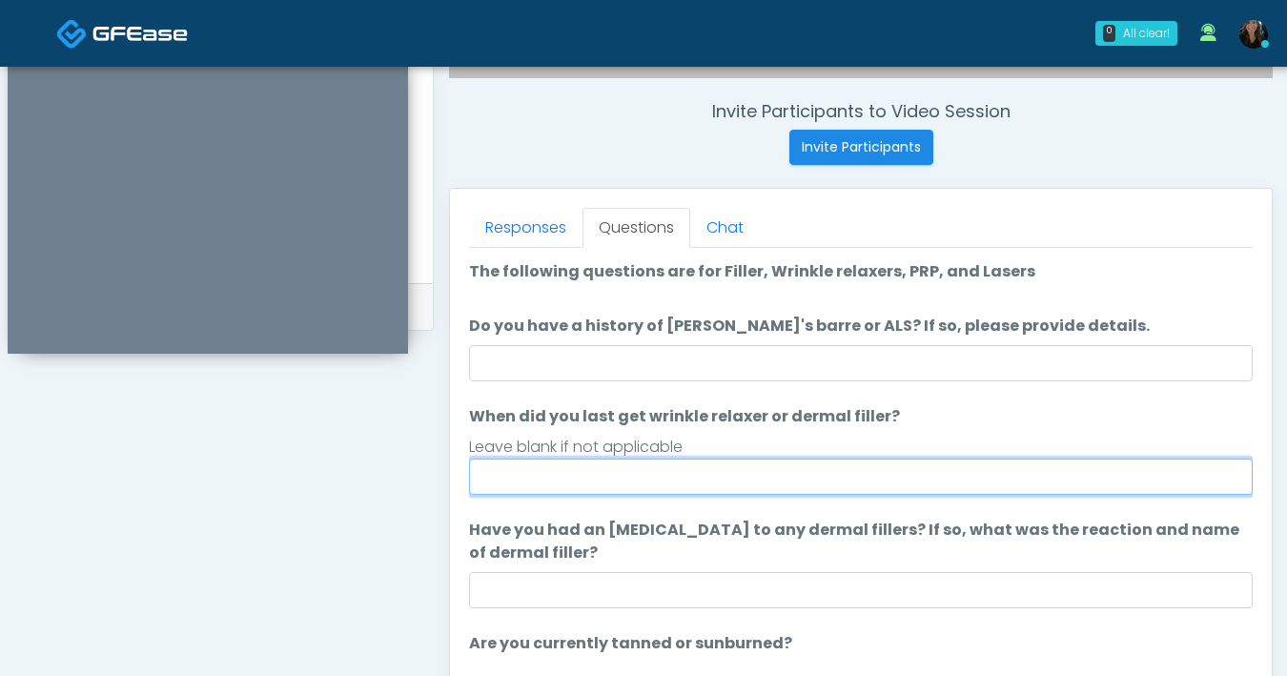
click at [731, 484] on input "When did you last get wrinkle relaxer or dermal filler?" at bounding box center [861, 476] width 784 height 36
type input "**********"
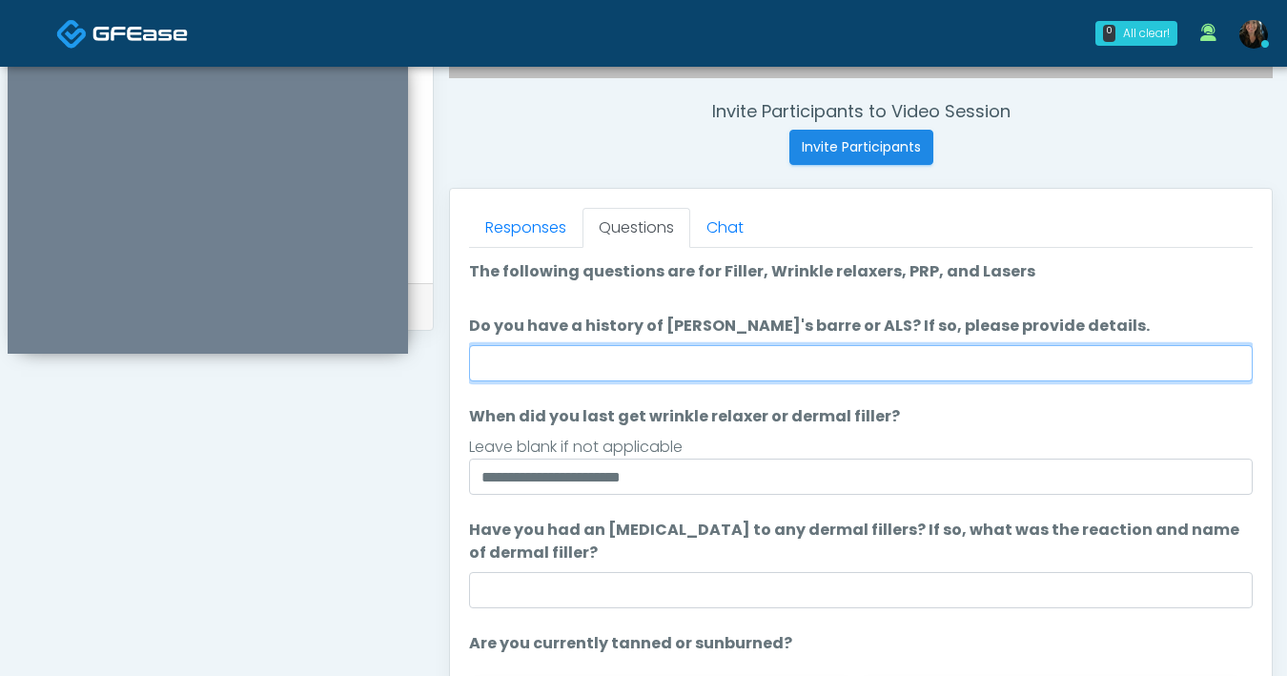
click at [865, 368] on input "Do you have a history of [PERSON_NAME]'s barre or ALS? If so, please provide de…" at bounding box center [861, 363] width 784 height 36
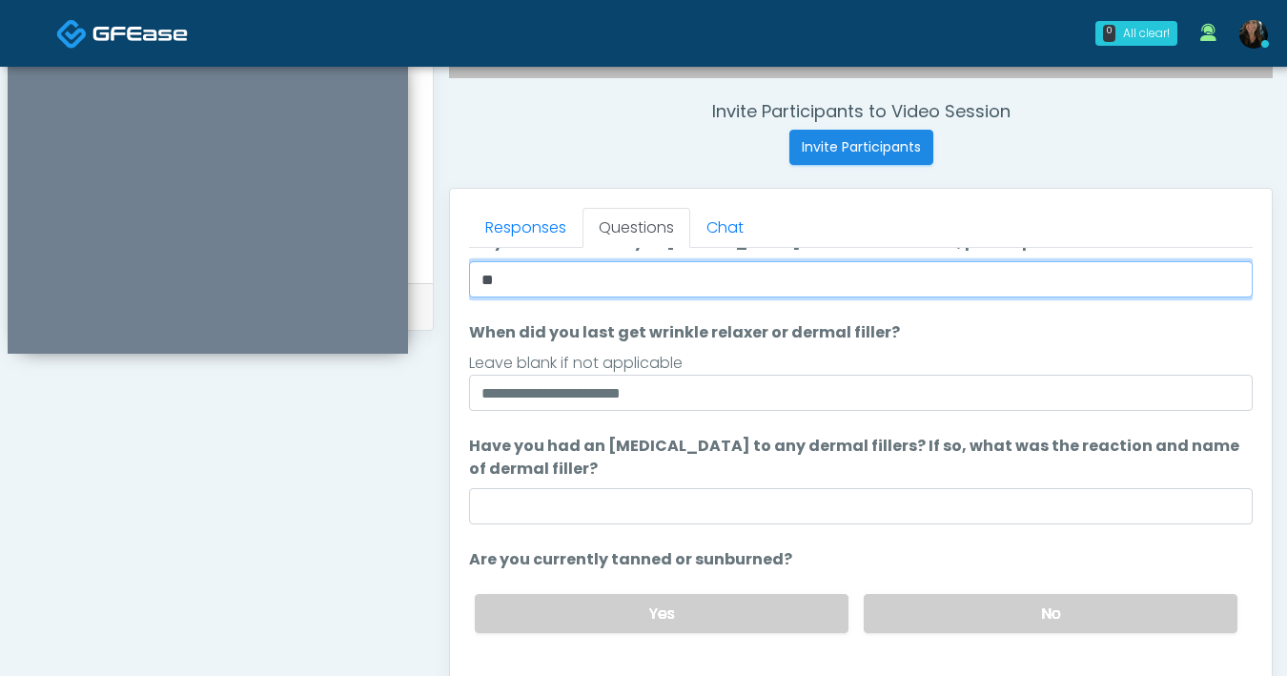
scroll to position [92, 0]
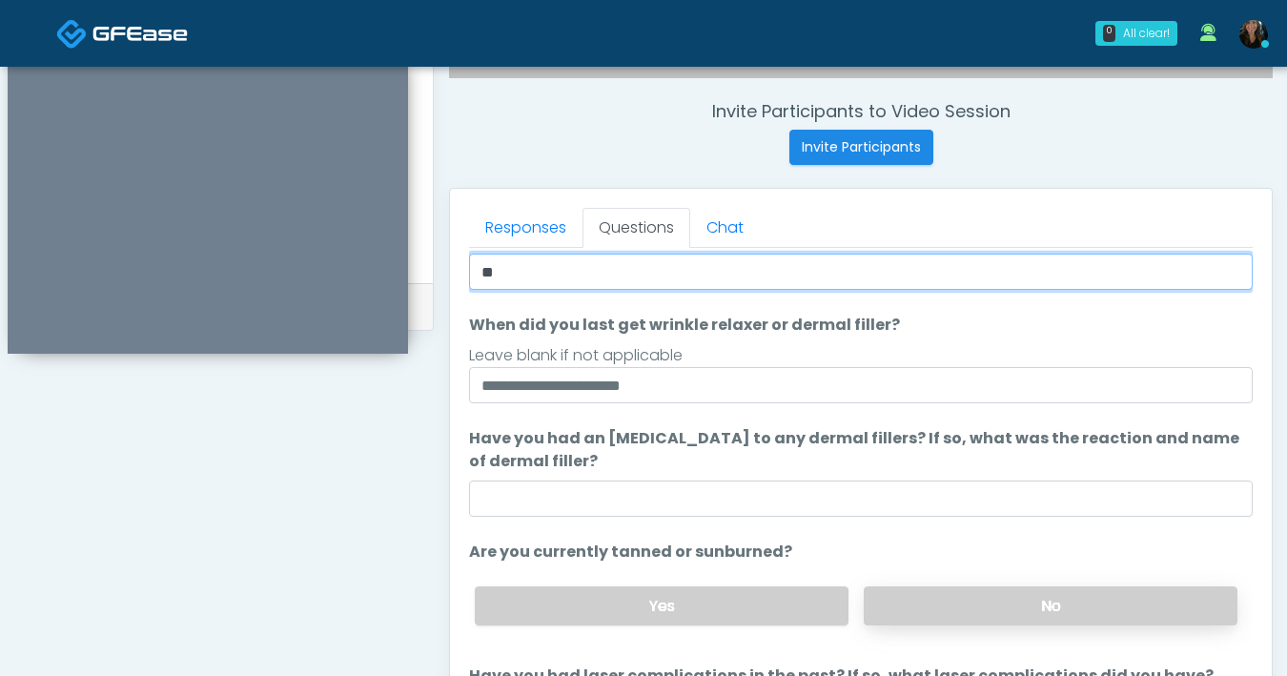
type input "**"
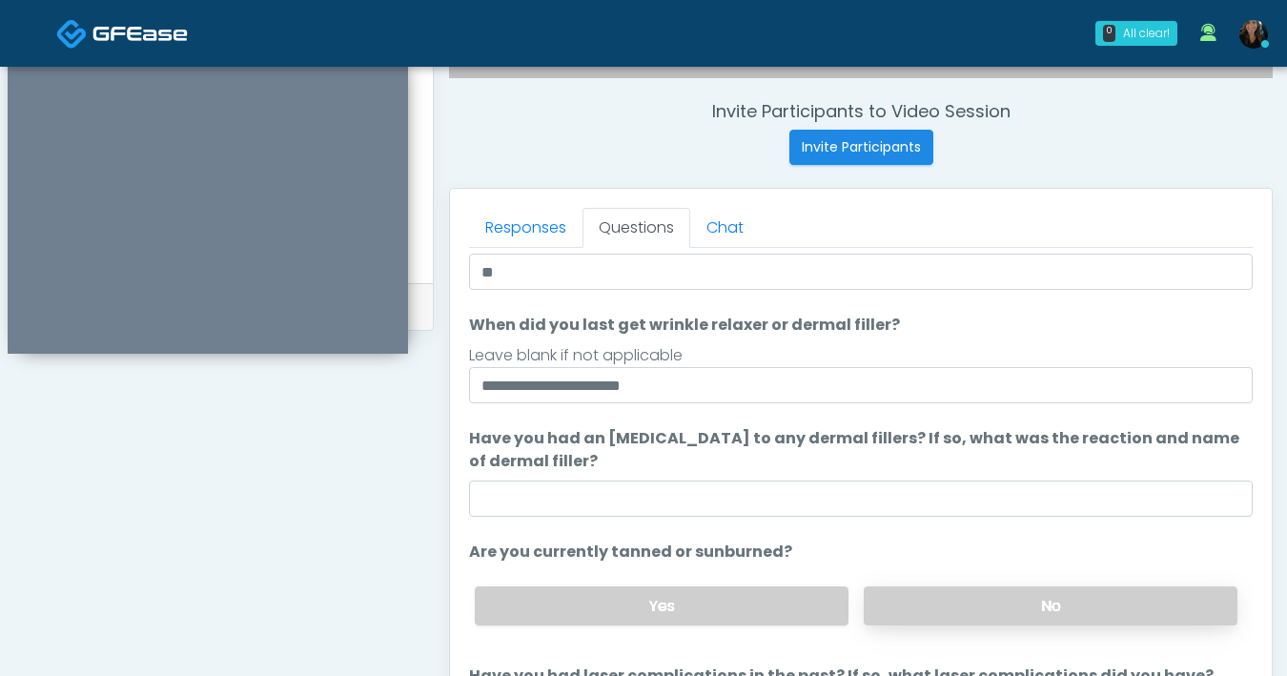
click at [1018, 609] on label "No" at bounding box center [1051, 605] width 374 height 39
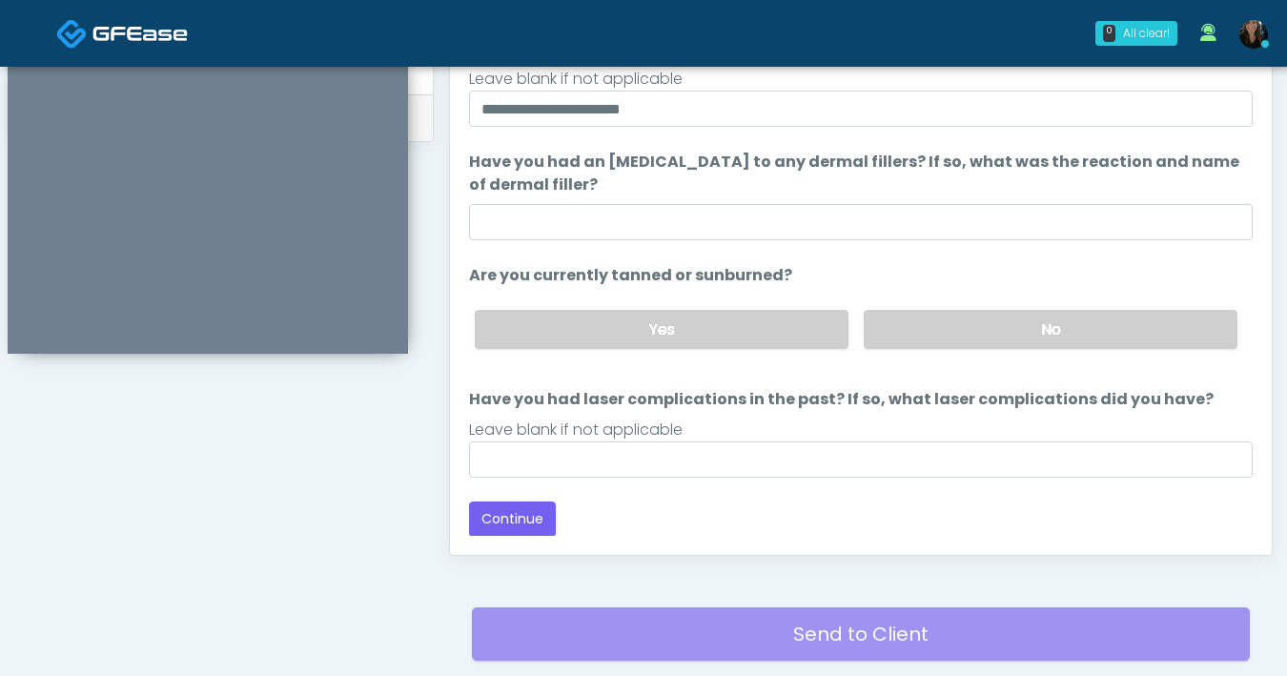
scroll to position [1035, 0]
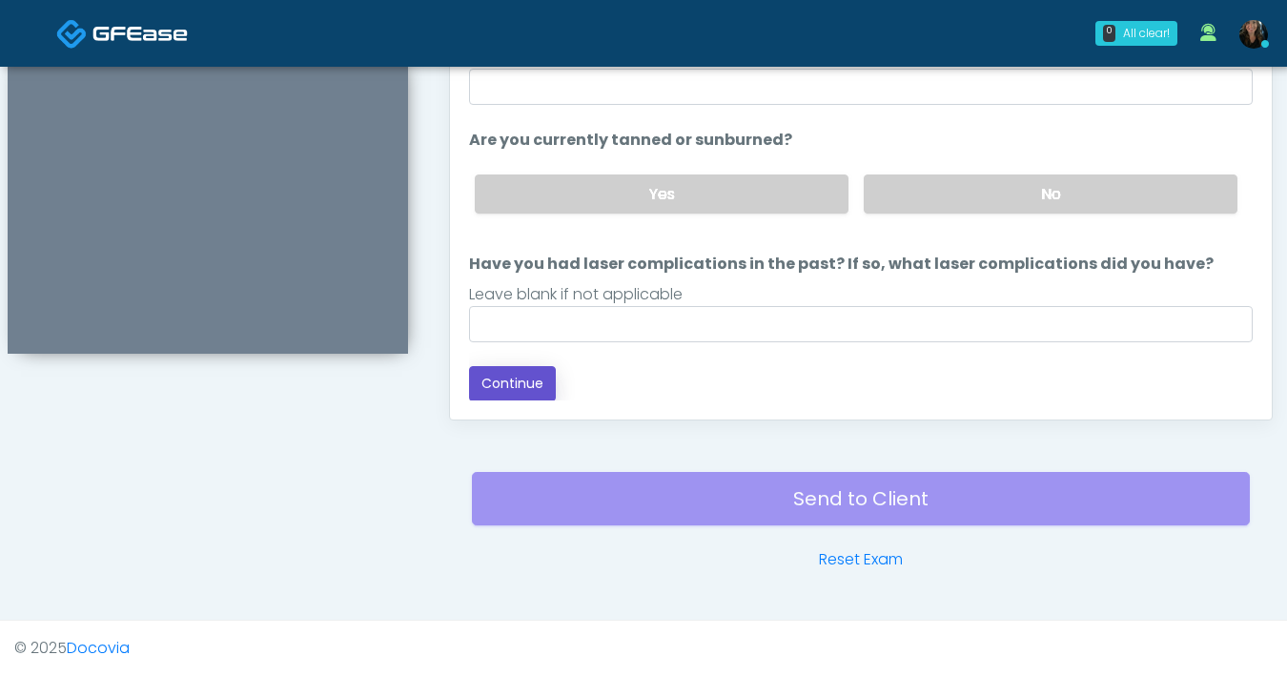
click at [549, 376] on button "Continue" at bounding box center [512, 383] width 87 height 35
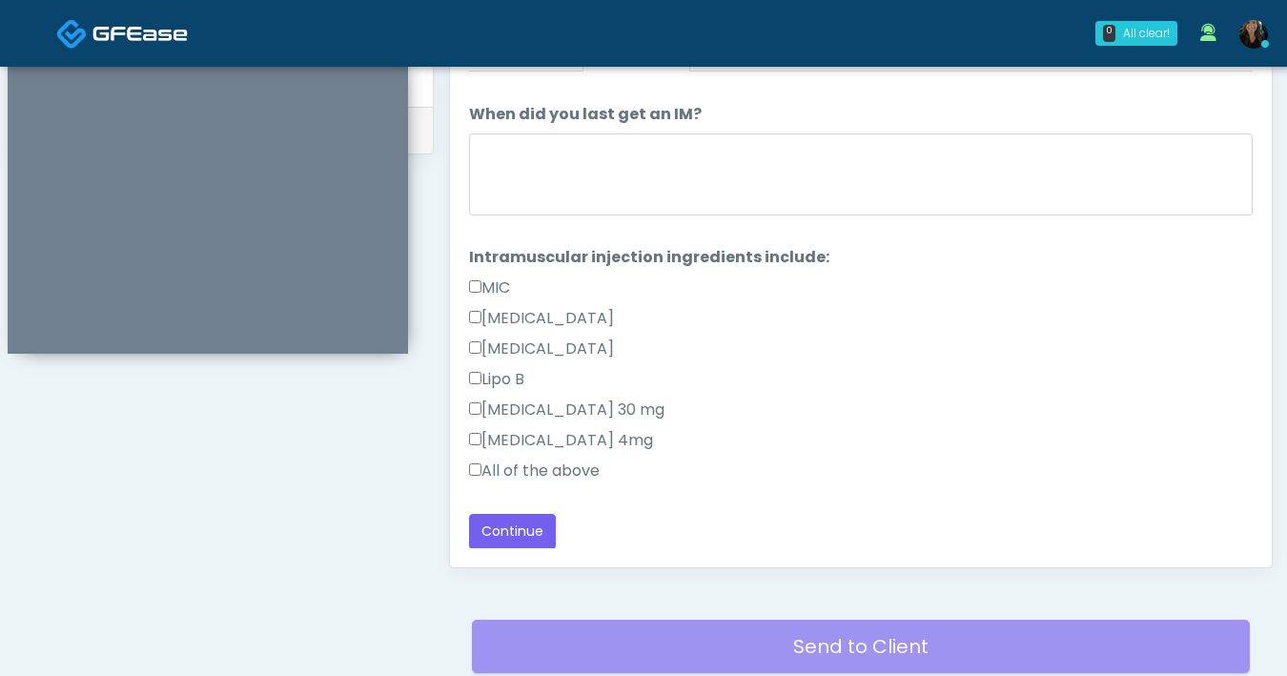
scroll to position [35, 0]
click at [545, 527] on button "Continue" at bounding box center [512, 531] width 87 height 35
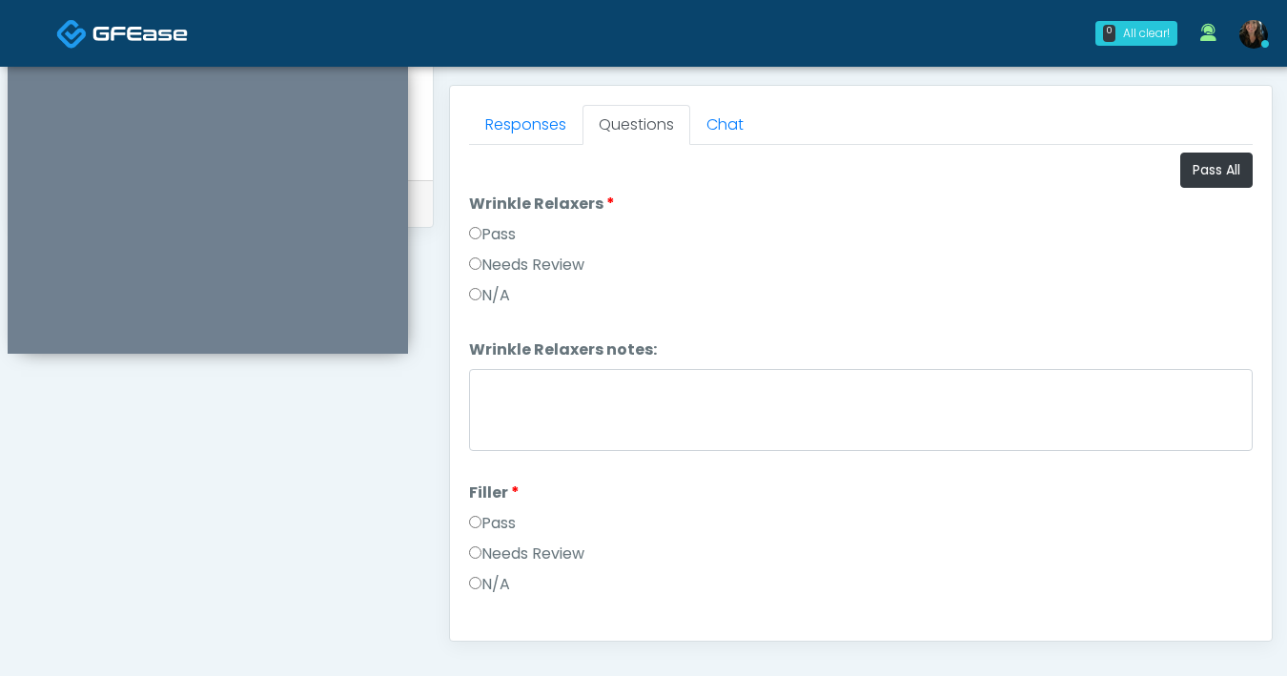
scroll to position [575, 0]
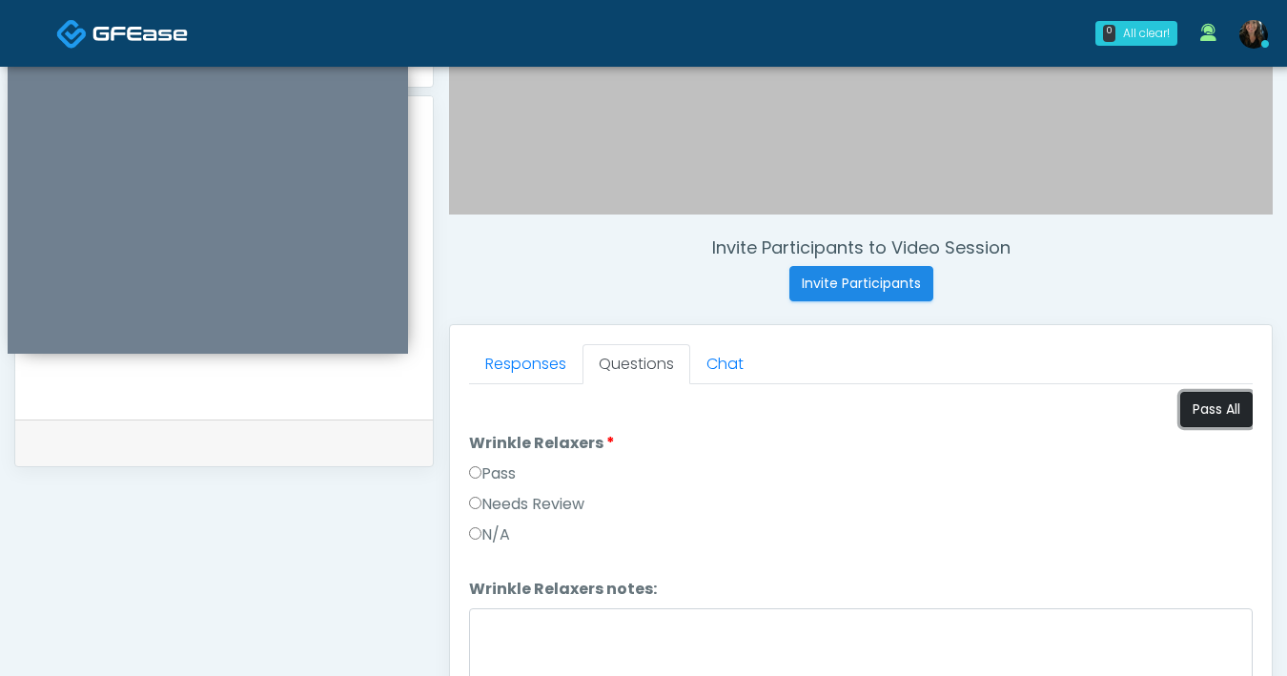
click at [1208, 412] on button "Pass All" at bounding box center [1216, 409] width 72 height 35
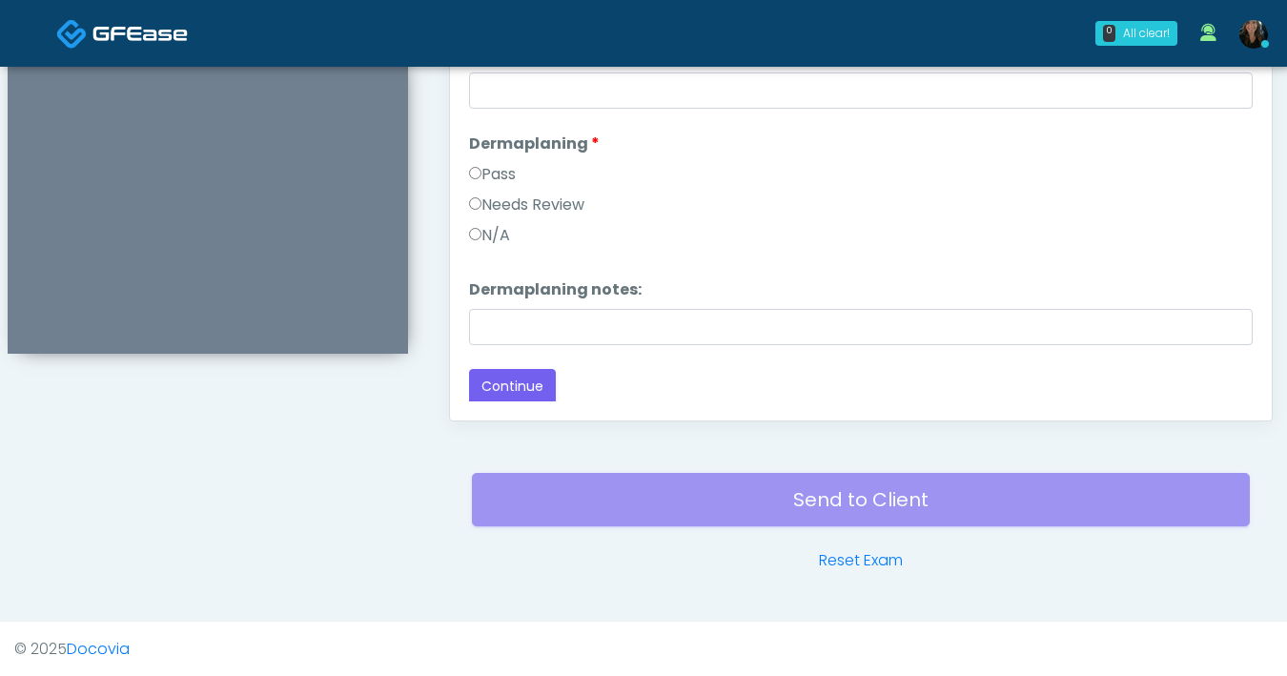
scroll to position [1035, 0]
click at [497, 395] on button "Continue" at bounding box center [512, 385] width 87 height 35
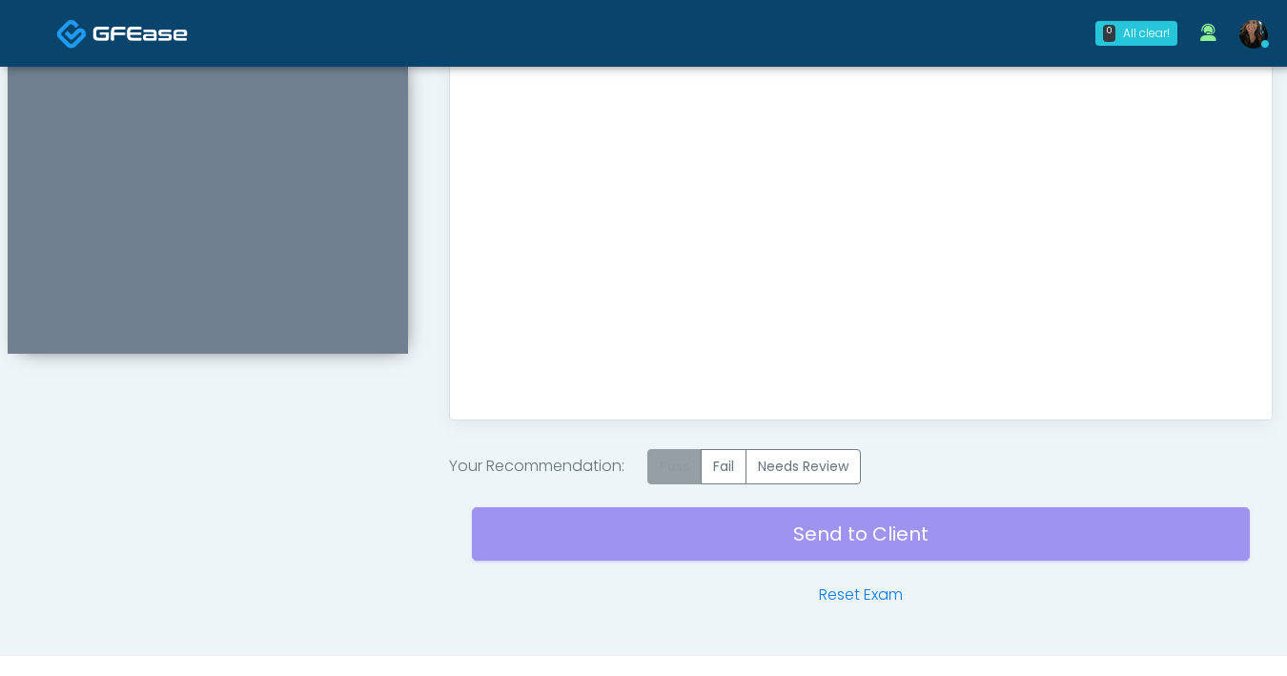
click at [674, 475] on label "Pass" at bounding box center [674, 466] width 54 height 35
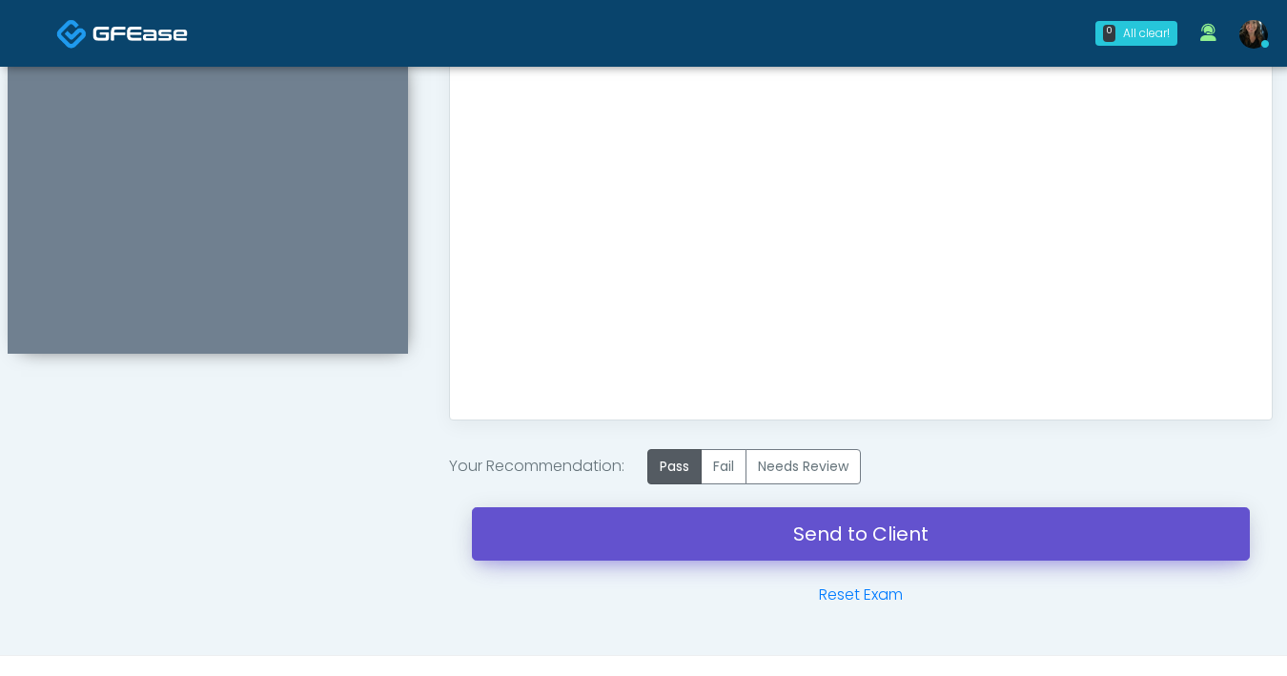
click at [783, 536] on link "Send to Client" at bounding box center [861, 533] width 778 height 53
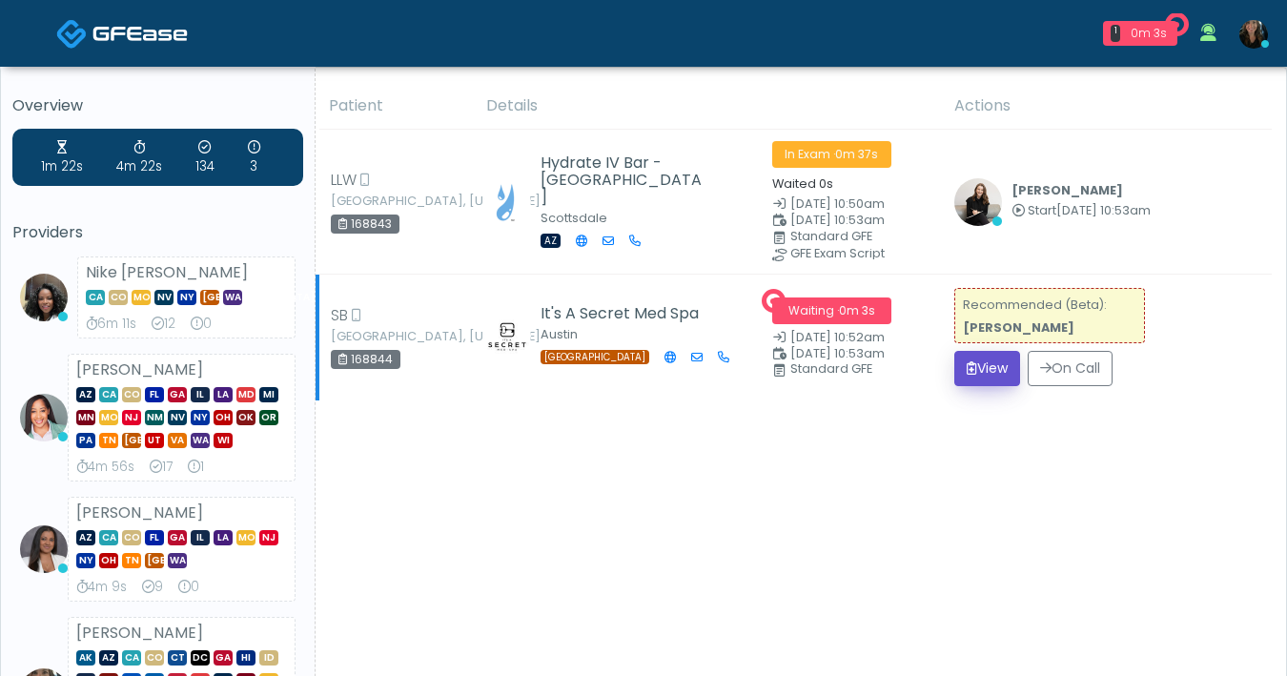
click at [1003, 381] on button "View" at bounding box center [987, 368] width 66 height 35
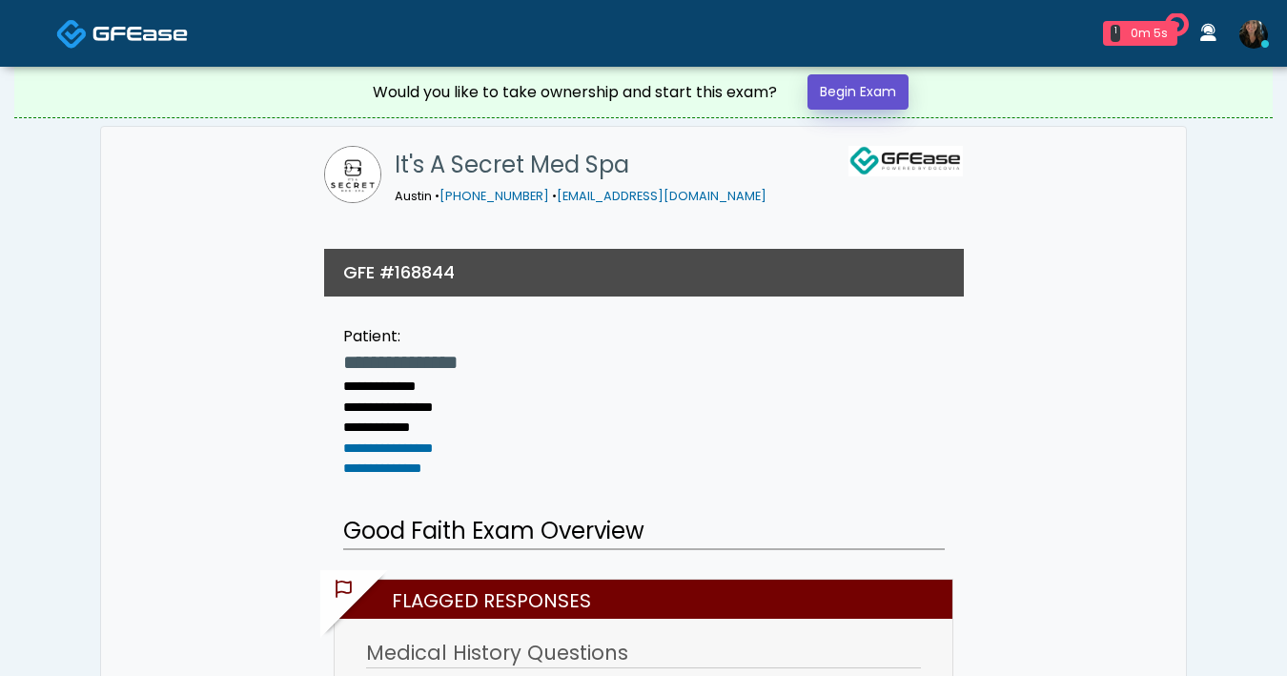
click at [860, 92] on link "Begin Exam" at bounding box center [857, 91] width 101 height 35
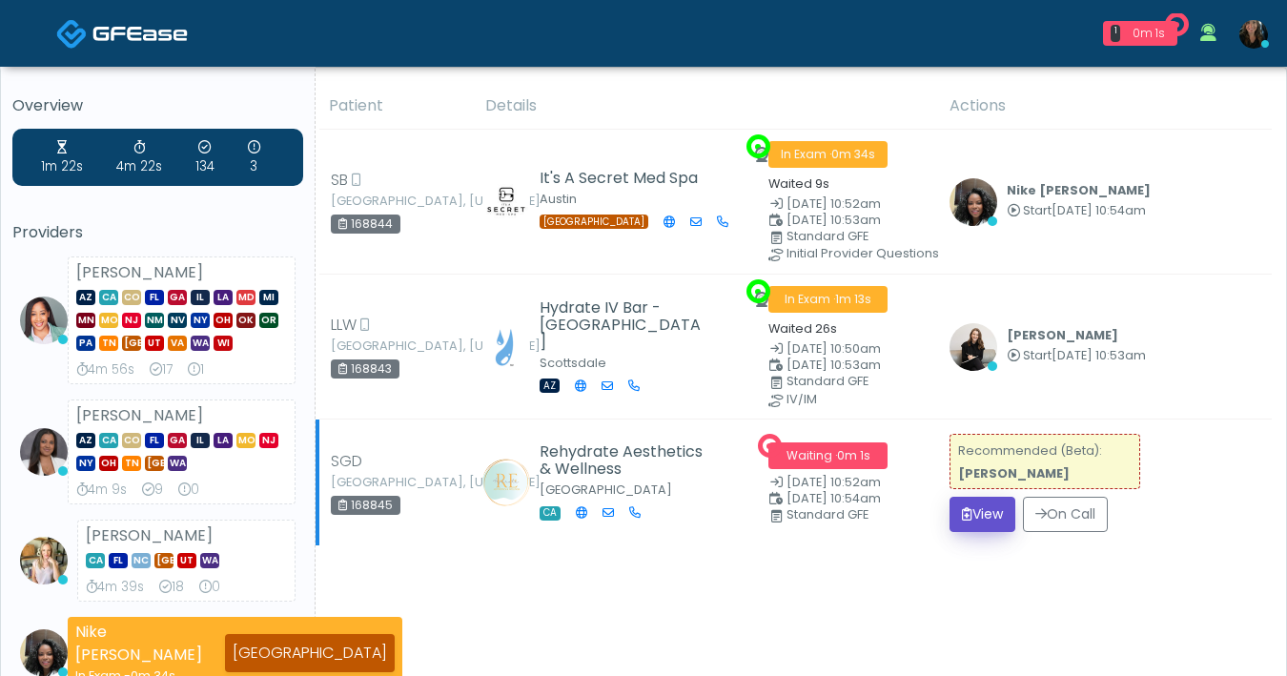
click at [983, 513] on button "View" at bounding box center [982, 514] width 66 height 35
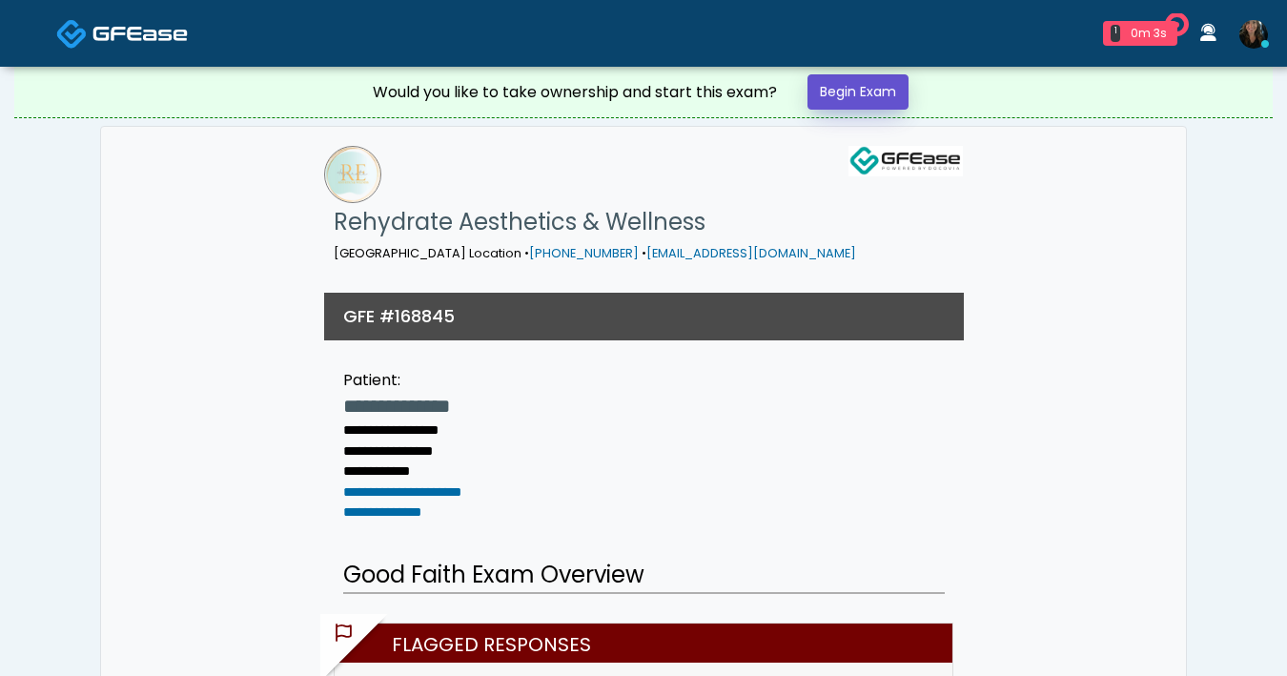
click at [877, 87] on link "Begin Exam" at bounding box center [857, 91] width 101 height 35
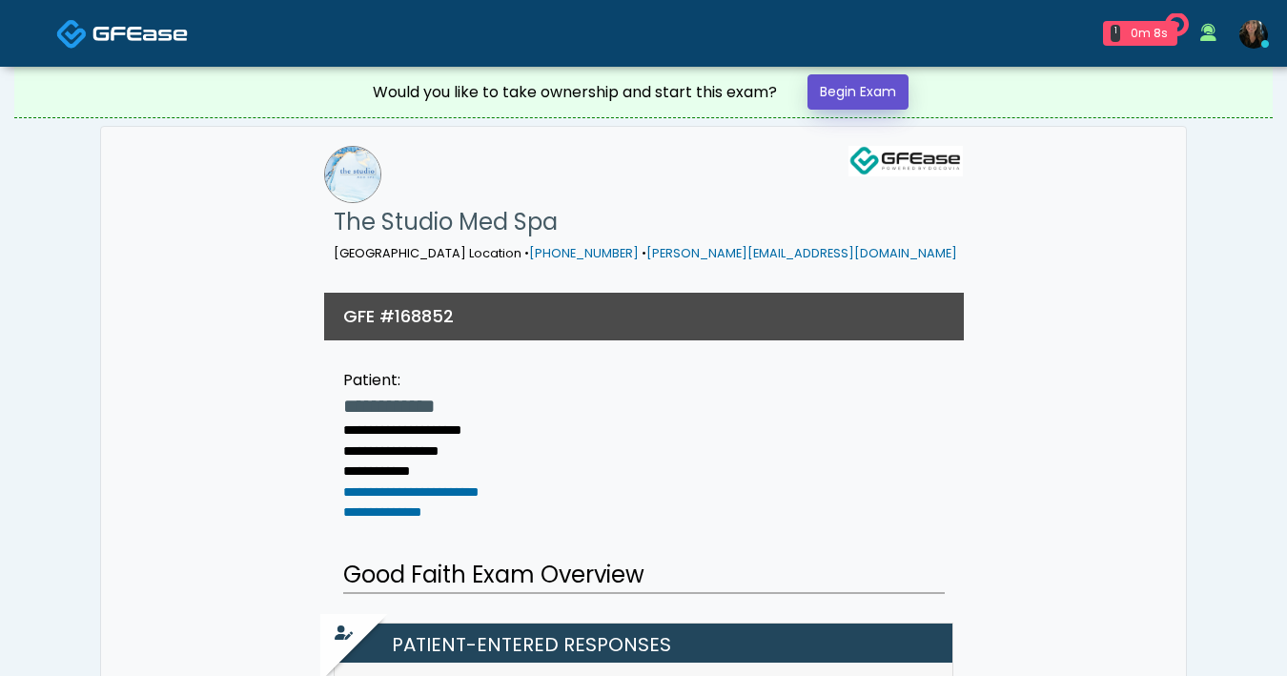
click at [846, 99] on link "Begin Exam" at bounding box center [857, 91] width 101 height 35
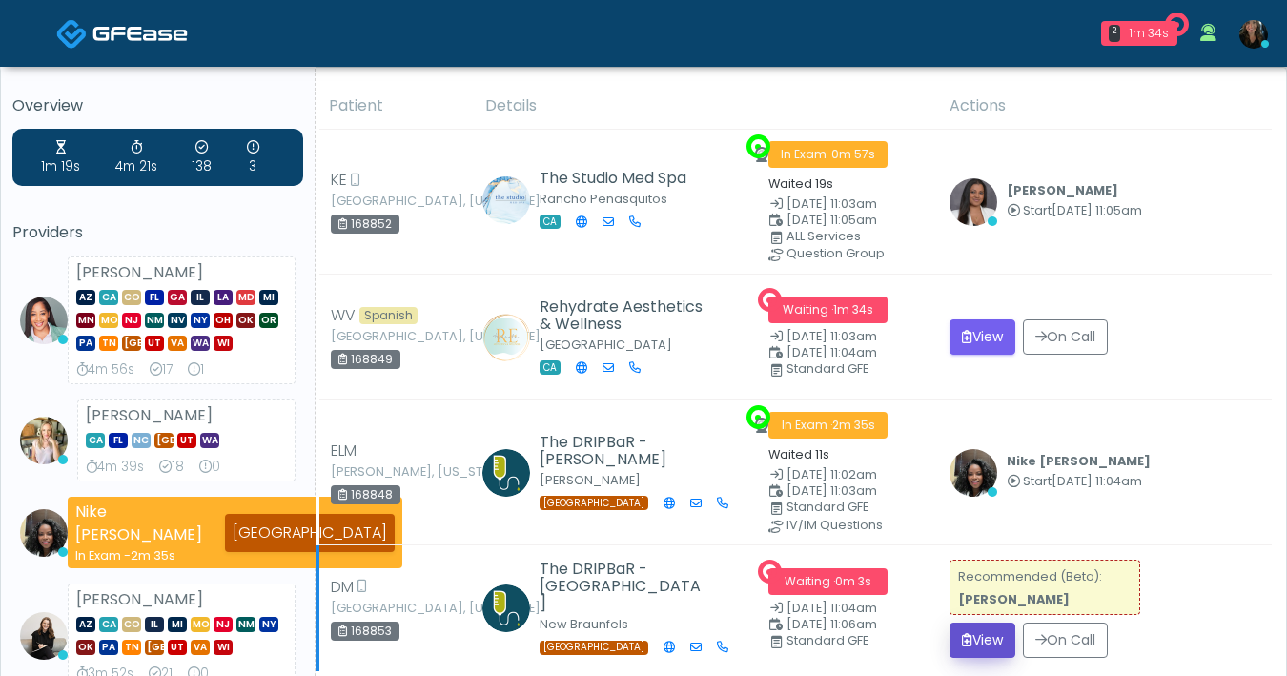
click at [974, 628] on button "View" at bounding box center [982, 639] width 66 height 35
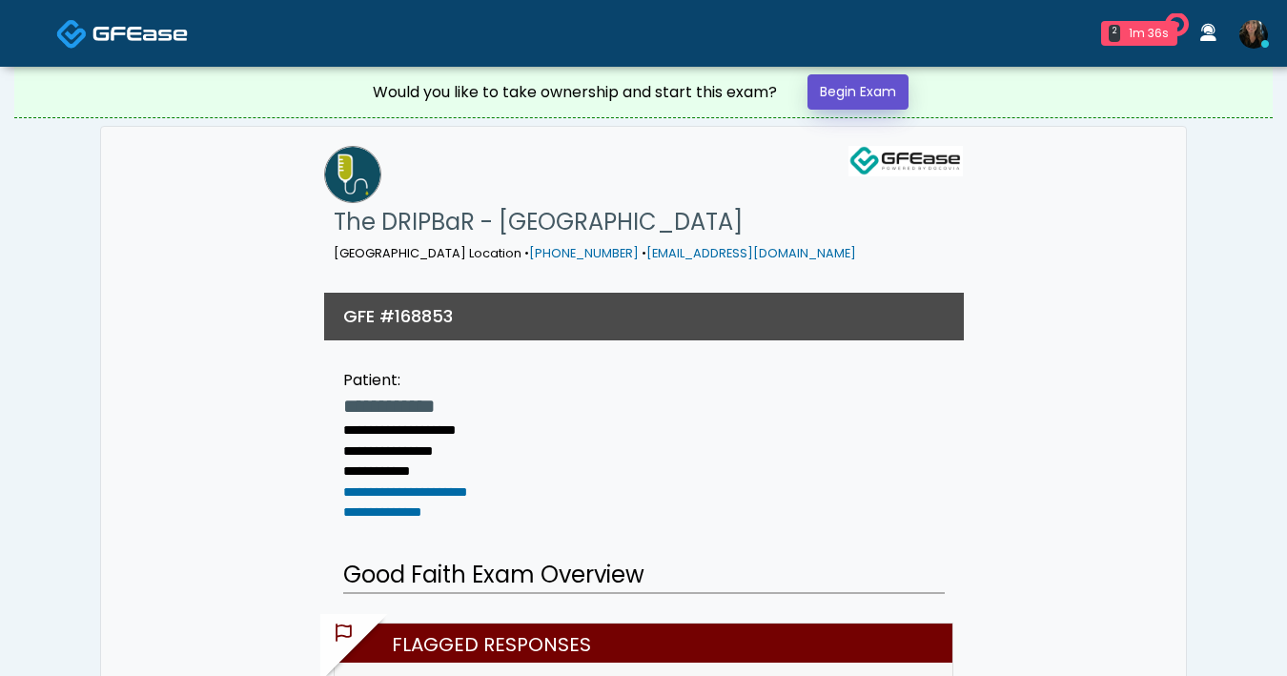
click at [873, 86] on link "Begin Exam" at bounding box center [857, 91] width 101 height 35
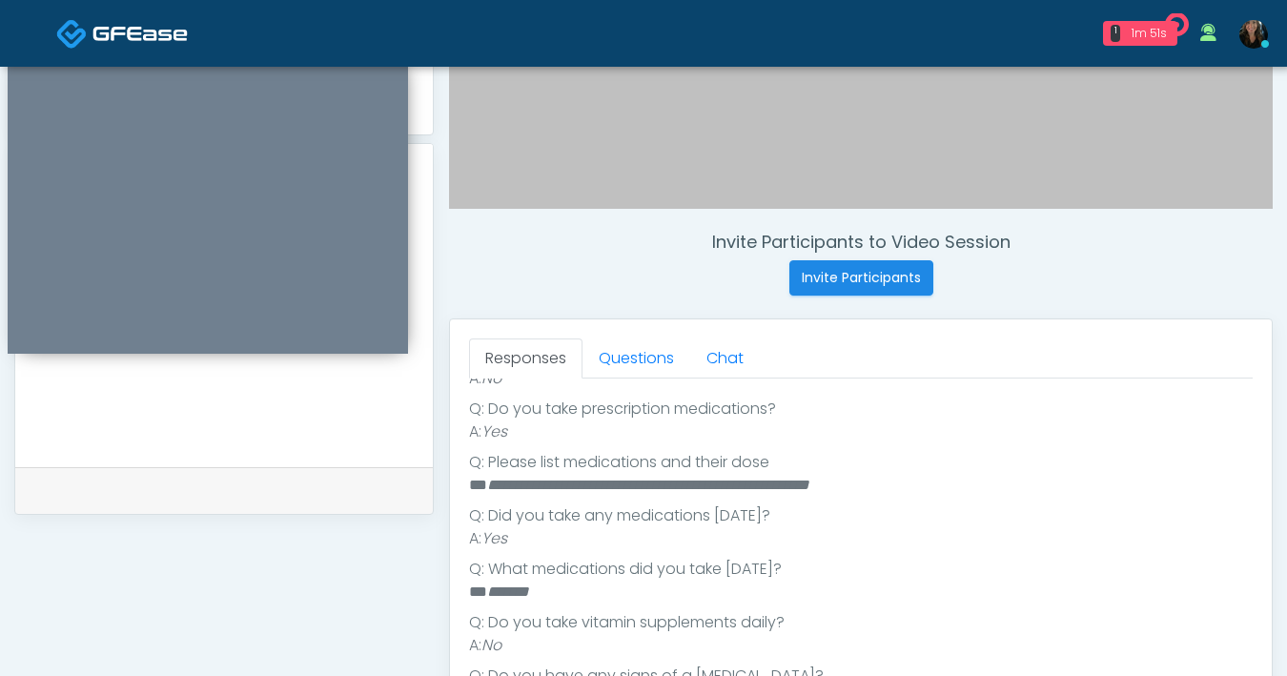
scroll to position [585, 0]
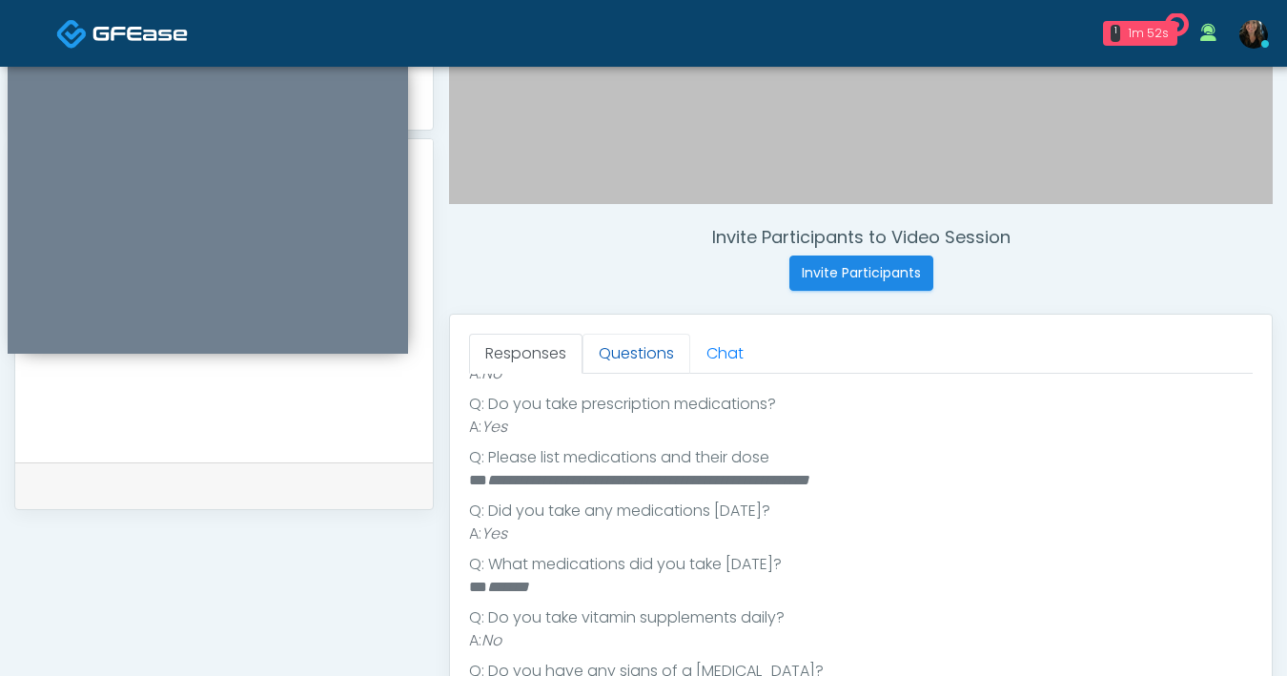
click at [655, 354] on link "Questions" at bounding box center [636, 354] width 108 height 40
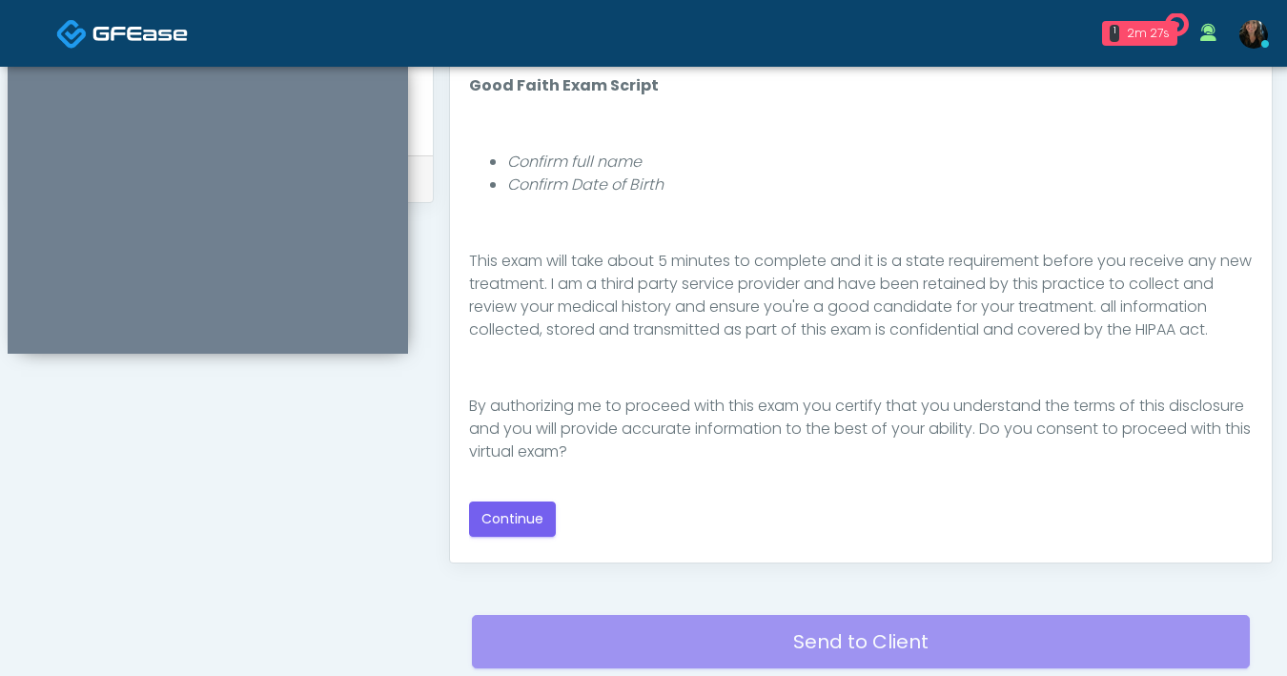
scroll to position [894, 0]
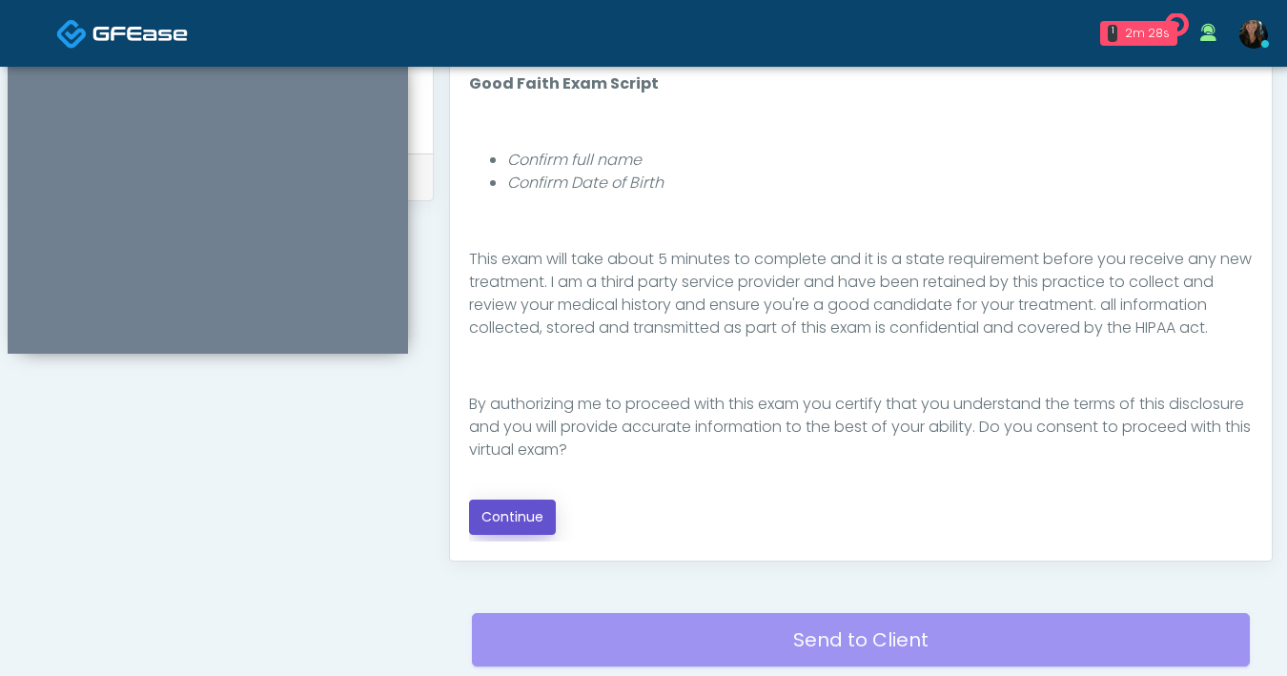
click at [501, 517] on button "Continue" at bounding box center [512, 516] width 87 height 35
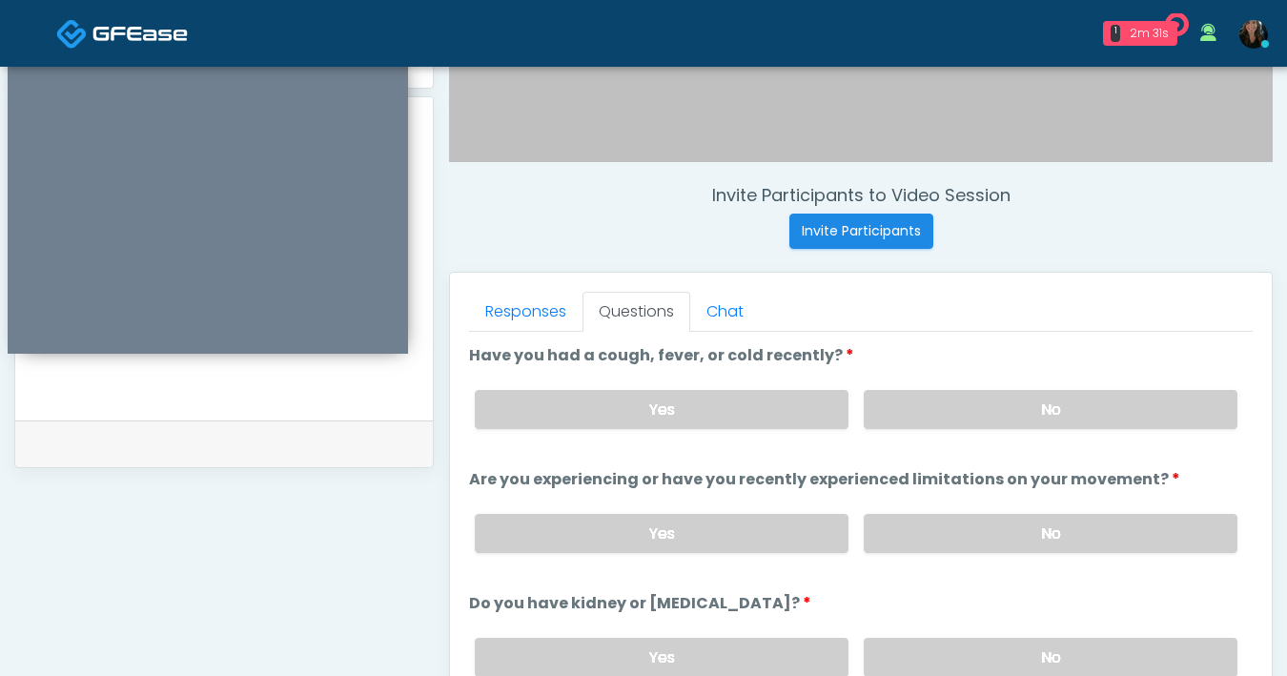
scroll to position [628, 0]
click at [964, 399] on label "No" at bounding box center [1051, 408] width 374 height 39
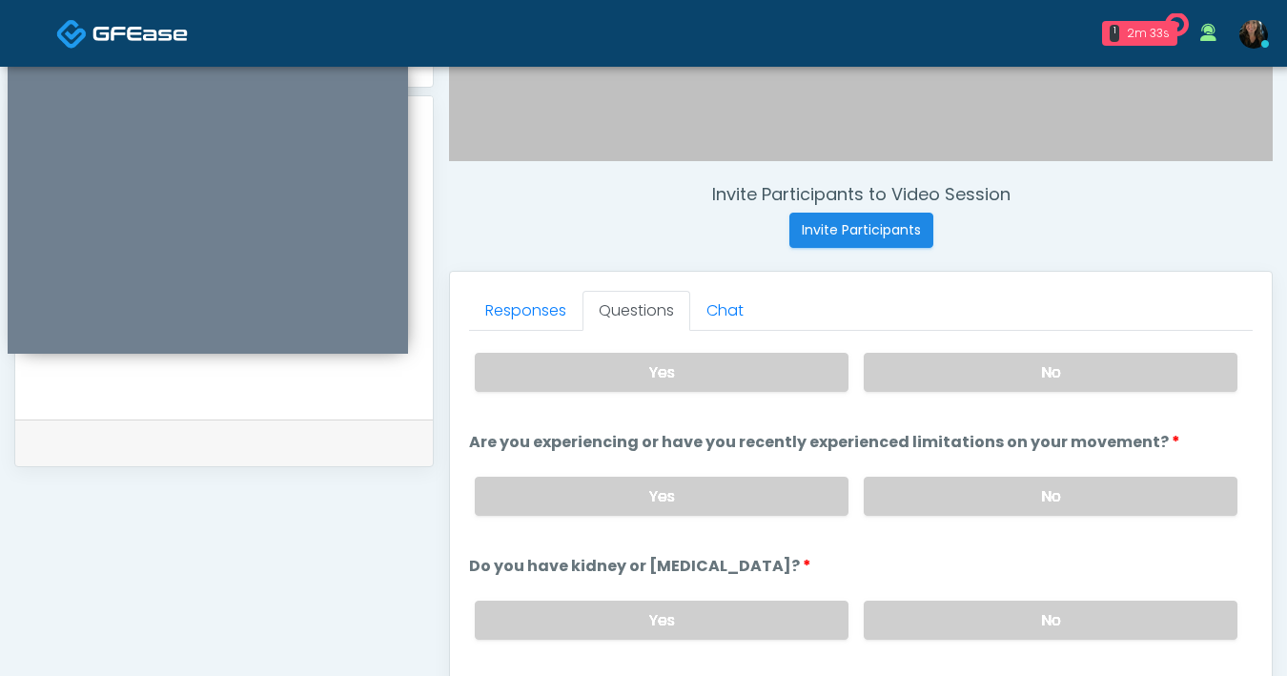
scroll to position [39, 0]
click at [985, 496] on label "No" at bounding box center [1051, 493] width 374 height 39
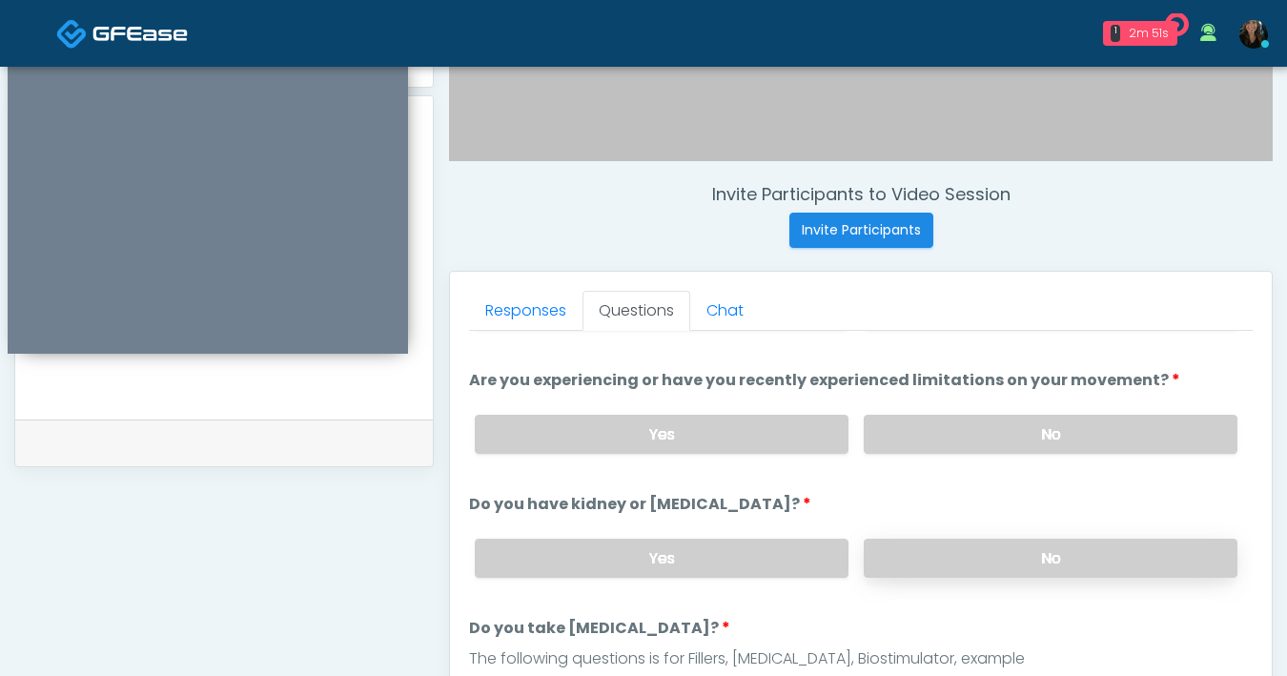
scroll to position [101, 0]
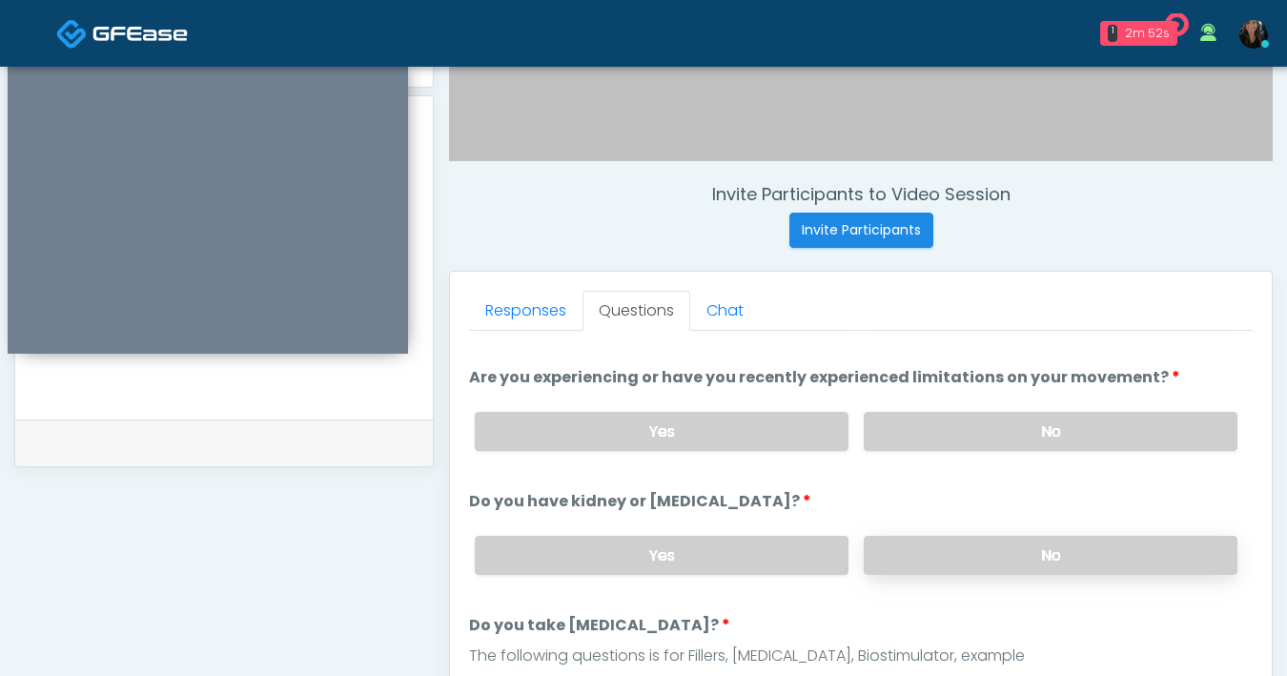
click at [967, 555] on label "No" at bounding box center [1051, 555] width 374 height 39
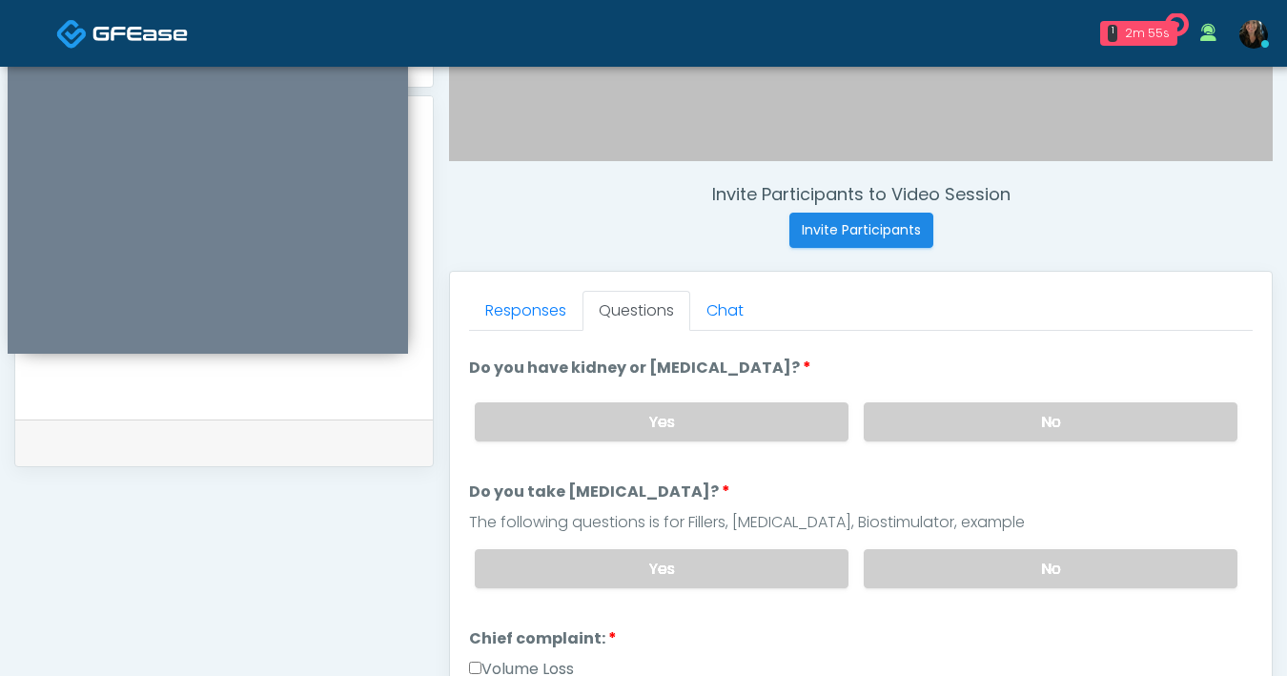
scroll to position [236, 0]
click at [1007, 568] on label "No" at bounding box center [1051, 566] width 374 height 39
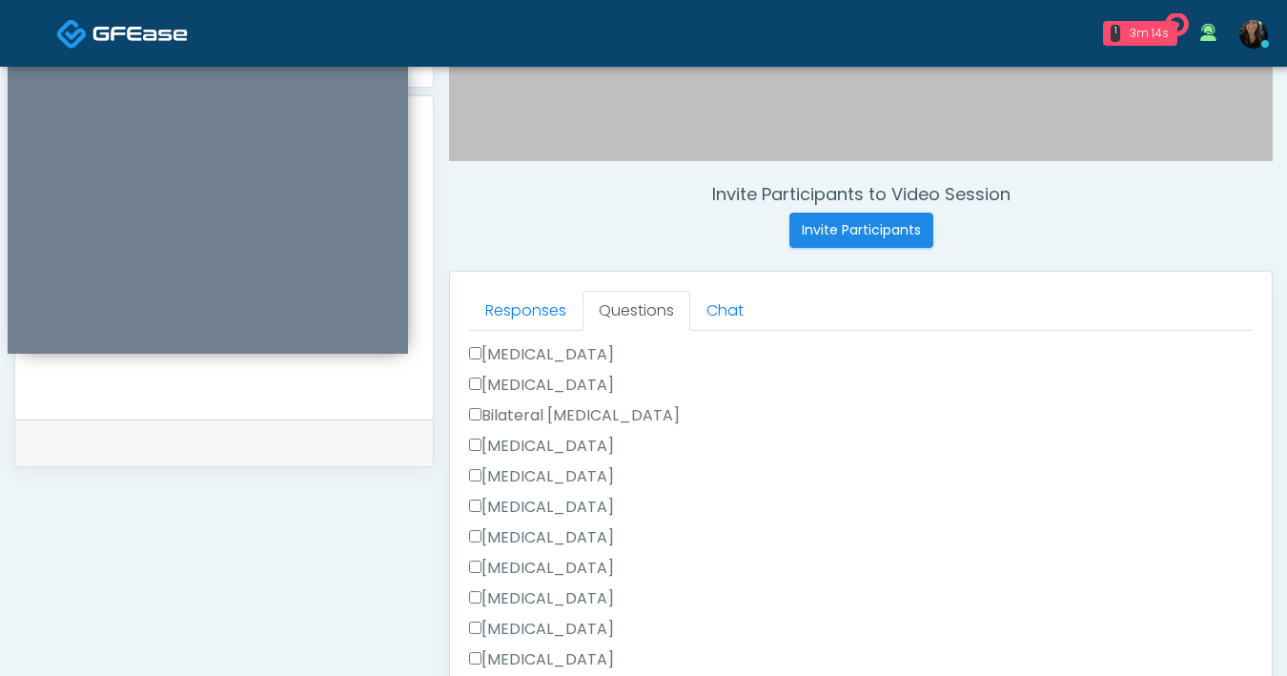
scroll to position [943, 0]
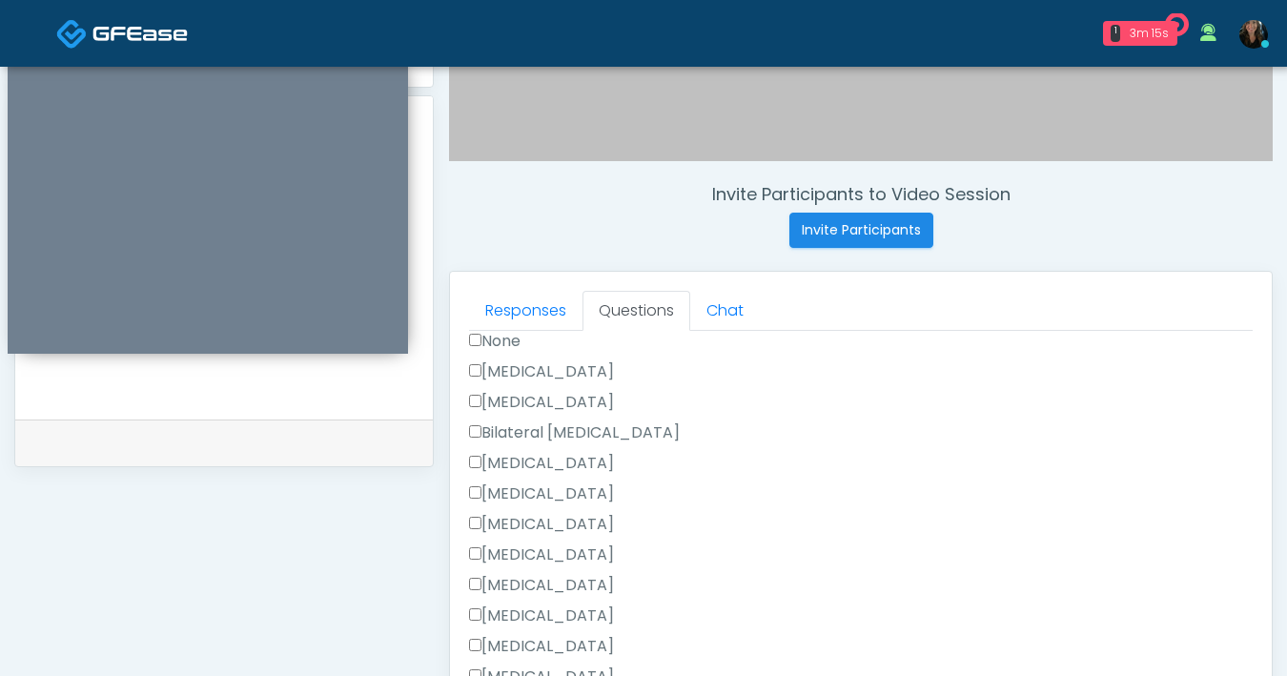
click at [479, 372] on label "Cesarean Section" at bounding box center [541, 371] width 145 height 23
click at [475, 635] on label "Appendectomy" at bounding box center [541, 646] width 145 height 23
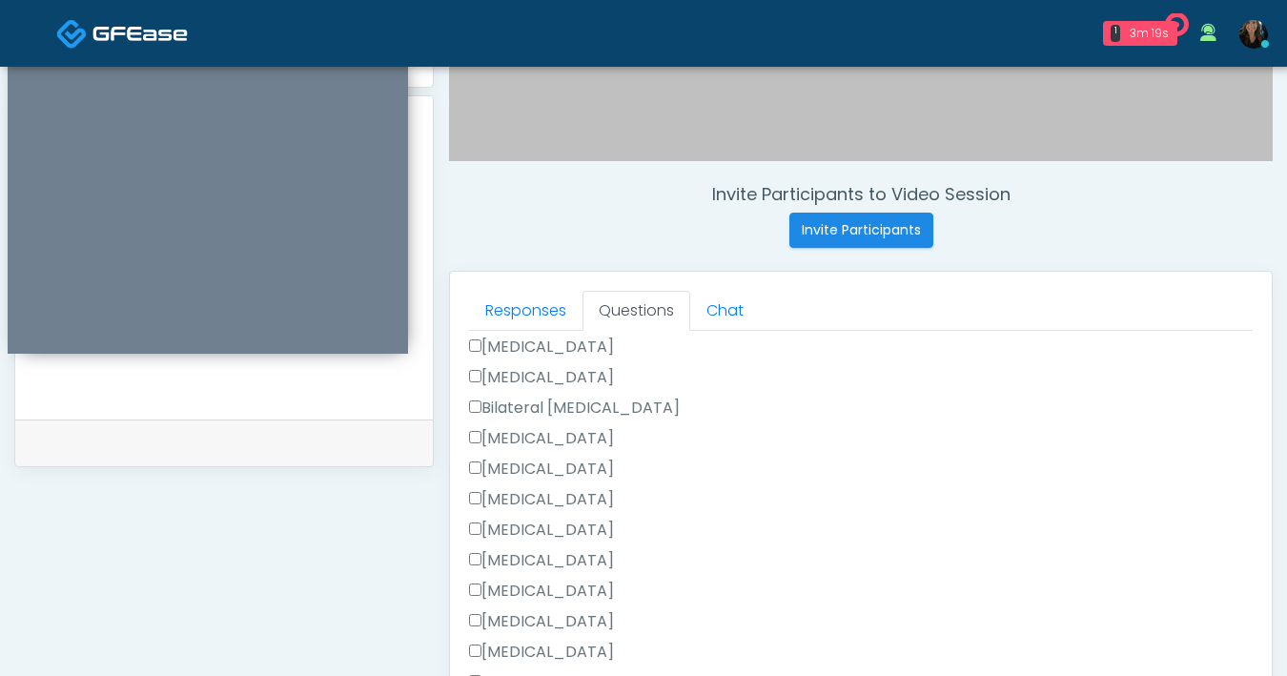
scroll to position [971, 0]
click at [481, 404] on label "Bilateral [MEDICAL_DATA]" at bounding box center [574, 404] width 211 height 23
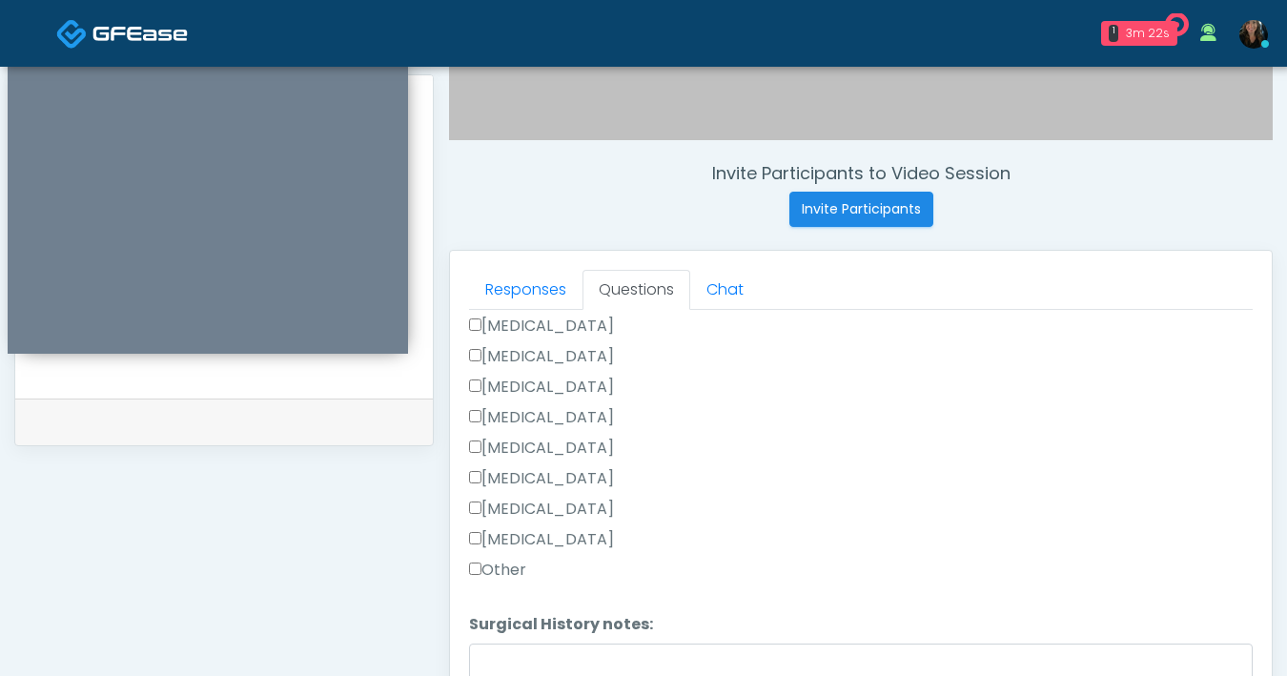
scroll to position [743, 0]
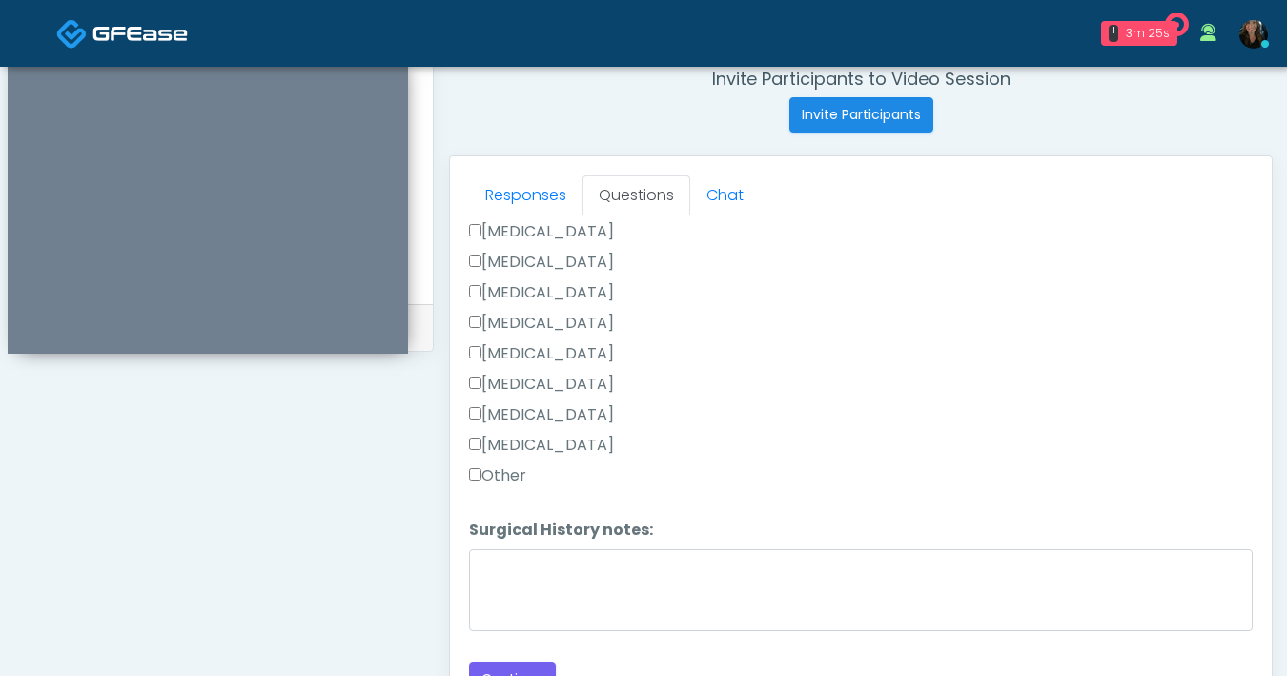
click at [845, 392] on div "[MEDICAL_DATA]" at bounding box center [861, 388] width 784 height 31
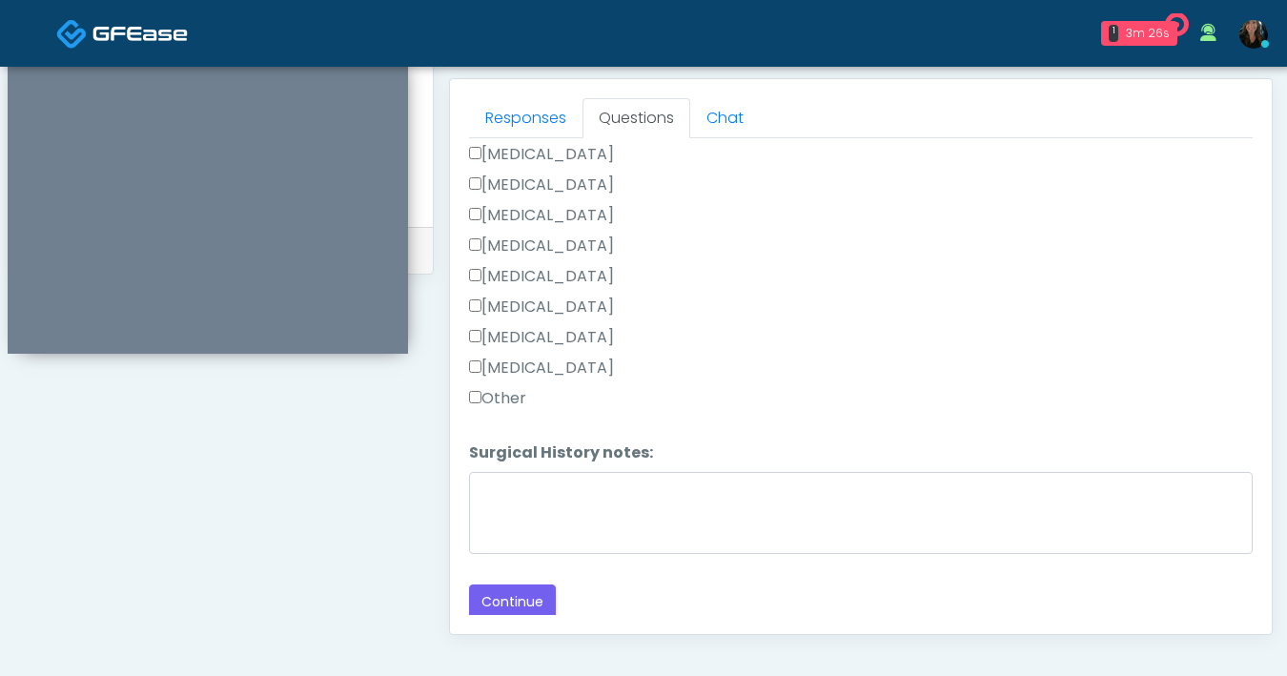
scroll to position [899, 0]
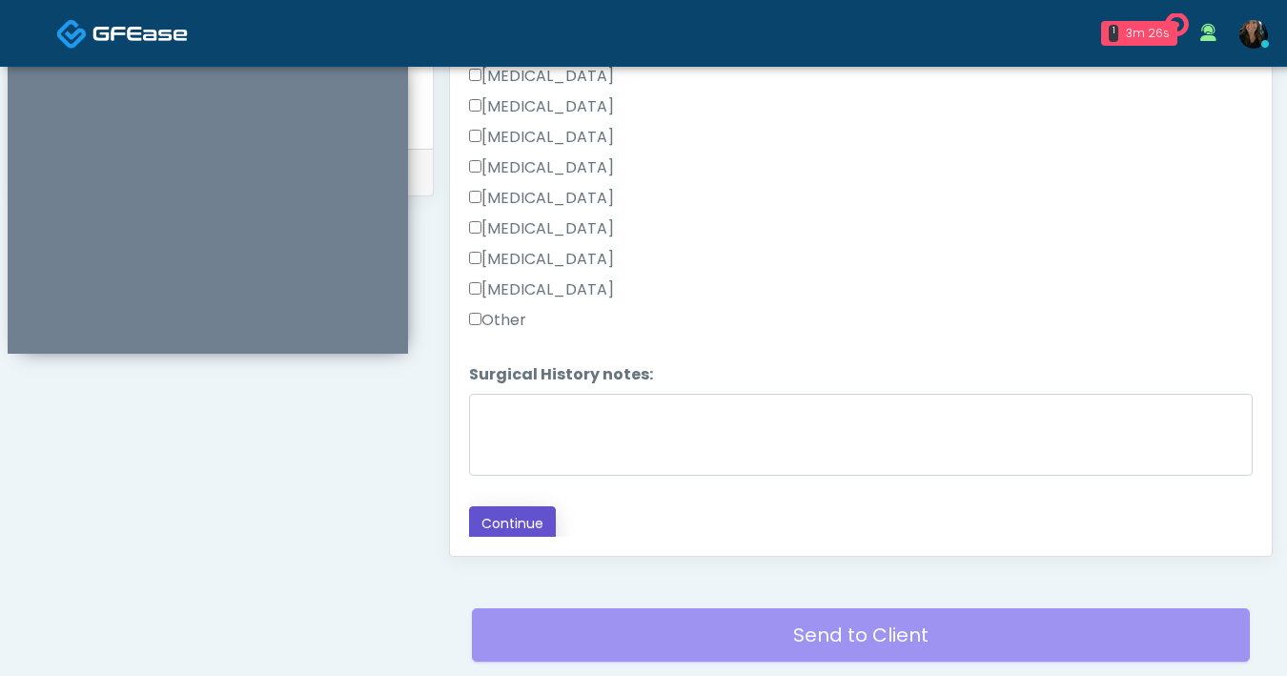
click at [507, 518] on button "Continue" at bounding box center [512, 523] width 87 height 35
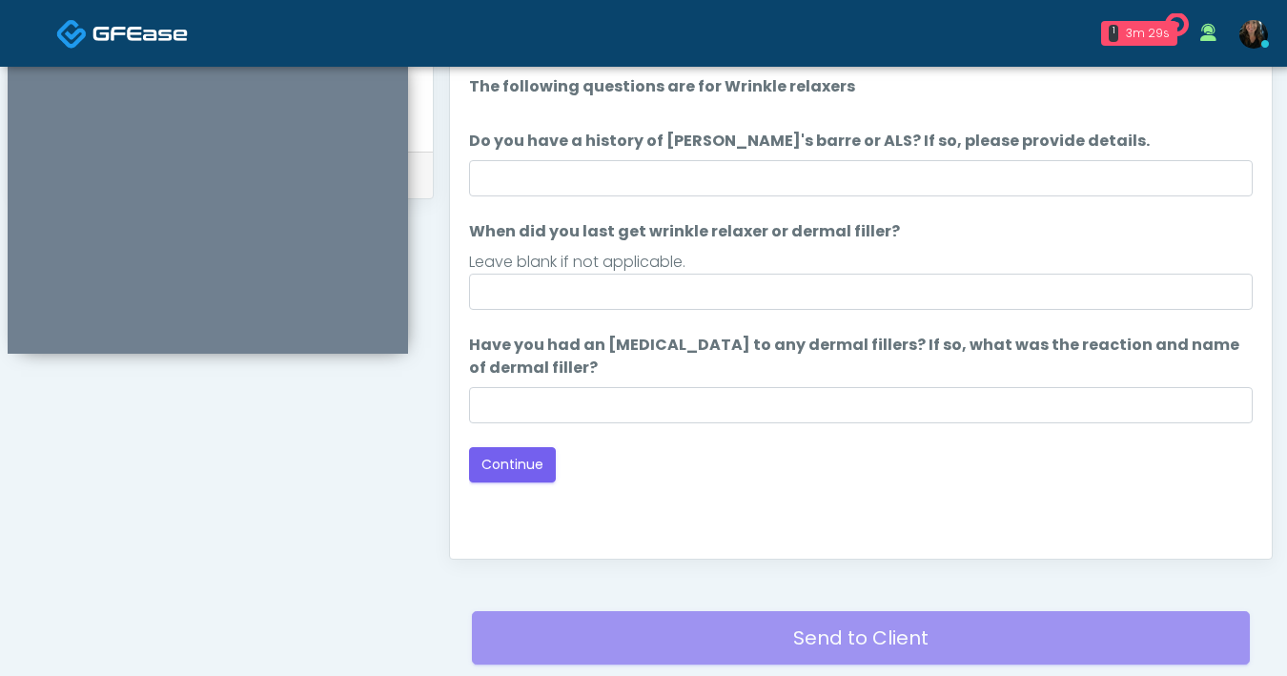
scroll to position [895, 0]
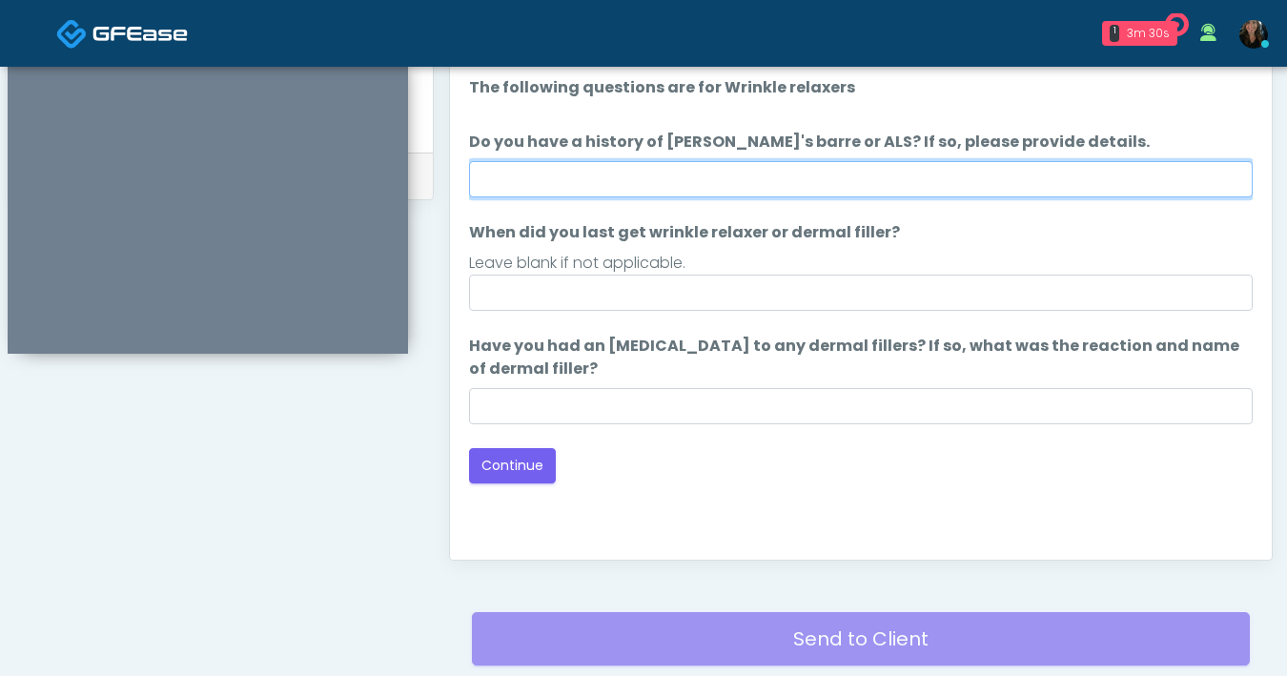
click at [880, 188] on input "Do you have a history of Guillain's barre or ALS? If so, please provide details." at bounding box center [861, 179] width 784 height 36
type input "**"
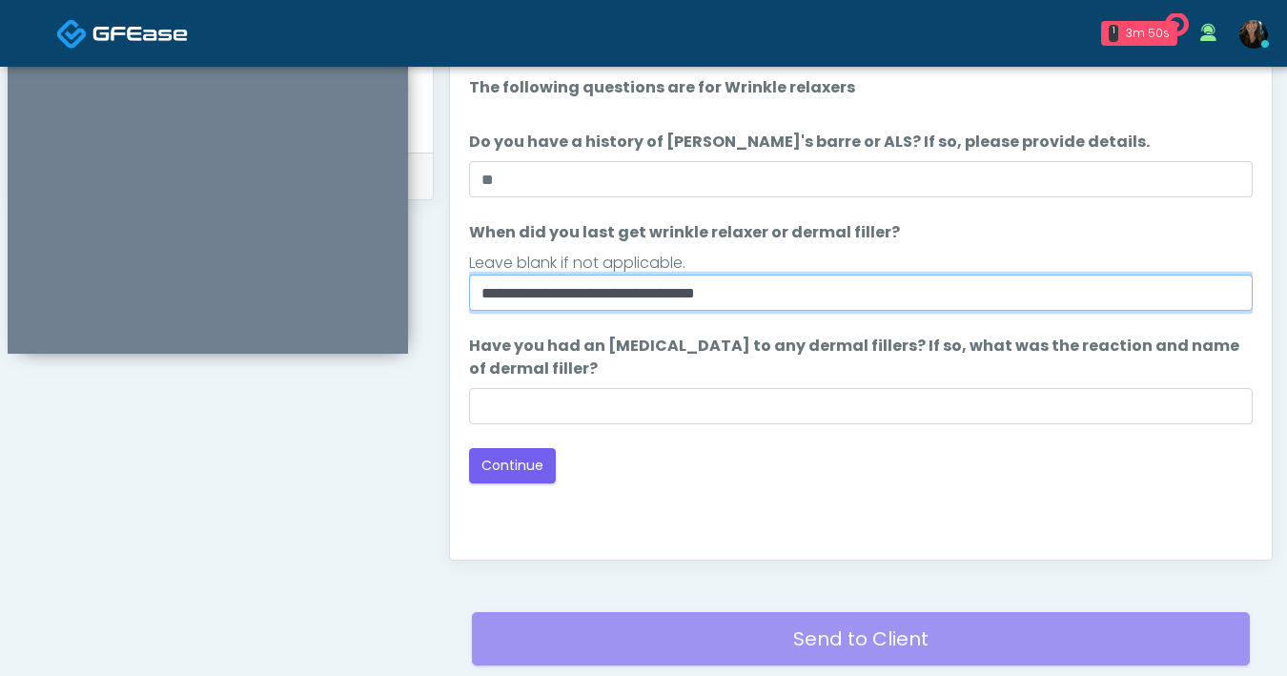
type input "**********"
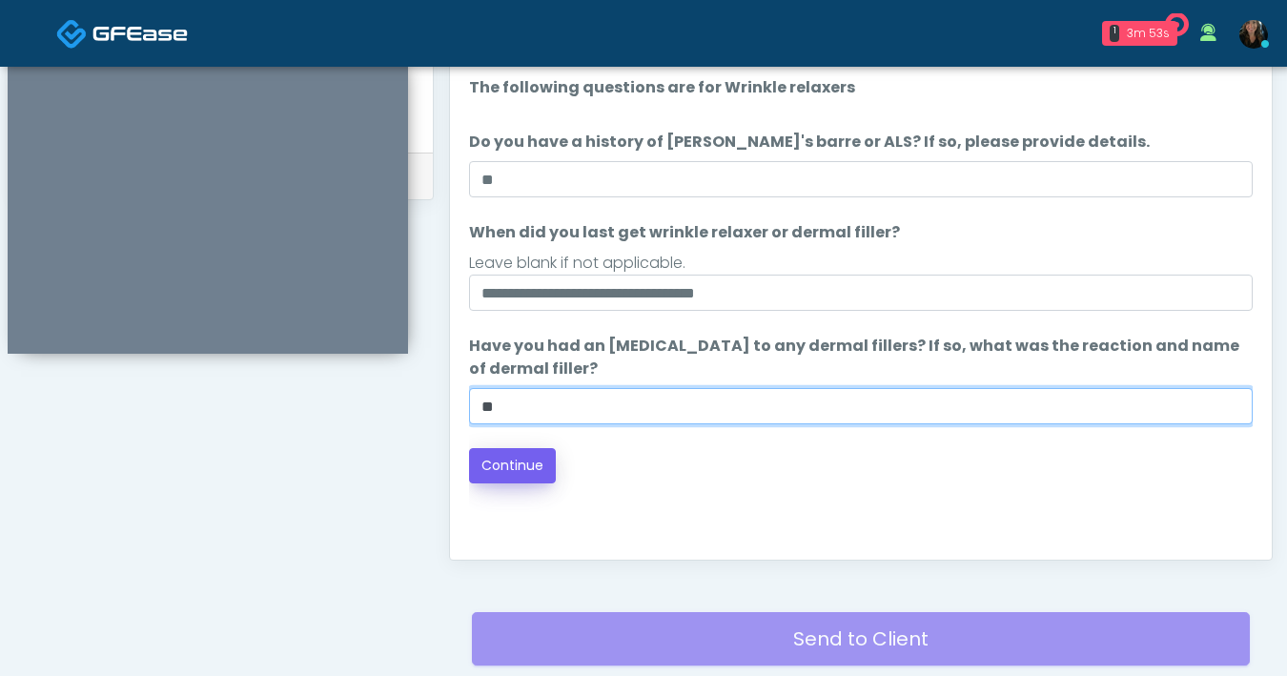
type input "**"
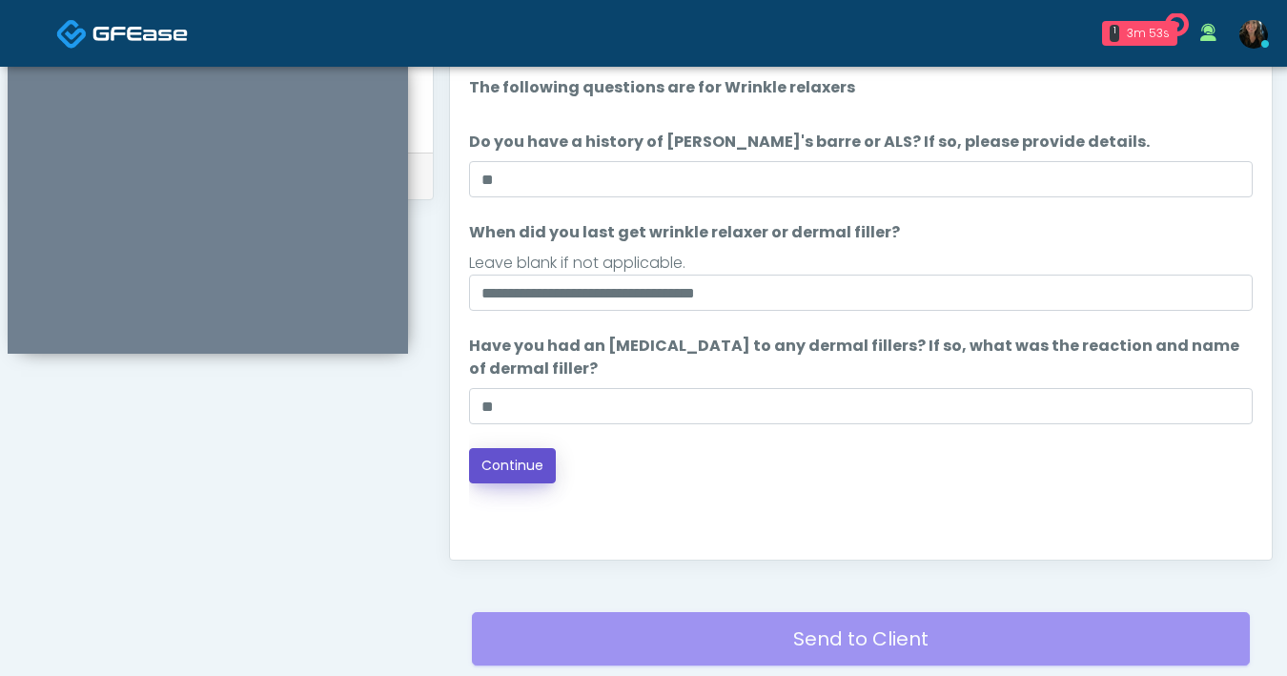
click at [519, 476] on button "Continue" at bounding box center [512, 465] width 87 height 35
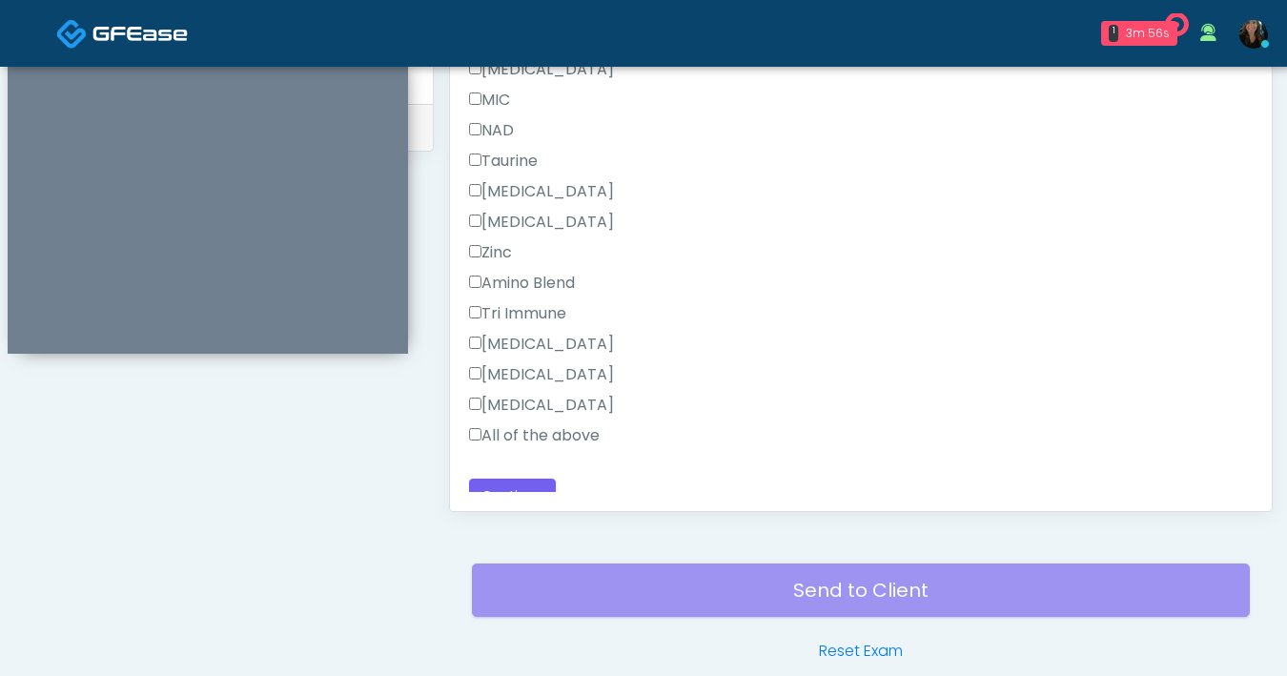
scroll to position [1272, 0]
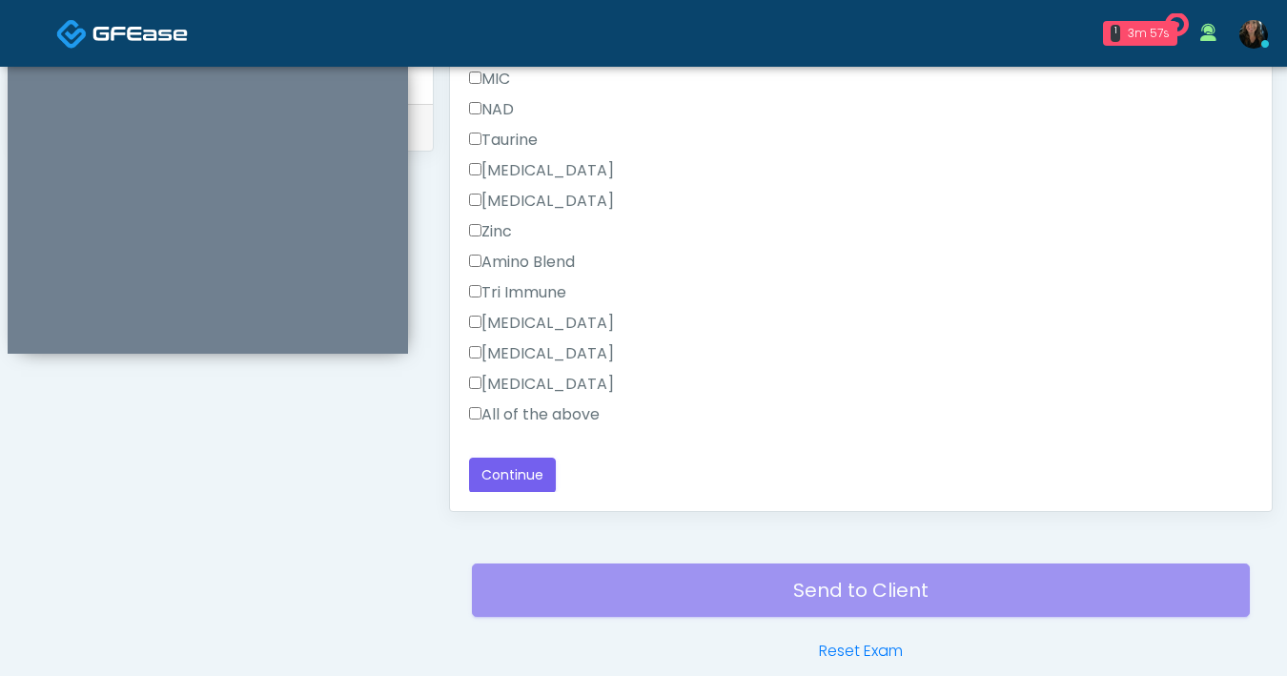
click at [481, 412] on label "All of the above" at bounding box center [534, 414] width 131 height 23
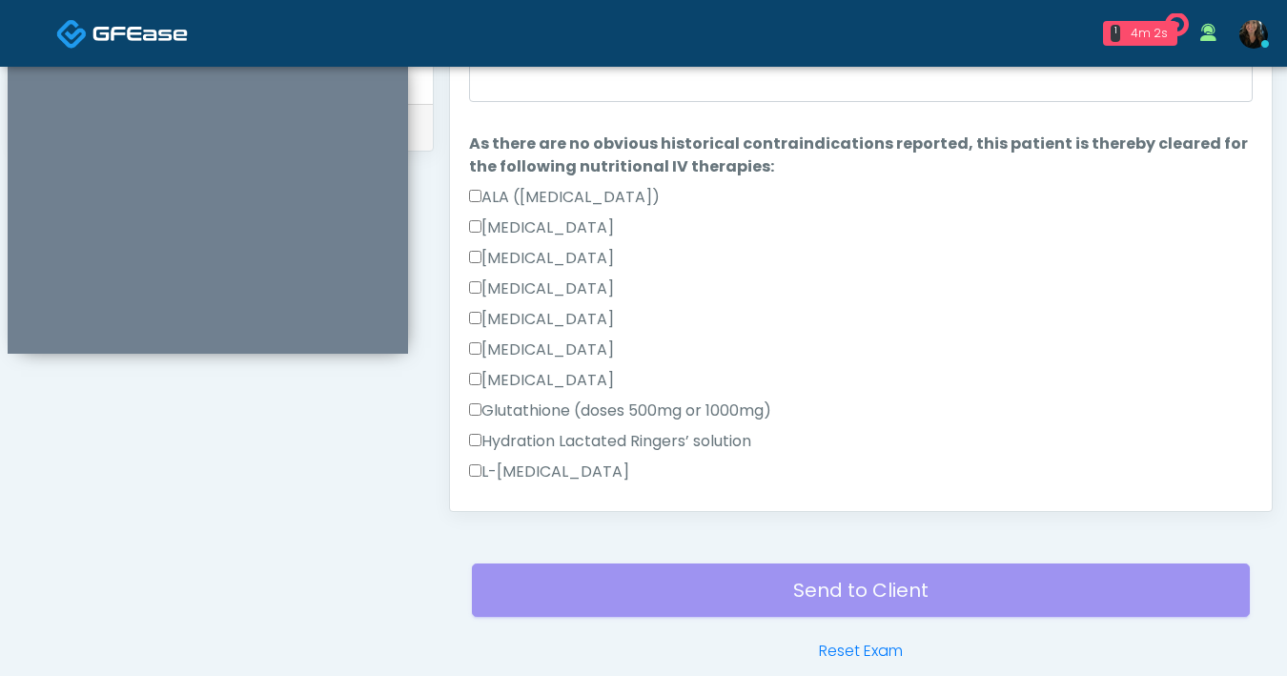
scroll to position [0, 0]
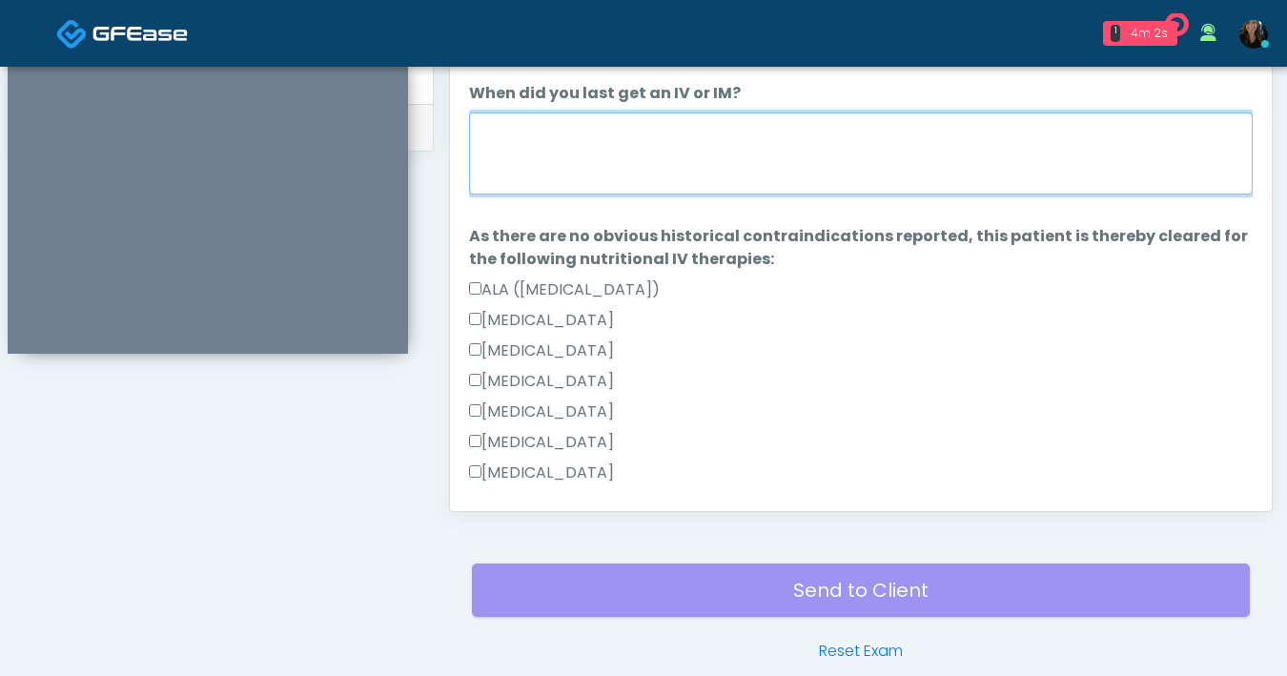
click at [870, 178] on textarea "When did you last get an IV or IM?" at bounding box center [861, 153] width 784 height 82
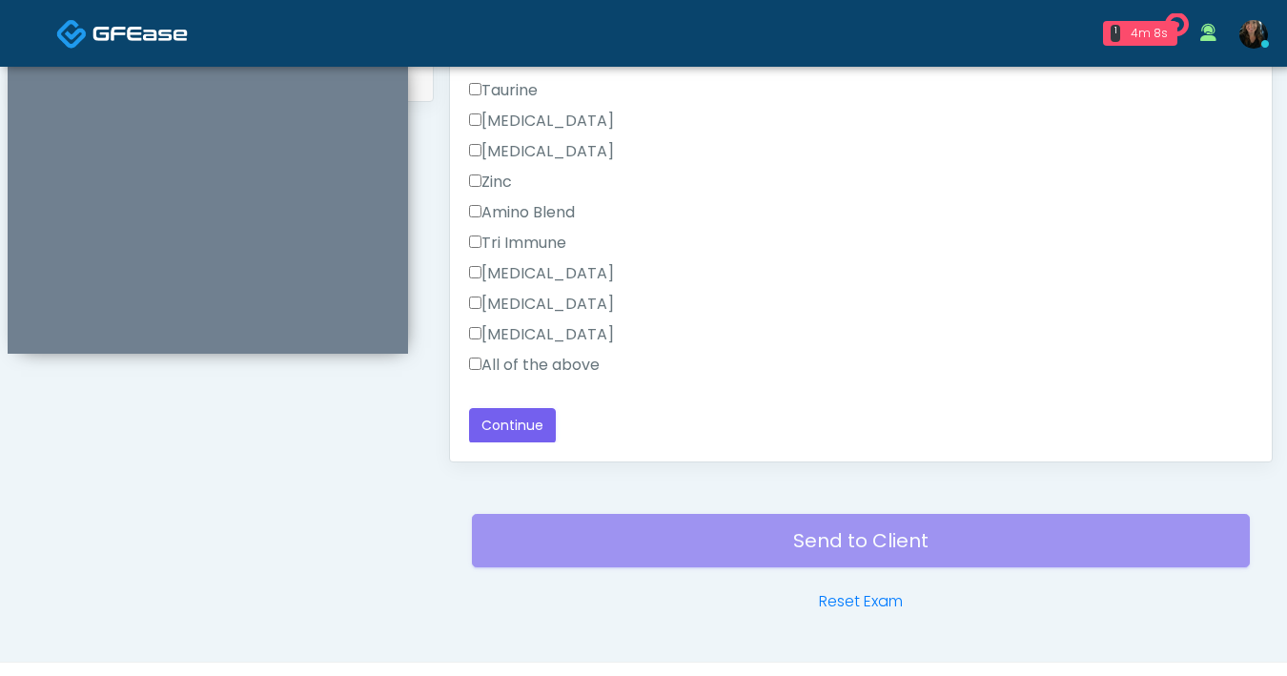
scroll to position [1035, 0]
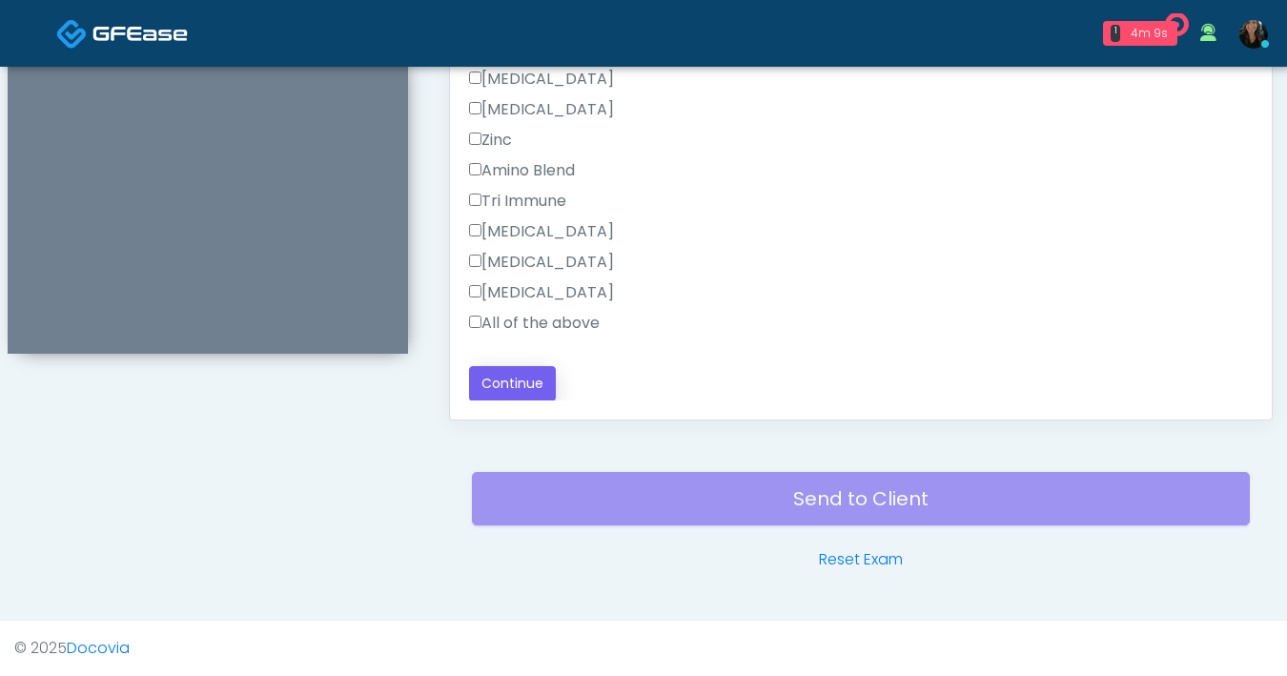
type textarea "**********"
drag, startPoint x: 532, startPoint y: 377, endPoint x: 551, endPoint y: 377, distance: 19.1
click at [532, 376] on button "Continue" at bounding box center [512, 383] width 87 height 35
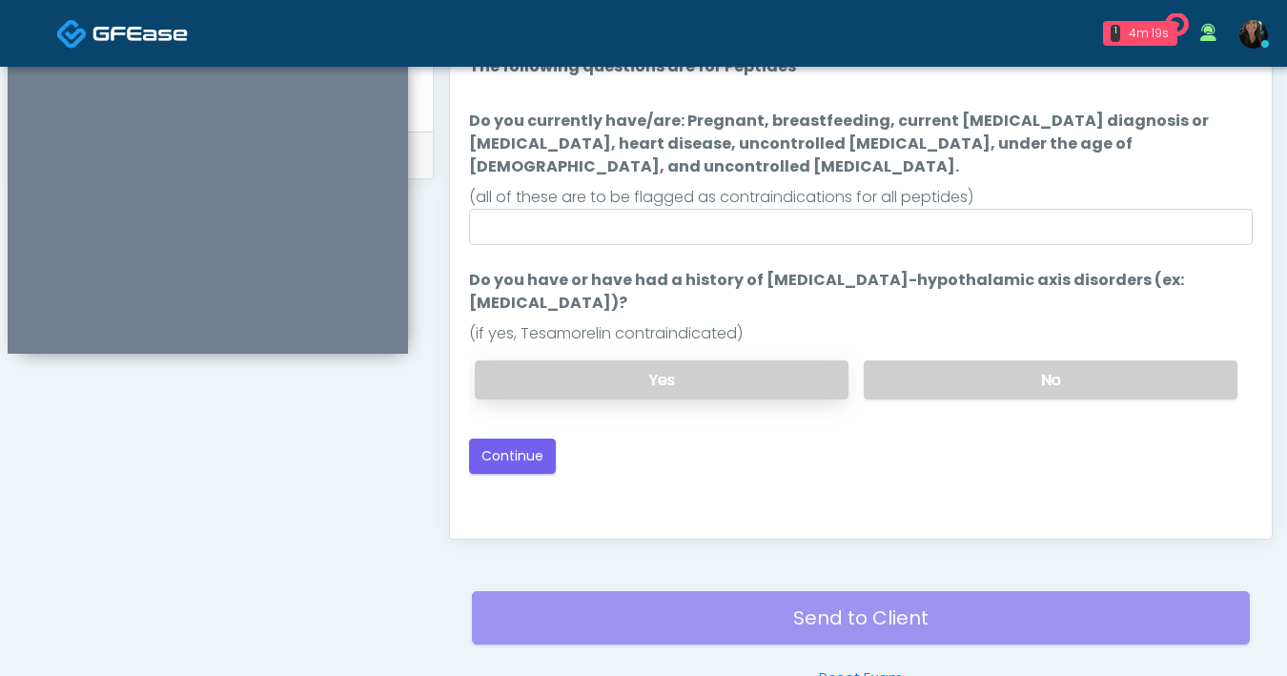
scroll to position [915, 0]
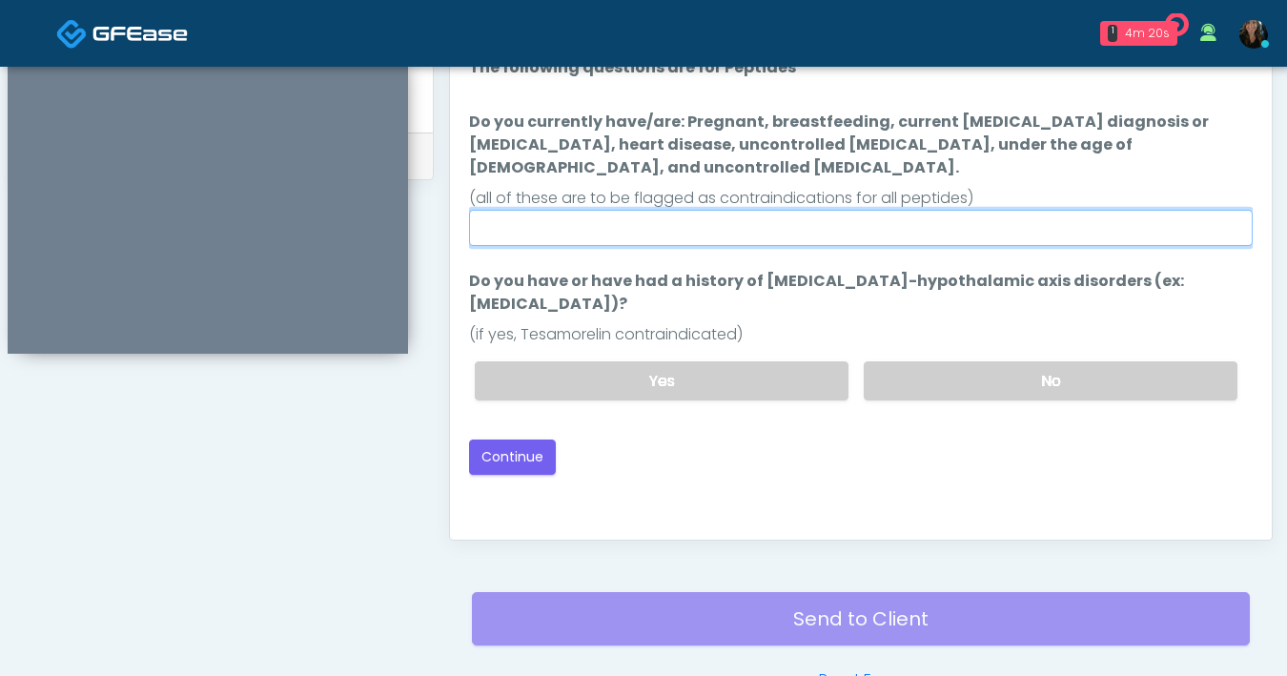
click at [703, 211] on input "Do you currently have/are: Pregnant, breastfeeding, current cancer diagnosis or…" at bounding box center [861, 228] width 784 height 36
type input "**"
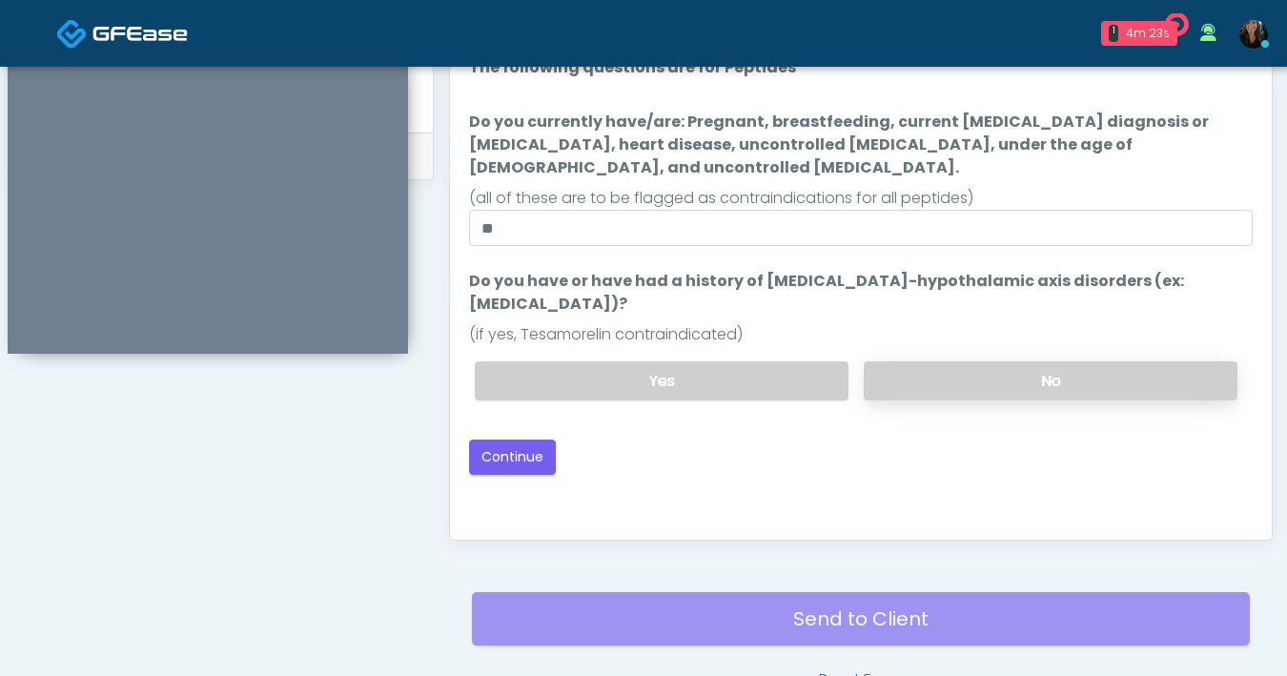
click at [949, 361] on label "No" at bounding box center [1051, 380] width 374 height 39
click at [491, 439] on button "Continue" at bounding box center [512, 456] width 87 height 35
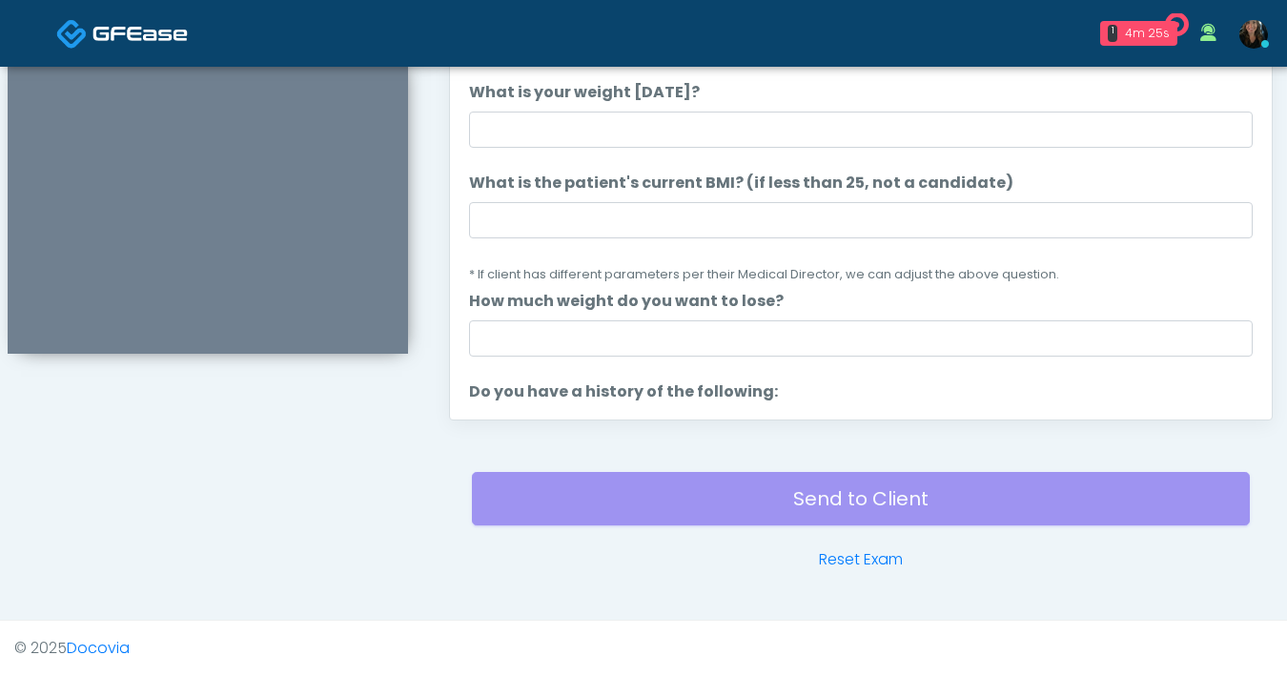
scroll to position [866, 0]
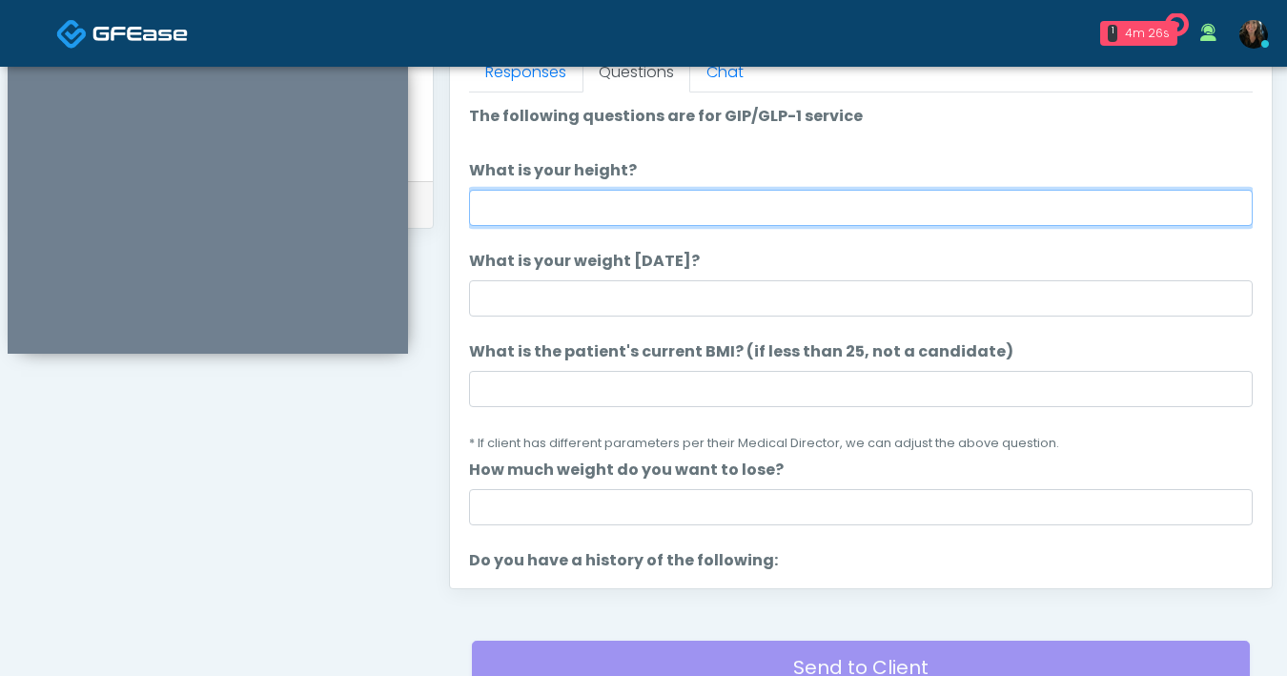
click at [700, 204] on input "What is your height?" at bounding box center [861, 208] width 784 height 36
type input "***"
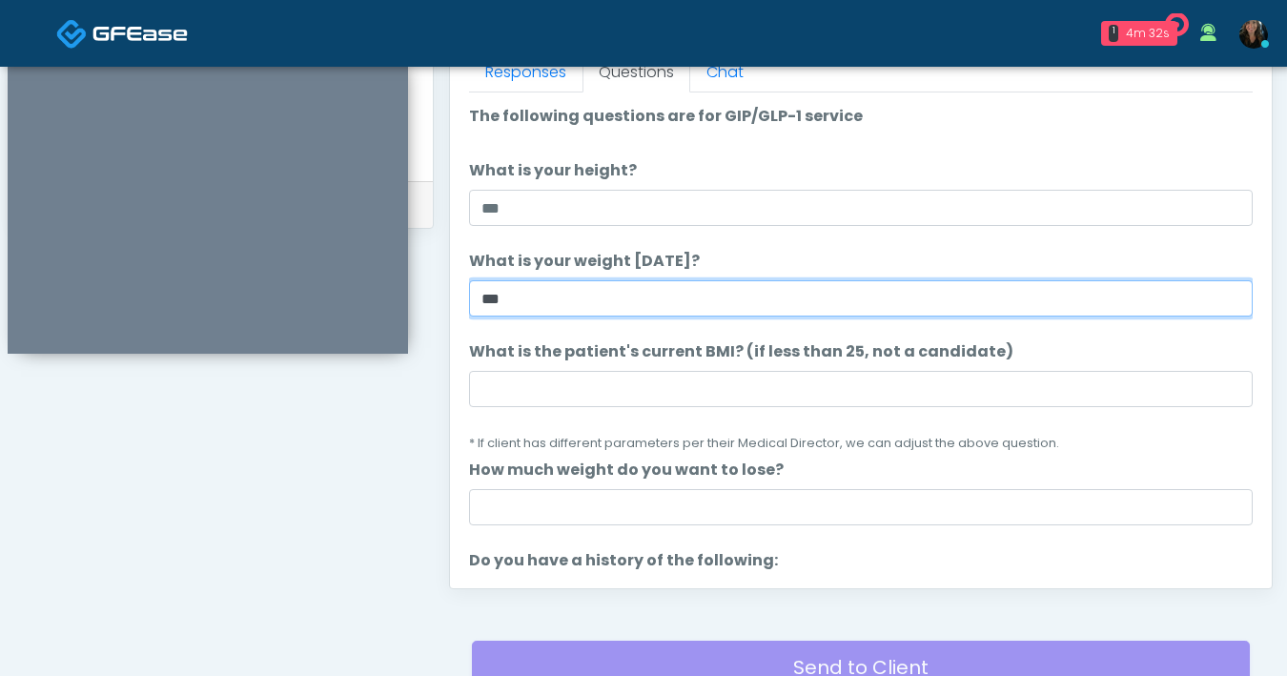
type input "***"
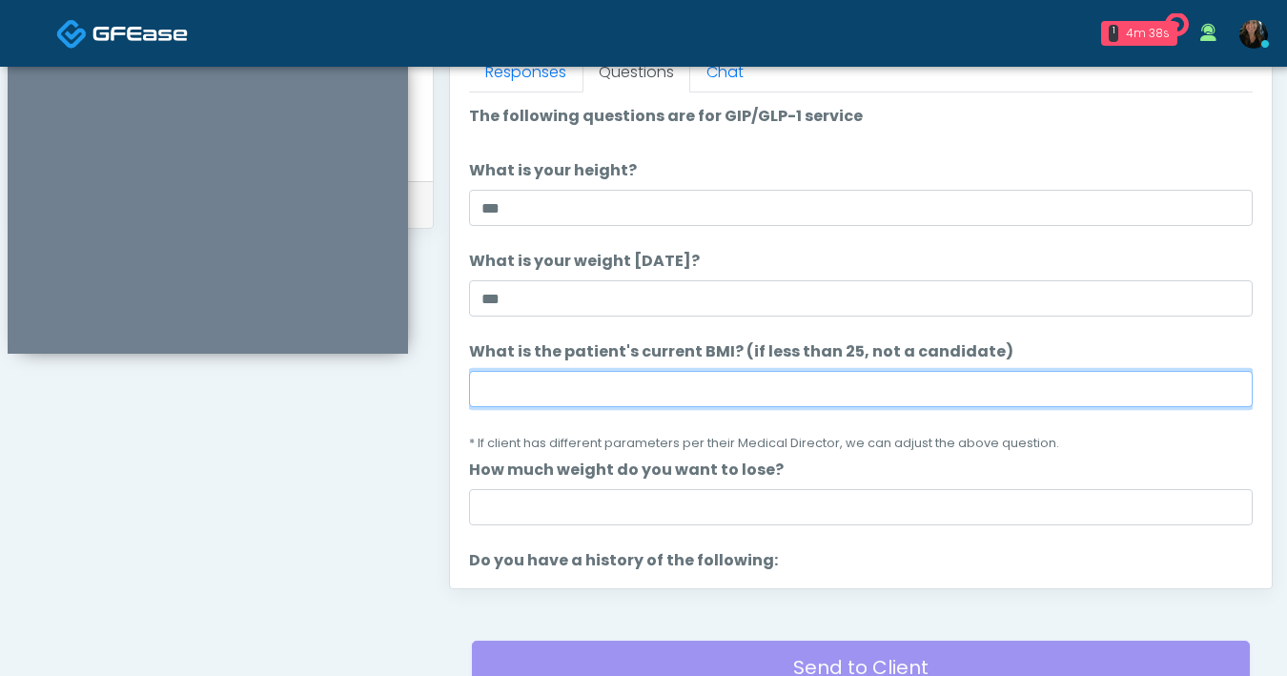
click at [638, 390] on input "What is the patient's current BMI? (if less than 25, not a candidate)" at bounding box center [861, 389] width 784 height 36
type input "****"
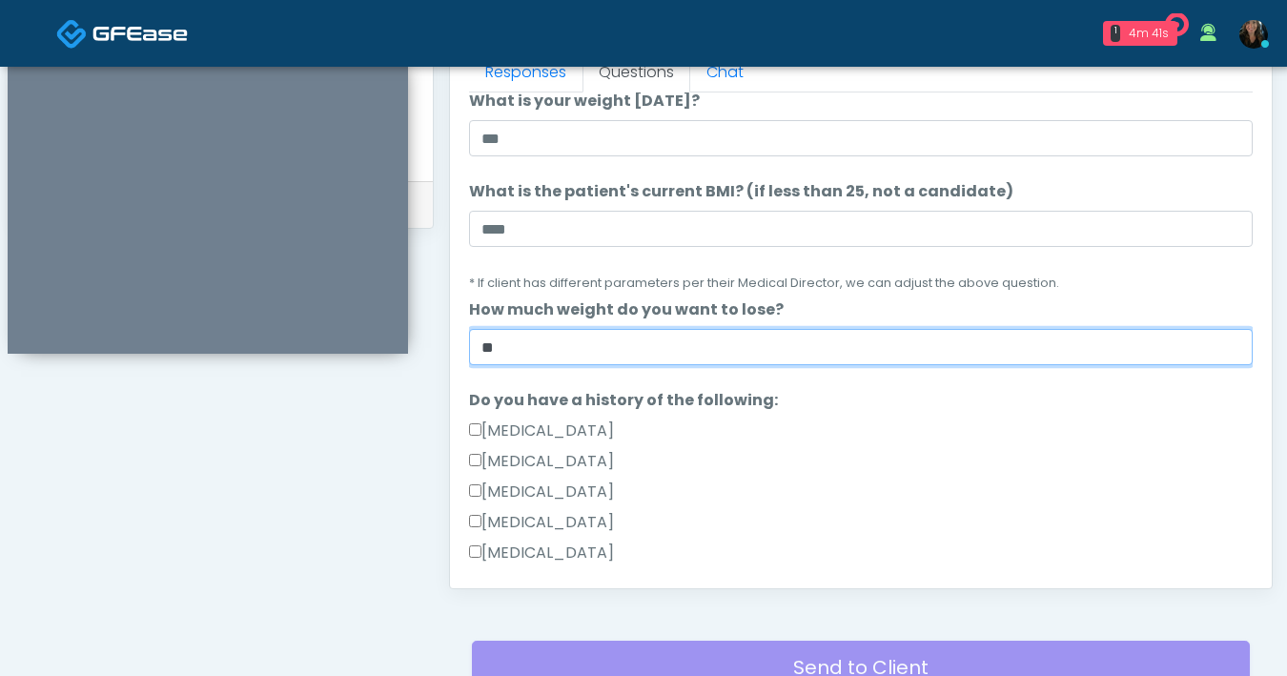
scroll to position [195, 0]
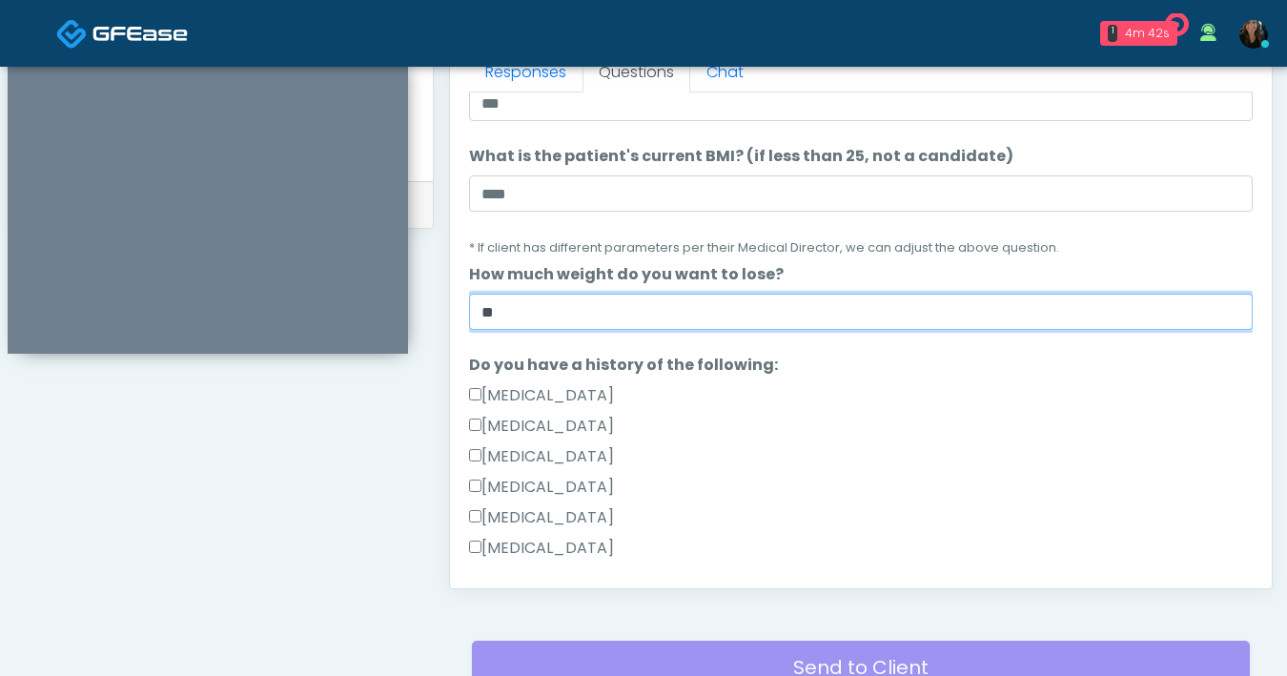
type input "**"
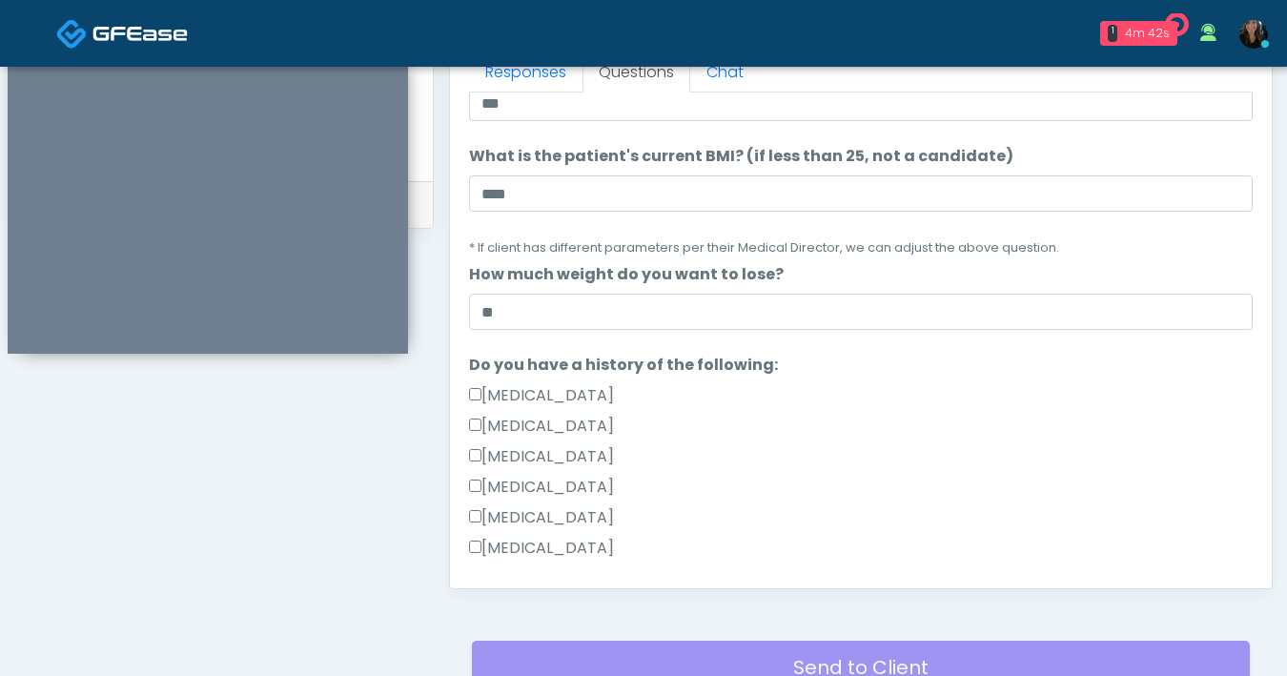
click at [819, 404] on div "Gallbladder Disease" at bounding box center [861, 399] width 784 height 31
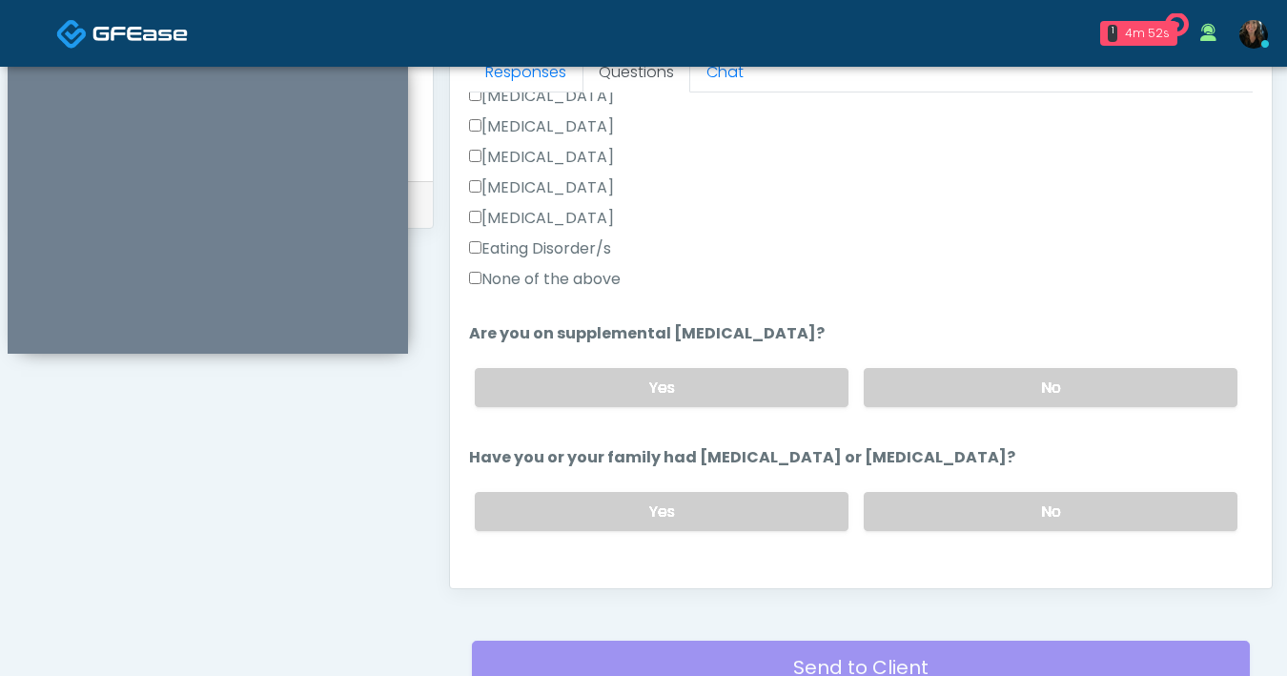
scroll to position [525, 0]
click at [968, 400] on label "No" at bounding box center [1051, 387] width 374 height 39
click at [985, 505] on label "No" at bounding box center [1051, 511] width 374 height 39
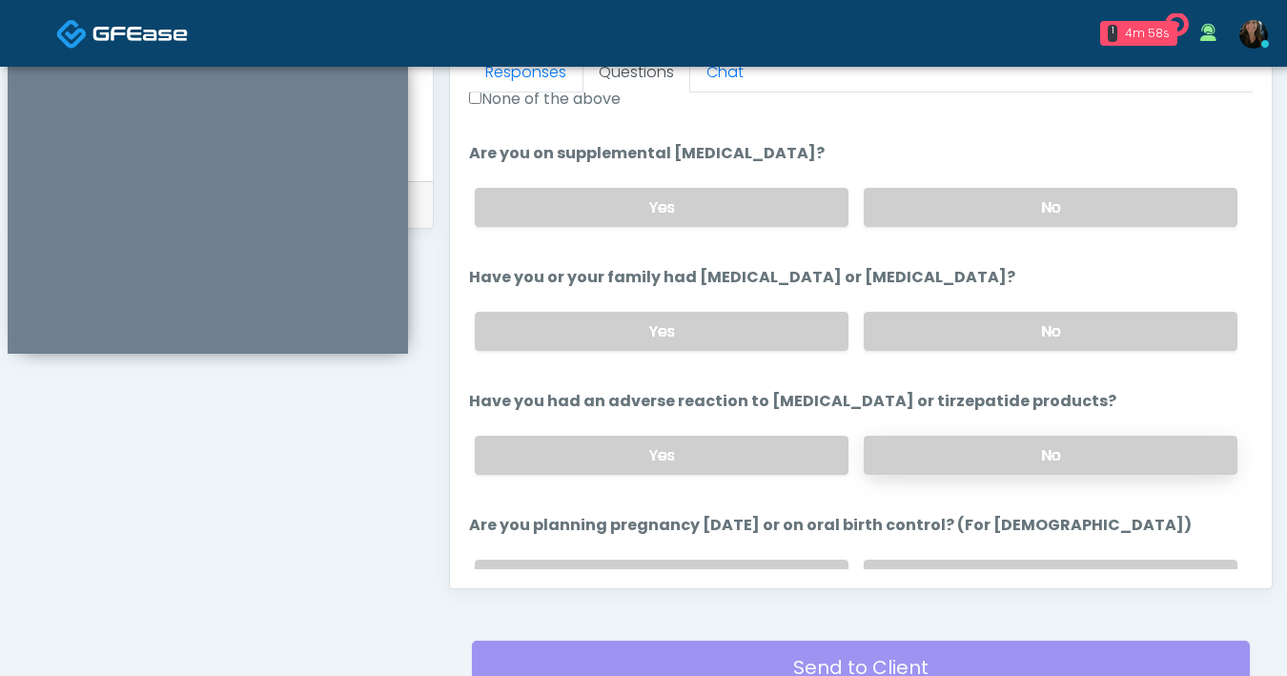
scroll to position [707, 0]
click at [1019, 458] on label "No" at bounding box center [1051, 453] width 374 height 39
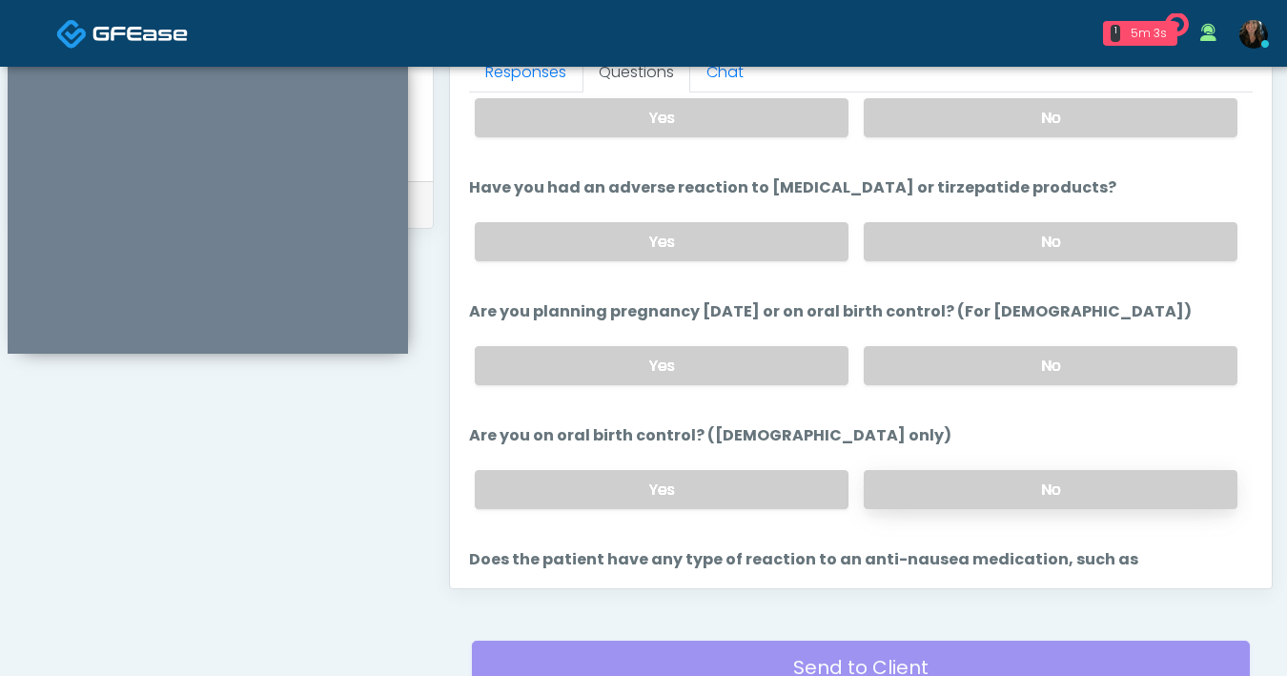
scroll to position [919, 0]
click at [1004, 363] on label "No" at bounding box center [1051, 365] width 374 height 39
click at [998, 488] on label "No" at bounding box center [1051, 489] width 374 height 39
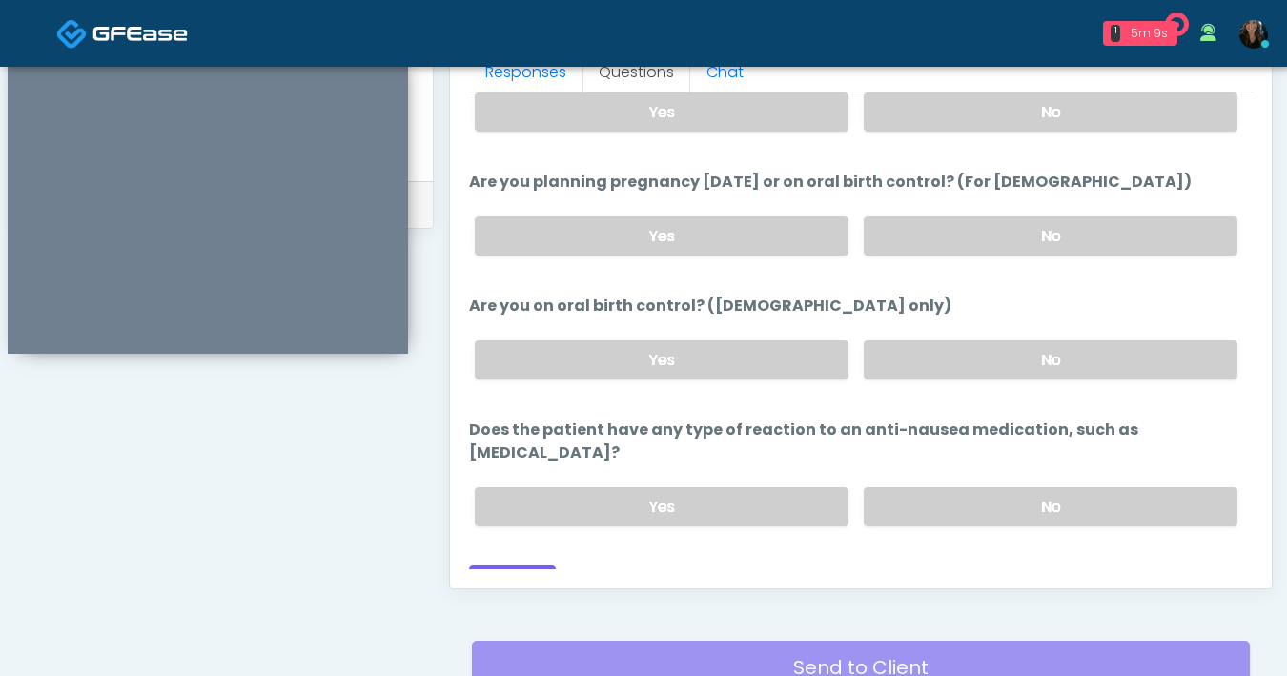
scroll to position [1051, 0]
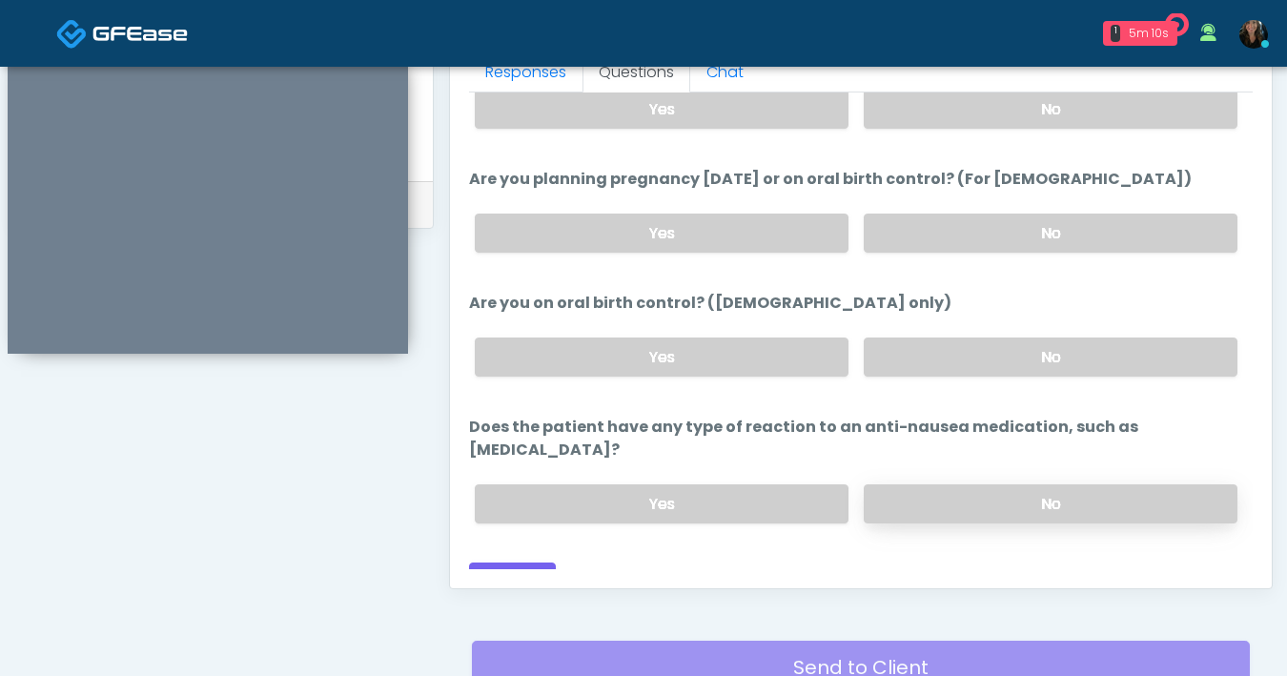
click at [1013, 484] on label "No" at bounding box center [1051, 503] width 374 height 39
click at [529, 562] on button "Continue" at bounding box center [512, 579] width 87 height 35
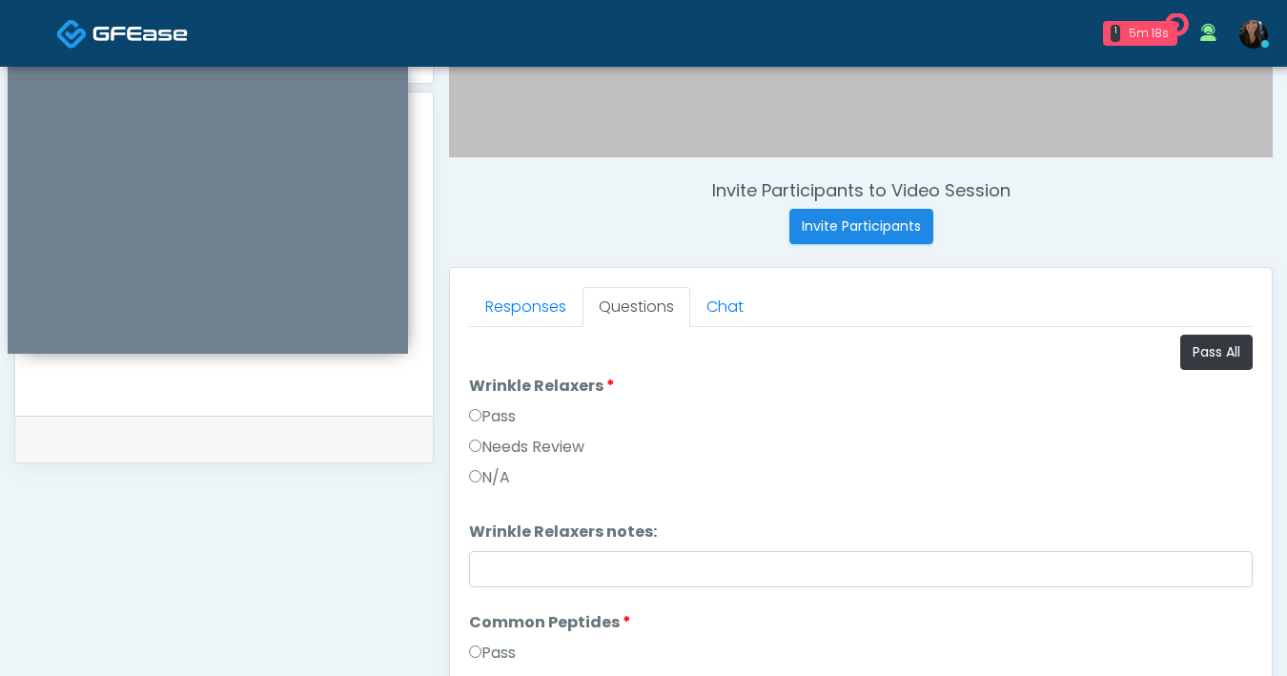
scroll to position [632, 0]
click at [1203, 350] on button "Pass All" at bounding box center [1216, 352] width 72 height 35
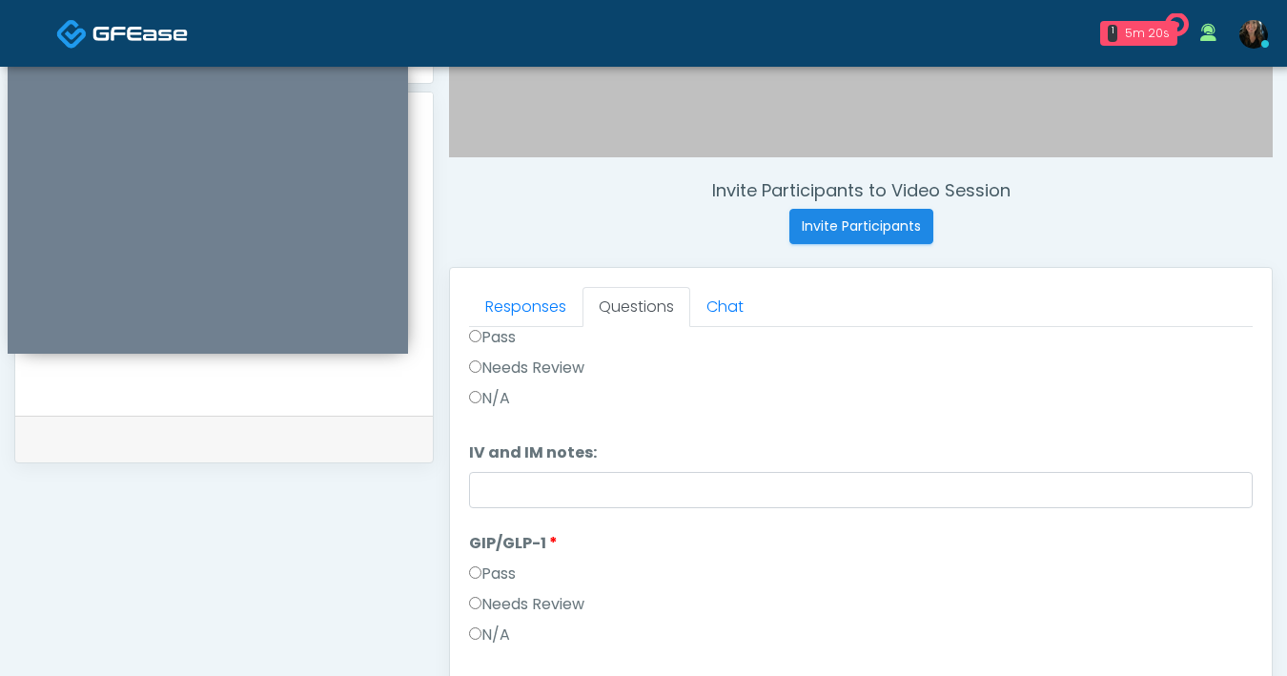
scroll to position [1035, 0]
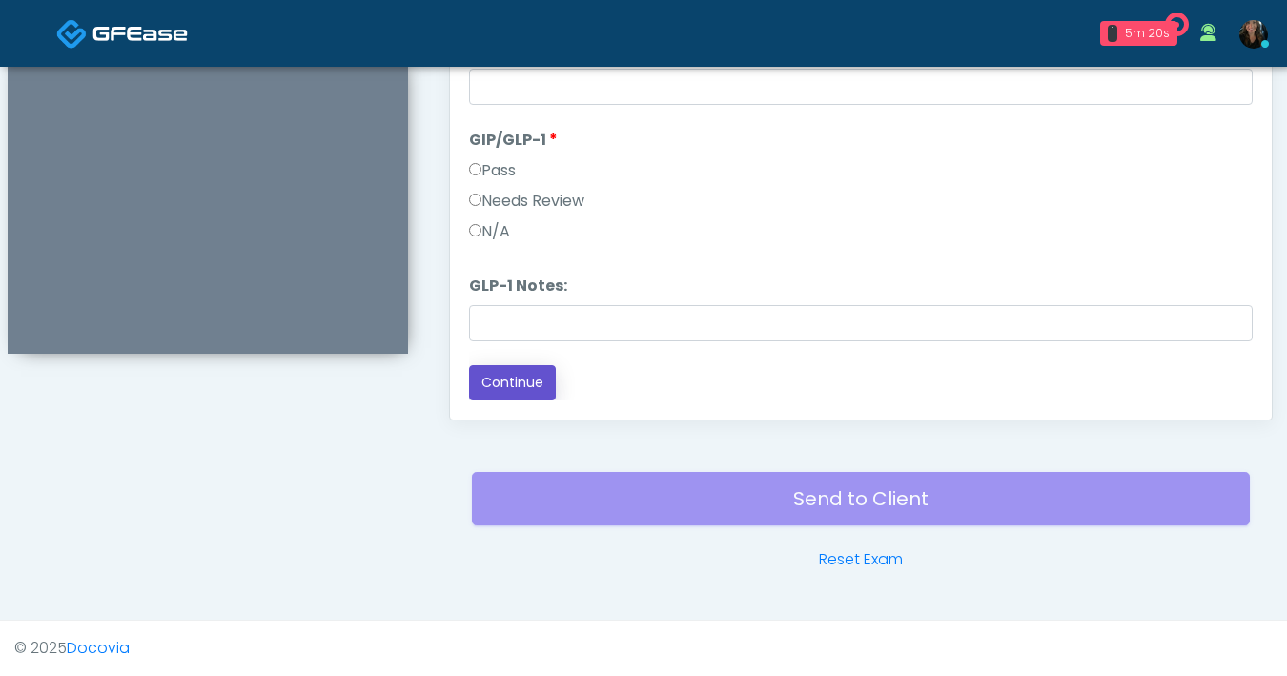
click at [514, 391] on button "Continue" at bounding box center [512, 382] width 87 height 35
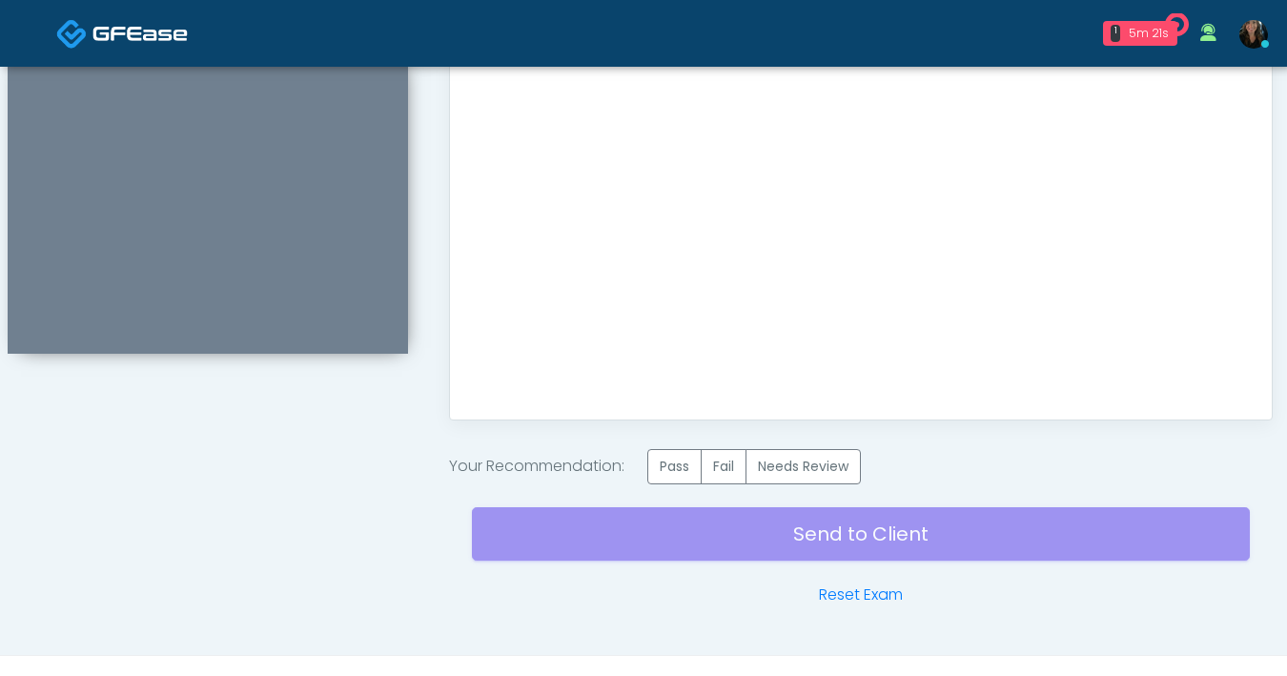
scroll to position [0, 0]
click at [668, 454] on label "Pass" at bounding box center [674, 466] width 54 height 35
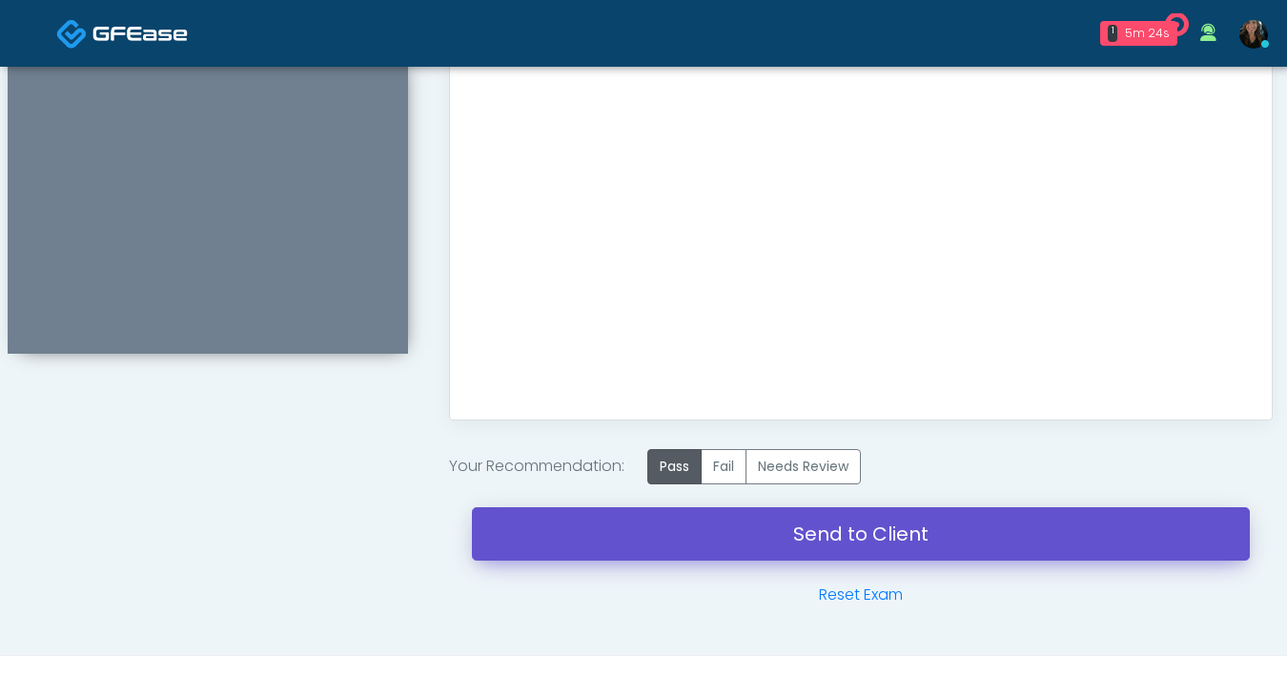
click at [783, 538] on link "Send to Client" at bounding box center [861, 533] width 778 height 53
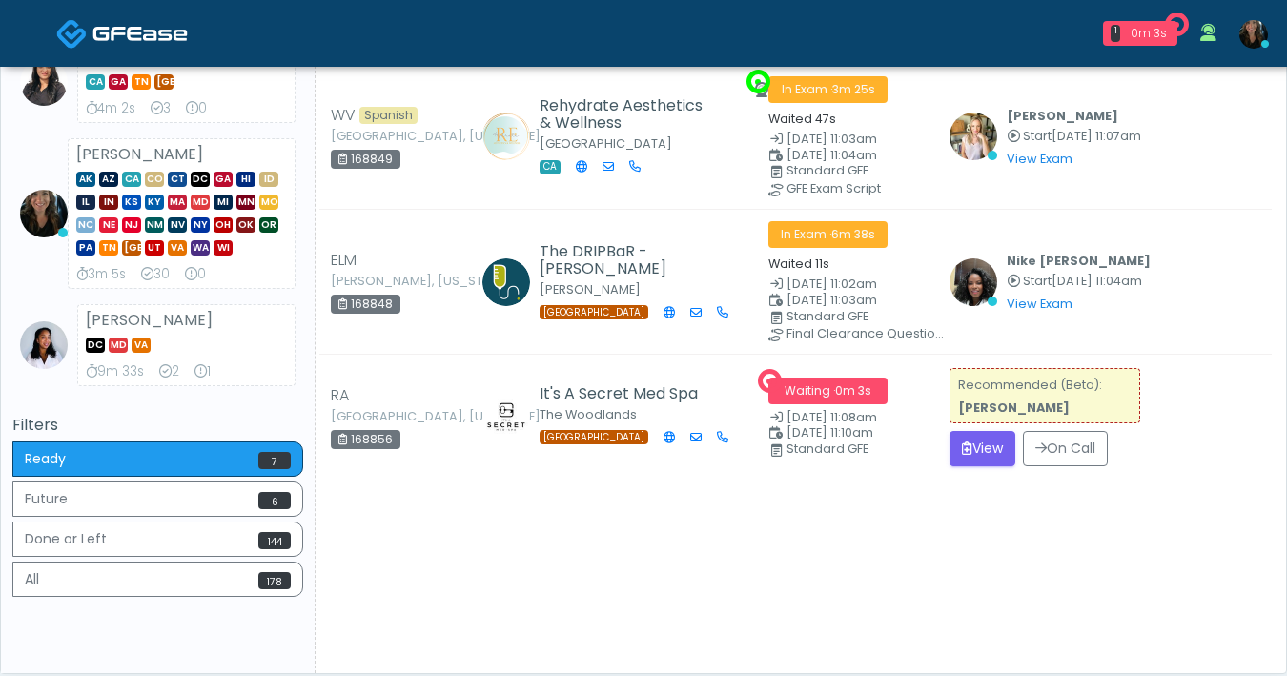
scroll to position [646, 0]
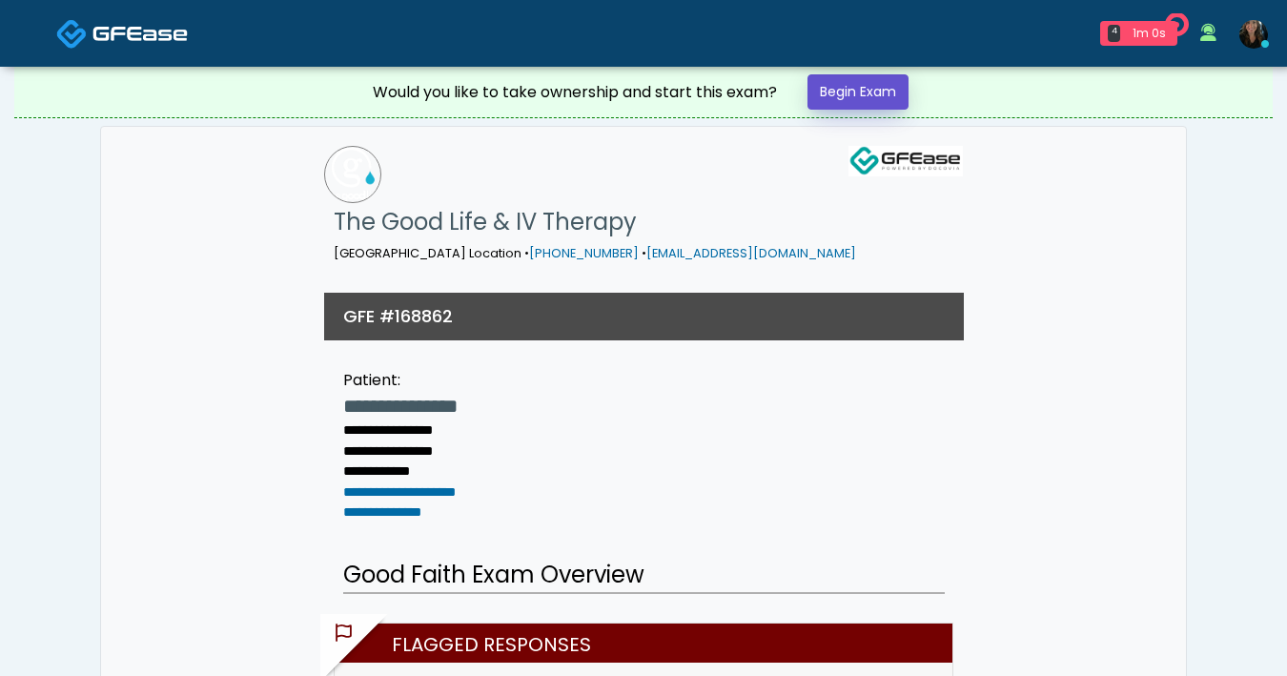
click at [874, 98] on link "Begin Exam" at bounding box center [857, 91] width 101 height 35
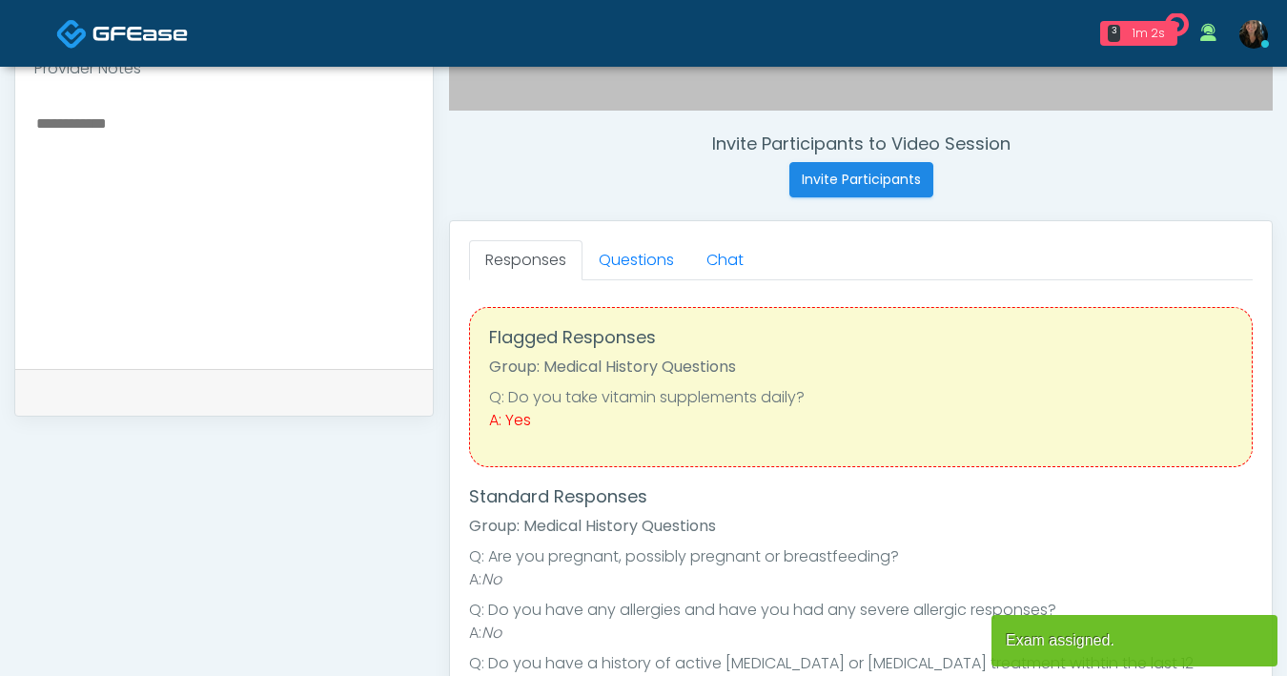
scroll to position [802, 0]
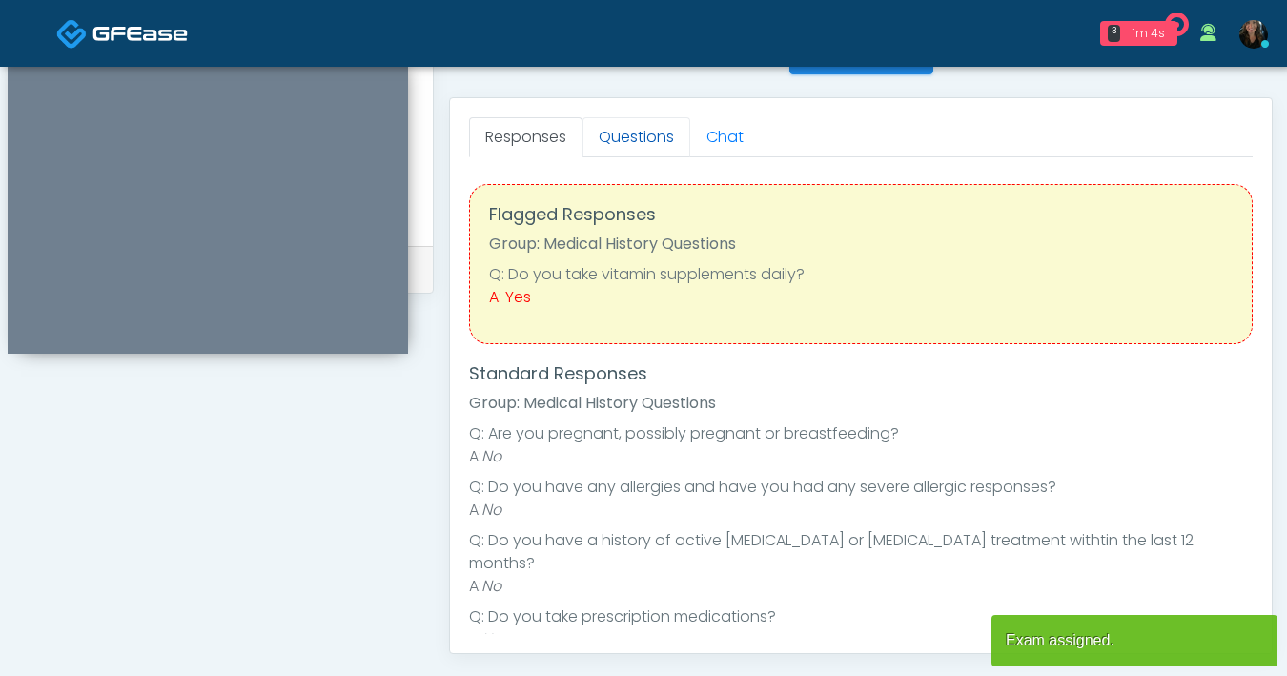
click at [626, 155] on link "Questions" at bounding box center [636, 137] width 108 height 40
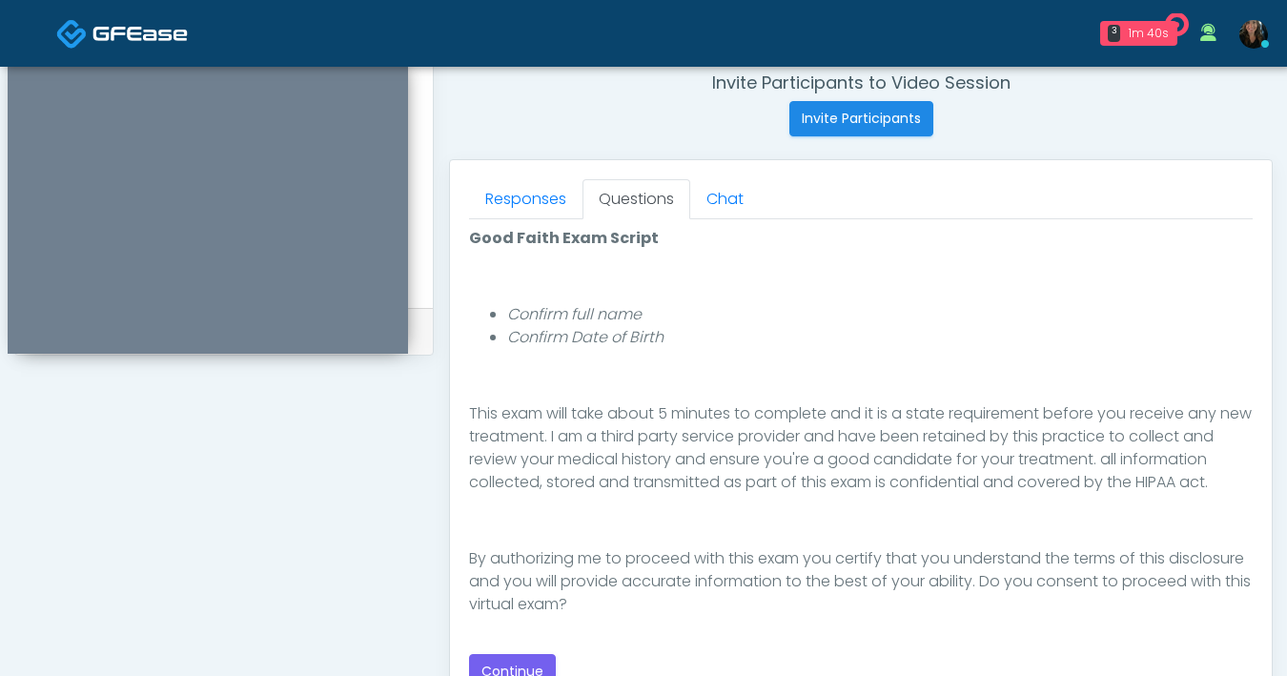
scroll to position [823, 0]
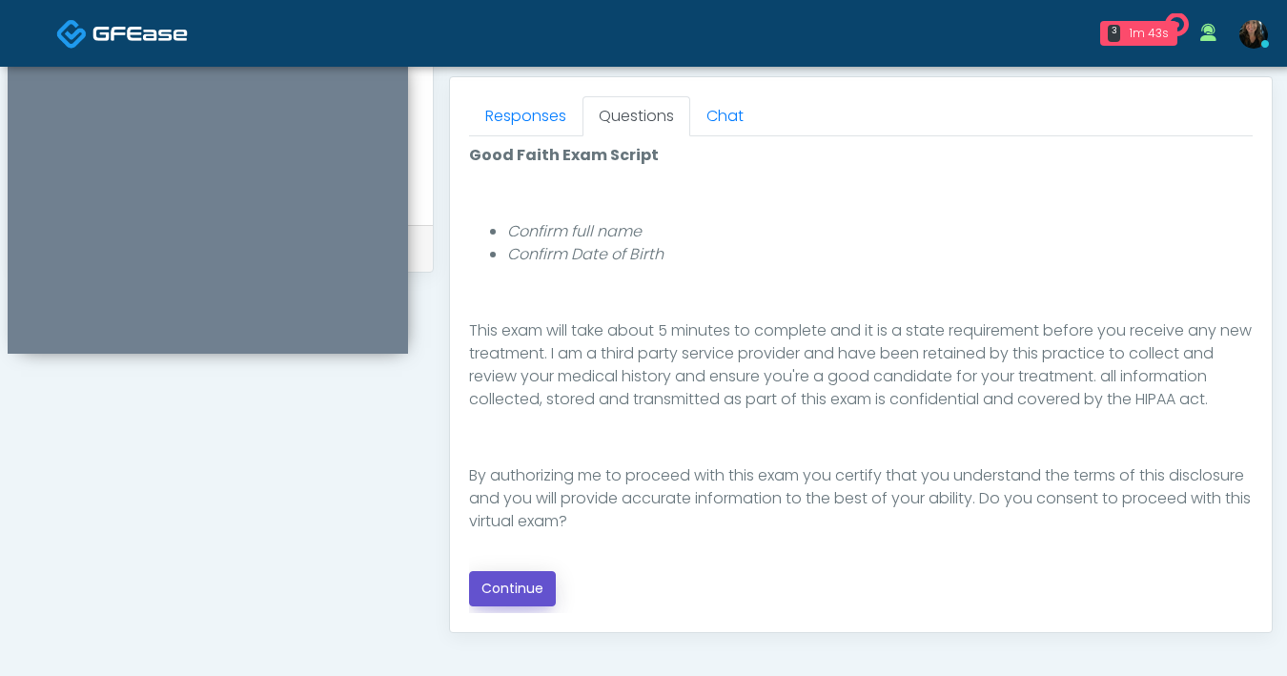
click at [523, 580] on button "Continue" at bounding box center [512, 588] width 87 height 35
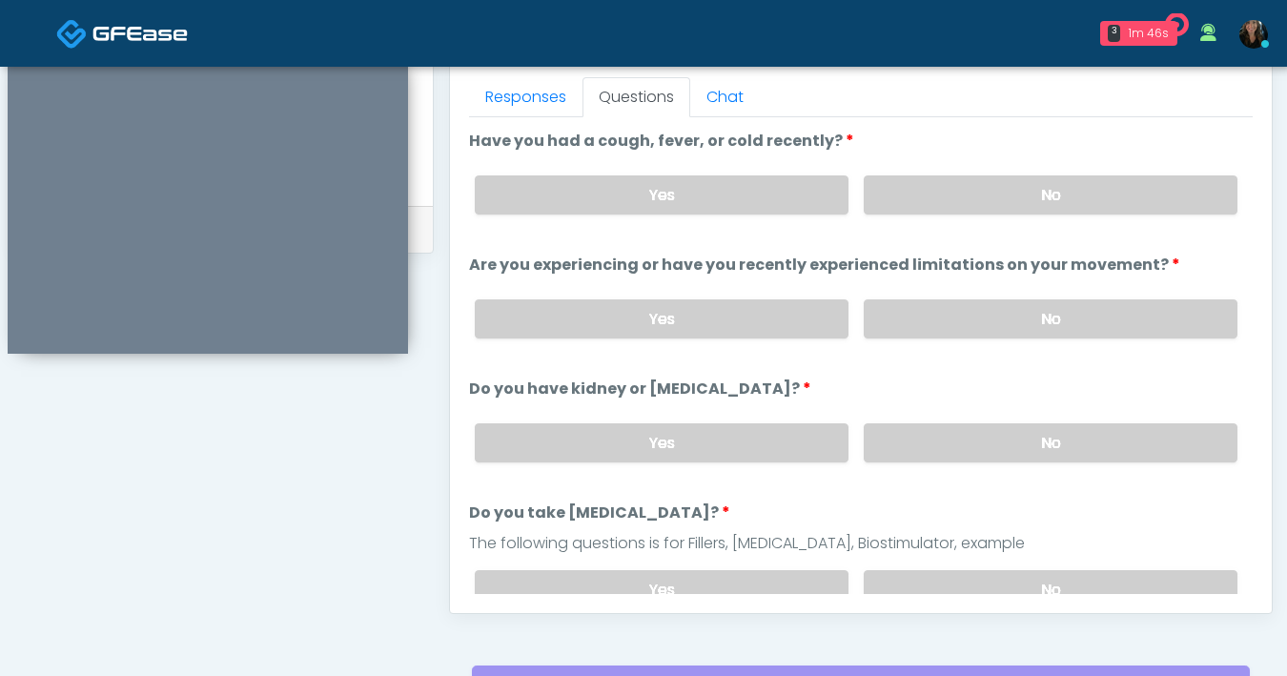
scroll to position [842, 0]
click at [947, 203] on label "No" at bounding box center [1051, 194] width 374 height 39
click at [1029, 320] on label "No" at bounding box center [1051, 318] width 374 height 39
click at [1023, 443] on label "No" at bounding box center [1051, 442] width 374 height 39
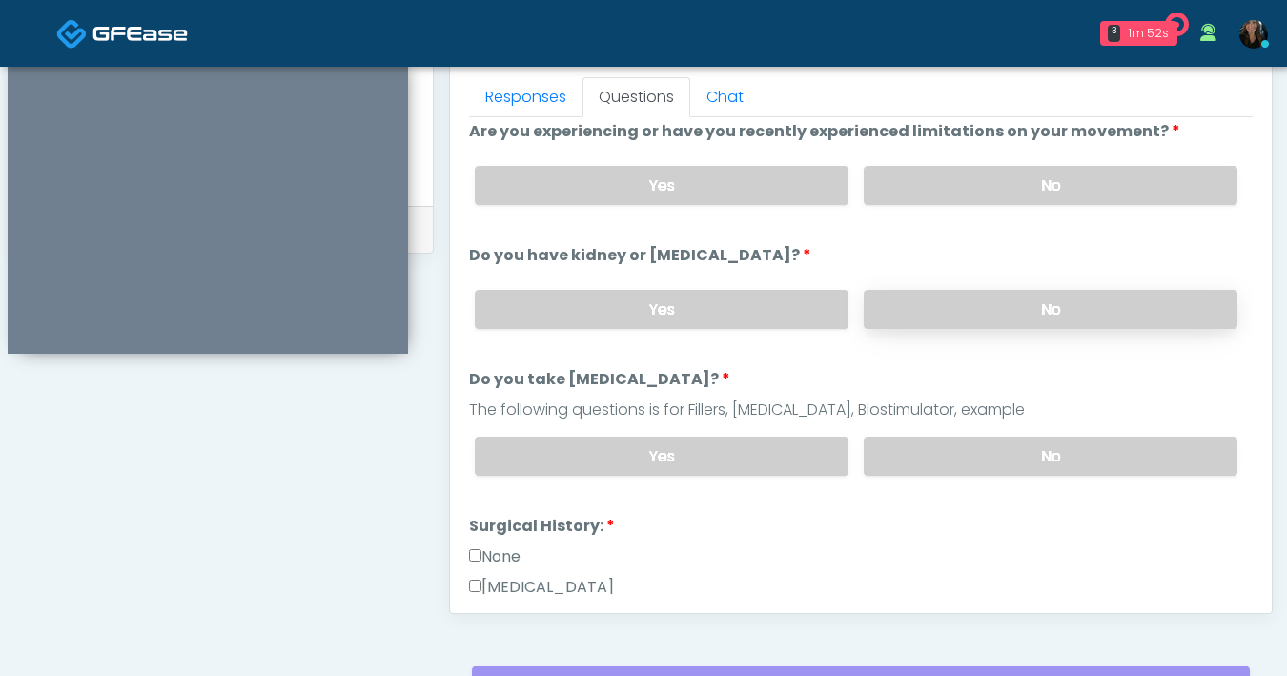
scroll to position [149, 0]
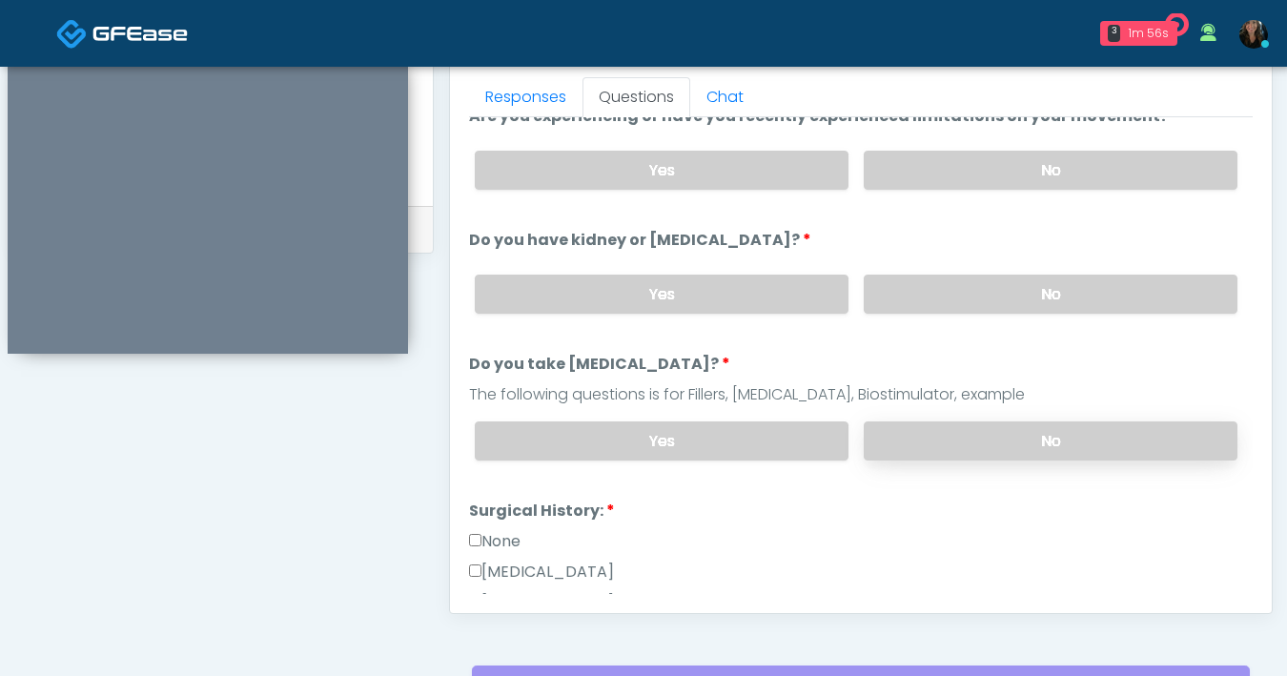
click at [947, 435] on label "No" at bounding box center [1051, 440] width 374 height 39
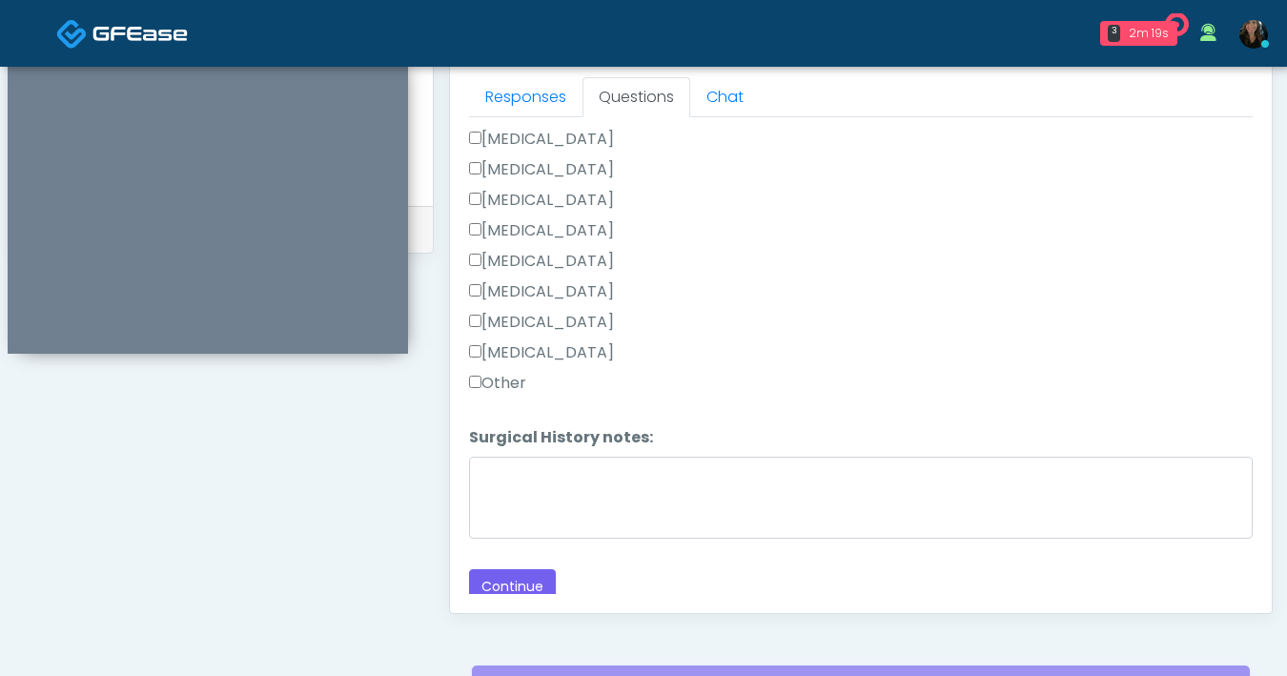
scroll to position [679, 0]
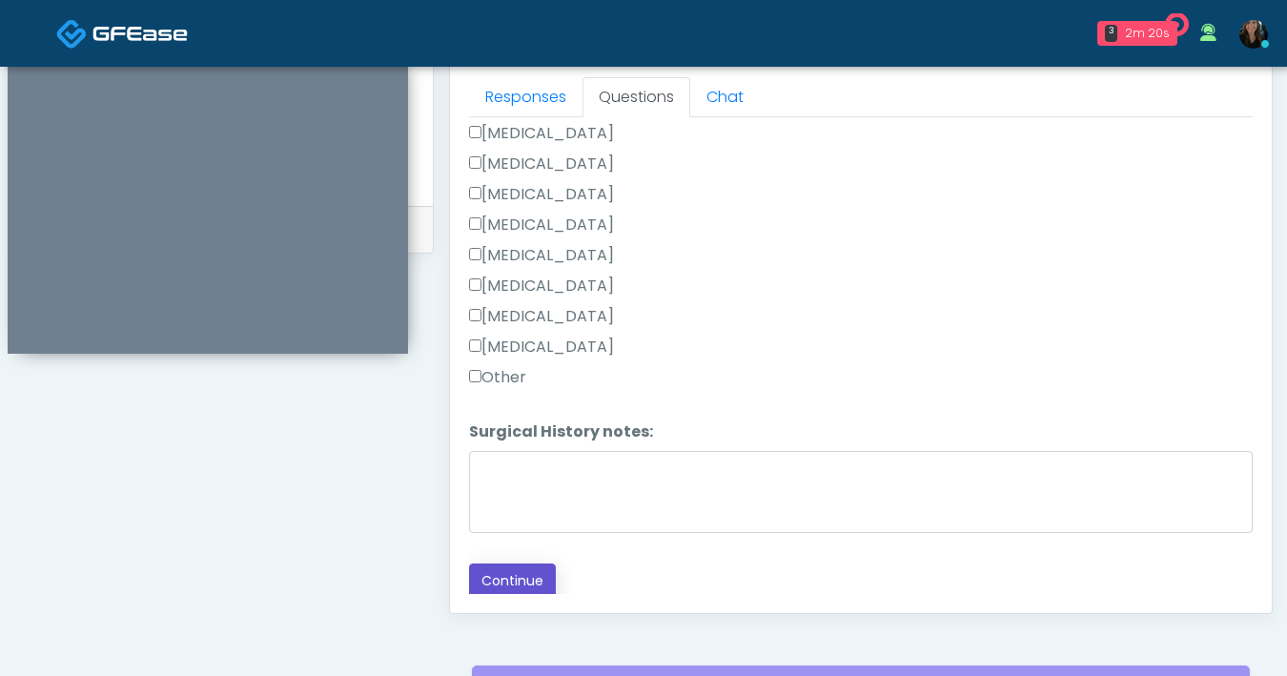
click at [536, 585] on button "Continue" at bounding box center [512, 580] width 87 height 35
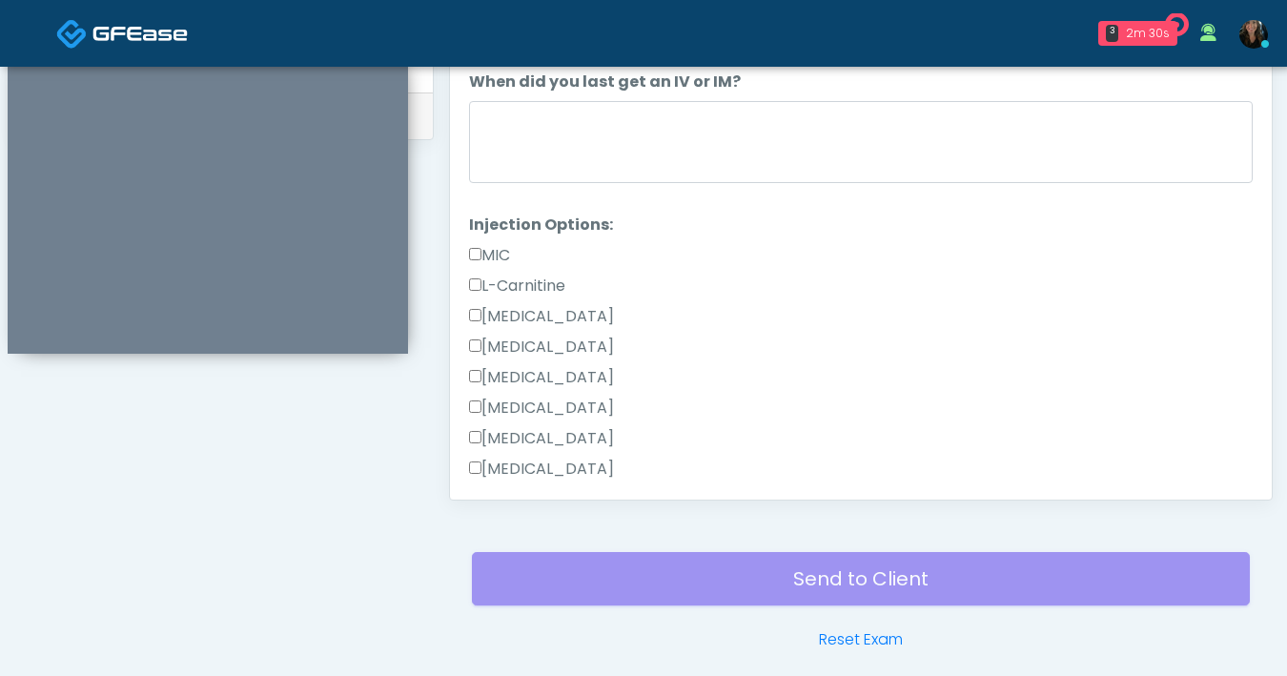
scroll to position [681, 0]
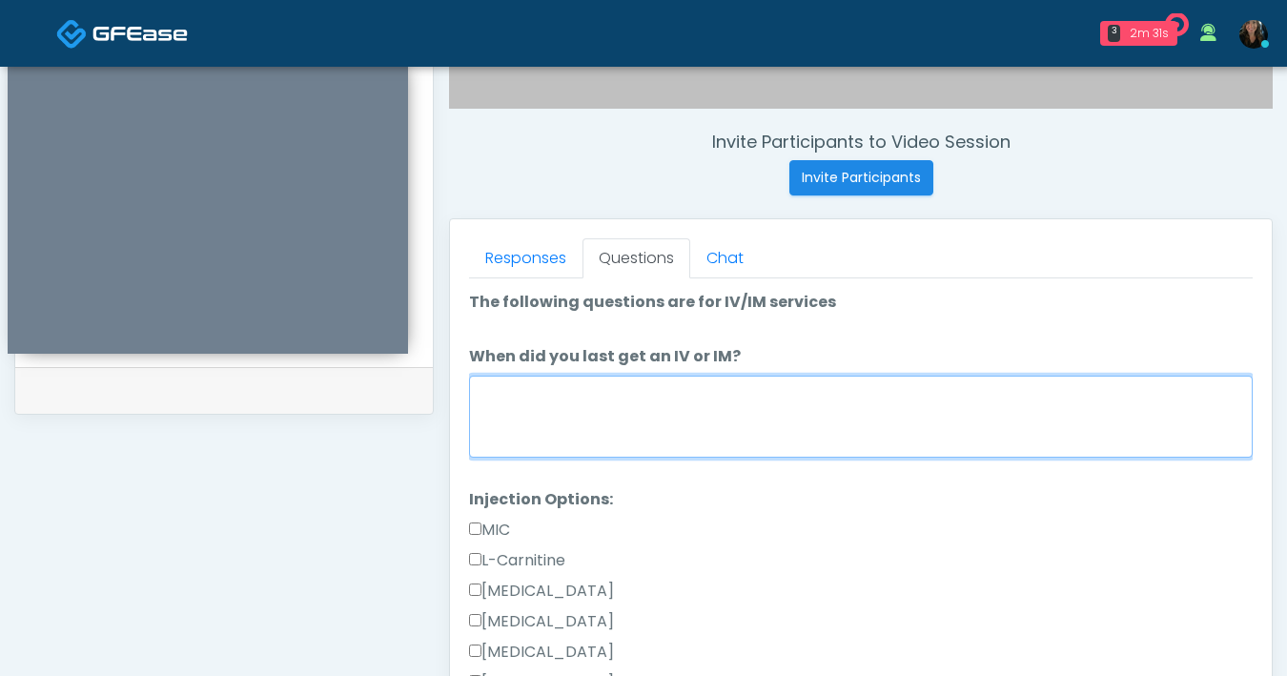
click at [713, 428] on textarea "When did you last get an IV or IM?" at bounding box center [861, 417] width 784 height 82
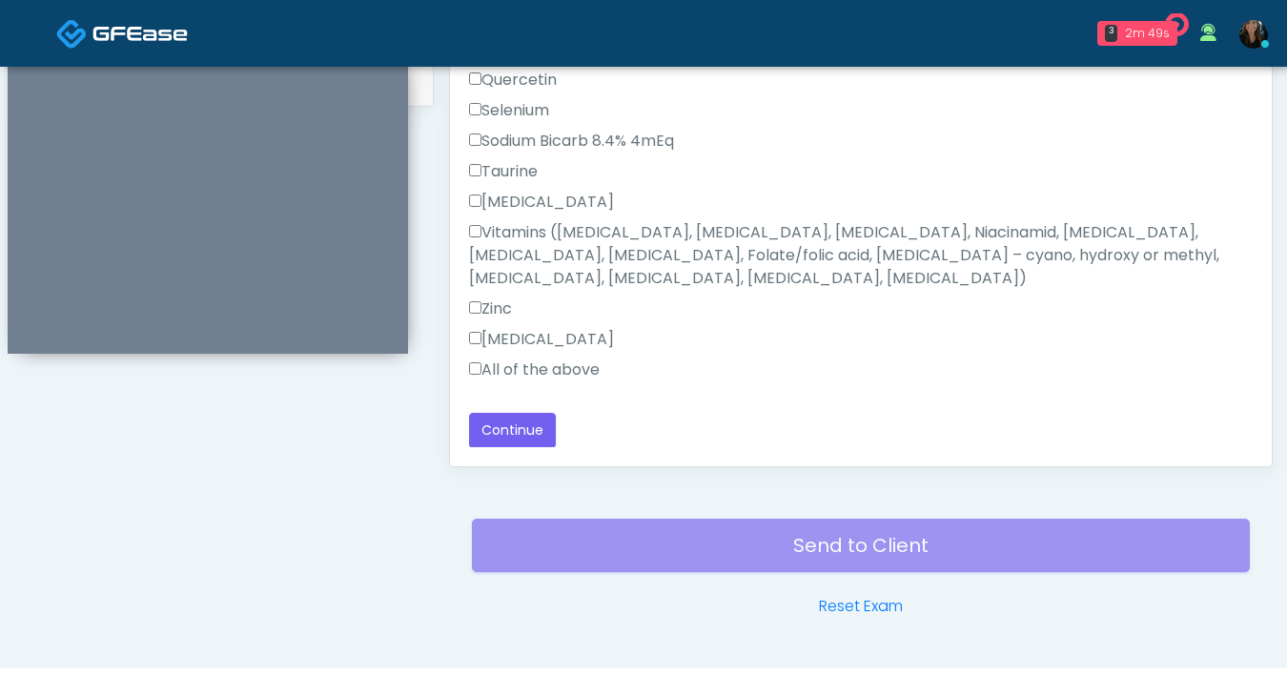
scroll to position [1035, 0]
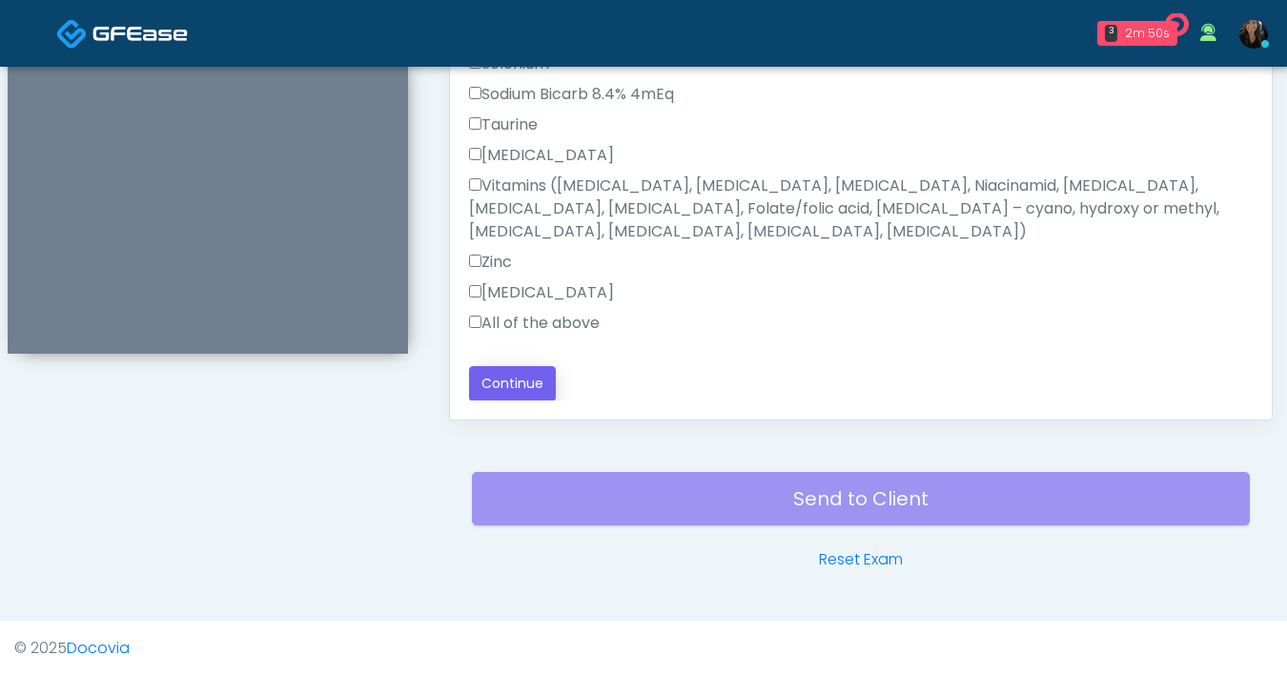
type textarea "**********"
click at [503, 384] on button "Continue" at bounding box center [512, 383] width 87 height 35
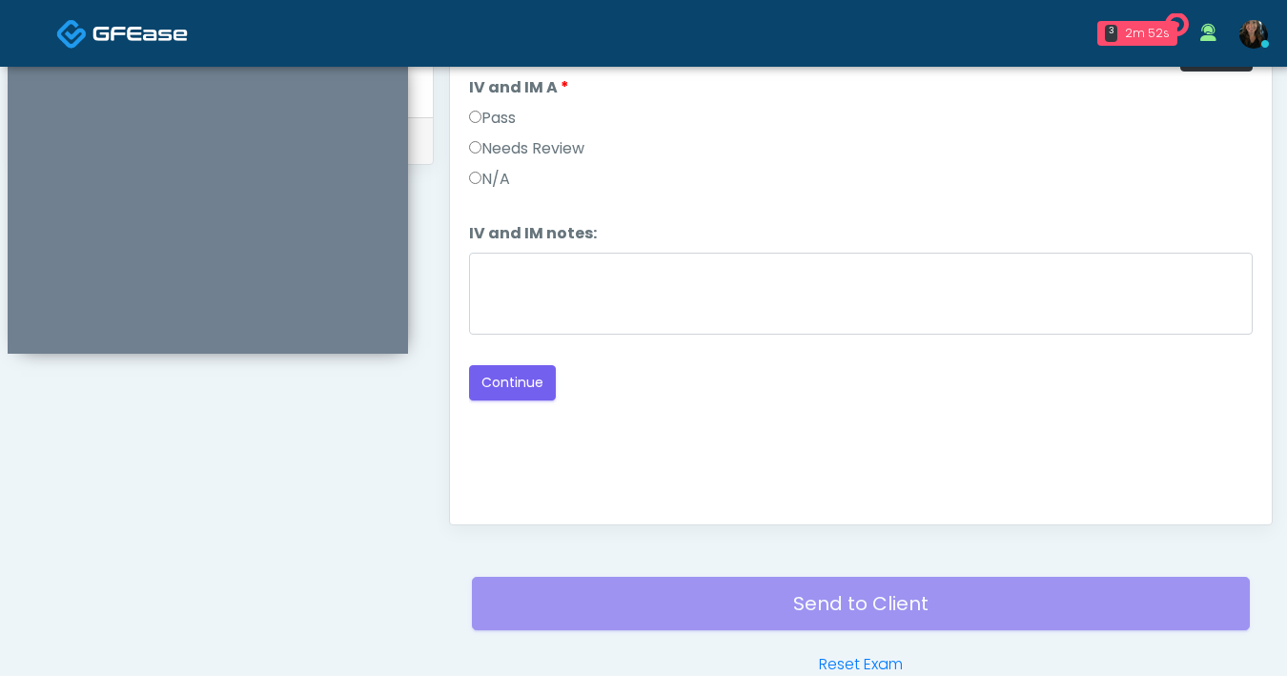
scroll to position [835, 0]
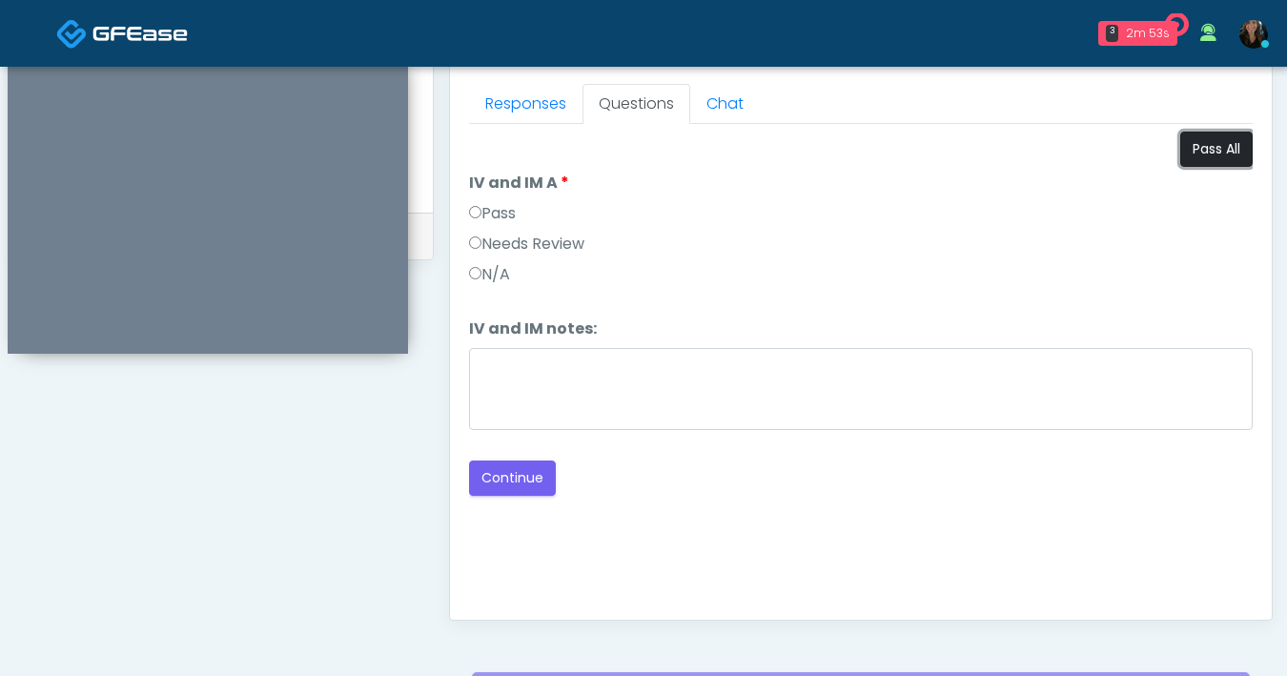
click at [1220, 159] on button "Pass All" at bounding box center [1216, 149] width 72 height 35
click at [521, 483] on button "Continue" at bounding box center [512, 477] width 87 height 35
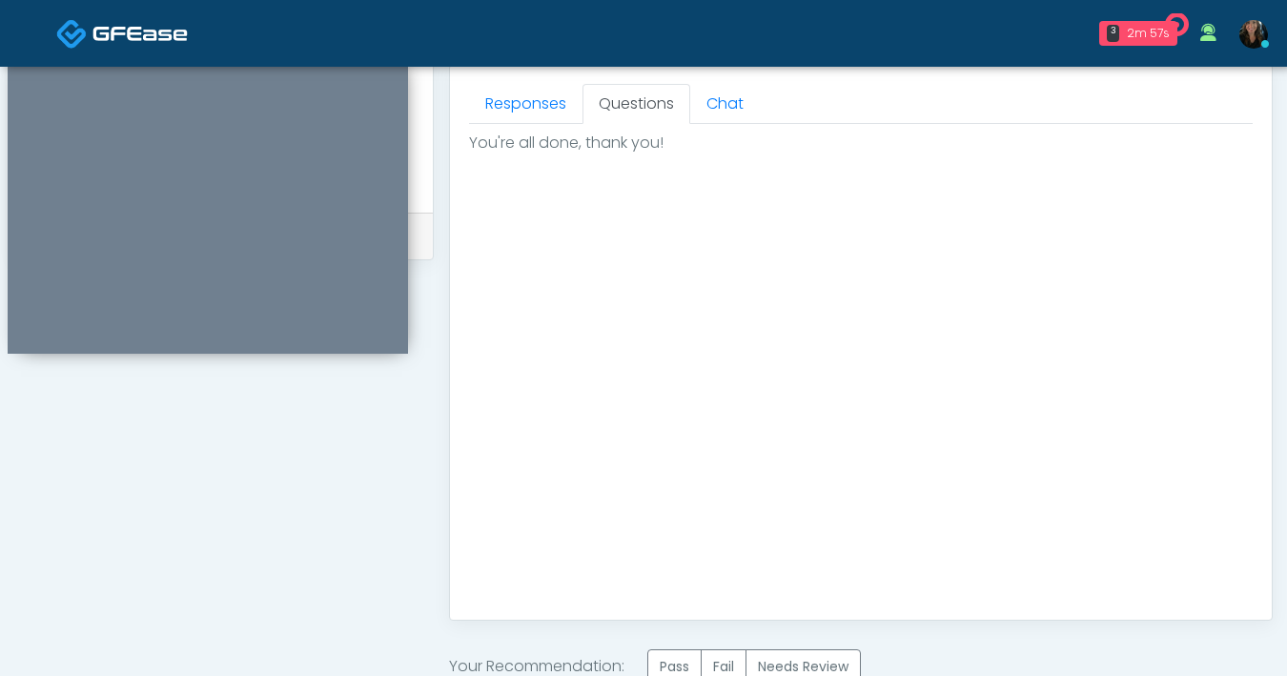
scroll to position [1024, 0]
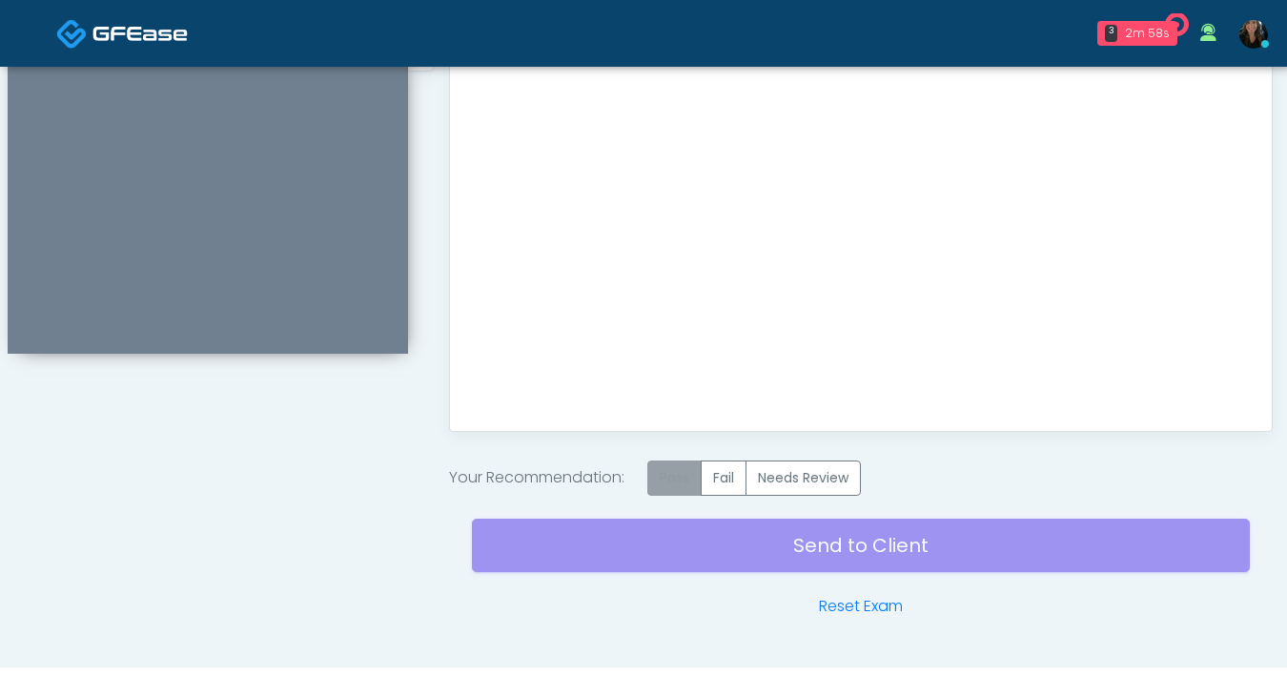
click at [667, 485] on label "Pass" at bounding box center [674, 477] width 54 height 35
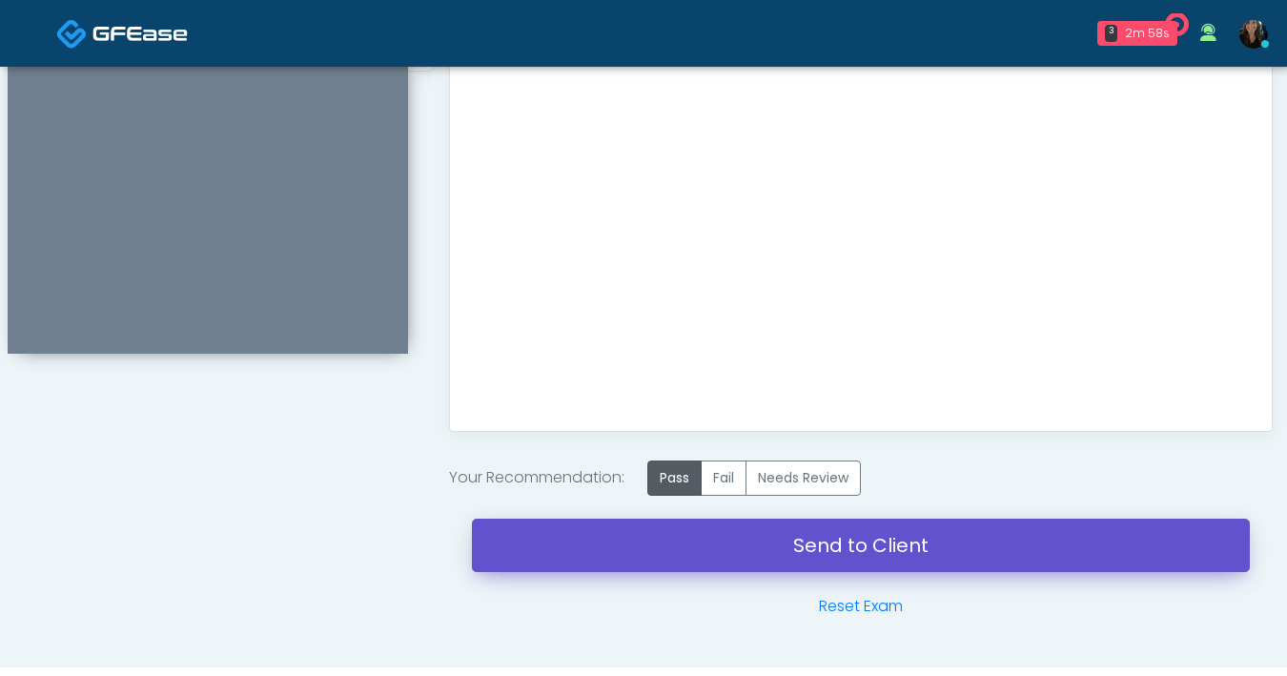
click at [723, 542] on link "Send to Client" at bounding box center [861, 545] width 778 height 53
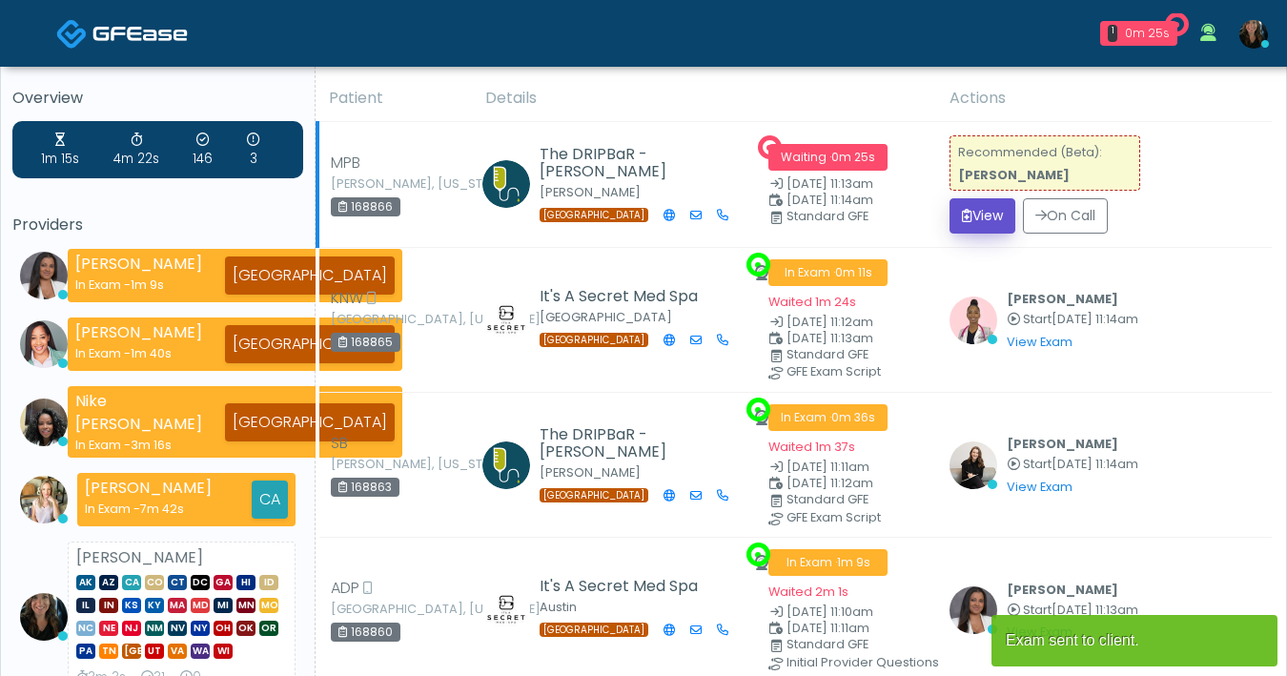
click at [996, 228] on button "View" at bounding box center [982, 215] width 66 height 35
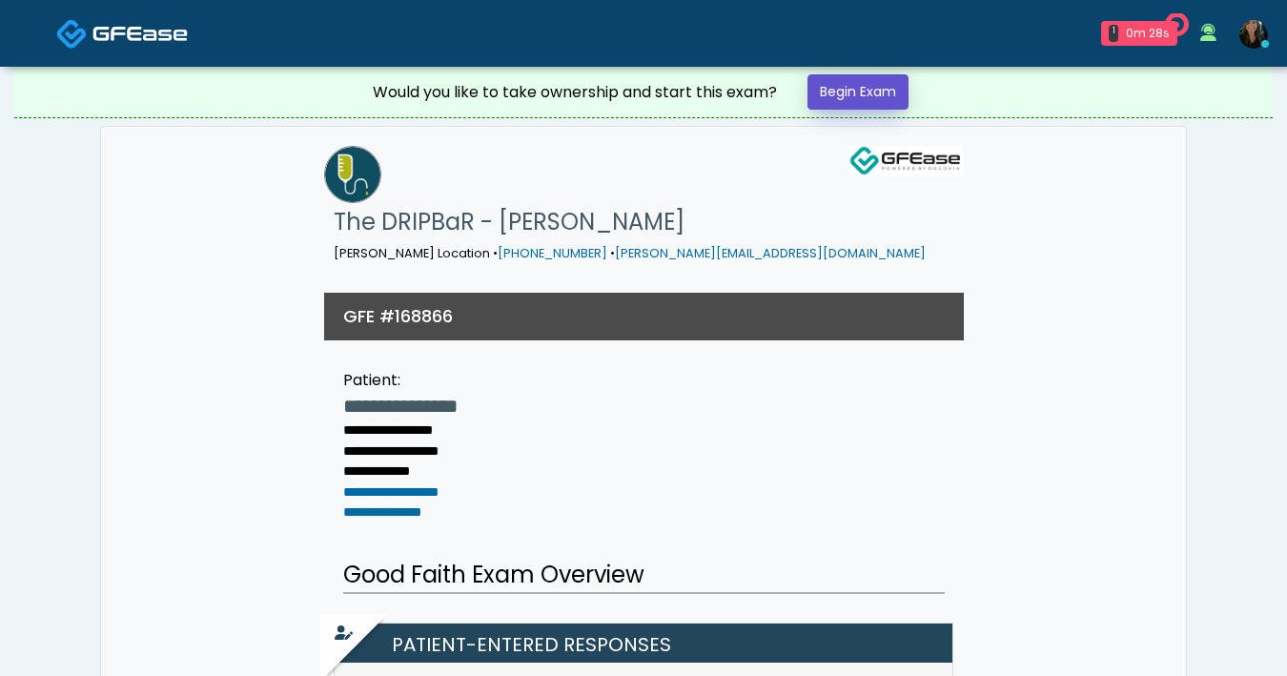
click at [871, 101] on link "Begin Exam" at bounding box center [857, 91] width 101 height 35
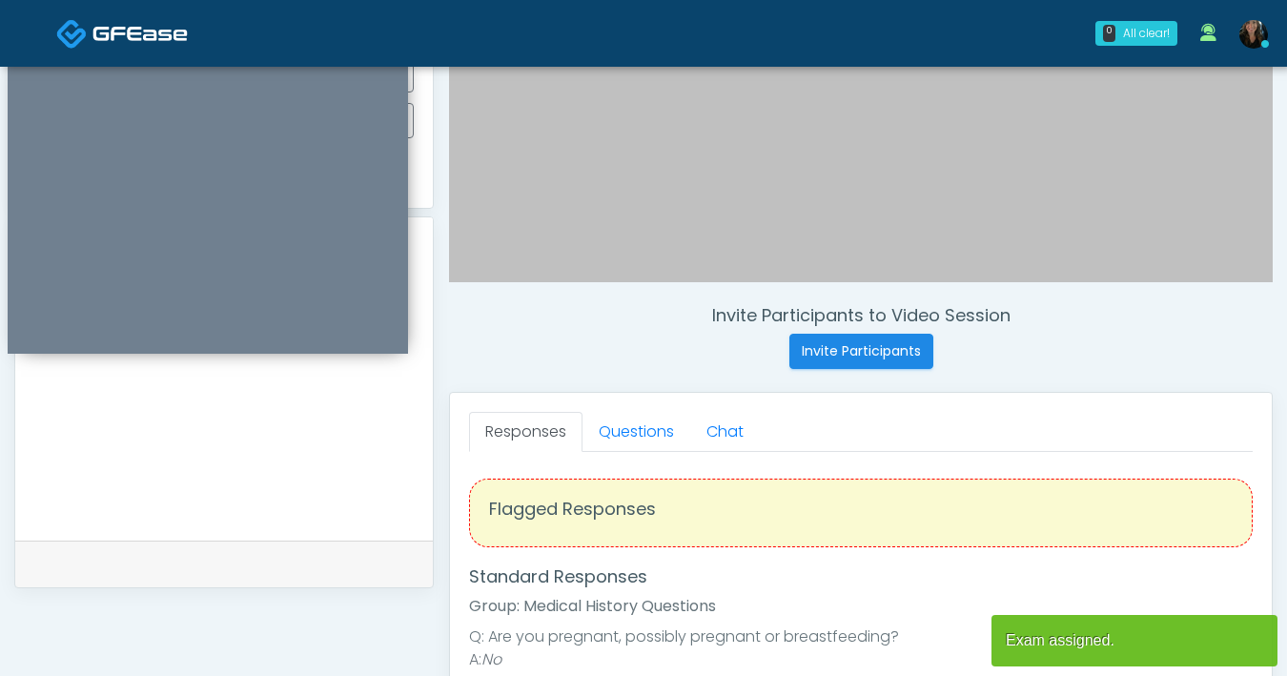
scroll to position [755, 0]
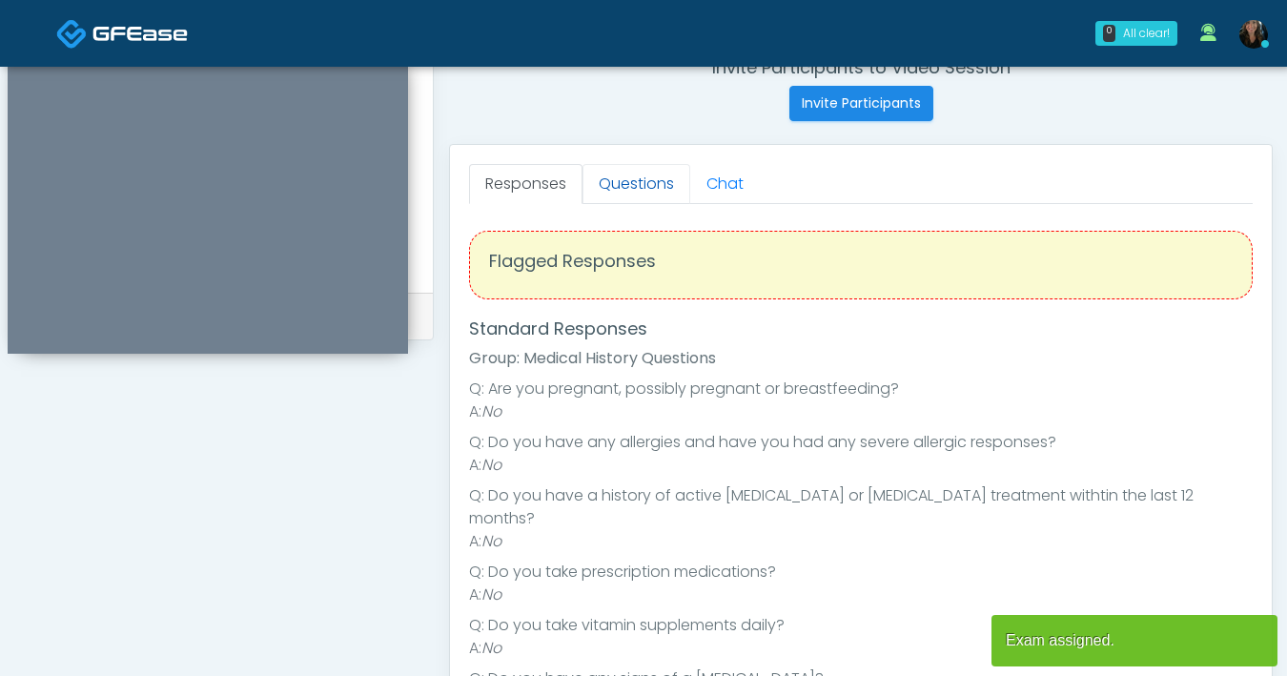
click at [631, 196] on link "Questions" at bounding box center [636, 184] width 108 height 40
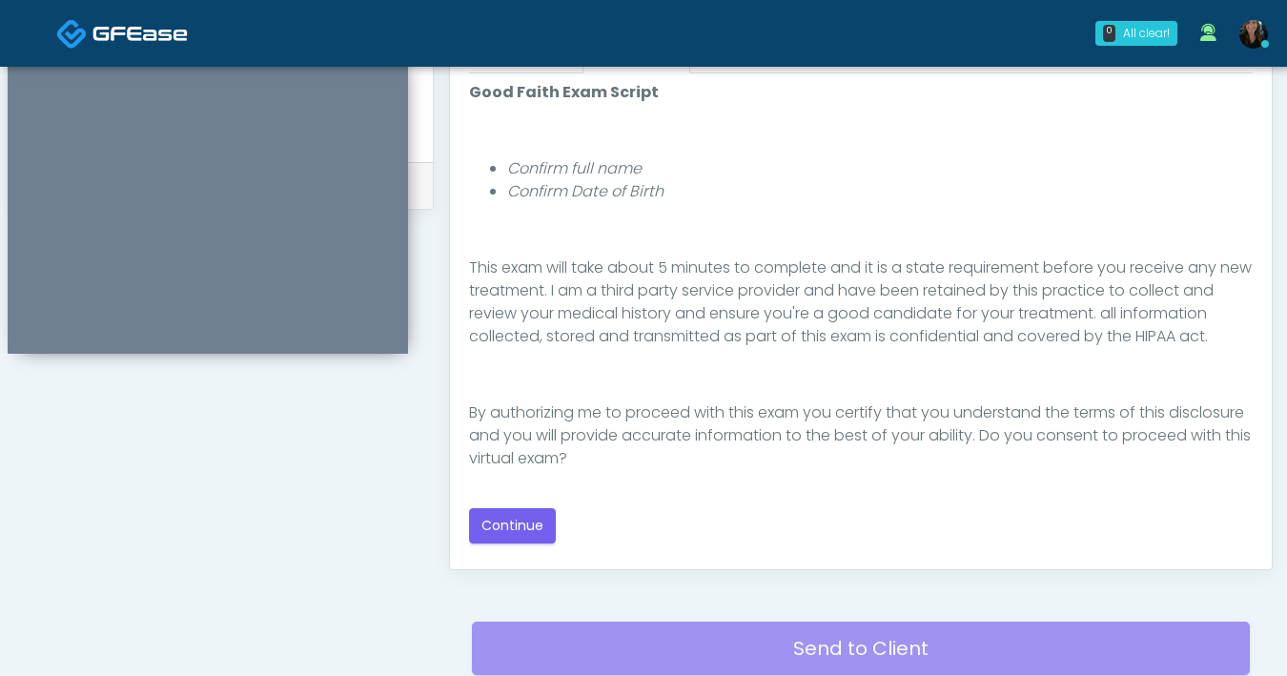
scroll to position [895, 0]
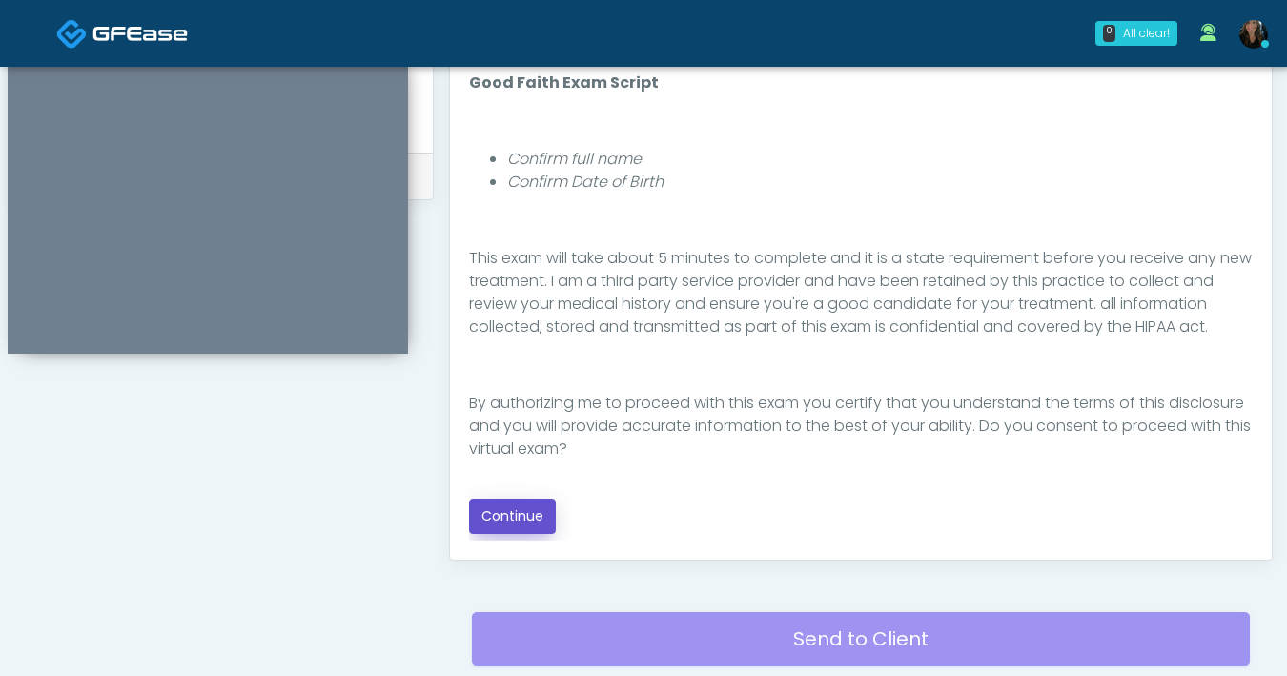
click at [528, 519] on button "Continue" at bounding box center [512, 516] width 87 height 35
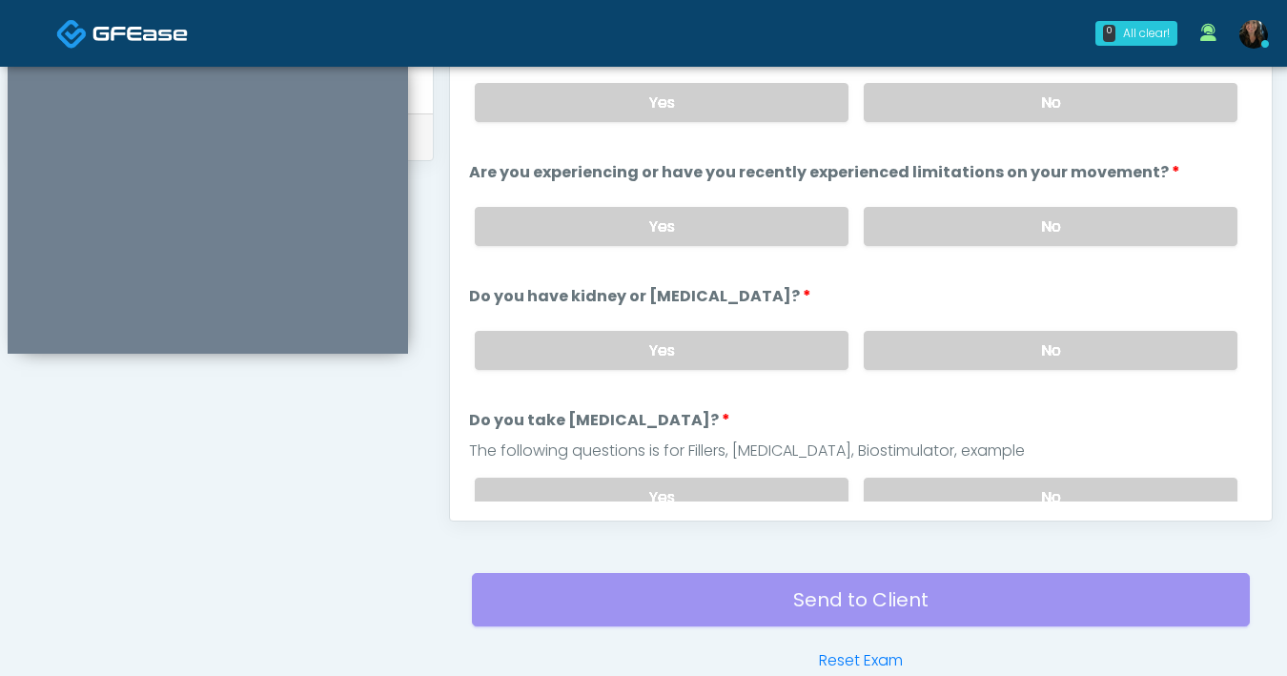
scroll to position [826, 0]
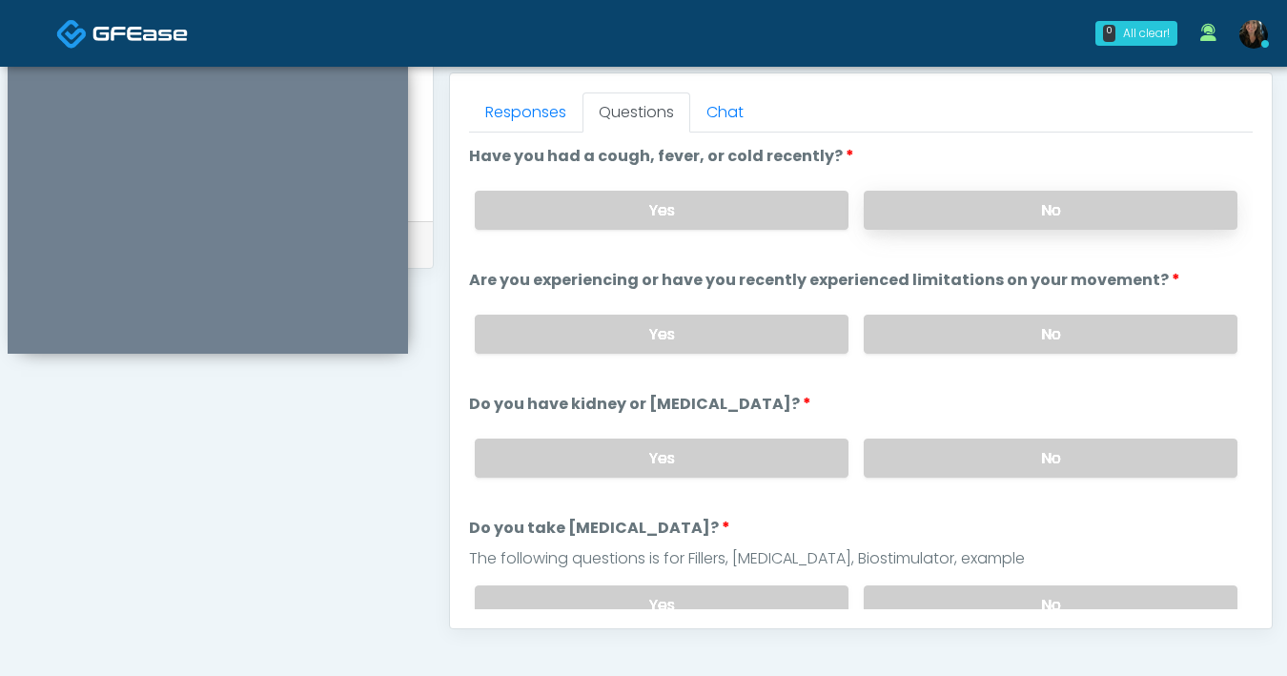
click at [1040, 226] on label "No" at bounding box center [1051, 210] width 374 height 39
click at [995, 330] on label "No" at bounding box center [1051, 334] width 374 height 39
click at [970, 446] on label "No" at bounding box center [1051, 457] width 374 height 39
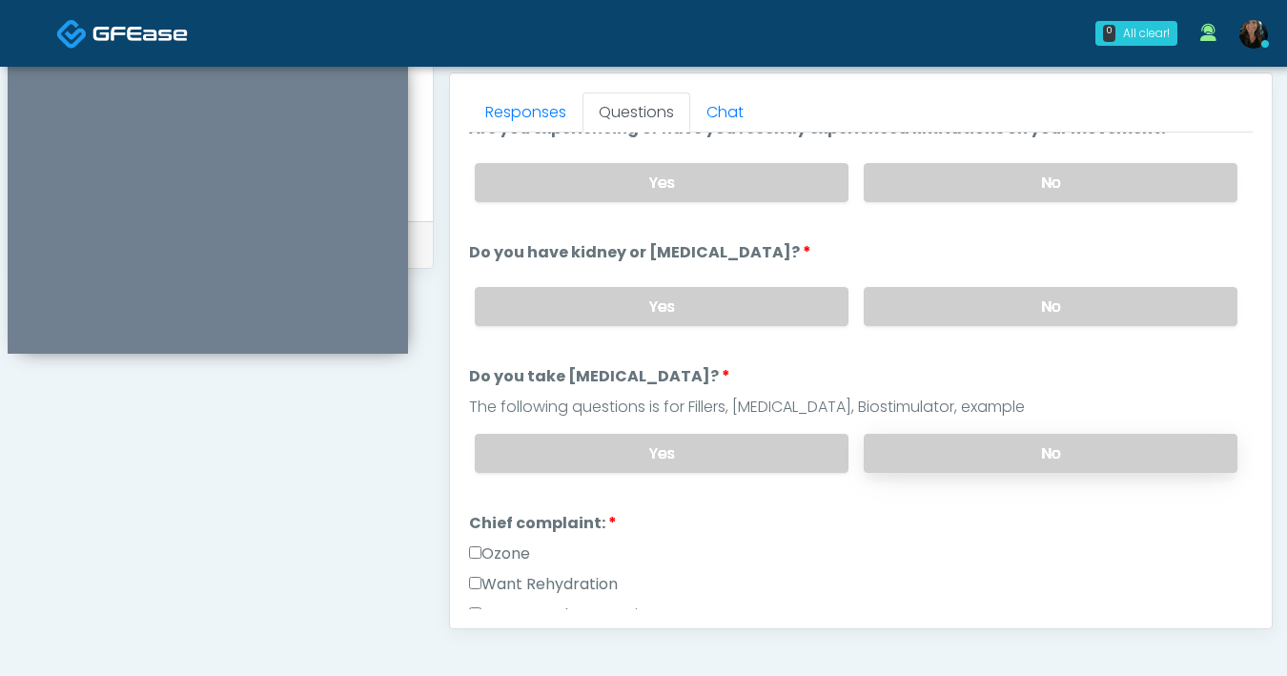
scroll to position [153, 0]
click at [964, 450] on label "No" at bounding box center [1051, 451] width 374 height 39
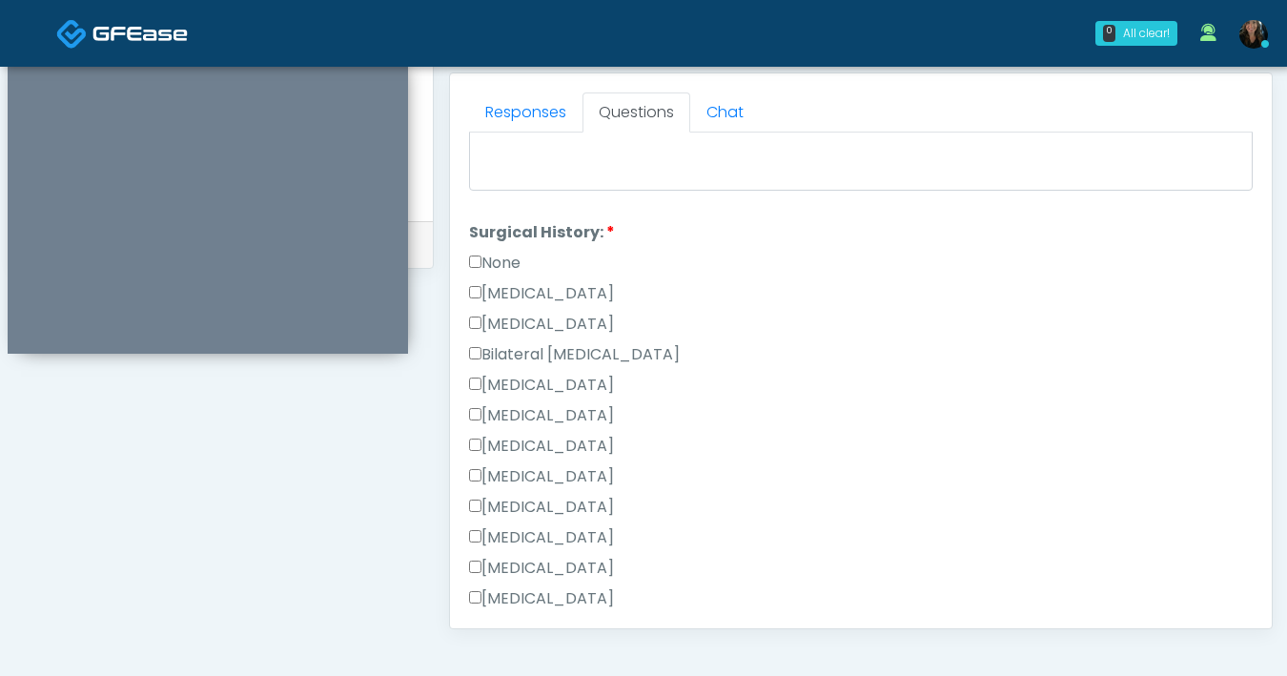
scroll to position [1028, 0]
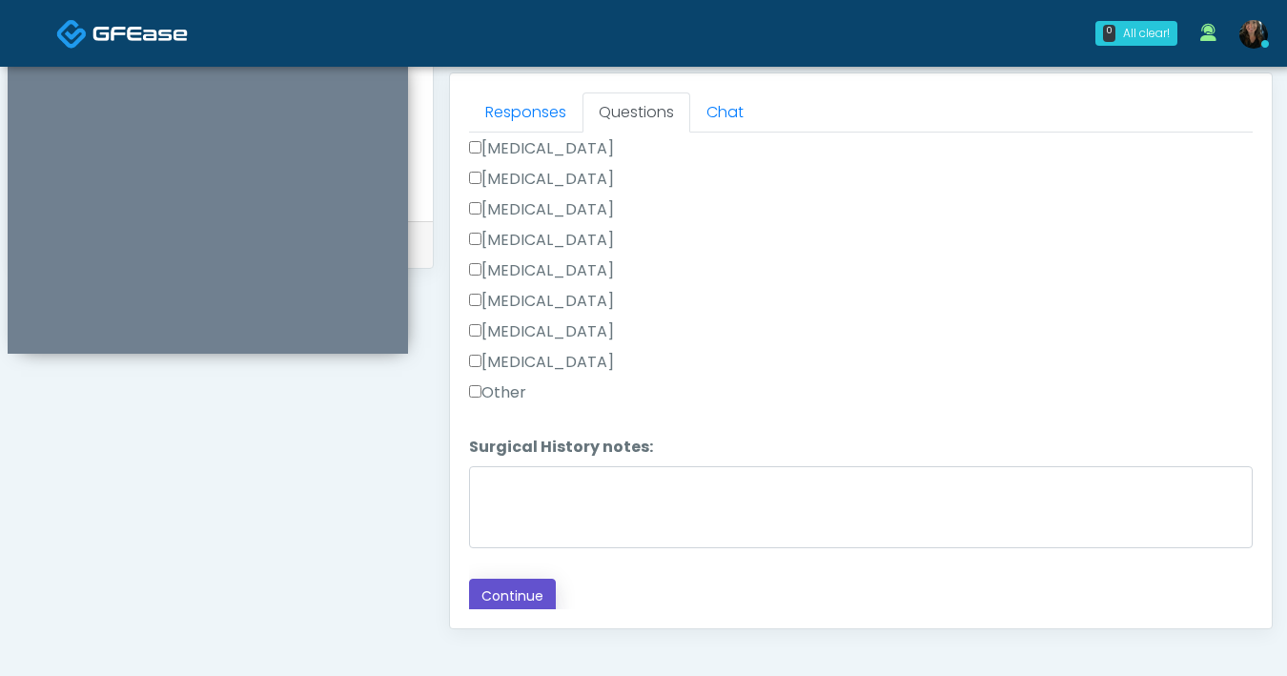
click at [535, 591] on button "Continue" at bounding box center [512, 596] width 87 height 35
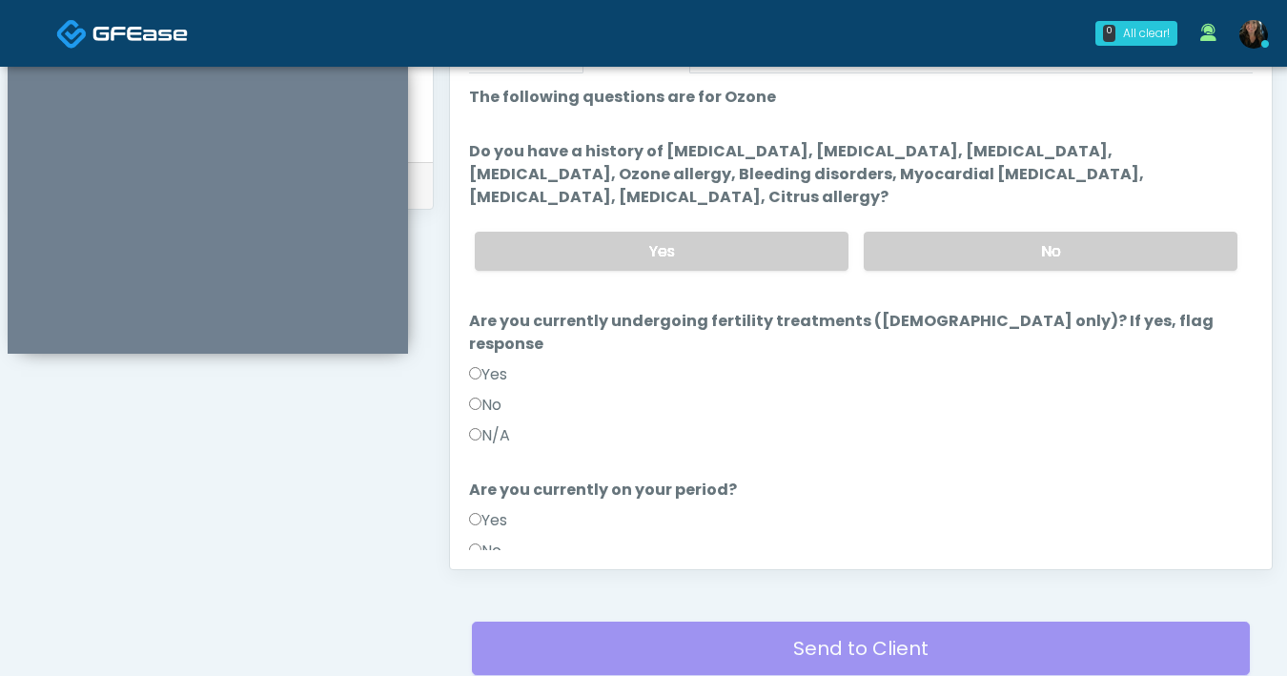
scroll to position [885, 0]
click at [986, 261] on label "No" at bounding box center [1051, 252] width 374 height 39
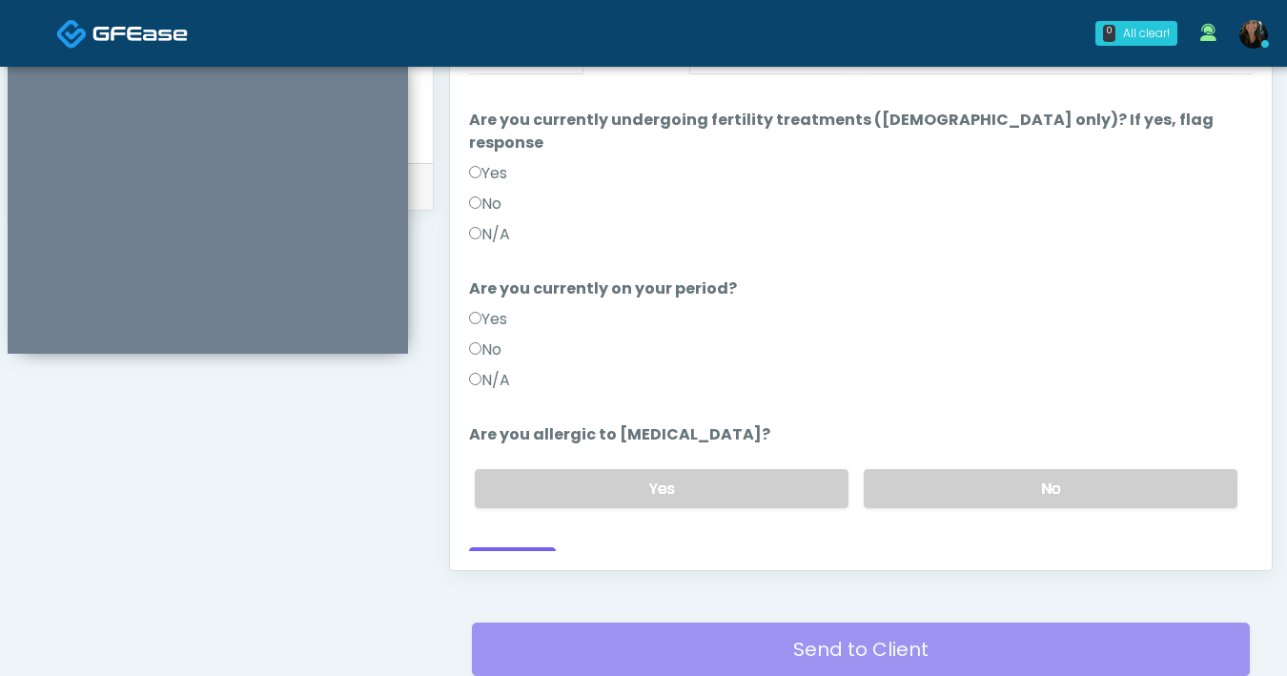
scroll to position [209, 0]
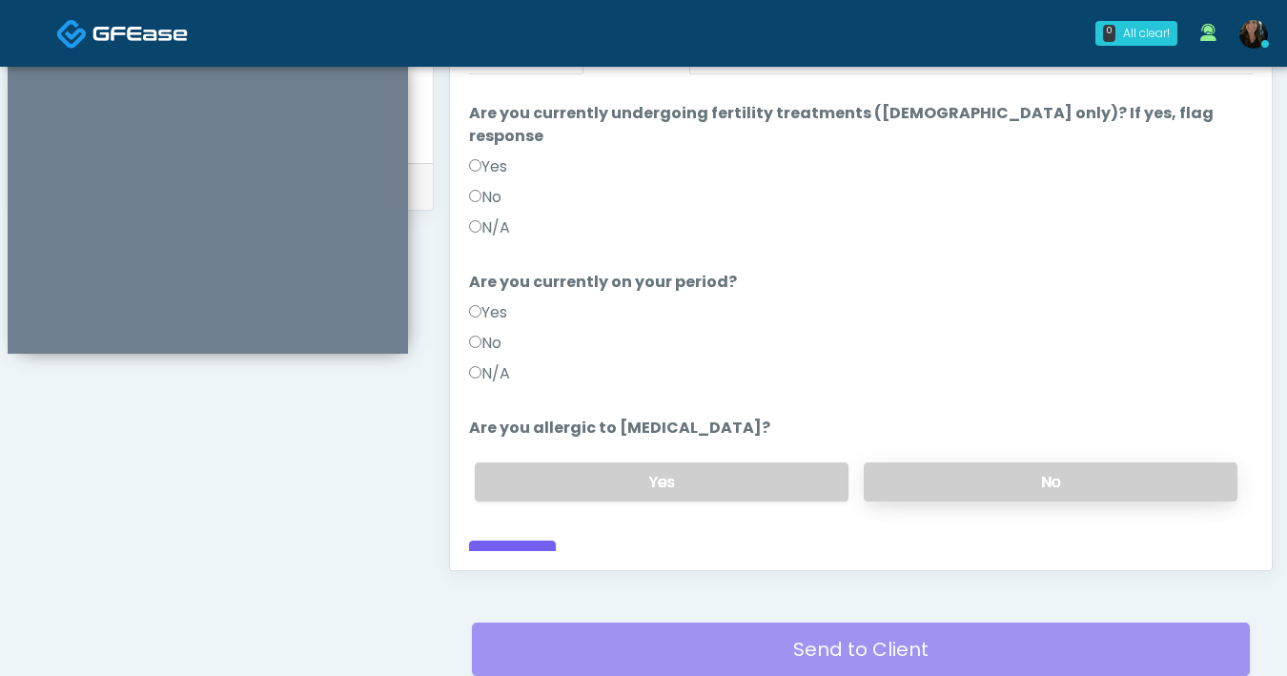
click at [970, 462] on label "No" at bounding box center [1051, 481] width 374 height 39
click at [534, 540] on button "Continue" at bounding box center [512, 557] width 87 height 35
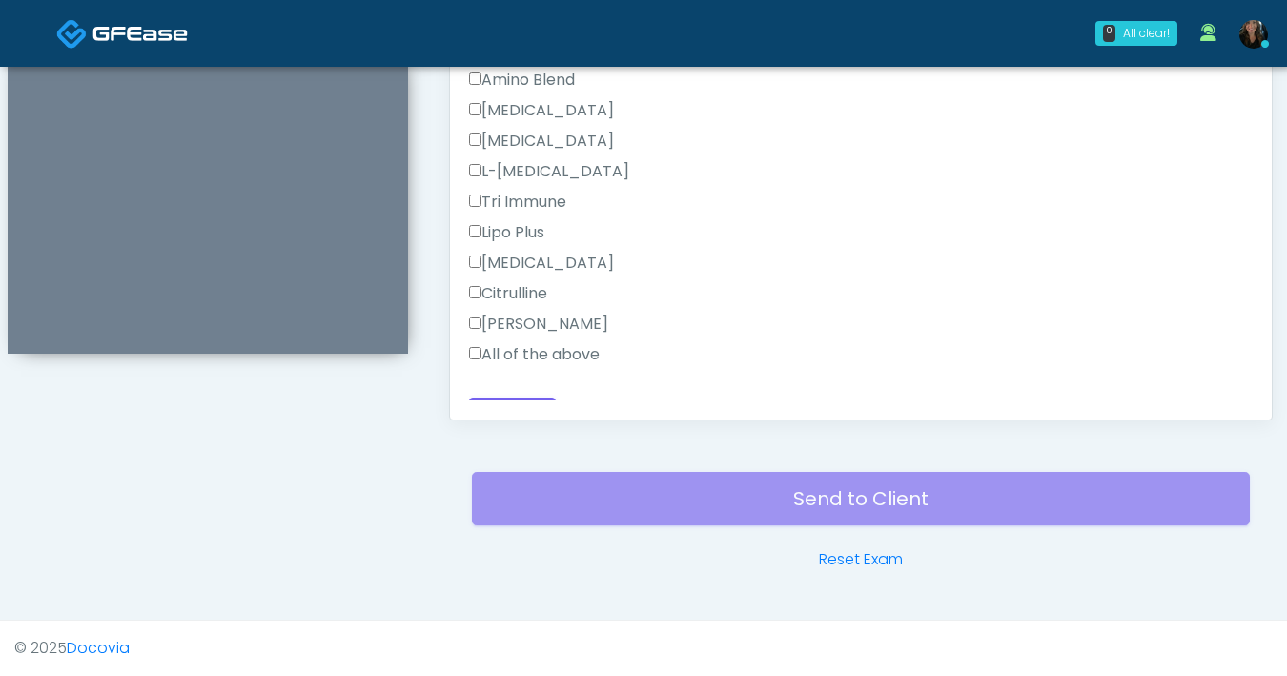
scroll to position [1699, 0]
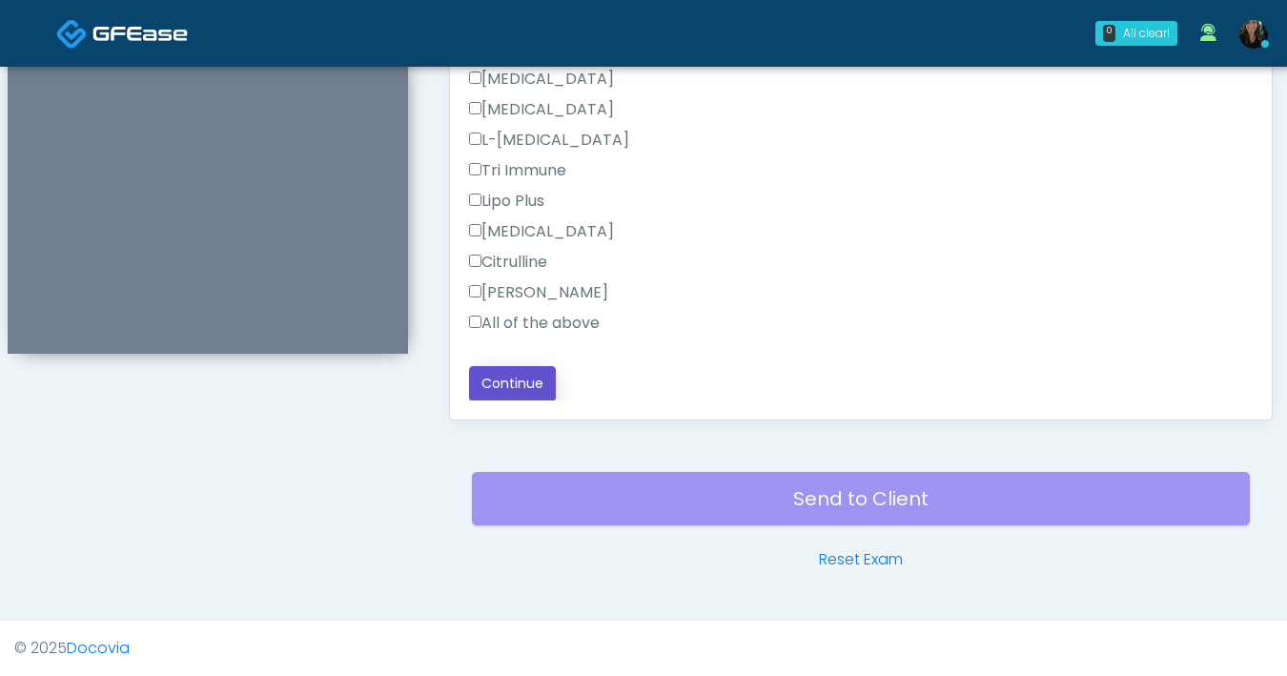
click at [530, 379] on button "Continue" at bounding box center [512, 383] width 87 height 35
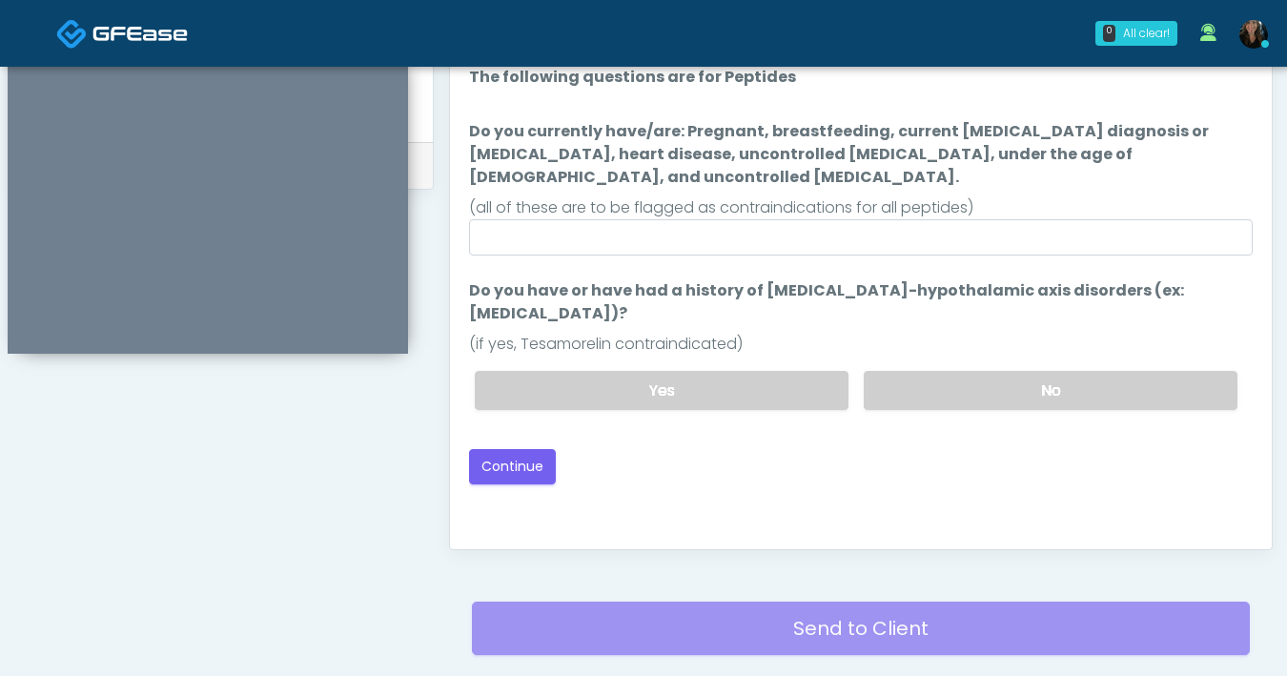
scroll to position [871, 0]
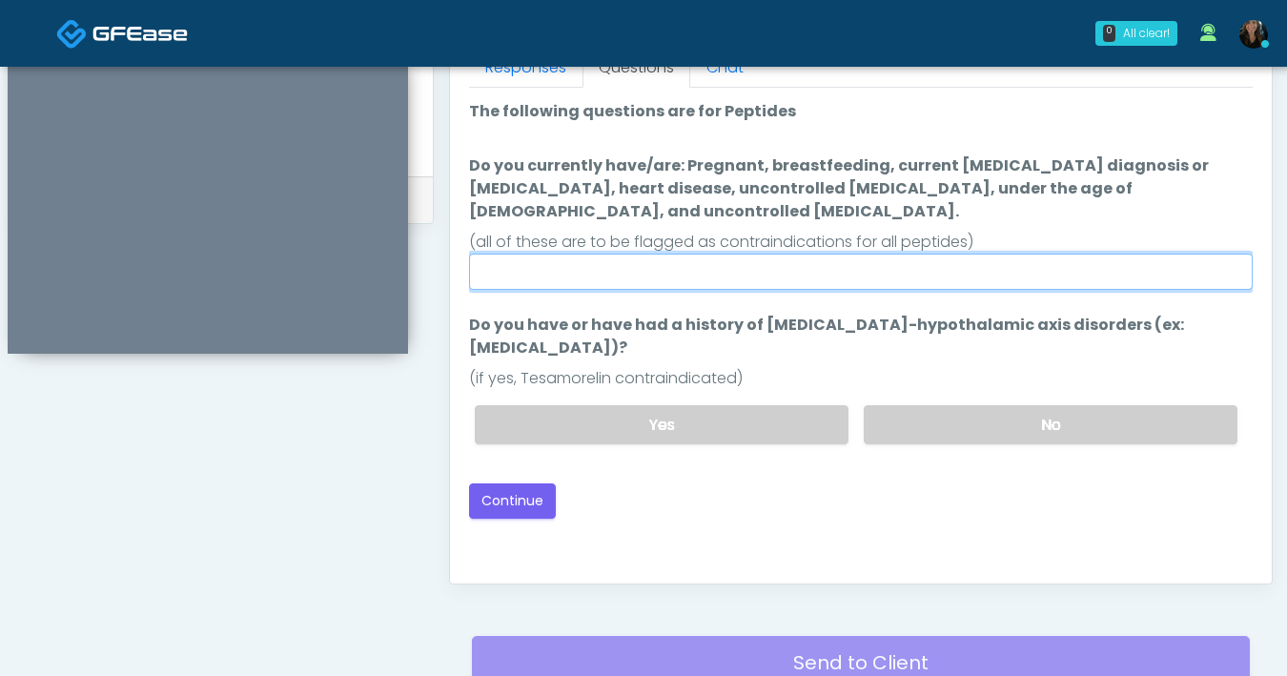
click at [712, 255] on input "Do you currently have/are: Pregnant, breastfeeding, current [MEDICAL_DATA] diag…" at bounding box center [861, 272] width 784 height 36
type input "**"
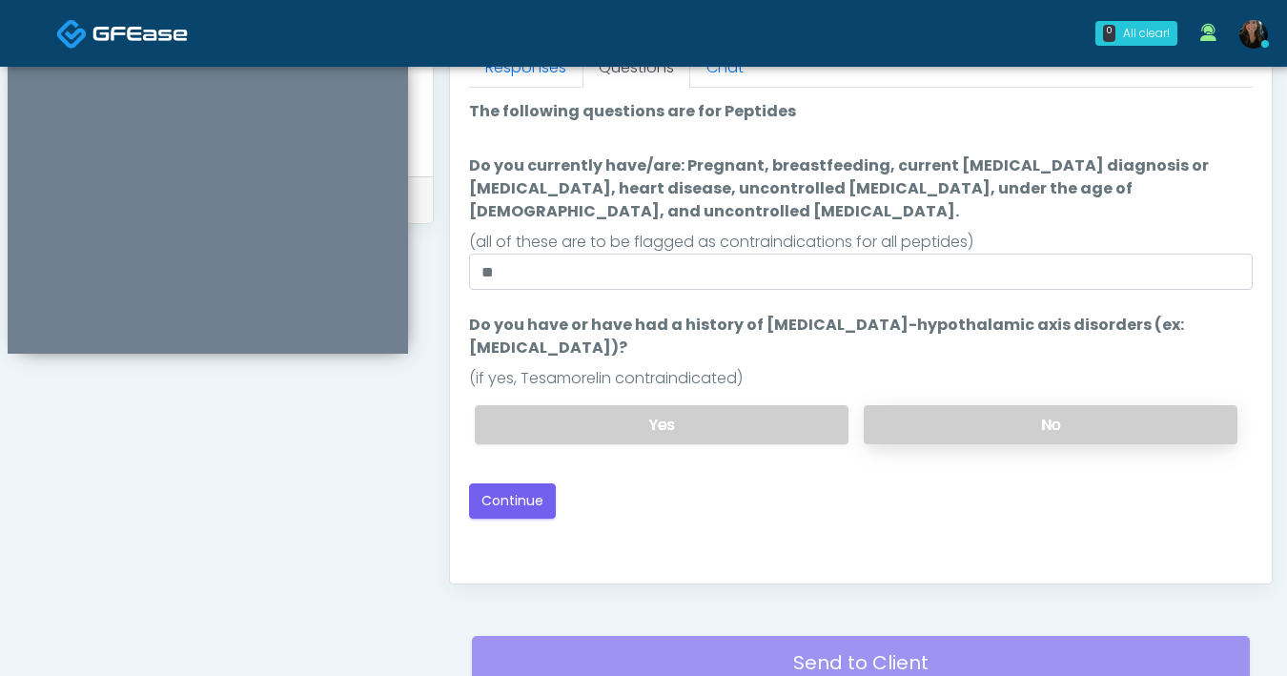
click at [935, 405] on label "No" at bounding box center [1051, 424] width 374 height 39
click at [503, 483] on button "Continue" at bounding box center [512, 500] width 87 height 35
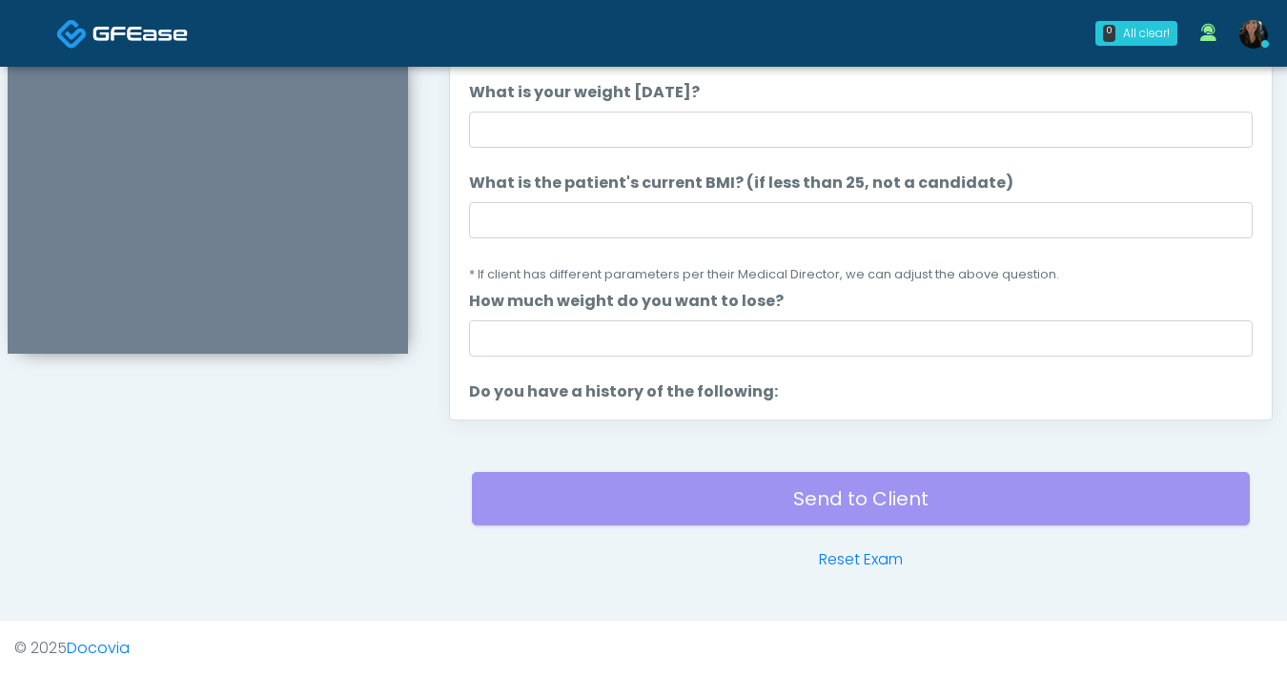
scroll to position [888, 0]
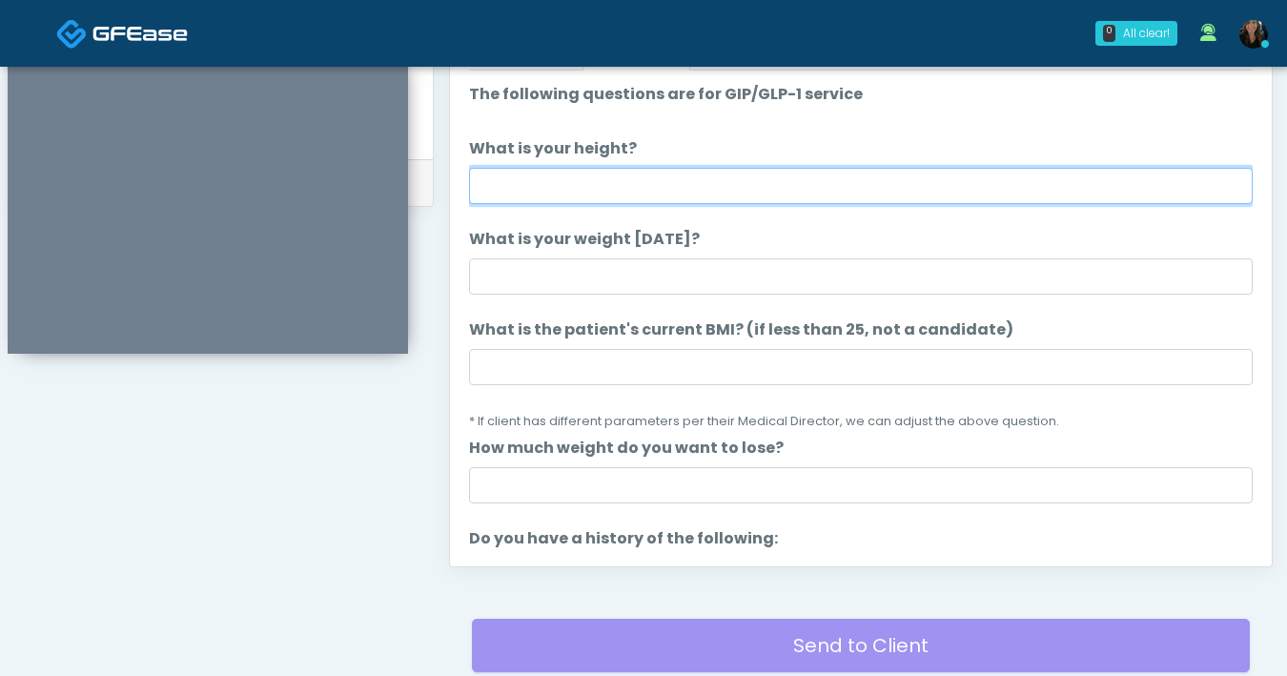
click at [726, 182] on input "What is your height?" at bounding box center [861, 186] width 784 height 36
type input "*"
type input "***"
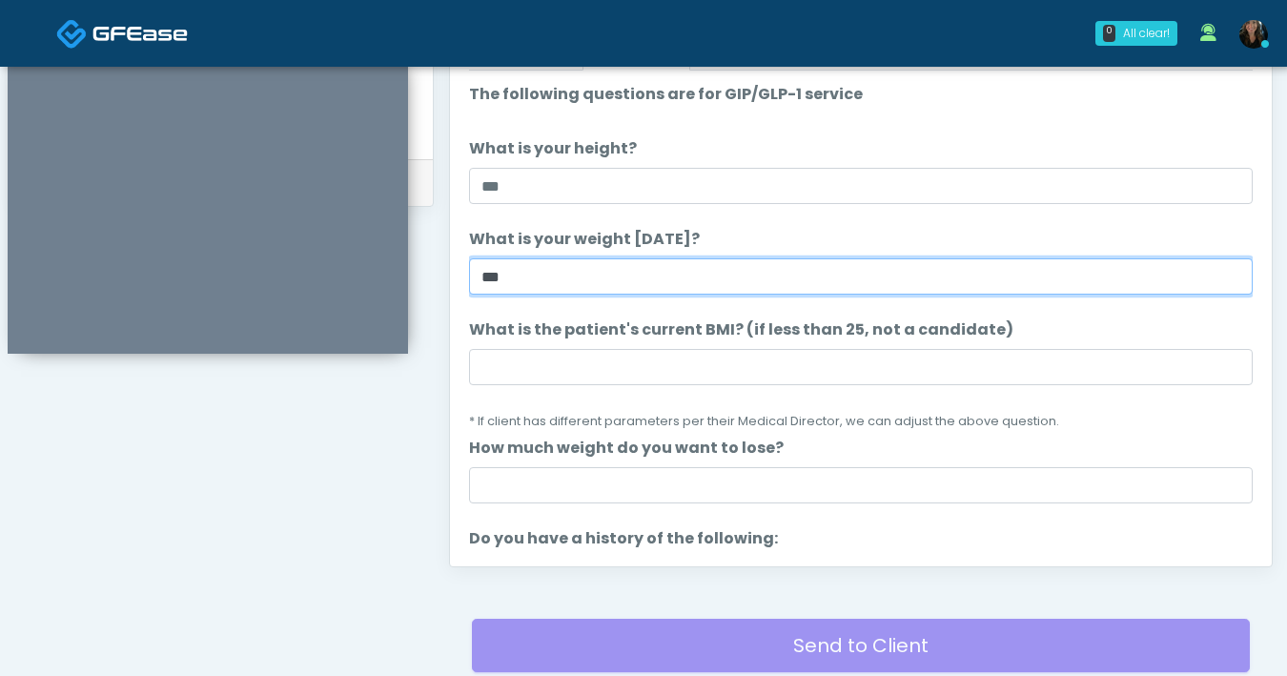
type input "***"
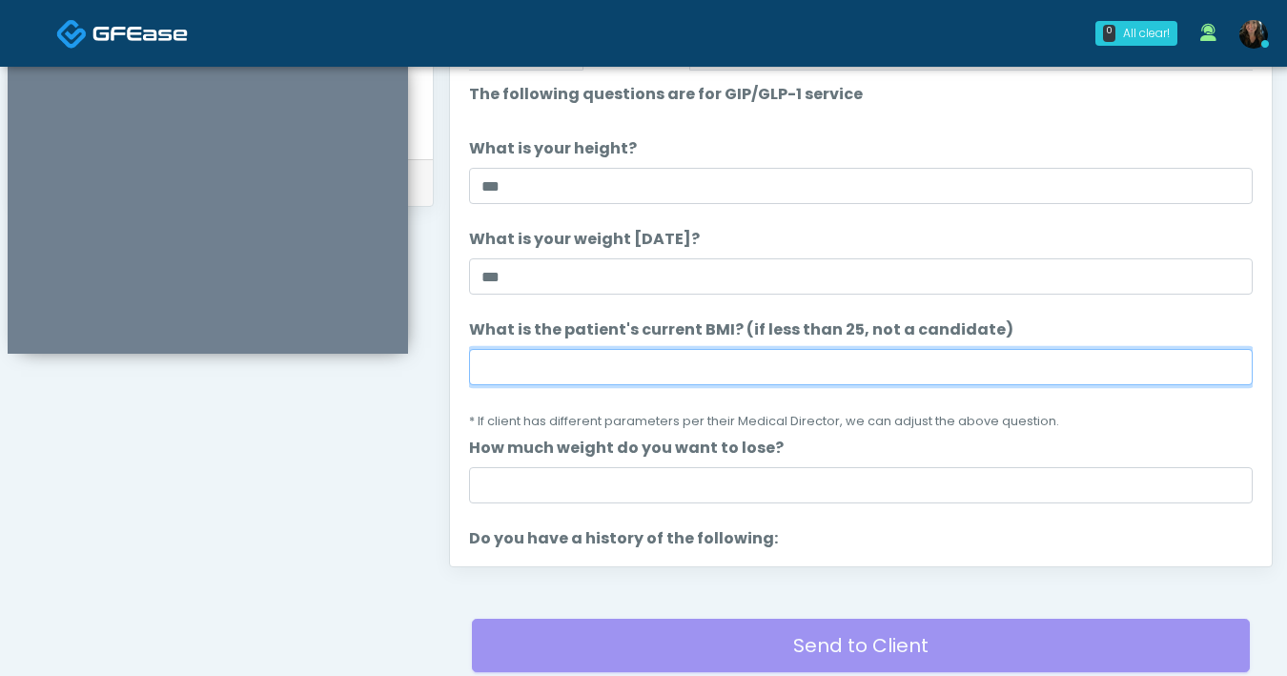
click at [759, 362] on input "What is the patient's current BMI? (if less than 25, not a candidate)" at bounding box center [861, 367] width 784 height 36
type input "****"
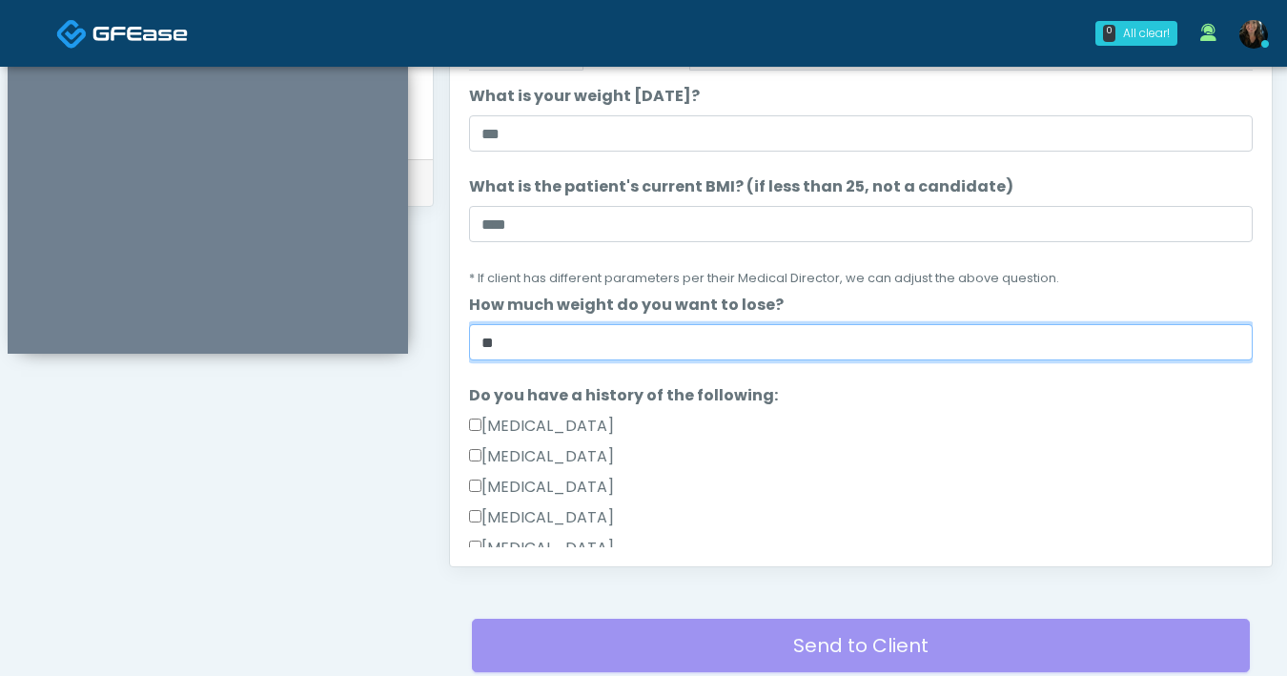
scroll to position [345, 0]
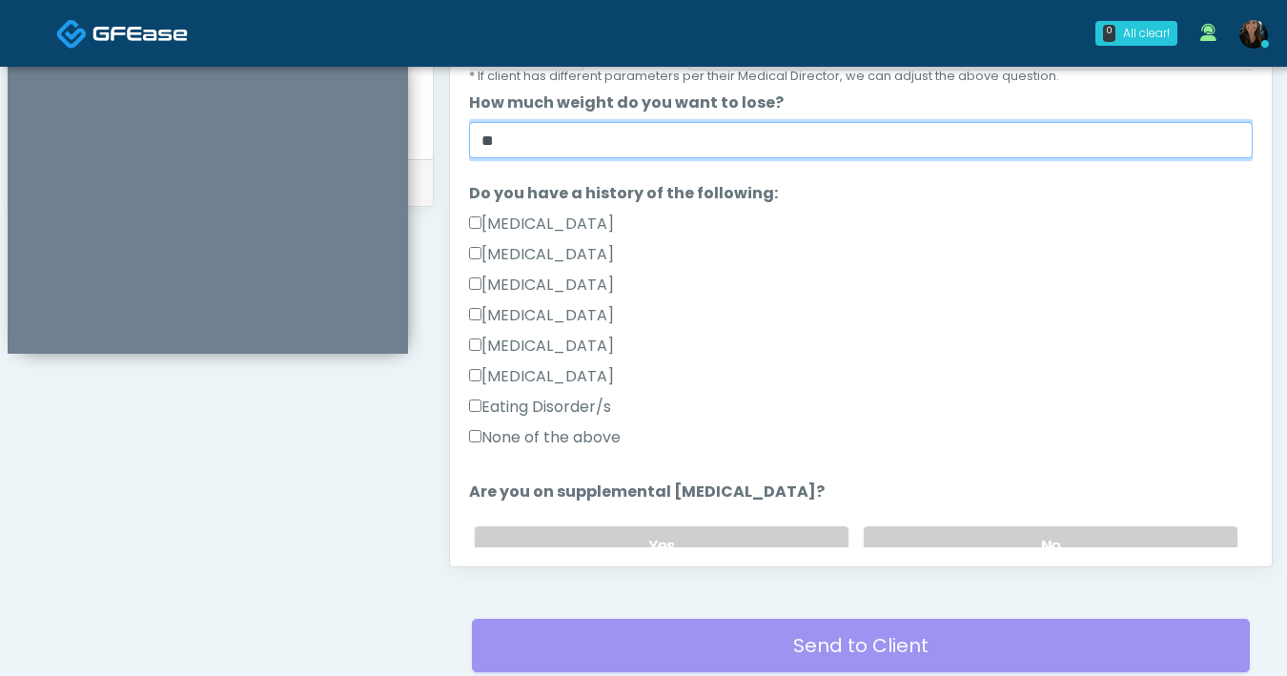
type input "**"
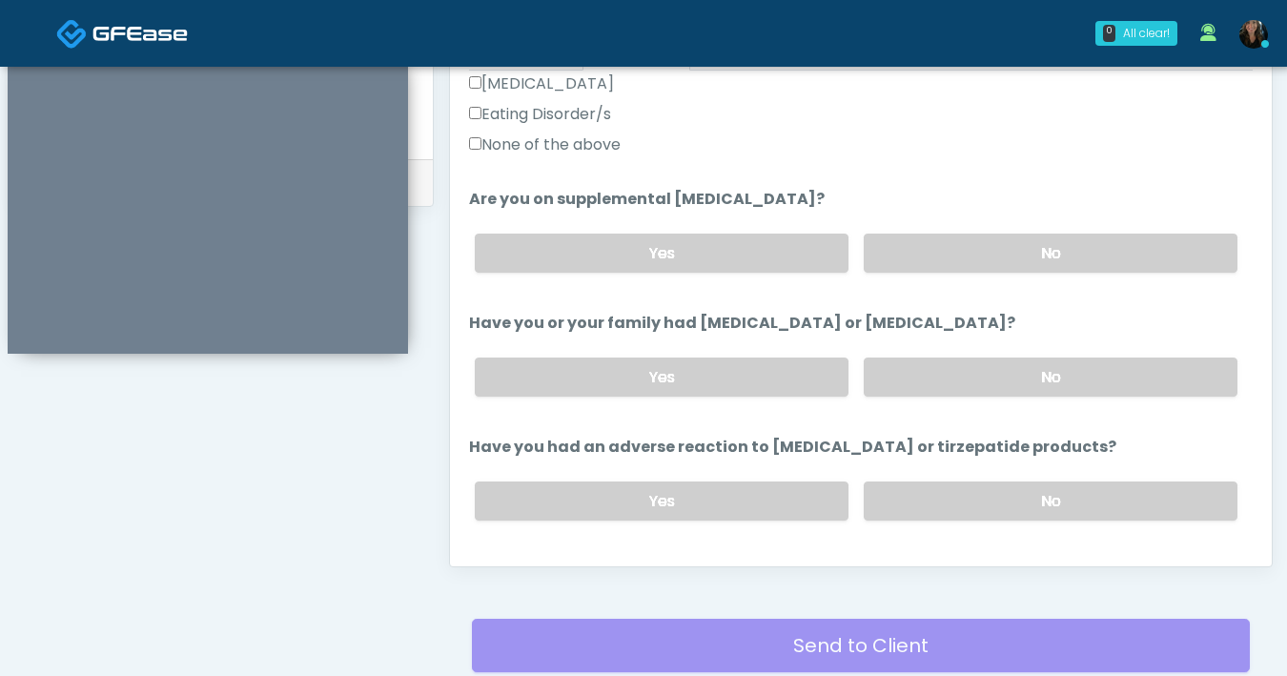
scroll to position [634, 0]
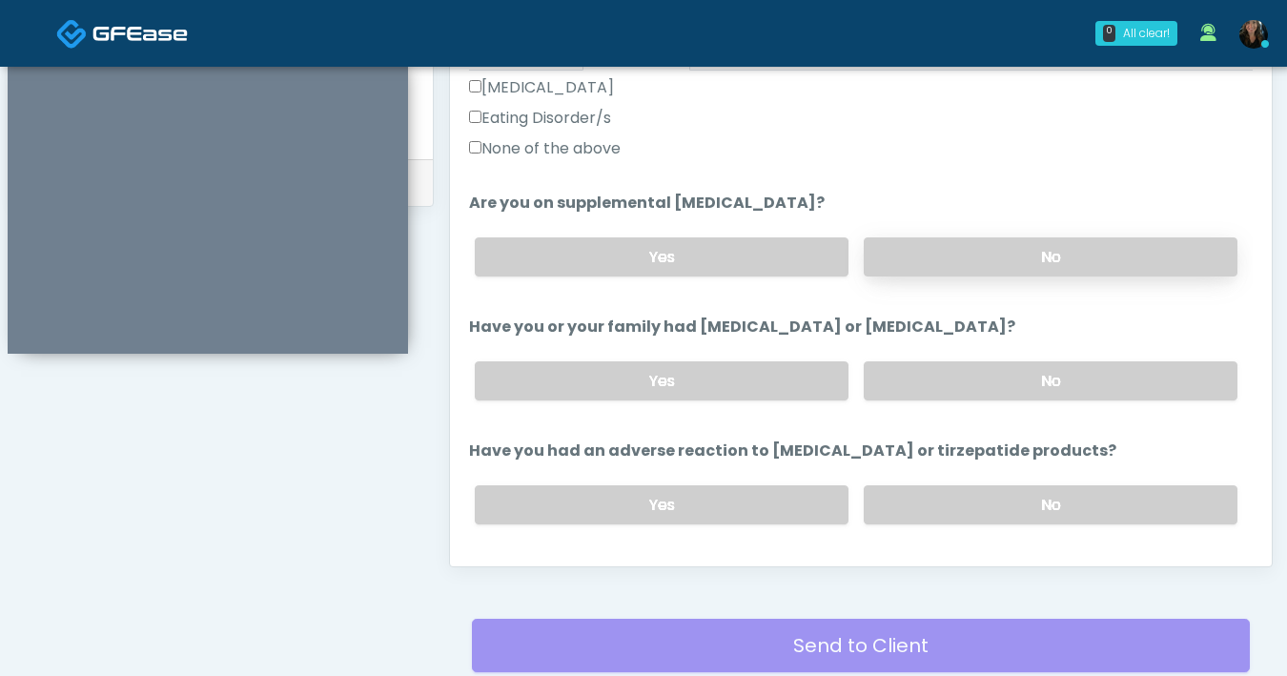
click at [1028, 275] on label "No" at bounding box center [1051, 256] width 374 height 39
click at [1044, 388] on label "No" at bounding box center [1051, 380] width 374 height 39
click at [1022, 511] on label "No" at bounding box center [1051, 504] width 374 height 39
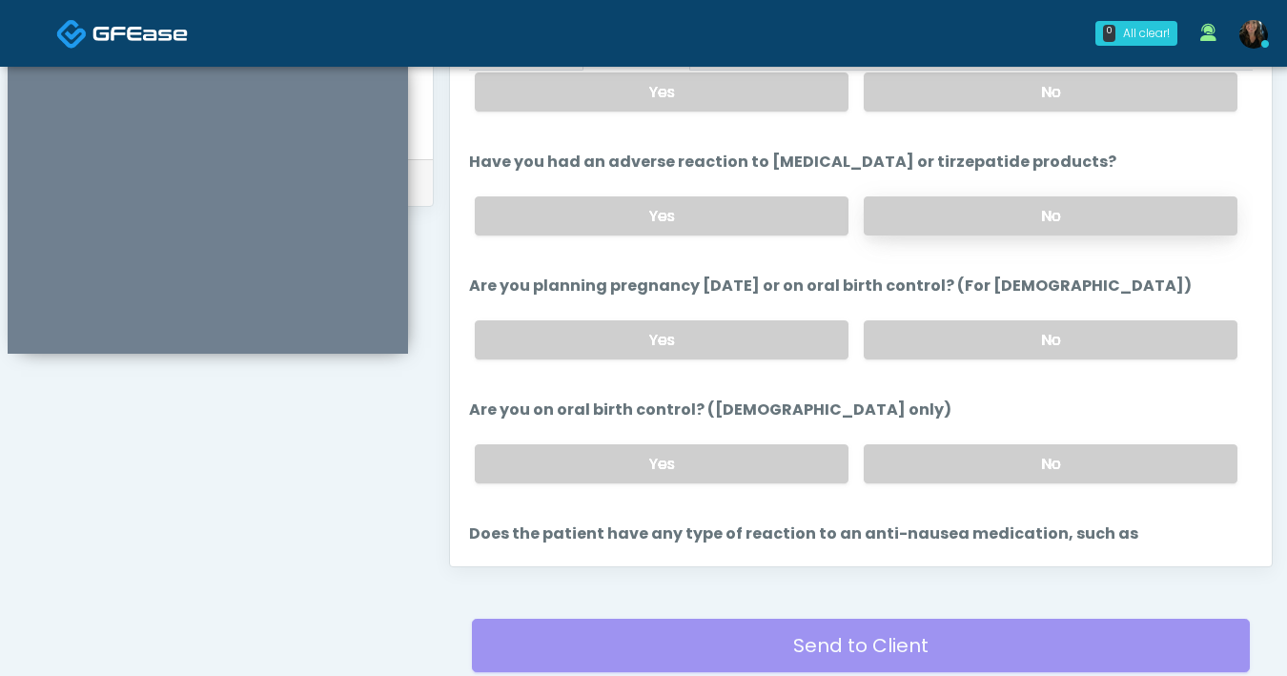
scroll to position [923, 0]
click at [977, 345] on label "No" at bounding box center [1051, 339] width 374 height 39
click at [1014, 455] on label "No" at bounding box center [1051, 463] width 374 height 39
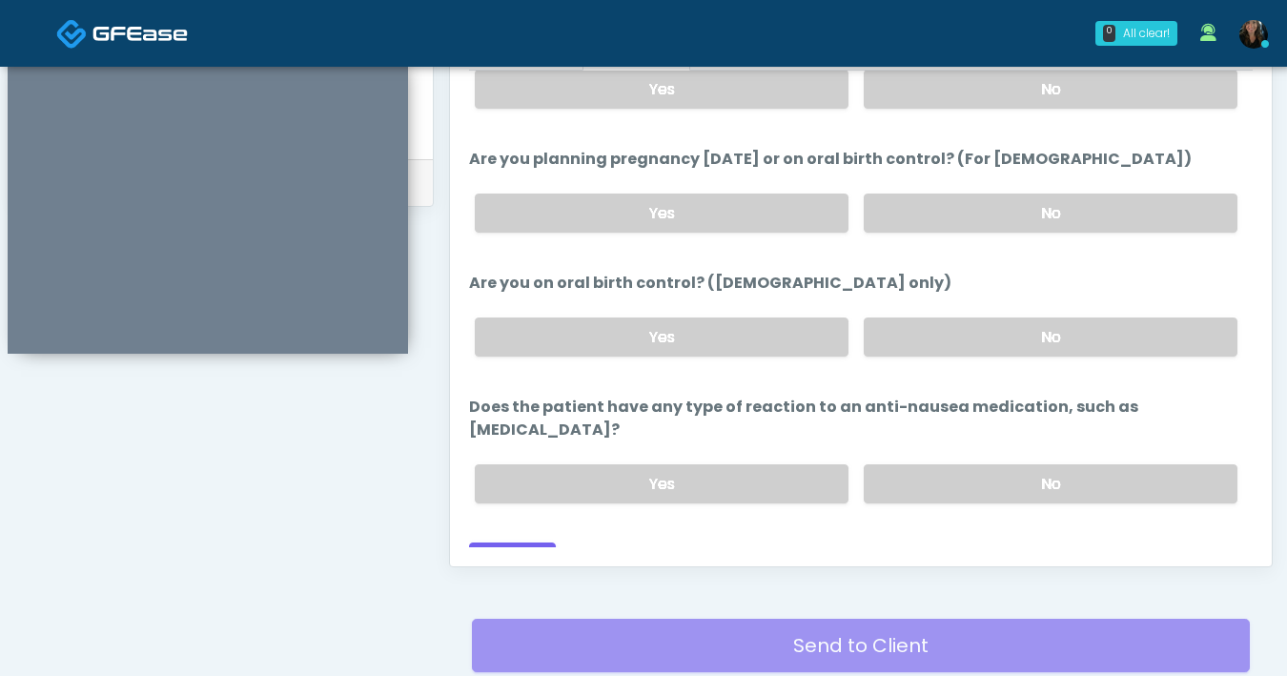
scroll to position [1051, 0]
click at [1007, 462] on label "No" at bounding box center [1051, 481] width 374 height 39
drag, startPoint x: 501, startPoint y: 526, endPoint x: 602, endPoint y: 515, distance: 101.7
click at [500, 540] on button "Continue" at bounding box center [512, 557] width 87 height 35
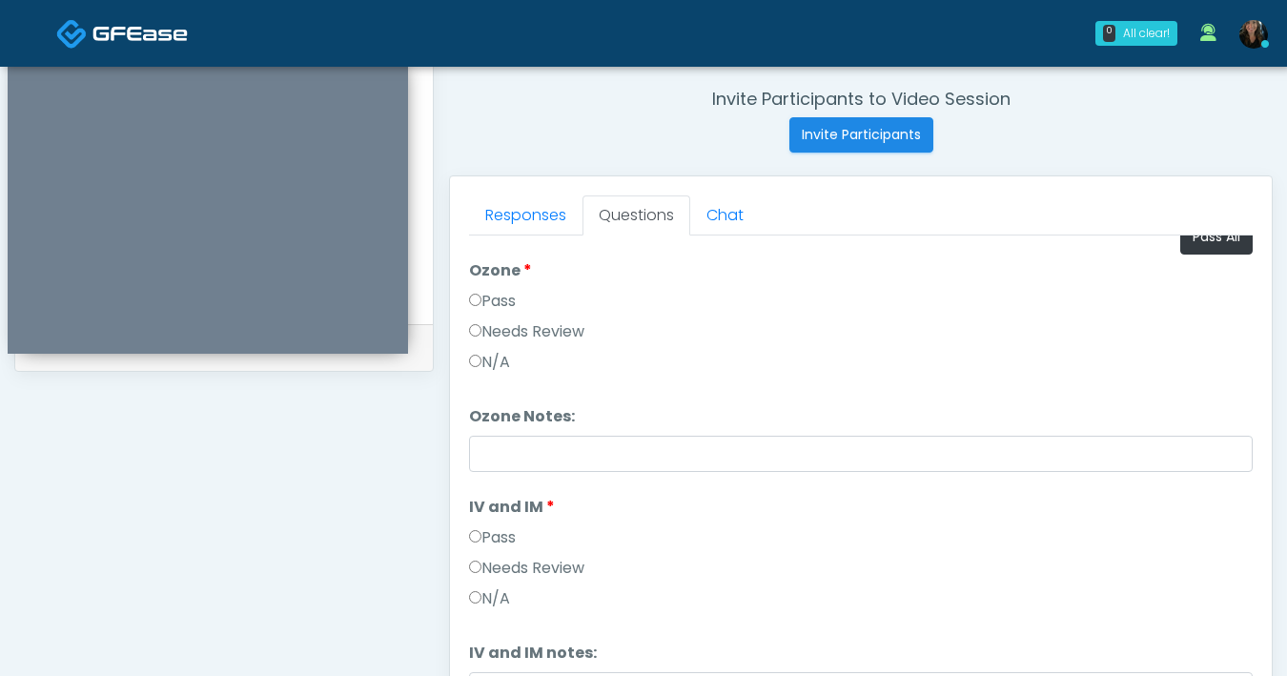
scroll to position [0, 0]
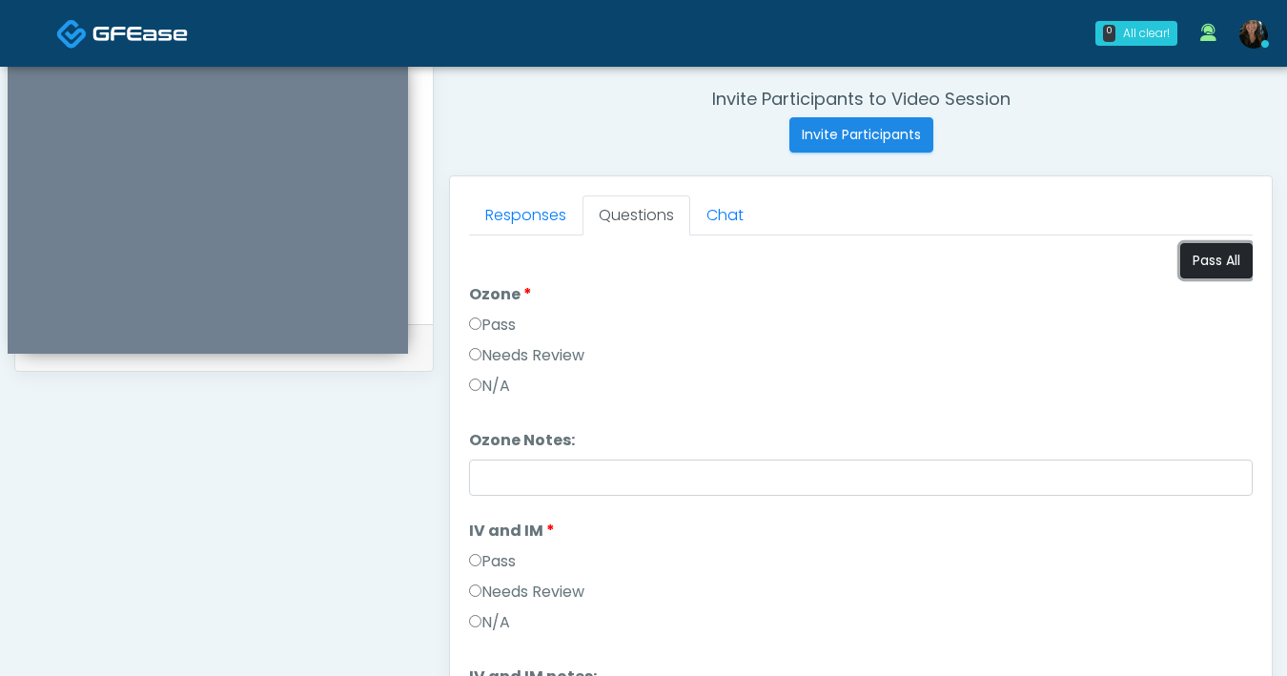
click at [1214, 272] on button "Pass All" at bounding box center [1216, 260] width 72 height 35
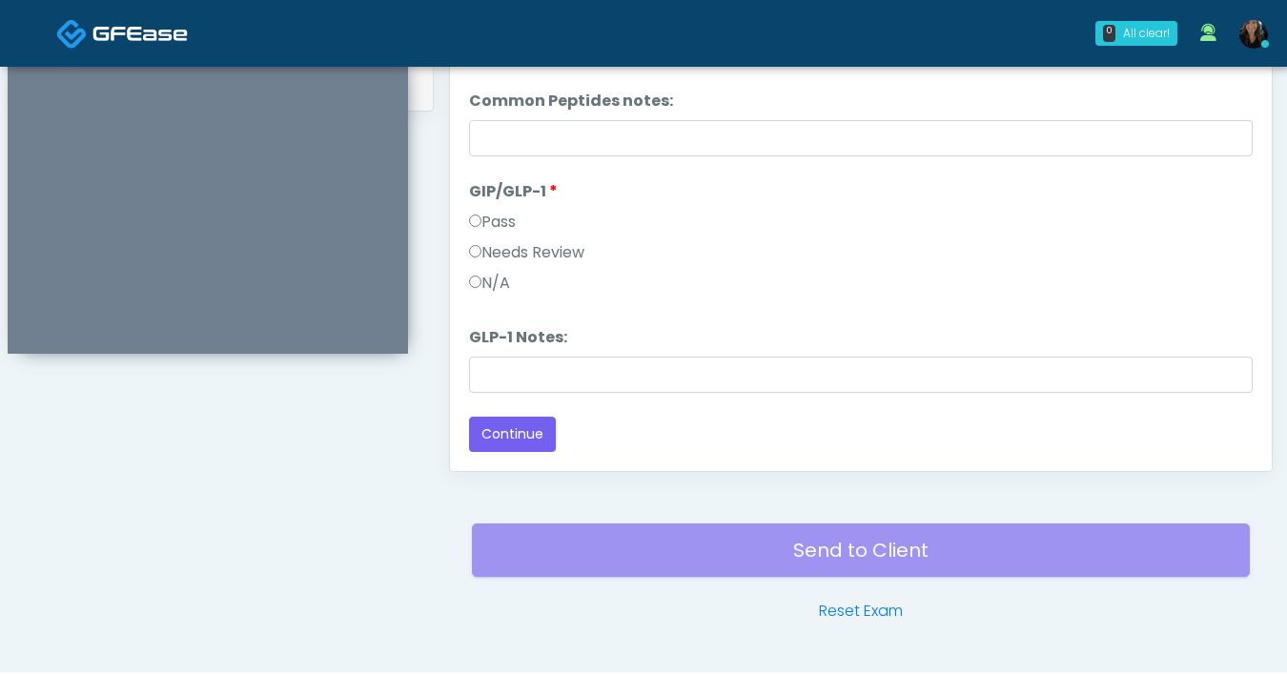
scroll to position [1035, 0]
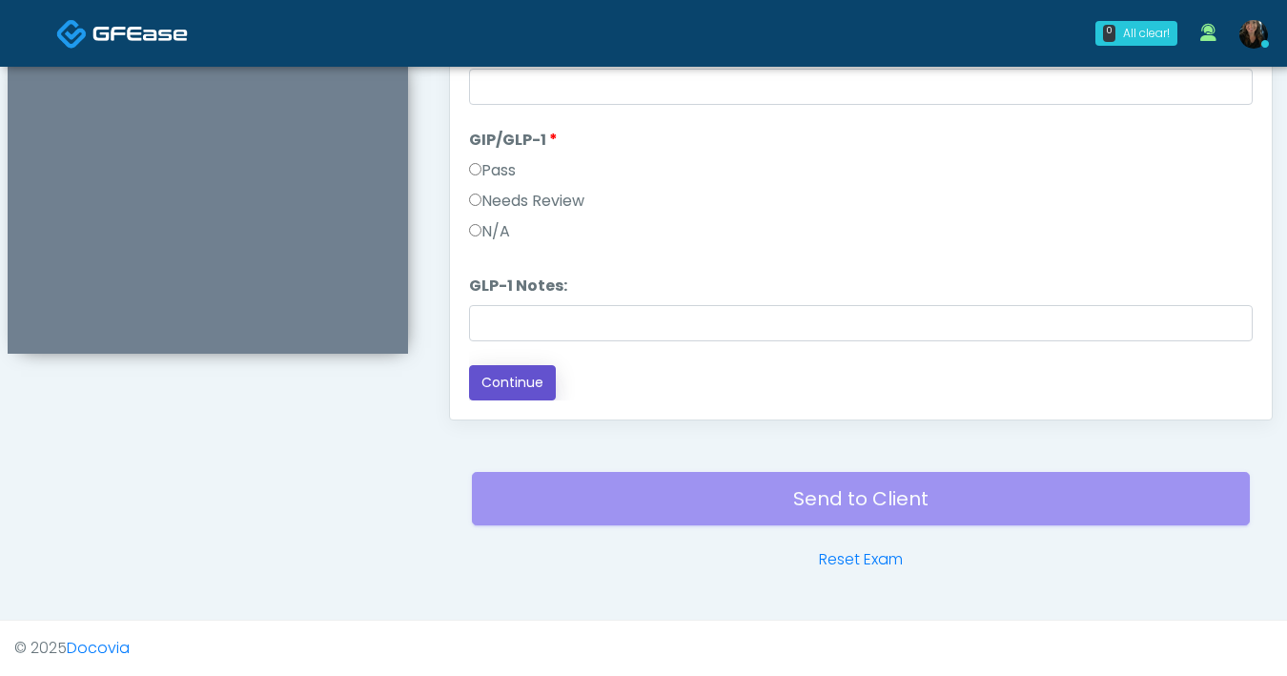
click at [516, 389] on button "Continue" at bounding box center [512, 382] width 87 height 35
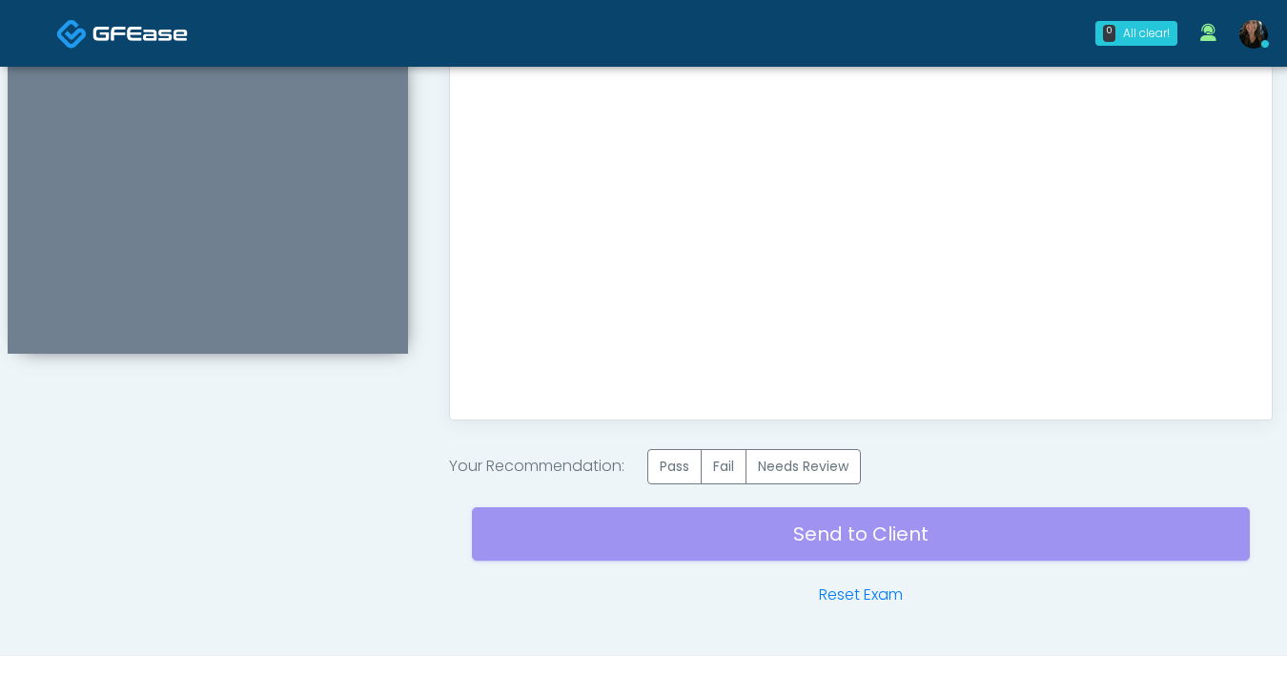
scroll to position [0, 0]
click at [681, 465] on label "Pass" at bounding box center [674, 466] width 54 height 35
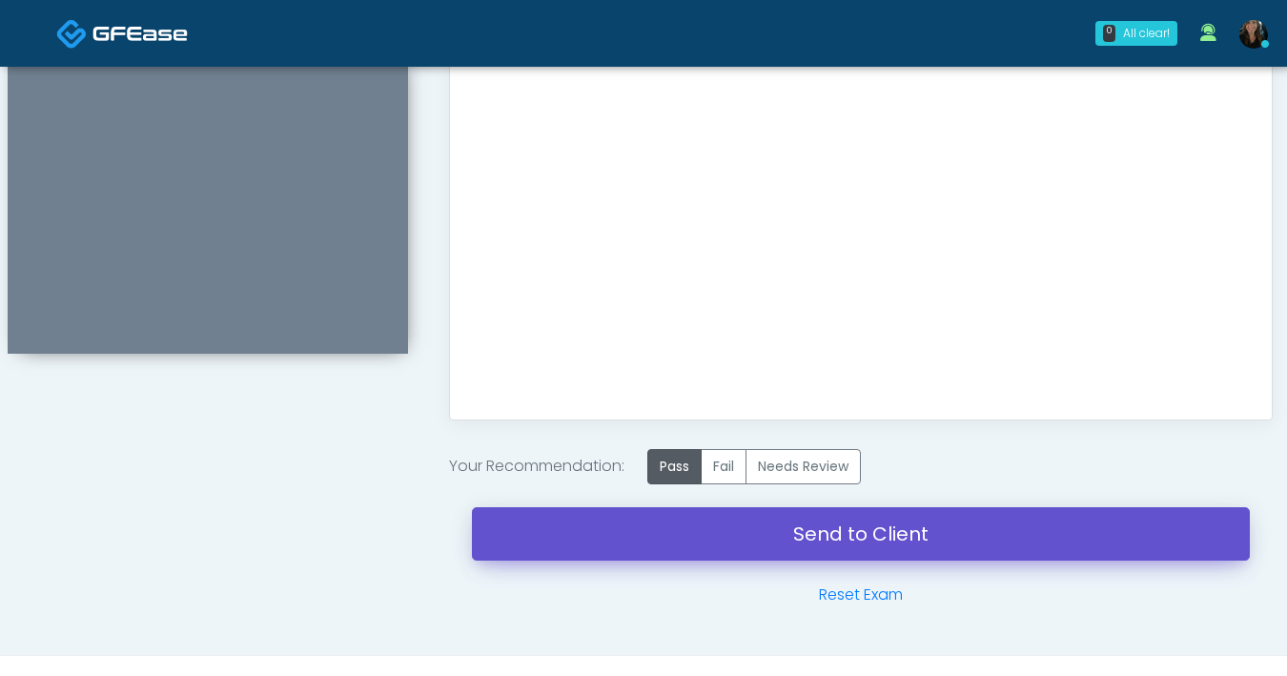
click at [706, 553] on link "Send to Client" at bounding box center [861, 533] width 778 height 53
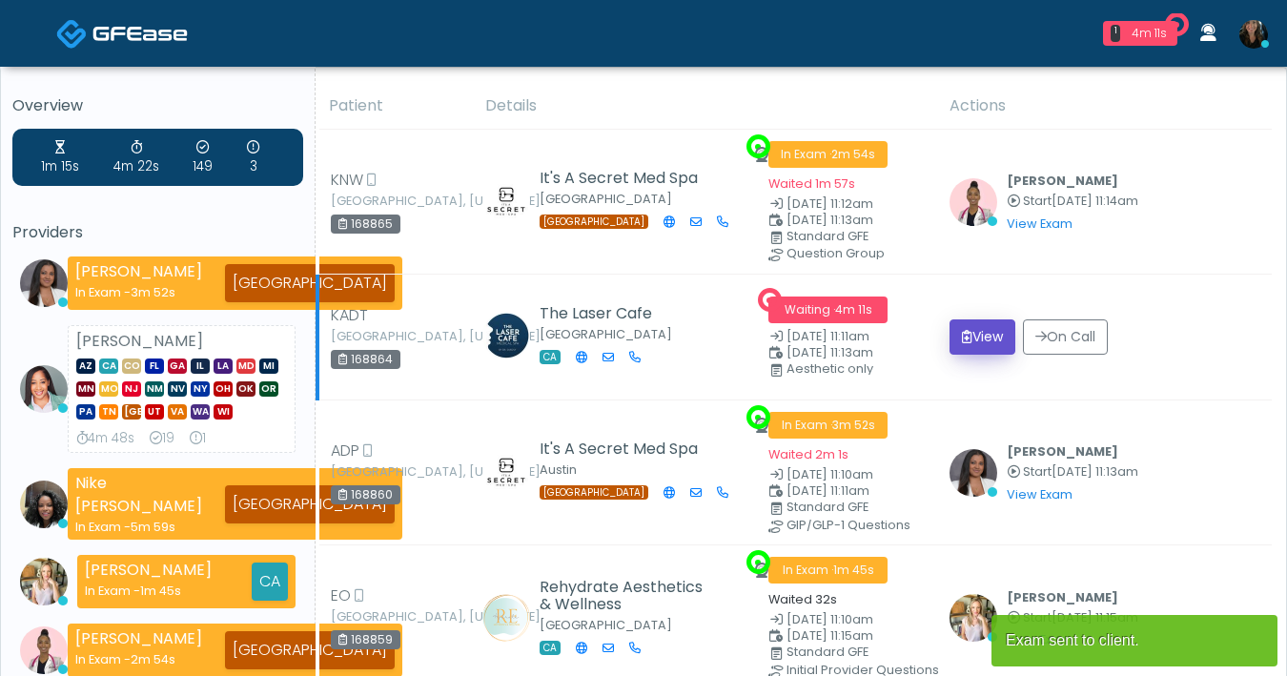
click at [982, 336] on button "View" at bounding box center [982, 336] width 66 height 35
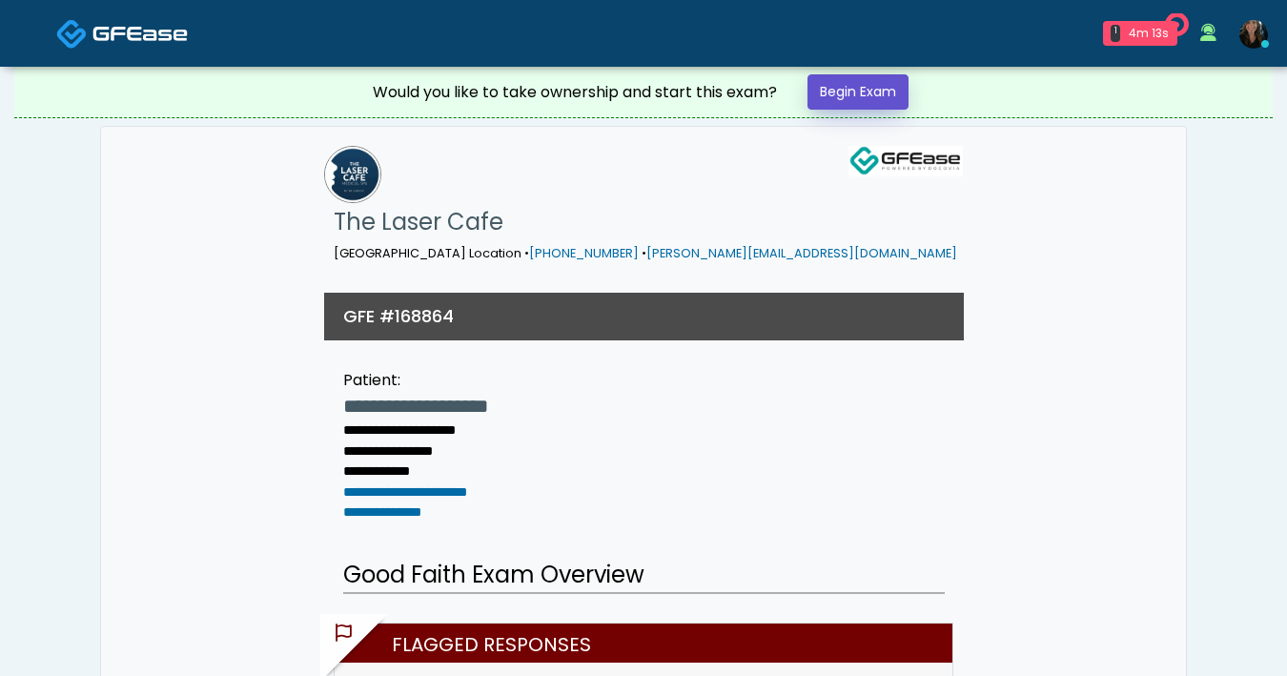
click at [867, 99] on link "Begin Exam" at bounding box center [857, 91] width 101 height 35
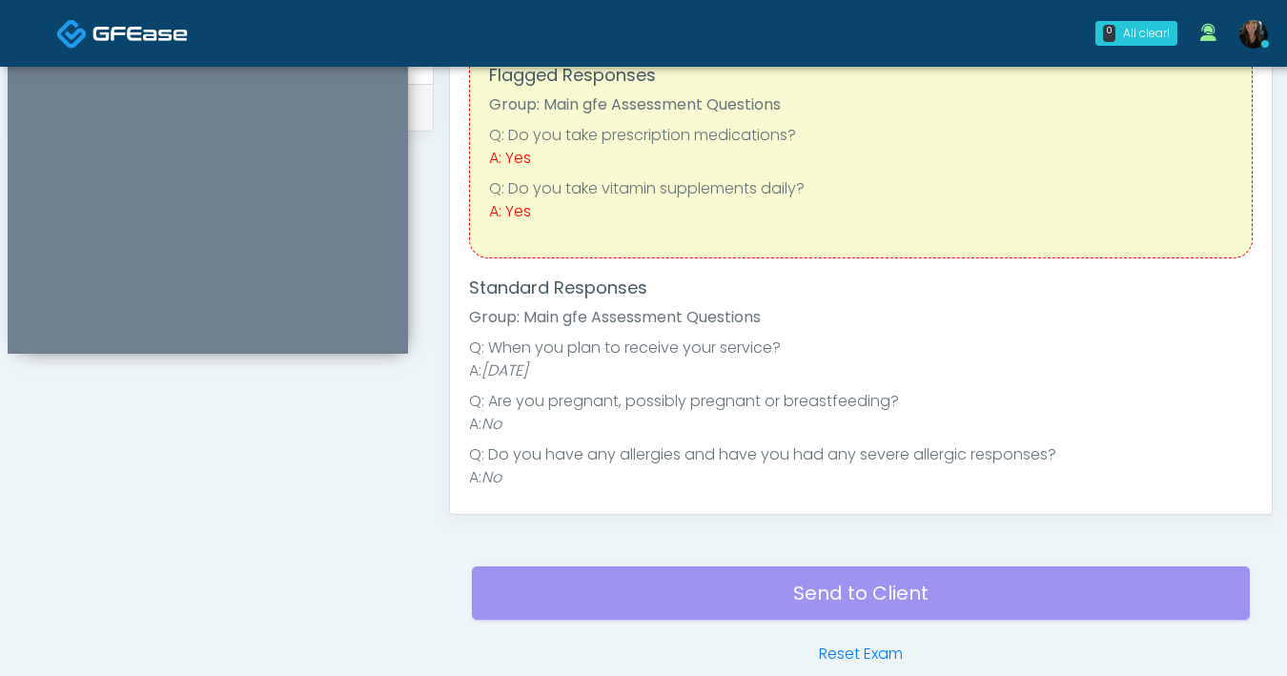
scroll to position [613, 0]
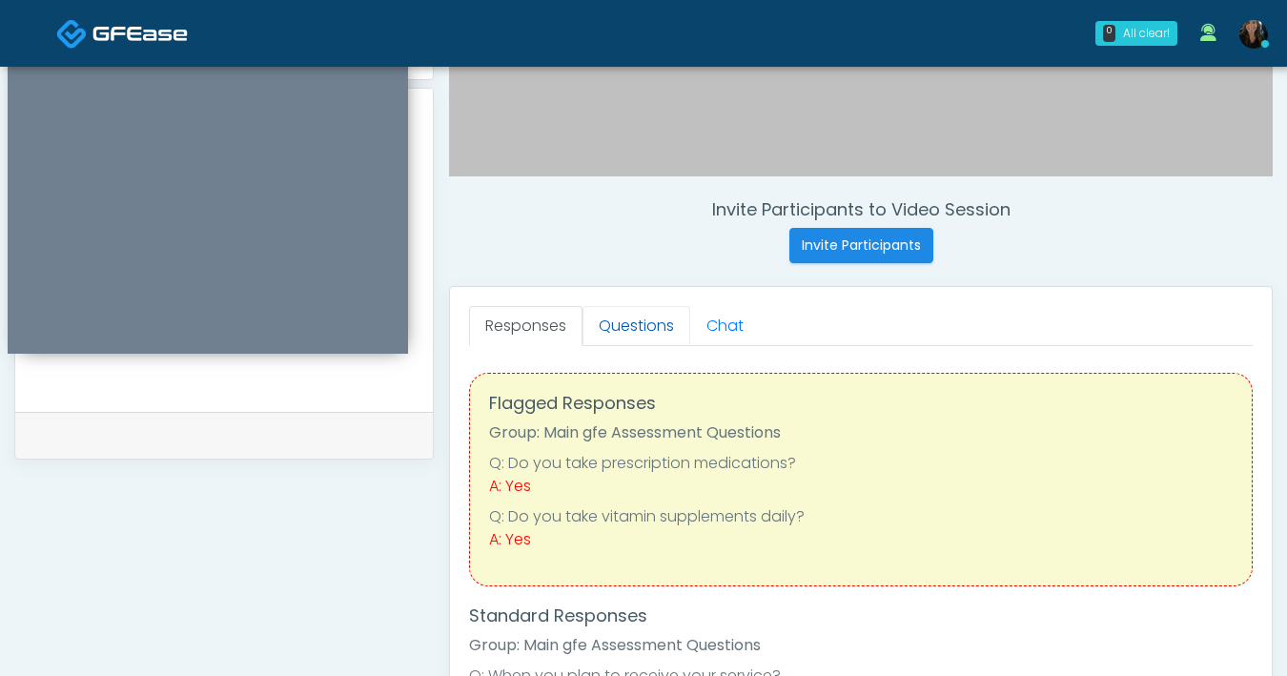
click at [644, 318] on link "Questions" at bounding box center [636, 326] width 108 height 40
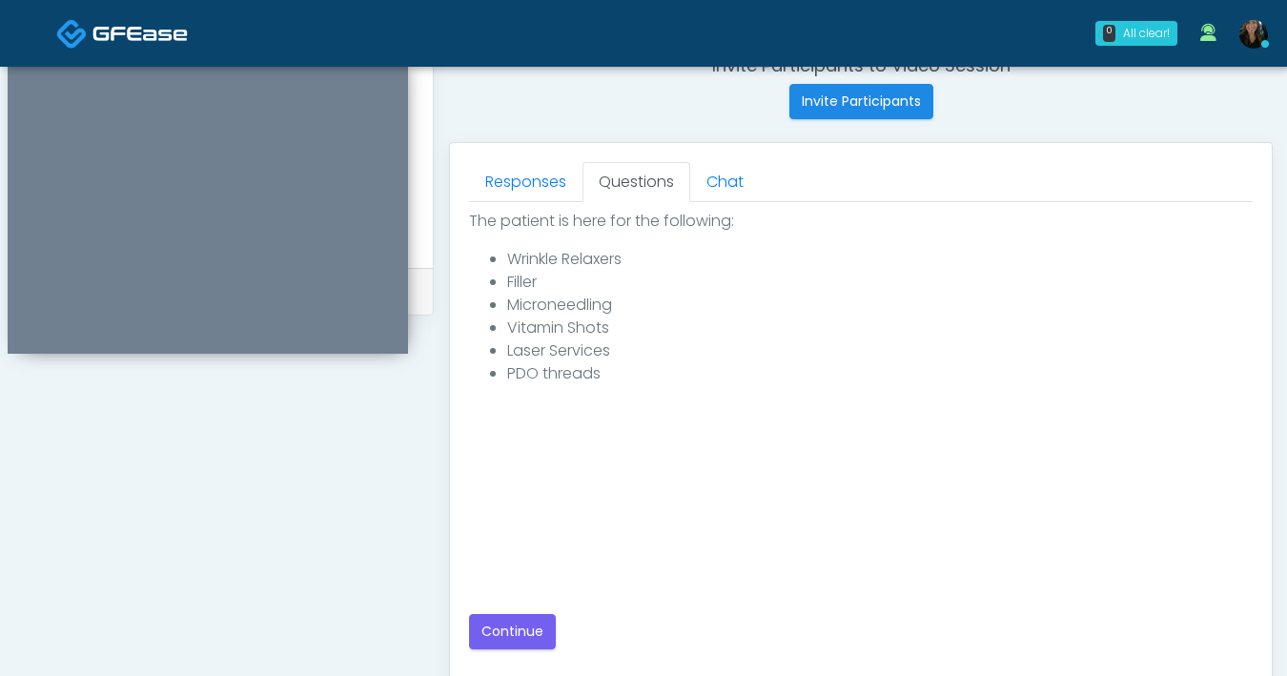
scroll to position [764, 0]
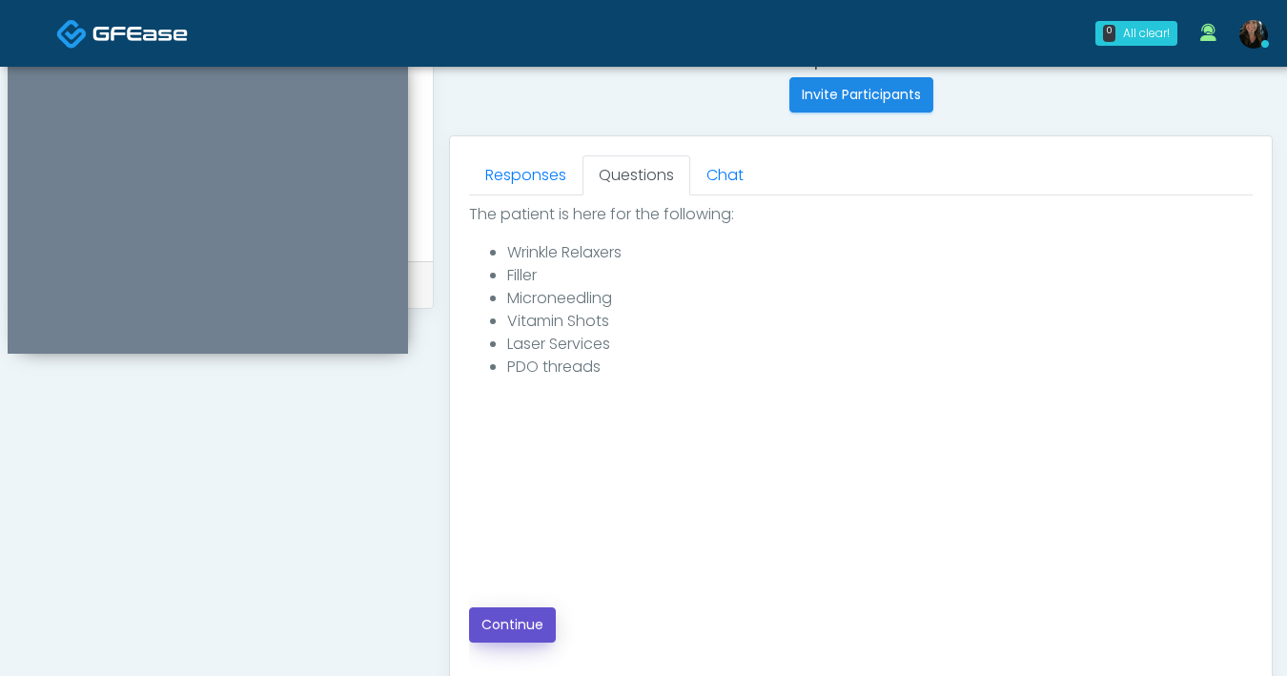
click at [513, 617] on button "Continue" at bounding box center [512, 624] width 87 height 35
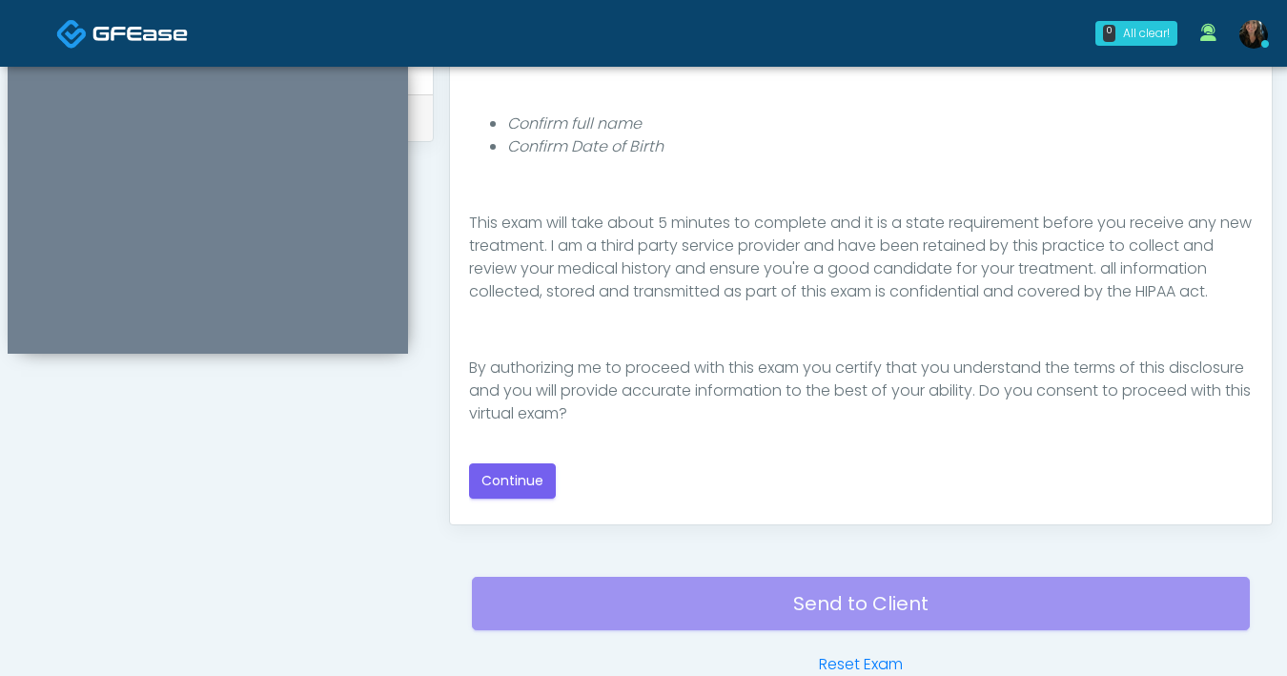
scroll to position [962, 0]
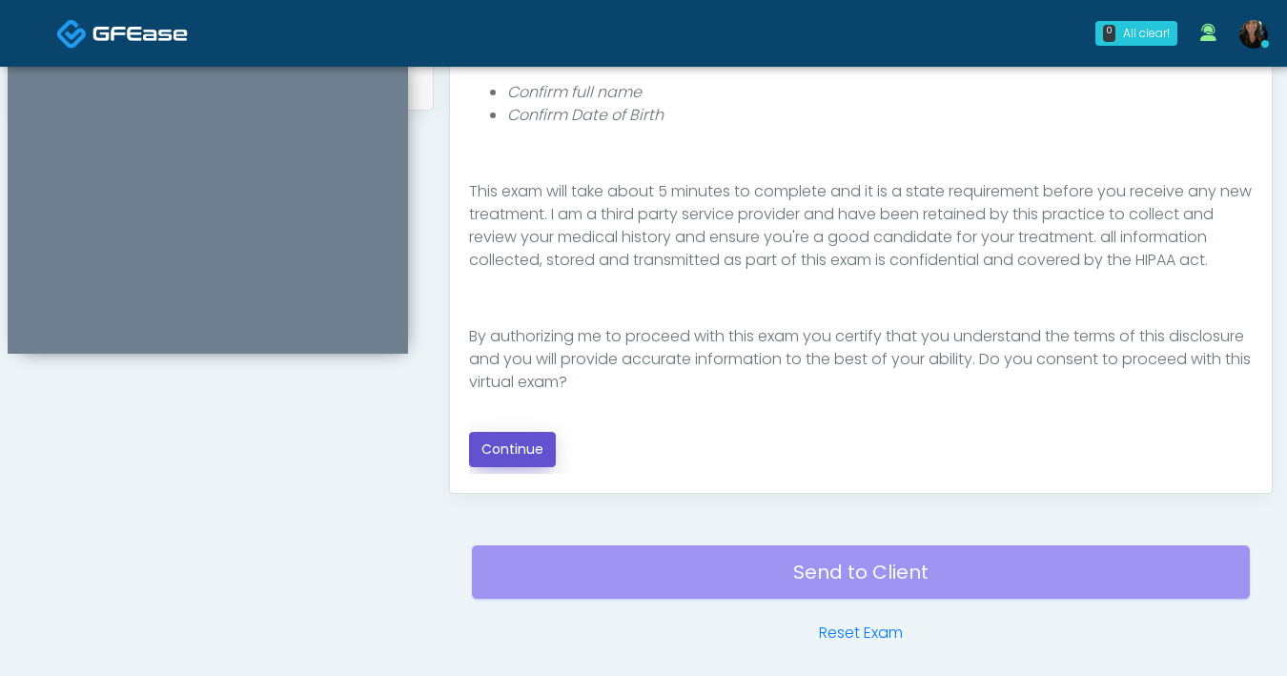
click at [536, 463] on button "Continue" at bounding box center [512, 449] width 87 height 35
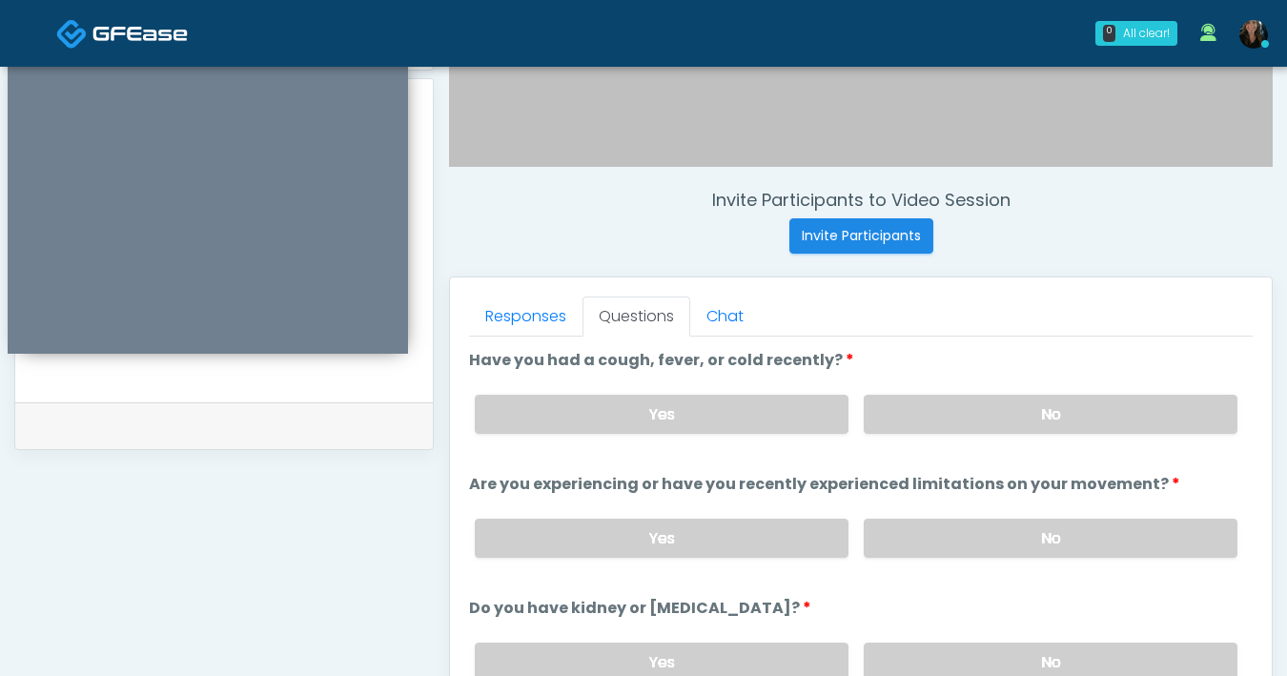
scroll to position [623, 0]
click at [1032, 419] on label "No" at bounding box center [1051, 413] width 374 height 39
click at [1002, 549] on label "No" at bounding box center [1051, 537] width 374 height 39
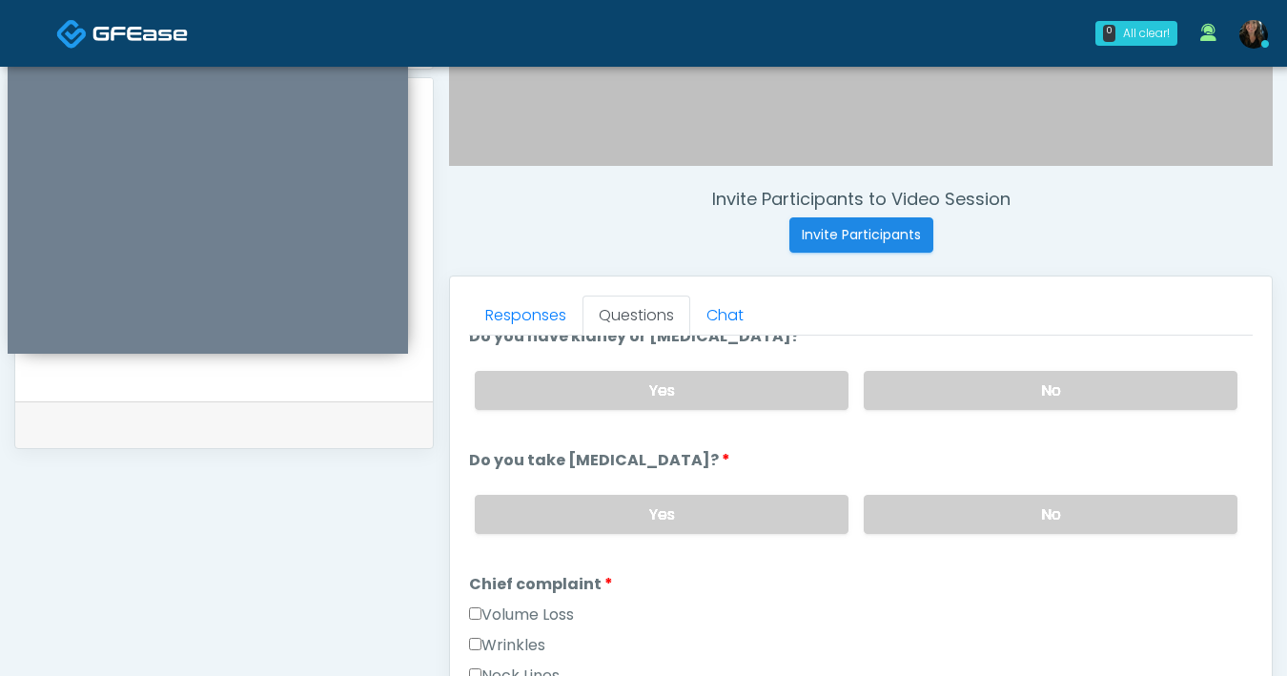
scroll to position [103, 0]
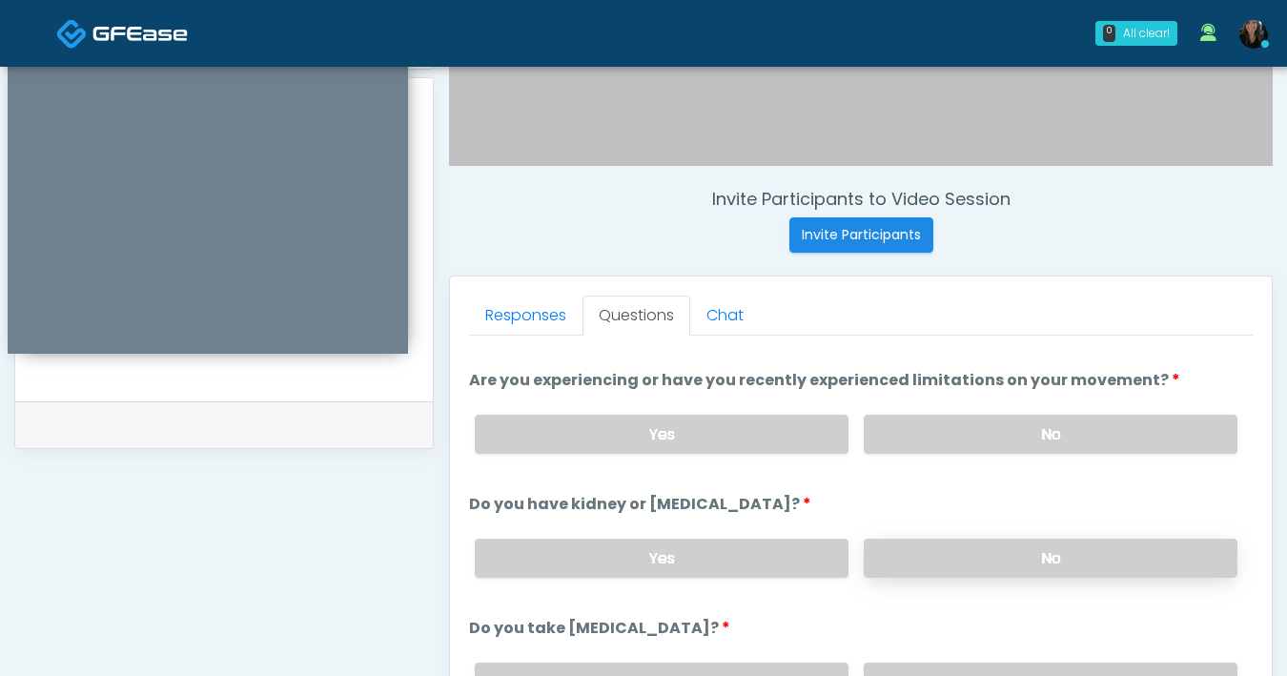
click at [1004, 557] on label "No" at bounding box center [1051, 558] width 374 height 39
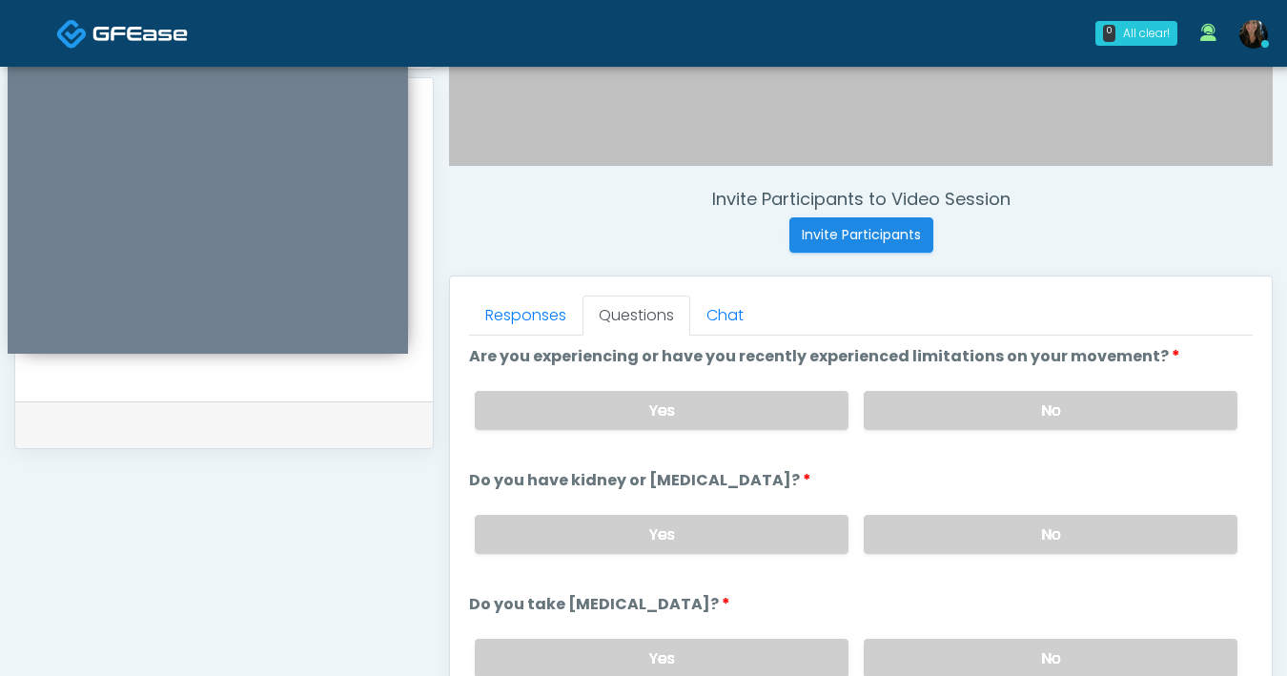
scroll to position [154, 0]
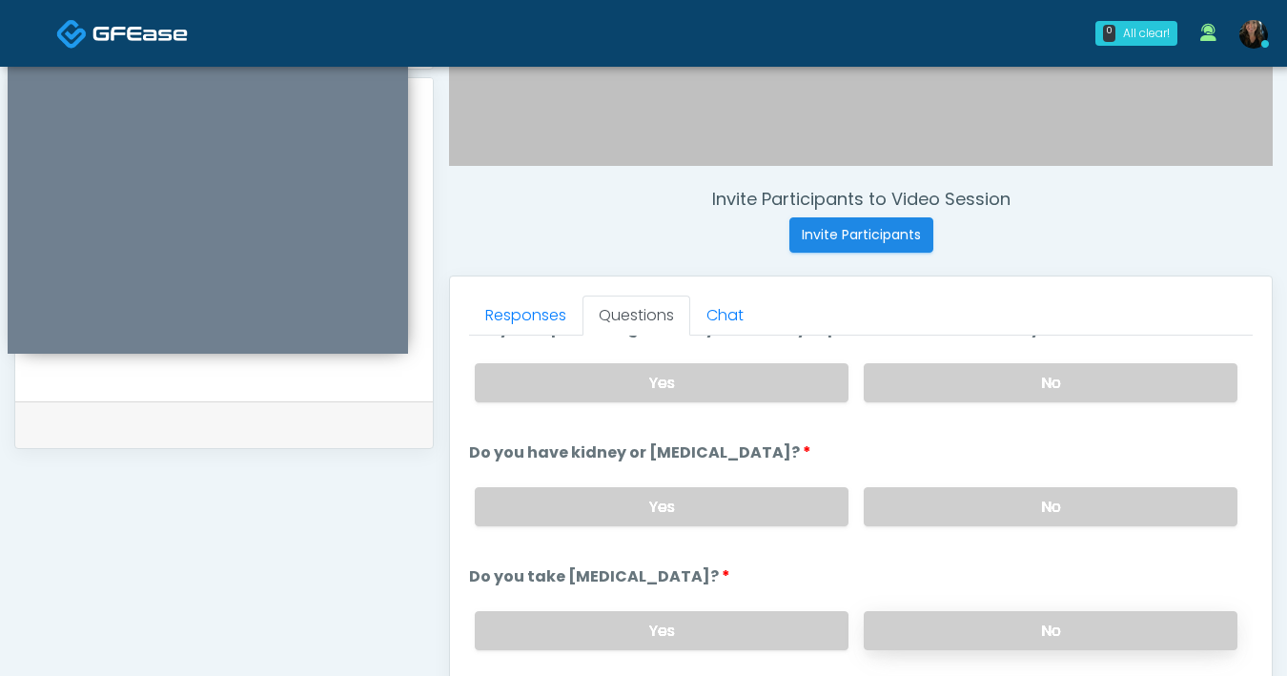
click at [1053, 632] on label "No" at bounding box center [1051, 630] width 374 height 39
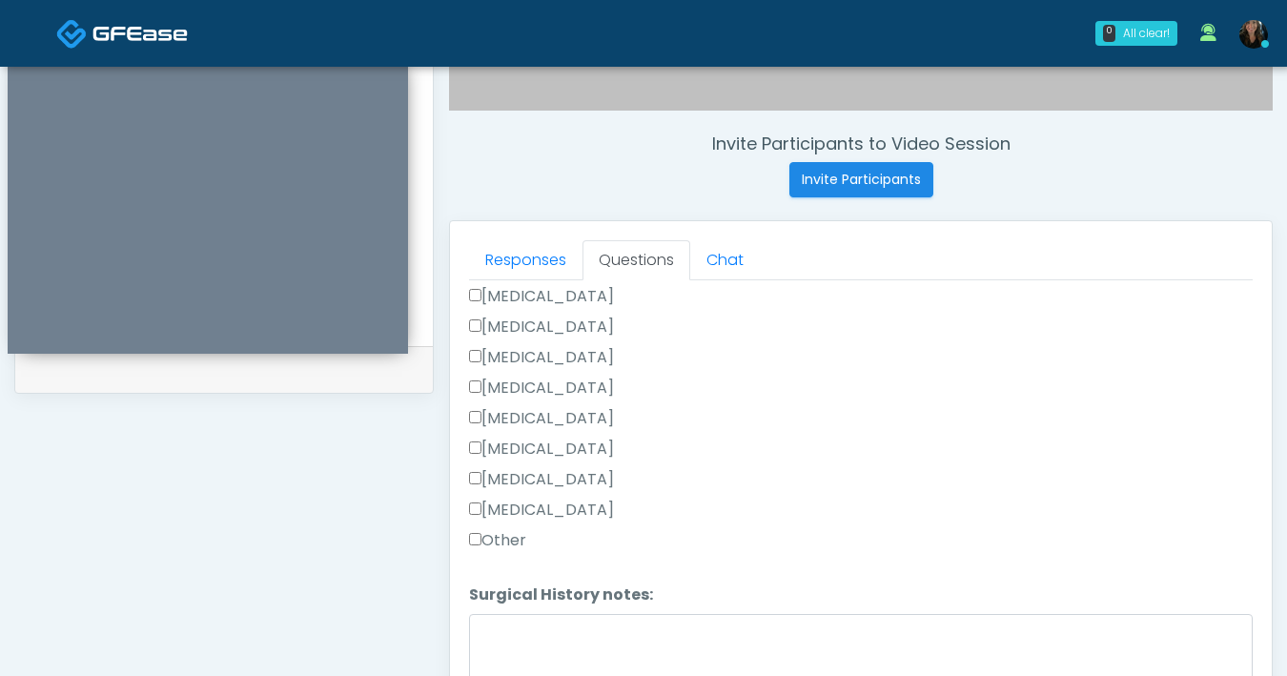
scroll to position [766, 0]
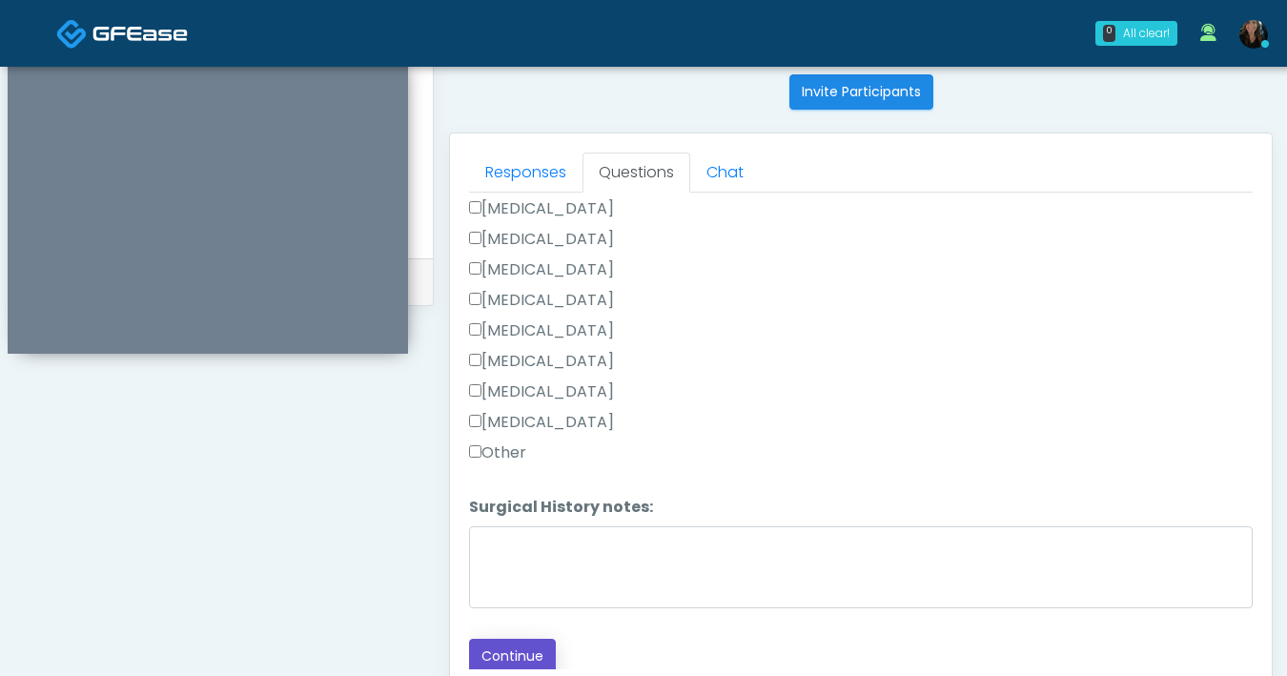
click at [533, 654] on button "Continue" at bounding box center [512, 656] width 87 height 35
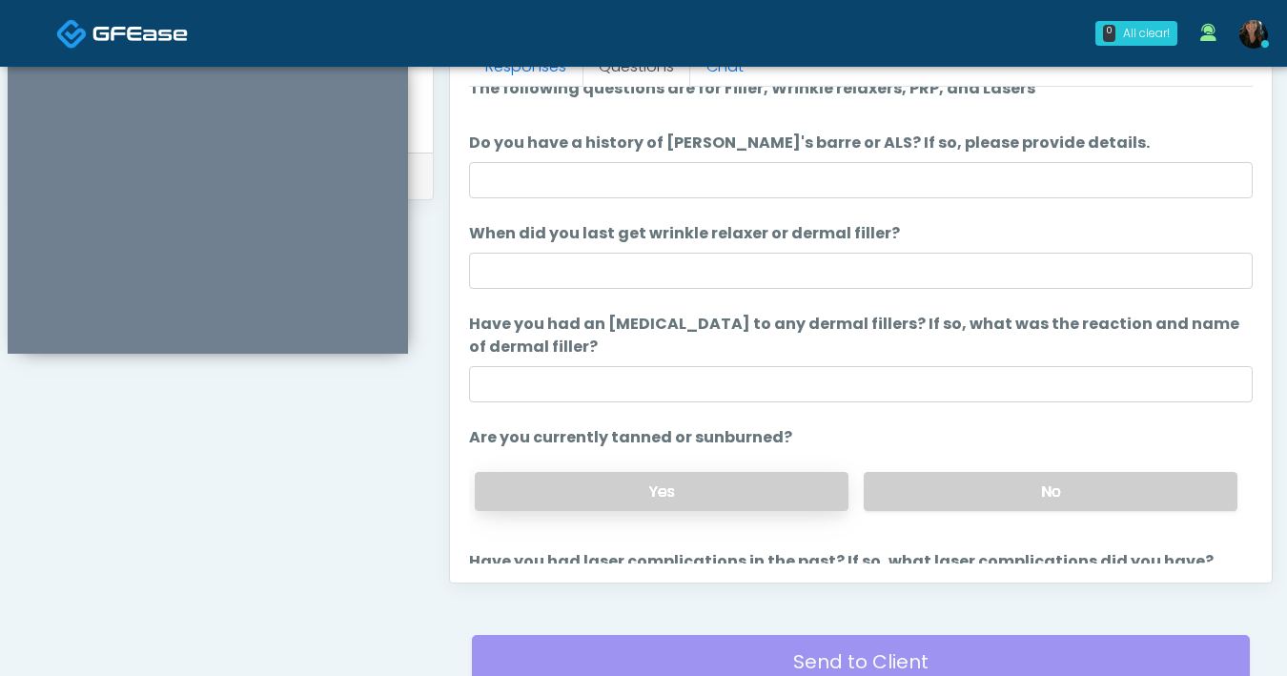
scroll to position [19, 0]
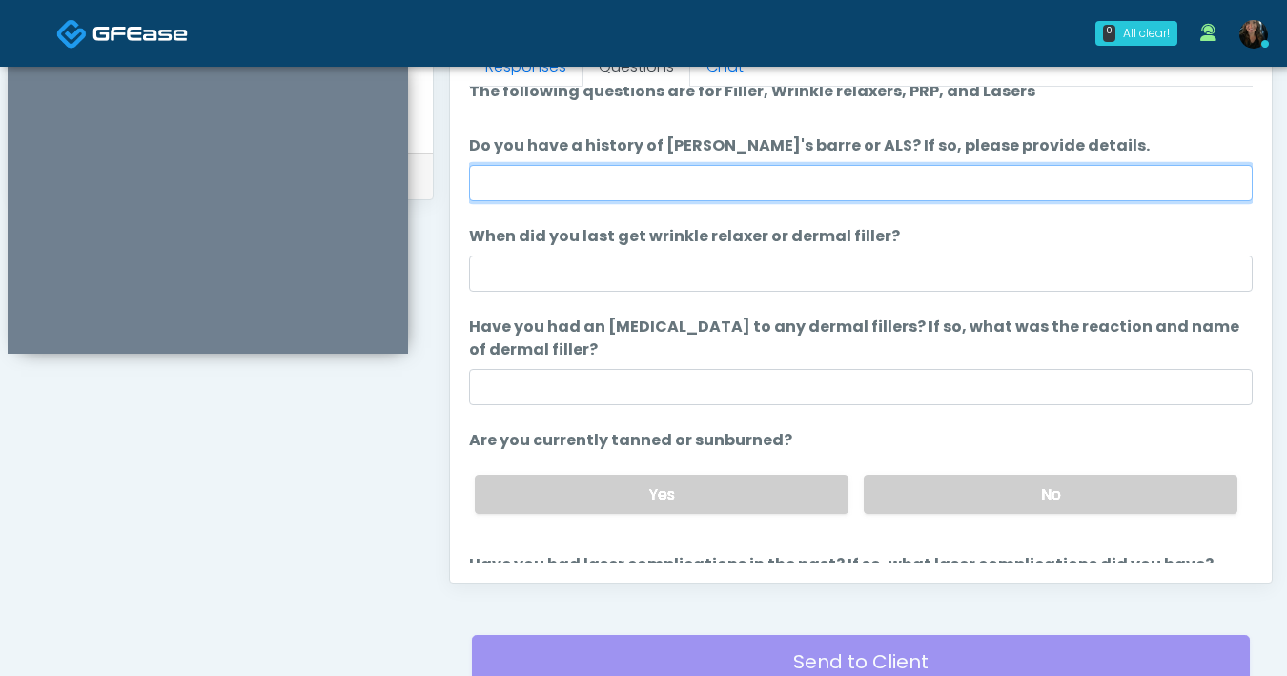
click at [790, 176] on input "Do you have a history of [PERSON_NAME]'s barre or ALS? If so, please provide de…" at bounding box center [861, 183] width 784 height 36
type input "**"
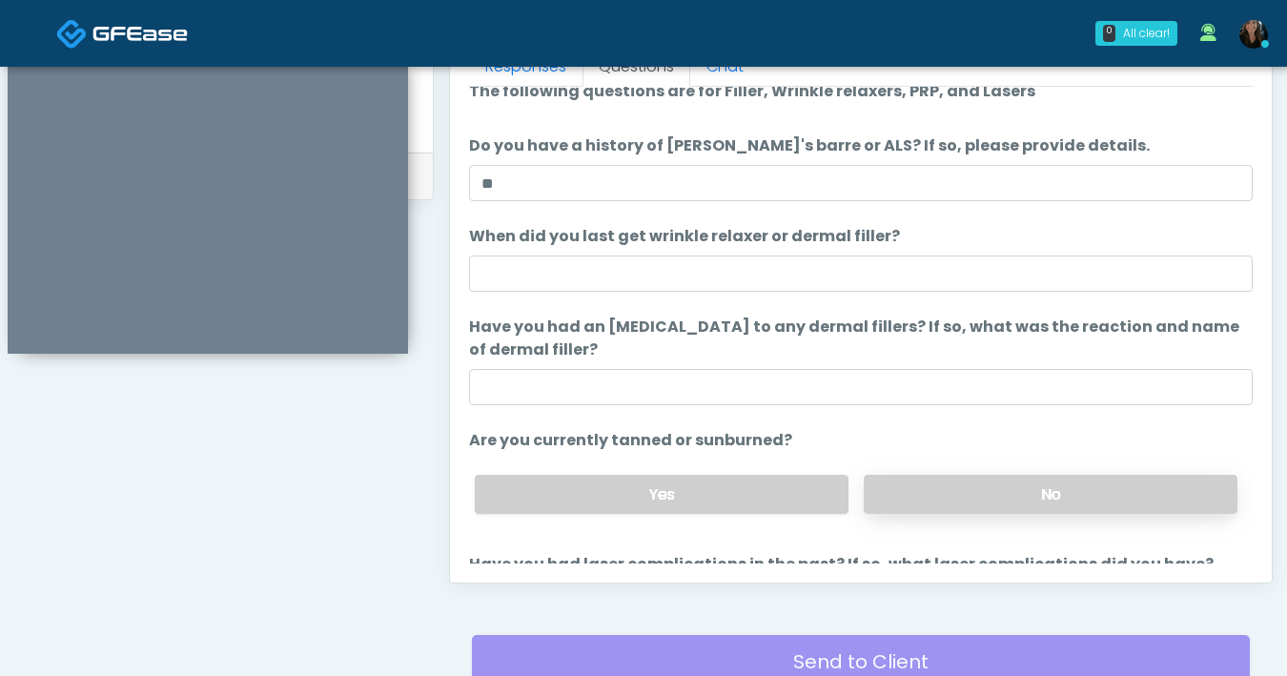
click at [1087, 482] on label "No" at bounding box center [1051, 494] width 374 height 39
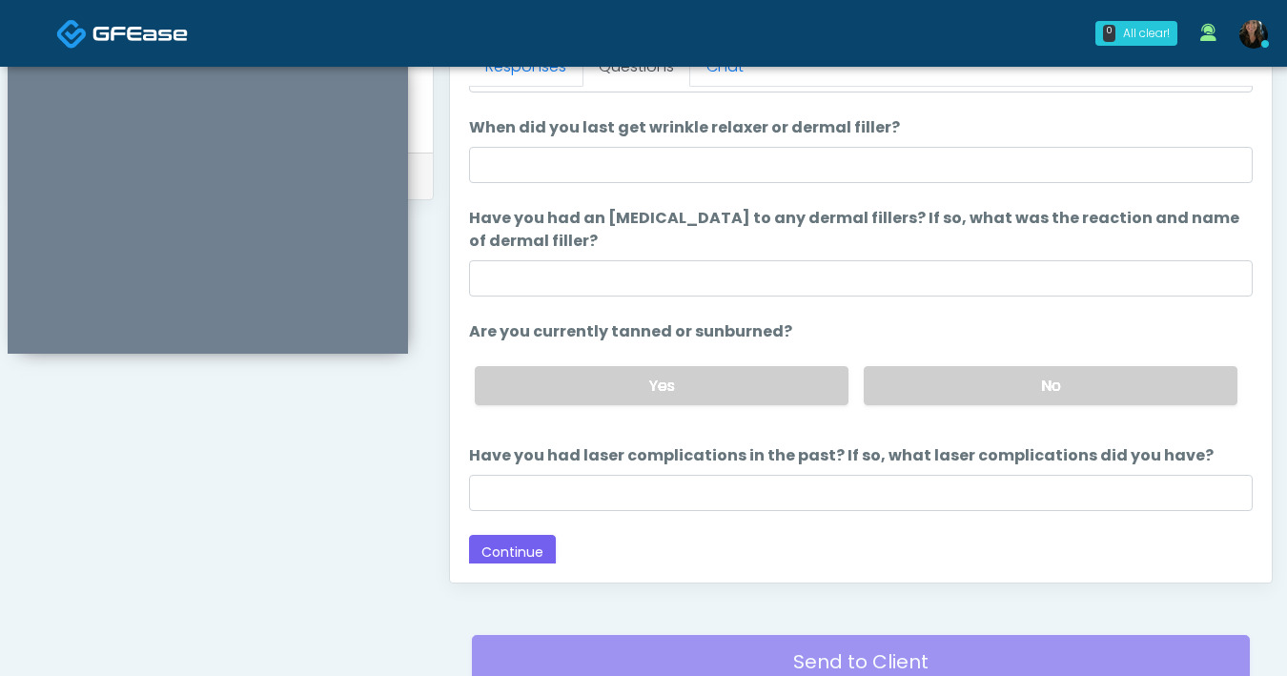
scroll to position [133, 0]
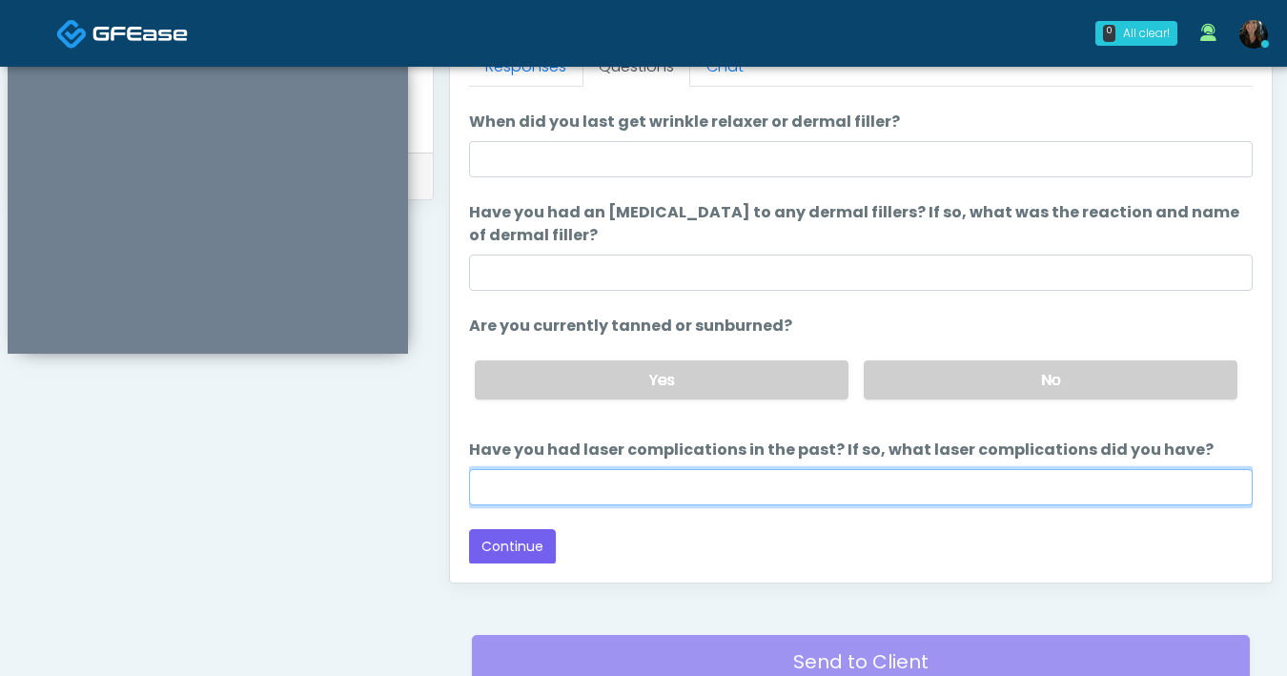
click at [866, 479] on input "Have you had laser complications in the past? If so, what laser complications d…" at bounding box center [861, 487] width 784 height 36
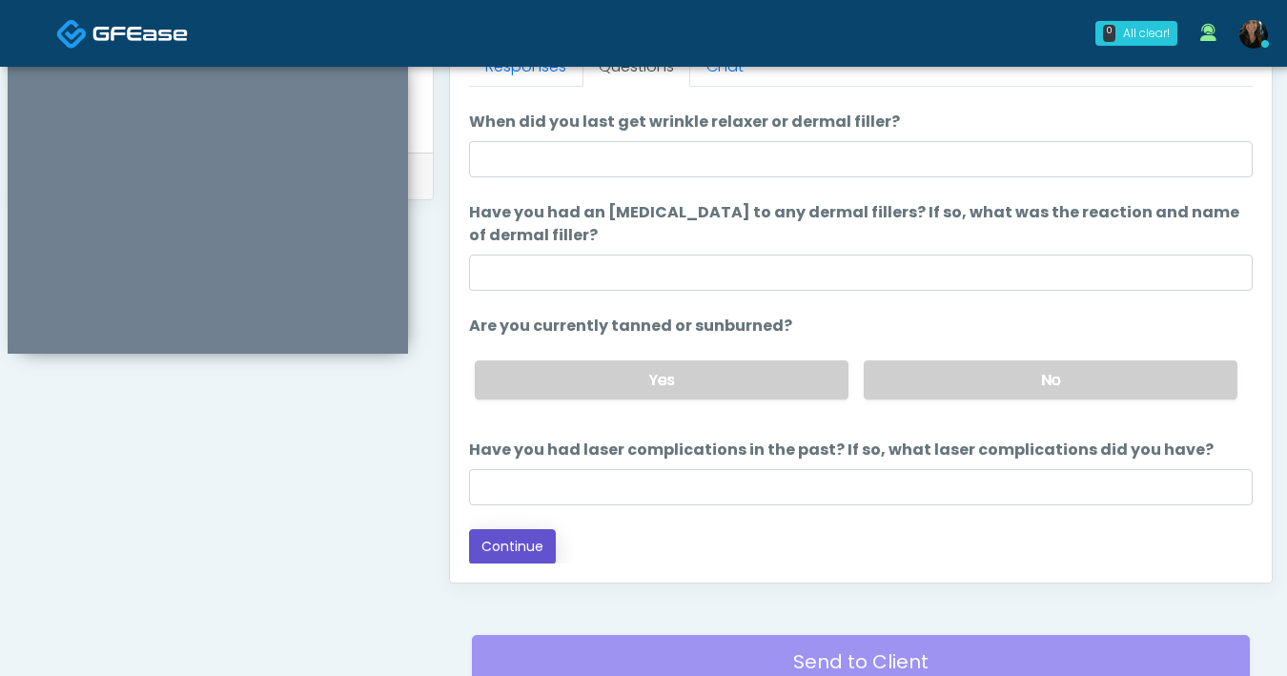
click at [520, 540] on button "Continue" at bounding box center [512, 546] width 87 height 35
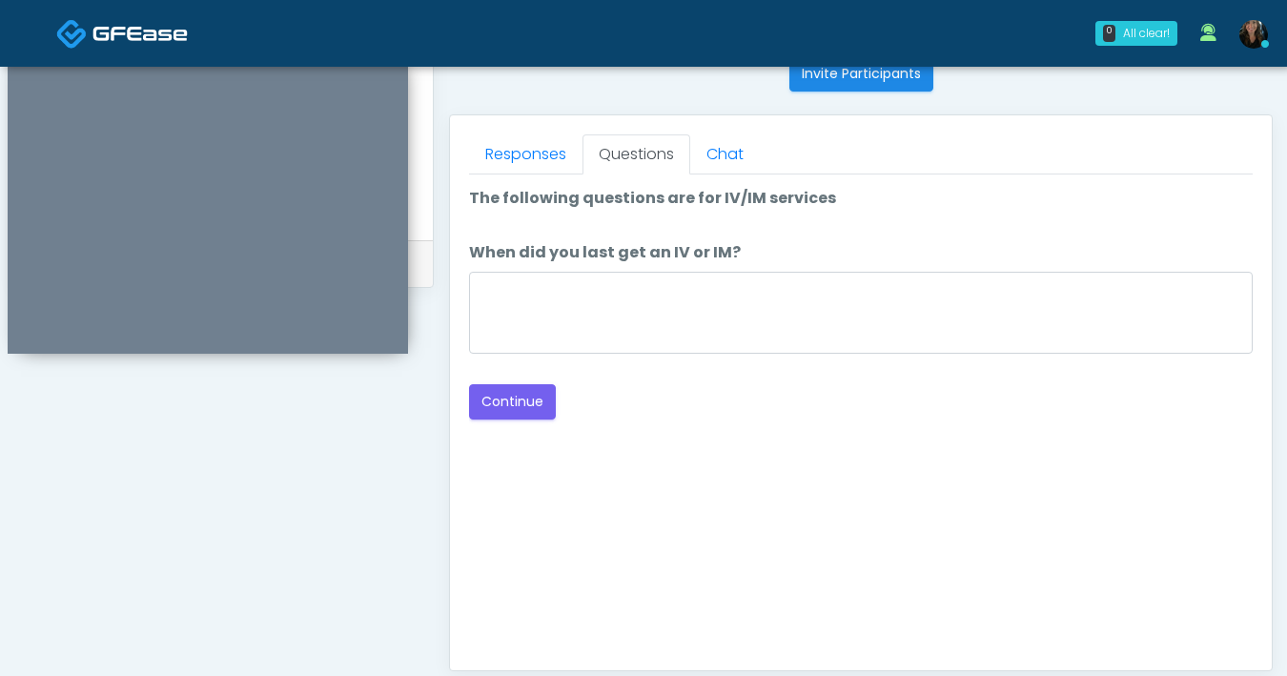
scroll to position [638, 0]
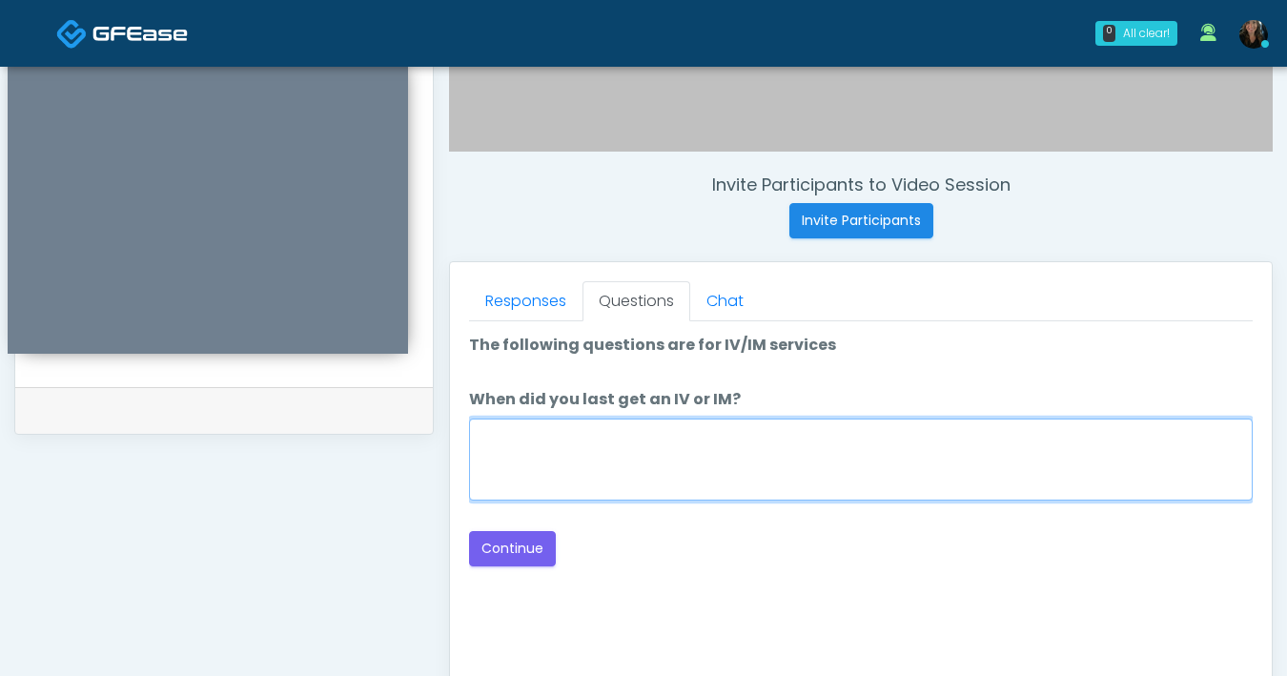
click at [766, 475] on textarea "When did you last get an IV or IM?" at bounding box center [861, 459] width 784 height 82
type textarea "*********"
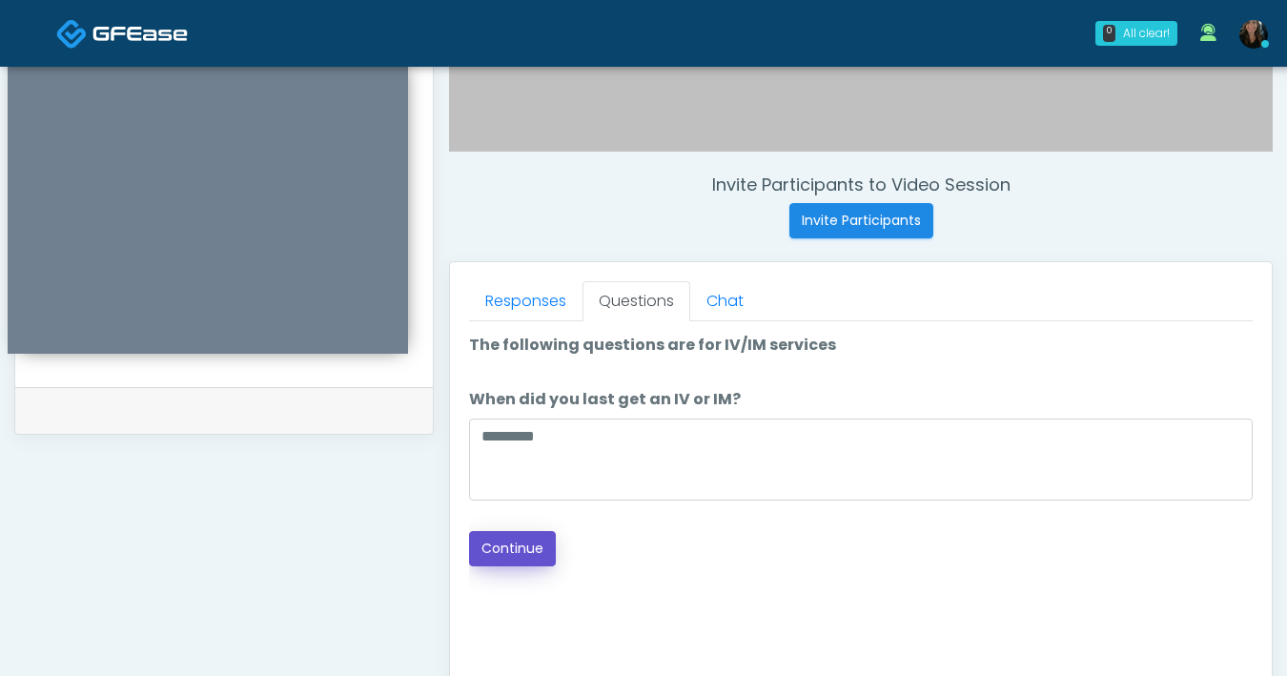
click at [536, 549] on button "Continue" at bounding box center [512, 548] width 87 height 35
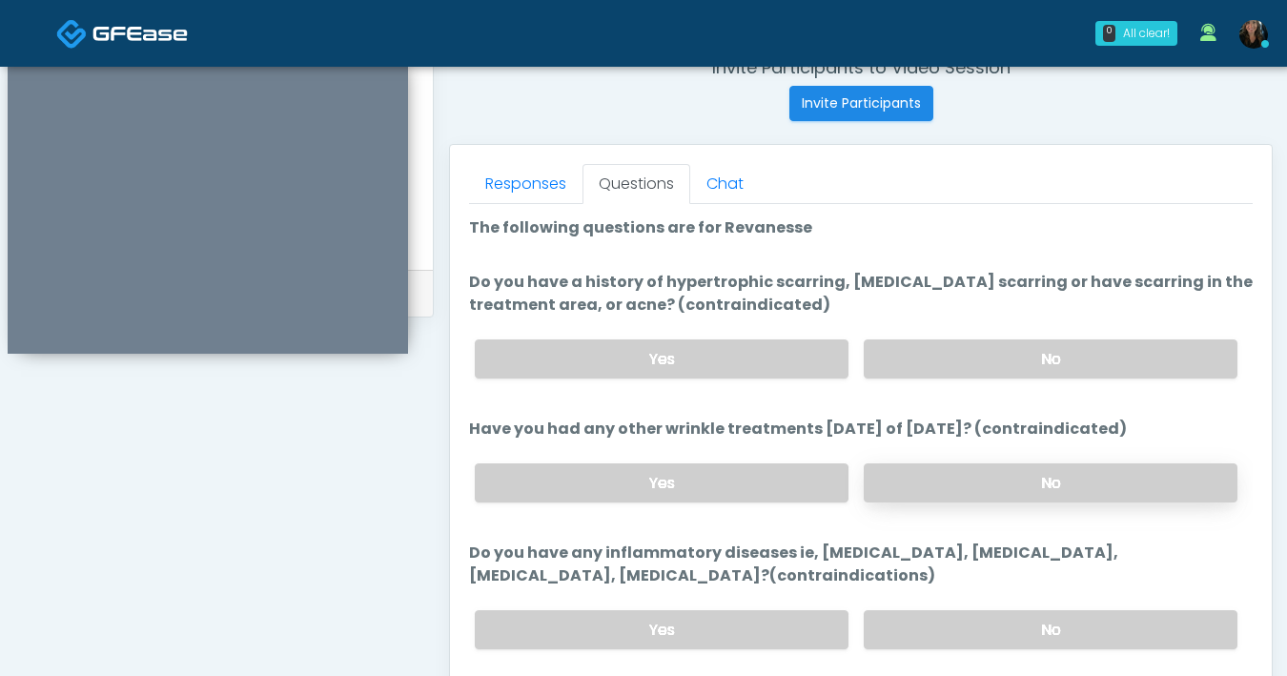
scroll to position [699, 0]
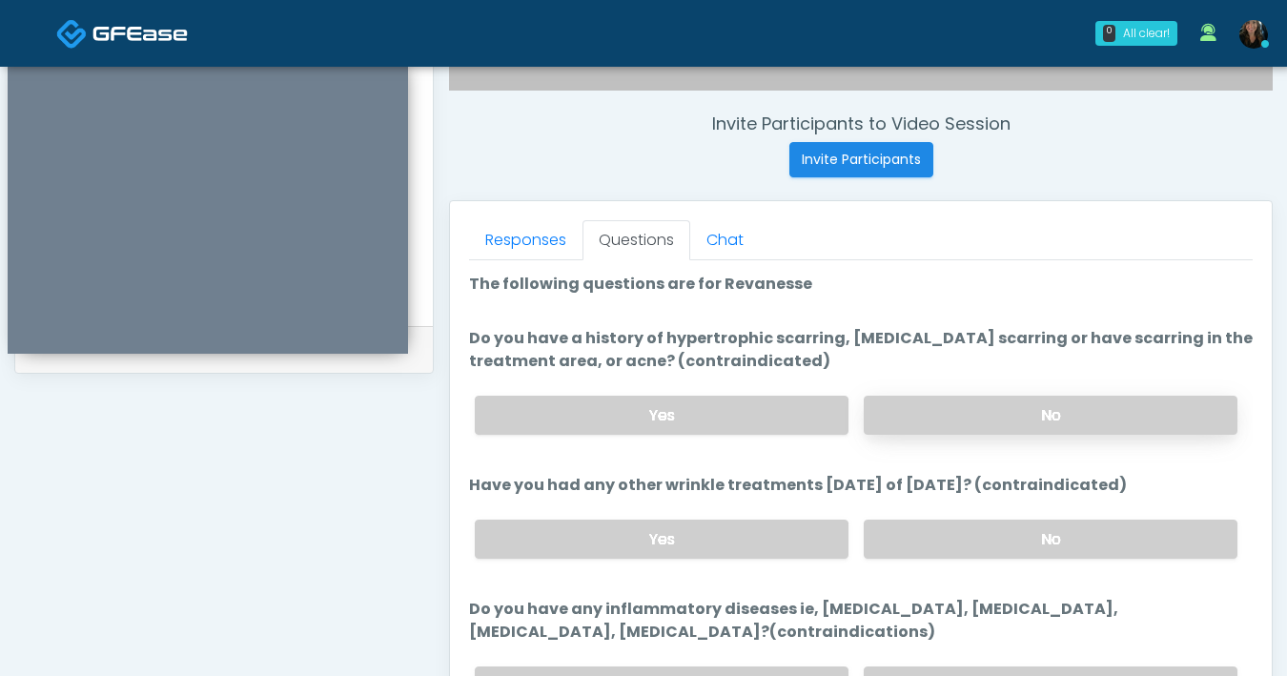
click at [1029, 413] on label "No" at bounding box center [1051, 415] width 374 height 39
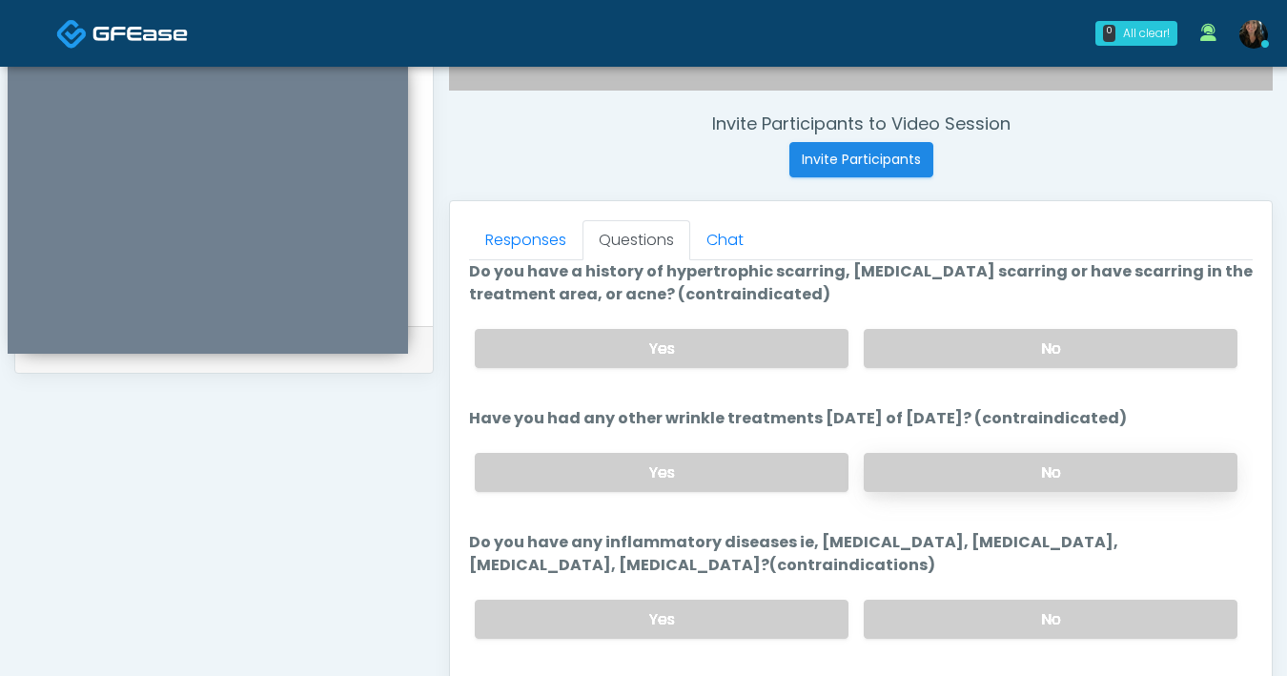
click at [990, 475] on label "No" at bounding box center [1051, 472] width 374 height 39
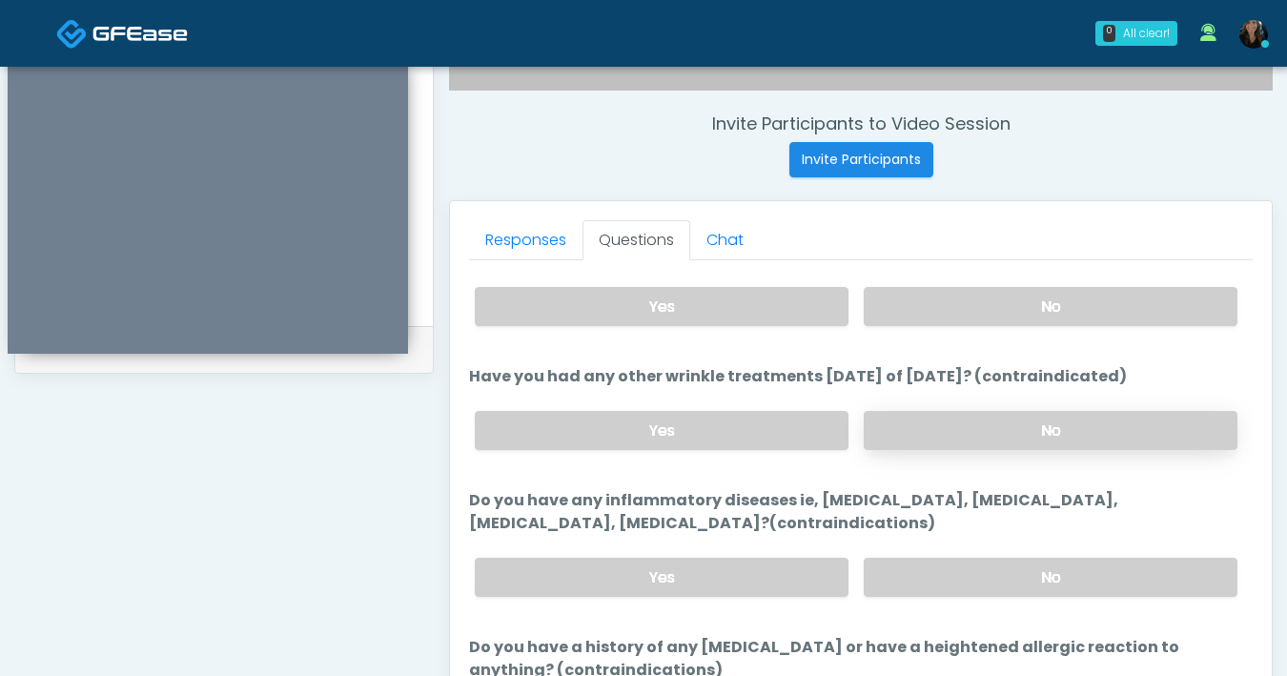
scroll to position [186, 0]
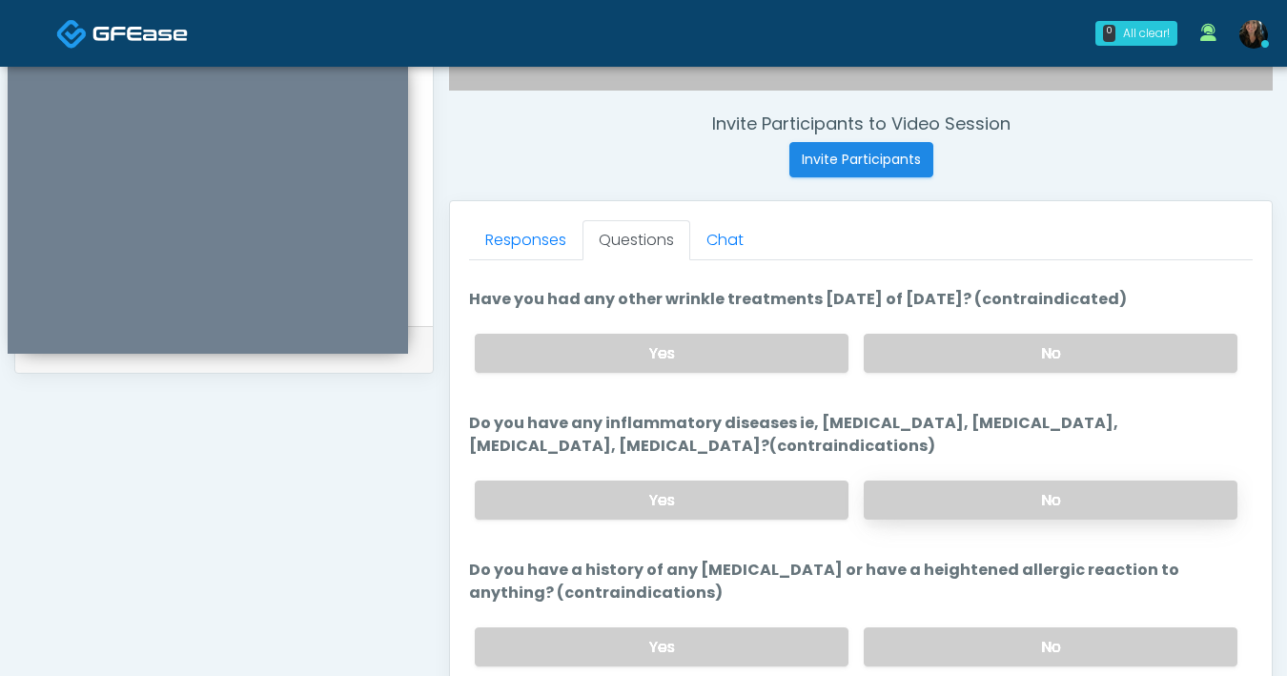
click at [987, 499] on label "No" at bounding box center [1051, 499] width 374 height 39
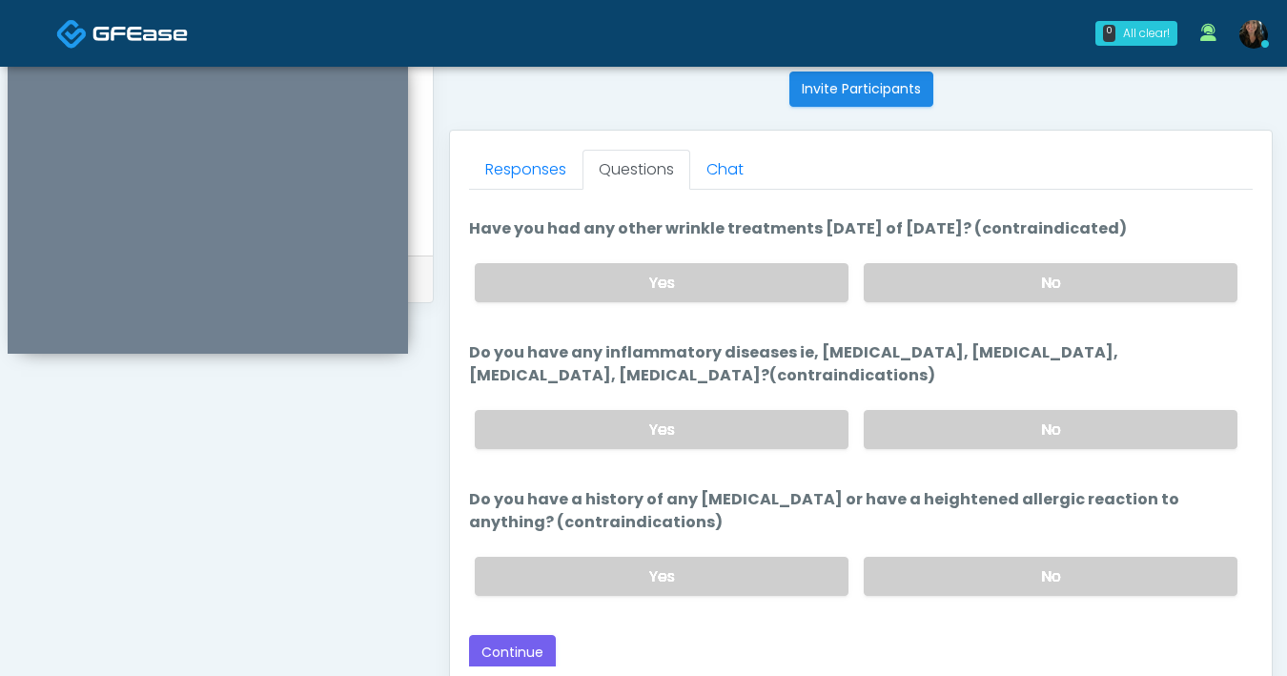
scroll to position [770, 0]
click at [998, 573] on label "No" at bounding box center [1051, 575] width 374 height 39
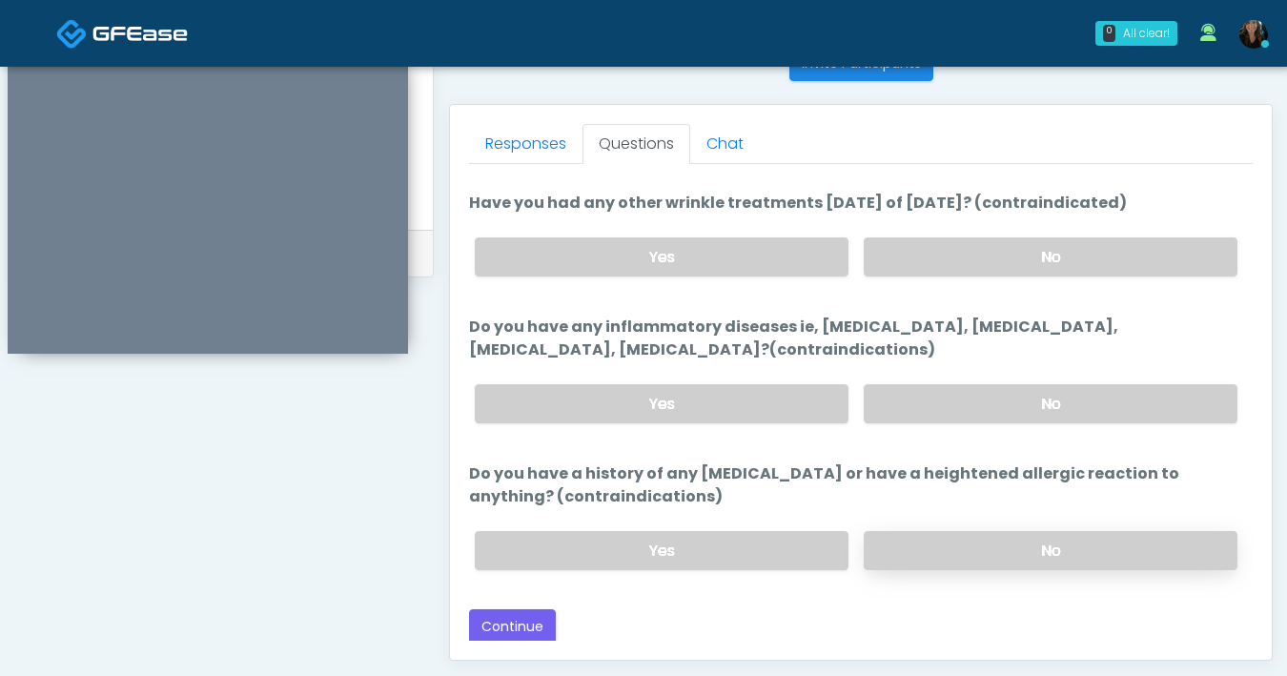
scroll to position [798, 0]
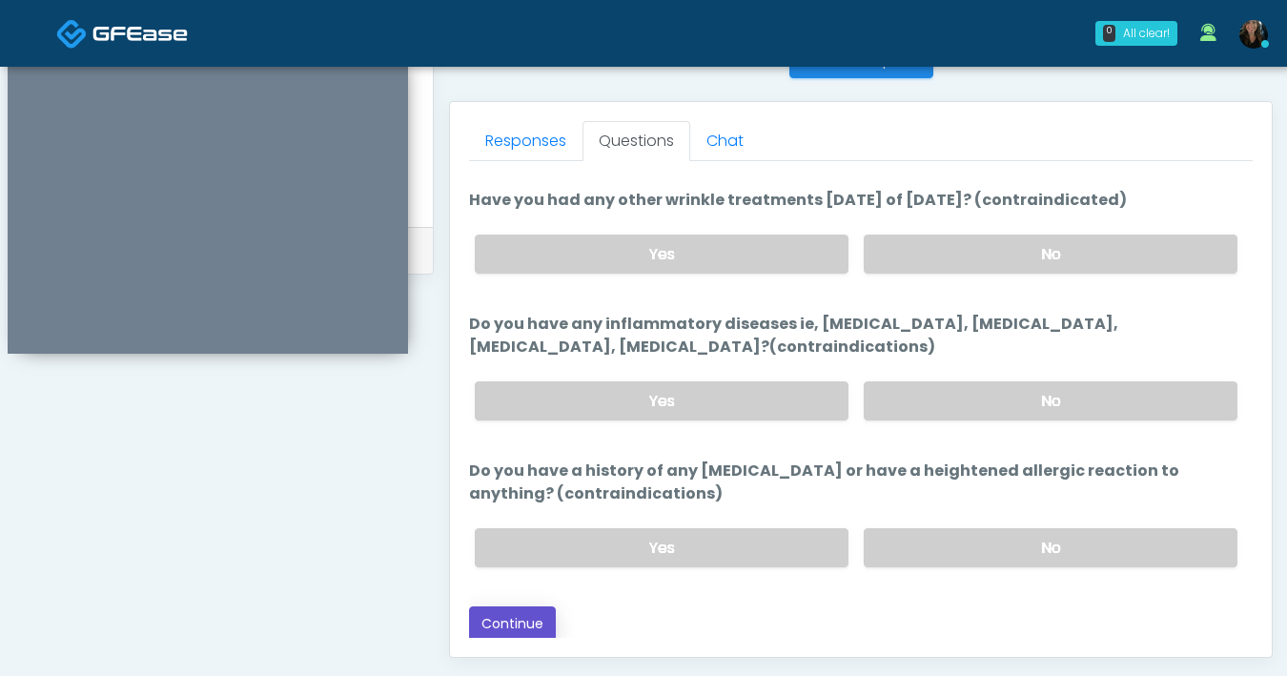
click at [508, 623] on button "Continue" at bounding box center [512, 623] width 87 height 35
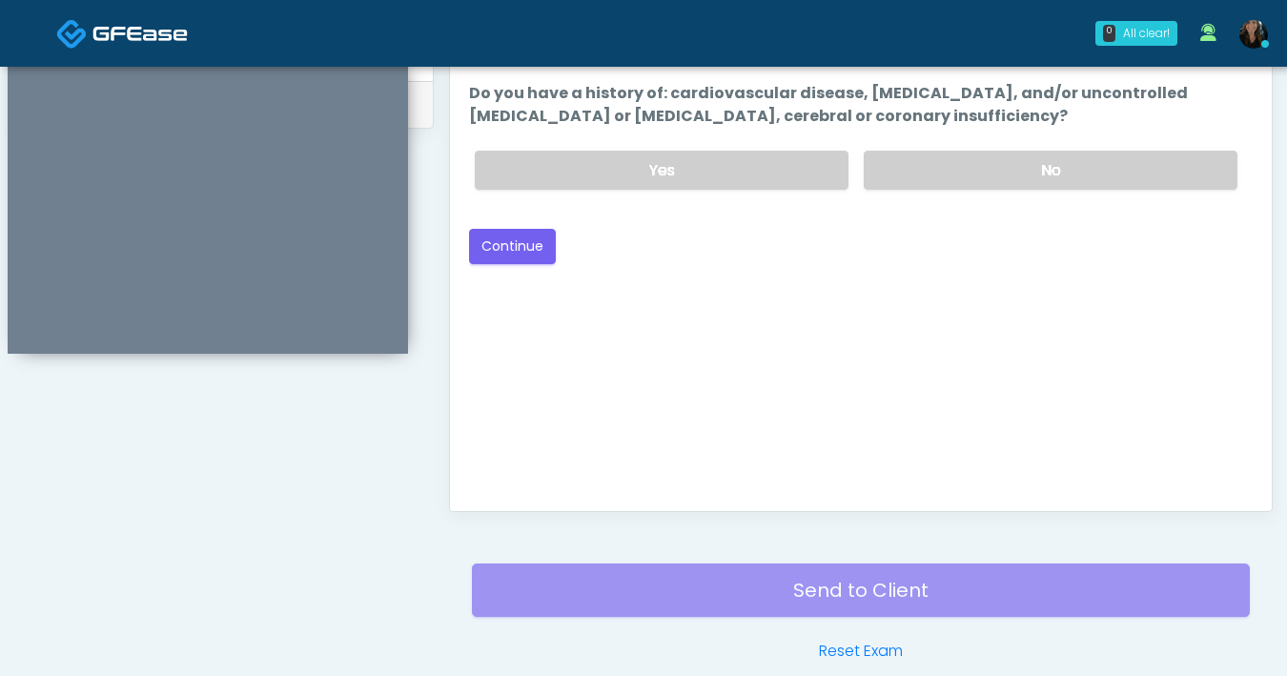
scroll to position [697, 0]
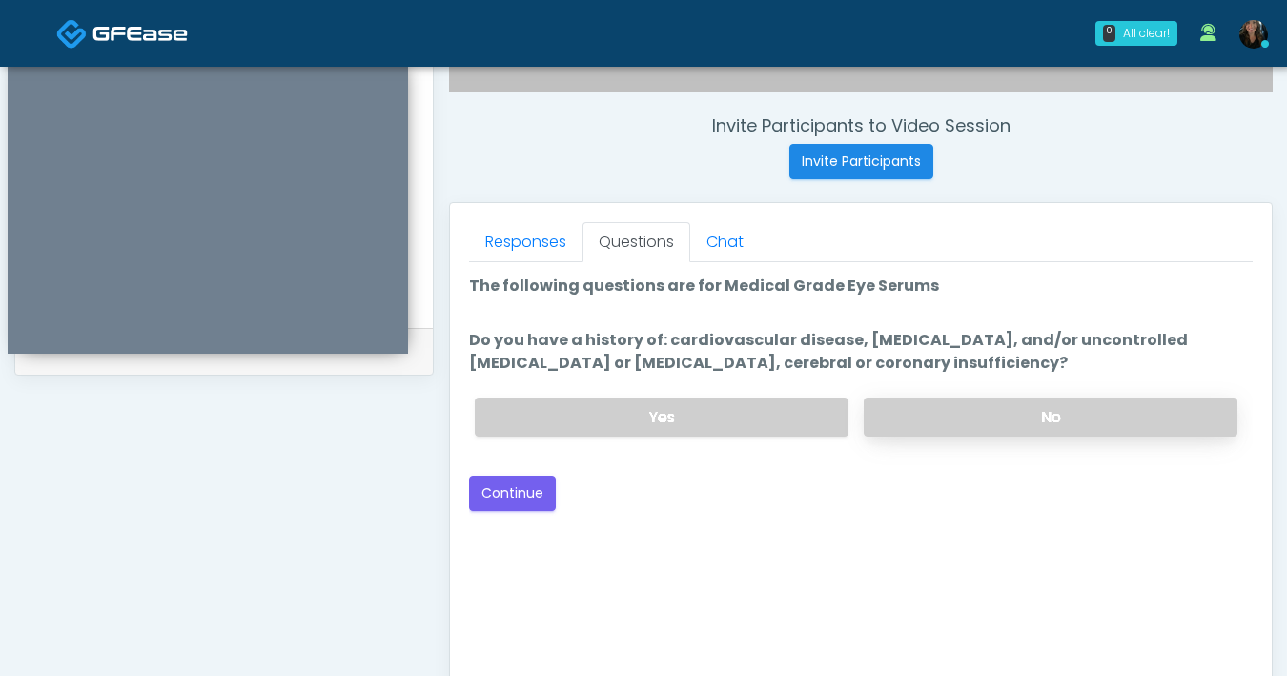
click at [908, 414] on label "No" at bounding box center [1051, 416] width 374 height 39
click at [527, 505] on button "Continue" at bounding box center [512, 493] width 87 height 35
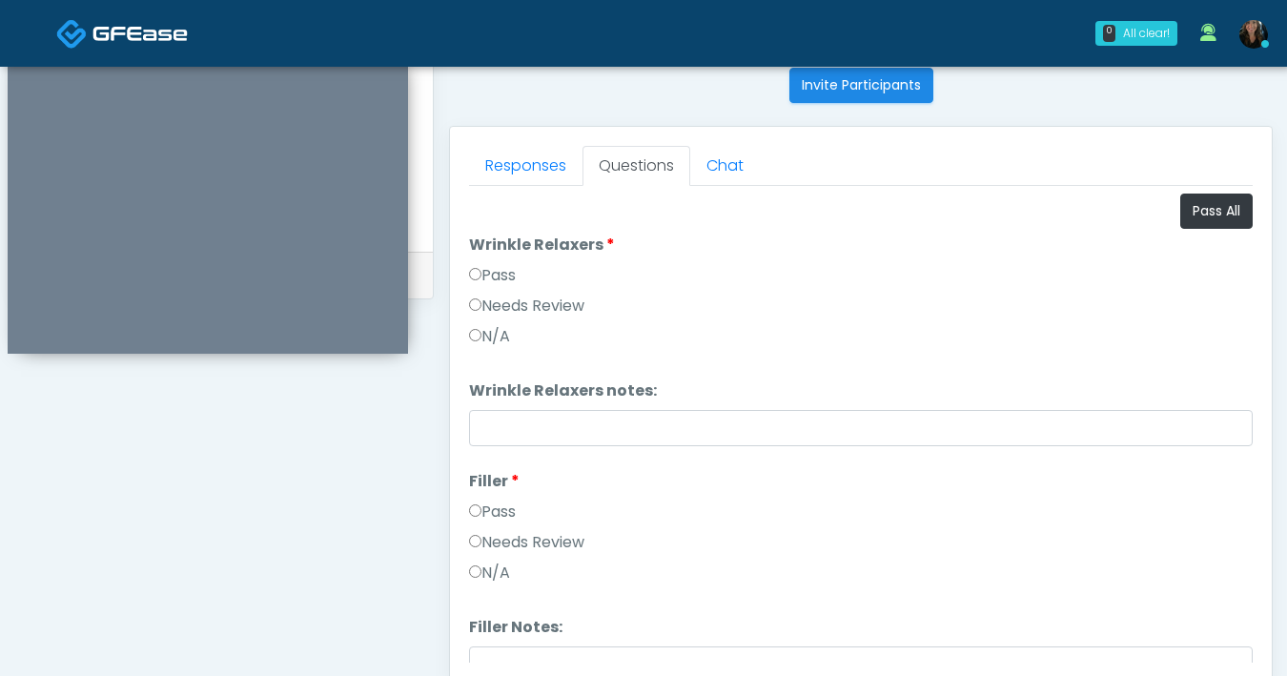
scroll to position [614, 0]
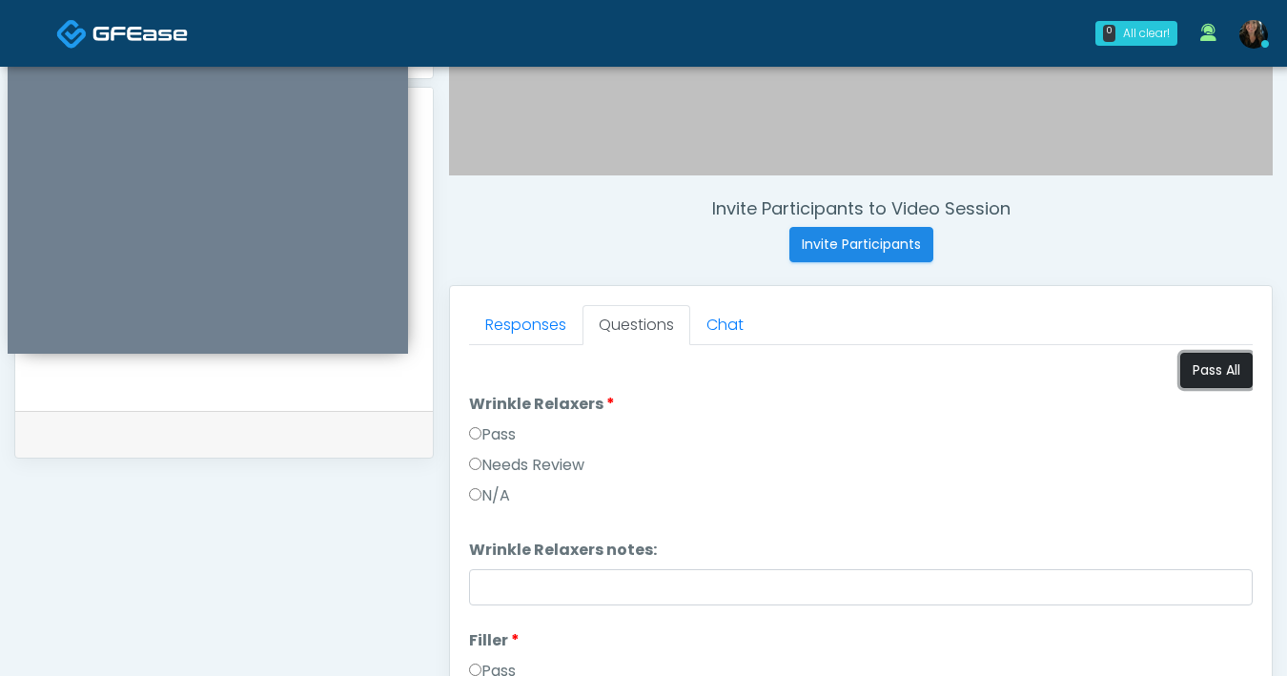
click at [1209, 373] on button "Pass All" at bounding box center [1216, 370] width 72 height 35
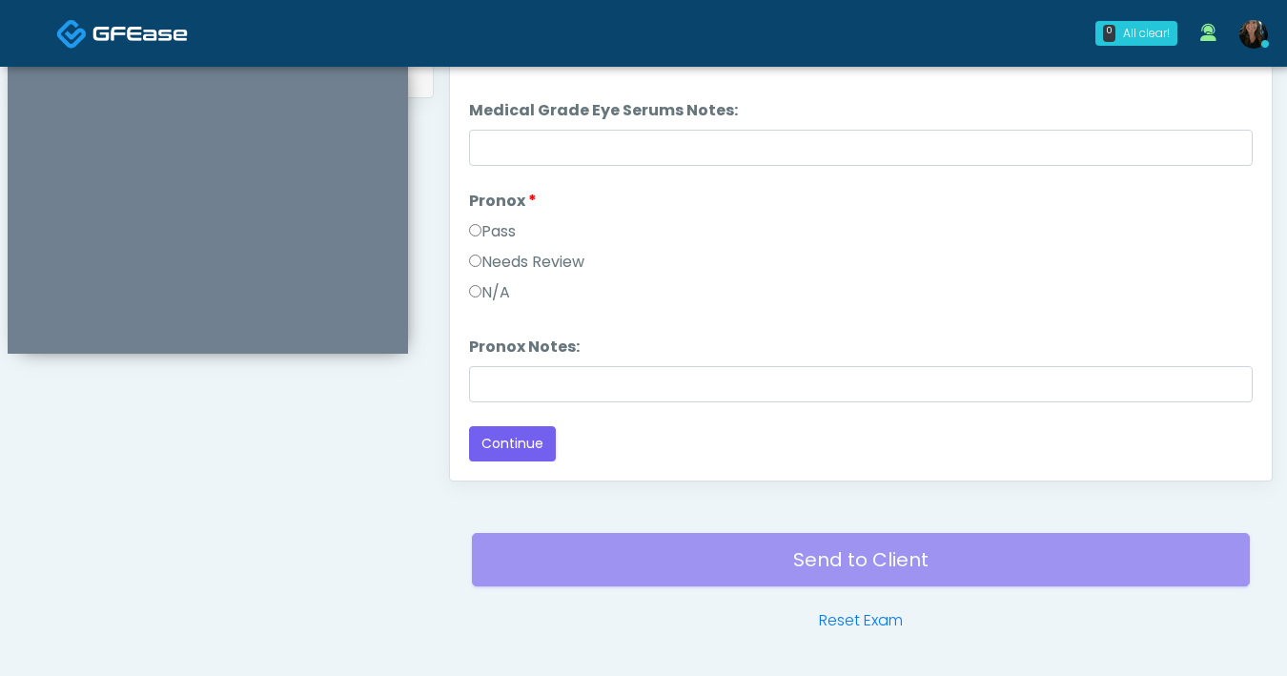
scroll to position [1035, 0]
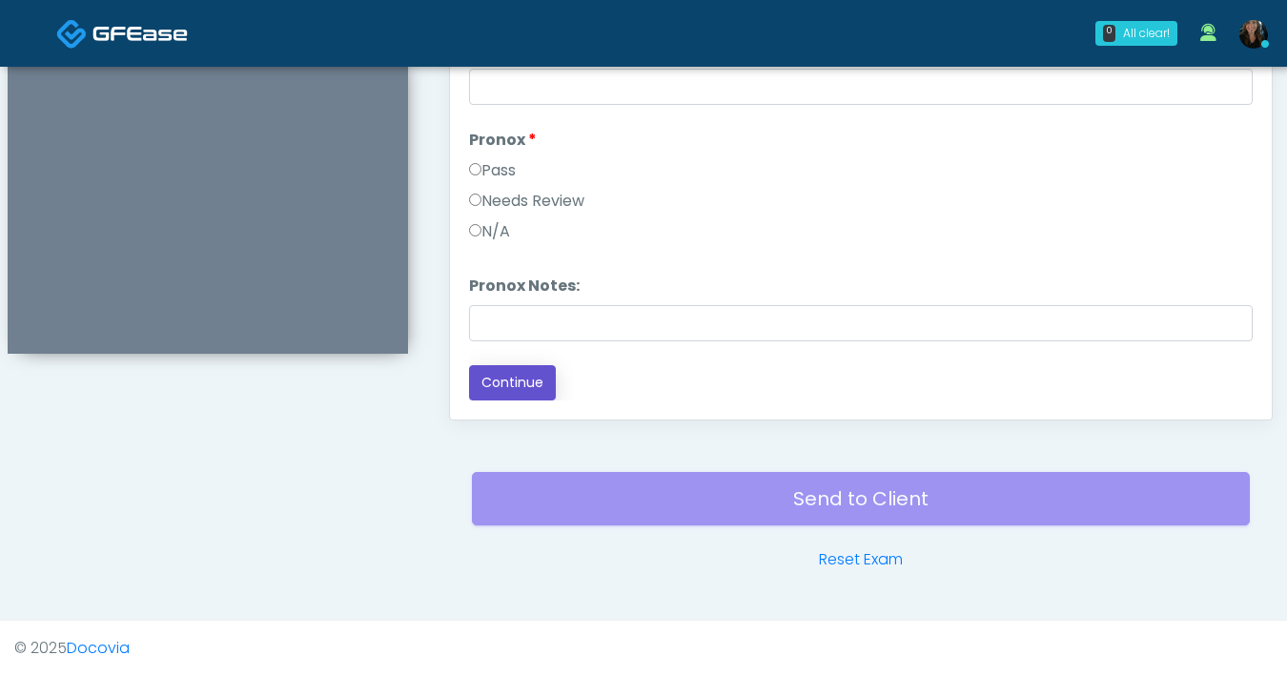
click at [543, 378] on button "Continue" at bounding box center [512, 382] width 87 height 35
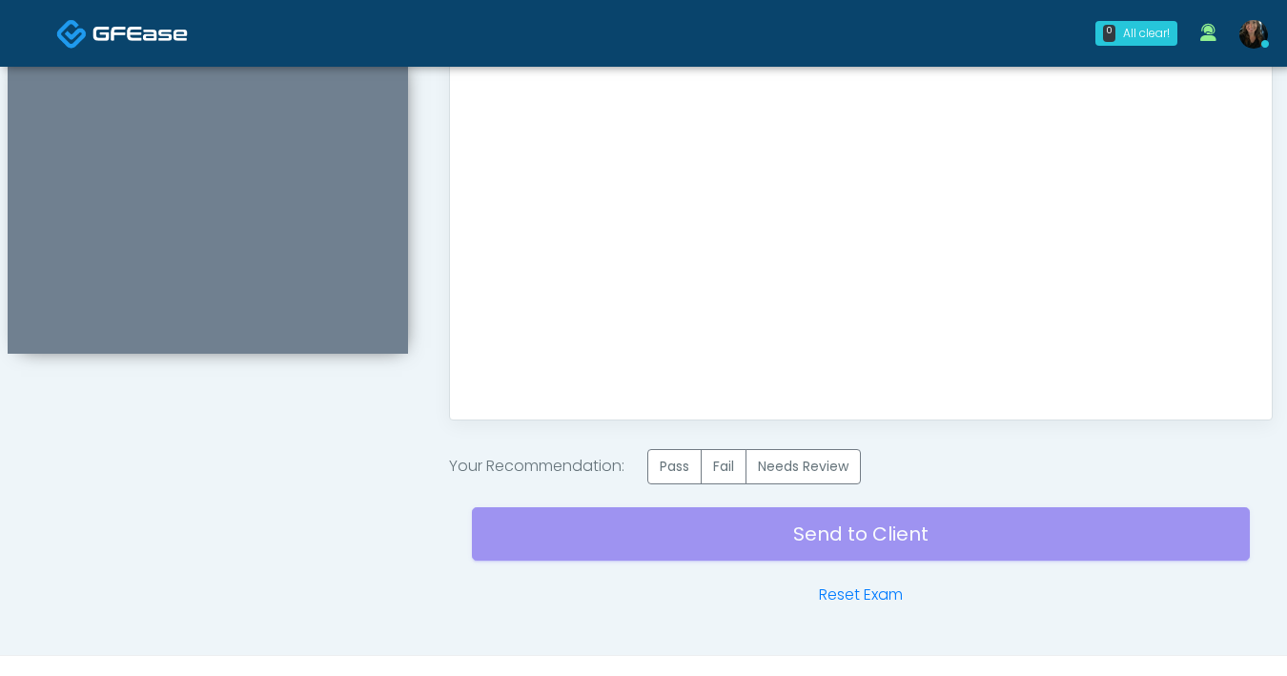
scroll to position [0, 0]
click at [671, 468] on label "Pass" at bounding box center [674, 466] width 54 height 35
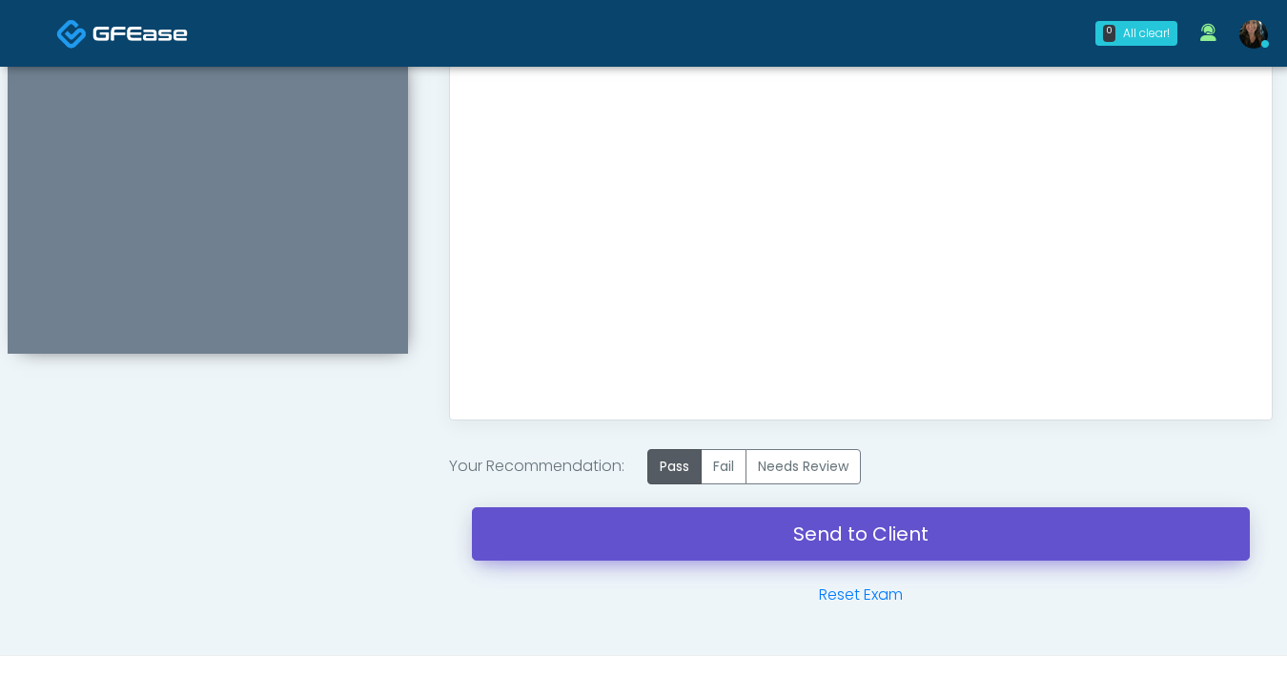
click at [823, 542] on link "Send to Client" at bounding box center [861, 533] width 778 height 53
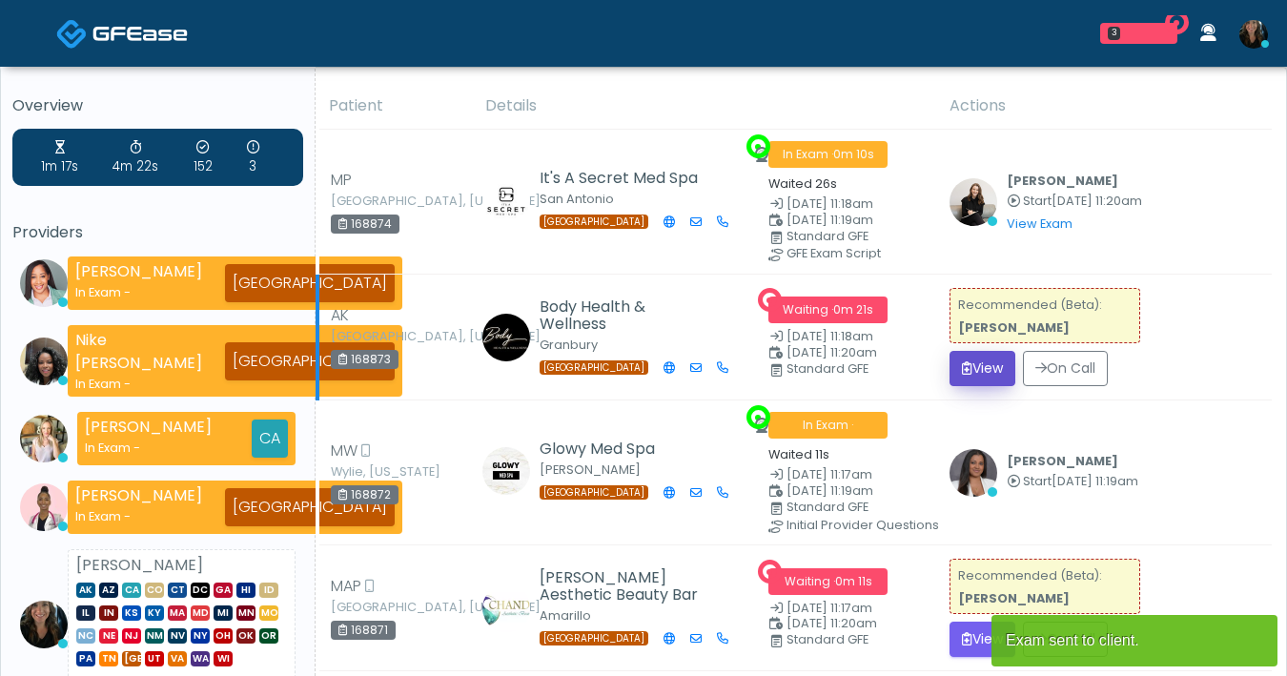
click at [1004, 379] on button "View" at bounding box center [982, 368] width 66 height 35
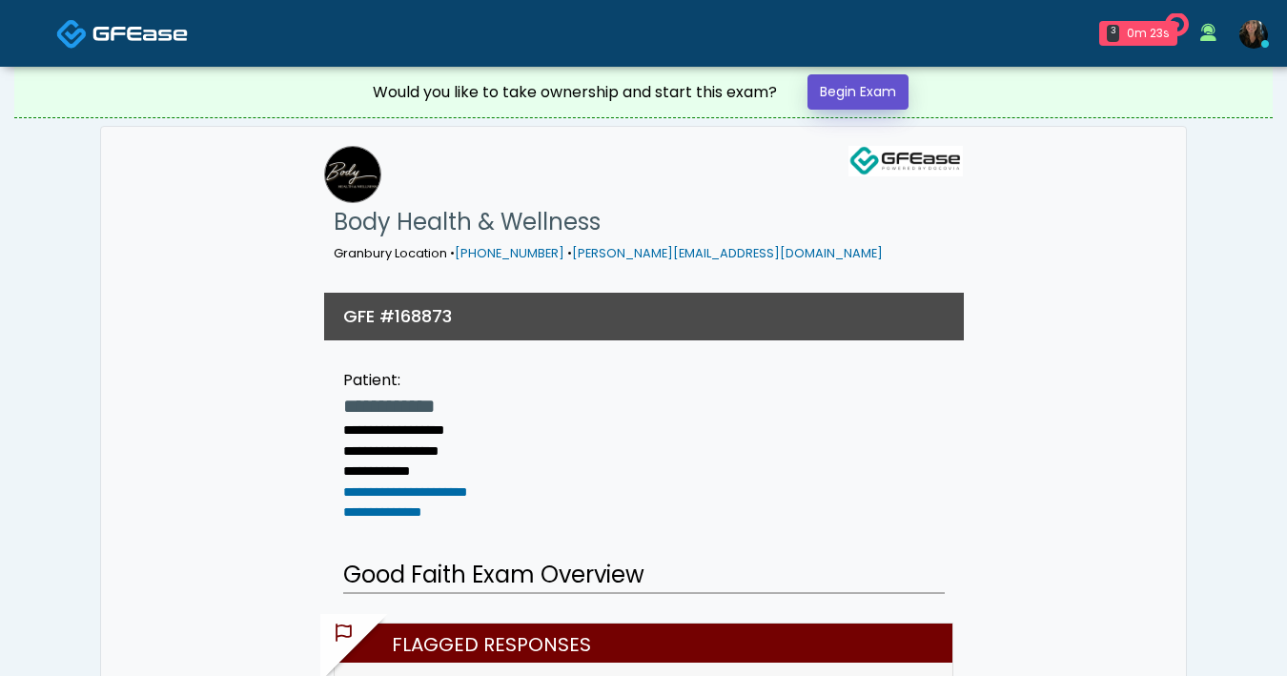
click at [887, 101] on link "Begin Exam" at bounding box center [857, 91] width 101 height 35
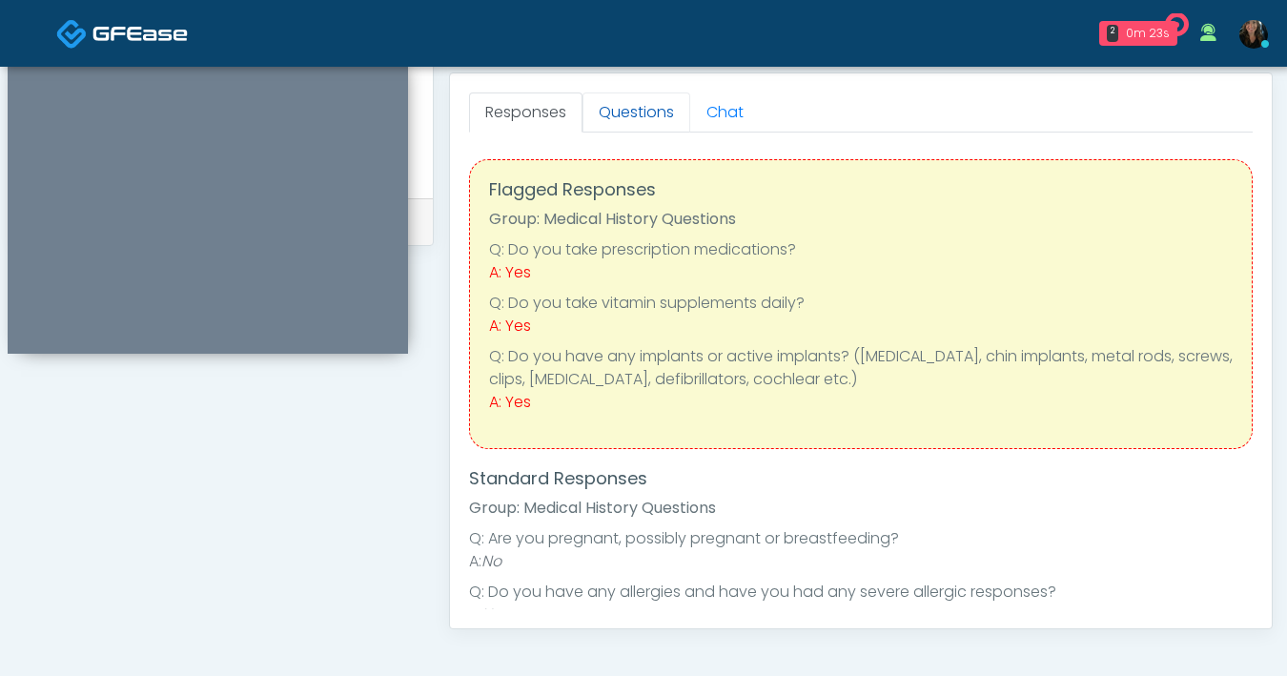
click at [627, 105] on link "Questions" at bounding box center [636, 112] width 108 height 40
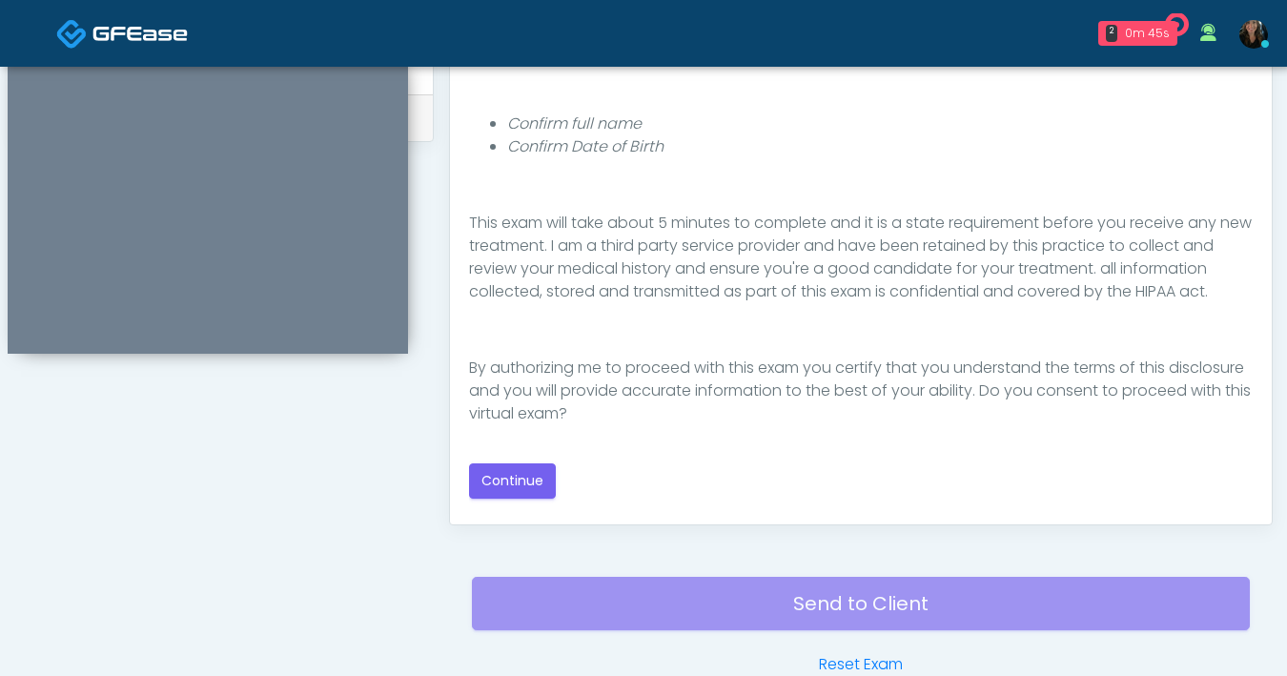
scroll to position [931, 0]
click at [519, 485] on button "Continue" at bounding box center [512, 479] width 87 height 35
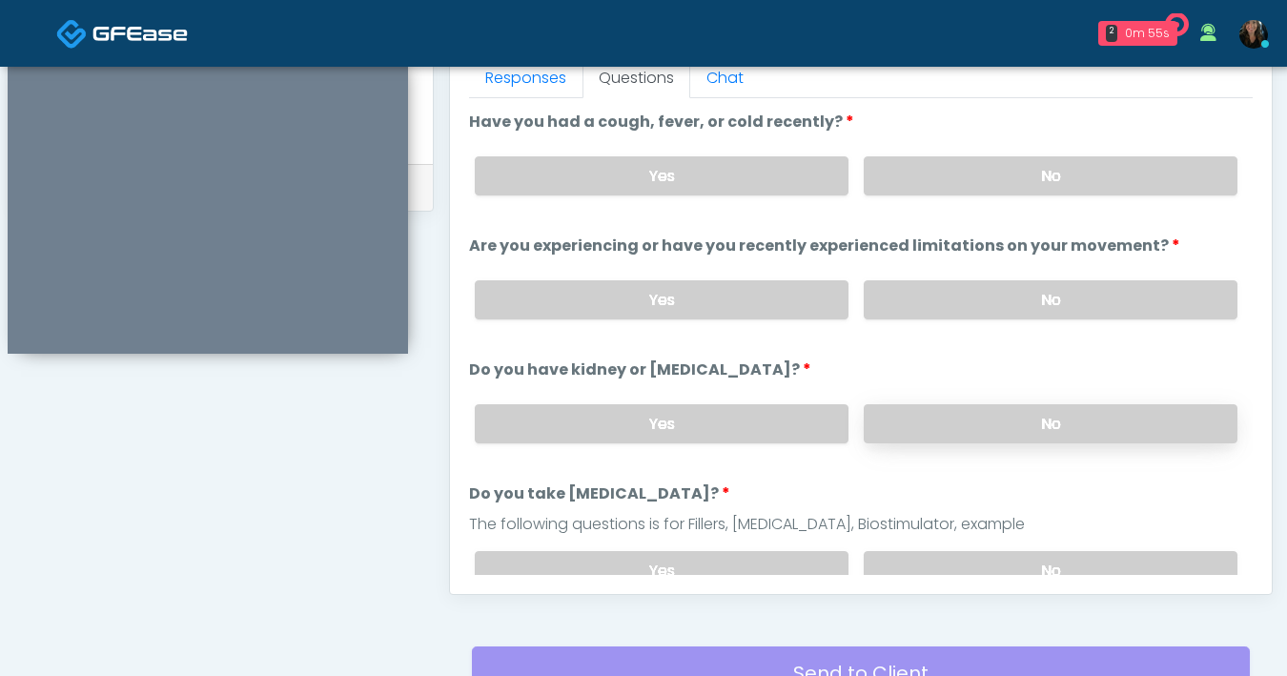
scroll to position [830, 0]
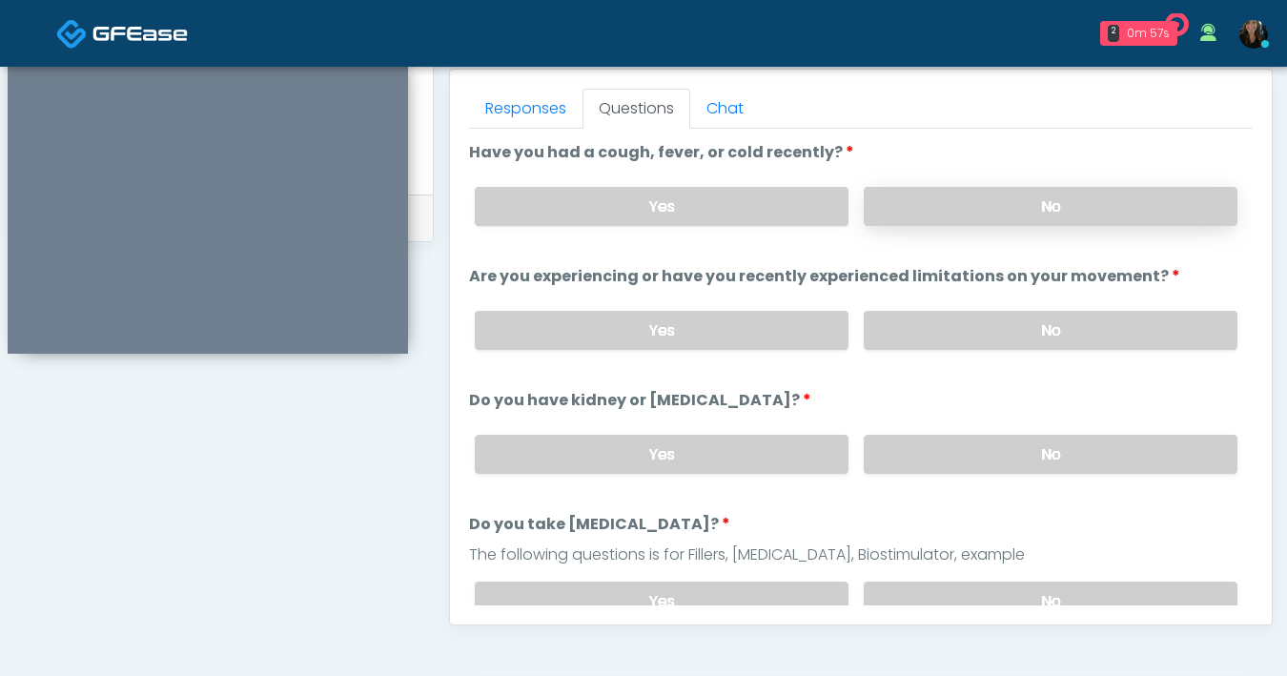
click at [1029, 205] on label "No" at bounding box center [1051, 206] width 374 height 39
click at [964, 331] on label "No" at bounding box center [1051, 330] width 374 height 39
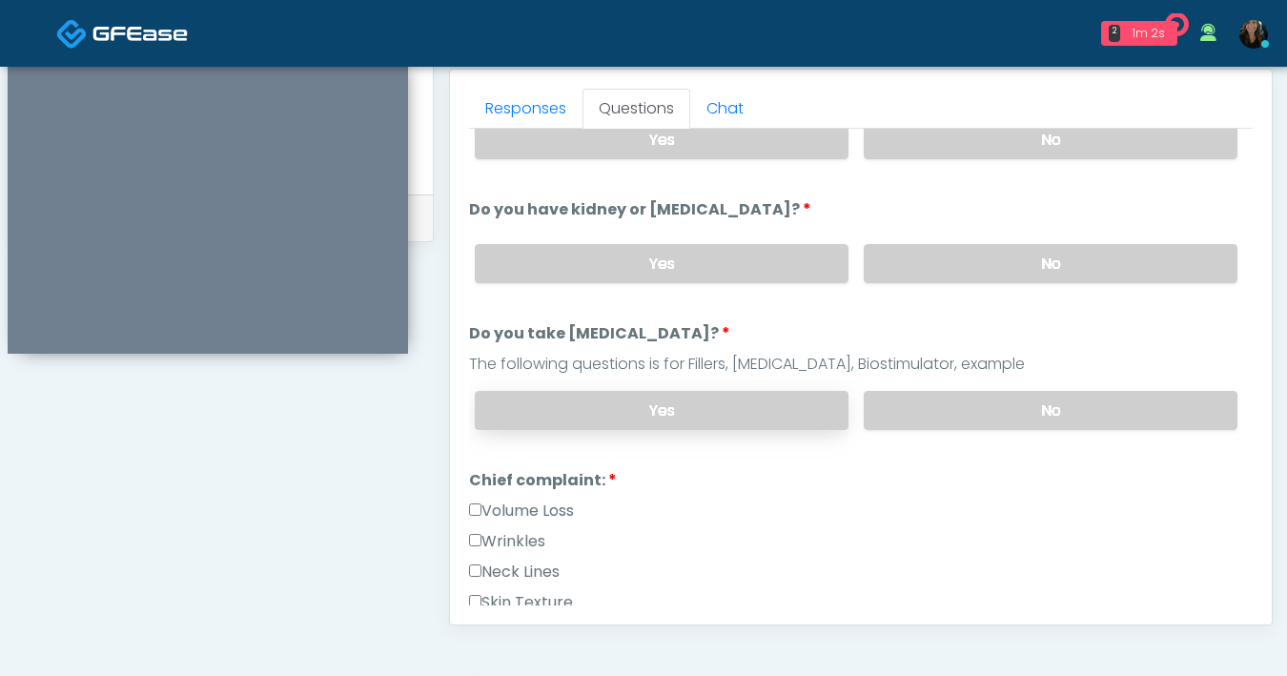
scroll to position [176, 0]
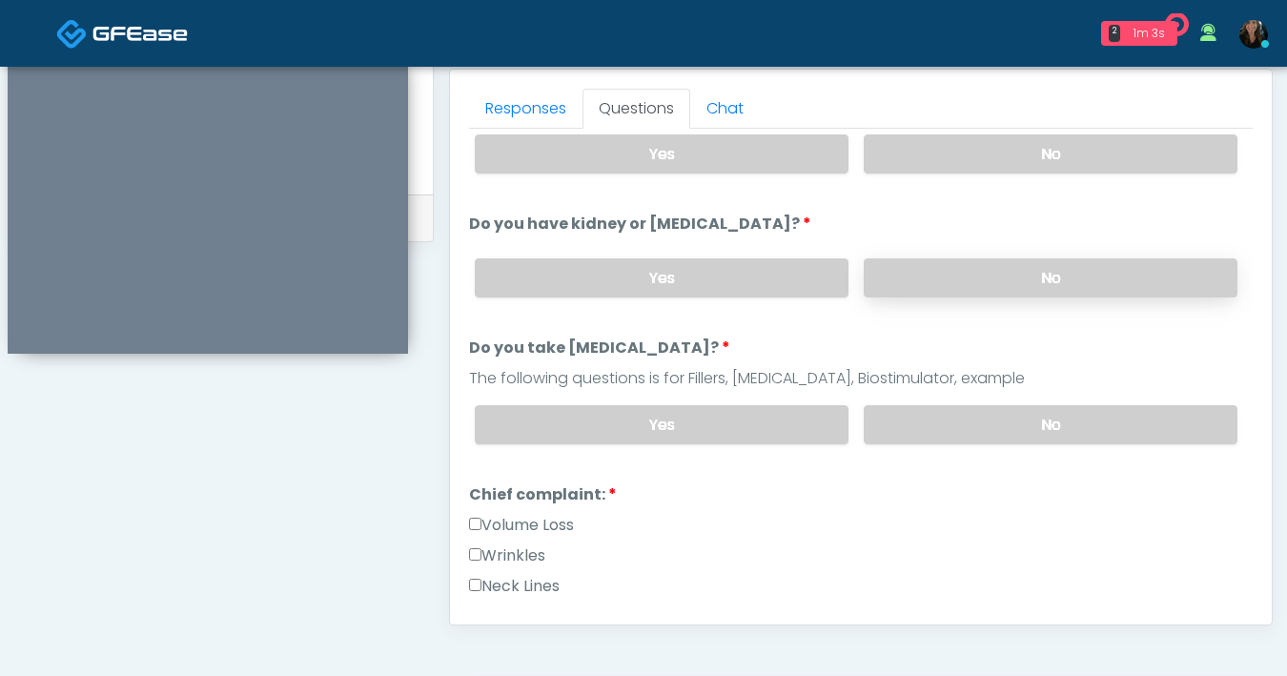
click at [953, 276] on label "No" at bounding box center [1051, 277] width 374 height 39
click at [985, 420] on label "No" at bounding box center [1051, 424] width 374 height 39
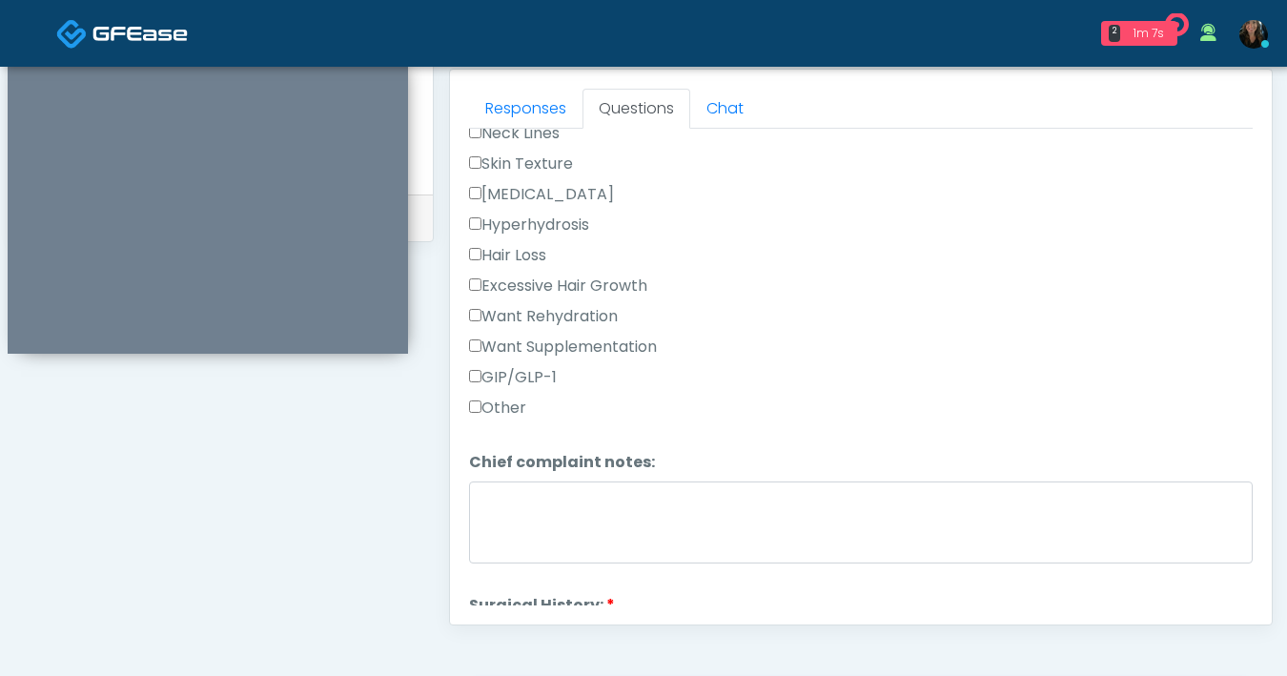
scroll to position [475, 0]
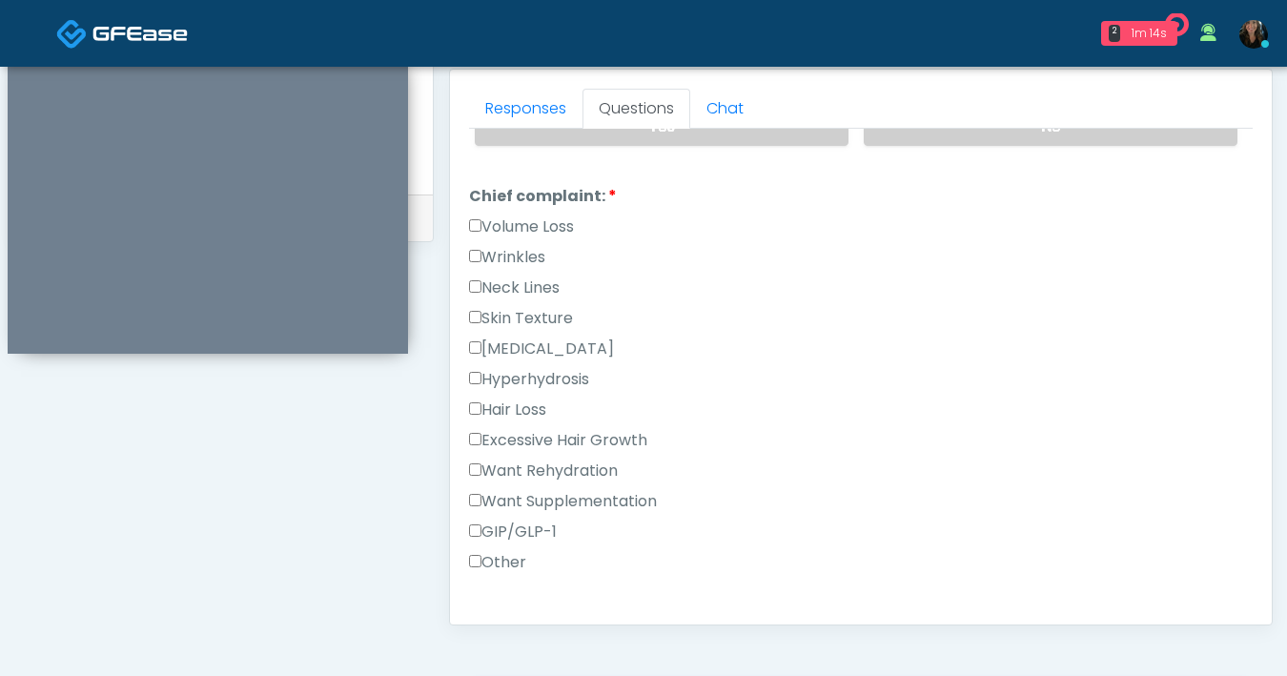
click at [481, 501] on label "Want Supplementation" at bounding box center [563, 501] width 188 height 23
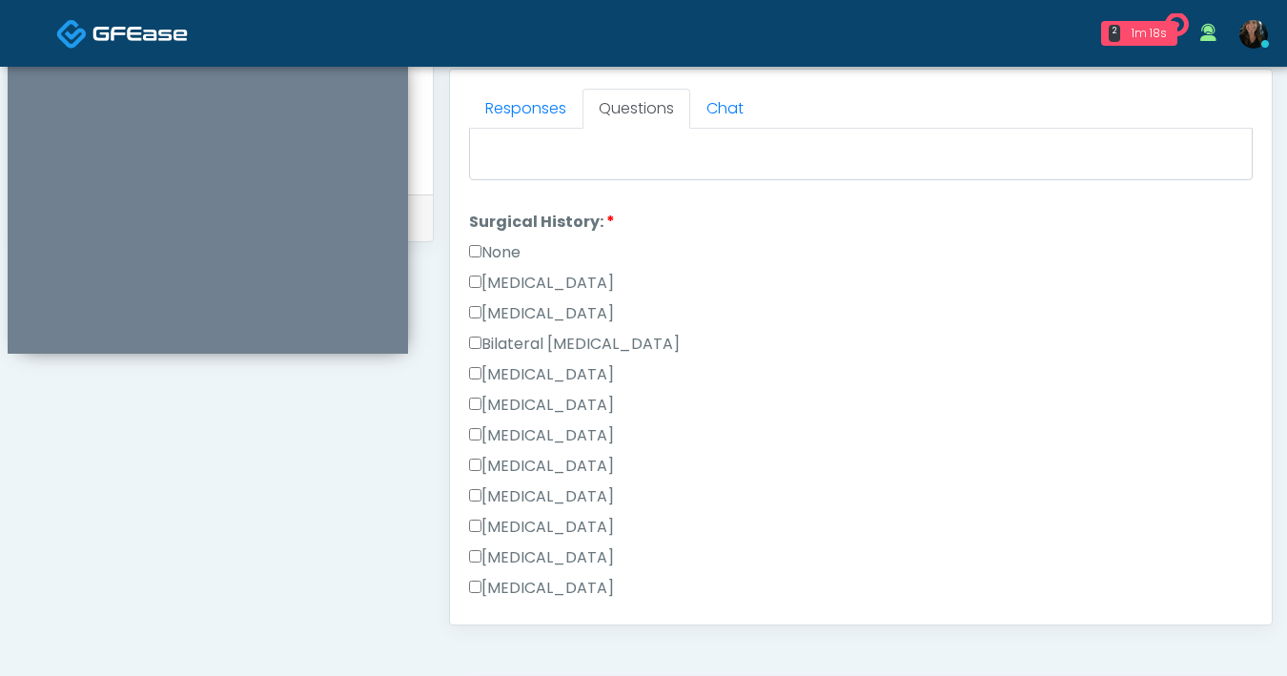
scroll to position [1029, 0]
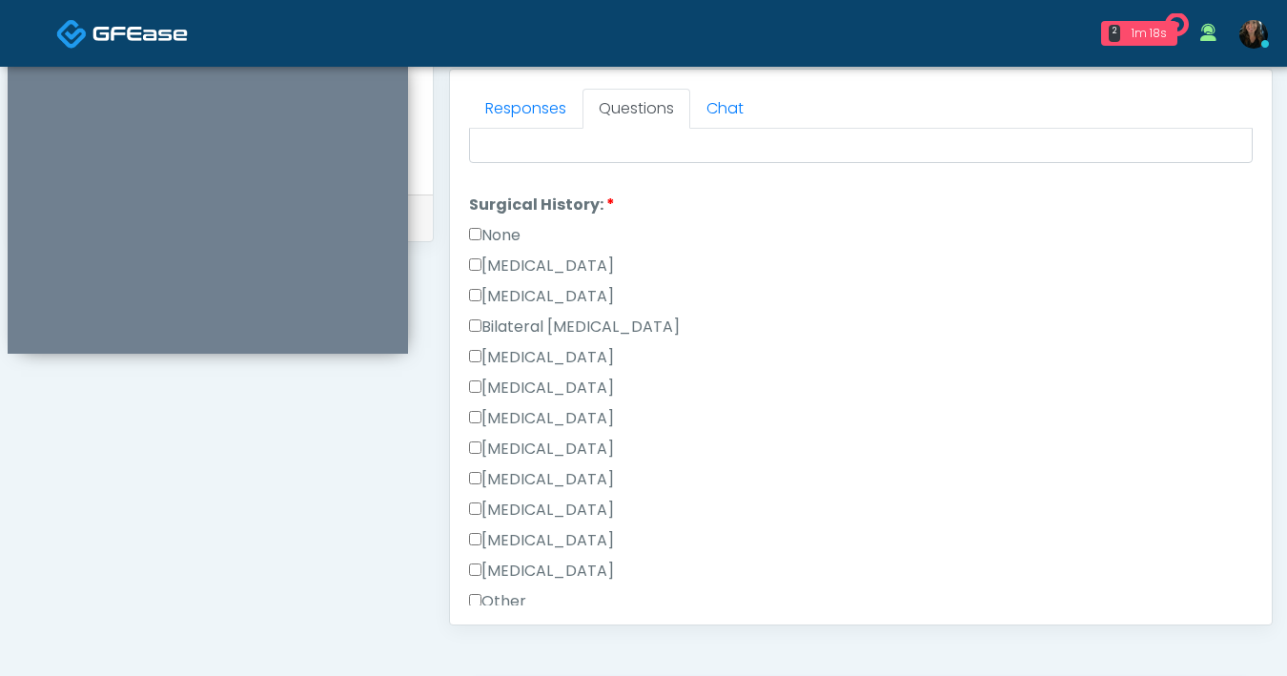
click at [483, 356] on label "Breast Augmentation" at bounding box center [541, 357] width 145 height 23
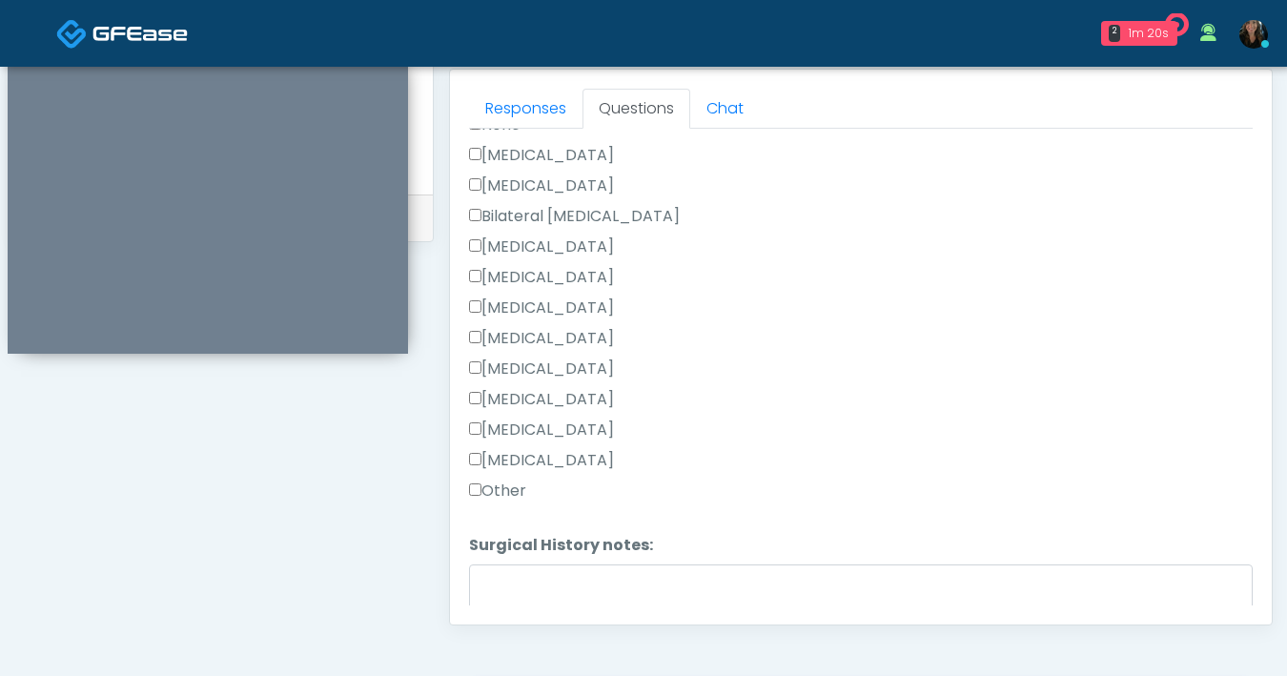
scroll to position [1242, 0]
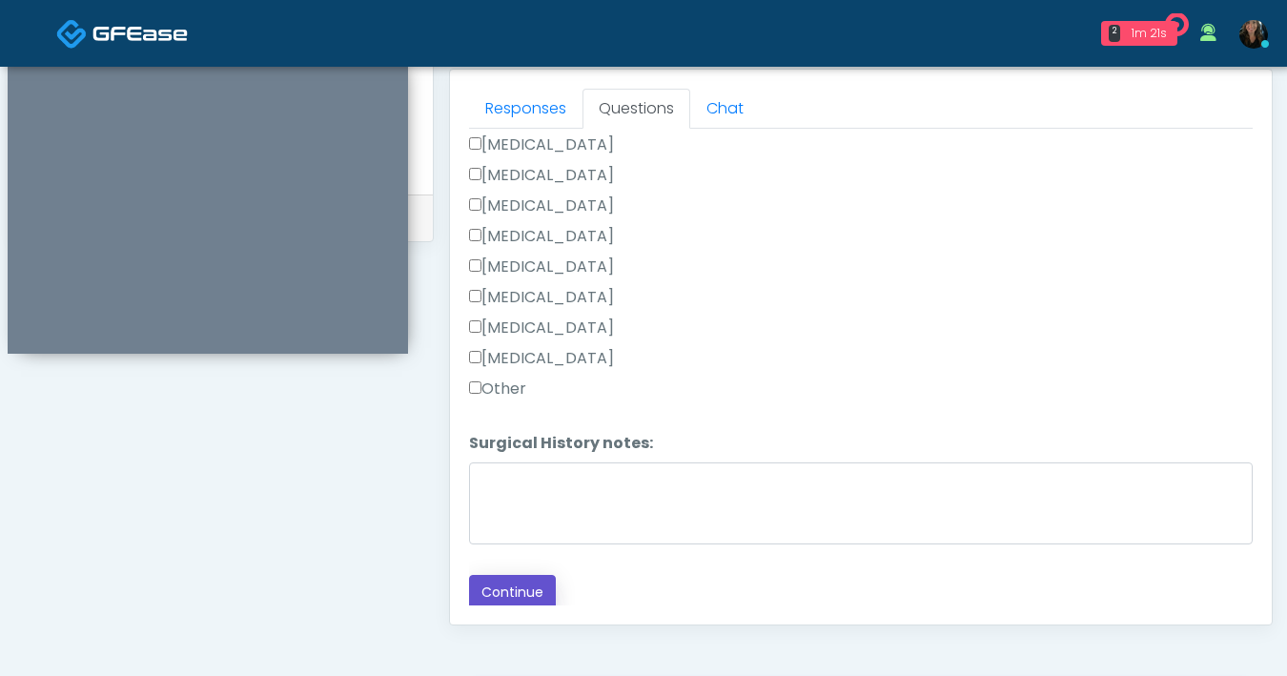
click at [536, 580] on button "Continue" at bounding box center [512, 592] width 87 height 35
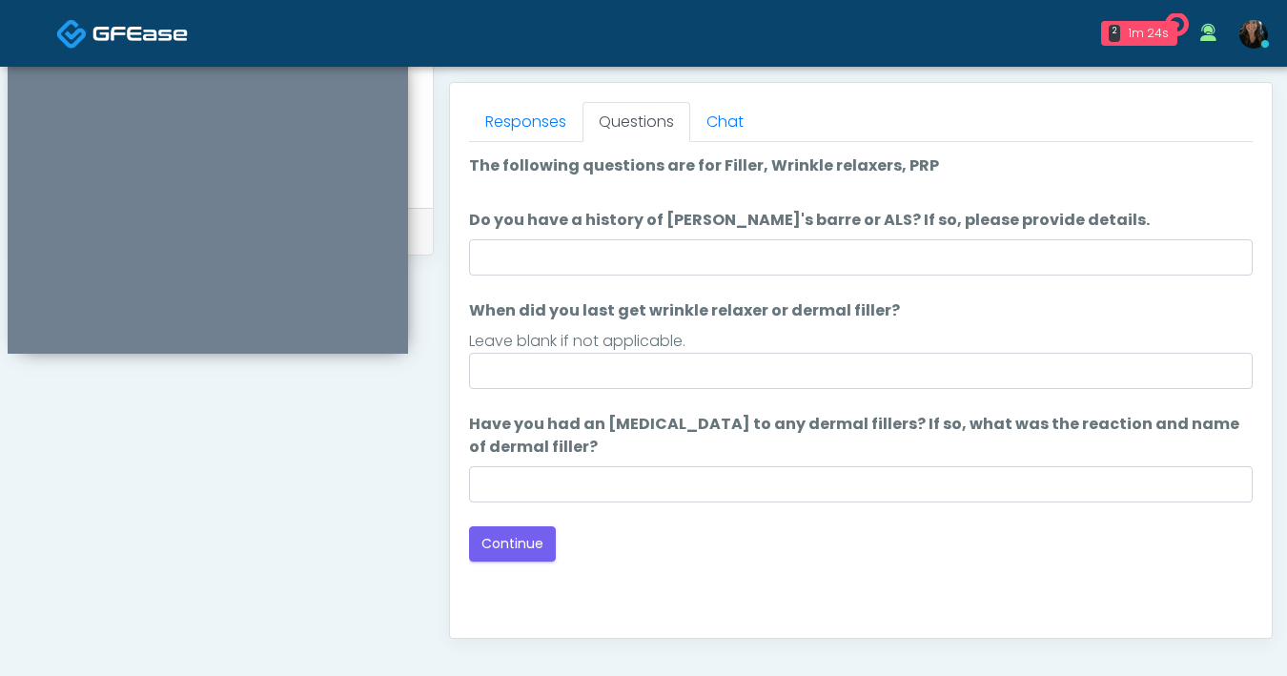
scroll to position [804, 0]
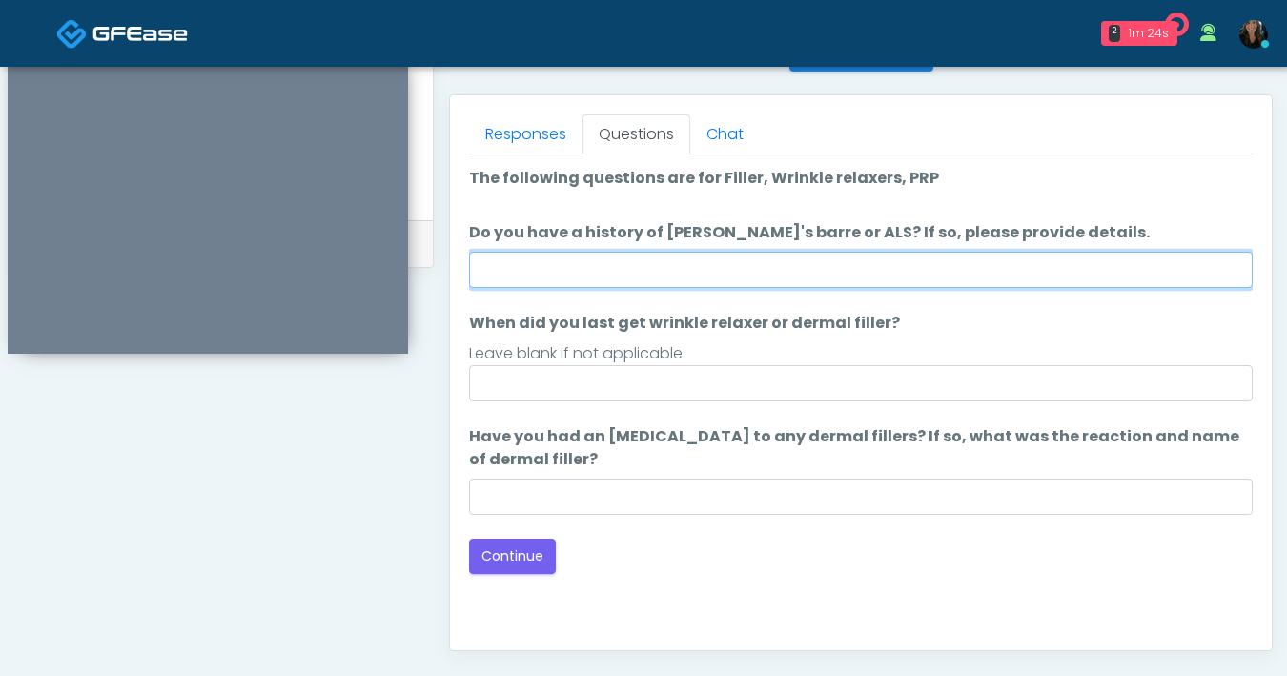
click at [847, 271] on input "Do you have a history of Guillain's barre or ALS? If so, please provide details." at bounding box center [861, 270] width 784 height 36
type input "**"
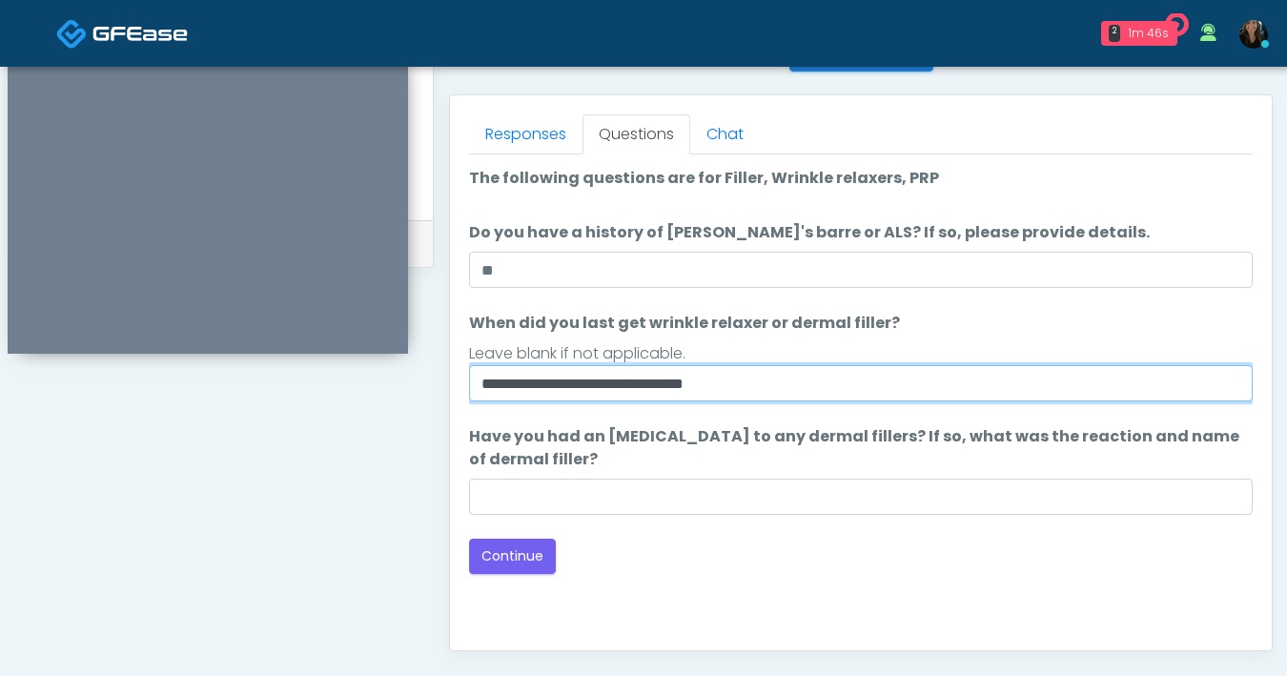
type input "**********"
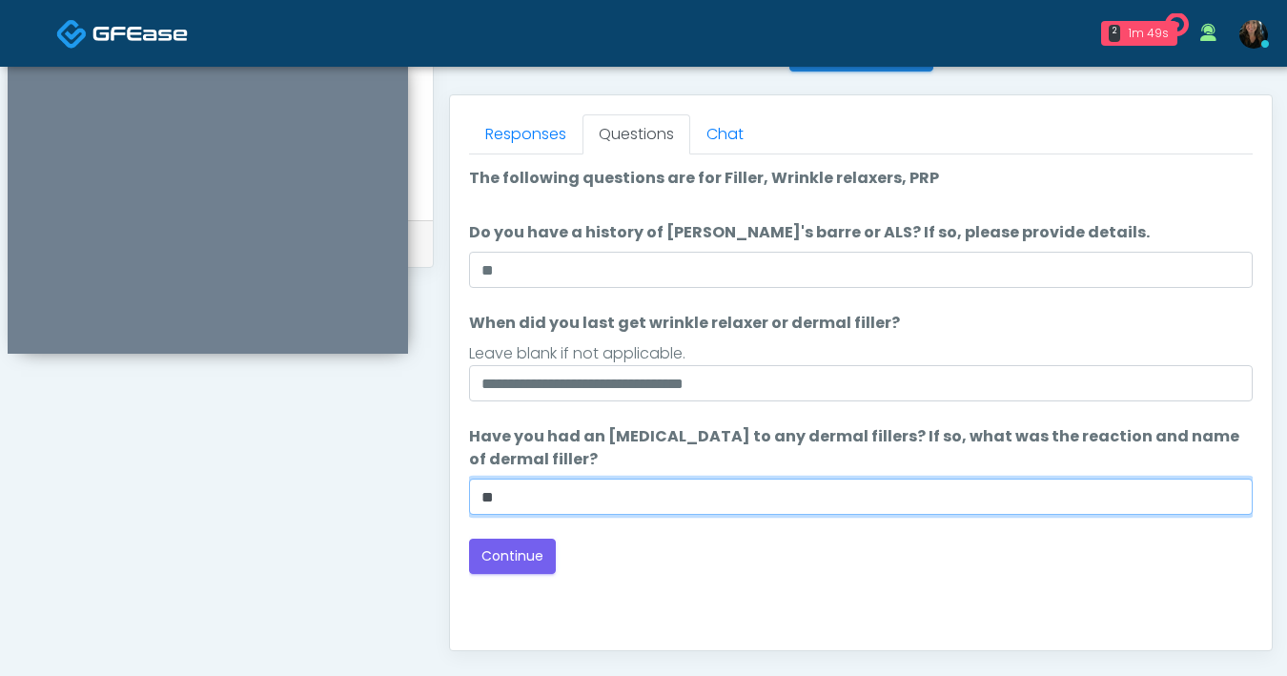
type input "**"
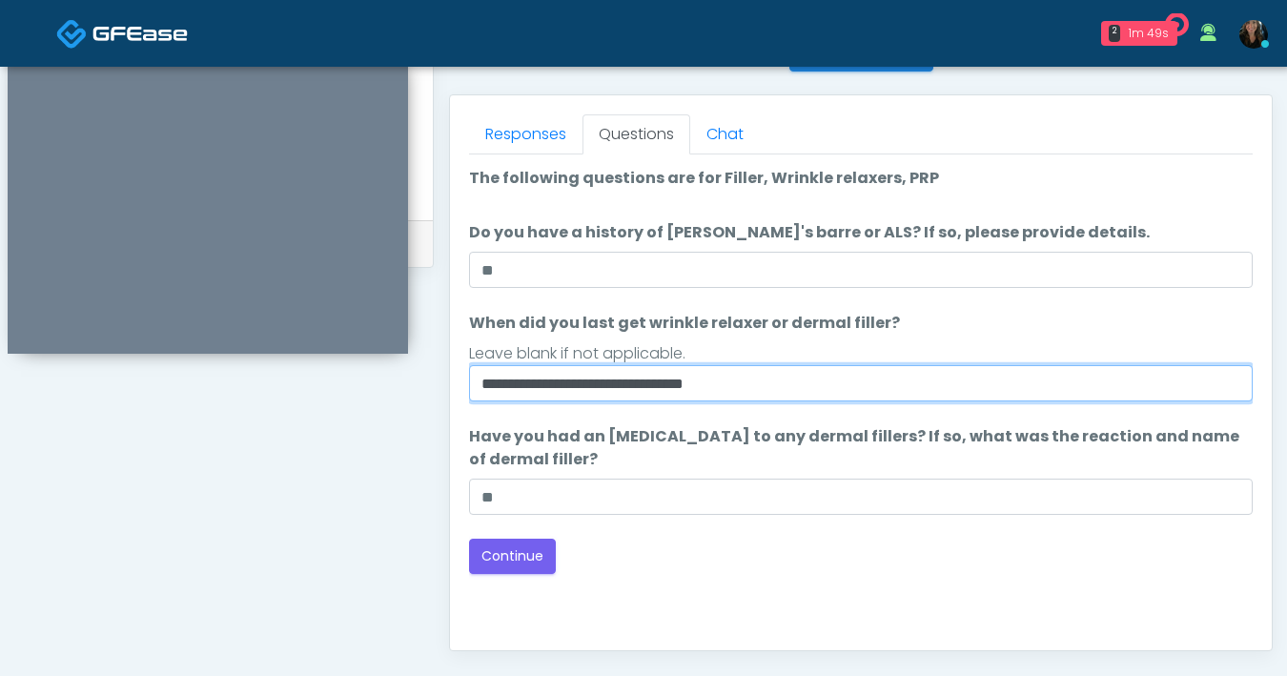
click at [663, 379] on input "**********" at bounding box center [861, 383] width 784 height 36
type input "**********"
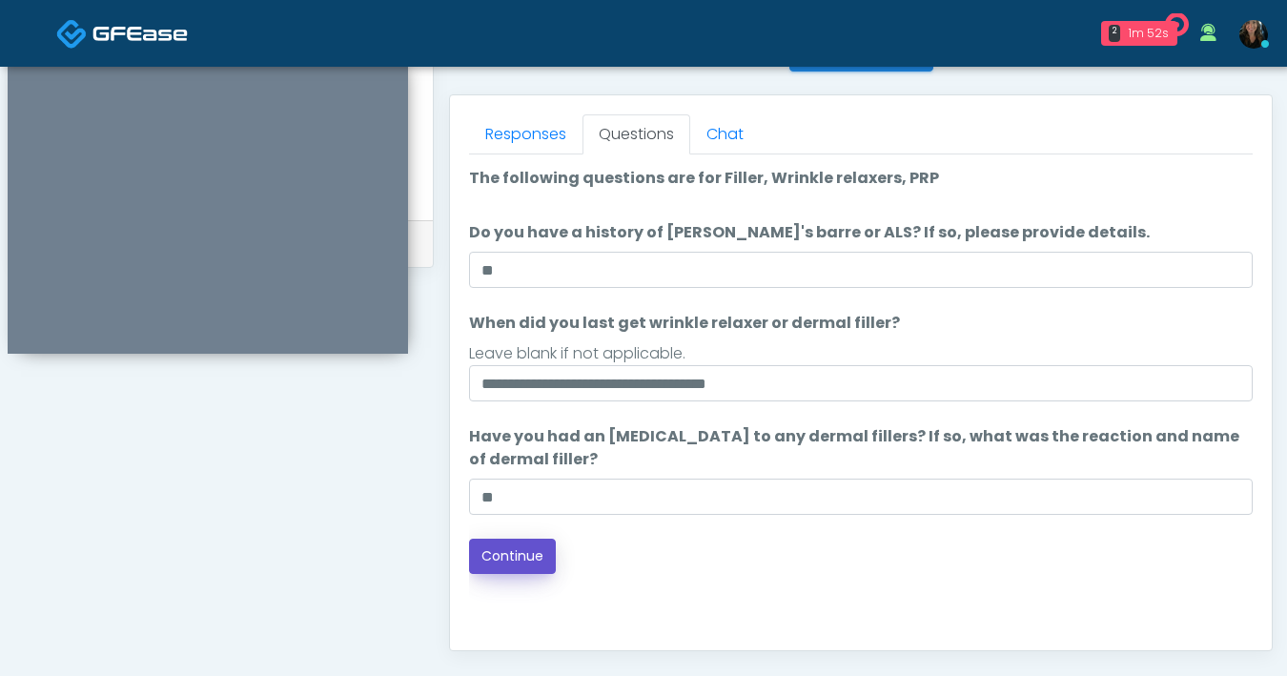
click at [537, 566] on button "Continue" at bounding box center [512, 556] width 87 height 35
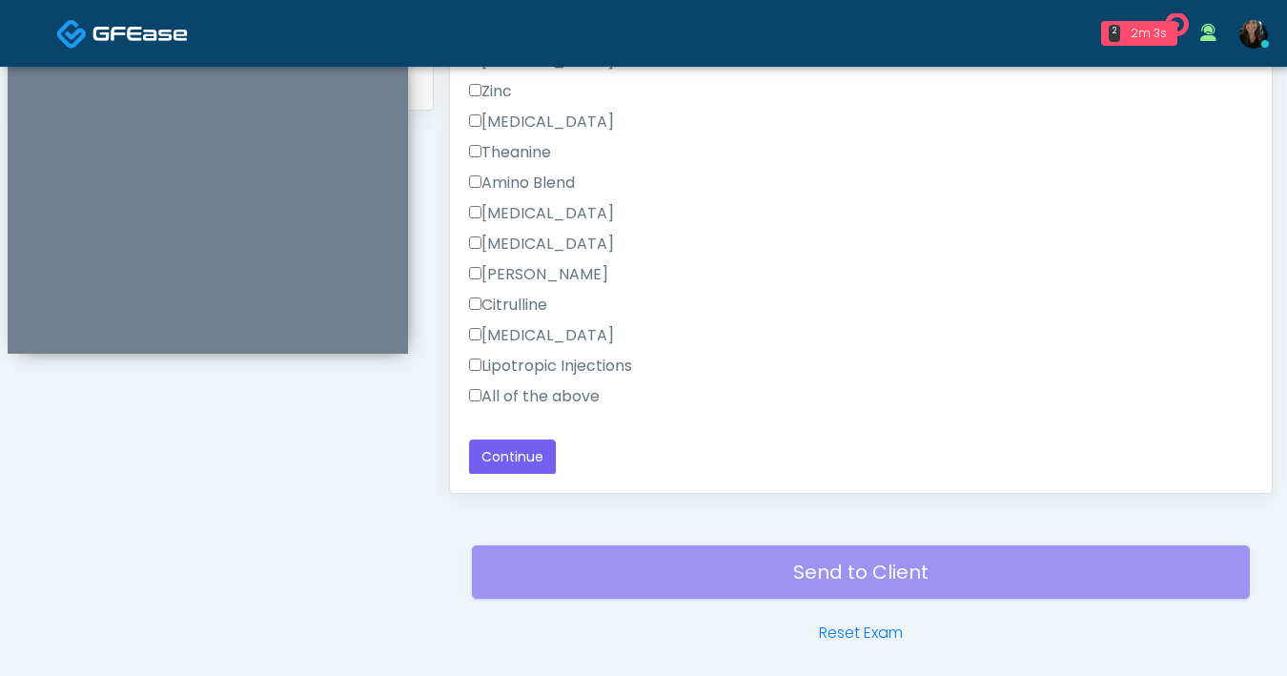
scroll to position [1035, 0]
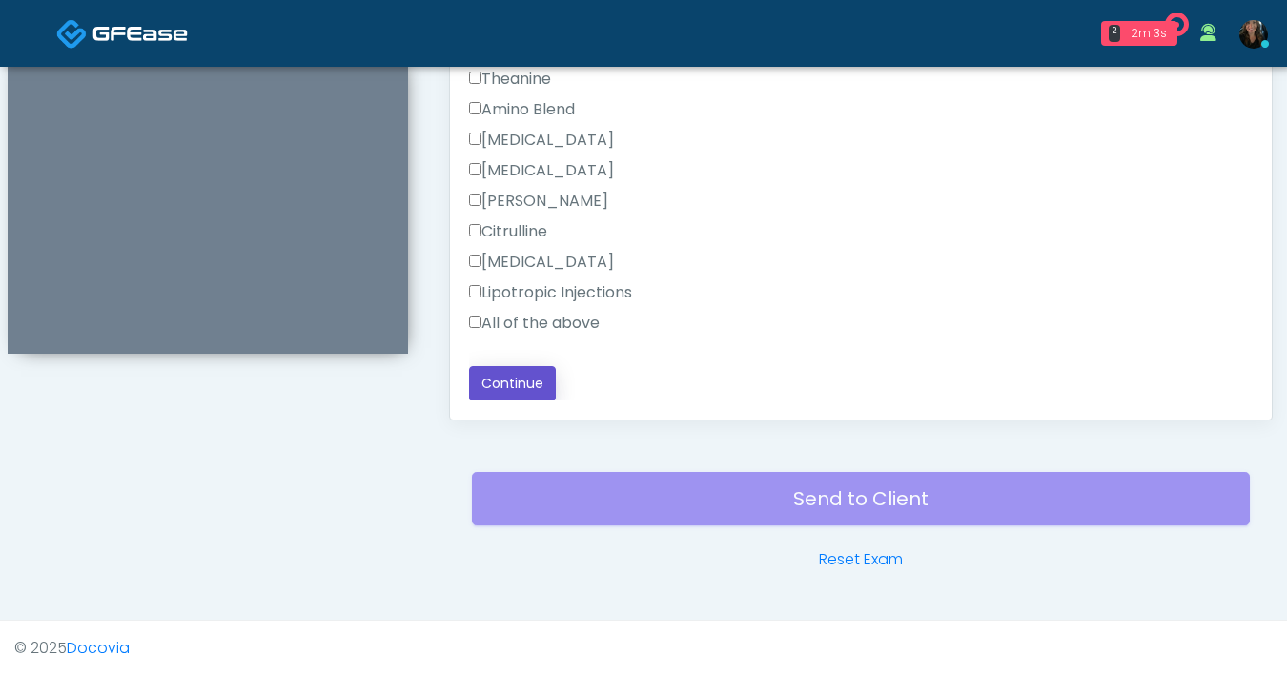
click at [524, 387] on button "Continue" at bounding box center [512, 383] width 87 height 35
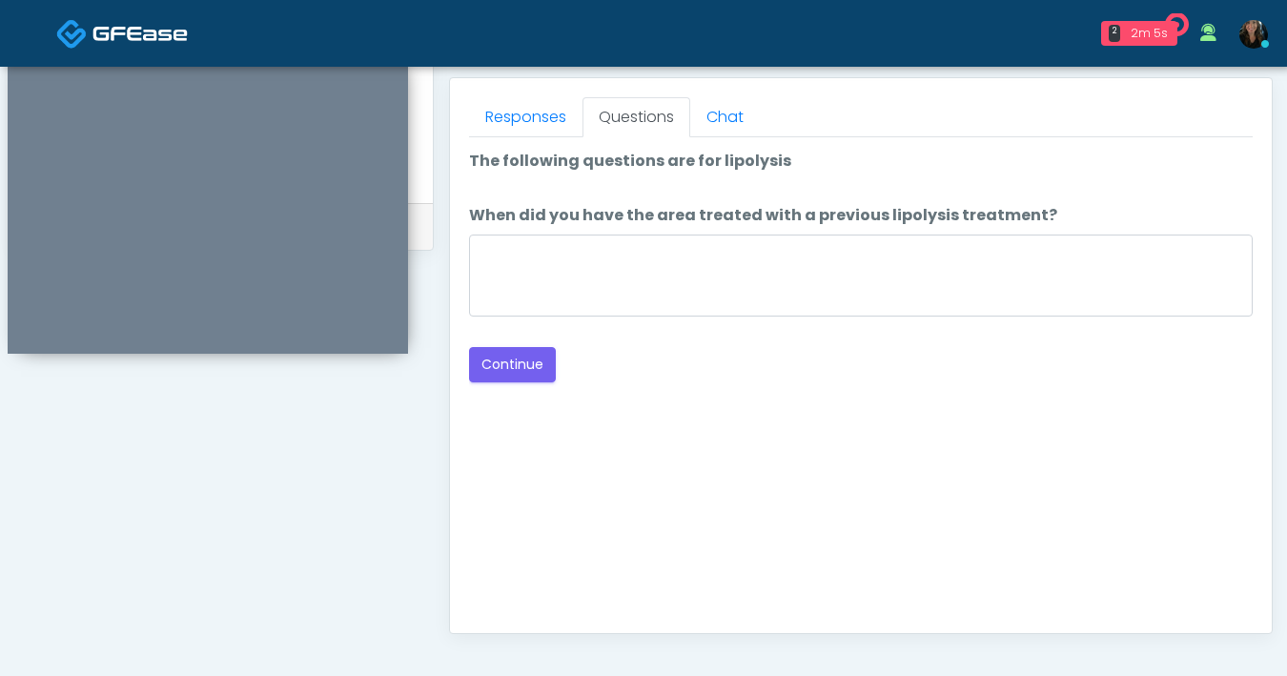
scroll to position [682, 0]
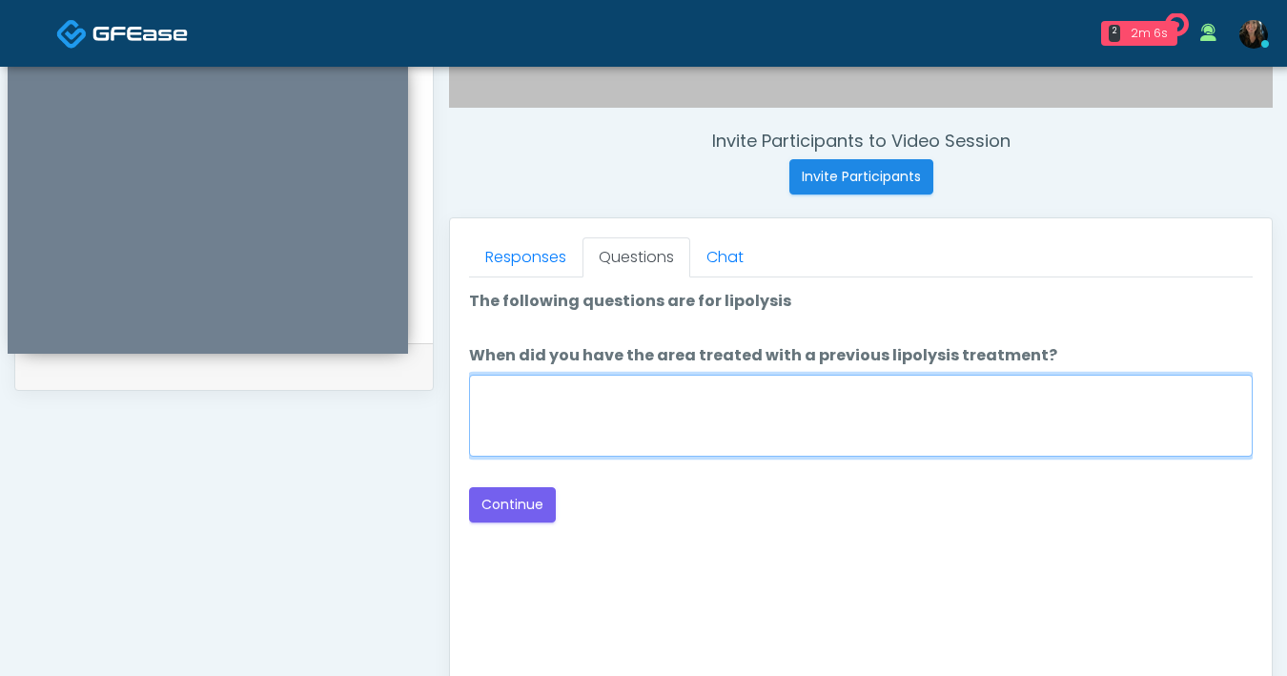
click at [824, 426] on textarea "When did you have the area treated with a previous lipolysis treatment?" at bounding box center [861, 416] width 784 height 82
type textarea "***"
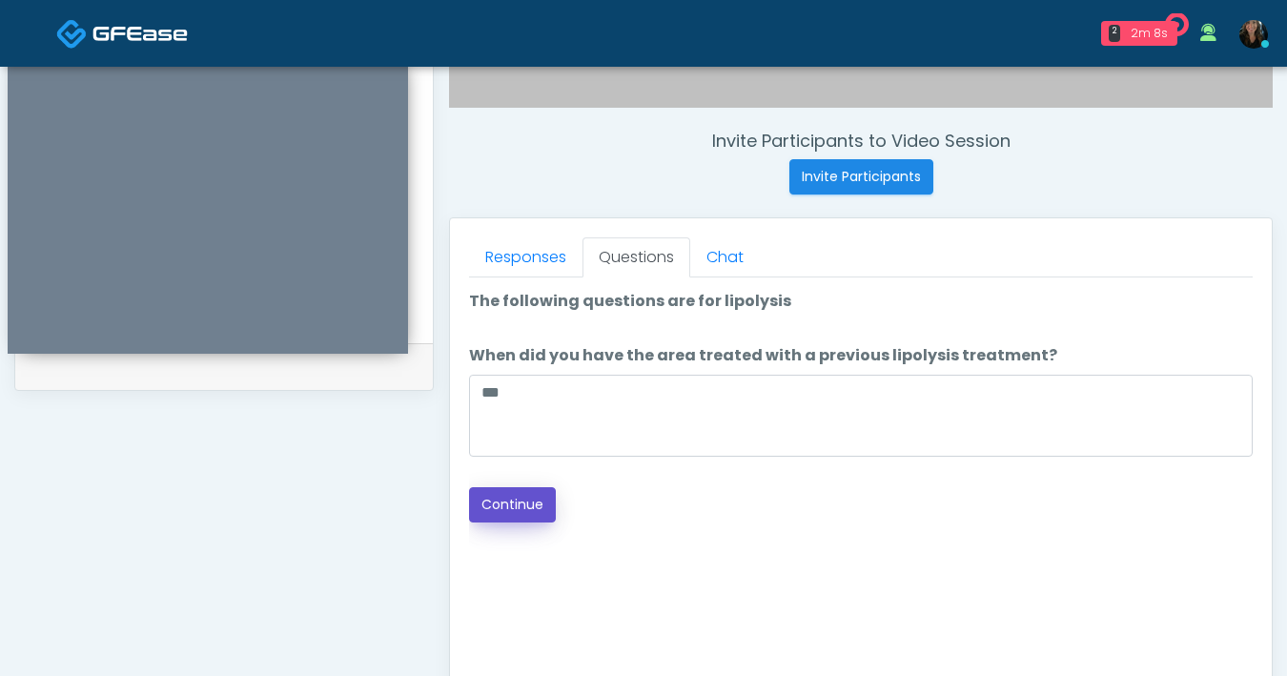
click at [537, 502] on button "Continue" at bounding box center [512, 504] width 87 height 35
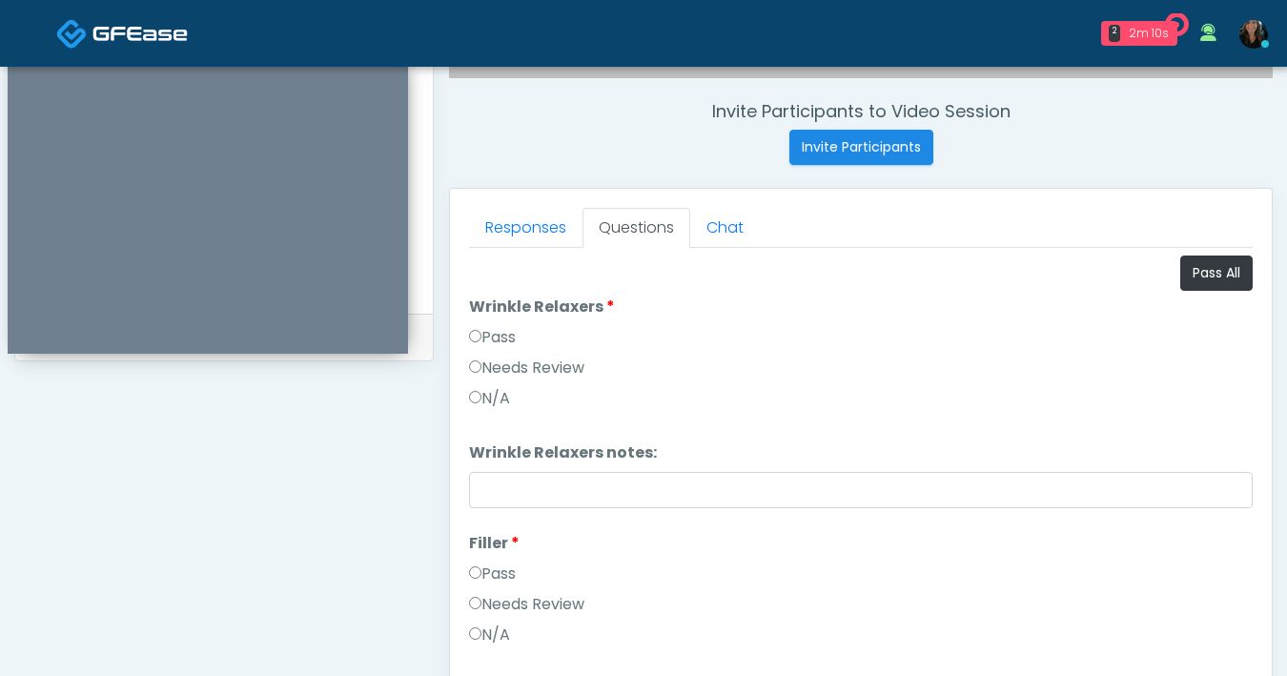
scroll to position [627, 0]
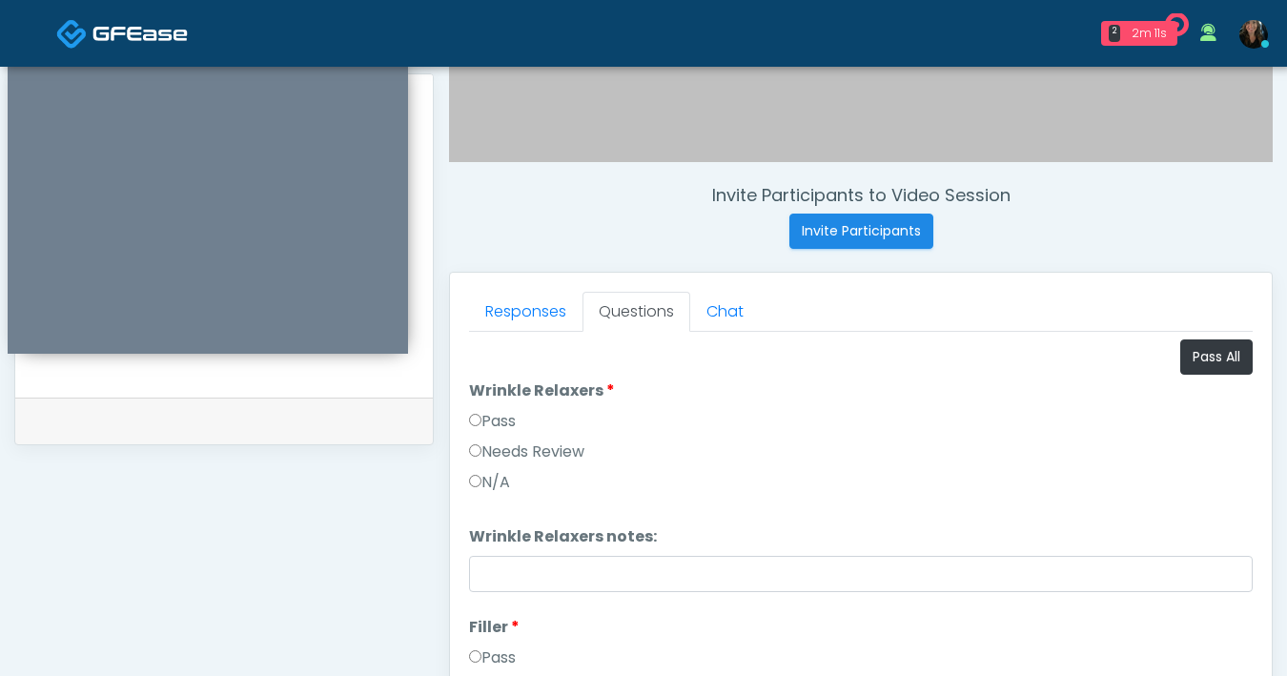
click at [1211, 365] on button "Pass All" at bounding box center [1216, 356] width 72 height 35
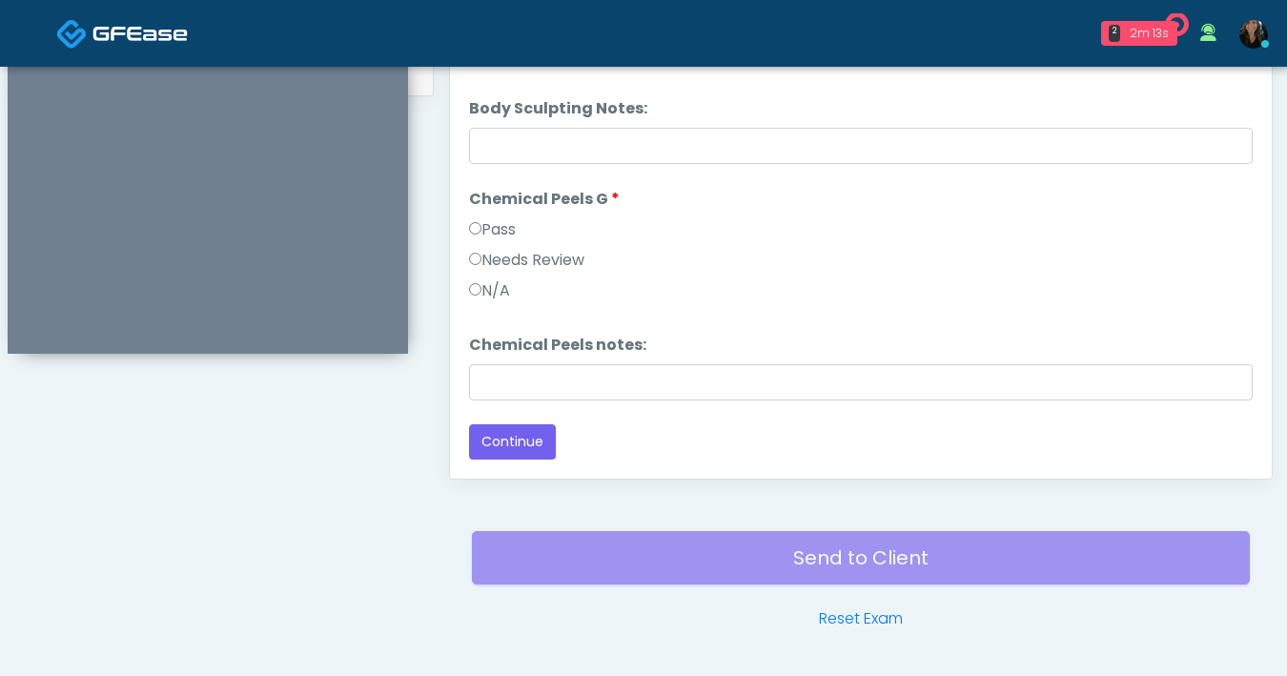
scroll to position [1035, 0]
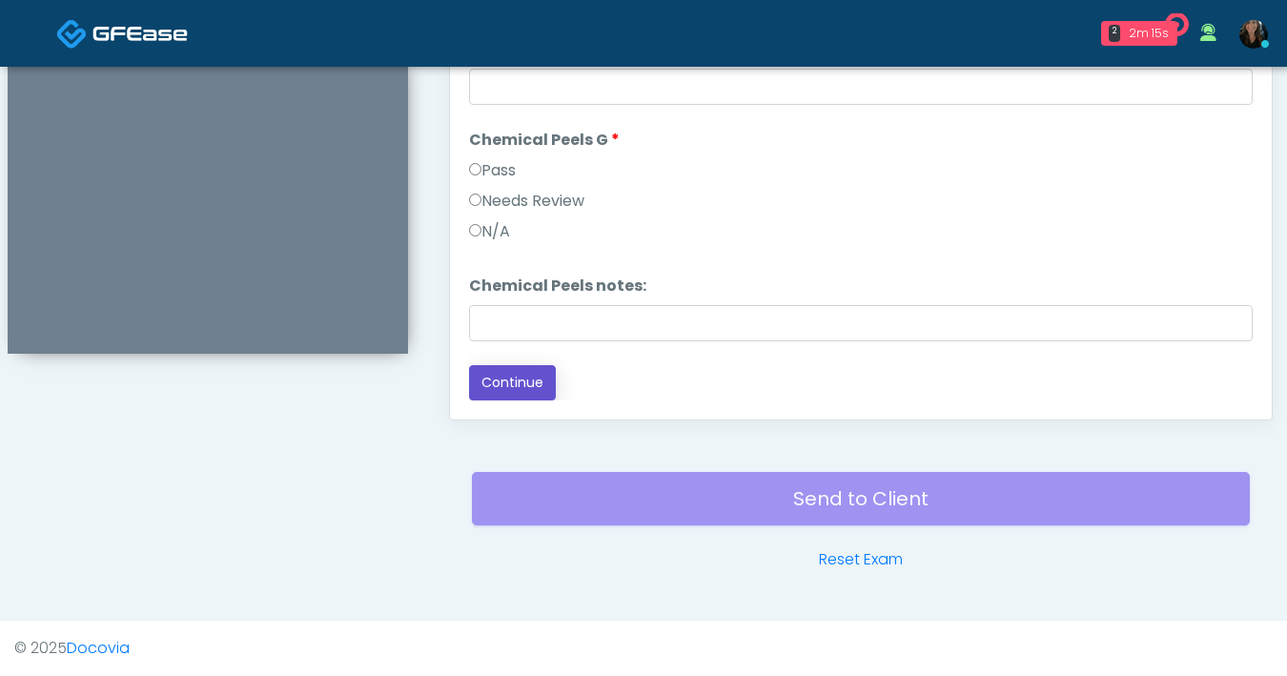
click at [517, 378] on button "Continue" at bounding box center [512, 382] width 87 height 35
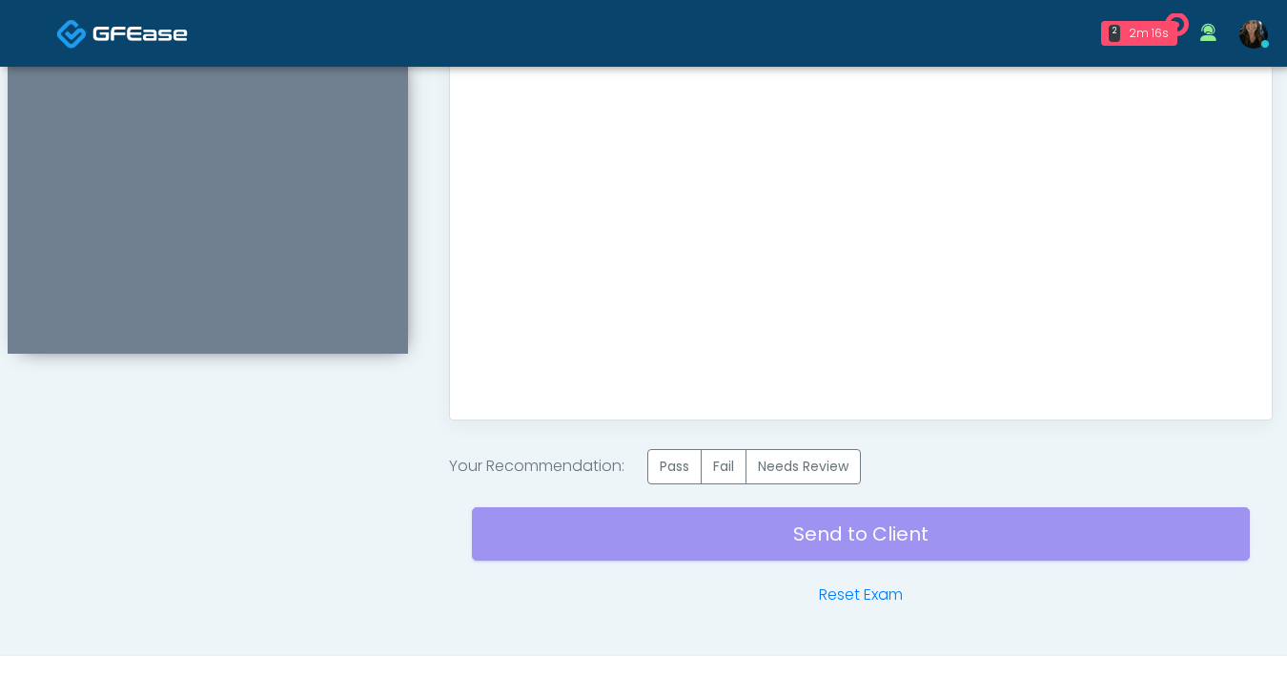
scroll to position [0, 0]
click at [702, 481] on label "Pass" at bounding box center [674, 466] width 54 height 35
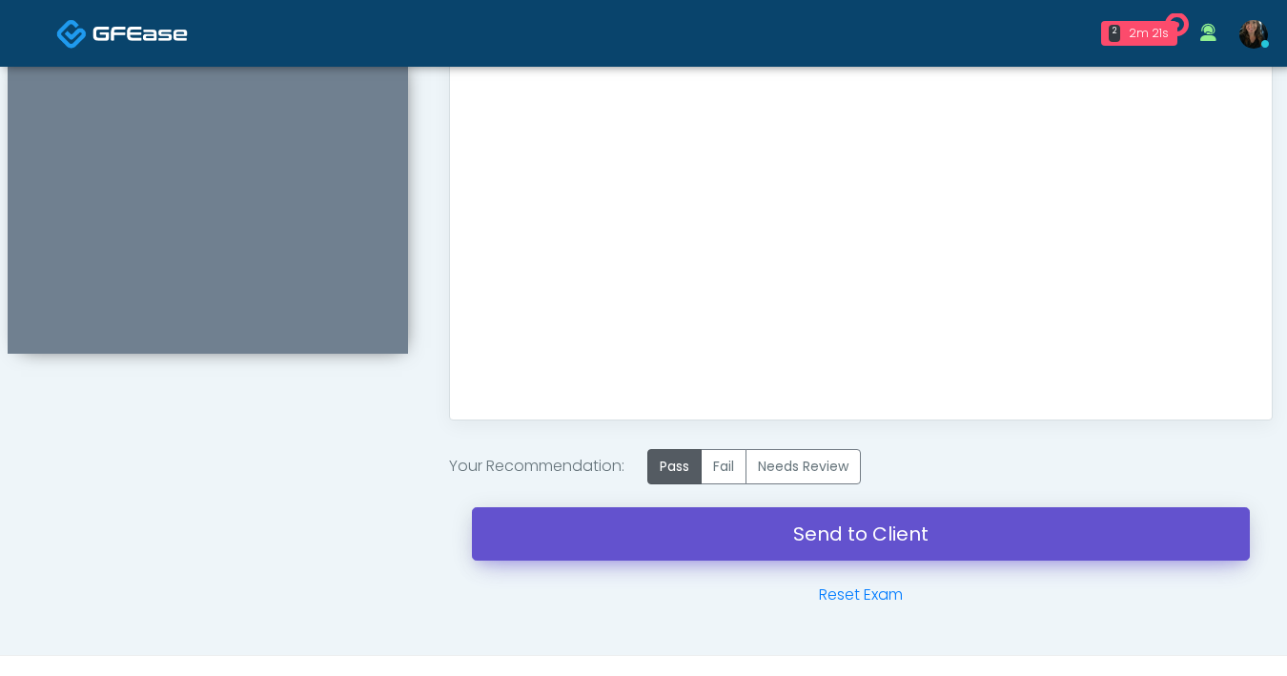
click at [779, 534] on link "Send to Client" at bounding box center [861, 533] width 778 height 53
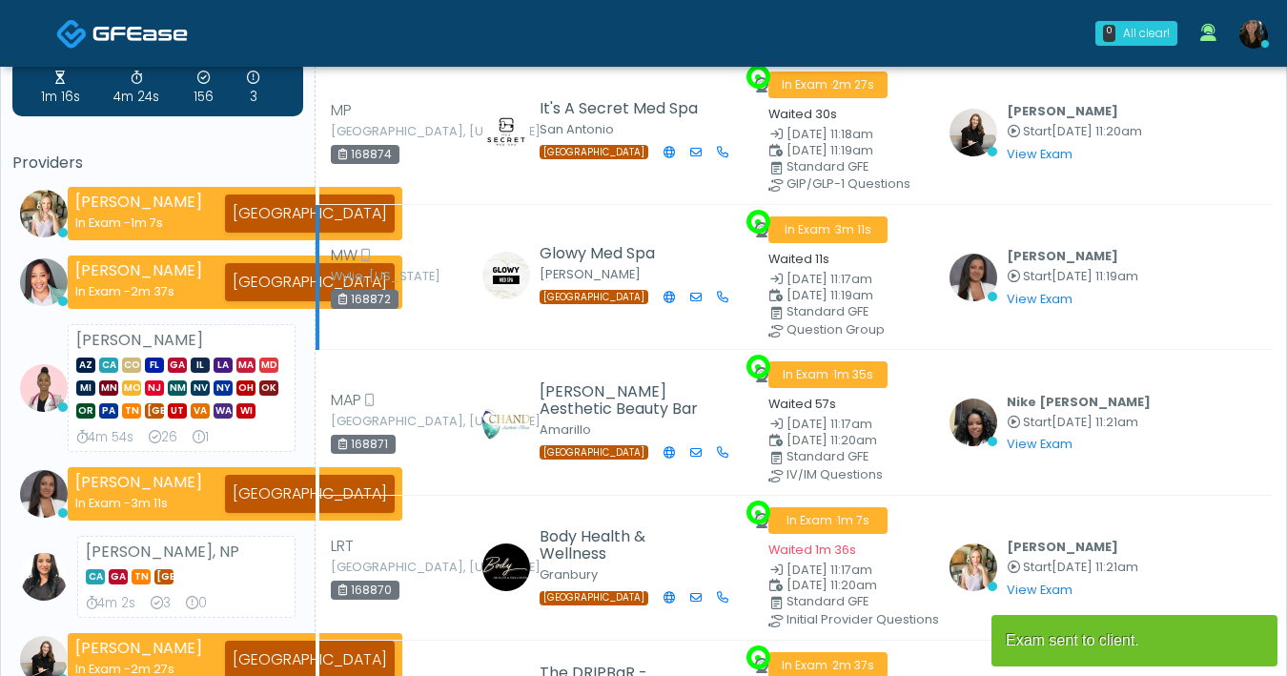
scroll to position [2, 0]
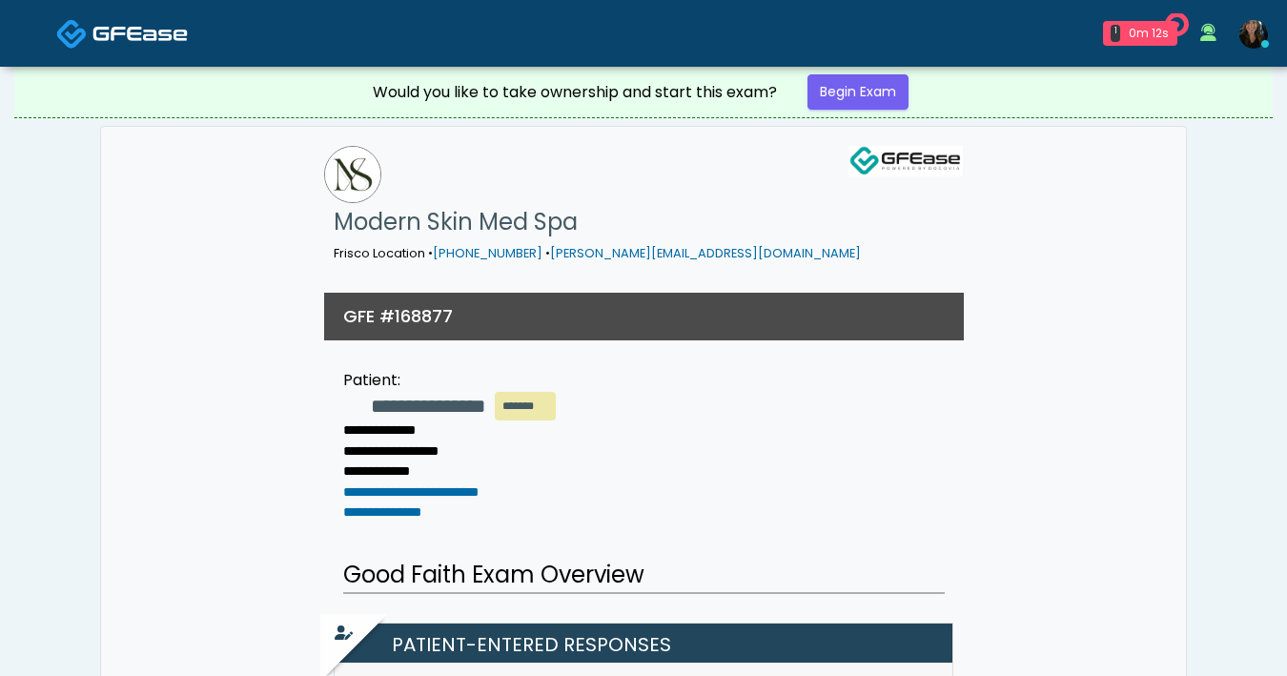
click at [145, 40] on img at bounding box center [139, 33] width 95 height 19
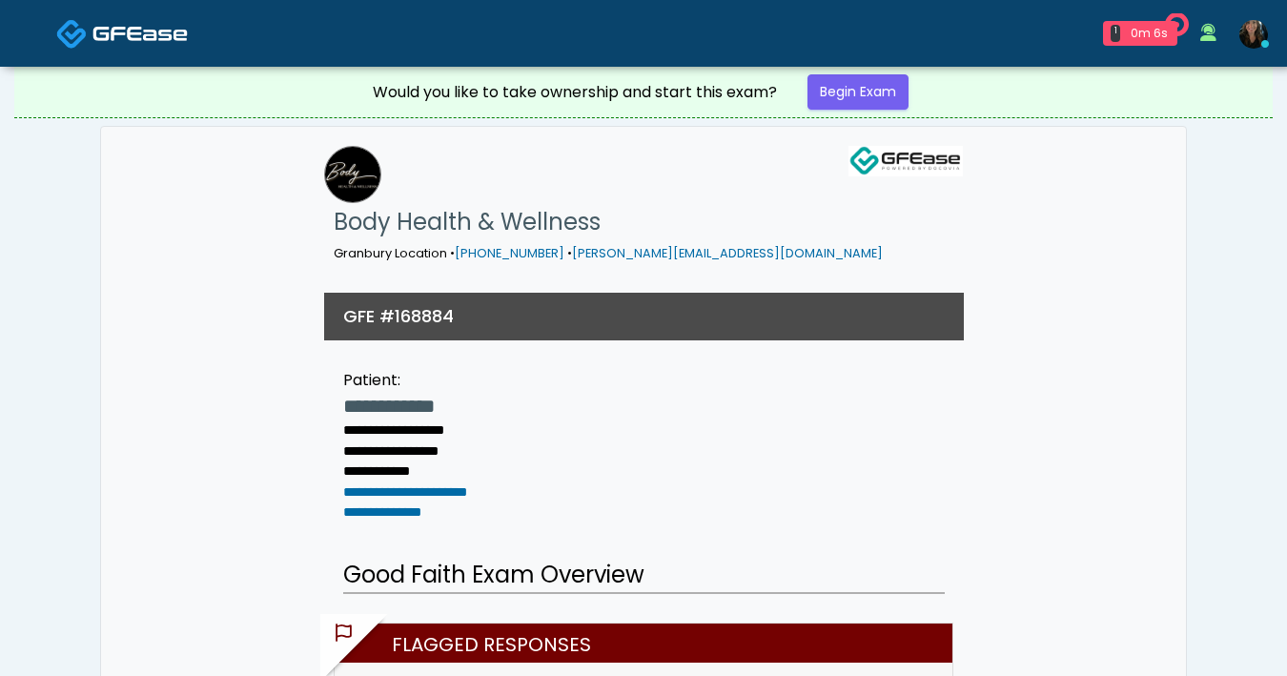
click at [160, 37] on img at bounding box center [139, 33] width 95 height 19
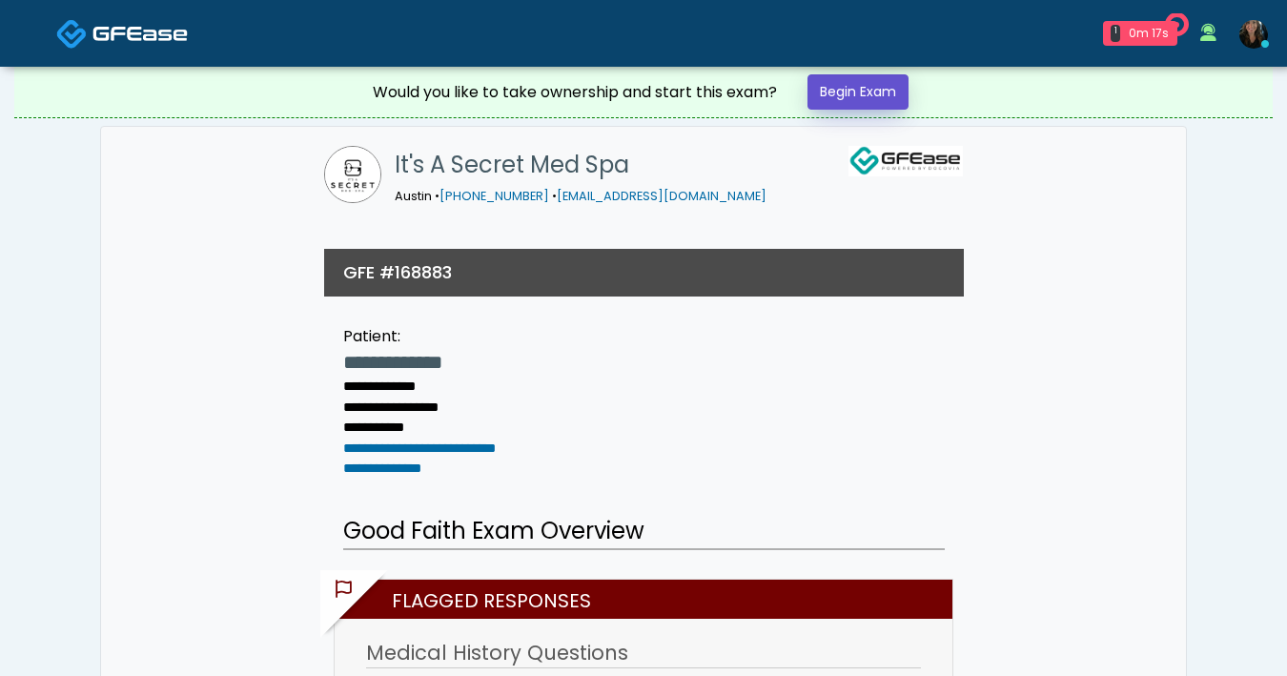
click at [884, 94] on link "Begin Exam" at bounding box center [857, 91] width 101 height 35
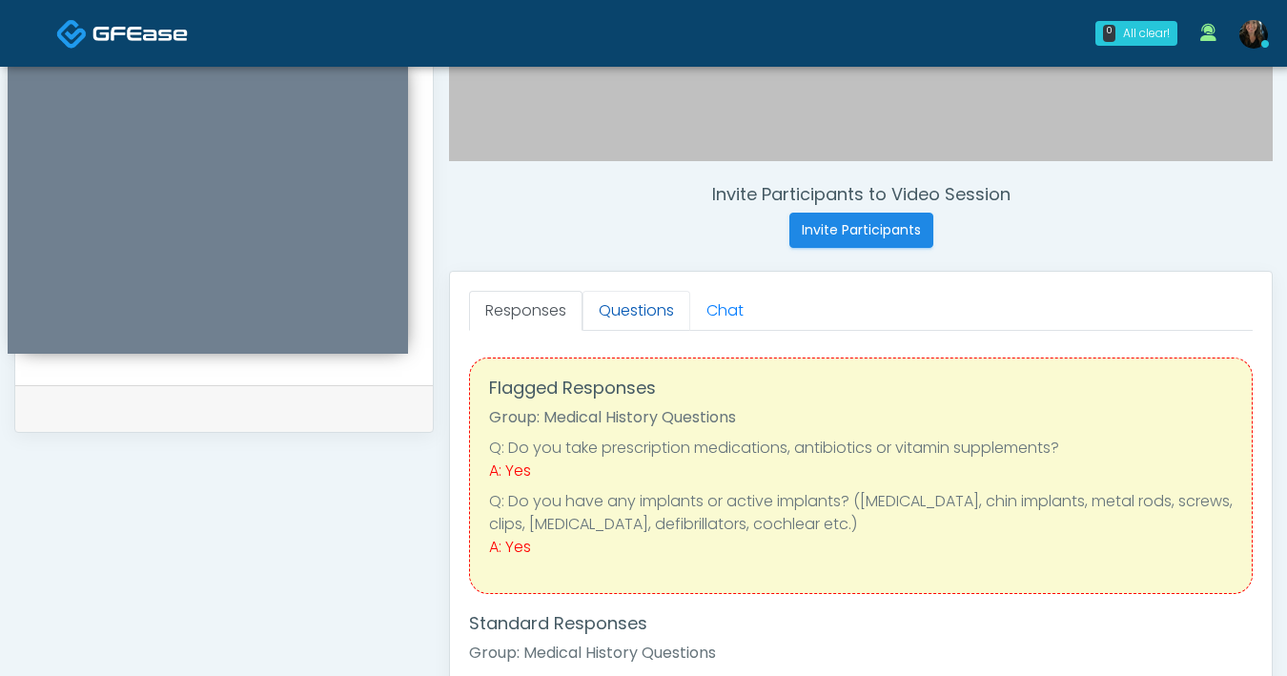
click at [635, 323] on link "Questions" at bounding box center [636, 311] width 108 height 40
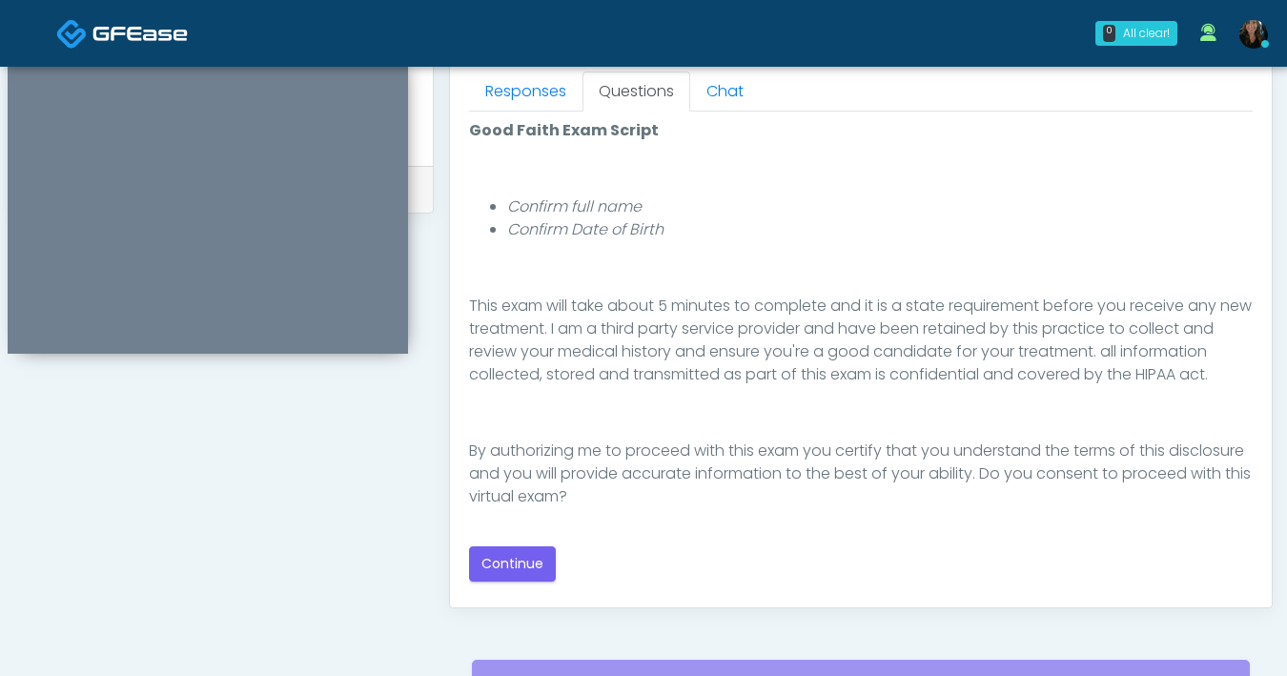
scroll to position [872, 0]
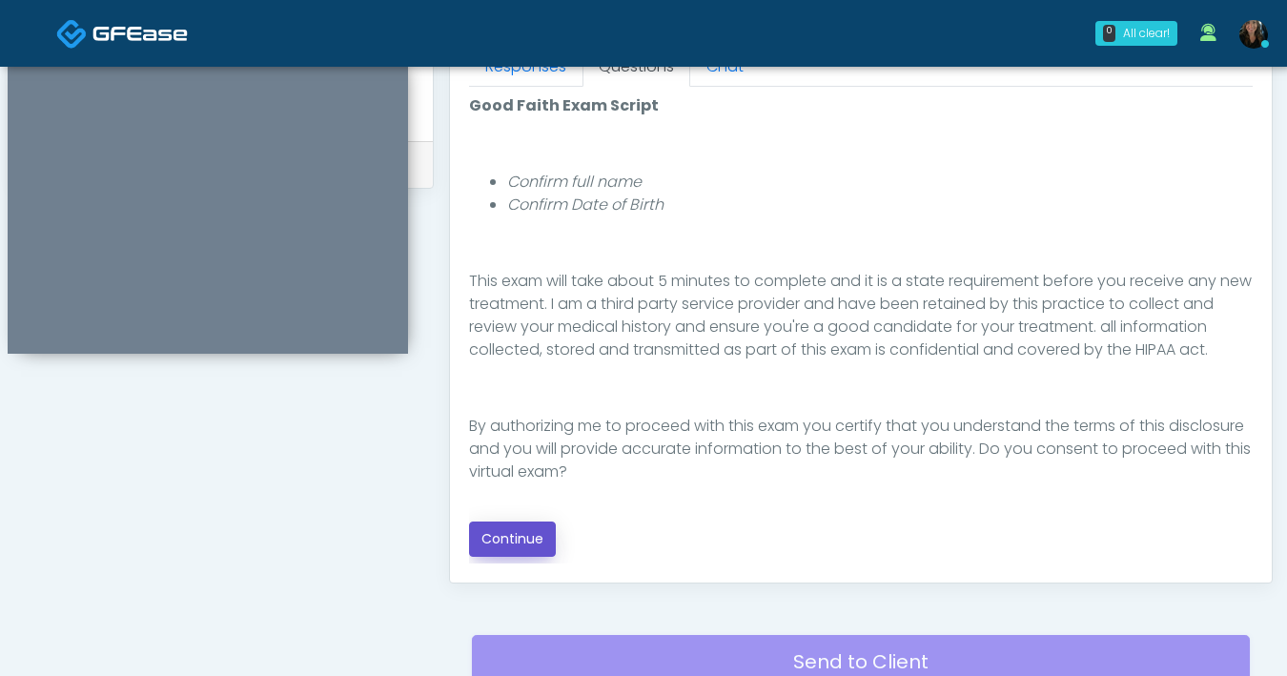
click at [534, 539] on button "Continue" at bounding box center [512, 538] width 87 height 35
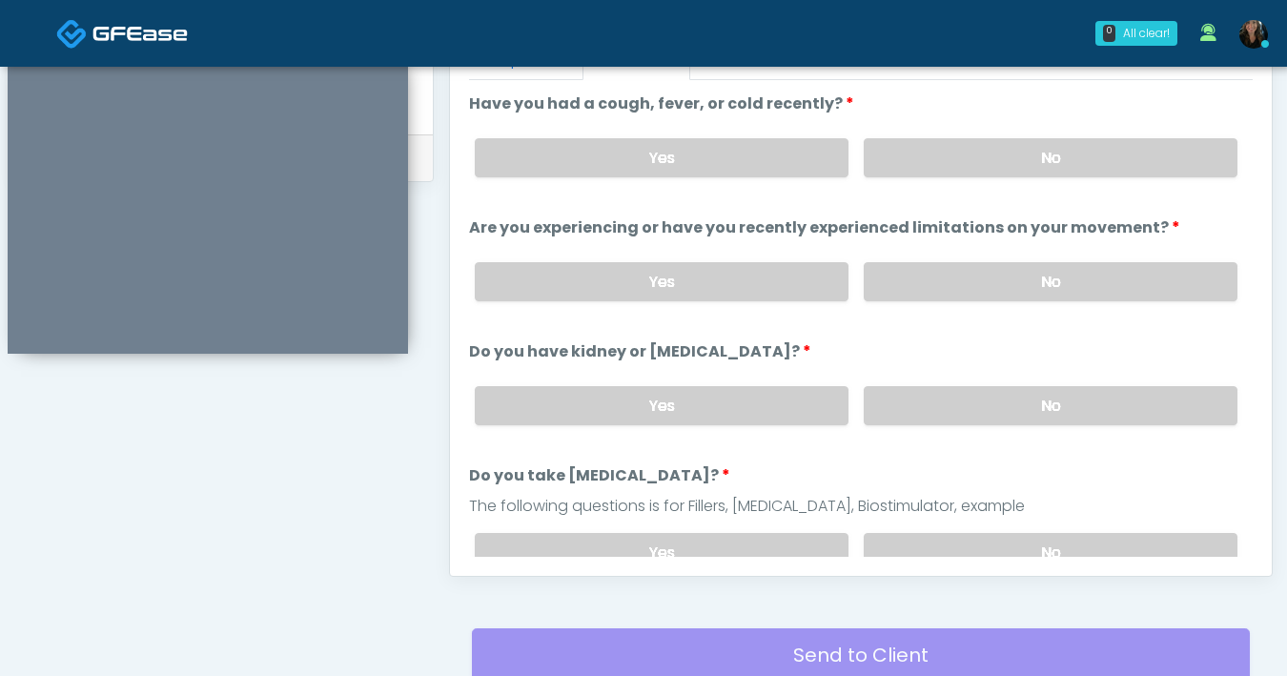
scroll to position [693, 0]
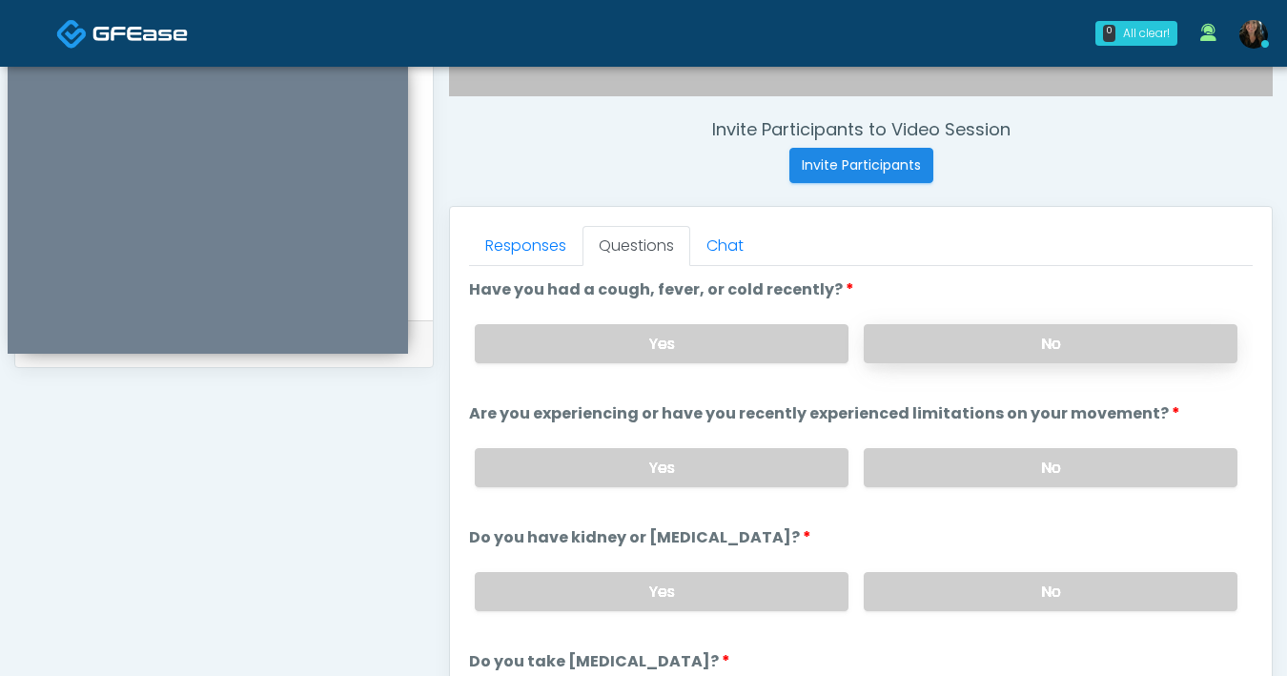
click at [965, 356] on label "No" at bounding box center [1051, 343] width 374 height 39
click at [1001, 467] on label "No" at bounding box center [1051, 467] width 374 height 39
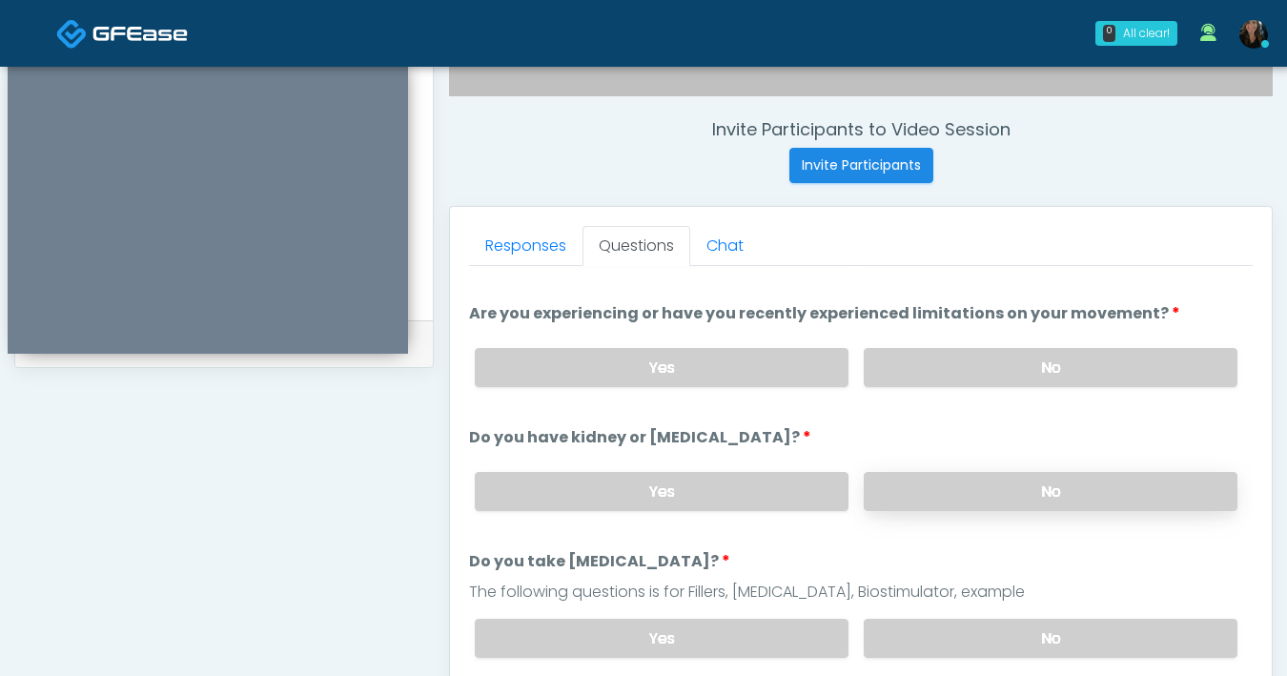
click at [970, 476] on label "No" at bounding box center [1051, 491] width 374 height 39
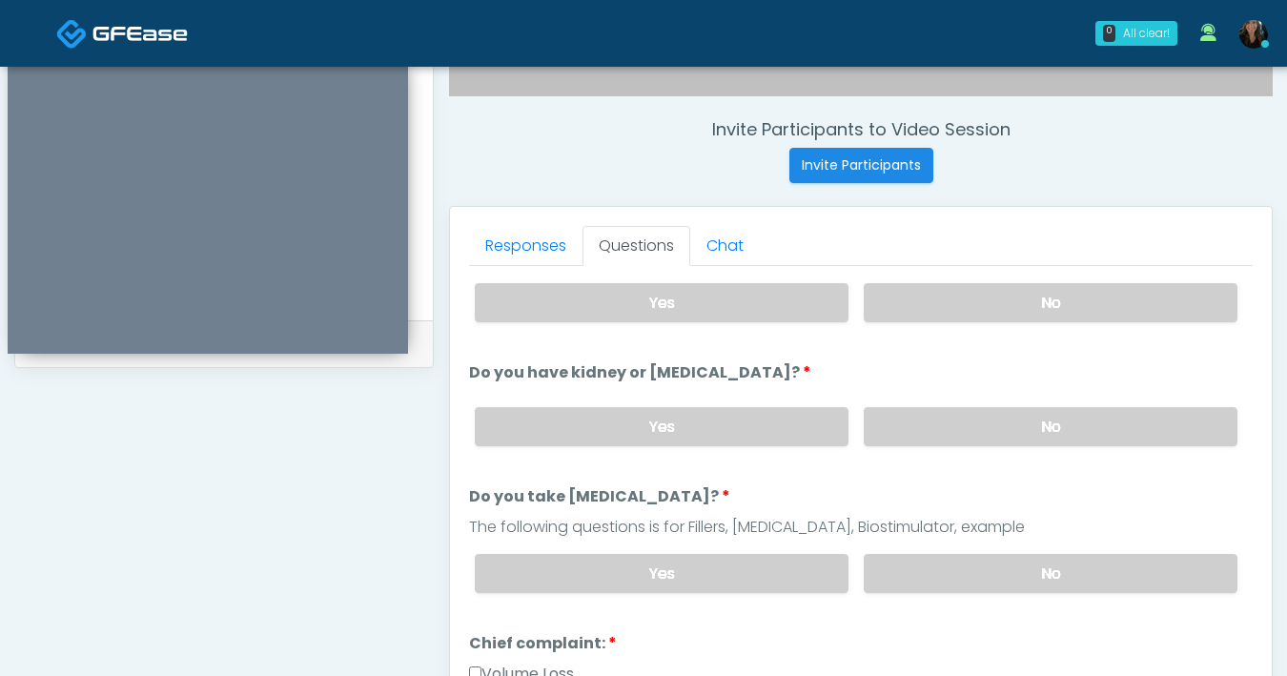
scroll to position [167, 0]
click at [979, 571] on label "No" at bounding box center [1051, 571] width 374 height 39
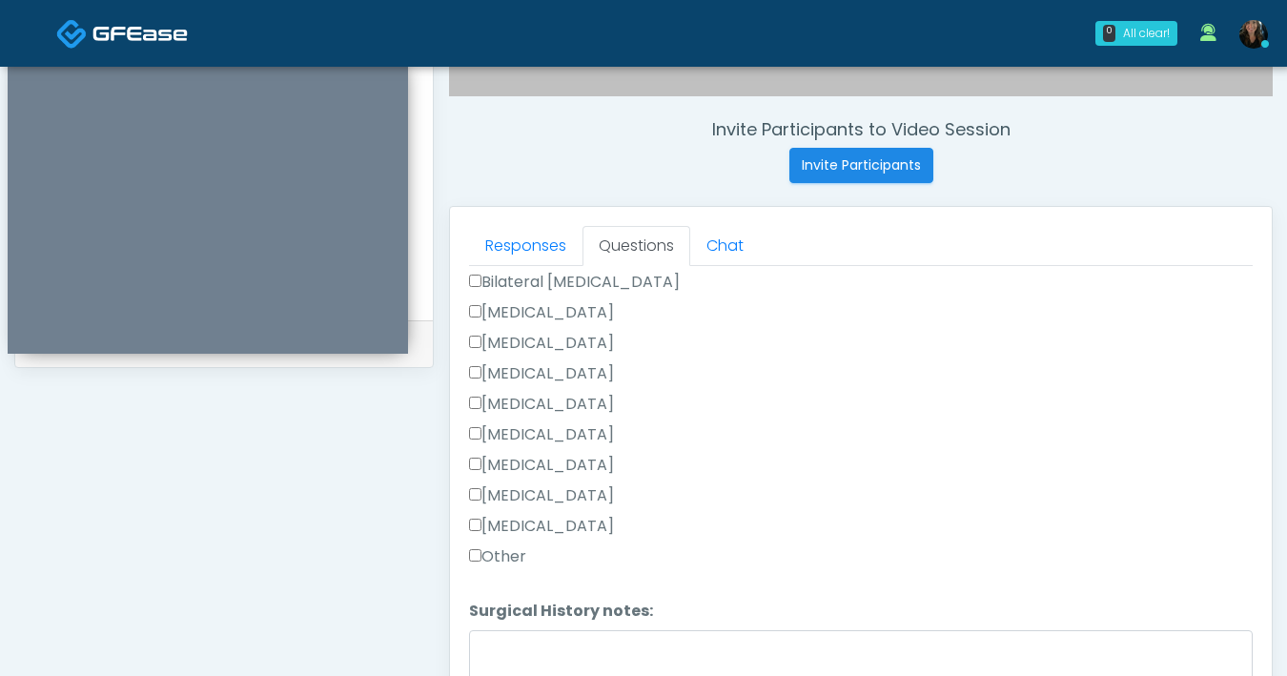
scroll to position [1242, 0]
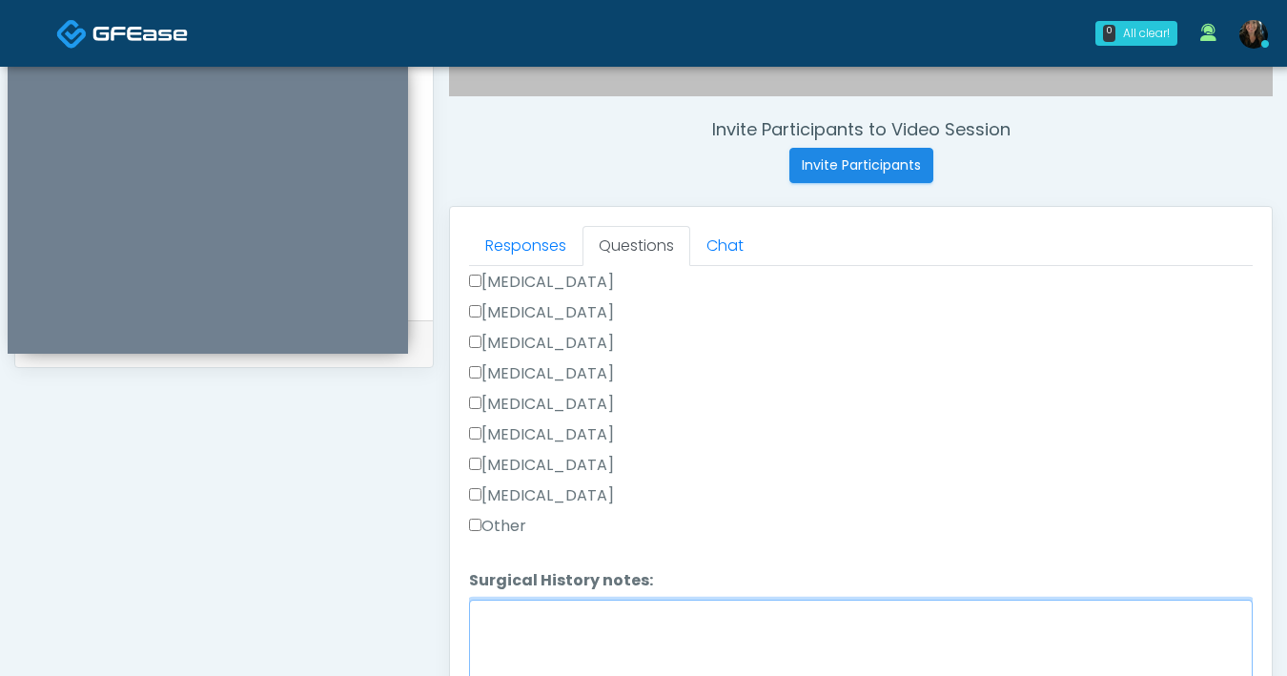
click at [540, 636] on textarea "Surgical History notes:" at bounding box center [861, 641] width 784 height 82
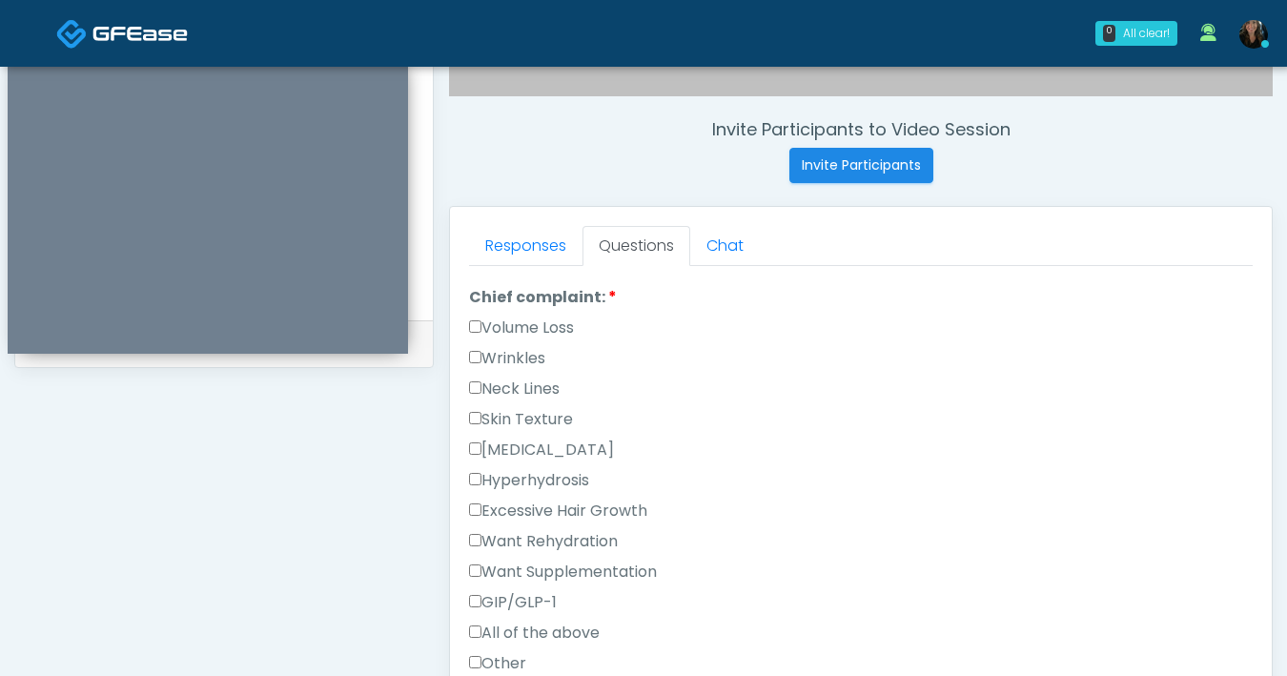
scroll to position [527, 0]
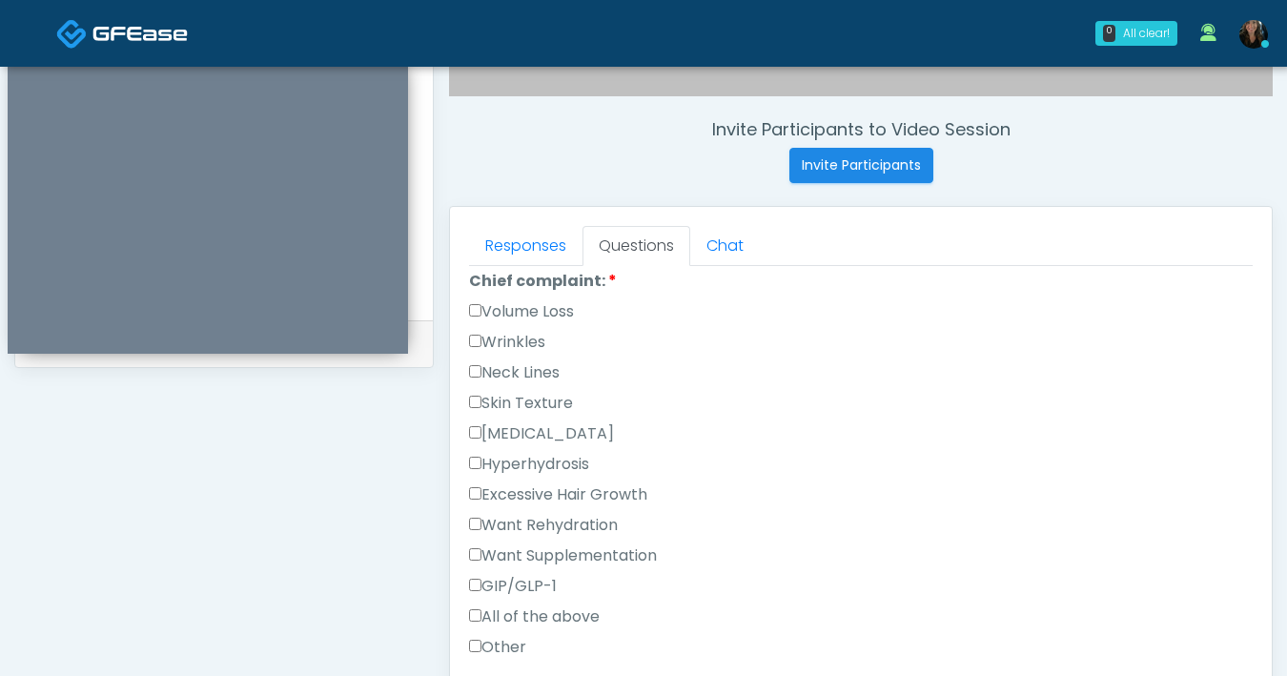
type textarea "**********"
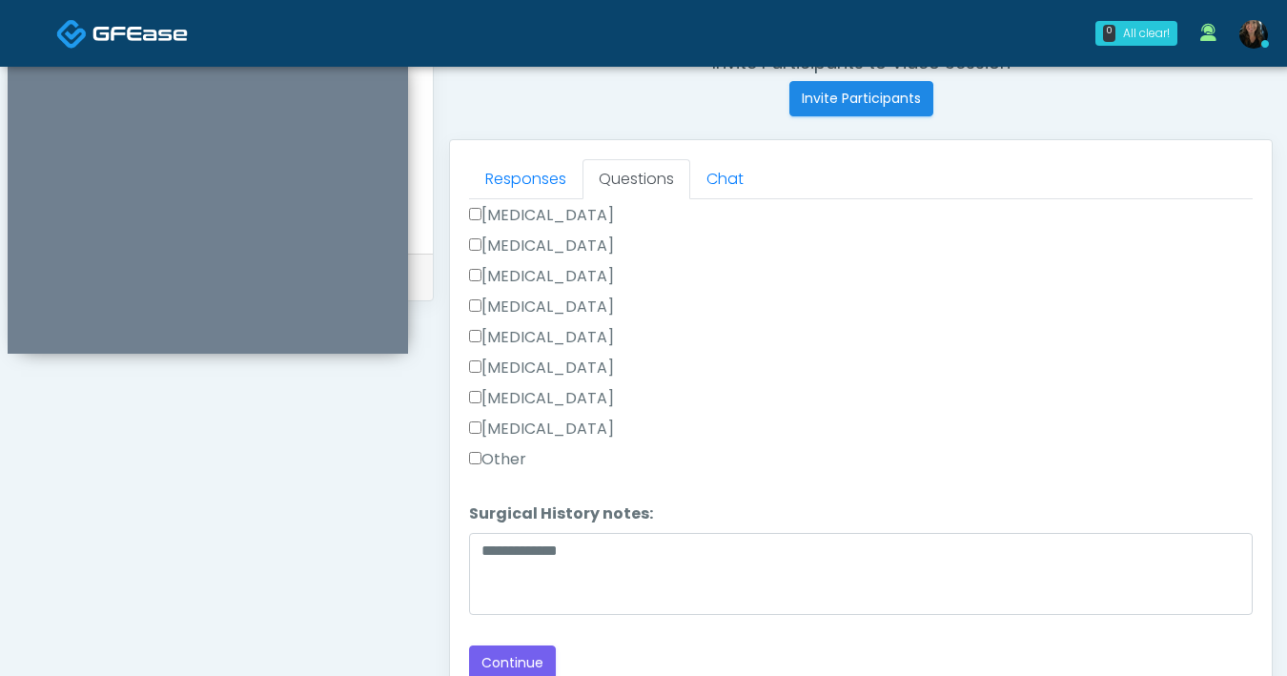
scroll to position [1035, 0]
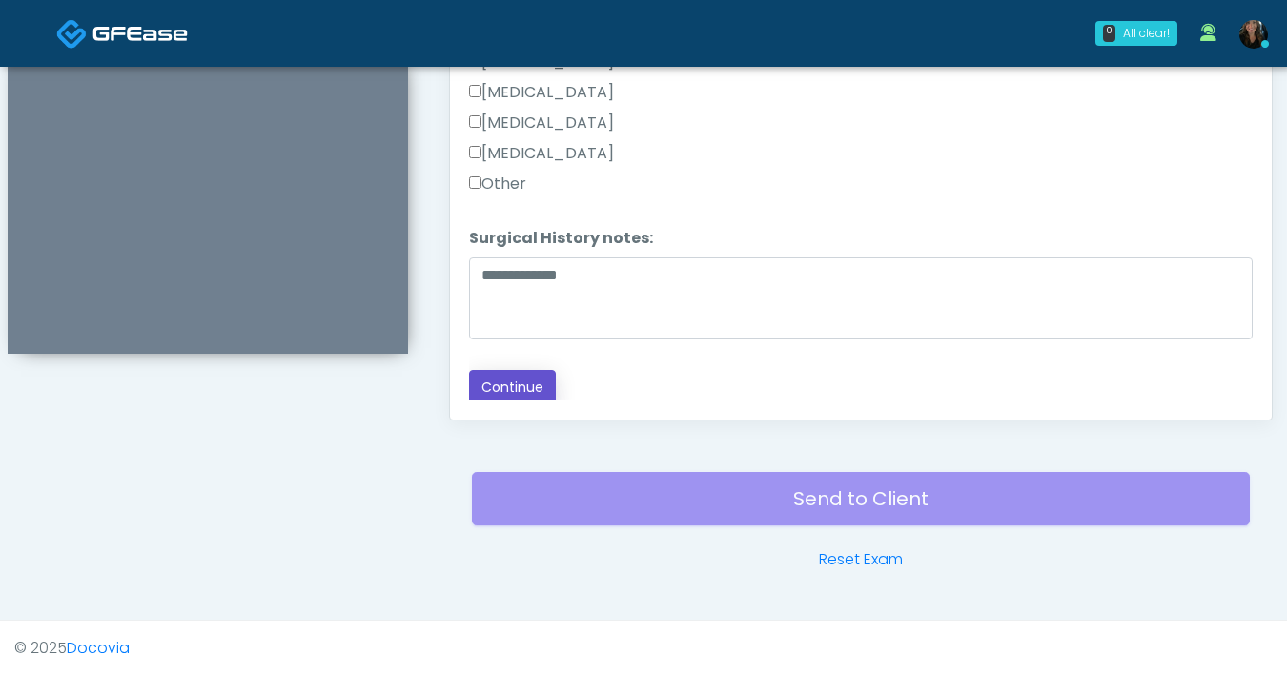
click at [517, 383] on button "Continue" at bounding box center [512, 387] width 87 height 35
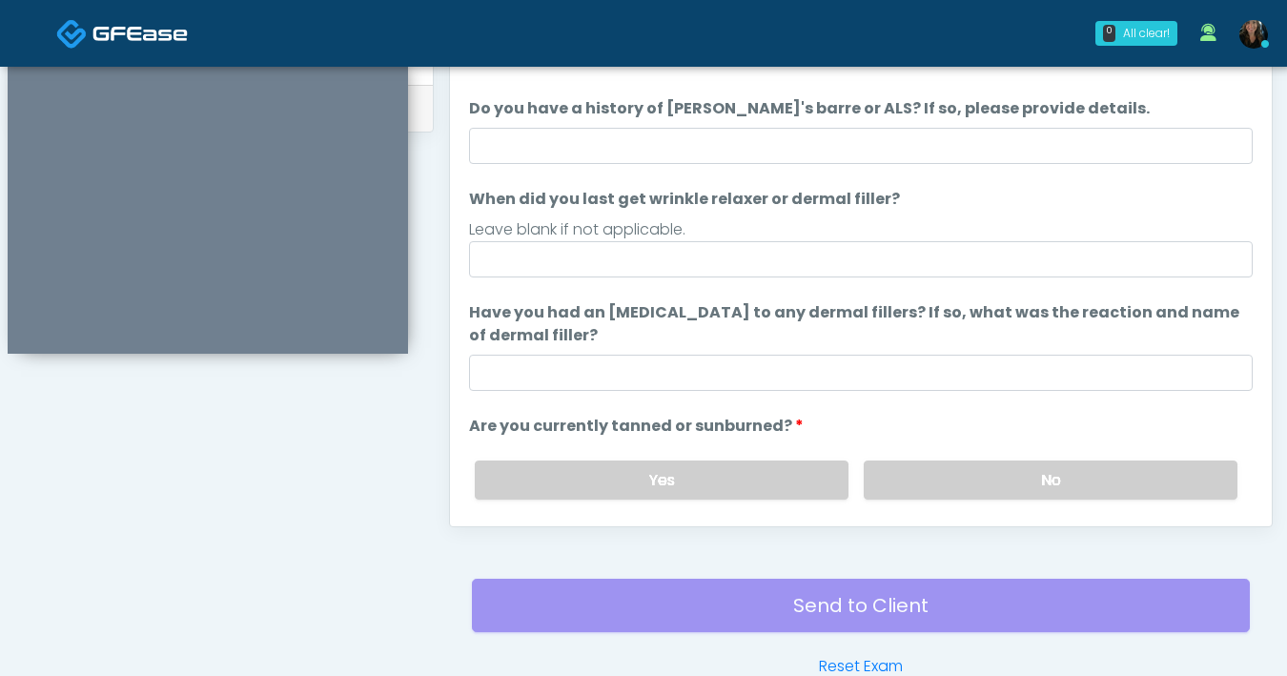
scroll to position [838, 0]
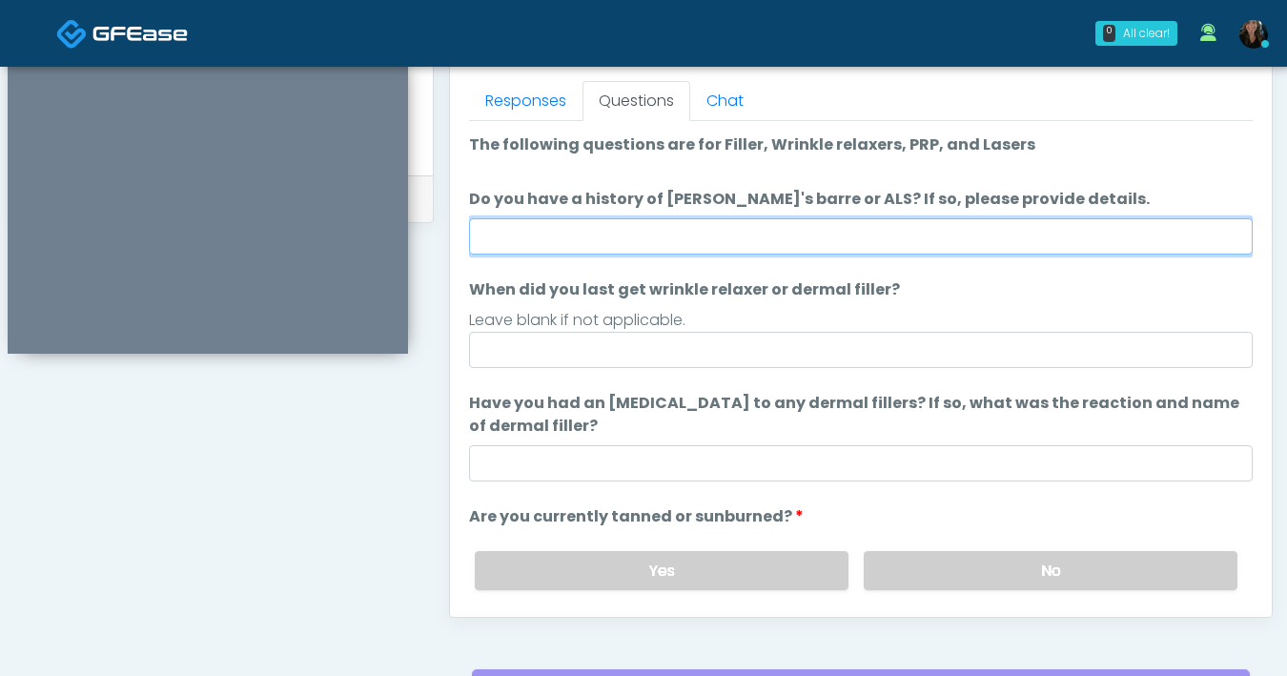
click at [855, 243] on input "Do you have a history of [PERSON_NAME]'s barre or ALS? If so, please provide de…" at bounding box center [861, 236] width 784 height 36
type input "**"
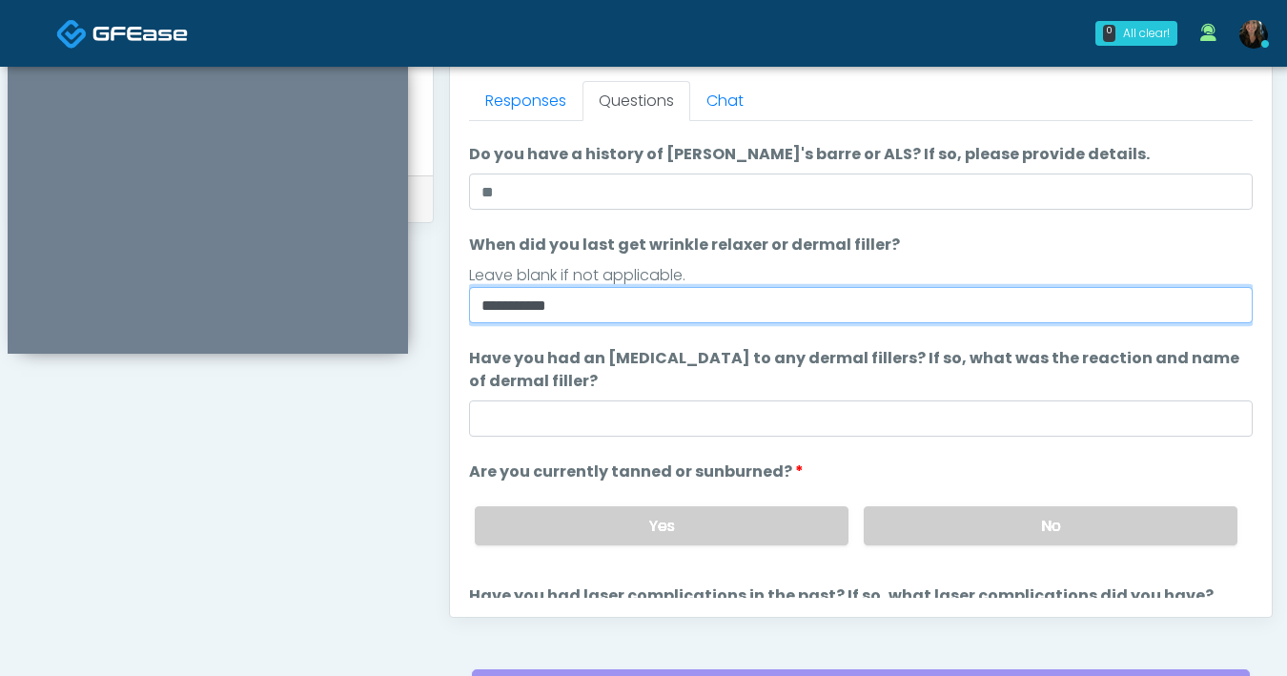
scroll to position [133, 0]
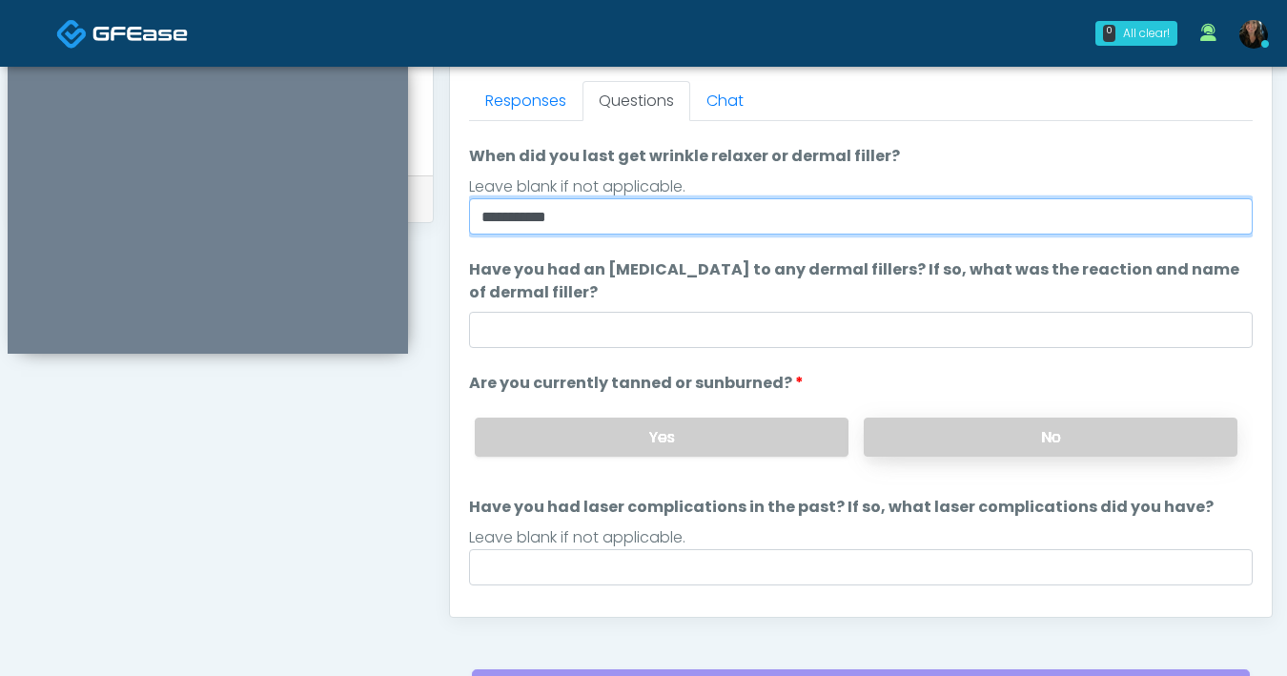
type input "**********"
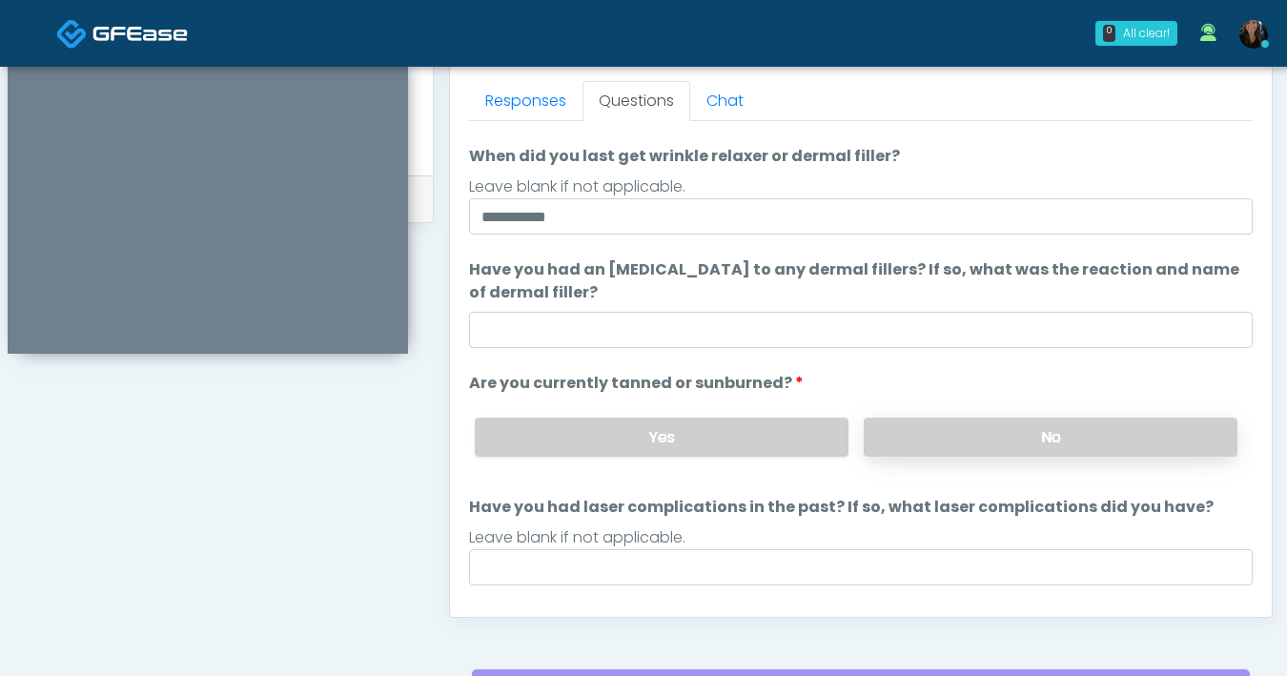
click at [1027, 433] on label "No" at bounding box center [1051, 436] width 374 height 39
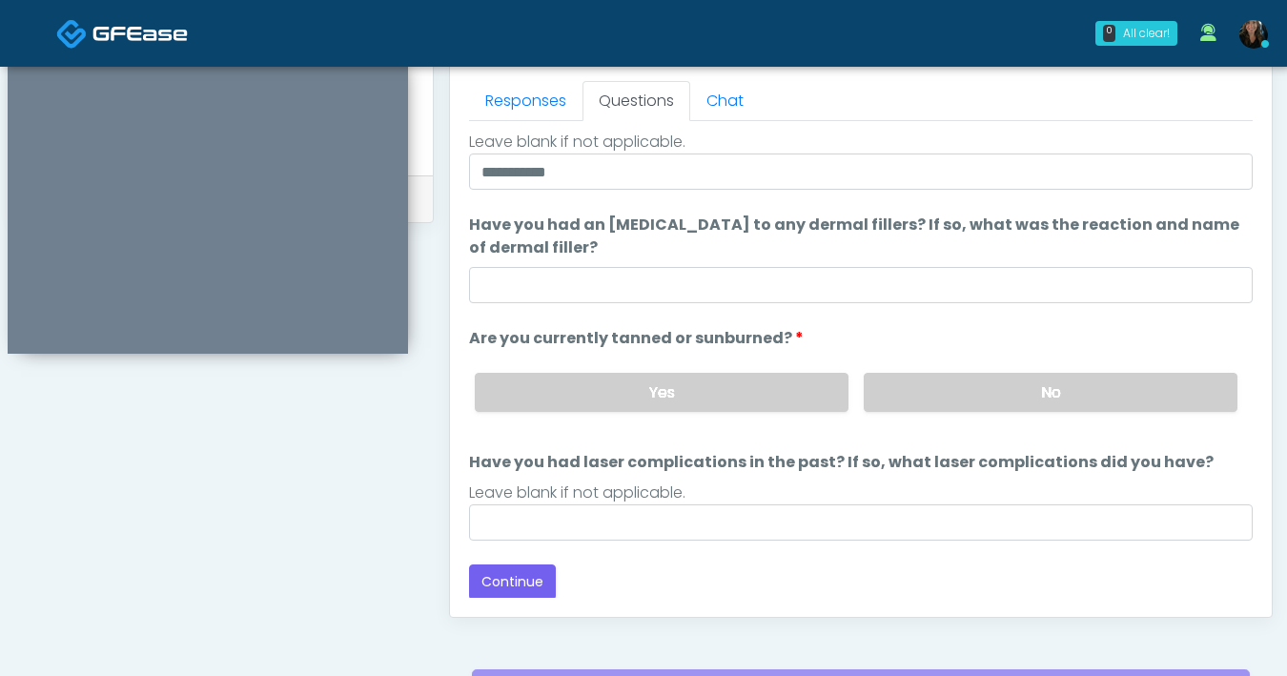
scroll to position [179, 0]
click at [530, 570] on button "Continue" at bounding box center [512, 580] width 87 height 35
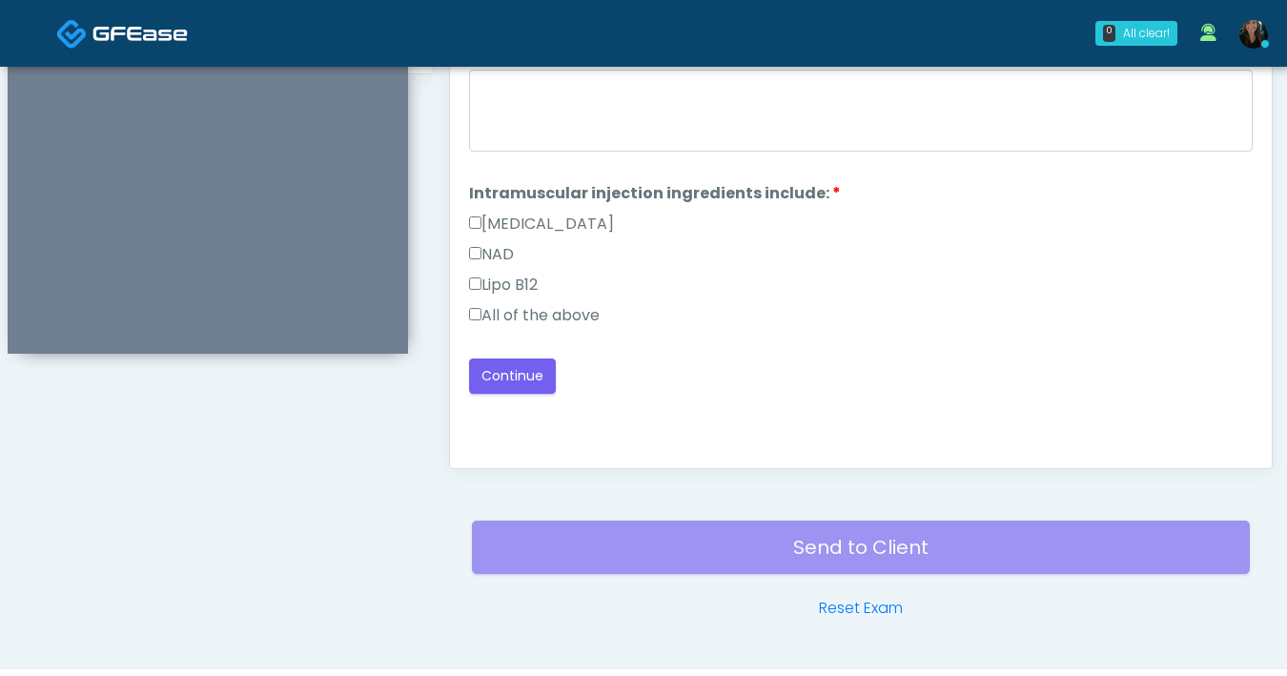
scroll to position [878, 0]
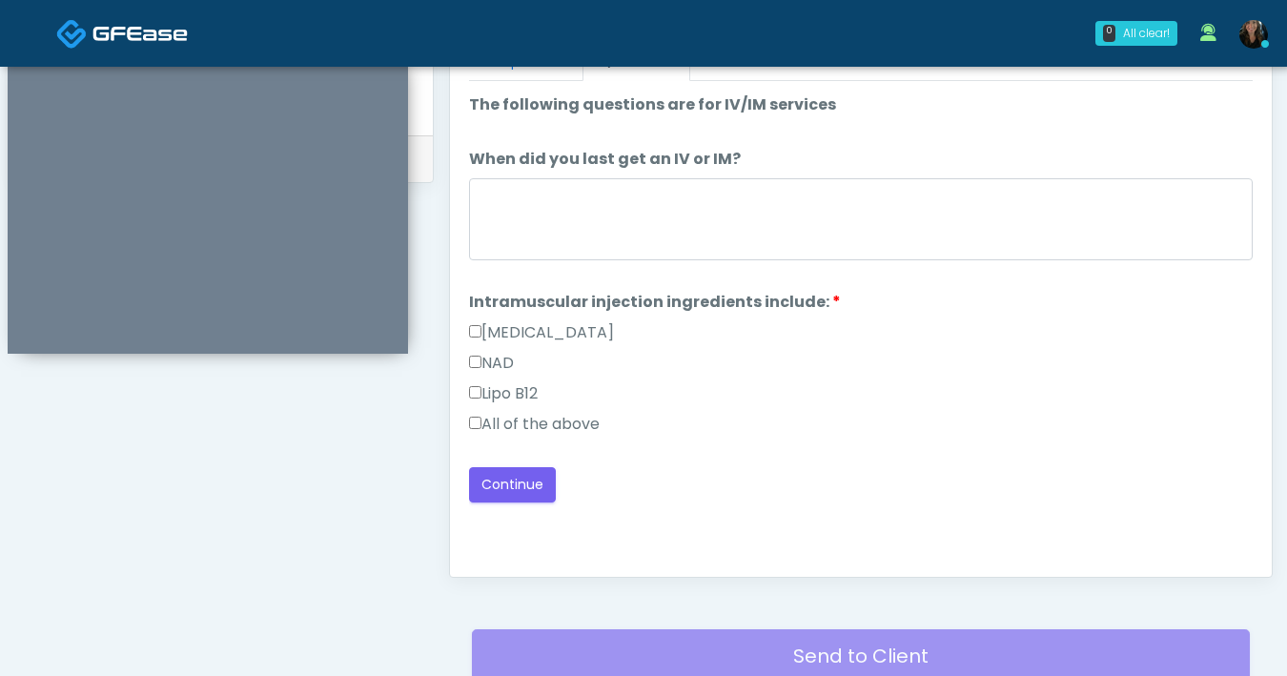
click at [885, 402] on div "Lipo B12" at bounding box center [861, 397] width 784 height 31
click at [519, 479] on button "Continue" at bounding box center [512, 484] width 87 height 35
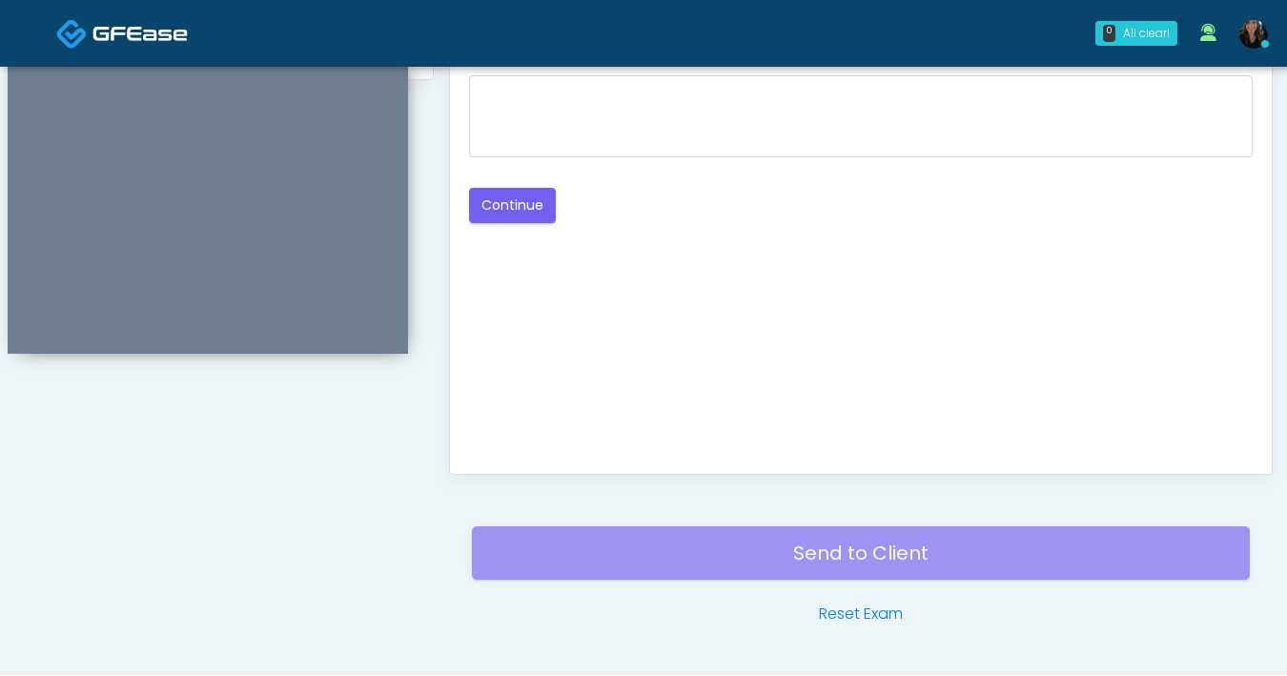
scroll to position [865, 0]
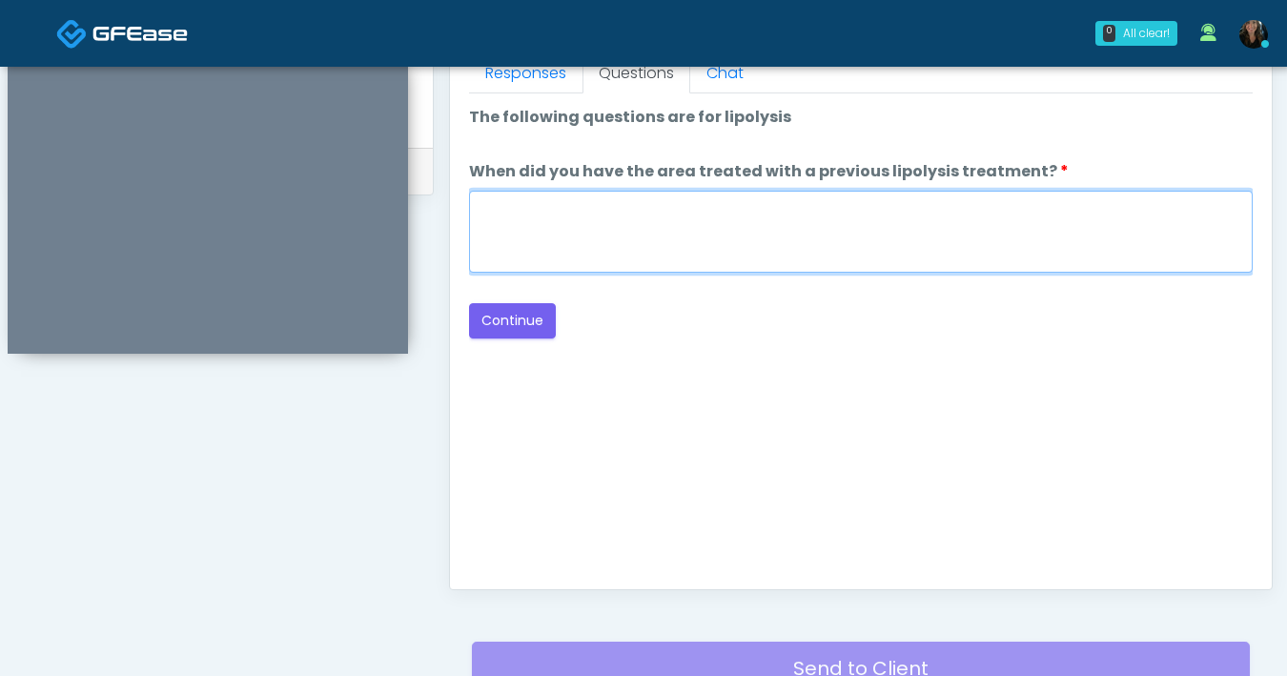
click at [778, 246] on textarea "When did you have the area treated with a previous lipolysis treatment?" at bounding box center [861, 232] width 784 height 82
type textarea "***"
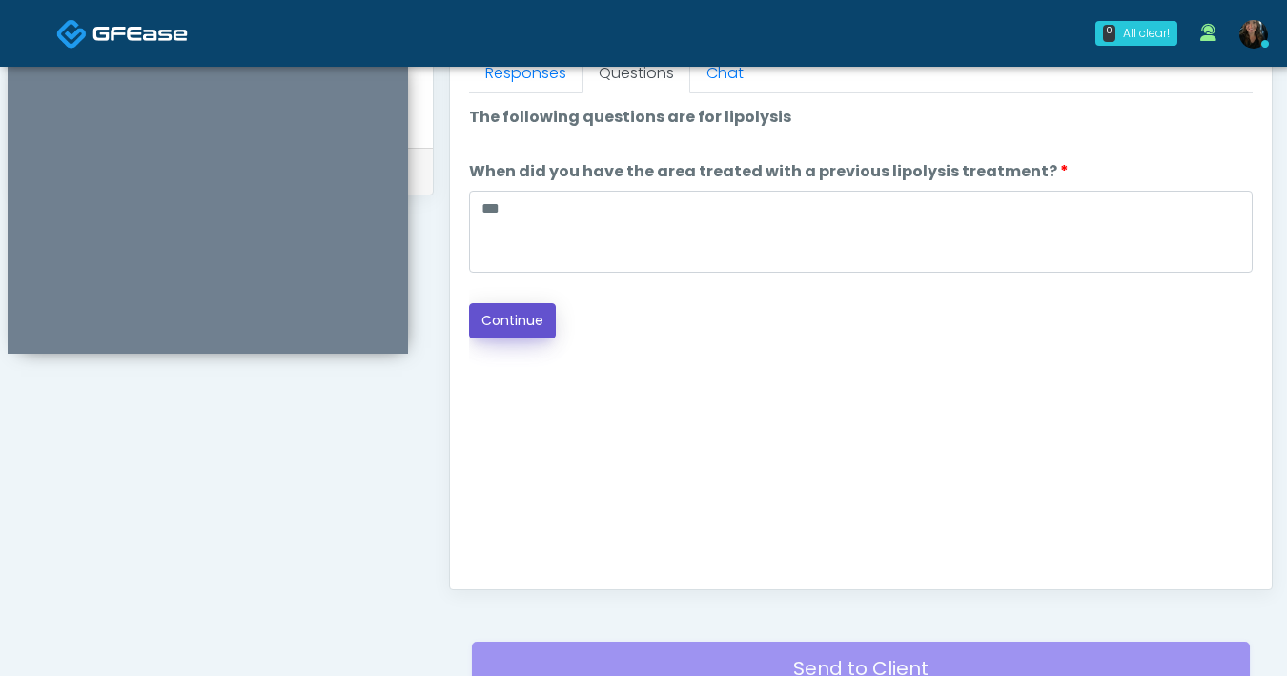
click at [502, 325] on button "Continue" at bounding box center [512, 320] width 87 height 35
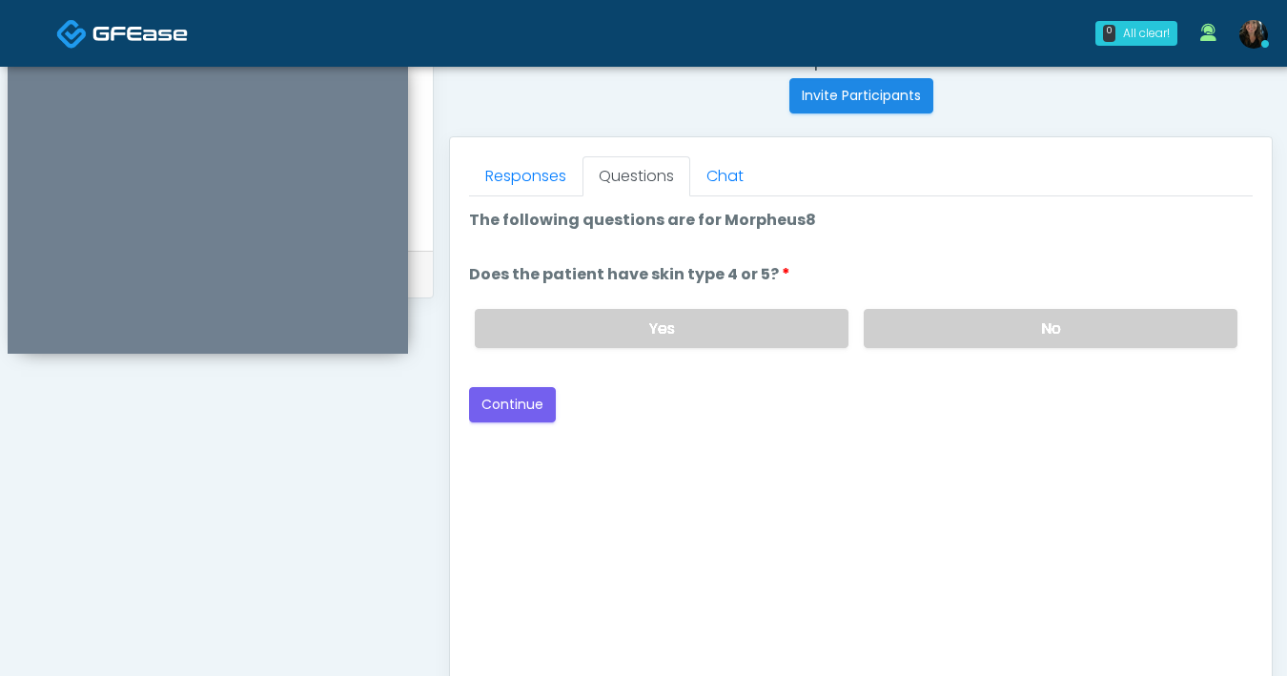
scroll to position [661, 0]
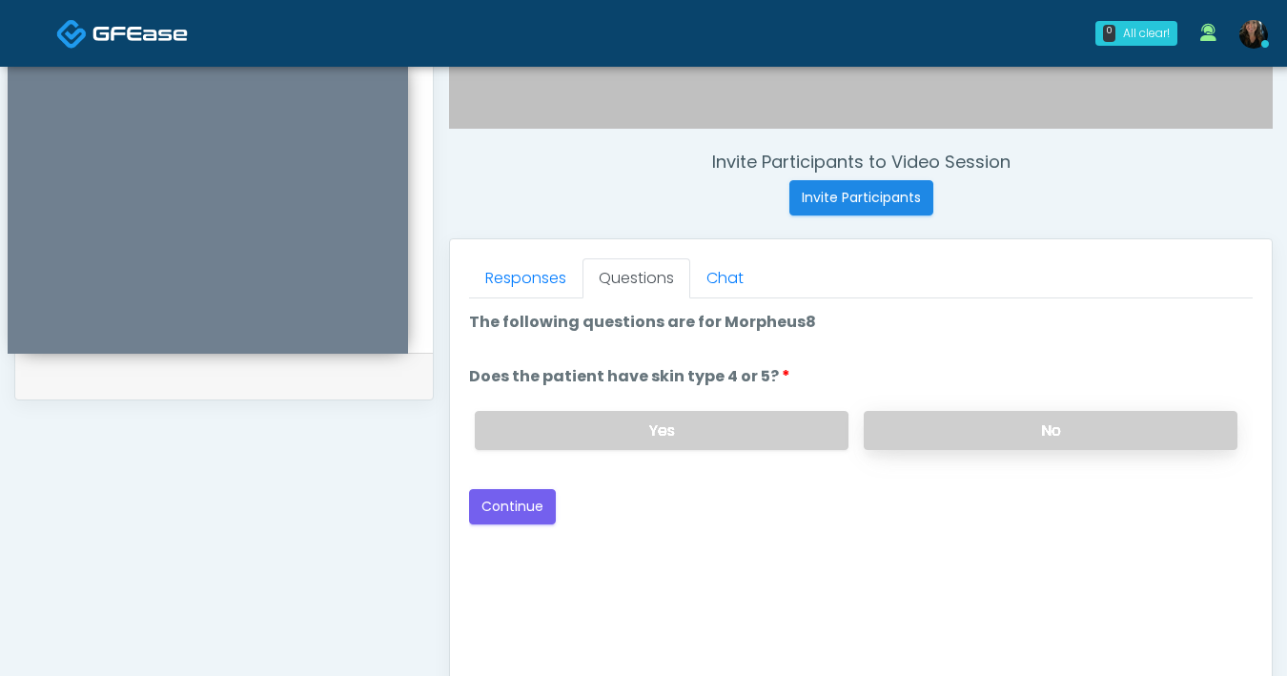
click at [987, 429] on label "No" at bounding box center [1051, 430] width 374 height 39
click at [520, 514] on button "Continue" at bounding box center [512, 506] width 87 height 35
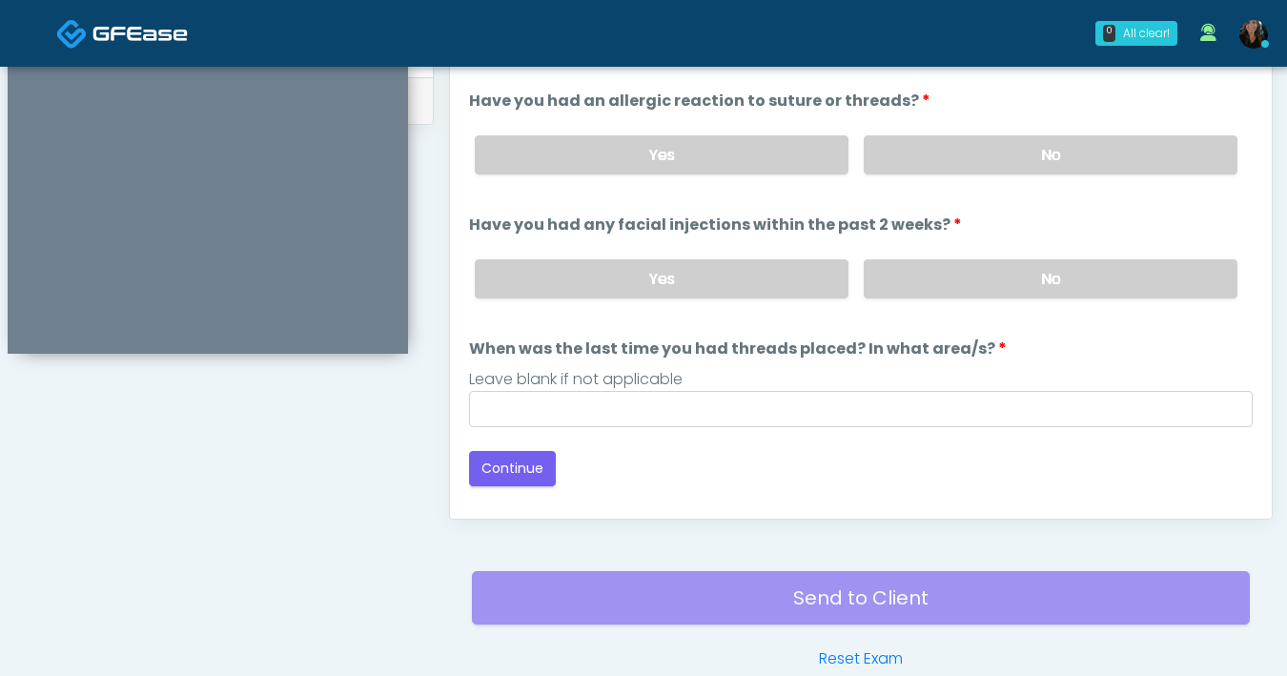
scroll to position [883, 0]
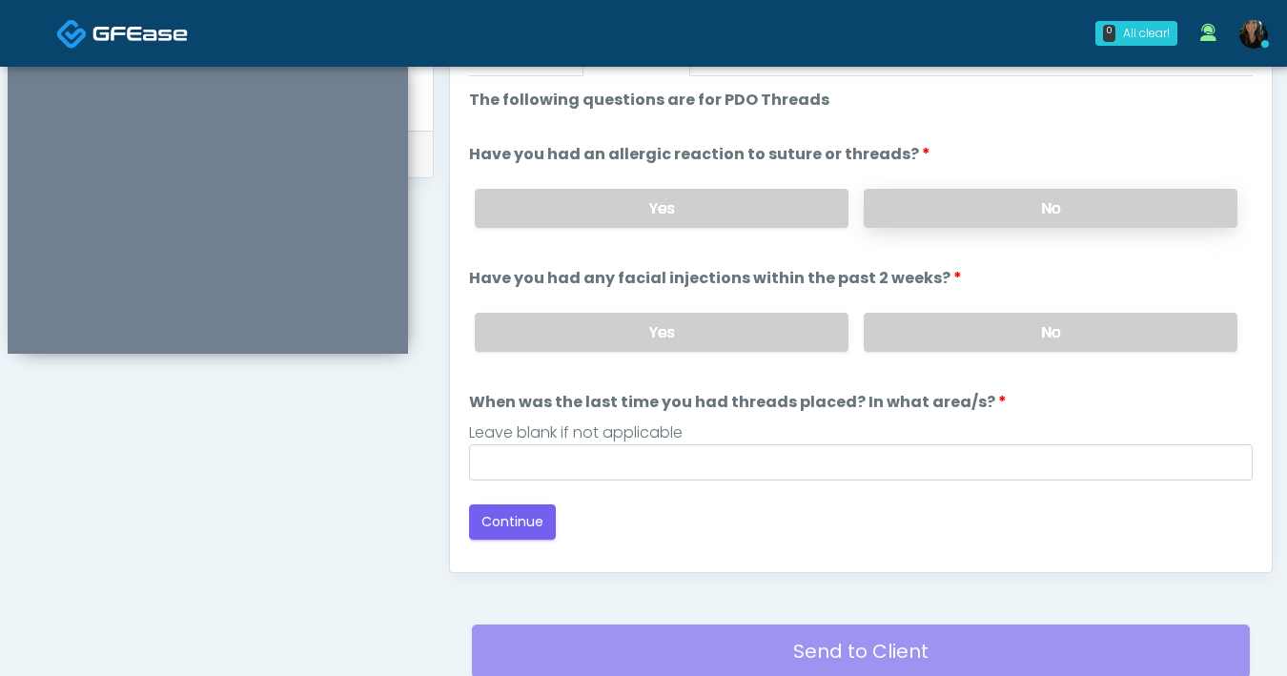
click at [1025, 206] on label "No" at bounding box center [1051, 208] width 374 height 39
click at [1032, 329] on label "No" at bounding box center [1051, 332] width 374 height 39
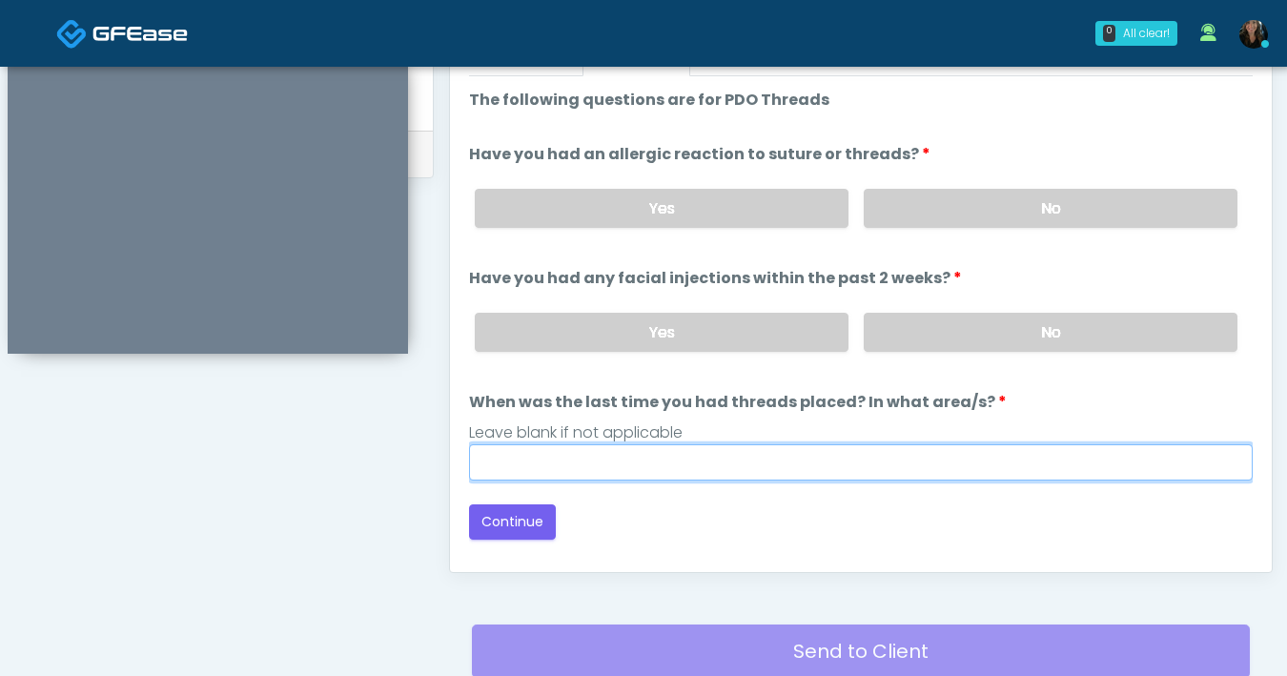
click at [817, 470] on input "When was the last time you had threads placed? In what area/s?" at bounding box center [861, 462] width 784 height 36
type input "***"
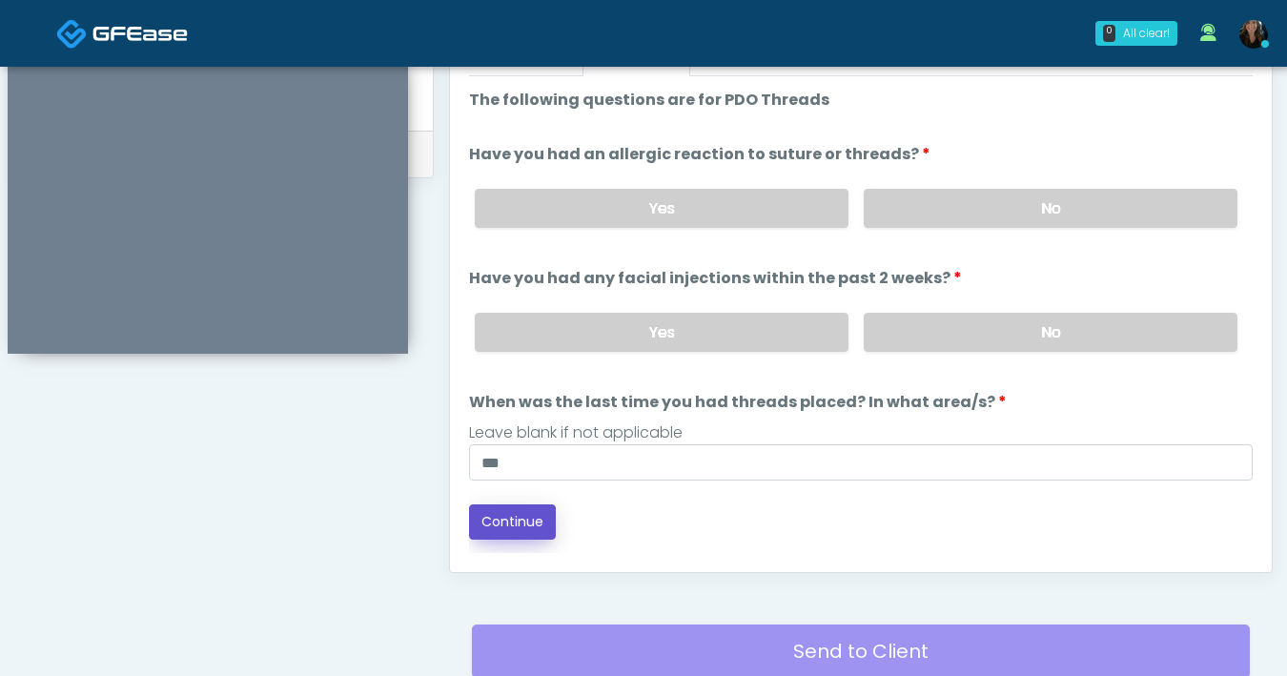
click at [486, 517] on button "Continue" at bounding box center [512, 521] width 87 height 35
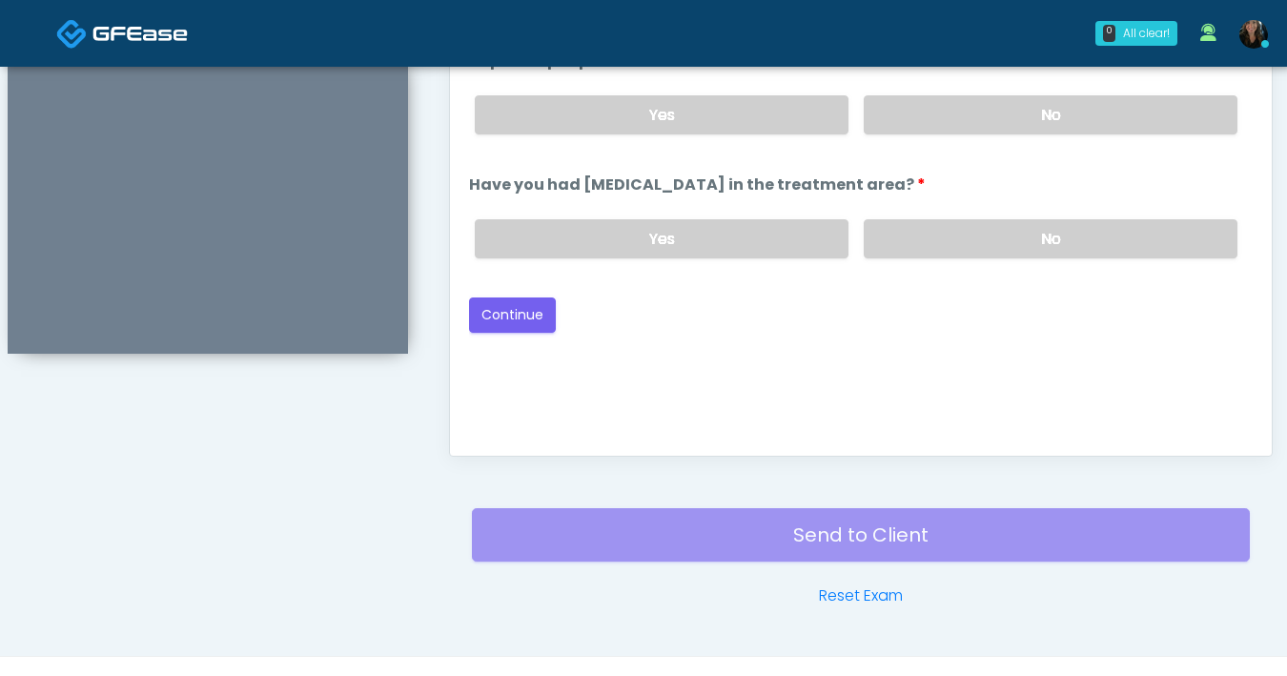
scroll to position [996, 0]
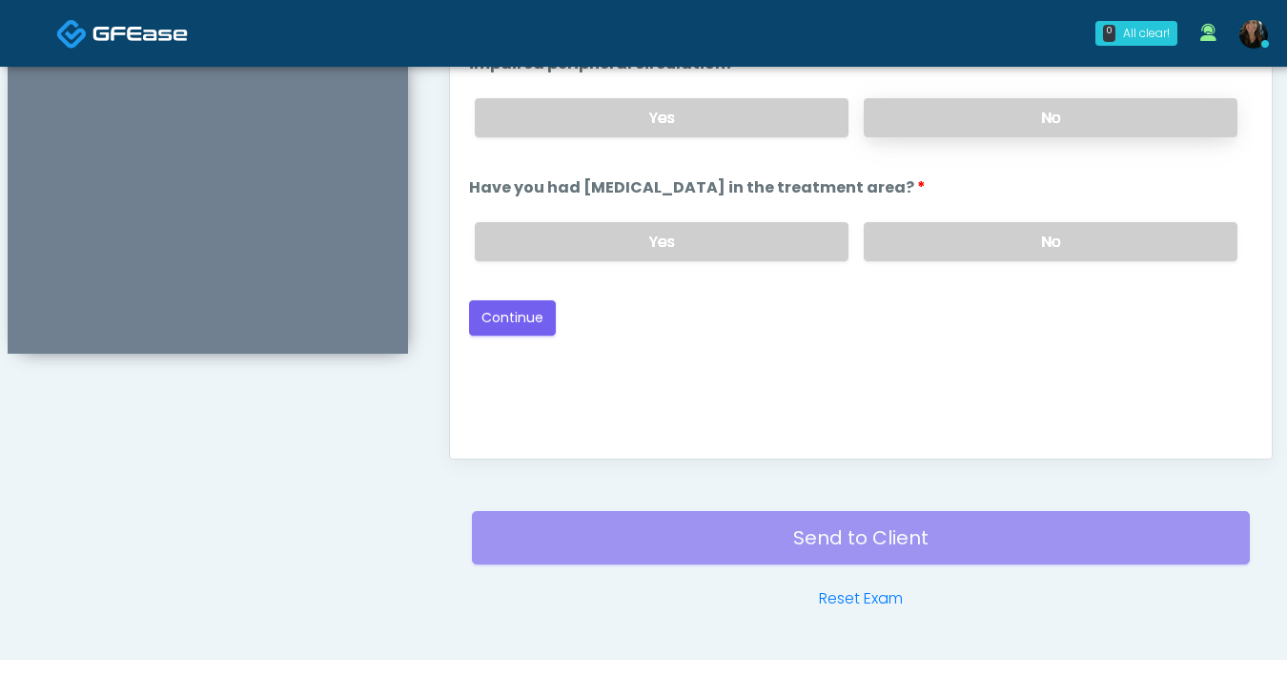
click at [1072, 117] on label "No" at bounding box center [1051, 117] width 374 height 39
click at [1055, 232] on label "No" at bounding box center [1051, 241] width 374 height 39
click at [493, 325] on button "Continue" at bounding box center [512, 317] width 87 height 35
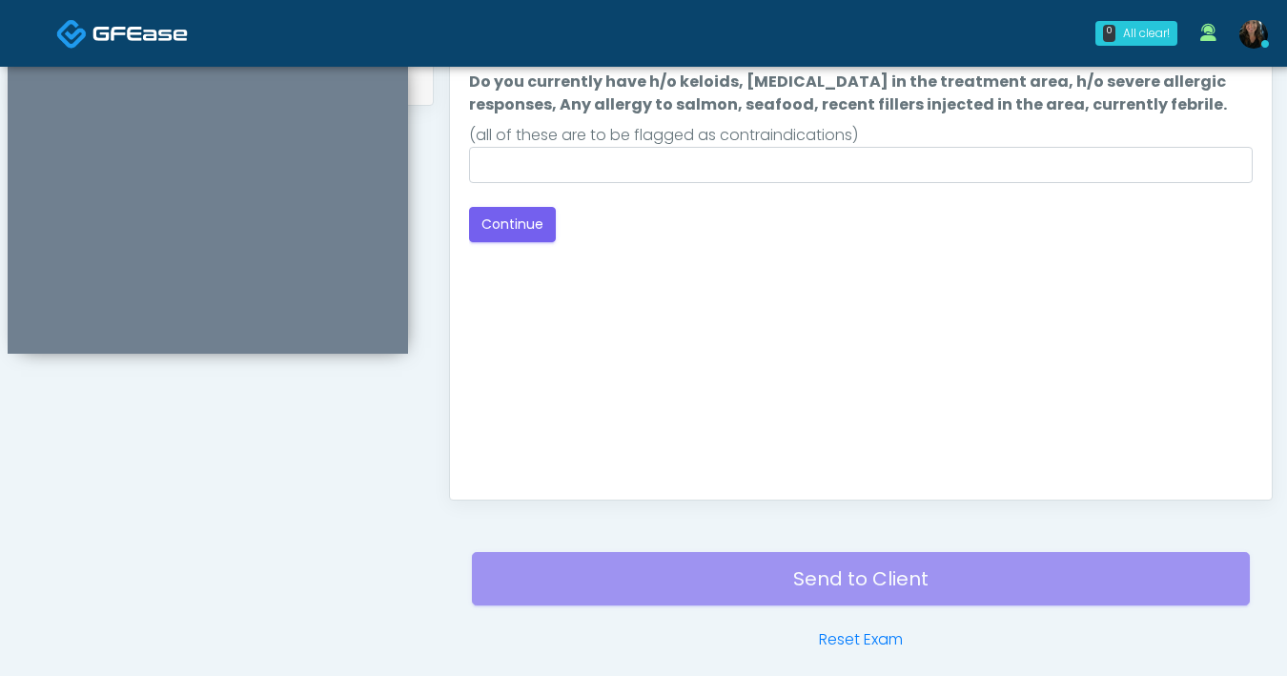
scroll to position [877, 0]
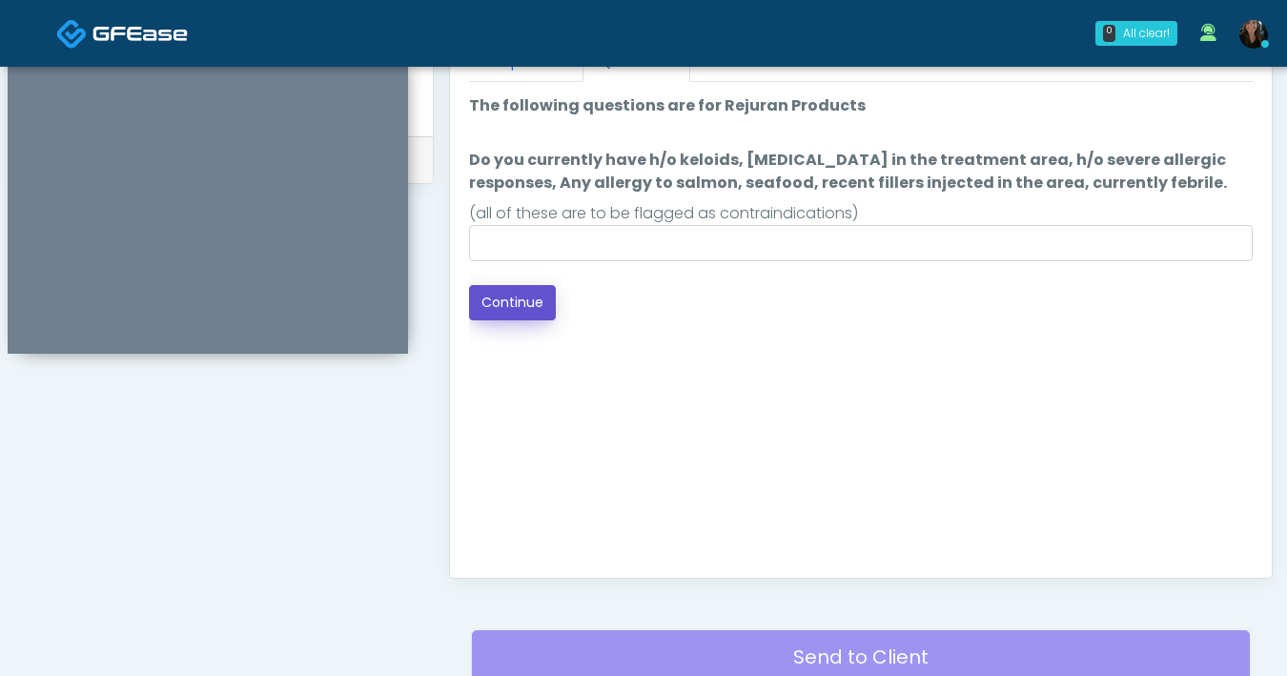
click at [529, 302] on button "Continue" at bounding box center [512, 302] width 87 height 35
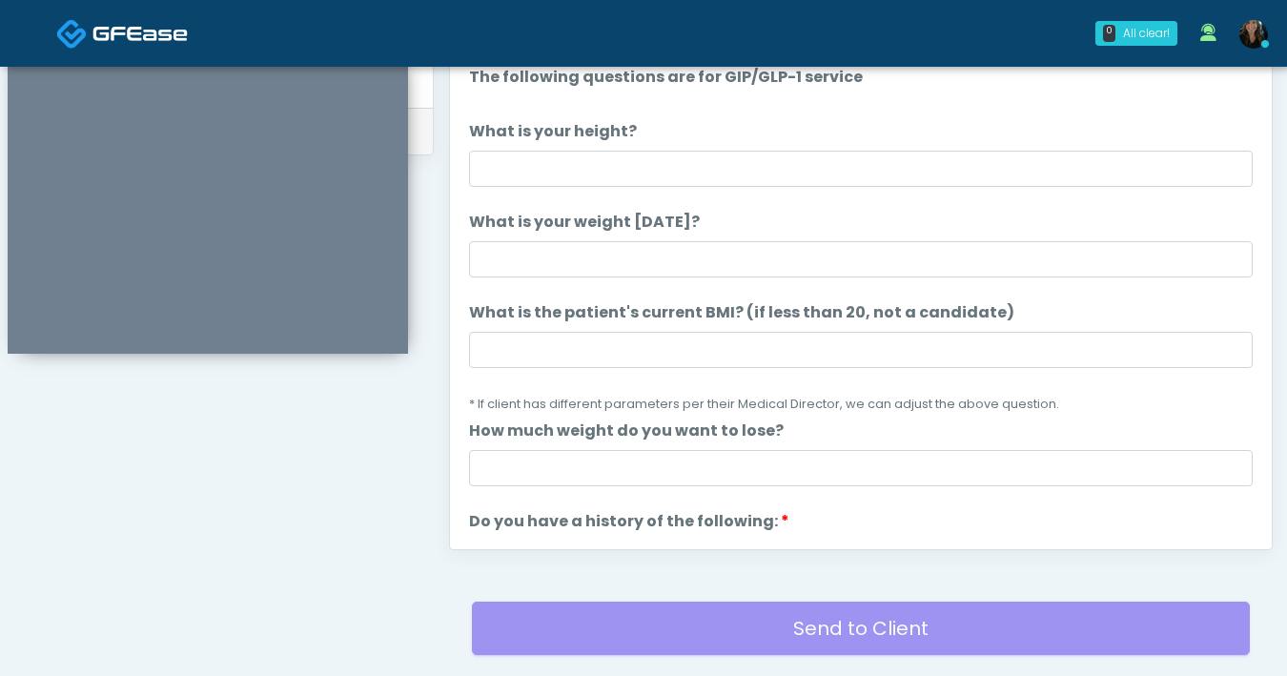
scroll to position [657, 0]
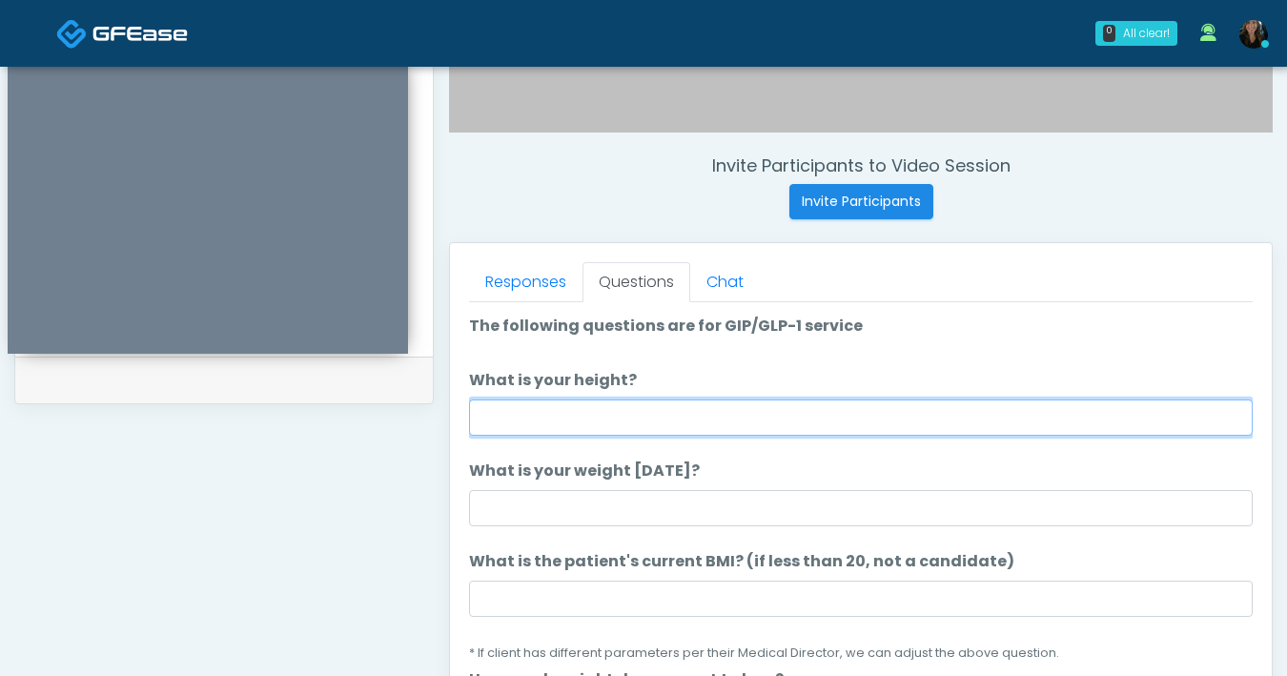
click at [643, 418] on input "What is your height?" at bounding box center [861, 417] width 784 height 36
click at [744, 418] on input "***" at bounding box center [861, 417] width 784 height 36
type input "*"
type input "****"
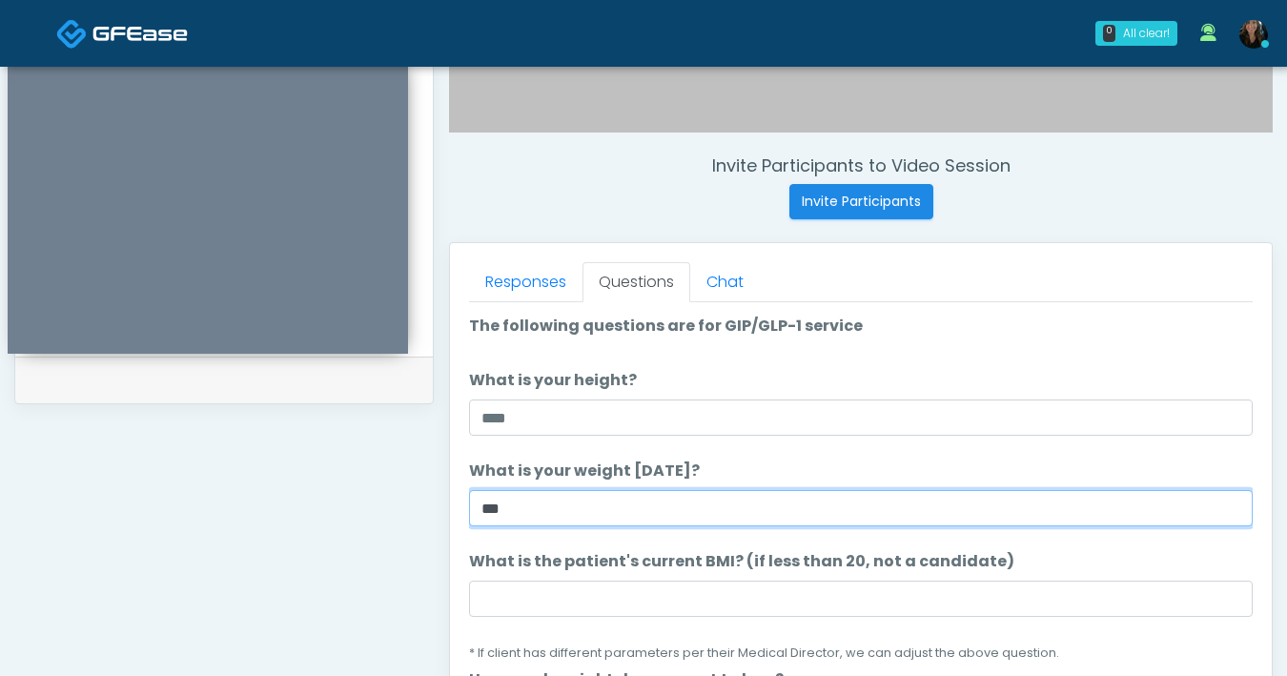
type input "***"
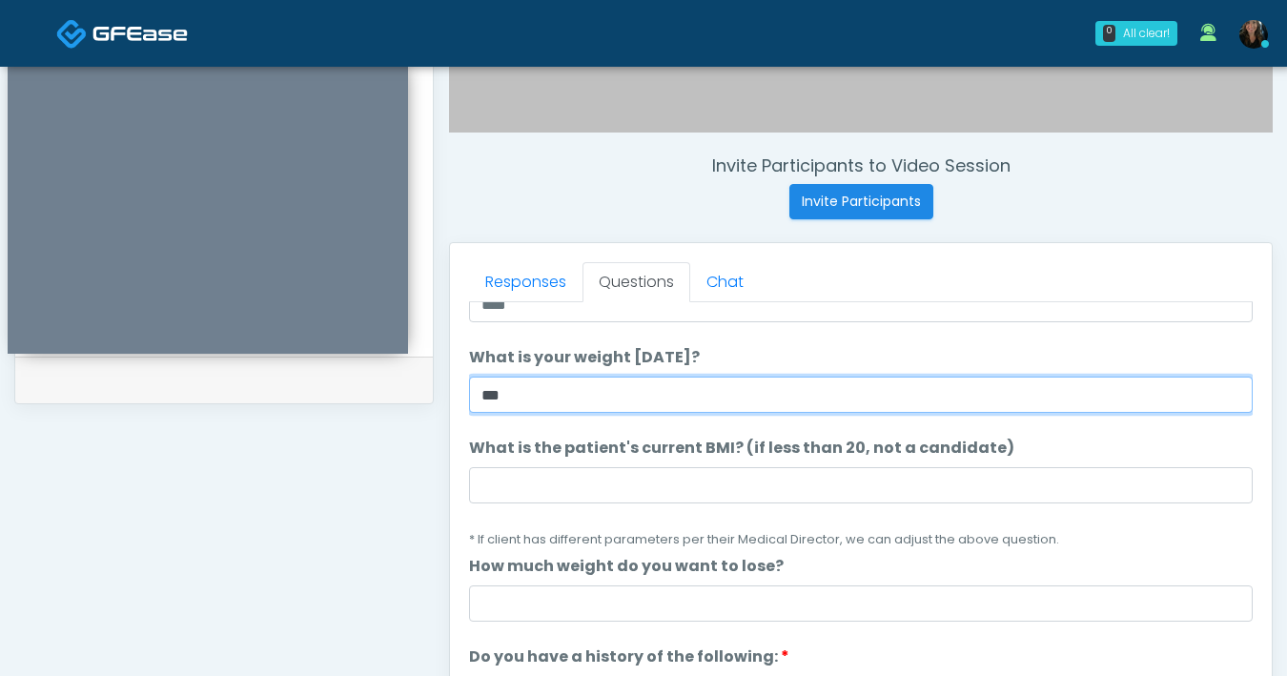
scroll to position [113, 0]
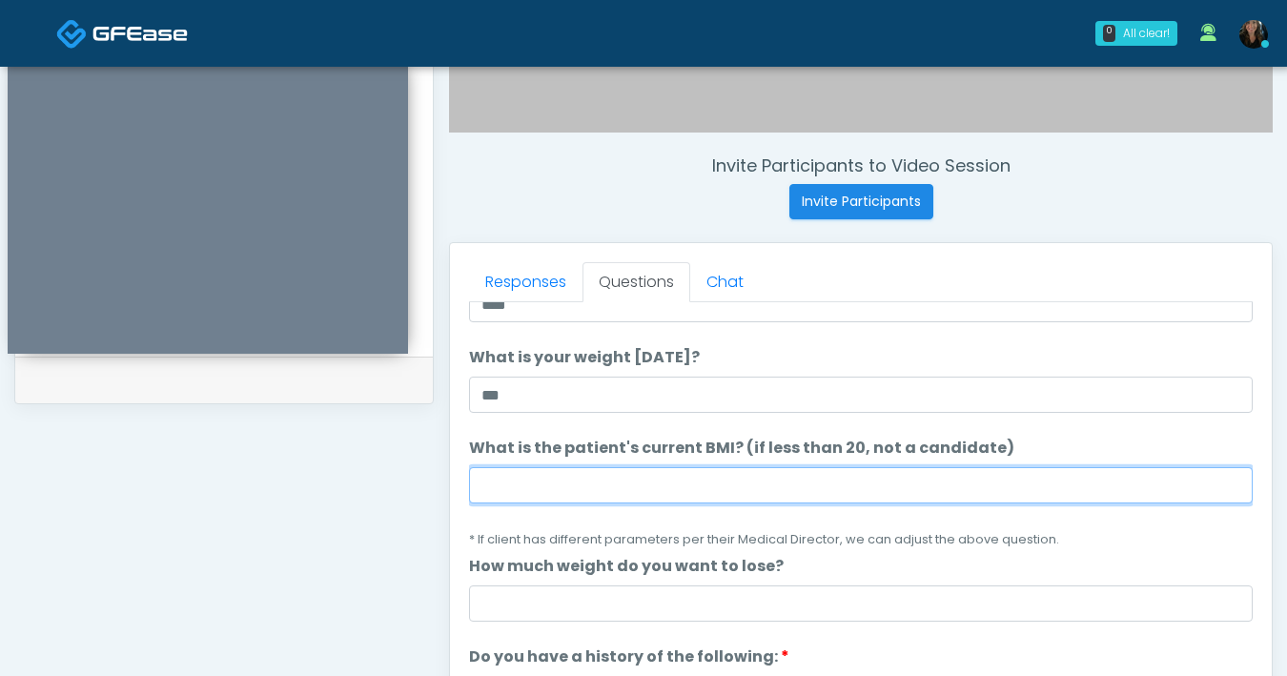
click at [684, 494] on input "What is the patient's current BMI? (if less than 20, not a candidate)" at bounding box center [861, 485] width 784 height 36
type input "**"
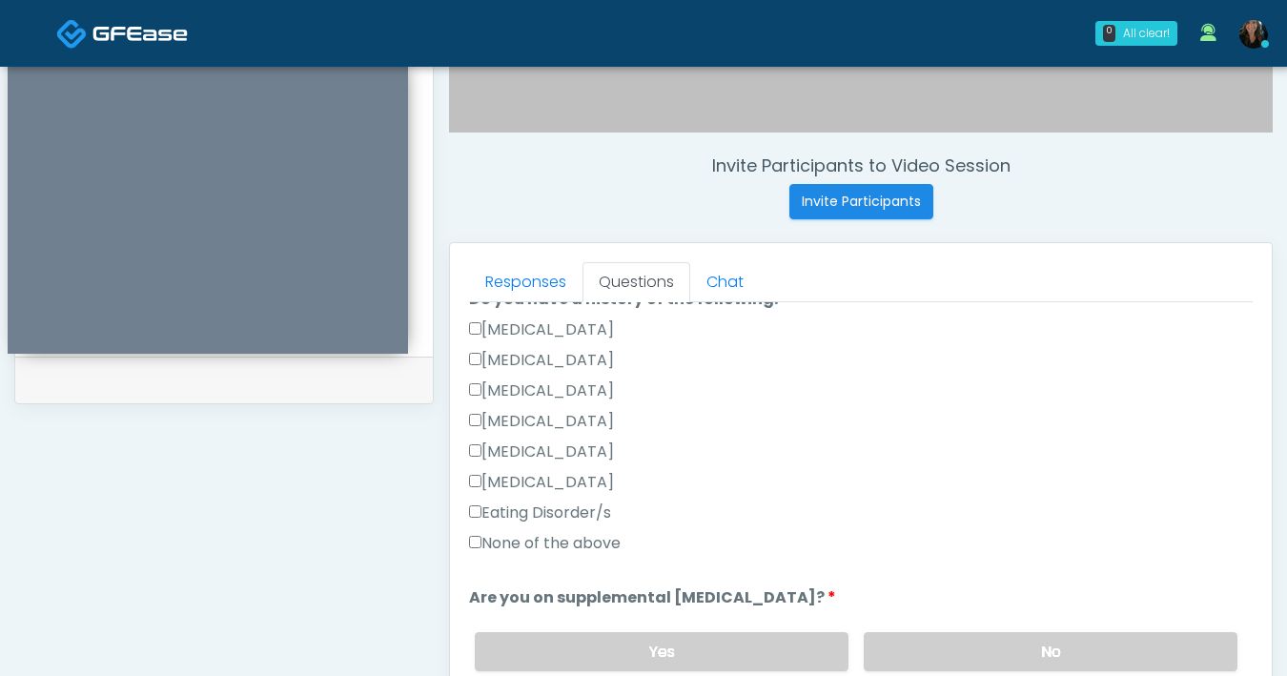
scroll to position [475, 0]
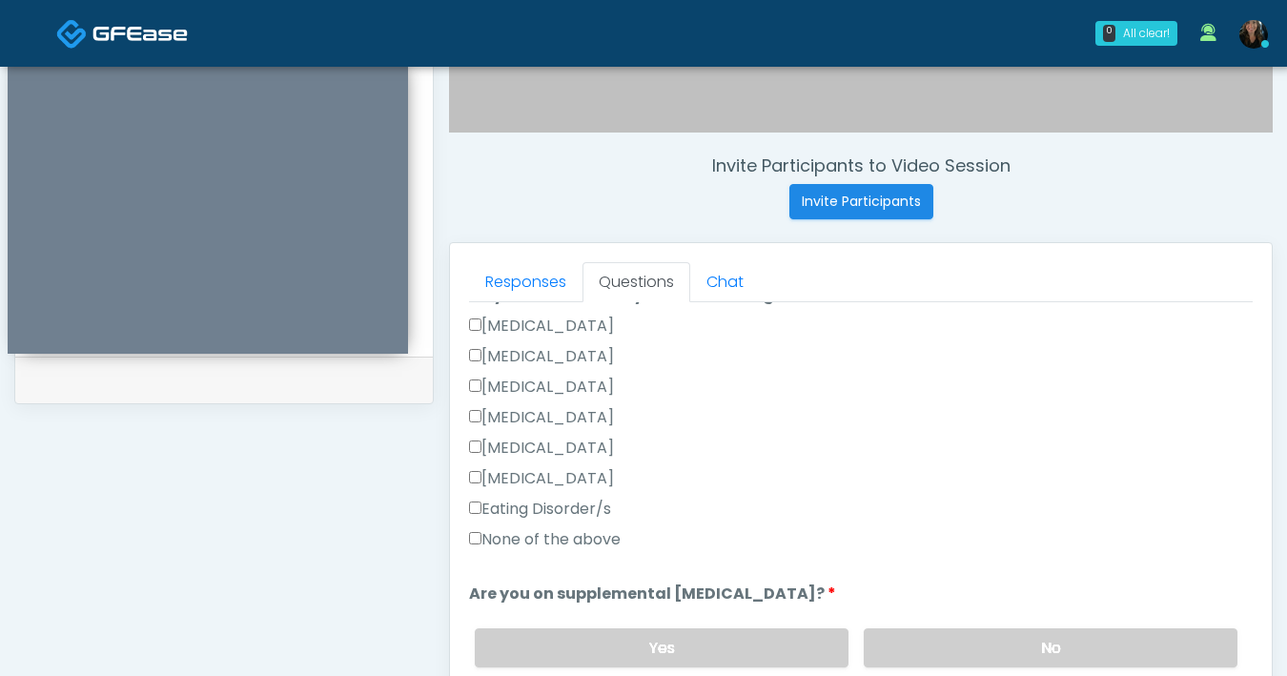
type input "*"
click at [473, 529] on label "None of the above" at bounding box center [545, 539] width 152 height 23
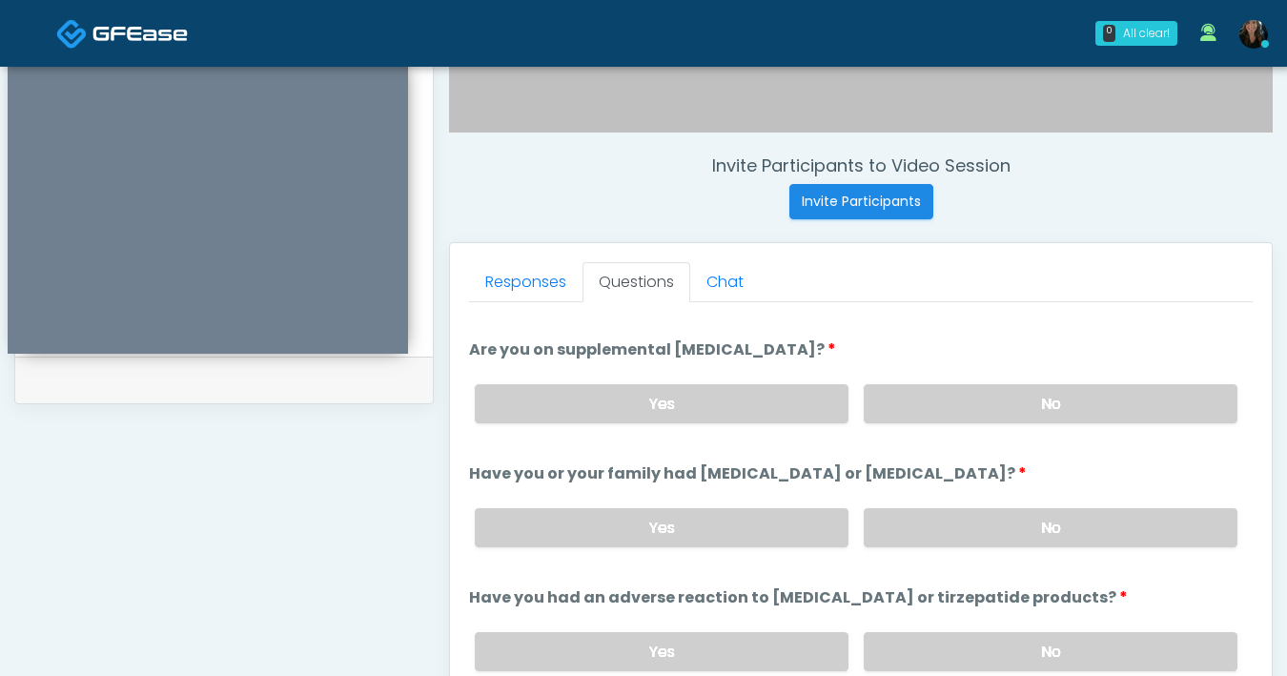
scroll to position [721, 0]
click at [963, 413] on label "No" at bounding box center [1051, 401] width 374 height 39
click at [1001, 512] on label "No" at bounding box center [1051, 525] width 374 height 39
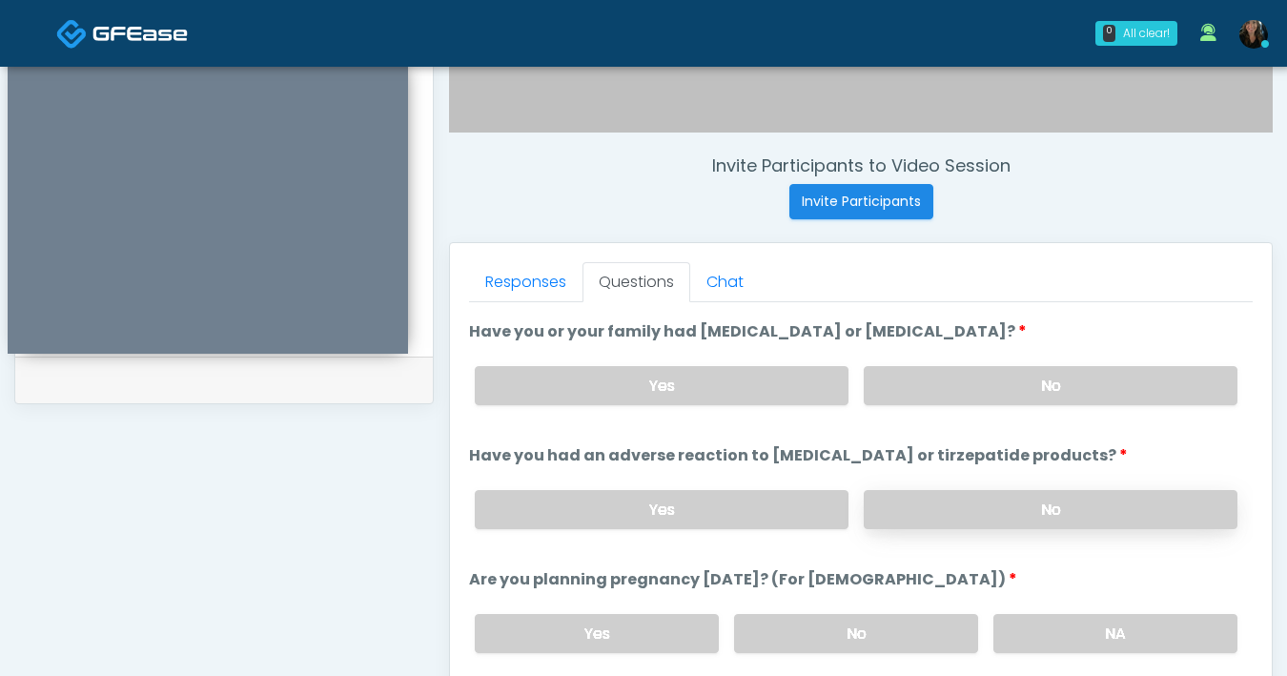
scroll to position [931, 0]
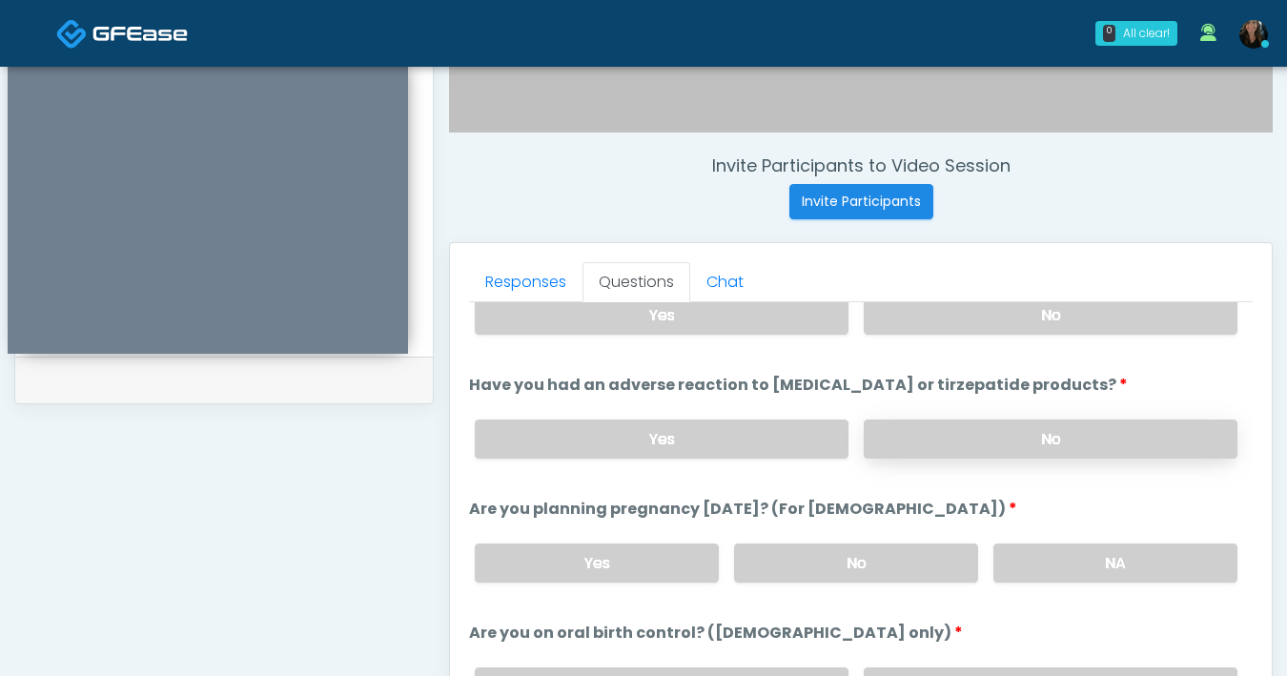
drag, startPoint x: 946, startPoint y: 437, endPoint x: 1020, endPoint y: 432, distance: 74.5
click at [946, 437] on label "No" at bounding box center [1051, 438] width 374 height 39
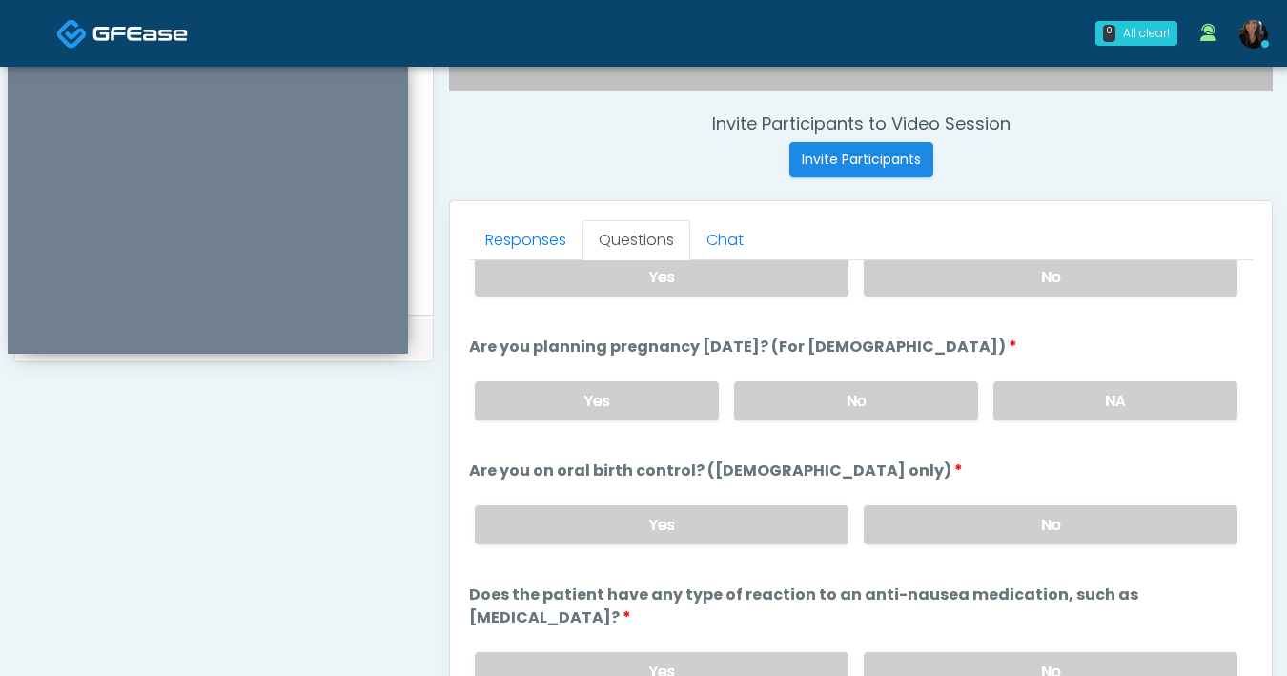
scroll to position [700, 0]
click at [968, 651] on label "No" at bounding box center [1051, 670] width 374 height 39
click at [864, 408] on label "No" at bounding box center [856, 399] width 244 height 39
click at [993, 519] on label "No" at bounding box center [1051, 523] width 374 height 39
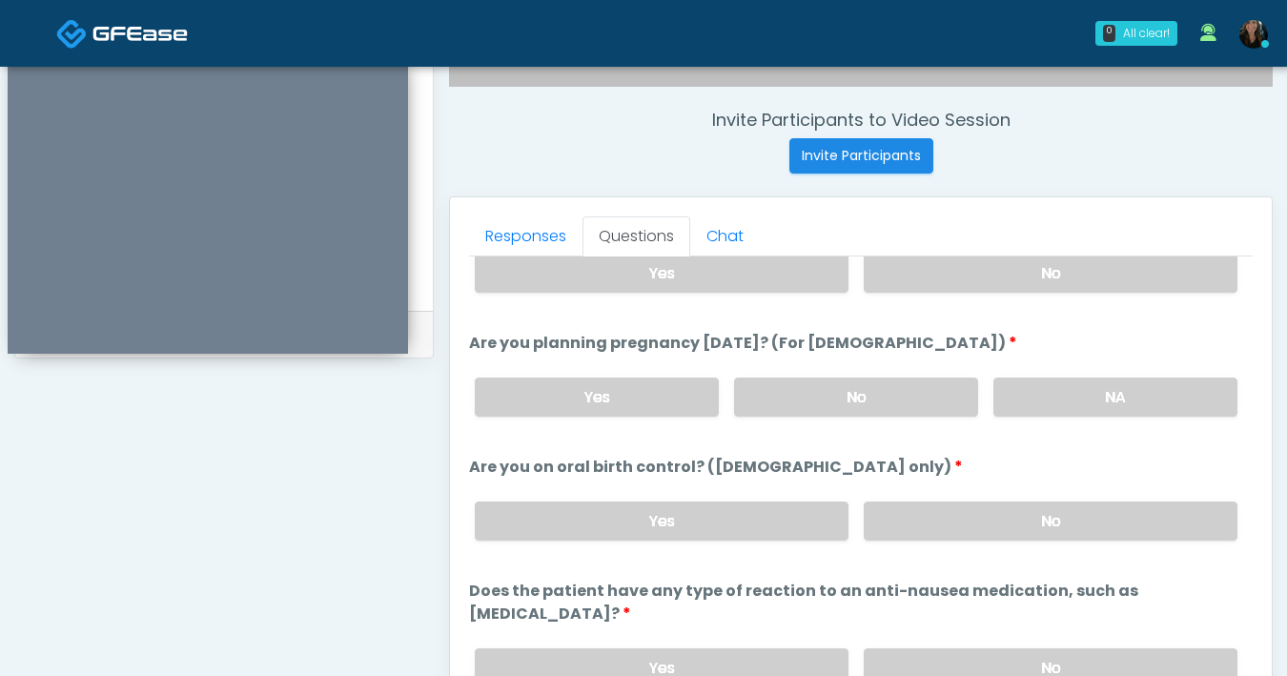
scroll to position [933, 0]
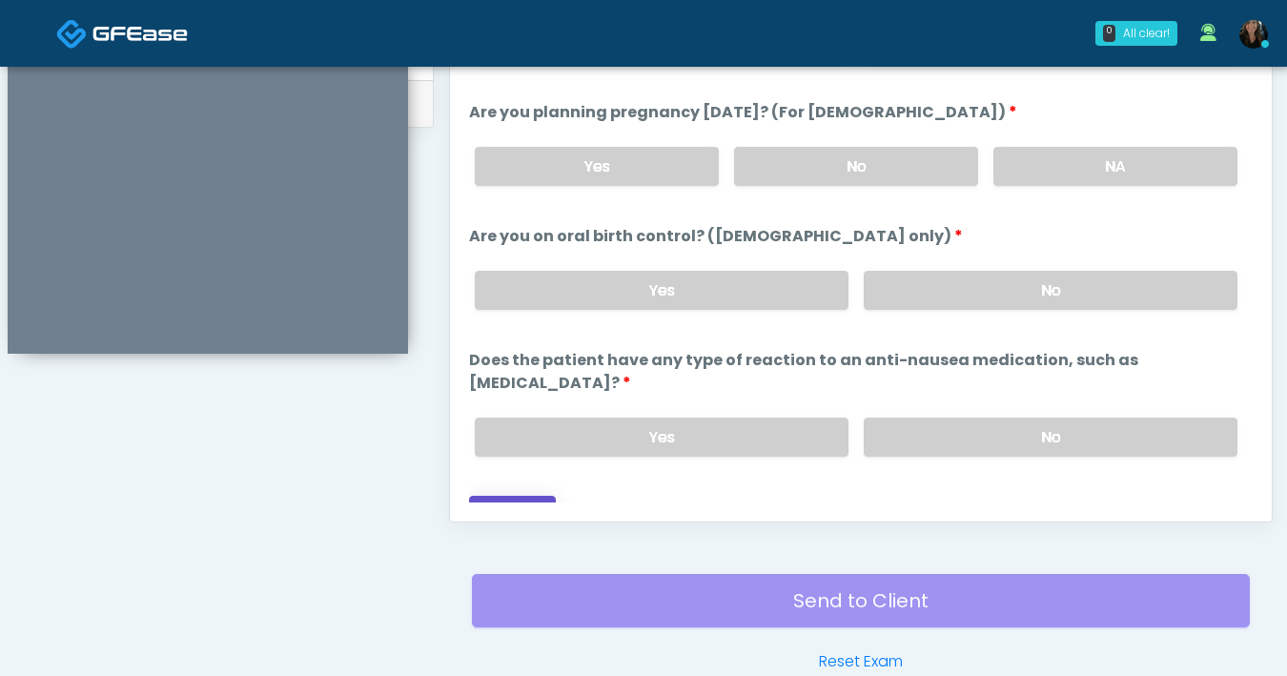
click at [534, 499] on button "Continue" at bounding box center [512, 513] width 87 height 35
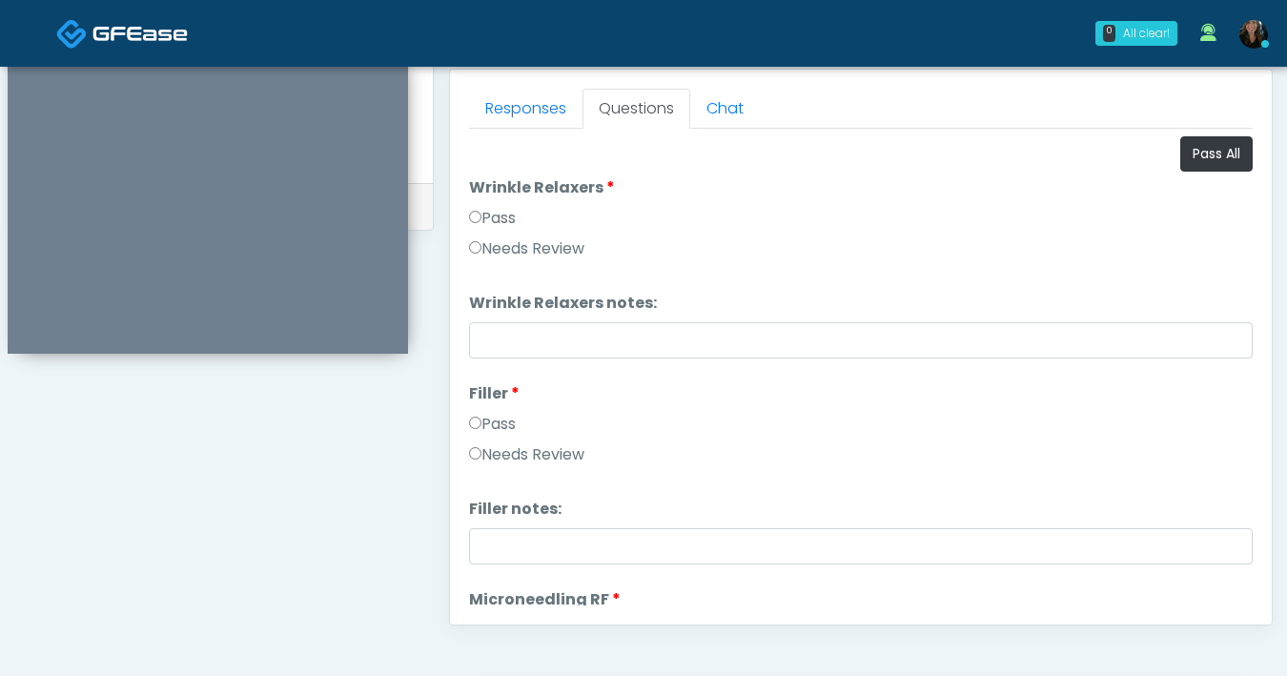
scroll to position [791, 0]
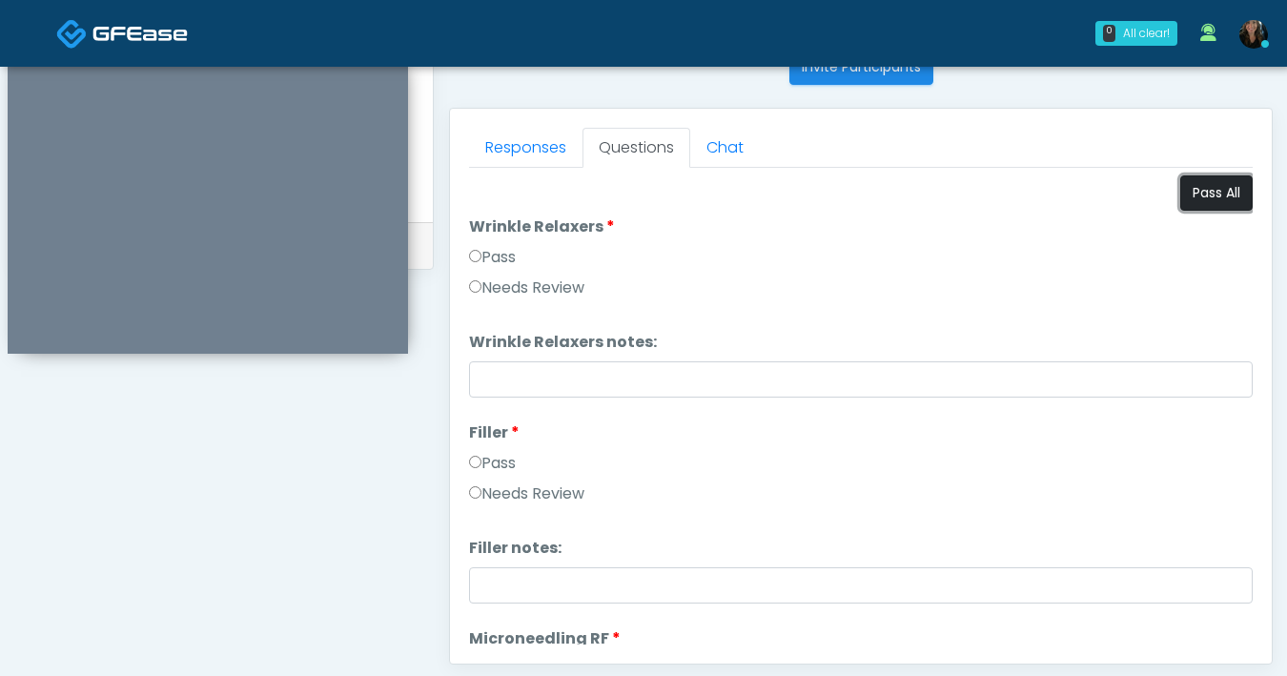
click at [1203, 201] on button "Pass All" at bounding box center [1216, 192] width 72 height 35
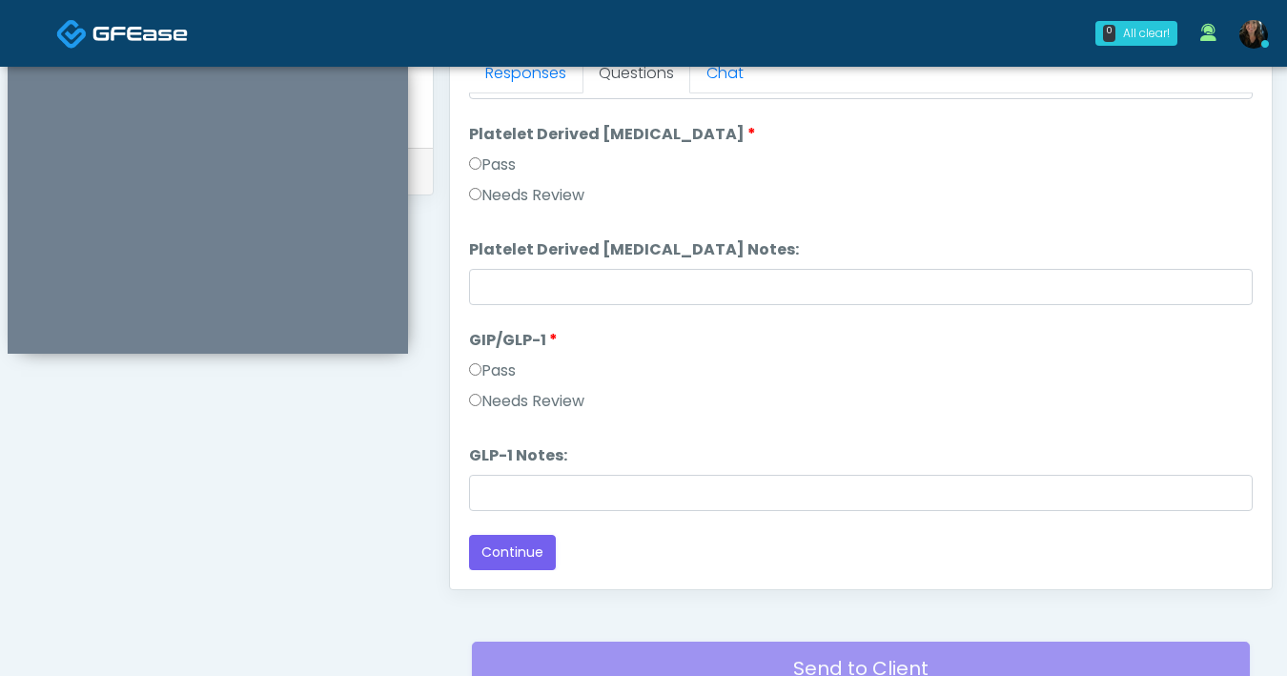
scroll to position [1035, 0]
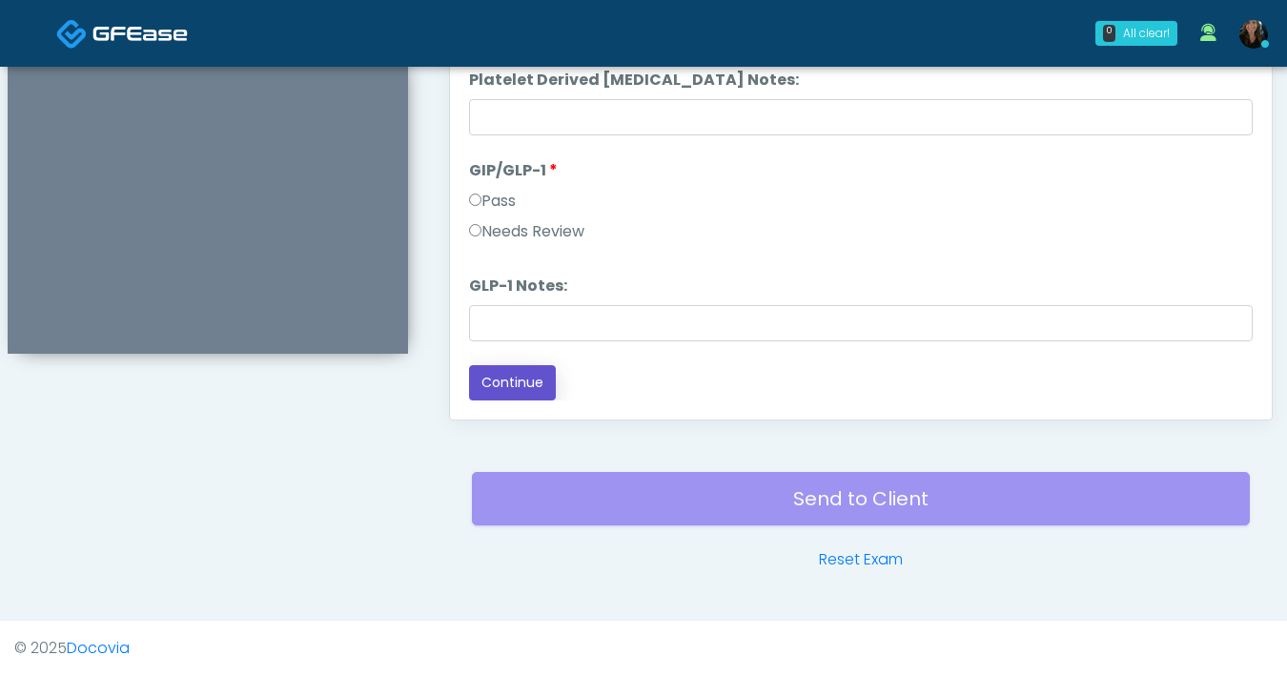
click at [499, 384] on button "Continue" at bounding box center [512, 382] width 87 height 35
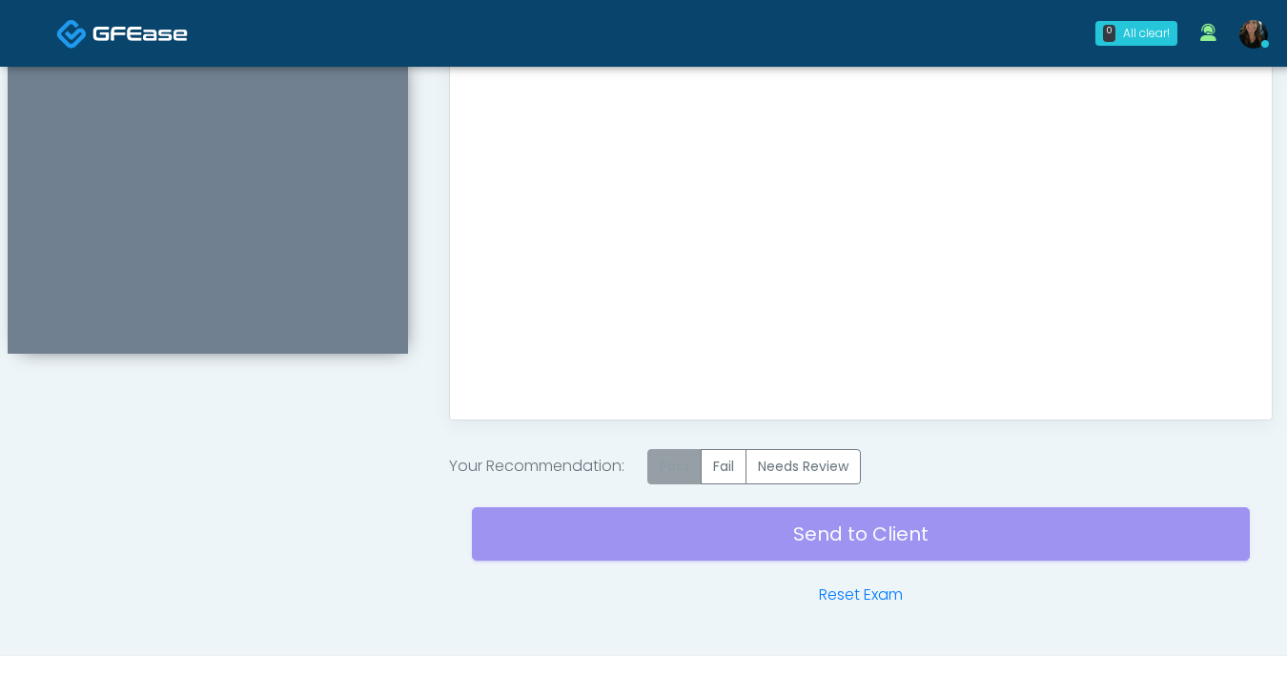
click at [677, 483] on label "Pass" at bounding box center [674, 466] width 54 height 35
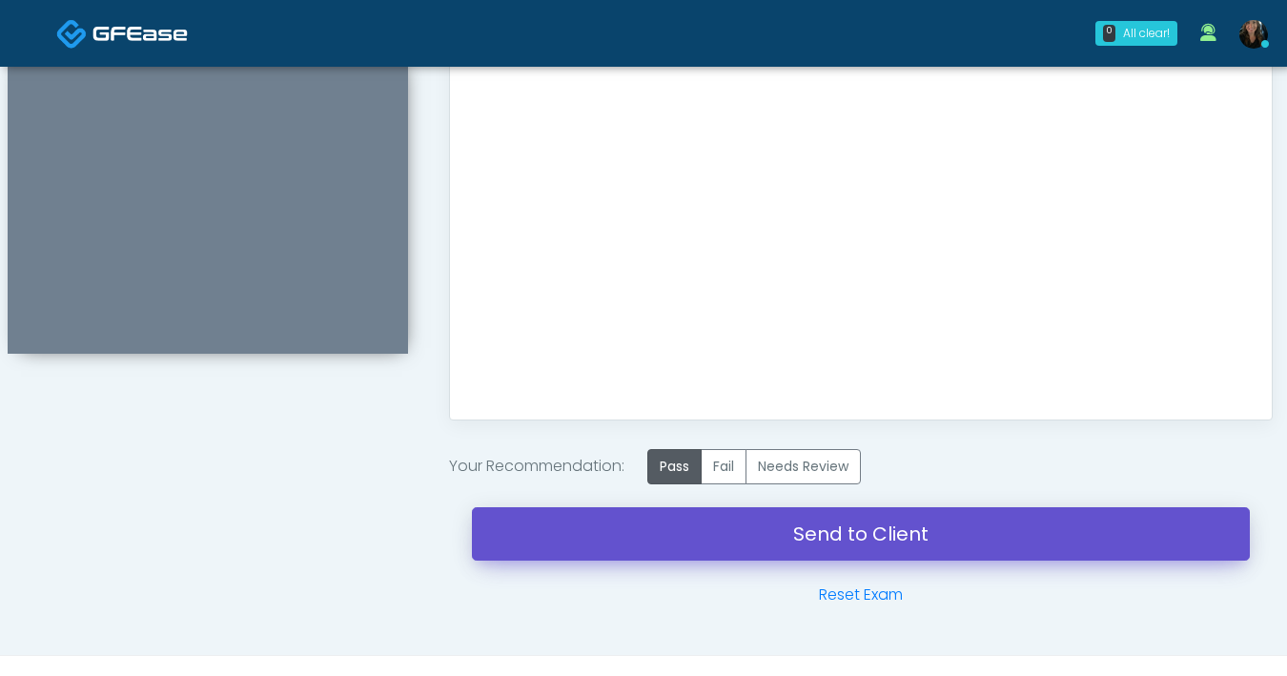
click at [827, 540] on link "Send to Client" at bounding box center [861, 533] width 778 height 53
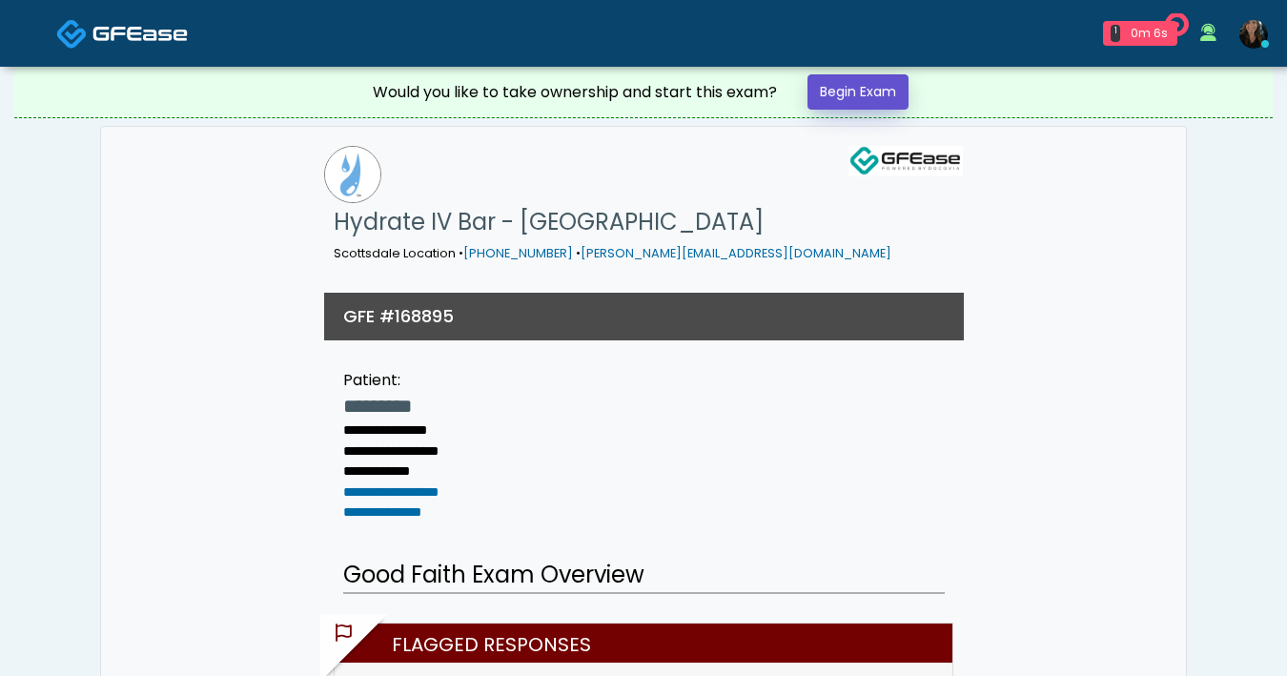
click at [886, 100] on link "Begin Exam" at bounding box center [857, 91] width 101 height 35
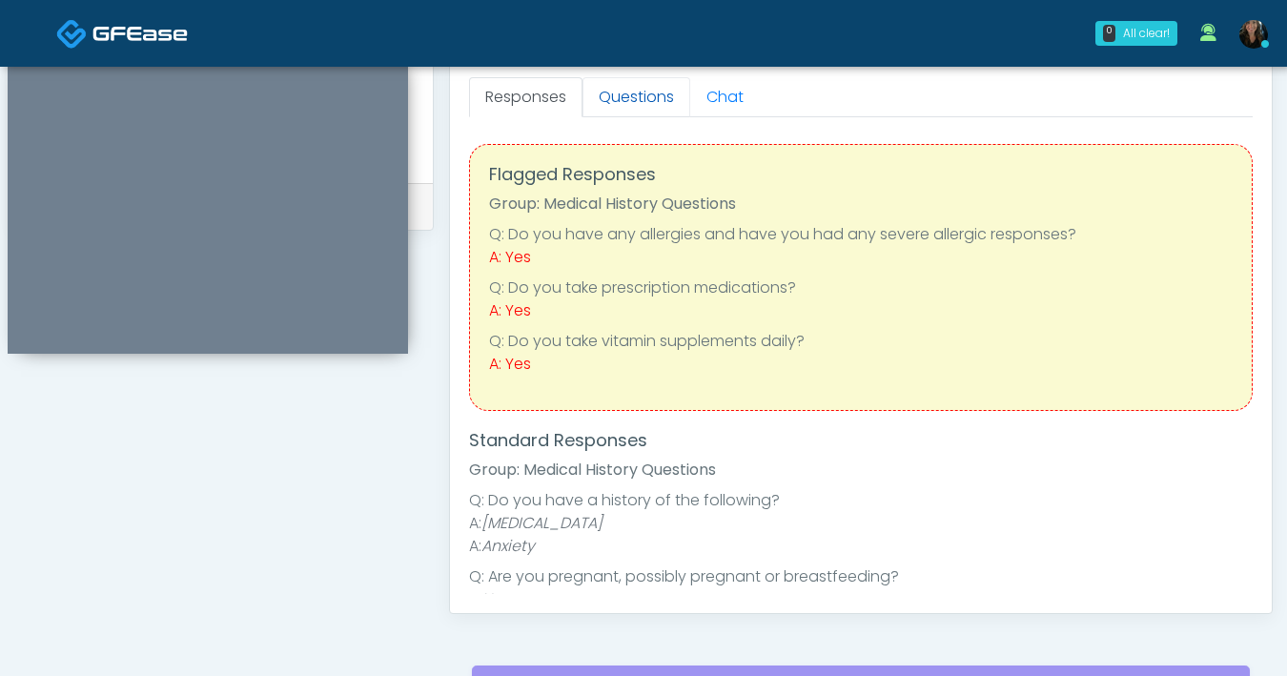
click at [625, 108] on link "Questions" at bounding box center [636, 97] width 108 height 40
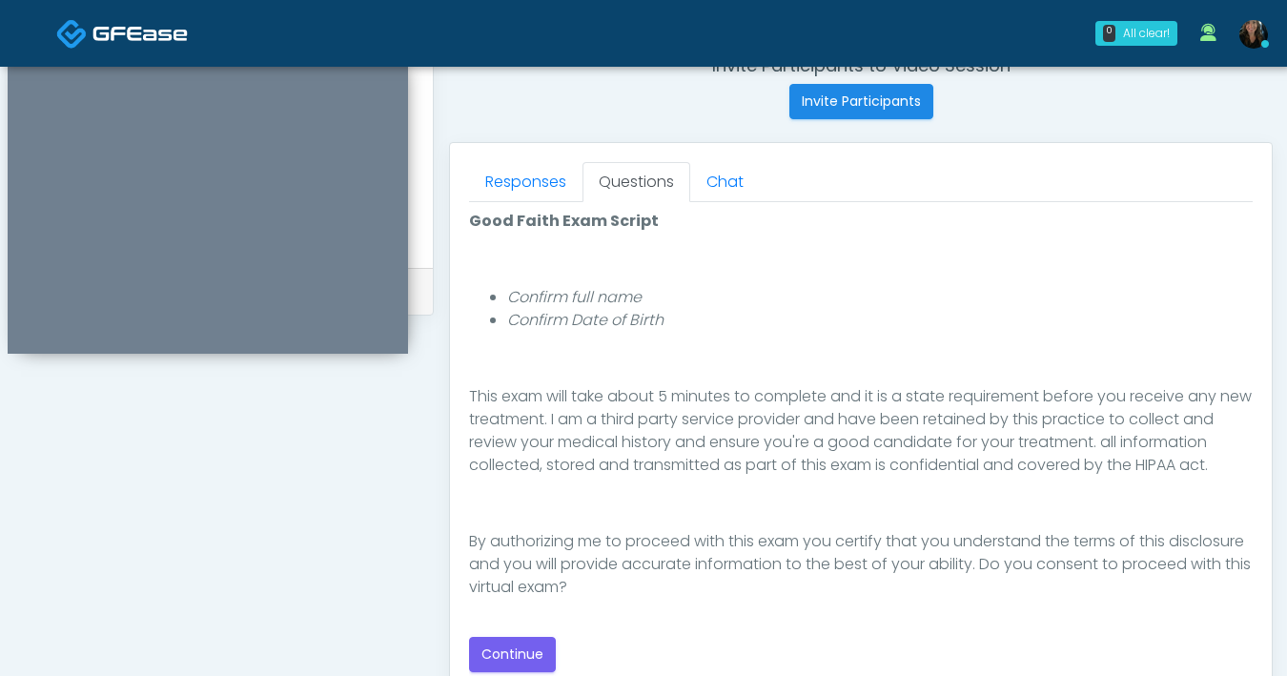
scroll to position [221, 0]
click at [513, 655] on button "Continue" at bounding box center [512, 654] width 87 height 35
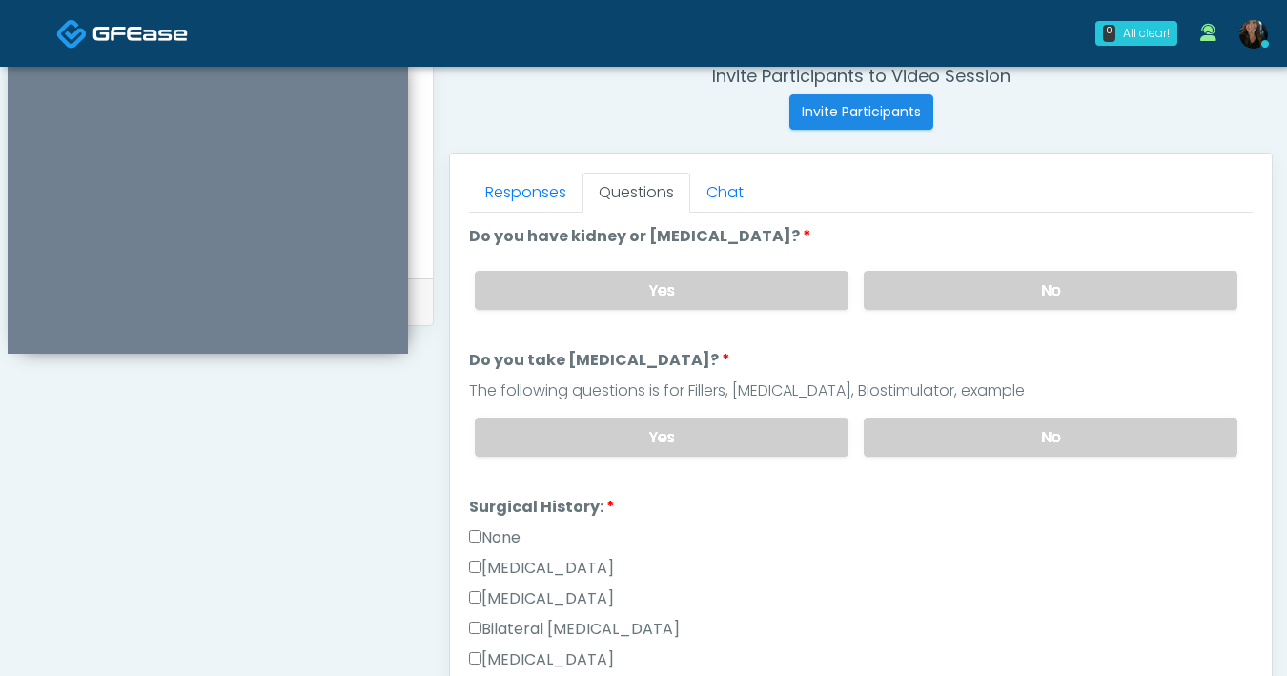
scroll to position [745, 0]
click at [941, 304] on label "No" at bounding box center [1051, 291] width 374 height 39
click at [984, 454] on label "No" at bounding box center [1051, 437] width 374 height 39
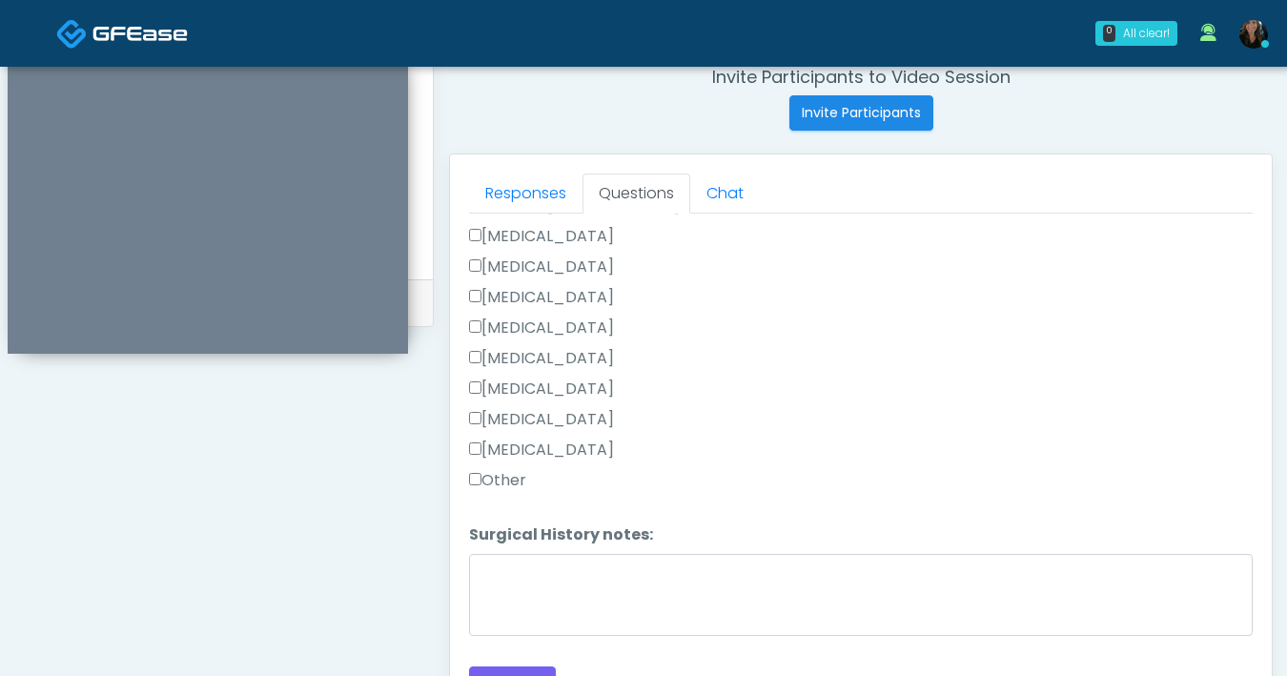
scroll to position [433, 0]
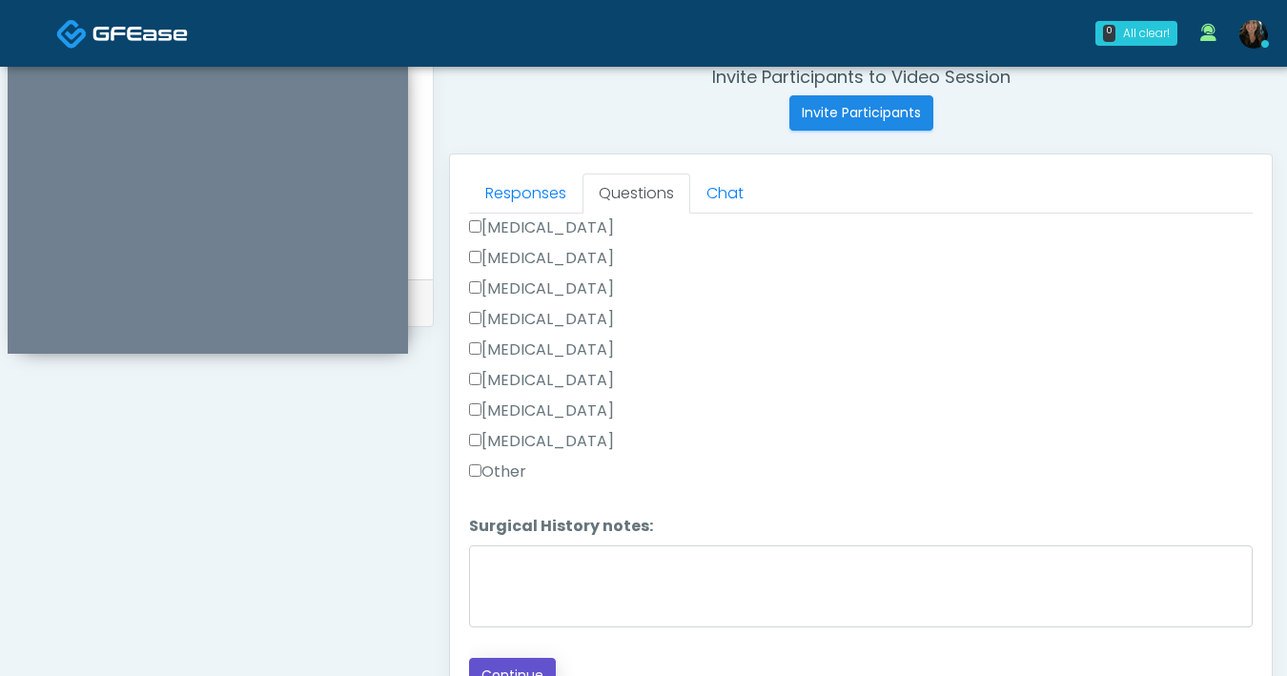
click at [525, 671] on button "Continue" at bounding box center [512, 675] width 87 height 35
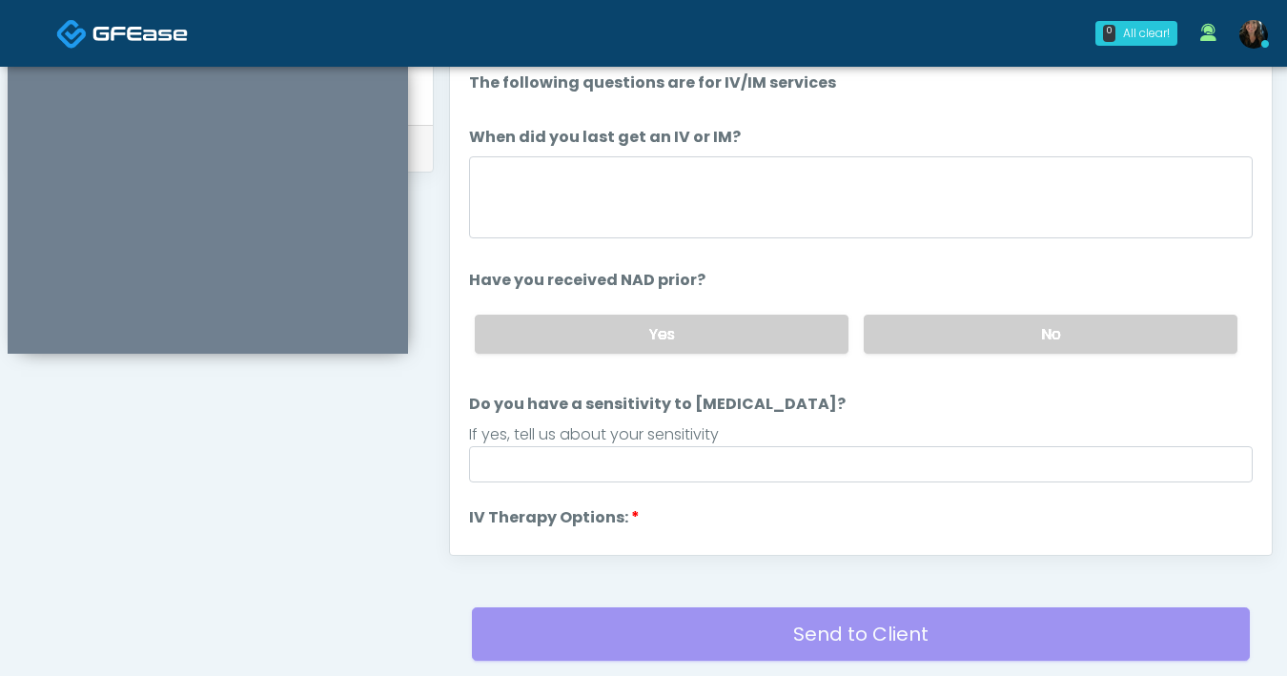
scroll to position [784, 0]
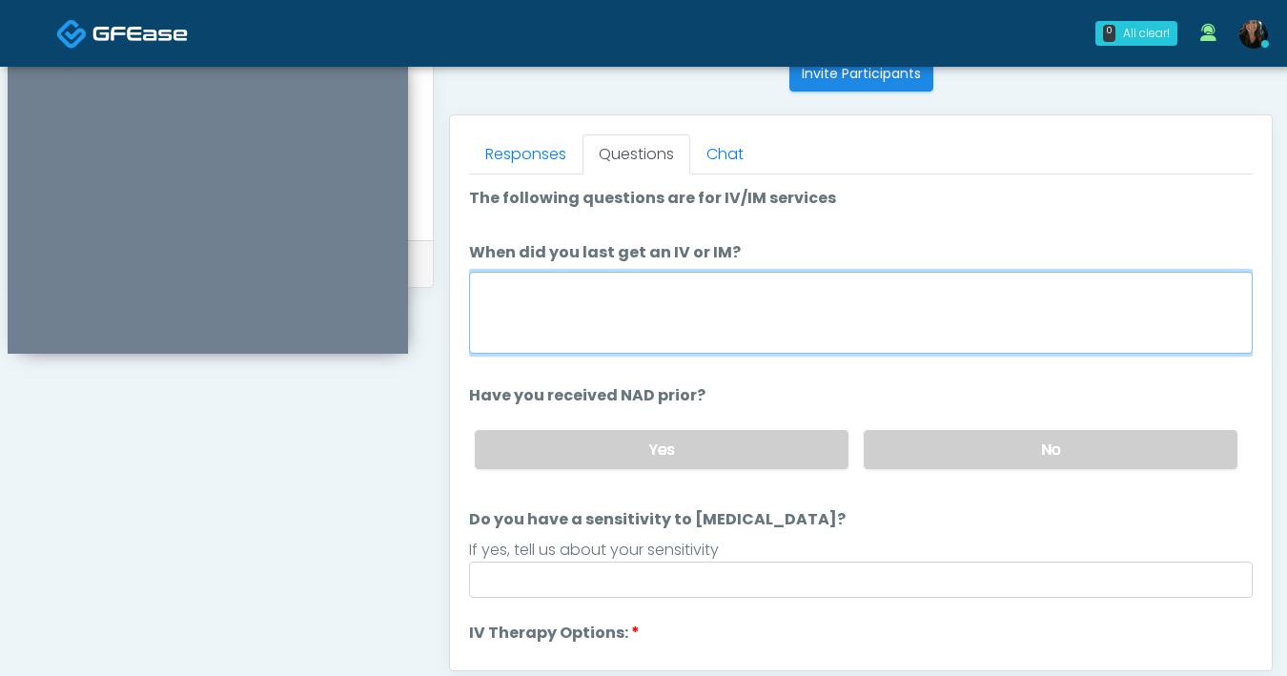
click at [743, 319] on textarea "When did you last get an IV or IM?" at bounding box center [861, 313] width 784 height 82
type textarea "**********"
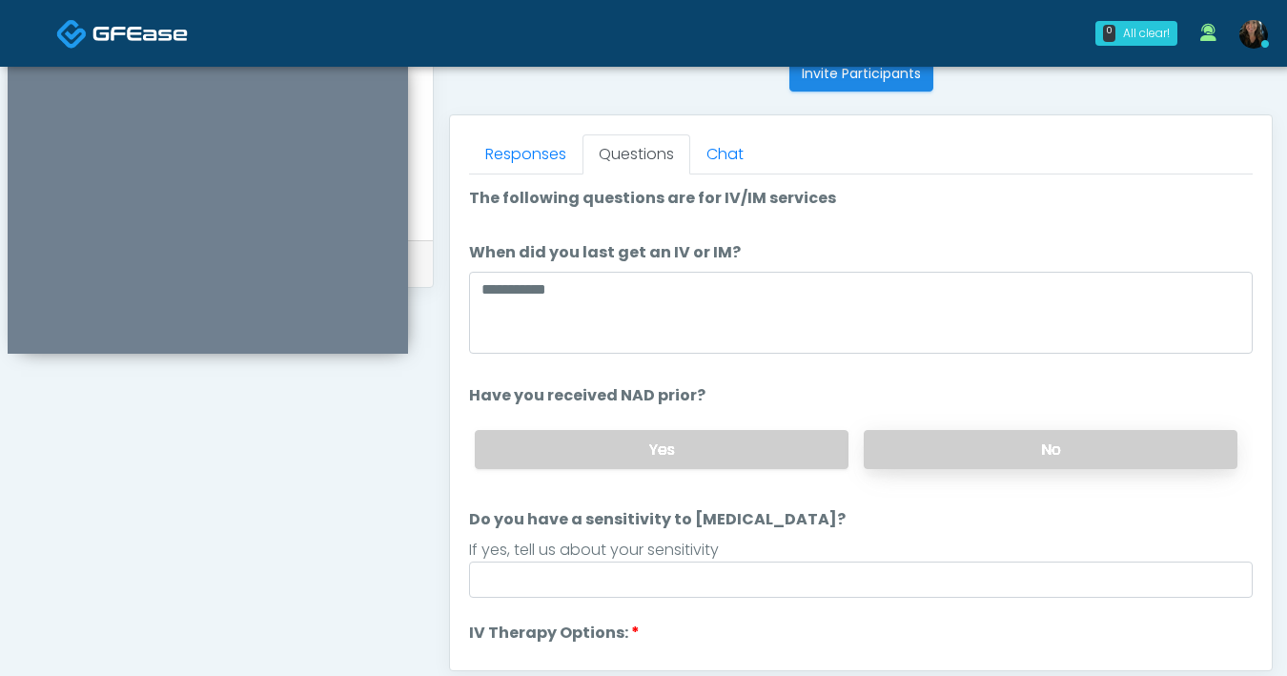
click at [964, 451] on label "No" at bounding box center [1051, 449] width 374 height 39
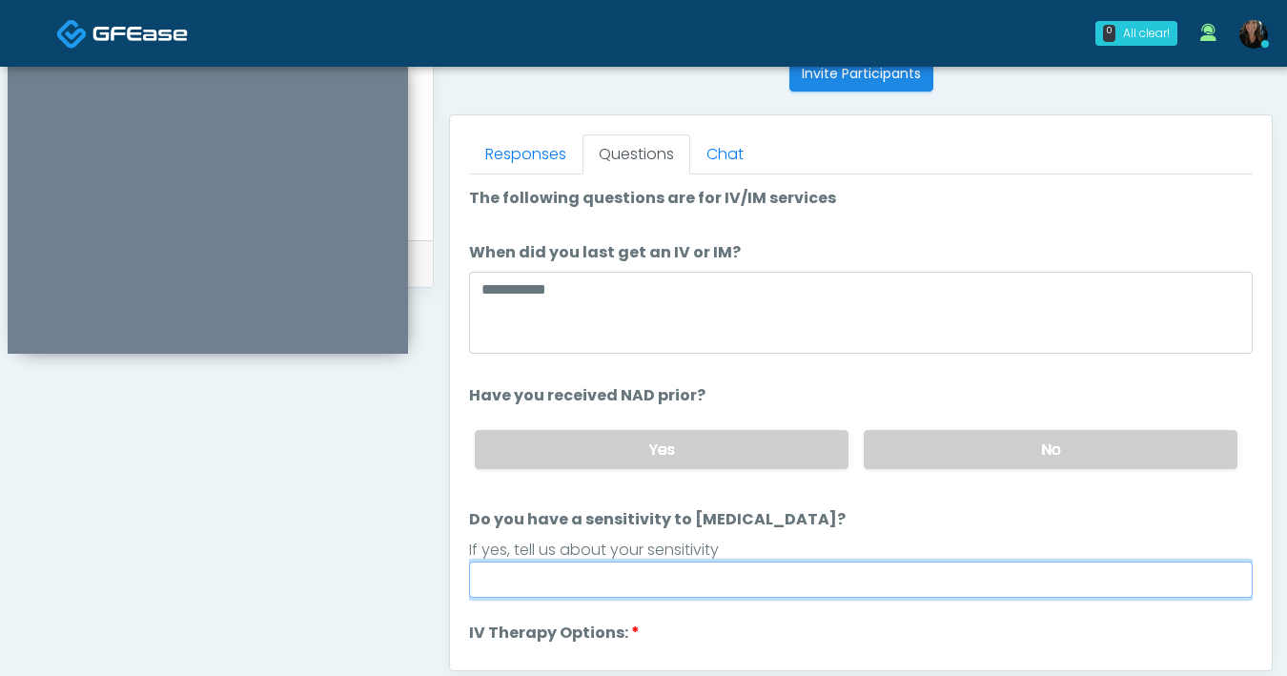
click at [802, 591] on input "Do you have a sensitivity to Niacin?" at bounding box center [861, 579] width 784 height 36
type input "**"
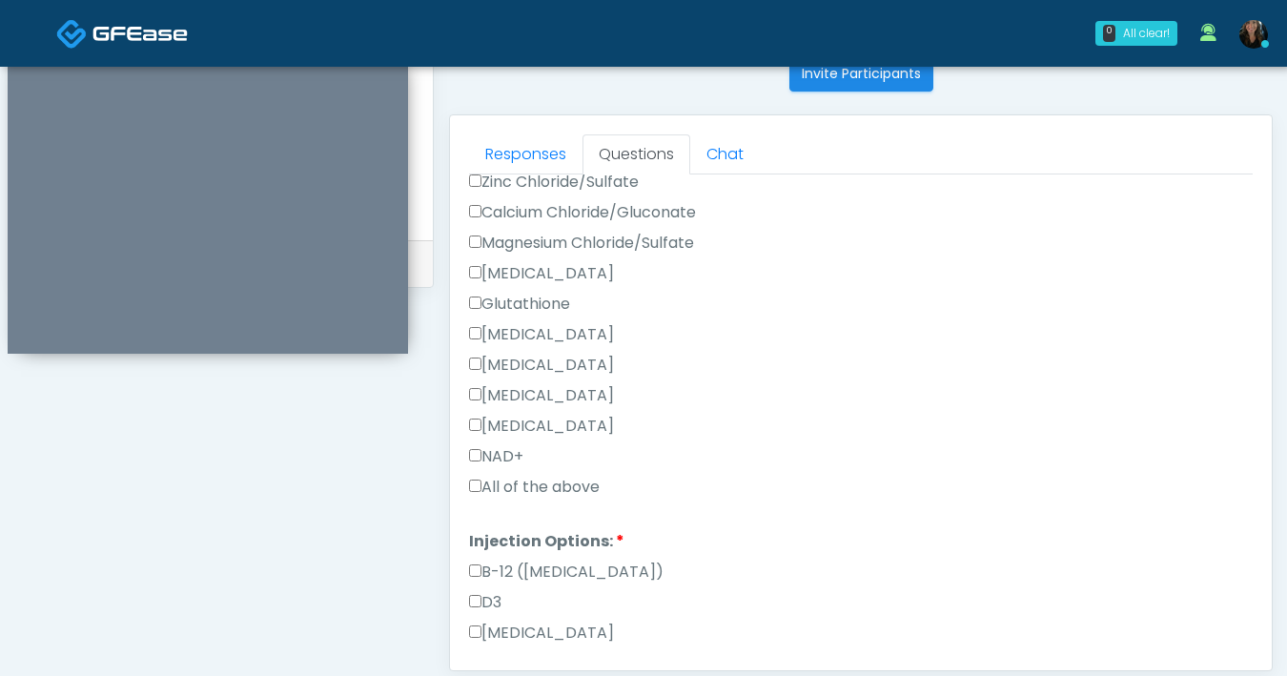
scroll to position [967, 0]
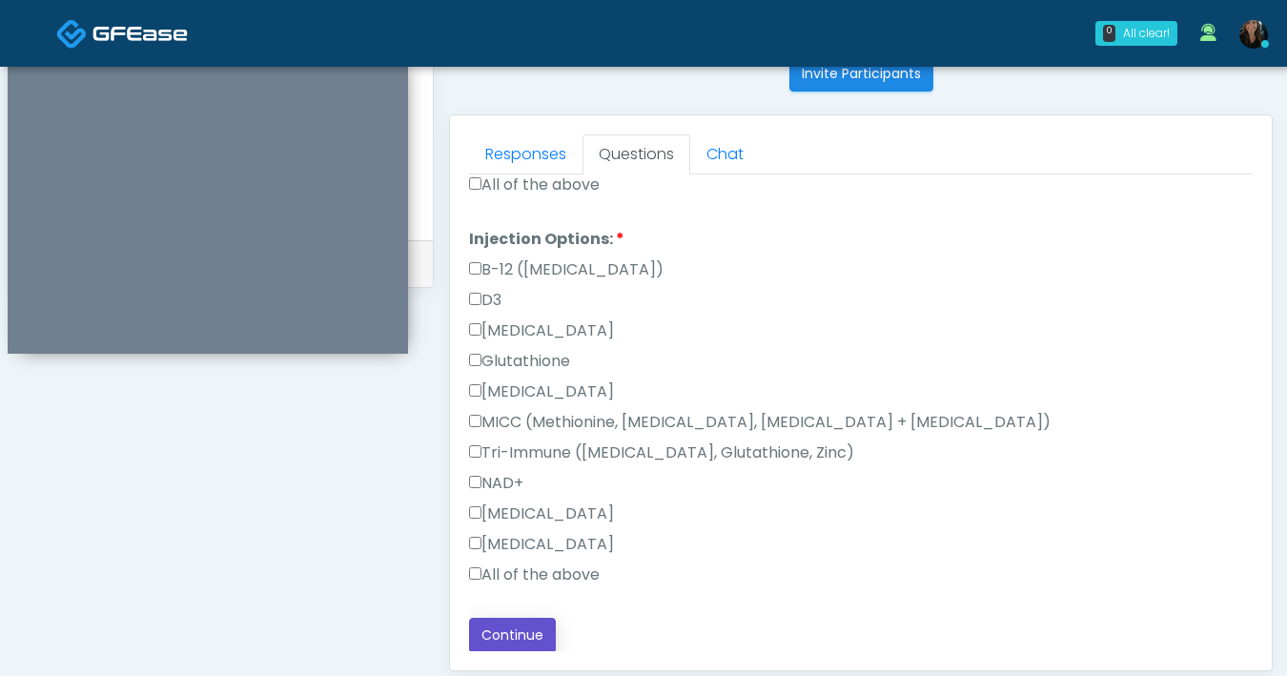
click at [545, 624] on button "Continue" at bounding box center [512, 635] width 87 height 35
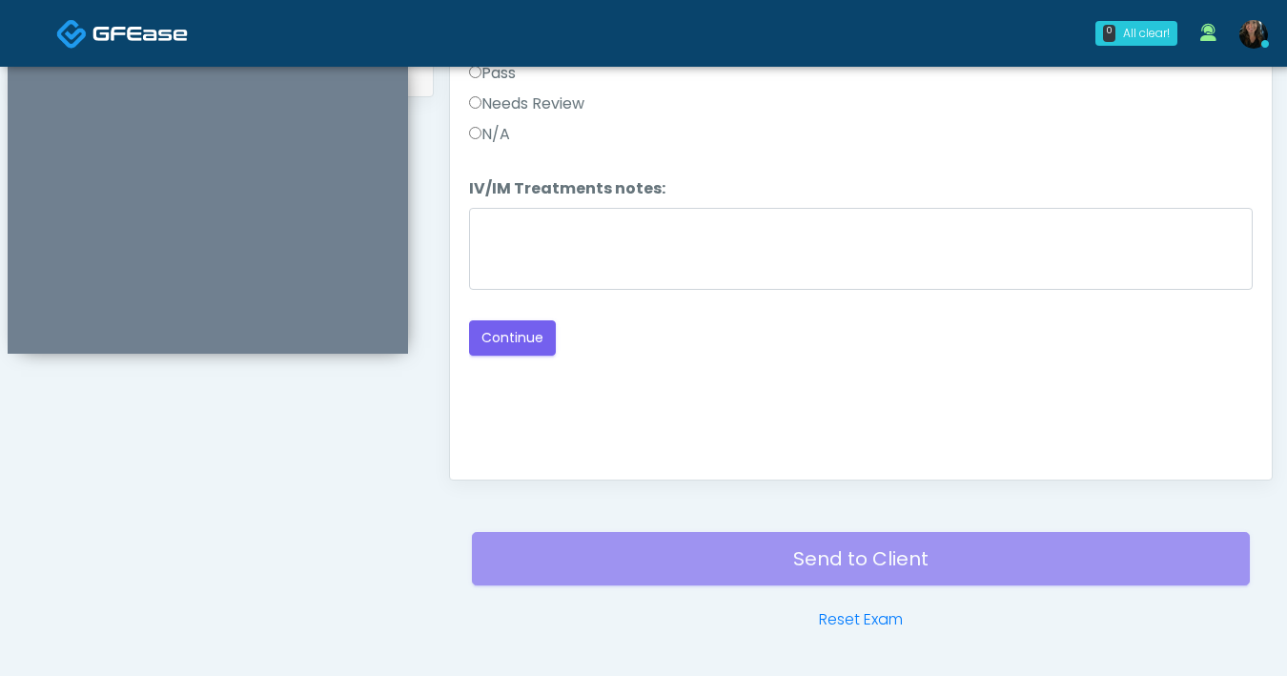
scroll to position [887, 0]
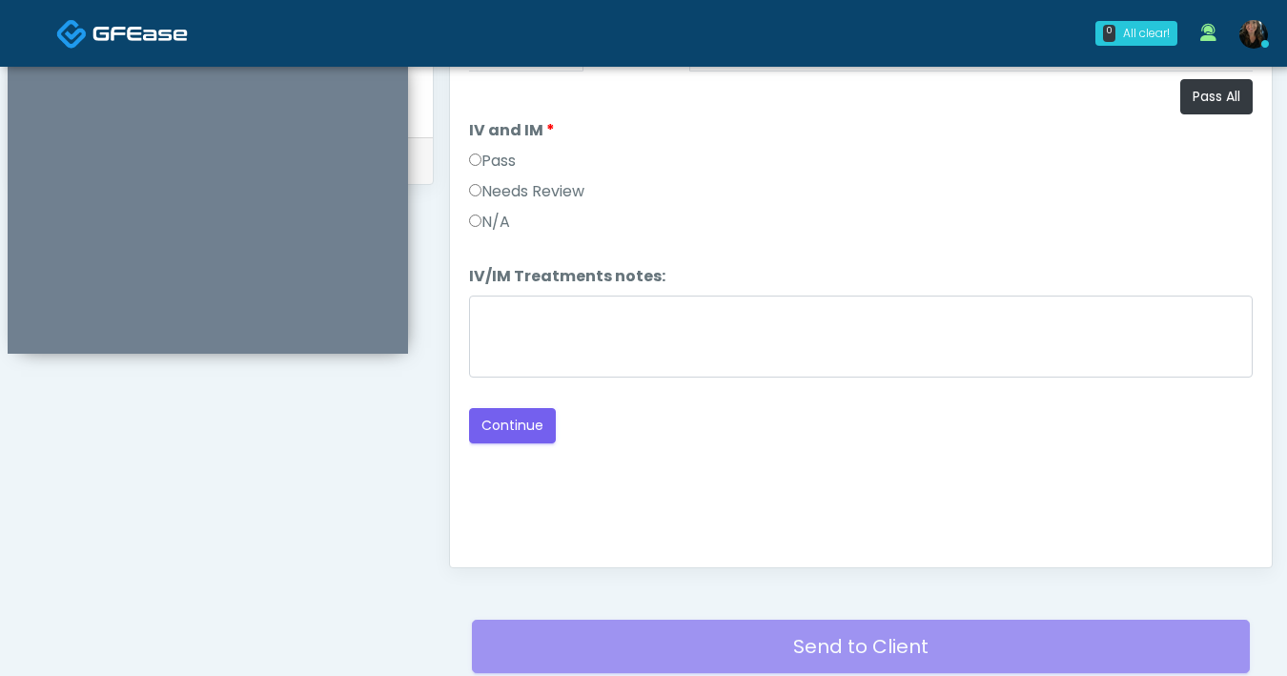
click at [1190, 119] on li "IV and IM IV and IM Pass Needs Review N/A" at bounding box center [861, 180] width 784 height 122
click at [1211, 102] on button "Pass All" at bounding box center [1216, 96] width 72 height 35
click at [516, 431] on button "Continue" at bounding box center [512, 425] width 87 height 35
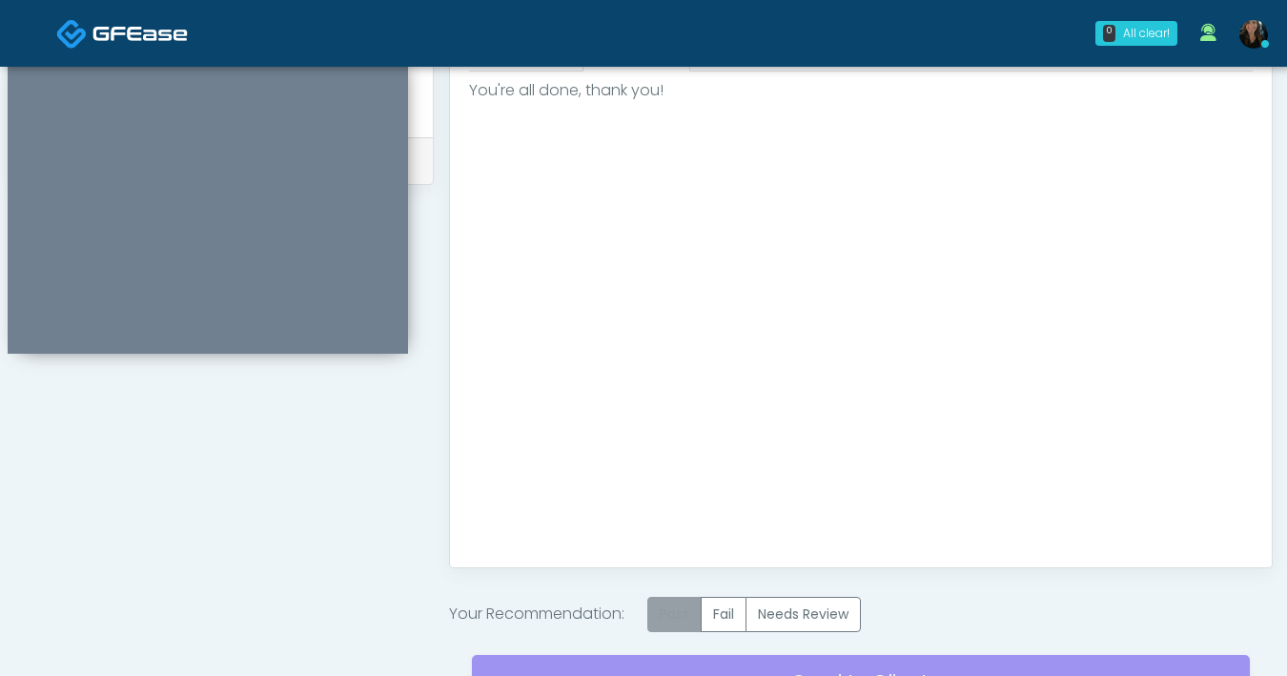
click at [678, 615] on label "Pass" at bounding box center [674, 614] width 54 height 35
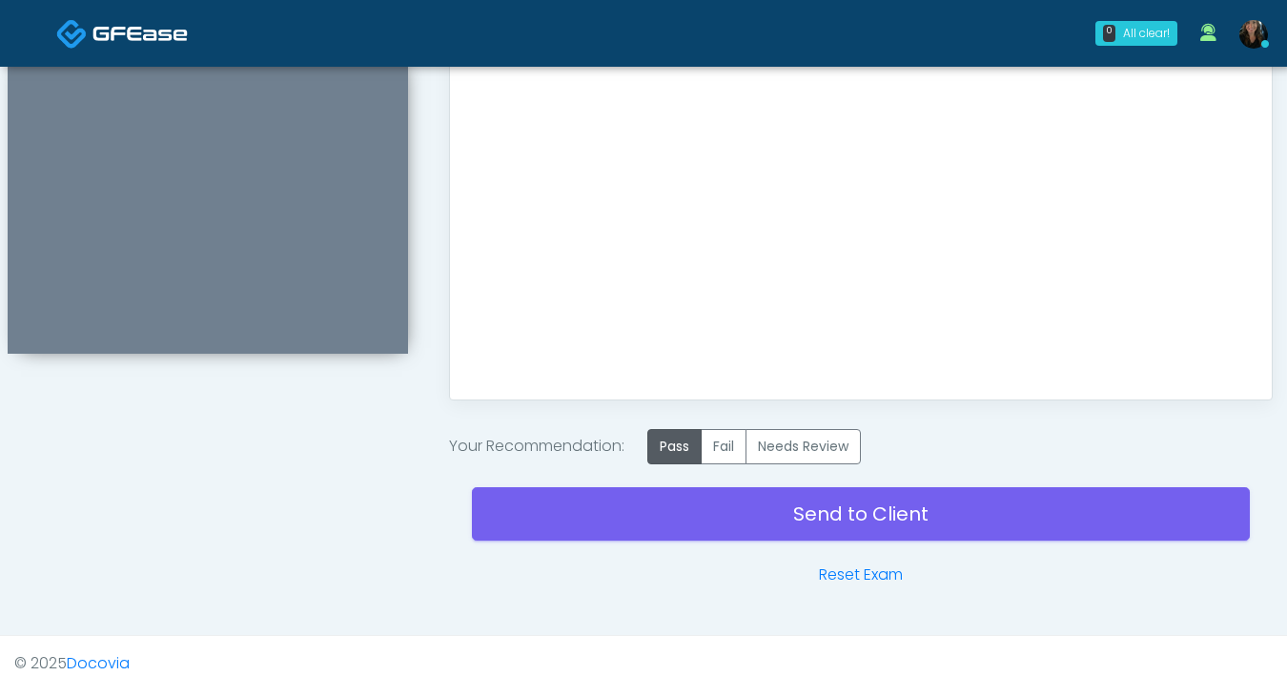
scroll to position [1070, 0]
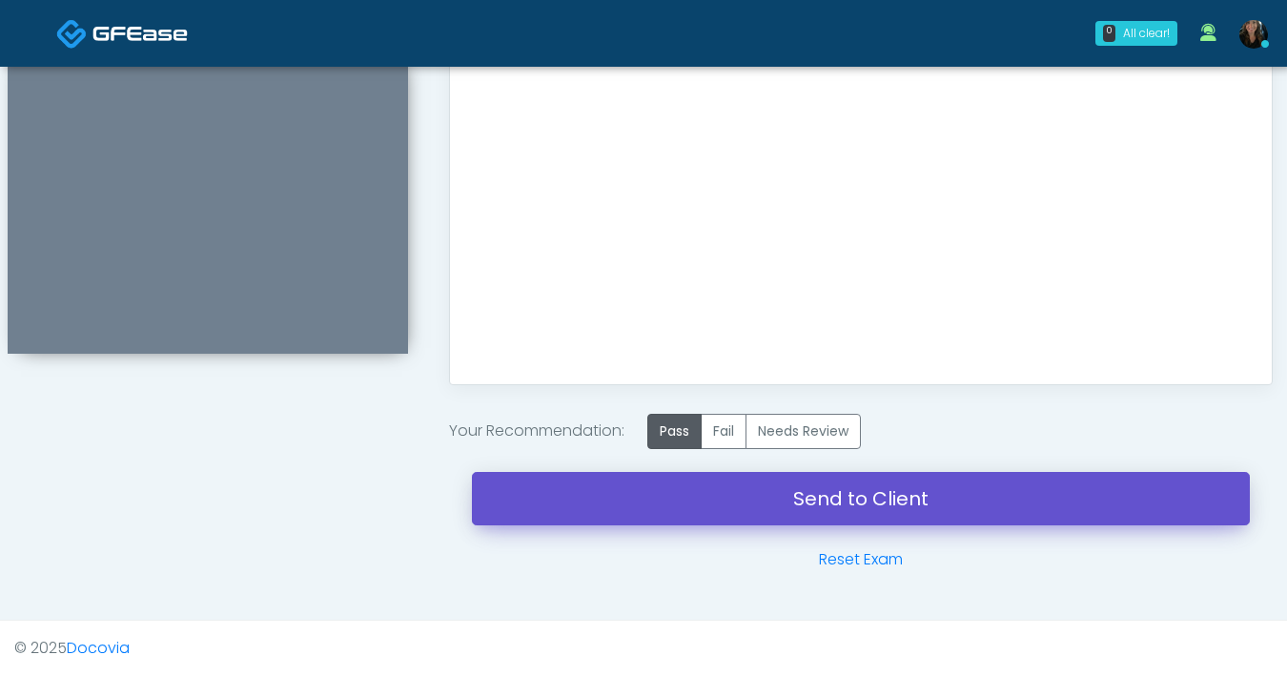
click at [830, 504] on link "Send to Client" at bounding box center [861, 498] width 778 height 53
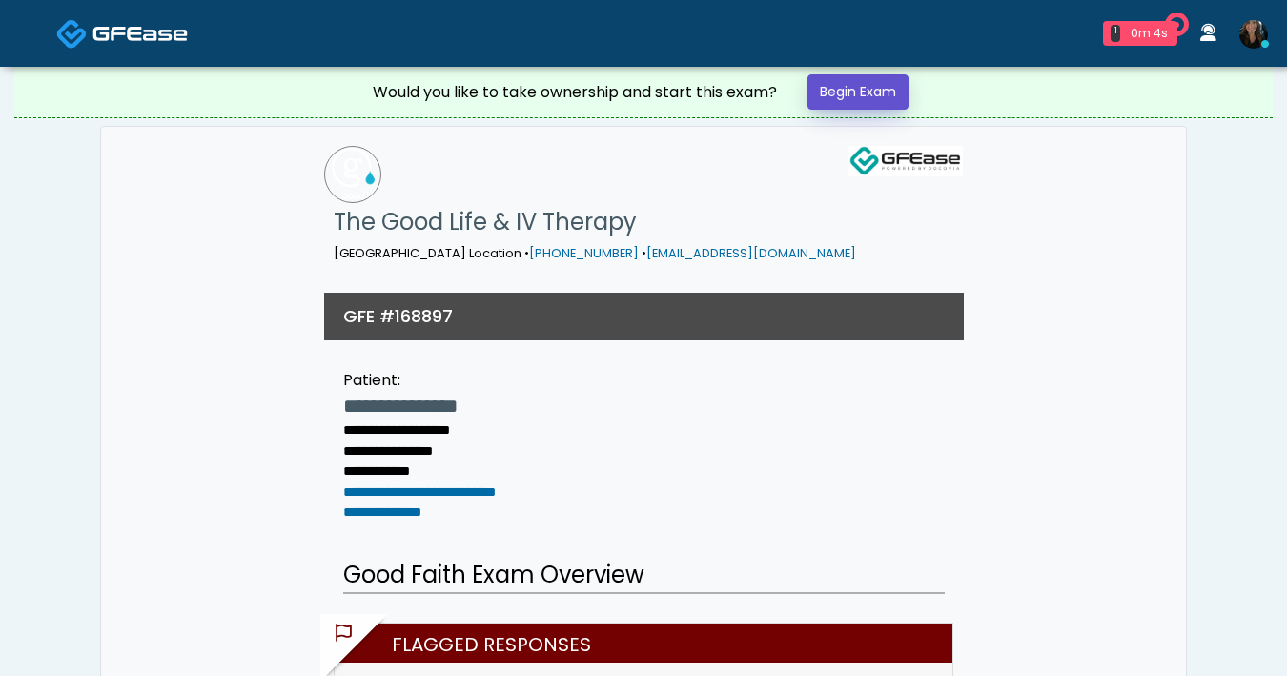
click at [865, 101] on link "Begin Exam" at bounding box center [857, 91] width 101 height 35
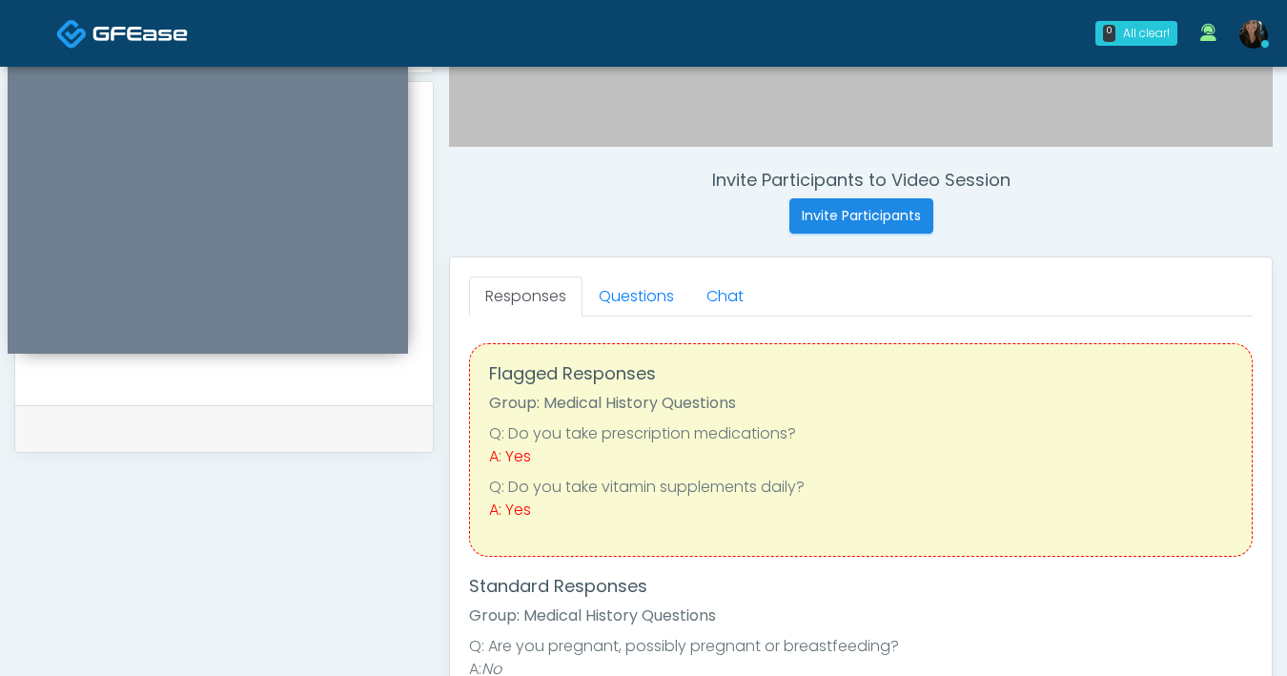
scroll to position [618, 0]
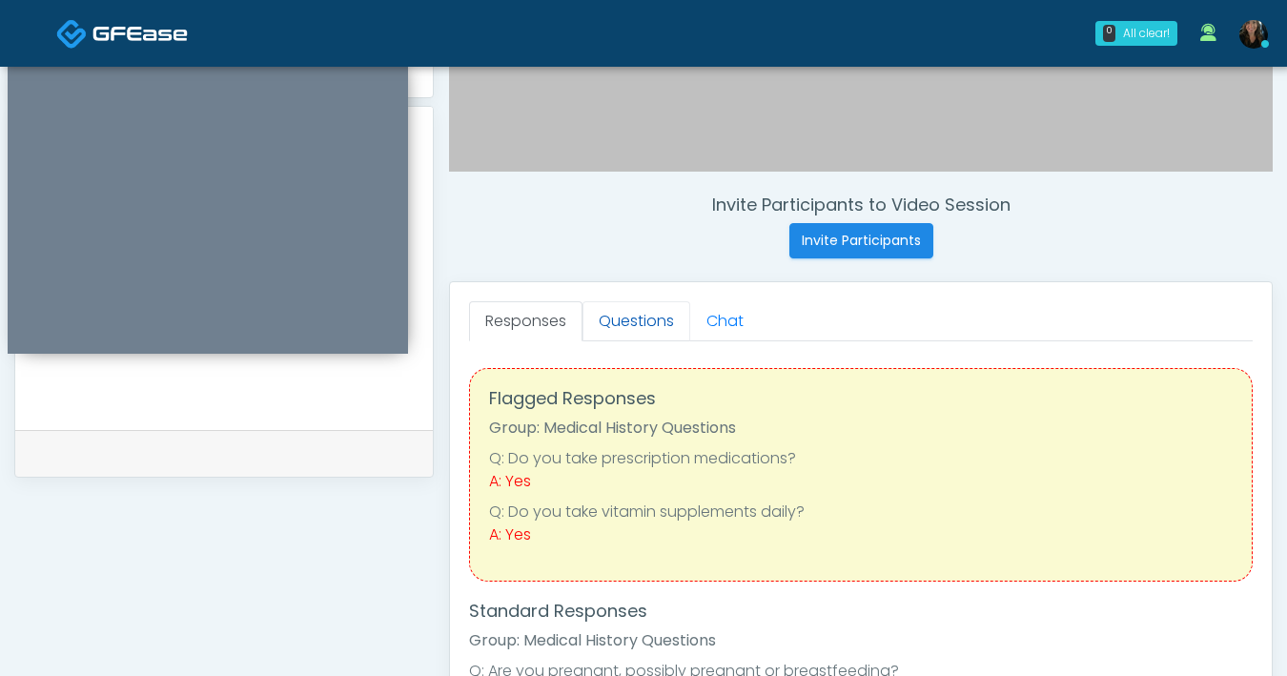
click at [630, 329] on link "Questions" at bounding box center [636, 321] width 108 height 40
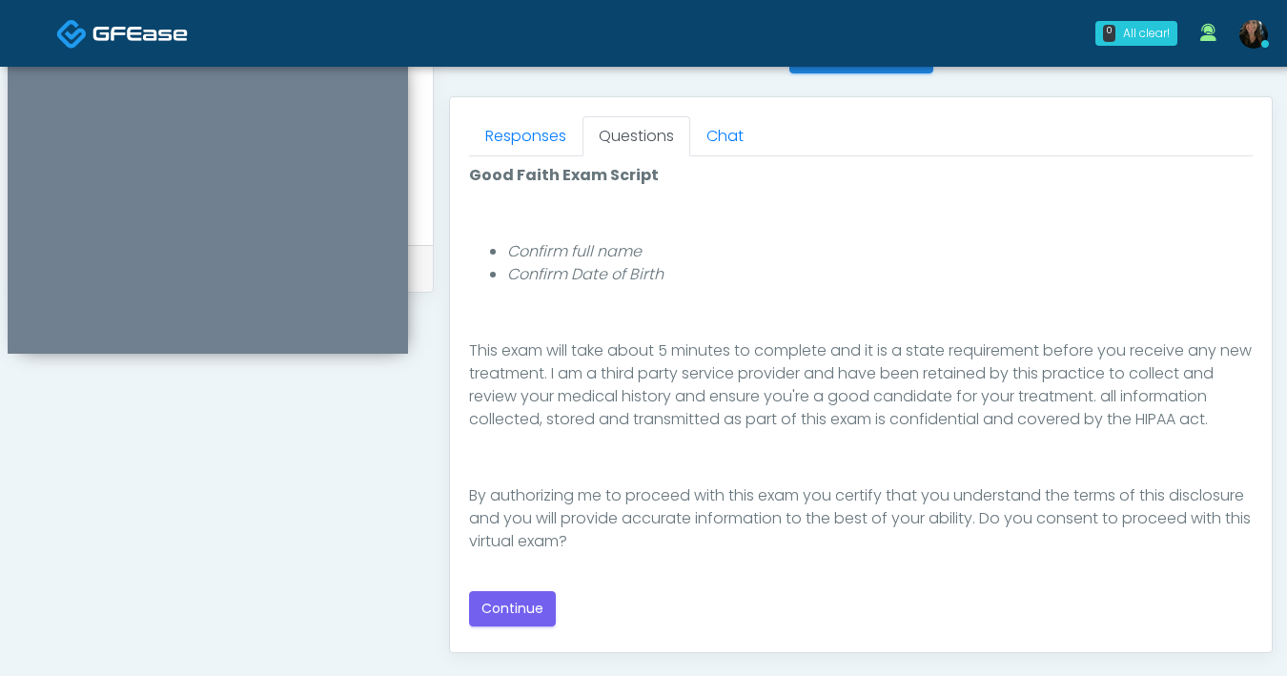
scroll to position [804, 0]
click at [528, 604] on button "Continue" at bounding box center [512, 606] width 87 height 35
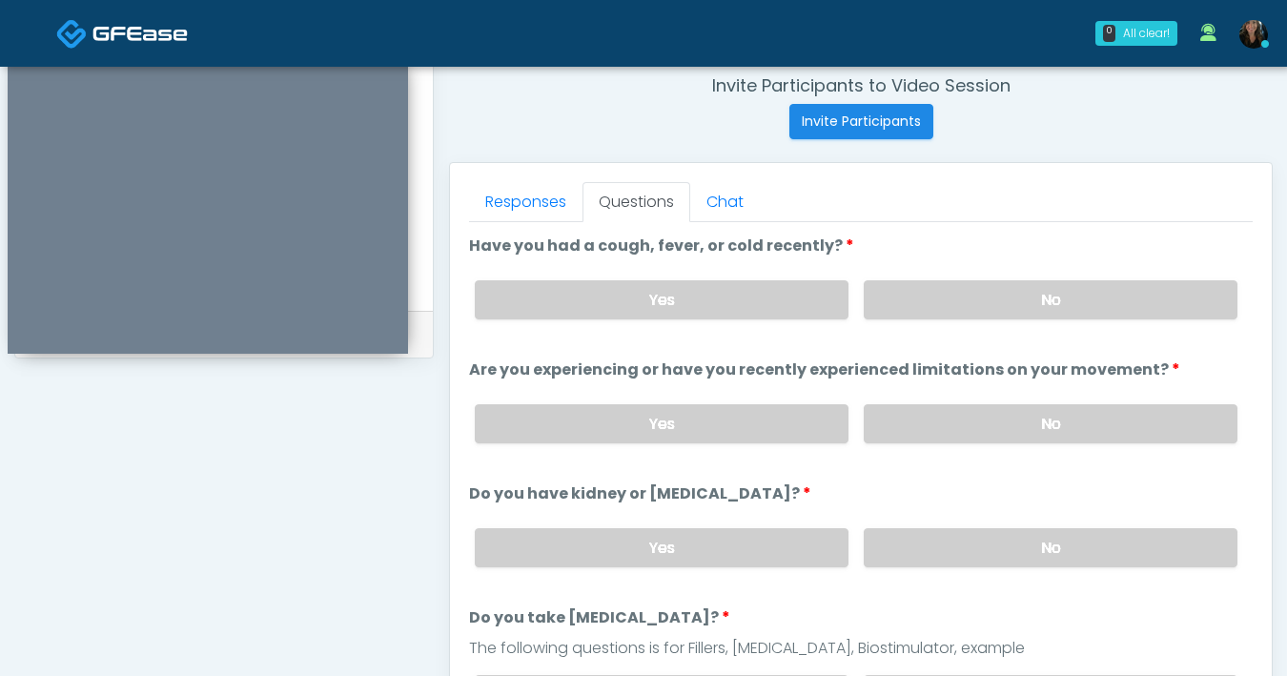
scroll to position [723, 0]
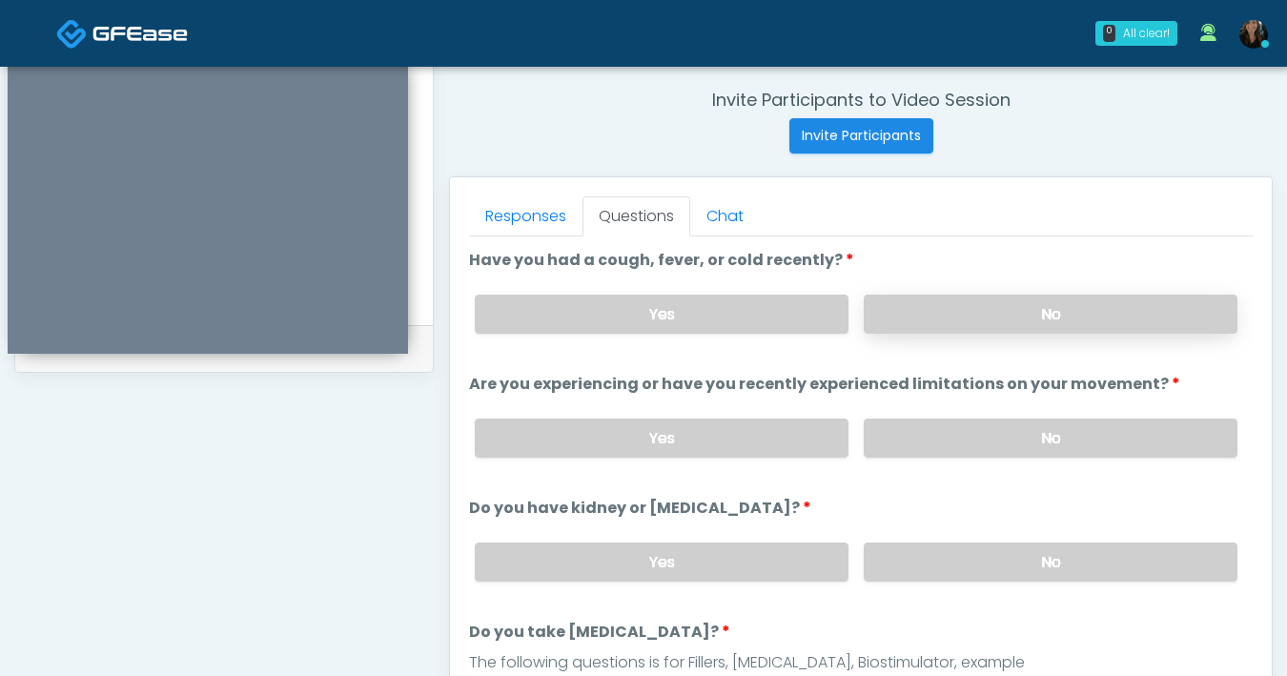
click at [936, 328] on label "No" at bounding box center [1051, 314] width 374 height 39
click at [982, 423] on label "No" at bounding box center [1051, 437] width 374 height 39
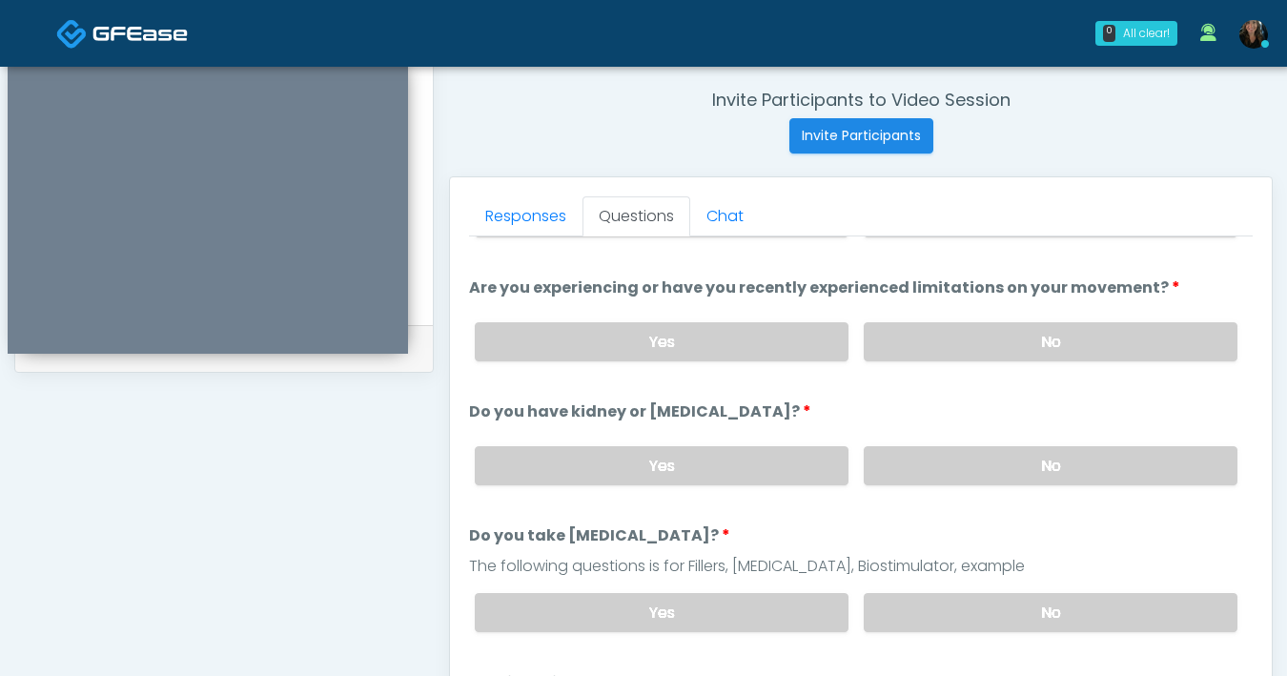
scroll to position [98, 0]
click at [955, 459] on label "No" at bounding box center [1051, 463] width 374 height 39
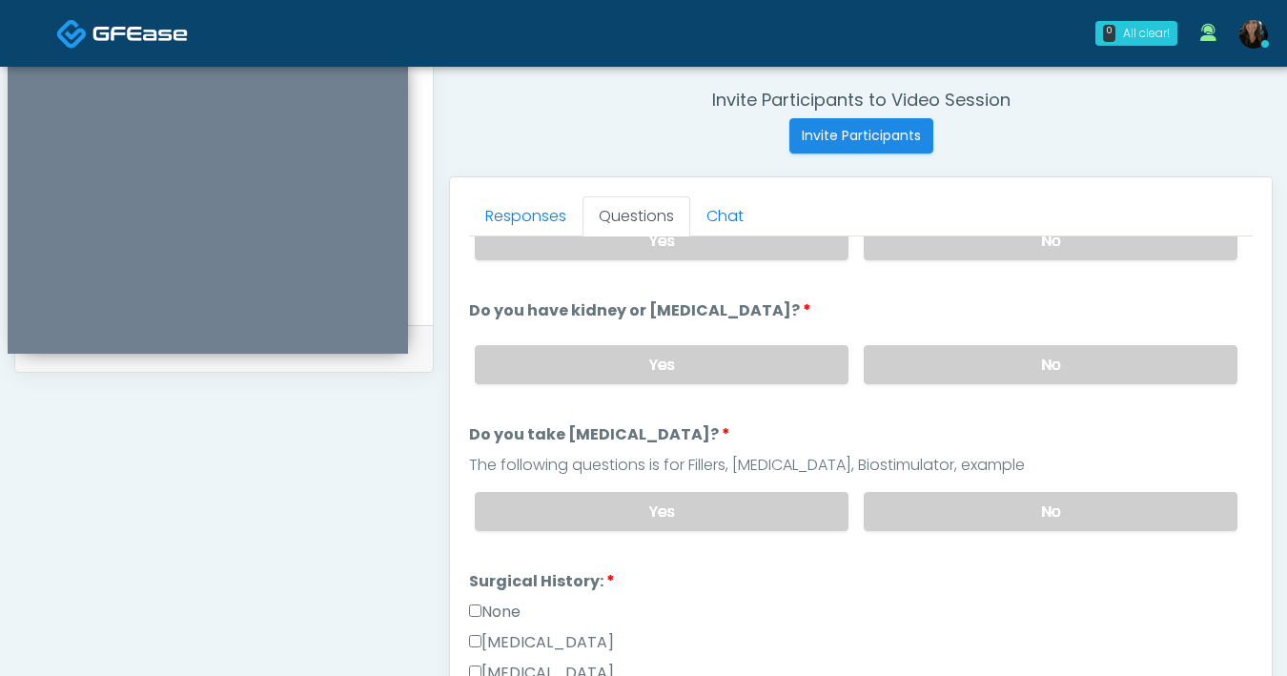
scroll to position [283, 0]
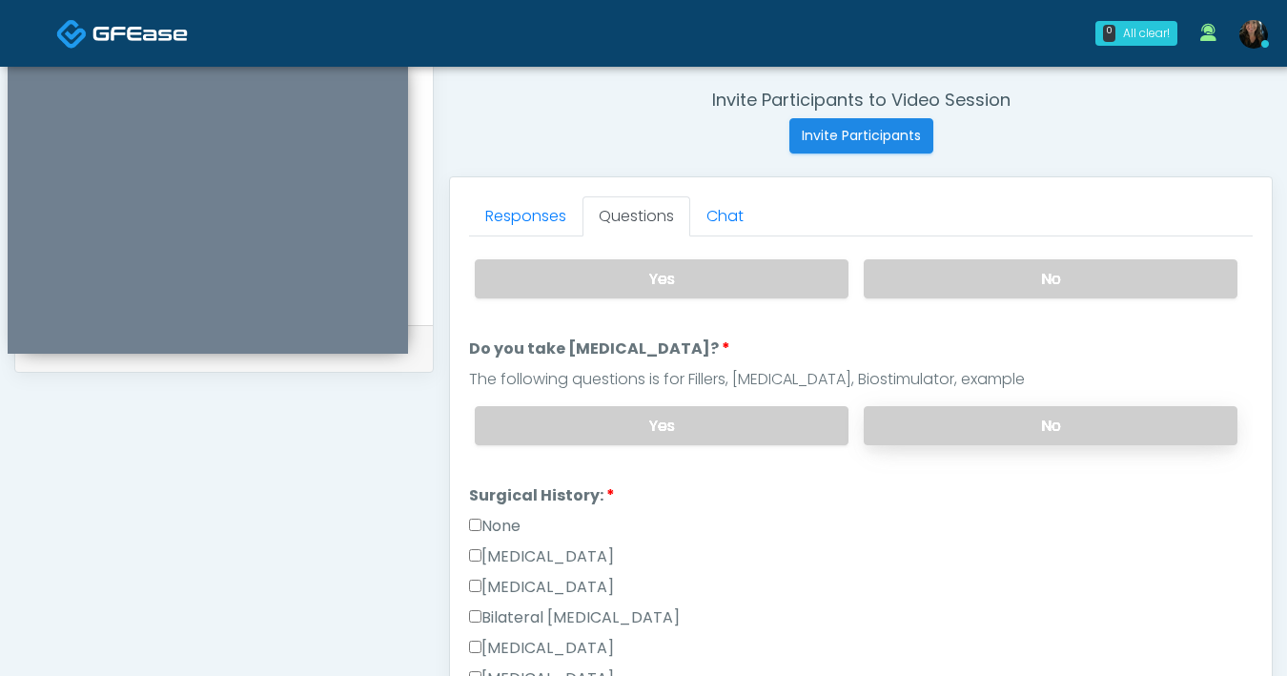
click at [960, 427] on label "No" at bounding box center [1051, 425] width 374 height 39
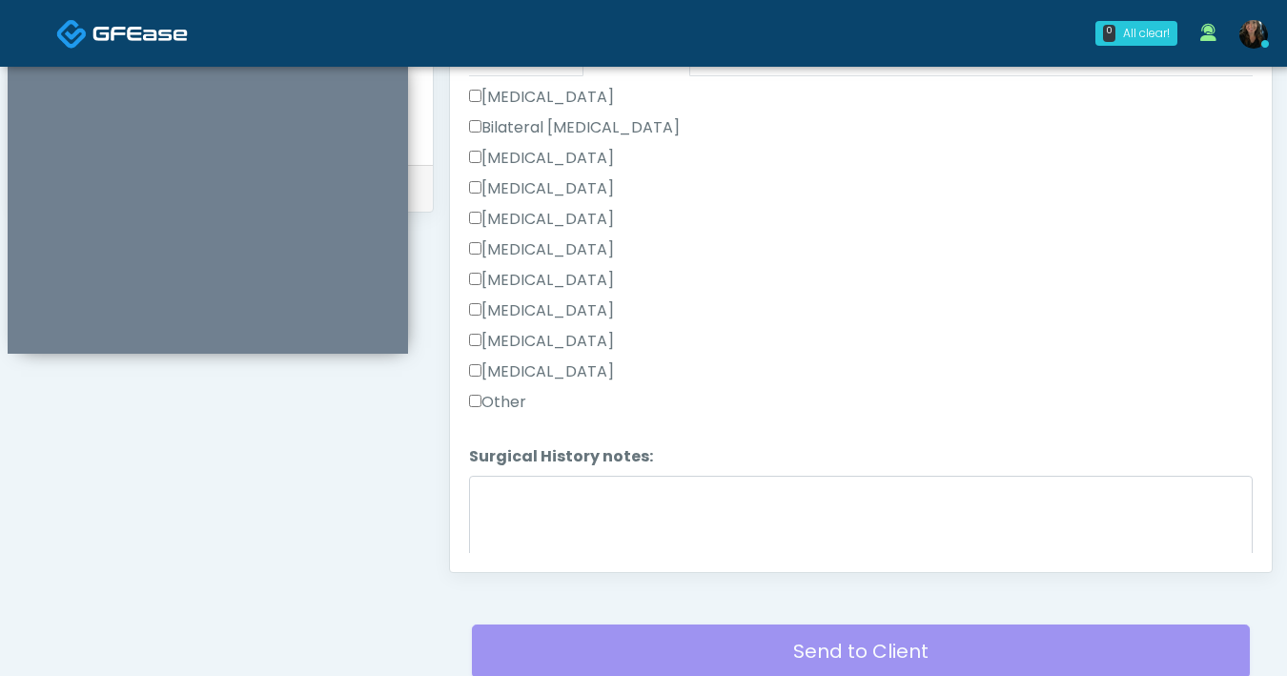
scroll to position [613, 0]
click at [578, 525] on textarea "Surgical History notes:" at bounding box center [861, 517] width 784 height 82
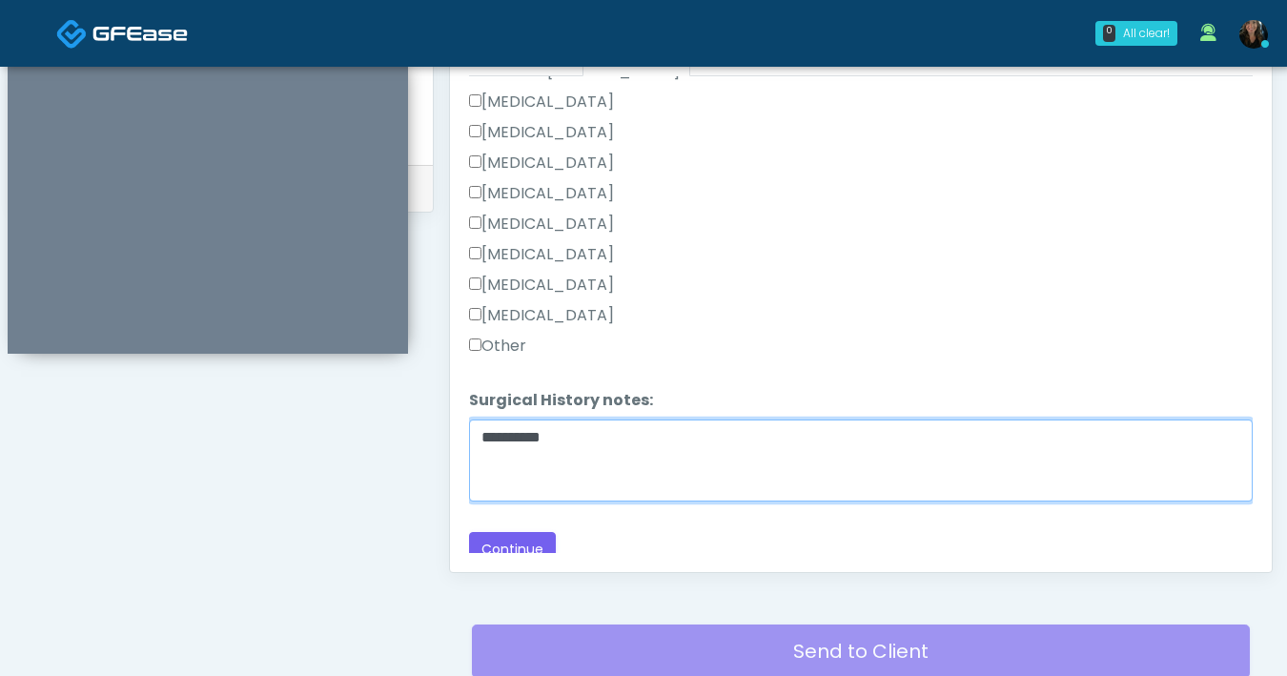
scroll to position [679, 0]
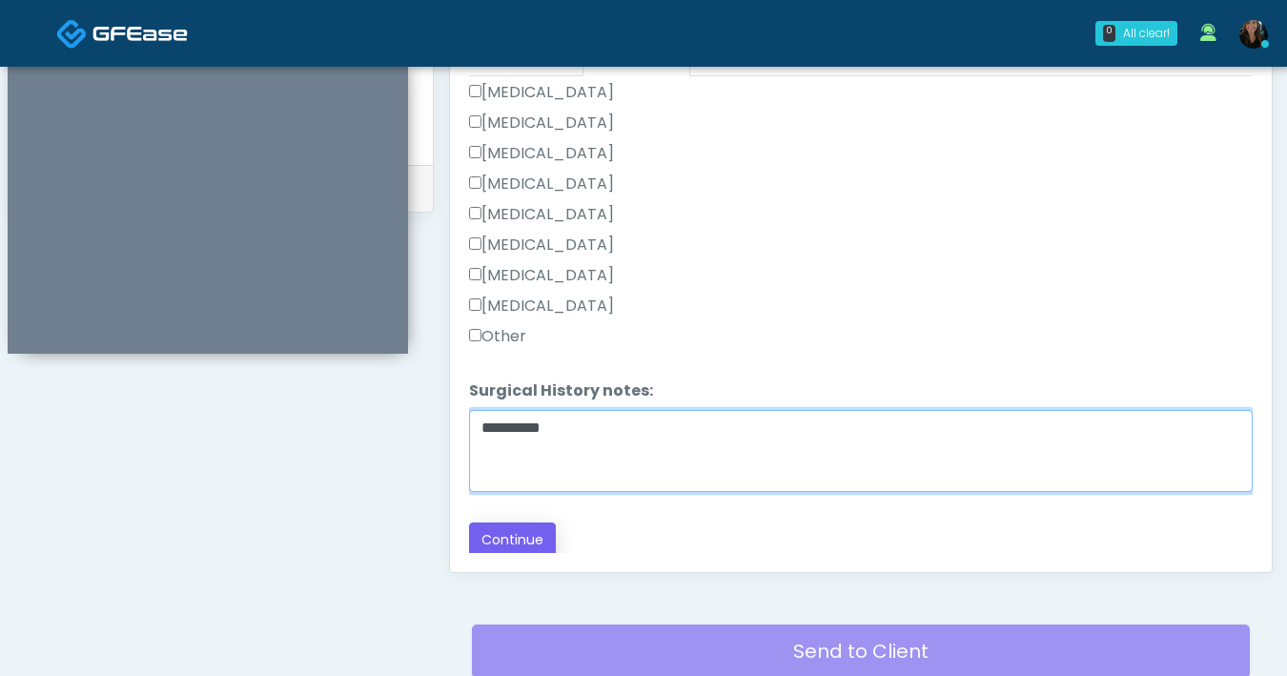
type textarea "*********"
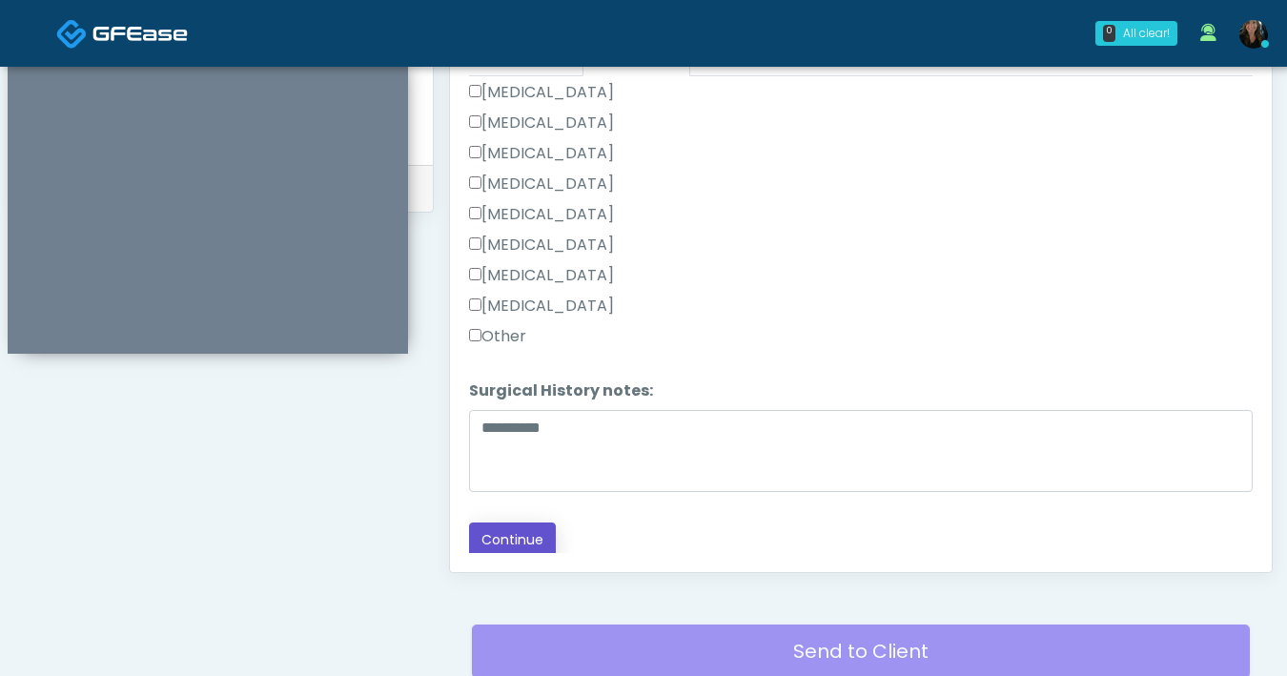
click at [517, 530] on button "Continue" at bounding box center [512, 539] width 87 height 35
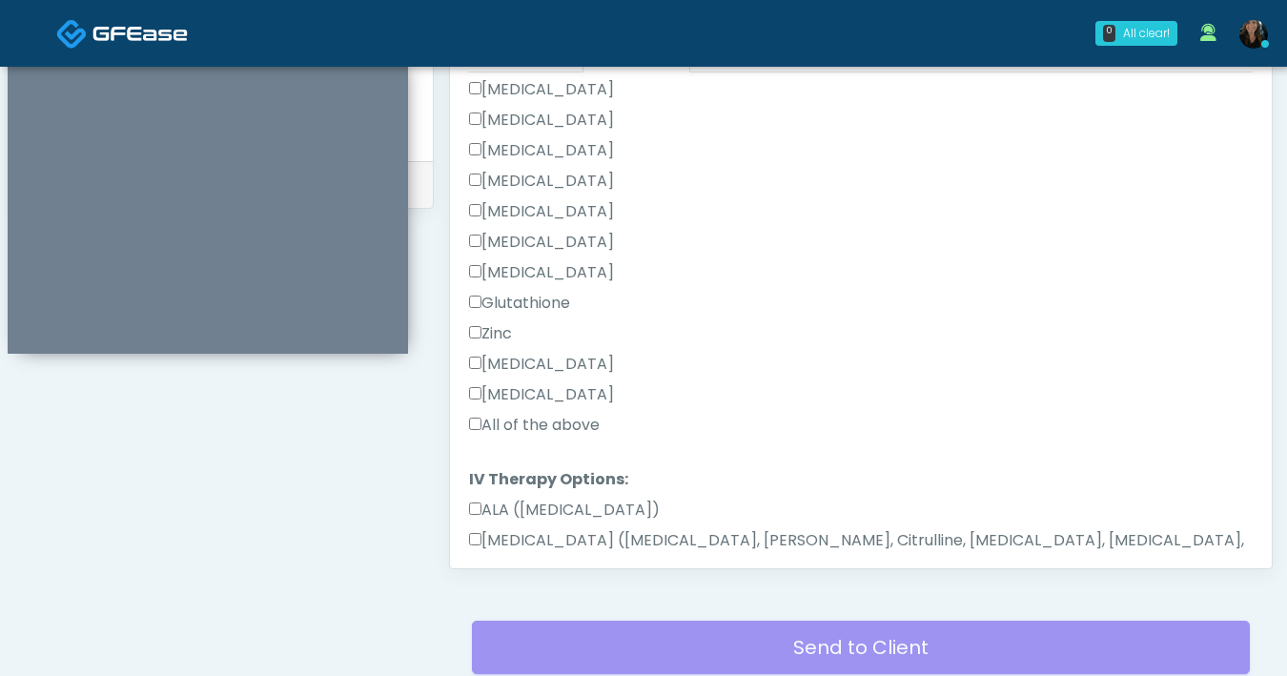
scroll to position [0, 0]
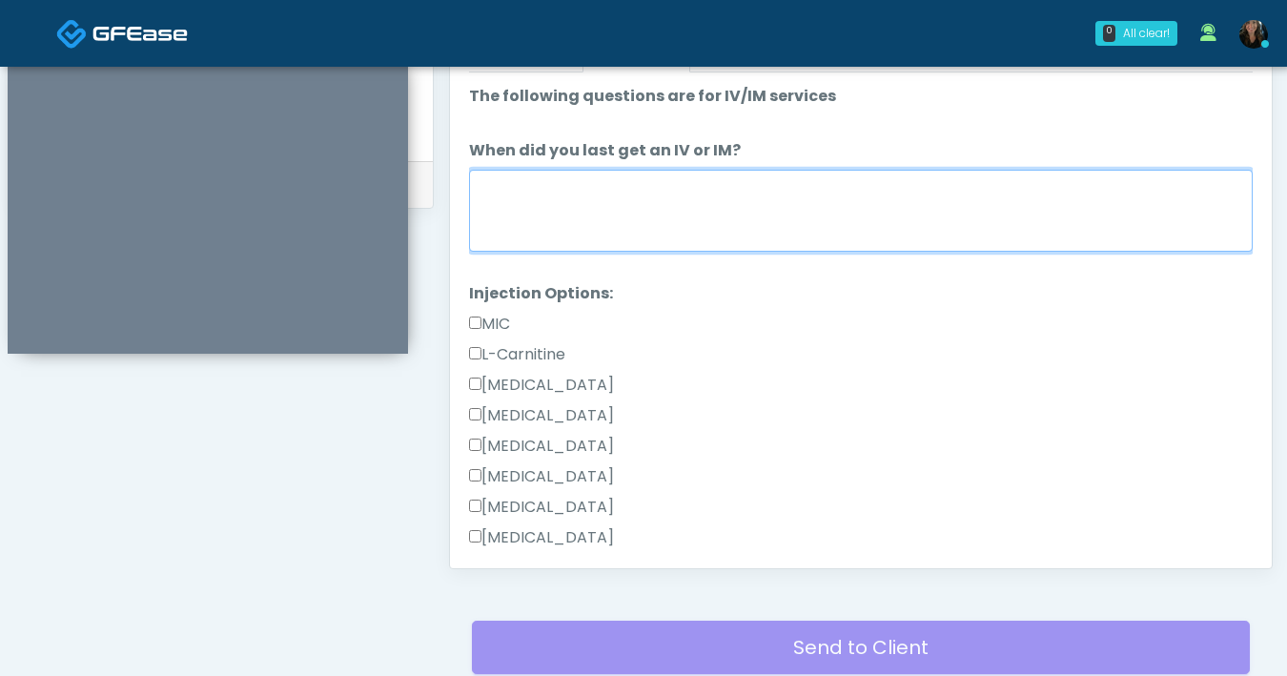
click at [633, 224] on textarea "When did you last get an IV or IM?" at bounding box center [861, 211] width 784 height 82
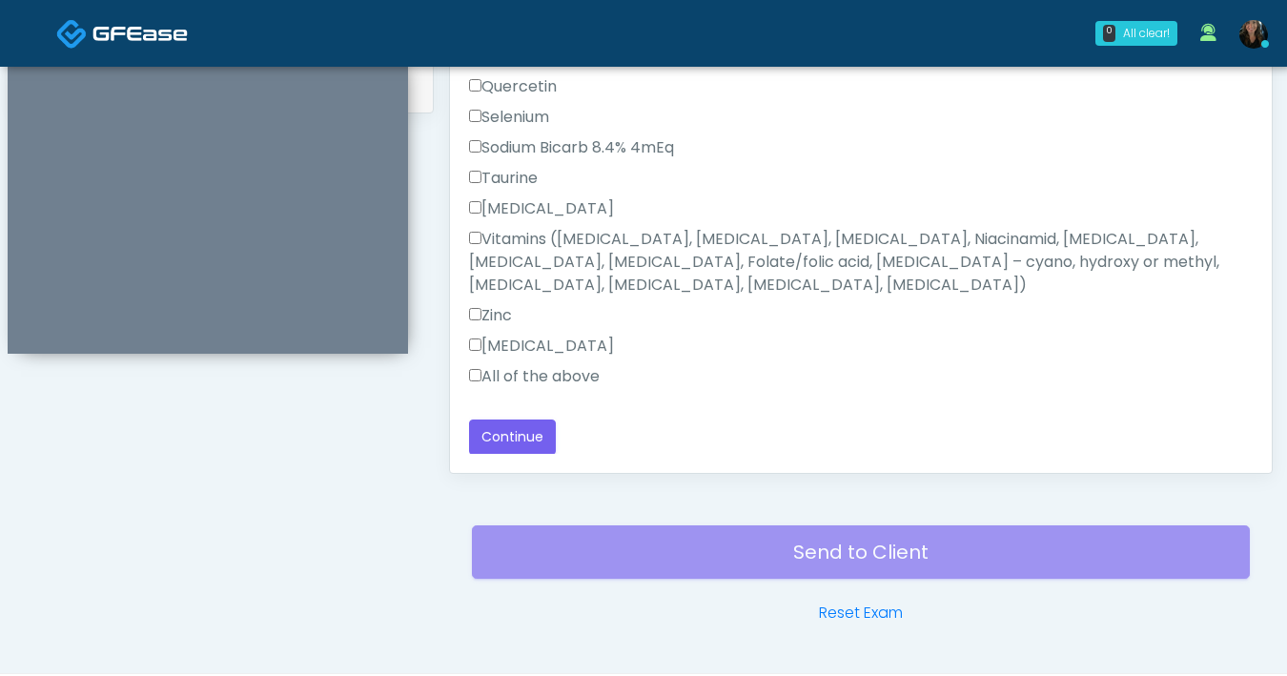
scroll to position [1035, 0]
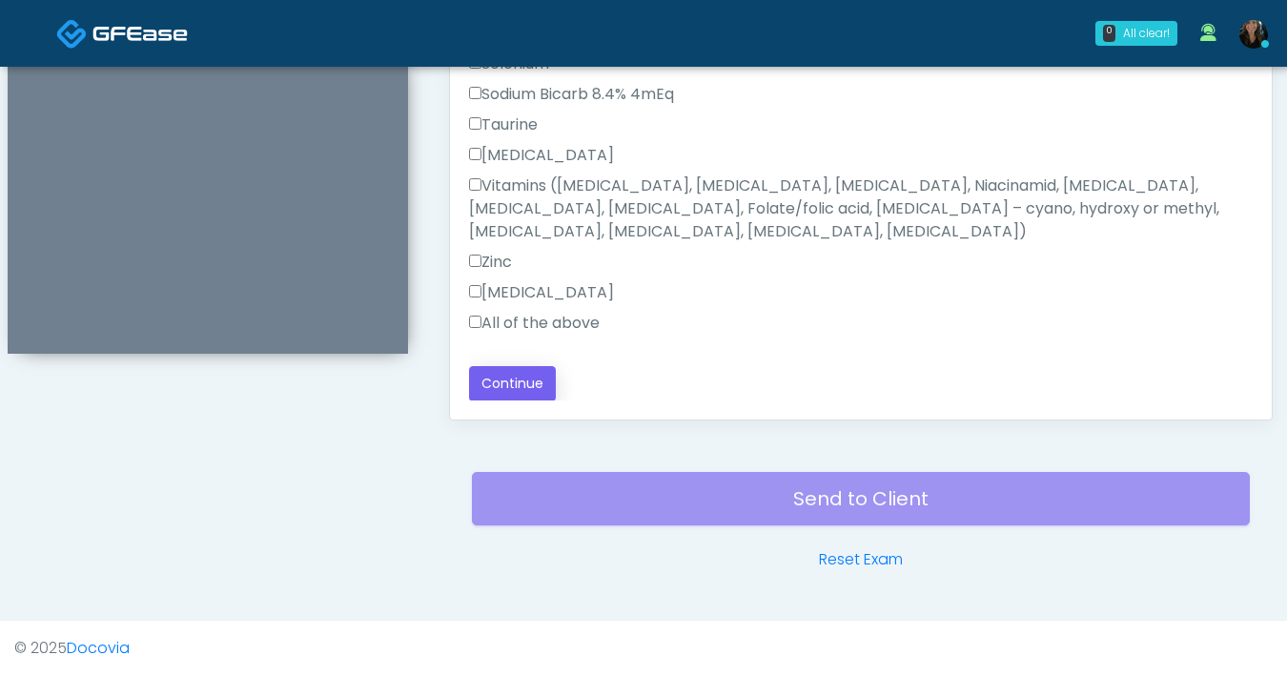
type textarea "**********"
click at [505, 382] on button "Continue" at bounding box center [512, 383] width 87 height 35
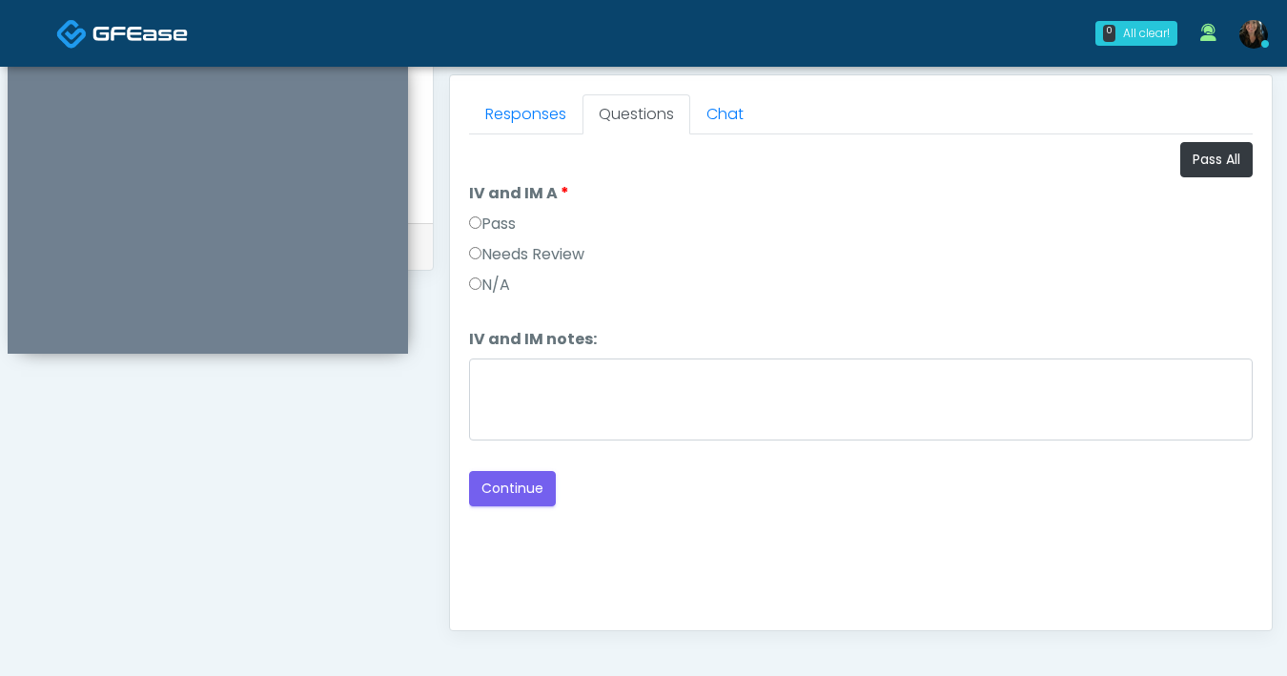
scroll to position [771, 0]
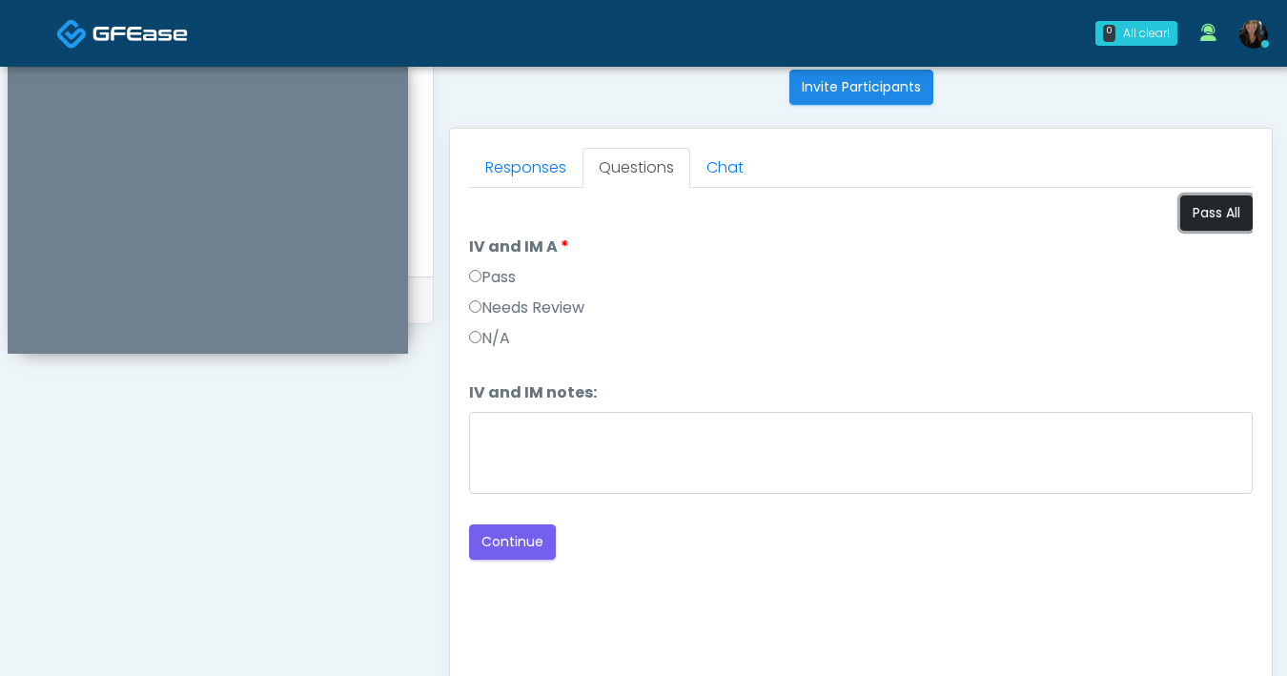
click at [1248, 230] on button "Pass All" at bounding box center [1216, 212] width 72 height 35
click at [528, 535] on button "Continue" at bounding box center [512, 541] width 87 height 35
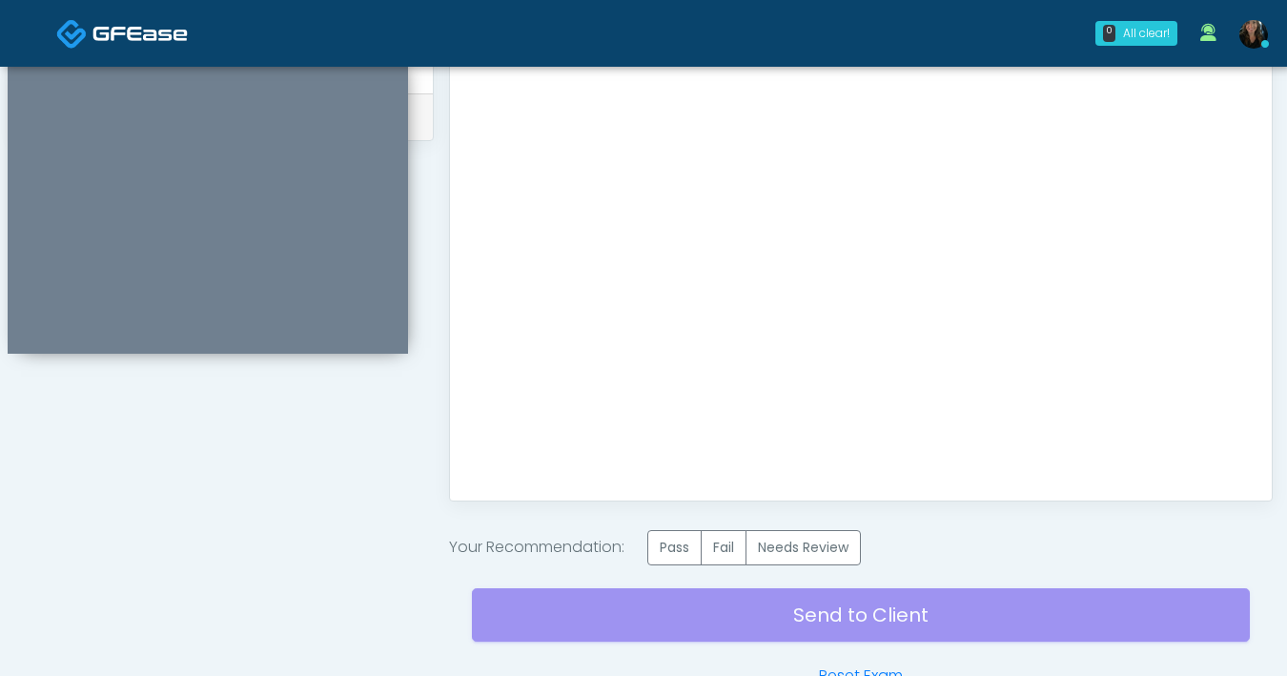
scroll to position [955, 0]
click at [675, 538] on label "Pass" at bounding box center [674, 546] width 54 height 35
click at [714, 608] on div "Send to Client Reset Exam" at bounding box center [861, 625] width 778 height 122
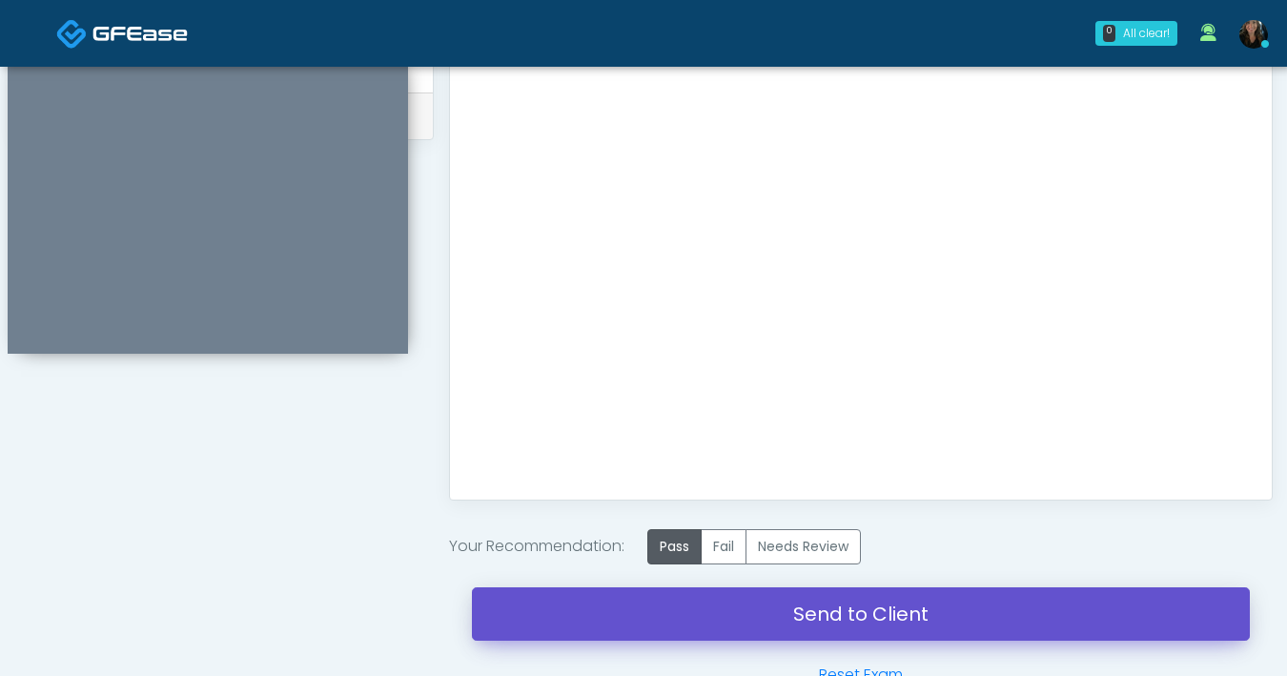
click at [801, 614] on link "Send to Client" at bounding box center [861, 613] width 778 height 53
